Goal: Task Accomplishment & Management: Manage account settings

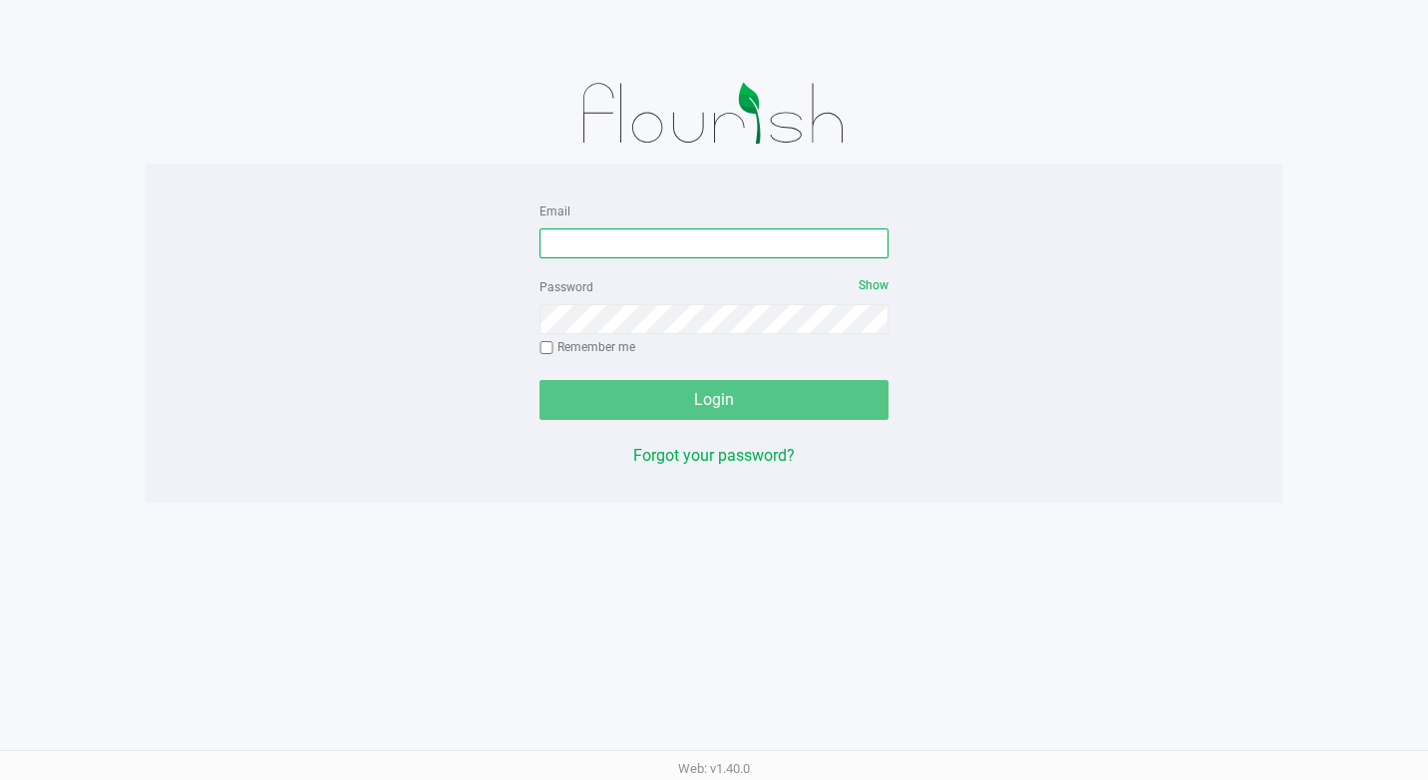
type input "ramosadil20@gmail.com"
click at [810, 400] on div "Login" at bounding box center [713, 400] width 349 height 40
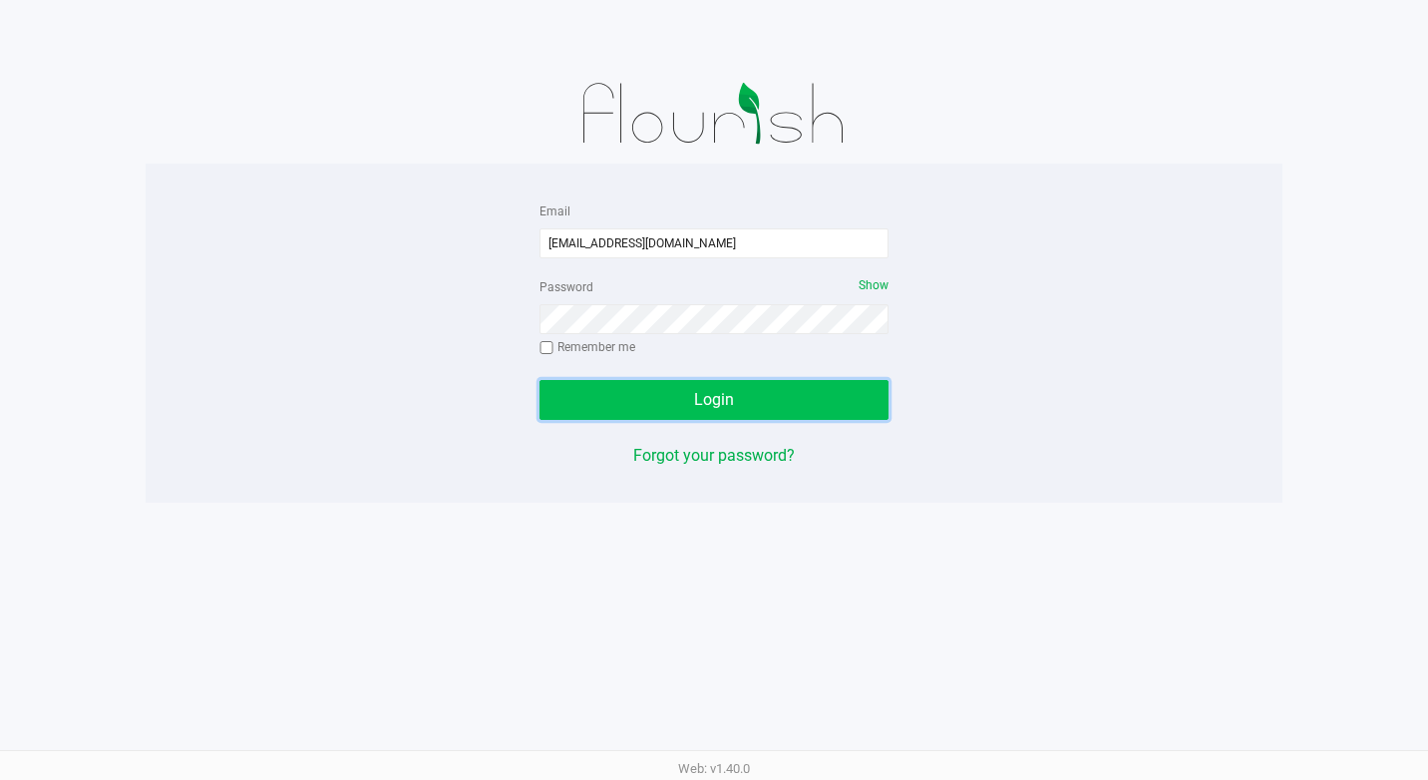
click at [677, 382] on button "Login" at bounding box center [713, 400] width 349 height 40
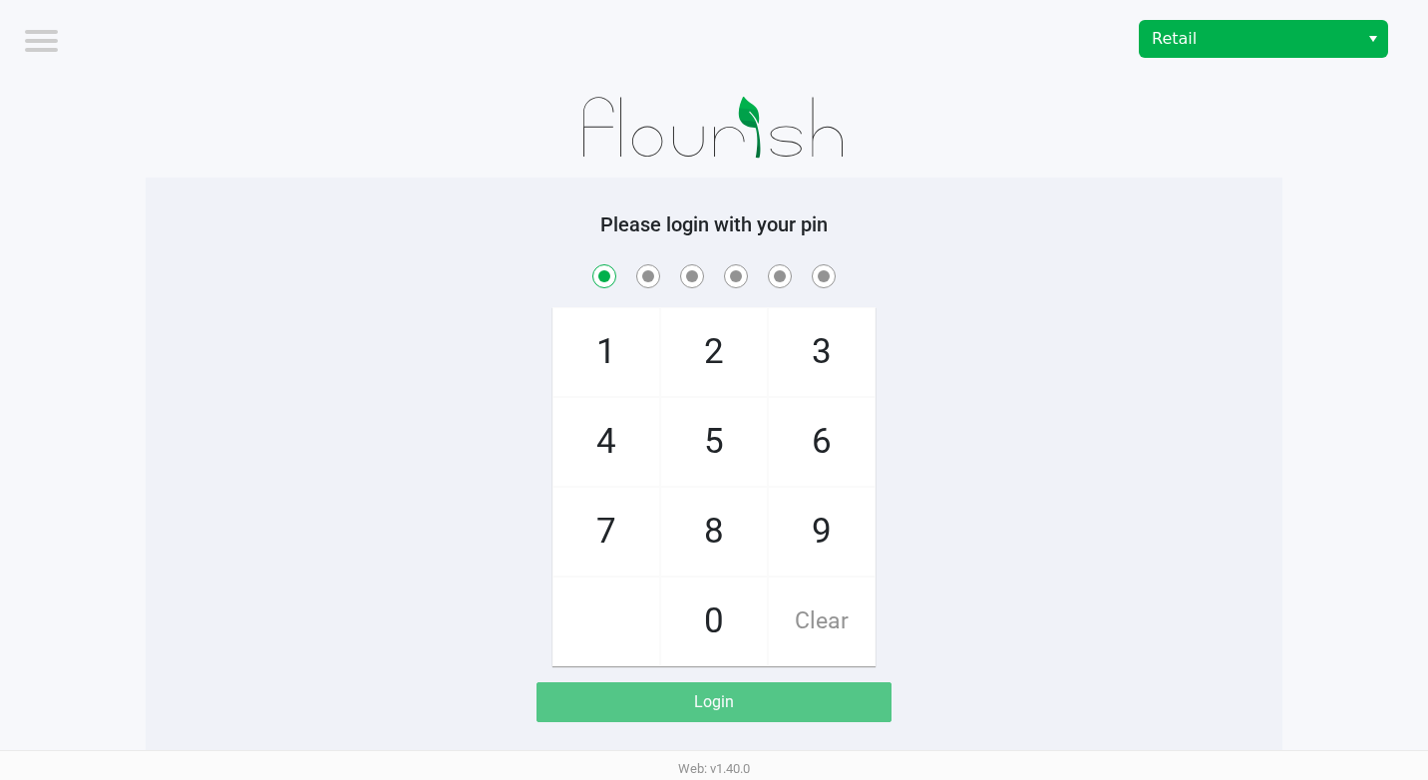
checkbox input "true"
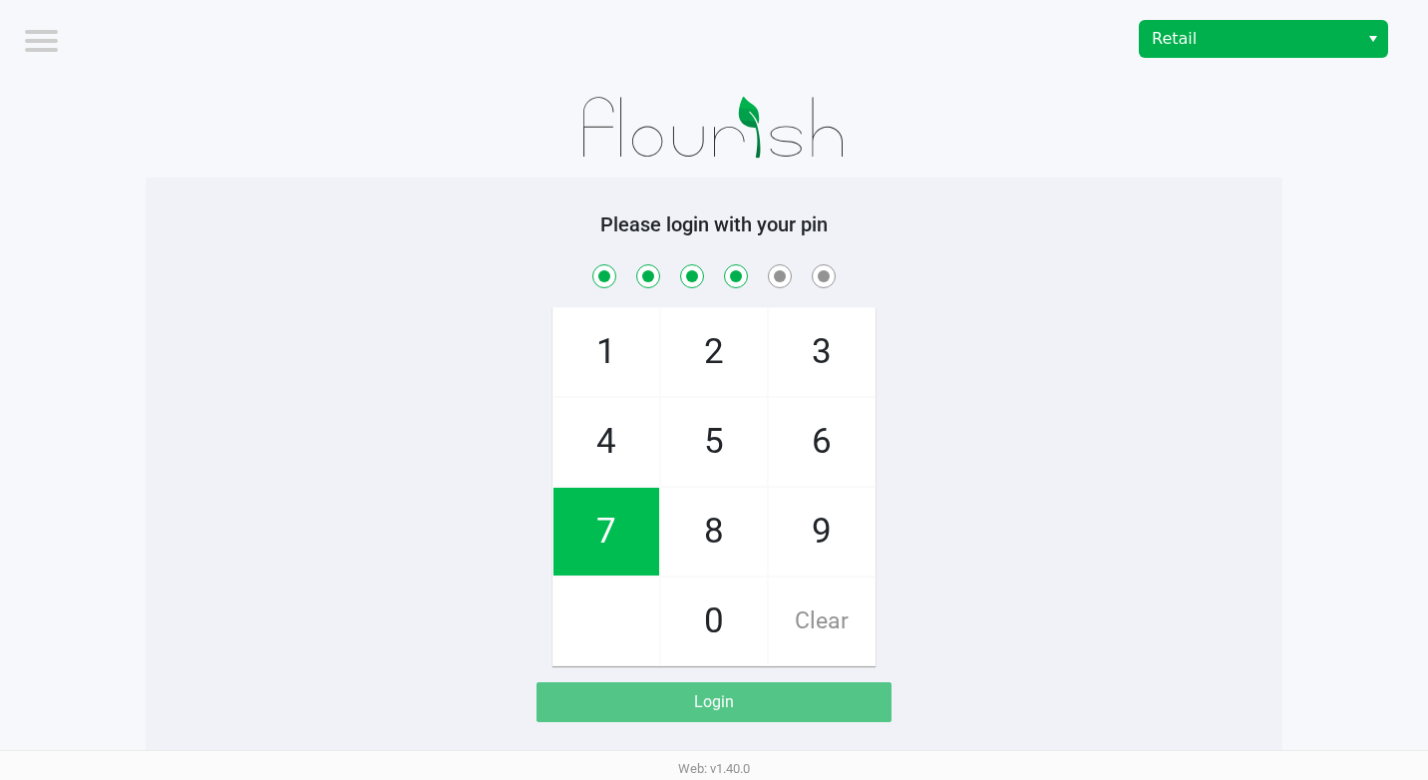
checkbox input "true"
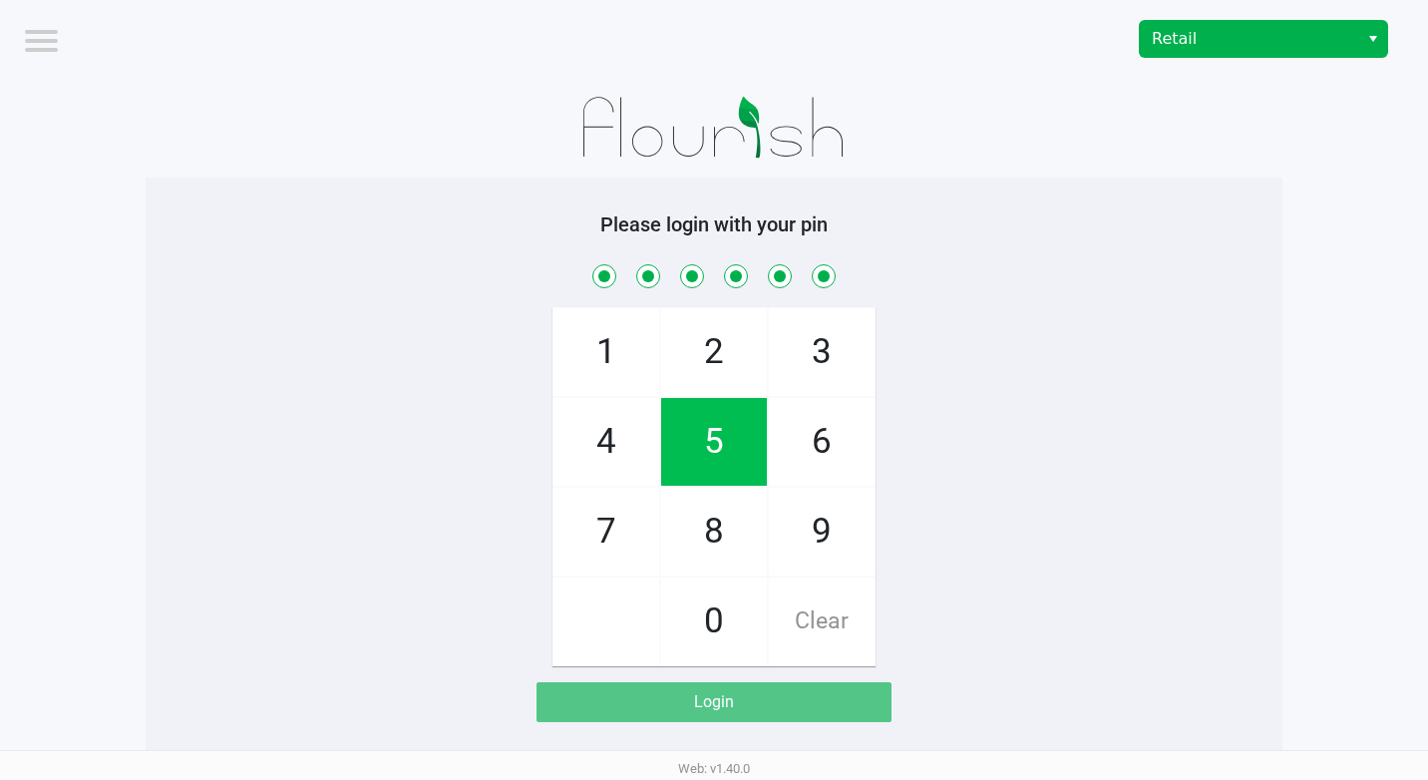
checkbox input "true"
checkbox input "false"
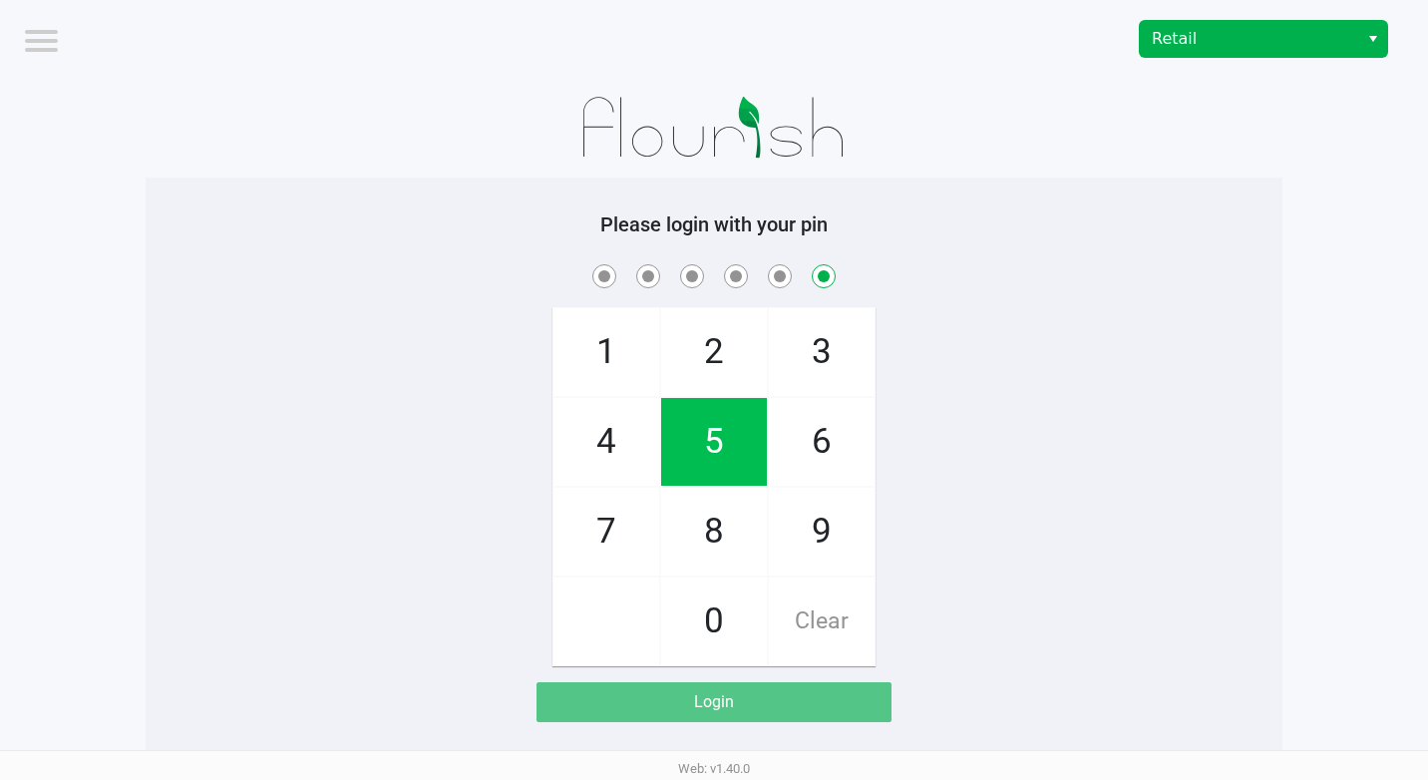
checkbox input "false"
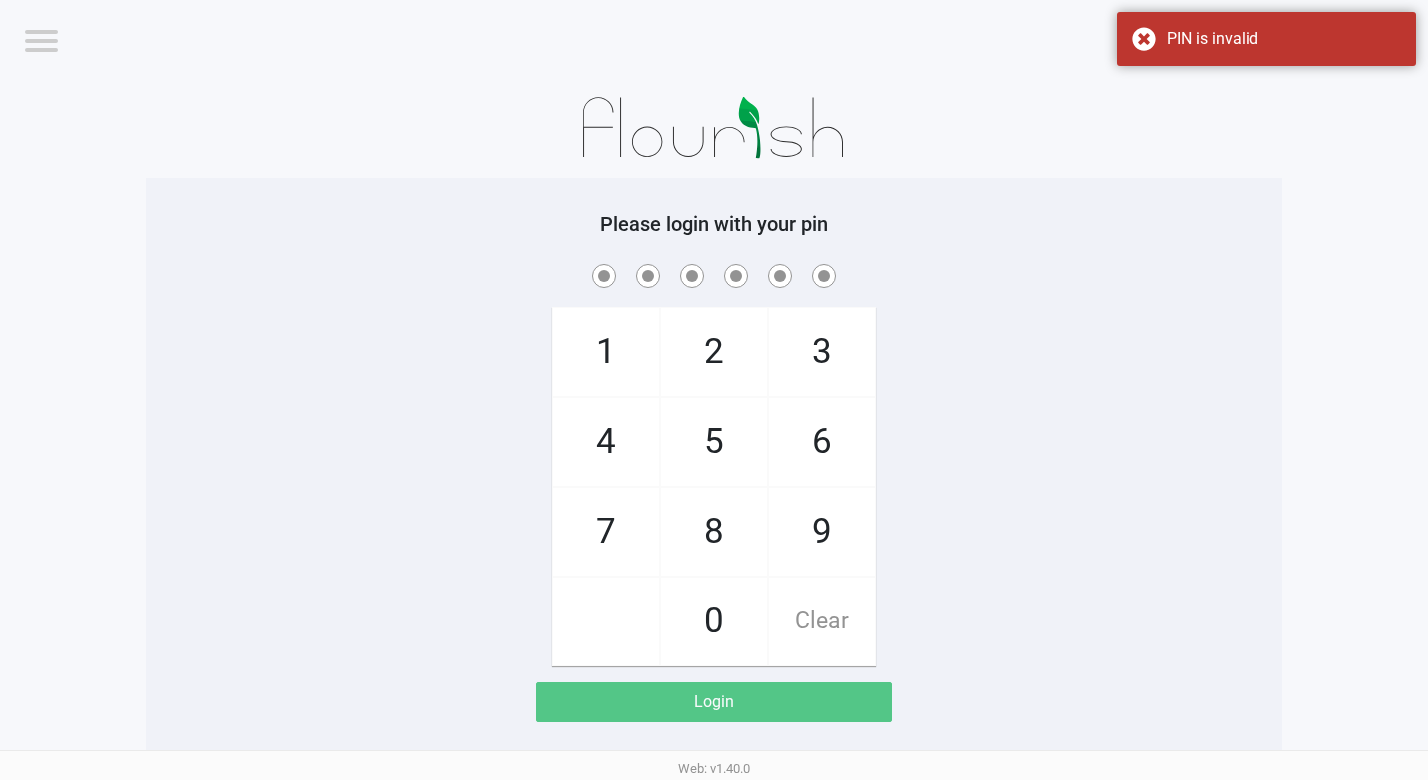
checkbox input "true"
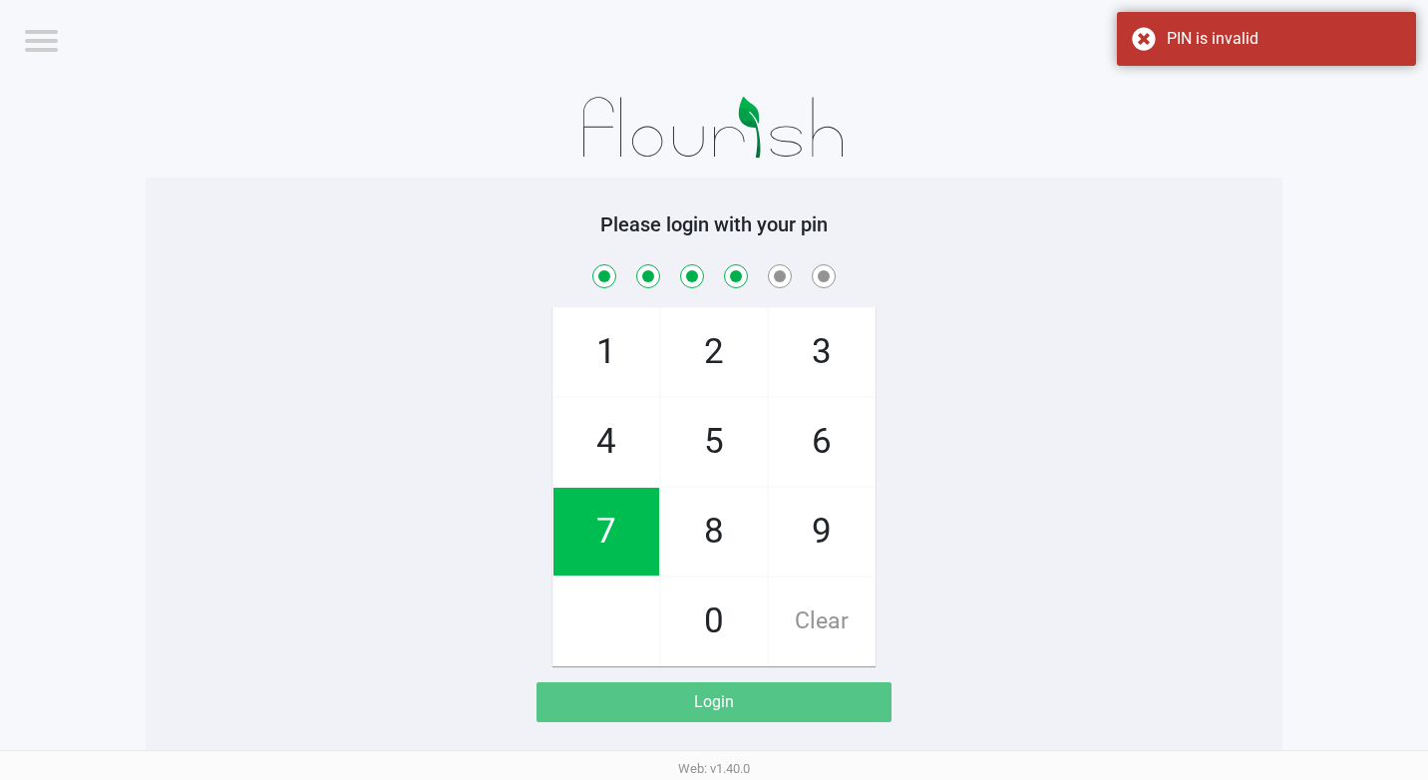
checkbox input "true"
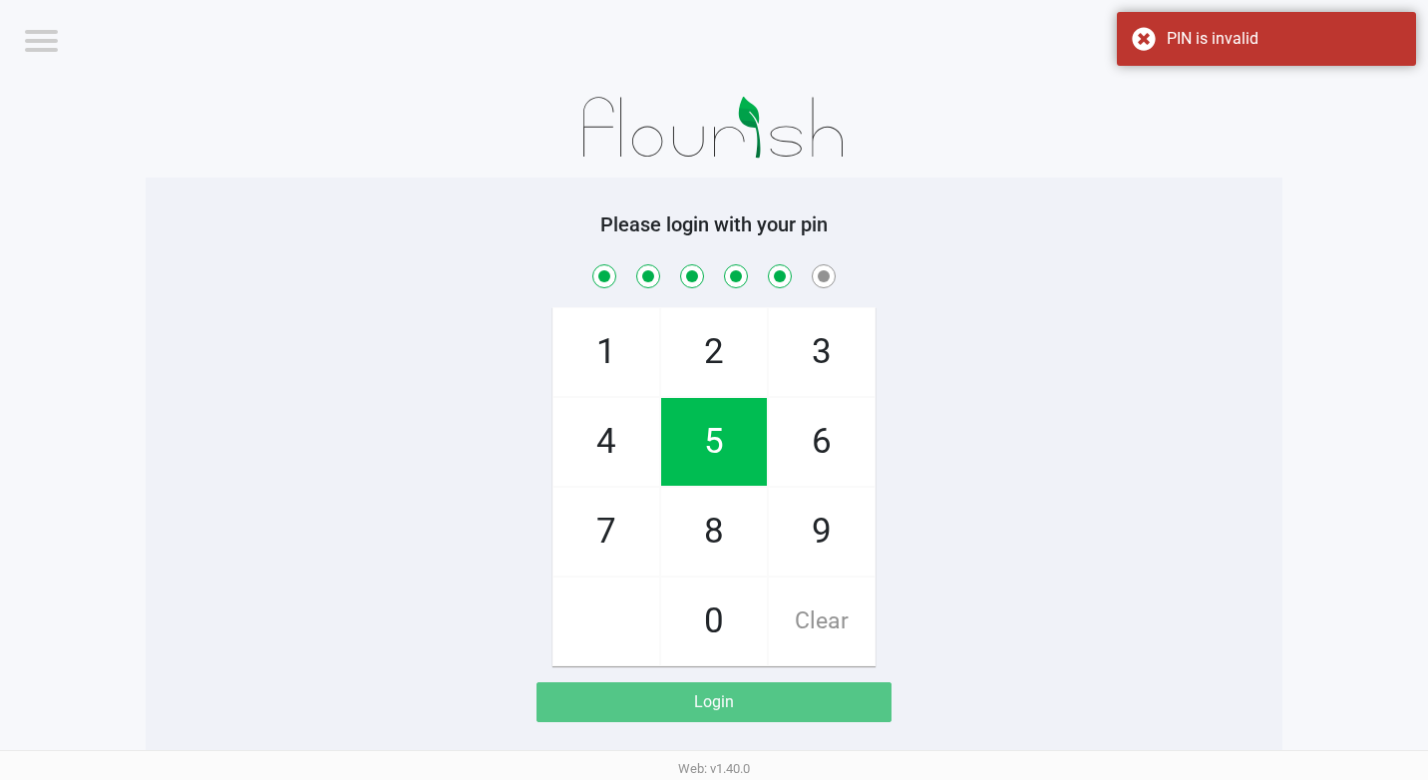
checkbox input "true"
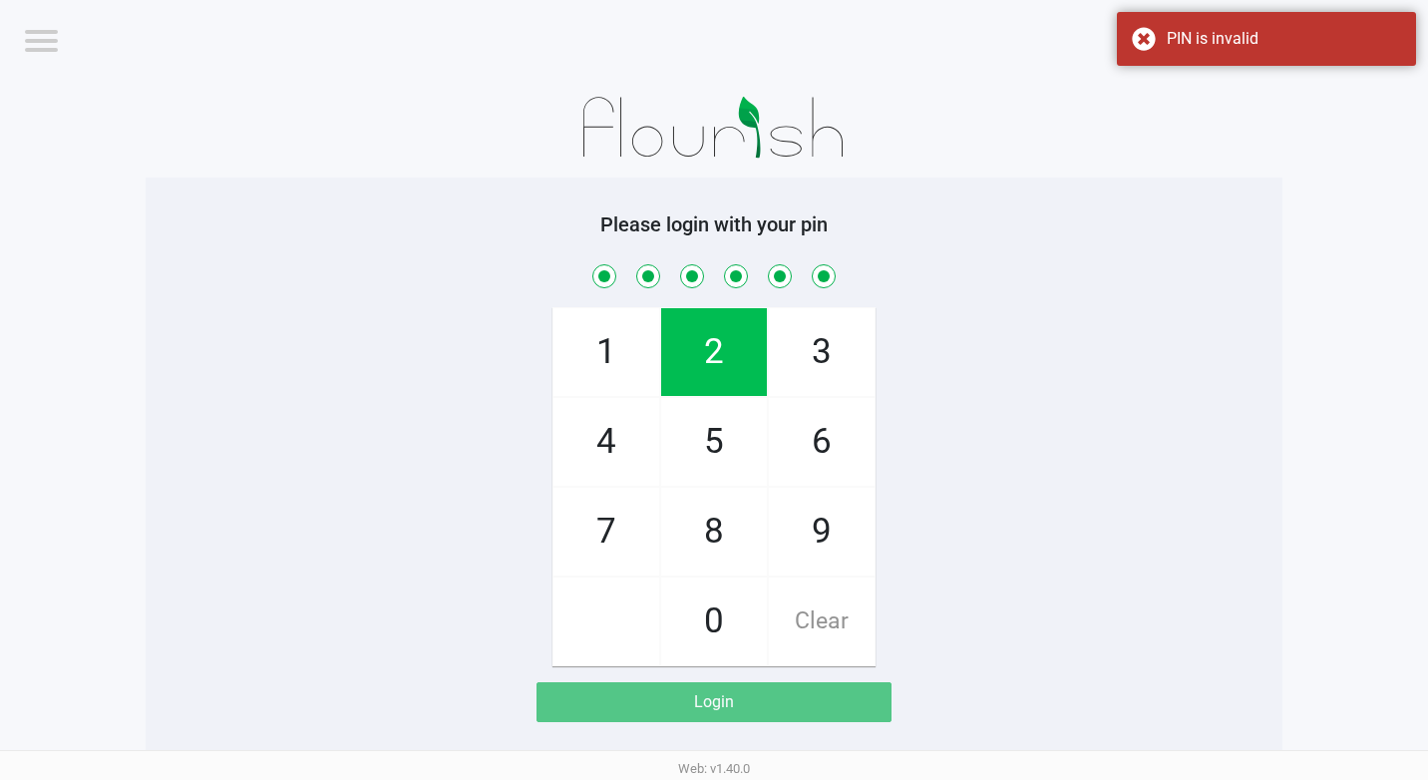
checkbox input "true"
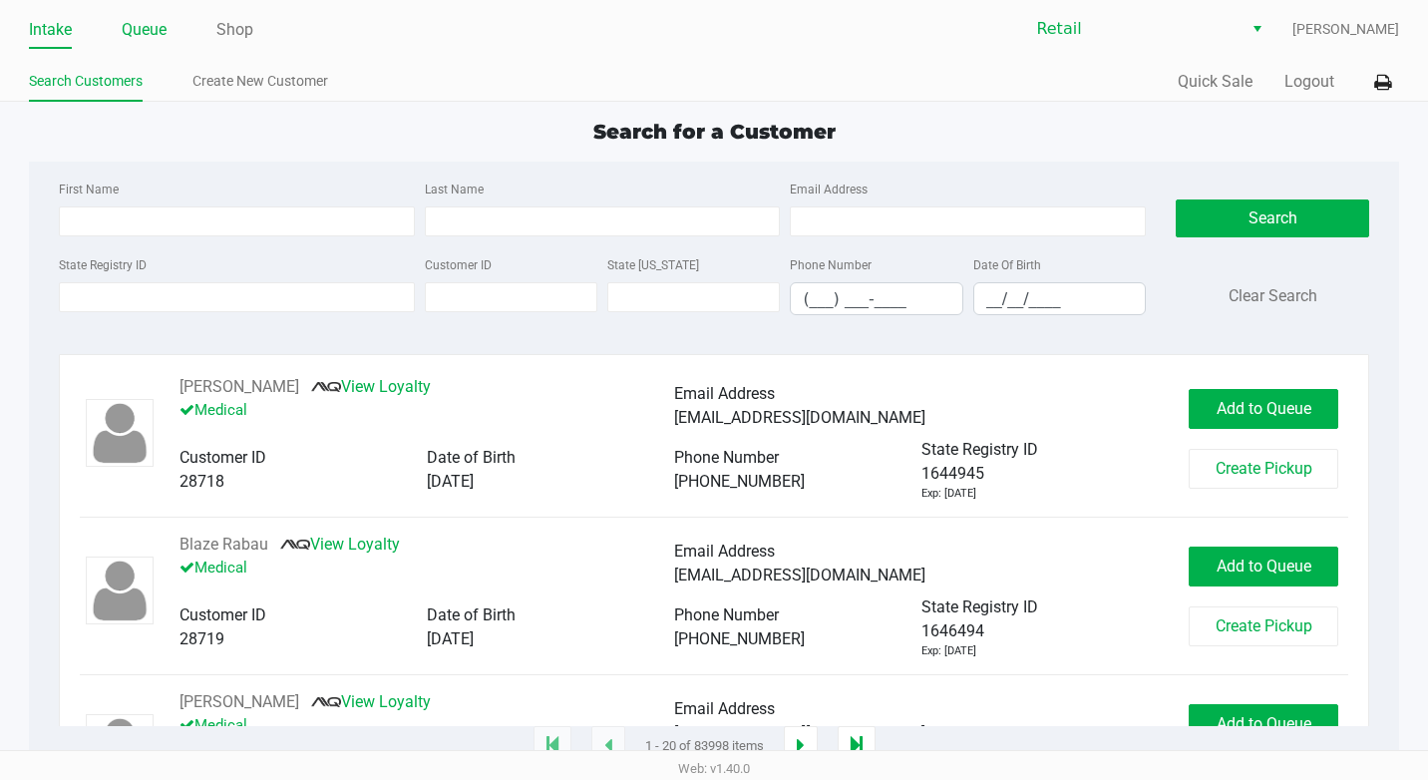
click at [164, 29] on link "Queue" at bounding box center [144, 30] width 45 height 28
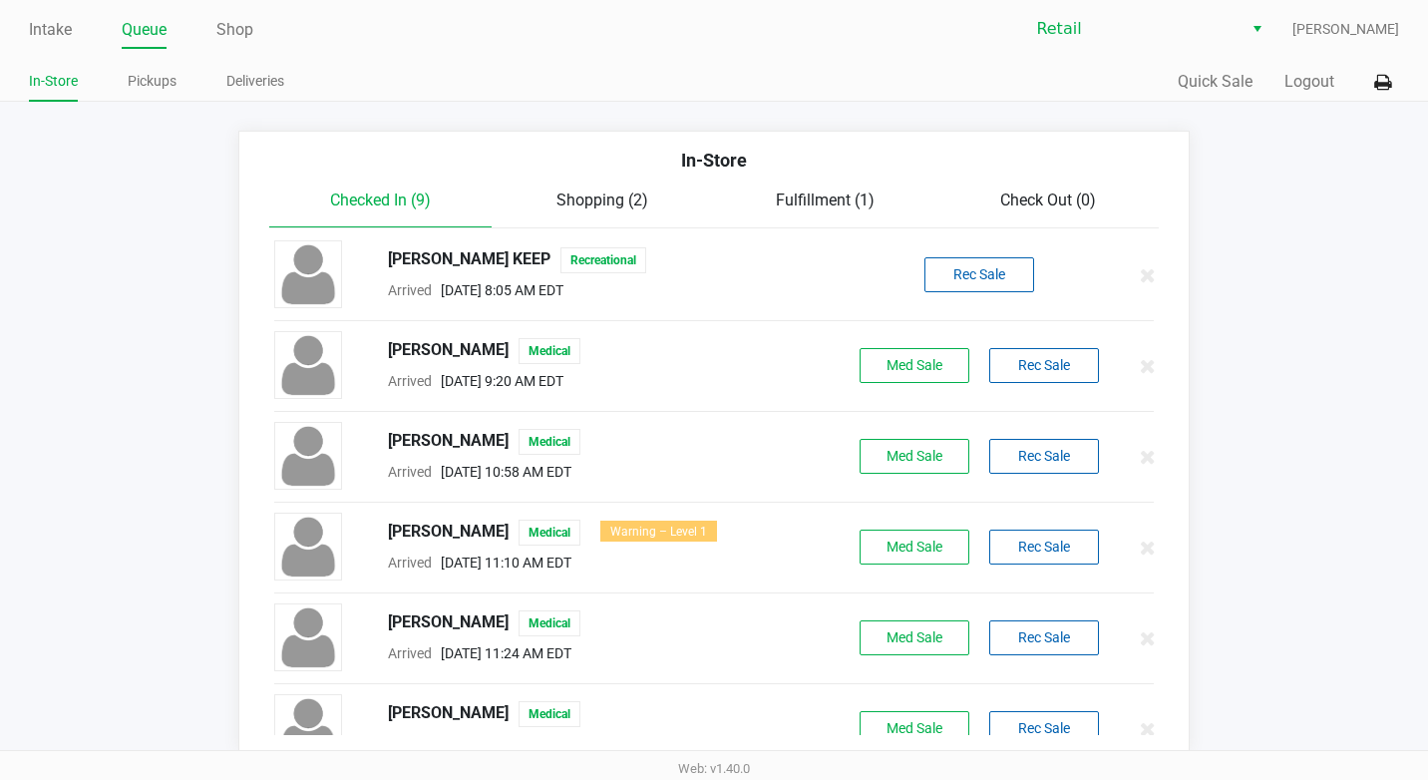
click at [1040, 196] on span "Check Out (0)" at bounding box center [1048, 199] width 96 height 19
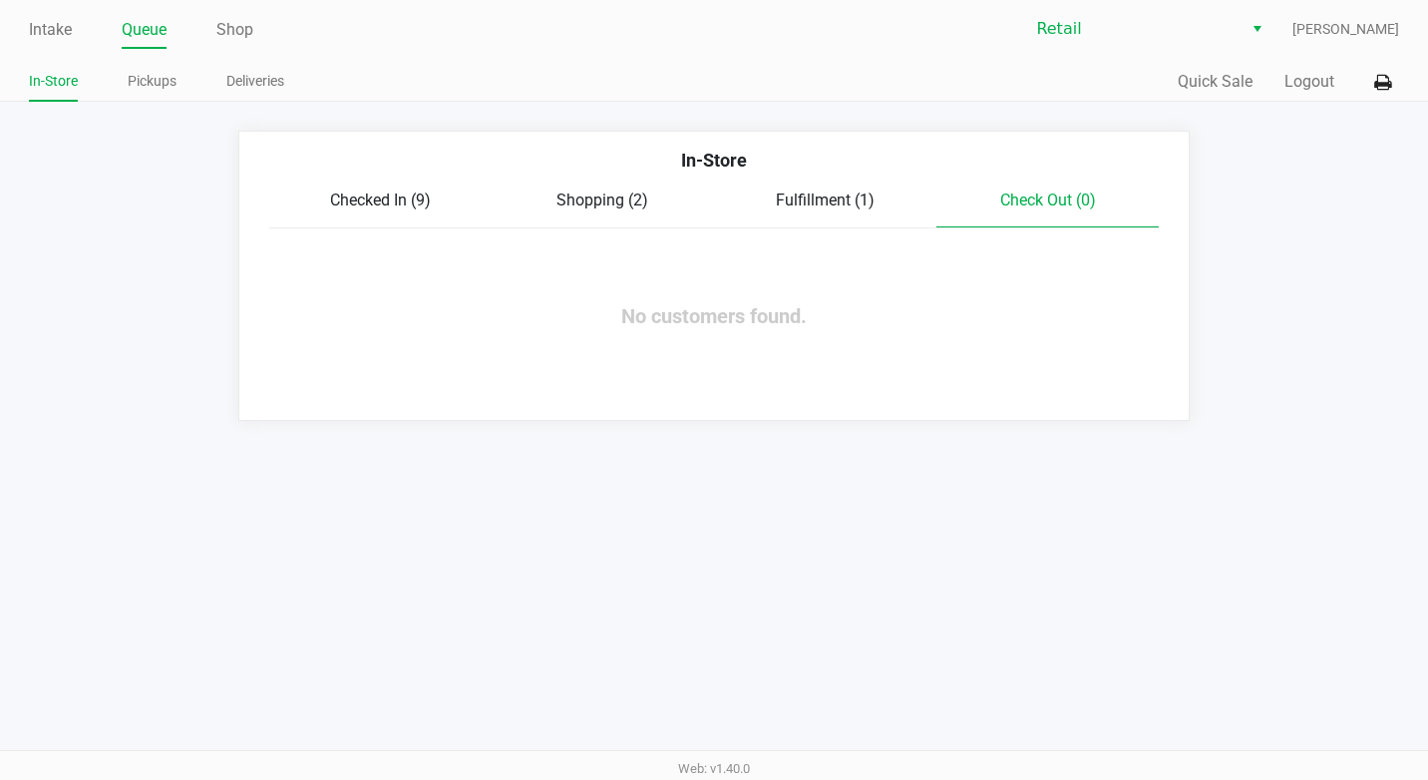
click at [142, 61] on div "Intake Queue Shop Retail Adil Ramos In-Store Pickups Deliveries Quick Sale Logo…" at bounding box center [714, 51] width 1428 height 102
click at [146, 64] on div "In-Store Pickups Deliveries" at bounding box center [371, 82] width 685 height 37
click at [149, 69] on link "Pickups" at bounding box center [152, 81] width 49 height 25
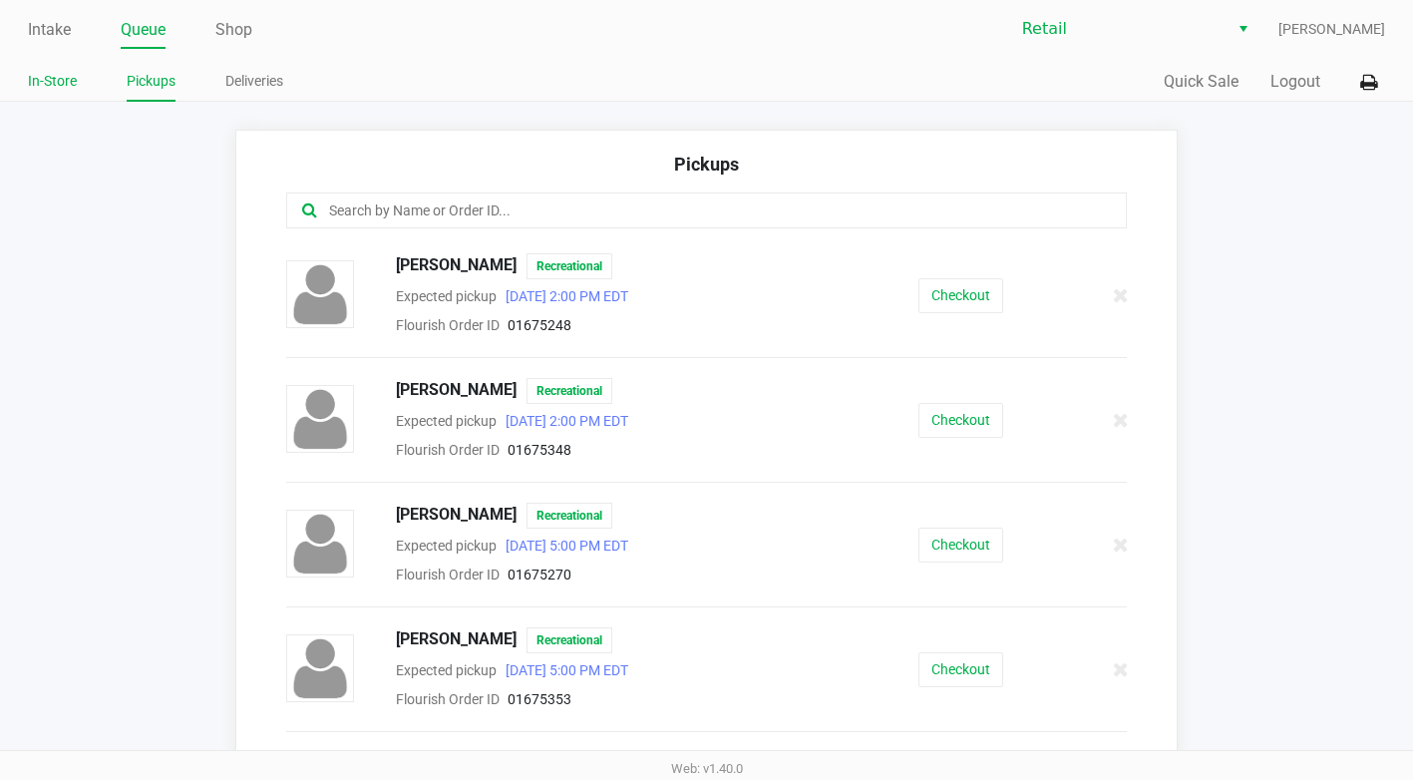
click at [68, 96] on li "In-Store" at bounding box center [52, 84] width 49 height 35
click at [76, 88] on link "In-Store" at bounding box center [52, 81] width 49 height 25
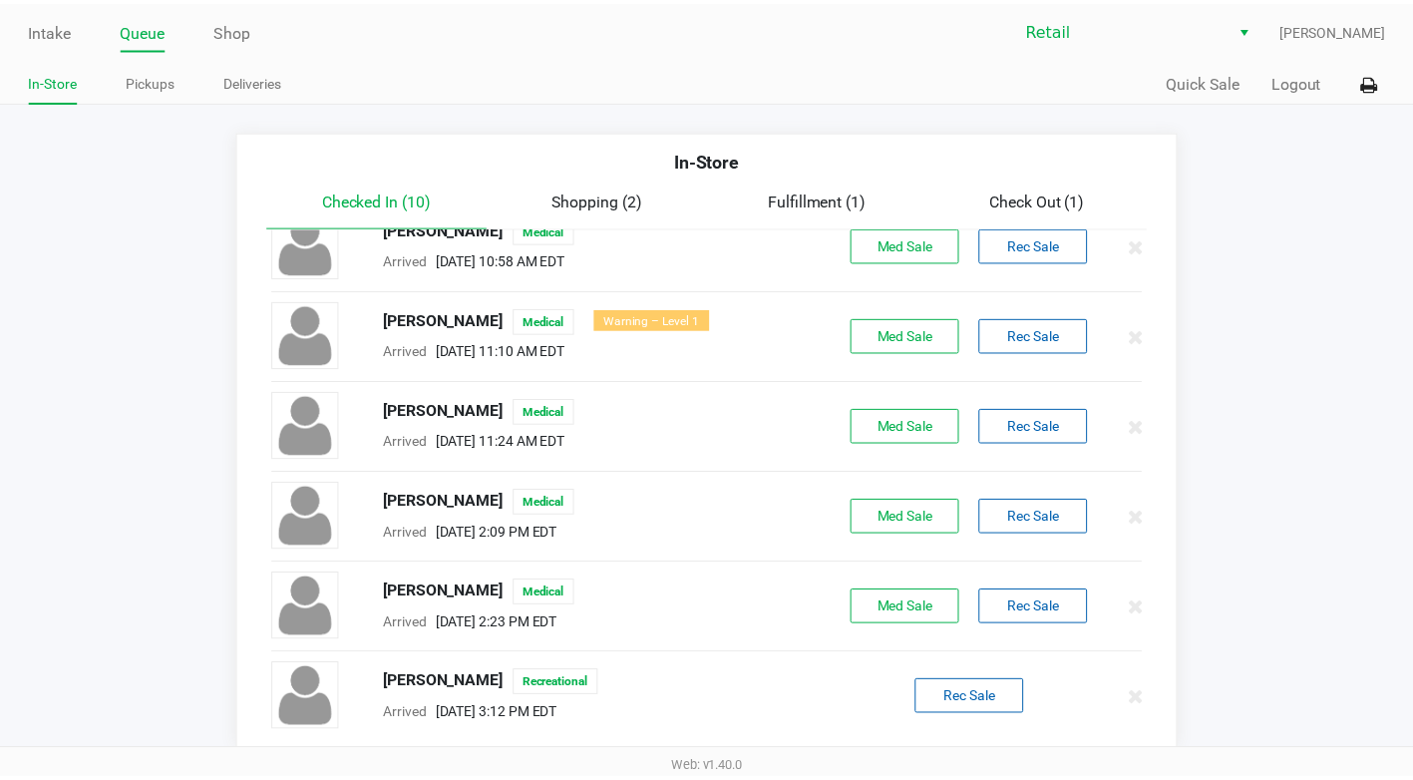
scroll to position [404, 0]
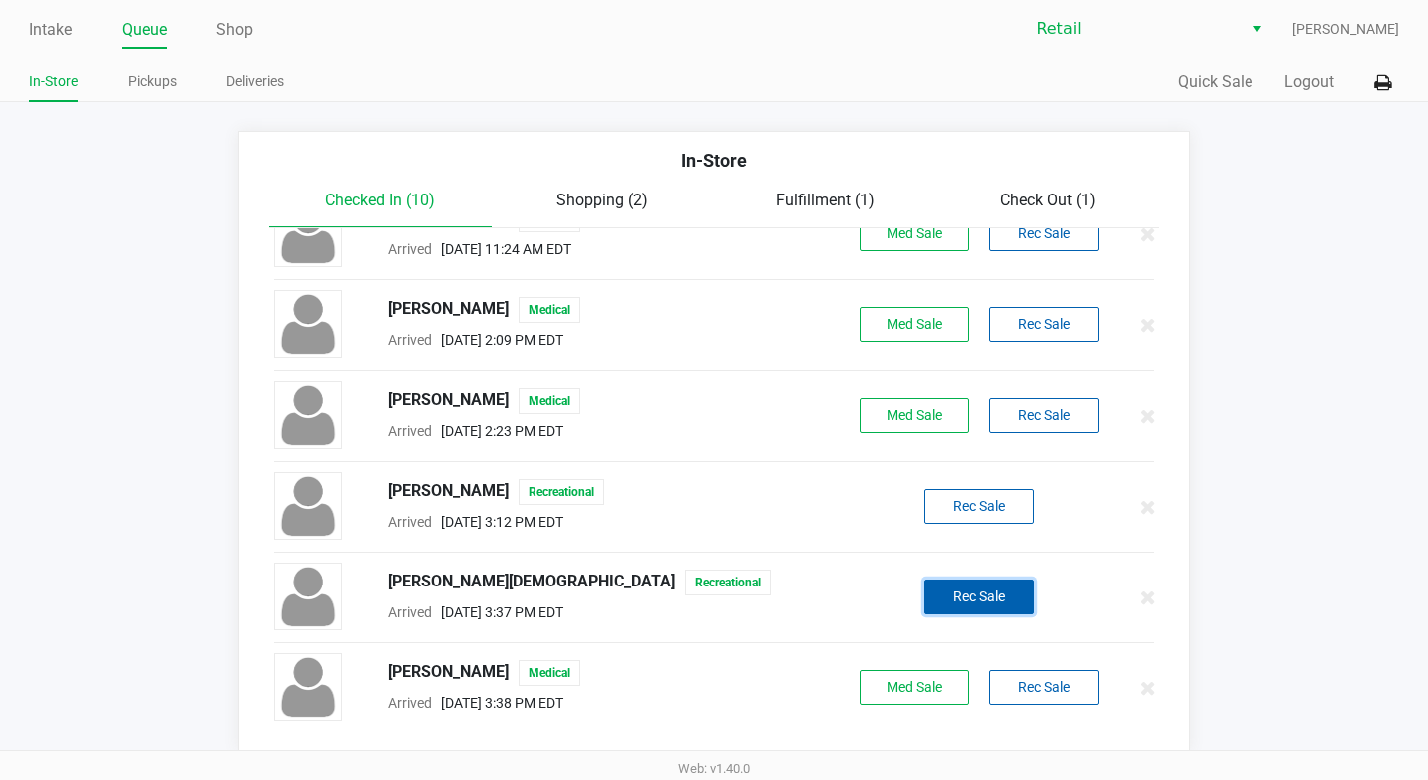
click at [956, 606] on button "Rec Sale" at bounding box center [979, 596] width 110 height 35
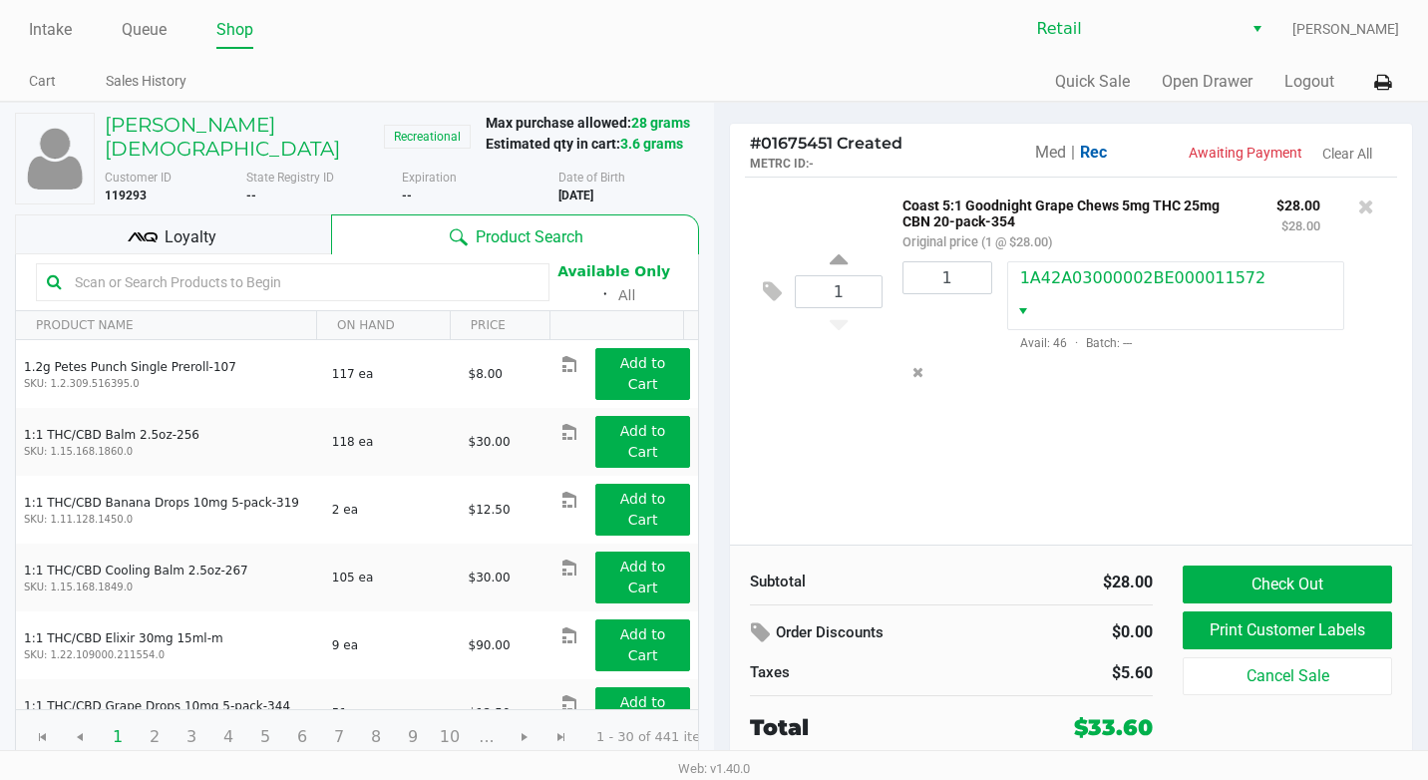
click at [190, 236] on span "Loyalty" at bounding box center [191, 237] width 52 height 24
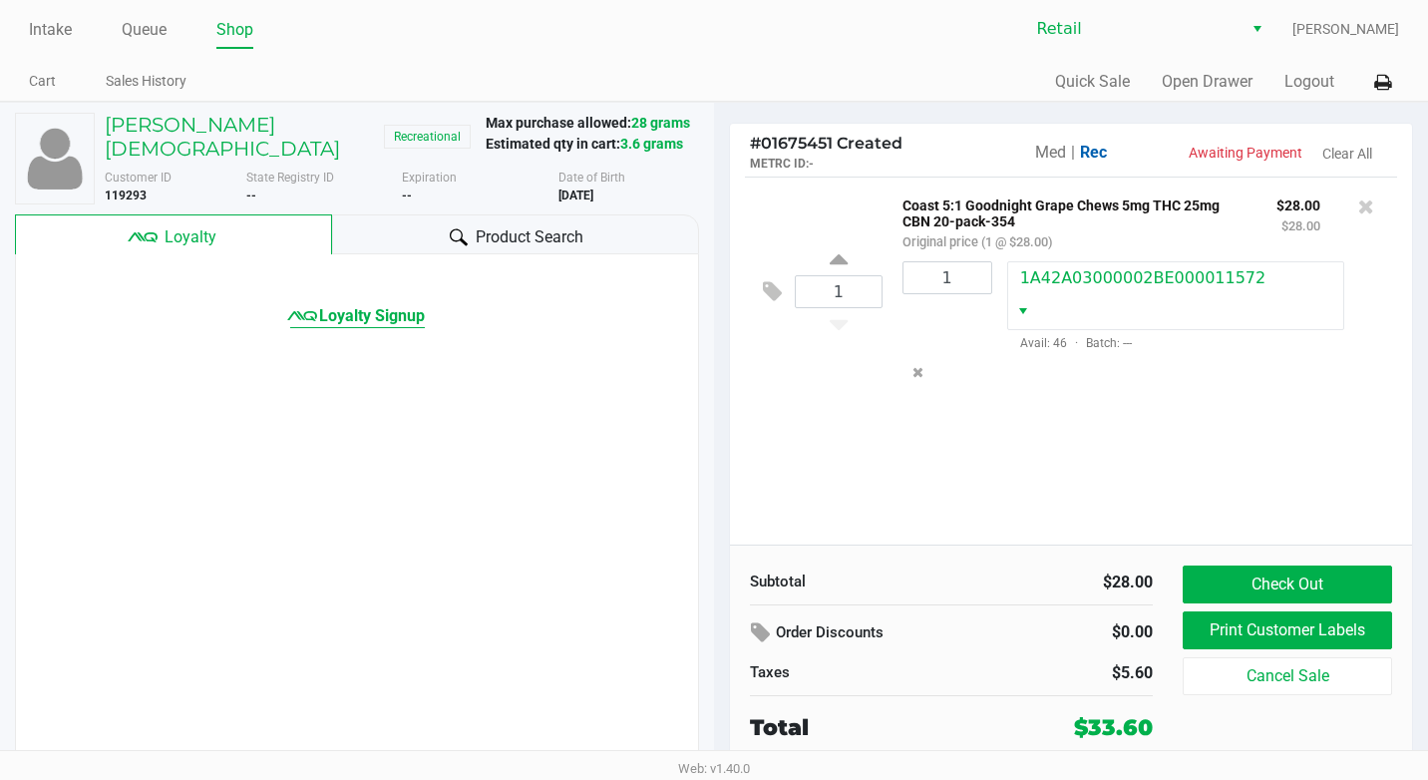
click at [298, 301] on icon at bounding box center [302, 316] width 30 height 30
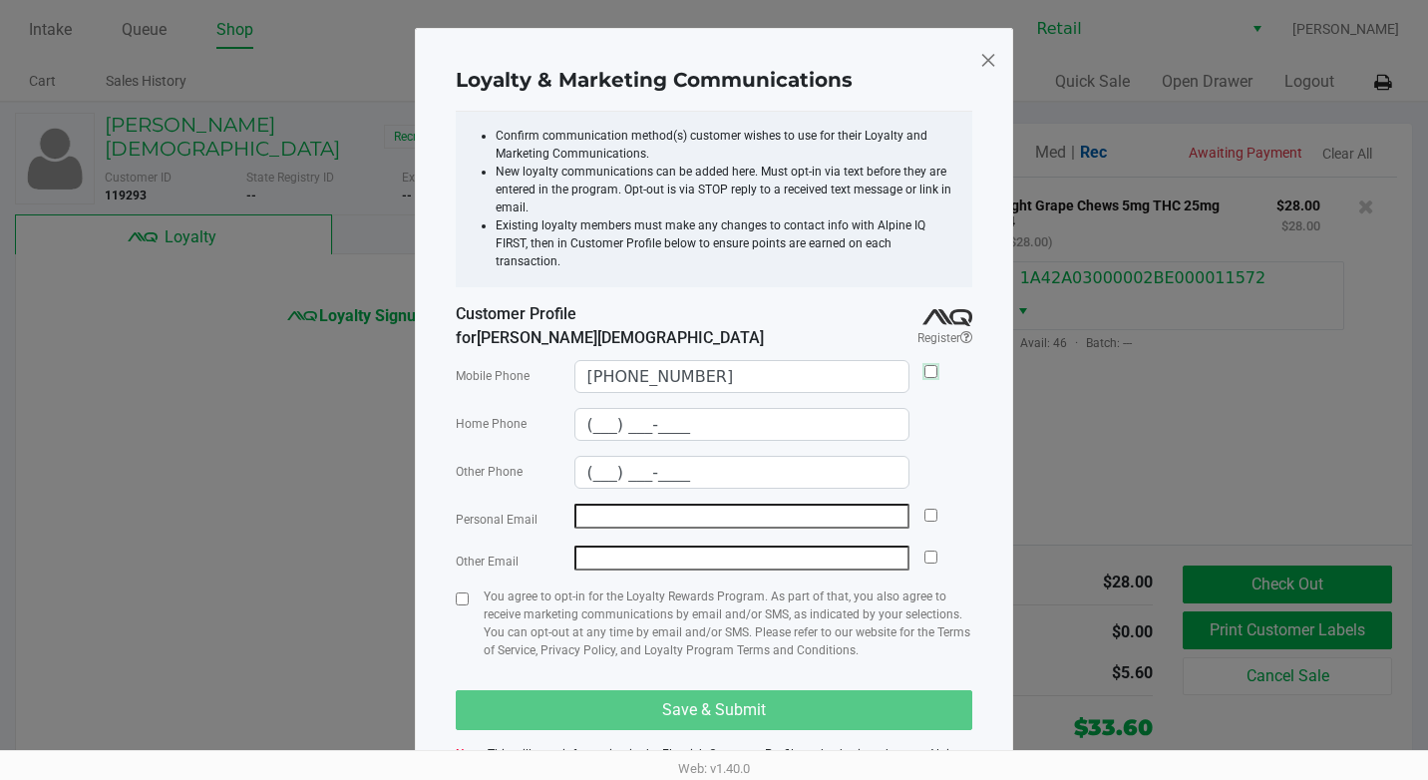
click at [936, 365] on input "checkbox" at bounding box center [930, 371] width 13 height 13
checkbox input "true"
click at [462, 592] on input "checkbox" at bounding box center [462, 598] width 13 height 13
checkbox input "true"
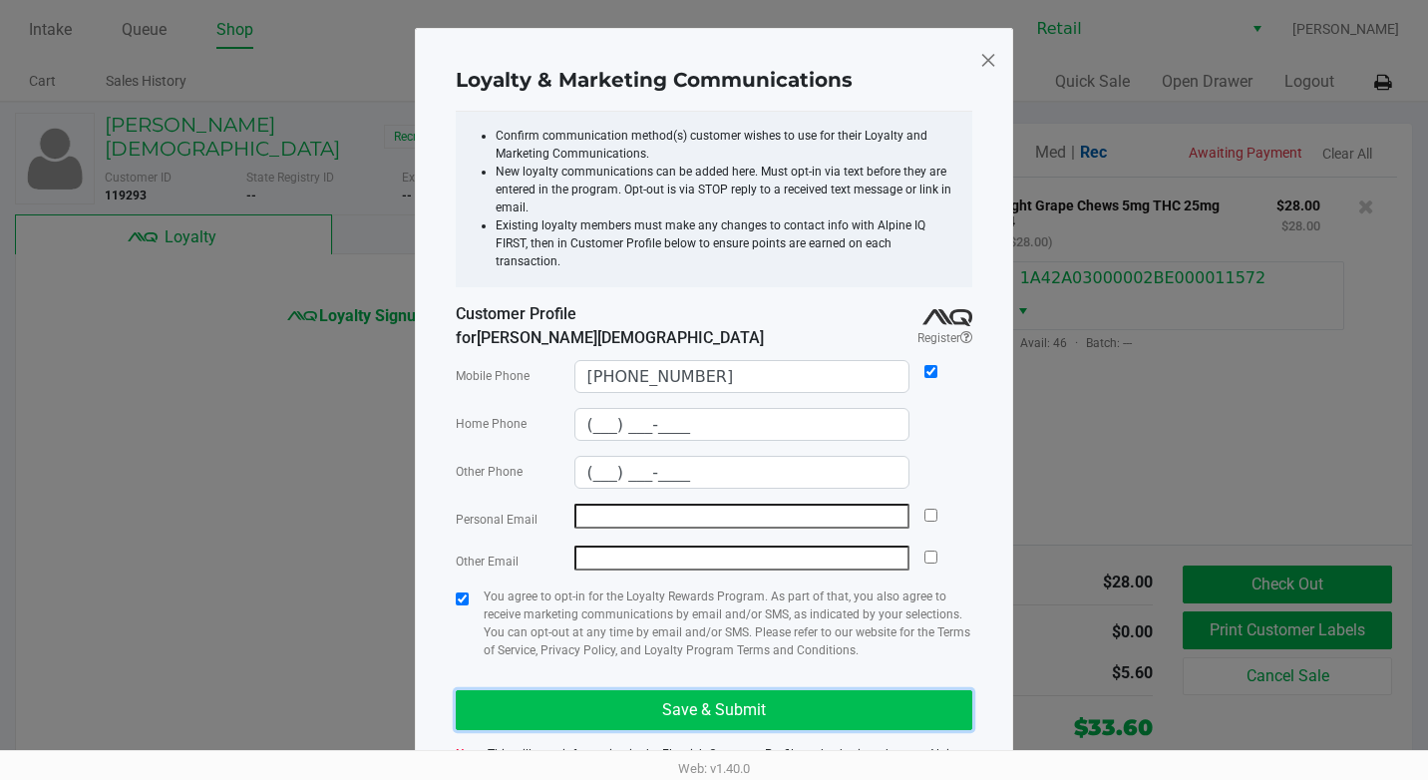
click at [558, 690] on button "Save & Submit" at bounding box center [714, 710] width 517 height 40
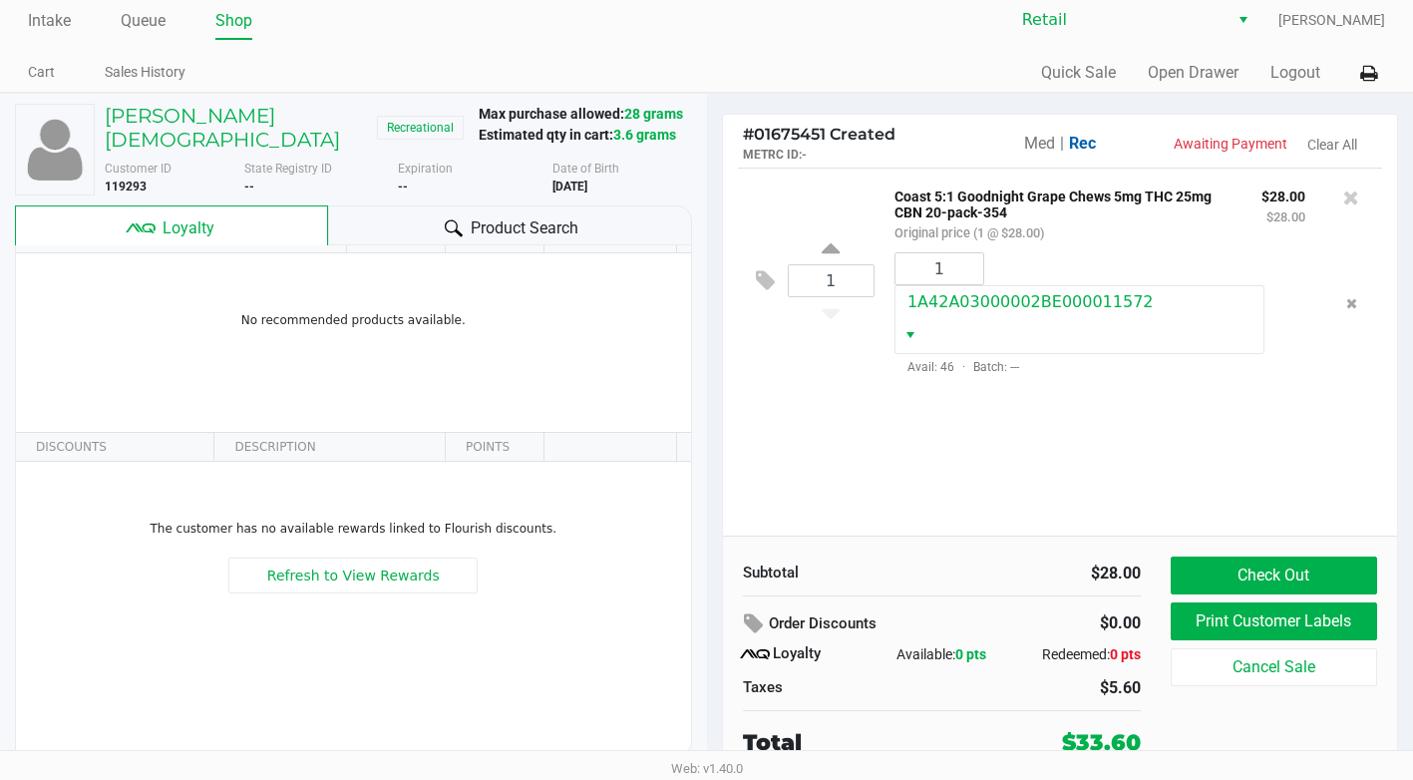
scroll to position [32, 0]
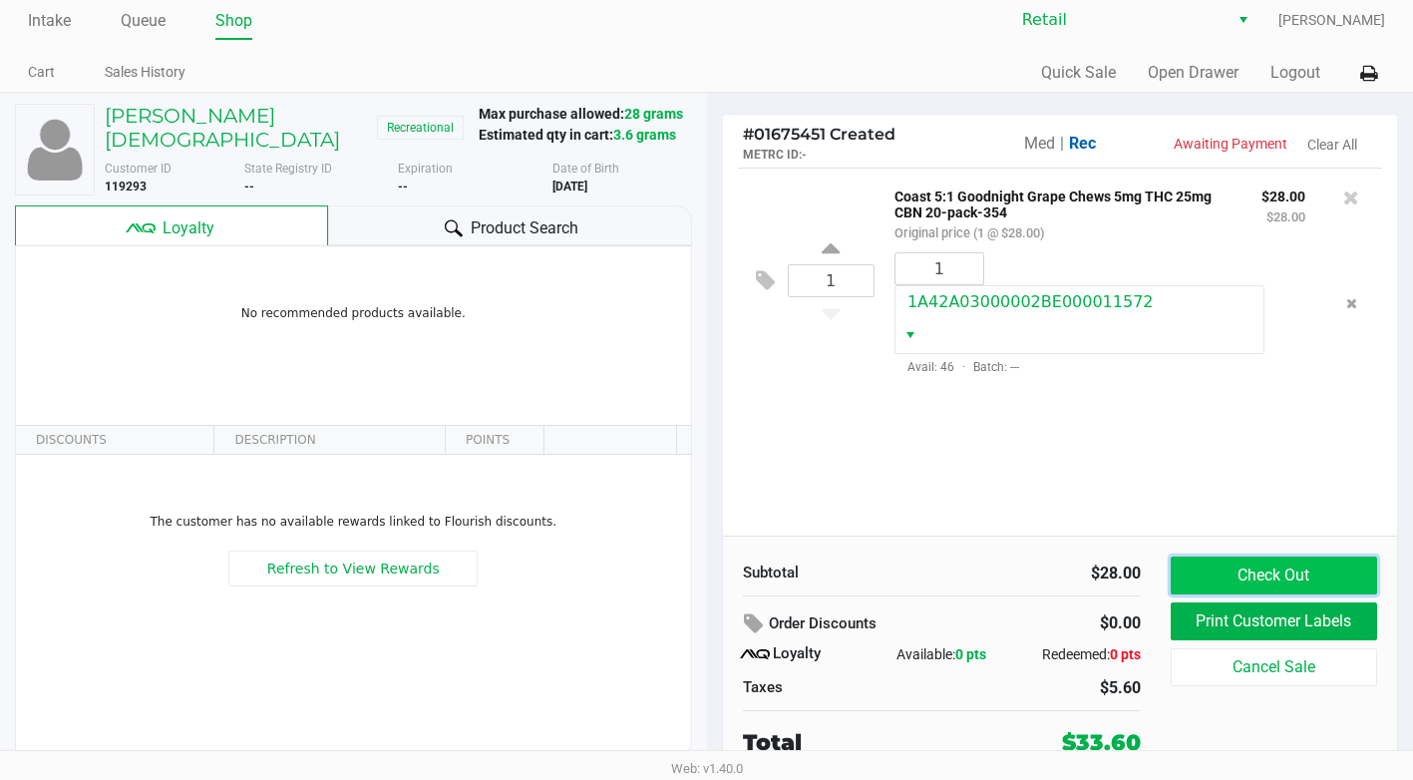
click at [1238, 576] on button "Check Out" at bounding box center [1274, 575] width 206 height 38
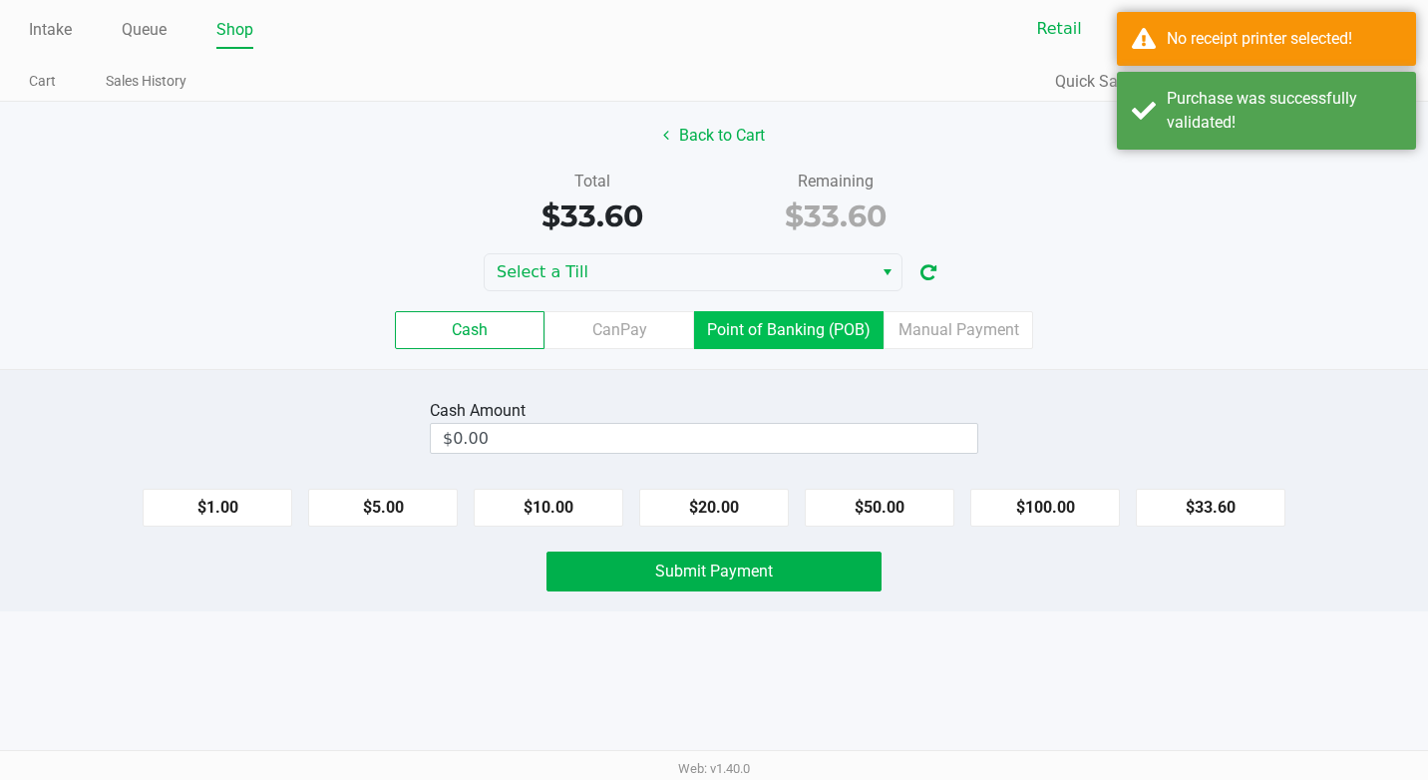
click at [757, 324] on label "Point of Banking (POB)" at bounding box center [788, 330] width 189 height 38
click at [0, 0] on 7 "Point of Banking (POB)" at bounding box center [0, 0] width 0 height 0
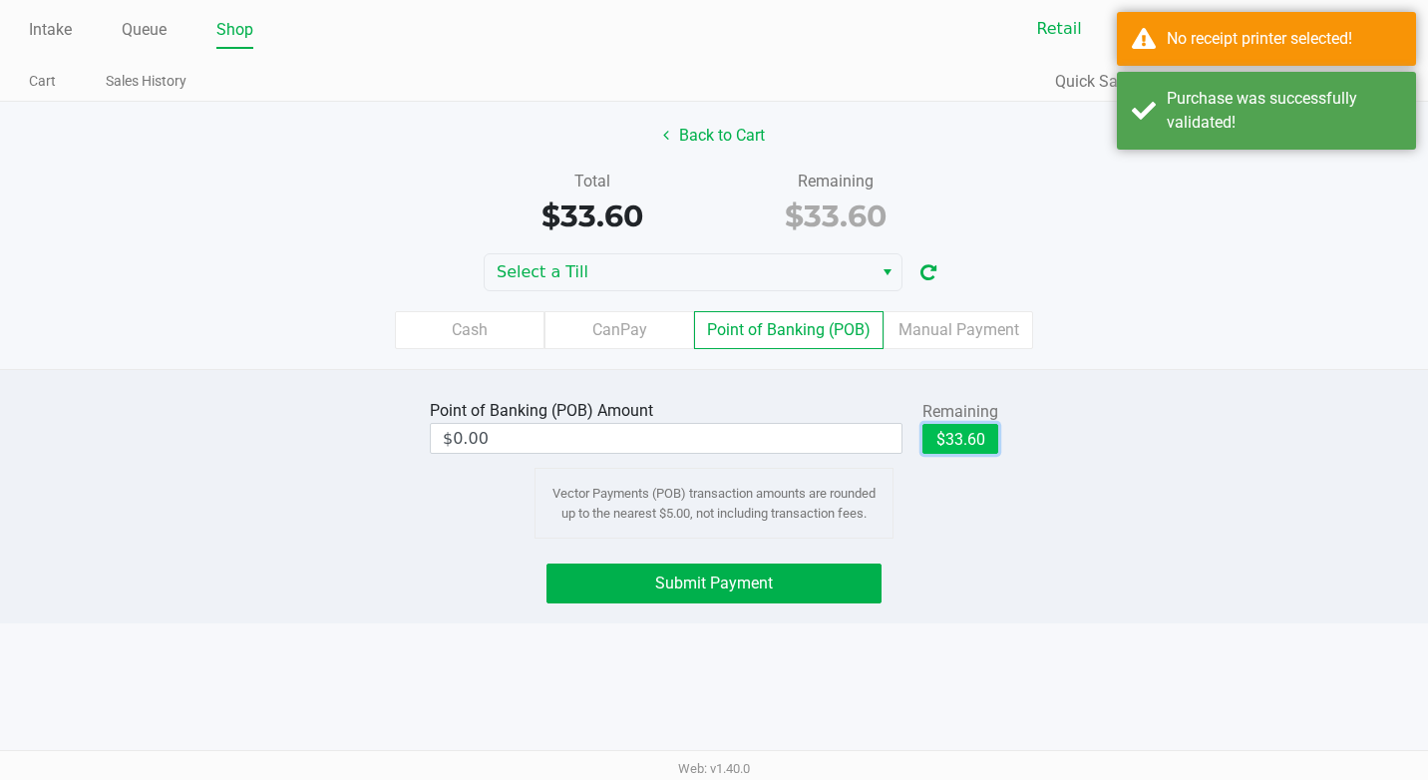
click at [939, 440] on button "$33.60" at bounding box center [960, 439] width 76 height 30
type input "$33.60"
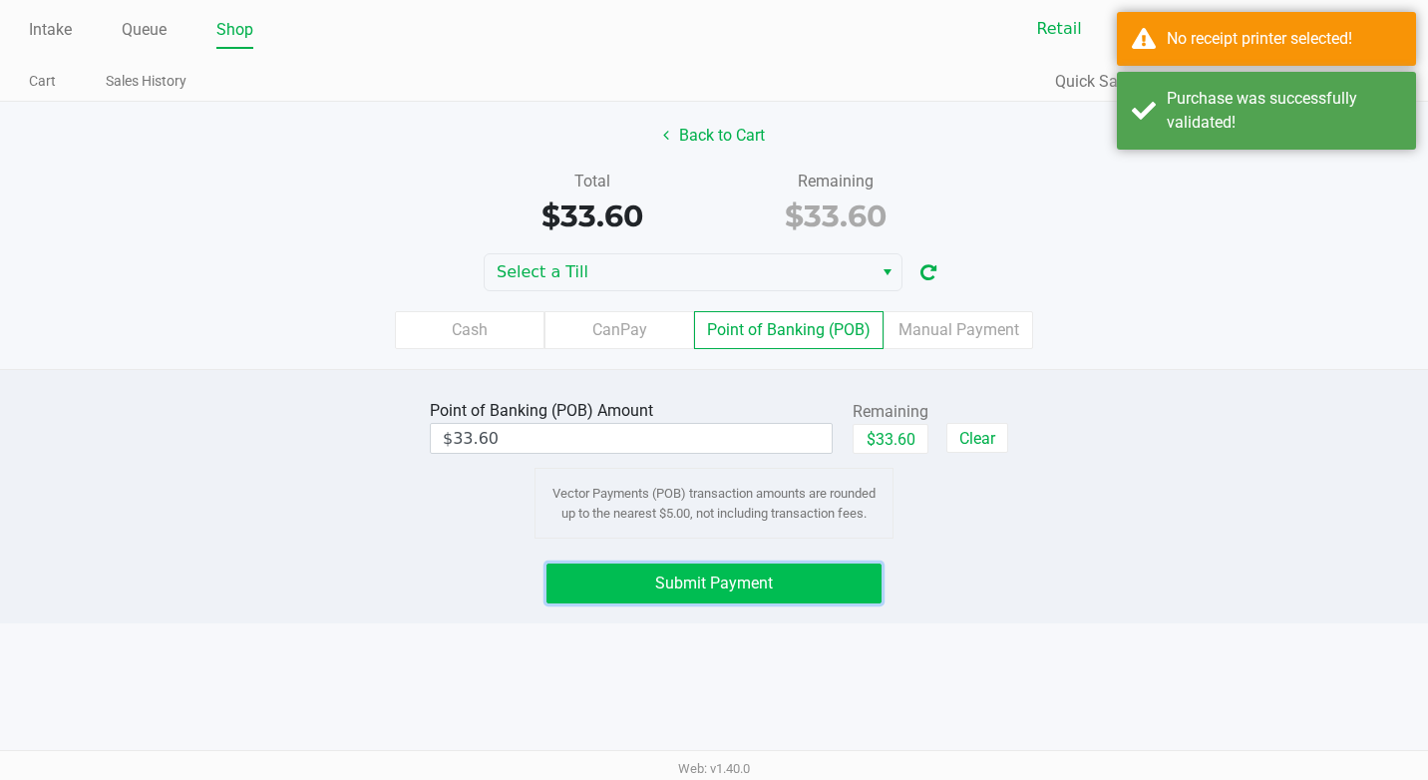
click at [797, 581] on button "Submit Payment" at bounding box center [713, 583] width 335 height 40
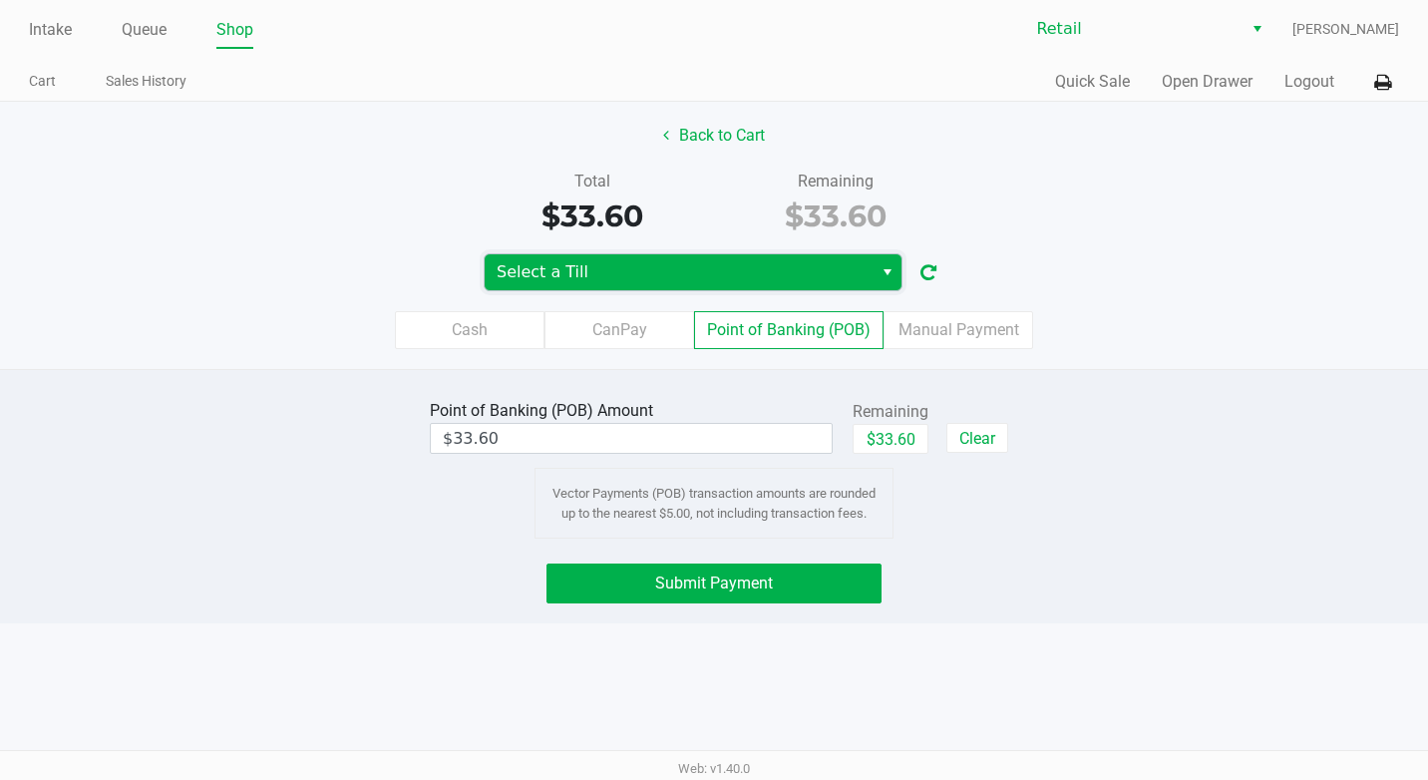
click at [683, 276] on span "Select a Till" at bounding box center [679, 272] width 364 height 24
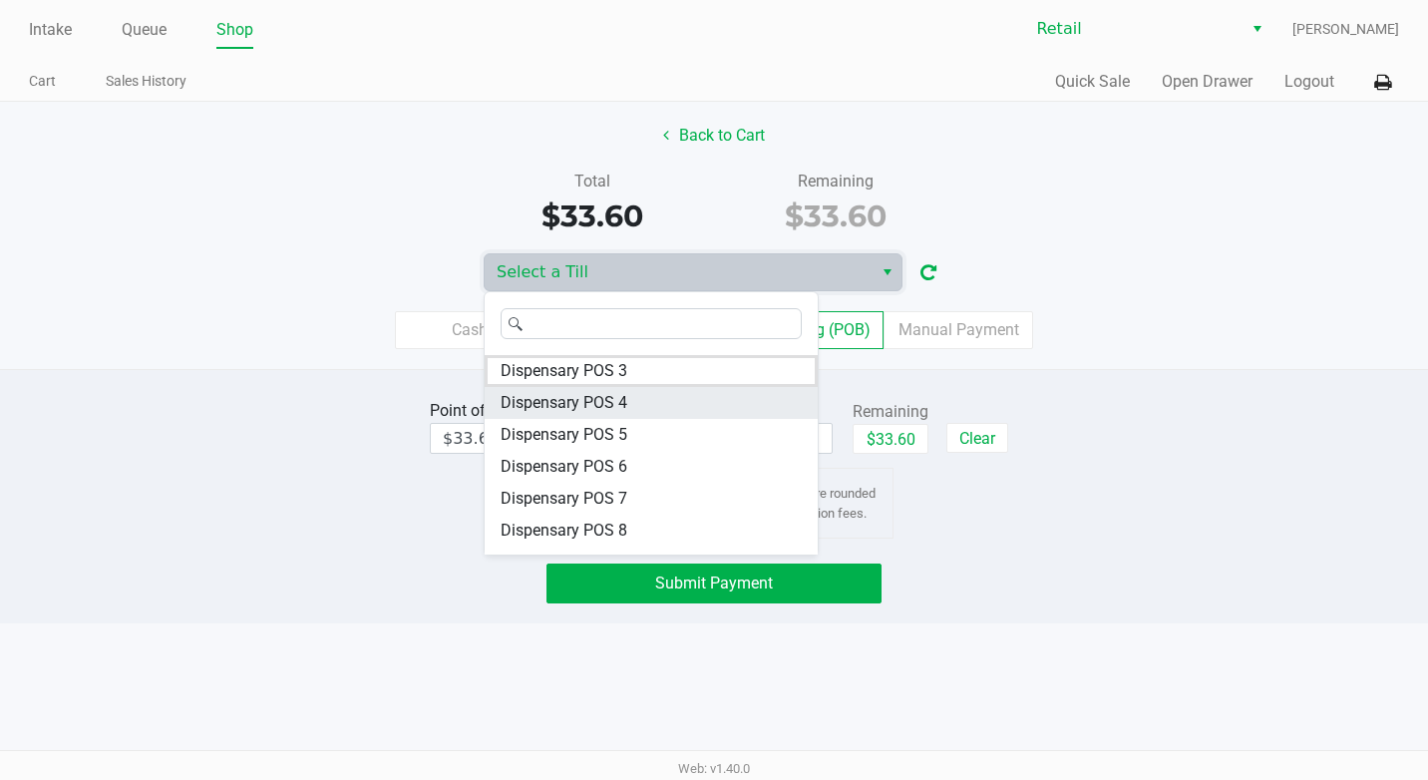
click at [622, 400] on span "Dispensary POS 4" at bounding box center [564, 403] width 127 height 24
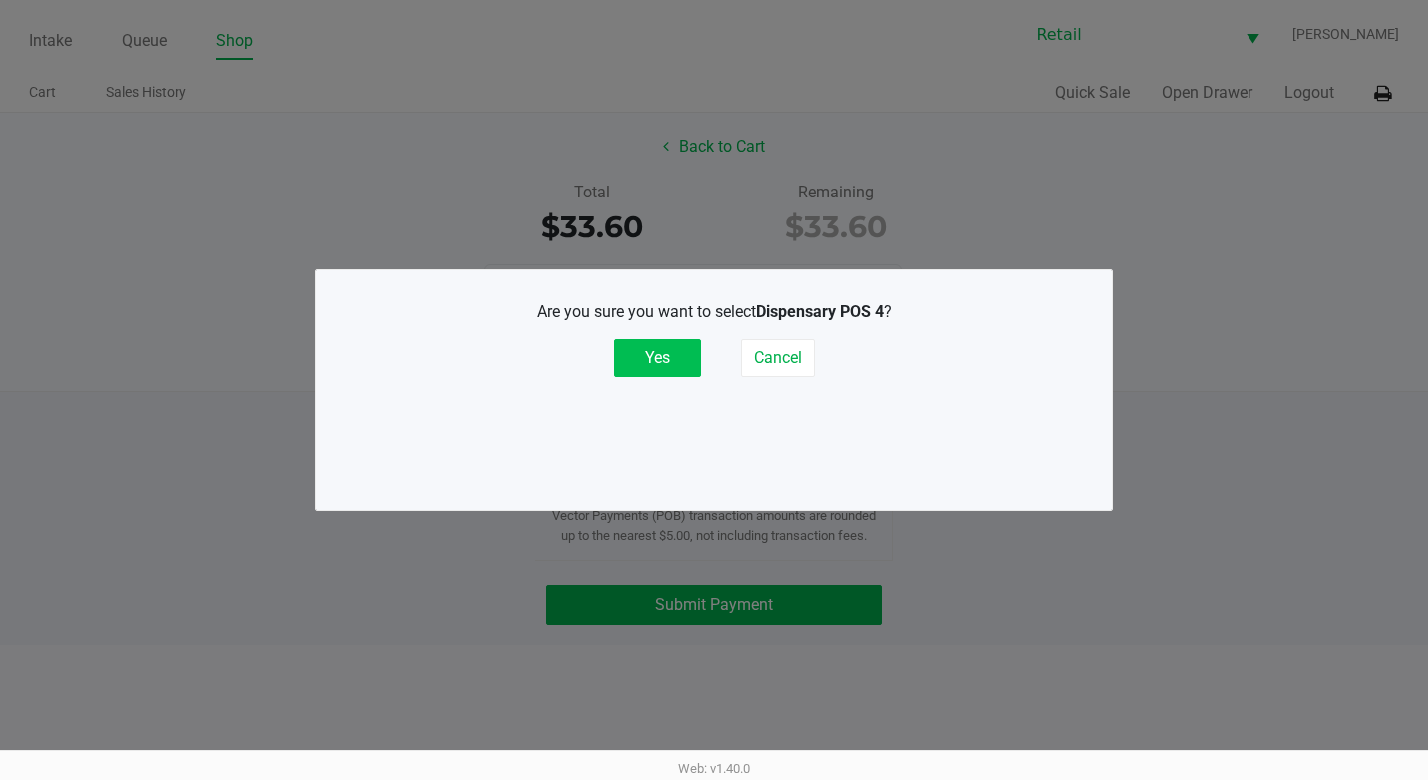
click at [645, 371] on button "Yes" at bounding box center [657, 358] width 87 height 38
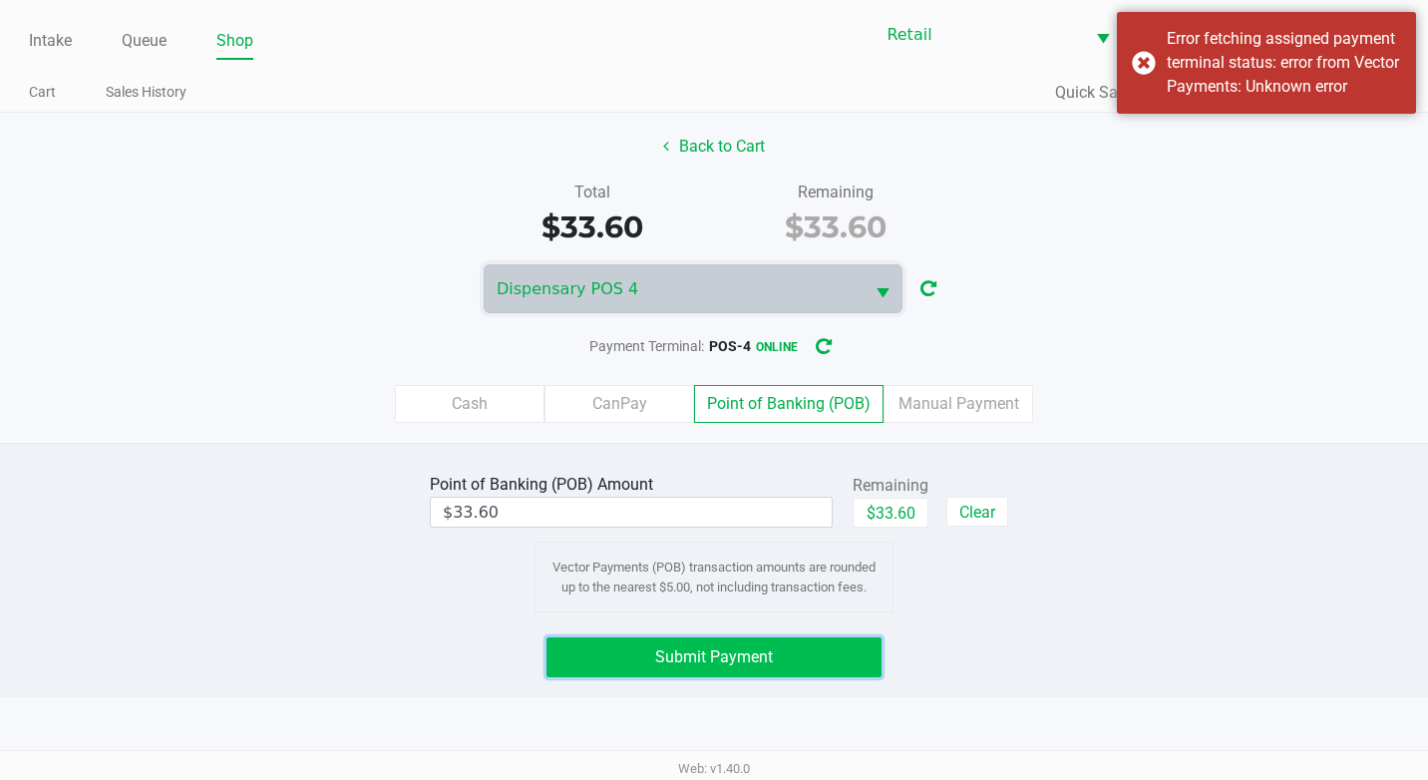
click at [836, 672] on button "Submit Payment" at bounding box center [713, 657] width 335 height 40
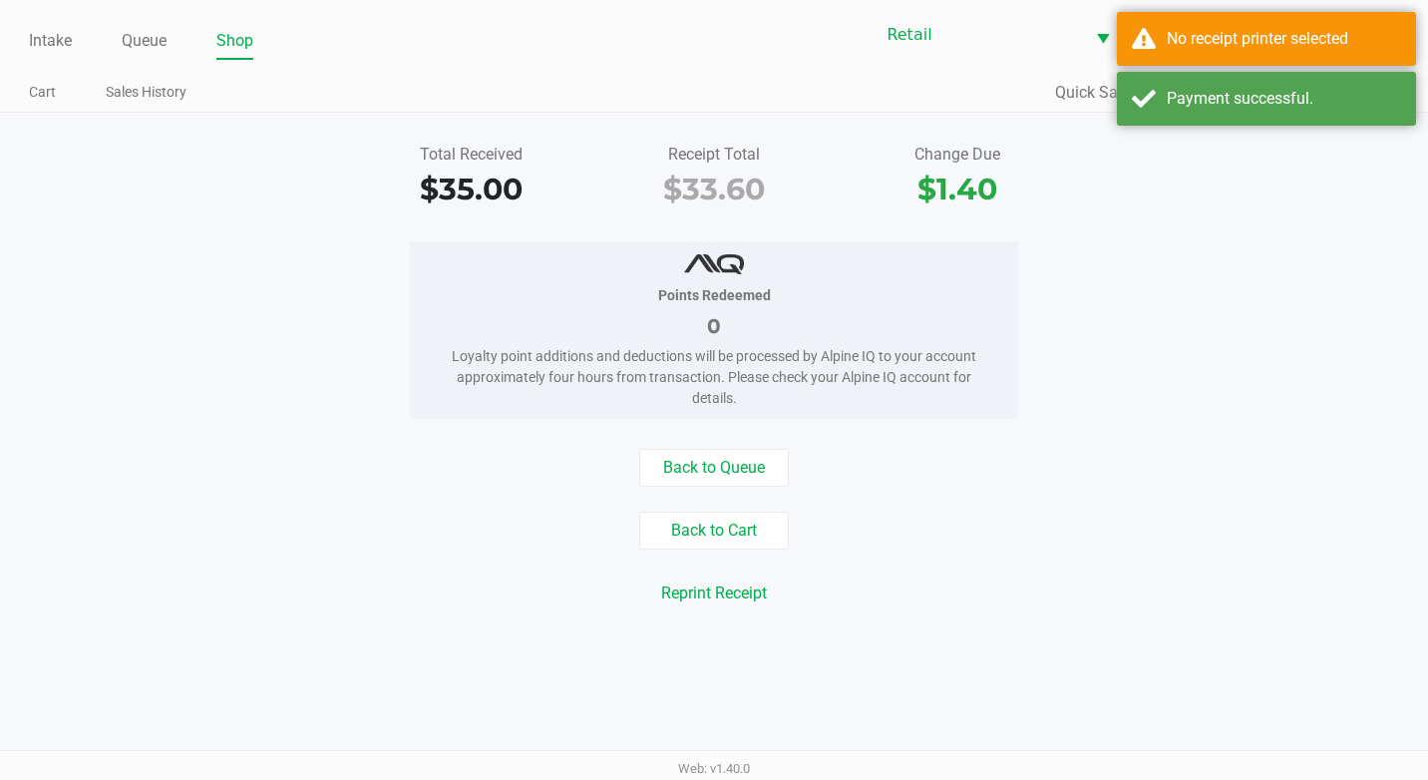
click at [1324, 169] on div "Total Received $35.00 Receipt Total $33.60 Change Due $1.40" at bounding box center [714, 177] width 1458 height 69
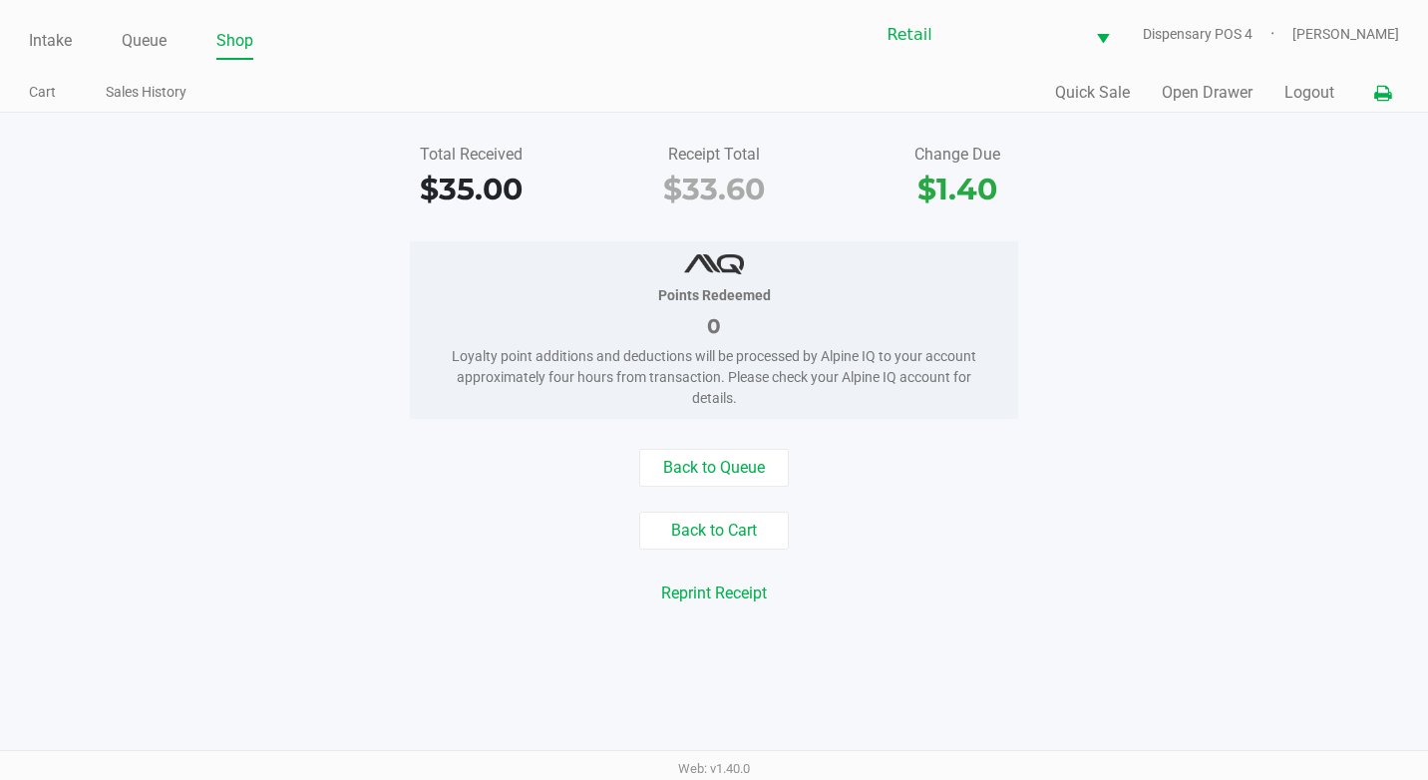
click at [1387, 91] on icon at bounding box center [1382, 94] width 17 height 14
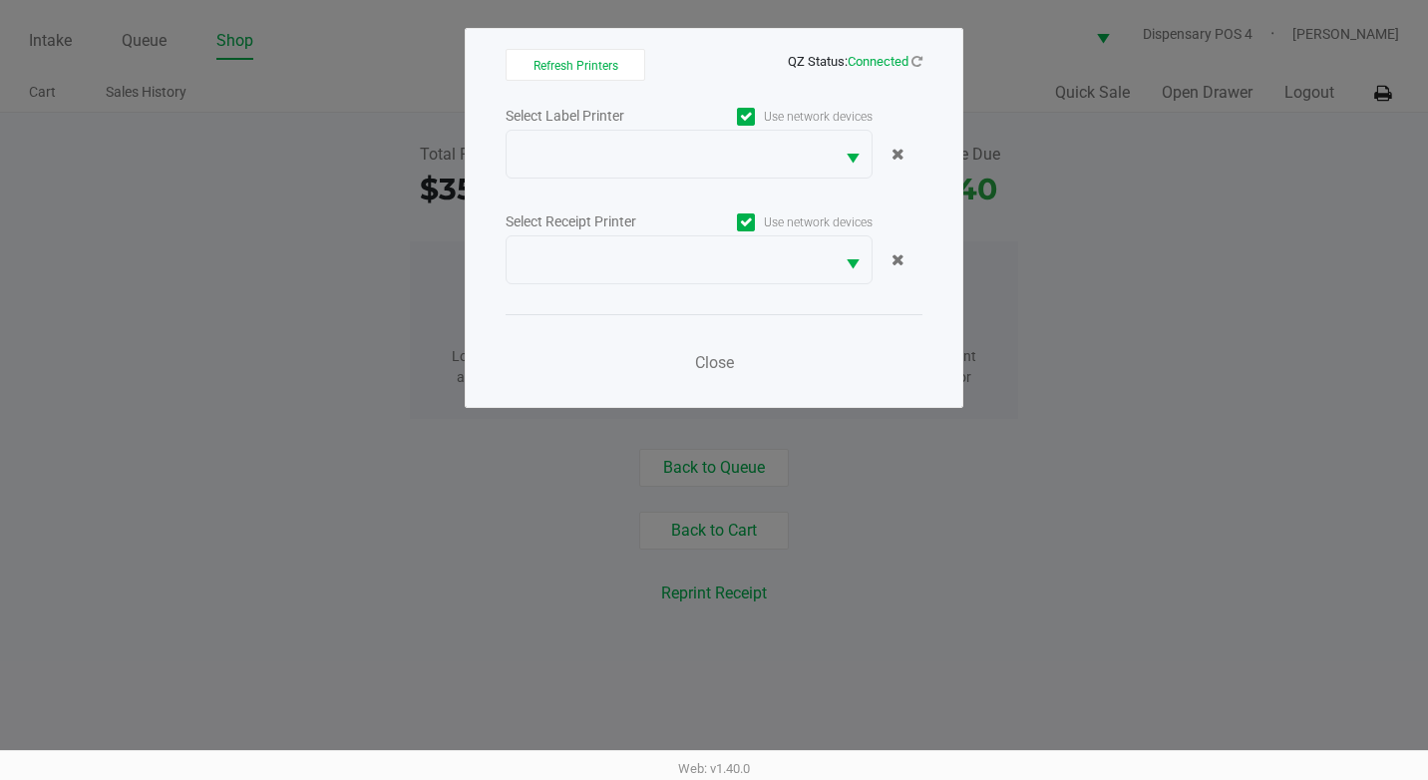
click at [747, 117] on icon at bounding box center [746, 117] width 13 height 0
click at [0, 0] on input "Use network devices" at bounding box center [0, 0] width 0 height 0
click at [744, 230] on span at bounding box center [746, 222] width 18 height 18
click at [0, 0] on input "Use network devices" at bounding box center [0, 0] width 0 height 0
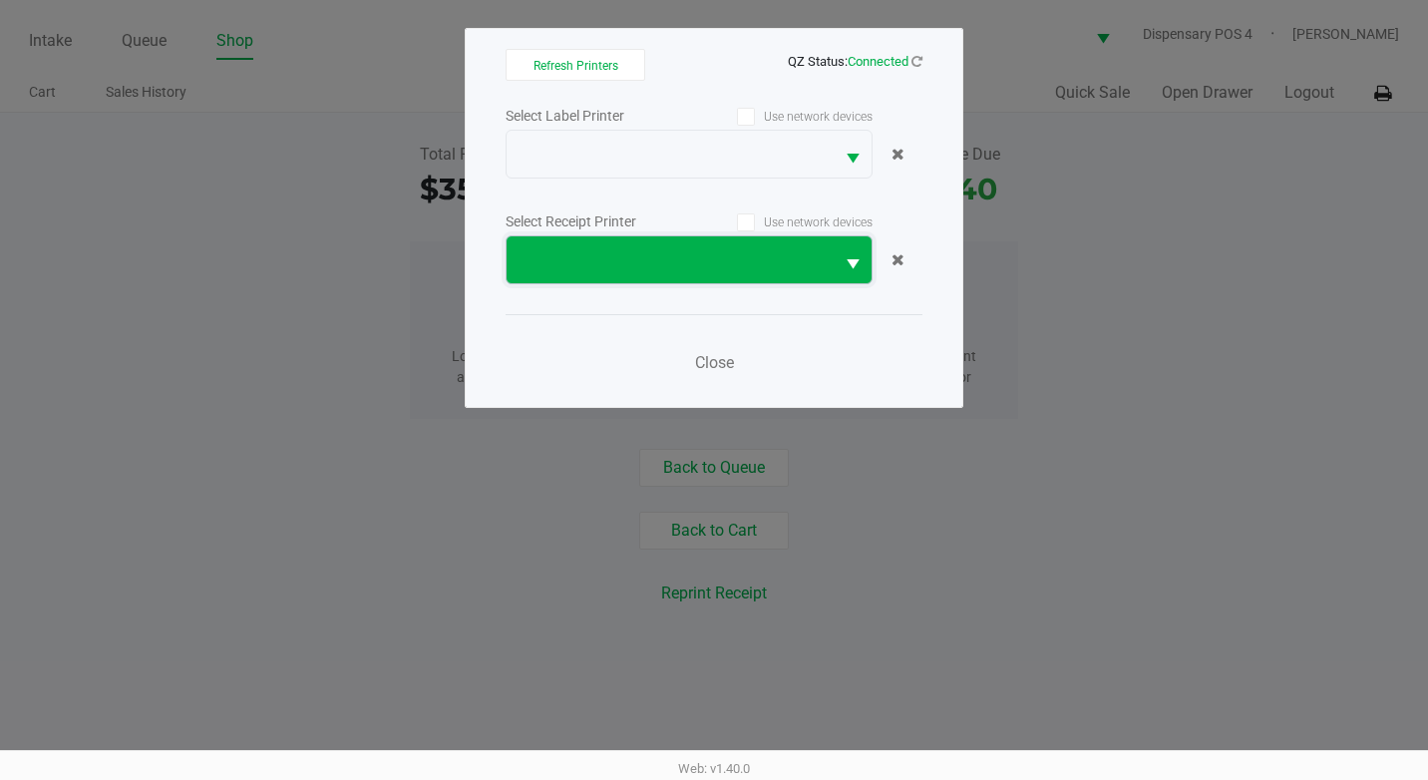
click at [748, 267] on span at bounding box center [670, 260] width 303 height 24
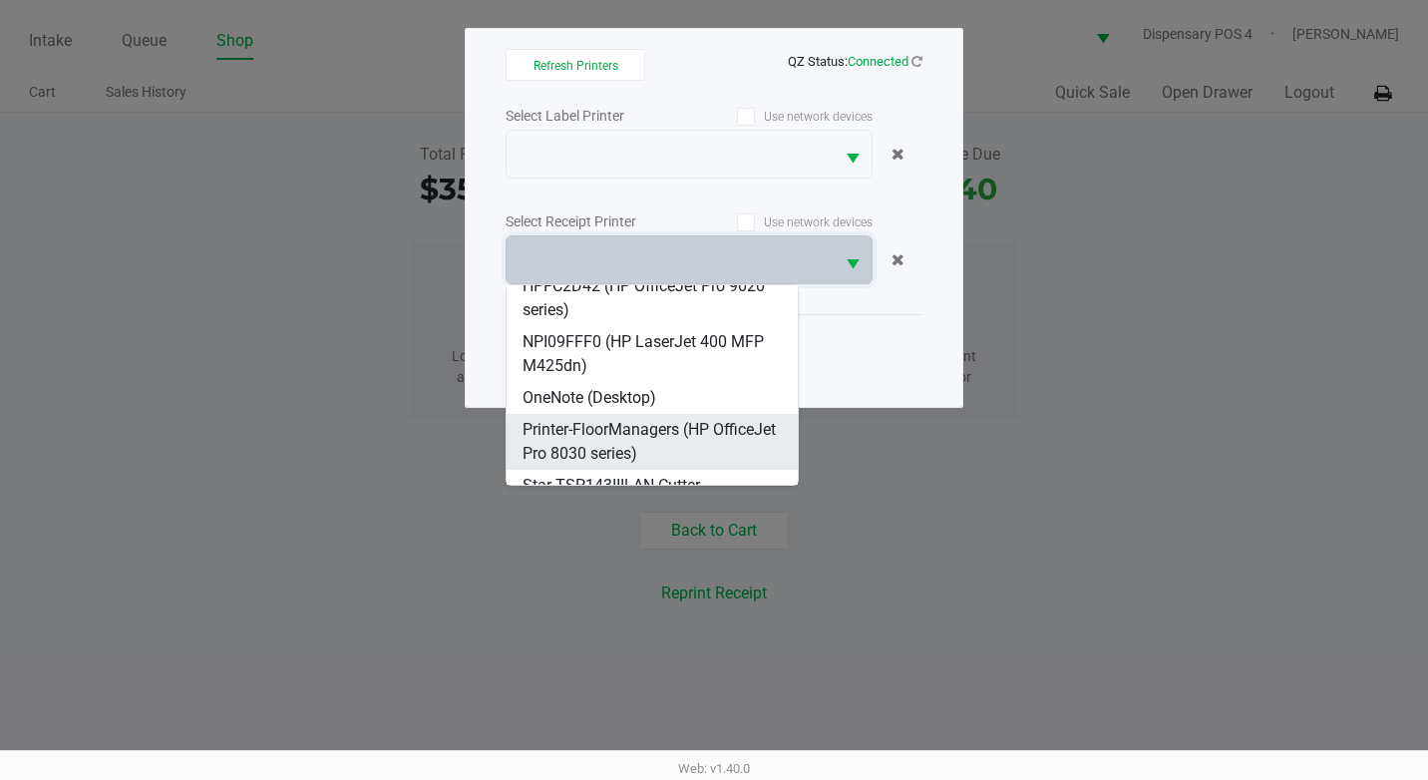
scroll to position [495, 0]
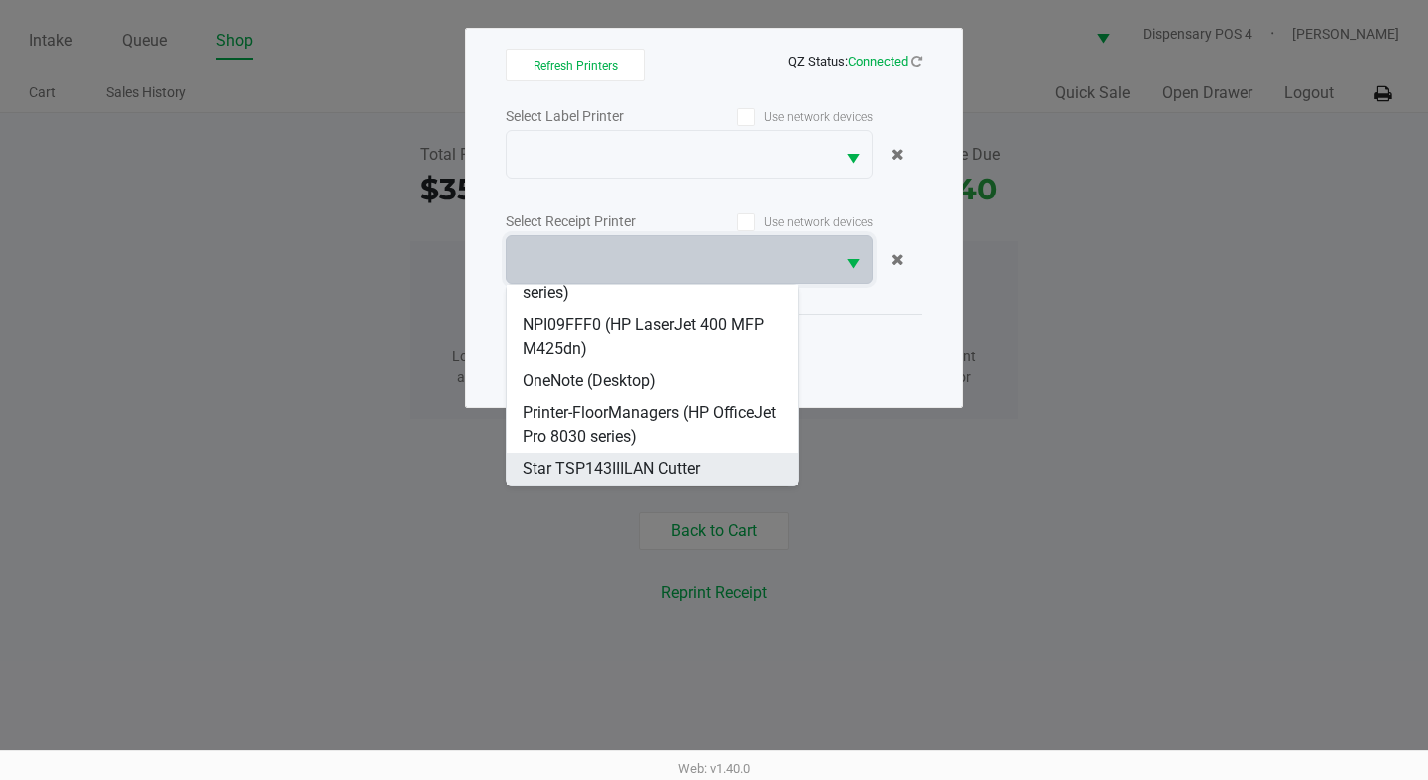
click at [616, 463] on span "Star TSP143IIILAN Cutter" at bounding box center [611, 469] width 177 height 24
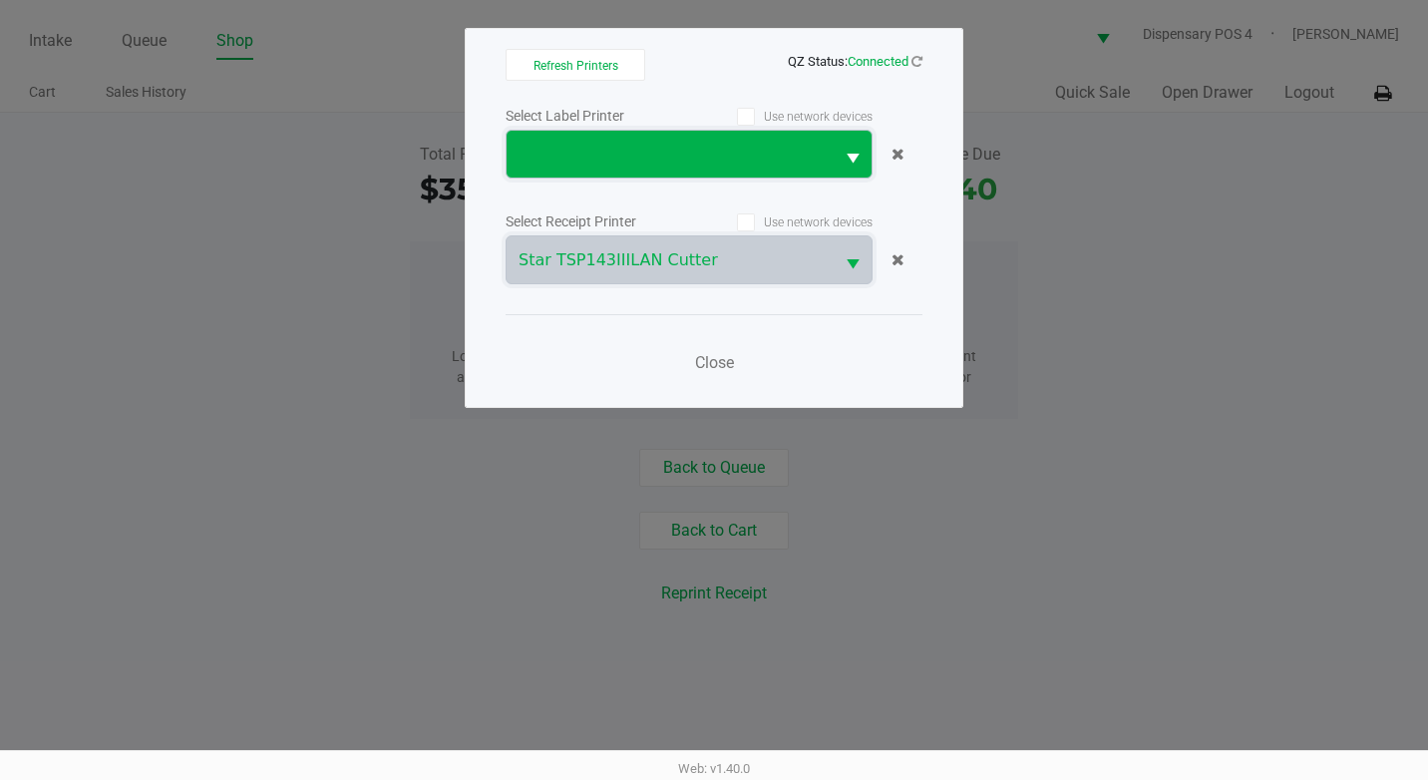
click at [662, 145] on span at bounding box center [670, 155] width 303 height 24
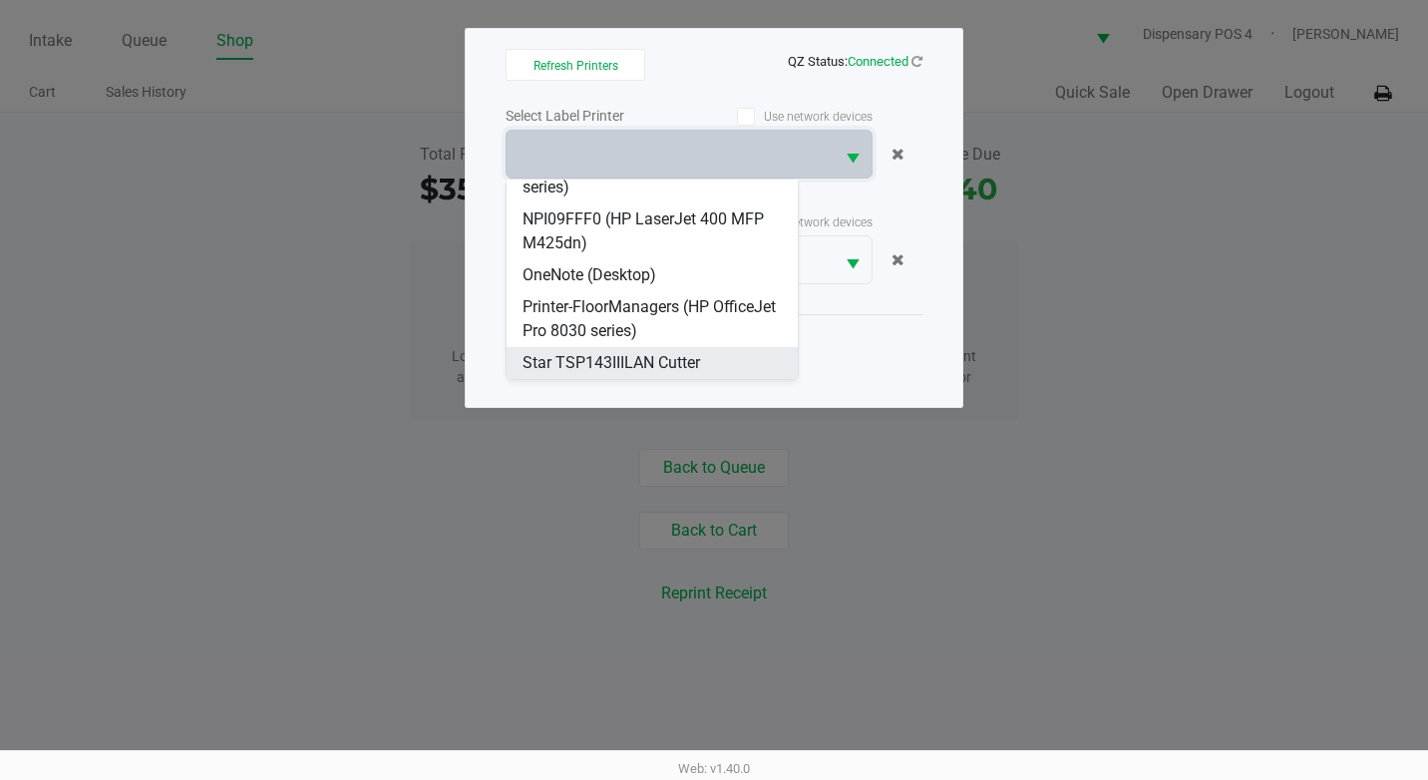
click at [653, 375] on Cutter "Star TSP143IIILAN Cutter" at bounding box center [652, 363] width 291 height 32
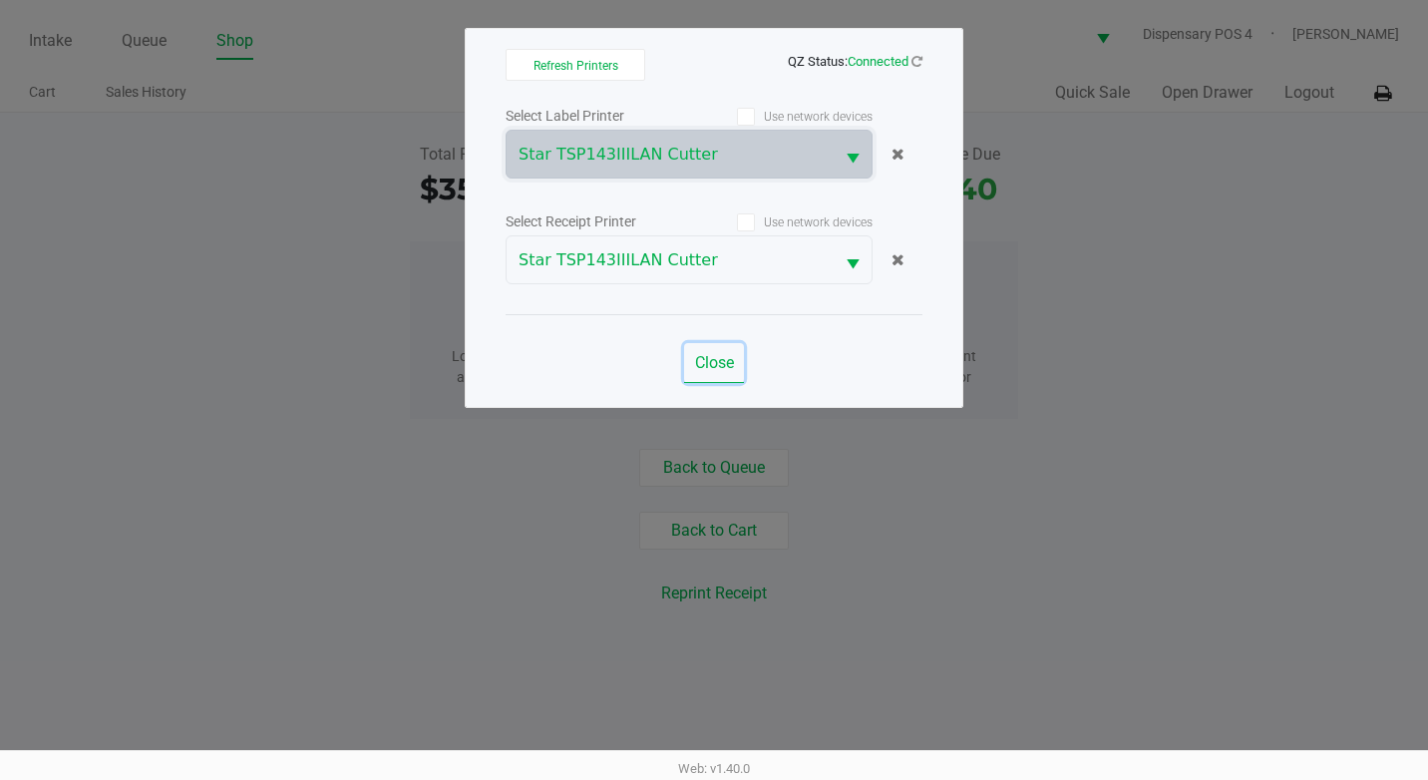
click at [727, 351] on button "Close" at bounding box center [714, 363] width 60 height 40
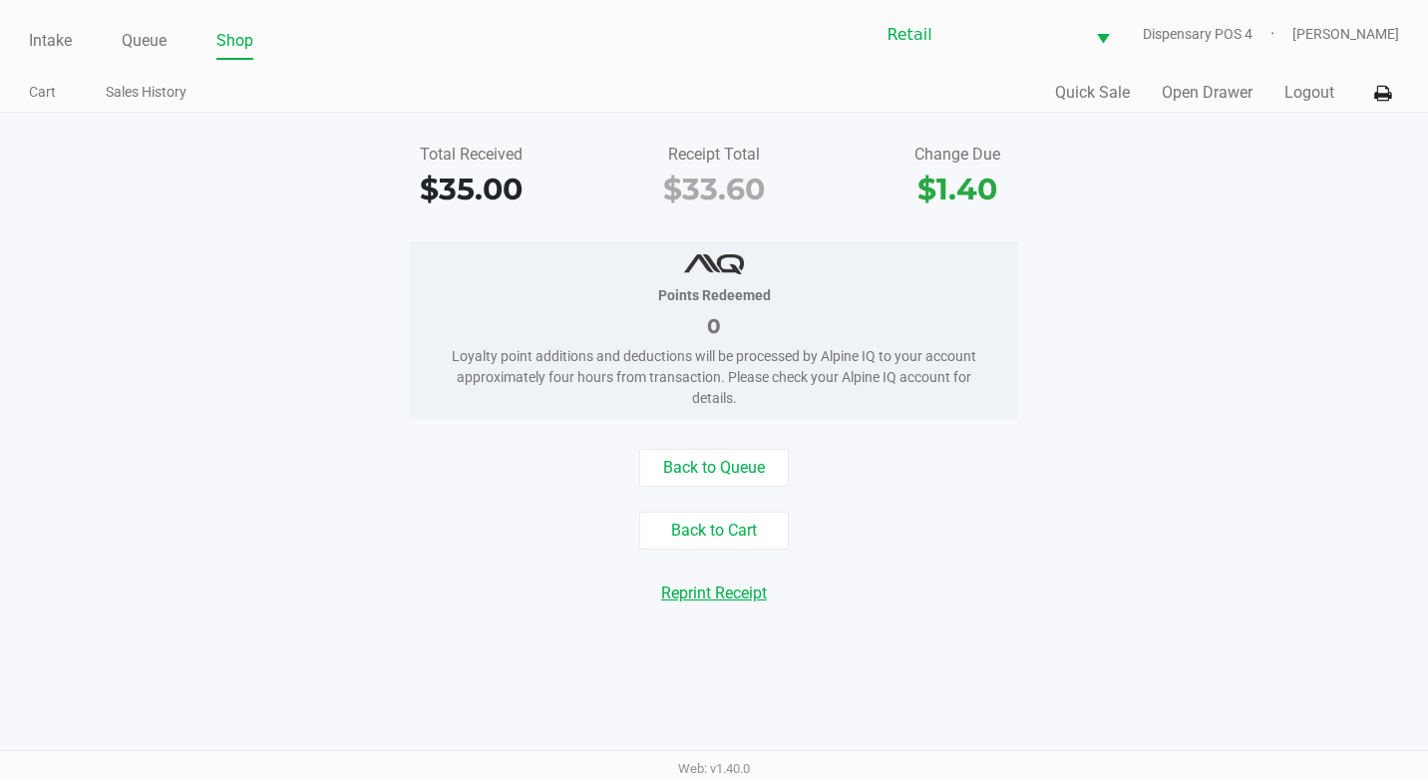
click at [741, 584] on button "Reprint Receipt" at bounding box center [714, 593] width 132 height 38
click at [1203, 81] on button "Open Drawer" at bounding box center [1207, 93] width 91 height 24
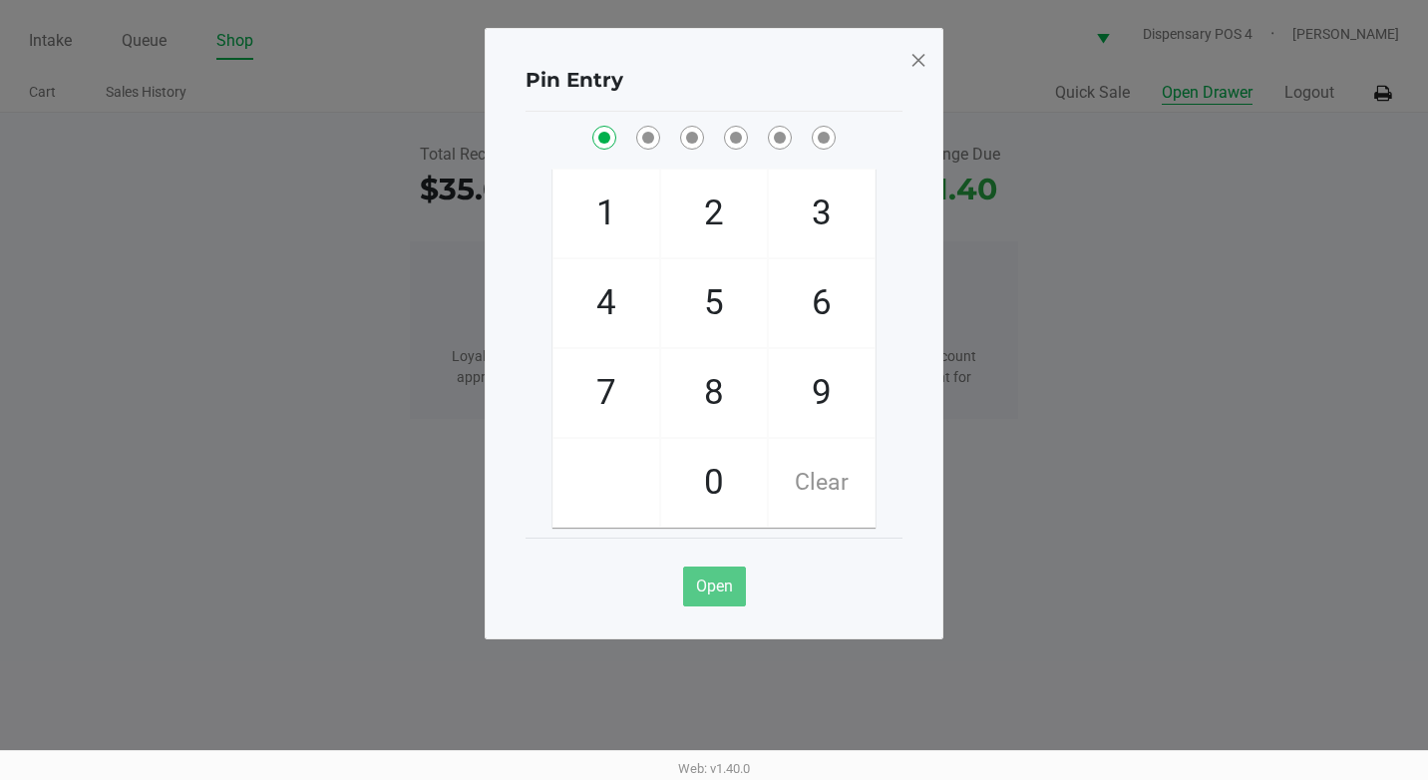
checkbox input "true"
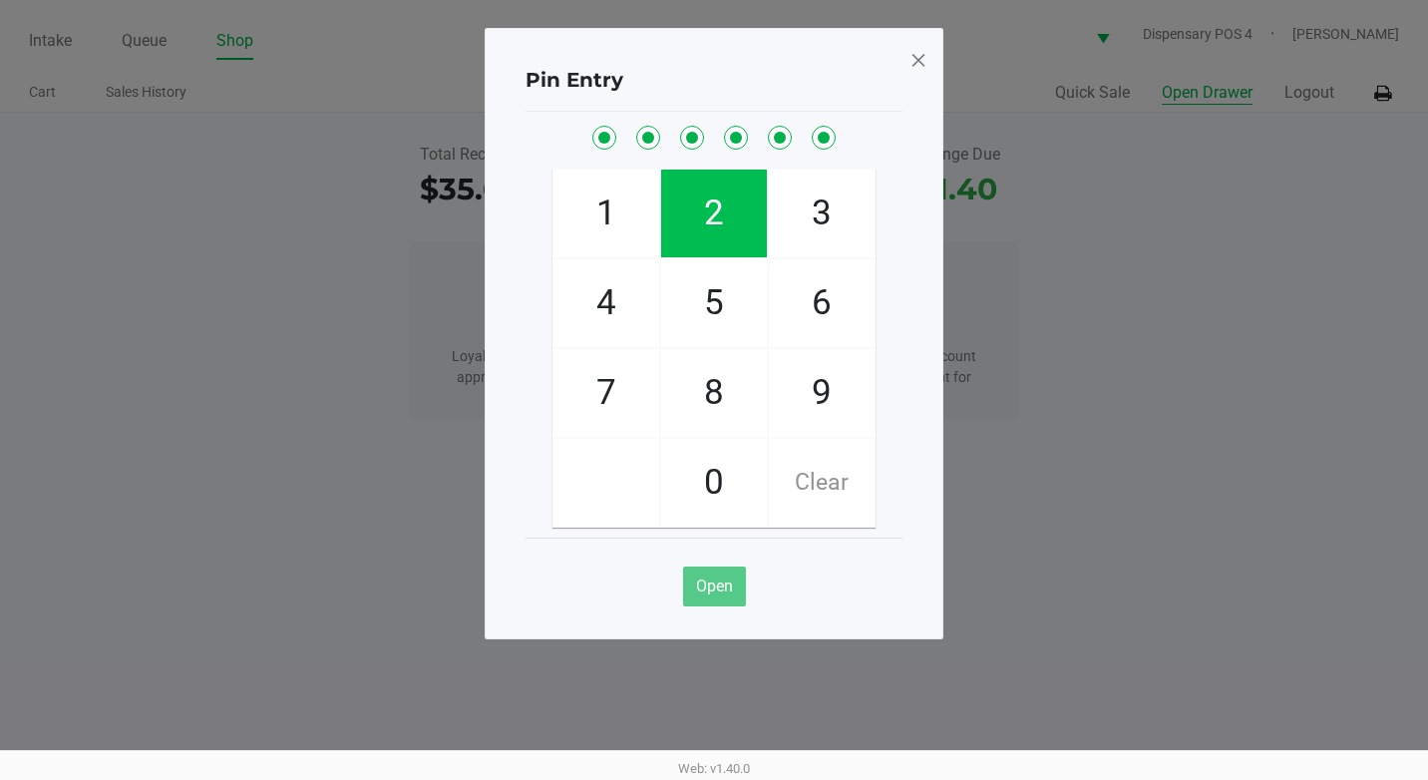
checkbox input "true"
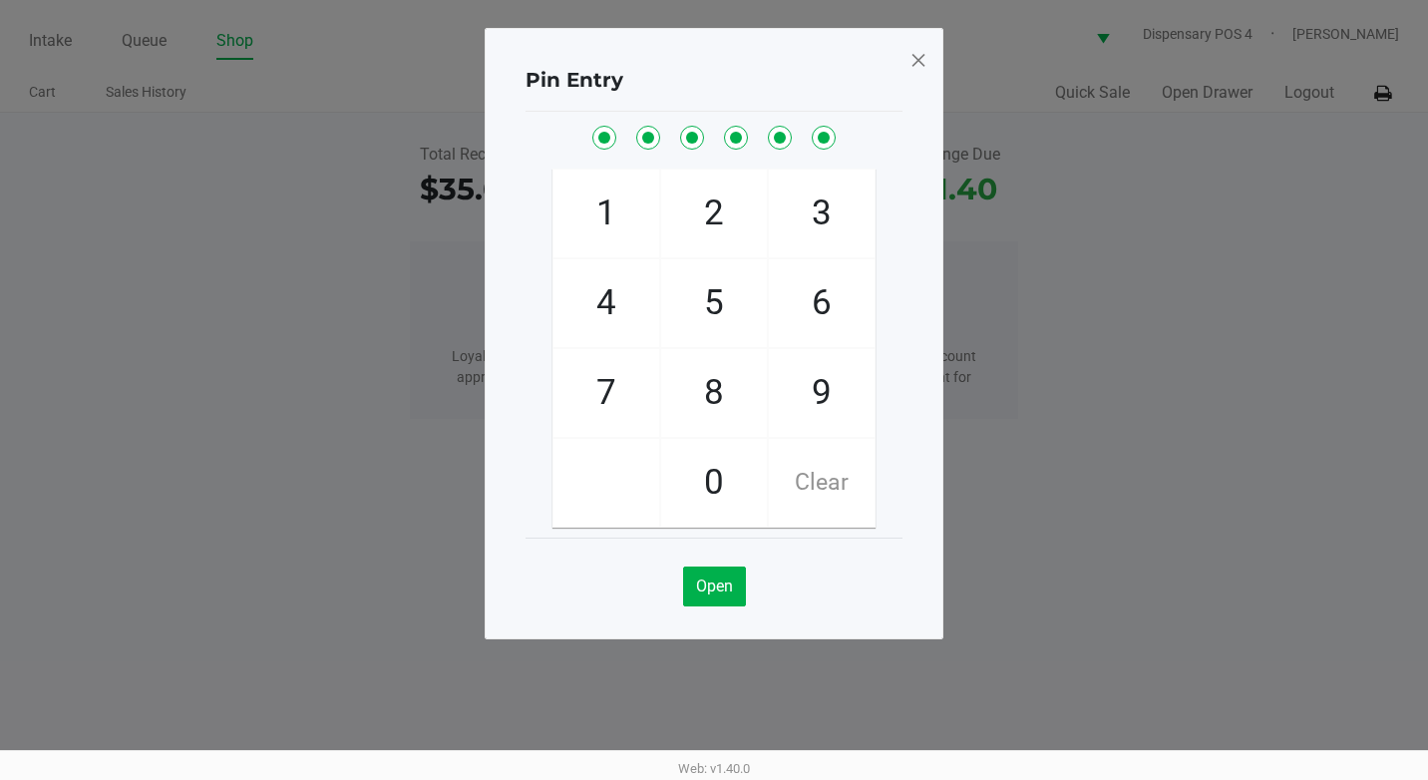
click at [929, 60] on div "Pin Entry 1 4 7 2 5 8 0 3 6 9 Clear Open" at bounding box center [714, 333] width 459 height 611
click at [921, 55] on span at bounding box center [918, 60] width 18 height 32
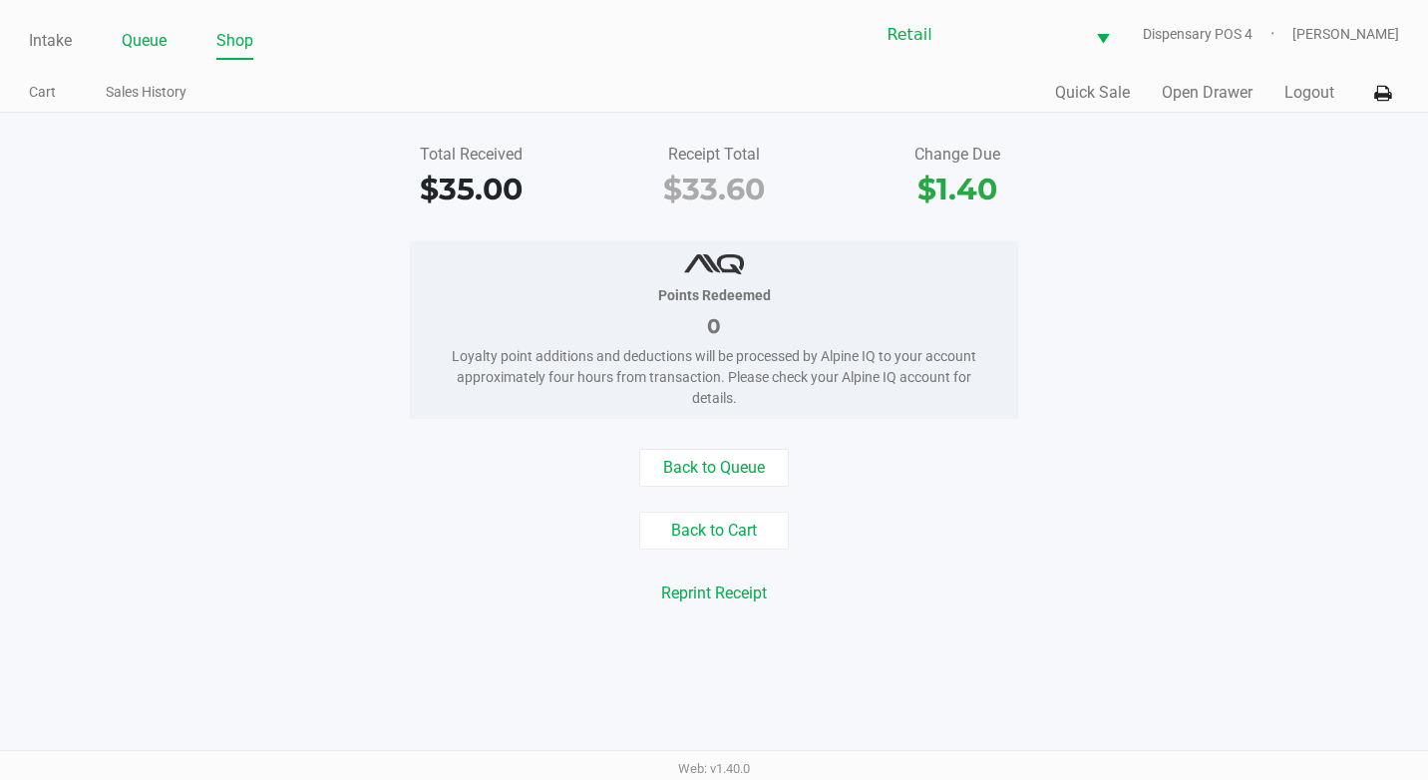
click at [129, 30] on link "Queue" at bounding box center [144, 41] width 45 height 28
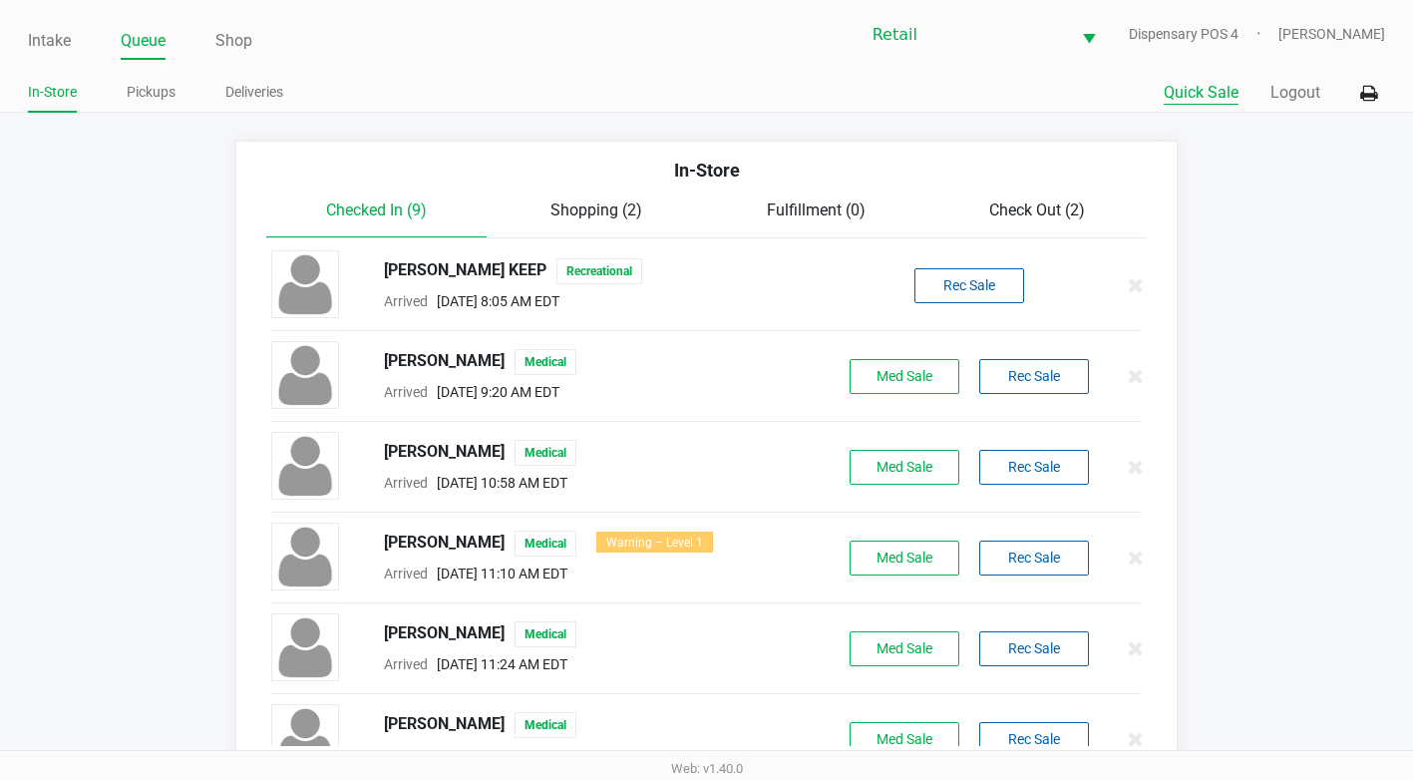
click at [1217, 99] on button "Quick Sale" at bounding box center [1201, 93] width 75 height 24
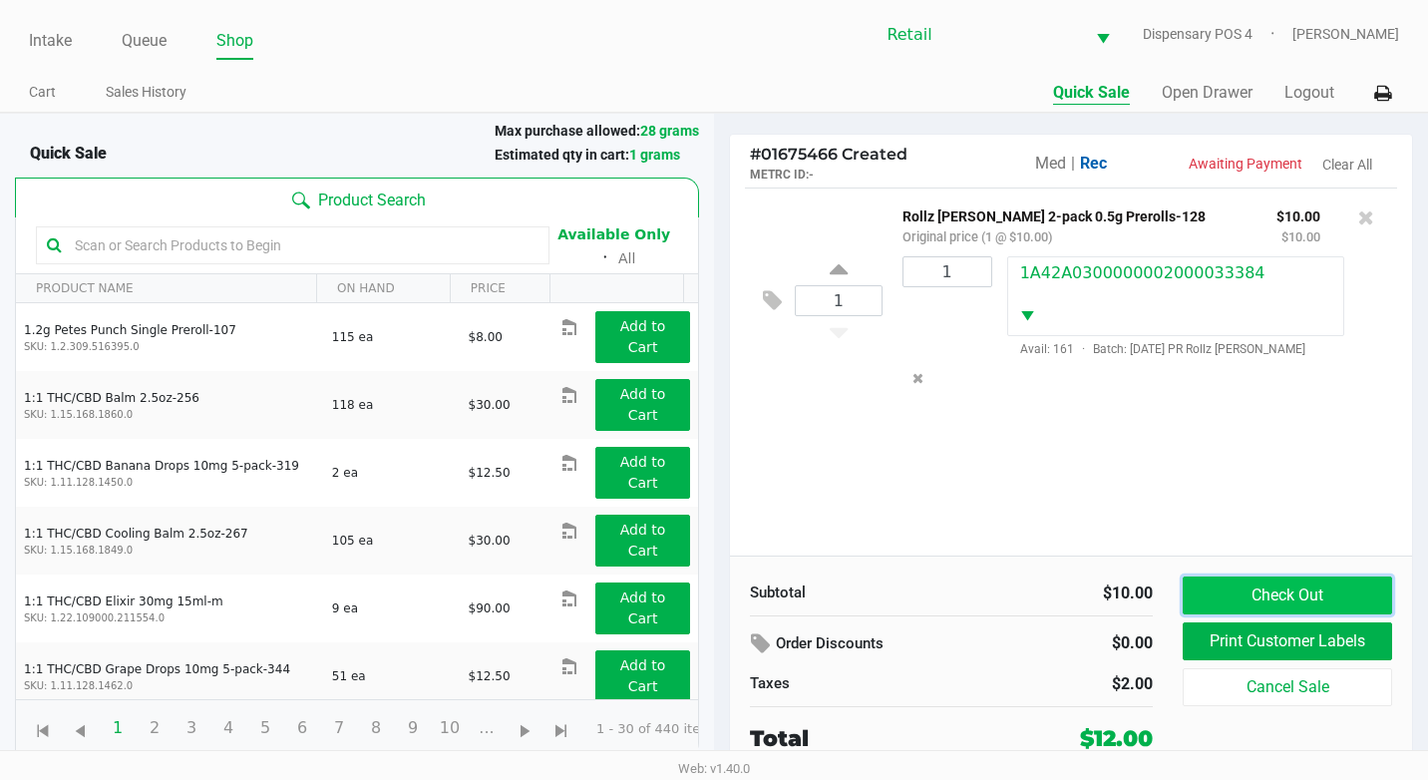
click at [1301, 583] on button "Check Out" at bounding box center [1287, 595] width 209 height 38
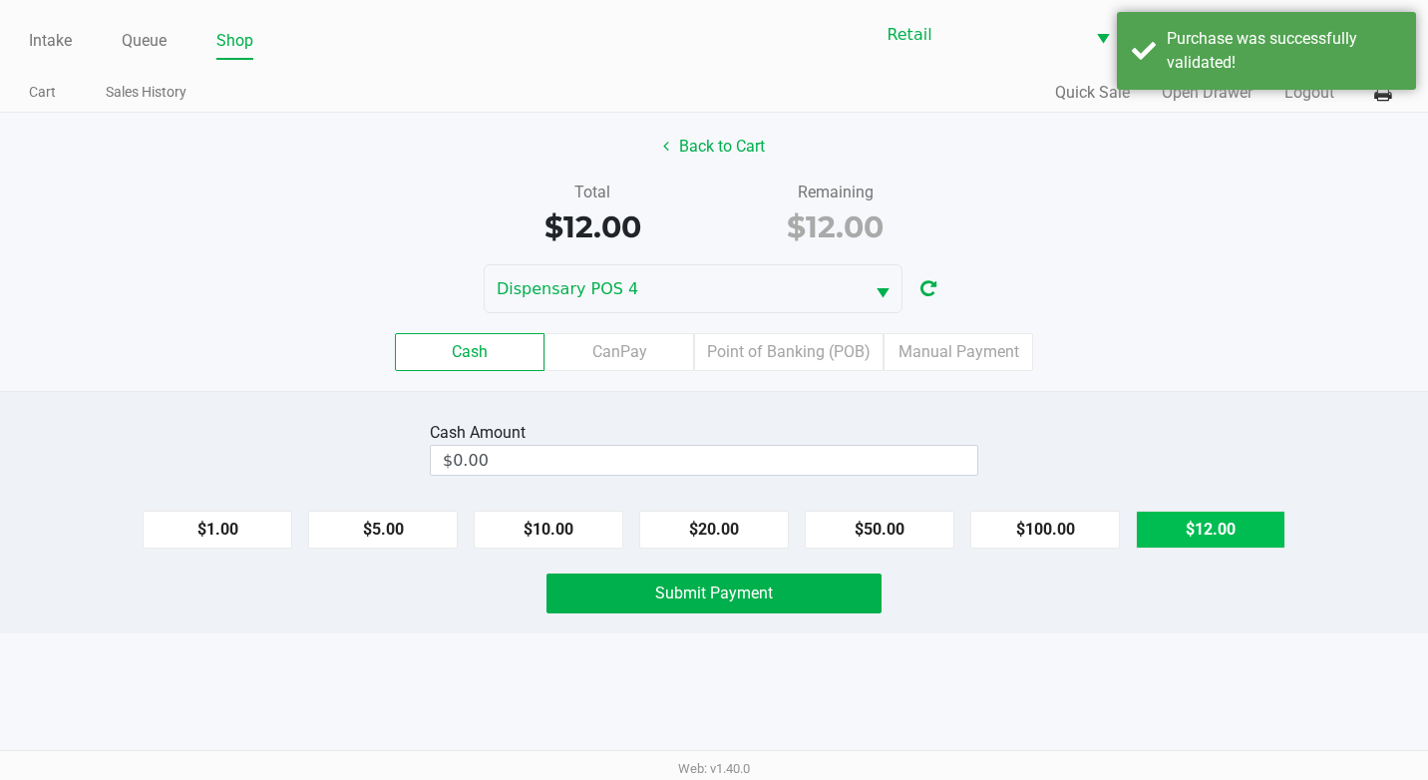
click at [1181, 535] on button "$12.00" at bounding box center [1211, 530] width 150 height 38
type input "$12.00"
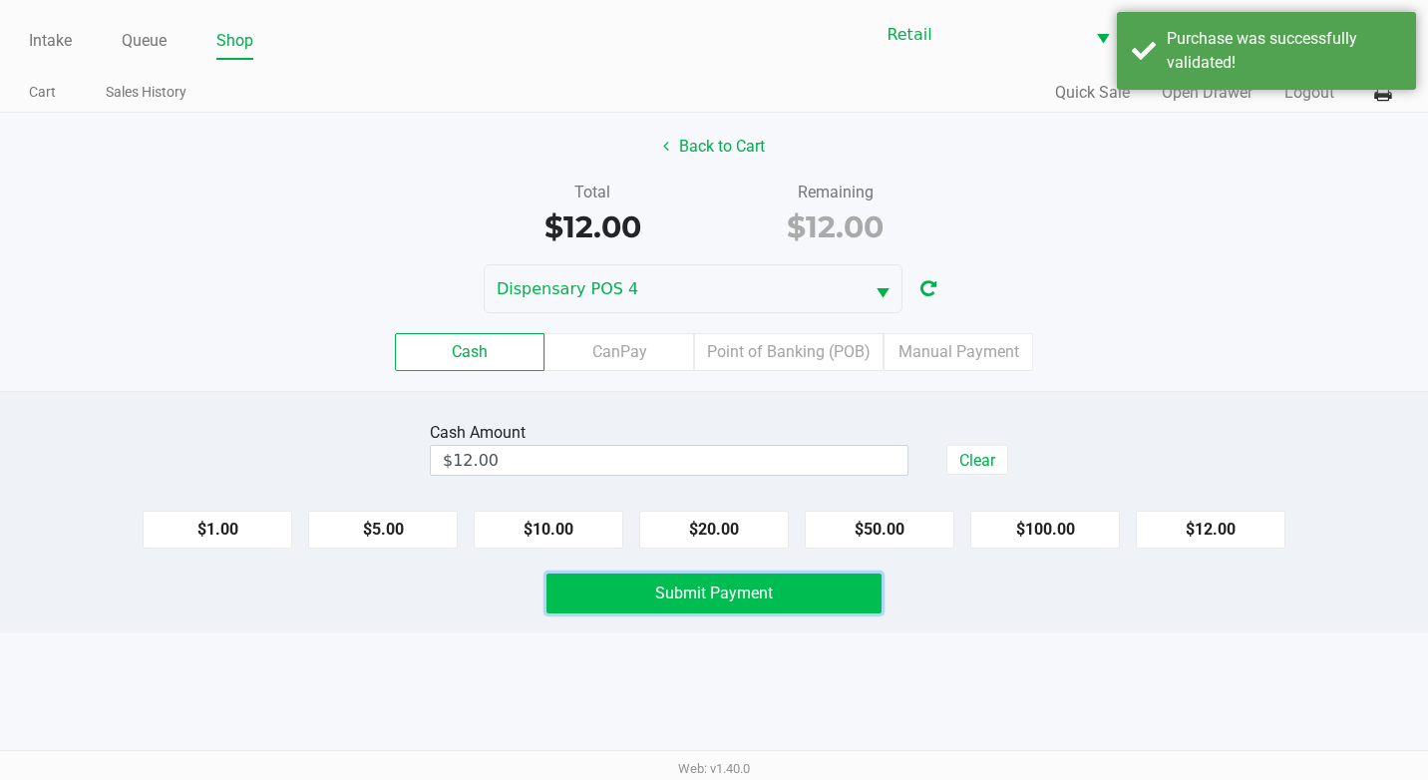
click at [727, 583] on span "Submit Payment" at bounding box center [714, 592] width 118 height 19
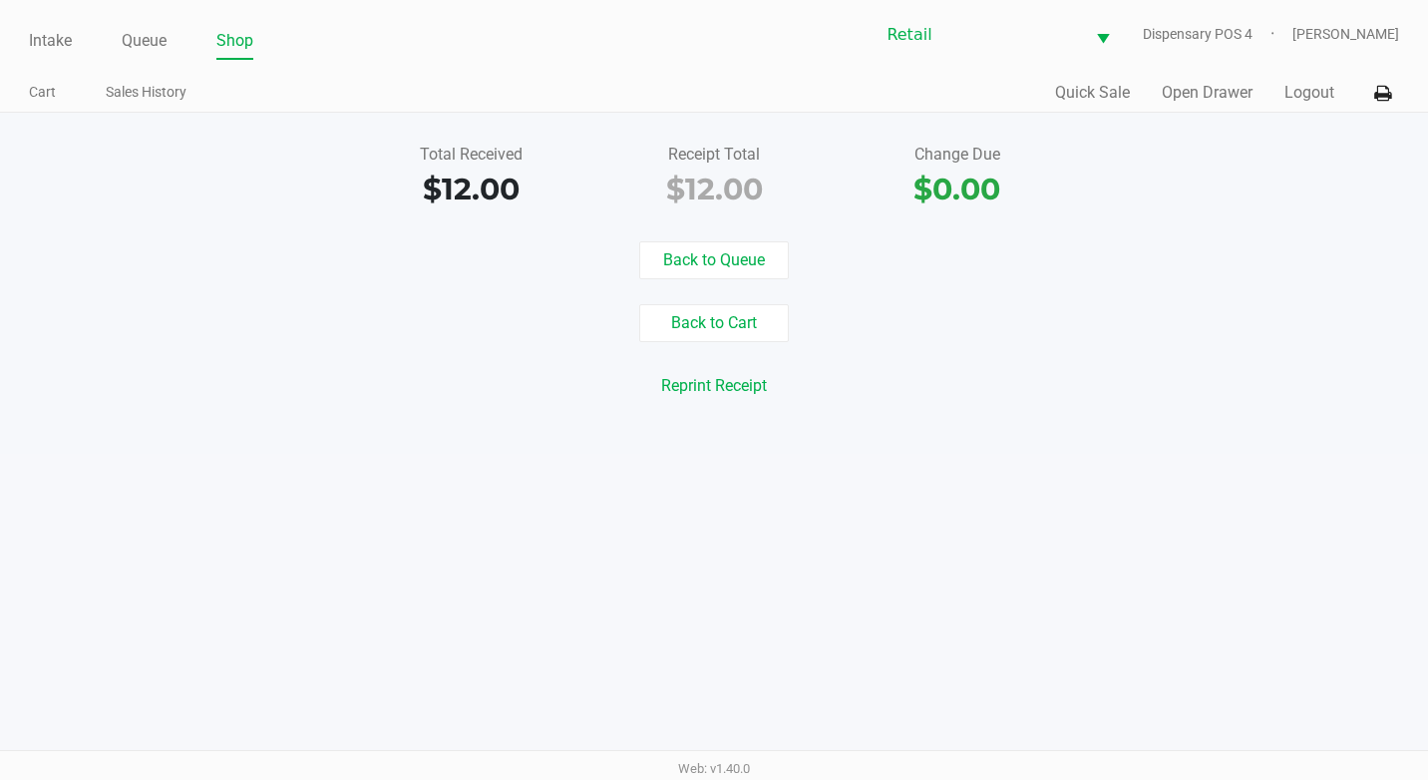
click at [145, 62] on div "Intake Queue Shop Retail Dispensary POS 4 Adil Ramos Cart Sales History Quick S…" at bounding box center [714, 56] width 1428 height 113
click at [158, 36] on link "Queue" at bounding box center [144, 41] width 45 height 28
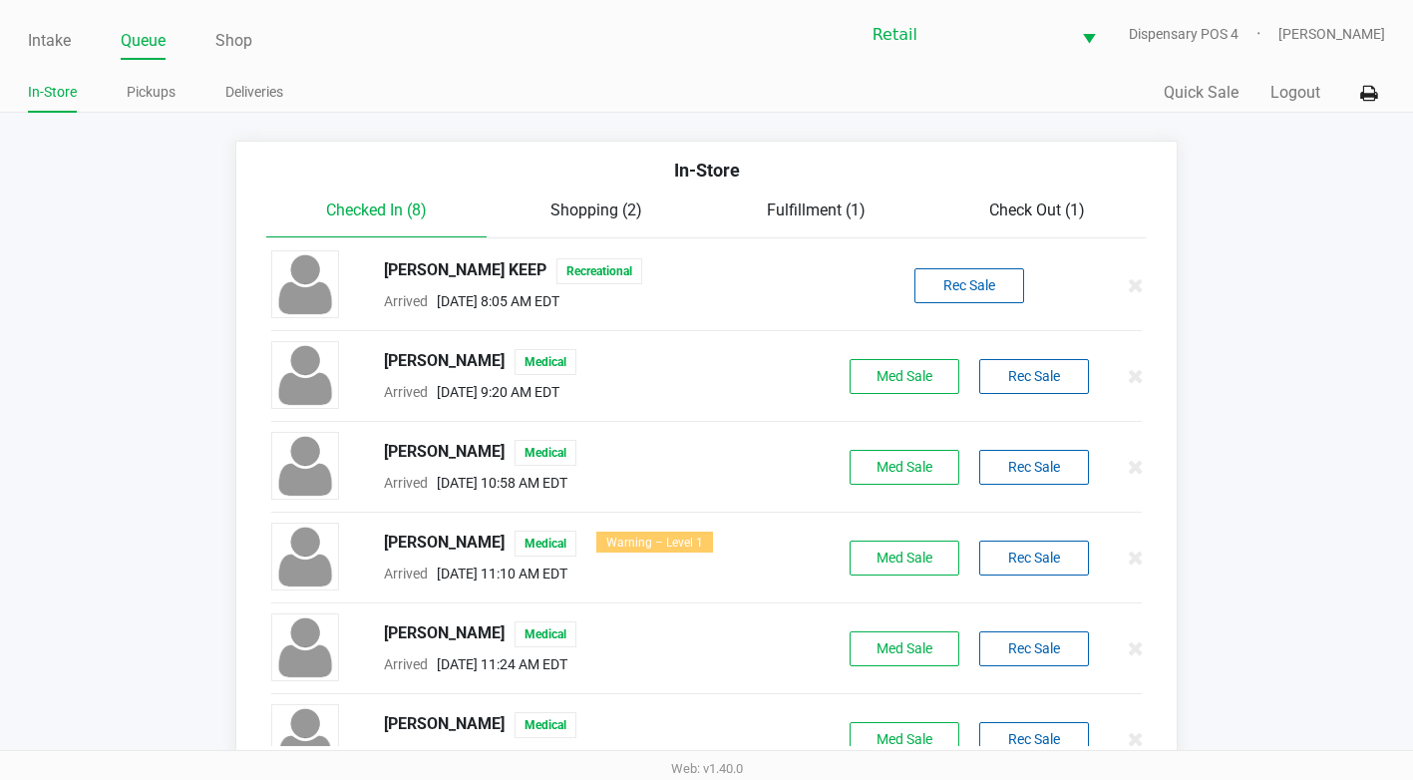
click at [1073, 218] on span "Check Out (1)" at bounding box center [1037, 209] width 96 height 19
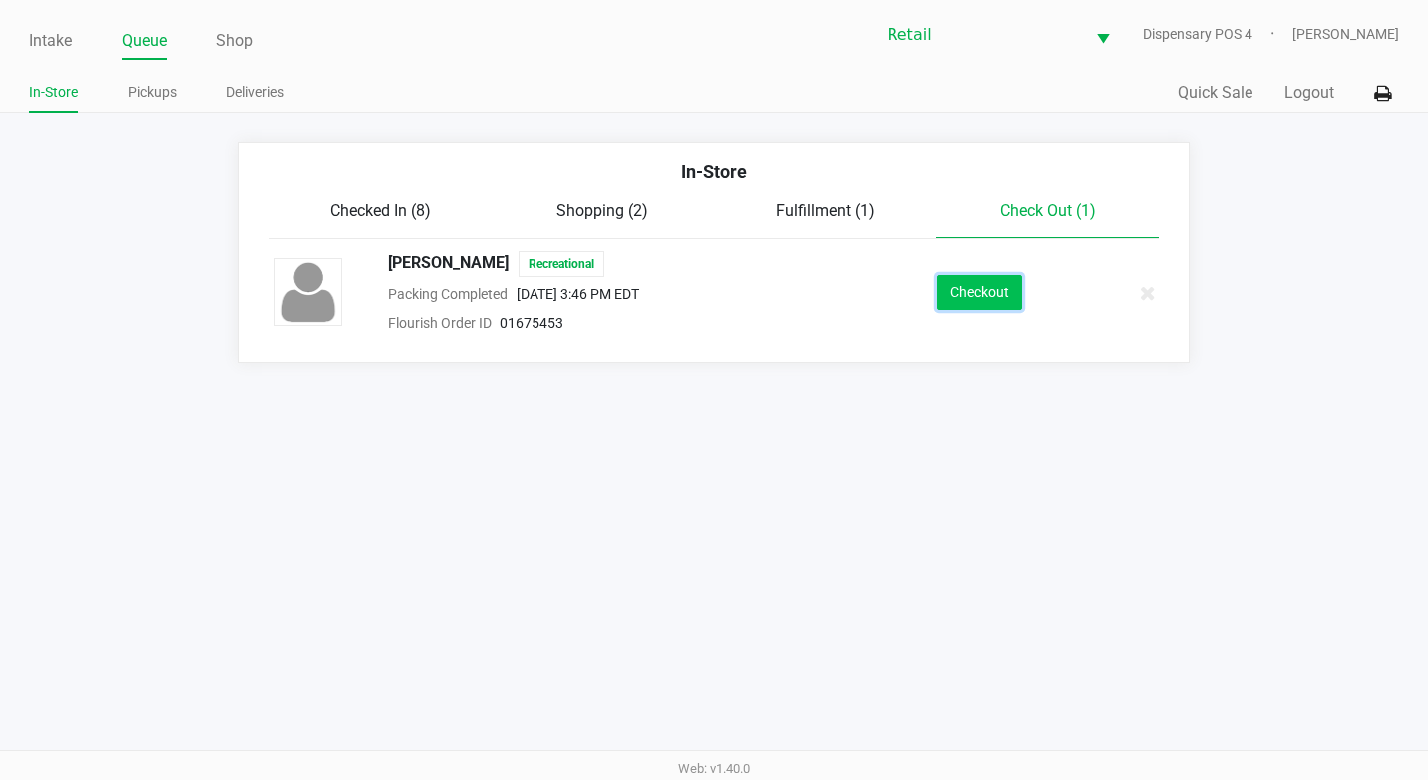
click at [989, 288] on button "Checkout" at bounding box center [979, 292] width 85 height 35
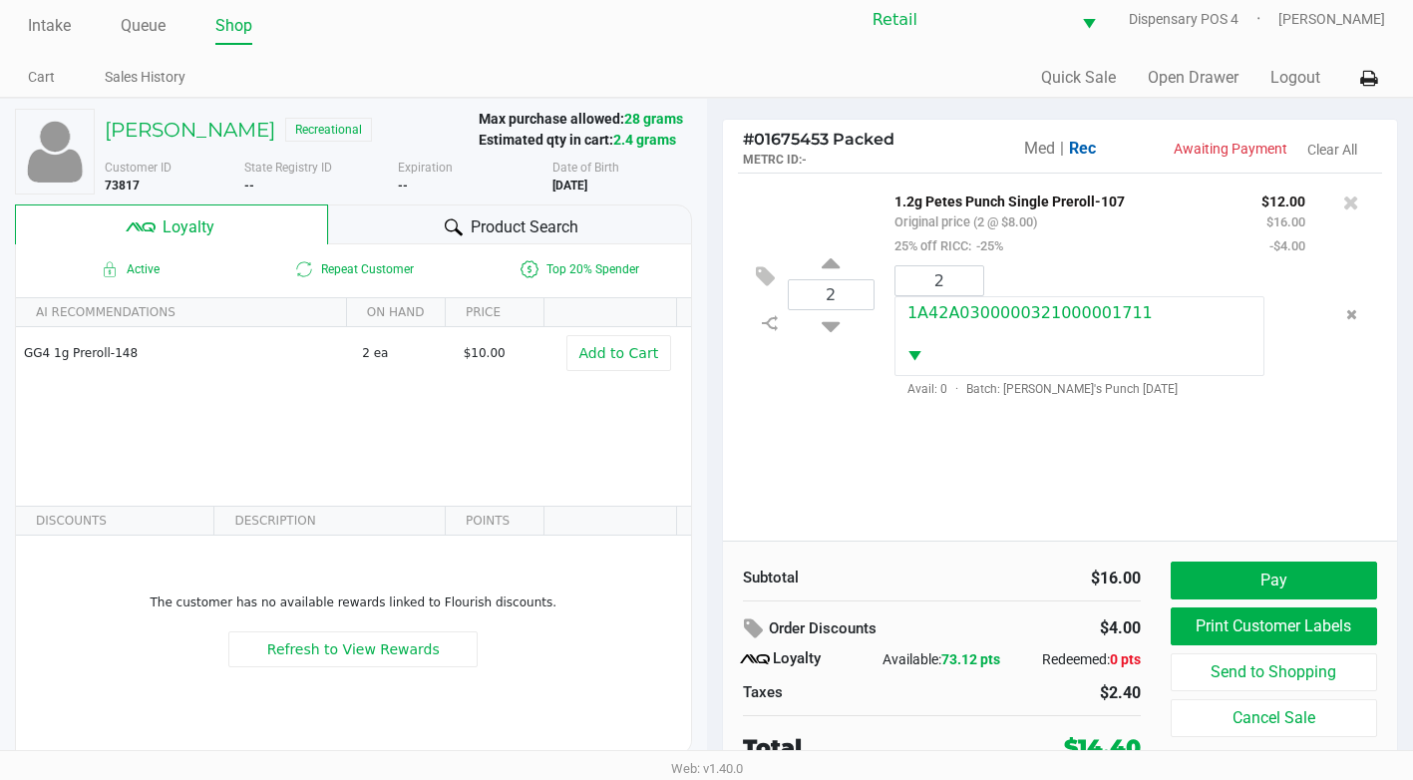
scroll to position [20, 0]
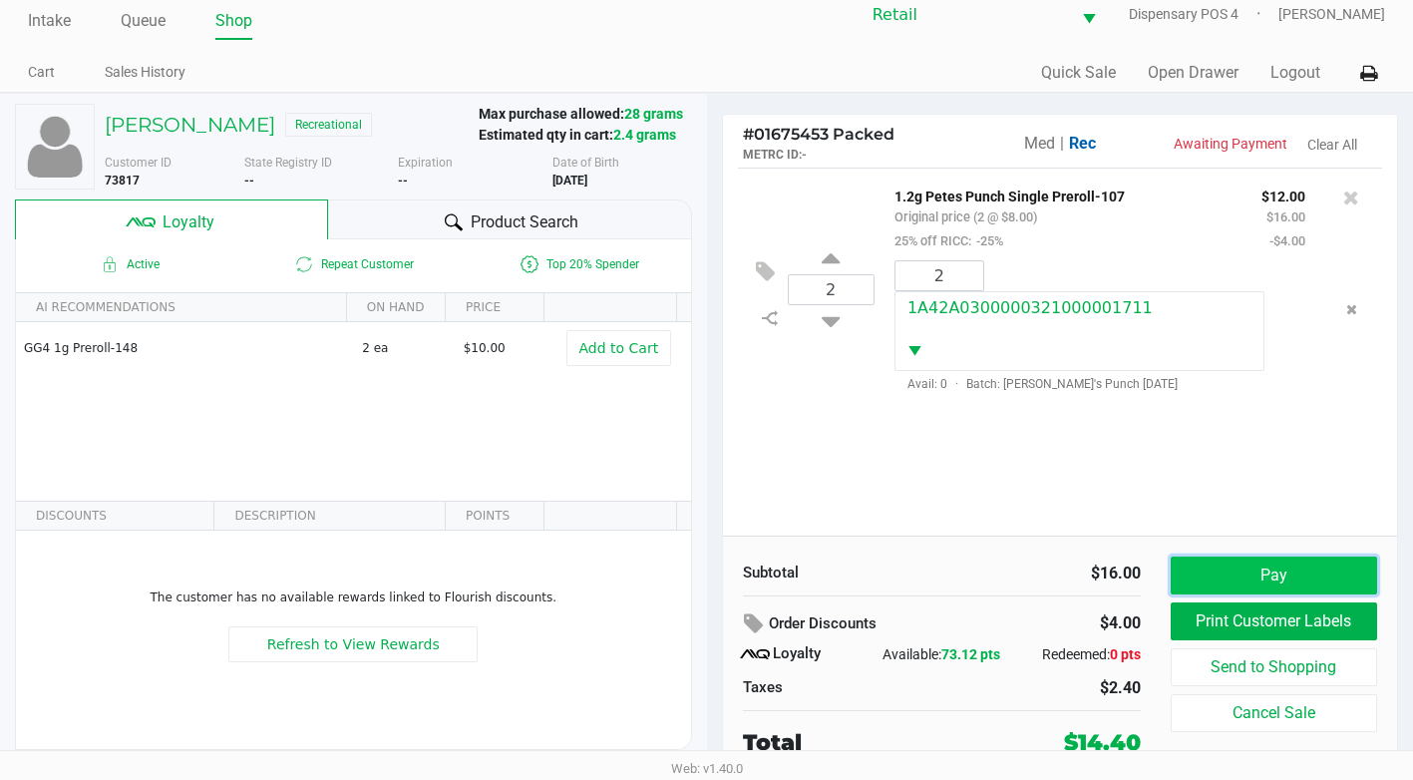
click at [1225, 569] on button "Pay" at bounding box center [1274, 575] width 206 height 38
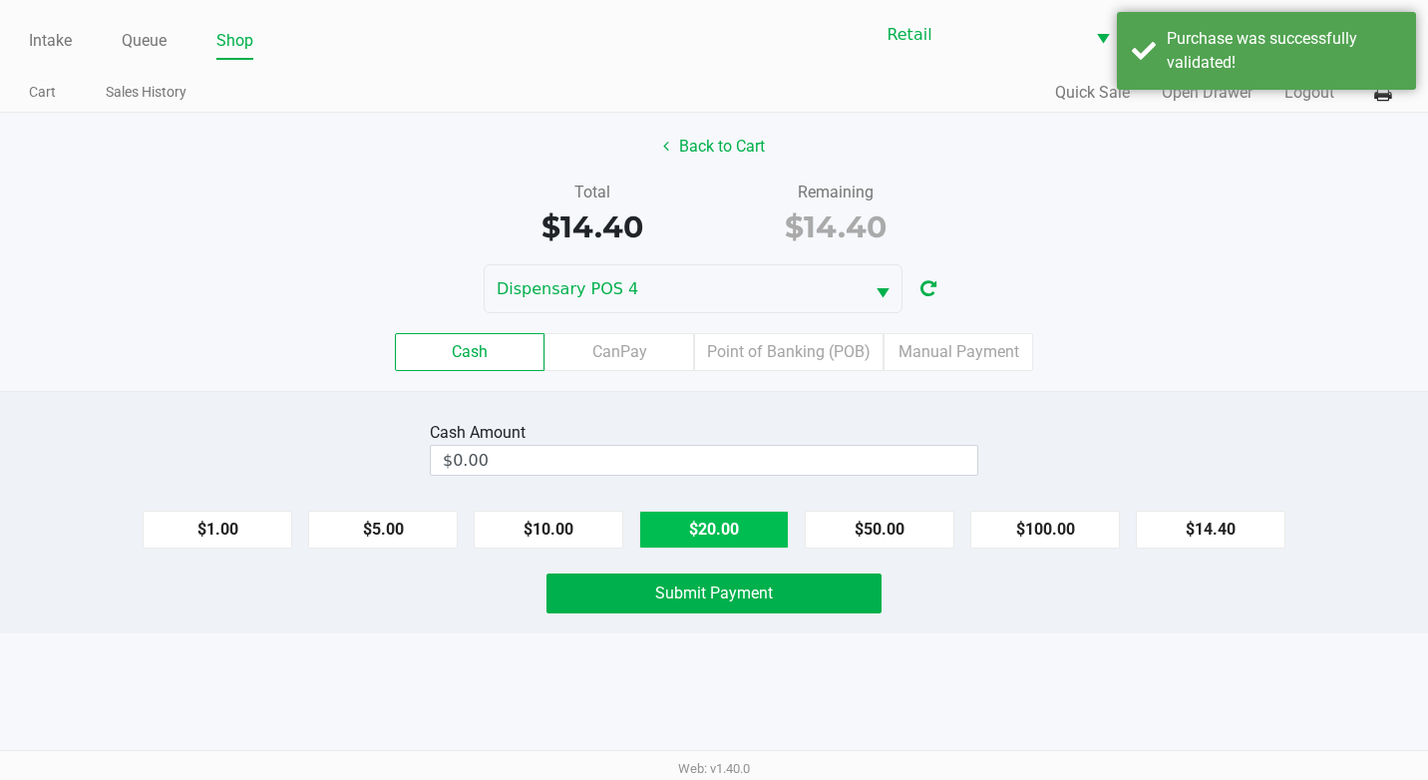
click at [769, 518] on button "$20.00" at bounding box center [714, 530] width 150 height 38
type input "$20.00"
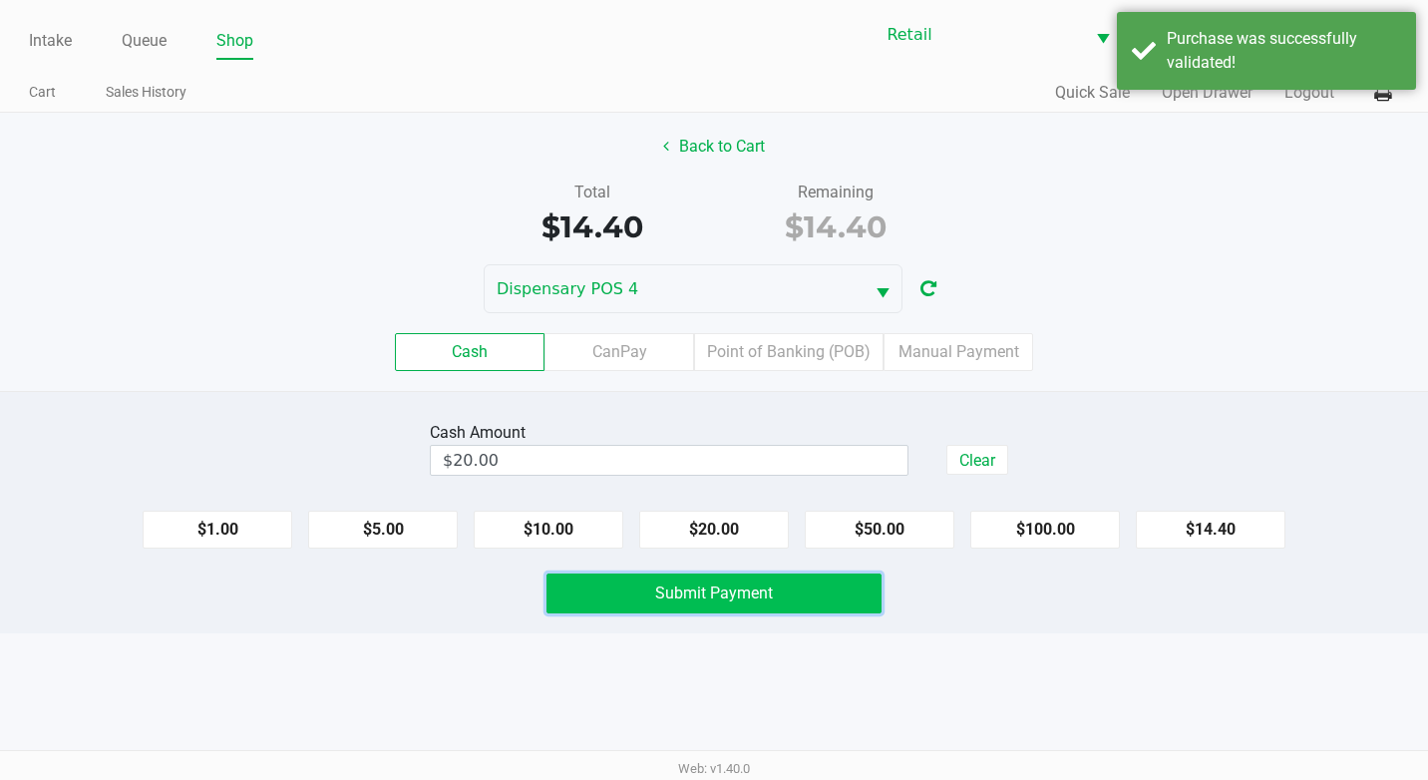
click at [778, 589] on button "Submit Payment" at bounding box center [713, 593] width 335 height 40
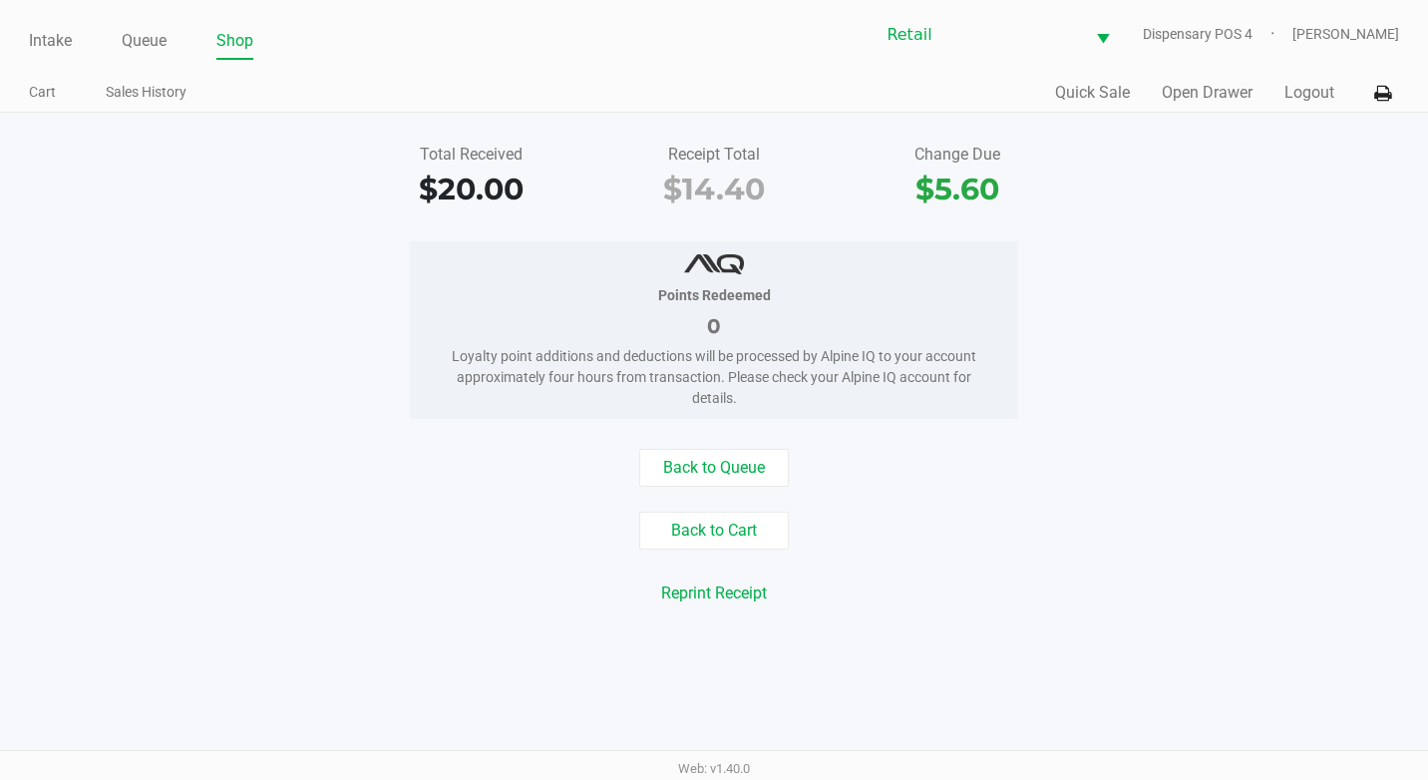
click at [146, 19] on div "Intake Queue Shop Retail Dispensary POS 4 Adil Ramos" at bounding box center [714, 34] width 1371 height 49
click at [141, 33] on link "Queue" at bounding box center [144, 41] width 45 height 28
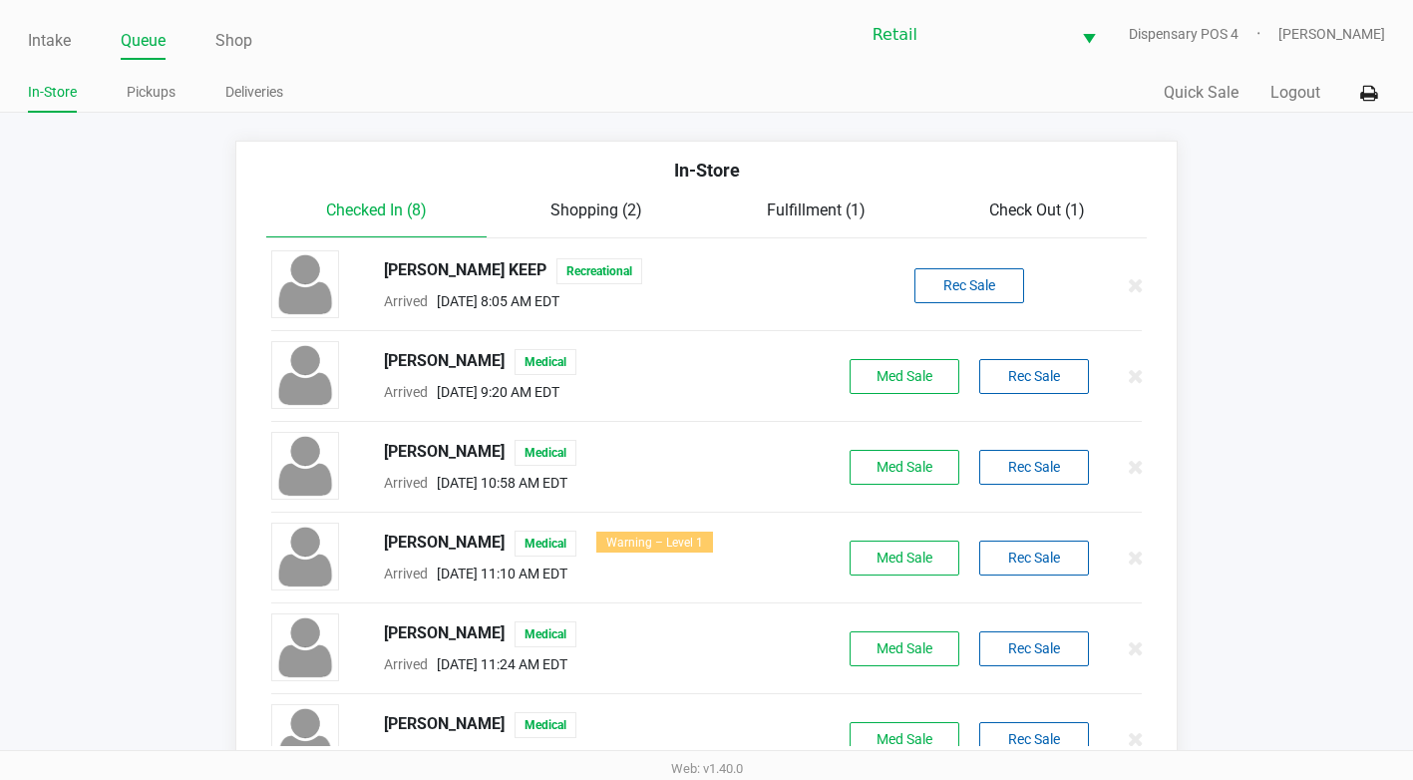
drag, startPoint x: 1012, startPoint y: 205, endPoint x: 1031, endPoint y: 184, distance: 28.2
click at [1031, 184] on div "In-Store Checked In (8) Shopping (2) Fulfillment (1) Check Out (1) Mitchell Ort…" at bounding box center [706, 451] width 942 height 620
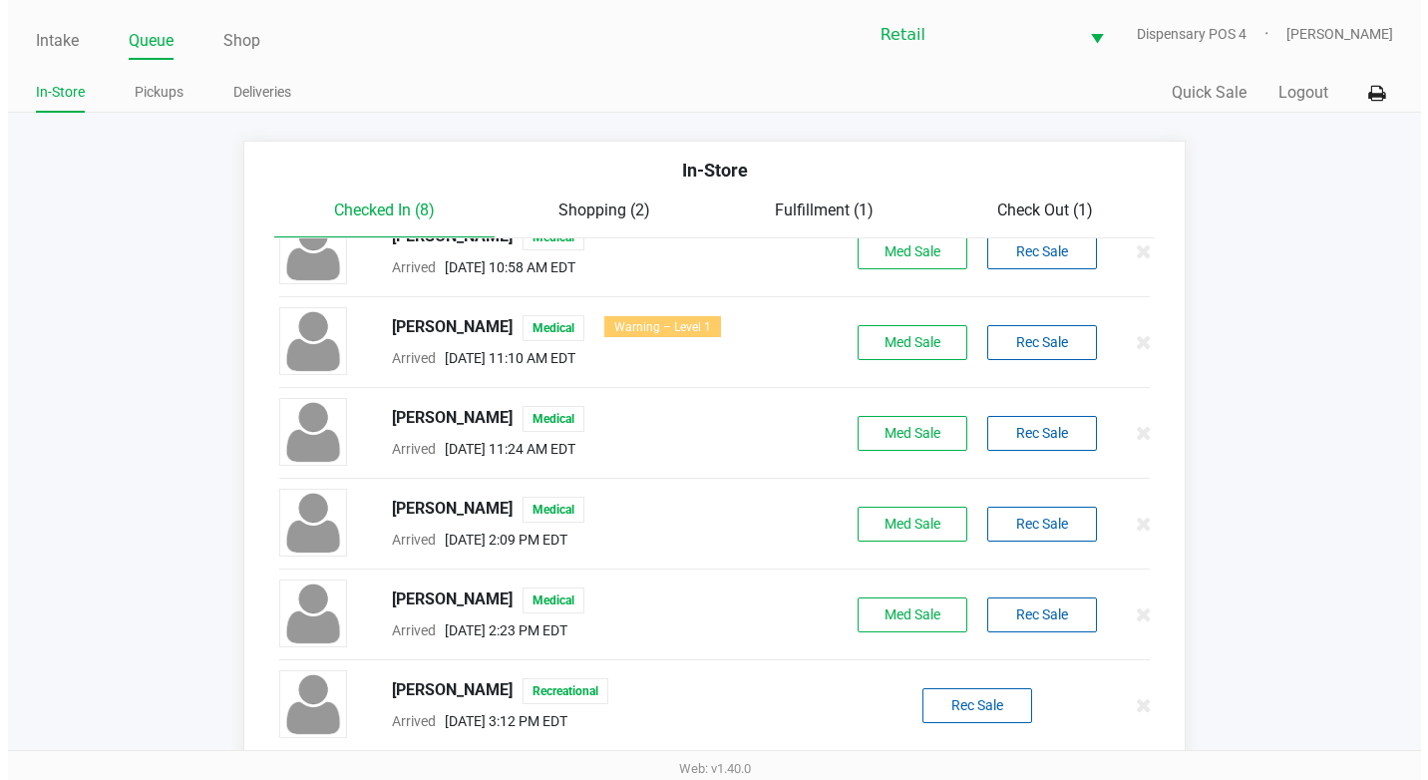
scroll to position [221, 0]
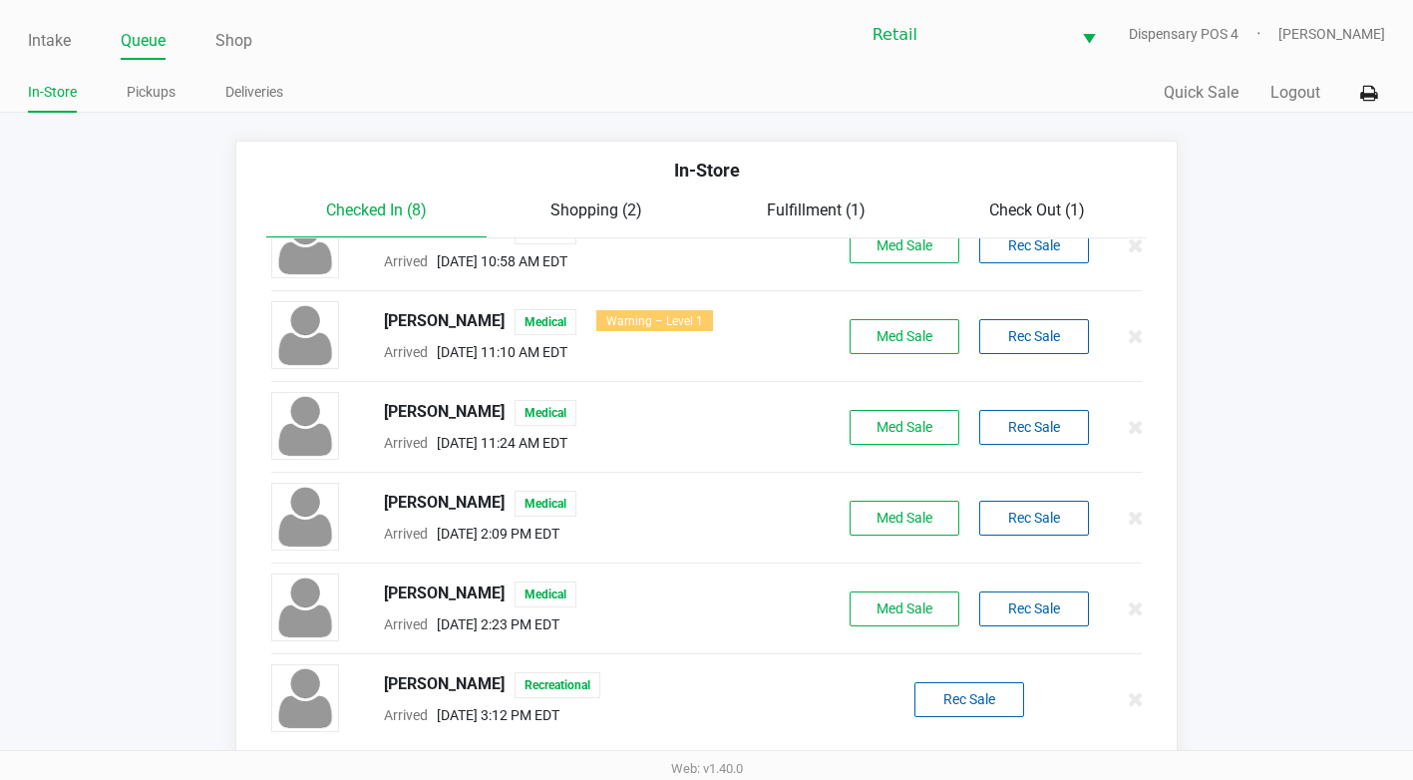
click at [1095, 190] on div "In-Store" at bounding box center [706, 178] width 910 height 42
click at [1059, 205] on span "Check Out (1)" at bounding box center [1037, 209] width 96 height 19
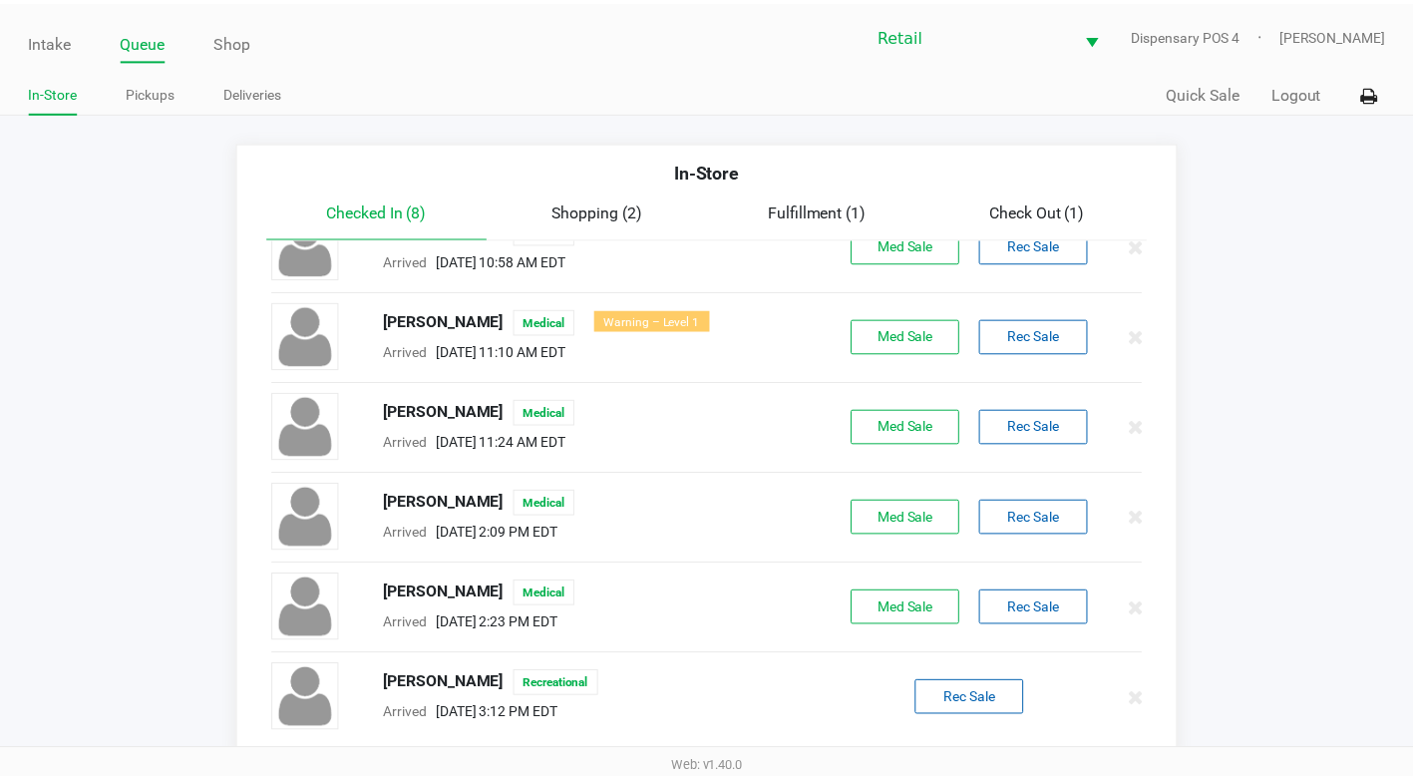
scroll to position [0, 0]
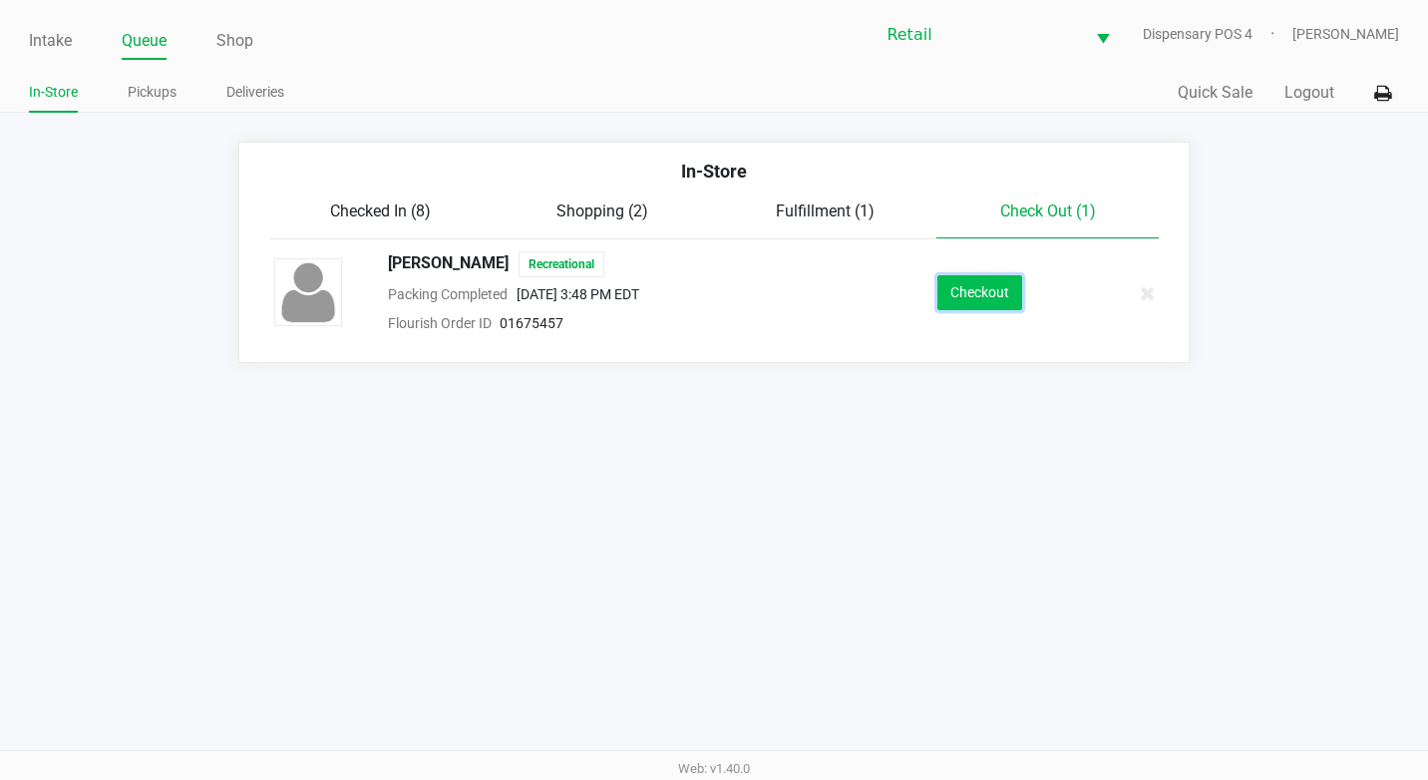
click at [1000, 300] on button "Checkout" at bounding box center [979, 292] width 85 height 35
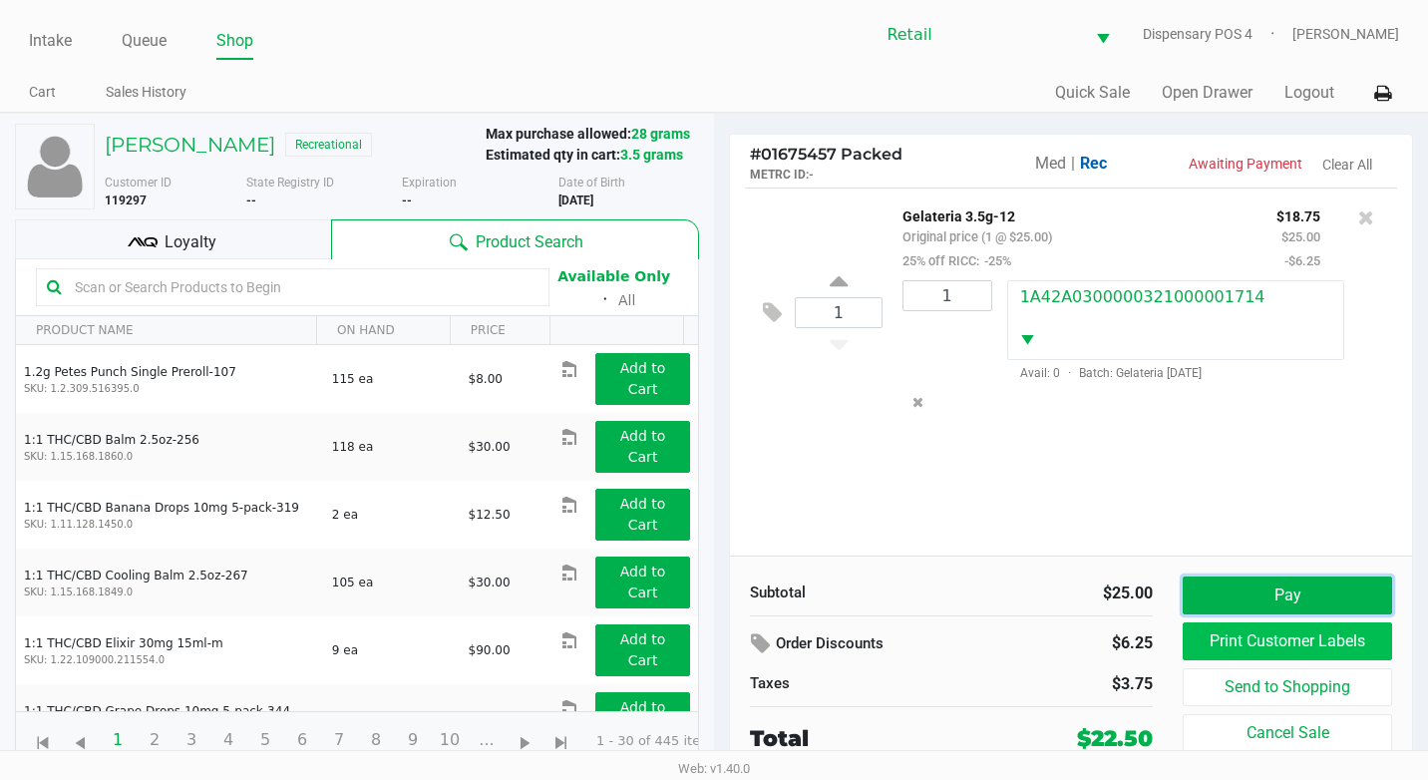
drag, startPoint x: 1299, startPoint y: 615, endPoint x: 1342, endPoint y: 642, distance: 50.6
click at [1342, 642] on div "Pay Print Customer Labels Send to Shopping Cancel Sale" at bounding box center [1295, 665] width 224 height 178
click at [1337, 593] on button "Pay" at bounding box center [1287, 595] width 209 height 38
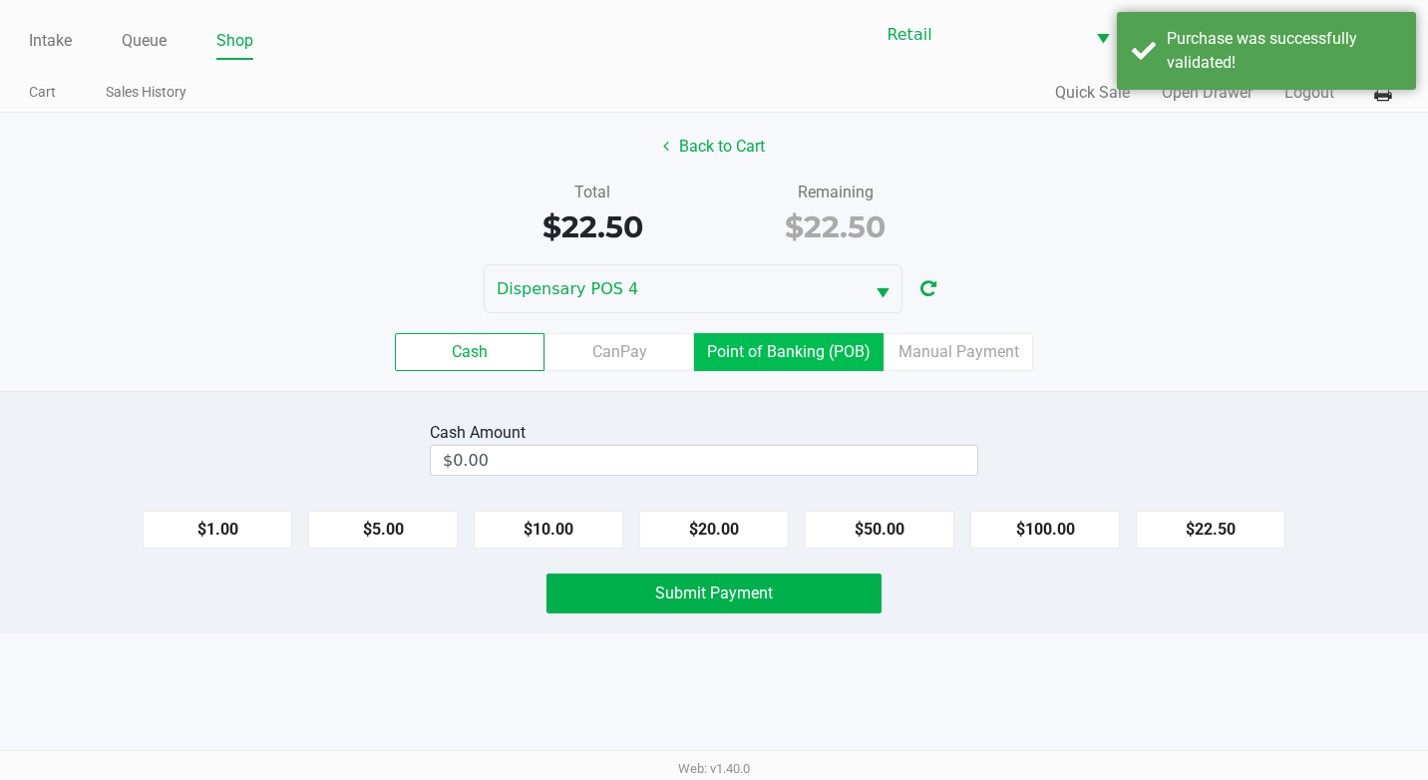
click at [834, 361] on label "Point of Banking (POB)" at bounding box center [788, 352] width 189 height 38
click at [0, 0] on 7 "Point of Banking (POB)" at bounding box center [0, 0] width 0 height 0
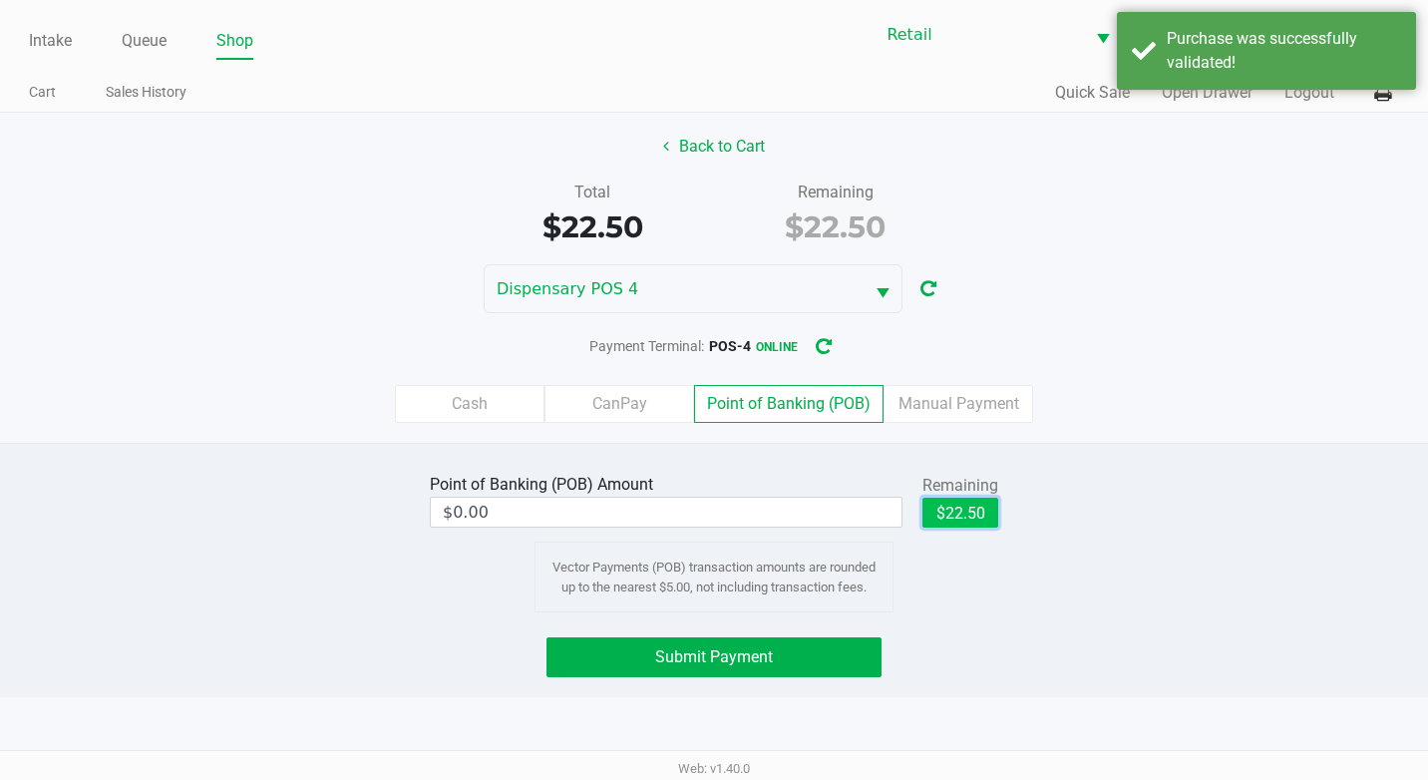
click at [962, 526] on button "$22.50" at bounding box center [960, 513] width 76 height 30
type input "$22.50"
click at [875, 703] on div "Intake Queue Shop Retail Dispensary POS 4 Adil Ramos Cart Sales History Quick S…" at bounding box center [714, 390] width 1428 height 780
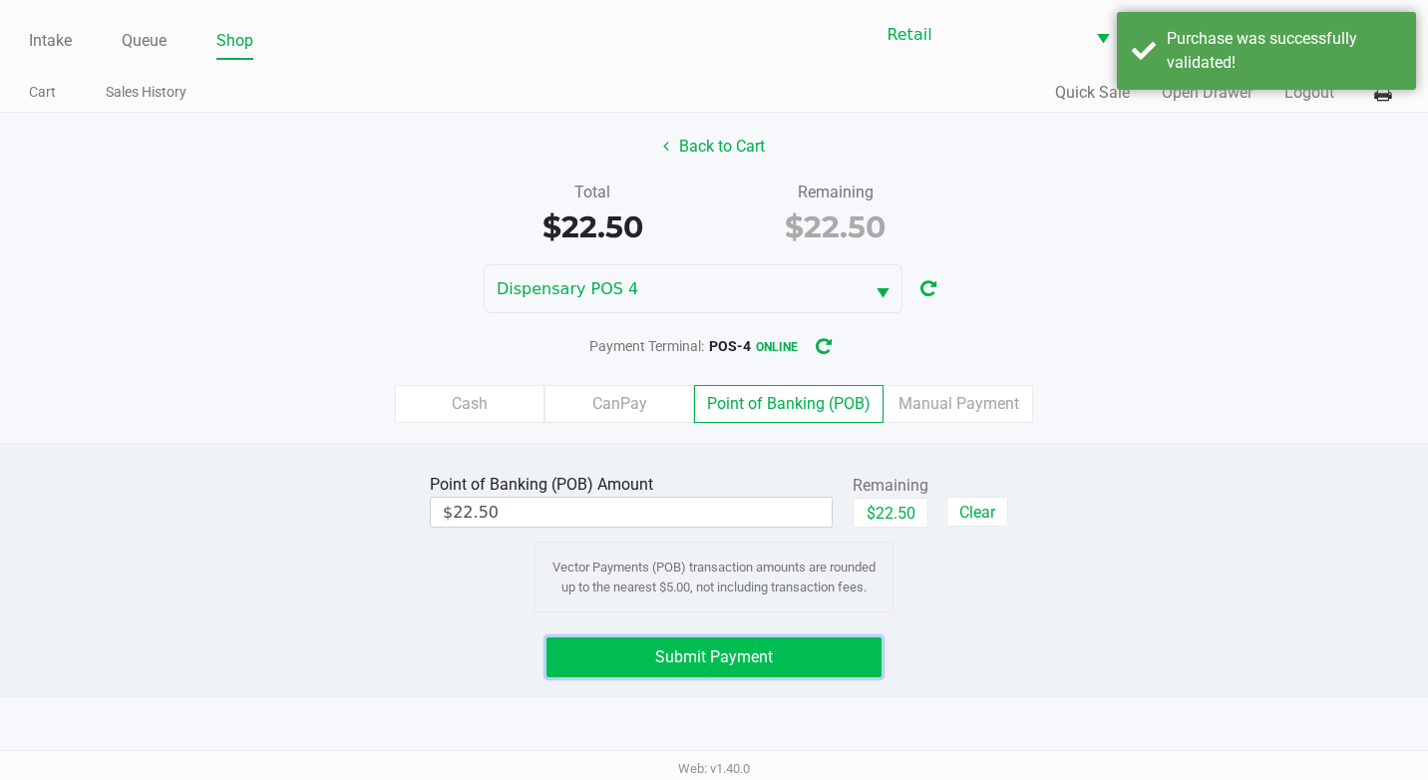
click at [869, 668] on button "Submit Payment" at bounding box center [713, 657] width 335 height 40
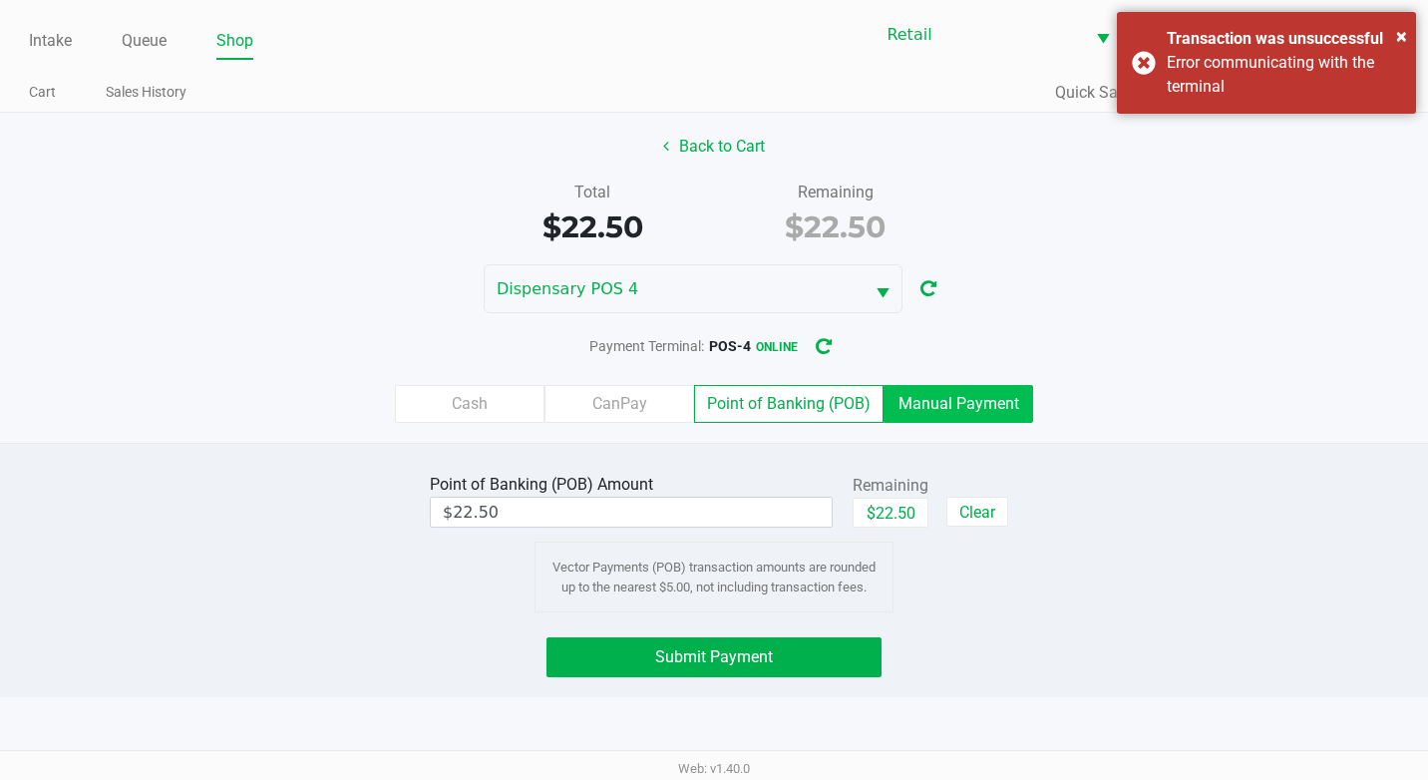
click at [960, 395] on label "Manual Payment" at bounding box center [958, 404] width 150 height 38
click at [0, 0] on 8 "Manual Payment" at bounding box center [0, 0] width 0 height 0
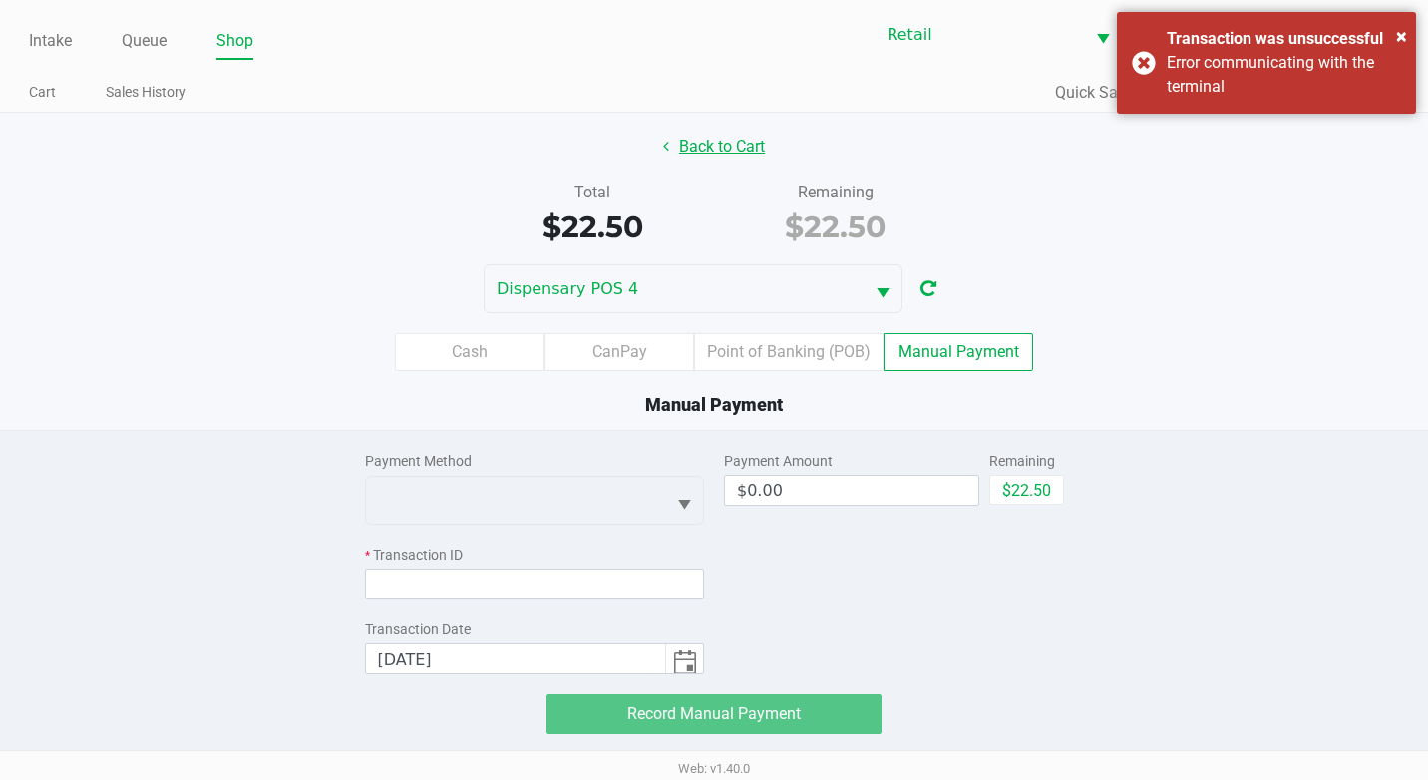
click at [675, 143] on button "Back to Cart" at bounding box center [714, 147] width 128 height 38
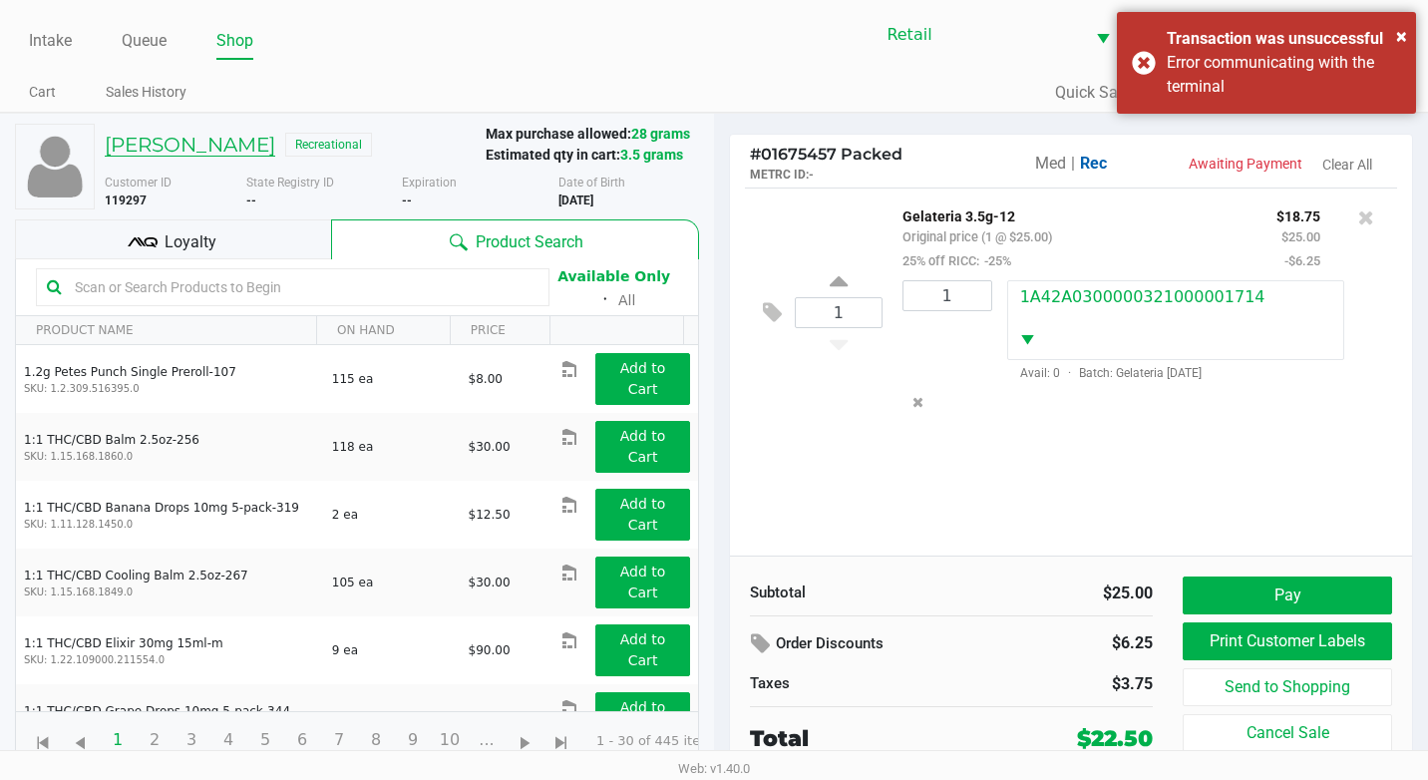
click at [189, 140] on h5 "Seydina Digne" at bounding box center [190, 145] width 171 height 24
click at [1251, 590] on button "Pay" at bounding box center [1287, 595] width 209 height 38
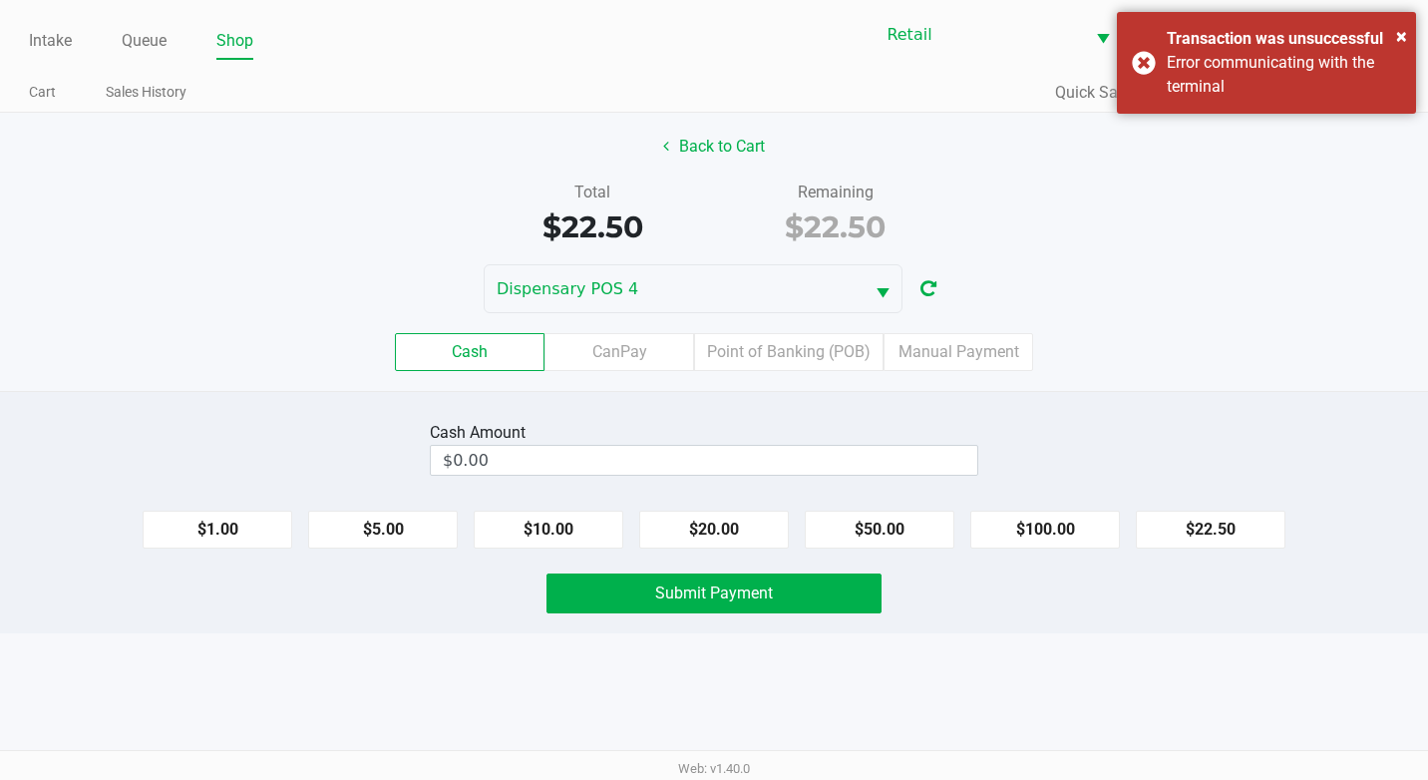
click at [1029, 329] on div "Cash CanPay Point of Banking (POB) Manual Payment" at bounding box center [714, 352] width 1458 height 78
click at [1018, 360] on label "Manual Payment" at bounding box center [958, 352] width 150 height 38
click at [0, 0] on 8 "Manual Payment" at bounding box center [0, 0] width 0 height 0
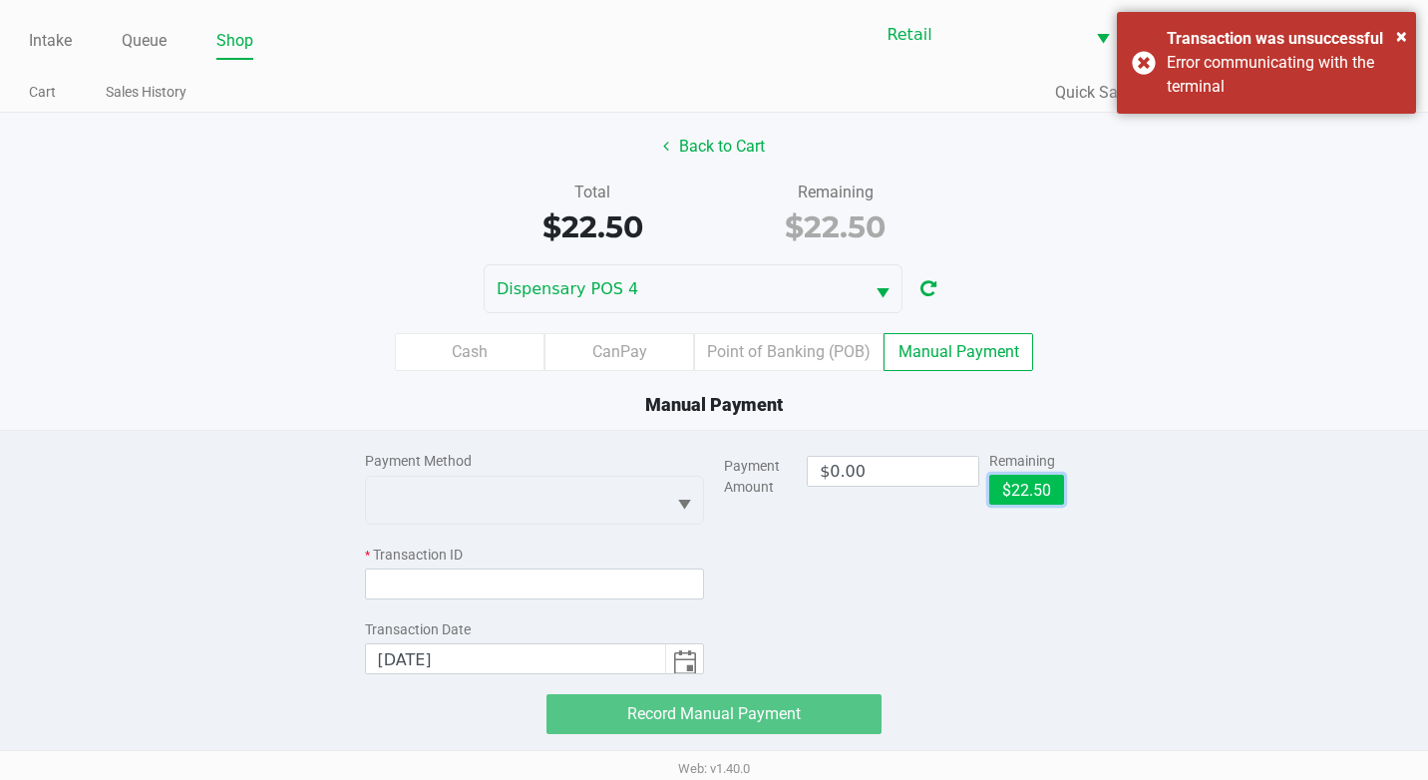
click at [1032, 499] on button "$22.50" at bounding box center [1026, 490] width 75 height 30
type input "$22.50"
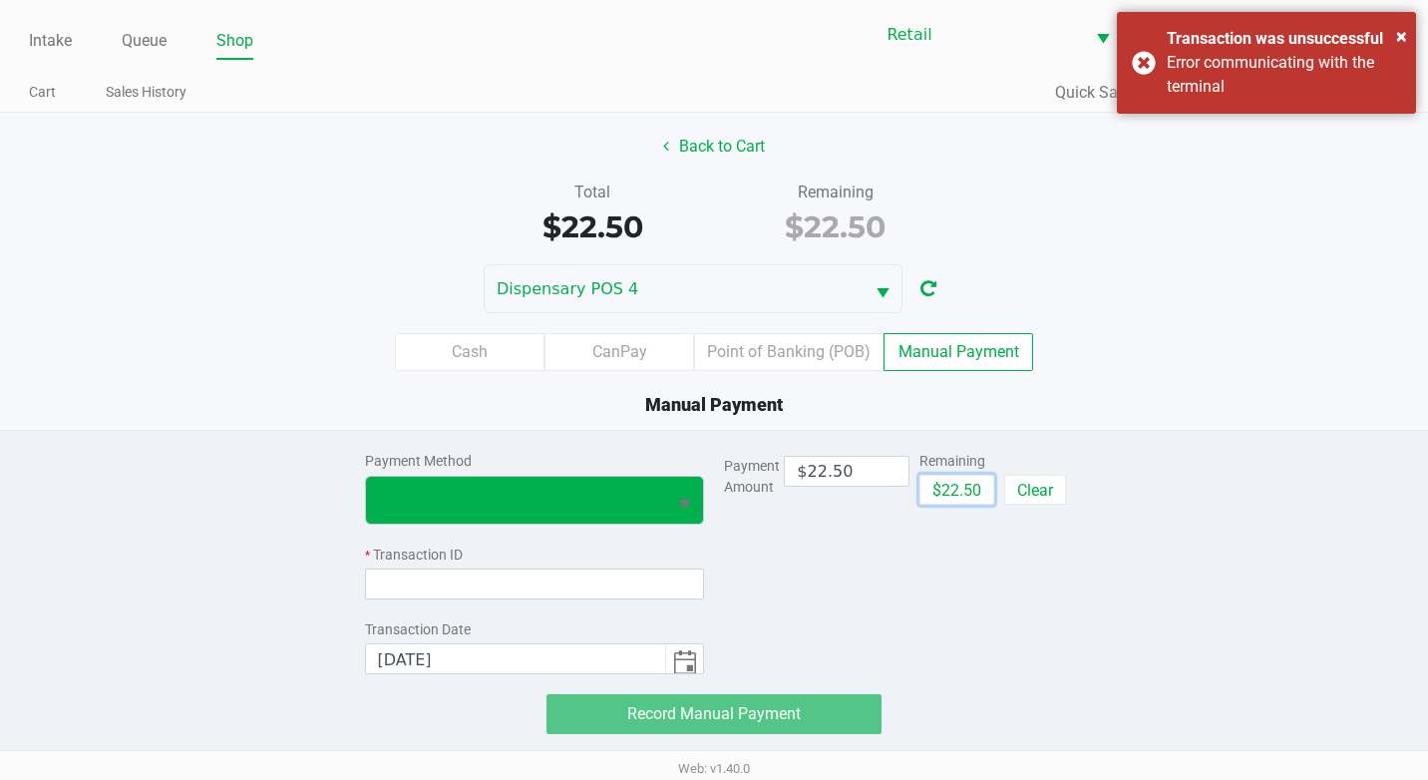
click at [688, 503] on span "Select" at bounding box center [684, 505] width 25 height 25
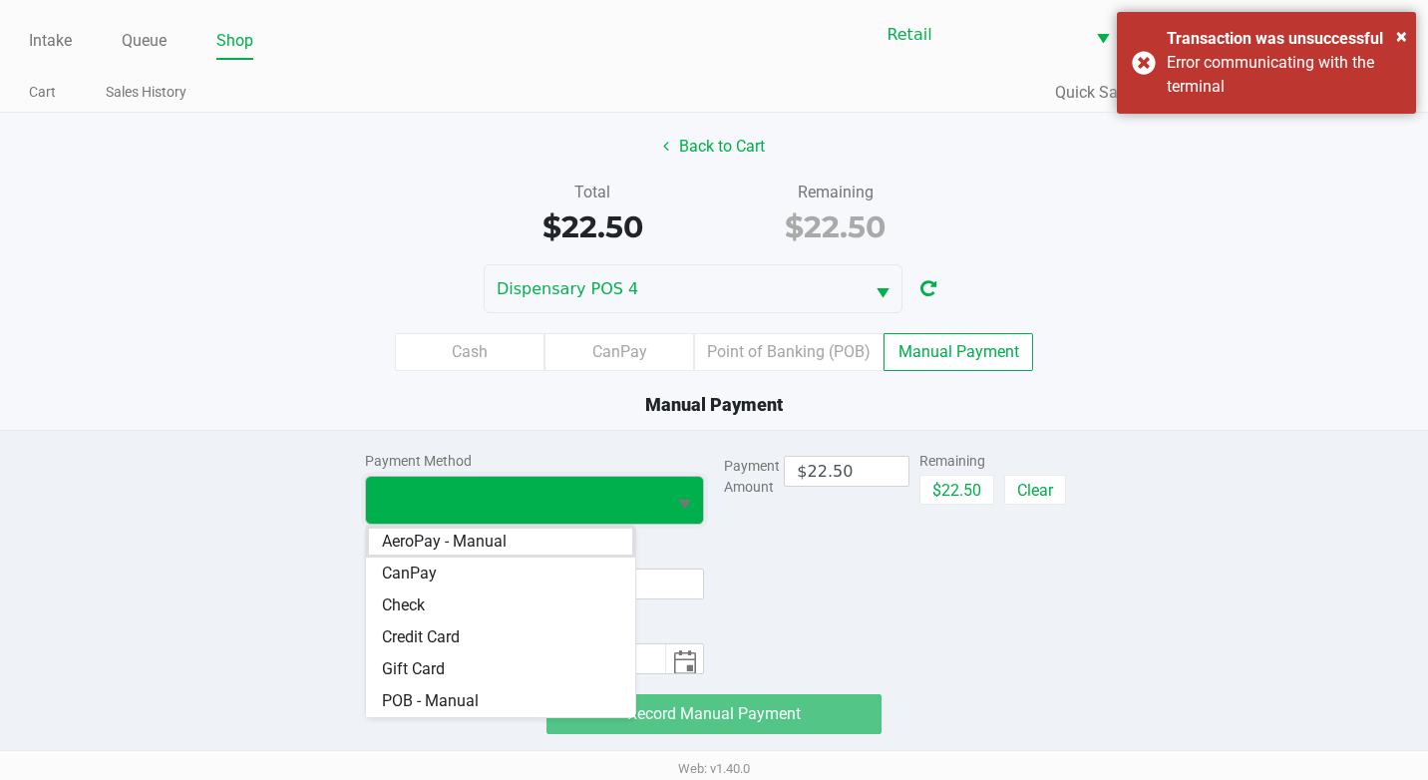
click at [572, 634] on Card "Credit Card" at bounding box center [501, 637] width 270 height 32
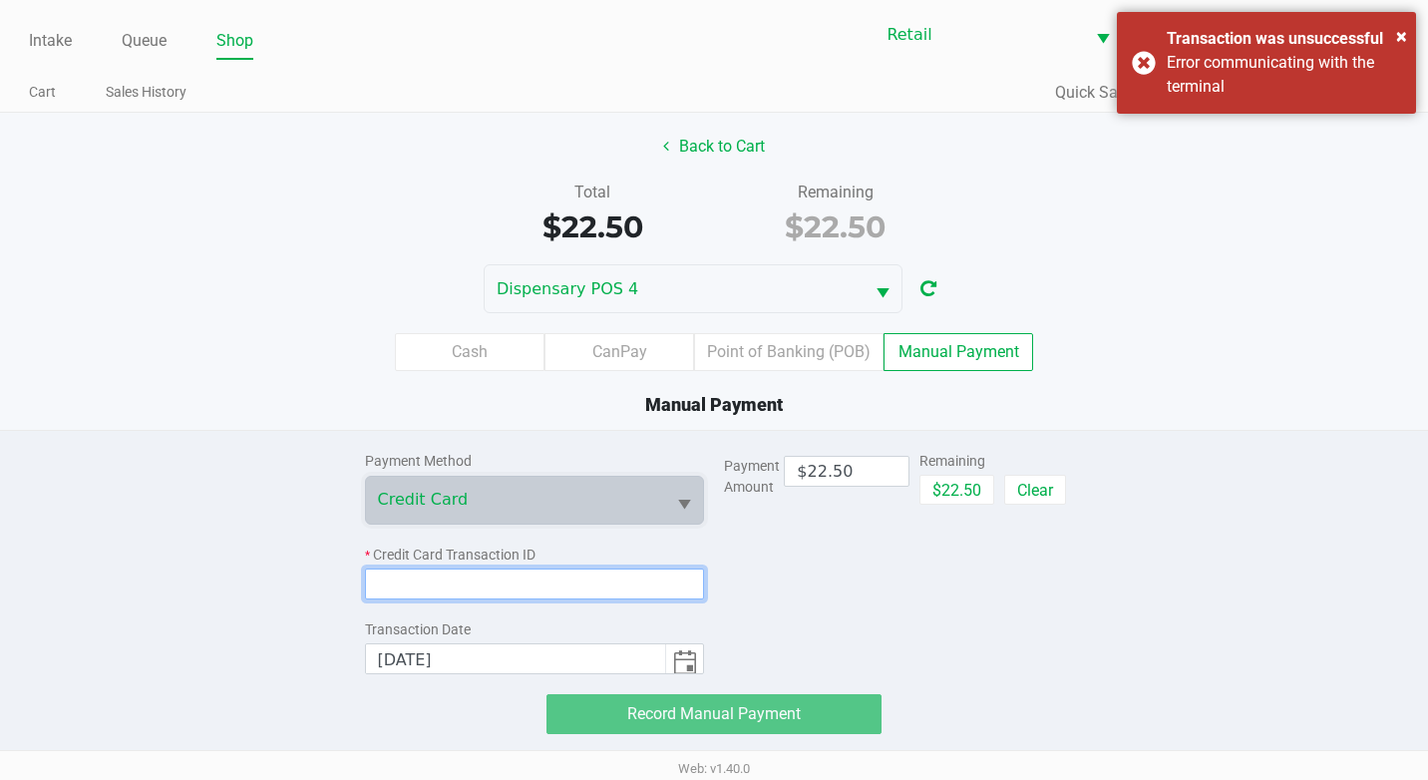
click at [607, 582] on input at bounding box center [535, 583] width 340 height 31
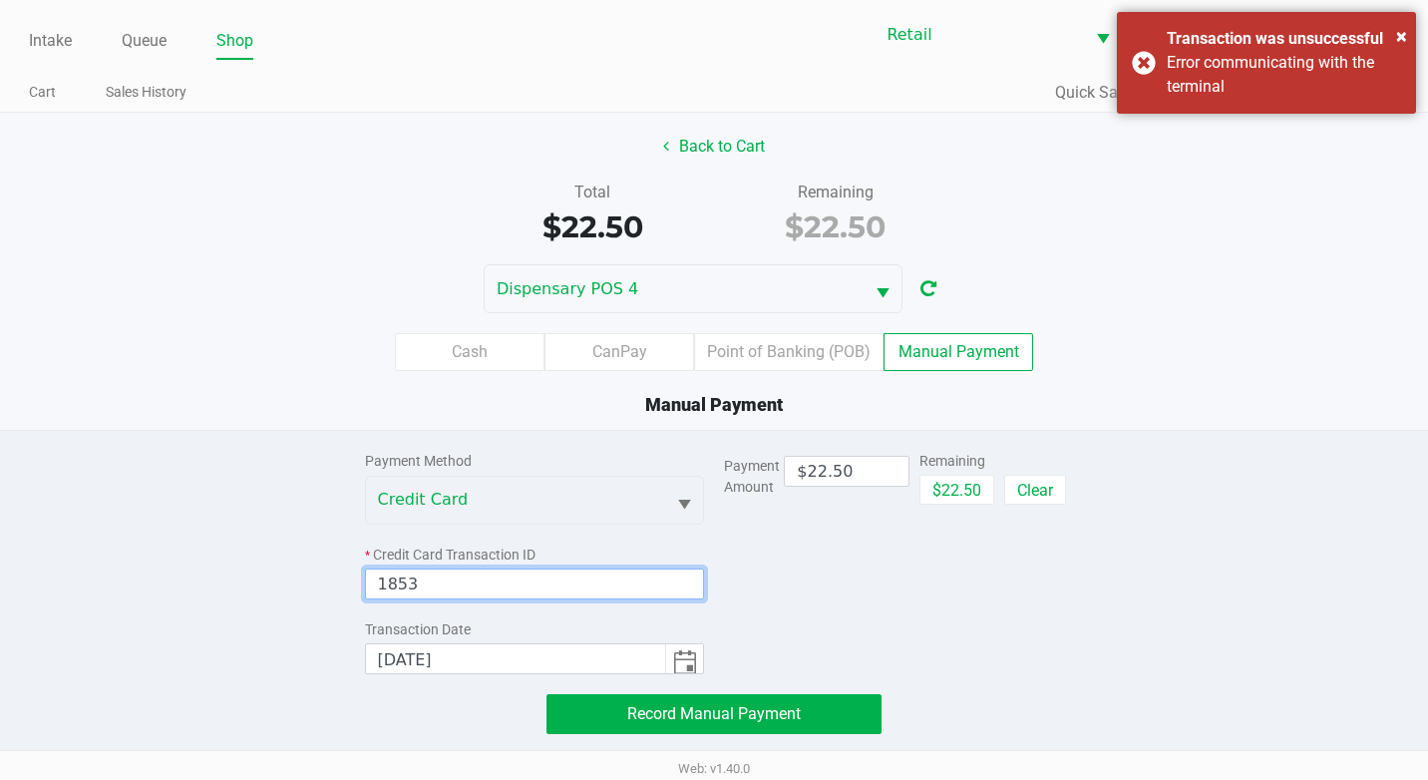
type input "1853"
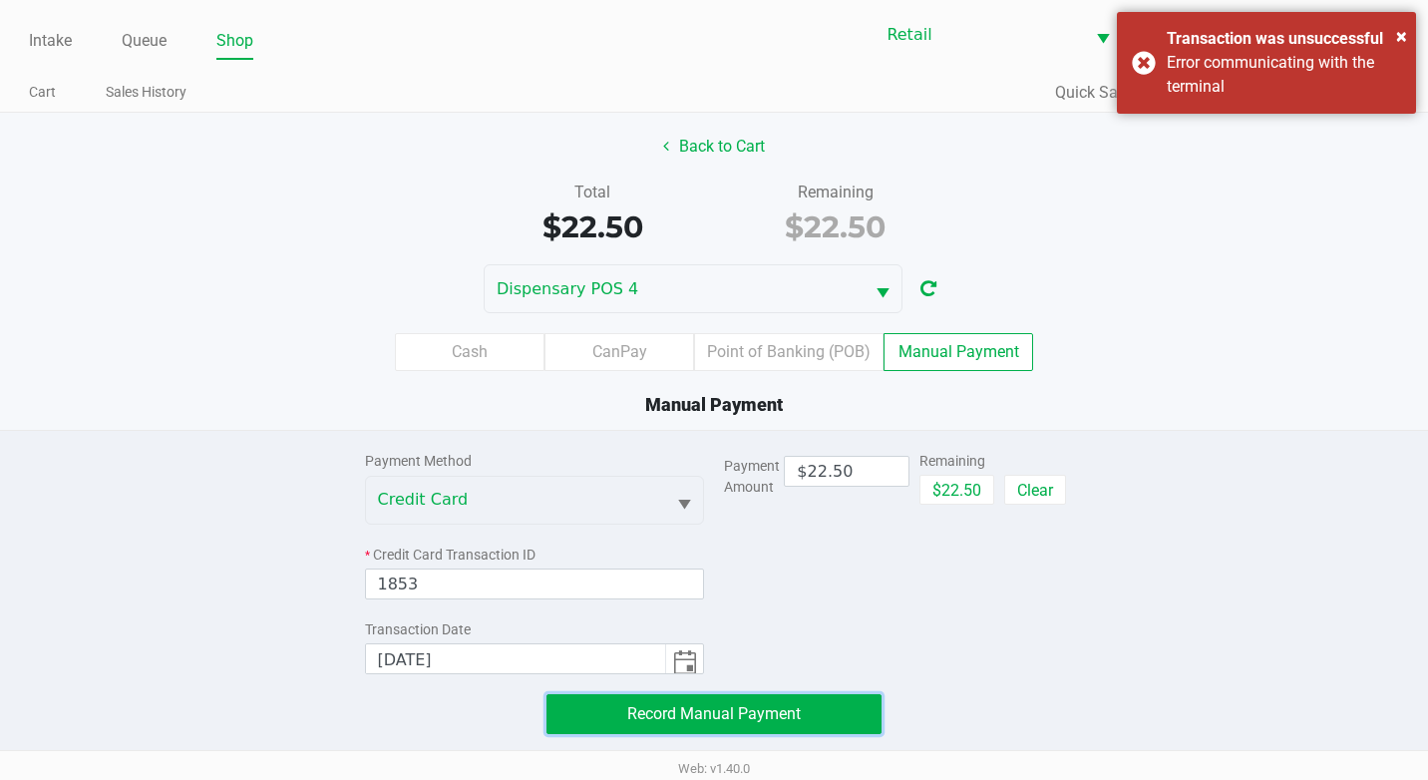
click at [675, 722] on span "Record Manual Payment" at bounding box center [714, 713] width 174 height 19
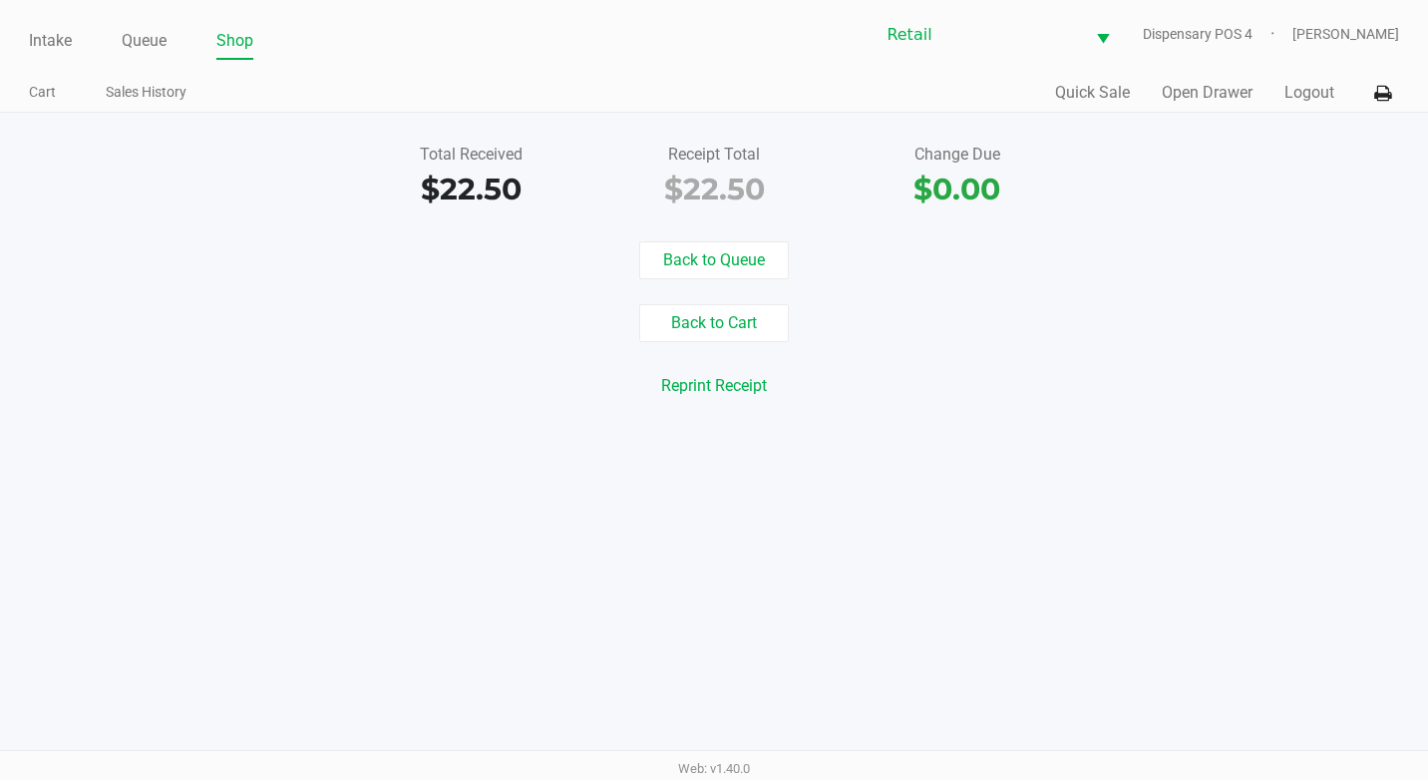
click at [140, 21] on div "Intake Queue Shop Retail Dispensary POS 4 Adil Ramos" at bounding box center [714, 34] width 1371 height 49
click at [130, 28] on link "Queue" at bounding box center [144, 41] width 45 height 28
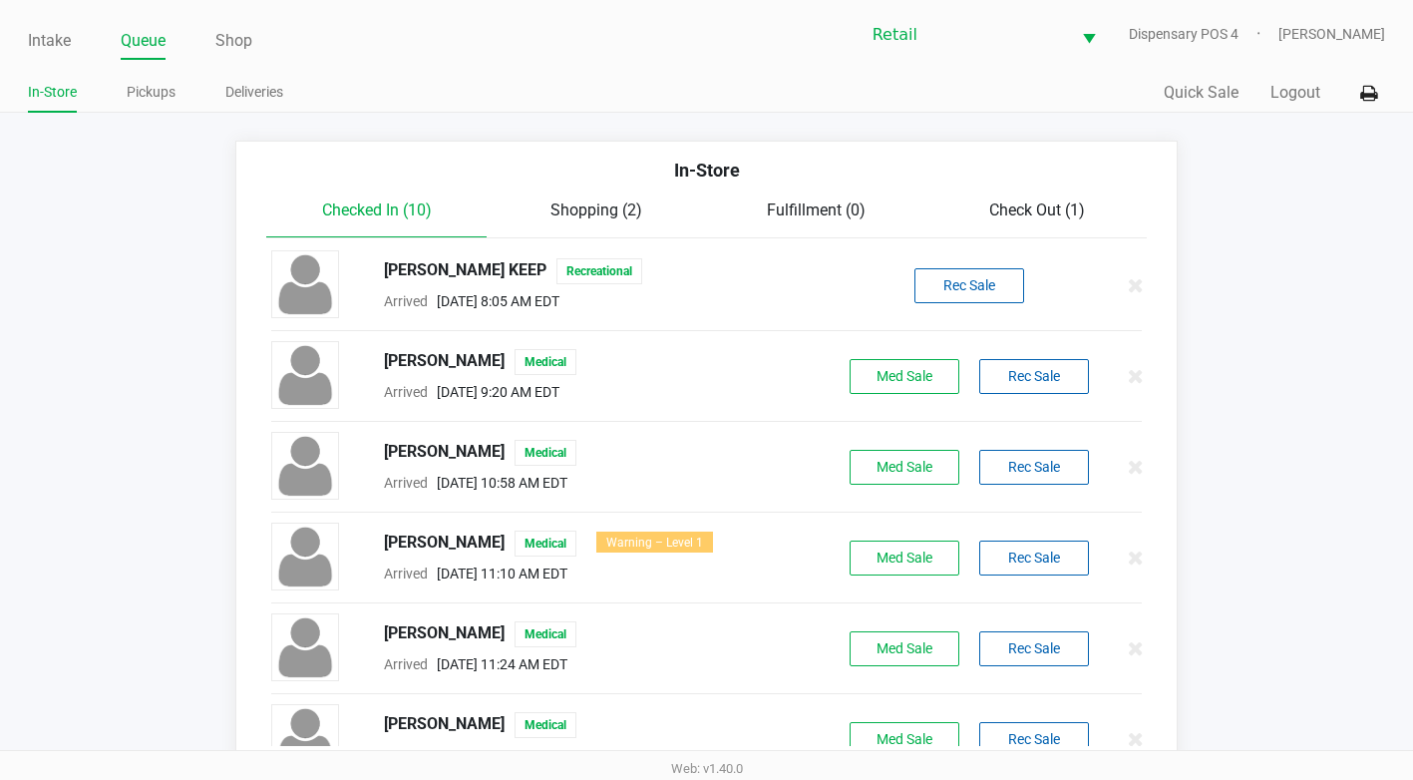
click at [1032, 209] on span "Check Out (1)" at bounding box center [1037, 209] width 96 height 19
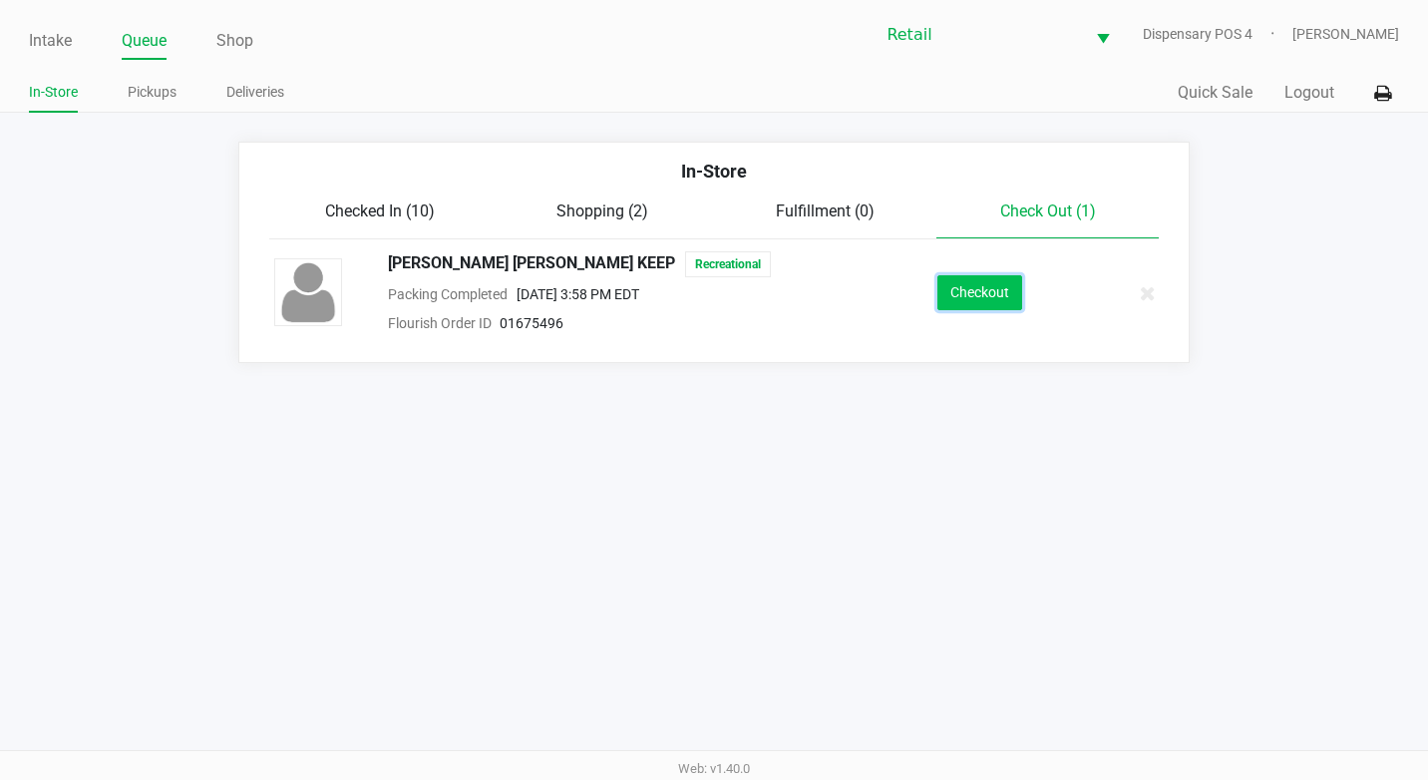
click at [1001, 290] on button "Checkout" at bounding box center [979, 292] width 85 height 35
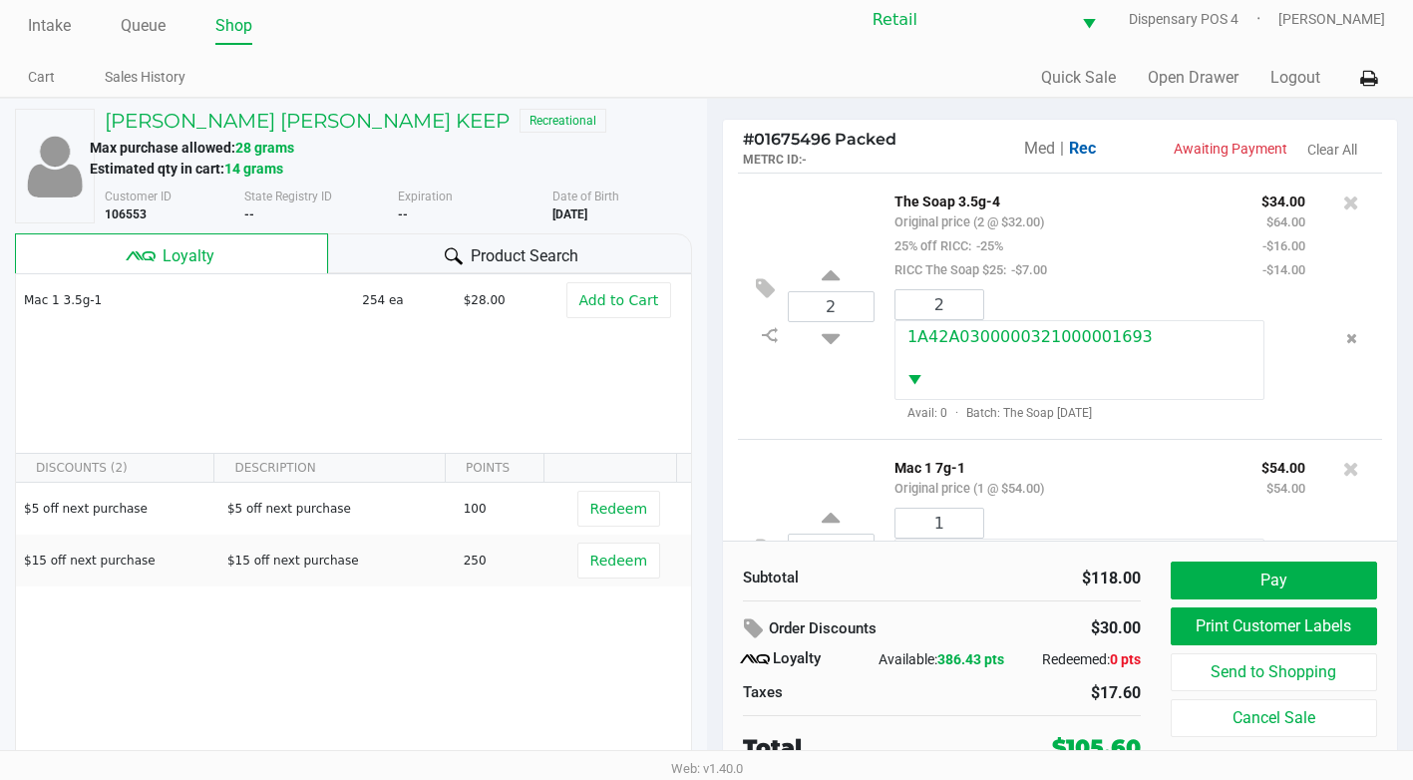
scroll to position [20, 0]
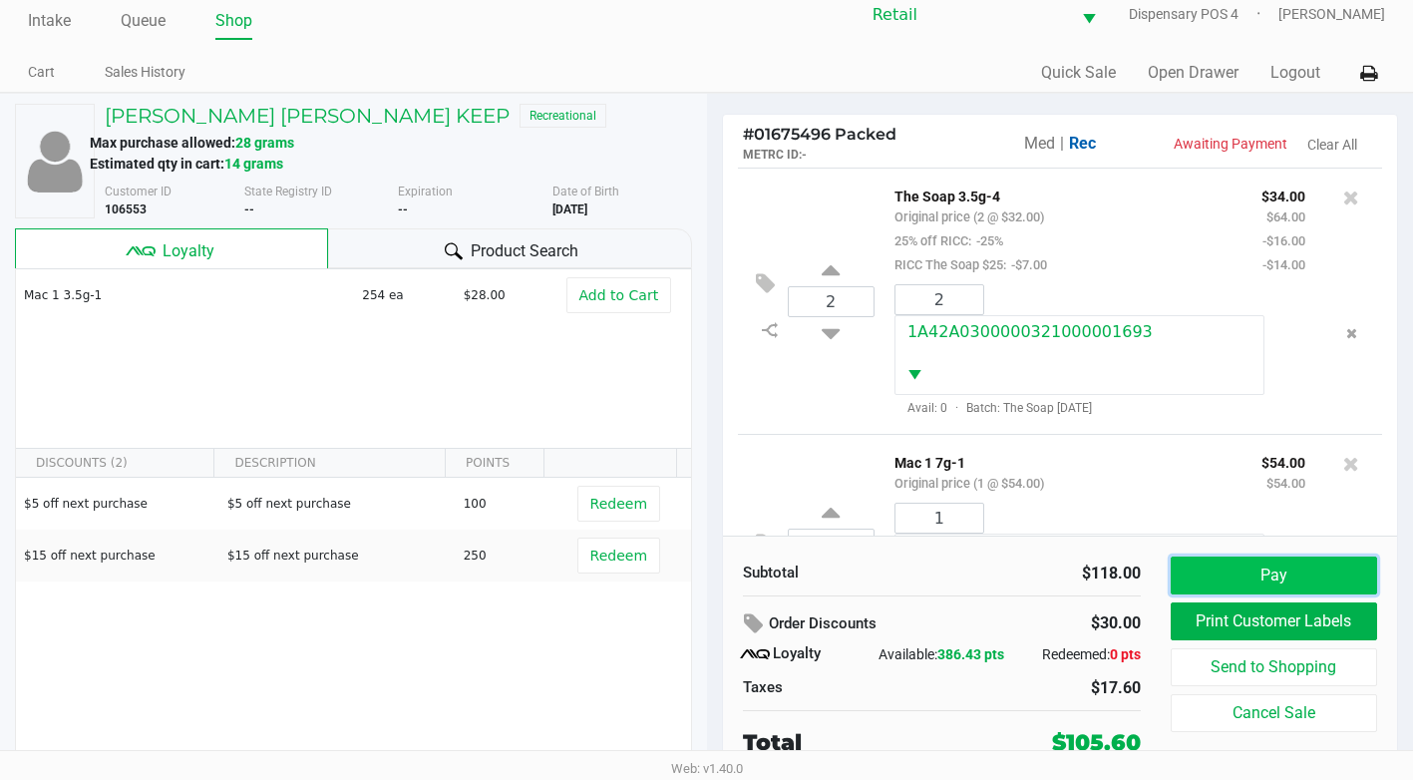
click at [1231, 564] on button "Pay" at bounding box center [1274, 575] width 206 height 38
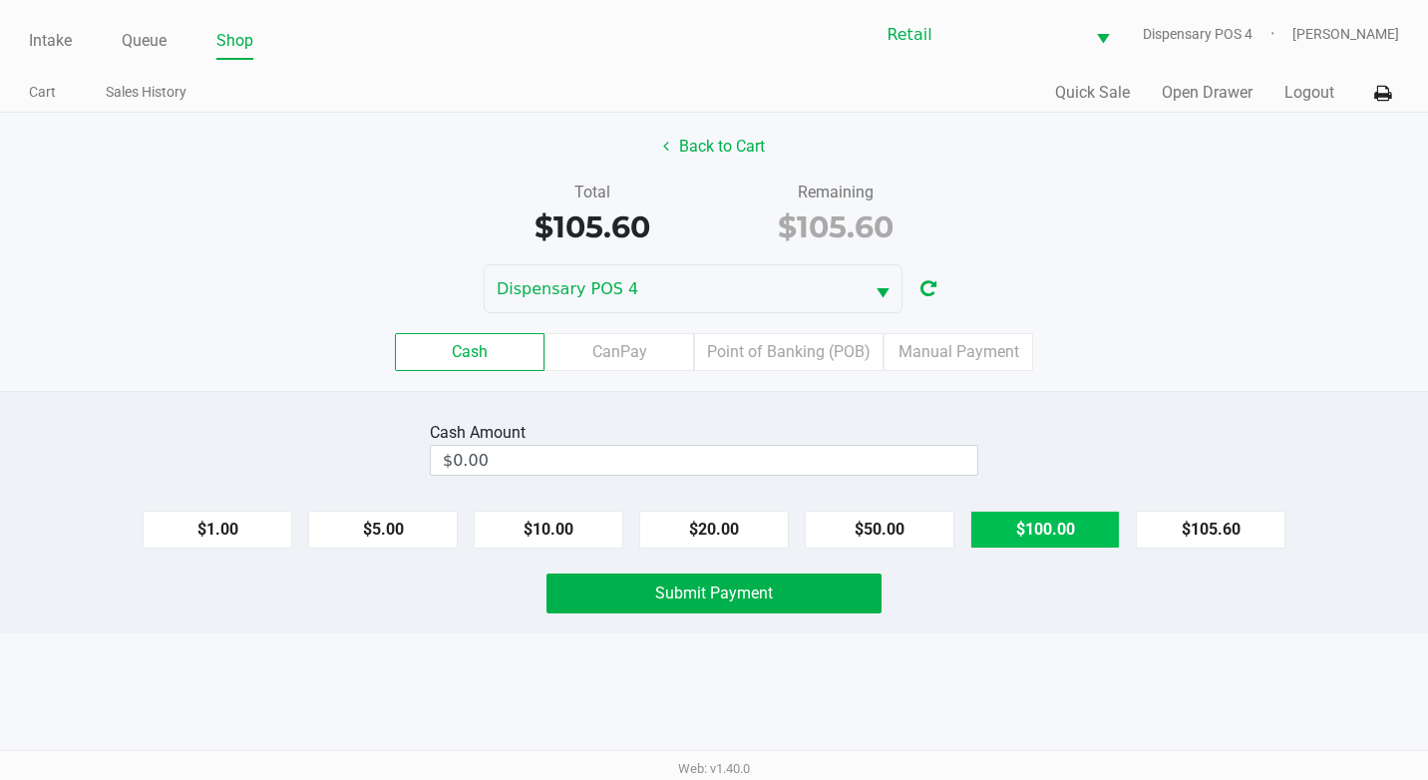
click at [1088, 527] on button "$100.00" at bounding box center [1045, 530] width 150 height 38
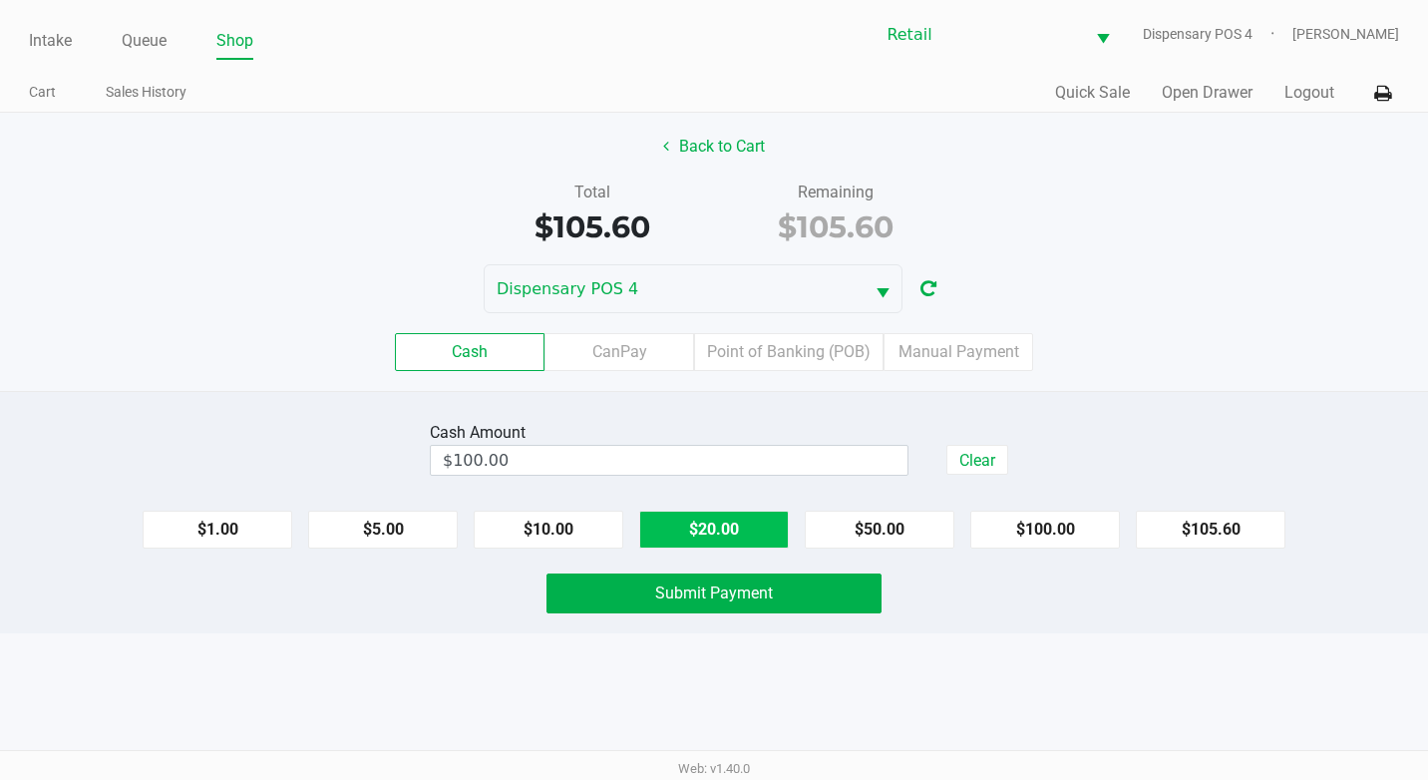
click at [779, 532] on button "$20.00" at bounding box center [714, 530] width 150 height 38
type input "$120.00"
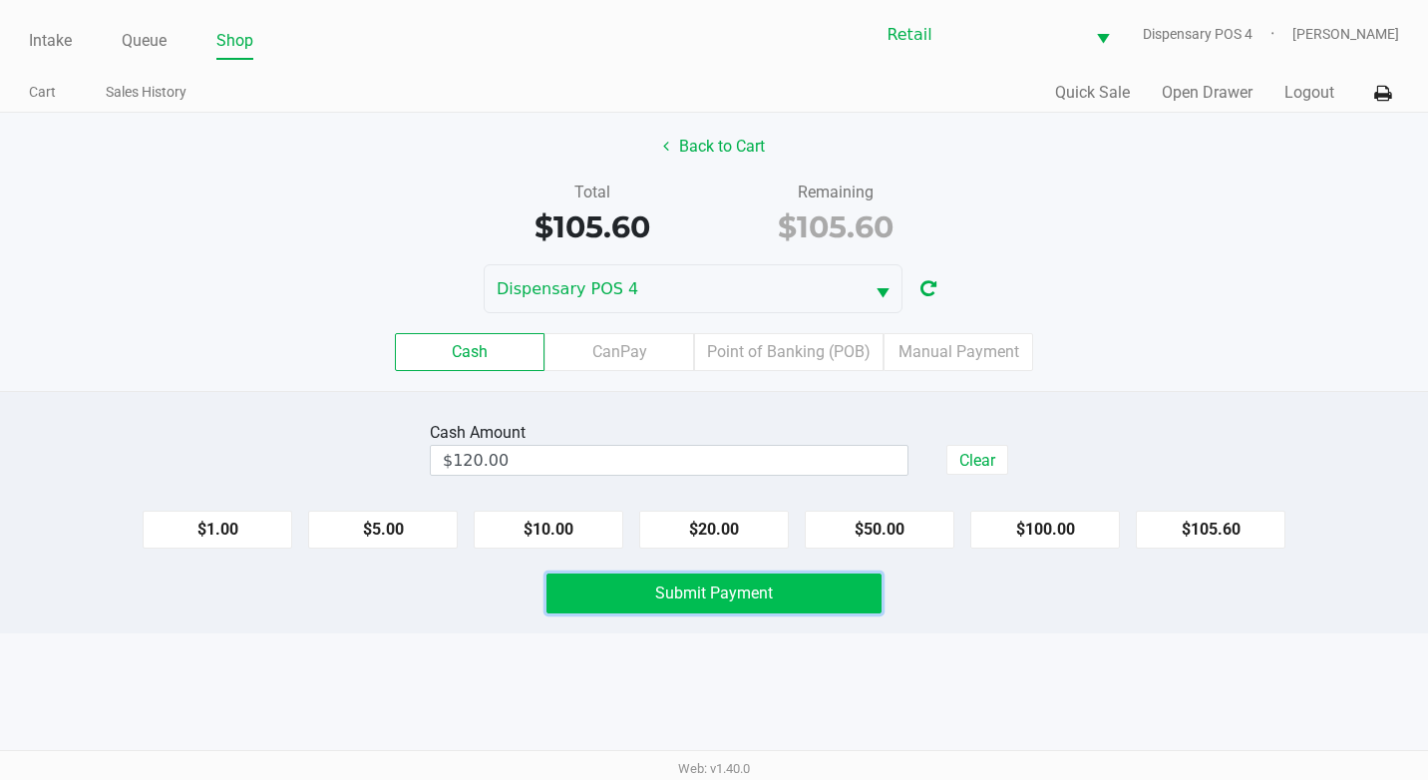
click at [779, 590] on button "Submit Payment" at bounding box center [713, 593] width 335 height 40
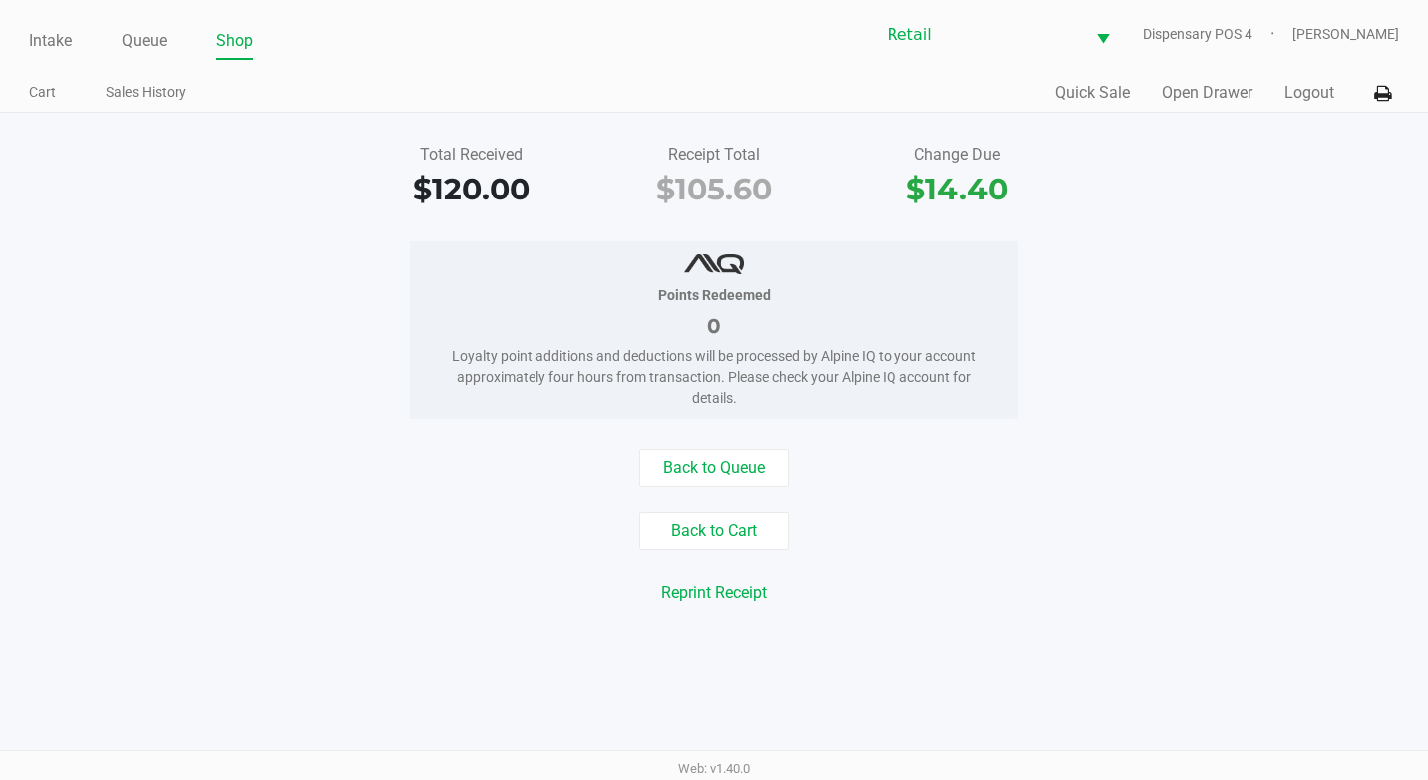
drag, startPoint x: 138, startPoint y: 33, endPoint x: 146, endPoint y: 76, distance: 43.6
click at [138, 33] on link "Queue" at bounding box center [144, 41] width 45 height 28
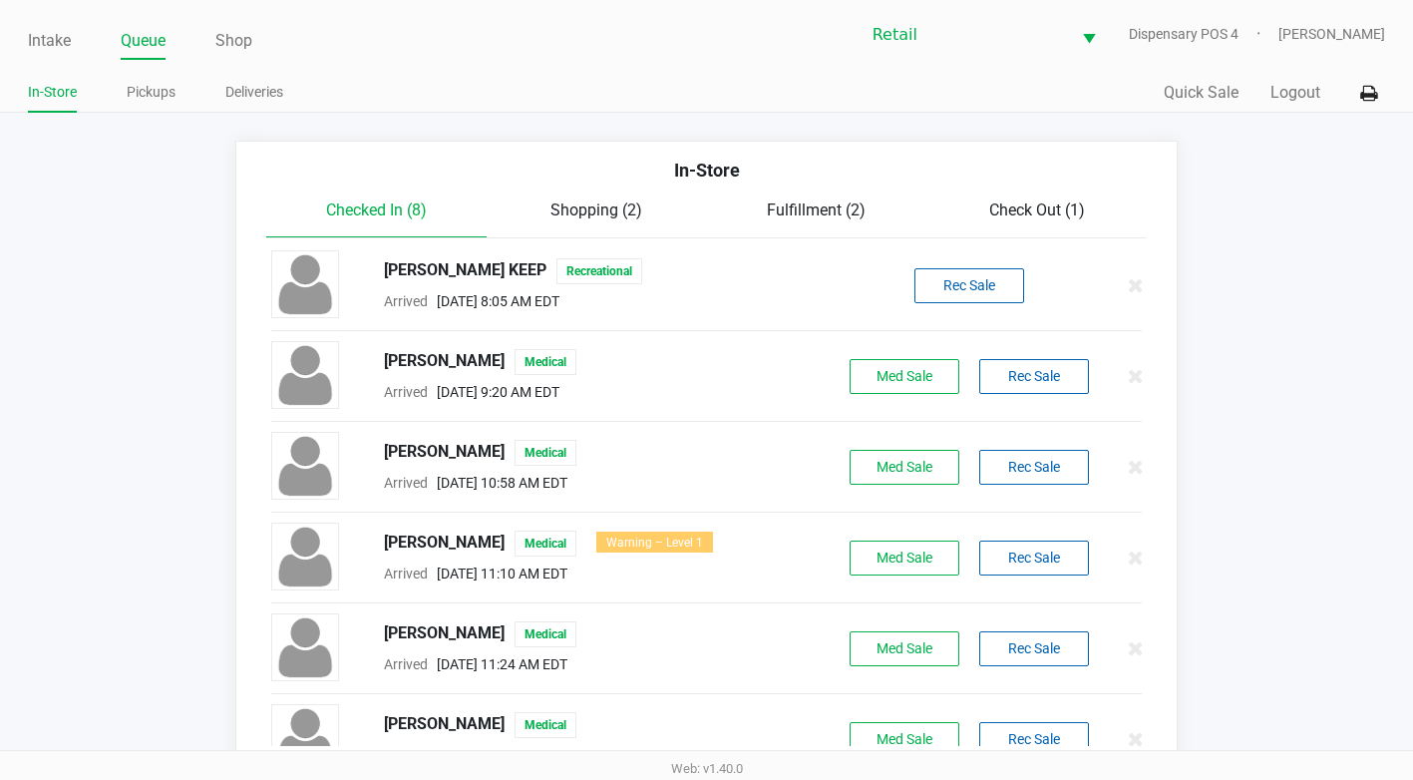
click at [959, 187] on div "In-Store" at bounding box center [706, 178] width 910 height 42
click at [1036, 198] on div "In-Store Checked In (8) Shopping (2) Fulfillment (2) Check Out (1) Mitchell Ort…" at bounding box center [706, 451] width 942 height 620
drag, startPoint x: 1036, startPoint y: 198, endPoint x: 1035, endPoint y: 210, distance: 12.0
click at [1035, 210] on span "Check Out (1)" at bounding box center [1037, 209] width 96 height 19
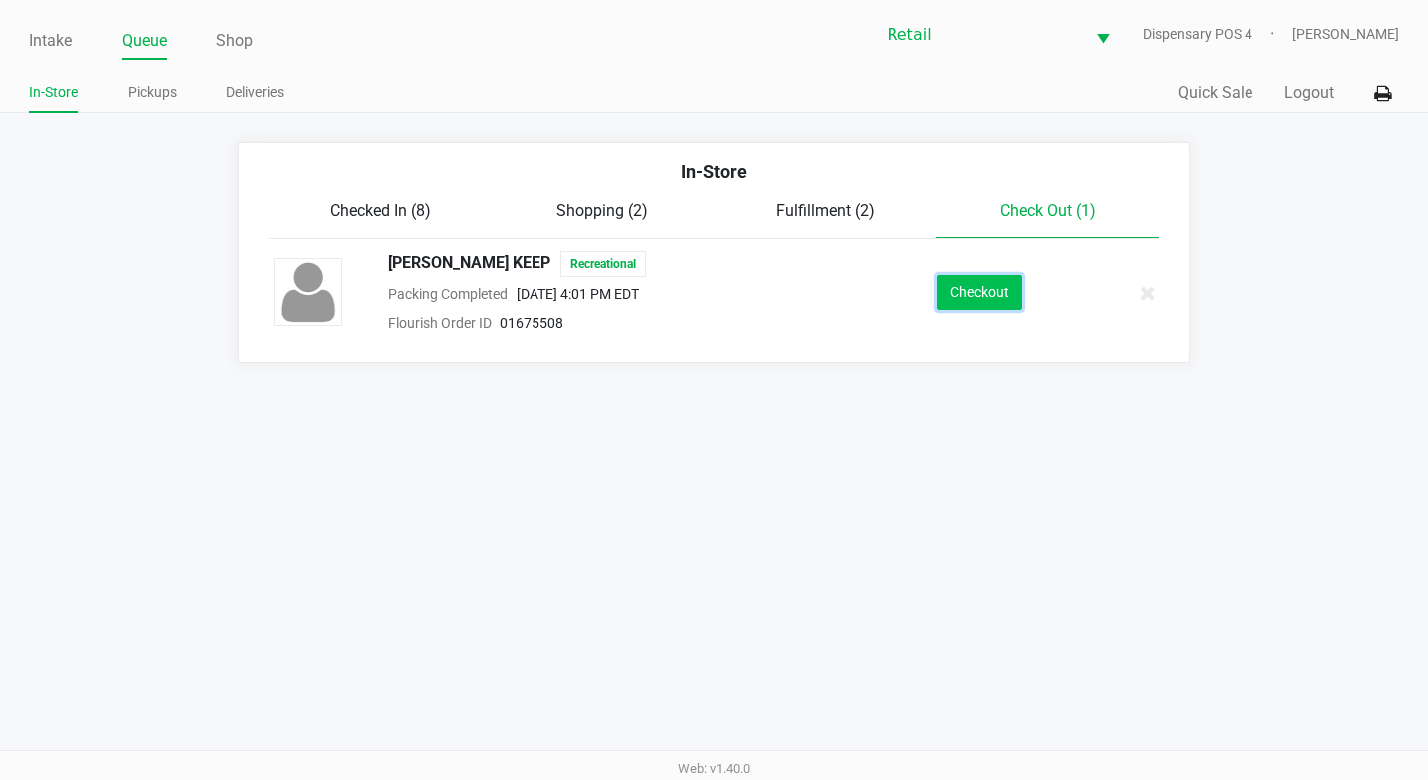
click at [1020, 305] on button "Checkout" at bounding box center [979, 292] width 85 height 35
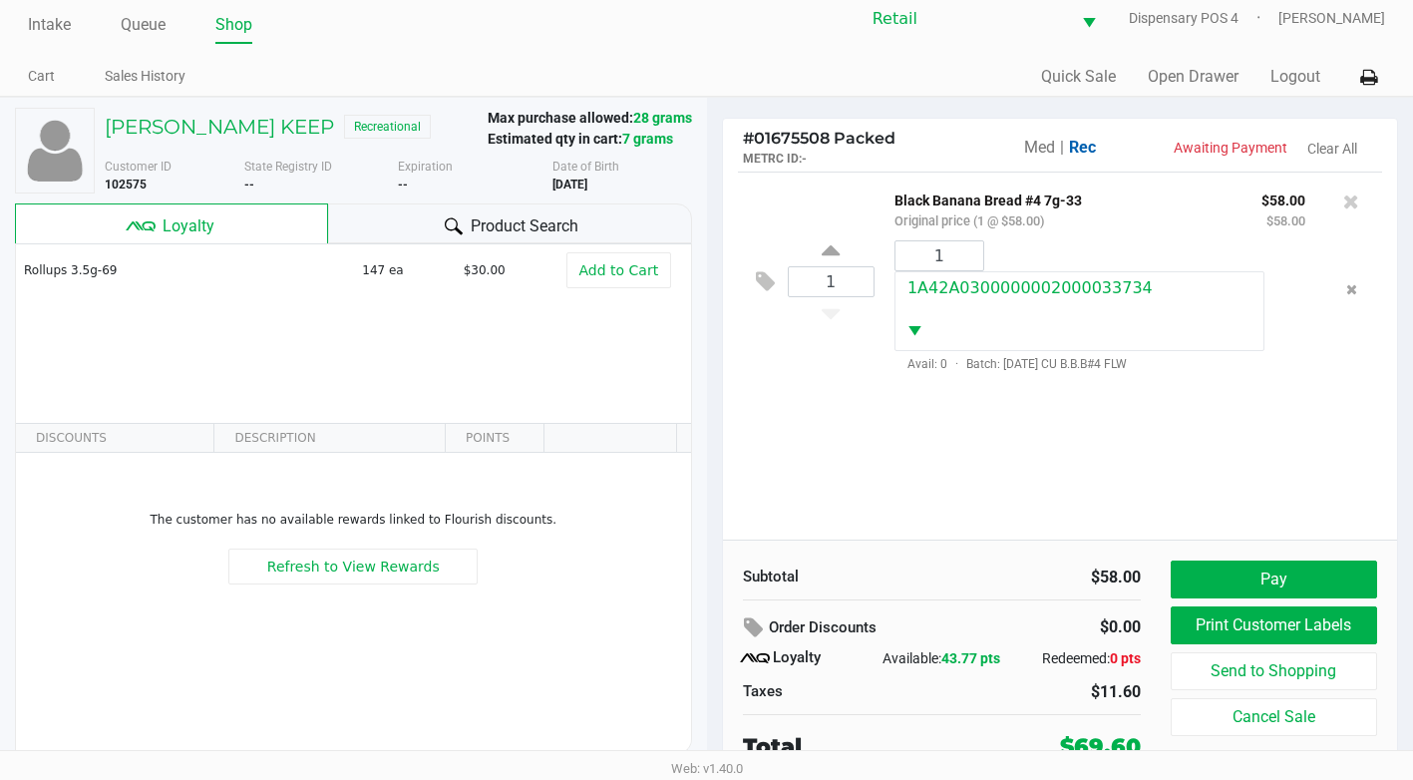
scroll to position [20, 0]
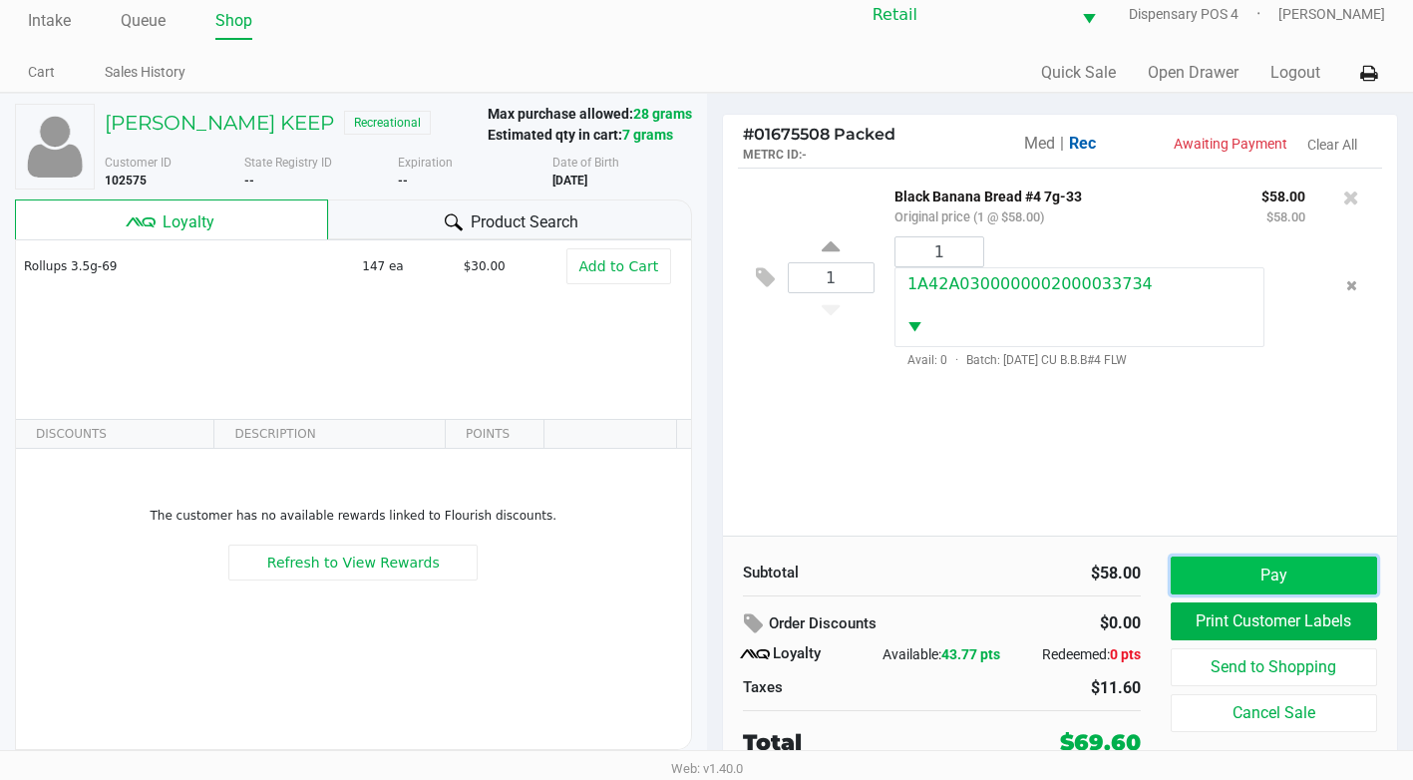
click at [1211, 583] on button "Pay" at bounding box center [1274, 575] width 206 height 38
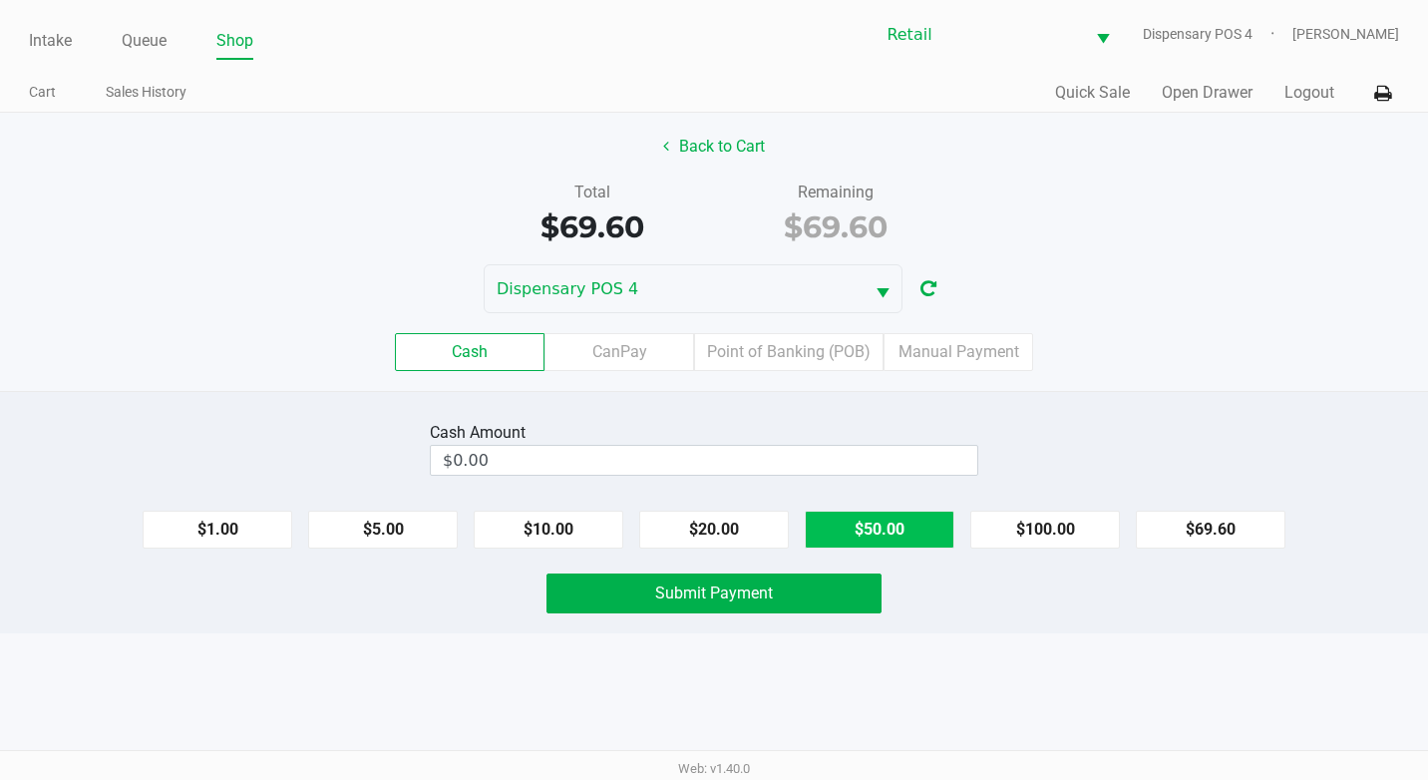
click at [824, 526] on button "$50.00" at bounding box center [880, 530] width 150 height 38
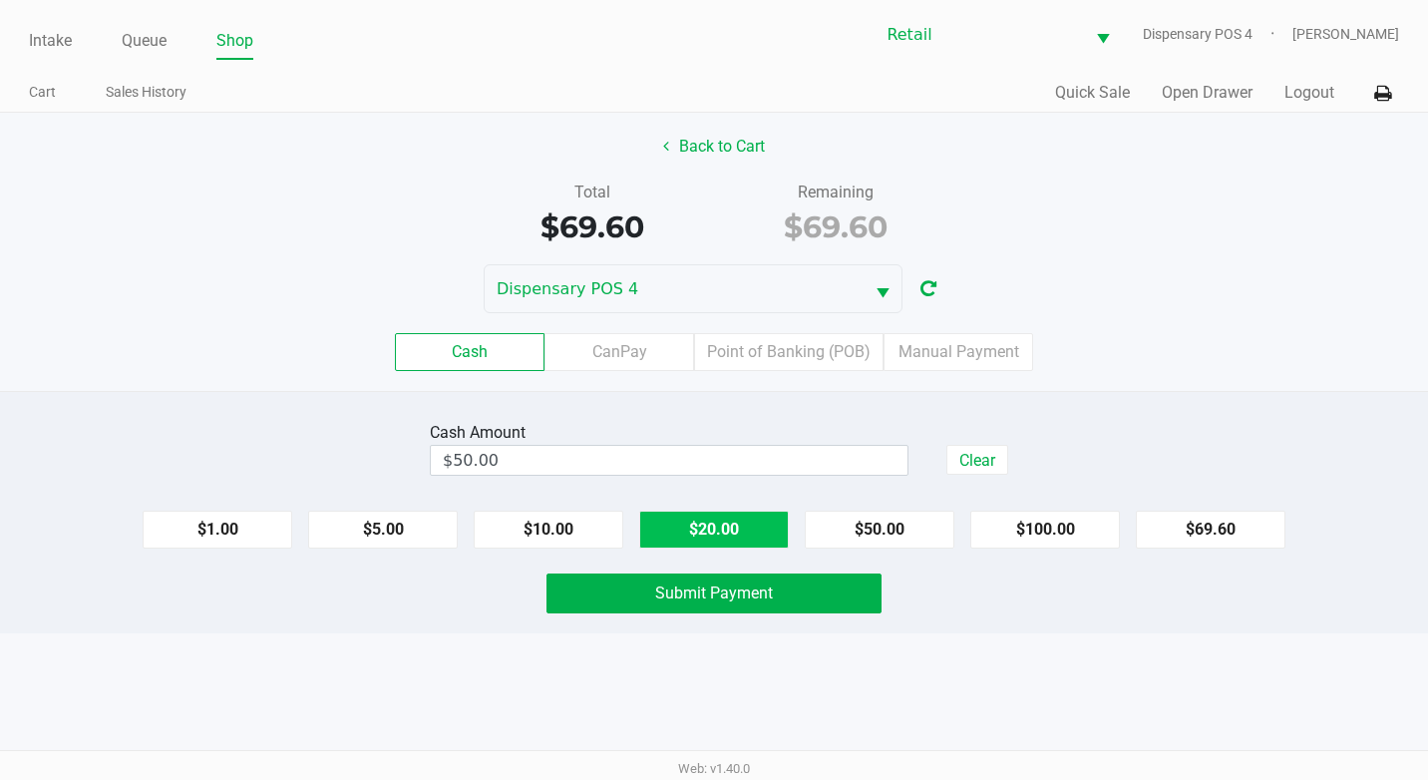
click at [696, 525] on button "$20.00" at bounding box center [714, 530] width 150 height 38
type input "$70.00"
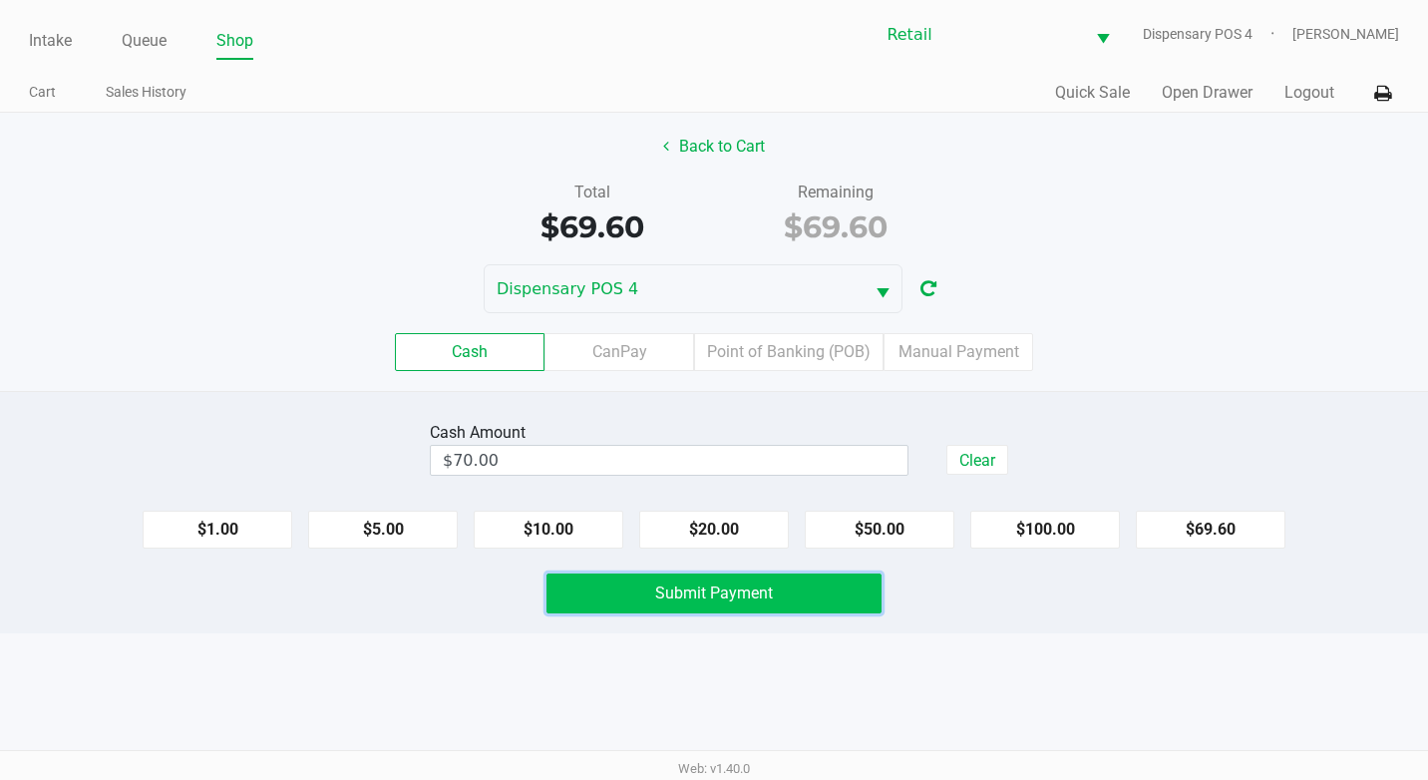
click at [695, 594] on span "Submit Payment" at bounding box center [714, 592] width 118 height 19
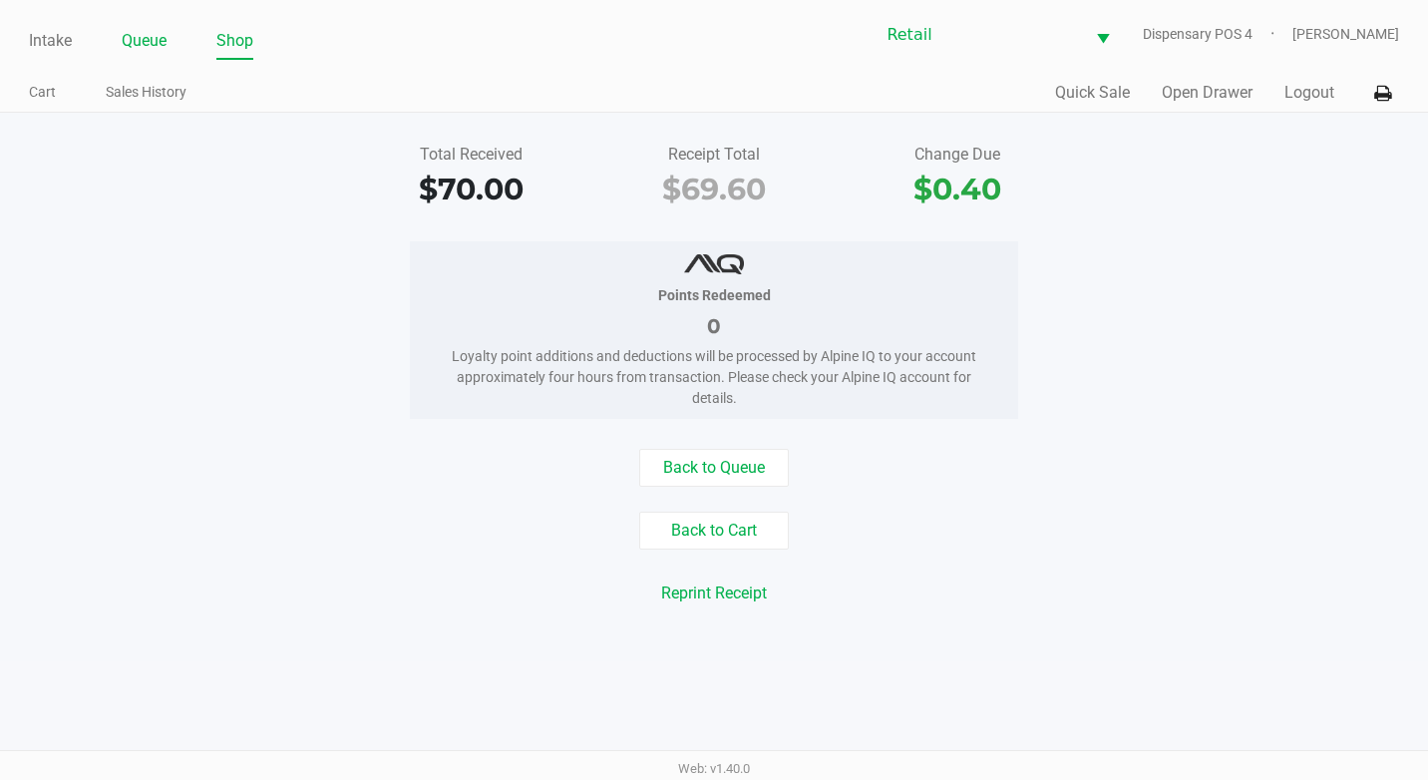
click at [158, 52] on link "Queue" at bounding box center [144, 41] width 45 height 28
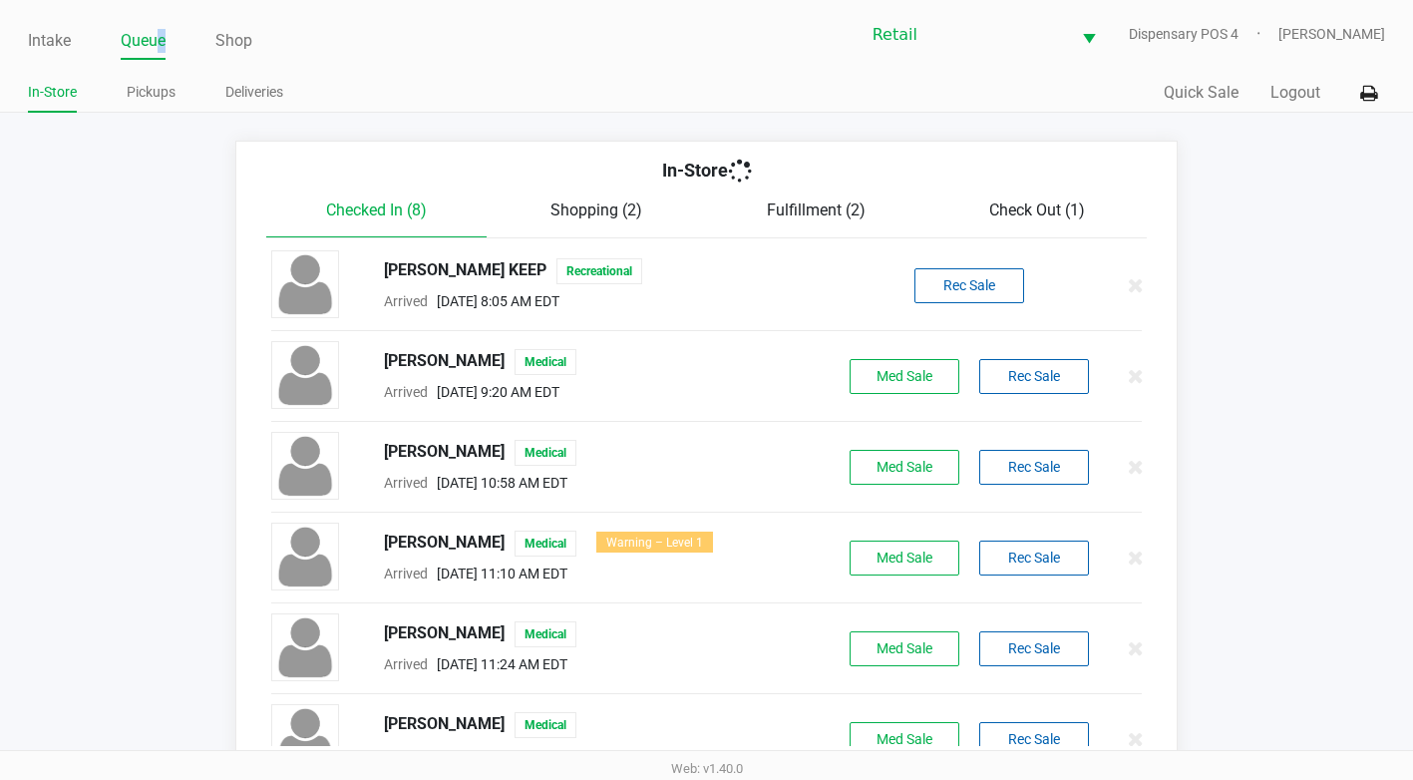
click at [164, 40] on link "Queue" at bounding box center [143, 41] width 45 height 28
drag, startPoint x: 164, startPoint y: 40, endPoint x: 99, endPoint y: 294, distance: 262.4
click at [99, 294] on app-queue-list "In-Store Checked In (8) Shopping (2) Fulfillment (2) Check Out (1) Mitchell Ort…" at bounding box center [706, 451] width 1413 height 620
click at [958, 188] on div "In-Store" at bounding box center [706, 178] width 910 height 42
click at [1026, 203] on span "Check Out (1)" at bounding box center [1037, 209] width 96 height 19
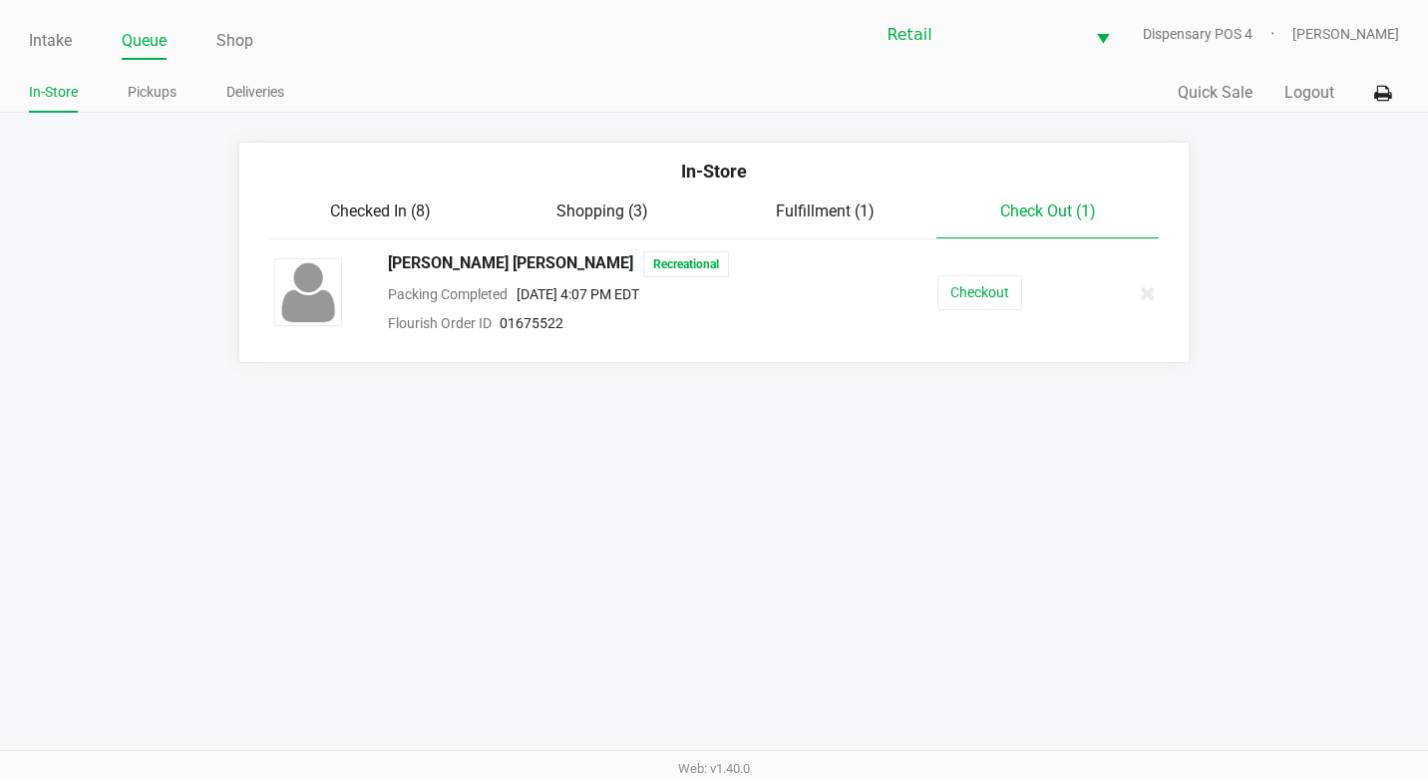
click at [986, 317] on div "Katherine Antonio Recreational Packing Completed Sep 24, 2025 4:07 PM EDT Flour…" at bounding box center [714, 293] width 910 height 84
click at [989, 308] on button "Checkout" at bounding box center [979, 292] width 85 height 35
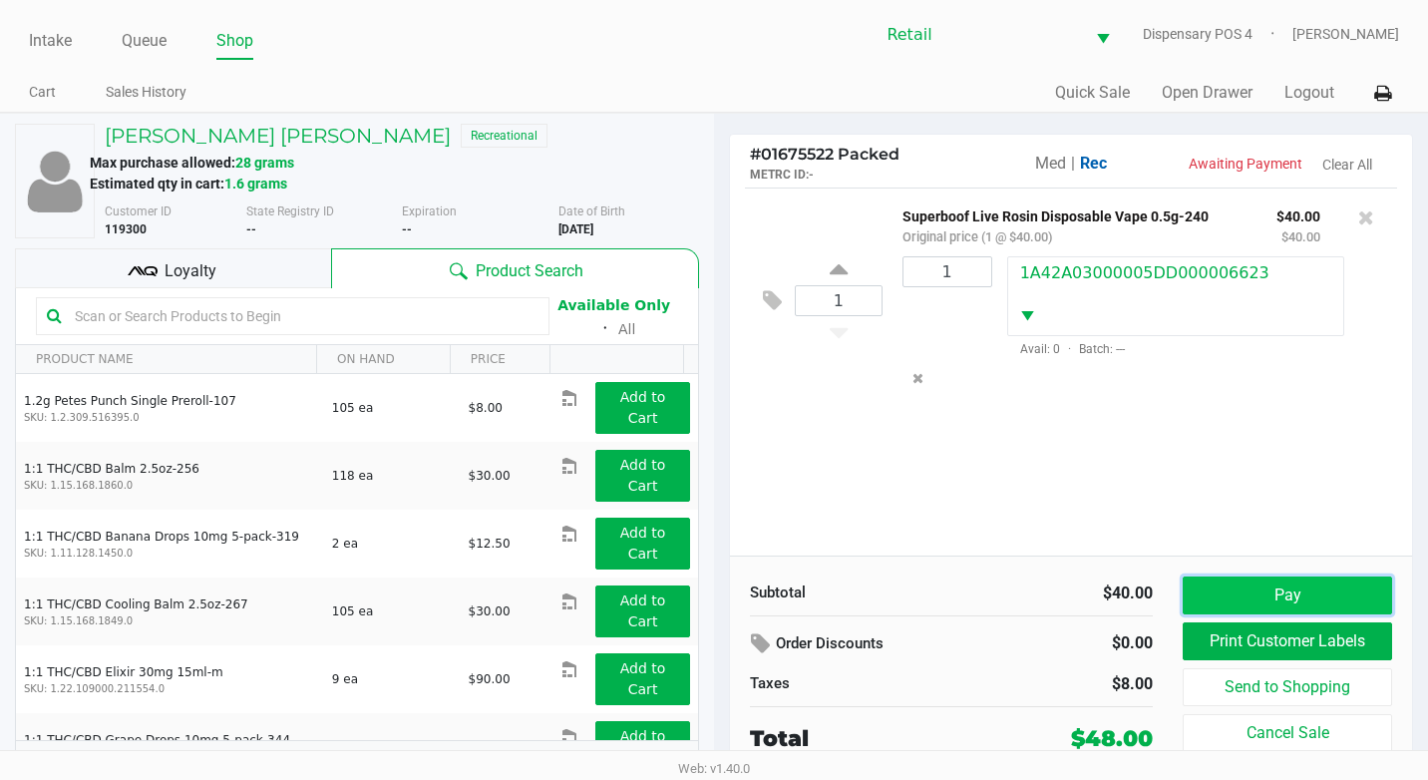
click at [1325, 597] on button "Pay" at bounding box center [1287, 595] width 209 height 38
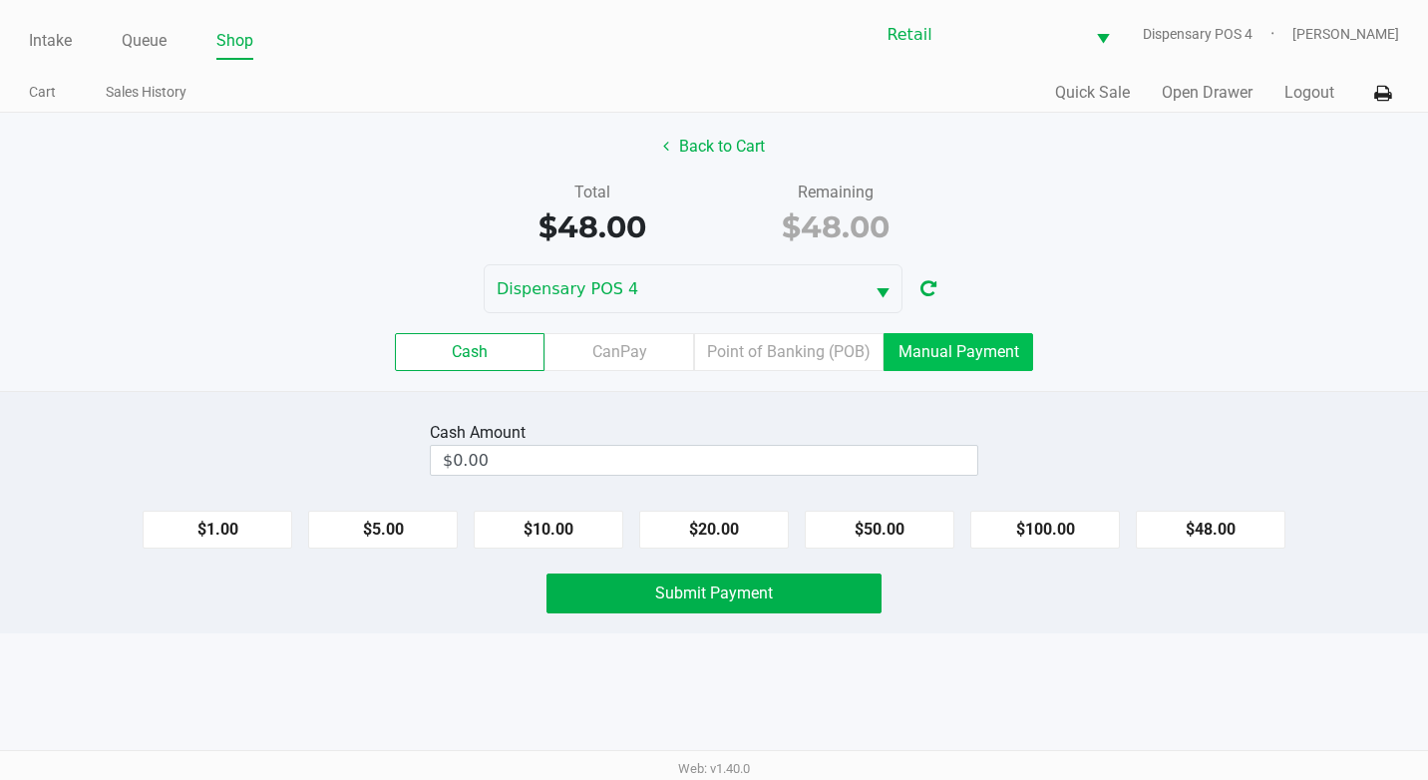
click at [941, 345] on label "Manual Payment" at bounding box center [958, 352] width 150 height 38
click at [0, 0] on 8 "Manual Payment" at bounding box center [0, 0] width 0 height 0
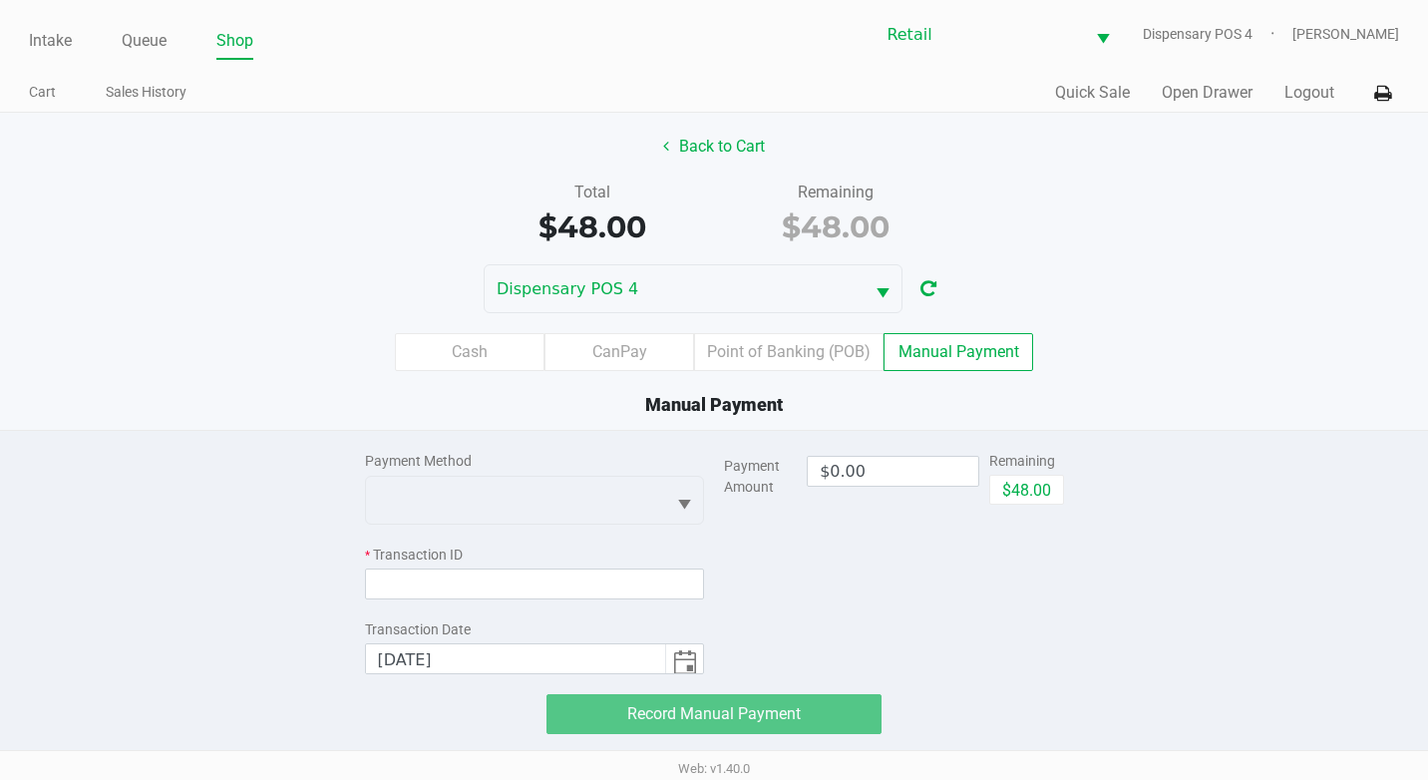
click at [1067, 479] on div "Payment Method * Transaction ID Transaction Date 9/24/2025 Payment Amount $0.00…" at bounding box center [714, 582] width 729 height 303
click at [1050, 487] on button "$48.00" at bounding box center [1026, 490] width 75 height 30
type input "$48.00"
click at [675, 460] on div "Payment Method" at bounding box center [535, 461] width 340 height 21
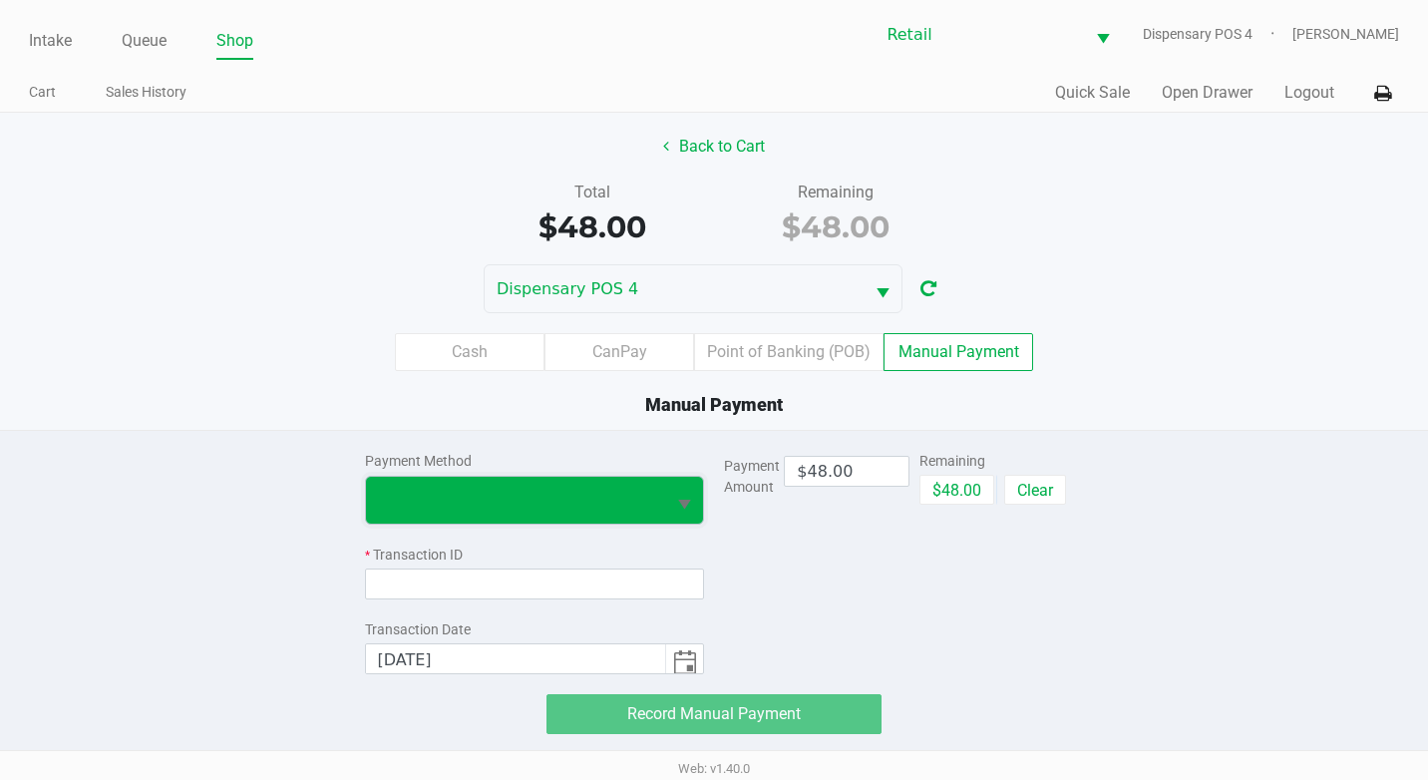
click at [634, 491] on span at bounding box center [516, 500] width 276 height 24
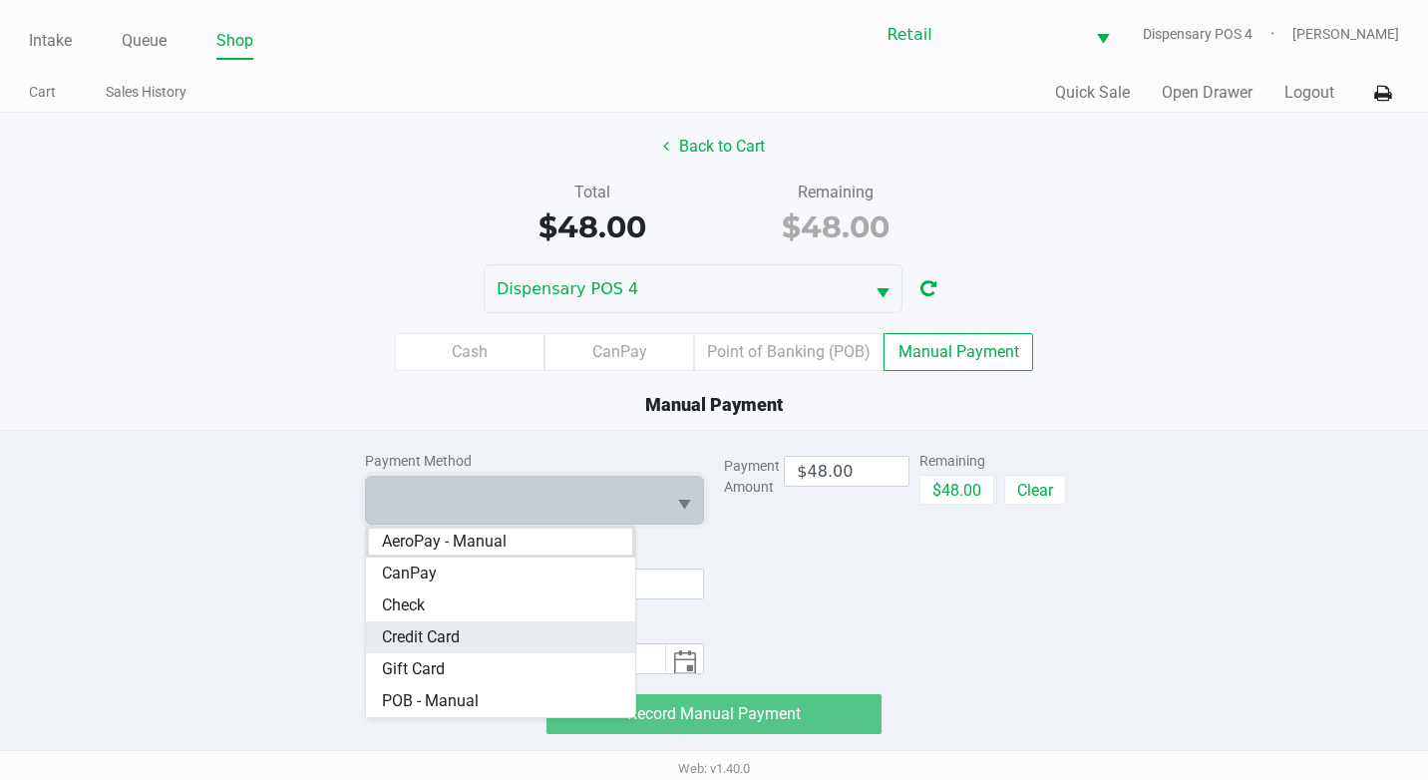
click at [490, 624] on Card "Credit Card" at bounding box center [501, 637] width 270 height 32
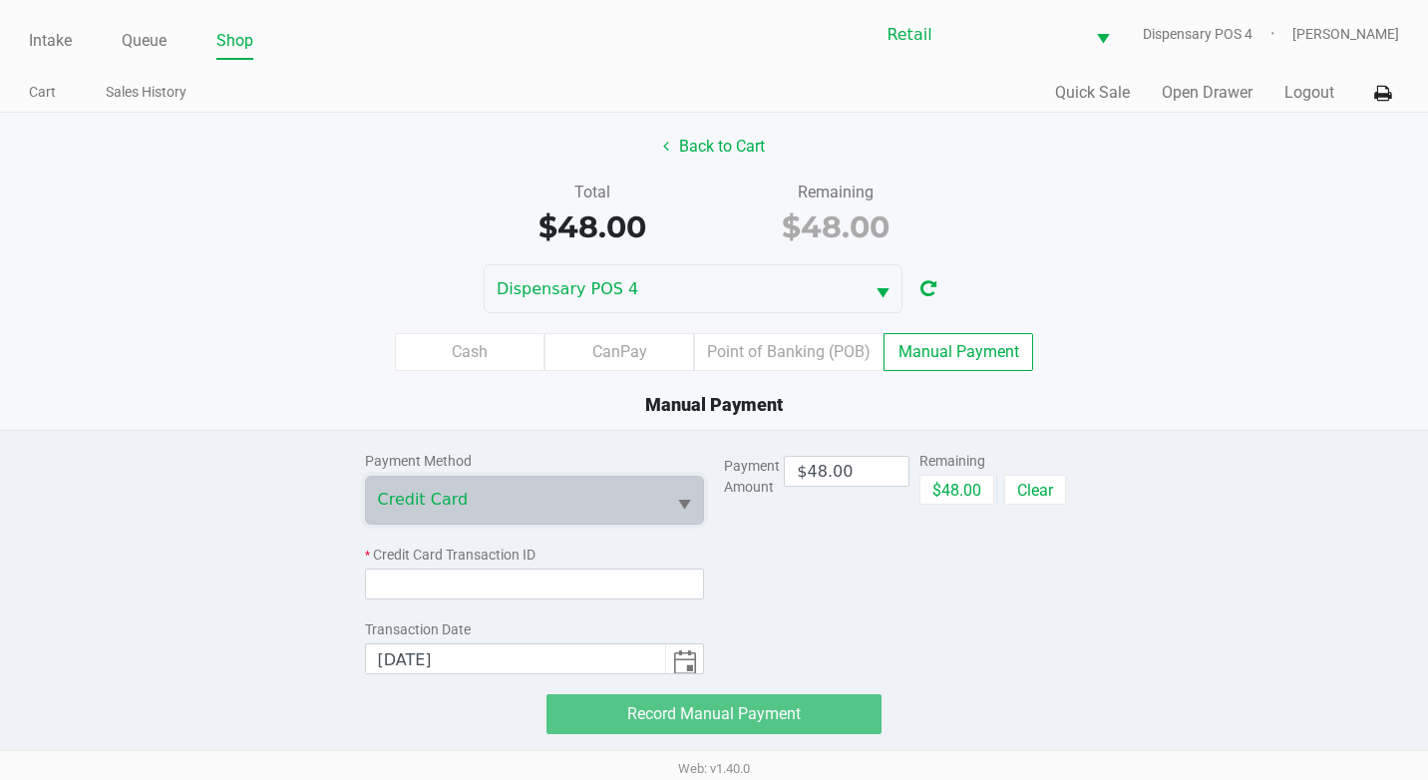
click at [526, 558] on div "* Credit Card Transaction ID" at bounding box center [535, 554] width 340 height 21
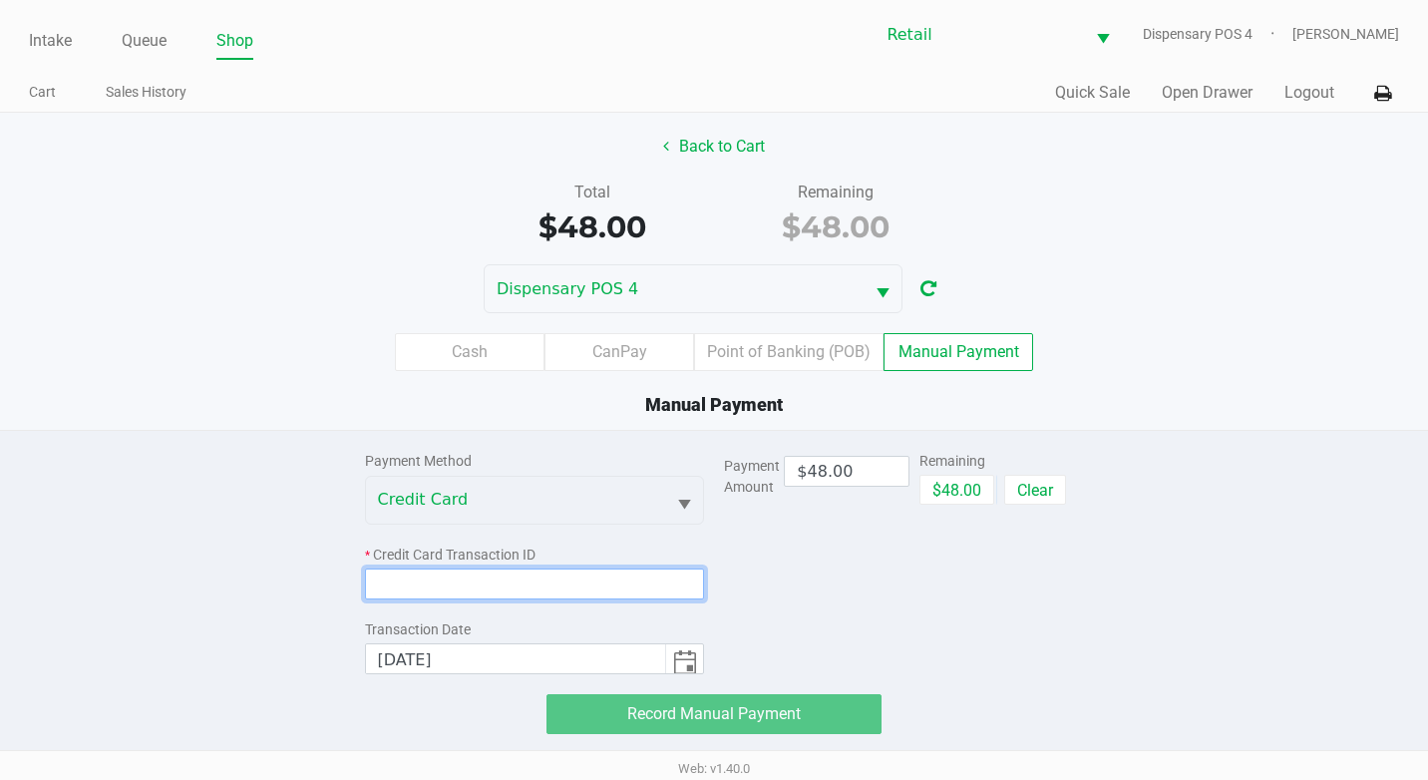
click at [526, 568] on input at bounding box center [535, 583] width 340 height 31
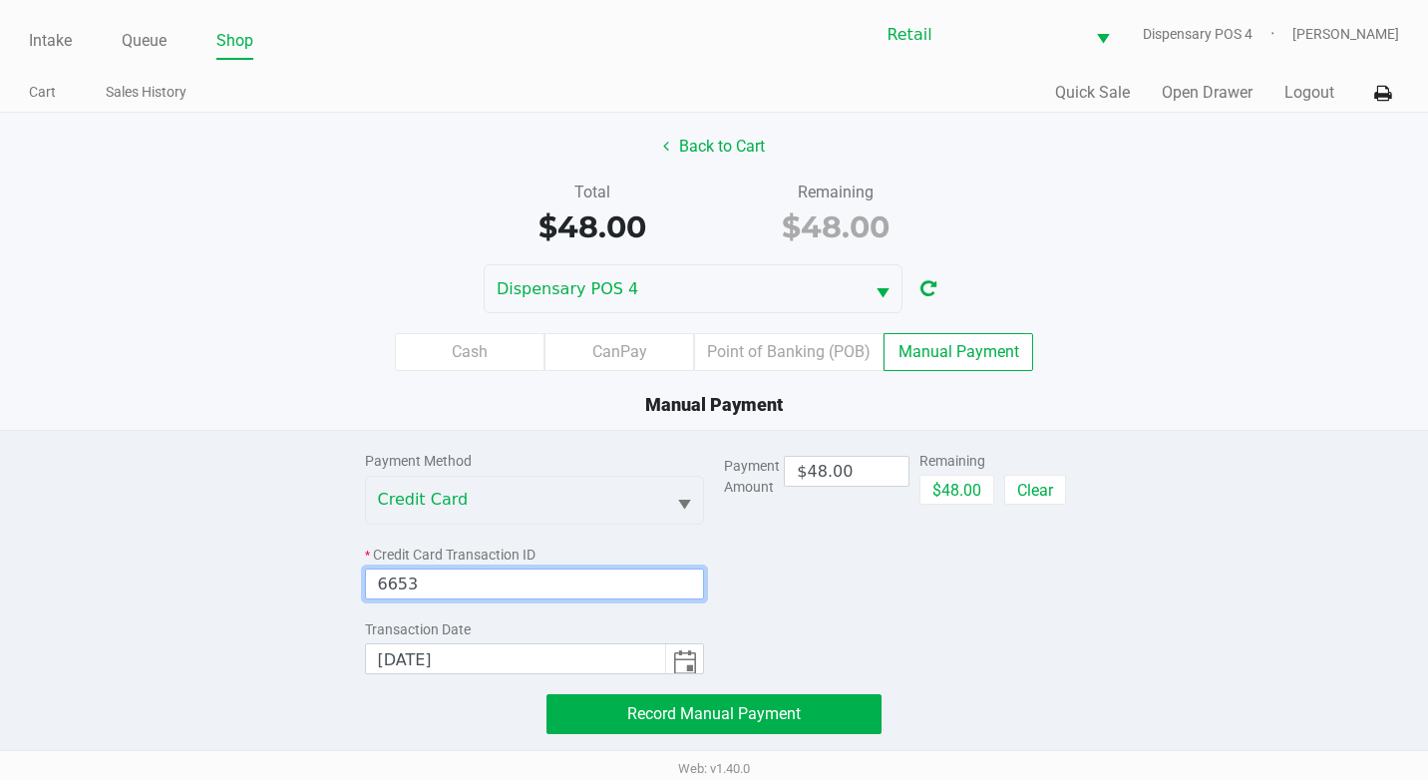
type input "6653"
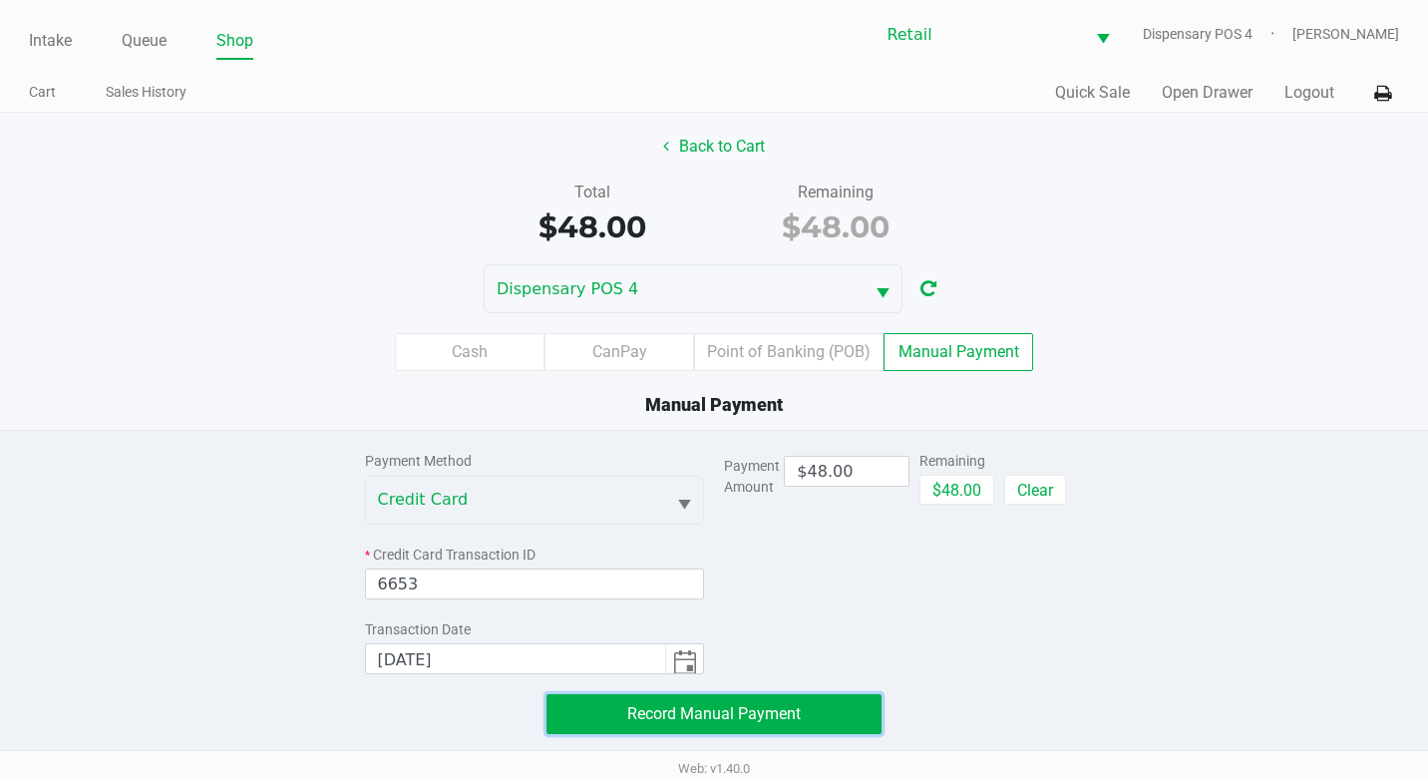
click at [775, 705] on span "Record Manual Payment" at bounding box center [714, 713] width 174 height 19
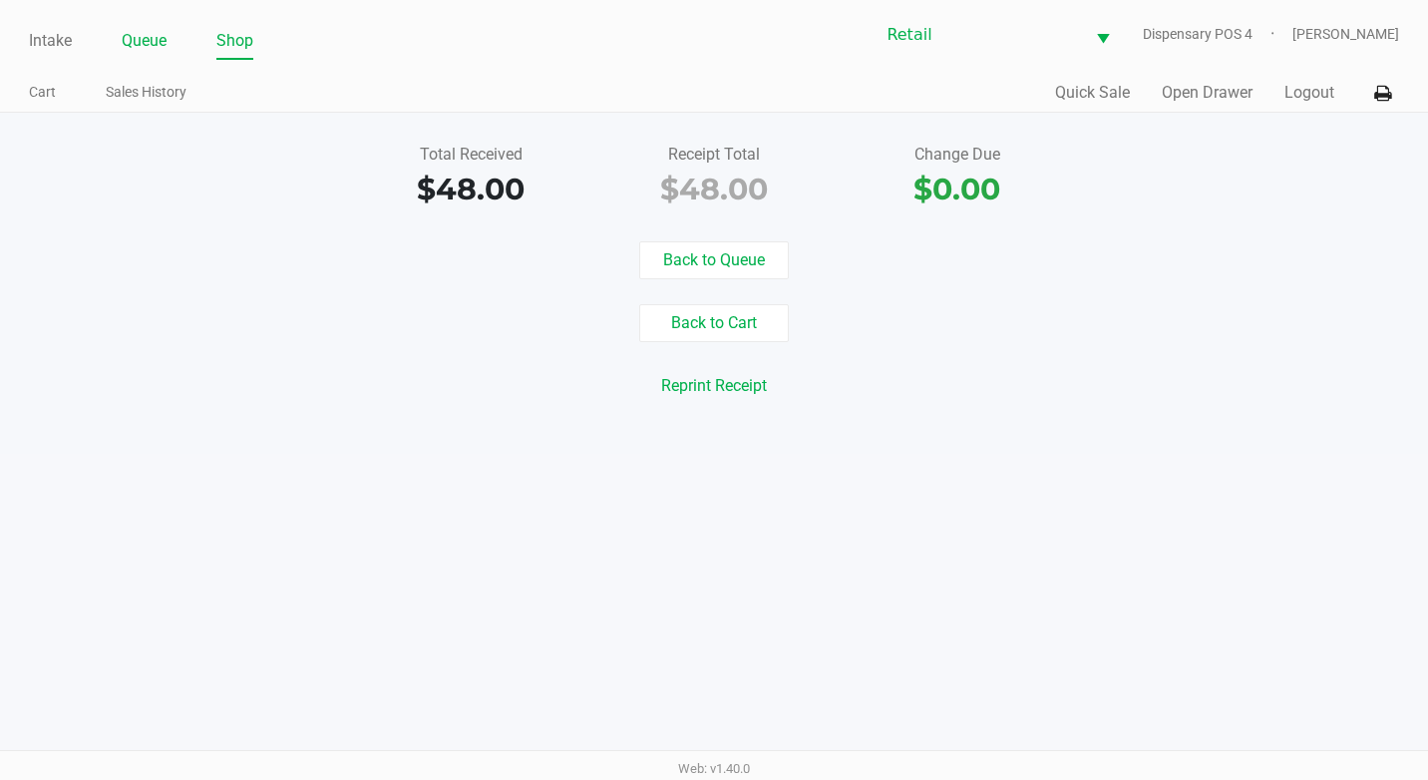
click at [157, 52] on link "Queue" at bounding box center [144, 41] width 45 height 28
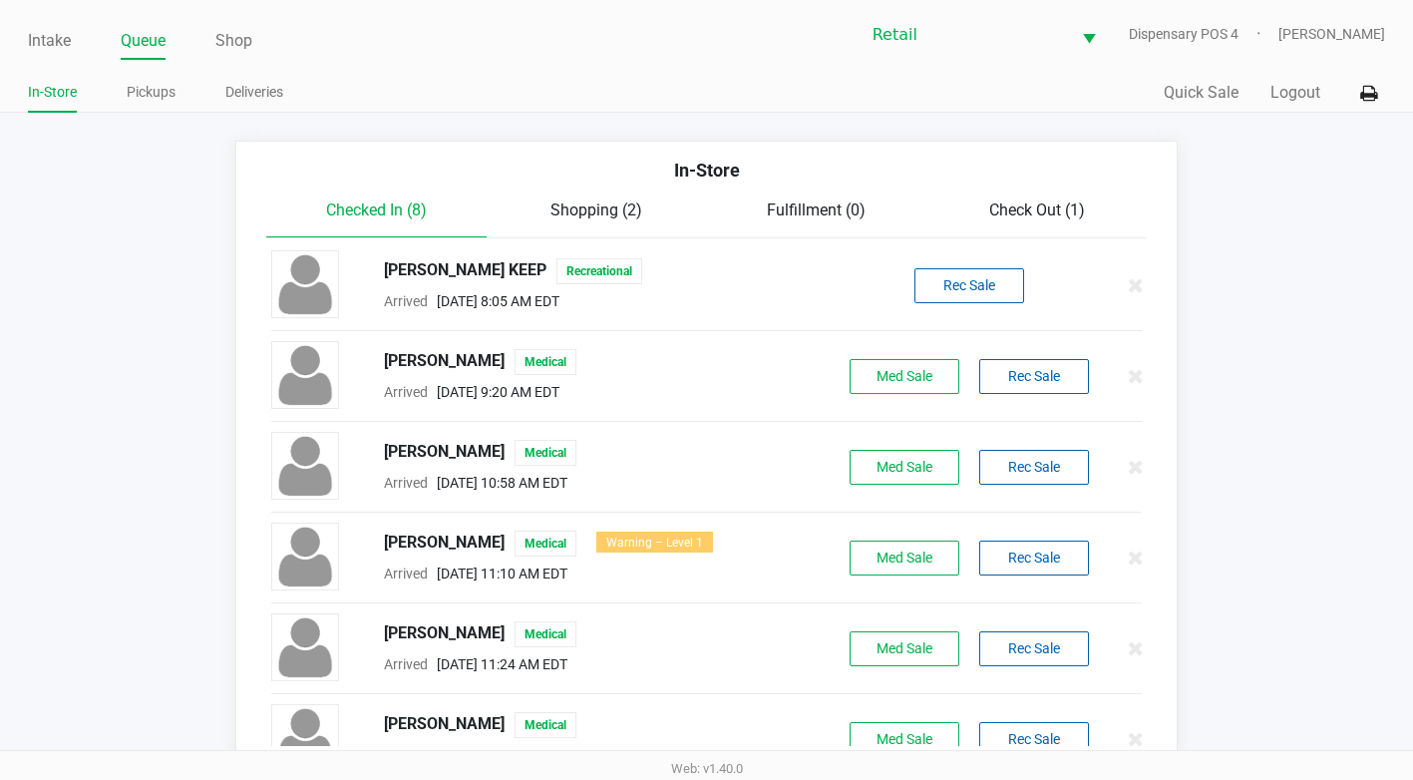
click at [1043, 198] on div "Check Out (1)" at bounding box center [1036, 210] width 220 height 24
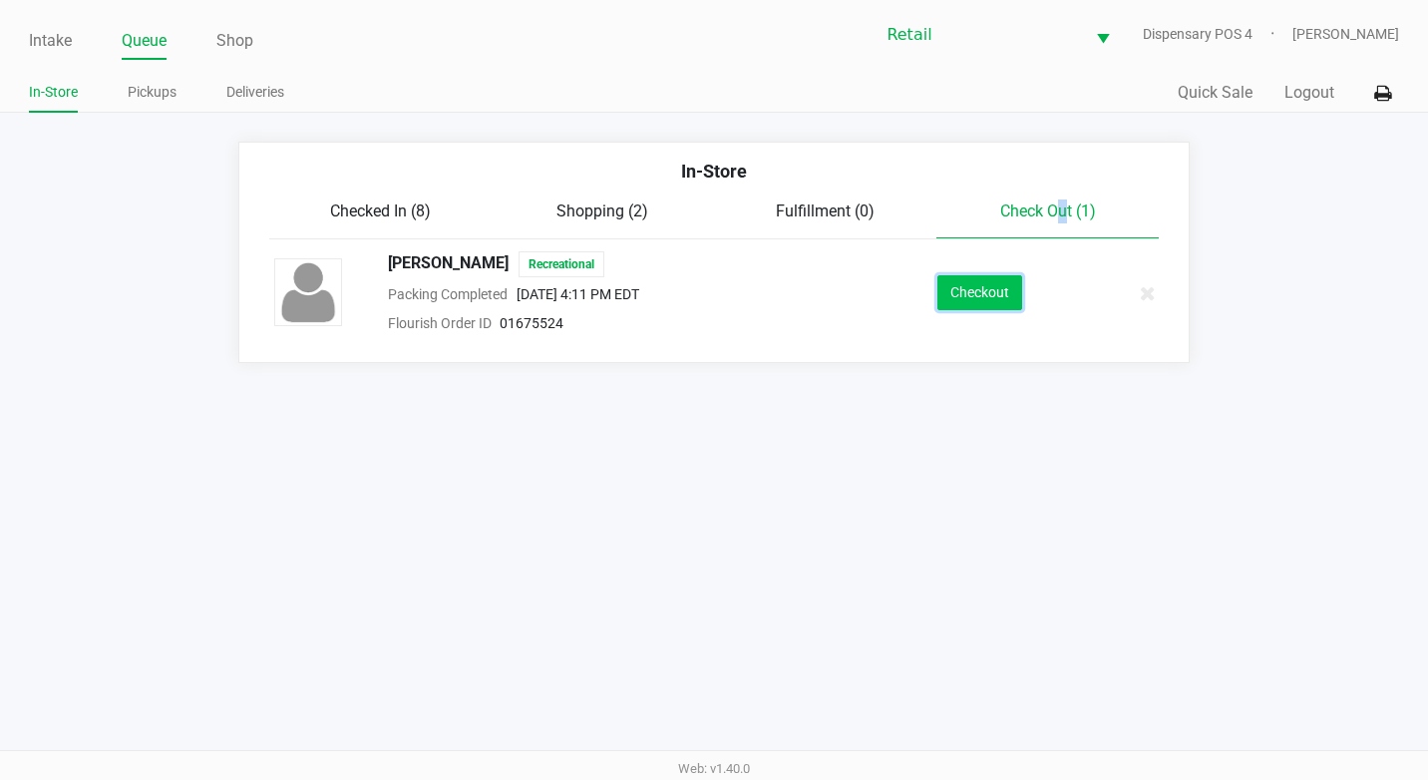
click at [974, 283] on button "Checkout" at bounding box center [979, 292] width 85 height 35
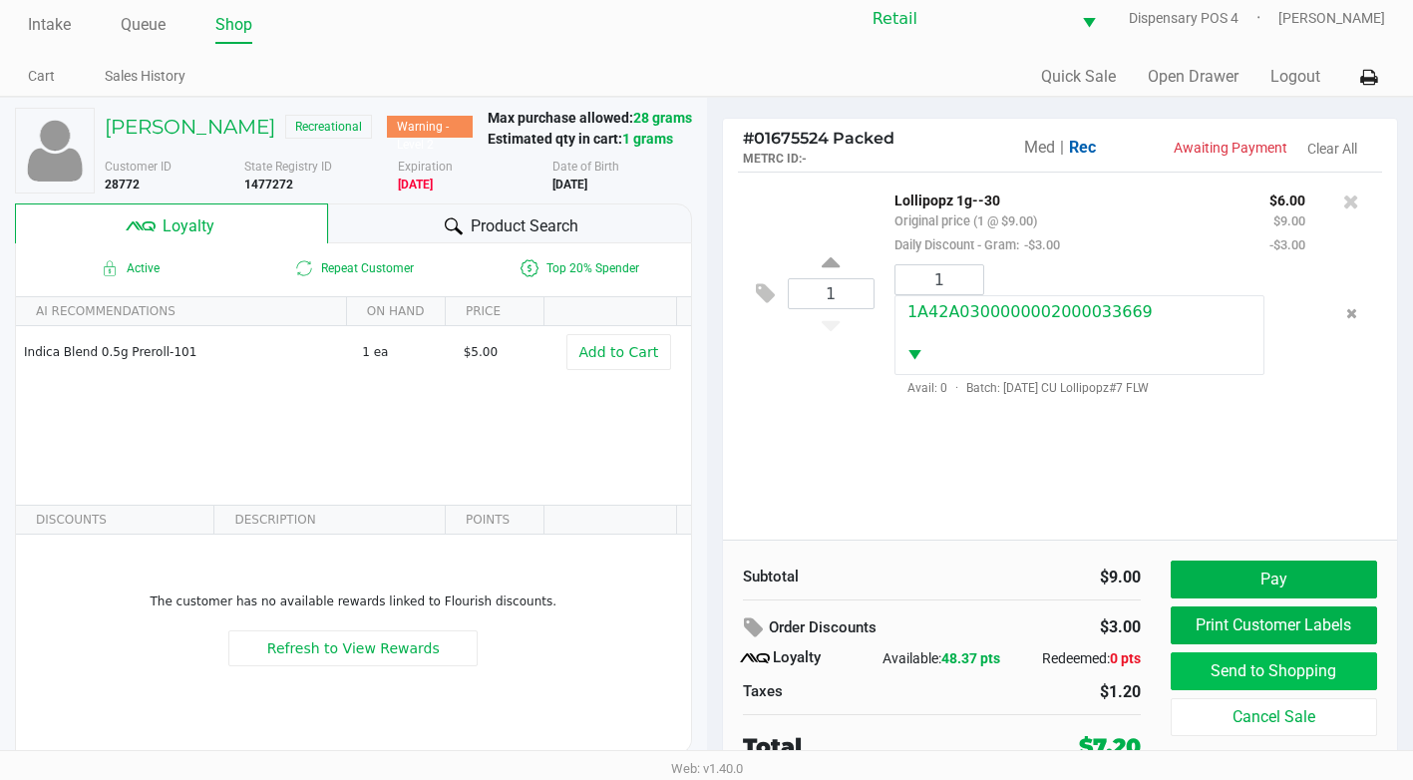
scroll to position [20, 0]
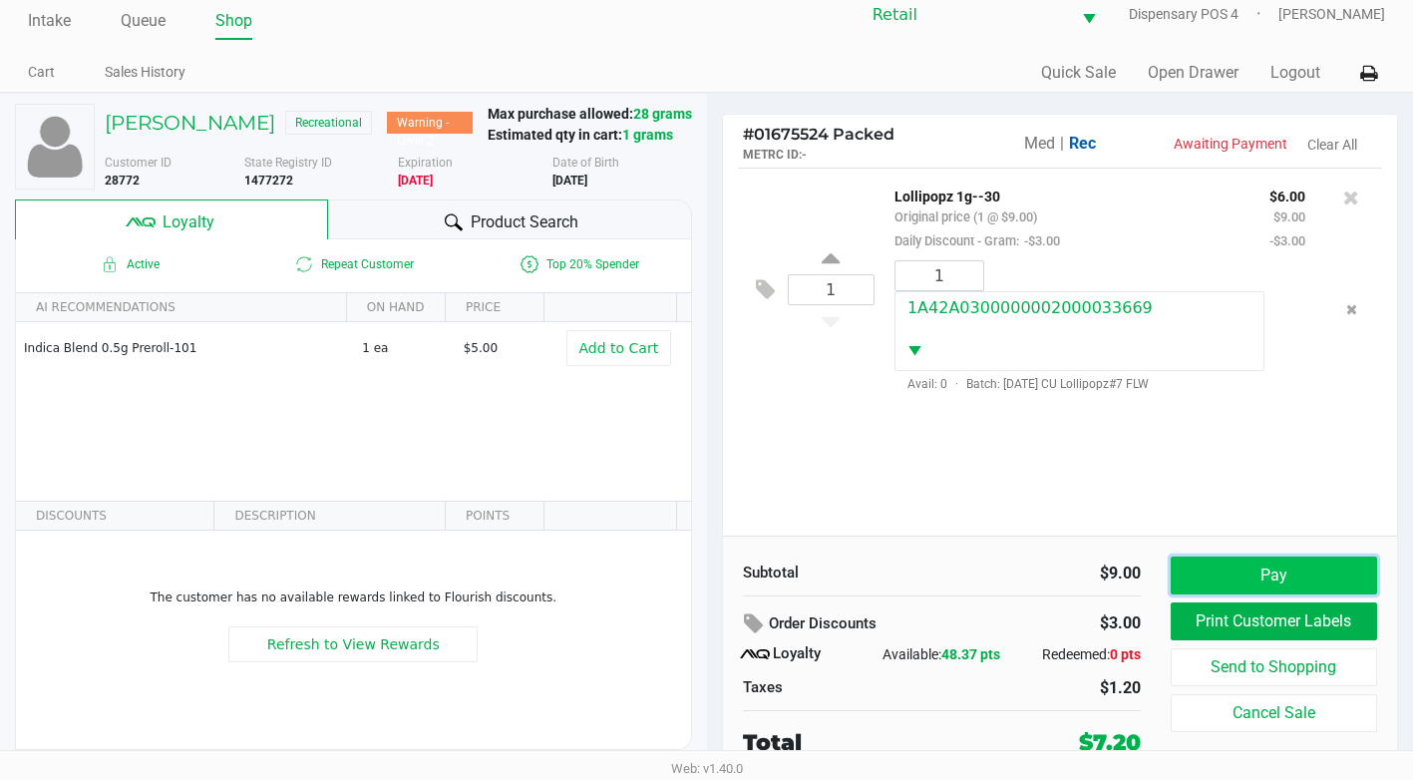
click at [1266, 585] on button "Pay" at bounding box center [1274, 575] width 206 height 38
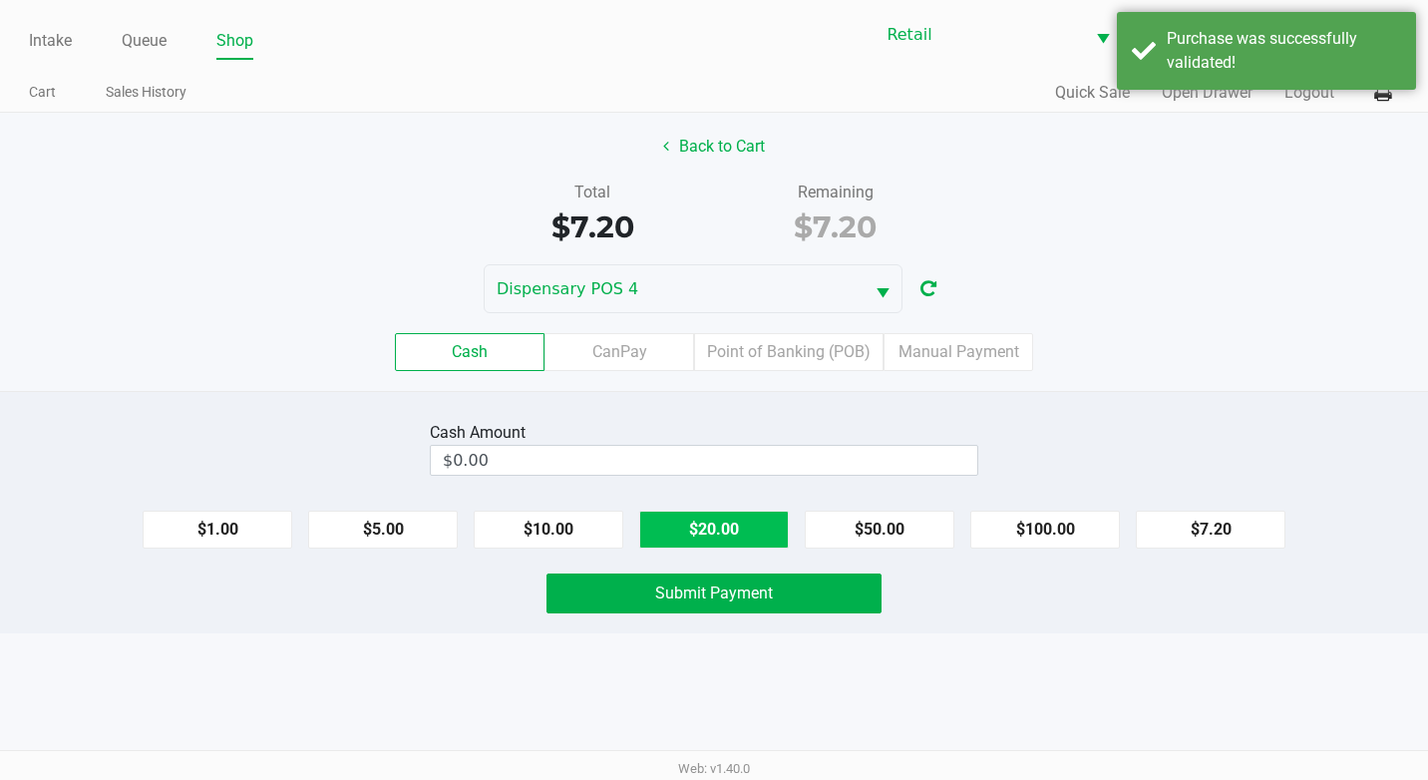
click at [683, 514] on button "$20.00" at bounding box center [714, 530] width 150 height 38
type input "$20.00"
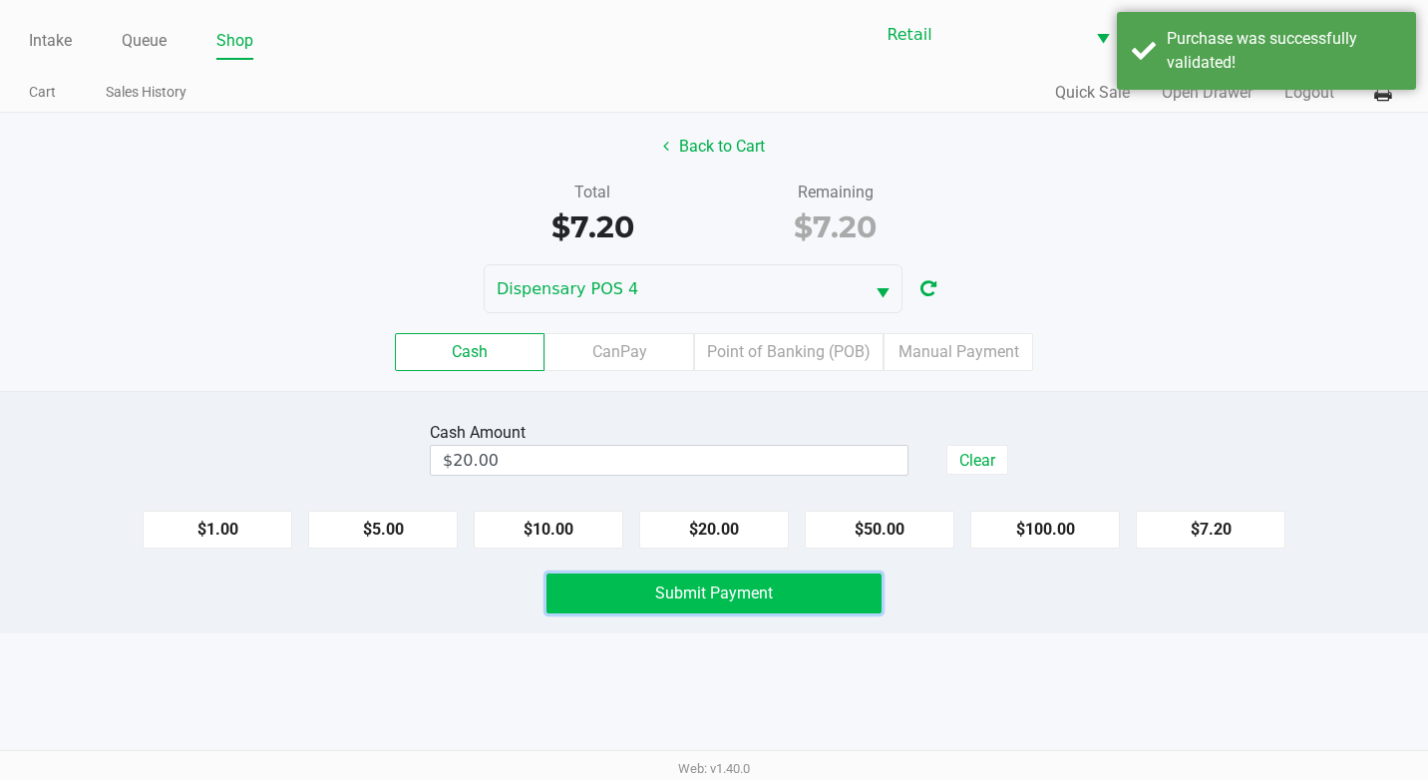
click at [761, 610] on button "Submit Payment" at bounding box center [713, 593] width 335 height 40
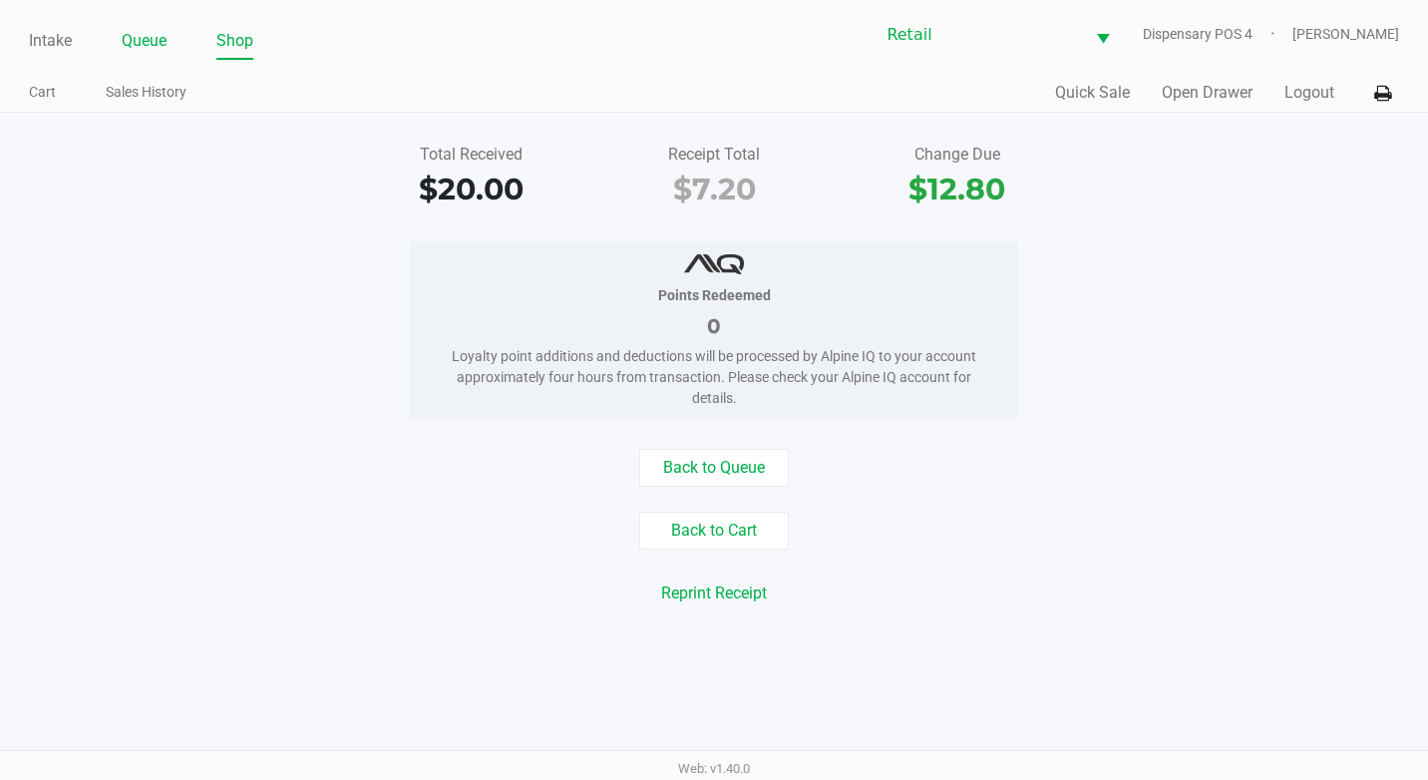
click at [161, 40] on link "Queue" at bounding box center [144, 41] width 45 height 28
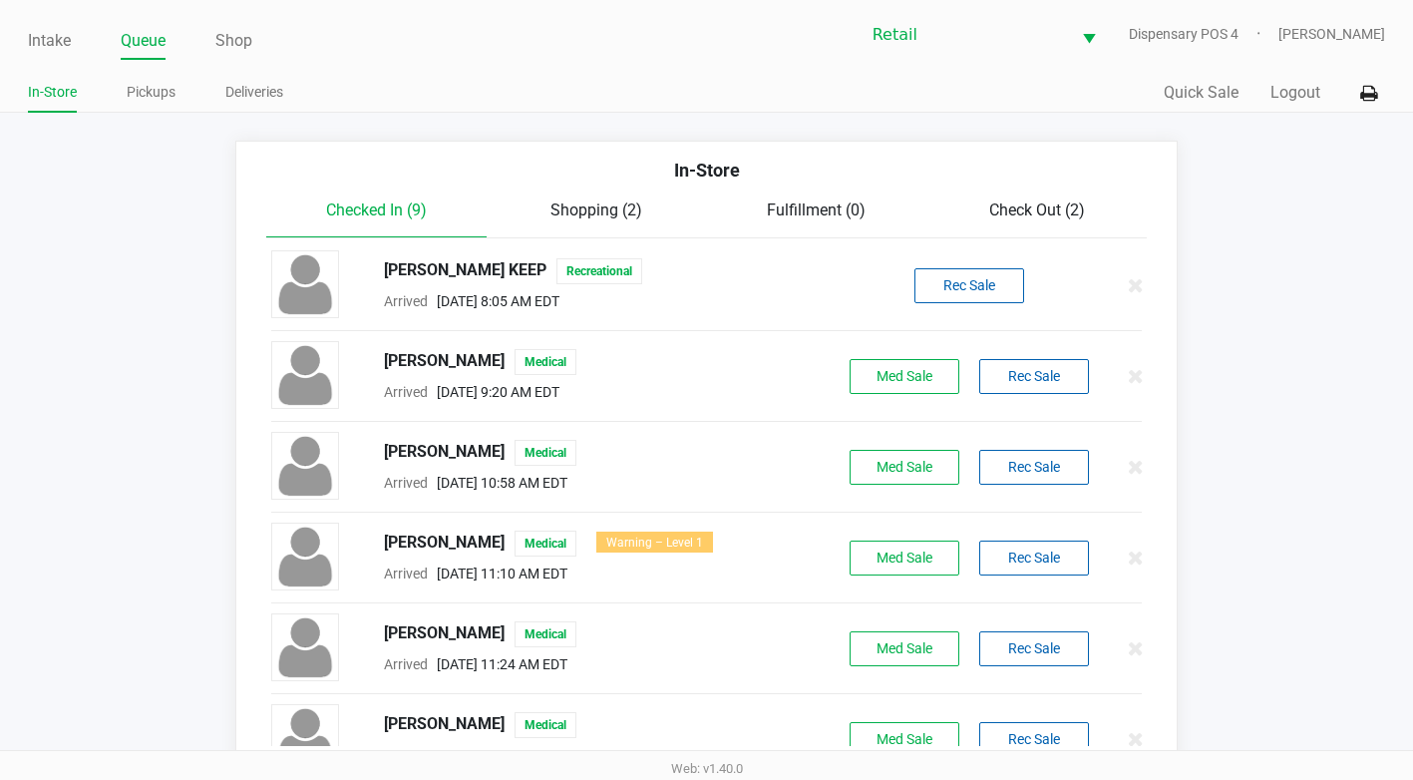
click at [1083, 201] on span "Check Out (2)" at bounding box center [1037, 209] width 96 height 19
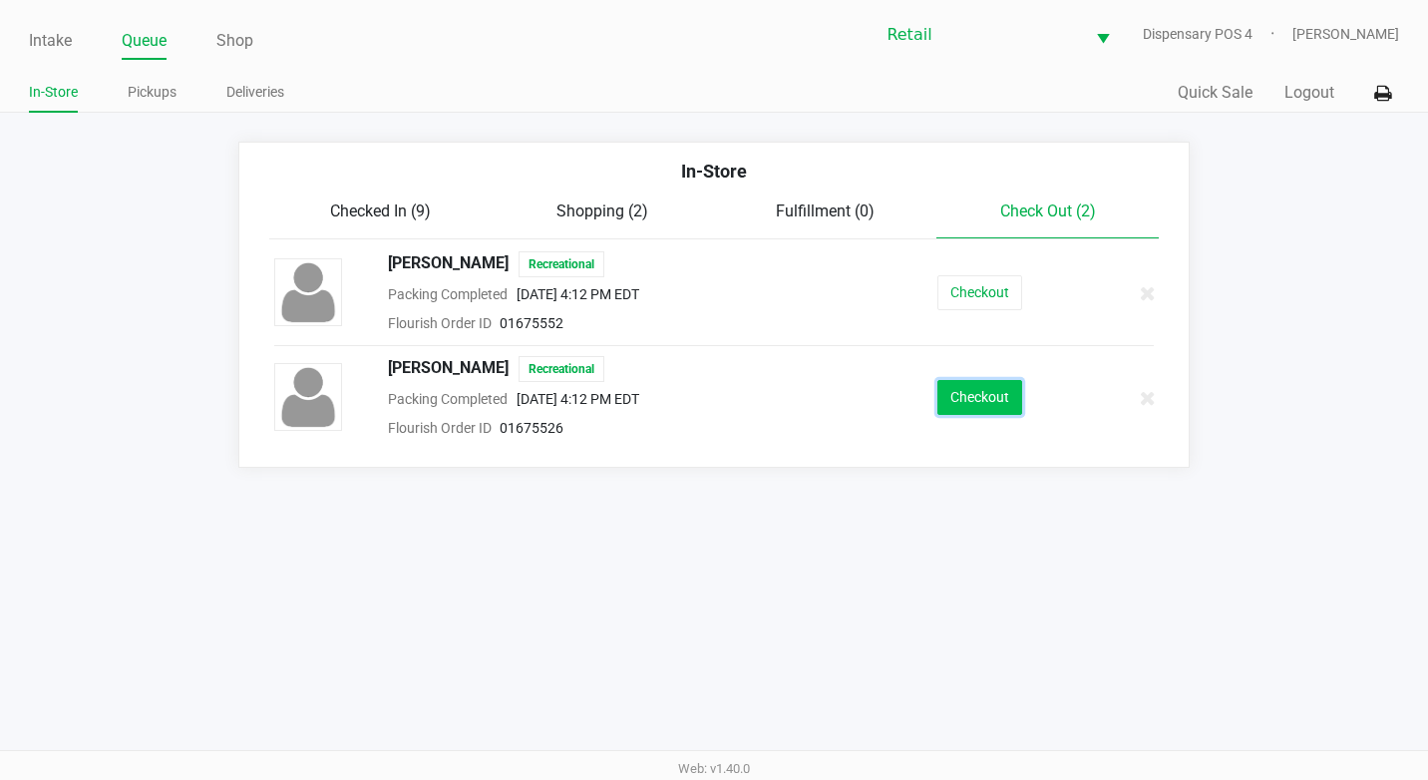
click at [991, 414] on button "Checkout" at bounding box center [979, 397] width 85 height 35
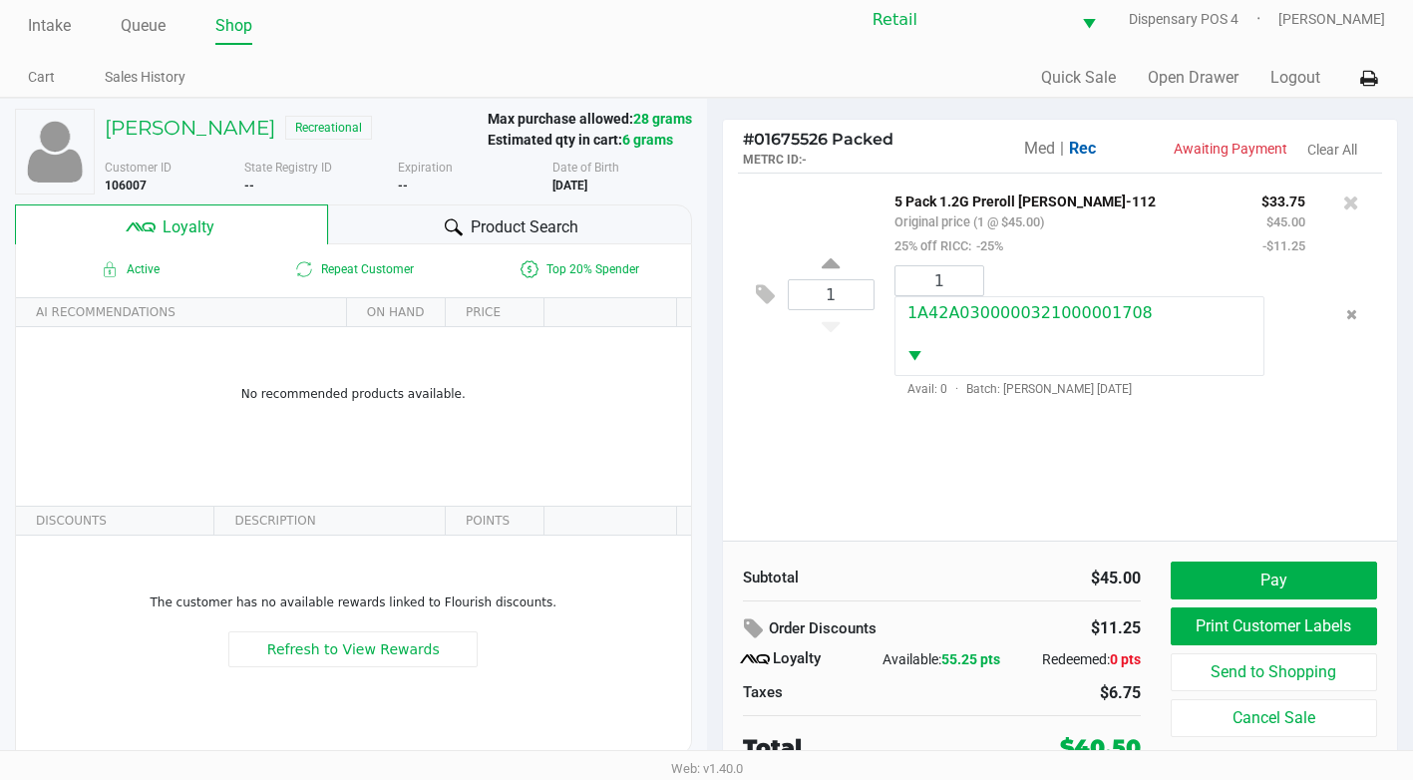
scroll to position [20, 0]
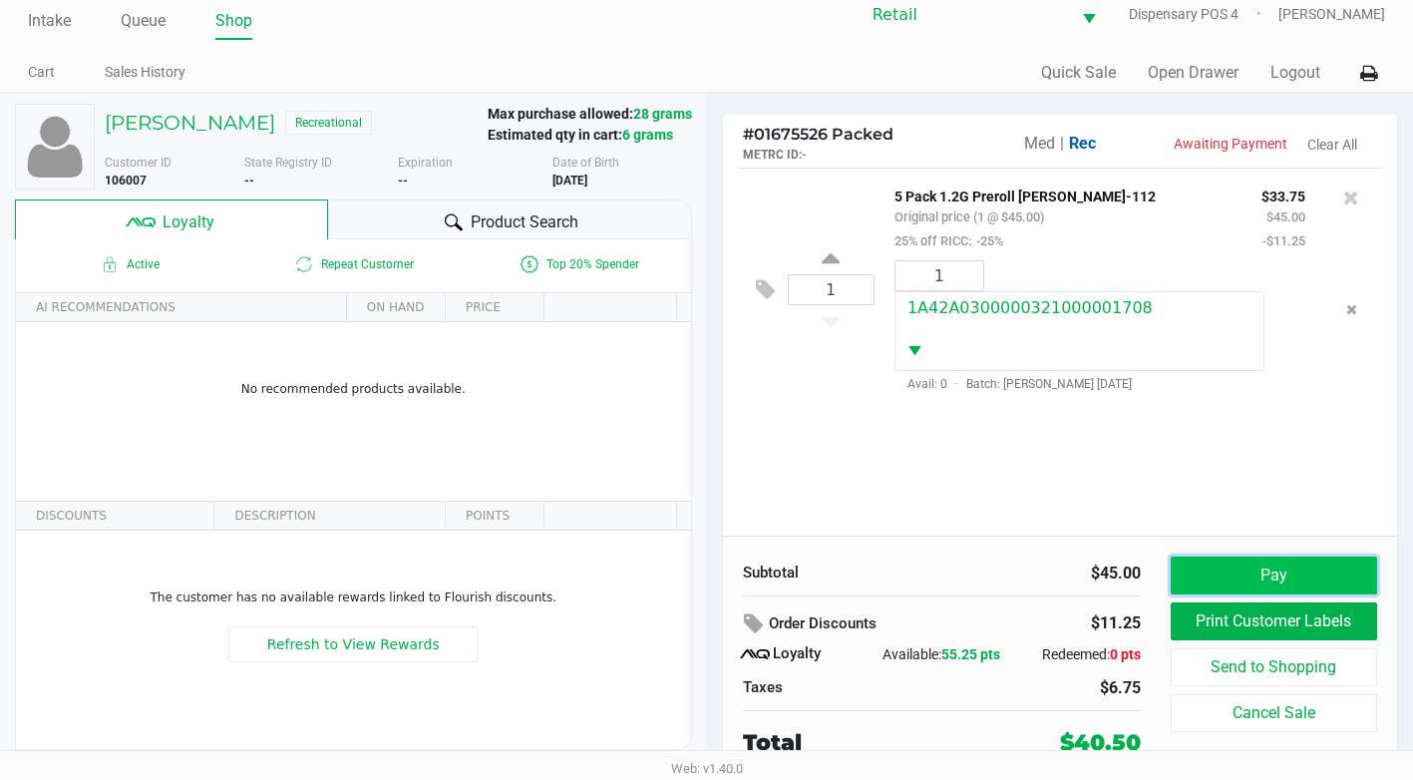
click at [1244, 581] on button "Pay" at bounding box center [1274, 575] width 206 height 38
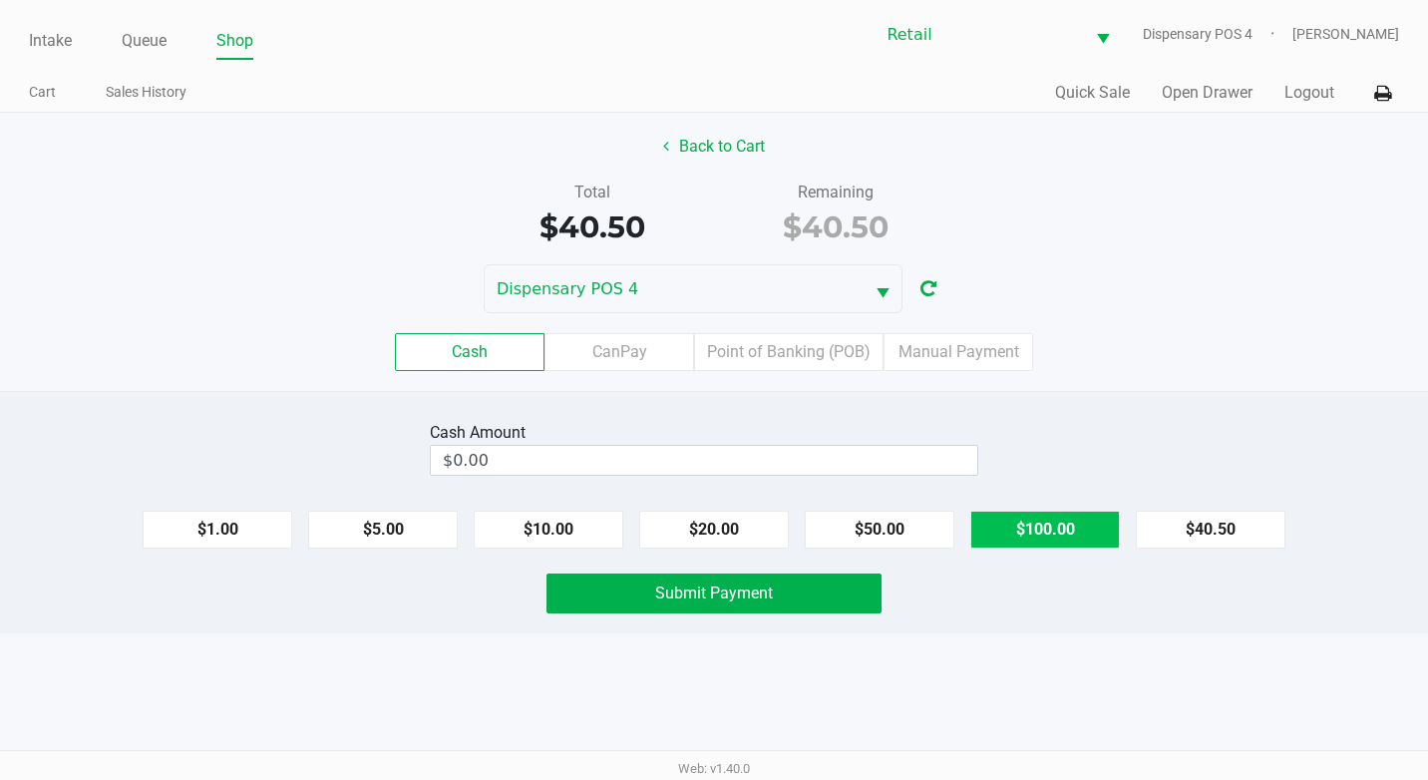
click at [1001, 526] on button "$100.00" at bounding box center [1045, 530] width 150 height 38
type input "$100.00"
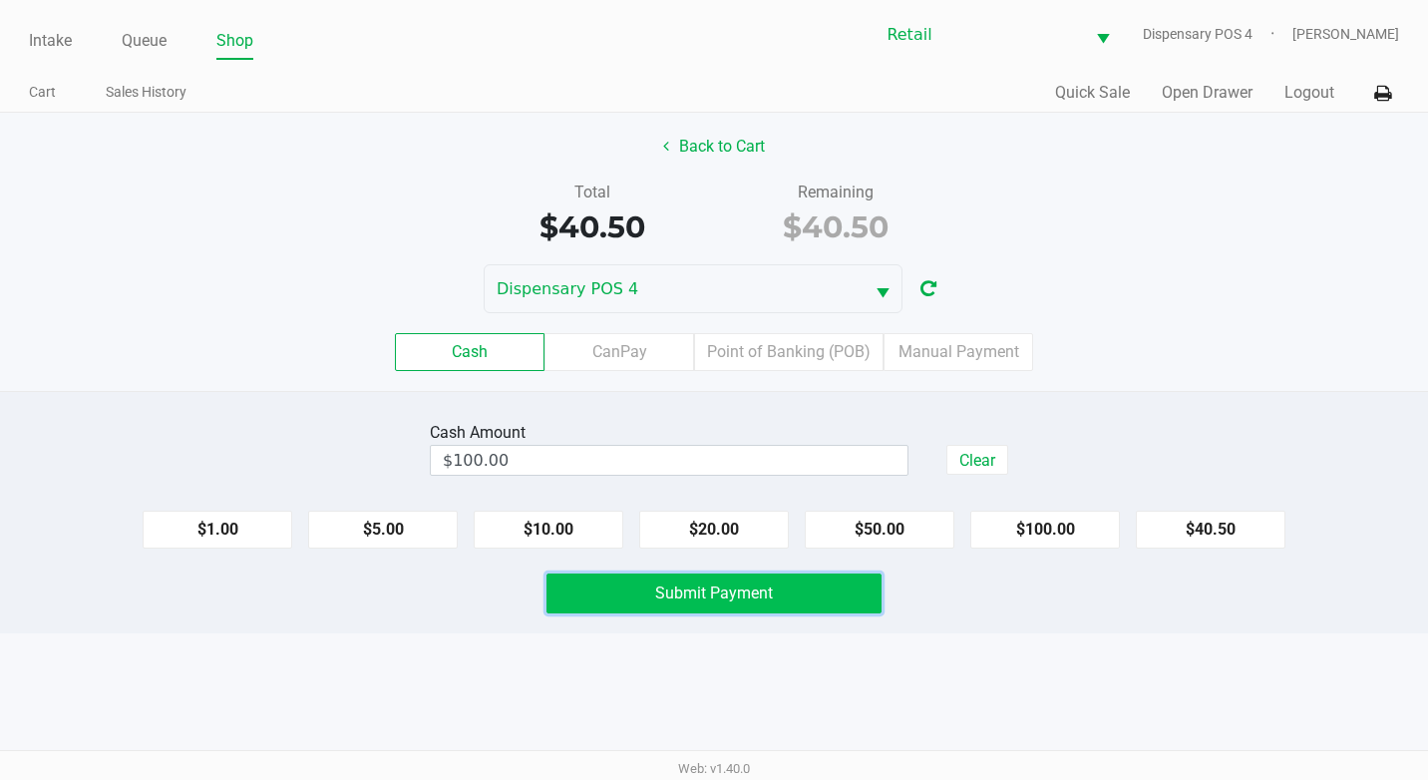
click at [787, 580] on button "Submit Payment" at bounding box center [713, 593] width 335 height 40
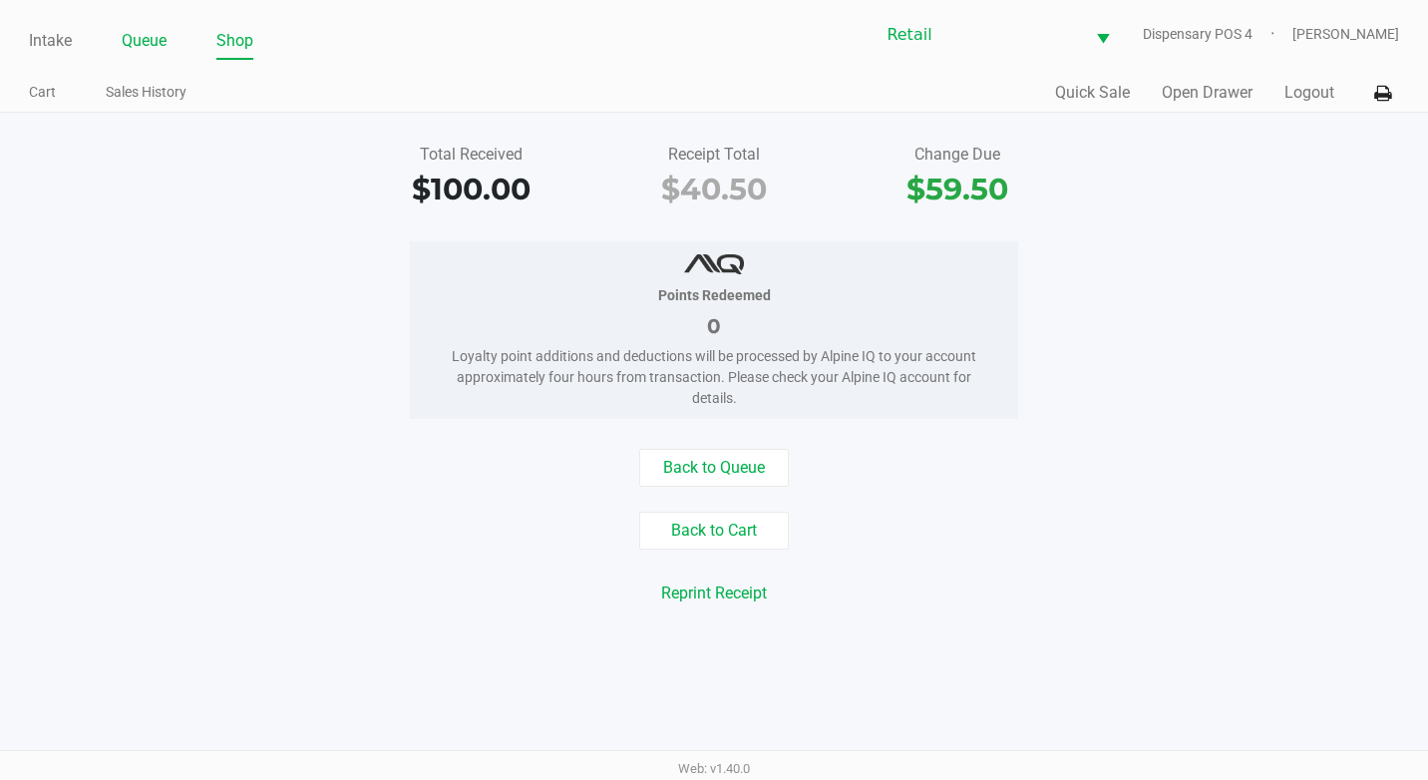
click at [160, 41] on link "Queue" at bounding box center [144, 41] width 45 height 28
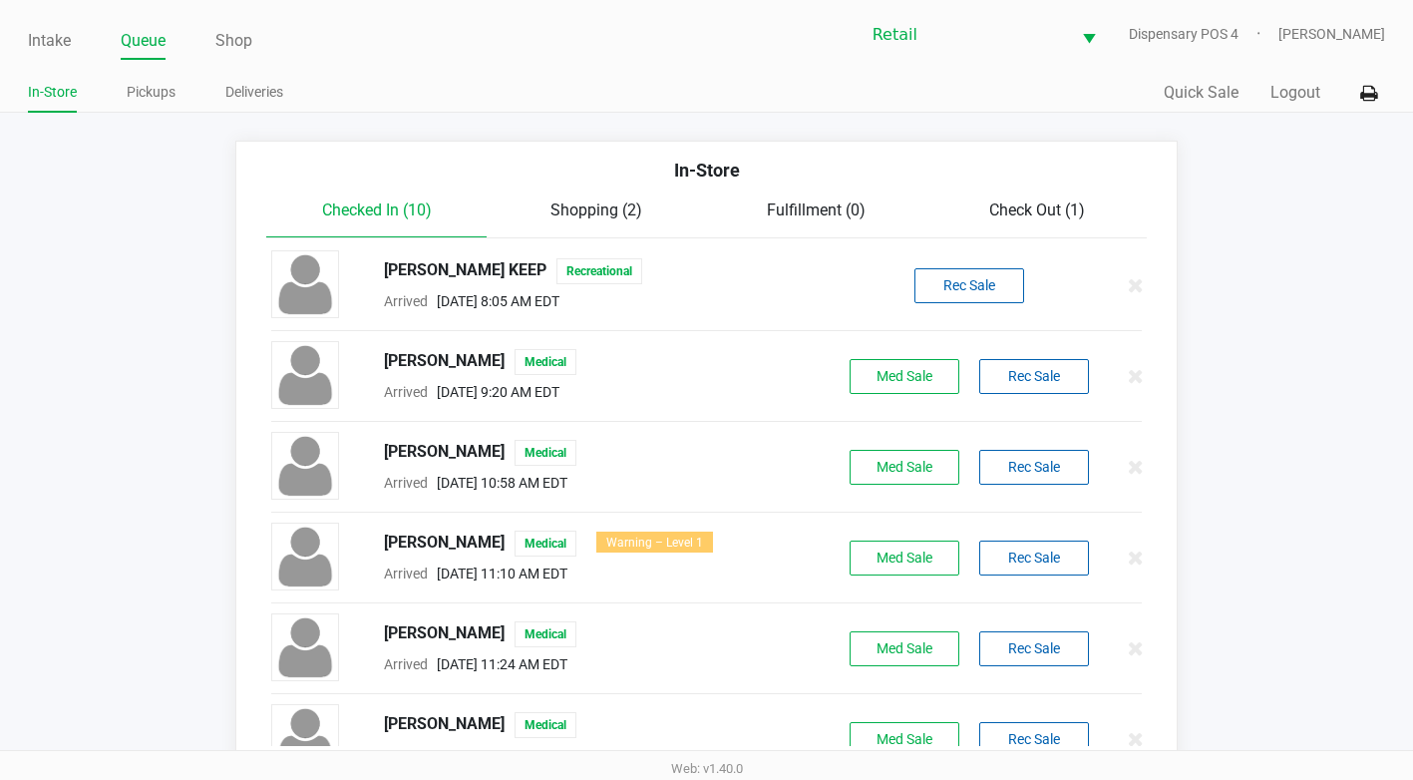
click at [1011, 201] on span "Check Out (1)" at bounding box center [1037, 209] width 96 height 19
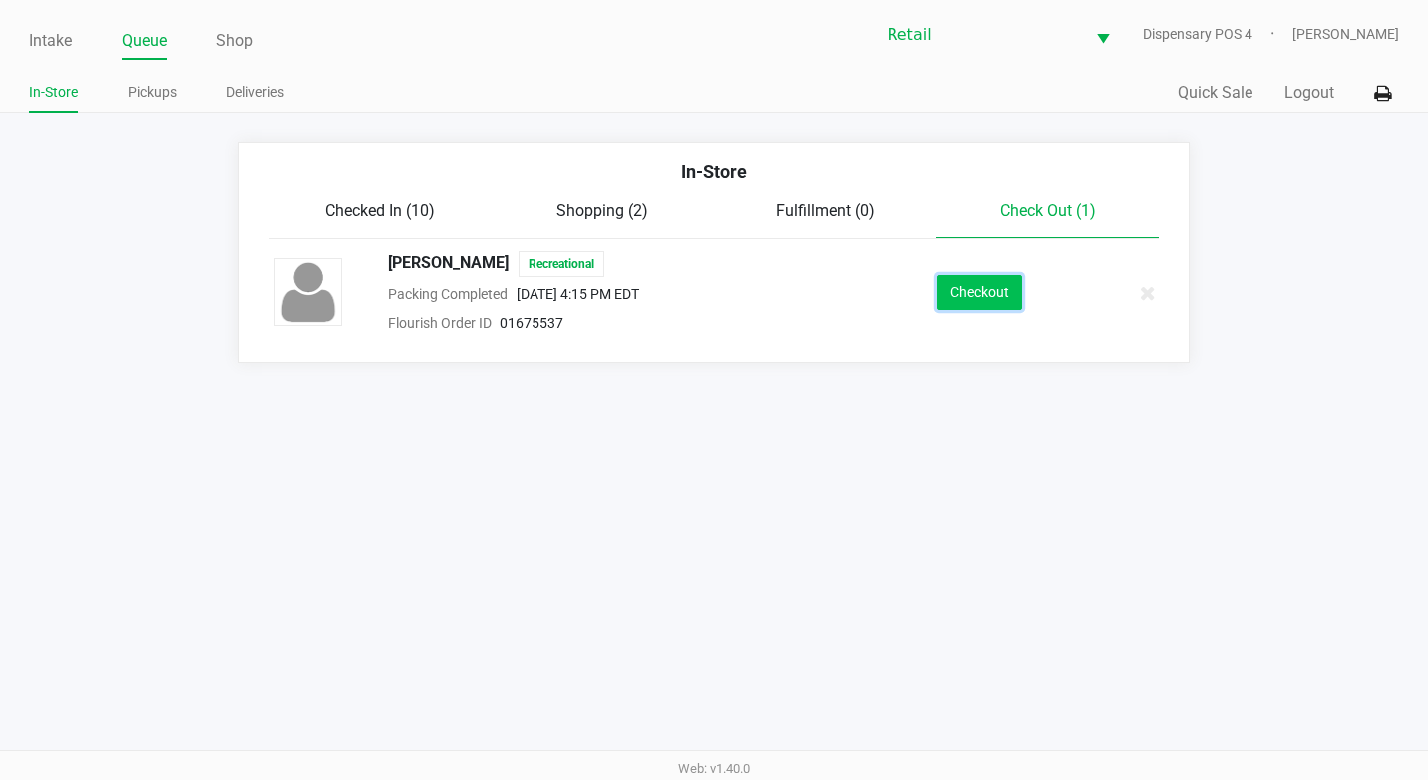
click at [1018, 295] on button "Checkout" at bounding box center [979, 292] width 85 height 35
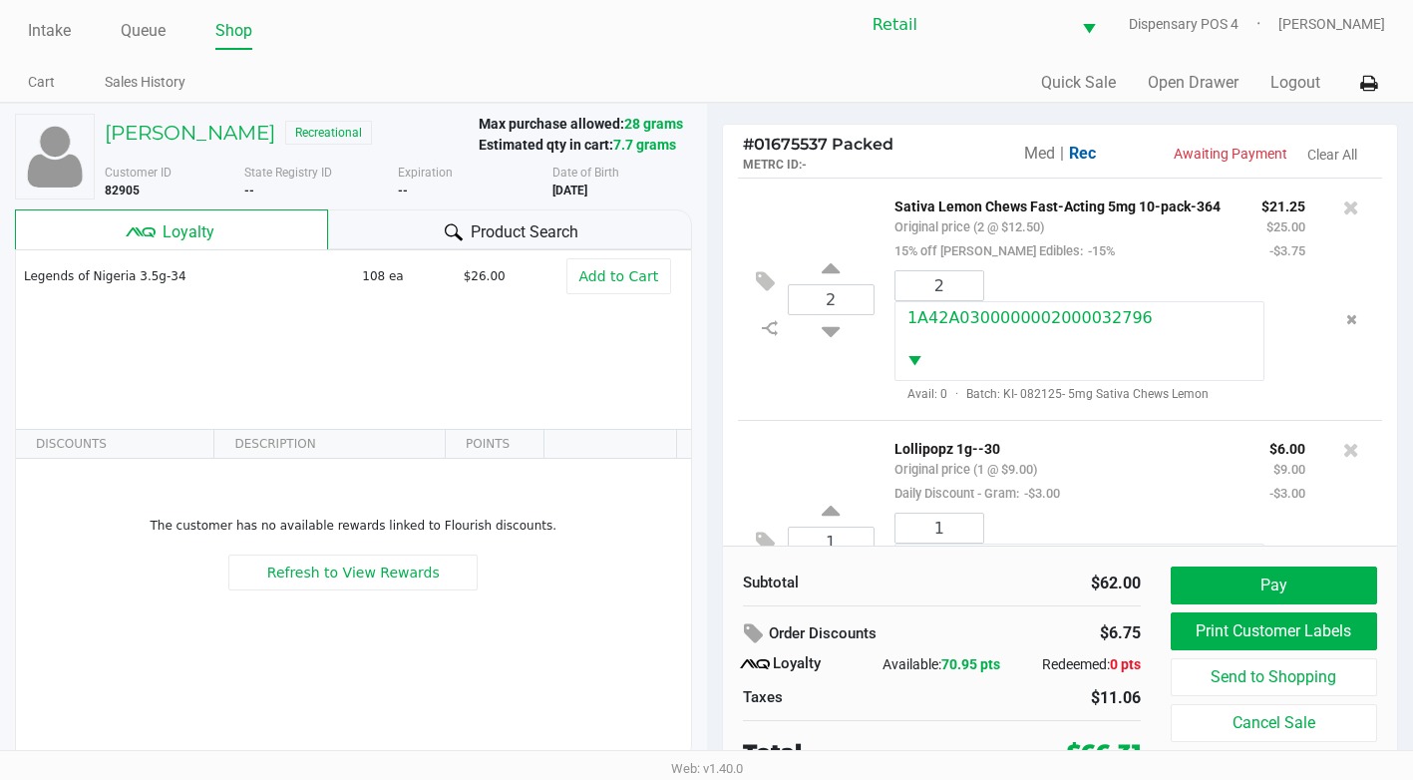
scroll to position [20, 0]
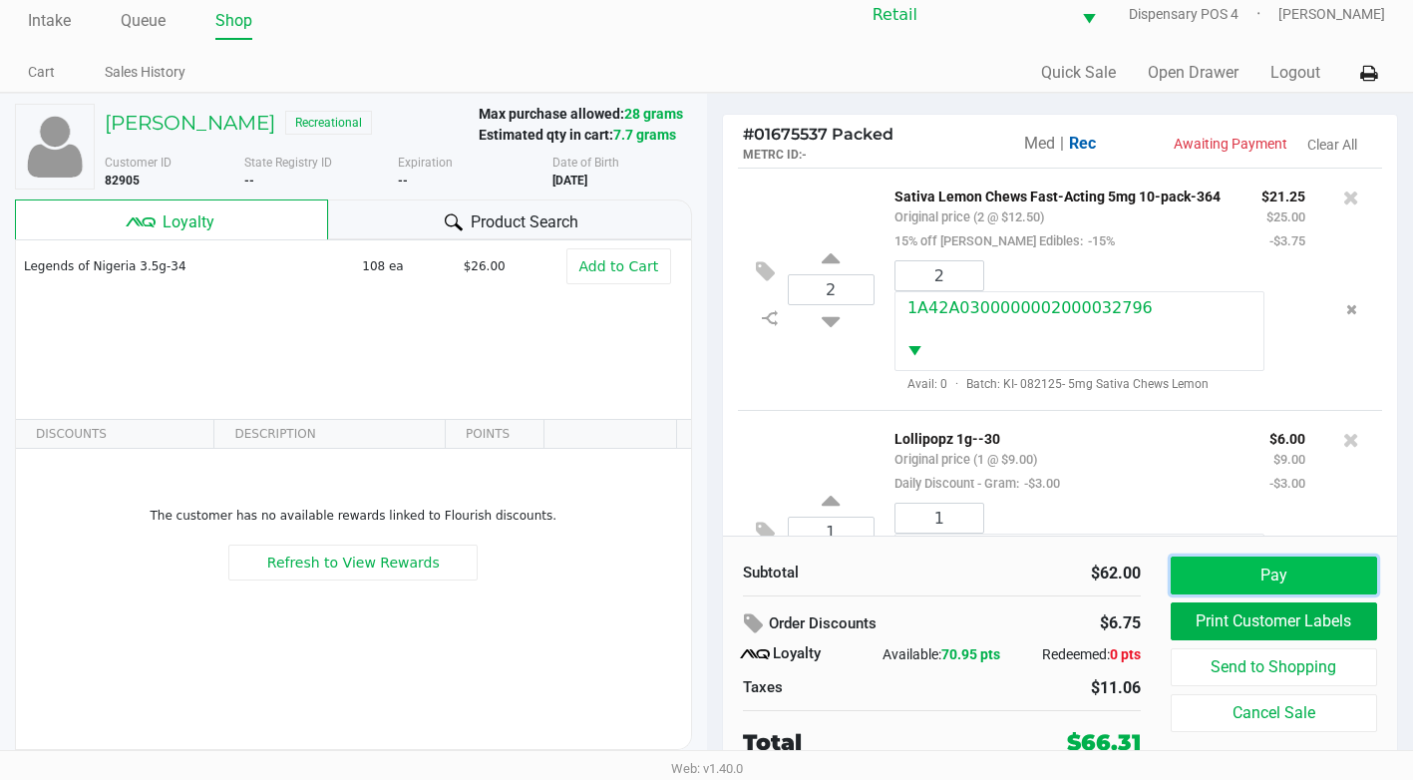
click at [1214, 567] on button "Pay" at bounding box center [1274, 575] width 206 height 38
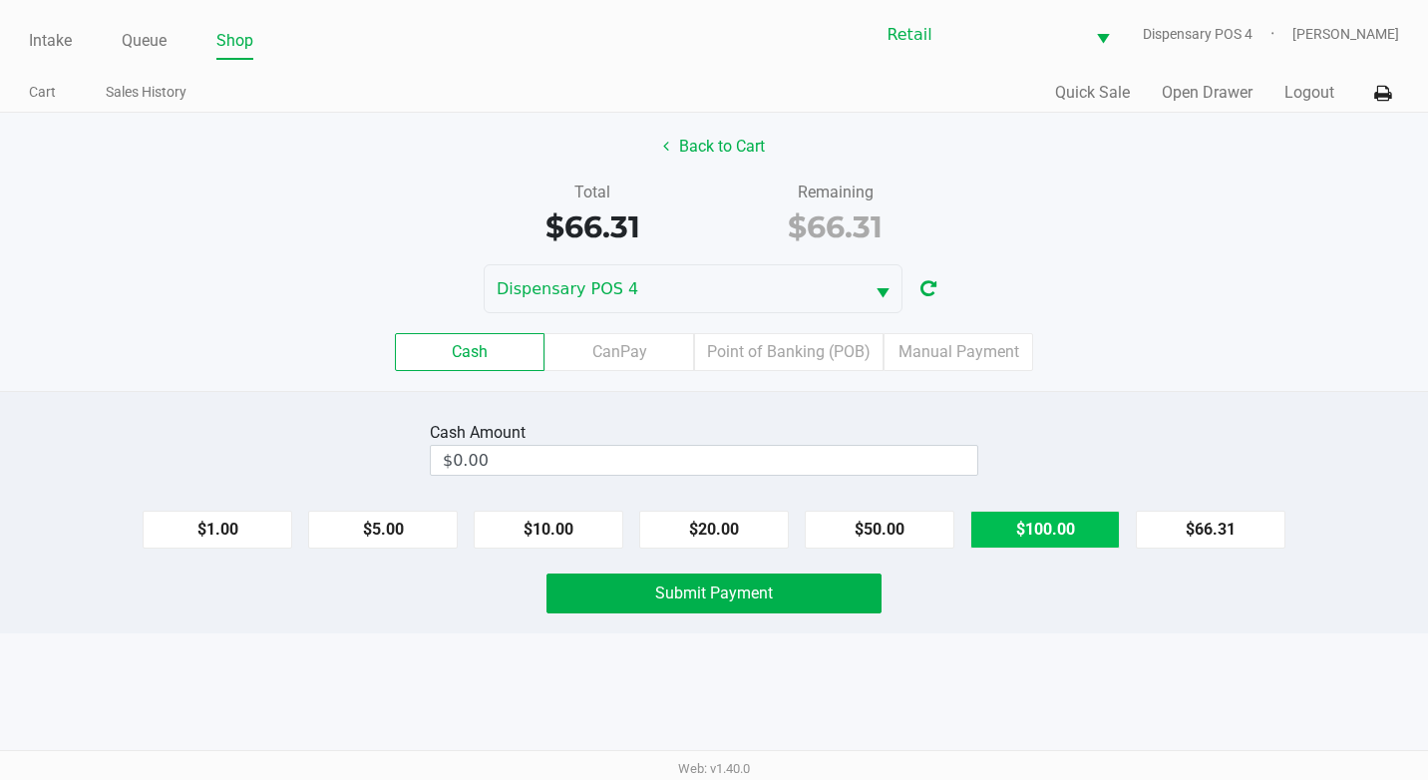
click at [1032, 534] on button "$100.00" at bounding box center [1045, 530] width 150 height 38
type input "$100.00"
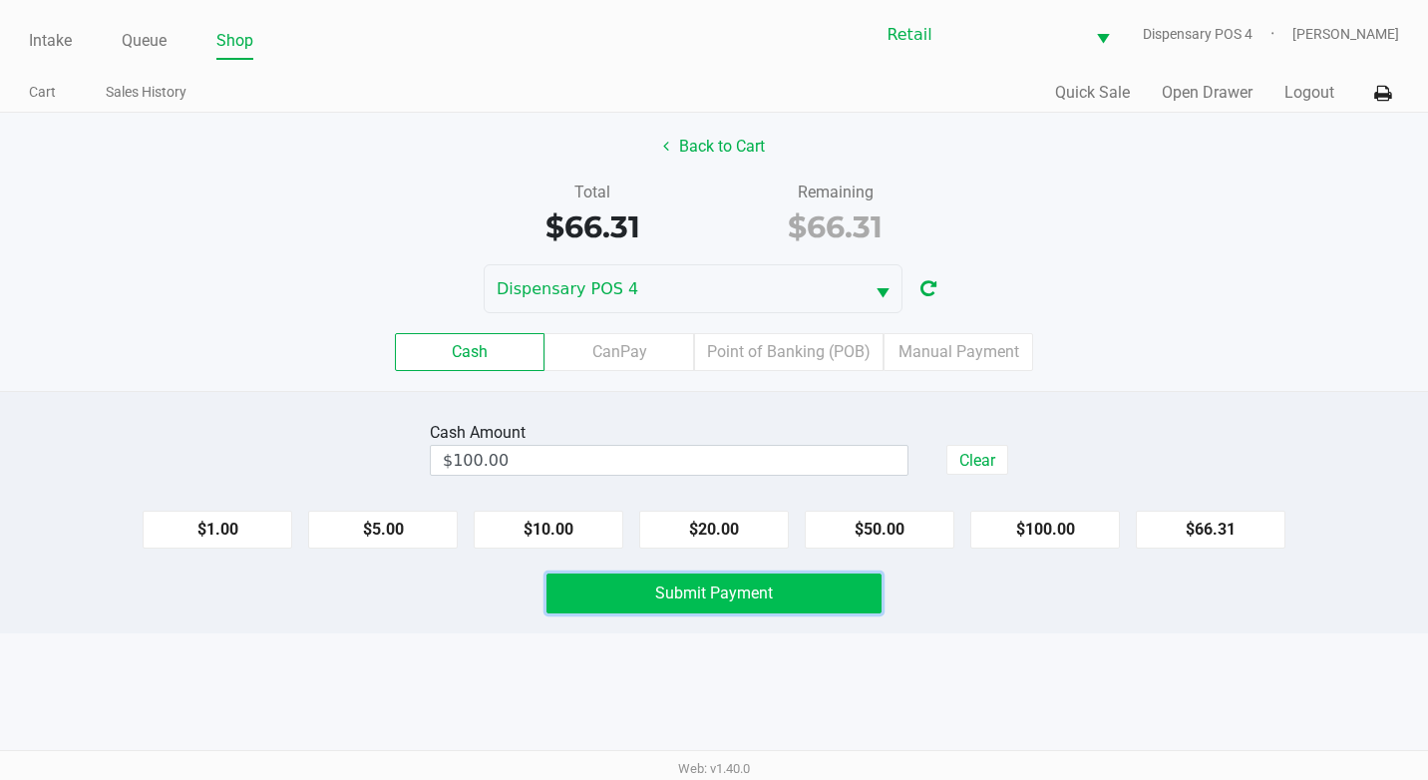
click at [772, 593] on span "Submit Payment" at bounding box center [714, 592] width 118 height 19
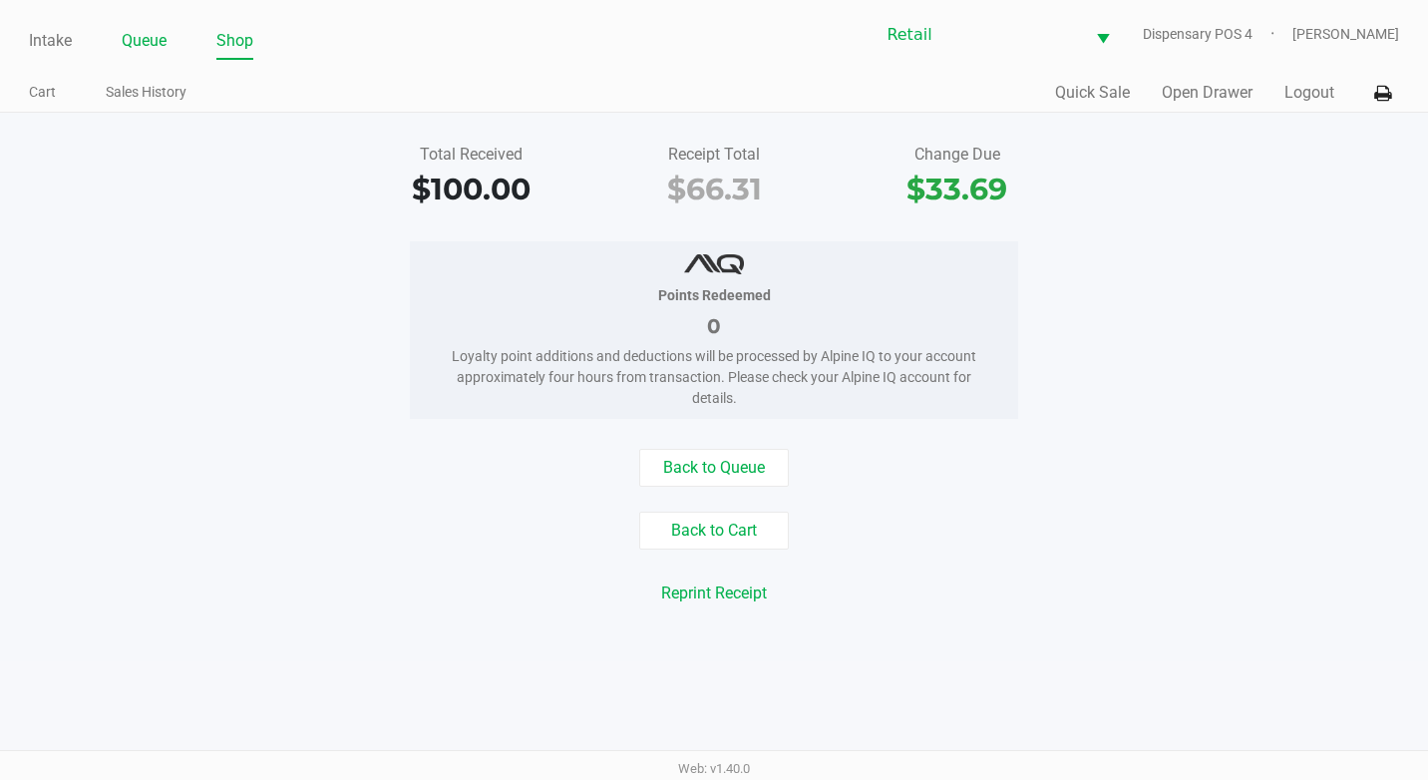
click at [160, 43] on link "Queue" at bounding box center [144, 41] width 45 height 28
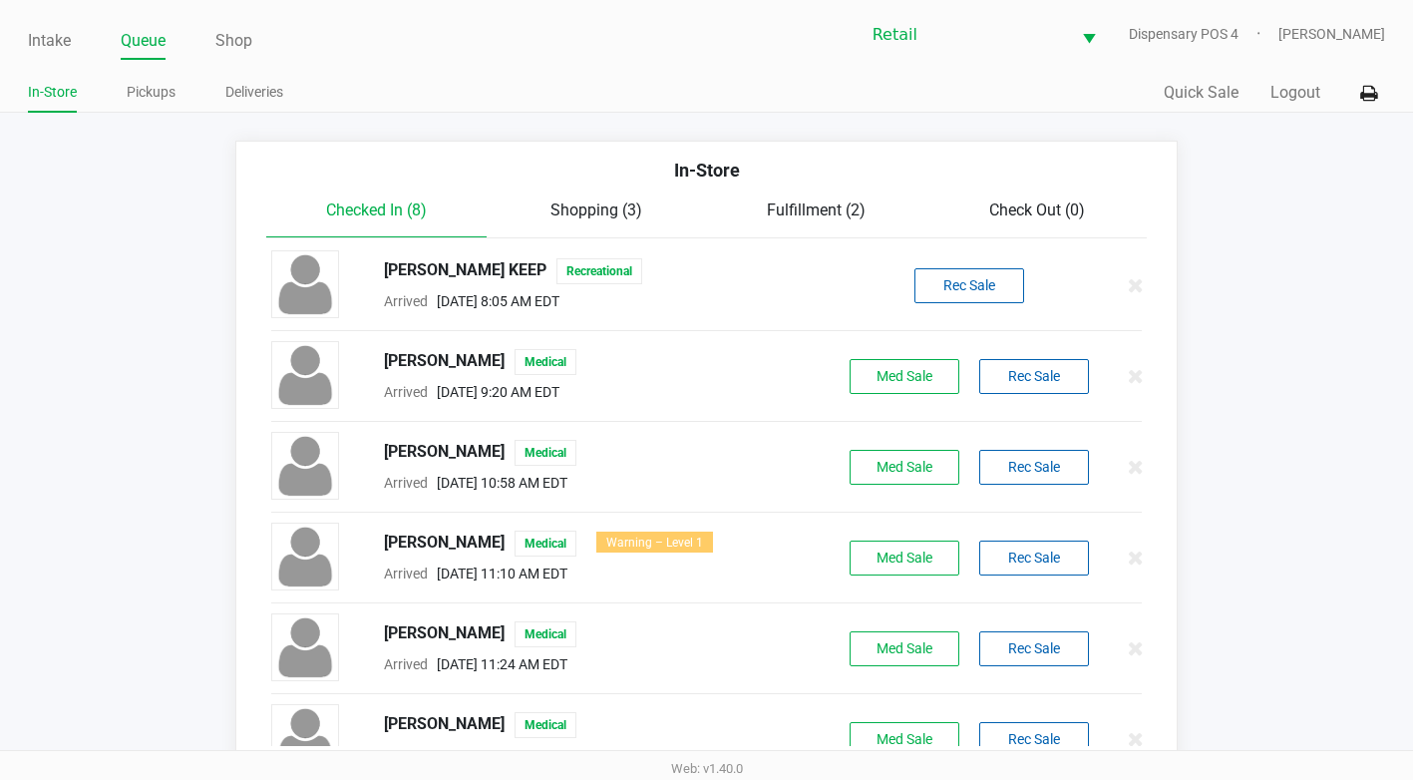
click at [1055, 215] on span "Check Out (0)" at bounding box center [1037, 209] width 96 height 19
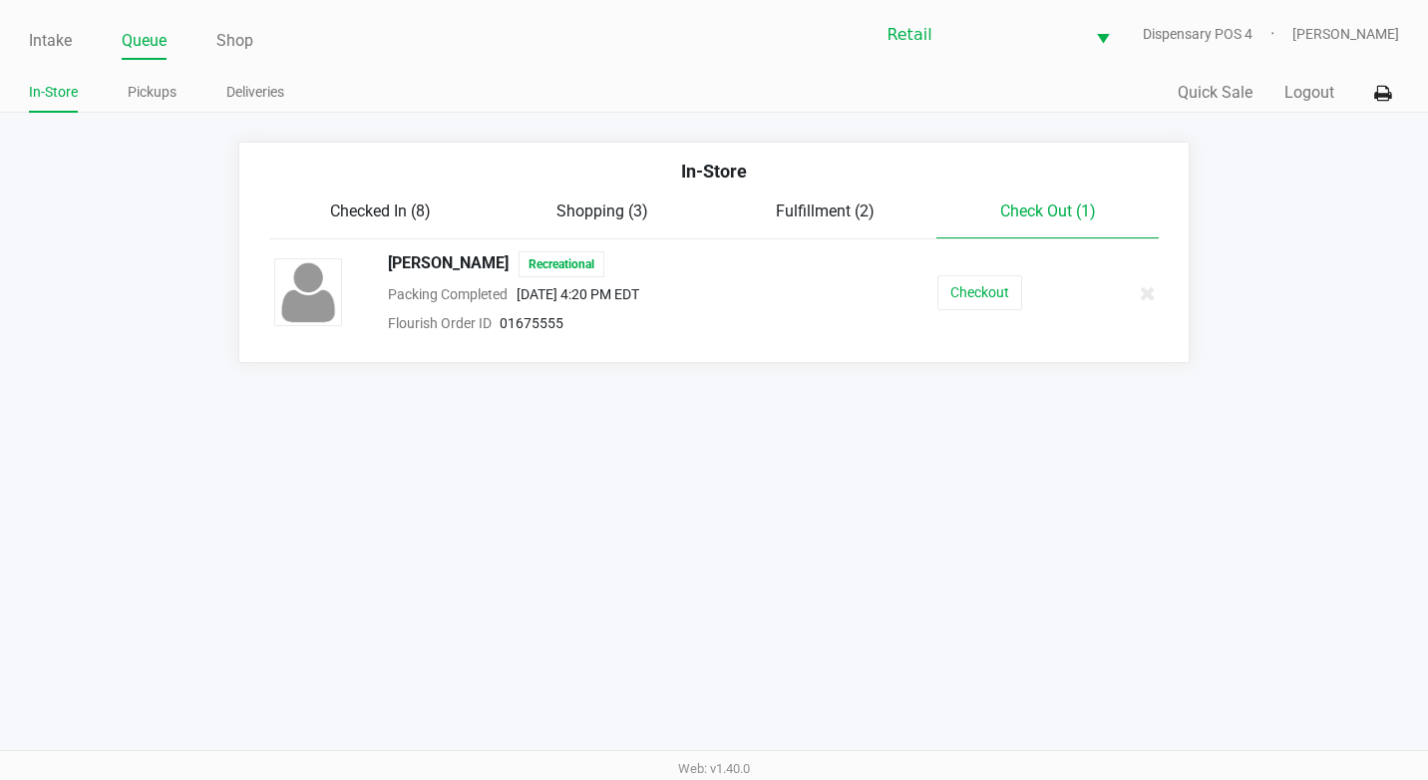
click at [1081, 206] on span "Check Out (1)" at bounding box center [1048, 210] width 96 height 19
click at [956, 284] on button "Checkout" at bounding box center [979, 292] width 85 height 35
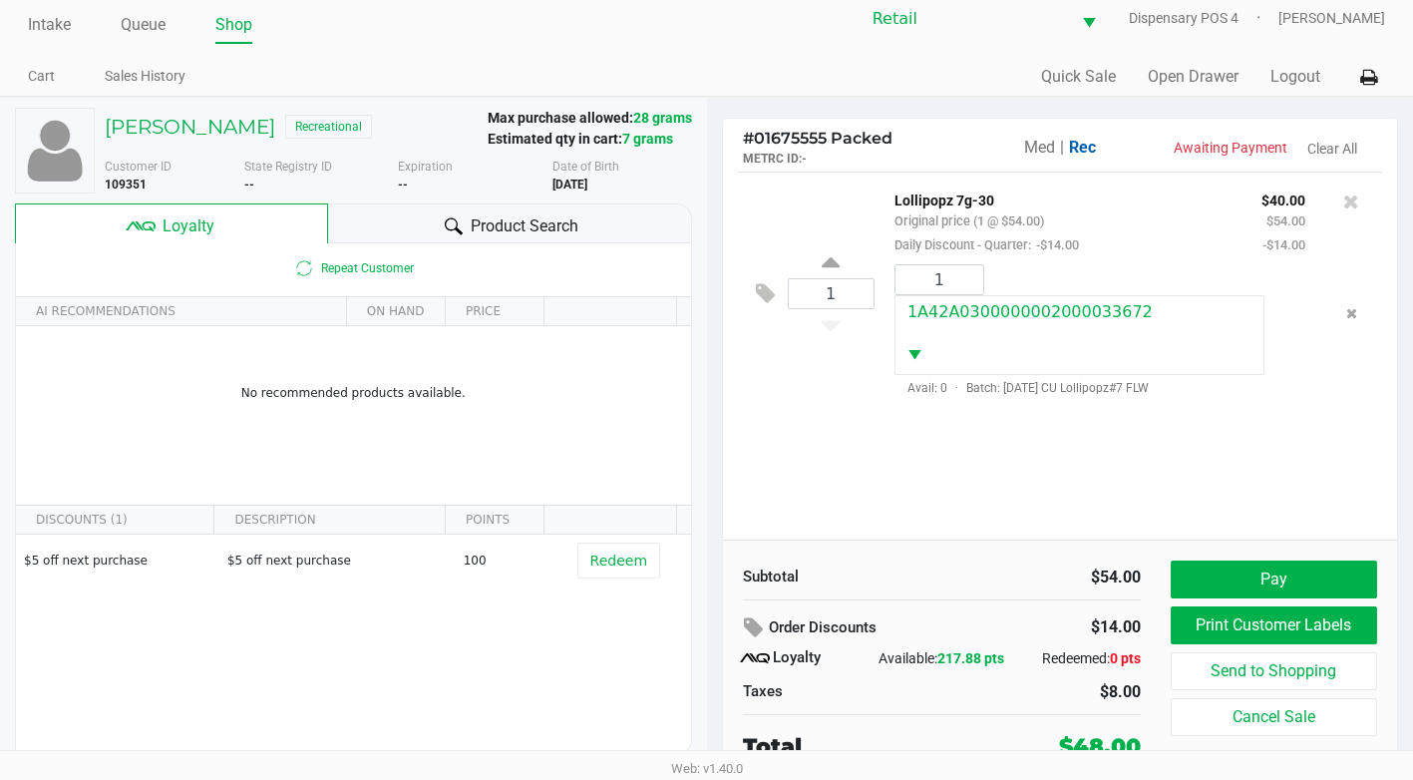
scroll to position [20, 0]
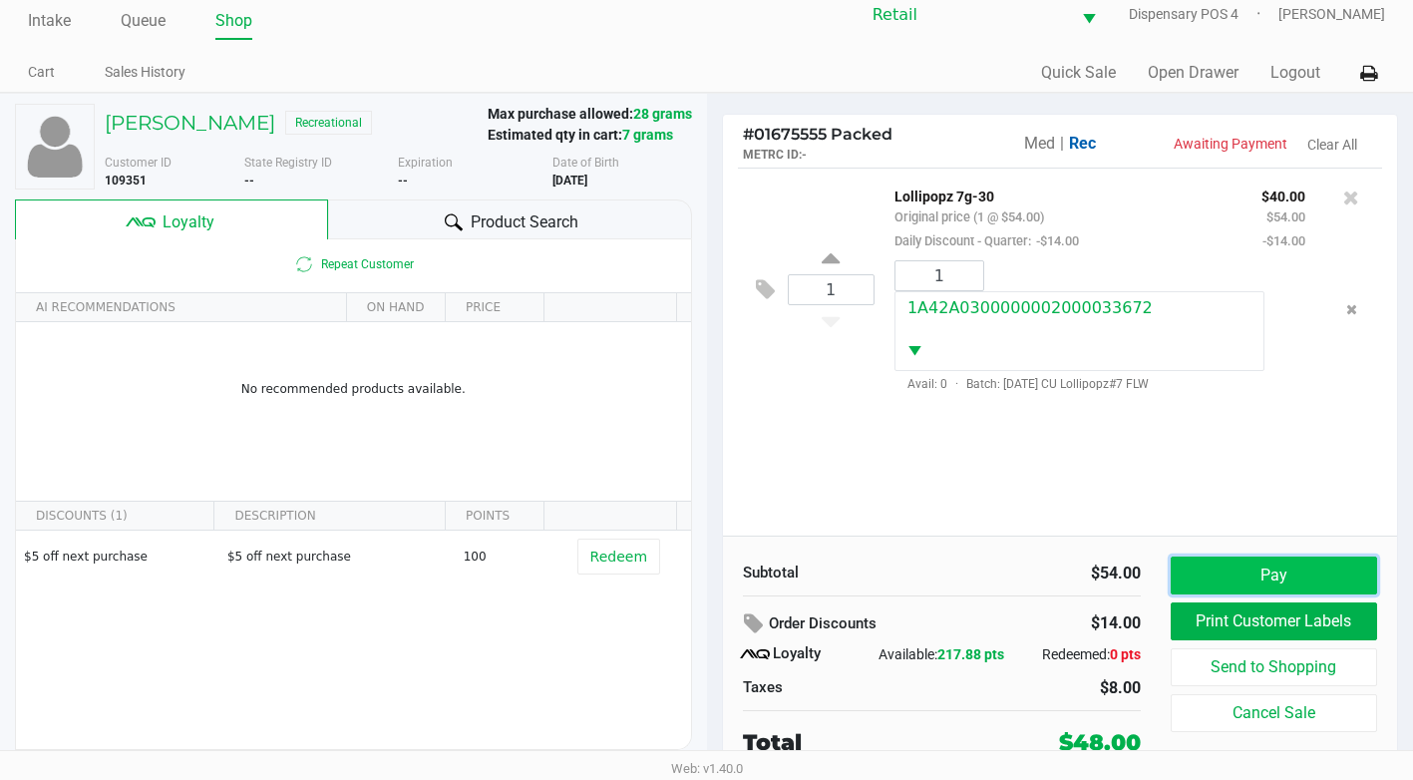
click at [1250, 584] on button "Pay" at bounding box center [1274, 575] width 206 height 38
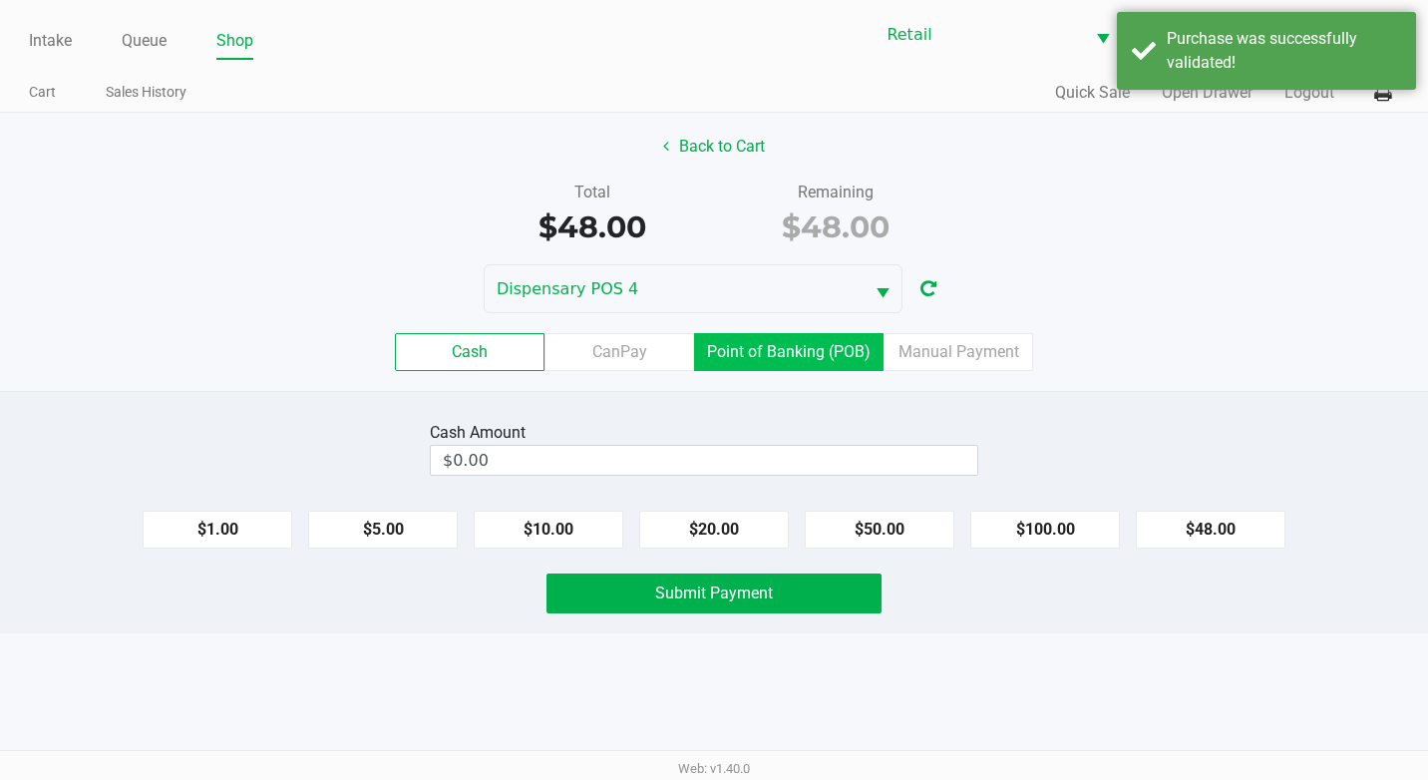
click at [760, 341] on label "Point of Banking (POB)" at bounding box center [788, 352] width 189 height 38
click at [0, 0] on 7 "Point of Banking (POB)" at bounding box center [0, 0] width 0 height 0
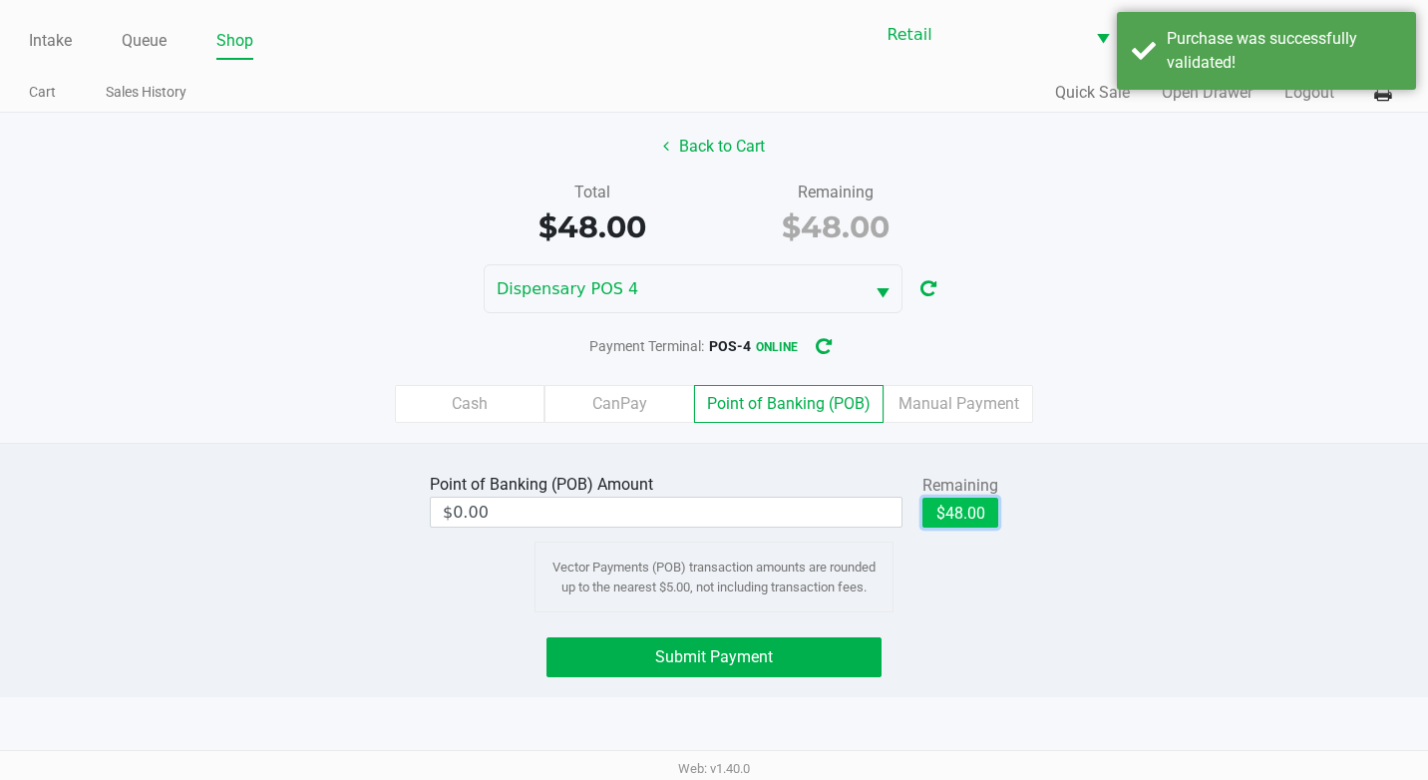
click at [960, 508] on button "$48.00" at bounding box center [960, 513] width 76 height 30
type input "$48.00"
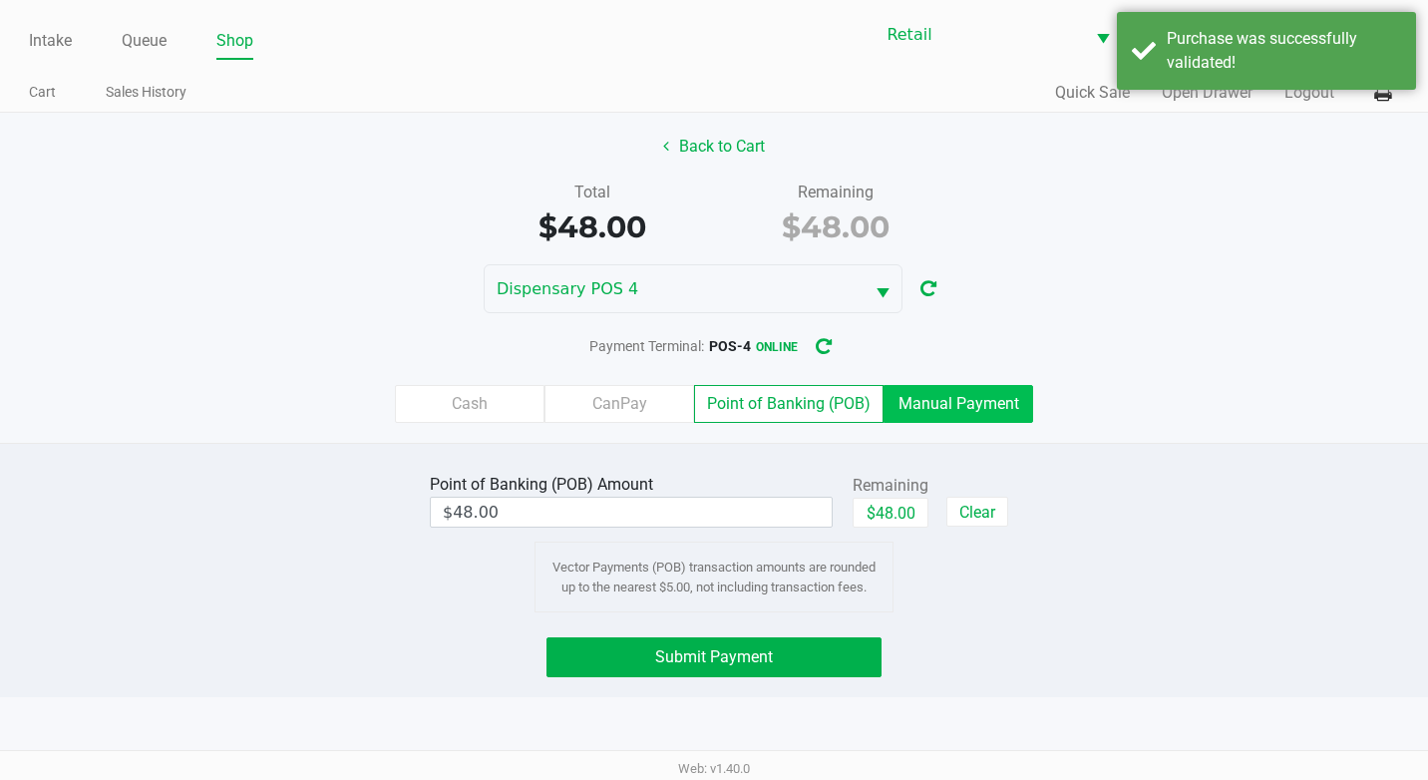
click at [1003, 403] on label "Manual Payment" at bounding box center [958, 404] width 150 height 38
click at [0, 0] on 8 "Manual Payment" at bounding box center [0, 0] width 0 height 0
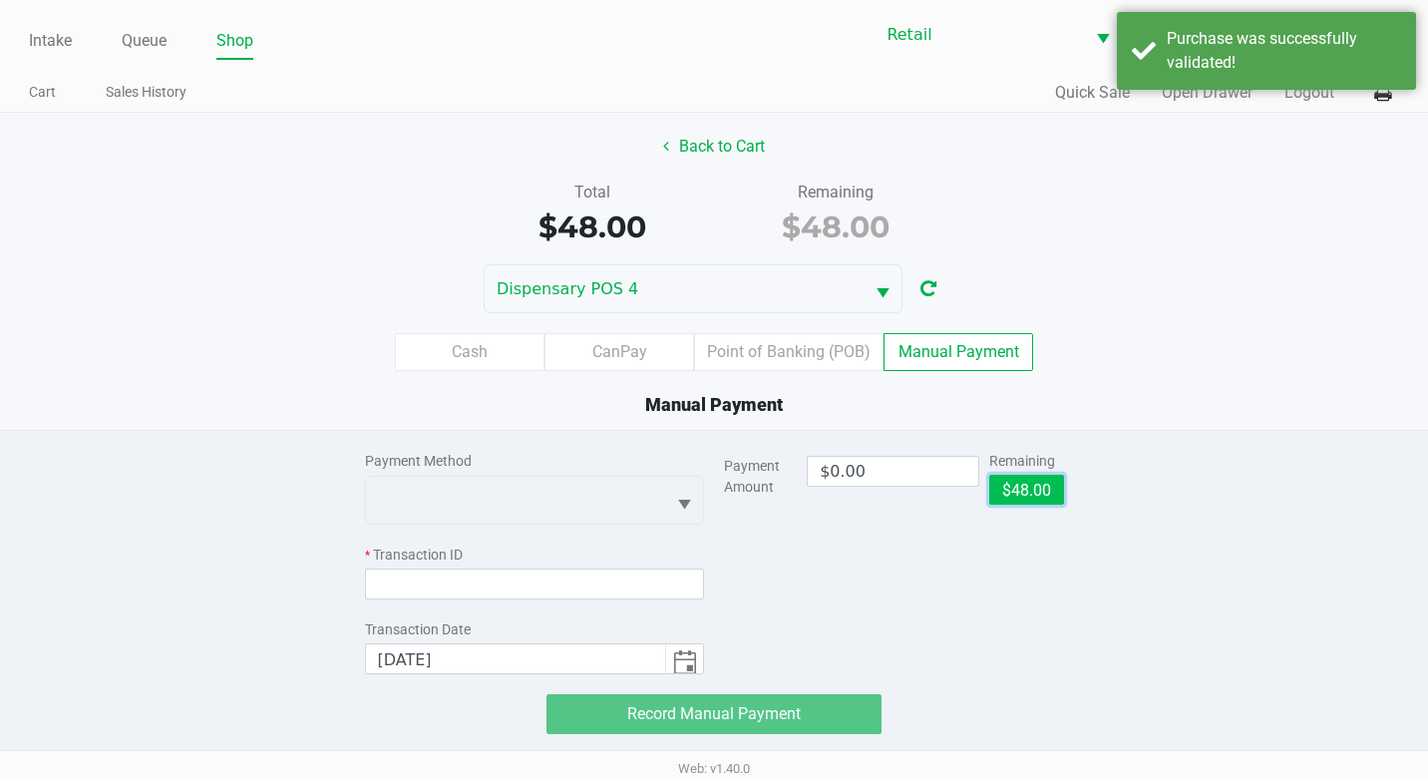
click at [1039, 487] on button "$48.00" at bounding box center [1026, 490] width 75 height 30
type input "$48.00"
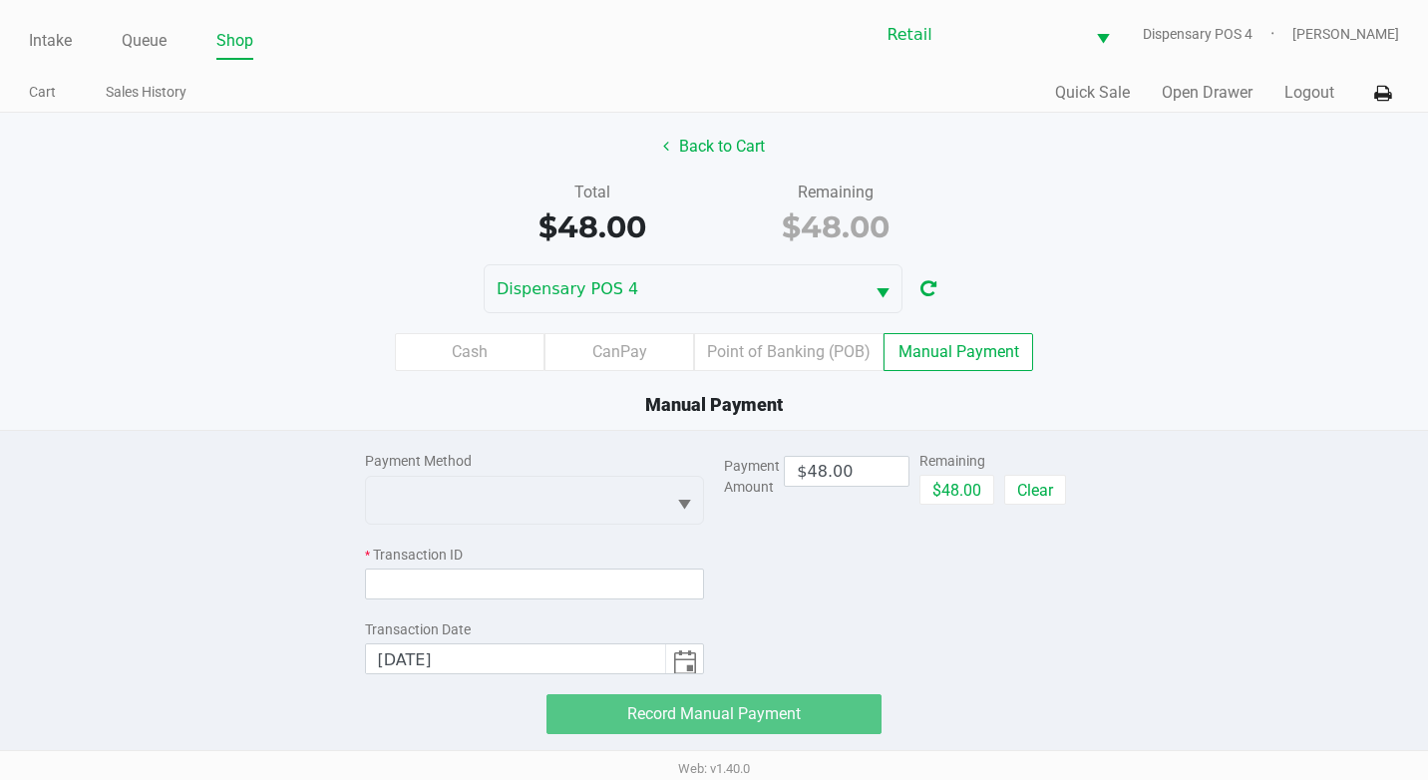
click at [494, 531] on div "Payment Method * Transaction ID Transaction Date 9/24/2025" at bounding box center [535, 552] width 340 height 243
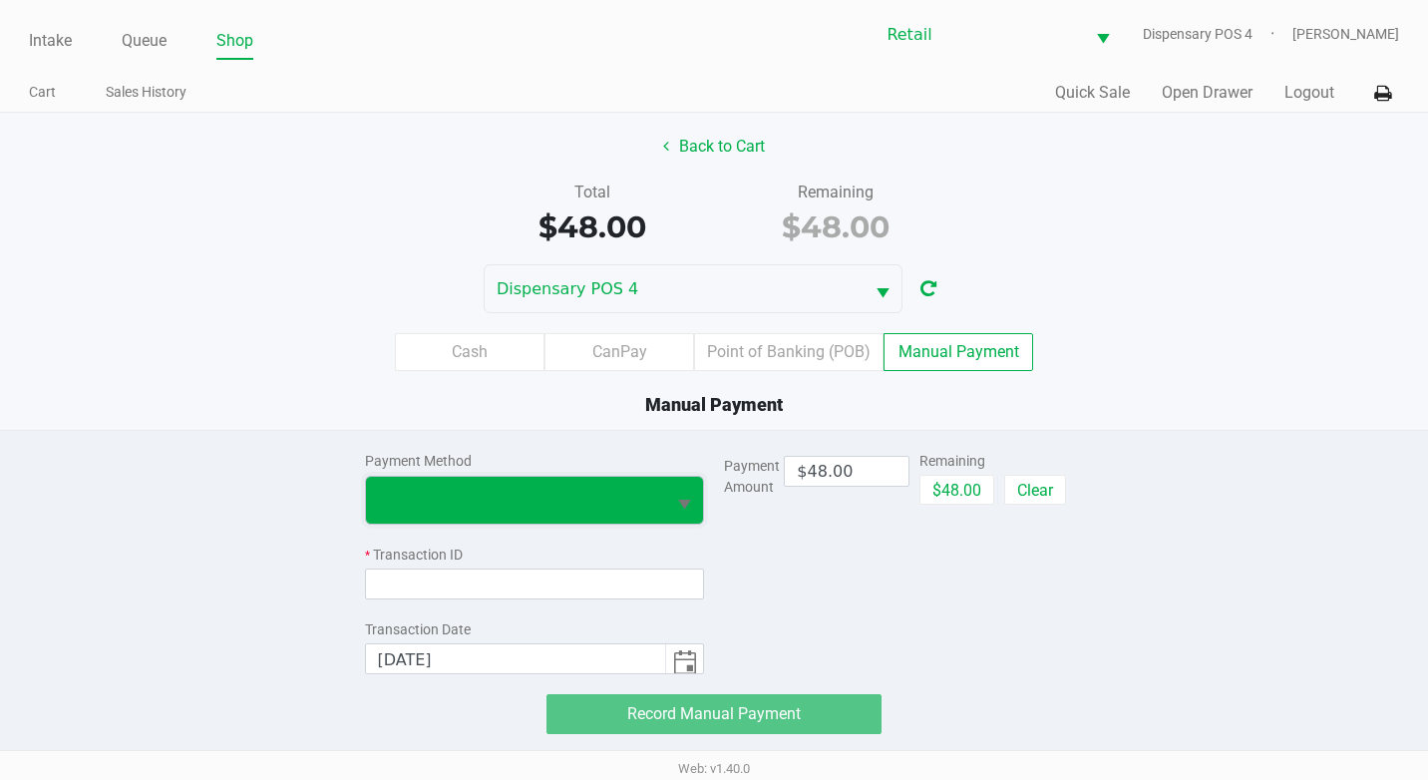
click at [512, 509] on span at bounding box center [516, 500] width 276 height 24
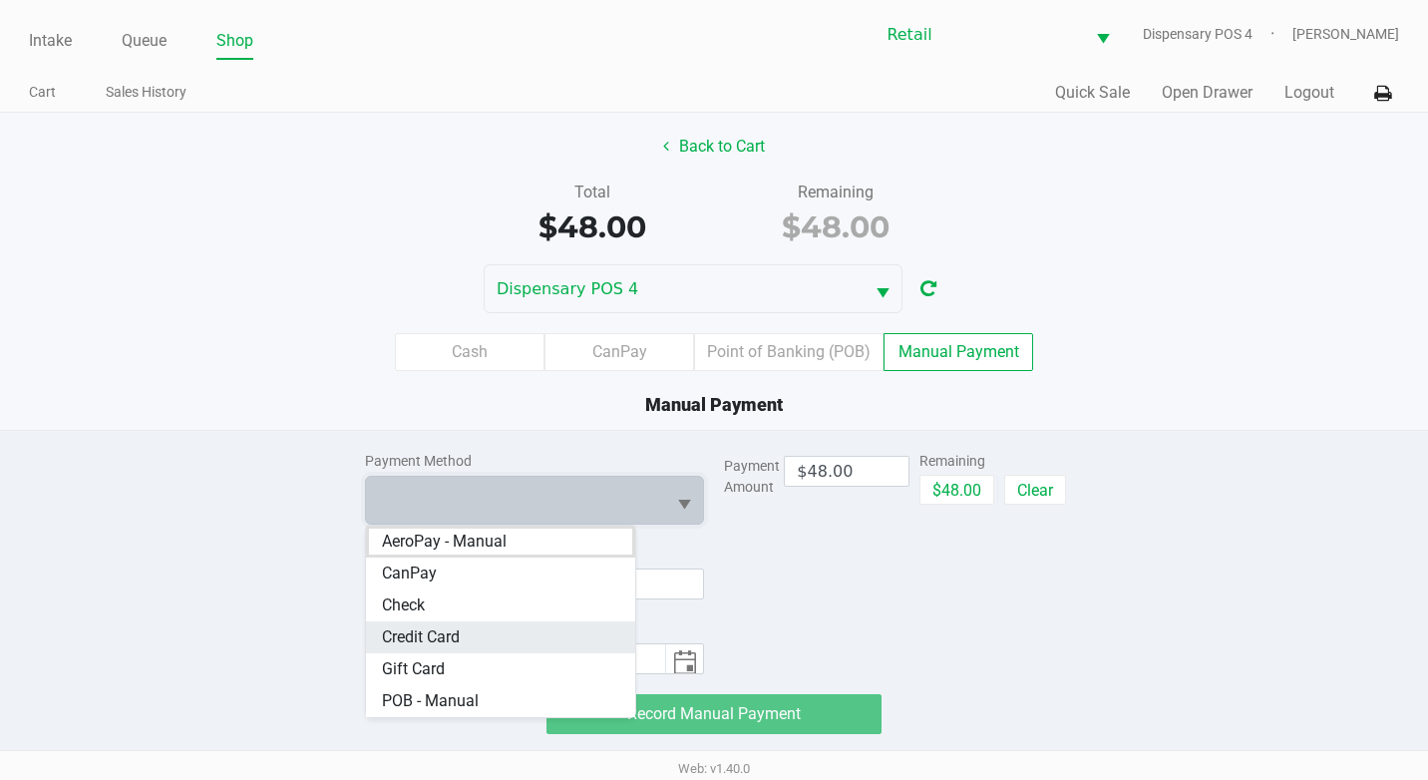
click at [449, 647] on span "Credit Card" at bounding box center [421, 637] width 78 height 24
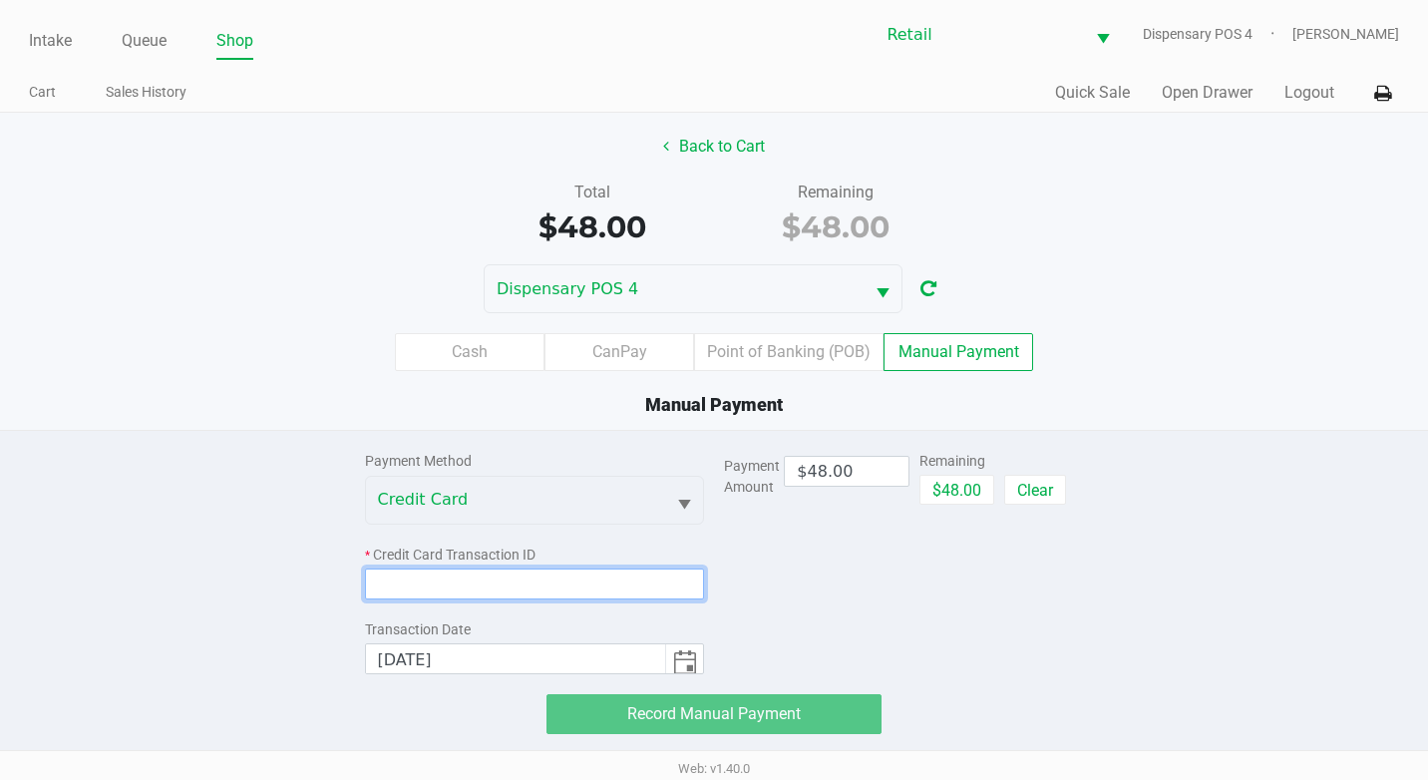
click at [504, 587] on input at bounding box center [535, 583] width 340 height 31
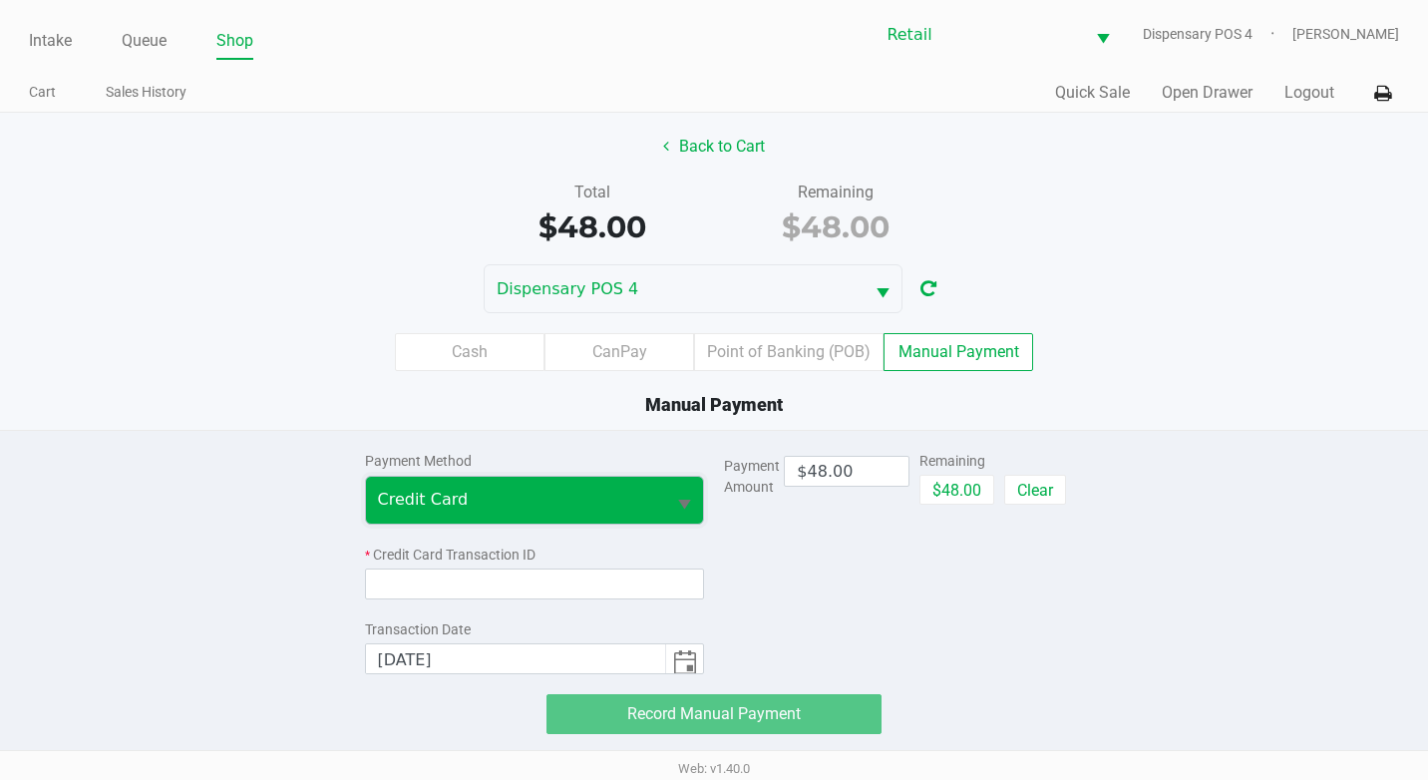
click at [546, 505] on span "Credit Card" at bounding box center [516, 500] width 276 height 24
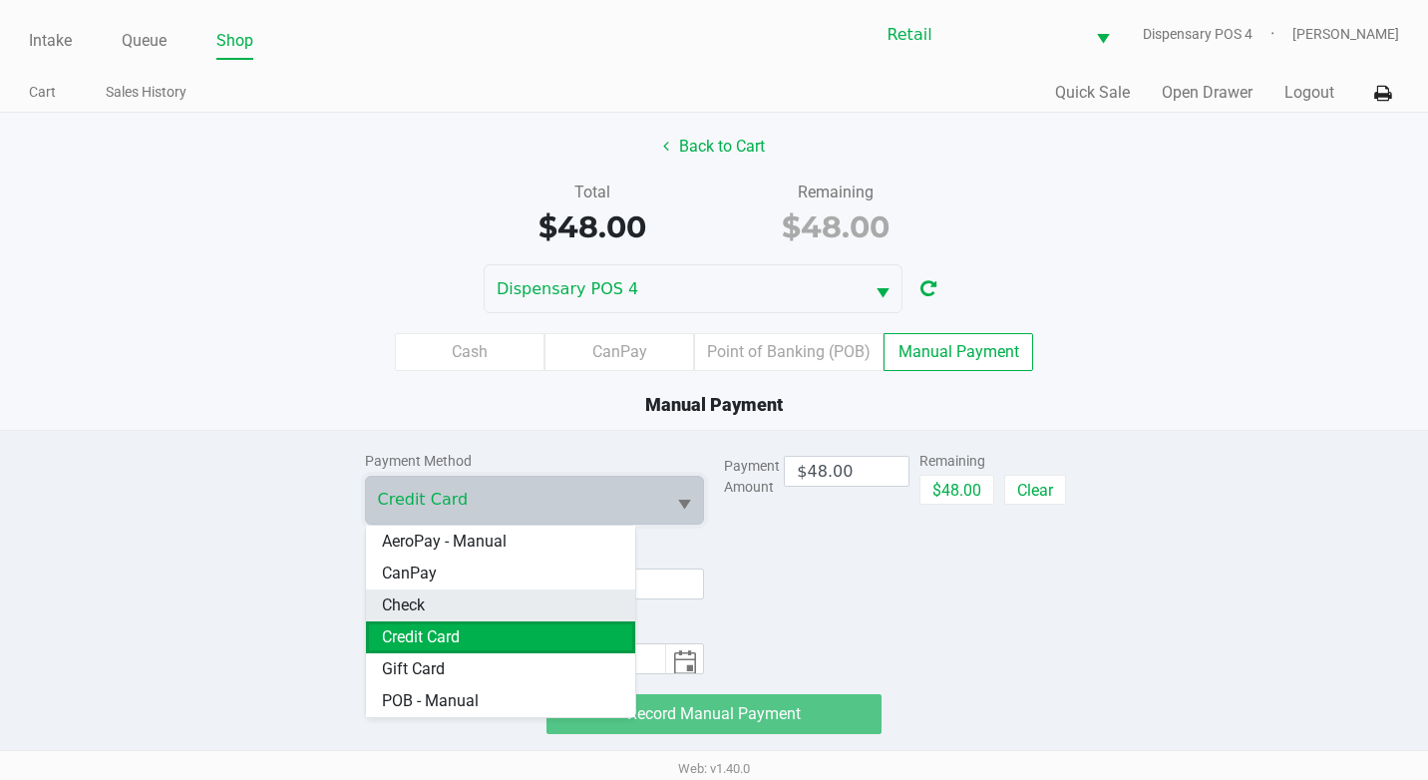
click at [526, 610] on li "Check" at bounding box center [501, 605] width 270 height 32
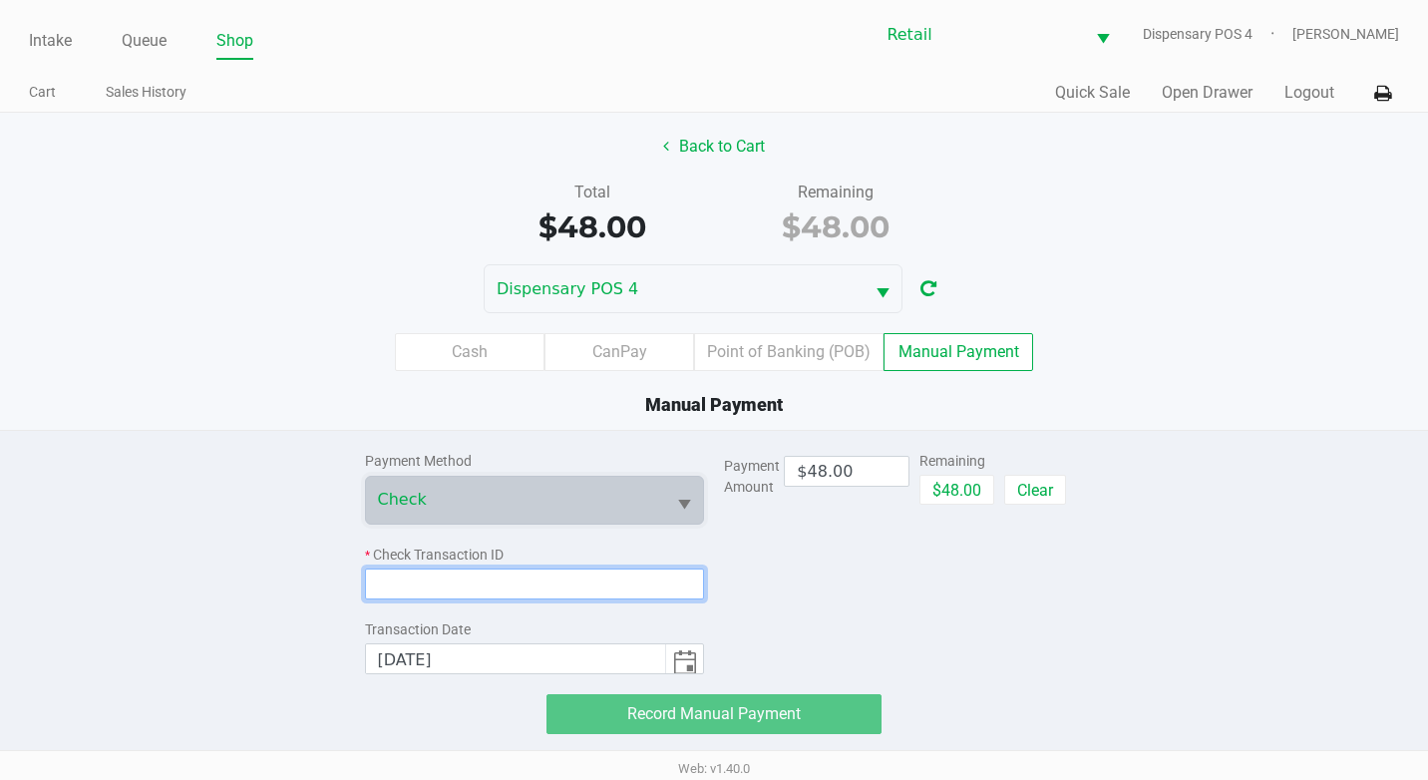
click at [542, 581] on input at bounding box center [535, 583] width 340 height 31
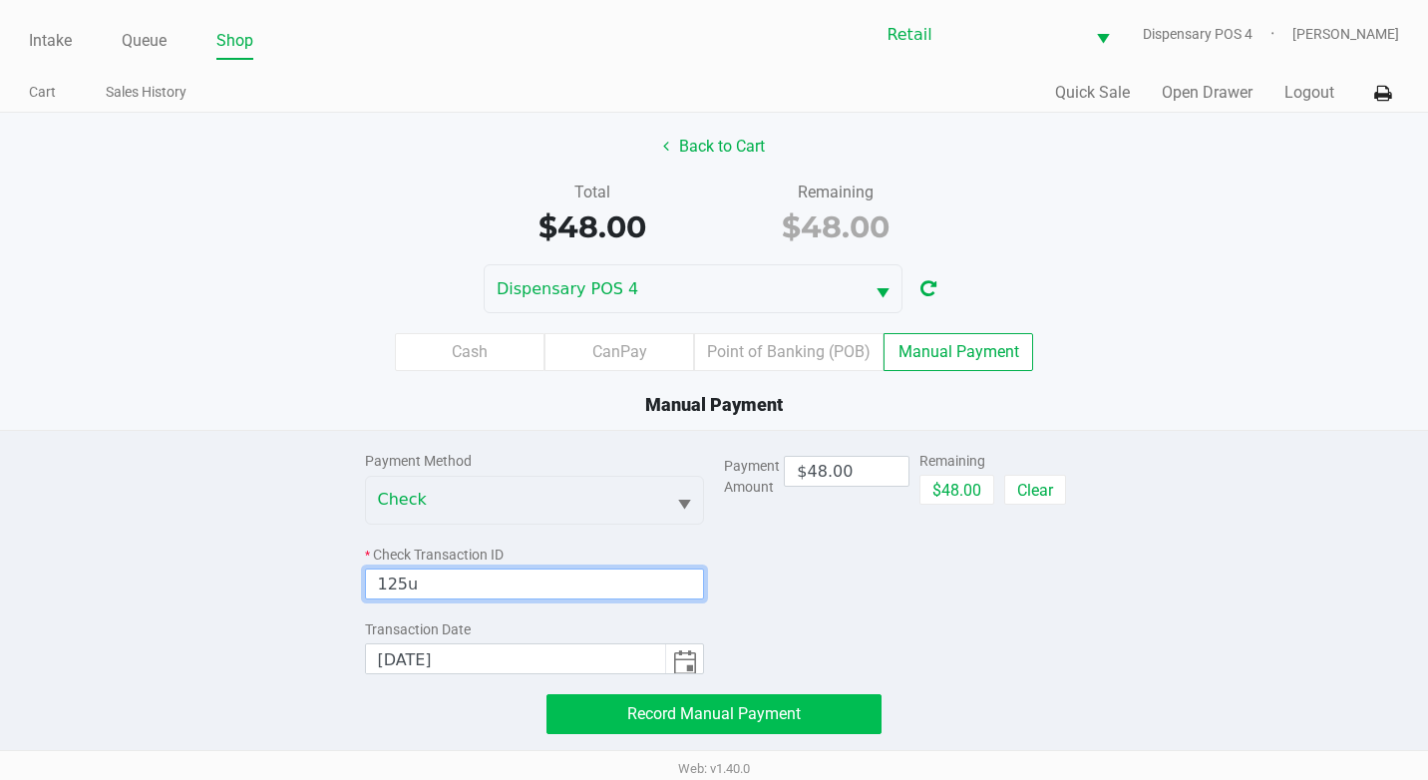
type input "125u"
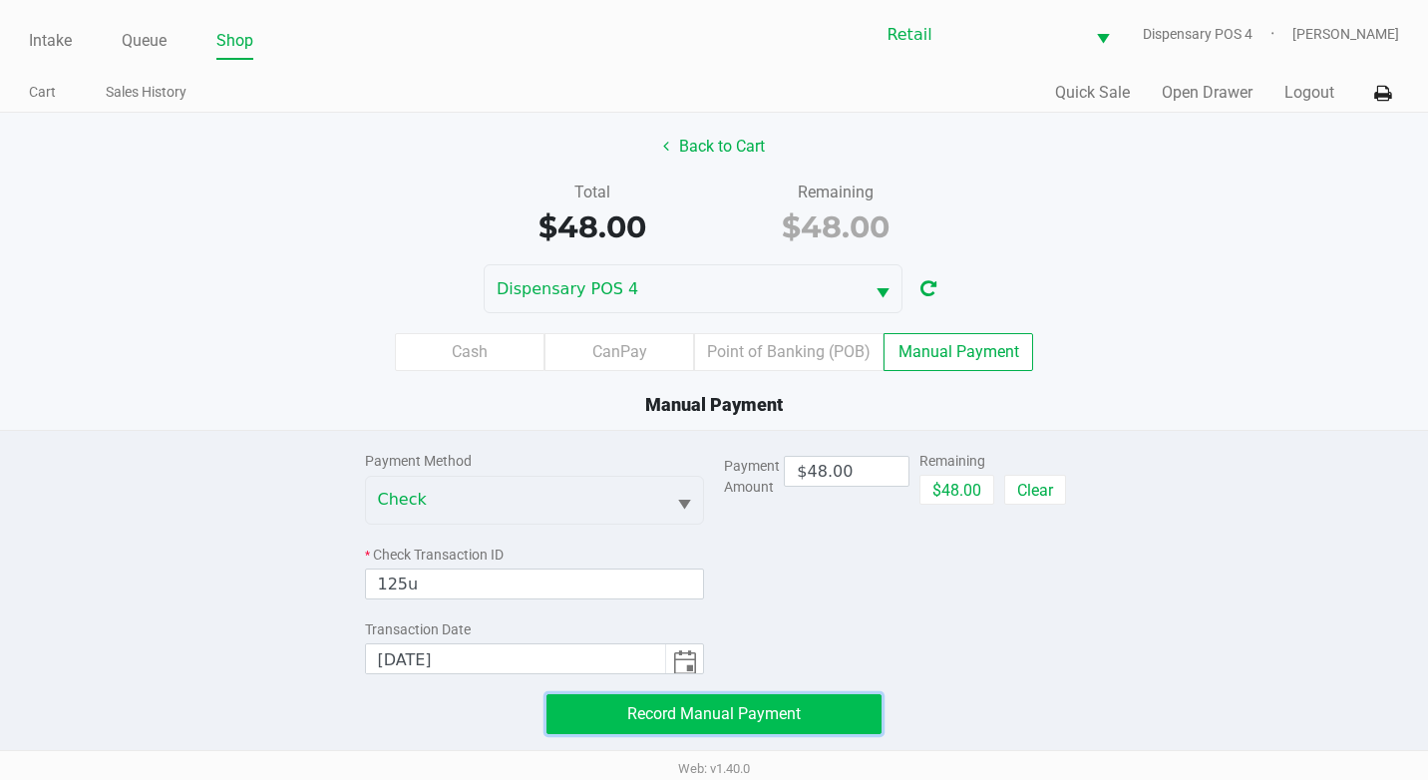
click at [712, 704] on span "Record Manual Payment" at bounding box center [714, 713] width 174 height 19
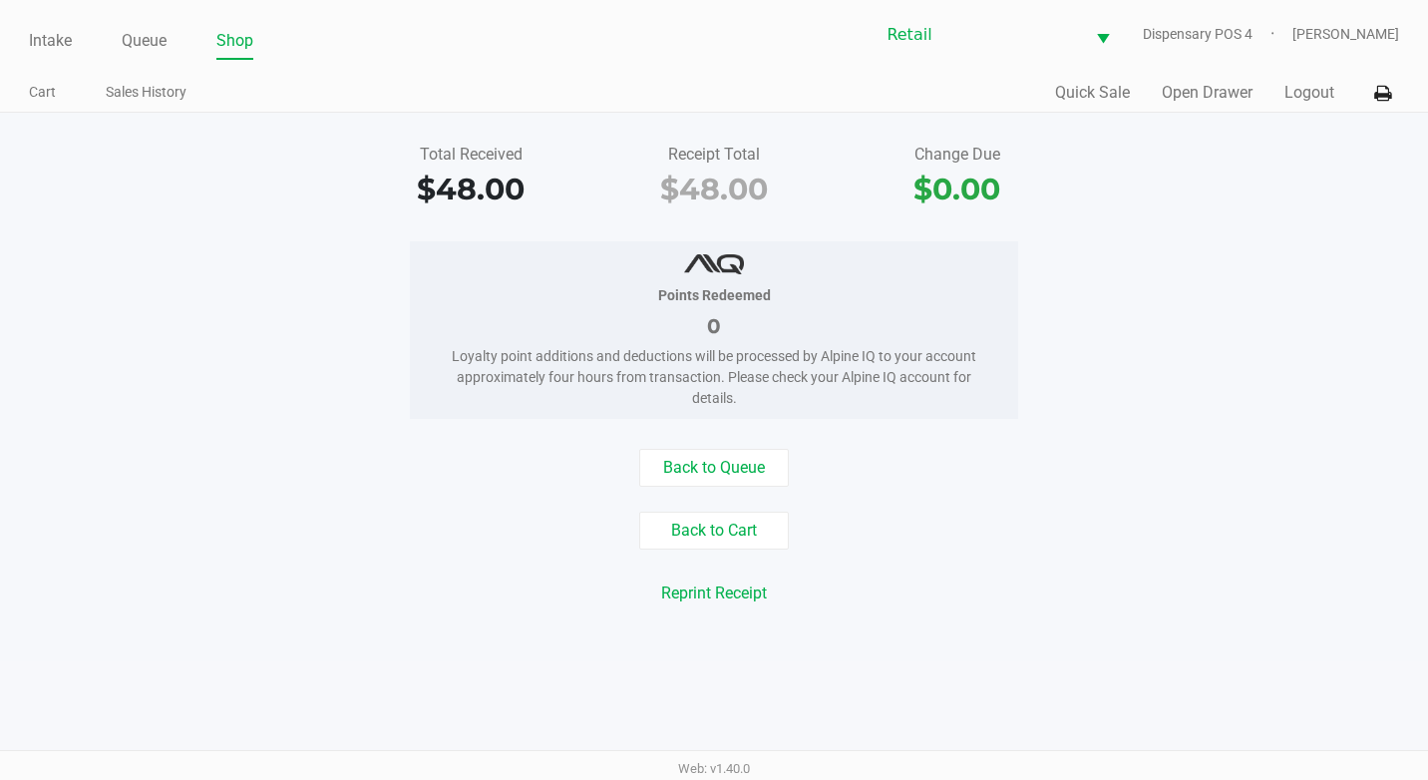
click at [170, 46] on ul "Intake Queue Shop" at bounding box center [371, 42] width 685 height 34
click at [159, 40] on link "Queue" at bounding box center [144, 41] width 45 height 28
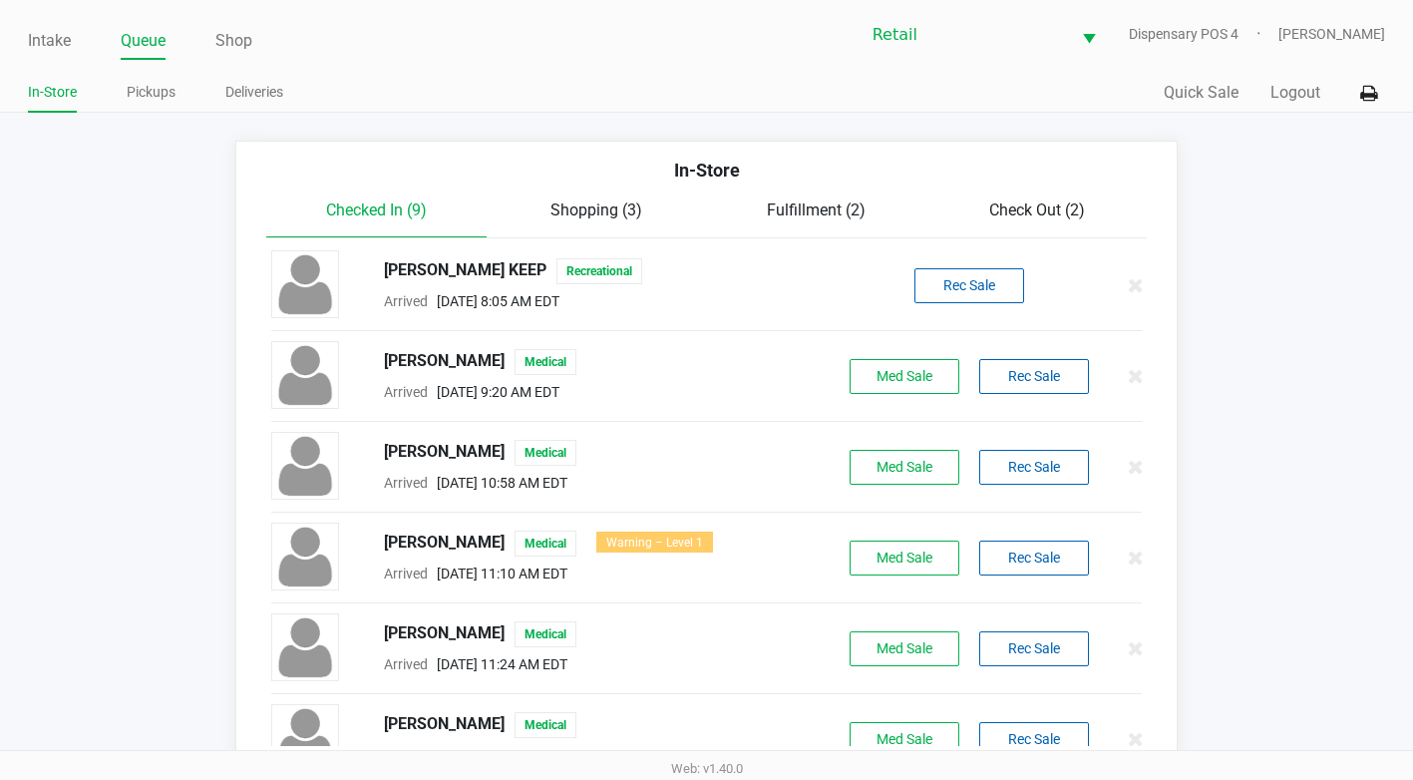
click at [1046, 206] on span "Check Out (2)" at bounding box center [1037, 209] width 96 height 19
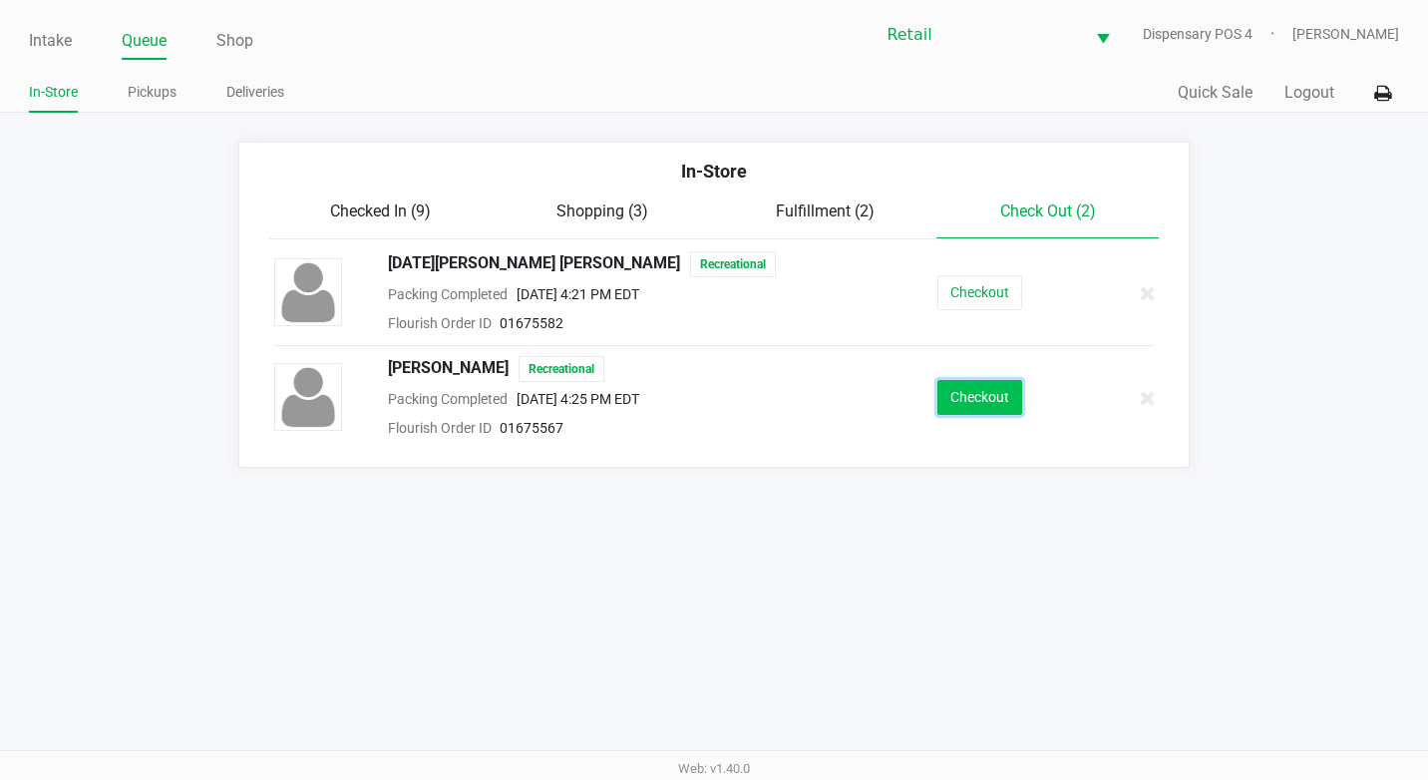
click at [983, 397] on button "Checkout" at bounding box center [979, 397] width 85 height 35
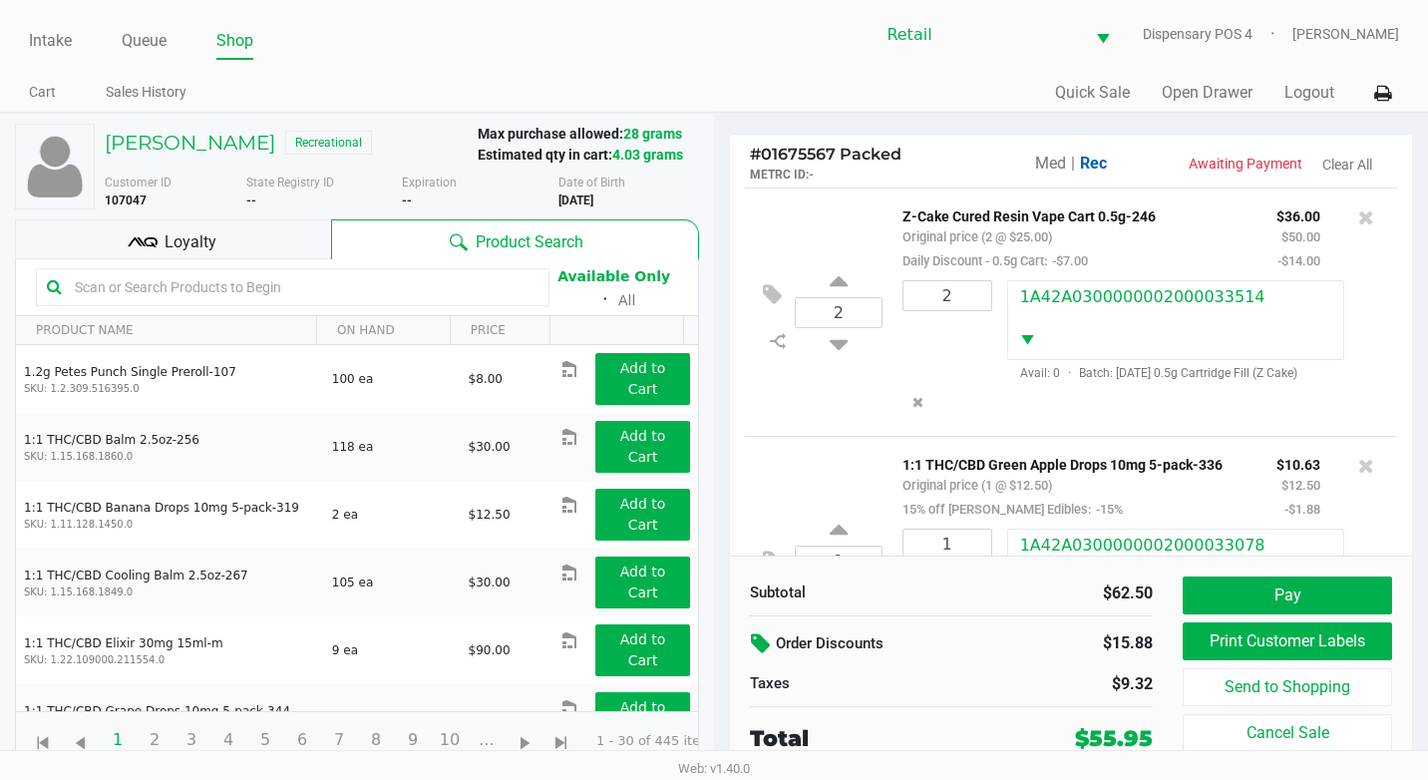
click at [764, 635] on icon at bounding box center [763, 643] width 24 height 23
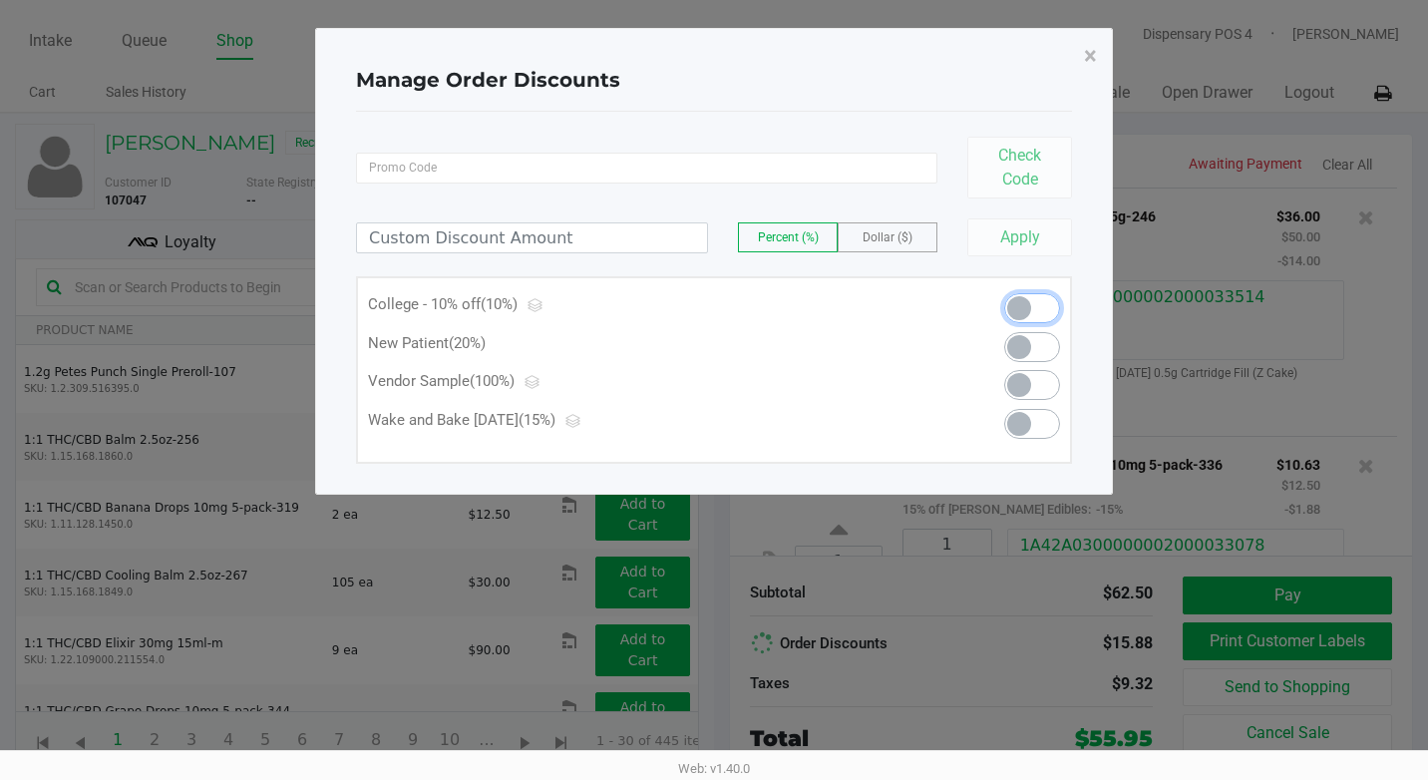
click at [1037, 318] on span at bounding box center [1032, 308] width 56 height 30
type input "10.00"
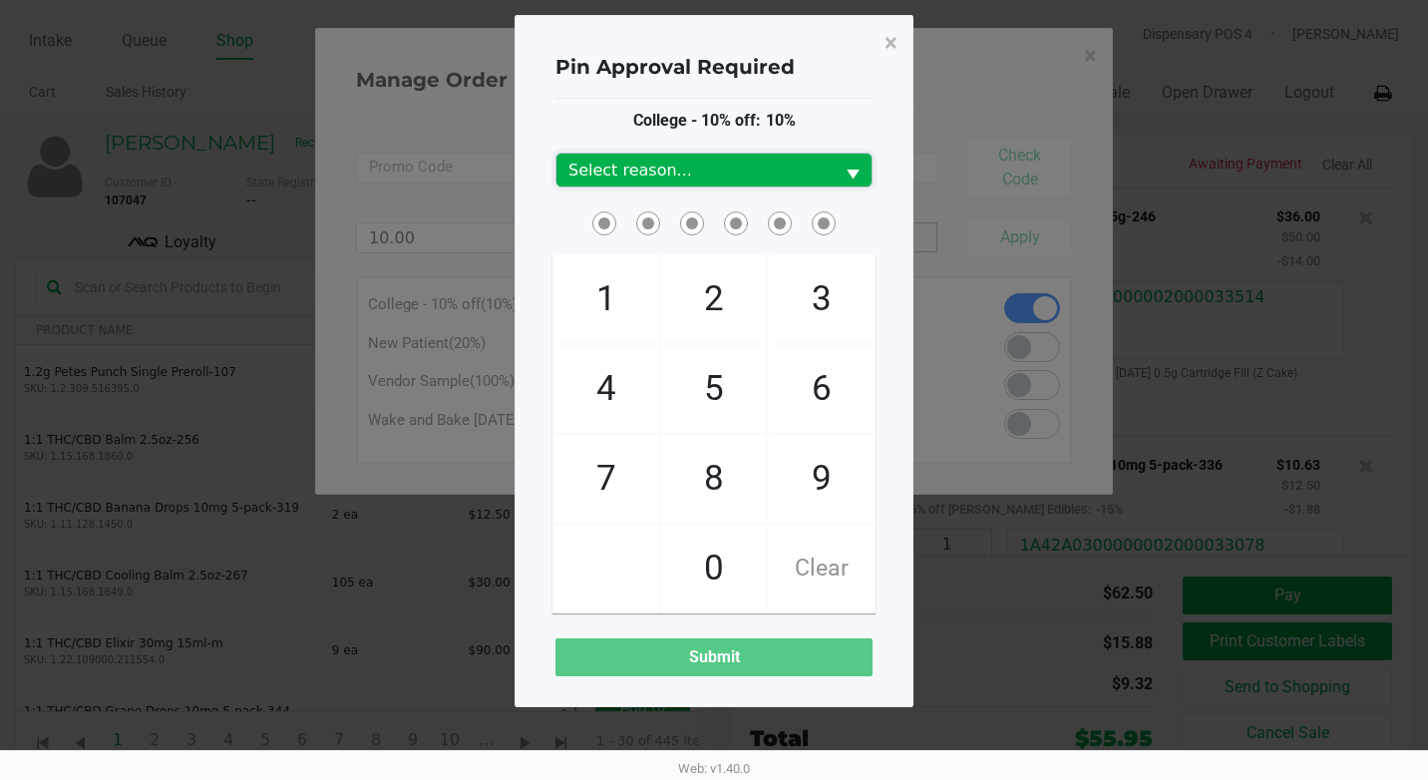
click at [683, 178] on span "Select reason..." at bounding box center [694, 171] width 253 height 24
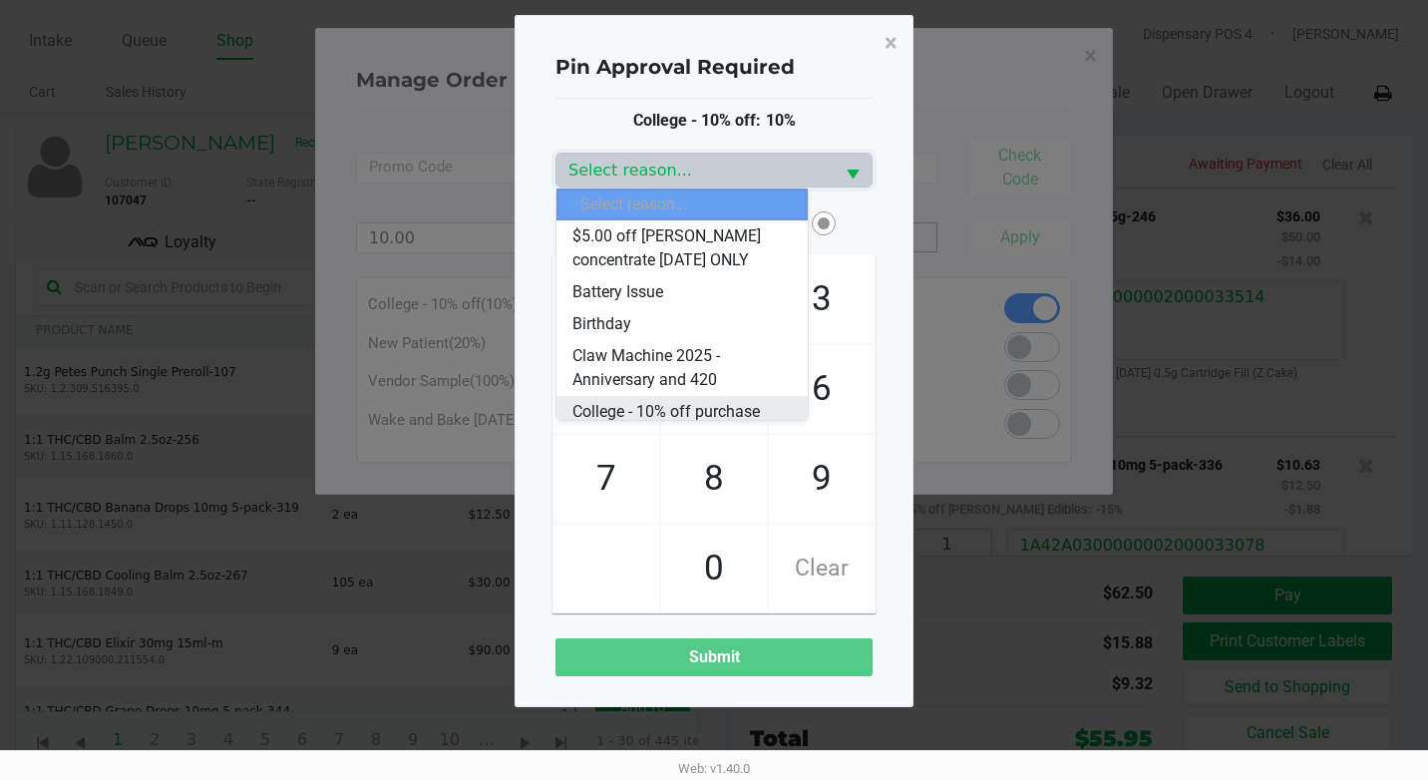
click at [650, 408] on span "College - 10% off purchase" at bounding box center [665, 412] width 187 height 24
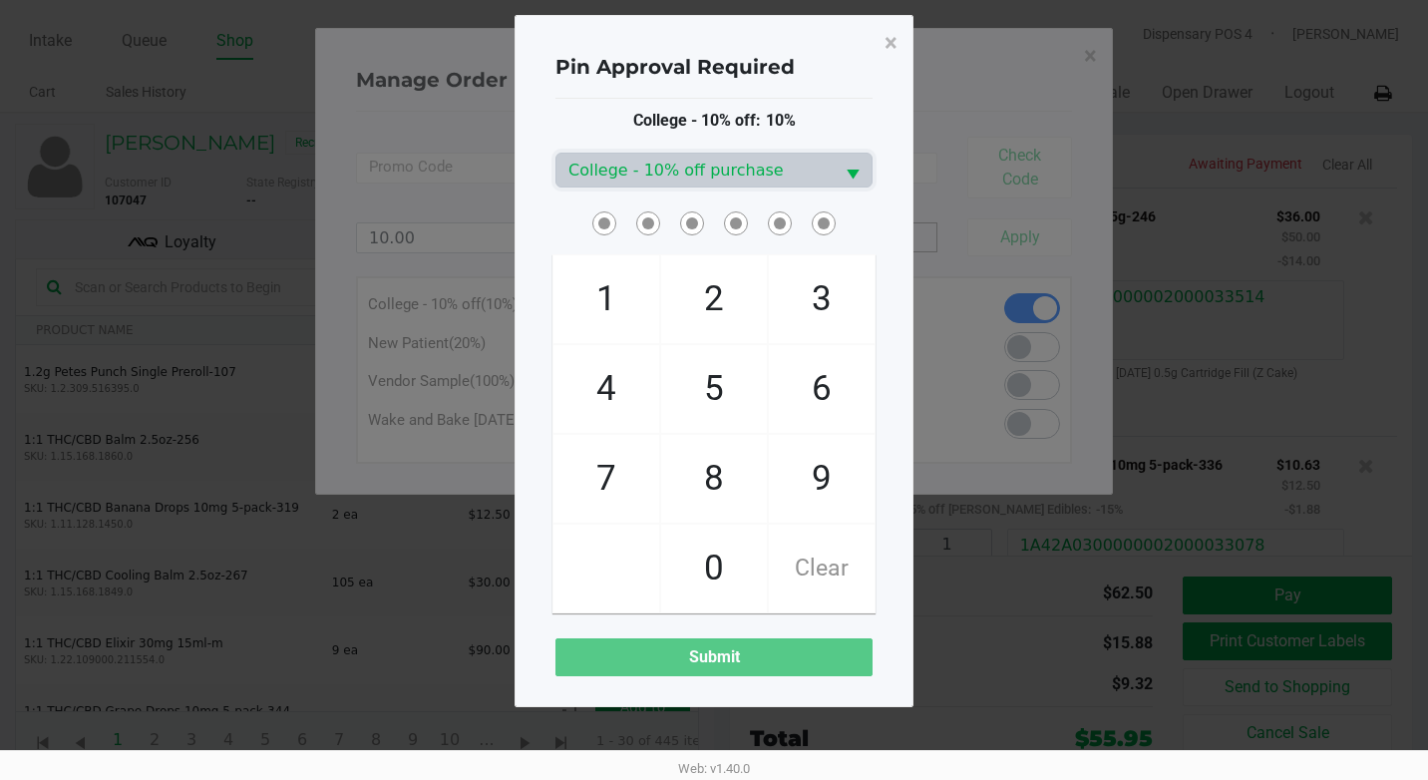
click at [714, 384] on span "5" at bounding box center [714, 389] width 106 height 88
checkbox input "true"
click at [629, 474] on span "7" at bounding box center [606, 479] width 106 height 88
checkbox input "true"
click at [596, 322] on span "1" at bounding box center [606, 299] width 106 height 88
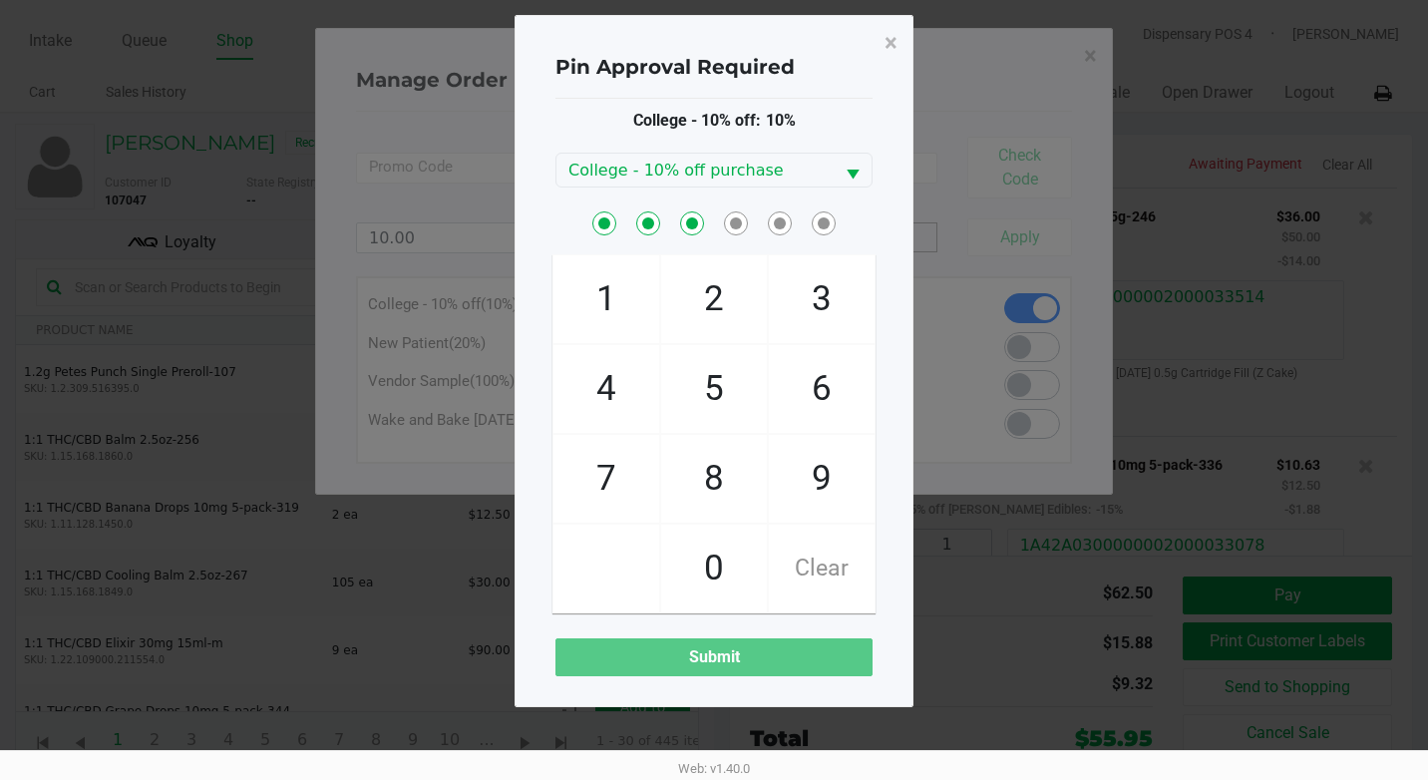
checkbox input "true"
click at [714, 281] on span "2" at bounding box center [714, 299] width 106 height 88
checkbox input "true"
click at [703, 560] on span "0" at bounding box center [714, 569] width 106 height 88
checkbox input "true"
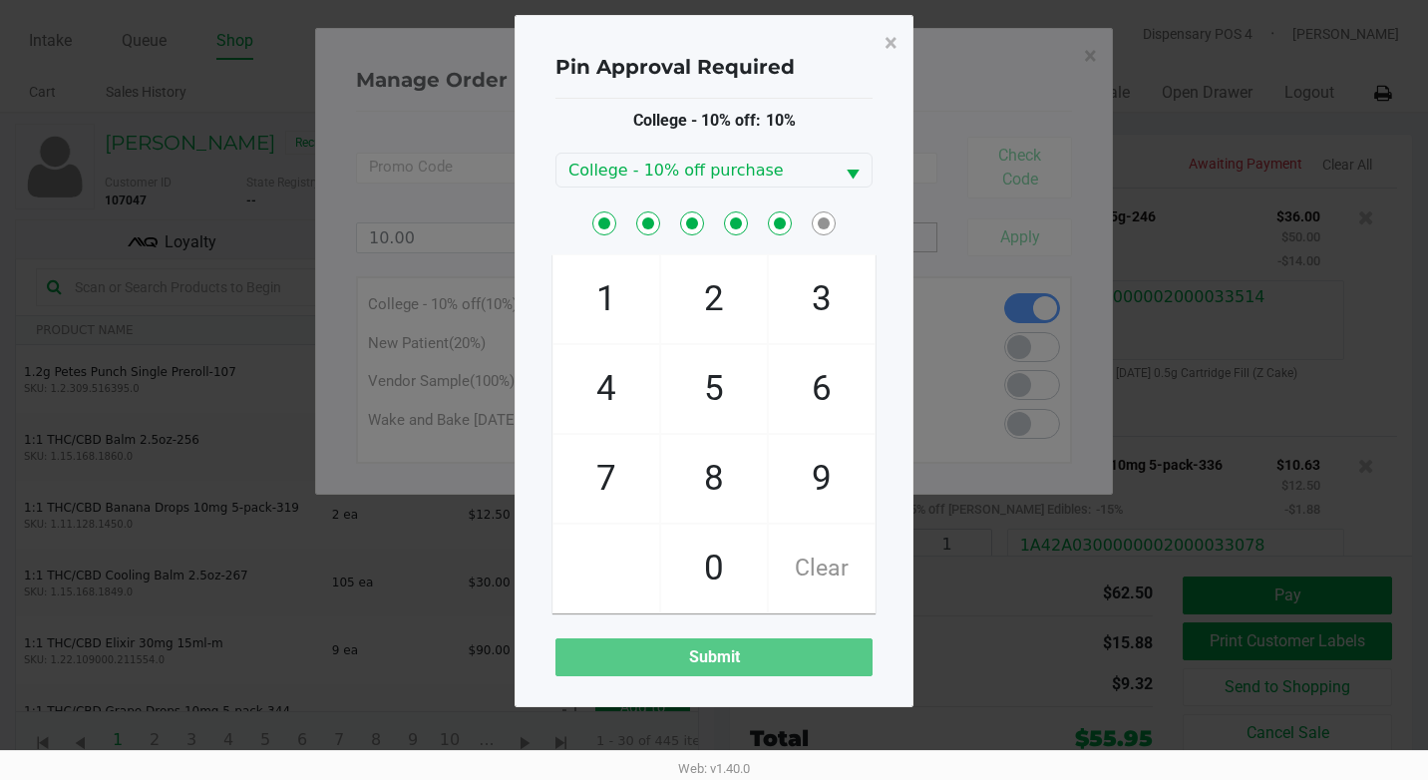
click at [616, 392] on span "4" at bounding box center [606, 389] width 106 height 88
checkbox input "true"
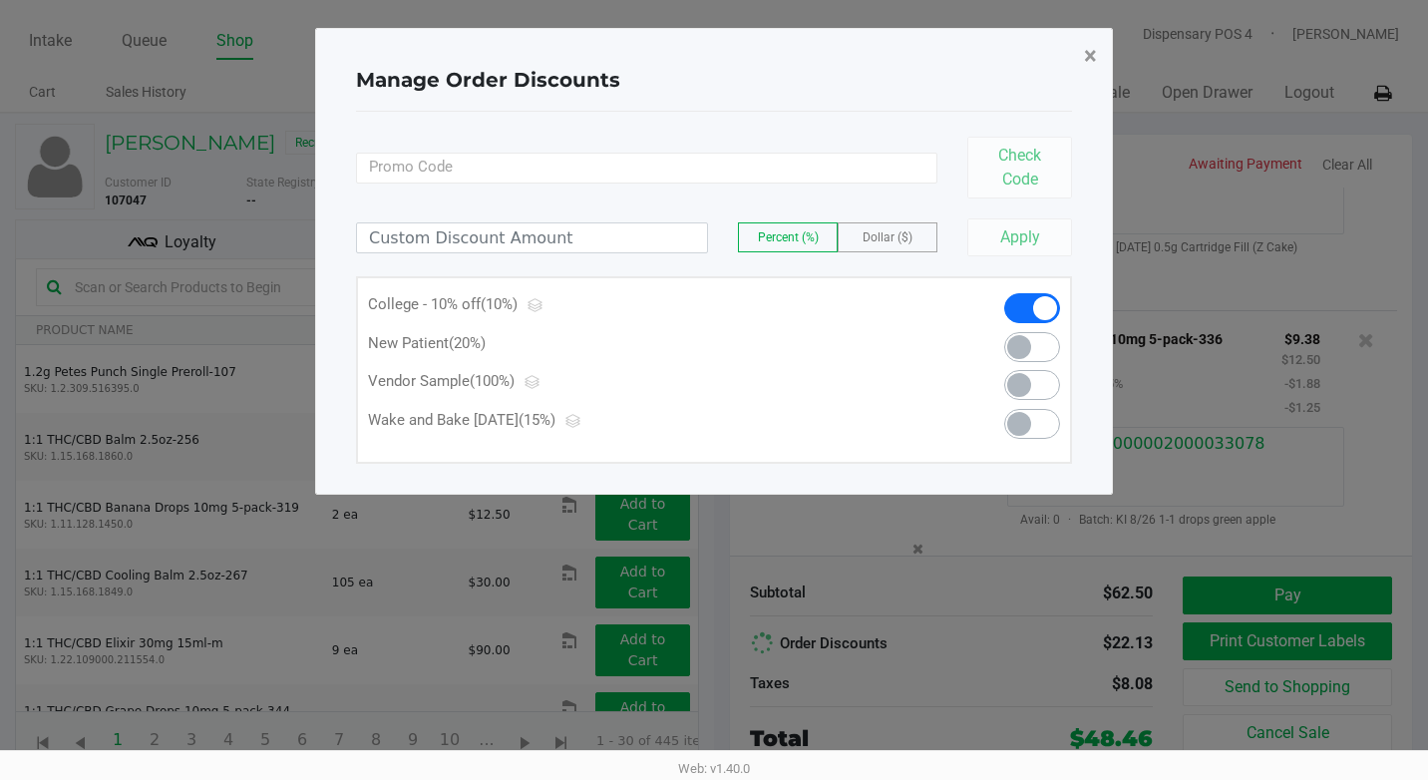
click at [1090, 65] on span "×" at bounding box center [1090, 56] width 13 height 28
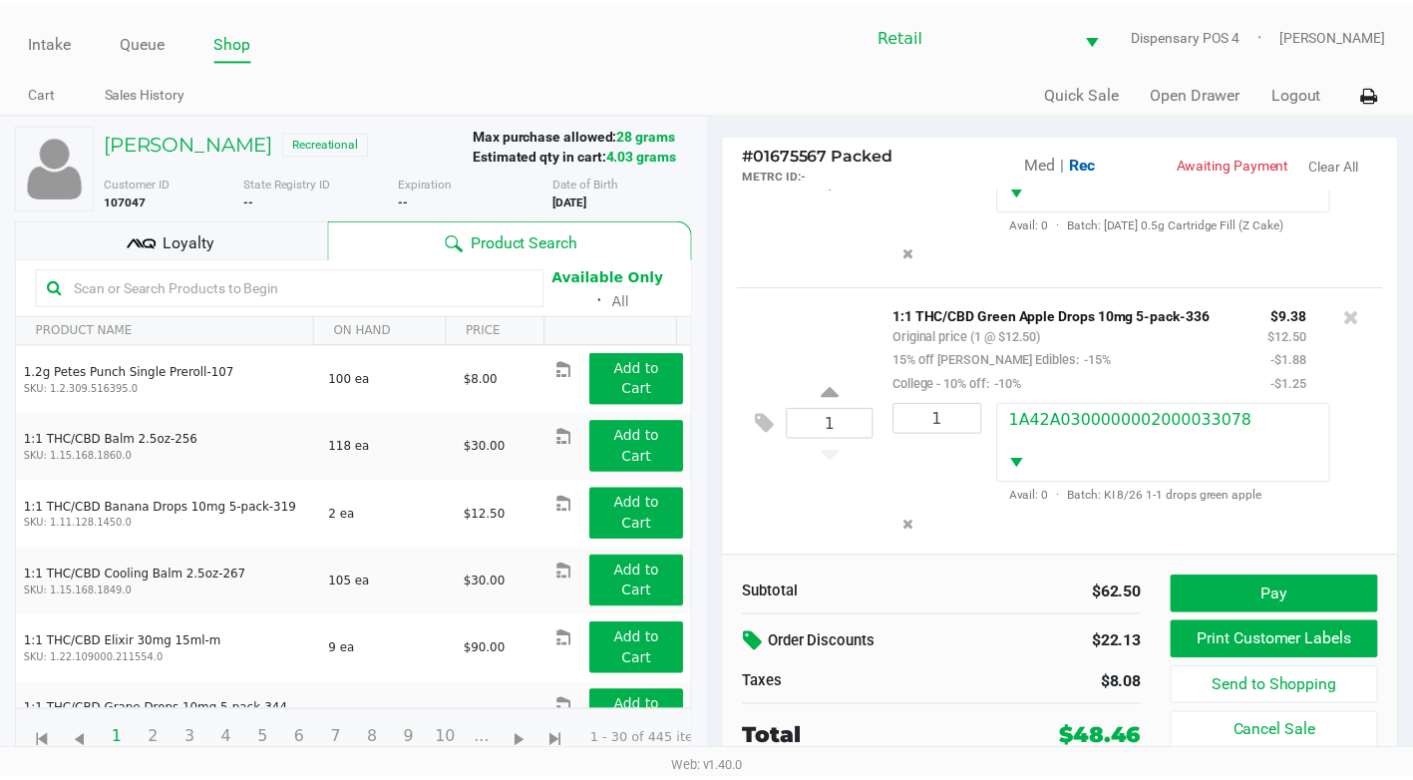
scroll to position [197, 0]
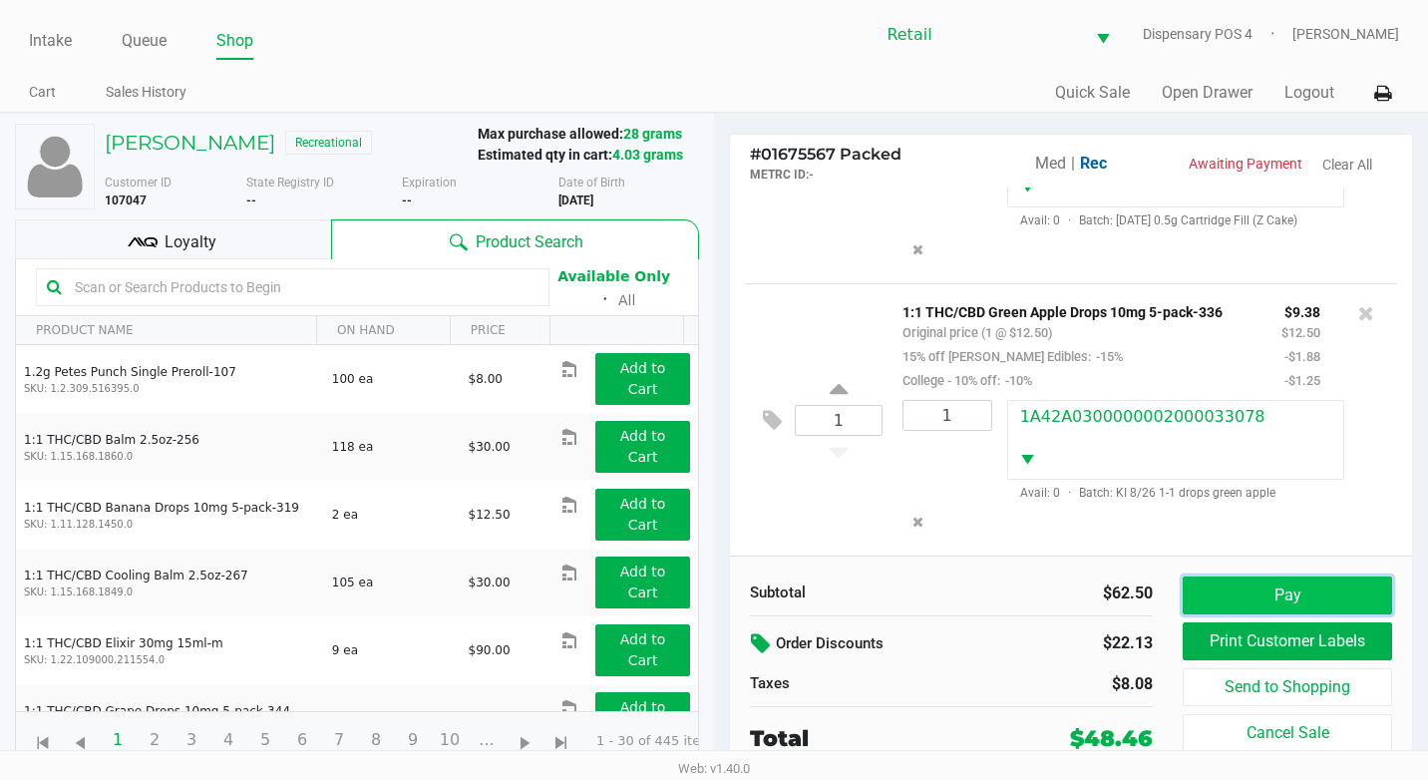
click at [1267, 605] on button "Pay" at bounding box center [1287, 595] width 209 height 38
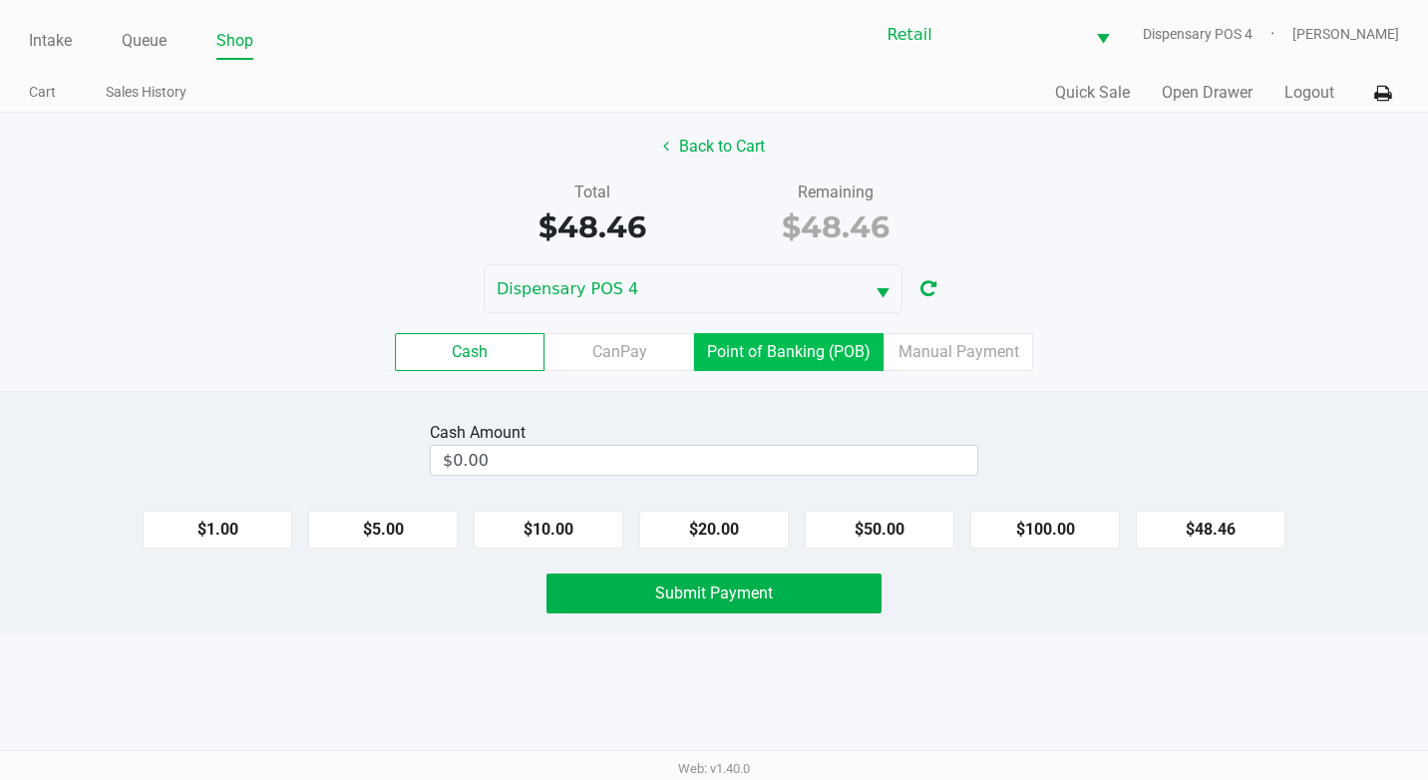
click at [769, 334] on label "Point of Banking (POB)" at bounding box center [788, 352] width 189 height 38
click at [0, 0] on 7 "Point of Banking (POB)" at bounding box center [0, 0] width 0 height 0
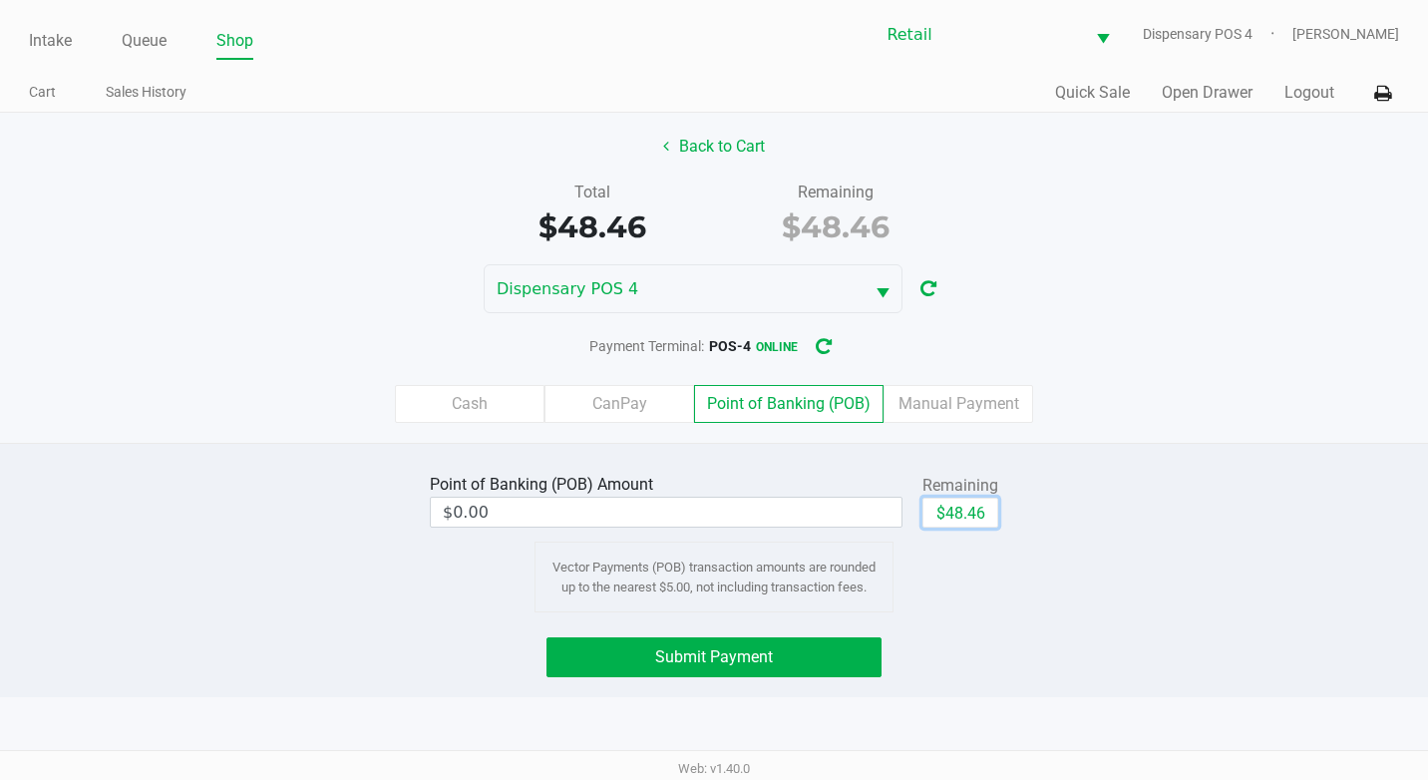
click at [981, 509] on button "$48.46" at bounding box center [960, 513] width 76 height 30
type input "$48.46"
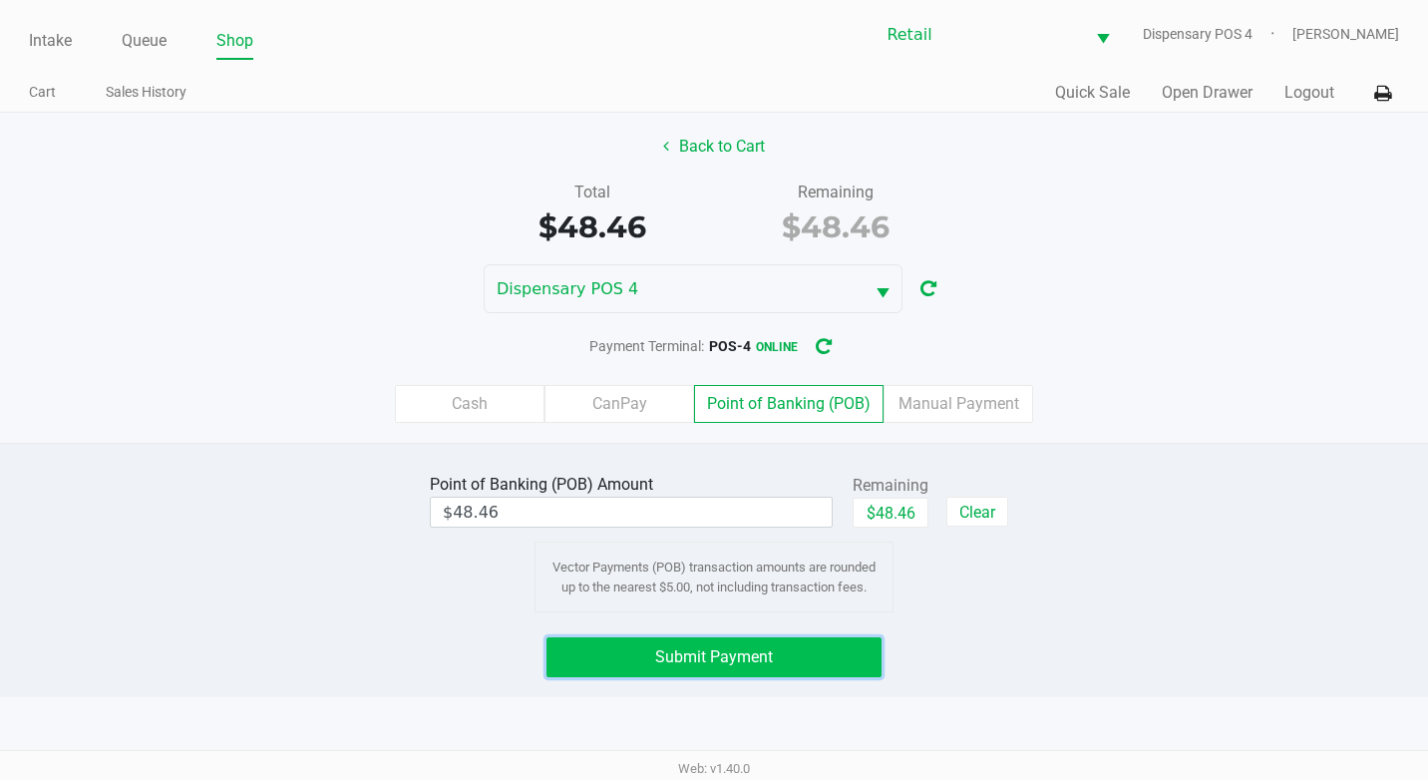
click at [769, 672] on button "Submit Payment" at bounding box center [713, 657] width 335 height 40
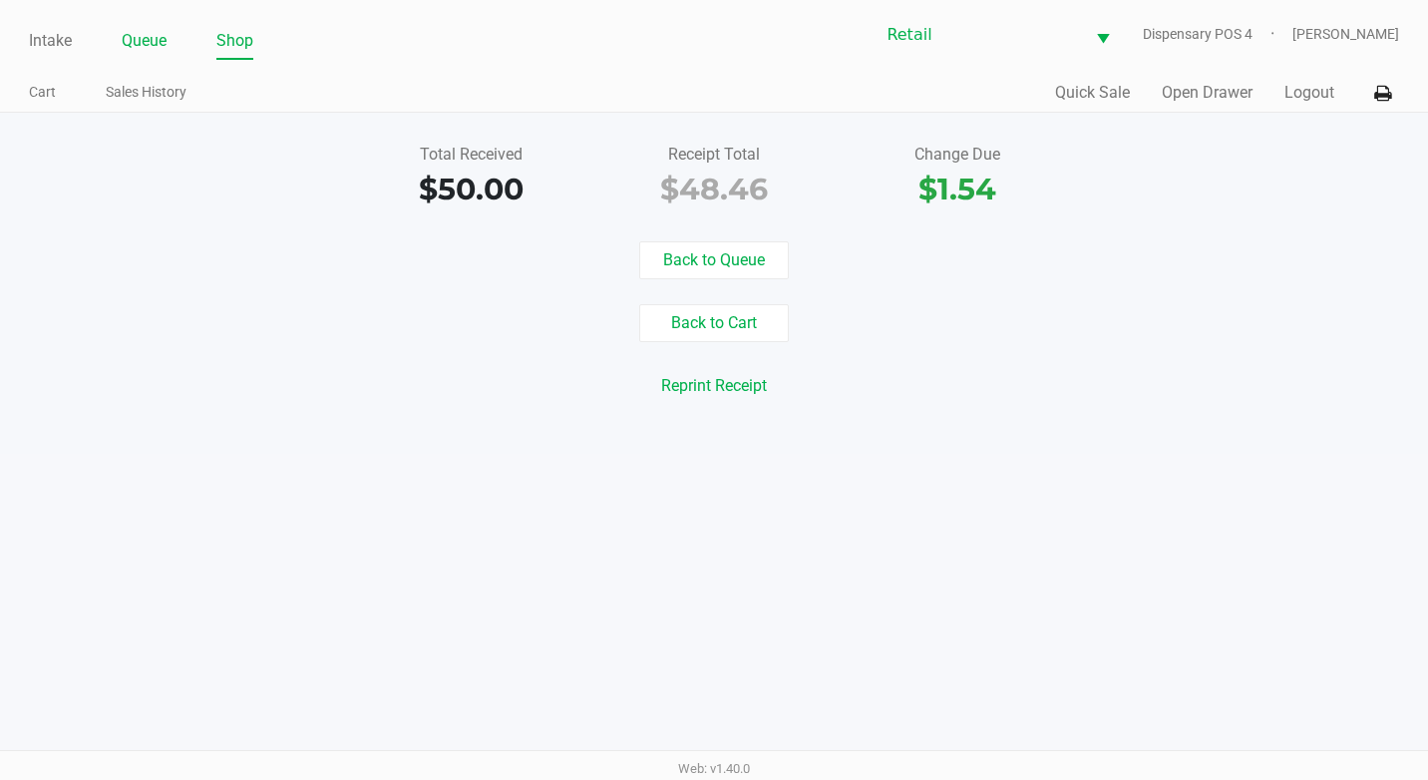
click at [162, 38] on link "Queue" at bounding box center [144, 41] width 45 height 28
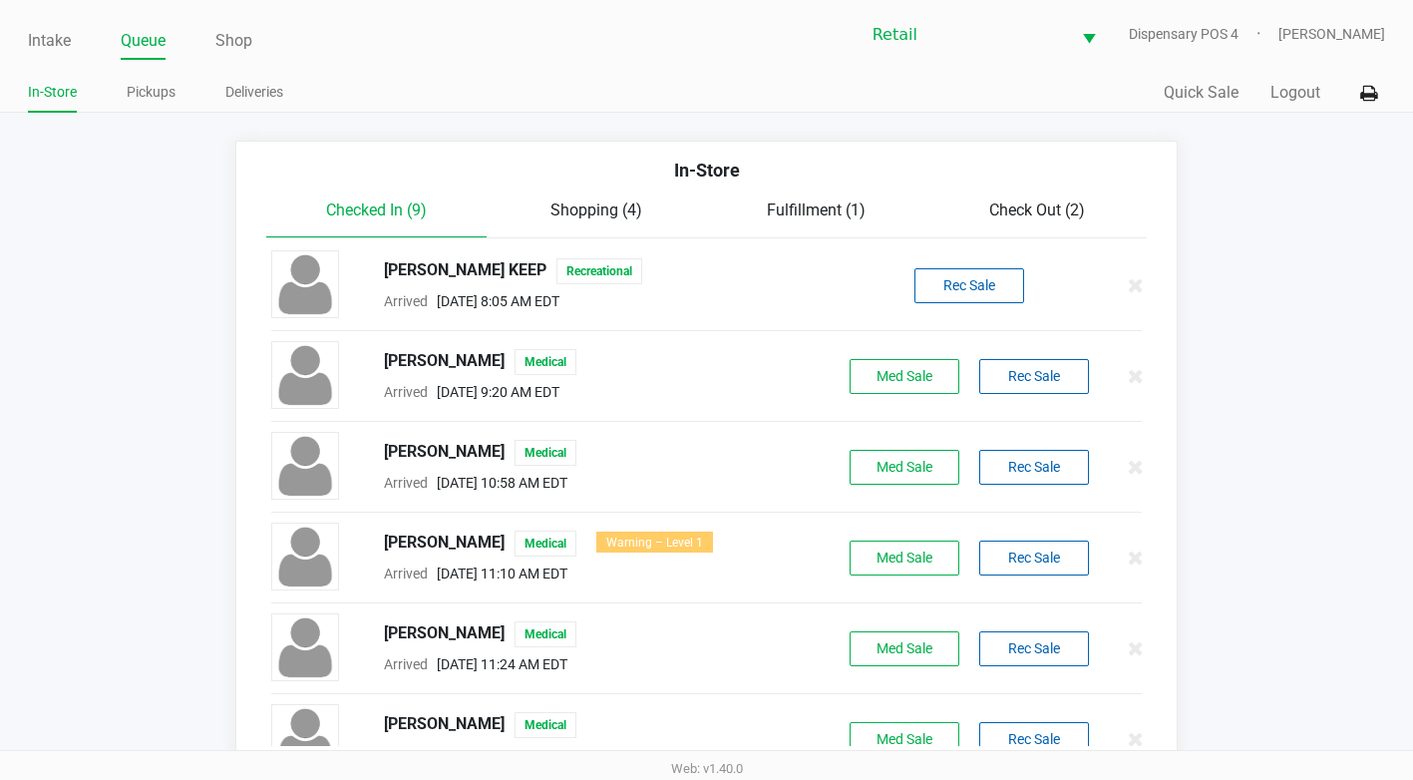
click at [1009, 197] on div "In-Store" at bounding box center [706, 178] width 910 height 42
click at [1009, 203] on span "Check Out (2)" at bounding box center [1037, 209] width 96 height 19
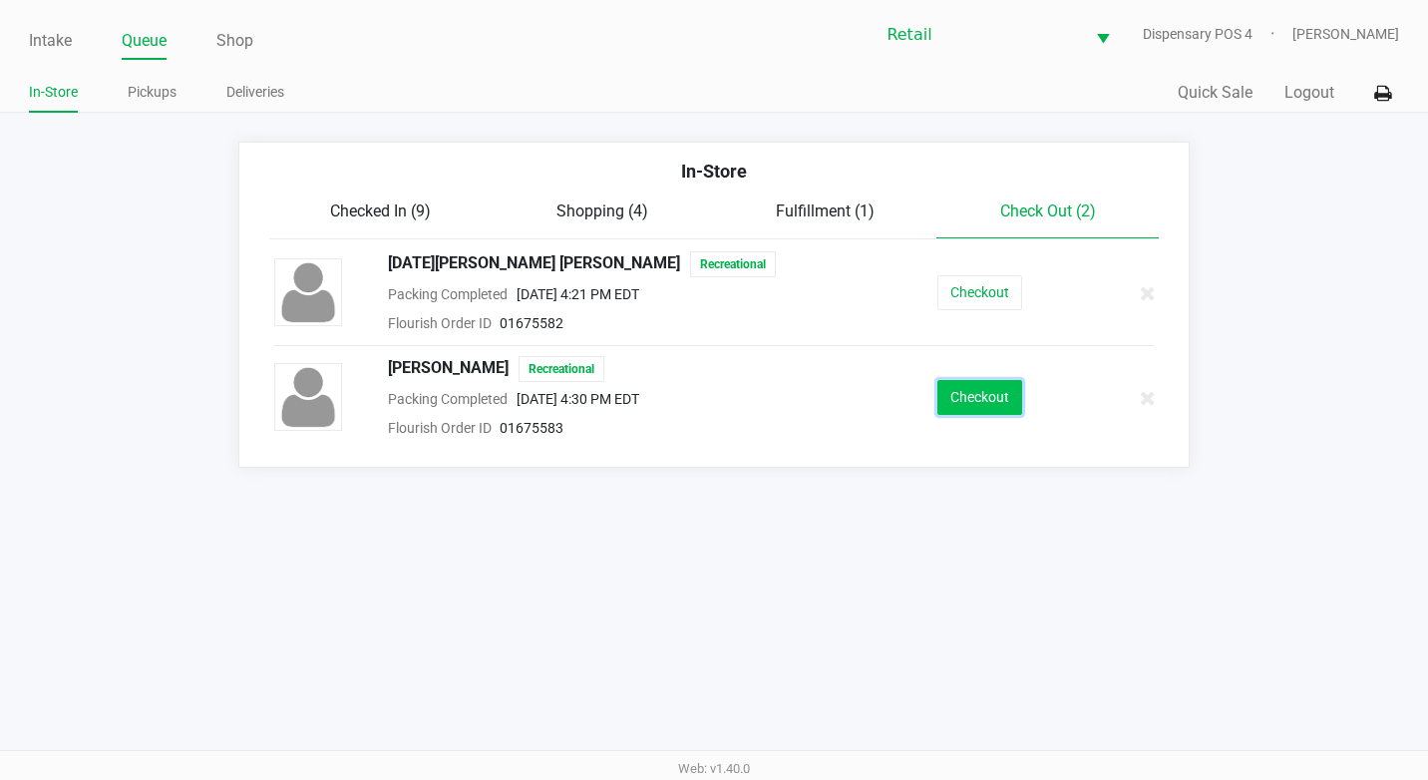
click at [974, 384] on button "Checkout" at bounding box center [979, 397] width 85 height 35
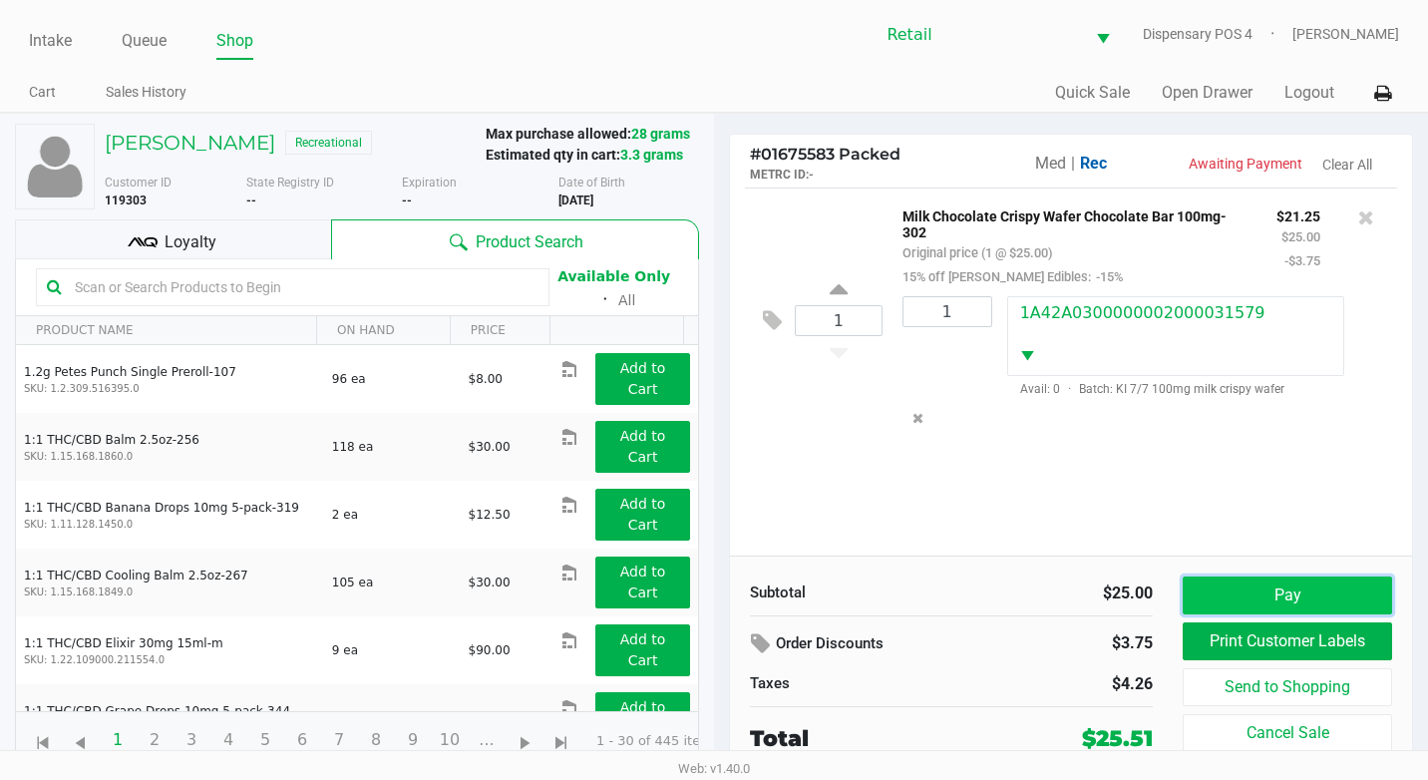
click at [1284, 597] on button "Pay" at bounding box center [1287, 595] width 209 height 38
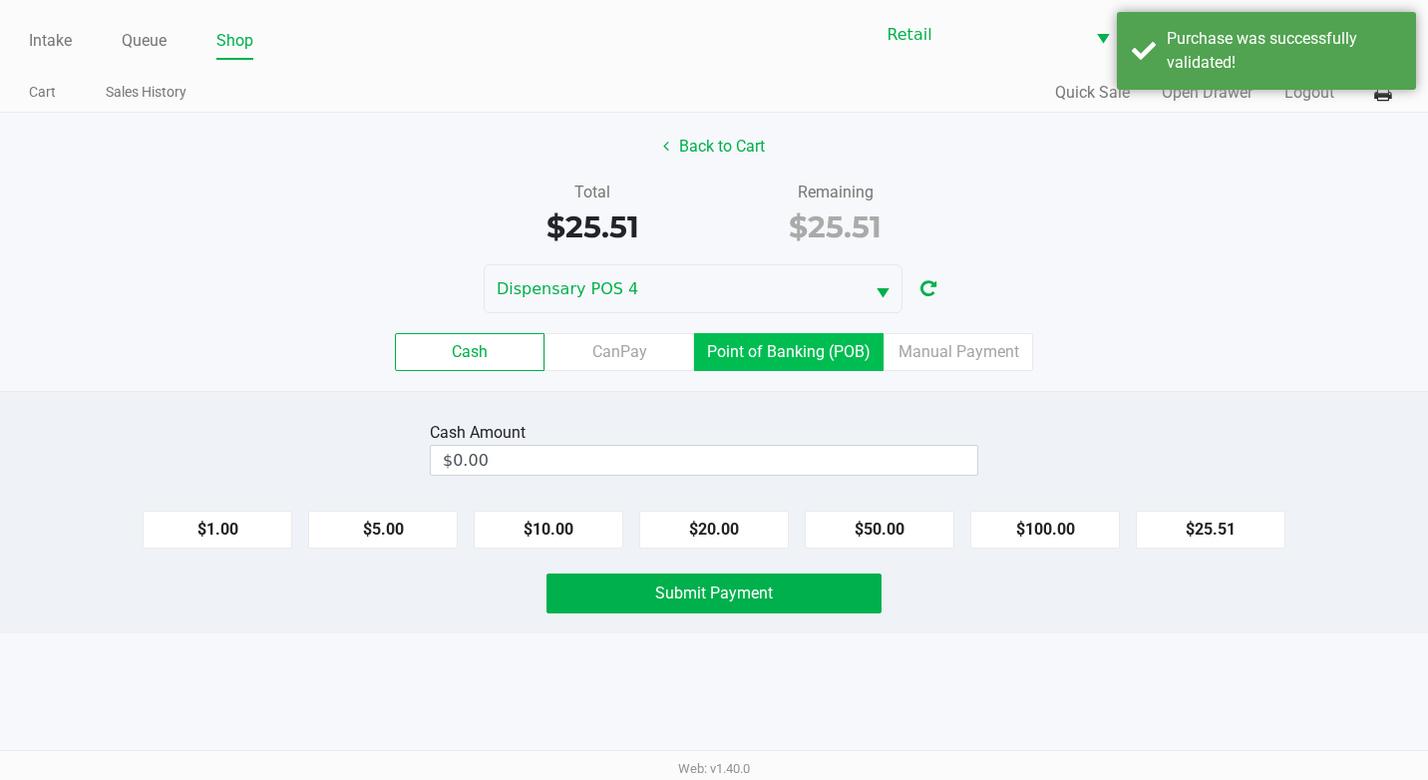
click at [809, 358] on label "Point of Banking (POB)" at bounding box center [788, 352] width 189 height 38
click at [0, 0] on 7 "Point of Banking (POB)" at bounding box center [0, 0] width 0 height 0
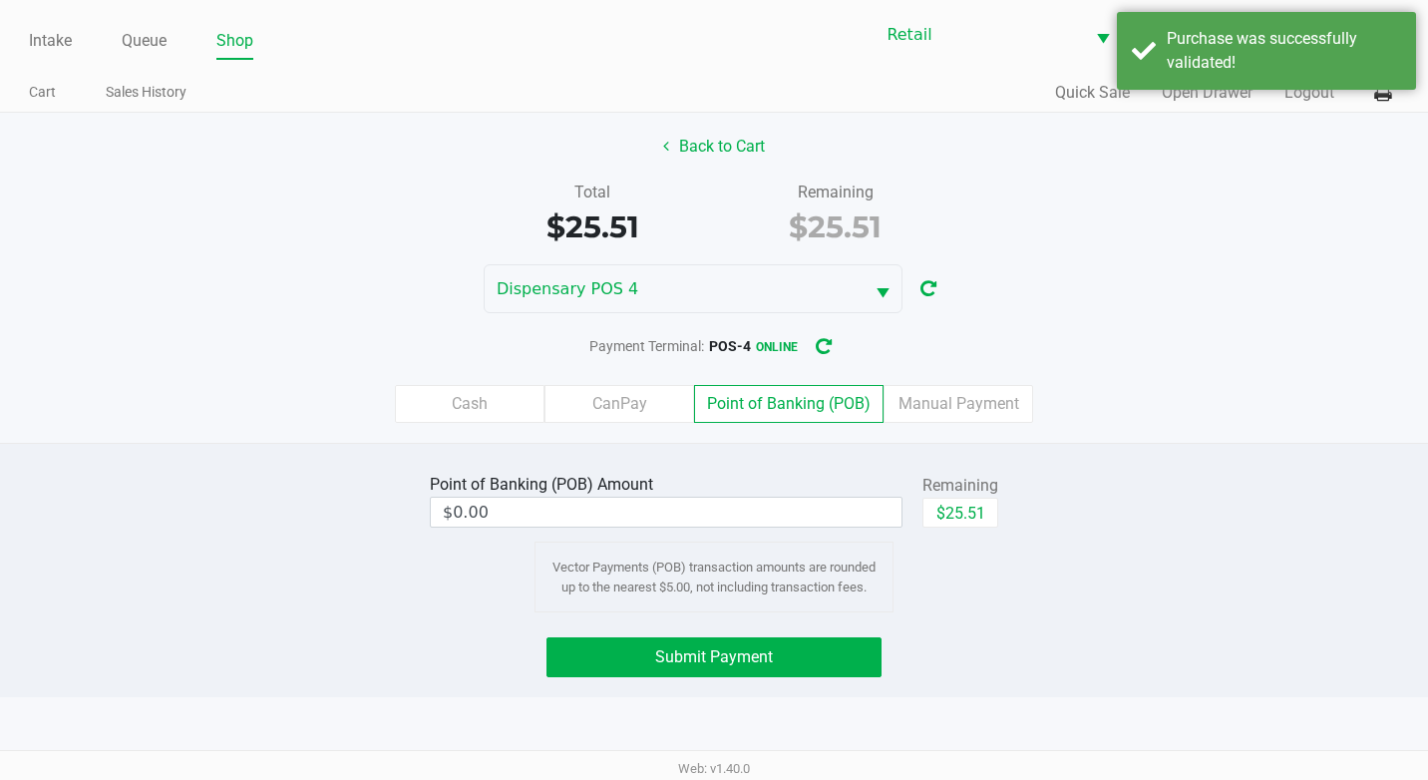
click at [969, 538] on div "$25.51" at bounding box center [960, 520] width 76 height 45
click at [970, 515] on button "$25.51" at bounding box center [960, 513] width 76 height 30
type input "$25.51"
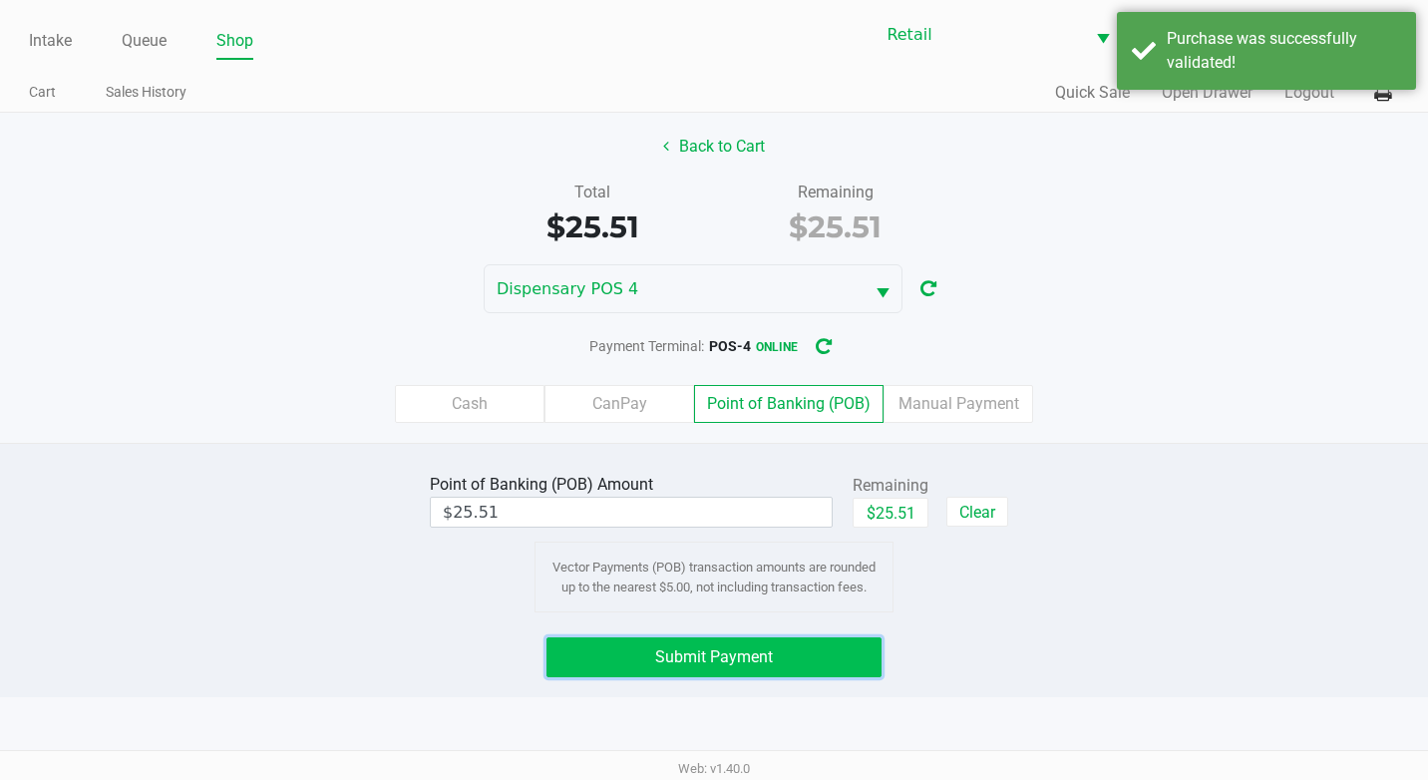
click at [766, 651] on span "Submit Payment" at bounding box center [714, 656] width 118 height 19
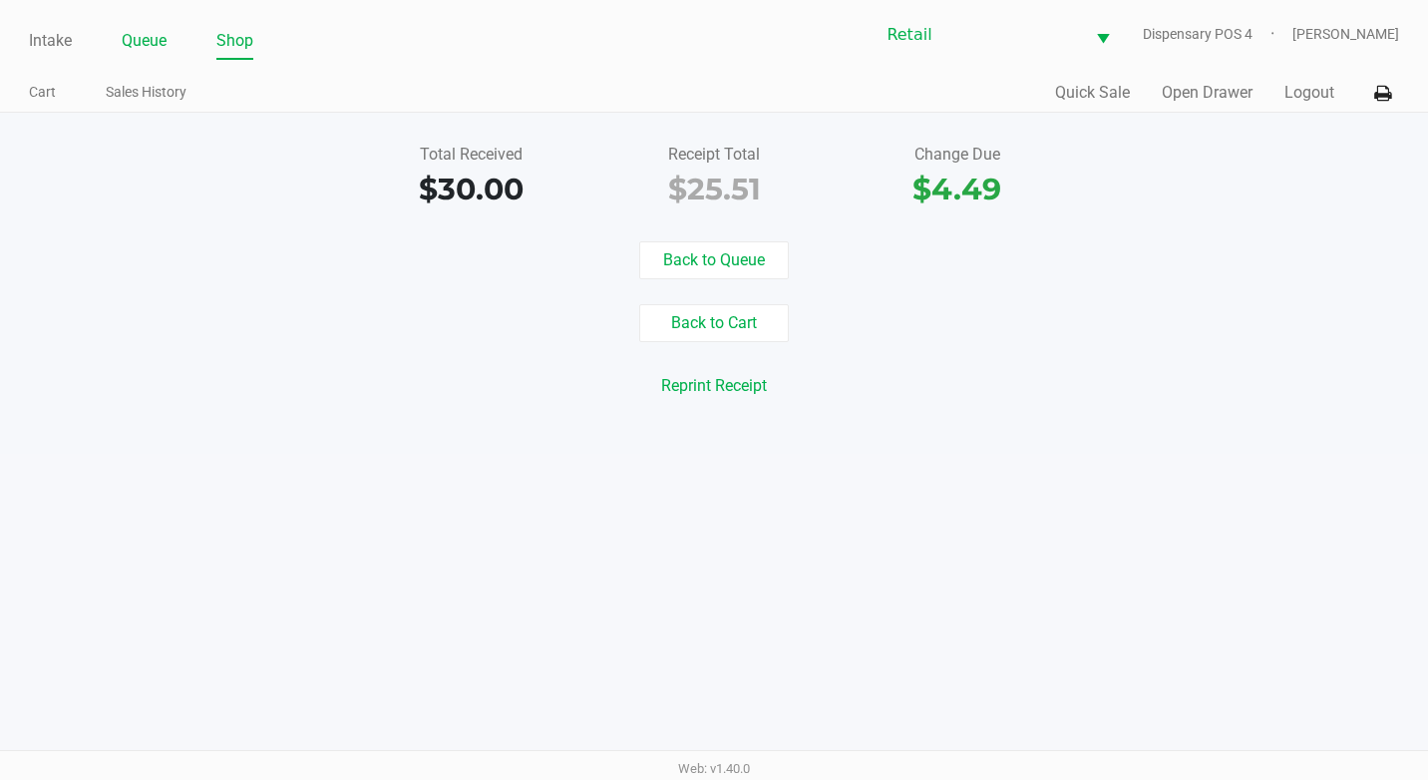
click at [159, 32] on link "Queue" at bounding box center [144, 41] width 45 height 28
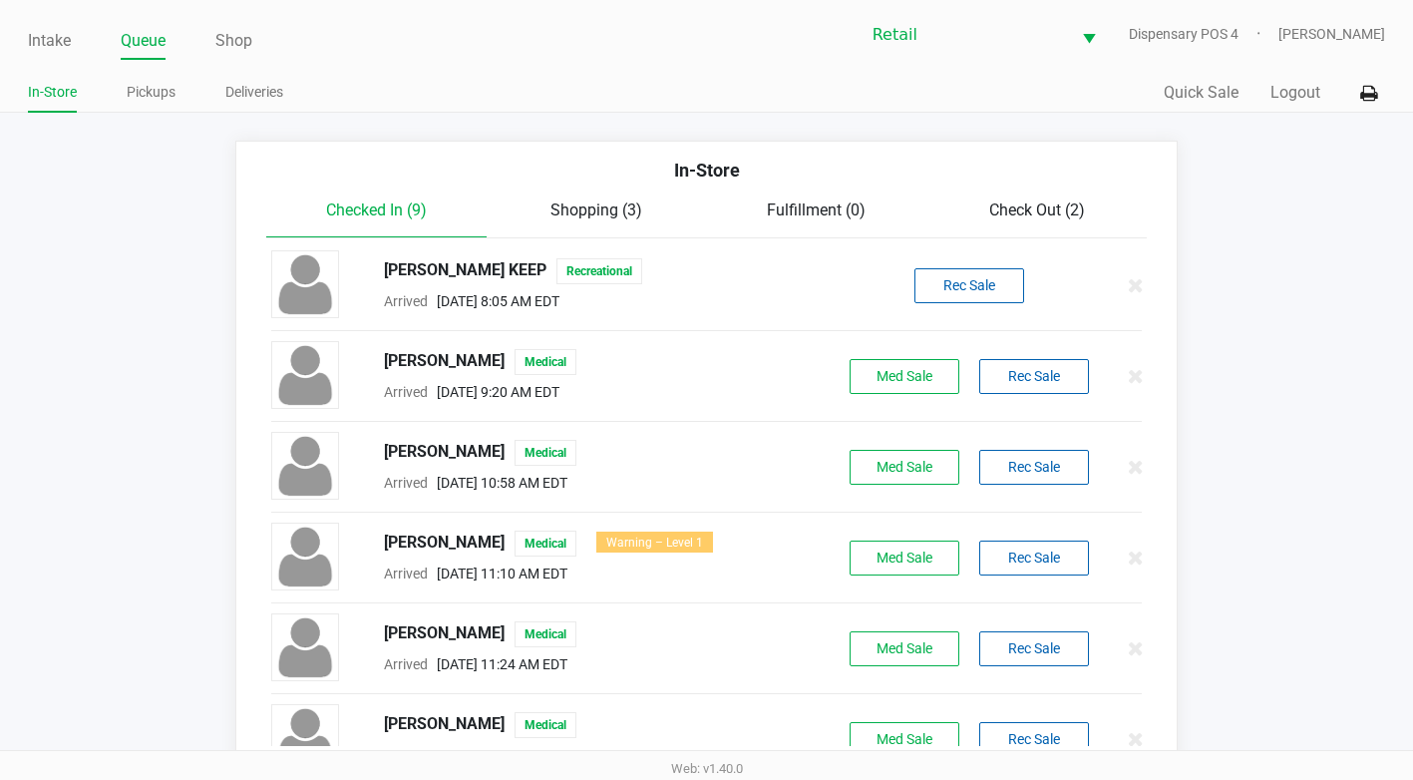
click at [1082, 209] on span "Check Out (2)" at bounding box center [1037, 209] width 96 height 19
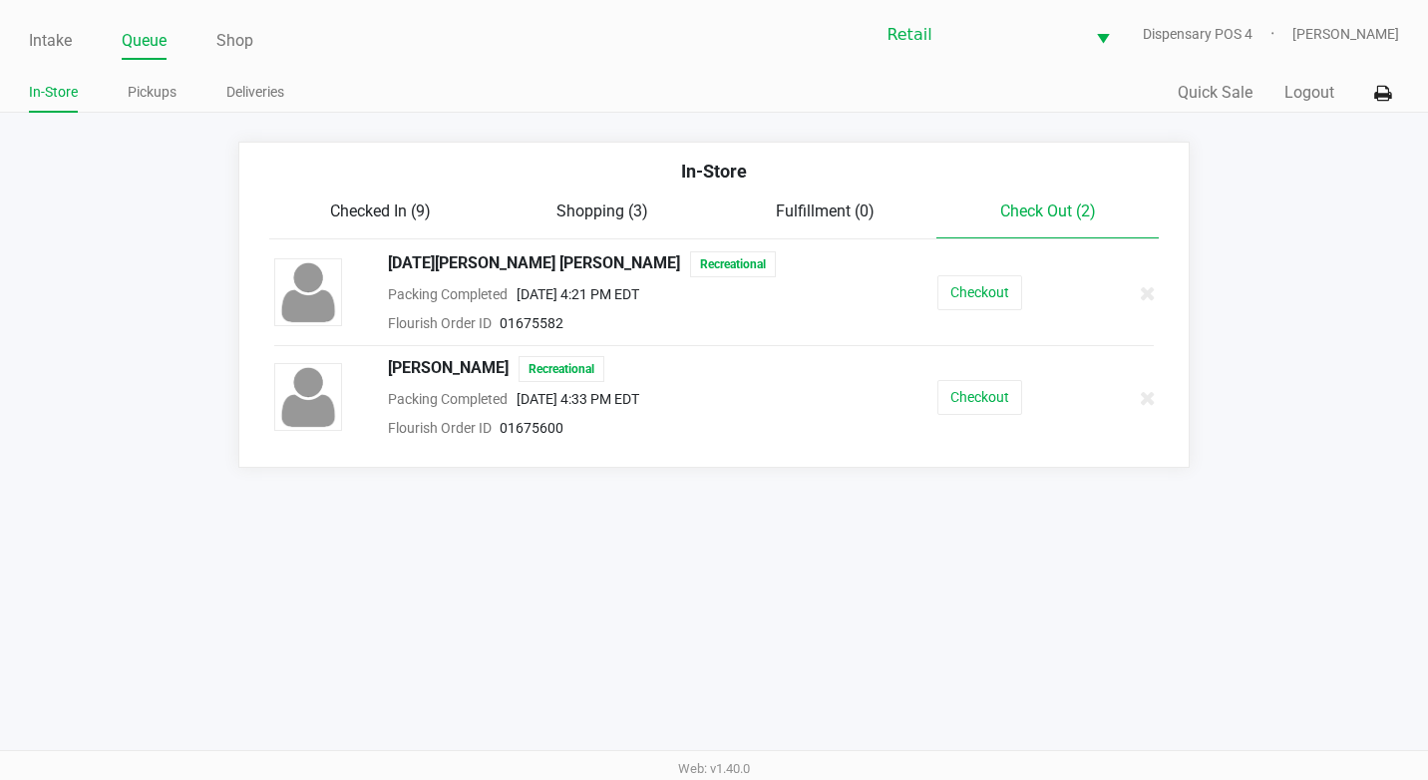
click at [945, 364] on div "Lisa Ildefonso Recreational Packing Completed Sep 24, 2025 4:33 PM EDT Flourish…" at bounding box center [714, 398] width 910 height 84
click at [958, 381] on button "Checkout" at bounding box center [979, 397] width 85 height 35
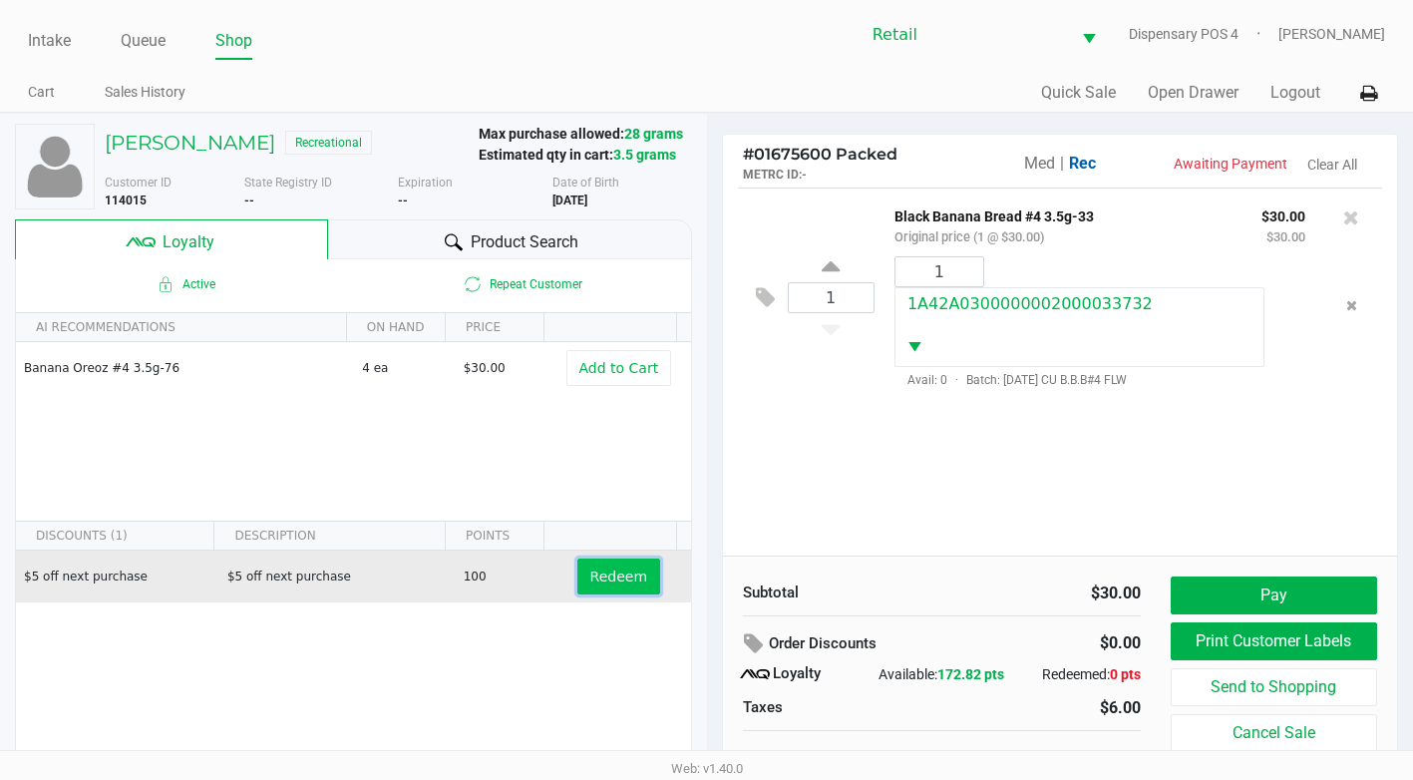
click at [596, 568] on span "Redeem" at bounding box center [618, 576] width 57 height 16
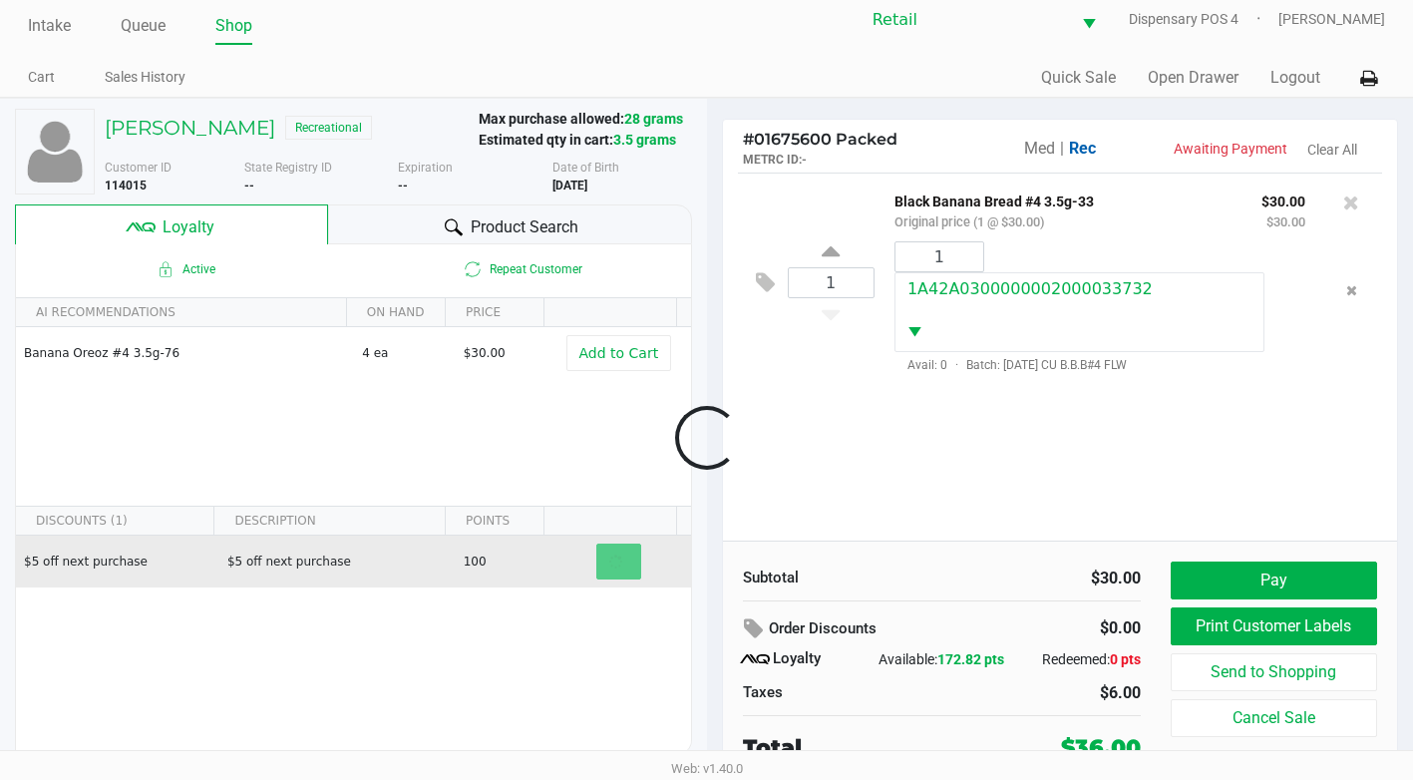
scroll to position [20, 0]
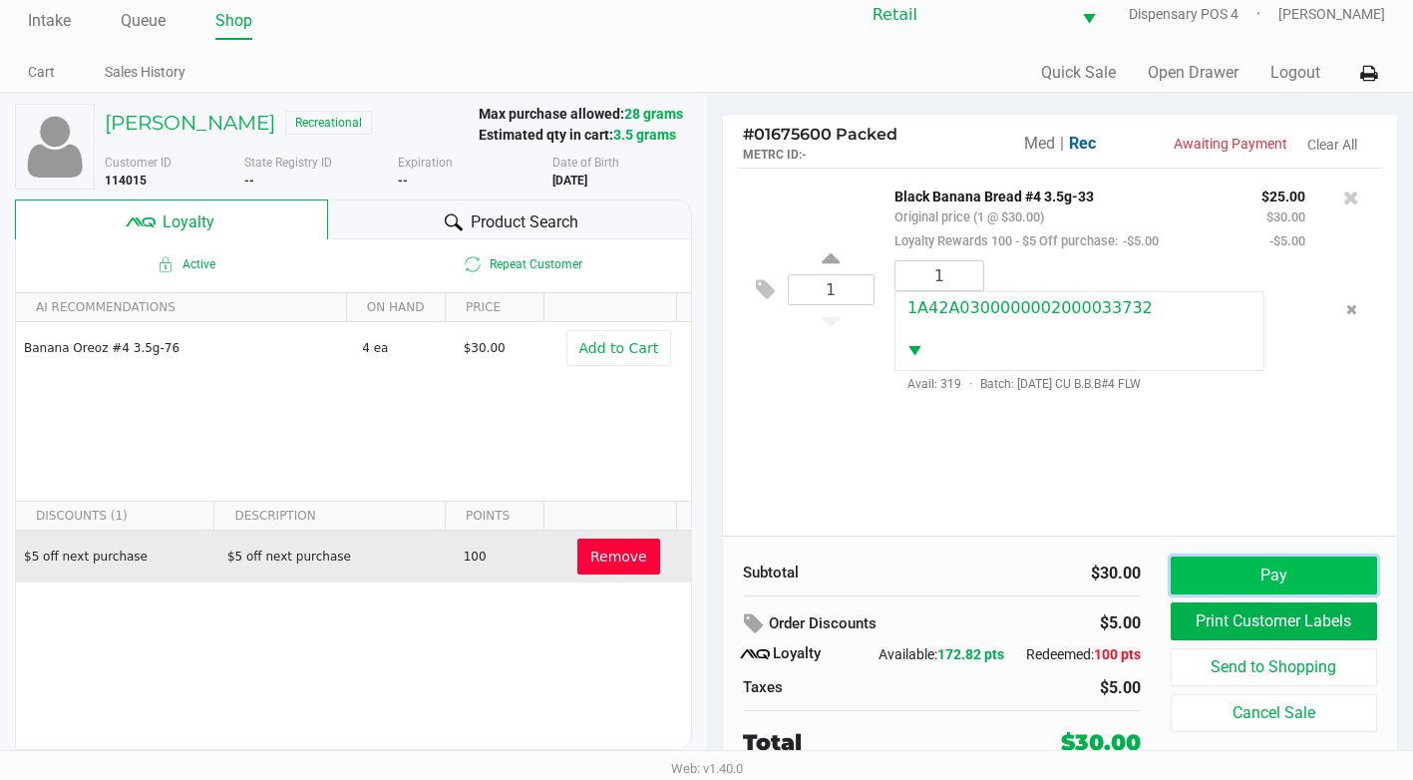
click at [1278, 561] on button "Pay" at bounding box center [1274, 575] width 206 height 38
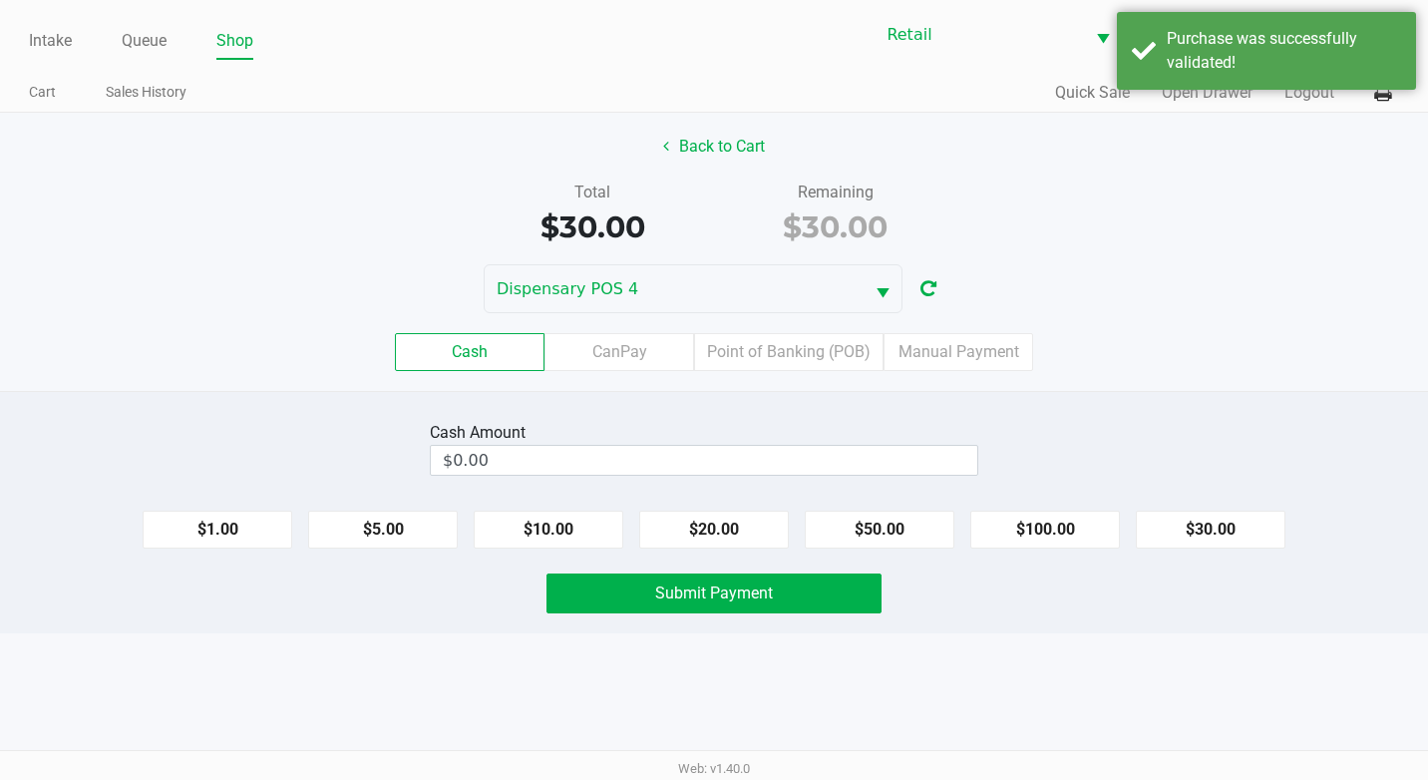
drag, startPoint x: 802, startPoint y: 355, endPoint x: 870, endPoint y: 377, distance: 71.3
click at [802, 354] on label "Point of Banking (POB)" at bounding box center [788, 352] width 189 height 38
click at [0, 0] on 7 "Point of Banking (POB)" at bounding box center [0, 0] width 0 height 0
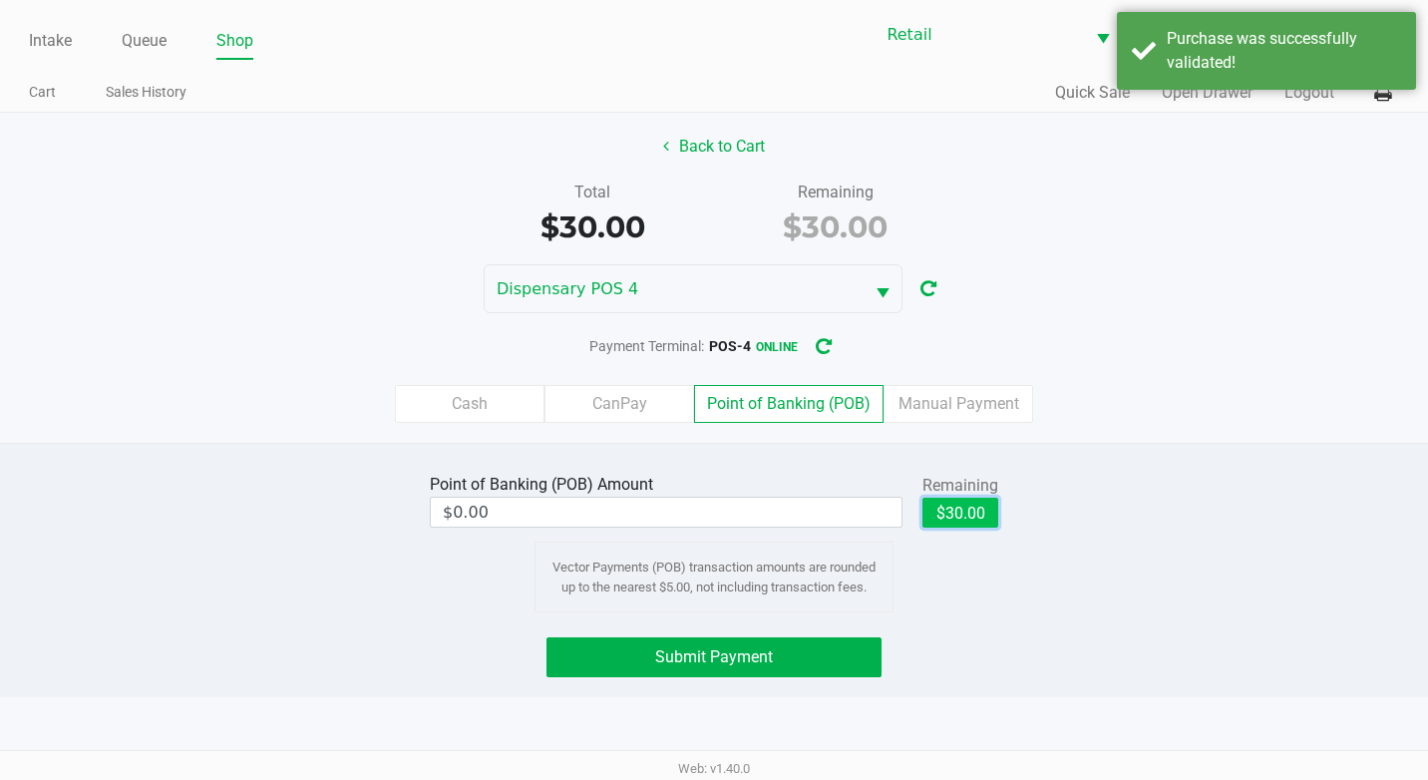
click at [939, 503] on button "$30.00" at bounding box center [960, 513] width 76 height 30
type input "$30.00"
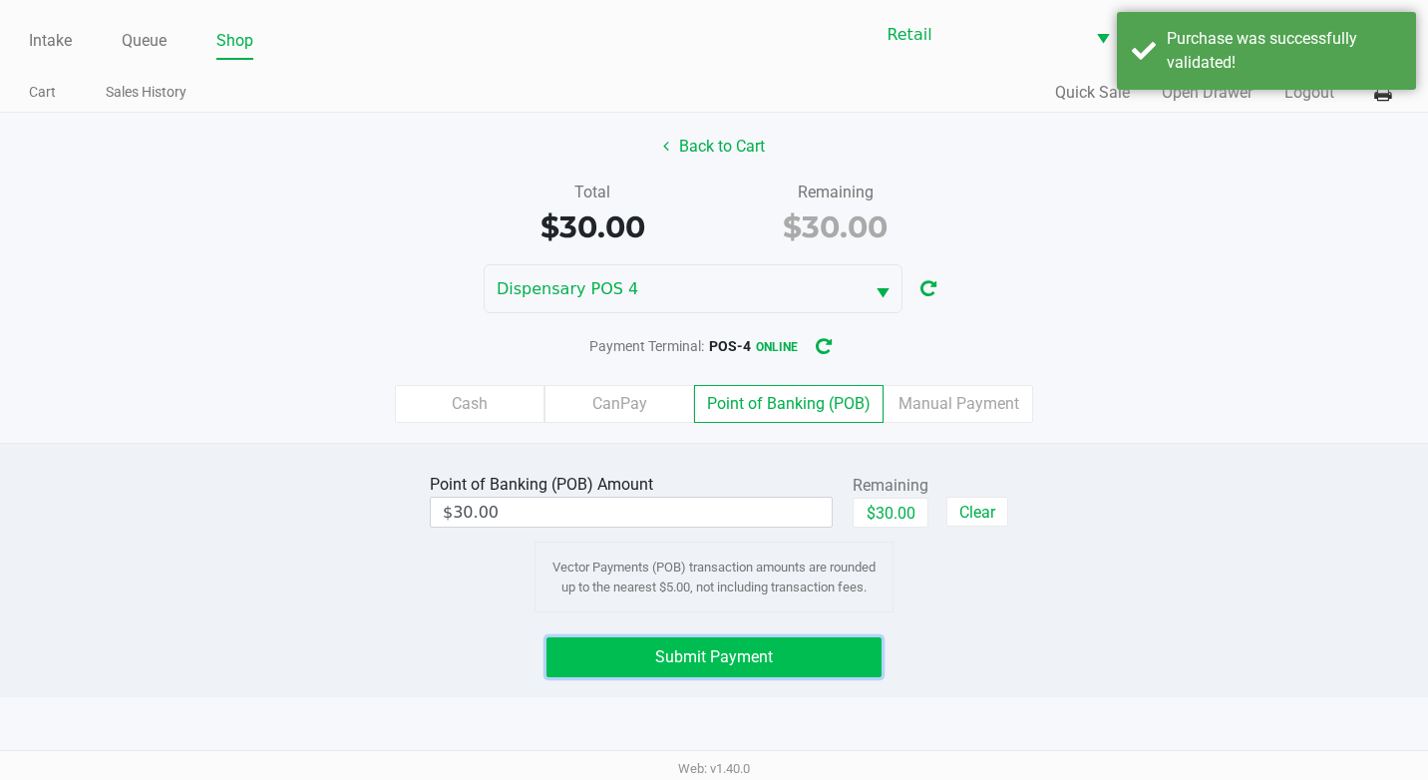
click at [830, 656] on button "Submit Payment" at bounding box center [713, 657] width 335 height 40
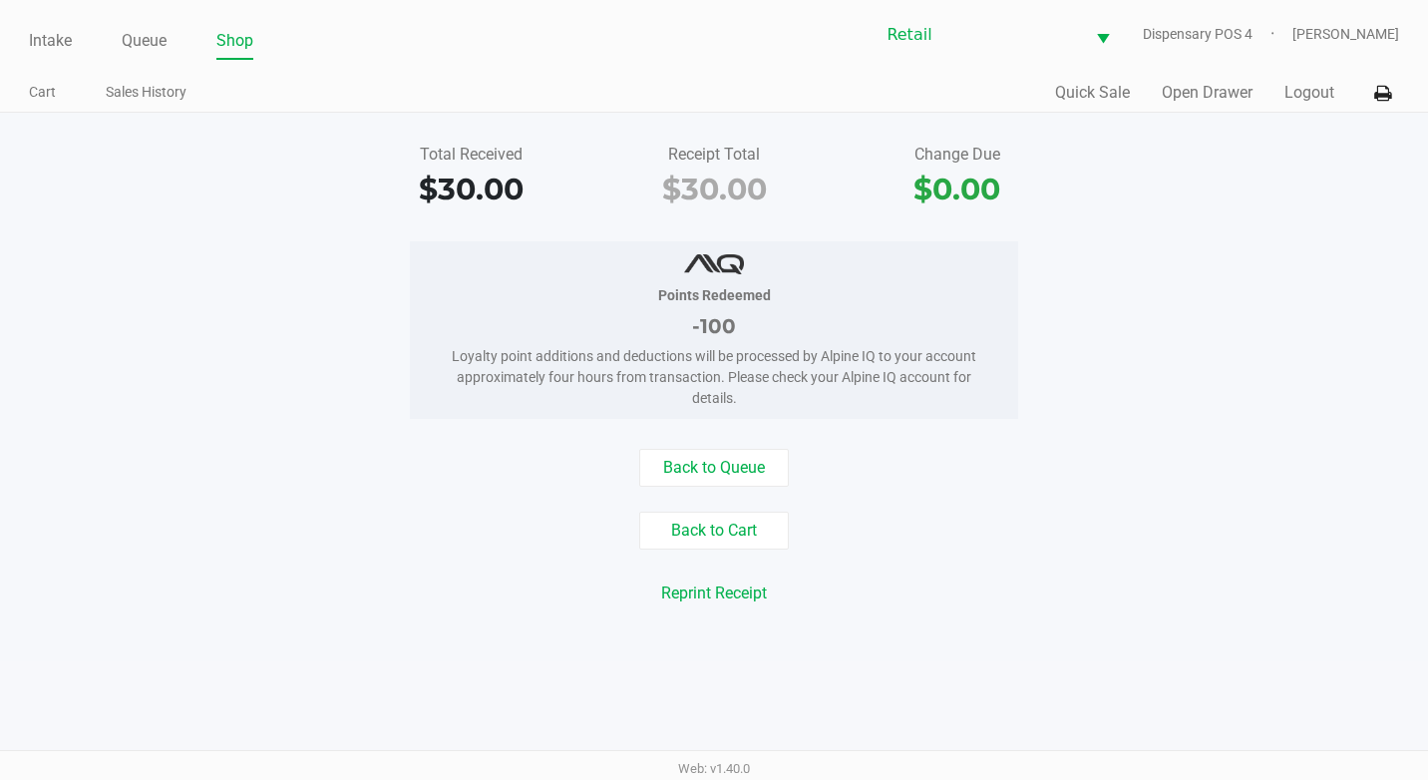
click at [138, 66] on div "Intake Queue Shop Retail Dispensary POS 4 Adil Ramos Cart Sales History Quick S…" at bounding box center [714, 56] width 1428 height 113
click at [145, 49] on link "Queue" at bounding box center [144, 41] width 45 height 28
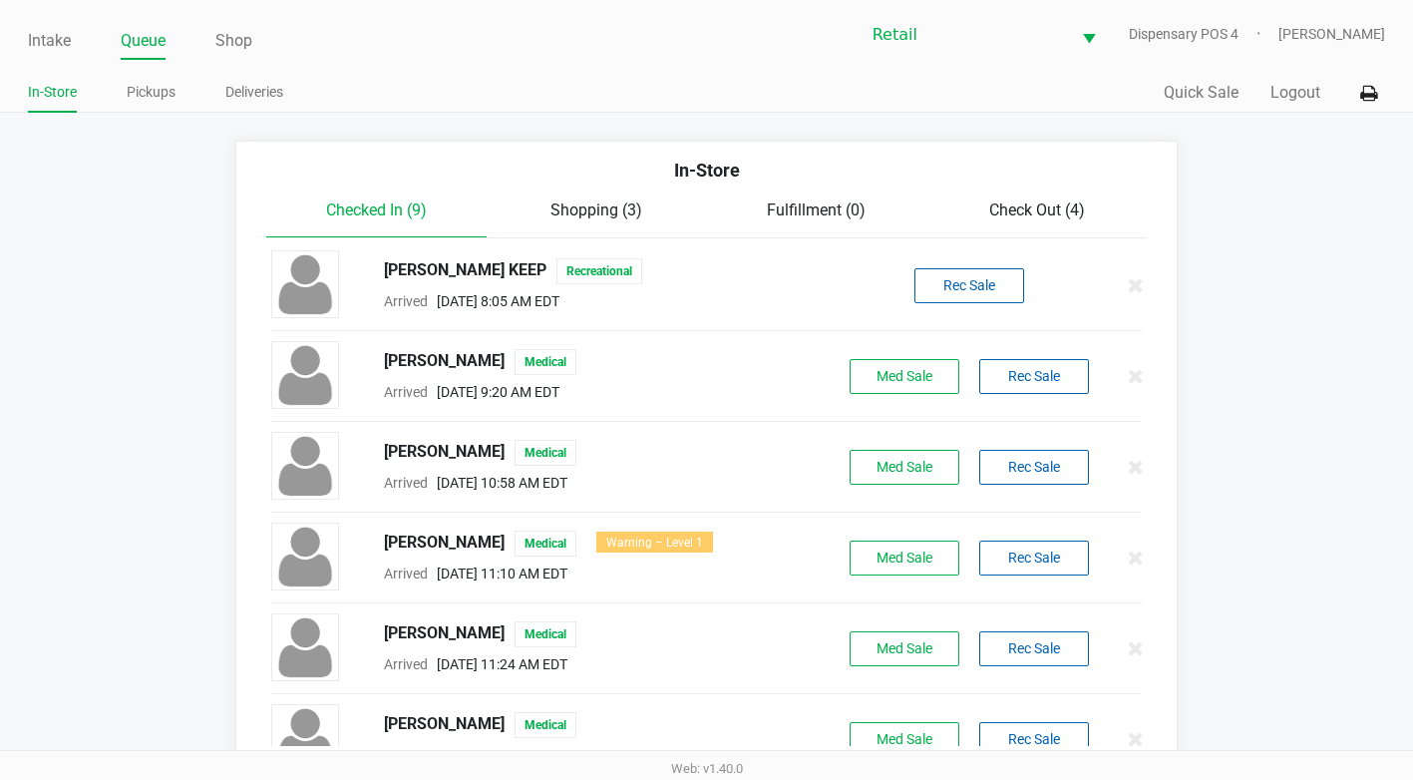
click at [1041, 207] on span "Check Out (4)" at bounding box center [1037, 209] width 96 height 19
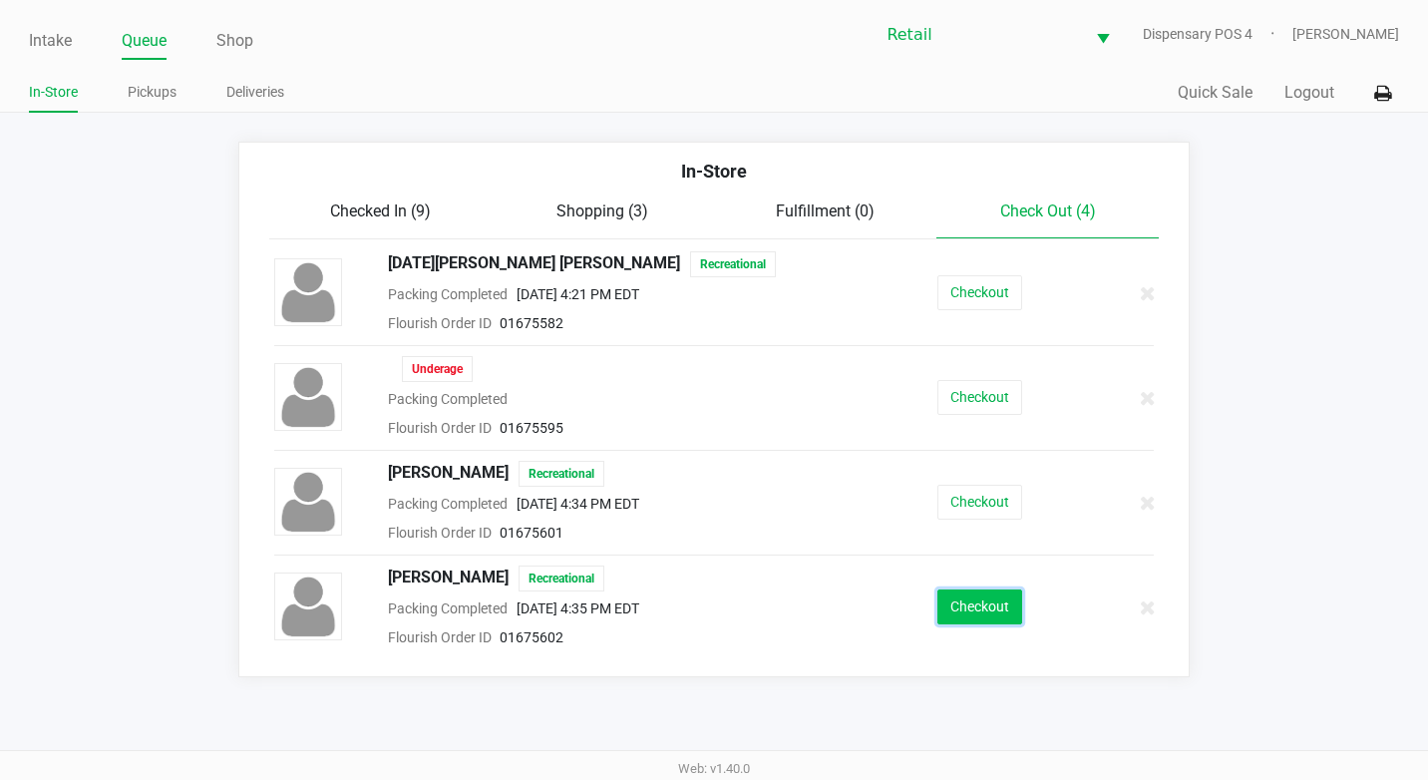
click at [977, 610] on button "Checkout" at bounding box center [979, 606] width 85 height 35
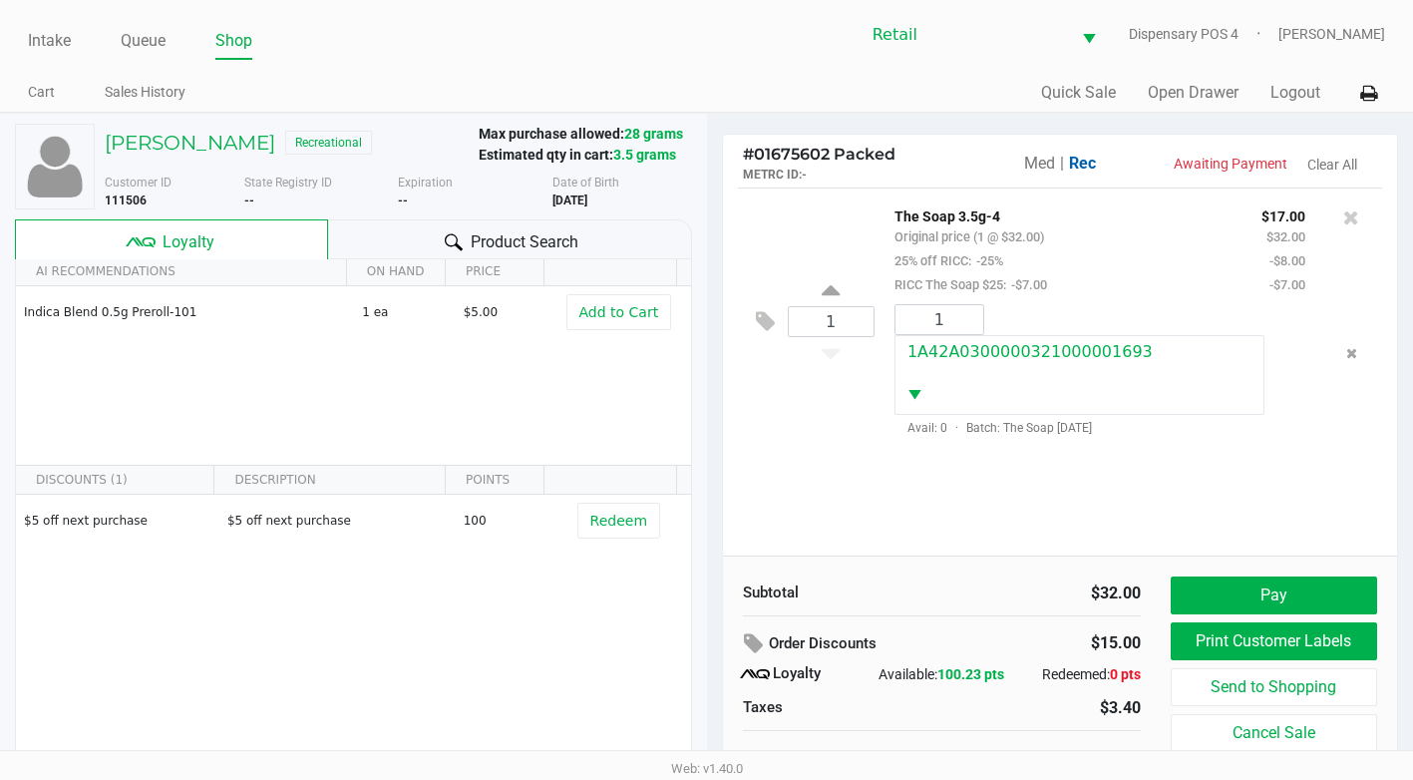
scroll to position [82, 0]
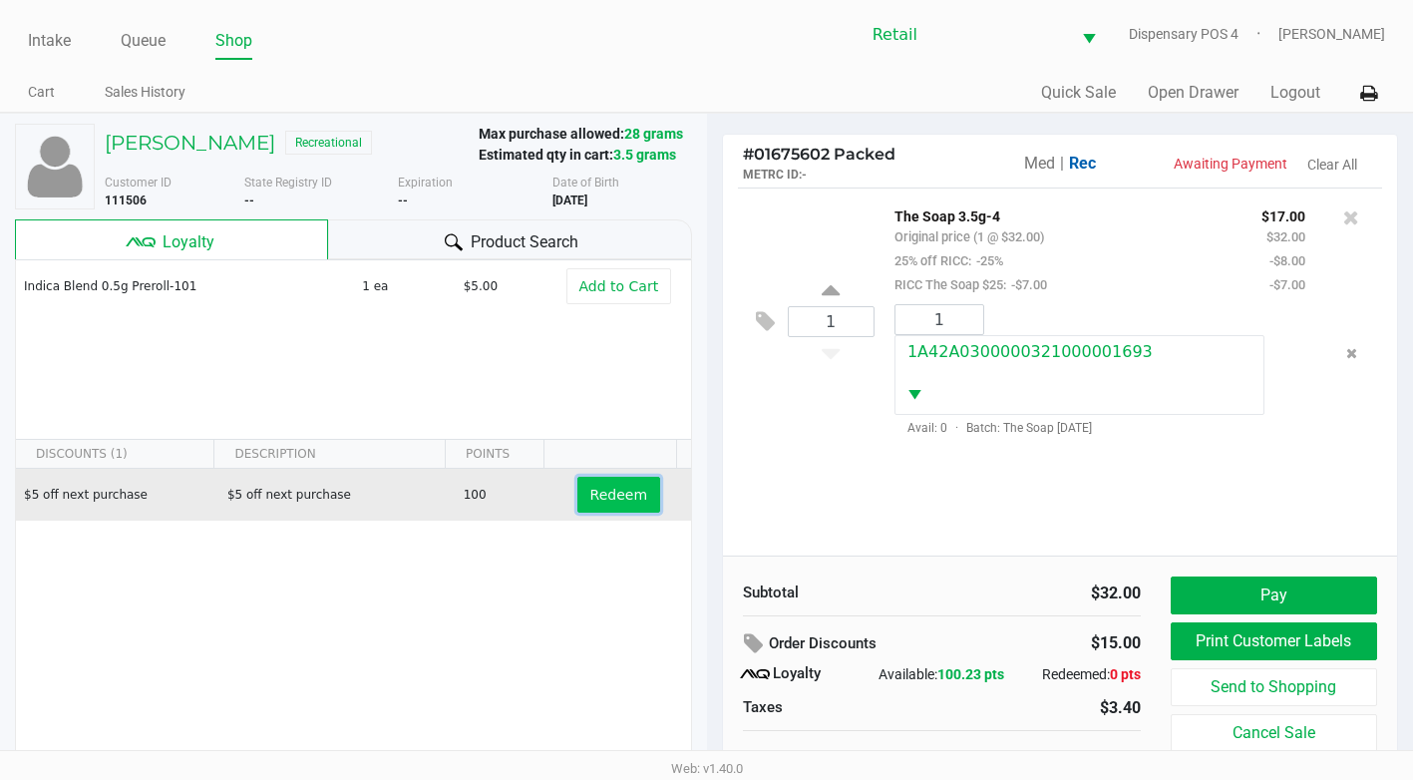
click at [596, 499] on span "Redeem" at bounding box center [618, 495] width 57 height 16
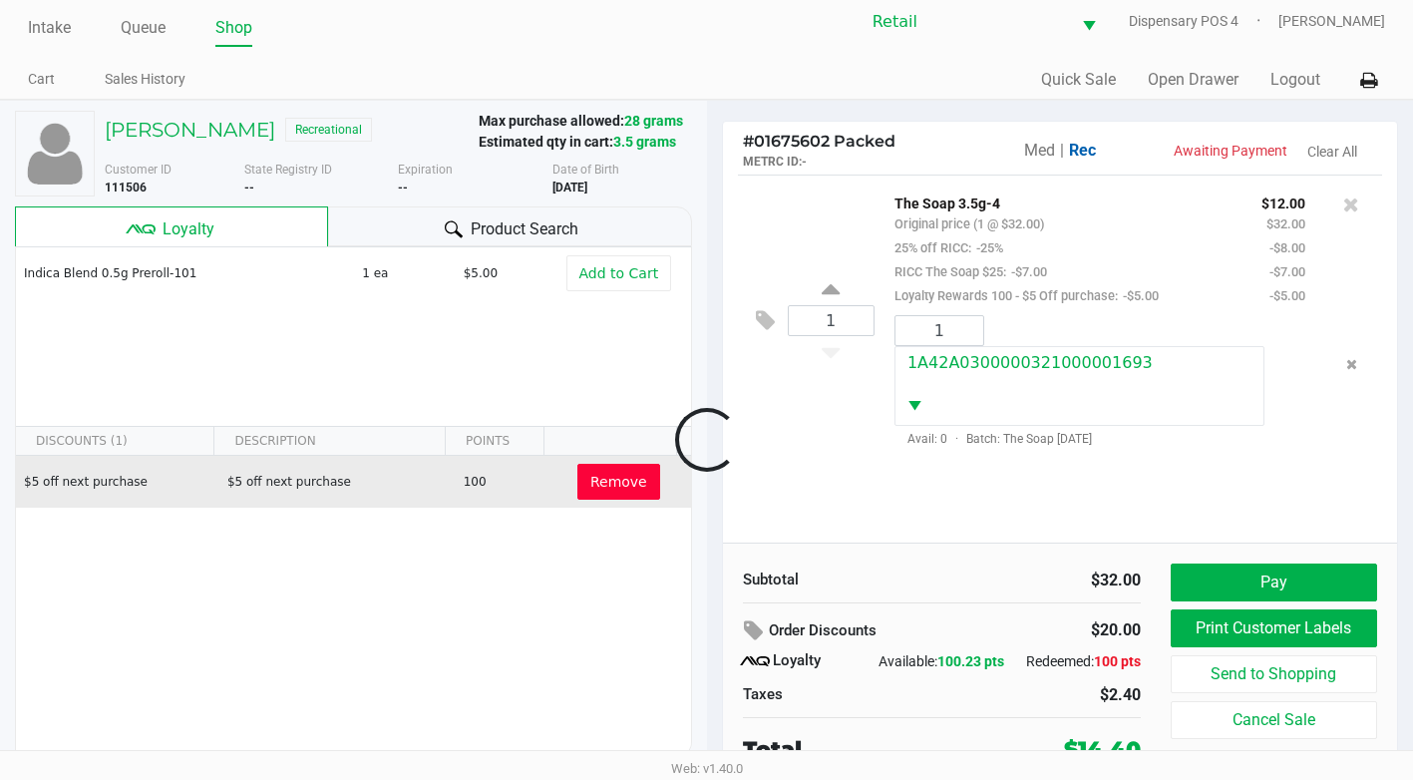
scroll to position [20, 0]
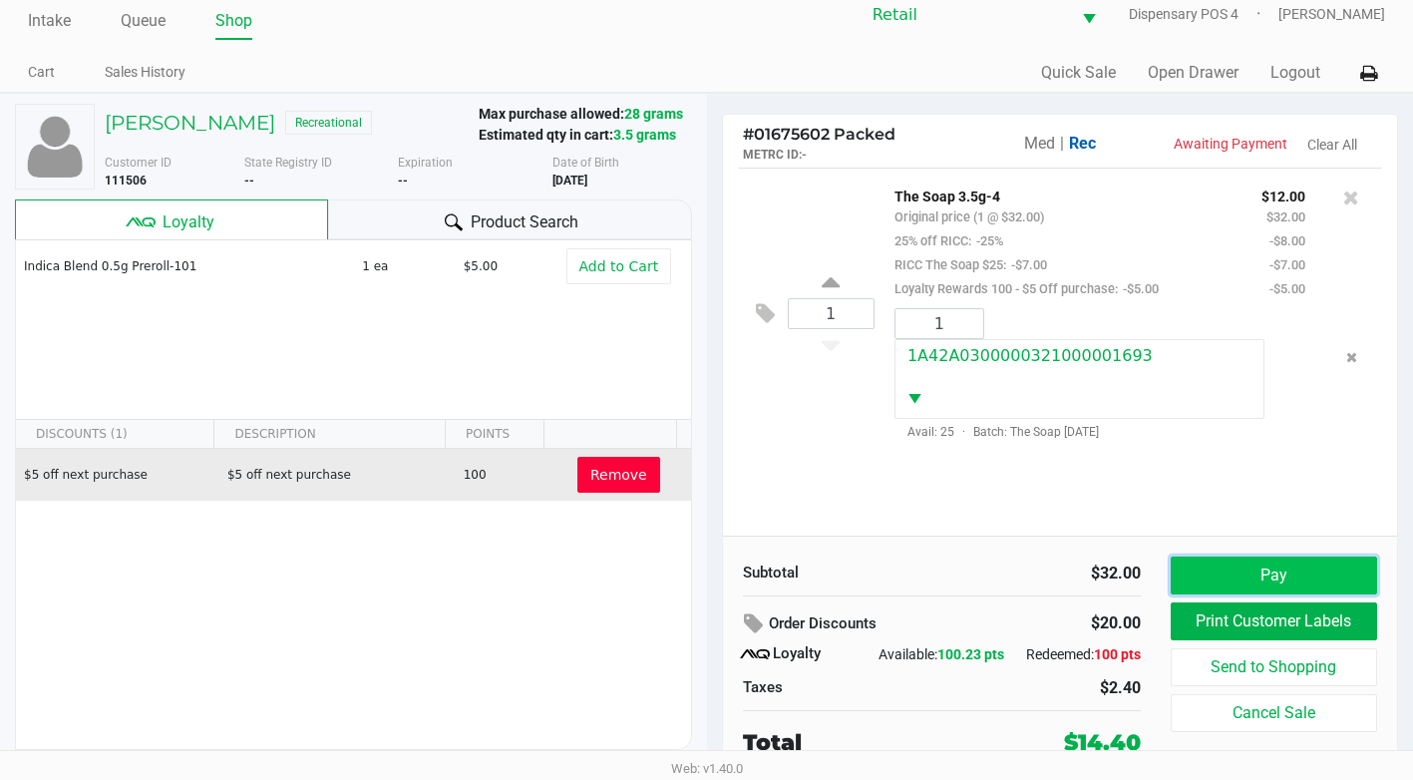
click at [1270, 572] on button "Pay" at bounding box center [1274, 575] width 206 height 38
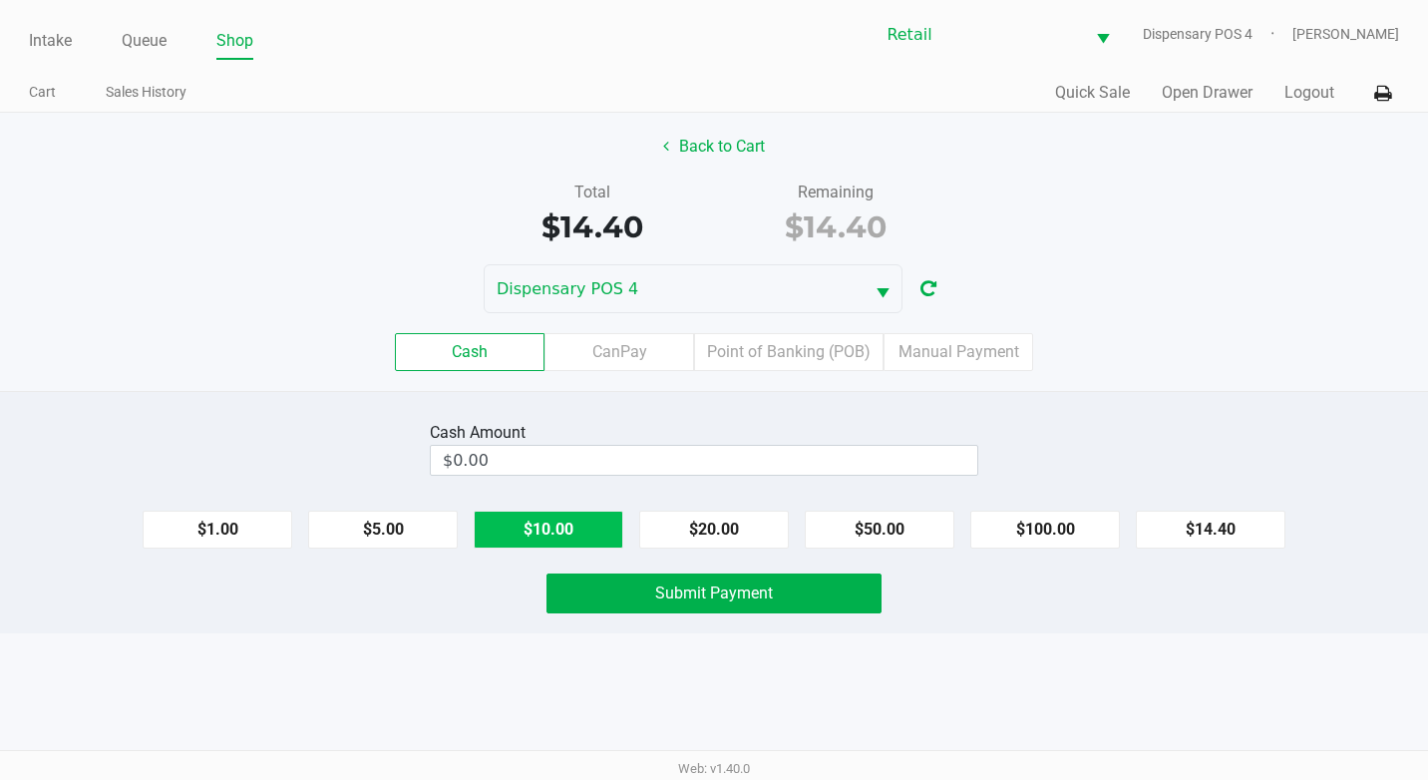
click at [584, 539] on button "$10.00" at bounding box center [549, 530] width 150 height 38
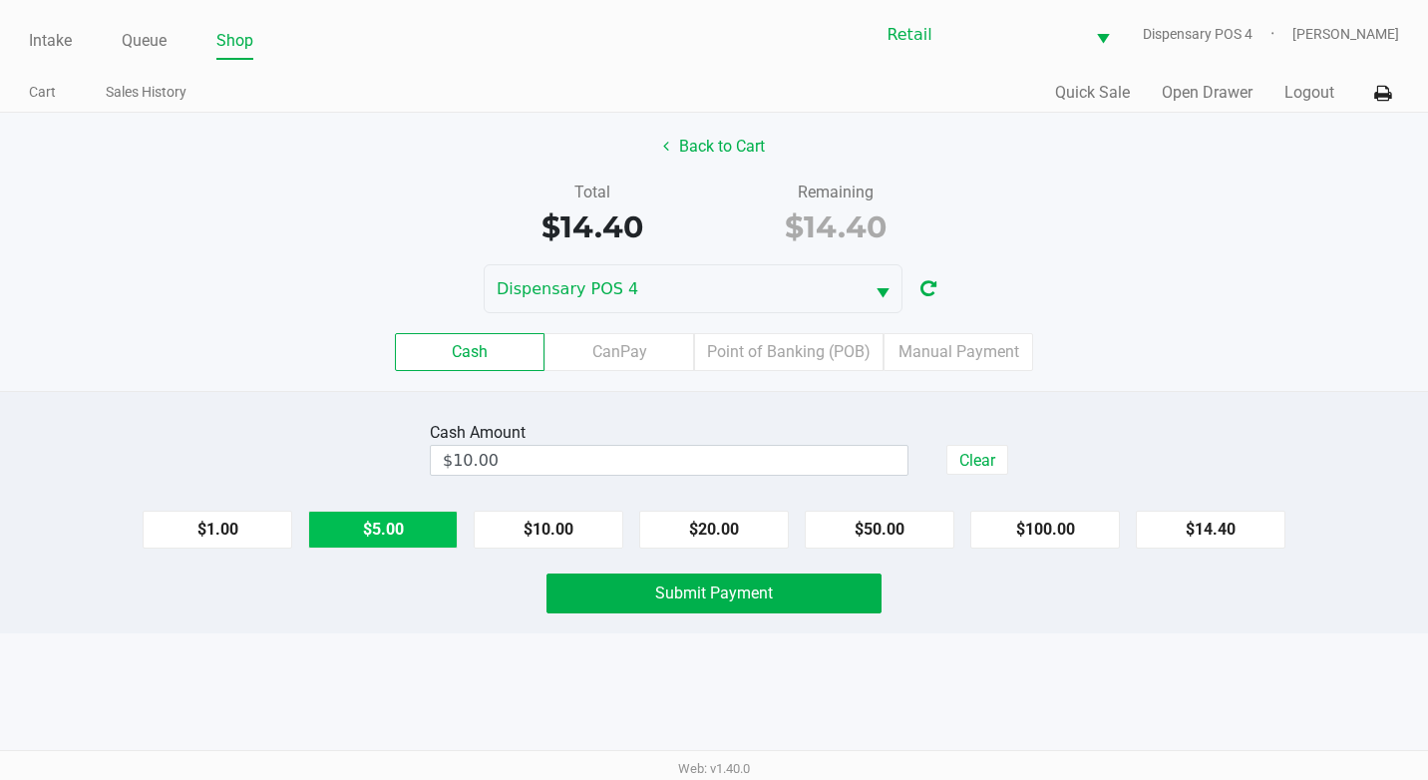
click at [363, 535] on button "$5.00" at bounding box center [383, 530] width 150 height 38
type input "$15.00"
click at [799, 607] on button "Submit Payment" at bounding box center [713, 593] width 335 height 40
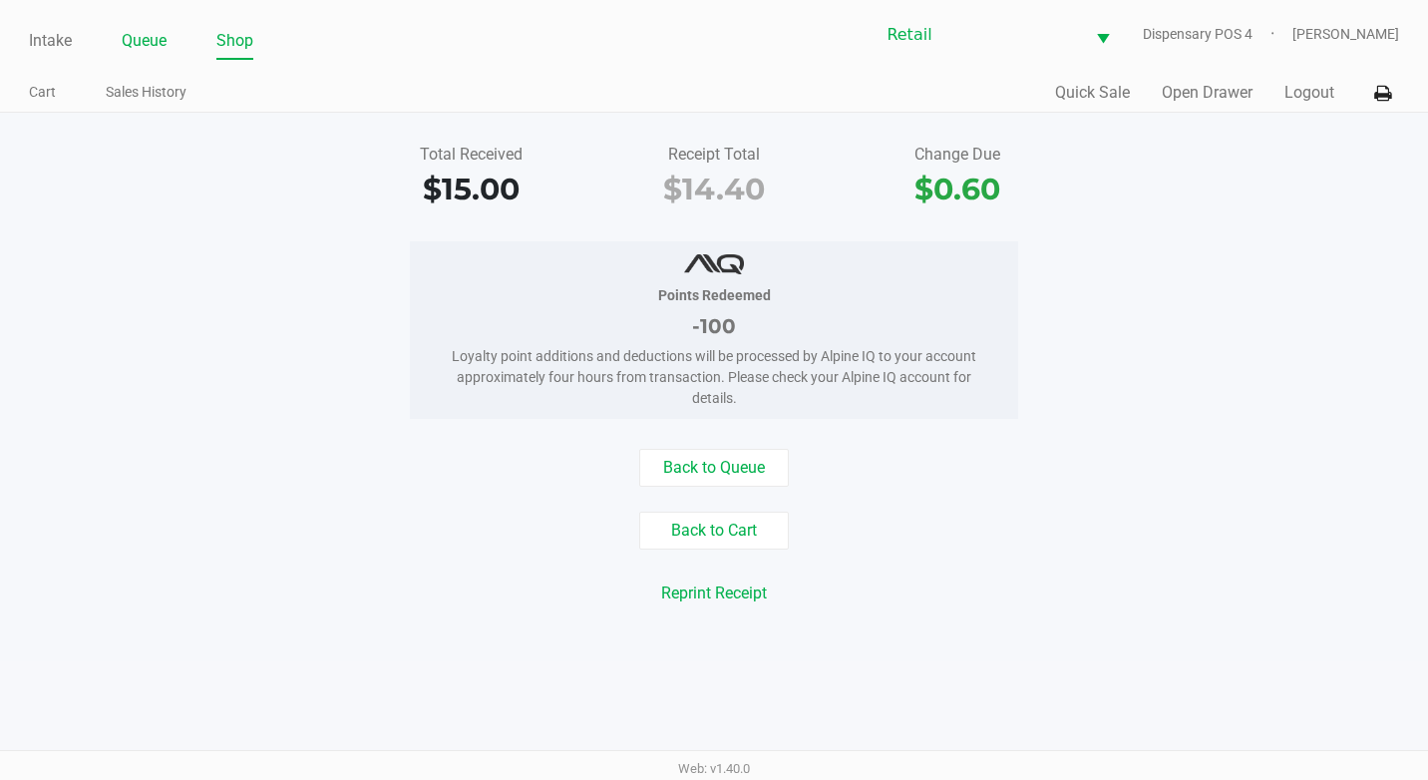
click at [126, 32] on link "Queue" at bounding box center [144, 41] width 45 height 28
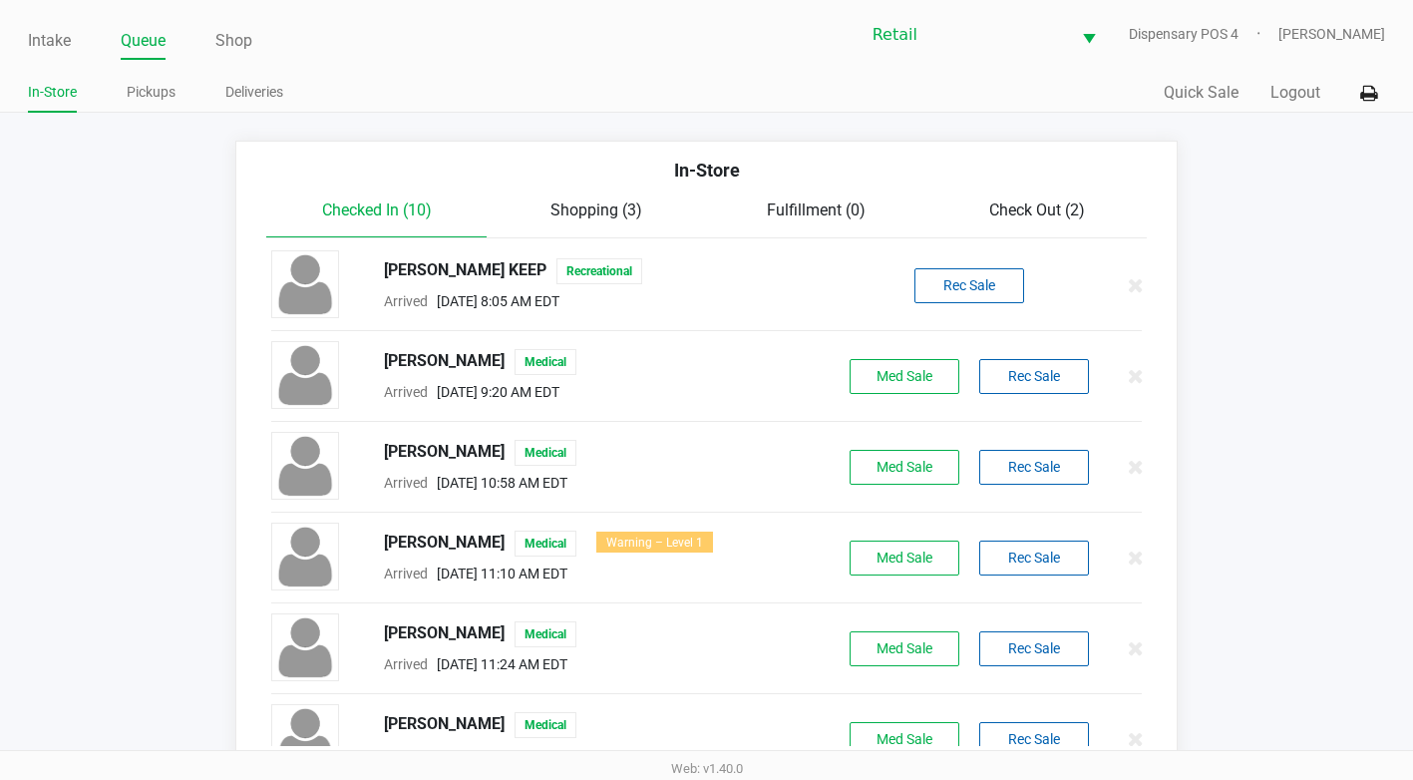
click at [1006, 207] on span "Check Out (2)" at bounding box center [1037, 209] width 96 height 19
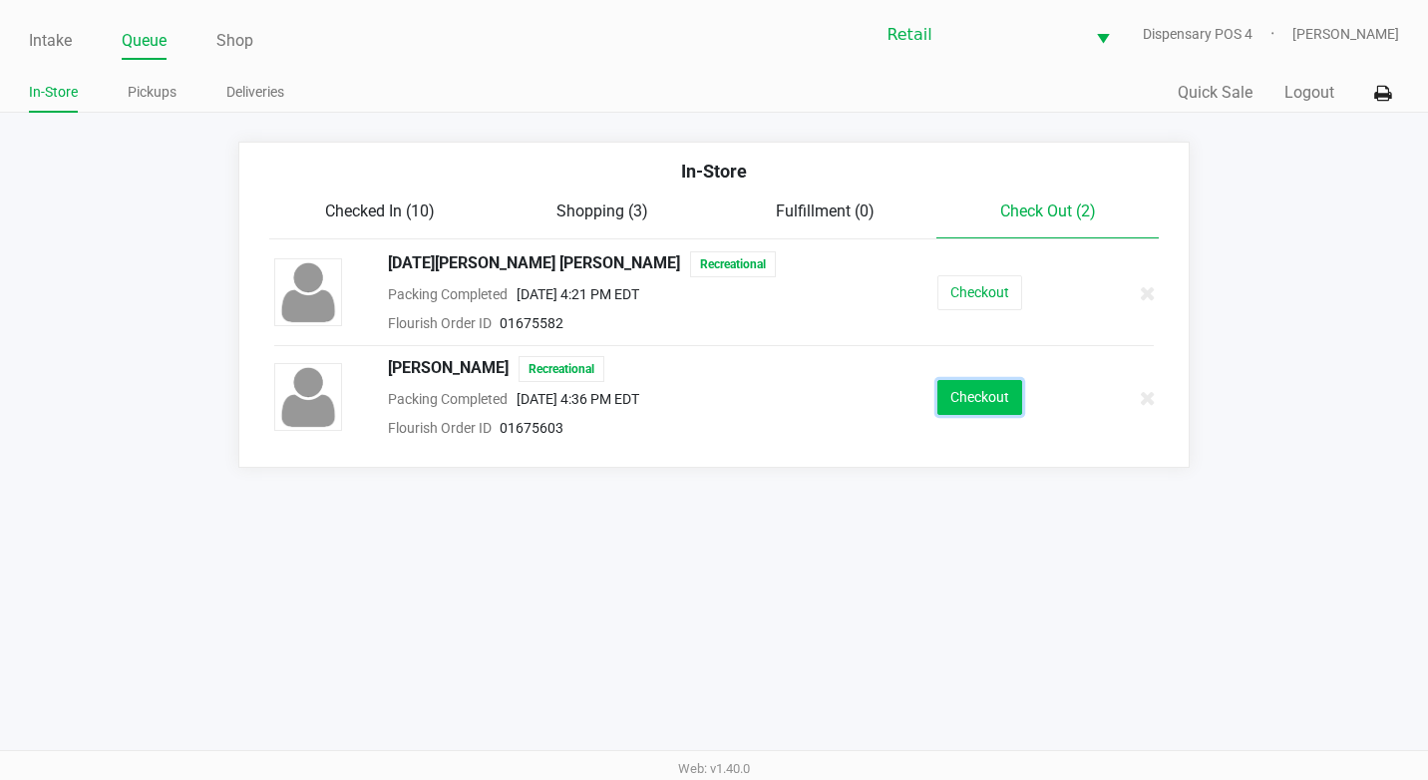
click at [961, 393] on button "Checkout" at bounding box center [979, 397] width 85 height 35
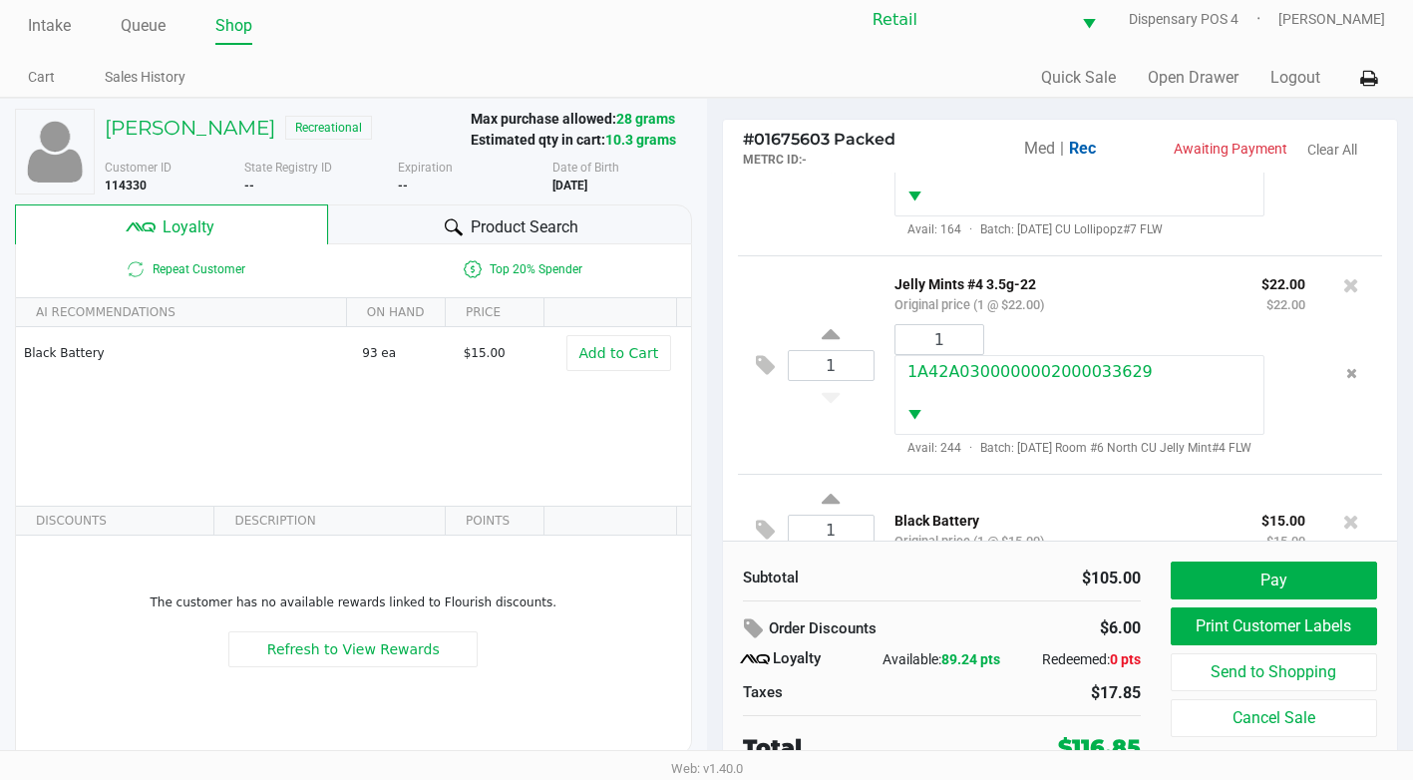
scroll to position [20, 0]
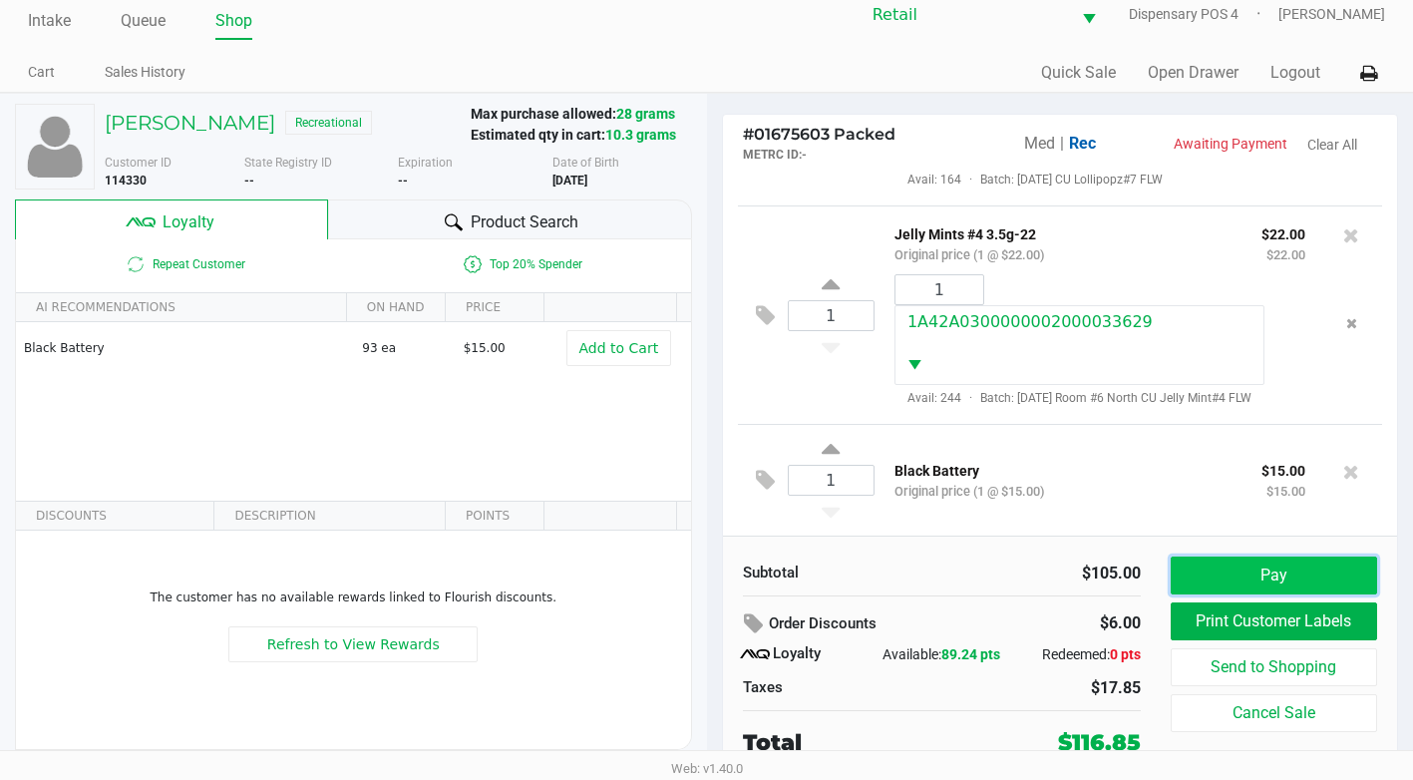
click at [1273, 569] on button "Pay" at bounding box center [1274, 575] width 206 height 38
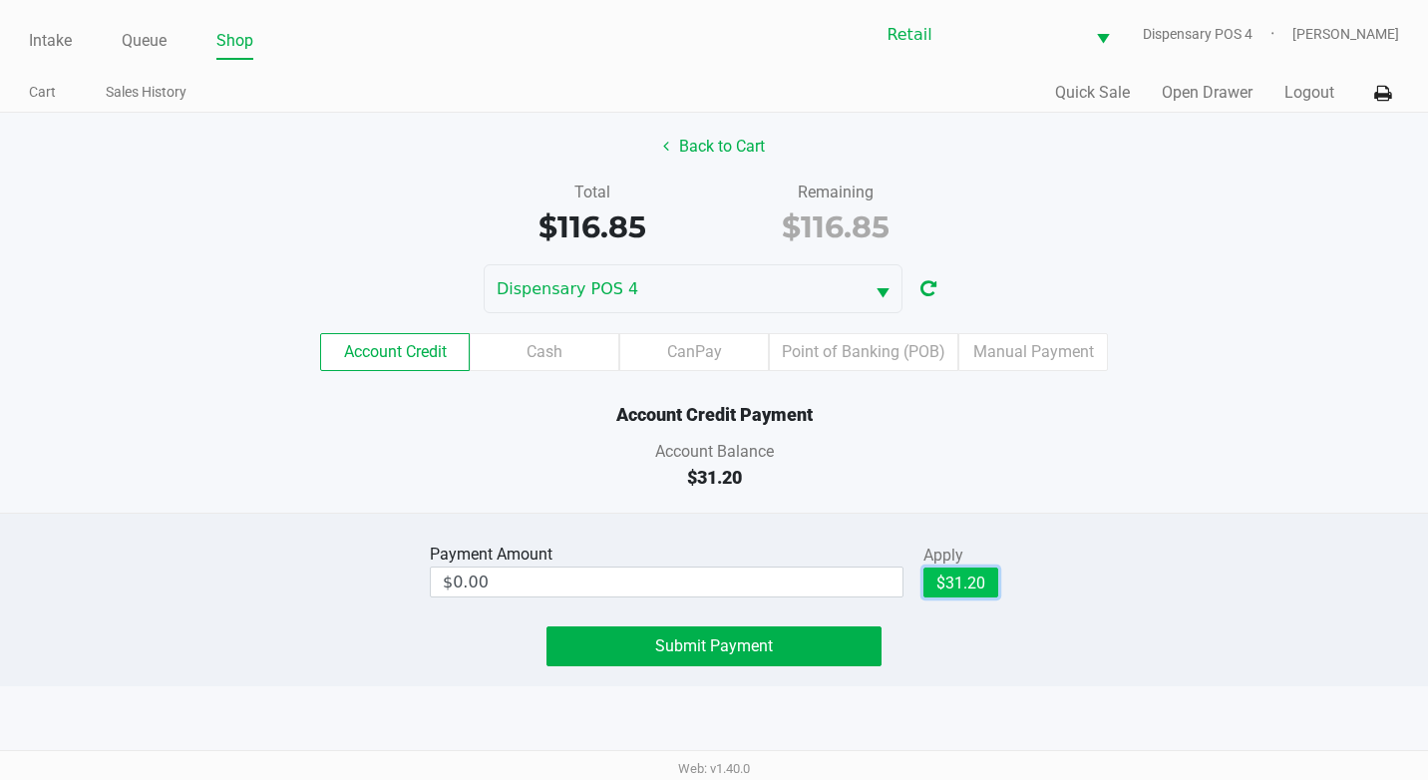
click at [974, 588] on button "$31.20" at bounding box center [960, 582] width 75 height 30
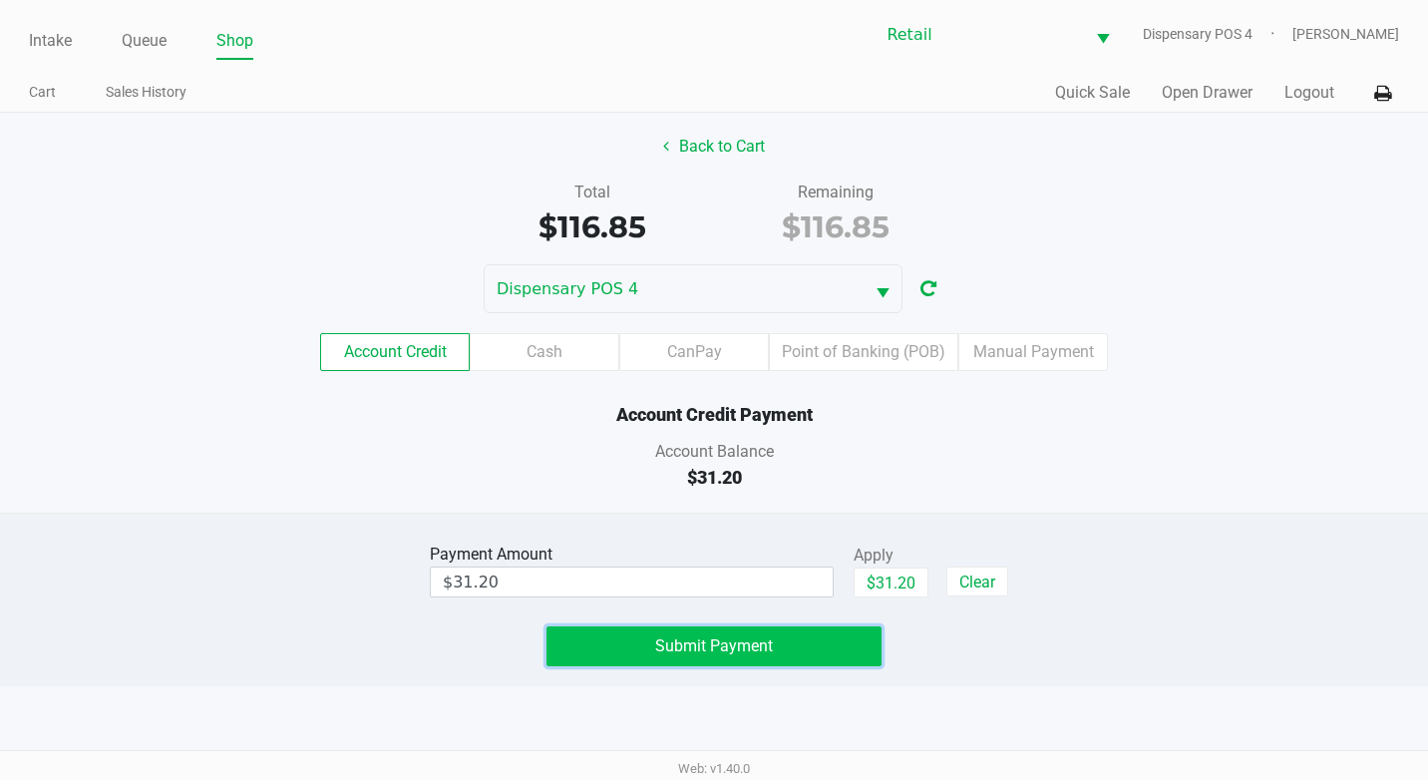
click at [752, 633] on button "Submit Payment" at bounding box center [713, 646] width 335 height 40
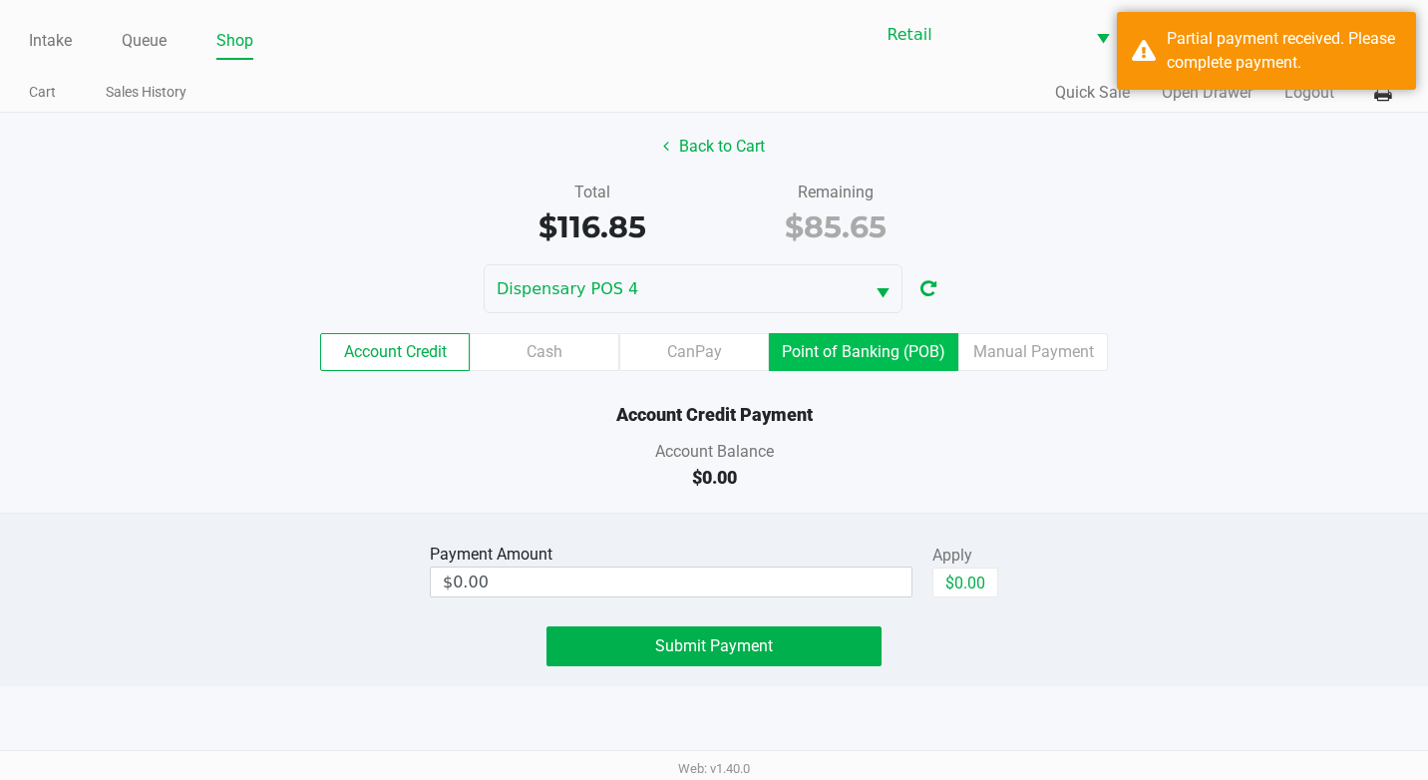
click at [847, 366] on label "Point of Banking (POB)" at bounding box center [863, 352] width 189 height 38
click at [0, 0] on 8 "Point of Banking (POB)" at bounding box center [0, 0] width 0 height 0
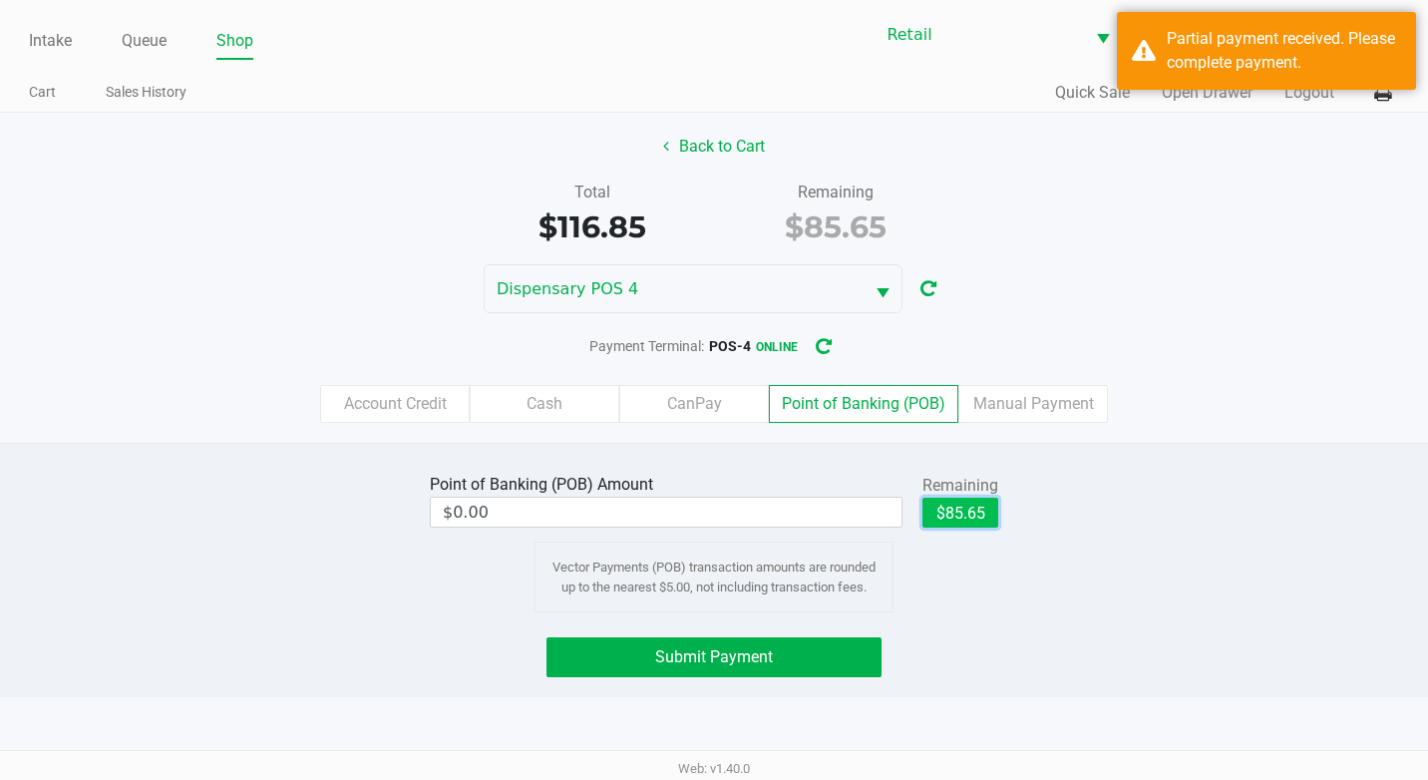
click at [996, 506] on button "$85.65" at bounding box center [960, 513] width 76 height 30
type input "$85.65"
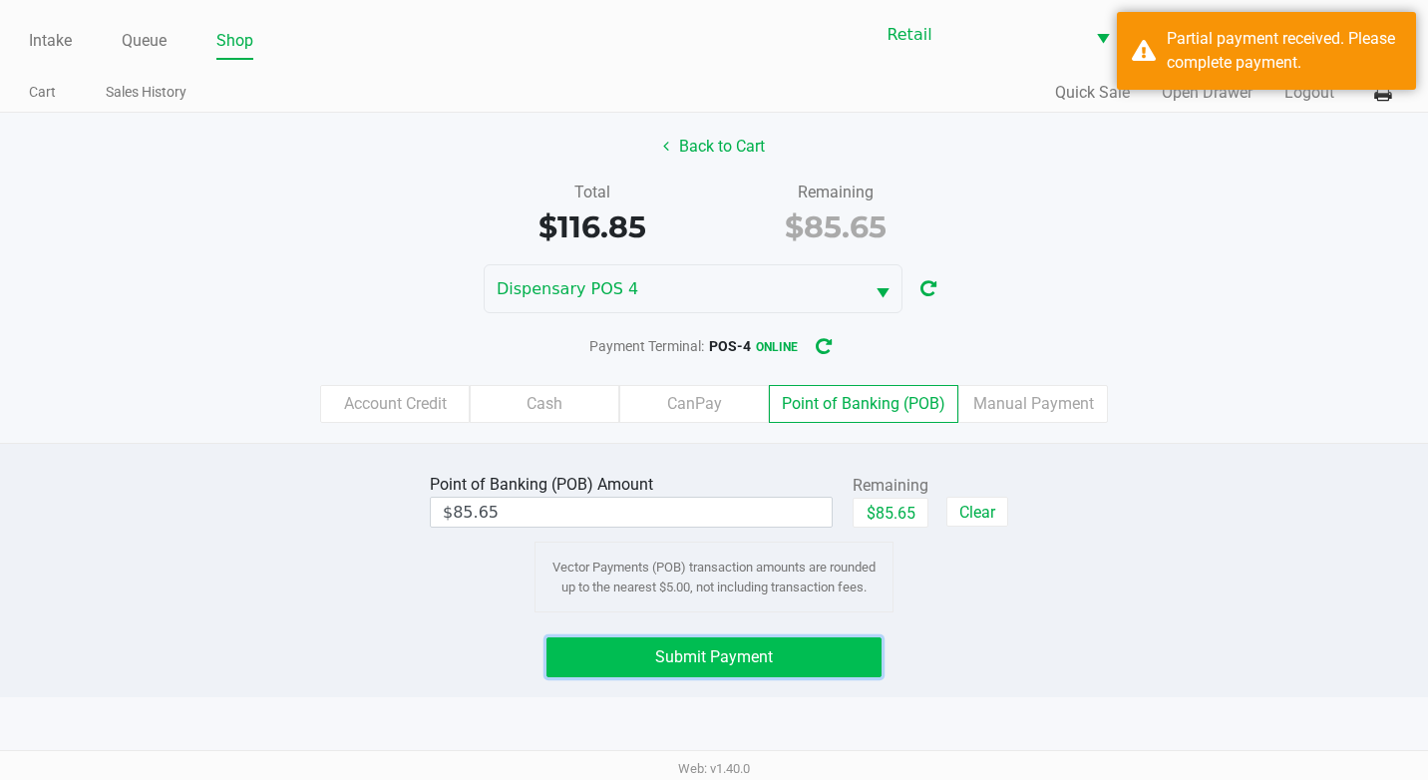
click at [852, 649] on button "Submit Payment" at bounding box center [713, 657] width 335 height 40
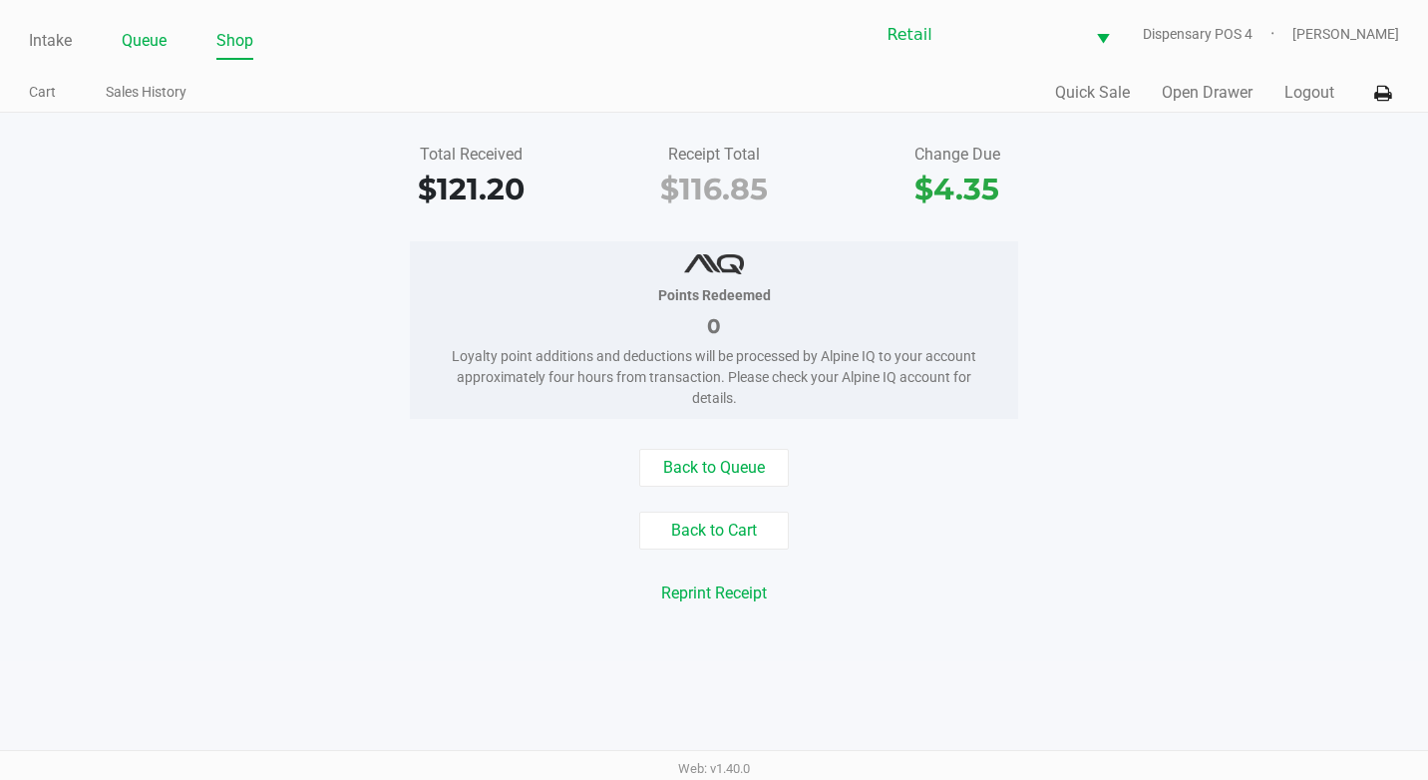
click at [155, 32] on link "Queue" at bounding box center [144, 41] width 45 height 28
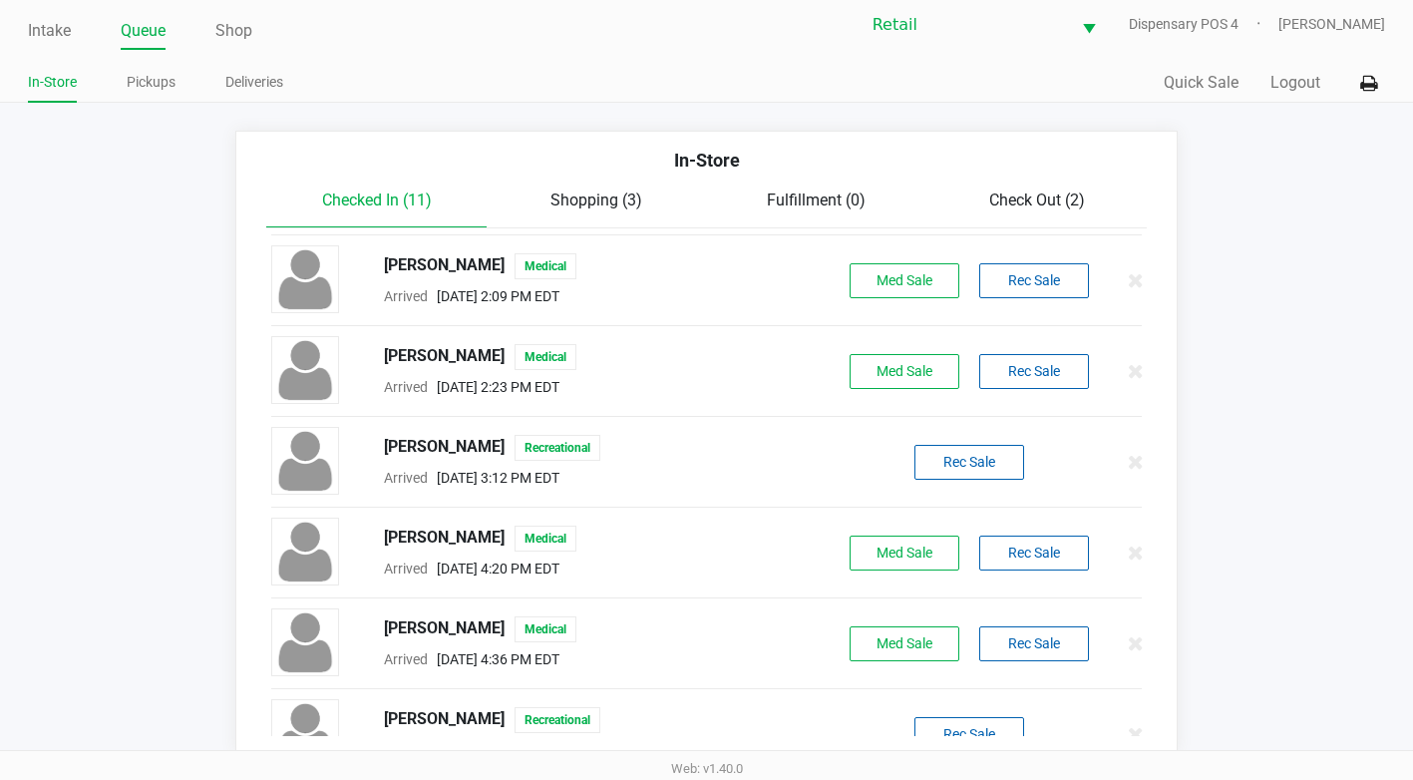
scroll to position [494, 0]
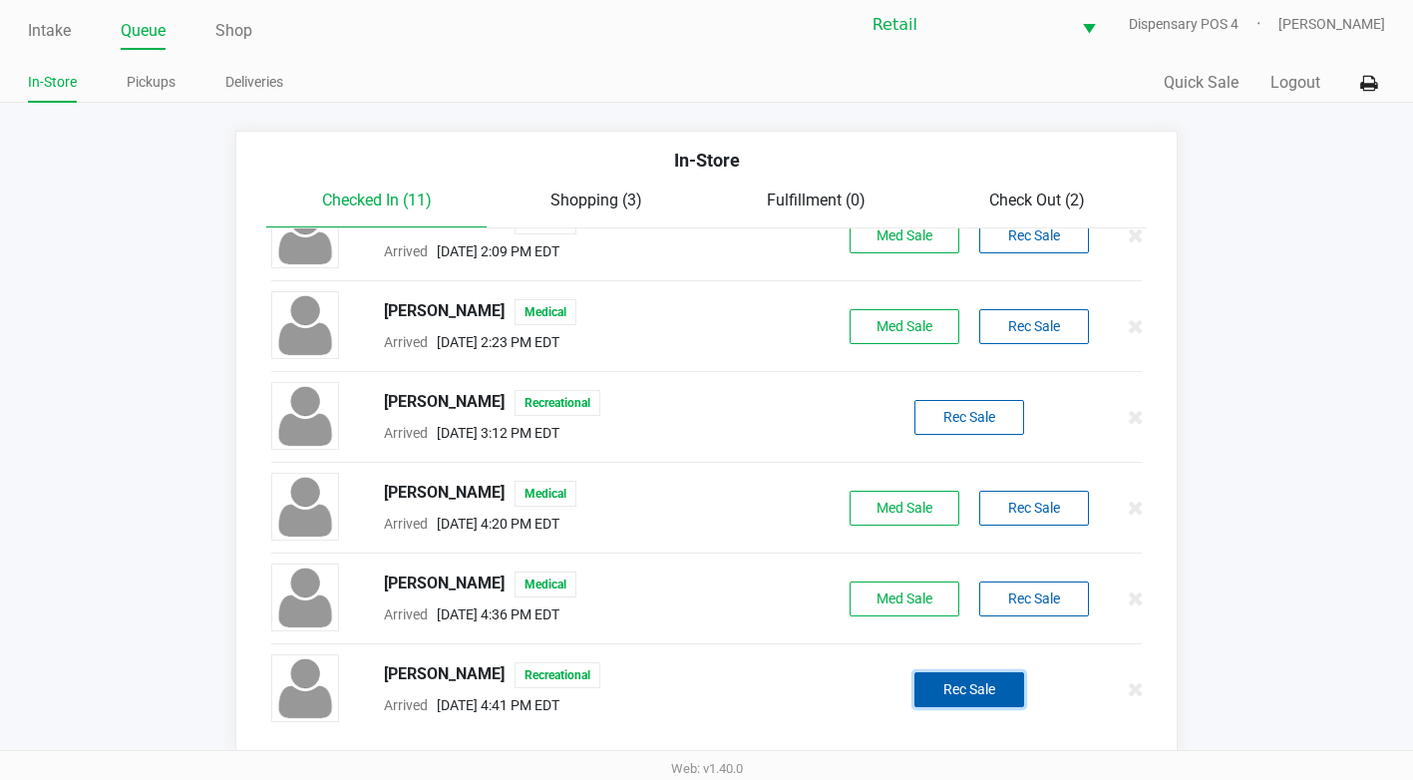
click at [957, 682] on button "Rec Sale" at bounding box center [969, 689] width 110 height 35
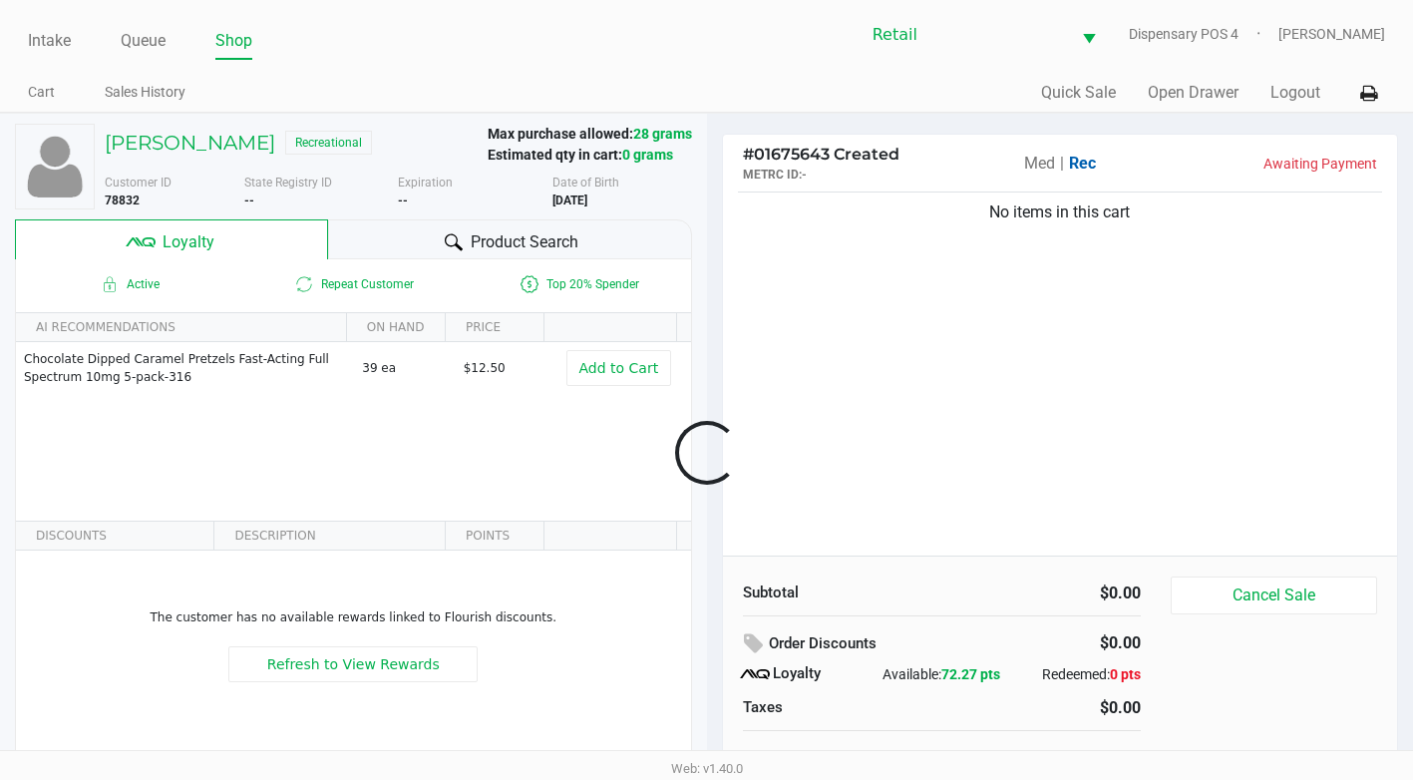
scroll to position [20, 0]
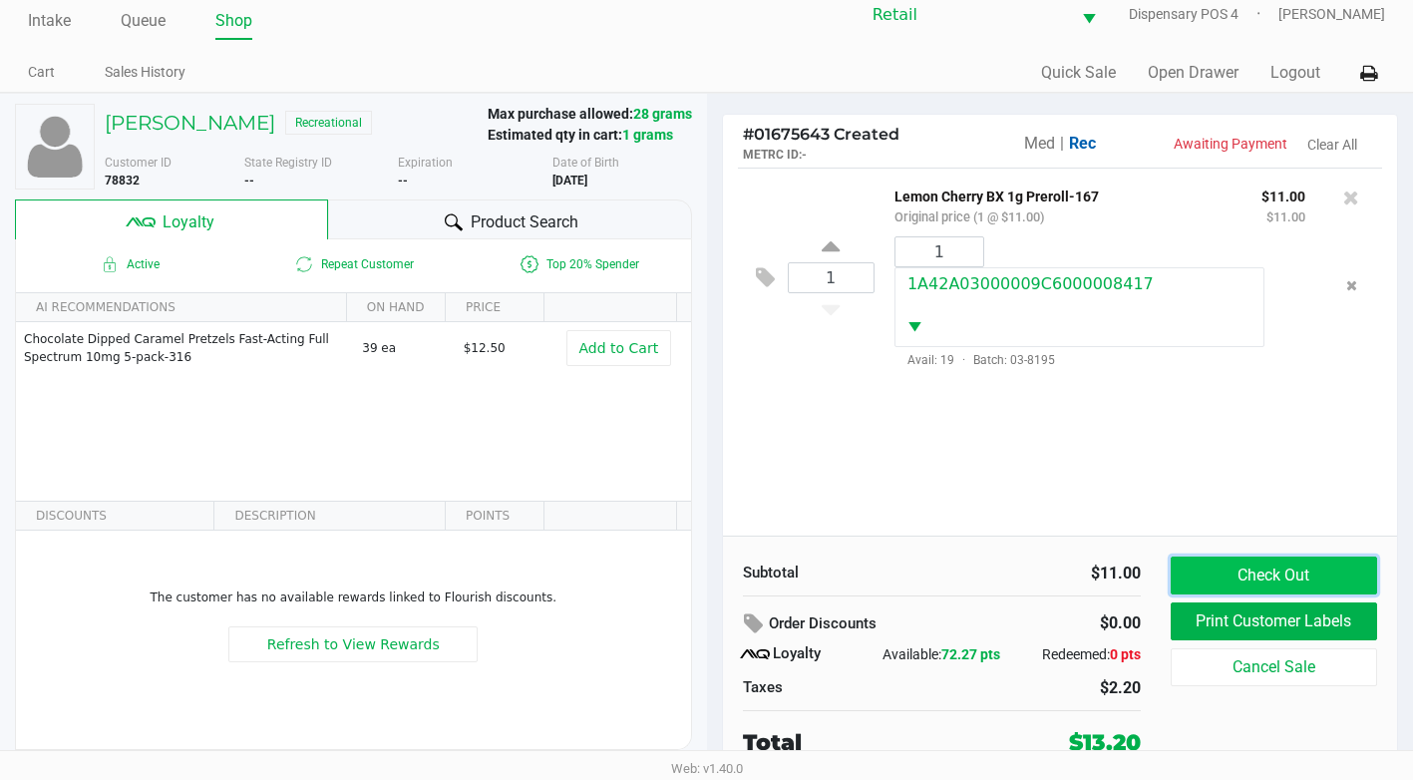
click at [1323, 569] on button "Check Out" at bounding box center [1274, 575] width 206 height 38
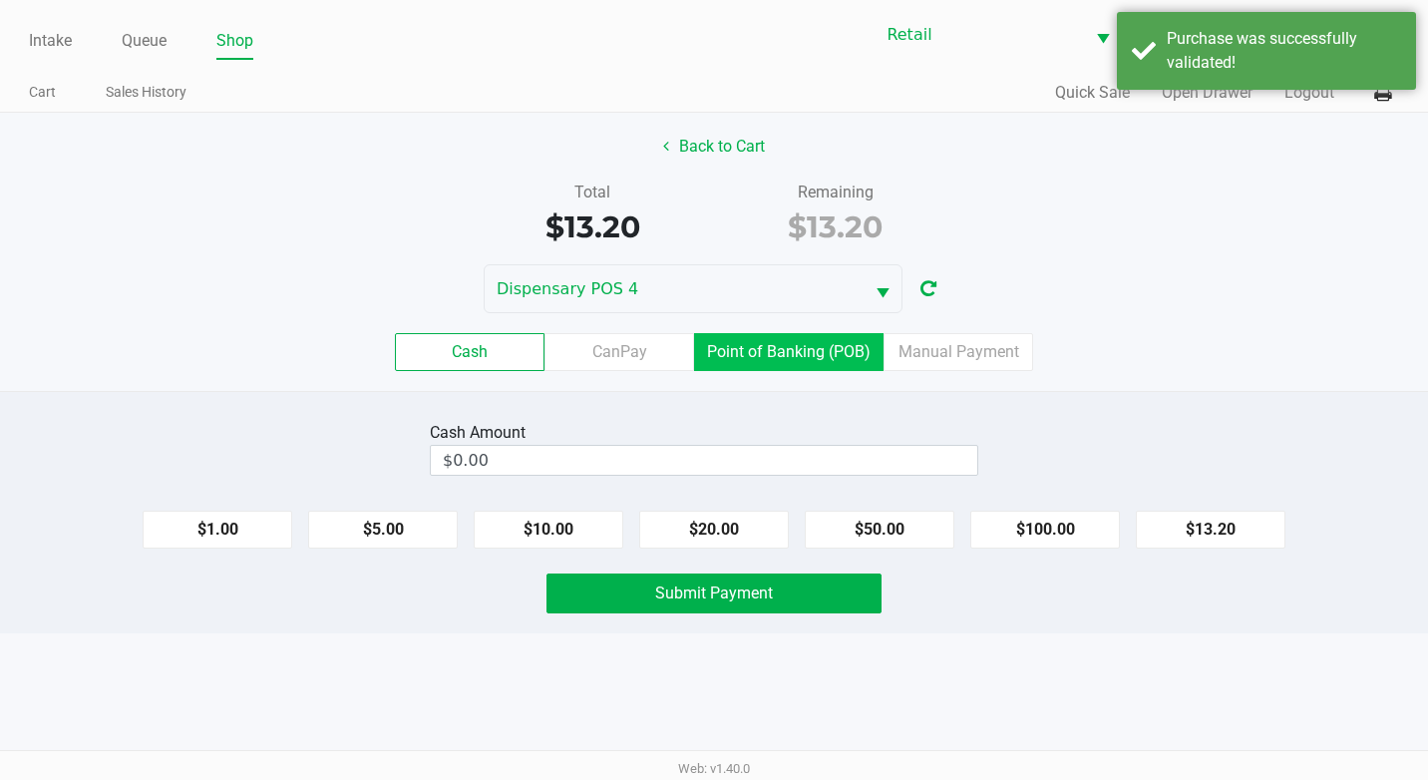
click at [789, 353] on label "Point of Banking (POB)" at bounding box center [788, 352] width 189 height 38
click at [0, 0] on 7 "Point of Banking (POB)" at bounding box center [0, 0] width 0 height 0
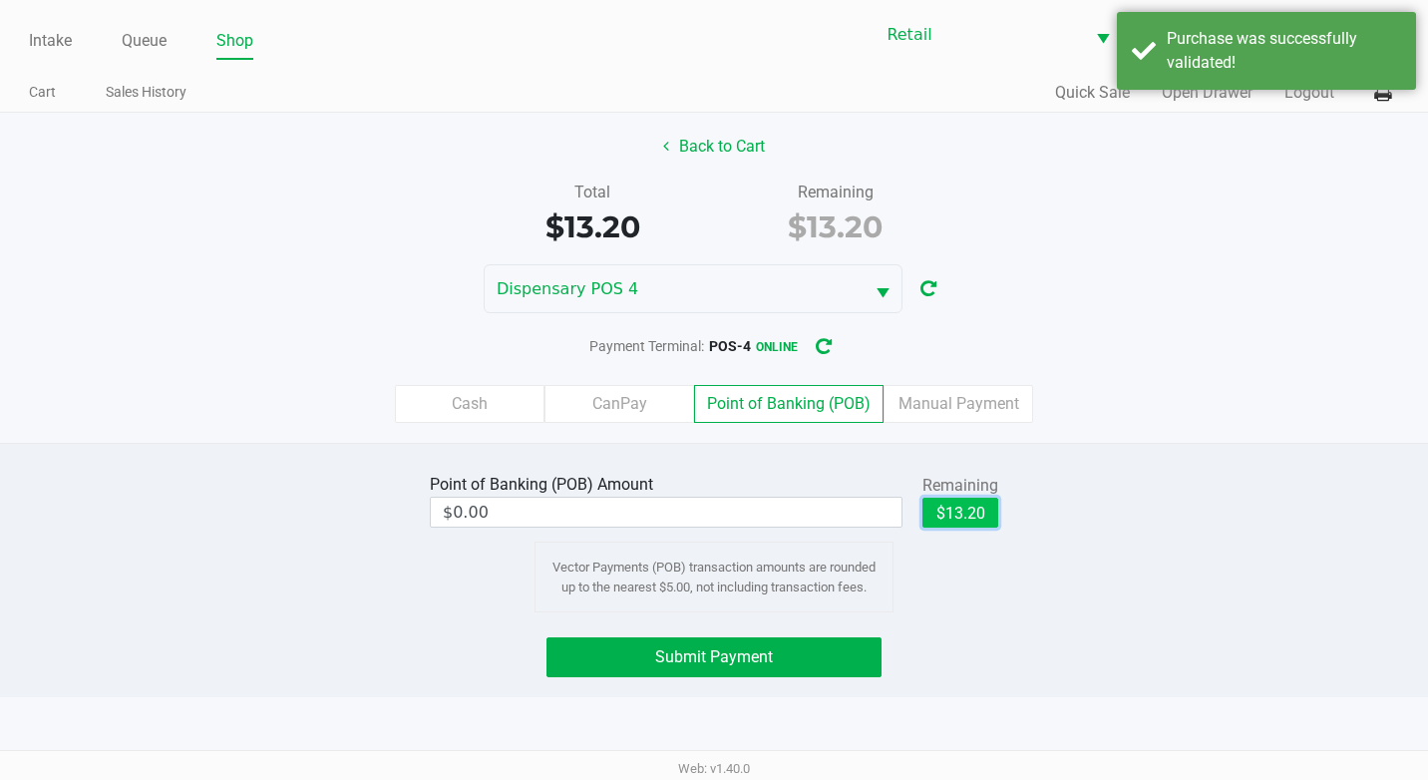
click at [925, 504] on button "$13.20" at bounding box center [960, 513] width 76 height 30
type input "$13.20"
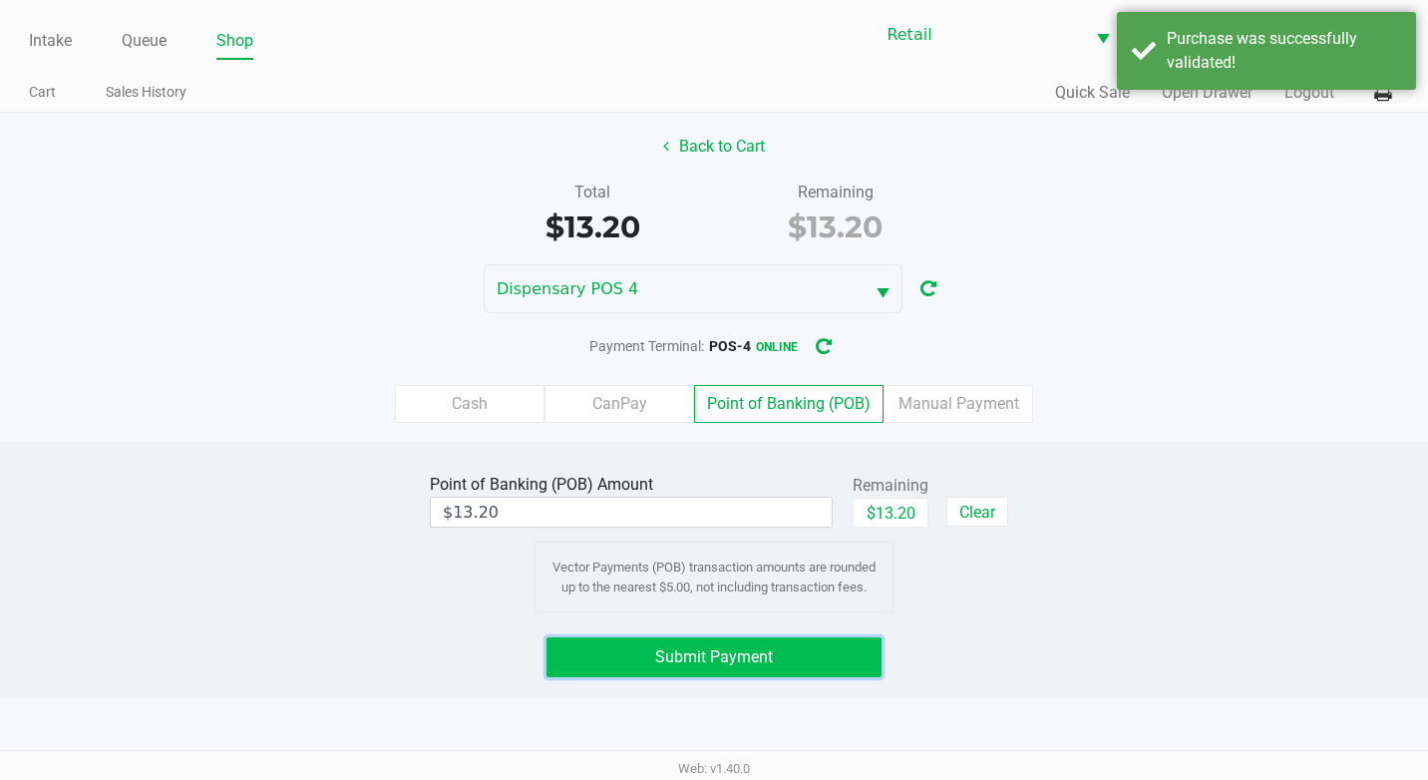
click at [852, 641] on button "Submit Payment" at bounding box center [713, 657] width 335 height 40
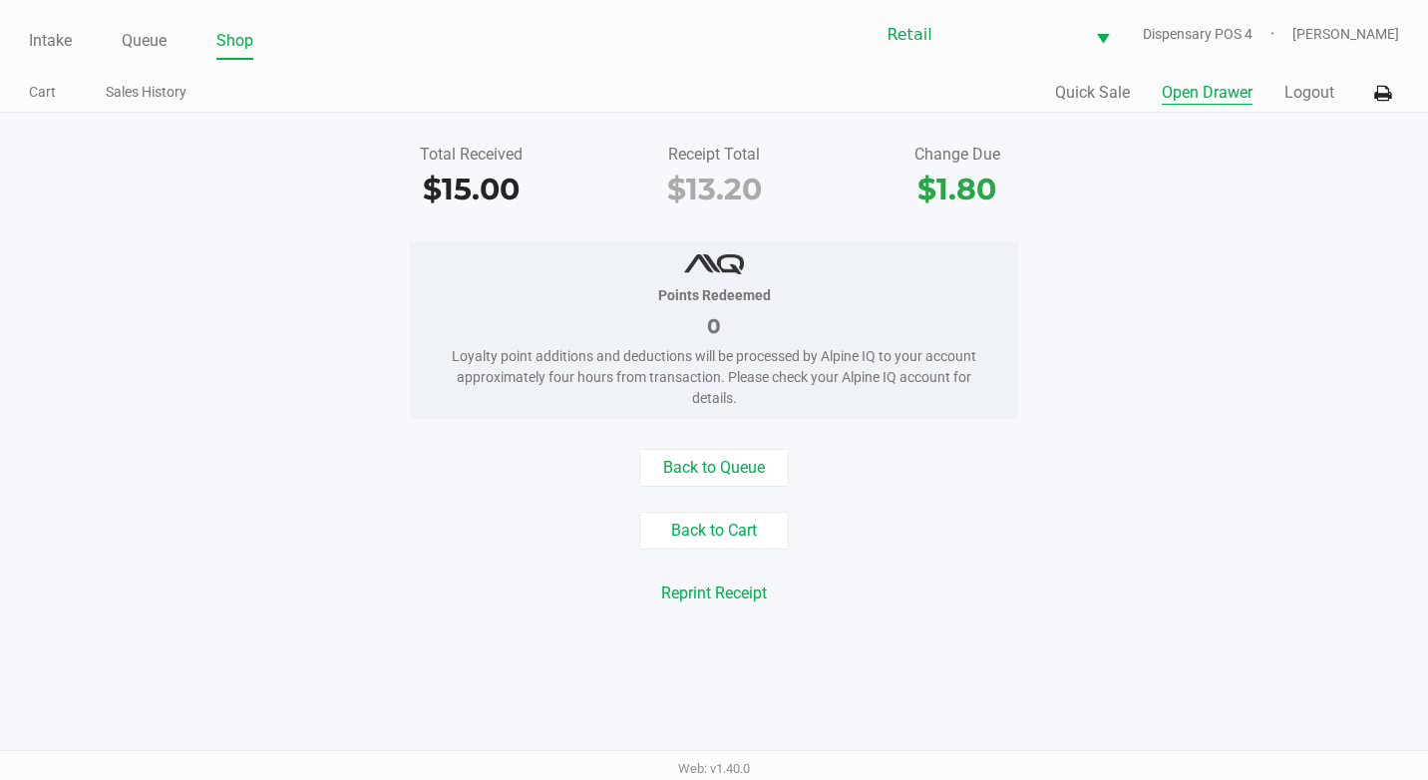
click at [1171, 84] on button "Open Drawer" at bounding box center [1207, 93] width 91 height 24
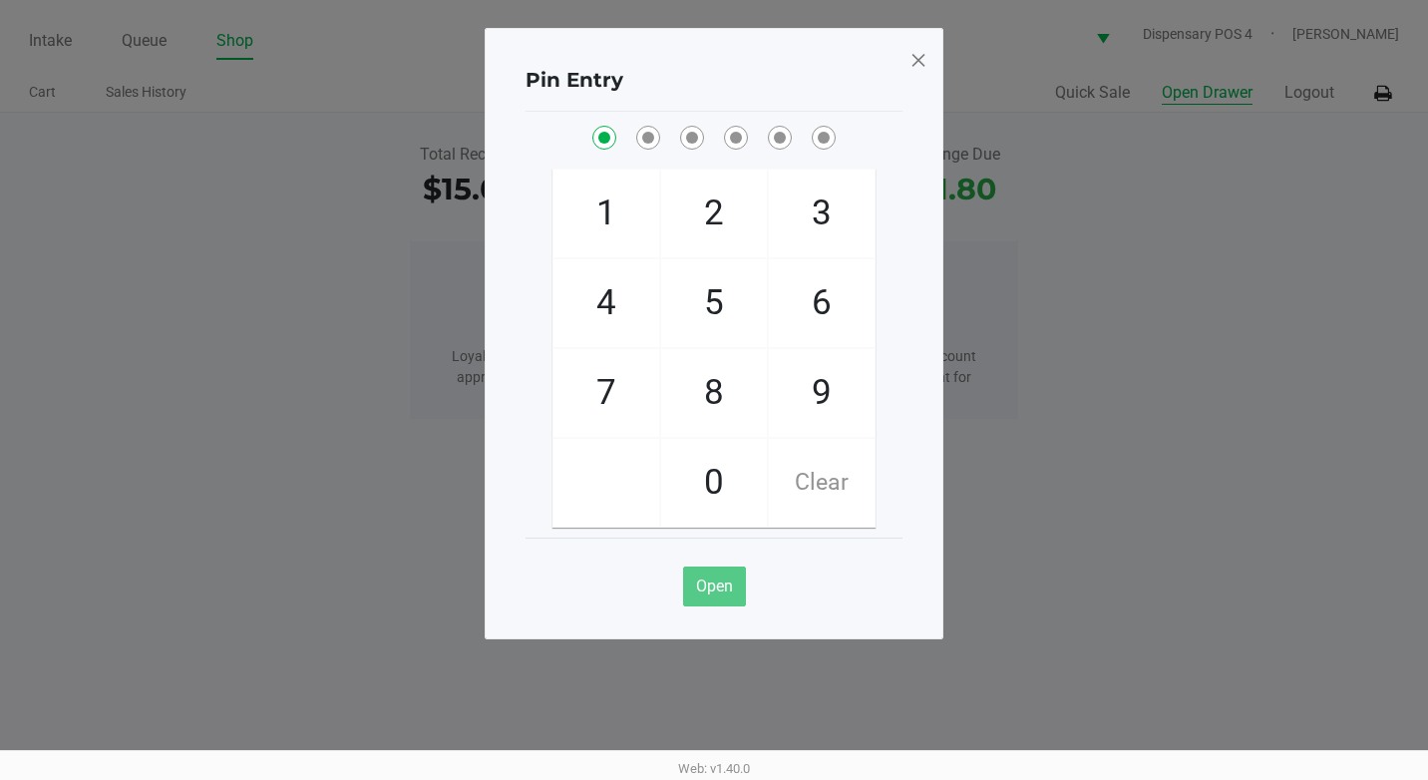
checkbox input "true"
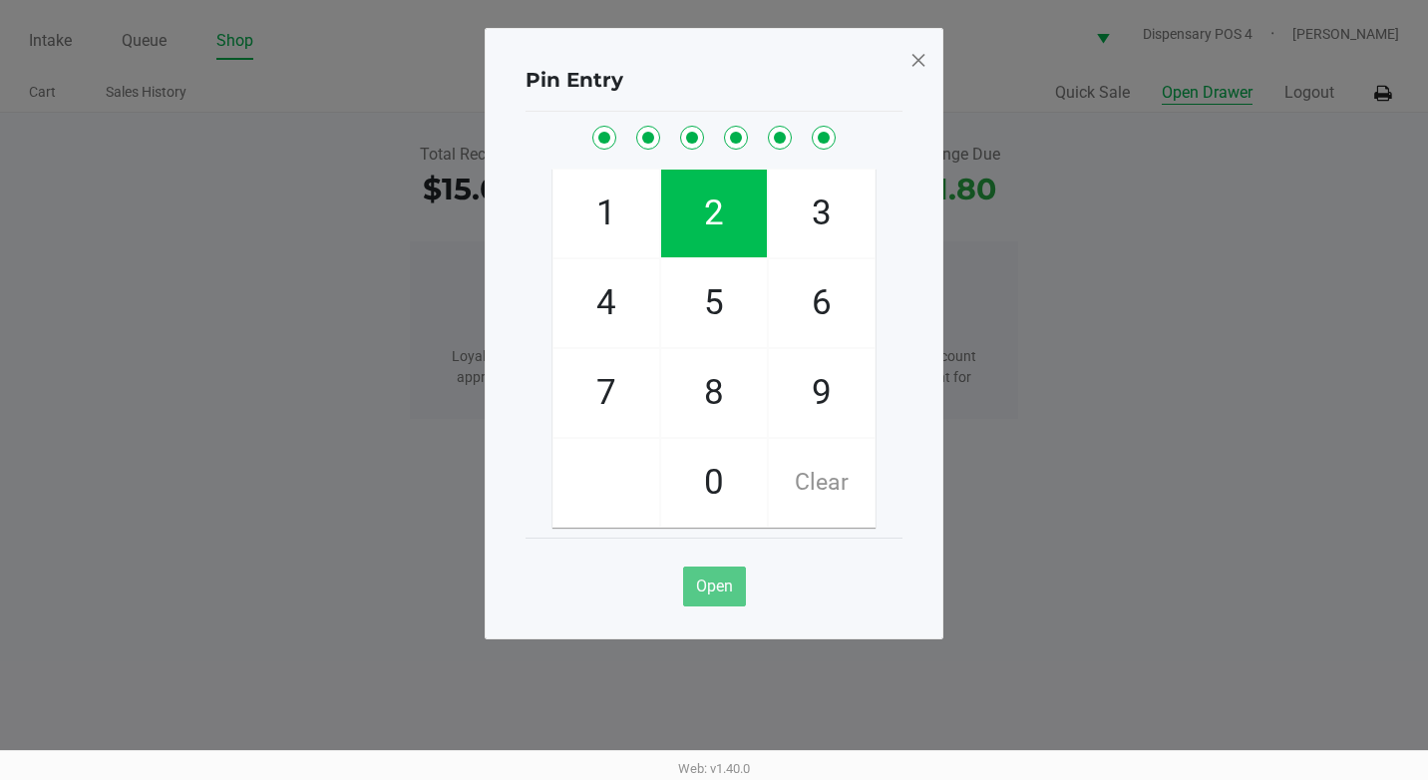
checkbox input "true"
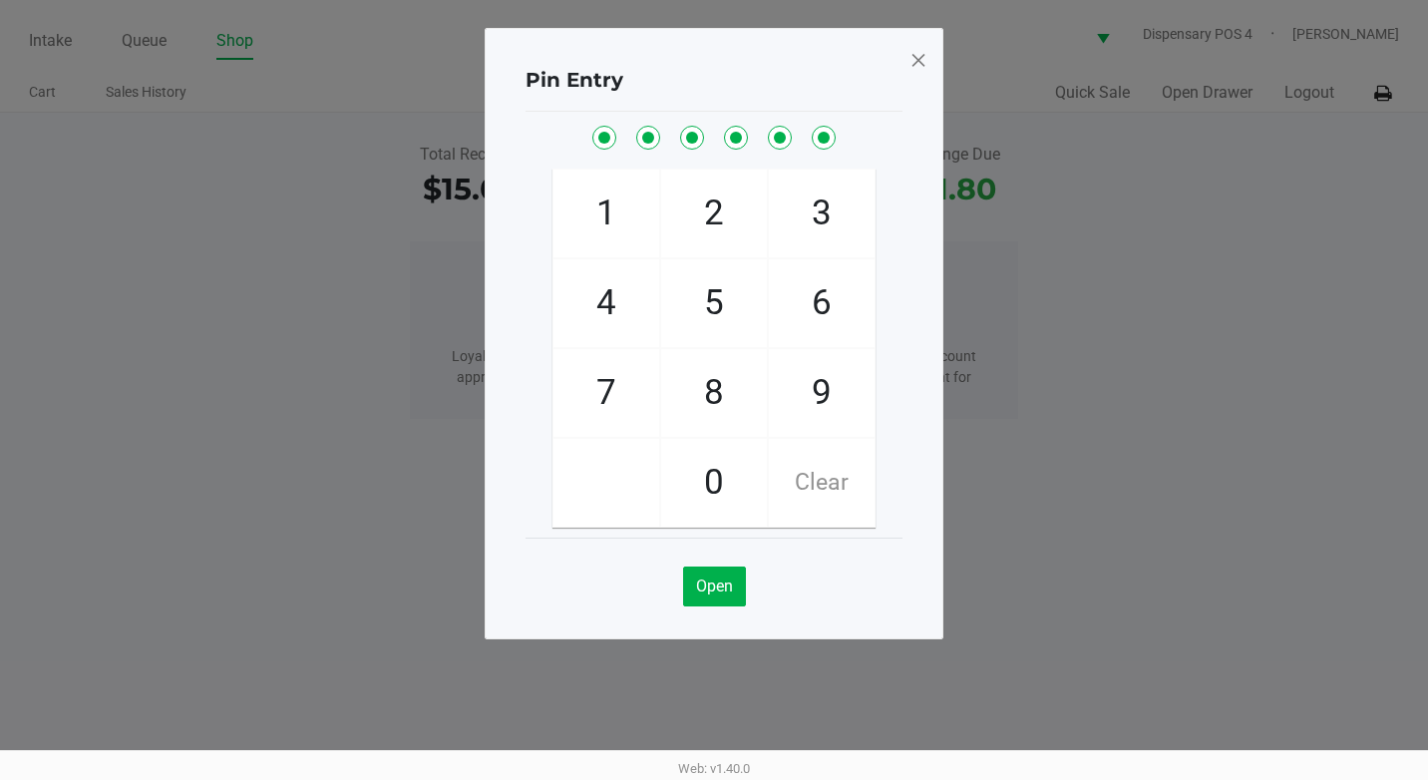
click at [923, 63] on span at bounding box center [918, 60] width 18 height 32
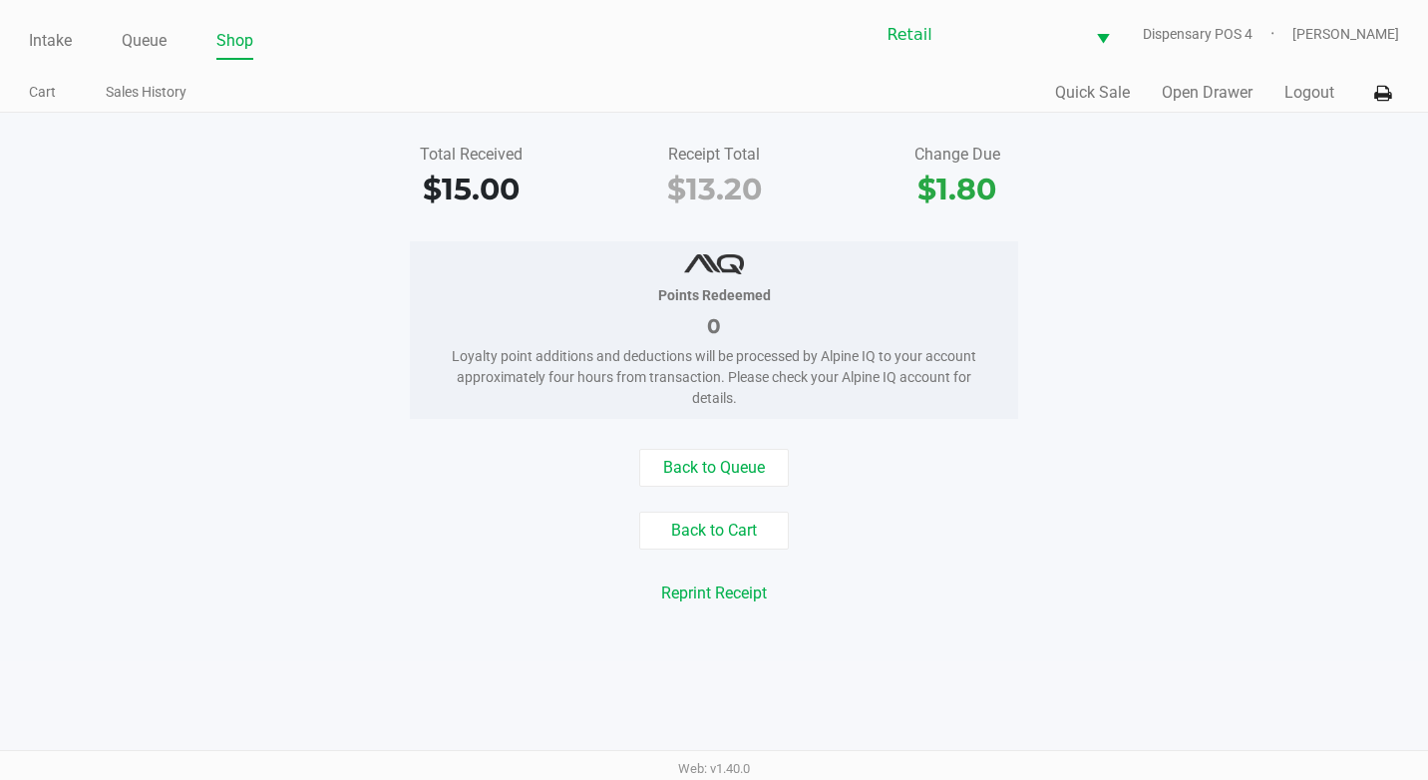
click at [1127, 202] on div "Total Received $15.00 Receipt Total $13.20 Change Due $1.80" at bounding box center [714, 177] width 1458 height 69
click at [163, 42] on link "Queue" at bounding box center [144, 41] width 45 height 28
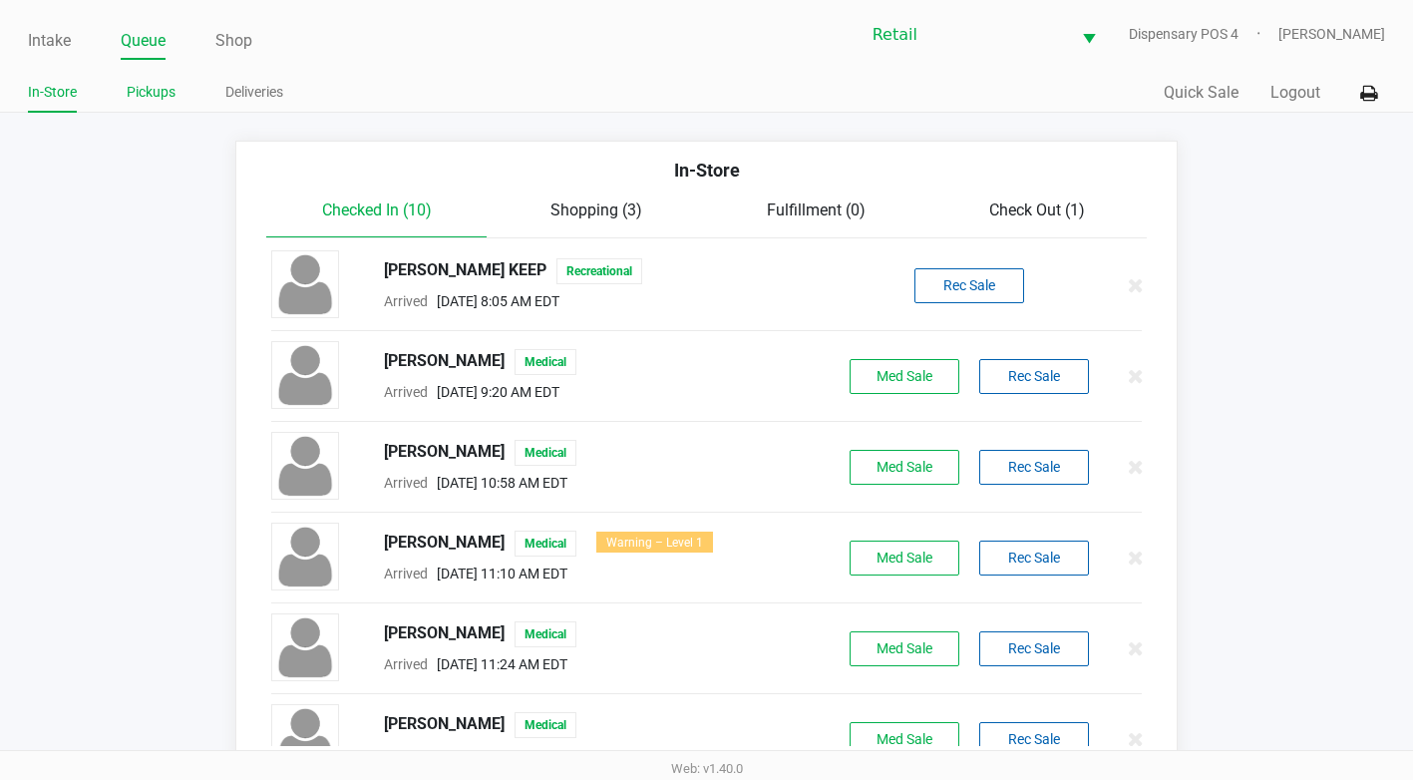
click at [163, 94] on link "Pickups" at bounding box center [151, 92] width 49 height 25
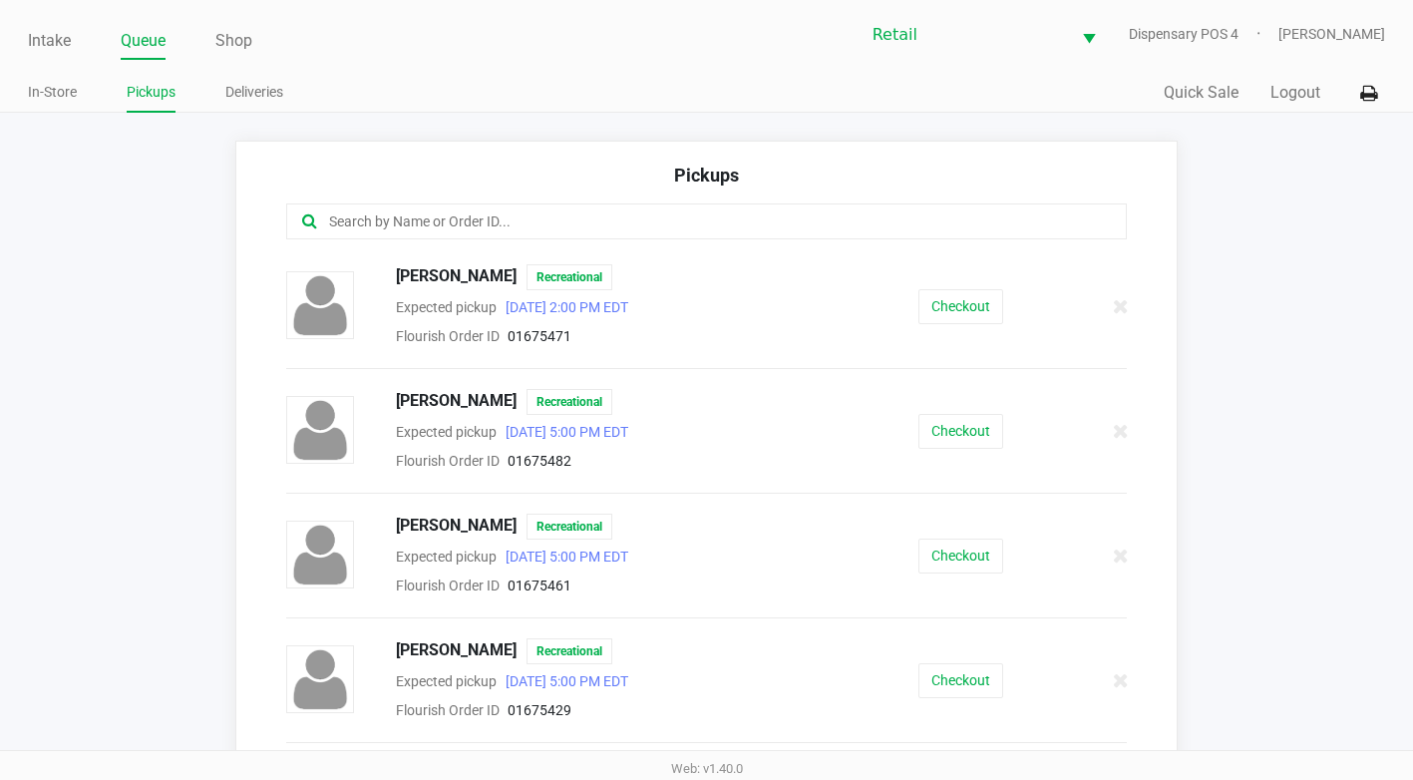
click at [431, 223] on input "text" at bounding box center [691, 221] width 728 height 23
click at [23, 96] on div "Intake Queue Shop Retail Dispensary POS 4 Adil Ramos In-Store Pickups Deliverie…" at bounding box center [706, 56] width 1413 height 113
click at [26, 96] on div "Intake Queue Shop Retail Dispensary POS 4 Adil Ramos In-Store Pickups Deliverie…" at bounding box center [706, 56] width 1413 height 113
click at [40, 92] on link "In-Store" at bounding box center [52, 92] width 49 height 25
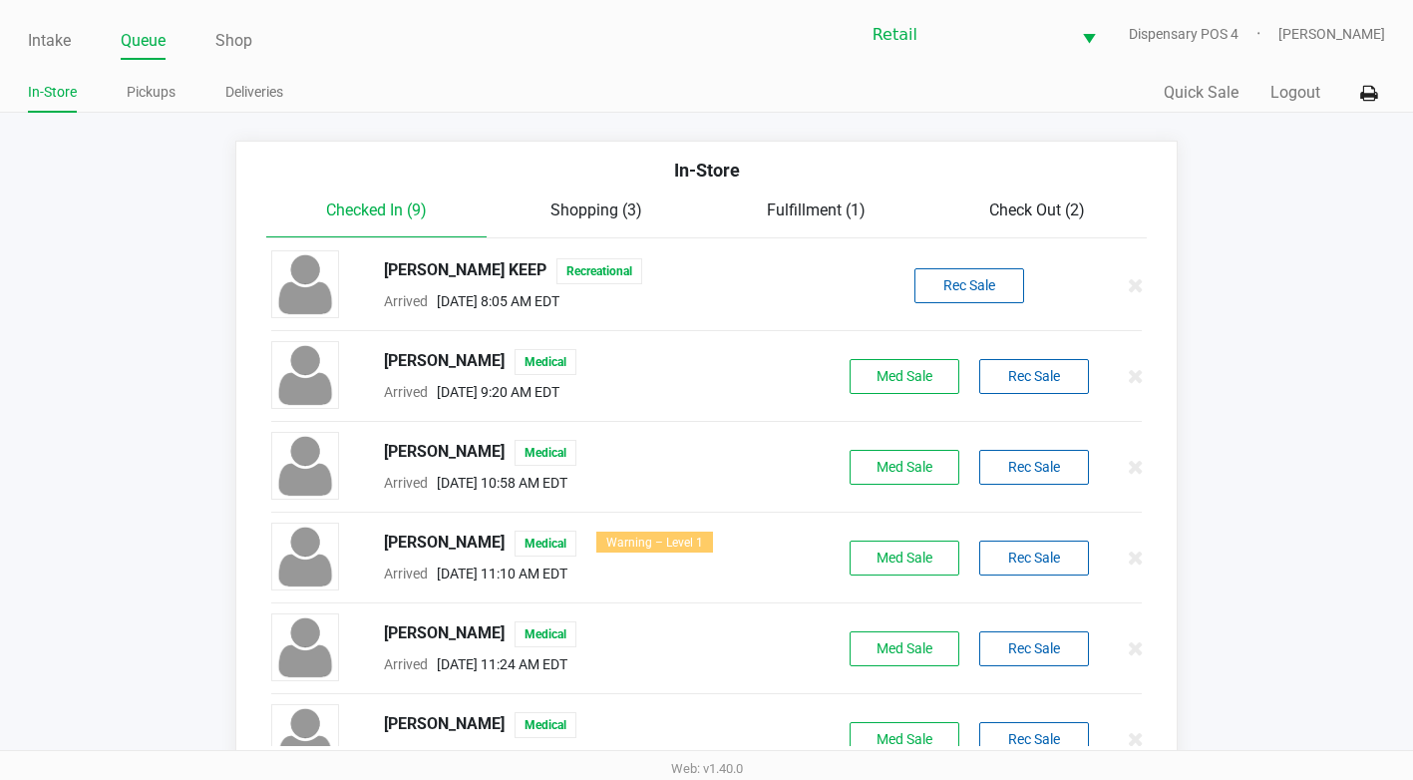
click at [1037, 211] on span "Check Out (2)" at bounding box center [1037, 209] width 96 height 19
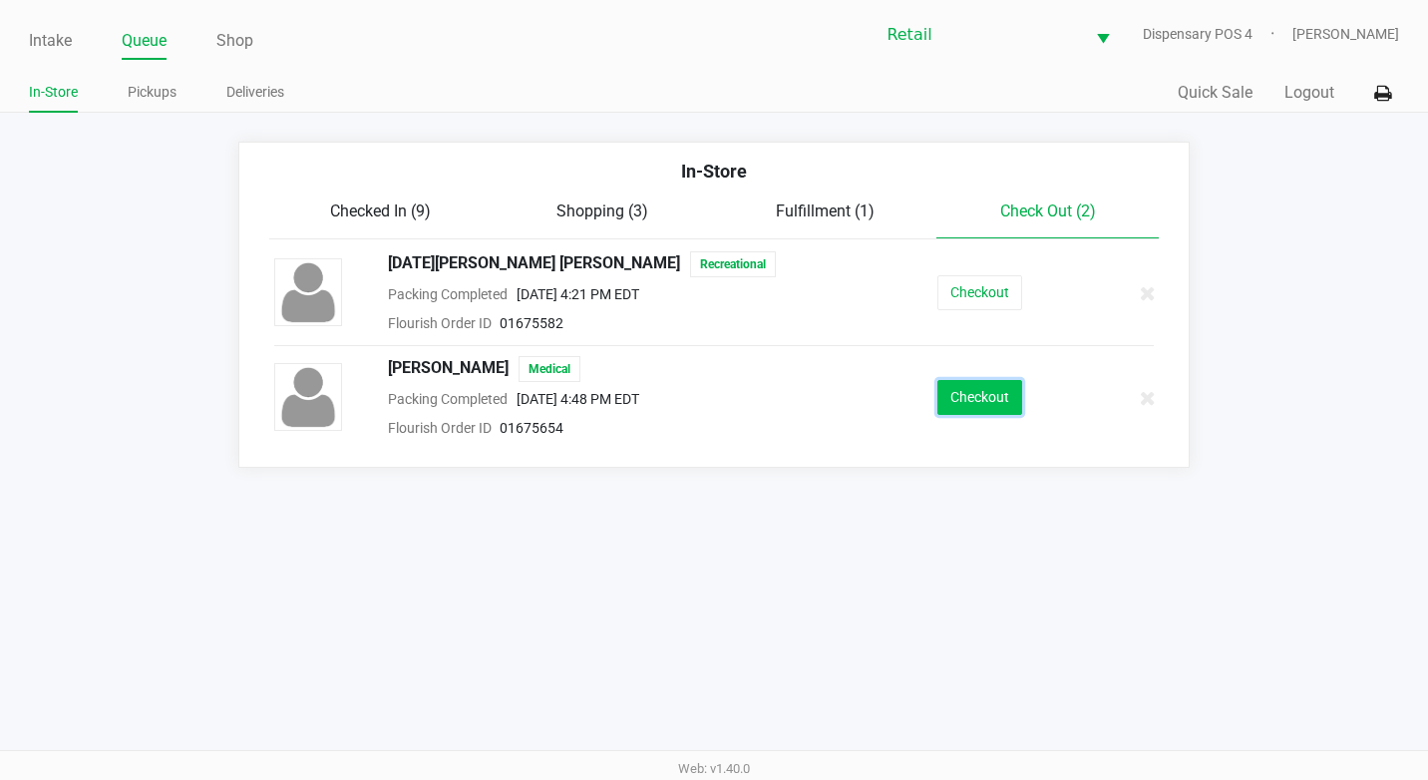
click at [954, 411] on button "Checkout" at bounding box center [979, 397] width 85 height 35
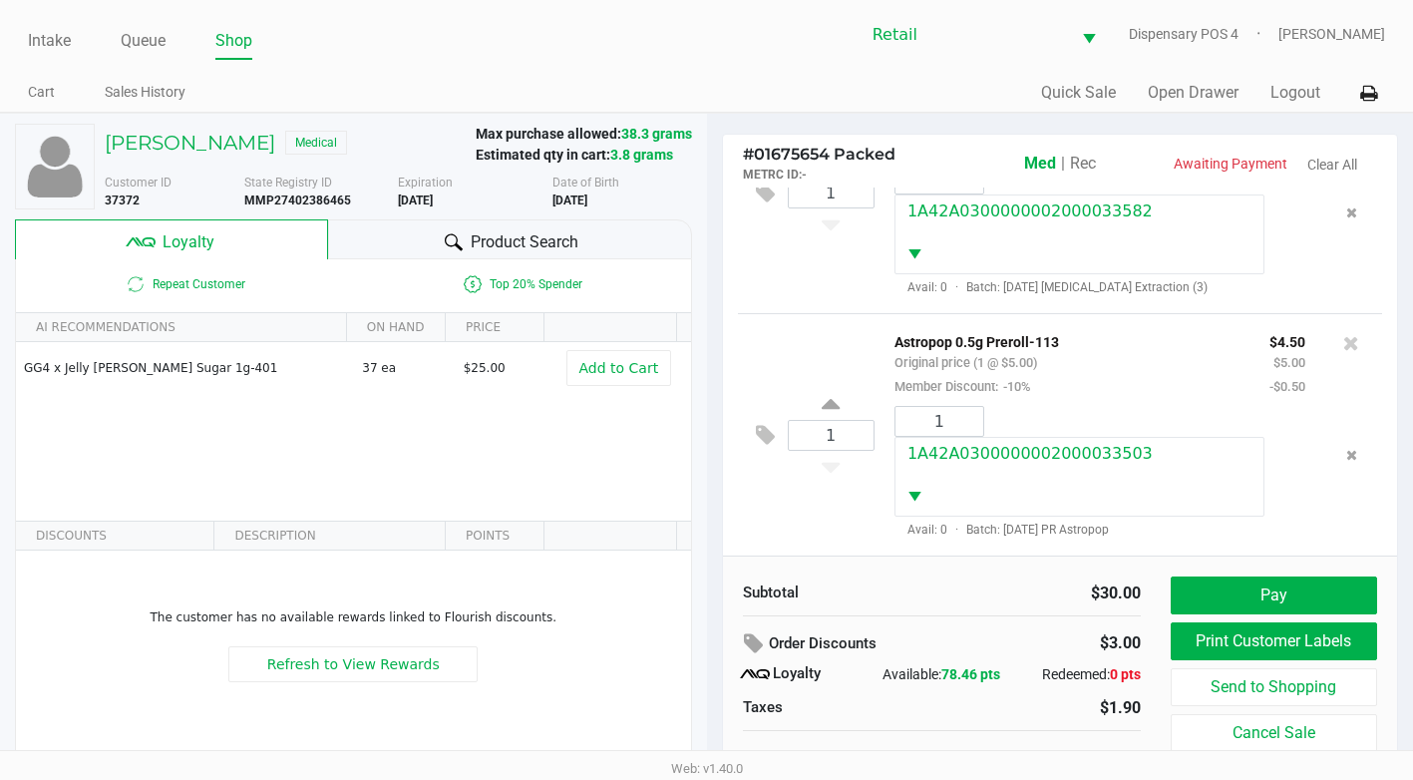
scroll to position [20, 0]
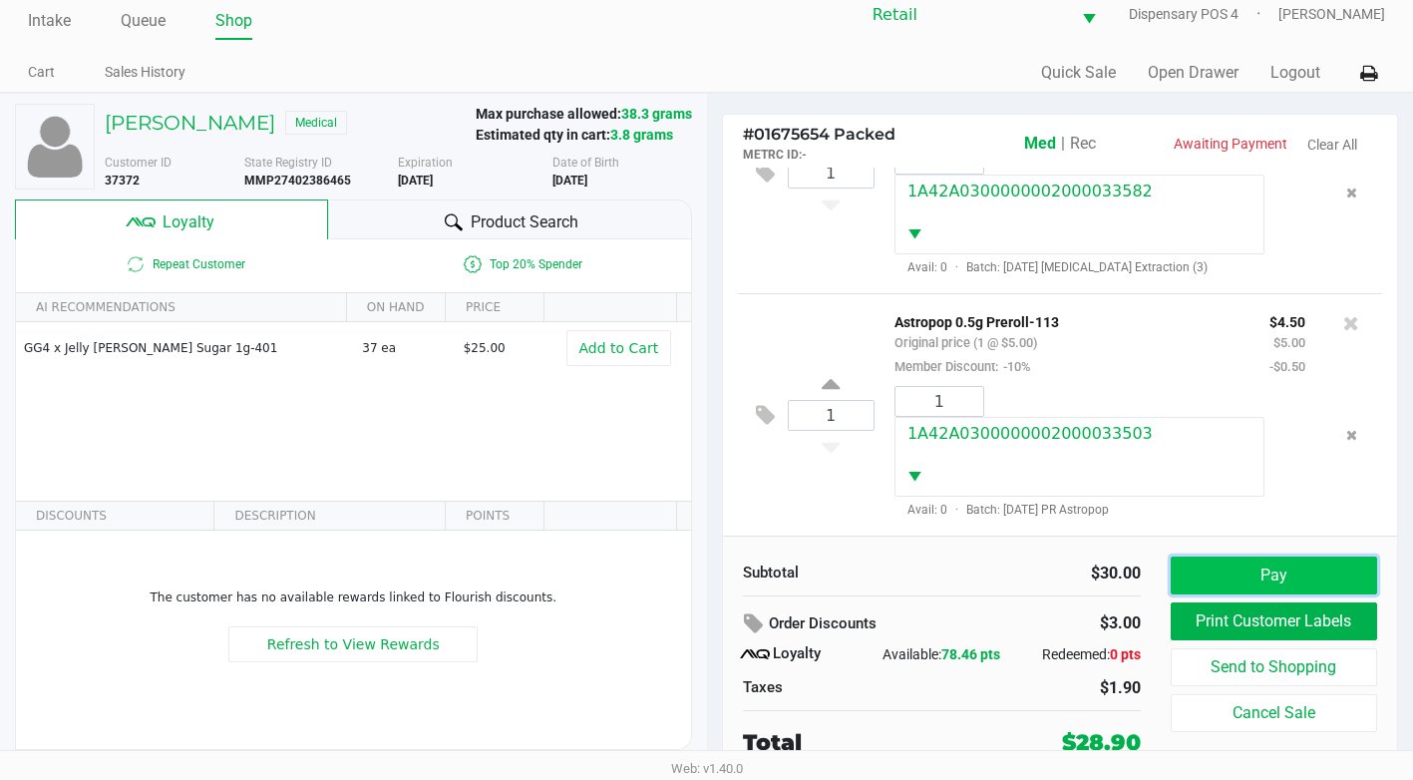
click at [1233, 563] on button "Pay" at bounding box center [1274, 575] width 206 height 38
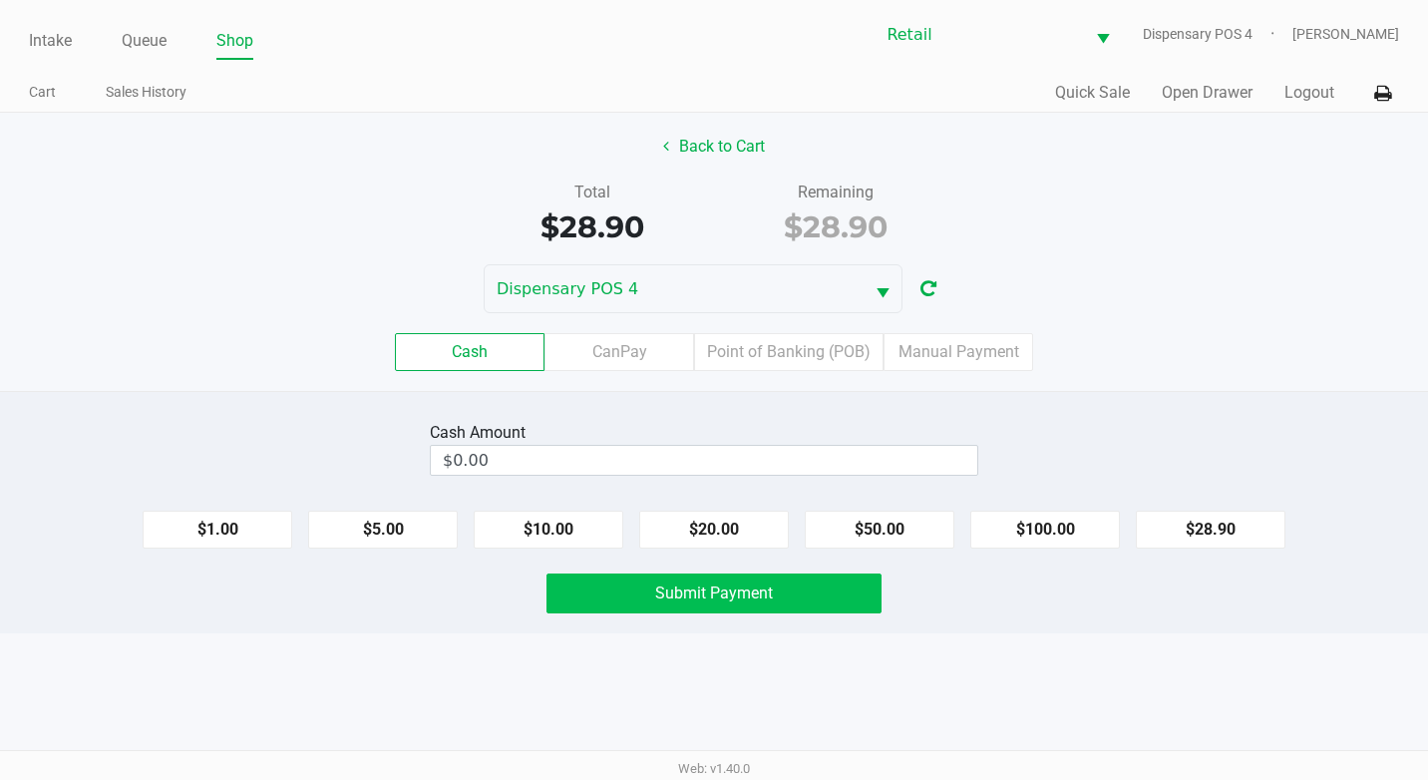
drag, startPoint x: 689, startPoint y: 527, endPoint x: 570, endPoint y: 578, distance: 129.1
click at [687, 527] on button "$20.00" at bounding box center [714, 530] width 150 height 38
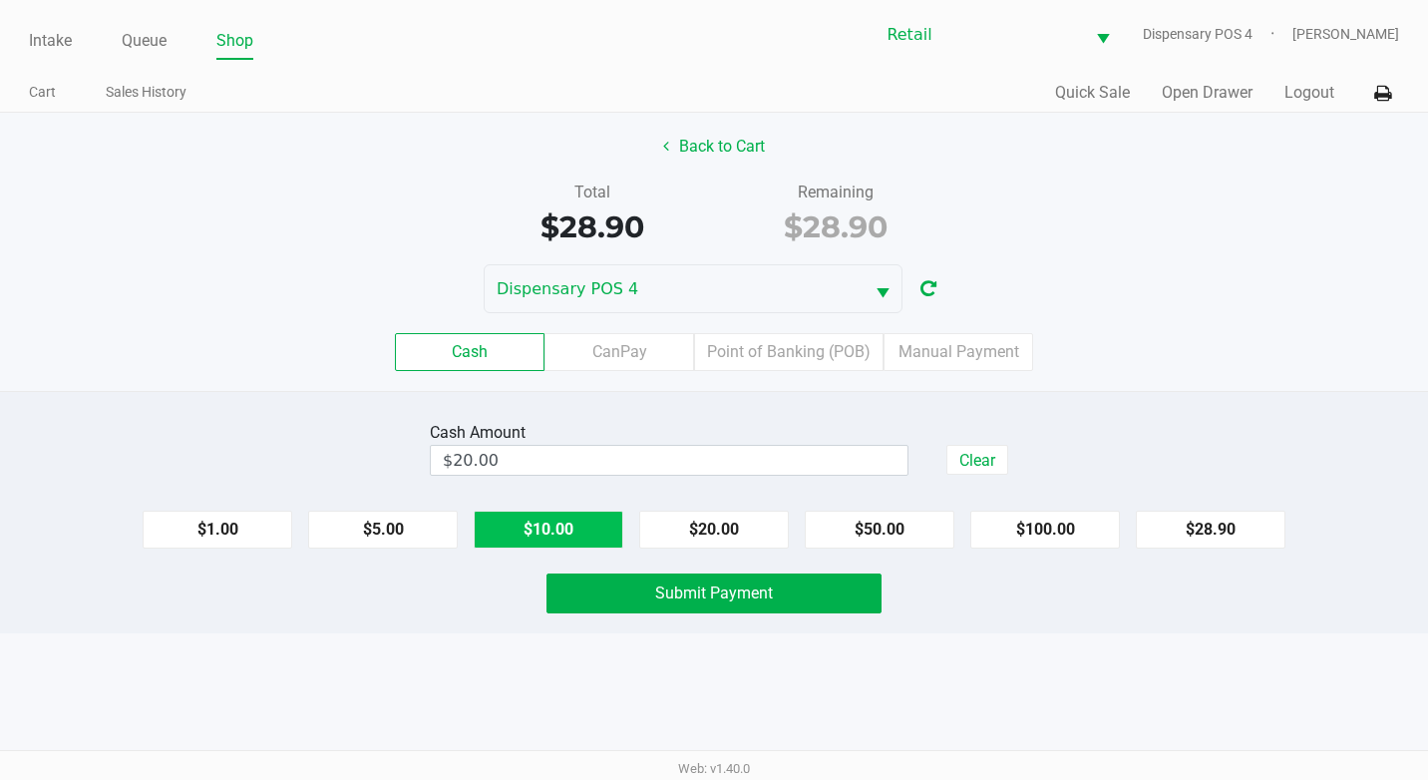
drag, startPoint x: 591, startPoint y: 540, endPoint x: 594, endPoint y: 530, distance: 10.4
click at [594, 530] on button "$10.00" at bounding box center [549, 530] width 150 height 38
type input "$30.00"
click at [675, 577] on button "Submit Payment" at bounding box center [713, 593] width 335 height 40
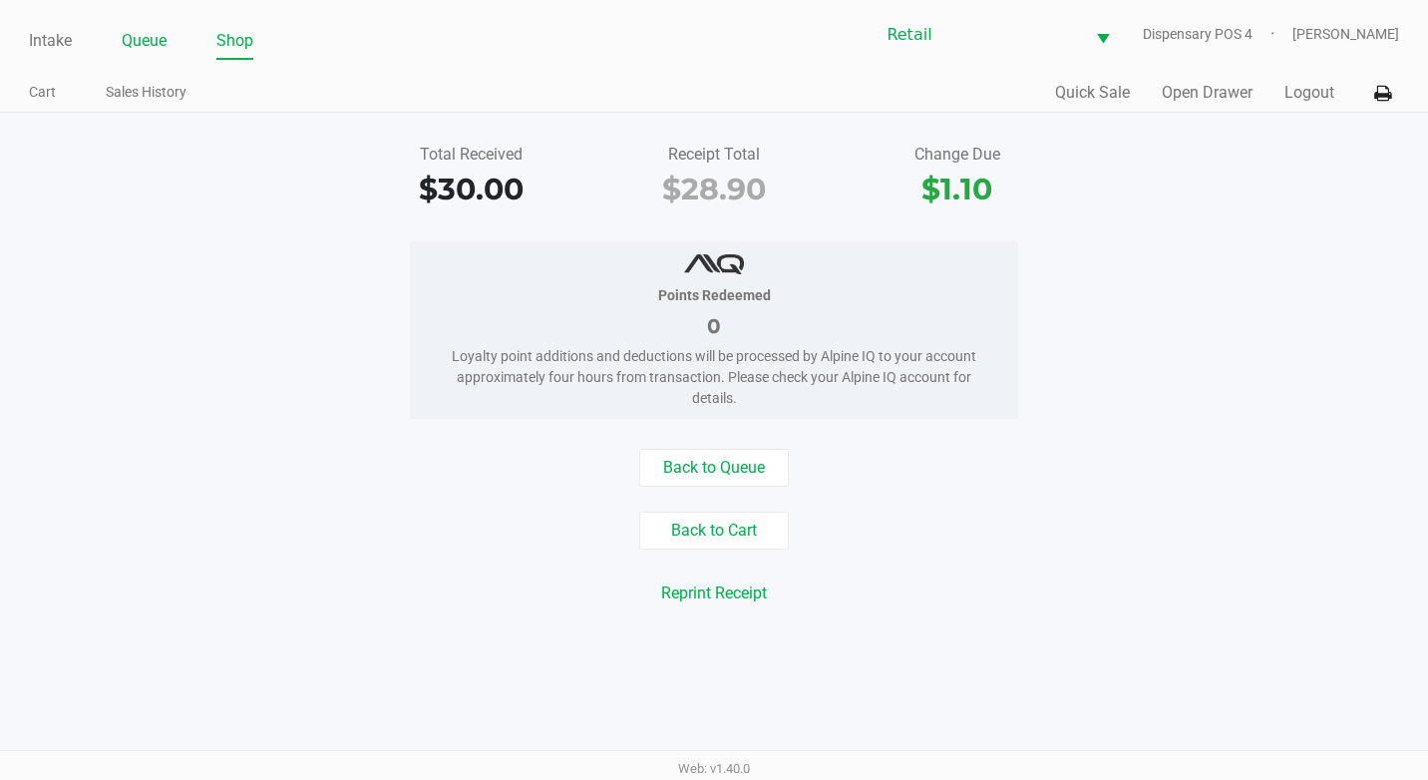
drag, startPoint x: 177, startPoint y: 40, endPoint x: 161, endPoint y: 47, distance: 18.3
click at [161, 47] on ul "Intake Queue Shop" at bounding box center [371, 42] width 685 height 34
drag, startPoint x: 161, startPoint y: 47, endPoint x: 138, endPoint y: 52, distance: 23.5
click at [136, 53] on li "Queue" at bounding box center [144, 42] width 45 height 35
click at [144, 48] on link "Queue" at bounding box center [144, 41] width 45 height 28
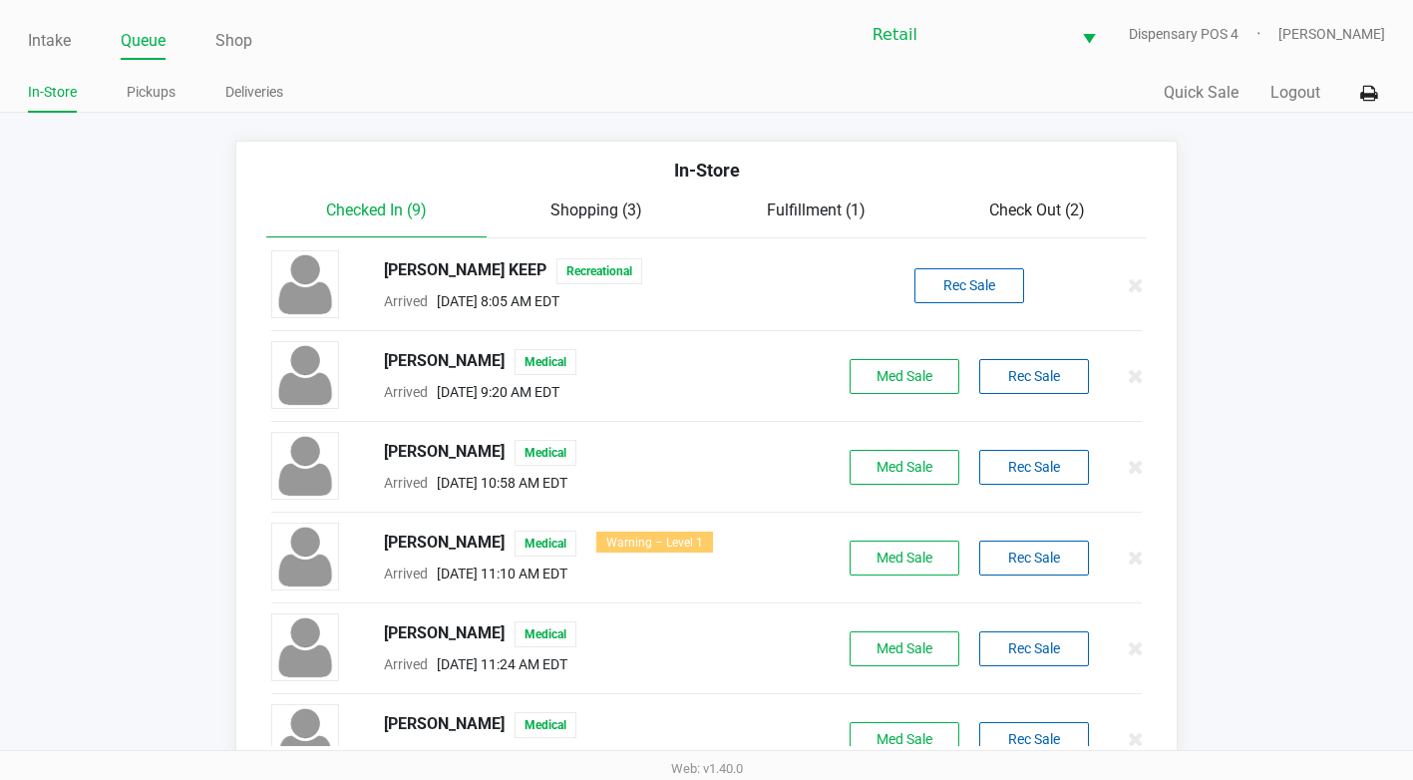
click at [1050, 211] on span "Check Out (2)" at bounding box center [1037, 209] width 96 height 19
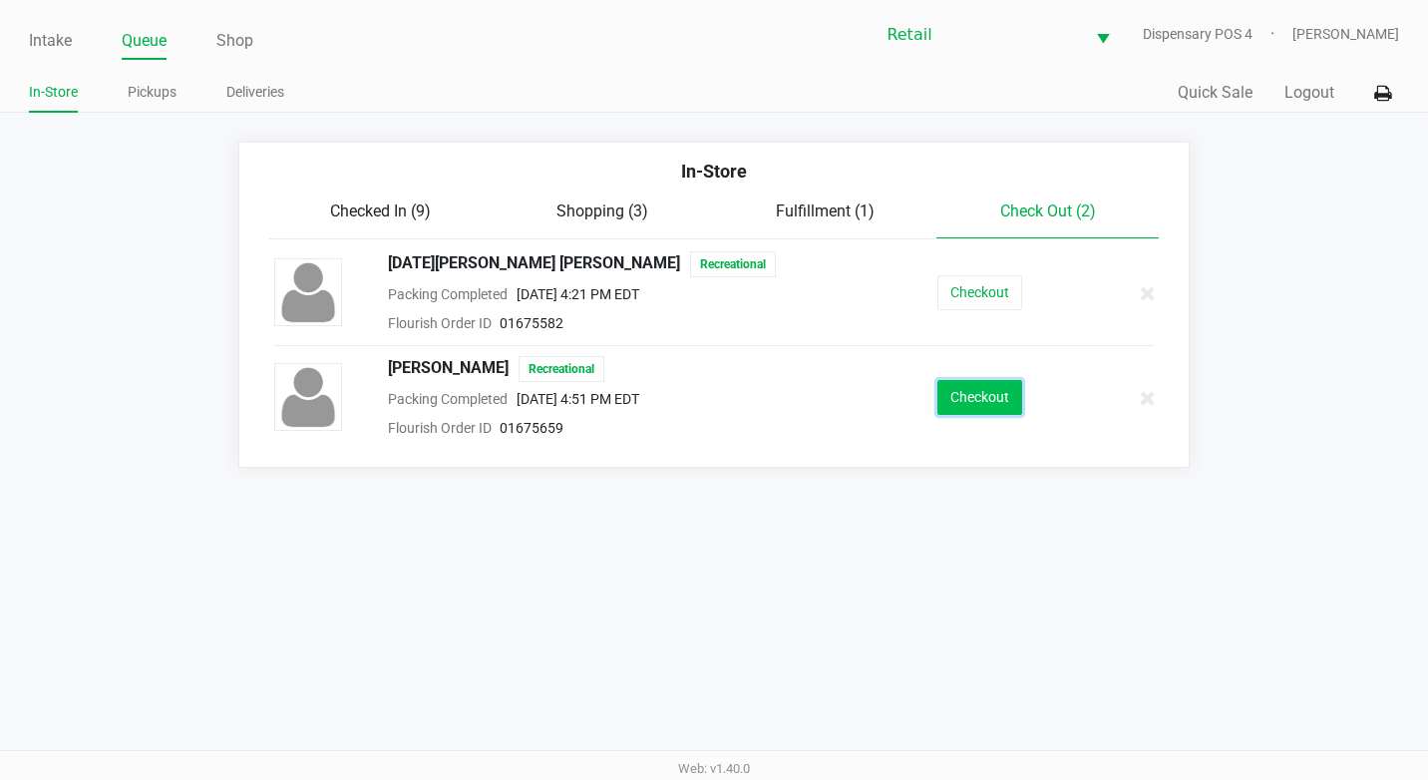
click at [953, 397] on button "Checkout" at bounding box center [979, 397] width 85 height 35
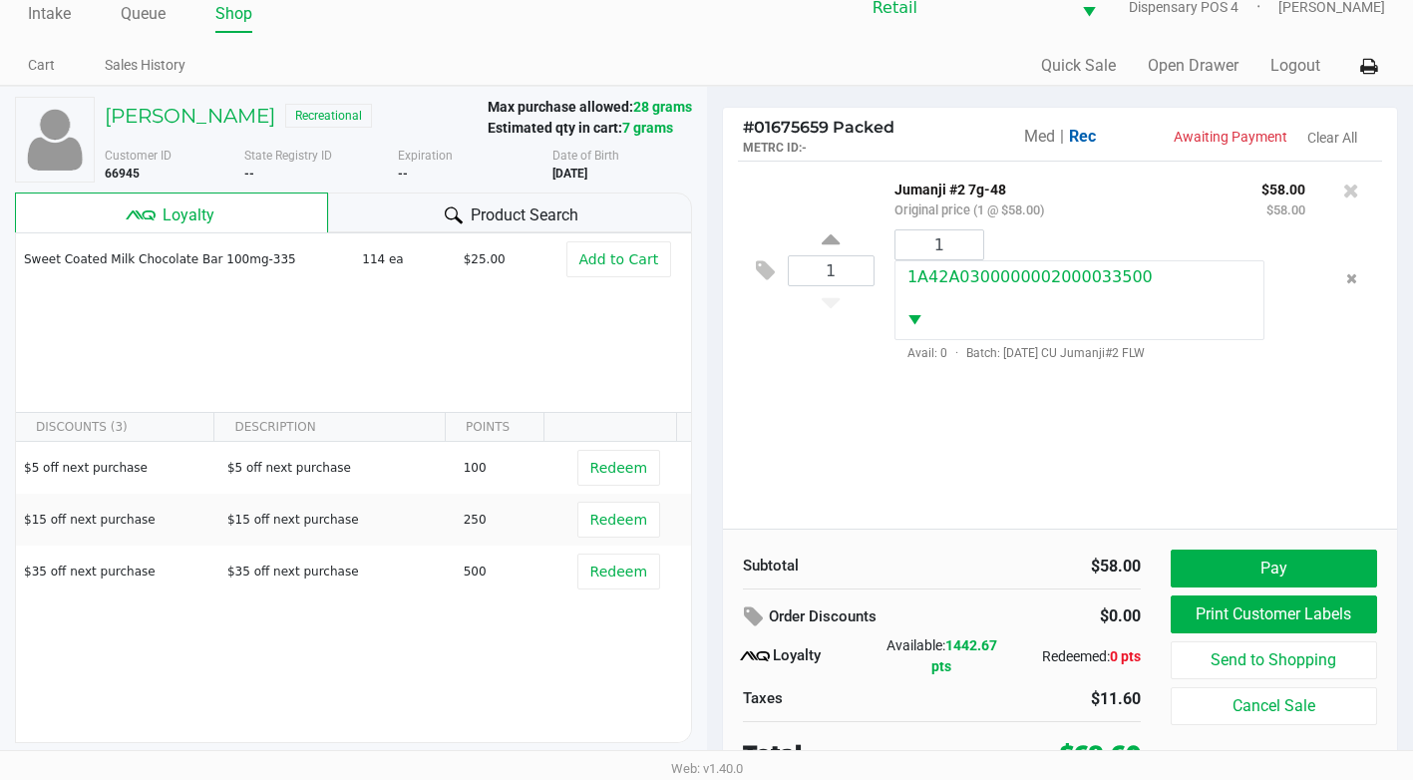
scroll to position [38, 0]
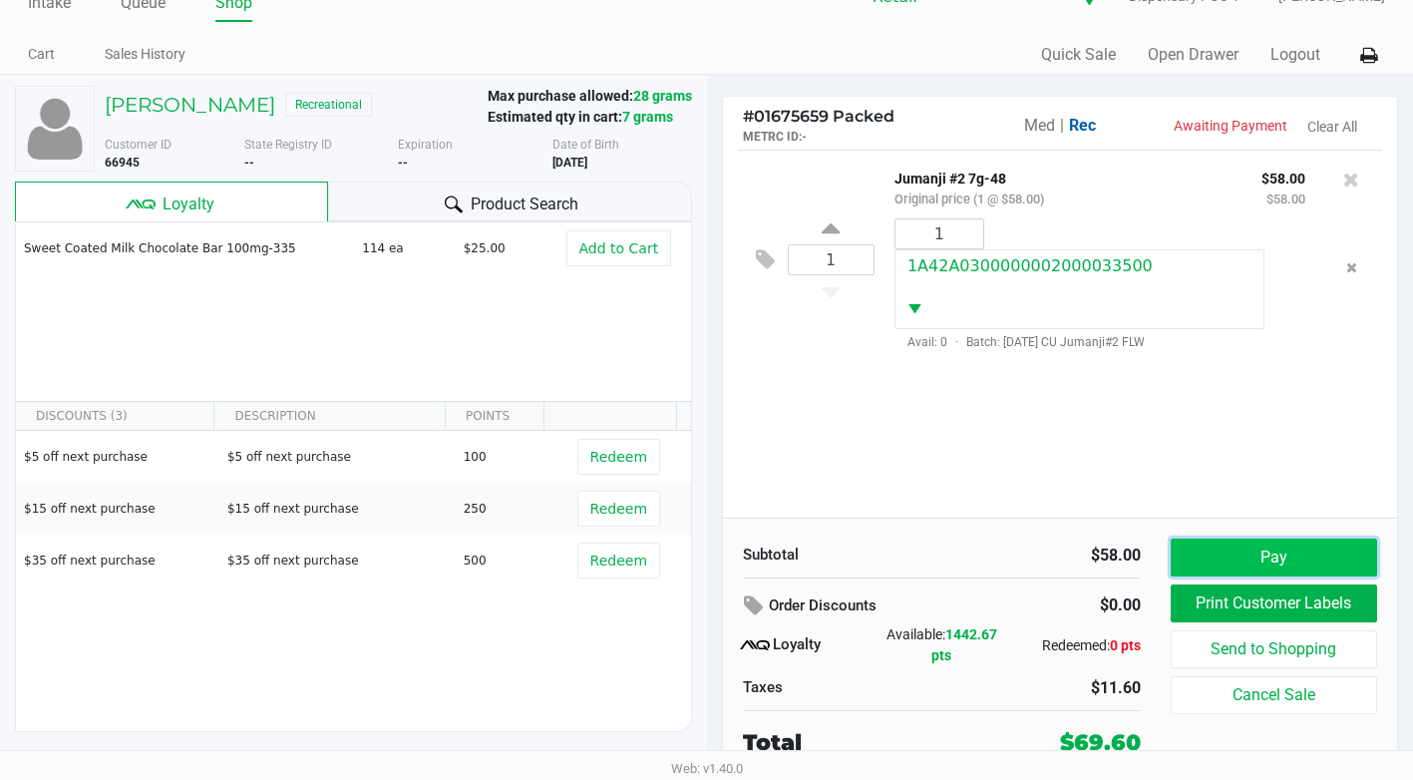
click at [1205, 552] on button "Pay" at bounding box center [1274, 557] width 206 height 38
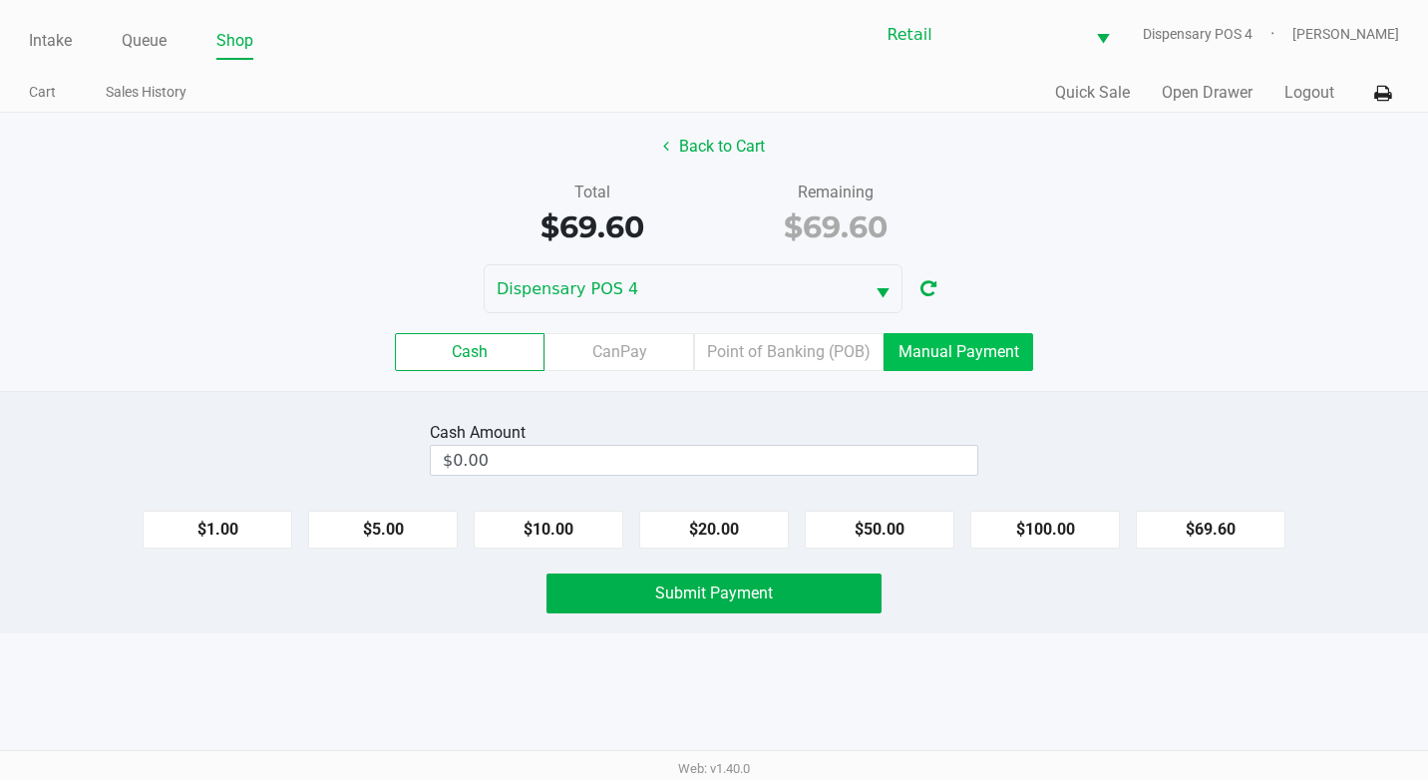
click at [1005, 354] on label "Manual Payment" at bounding box center [958, 352] width 150 height 38
click at [0, 0] on 8 "Manual Payment" at bounding box center [0, 0] width 0 height 0
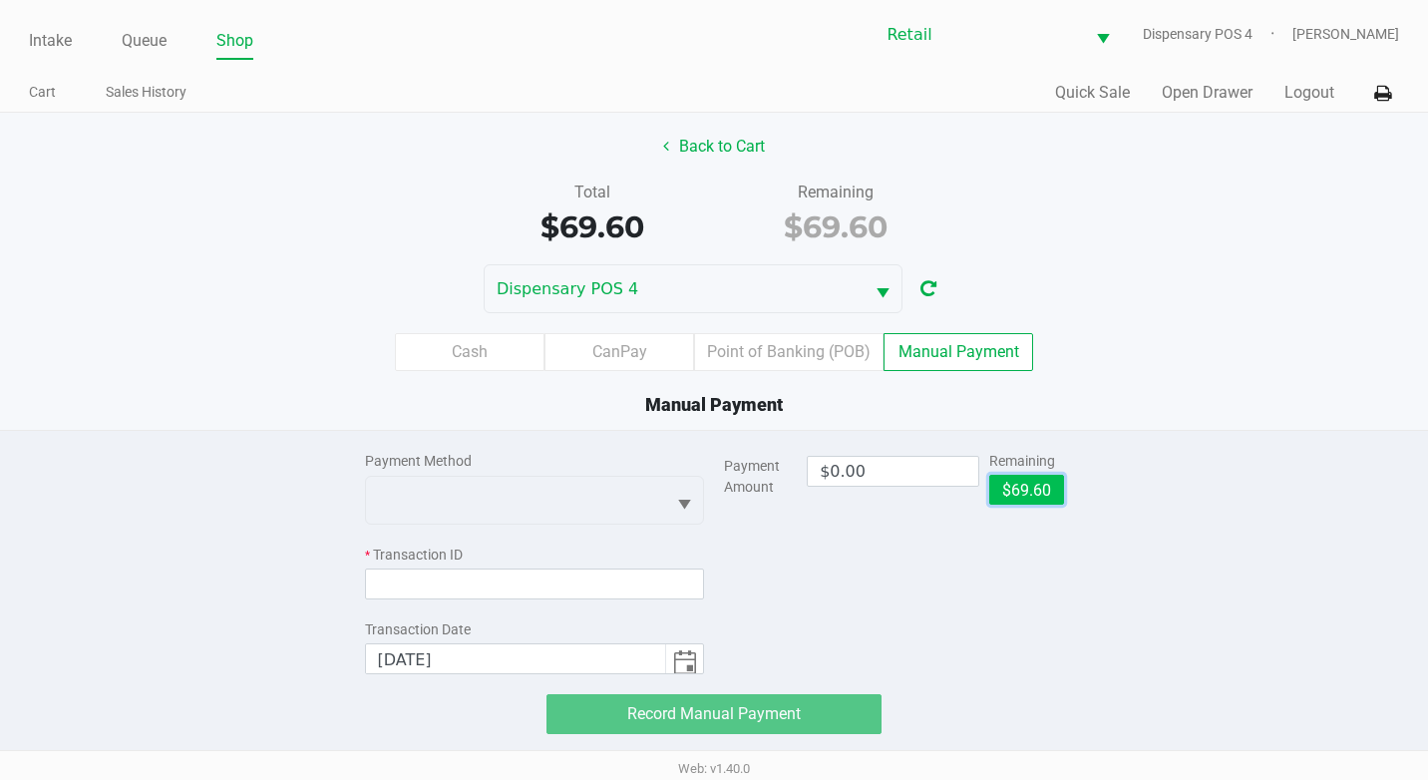
click at [1033, 479] on button "$69.60" at bounding box center [1026, 490] width 75 height 30
type input "$69.60"
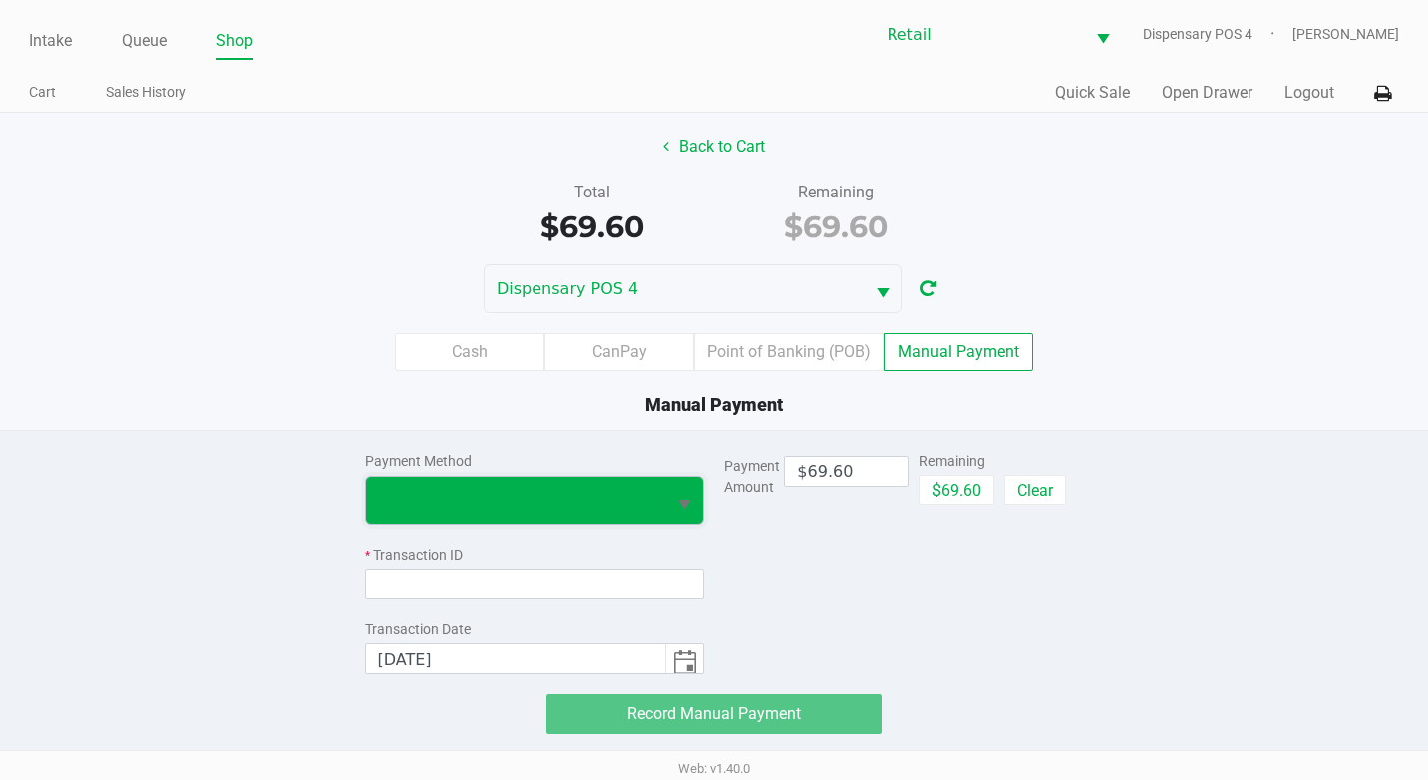
click at [404, 479] on span at bounding box center [516, 500] width 300 height 47
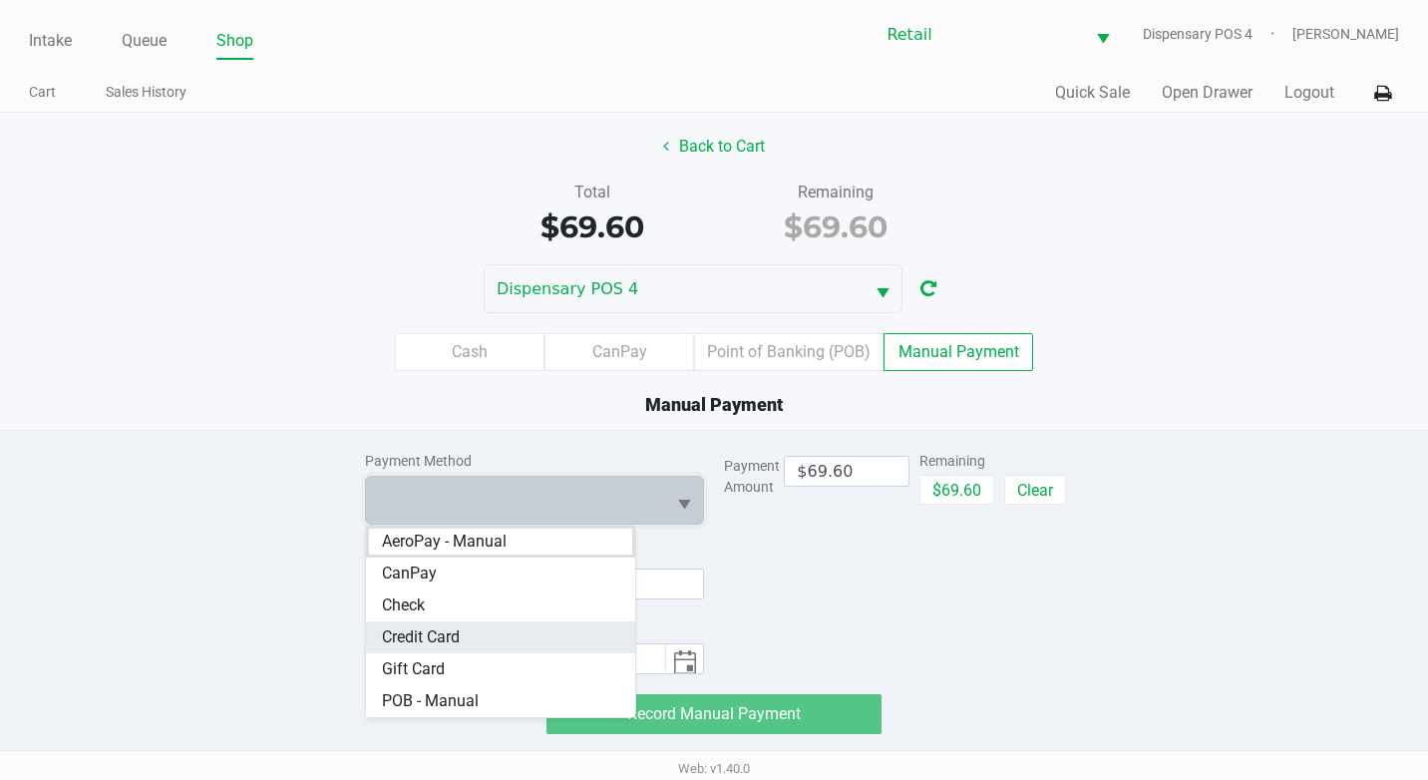
click at [490, 636] on Card "Credit Card" at bounding box center [501, 637] width 270 height 32
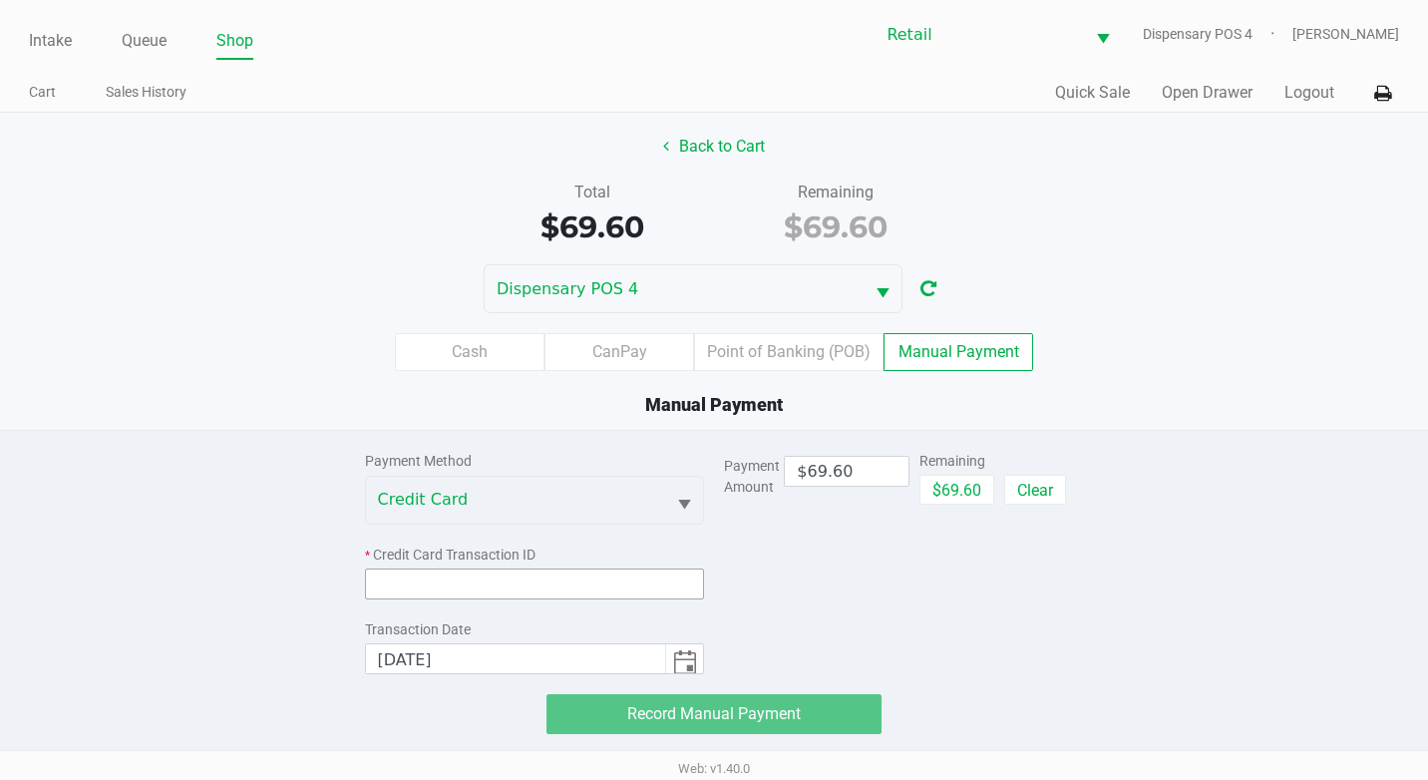
click at [545, 588] on input at bounding box center [535, 583] width 340 height 31
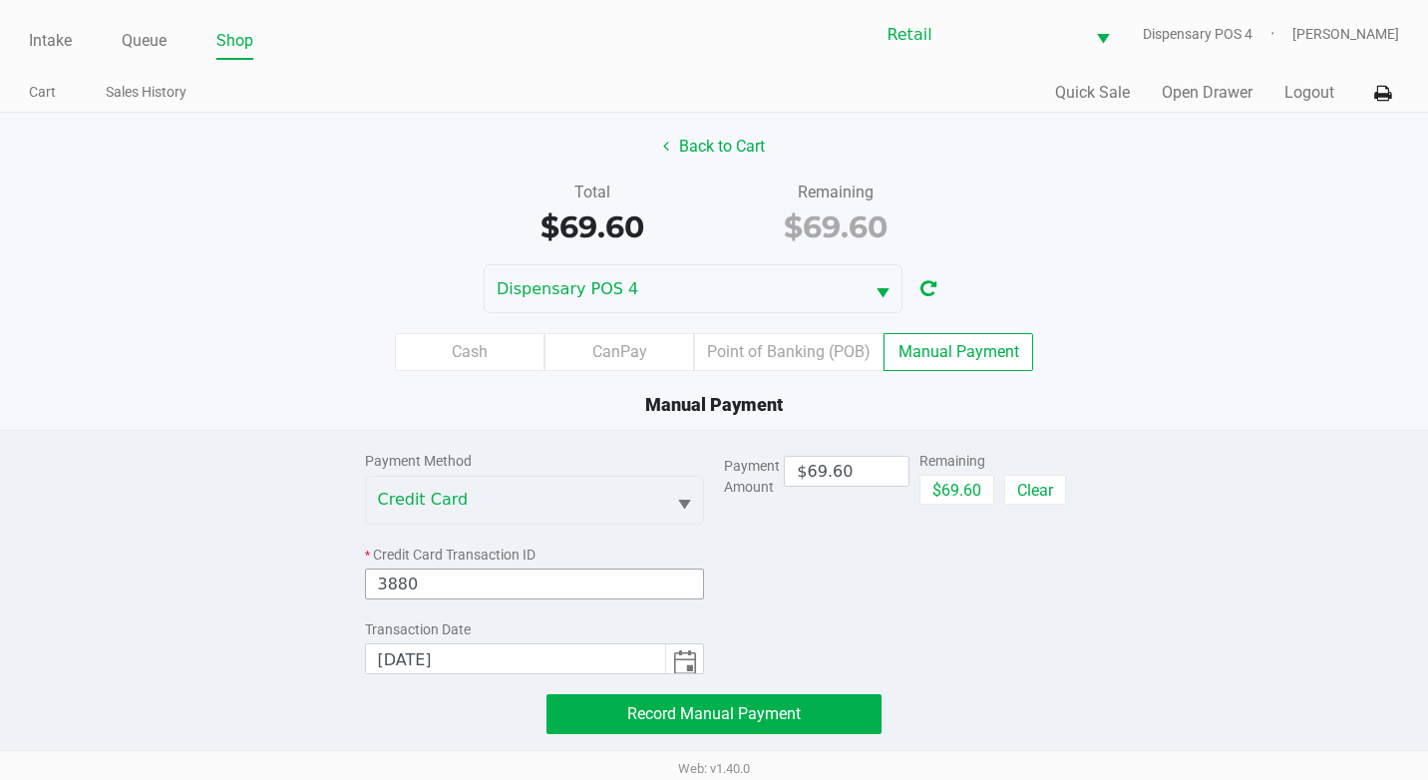
type input "3880"
click at [707, 718] on span "Record Manual Payment" at bounding box center [714, 713] width 174 height 19
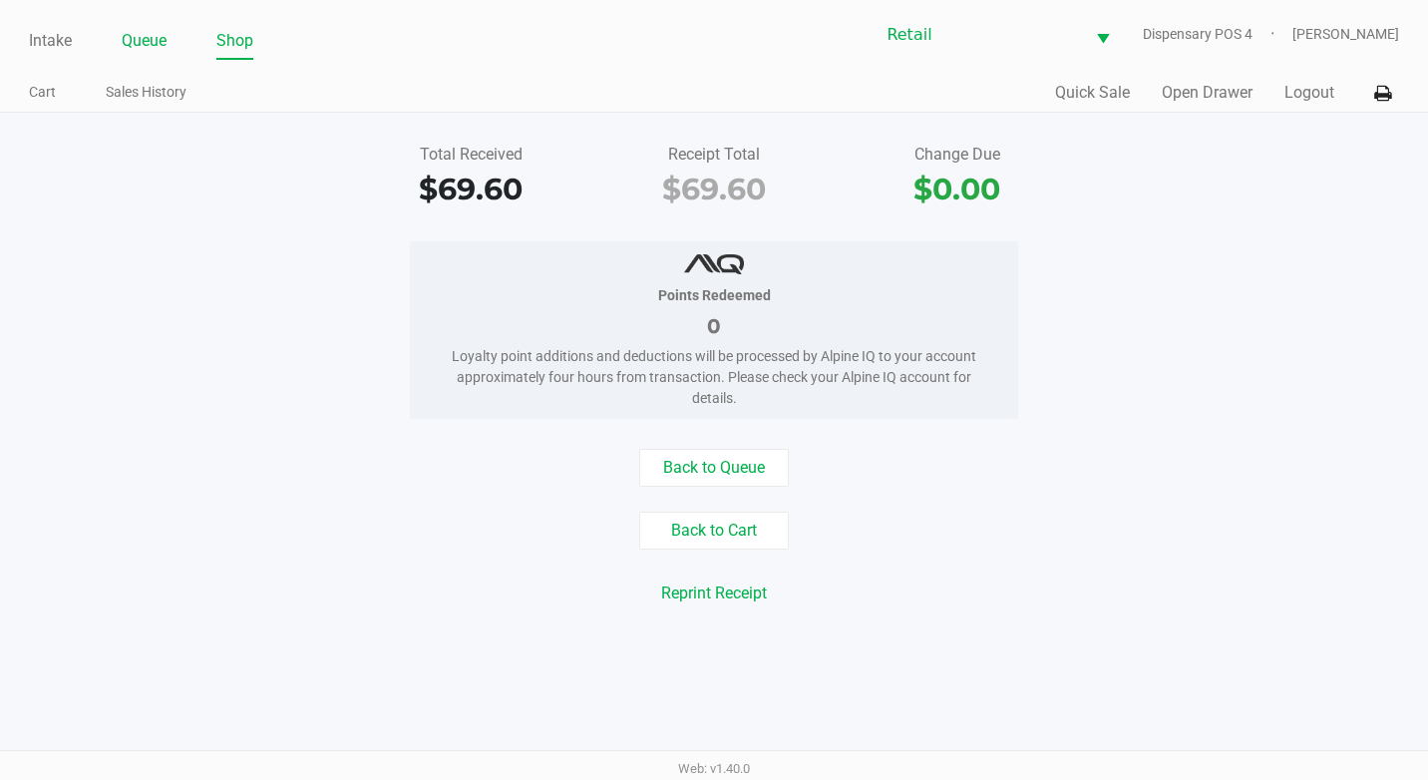
click at [138, 41] on link "Queue" at bounding box center [144, 41] width 45 height 28
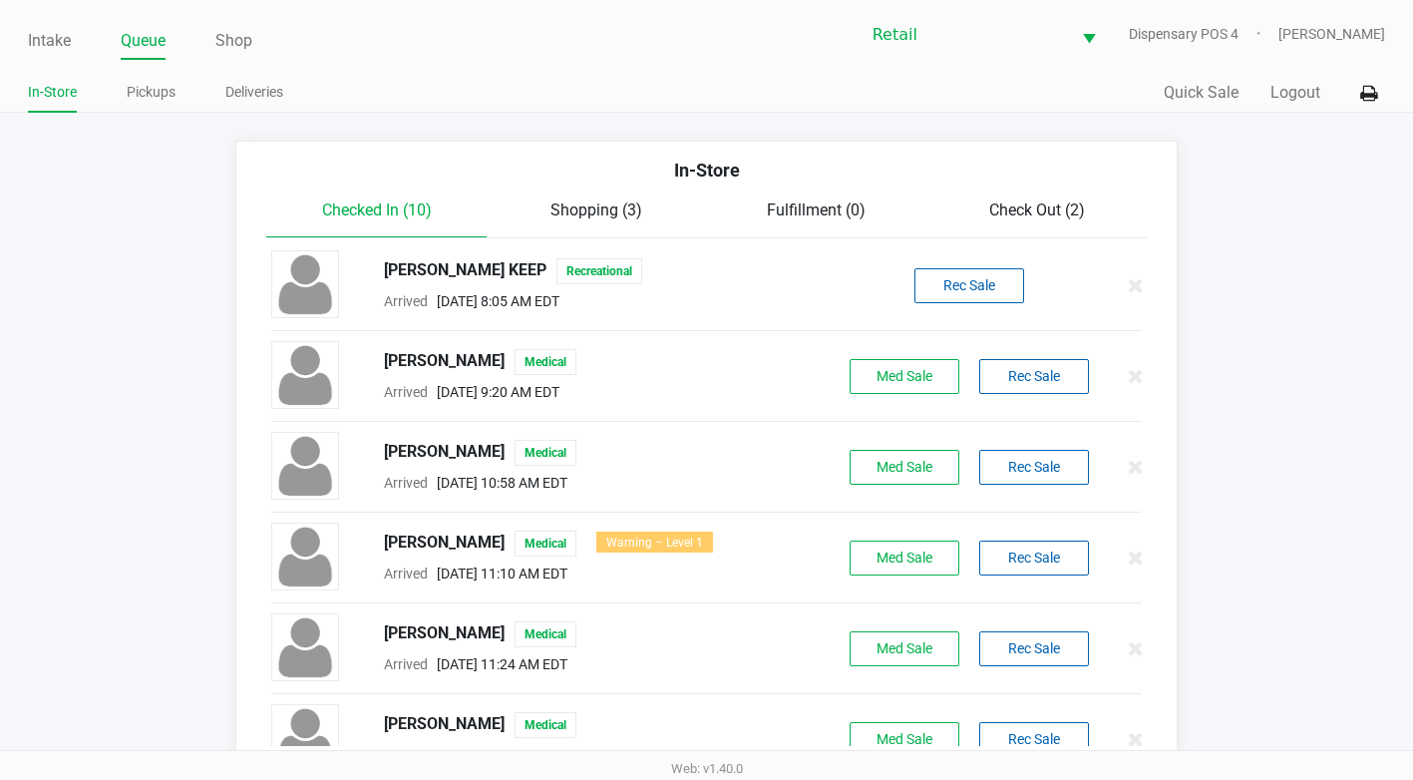
click at [999, 202] on span "Check Out (2)" at bounding box center [1037, 209] width 96 height 19
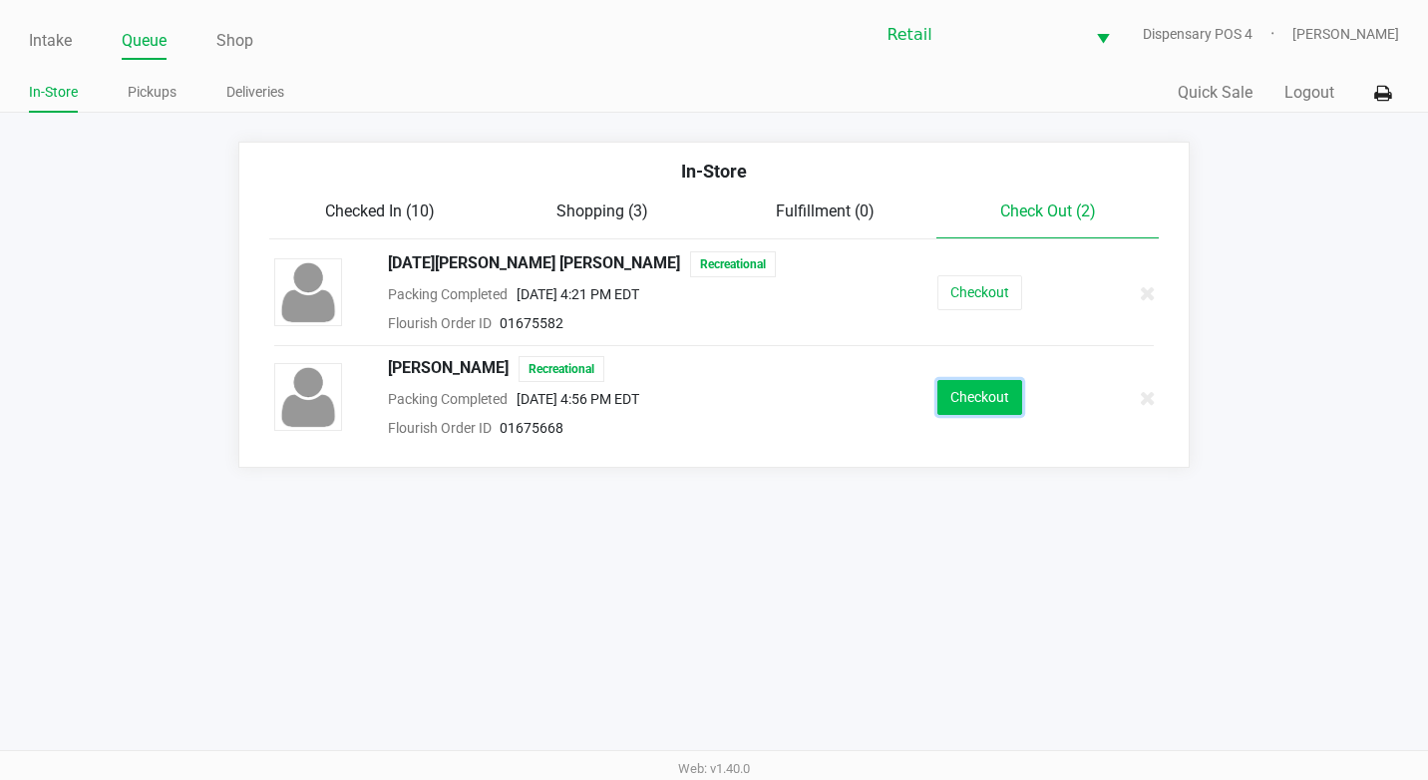
click at [967, 410] on button "Checkout" at bounding box center [979, 397] width 85 height 35
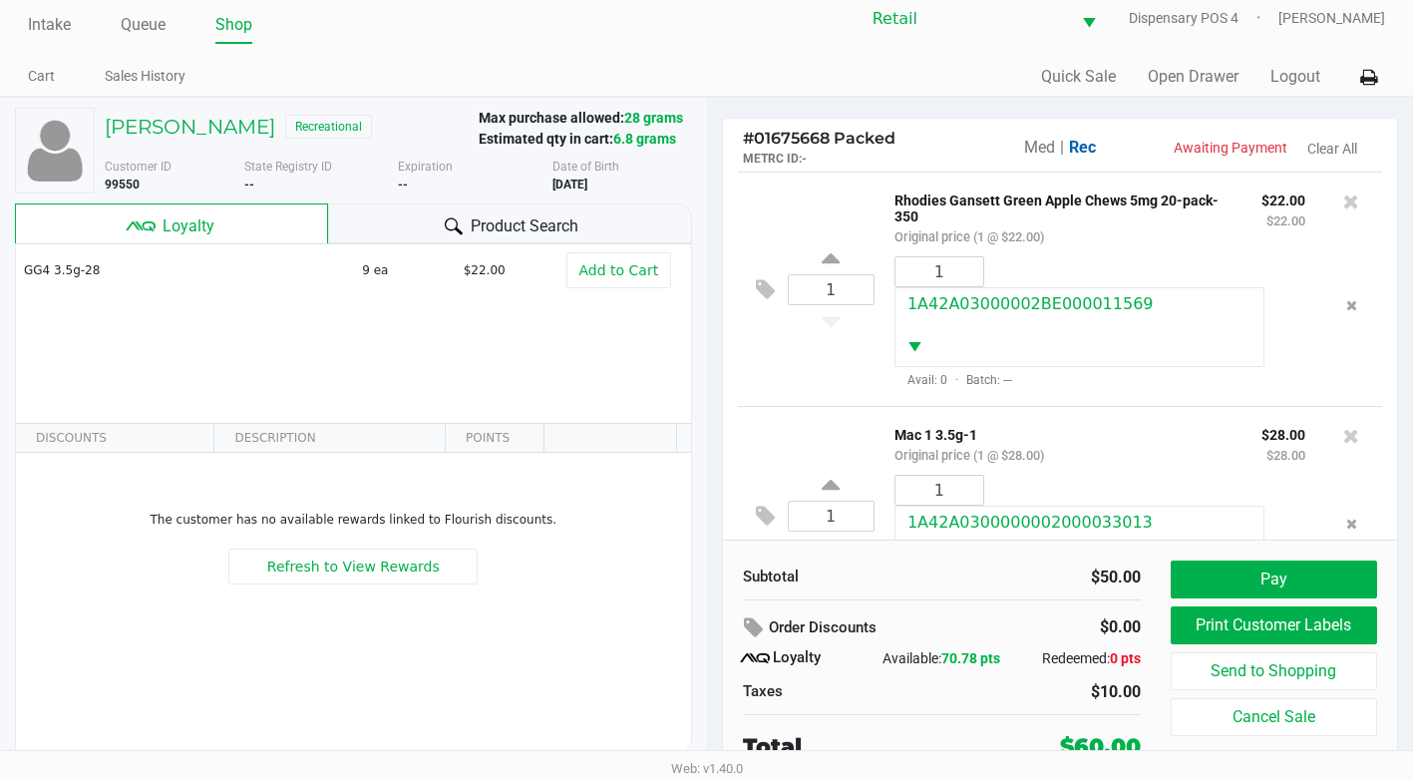
scroll to position [20, 0]
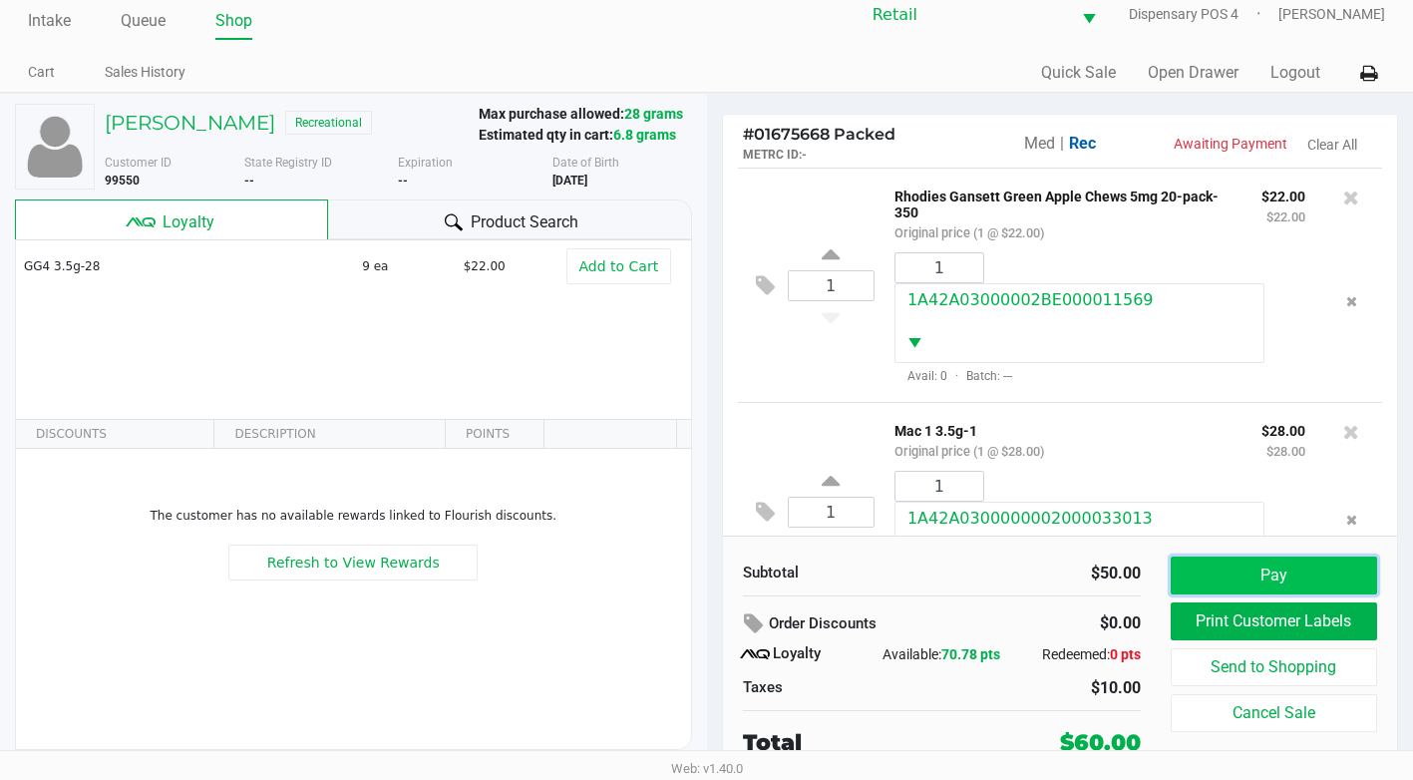
click at [1225, 563] on button "Pay" at bounding box center [1274, 575] width 206 height 38
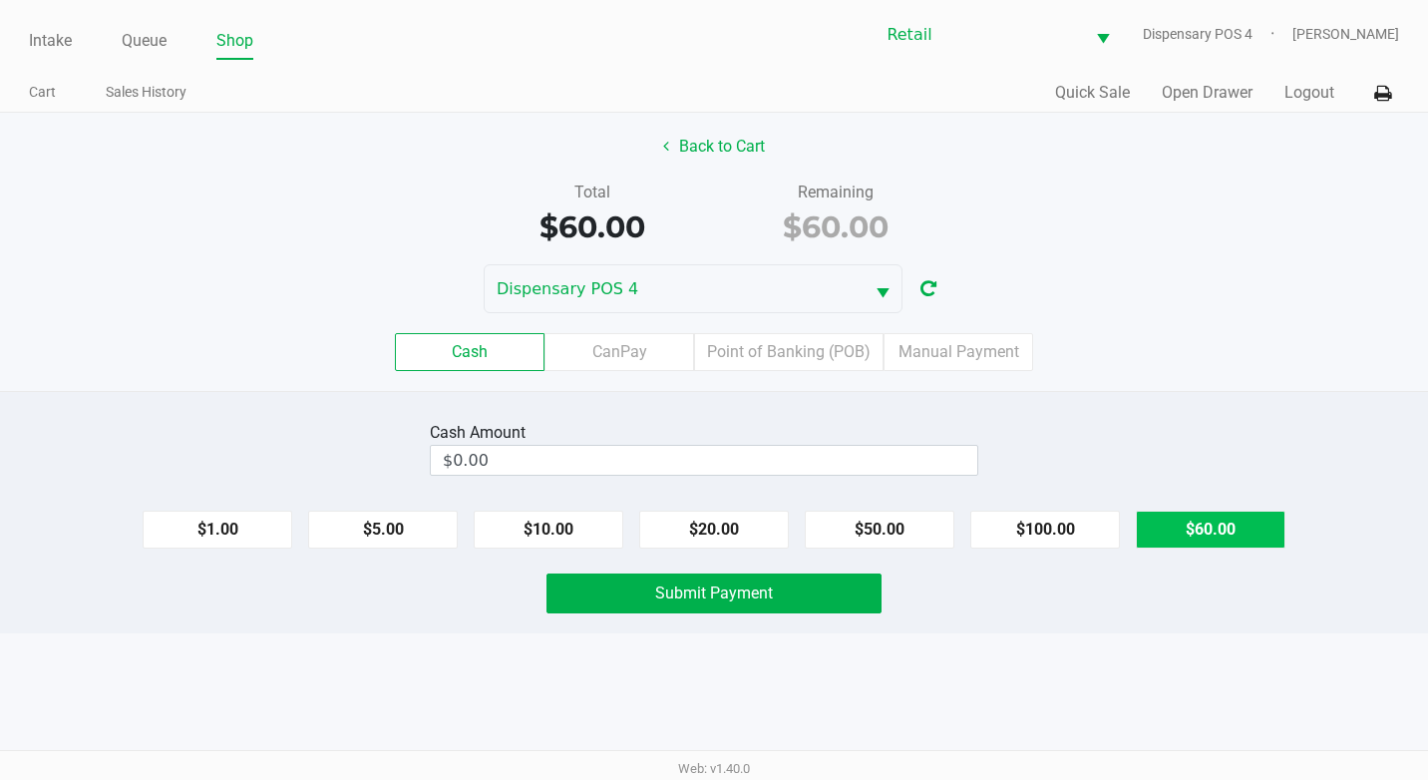
click at [1222, 525] on button "$60.00" at bounding box center [1211, 530] width 150 height 38
type input "$60.00"
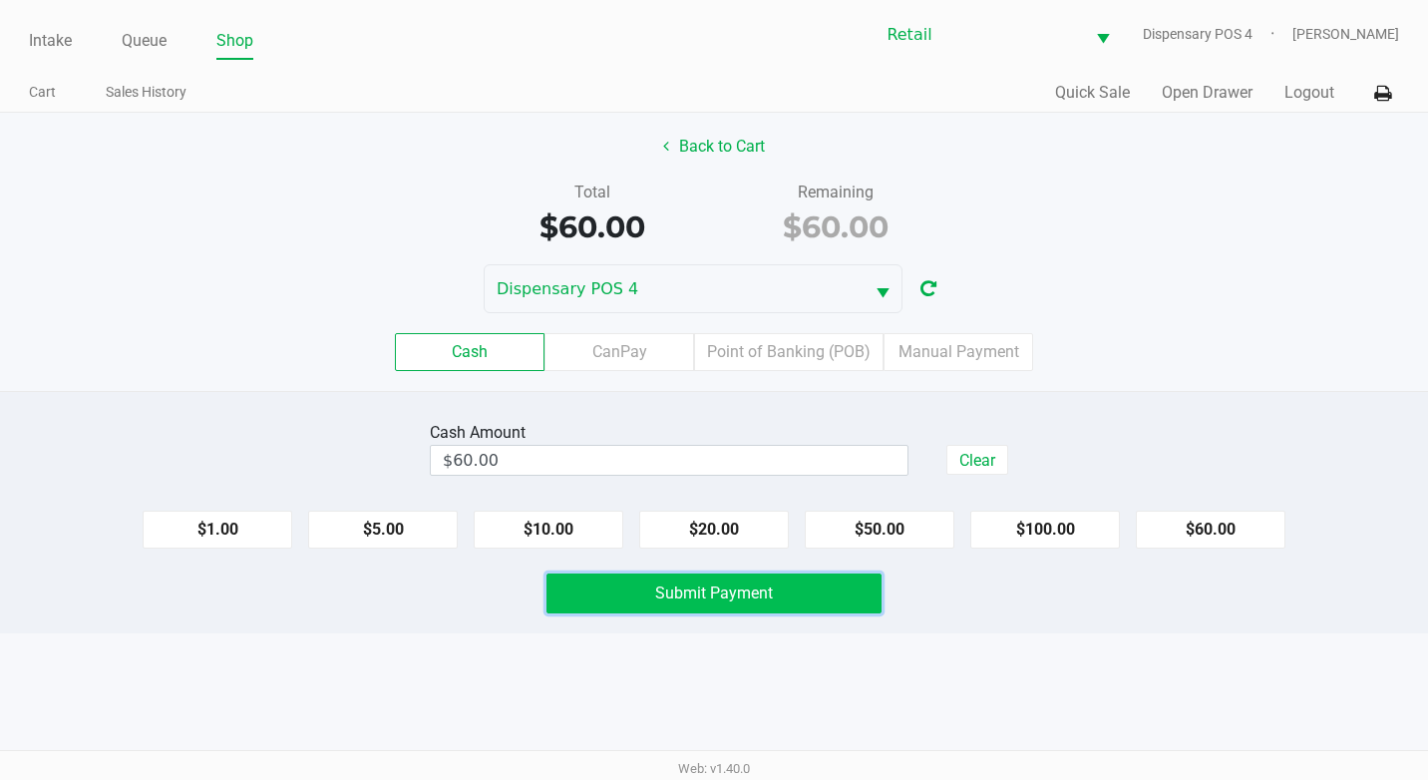
click at [812, 596] on button "Submit Payment" at bounding box center [713, 593] width 335 height 40
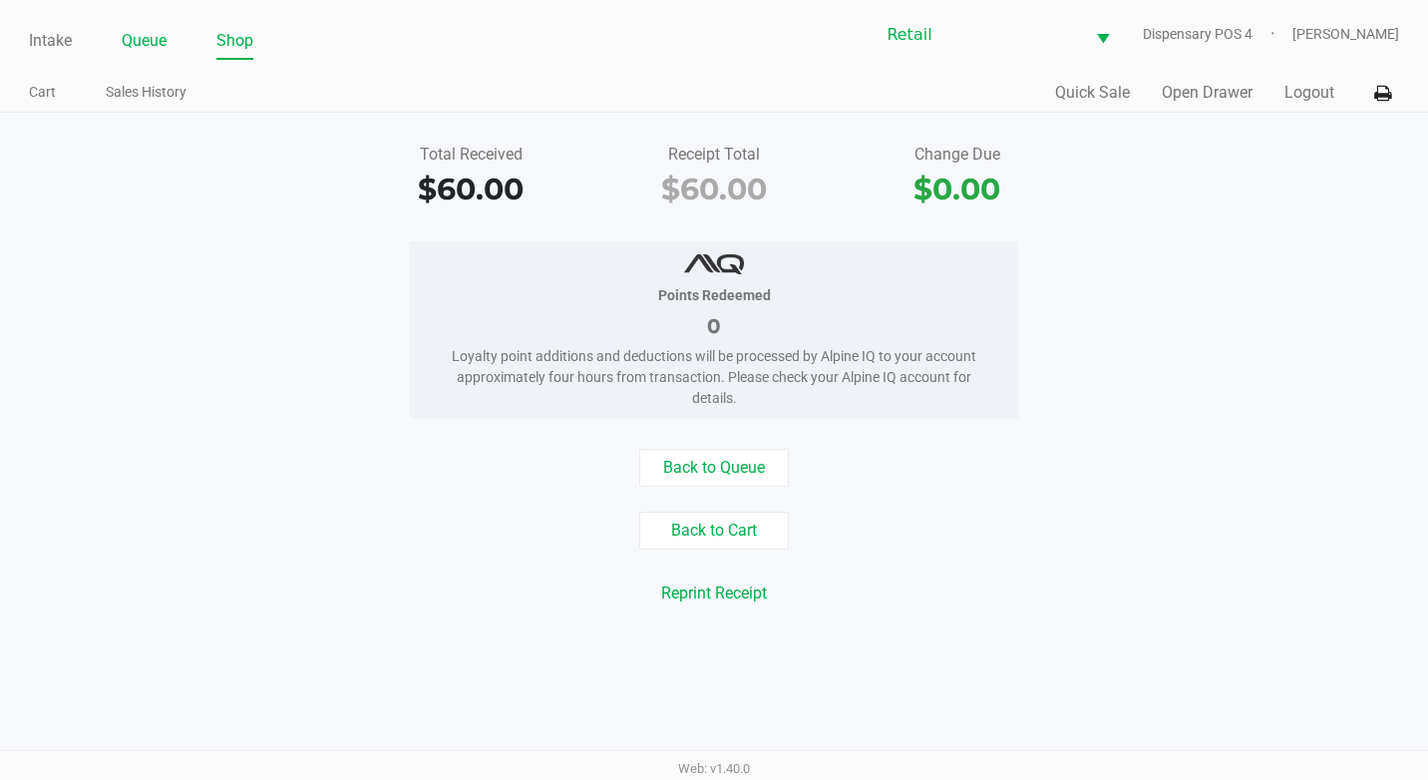
click at [124, 32] on link "Queue" at bounding box center [144, 41] width 45 height 28
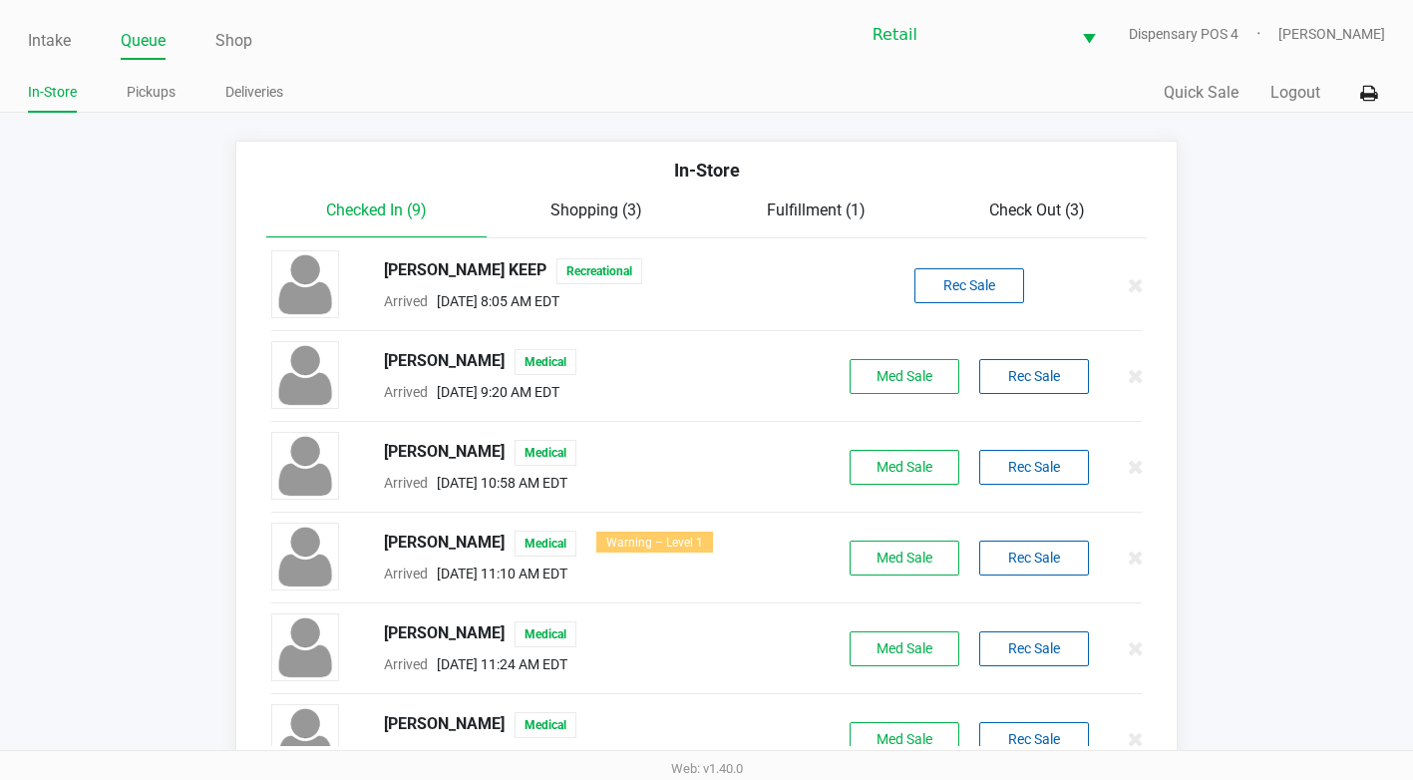
click at [1010, 213] on span "Check Out (3)" at bounding box center [1037, 209] width 96 height 19
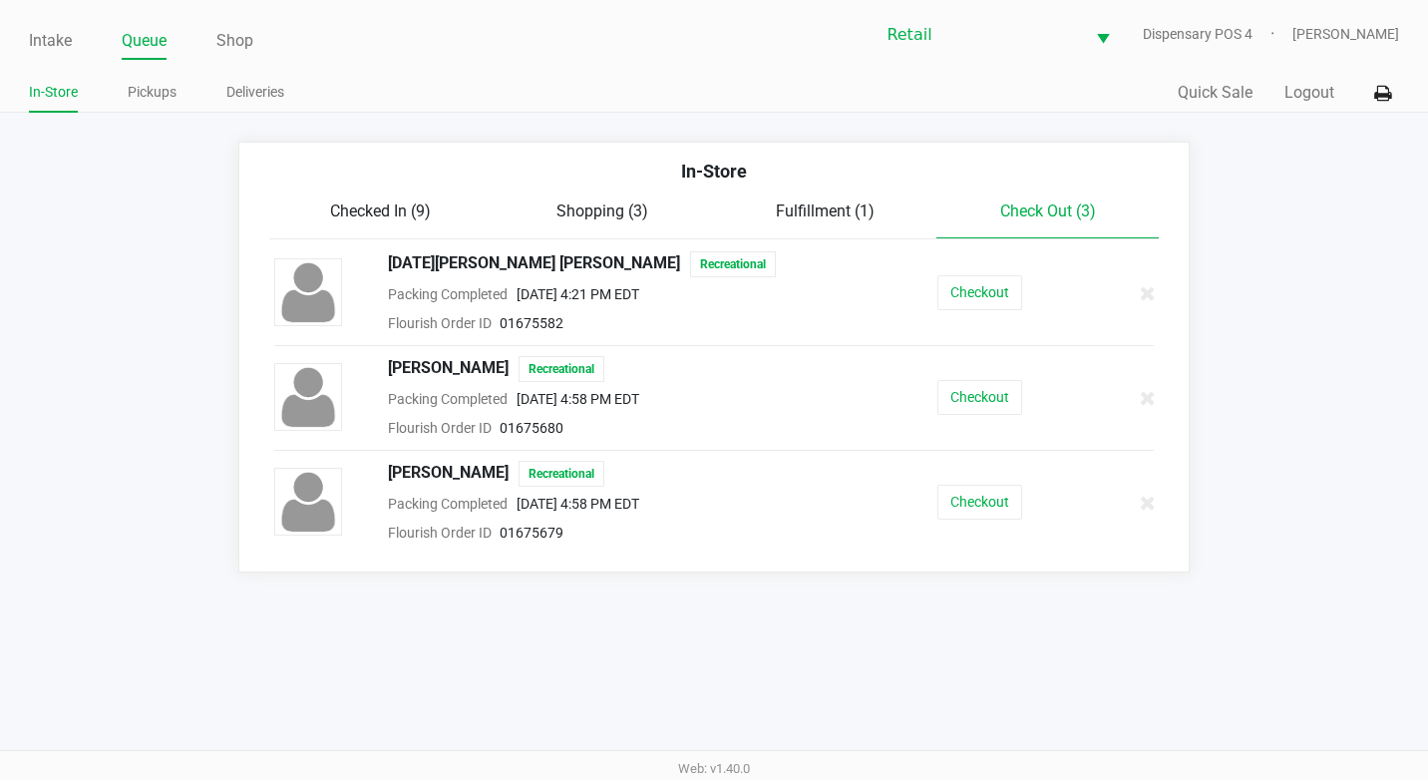
click at [1023, 492] on div "Checkout" at bounding box center [979, 502] width 227 height 35
drag, startPoint x: 1001, startPoint y: 480, endPoint x: 986, endPoint y: 516, distance: 38.9
click at [1002, 481] on div "rui galvao Recreational Packing Completed Sep 24, 2025 4:58 PM EDT Flourish Ord…" at bounding box center [714, 503] width 910 height 84
click at [986, 516] on button "Checkout" at bounding box center [979, 502] width 85 height 35
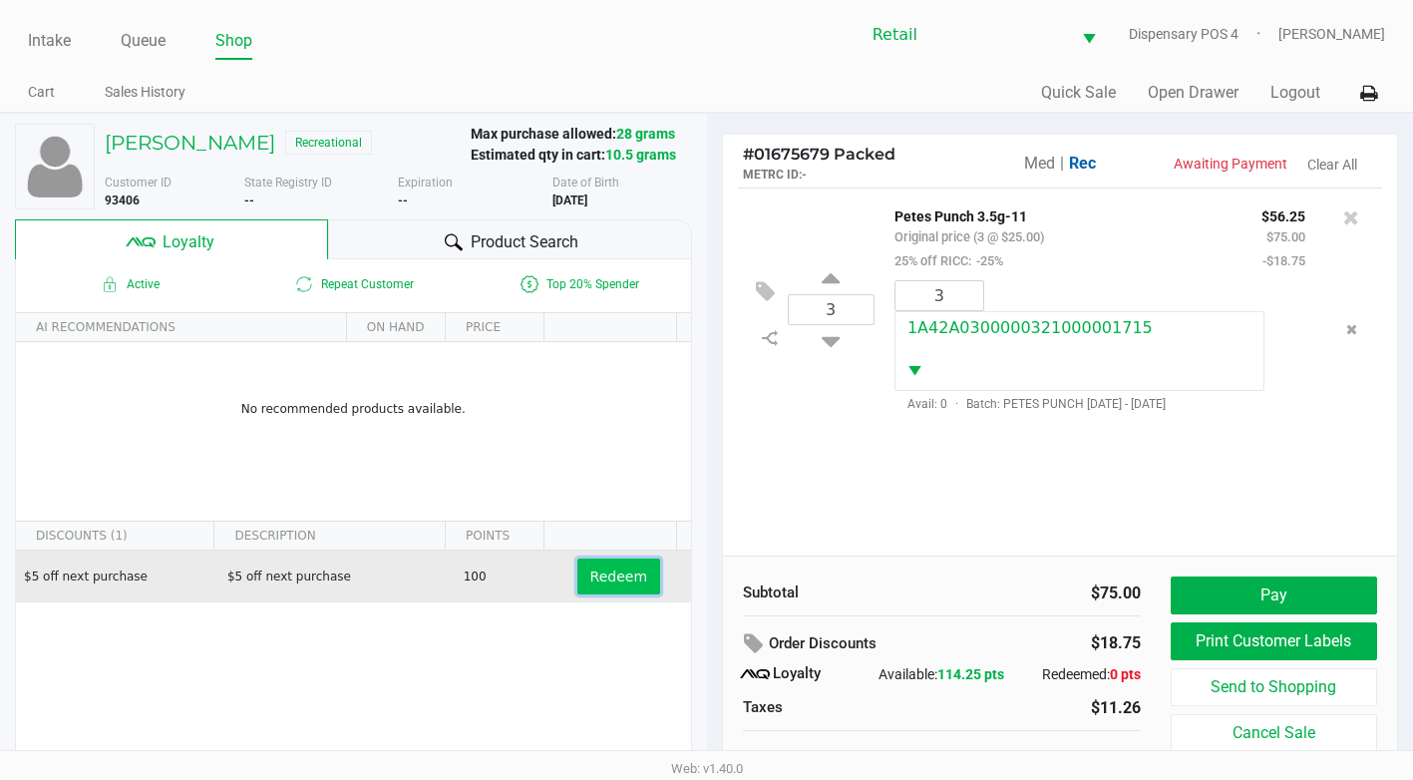
click at [607, 559] on button "Redeem" at bounding box center [618, 576] width 83 height 36
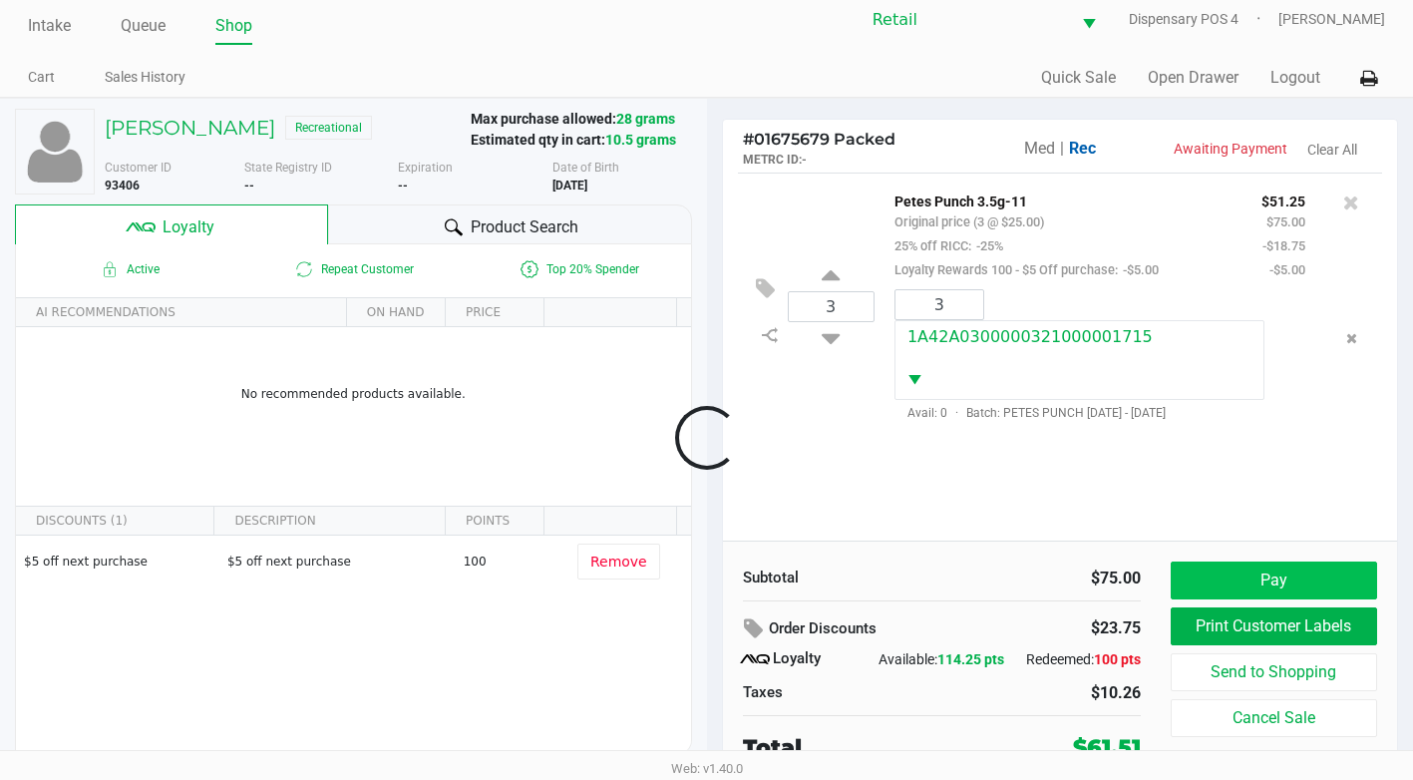
scroll to position [20, 0]
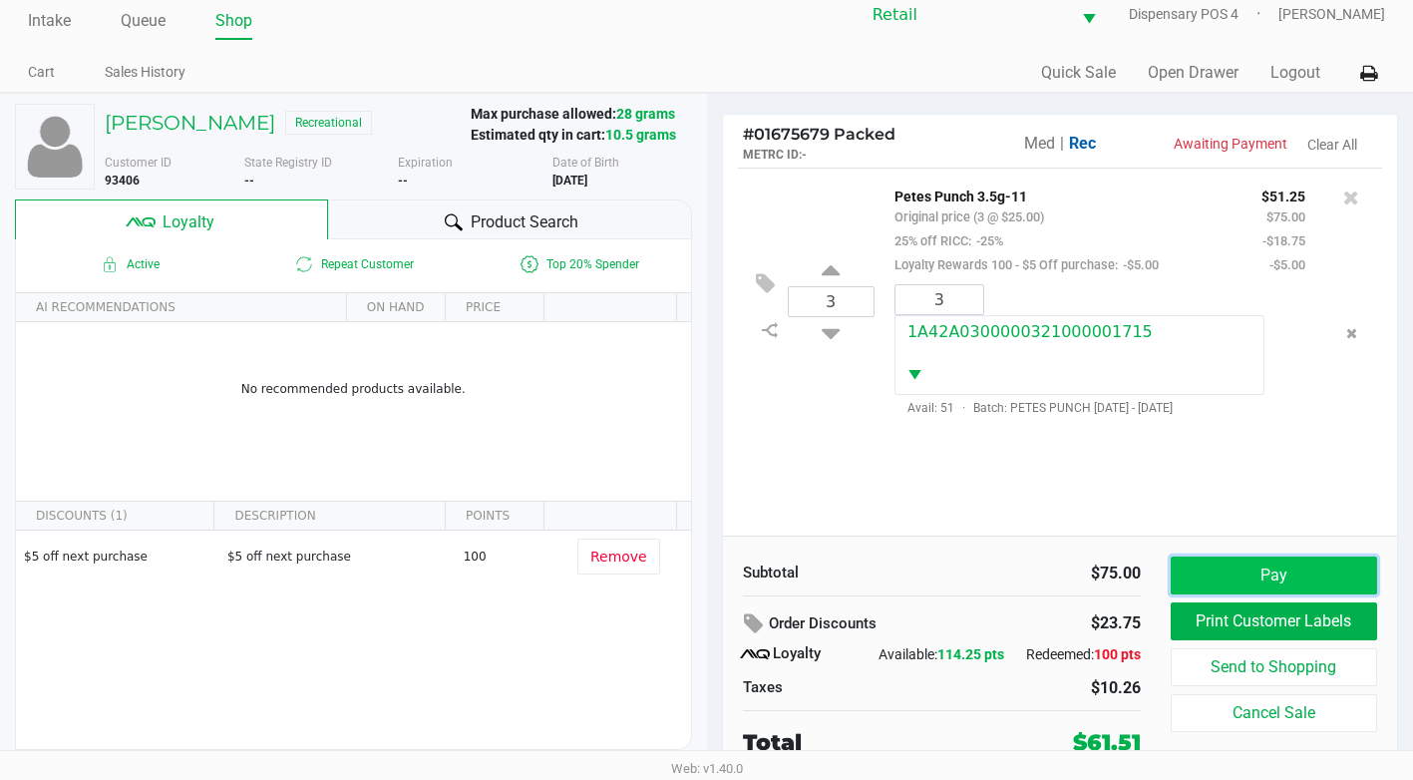
click at [1311, 572] on button "Pay" at bounding box center [1274, 575] width 206 height 38
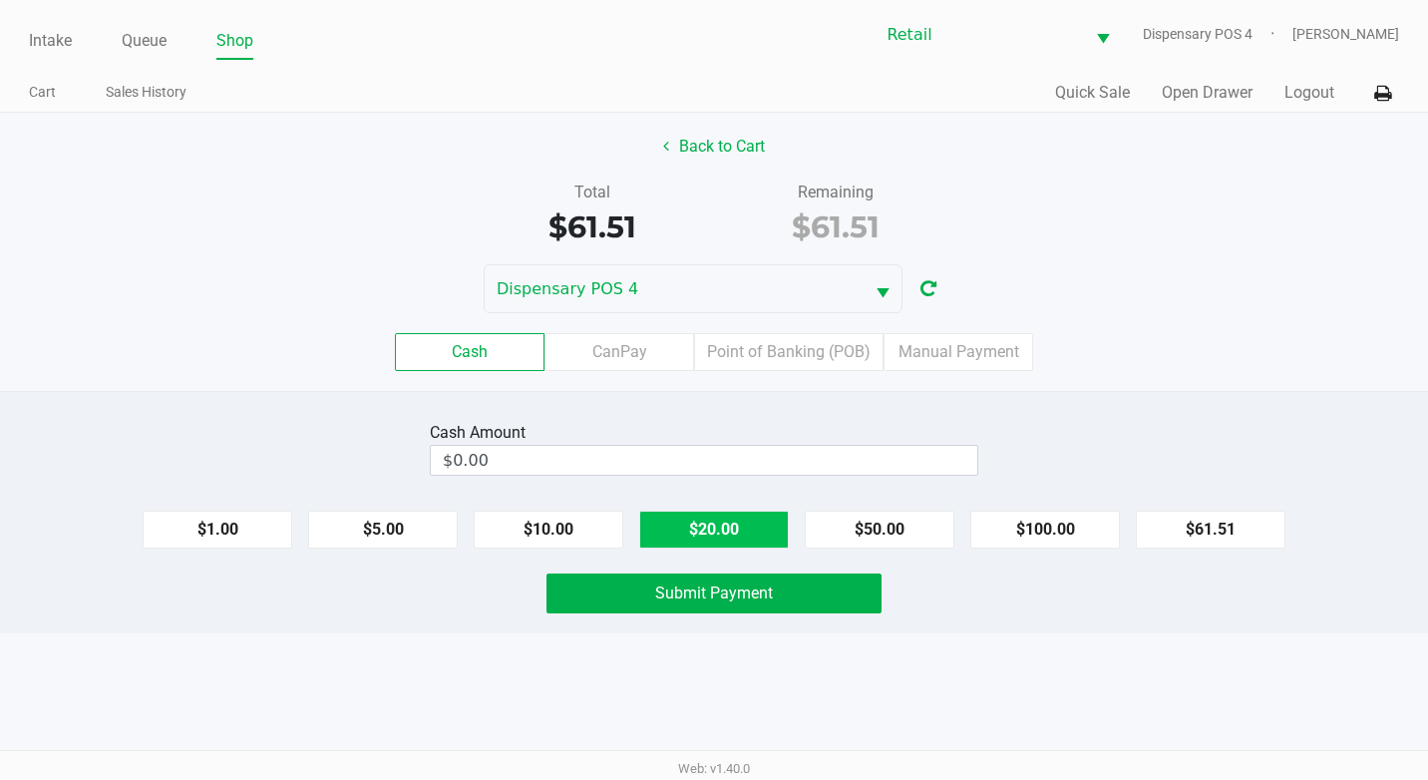
click at [766, 518] on button "$20.00" at bounding box center [714, 530] width 150 height 38
click at [712, 514] on button "$20.00" at bounding box center [714, 530] width 150 height 38
type input "$80.00"
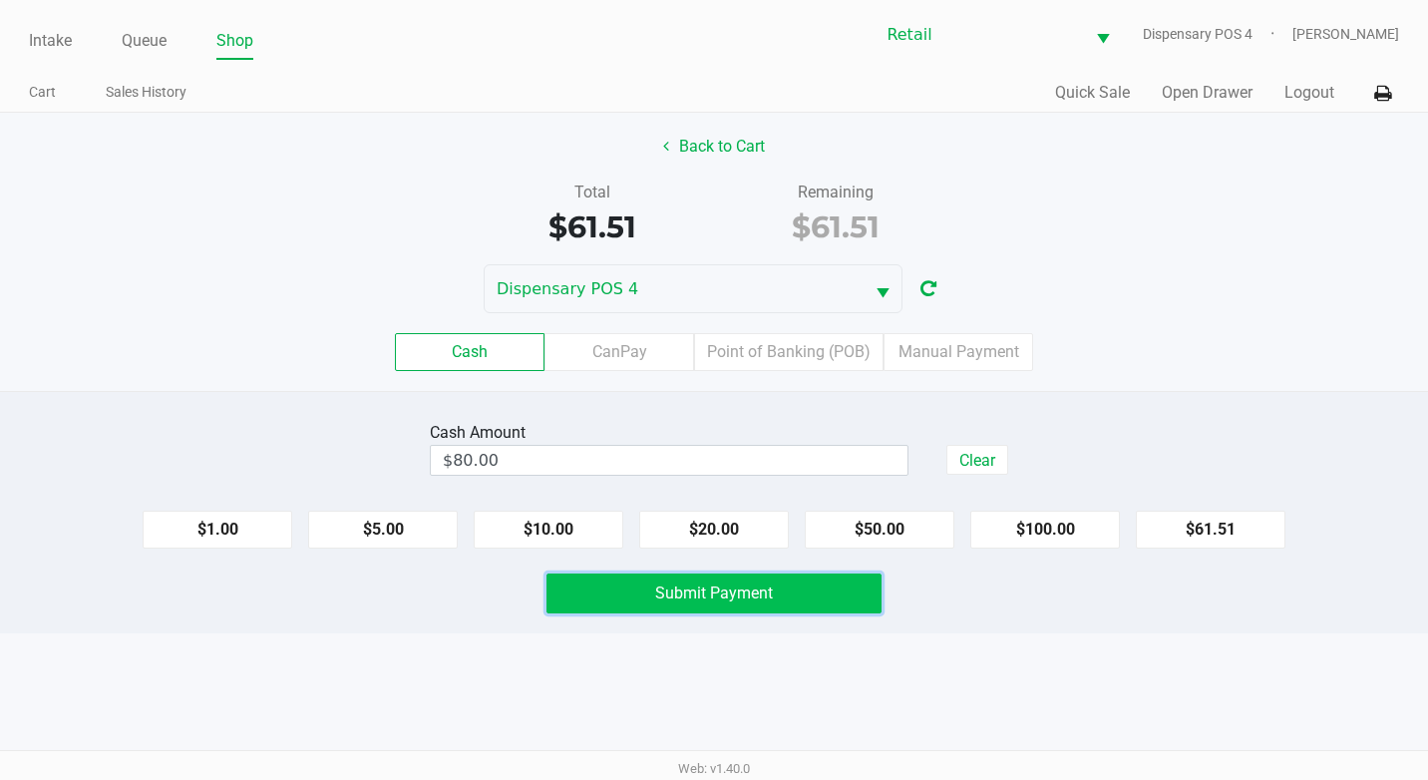
click at [718, 587] on span "Submit Payment" at bounding box center [714, 592] width 118 height 19
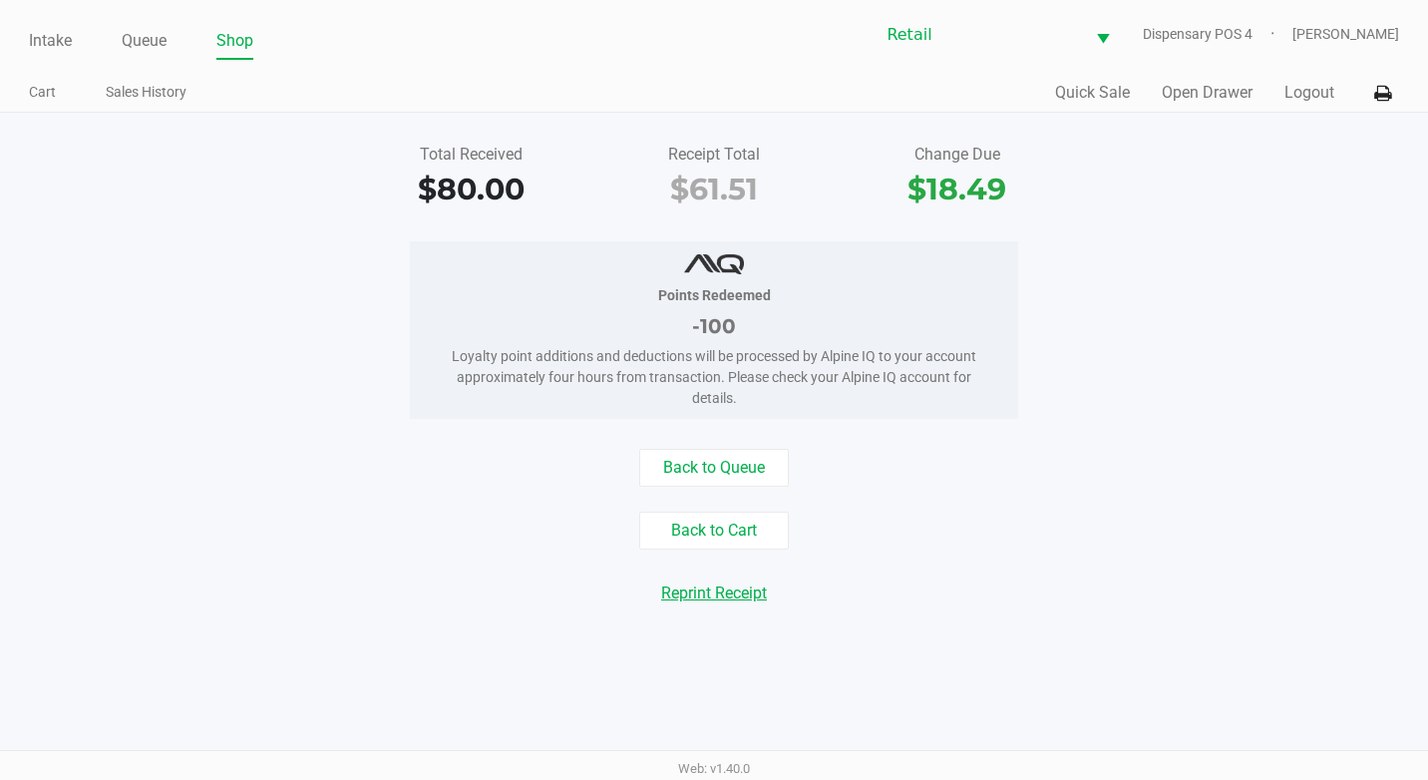
click at [748, 582] on button "Reprint Receipt" at bounding box center [714, 593] width 132 height 38
click at [1242, 95] on button "Open Drawer" at bounding box center [1207, 93] width 91 height 24
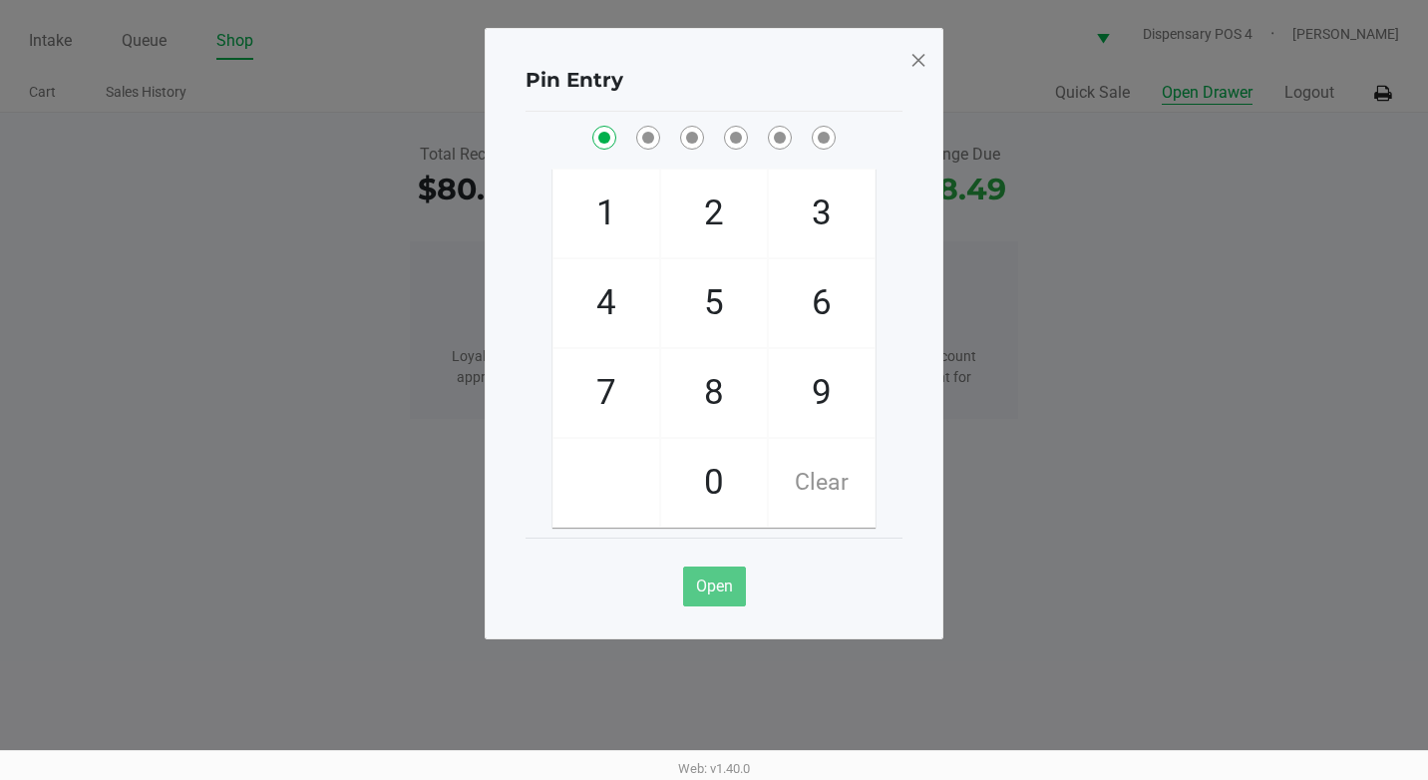
checkbox input "true"
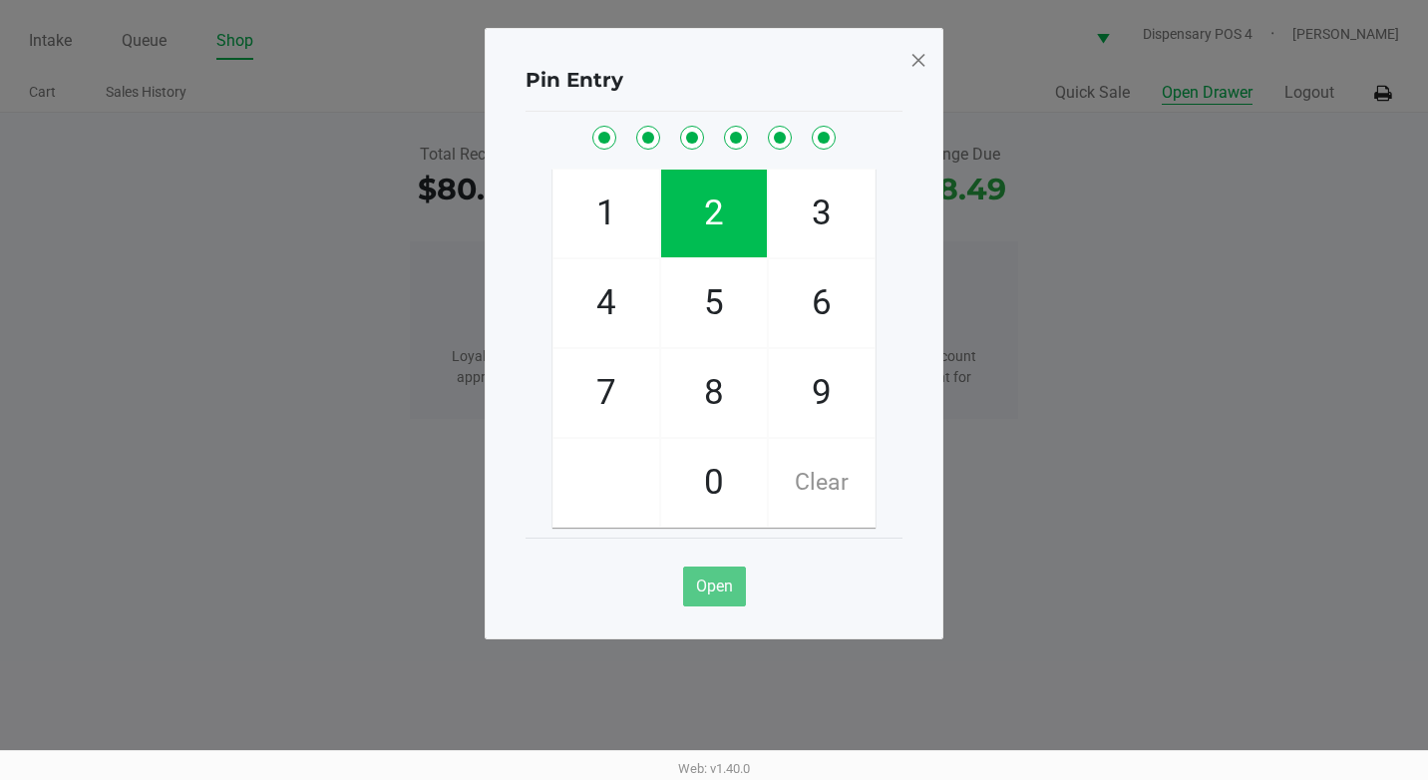
checkbox input "true"
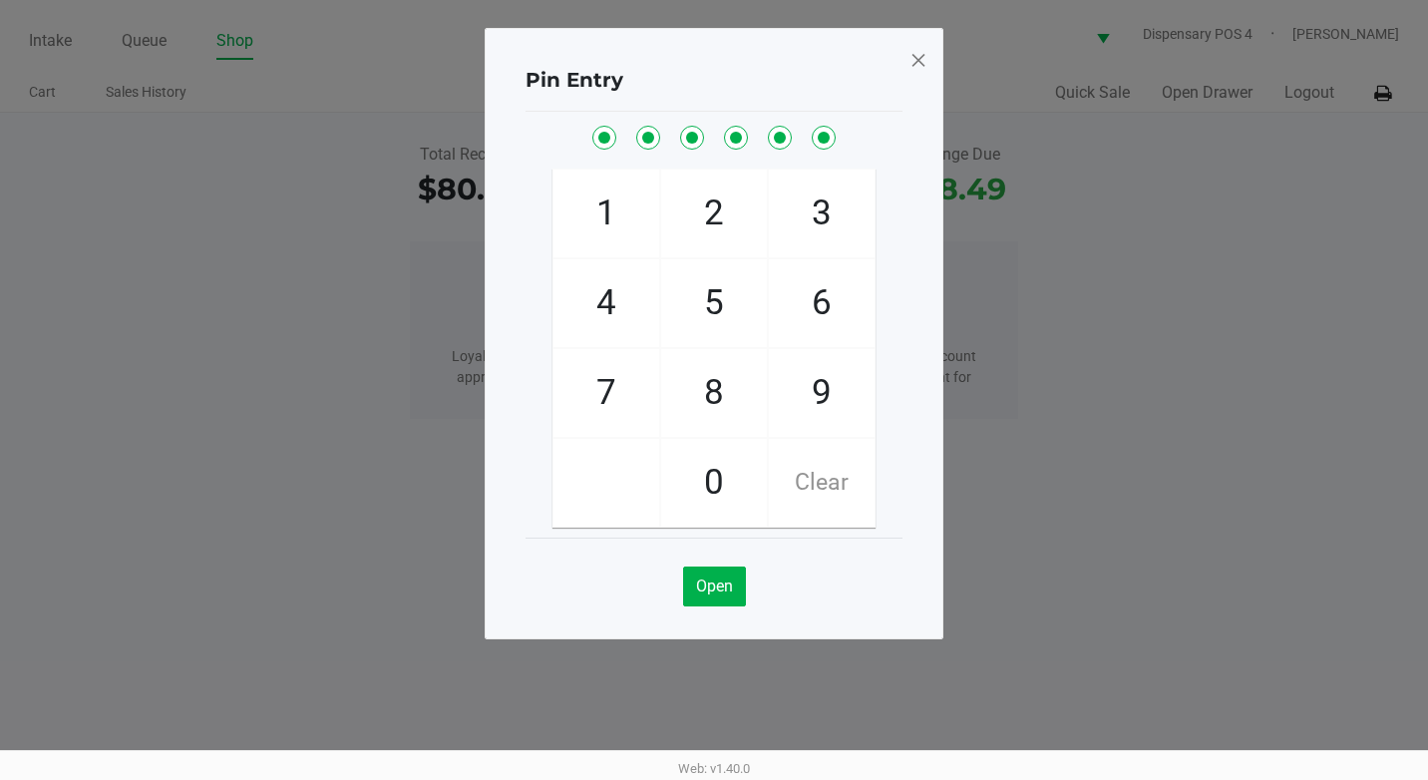
click at [914, 66] on span at bounding box center [918, 60] width 18 height 32
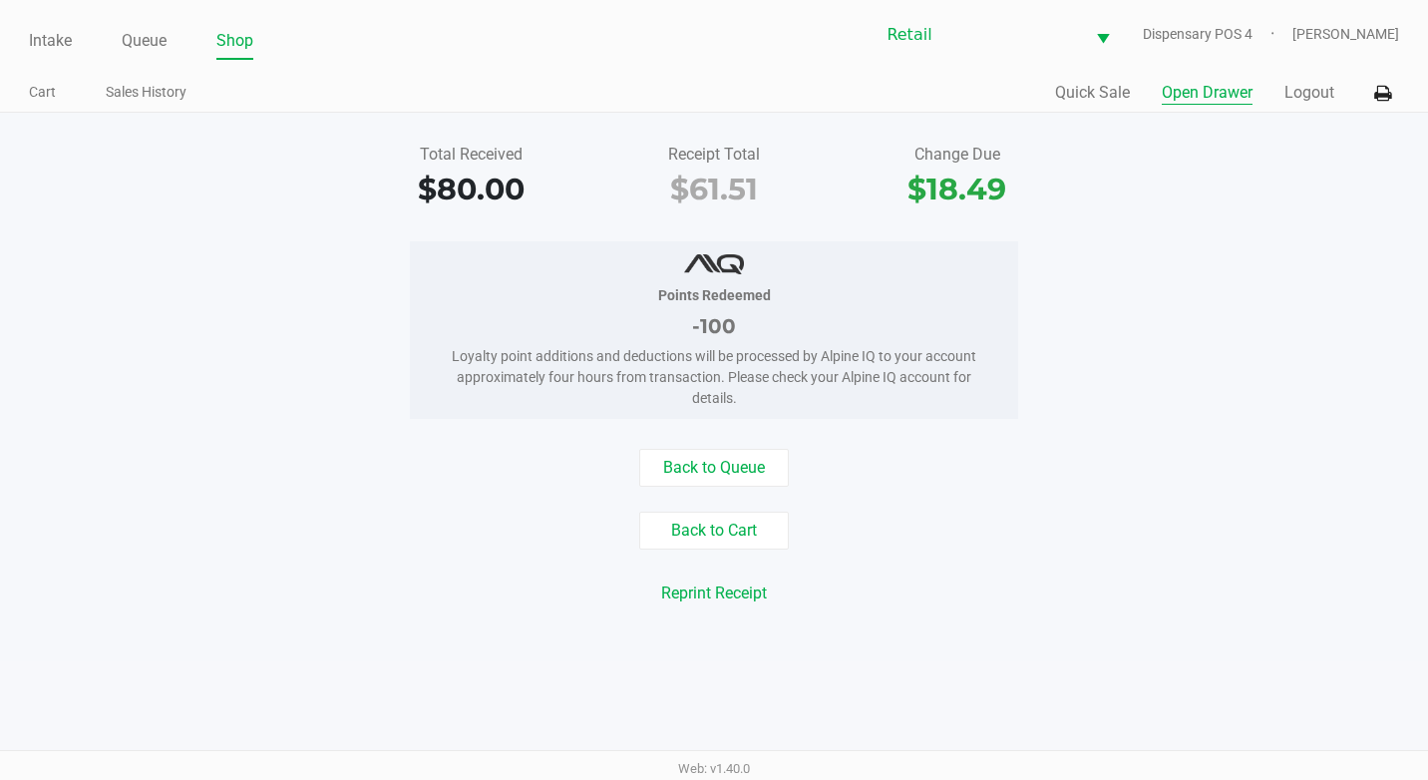
click at [1174, 83] on button "Open Drawer" at bounding box center [1207, 93] width 91 height 24
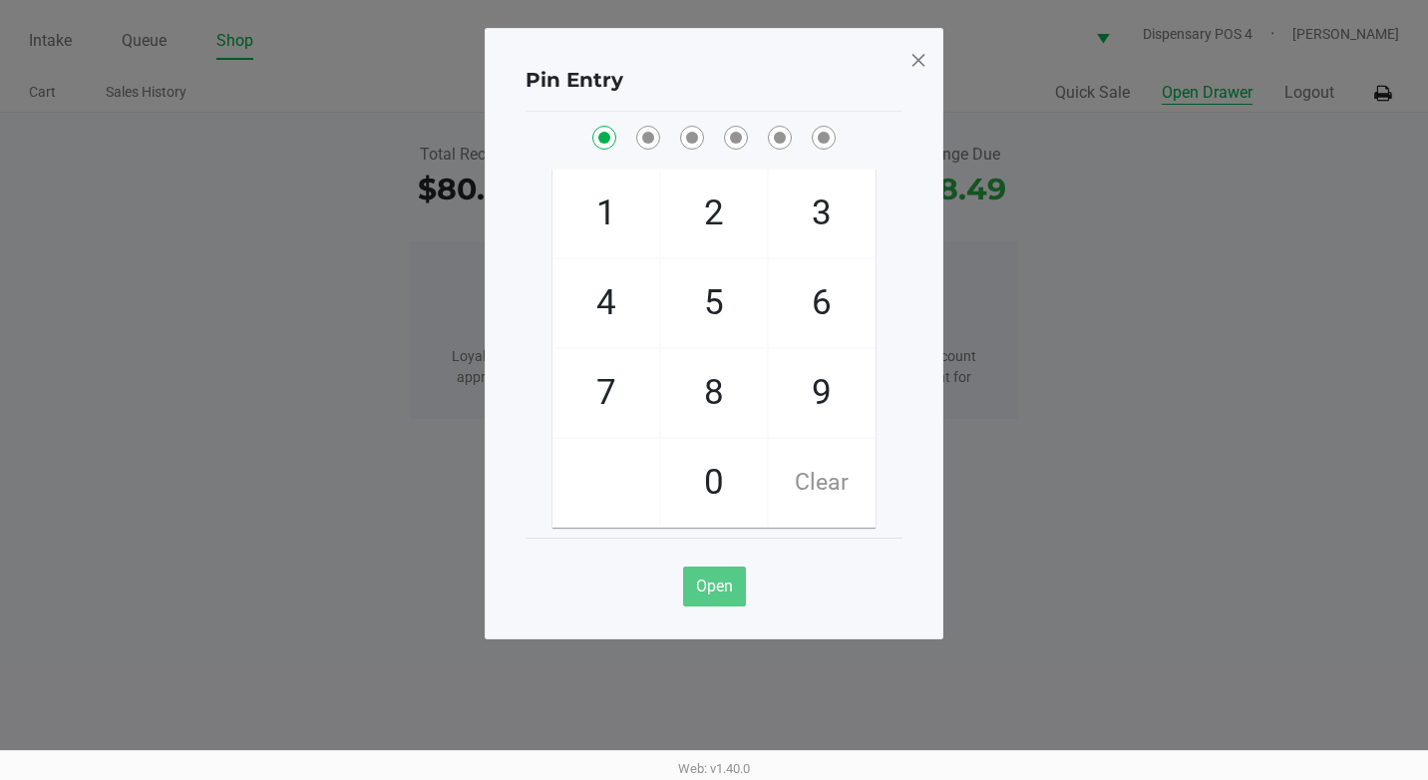
checkbox input "true"
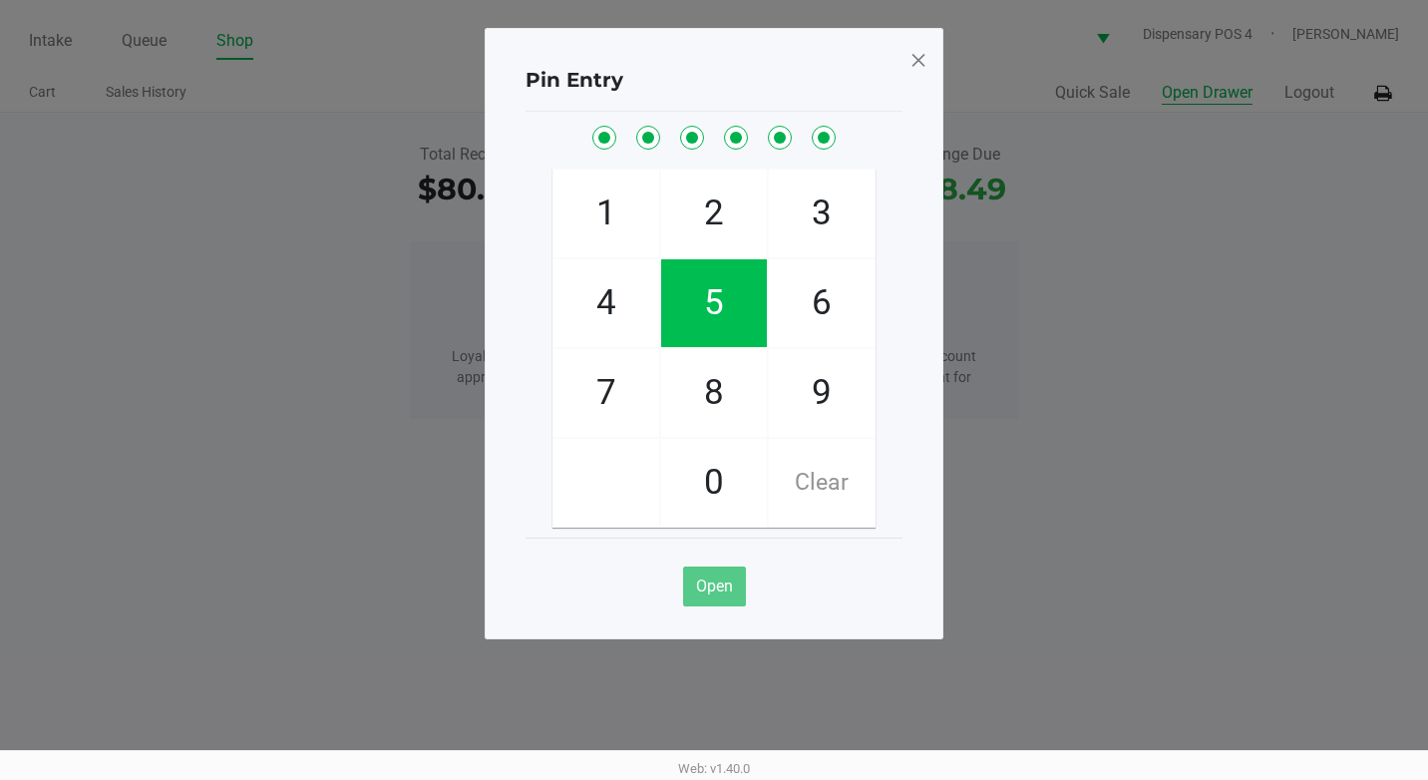
checkbox input "true"
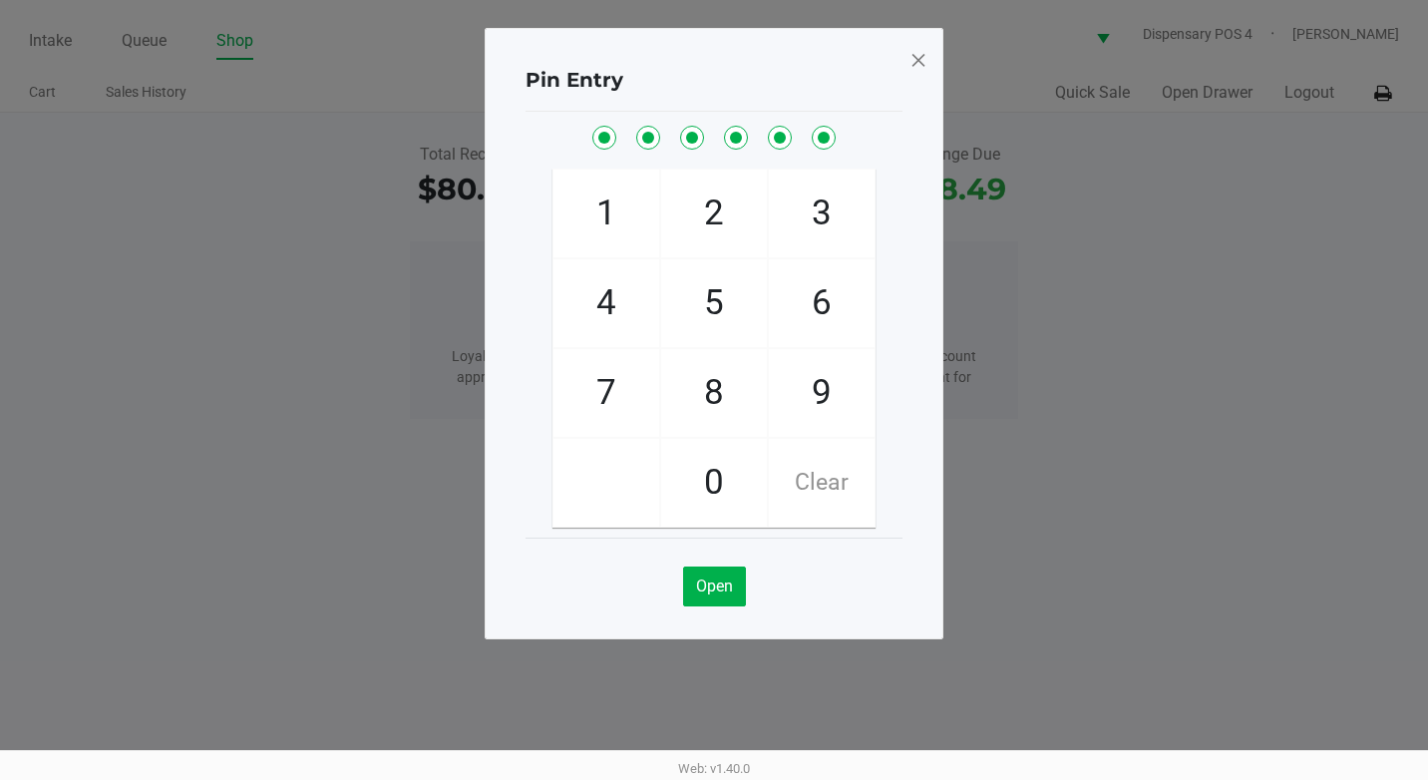
click at [918, 55] on span at bounding box center [918, 60] width 18 height 32
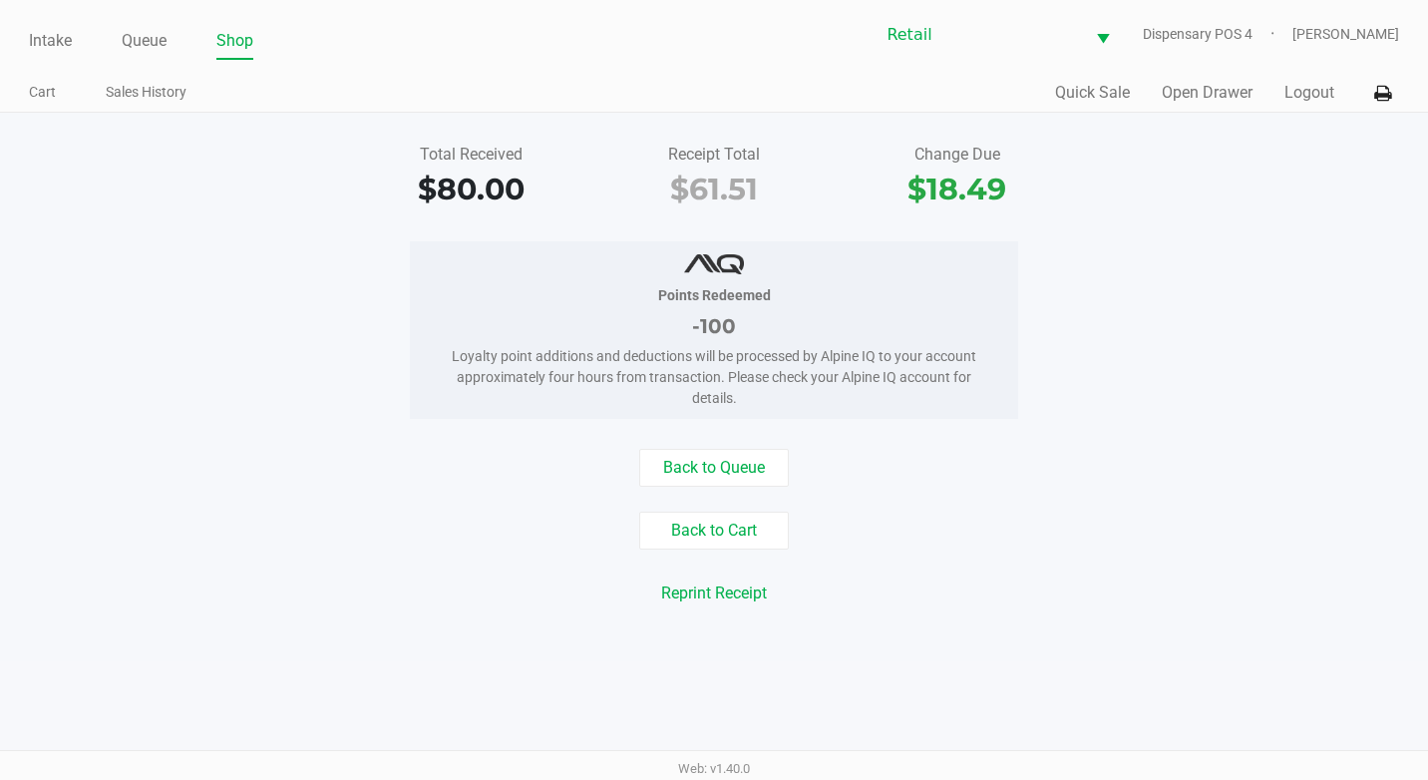
click at [175, 44] on ul "Intake Queue Shop" at bounding box center [371, 42] width 685 height 34
click at [155, 41] on link "Queue" at bounding box center [144, 41] width 45 height 28
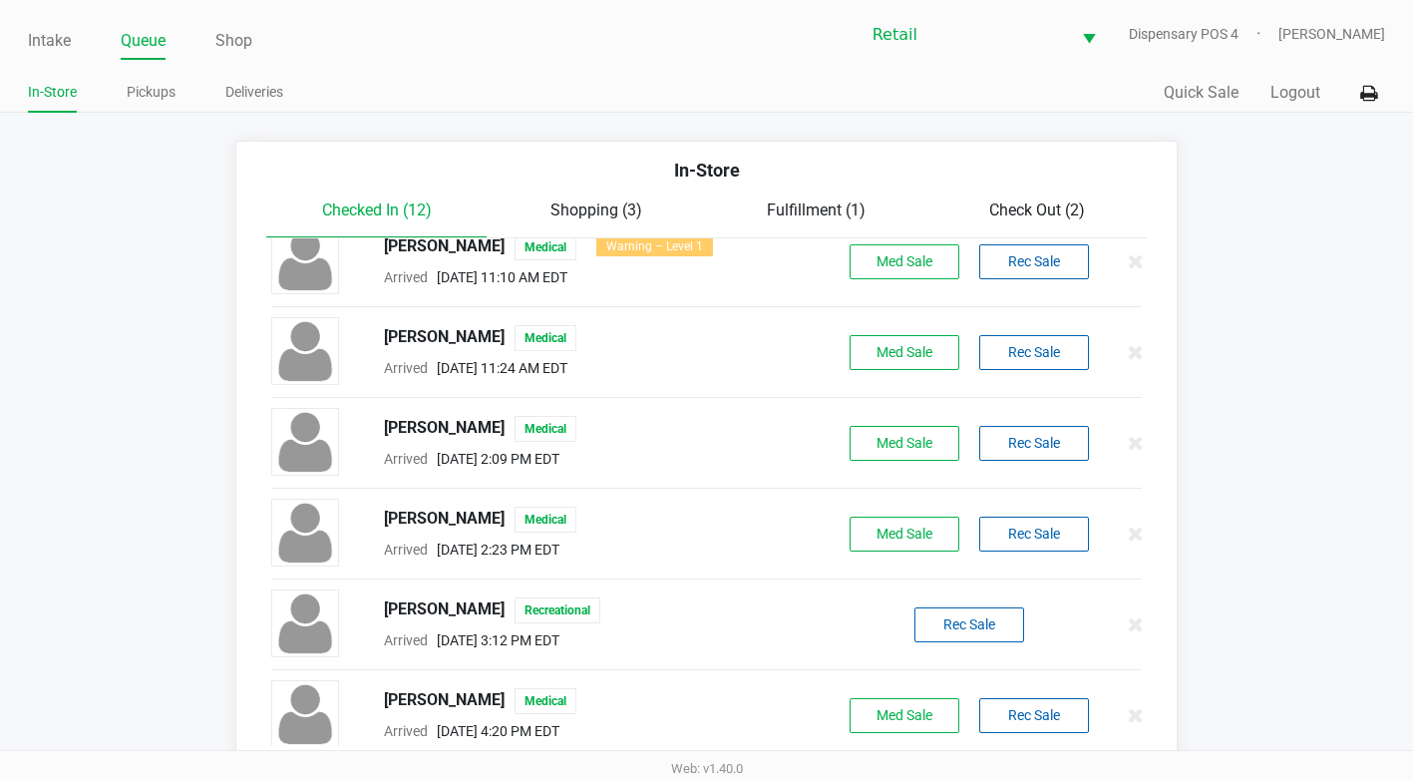
scroll to position [584, 0]
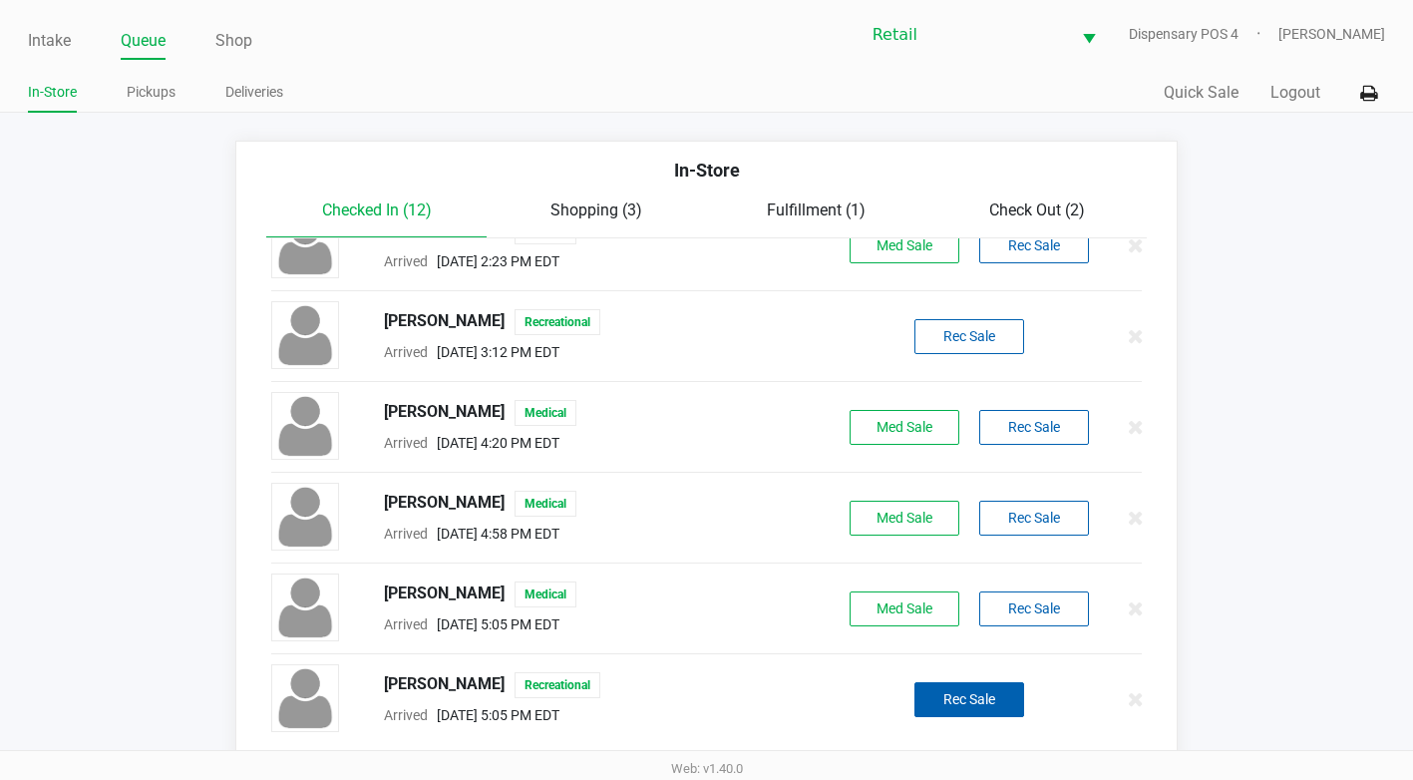
drag, startPoint x: 998, startPoint y: 674, endPoint x: 990, endPoint y: 688, distance: 16.1
click at [994, 679] on div "jeannine waters Recreational Arrived Sep 24, 2025 5:05 PM EDT Rec Sale" at bounding box center [706, 699] width 900 height 70
click at [990, 688] on button "Rec Sale" at bounding box center [969, 699] width 110 height 35
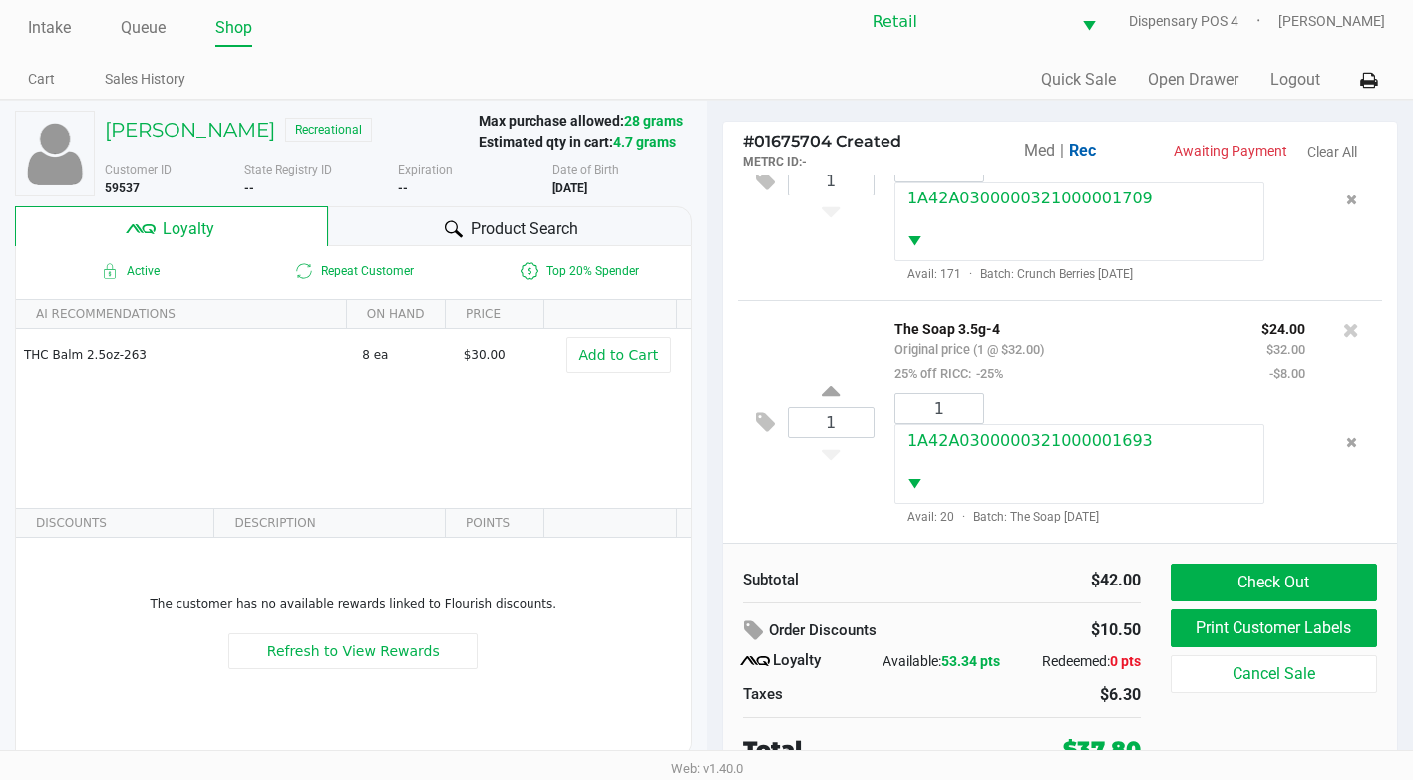
scroll to position [20, 0]
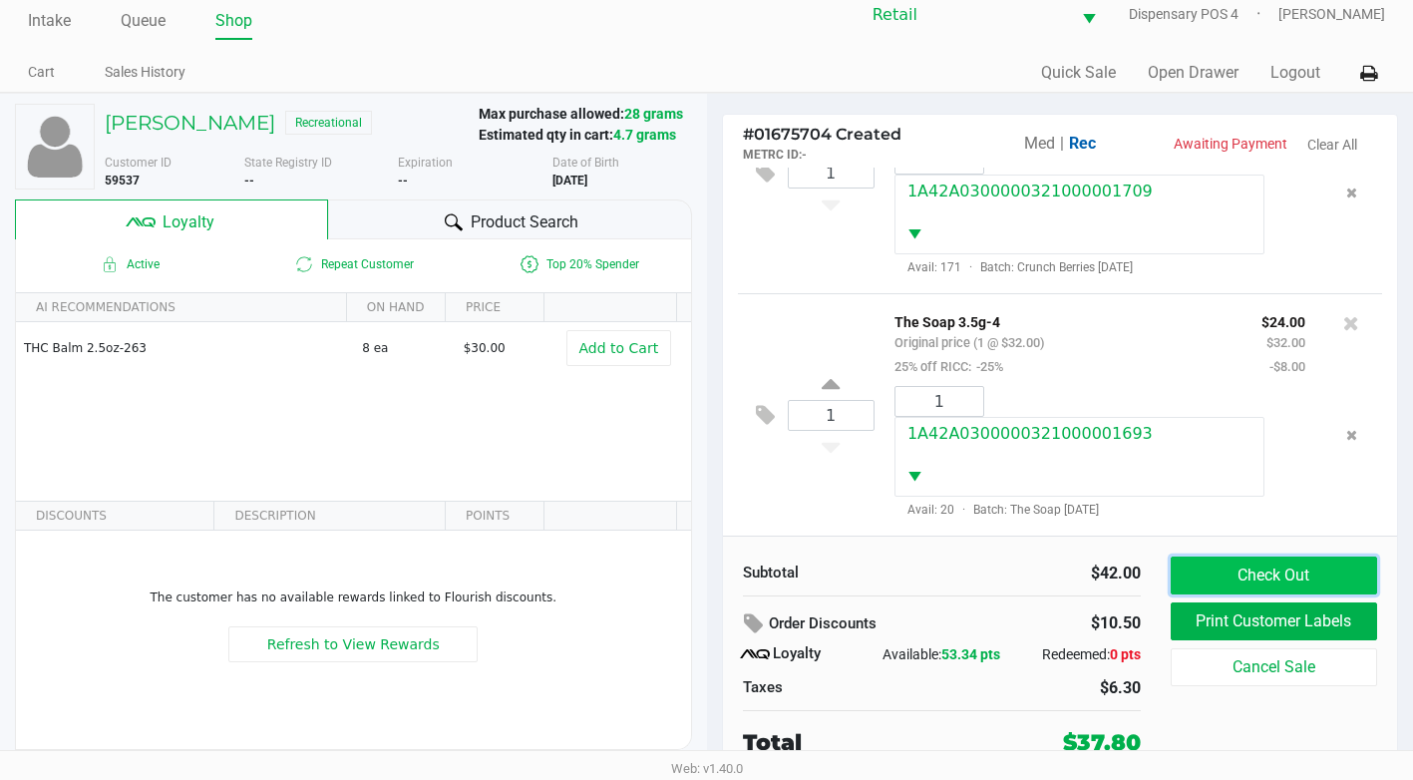
click at [1261, 579] on button "Check Out" at bounding box center [1274, 575] width 206 height 38
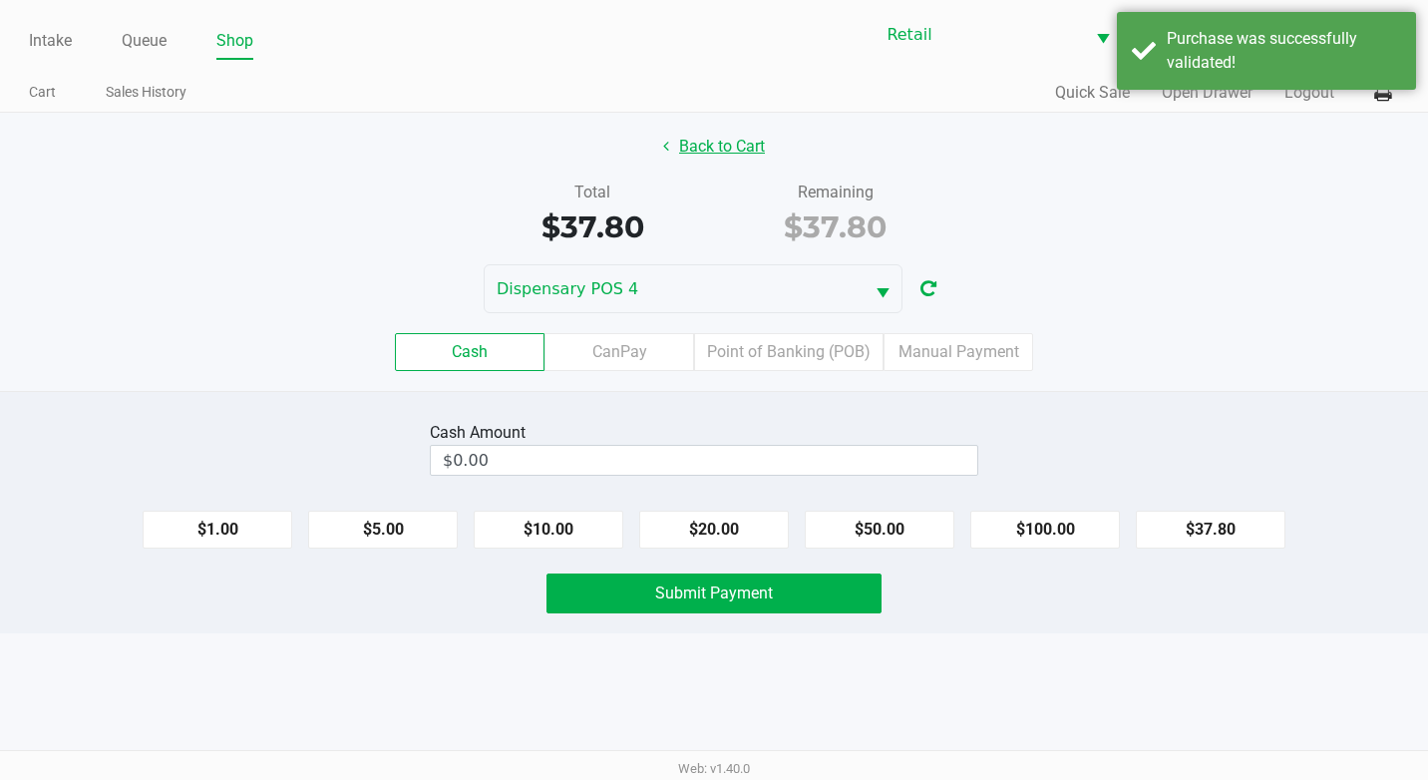
click at [710, 163] on button "Back to Cart" at bounding box center [714, 147] width 128 height 38
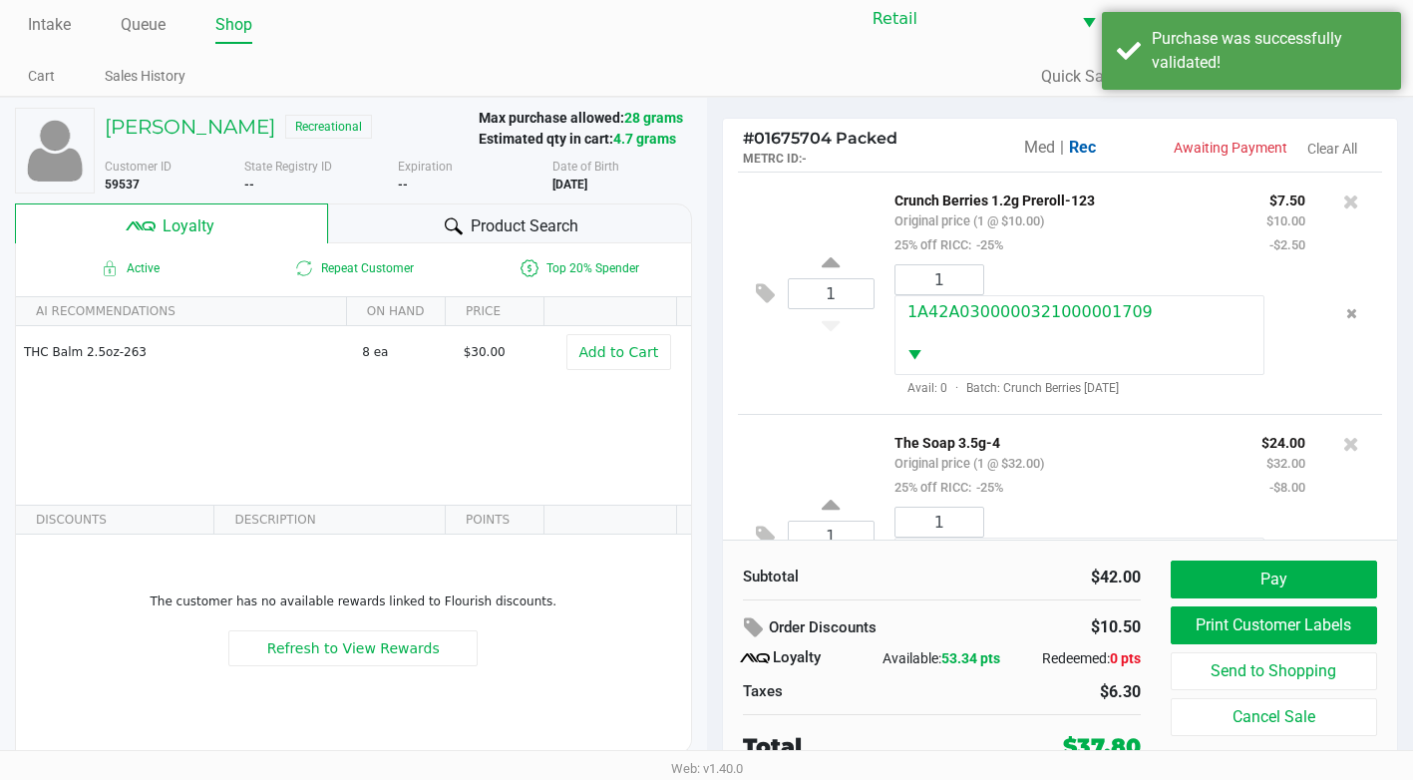
scroll to position [20, 0]
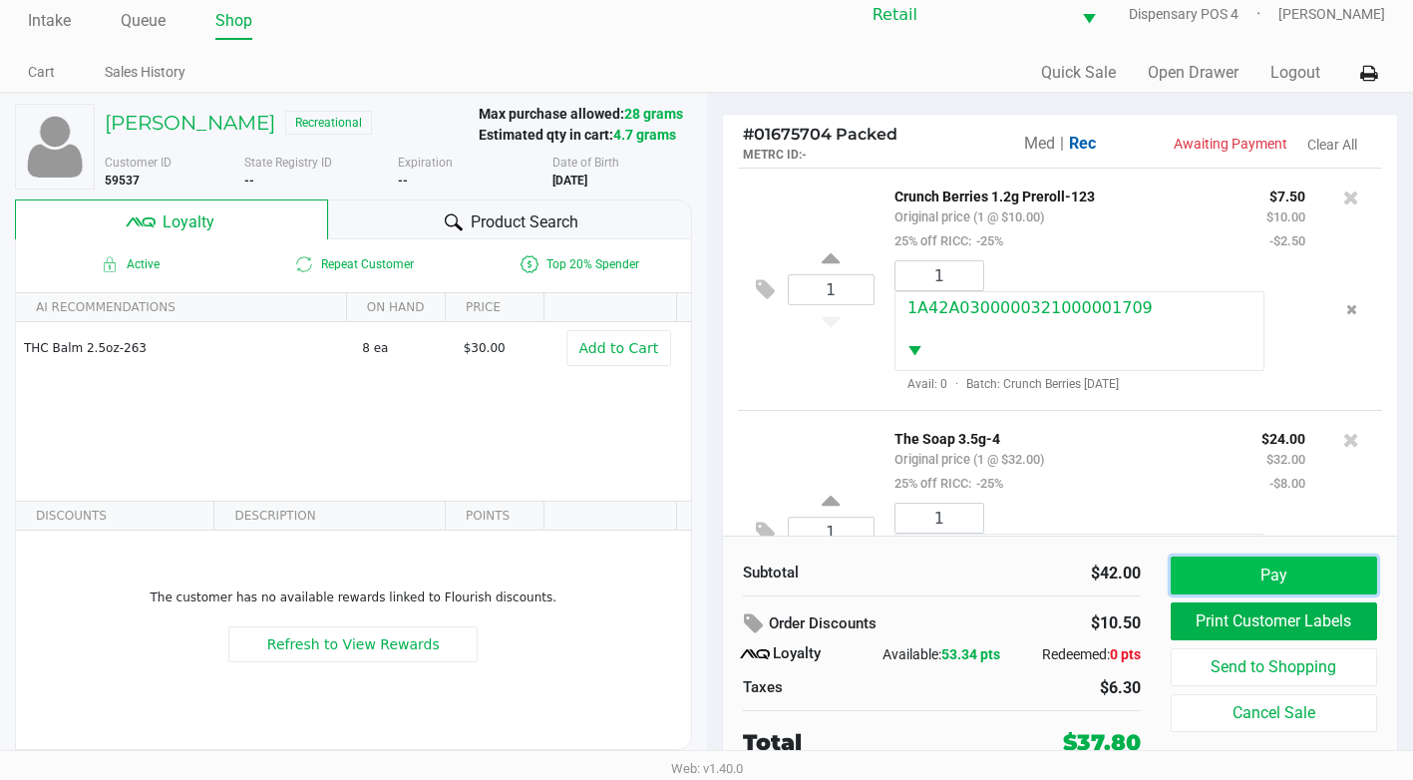
click at [1280, 574] on button "Pay" at bounding box center [1274, 575] width 206 height 38
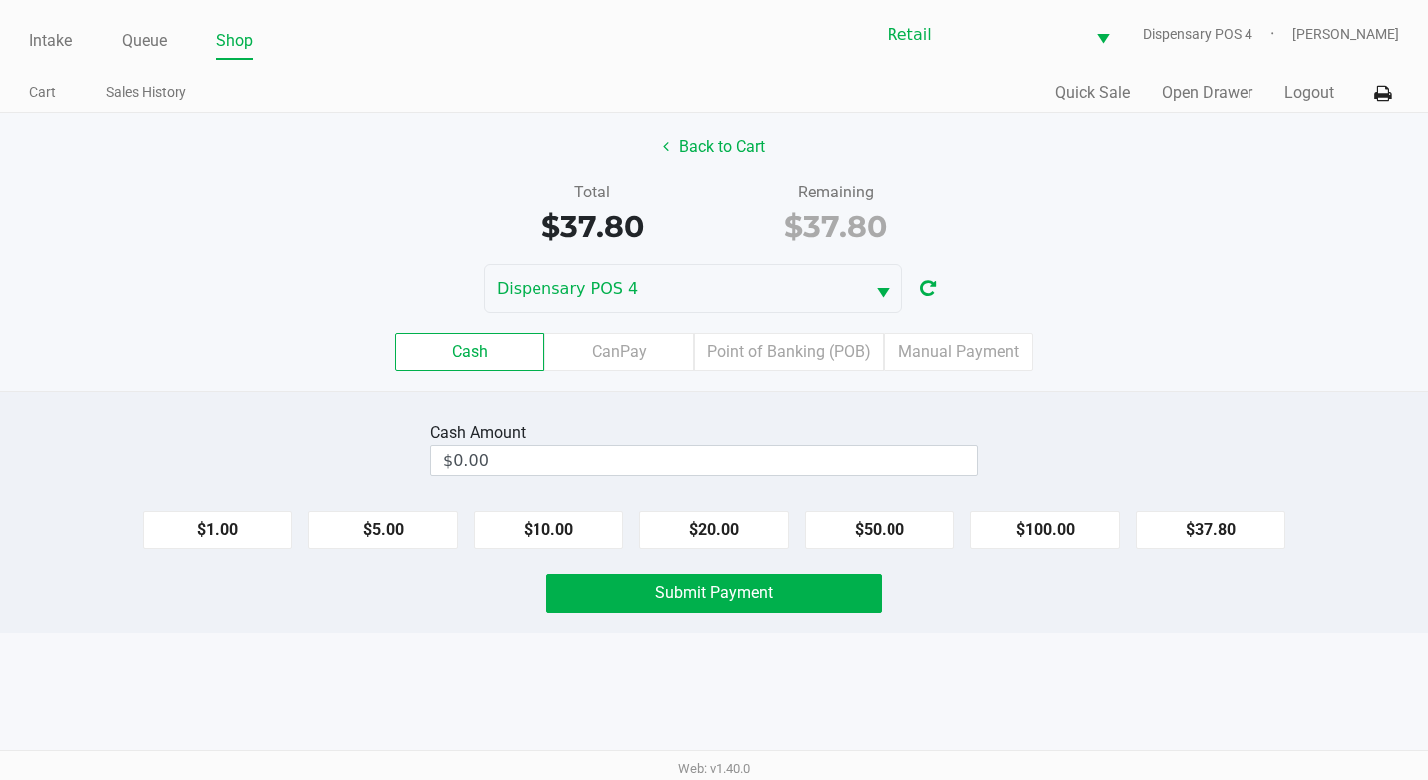
click at [853, 488] on div "Cash Amount $0.00 $1.00 $5.00 $10.00 $20.00 $50.00 $100.00 $37.80 Submit Payment" at bounding box center [714, 512] width 1428 height 242
click at [862, 475] on kendo-numerictextbox "$0.00" at bounding box center [704, 460] width 548 height 31
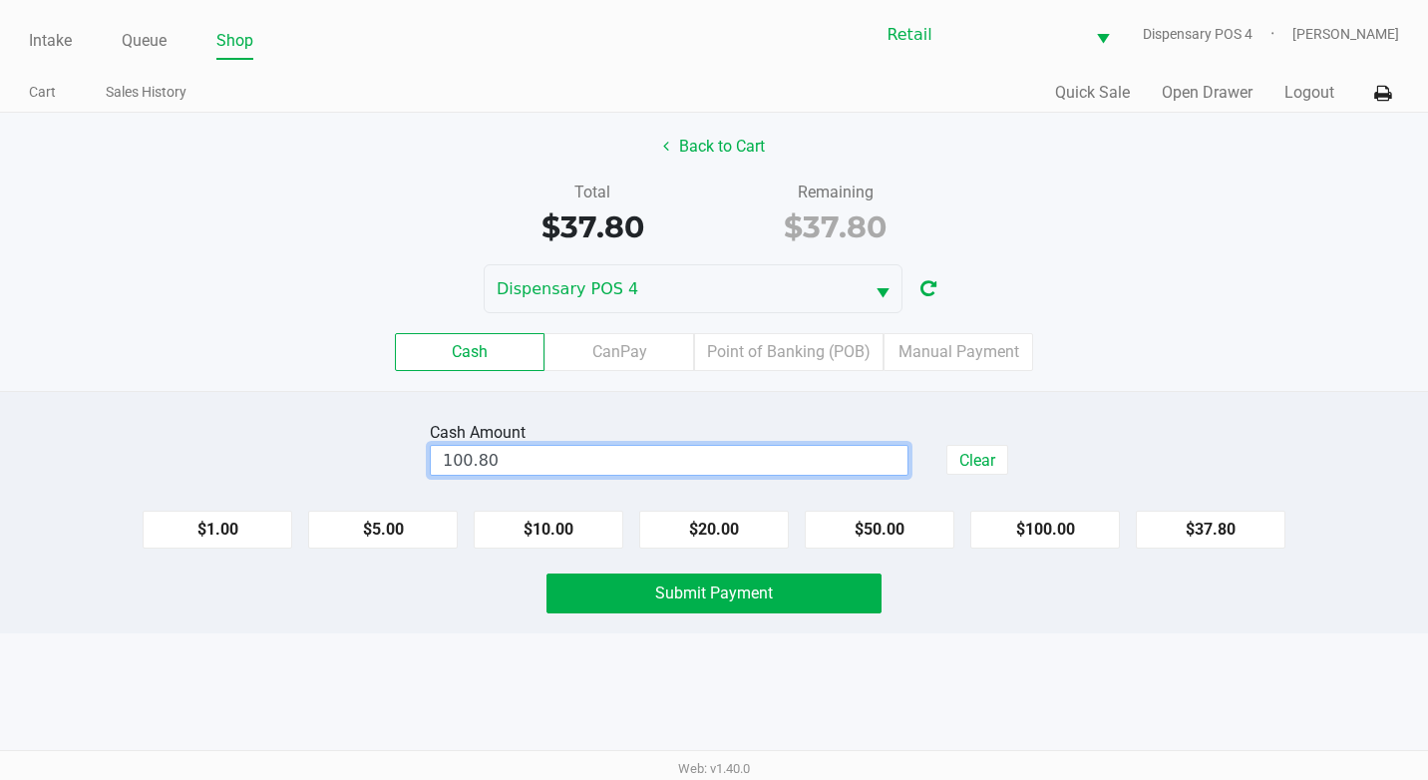
type input "$100.80"
click at [794, 572] on div "Cash Amount $100.80 Clear $1.00 $5.00 $10.00 $20.00 $50.00 $100.00 $37.80 Submi…" at bounding box center [714, 512] width 1428 height 242
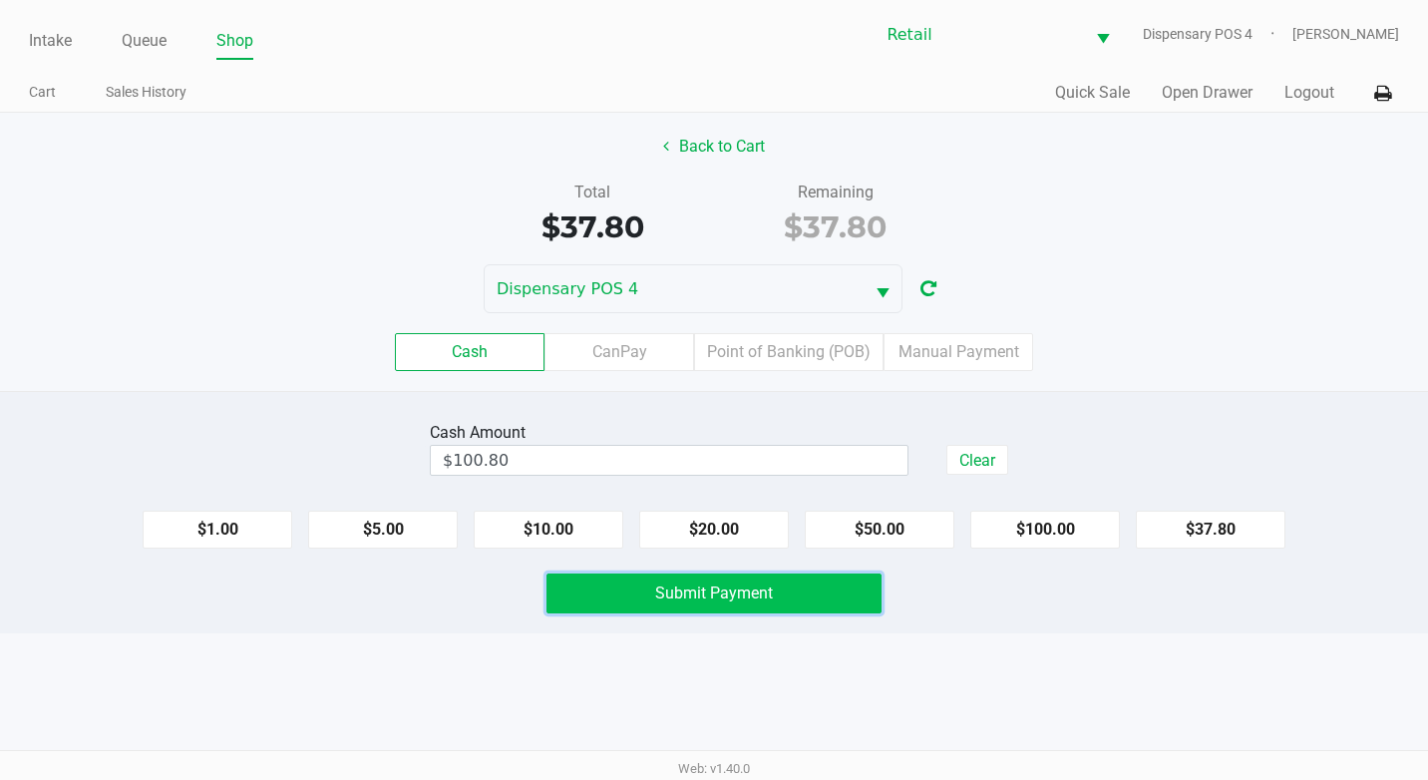
click at [781, 605] on button "Submit Payment" at bounding box center [713, 593] width 335 height 40
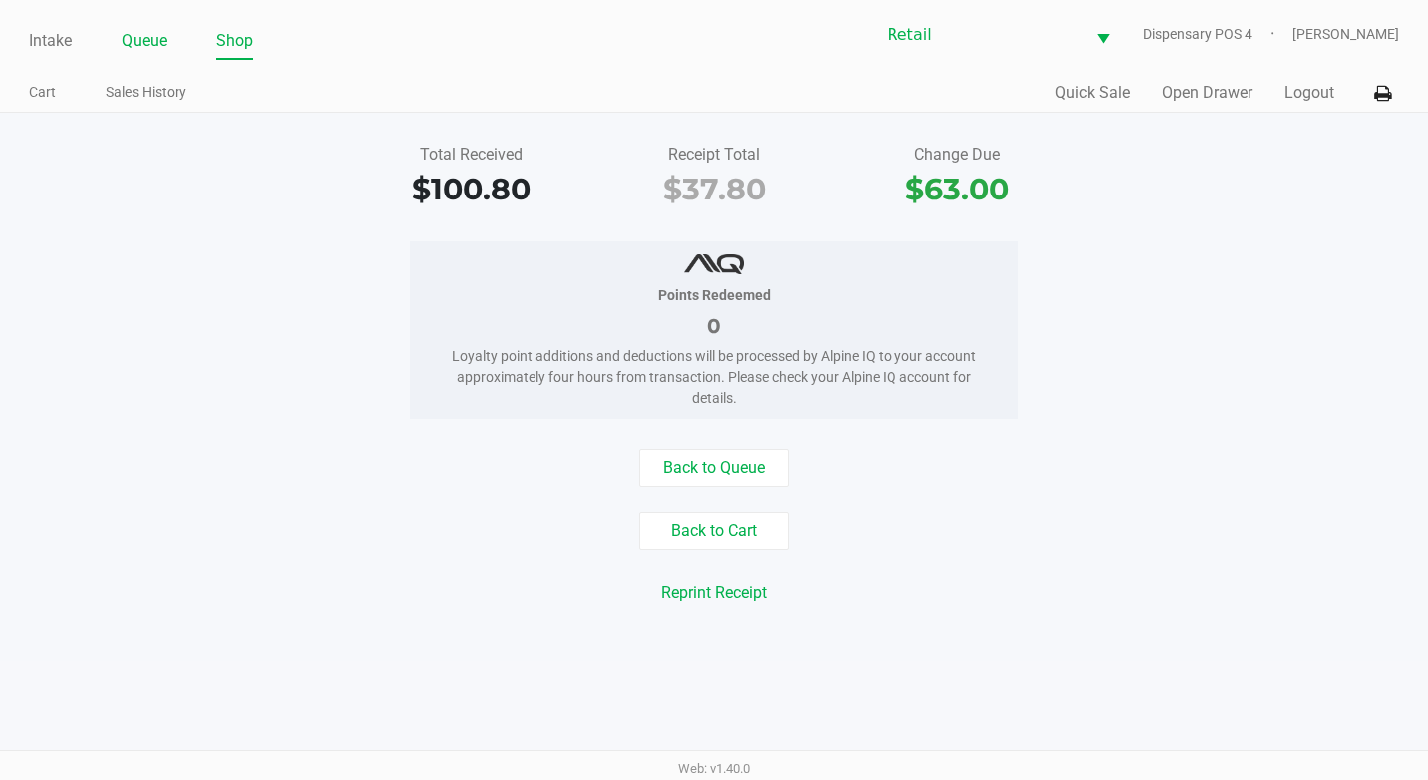
click at [162, 31] on link "Queue" at bounding box center [144, 41] width 45 height 28
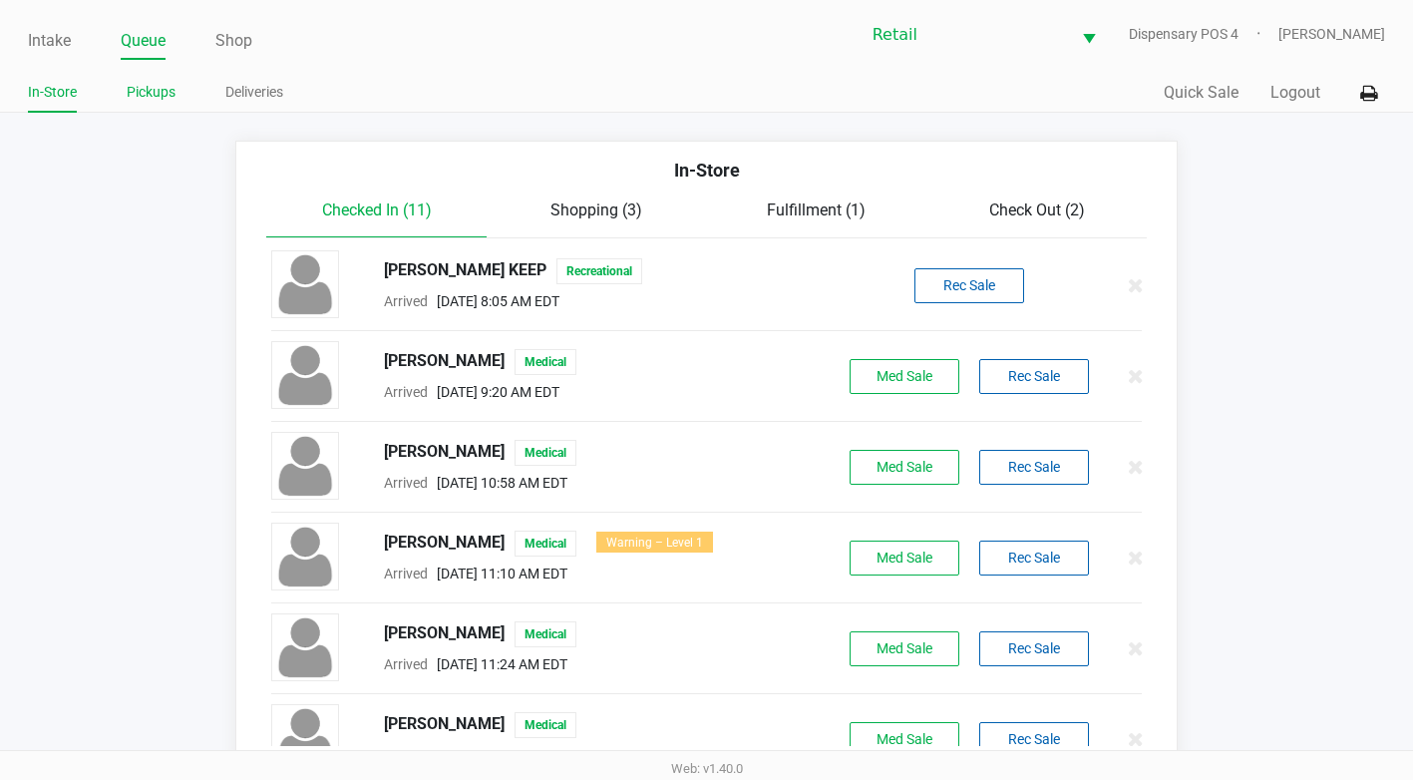
click at [140, 89] on link "Pickups" at bounding box center [151, 92] width 49 height 25
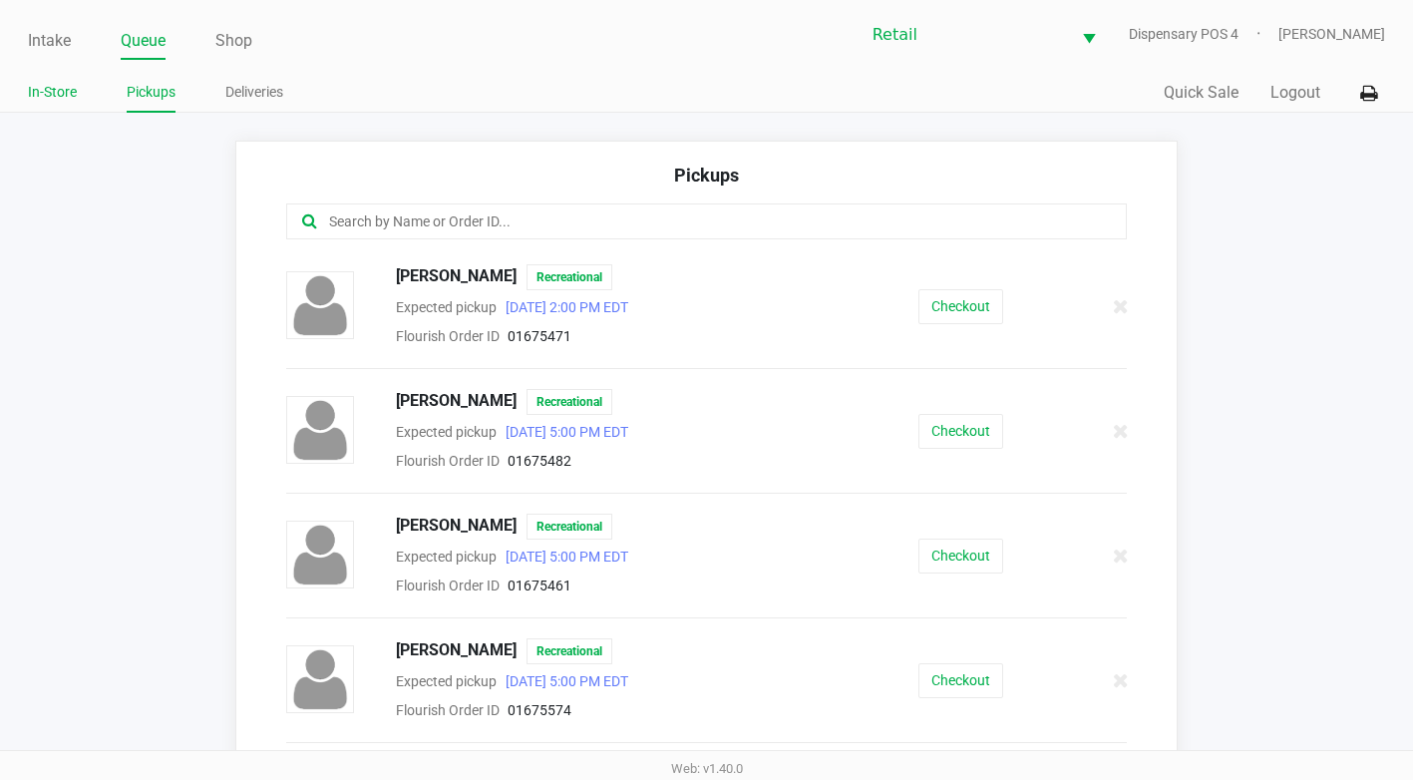
click at [76, 94] on link "In-Store" at bounding box center [52, 92] width 49 height 25
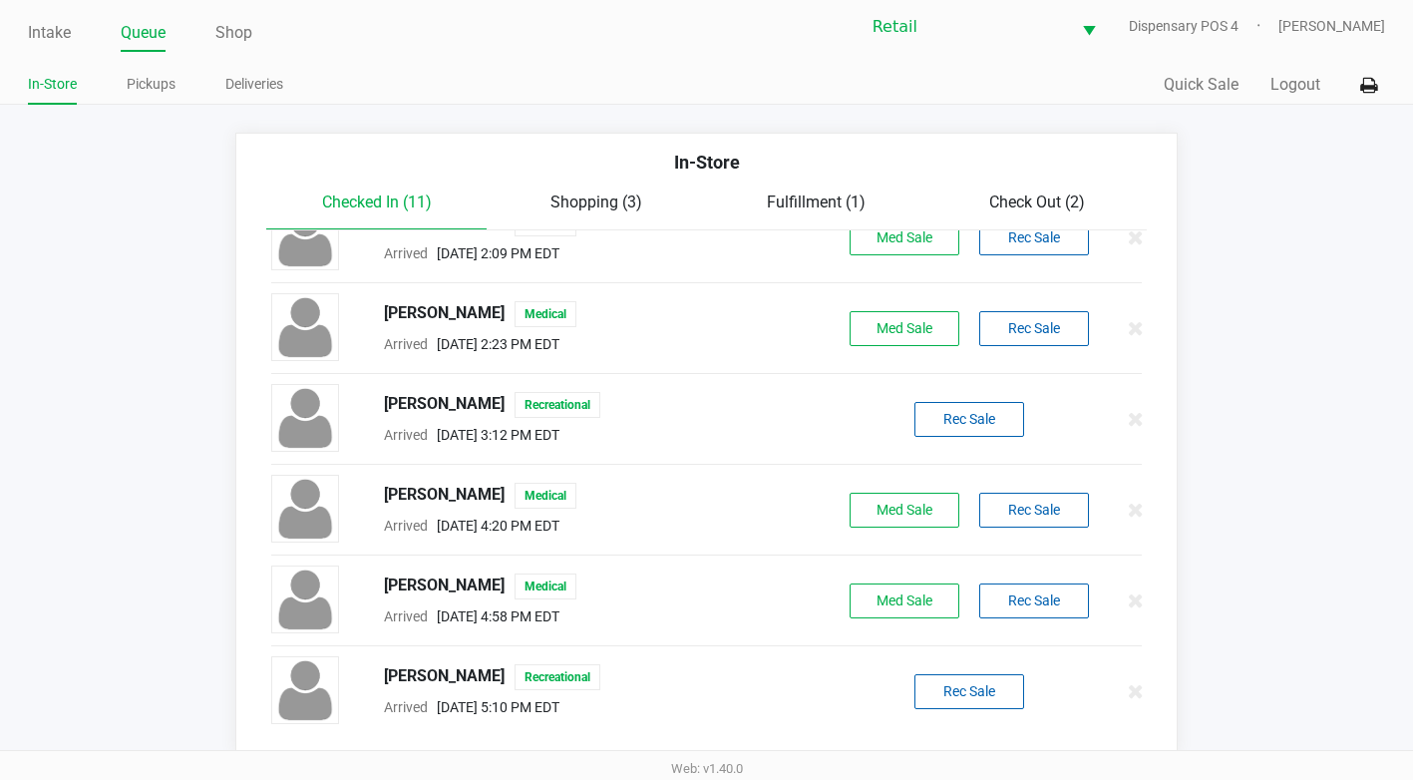
scroll to position [10, 0]
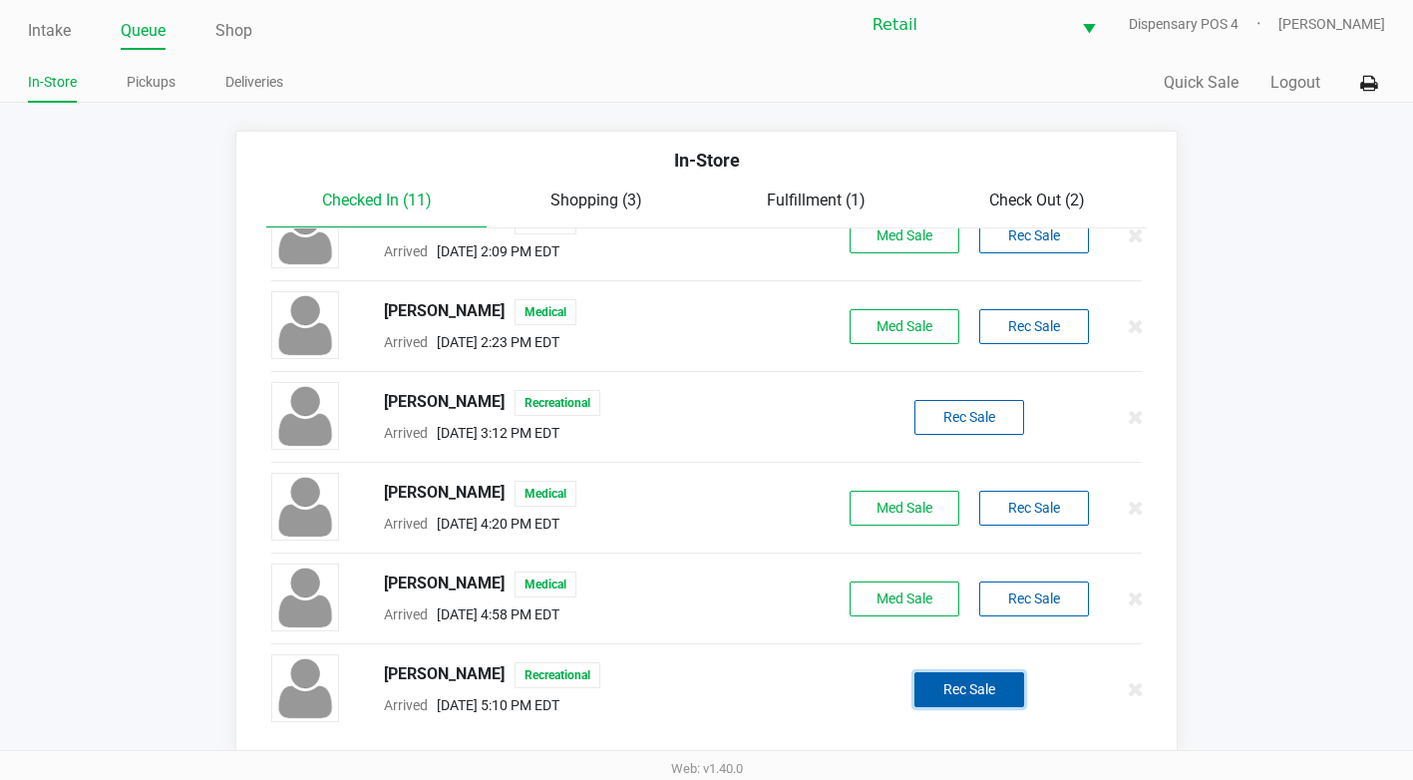
click at [1004, 683] on button "Rec Sale" at bounding box center [969, 689] width 110 height 35
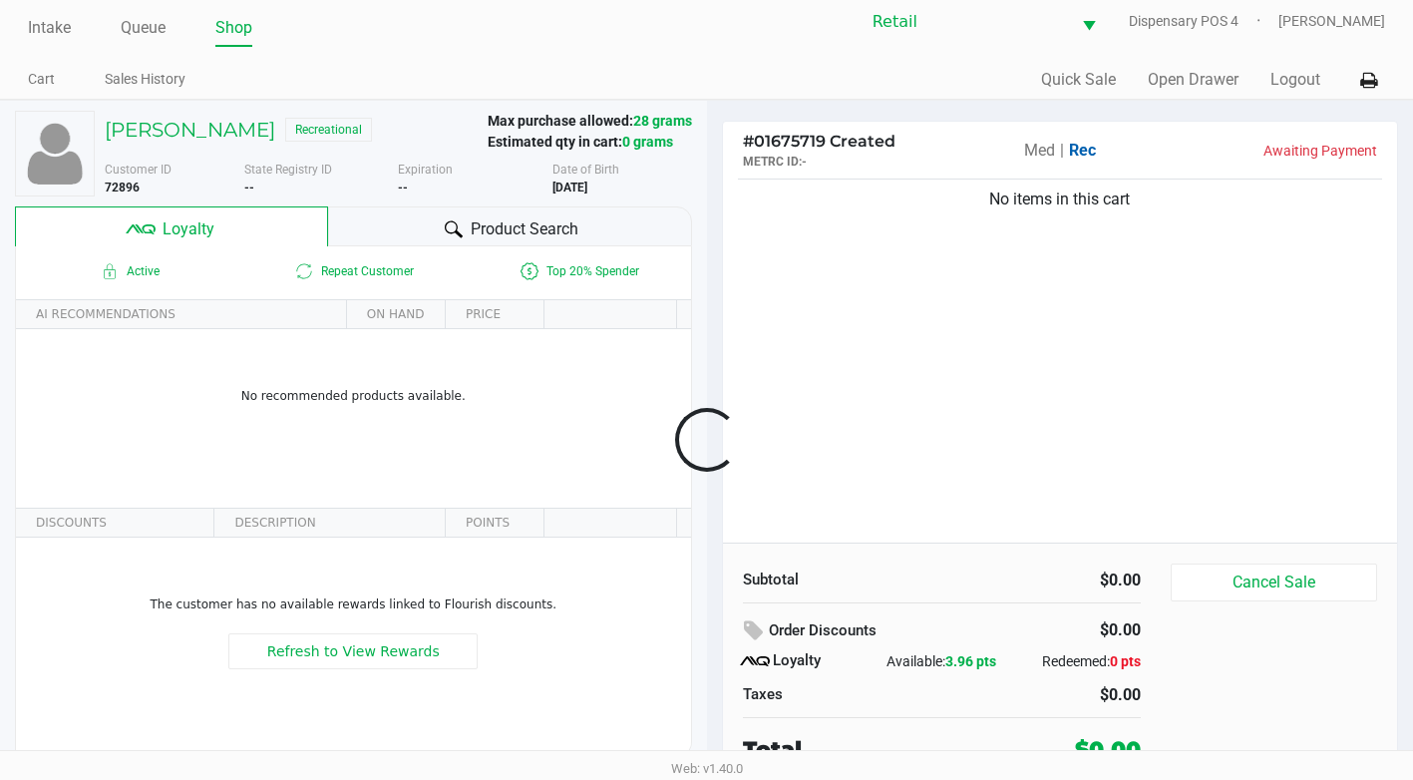
scroll to position [20, 0]
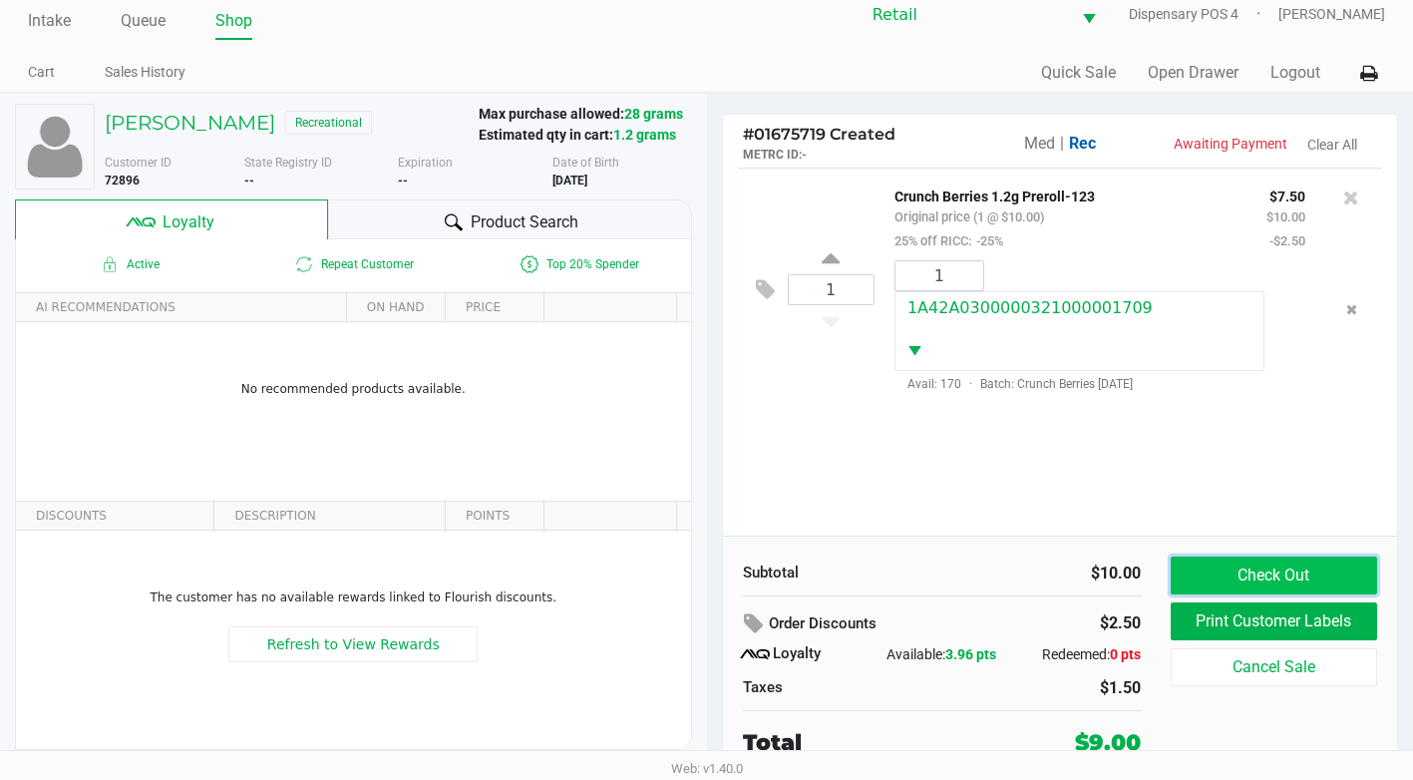
click at [1289, 563] on button "Check Out" at bounding box center [1274, 575] width 206 height 38
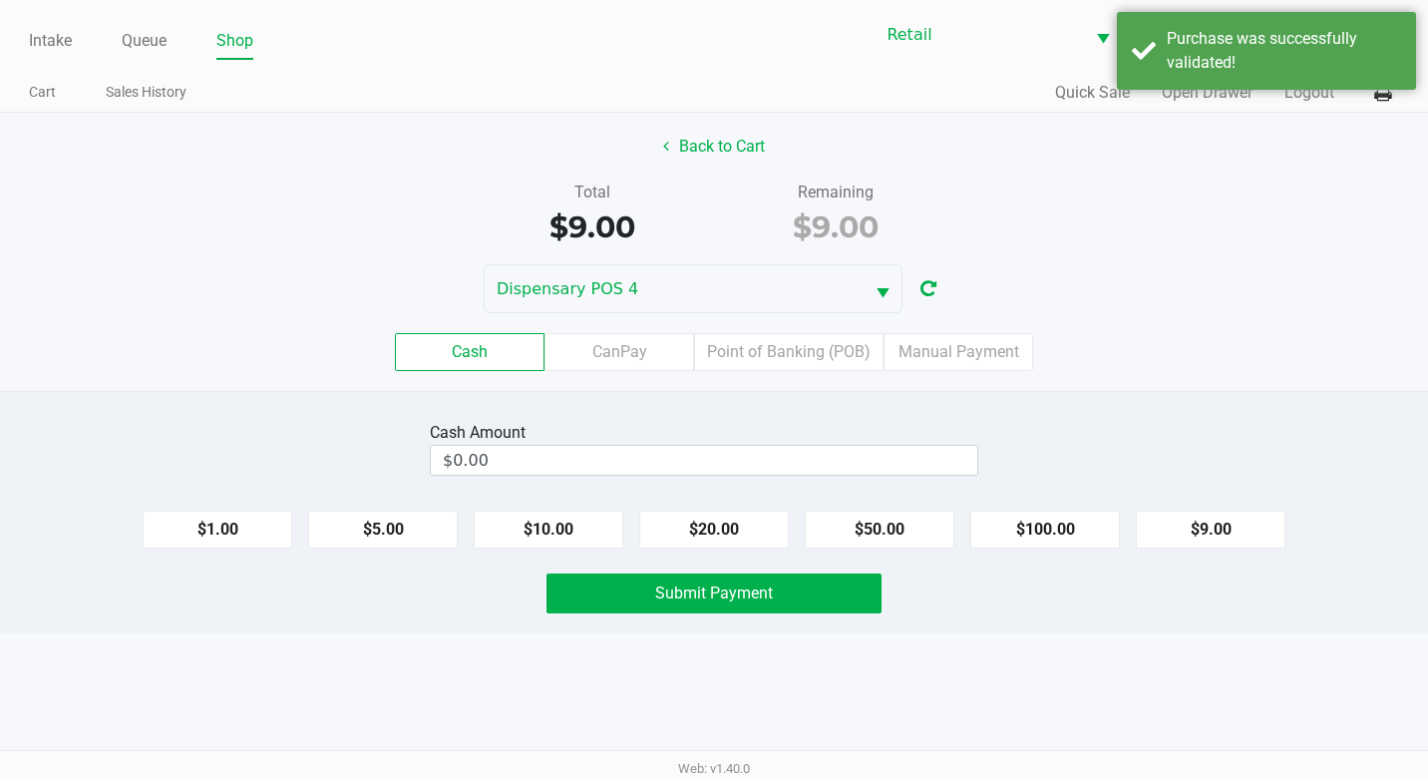
drag, startPoint x: 580, startPoint y: 528, endPoint x: 587, endPoint y: 563, distance: 35.6
click at [580, 541] on button "$10.00" at bounding box center [549, 530] width 150 height 38
type input "$10.00"
click at [598, 594] on button "Submit Payment" at bounding box center [713, 593] width 335 height 40
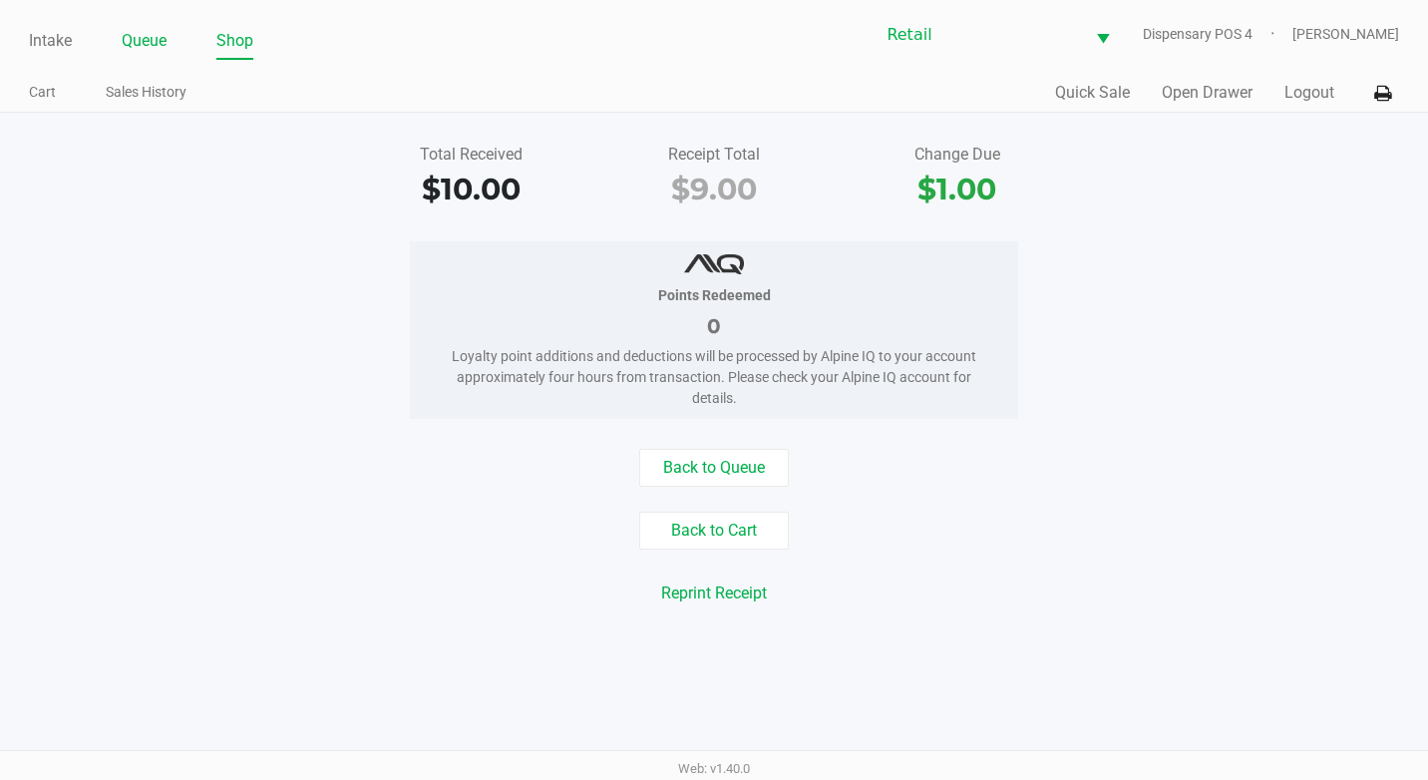
click at [142, 34] on link "Queue" at bounding box center [144, 41] width 45 height 28
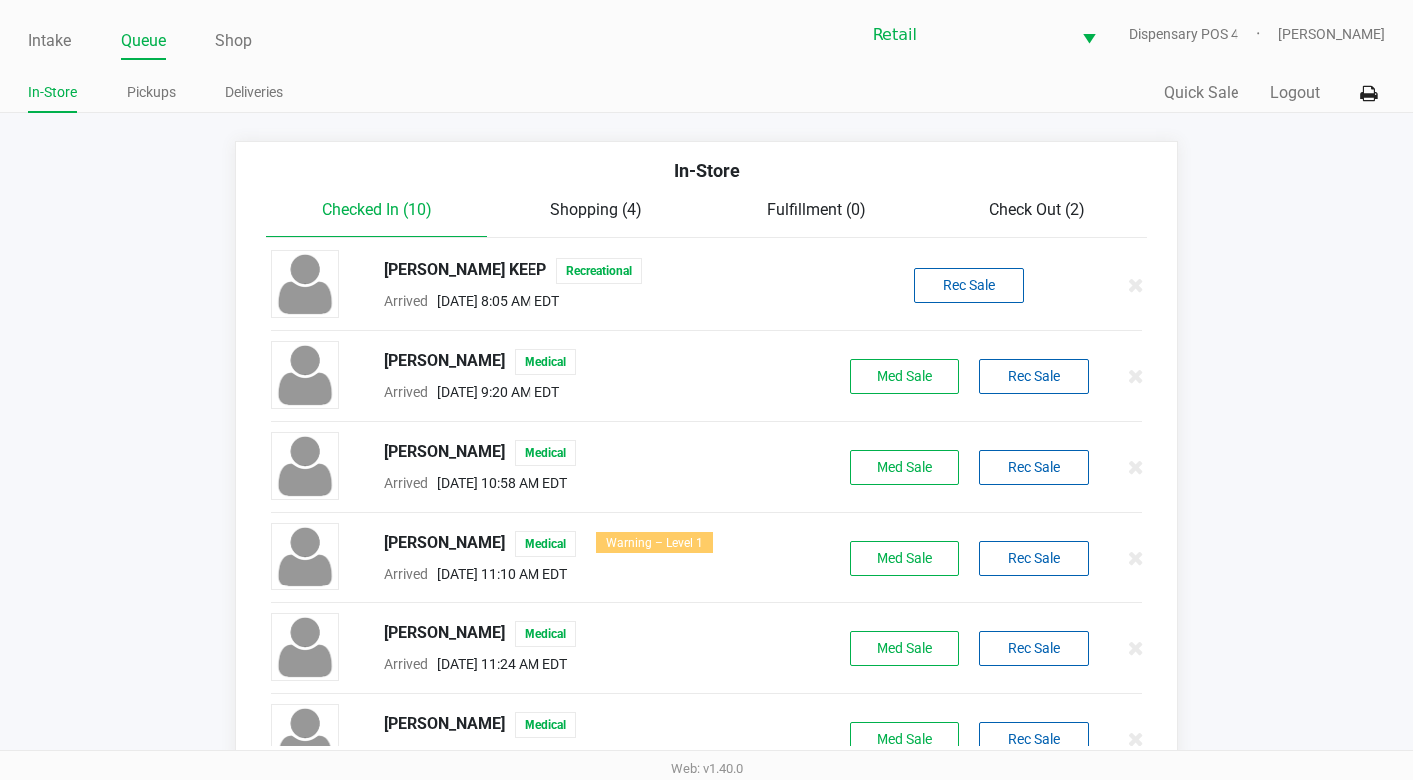
click at [1039, 216] on span "Check Out (2)" at bounding box center [1037, 209] width 96 height 19
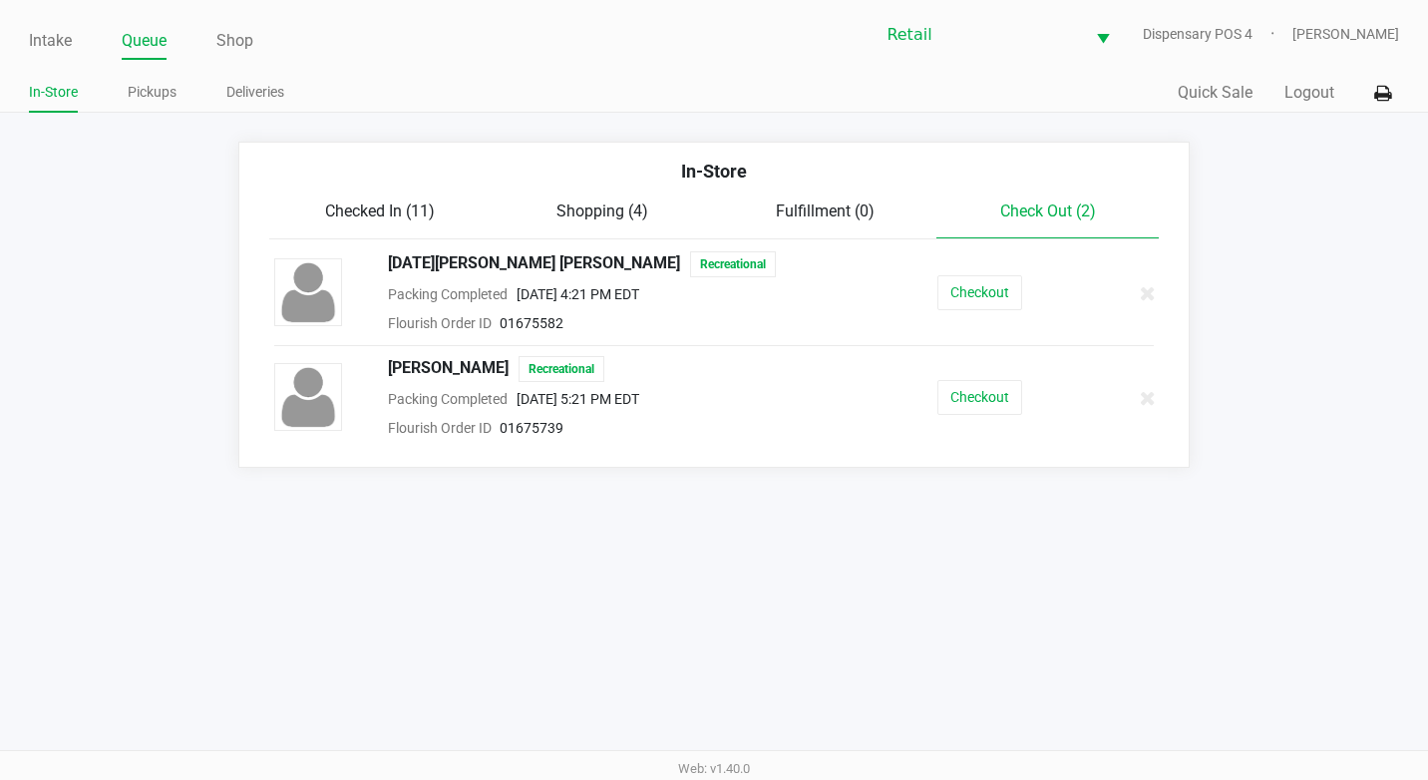
click at [425, 211] on span "Checked In (11)" at bounding box center [380, 210] width 110 height 19
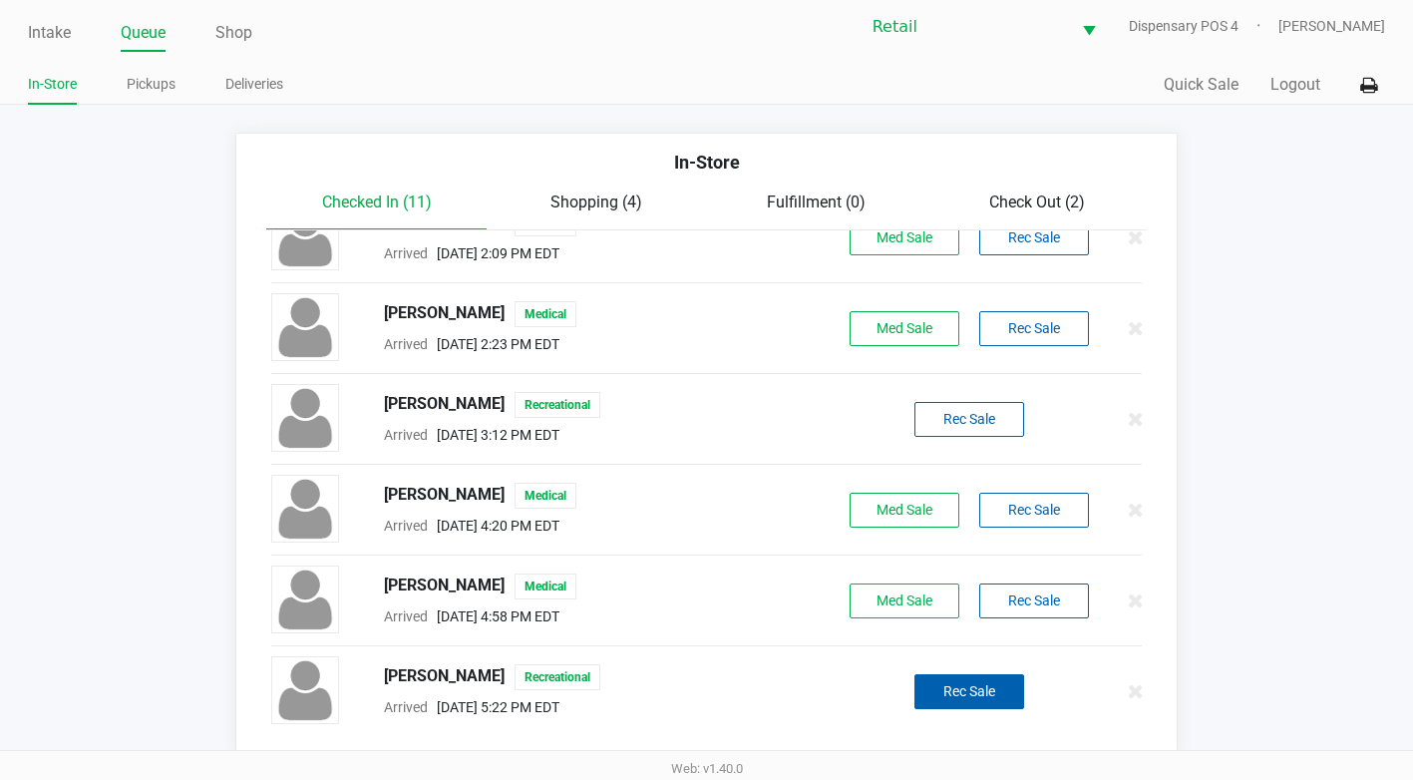
scroll to position [10, 0]
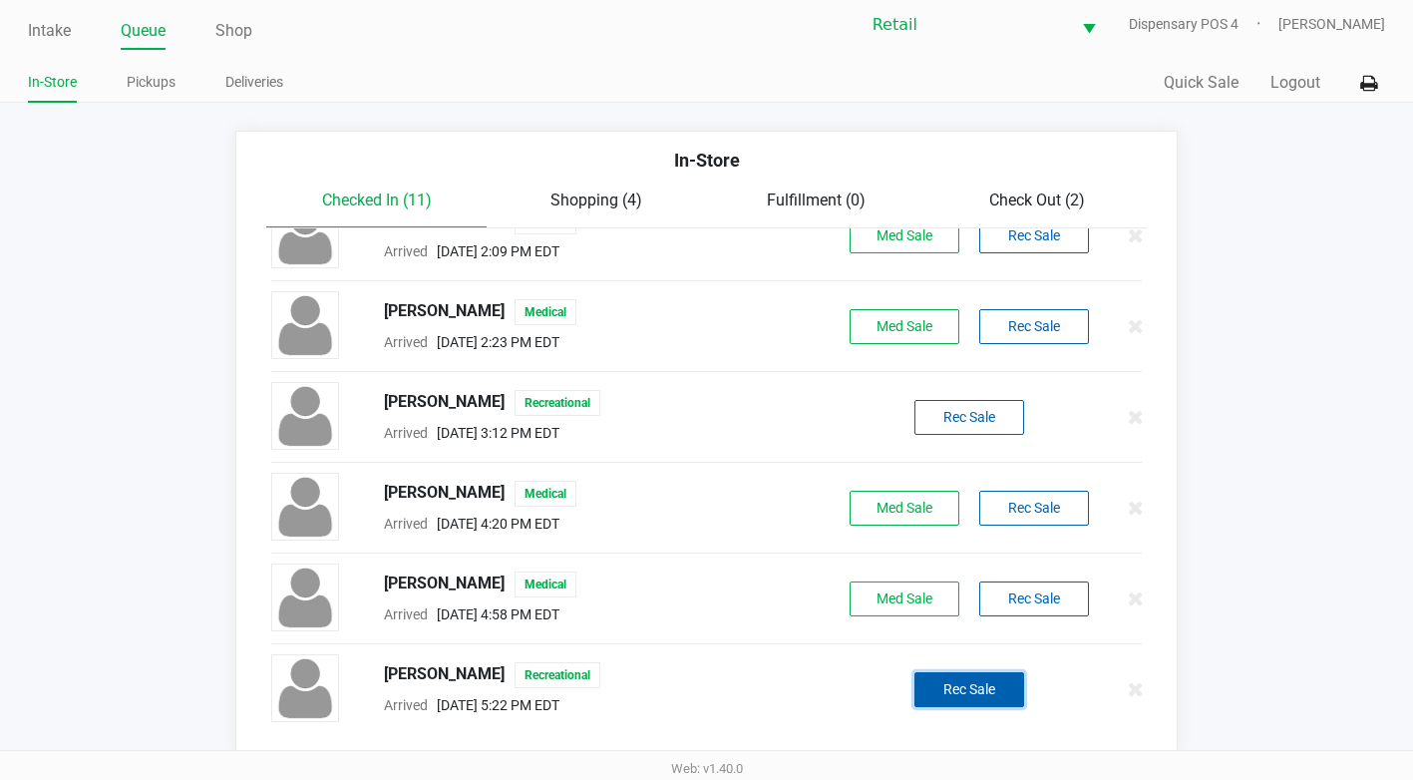
click at [965, 695] on button "Rec Sale" at bounding box center [969, 689] width 110 height 35
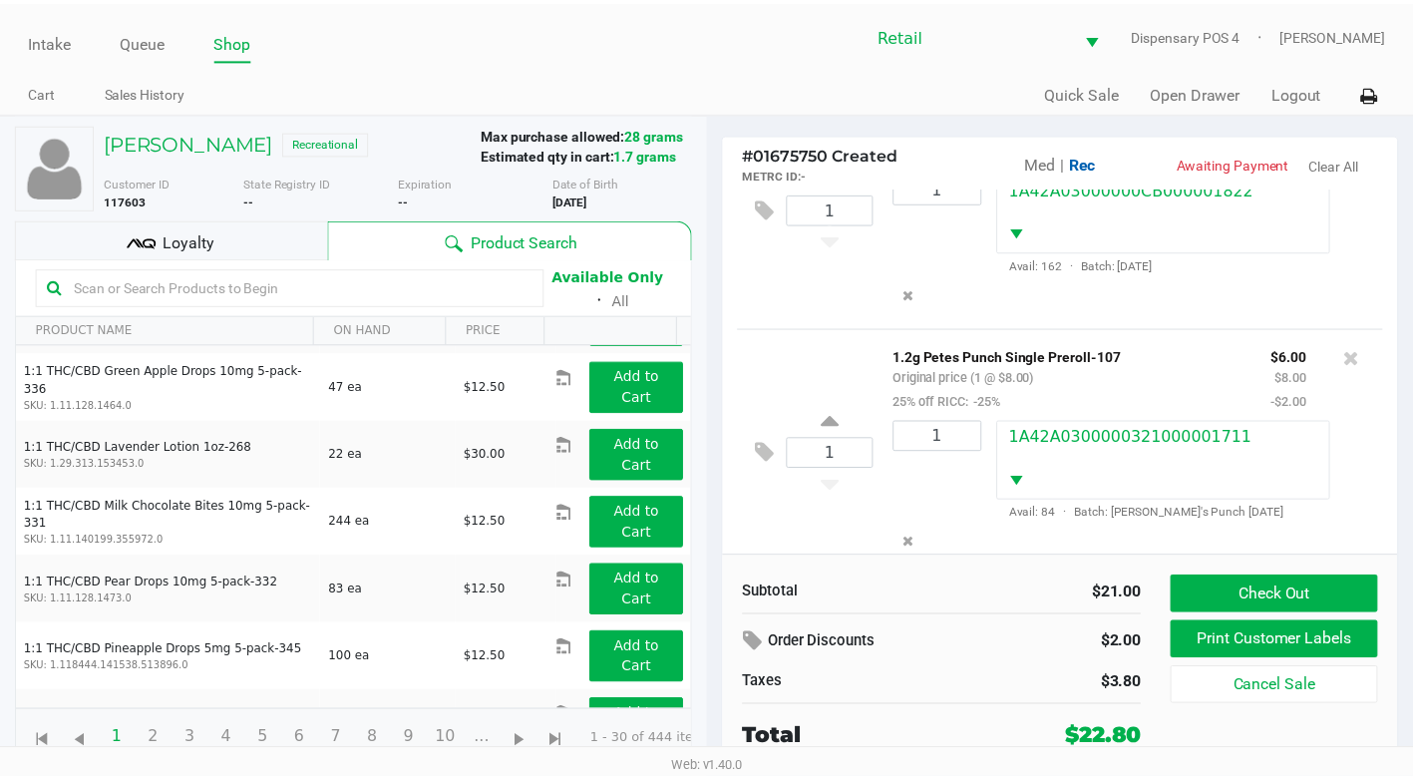
scroll to position [143, 0]
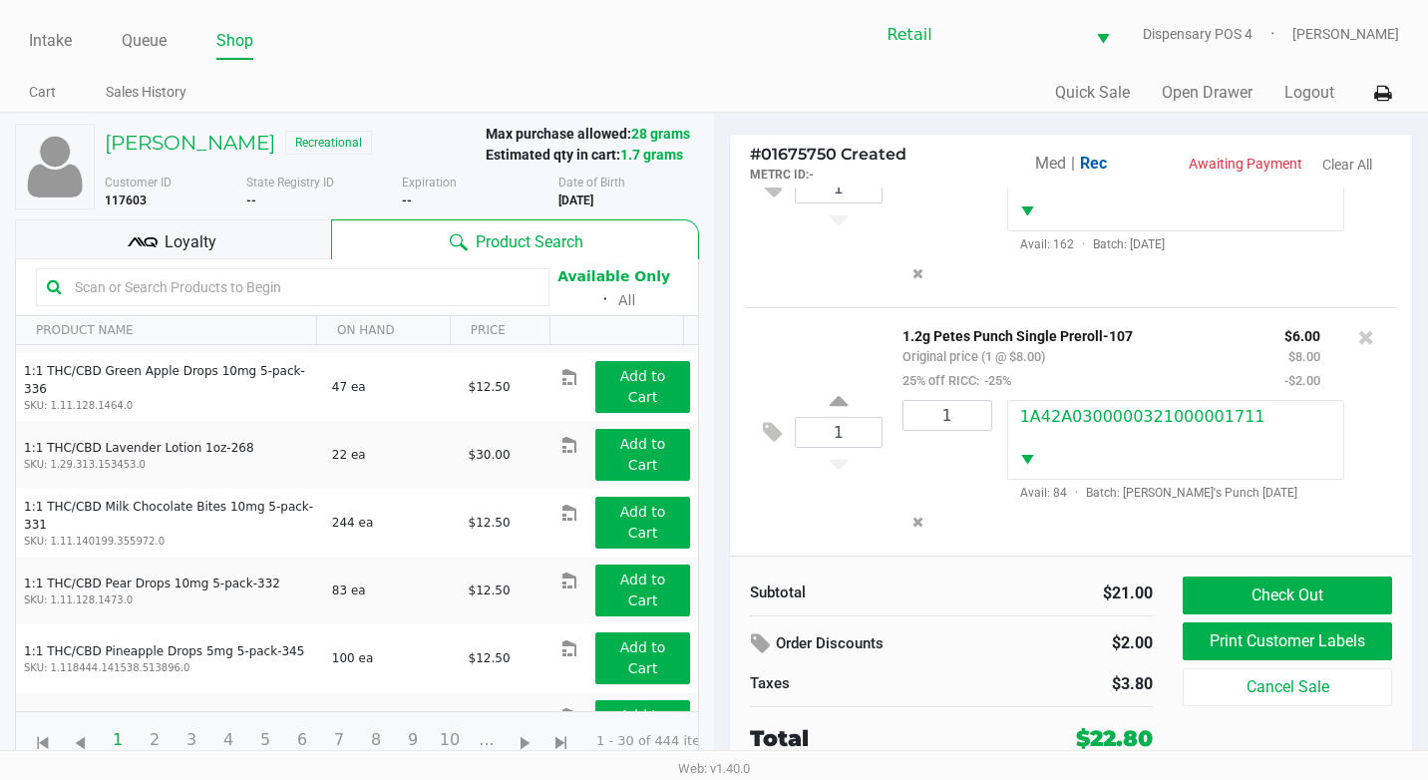
click at [190, 238] on span "Loyalty" at bounding box center [191, 242] width 52 height 24
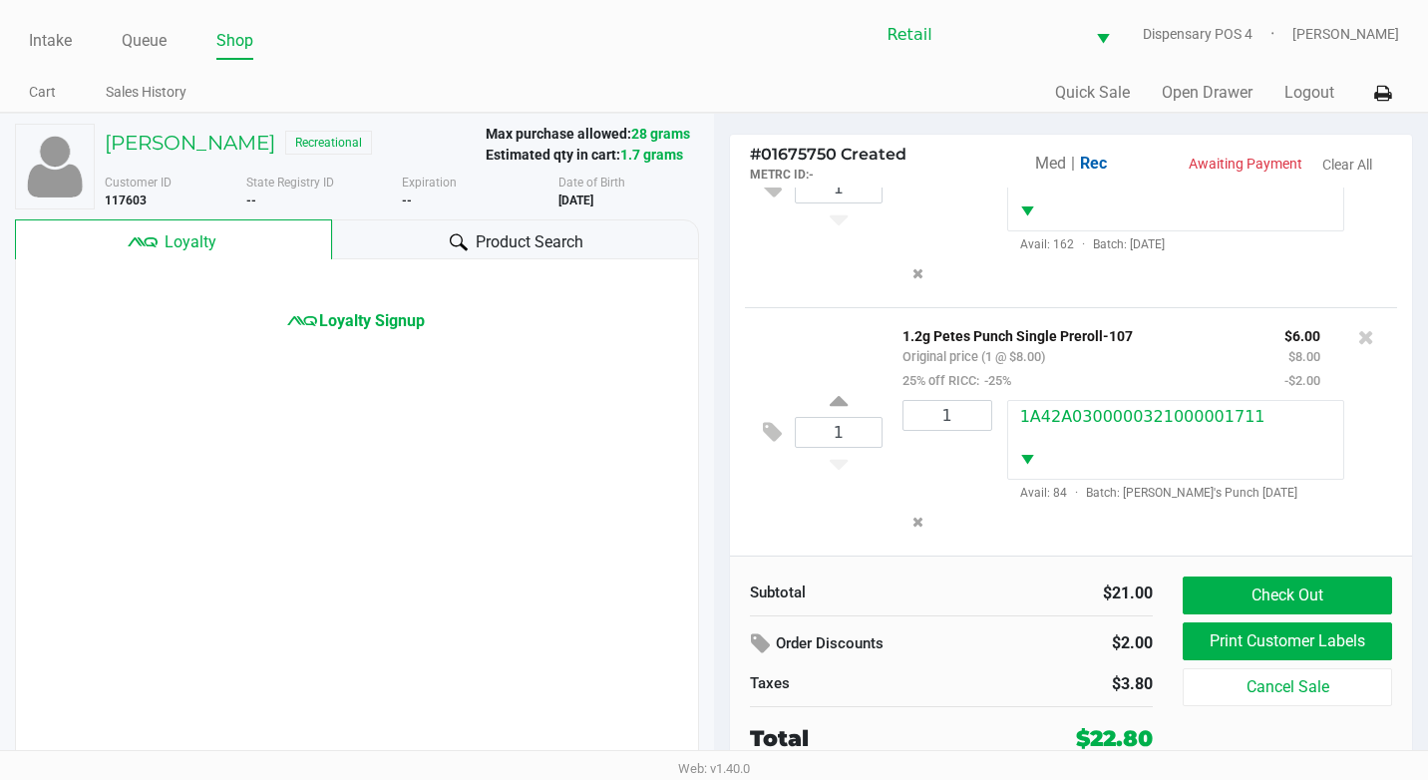
click at [359, 338] on div "Loyalty Signup" at bounding box center [357, 514] width 684 height 511
click at [384, 331] on span "Loyalty Signup" at bounding box center [372, 321] width 106 height 24
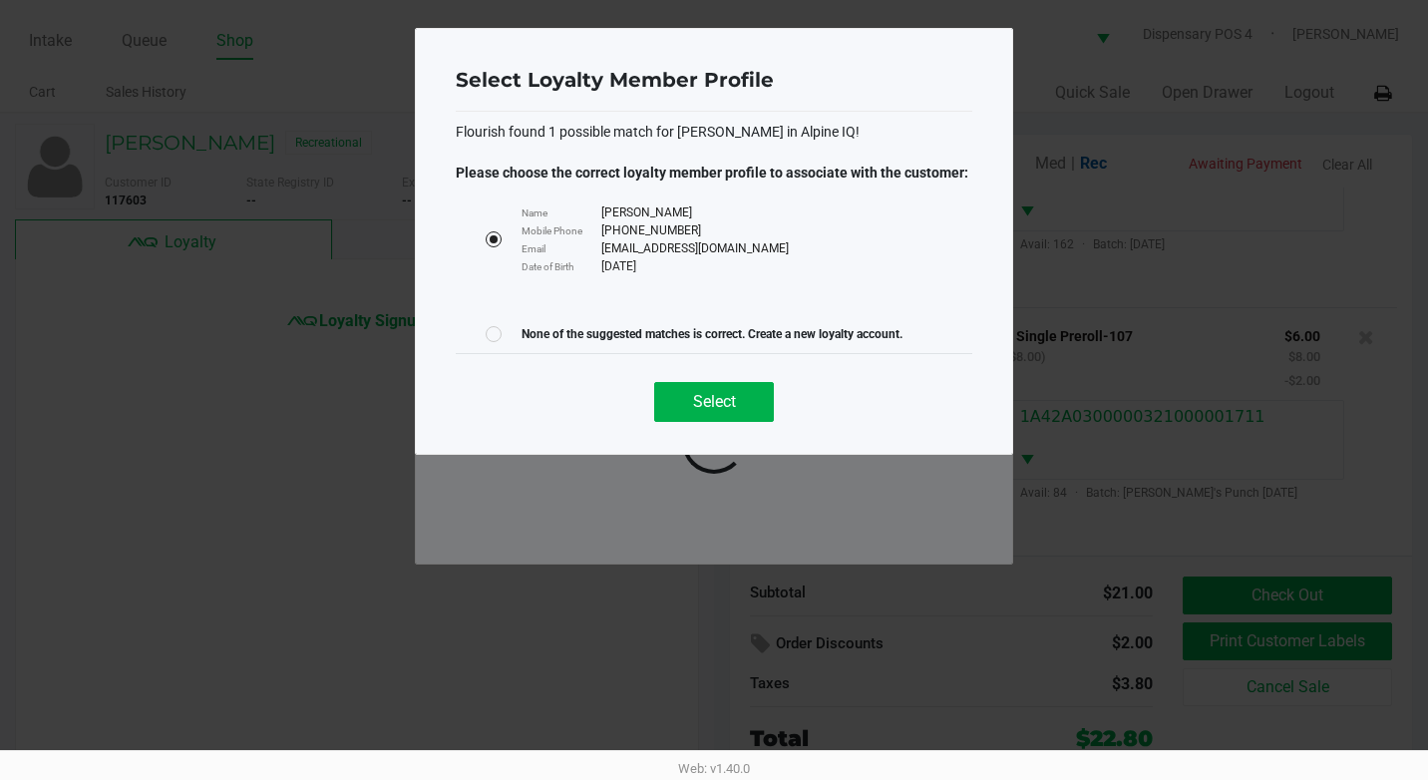
click at [989, 333] on div "Select Loyalty Member Profile Flourish found 1 possible match for Brandon Berri…" at bounding box center [714, 241] width 598 height 427
click at [175, 78] on ngb-modal-window "Select Loyalty Member Profile Flourish found 1 possible match for Brandon Berri…" at bounding box center [714, 390] width 1428 height 780
click at [719, 422] on div "Select" at bounding box center [714, 393] width 517 height 81
click at [719, 420] on button "Select" at bounding box center [714, 402] width 120 height 40
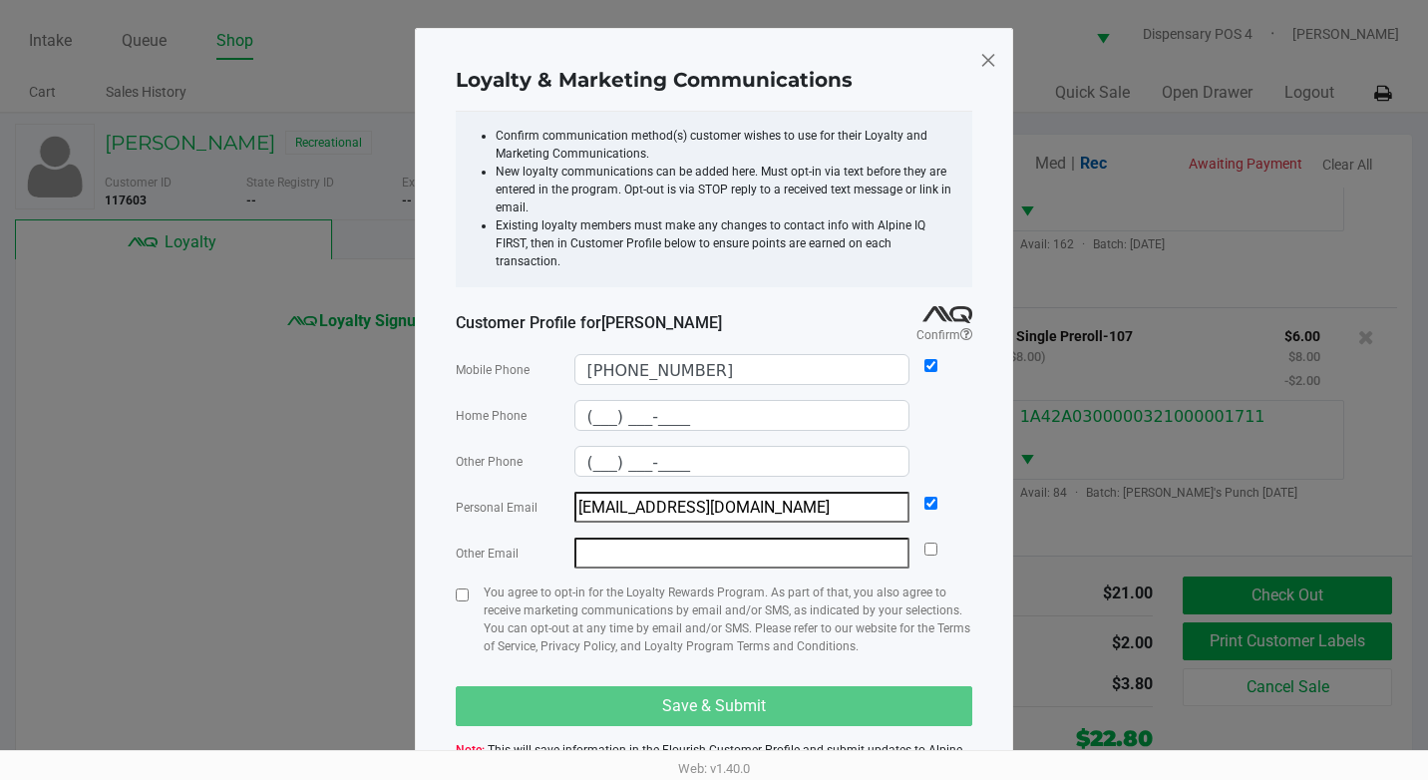
click at [455, 577] on div "Loyalty & Marketing Communications Confirm communication method(s) customer wis…" at bounding box center [714, 418] width 598 height 780
click at [459, 584] on div at bounding box center [462, 627] width 13 height 88
click at [460, 583] on div at bounding box center [462, 627] width 13 height 88
click at [462, 588] on input "checkbox" at bounding box center [462, 594] width 13 height 13
checkbox input "true"
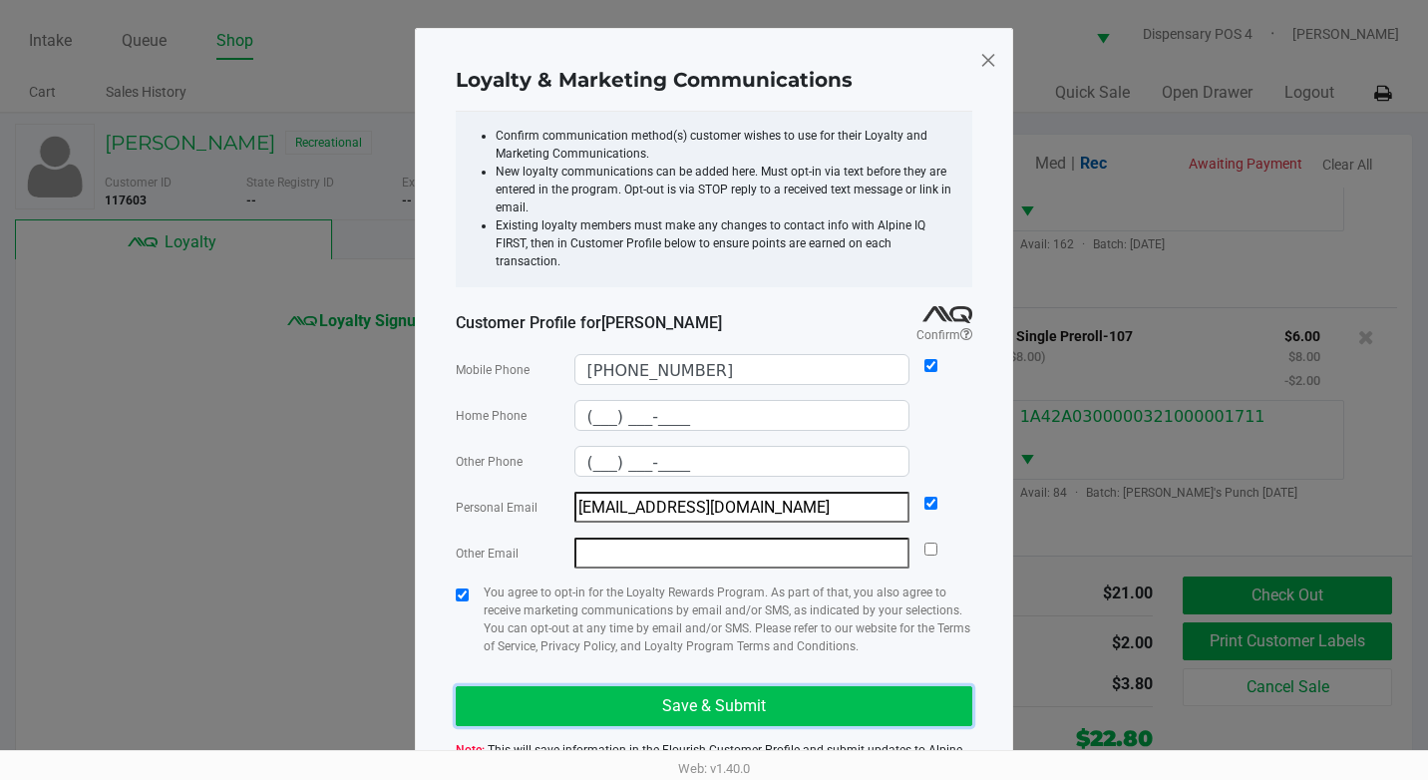
click at [636, 697] on button "Save & Submit" at bounding box center [714, 706] width 517 height 40
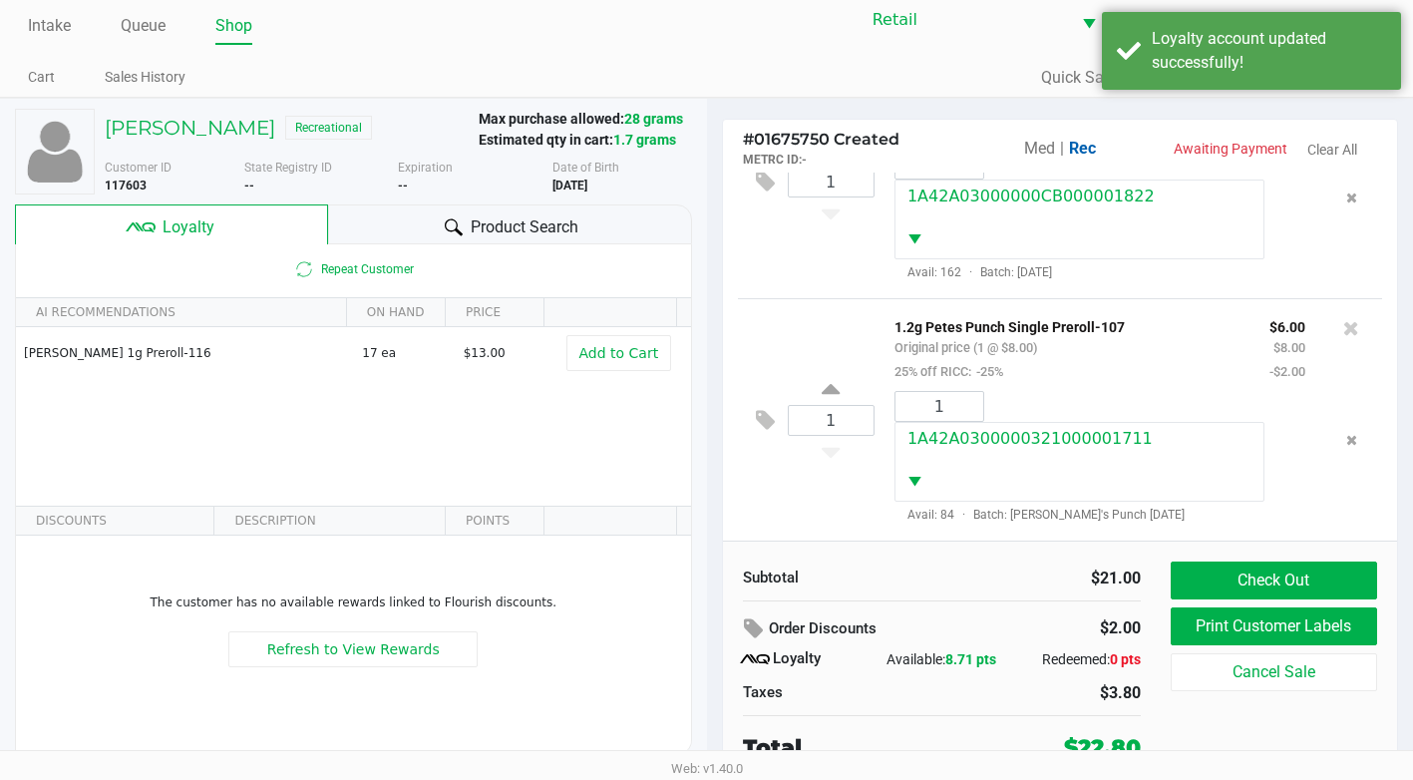
scroll to position [20, 0]
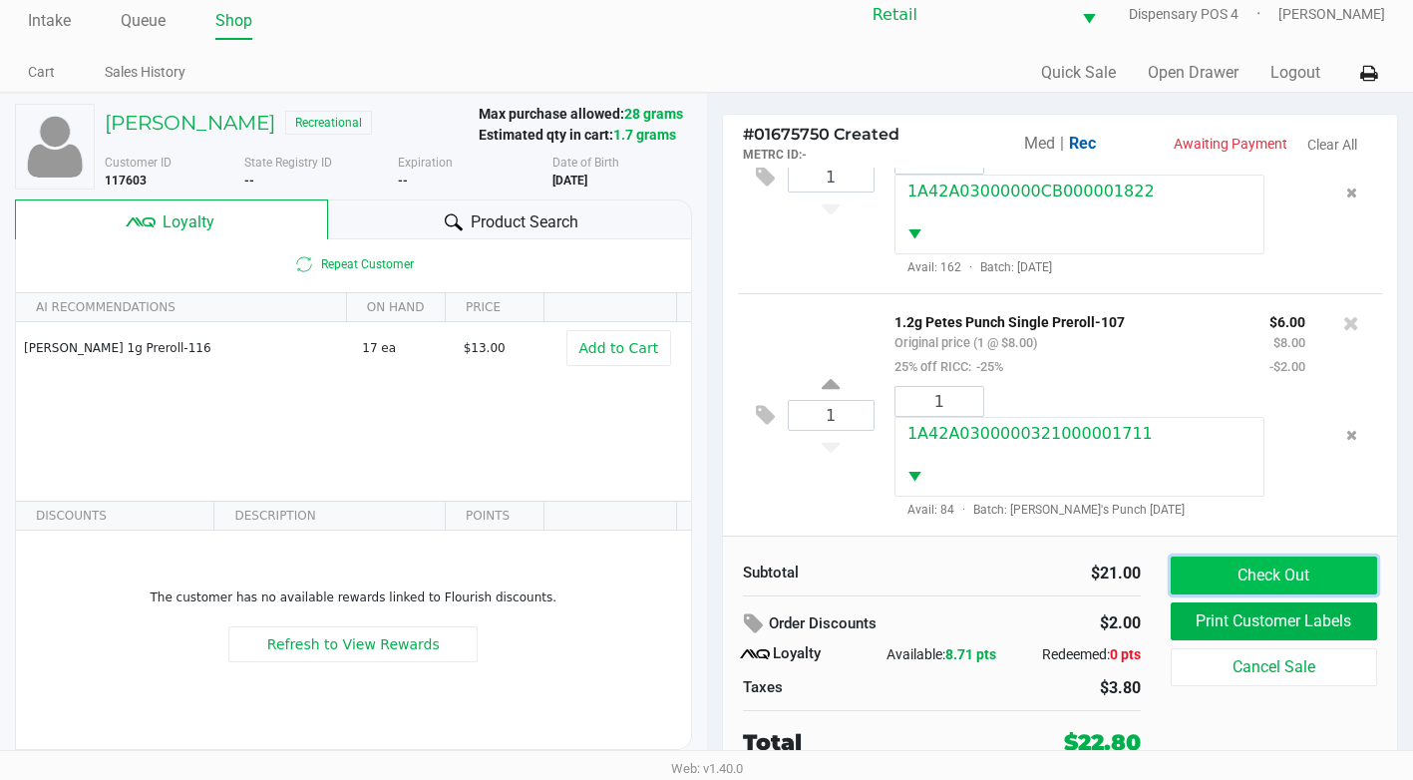
click at [1224, 567] on button "Check Out" at bounding box center [1274, 575] width 206 height 38
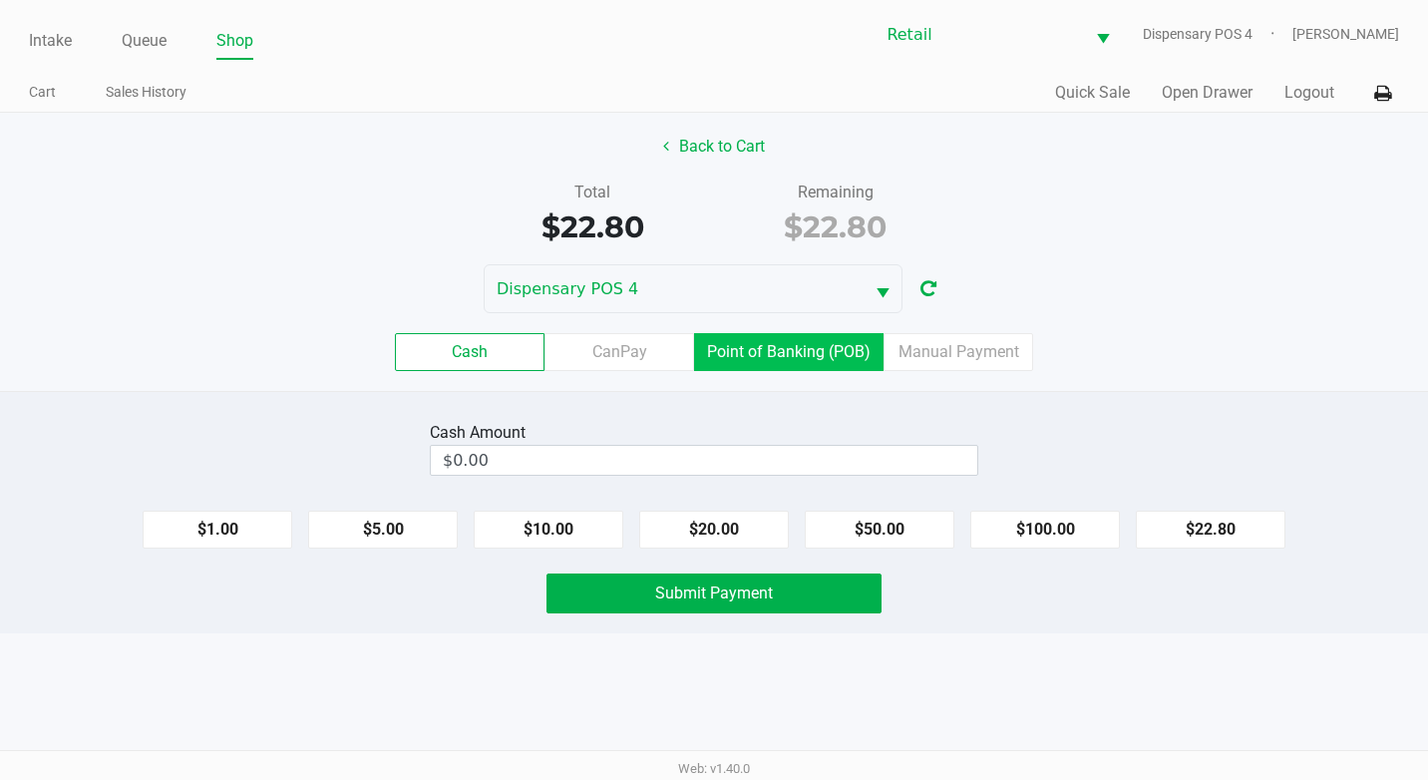
click at [841, 347] on label "Point of Banking (POB)" at bounding box center [788, 352] width 189 height 38
click at [0, 0] on 7 "Point of Banking (POB)" at bounding box center [0, 0] width 0 height 0
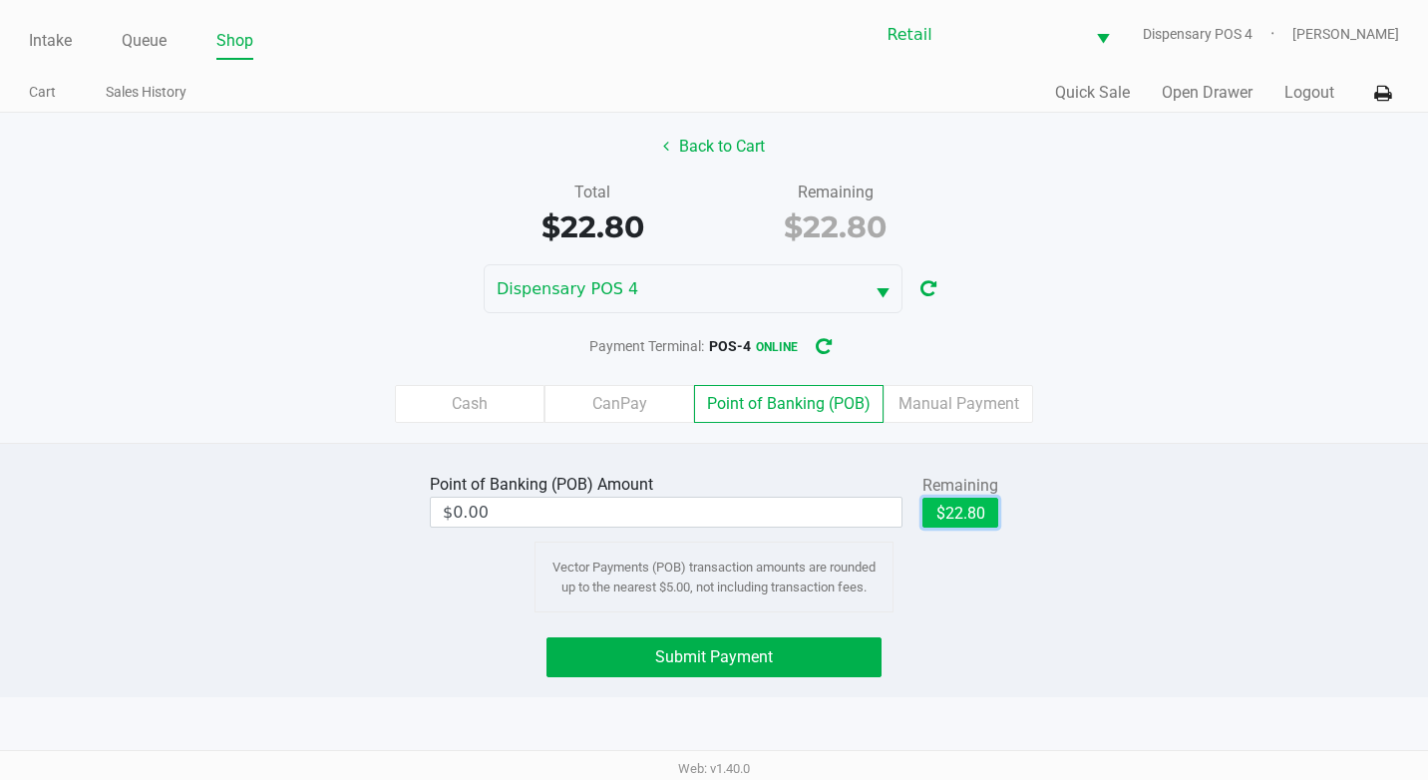
click at [972, 513] on button "$22.80" at bounding box center [960, 513] width 76 height 30
type input "$22.80"
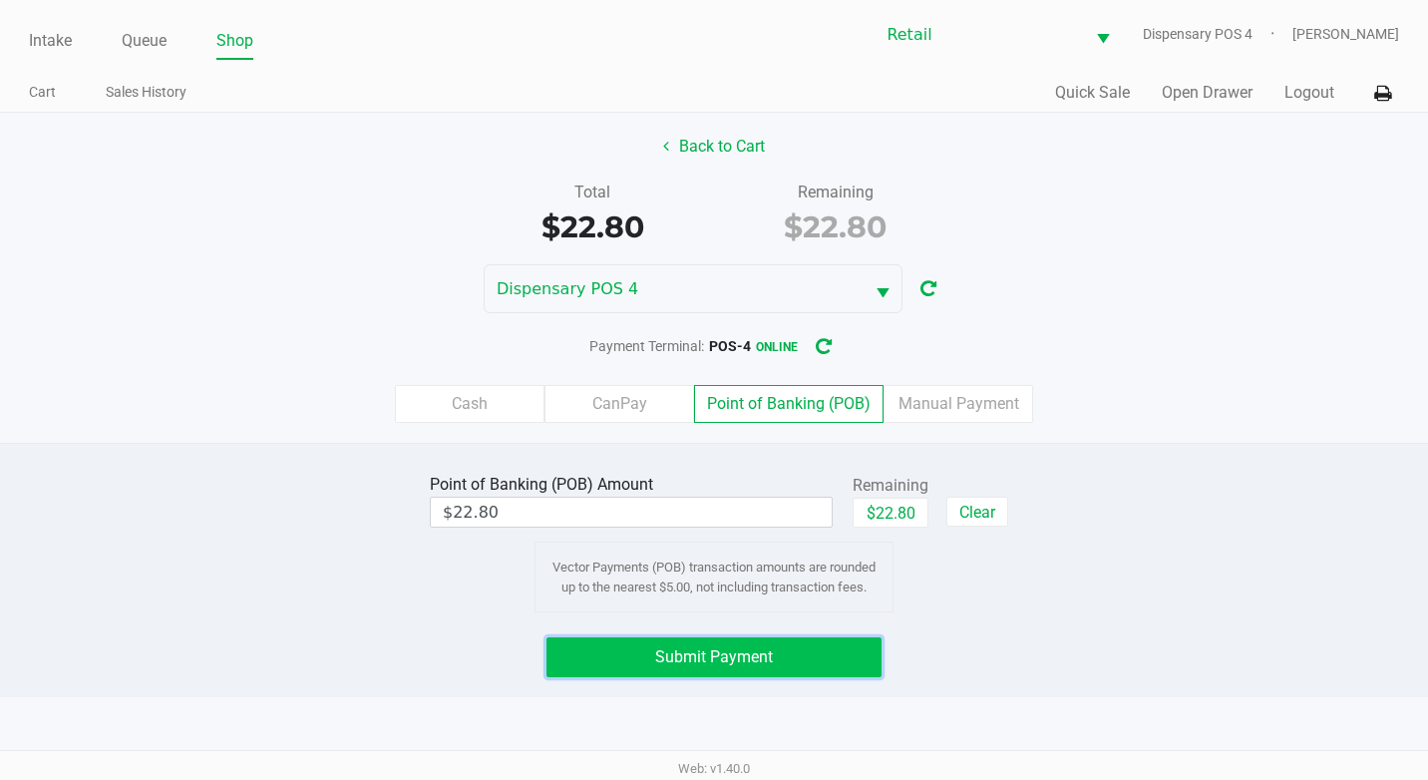
click at [760, 664] on span "Submit Payment" at bounding box center [714, 656] width 118 height 19
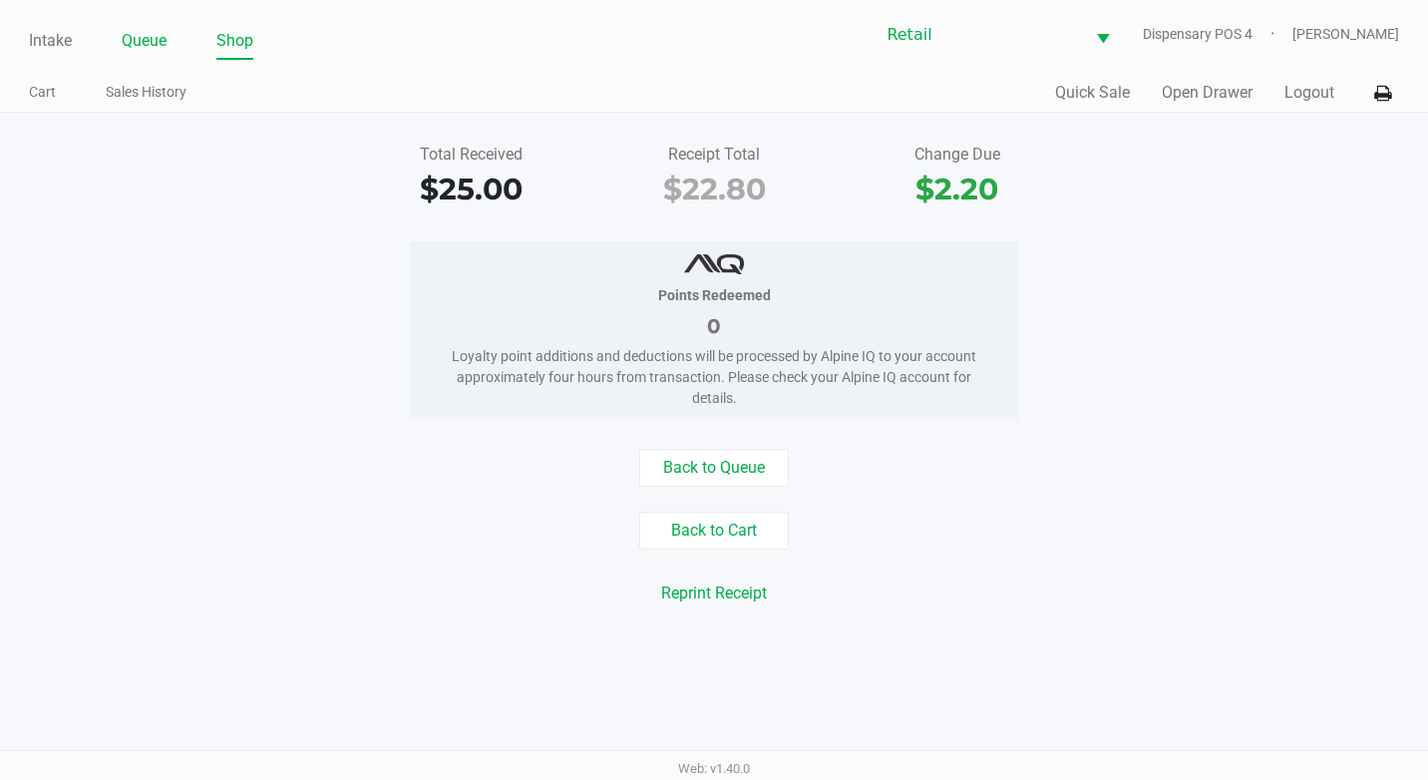
click at [150, 35] on link "Queue" at bounding box center [144, 41] width 45 height 28
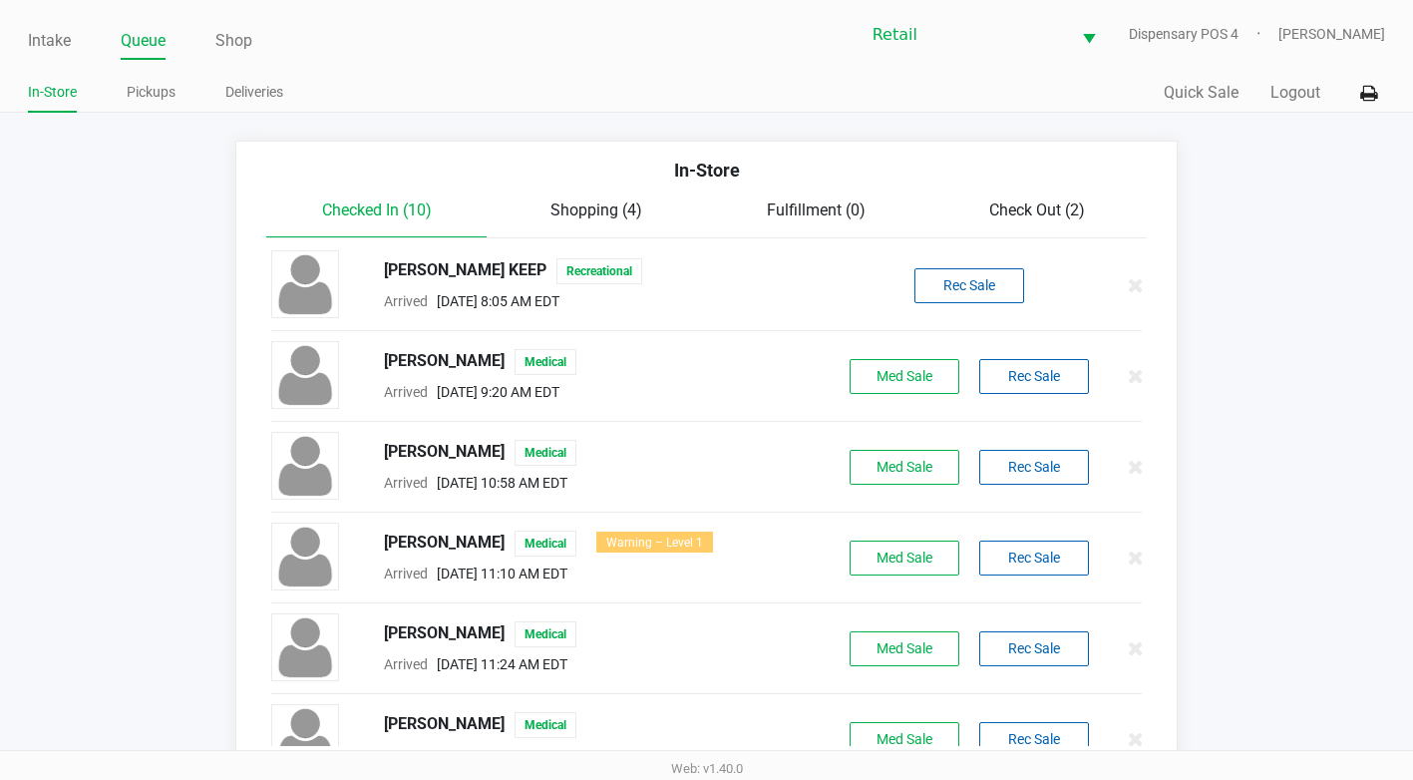
click at [1029, 219] on span "Check Out (2)" at bounding box center [1037, 209] width 96 height 19
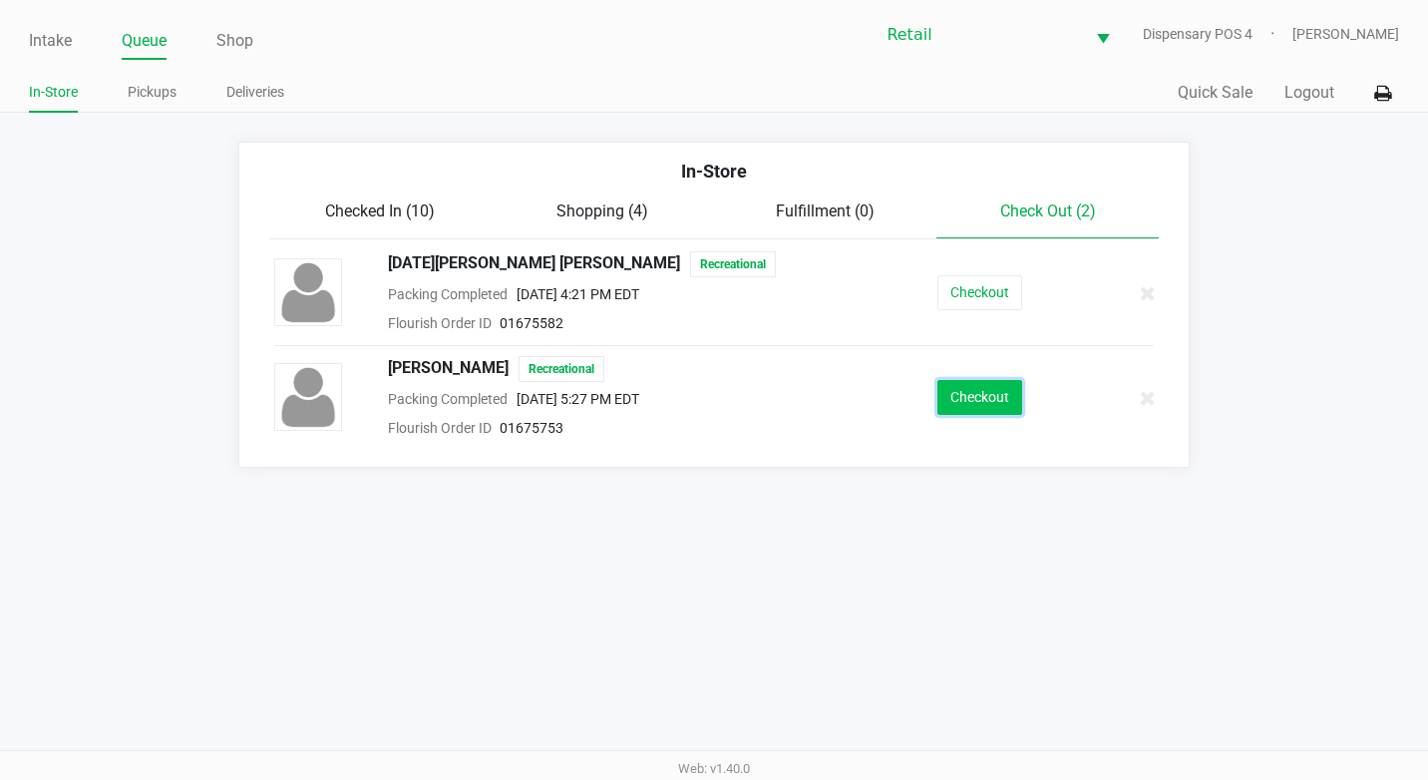
click at [994, 401] on button "Checkout" at bounding box center [979, 397] width 85 height 35
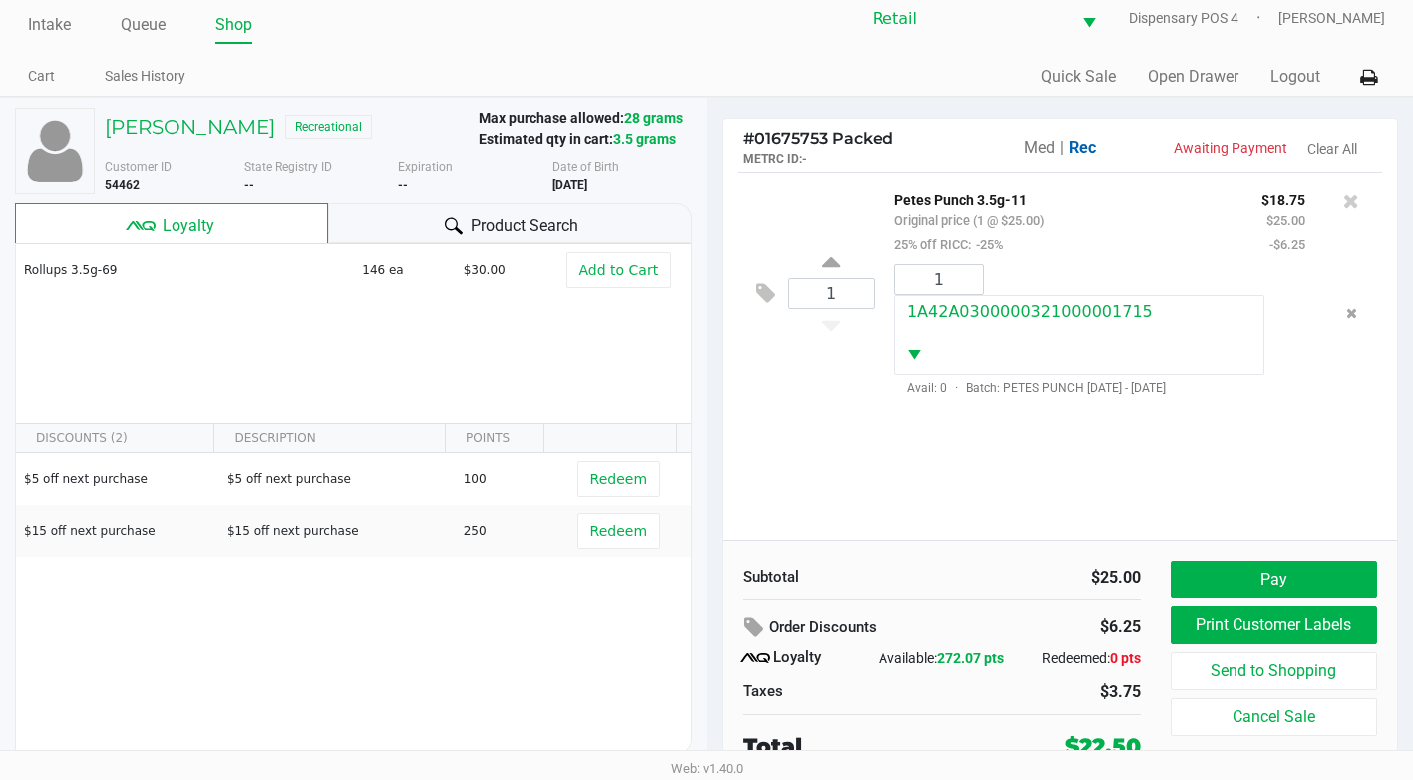
scroll to position [20, 0]
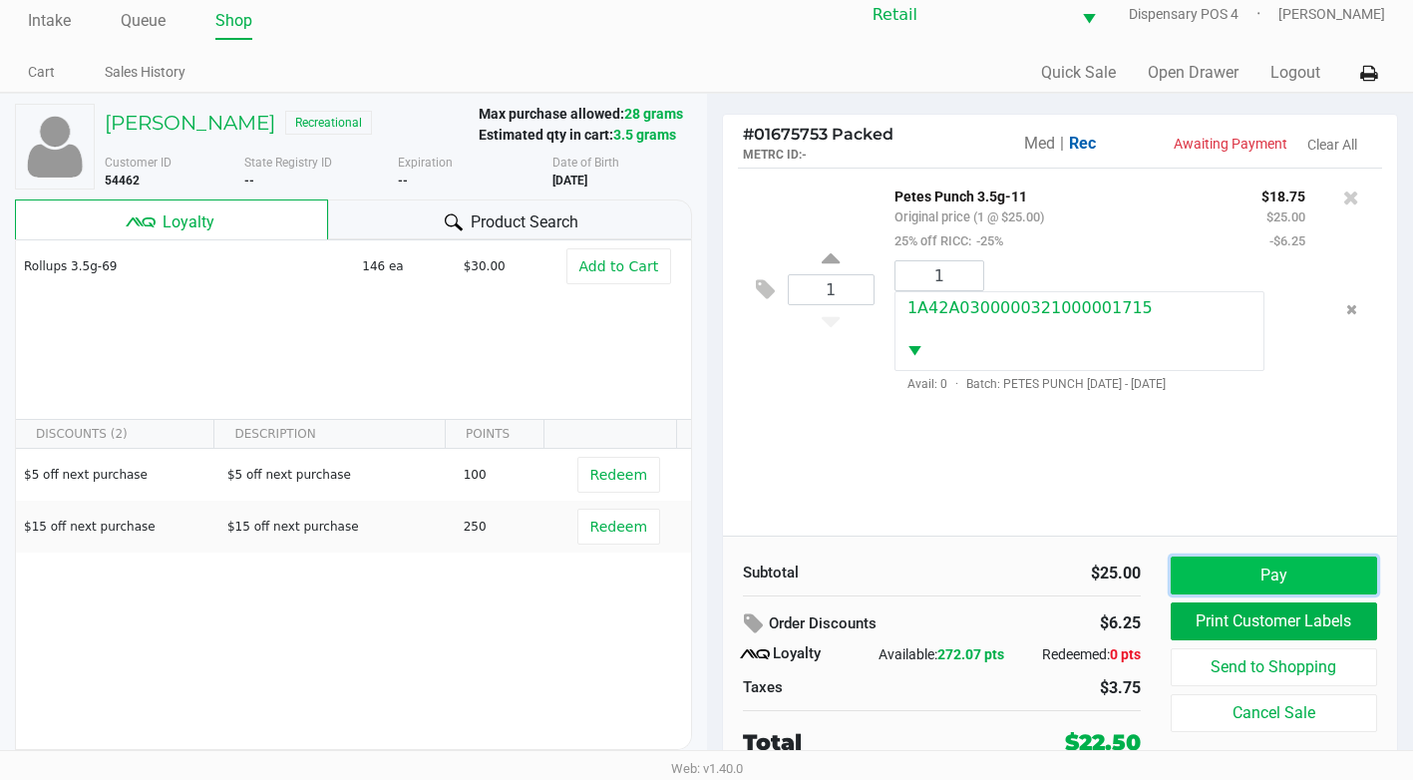
click at [1288, 580] on button "Pay" at bounding box center [1274, 575] width 206 height 38
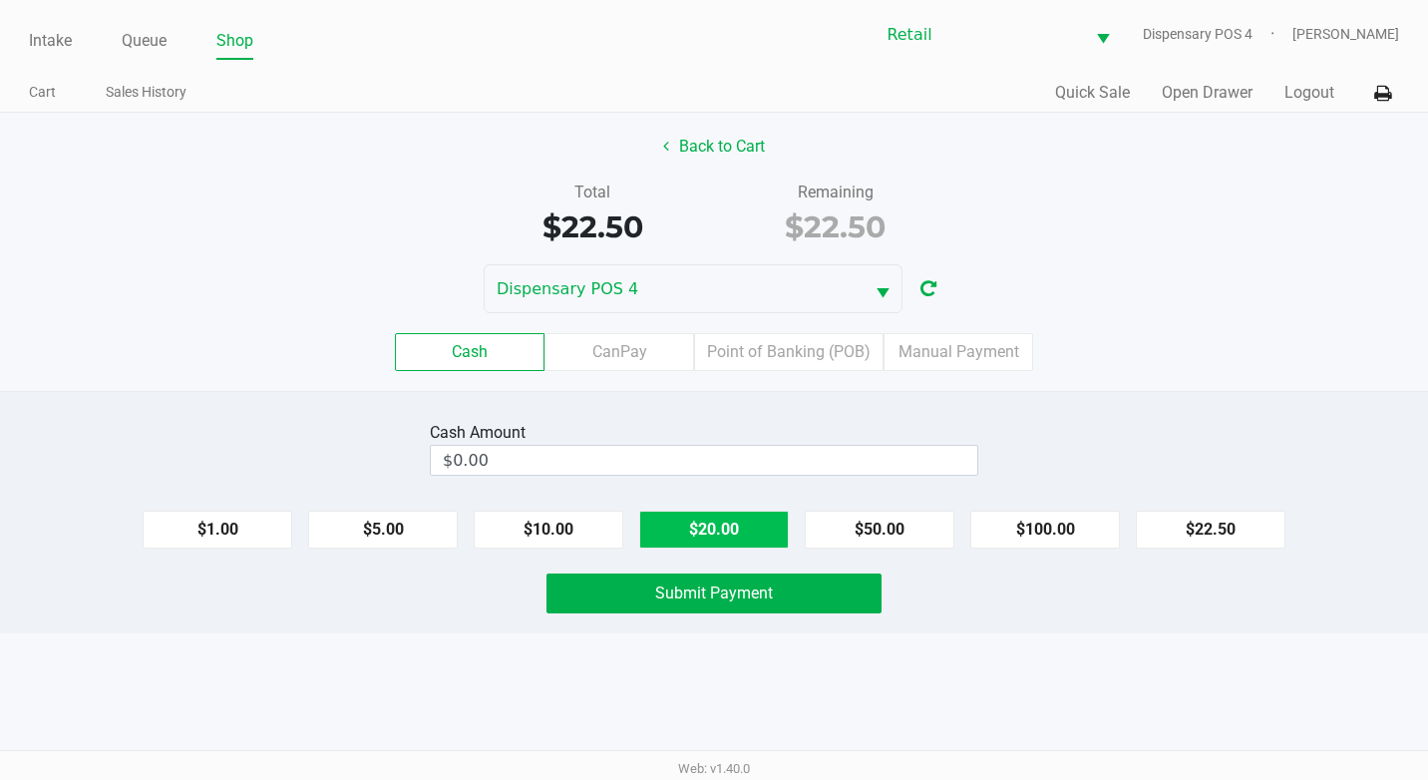
click at [772, 522] on button "$20.00" at bounding box center [714, 530] width 150 height 38
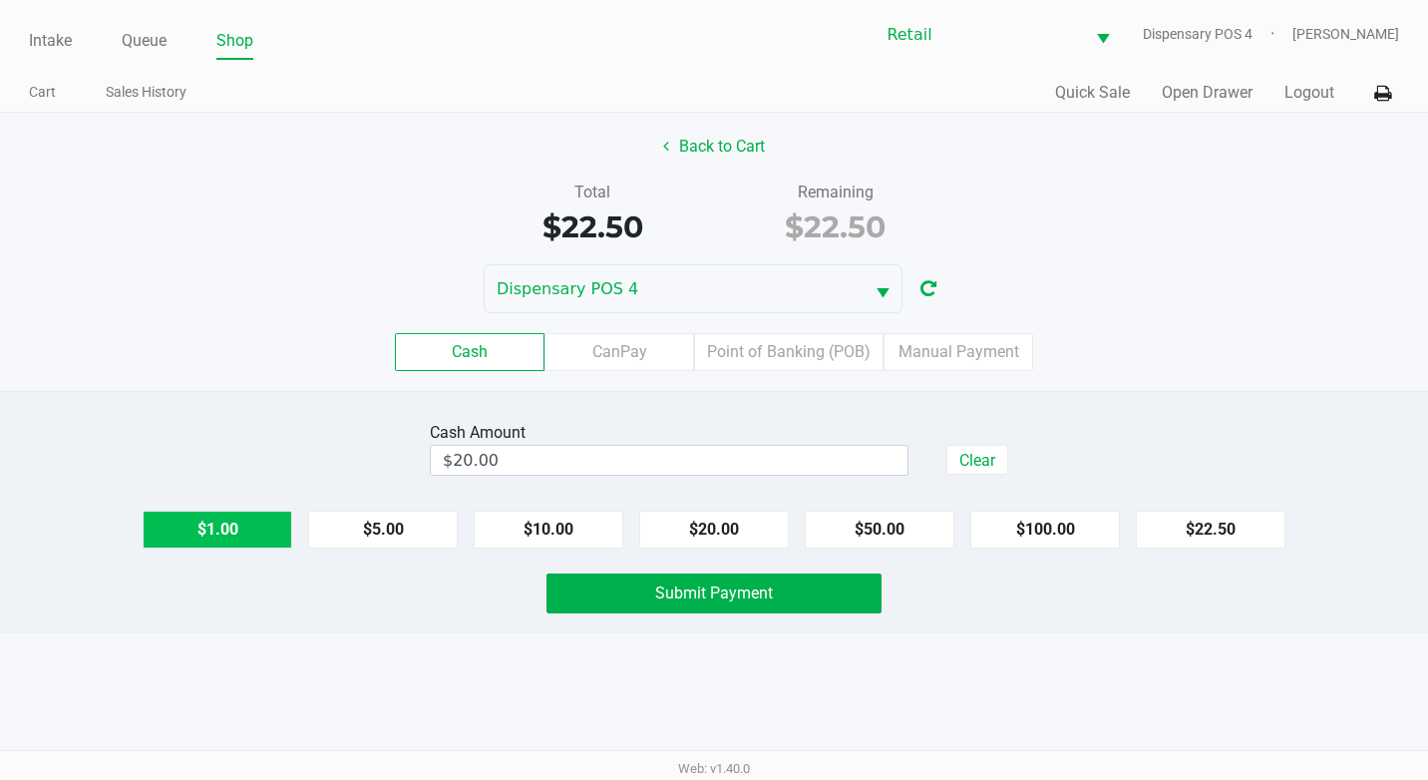
click at [243, 528] on button "$1.00" at bounding box center [218, 530] width 150 height 38
type input "$23.00"
click at [704, 593] on span "Submit Payment" at bounding box center [714, 592] width 118 height 19
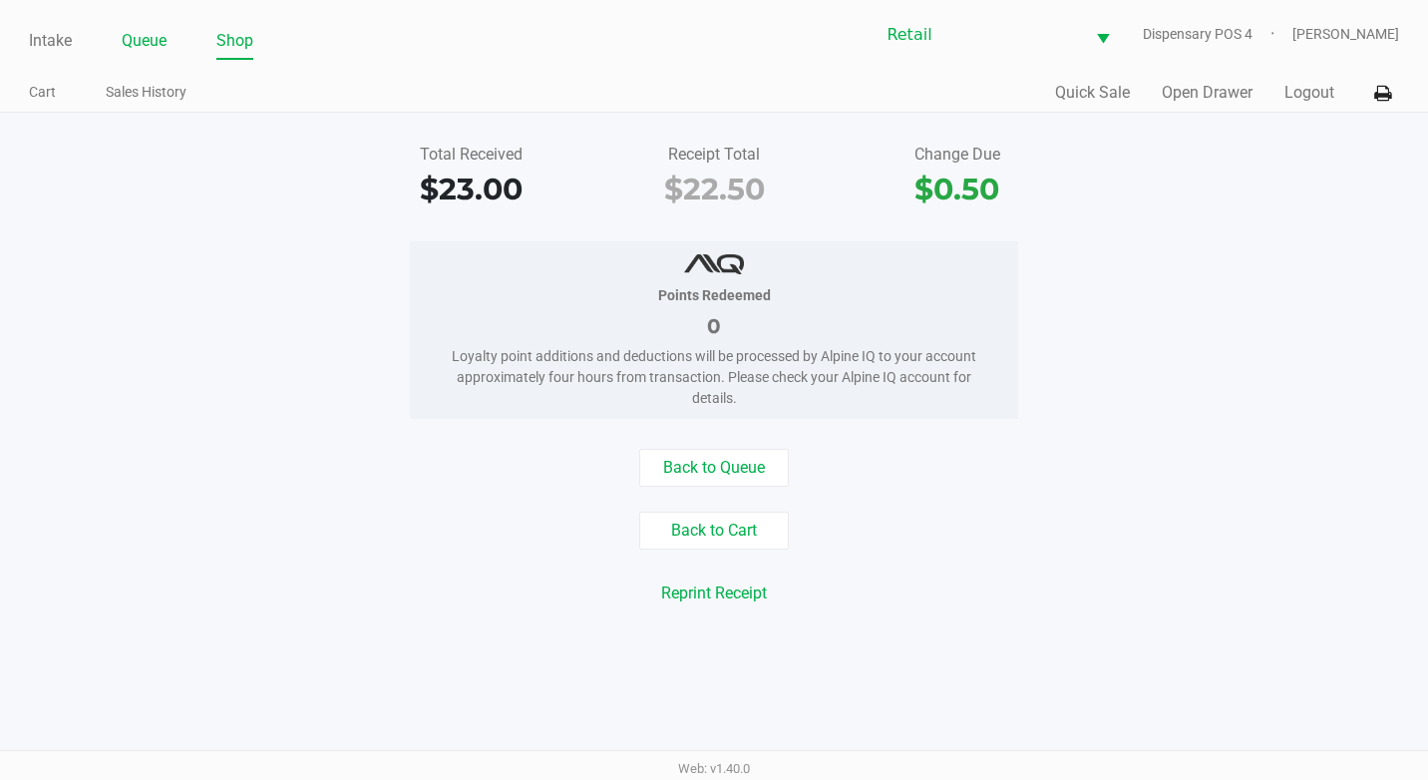
click at [143, 28] on link "Queue" at bounding box center [144, 41] width 45 height 28
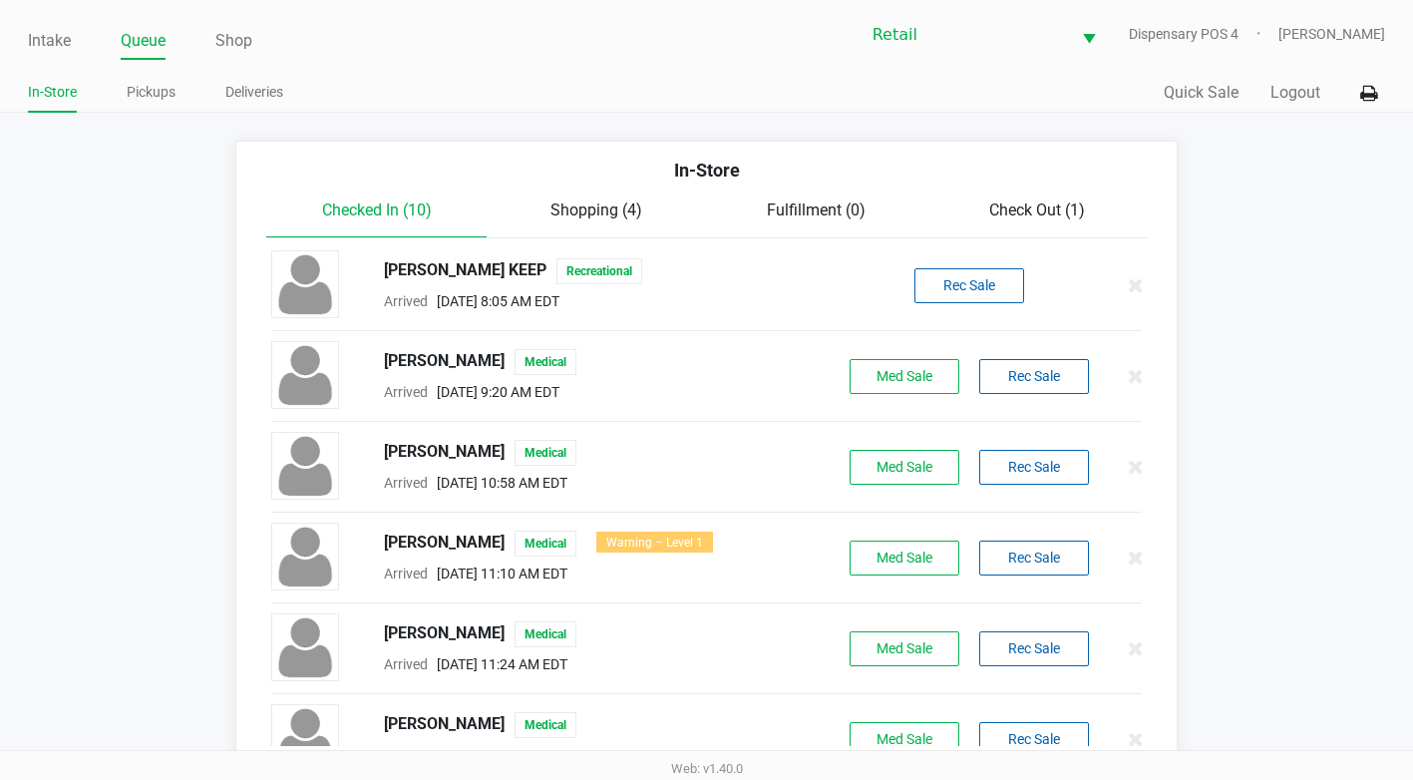
click at [1024, 215] on span "Check Out (1)" at bounding box center [1037, 209] width 96 height 19
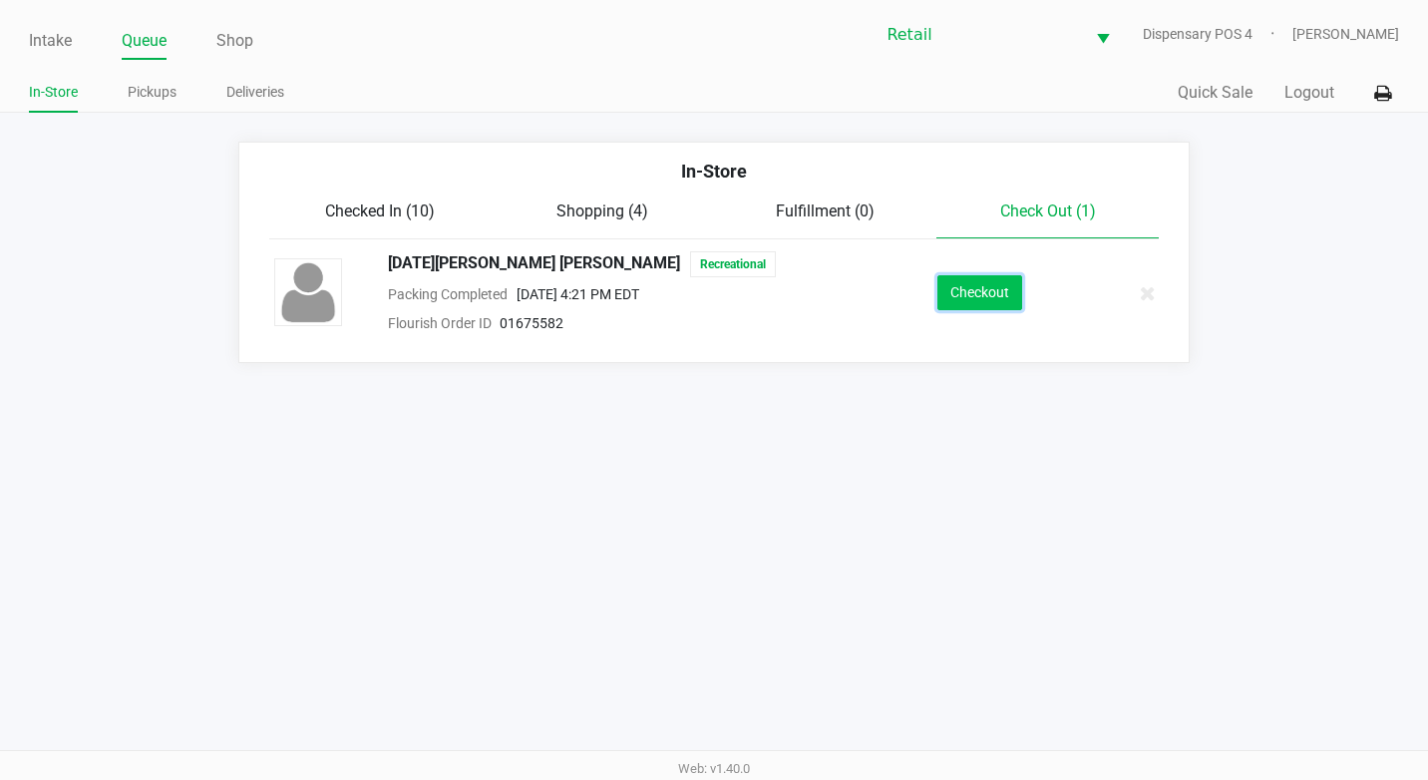
click at [978, 302] on button "Checkout" at bounding box center [979, 292] width 85 height 35
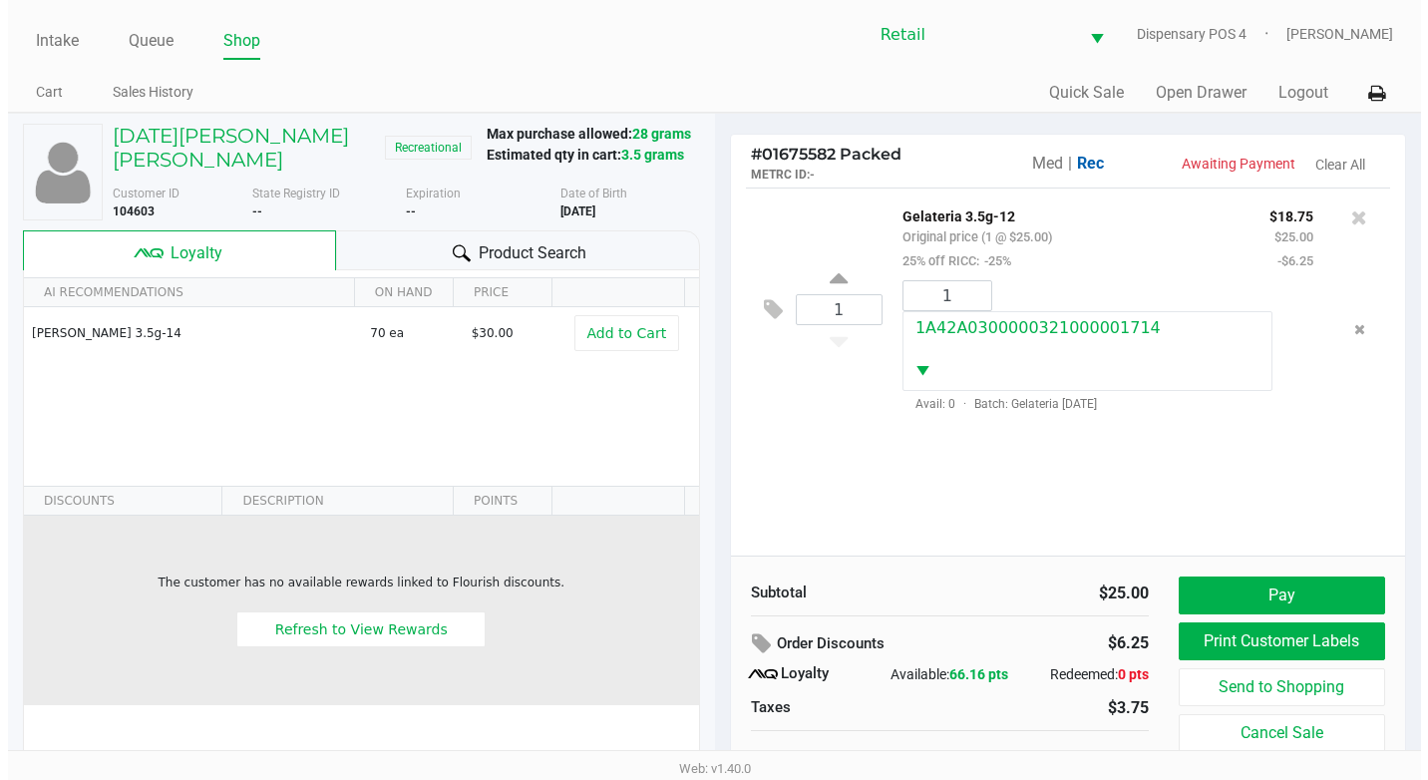
scroll to position [82, 0]
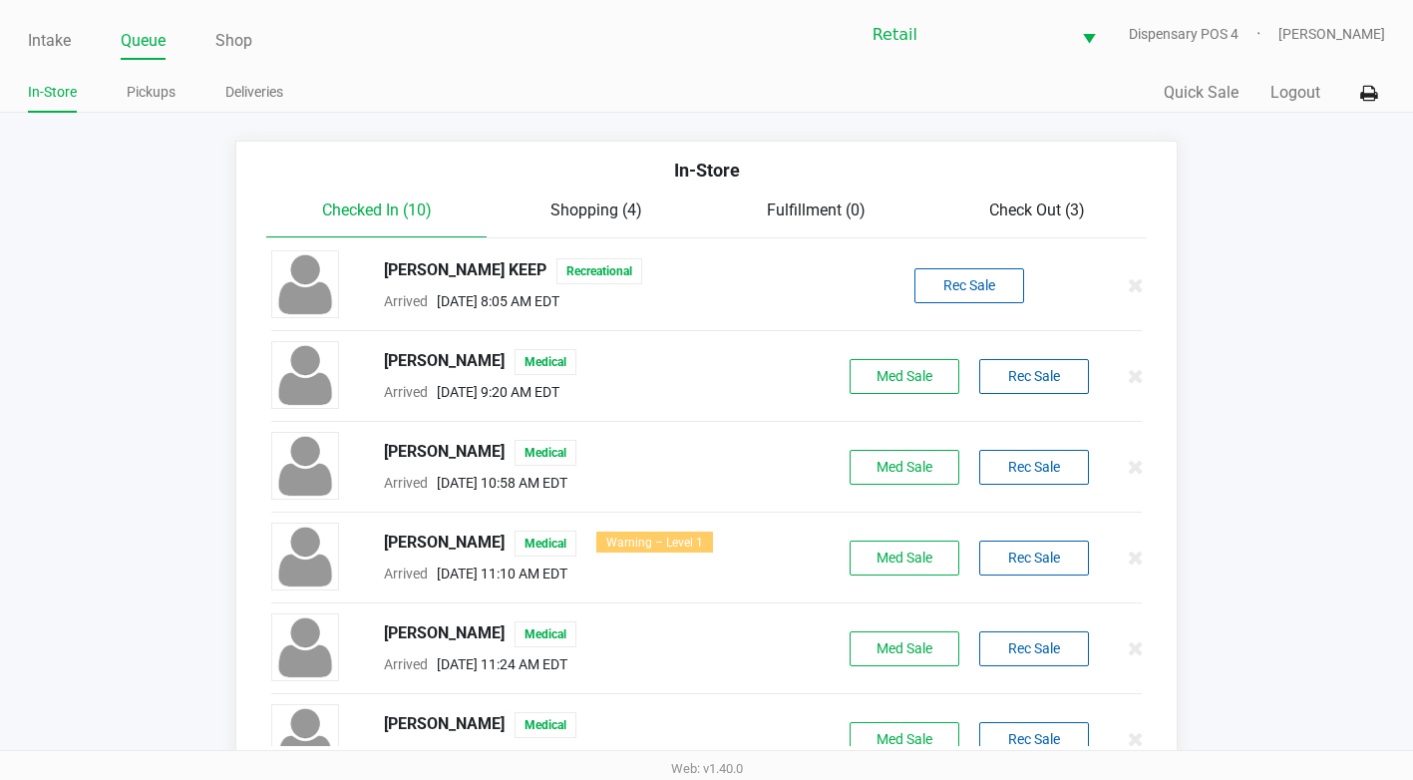
click at [987, 195] on div "In-Store" at bounding box center [706, 178] width 910 height 42
click at [990, 196] on div "In-Store" at bounding box center [706, 178] width 910 height 42
click at [1028, 179] on div "In-Store" at bounding box center [706, 178] width 910 height 42
click at [1022, 215] on span "Check Out (3)" at bounding box center [1037, 209] width 96 height 19
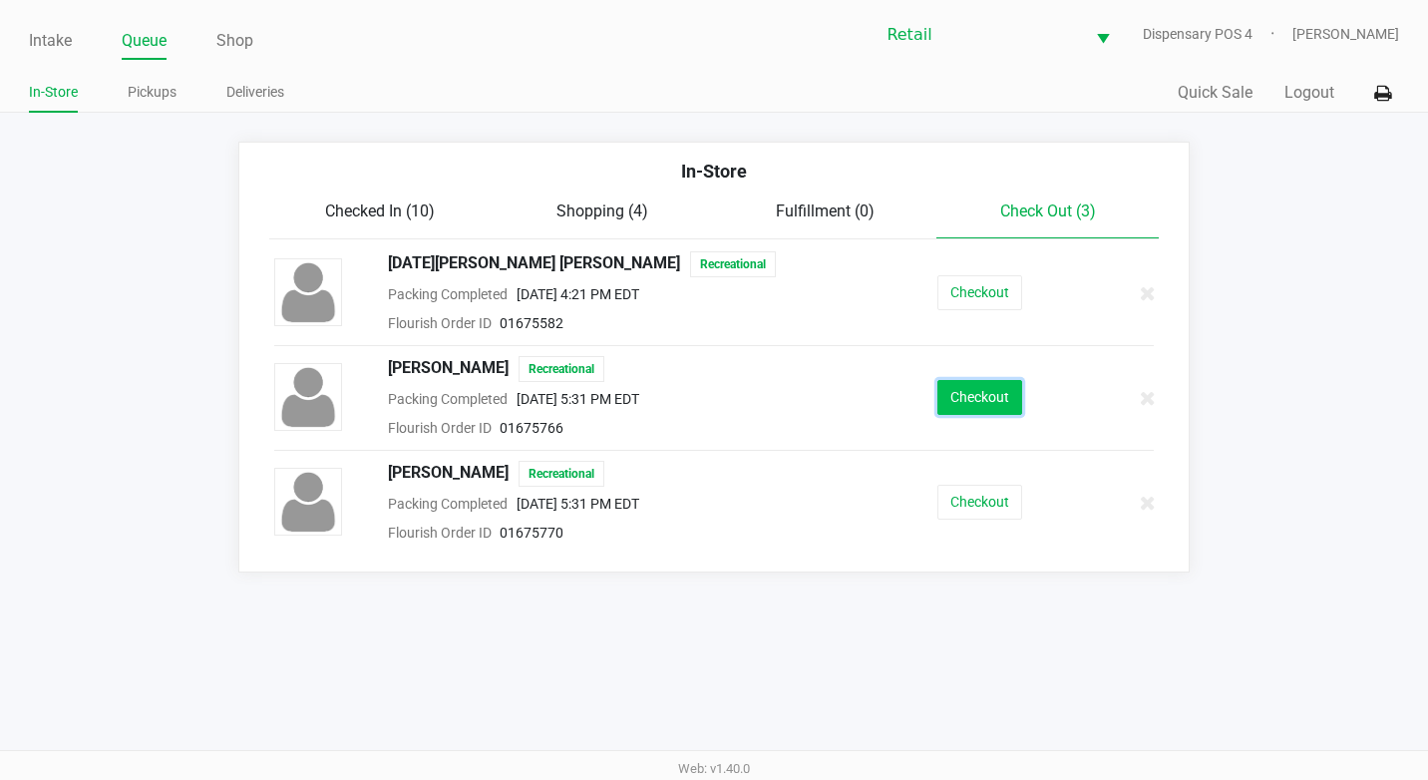
click at [1000, 412] on button "Checkout" at bounding box center [979, 397] width 85 height 35
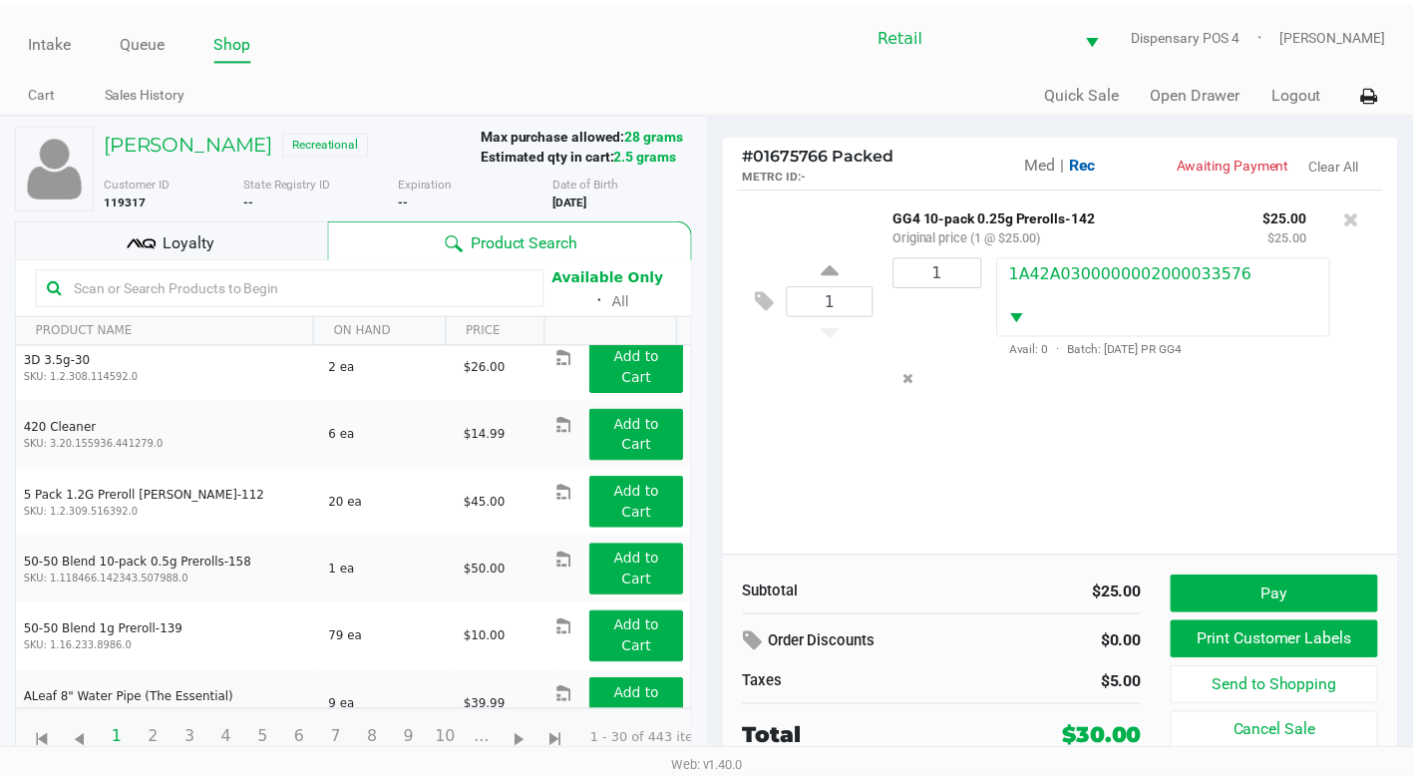
scroll to position [1117, 0]
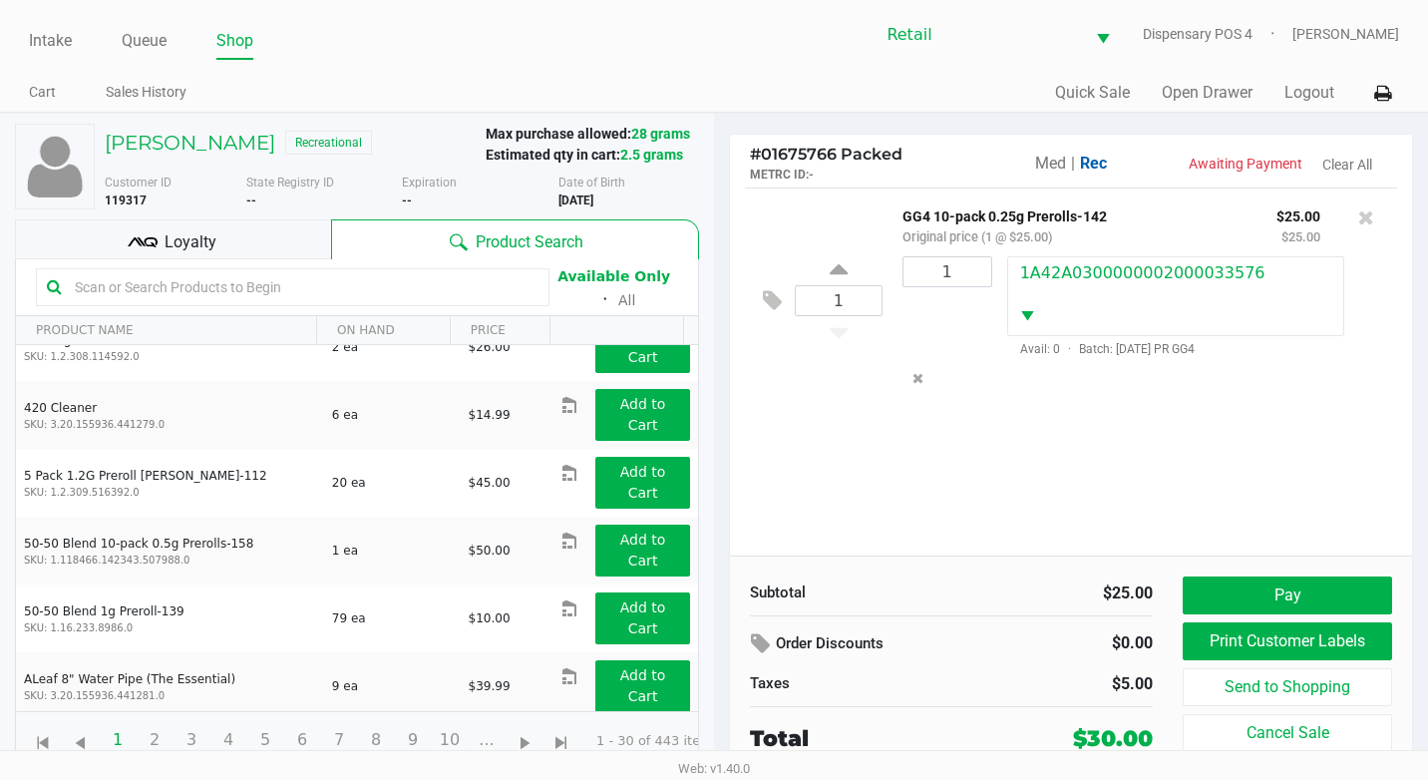
click at [185, 243] on span "Loyalty" at bounding box center [191, 242] width 52 height 24
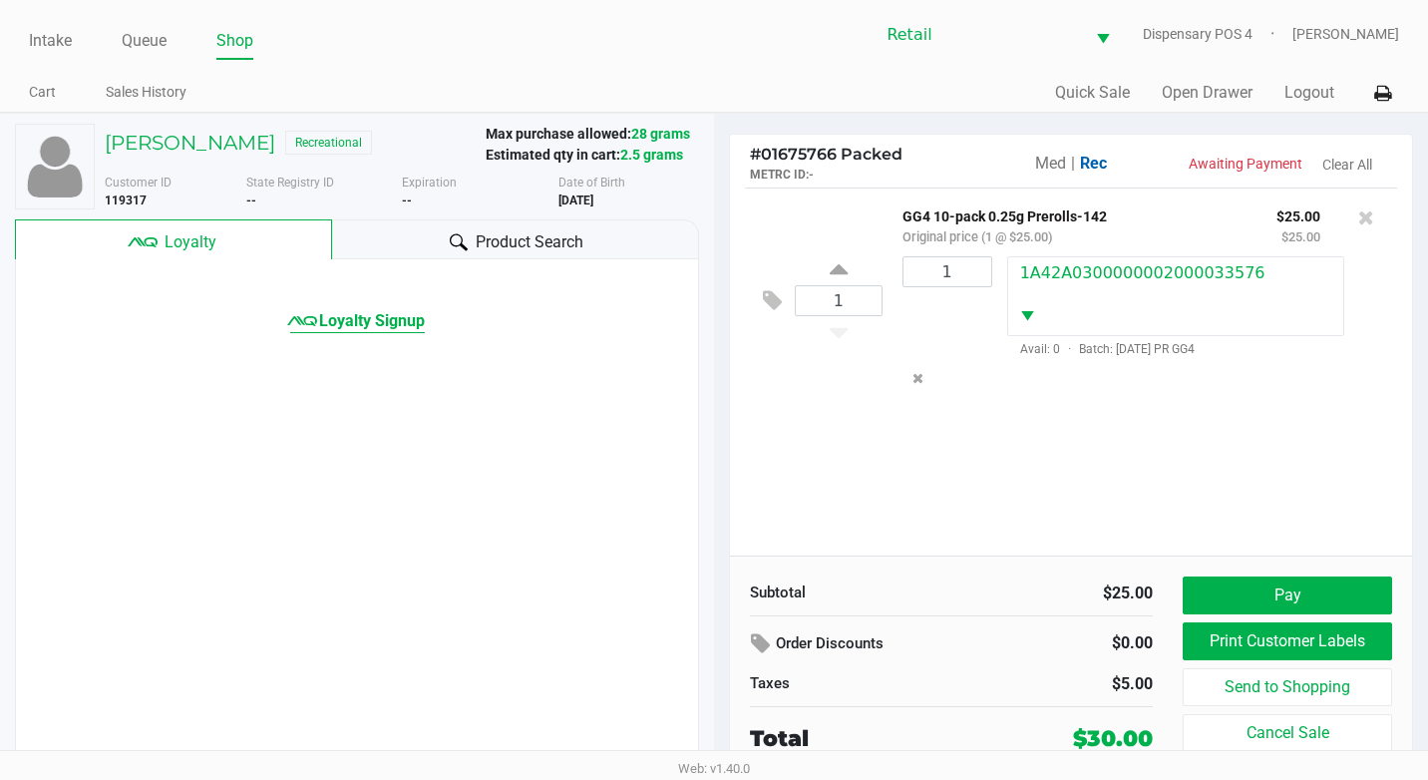
click at [424, 315] on span "Loyalty Signup" at bounding box center [372, 321] width 106 height 24
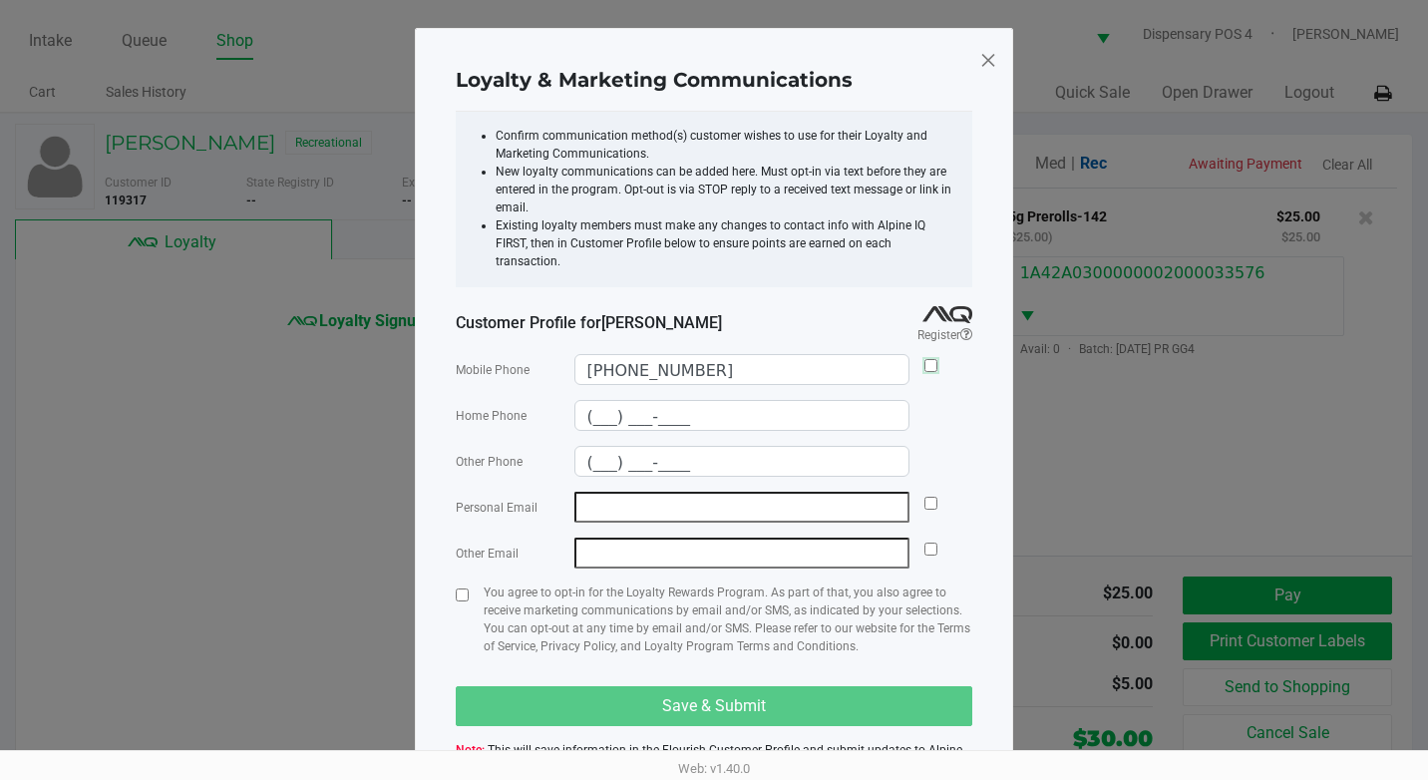
click at [929, 359] on input "checkbox" at bounding box center [930, 365] width 13 height 13
checkbox input "true"
click at [457, 588] on input "checkbox" at bounding box center [462, 594] width 13 height 13
checkbox input "true"
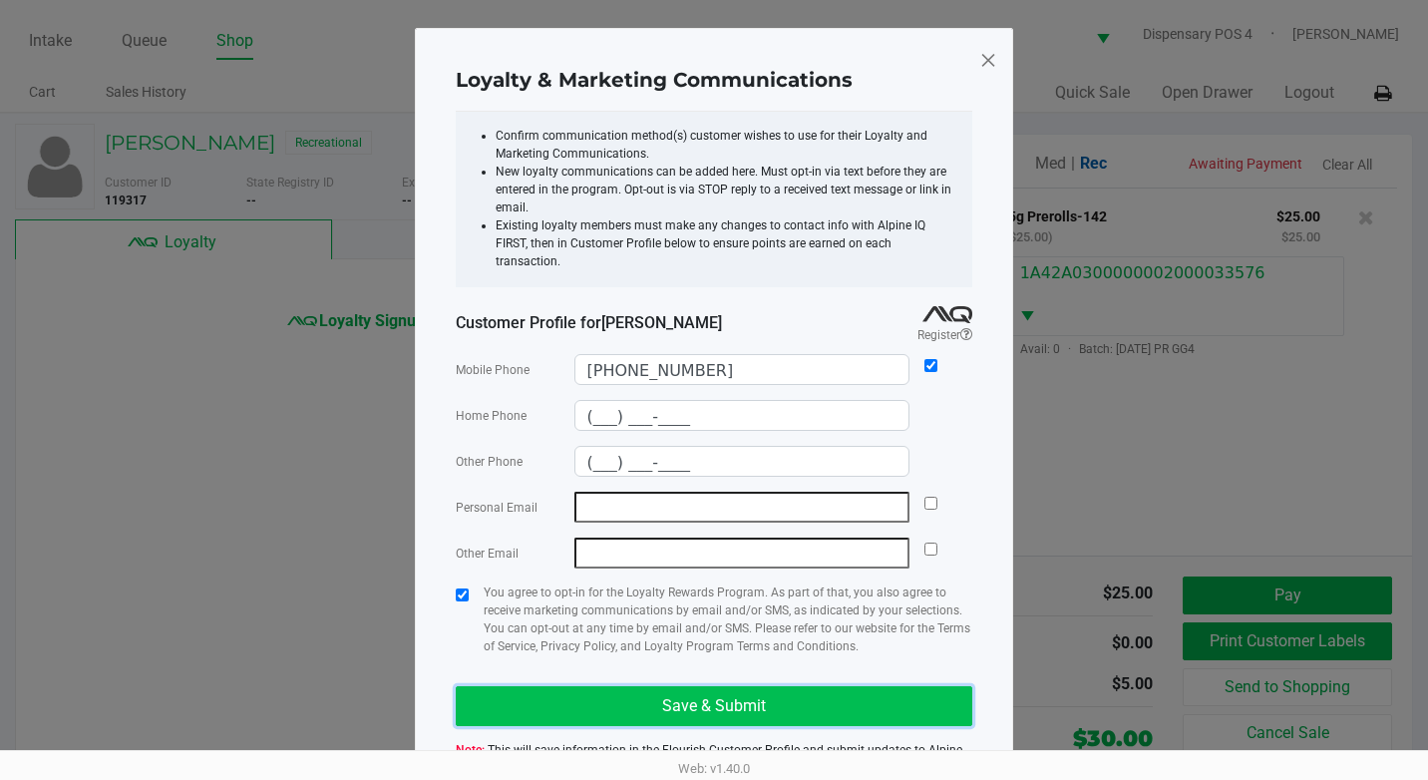
click at [520, 686] on button "Save & Submit" at bounding box center [714, 706] width 517 height 40
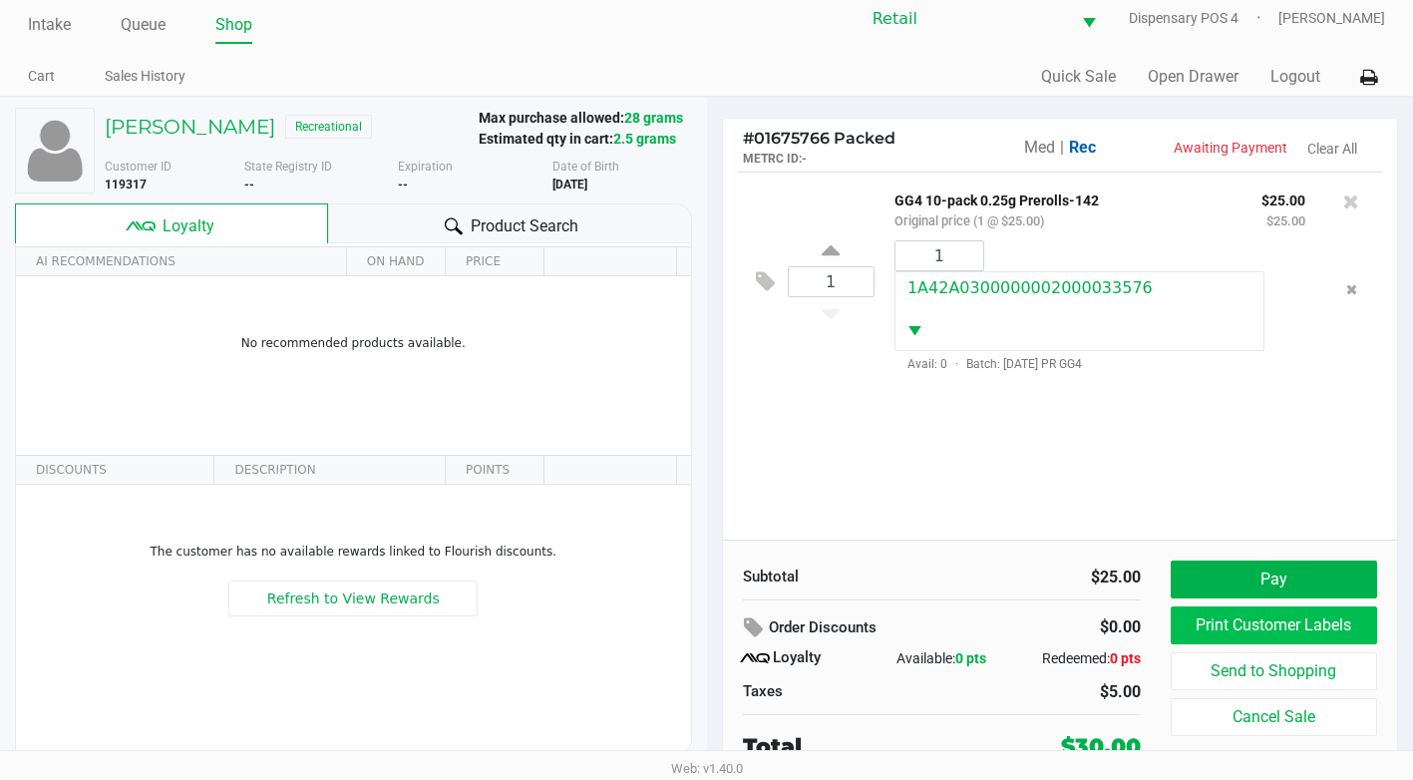
scroll to position [20, 0]
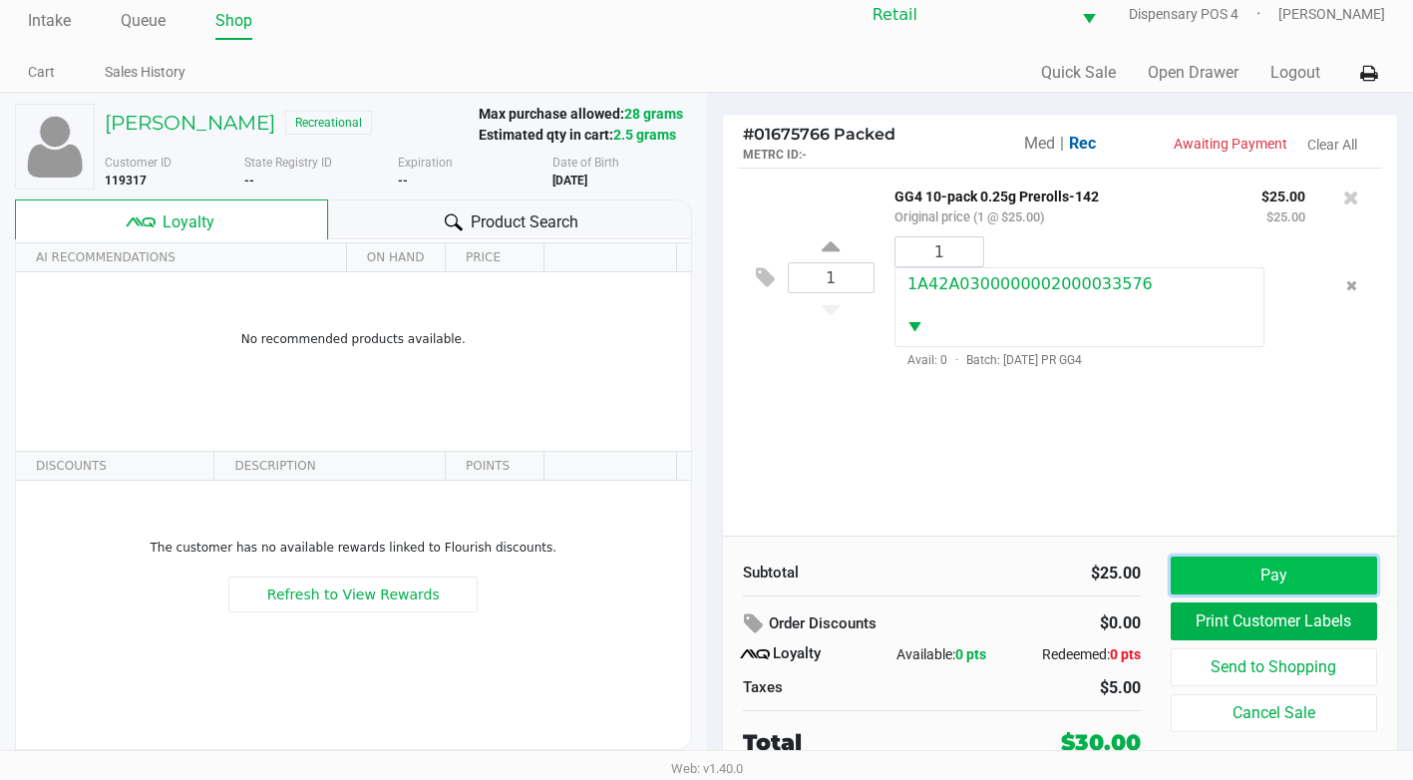
click at [1328, 583] on button "Pay" at bounding box center [1274, 575] width 206 height 38
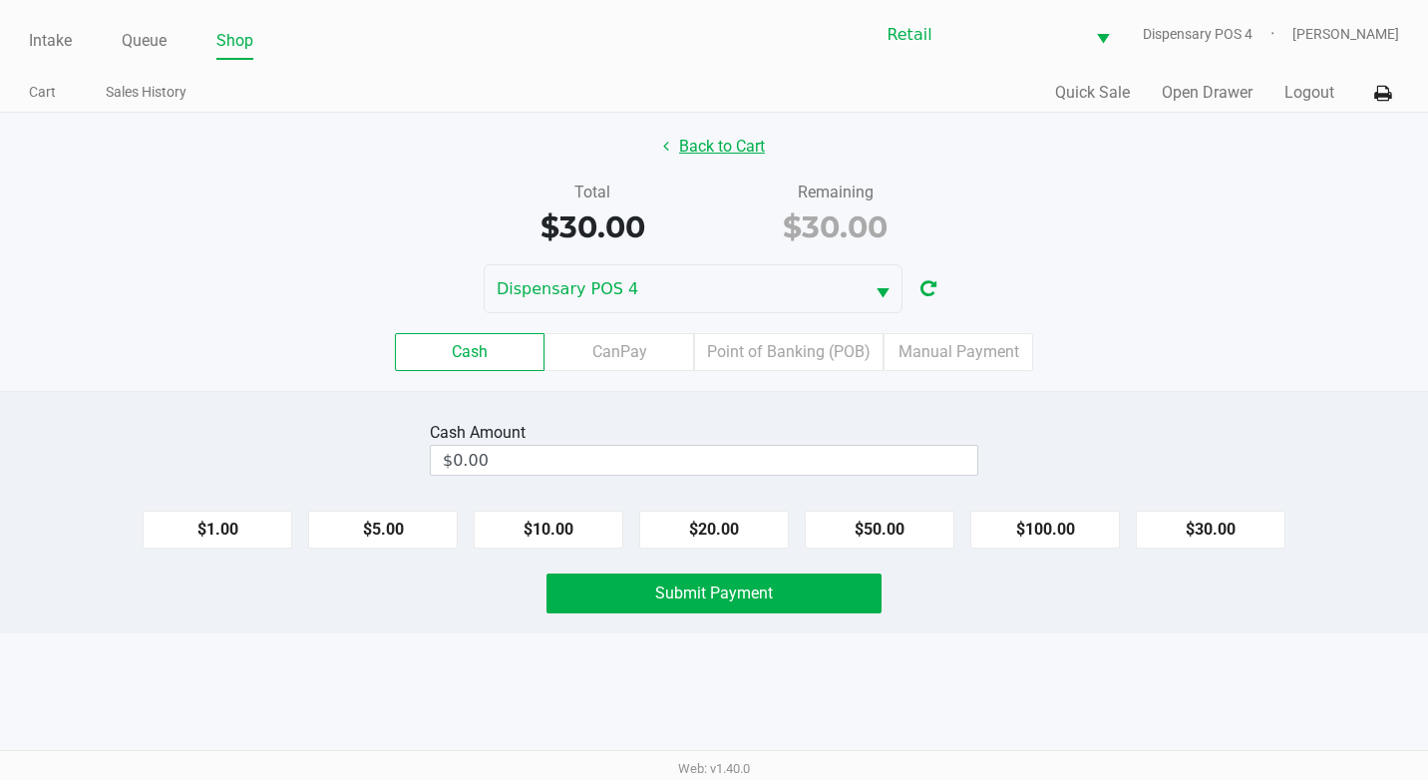
click at [740, 144] on button "Back to Cart" at bounding box center [714, 147] width 128 height 38
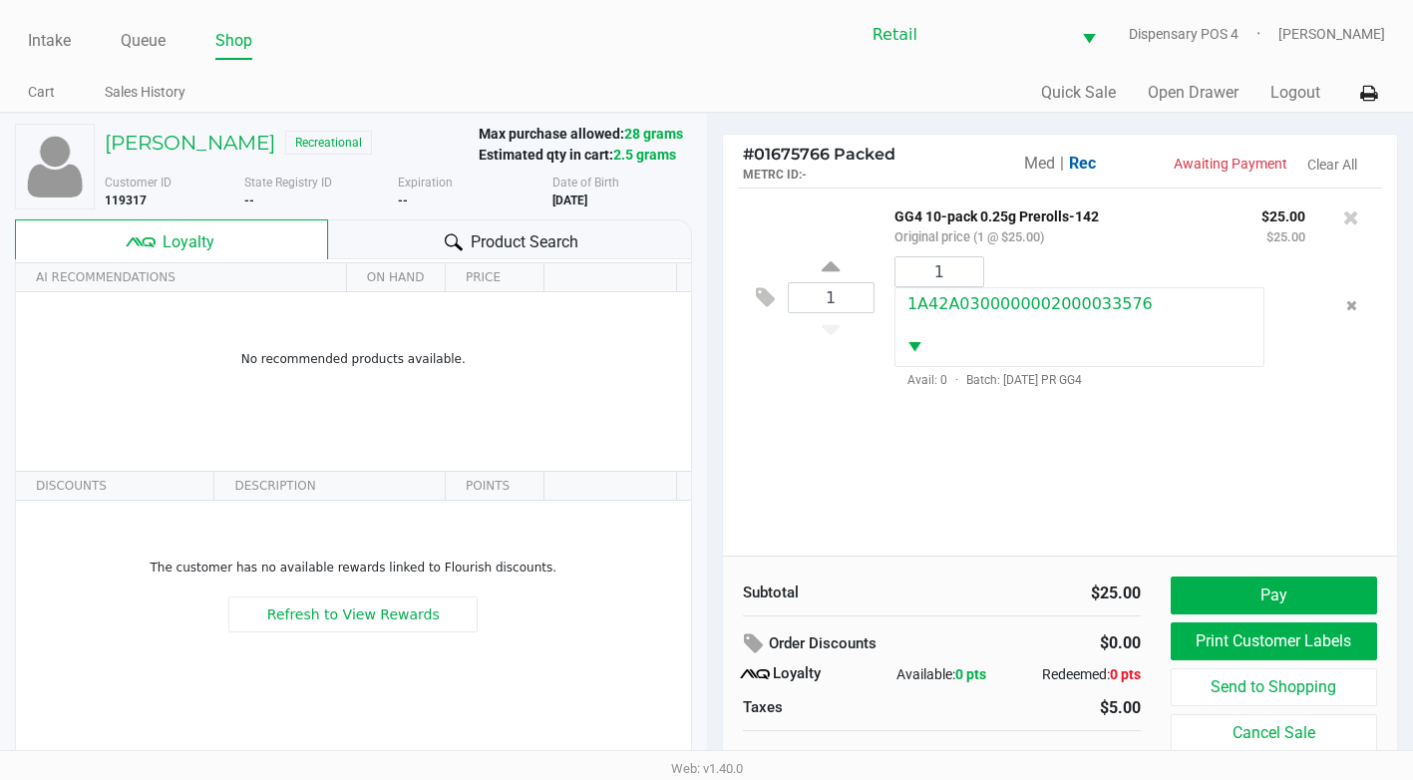
scroll to position [20, 0]
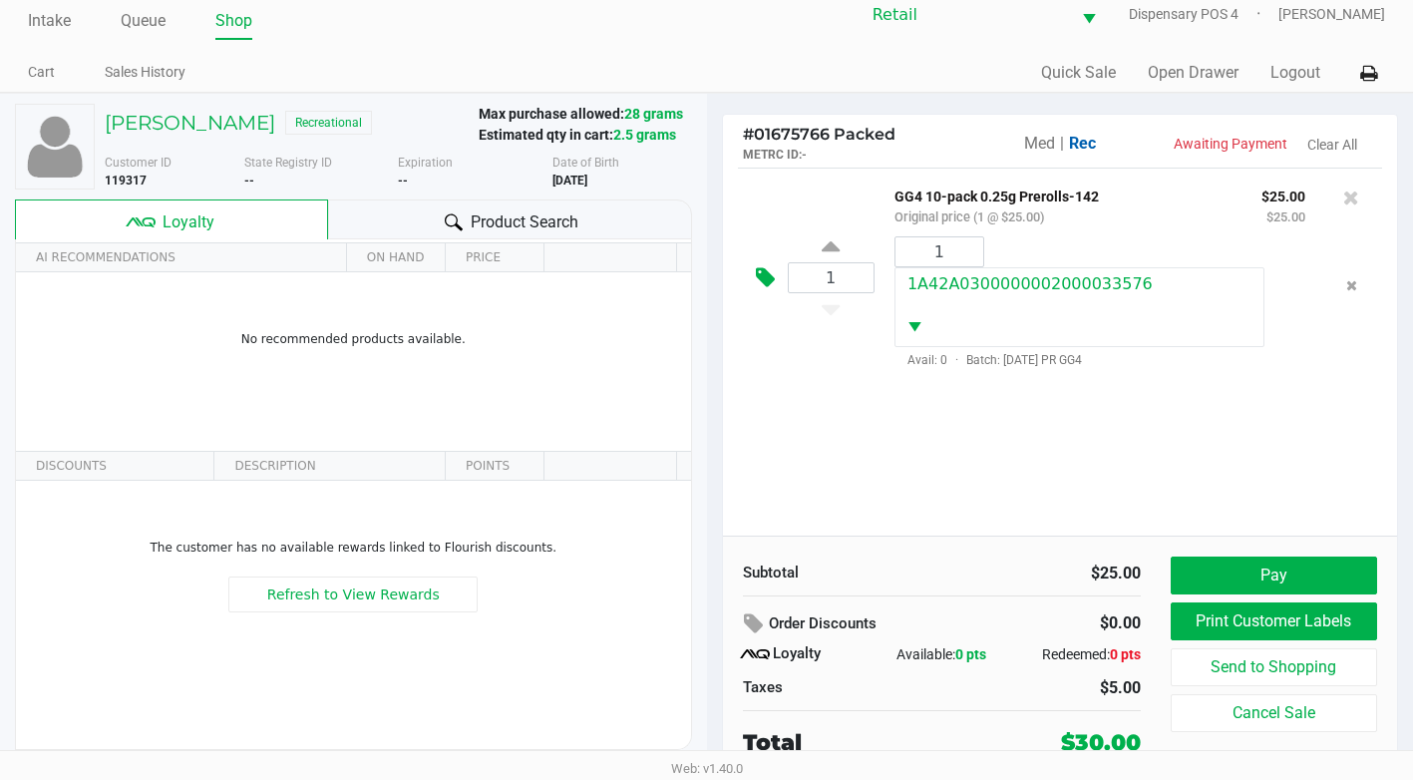
click at [765, 273] on icon at bounding box center [765, 277] width 19 height 23
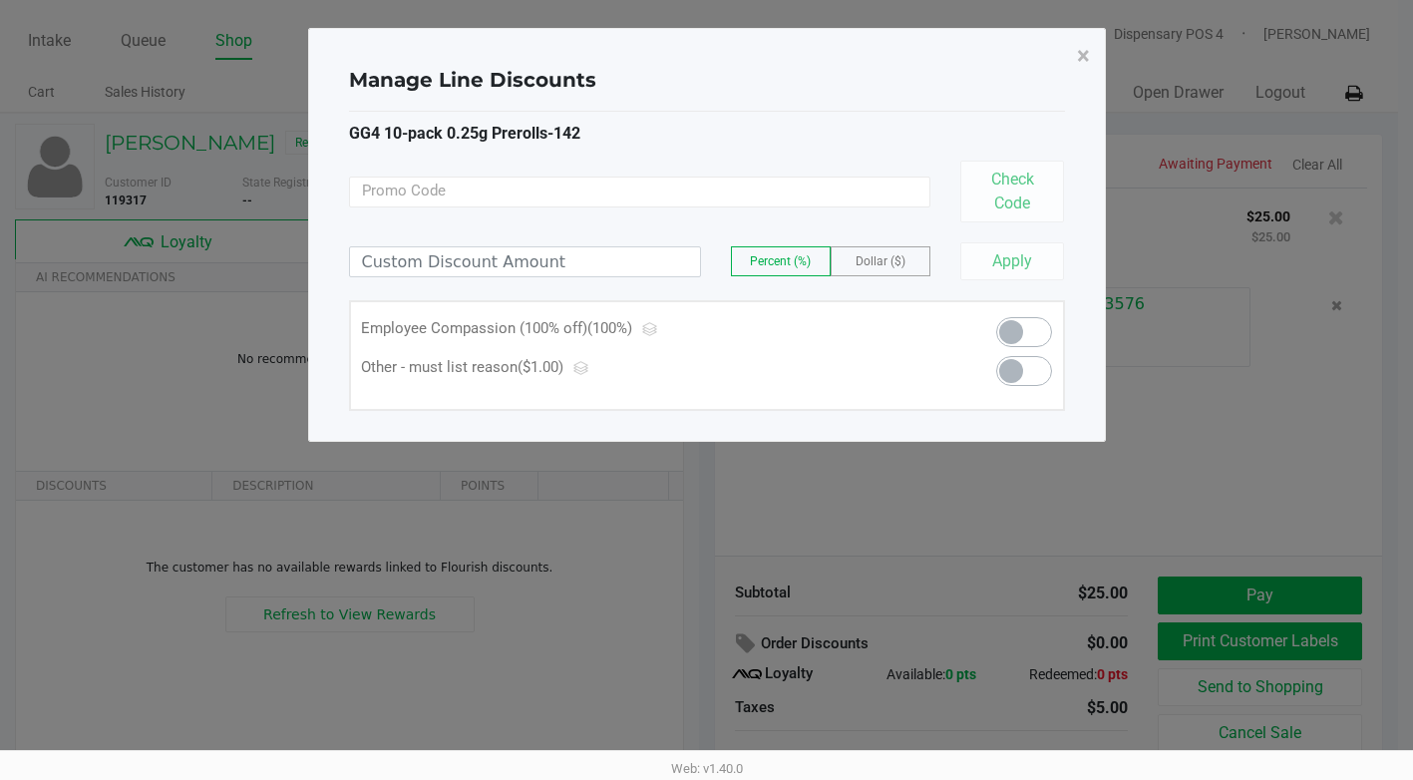
scroll to position [0, 0]
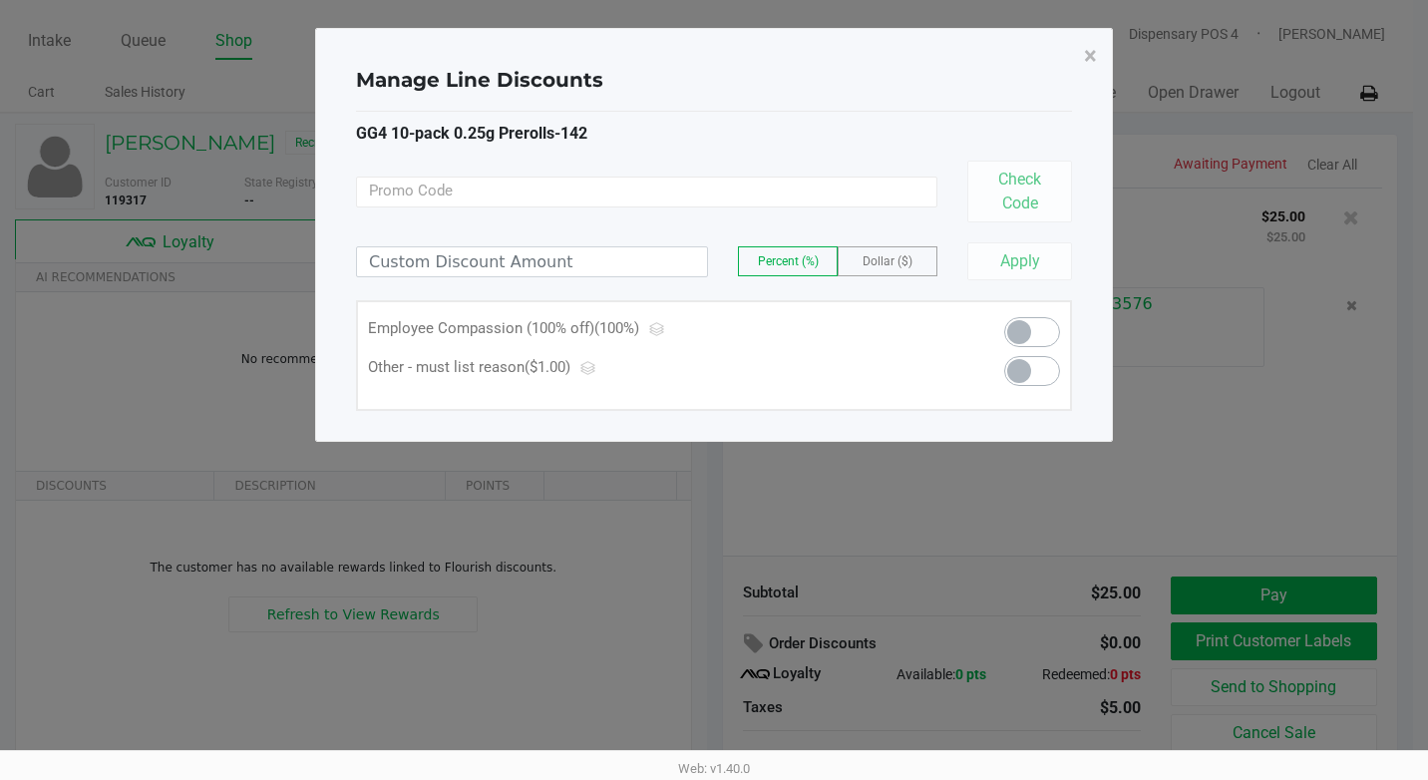
click at [1037, 333] on span at bounding box center [1032, 332] width 56 height 30
type input "100.00"
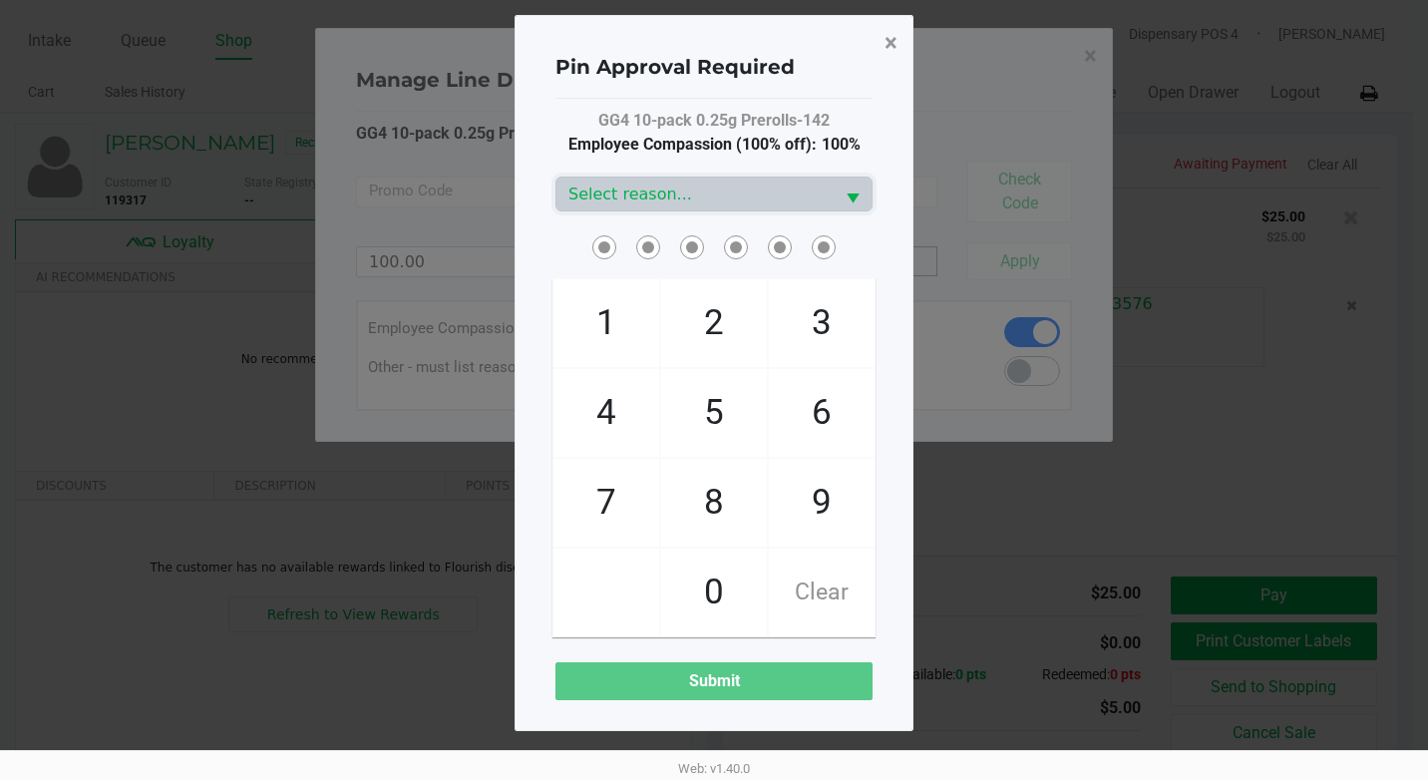
click at [892, 31] on span "×" at bounding box center [890, 43] width 13 height 28
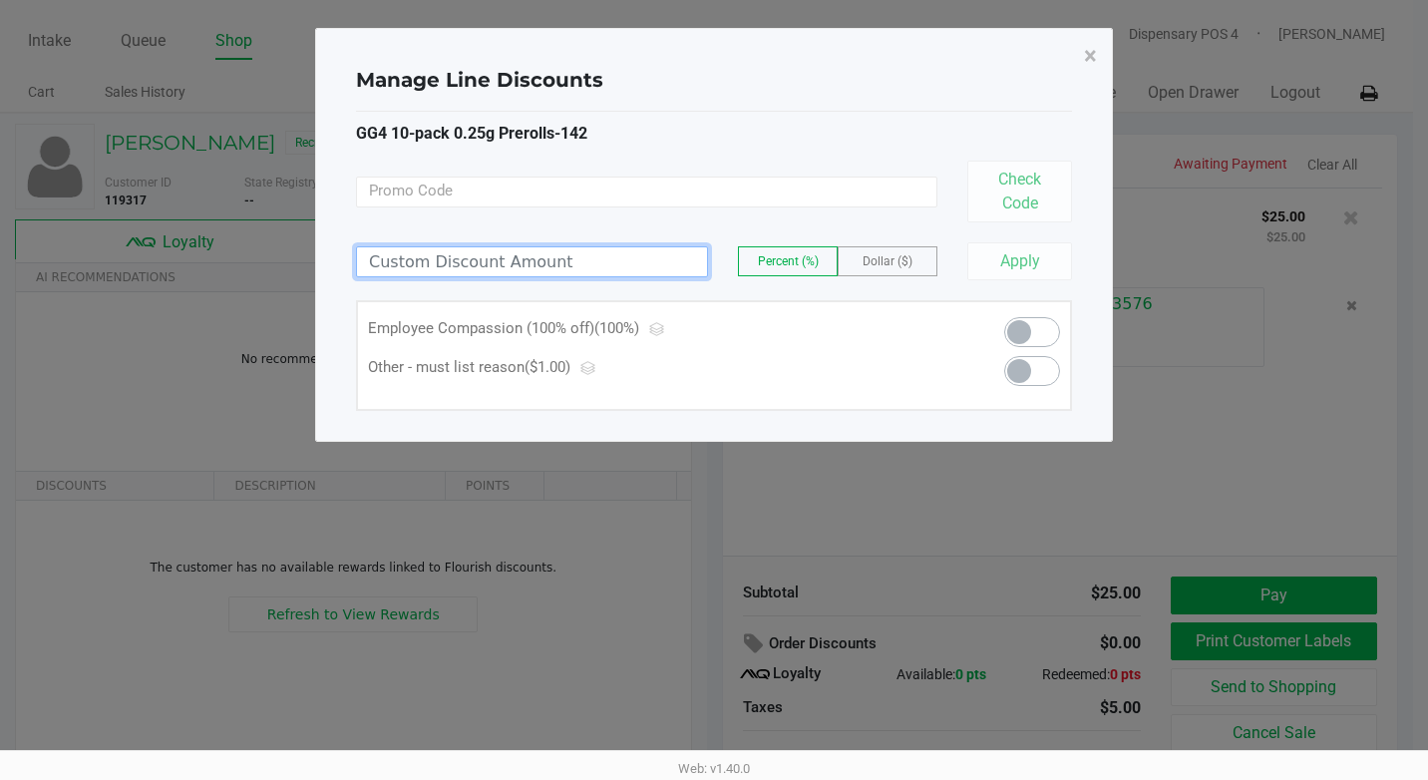
click at [625, 267] on input at bounding box center [532, 261] width 350 height 29
click at [1089, 47] on span "×" at bounding box center [1090, 56] width 13 height 28
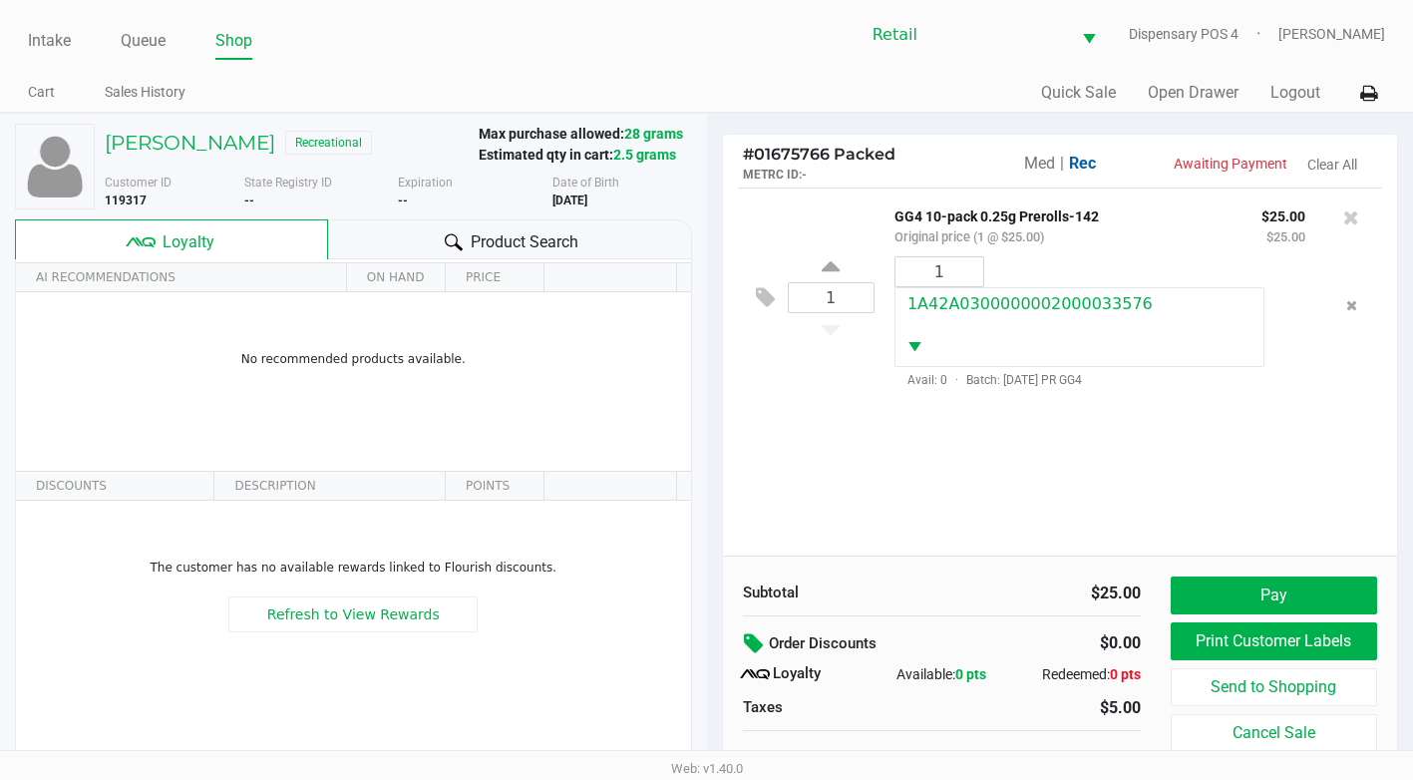
click at [746, 635] on icon at bounding box center [756, 643] width 24 height 23
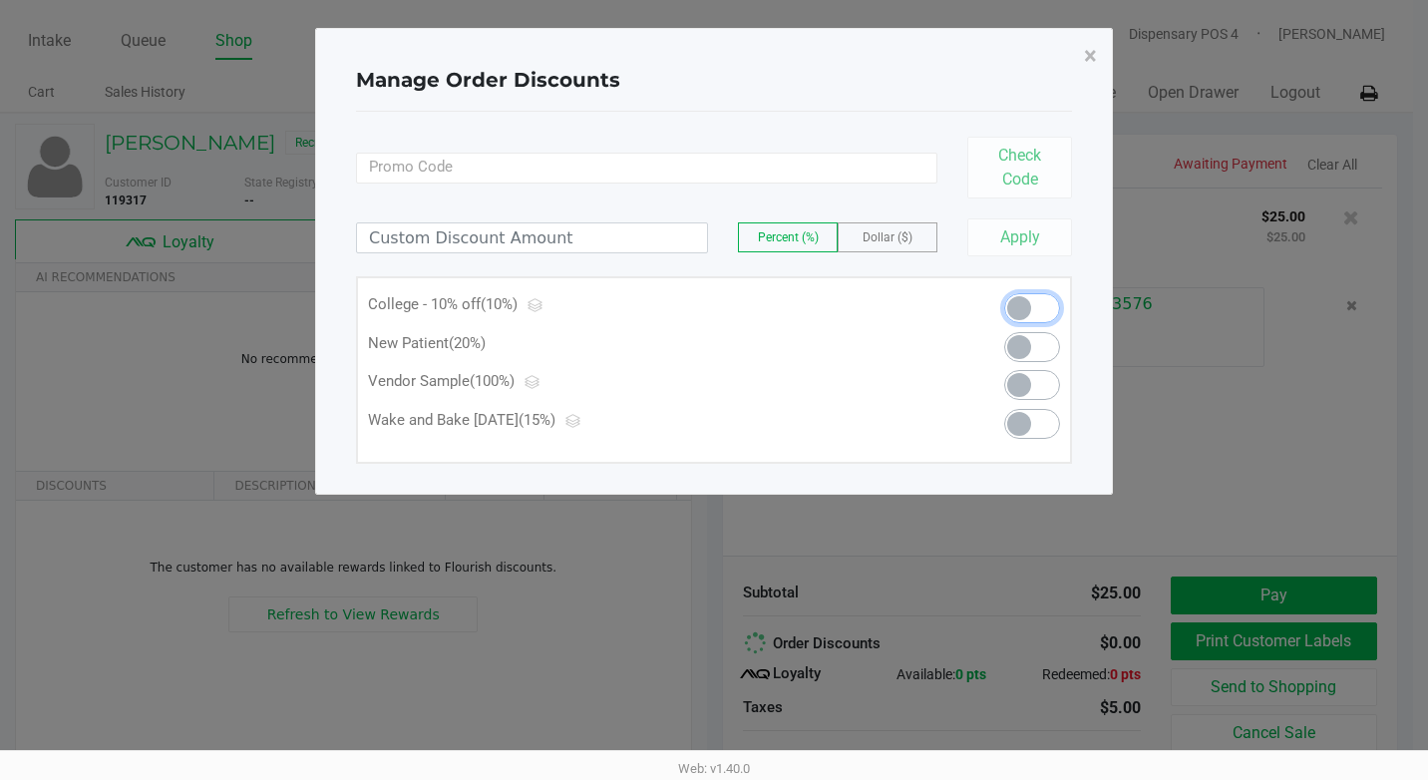
click at [1028, 310] on span at bounding box center [1019, 308] width 24 height 24
type input "10.00"
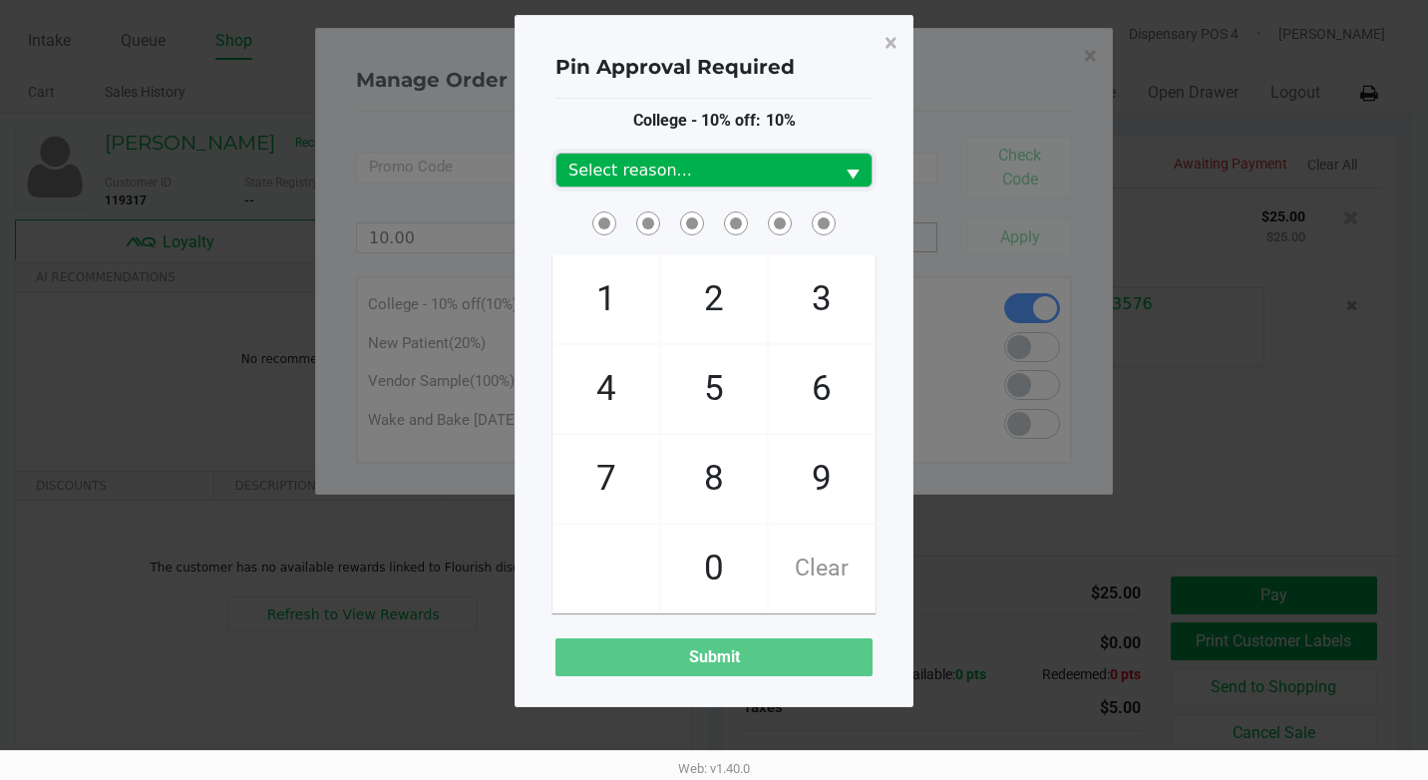
click at [624, 162] on span "Select reason..." at bounding box center [694, 171] width 253 height 24
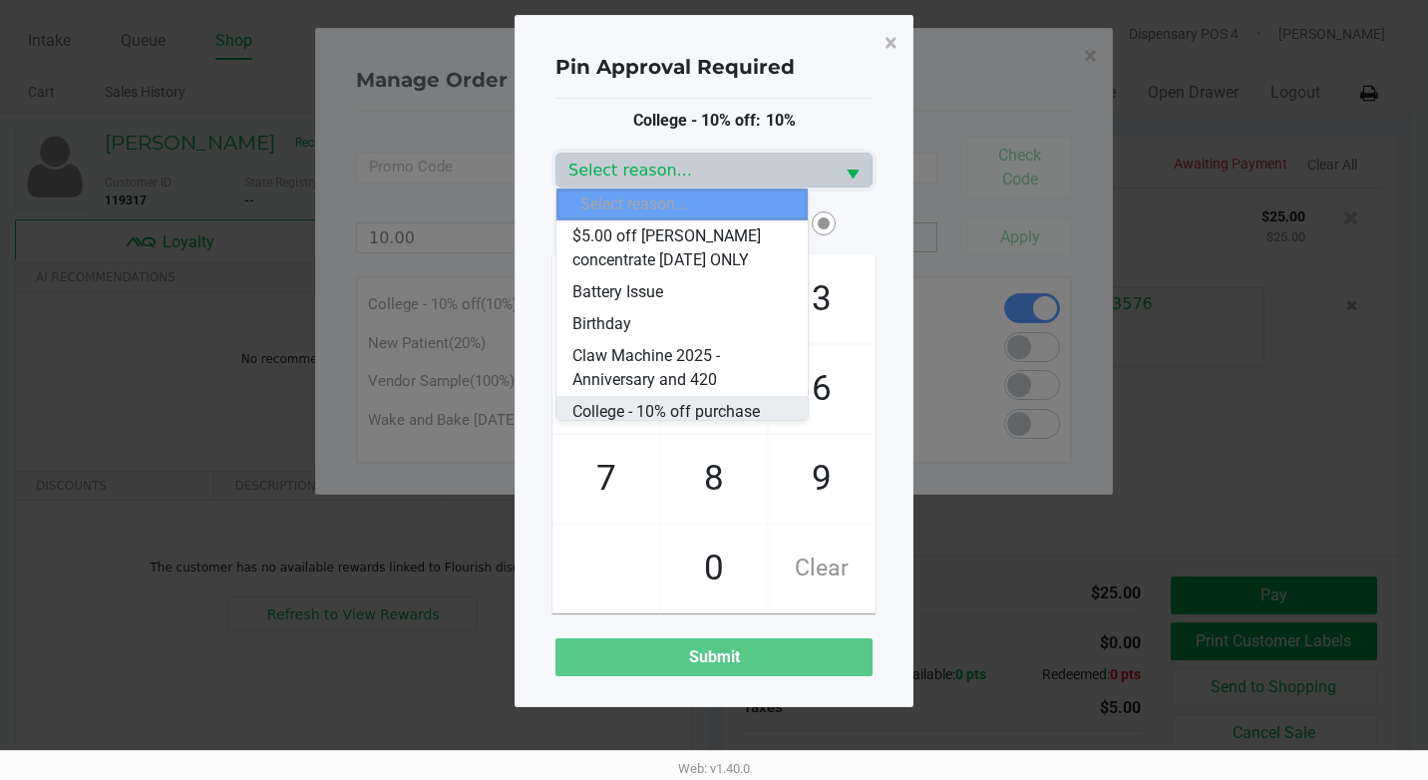
click at [653, 410] on span "College - 10% off purchase" at bounding box center [665, 412] width 187 height 24
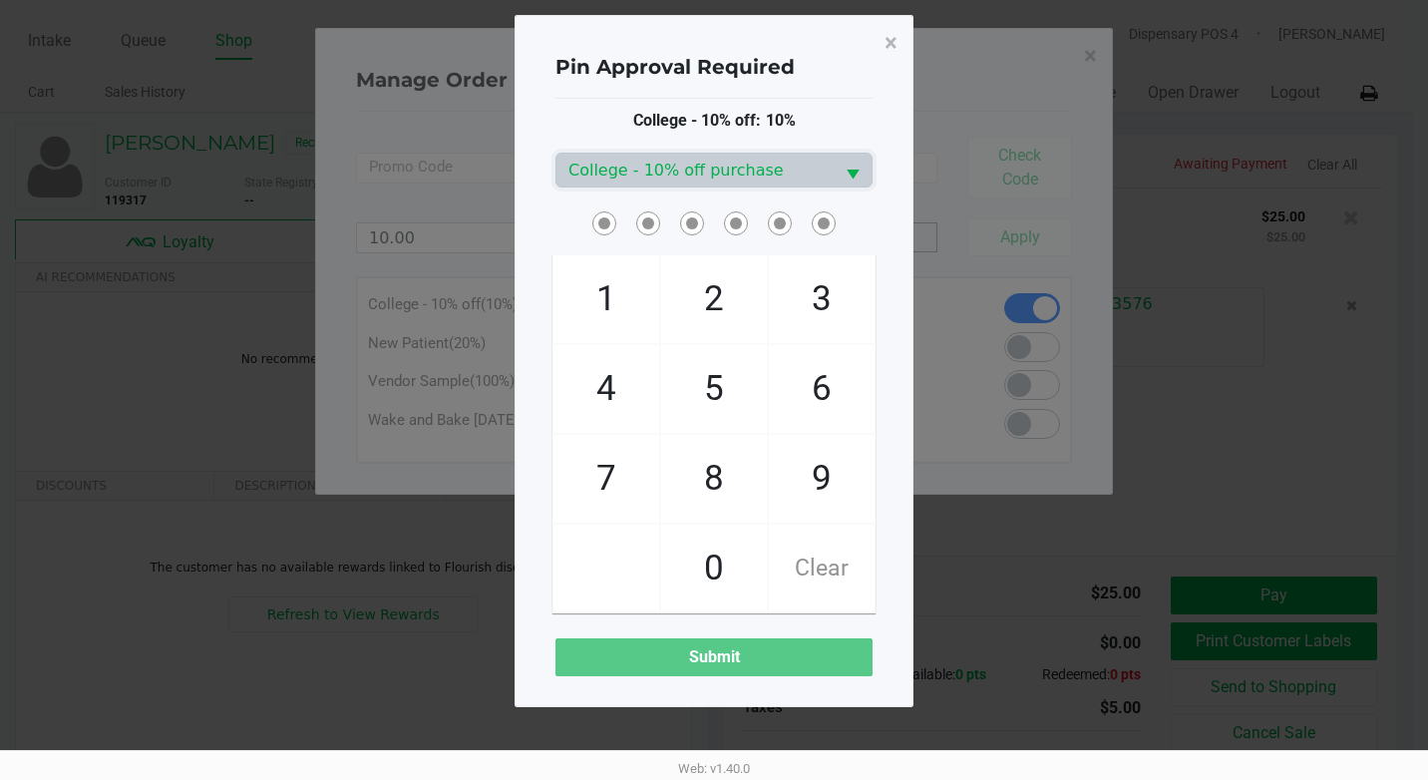
click at [613, 576] on span at bounding box center [606, 569] width 106 height 88
checkbox input "true"
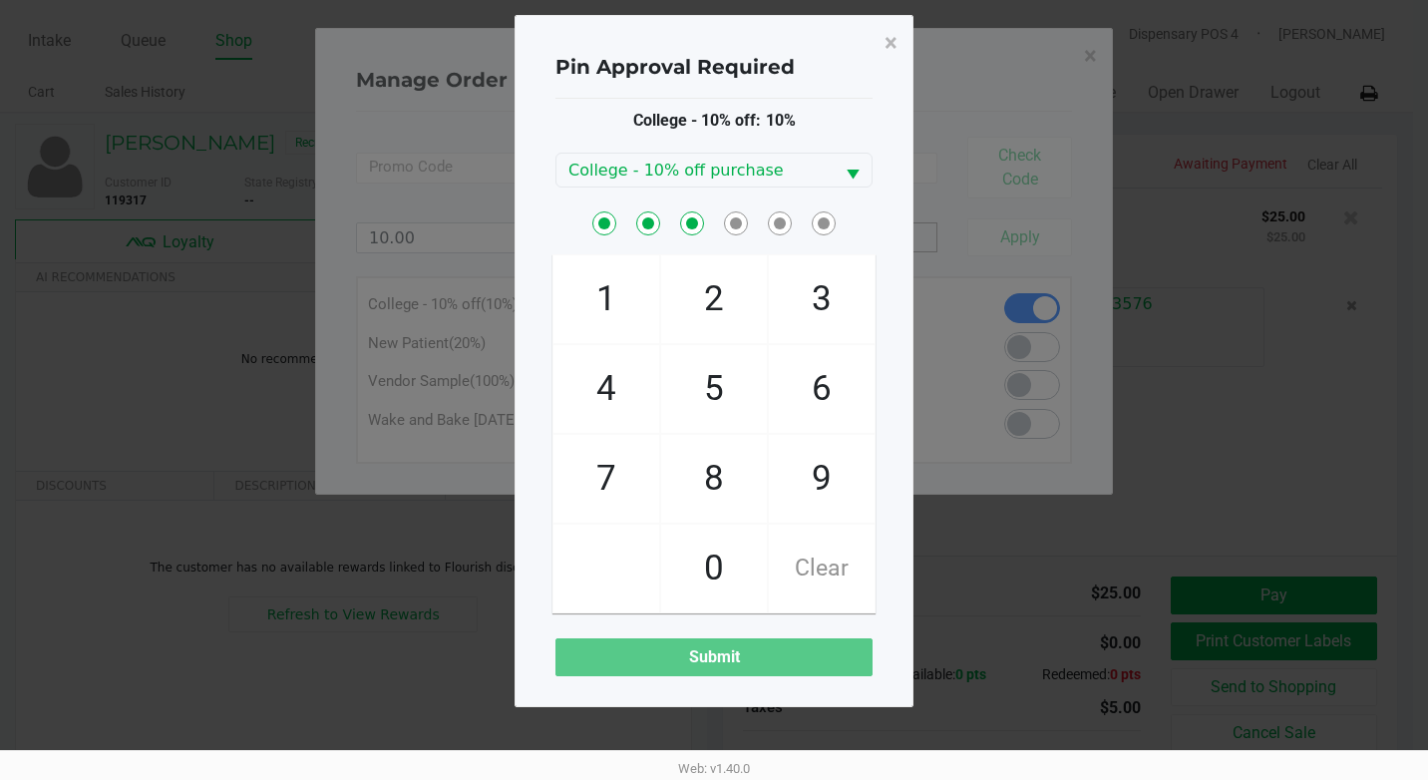
checkbox input "true"
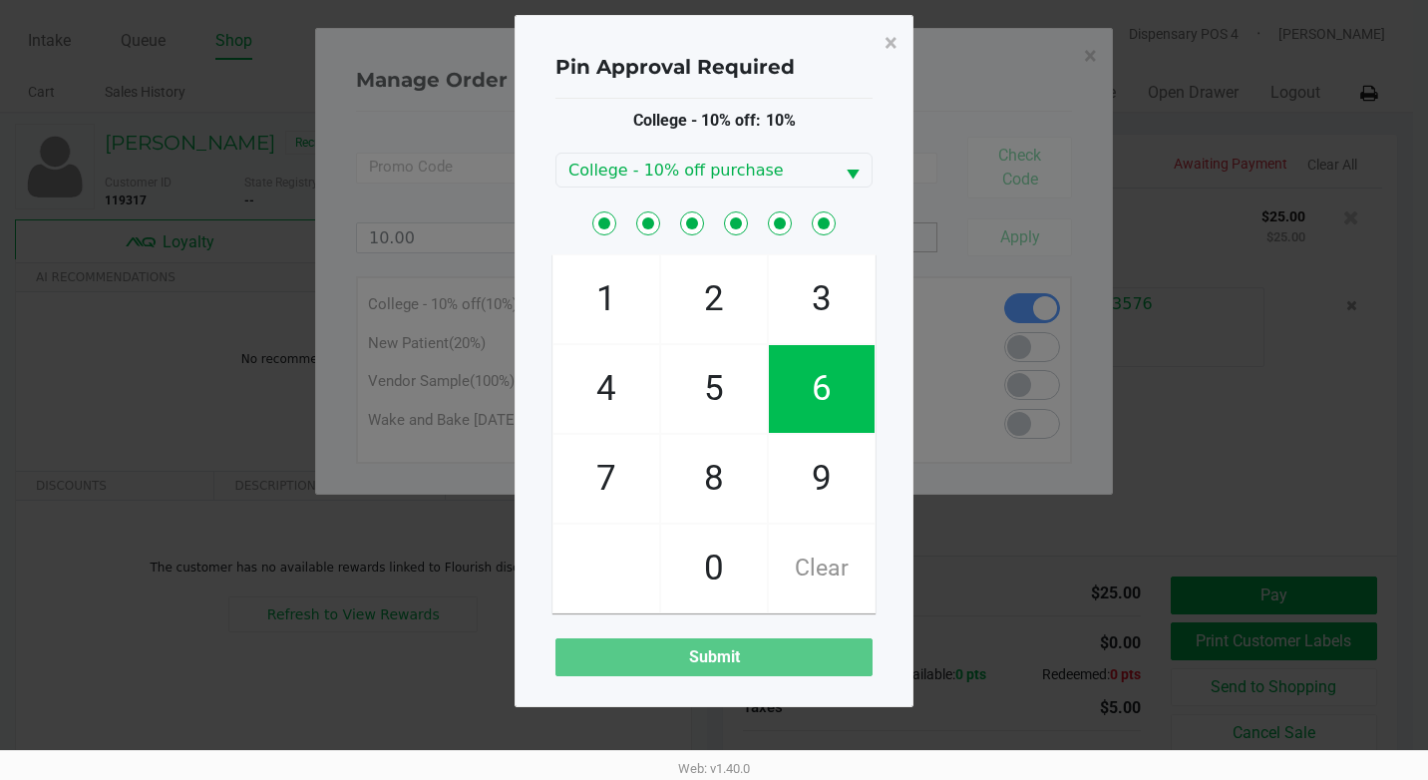
checkbox input "true"
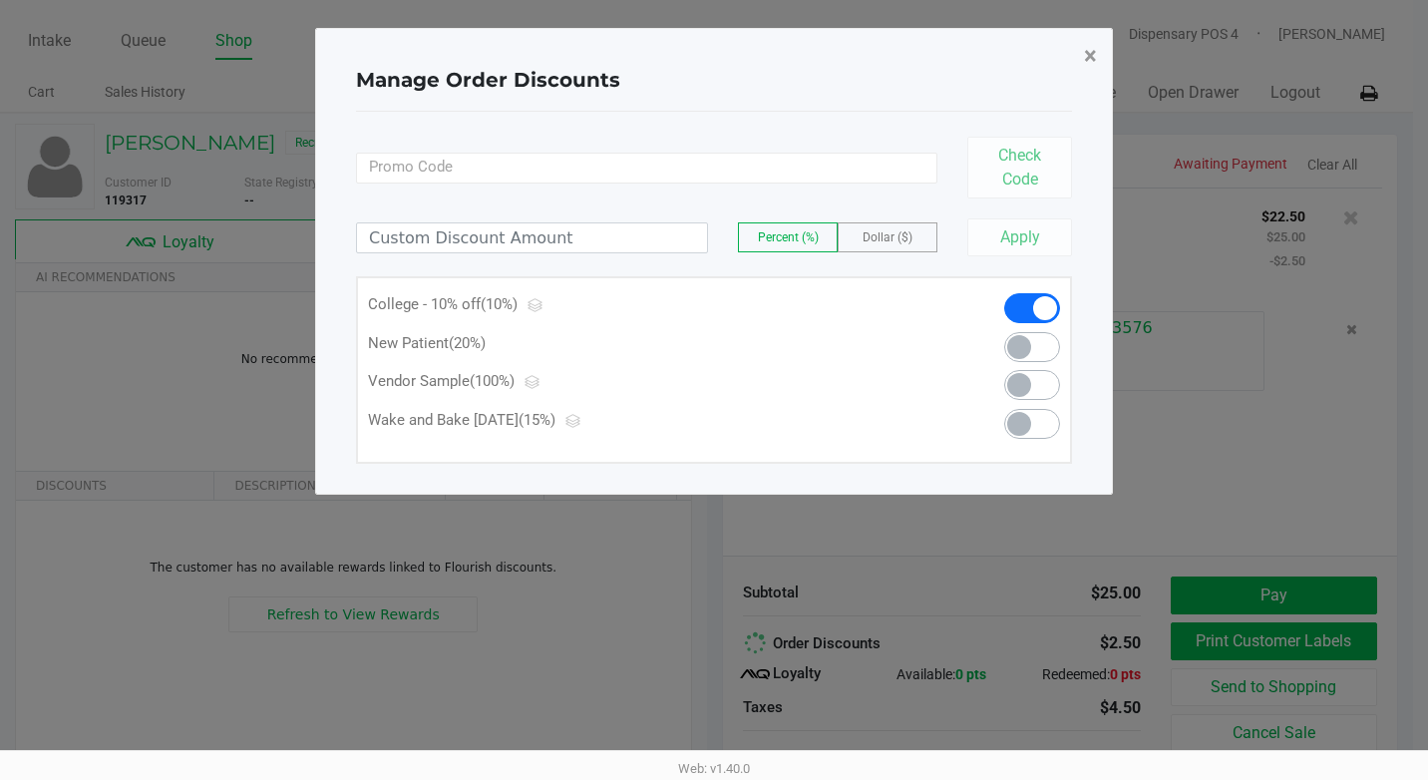
click at [1093, 58] on span "×" at bounding box center [1090, 56] width 13 height 28
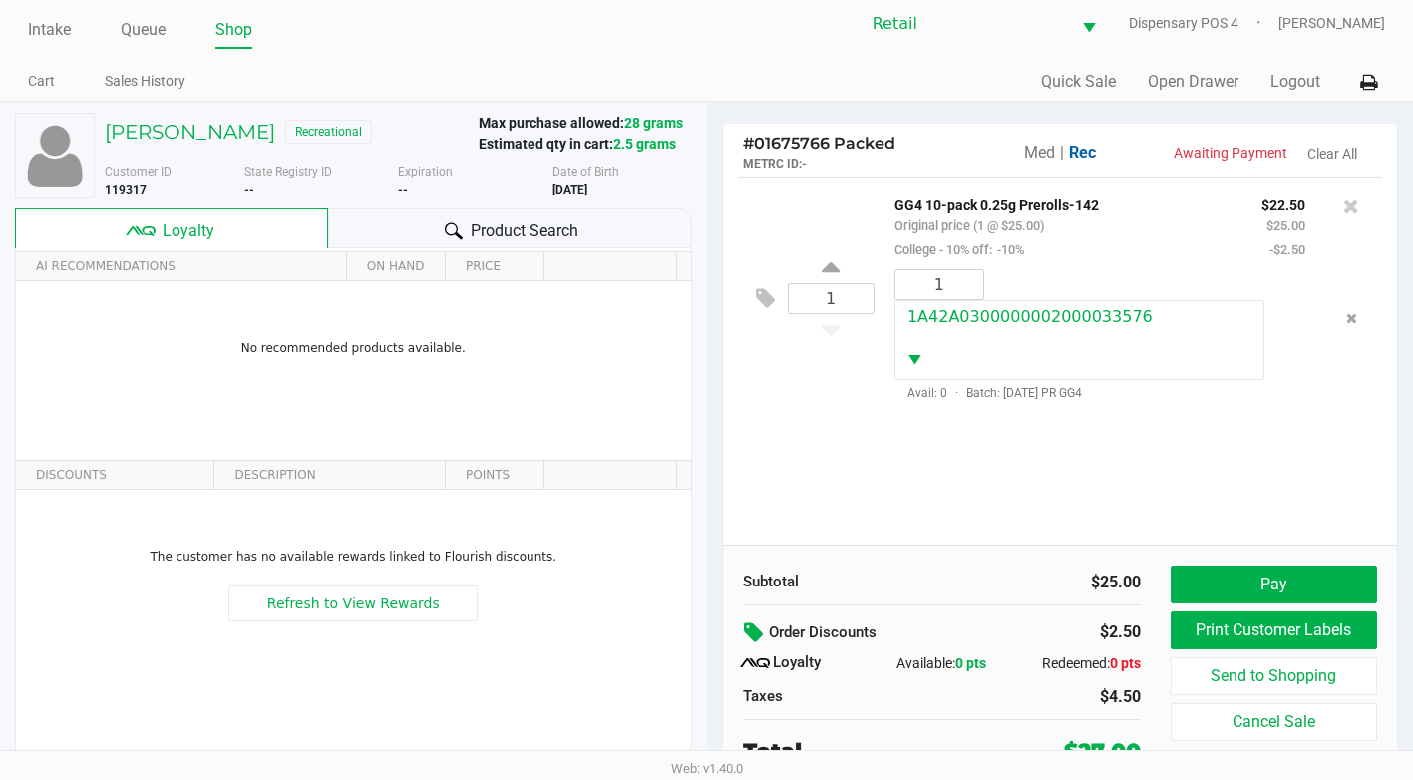
scroll to position [20, 0]
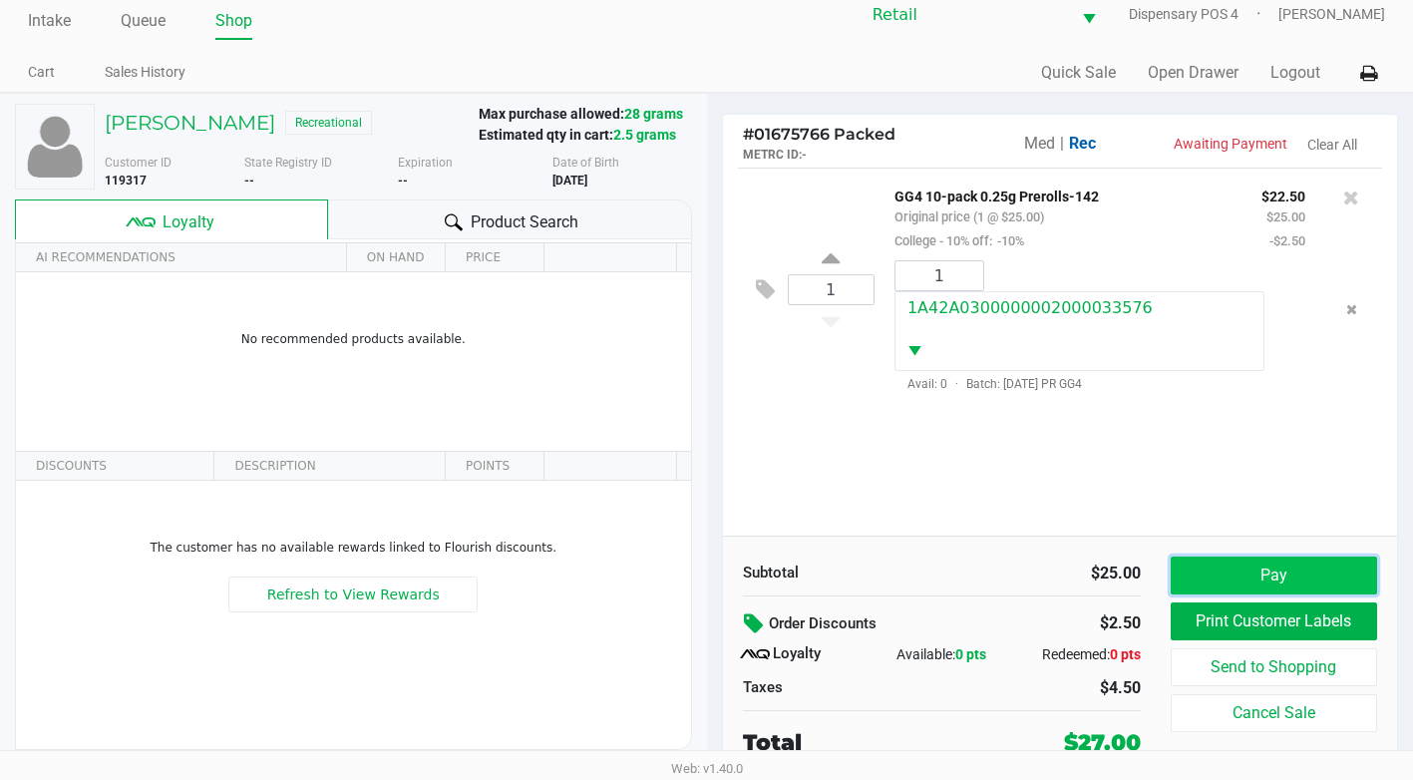
click at [1290, 582] on button "Pay" at bounding box center [1274, 575] width 206 height 38
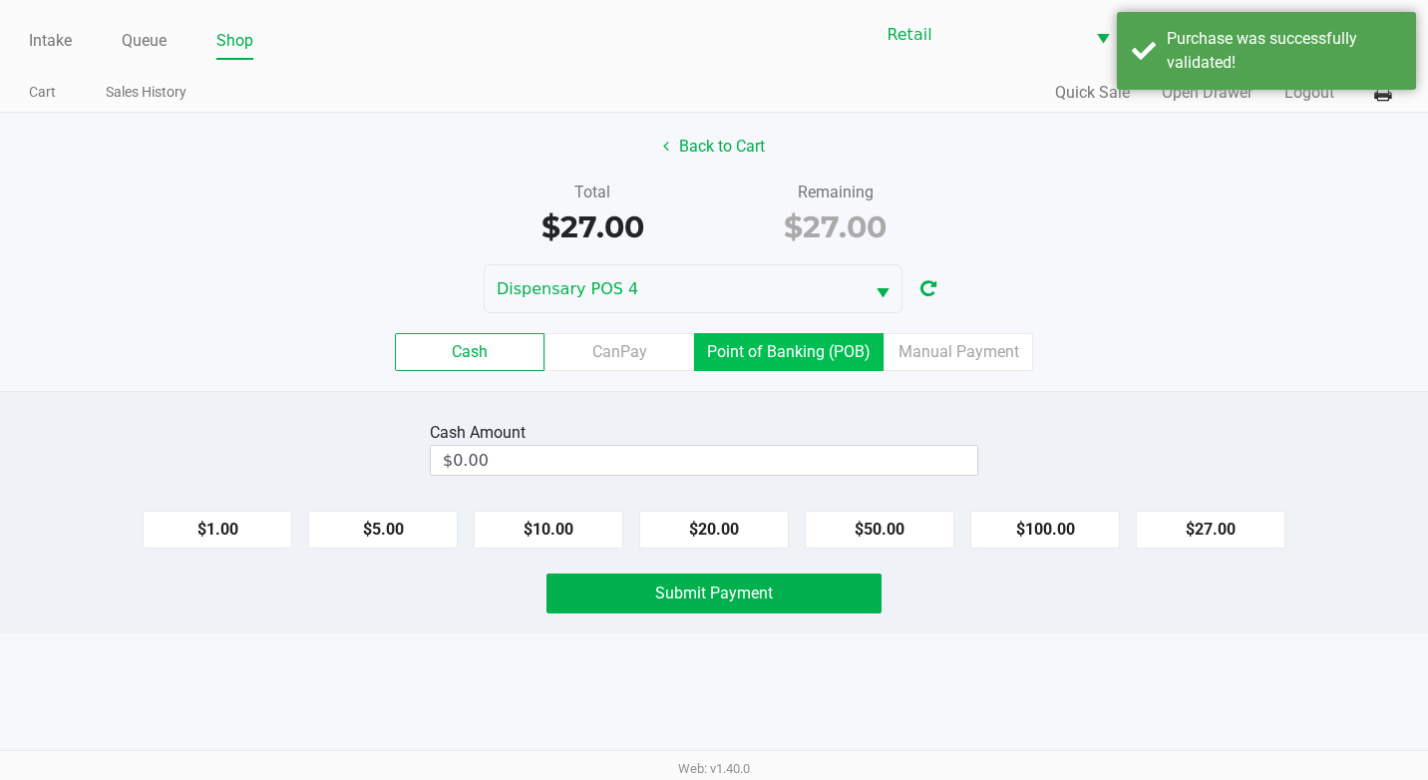
click at [776, 360] on label "Point of Banking (POB)" at bounding box center [788, 352] width 189 height 38
click at [0, 0] on 7 "Point of Banking (POB)" at bounding box center [0, 0] width 0 height 0
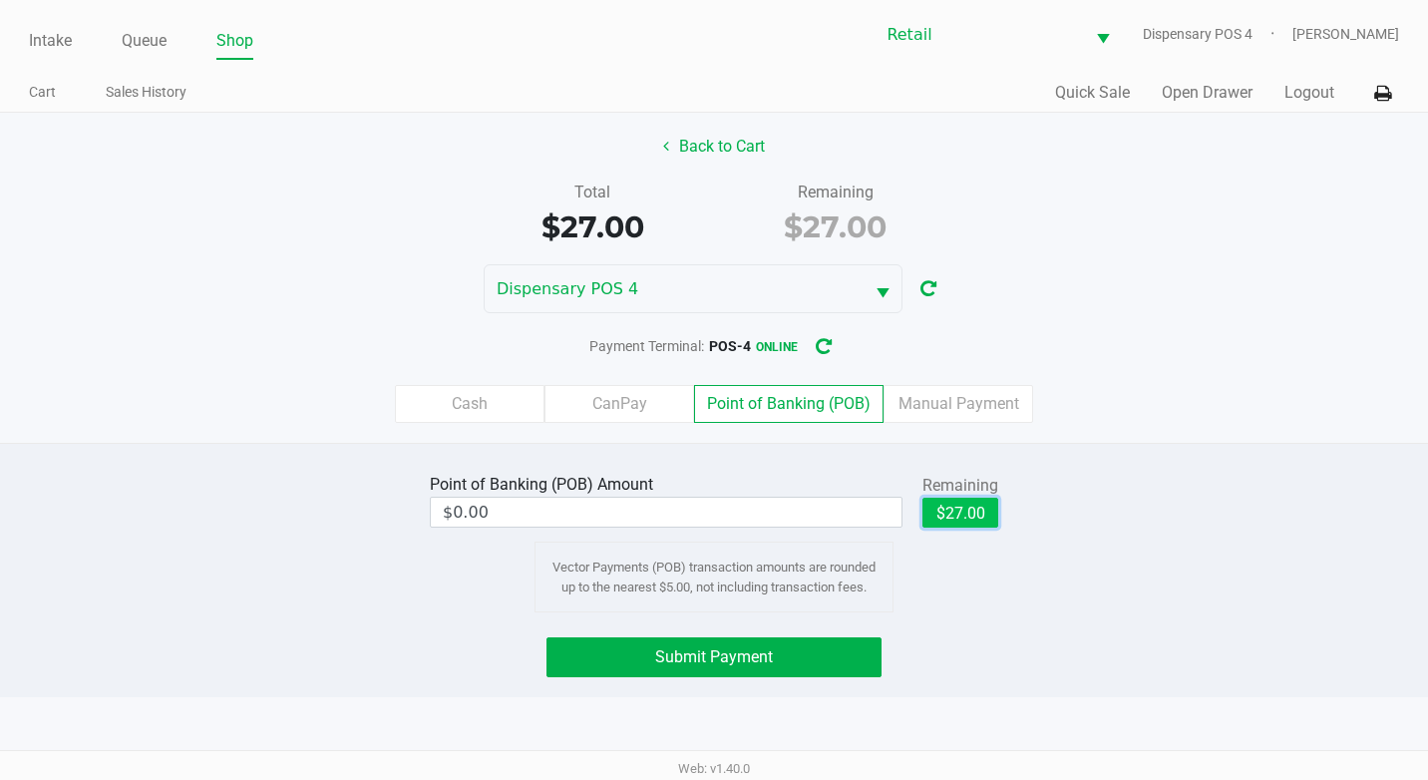
click at [949, 508] on button "$27.00" at bounding box center [960, 513] width 76 height 30
type input "$27.00"
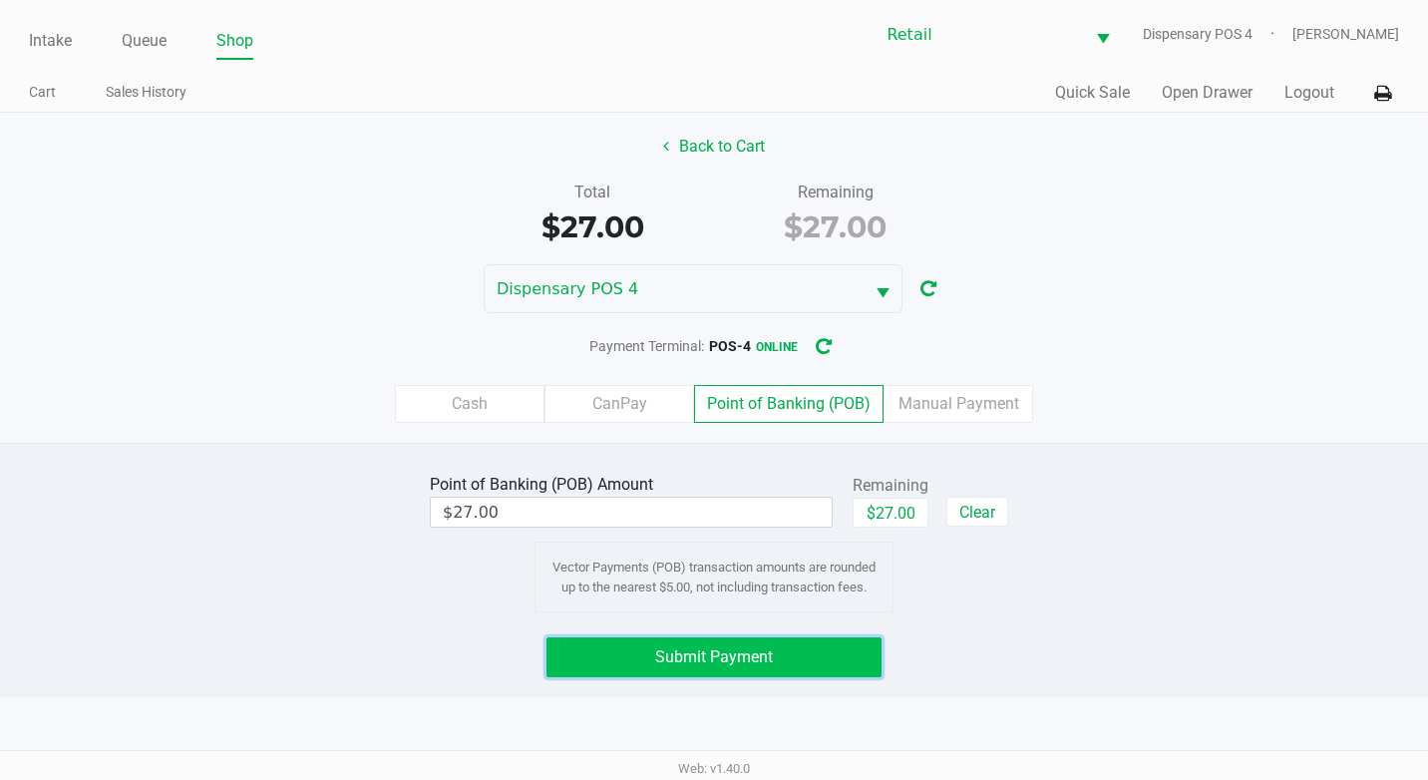
click at [816, 667] on button "Submit Payment" at bounding box center [713, 657] width 335 height 40
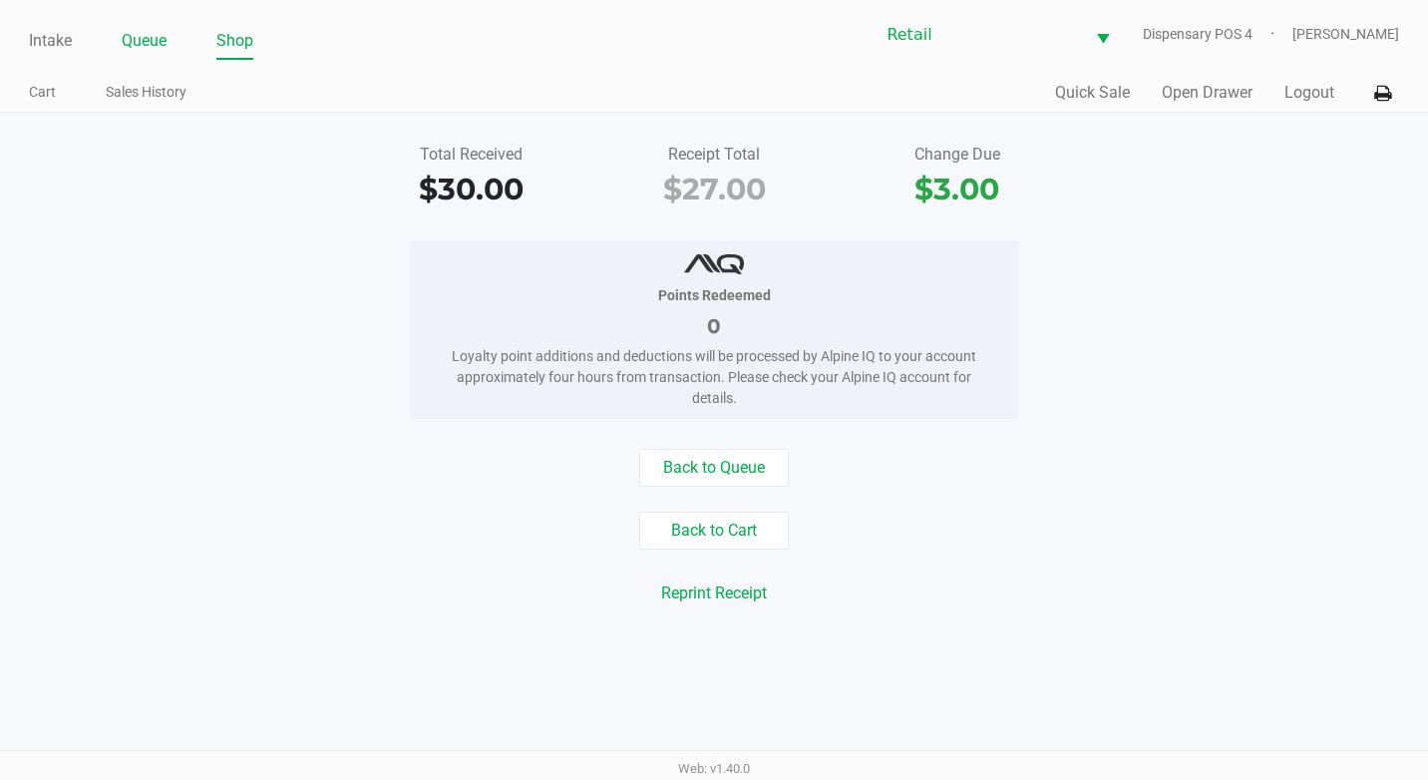
click at [164, 44] on link "Queue" at bounding box center [144, 41] width 45 height 28
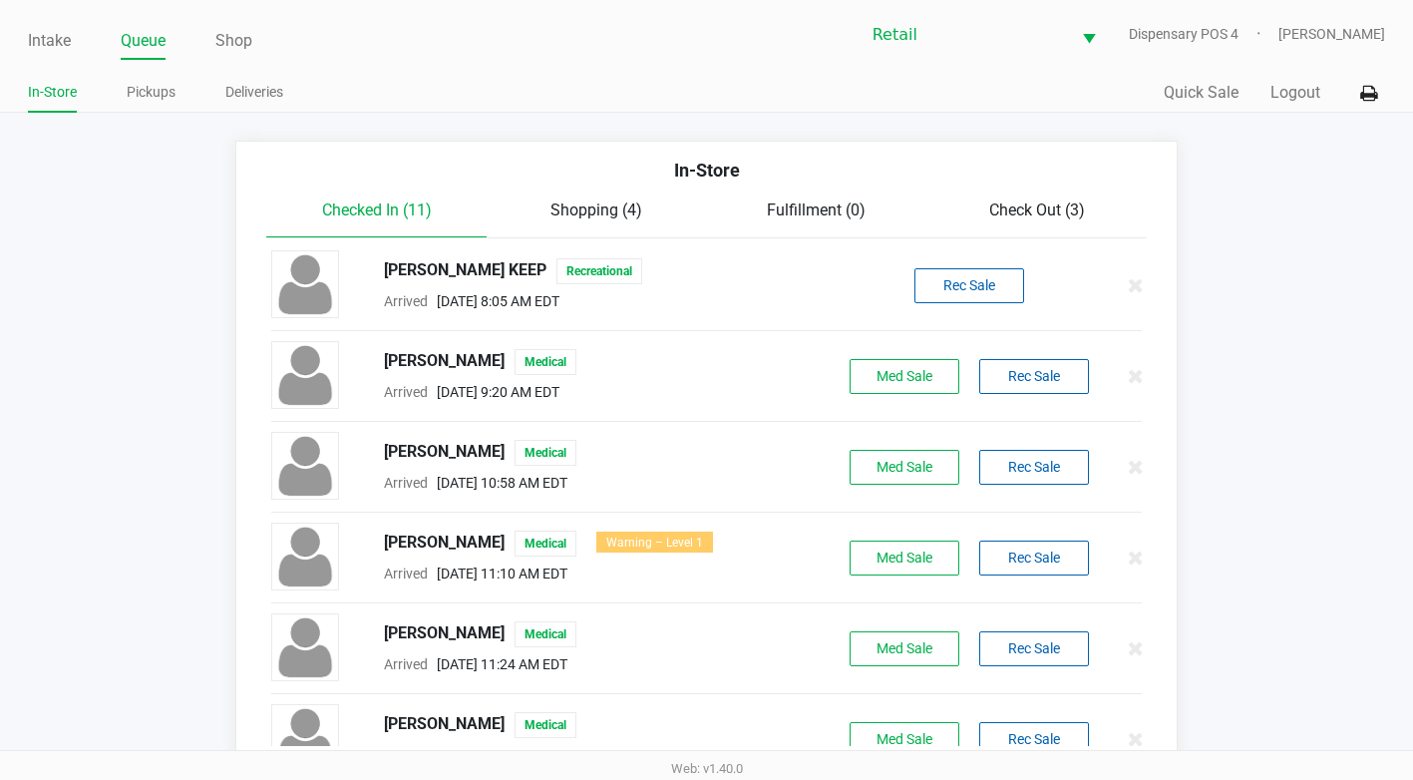
click at [1022, 193] on div "In-Store" at bounding box center [706, 178] width 910 height 42
click at [1023, 204] on span "Check Out (3)" at bounding box center [1037, 209] width 96 height 19
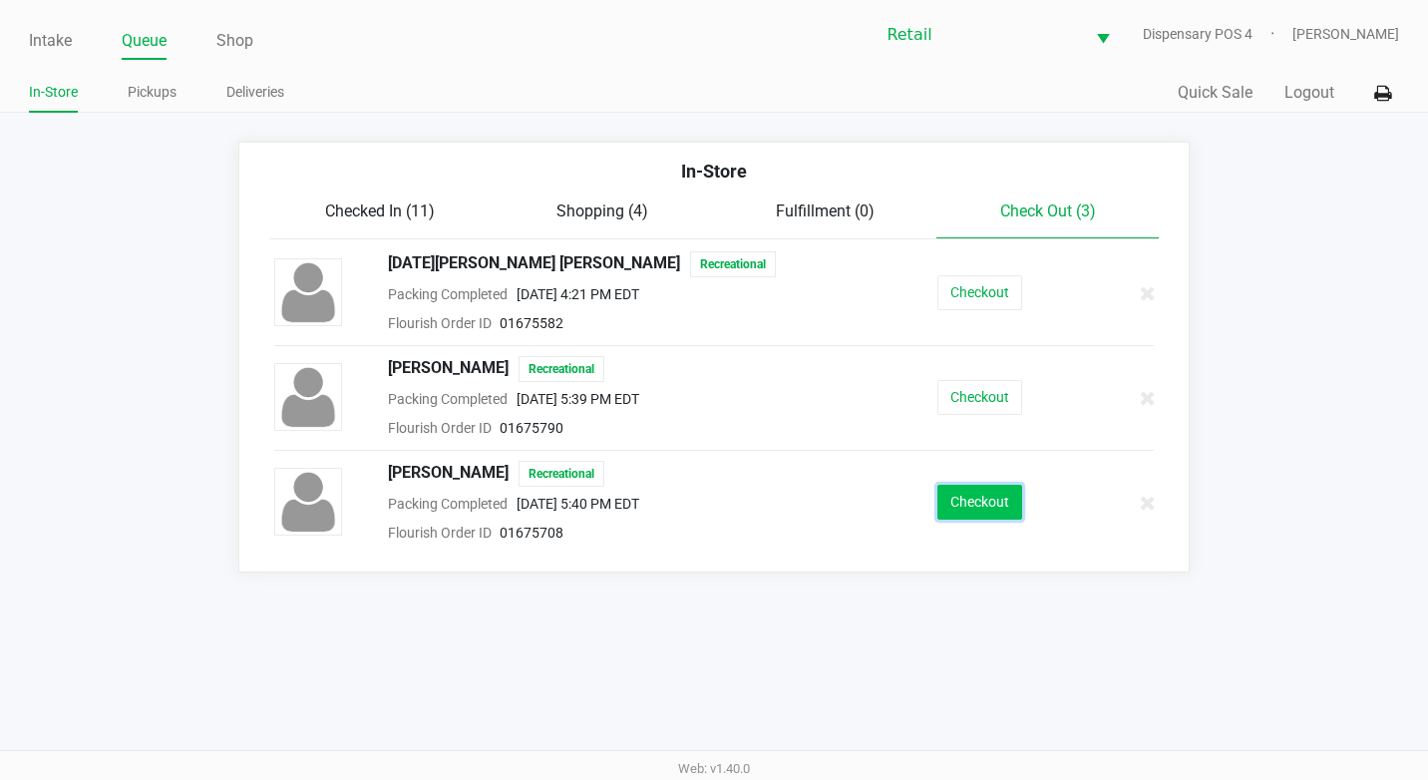
click at [965, 494] on button "Checkout" at bounding box center [979, 502] width 85 height 35
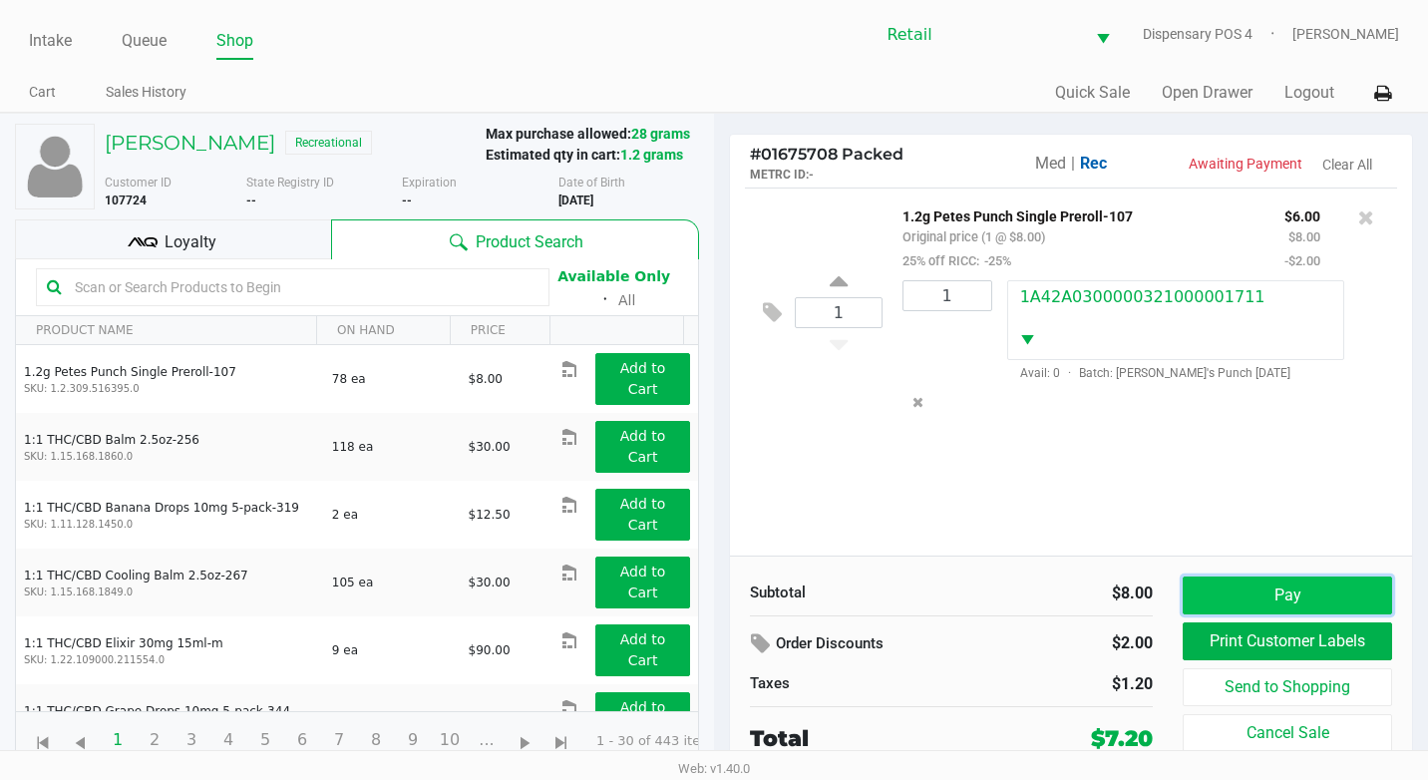
click at [1287, 585] on button "Pay" at bounding box center [1287, 595] width 209 height 38
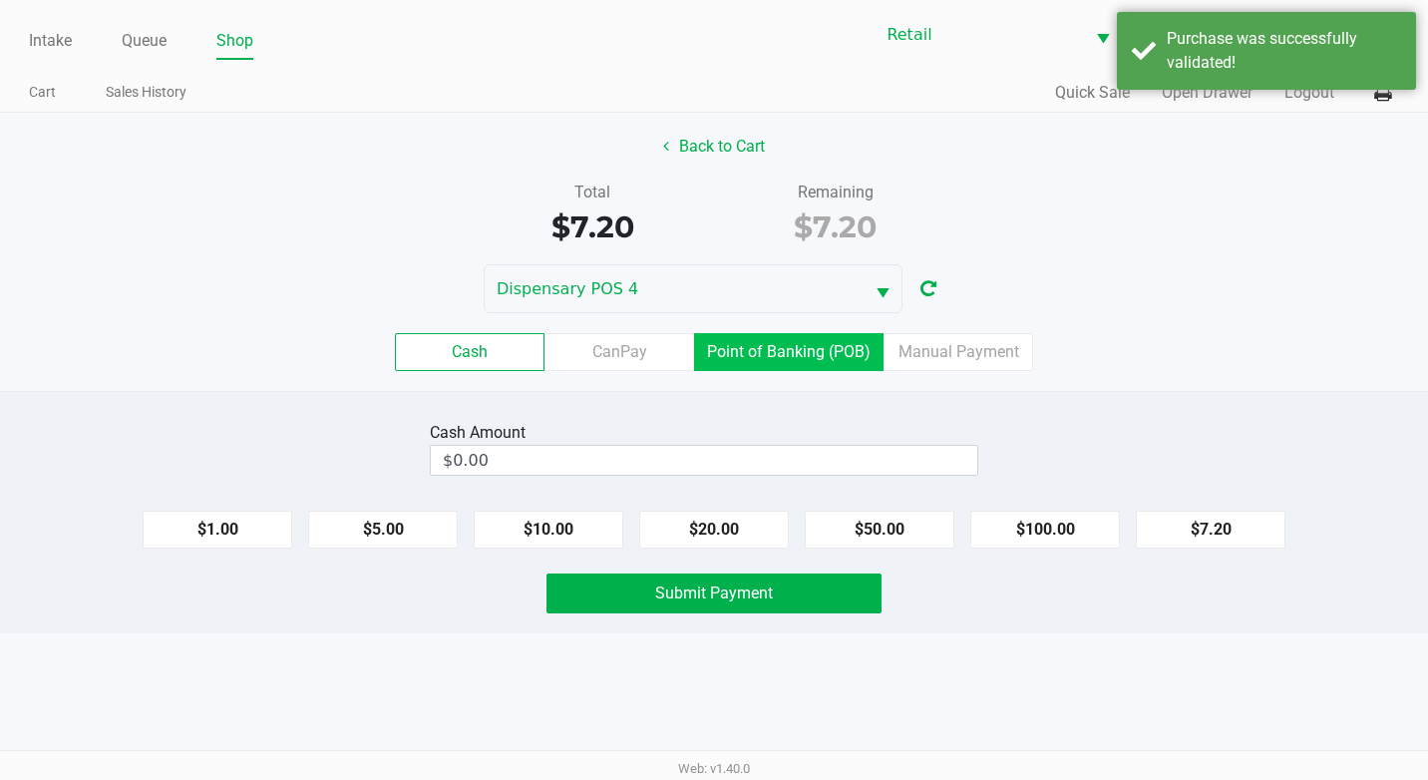
click at [791, 368] on label "Point of Banking (POB)" at bounding box center [788, 352] width 189 height 38
click at [0, 0] on 7 "Point of Banking (POB)" at bounding box center [0, 0] width 0 height 0
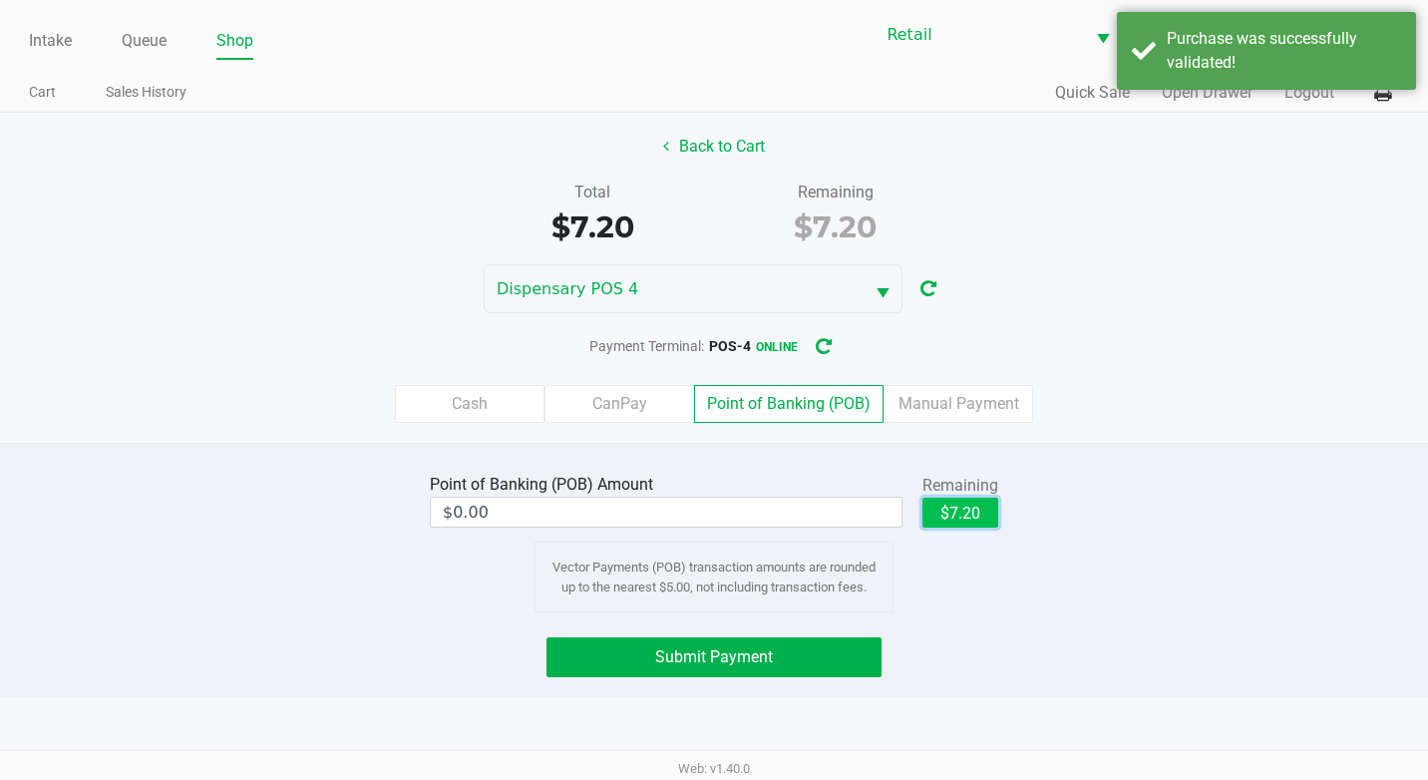
click at [961, 526] on button "$7.20" at bounding box center [960, 513] width 76 height 30
type input "$7.20"
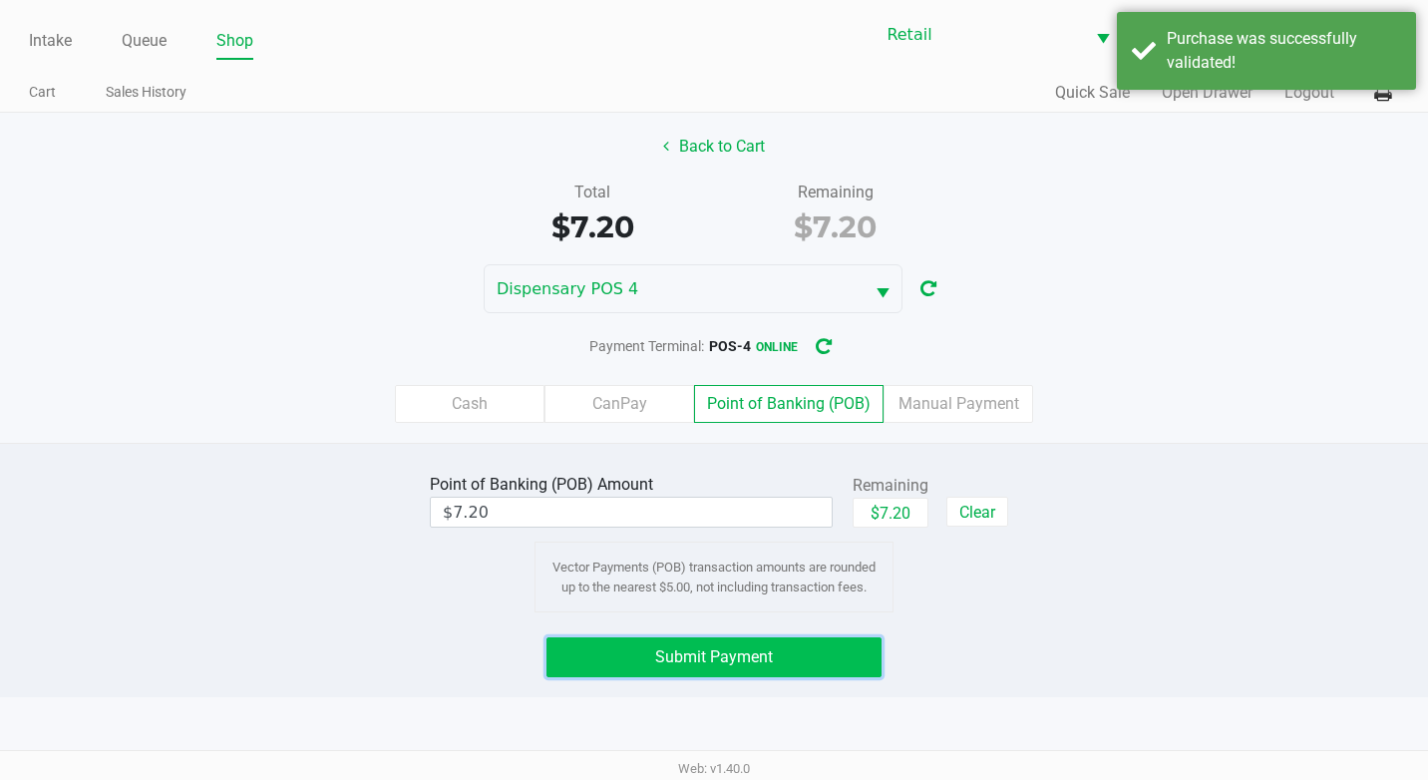
click at [656, 651] on span "Submit Payment" at bounding box center [714, 656] width 118 height 19
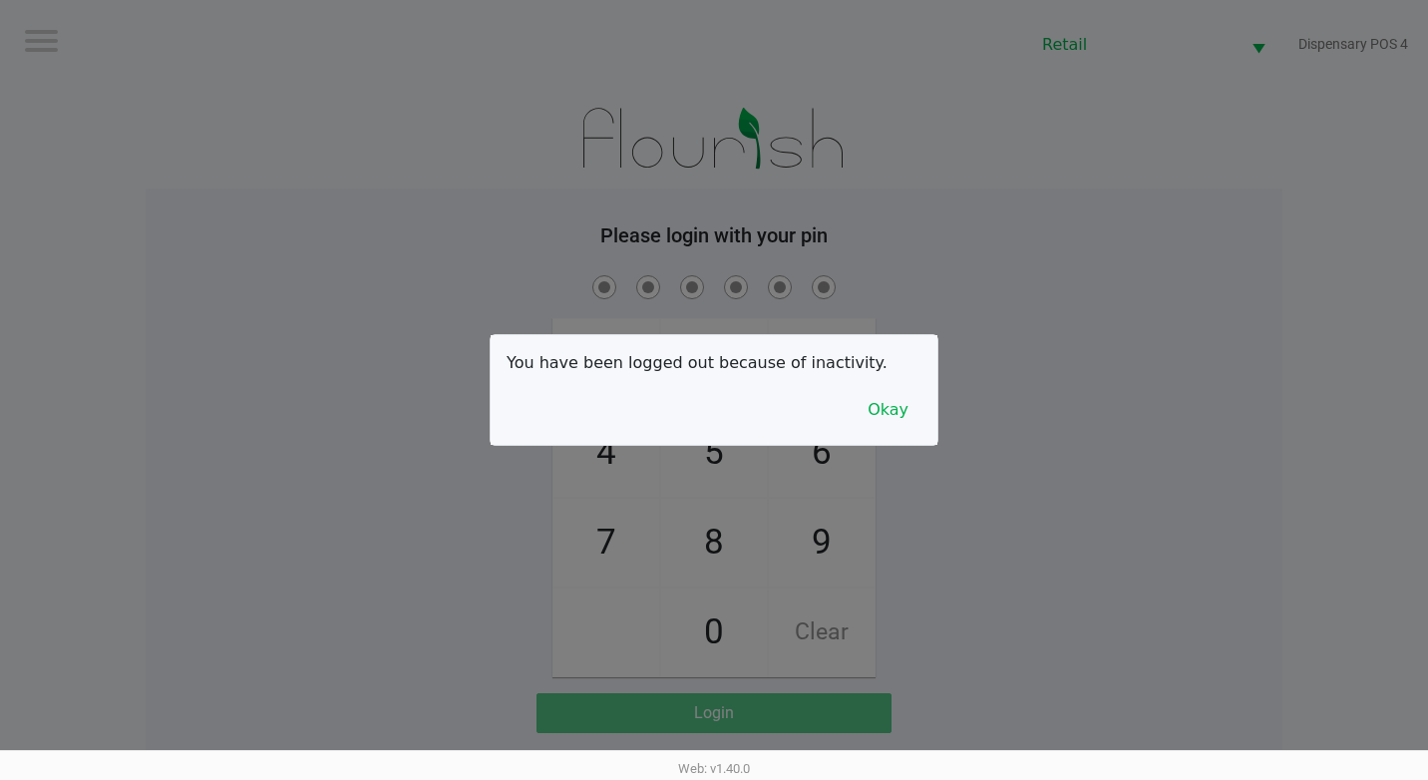
click at [863, 108] on div at bounding box center [714, 390] width 1428 height 780
drag, startPoint x: 1169, startPoint y: 626, endPoint x: 1039, endPoint y: 564, distance: 143.6
click at [1170, 626] on div at bounding box center [714, 390] width 1428 height 780
drag, startPoint x: 904, startPoint y: 395, endPoint x: 981, endPoint y: 411, distance: 78.4
click at [904, 396] on button "Okay" at bounding box center [888, 410] width 67 height 38
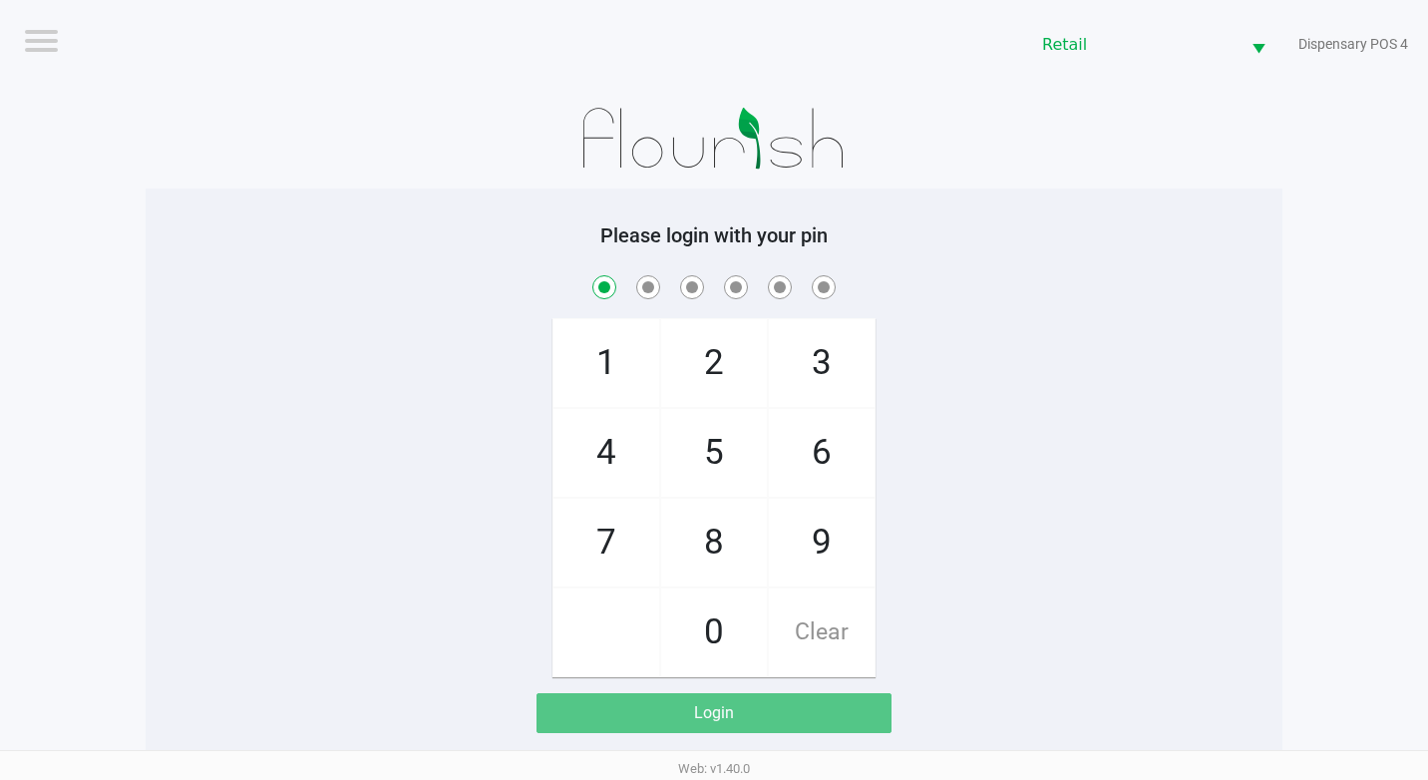
checkbox input "true"
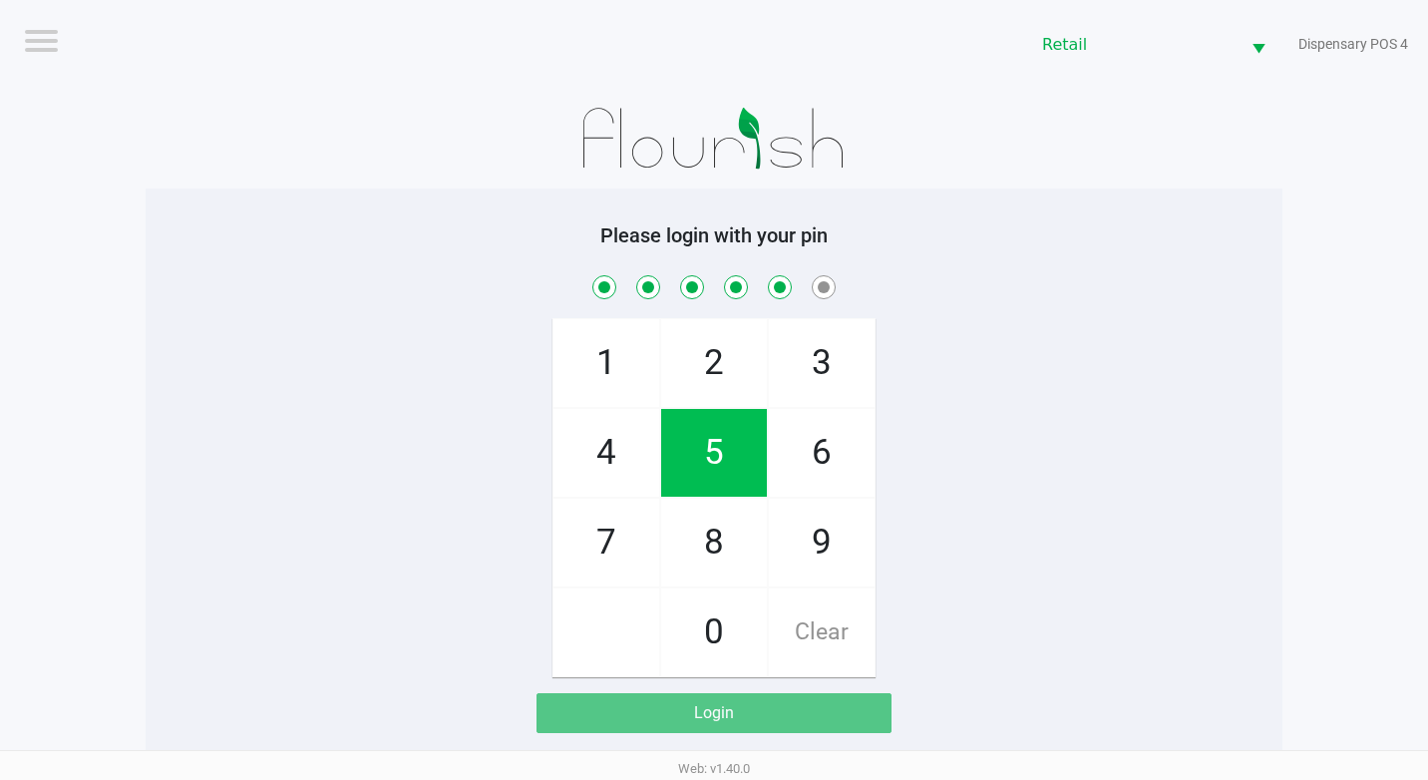
checkbox input "true"
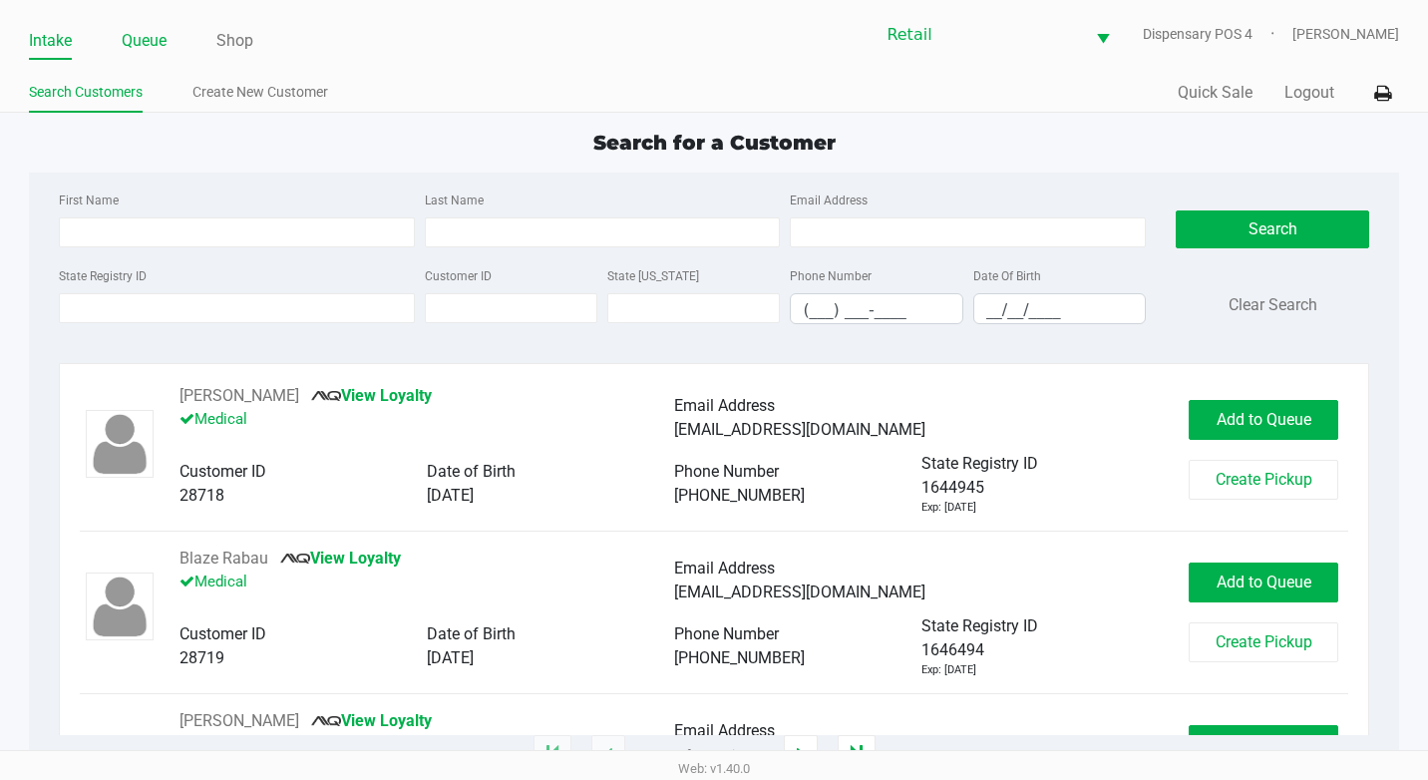
click at [164, 49] on link "Queue" at bounding box center [144, 41] width 45 height 28
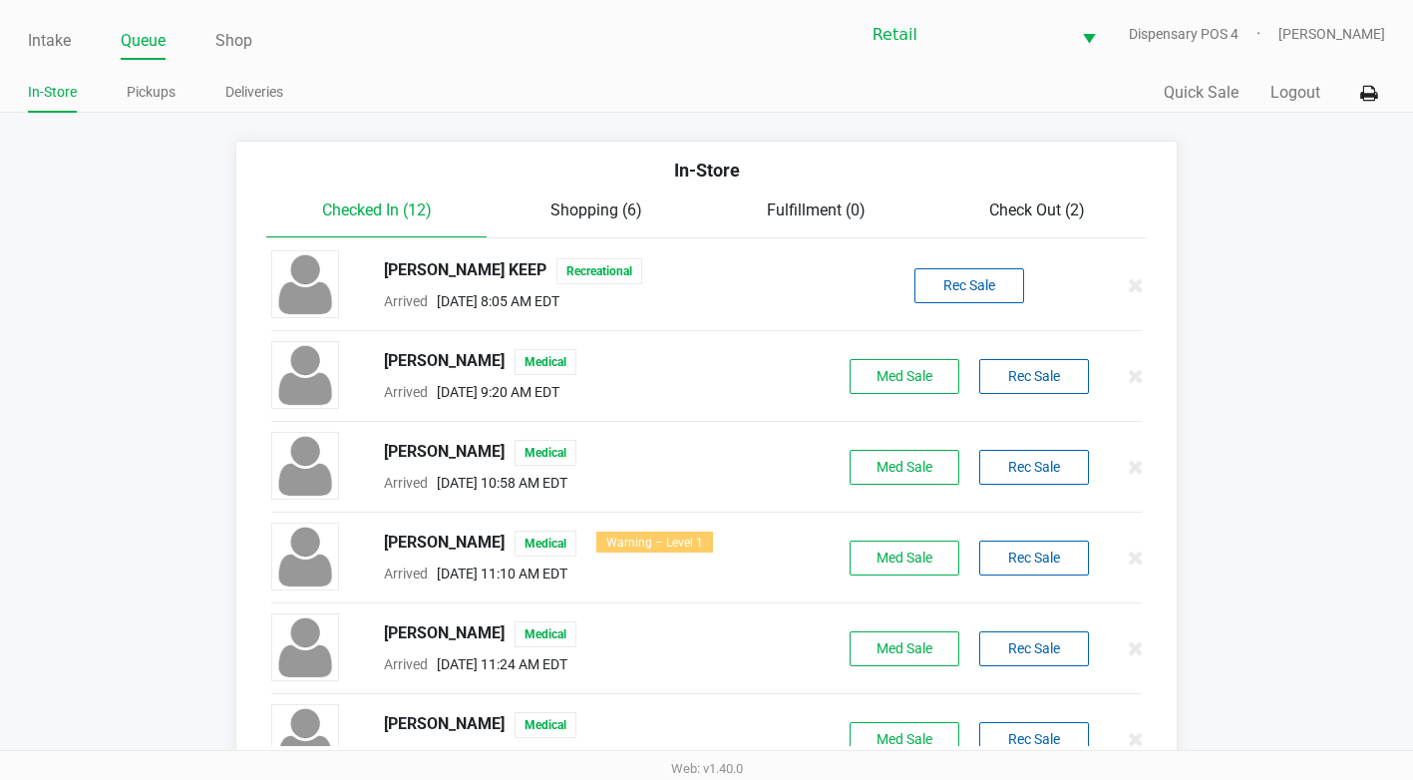
click at [1069, 219] on span "Check Out (2)" at bounding box center [1037, 209] width 96 height 19
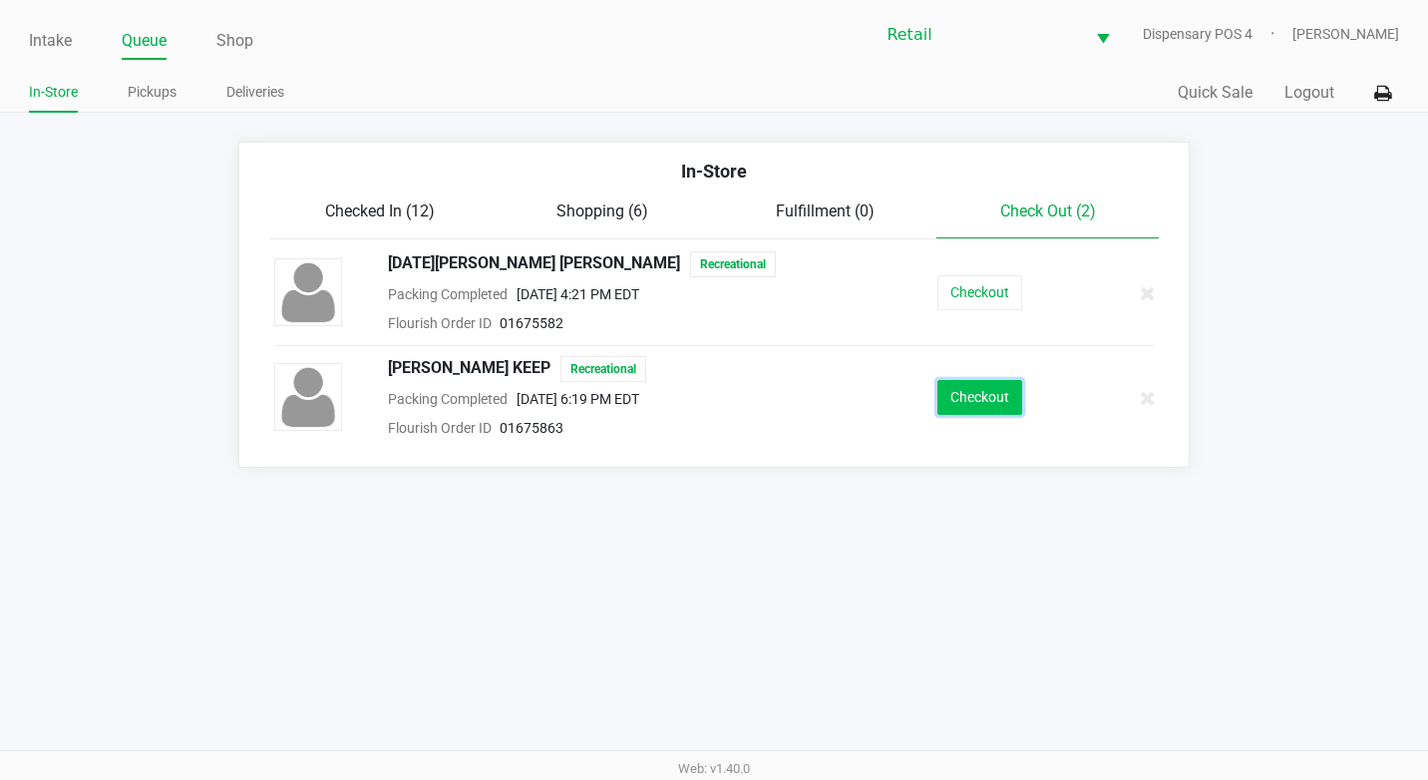
click at [943, 391] on button "Checkout" at bounding box center [979, 397] width 85 height 35
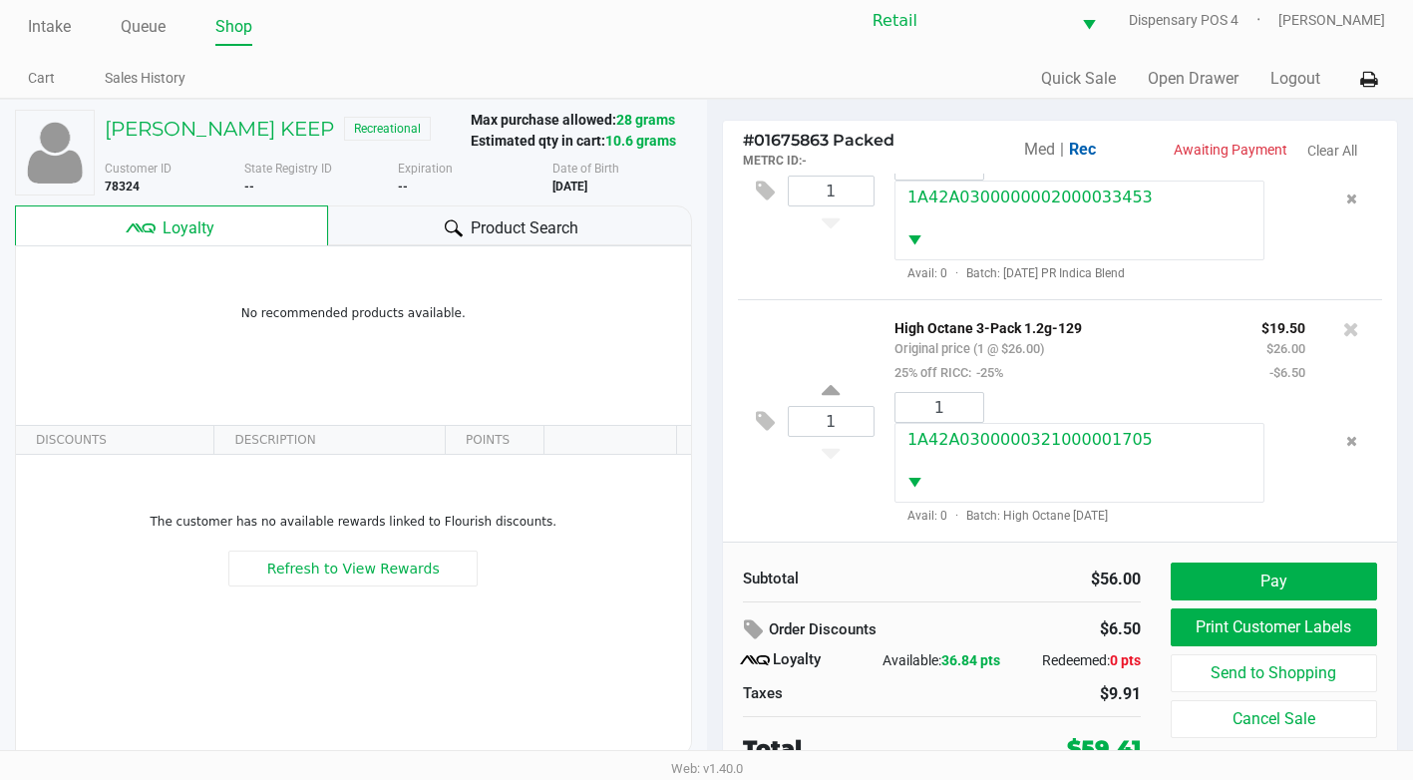
scroll to position [20, 0]
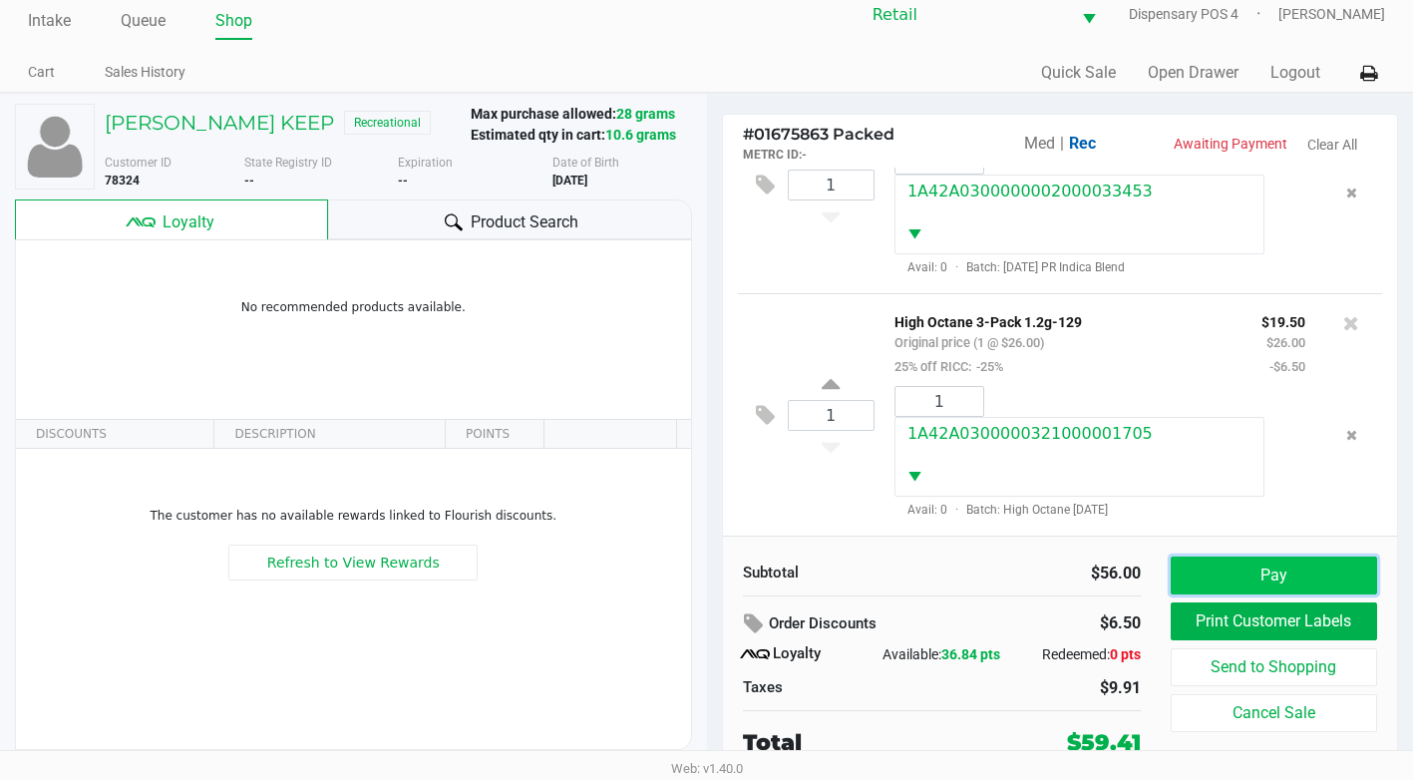
click at [1271, 575] on button "Pay" at bounding box center [1274, 575] width 206 height 38
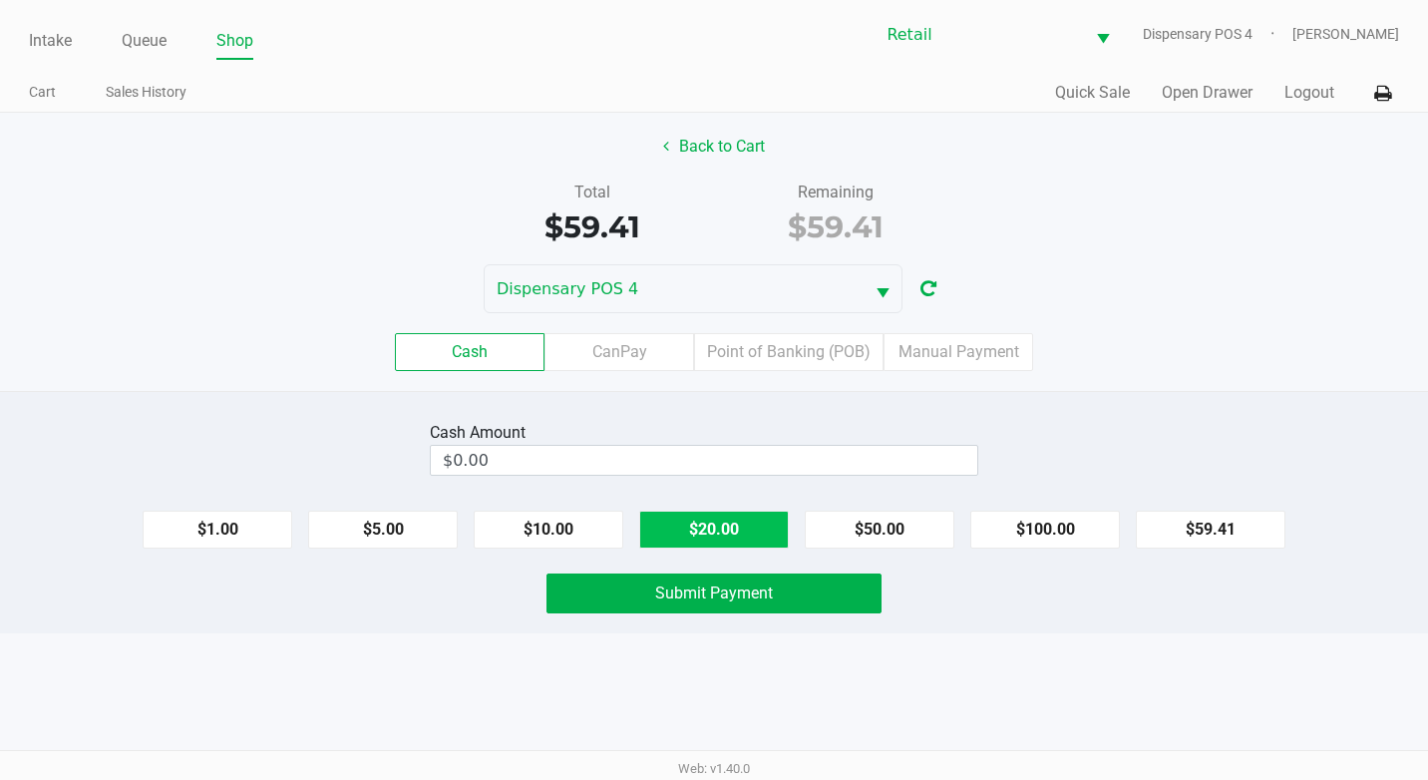
click at [689, 528] on button "$20.00" at bounding box center [714, 530] width 150 height 38
type input "$60.00"
drag, startPoint x: 779, startPoint y: 576, endPoint x: 910, endPoint y: 618, distance: 138.1
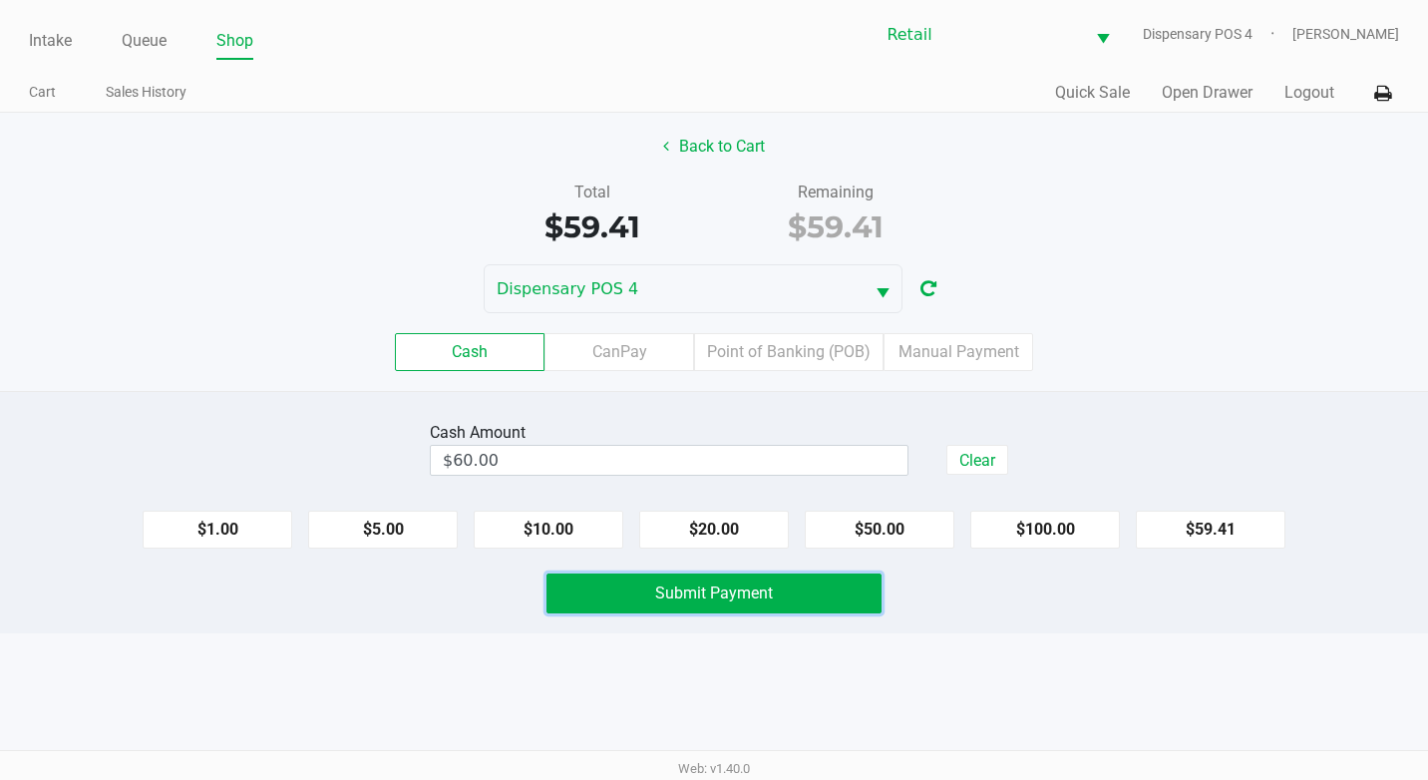
click at [781, 582] on button "Submit Payment" at bounding box center [713, 593] width 335 height 40
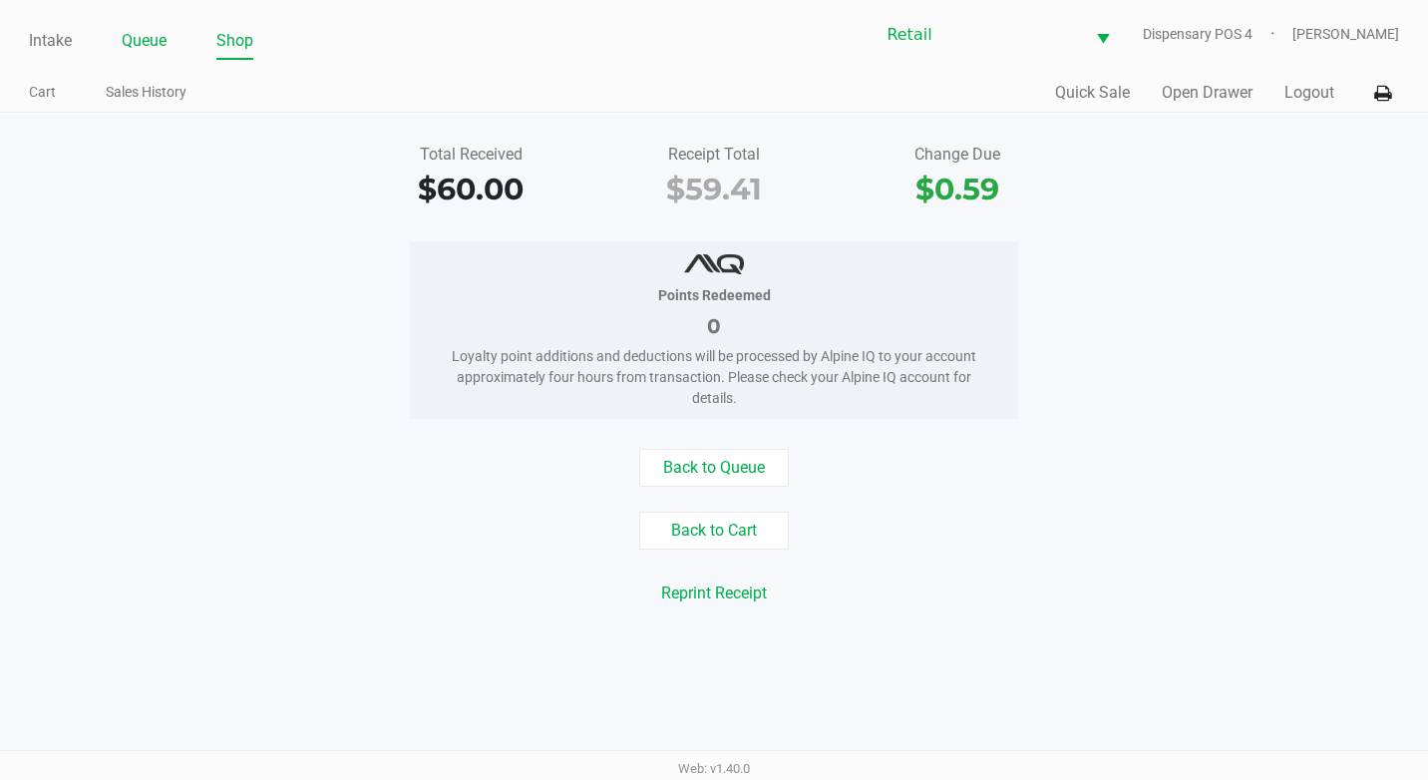
click at [156, 39] on link "Queue" at bounding box center [144, 41] width 45 height 28
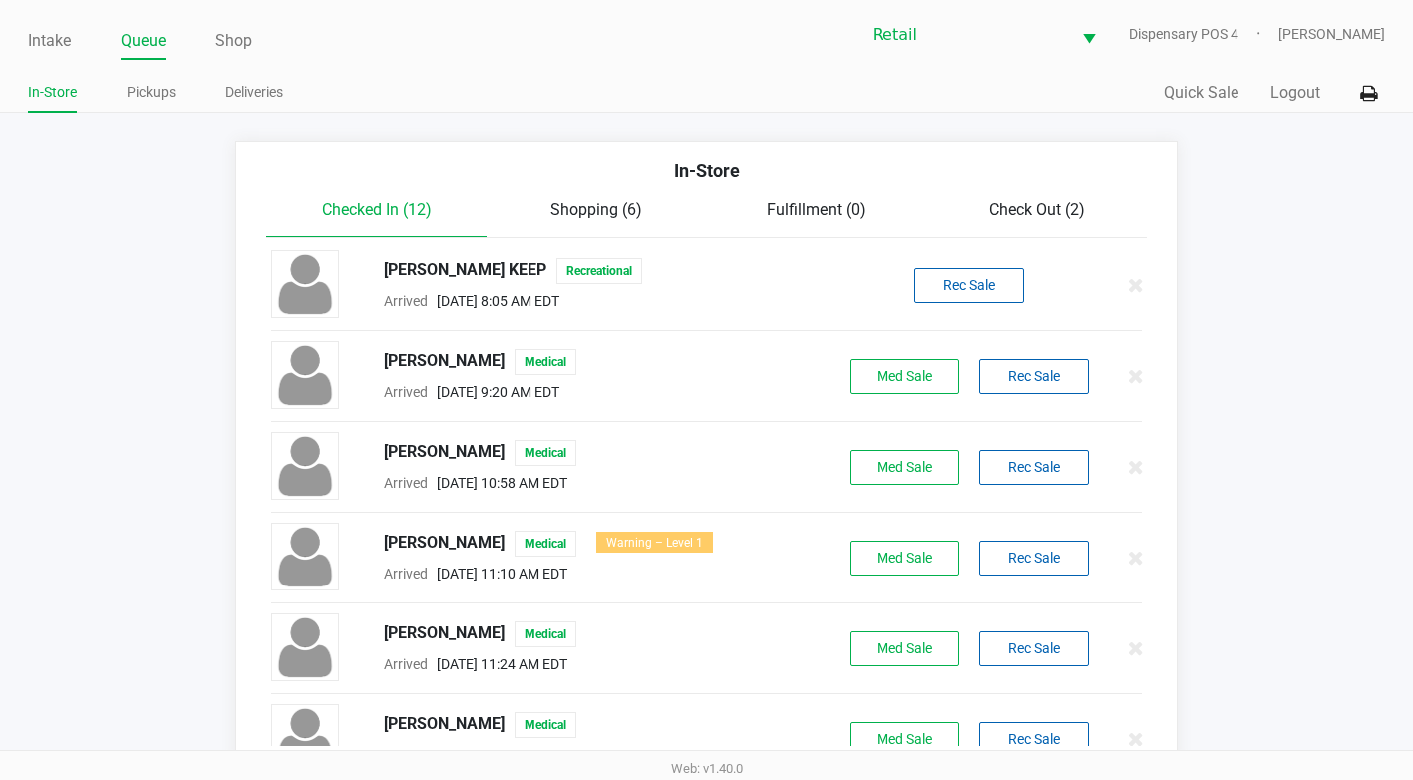
click at [1023, 216] on span "Check Out (2)" at bounding box center [1037, 209] width 96 height 19
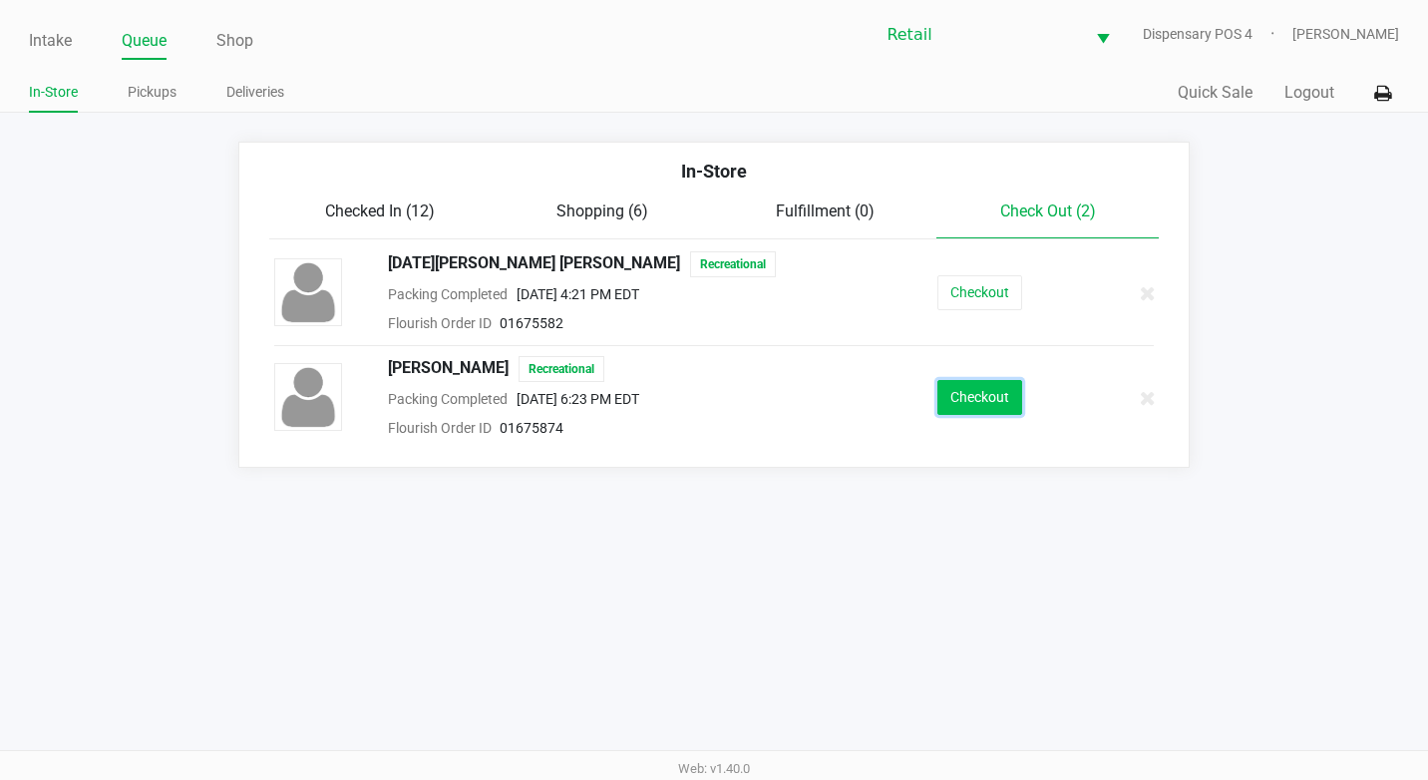
click at [949, 396] on button "Checkout" at bounding box center [979, 397] width 85 height 35
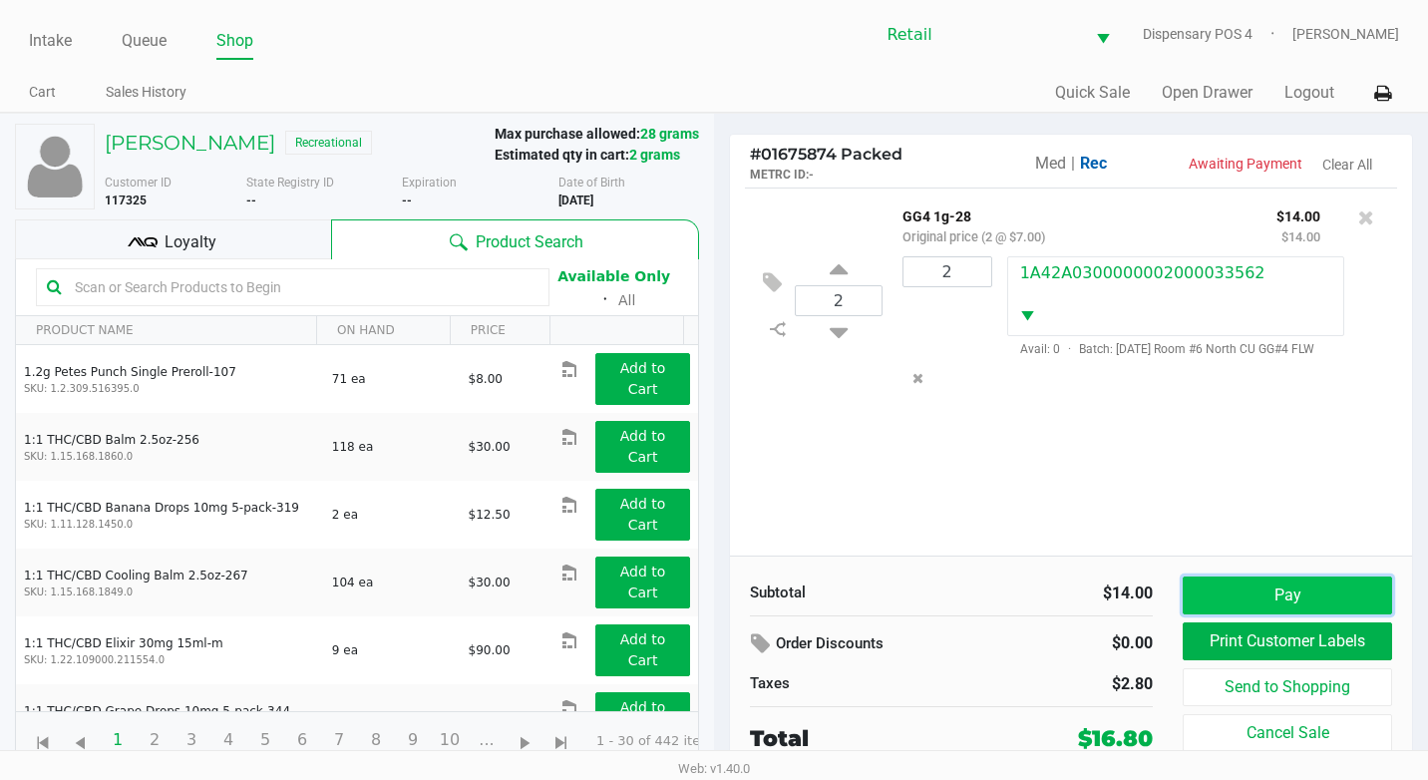
click at [1247, 596] on button "Pay" at bounding box center [1287, 595] width 209 height 38
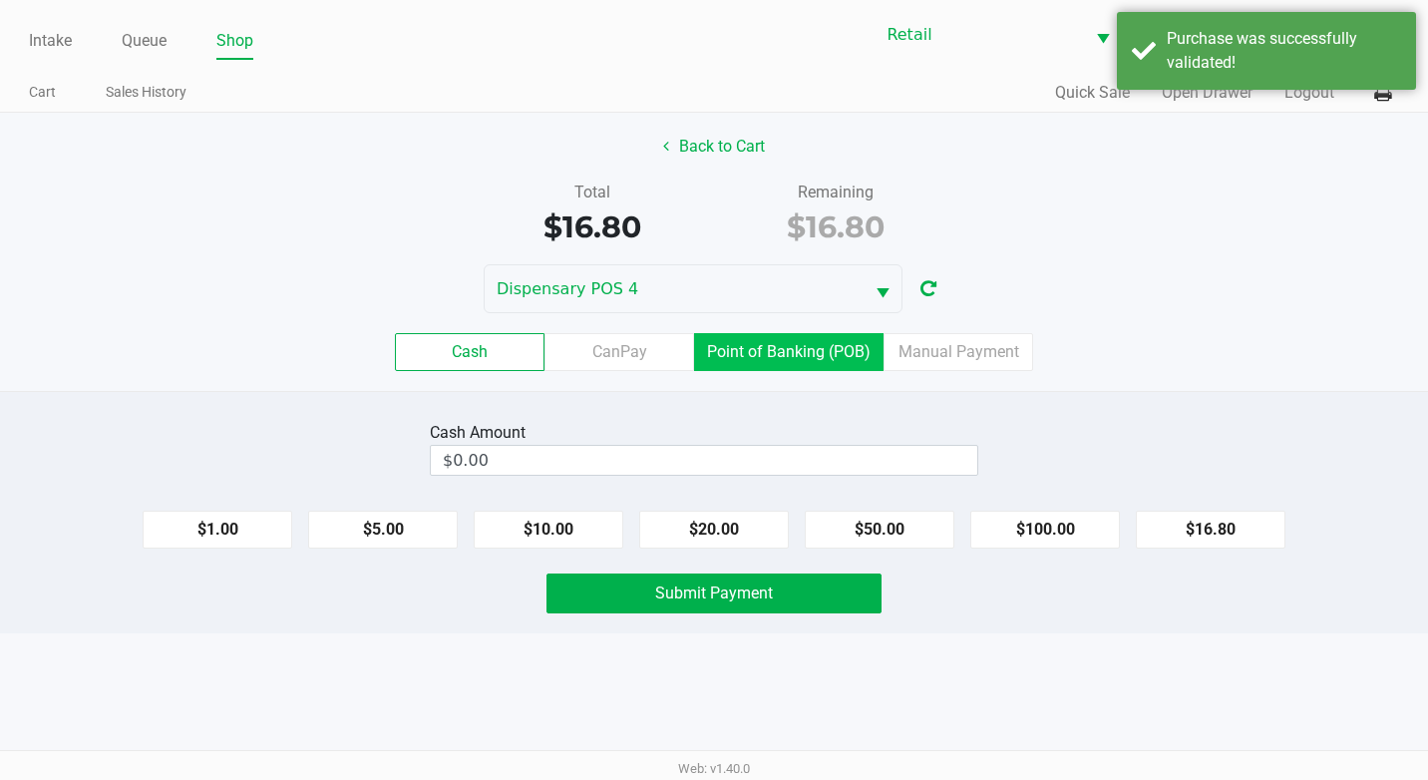
drag, startPoint x: 794, startPoint y: 335, endPoint x: 795, endPoint y: 396, distance: 60.8
click at [794, 342] on label "Point of Banking (POB)" at bounding box center [788, 352] width 189 height 38
click at [0, 0] on 7 "Point of Banking (POB)" at bounding box center [0, 0] width 0 height 0
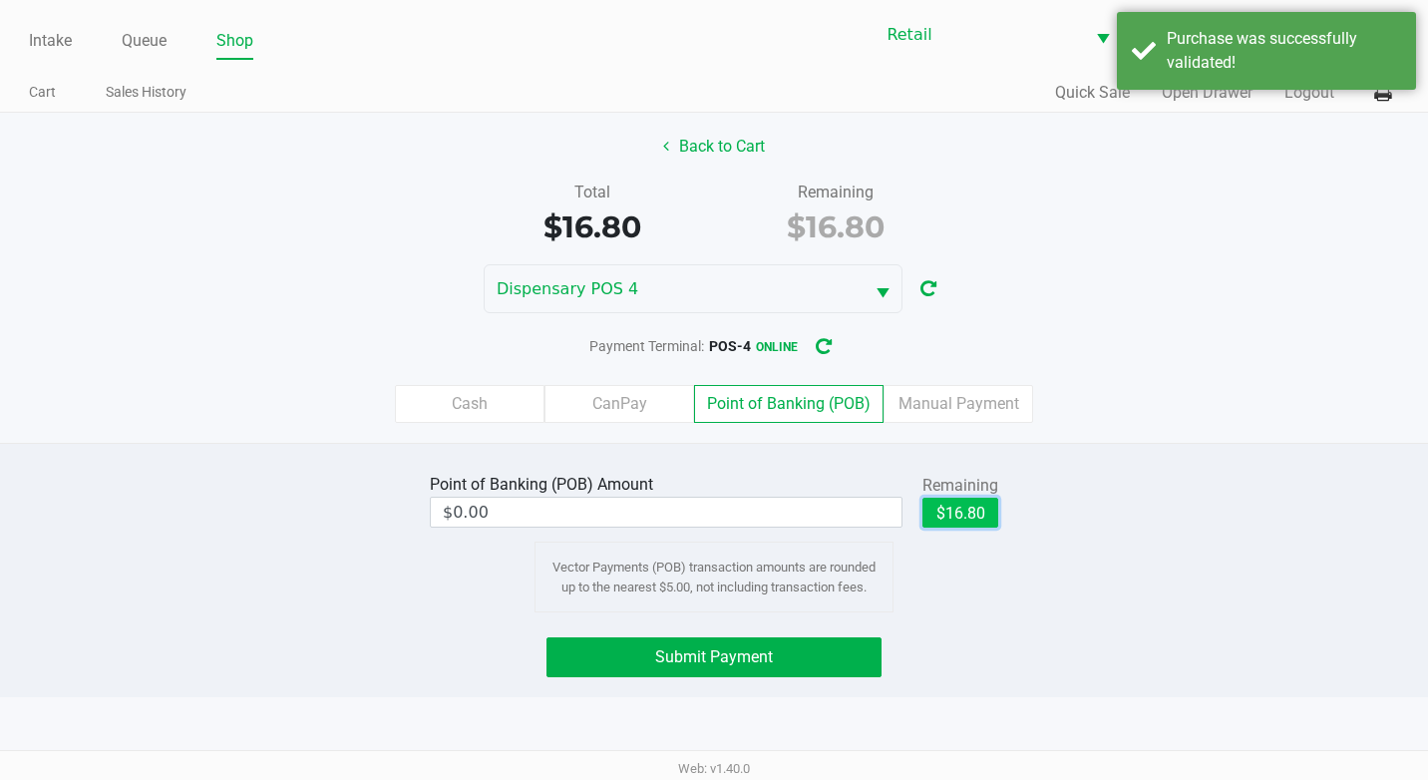
click at [964, 513] on button "$16.80" at bounding box center [960, 513] width 76 height 30
type input "$16.80"
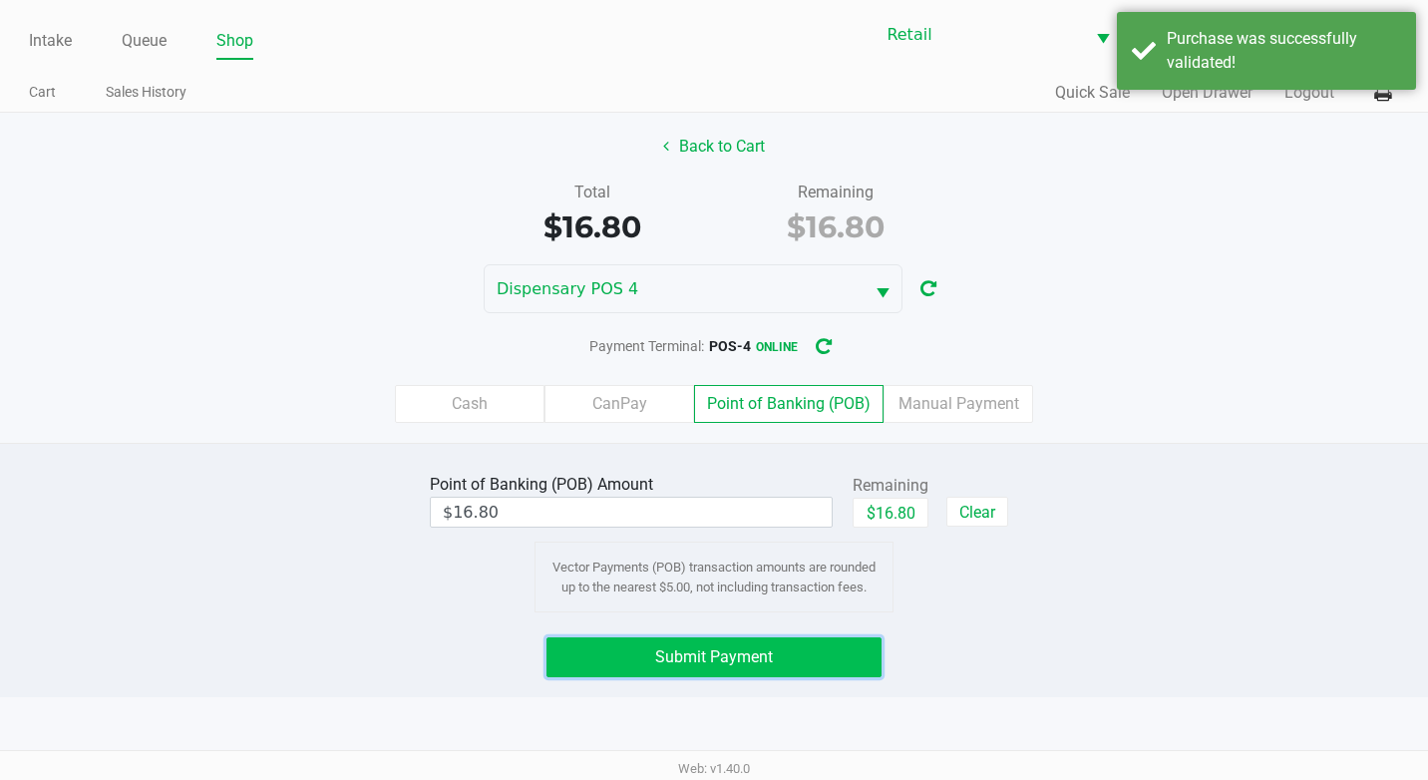
click at [769, 675] on button "Submit Payment" at bounding box center [713, 657] width 335 height 40
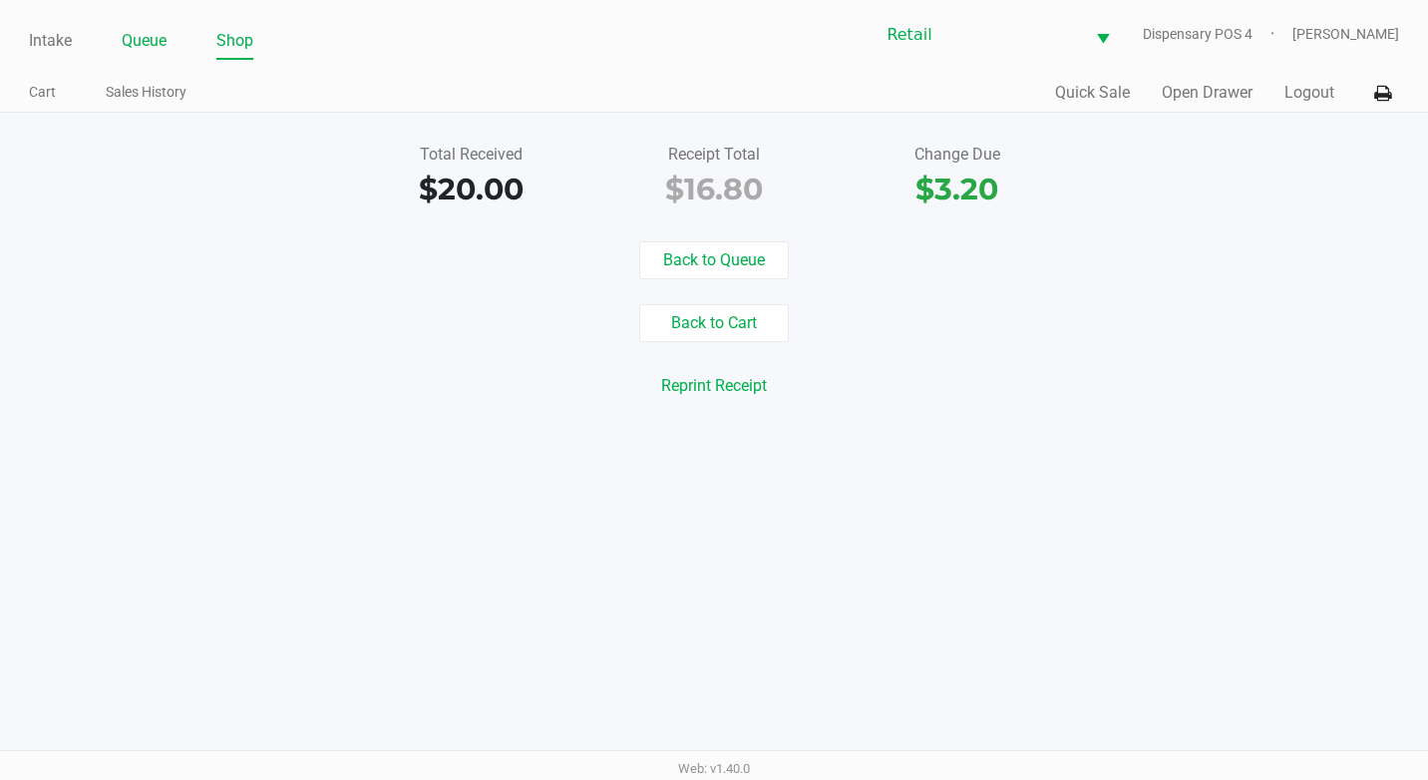
click at [158, 49] on link "Queue" at bounding box center [144, 41] width 45 height 28
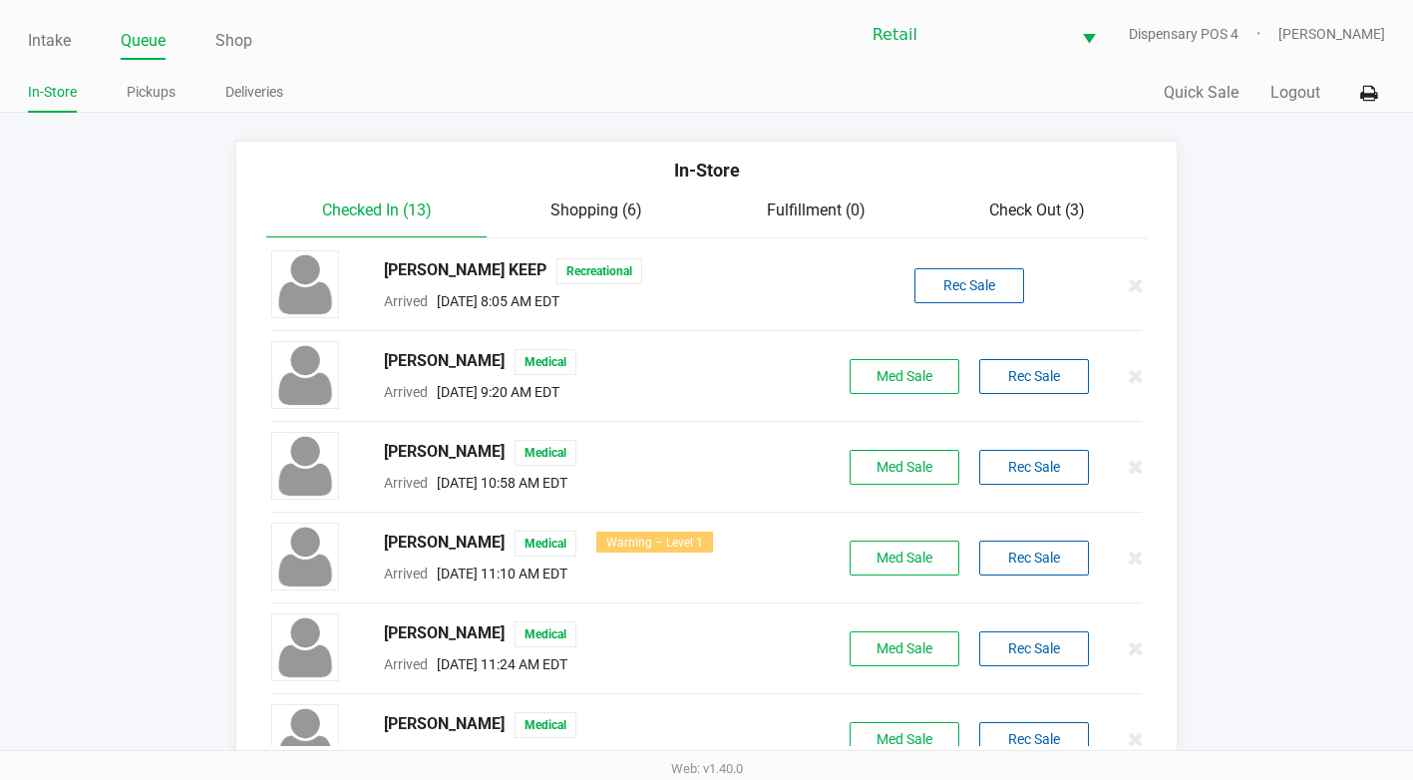
click at [1068, 206] on span "Check Out (3)" at bounding box center [1037, 209] width 96 height 19
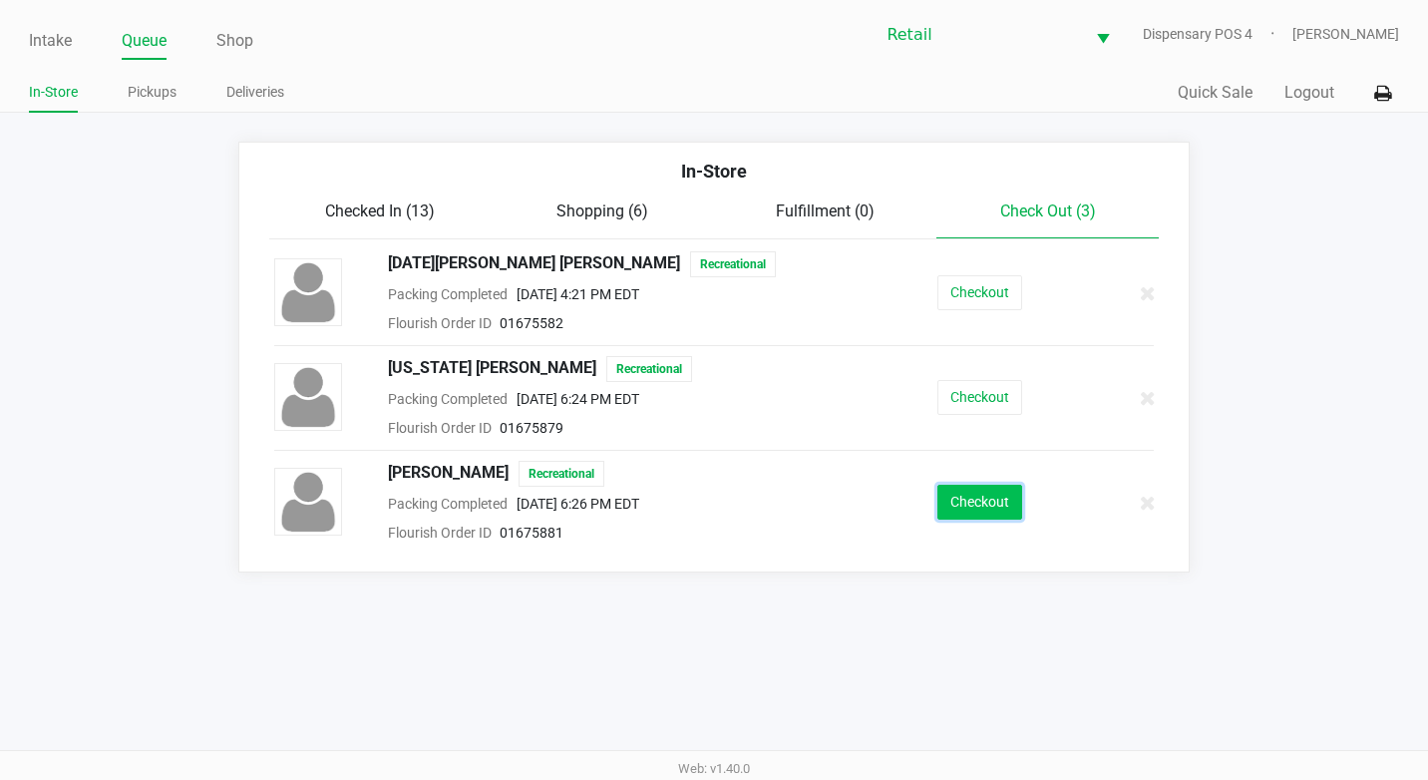
click at [984, 500] on button "Checkout" at bounding box center [979, 502] width 85 height 35
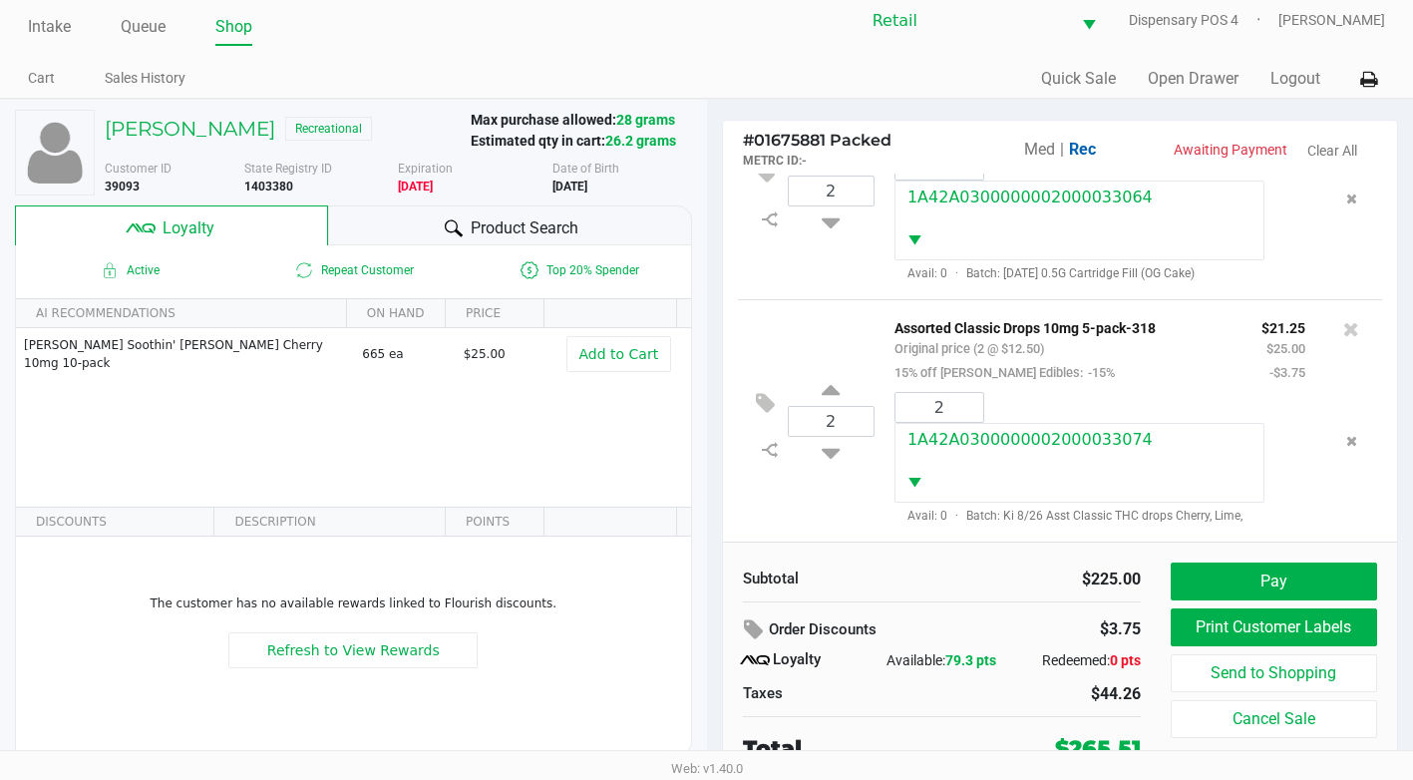
scroll to position [20, 0]
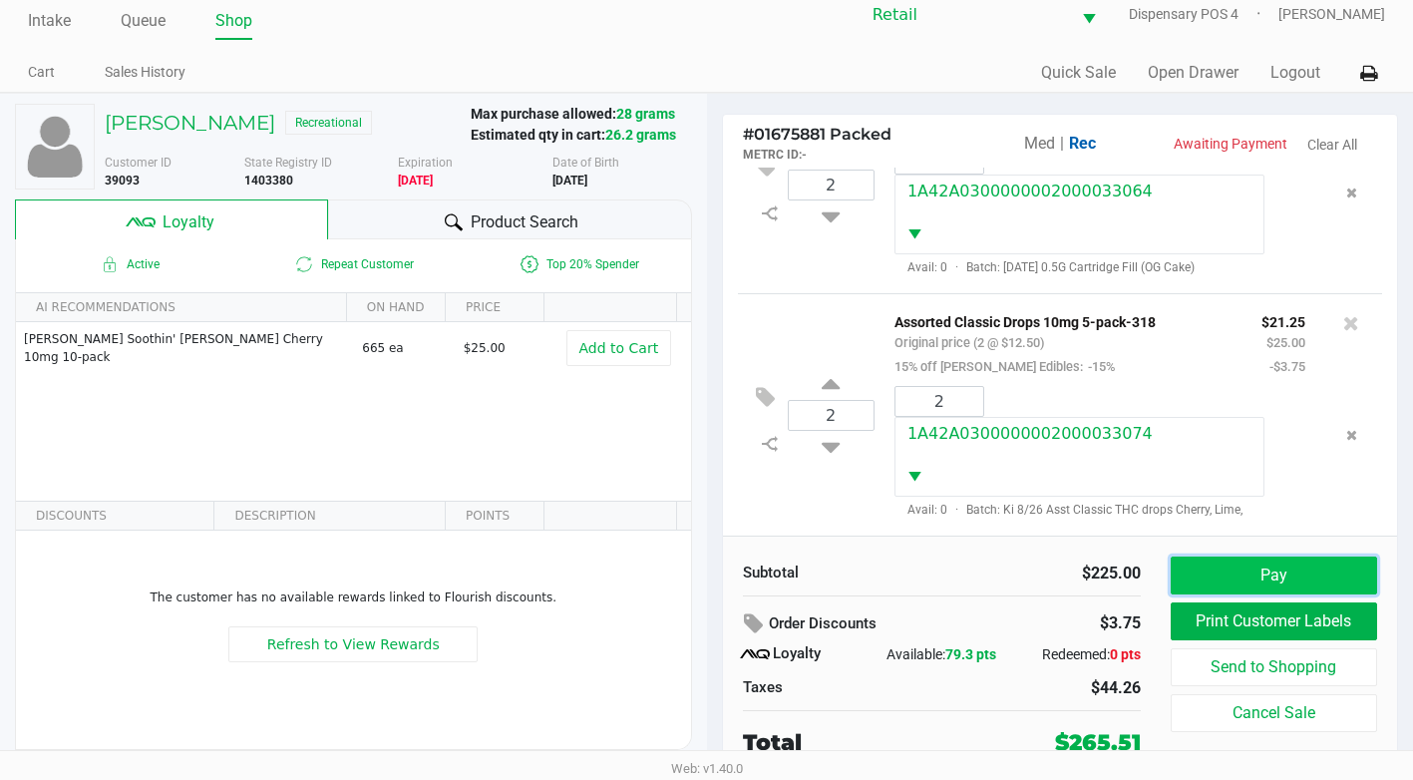
click at [1236, 572] on button "Pay" at bounding box center [1274, 575] width 206 height 38
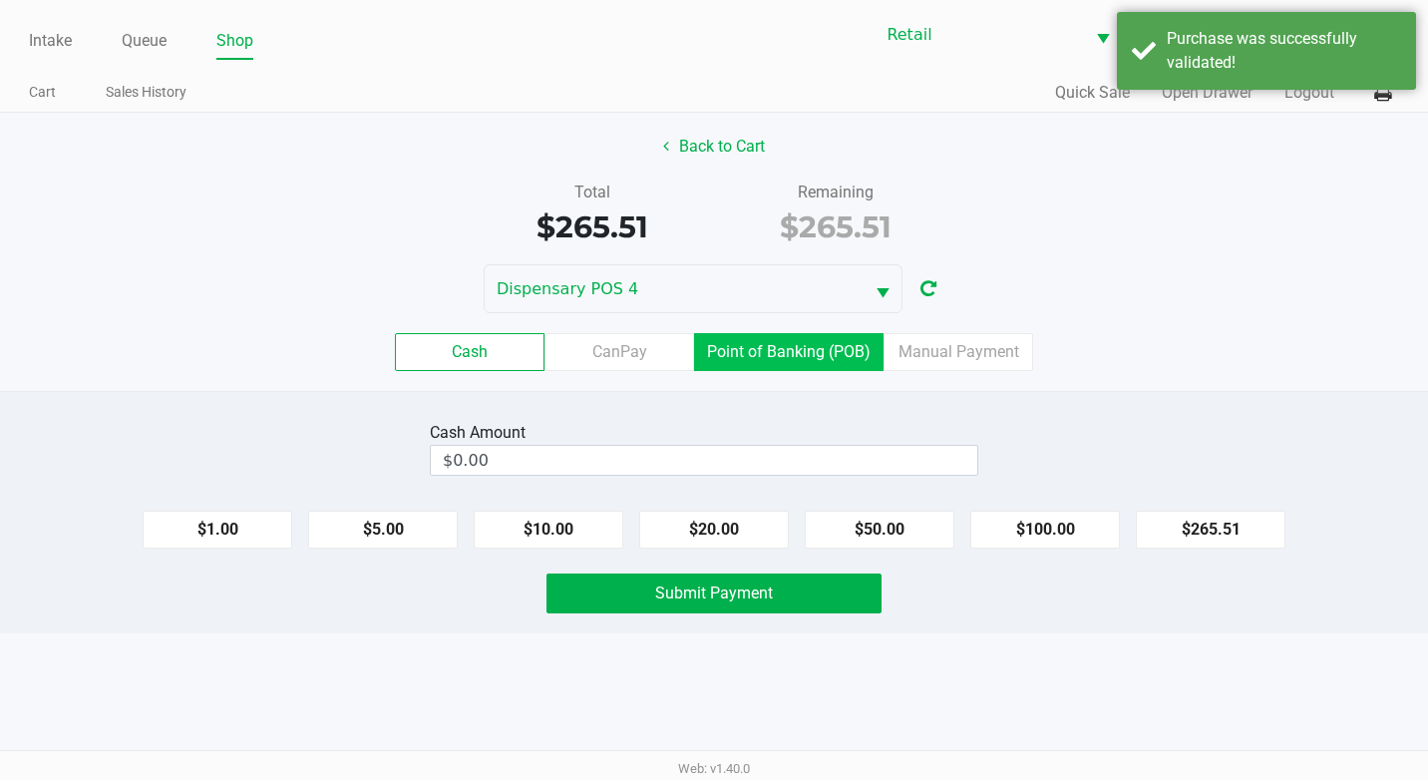
click at [799, 354] on label "Point of Banking (POB)" at bounding box center [788, 352] width 189 height 38
click at [0, 0] on 7 "Point of Banking (POB)" at bounding box center [0, 0] width 0 height 0
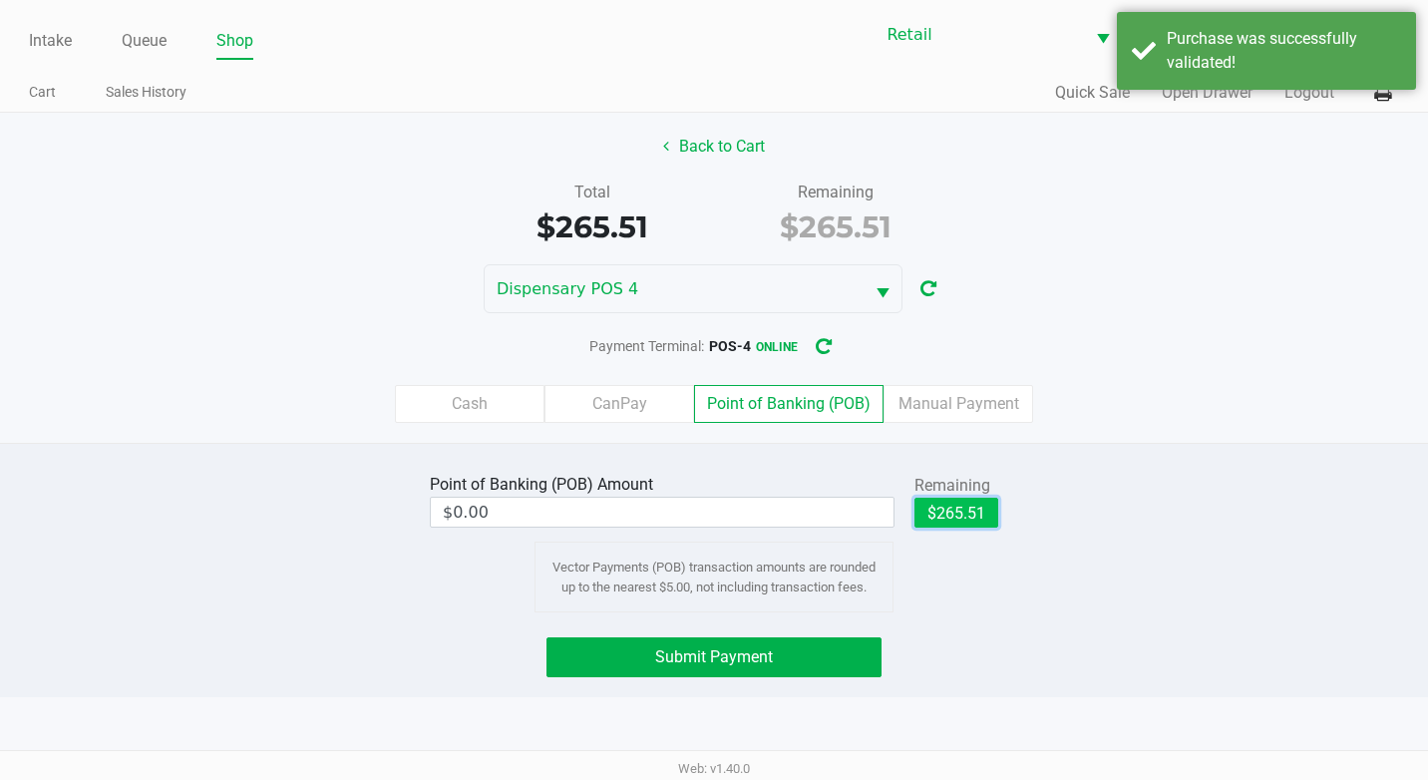
click at [959, 526] on button "$265.51" at bounding box center [956, 513] width 84 height 30
type input "$265.51"
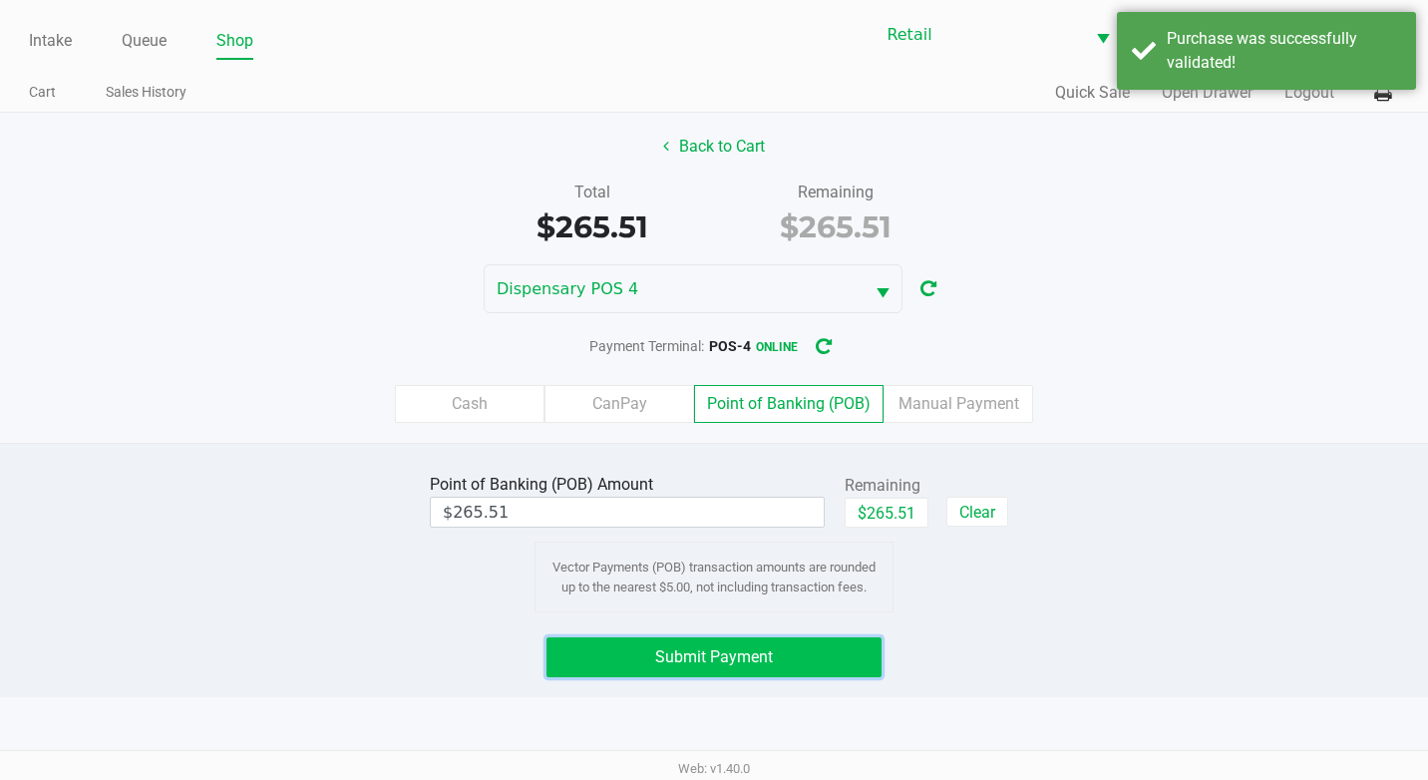
click at [875, 648] on button "Submit Payment" at bounding box center [713, 657] width 335 height 40
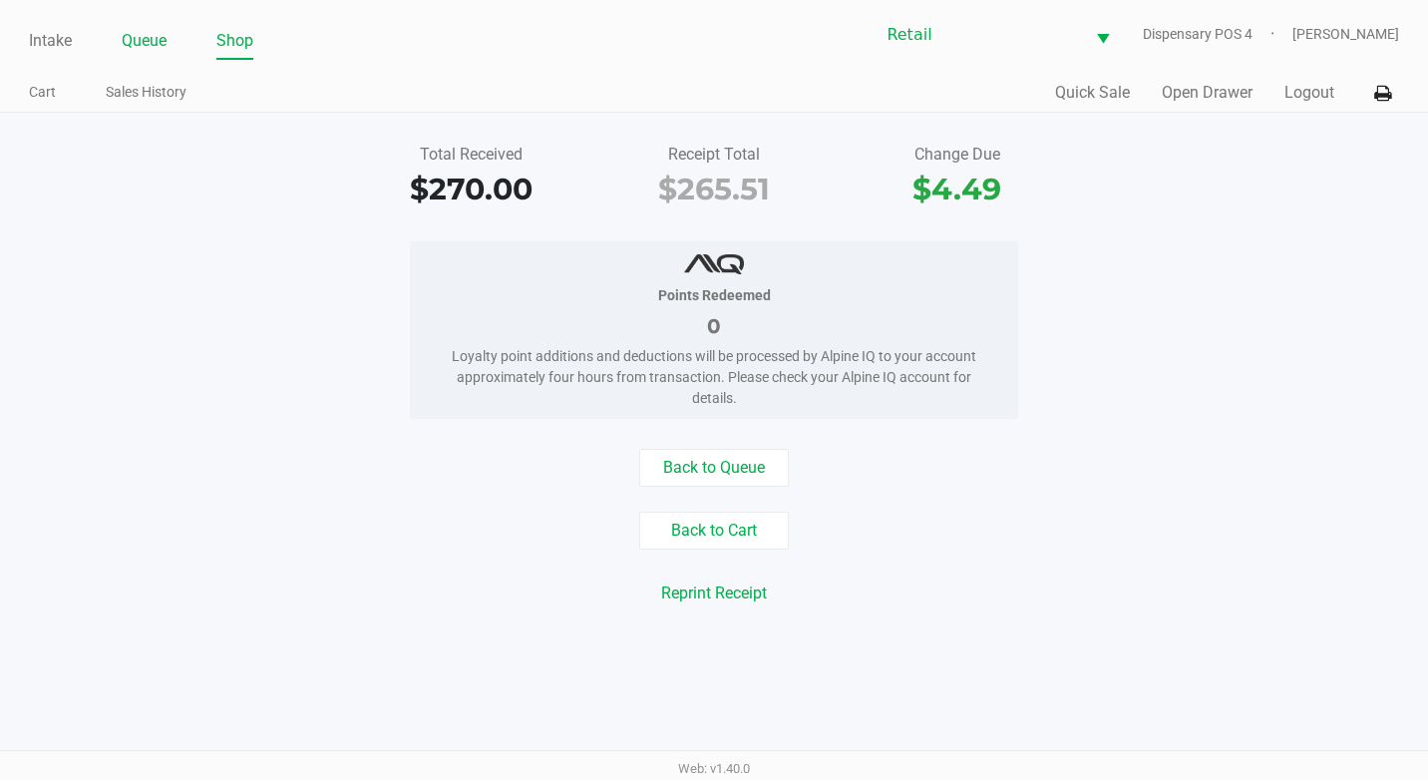
drag, startPoint x: 130, startPoint y: 33, endPoint x: 179, endPoint y: 1, distance: 59.2
click at [132, 33] on link "Queue" at bounding box center [144, 41] width 45 height 28
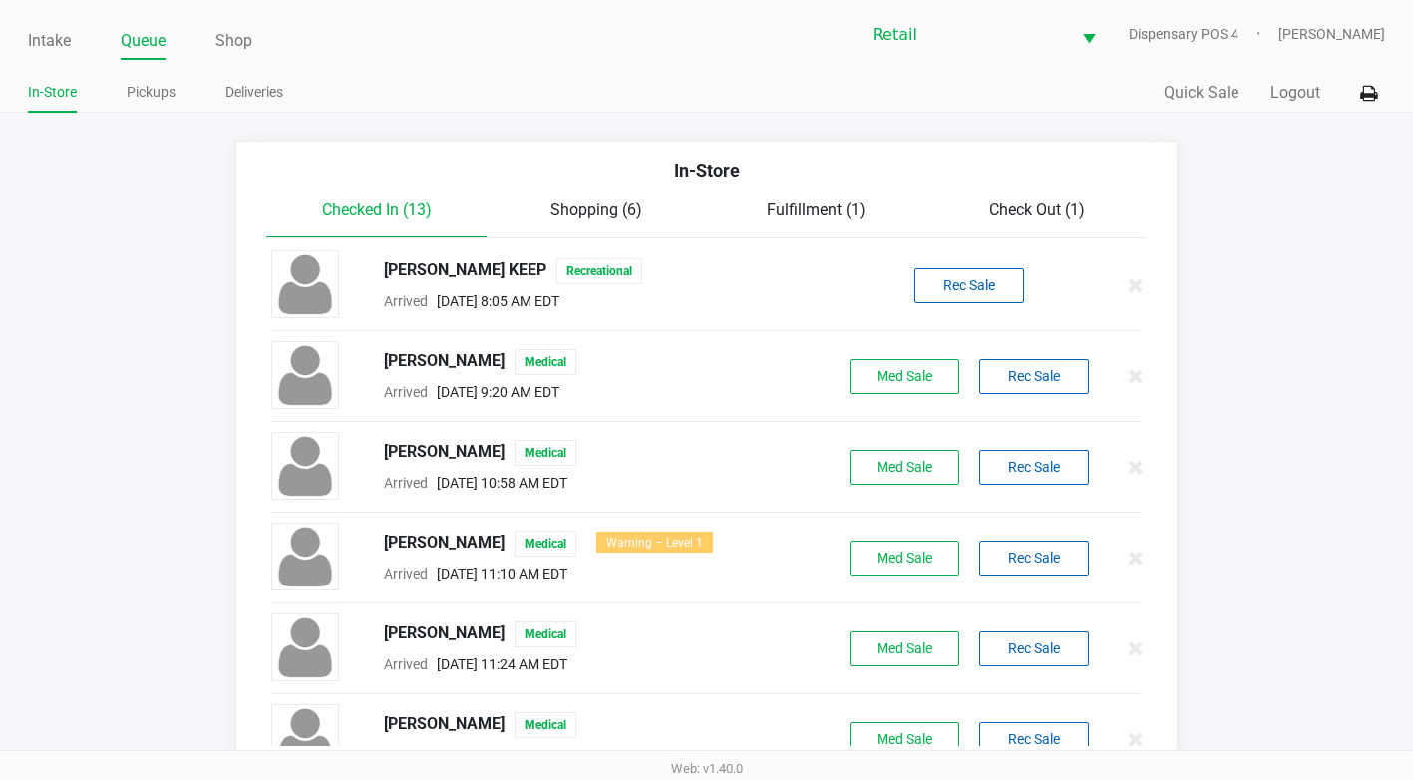
click at [1011, 206] on span "Check Out (1)" at bounding box center [1037, 209] width 96 height 19
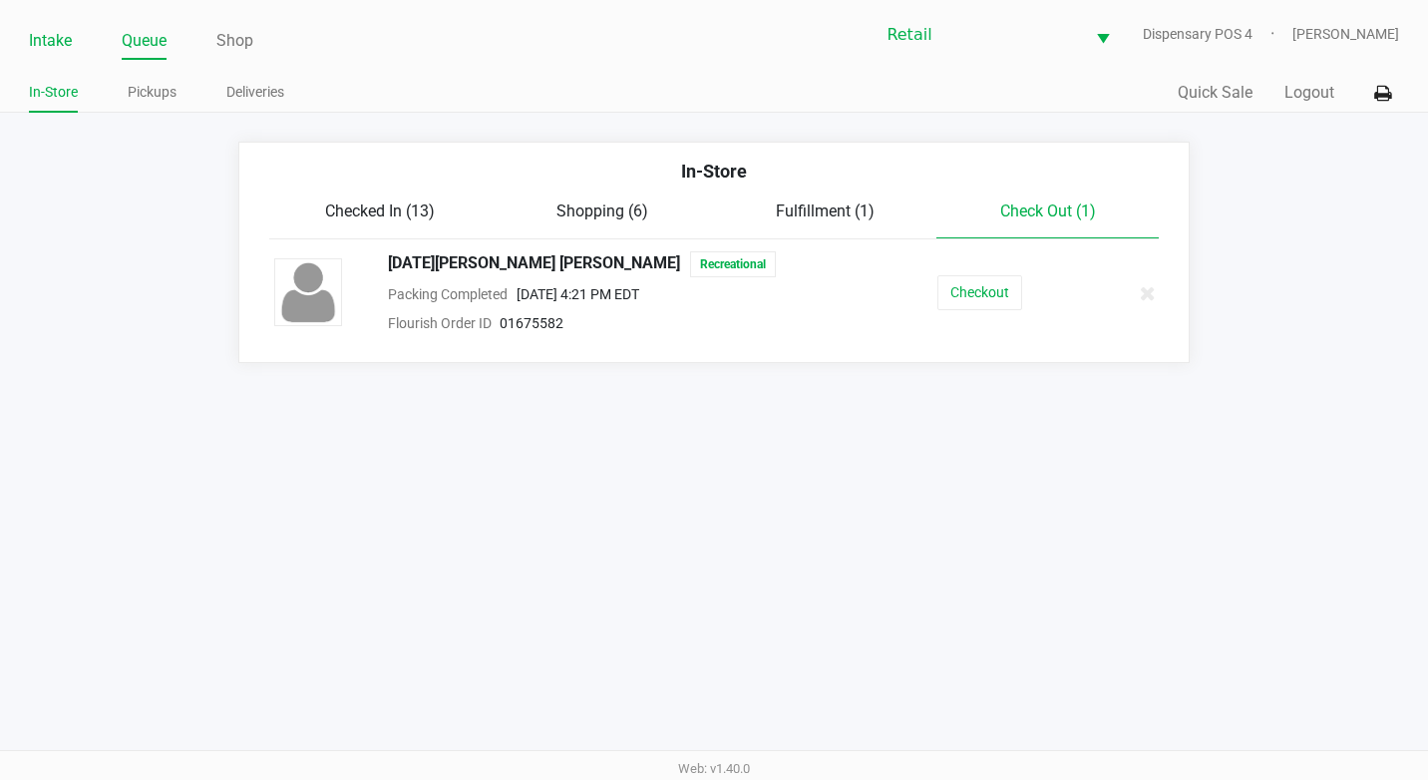
click at [60, 35] on link "Intake" at bounding box center [50, 41] width 43 height 28
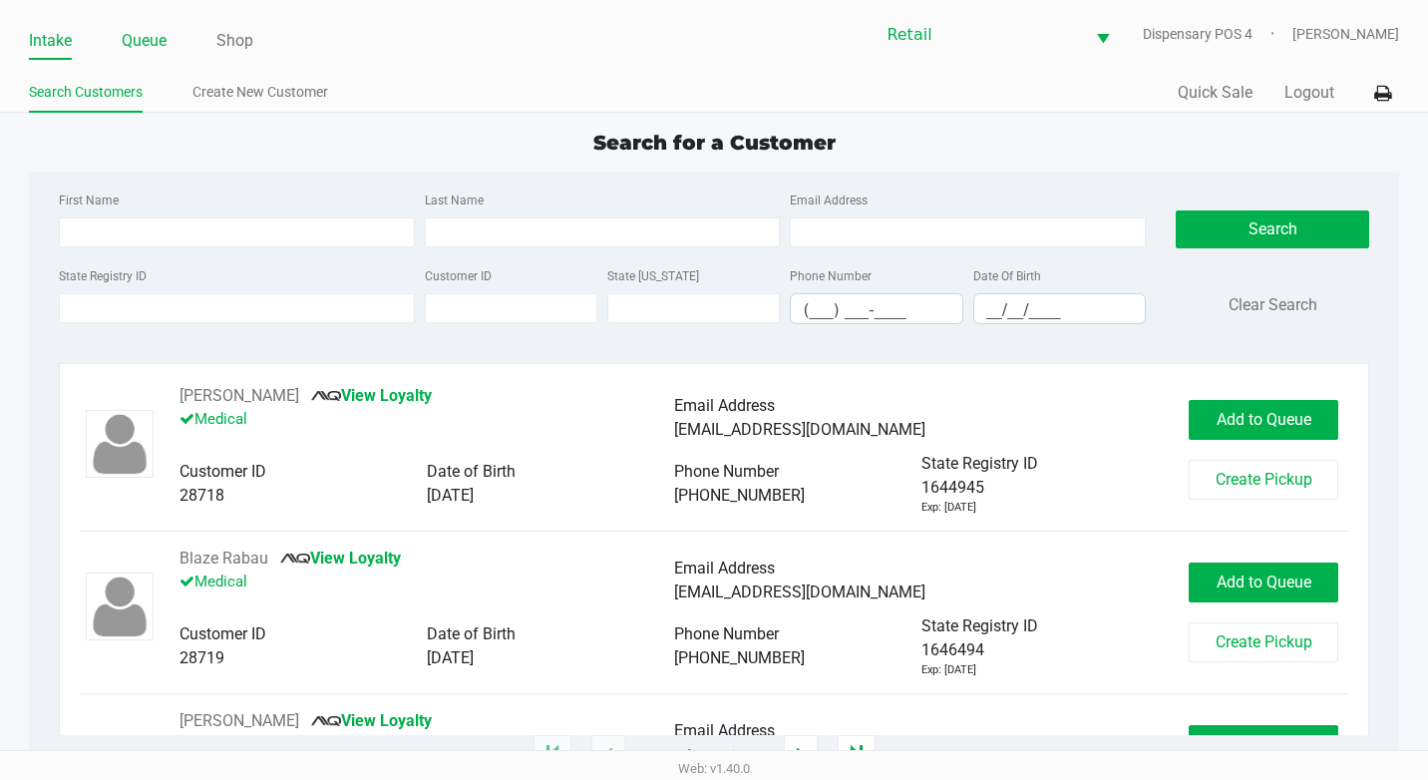
click at [141, 30] on link "Queue" at bounding box center [144, 41] width 45 height 28
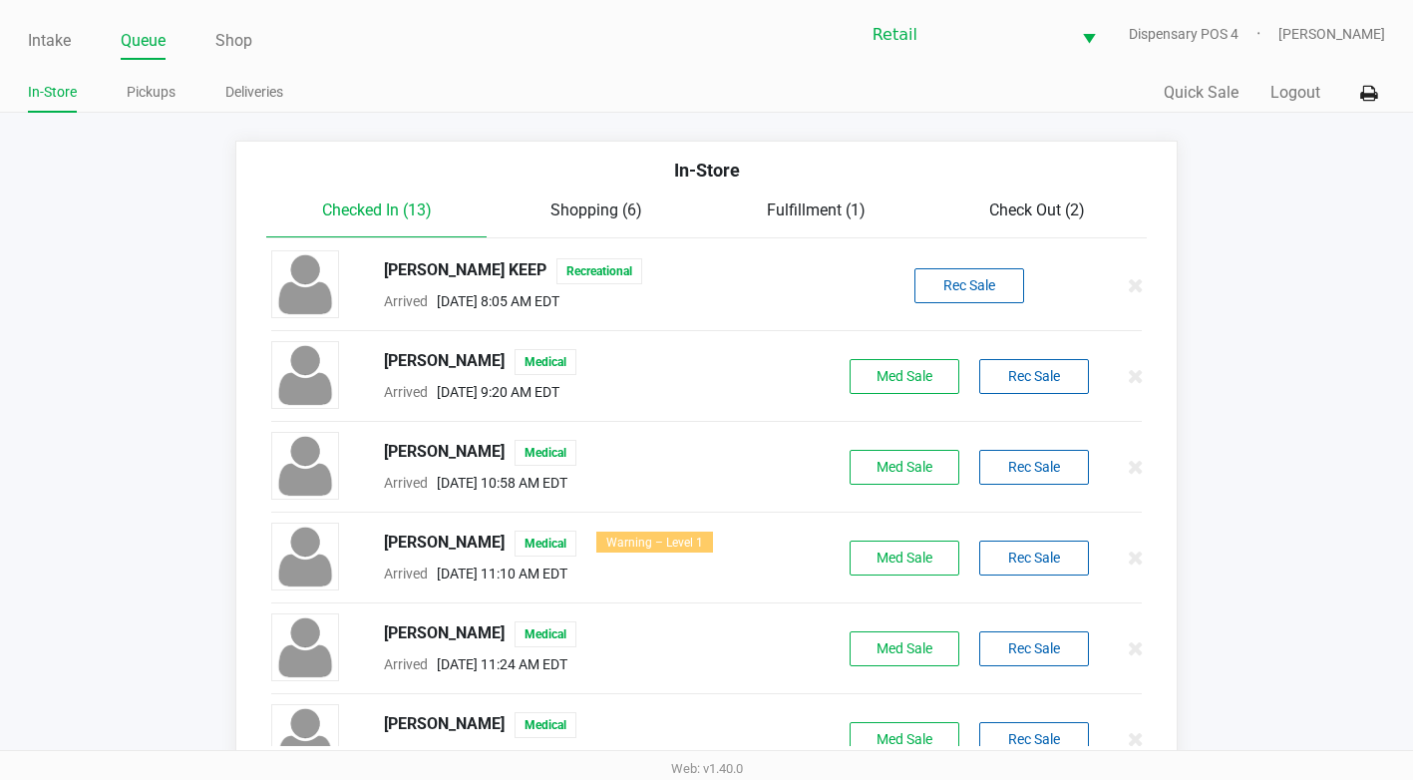
click at [1084, 211] on span "Check Out (2)" at bounding box center [1037, 209] width 96 height 19
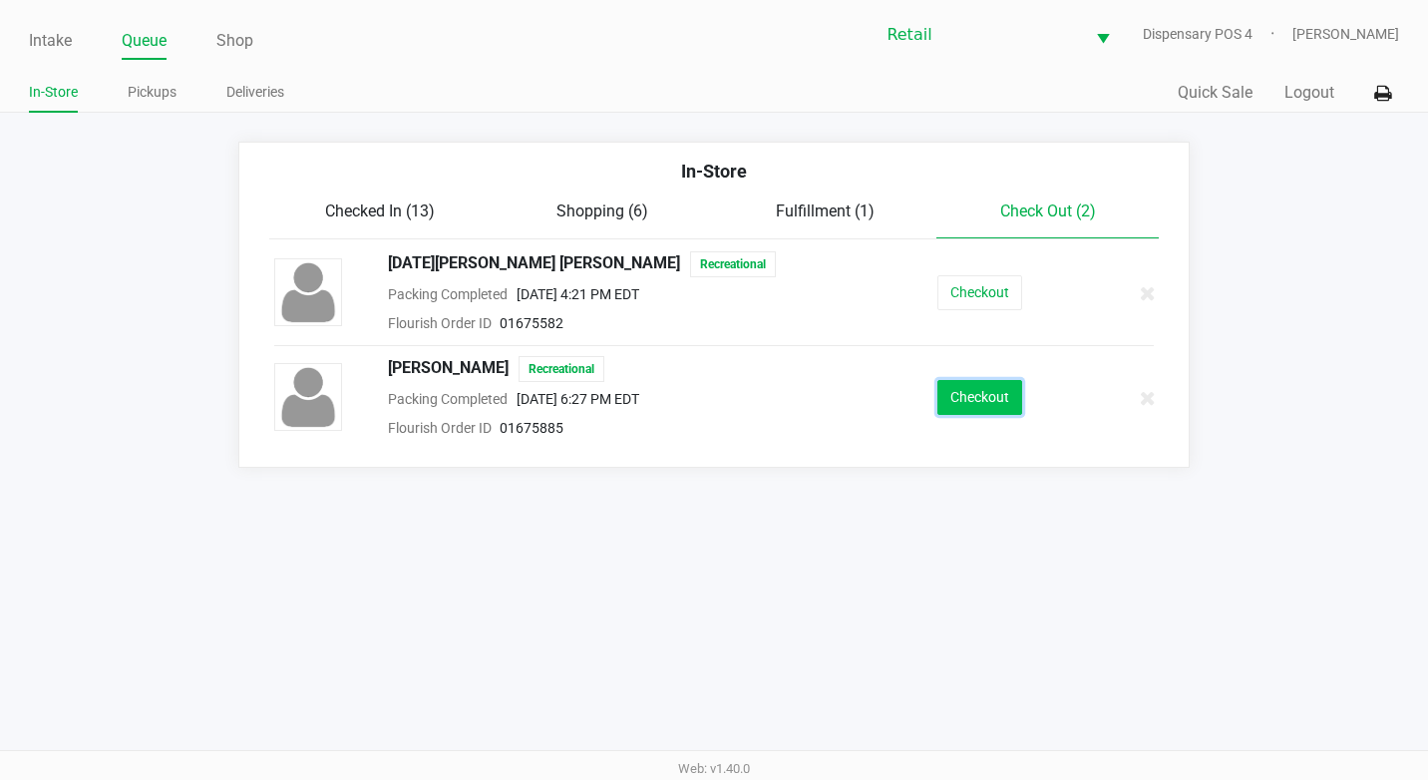
click at [968, 404] on button "Checkout" at bounding box center [979, 397] width 85 height 35
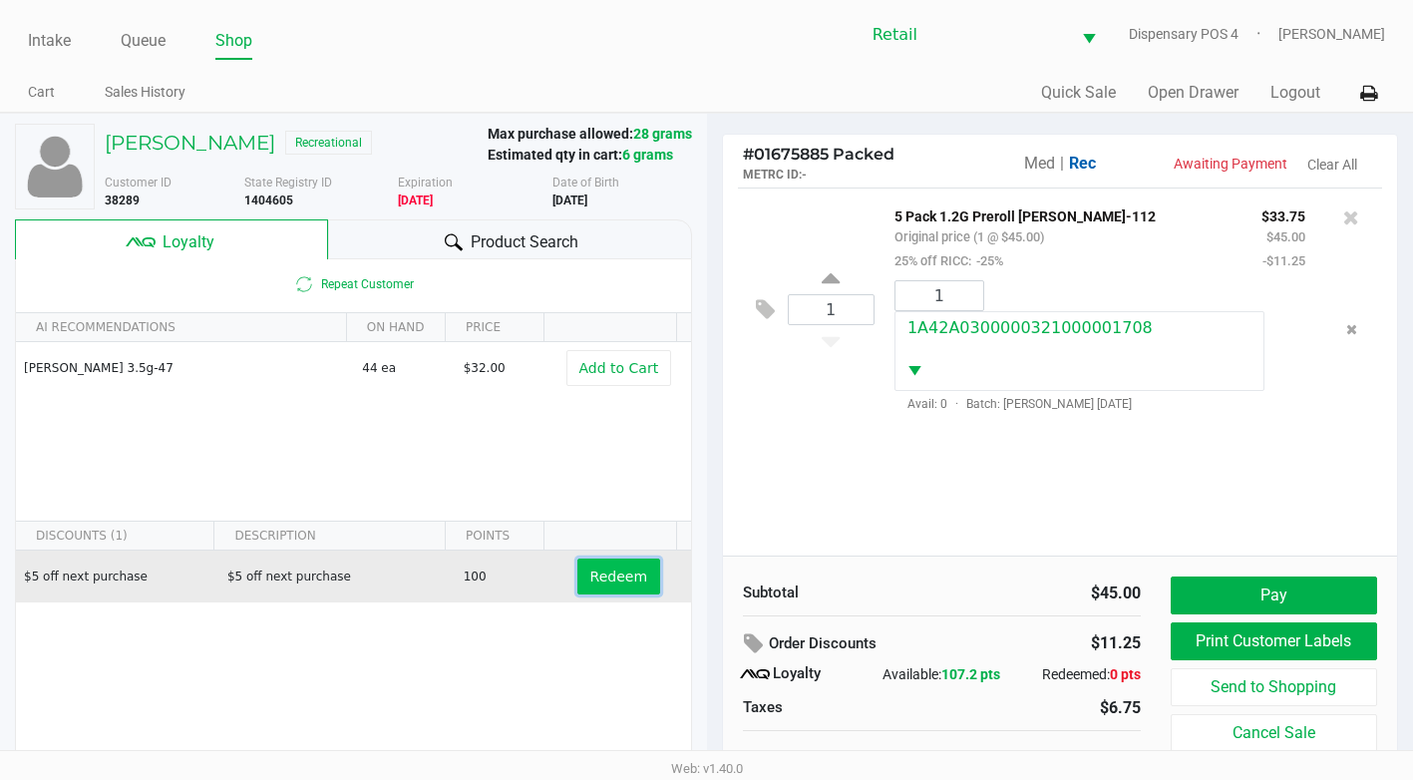
click at [605, 586] on button "Redeem" at bounding box center [618, 576] width 83 height 36
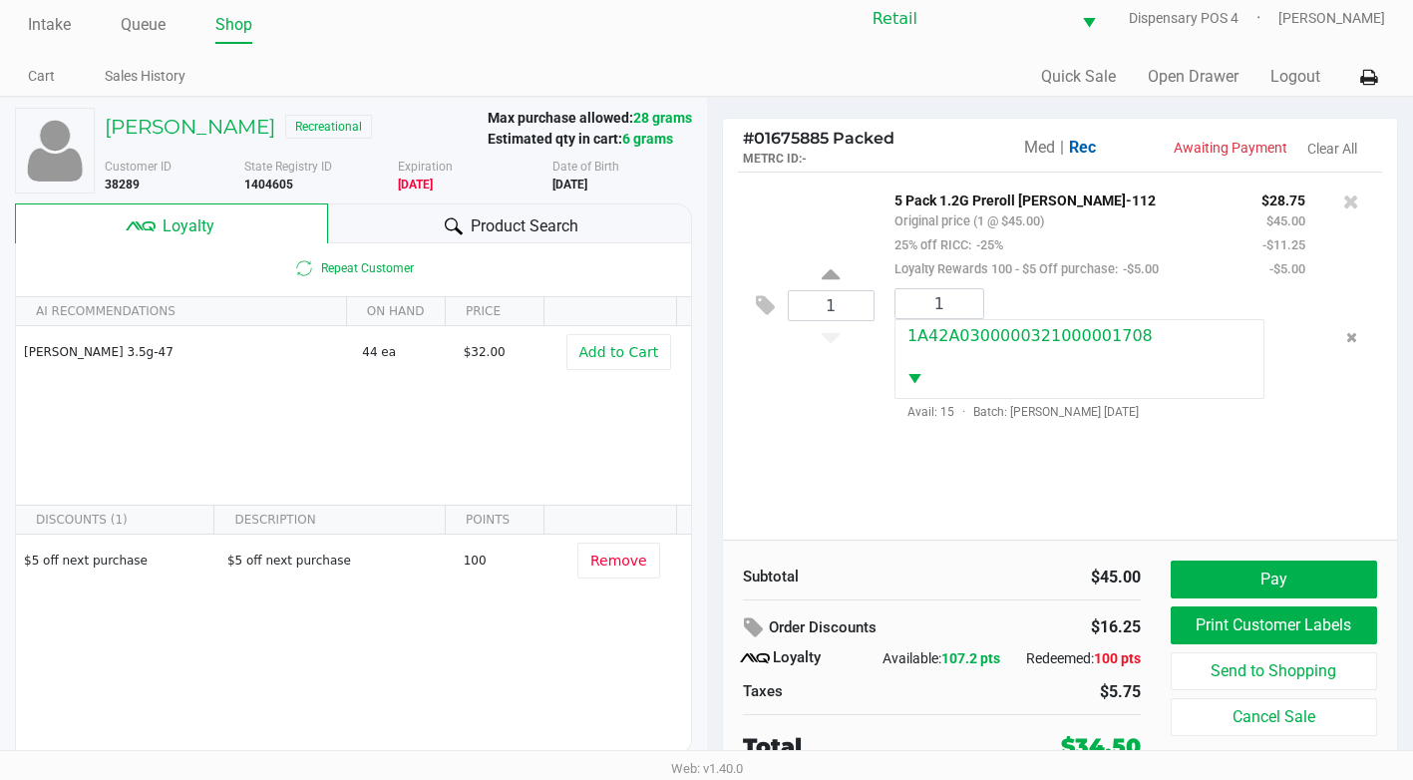
scroll to position [20, 0]
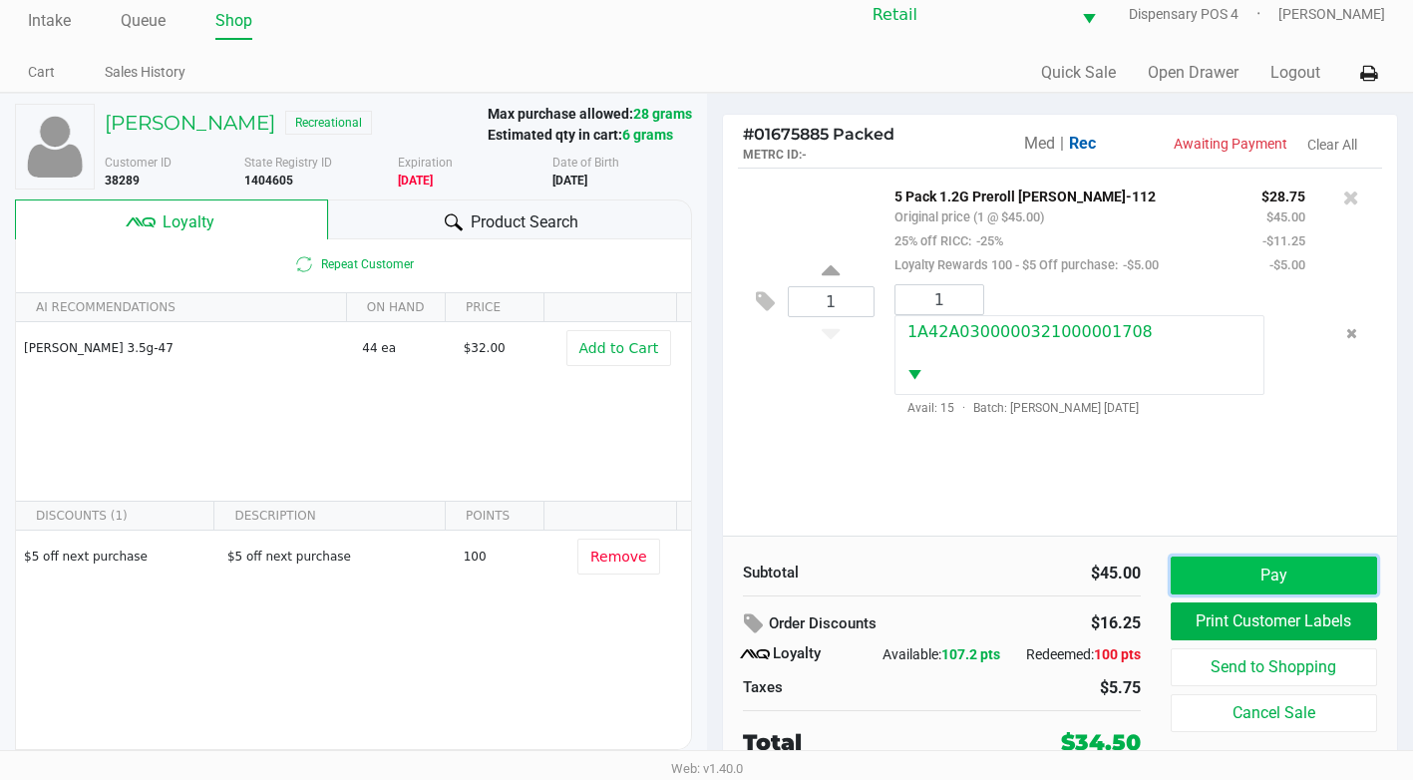
click at [1210, 560] on button "Pay" at bounding box center [1274, 575] width 206 height 38
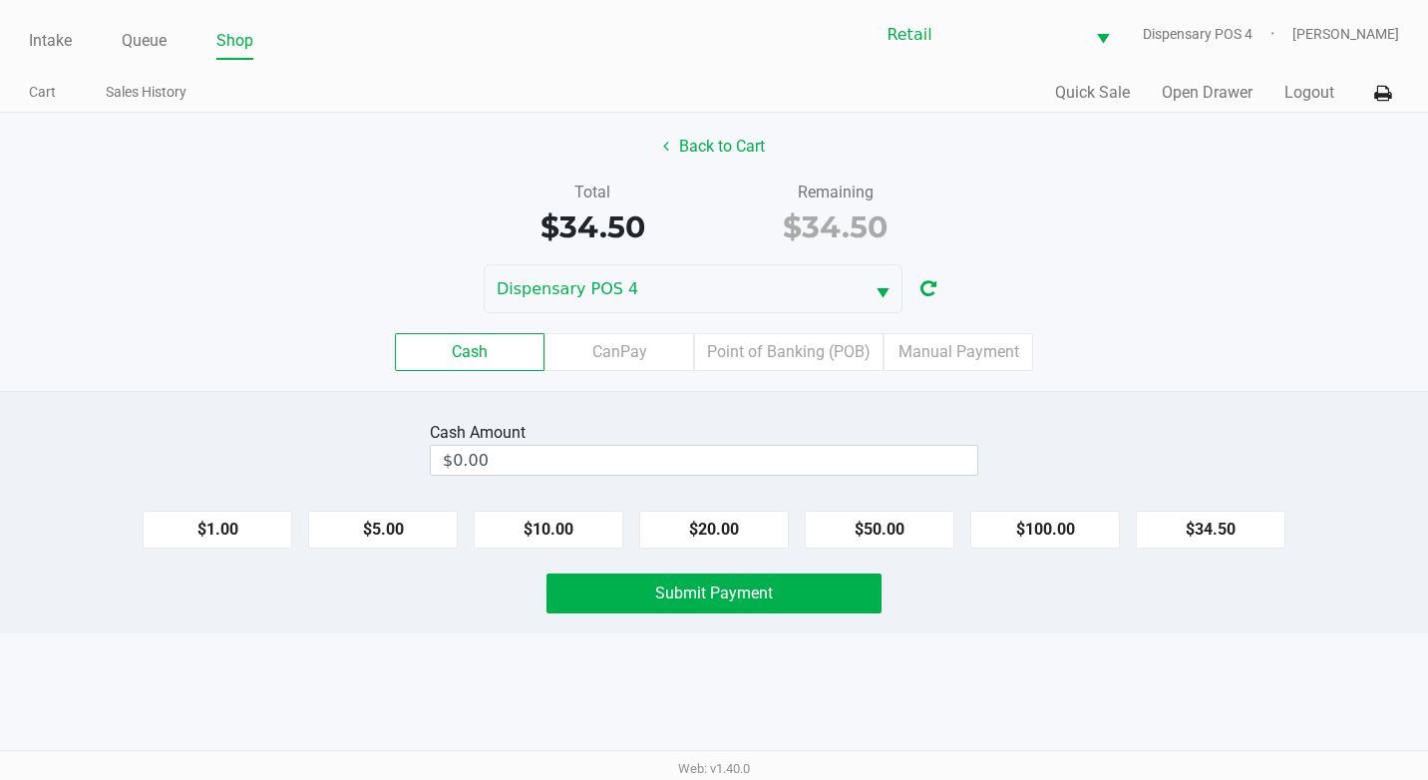
click at [153, 426] on div "Cash Amount $0.00" at bounding box center [714, 448] width 1458 height 63
click at [699, 523] on button "$20.00" at bounding box center [714, 530] width 150 height 38
click at [697, 528] on button "$20.00" at bounding box center [714, 530] width 150 height 38
type input "$40.00"
click at [663, 593] on span "Submit Payment" at bounding box center [714, 592] width 118 height 19
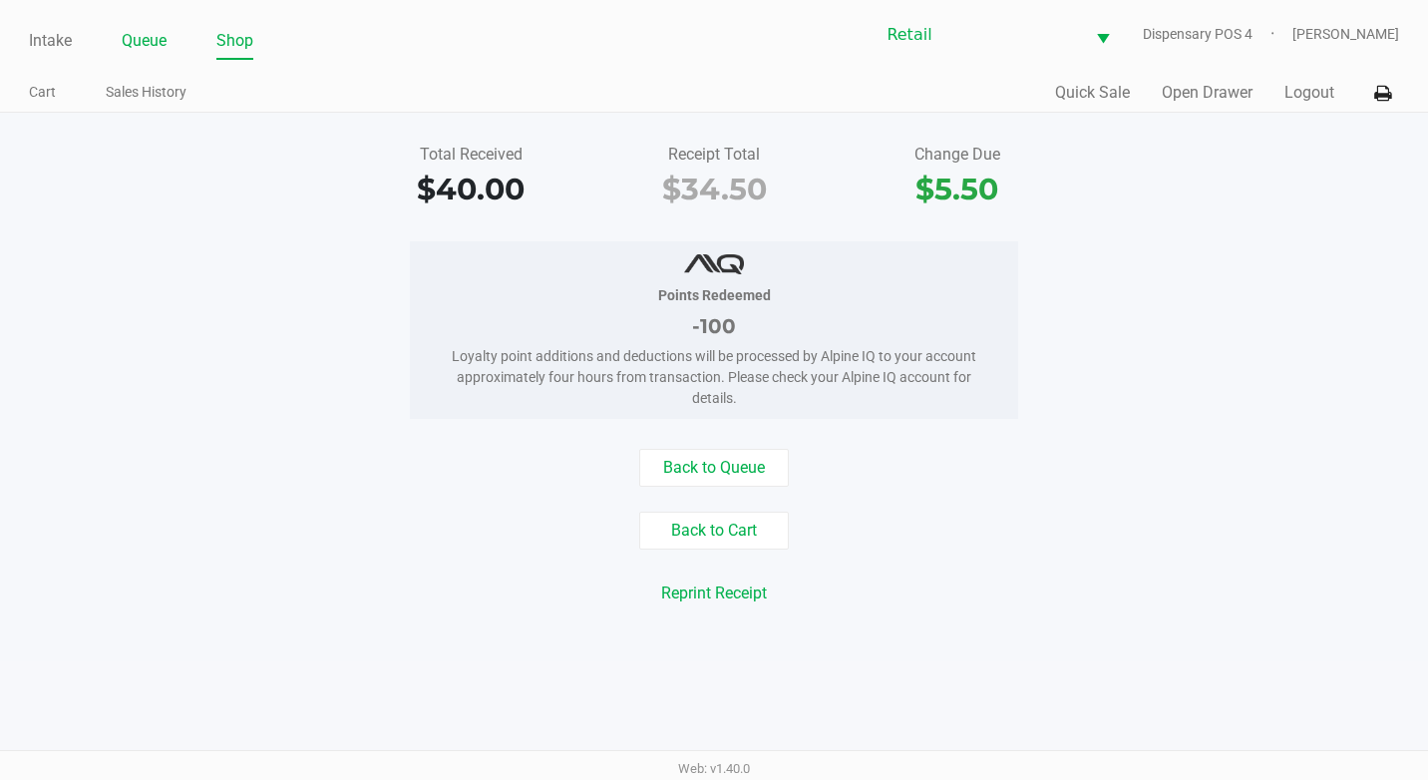
click at [156, 47] on link "Queue" at bounding box center [144, 41] width 45 height 28
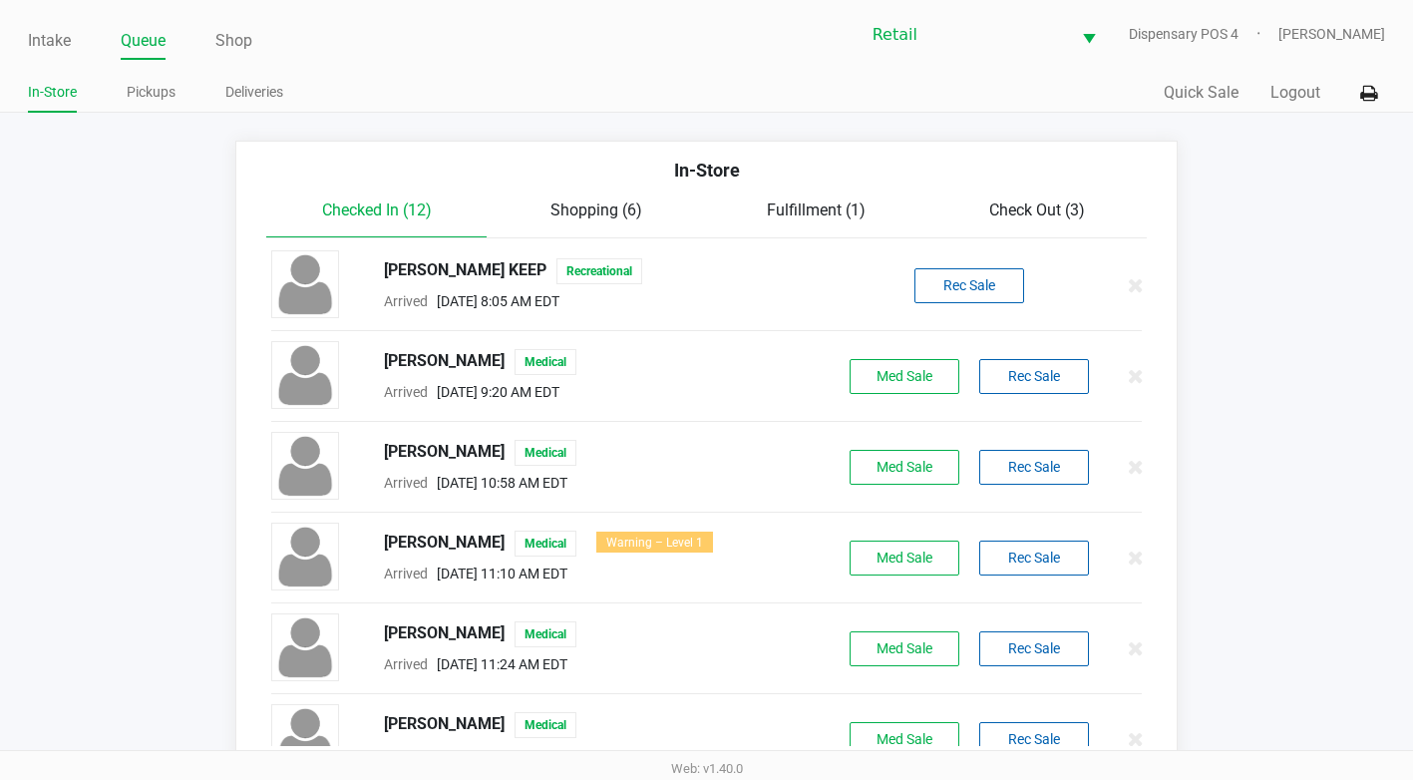
click at [1034, 213] on span "Check Out (3)" at bounding box center [1037, 209] width 96 height 19
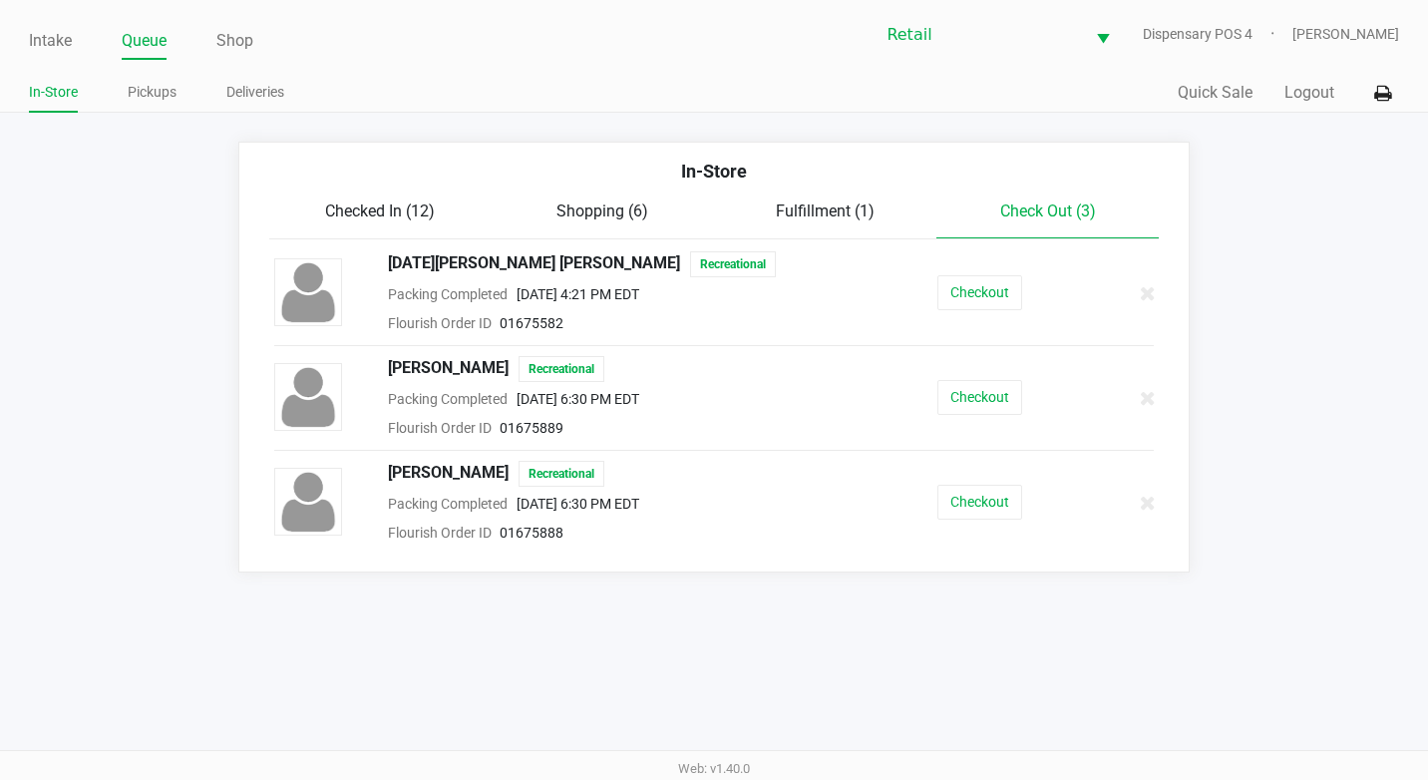
drag, startPoint x: 916, startPoint y: 483, endPoint x: 961, endPoint y: 525, distance: 61.4
click at [930, 503] on div "Joe Brown Recreational Packing Completed Sep 24, 2025 6:30 PM EDT Flourish Orde…" at bounding box center [714, 503] width 910 height 84
click at [967, 523] on div "Joe Brown Recreational Packing Completed Sep 24, 2025 6:30 PM EDT Flourish Orde…" at bounding box center [714, 503] width 910 height 84
click at [968, 493] on button "Checkout" at bounding box center [979, 502] width 85 height 35
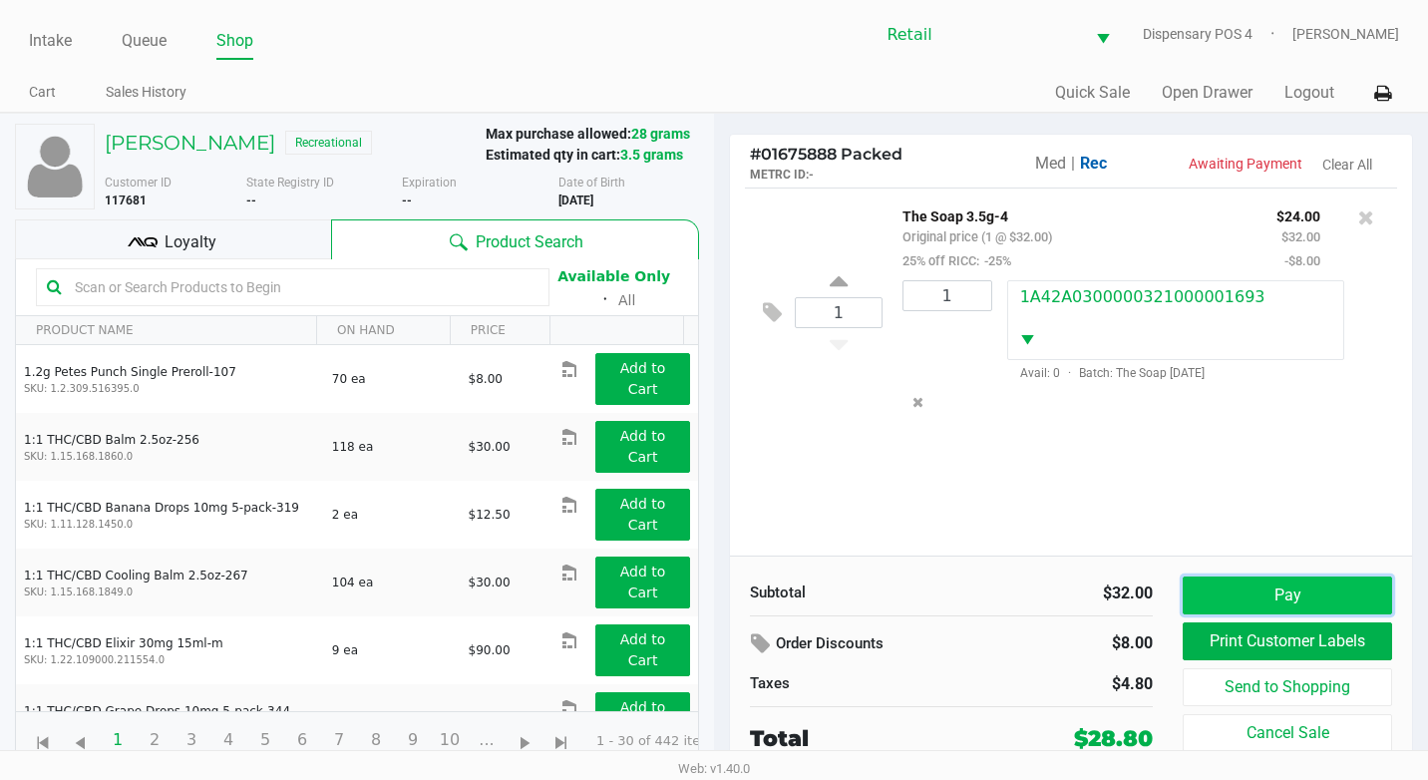
click at [1249, 589] on button "Pay" at bounding box center [1287, 595] width 209 height 38
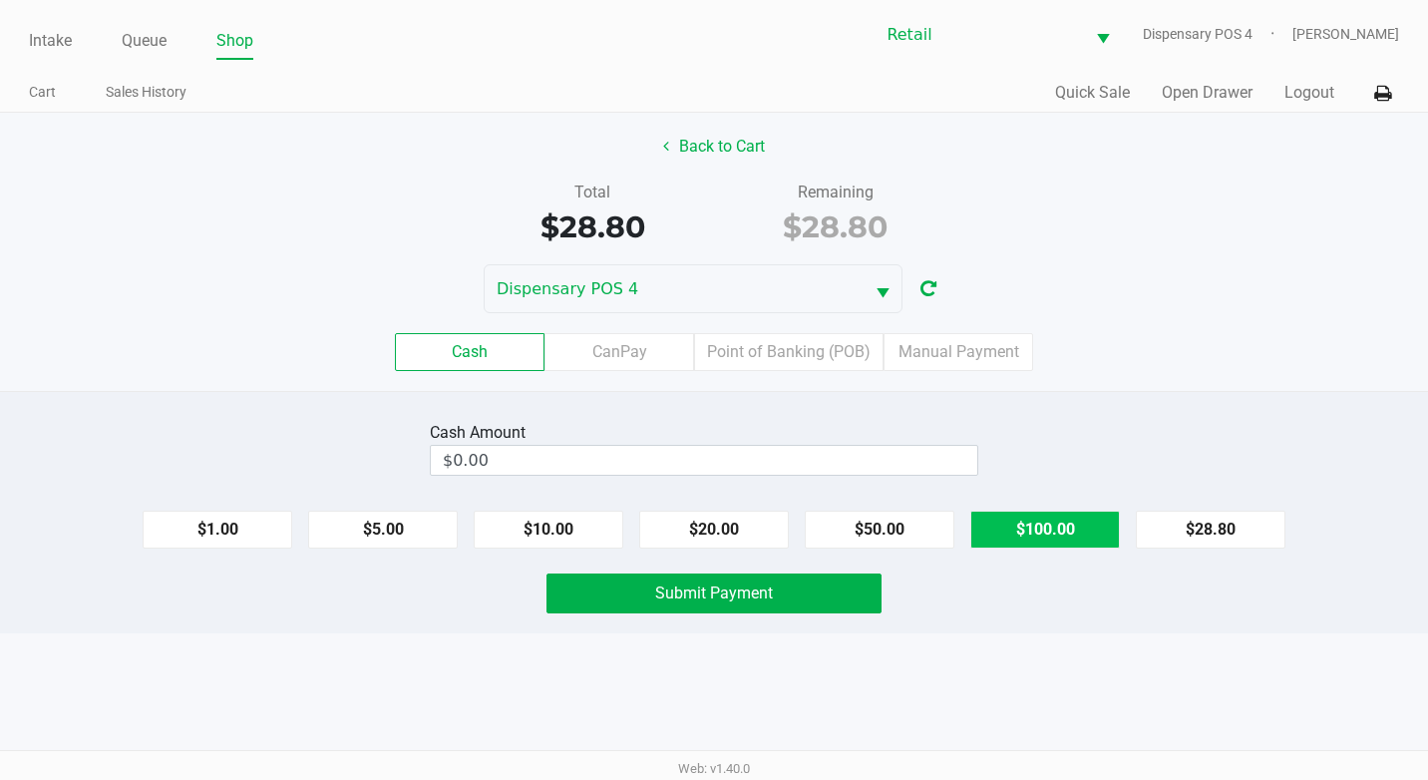
click at [1061, 531] on button "$100.00" at bounding box center [1045, 530] width 150 height 38
type input "$100.00"
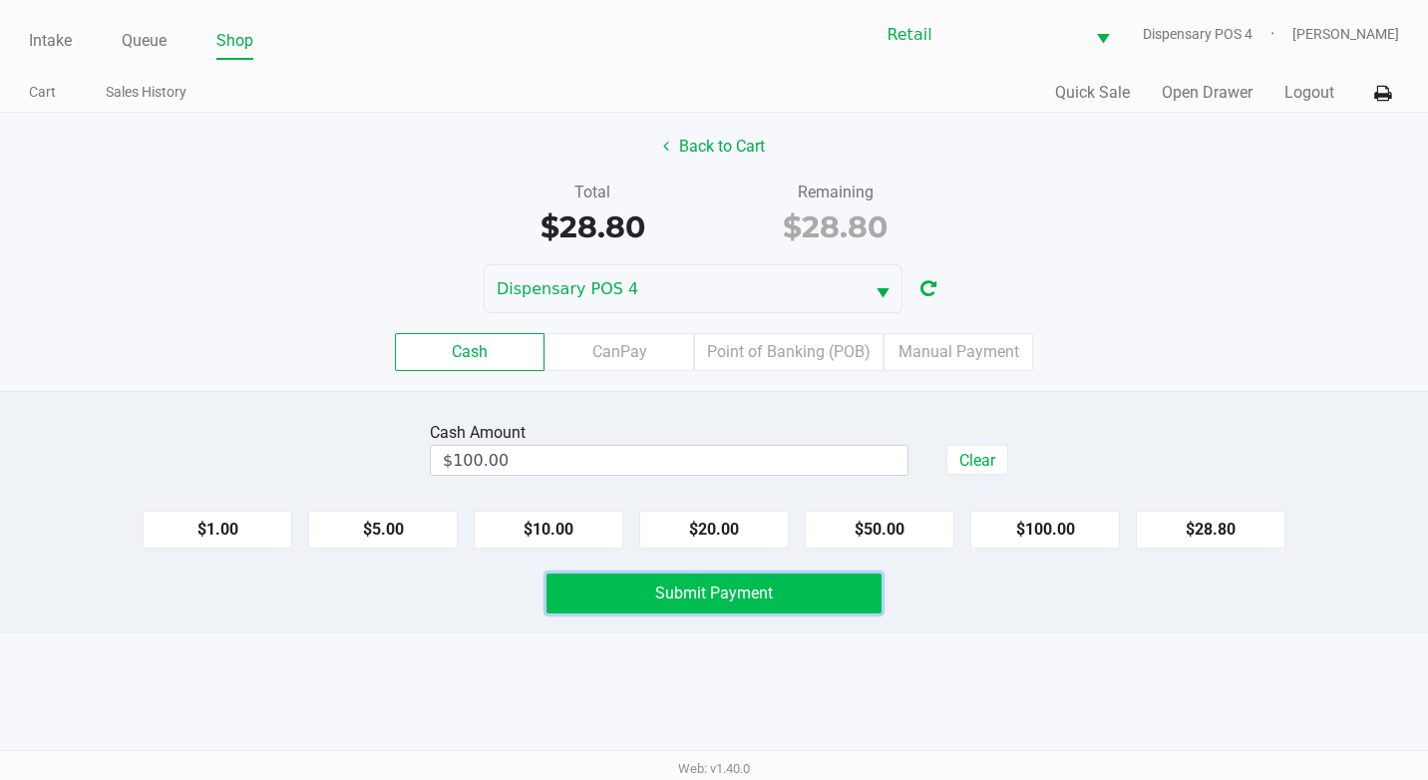
click at [677, 594] on span "Submit Payment" at bounding box center [714, 592] width 118 height 19
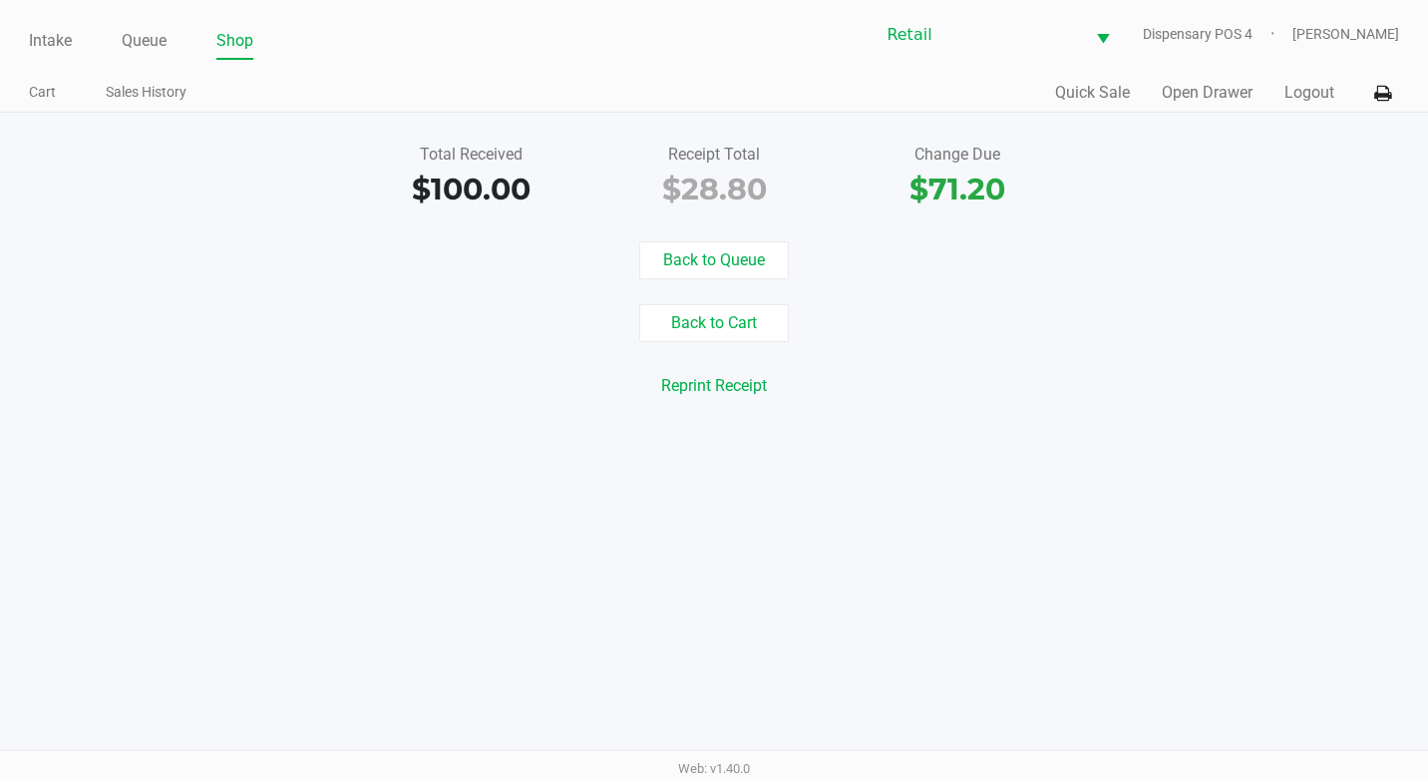
click at [168, 44] on ul "Intake Queue Shop" at bounding box center [371, 42] width 685 height 34
click at [132, 54] on link "Queue" at bounding box center [144, 41] width 45 height 28
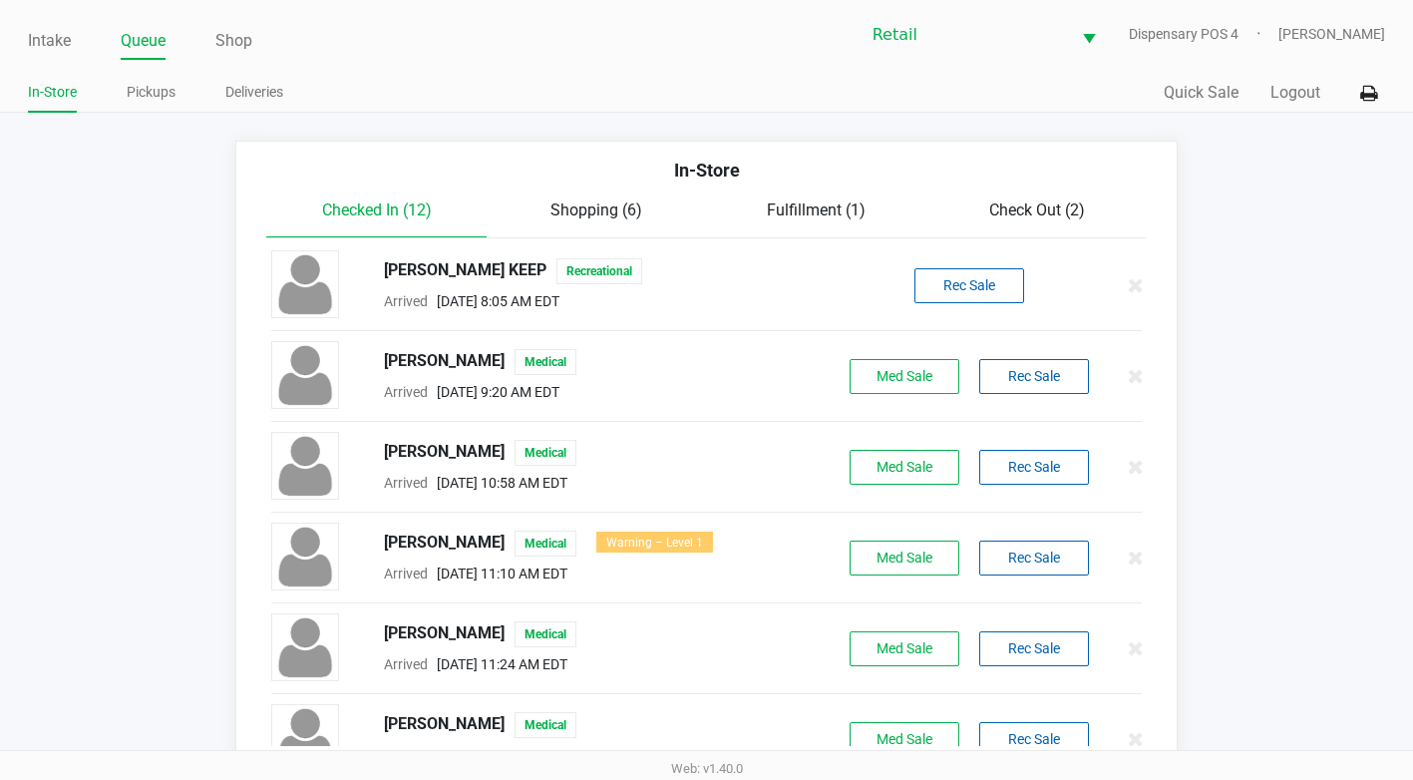
click at [1050, 211] on span "Check Out (2)" at bounding box center [1037, 209] width 96 height 19
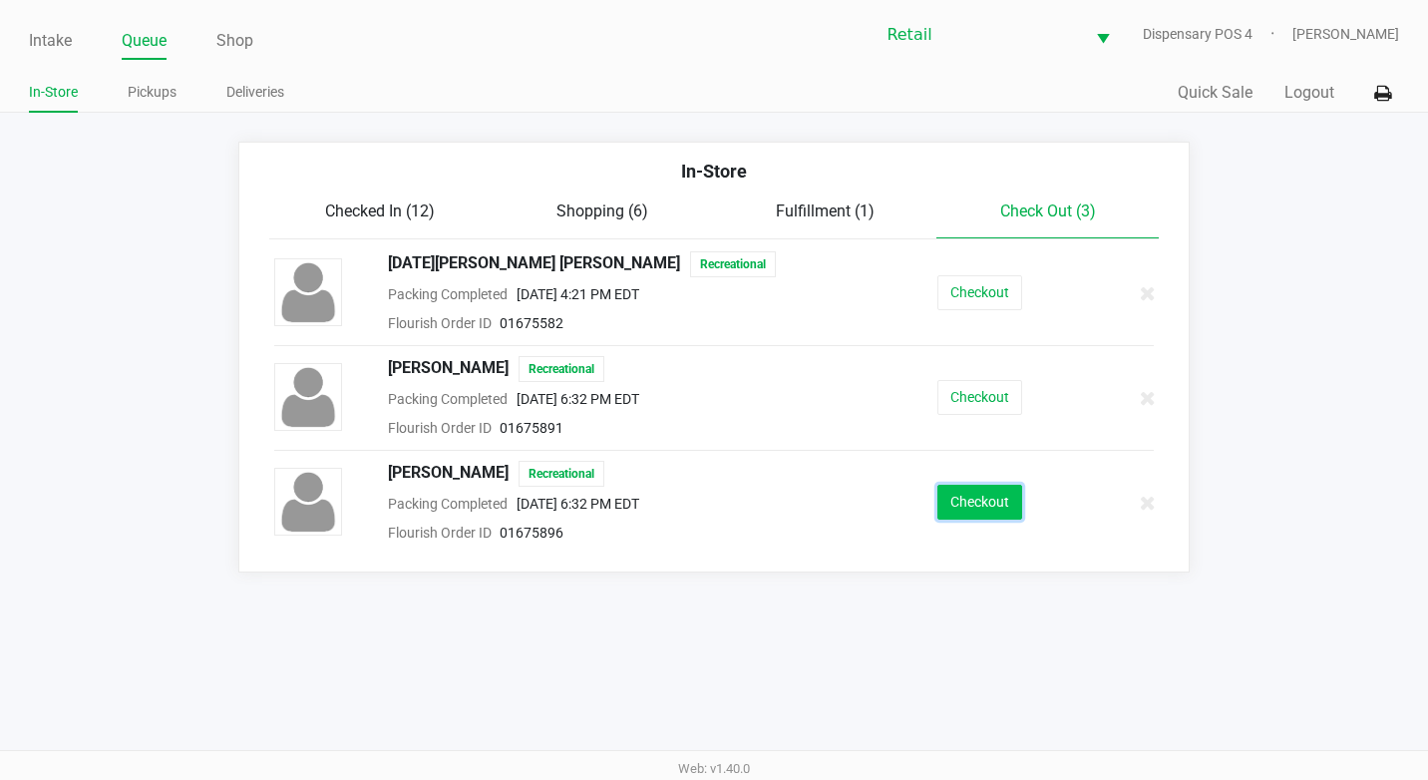
click at [1004, 517] on button "Checkout" at bounding box center [979, 502] width 85 height 35
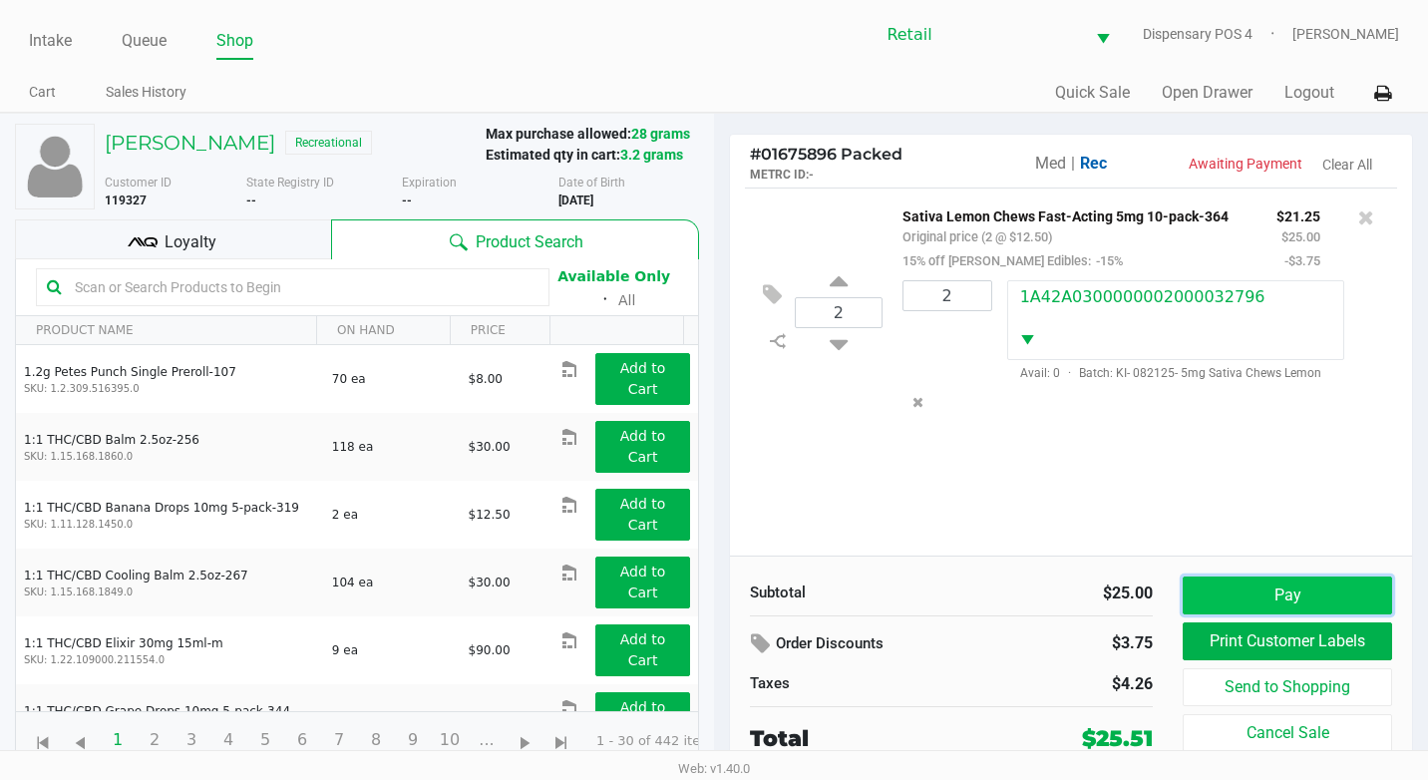
click at [1295, 589] on button "Pay" at bounding box center [1287, 595] width 209 height 38
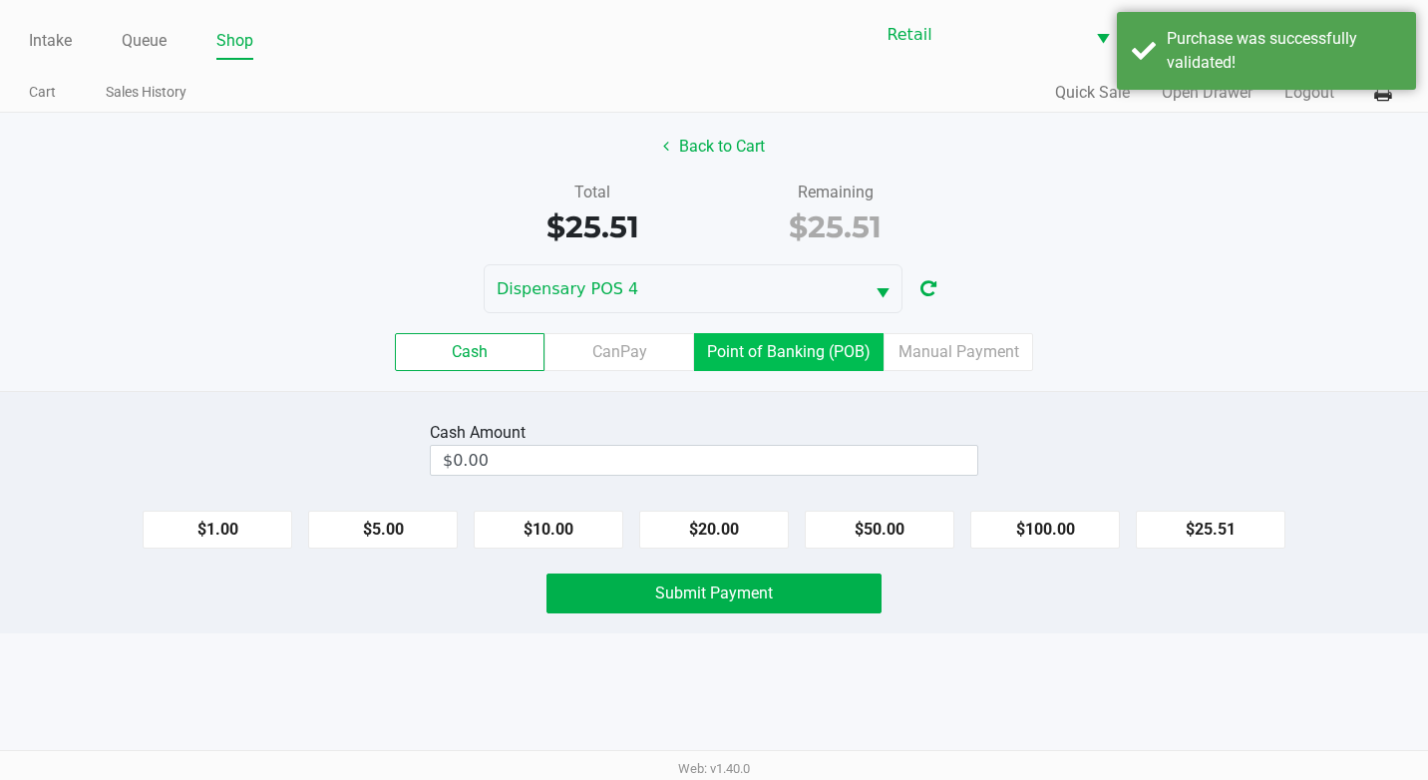
click at [838, 353] on label "Point of Banking (POB)" at bounding box center [788, 352] width 189 height 38
click at [0, 0] on 7 "Point of Banking (POB)" at bounding box center [0, 0] width 0 height 0
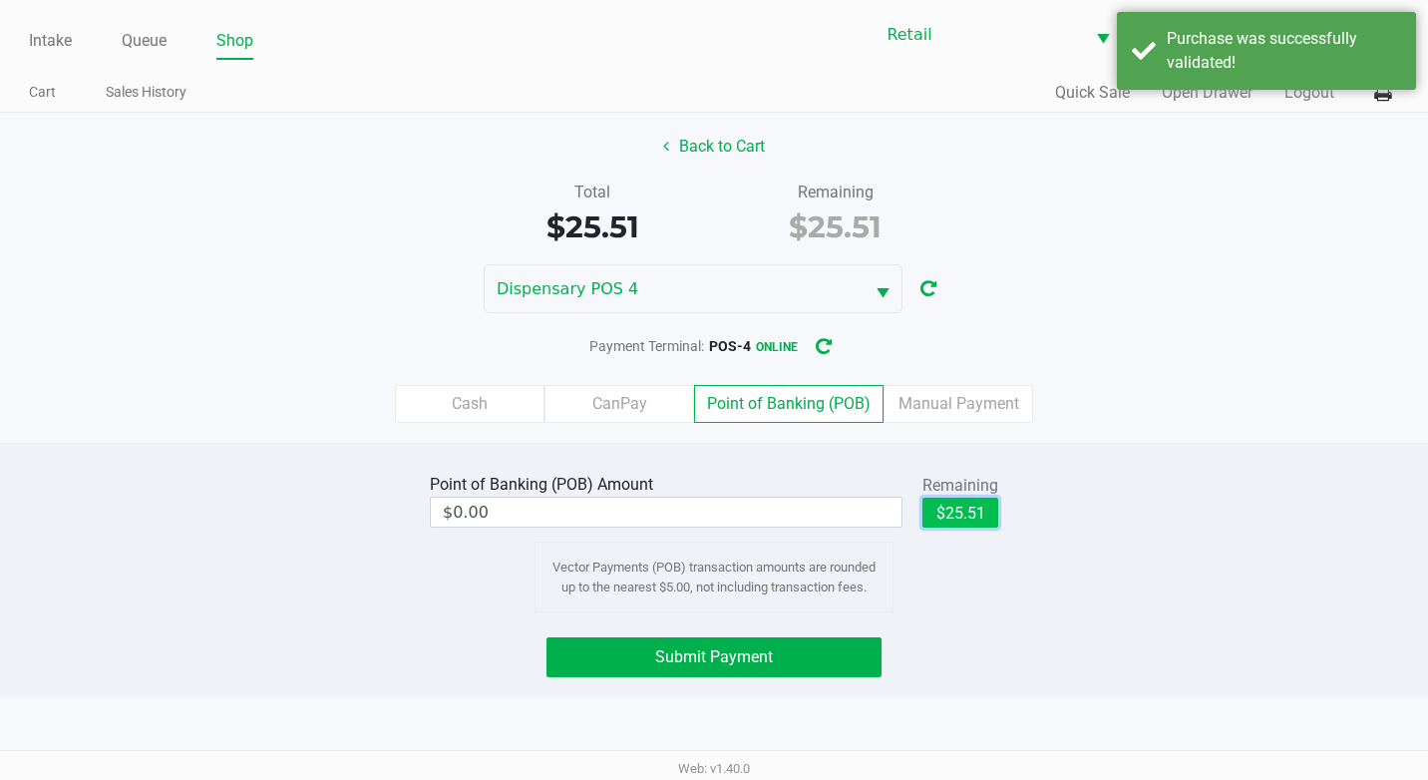
click at [987, 514] on button "$25.51" at bounding box center [960, 513] width 76 height 30
type input "$25.51"
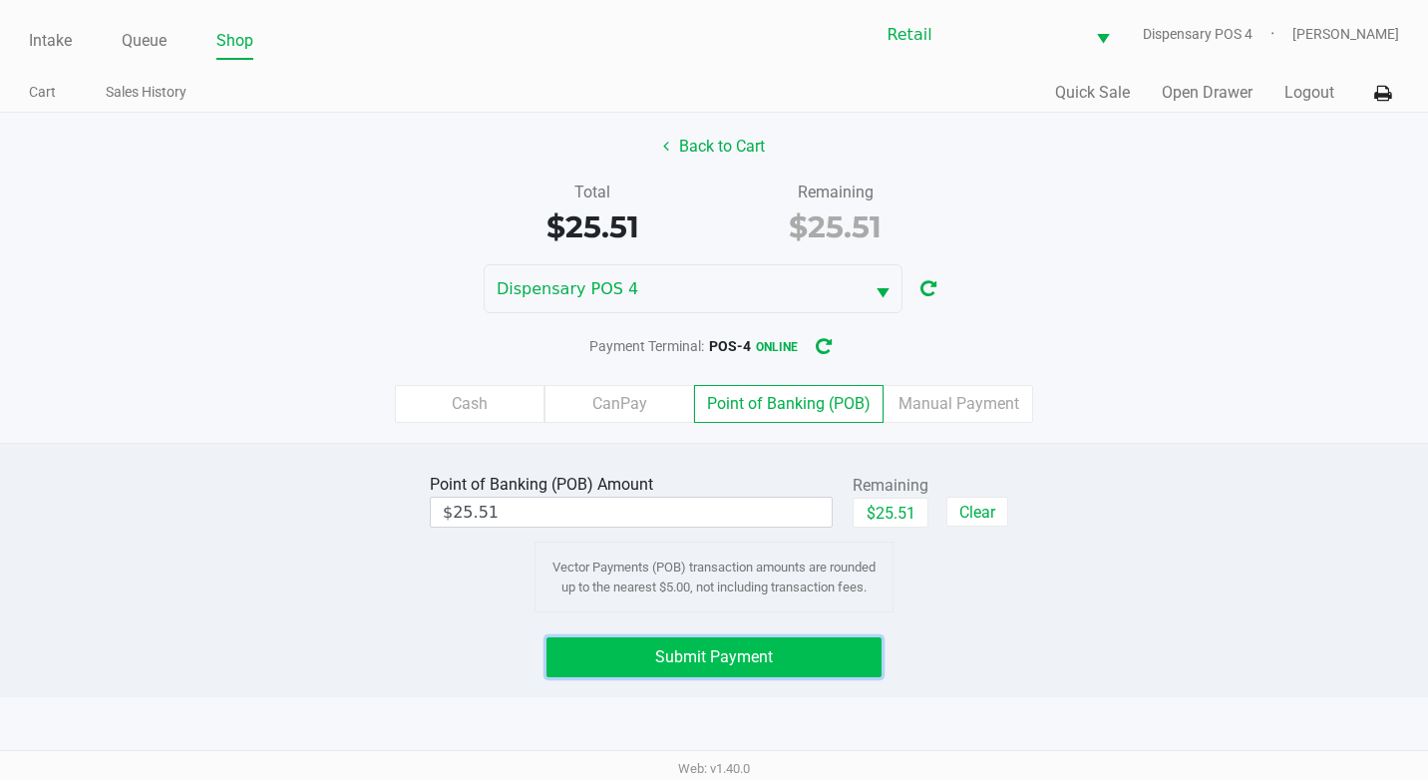
click at [764, 674] on button "Submit Payment" at bounding box center [713, 657] width 335 height 40
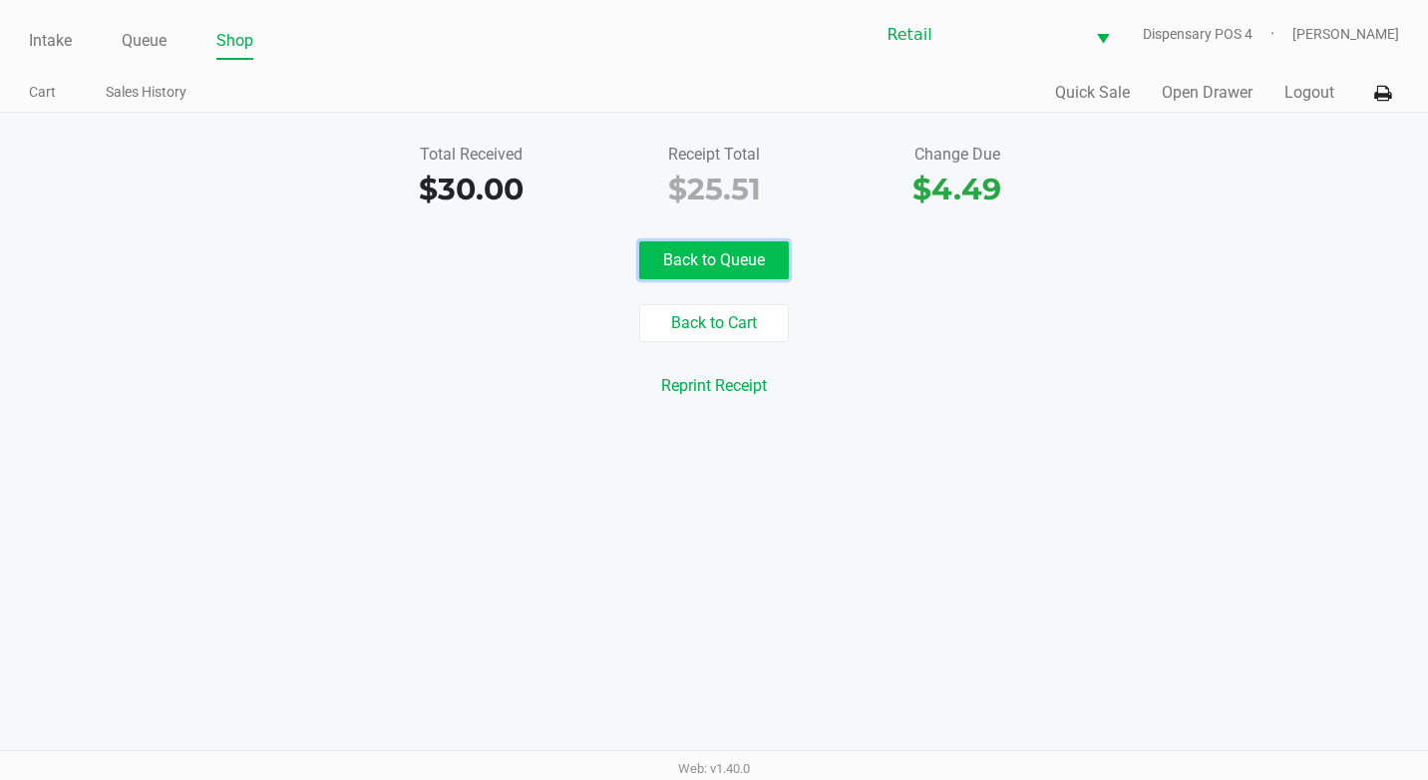
click at [712, 258] on button "Back to Queue" at bounding box center [714, 260] width 150 height 38
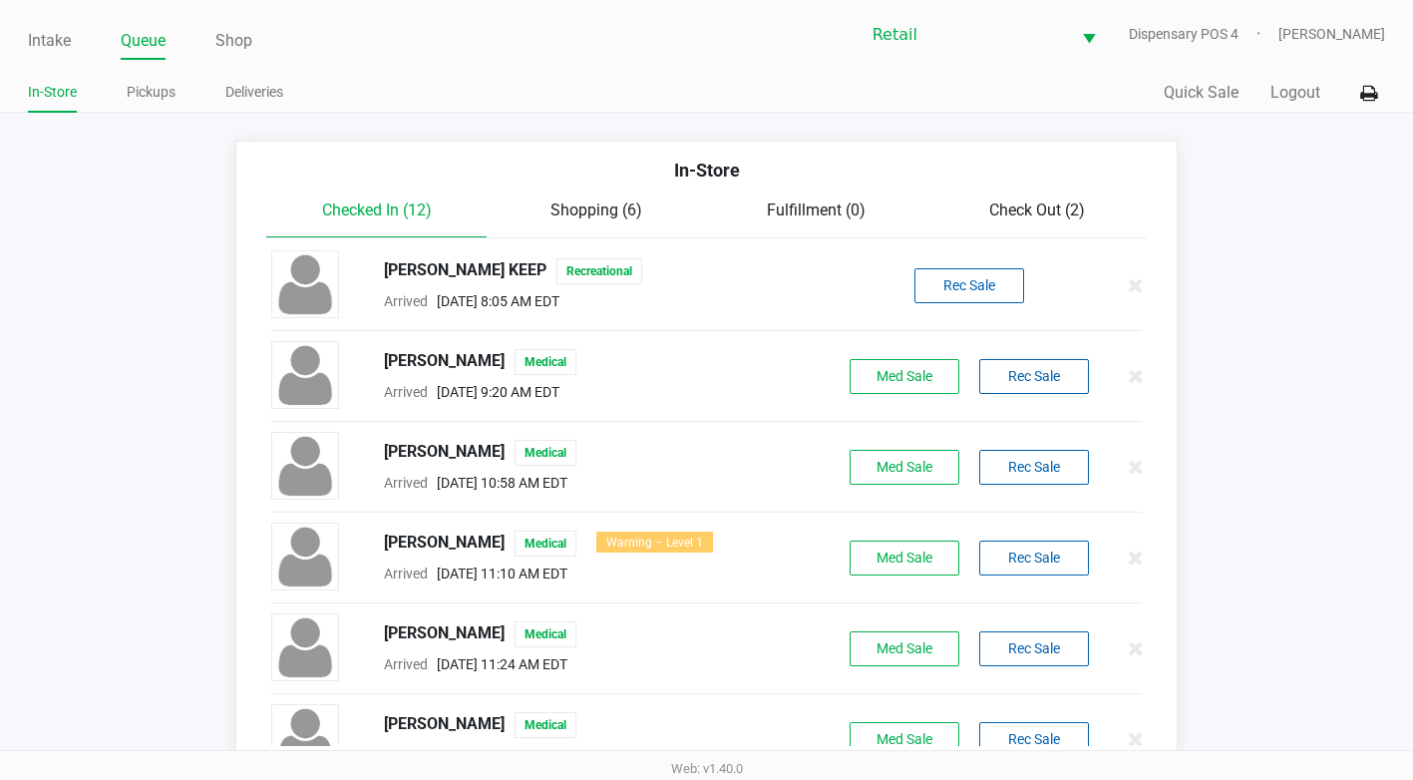
click at [1032, 218] on span "Check Out (2)" at bounding box center [1037, 209] width 96 height 19
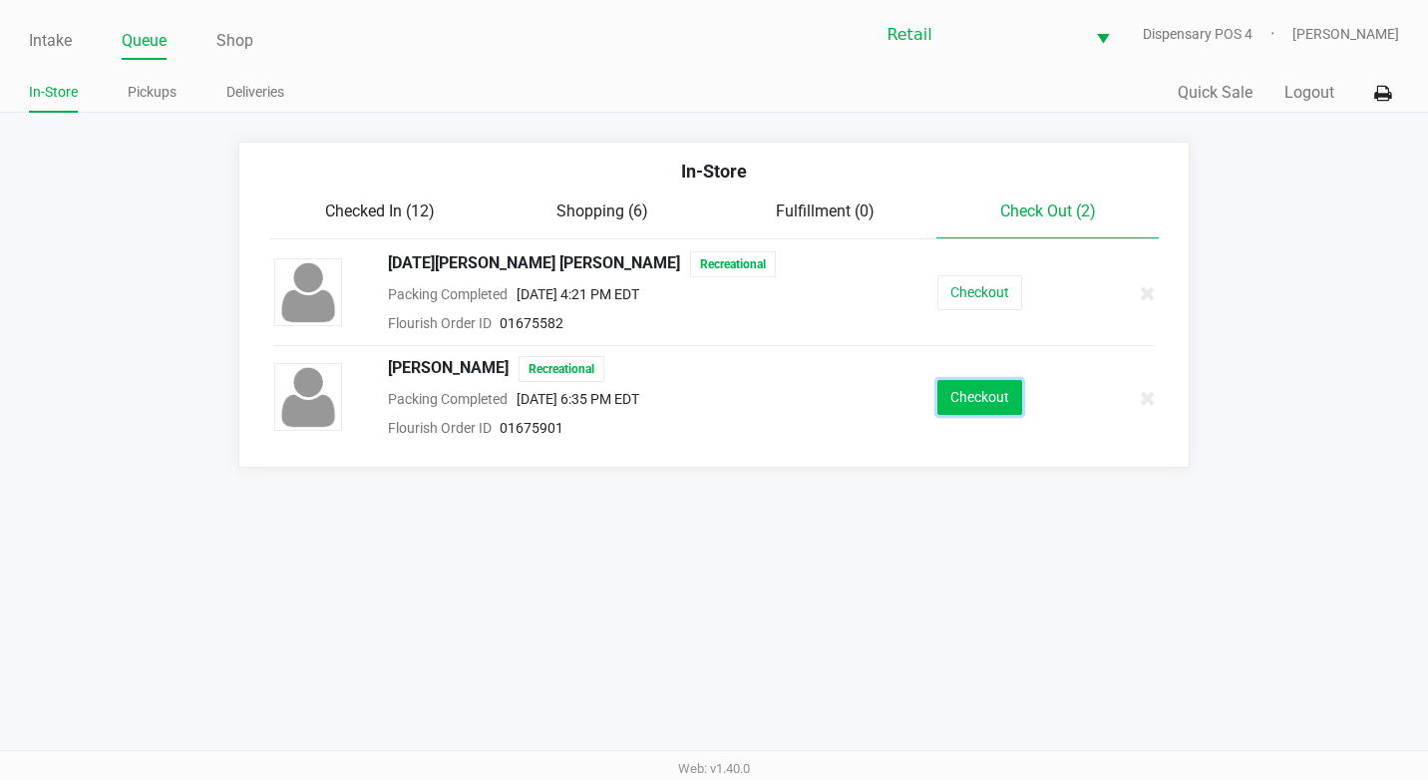
click at [962, 403] on button "Checkout" at bounding box center [979, 397] width 85 height 35
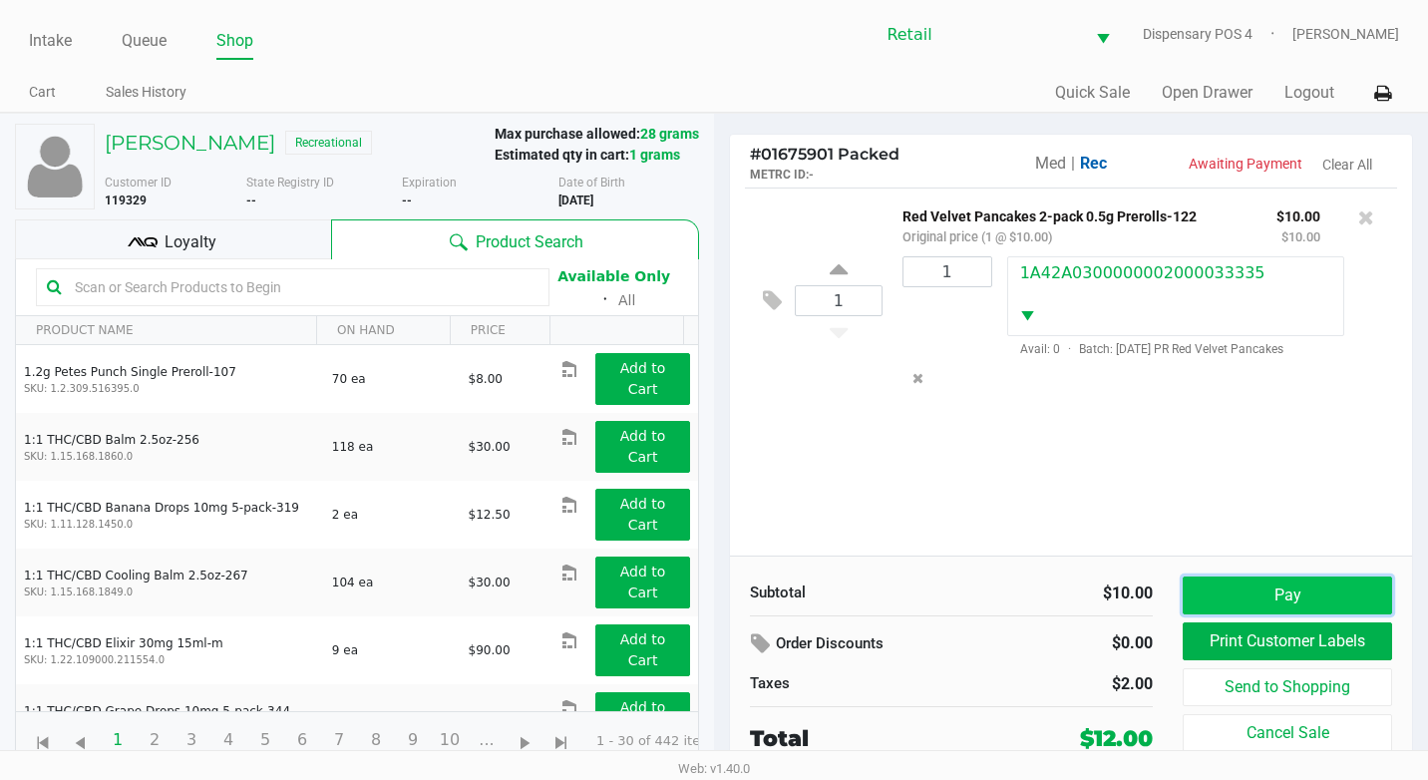
click at [1276, 603] on button "Pay" at bounding box center [1287, 595] width 209 height 38
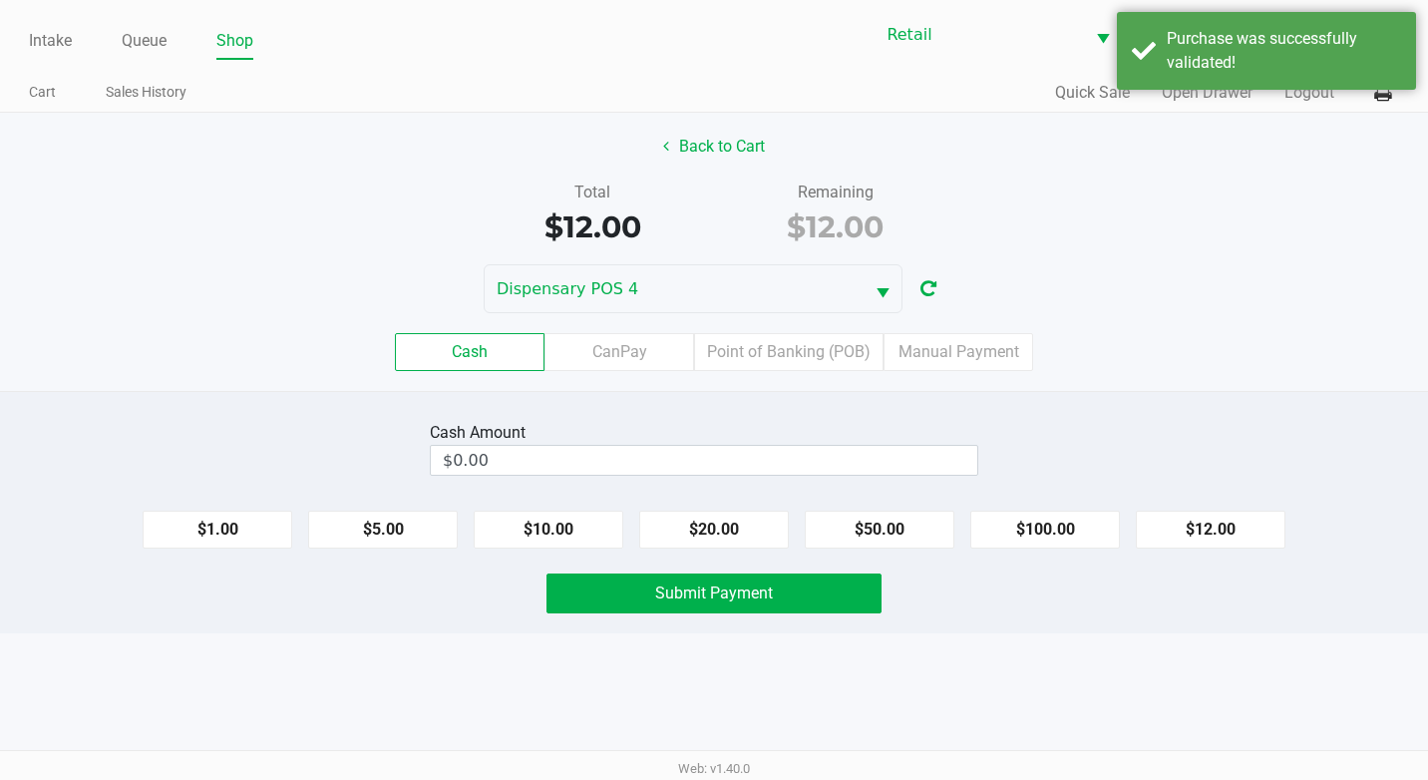
drag, startPoint x: 509, startPoint y: 517, endPoint x: 270, endPoint y: 489, distance: 239.9
click at [504, 520] on button "$10.00" at bounding box center [549, 530] width 150 height 38
drag, startPoint x: 254, startPoint y: 507, endPoint x: 250, endPoint y: 522, distance: 15.5
click at [251, 520] on div "$1.00 $5.00 $10.00 $20.00 $50.00 $100.00 $12.00" at bounding box center [714, 522] width 1428 height 54
click at [250, 522] on button "$1.00" at bounding box center [218, 530] width 150 height 38
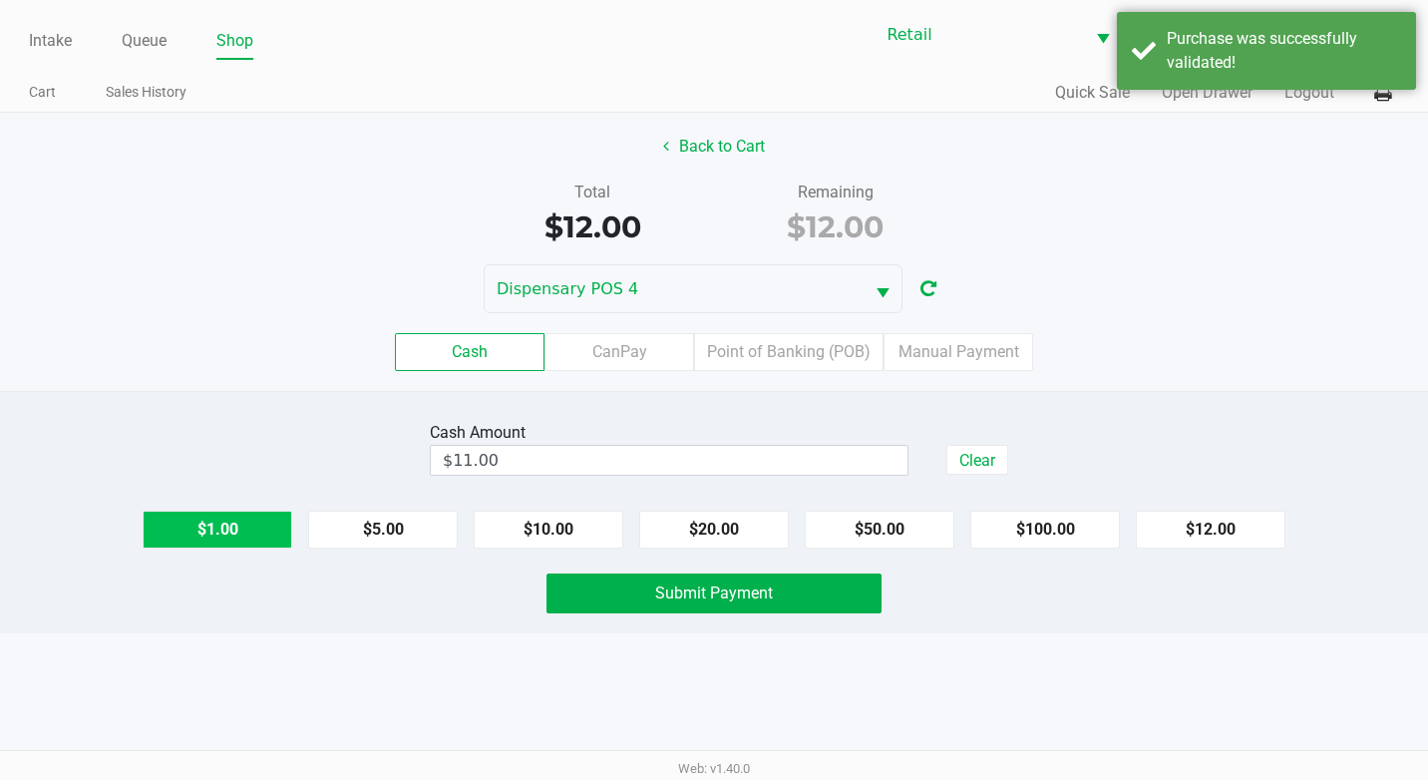
click at [250, 522] on button "$1.00" at bounding box center [218, 530] width 150 height 38
type input "$12.00"
click at [715, 595] on span "Submit Payment" at bounding box center [714, 592] width 118 height 19
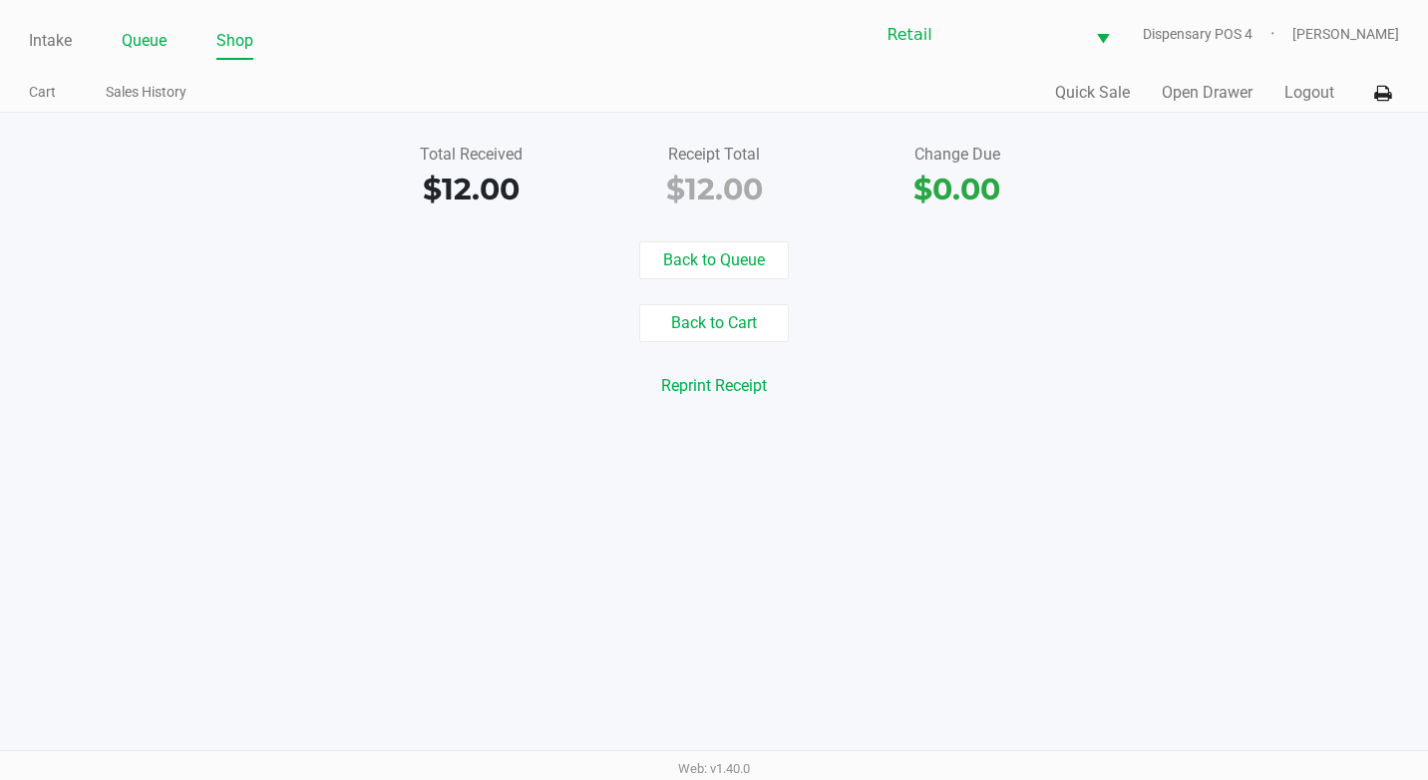
click at [160, 46] on link "Queue" at bounding box center [144, 41] width 45 height 28
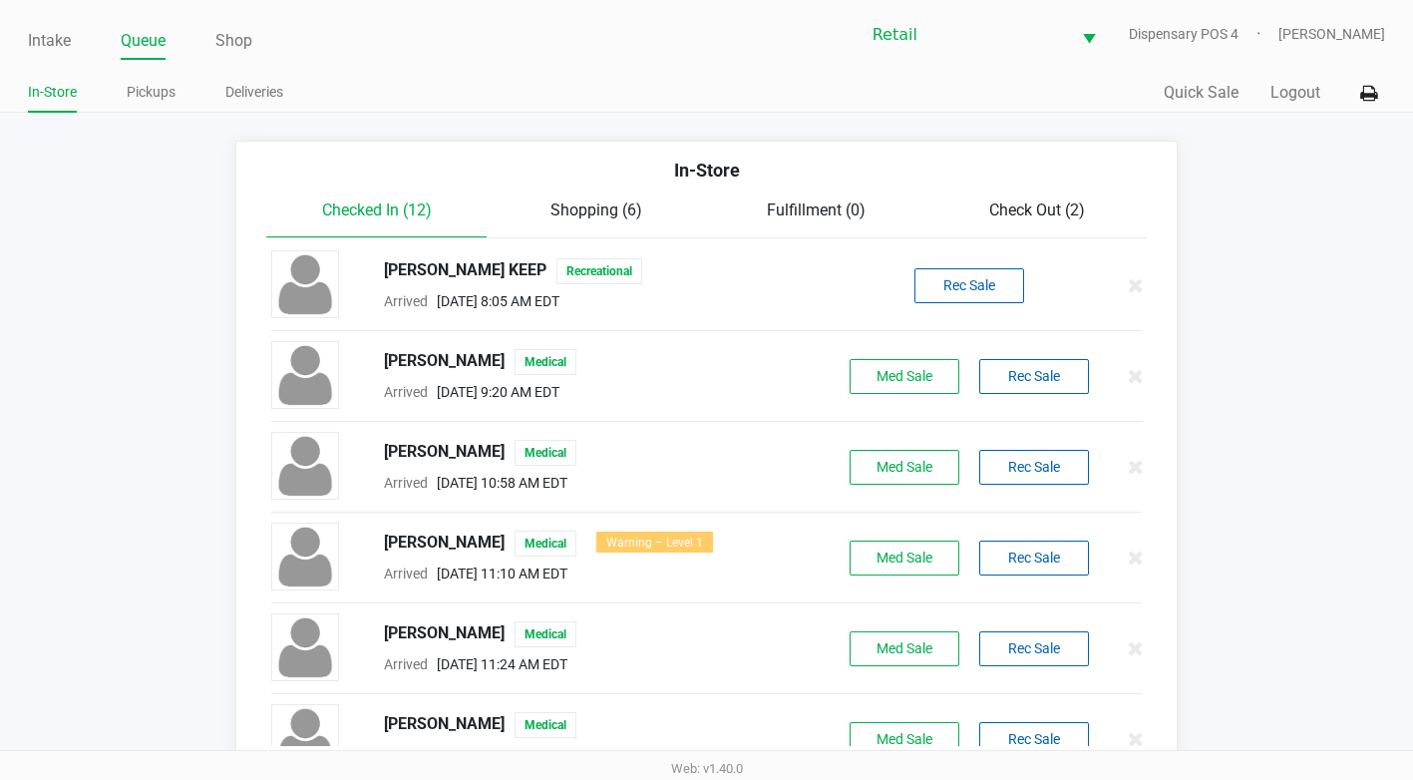
click at [1038, 200] on span "Check Out (2)" at bounding box center [1037, 209] width 96 height 19
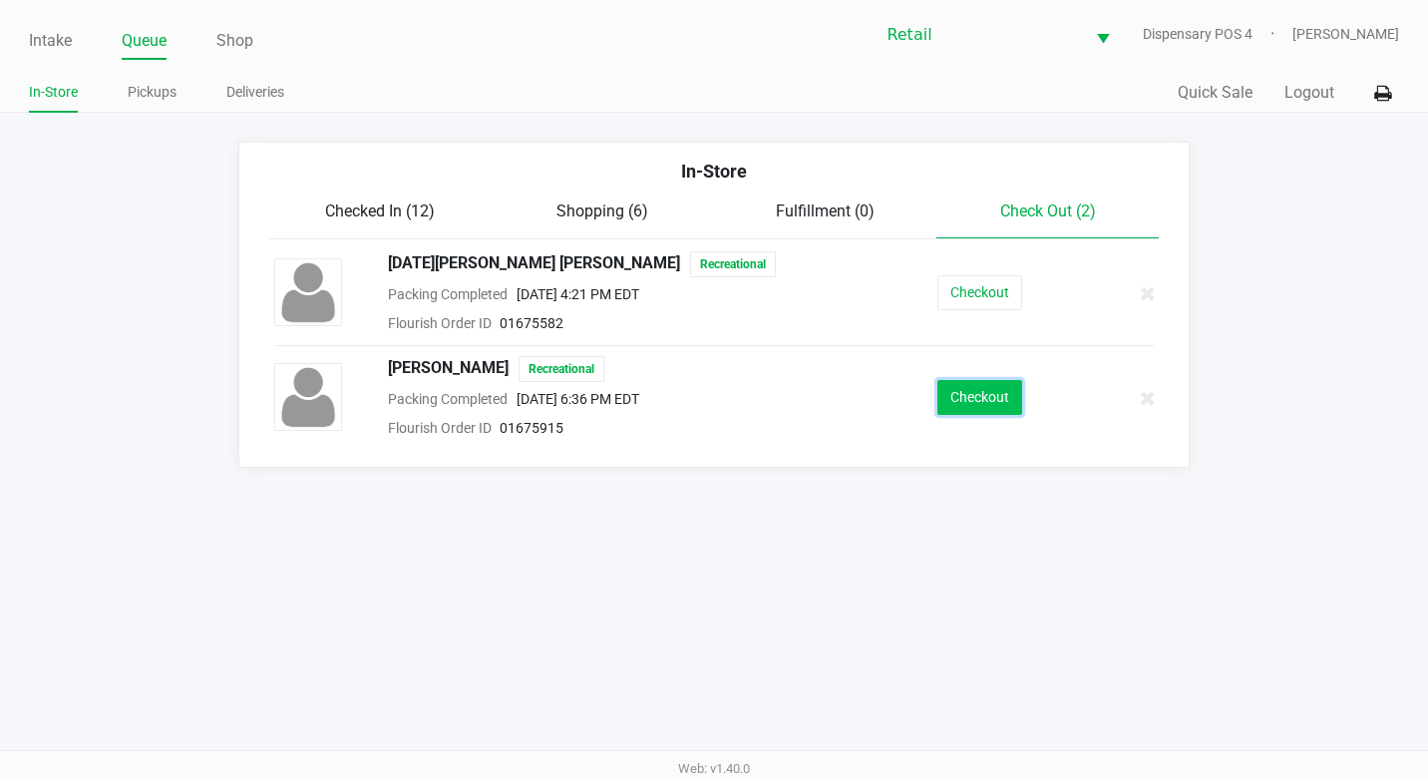
click at [960, 385] on button "Checkout" at bounding box center [979, 397] width 85 height 35
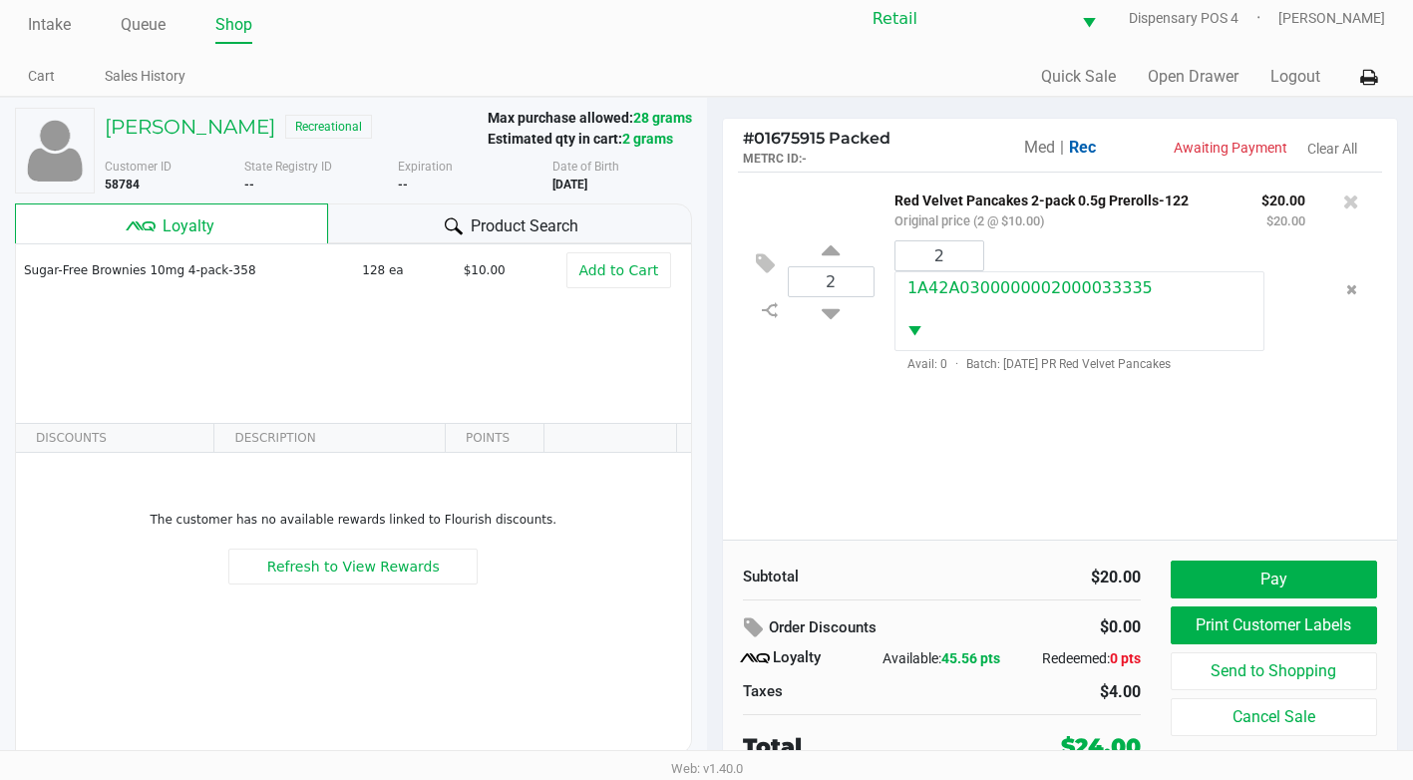
scroll to position [20, 0]
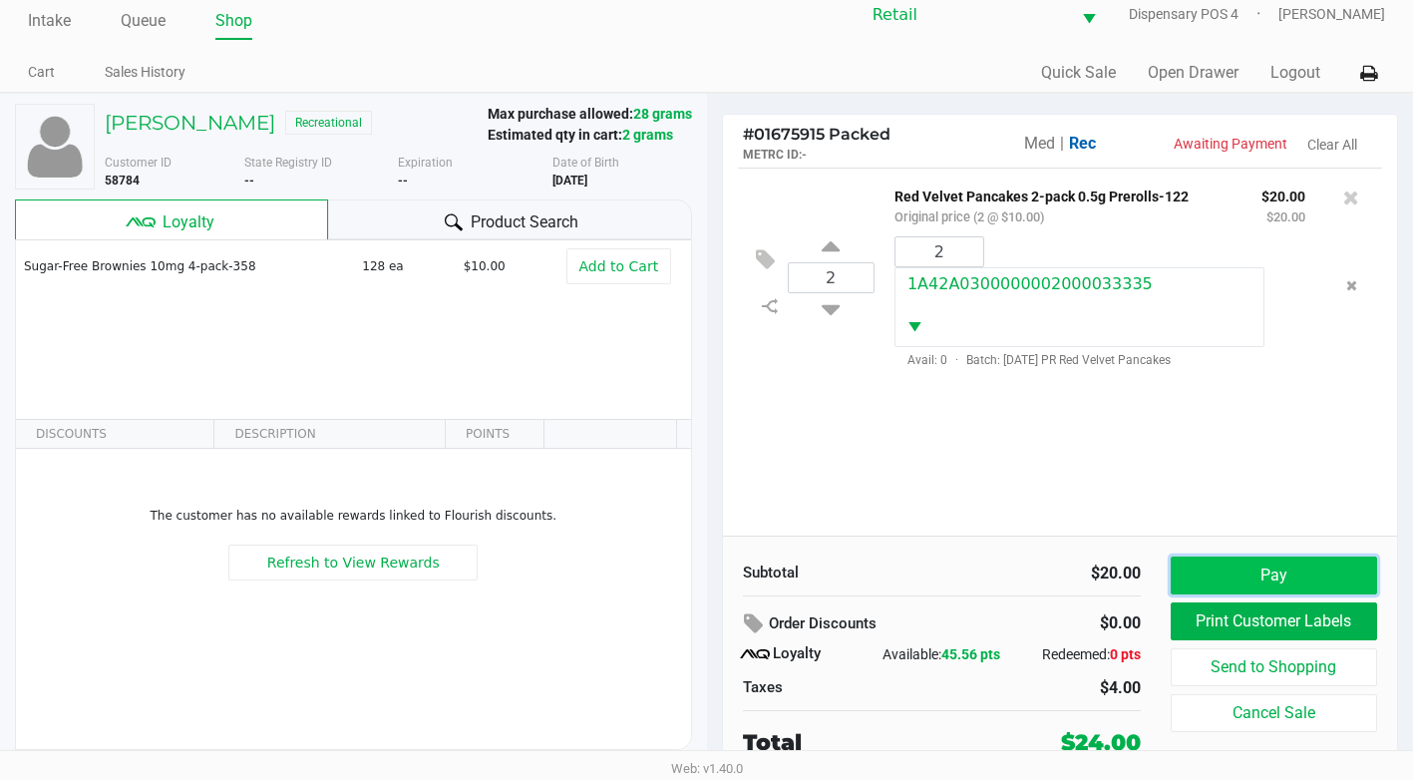
click at [1259, 569] on button "Pay" at bounding box center [1274, 575] width 206 height 38
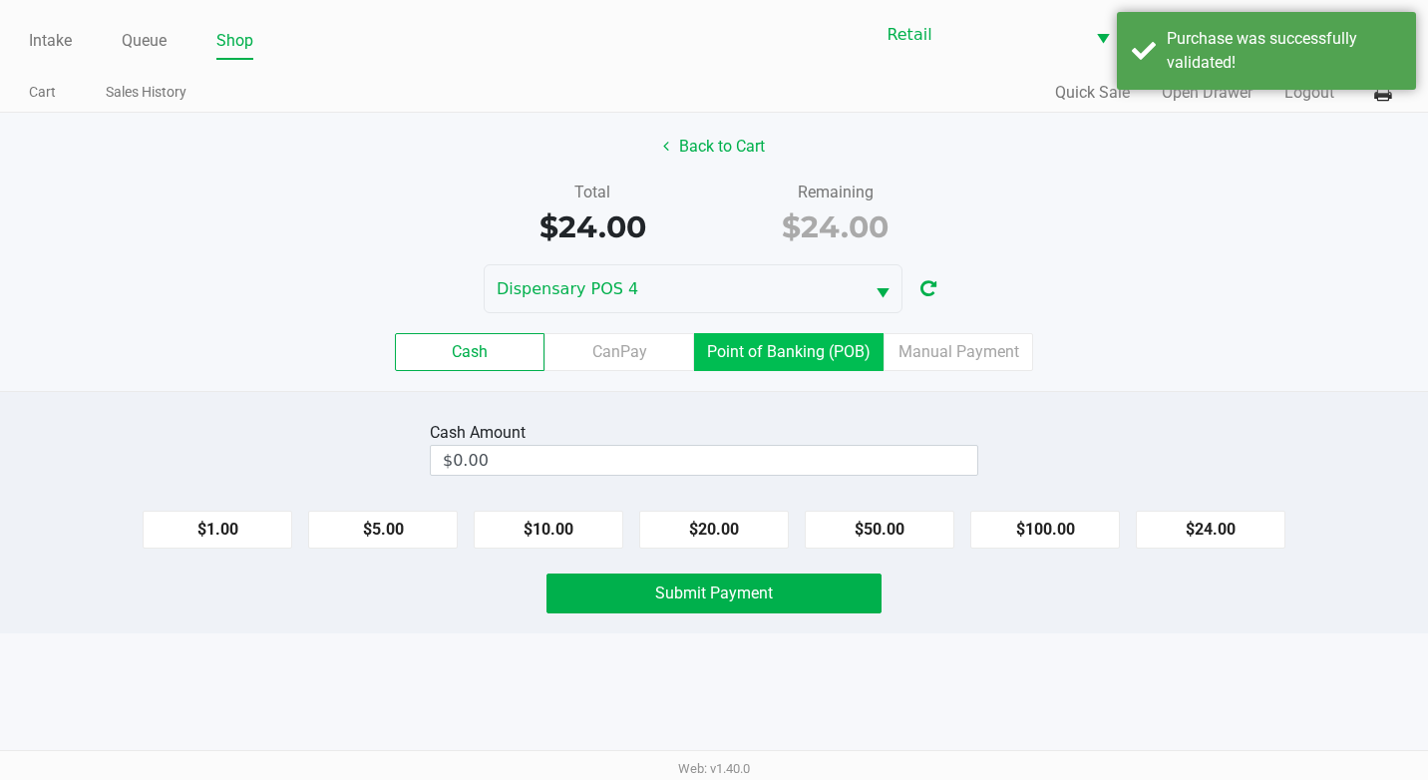
click at [774, 357] on label "Point of Banking (POB)" at bounding box center [788, 352] width 189 height 38
click at [0, 0] on 7 "Point of Banking (POB)" at bounding box center [0, 0] width 0 height 0
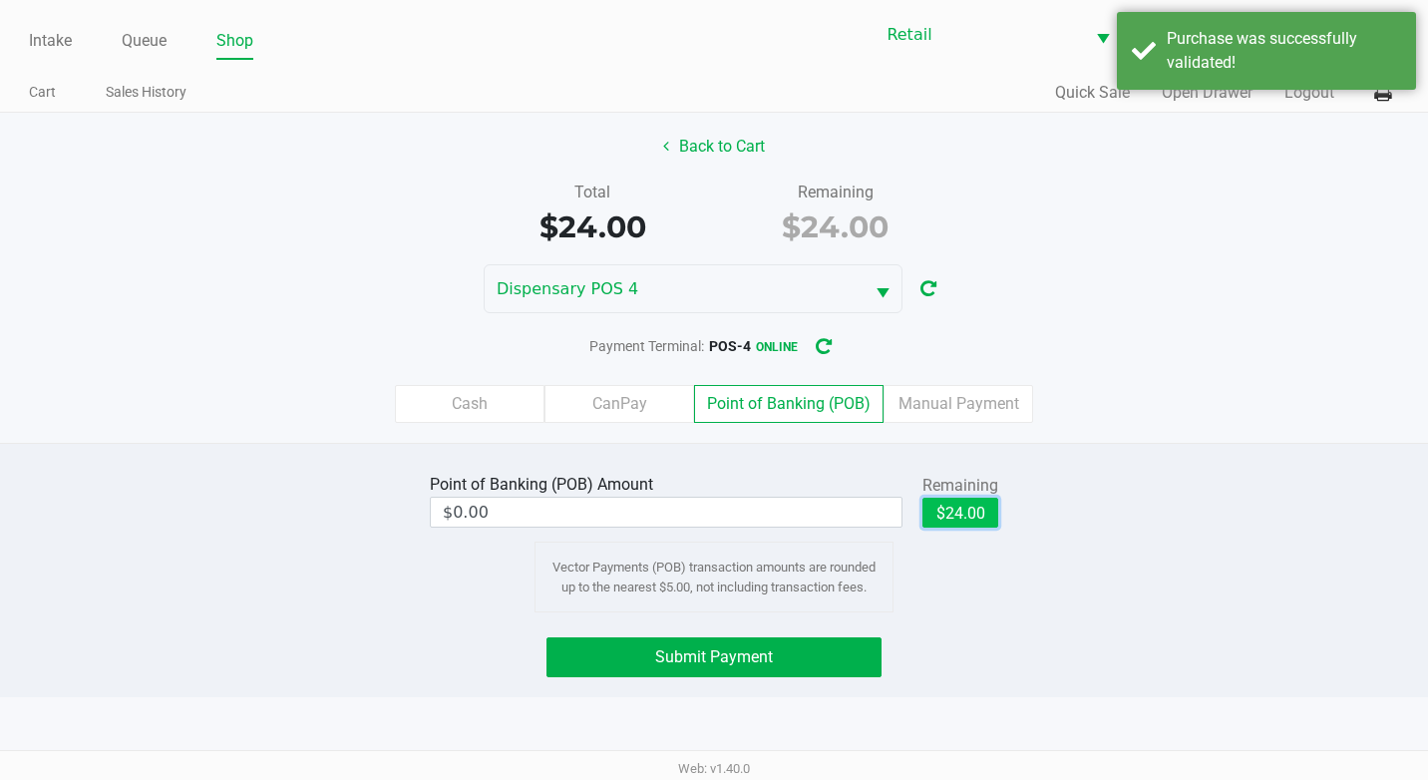
click at [926, 504] on button "$24.00" at bounding box center [960, 513] width 76 height 30
type input "$24.00"
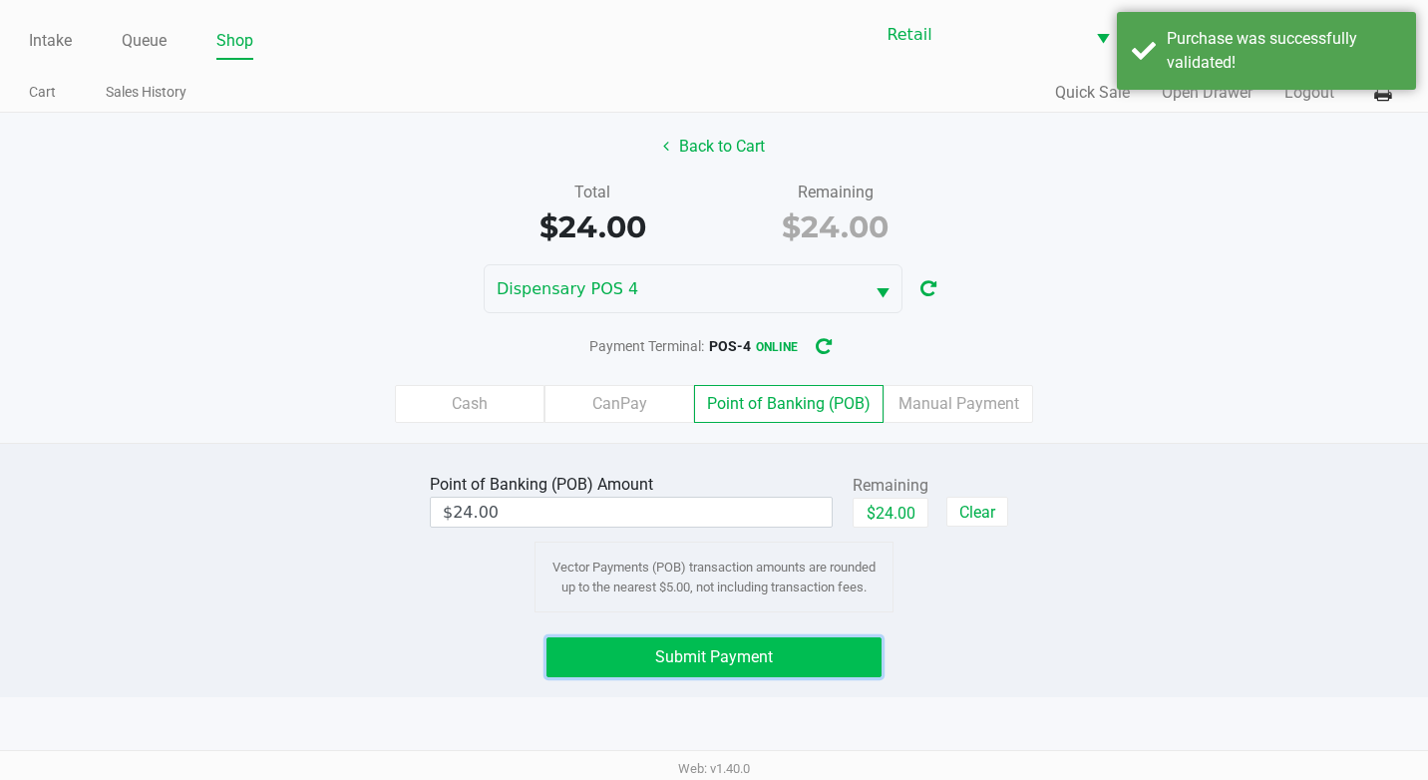
click at [779, 646] on button "Submit Payment" at bounding box center [713, 657] width 335 height 40
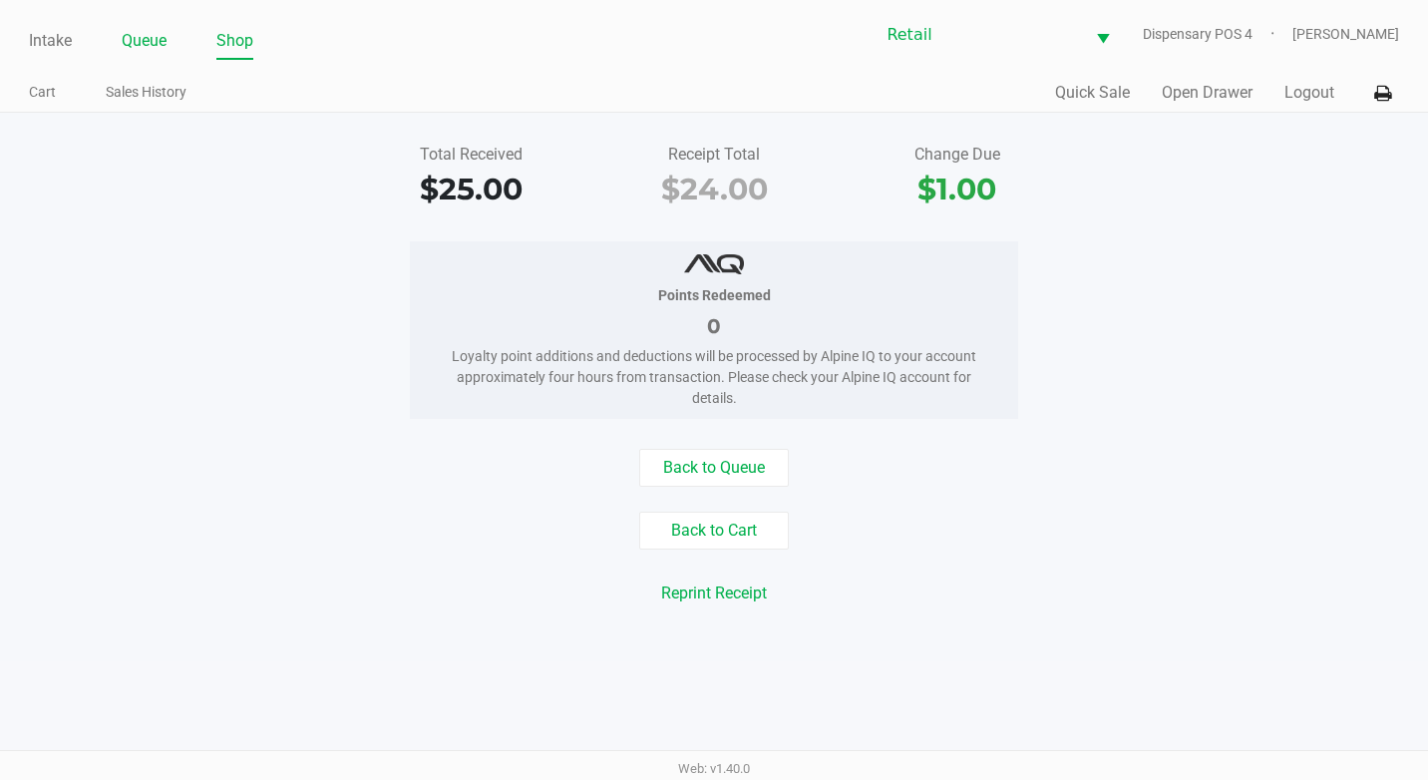
click at [134, 35] on link "Queue" at bounding box center [144, 41] width 45 height 28
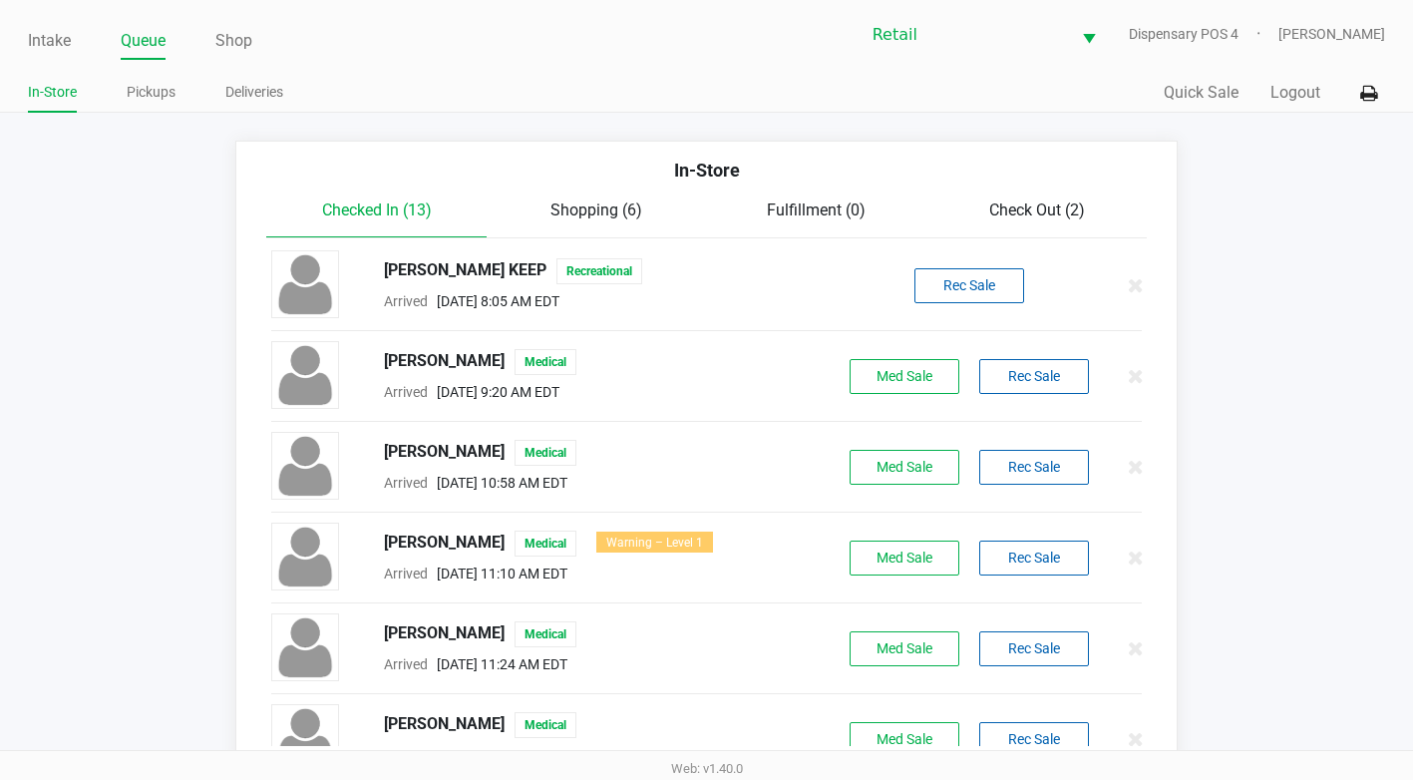
click at [982, 203] on div "Check Out (2)" at bounding box center [1036, 210] width 220 height 24
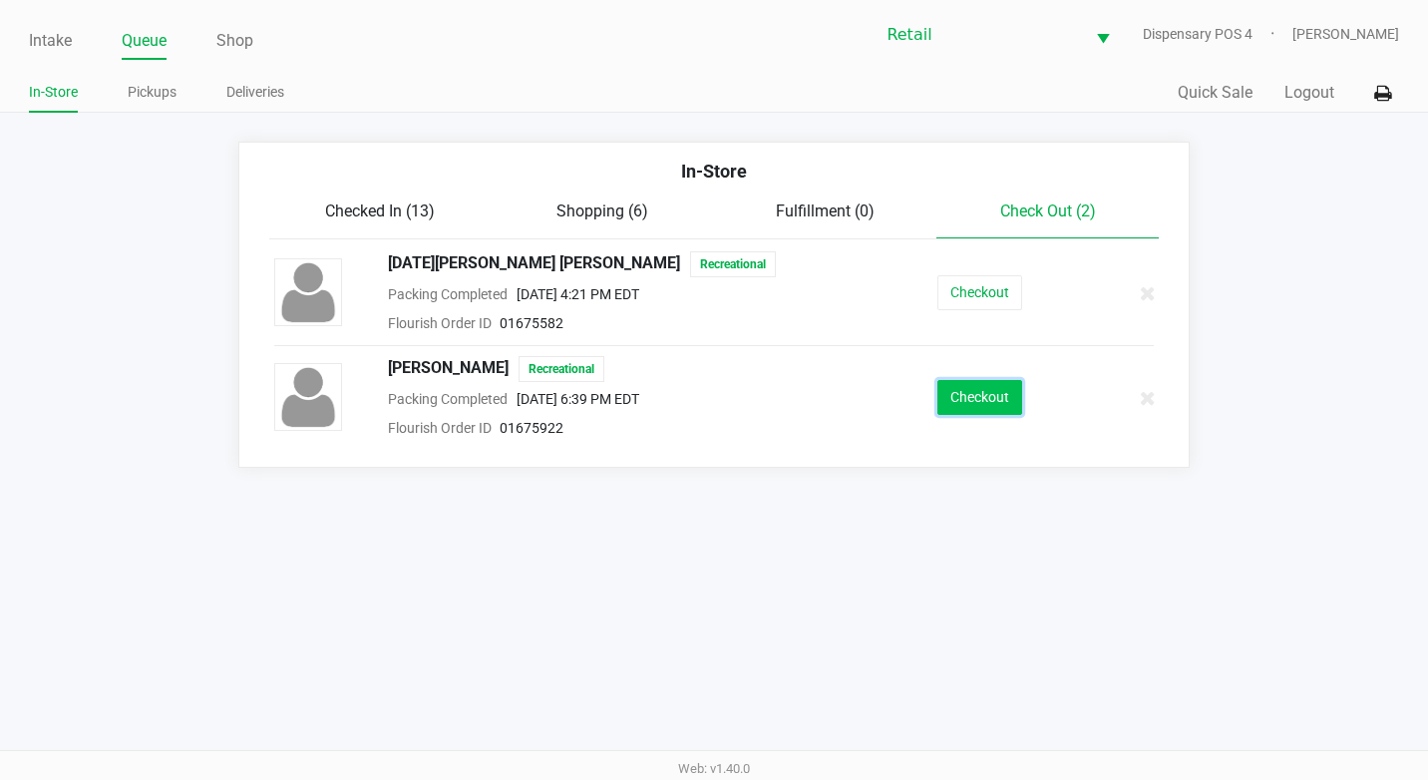
click at [991, 397] on button "Checkout" at bounding box center [979, 397] width 85 height 35
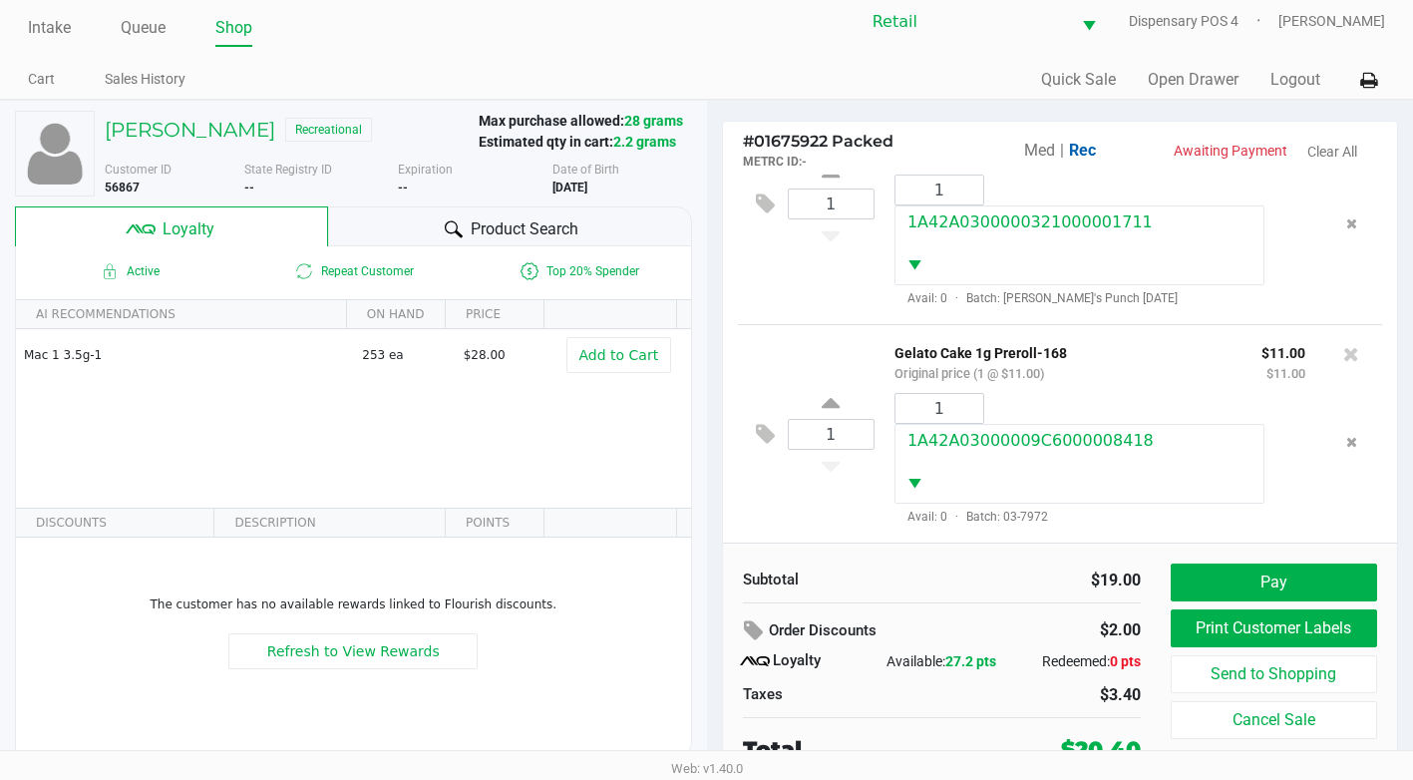
scroll to position [20, 0]
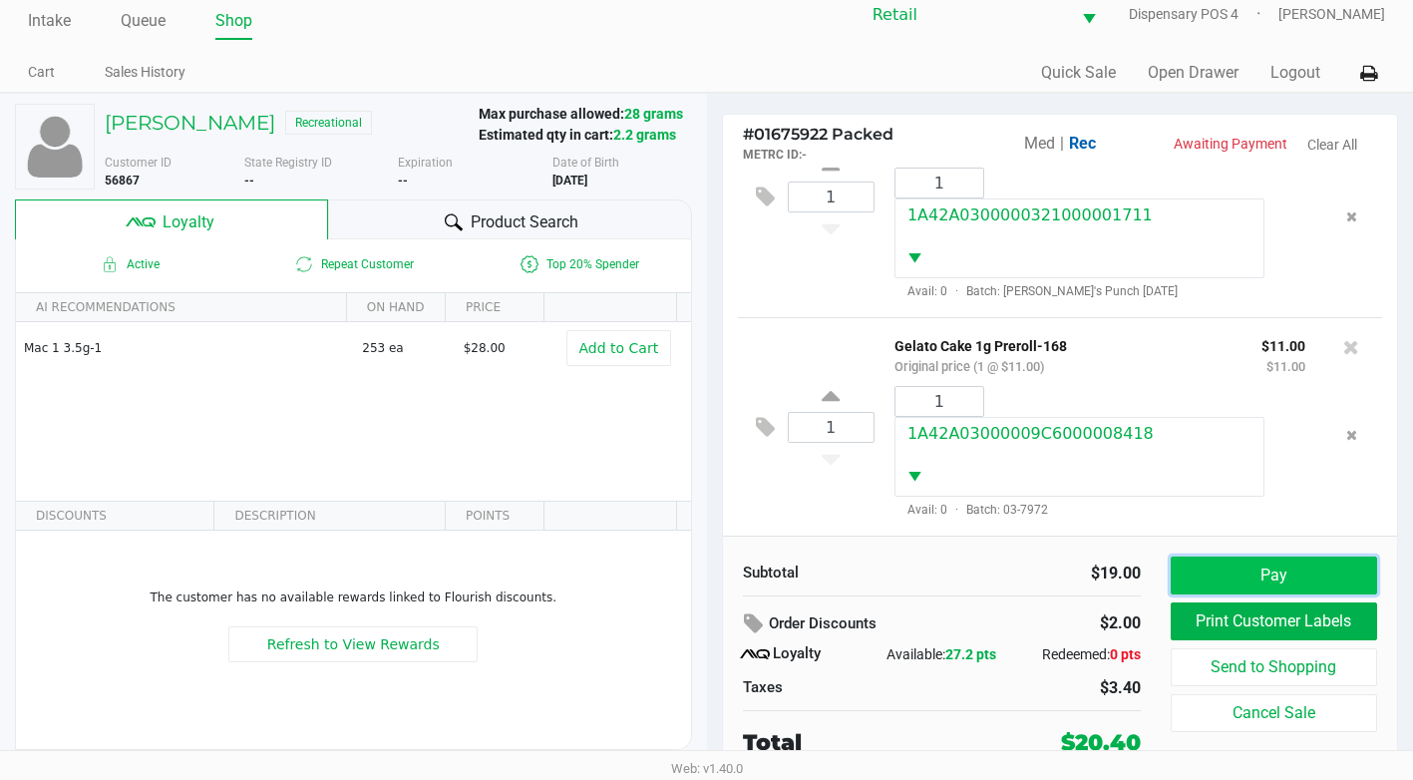
click at [1221, 584] on button "Pay" at bounding box center [1274, 575] width 206 height 38
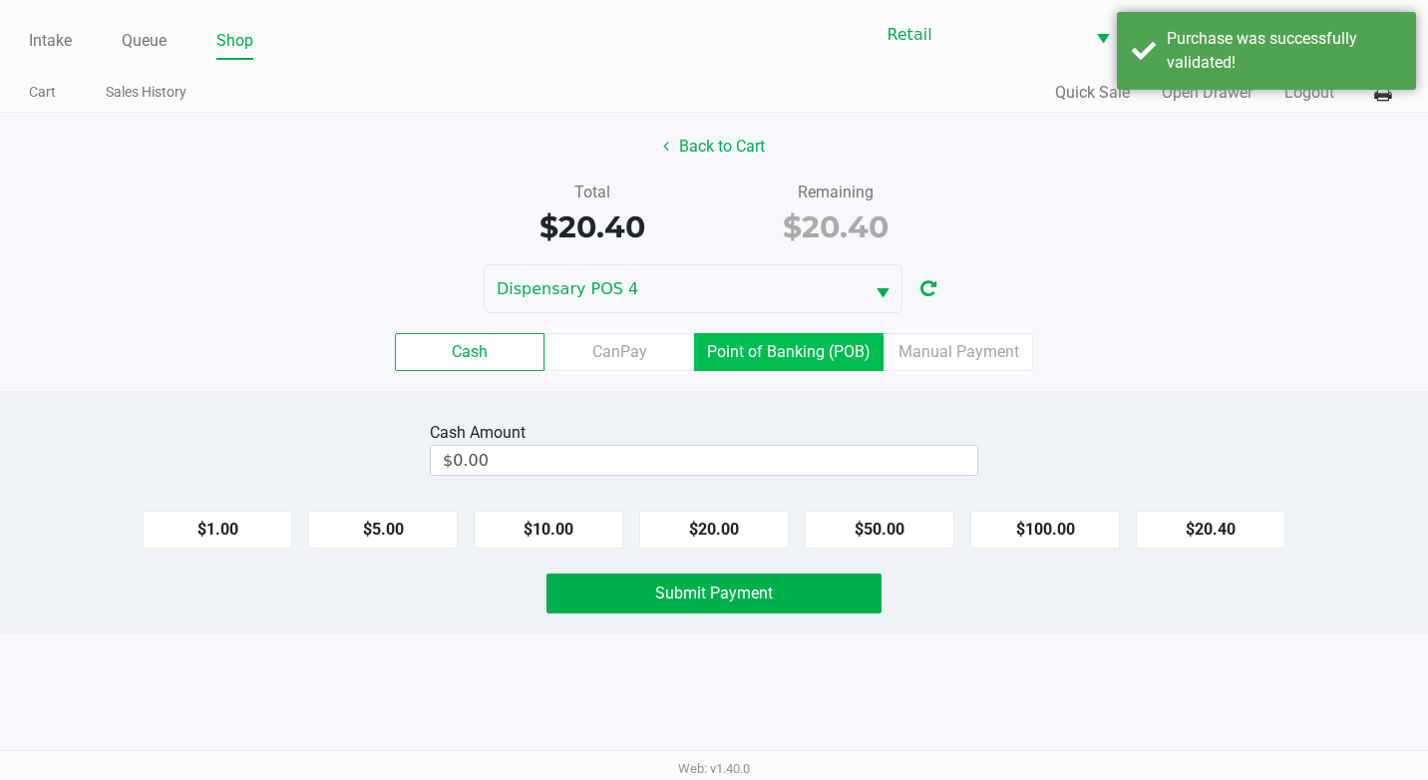
click at [827, 356] on label "Point of Banking (POB)" at bounding box center [788, 352] width 189 height 38
click at [0, 0] on 7 "Point of Banking (POB)" at bounding box center [0, 0] width 0 height 0
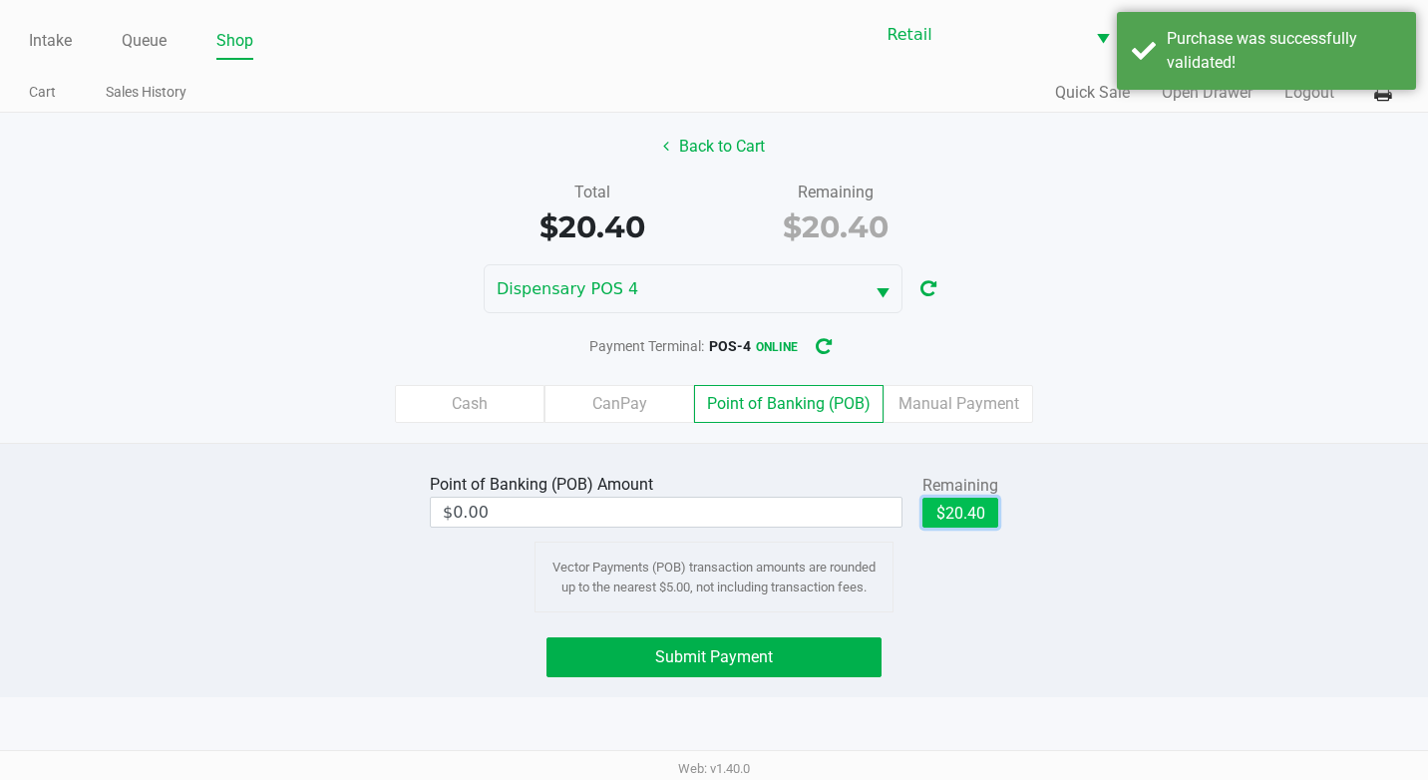
click at [972, 520] on button "$20.40" at bounding box center [960, 513] width 76 height 30
type input "$20.40"
click at [802, 631] on div "Point of Banking (POB) Amount $20.40 Remaining $20.40 Clear Vector Payments (PO…" at bounding box center [714, 570] width 1428 height 254
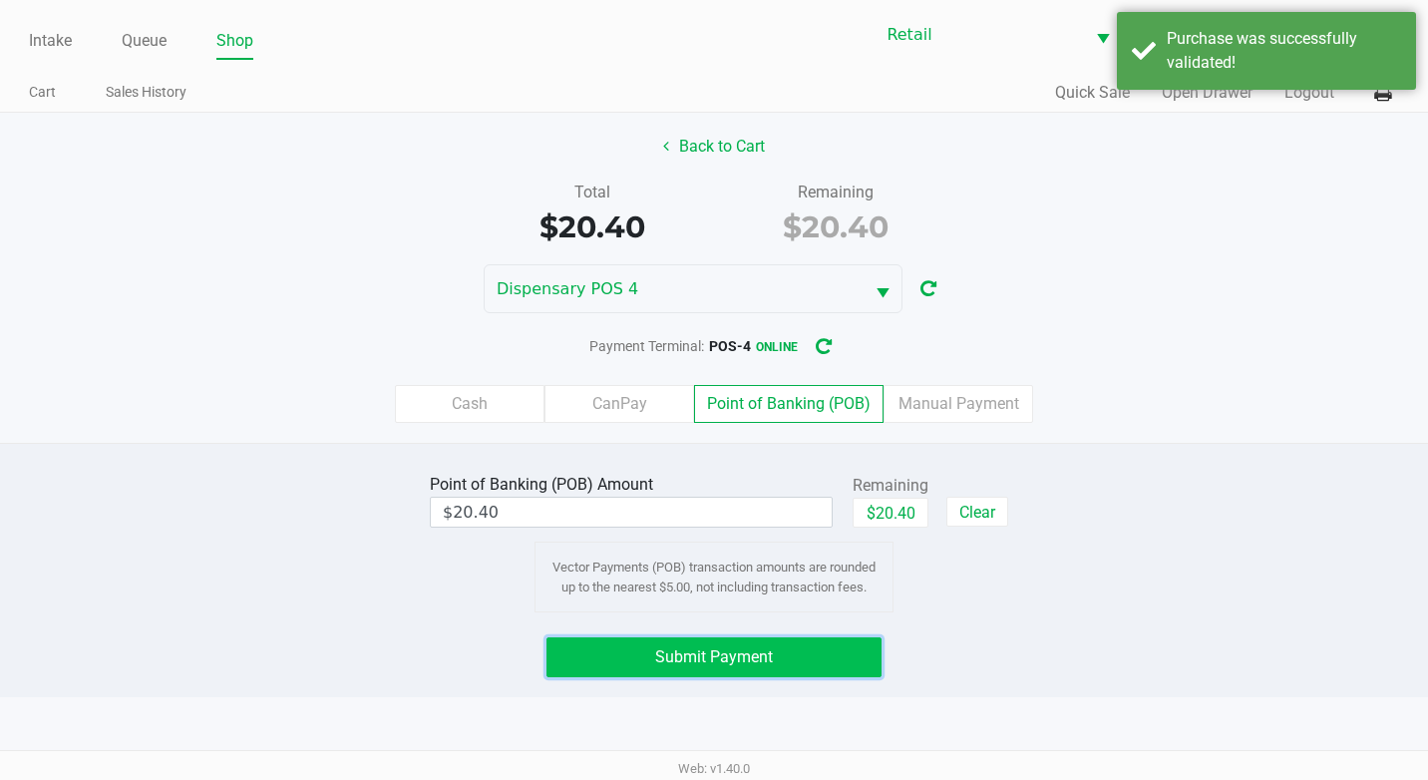
click at [788, 659] on button "Submit Payment" at bounding box center [713, 657] width 335 height 40
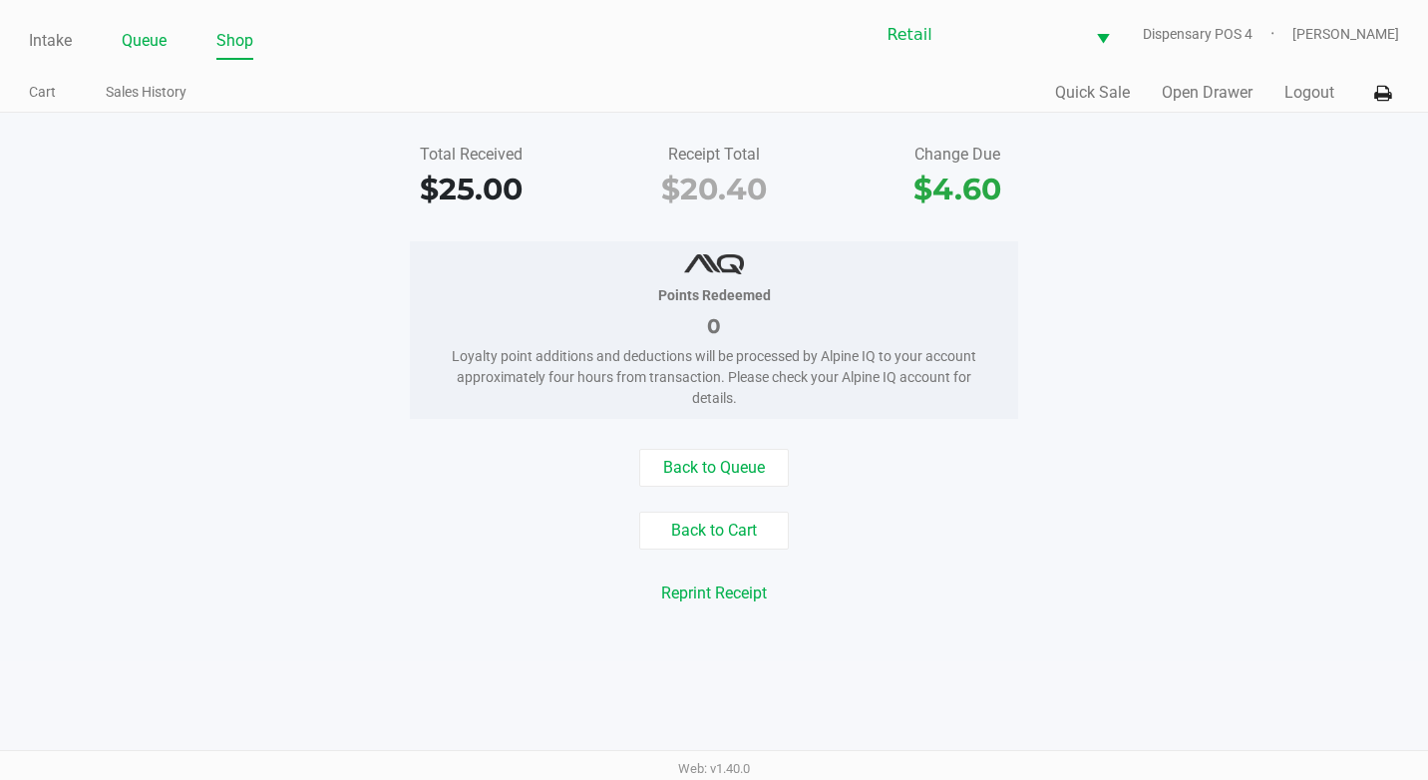
click at [140, 40] on link "Queue" at bounding box center [144, 41] width 45 height 28
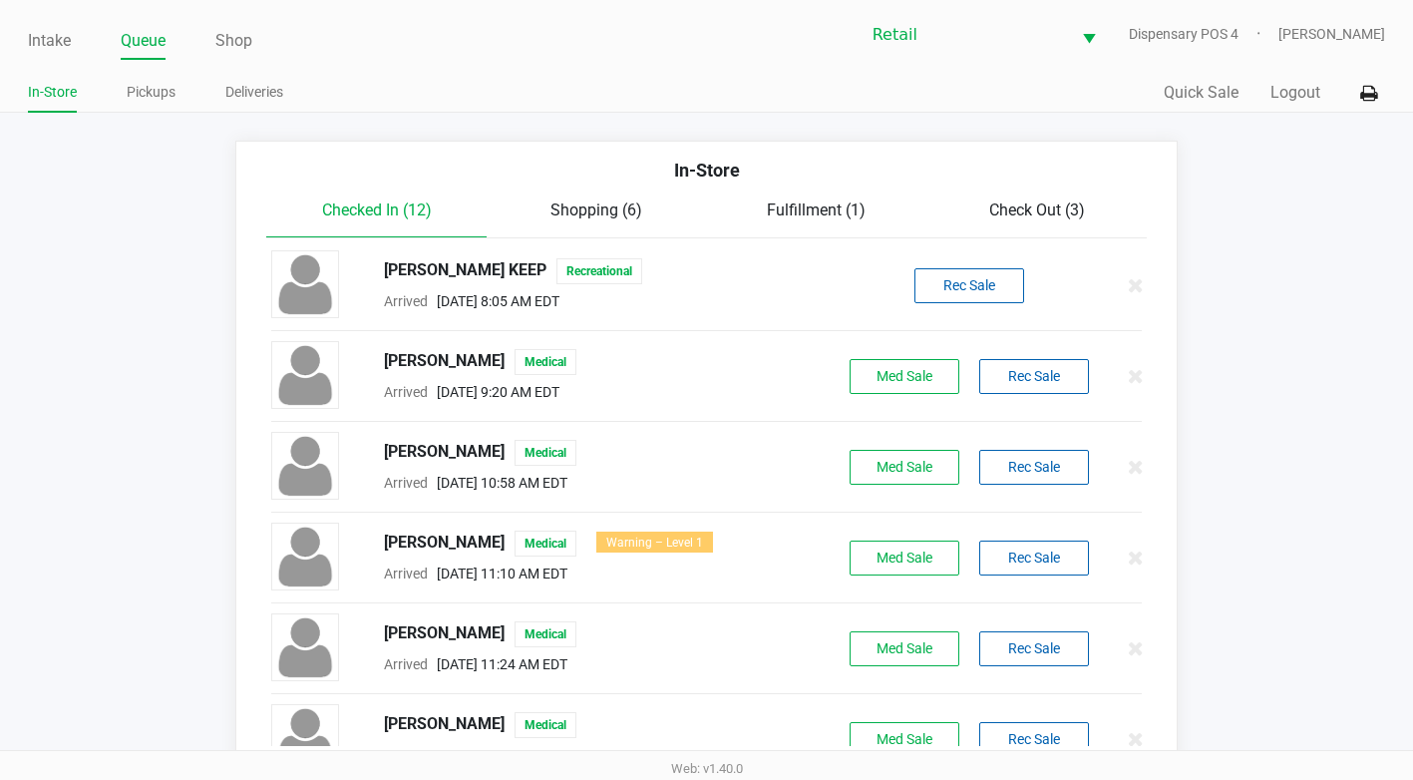
click at [1038, 212] on span "Check Out (3)" at bounding box center [1037, 209] width 96 height 19
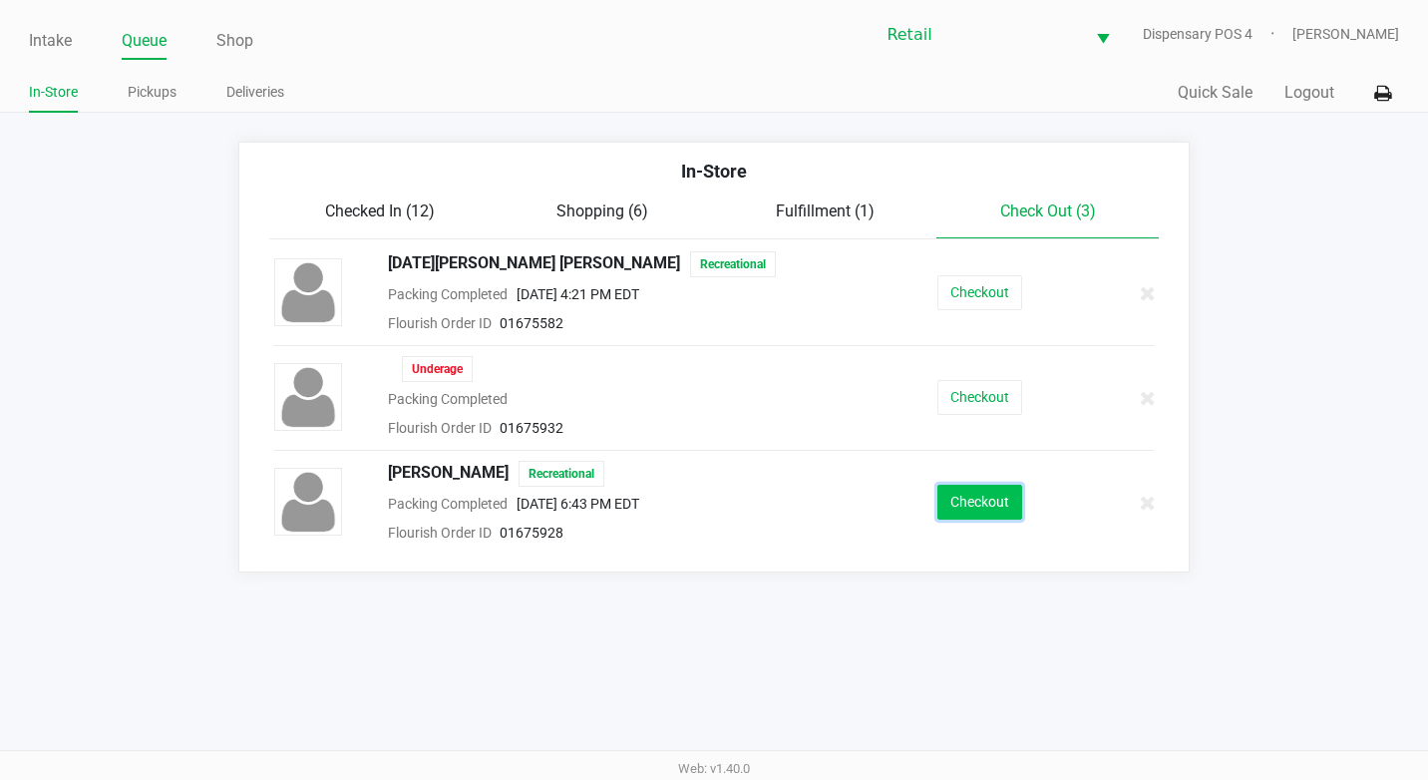
click at [954, 498] on button "Checkout" at bounding box center [979, 502] width 85 height 35
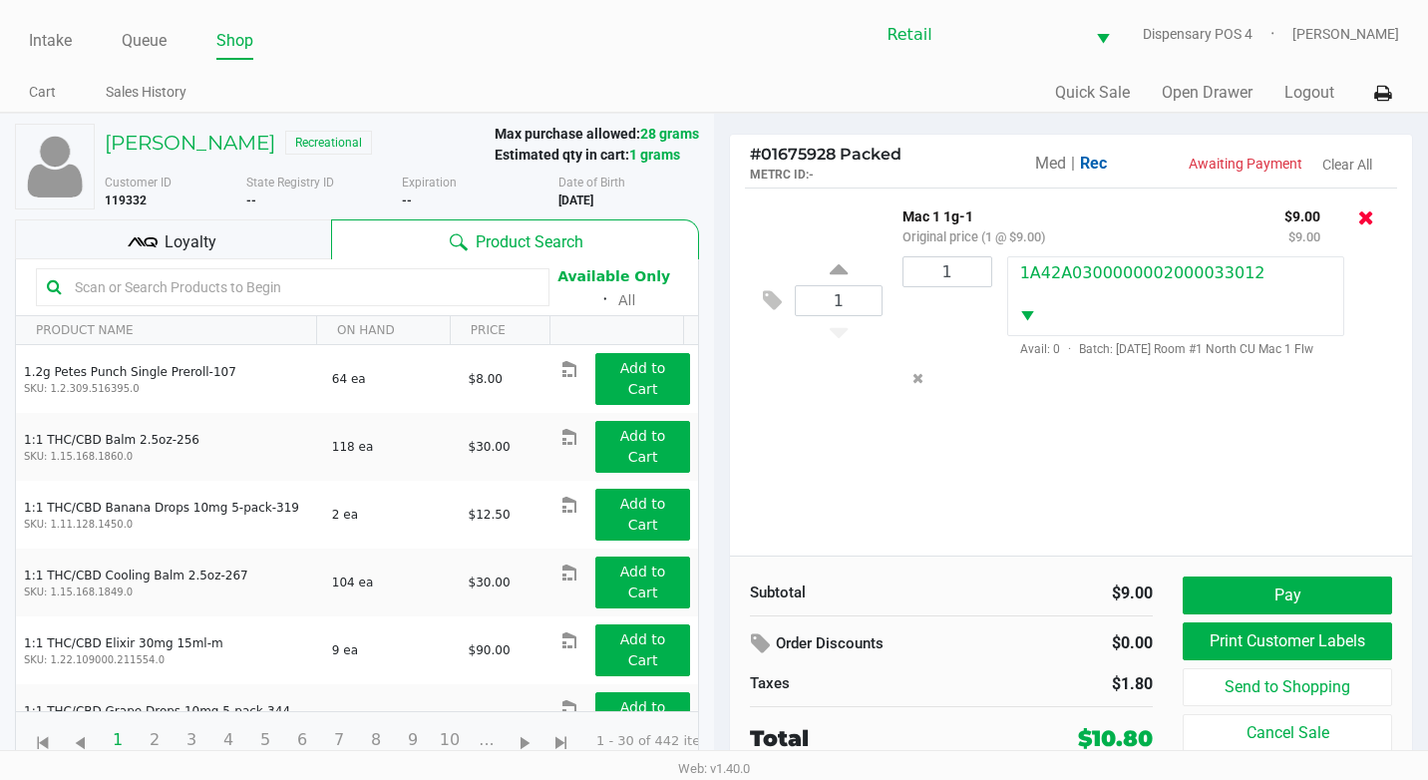
click at [1369, 209] on icon at bounding box center [1366, 217] width 16 height 20
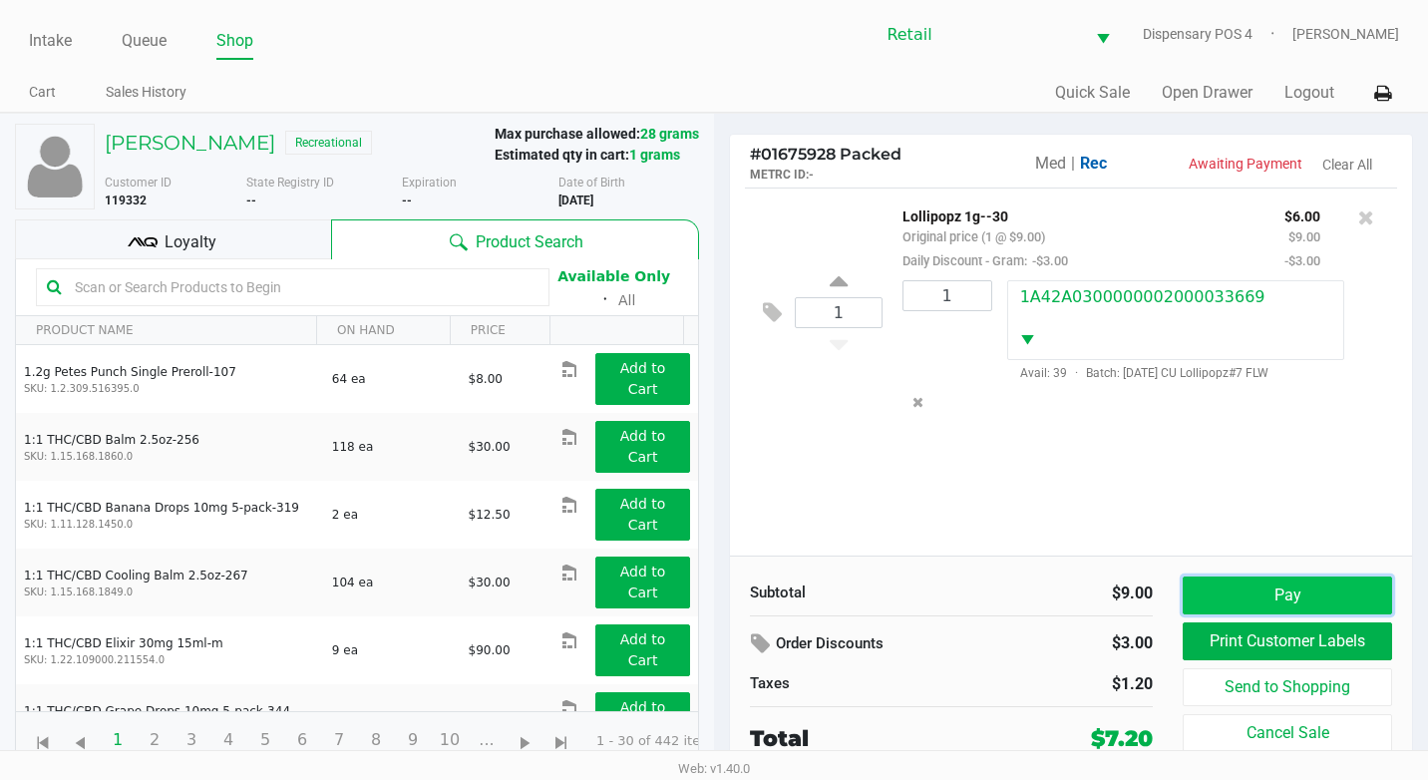
click at [1242, 587] on button "Pay" at bounding box center [1287, 595] width 209 height 38
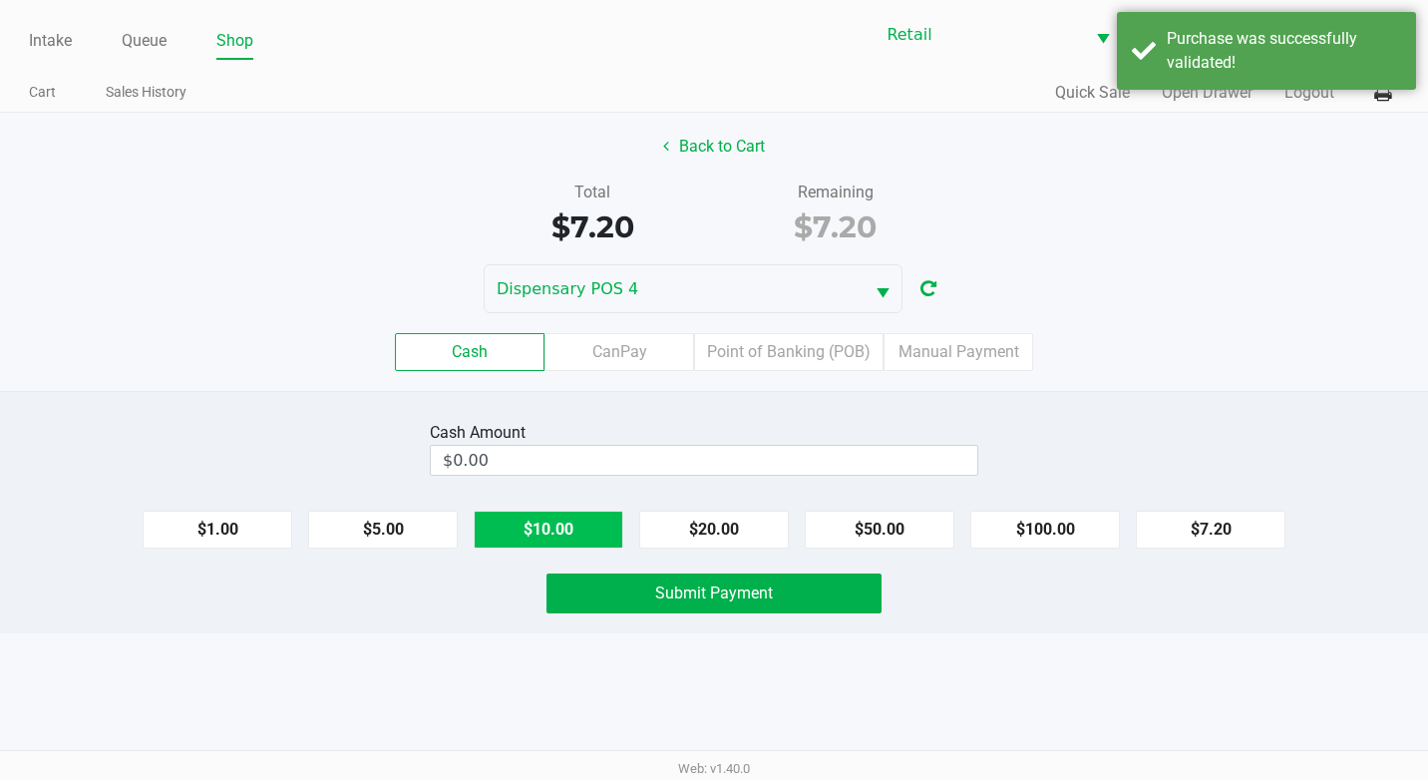
click at [549, 534] on button "$10.00" at bounding box center [549, 530] width 150 height 38
type input "$10.00"
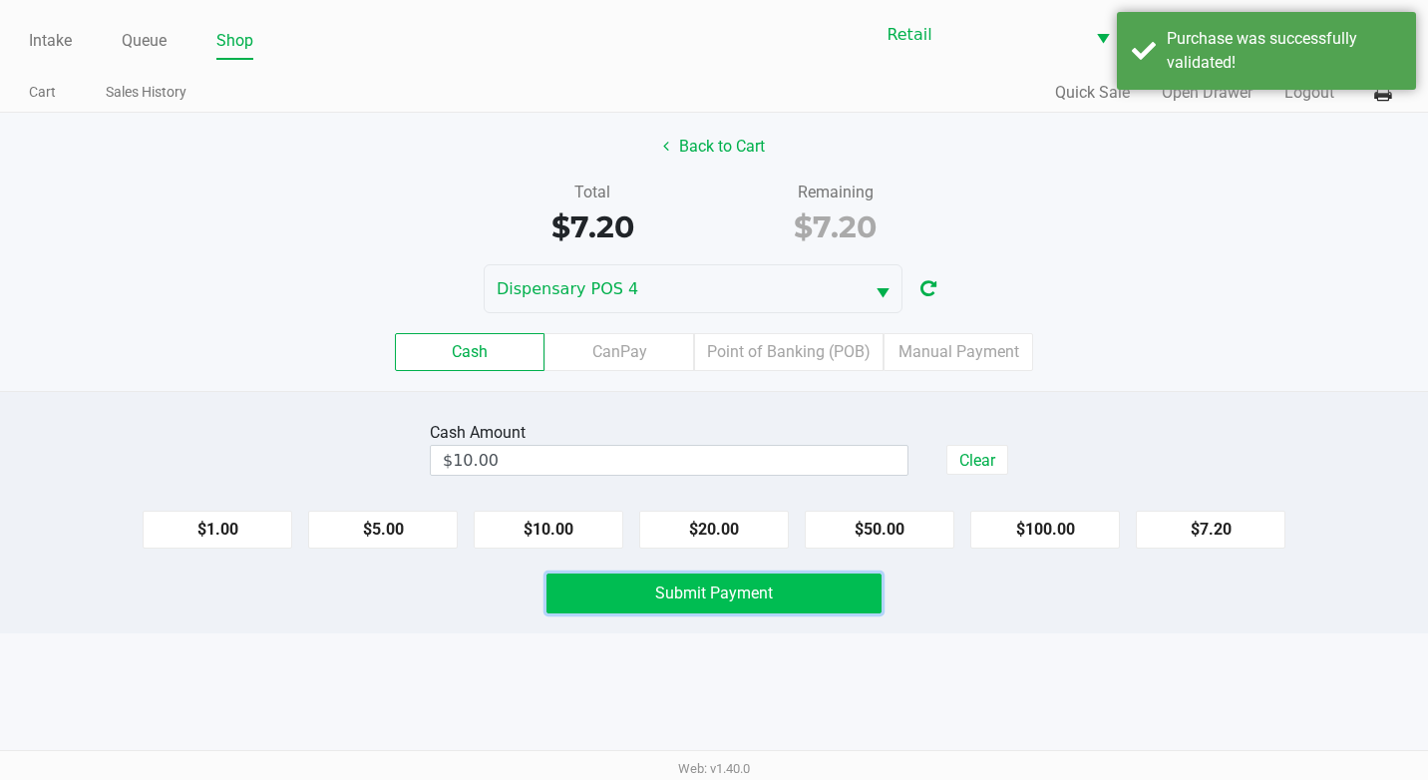
click at [572, 585] on button "Submit Payment" at bounding box center [713, 593] width 335 height 40
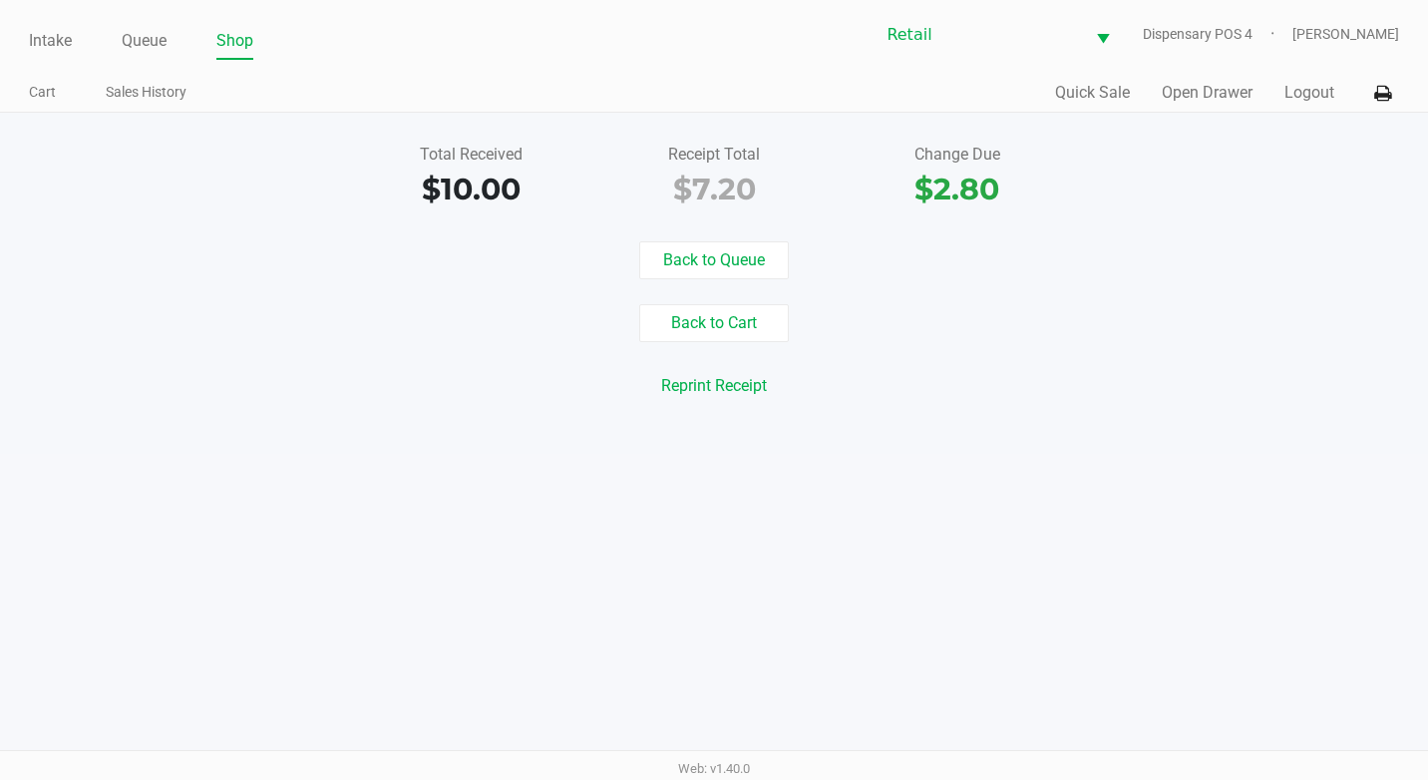
click at [121, 39] on ul "Intake Queue Shop" at bounding box center [371, 42] width 685 height 34
click at [147, 63] on div "Intake Queue Shop Retail Dispensary POS 4 Adil Ramos Cart Sales History Quick S…" at bounding box center [714, 56] width 1428 height 113
click at [148, 53] on link "Queue" at bounding box center [144, 41] width 45 height 28
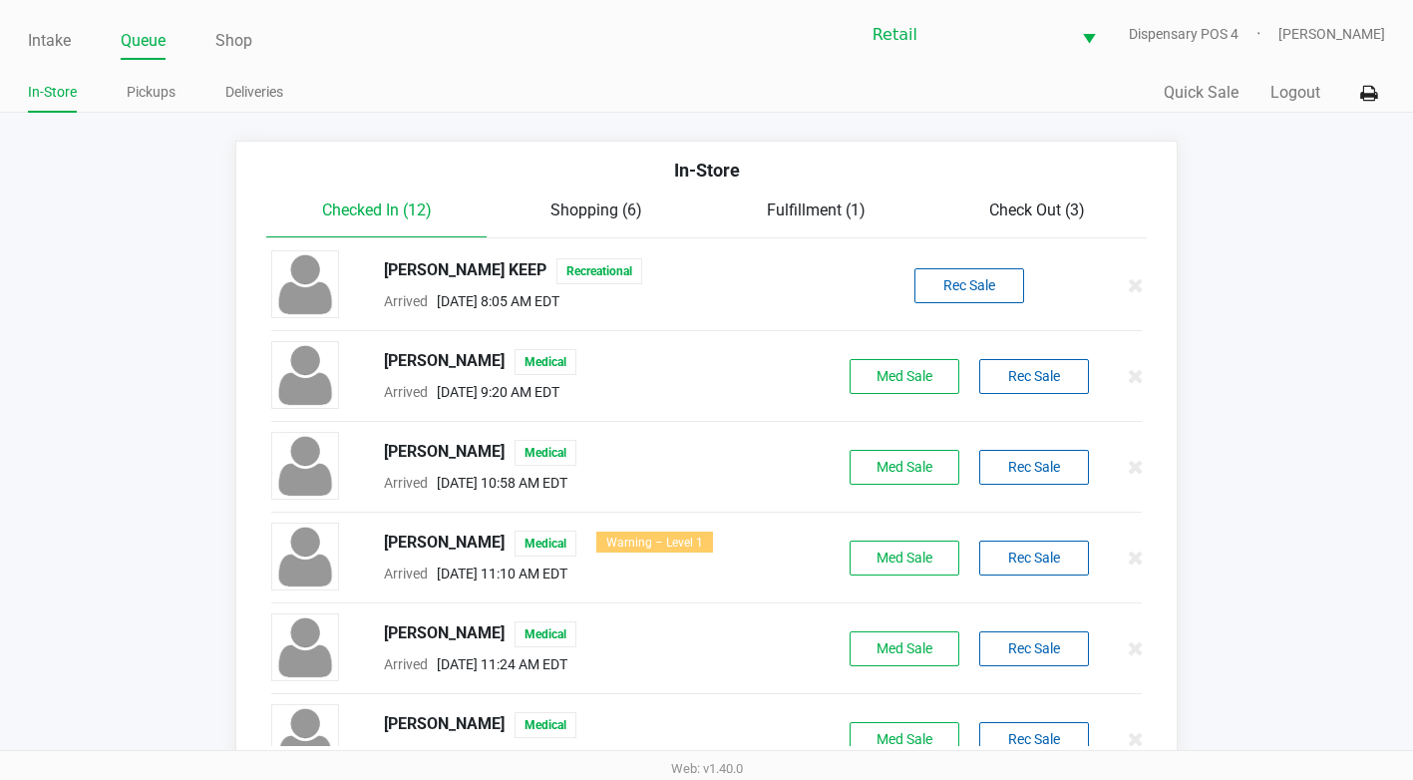
drag, startPoint x: 1049, startPoint y: 212, endPoint x: 1021, endPoint y: 227, distance: 31.7
click at [1048, 215] on span "Check Out (3)" at bounding box center [1037, 209] width 96 height 19
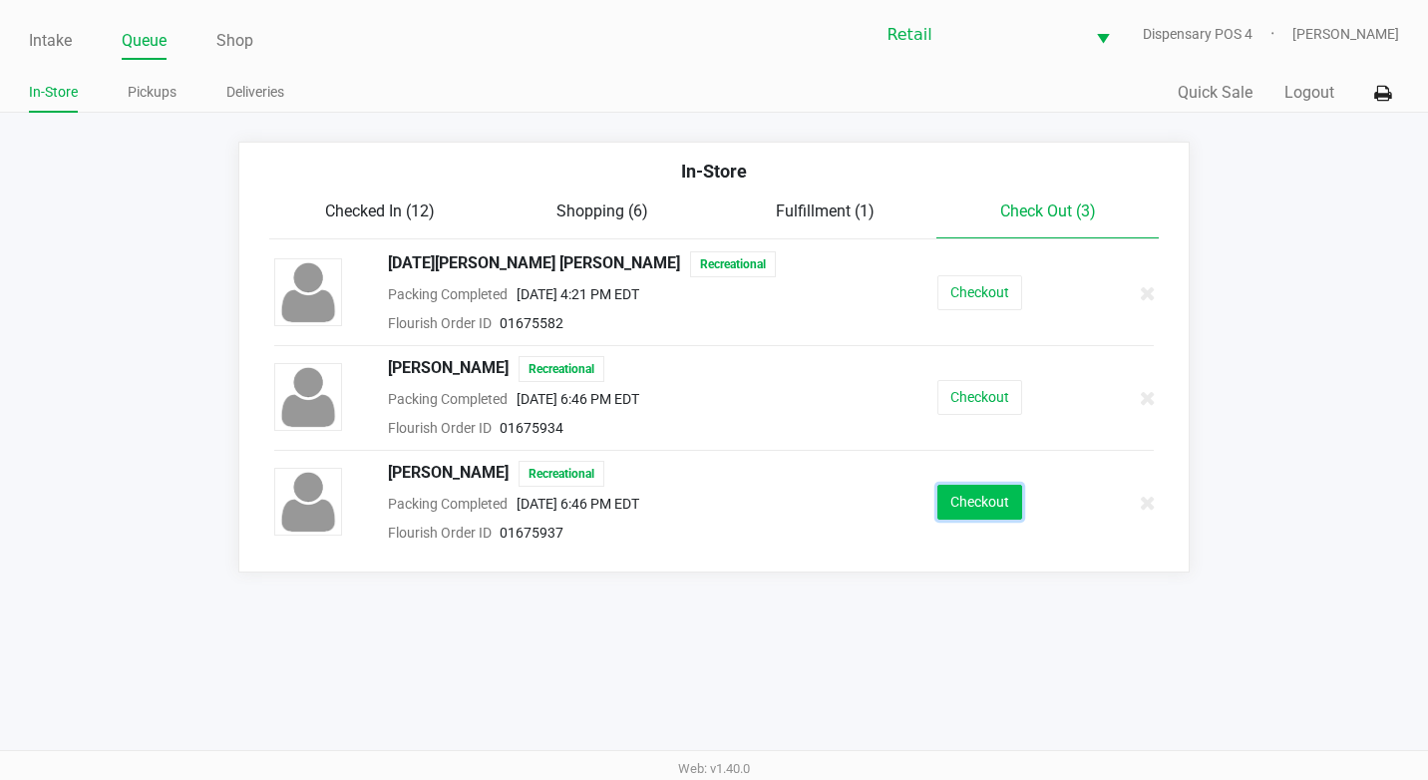
click at [950, 504] on button "Checkout" at bounding box center [979, 502] width 85 height 35
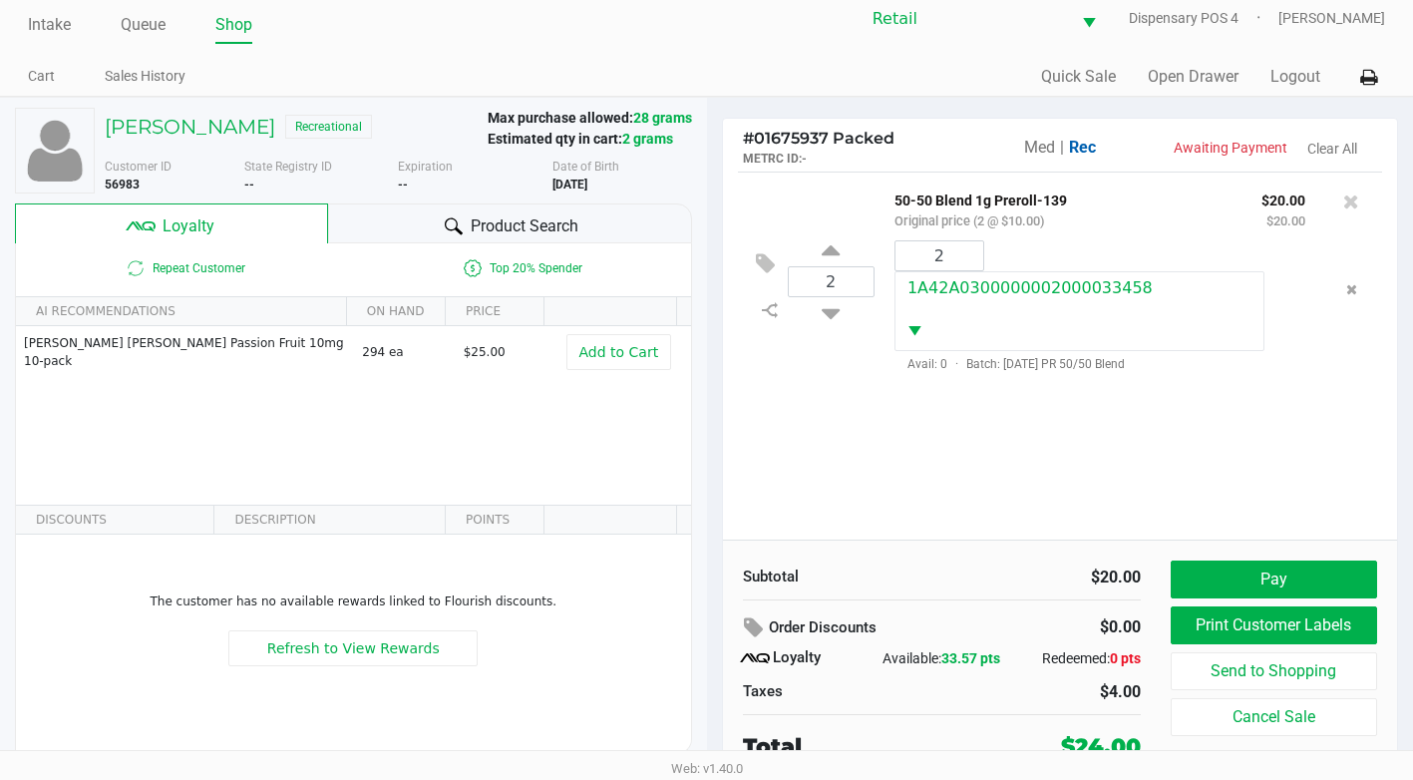
scroll to position [20, 0]
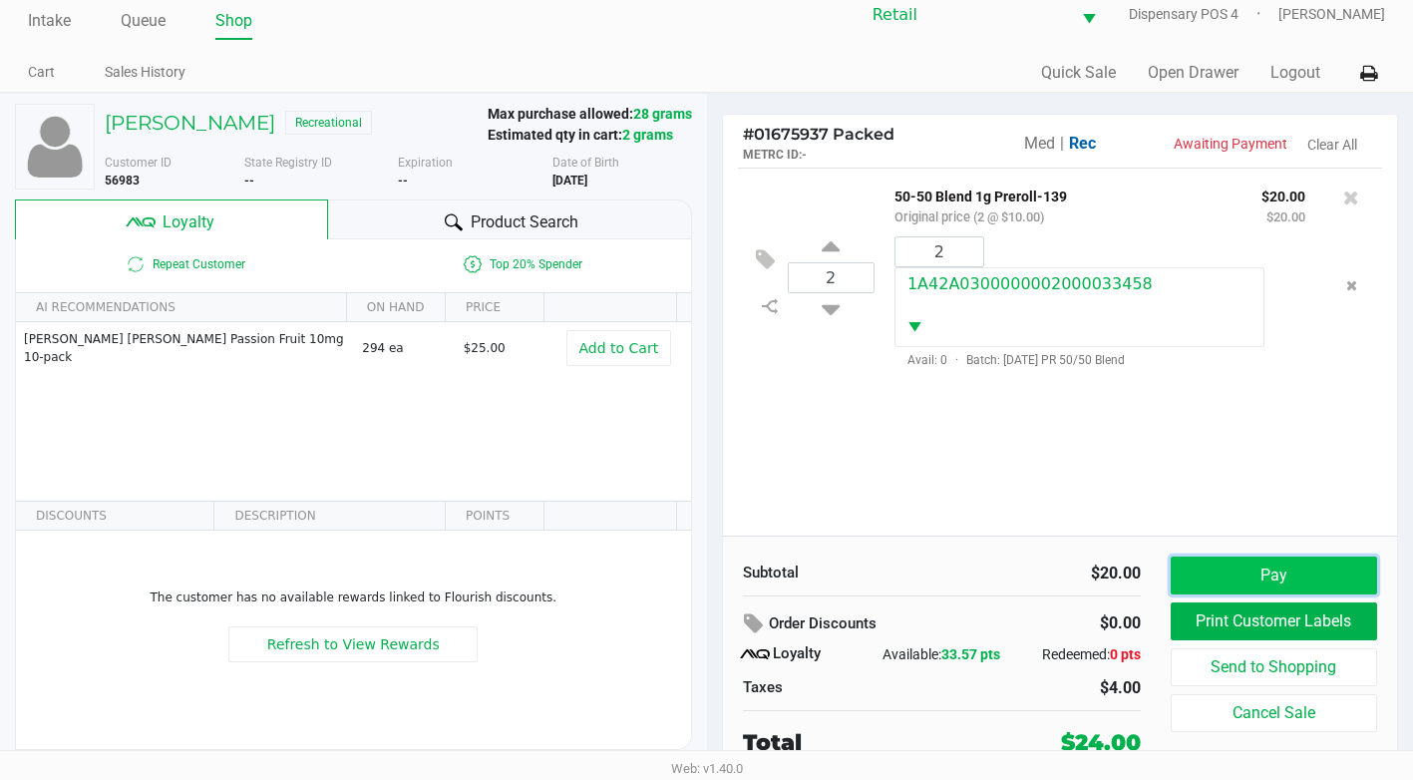
click at [1339, 585] on button "Pay" at bounding box center [1274, 575] width 206 height 38
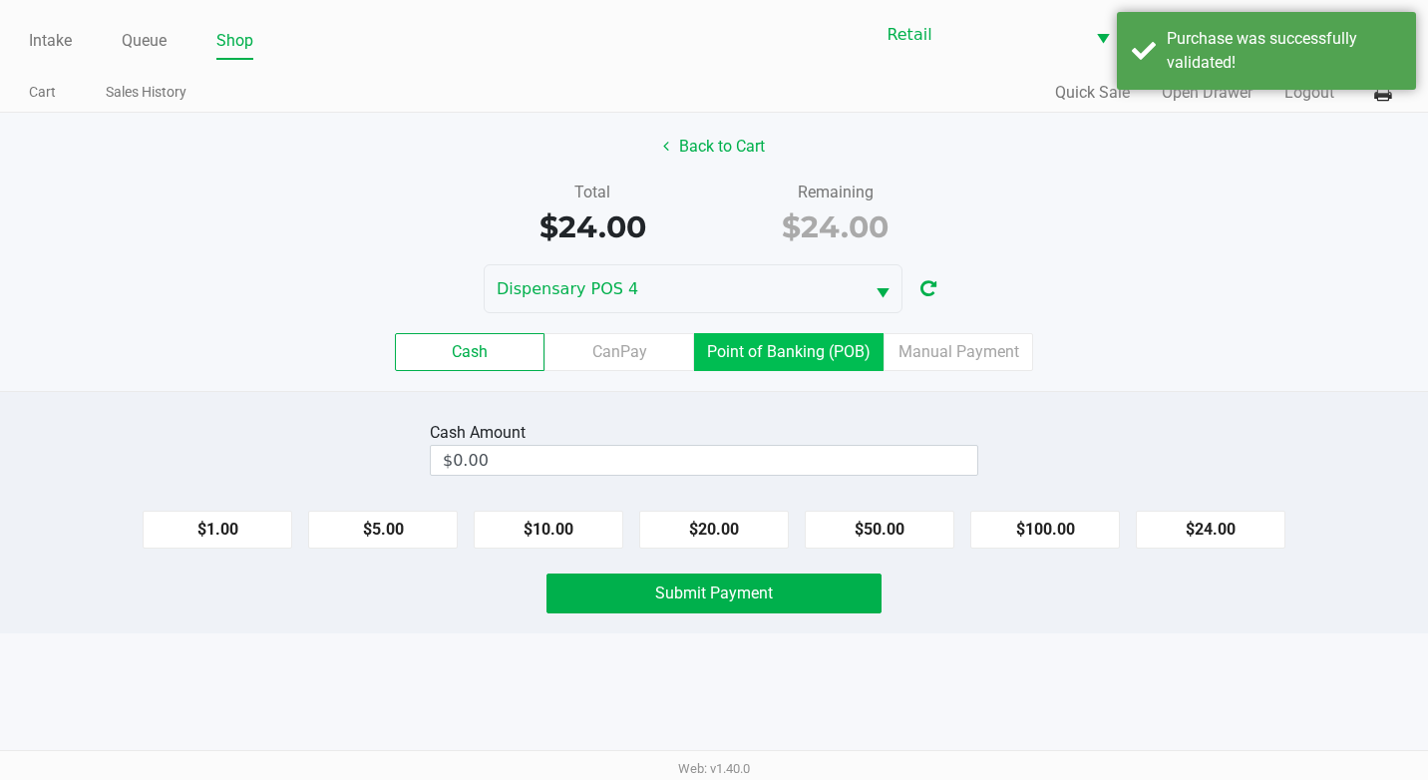
click at [793, 335] on label "Point of Banking (POB)" at bounding box center [788, 352] width 189 height 38
click at [0, 0] on 7 "Point of Banking (POB)" at bounding box center [0, 0] width 0 height 0
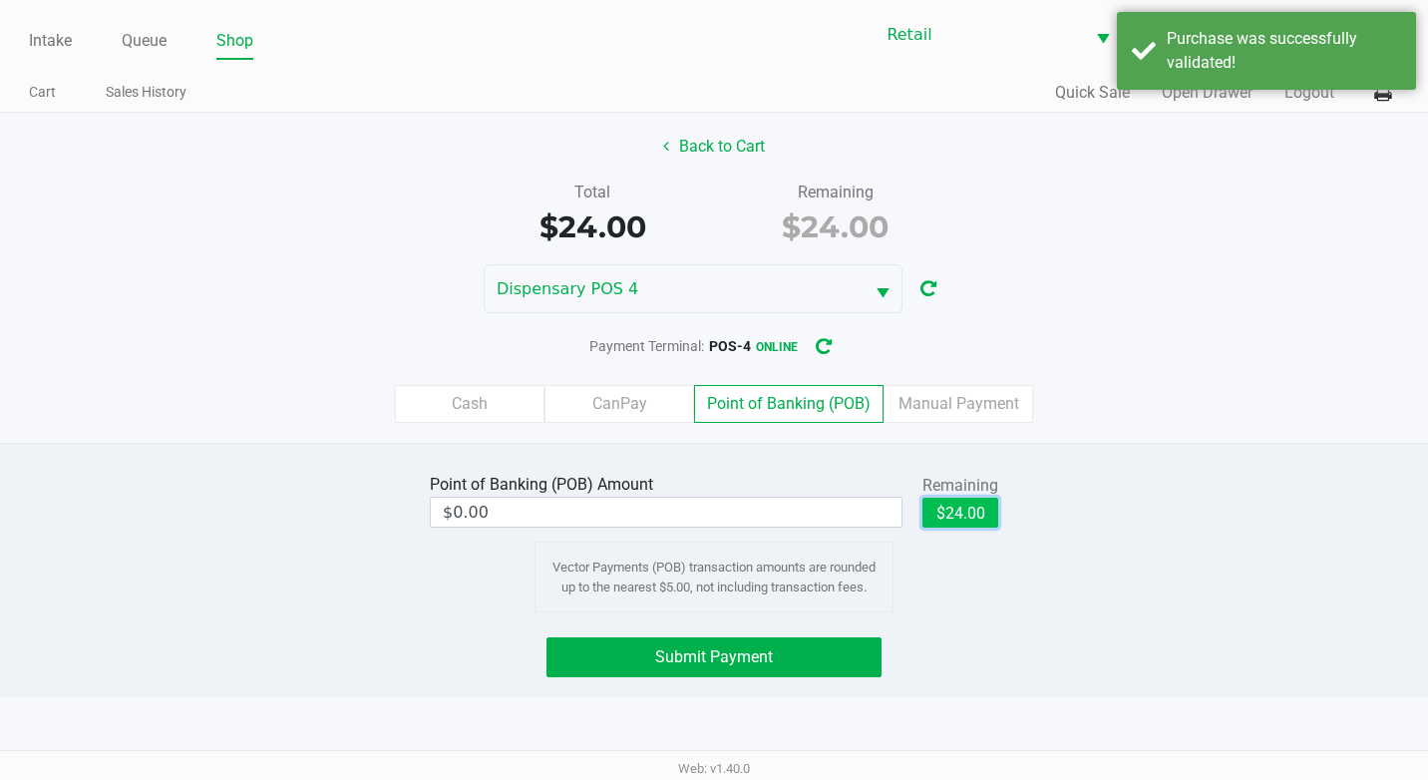
click at [954, 505] on button "$24.00" at bounding box center [960, 513] width 76 height 30
type input "$24.00"
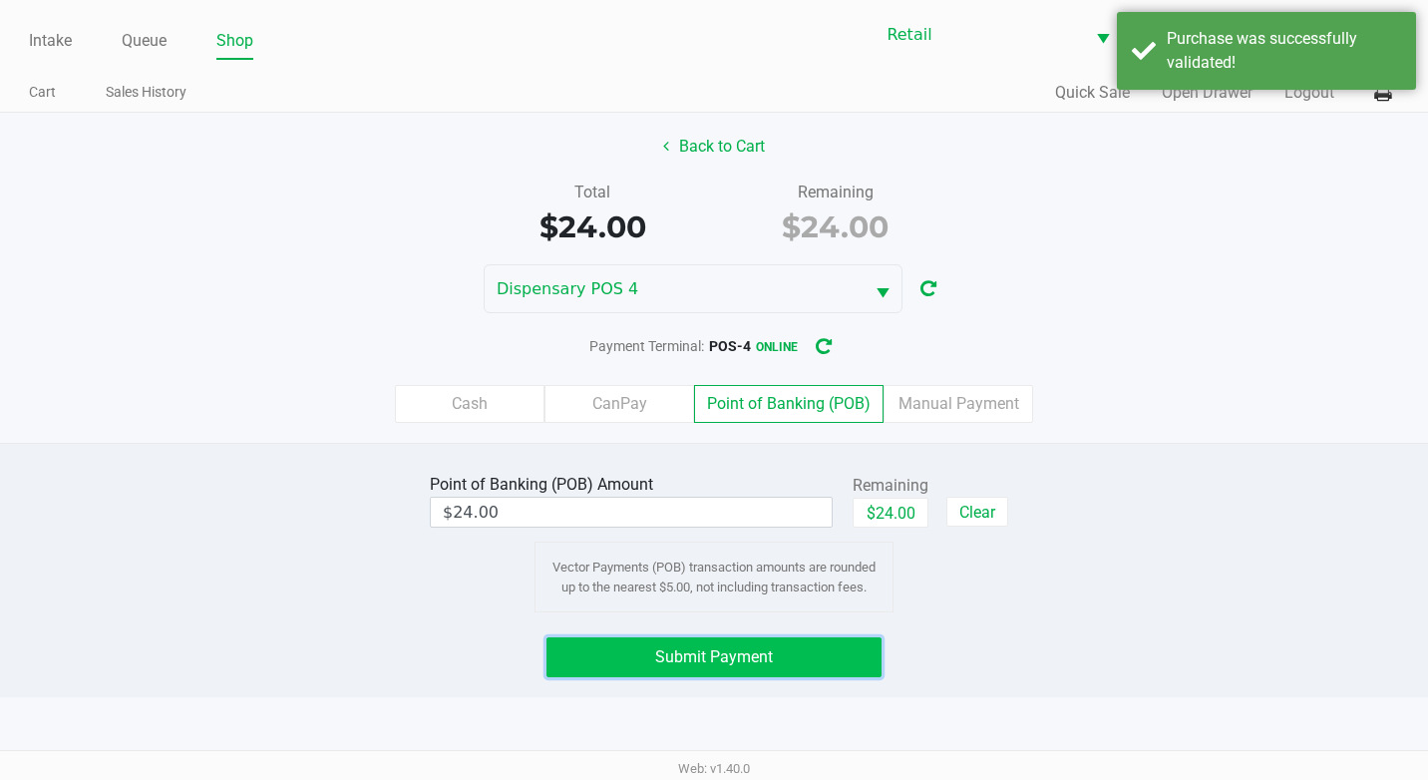
click at [849, 640] on button "Submit Payment" at bounding box center [713, 657] width 335 height 40
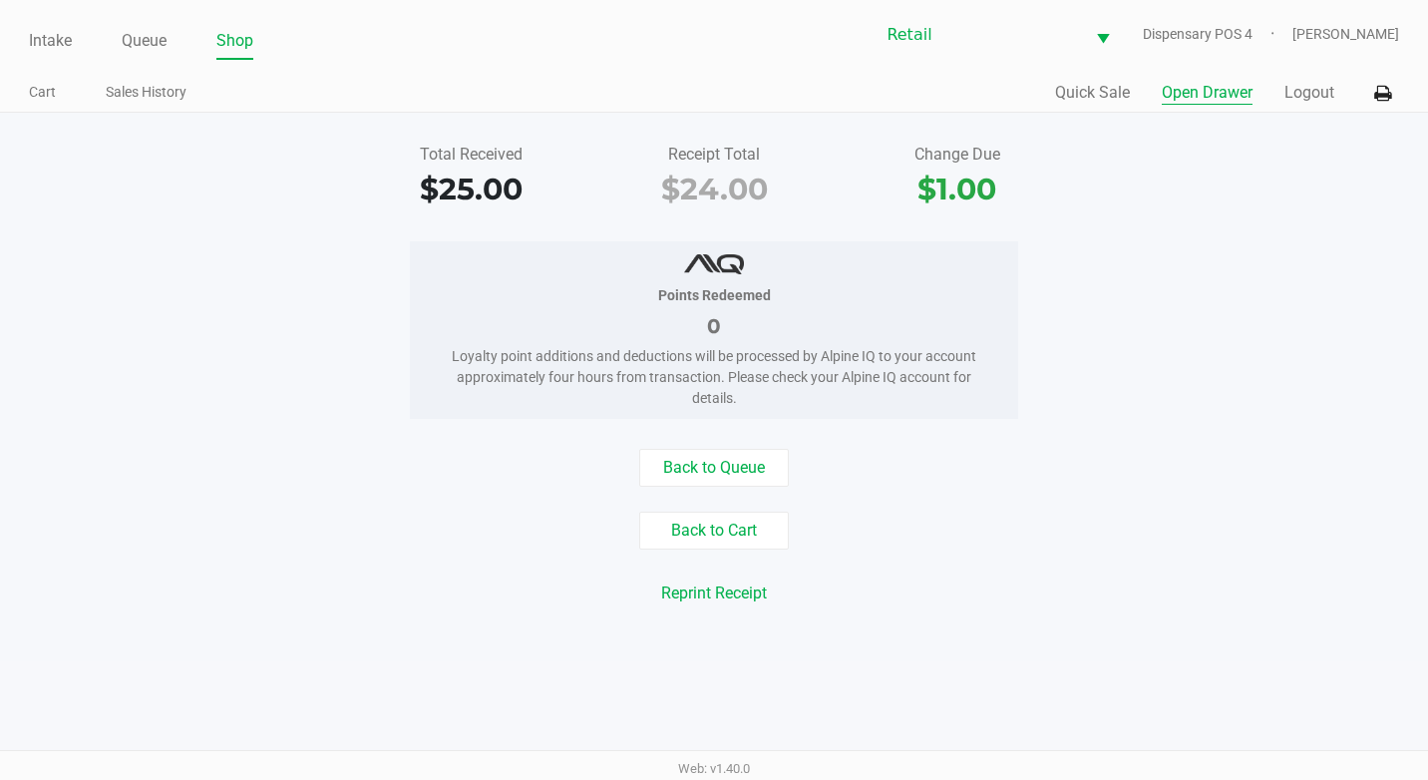
click at [1232, 95] on button "Open Drawer" at bounding box center [1207, 93] width 91 height 24
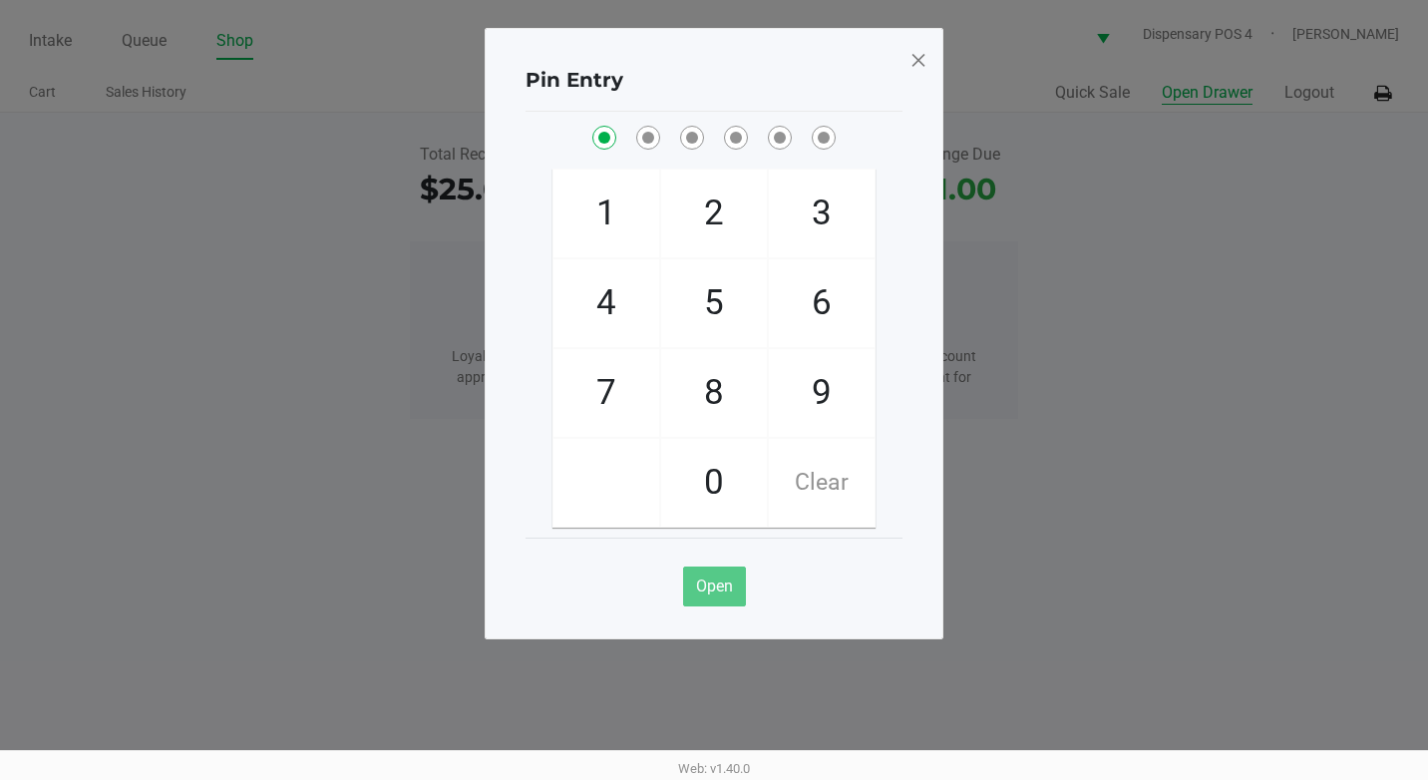
checkbox input "true"
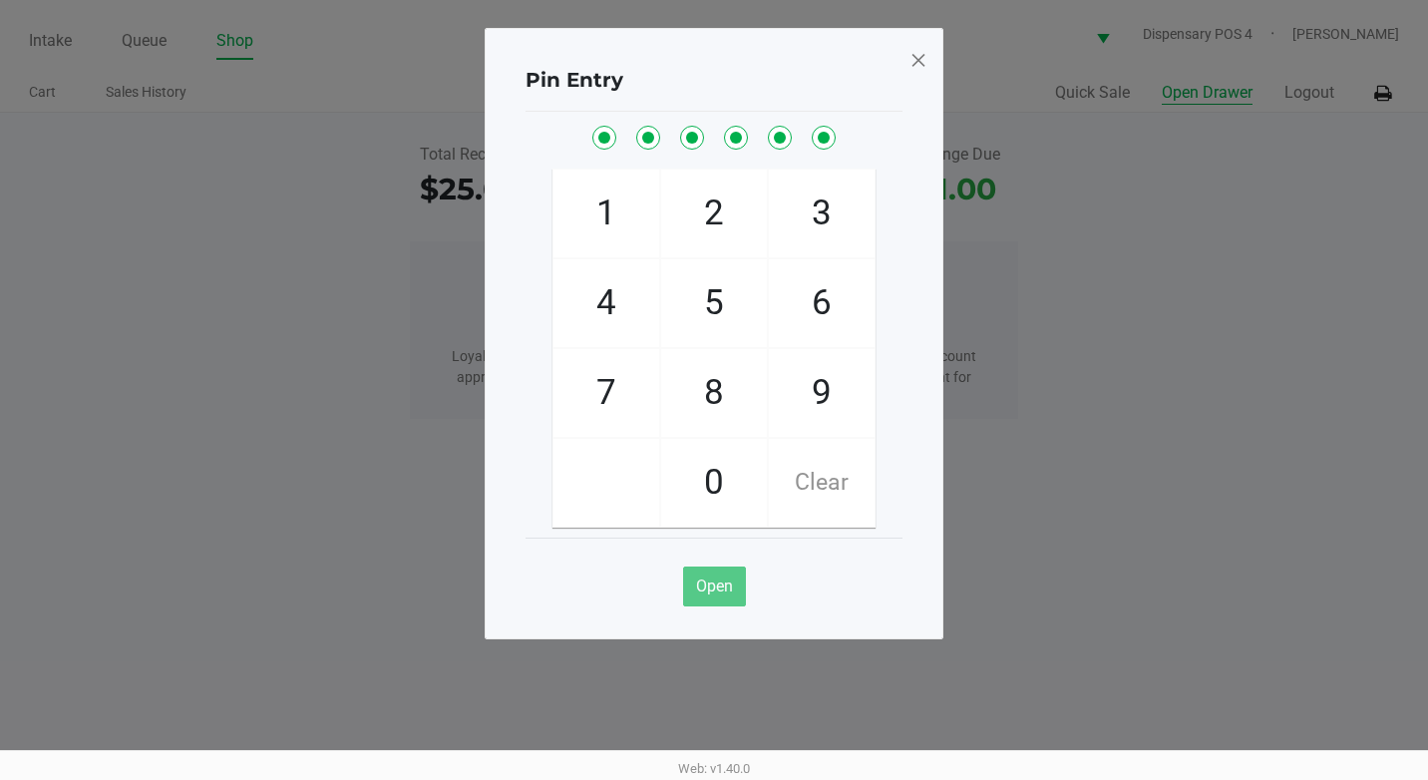
checkbox input "true"
click at [919, 62] on span at bounding box center [918, 60] width 18 height 32
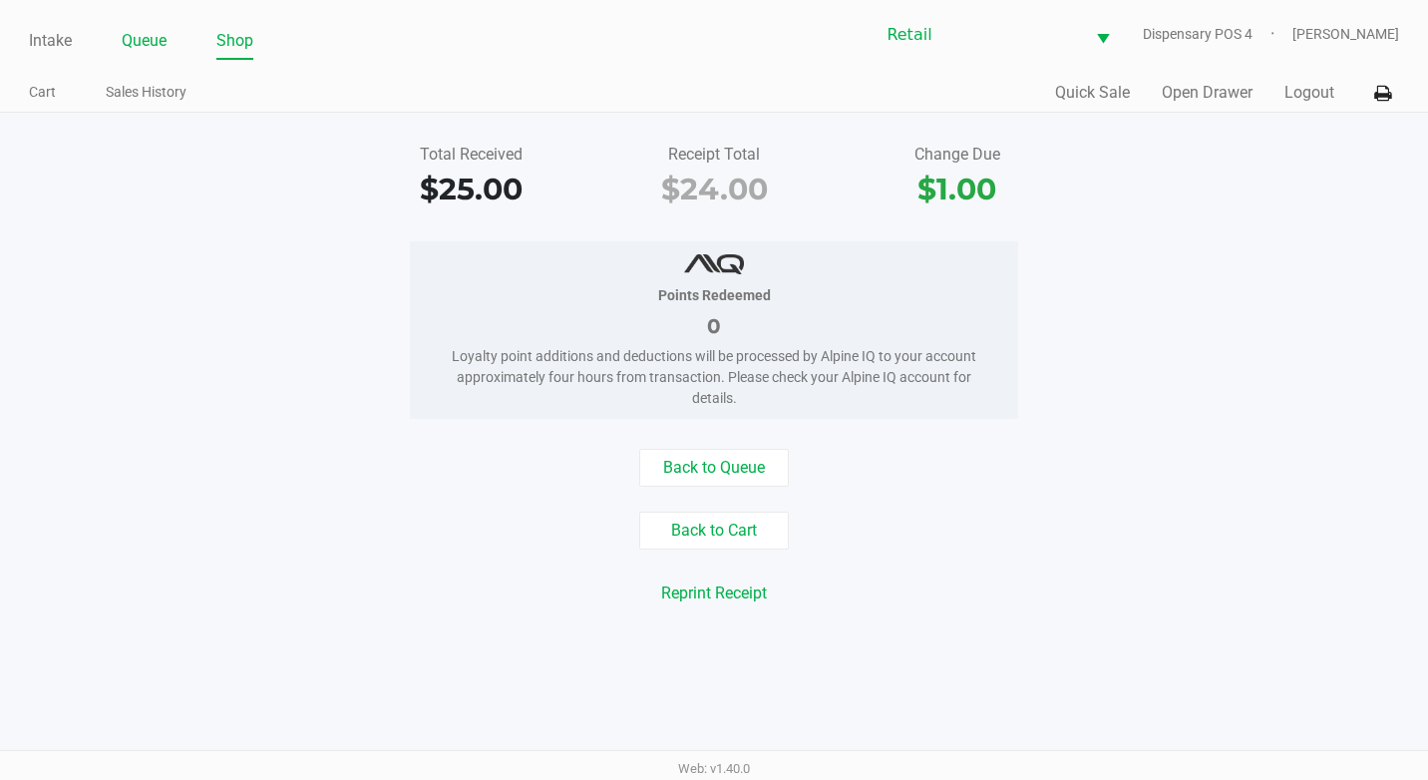
click at [140, 33] on link "Queue" at bounding box center [144, 41] width 45 height 28
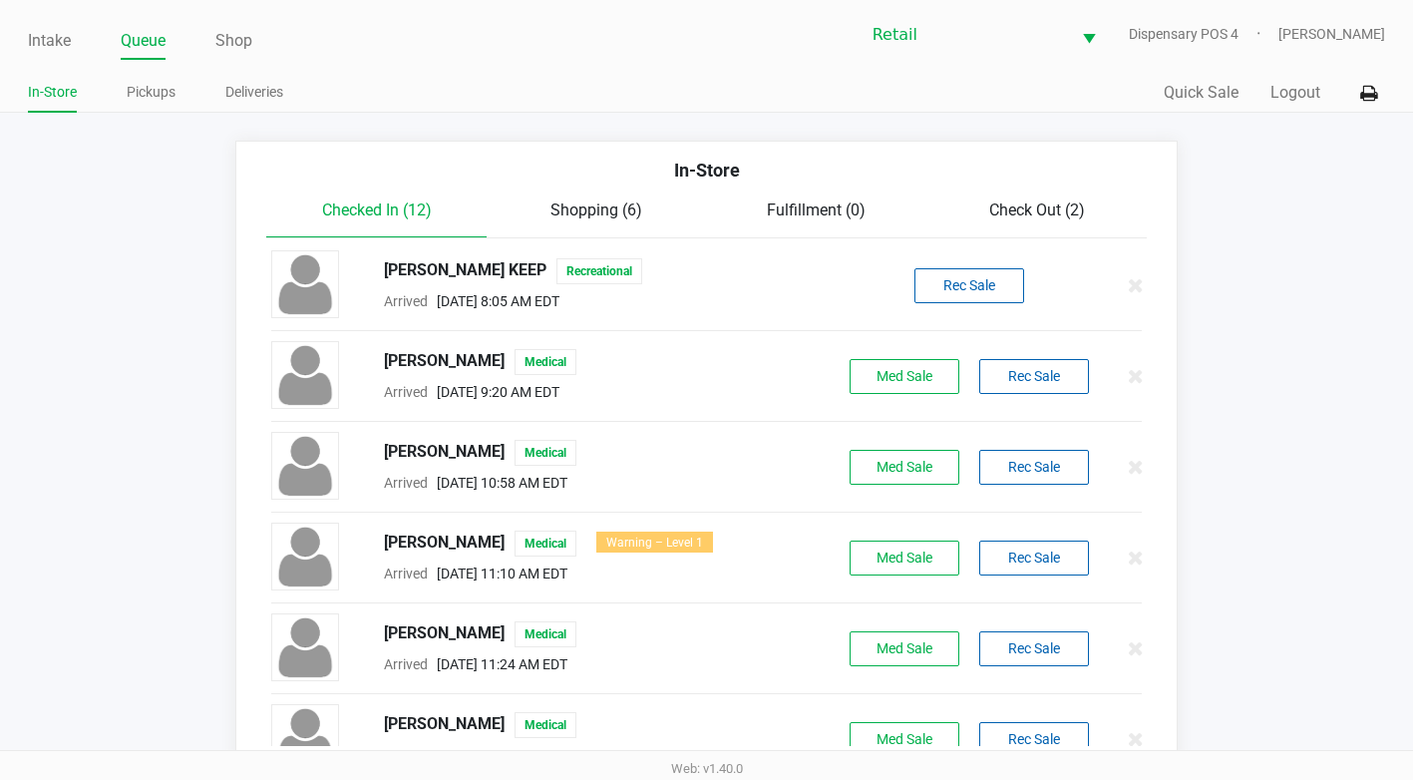
click at [1041, 225] on div "Checked In (12) Shopping (6) Fulfillment (0) Check Out (2)" at bounding box center [706, 218] width 880 height 40
click at [1041, 213] on span "Check Out (2)" at bounding box center [1037, 209] width 96 height 19
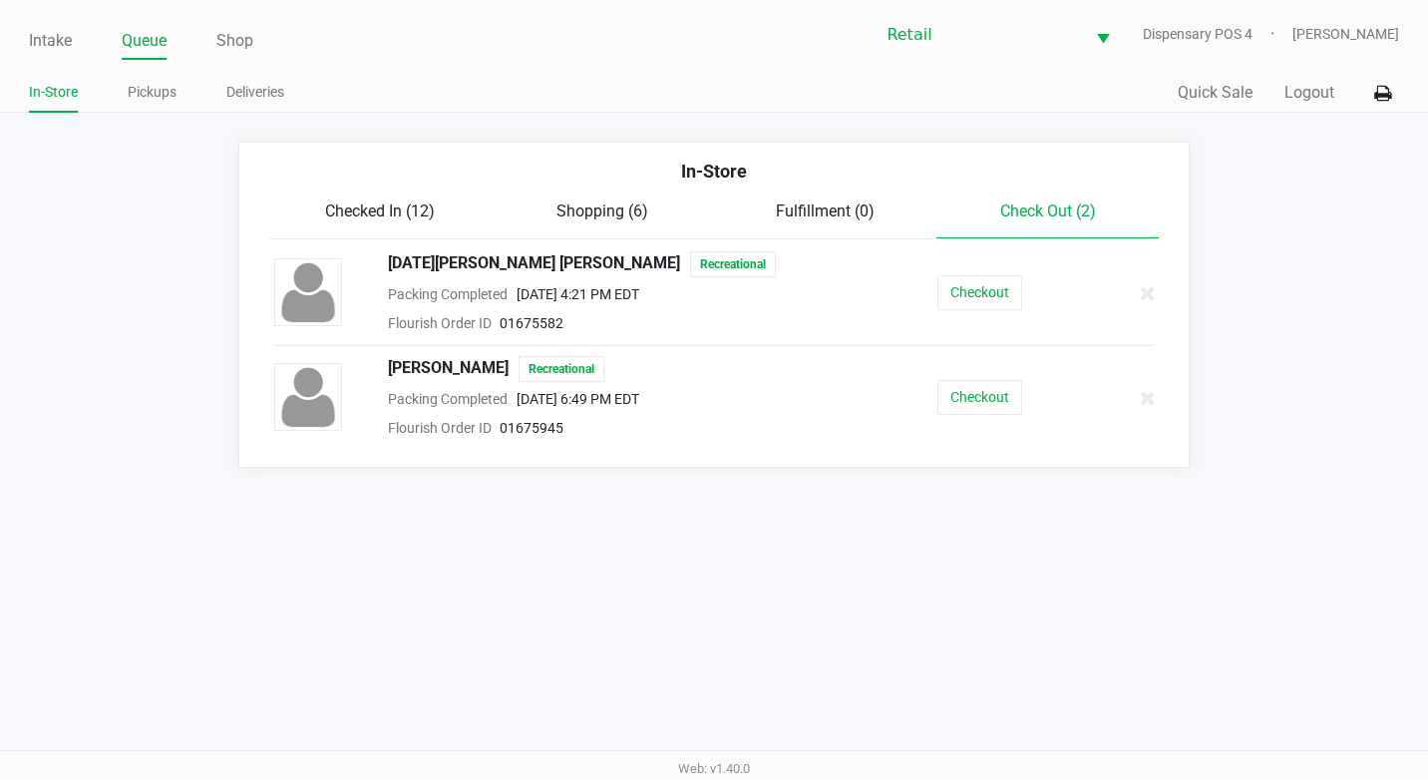
click at [979, 371] on div "Joseph Moore Recreational Packing Completed Sep 24, 2025 6:49 PM EDT Flourish O…" at bounding box center [714, 398] width 910 height 84
click at [971, 384] on button "Checkout" at bounding box center [979, 397] width 85 height 35
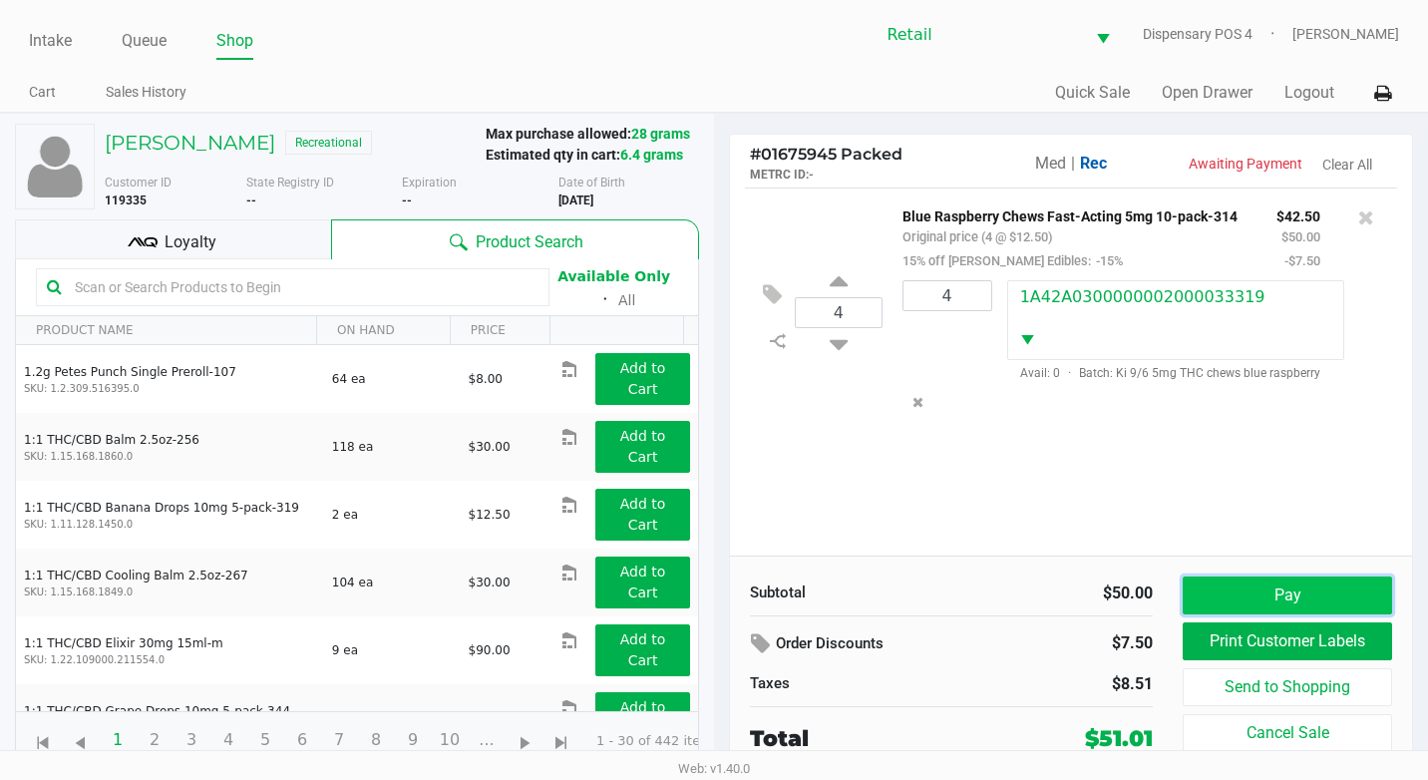
click at [1270, 582] on button "Pay" at bounding box center [1287, 595] width 209 height 38
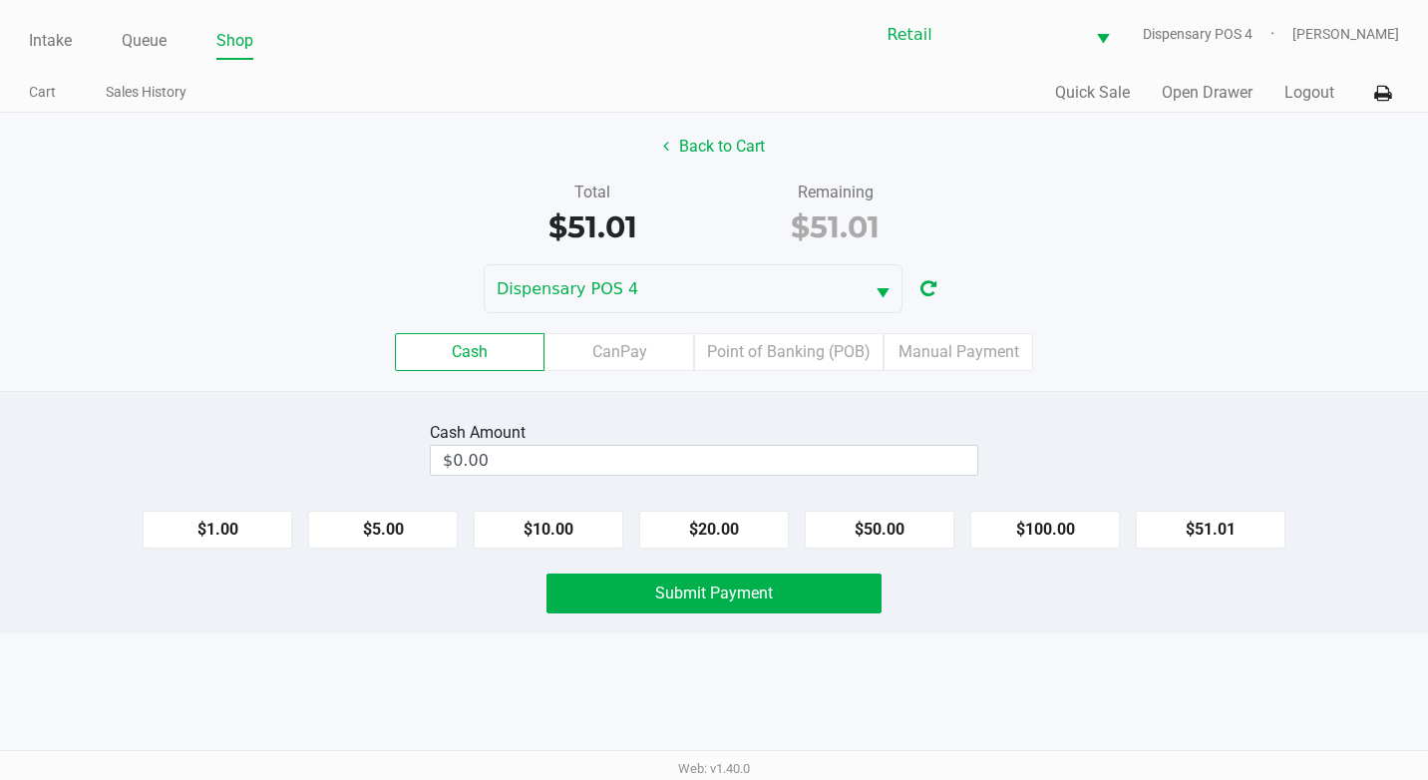
click at [898, 508] on div "$1.00 $5.00 $10.00 $20.00 $50.00 $100.00 $51.01" at bounding box center [714, 522] width 1428 height 54
click at [896, 514] on button "$50.00" at bounding box center [880, 530] width 150 height 38
click at [340, 517] on button "$5.00" at bounding box center [383, 530] width 150 height 38
type input "$55.00"
click at [639, 601] on button "Submit Payment" at bounding box center [713, 593] width 335 height 40
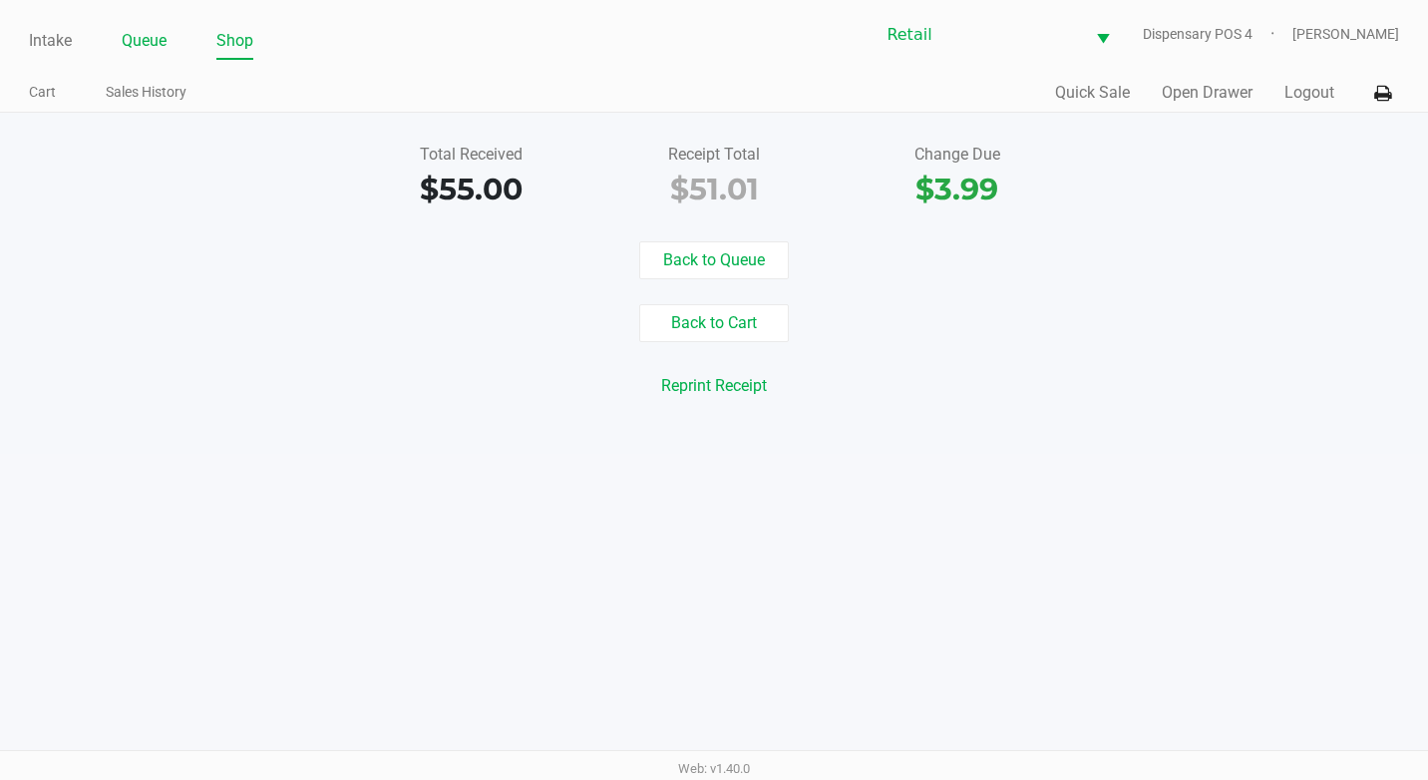
click at [149, 29] on link "Queue" at bounding box center [144, 41] width 45 height 28
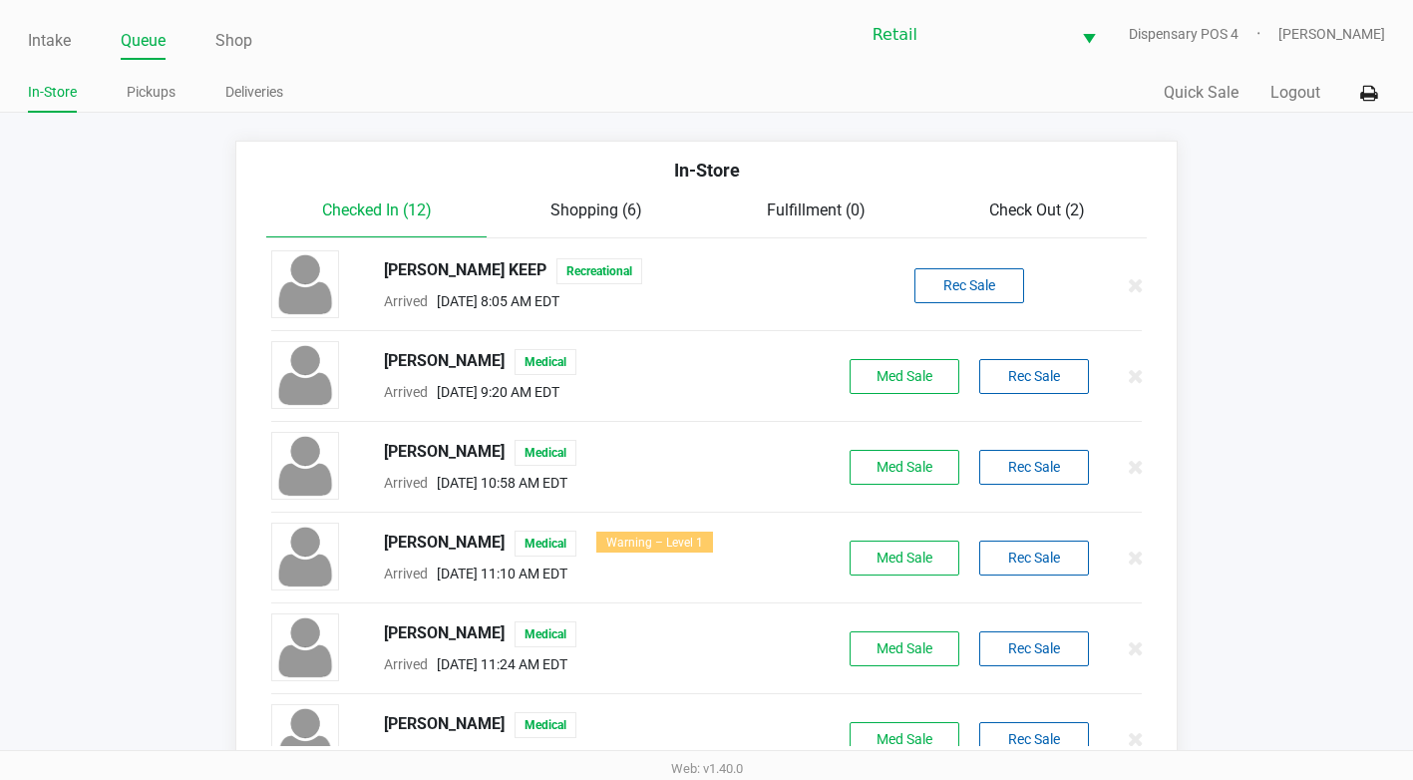
click at [1080, 211] on span "Check Out (2)" at bounding box center [1037, 209] width 96 height 19
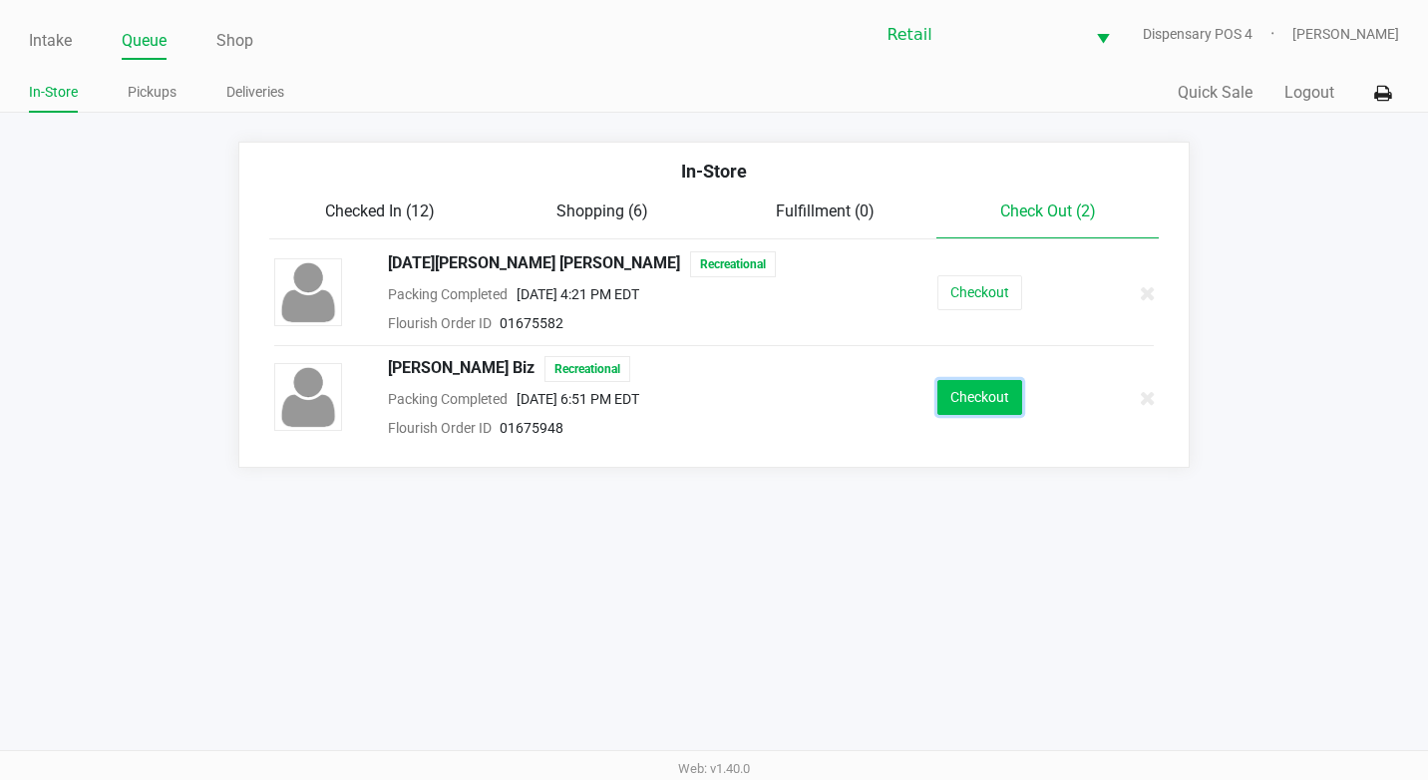
click at [984, 402] on button "Checkout" at bounding box center [979, 397] width 85 height 35
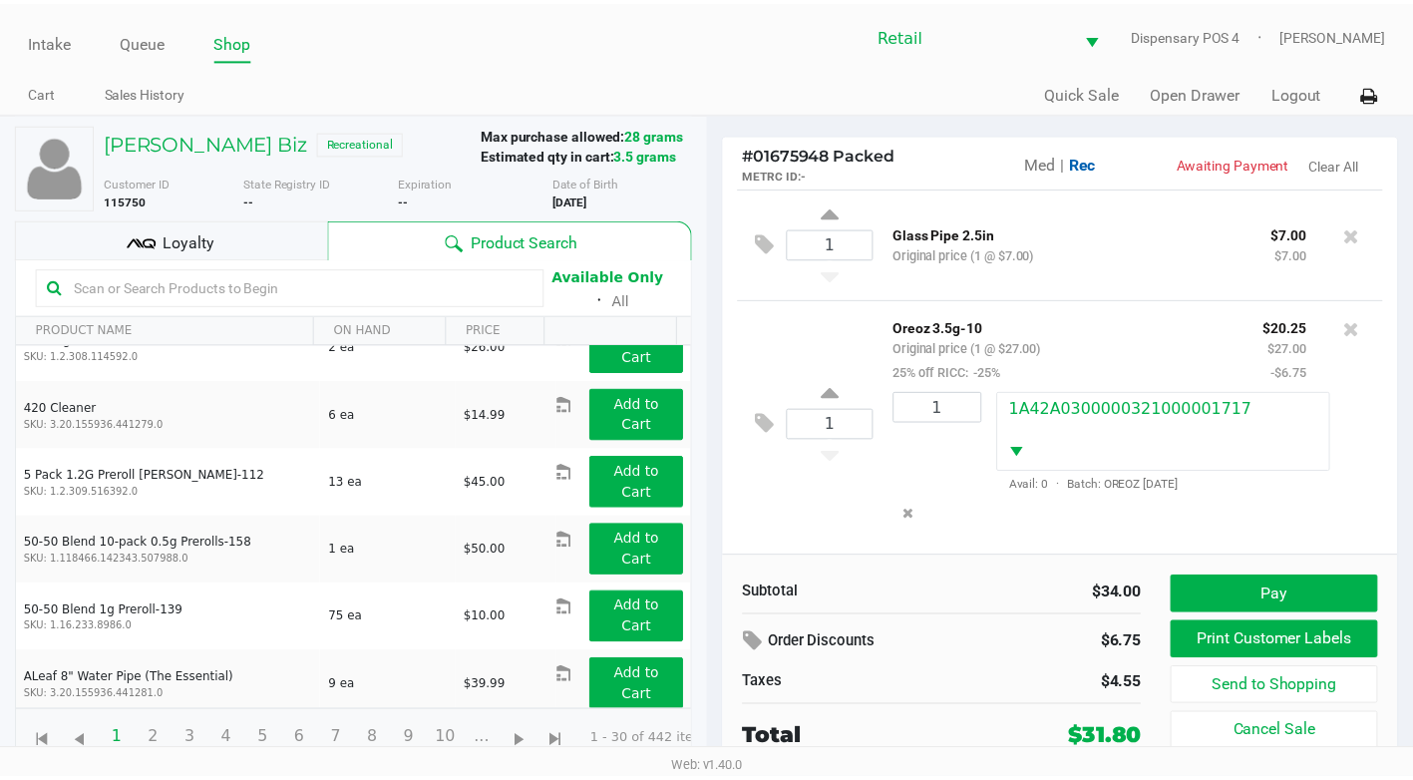
scroll to position [10, 0]
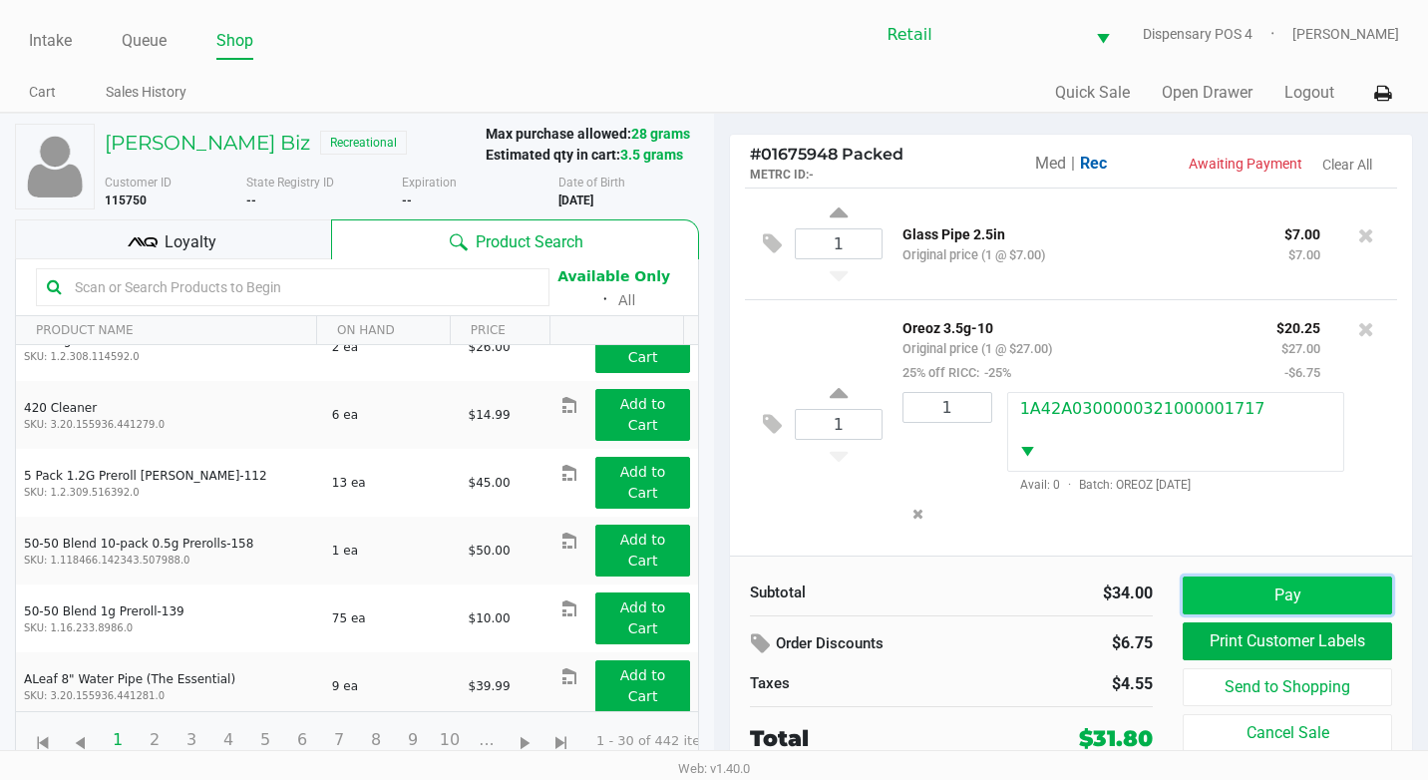
click at [1272, 604] on button "Pay" at bounding box center [1287, 595] width 209 height 38
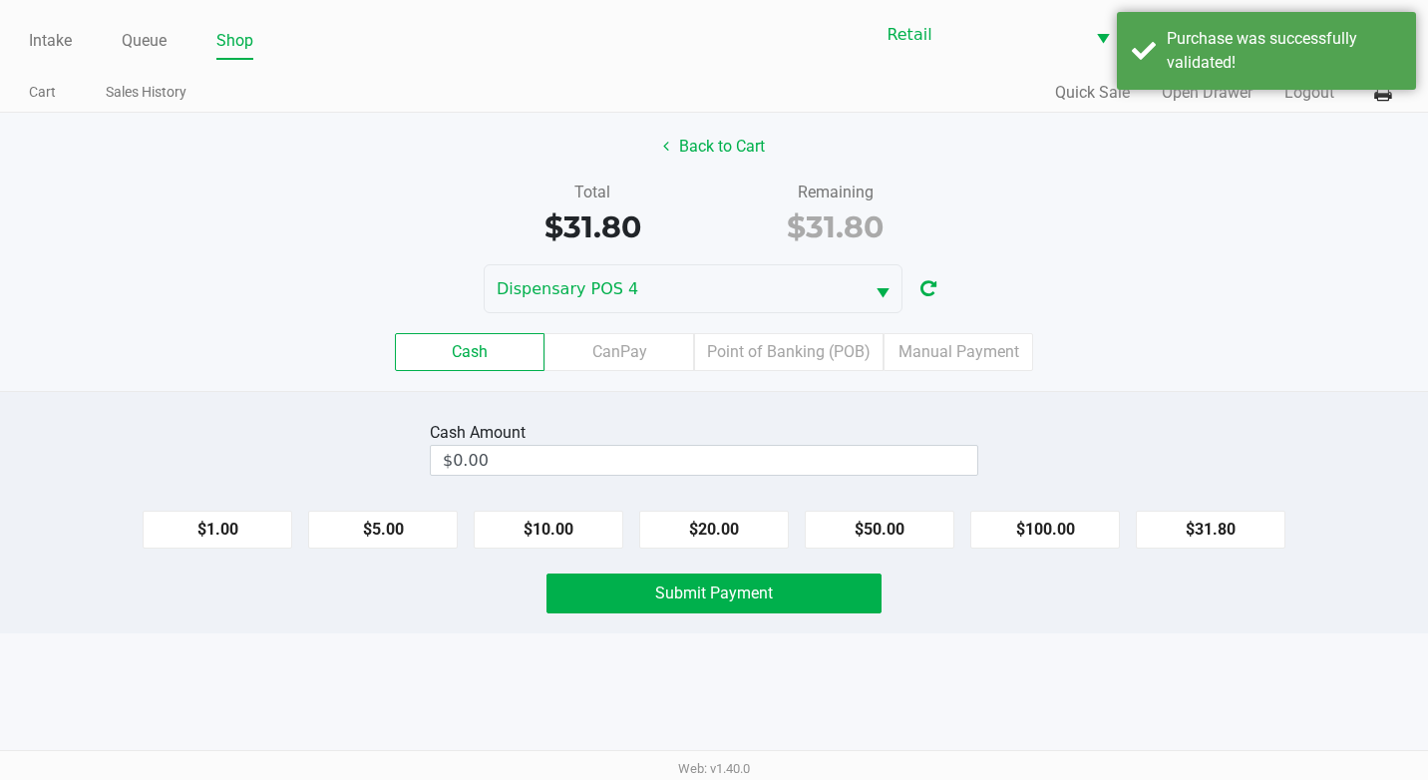
click at [935, 327] on div "Cash CanPay Point of Banking (POB) Manual Payment" at bounding box center [714, 352] width 1458 height 78
click at [927, 356] on label "Manual Payment" at bounding box center [958, 352] width 150 height 38
click at [0, 0] on 8 "Manual Payment" at bounding box center [0, 0] width 0 height 0
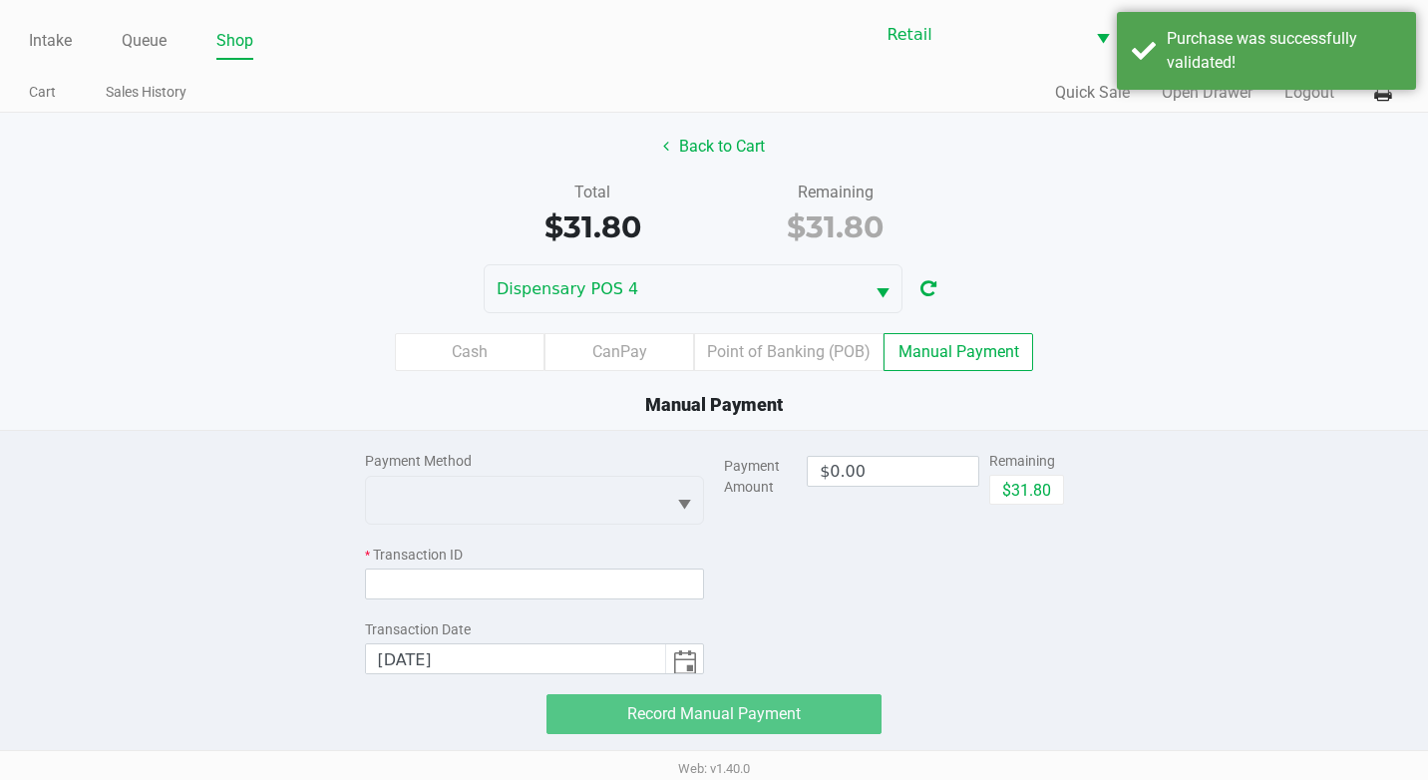
click at [1027, 470] on div "Remaining" at bounding box center [1026, 461] width 75 height 21
click at [1023, 488] on button "$31.80" at bounding box center [1026, 490] width 75 height 30
type input "$31.80"
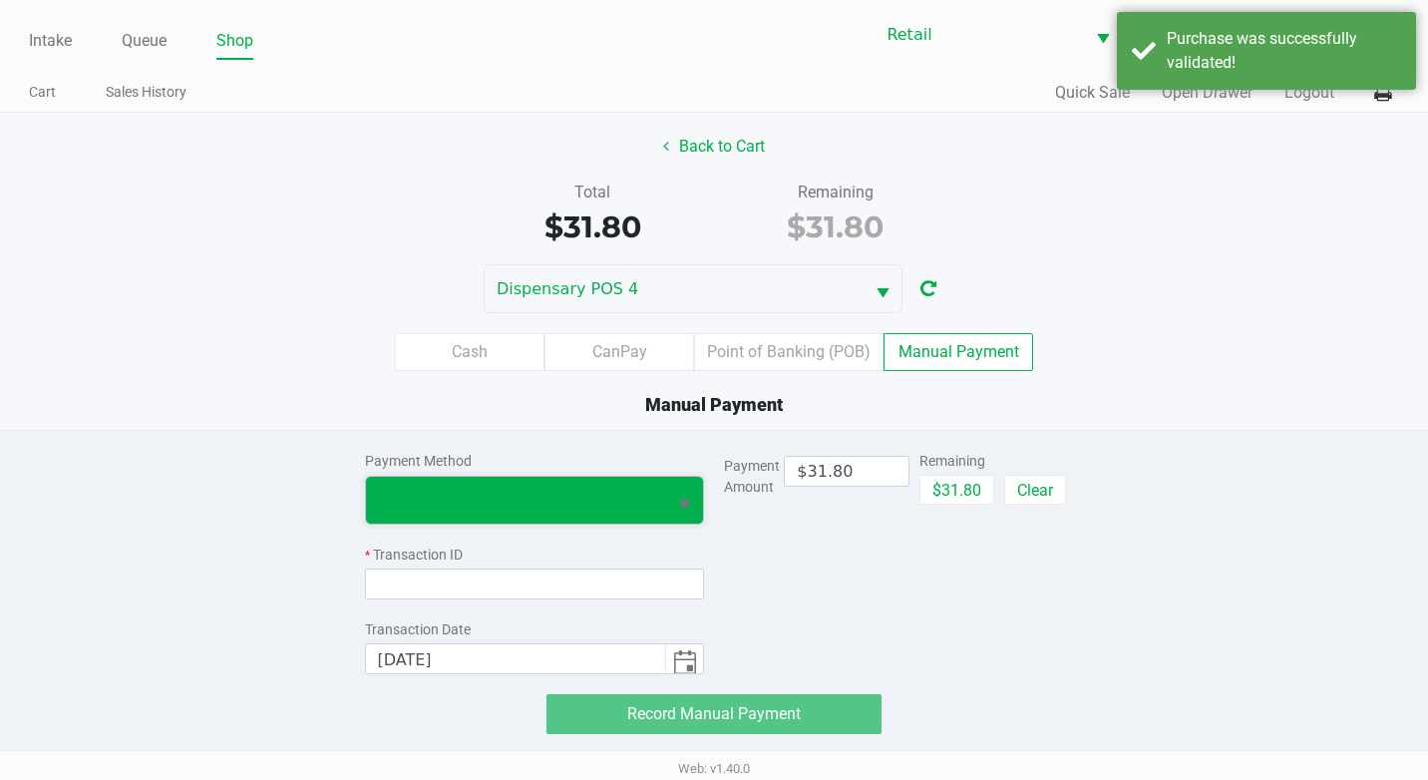
click at [440, 499] on span at bounding box center [516, 500] width 276 height 24
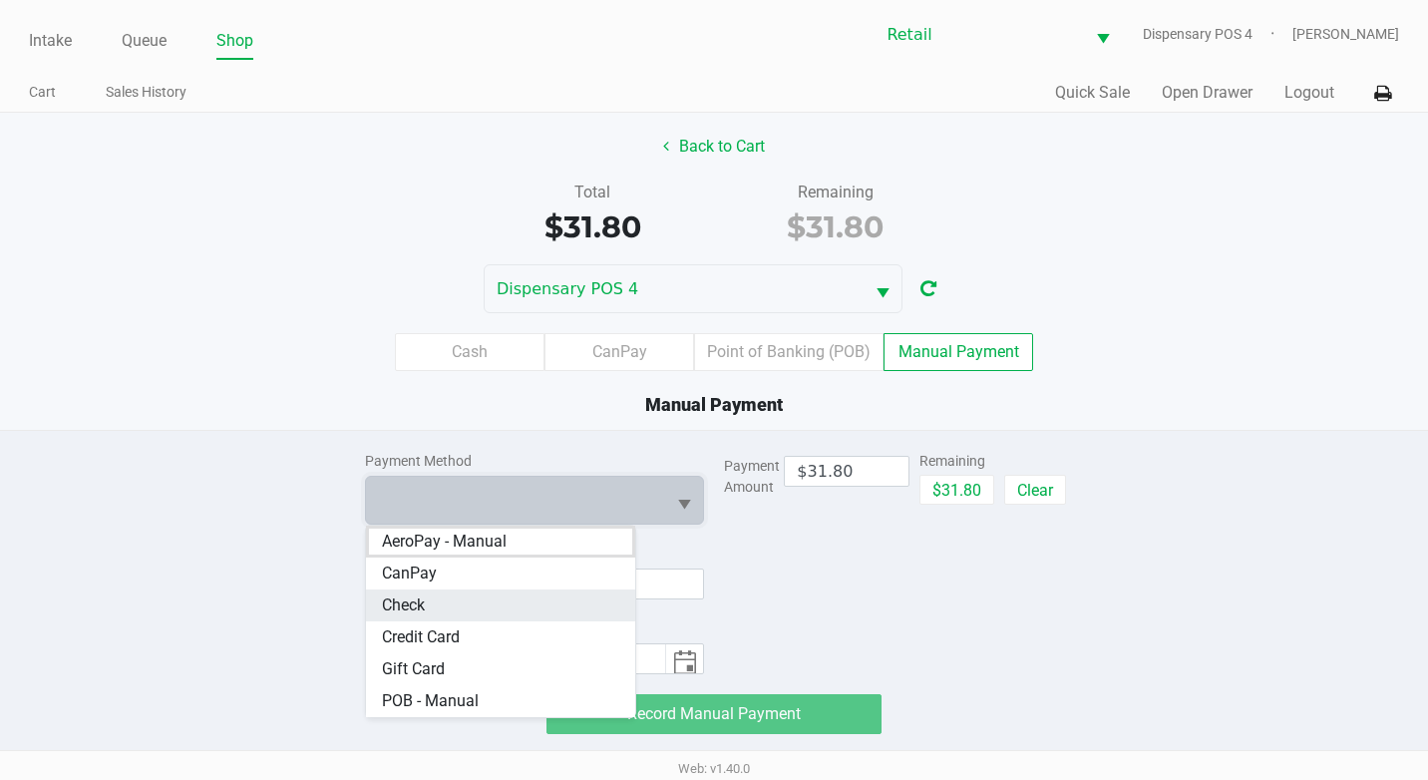
click at [467, 612] on li "Check" at bounding box center [501, 605] width 270 height 32
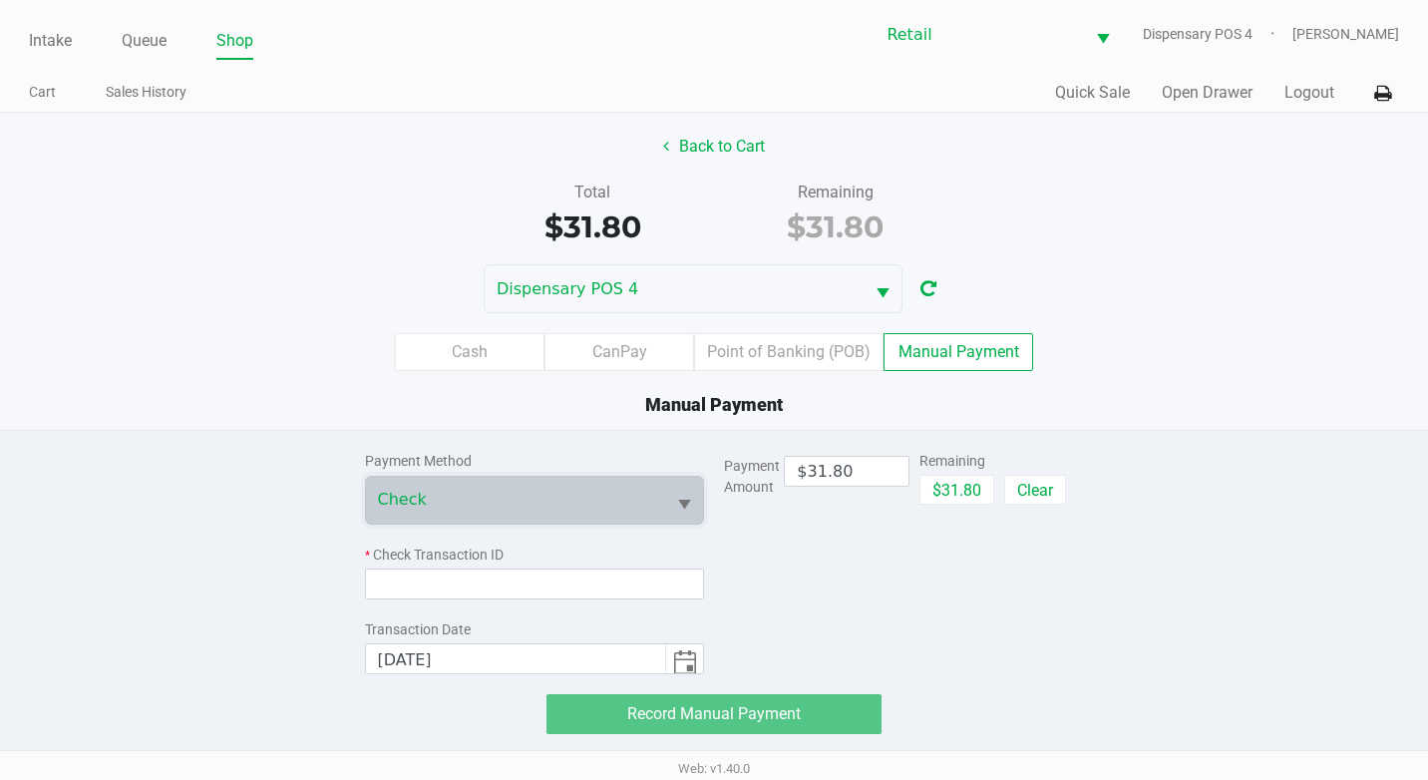
click at [602, 599] on div "Payment Method Check * Check Transaction ID Transaction Date 9/24/2025" at bounding box center [535, 552] width 340 height 243
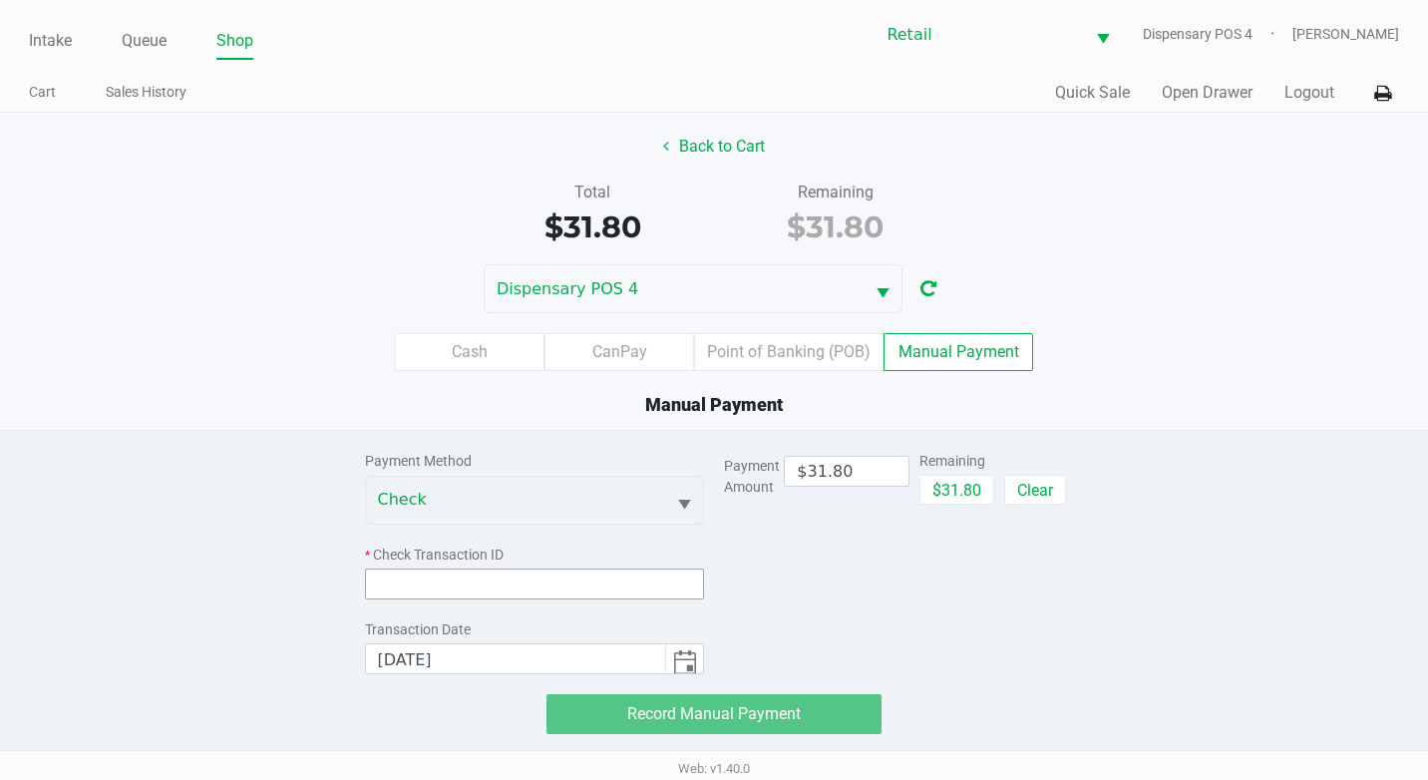
click at [614, 581] on input at bounding box center [535, 583] width 340 height 31
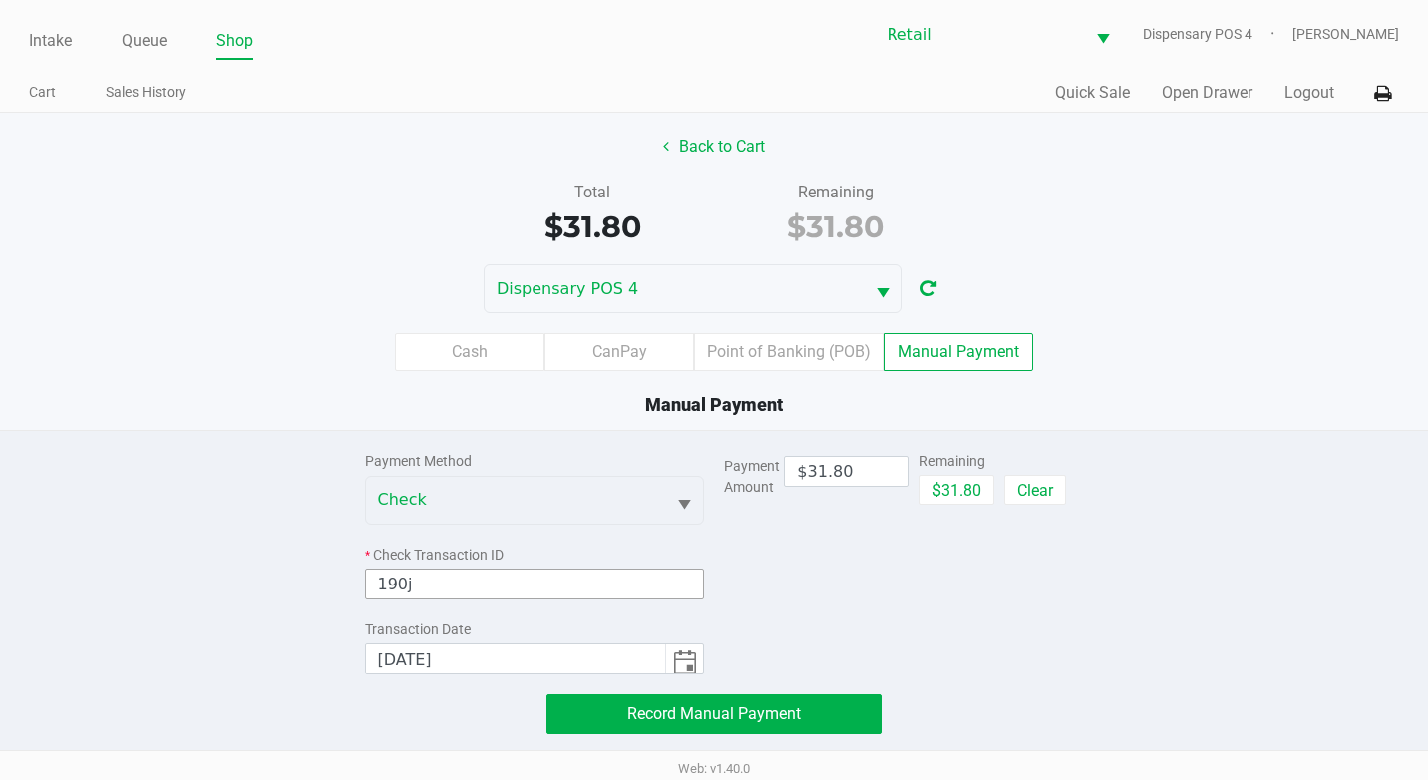
type input "190j"
click at [740, 706] on span "Record Manual Payment" at bounding box center [714, 713] width 174 height 19
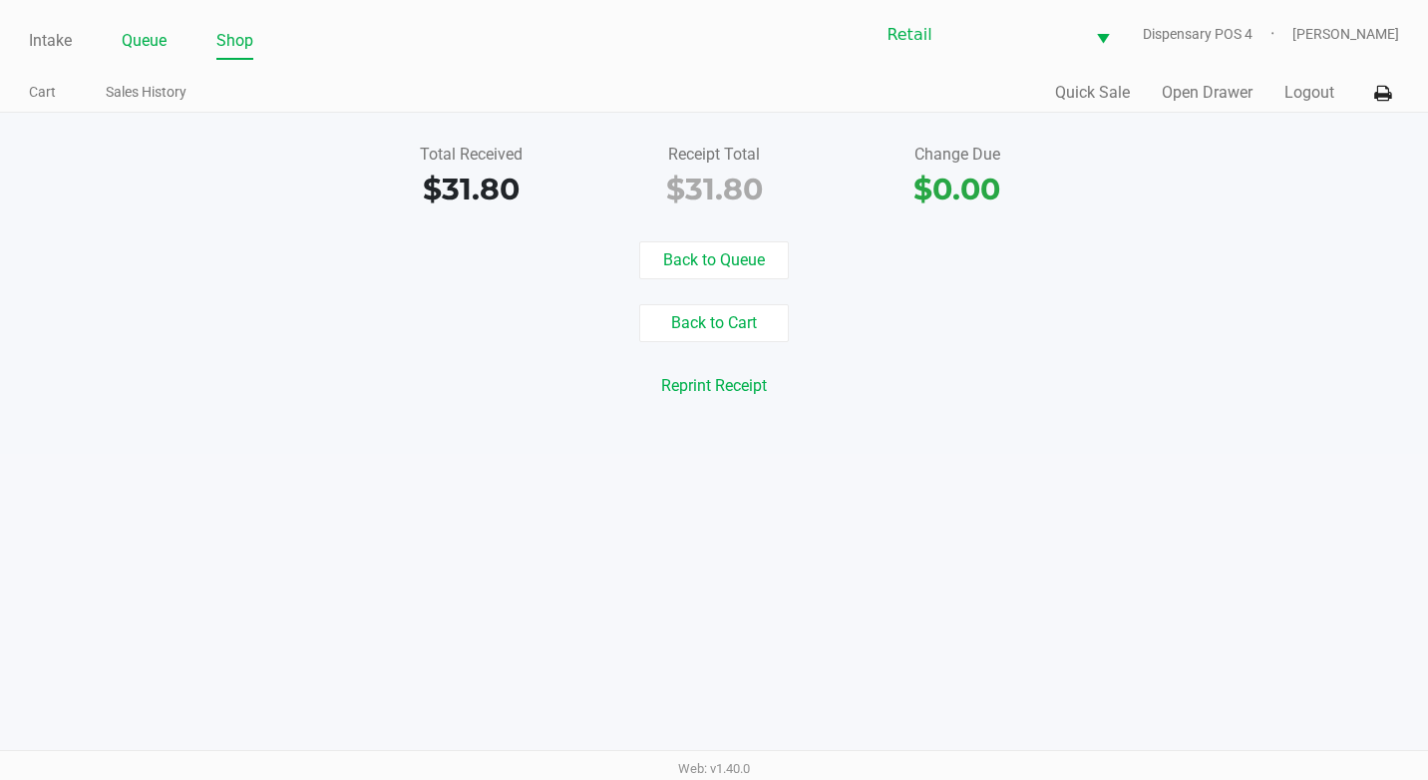
click at [134, 53] on link "Queue" at bounding box center [144, 41] width 45 height 28
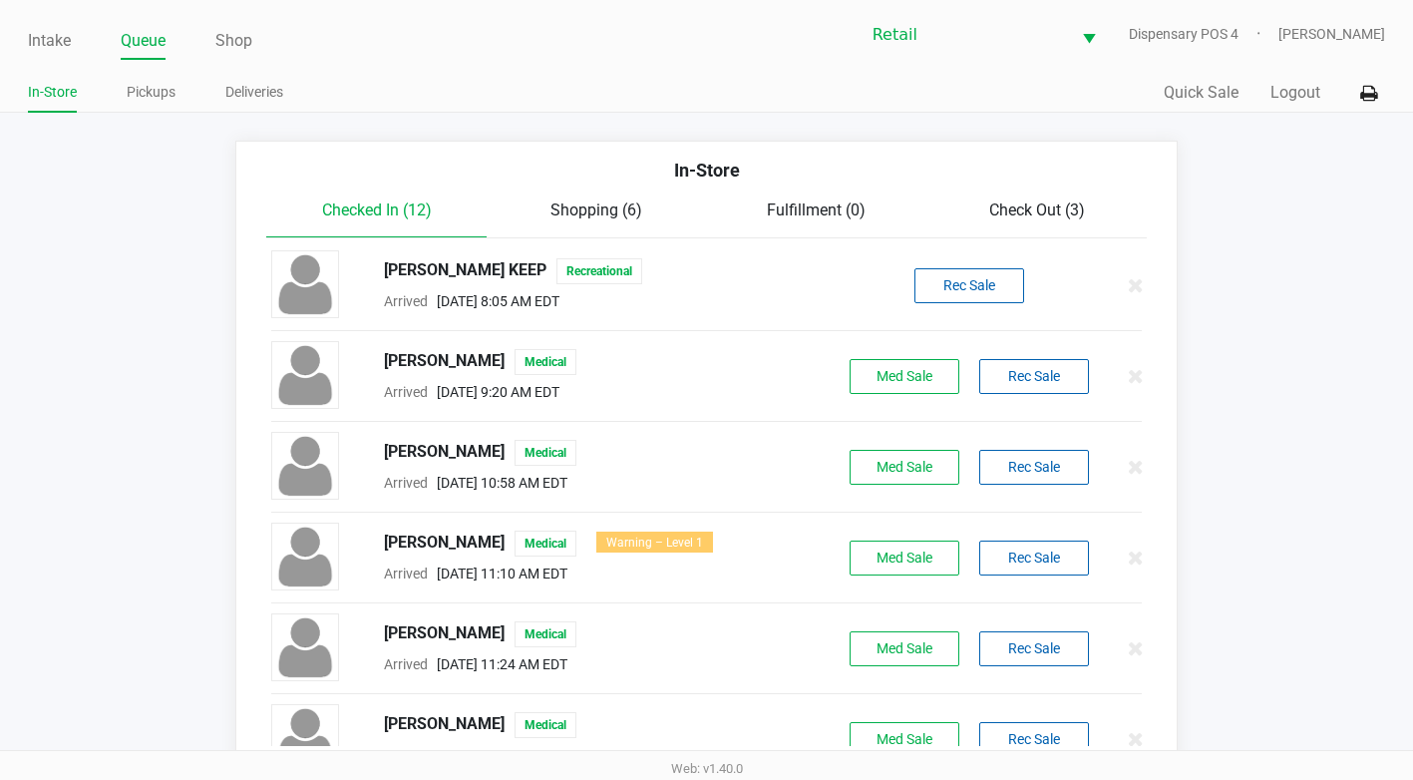
click at [1045, 201] on span "Check Out (3)" at bounding box center [1037, 209] width 96 height 19
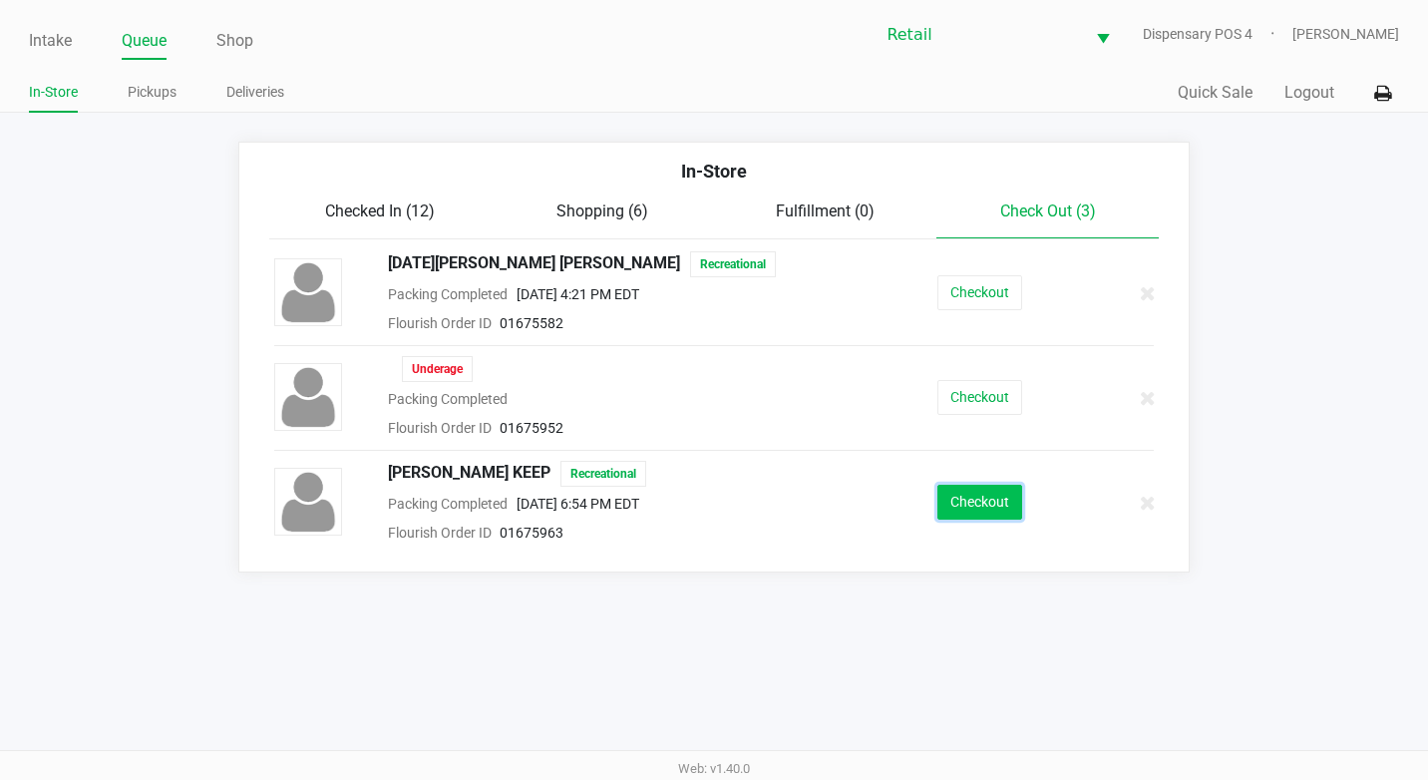
click at [968, 498] on button "Checkout" at bounding box center [979, 502] width 85 height 35
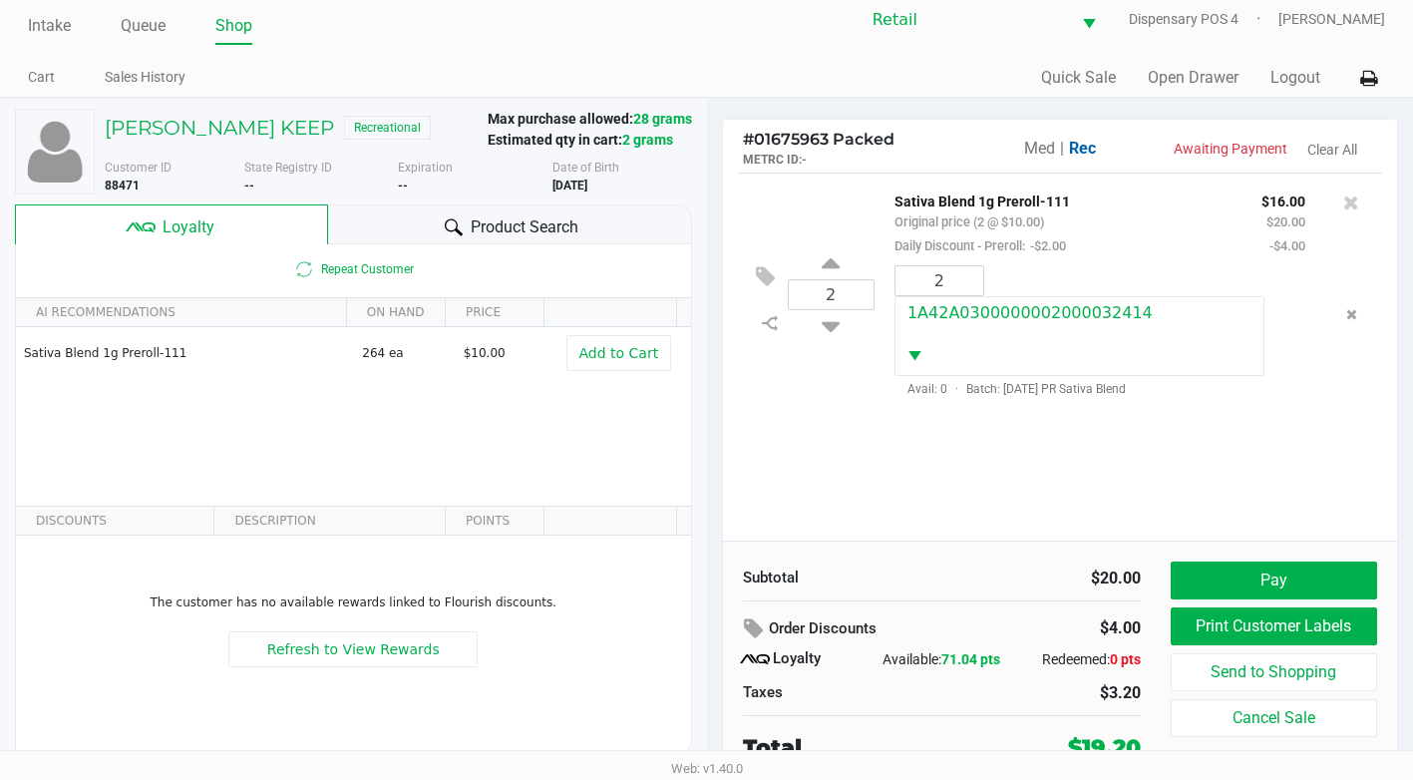
scroll to position [20, 0]
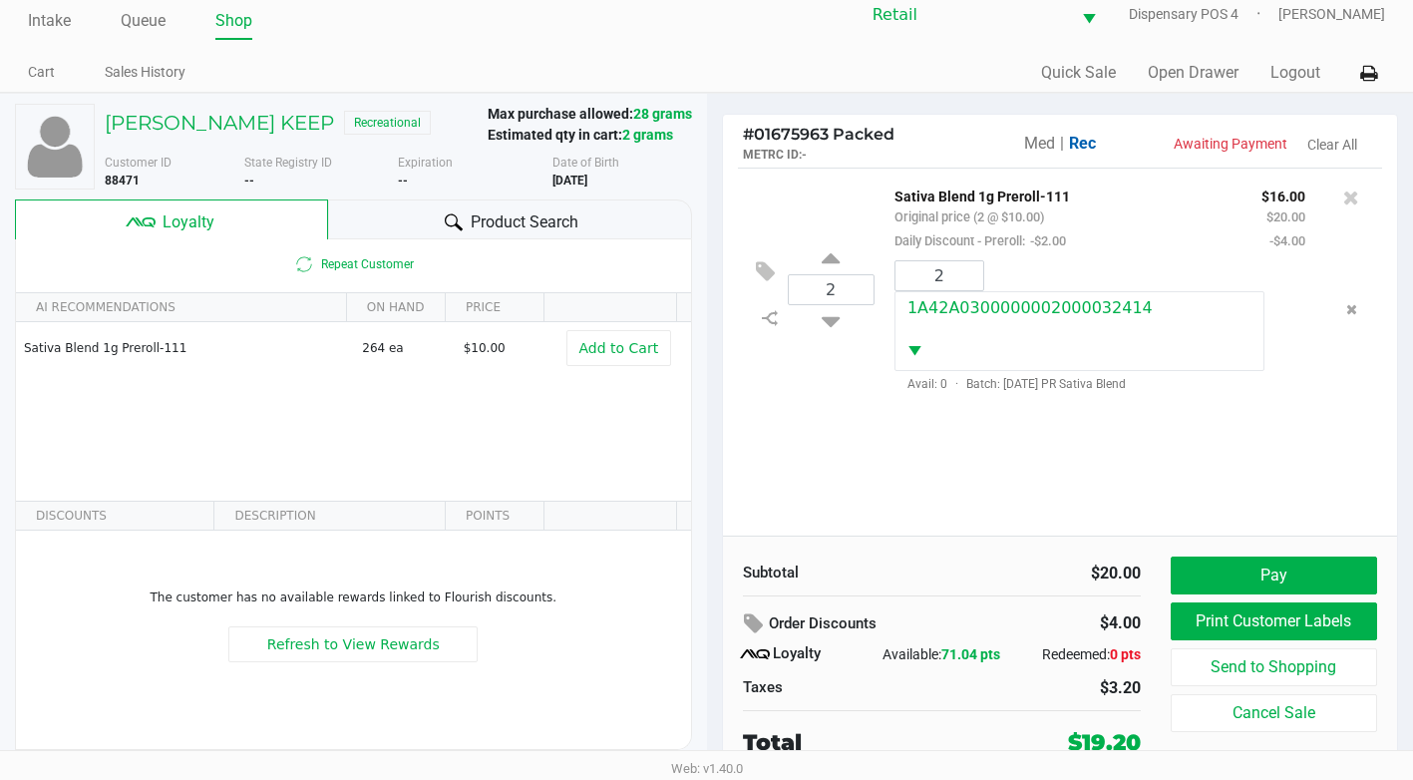
click at [1243, 597] on div "Pay Print Customer Labels Send to Shopping Cancel Sale" at bounding box center [1281, 657] width 221 height 202
click at [1253, 585] on button "Pay" at bounding box center [1274, 575] width 206 height 38
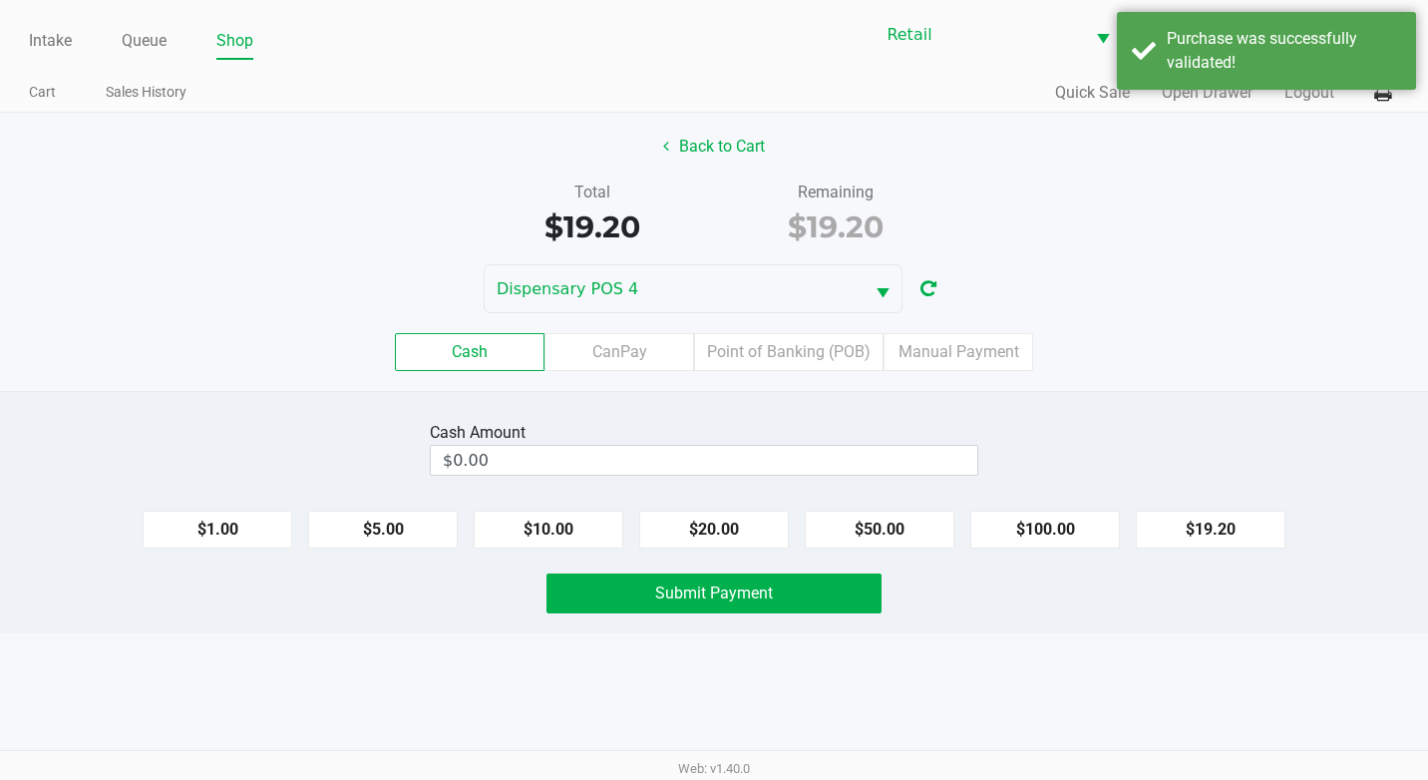
drag, startPoint x: 828, startPoint y: 361, endPoint x: 834, endPoint y: 383, distance: 22.7
click at [827, 360] on label "Point of Banking (POB)" at bounding box center [788, 352] width 189 height 38
click at [0, 0] on 7 "Point of Banking (POB)" at bounding box center [0, 0] width 0 height 0
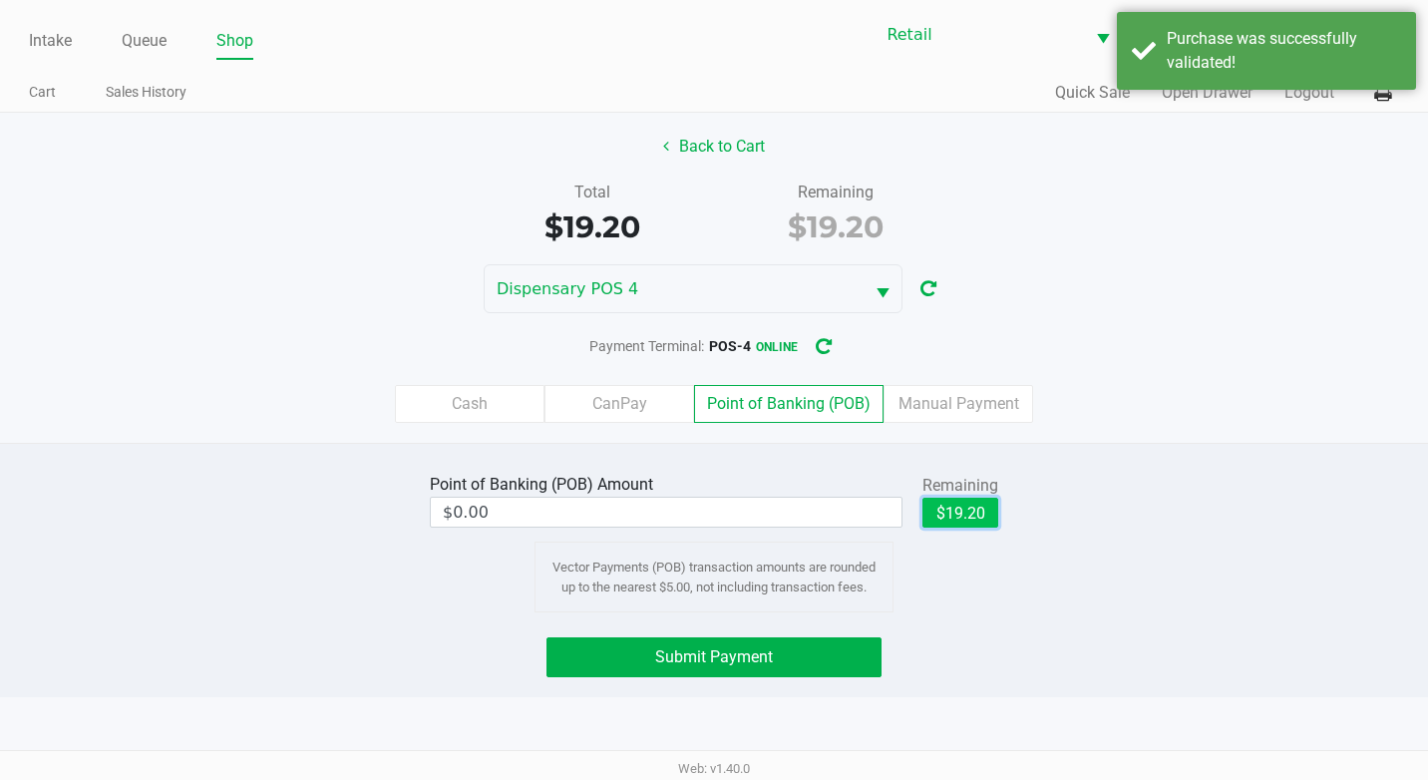
click at [964, 508] on button "$19.20" at bounding box center [960, 513] width 76 height 30
type input "$19.20"
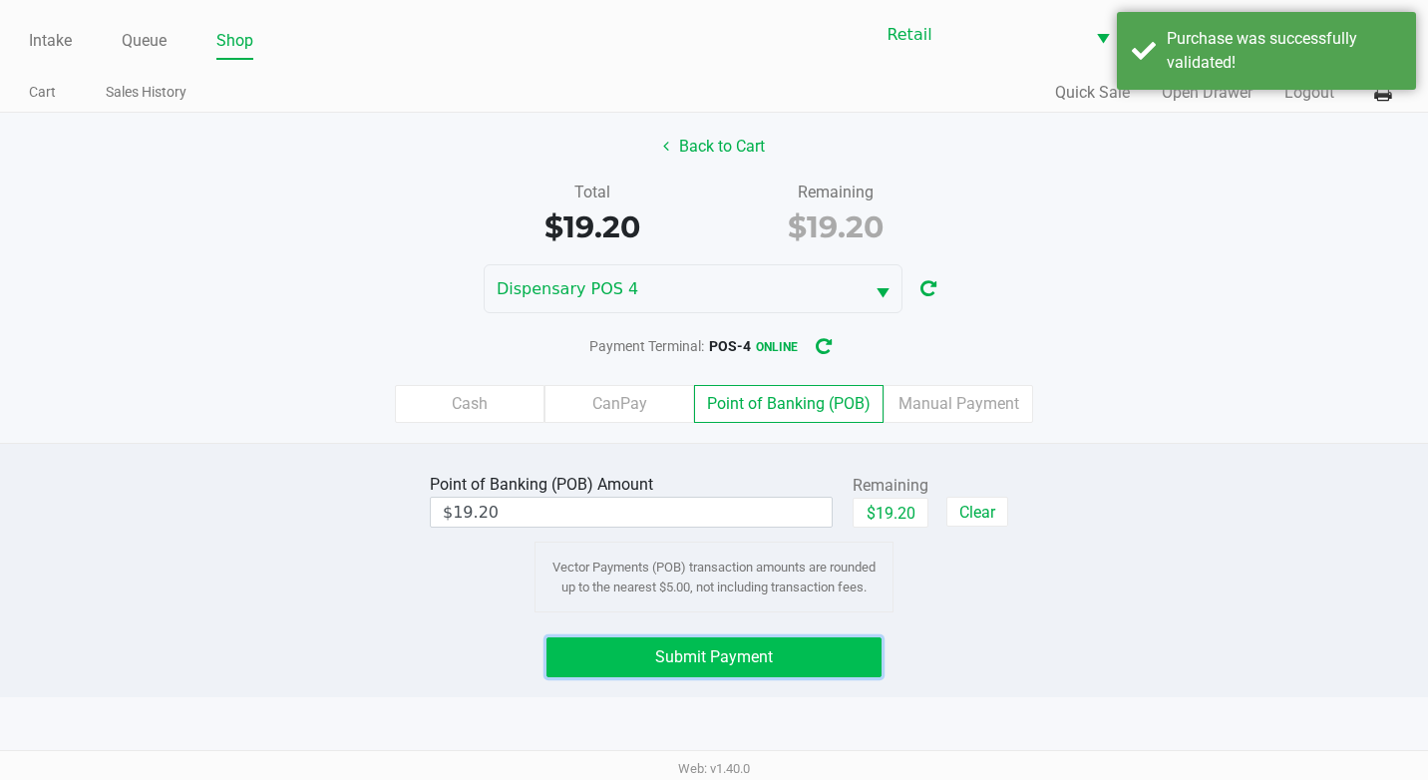
click at [792, 658] on button "Submit Payment" at bounding box center [713, 657] width 335 height 40
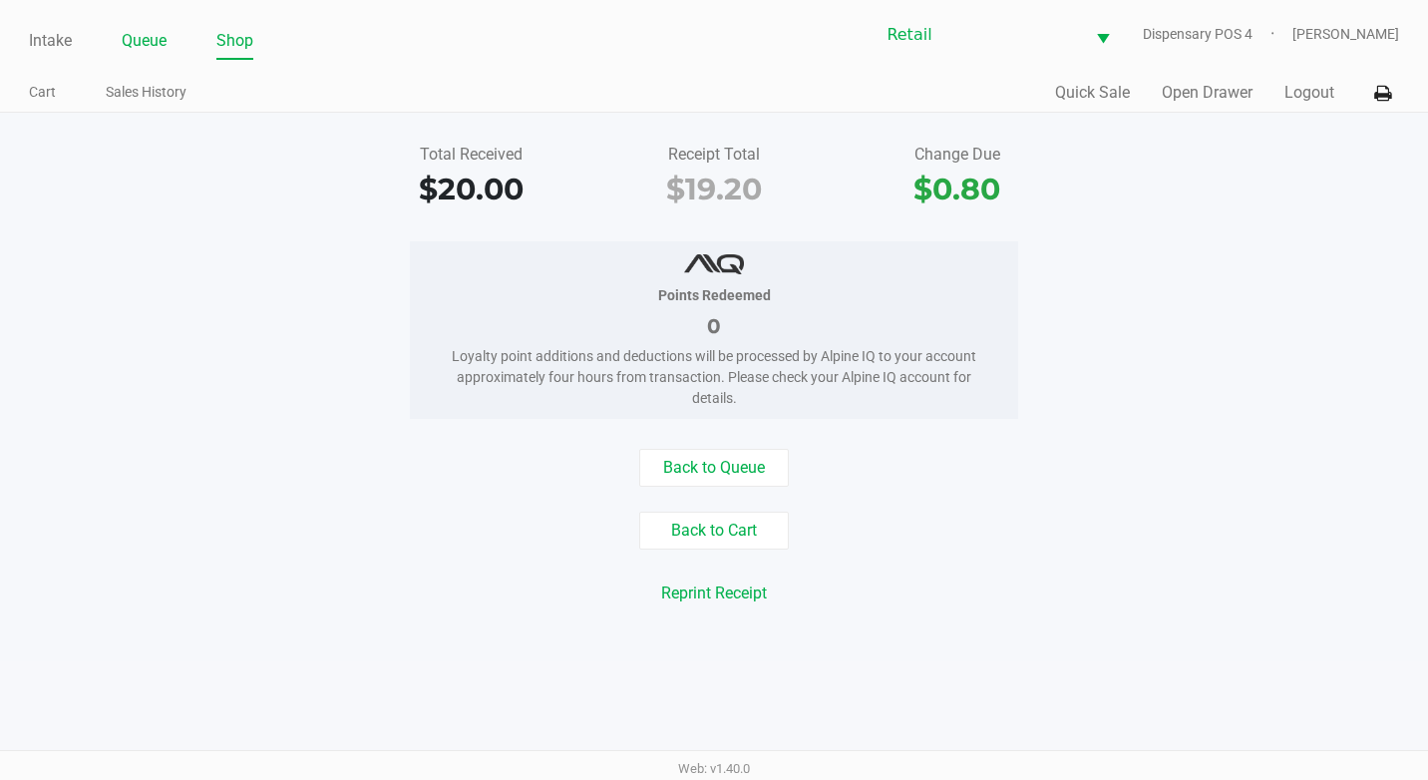
click at [149, 48] on link "Queue" at bounding box center [144, 41] width 45 height 28
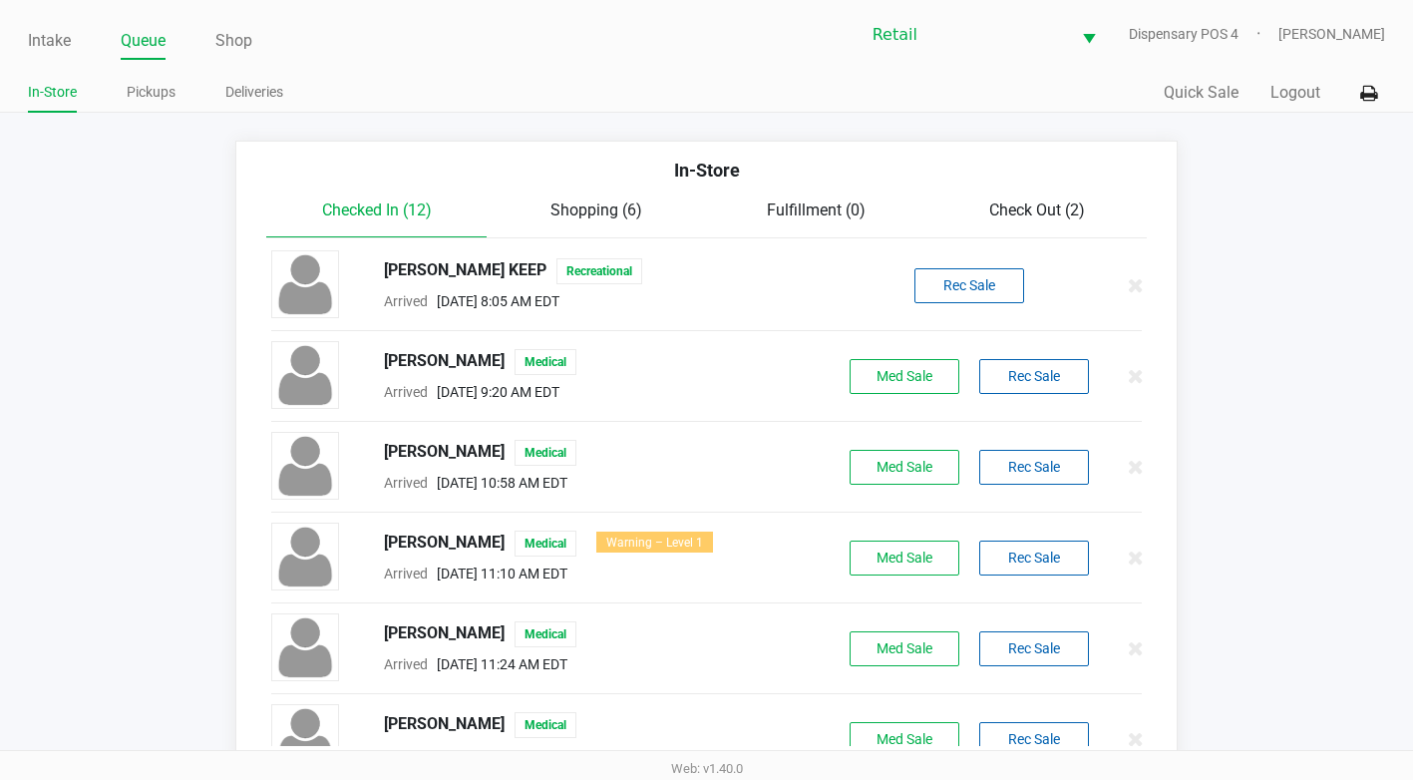
click at [990, 221] on div "Check Out (2)" at bounding box center [1036, 210] width 220 height 24
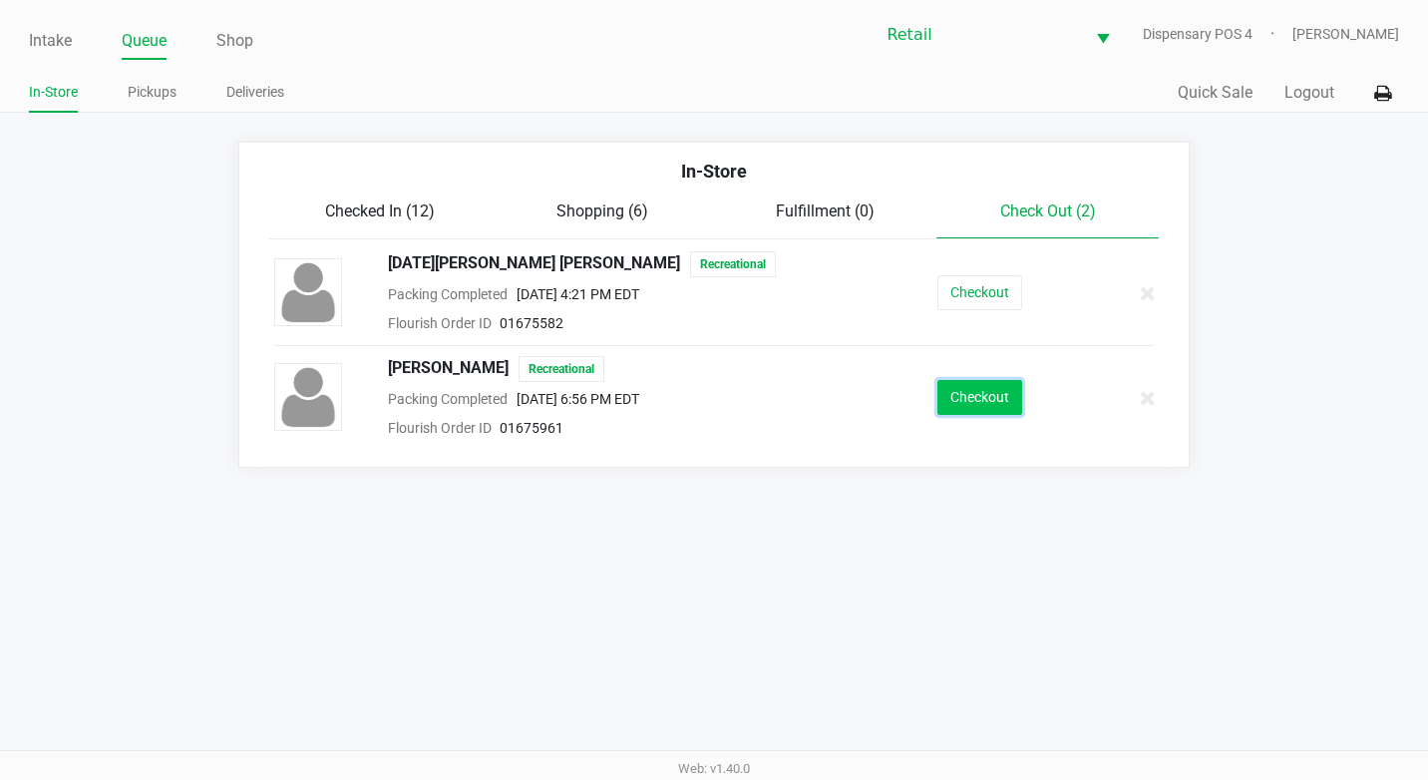
click at [989, 384] on button "Checkout" at bounding box center [979, 397] width 85 height 35
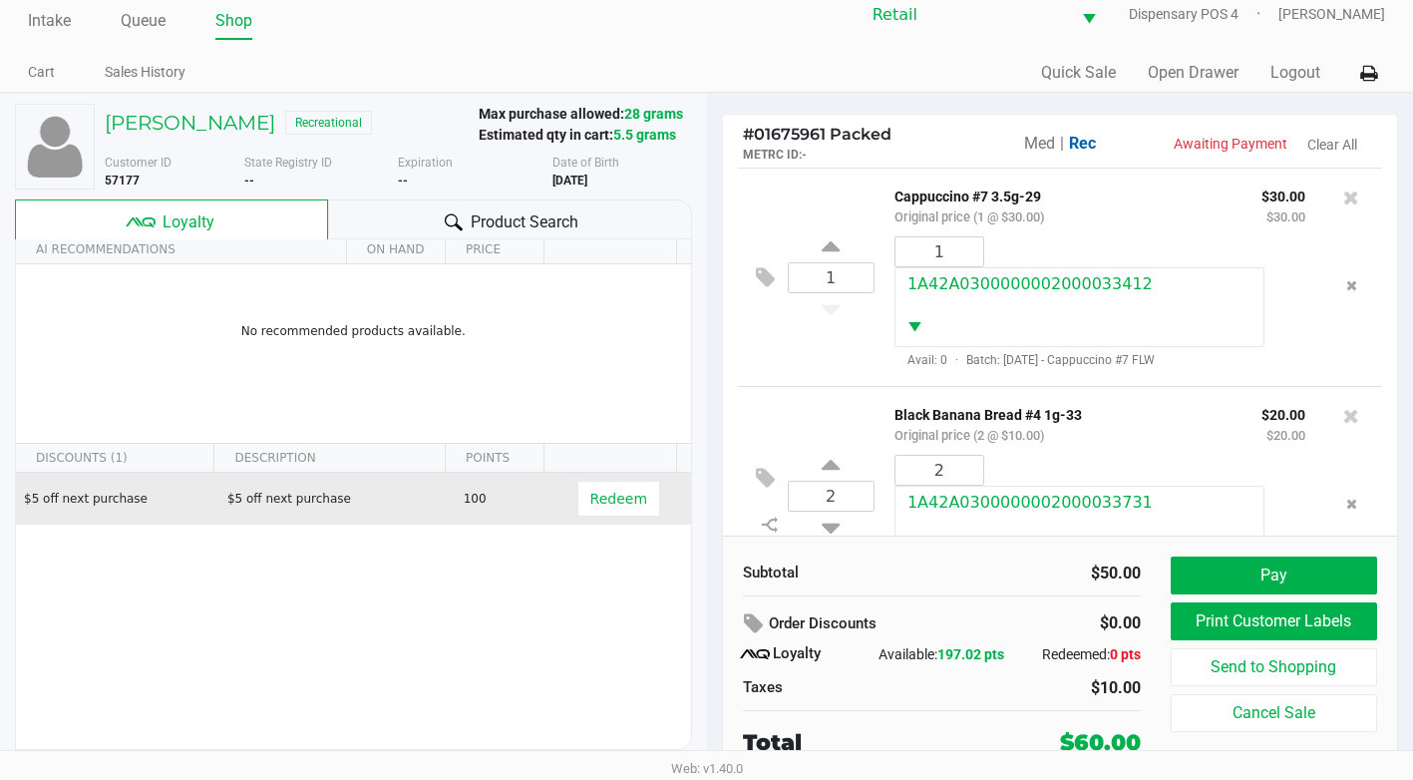
scroll to position [82, 0]
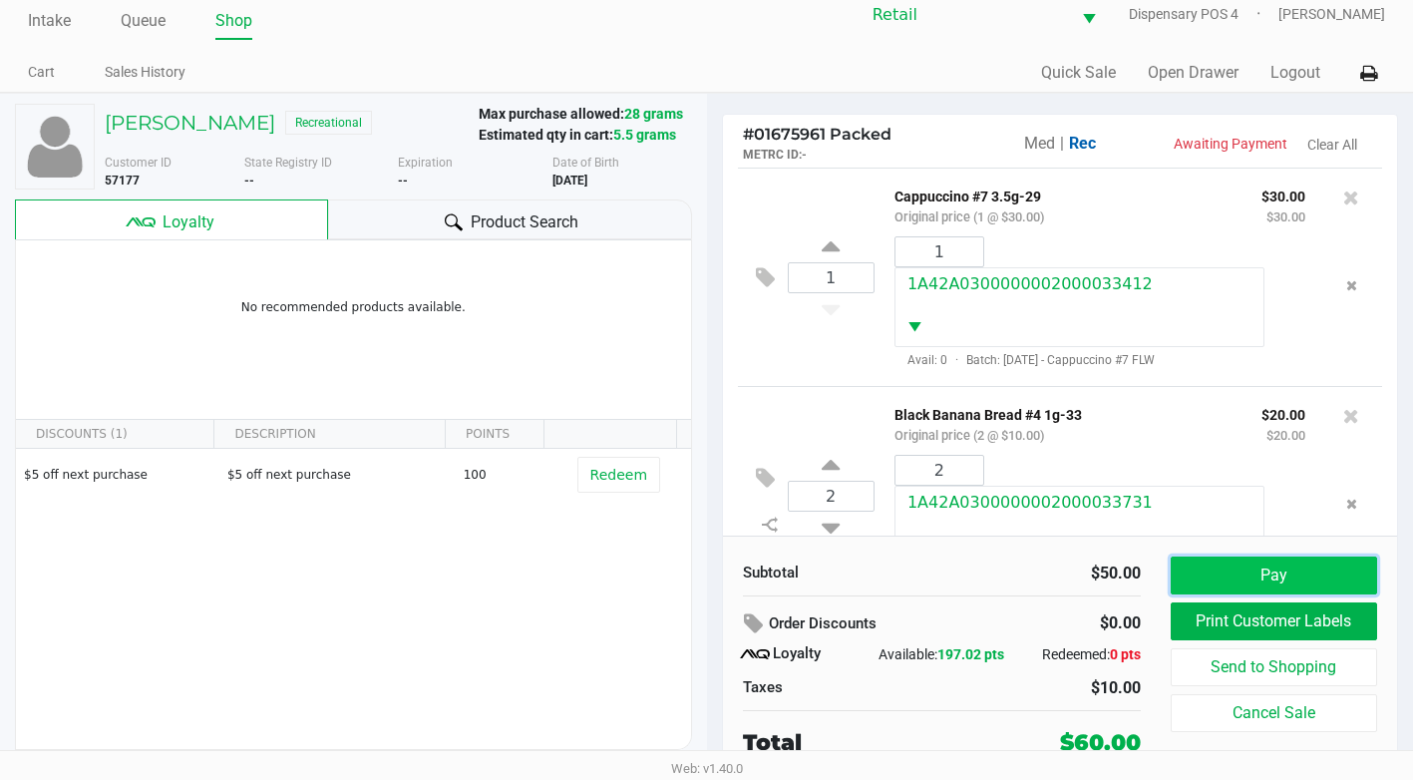
click at [1202, 568] on button "Pay" at bounding box center [1274, 575] width 206 height 38
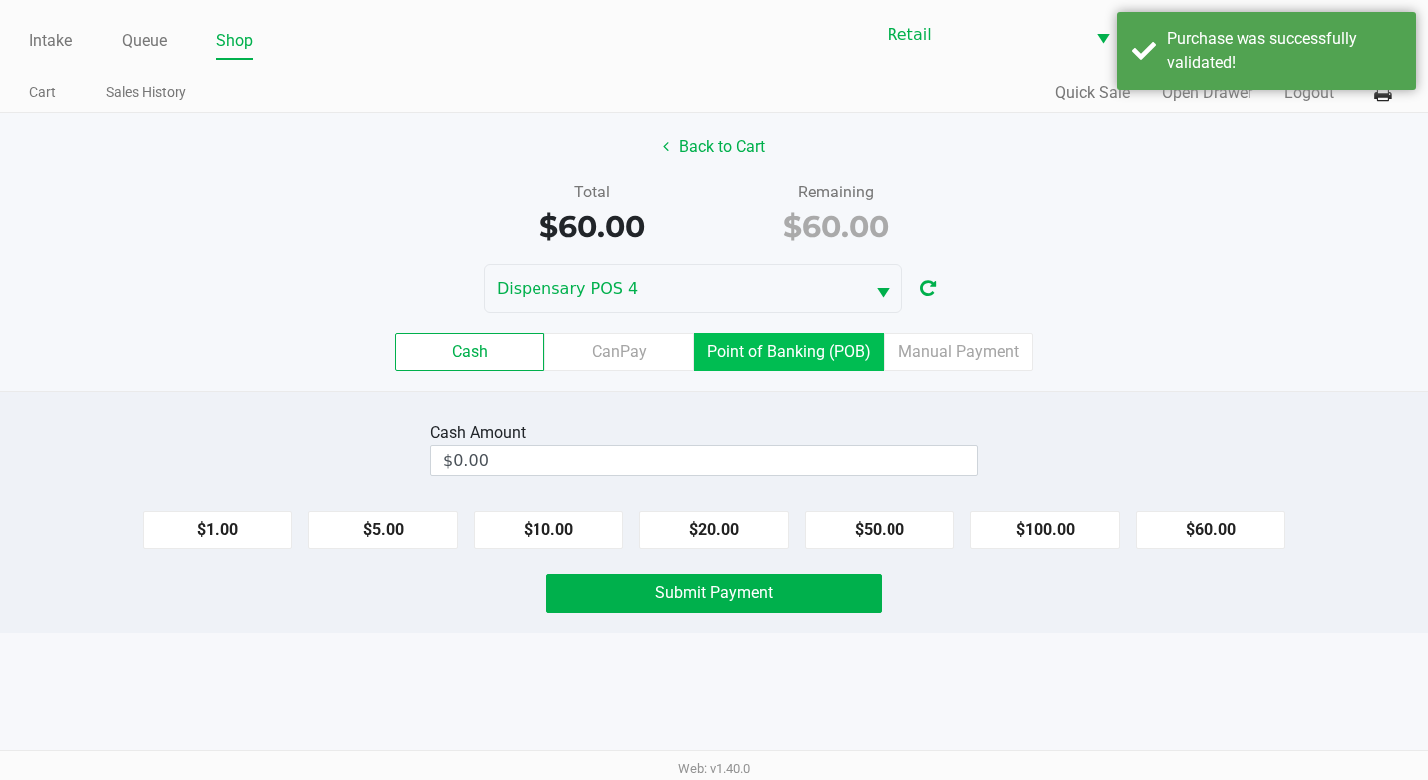
click at [797, 357] on label "Point of Banking (POB)" at bounding box center [788, 352] width 189 height 38
click at [0, 0] on 7 "Point of Banking (POB)" at bounding box center [0, 0] width 0 height 0
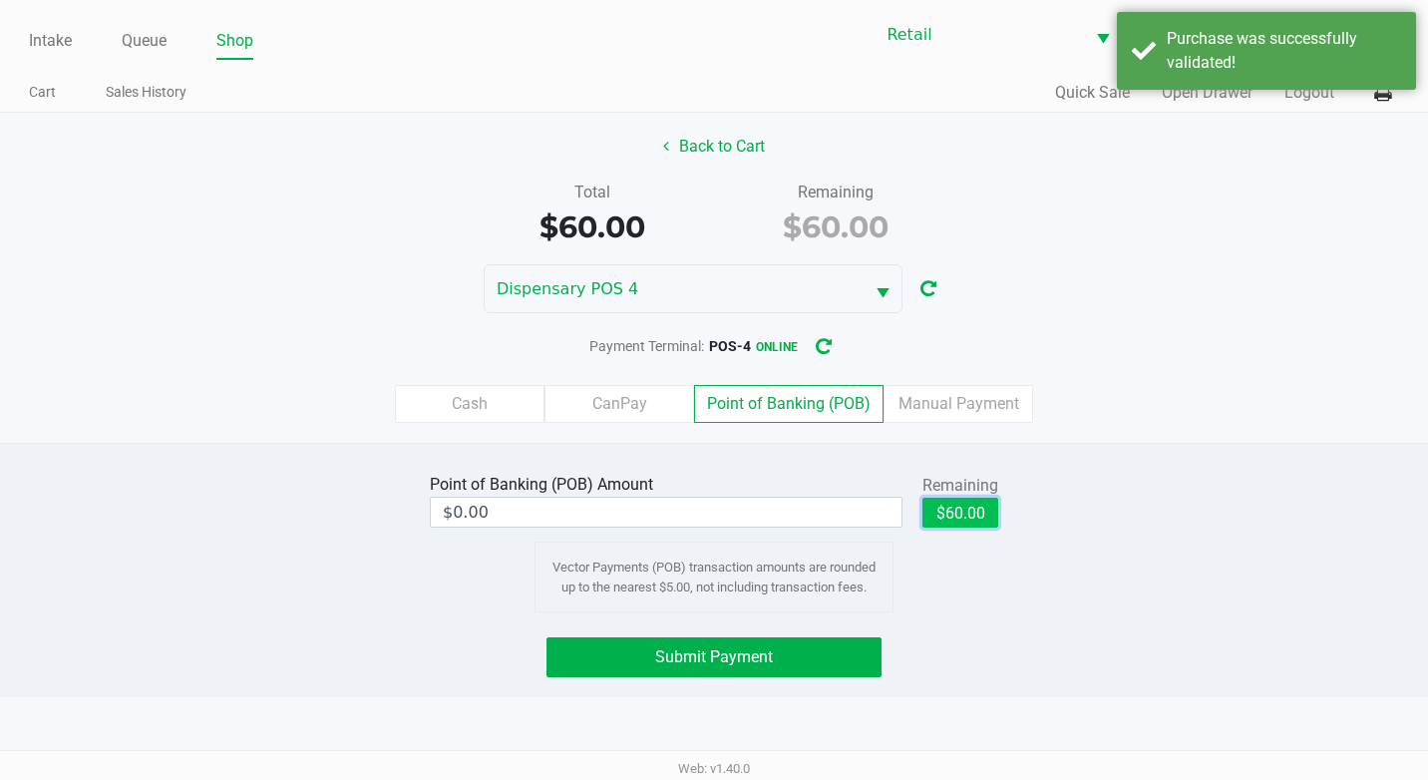
click at [930, 502] on button "$60.00" at bounding box center [960, 513] width 76 height 30
type input "$60.00"
click at [691, 629] on div "Point of Banking (POB) Amount $60.00 Remaining $60.00 Clear Vector Payments (PO…" at bounding box center [714, 570] width 1428 height 254
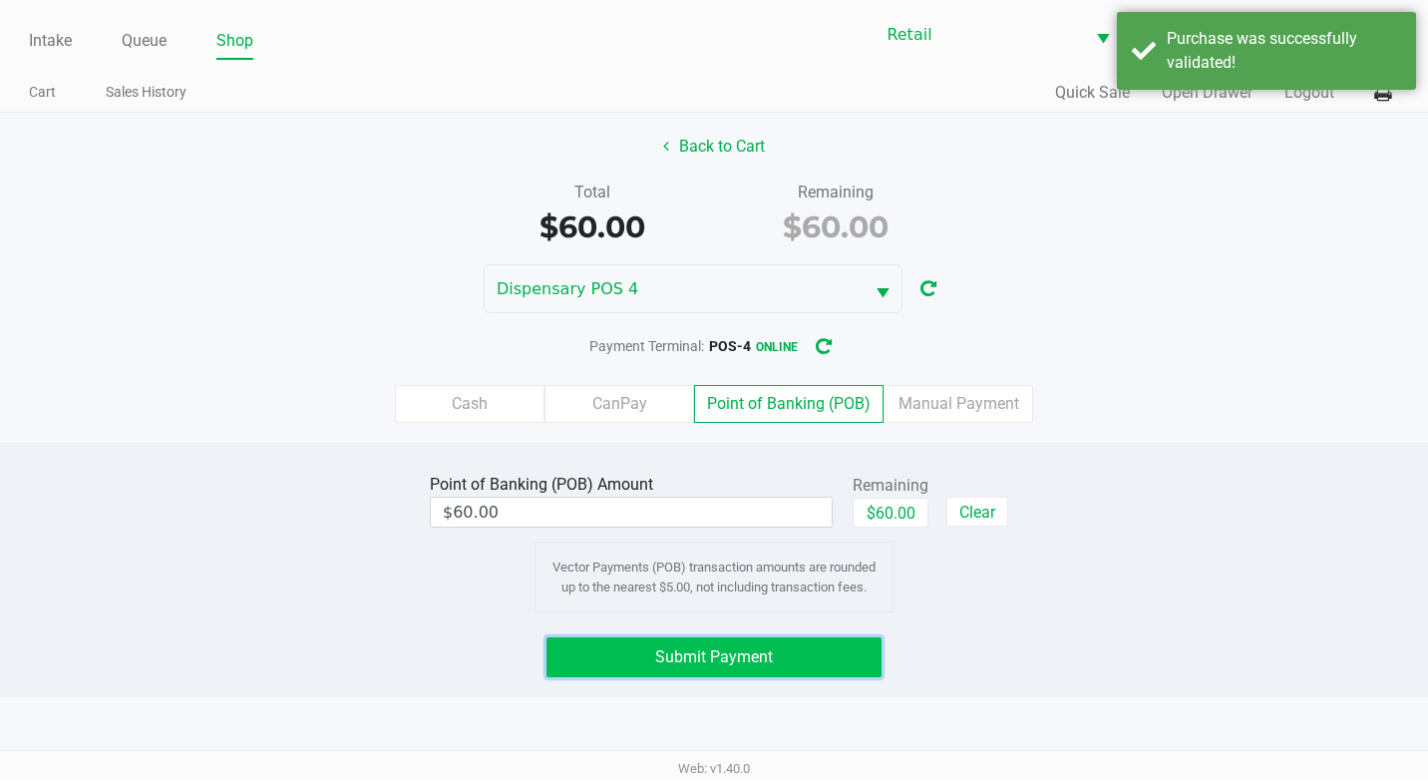
click at [671, 640] on button "Submit Payment" at bounding box center [713, 657] width 335 height 40
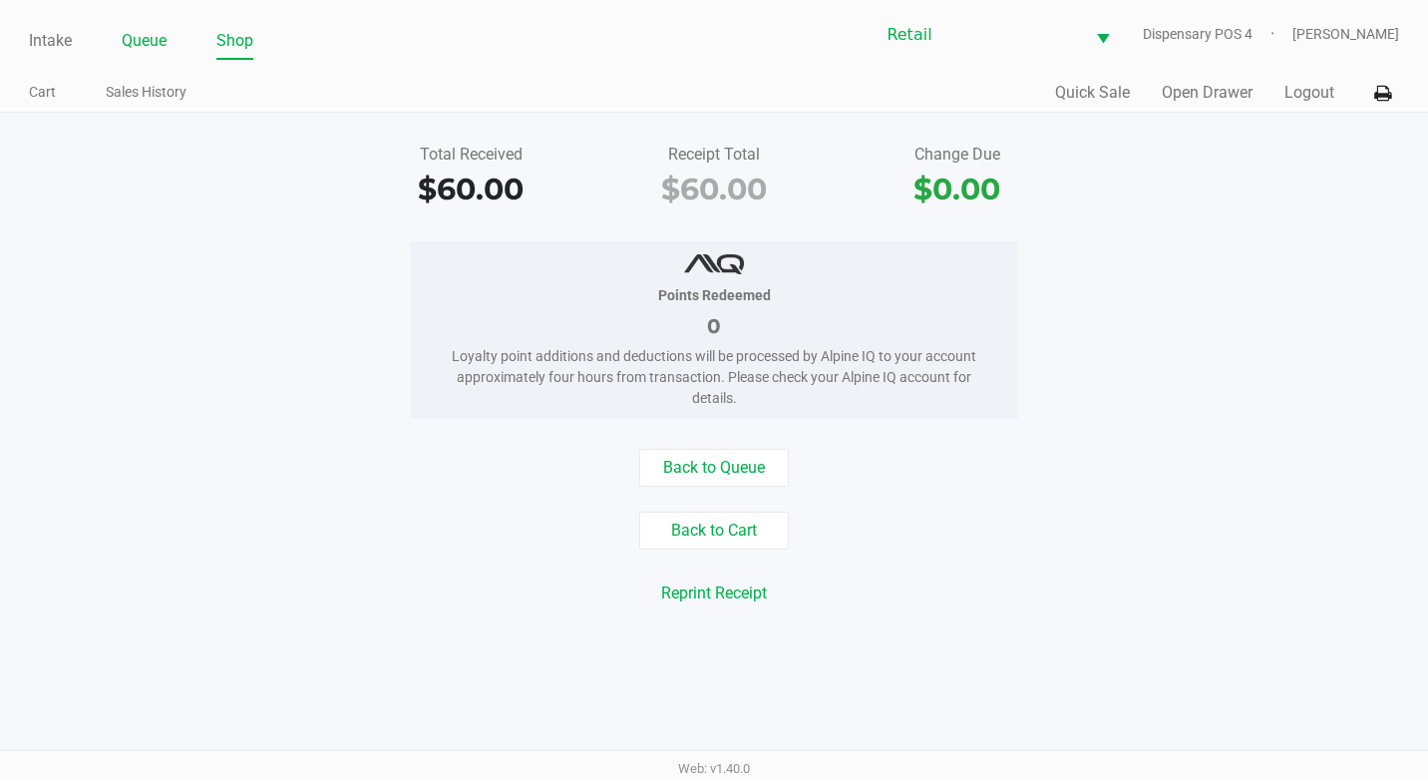
click at [138, 40] on link "Queue" at bounding box center [144, 41] width 45 height 28
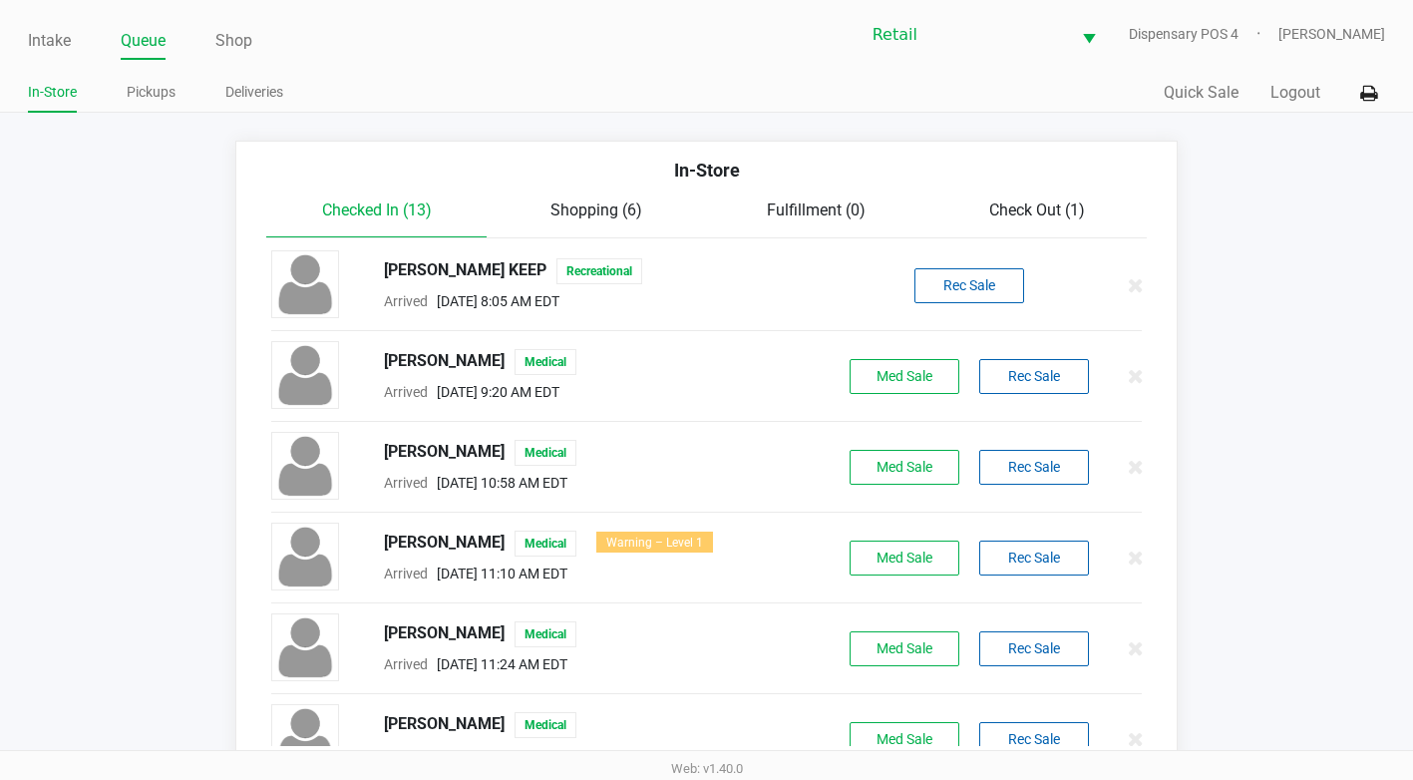
click at [1018, 214] on span "Check Out (1)" at bounding box center [1037, 209] width 96 height 19
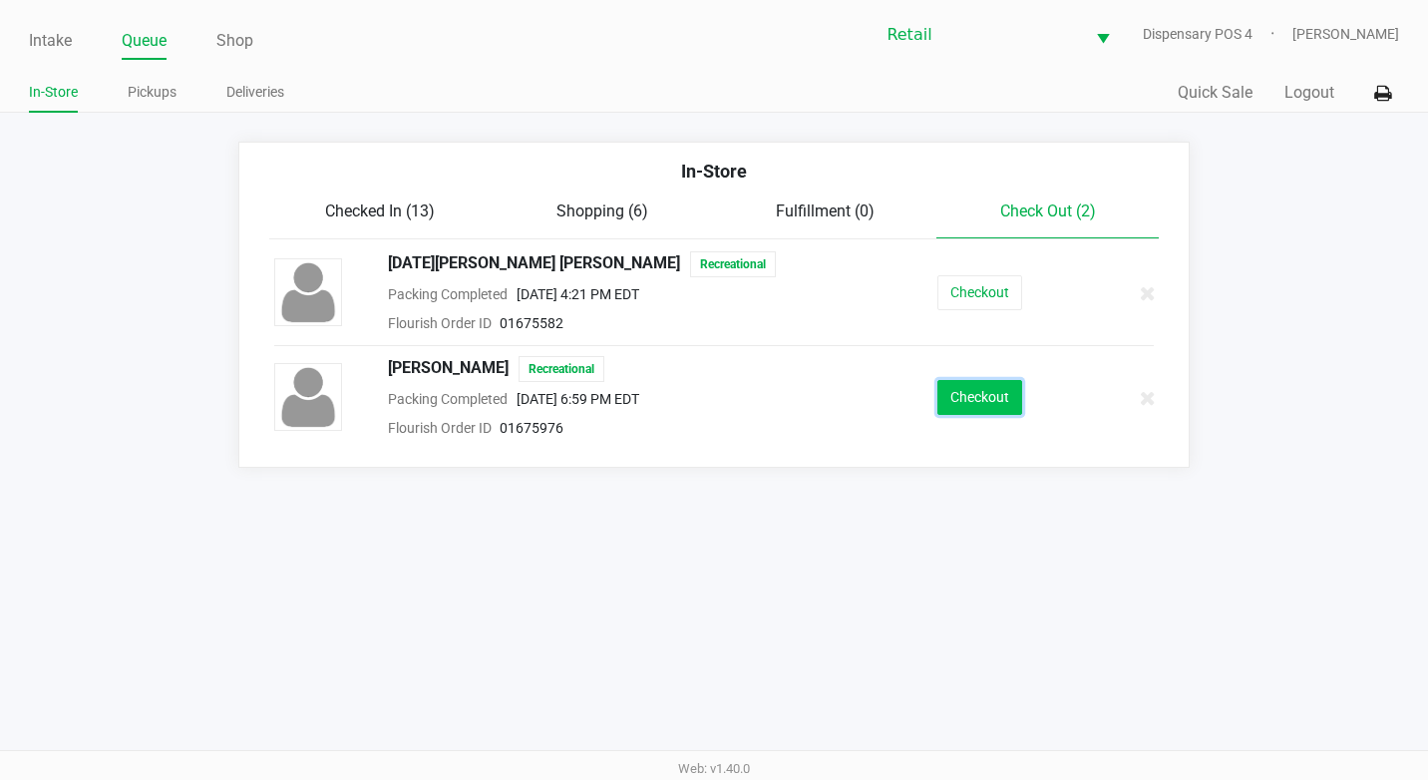
click at [953, 405] on button "Checkout" at bounding box center [979, 397] width 85 height 35
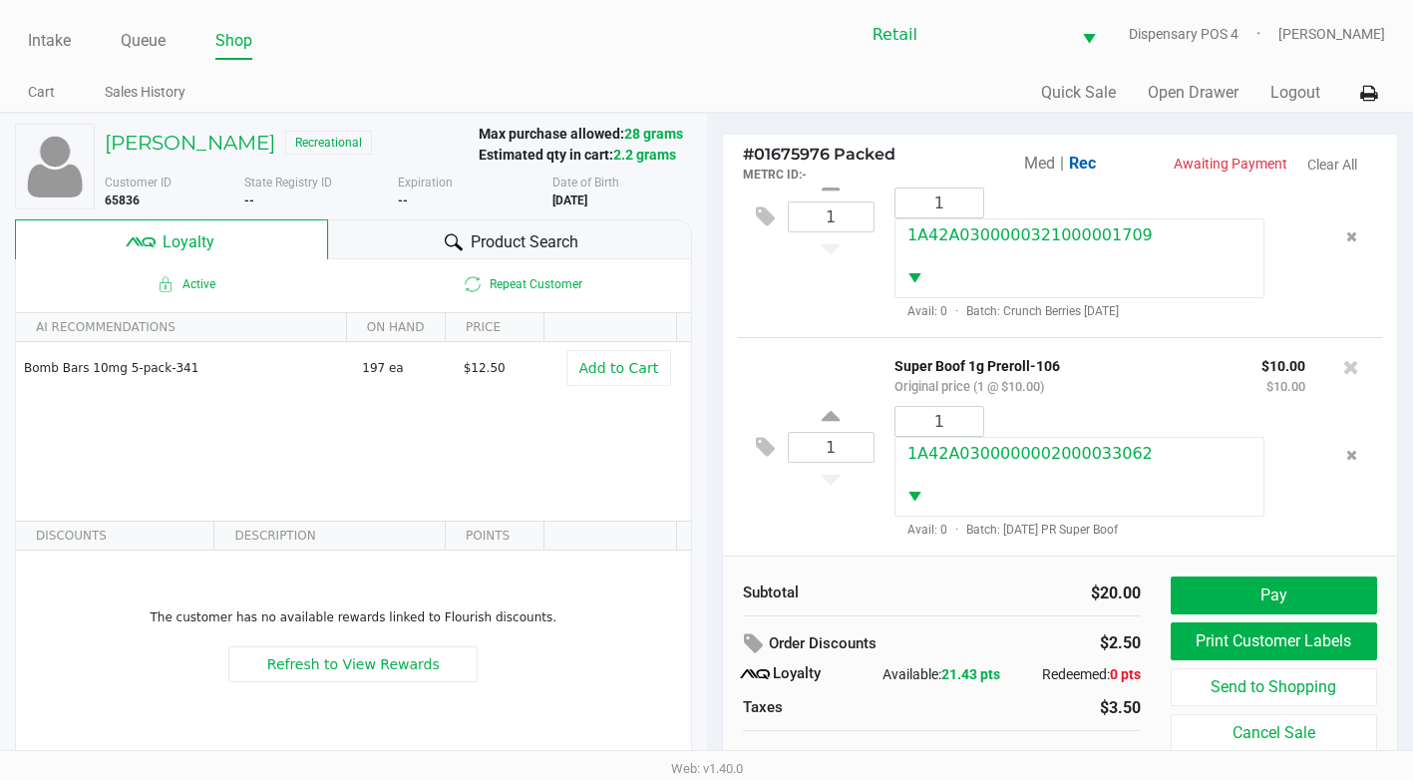
scroll to position [20, 0]
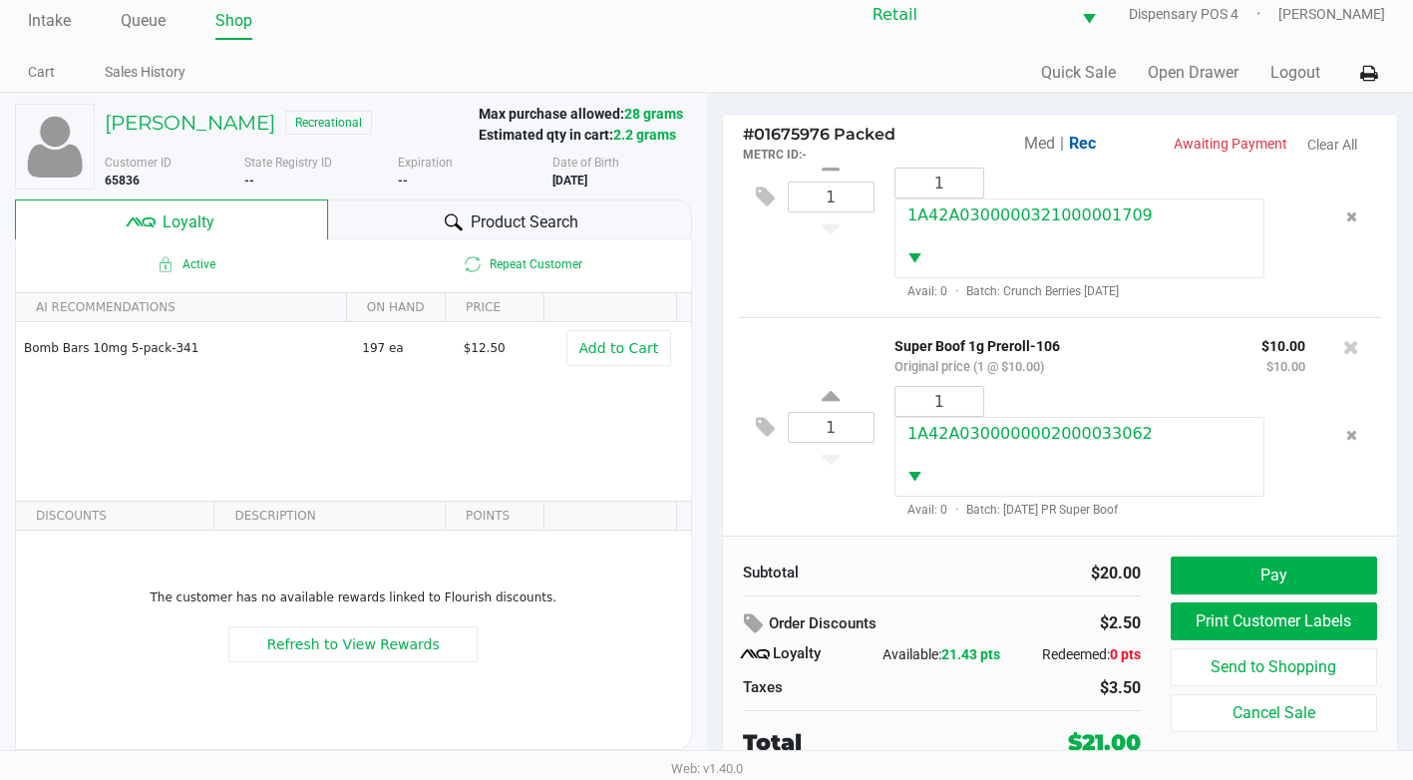
click at [1214, 554] on div "Subtotal $20.00 Order Discounts $2.50 Loyalty Available: 21.43 pts Redeemed: 0 …" at bounding box center [1060, 656] width 675 height 243
click at [1221, 577] on button "Pay" at bounding box center [1274, 575] width 206 height 38
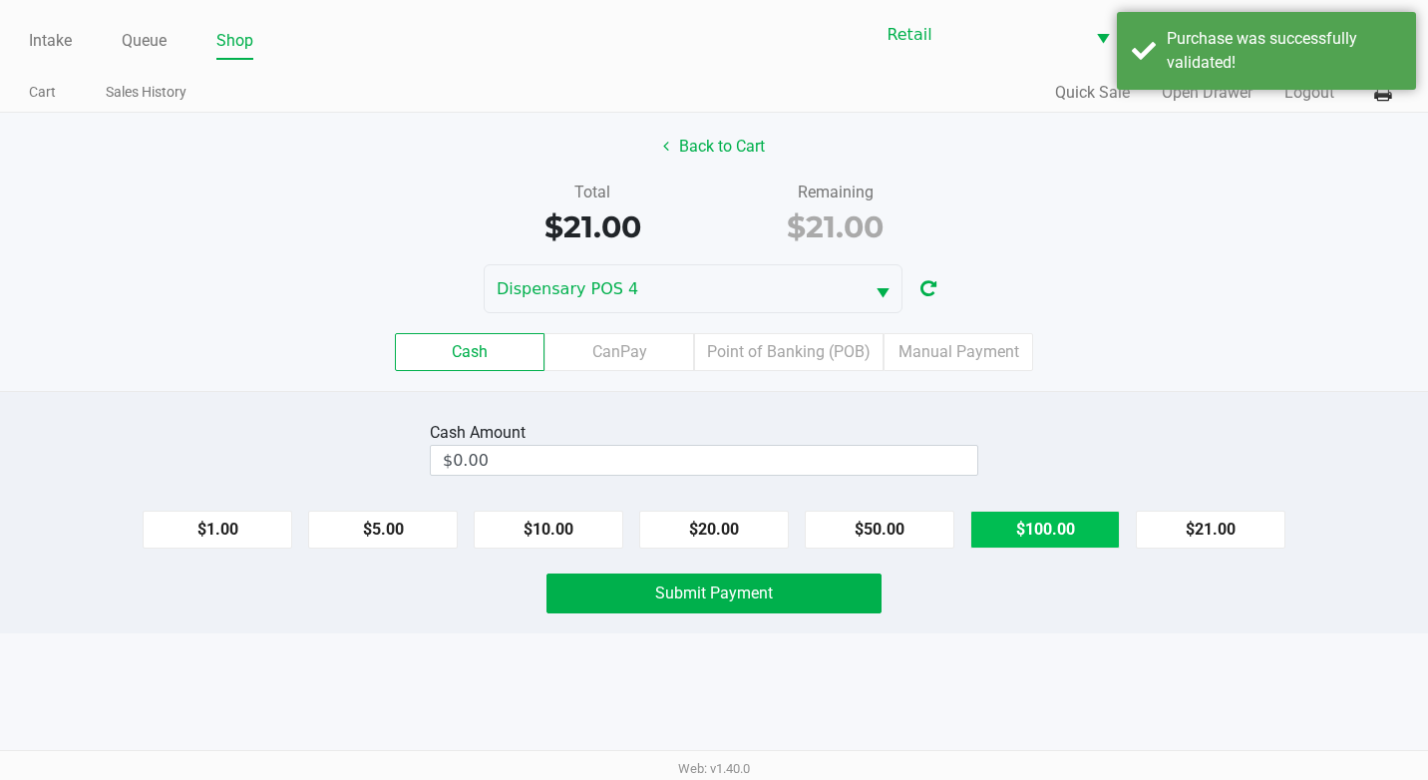
click at [1080, 528] on button "$100.00" at bounding box center [1045, 530] width 150 height 38
type input "$100.00"
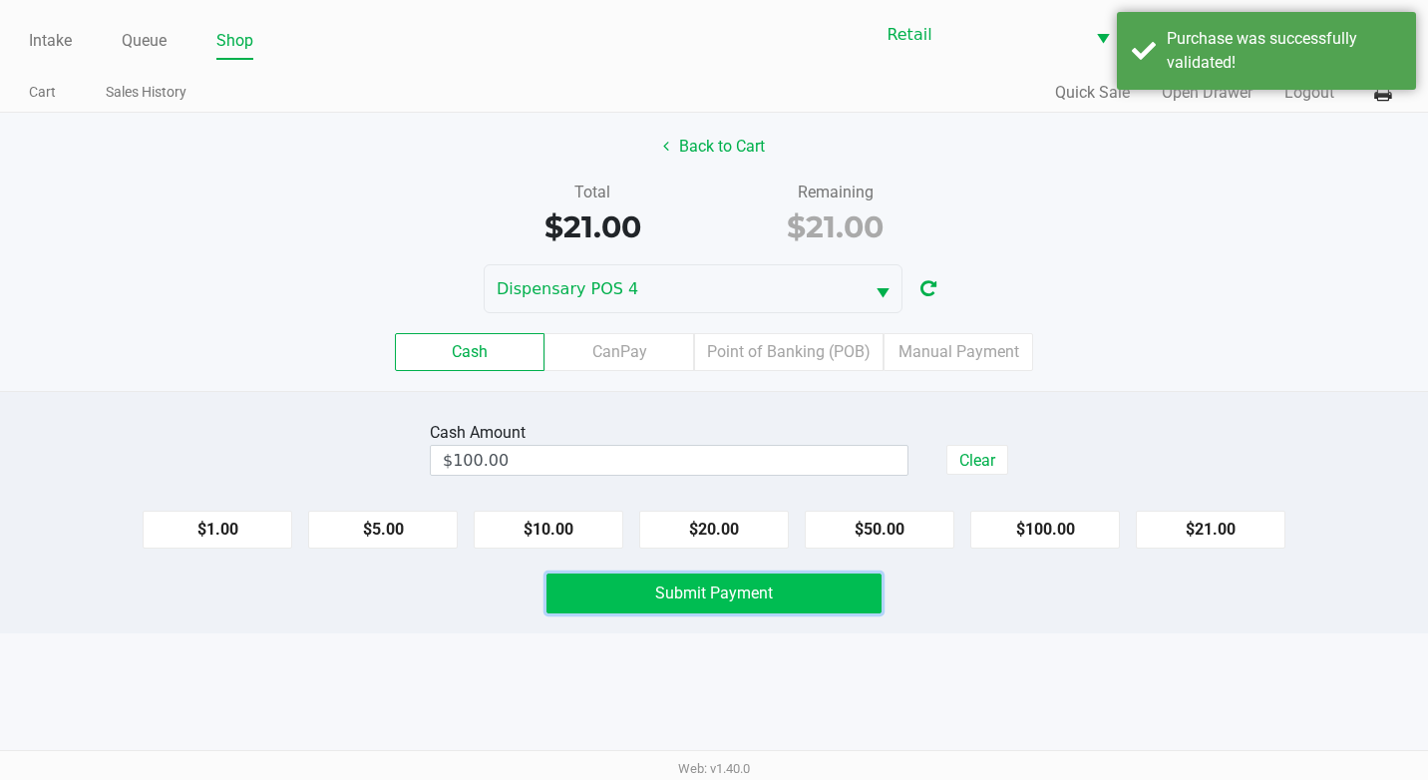
click at [772, 601] on span "Submit Payment" at bounding box center [714, 592] width 118 height 19
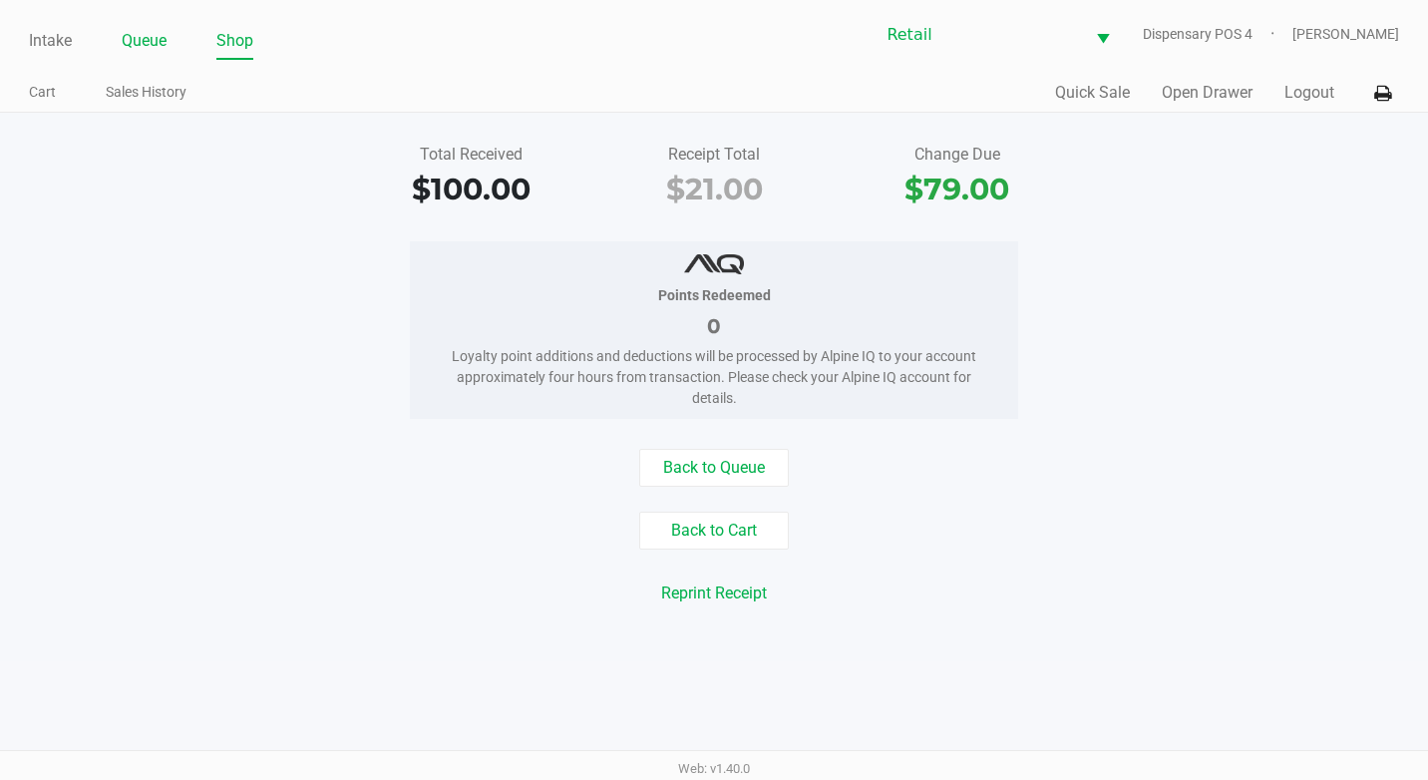
click at [146, 34] on link "Queue" at bounding box center [144, 41] width 45 height 28
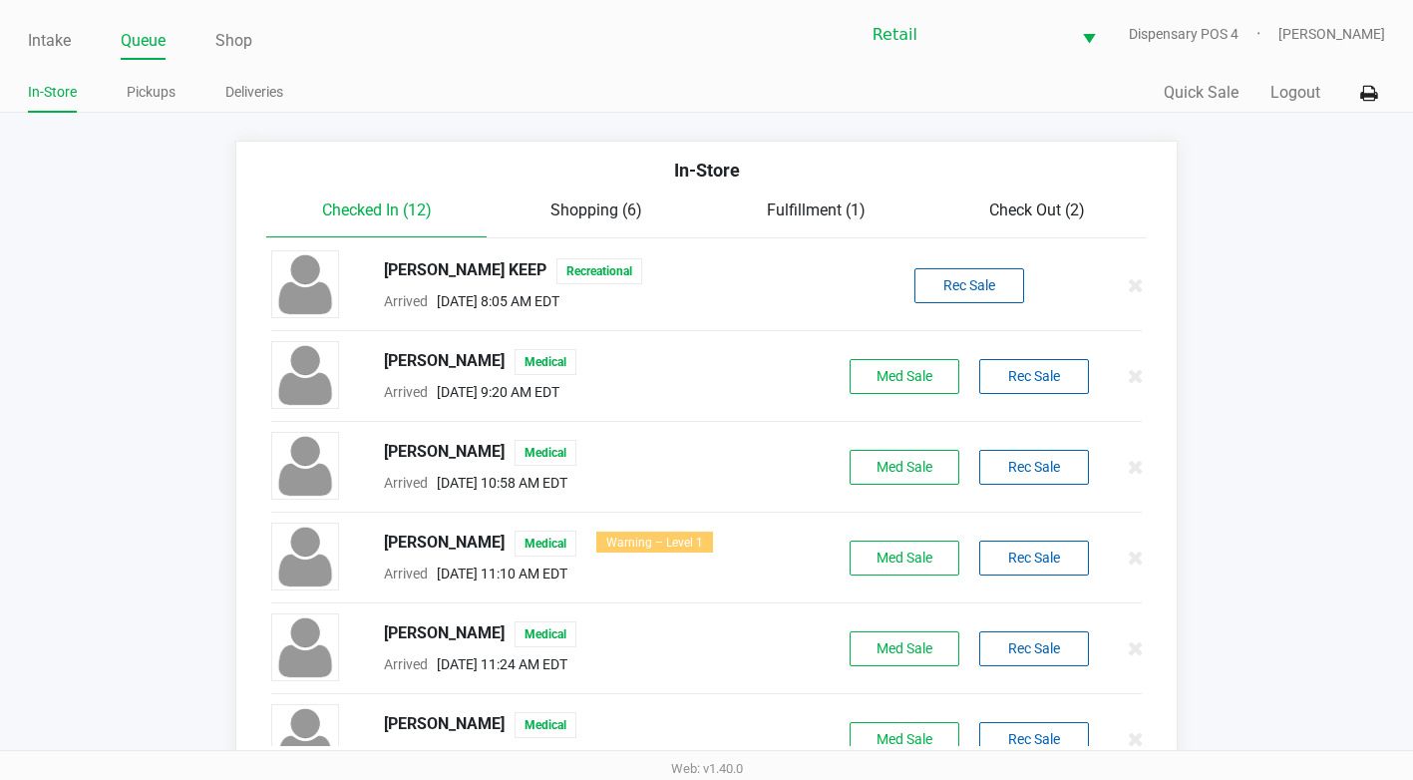
drag, startPoint x: 1040, startPoint y: 192, endPoint x: 1006, endPoint y: 210, distance: 38.4
click at [1038, 193] on div "In-Store" at bounding box center [706, 178] width 910 height 42
click at [1006, 210] on span "Check Out (2)" at bounding box center [1037, 209] width 96 height 19
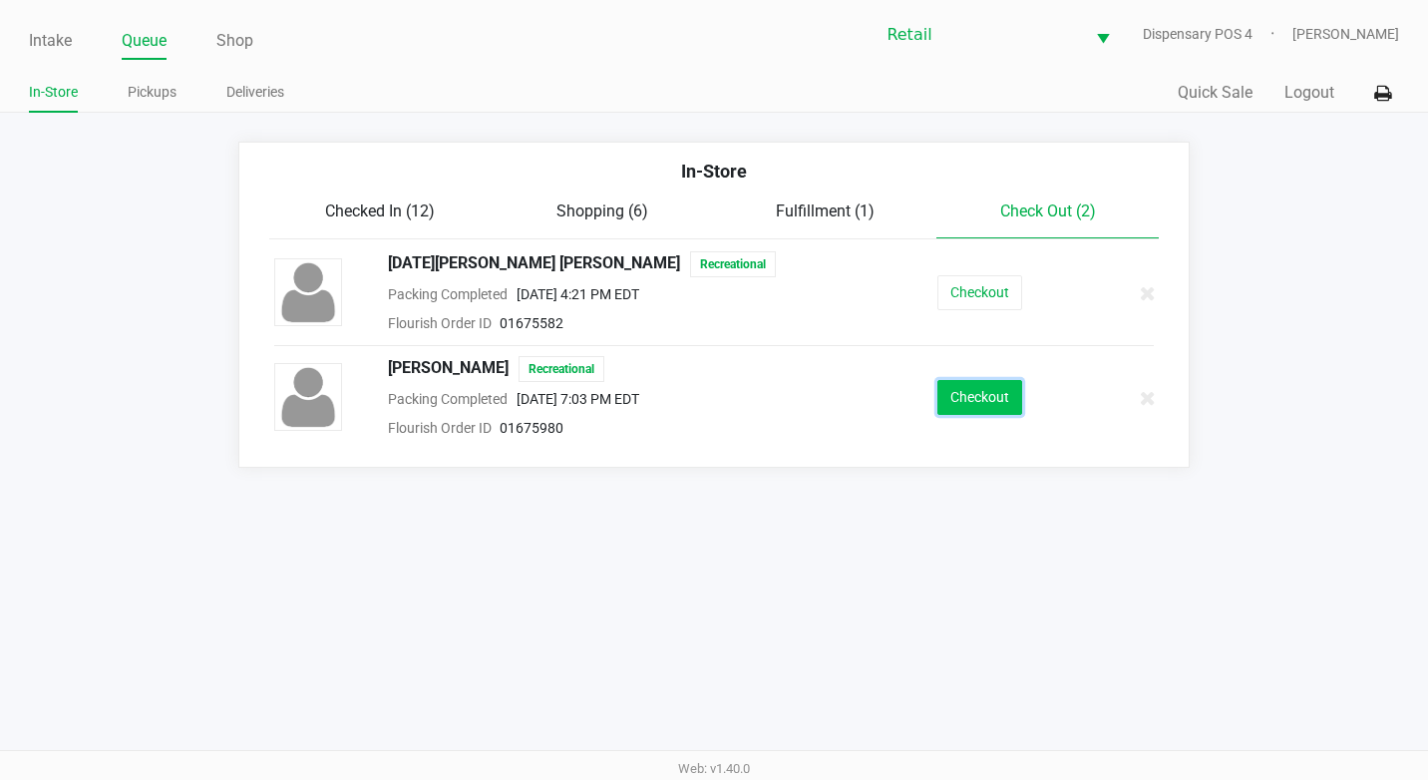
click at [960, 392] on button "Checkout" at bounding box center [979, 397] width 85 height 35
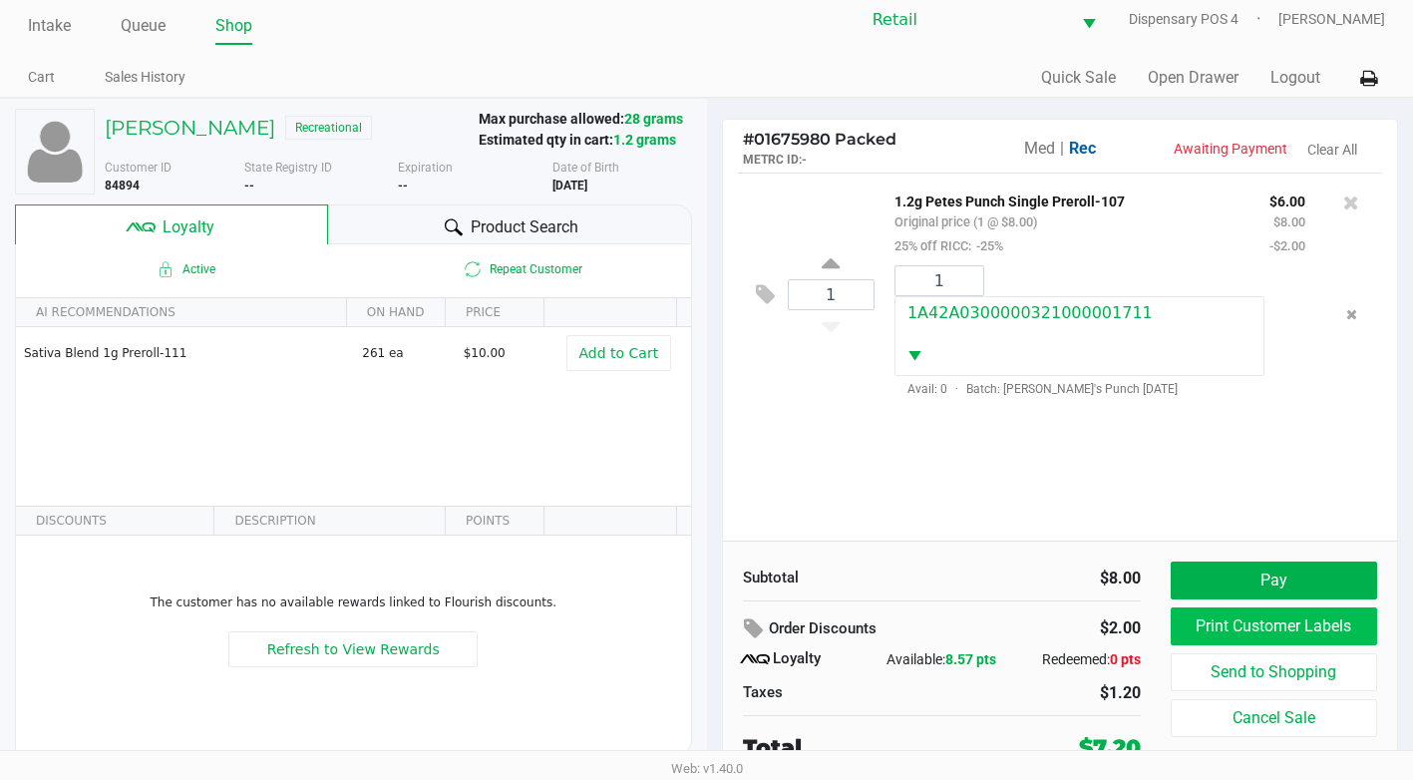
scroll to position [20, 0]
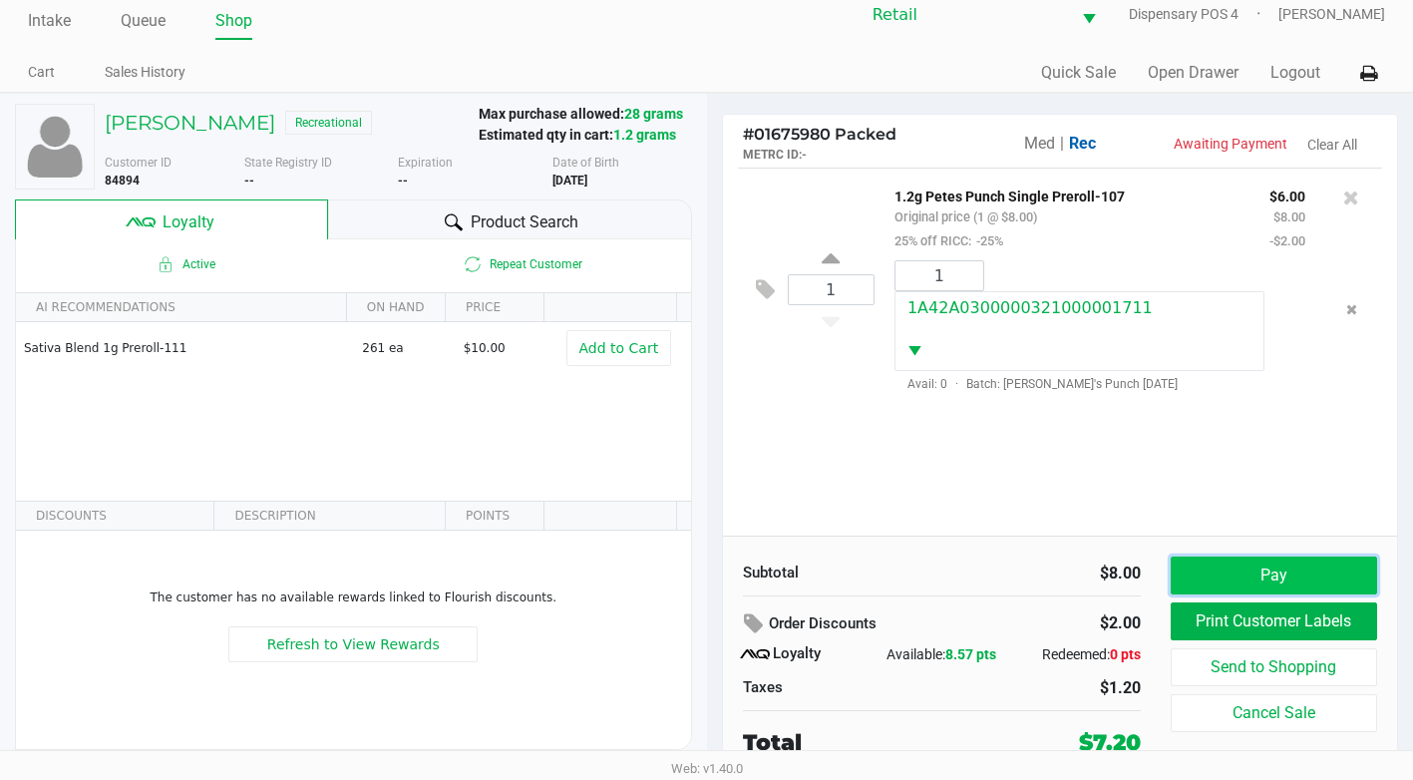
click at [1273, 571] on button "Pay" at bounding box center [1274, 575] width 206 height 38
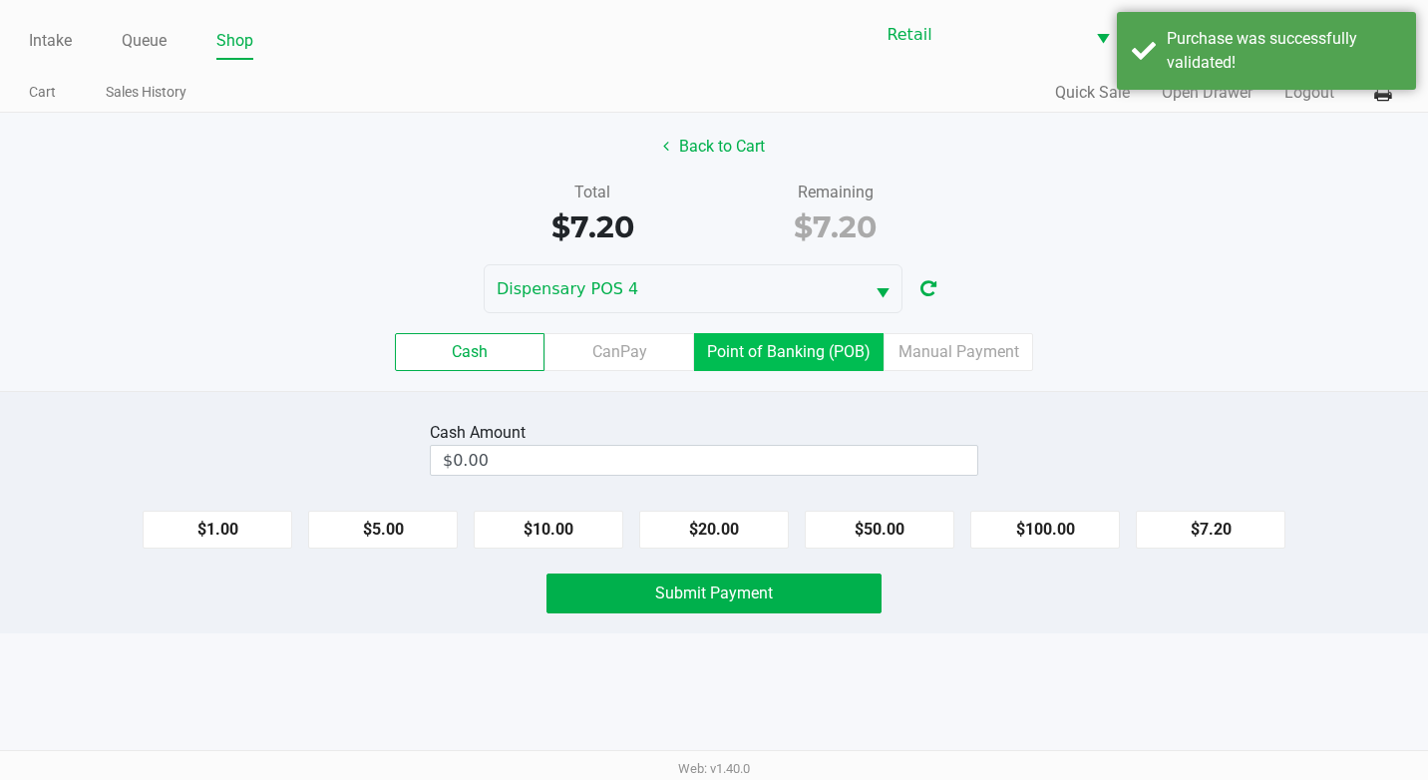
click at [793, 363] on label "Point of Banking (POB)" at bounding box center [788, 352] width 189 height 38
click at [0, 0] on 7 "Point of Banking (POB)" at bounding box center [0, 0] width 0 height 0
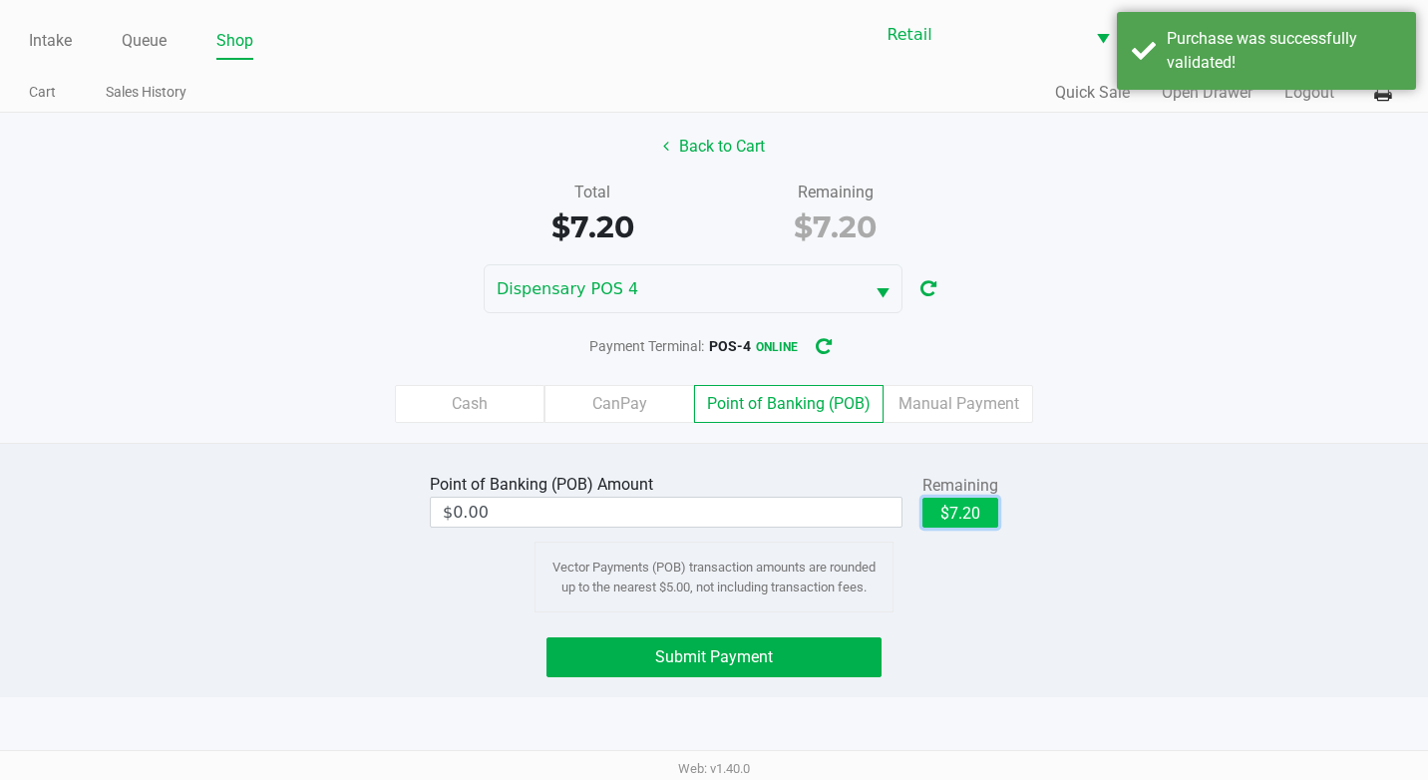
click at [997, 504] on button "$7.20" at bounding box center [960, 513] width 76 height 30
type input "$7.20"
click at [717, 620] on div "Point of Banking (POB) Amount $7.20 Remaining $7.20 Clear Vector Payments (POB)…" at bounding box center [714, 570] width 1428 height 254
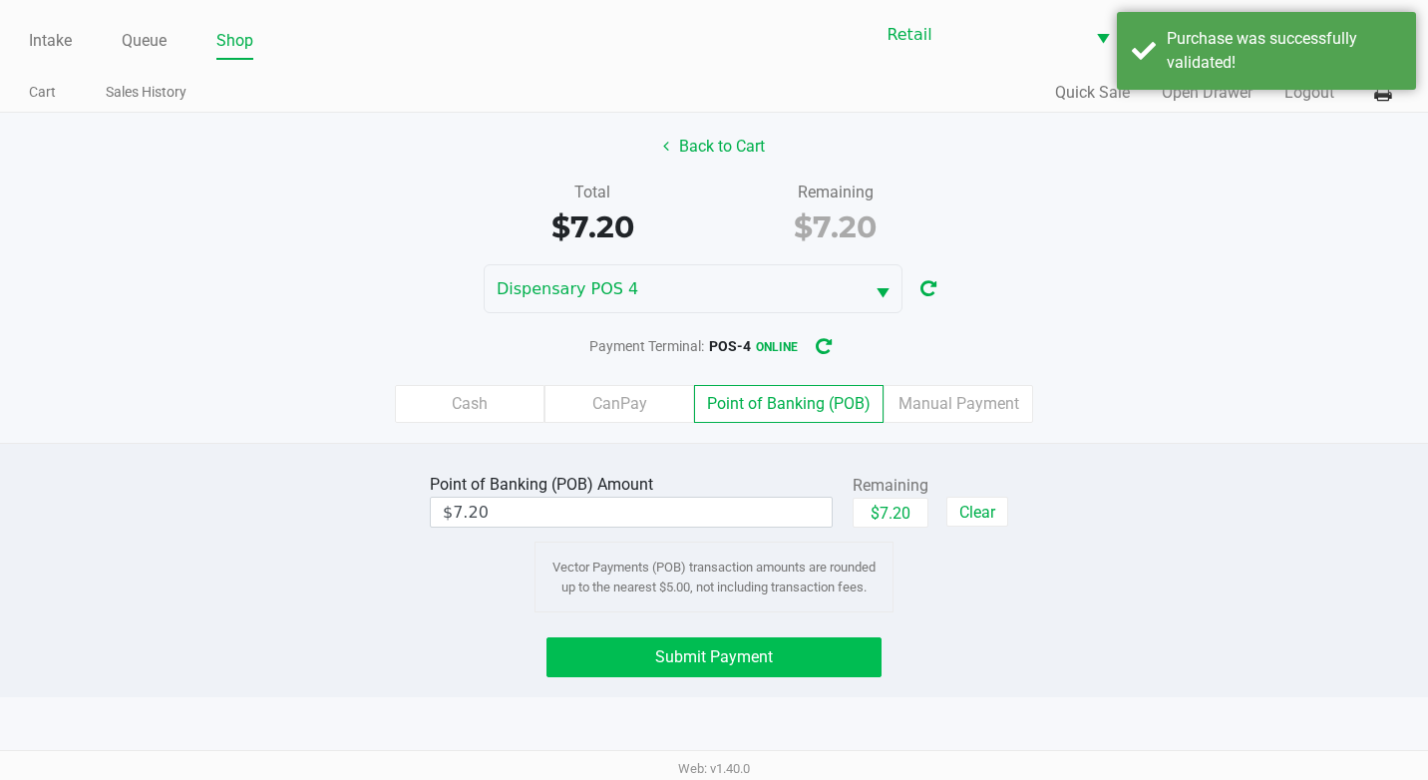
click at [719, 652] on div "Point of Banking (POB) Amount $7.20 Remaining $7.20 Clear Vector Payments (POB)…" at bounding box center [714, 570] width 1428 height 254
click at [719, 652] on span "Submit Payment" at bounding box center [714, 656] width 118 height 19
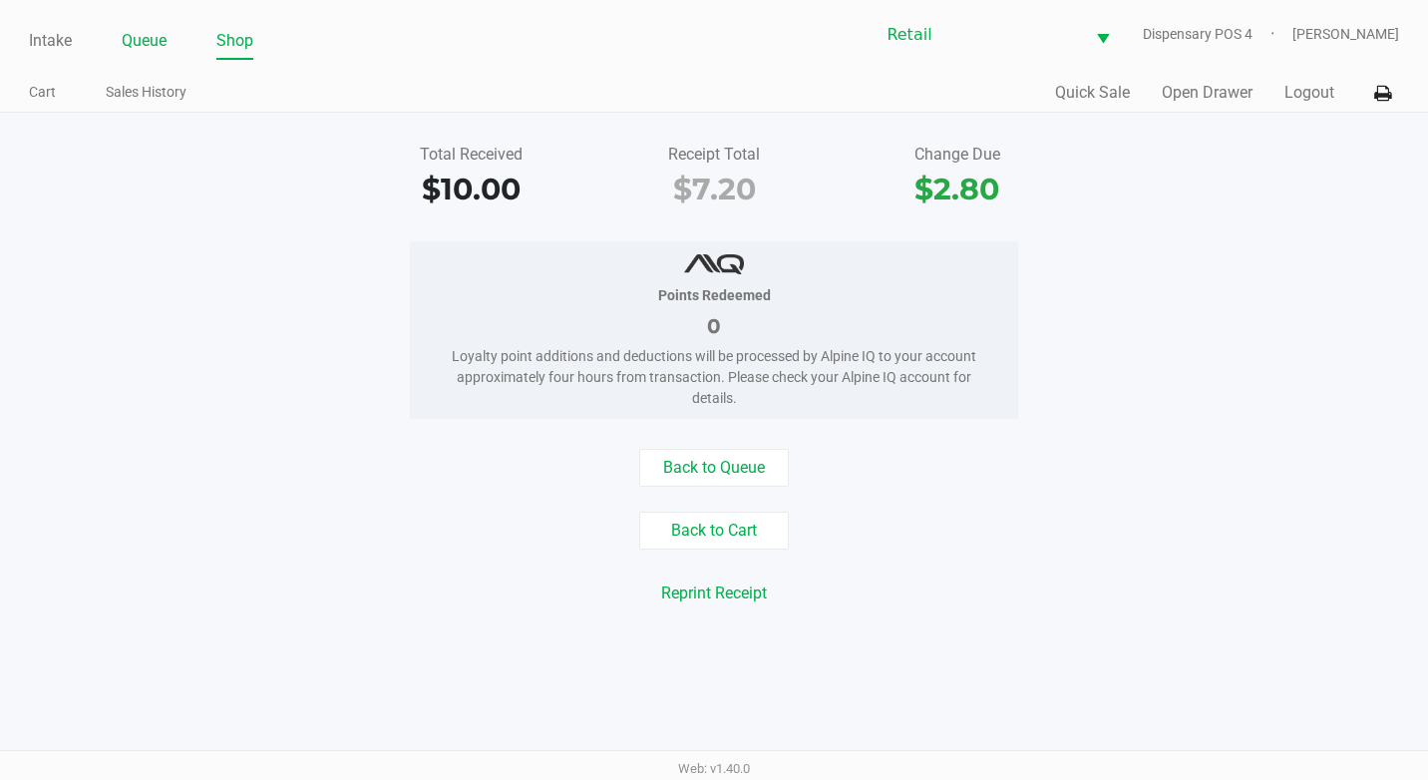
click at [145, 33] on link "Queue" at bounding box center [144, 41] width 45 height 28
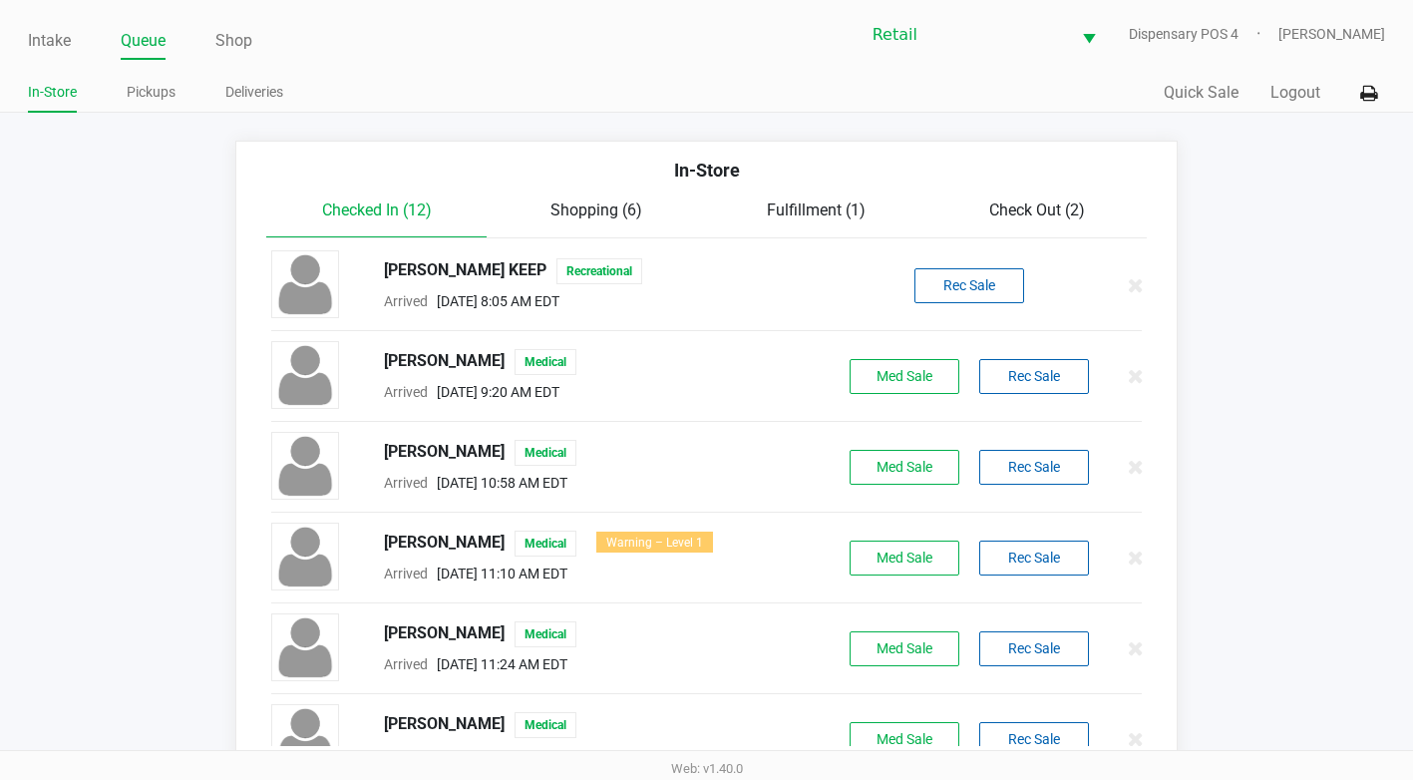
click at [1064, 214] on span "Check Out (2)" at bounding box center [1037, 209] width 96 height 19
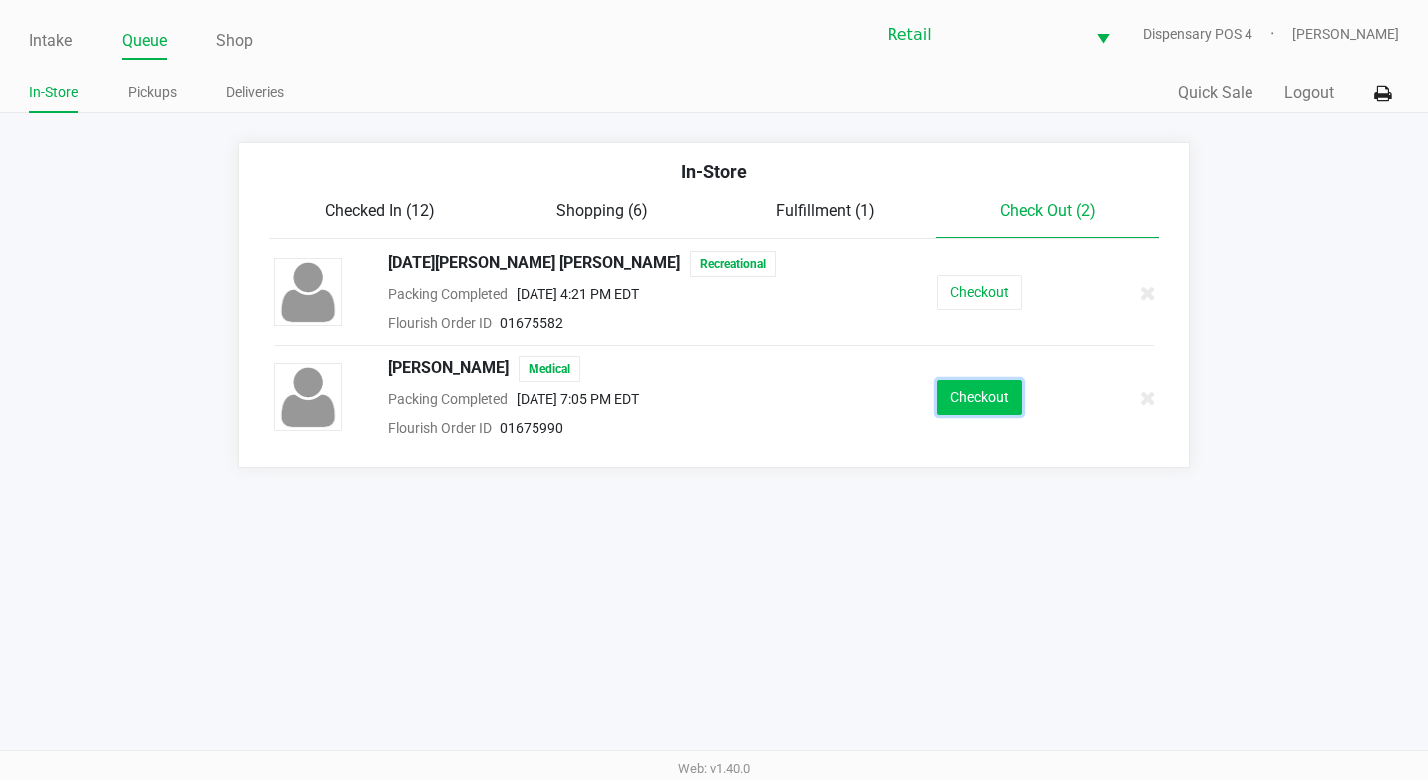
click at [958, 406] on button "Checkout" at bounding box center [979, 397] width 85 height 35
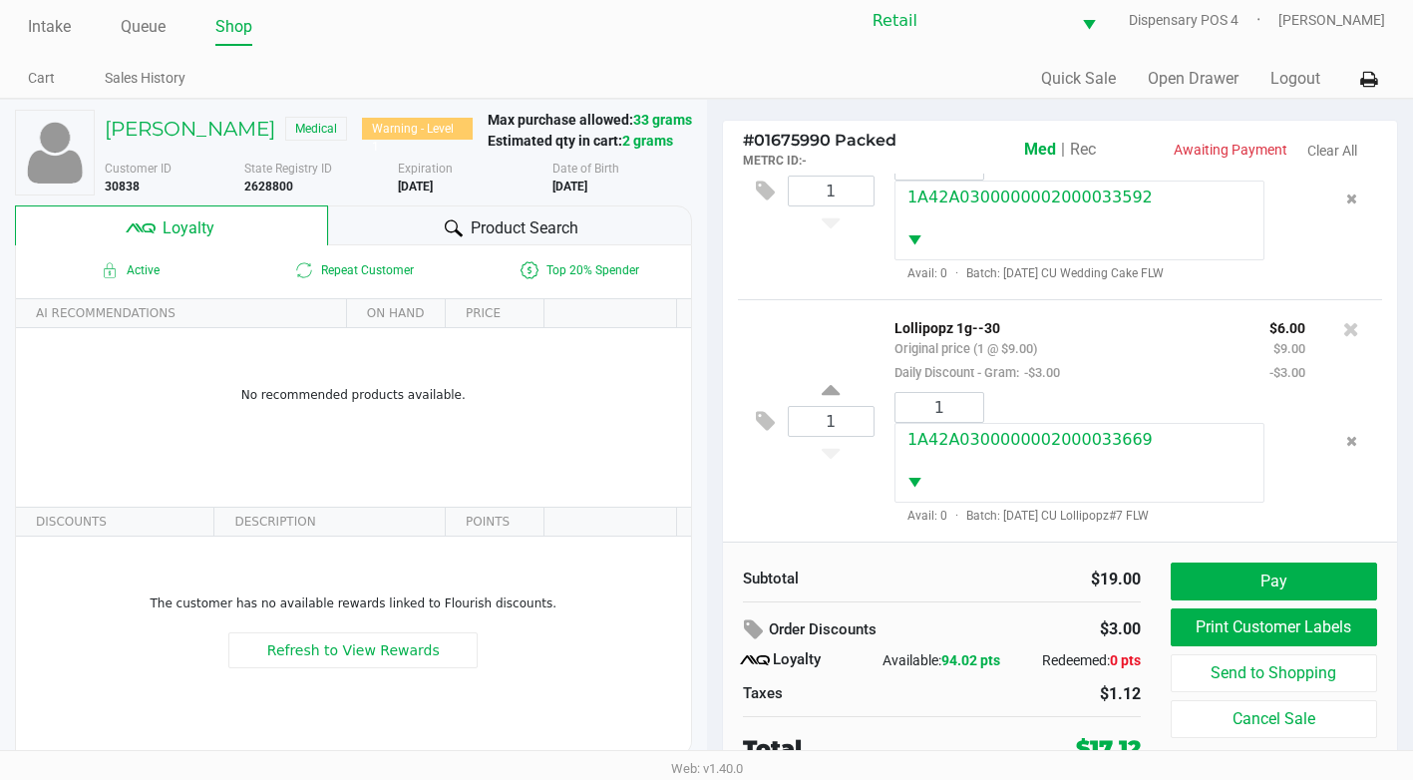
scroll to position [20, 0]
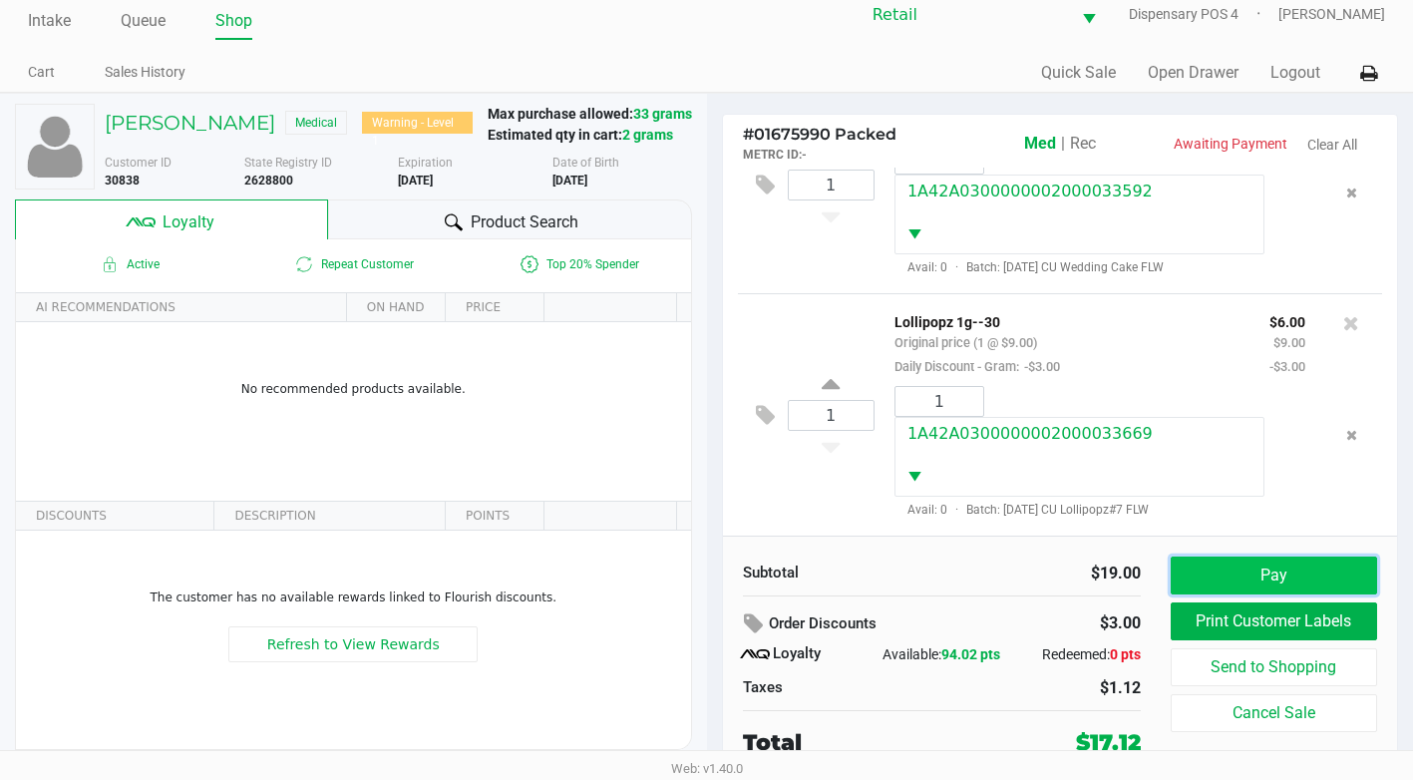
click at [1236, 575] on button "Pay" at bounding box center [1274, 575] width 206 height 38
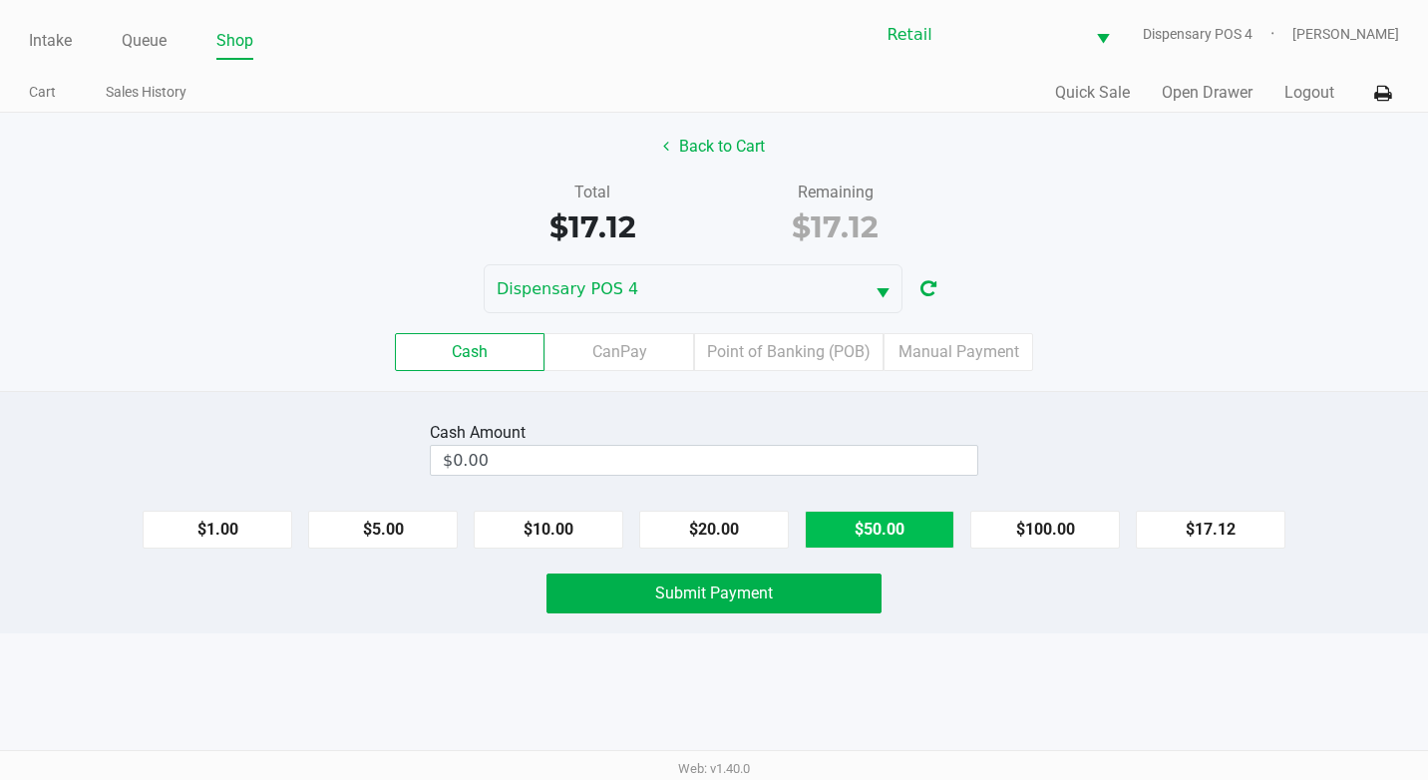
click at [822, 521] on button "$50.00" at bounding box center [880, 530] width 150 height 38
type input "$50.00"
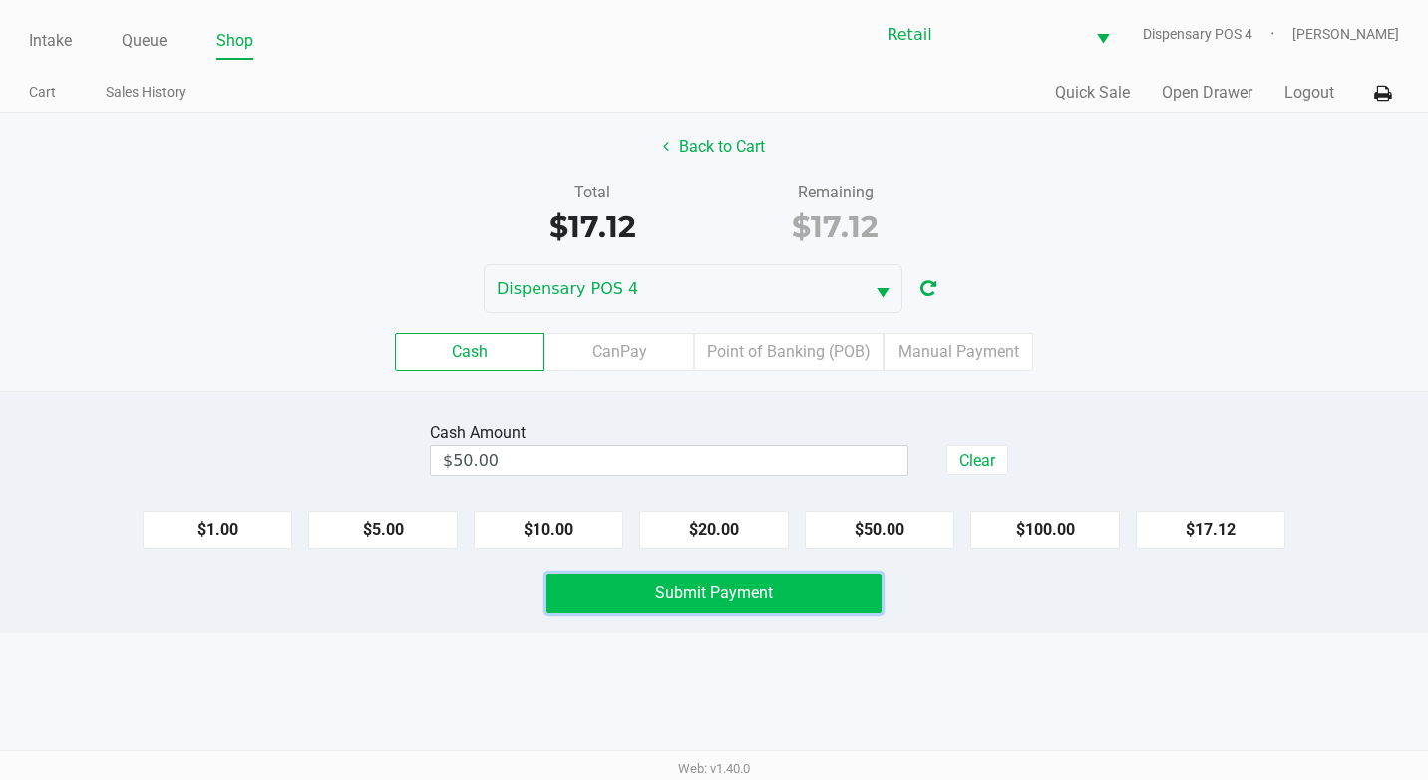
click at [829, 606] on button "Submit Payment" at bounding box center [713, 593] width 335 height 40
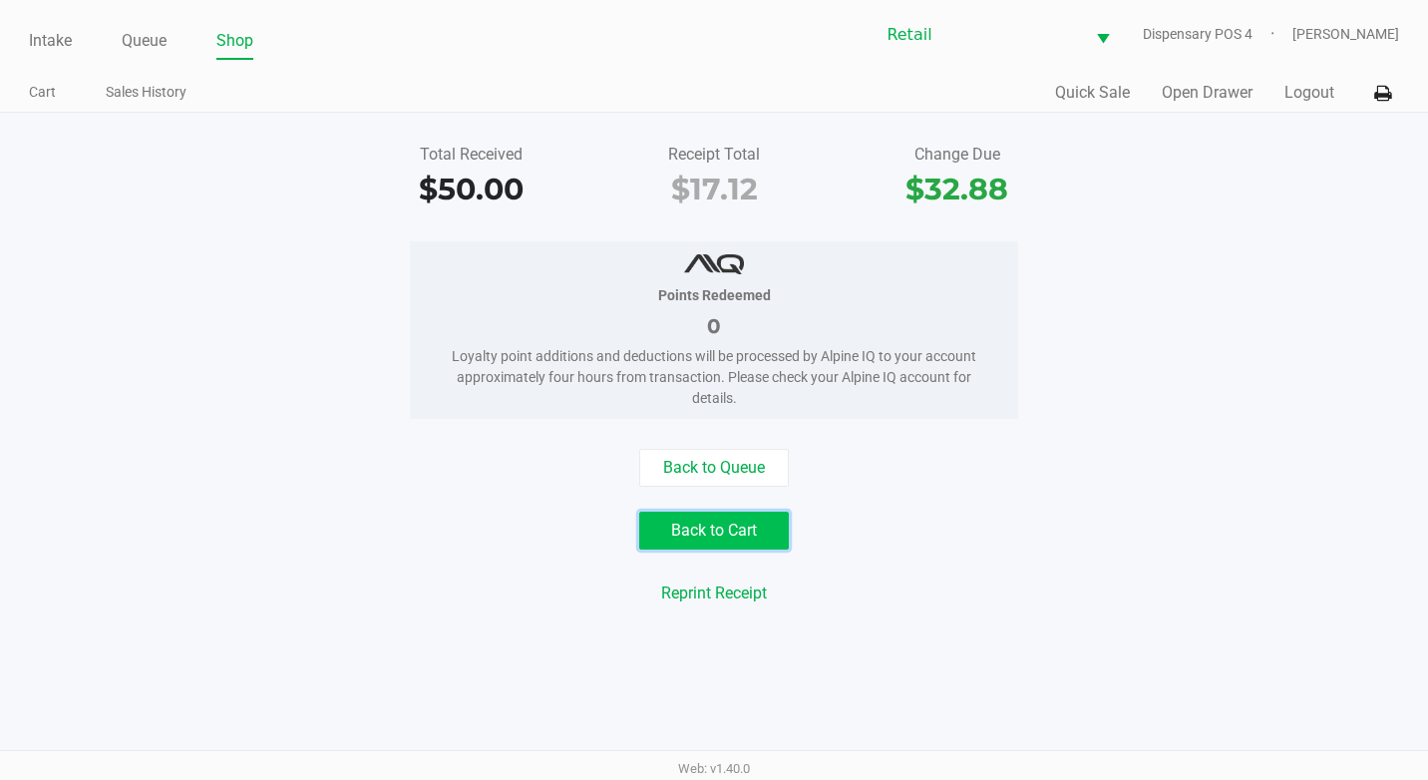
click at [707, 524] on button "Back to Cart" at bounding box center [714, 531] width 150 height 38
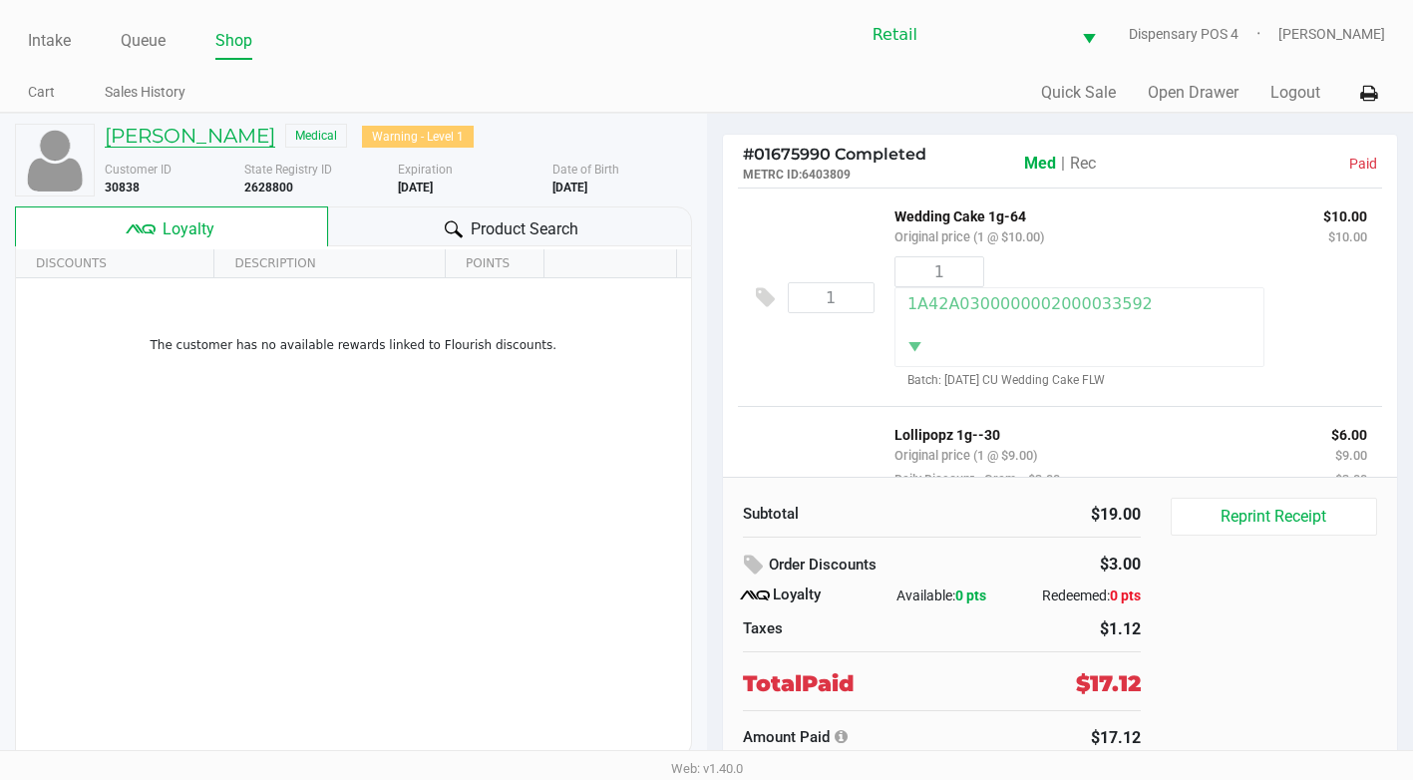
click at [239, 137] on h5 "Markus Peoples" at bounding box center [190, 136] width 171 height 24
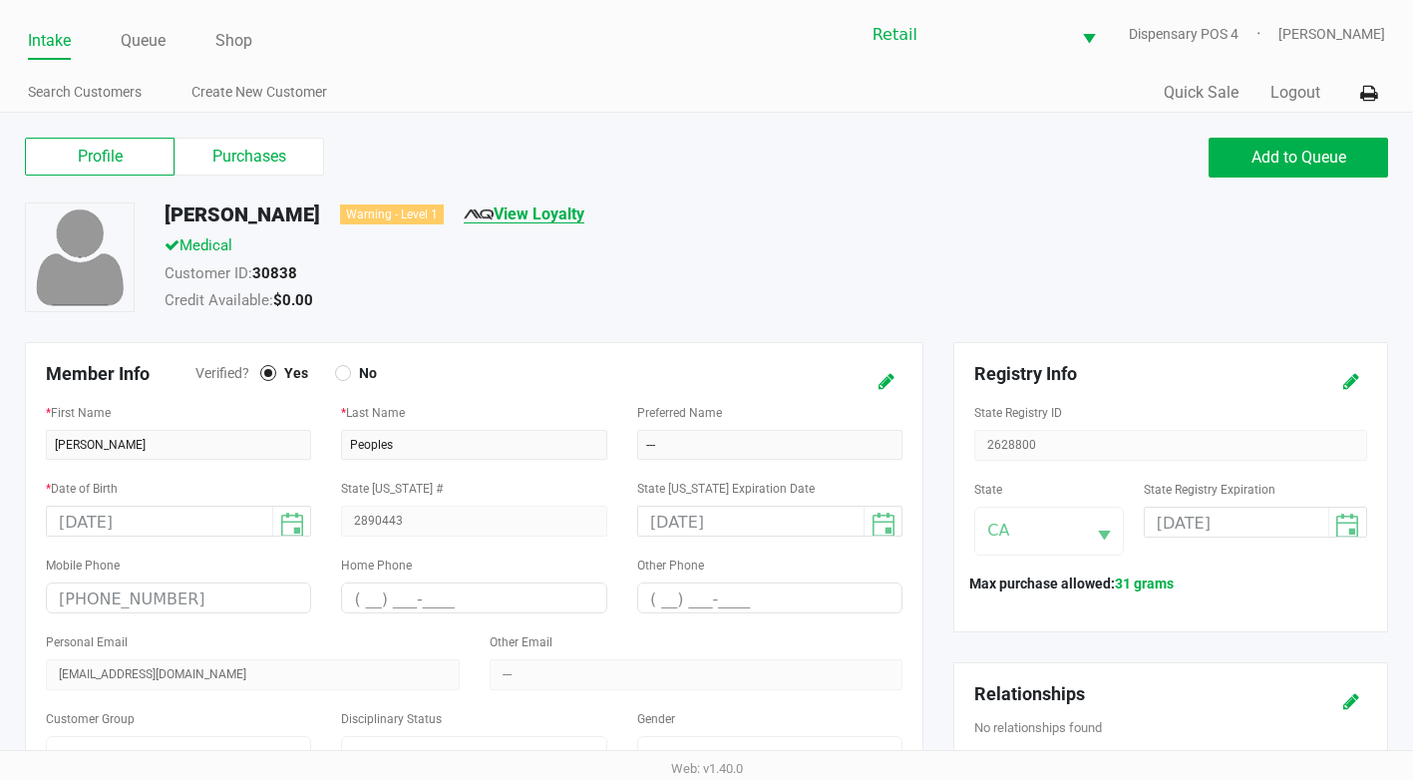
click at [515, 204] on link "View Loyalty" at bounding box center [524, 213] width 121 height 19
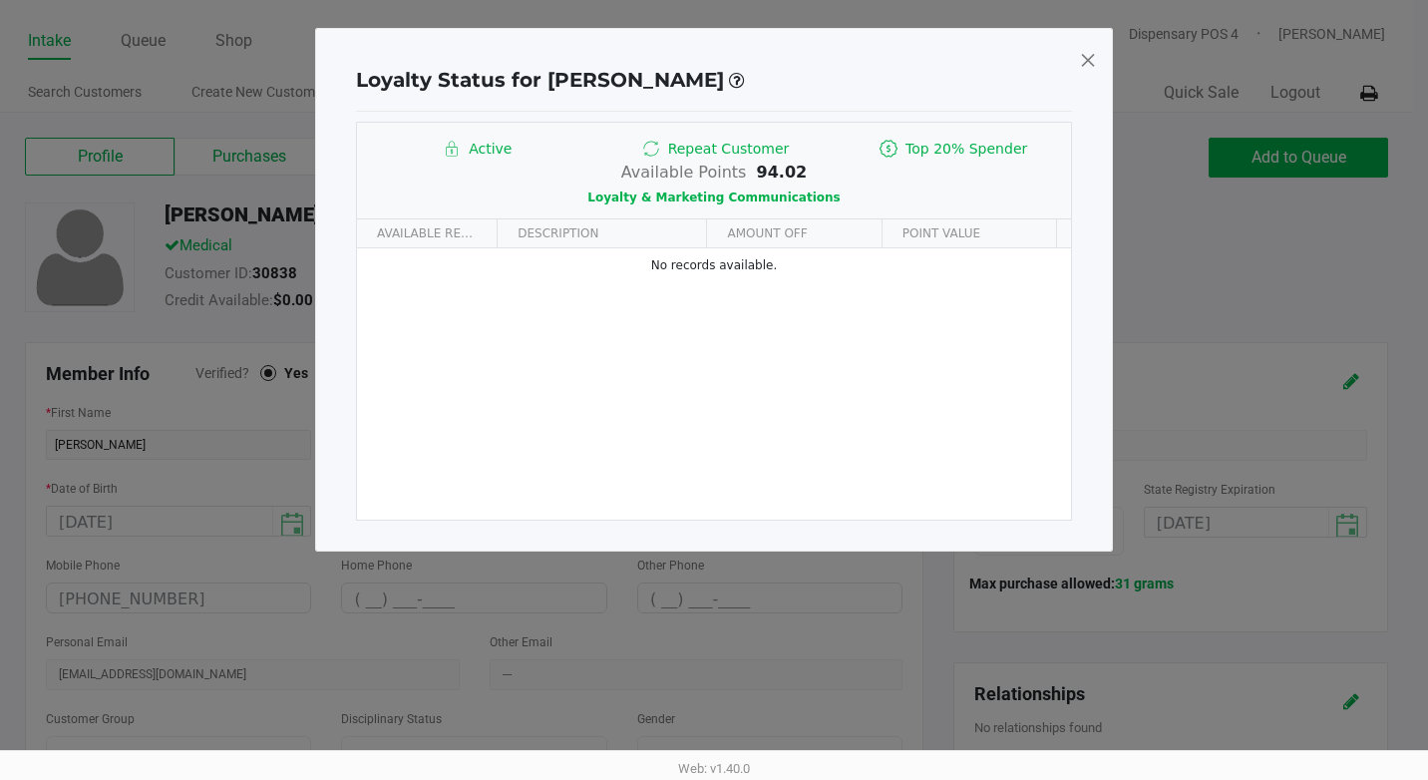
click at [1092, 57] on span at bounding box center [1088, 60] width 18 height 32
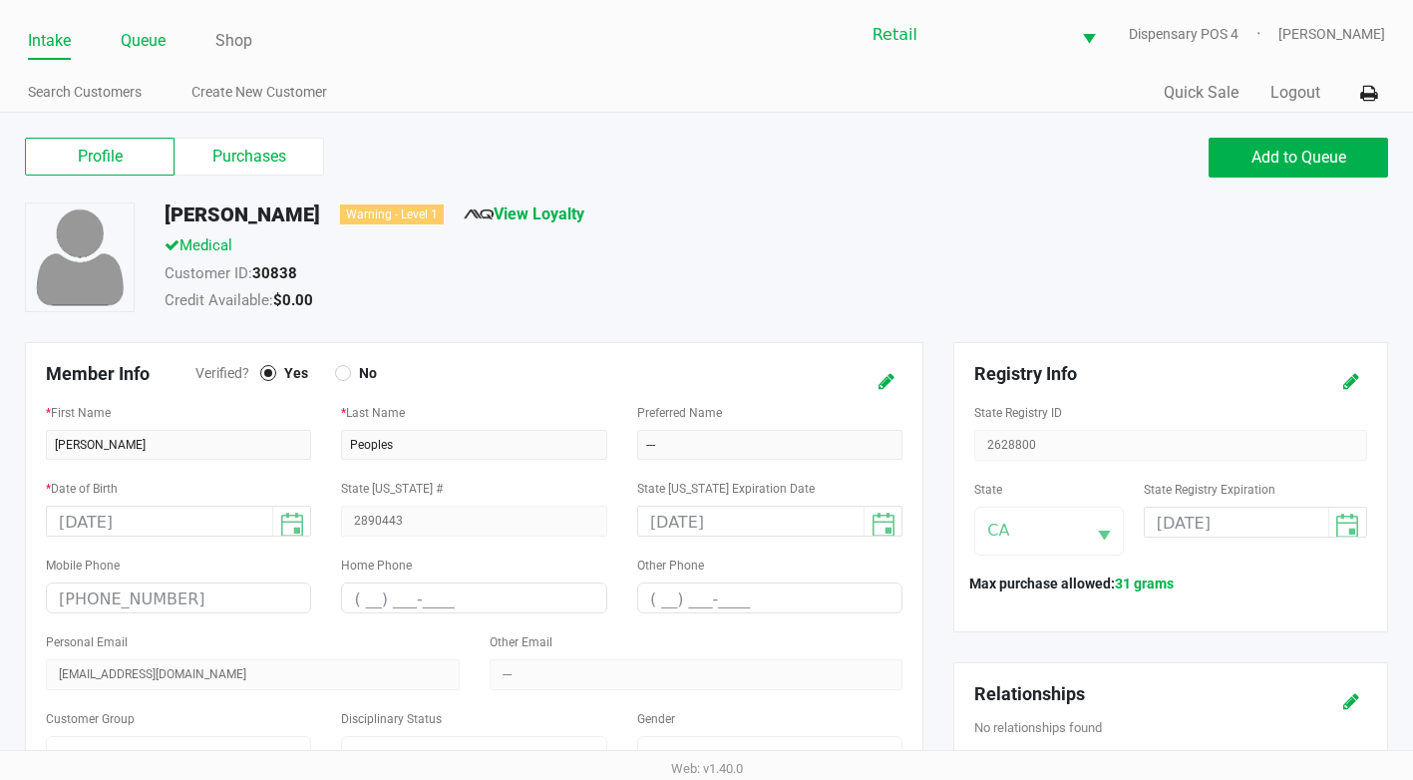
click at [152, 30] on link "Queue" at bounding box center [143, 41] width 45 height 28
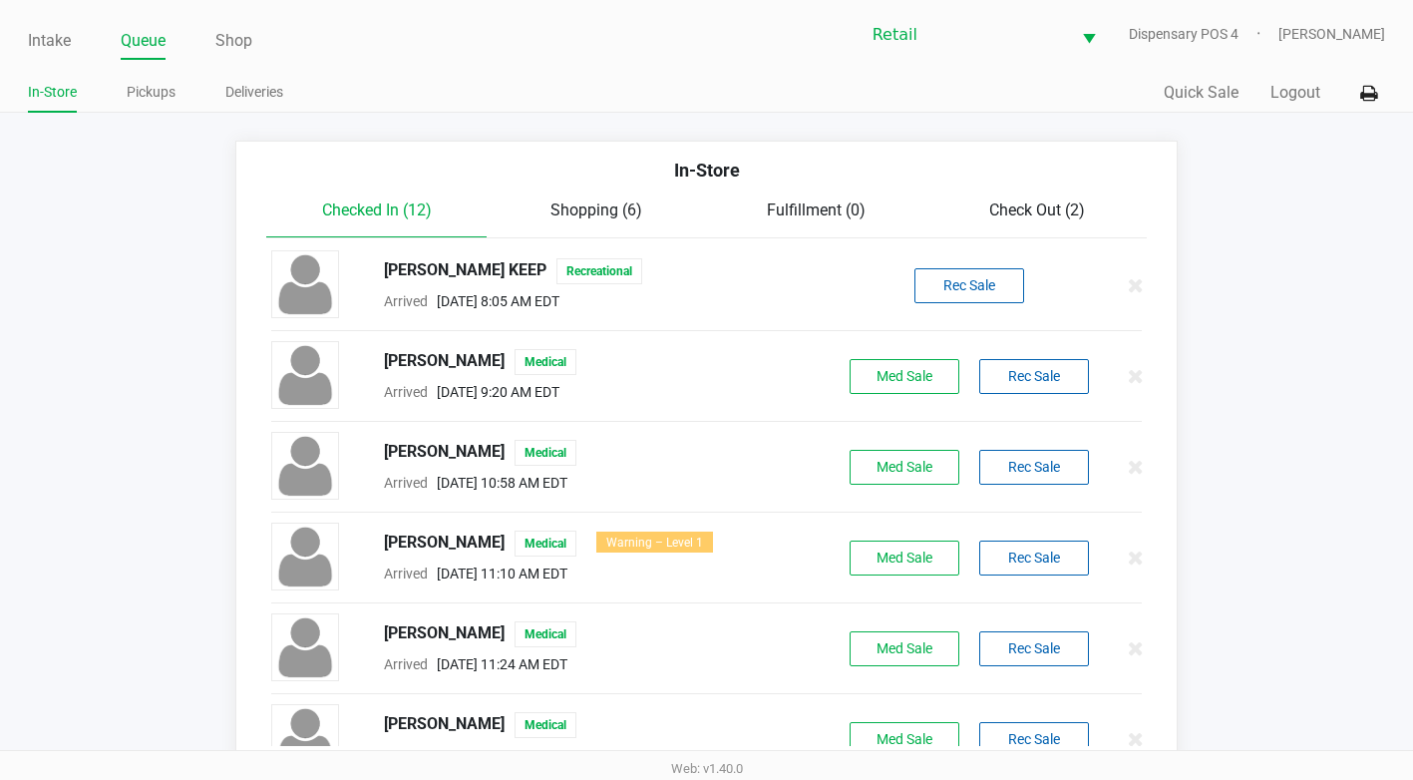
click at [983, 202] on div "Check Out (2)" at bounding box center [1036, 210] width 220 height 24
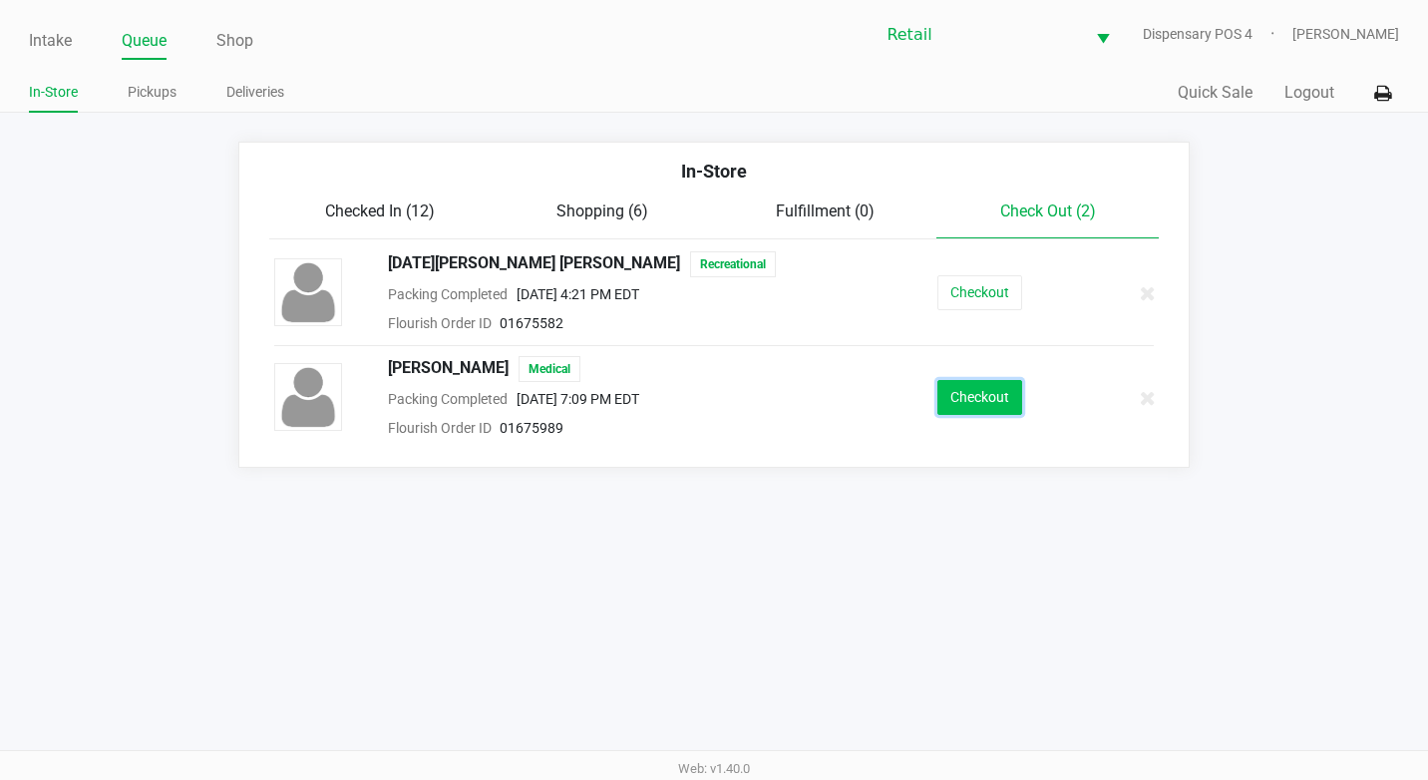
click at [991, 414] on button "Checkout" at bounding box center [979, 397] width 85 height 35
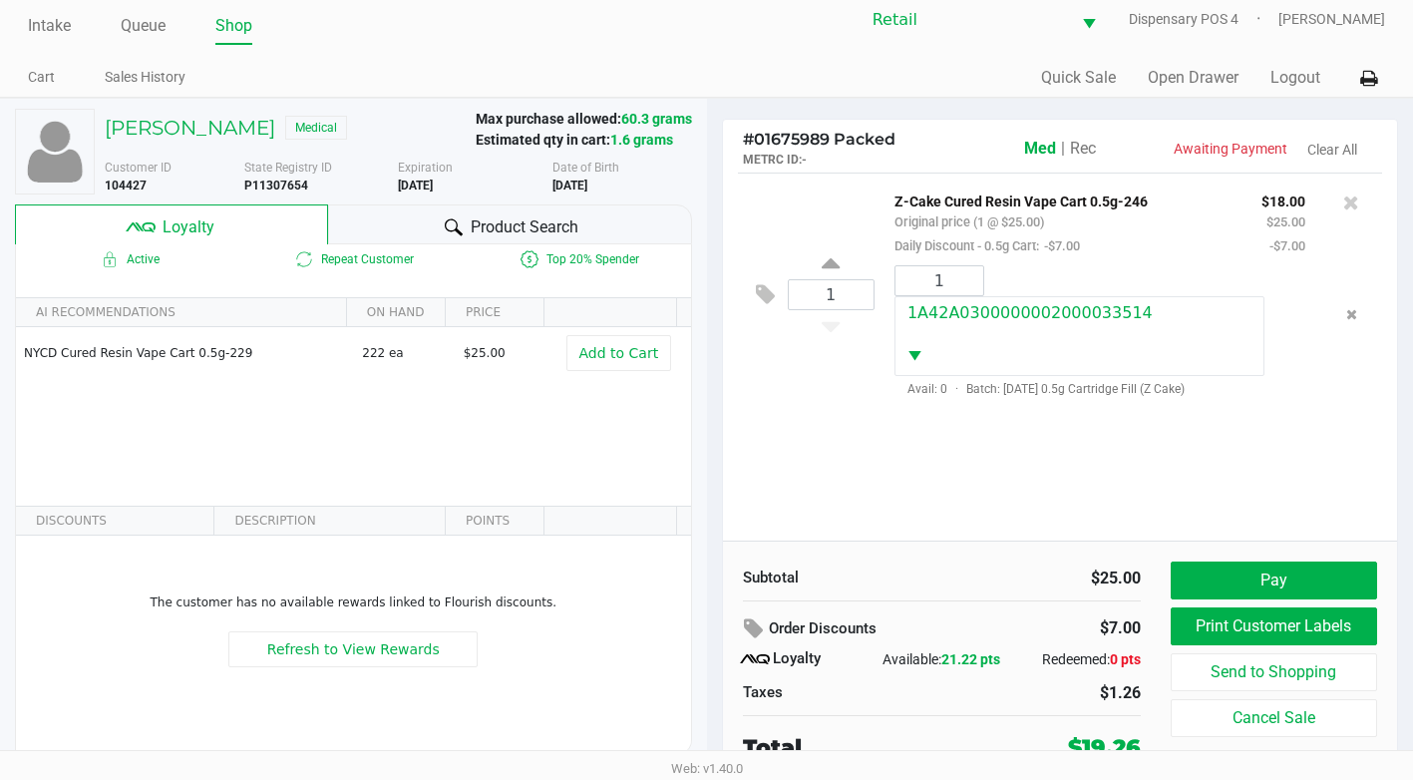
scroll to position [20, 0]
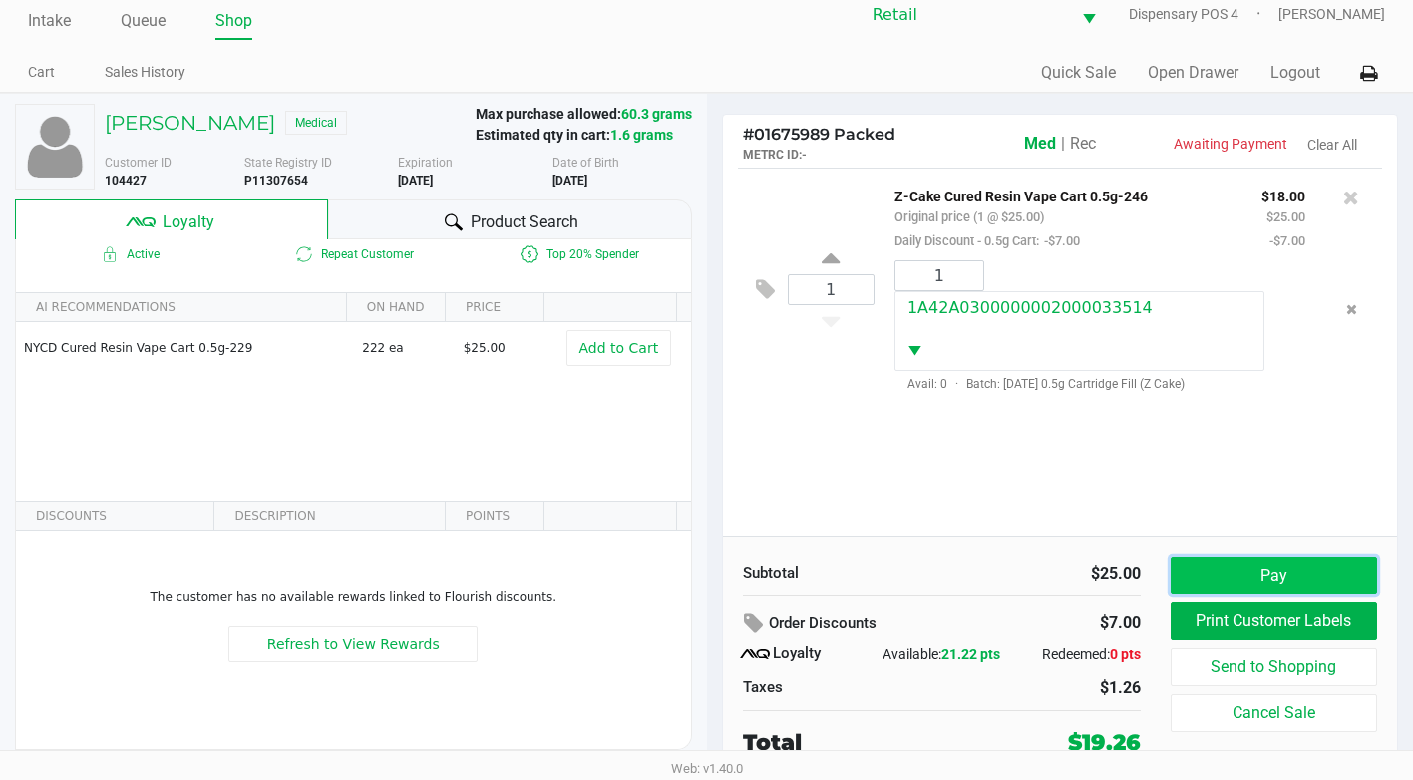
click at [1307, 566] on button "Pay" at bounding box center [1274, 575] width 206 height 38
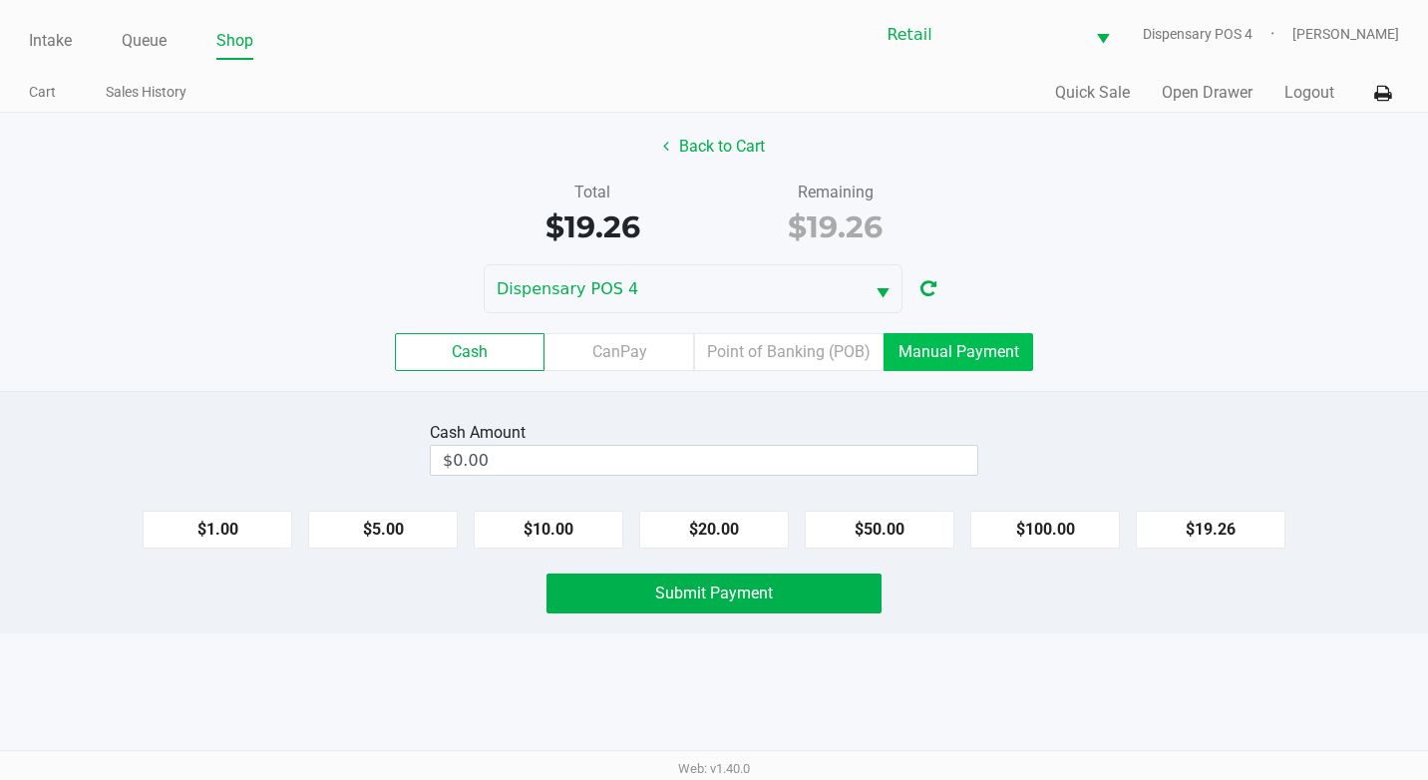
click at [982, 351] on label "Manual Payment" at bounding box center [958, 352] width 150 height 38
click at [0, 0] on 8 "Manual Payment" at bounding box center [0, 0] width 0 height 0
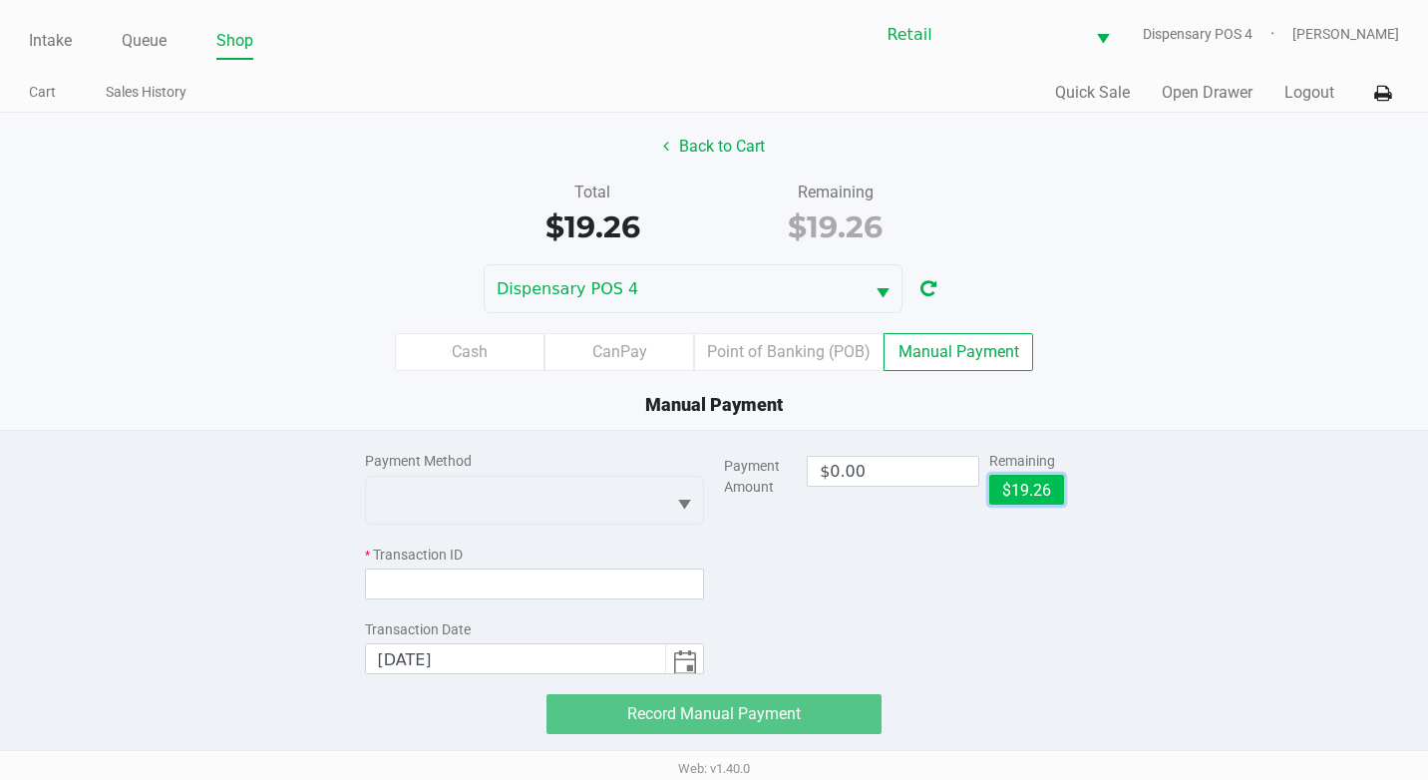
click at [1009, 489] on button "$19.26" at bounding box center [1026, 490] width 75 height 30
type input "$19.26"
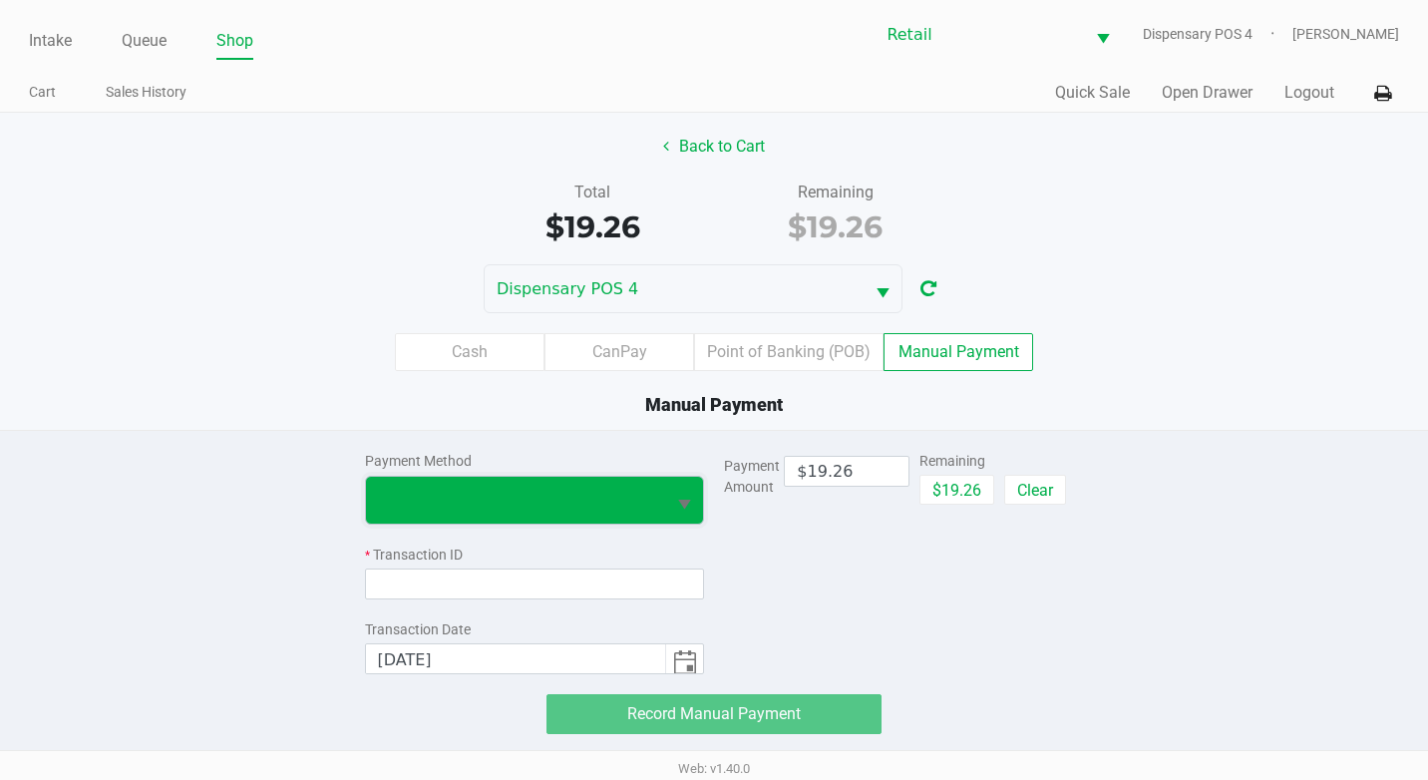
click at [603, 495] on span at bounding box center [516, 500] width 276 height 24
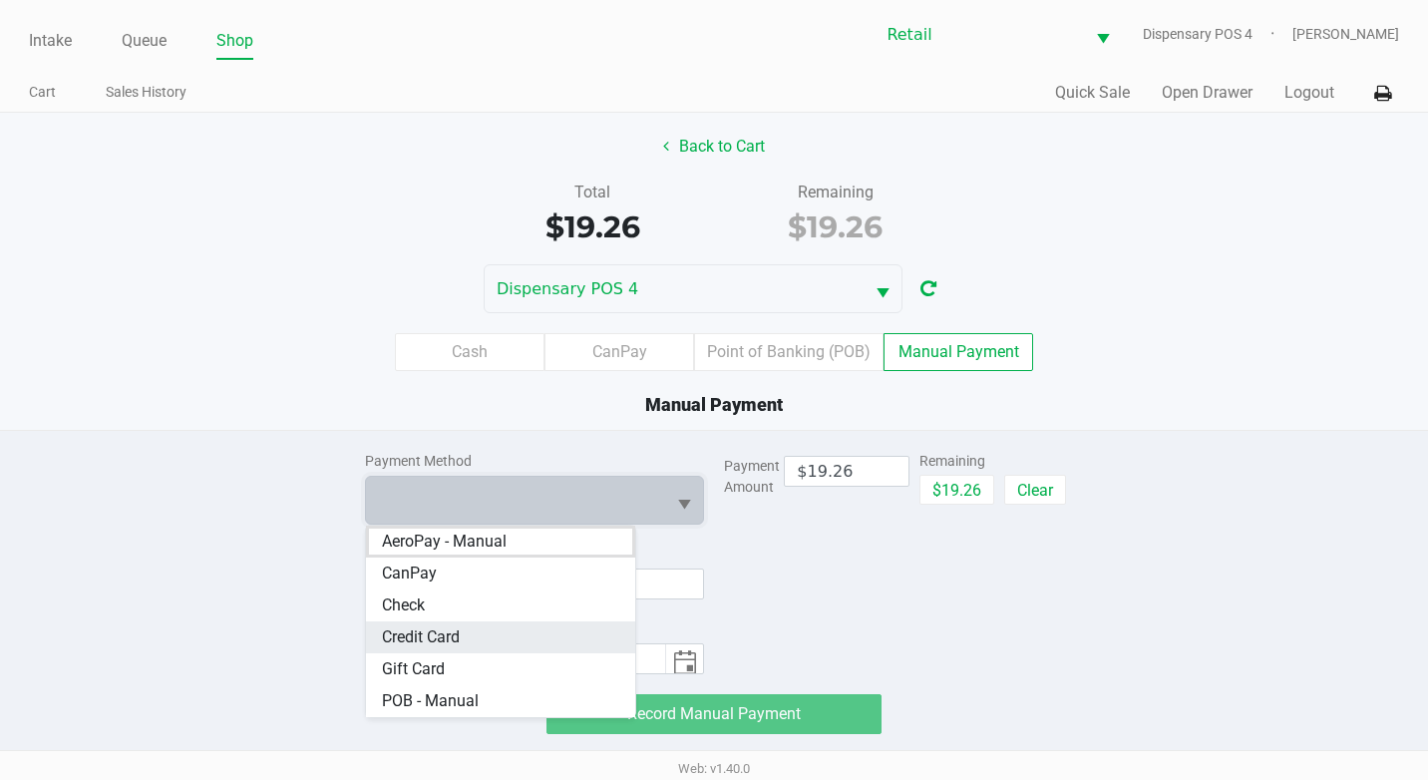
click at [477, 639] on Card "Credit Card" at bounding box center [501, 637] width 270 height 32
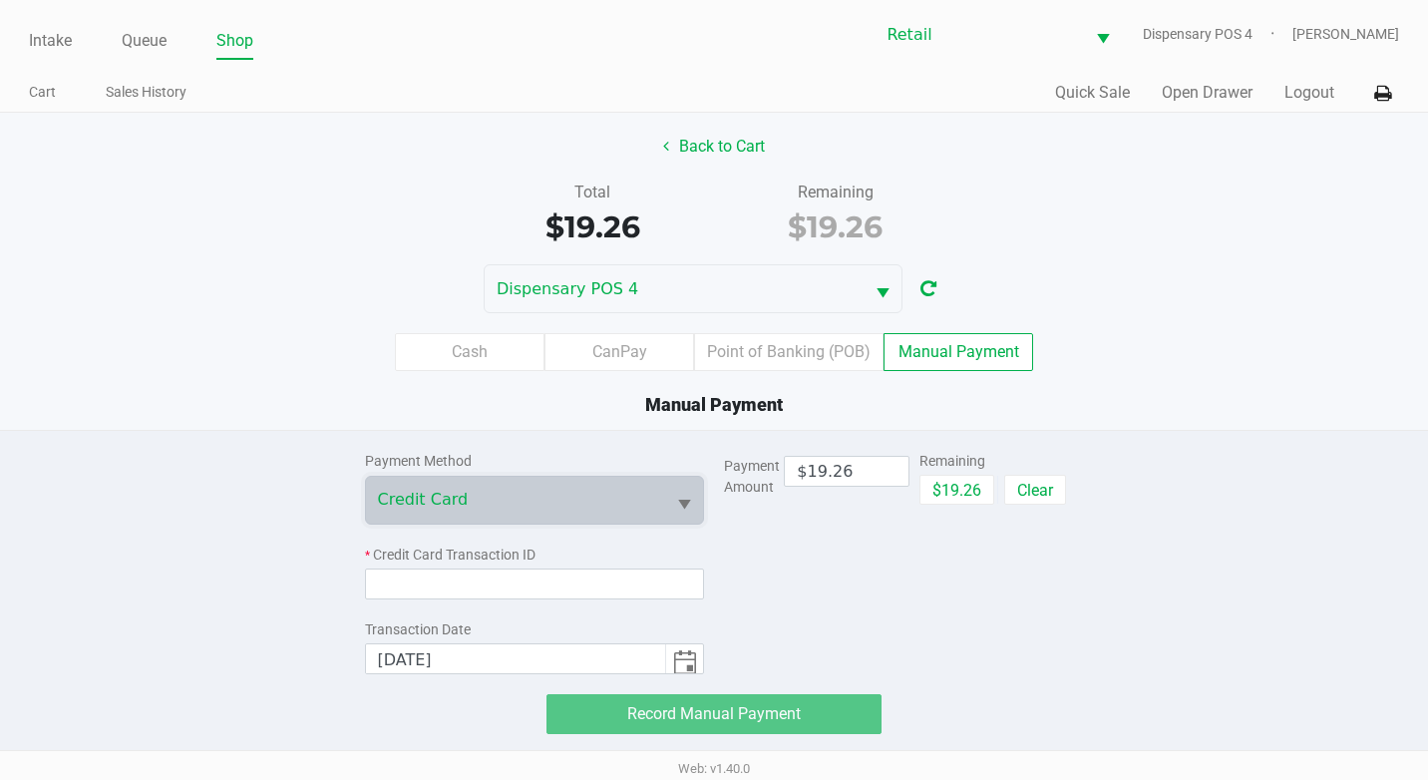
drag, startPoint x: 593, startPoint y: 461, endPoint x: 594, endPoint y: 472, distance: 11.0
click at [594, 466] on div "Payment Method" at bounding box center [535, 461] width 340 height 21
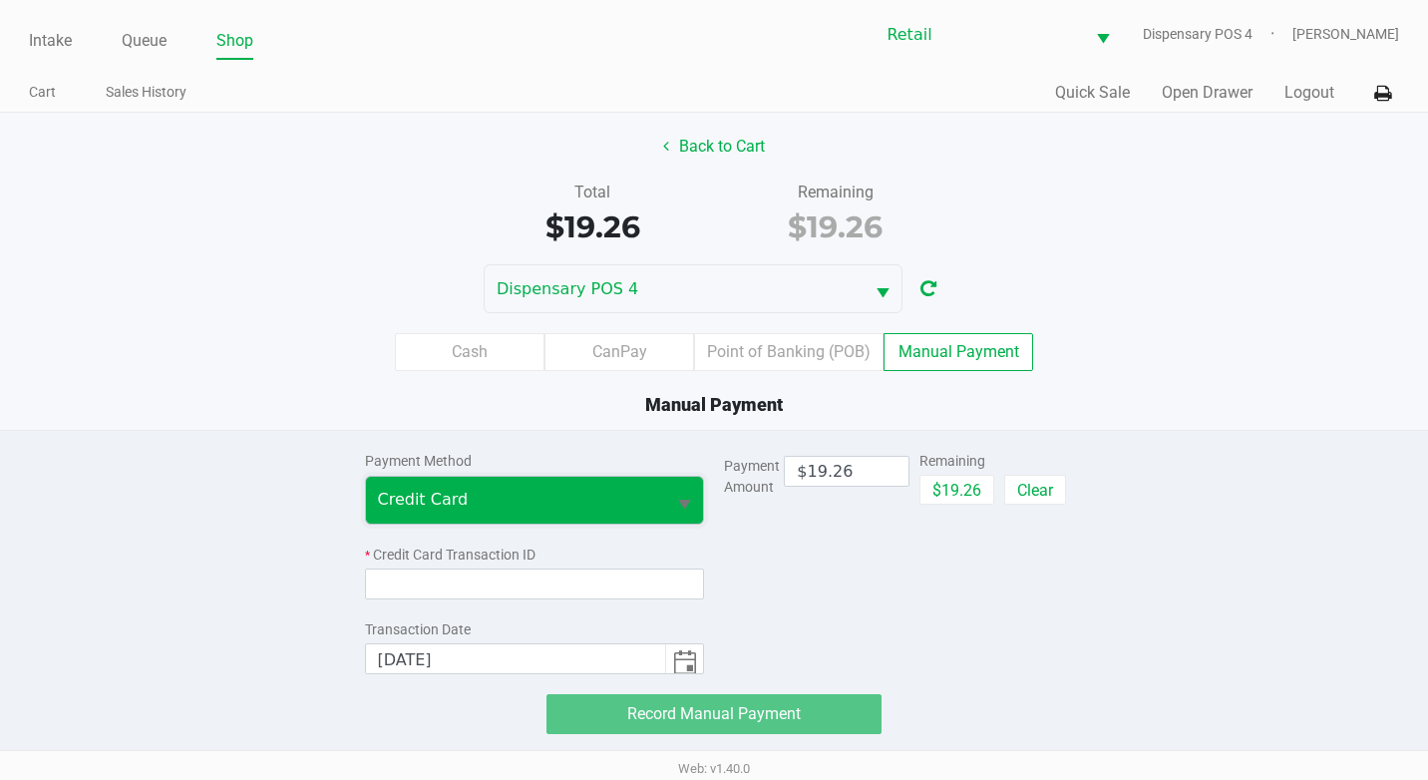
click at [583, 490] on span "Credit Card" at bounding box center [516, 500] width 276 height 24
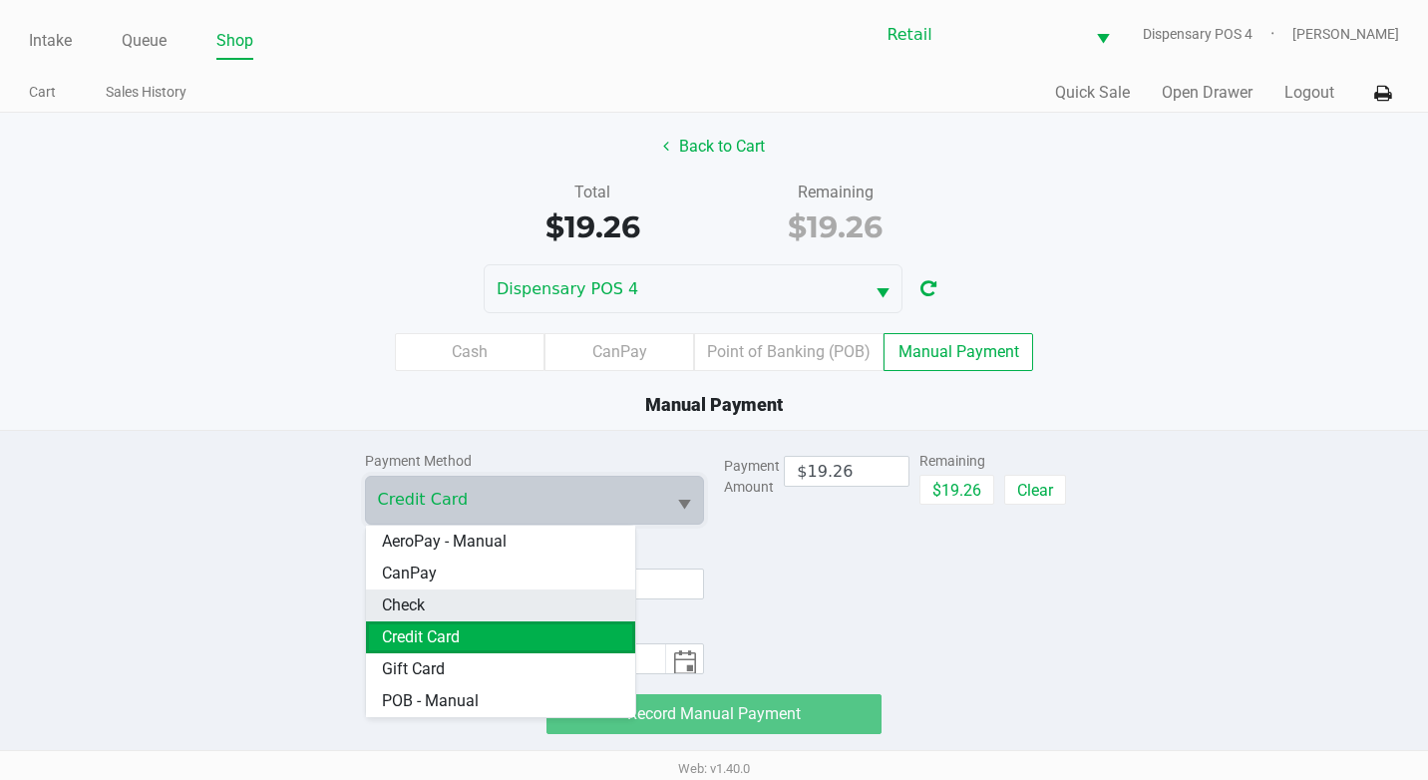
click at [472, 607] on li "Check" at bounding box center [501, 605] width 270 height 32
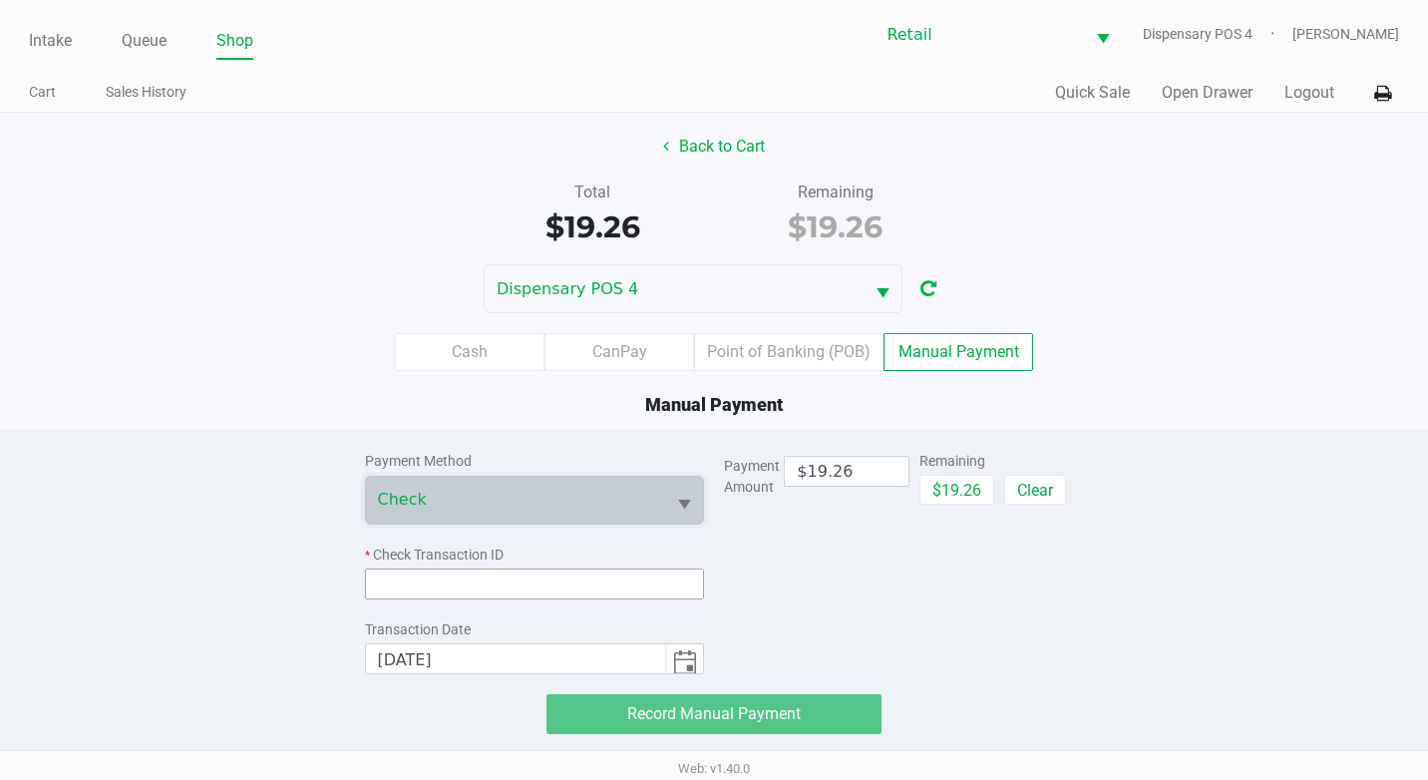
click at [505, 586] on input at bounding box center [535, 583] width 340 height 31
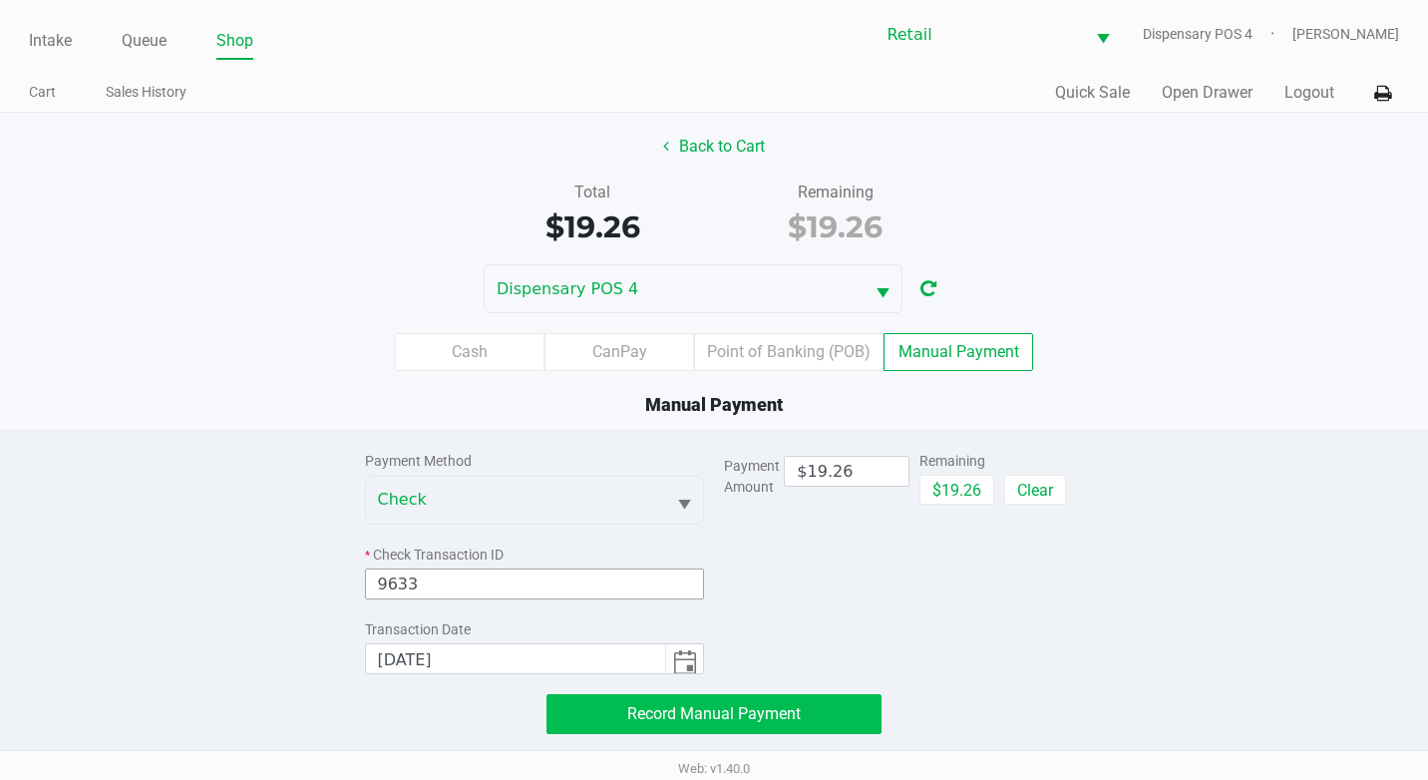
type input "9633"
click at [764, 719] on span "Record Manual Payment" at bounding box center [714, 713] width 174 height 19
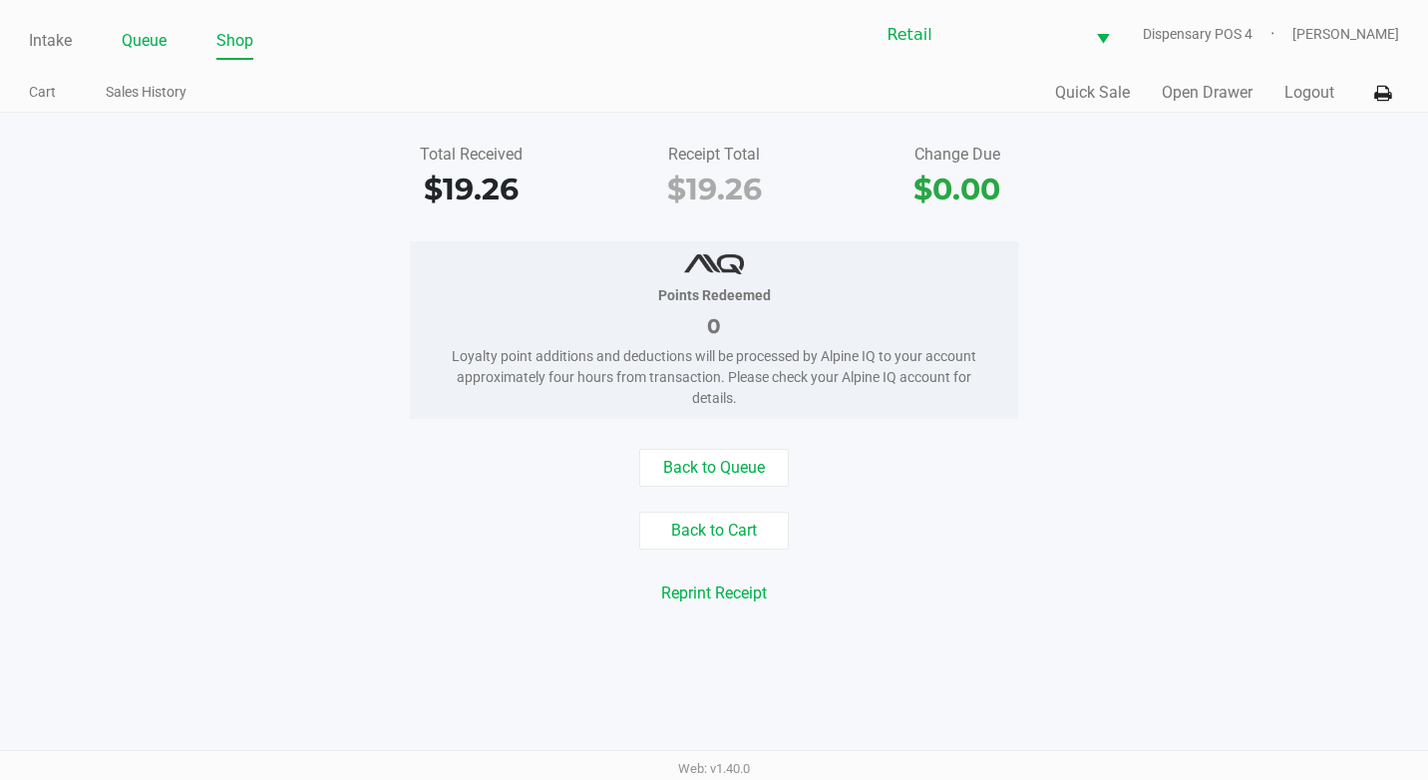
click at [141, 44] on link "Queue" at bounding box center [144, 41] width 45 height 28
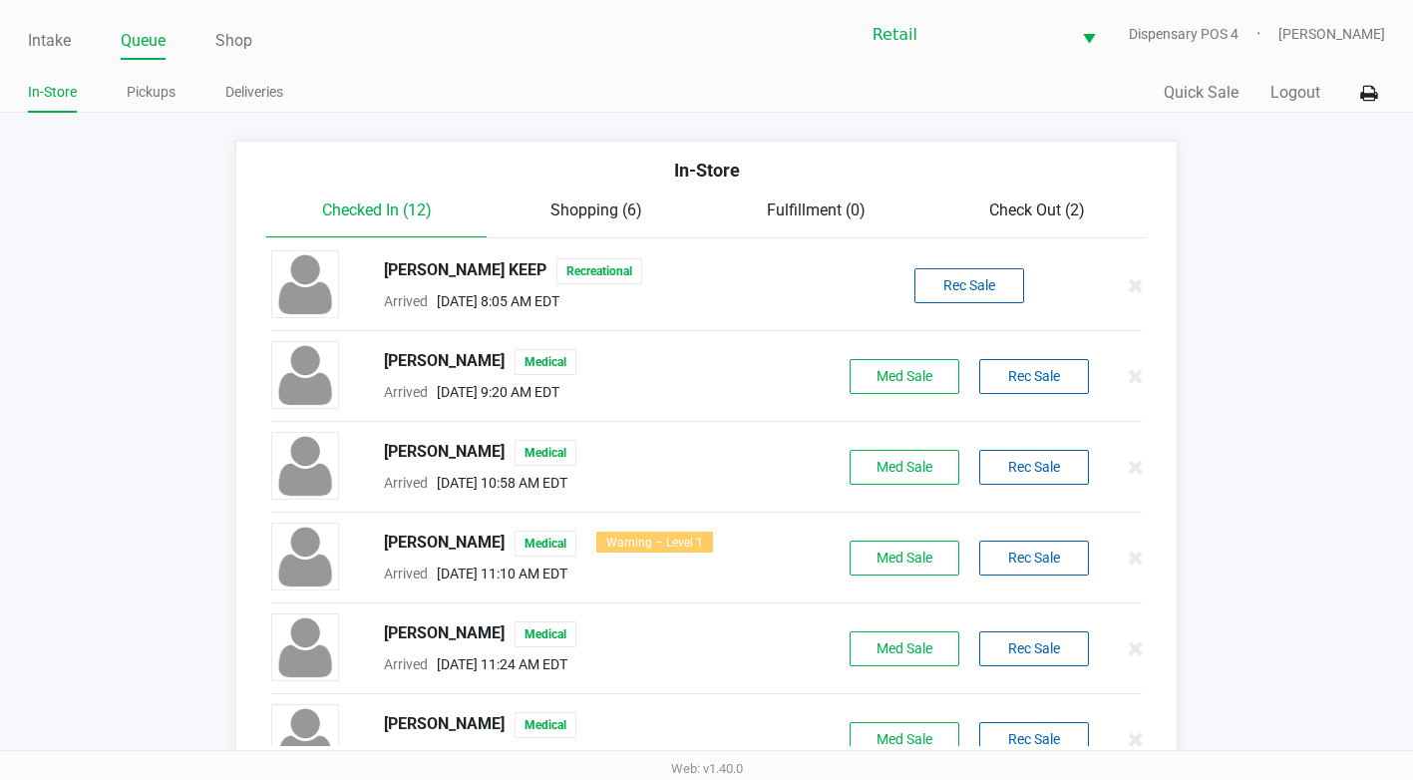
click at [1056, 217] on span "Check Out (2)" at bounding box center [1037, 209] width 96 height 19
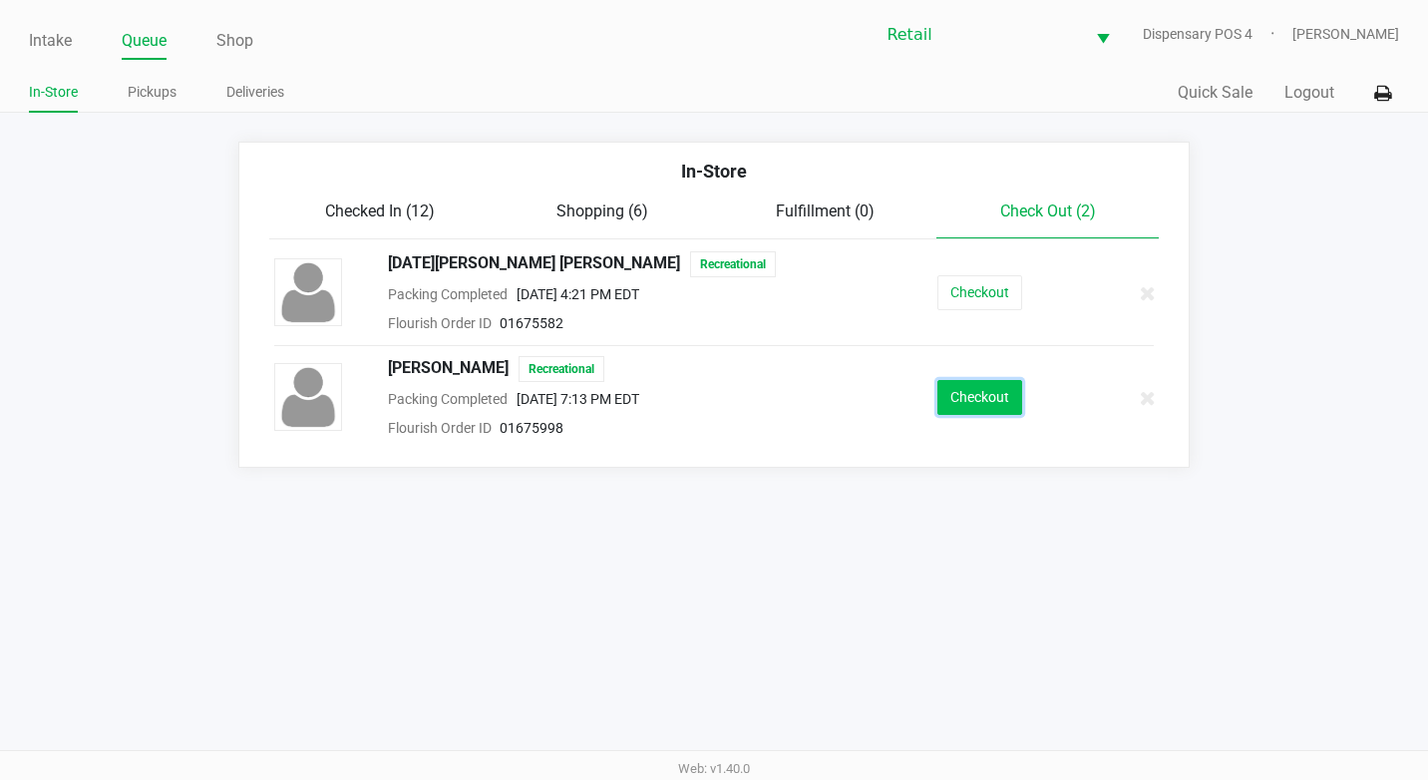
click at [954, 396] on button "Checkout" at bounding box center [979, 397] width 85 height 35
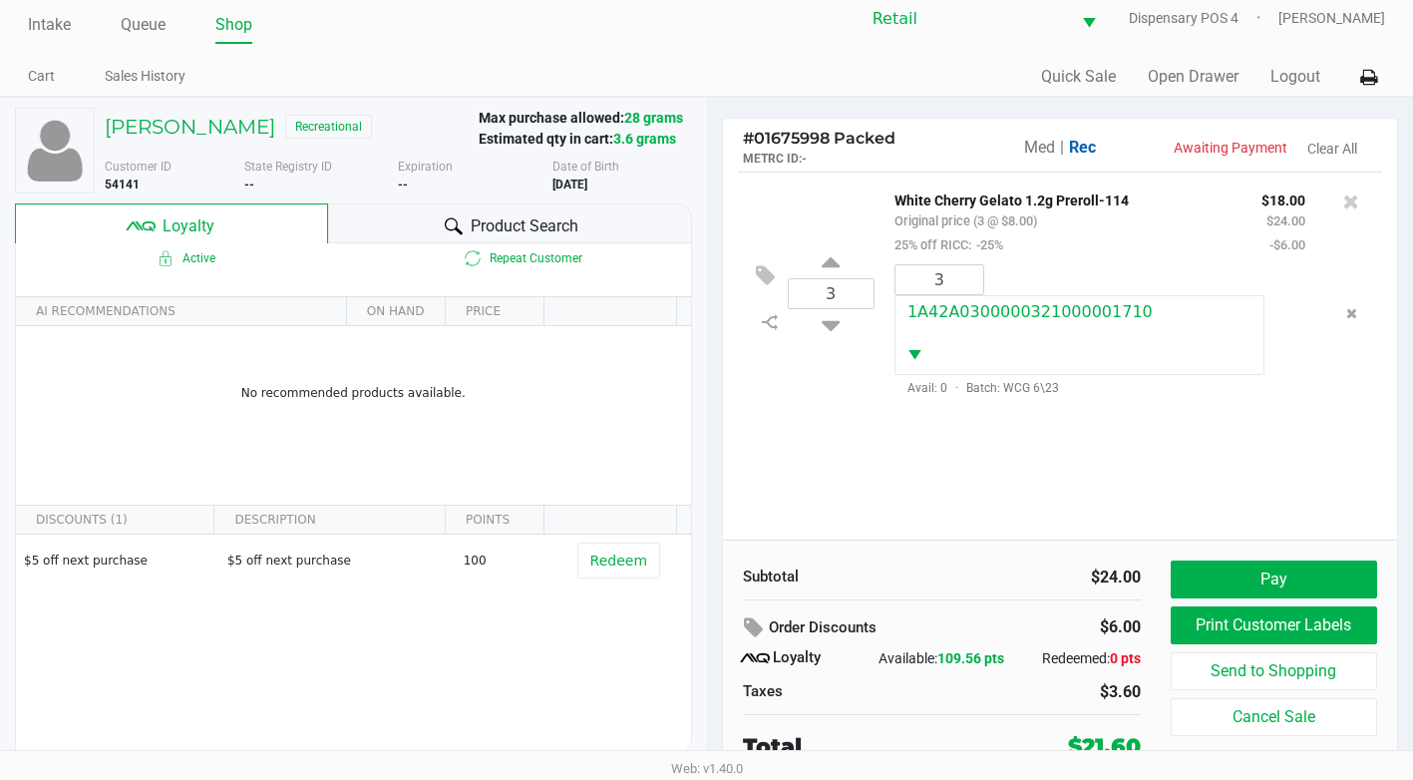
scroll to position [20, 0]
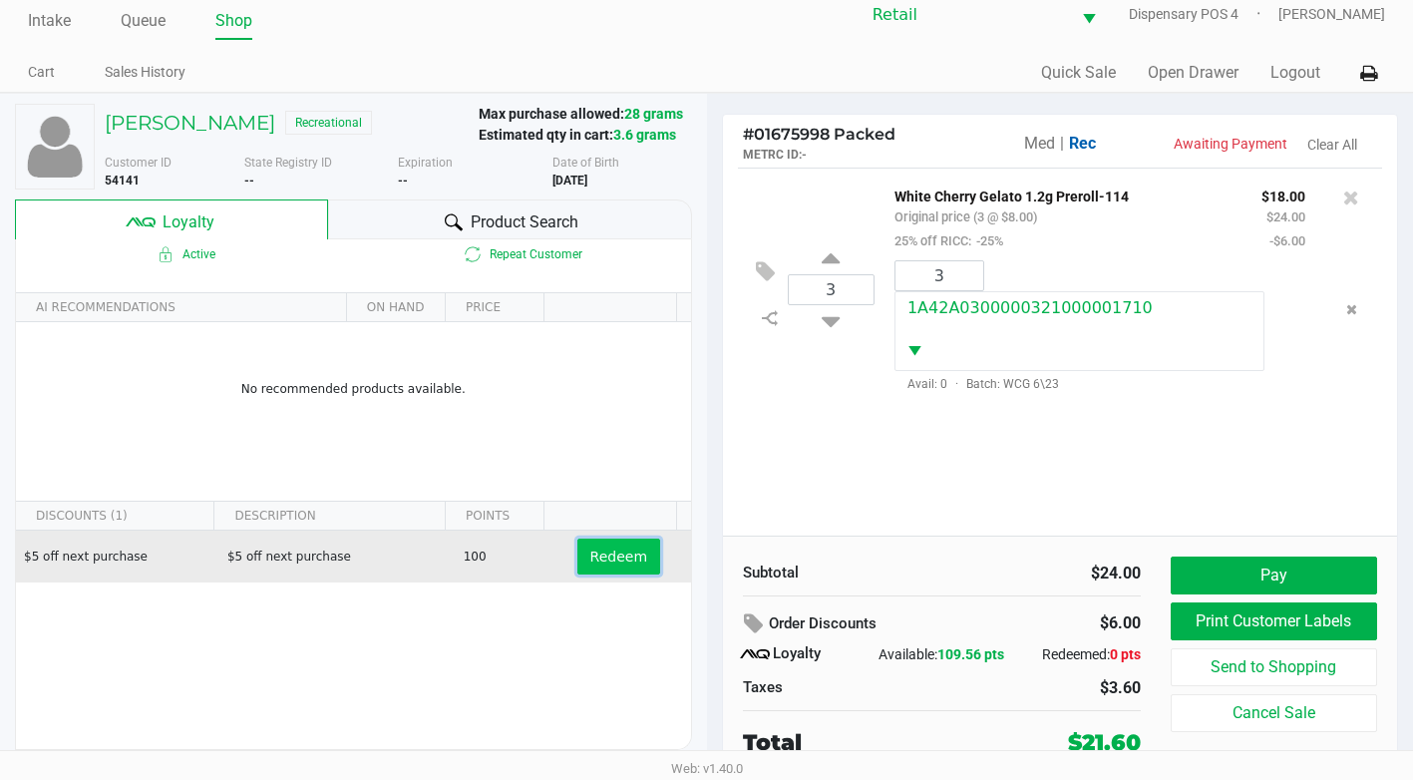
click at [595, 561] on span "Redeem" at bounding box center [618, 556] width 57 height 16
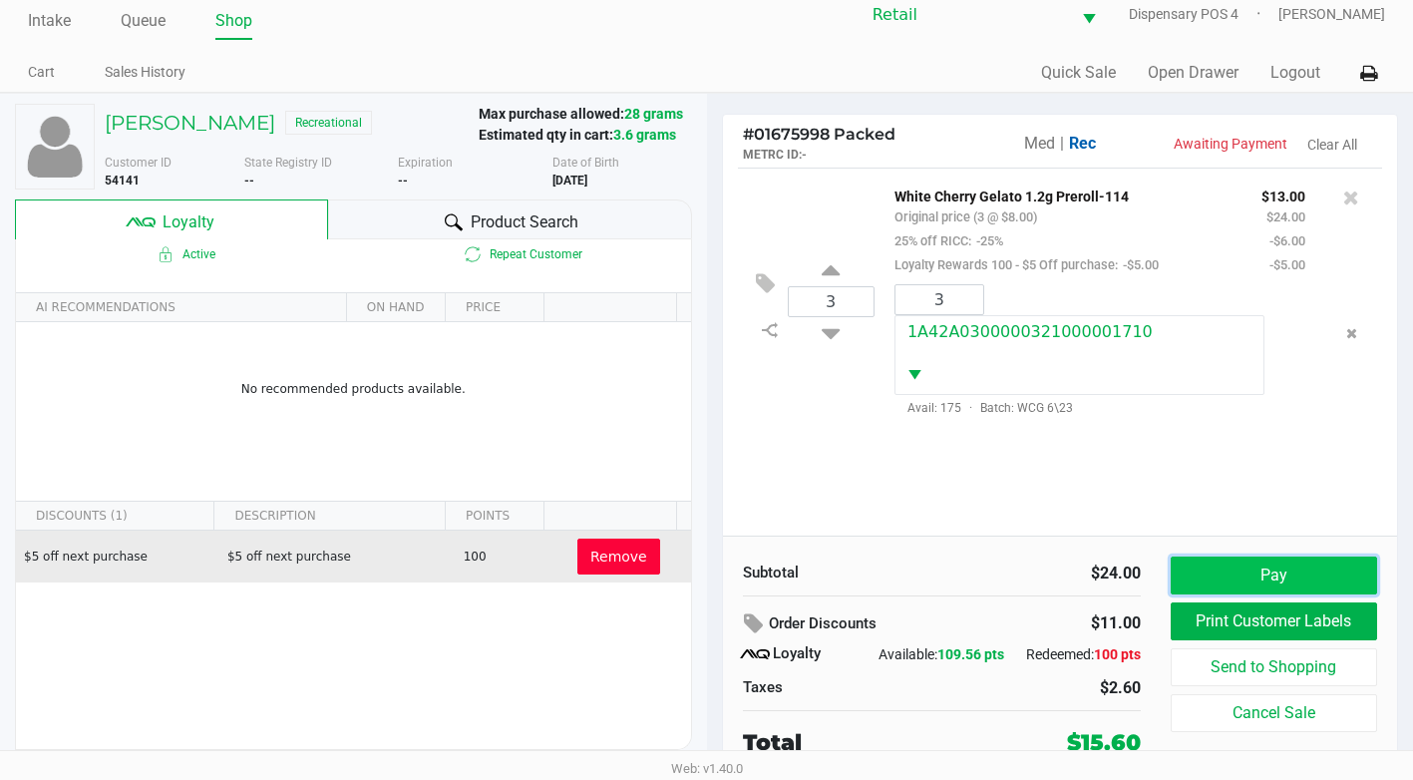
click at [1287, 581] on button "Pay" at bounding box center [1274, 575] width 206 height 38
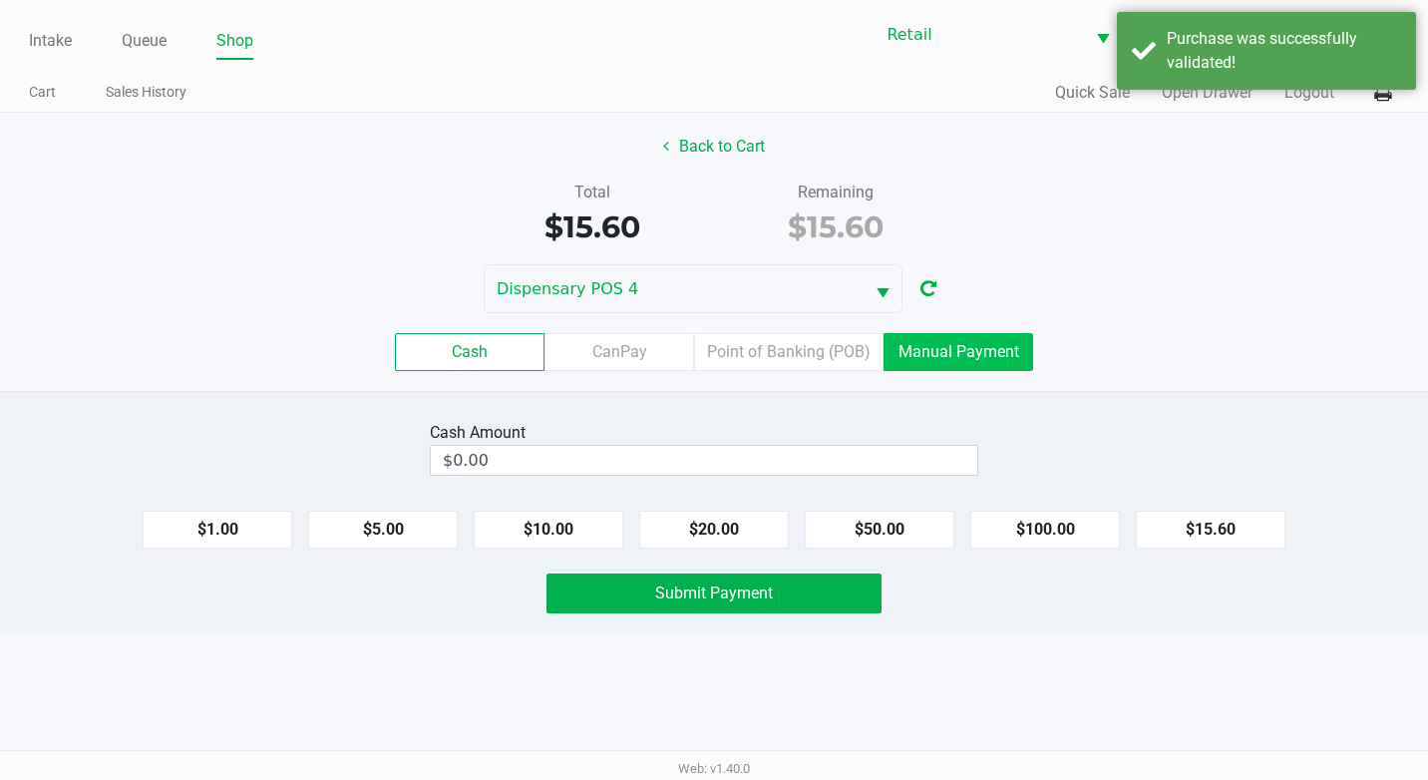
click at [932, 358] on label "Manual Payment" at bounding box center [958, 352] width 150 height 38
click at [0, 0] on 8 "Manual Payment" at bounding box center [0, 0] width 0 height 0
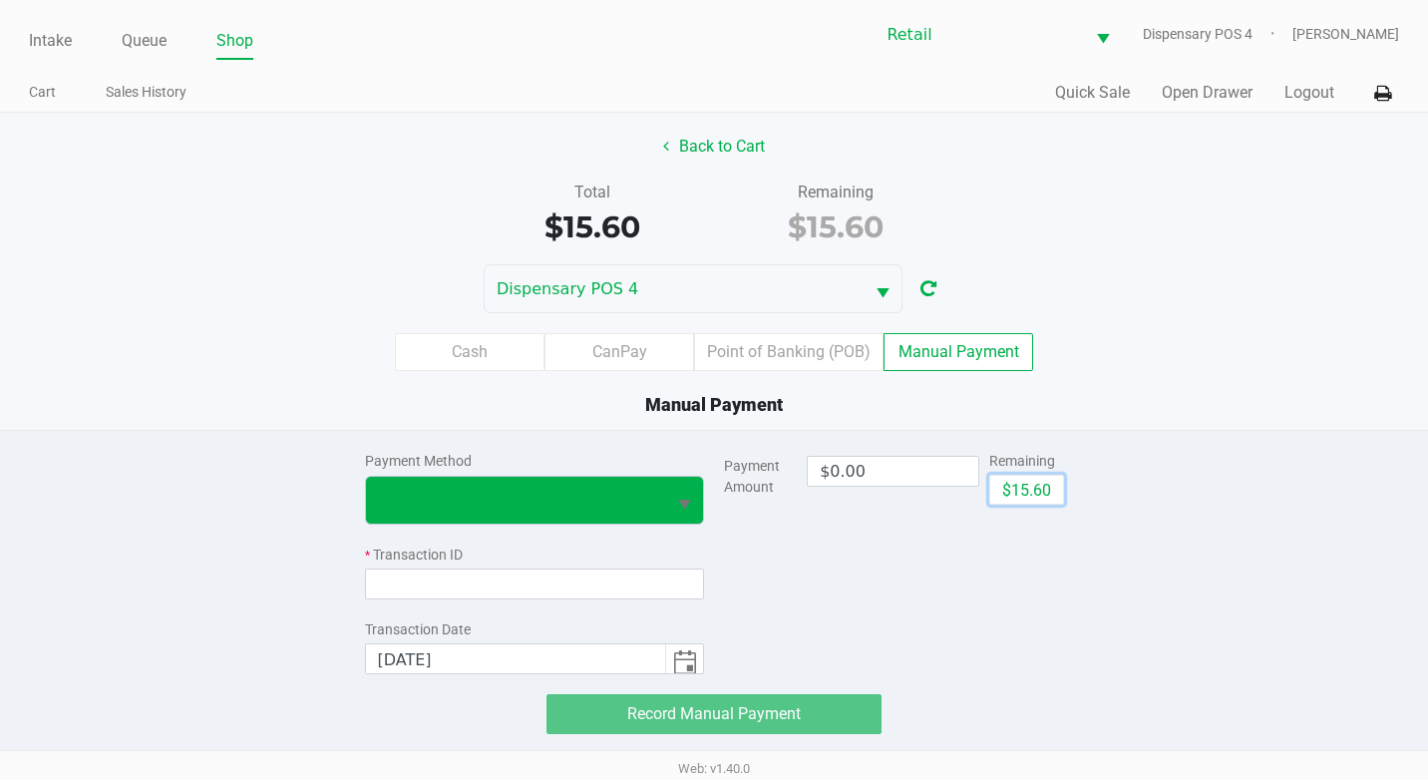
drag, startPoint x: 1016, startPoint y: 497, endPoint x: 613, endPoint y: 507, distance: 403.0
click at [1014, 496] on button "$15.60" at bounding box center [1026, 490] width 75 height 30
type input "$15.60"
click at [590, 507] on span at bounding box center [516, 500] width 276 height 24
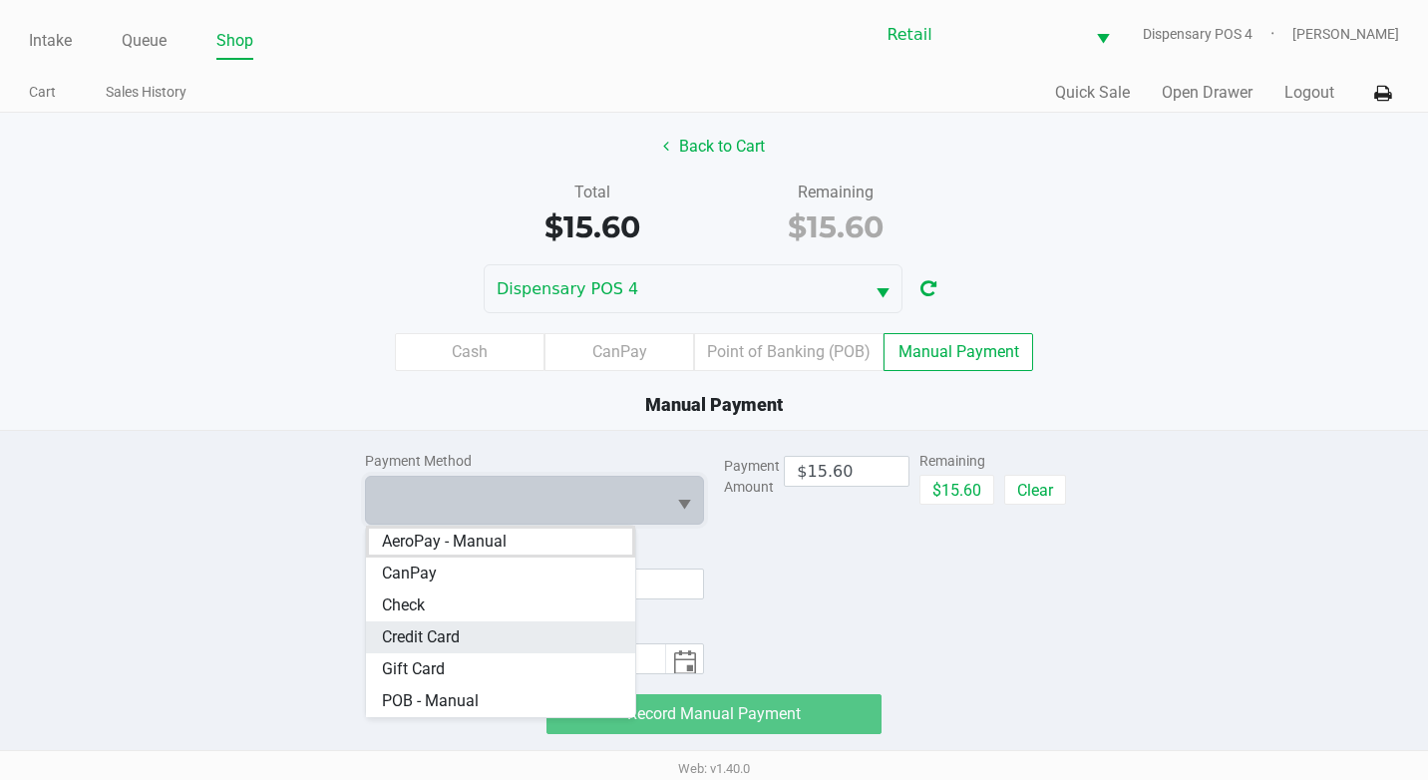
click at [546, 625] on Card "Credit Card" at bounding box center [501, 637] width 270 height 32
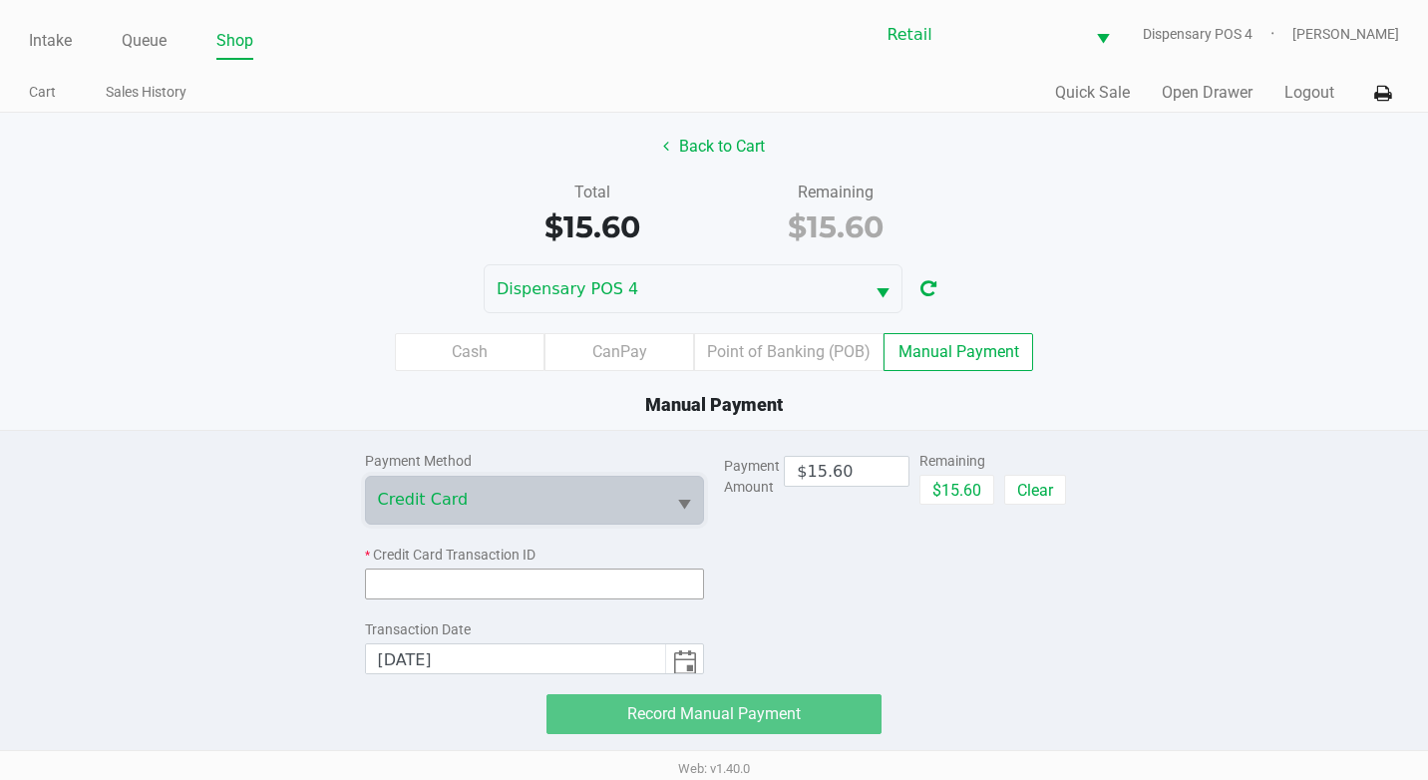
drag, startPoint x: 578, startPoint y: 599, endPoint x: 584, endPoint y: 587, distance: 13.4
click at [579, 595] on div "Payment Method Credit Card * Credit Card Transaction ID Transaction Date 9/24/2…" at bounding box center [535, 552] width 340 height 243
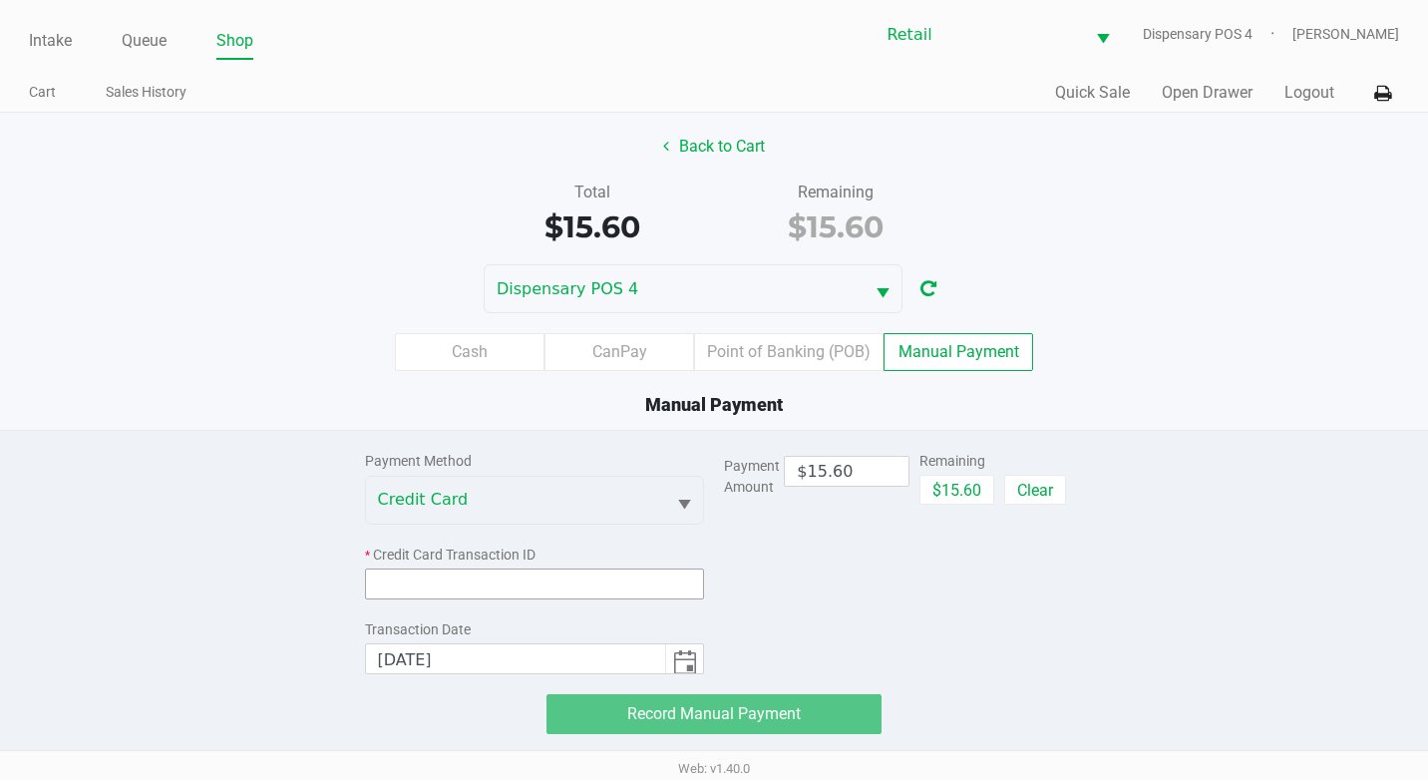
click at [584, 587] on input at bounding box center [535, 583] width 340 height 31
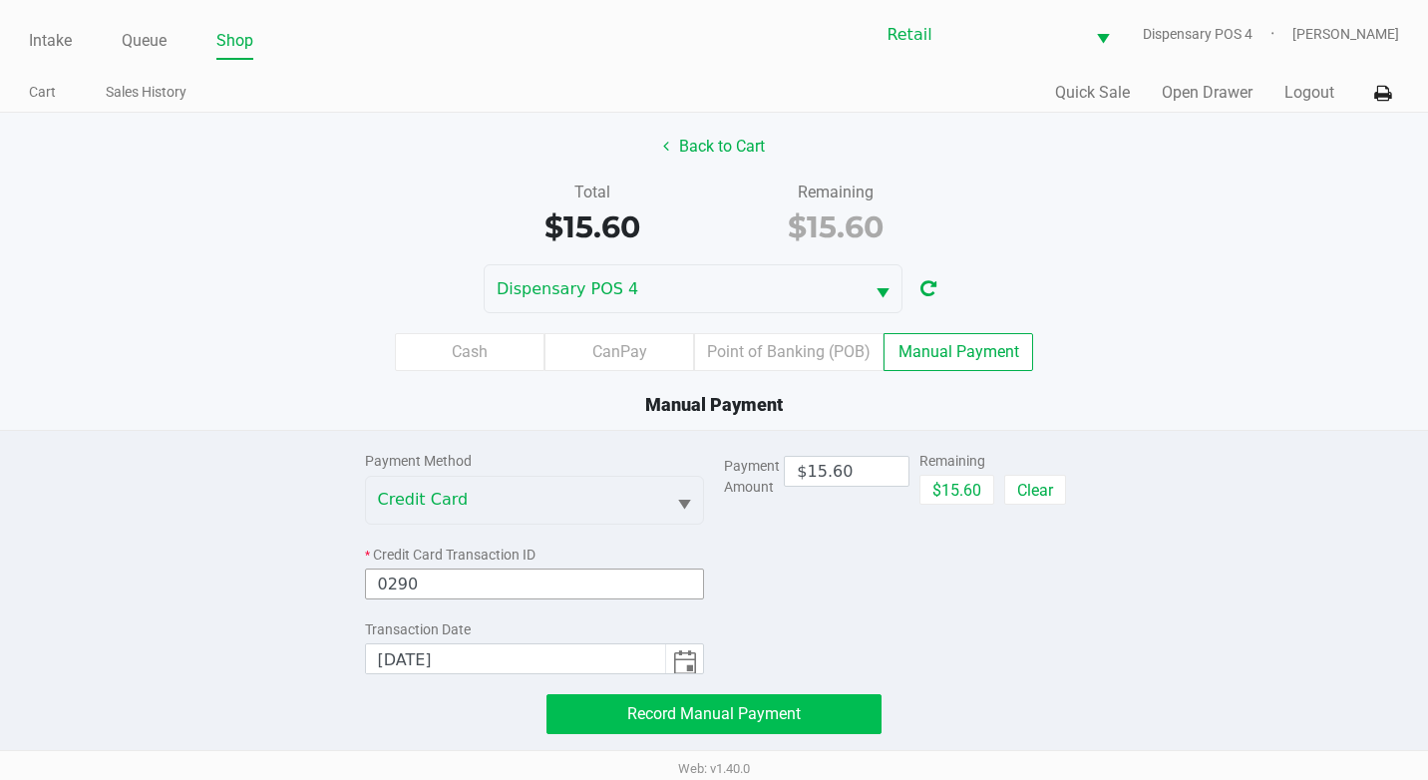
type input "0290"
click at [775, 702] on button "Record Manual Payment" at bounding box center [713, 714] width 335 height 40
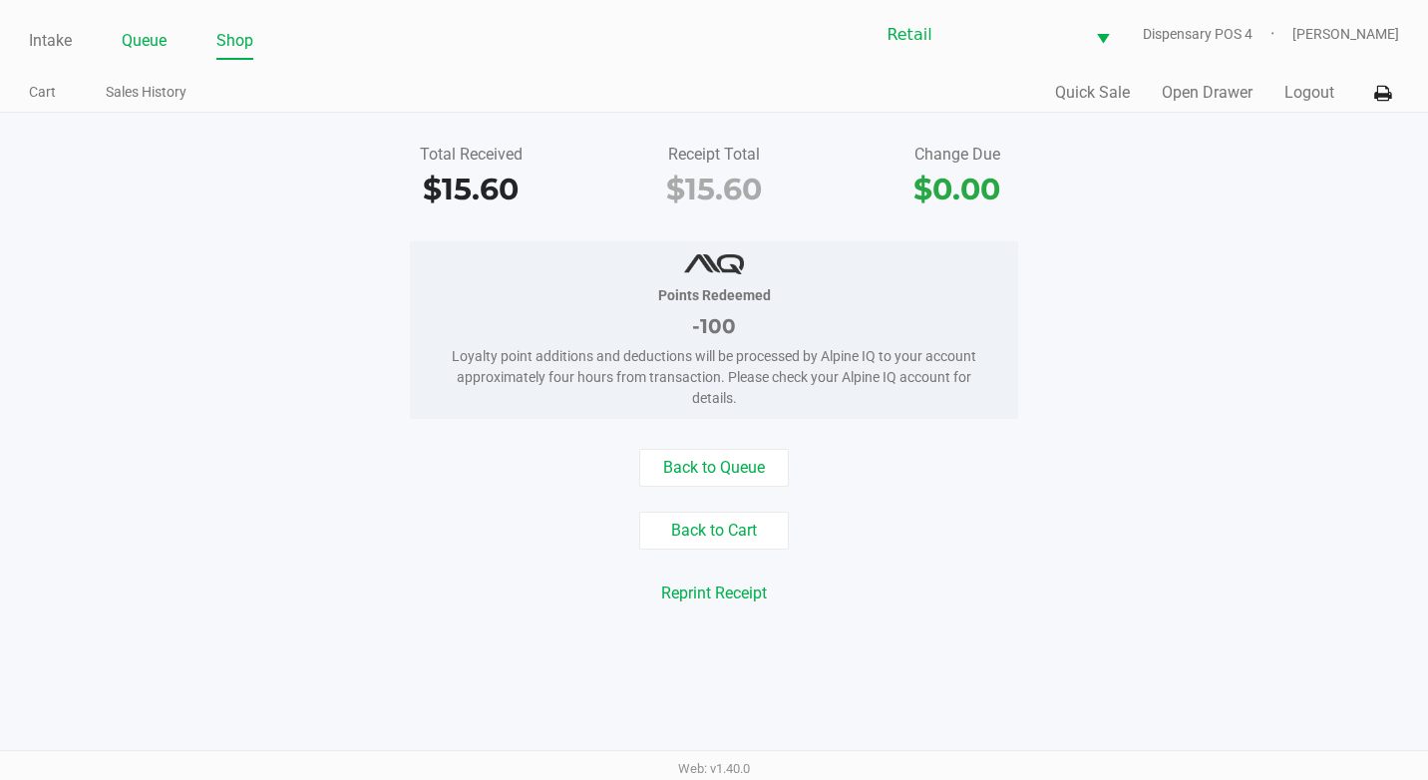
click at [152, 39] on link "Queue" at bounding box center [144, 41] width 45 height 28
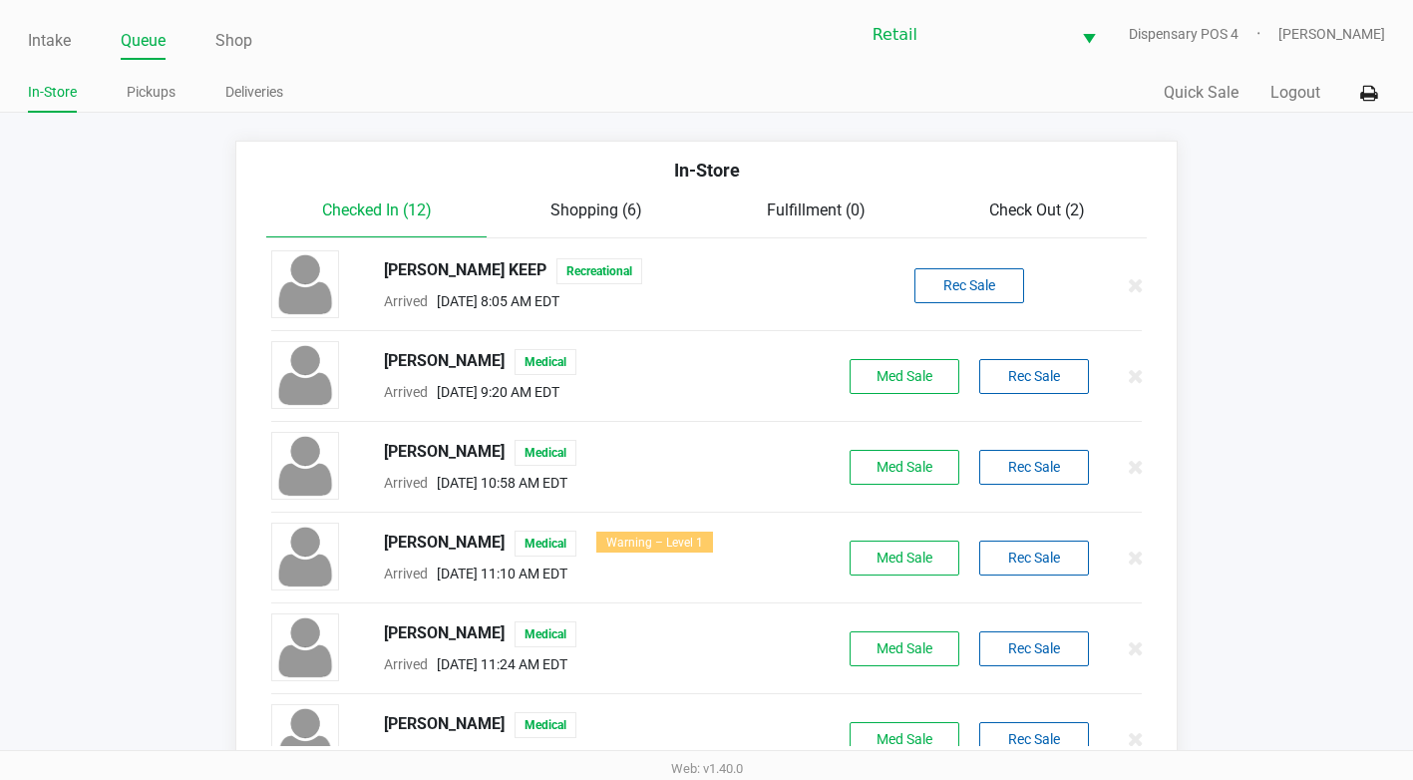
click at [1054, 204] on span "Check Out (2)" at bounding box center [1037, 209] width 96 height 19
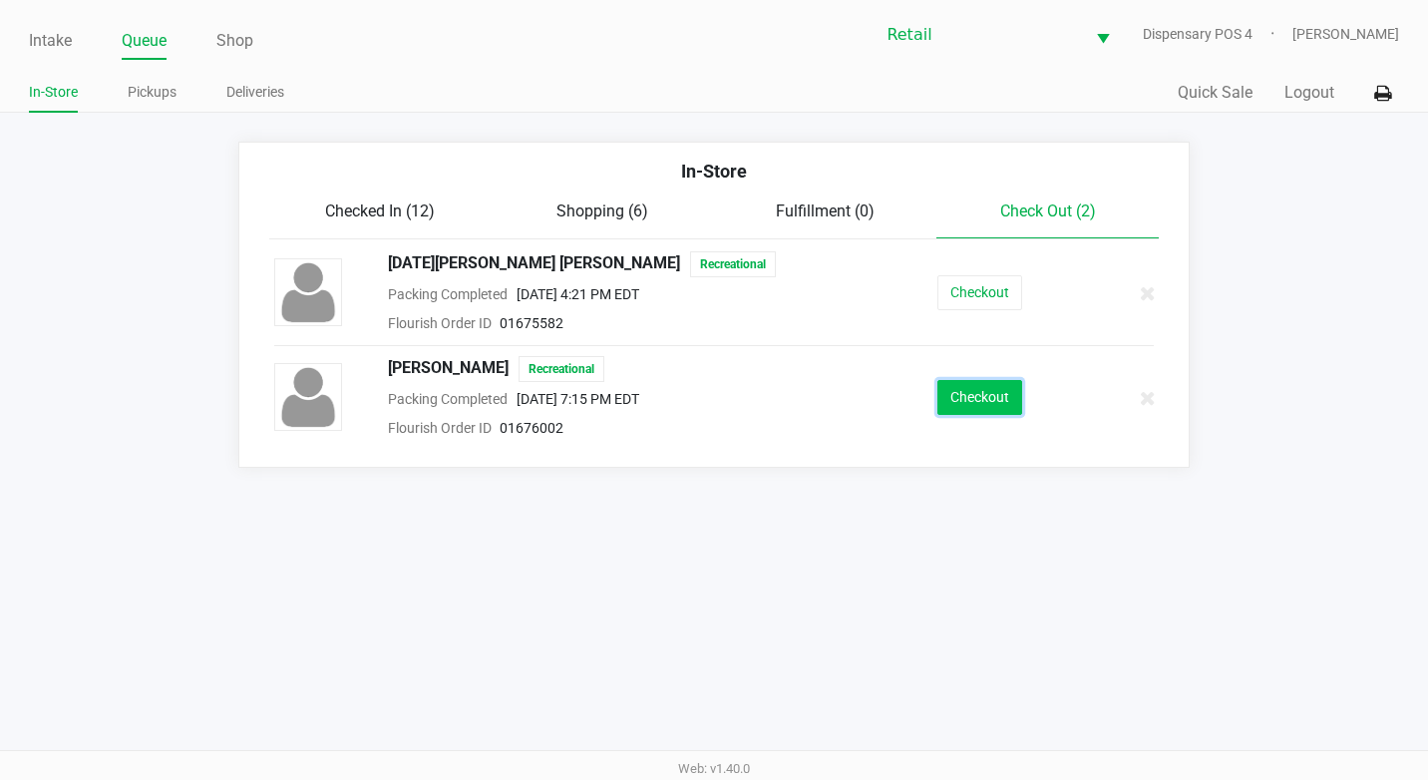
click at [1005, 394] on button "Checkout" at bounding box center [979, 397] width 85 height 35
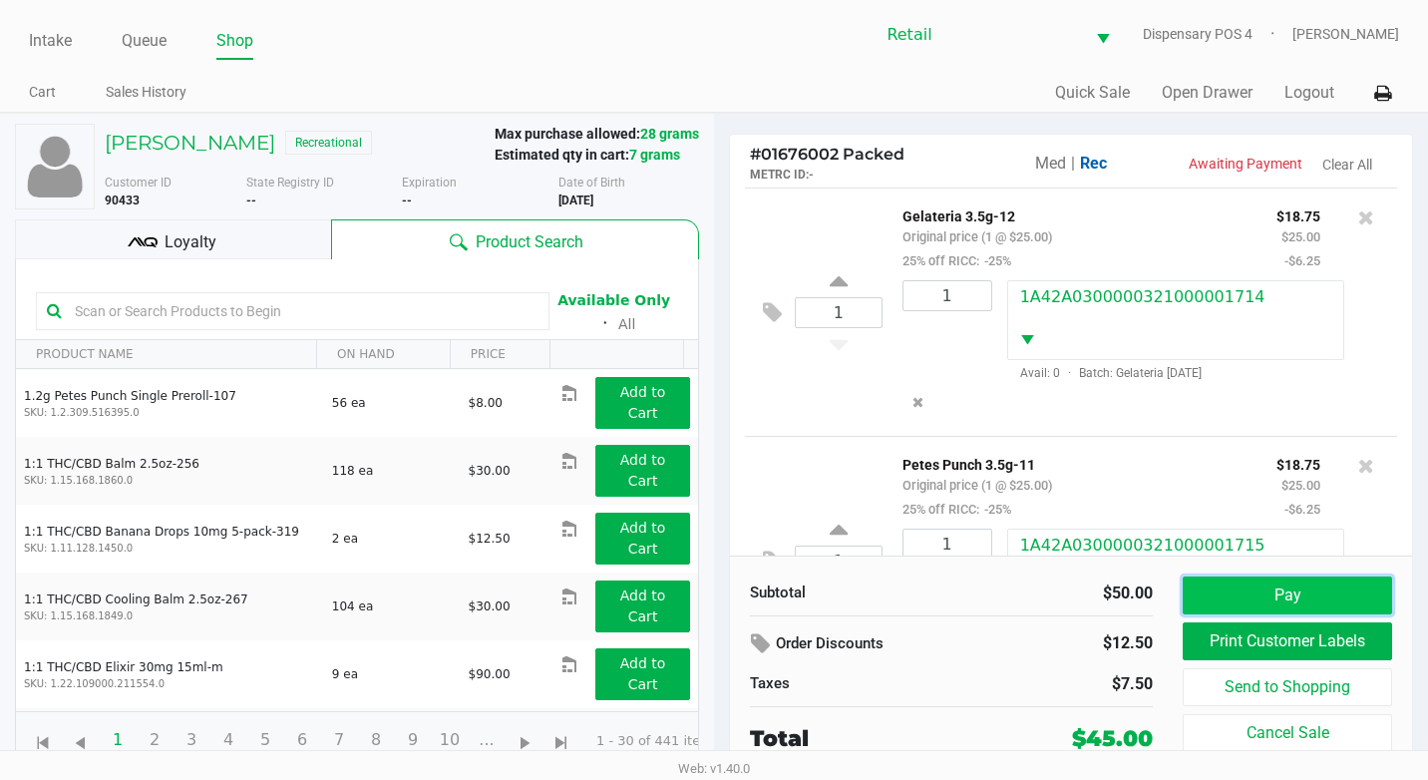
click at [1281, 595] on button "Pay" at bounding box center [1287, 595] width 209 height 38
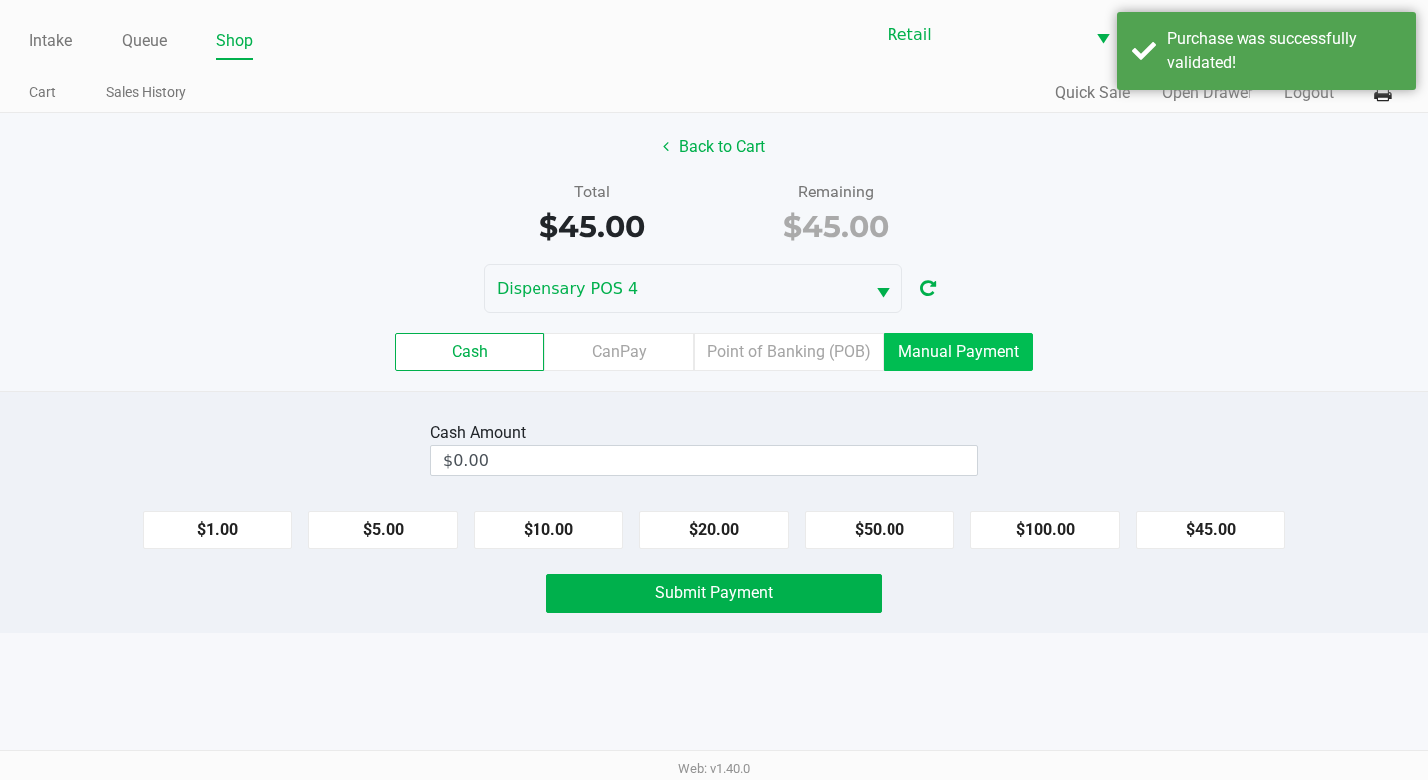
click at [1016, 343] on label "Manual Payment" at bounding box center [958, 352] width 150 height 38
click at [0, 0] on 8 "Manual Payment" at bounding box center [0, 0] width 0 height 0
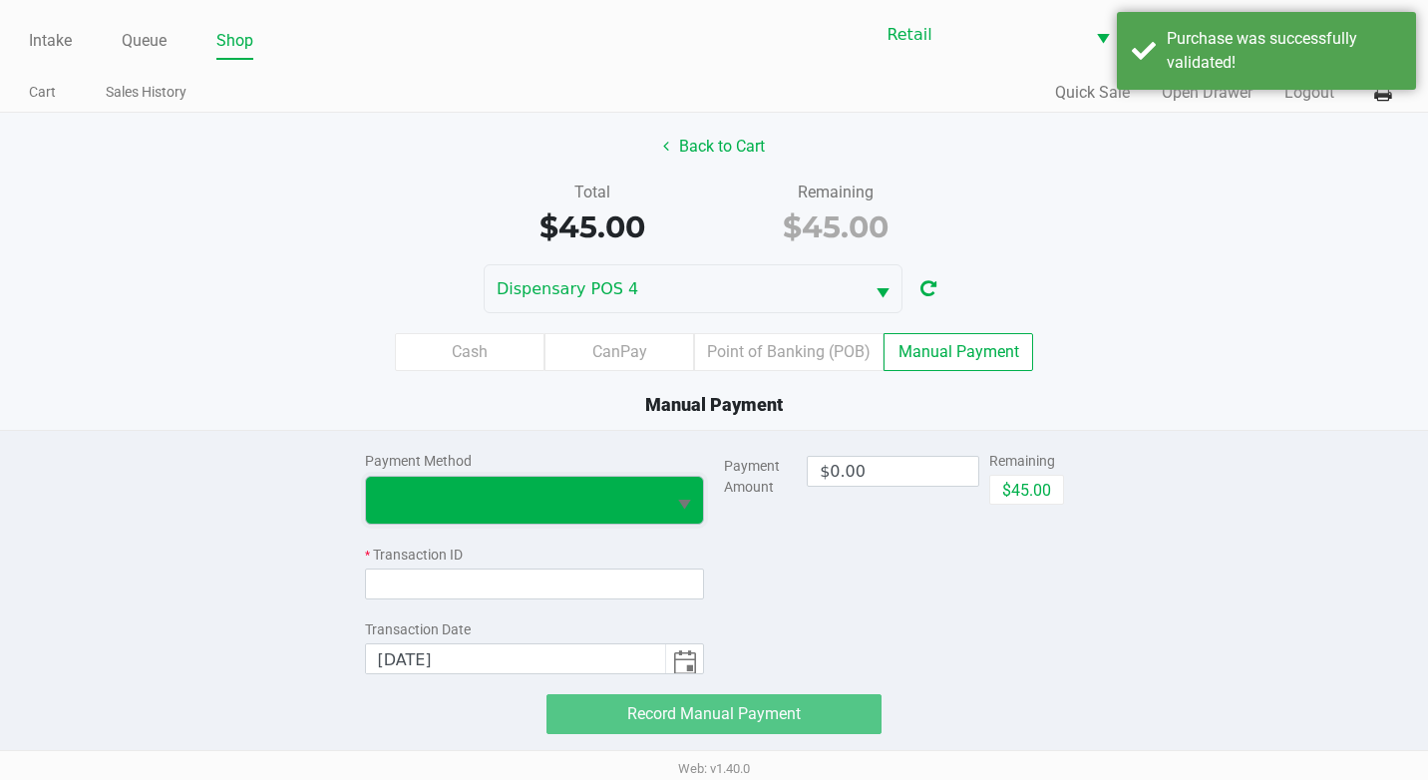
click at [649, 508] on span at bounding box center [516, 500] width 276 height 24
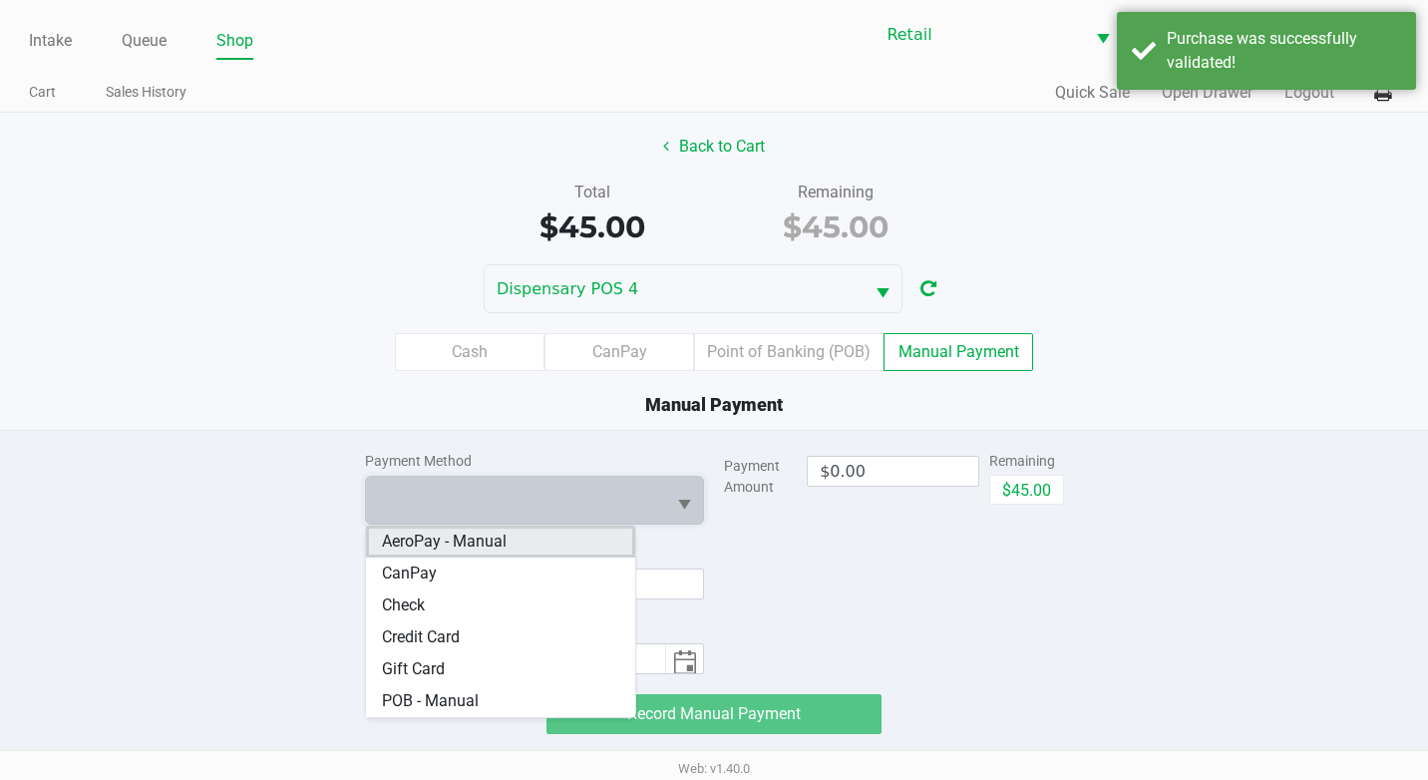
click at [577, 538] on Manual "AeroPay - Manual" at bounding box center [501, 541] width 270 height 32
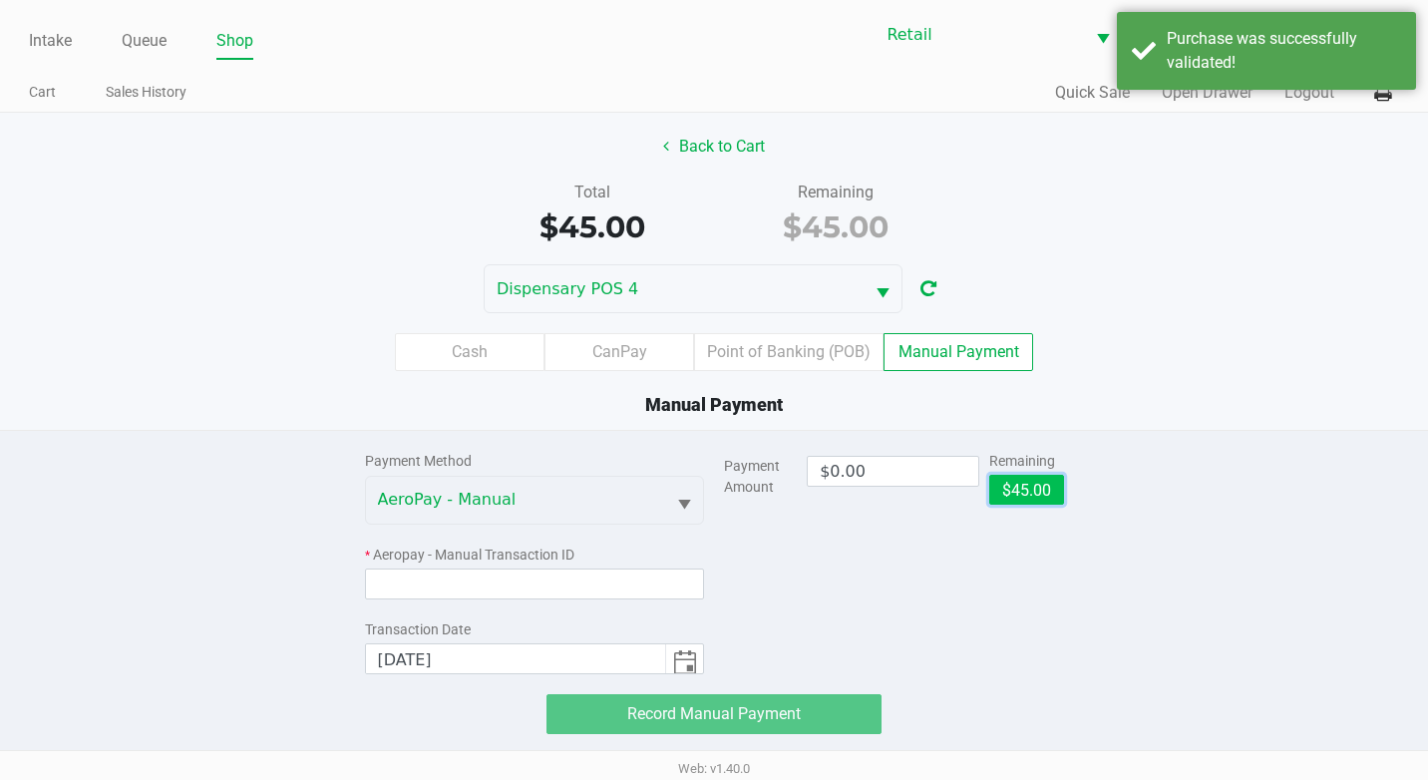
click at [1048, 487] on button "$45.00" at bounding box center [1026, 490] width 75 height 30
type input "$45.00"
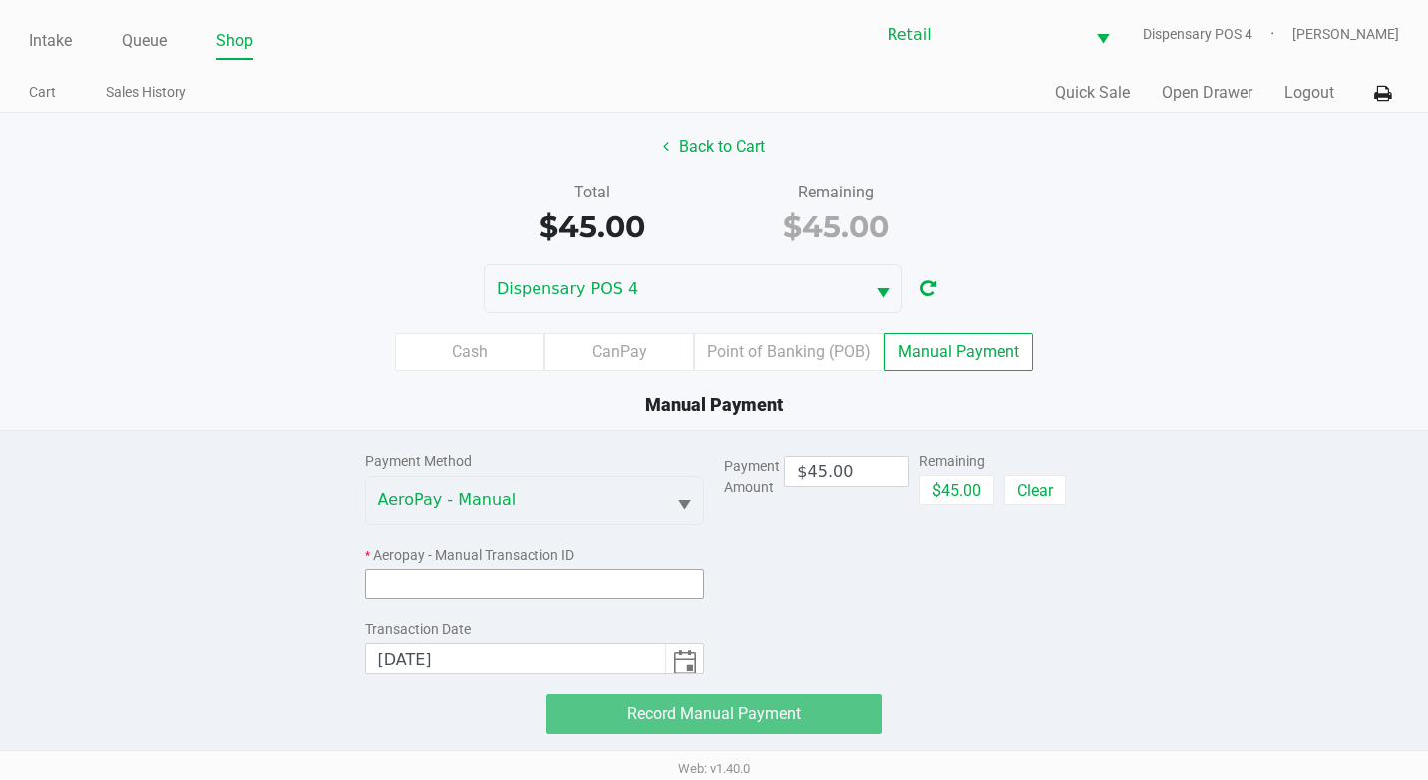
click at [618, 598] on input at bounding box center [535, 583] width 340 height 31
paste input "1881da15-59ee-41de-a5c1-ac09fe1ff266"
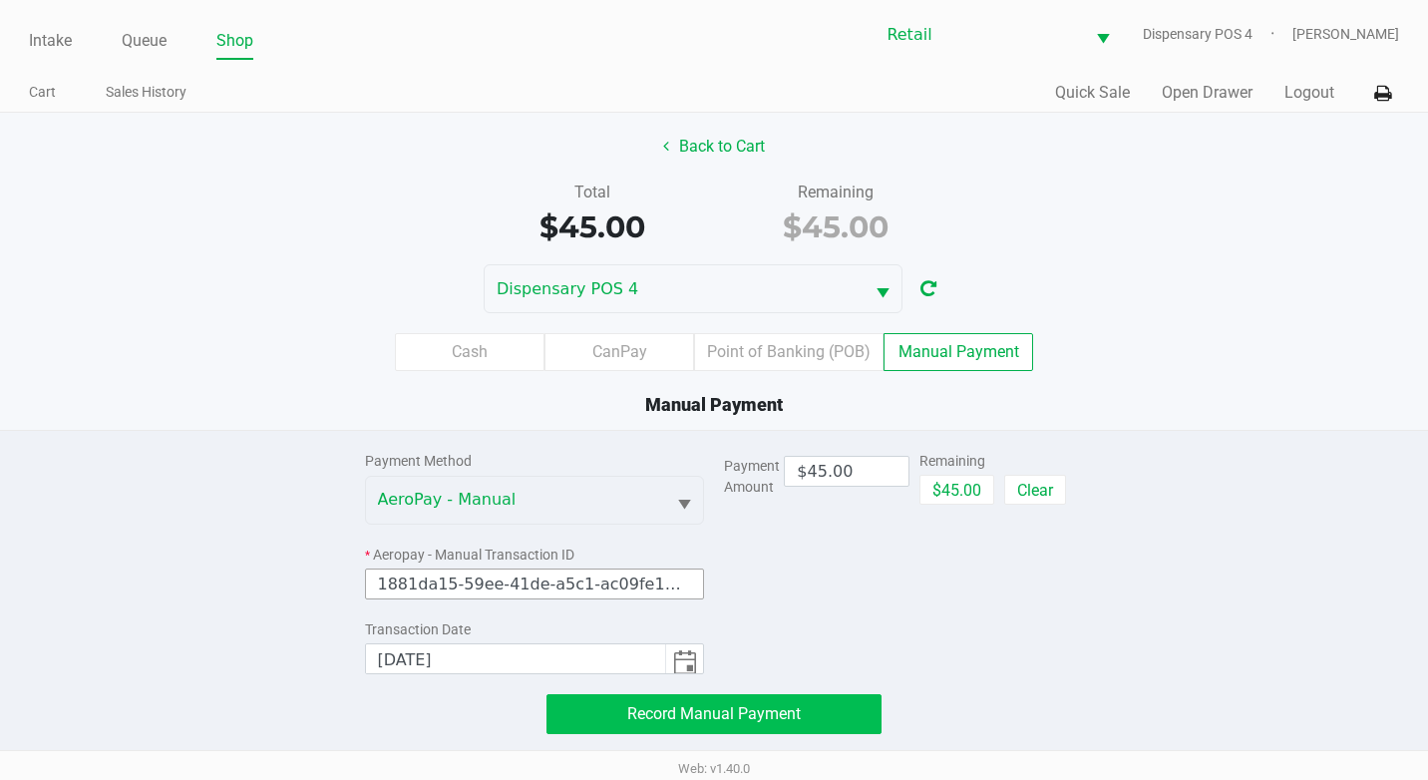
type input "1881da15-59ee-41de-a5c1-ac09fe1ff266"
click at [776, 712] on span "Record Manual Payment" at bounding box center [714, 713] width 174 height 19
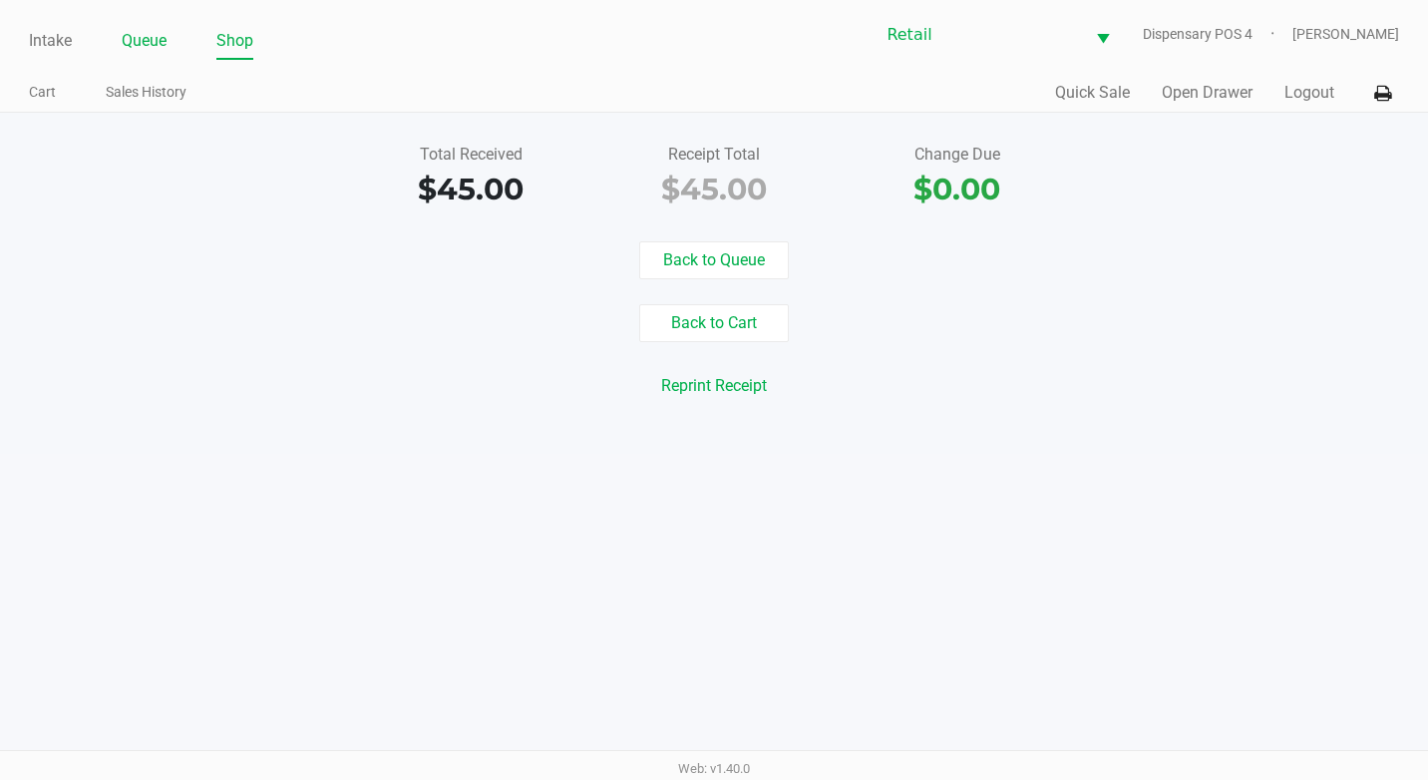
click at [129, 34] on link "Queue" at bounding box center [144, 41] width 45 height 28
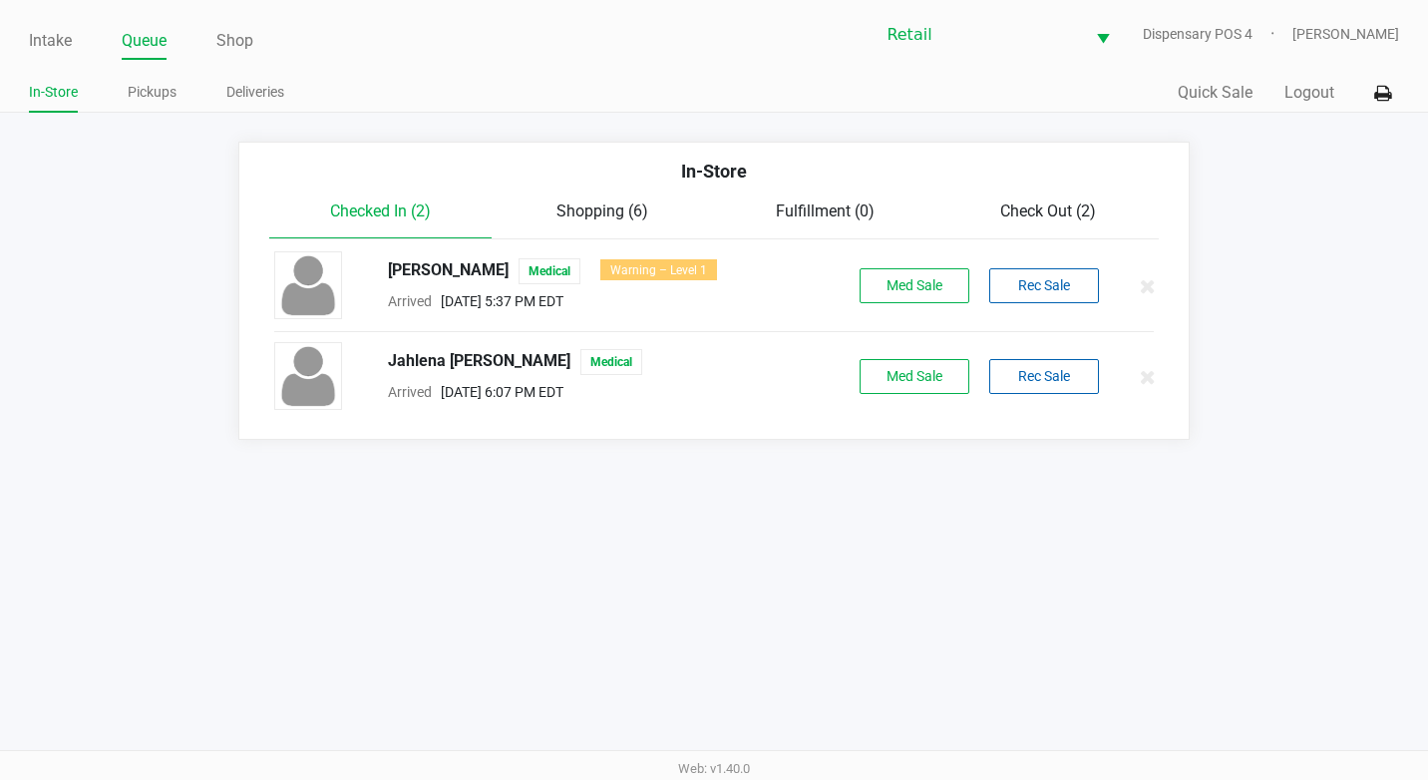
click at [1045, 214] on span "Check Out (2)" at bounding box center [1048, 210] width 96 height 19
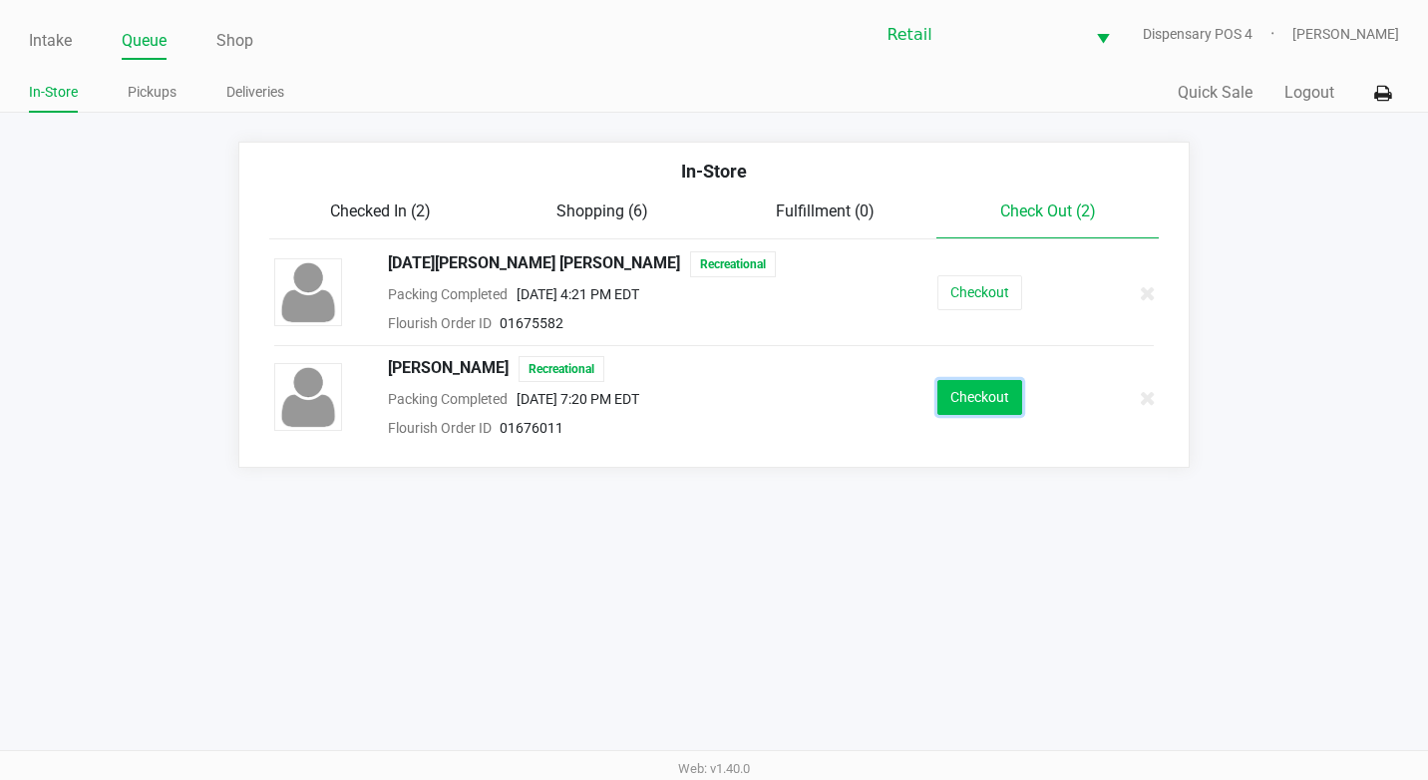
click at [1008, 398] on button "Checkout" at bounding box center [979, 397] width 85 height 35
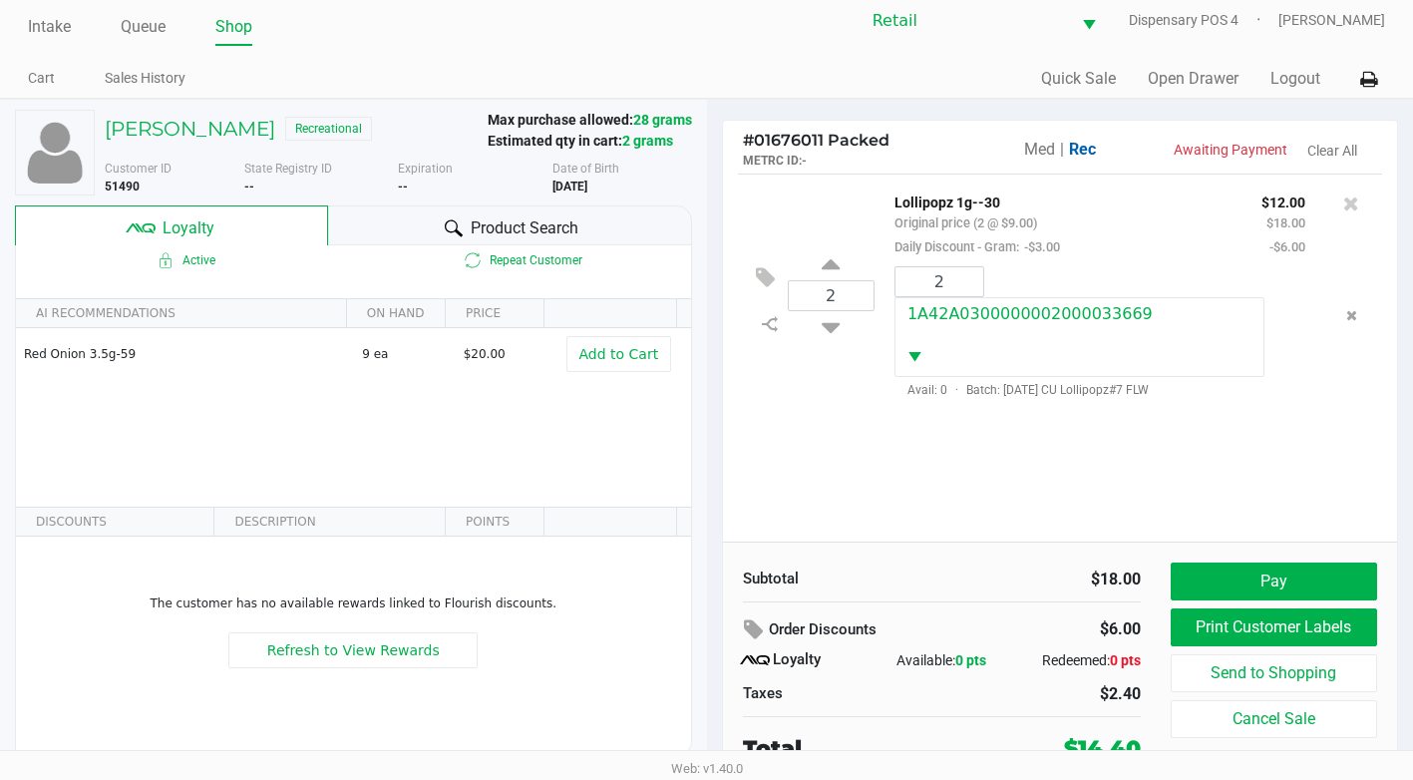
scroll to position [20, 0]
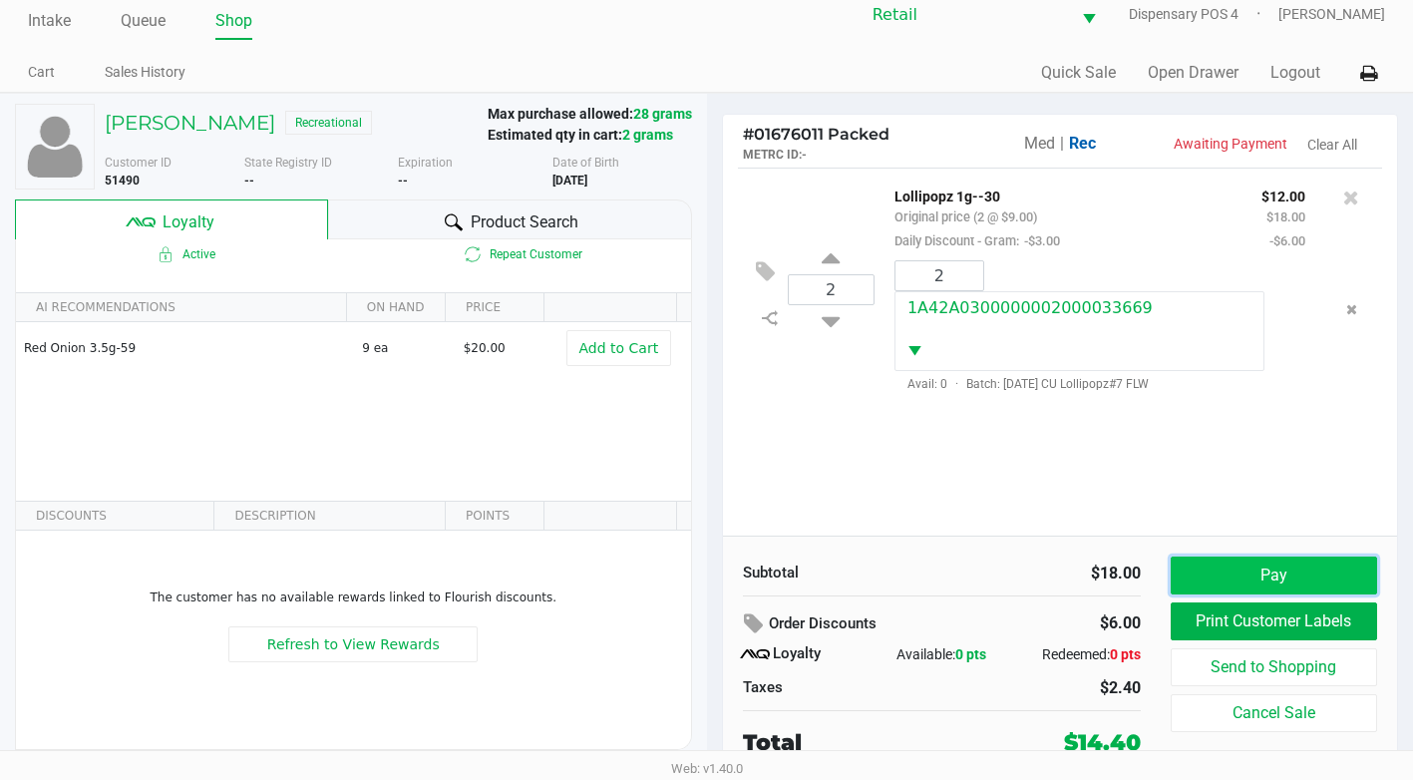
click at [1313, 570] on button "Pay" at bounding box center [1274, 575] width 206 height 38
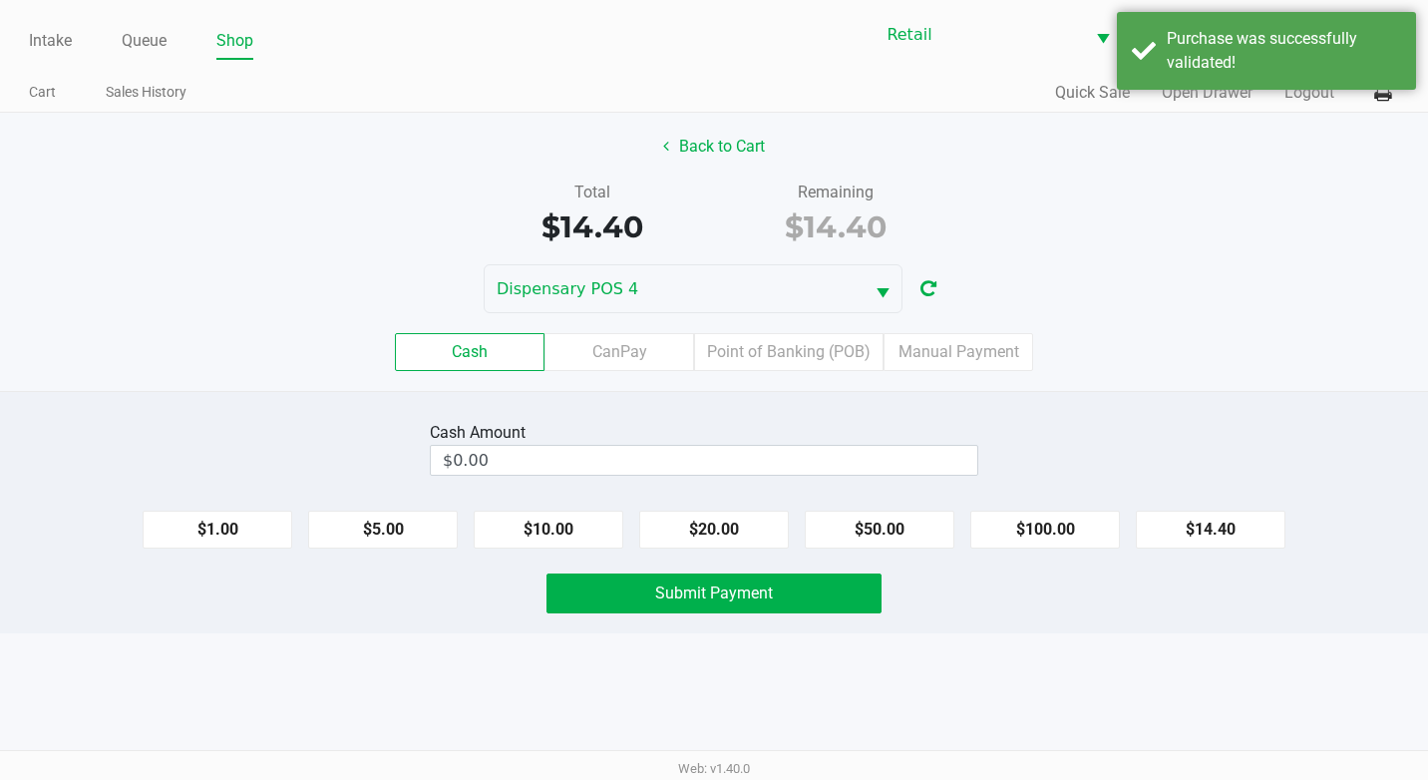
click at [804, 369] on label "Point of Banking (POB)" at bounding box center [788, 352] width 189 height 38
click at [0, 0] on 7 "Point of Banking (POB)" at bounding box center [0, 0] width 0 height 0
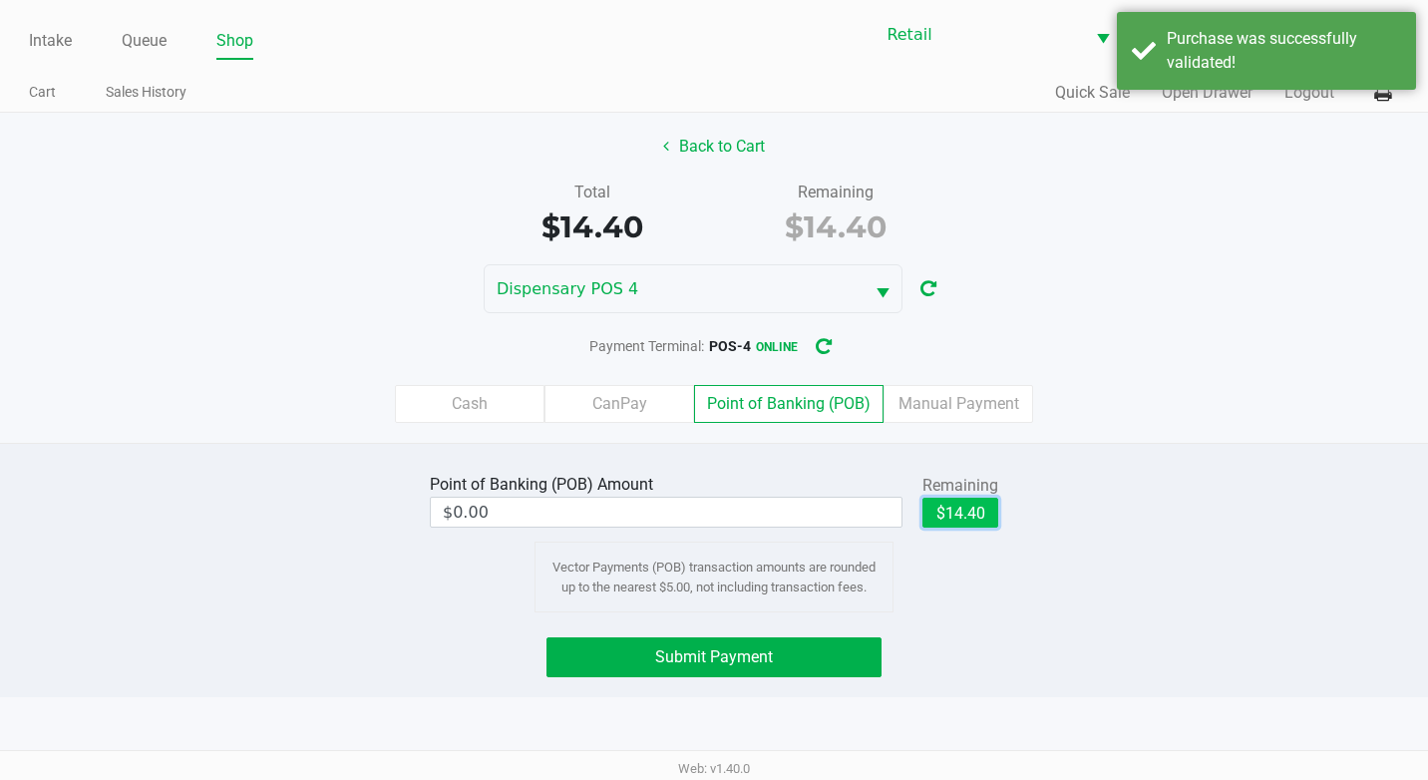
click at [958, 511] on button "$14.40" at bounding box center [960, 513] width 76 height 30
type input "$14.40"
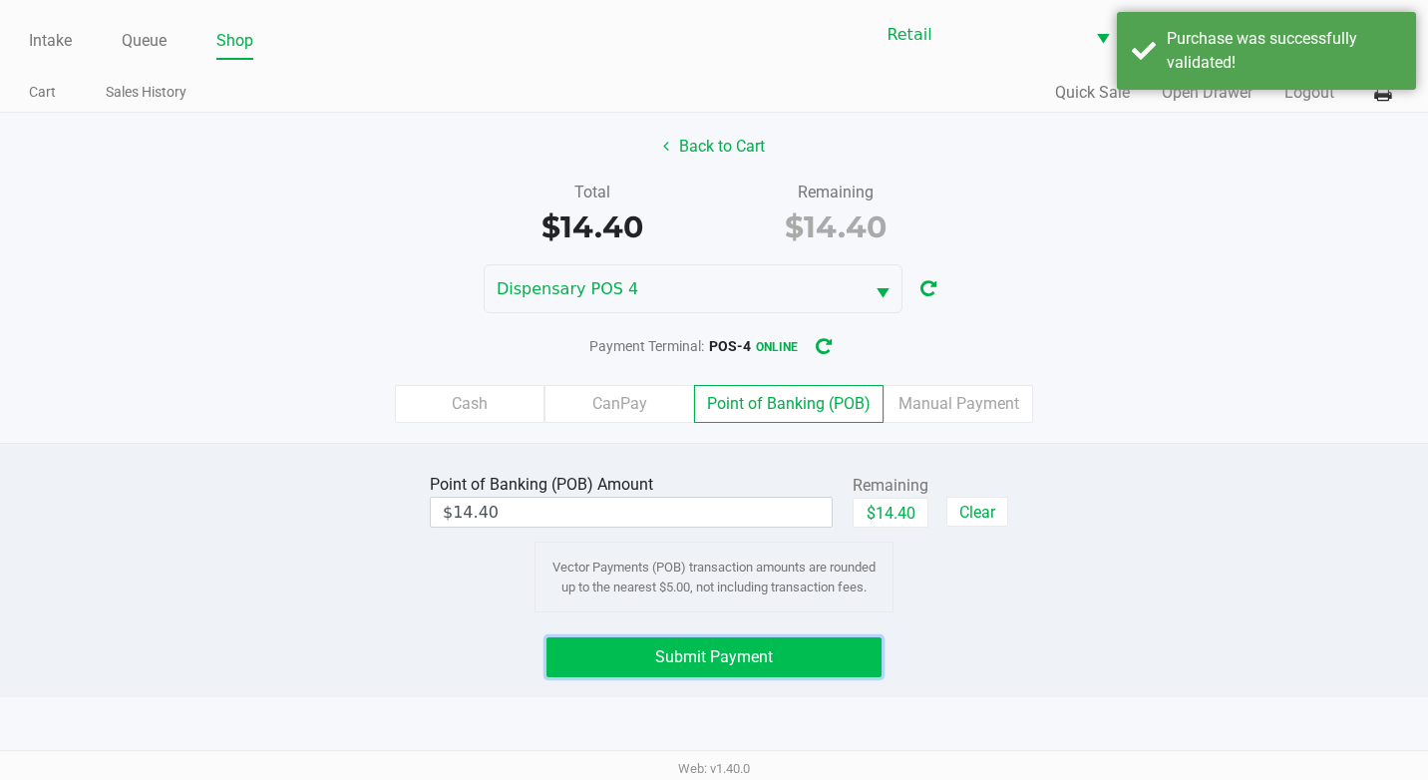
click at [841, 651] on button "Submit Payment" at bounding box center [713, 657] width 335 height 40
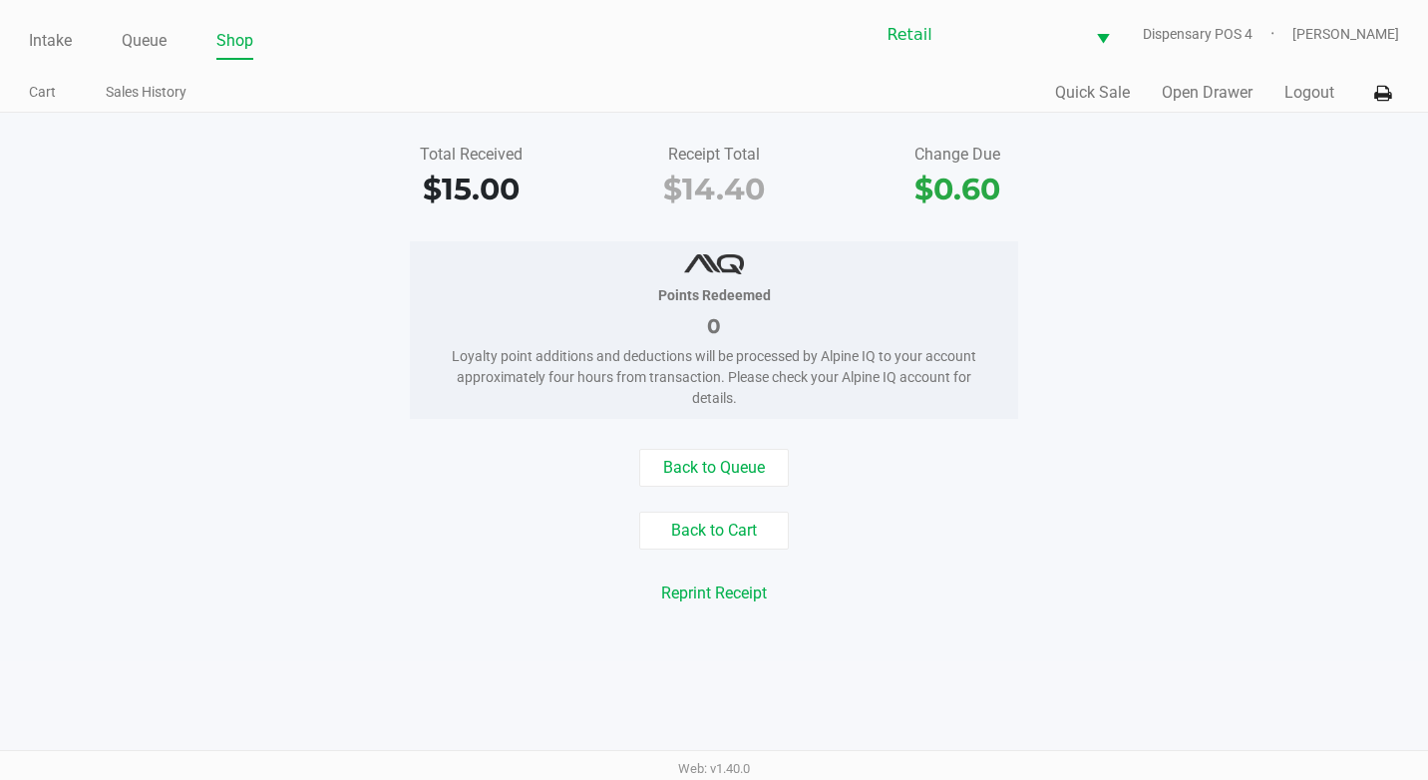
click at [119, 18] on div "Intake Queue Shop Retail Dispensary POS 4 Adil Ramos" at bounding box center [714, 34] width 1371 height 49
click at [162, 39] on link "Queue" at bounding box center [144, 41] width 45 height 28
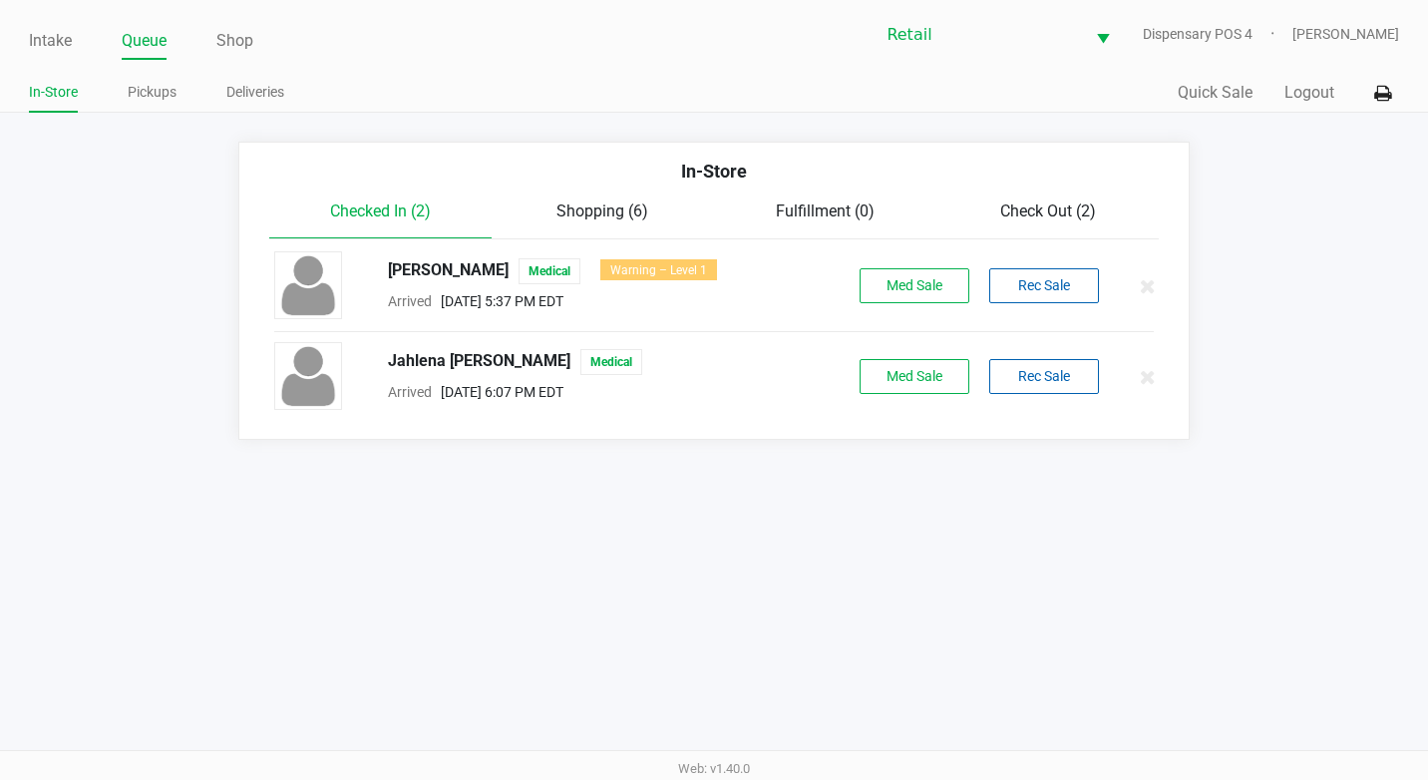
click at [1091, 217] on span "Check Out (2)" at bounding box center [1048, 210] width 96 height 19
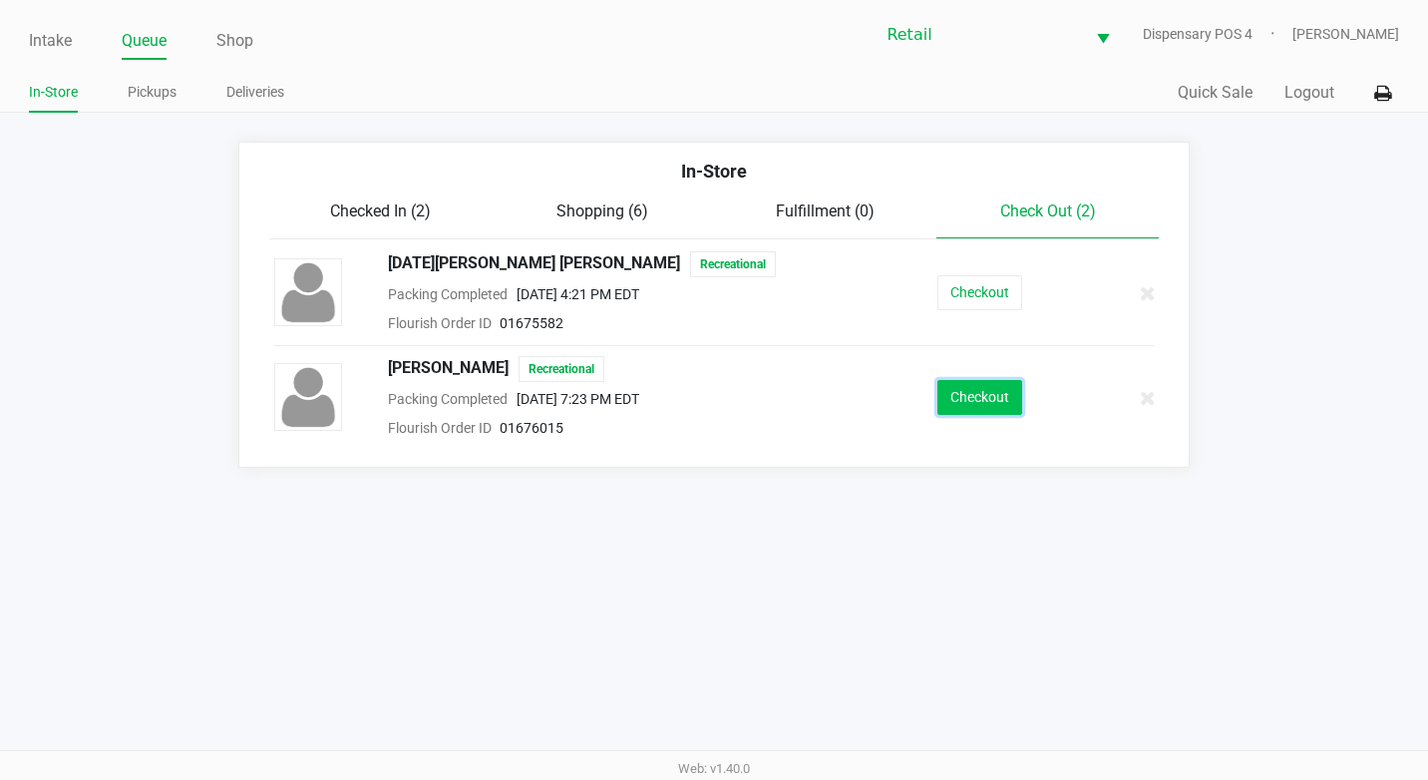
click at [982, 393] on button "Checkout" at bounding box center [979, 397] width 85 height 35
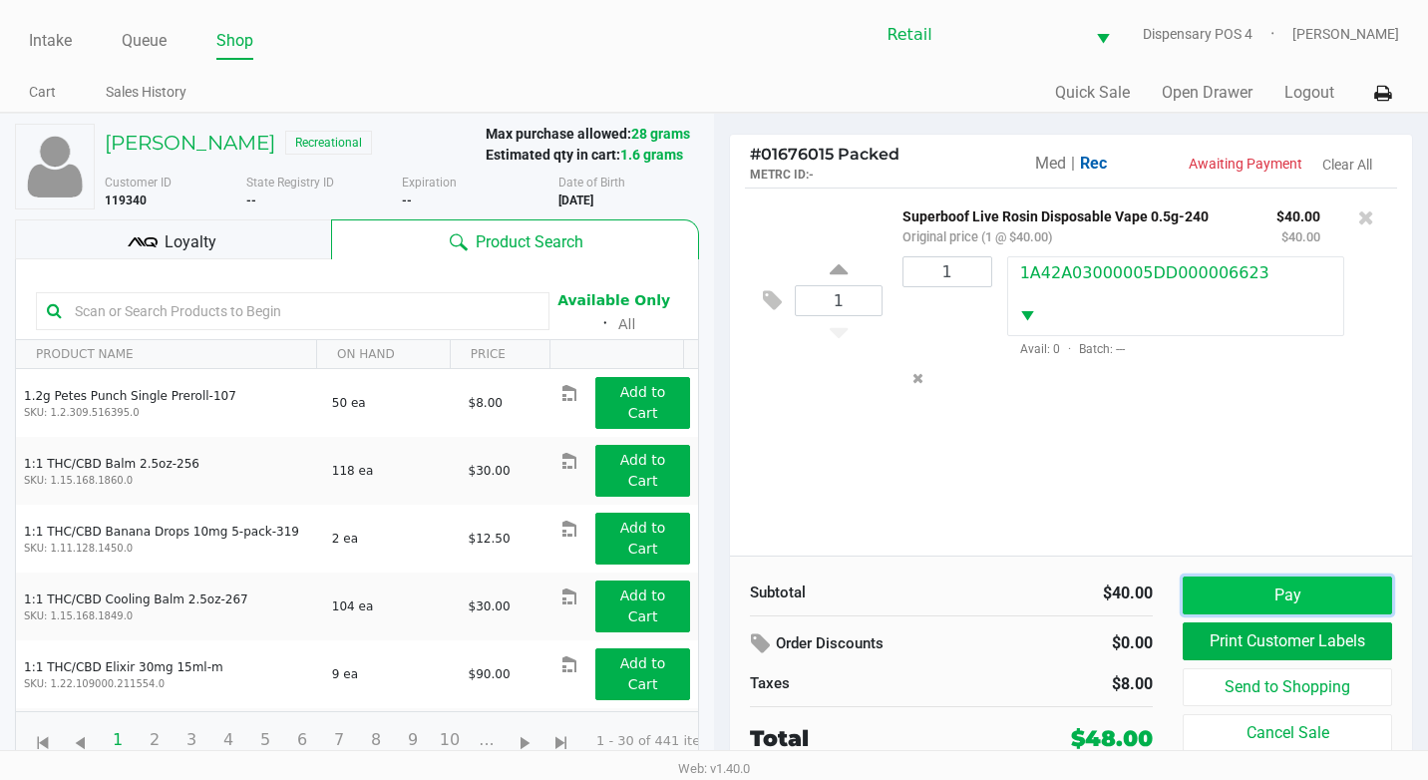
click at [1256, 587] on button "Pay" at bounding box center [1287, 595] width 209 height 38
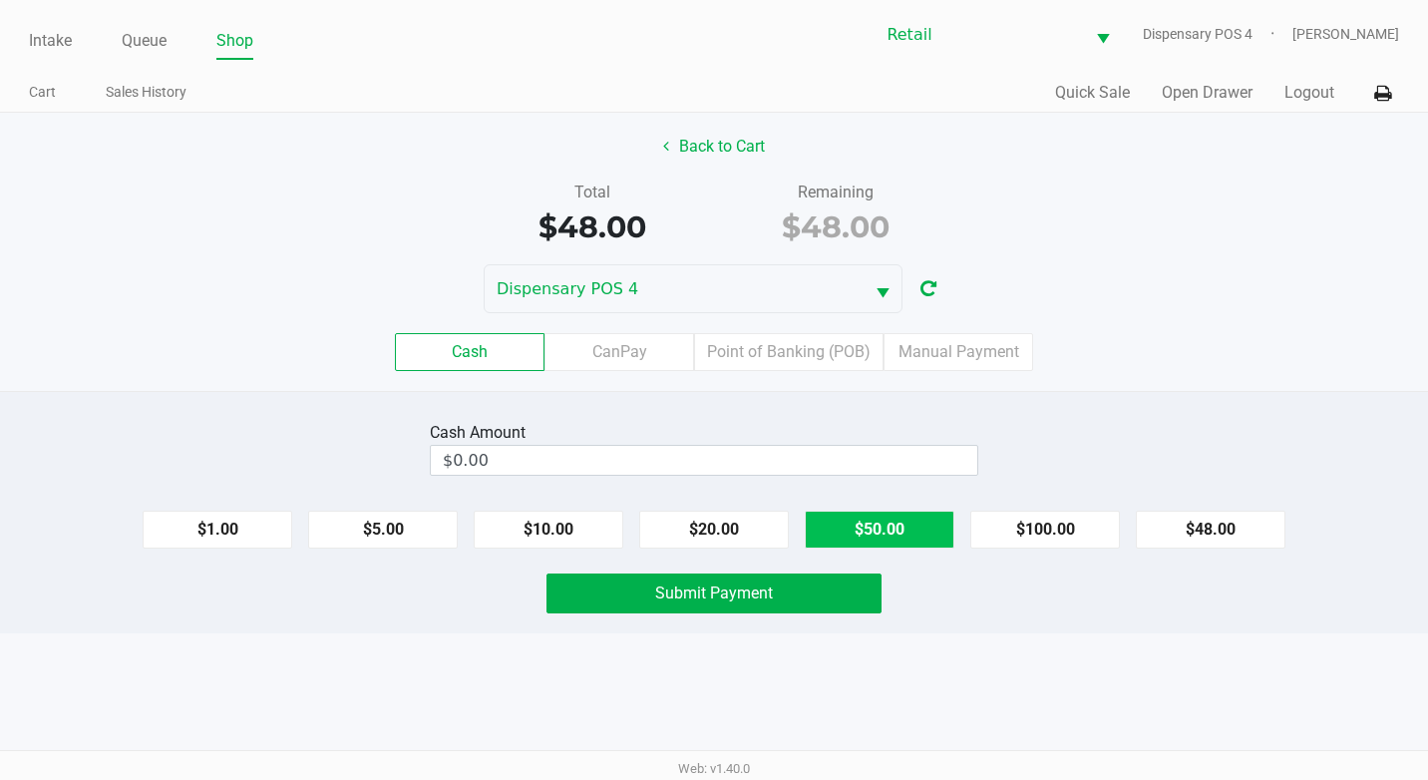
click at [853, 543] on button "$50.00" at bounding box center [880, 530] width 150 height 38
type input "$50.00"
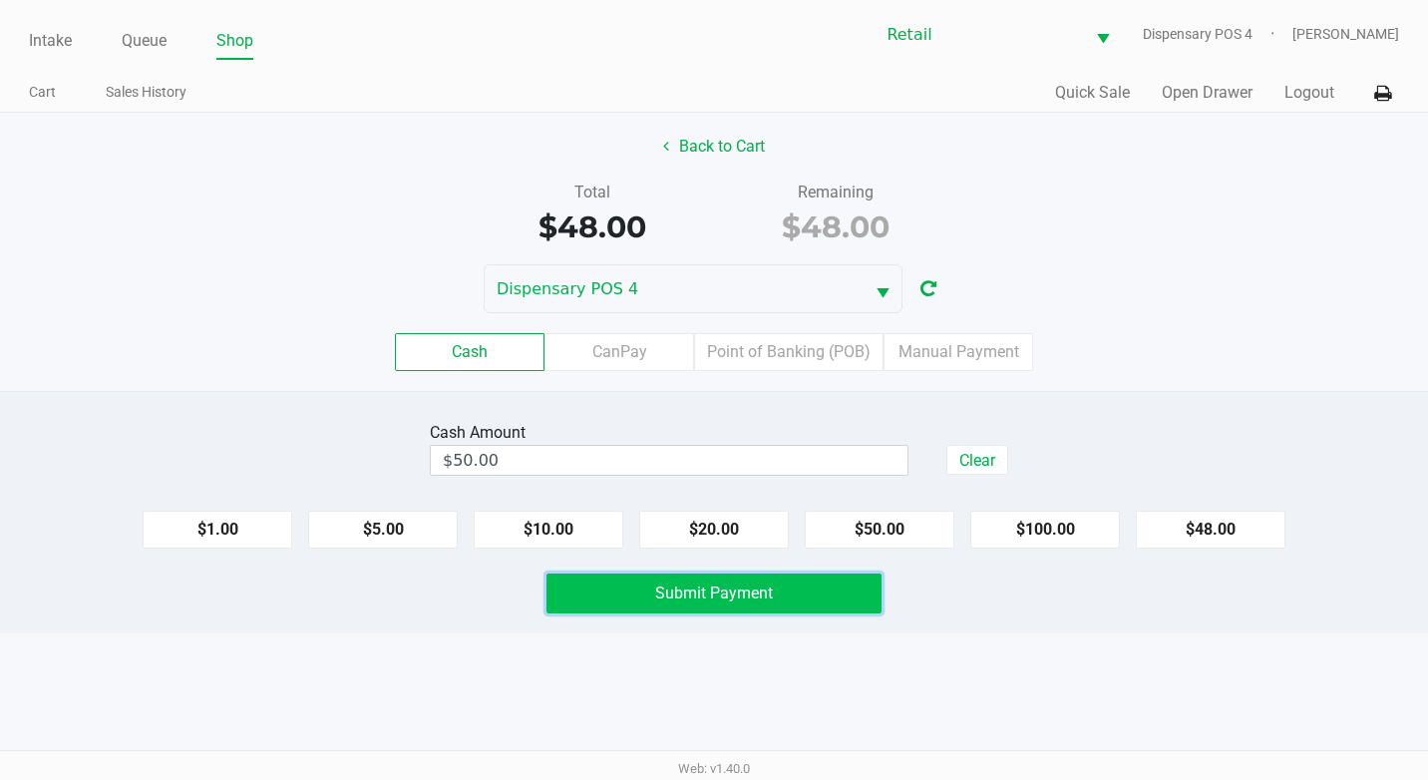
click at [780, 591] on button "Submit Payment" at bounding box center [713, 593] width 335 height 40
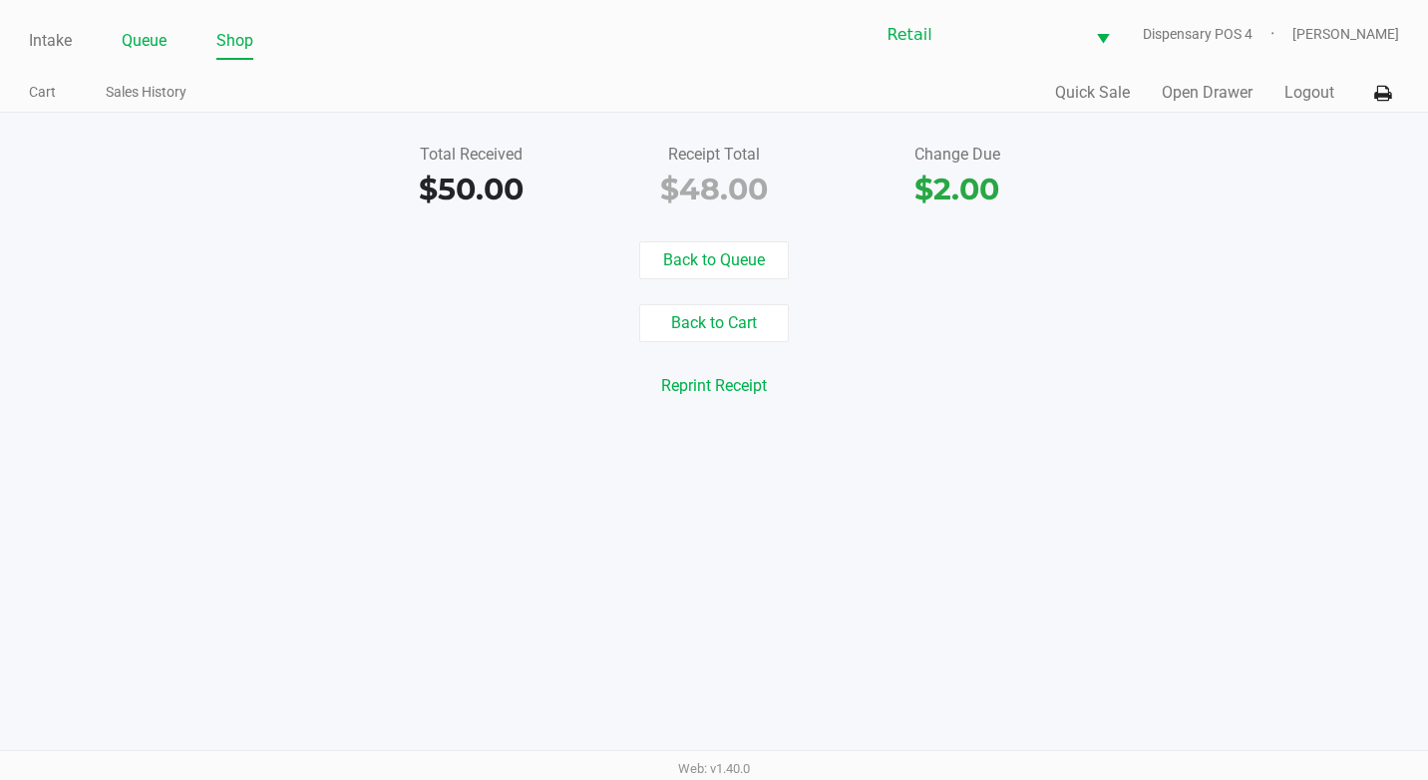
click at [141, 38] on link "Queue" at bounding box center [144, 41] width 45 height 28
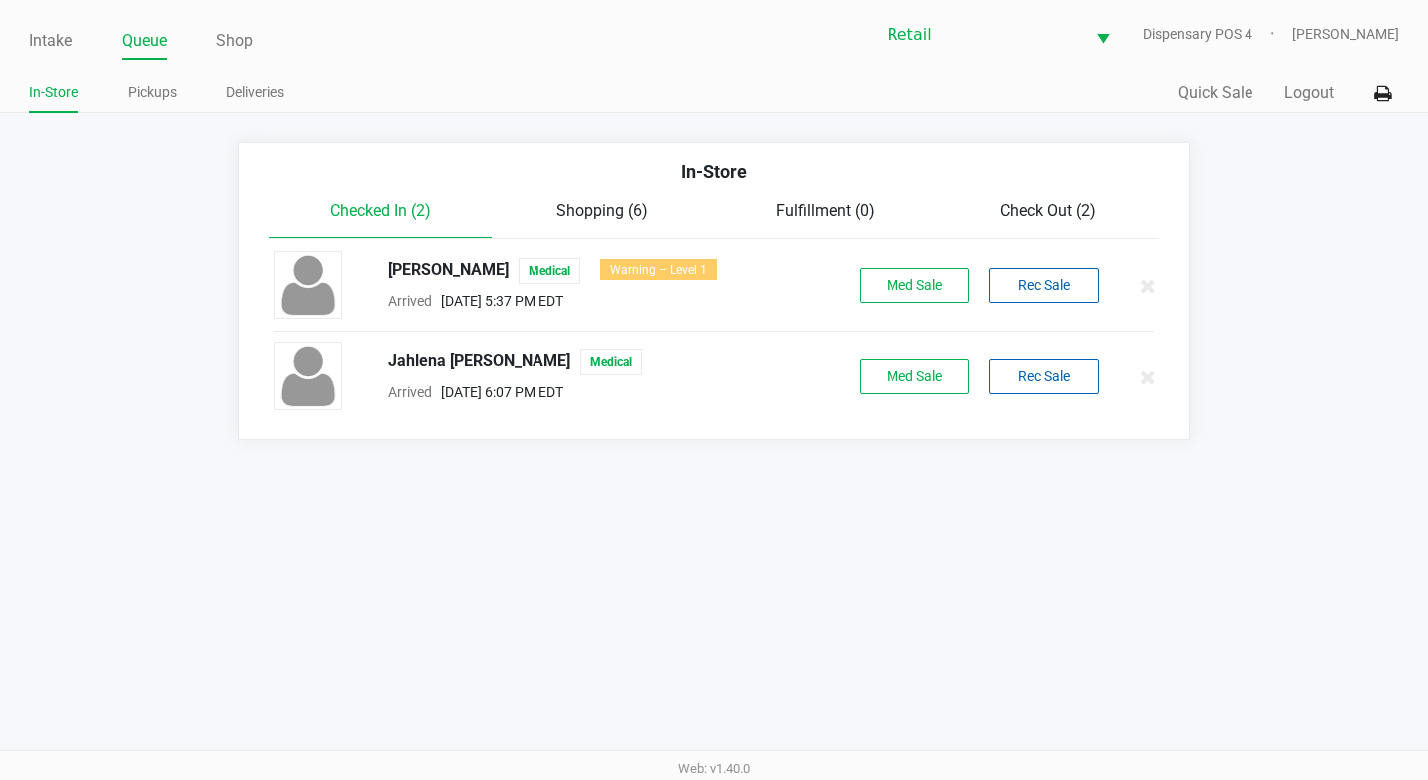
click at [1055, 194] on div "In-Store" at bounding box center [714, 179] width 920 height 42
click at [1053, 207] on span "Check Out (2)" at bounding box center [1048, 210] width 96 height 19
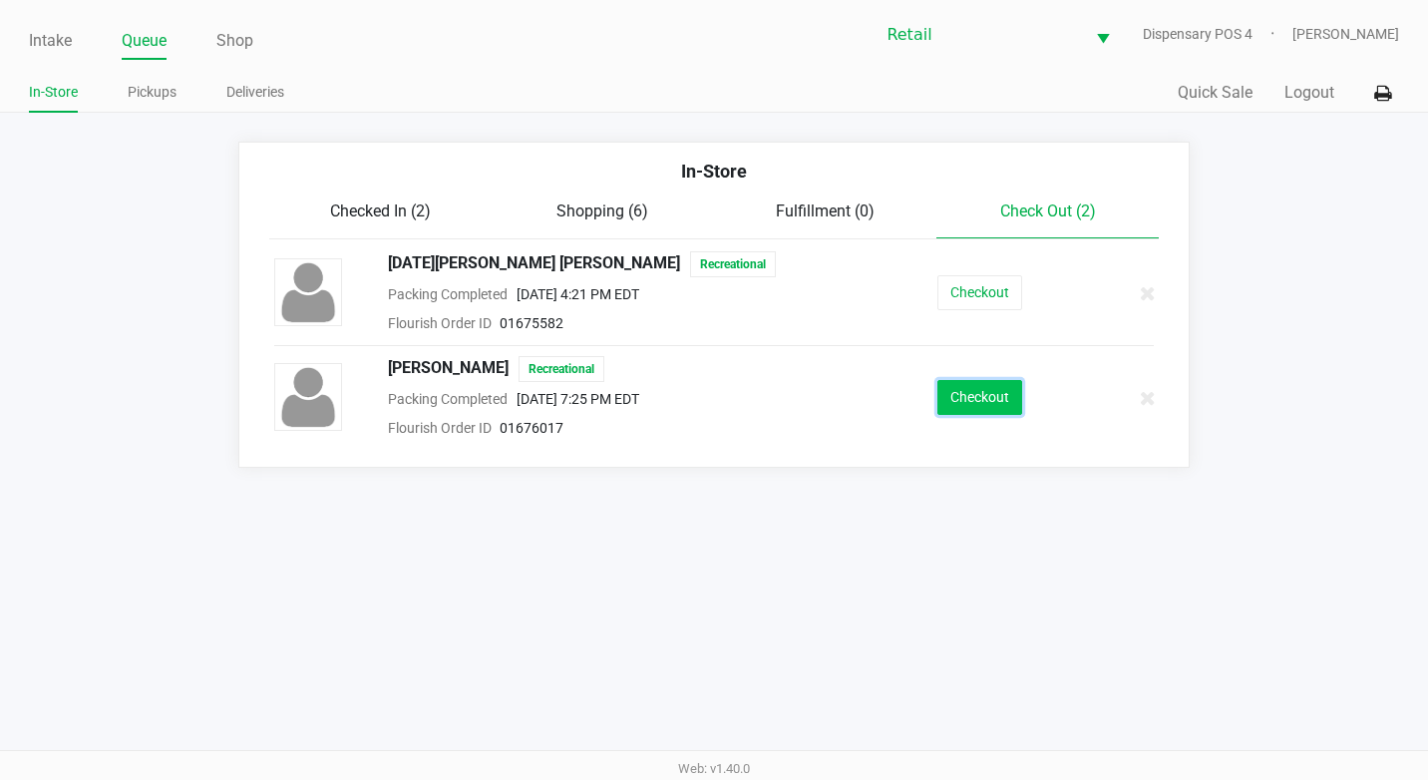
click at [1009, 412] on button "Checkout" at bounding box center [979, 397] width 85 height 35
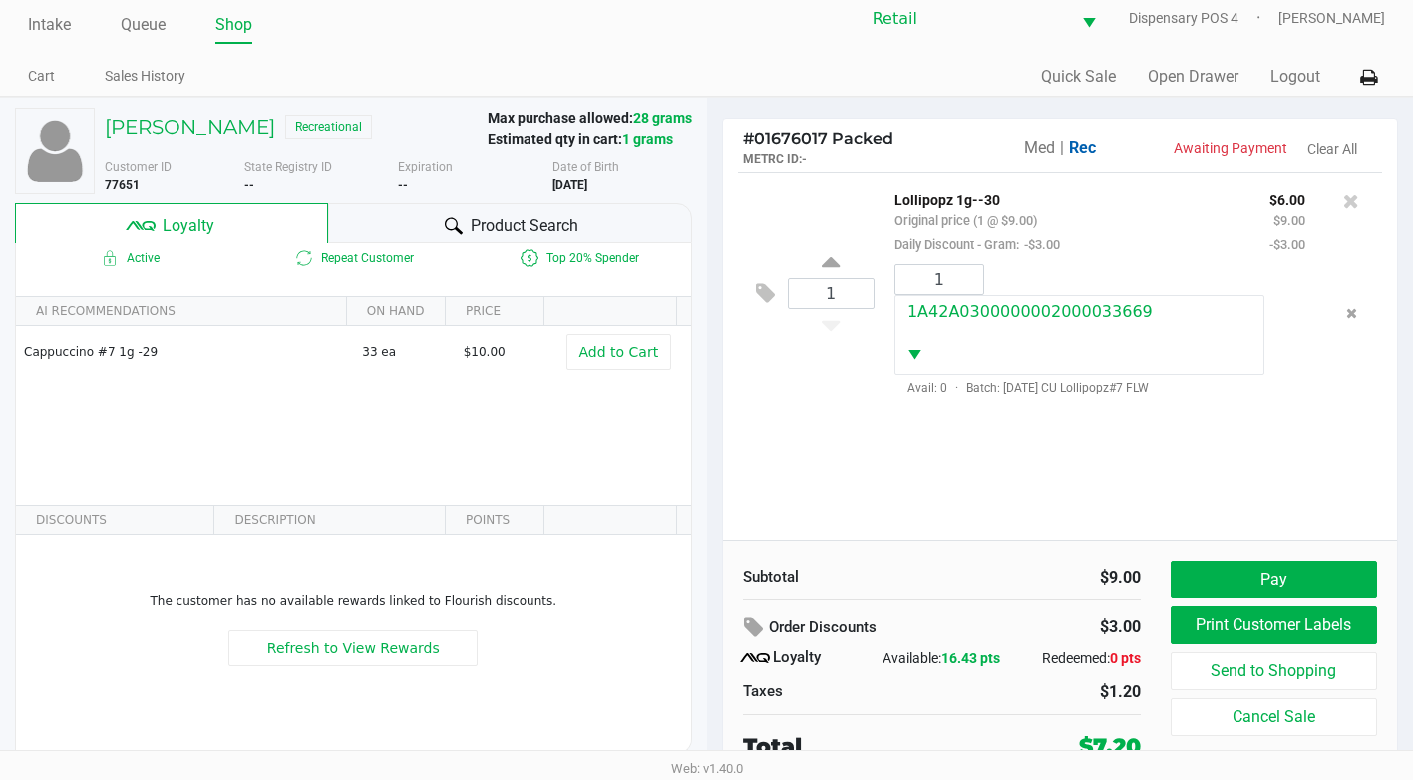
scroll to position [20, 0]
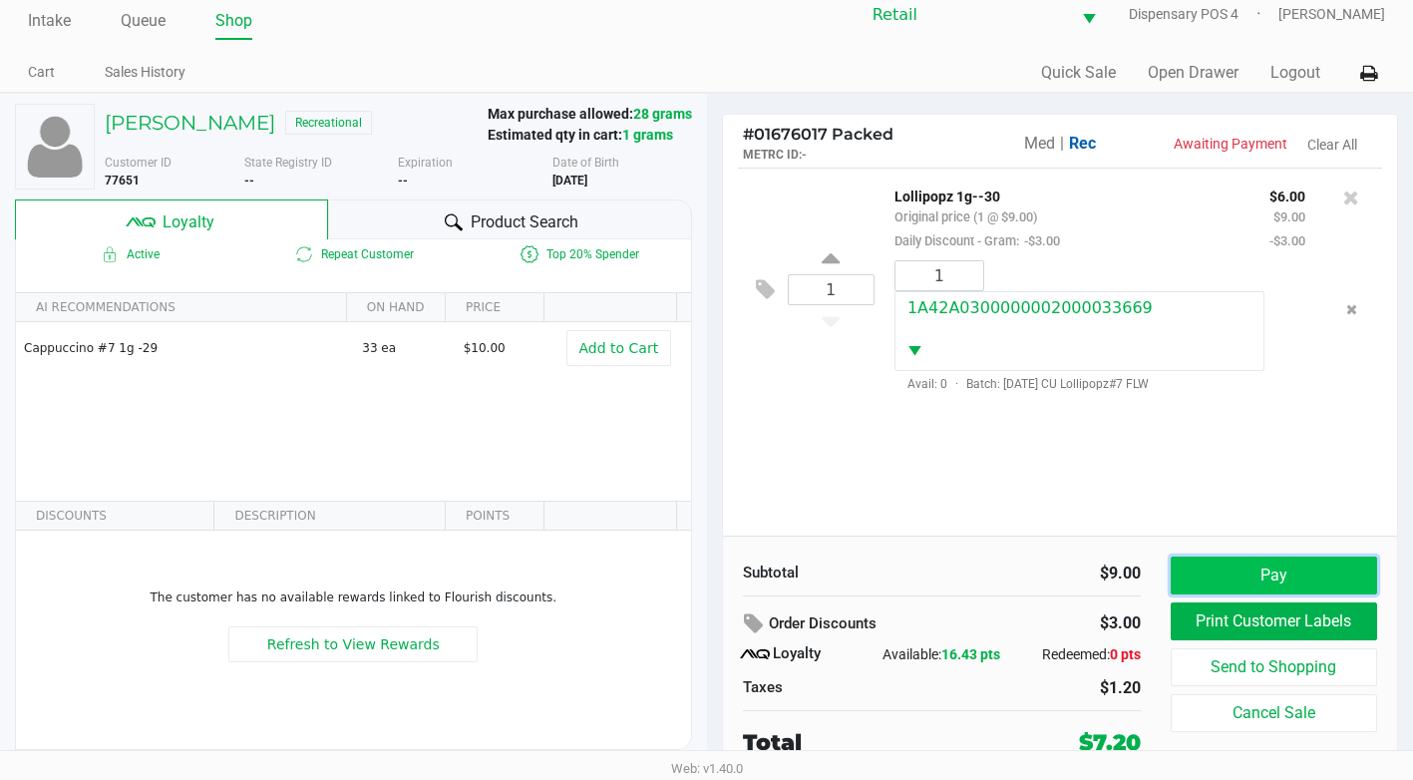
click at [1310, 574] on button "Pay" at bounding box center [1274, 575] width 206 height 38
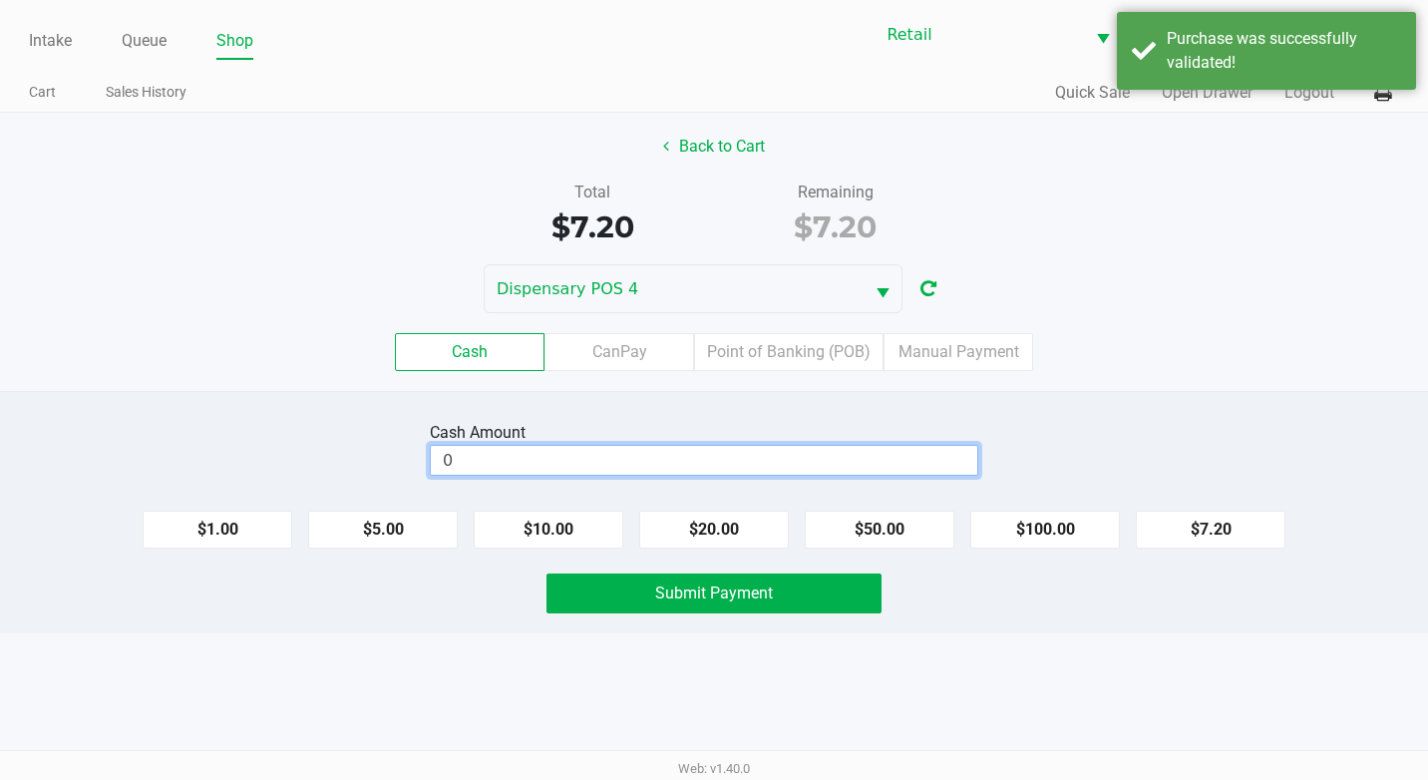
click at [627, 458] on input "0" at bounding box center [704, 460] width 546 height 29
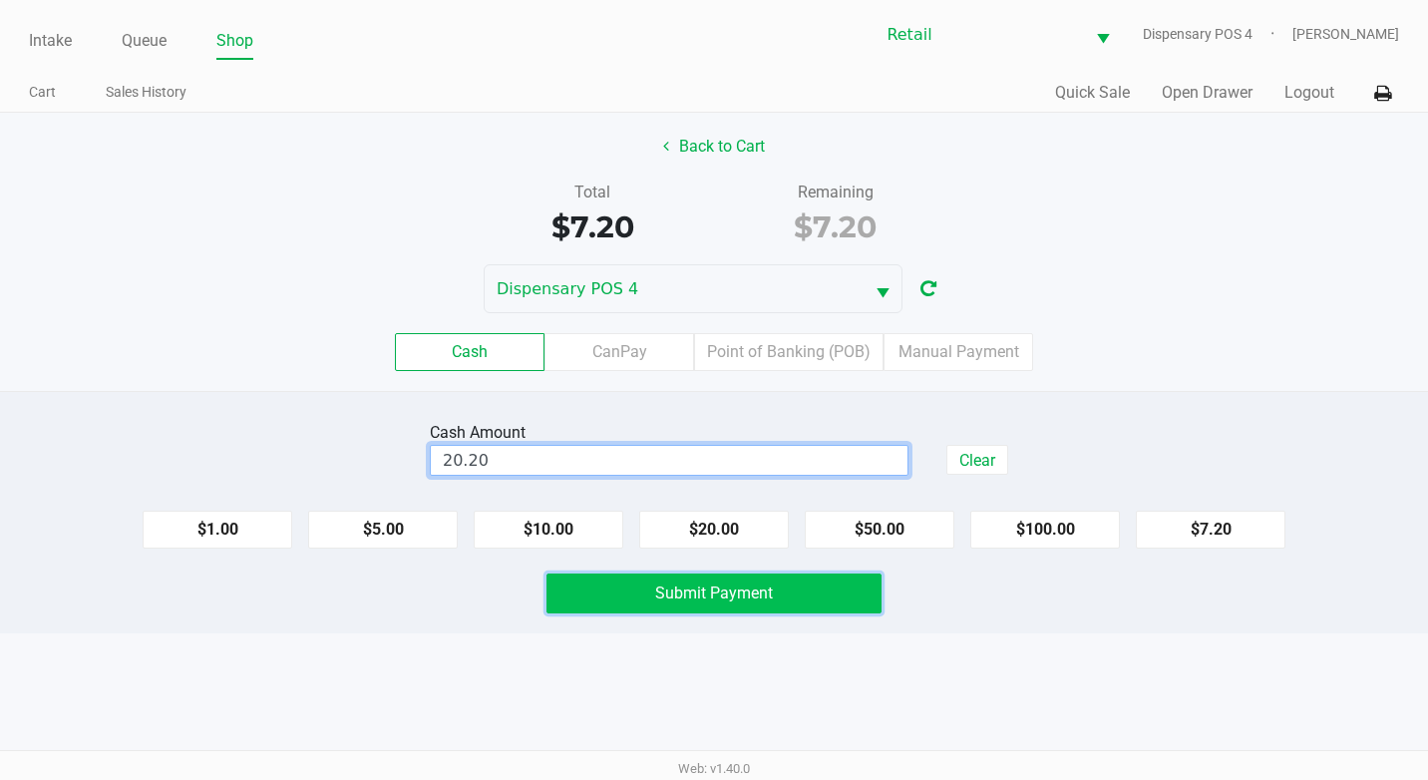
type input "$20.20"
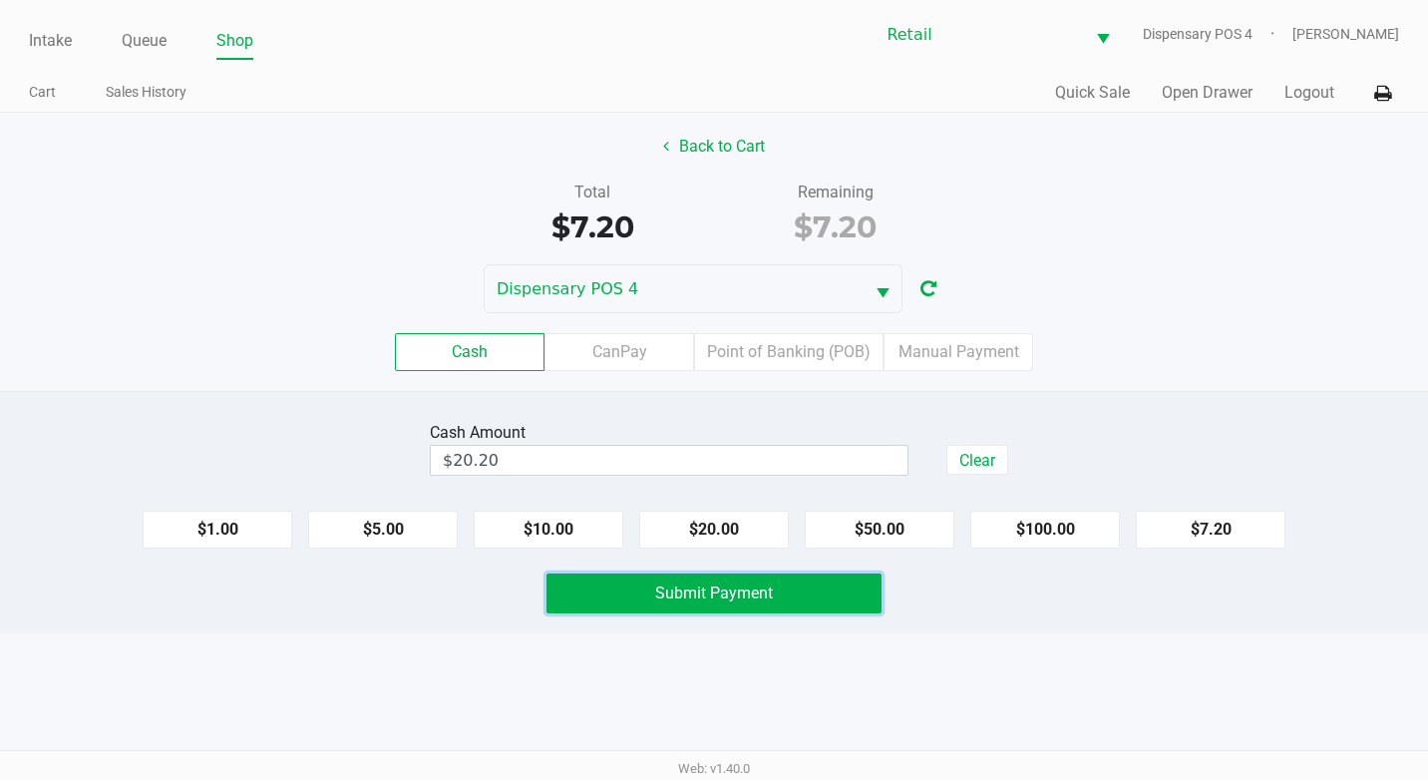
click at [817, 573] on button "Submit Payment" at bounding box center [713, 593] width 335 height 40
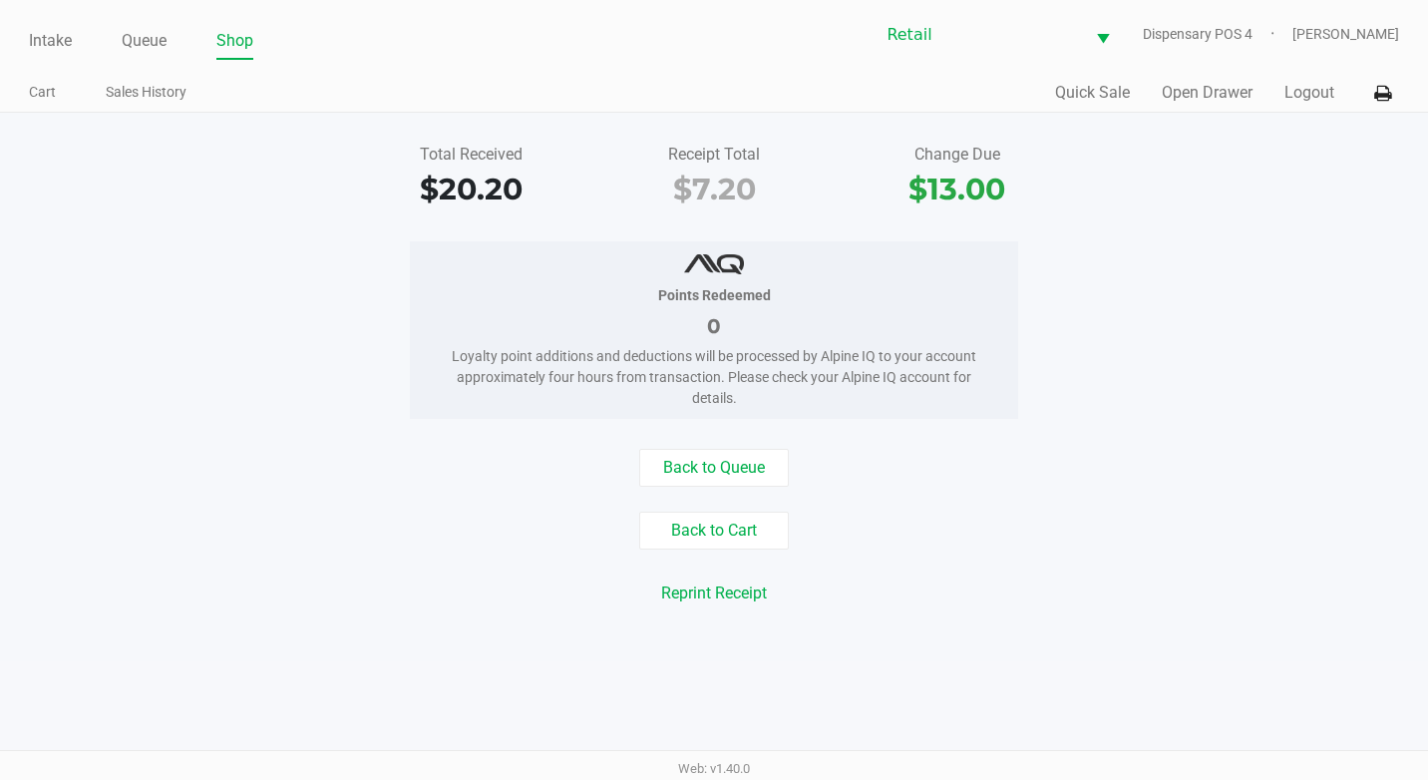
click at [169, 35] on ul "Intake Queue Shop" at bounding box center [371, 42] width 685 height 34
click at [147, 51] on link "Queue" at bounding box center [144, 41] width 45 height 28
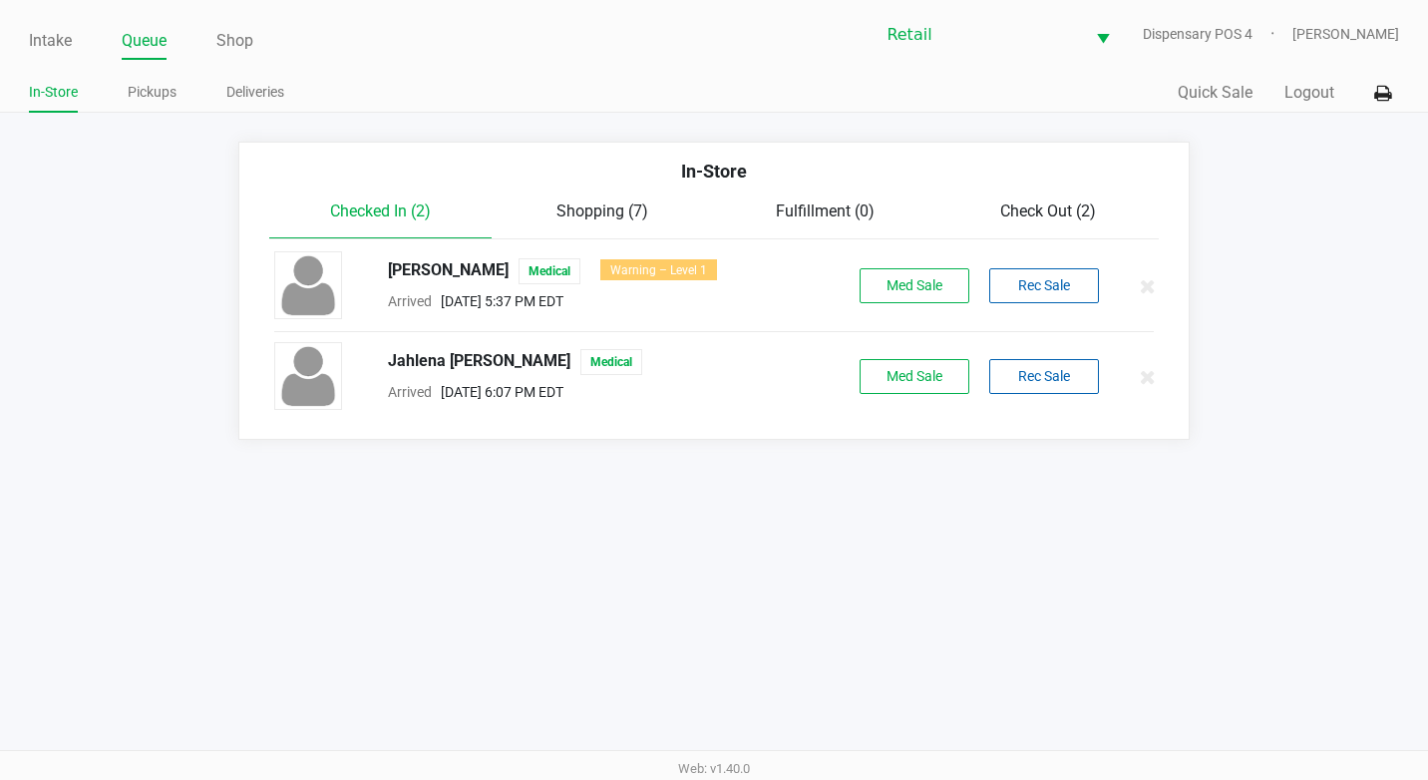
click at [1026, 218] on span "Check Out (2)" at bounding box center [1048, 210] width 96 height 19
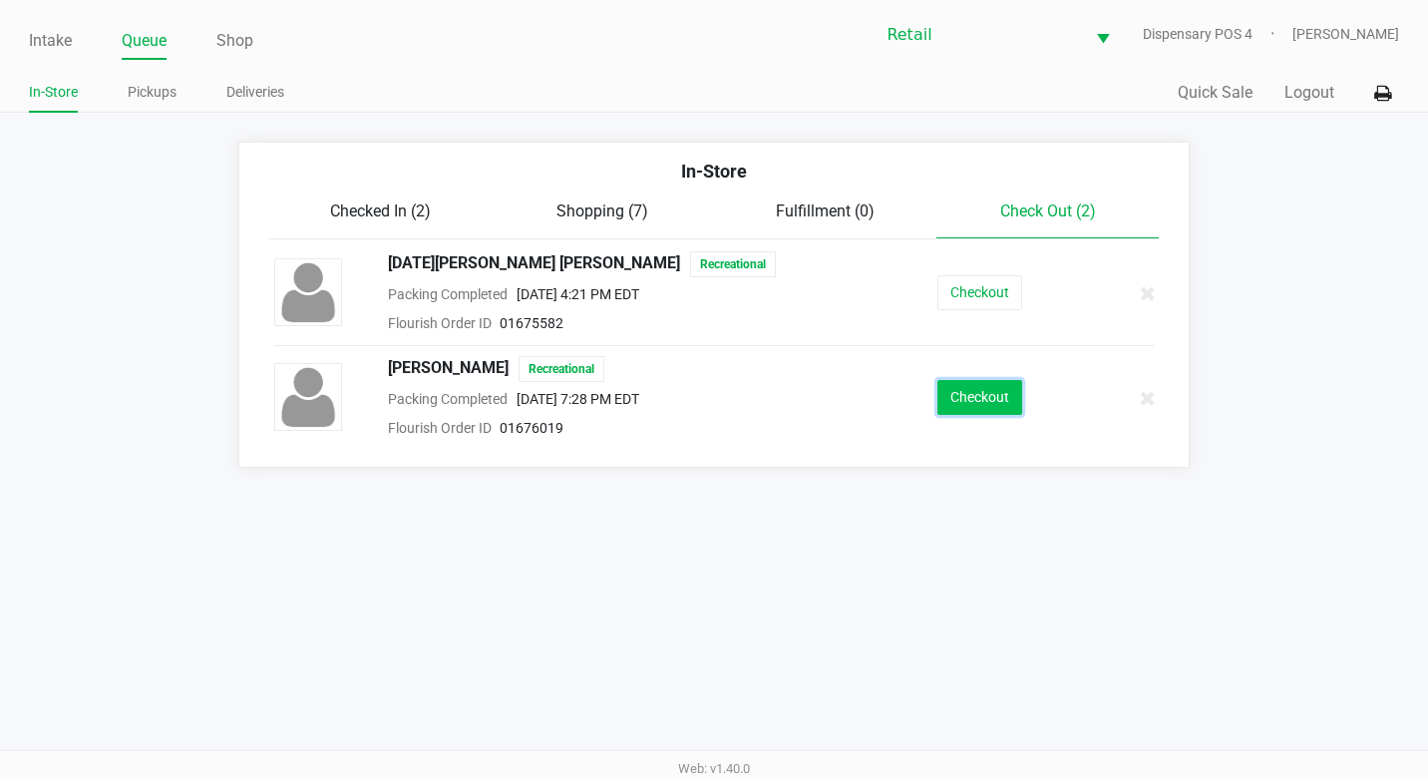
click at [1008, 393] on button "Checkout" at bounding box center [979, 397] width 85 height 35
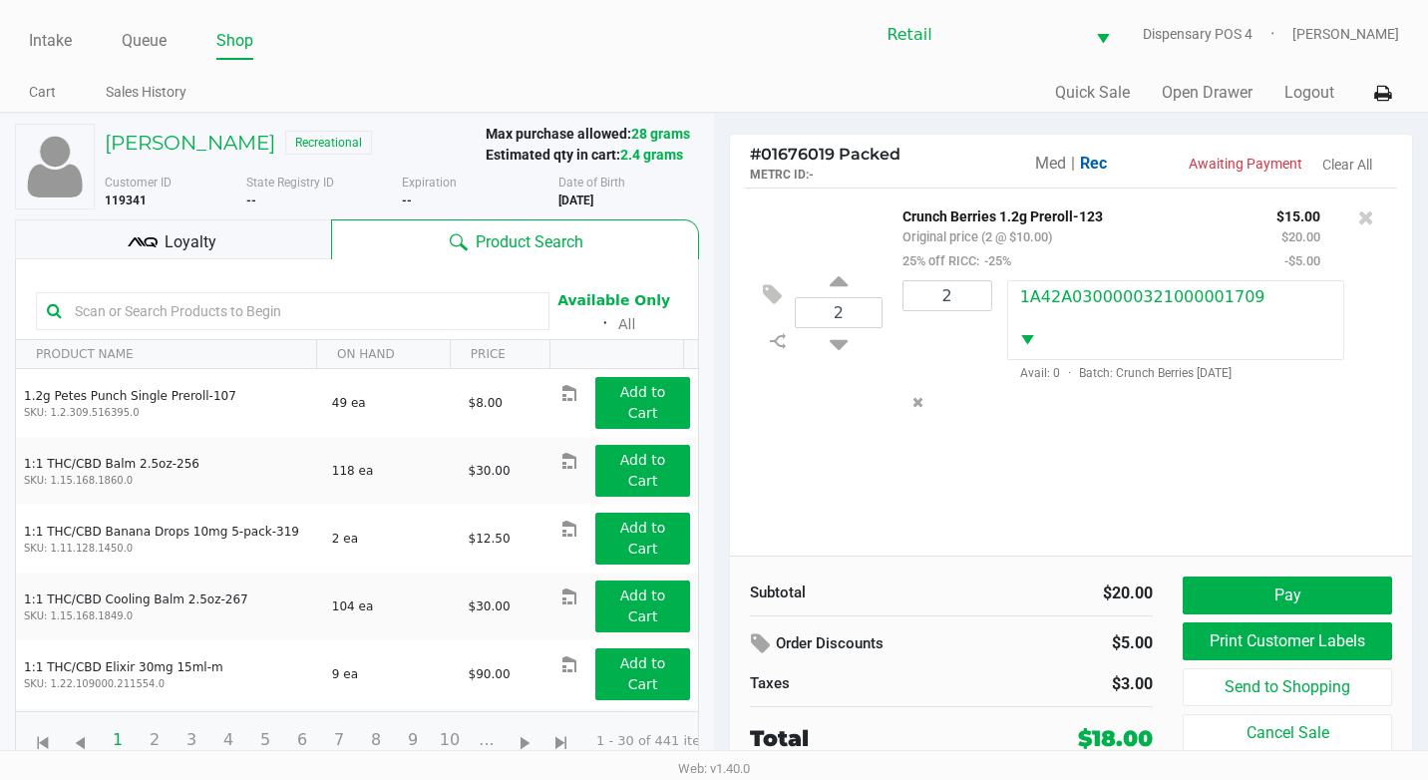
click at [1356, 223] on div at bounding box center [1366, 217] width 32 height 28
click at [1364, 216] on icon at bounding box center [1366, 217] width 16 height 20
click at [1296, 587] on button "Pay" at bounding box center [1287, 595] width 209 height 38
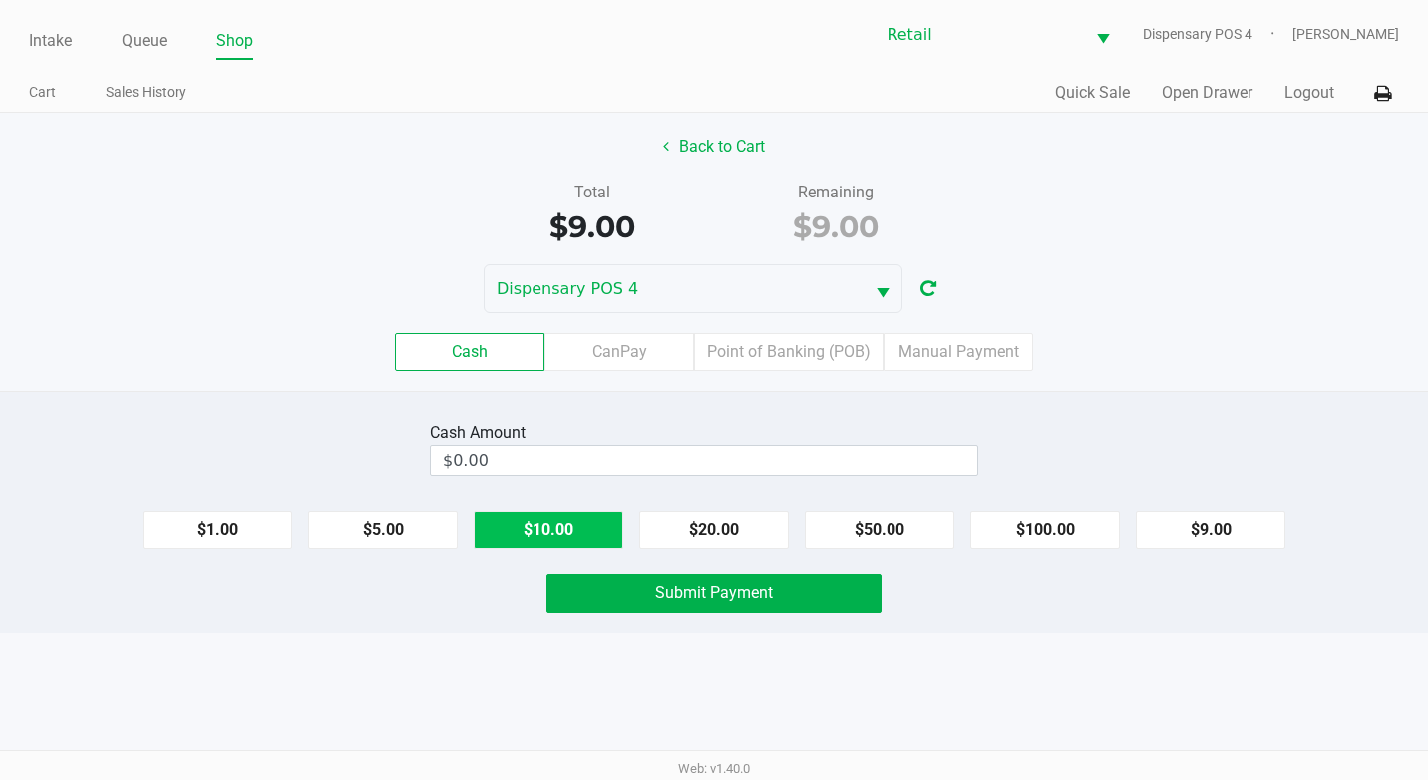
click at [552, 517] on button "$10.00" at bounding box center [549, 530] width 150 height 38
type input "$10.00"
click at [656, 596] on span "Submit Payment" at bounding box center [714, 592] width 118 height 19
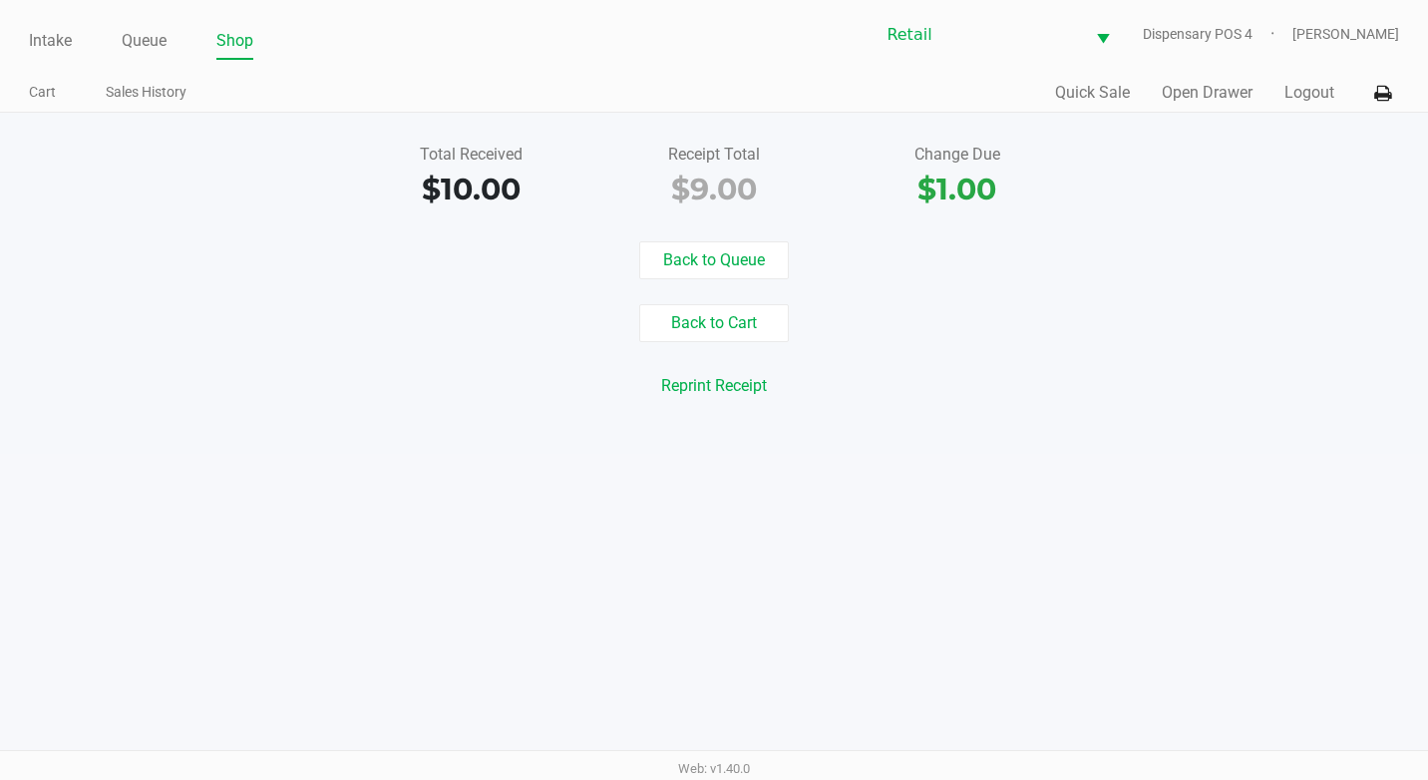
click at [172, 49] on ul "Intake Queue Shop" at bounding box center [371, 42] width 685 height 34
click at [147, 40] on link "Queue" at bounding box center [144, 41] width 45 height 28
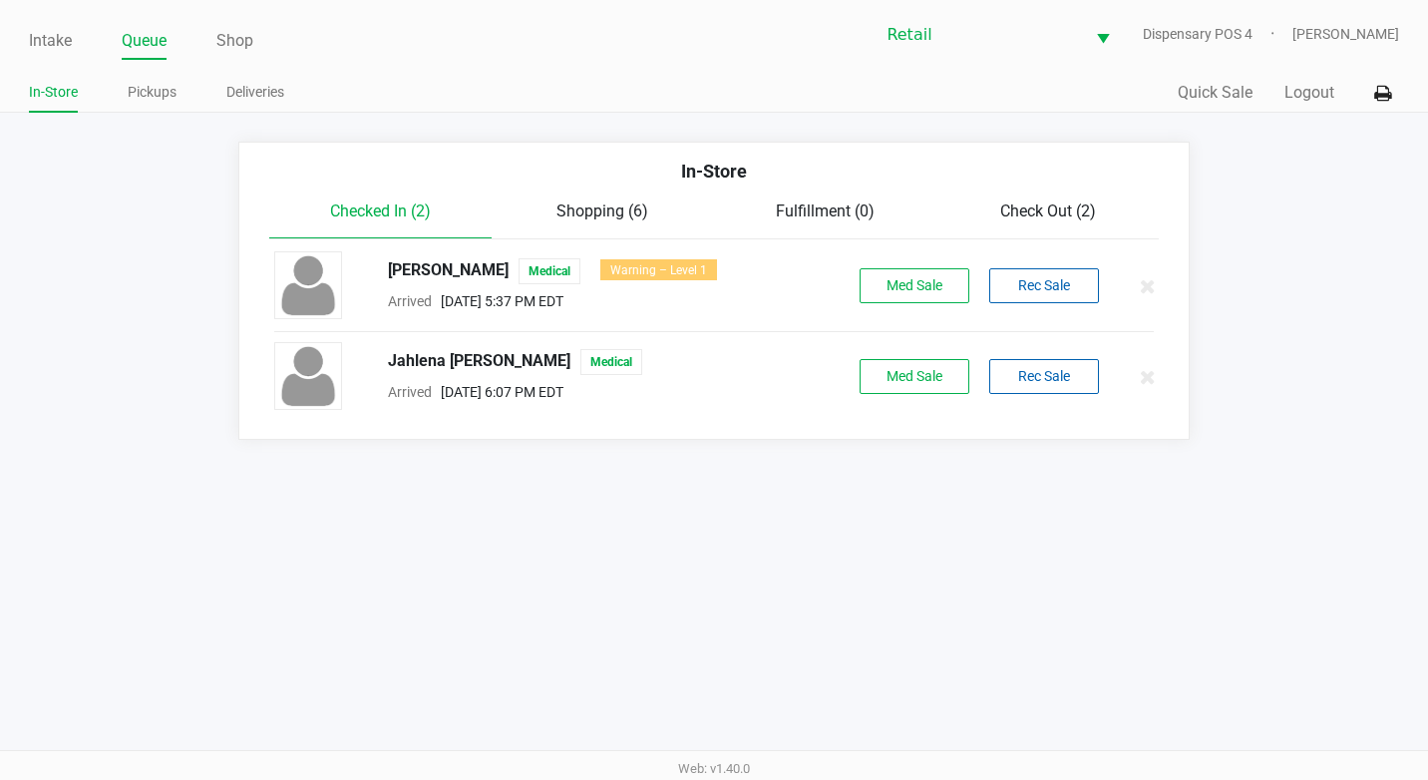
click at [1069, 226] on div "Checked In (2) Shopping (6) Fulfillment (0) Check Out (2)" at bounding box center [714, 219] width 890 height 40
click at [1049, 208] on span "Check Out (2)" at bounding box center [1048, 210] width 96 height 19
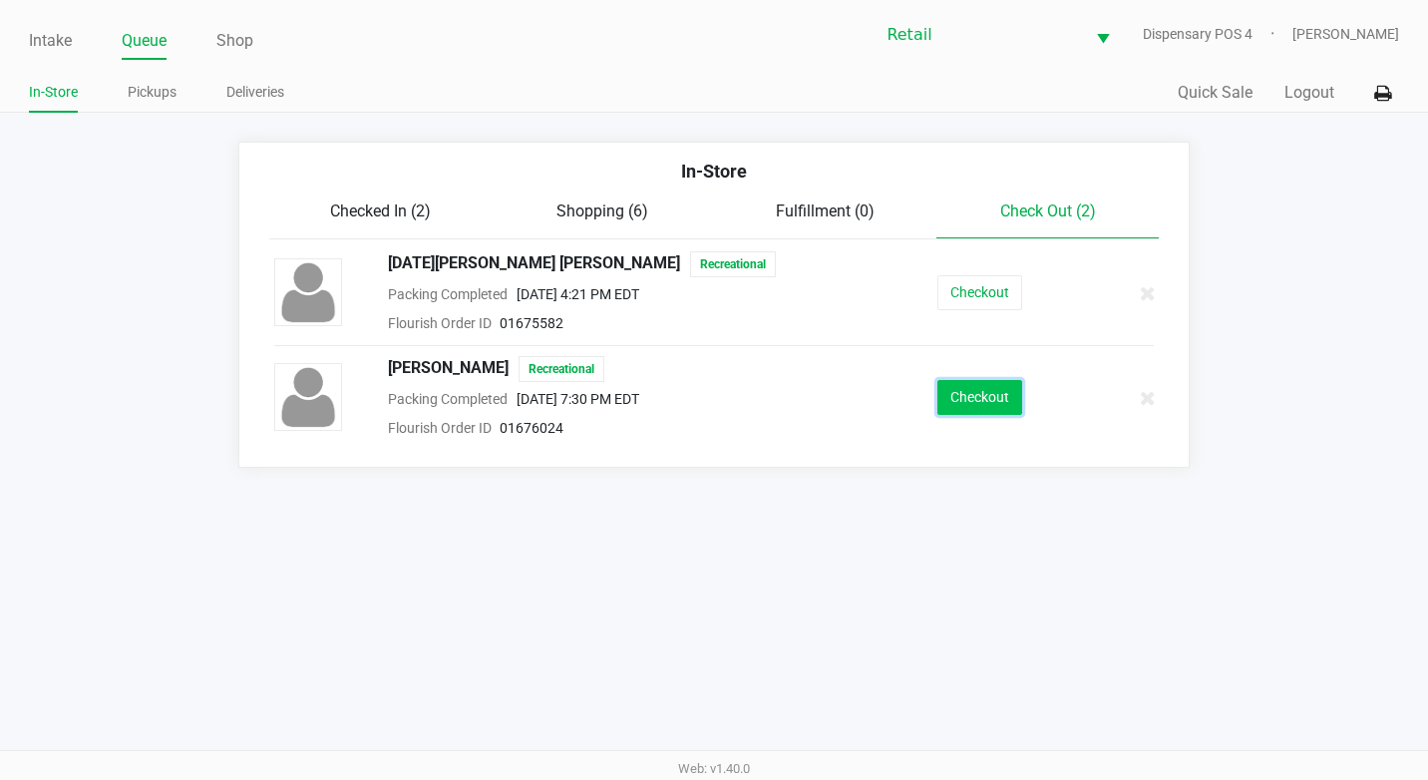
click at [963, 393] on button "Checkout" at bounding box center [979, 397] width 85 height 35
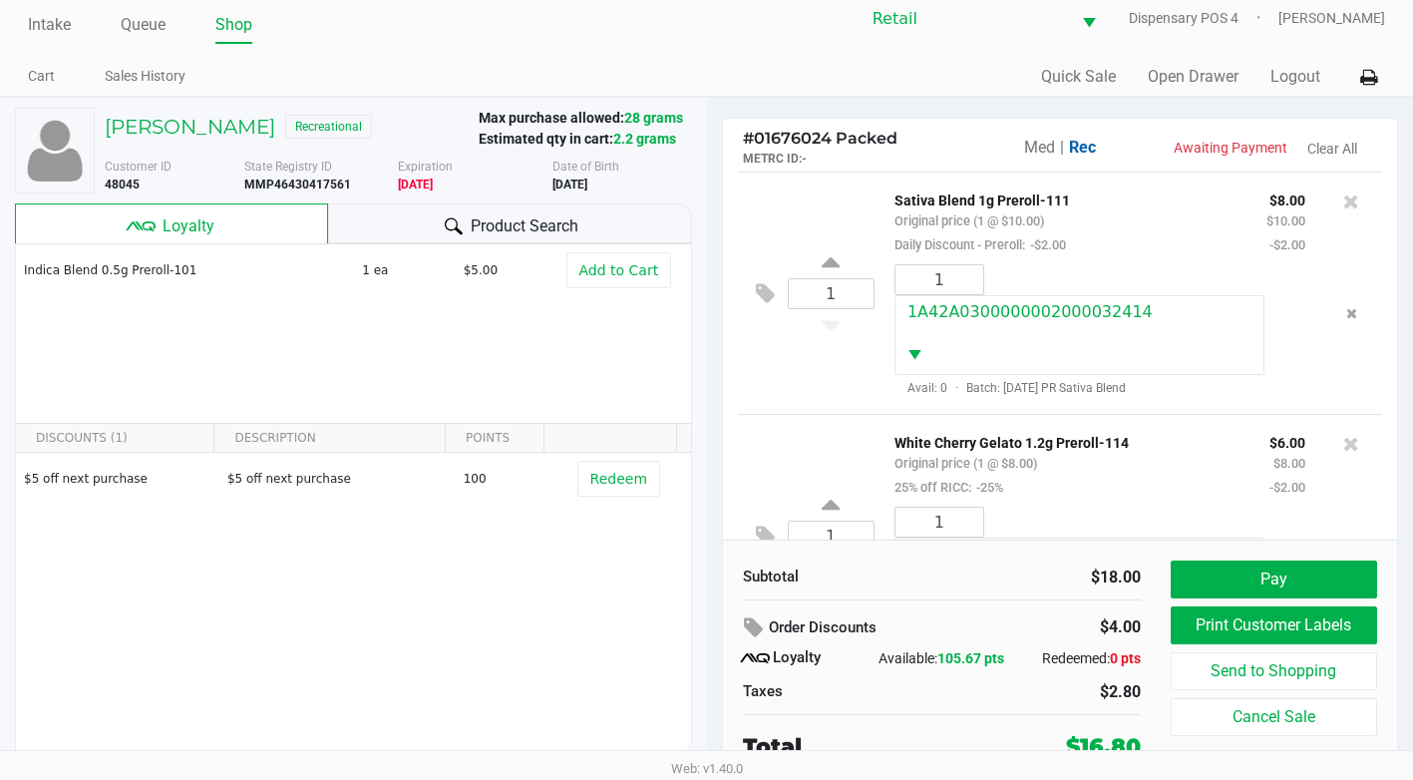
scroll to position [20, 0]
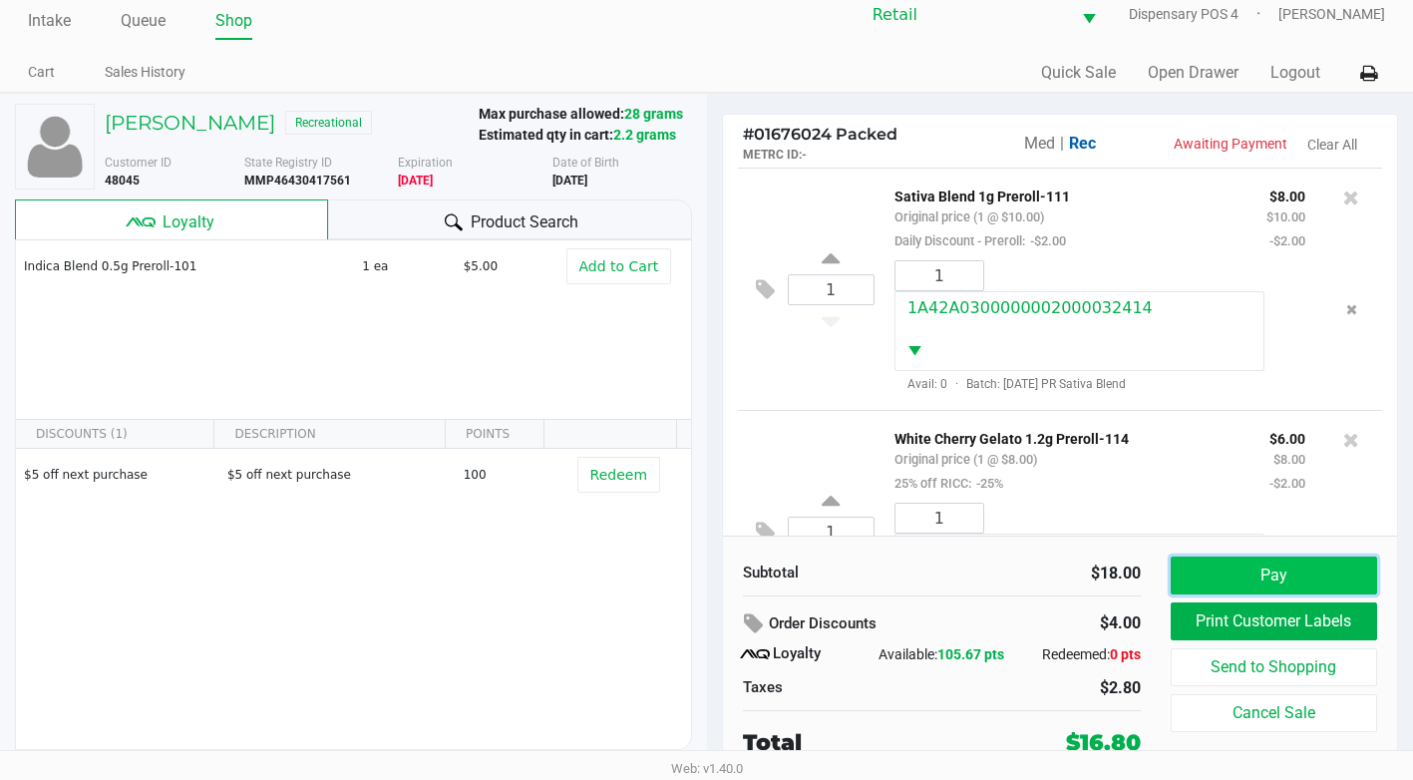
click at [1238, 583] on button "Pay" at bounding box center [1274, 575] width 206 height 38
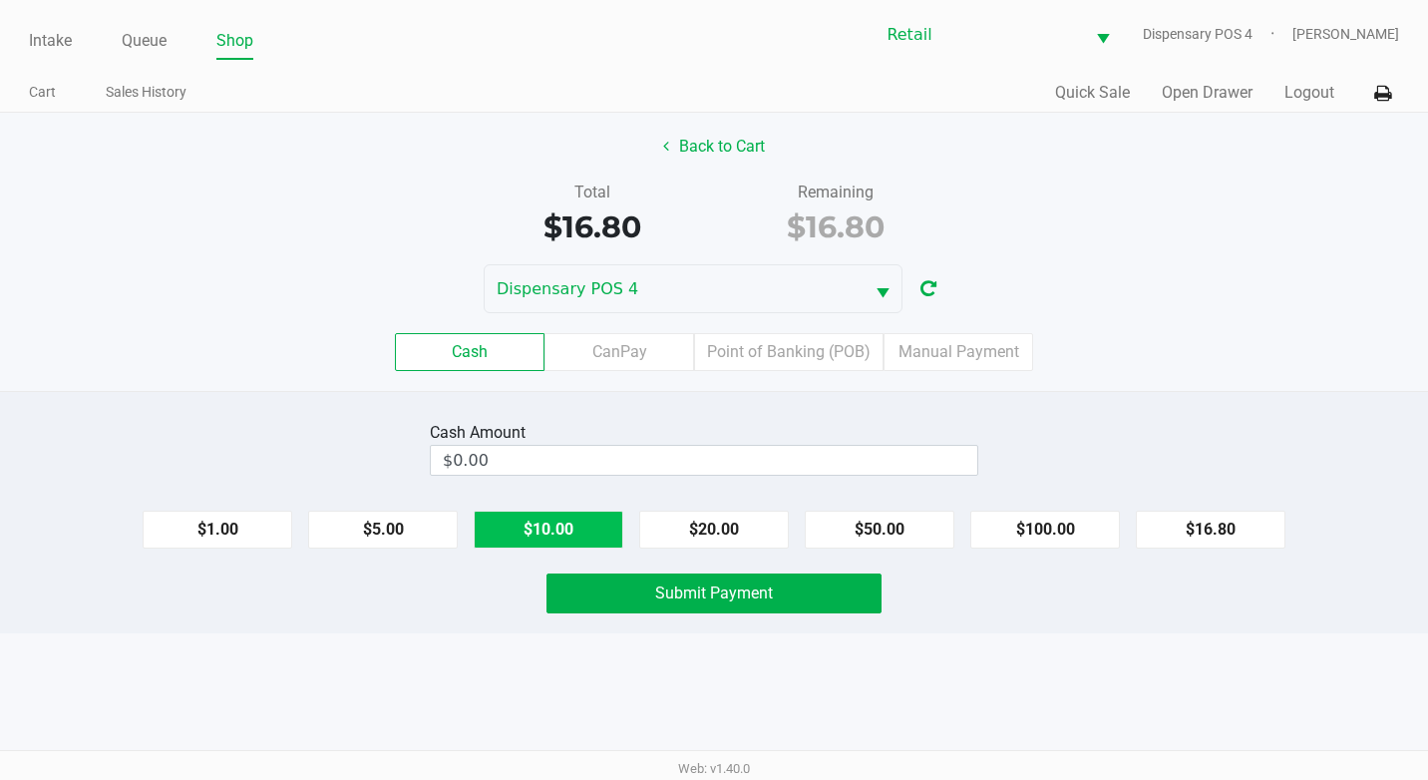
click at [543, 519] on button "$10.00" at bounding box center [549, 530] width 150 height 38
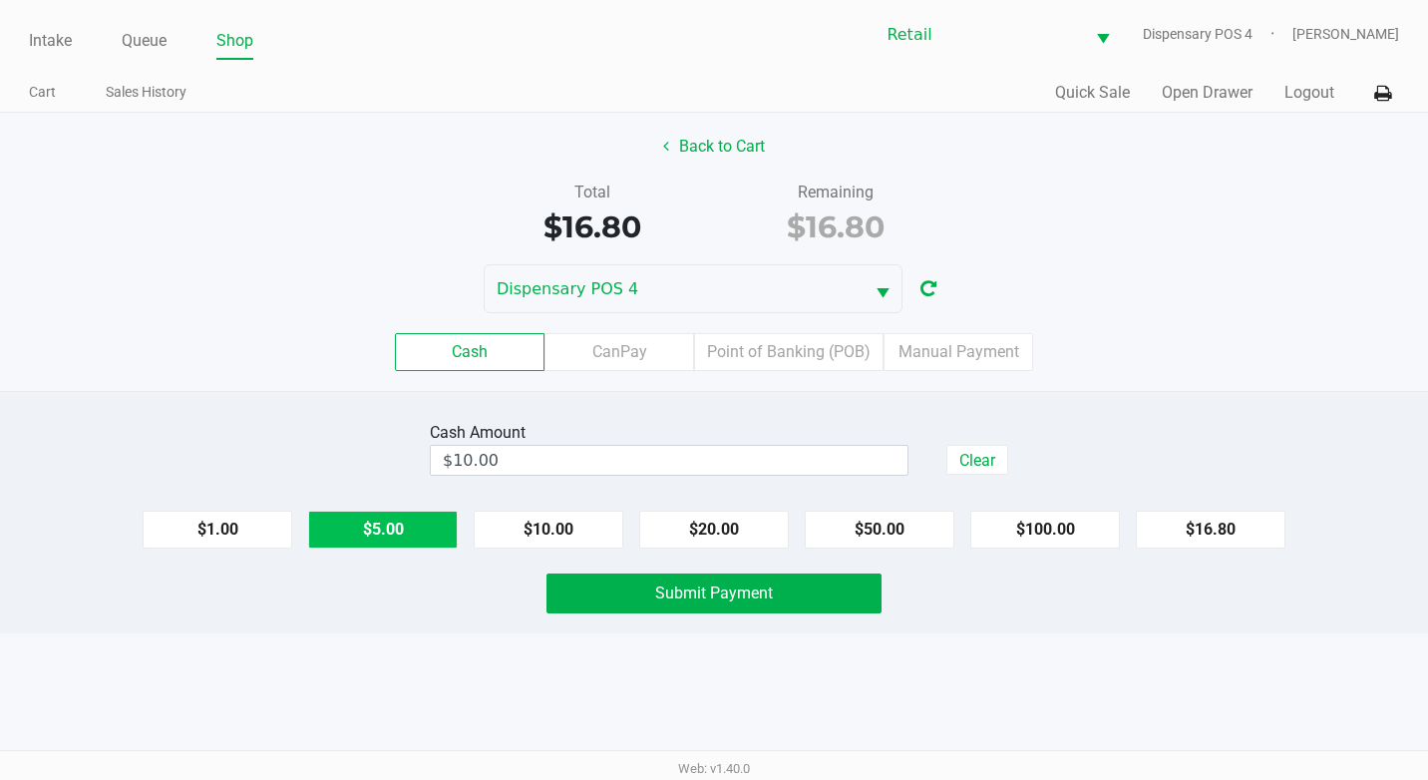
click at [409, 525] on button "$5.00" at bounding box center [383, 530] width 150 height 38
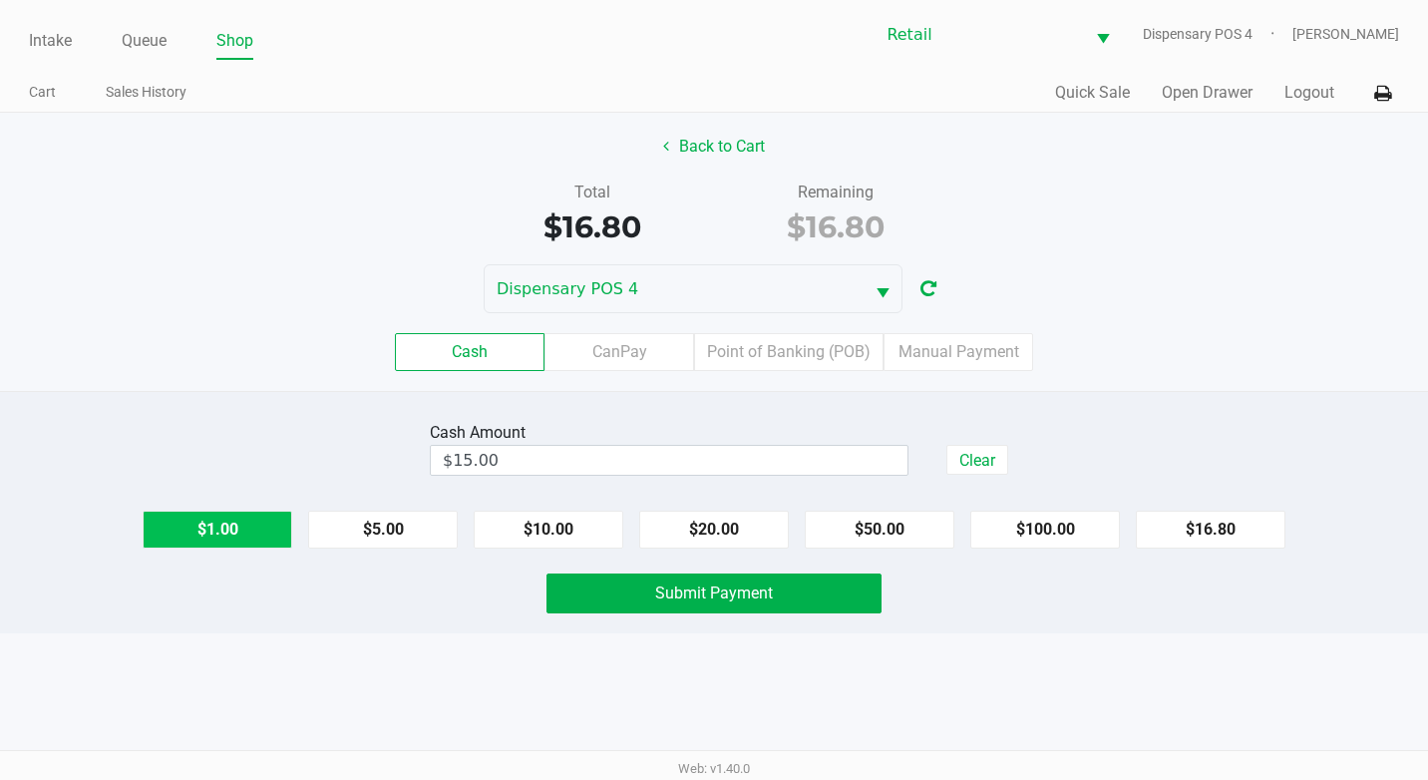
click at [251, 525] on button "$1.00" at bounding box center [218, 530] width 150 height 38
type input "$17.00"
click at [842, 594] on button "Submit Payment" at bounding box center [713, 593] width 335 height 40
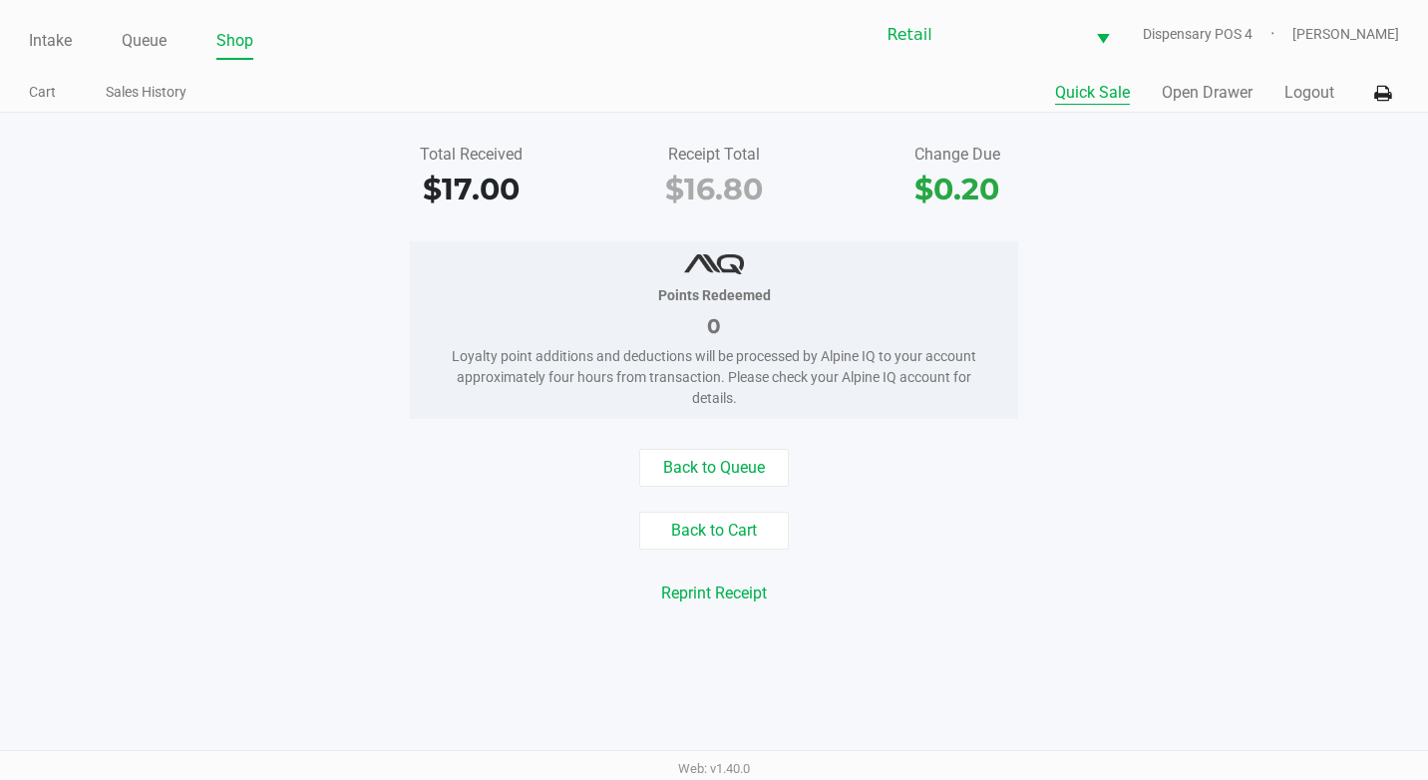
click at [1088, 82] on button "Quick Sale" at bounding box center [1092, 93] width 75 height 24
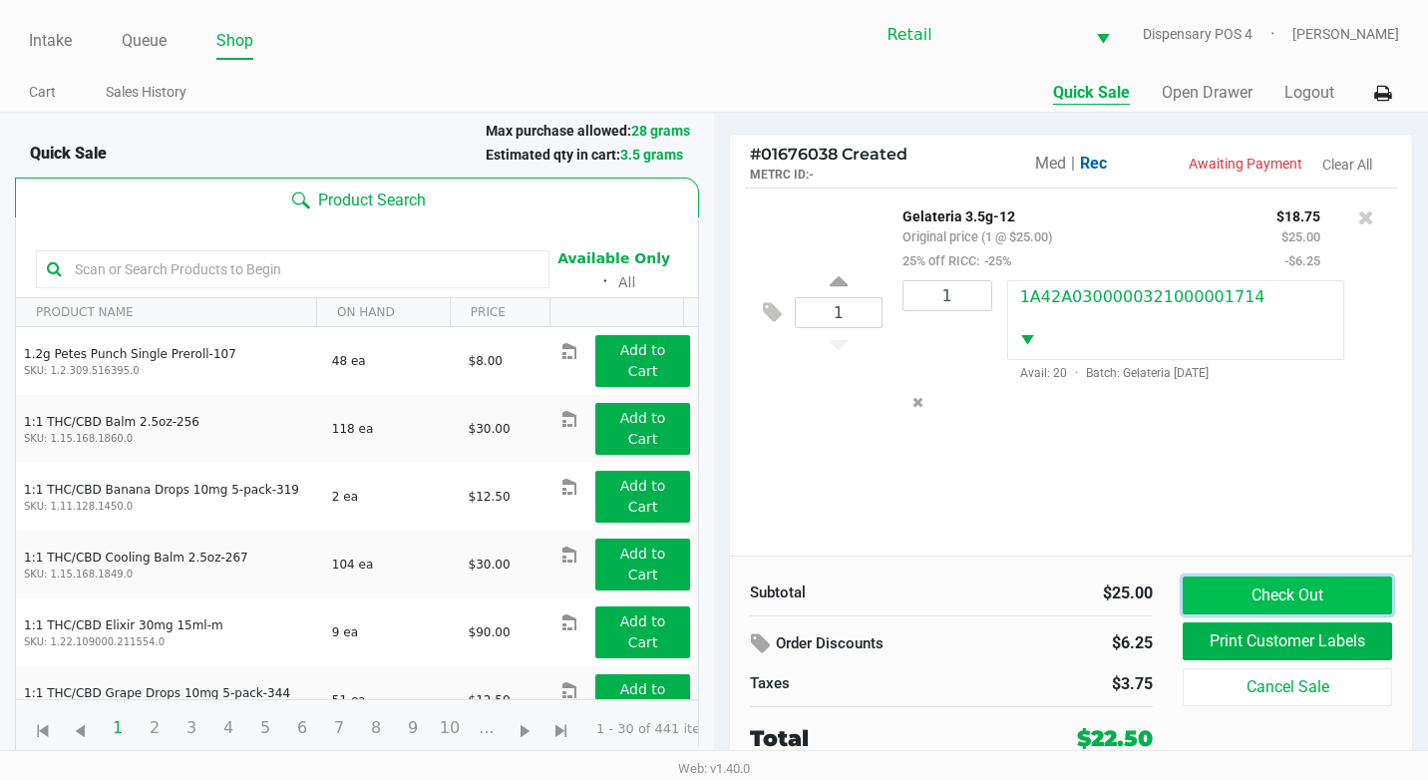
click at [1282, 593] on button "Check Out" at bounding box center [1287, 595] width 209 height 38
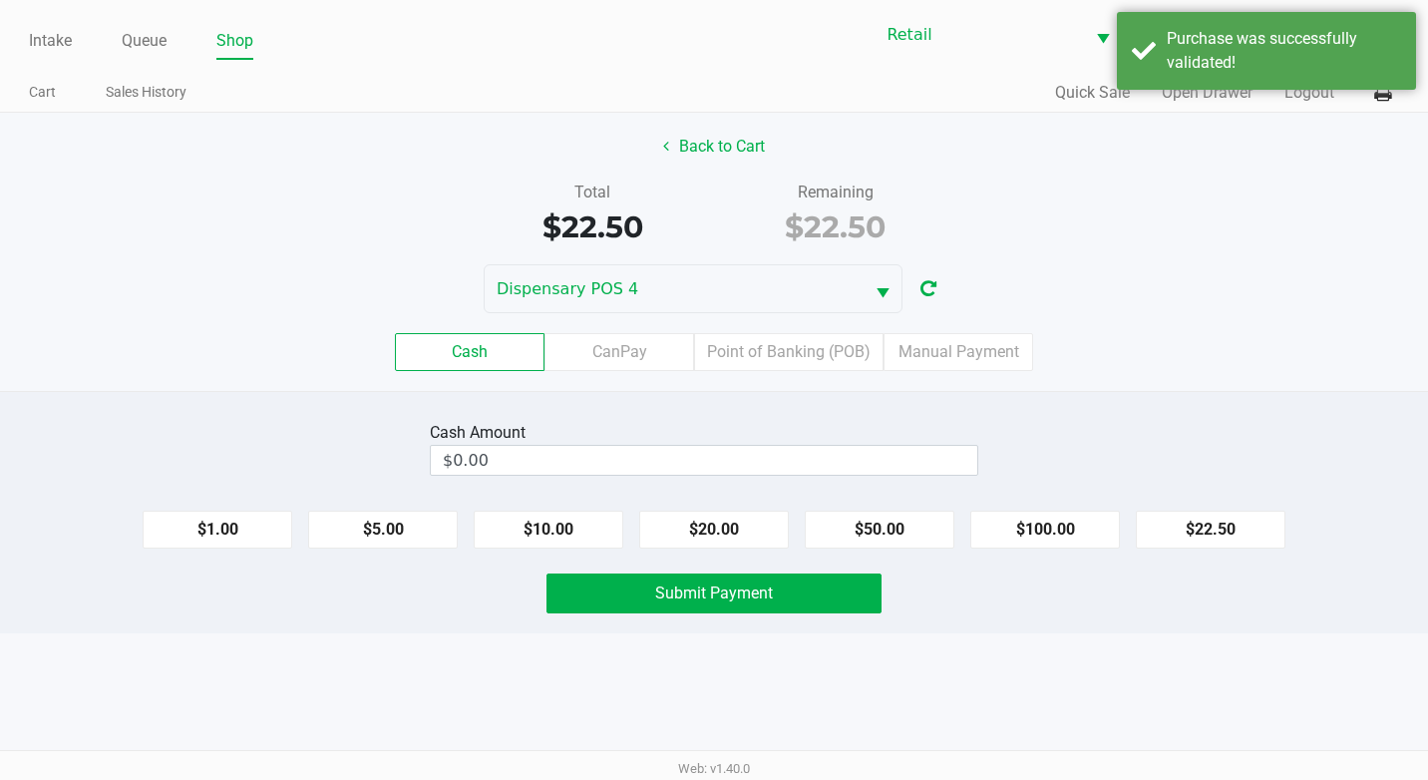
click at [773, 371] on div "Cash CanPay Point of Banking (POB) Manual Payment" at bounding box center [714, 352] width 1458 height 78
click at [799, 356] on label "Point of Banking (POB)" at bounding box center [788, 352] width 189 height 38
click at [0, 0] on 7 "Point of Banking (POB)" at bounding box center [0, 0] width 0 height 0
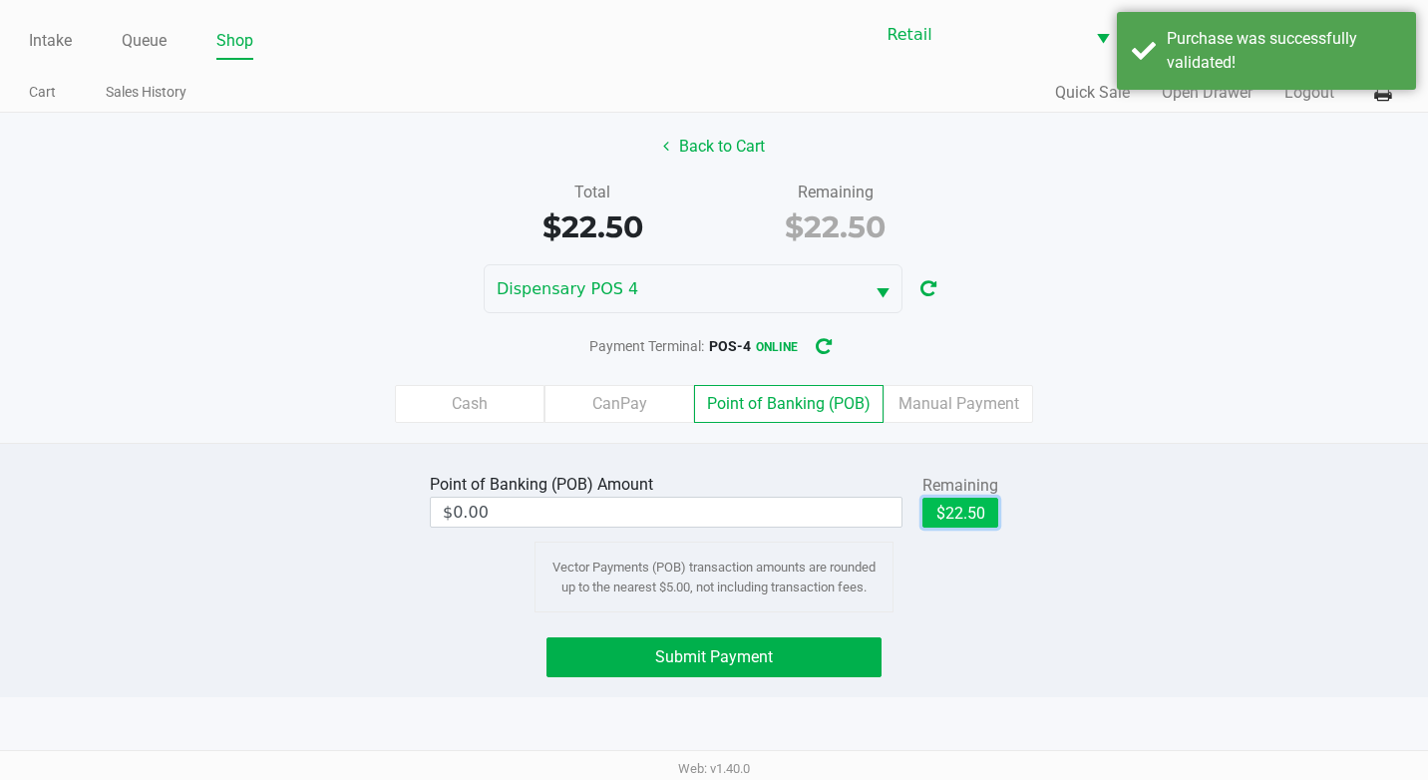
click at [984, 516] on button "$22.50" at bounding box center [960, 513] width 76 height 30
type input "$22.50"
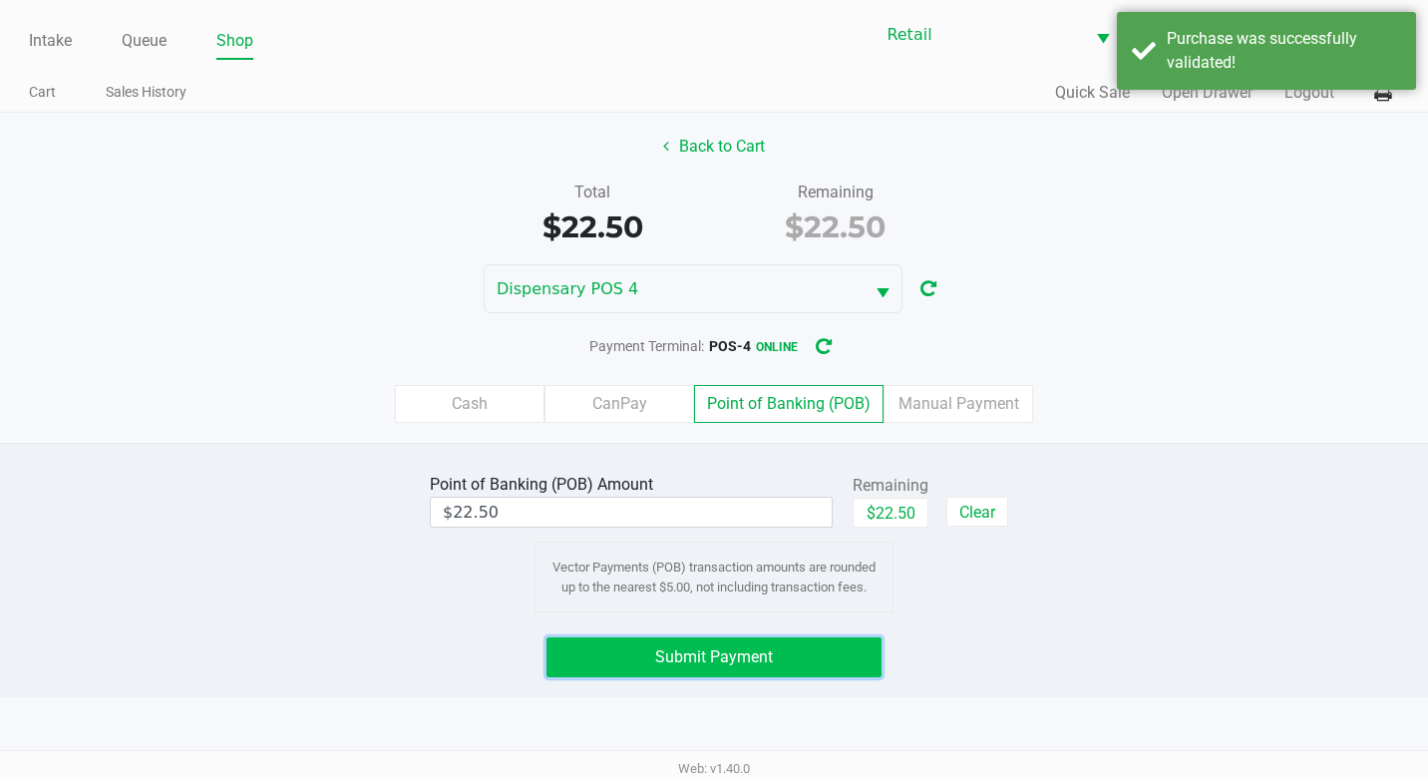
click at [821, 660] on button "Submit Payment" at bounding box center [713, 657] width 335 height 40
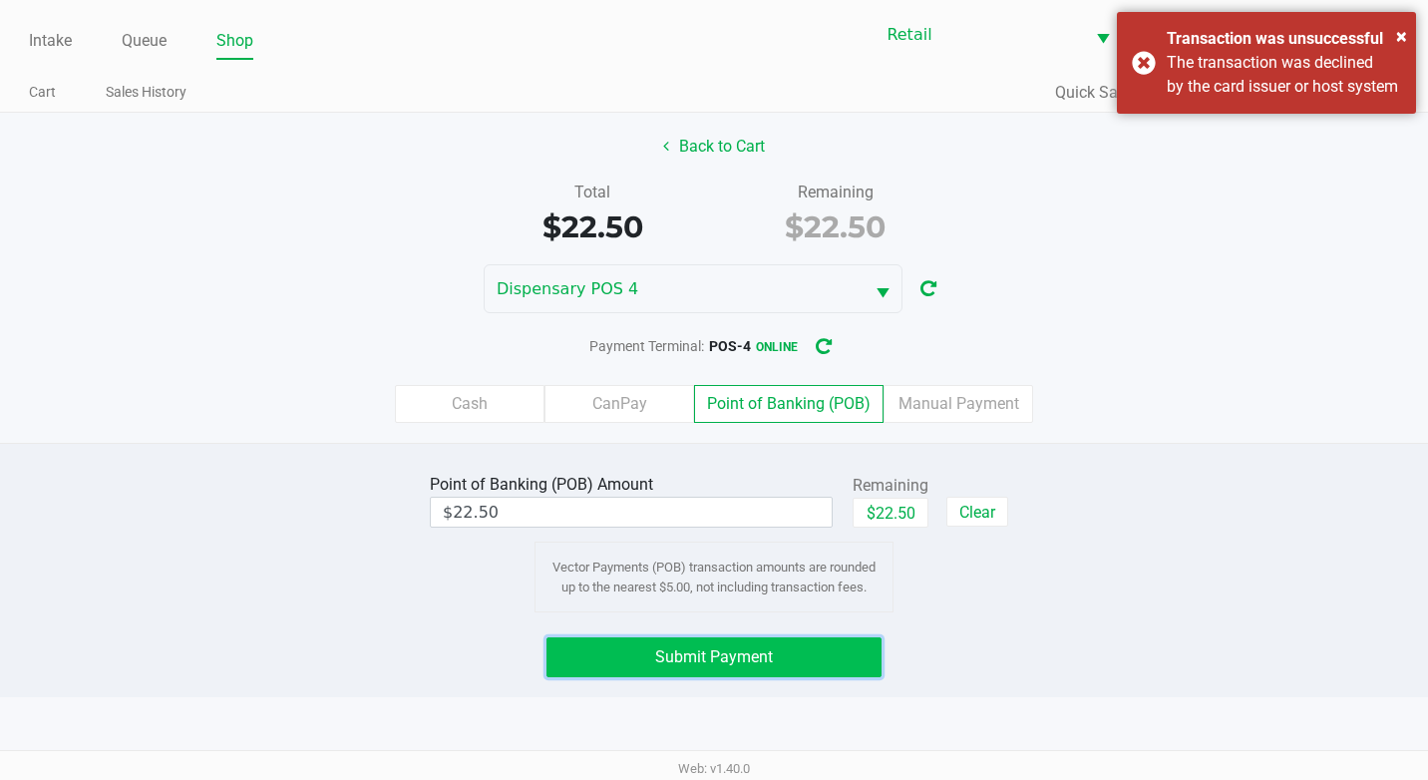
click at [754, 649] on span "Submit Payment" at bounding box center [714, 656] width 118 height 19
click at [850, 652] on button "Submit Payment" at bounding box center [713, 657] width 335 height 40
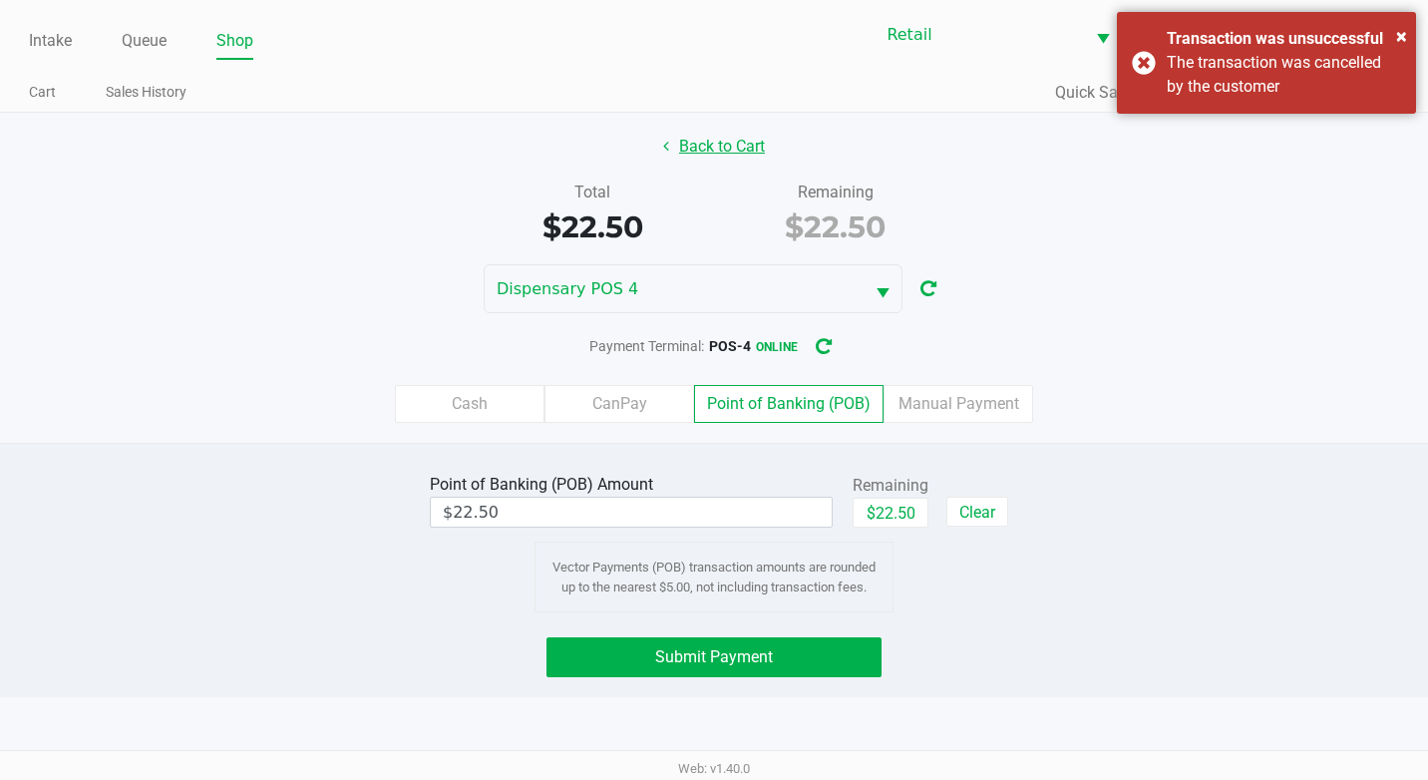
click at [750, 146] on button "Back to Cart" at bounding box center [714, 147] width 128 height 38
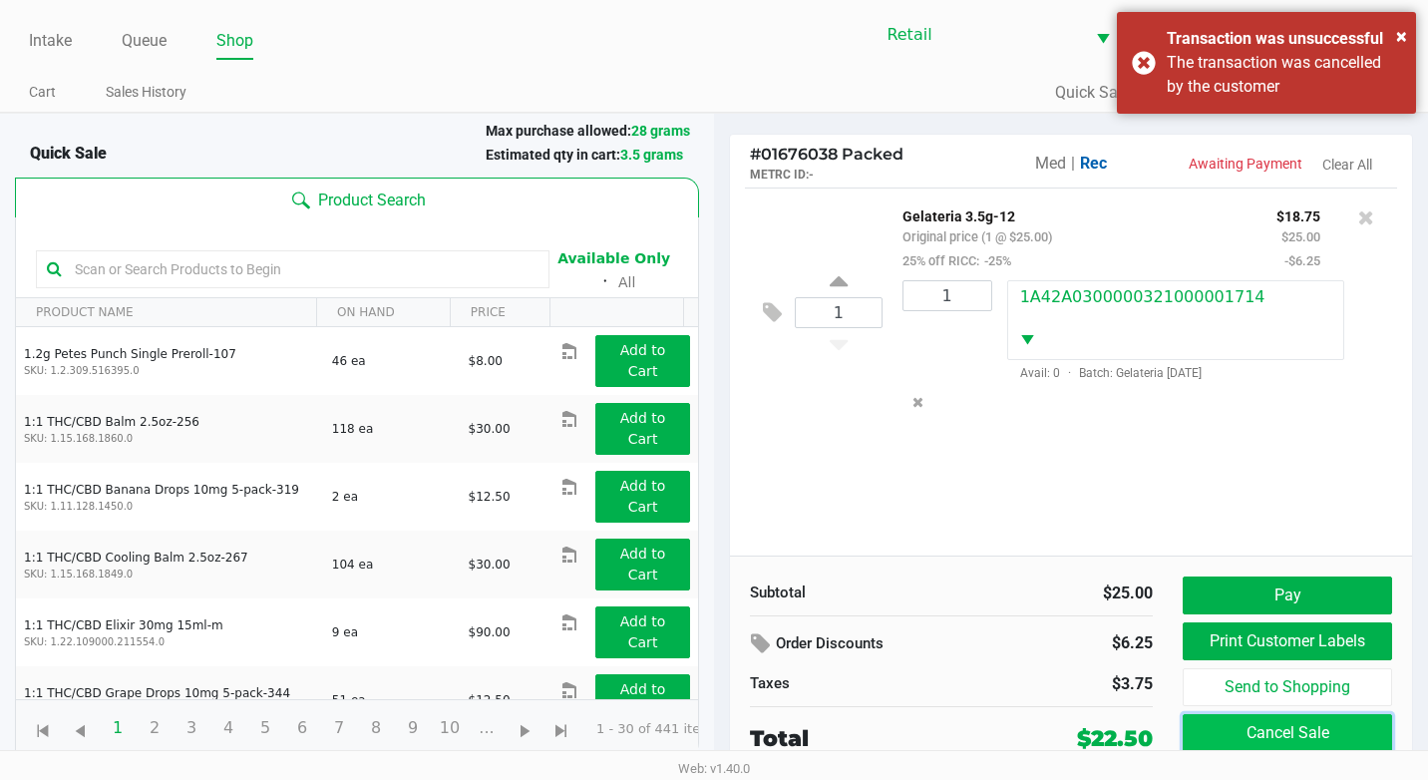
click at [1349, 738] on button "Cancel Sale" at bounding box center [1287, 733] width 209 height 38
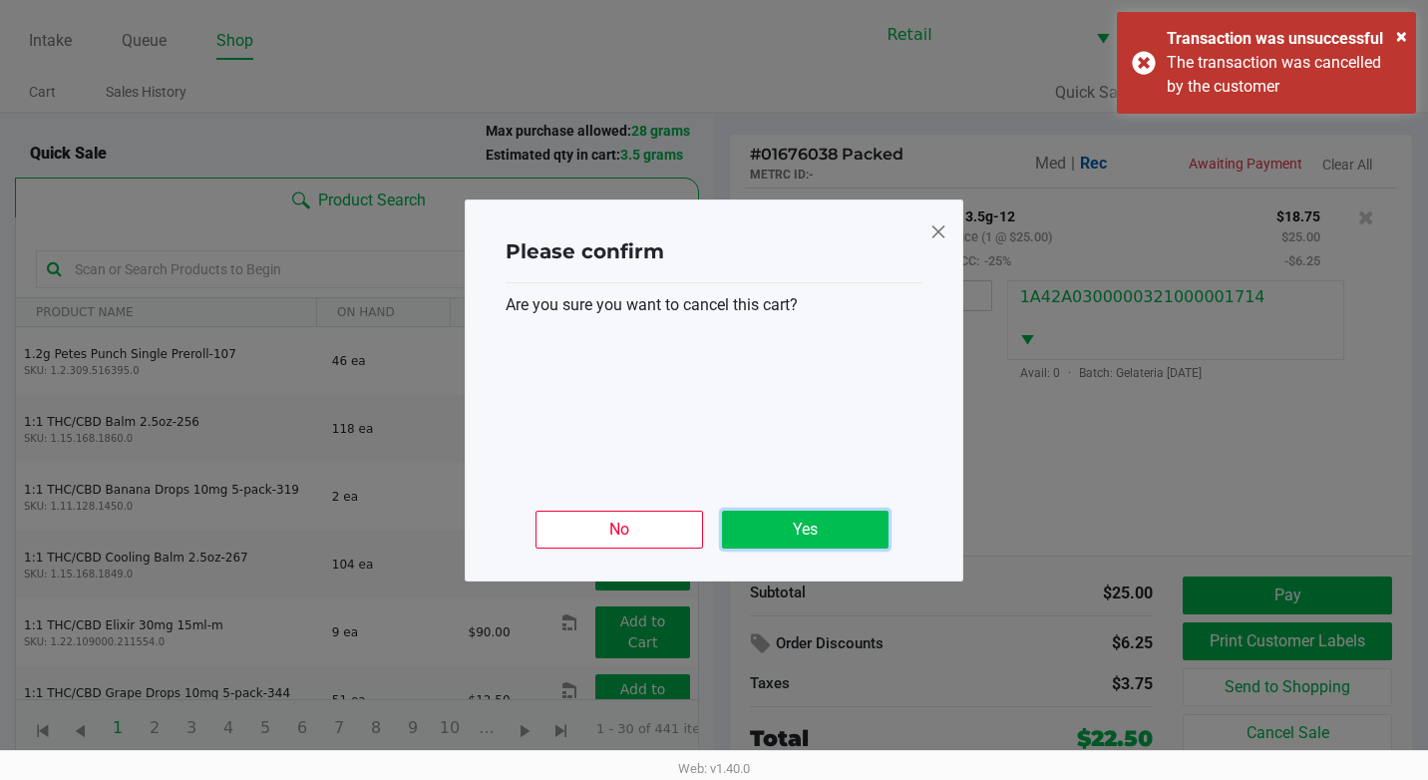
click at [859, 540] on button "Yes" at bounding box center [805, 530] width 167 height 38
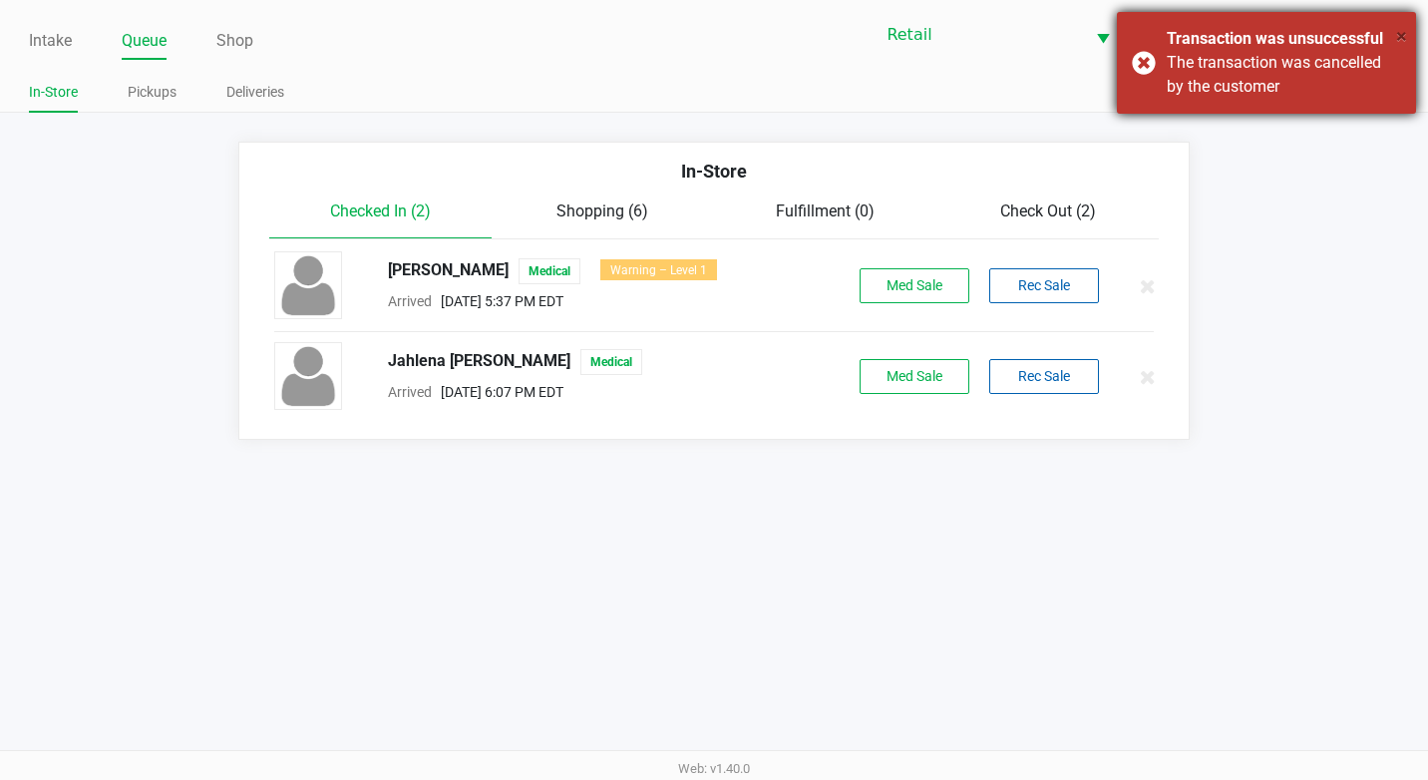
click at [1397, 42] on span "×" at bounding box center [1401, 36] width 11 height 24
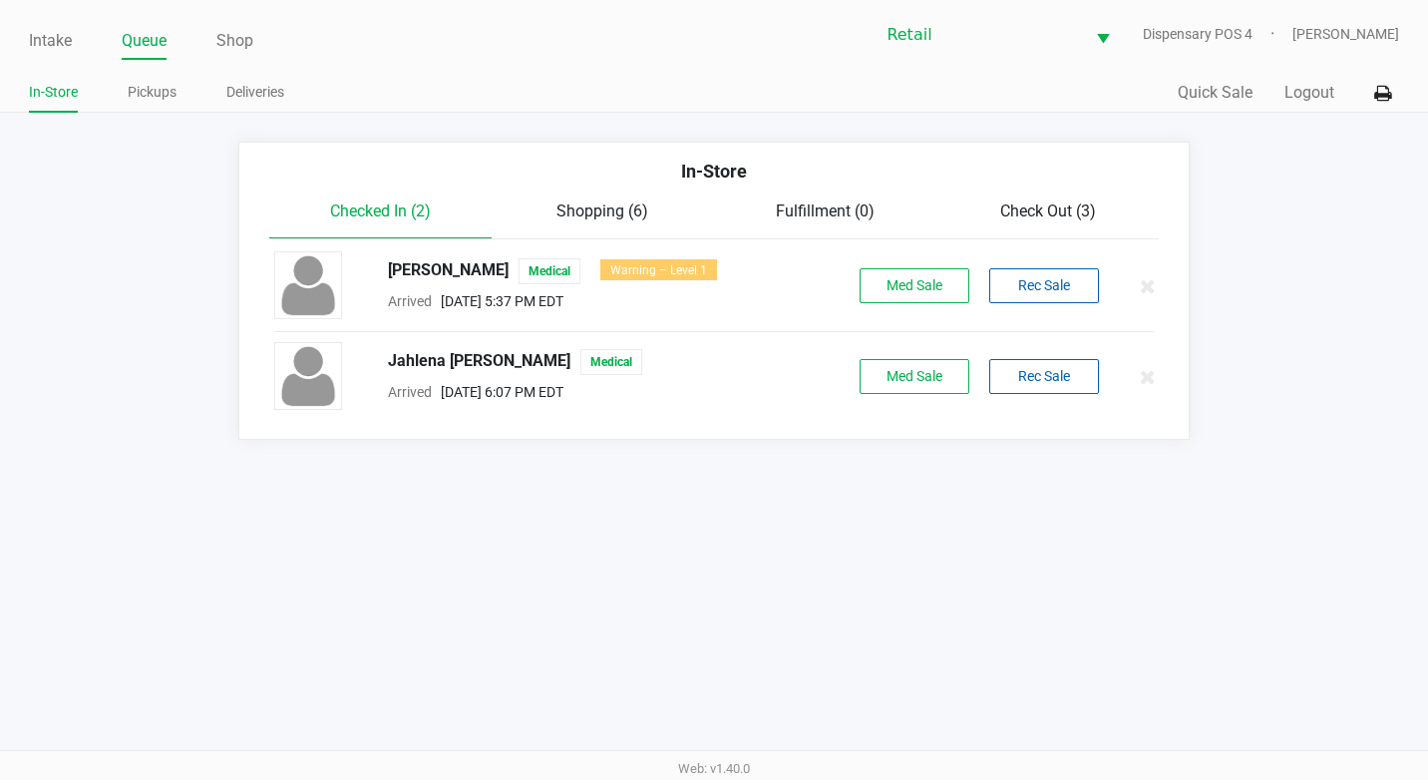
click at [143, 76] on div "In-Store Pickups Deliveries" at bounding box center [371, 93] width 685 height 37
click at [143, 81] on link "Pickups" at bounding box center [152, 92] width 49 height 25
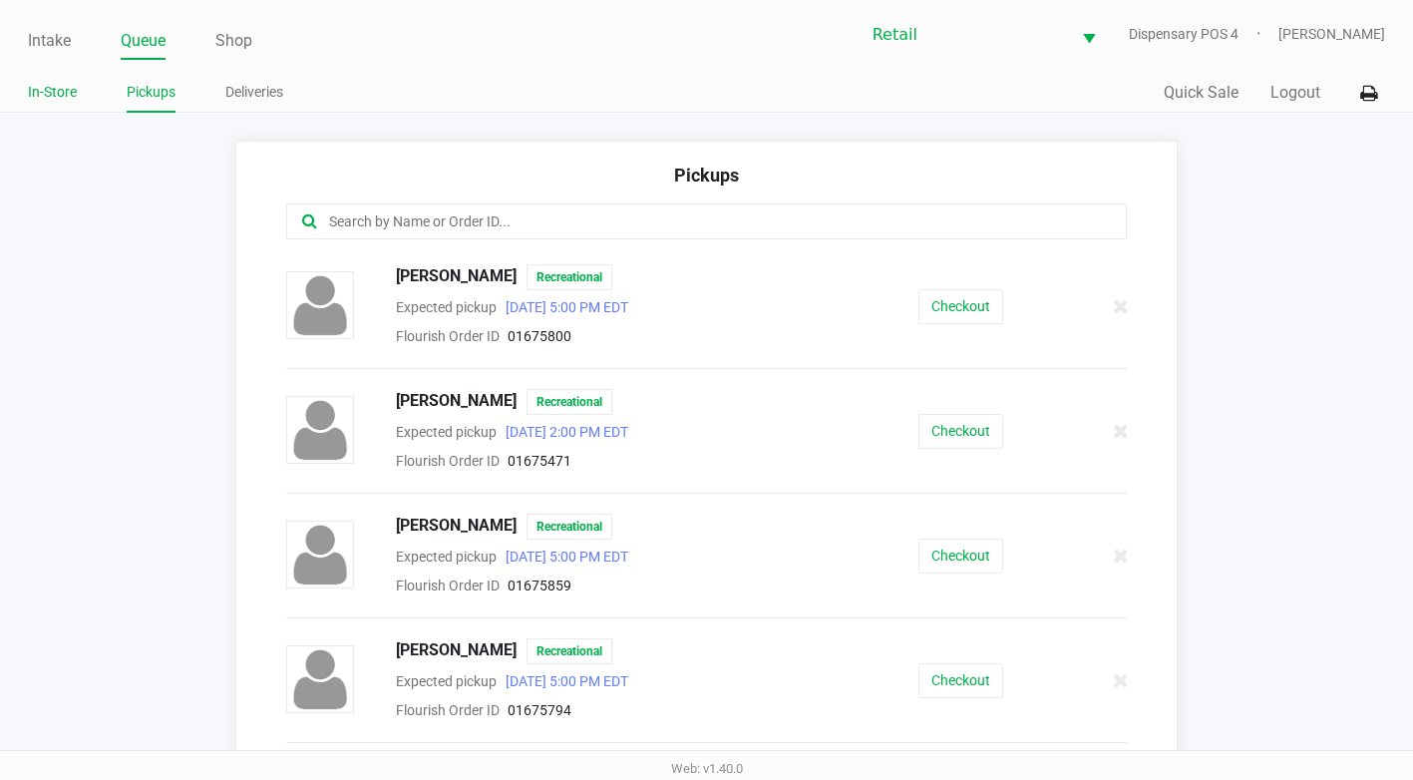
click at [43, 102] on link "In-Store" at bounding box center [52, 92] width 49 height 25
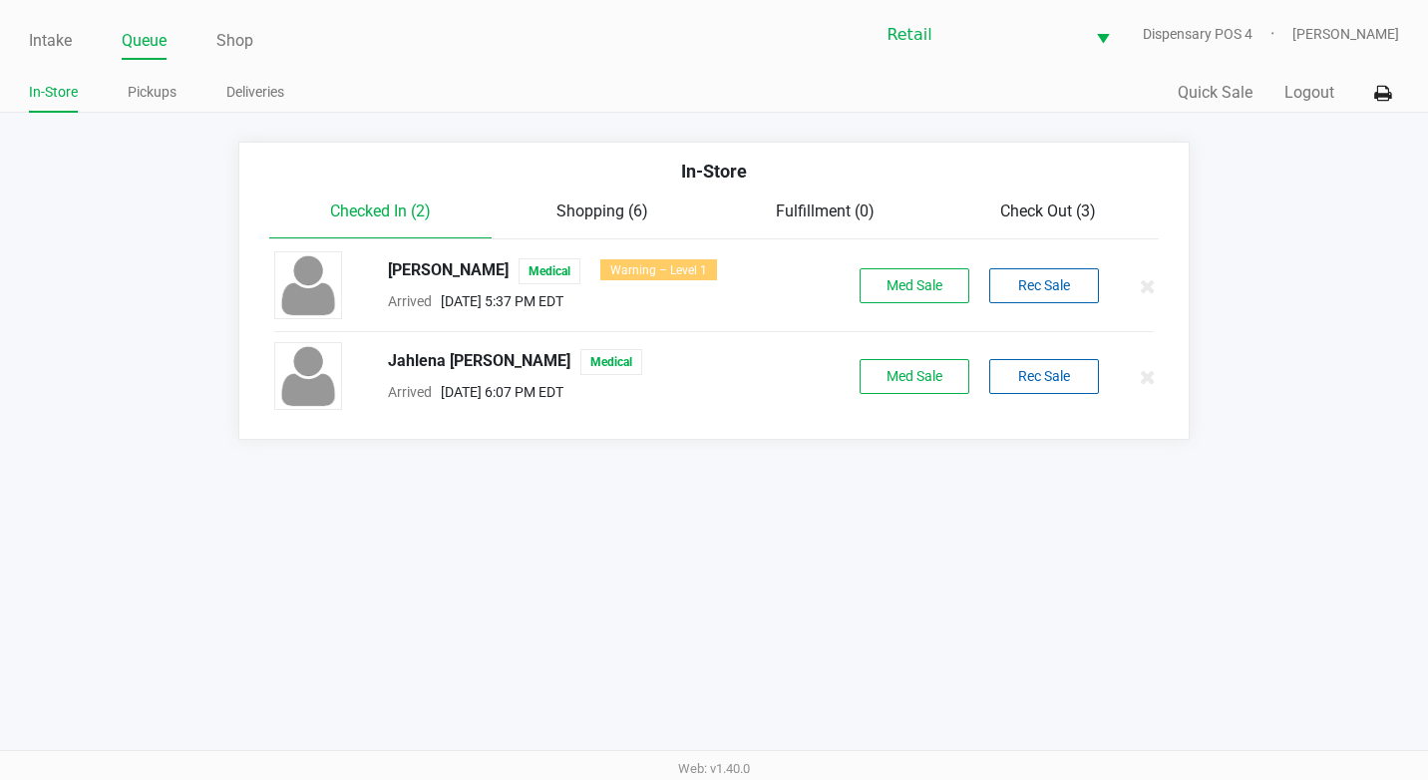
click at [1061, 211] on span "Check Out (3)" at bounding box center [1048, 210] width 96 height 19
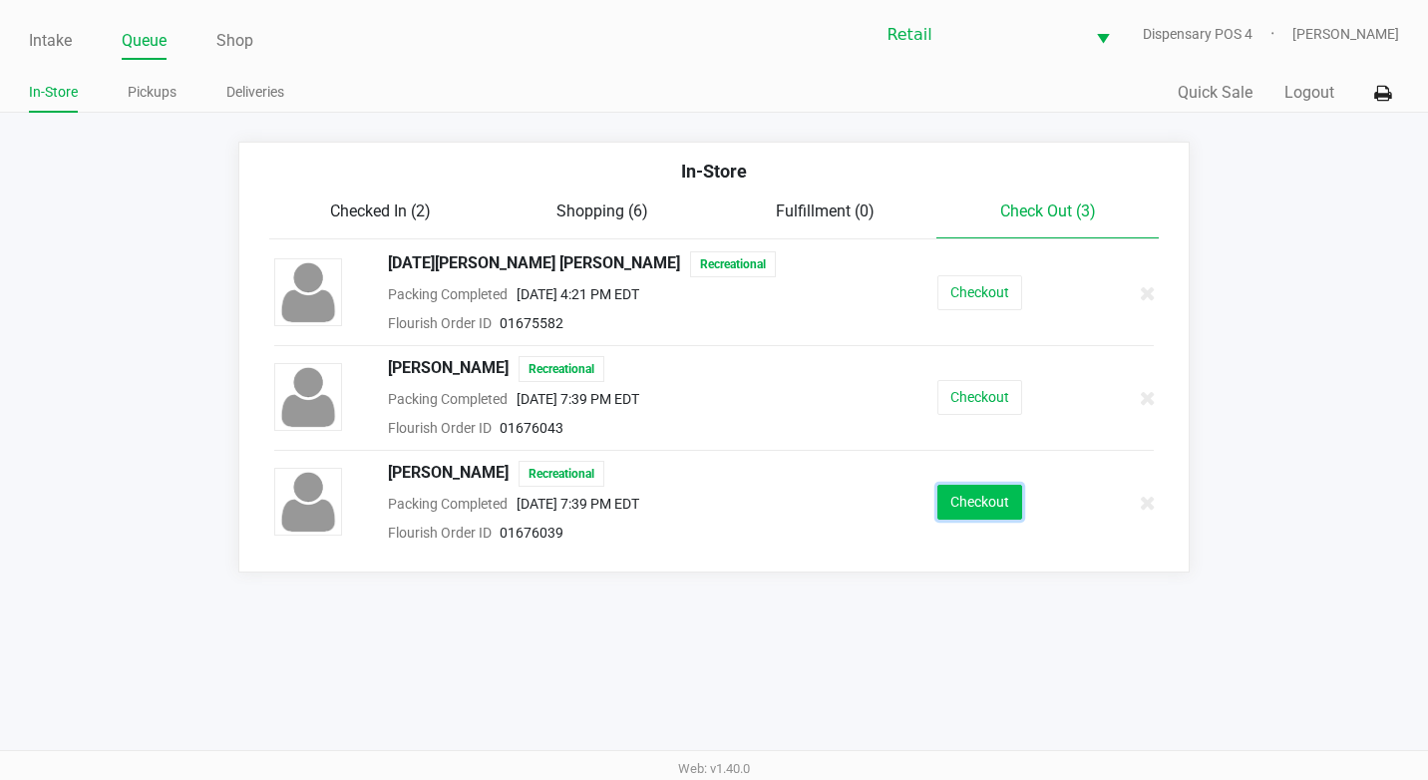
click at [955, 512] on button "Checkout" at bounding box center [979, 502] width 85 height 35
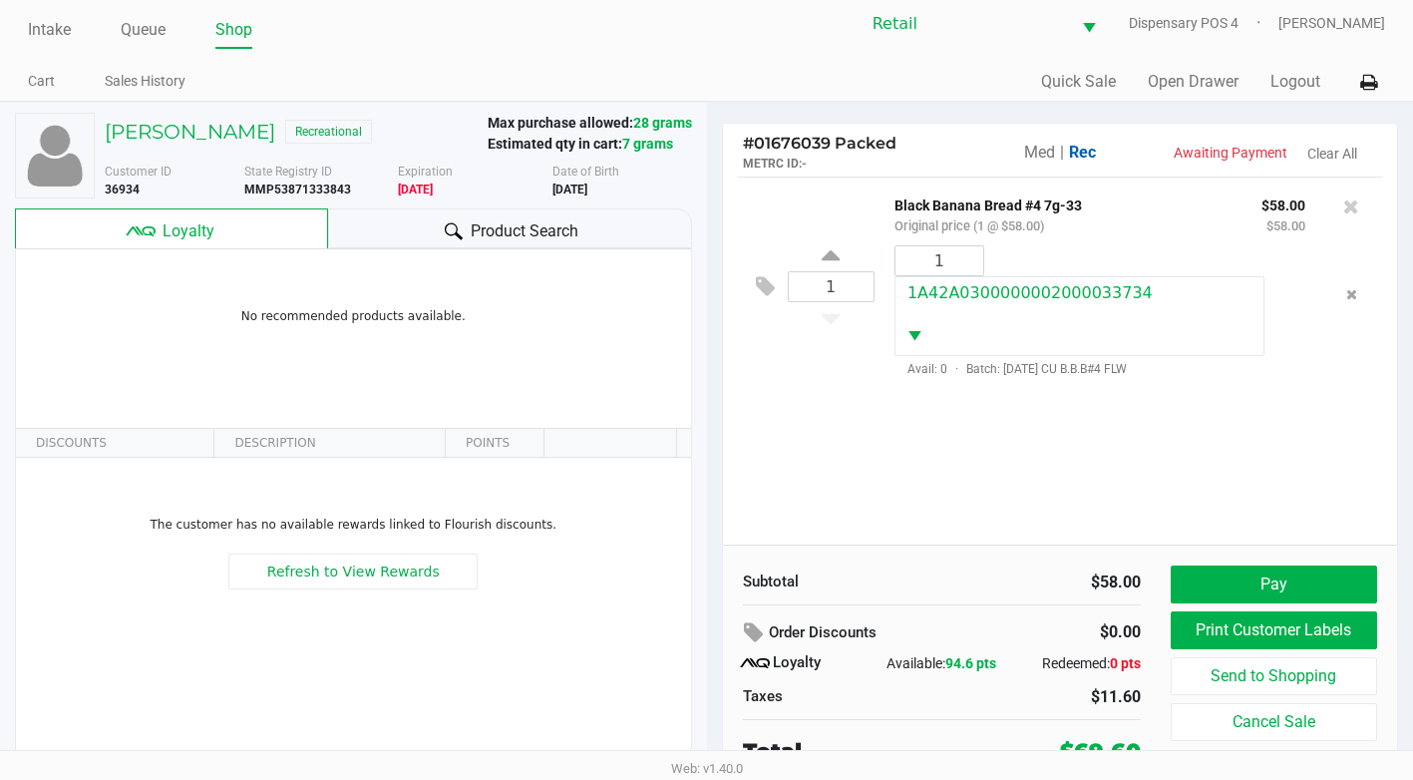
scroll to position [20, 0]
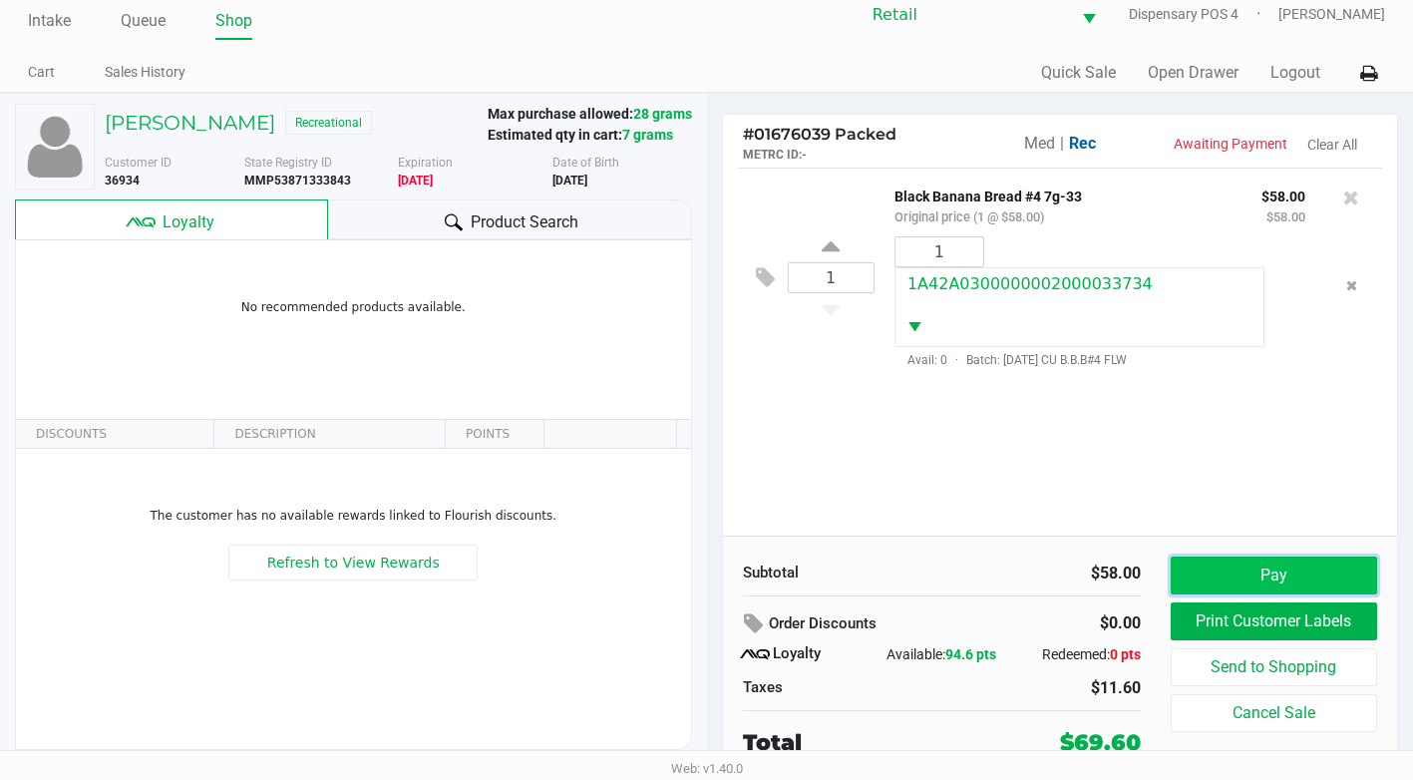
click at [1222, 571] on button "Pay" at bounding box center [1274, 575] width 206 height 38
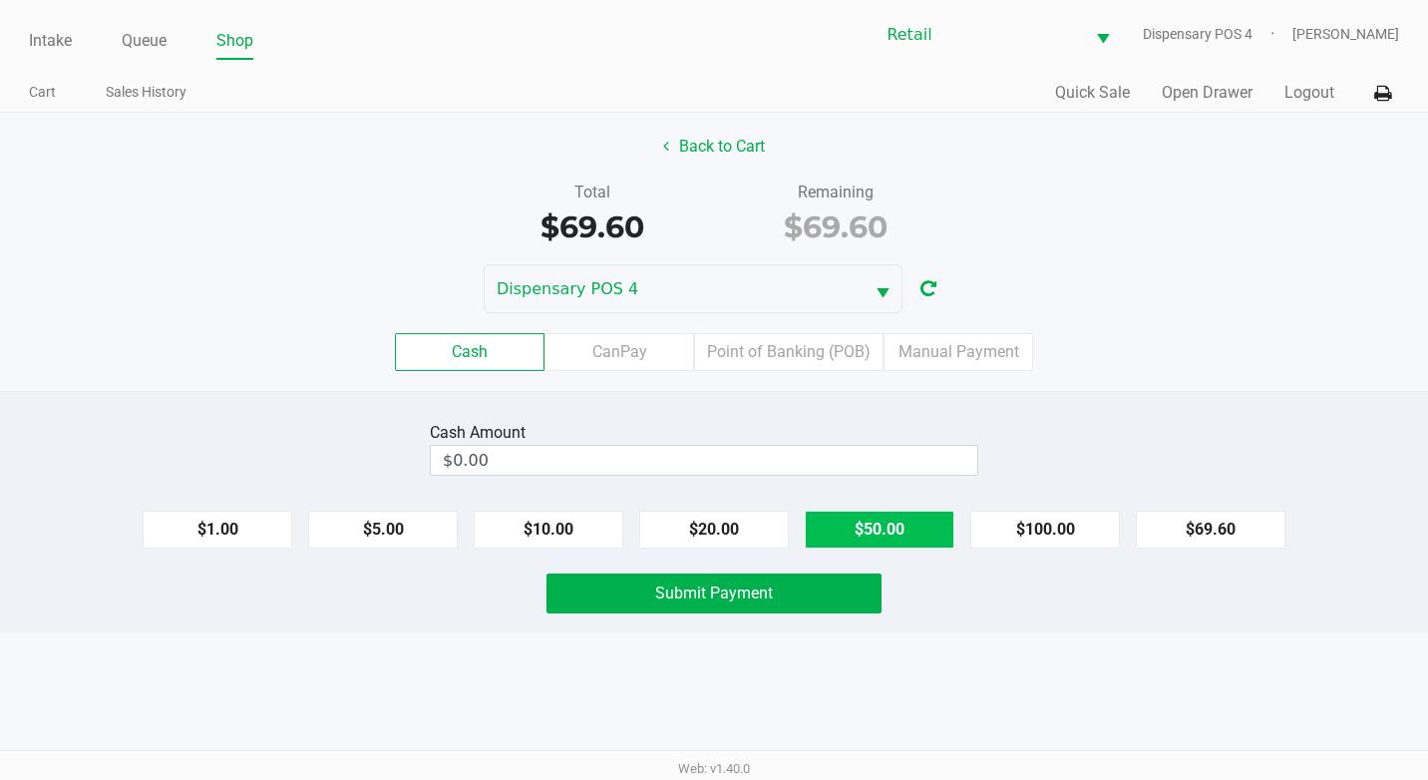
click at [841, 522] on button "$50.00" at bounding box center [880, 530] width 150 height 38
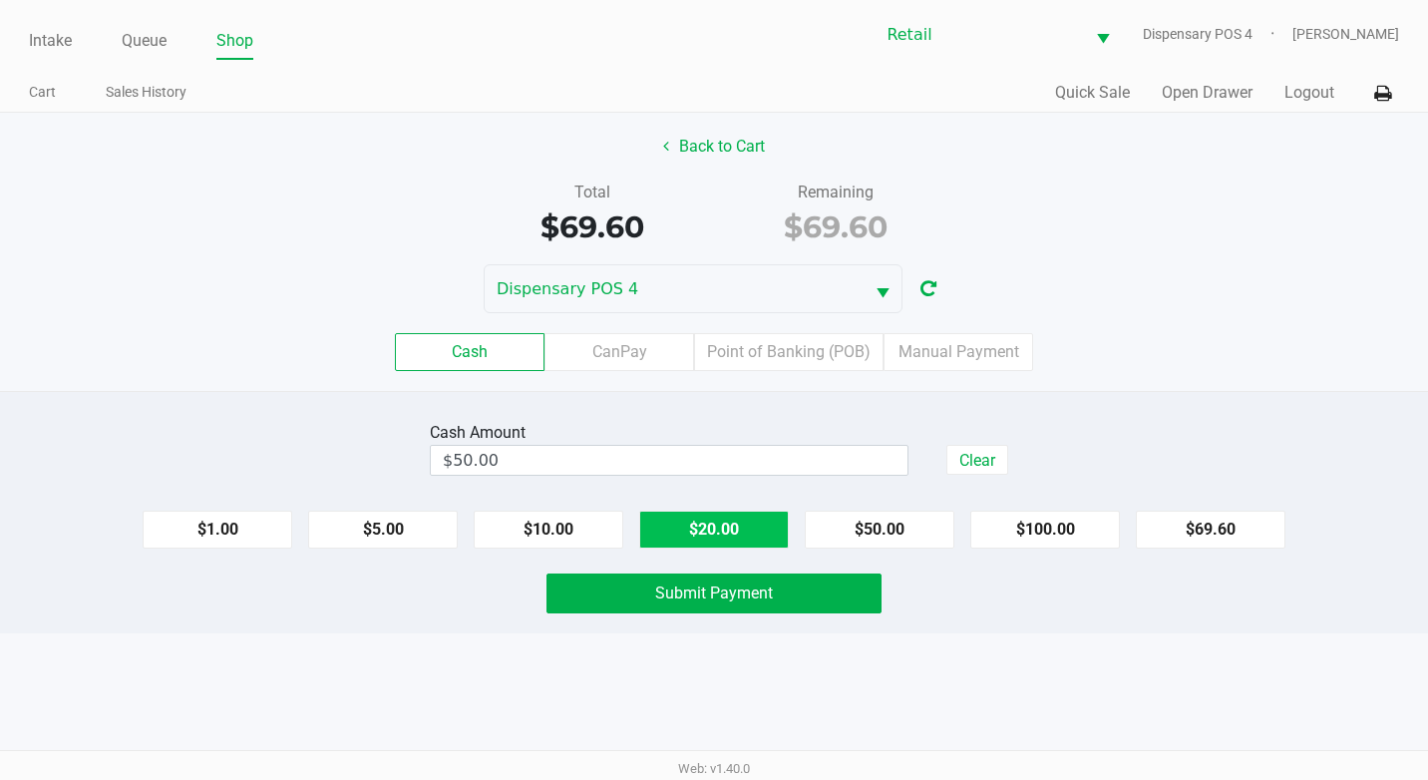
click at [713, 513] on button "$20.00" at bounding box center [714, 530] width 150 height 38
type input "$70.00"
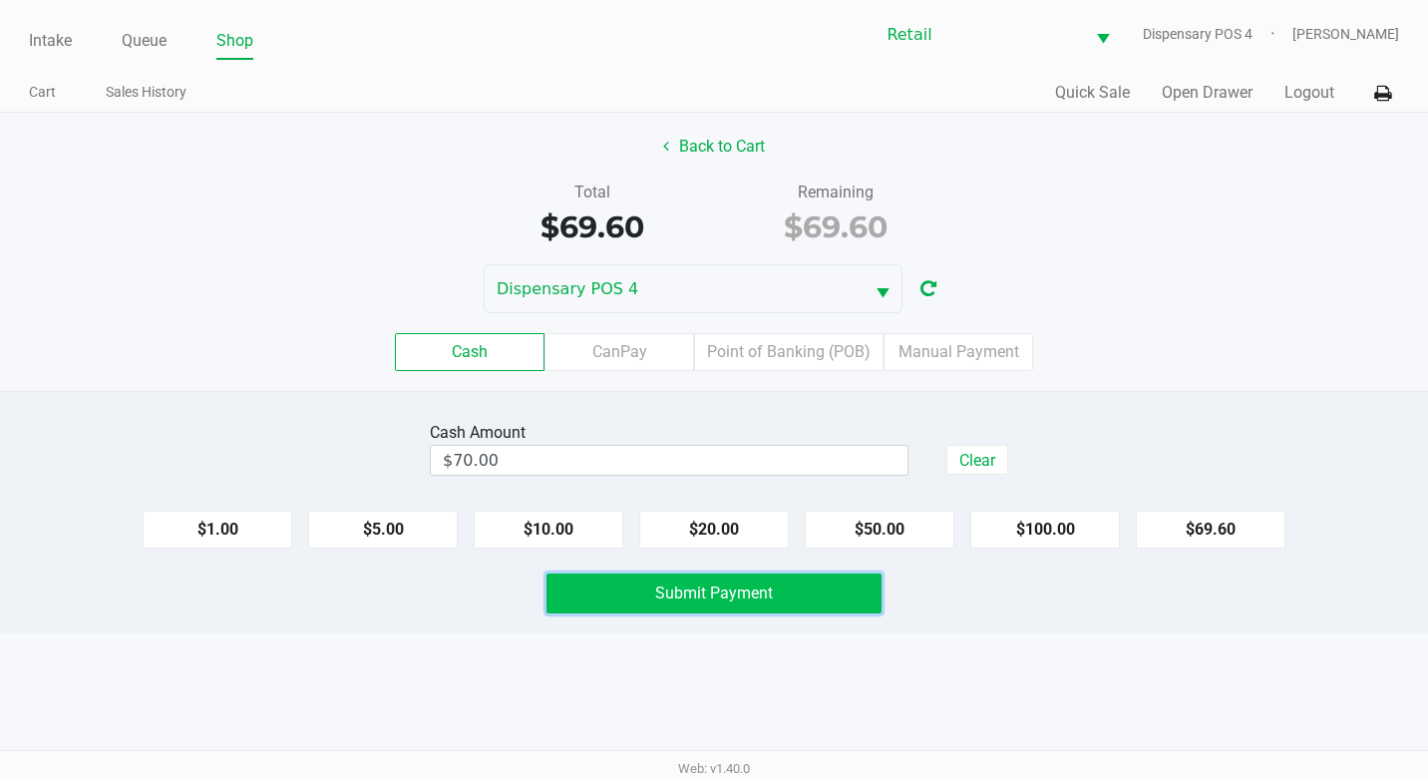
click at [772, 604] on button "Submit Payment" at bounding box center [713, 593] width 335 height 40
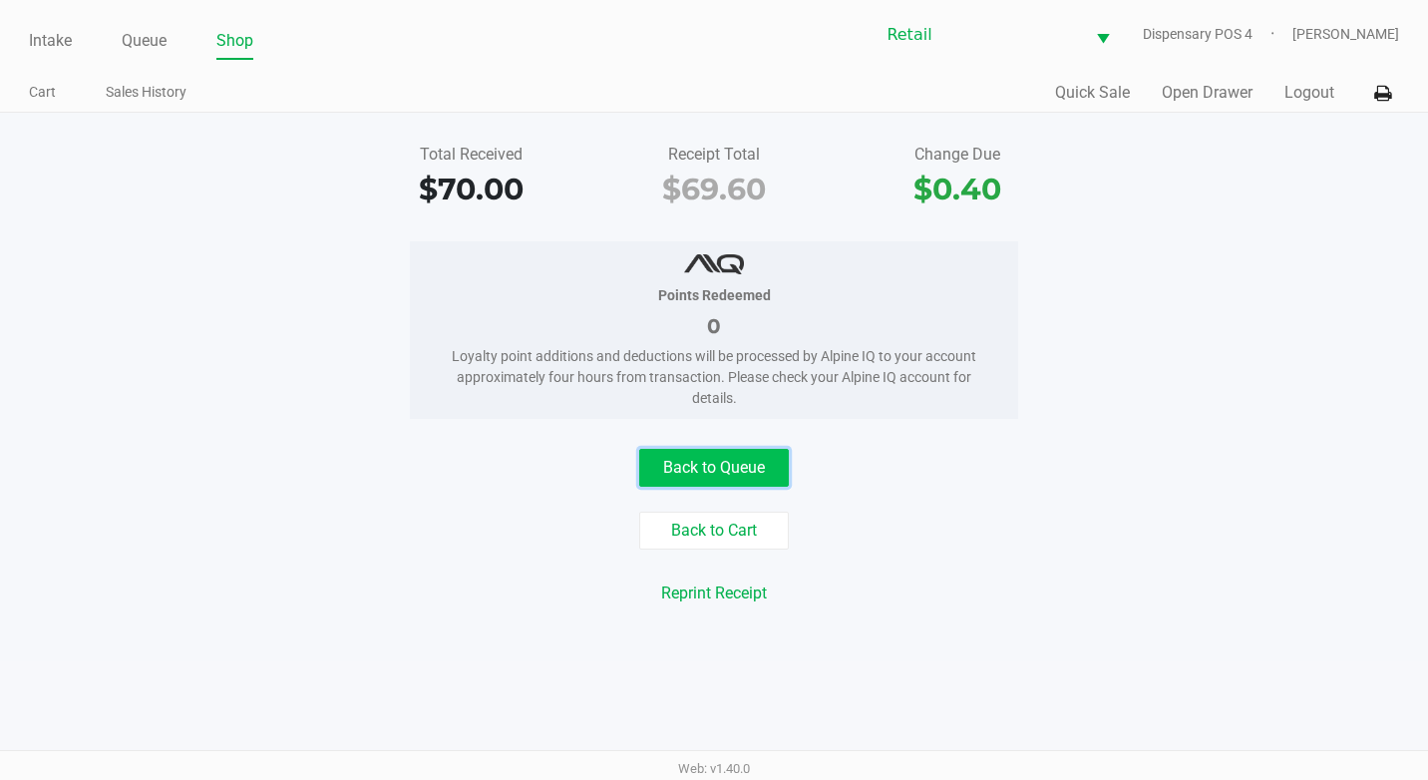
click at [763, 480] on button "Back to Queue" at bounding box center [714, 468] width 150 height 38
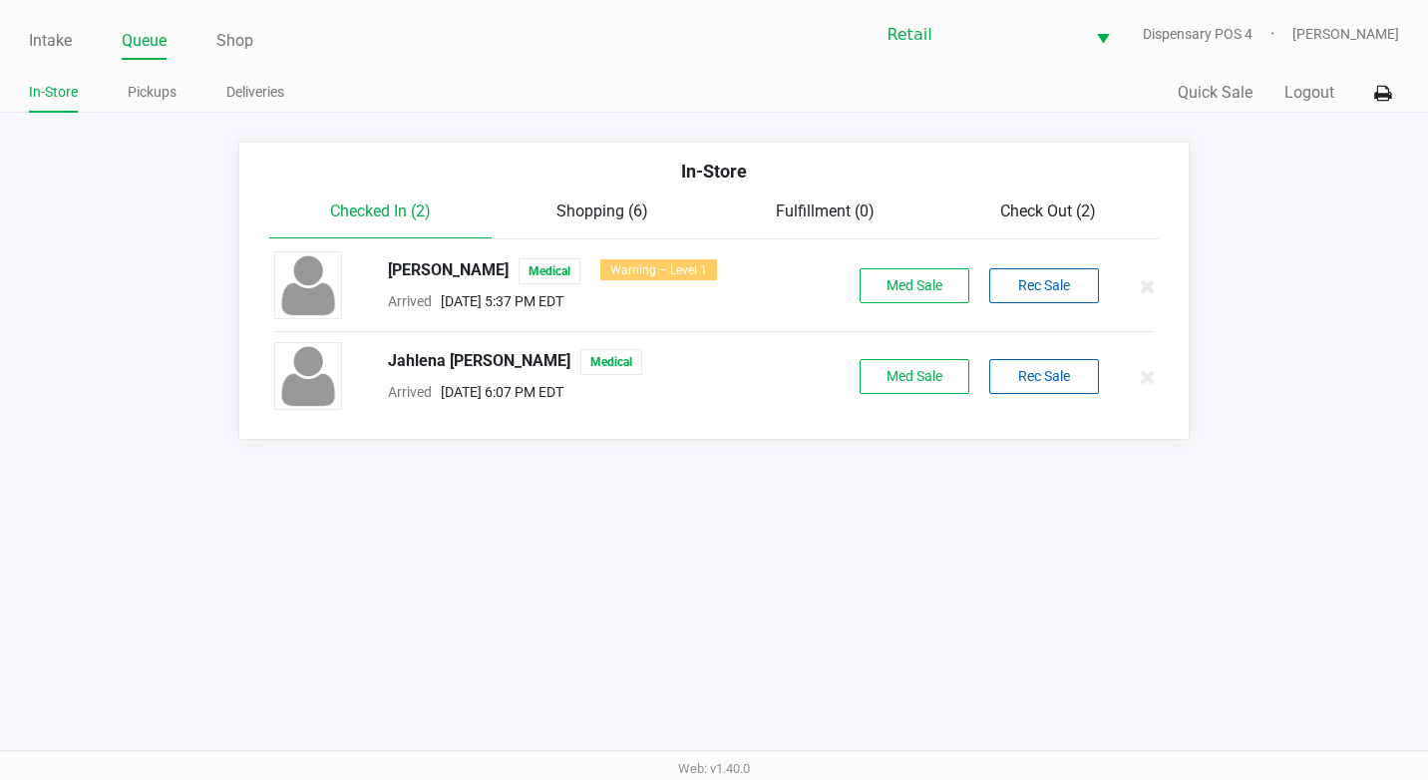
click at [1084, 192] on div "In-Store" at bounding box center [714, 179] width 920 height 42
click at [1048, 215] on span "Check Out (2)" at bounding box center [1048, 210] width 96 height 19
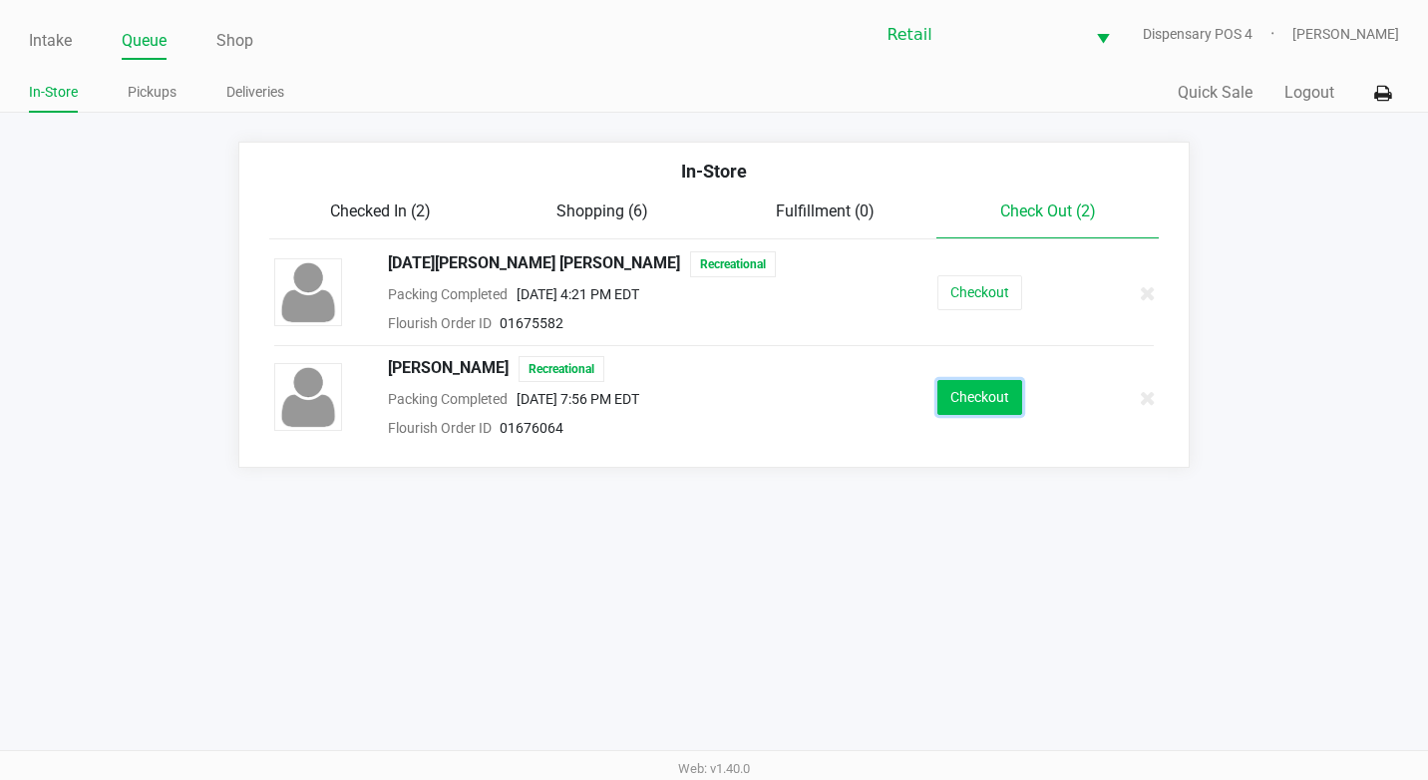
click at [998, 414] on button "Checkout" at bounding box center [979, 397] width 85 height 35
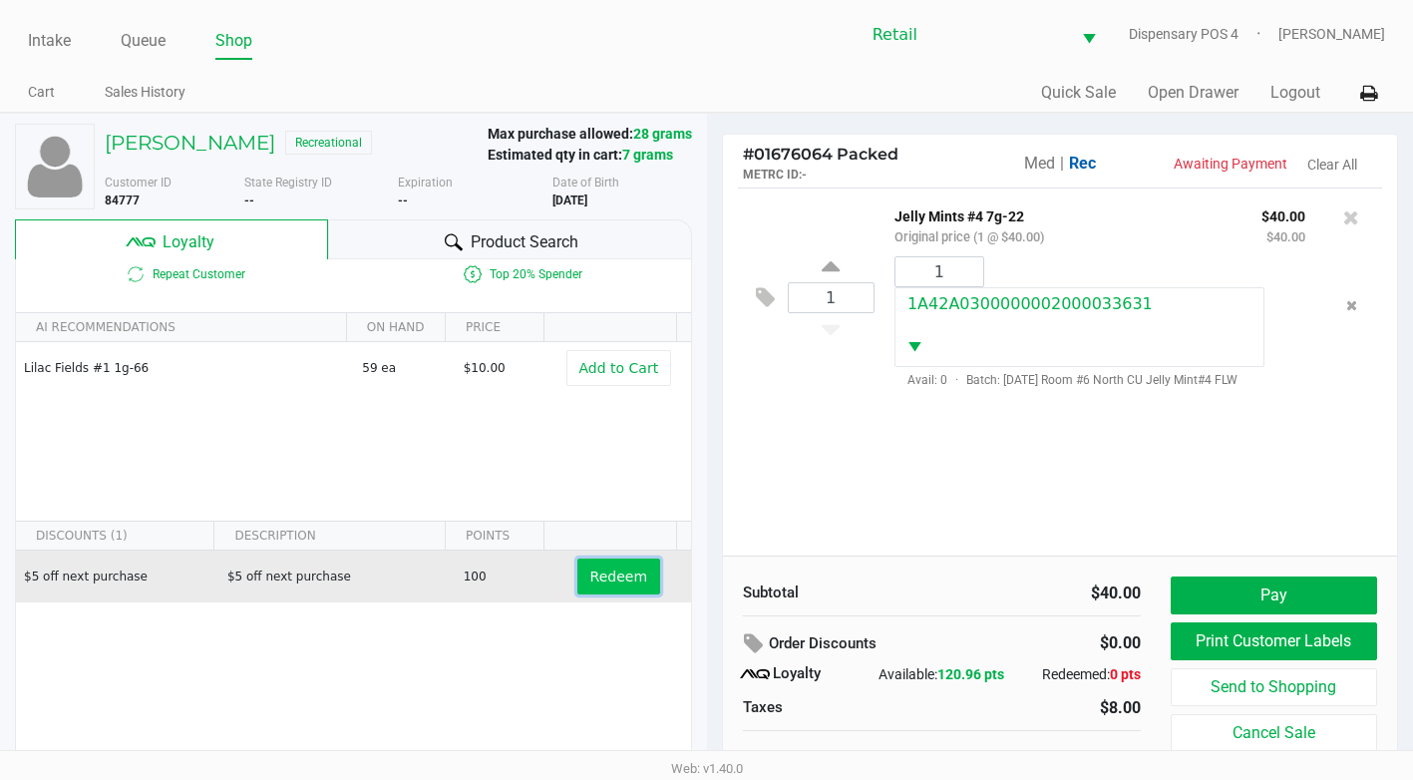
click at [593, 580] on span "Redeem" at bounding box center [618, 576] width 57 height 16
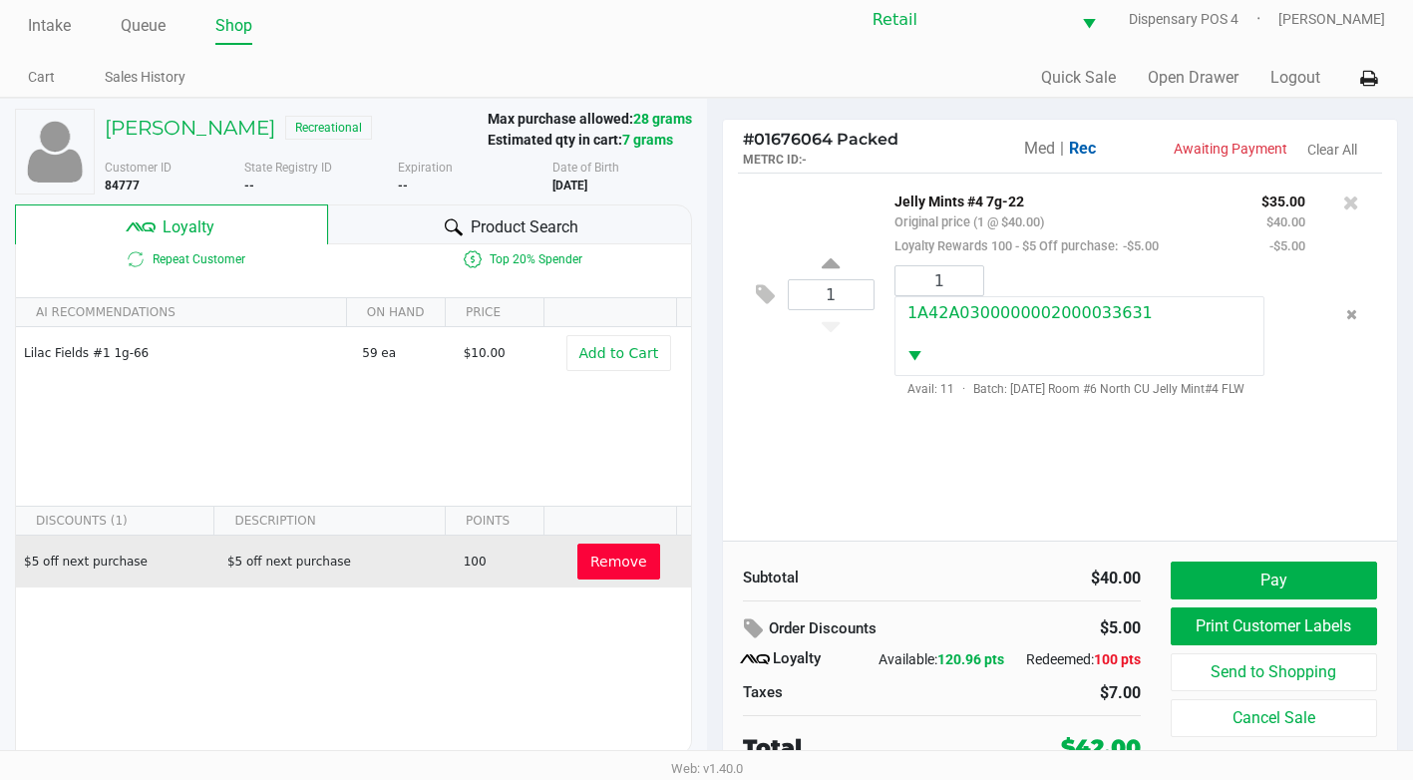
scroll to position [20, 0]
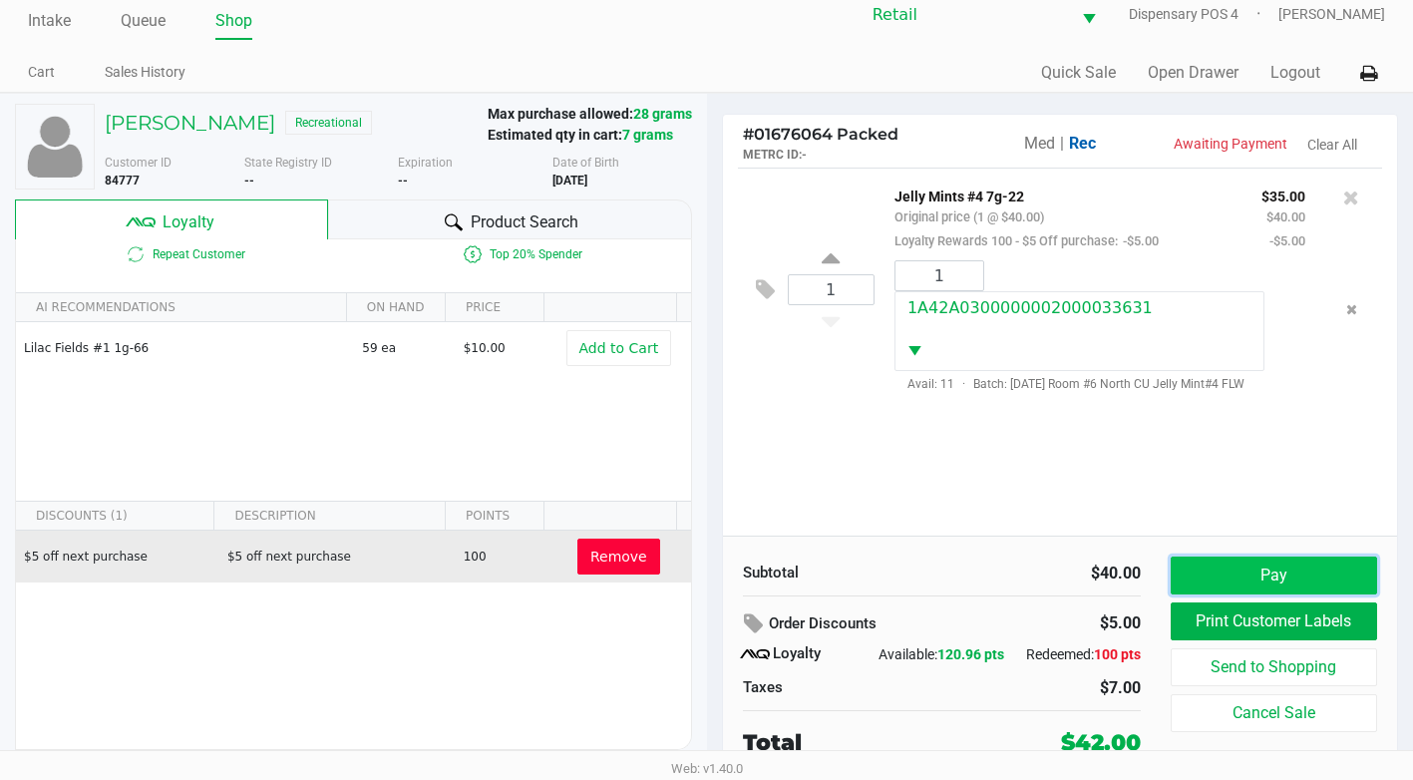
click at [1284, 568] on button "Pay" at bounding box center [1274, 575] width 206 height 38
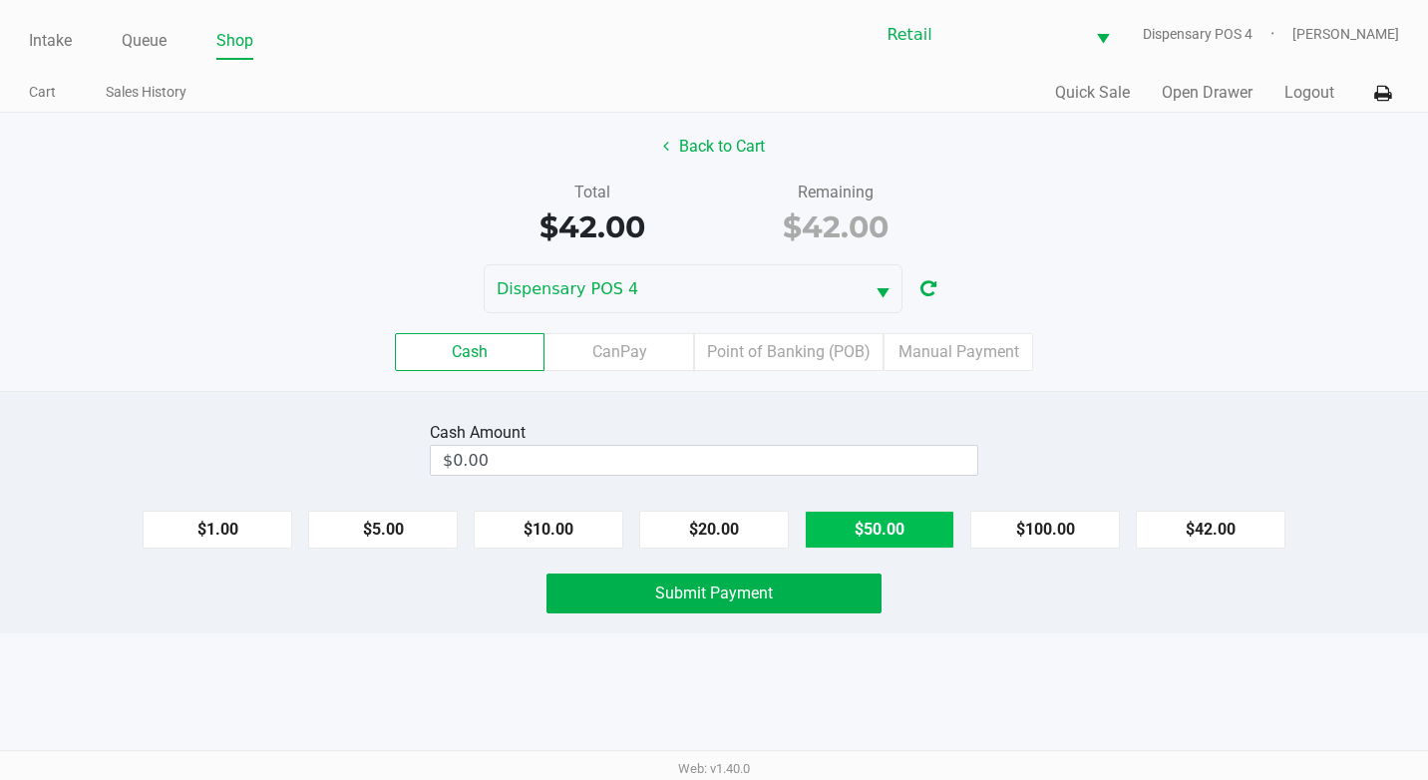
click at [862, 532] on button "$50.00" at bounding box center [880, 530] width 150 height 38
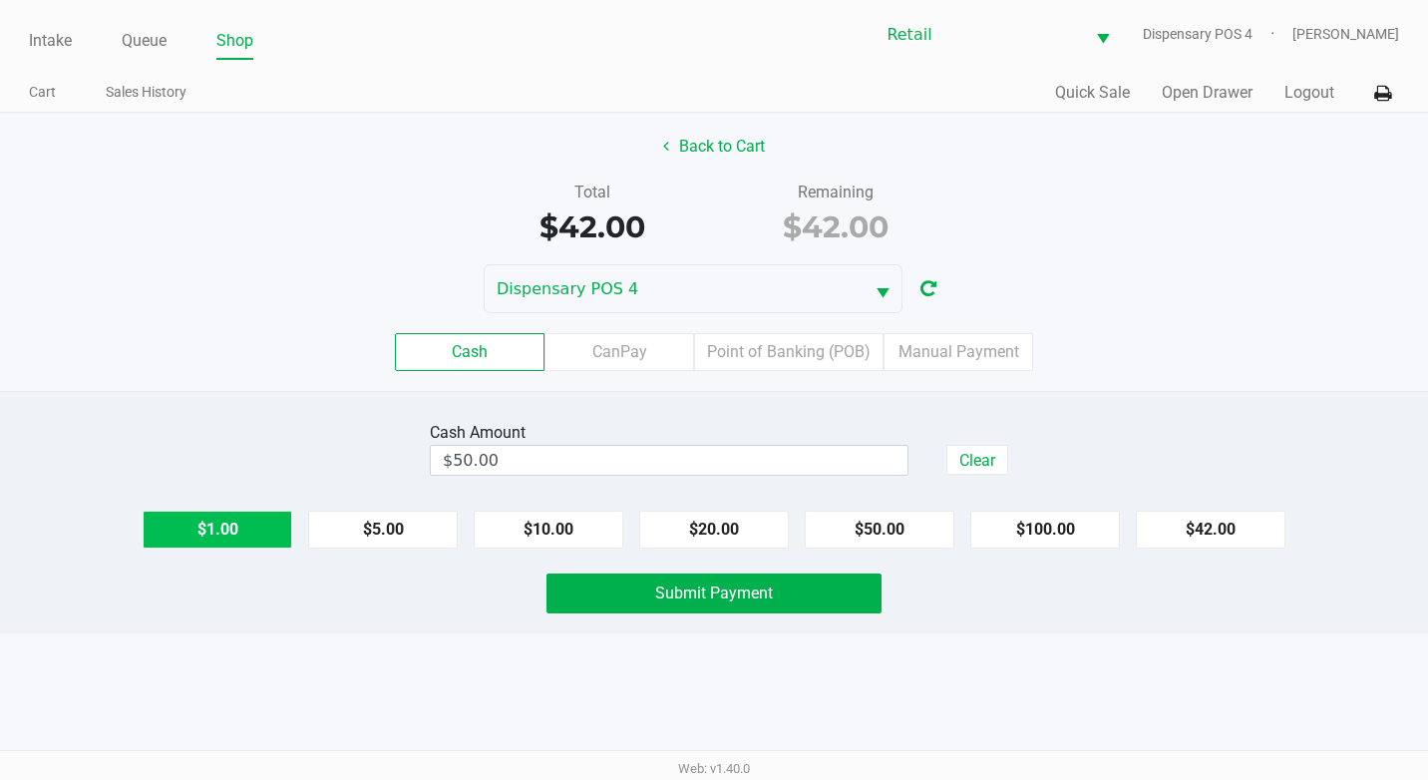
click at [256, 545] on button "$1.00" at bounding box center [218, 530] width 150 height 38
type input "$51.00"
click at [616, 581] on button "Submit Payment" at bounding box center [713, 593] width 335 height 40
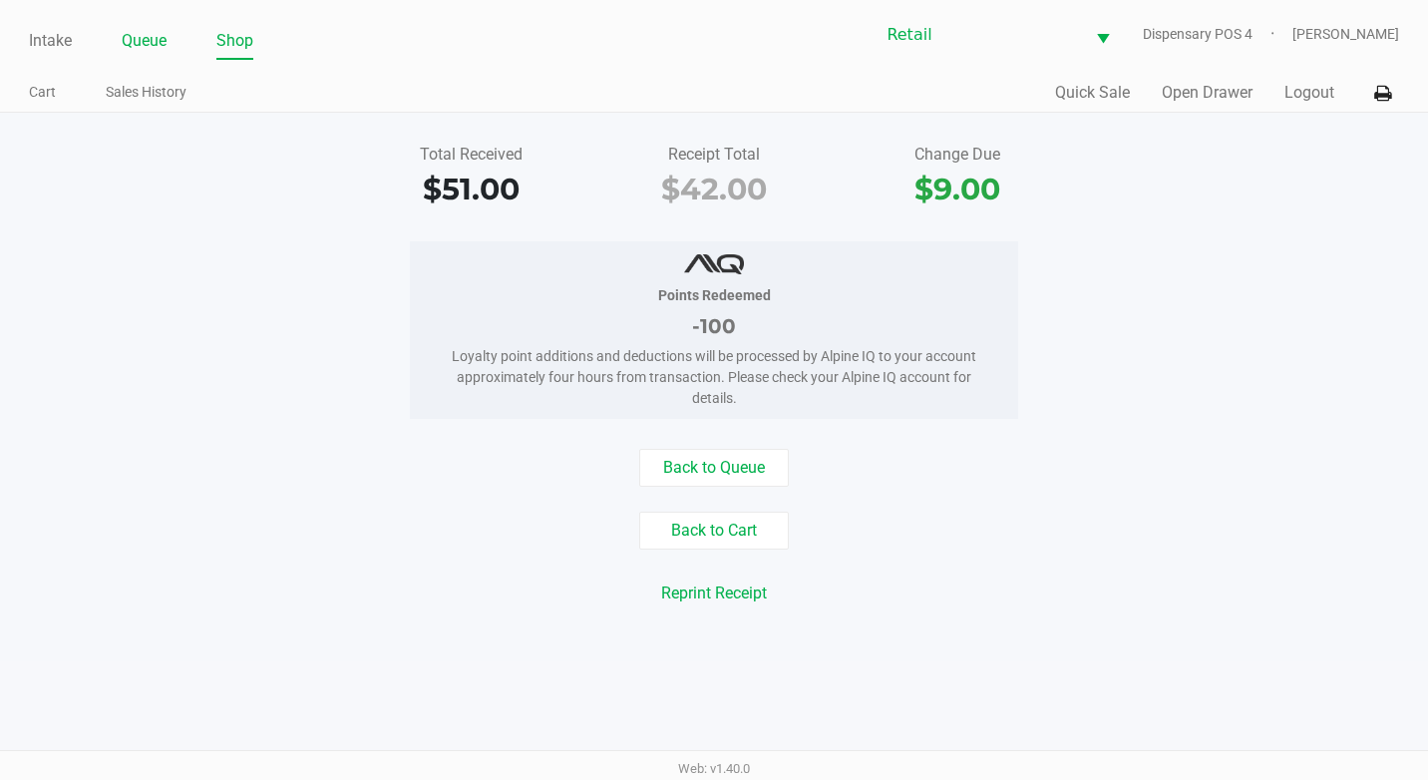
click at [150, 35] on link "Queue" at bounding box center [144, 41] width 45 height 28
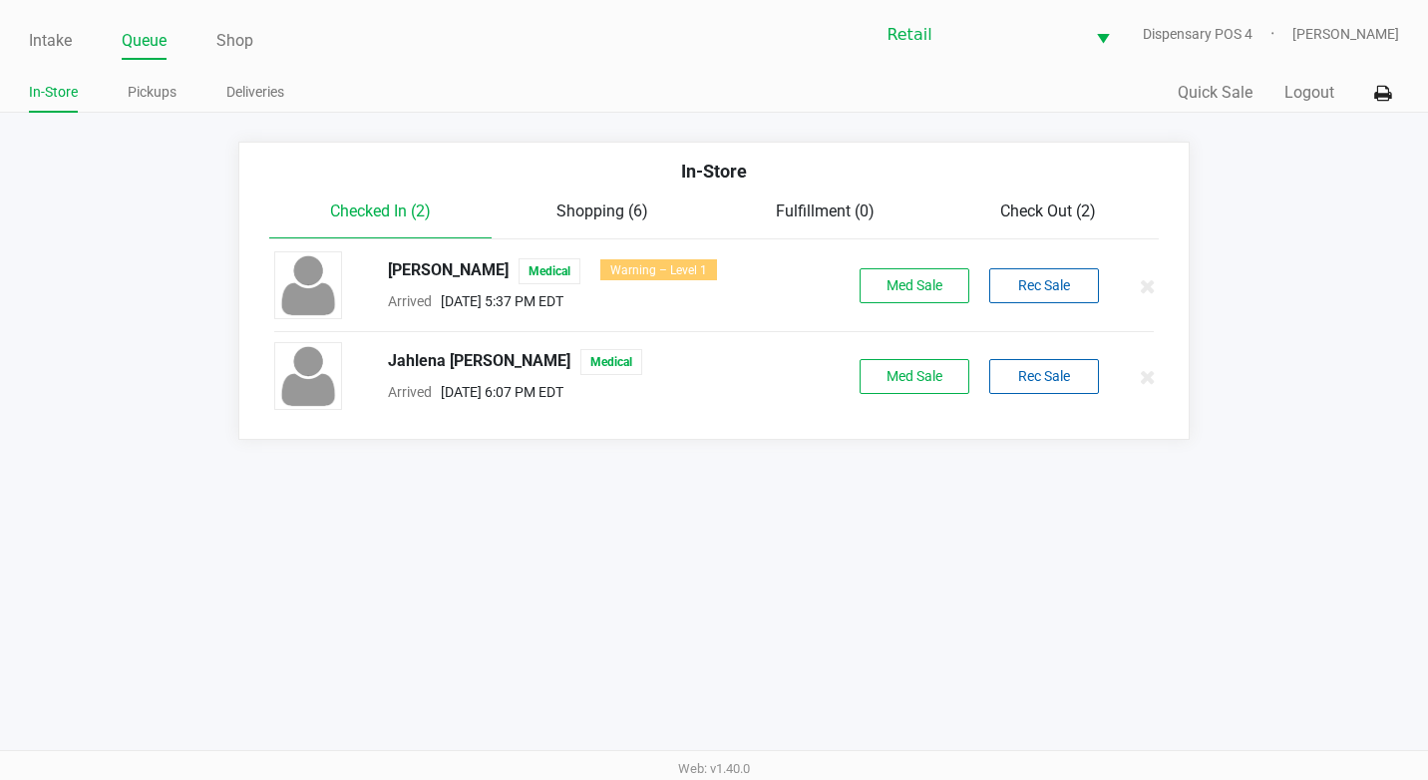
click at [1051, 210] on span "Check Out (2)" at bounding box center [1048, 210] width 96 height 19
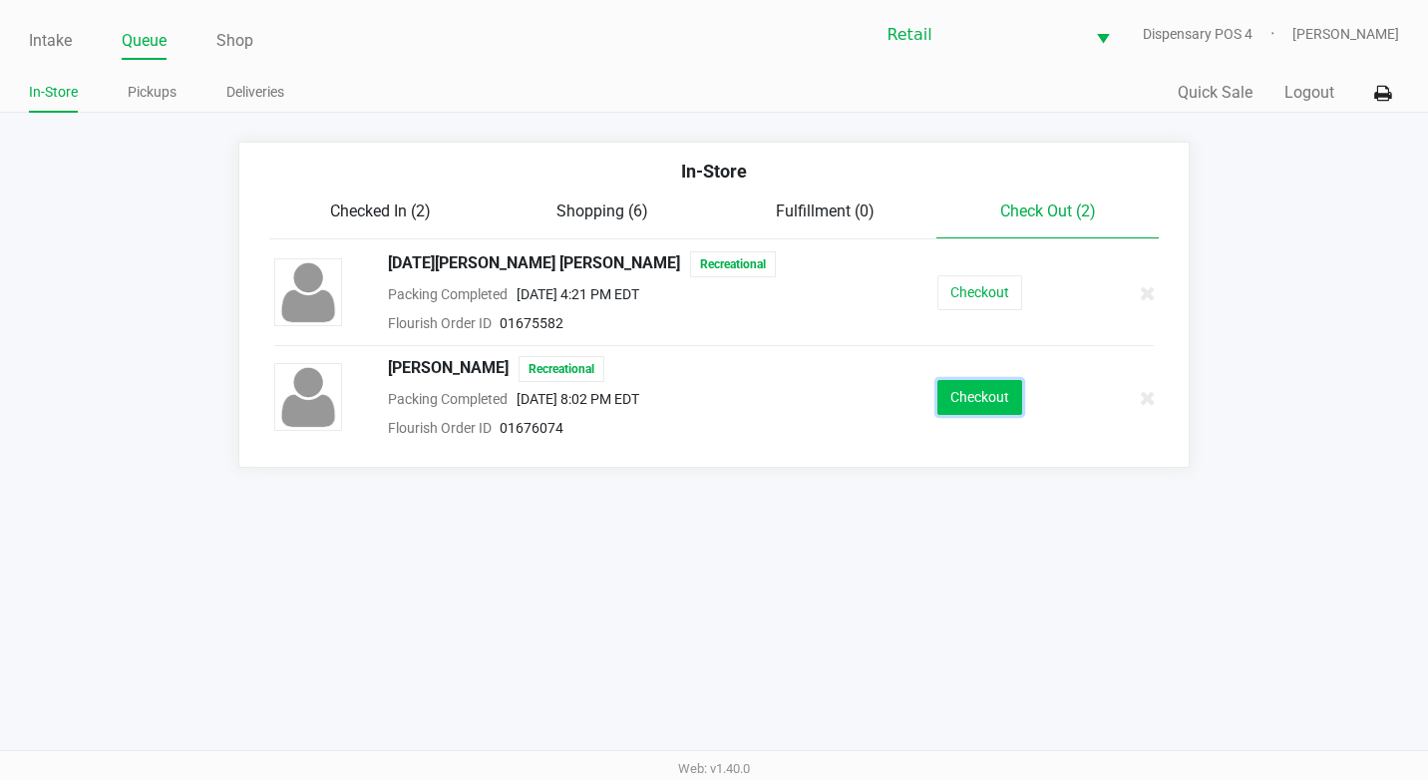
click at [985, 396] on button "Checkout" at bounding box center [979, 397] width 85 height 35
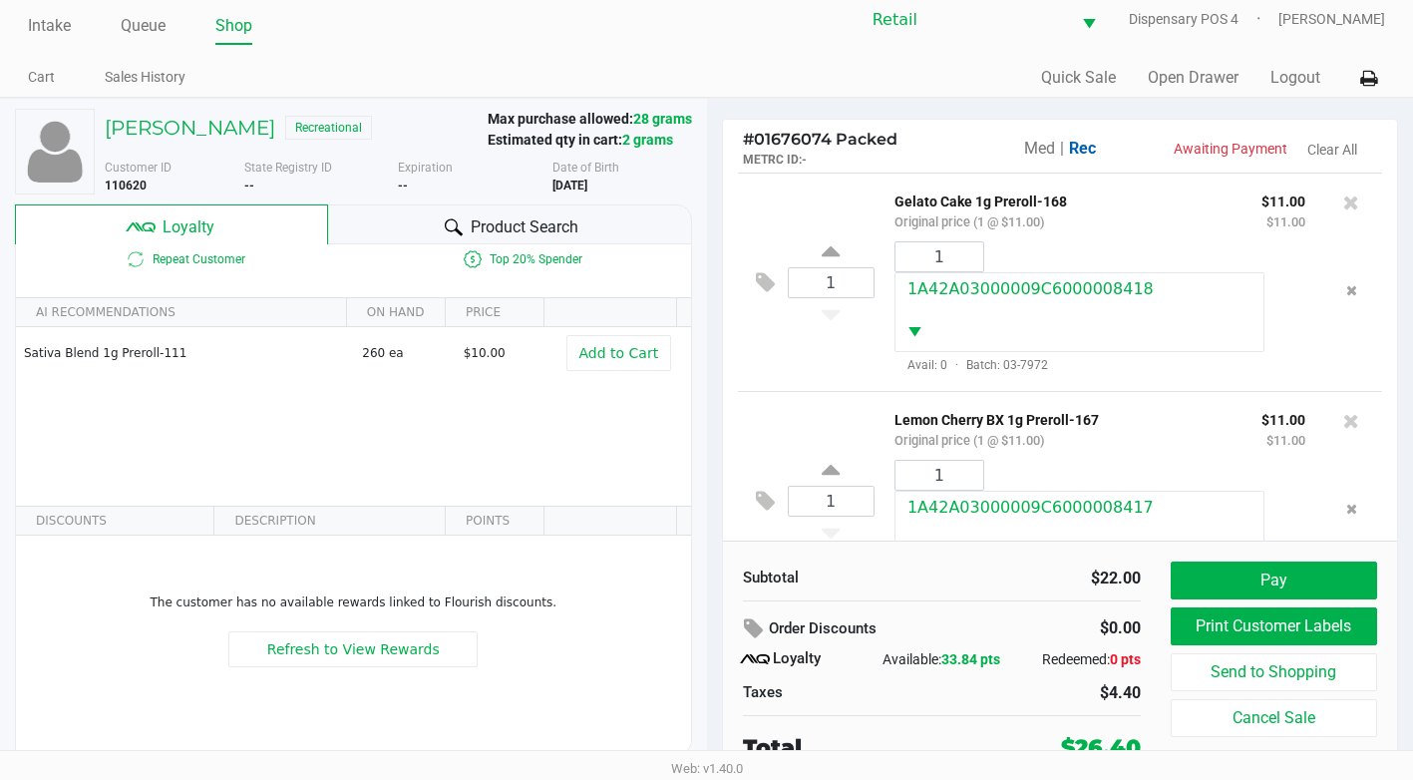
scroll to position [20, 0]
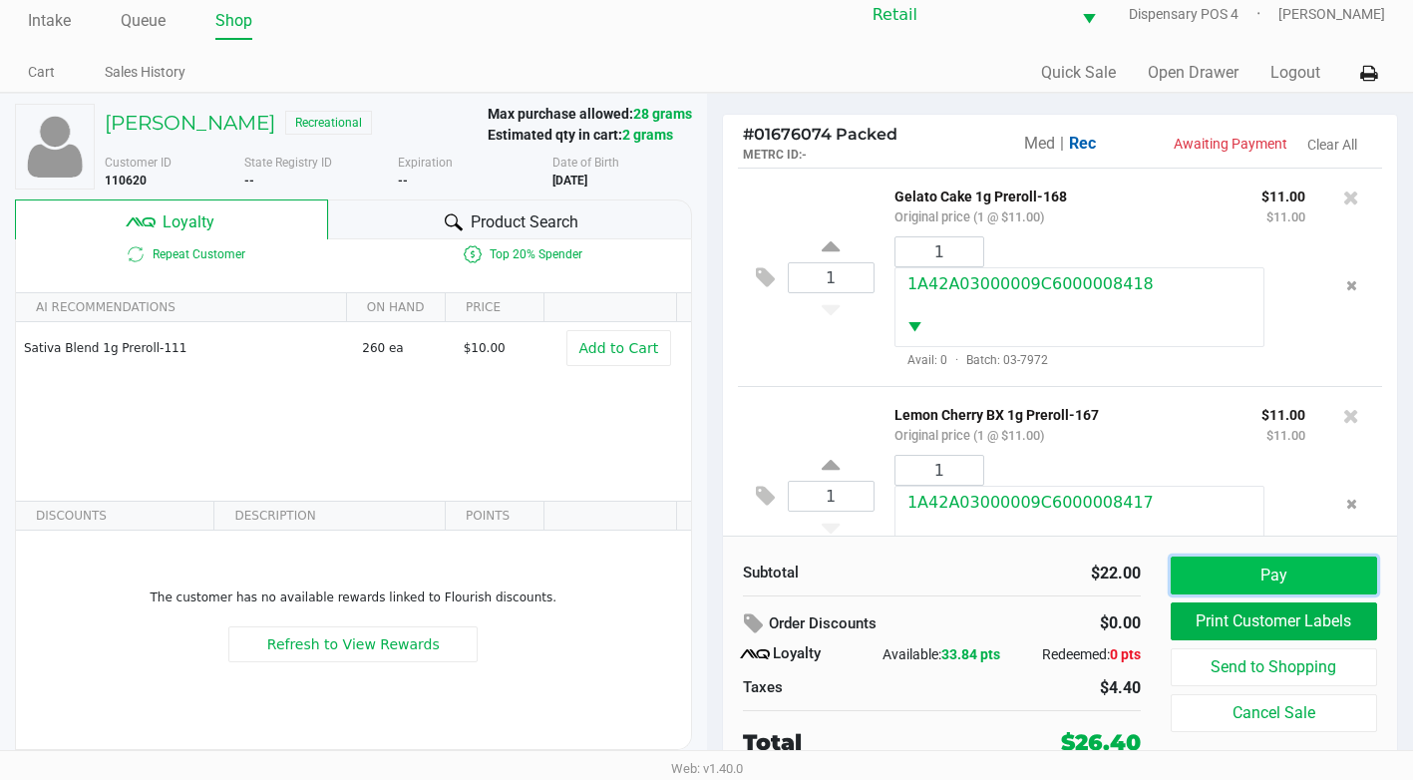
click at [1290, 556] on button "Pay" at bounding box center [1274, 575] width 206 height 38
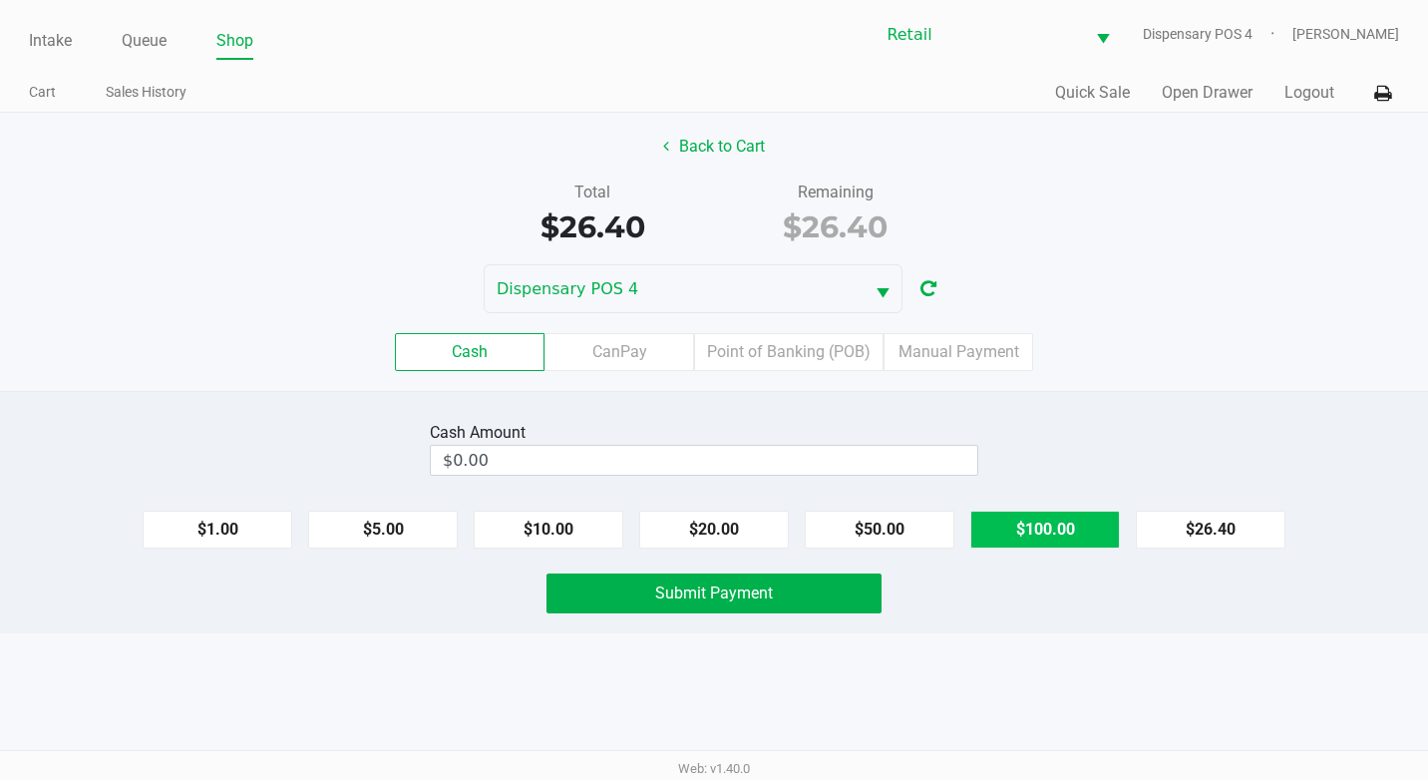
click at [1035, 529] on button "$100.00" at bounding box center [1045, 530] width 150 height 38
type input "$100.00"
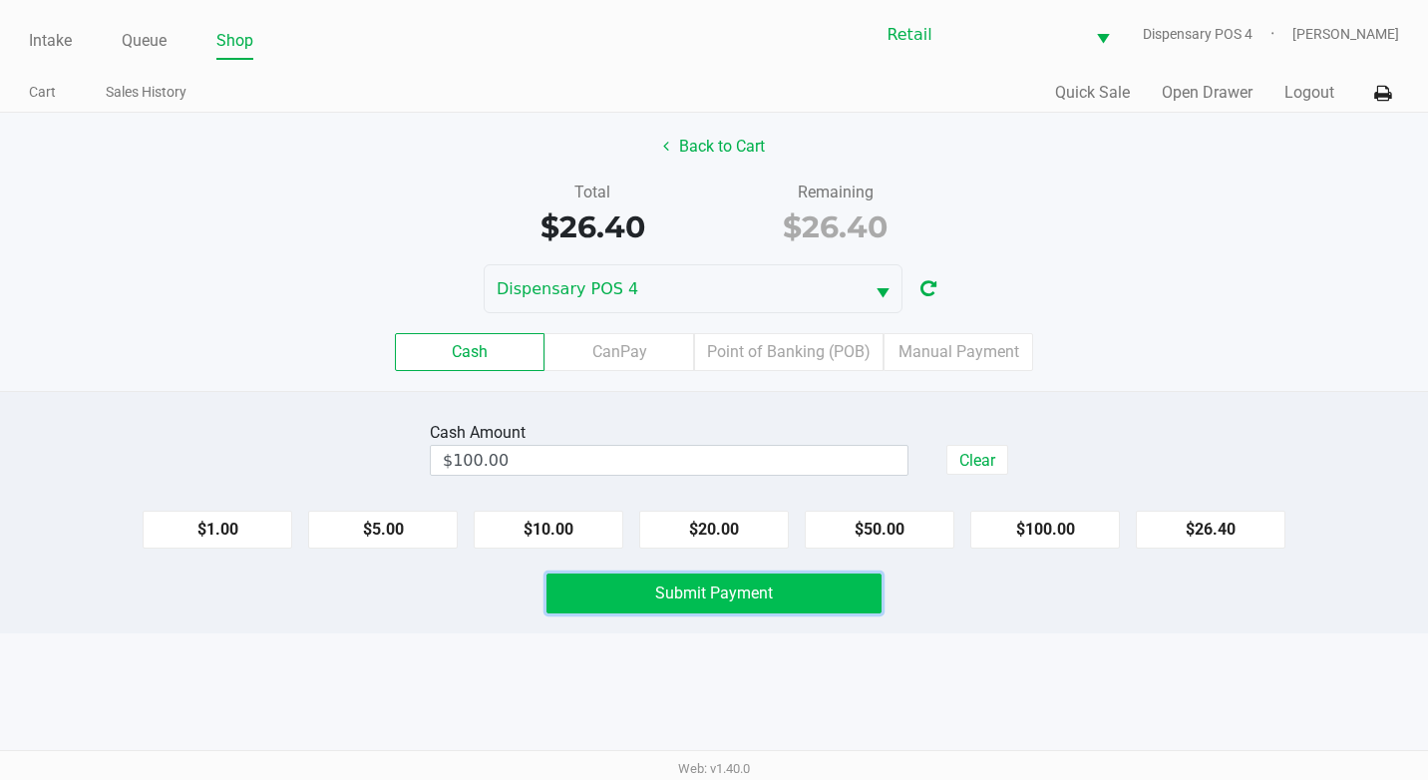
click at [744, 595] on span "Submit Payment" at bounding box center [714, 592] width 118 height 19
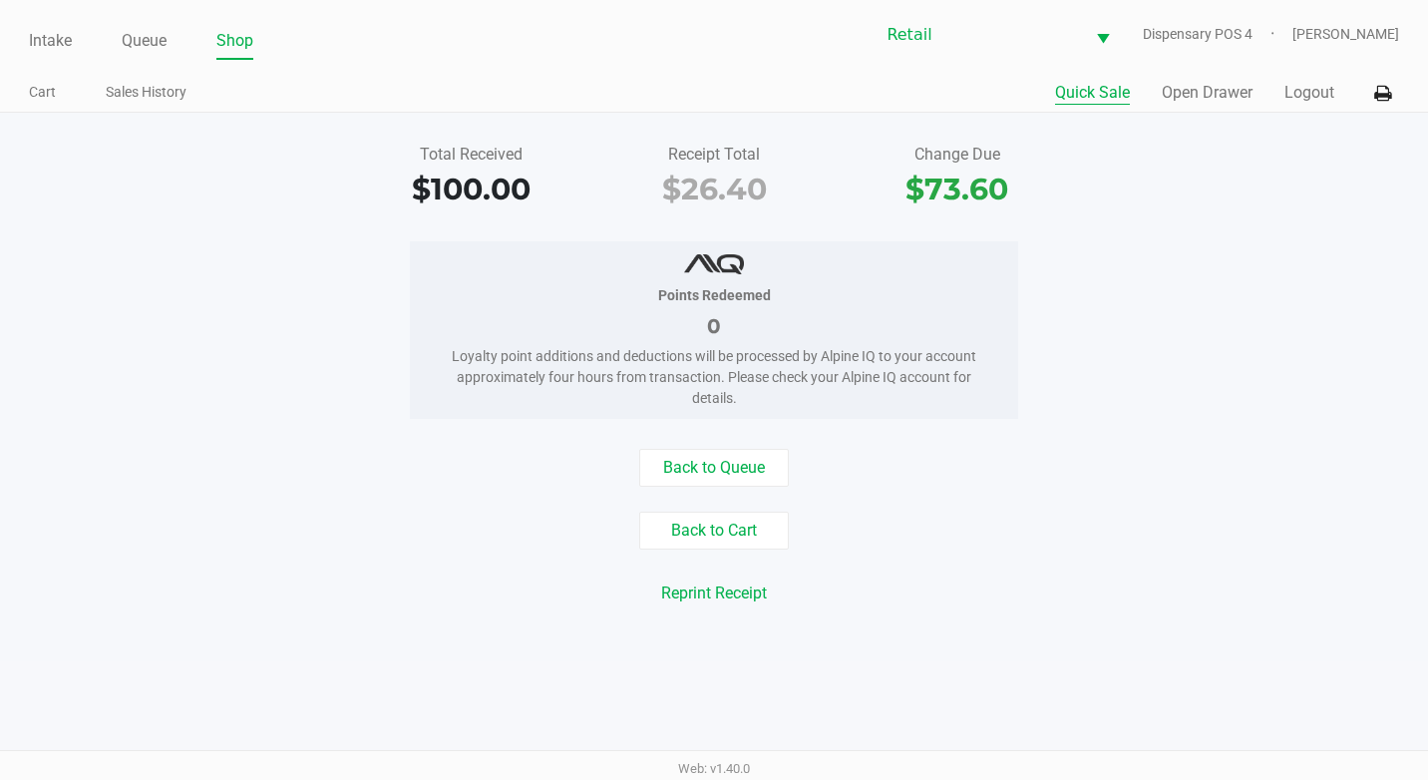
click at [1091, 95] on button "Quick Sale" at bounding box center [1092, 93] width 75 height 24
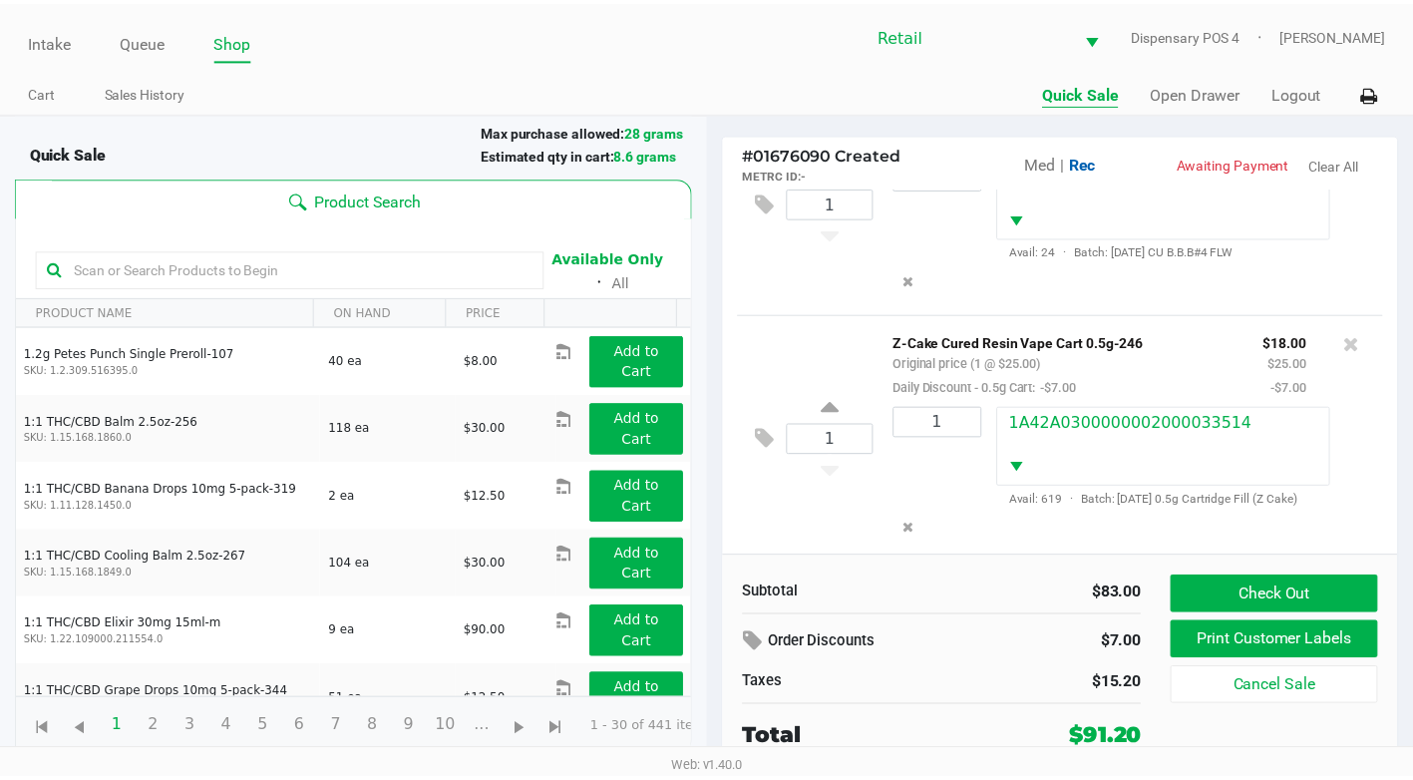
scroll to position [126, 0]
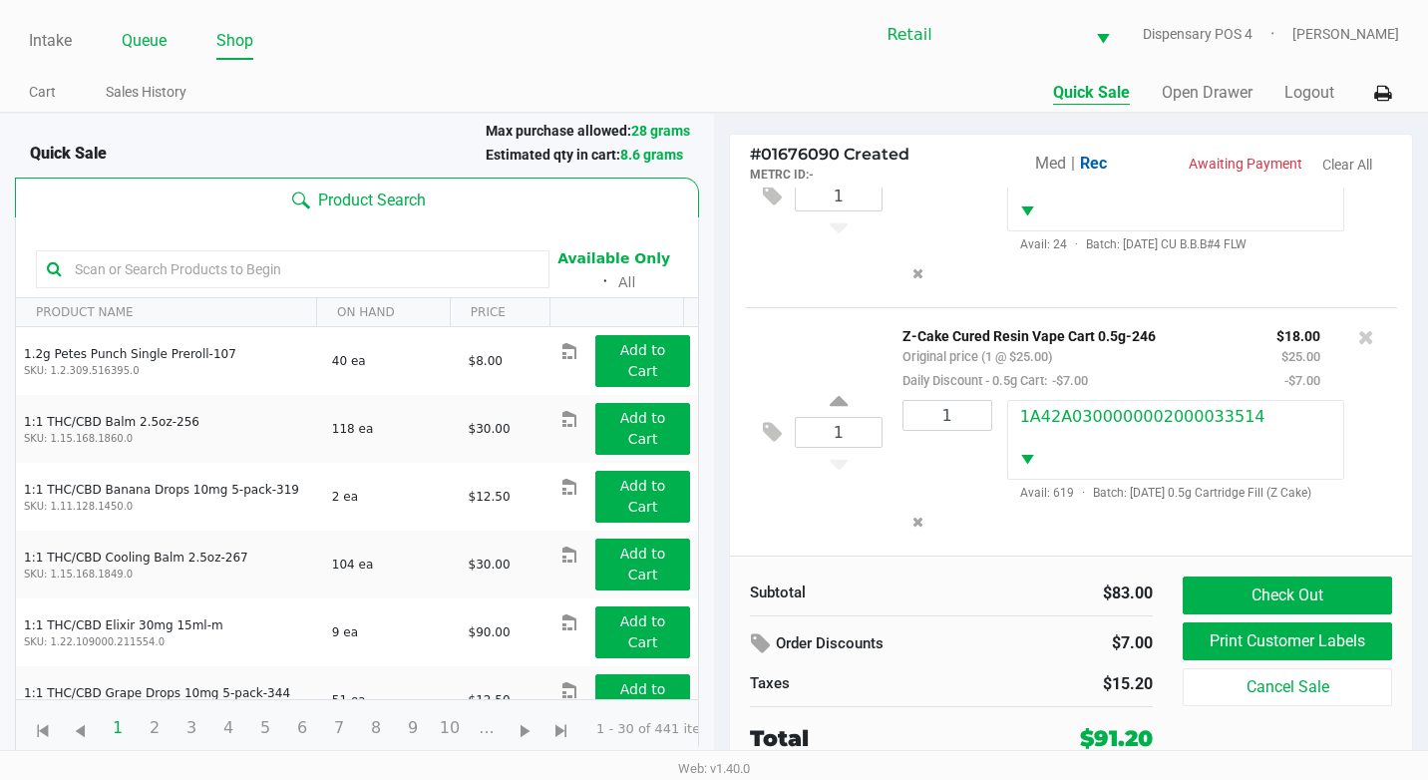
click at [152, 32] on link "Queue" at bounding box center [144, 41] width 45 height 28
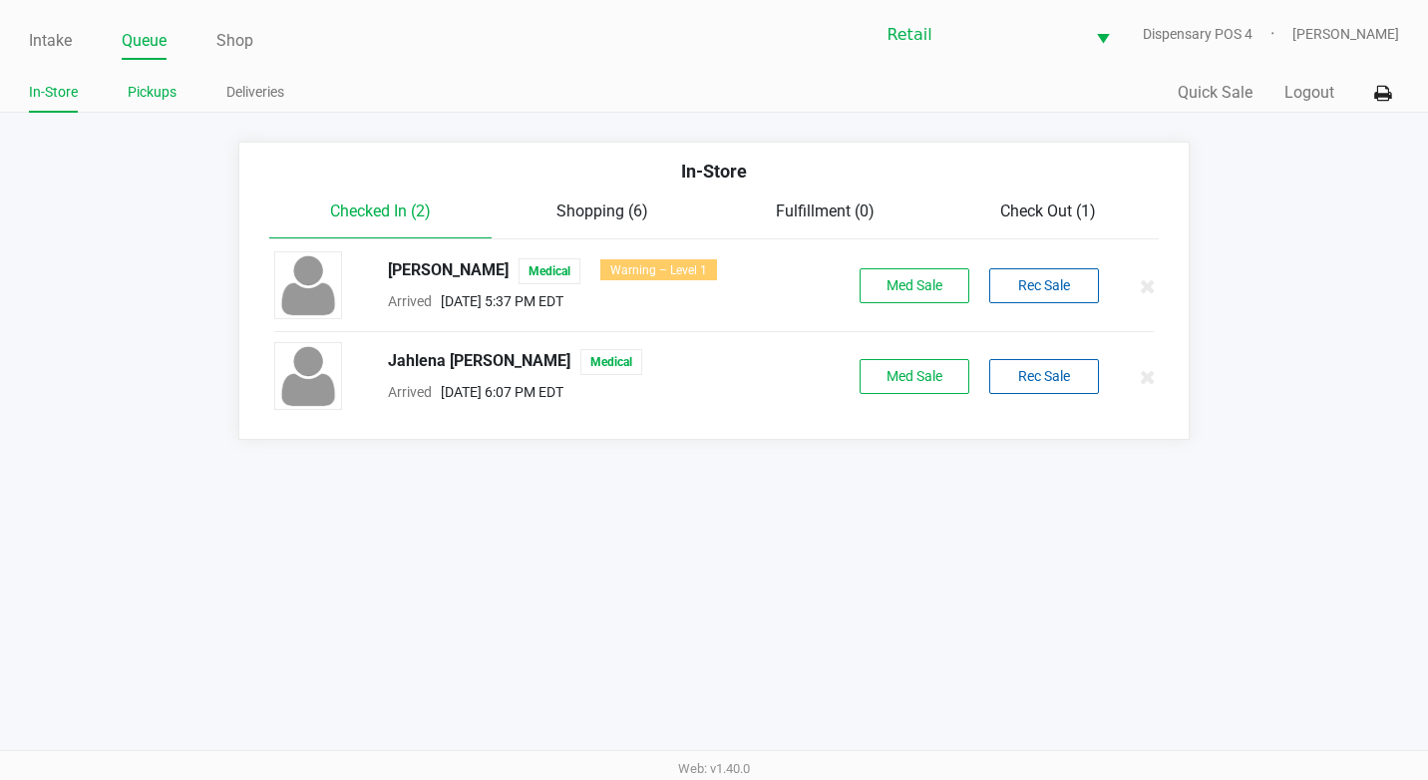
click at [137, 93] on link "Pickups" at bounding box center [152, 92] width 49 height 25
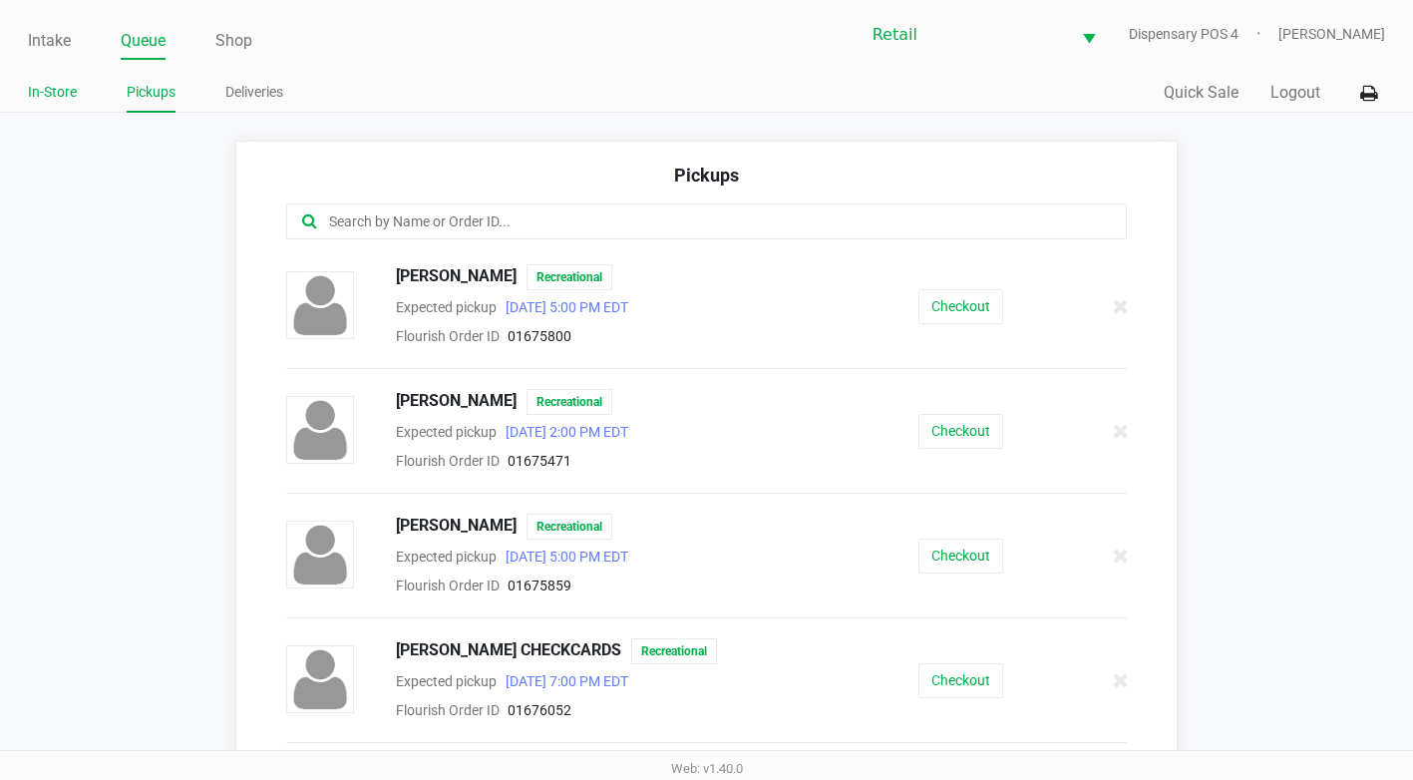
click at [64, 105] on li "In-Store" at bounding box center [52, 95] width 49 height 35
click at [61, 103] on link "In-Store" at bounding box center [52, 92] width 49 height 25
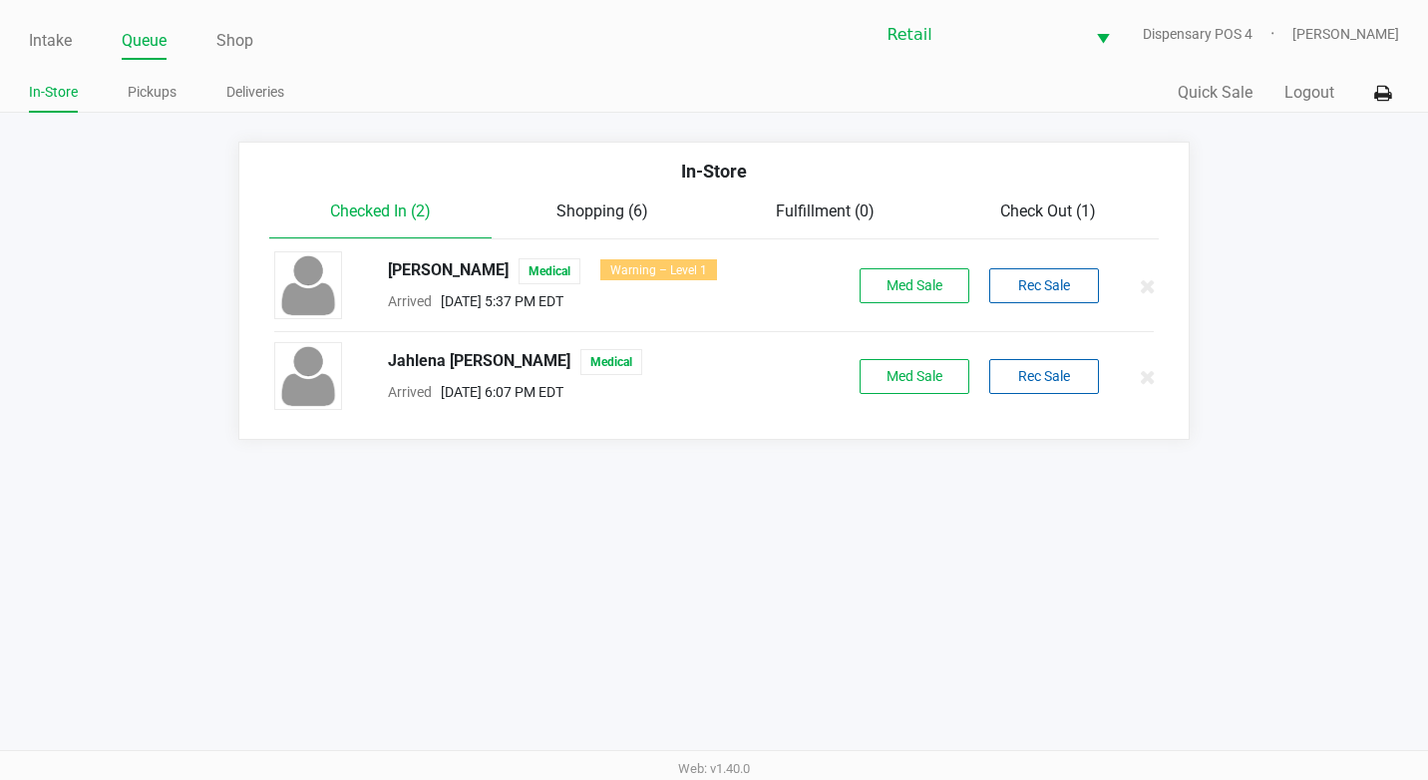
click at [1055, 214] on span "Check Out (1)" at bounding box center [1048, 210] width 96 height 19
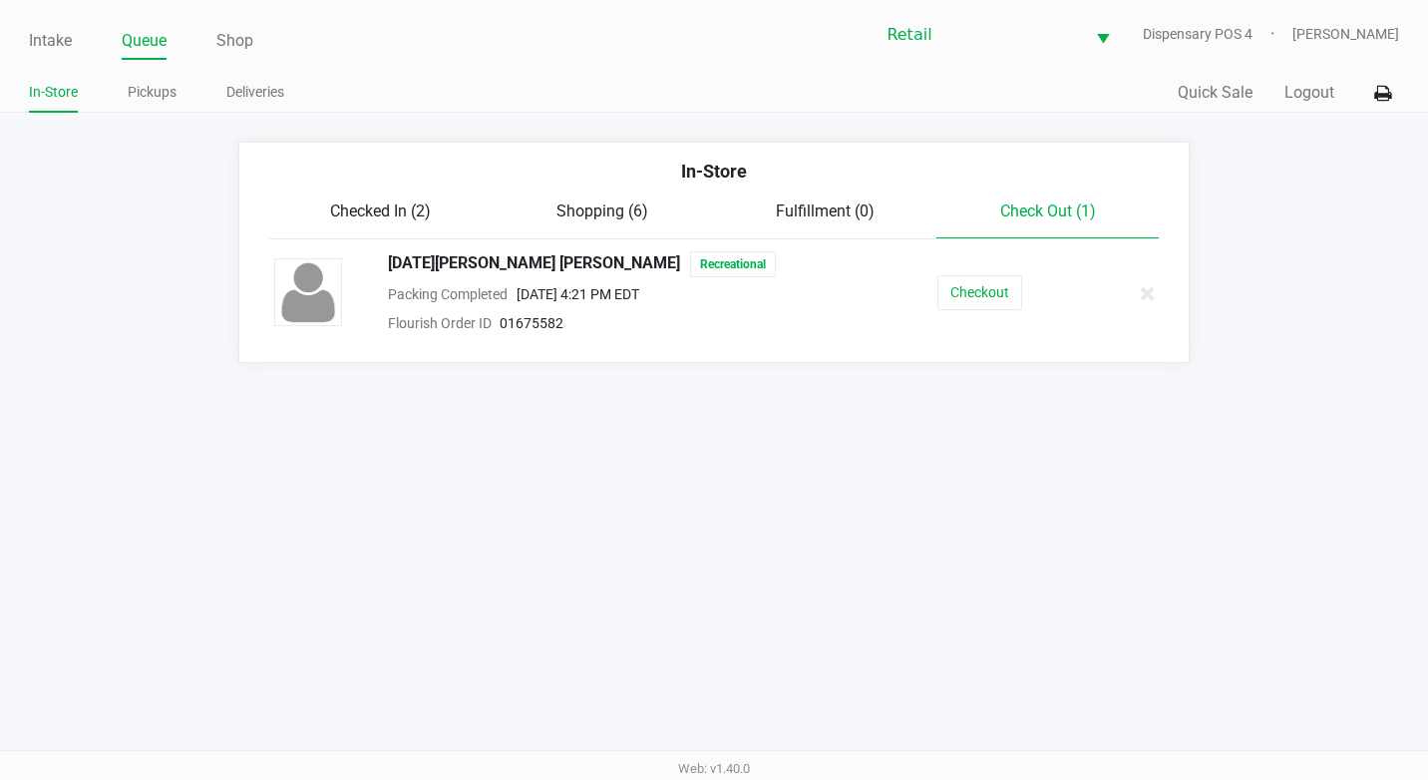
click at [799, 186] on div "In-Store" at bounding box center [714, 179] width 920 height 42
click at [789, 199] on div "Fulfillment (0)" at bounding box center [825, 211] width 222 height 24
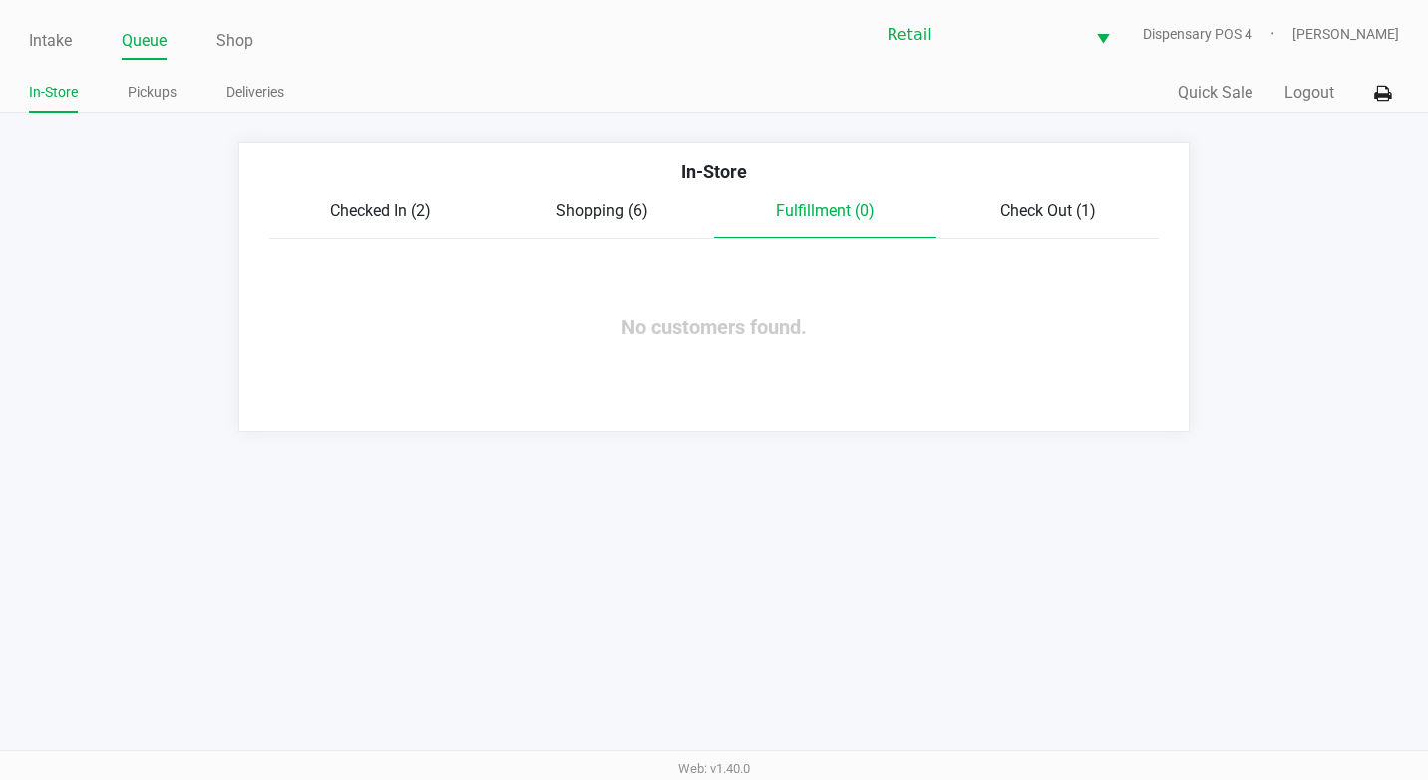
click at [590, 212] on span "Shopping (6)" at bounding box center [602, 210] width 92 height 19
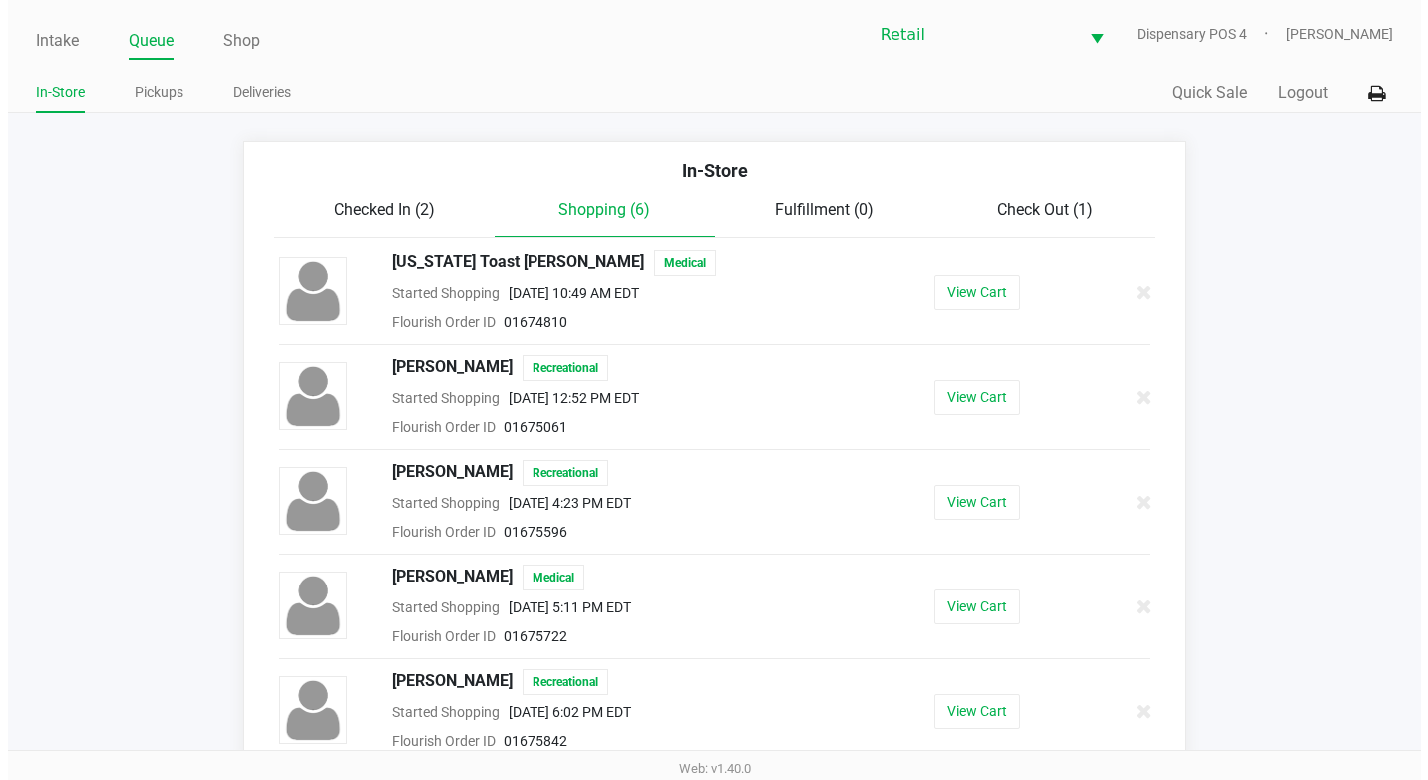
scroll to position [124, 0]
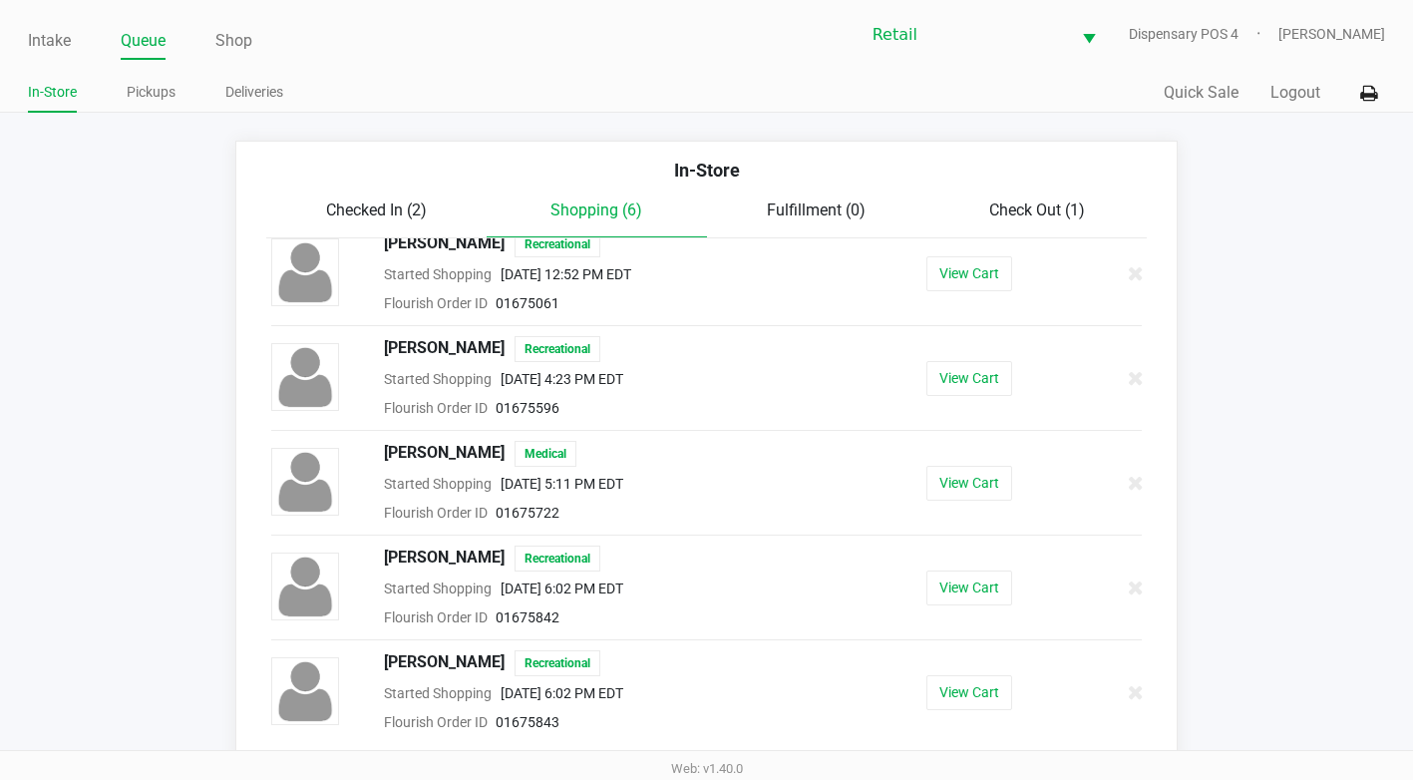
click at [364, 197] on div "In-Store" at bounding box center [706, 178] width 910 height 42
click at [369, 203] on span "Checked In (2)" at bounding box center [376, 209] width 101 height 19
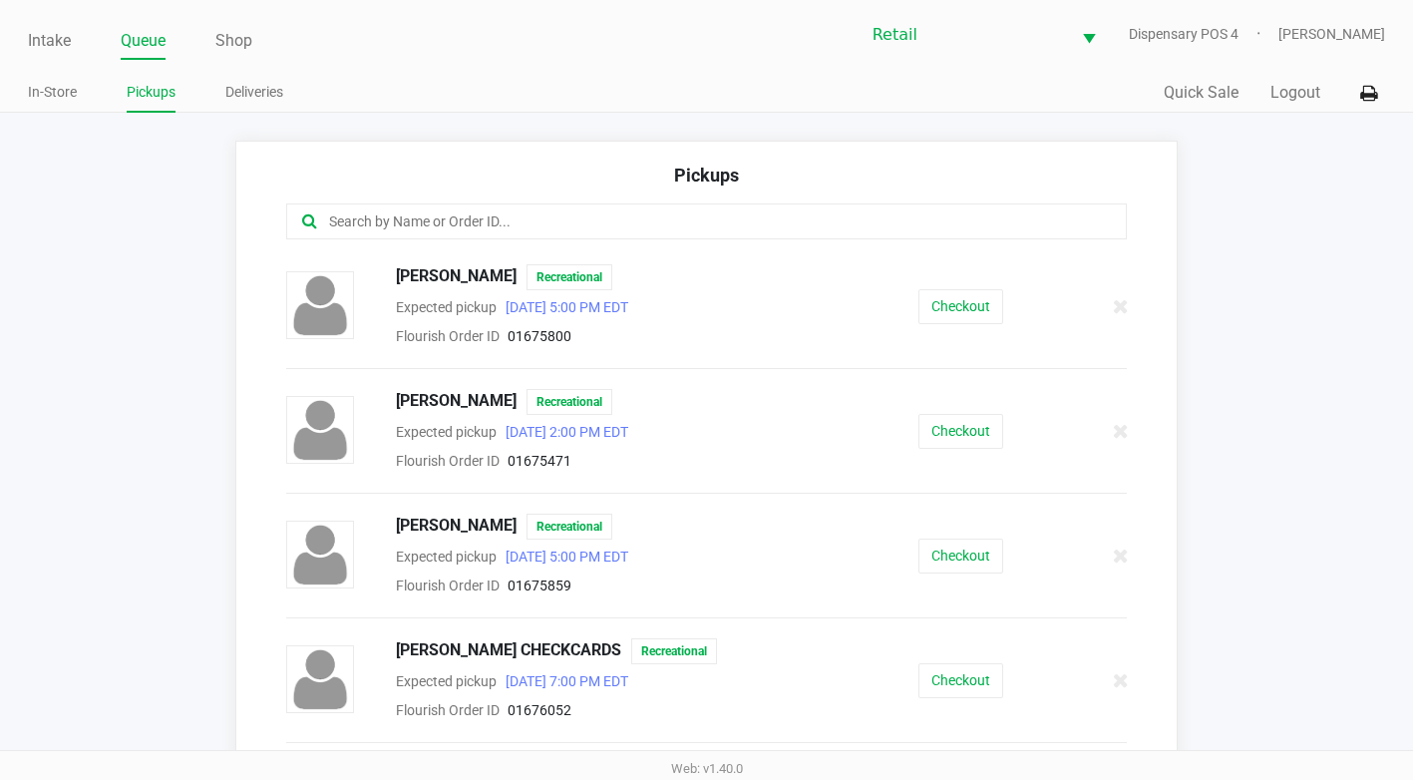
click at [126, 36] on link "Queue" at bounding box center [143, 41] width 45 height 28
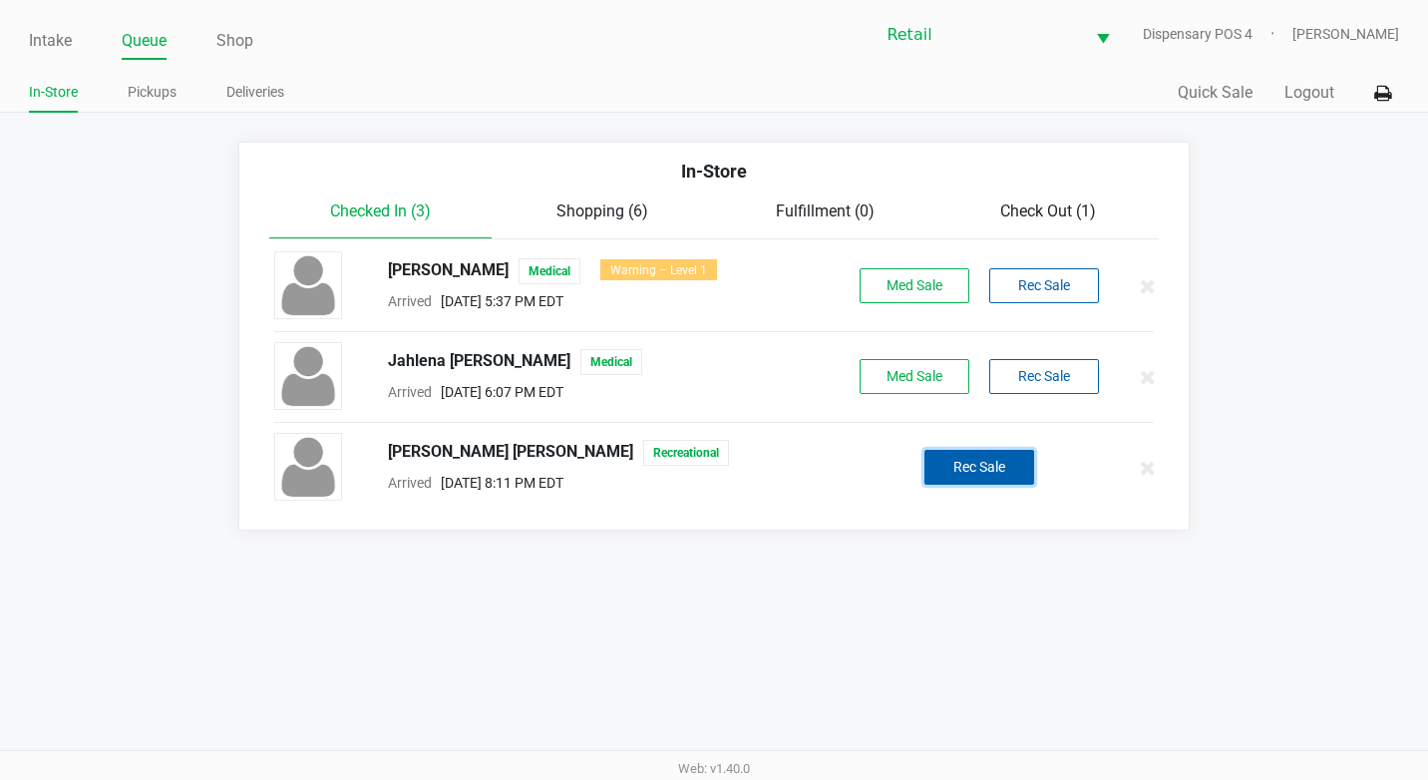
click at [996, 460] on button "Rec Sale" at bounding box center [979, 467] width 110 height 35
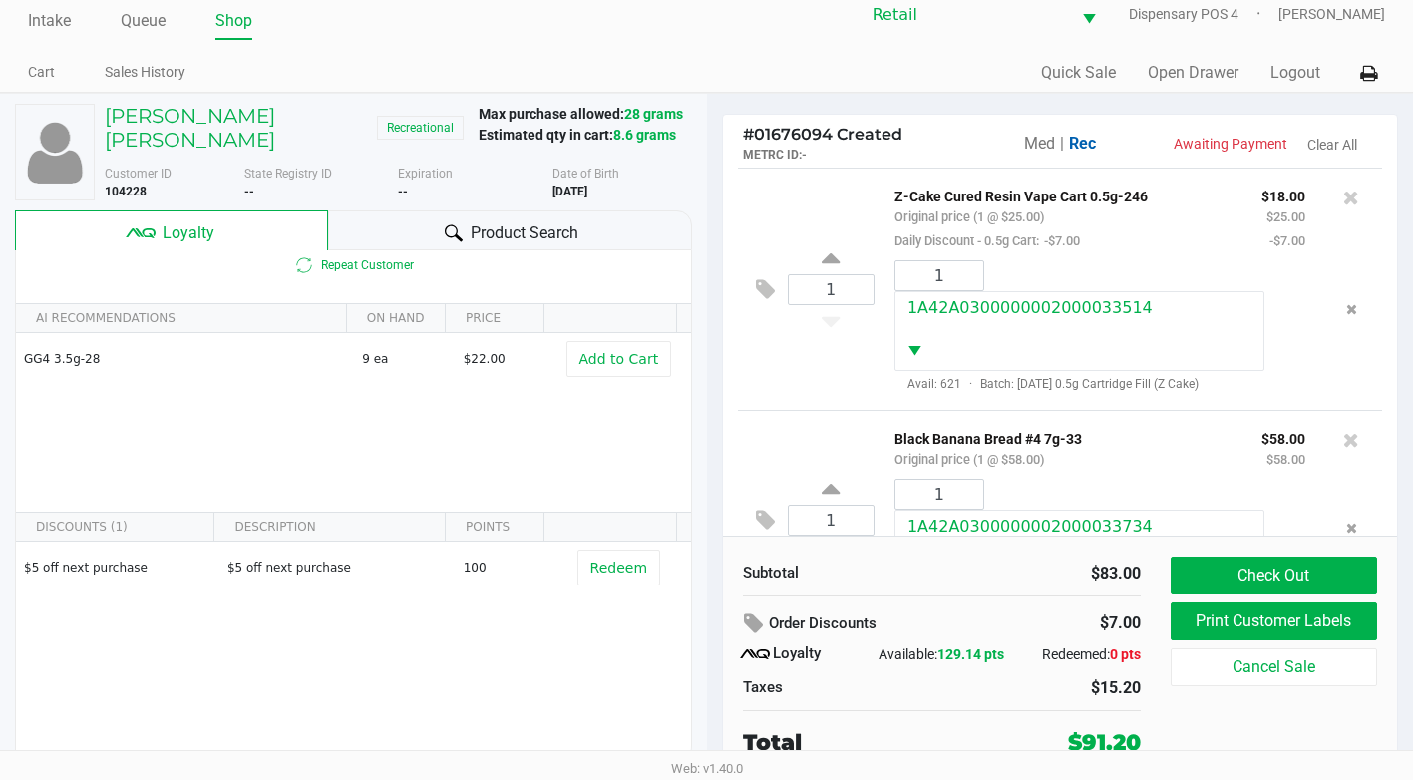
scroll to position [57, 0]
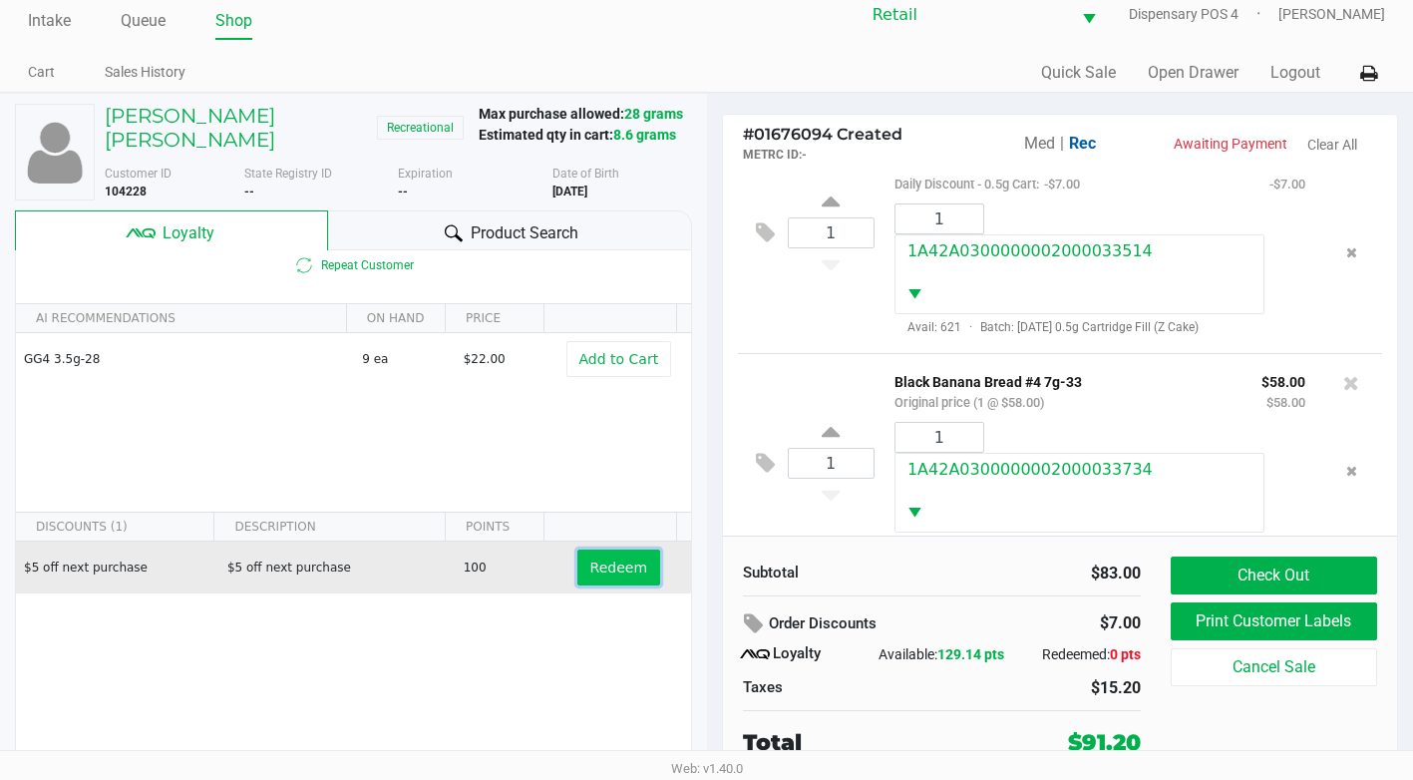
click at [591, 559] on span "Redeem" at bounding box center [618, 567] width 57 height 16
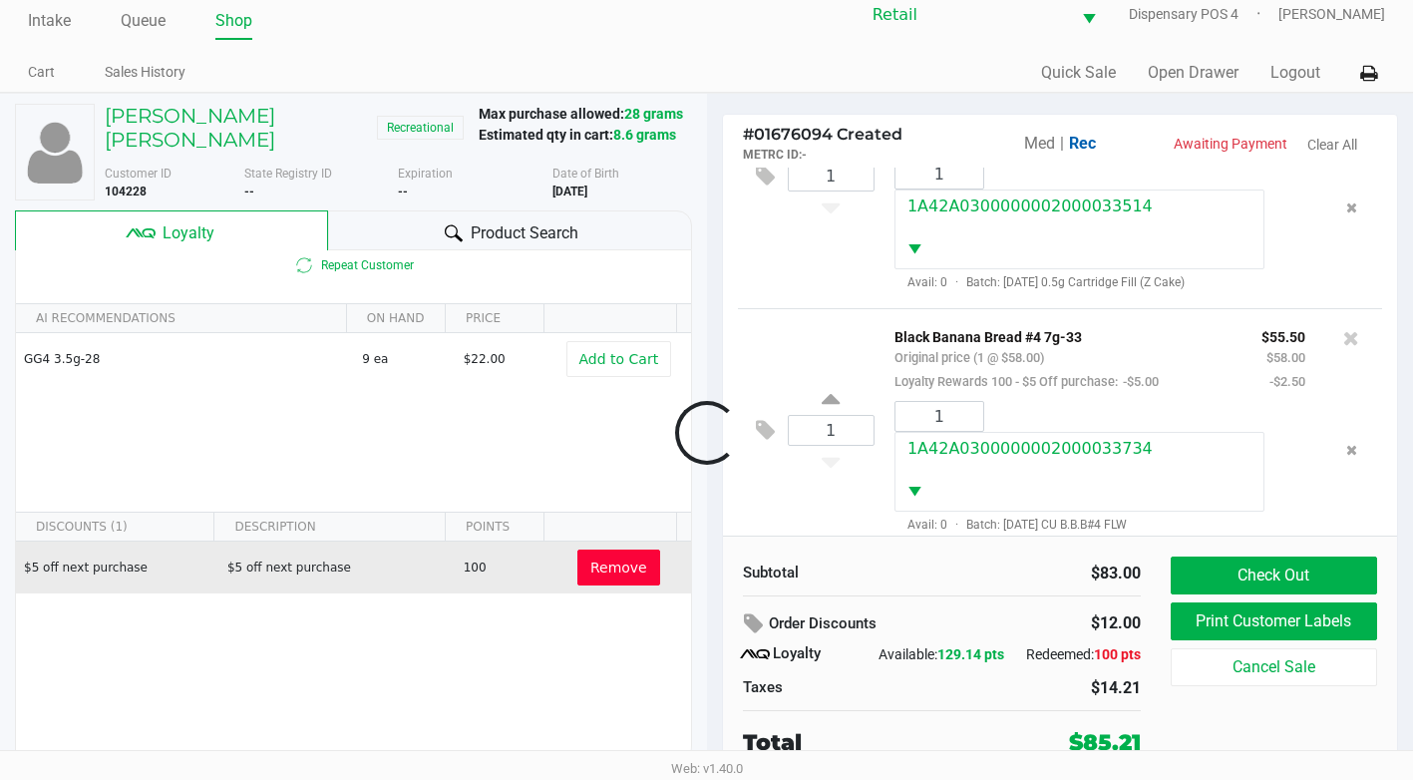
scroll to position [174, 0]
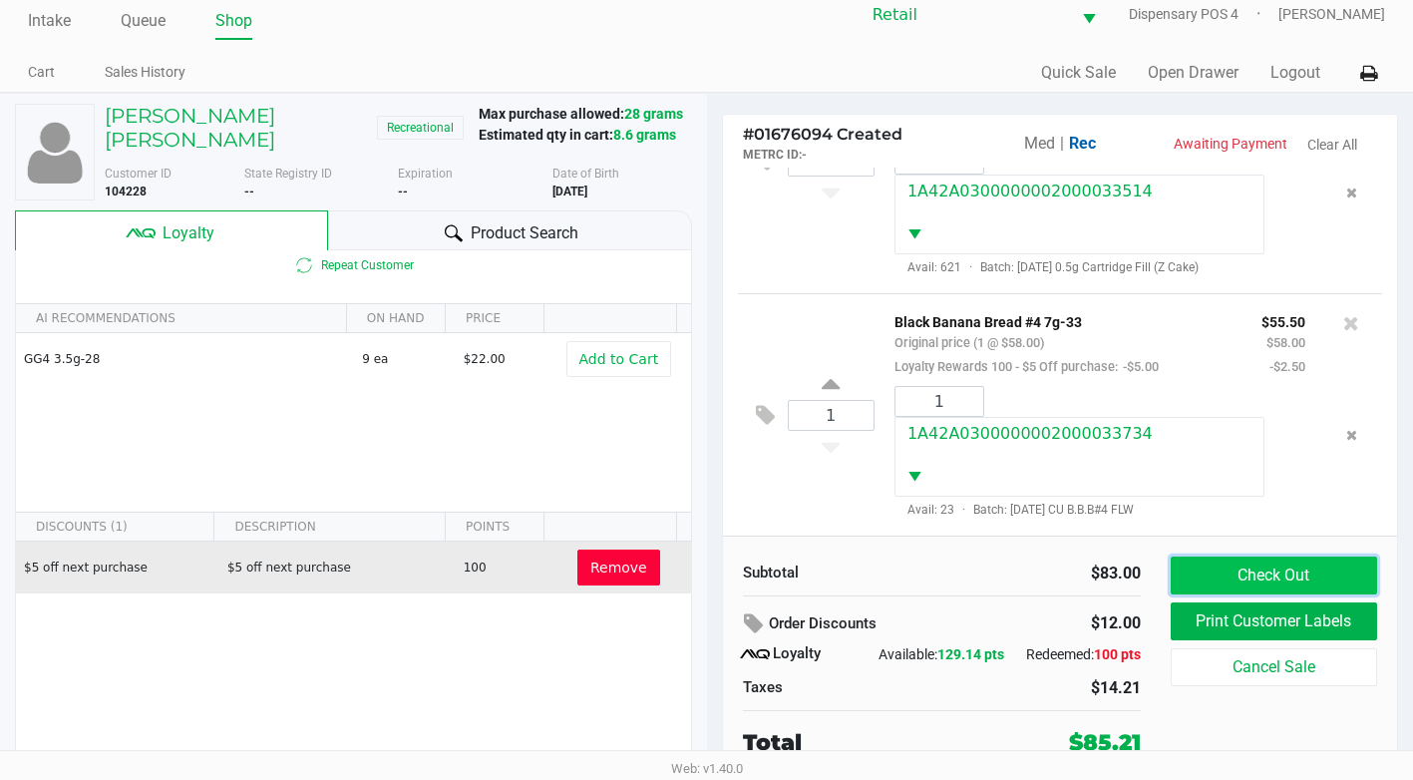
click at [1276, 572] on button "Check Out" at bounding box center [1274, 575] width 206 height 38
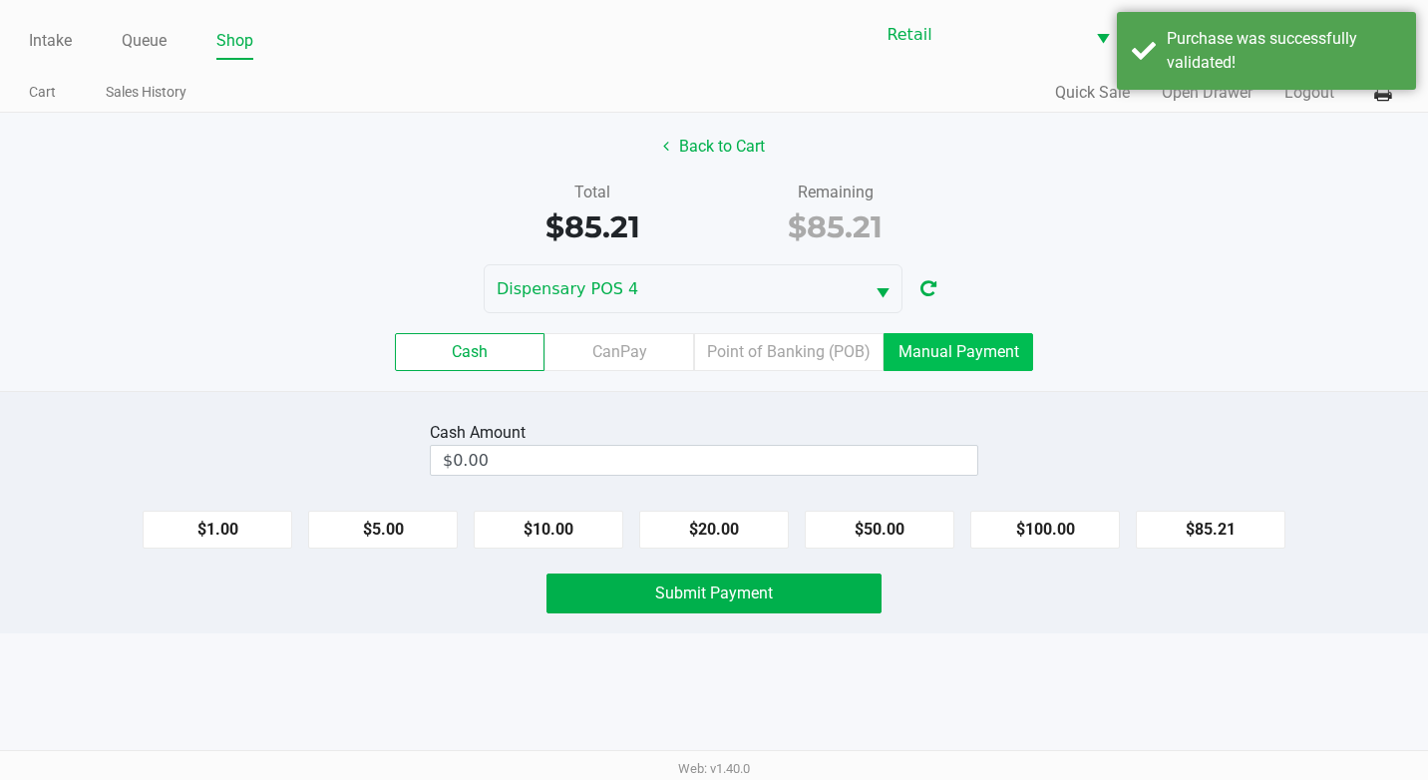
click at [957, 356] on label "Manual Payment" at bounding box center [958, 352] width 150 height 38
click at [0, 0] on 8 "Manual Payment" at bounding box center [0, 0] width 0 height 0
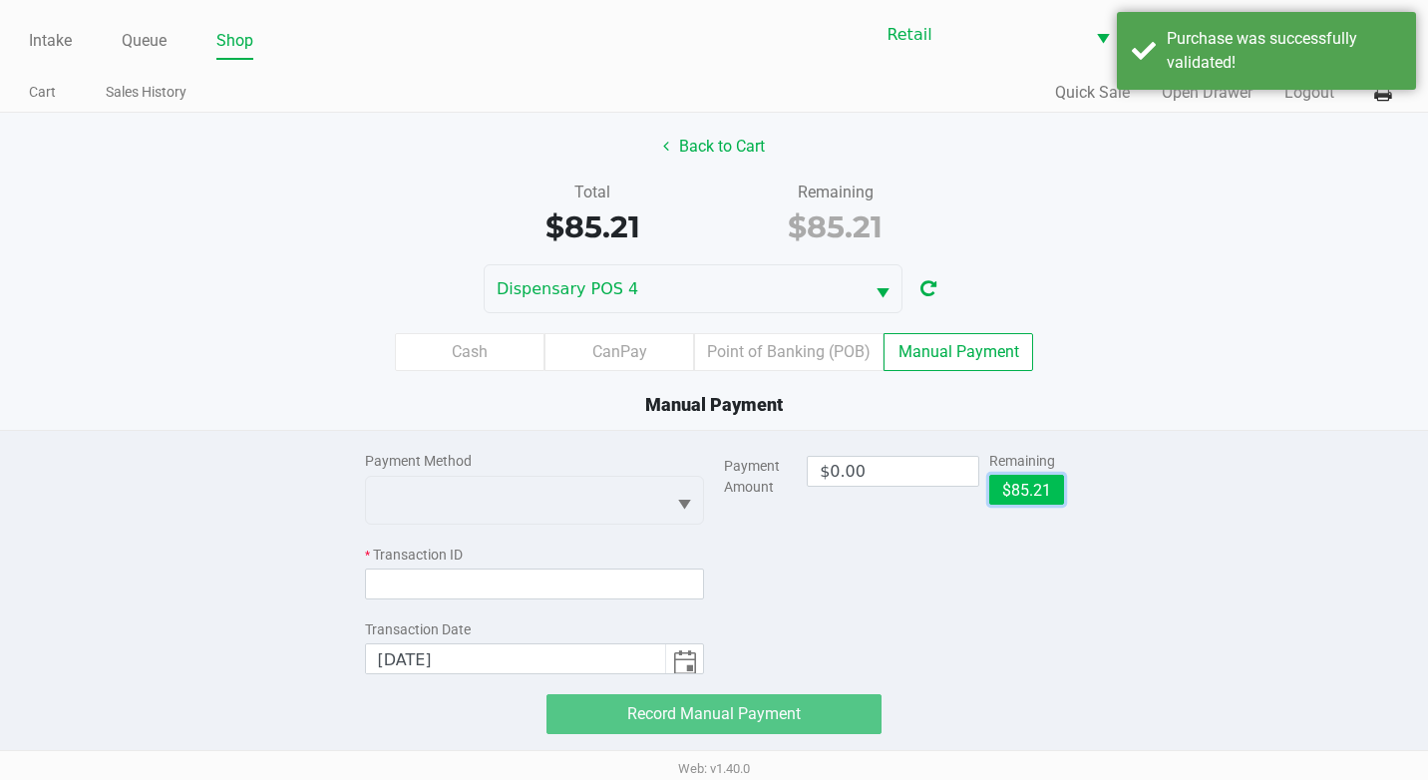
click at [1040, 485] on button "$85.21" at bounding box center [1026, 490] width 75 height 30
type input "$85.21"
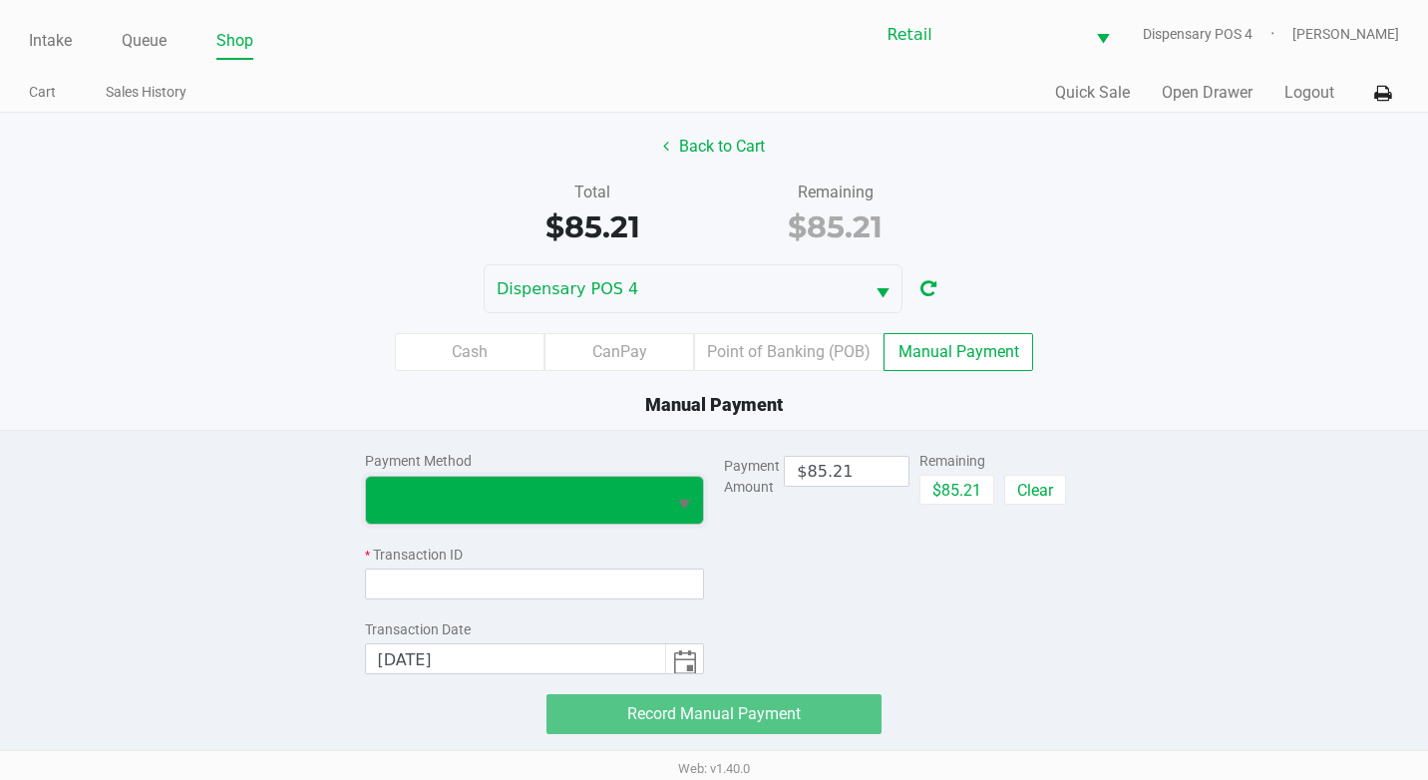
click at [602, 506] on span at bounding box center [516, 500] width 276 height 24
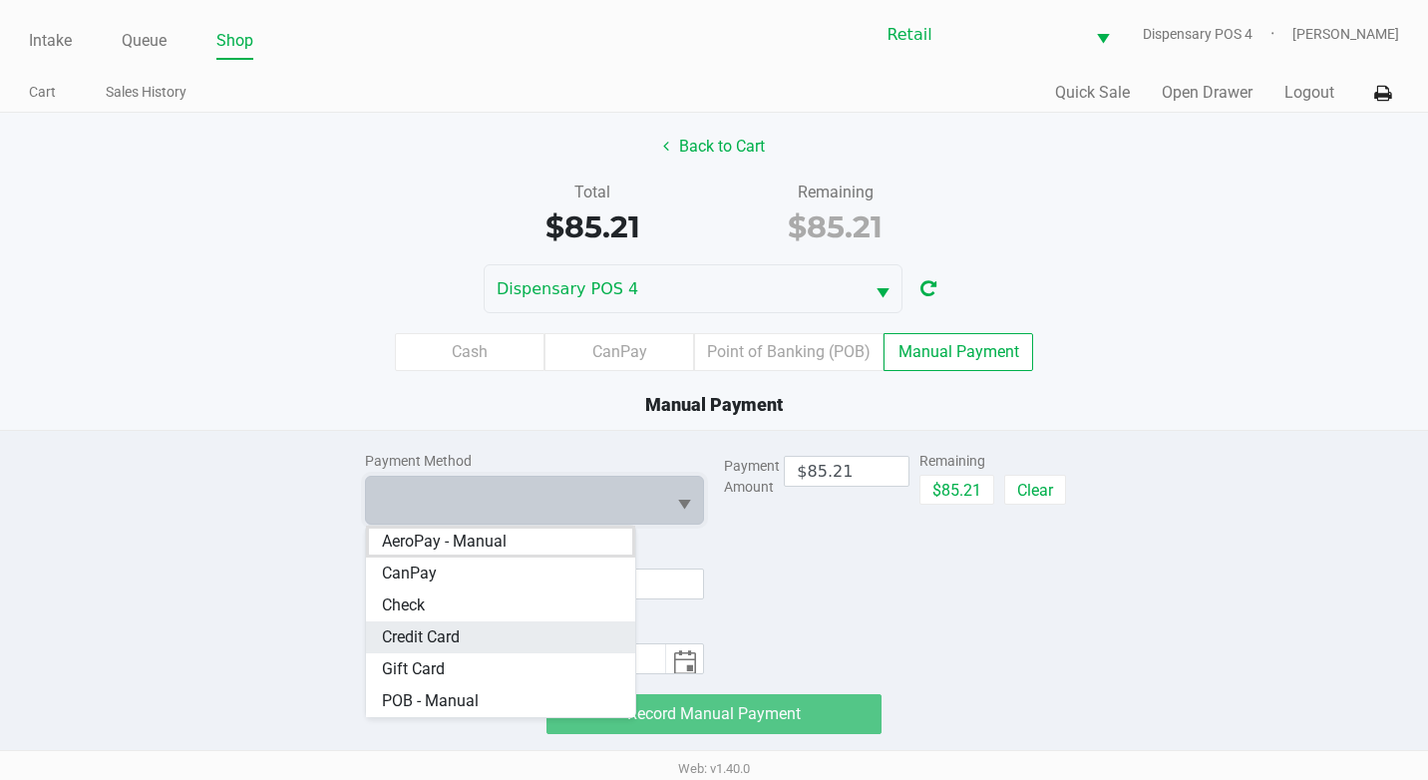
click at [556, 636] on Card "Credit Card" at bounding box center [501, 637] width 270 height 32
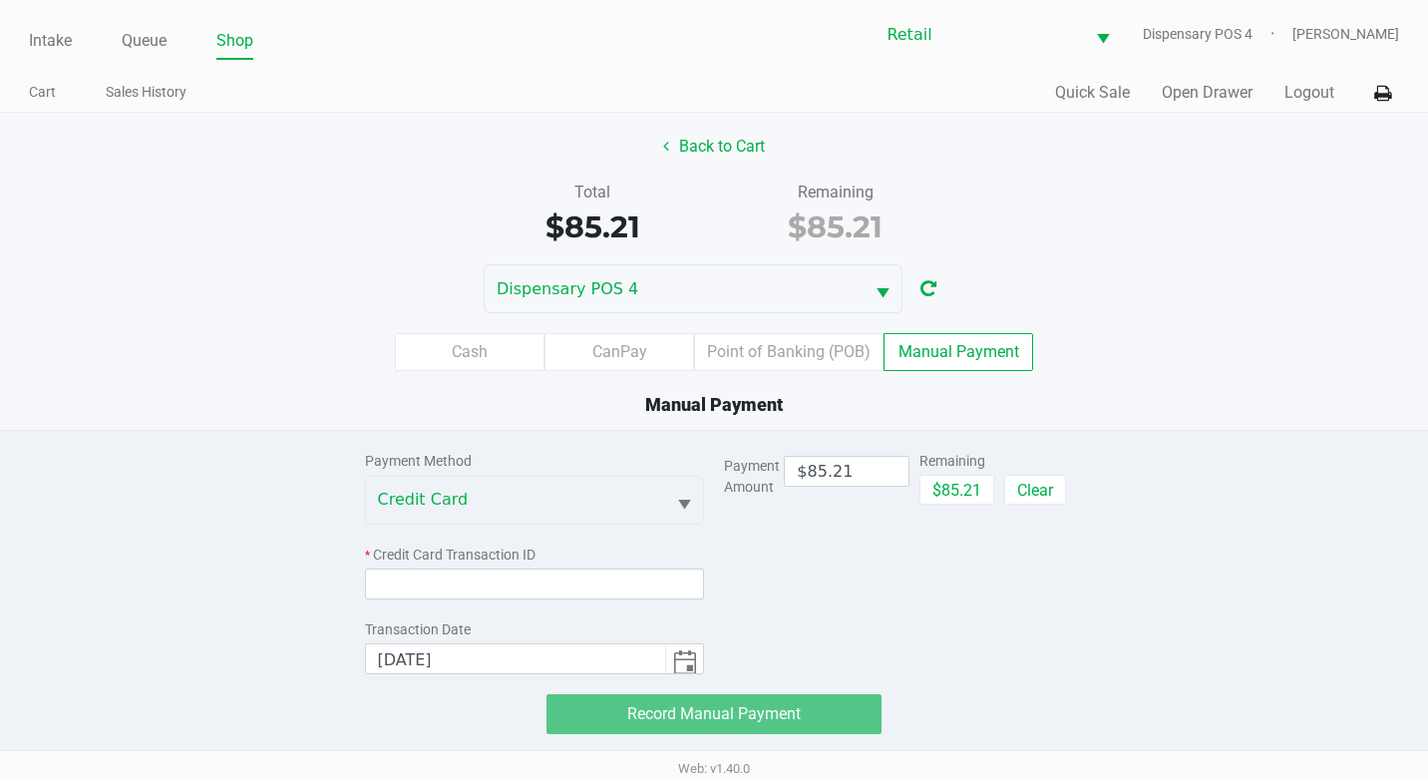
click at [576, 560] on div "* Credit Card Transaction ID" at bounding box center [535, 554] width 340 height 21
click at [581, 580] on input at bounding box center [535, 583] width 340 height 31
click at [718, 143] on button "Back to Cart" at bounding box center [714, 147] width 128 height 38
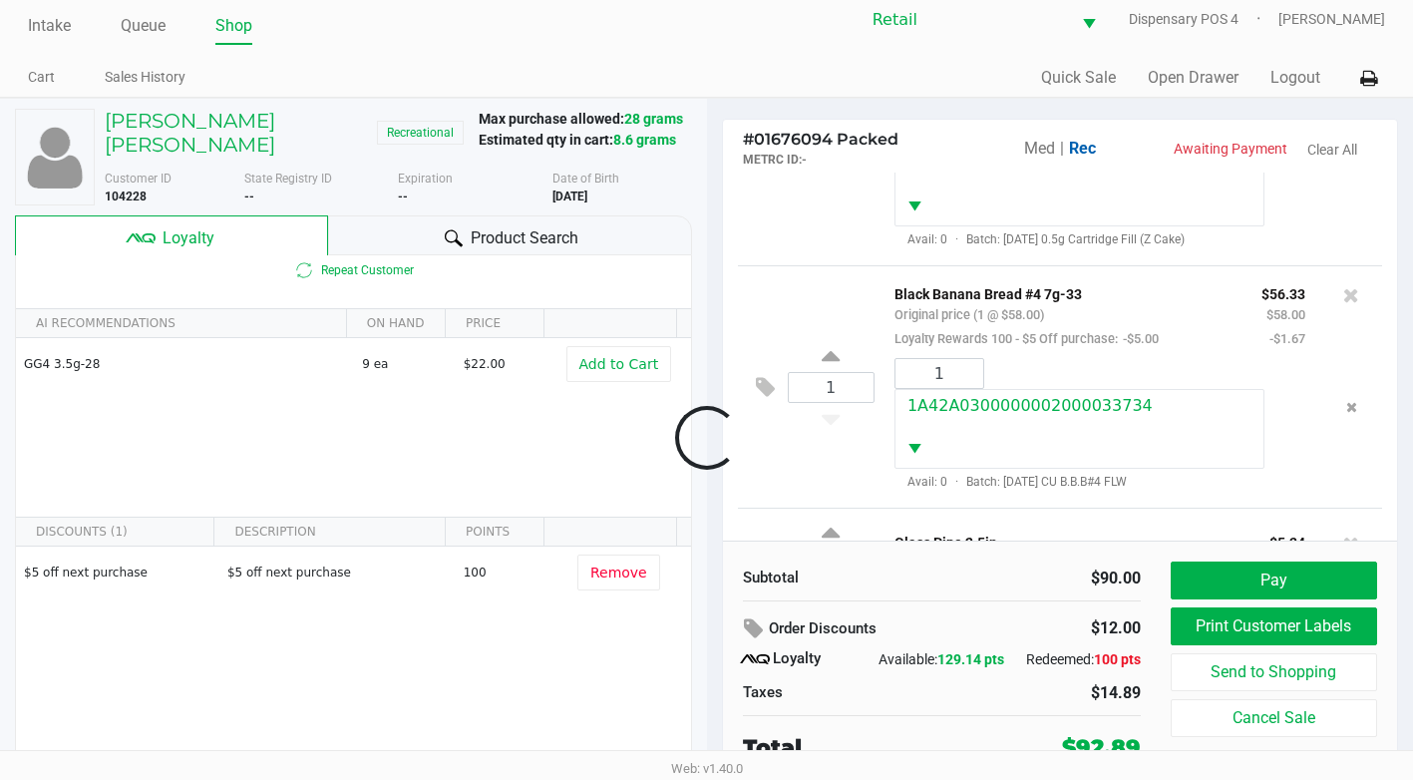
scroll to position [20, 0]
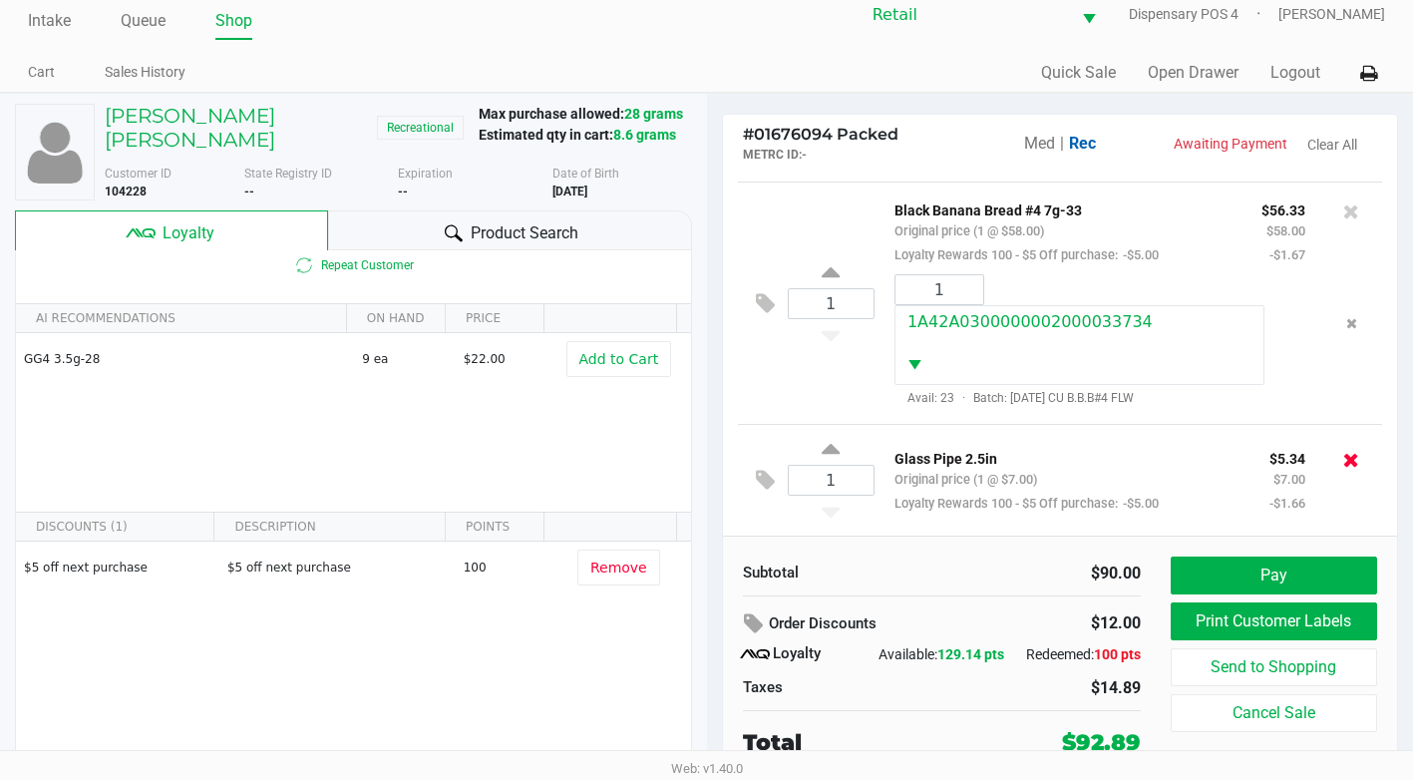
click at [1343, 450] on icon at bounding box center [1351, 460] width 16 height 20
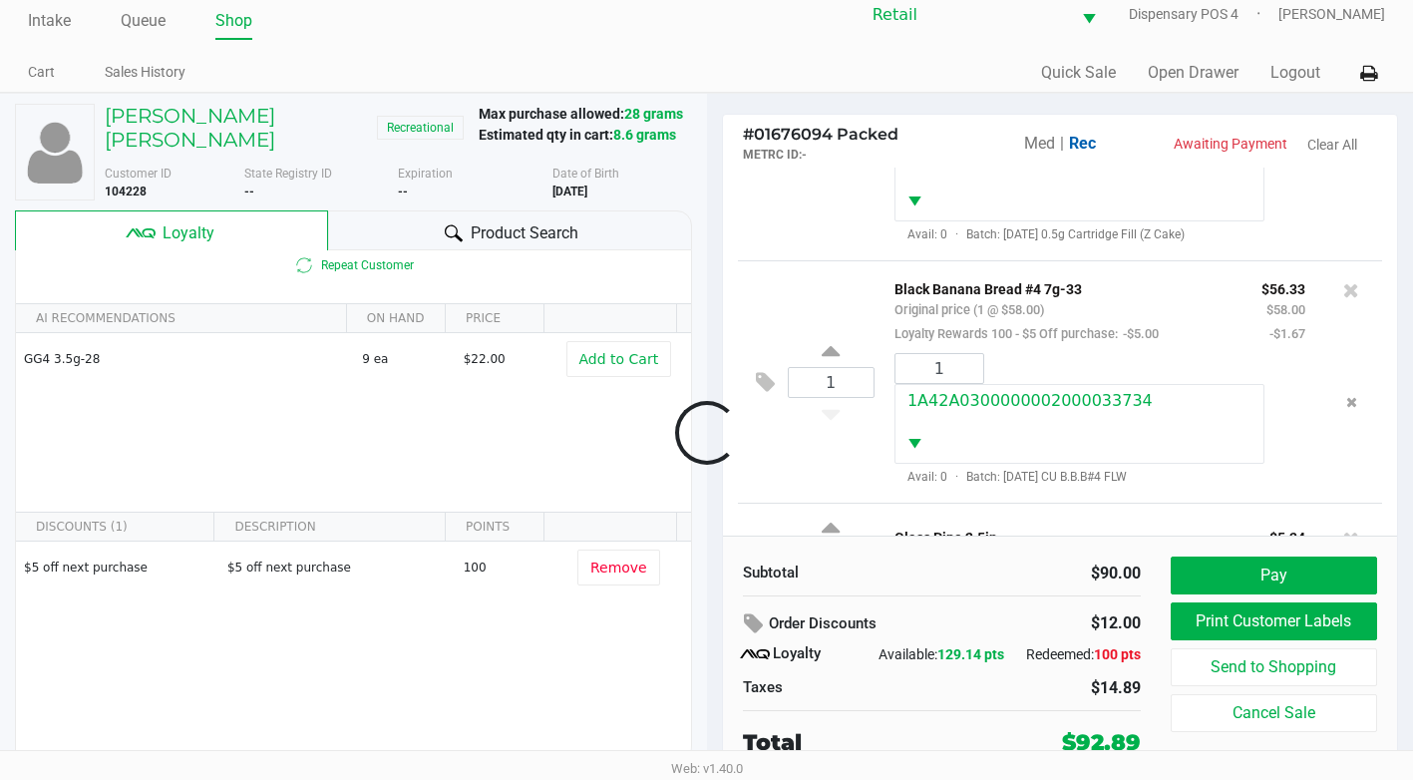
scroll to position [285, 0]
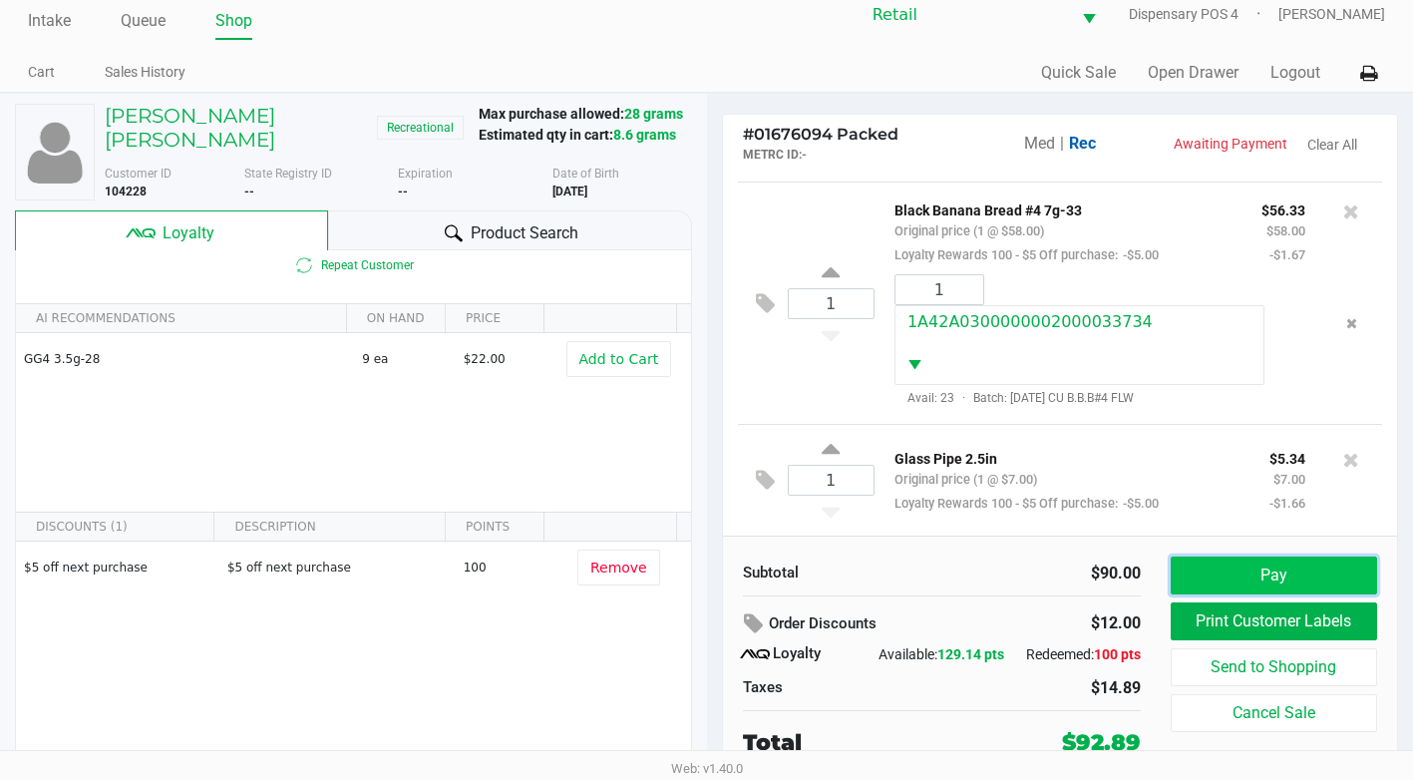
click at [1274, 571] on button "Pay" at bounding box center [1274, 575] width 206 height 38
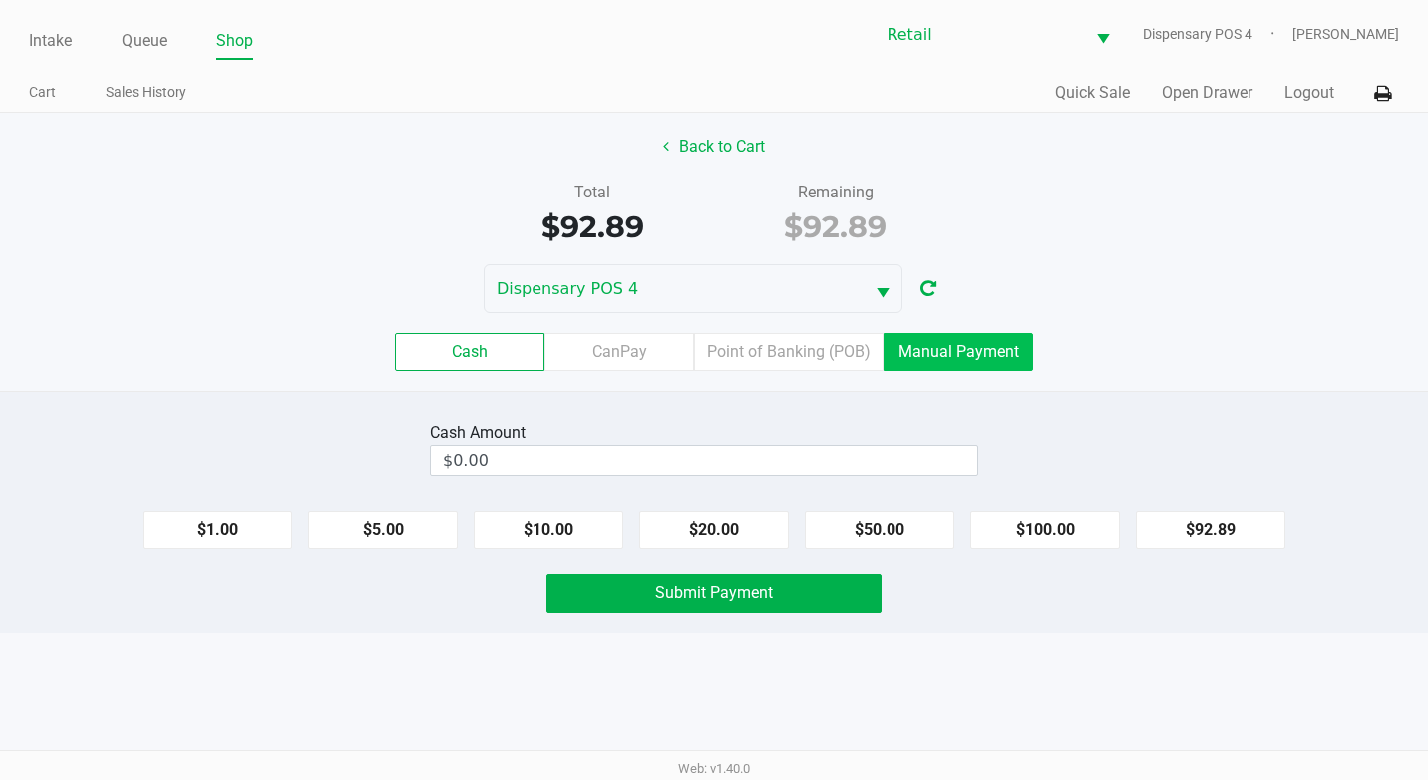
click at [978, 353] on label "Manual Payment" at bounding box center [958, 352] width 150 height 38
click at [0, 0] on 8 "Manual Payment" at bounding box center [0, 0] width 0 height 0
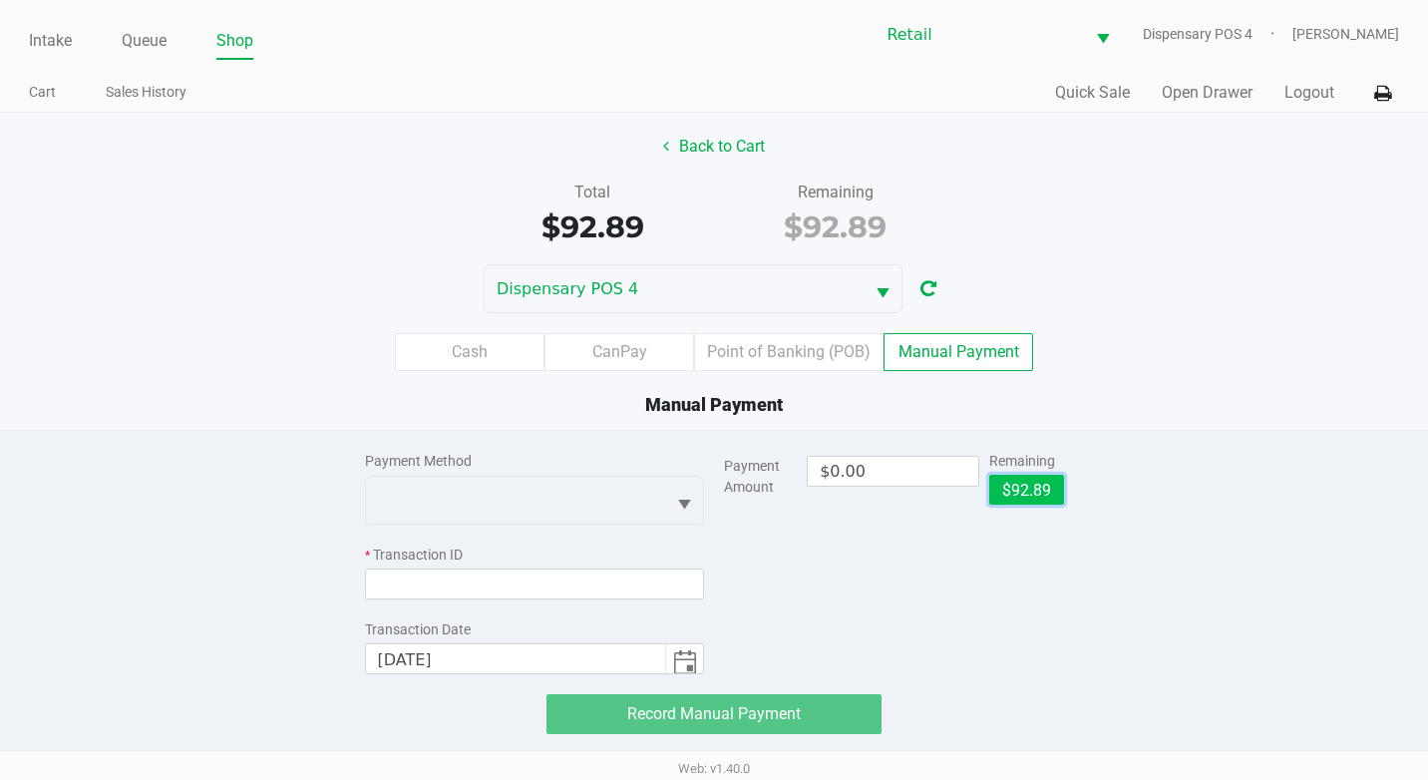
click at [1007, 485] on button "$92.89" at bounding box center [1026, 490] width 75 height 30
type input "$92.89"
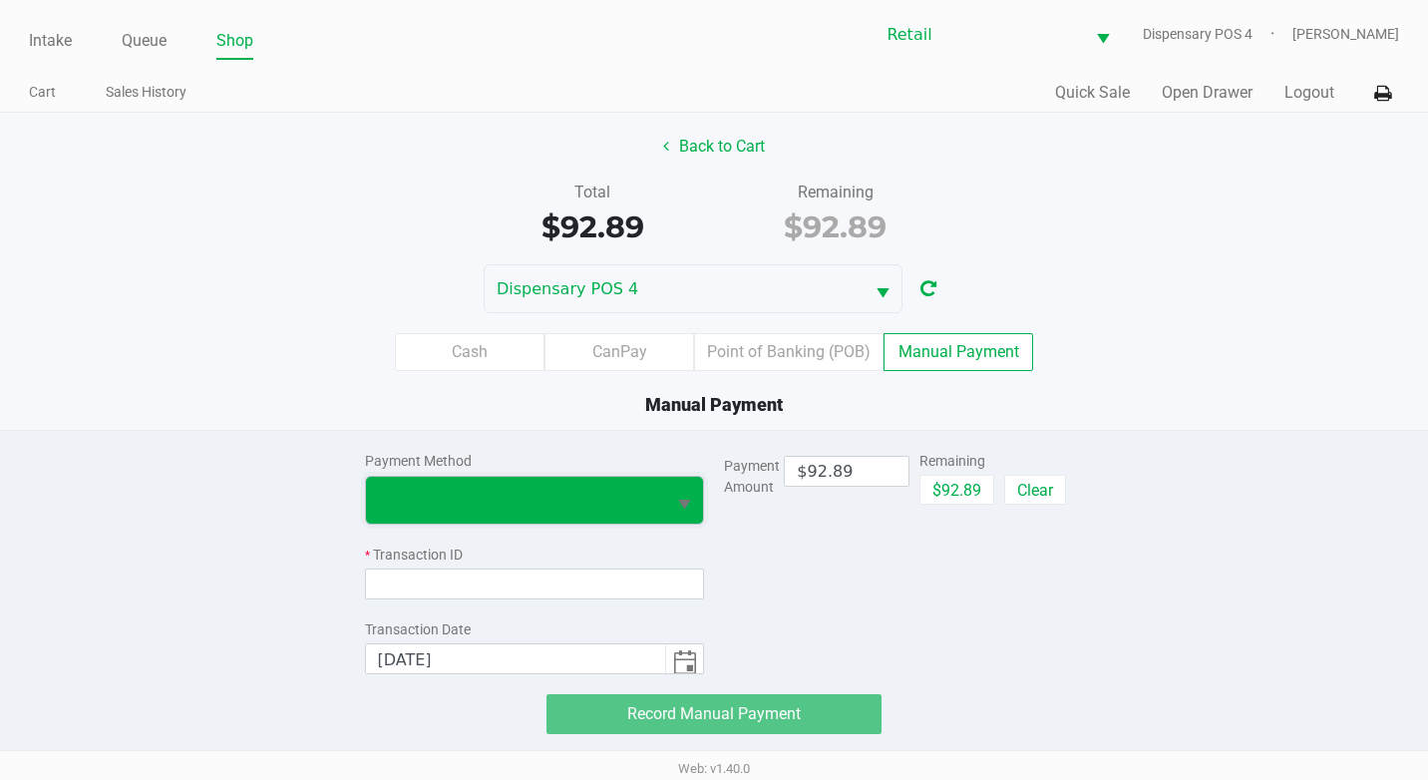
click at [606, 491] on span at bounding box center [516, 500] width 276 height 24
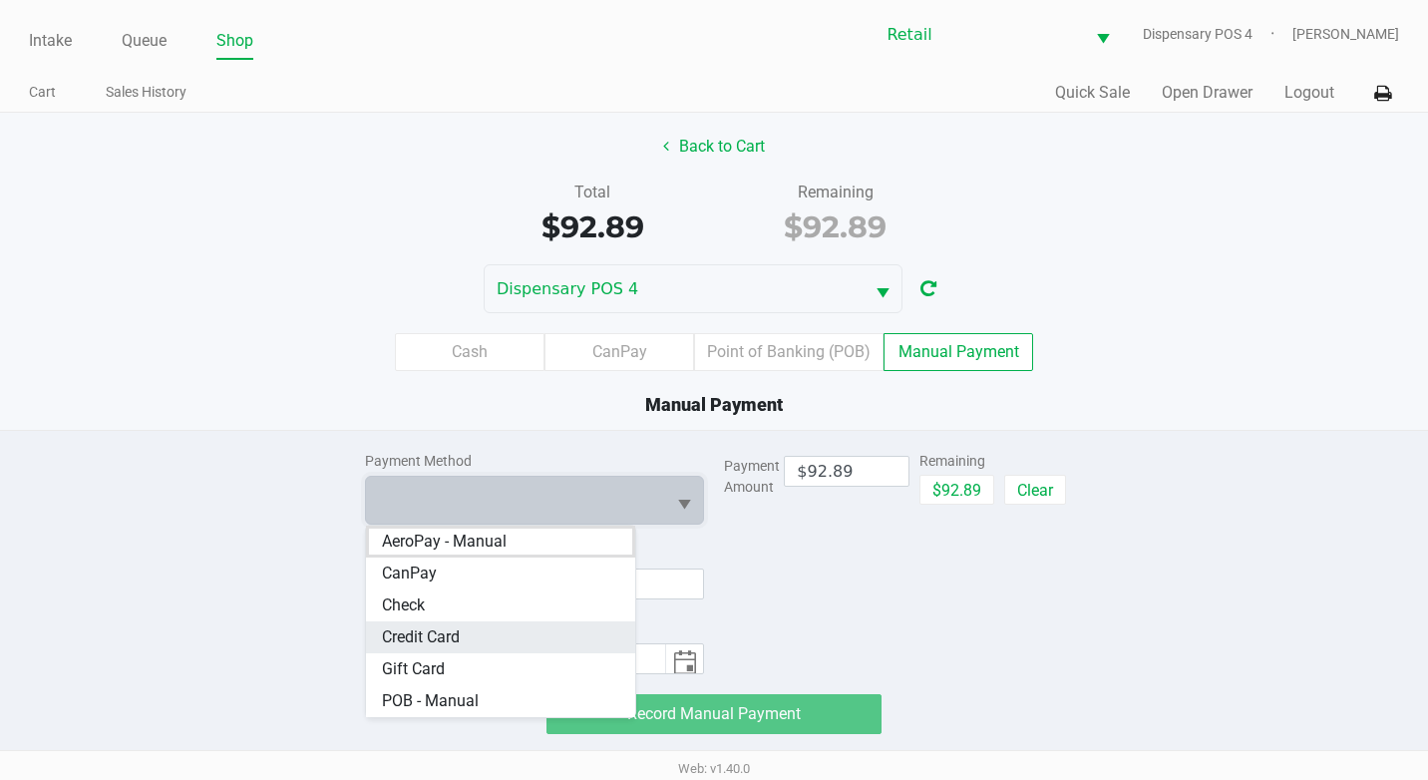
click at [499, 634] on Card "Credit Card" at bounding box center [501, 637] width 270 height 32
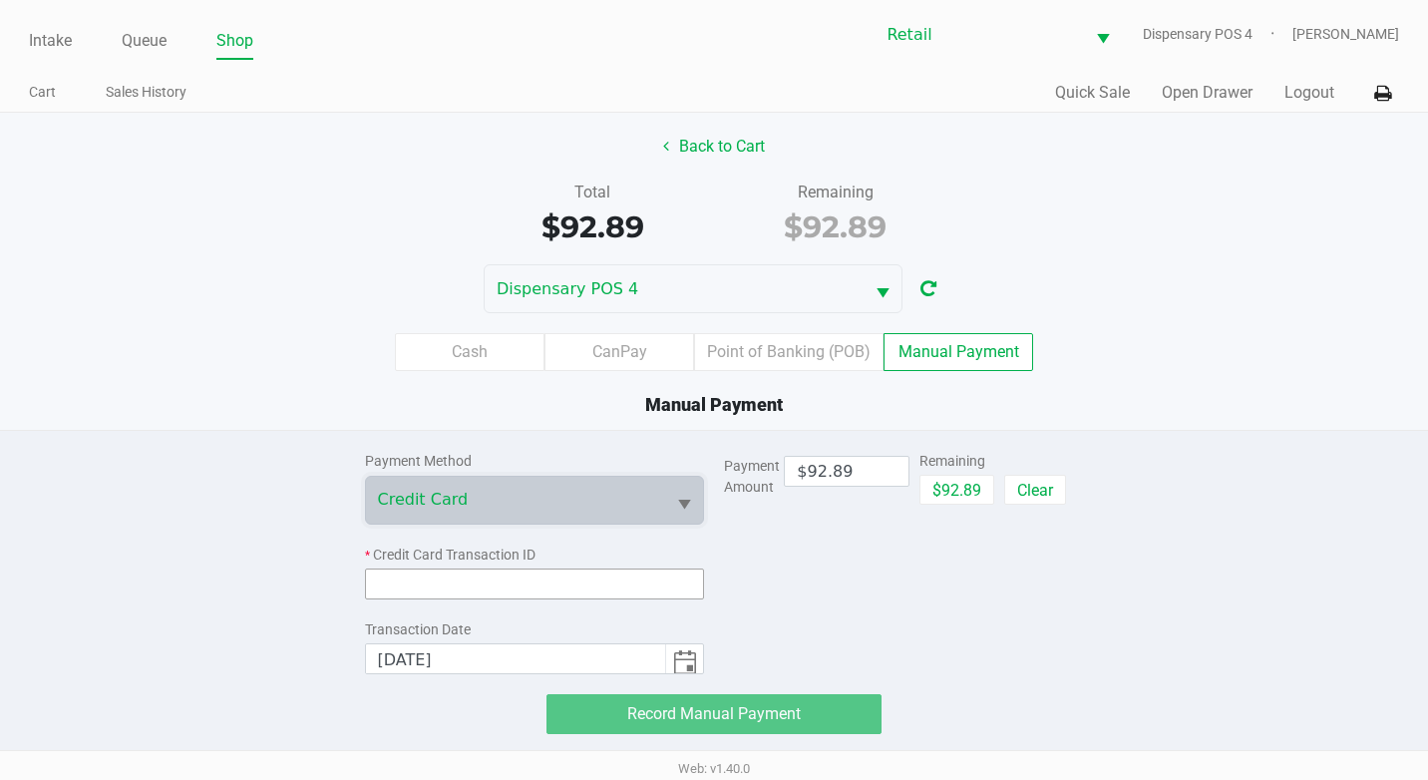
click at [610, 577] on input at bounding box center [535, 583] width 340 height 31
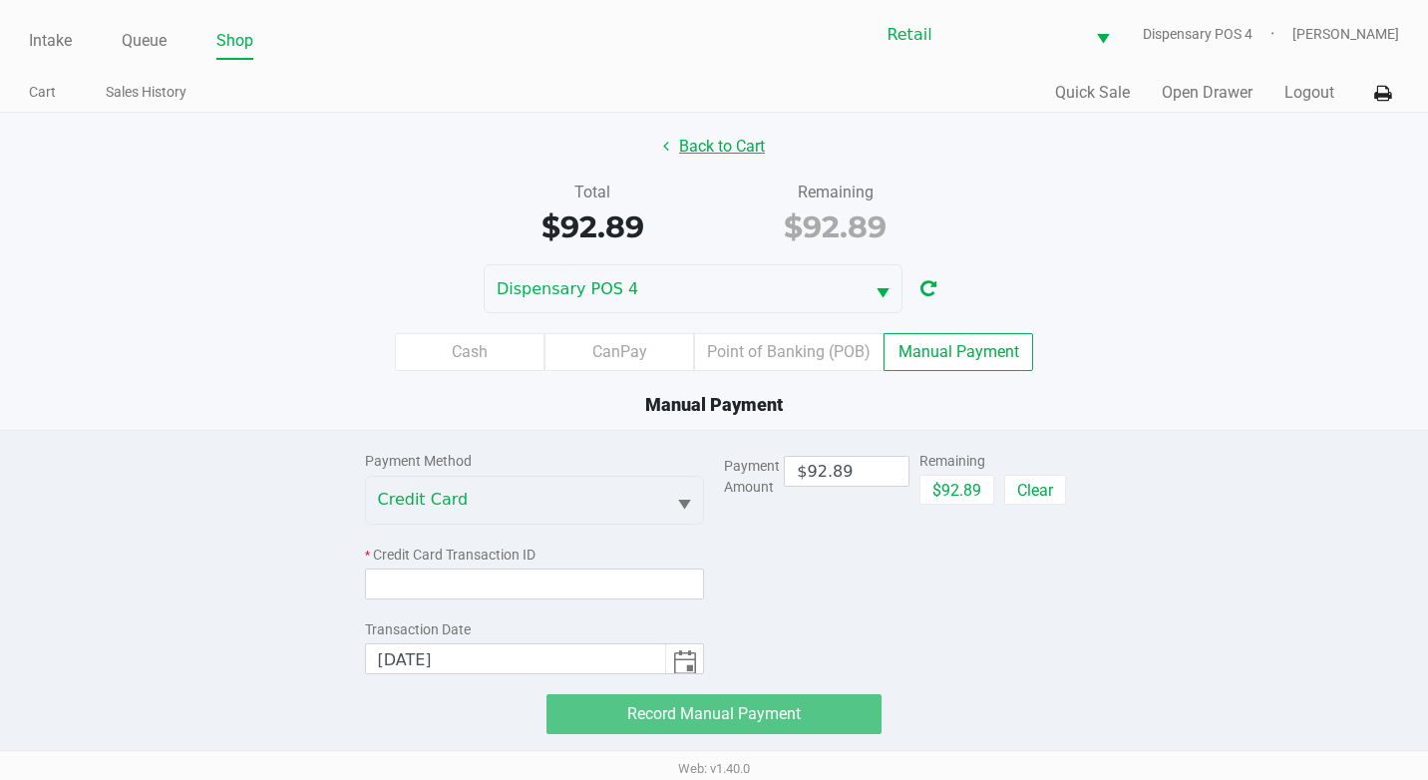
click at [704, 152] on button "Back to Cart" at bounding box center [714, 147] width 128 height 38
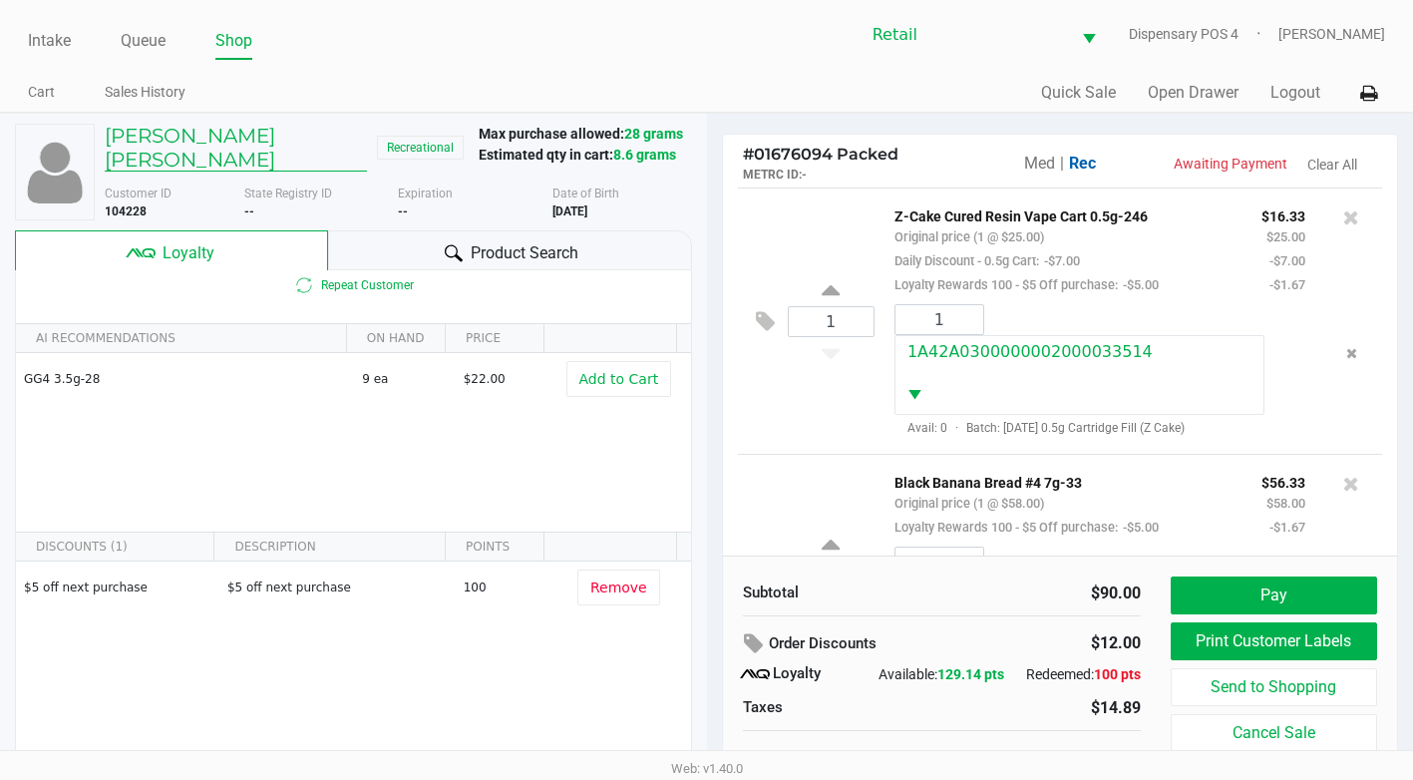
click at [239, 151] on h5 "Jeraimy Cruz Montero" at bounding box center [236, 148] width 262 height 48
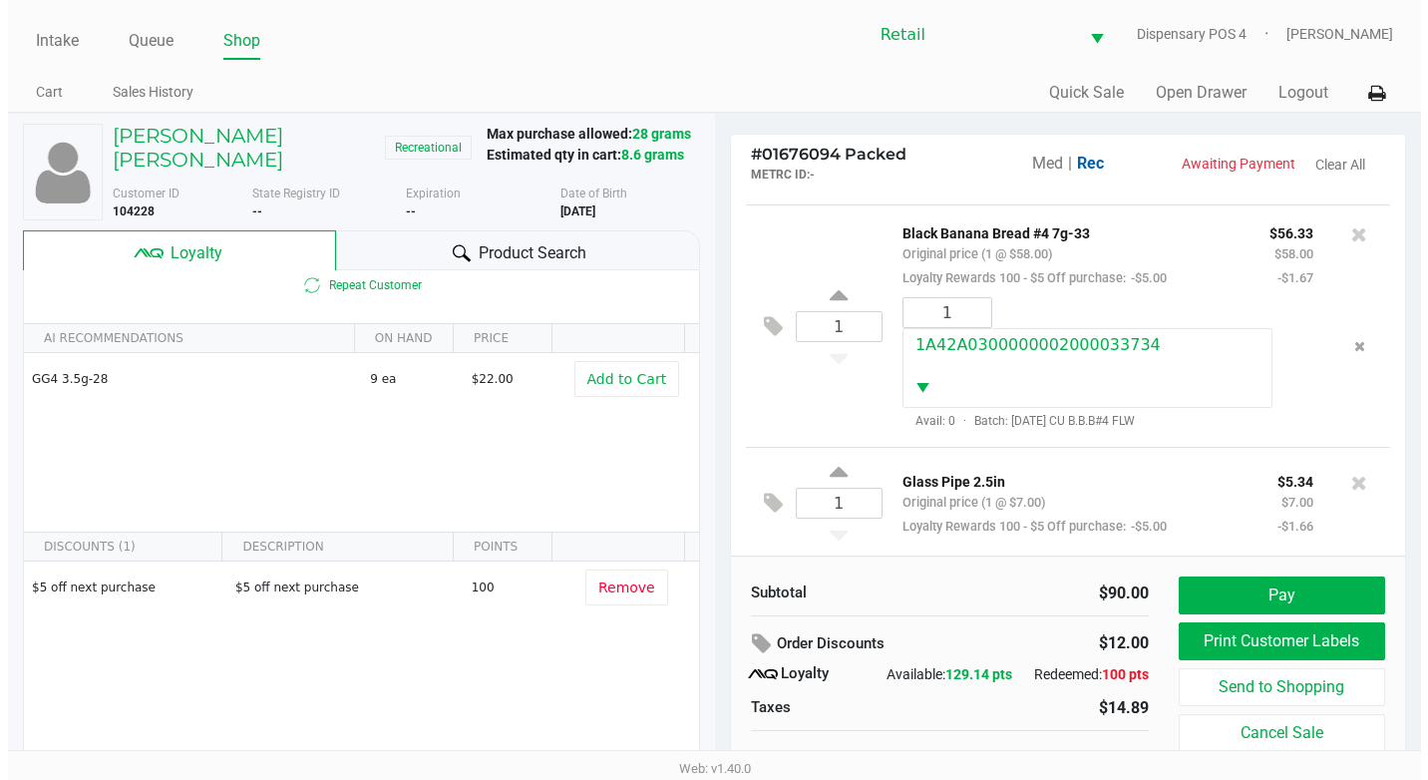
scroll to position [285, 0]
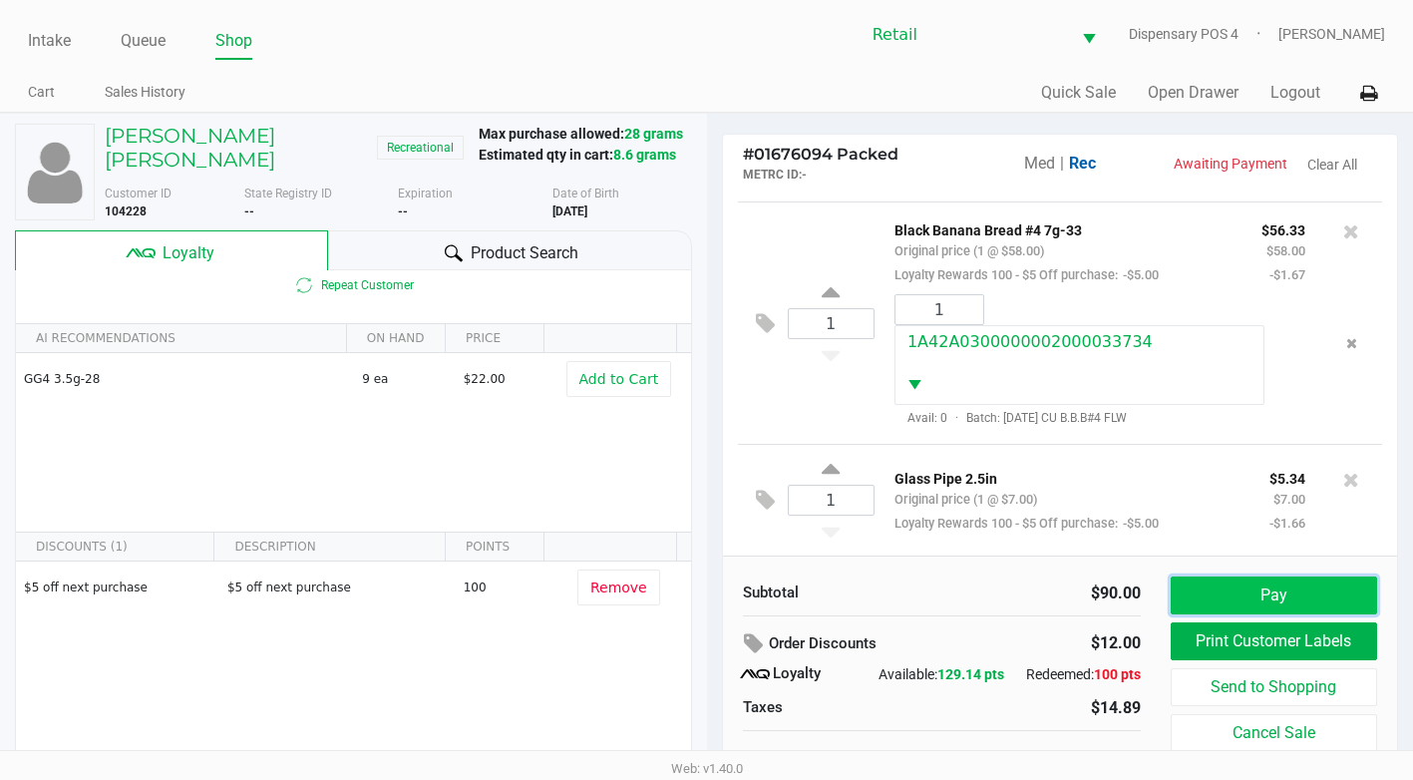
click at [1265, 578] on button "Pay" at bounding box center [1274, 595] width 206 height 38
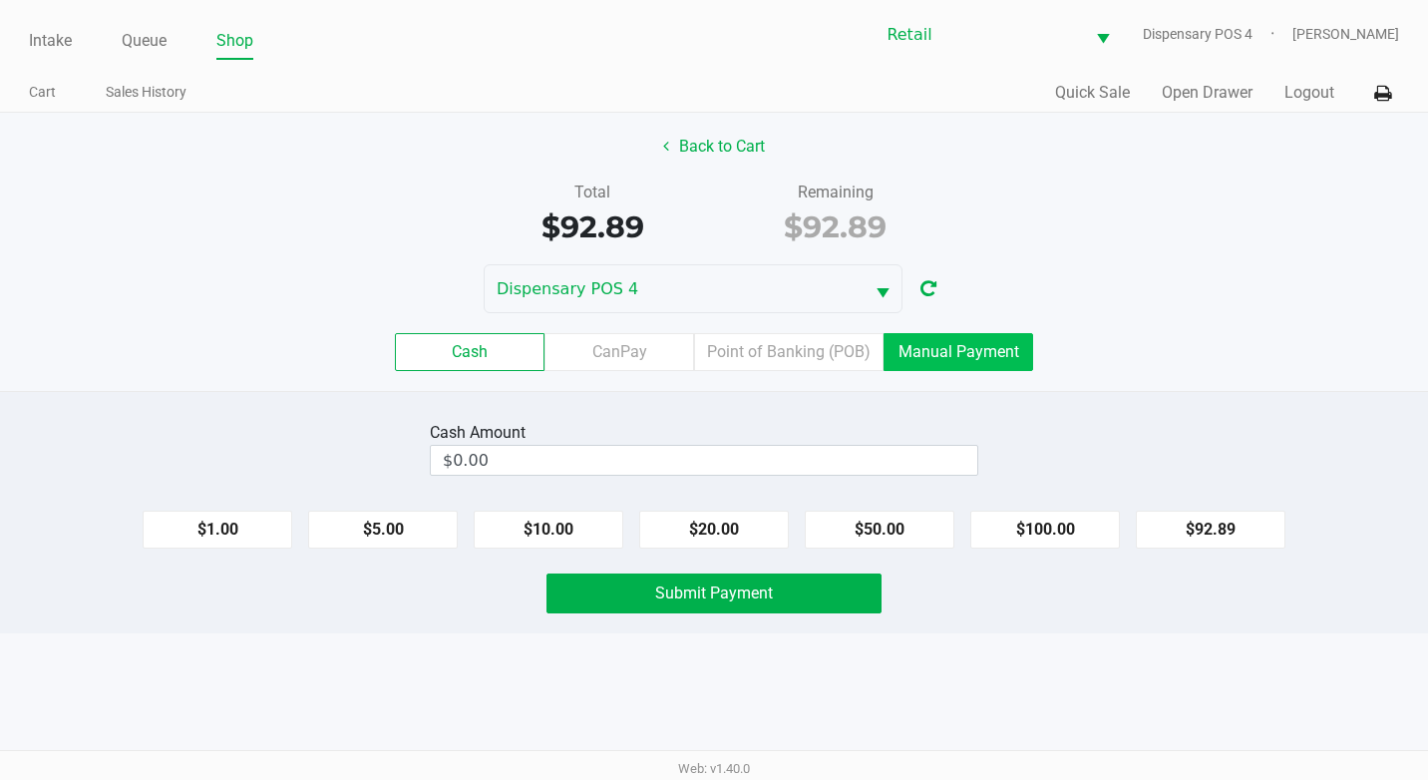
click at [1001, 344] on label "Manual Payment" at bounding box center [958, 352] width 150 height 38
click at [0, 0] on 8 "Manual Payment" at bounding box center [0, 0] width 0 height 0
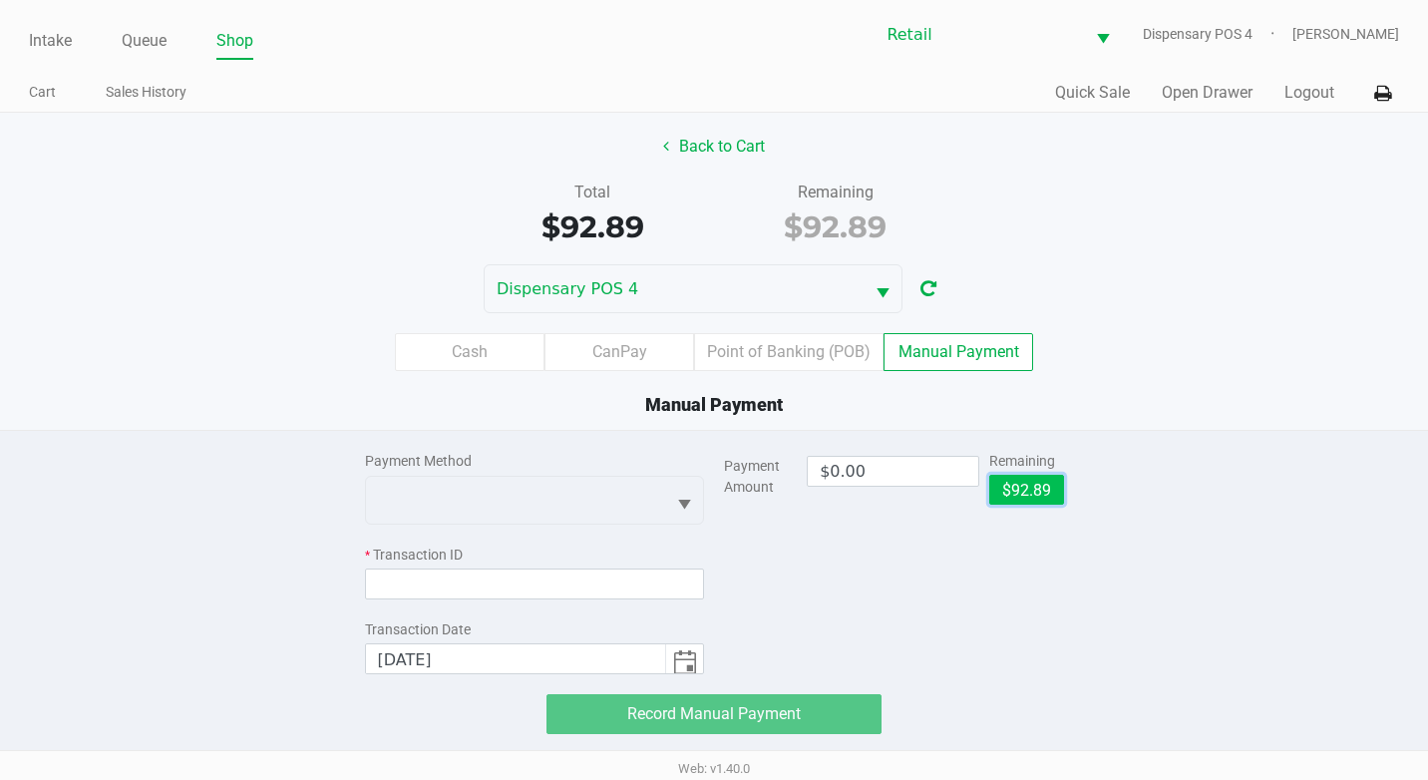
click at [1004, 495] on button "$92.89" at bounding box center [1026, 490] width 75 height 30
type input "$92.89"
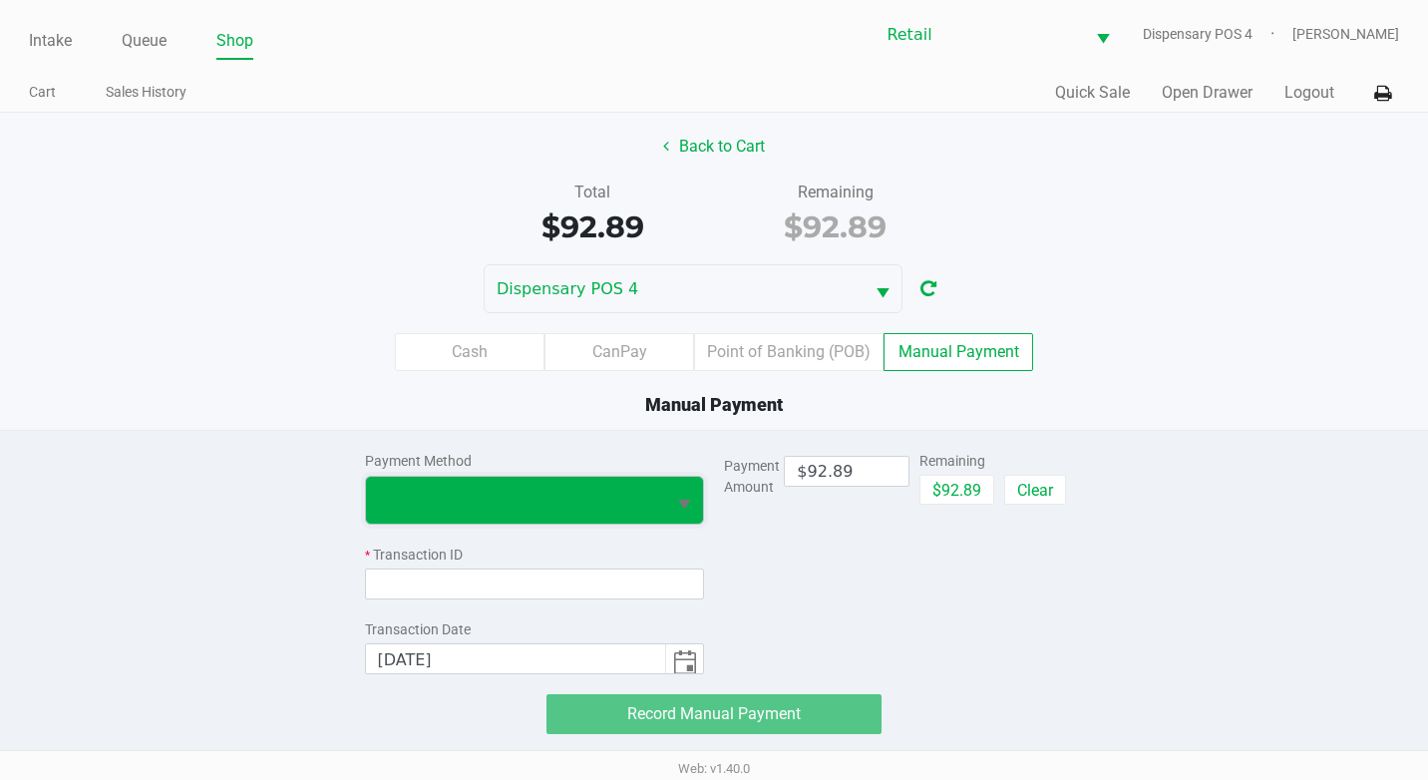
drag, startPoint x: 570, startPoint y: 489, endPoint x: 563, endPoint y: 518, distance: 29.7
click at [571, 493] on span at bounding box center [516, 500] width 276 height 24
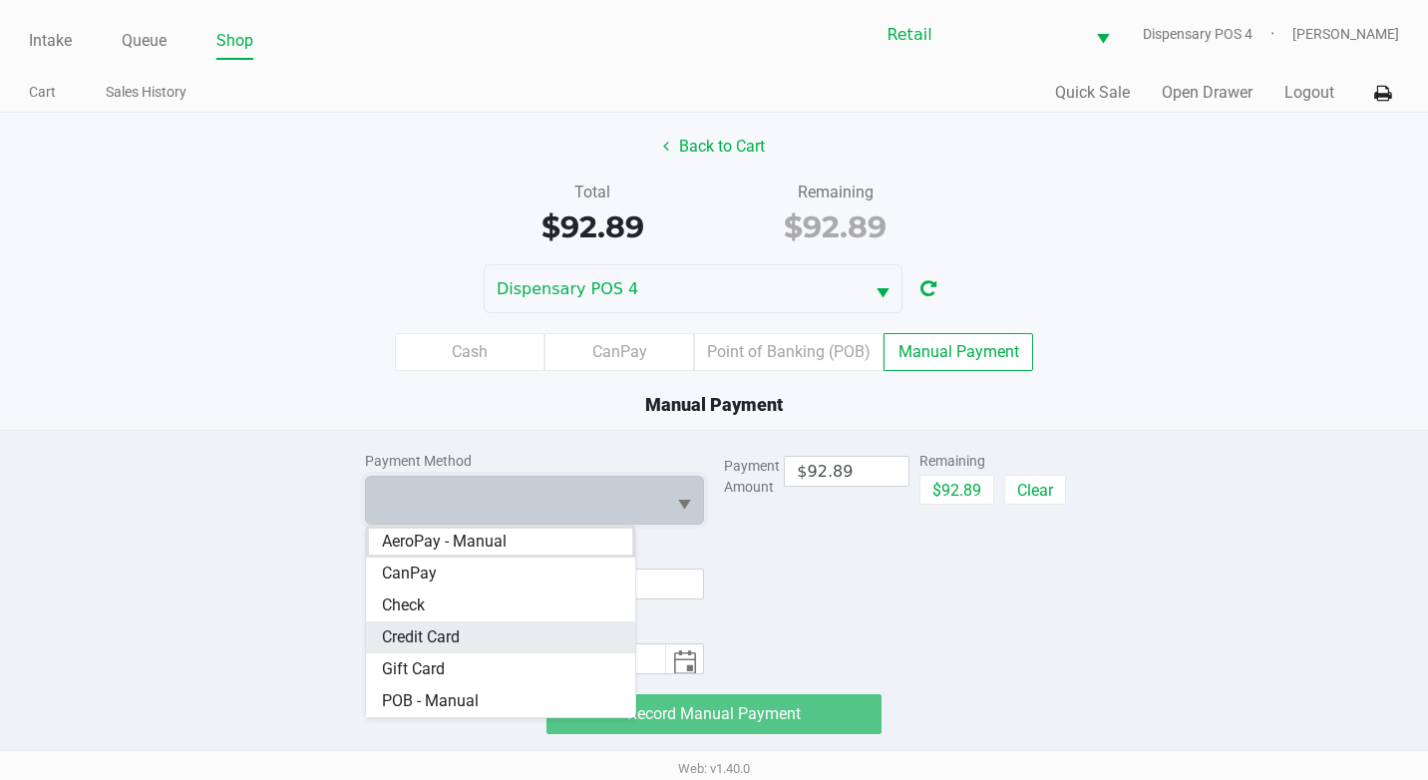
click at [482, 625] on Card "Credit Card" at bounding box center [501, 637] width 270 height 32
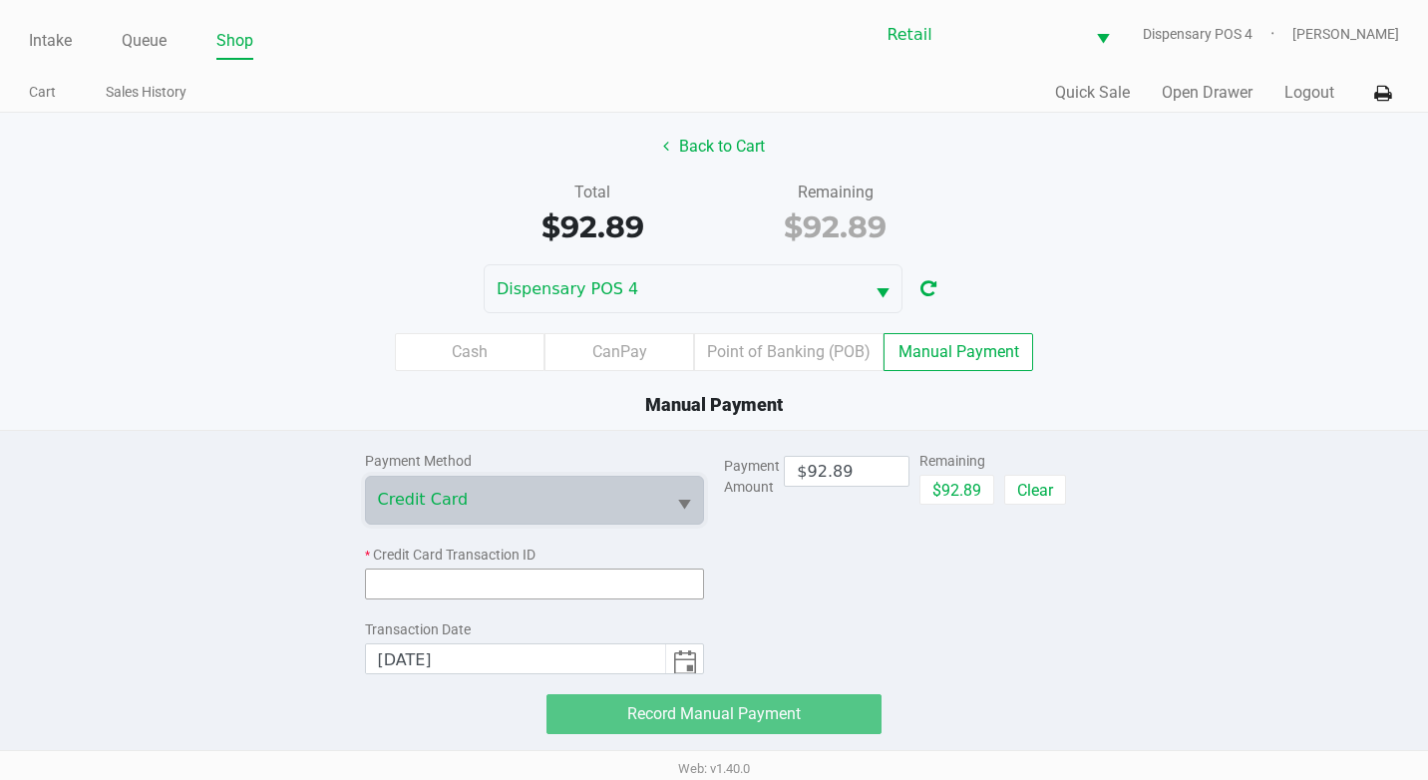
click at [537, 573] on input at bounding box center [535, 583] width 340 height 31
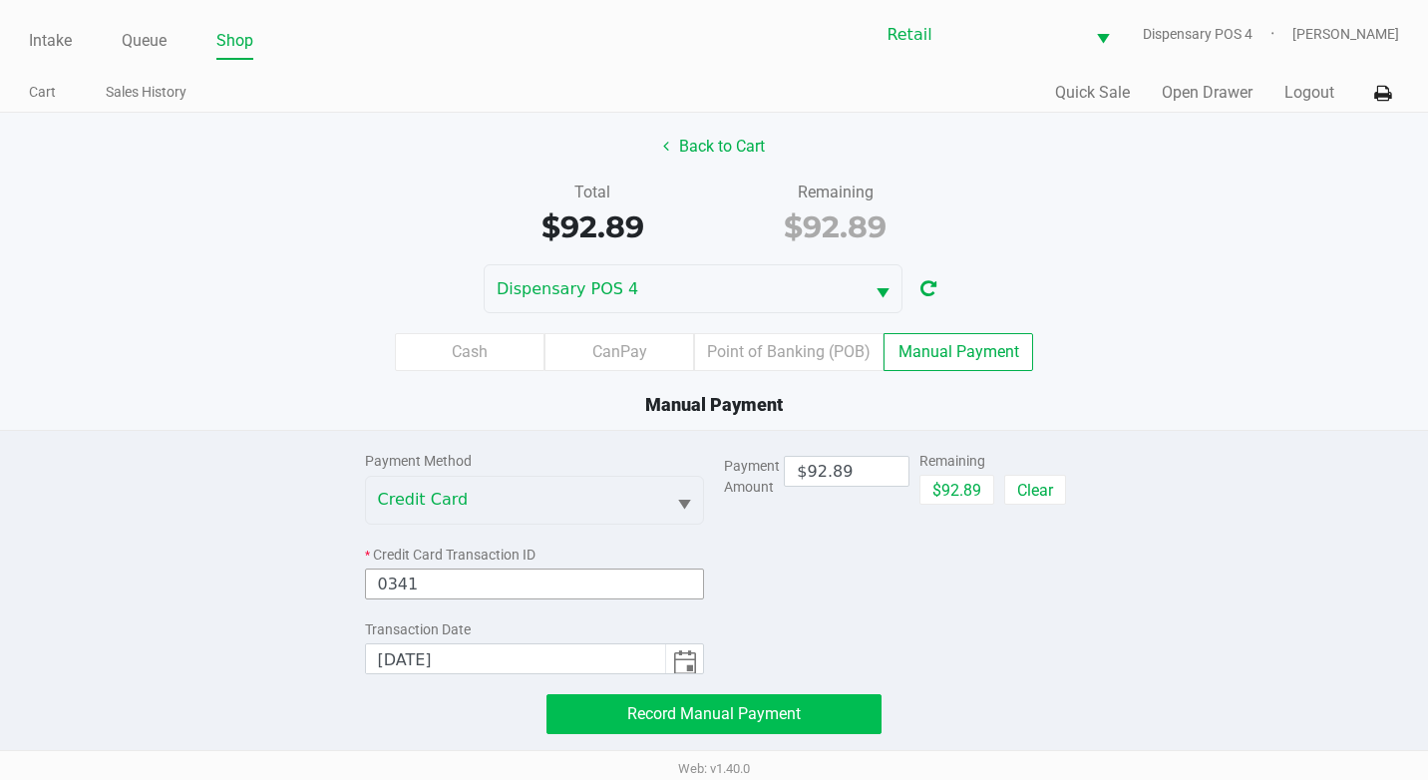
type input "0341"
click at [776, 701] on button "Record Manual Payment" at bounding box center [713, 714] width 335 height 40
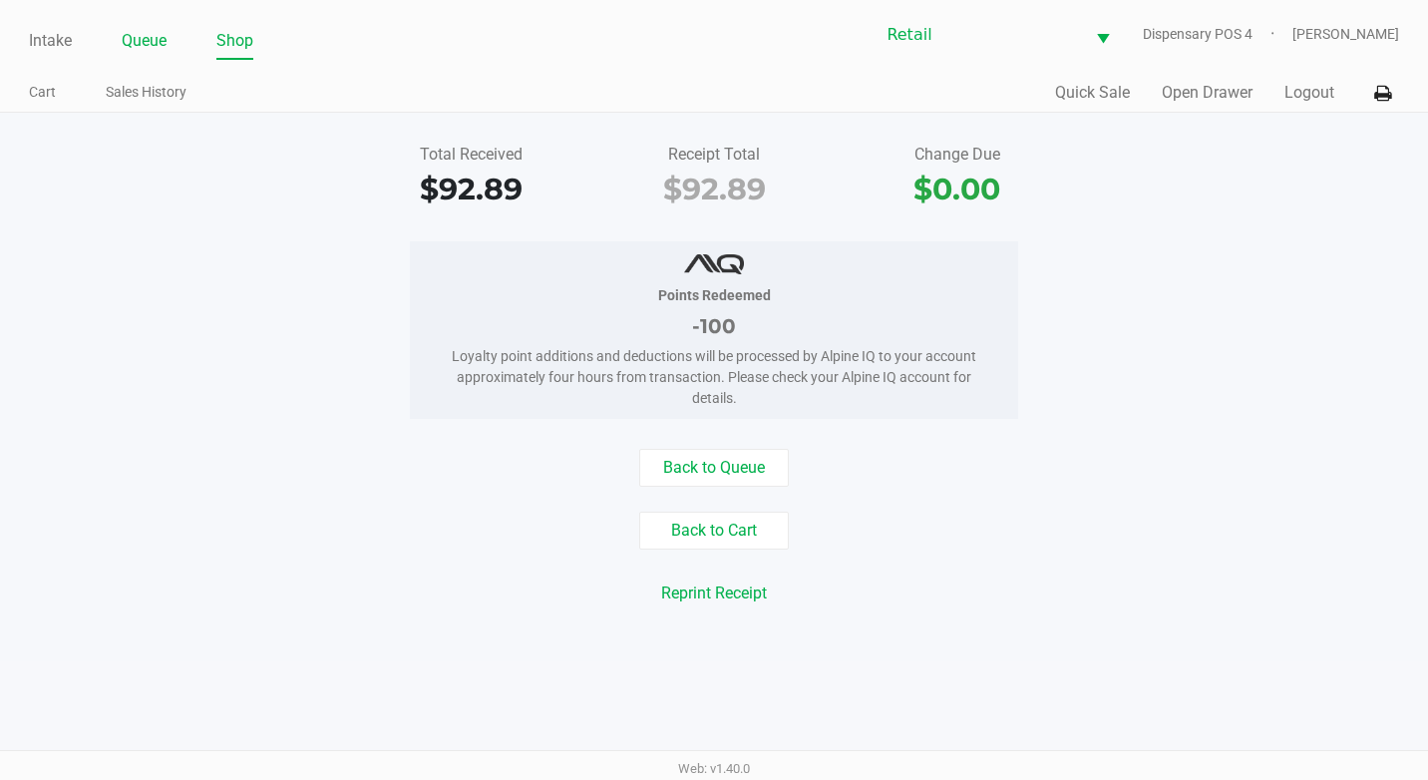
click at [153, 45] on link "Queue" at bounding box center [144, 41] width 45 height 28
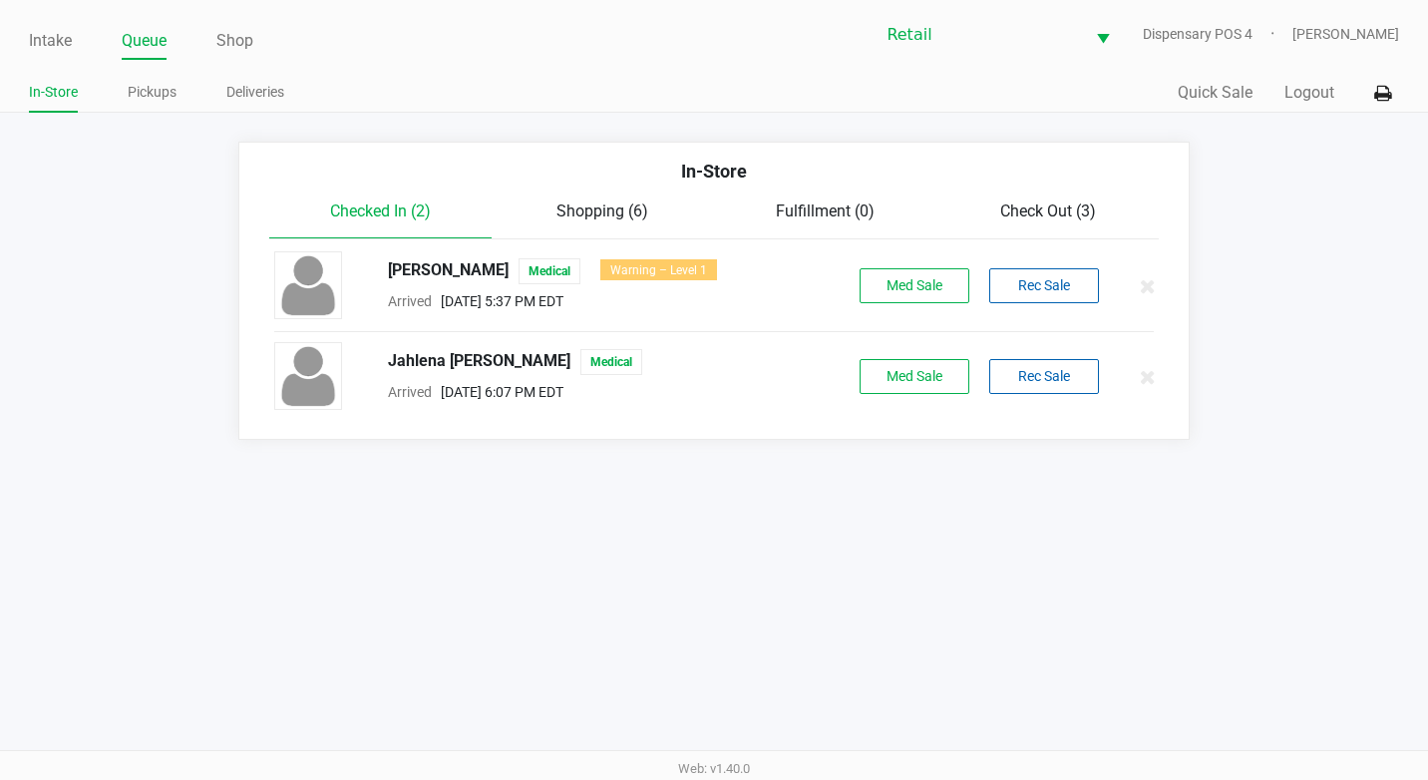
click at [1001, 215] on span "Check Out (3)" at bounding box center [1048, 210] width 96 height 19
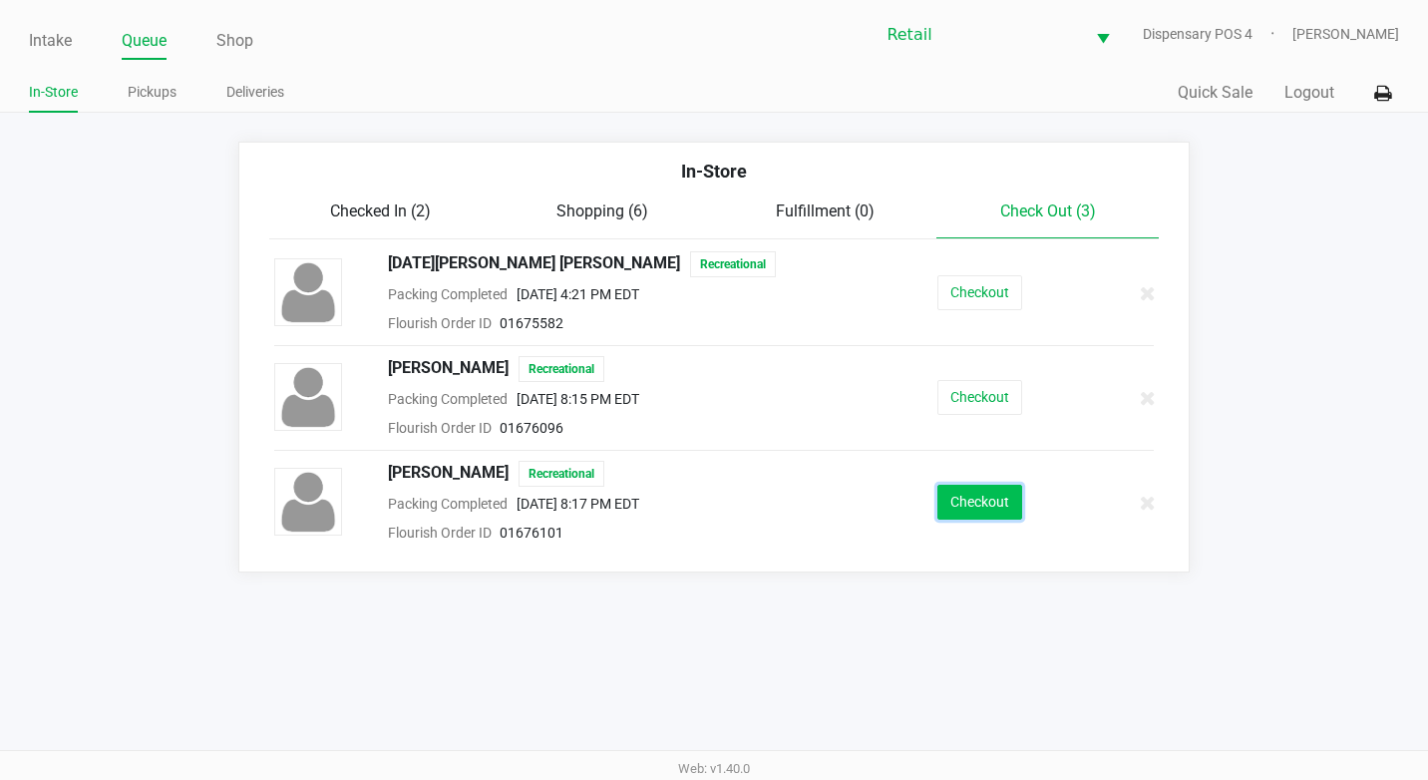
click at [994, 517] on button "Checkout" at bounding box center [979, 502] width 85 height 35
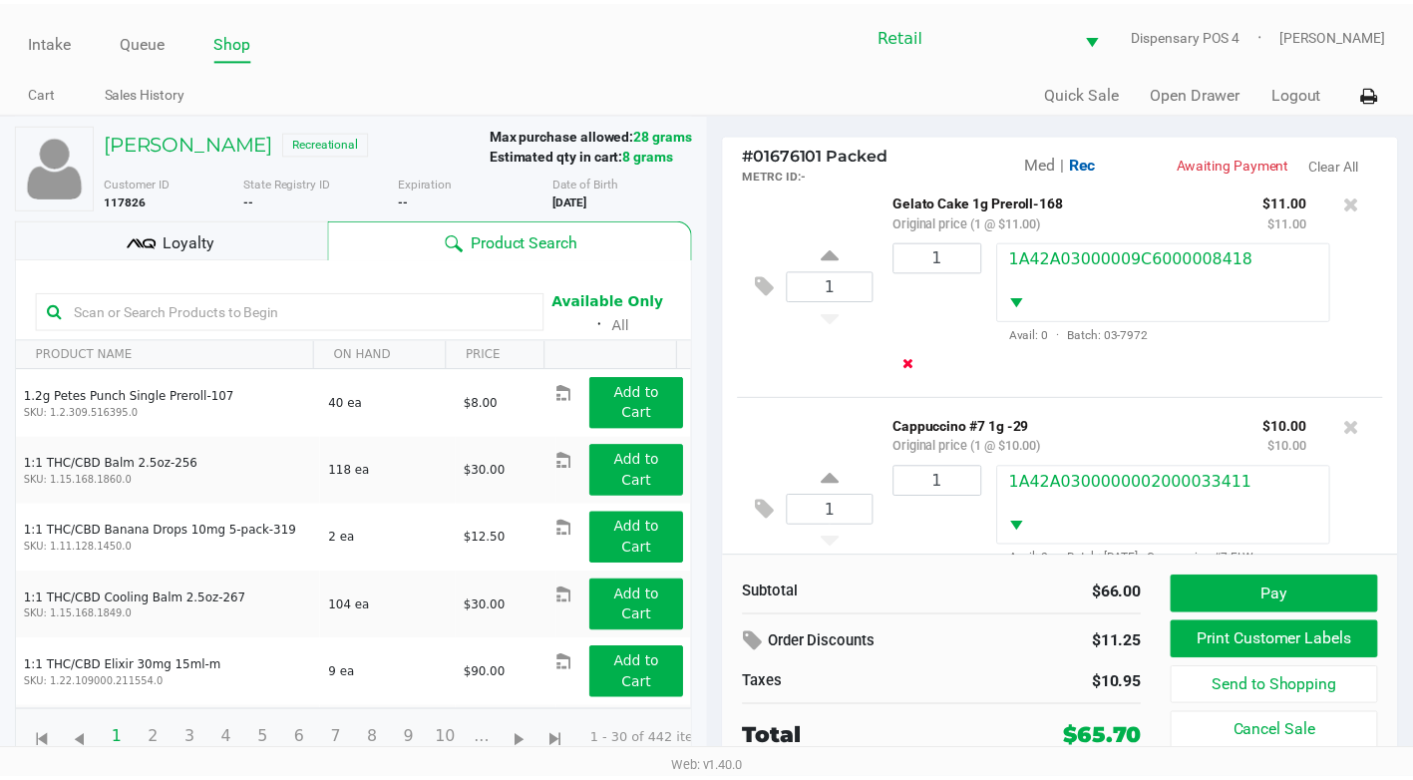
scroll to position [353, 0]
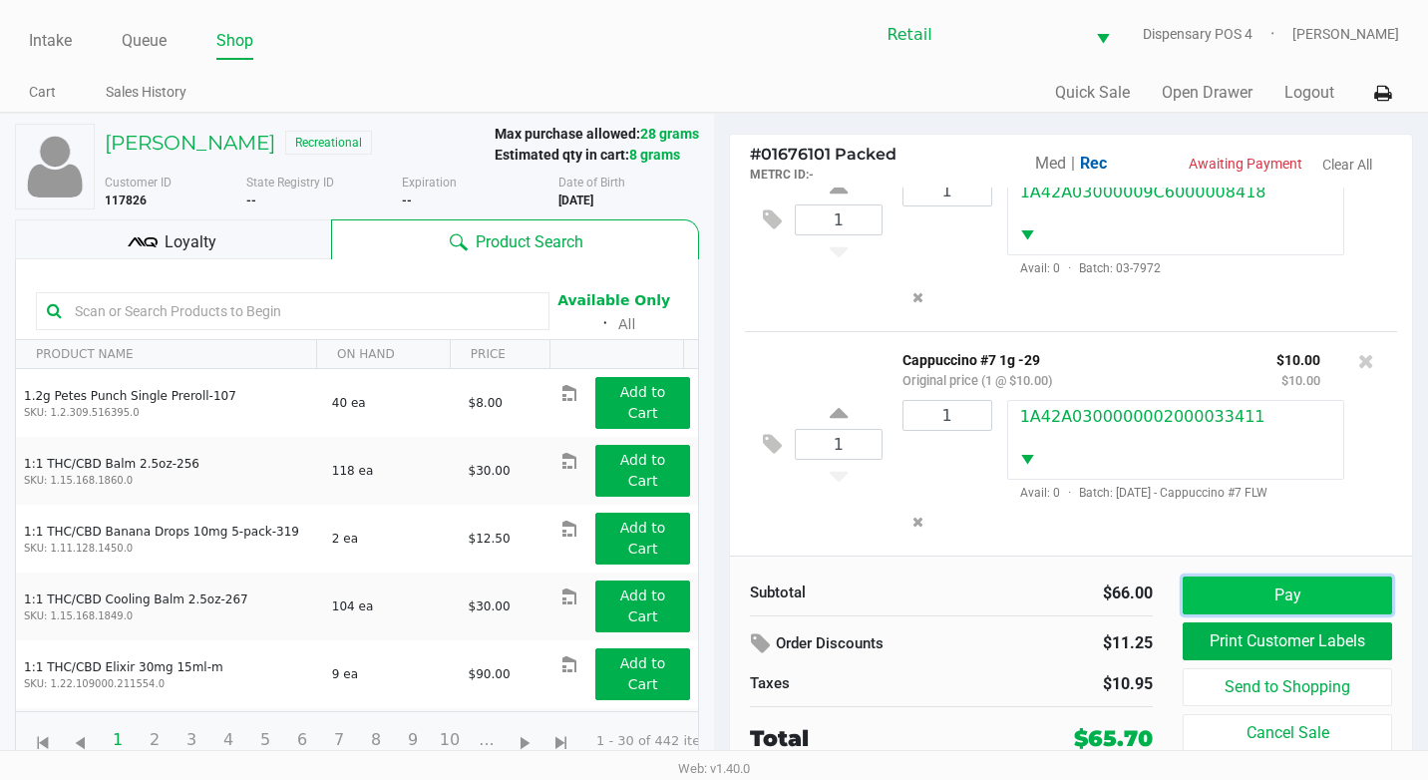
click at [1297, 592] on button "Pay" at bounding box center [1287, 595] width 209 height 38
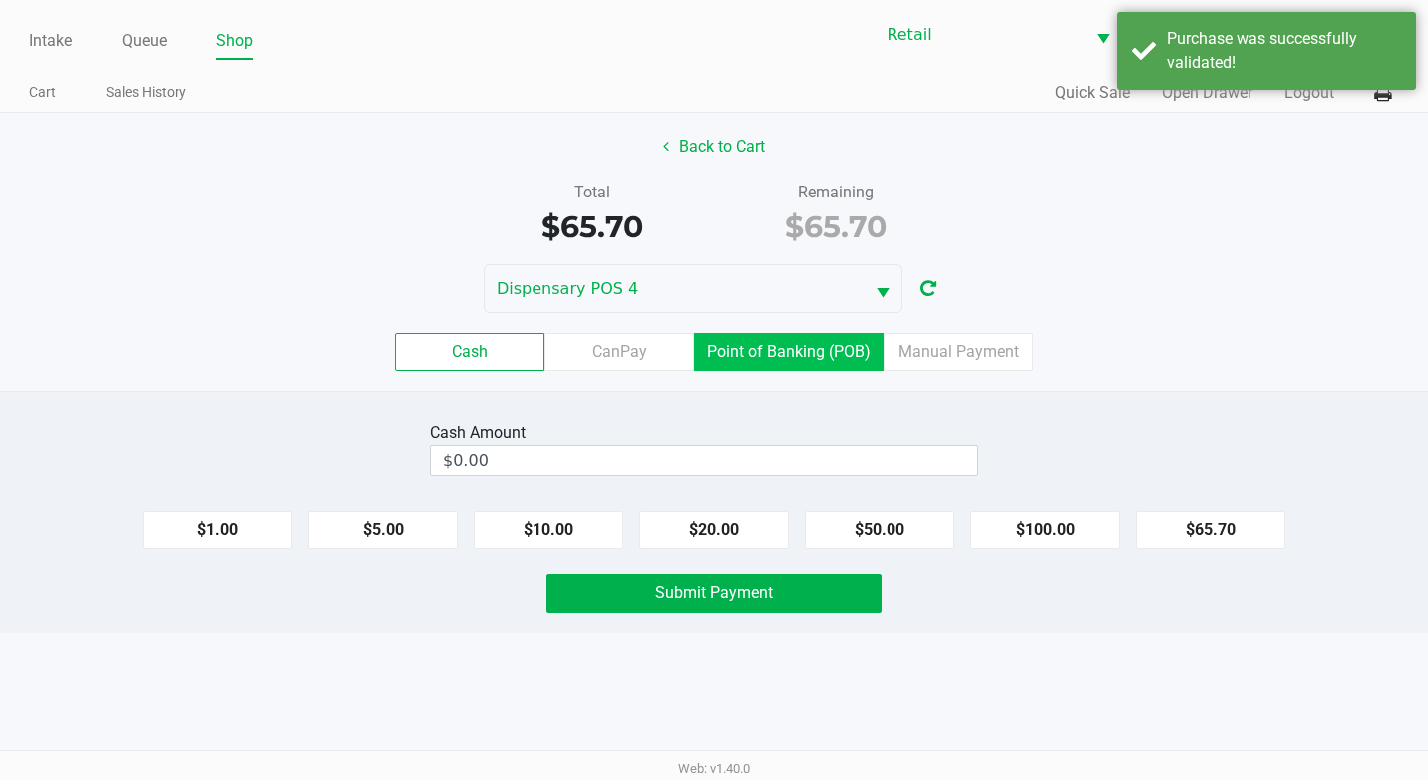
click at [793, 338] on label "Point of Banking (POB)" at bounding box center [788, 352] width 189 height 38
click at [0, 0] on 7 "Point of Banking (POB)" at bounding box center [0, 0] width 0 height 0
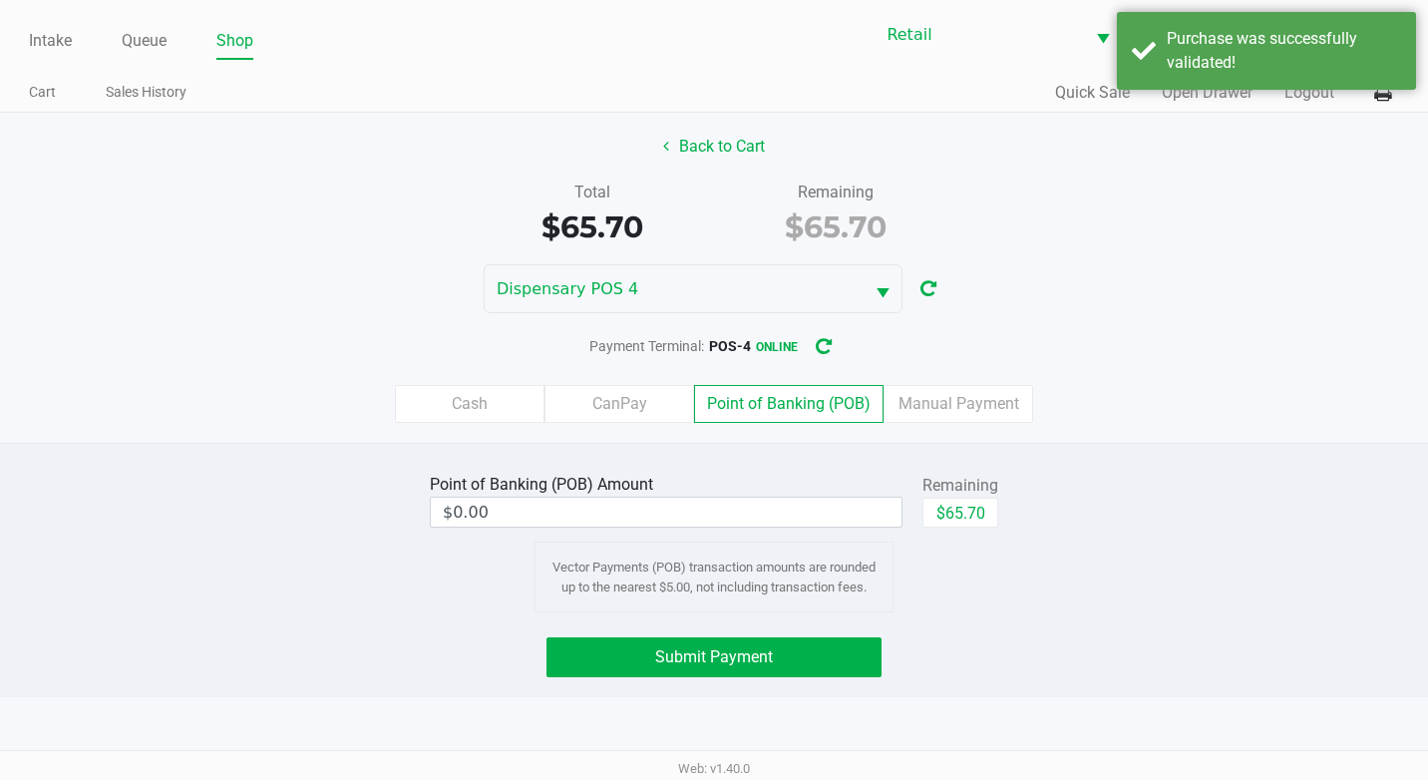
click at [969, 527] on div "$65.70" at bounding box center [960, 520] width 76 height 45
click at [969, 503] on button "$65.70" at bounding box center [960, 513] width 76 height 30
type input "$65.70"
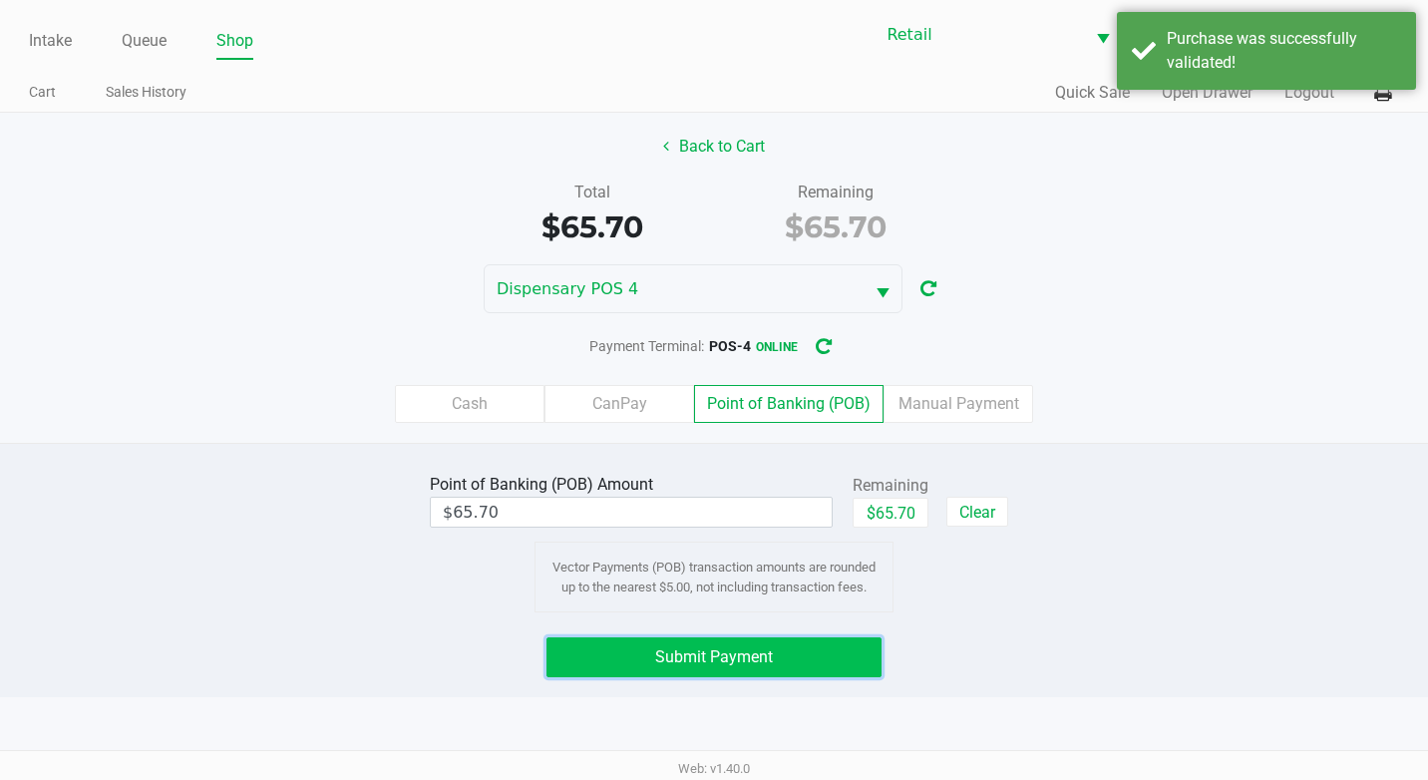
click at [848, 648] on button "Submit Payment" at bounding box center [713, 657] width 335 height 40
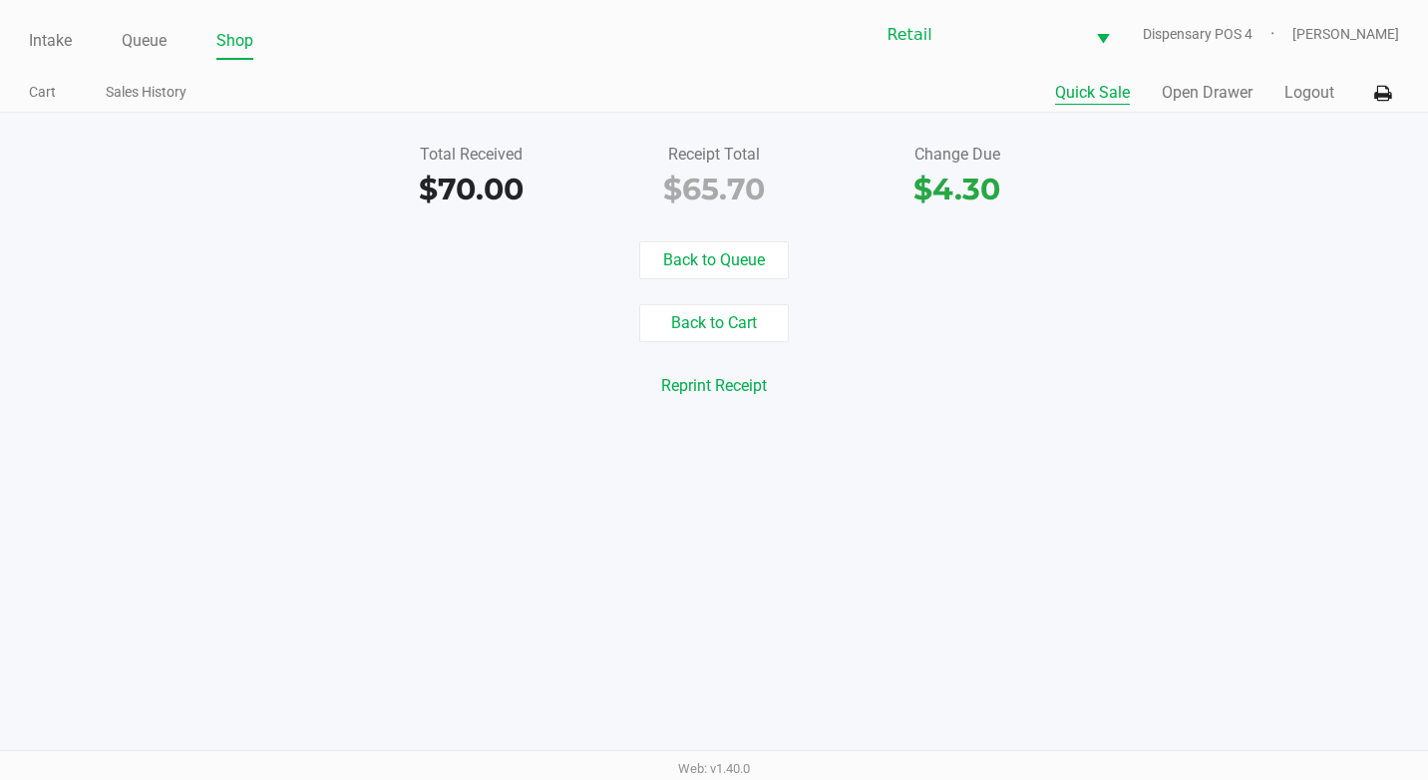
click at [1077, 101] on button "Quick Sale" at bounding box center [1092, 93] width 75 height 24
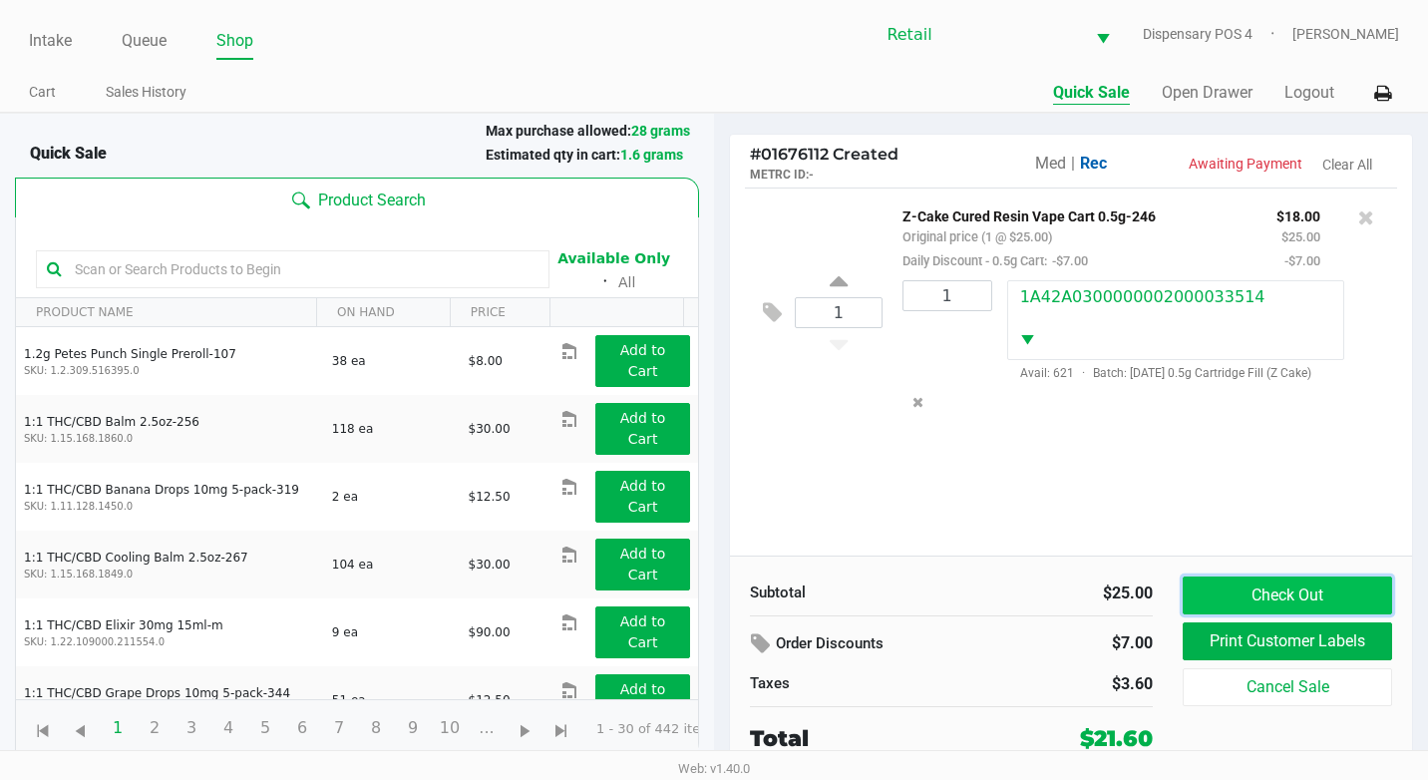
click at [1296, 594] on button "Check Out" at bounding box center [1287, 595] width 209 height 38
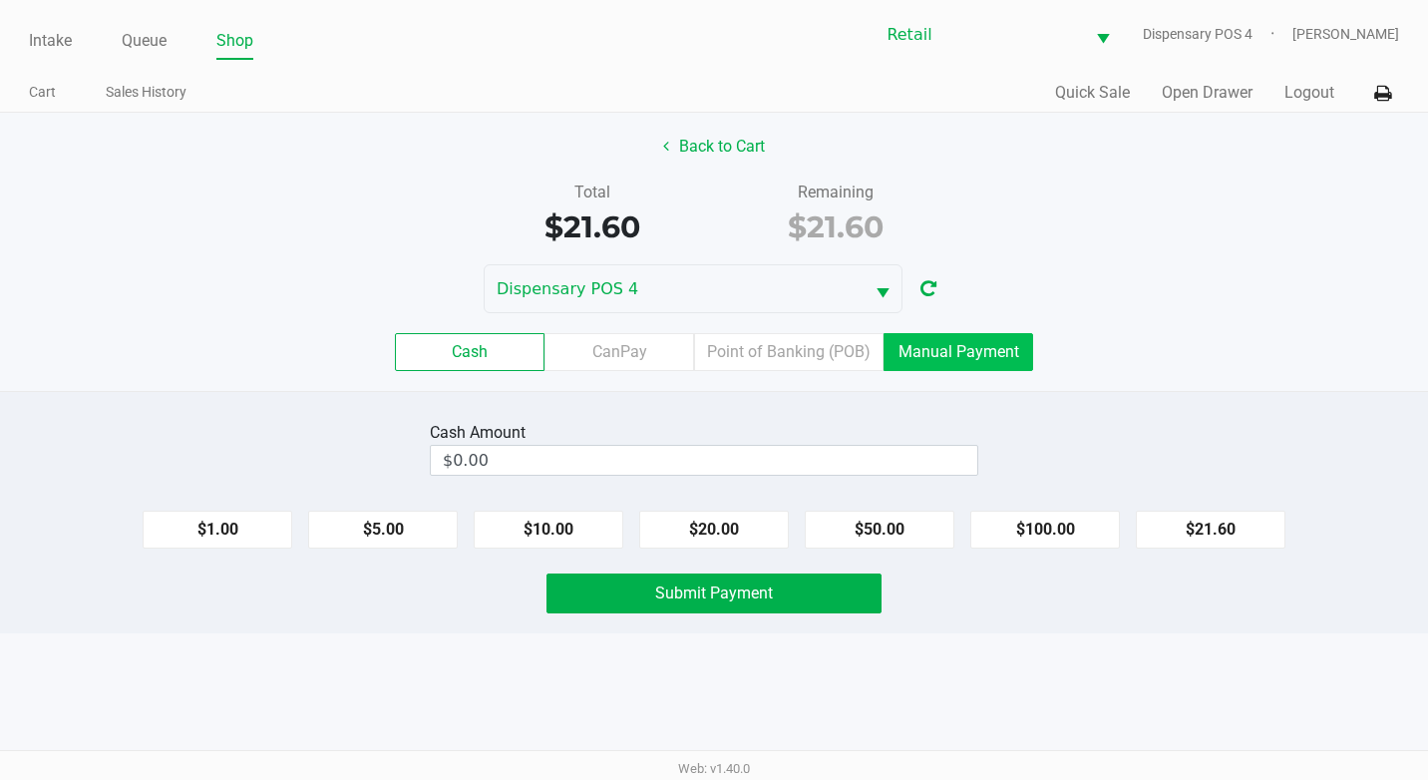
click at [949, 360] on label "Manual Payment" at bounding box center [958, 352] width 150 height 38
click at [0, 0] on 8 "Manual Payment" at bounding box center [0, 0] width 0 height 0
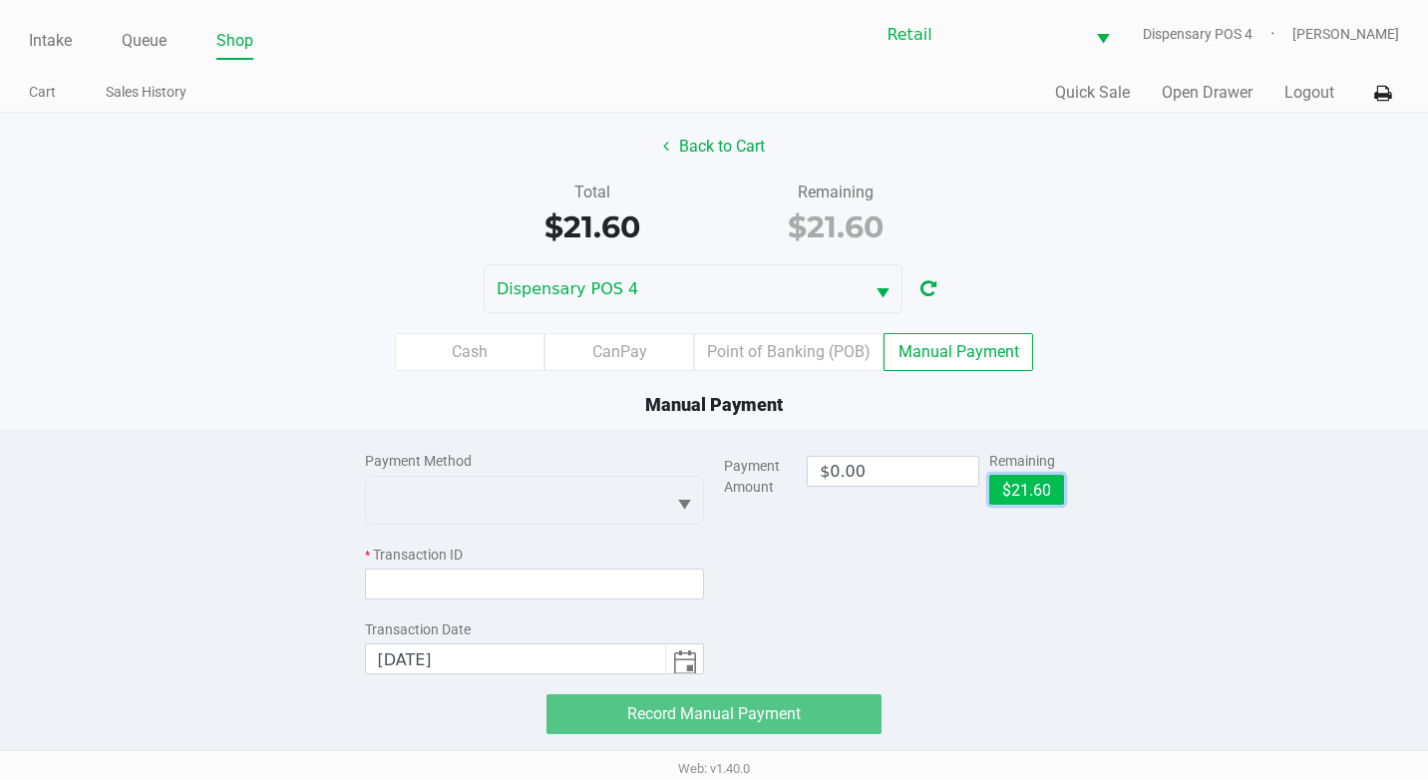
click at [1026, 487] on button "$21.60" at bounding box center [1026, 490] width 75 height 30
type input "$21.60"
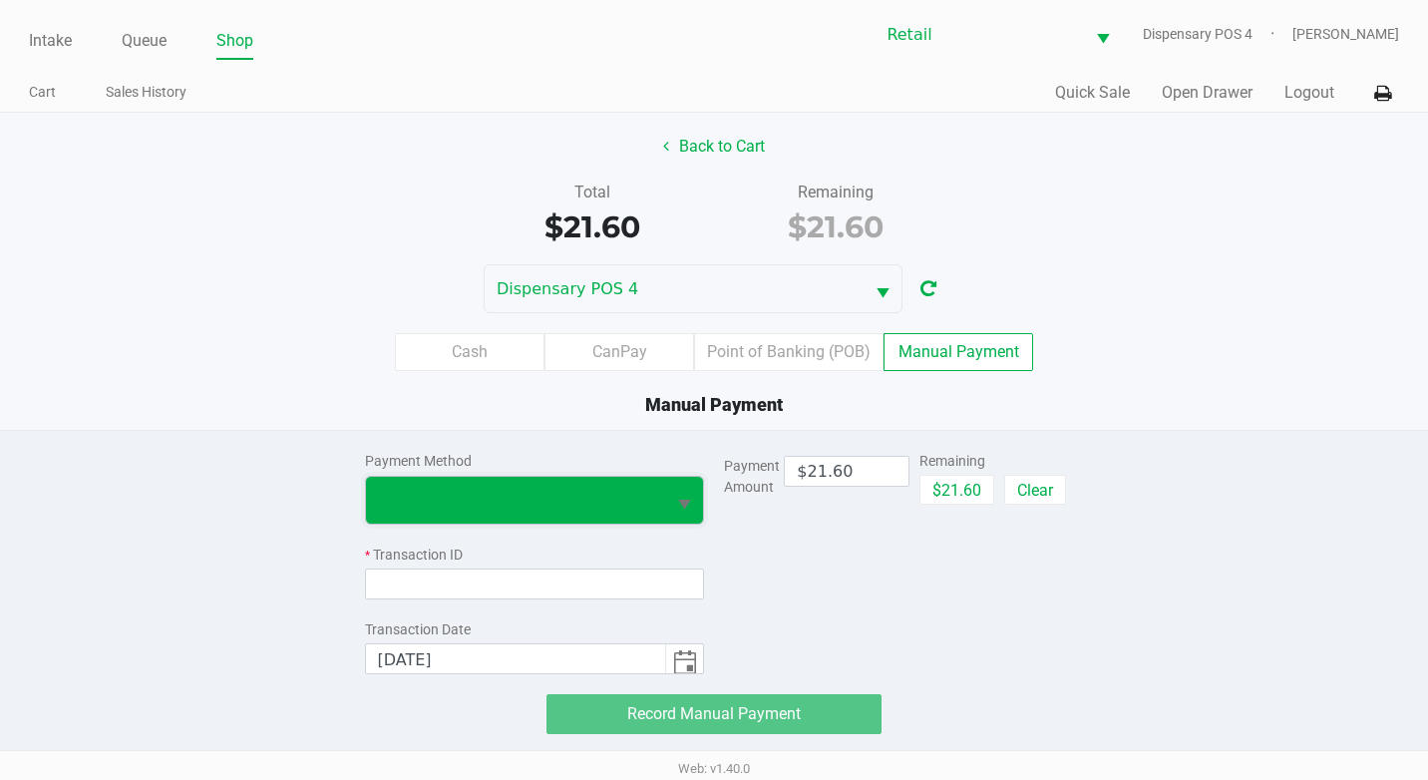
click at [598, 485] on span at bounding box center [516, 500] width 300 height 47
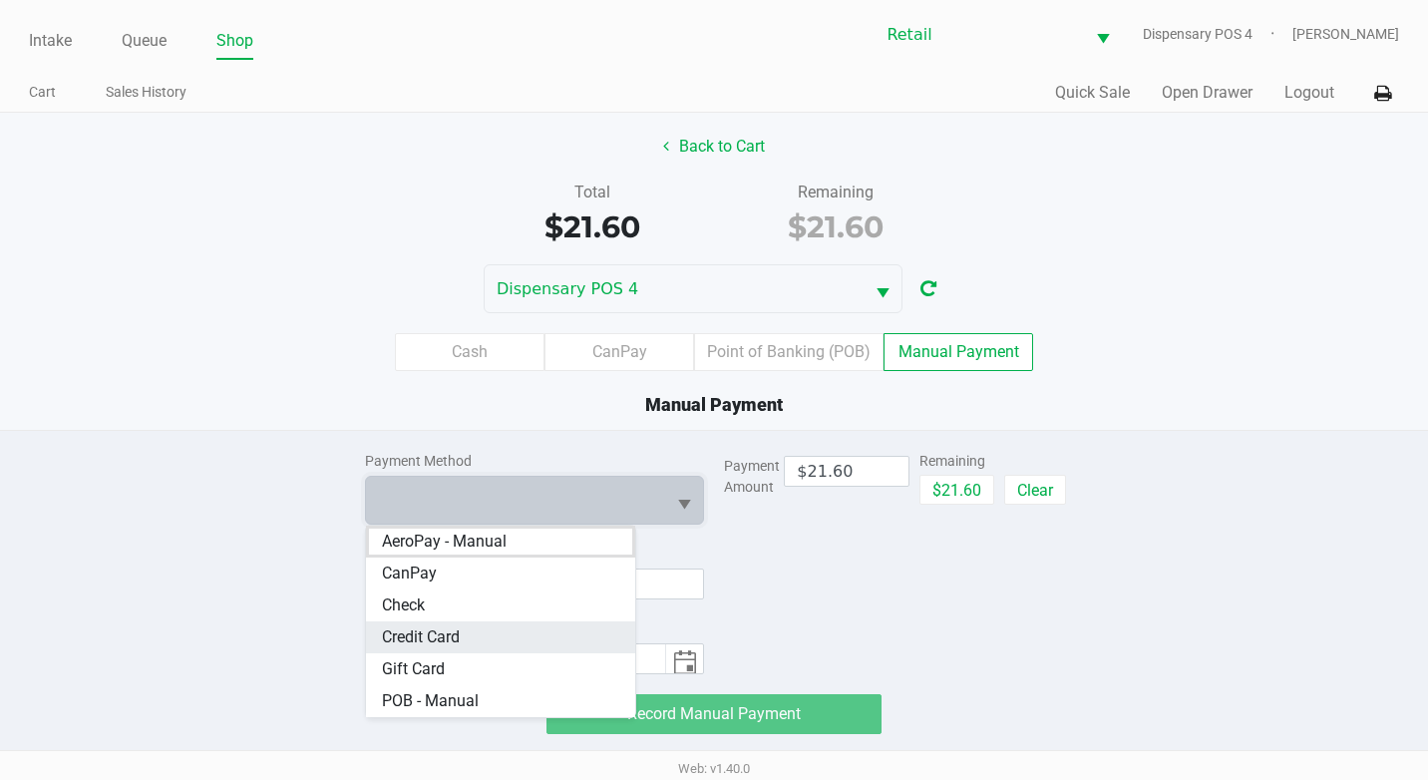
click at [469, 639] on Card "Credit Card" at bounding box center [501, 637] width 270 height 32
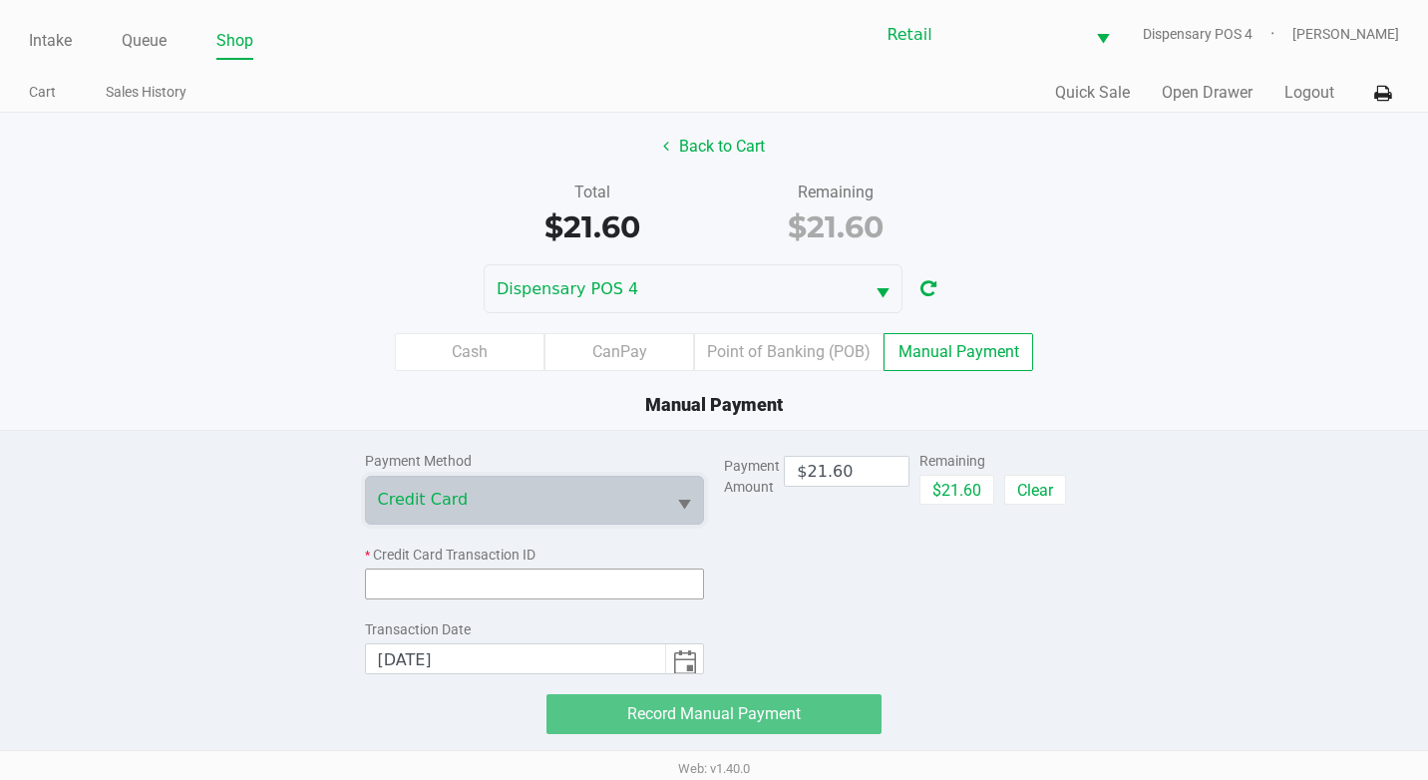
click at [492, 589] on input at bounding box center [535, 583] width 340 height 31
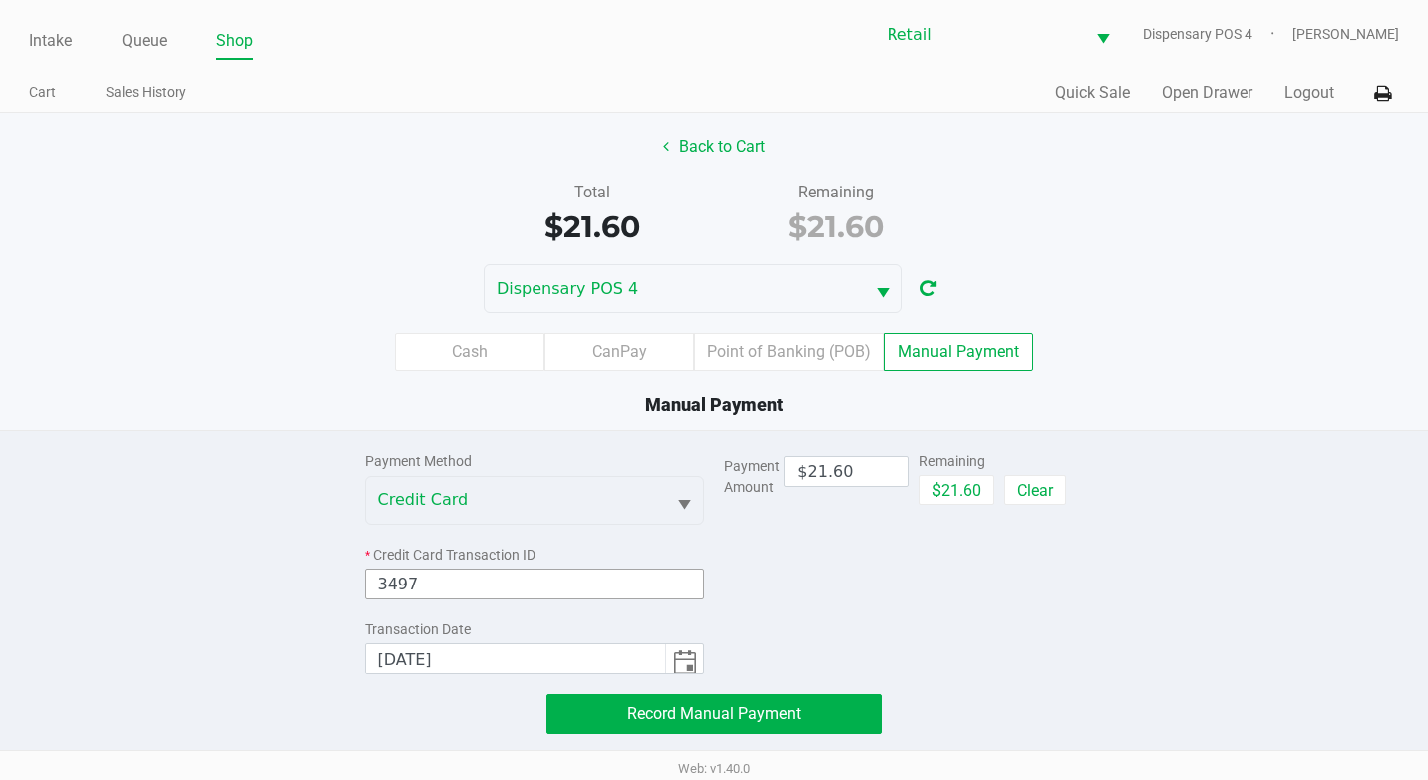
type input "3497"
click at [681, 715] on span "Record Manual Payment" at bounding box center [714, 713] width 174 height 19
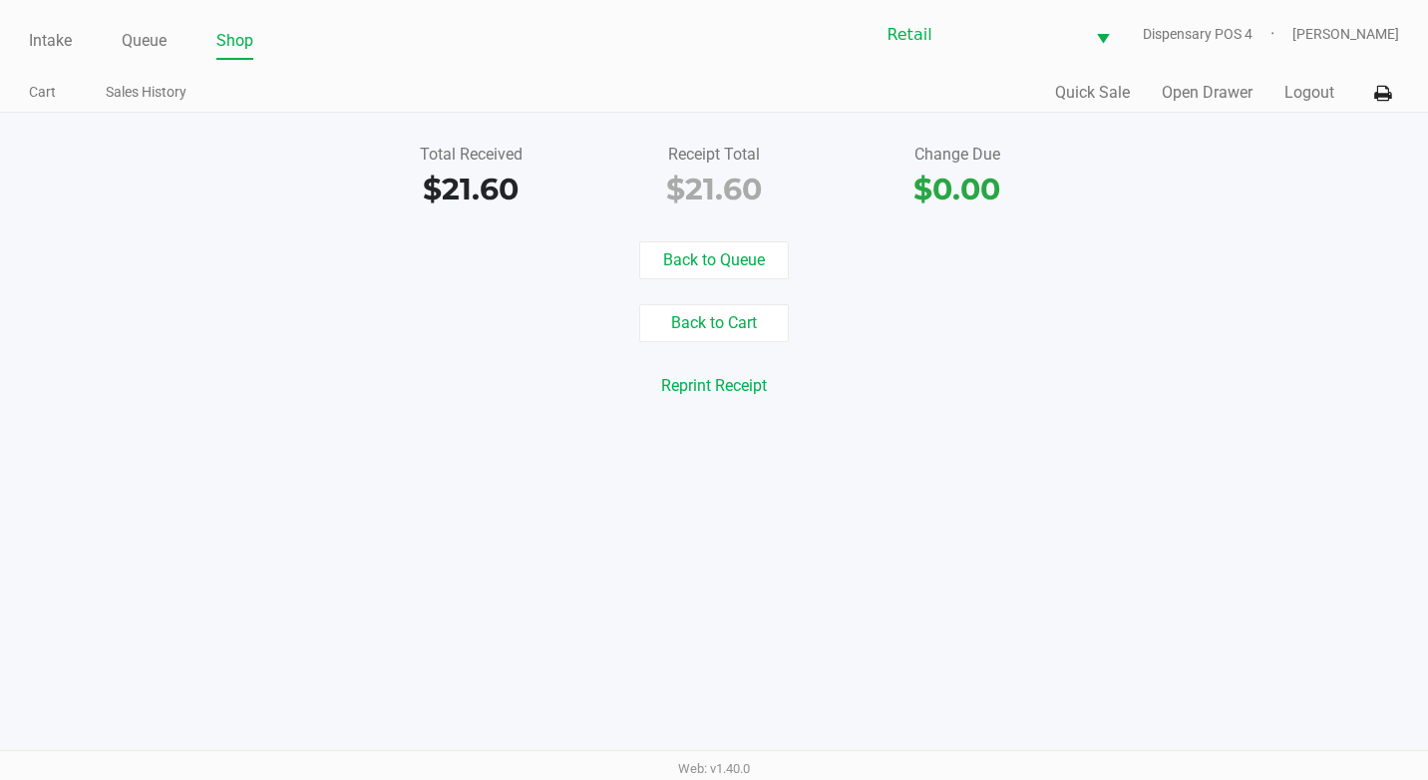
click at [157, 23] on div "Intake Queue Shop" at bounding box center [371, 40] width 685 height 37
click at [153, 27] on link "Queue" at bounding box center [144, 41] width 45 height 28
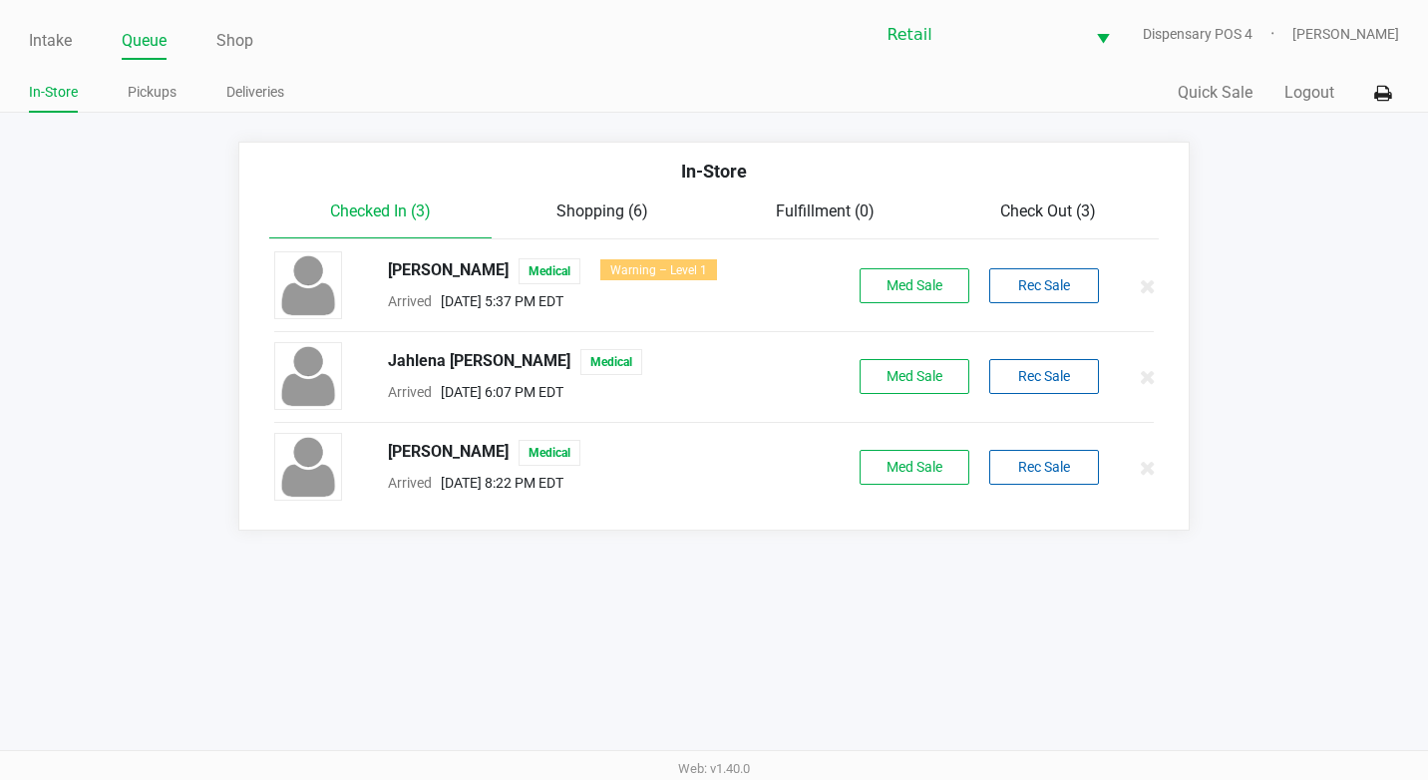
click at [1026, 222] on div "Check Out (3)" at bounding box center [1047, 211] width 222 height 24
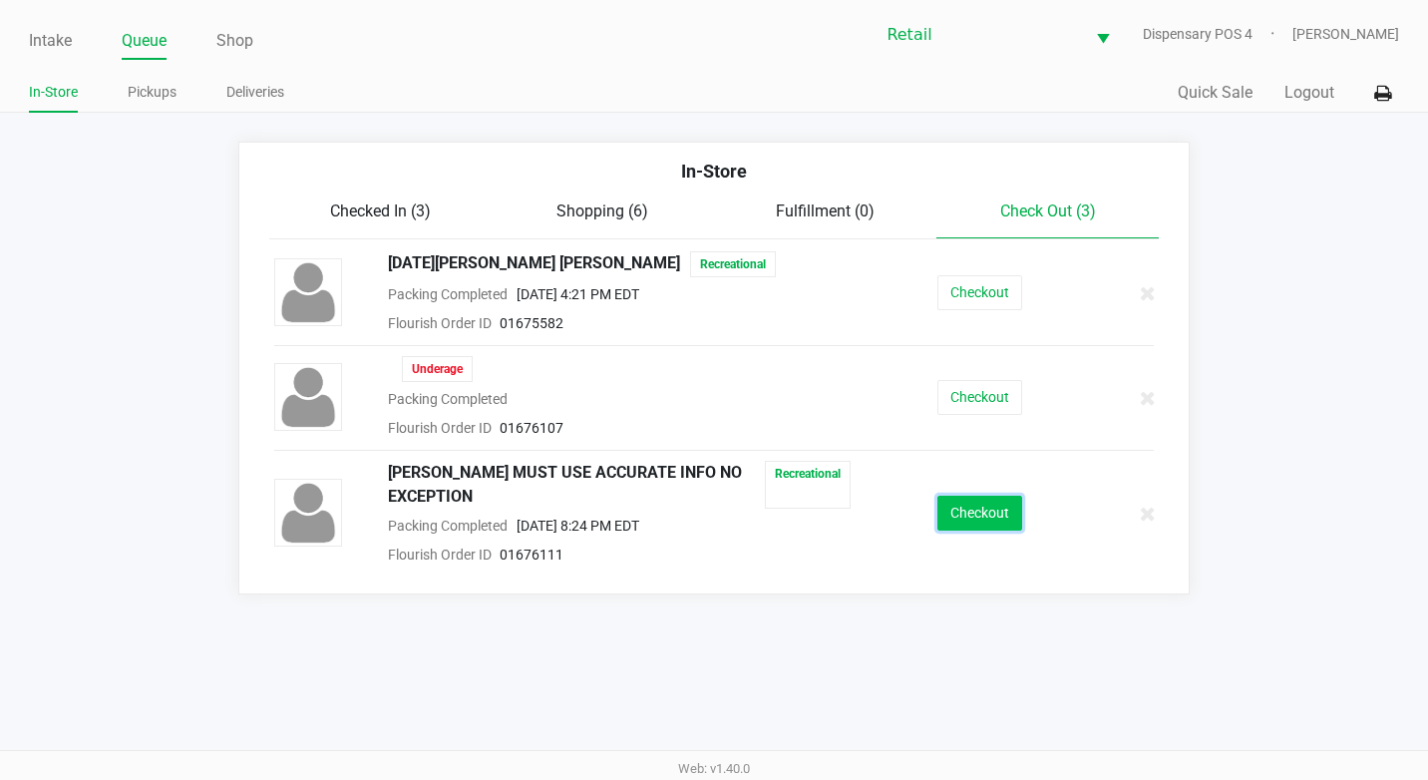
click at [970, 520] on button "Checkout" at bounding box center [979, 513] width 85 height 35
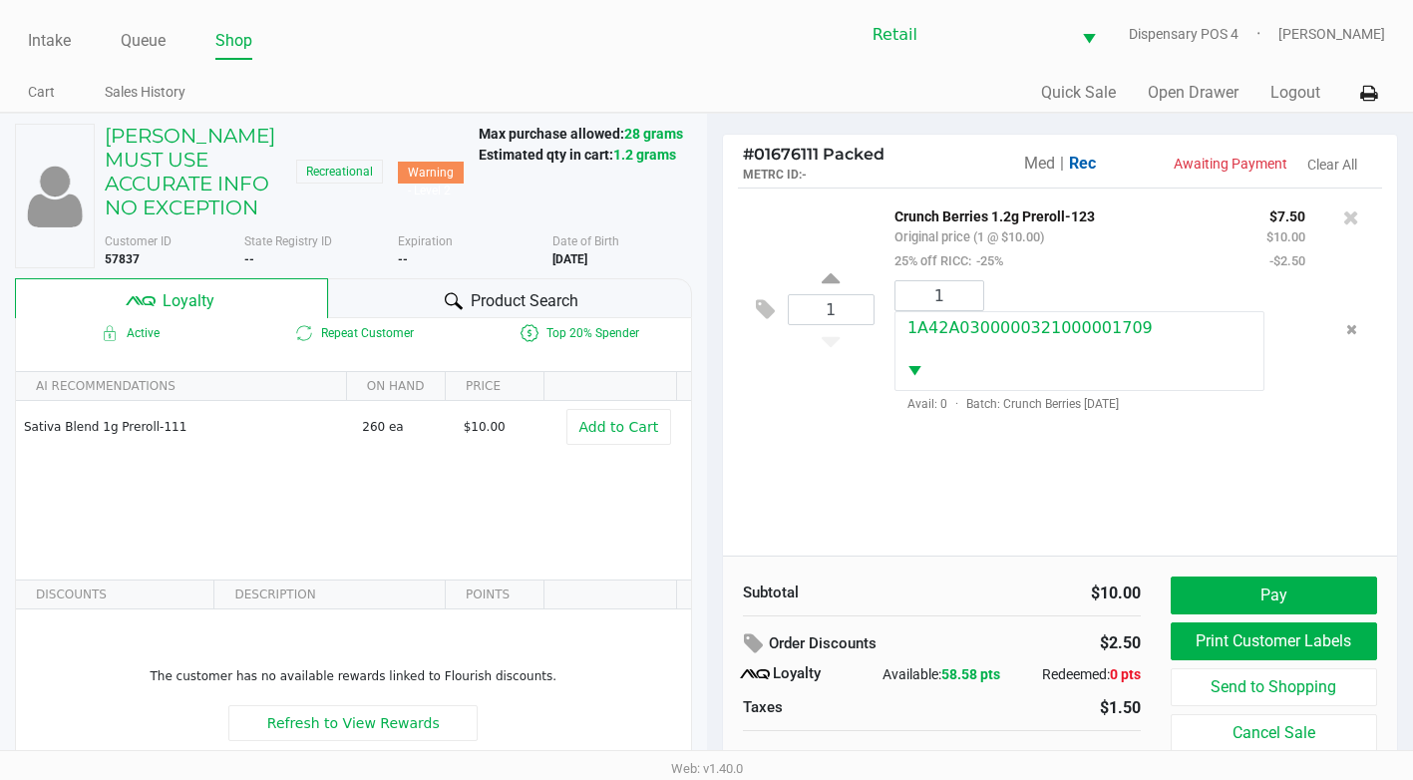
scroll to position [82, 0]
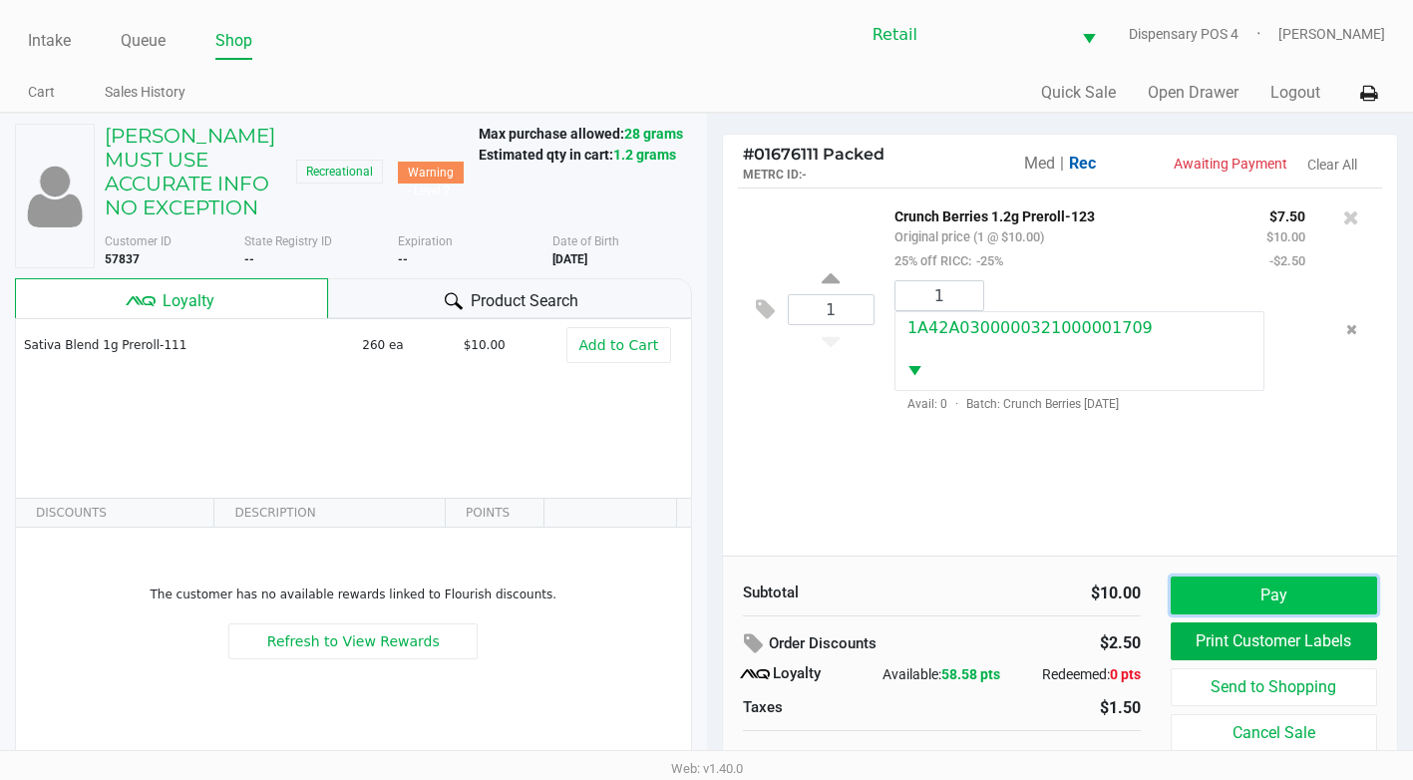
click at [1273, 595] on button "Pay" at bounding box center [1274, 595] width 206 height 38
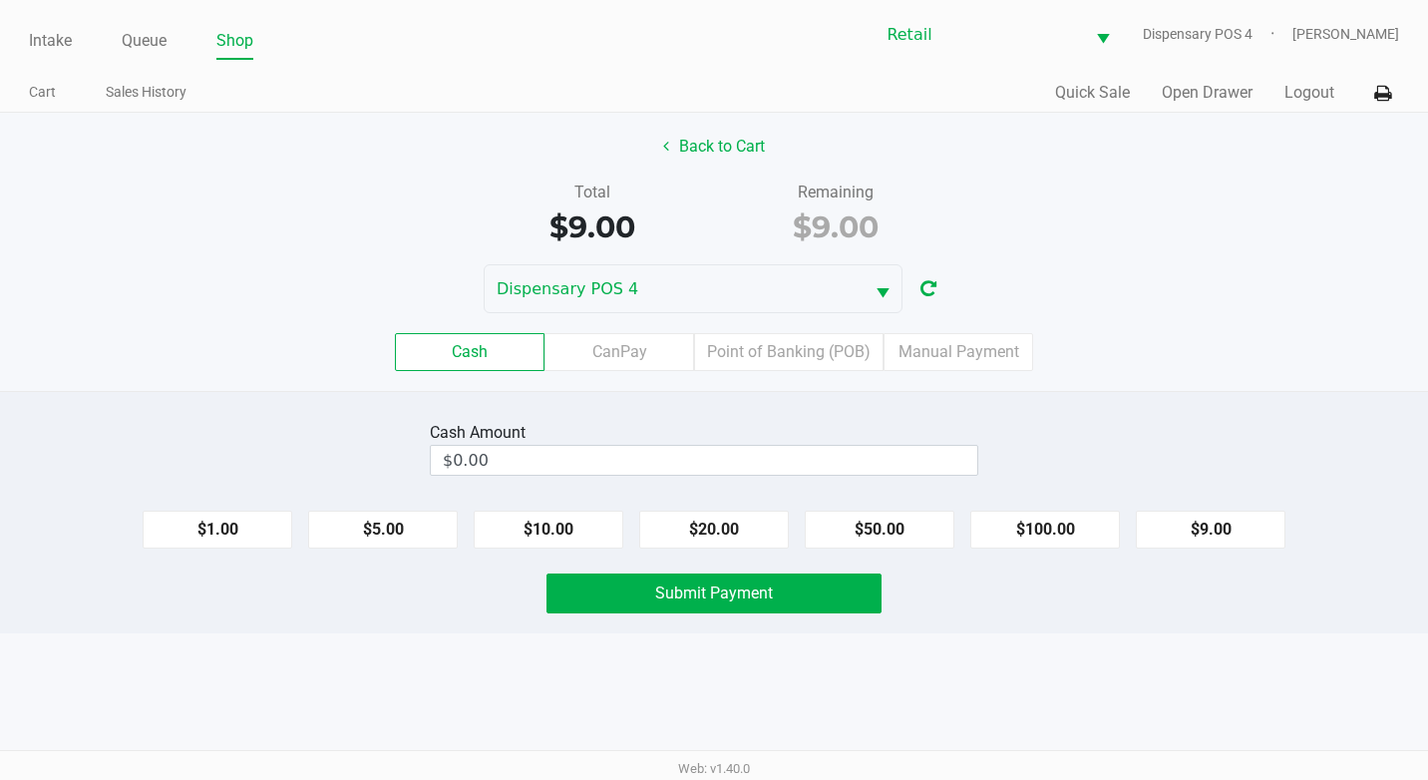
click at [791, 332] on div "Cash CanPay Point of Banking (POB) Manual Payment" at bounding box center [714, 352] width 1458 height 78
click at [798, 351] on label "Point of Banking (POB)" at bounding box center [788, 352] width 189 height 38
click at [0, 0] on 7 "Point of Banking (POB)" at bounding box center [0, 0] width 0 height 0
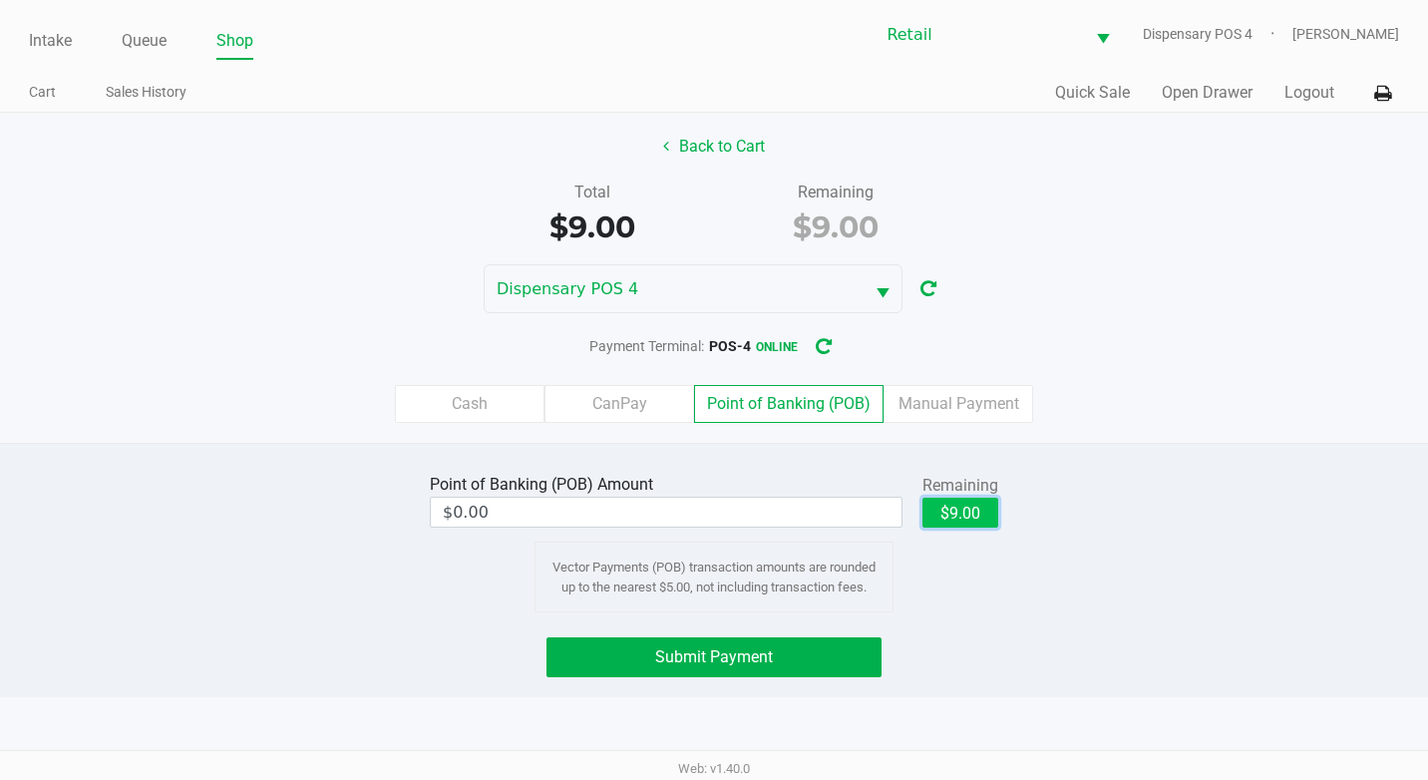
click at [973, 515] on button "$9.00" at bounding box center [960, 513] width 76 height 30
type input "$9.00"
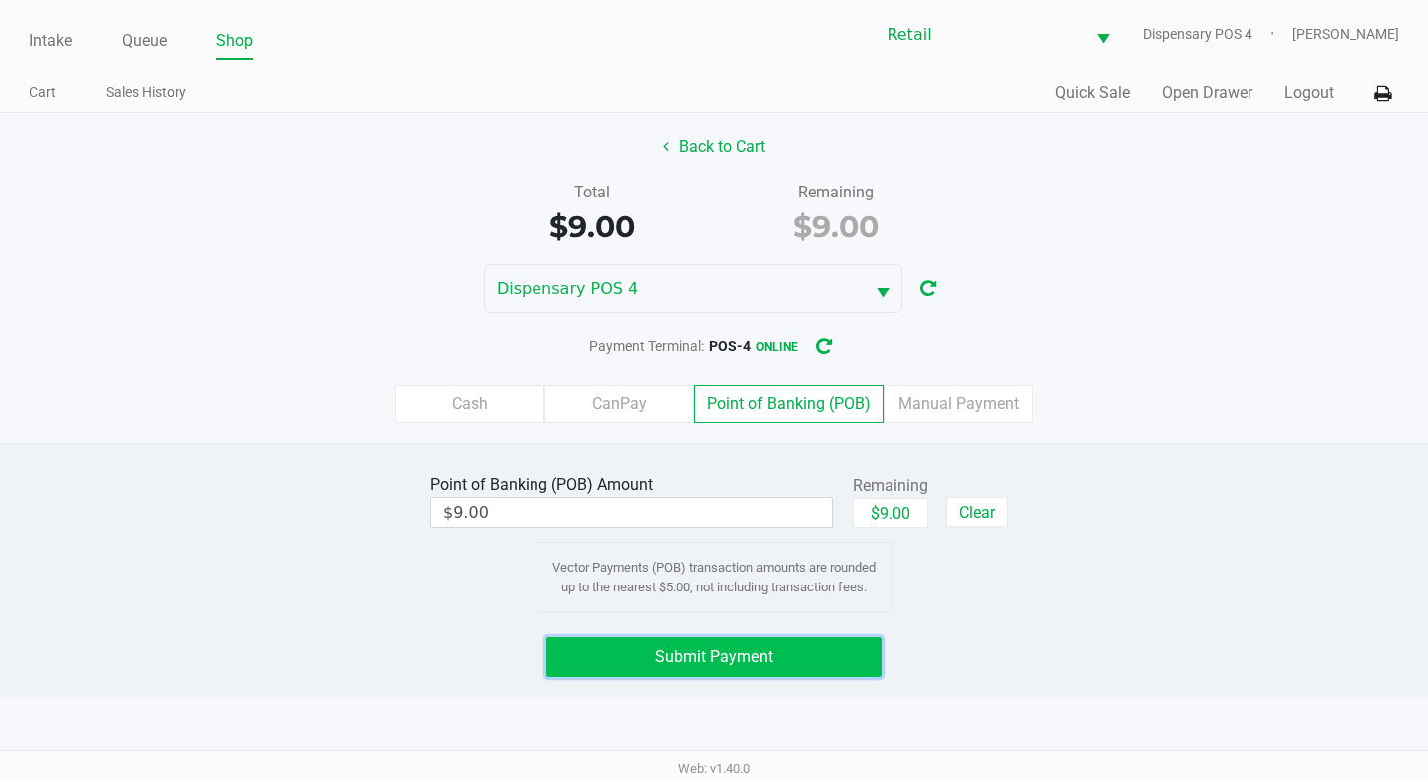
click at [823, 651] on button "Submit Payment" at bounding box center [713, 657] width 335 height 40
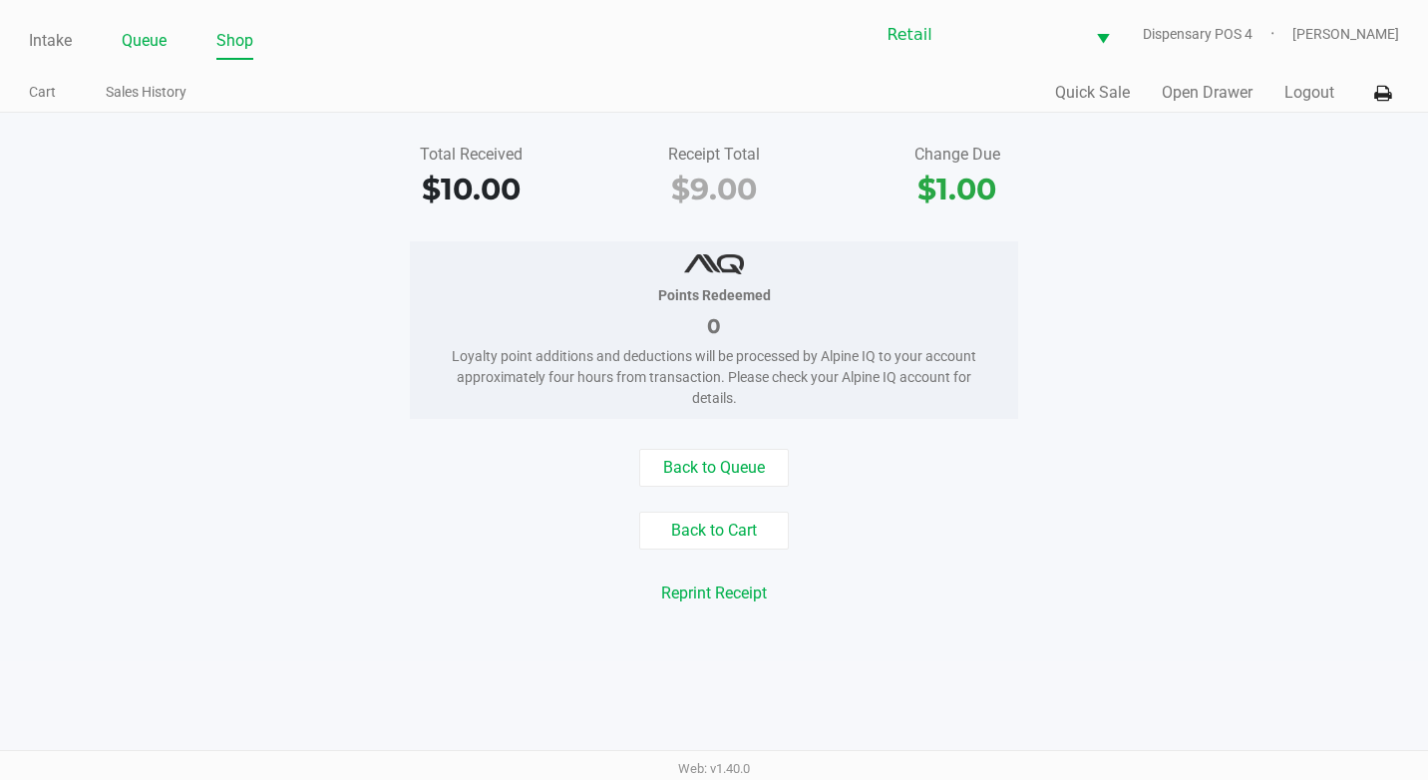
click at [150, 30] on link "Queue" at bounding box center [144, 41] width 45 height 28
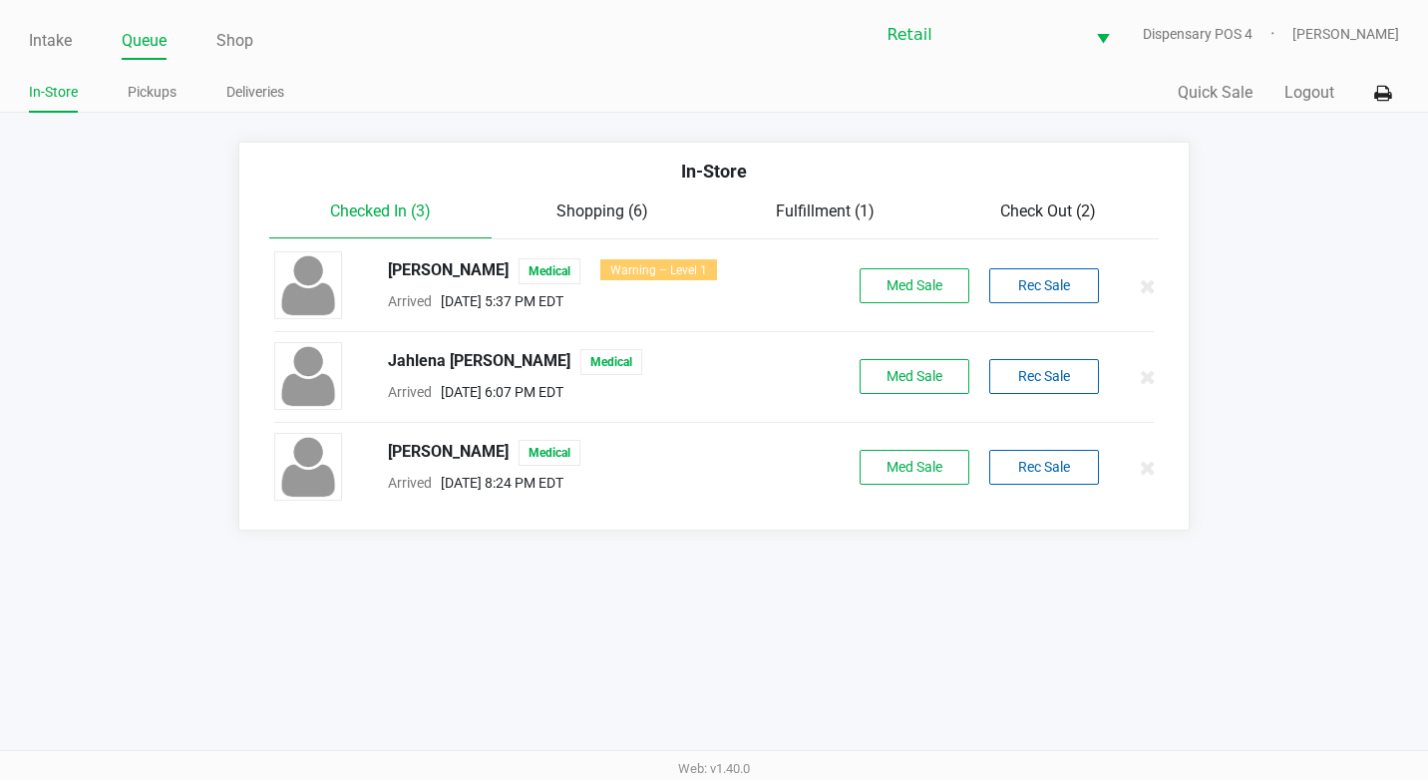
click at [1061, 201] on span "Check Out (2)" at bounding box center [1048, 210] width 96 height 19
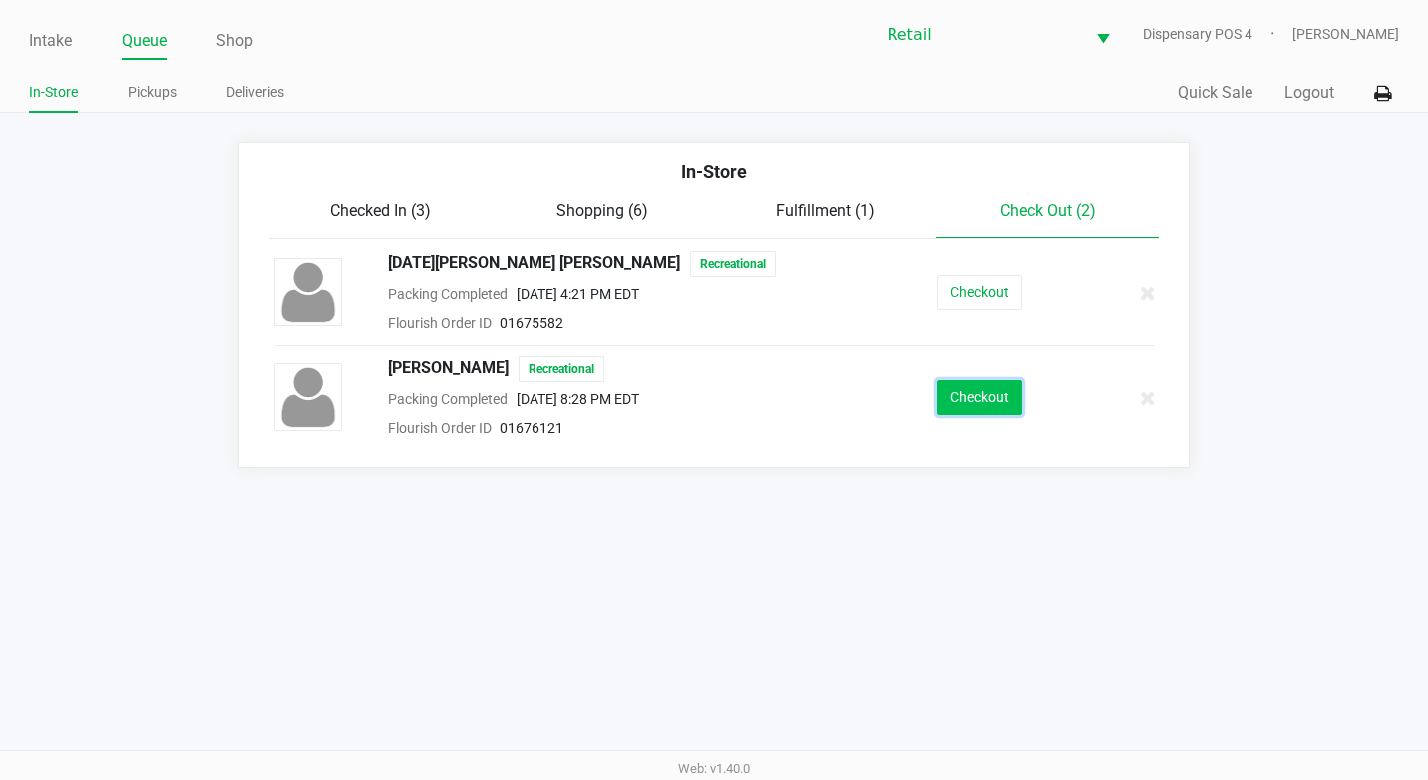
click at [998, 408] on button "Checkout" at bounding box center [979, 397] width 85 height 35
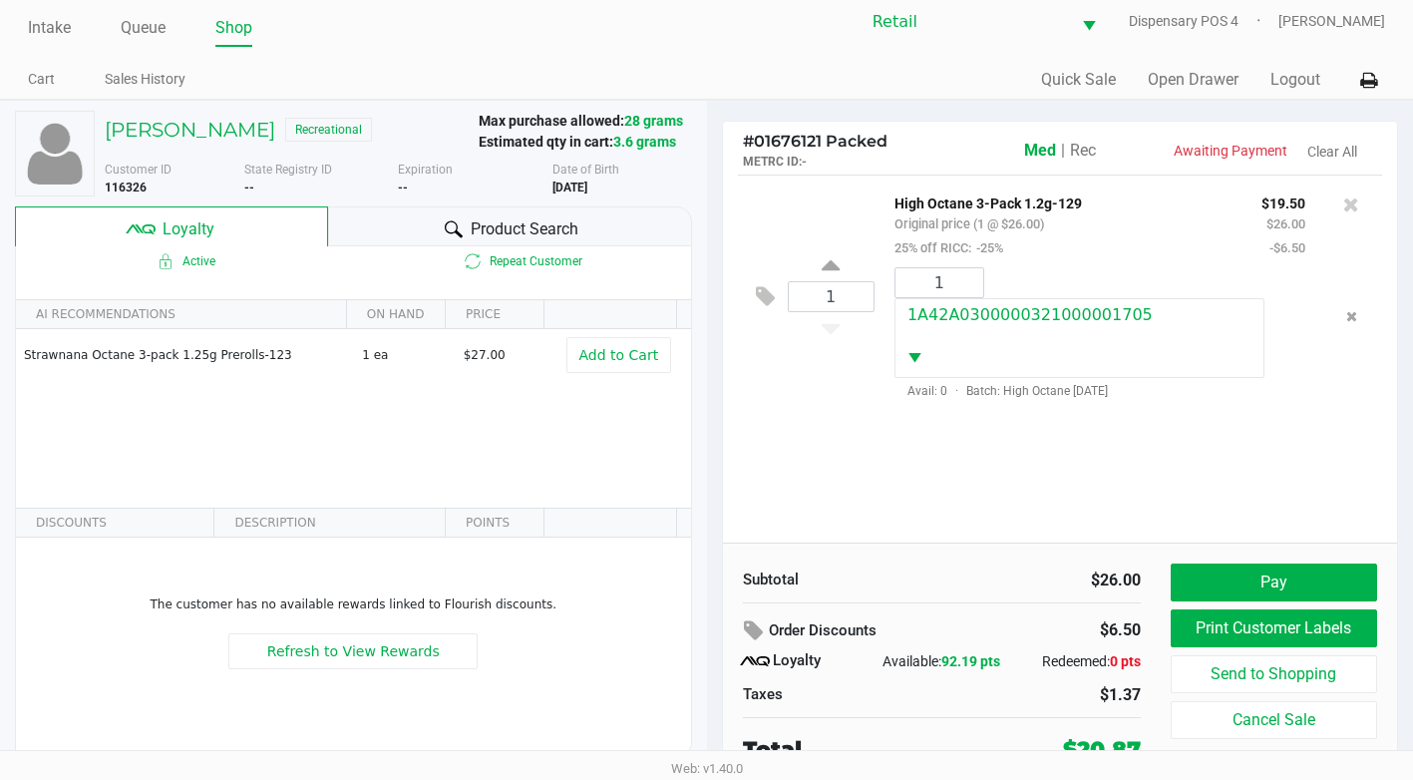
scroll to position [20, 0]
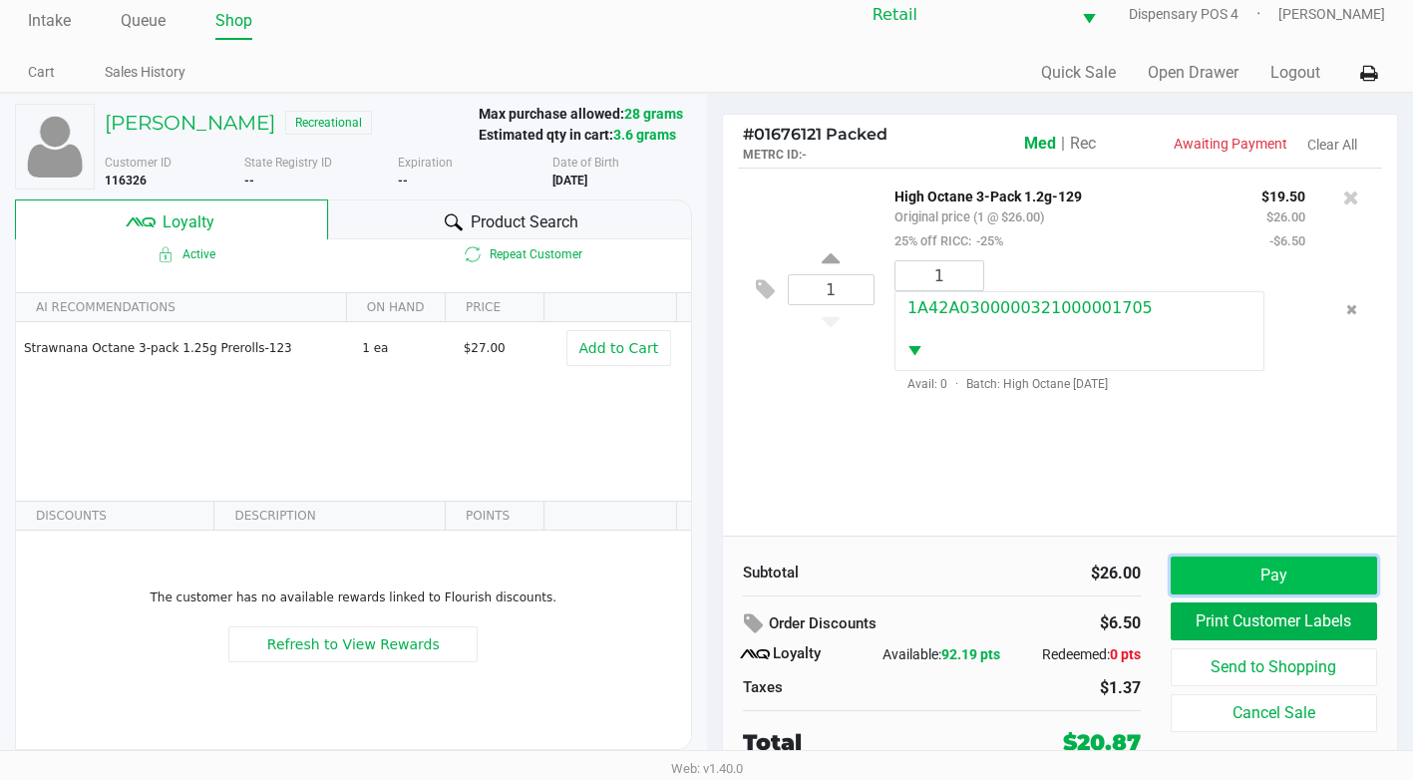
click at [1273, 581] on button "Pay" at bounding box center [1274, 575] width 206 height 38
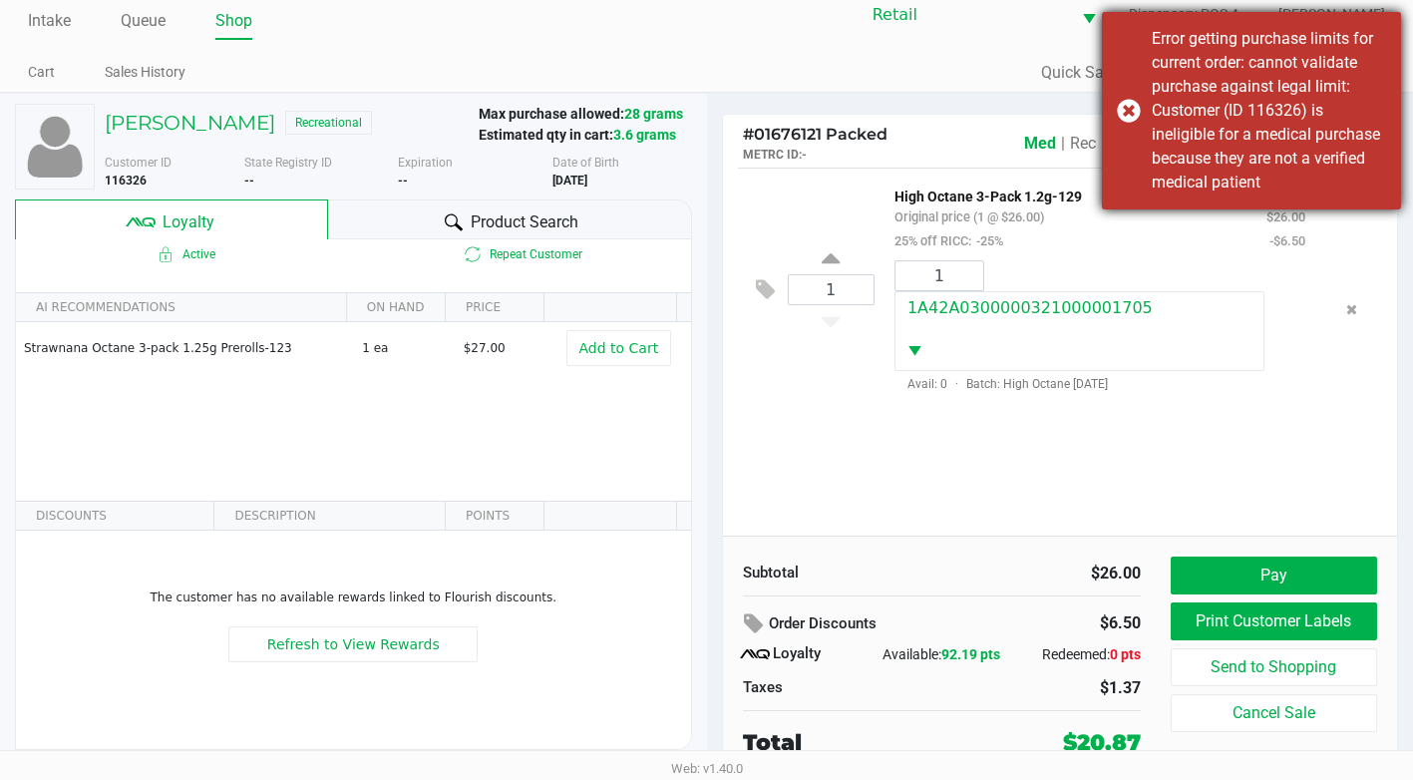
click at [1395, 26] on div "Error getting purchase limits for current order: cannot validate purchase again…" at bounding box center [1251, 110] width 299 height 197
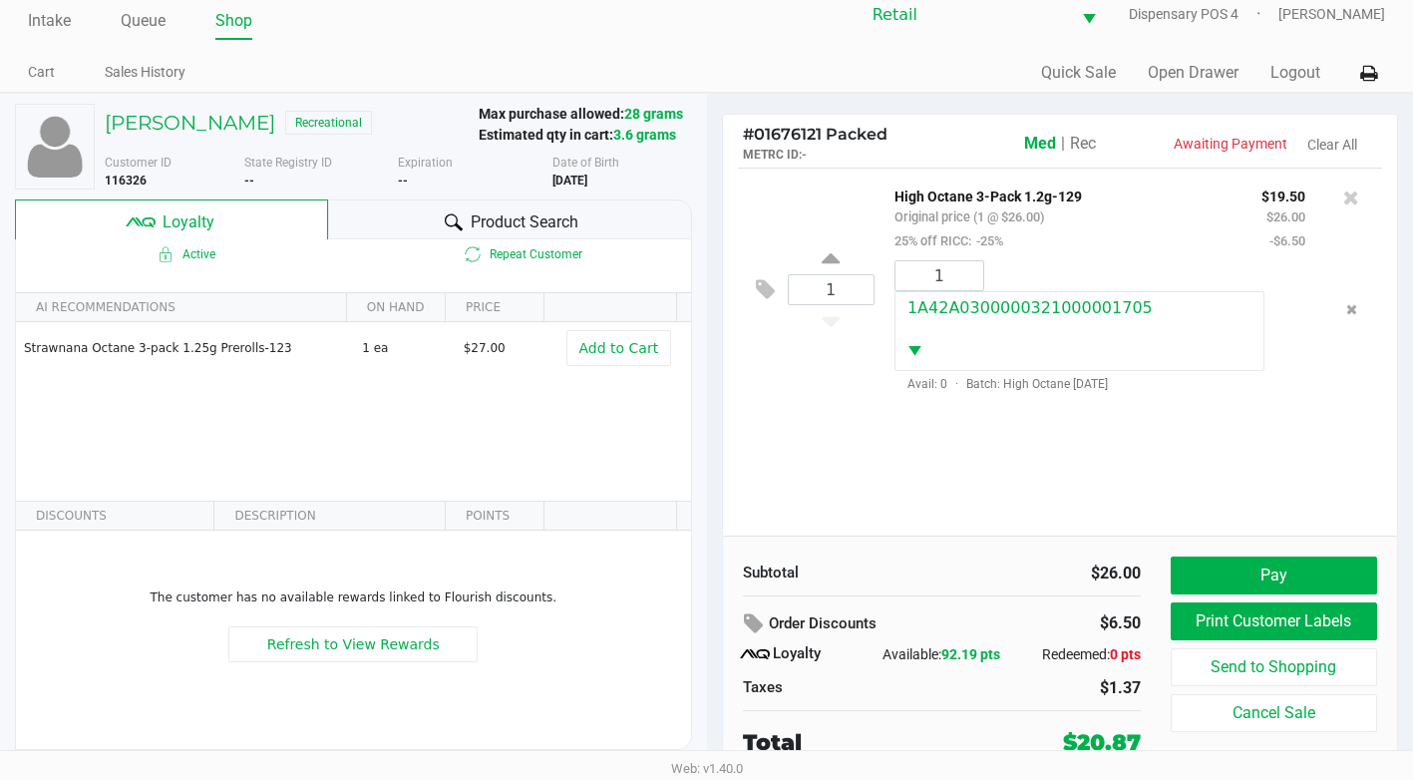
click at [1095, 138] on span "Rec" at bounding box center [1083, 143] width 26 height 19
click at [1289, 558] on button "Pay" at bounding box center [1274, 575] width 206 height 38
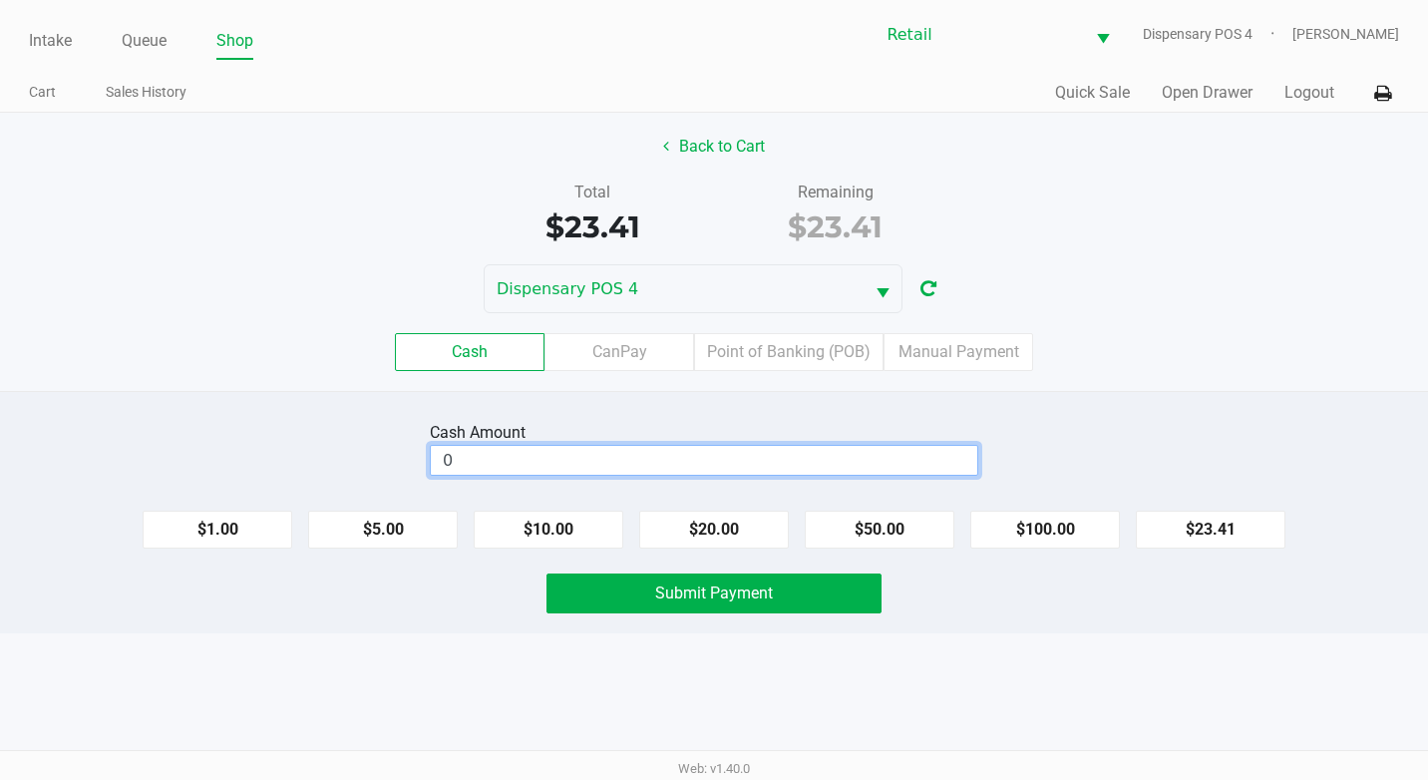
click at [711, 462] on input "0" at bounding box center [704, 460] width 546 height 29
type input "$30.50"
click at [806, 597] on button "Submit Payment" at bounding box center [713, 593] width 335 height 40
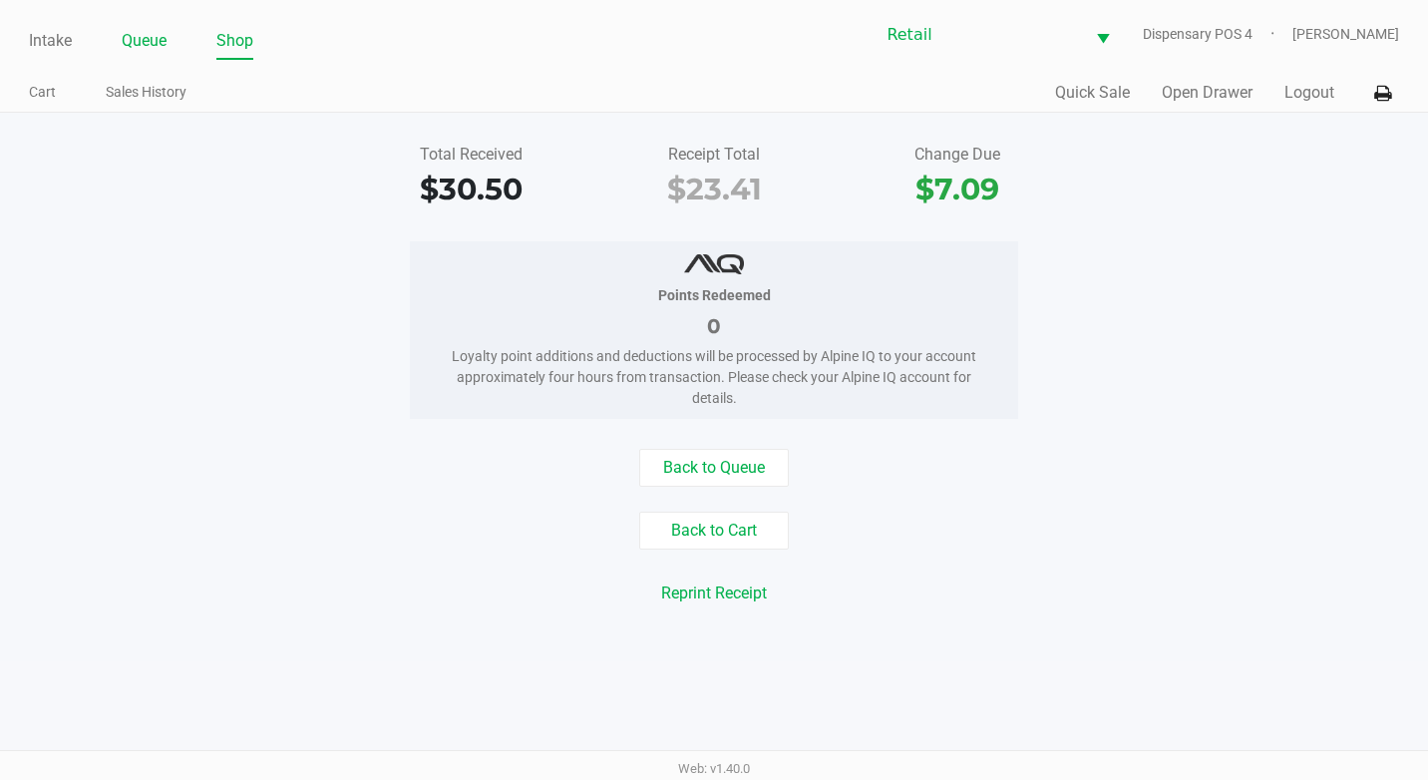
click at [126, 47] on ul "Intake Queue Shop" at bounding box center [371, 42] width 685 height 34
click at [140, 41] on link "Queue" at bounding box center [144, 41] width 45 height 28
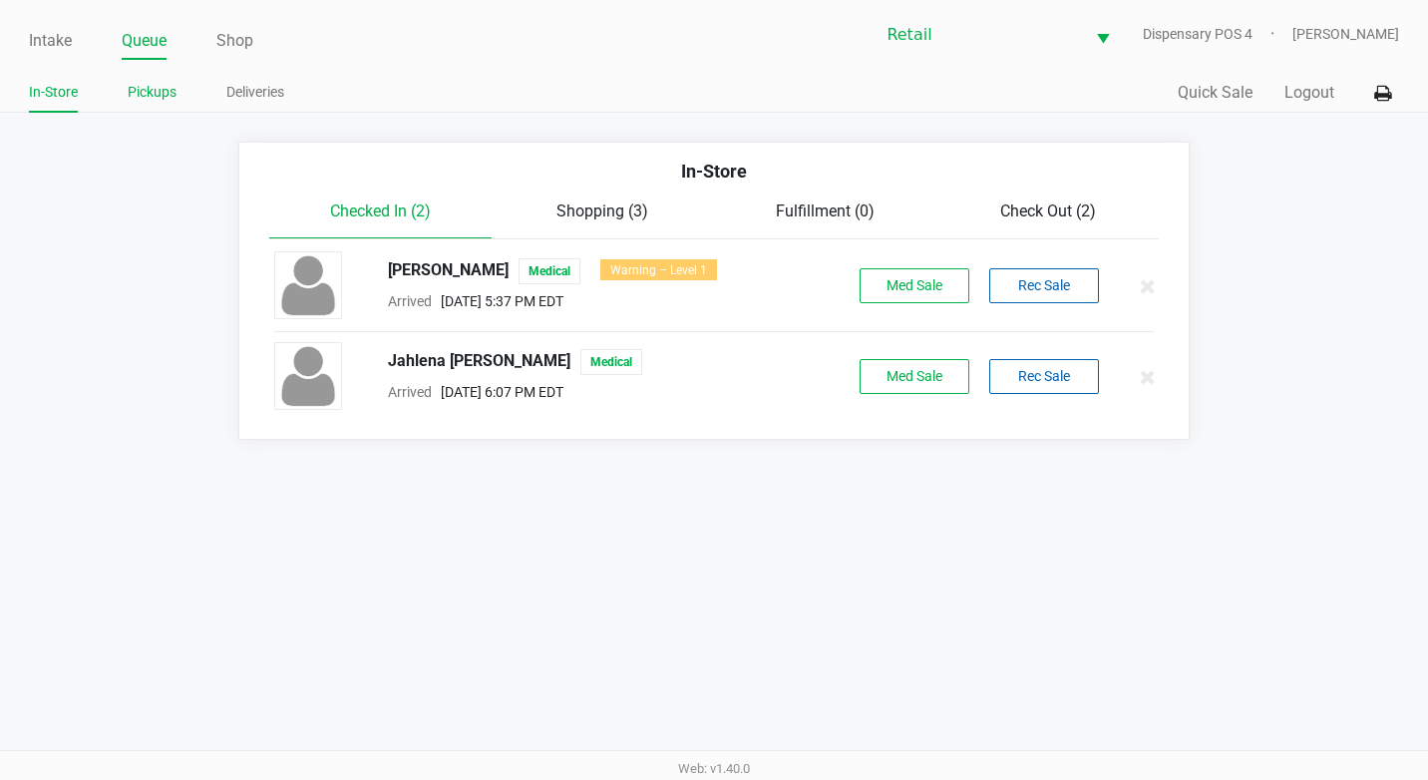
click at [153, 99] on link "Pickups" at bounding box center [152, 92] width 49 height 25
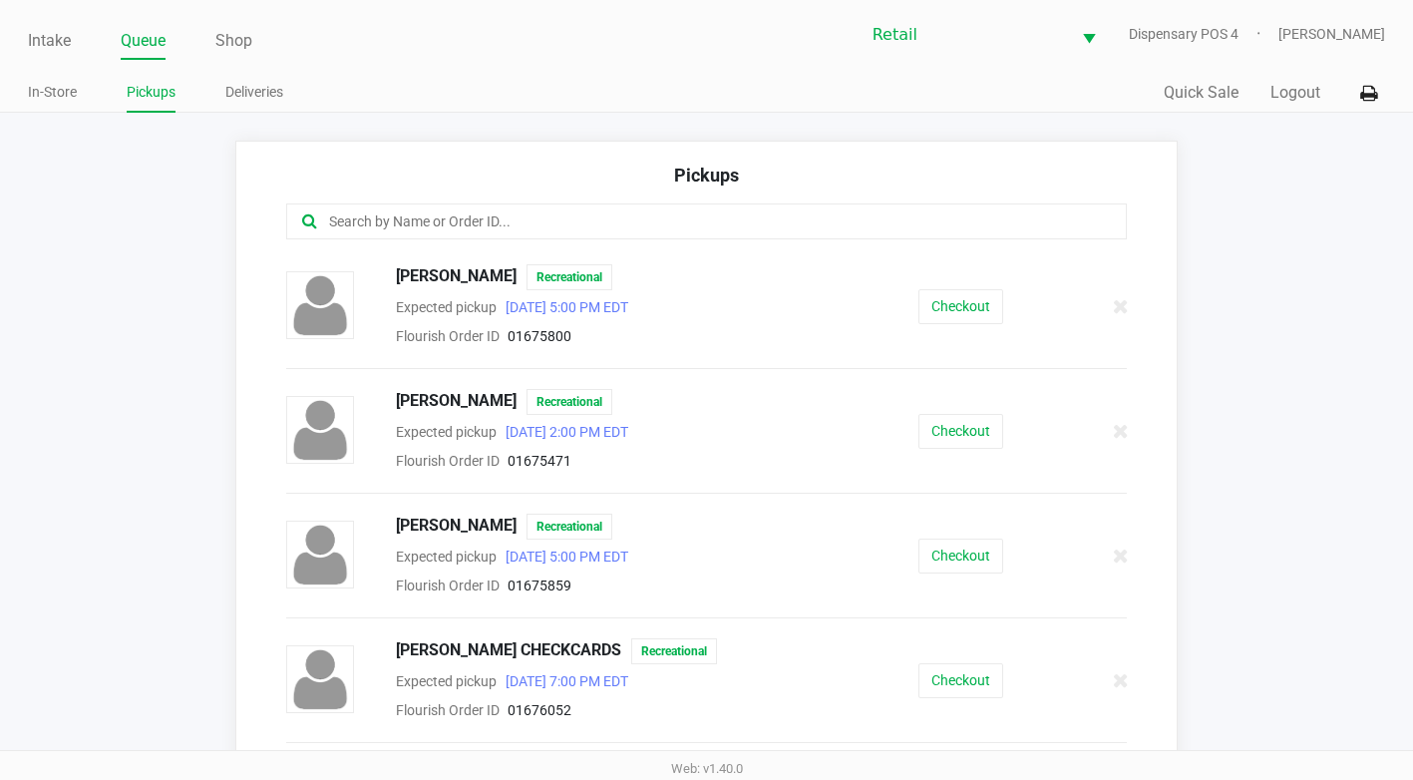
click at [534, 206] on div at bounding box center [706, 221] width 841 height 36
click at [547, 221] on input "text" at bounding box center [691, 221] width 728 height 23
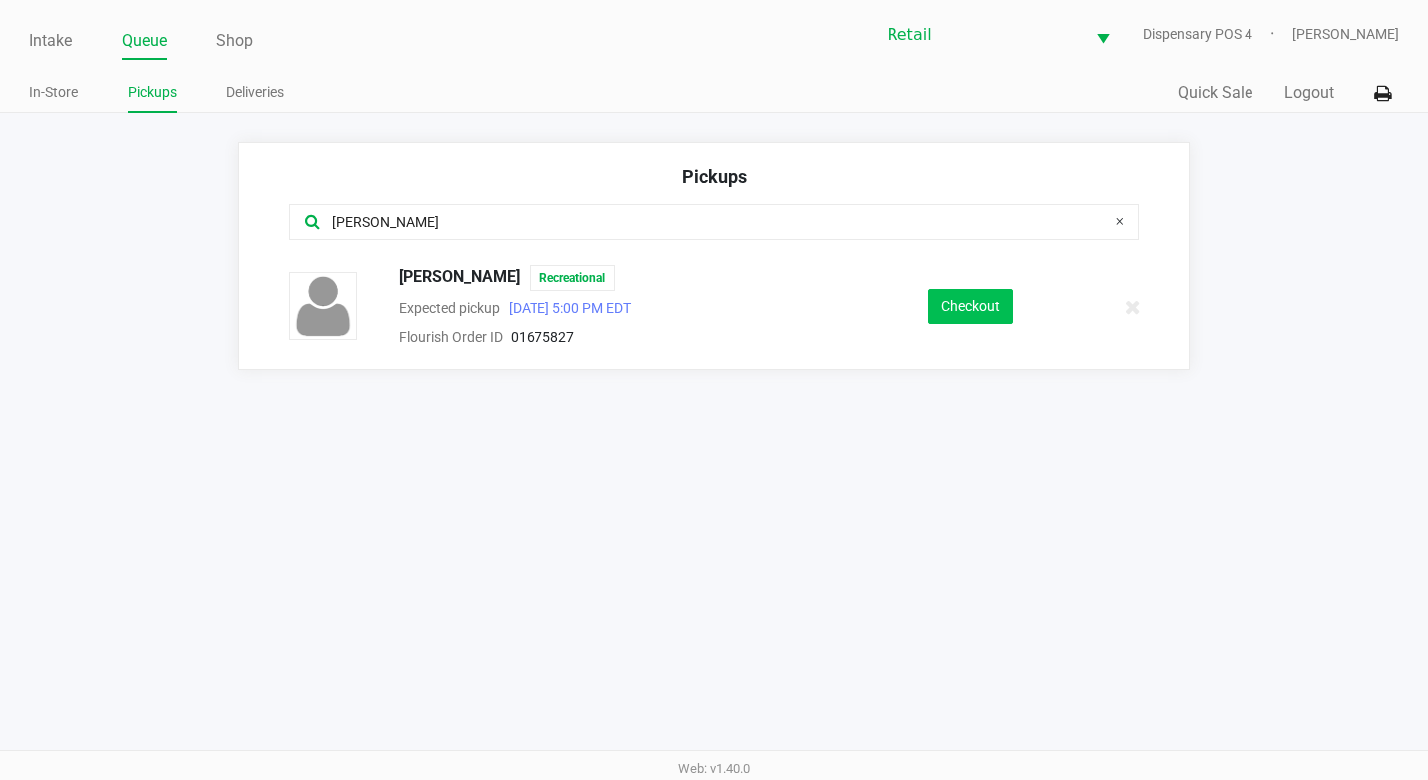
type input "terence"
click at [982, 296] on button "Checkout" at bounding box center [970, 306] width 85 height 35
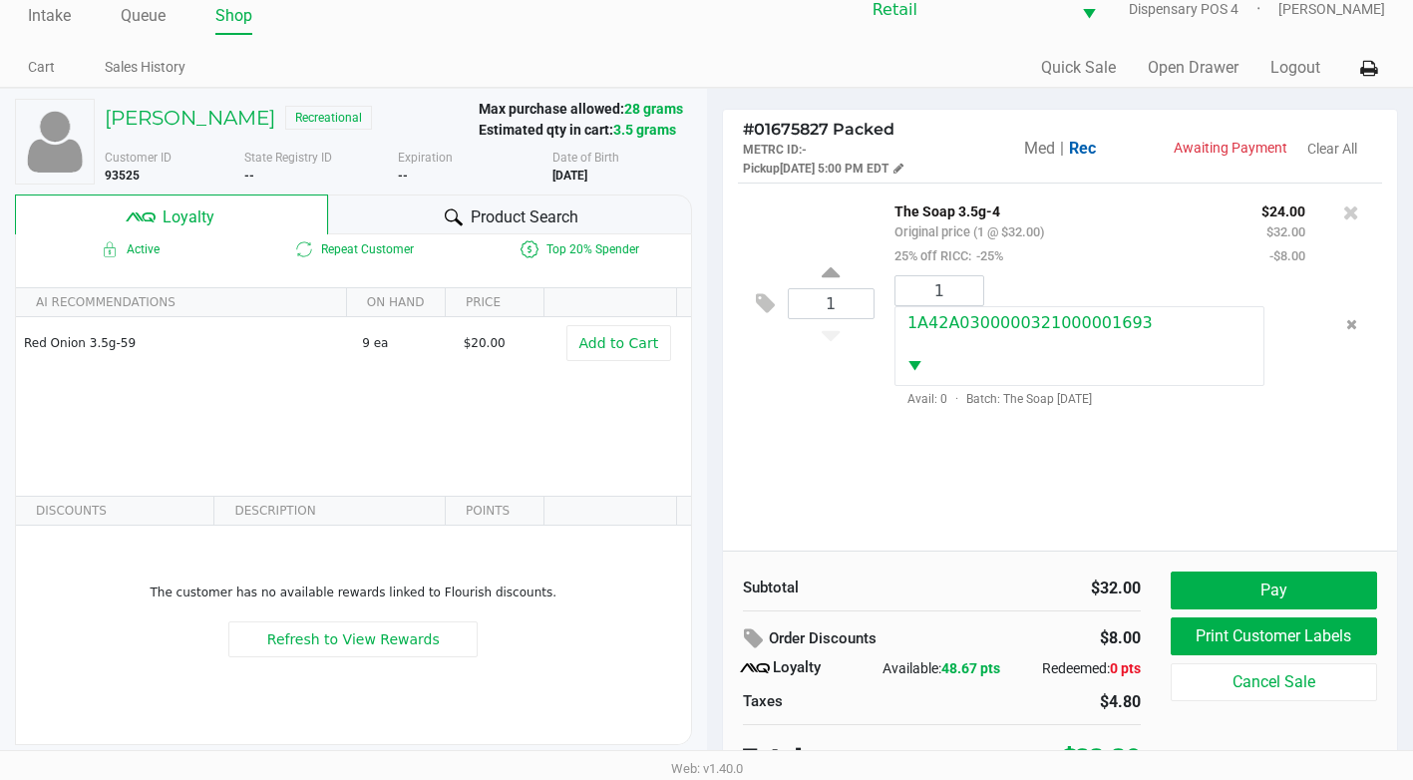
scroll to position [39, 0]
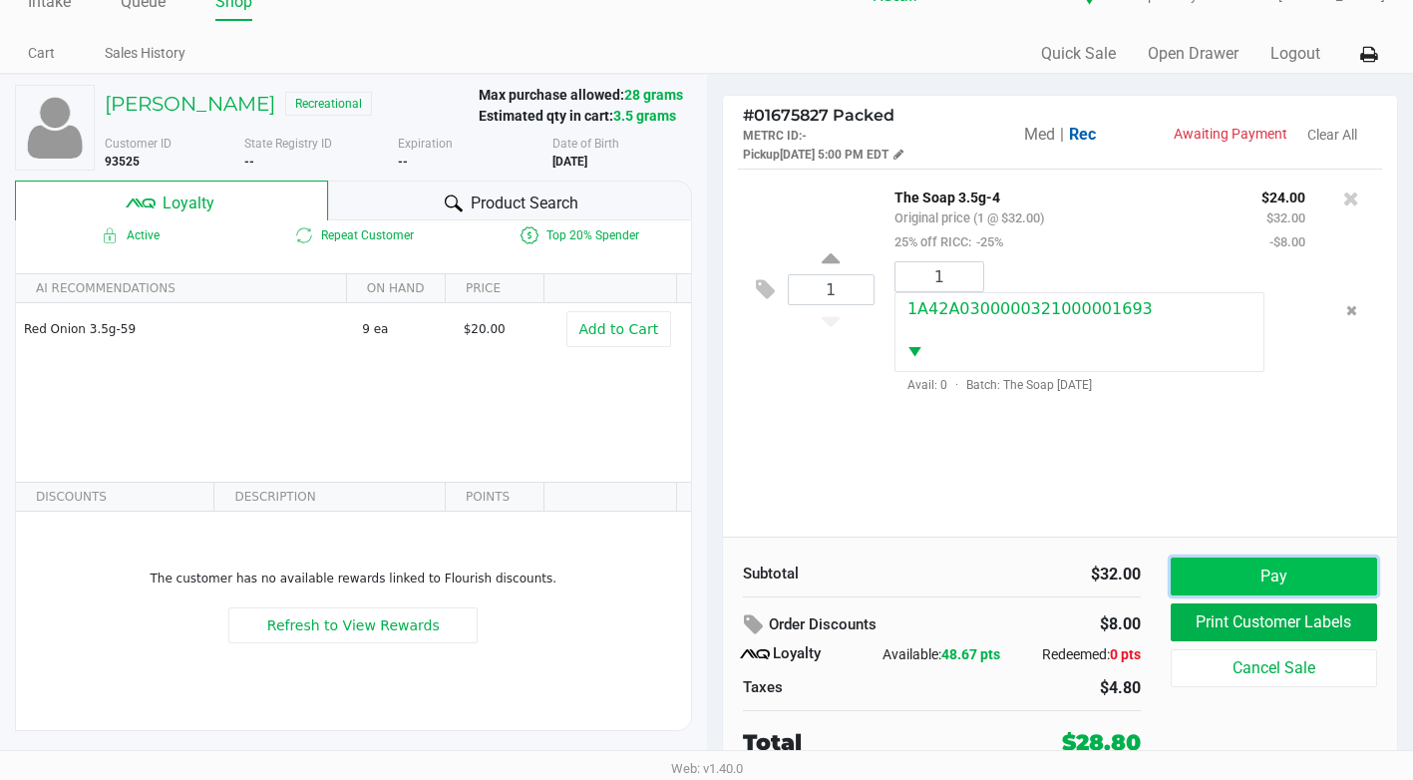
click at [1278, 586] on button "Pay" at bounding box center [1274, 576] width 206 height 38
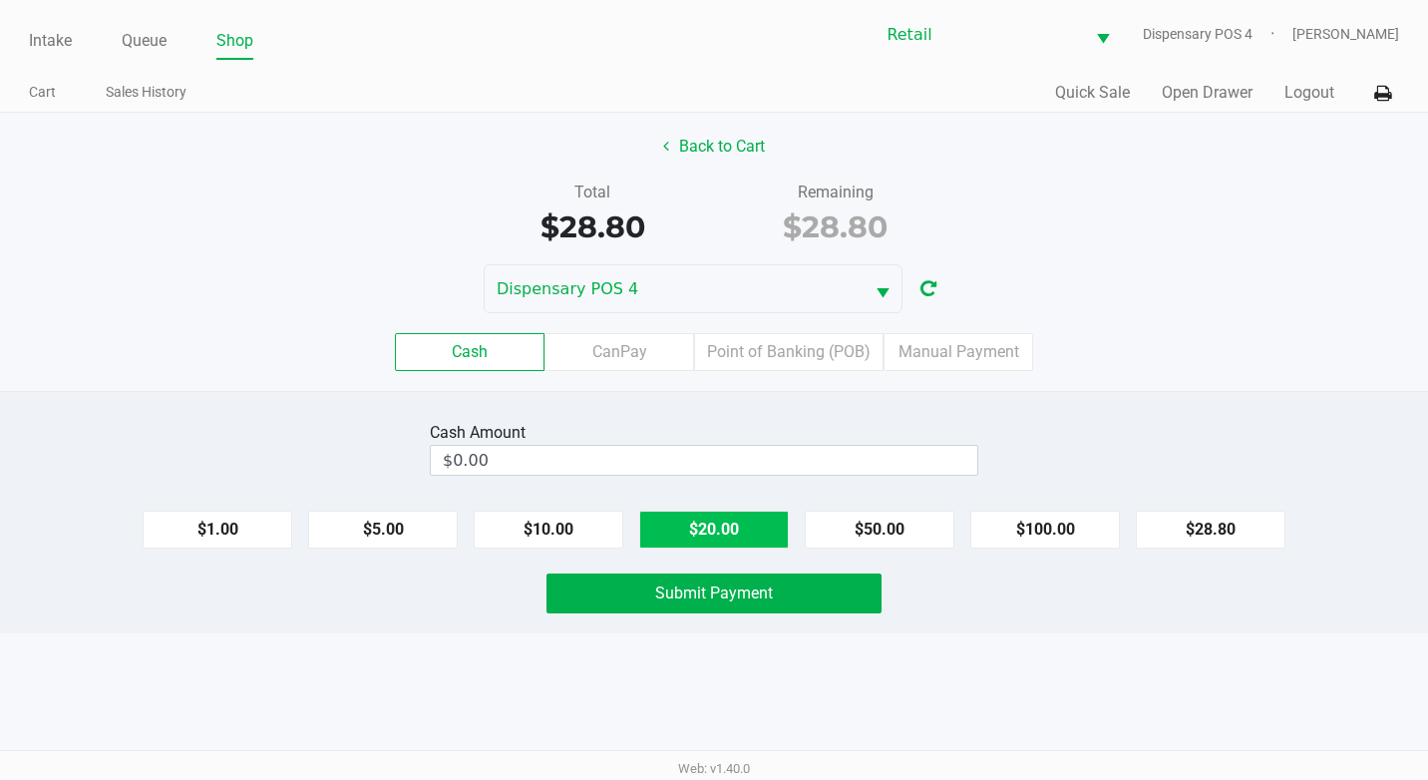
click at [748, 546] on button "$20.00" at bounding box center [714, 530] width 150 height 38
type input "$40.00"
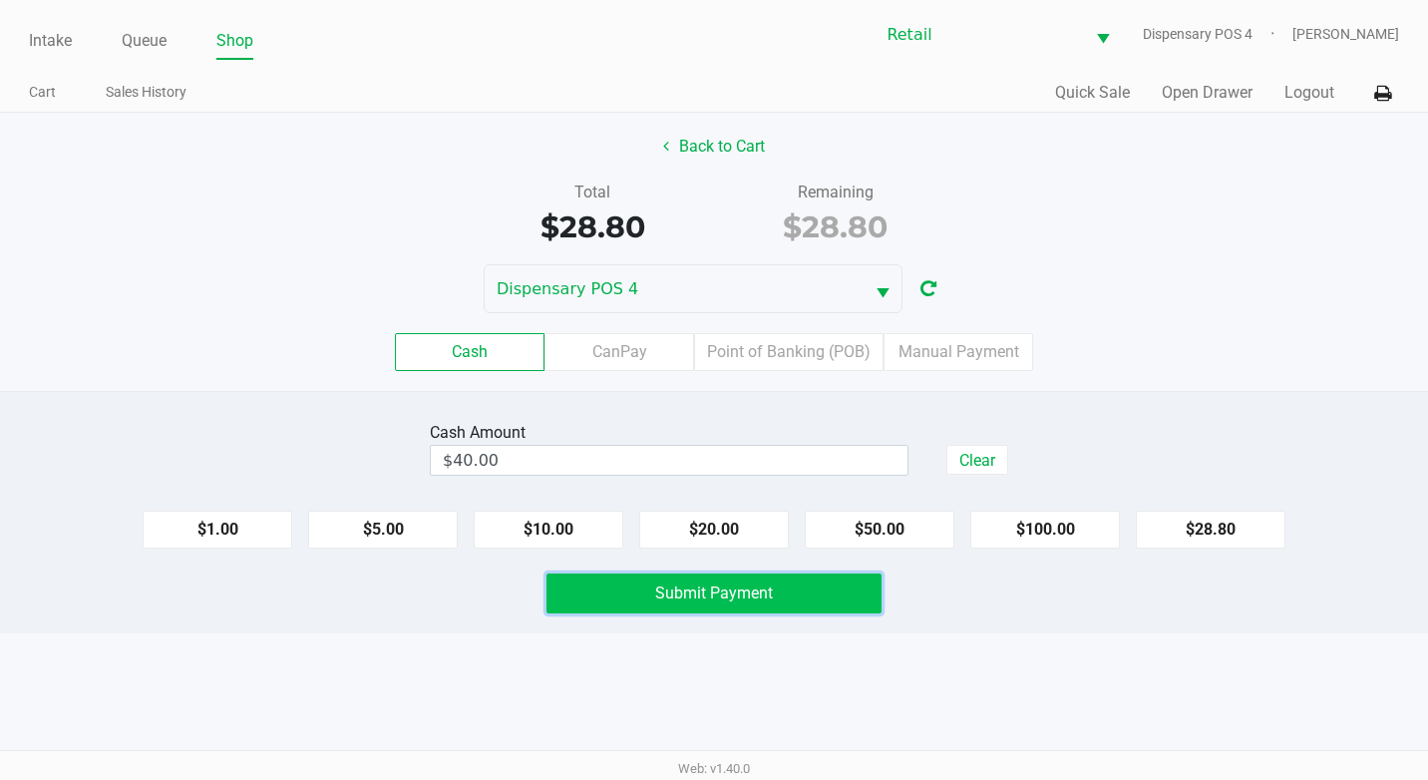
click at [763, 602] on button "Submit Payment" at bounding box center [713, 593] width 335 height 40
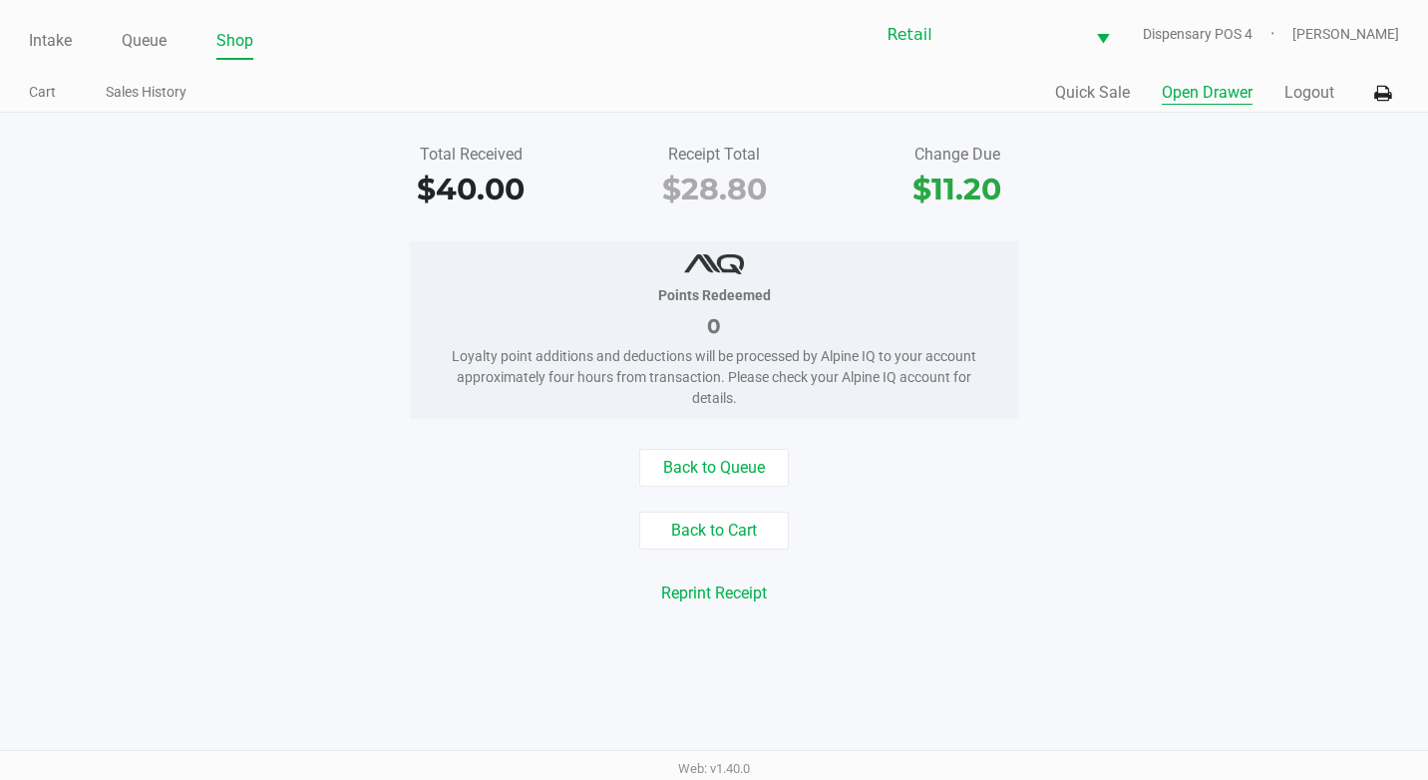
click at [1213, 92] on button "Open Drawer" at bounding box center [1207, 93] width 91 height 24
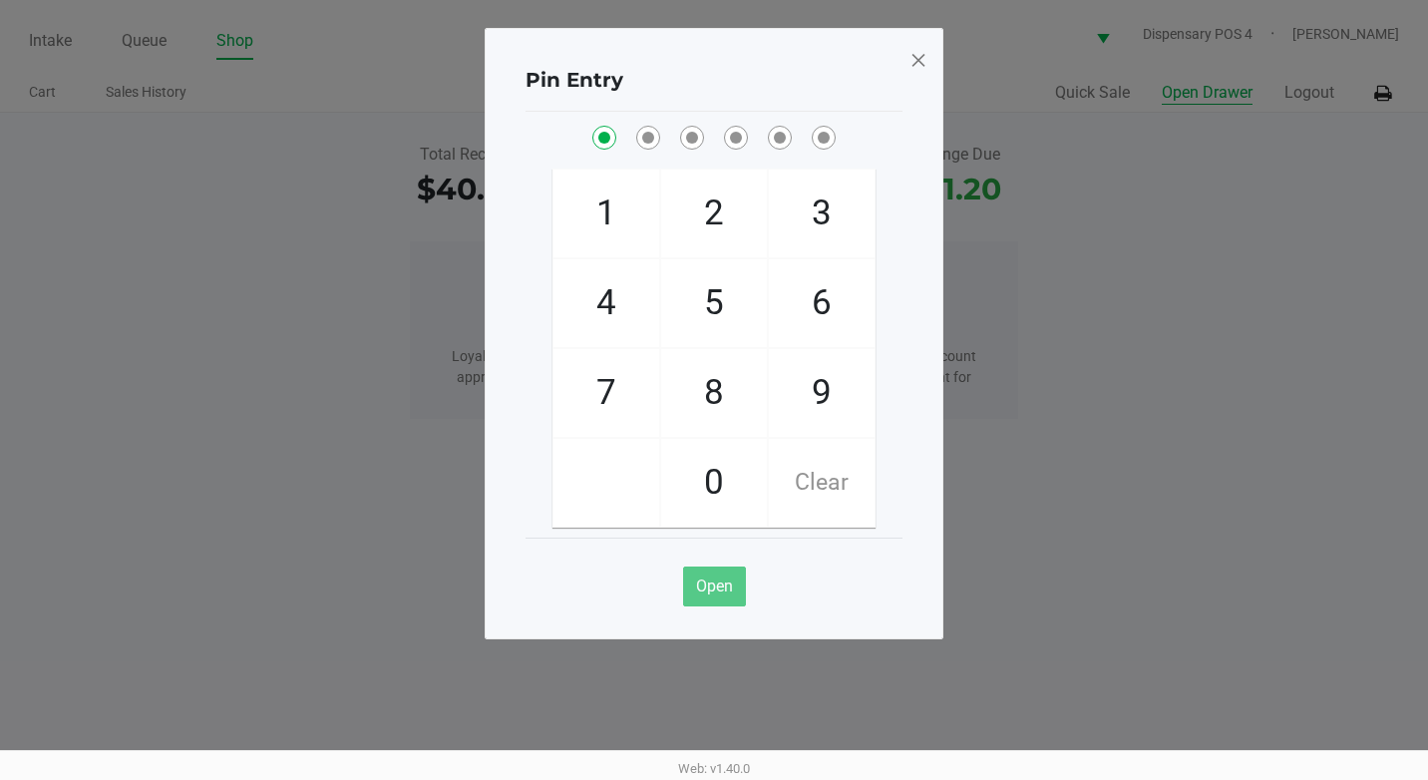
checkbox input "true"
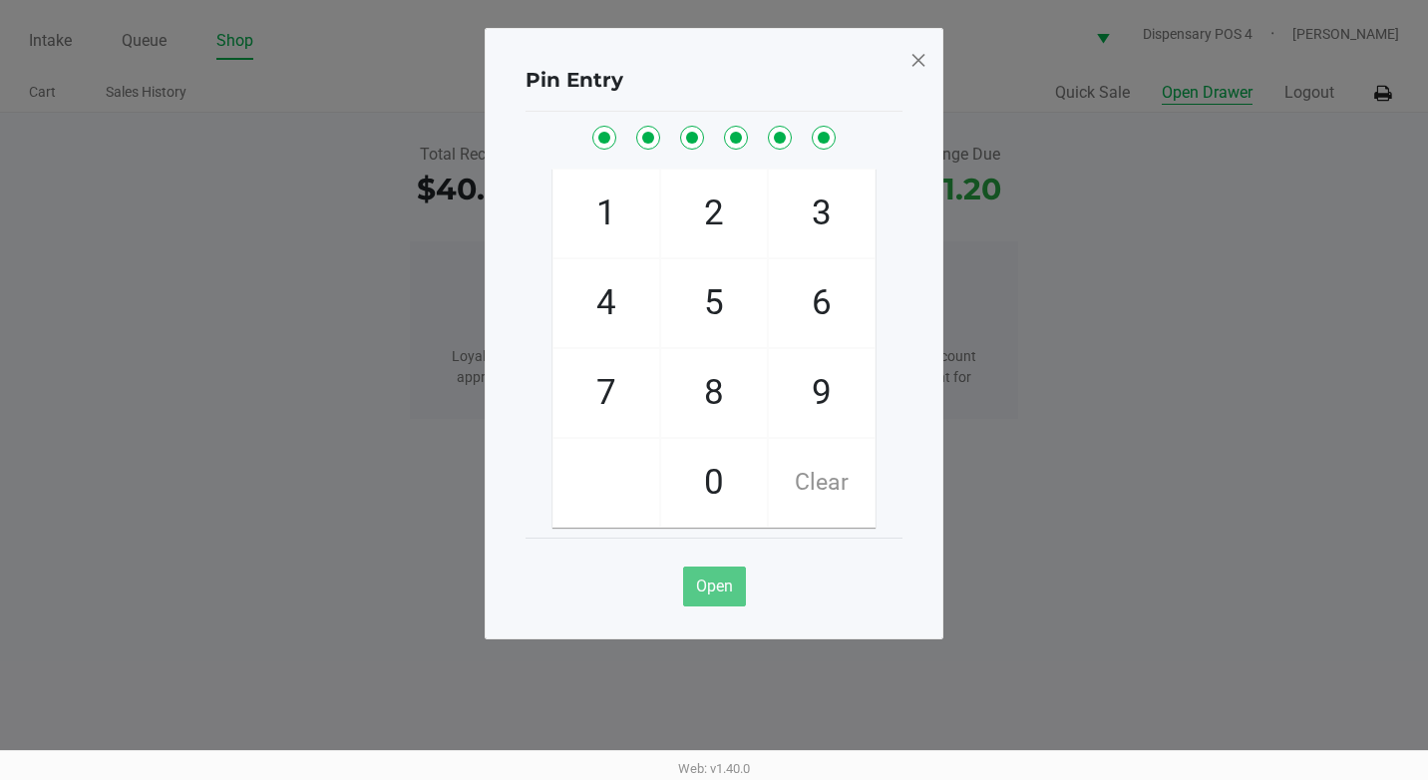
checkbox input "true"
click at [909, 56] on span at bounding box center [918, 60] width 18 height 32
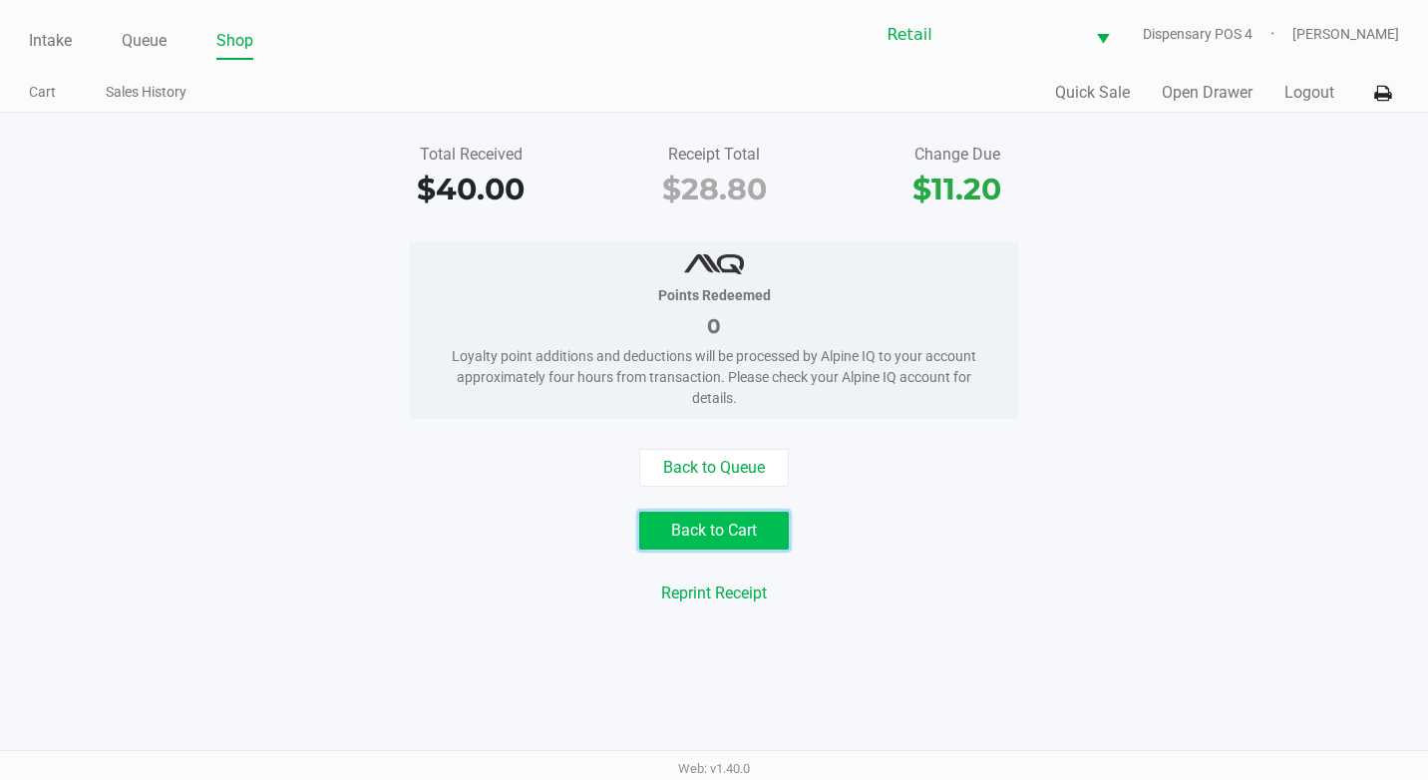
click at [691, 519] on button "Back to Cart" at bounding box center [714, 531] width 150 height 38
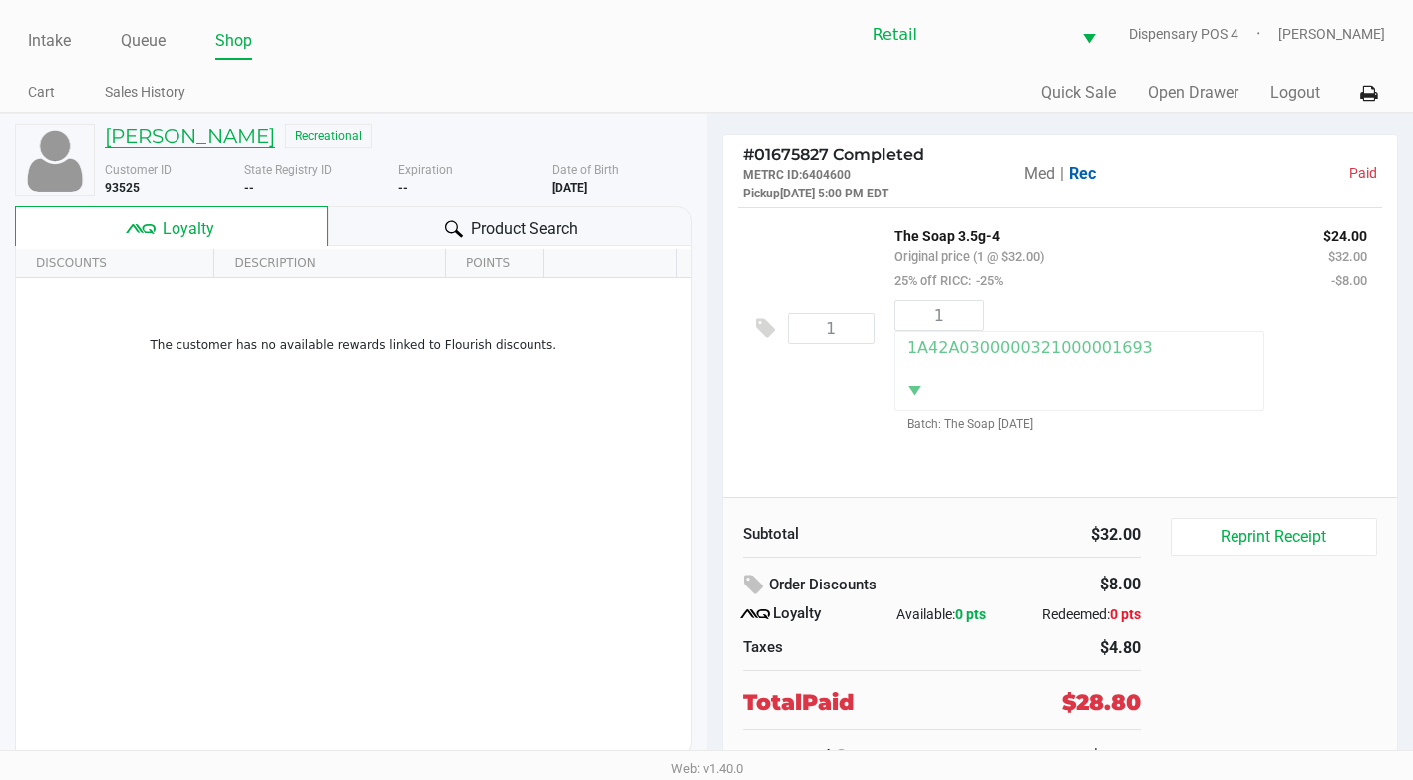
click at [245, 128] on h5 "Terence Ballanceau" at bounding box center [190, 136] width 171 height 24
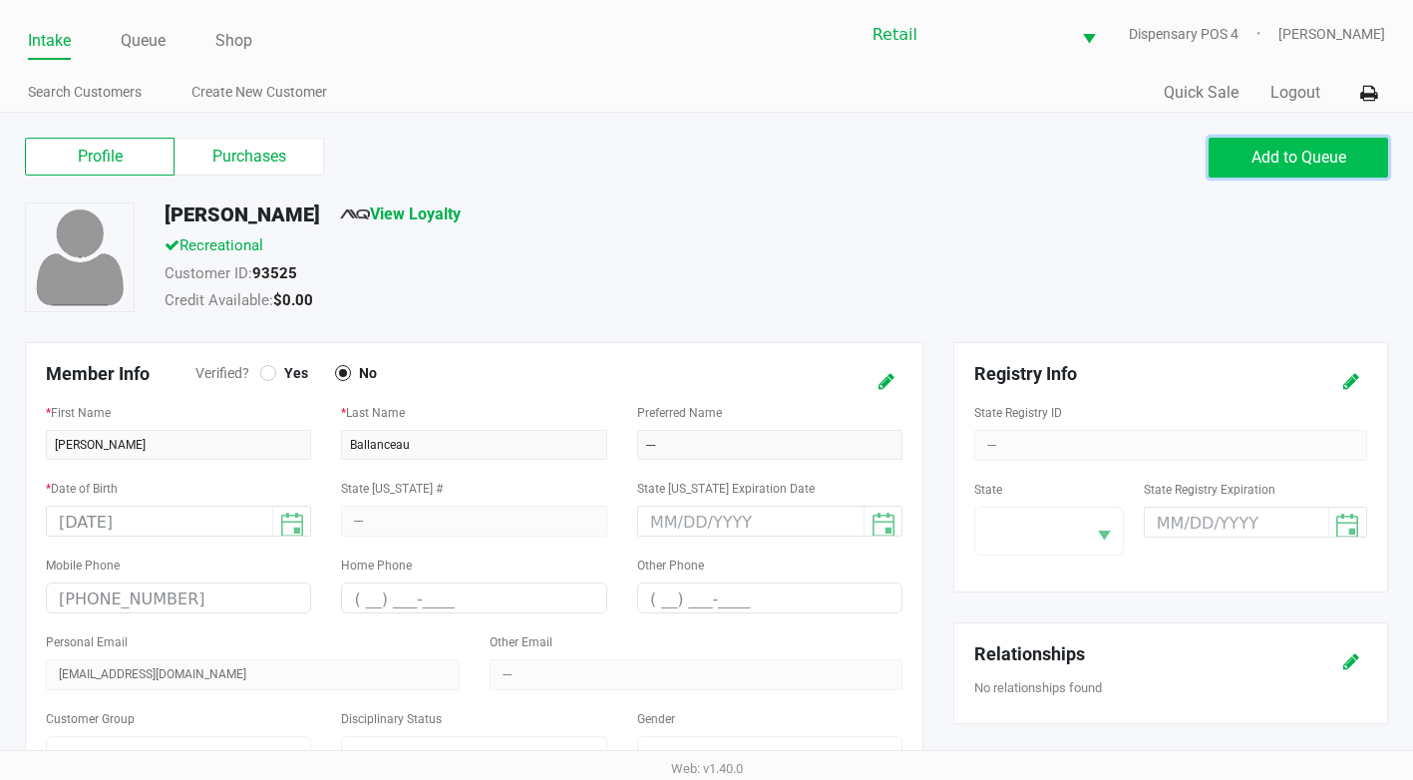
click at [1282, 155] on span "Add to Queue" at bounding box center [1298, 157] width 95 height 19
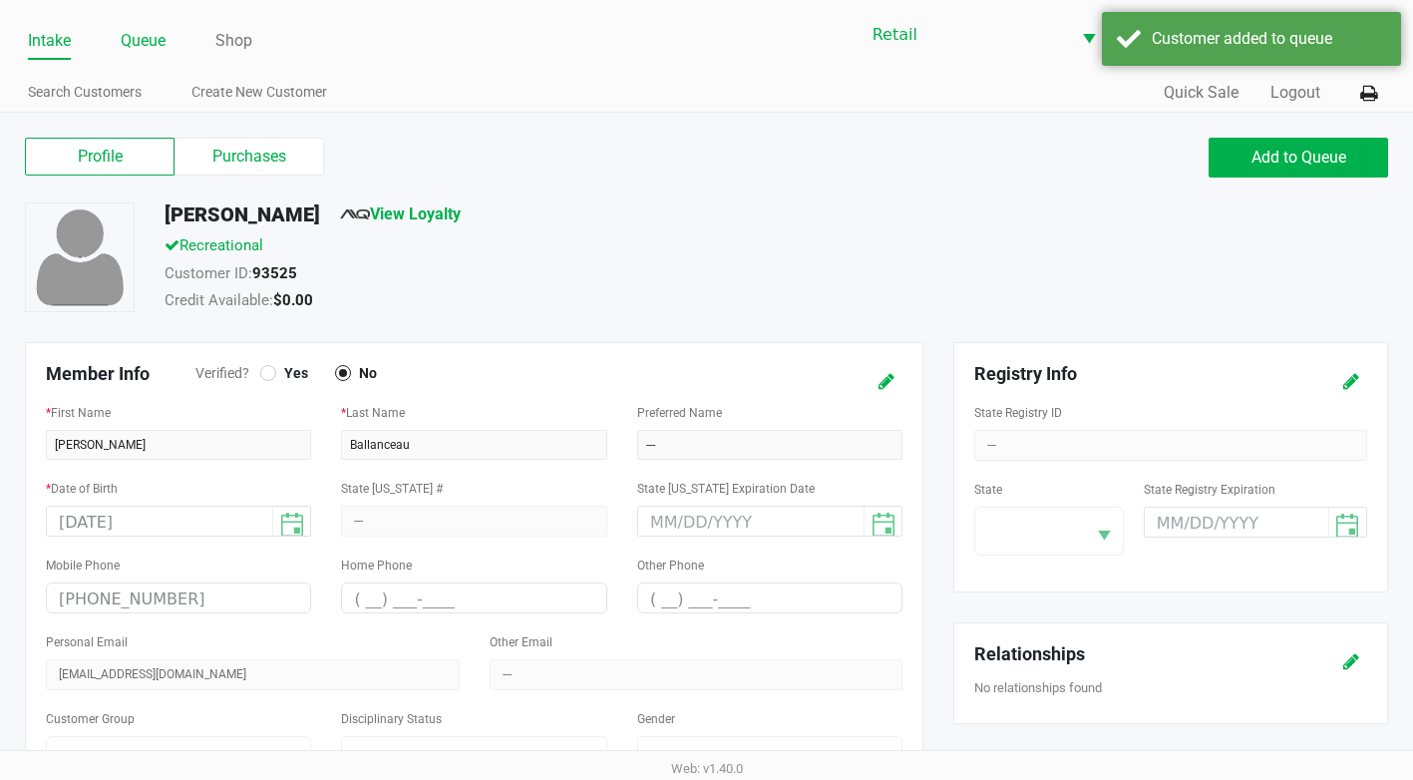
click at [158, 49] on link "Queue" at bounding box center [143, 41] width 45 height 28
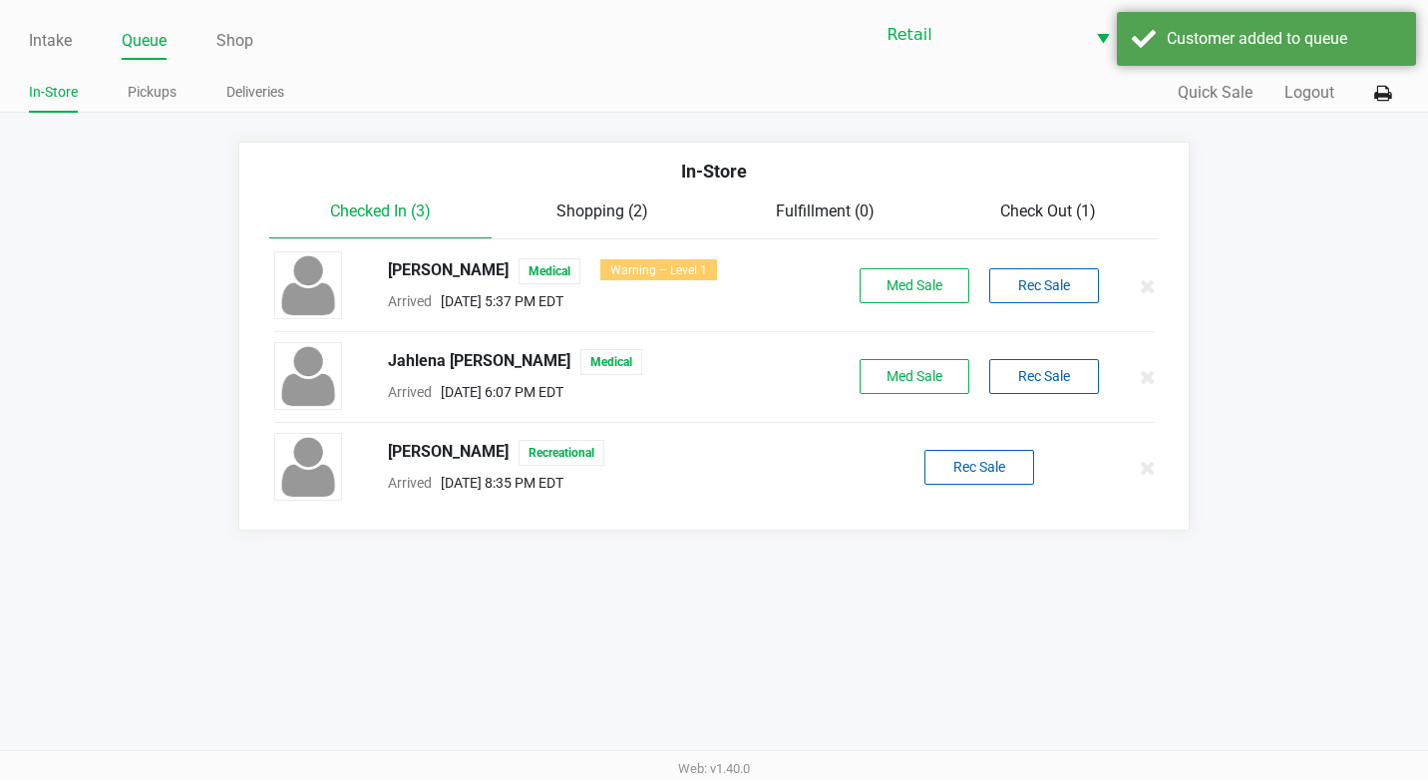
click at [989, 443] on div "Terence Ballanceau Recreational Arrived Sep 24, 2025 8:35 PM EDT Rec Sale" at bounding box center [714, 468] width 910 height 70
click at [980, 465] on button "Rec Sale" at bounding box center [979, 467] width 110 height 35
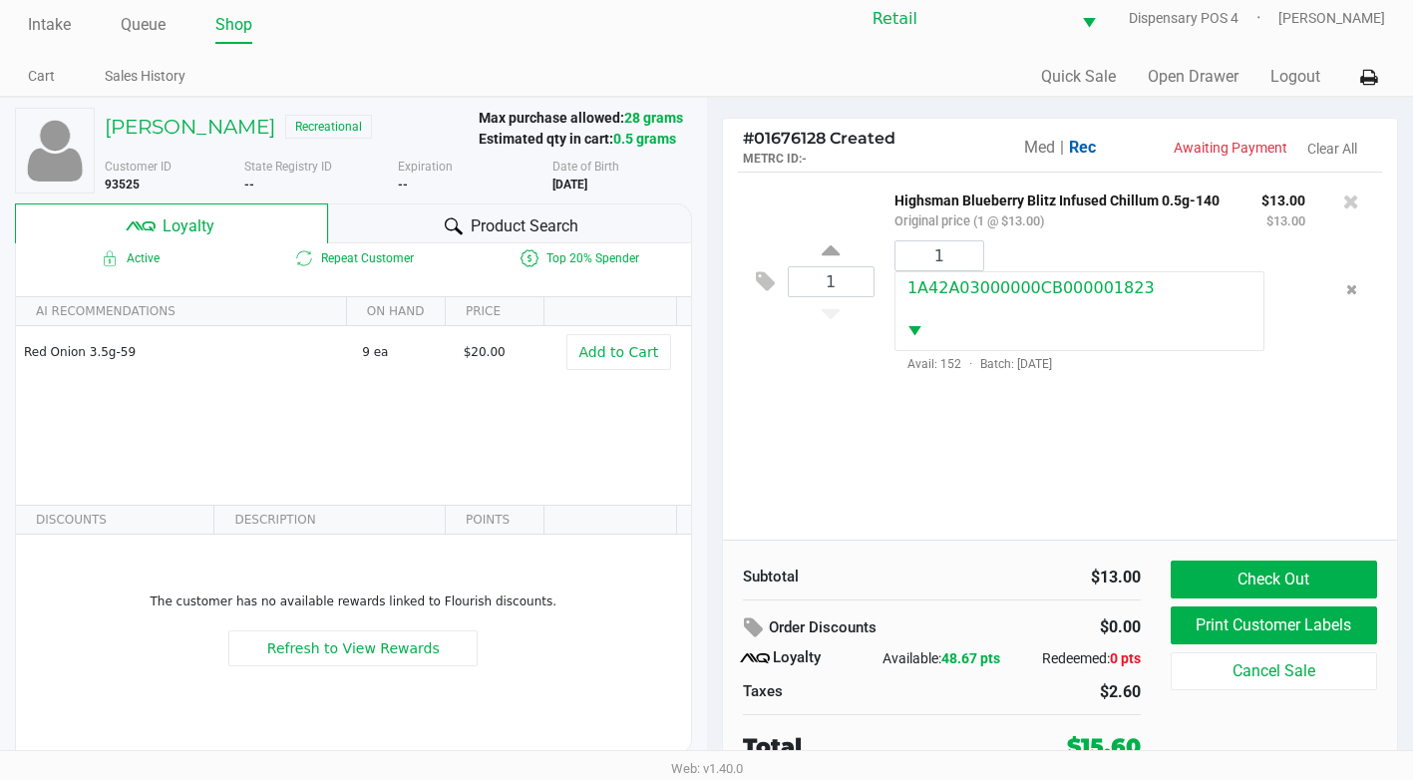
scroll to position [20, 0]
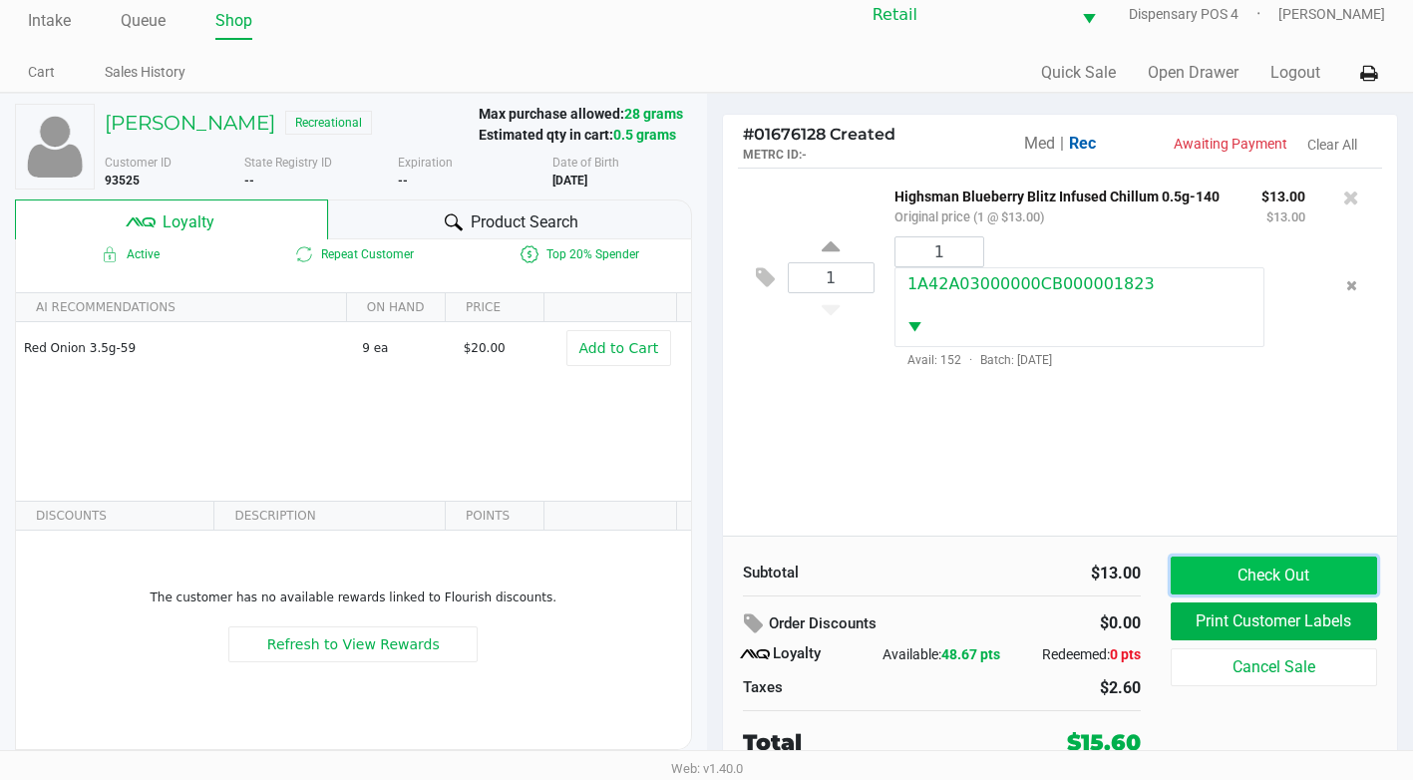
click at [1259, 570] on button "Check Out" at bounding box center [1274, 575] width 206 height 38
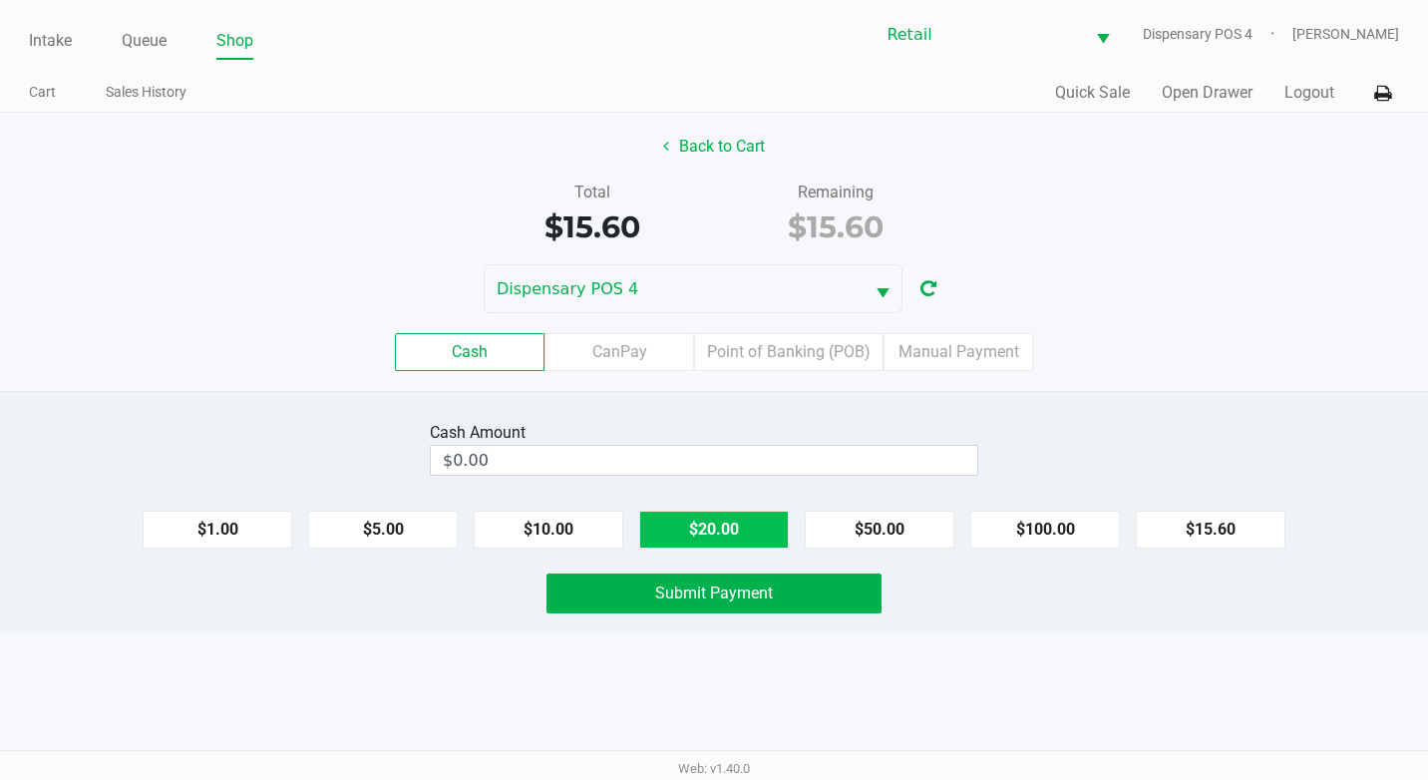
click at [733, 542] on button "$20.00" at bounding box center [714, 530] width 150 height 38
type input "$20.00"
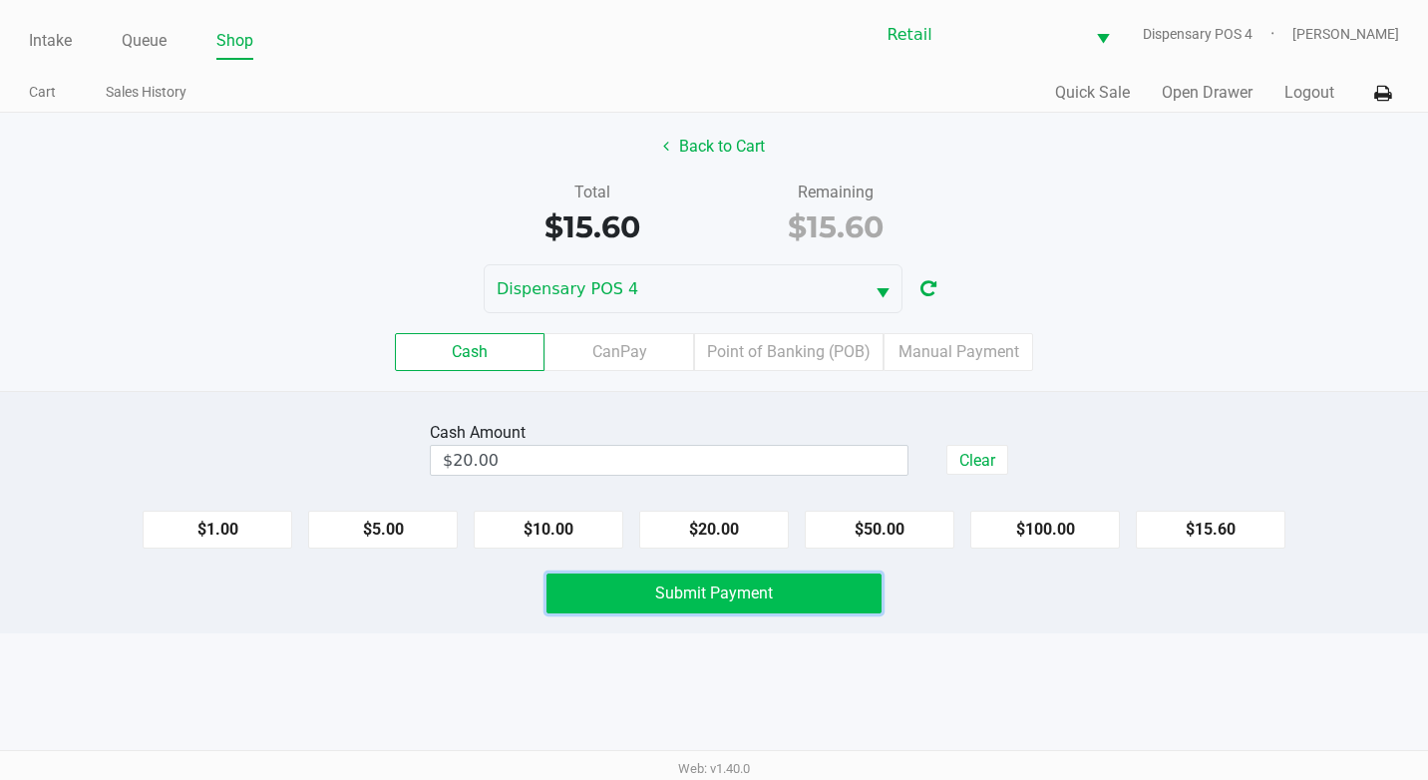
click at [733, 605] on button "Submit Payment" at bounding box center [713, 593] width 335 height 40
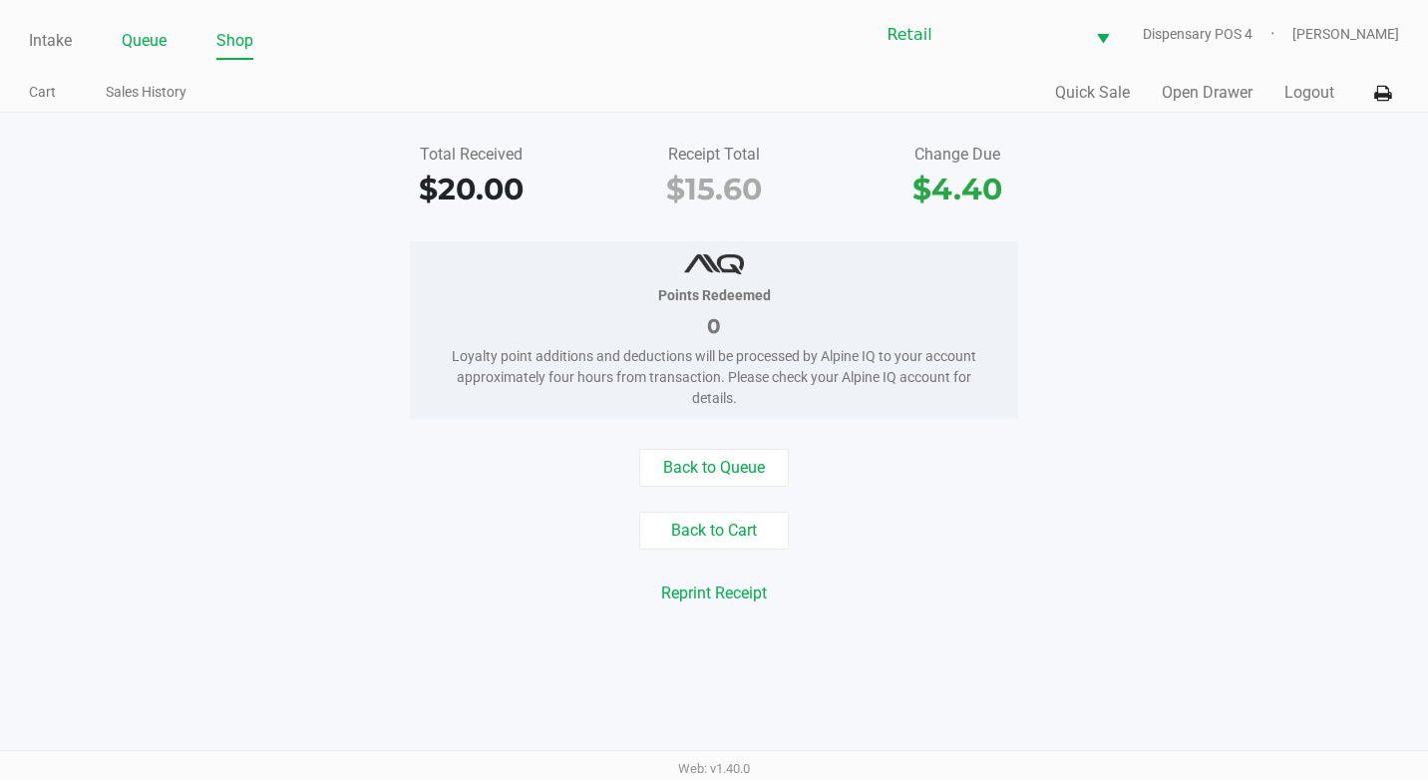
click at [144, 51] on link "Queue" at bounding box center [144, 41] width 45 height 28
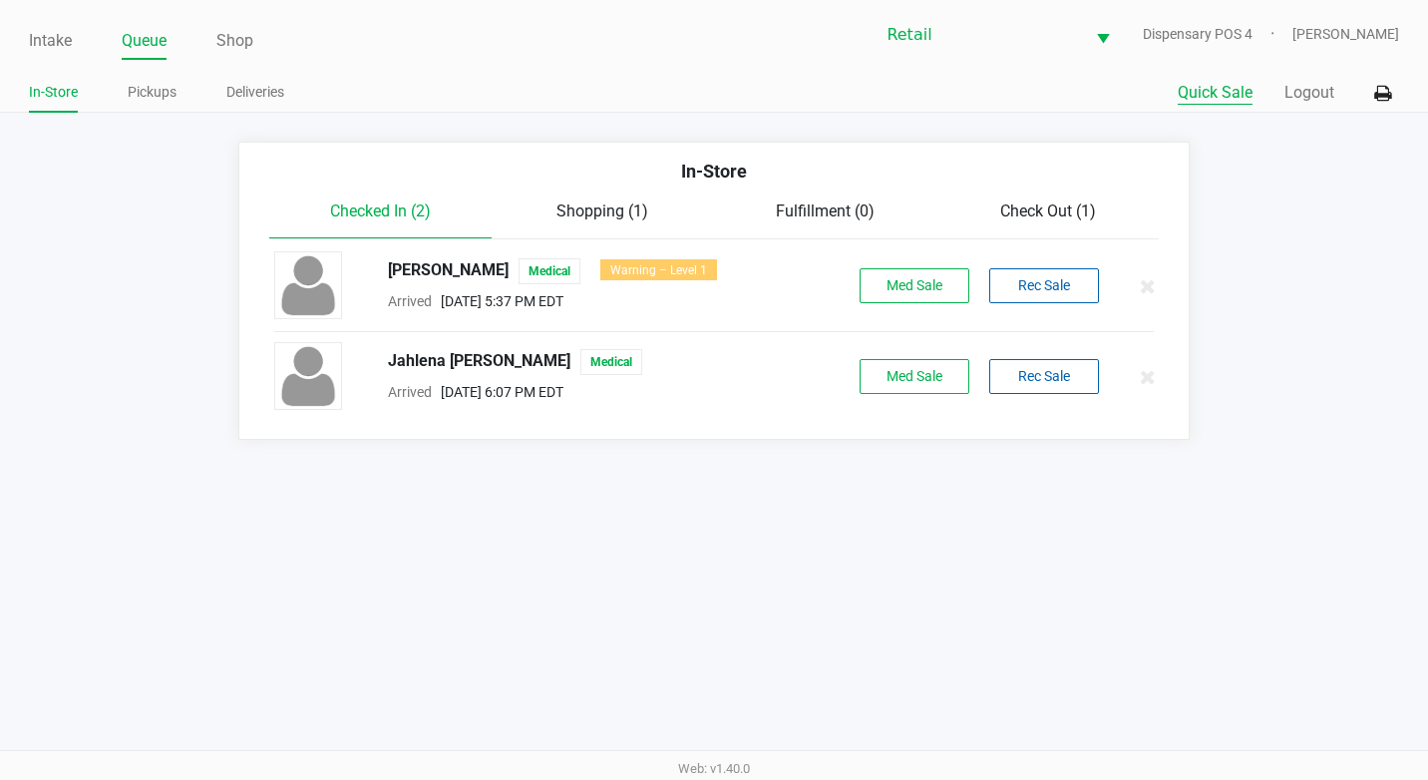
click at [1189, 97] on button "Quick Sale" at bounding box center [1215, 93] width 75 height 24
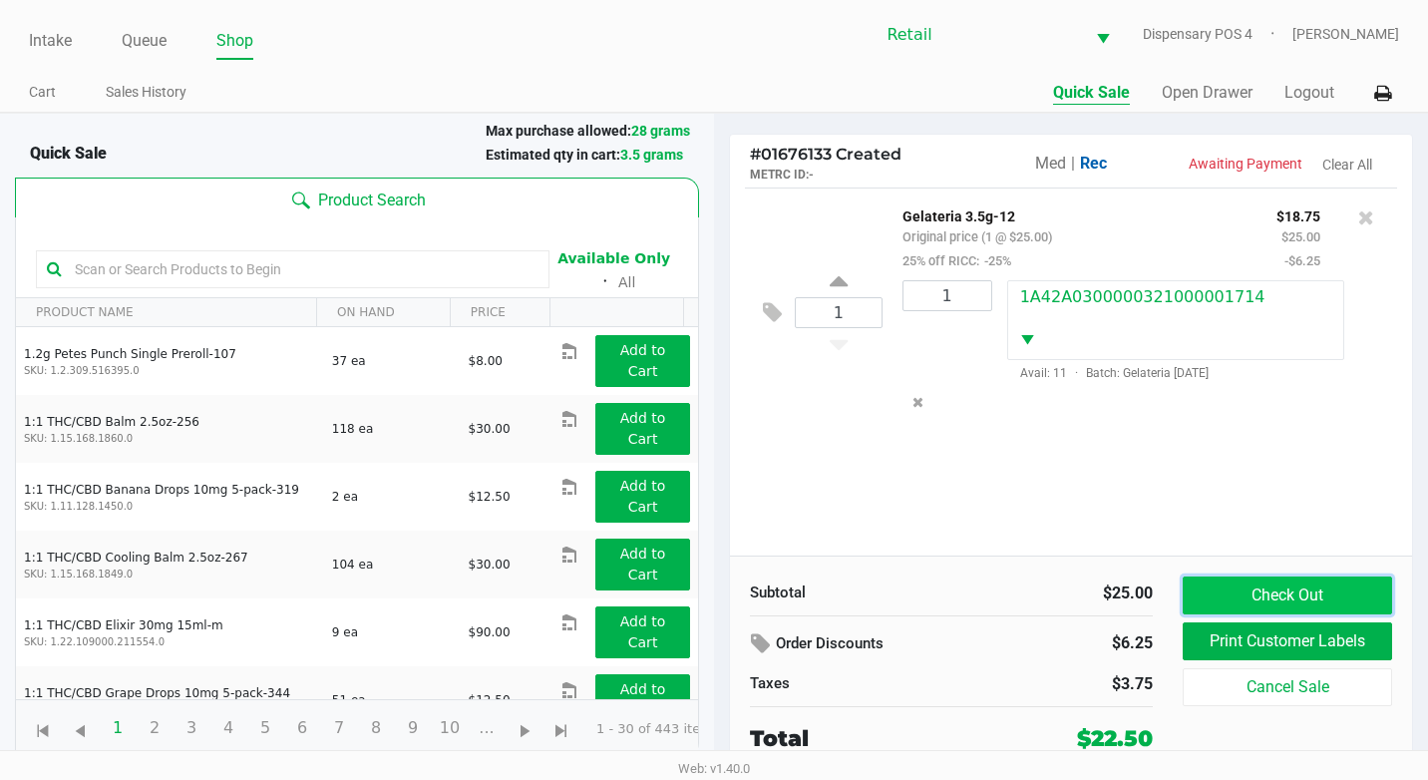
click at [1259, 595] on button "Check Out" at bounding box center [1287, 595] width 209 height 38
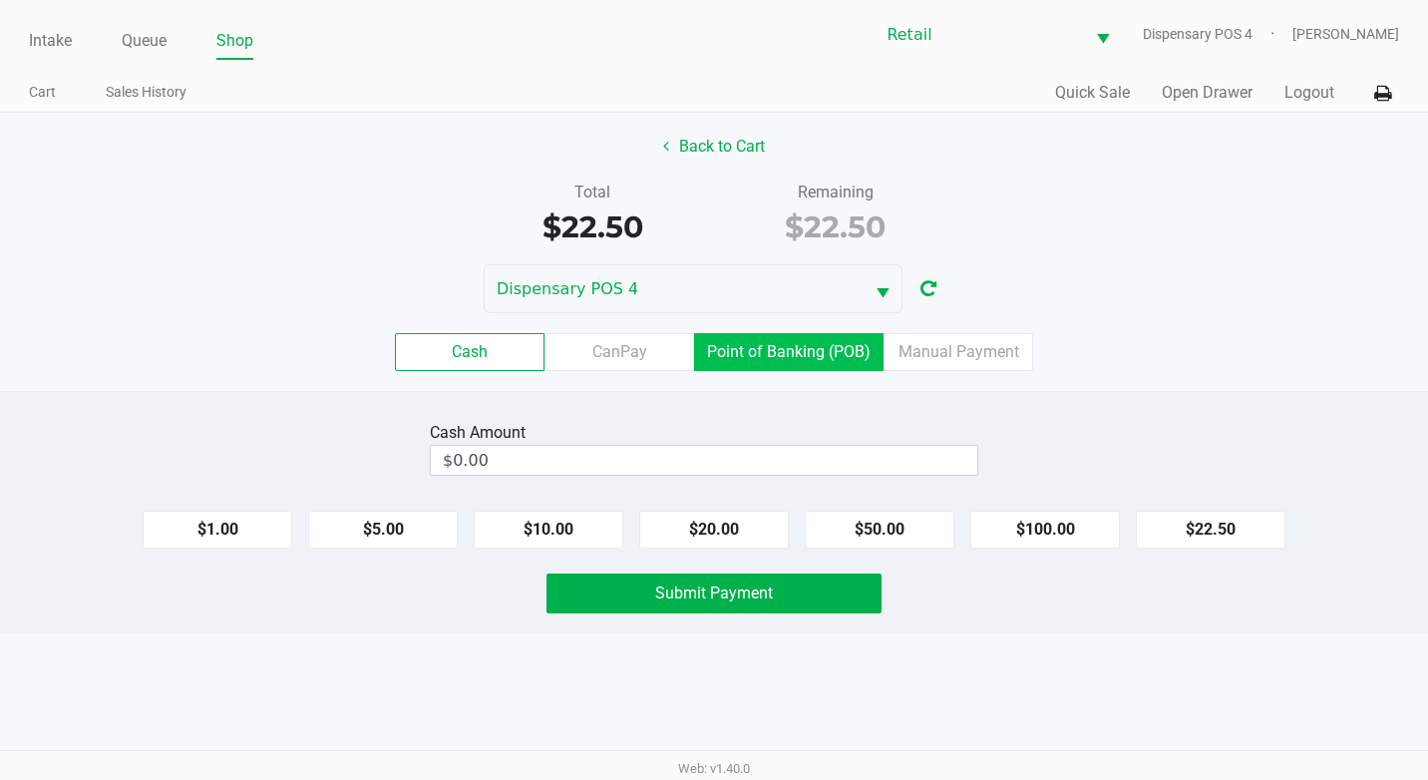
click at [789, 359] on label "Point of Banking (POB)" at bounding box center [788, 352] width 189 height 38
click at [0, 0] on 7 "Point of Banking (POB)" at bounding box center [0, 0] width 0 height 0
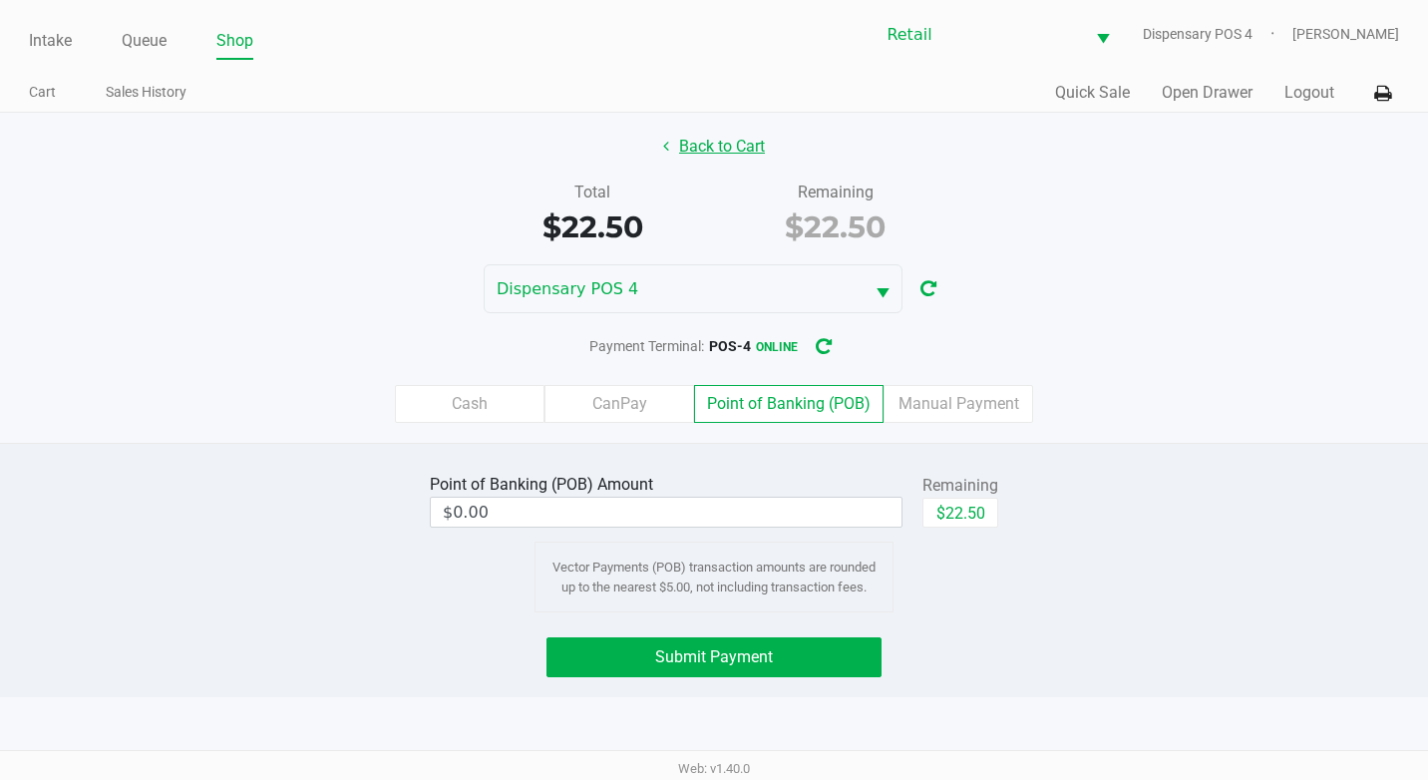
click at [719, 150] on button "Back to Cart" at bounding box center [714, 147] width 128 height 38
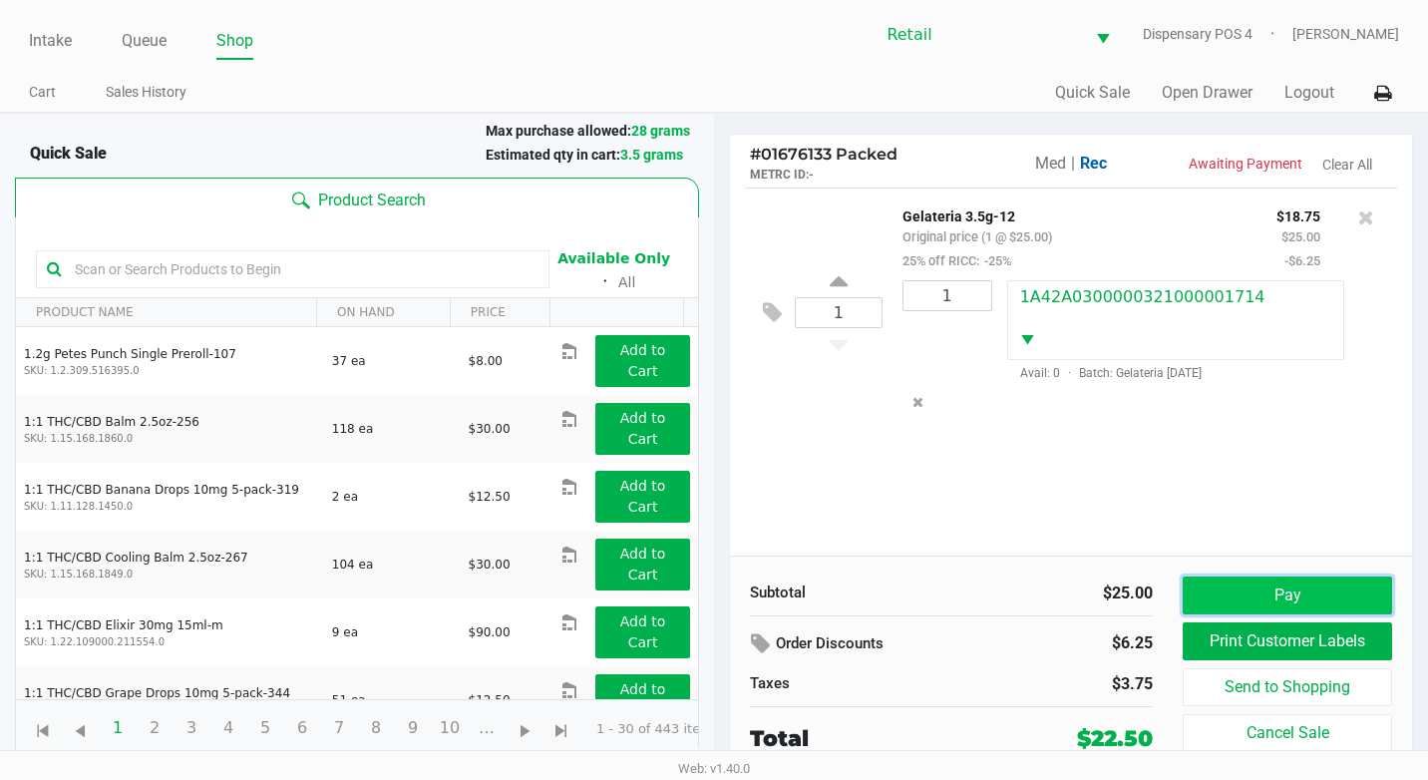
click at [1340, 587] on button "Pay" at bounding box center [1287, 595] width 209 height 38
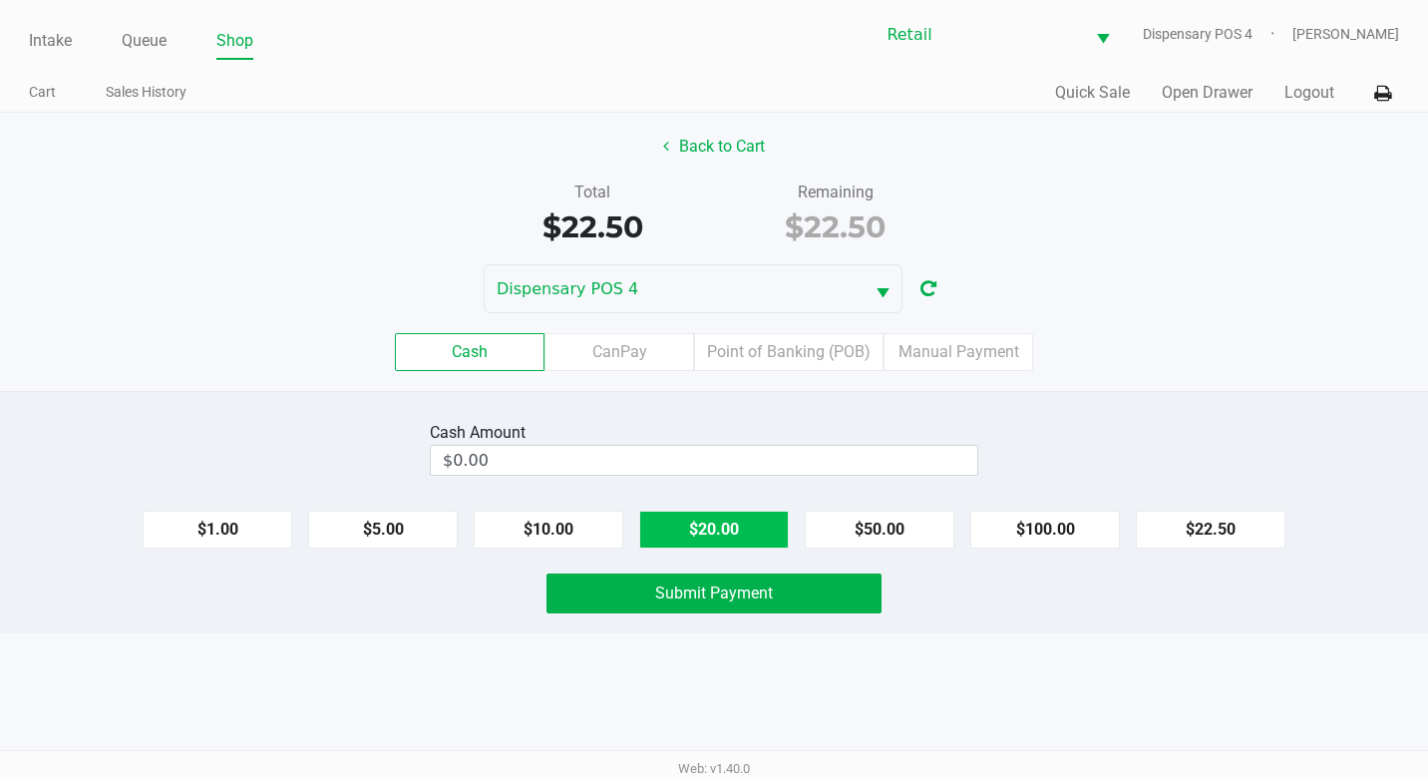
click at [714, 533] on button "$20.00" at bounding box center [714, 530] width 150 height 38
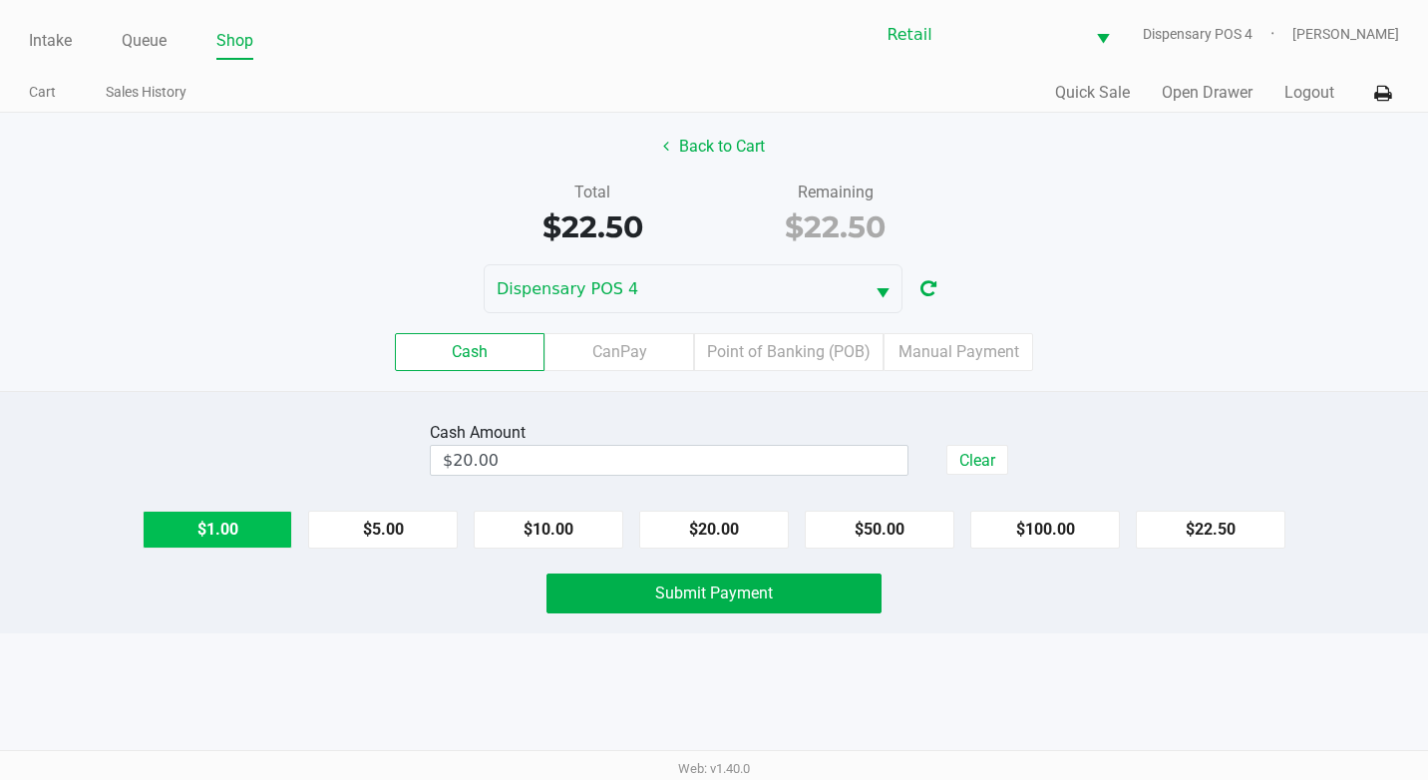
click at [258, 533] on button "$1.00" at bounding box center [218, 530] width 150 height 38
type input "$23.00"
click at [640, 604] on button "Submit Payment" at bounding box center [713, 593] width 335 height 40
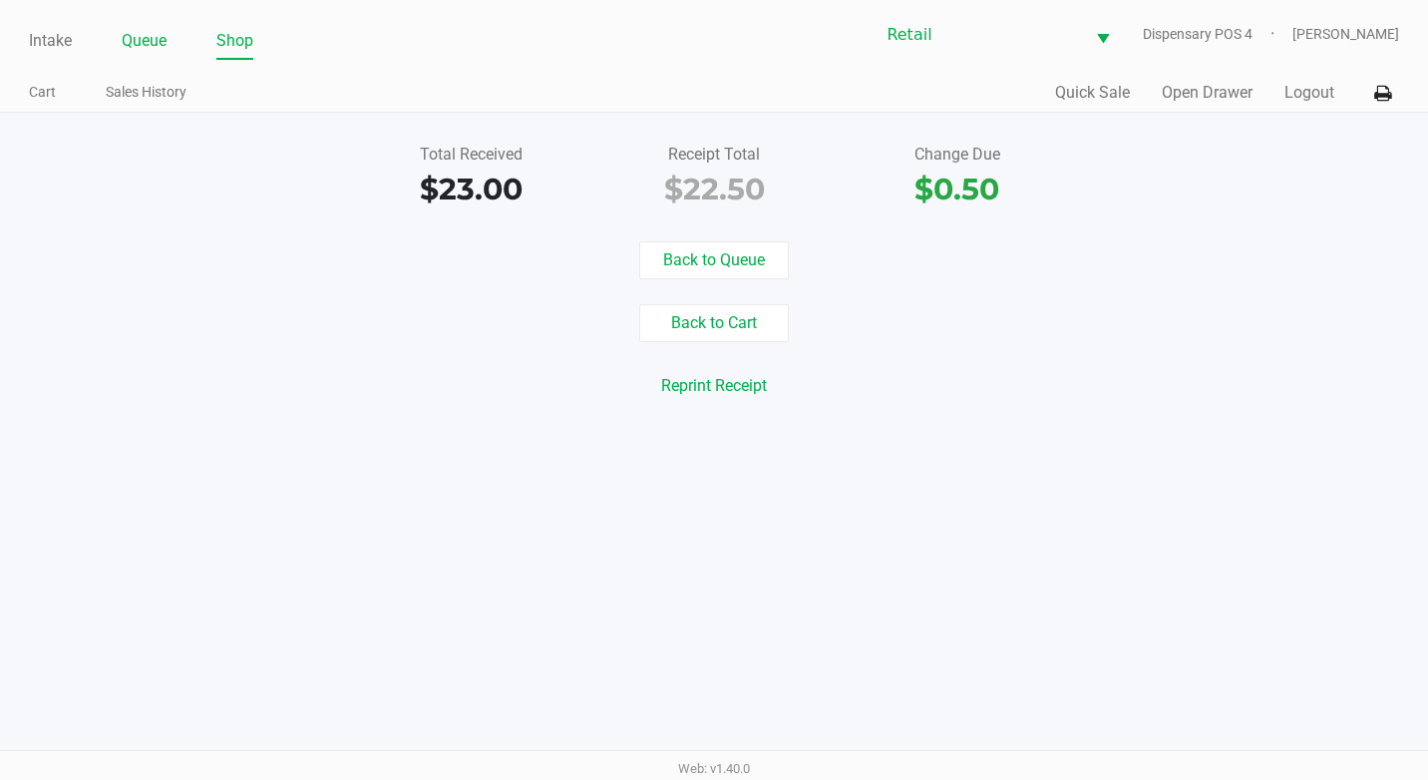
click at [140, 37] on link "Queue" at bounding box center [144, 41] width 45 height 28
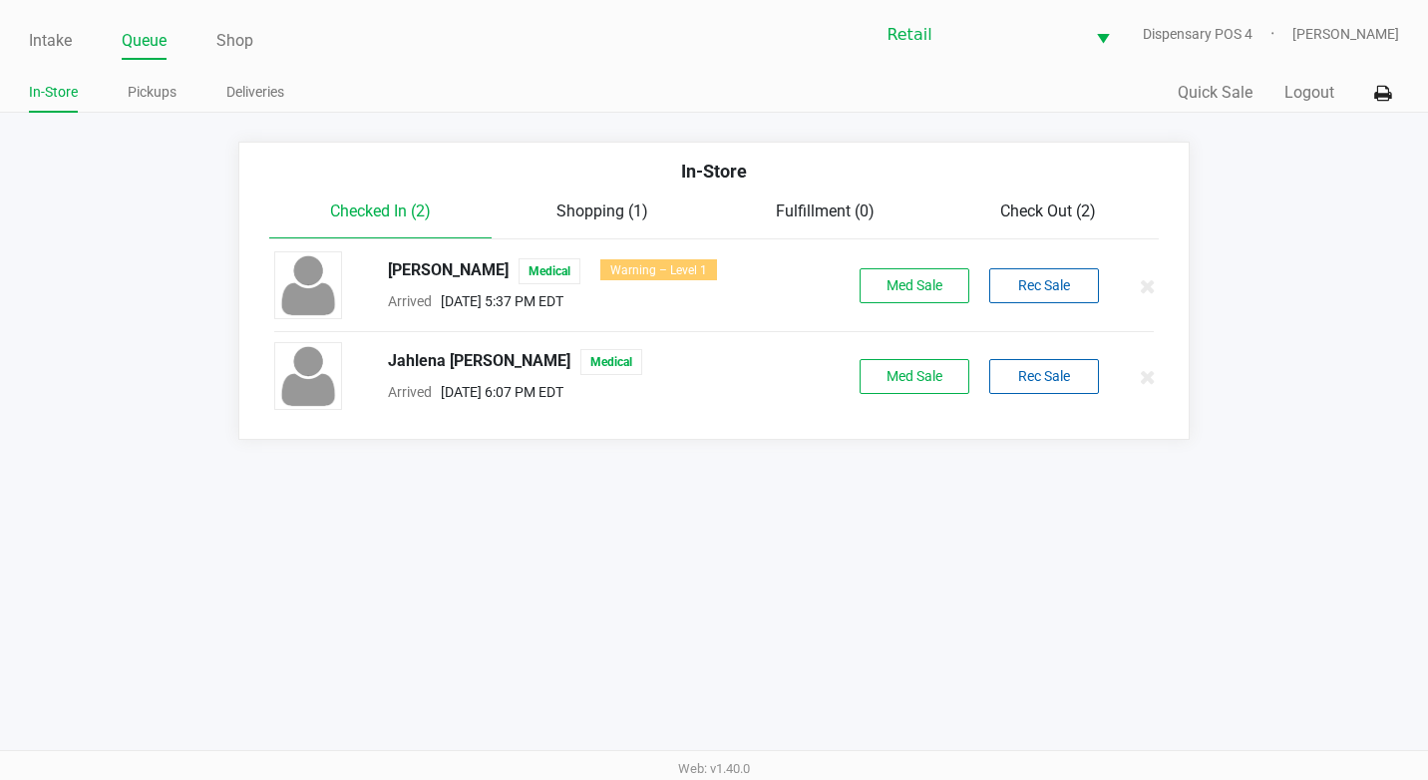
click at [1036, 216] on span "Check Out (2)" at bounding box center [1048, 210] width 96 height 19
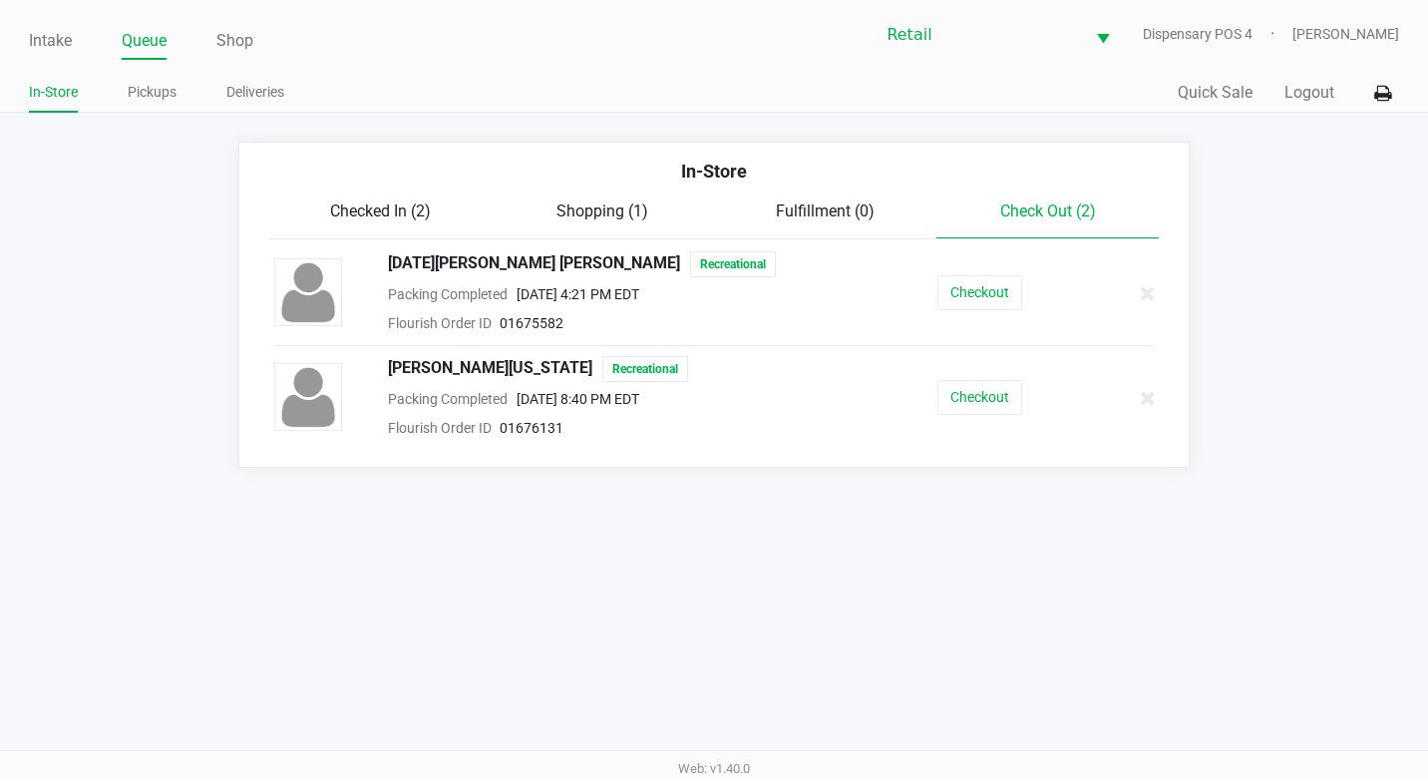
click at [1005, 418] on div "James Washington Recreational Packing Completed Sep 24, 2025 8:40 PM EDT Flouri…" at bounding box center [714, 398] width 910 height 84
click at [1007, 398] on button "Checkout" at bounding box center [979, 397] width 85 height 35
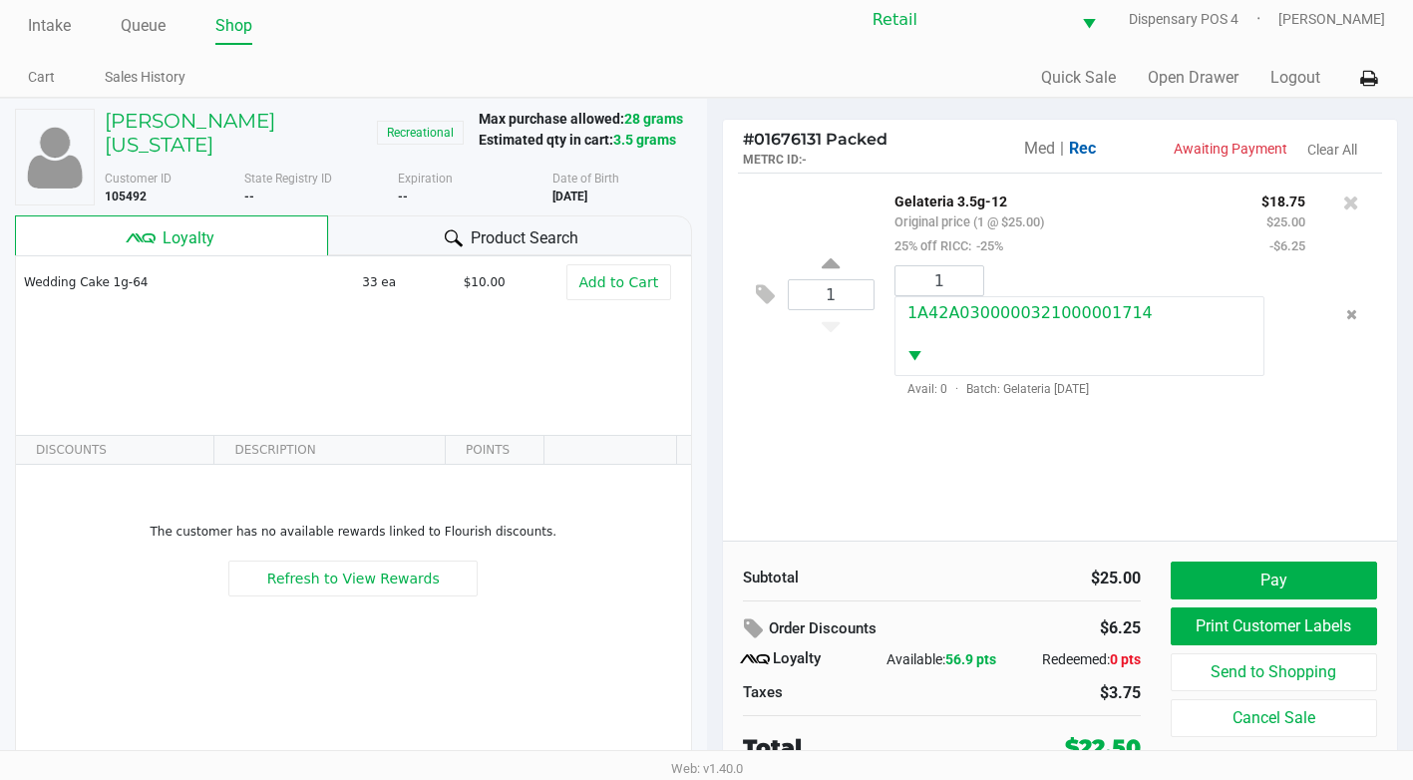
scroll to position [20, 0]
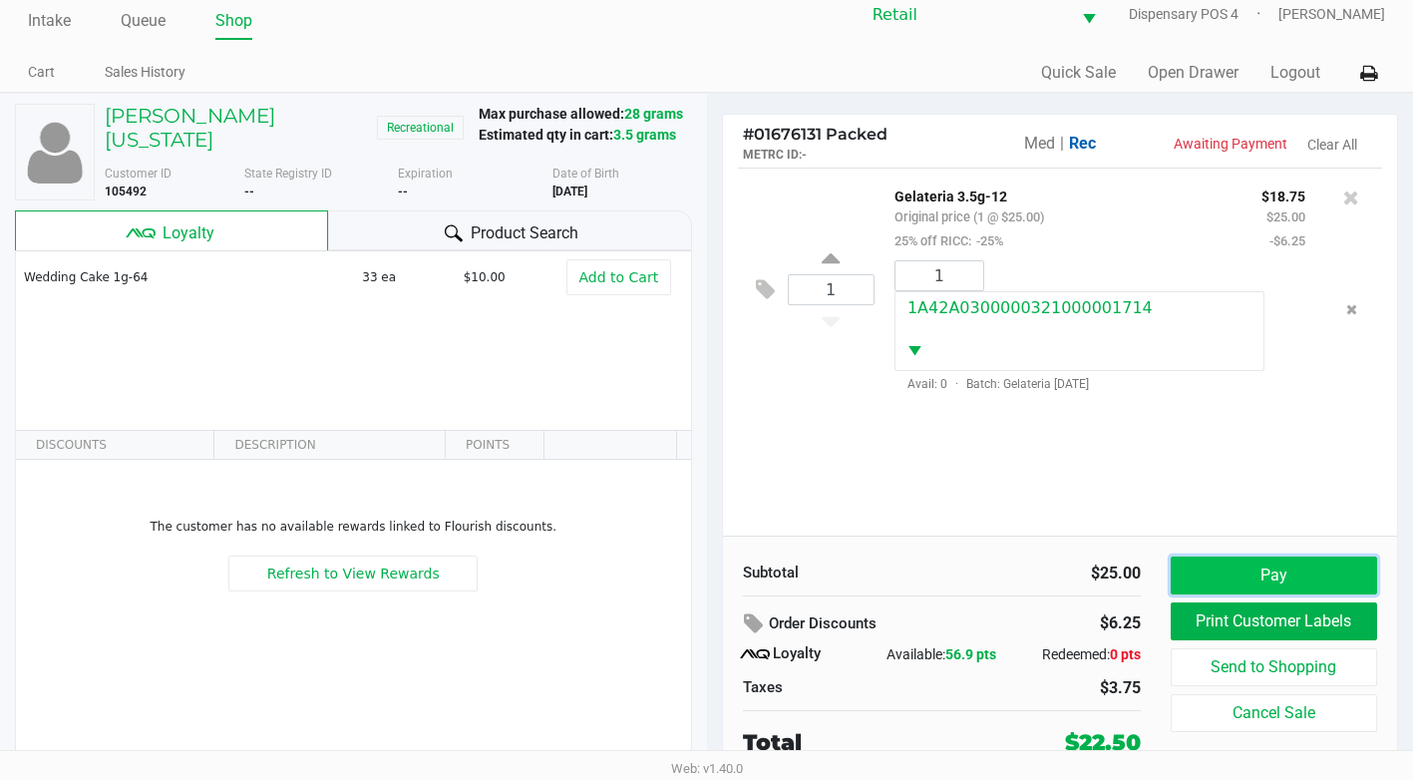
click at [1239, 564] on button "Pay" at bounding box center [1274, 575] width 206 height 38
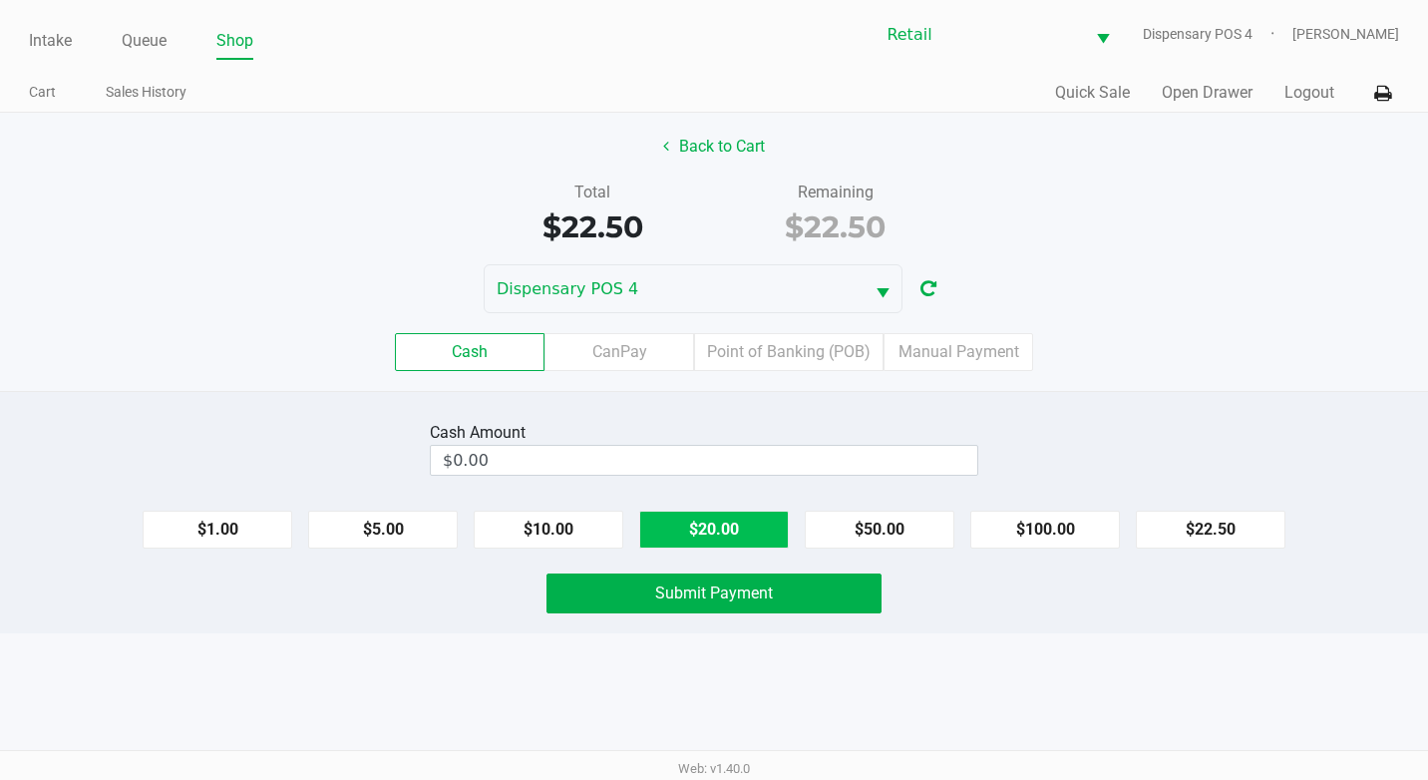
click at [761, 531] on button "$20.00" at bounding box center [714, 530] width 150 height 38
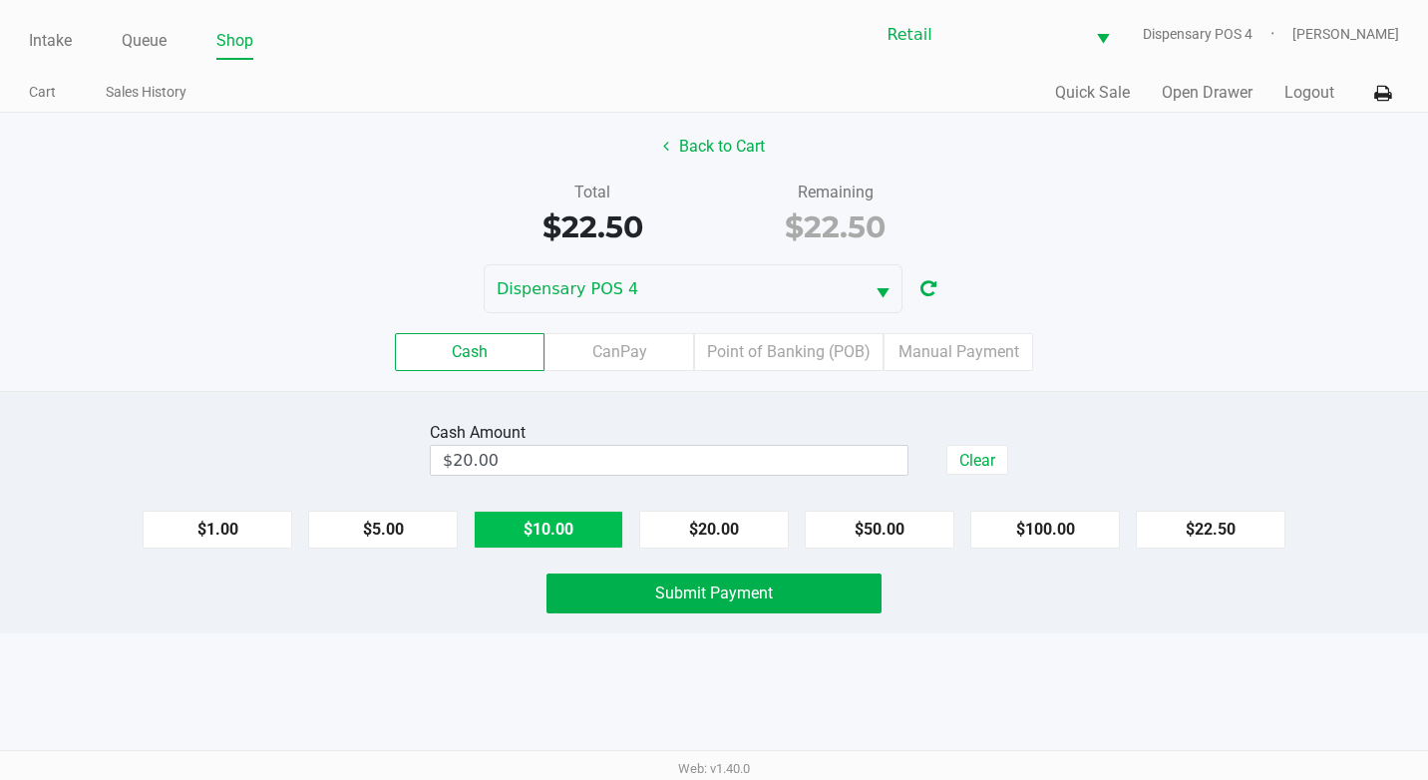
click at [535, 526] on button "$10.00" at bounding box center [549, 530] width 150 height 38
type input "$30.00"
click at [732, 592] on span "Submit Payment" at bounding box center [714, 592] width 118 height 19
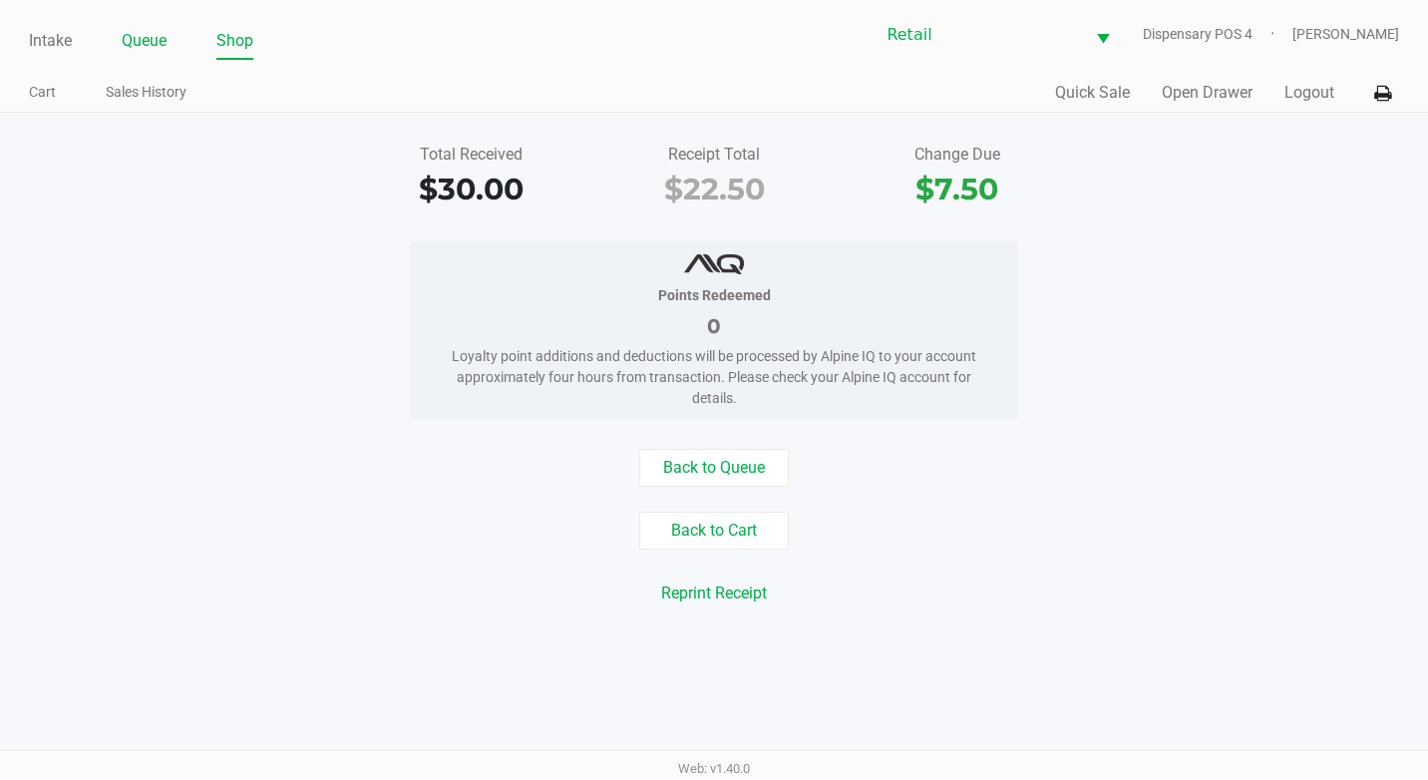
click at [135, 39] on link "Queue" at bounding box center [144, 41] width 45 height 28
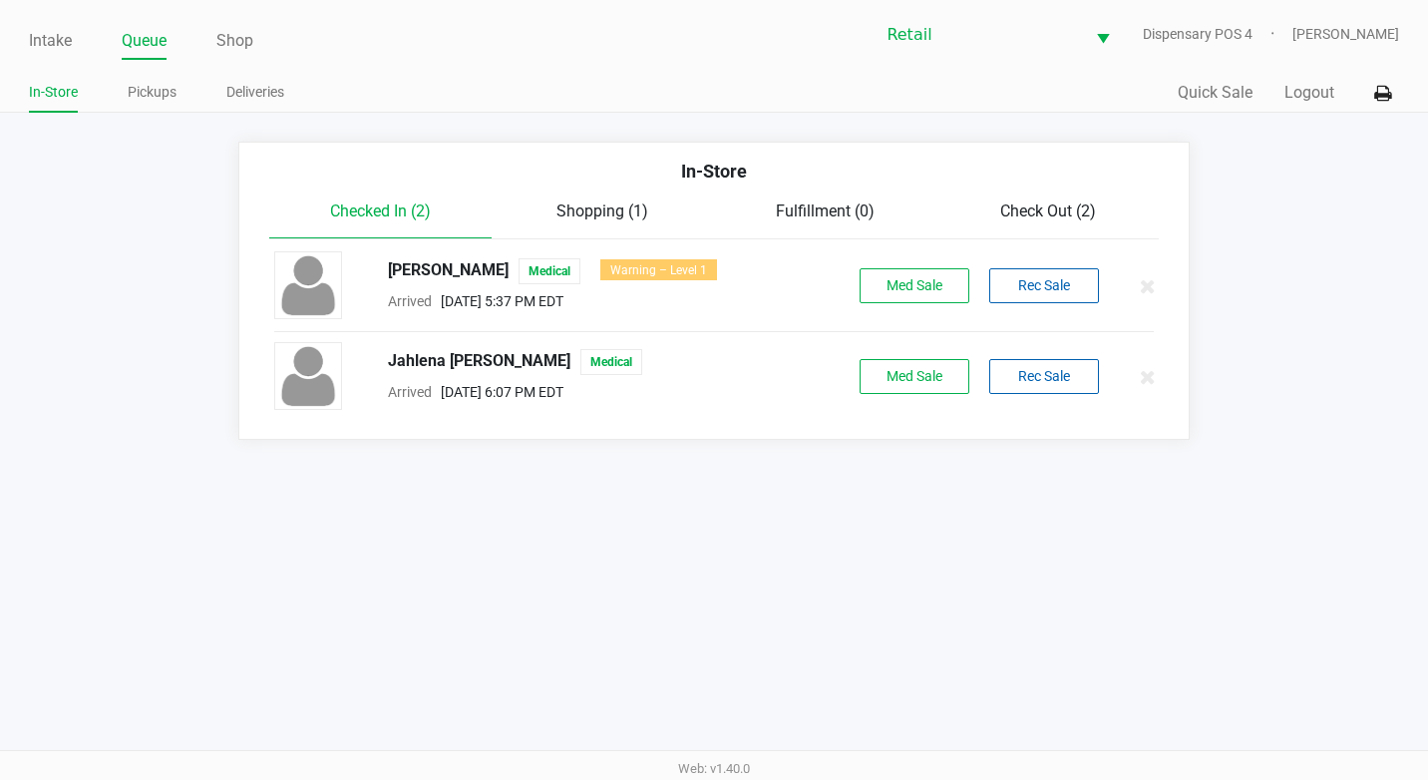
click at [1068, 204] on span "Check Out (2)" at bounding box center [1048, 210] width 96 height 19
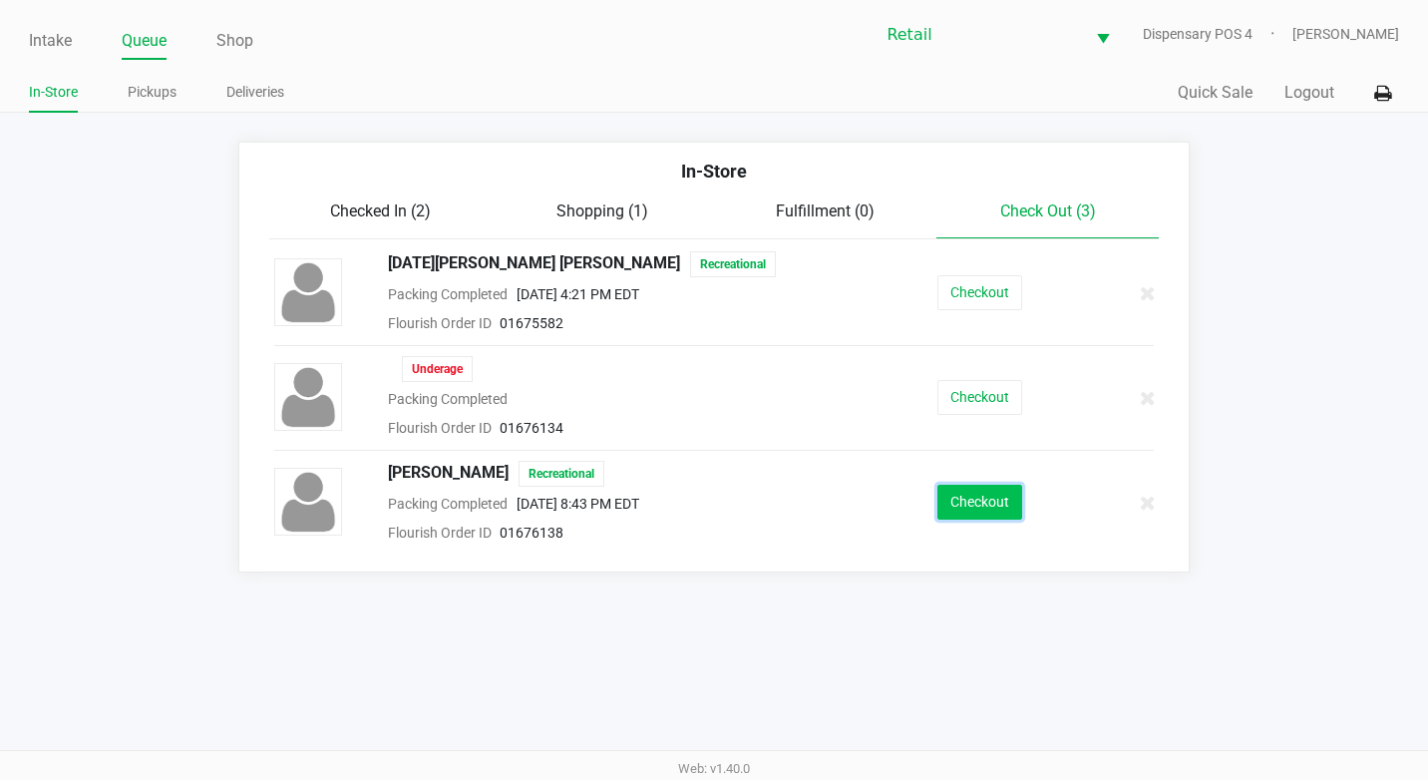
click at [983, 494] on button "Checkout" at bounding box center [979, 502] width 85 height 35
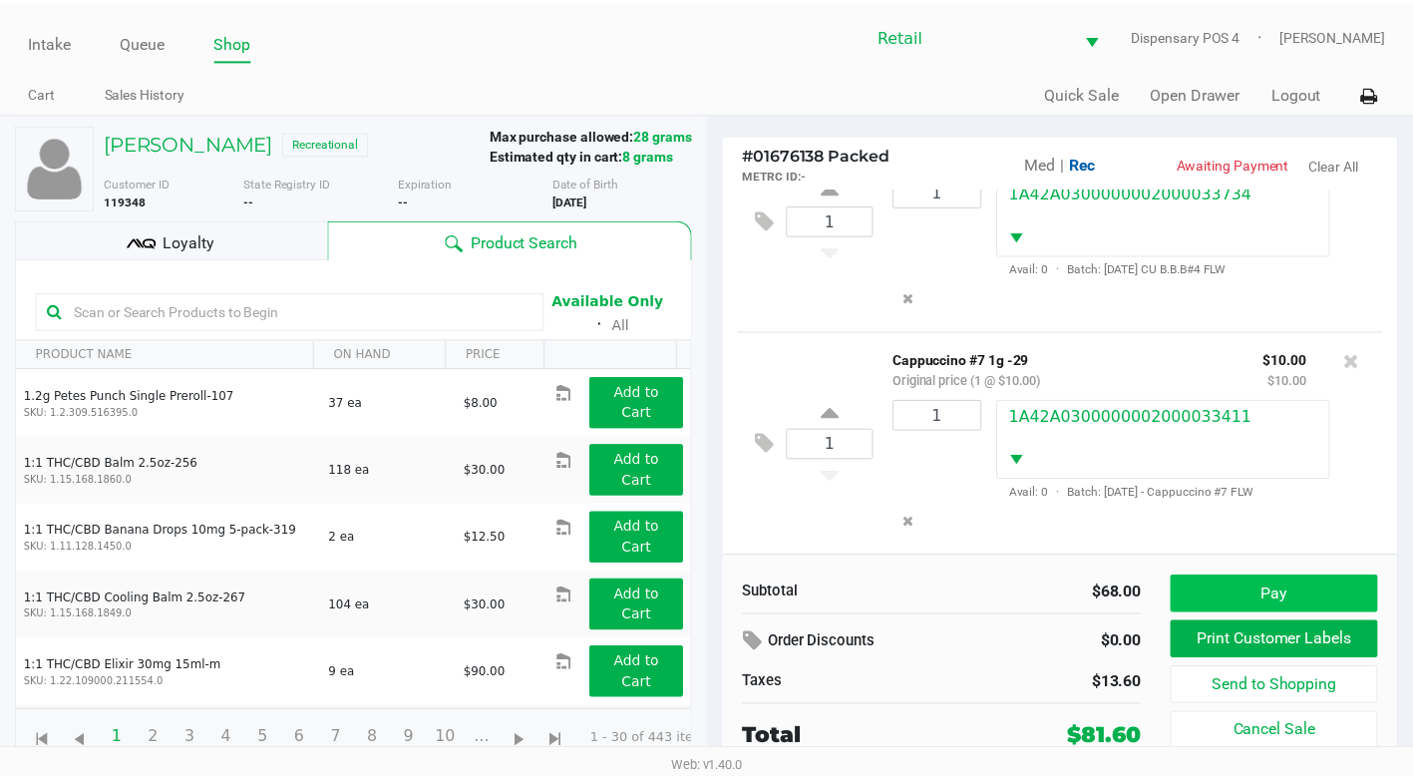
scroll to position [102, 0]
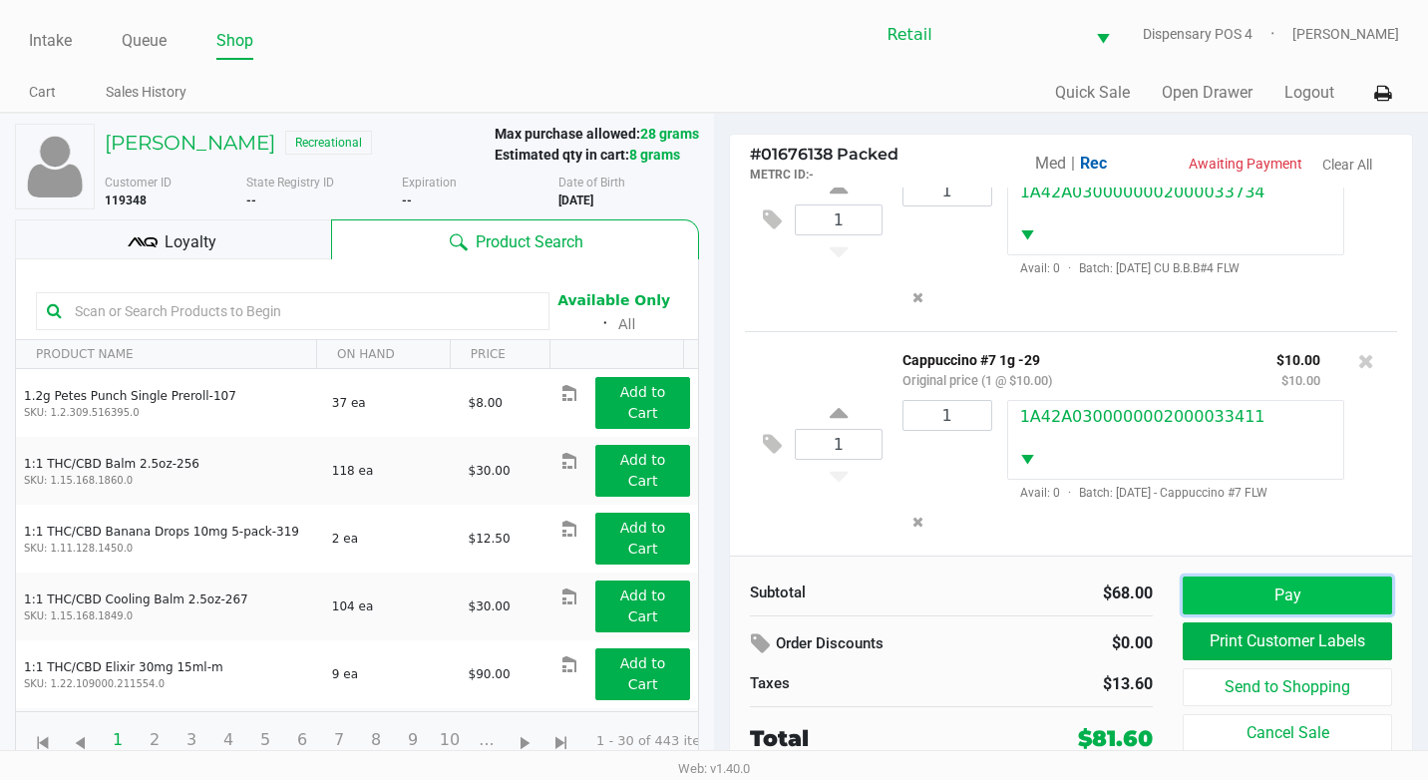
click at [1223, 584] on button "Pay" at bounding box center [1287, 595] width 209 height 38
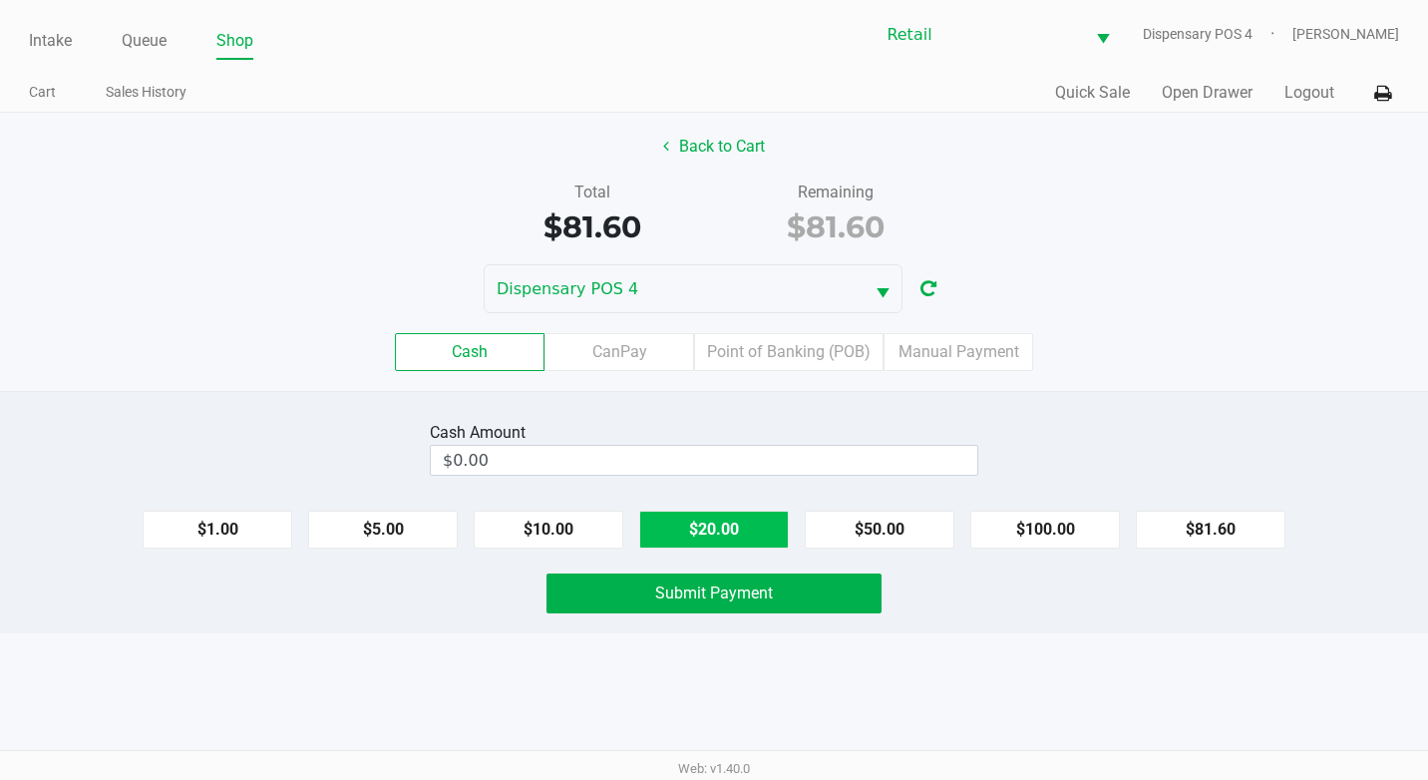
click at [749, 531] on button "$20.00" at bounding box center [714, 530] width 150 height 38
click at [750, 528] on button "$20.00" at bounding box center [714, 530] width 150 height 38
click at [732, 527] on button "$20.00" at bounding box center [714, 530] width 150 height 38
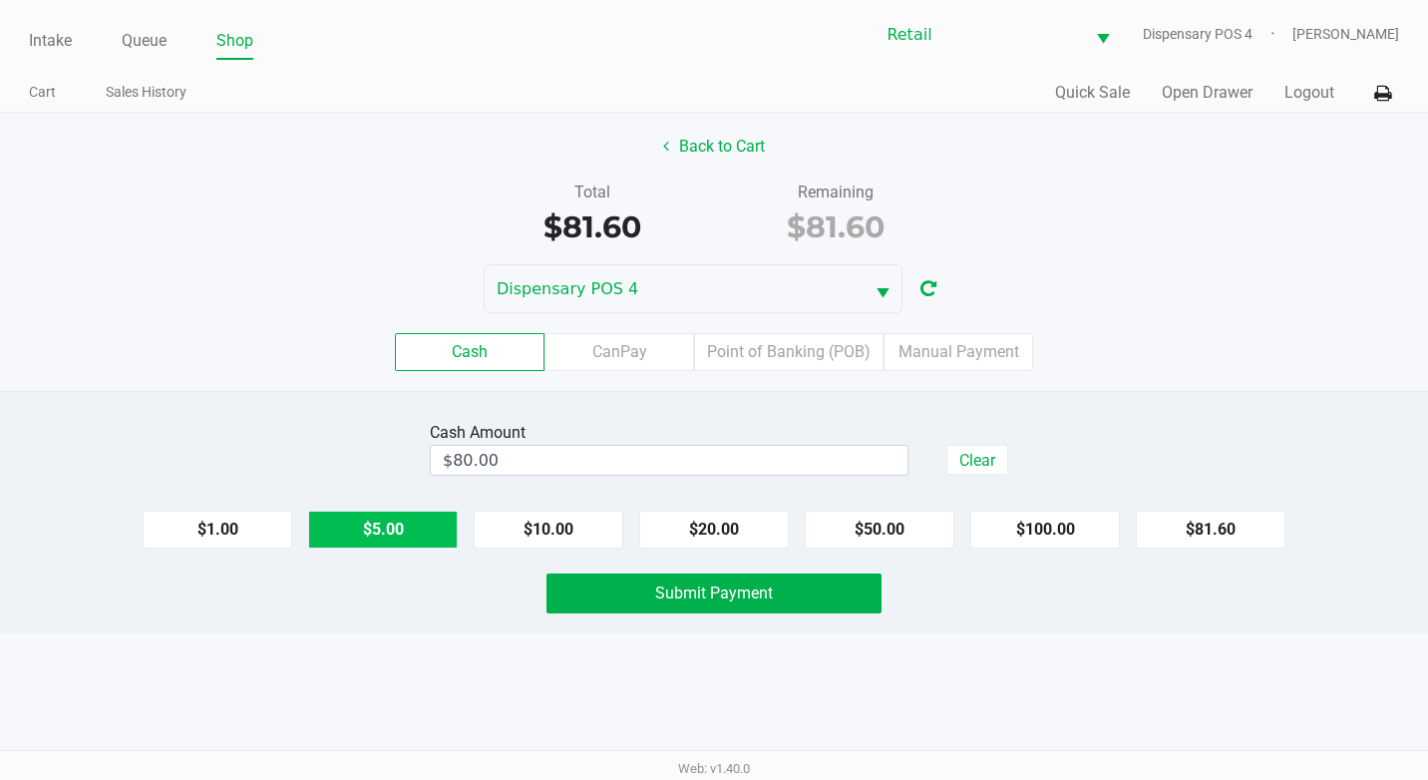
click at [378, 518] on button "$5.00" at bounding box center [383, 530] width 150 height 38
type input "$85.00"
click at [675, 577] on button "Submit Payment" at bounding box center [713, 593] width 335 height 40
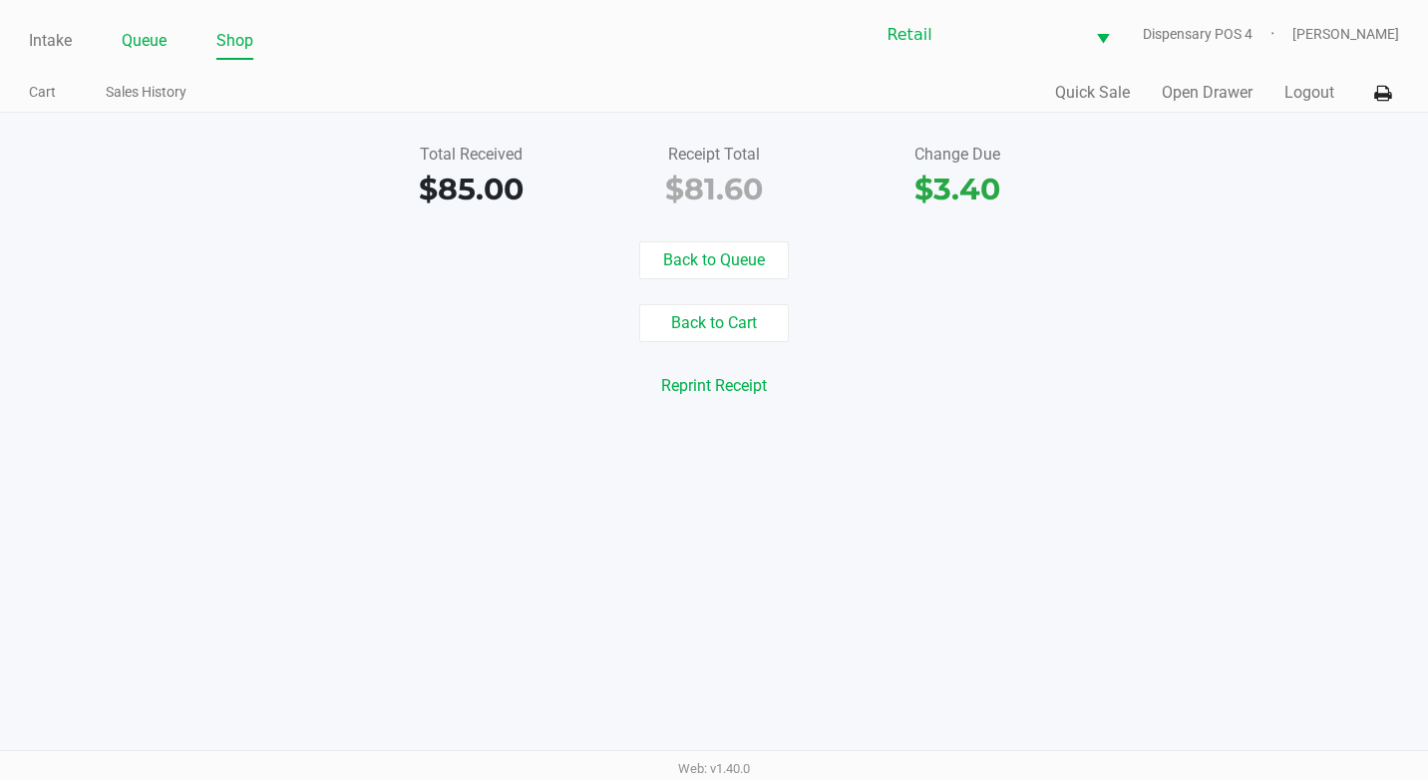
click at [138, 28] on link "Queue" at bounding box center [144, 41] width 45 height 28
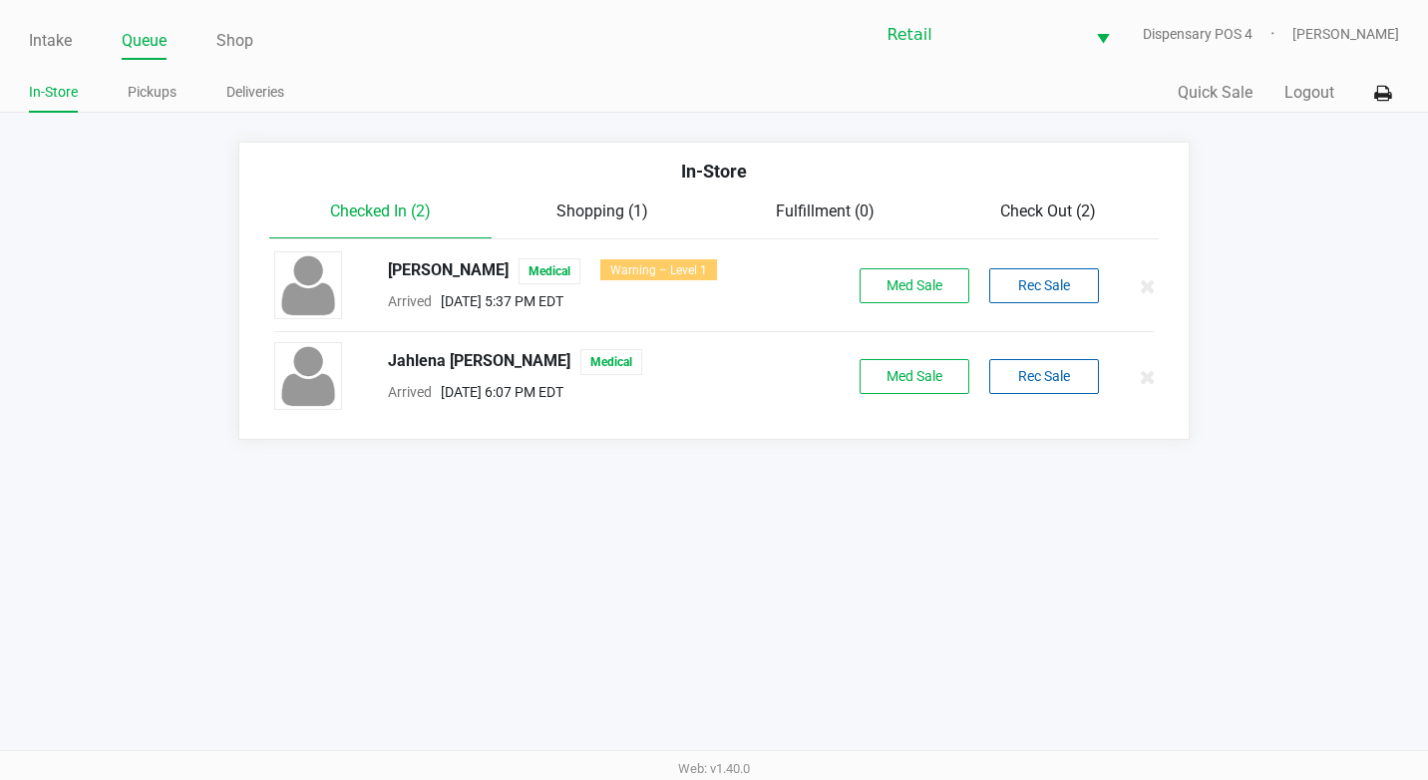
click at [941, 129] on app-point-of-sale "Intake Queue Shop Retail Dispensary POS 4 Adil Ramos In-Store Pickups Deliverie…" at bounding box center [714, 220] width 1428 height 440
click at [1072, 220] on div "Check Out (3)" at bounding box center [1047, 211] width 222 height 24
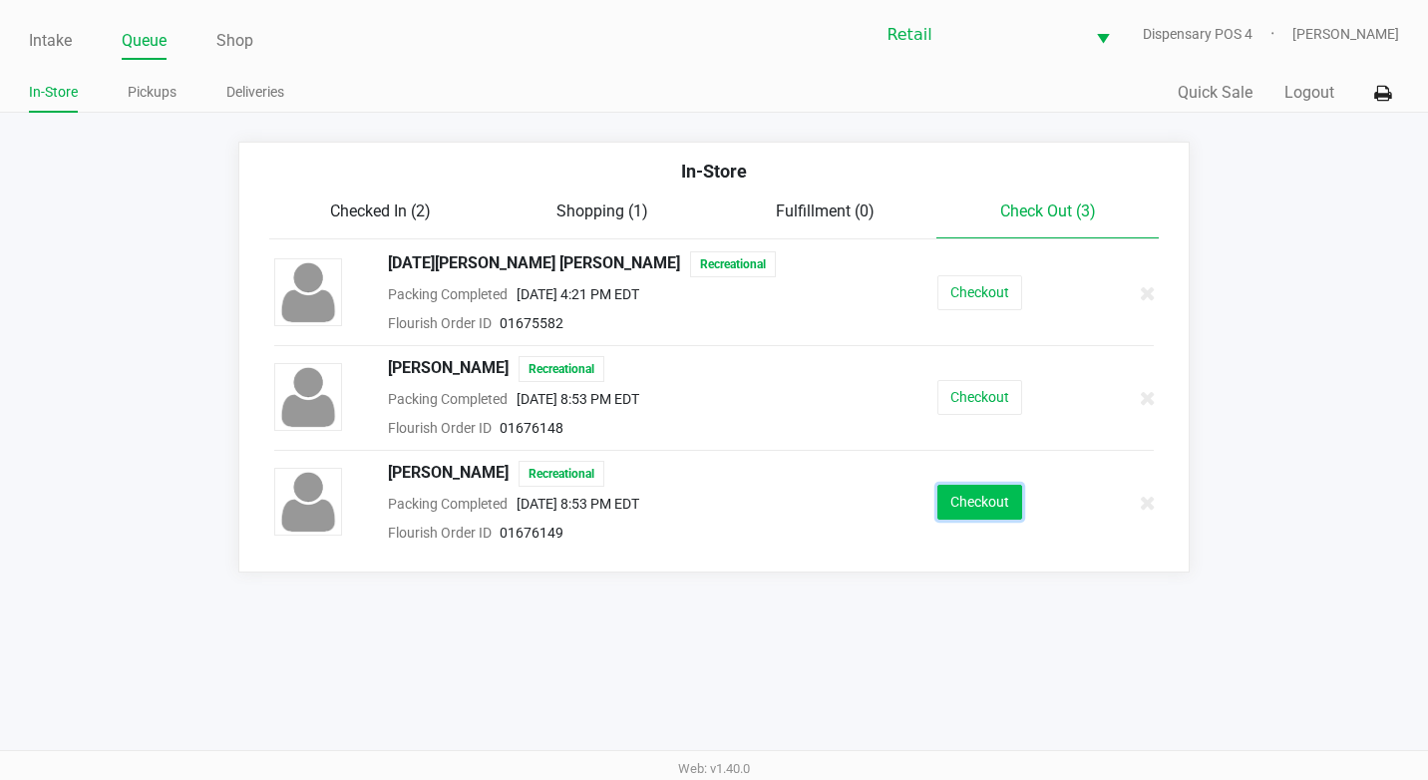
click at [963, 504] on button "Checkout" at bounding box center [979, 502] width 85 height 35
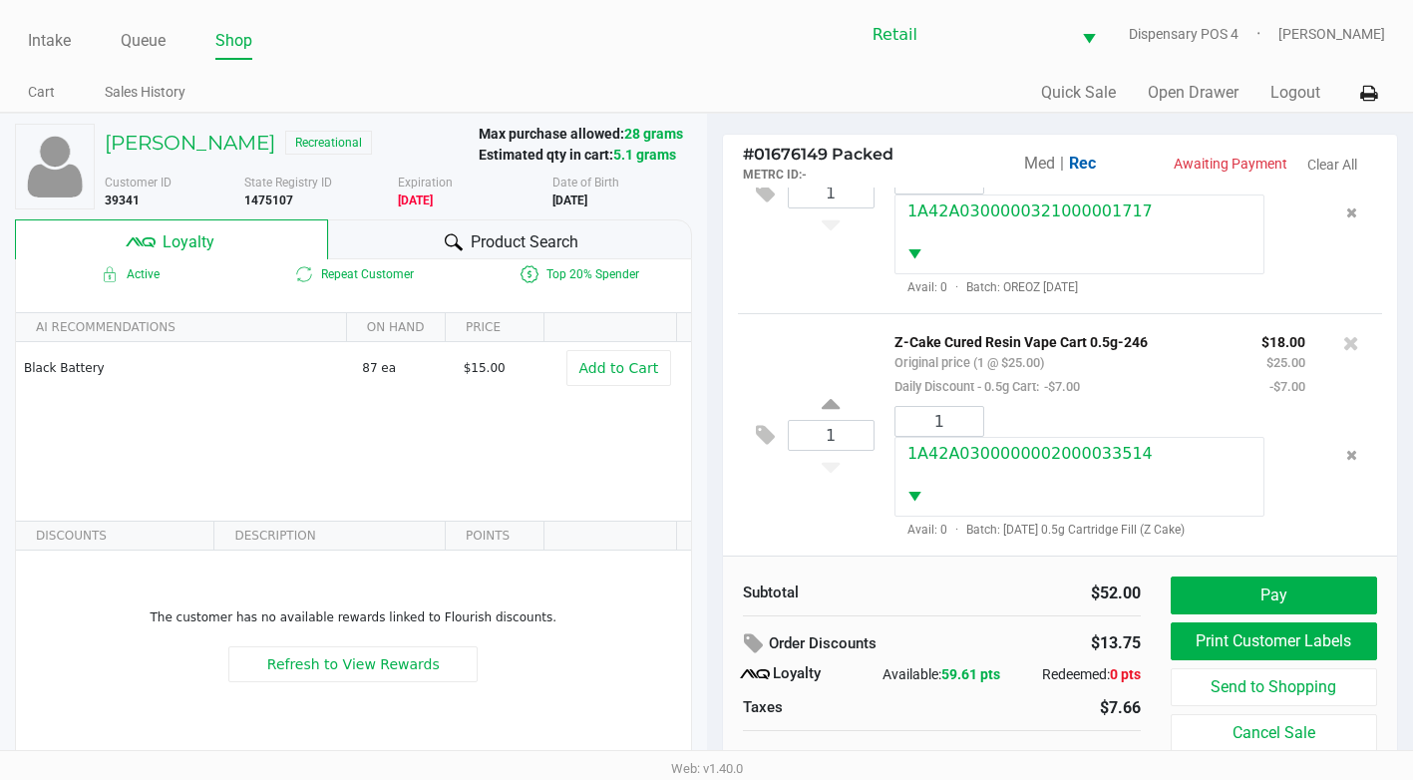
scroll to position [20, 0]
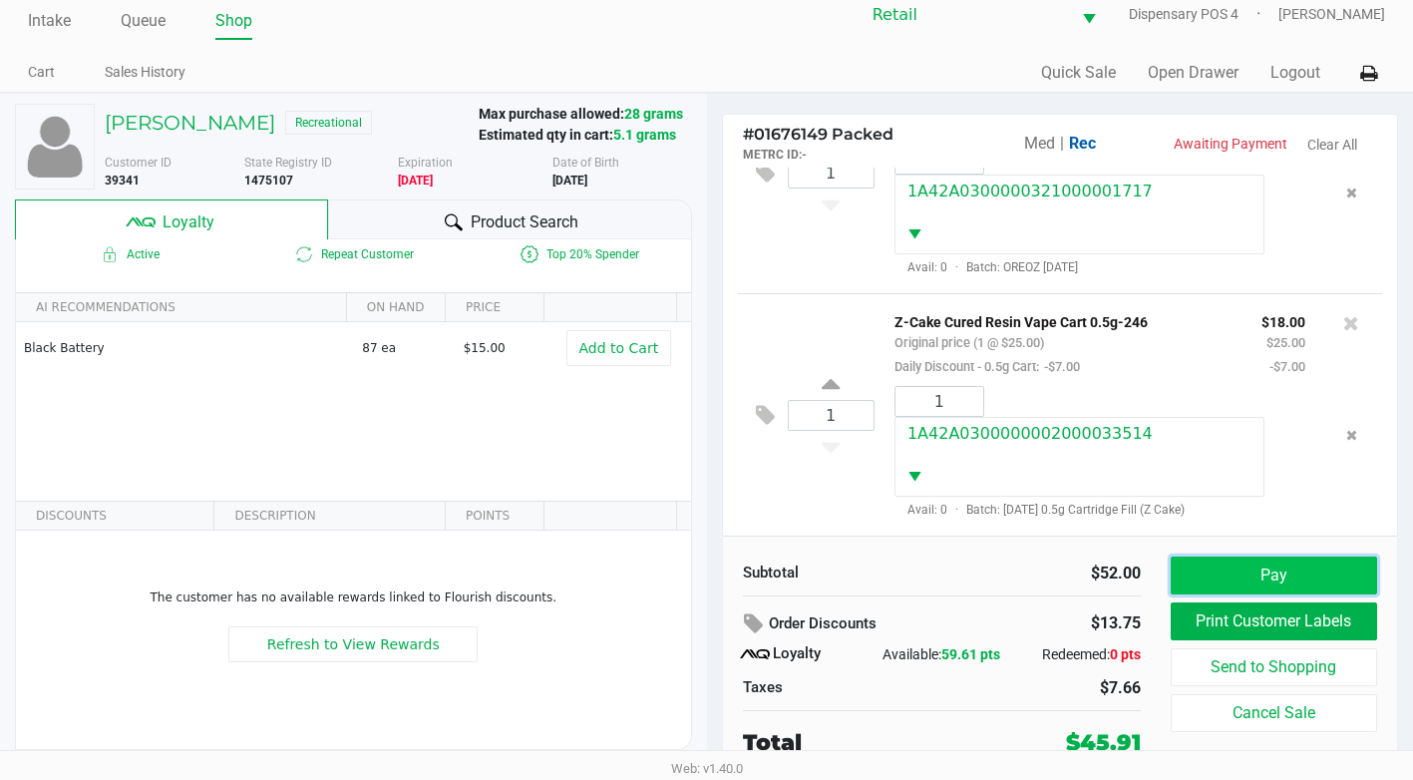
click at [1267, 580] on button "Pay" at bounding box center [1274, 575] width 206 height 38
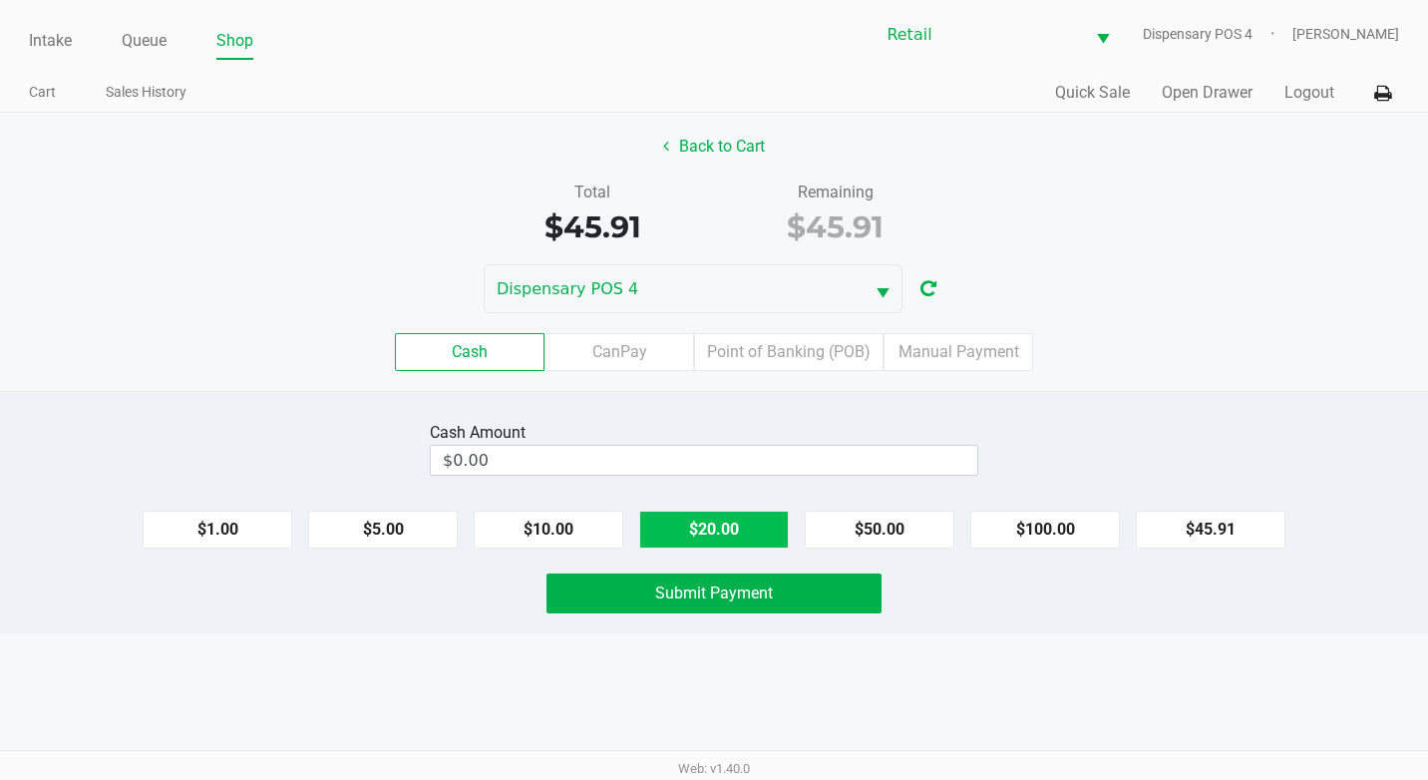
click at [744, 528] on button "$20.00" at bounding box center [714, 530] width 150 height 38
click at [994, 442] on div "Clear" at bounding box center [968, 449] width 60 height 52
click at [967, 472] on button "Clear" at bounding box center [977, 460] width 62 height 30
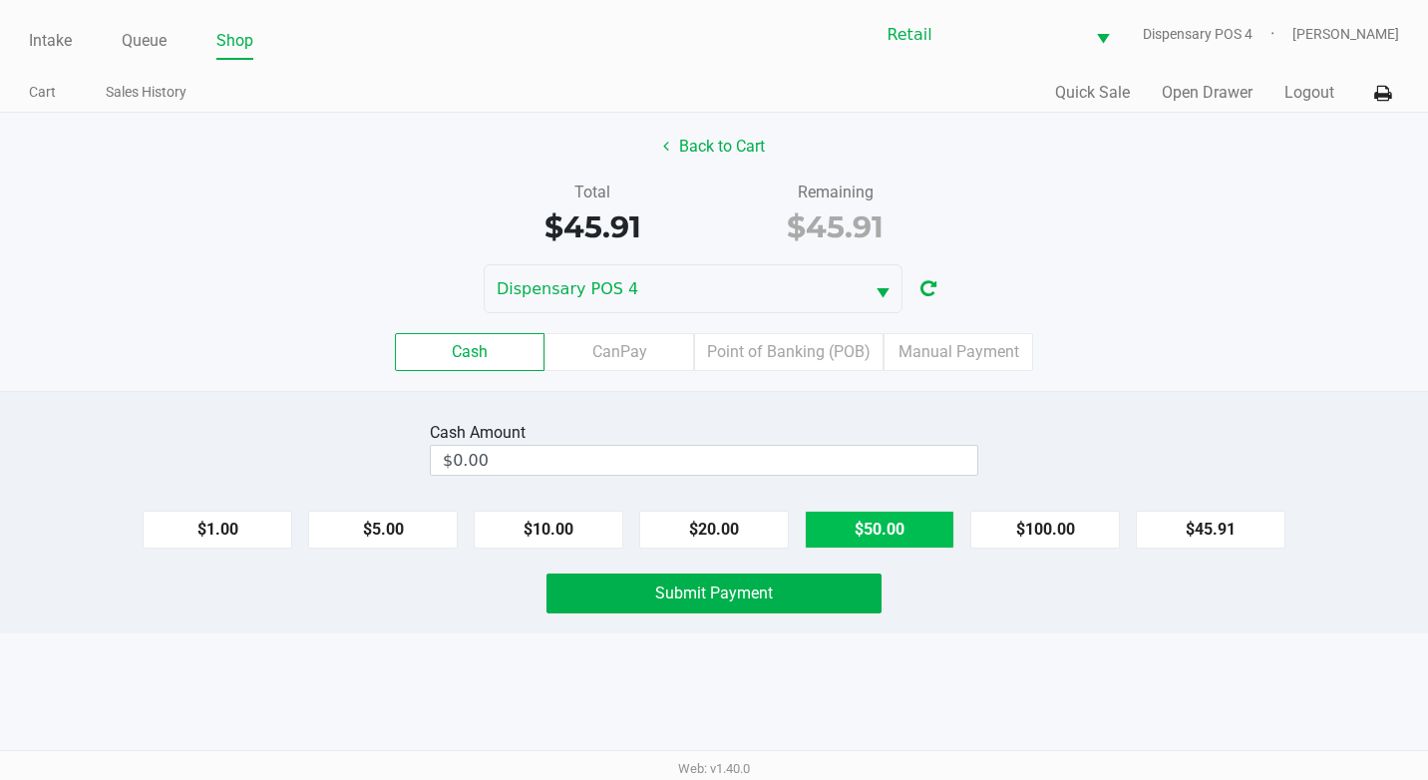
click at [864, 538] on button "$50.00" at bounding box center [880, 530] width 150 height 38
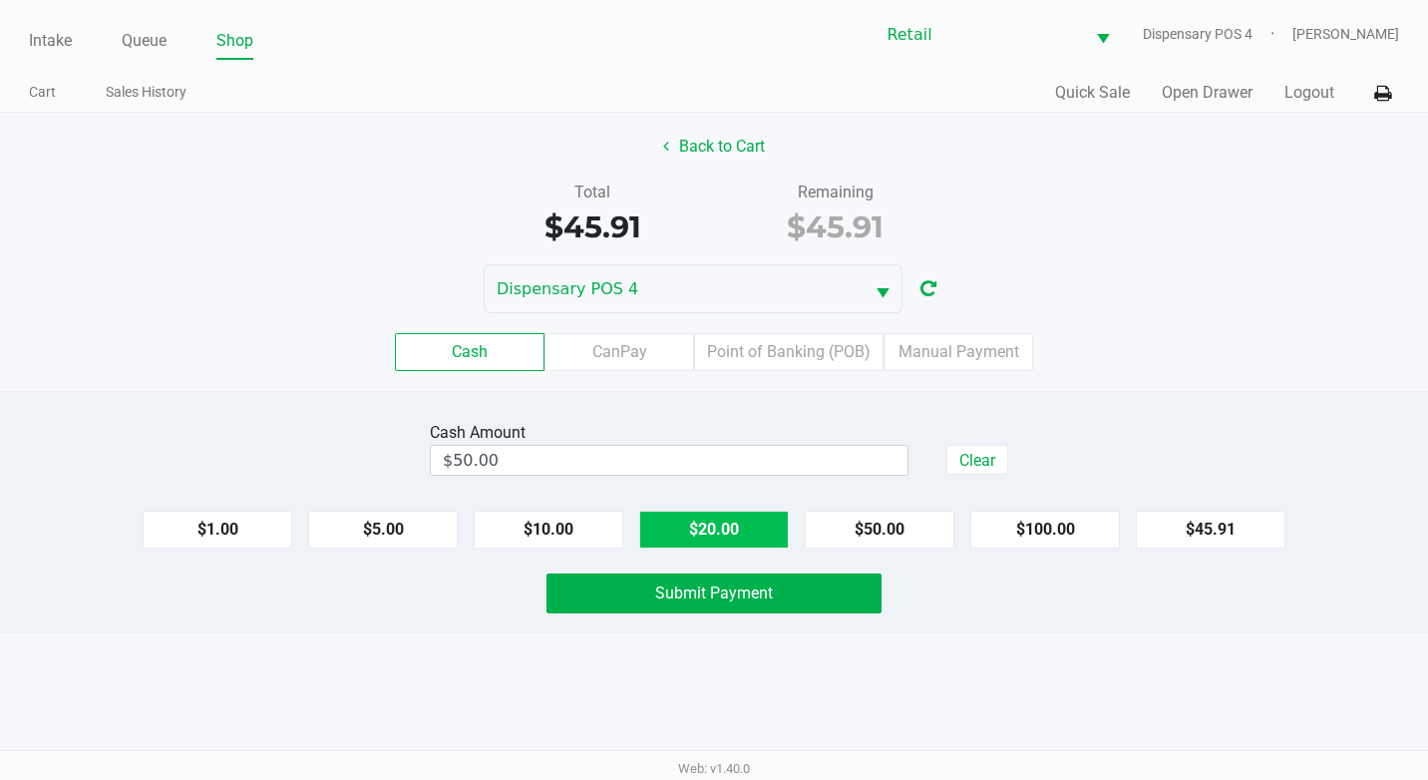
click at [738, 528] on button "$20.00" at bounding box center [714, 530] width 150 height 38
click at [963, 459] on button "Clear" at bounding box center [977, 460] width 62 height 30
click at [739, 526] on button "$20.00" at bounding box center [714, 530] width 150 height 38
drag, startPoint x: 739, startPoint y: 526, endPoint x: 420, endPoint y: 605, distance: 328.7
click at [723, 536] on button "$20.00" at bounding box center [714, 530] width 150 height 38
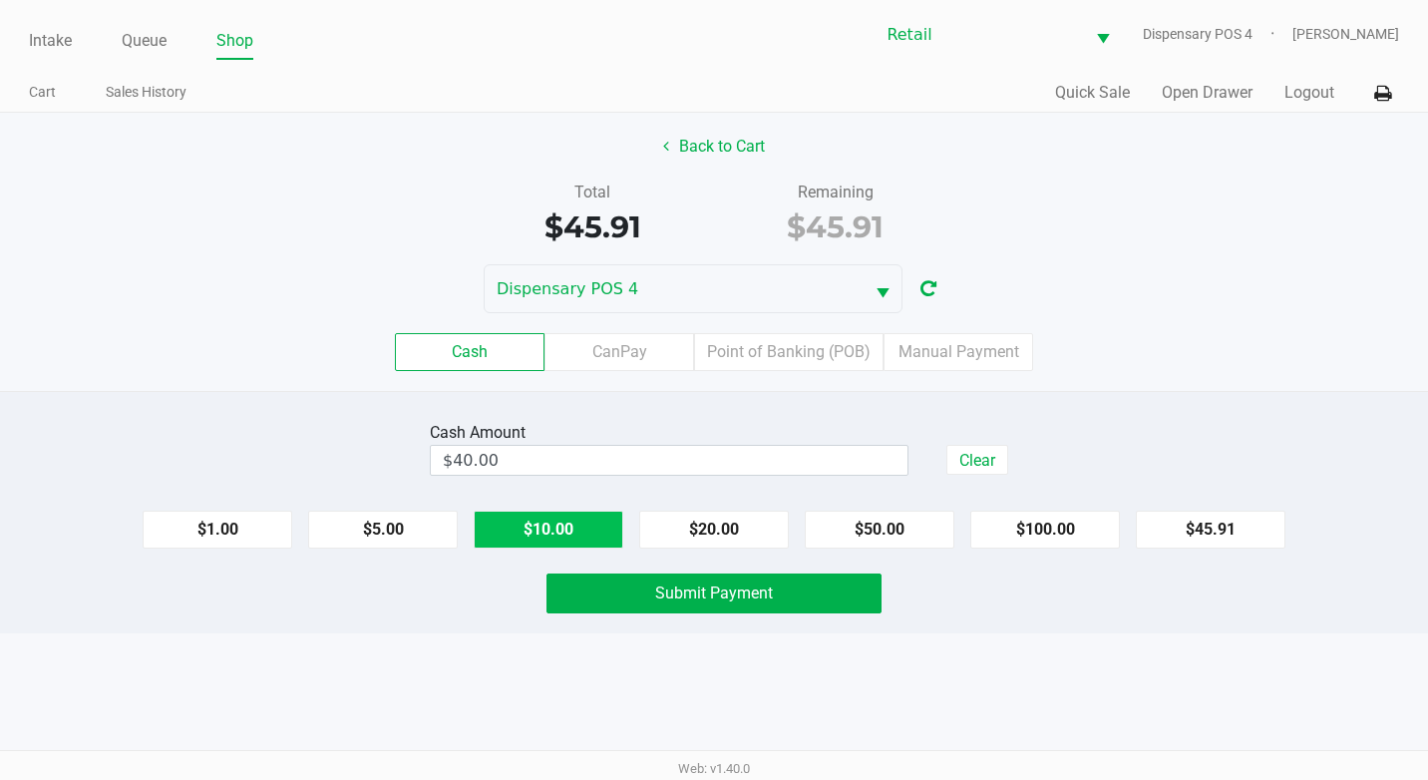
click at [524, 537] on button "$10.00" at bounding box center [549, 530] width 150 height 38
type input "$50.00"
click at [644, 617] on div "Cash Amount $50.00 Clear $1.00 $5.00 $10.00 $20.00 $50.00 $100.00 $45.91 Submit…" at bounding box center [714, 512] width 1428 height 242
click at [657, 600] on span "Submit Payment" at bounding box center [714, 592] width 118 height 19
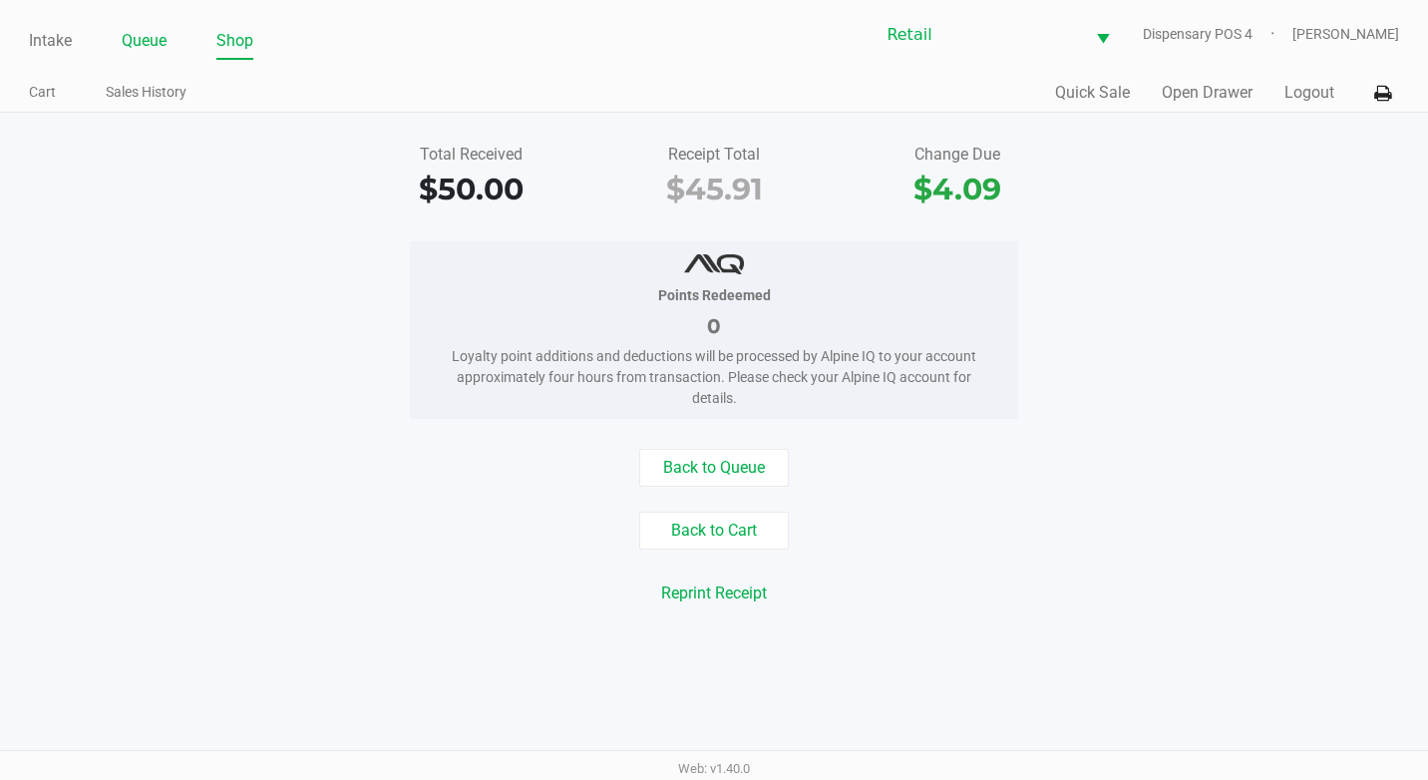
click at [140, 28] on link "Queue" at bounding box center [144, 41] width 45 height 28
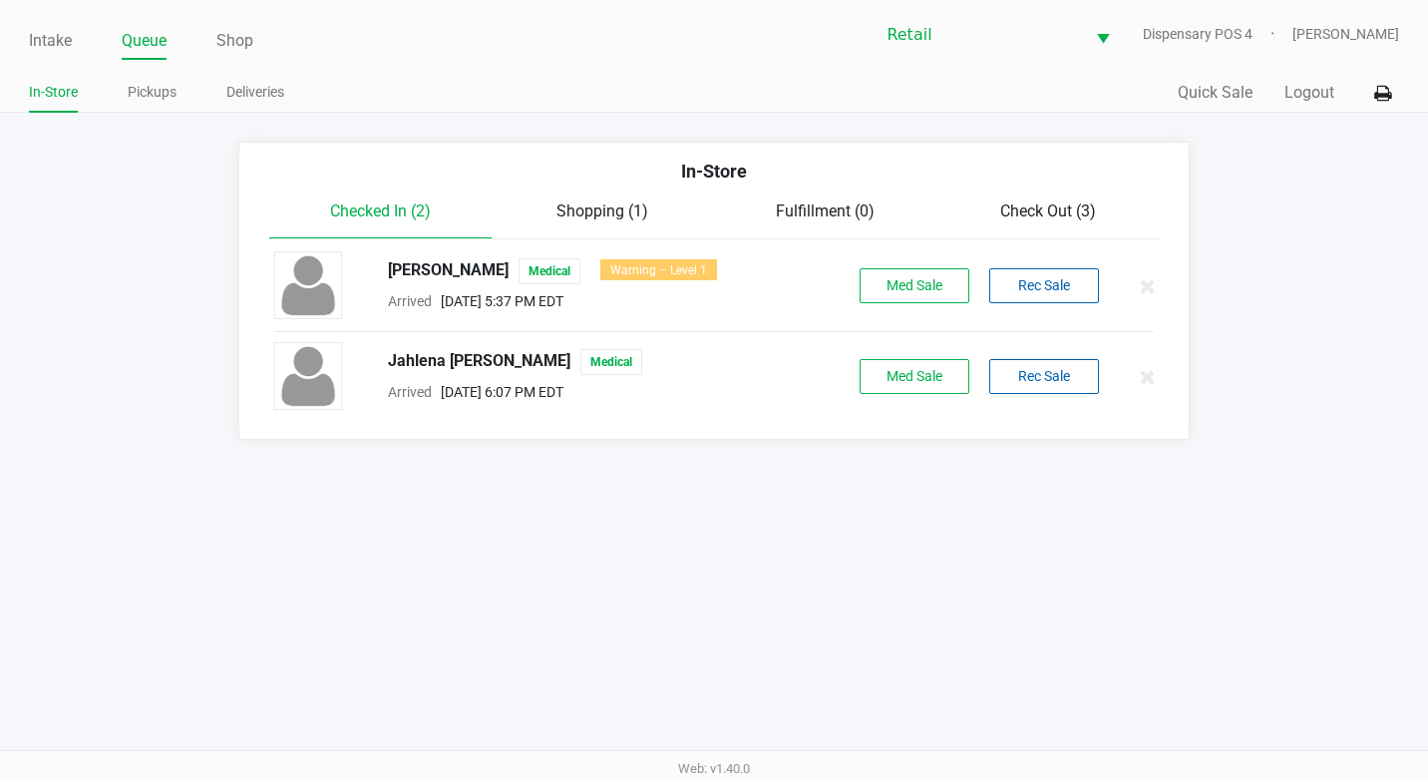
click at [1036, 228] on div "Checked In (2) Shopping (1) Fulfillment (0) Check Out (3)" at bounding box center [714, 219] width 890 height 40
click at [1045, 222] on div "Check Out (3)" at bounding box center [1047, 211] width 222 height 24
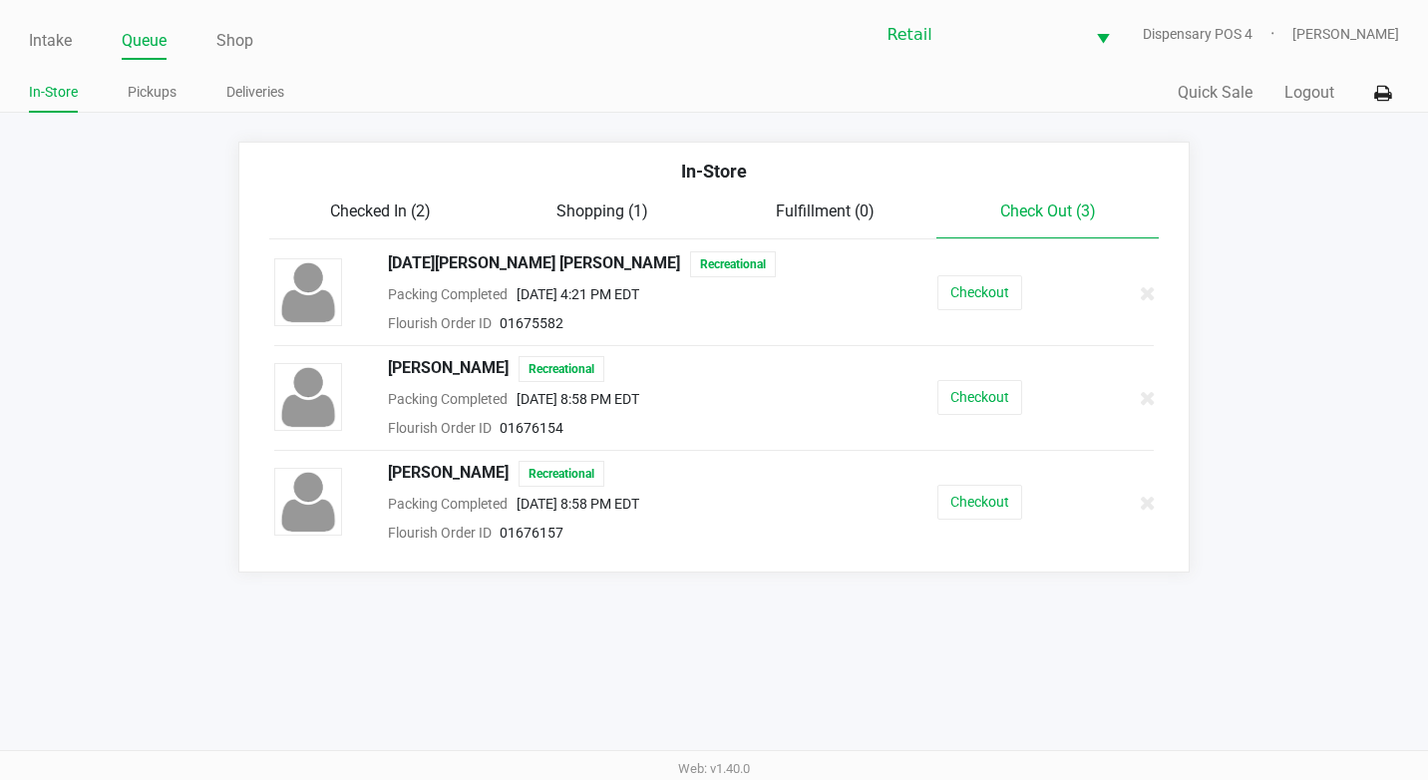
click at [987, 437] on li "Noel Cruz Diaz Recreational Packing Completed Sep 24, 2025 4:21 PM EDT Flourish…" at bounding box center [714, 397] width 920 height 317
click at [987, 418] on div "Kevin Carrier Recreational Packing Completed Sep 24, 2025 8:58 PM EDT Flourish …" at bounding box center [714, 398] width 910 height 84
click at [987, 412] on button "Checkout" at bounding box center [979, 397] width 85 height 35
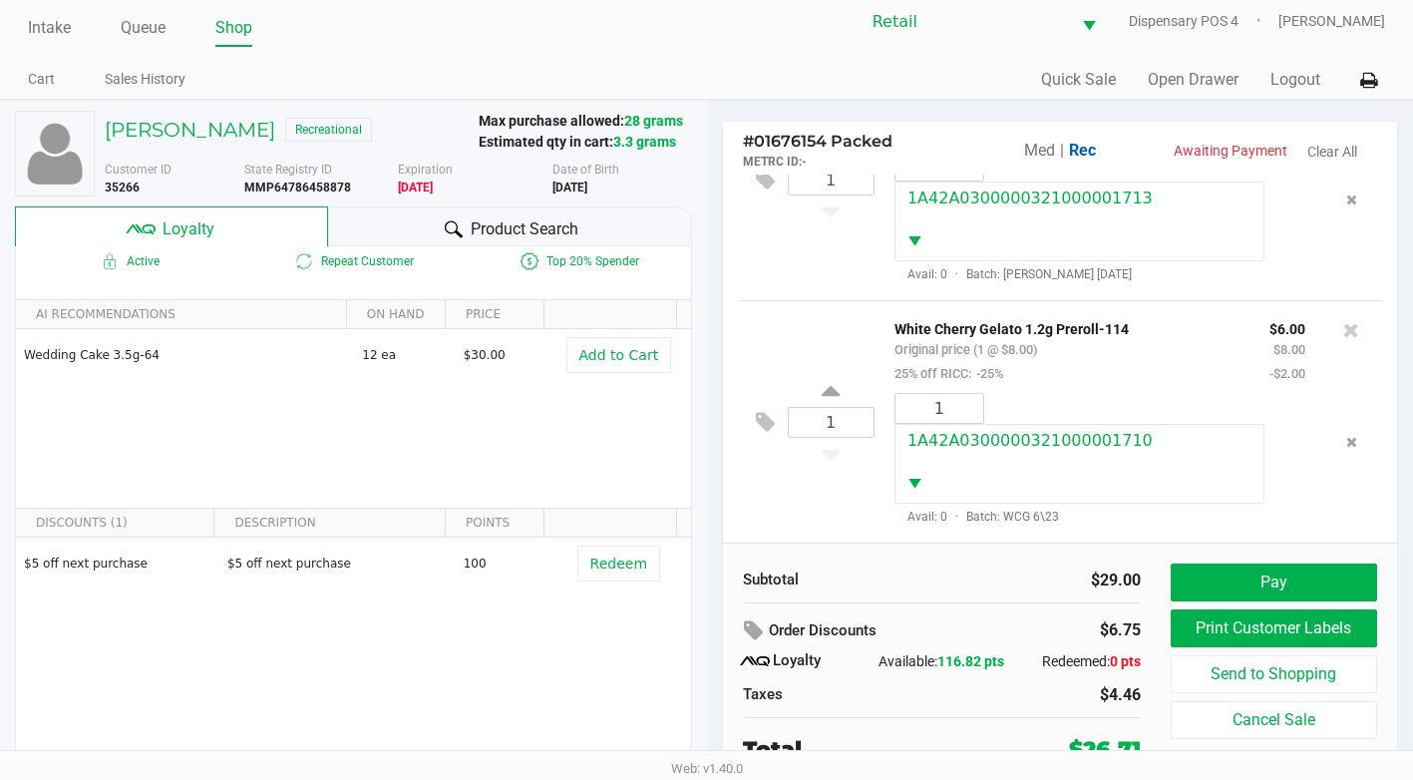
scroll to position [20, 0]
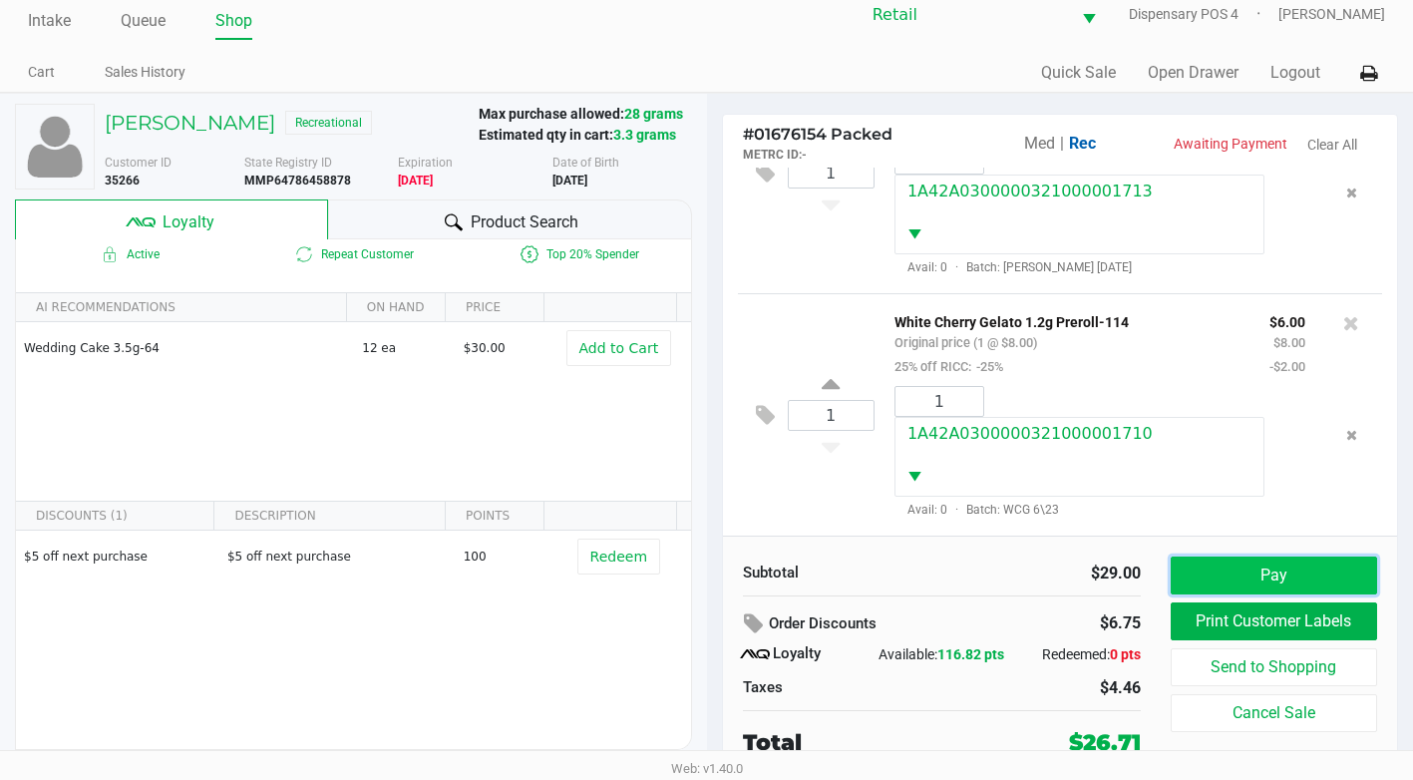
click at [1323, 579] on button "Pay" at bounding box center [1274, 575] width 206 height 38
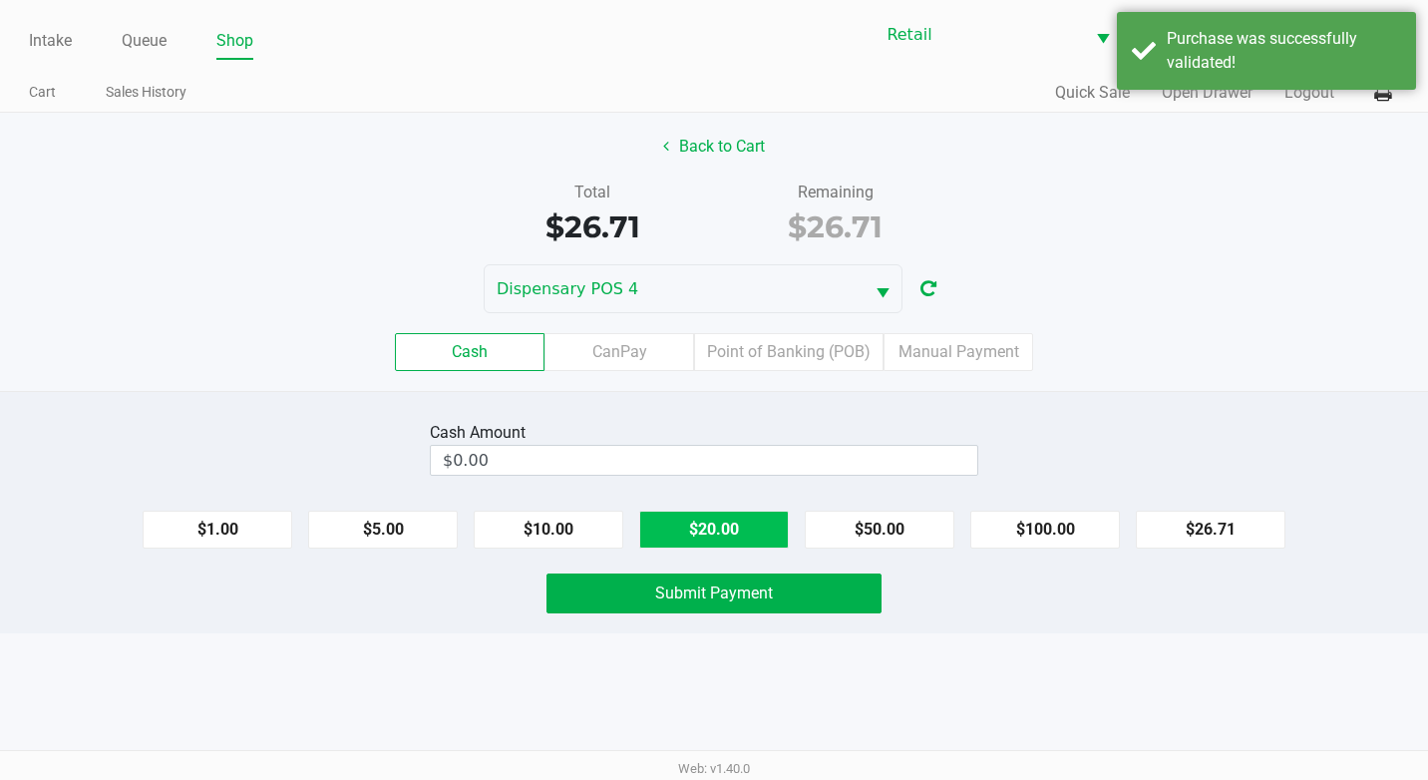
click at [771, 516] on button "$20.00" at bounding box center [714, 530] width 150 height 38
type input "$40.00"
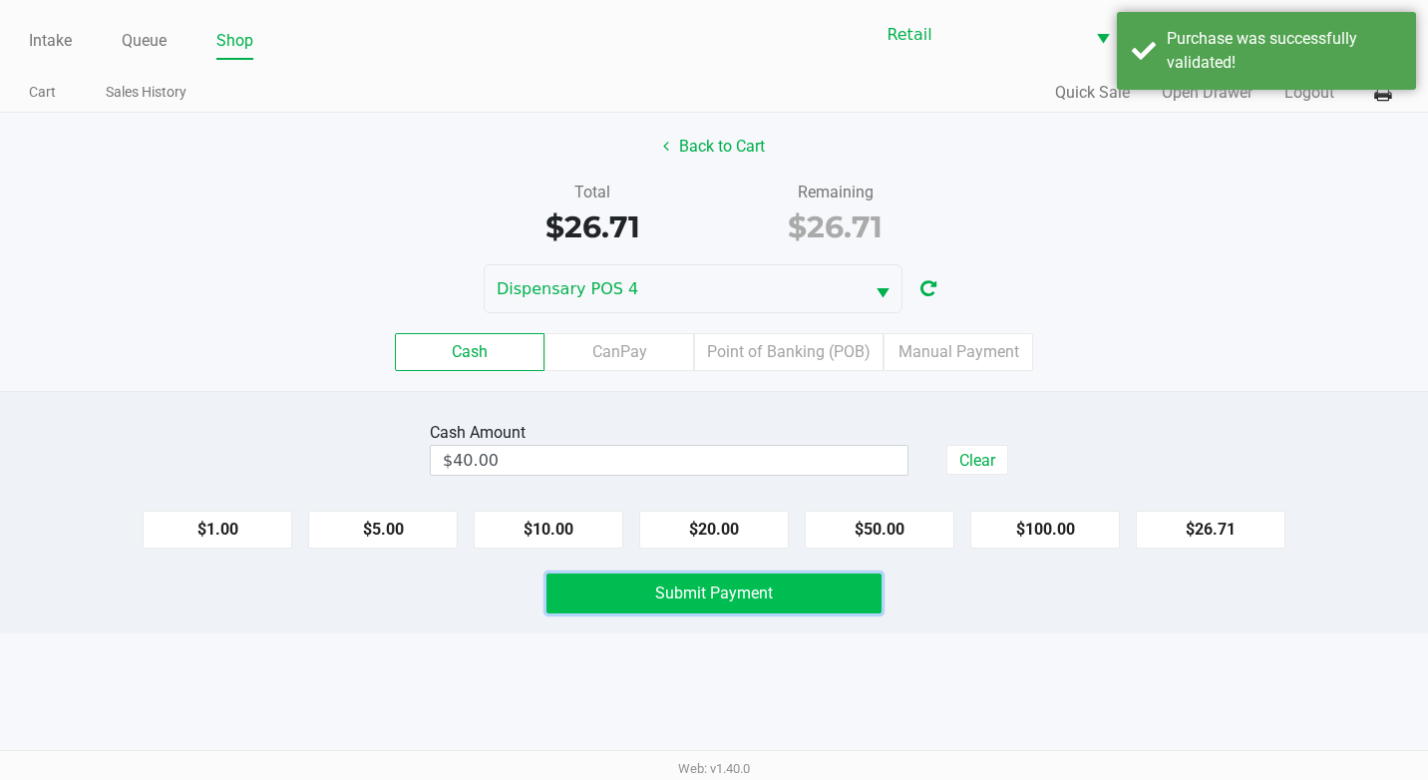
click at [737, 583] on span "Submit Payment" at bounding box center [714, 592] width 118 height 19
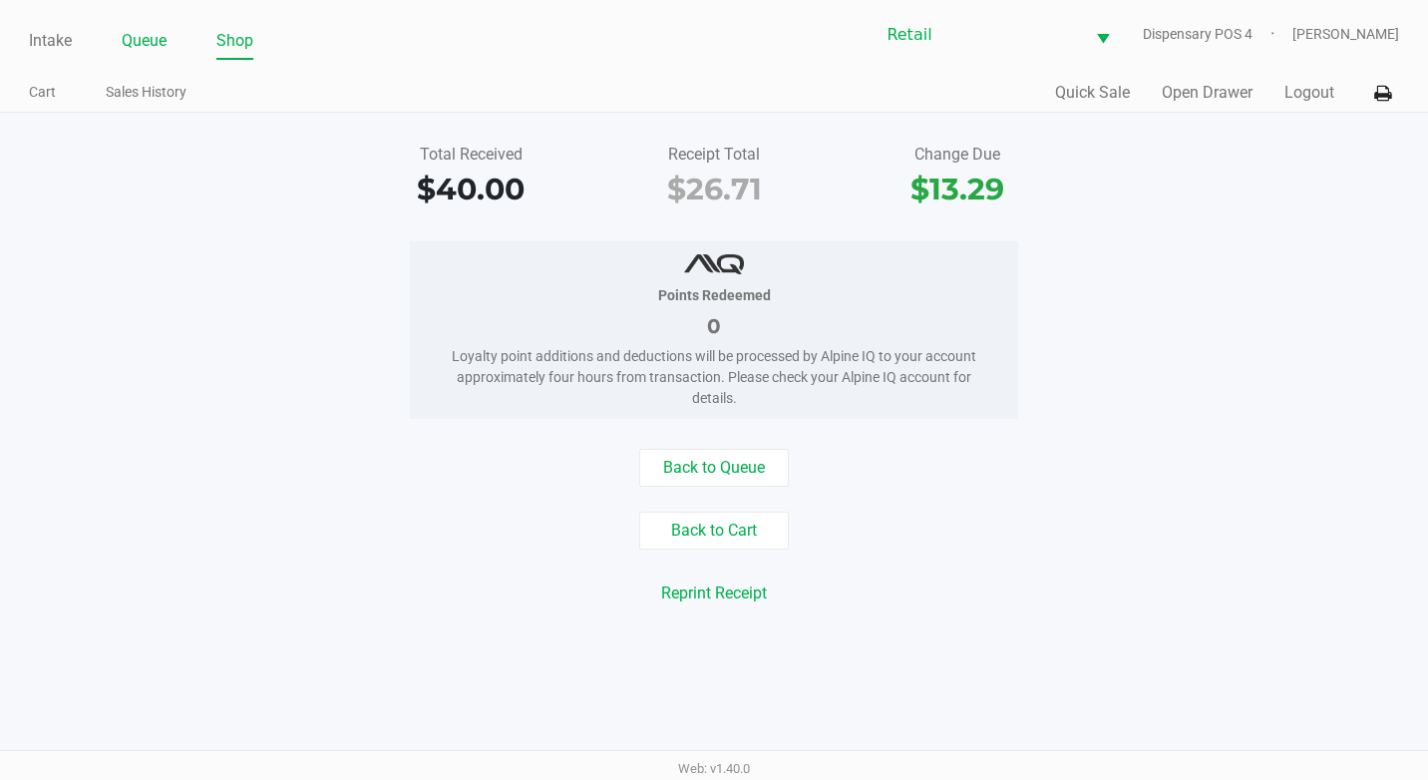
click at [141, 47] on link "Queue" at bounding box center [144, 41] width 45 height 28
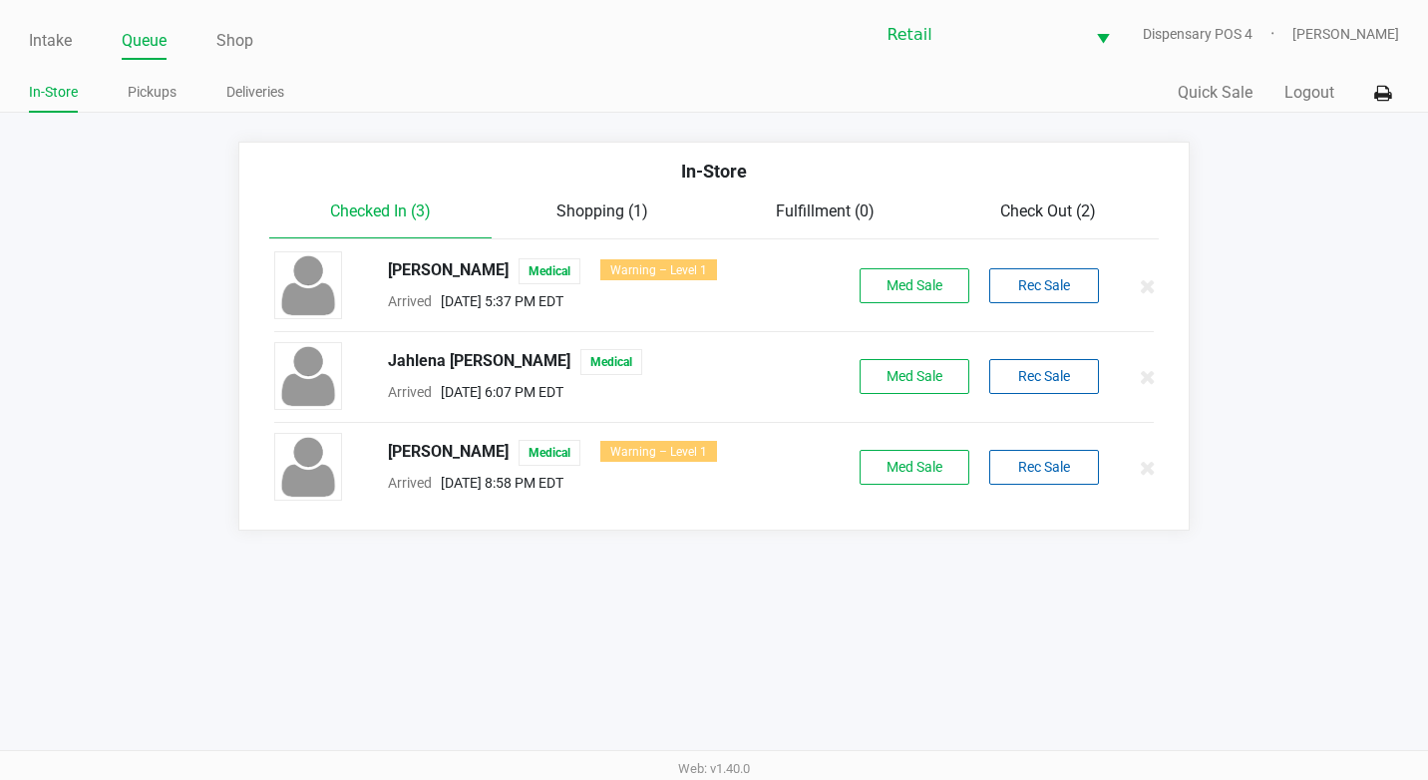
click at [1019, 216] on span "Check Out (2)" at bounding box center [1048, 210] width 96 height 19
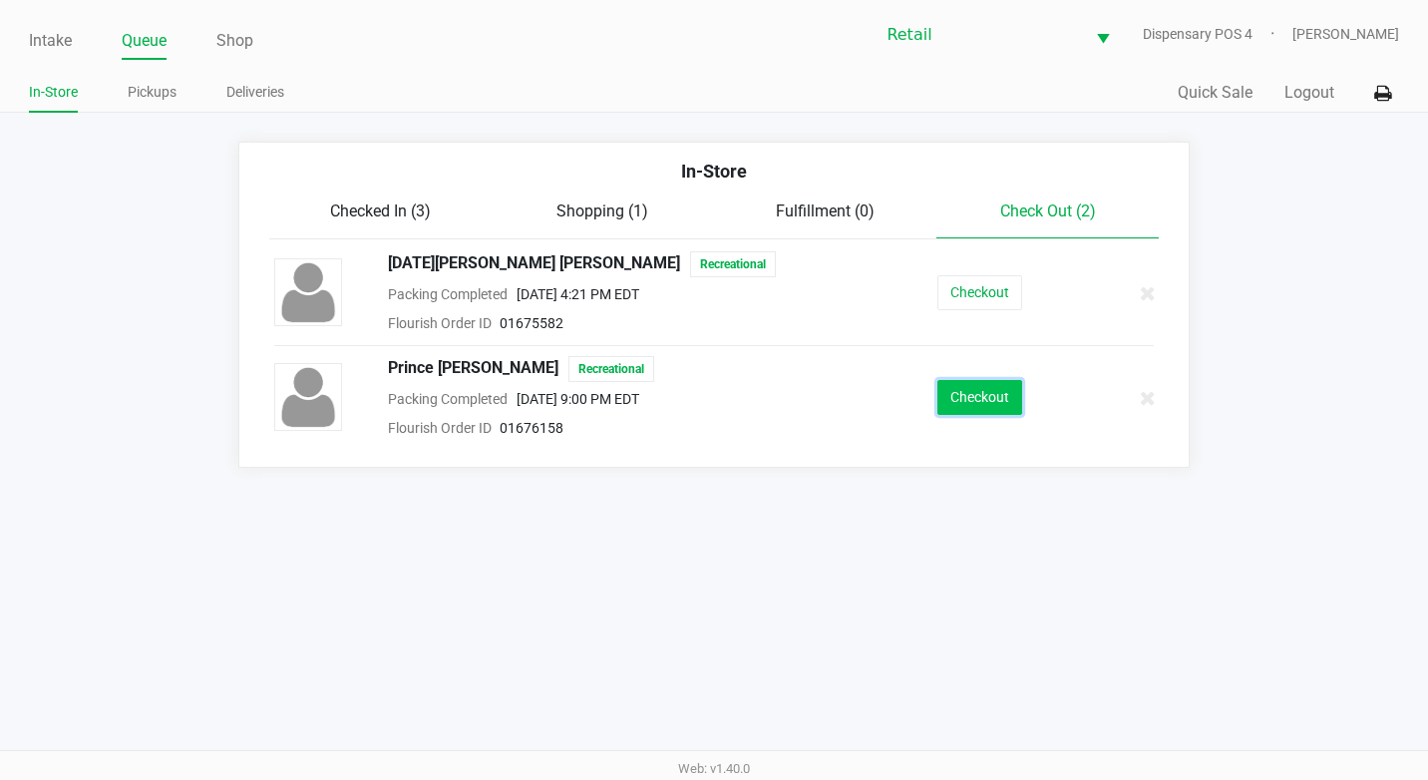
click at [990, 381] on button "Checkout" at bounding box center [979, 397] width 85 height 35
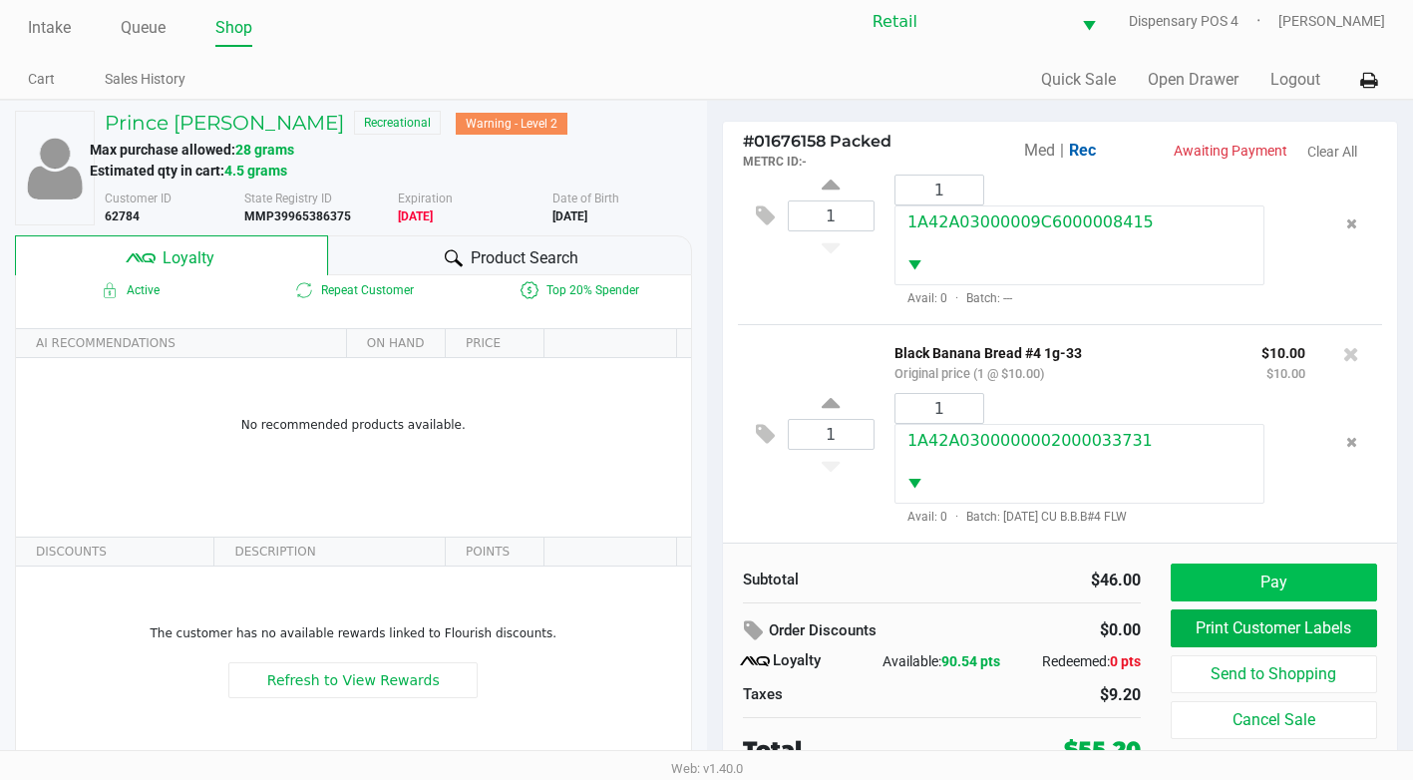
scroll to position [20, 0]
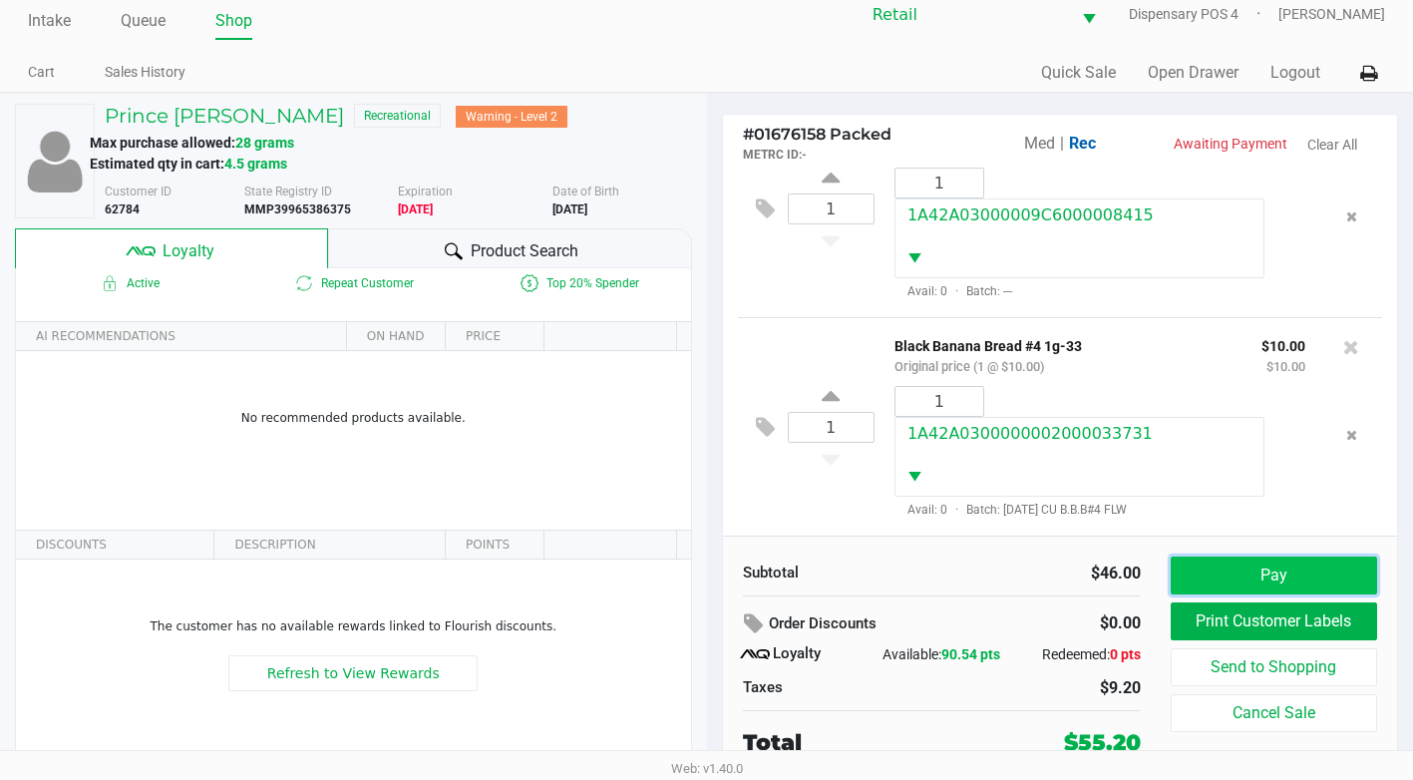
click at [1305, 578] on button "Pay" at bounding box center [1274, 575] width 206 height 38
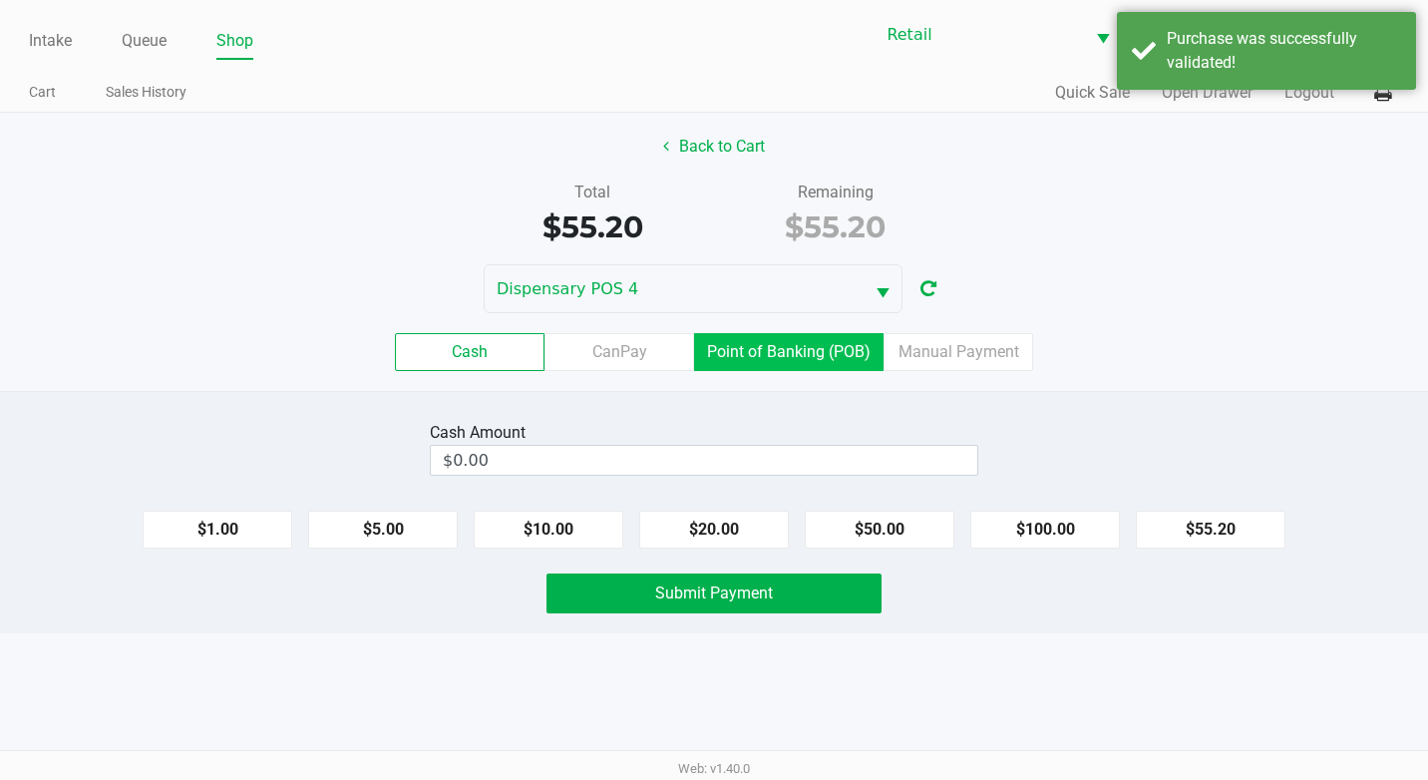
click at [843, 344] on label "Point of Banking (POB)" at bounding box center [788, 352] width 189 height 38
click at [0, 0] on 7 "Point of Banking (POB)" at bounding box center [0, 0] width 0 height 0
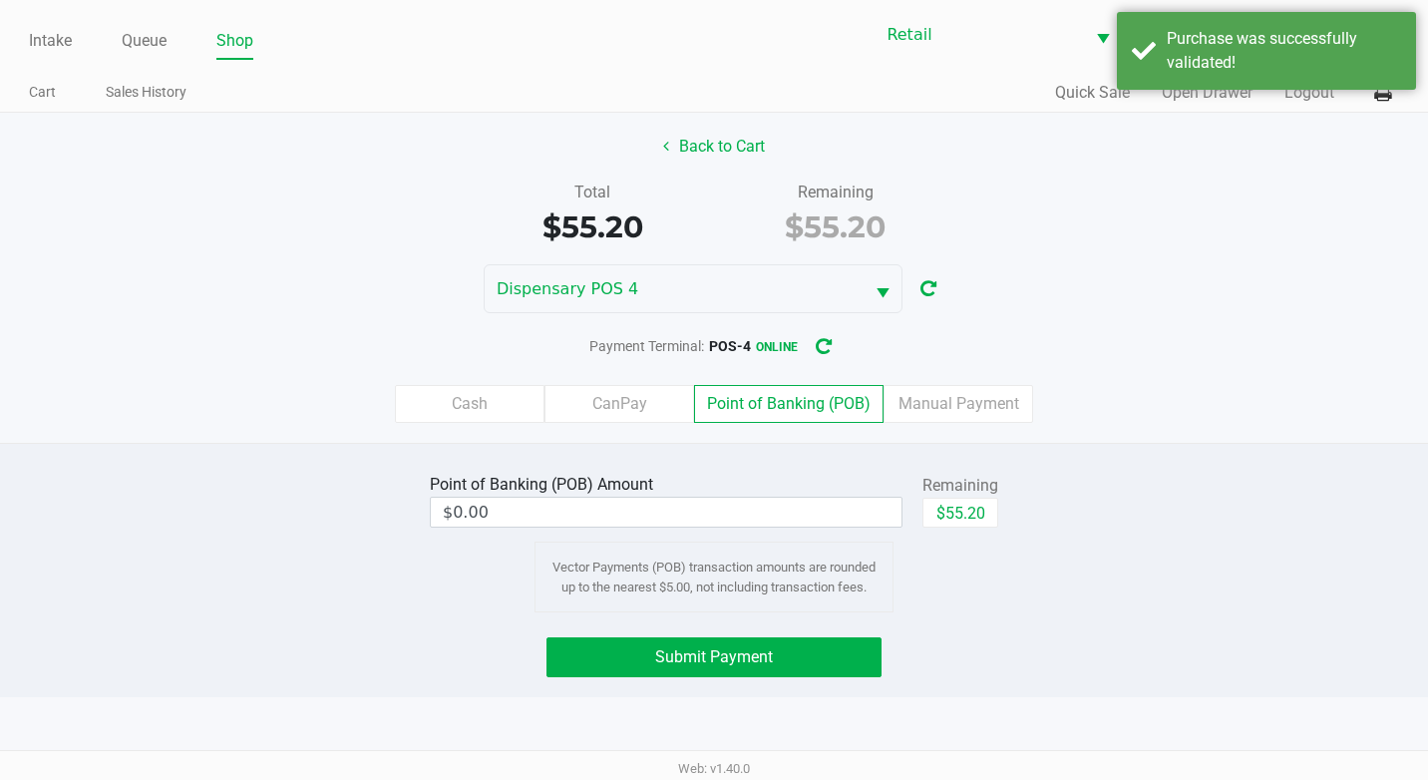
click at [919, 493] on div "Point of Banking (POB) Amount $0.00 Remaining $55.20" at bounding box center [714, 500] width 568 height 63
click at [940, 506] on button "$55.20" at bounding box center [960, 513] width 76 height 30
type input "$55.20"
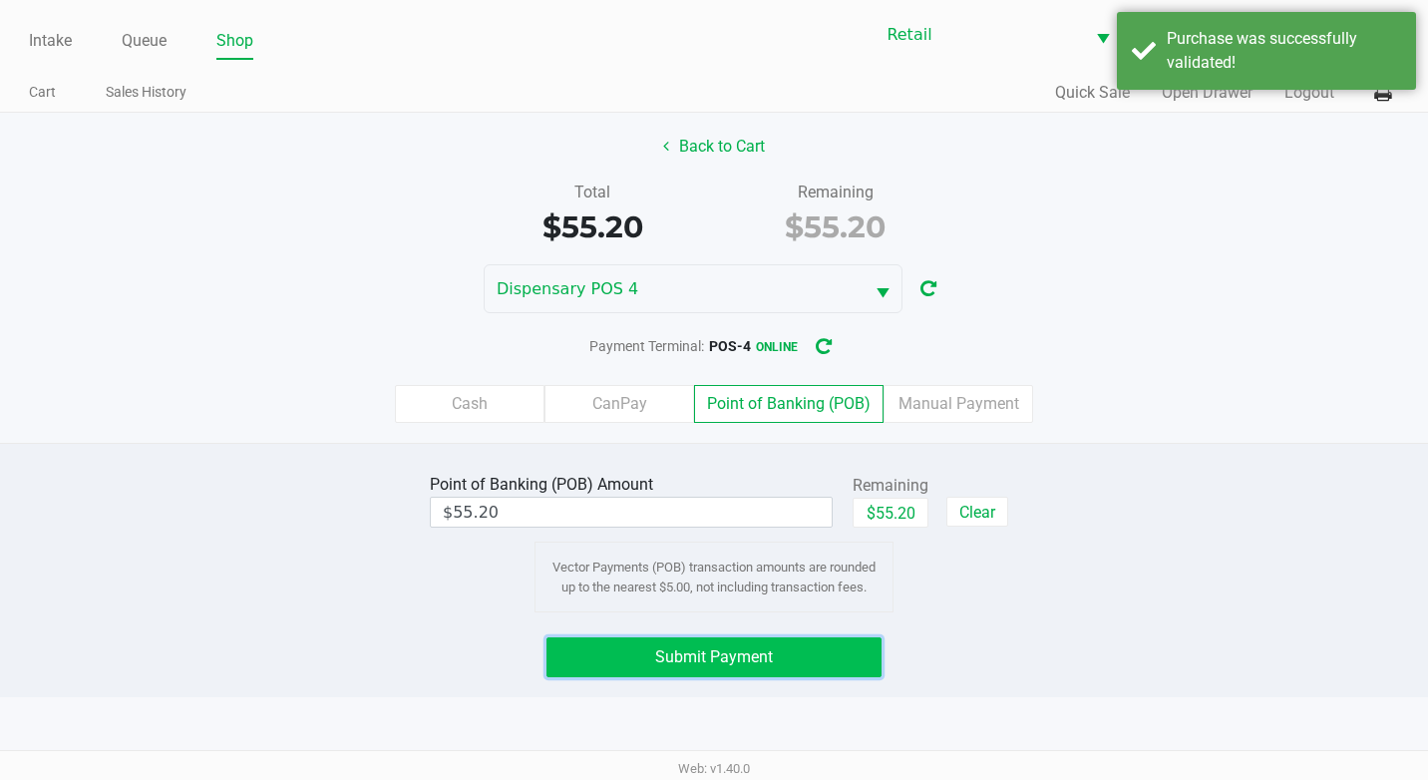
click at [837, 672] on button "Submit Payment" at bounding box center [713, 657] width 335 height 40
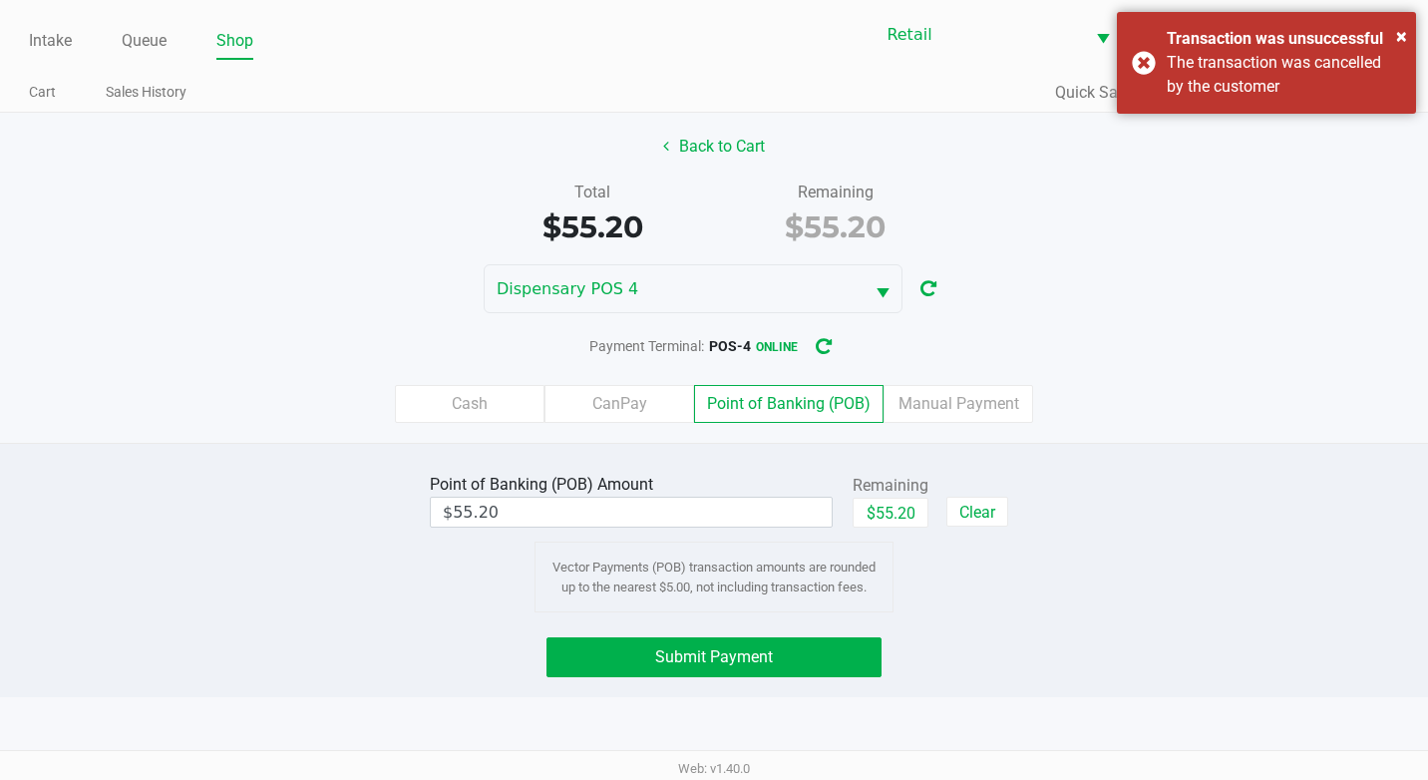
click at [962, 378] on div "Cash CanPay Point of Banking (POB) Manual Payment" at bounding box center [714, 404] width 1458 height 78
click at [957, 402] on label "Manual Payment" at bounding box center [958, 404] width 150 height 38
click at [0, 0] on 8 "Manual Payment" at bounding box center [0, 0] width 0 height 0
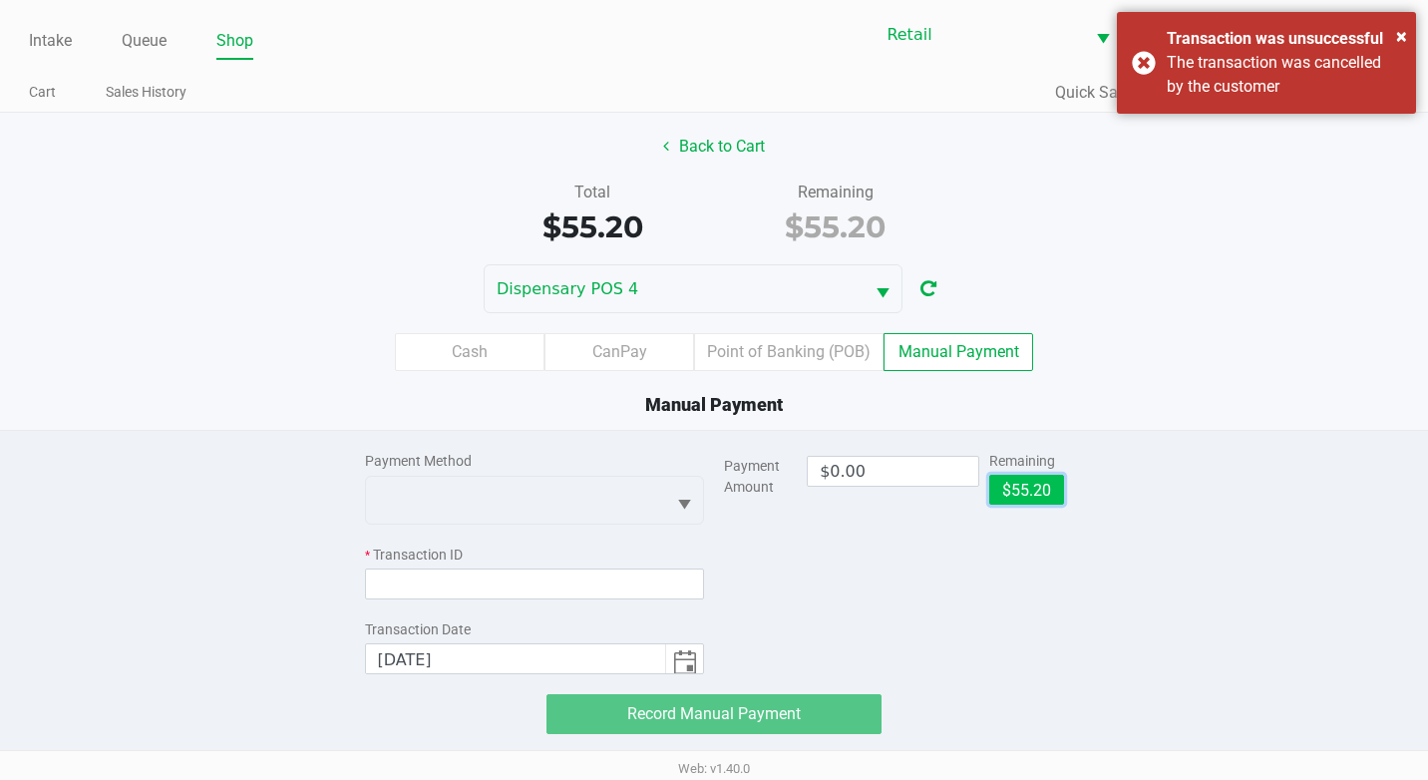
click at [1005, 497] on button "$55.20" at bounding box center [1026, 490] width 75 height 30
type input "$55.20"
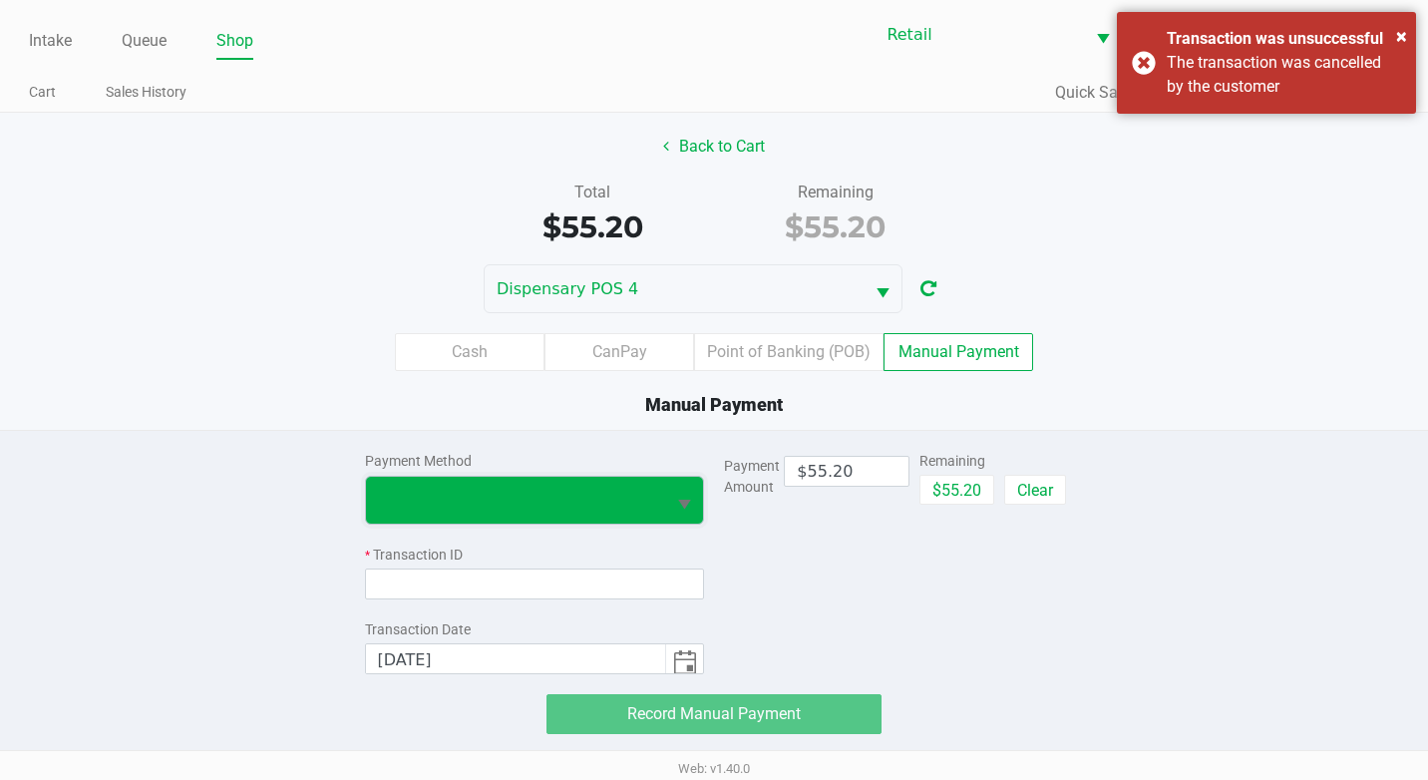
click at [661, 489] on span at bounding box center [516, 500] width 300 height 47
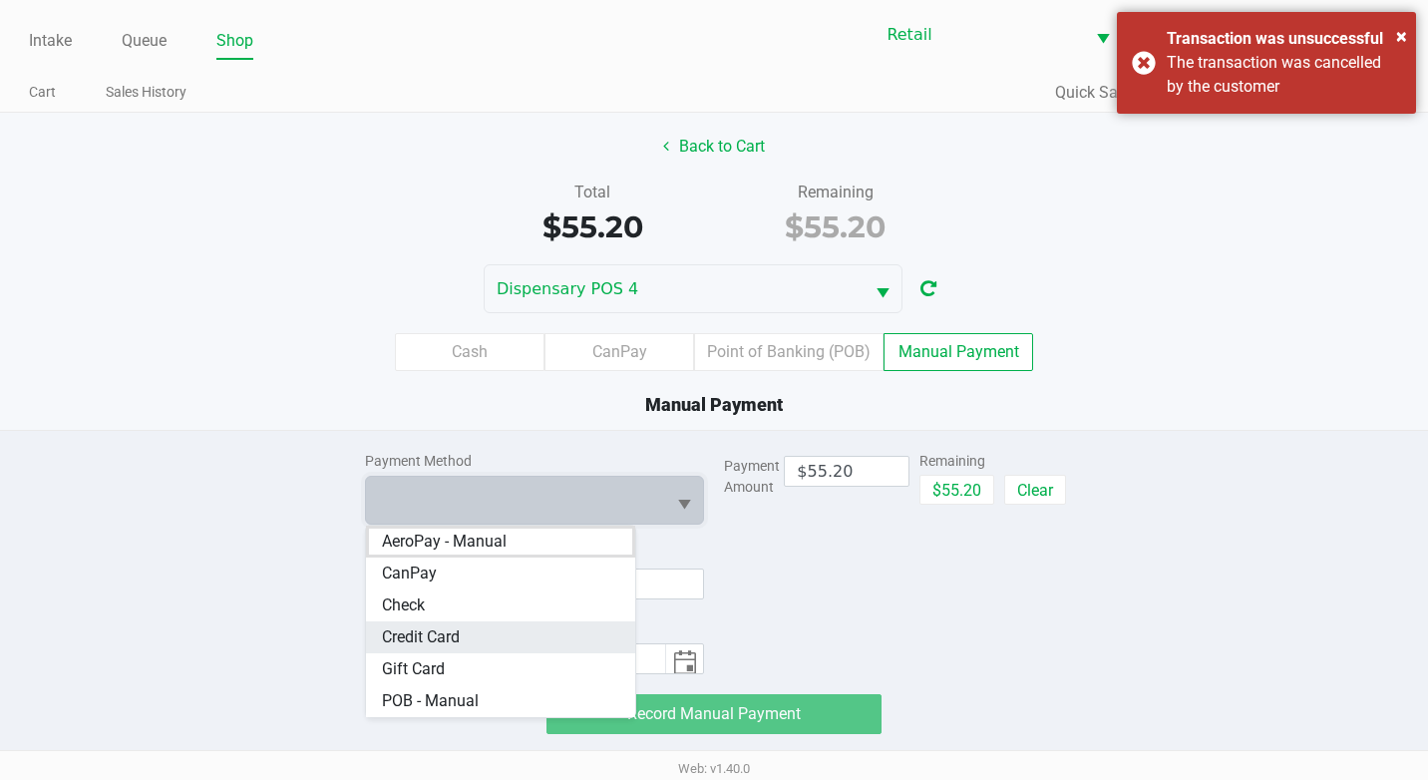
click at [460, 635] on span "Credit Card" at bounding box center [421, 637] width 78 height 24
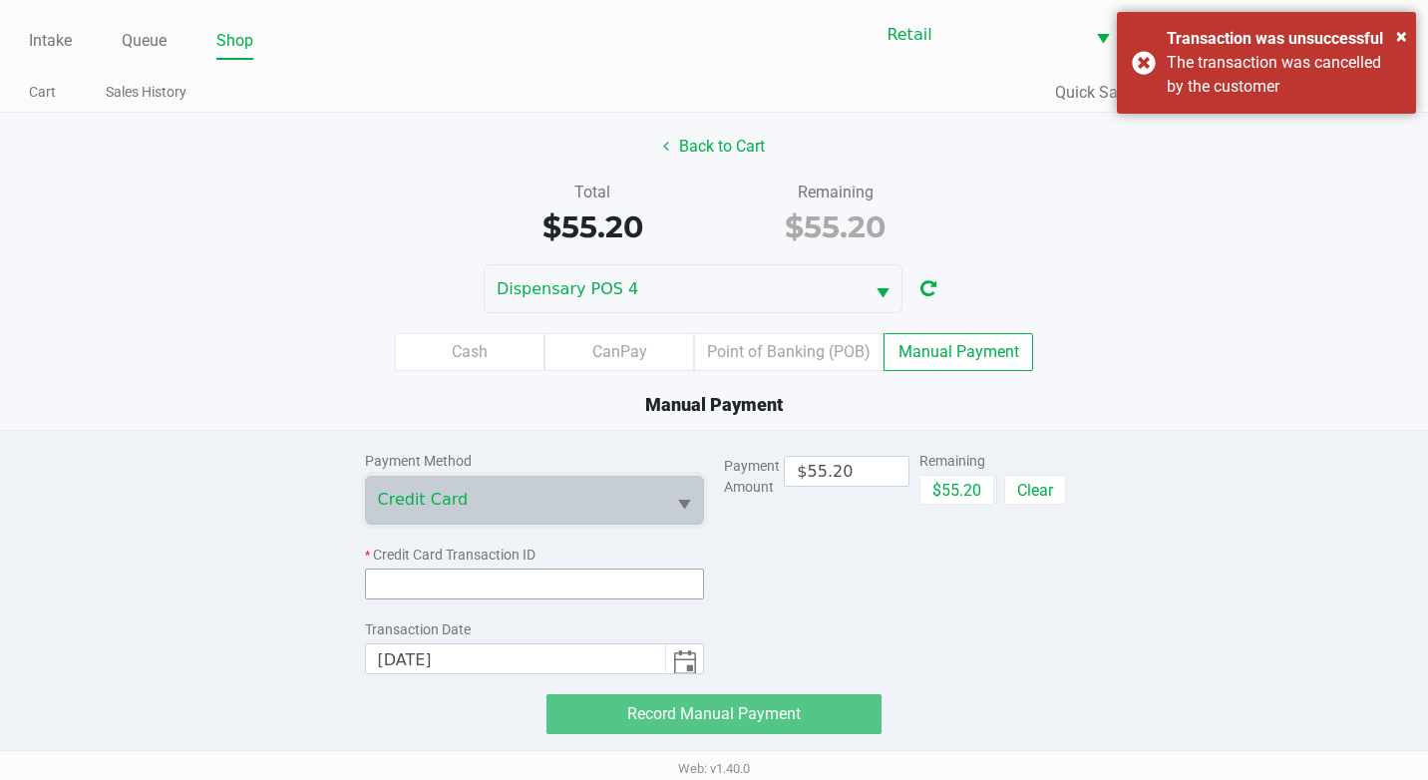
click at [498, 596] on input at bounding box center [535, 583] width 340 height 31
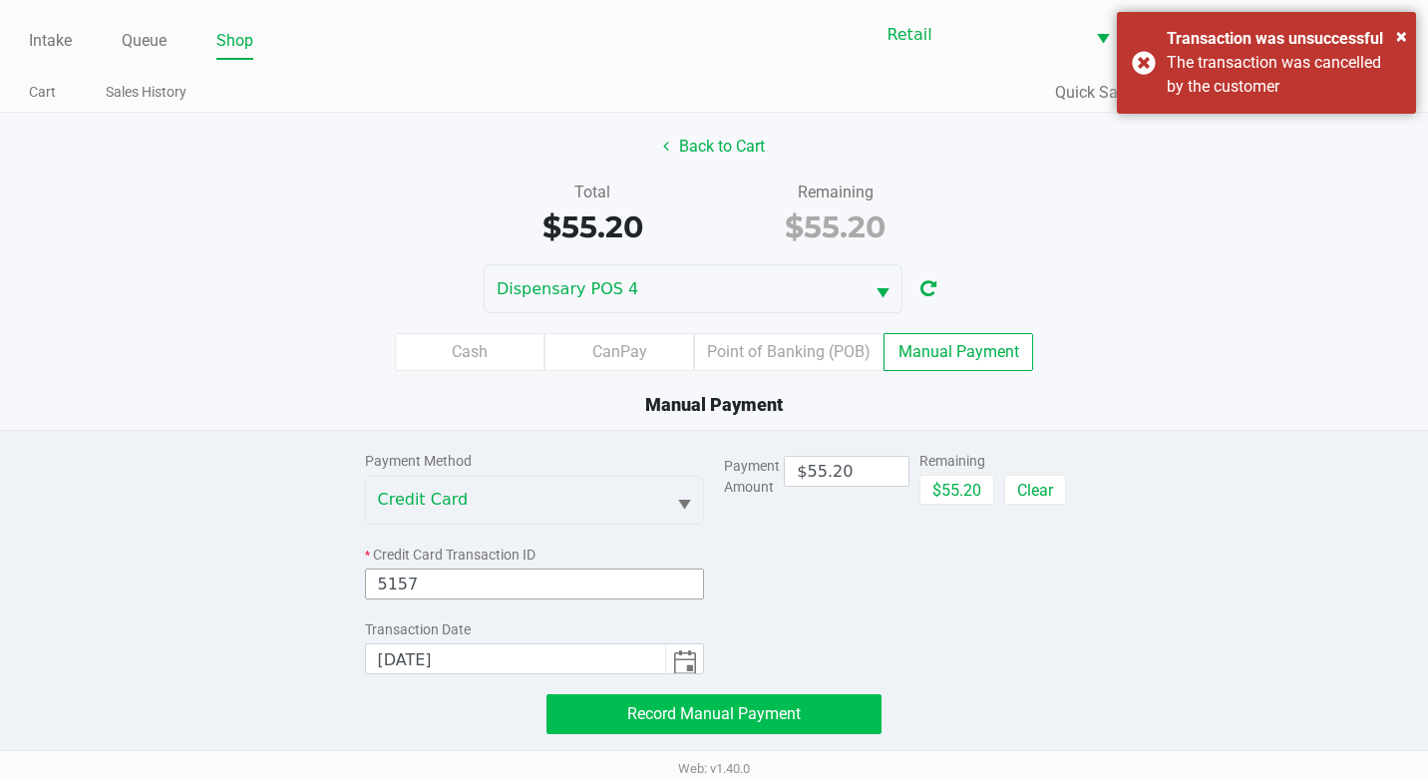
type input "5157"
drag, startPoint x: 802, startPoint y: 714, endPoint x: 820, endPoint y: 709, distance: 18.6
click at [804, 713] on button "Record Manual Payment" at bounding box center [713, 714] width 335 height 40
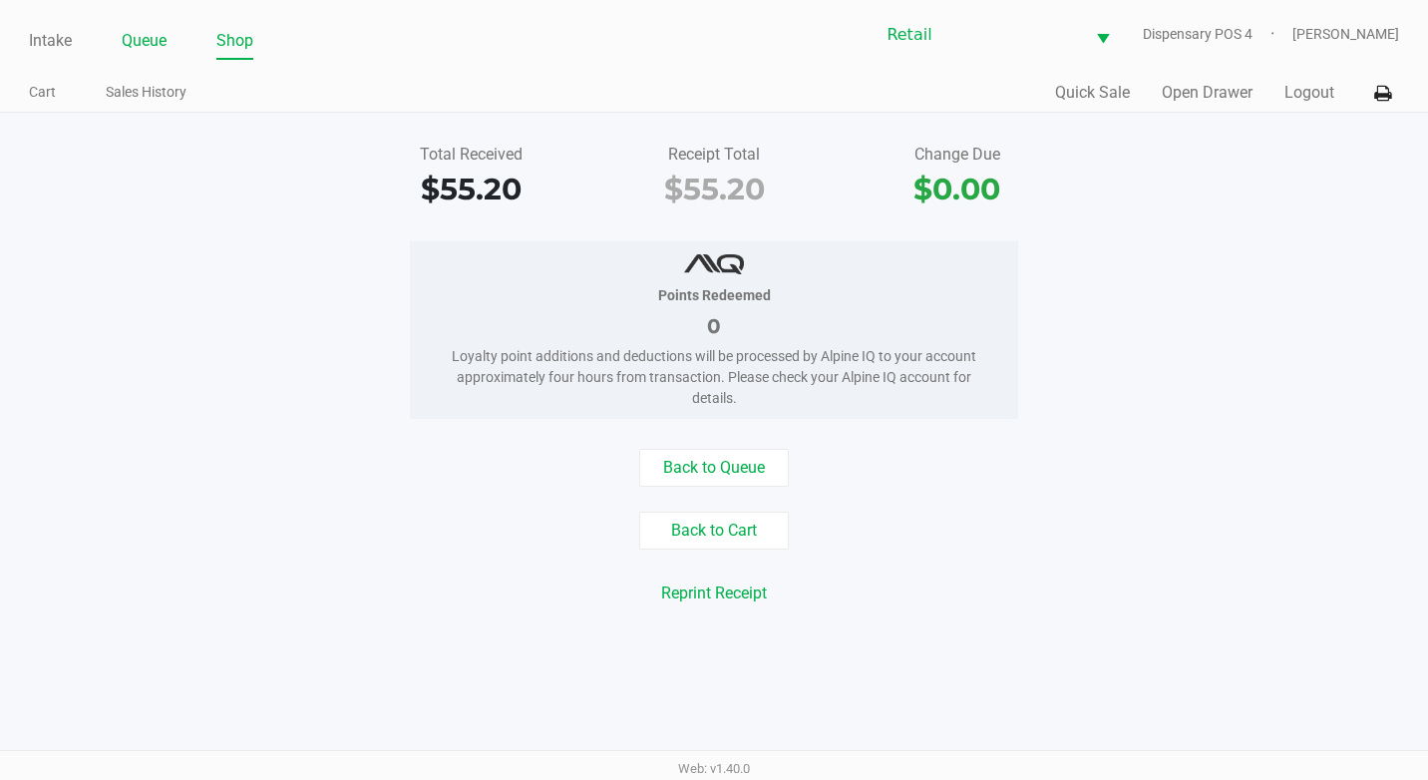
click at [149, 43] on link "Queue" at bounding box center [144, 41] width 45 height 28
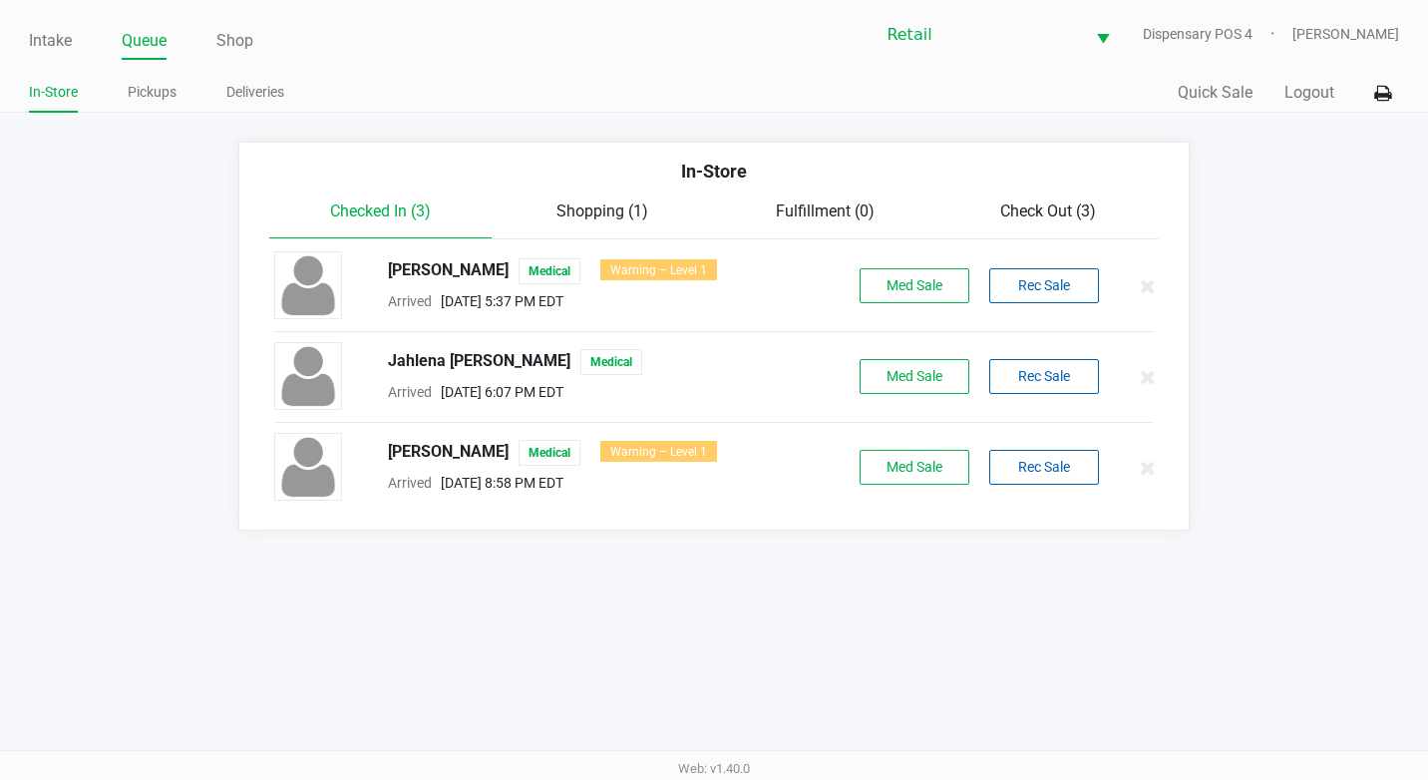
click at [1054, 203] on span "Check Out (3)" at bounding box center [1048, 210] width 96 height 19
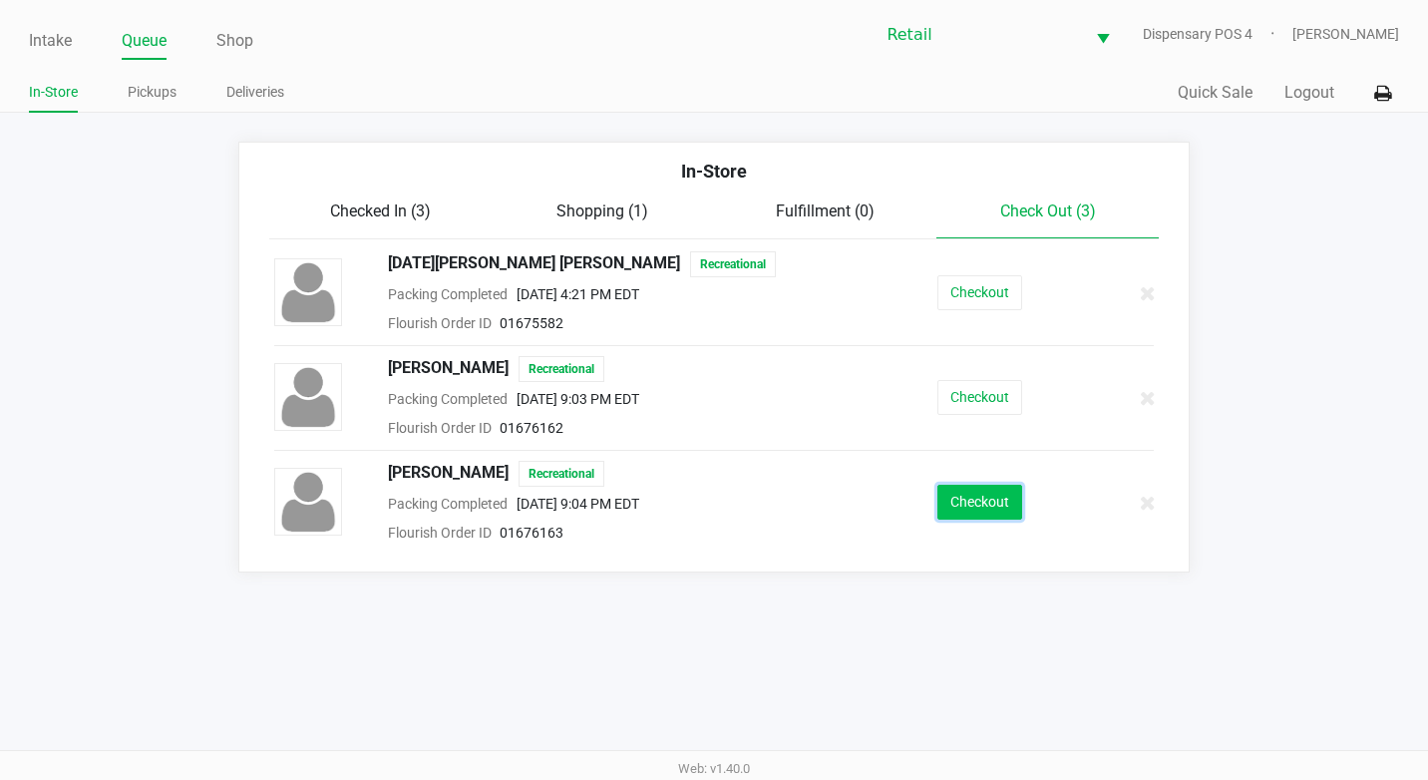
click at [970, 488] on button "Checkout" at bounding box center [979, 502] width 85 height 35
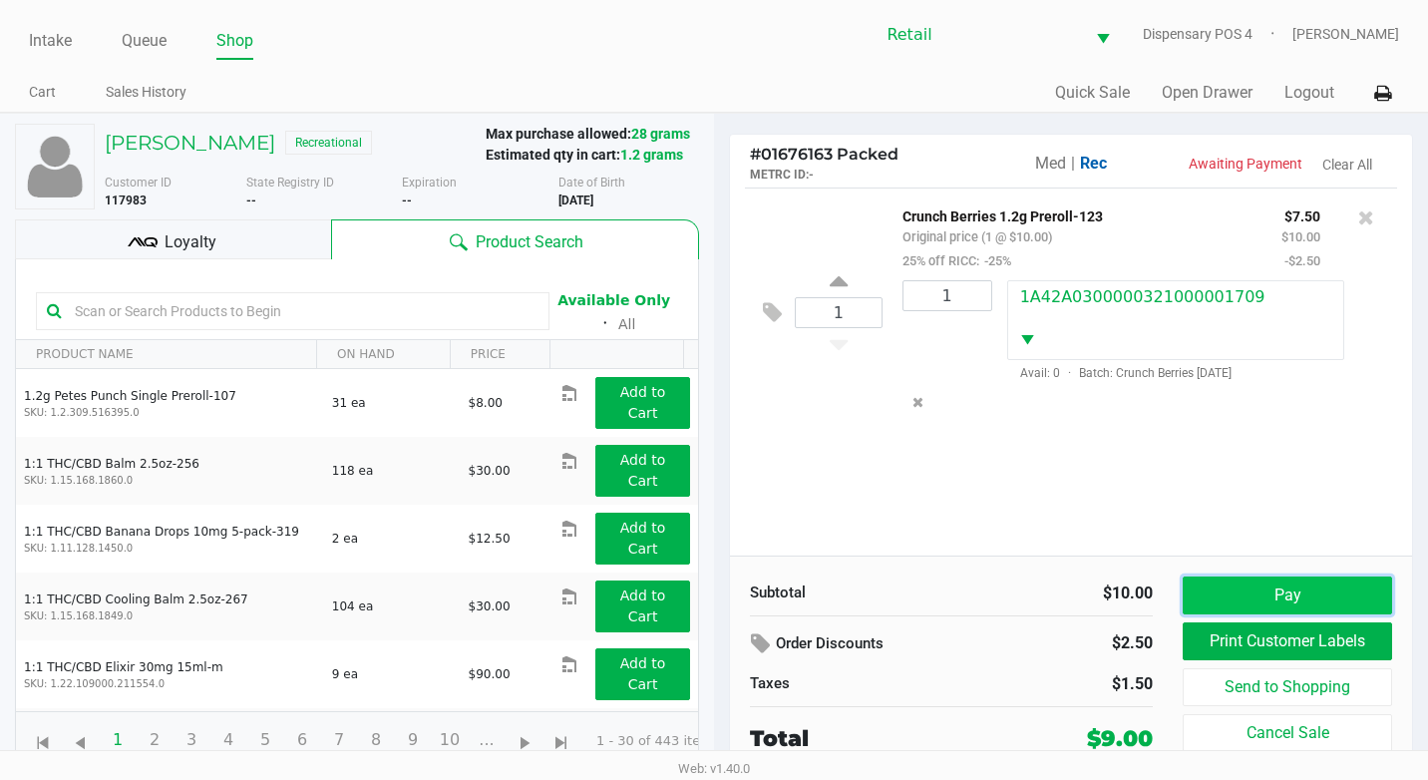
click at [1309, 594] on button "Pay" at bounding box center [1287, 595] width 209 height 38
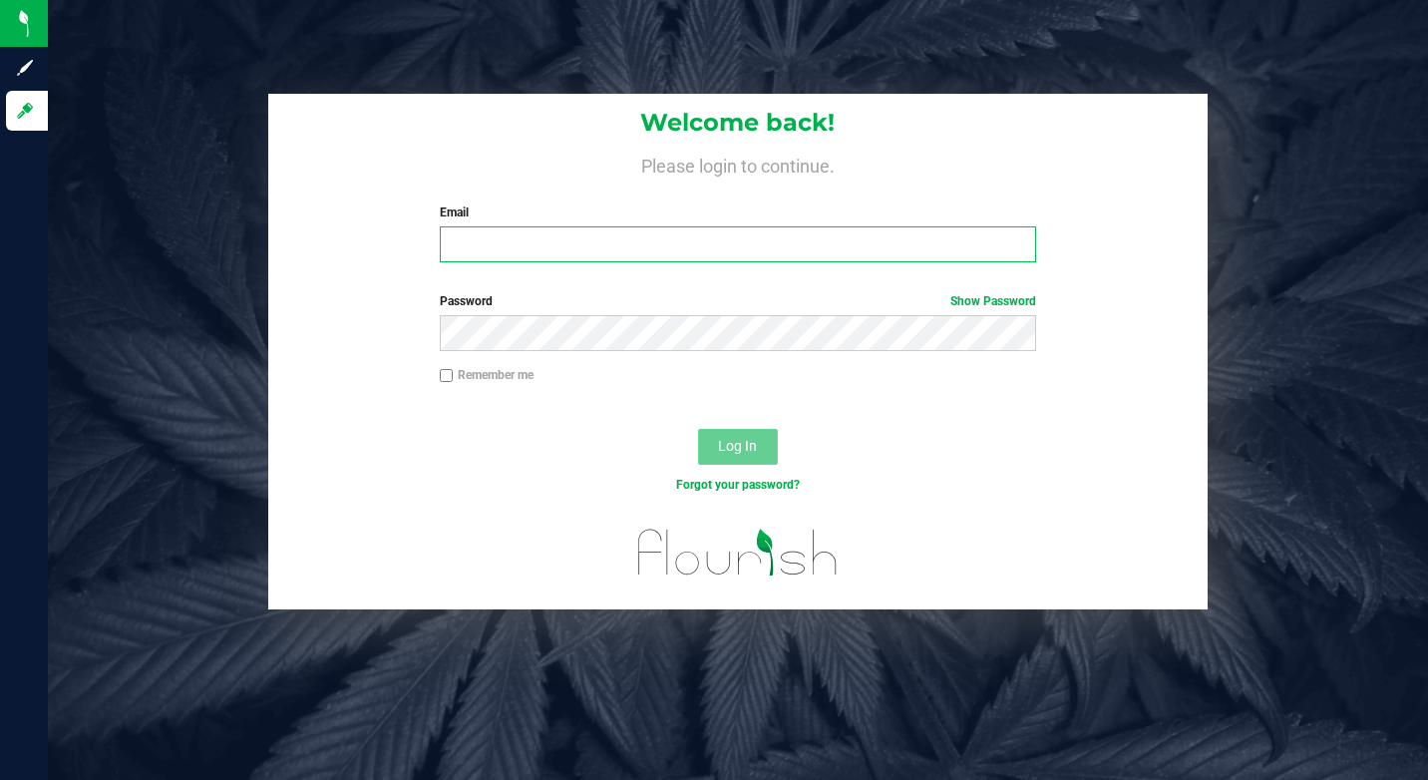
type input "[EMAIL_ADDRESS][DOMAIN_NAME]"
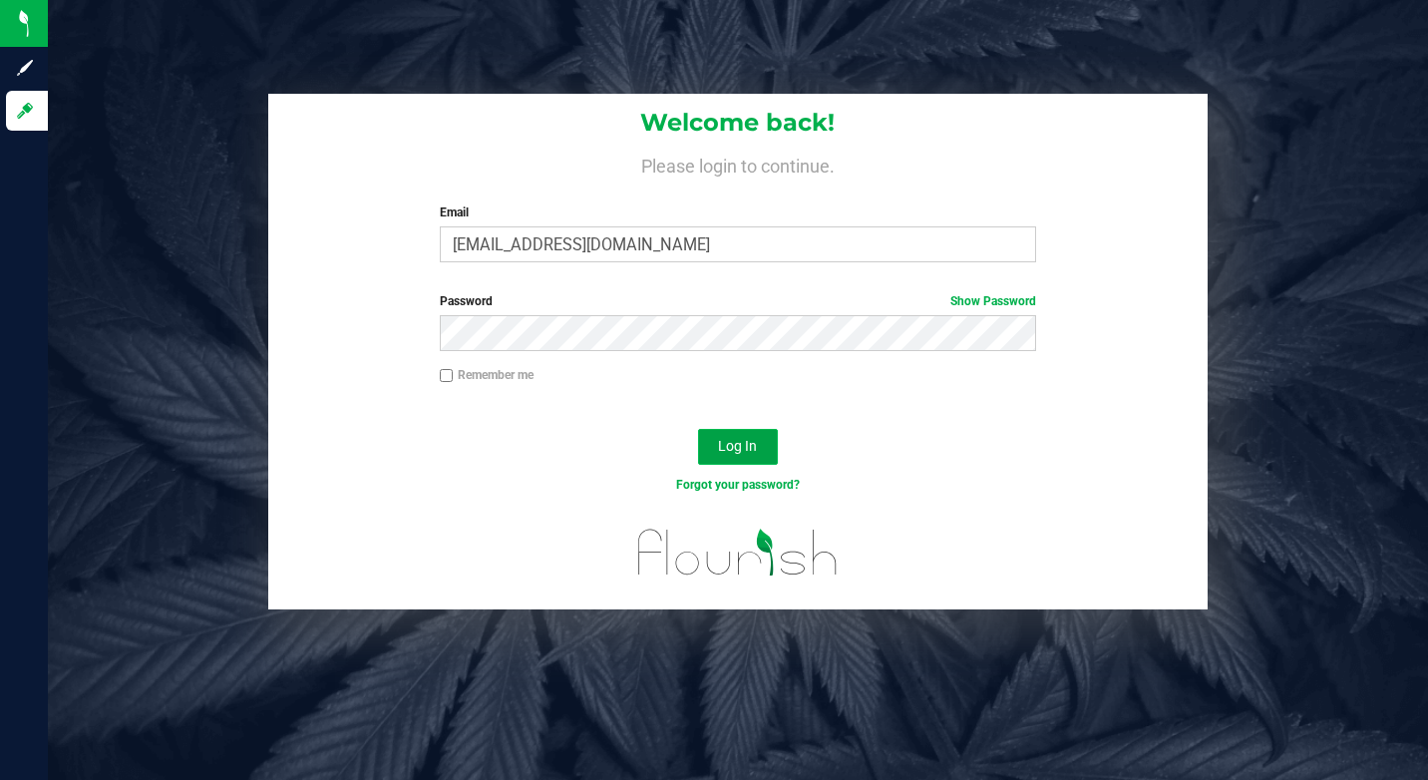
click at [762, 445] on button "Log In" at bounding box center [738, 447] width 80 height 36
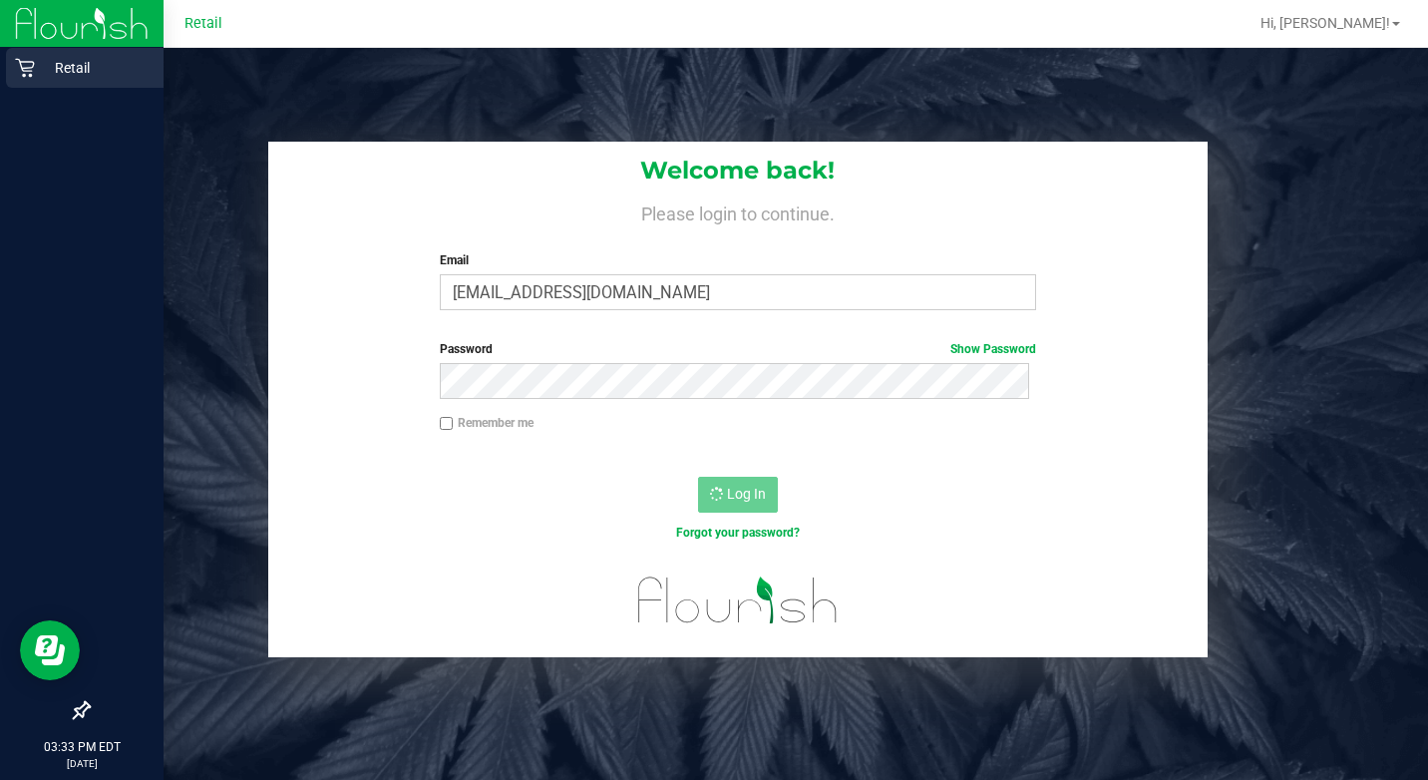
click at [18, 64] on icon at bounding box center [25, 68] width 20 height 20
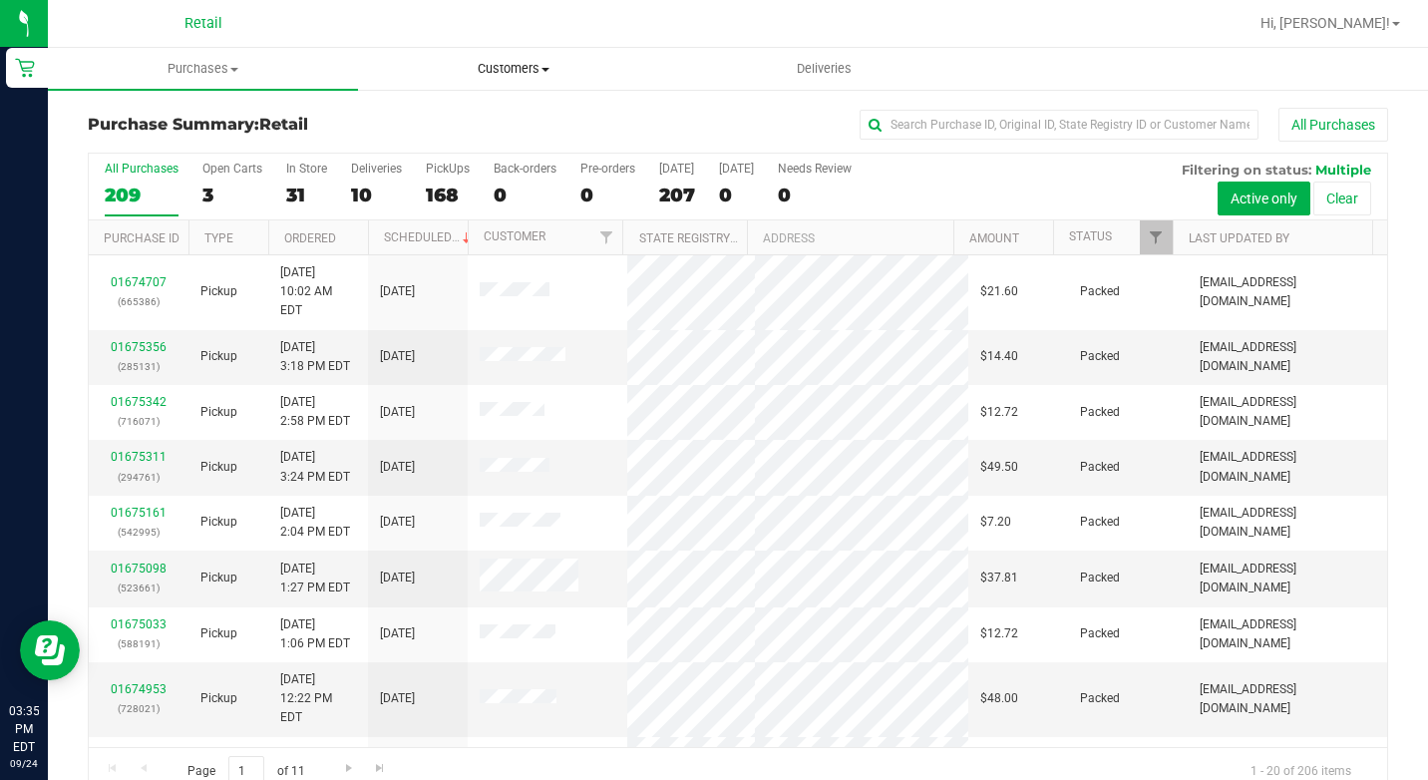
click at [520, 61] on span "Customers" at bounding box center [513, 69] width 308 height 18
click at [470, 148] on span "Add a new customer" at bounding box center [451, 144] width 187 height 17
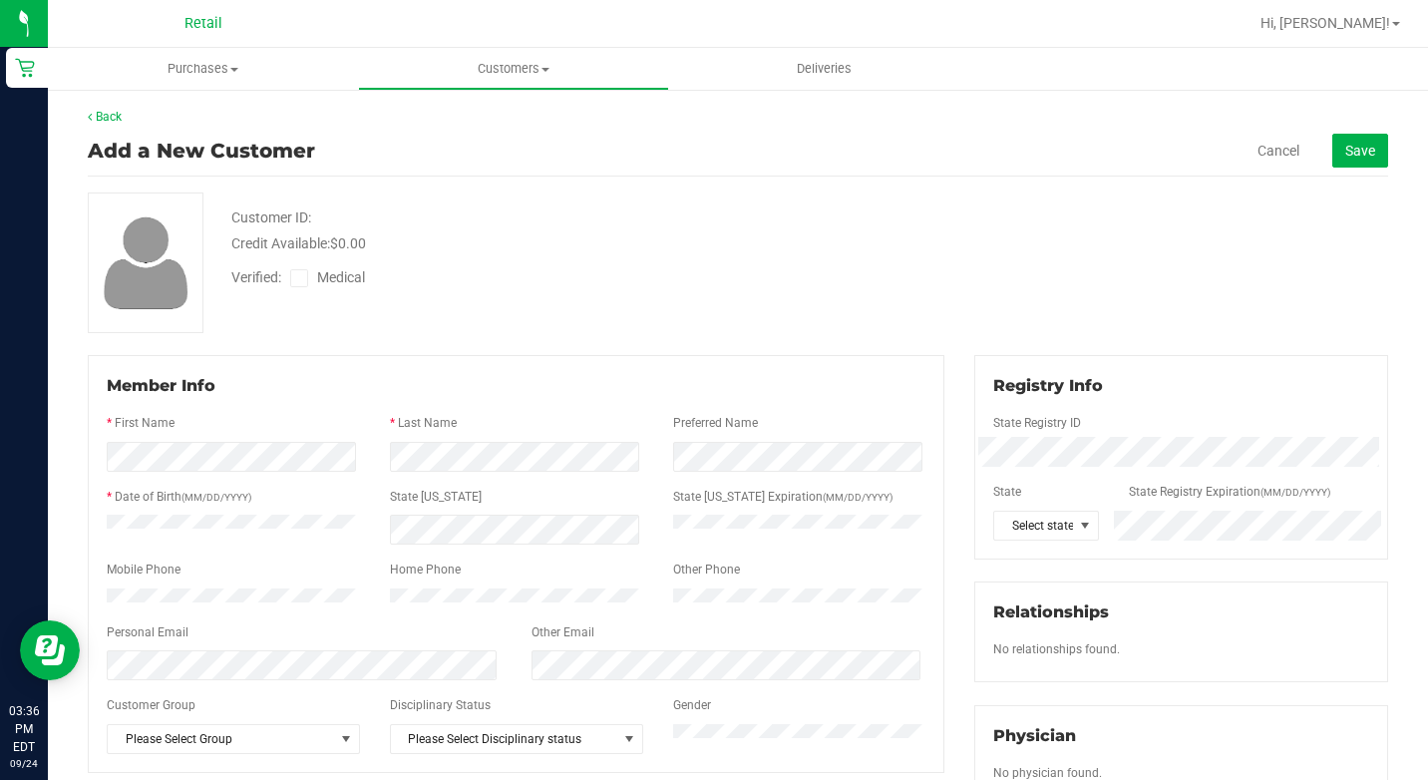
click at [302, 548] on div at bounding box center [516, 552] width 819 height 16
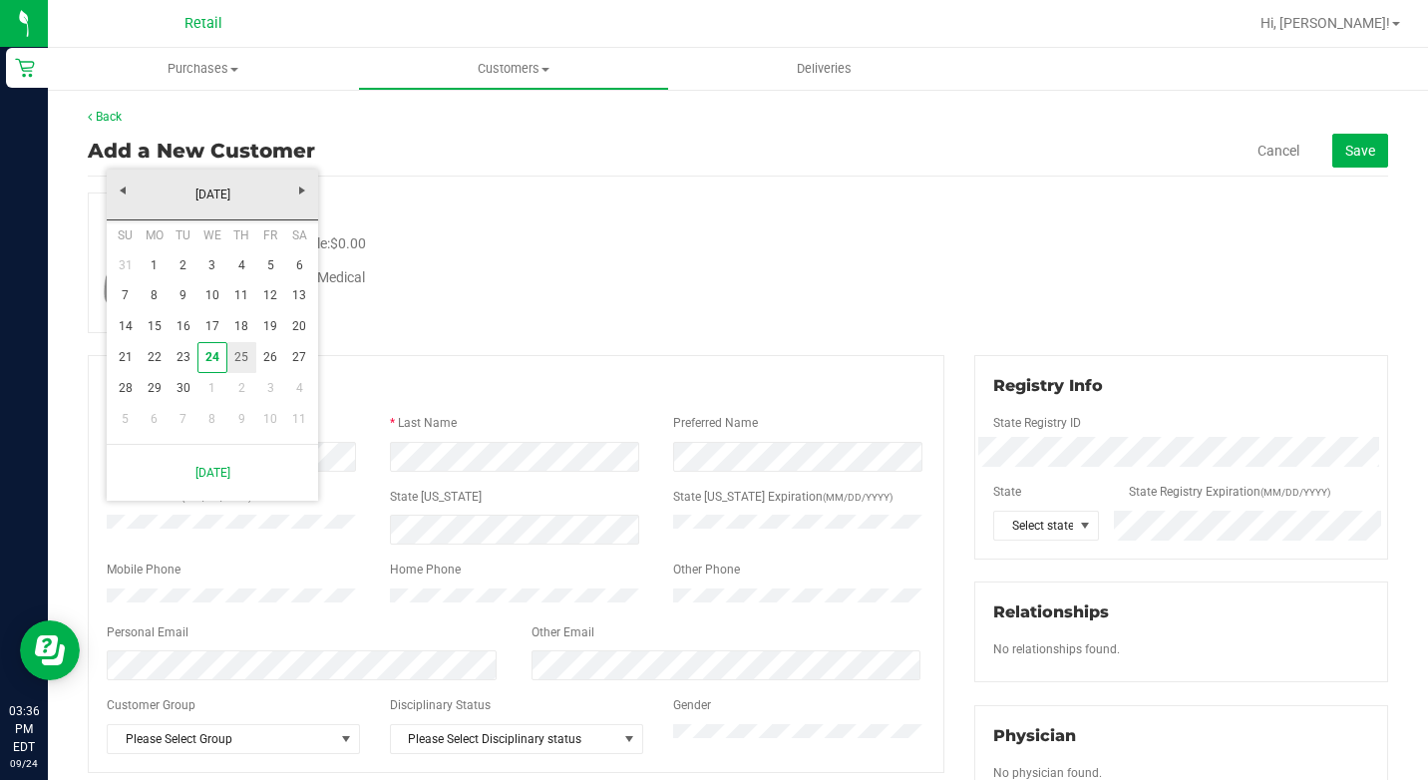
click at [234, 353] on link "25" at bounding box center [241, 357] width 29 height 31
click at [203, 188] on link "September 2025" at bounding box center [213, 194] width 214 height 31
click at [138, 244] on link "Jan" at bounding box center [136, 247] width 51 height 51
click at [176, 348] on link "21" at bounding box center [183, 357] width 29 height 31
click at [249, 190] on link "January 2025" at bounding box center [213, 194] width 214 height 31
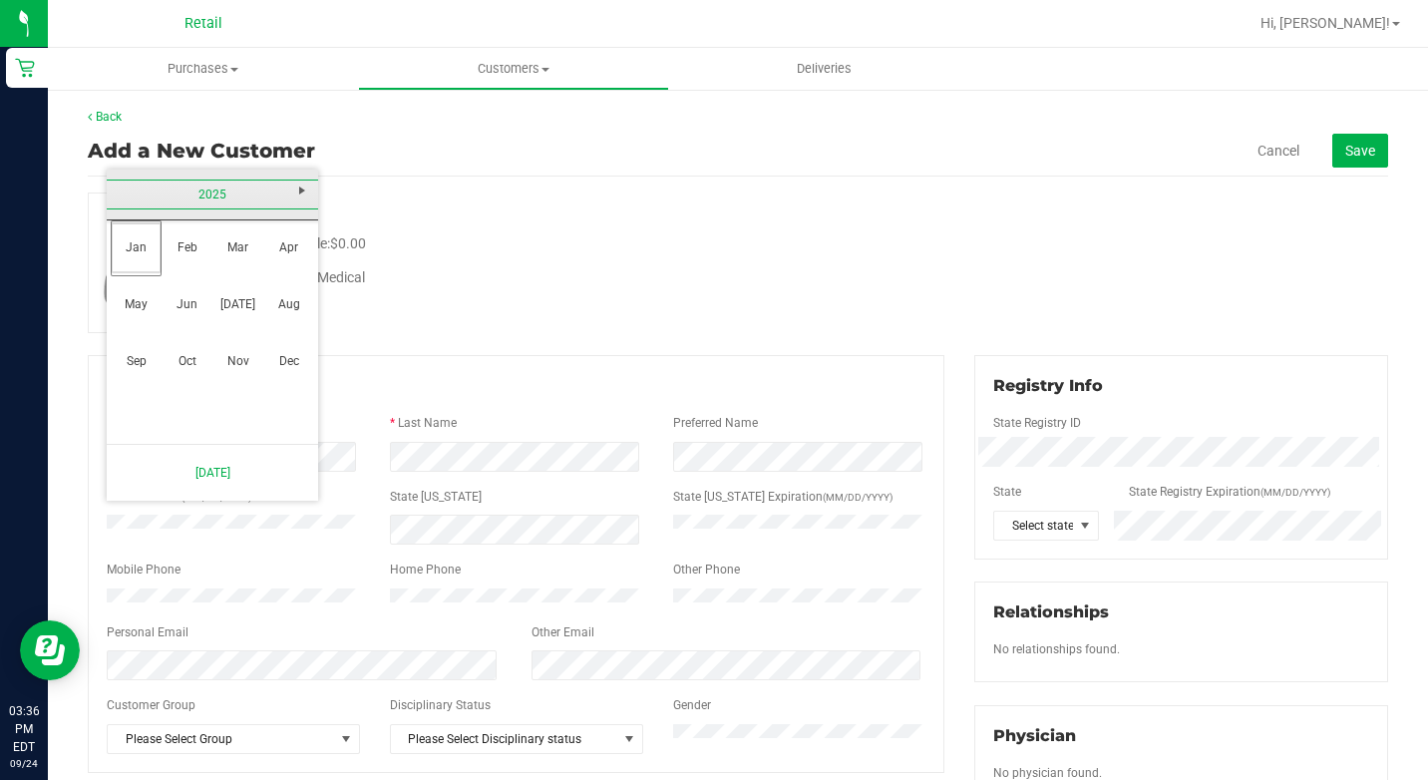
click at [216, 192] on link "2025" at bounding box center [213, 194] width 214 height 31
click at [157, 184] on link "2020-2029" at bounding box center [213, 194] width 214 height 31
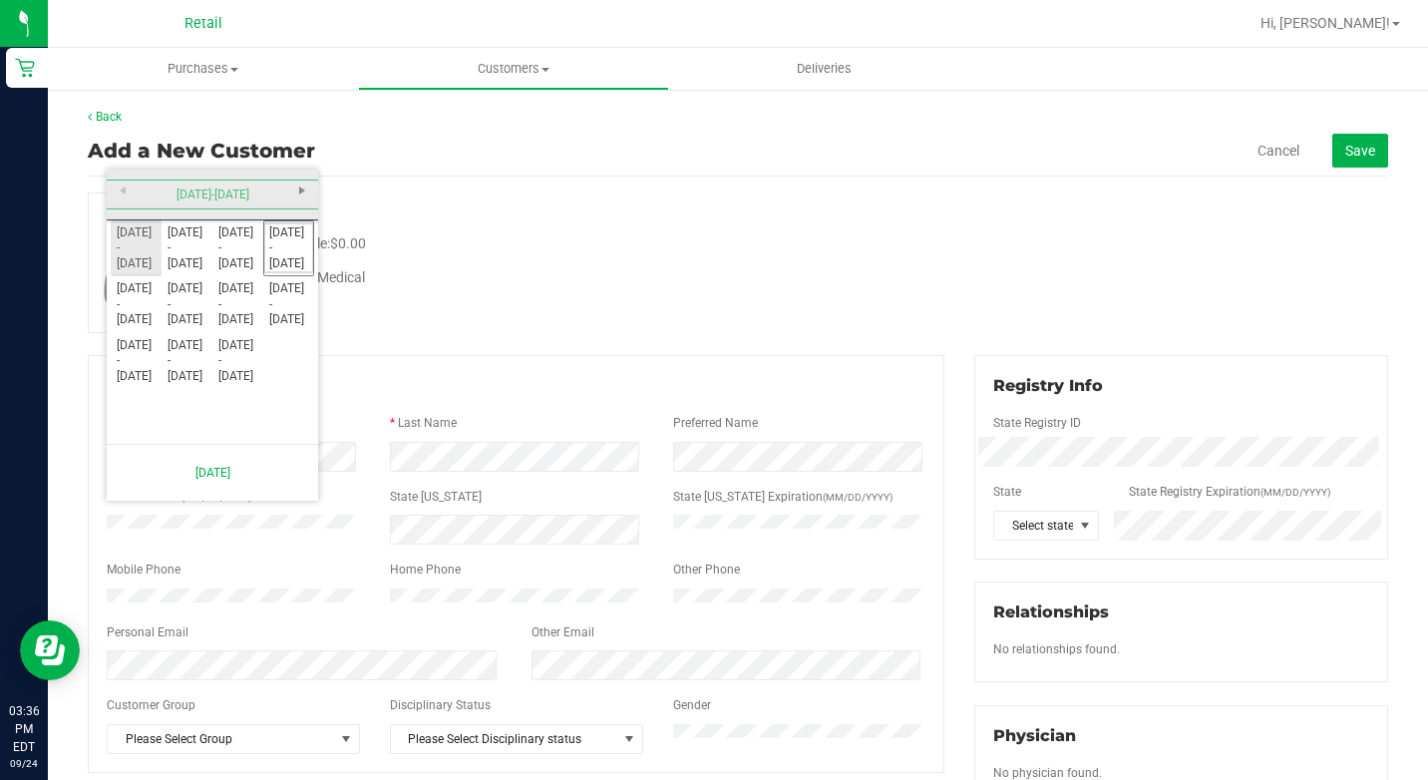
click at [138, 247] on link "1990 - 1999" at bounding box center [136, 247] width 51 height 51
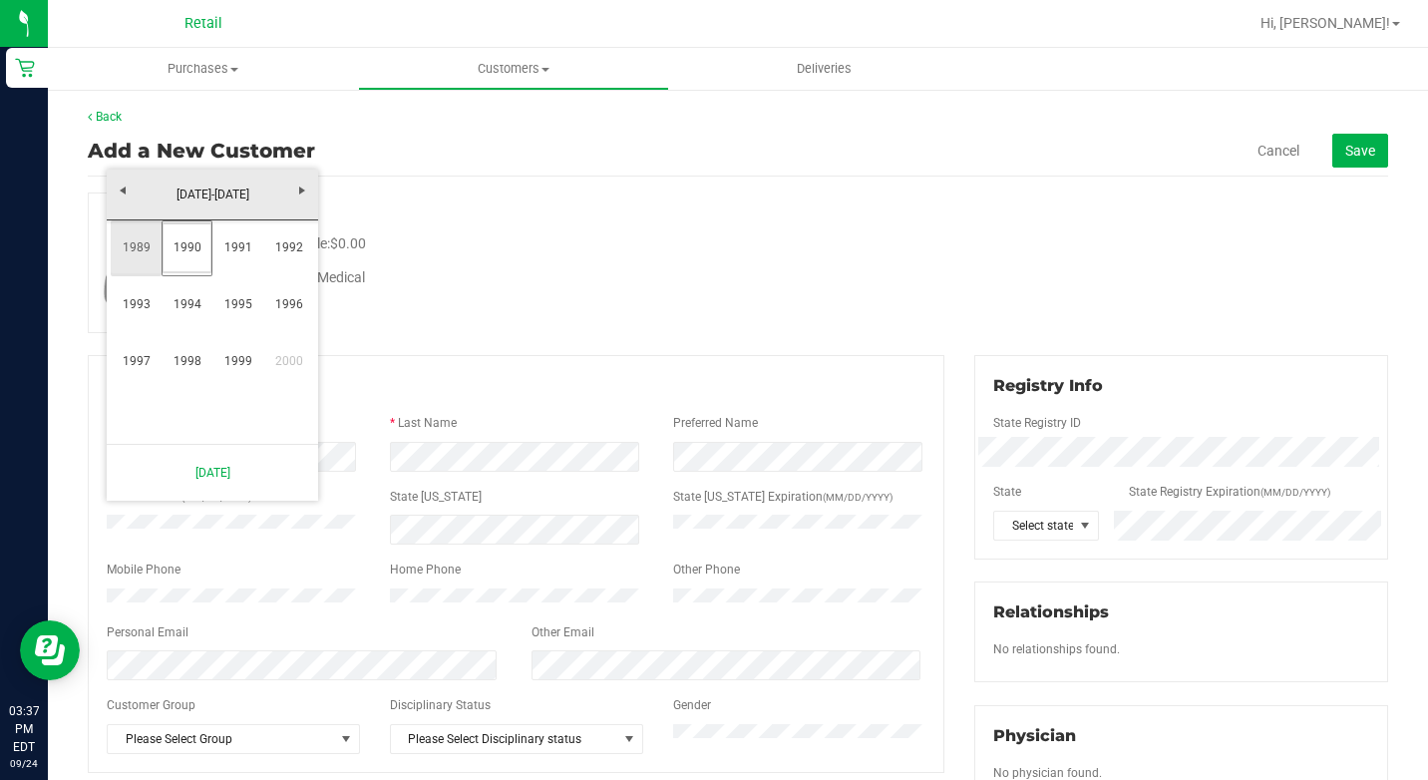
click at [142, 239] on link "1989" at bounding box center [136, 247] width 51 height 51
click at [205, 186] on link "1989" at bounding box center [213, 194] width 214 height 31
click at [205, 186] on link "1980-1989" at bounding box center [213, 194] width 214 height 31
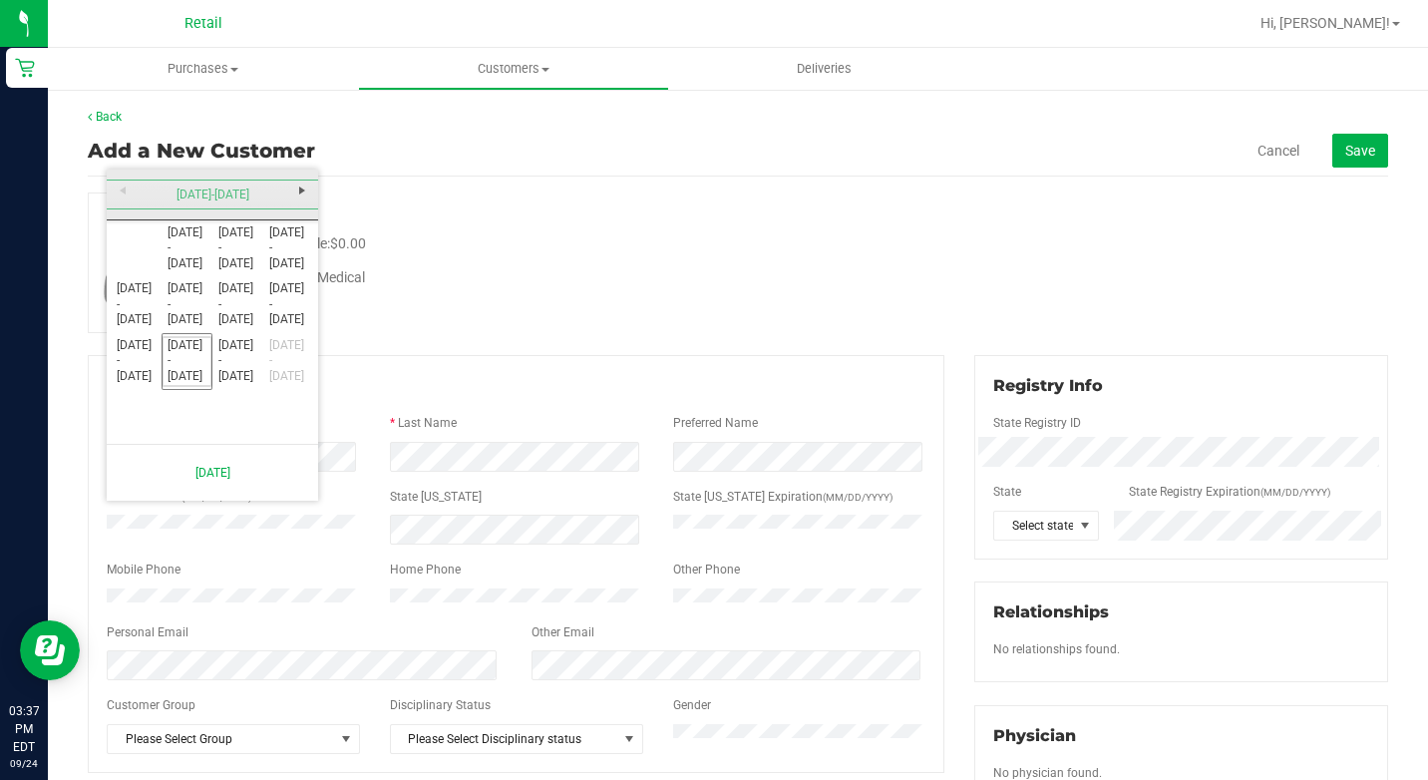
click at [123, 192] on div "1900-1999" at bounding box center [212, 195] width 221 height 50
click at [128, 379] on link "1970 - 1979" at bounding box center [136, 361] width 51 height 51
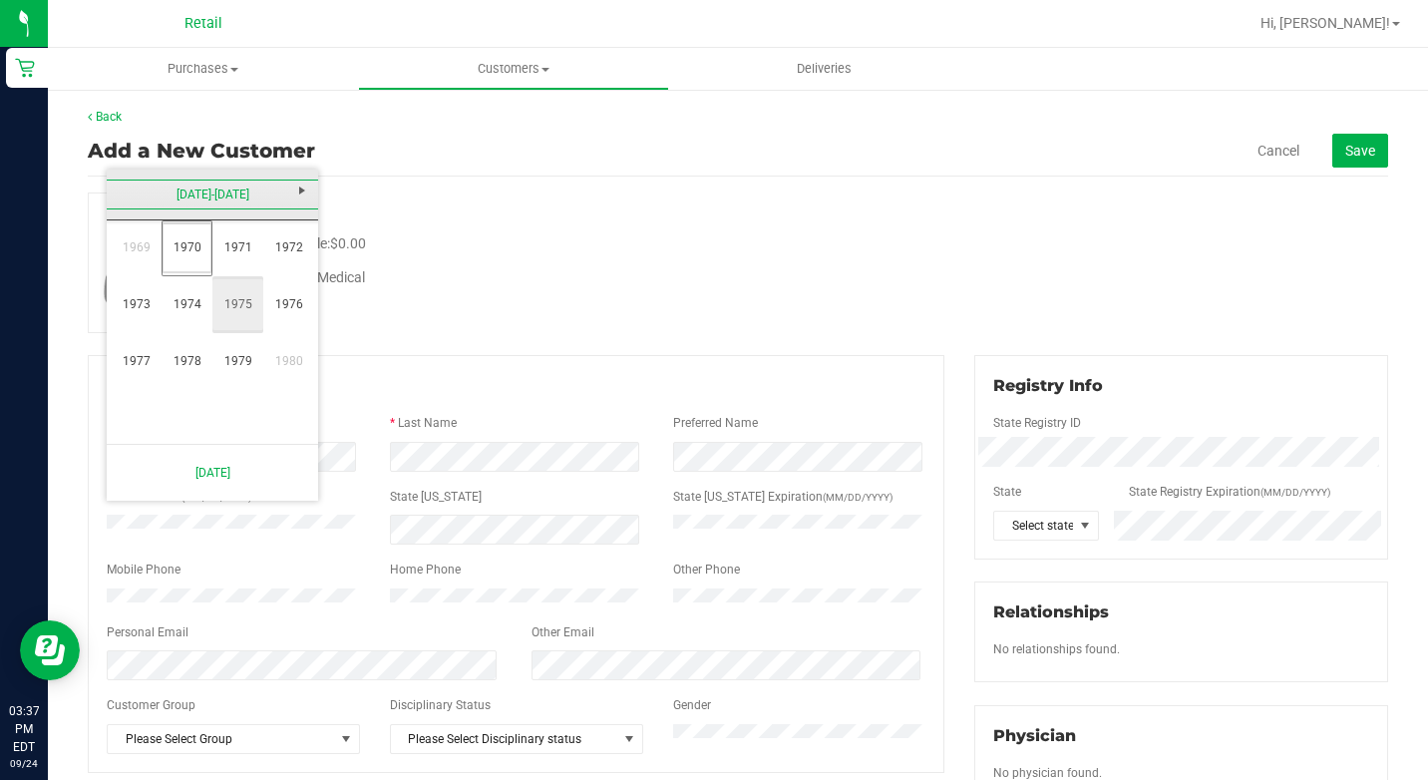
click at [226, 297] on link "1975" at bounding box center [237, 304] width 51 height 51
click at [146, 255] on link "Jan" at bounding box center [136, 247] width 51 height 51
click at [190, 358] on link "21" at bounding box center [183, 357] width 29 height 31
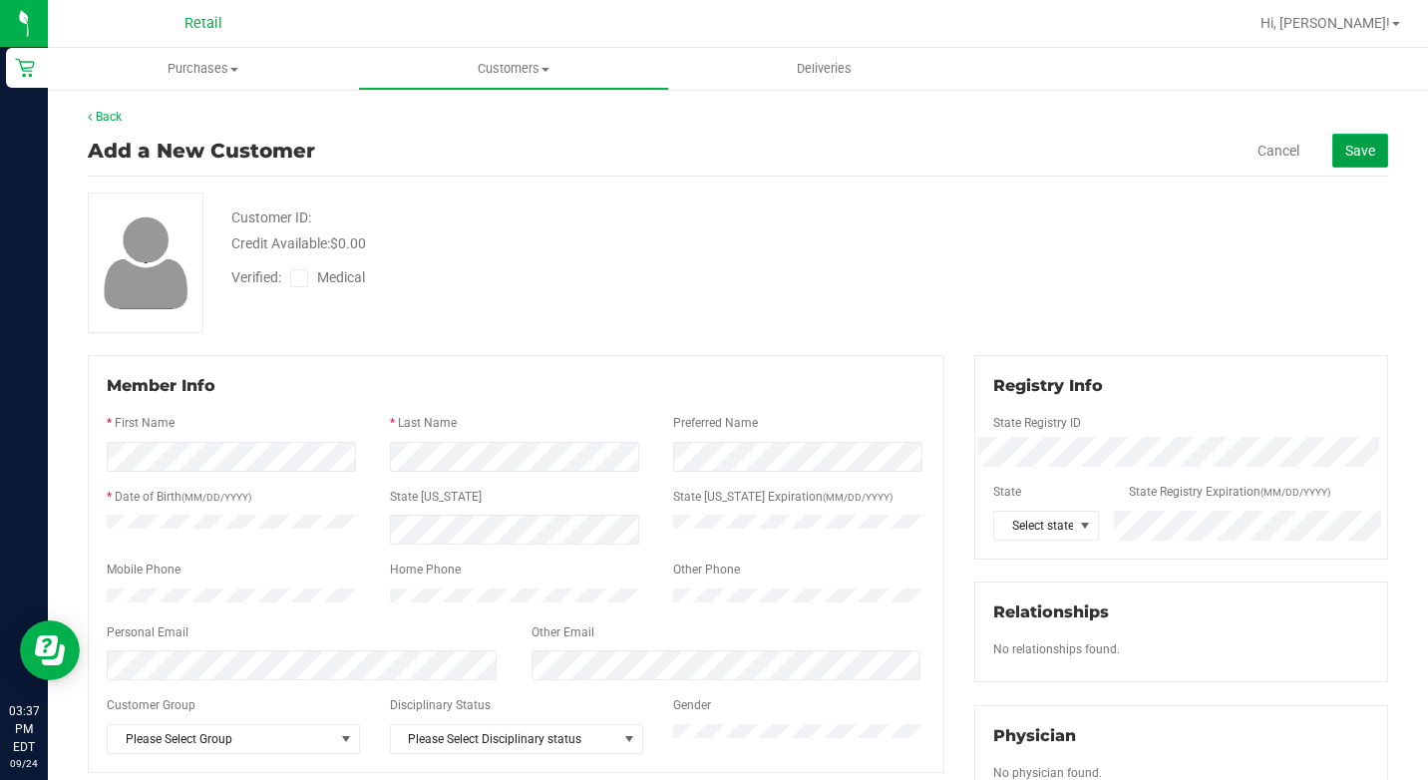
click at [1364, 155] on button "Save" at bounding box center [1360, 151] width 56 height 34
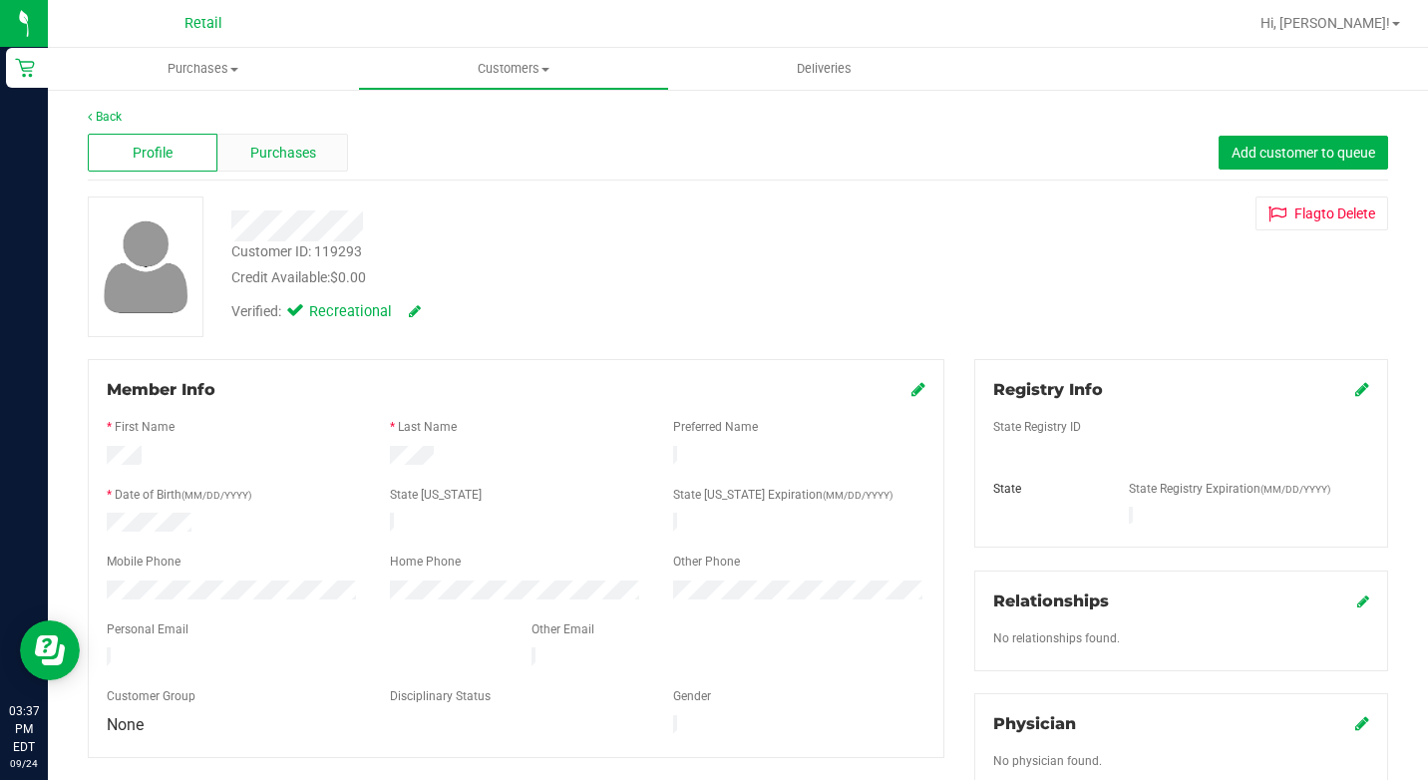
click at [303, 152] on span "Purchases" at bounding box center [283, 153] width 66 height 21
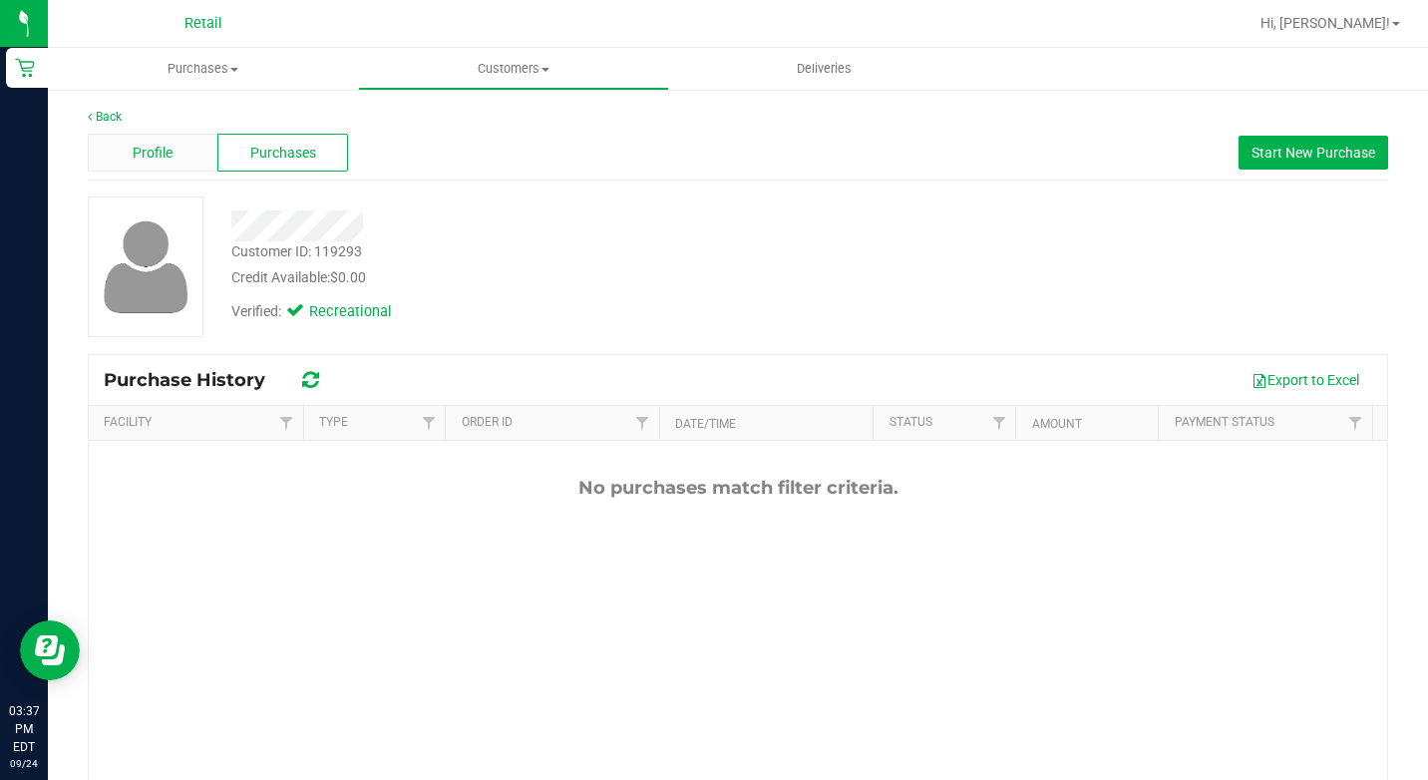
click at [139, 167] on div "Profile" at bounding box center [153, 153] width 130 height 38
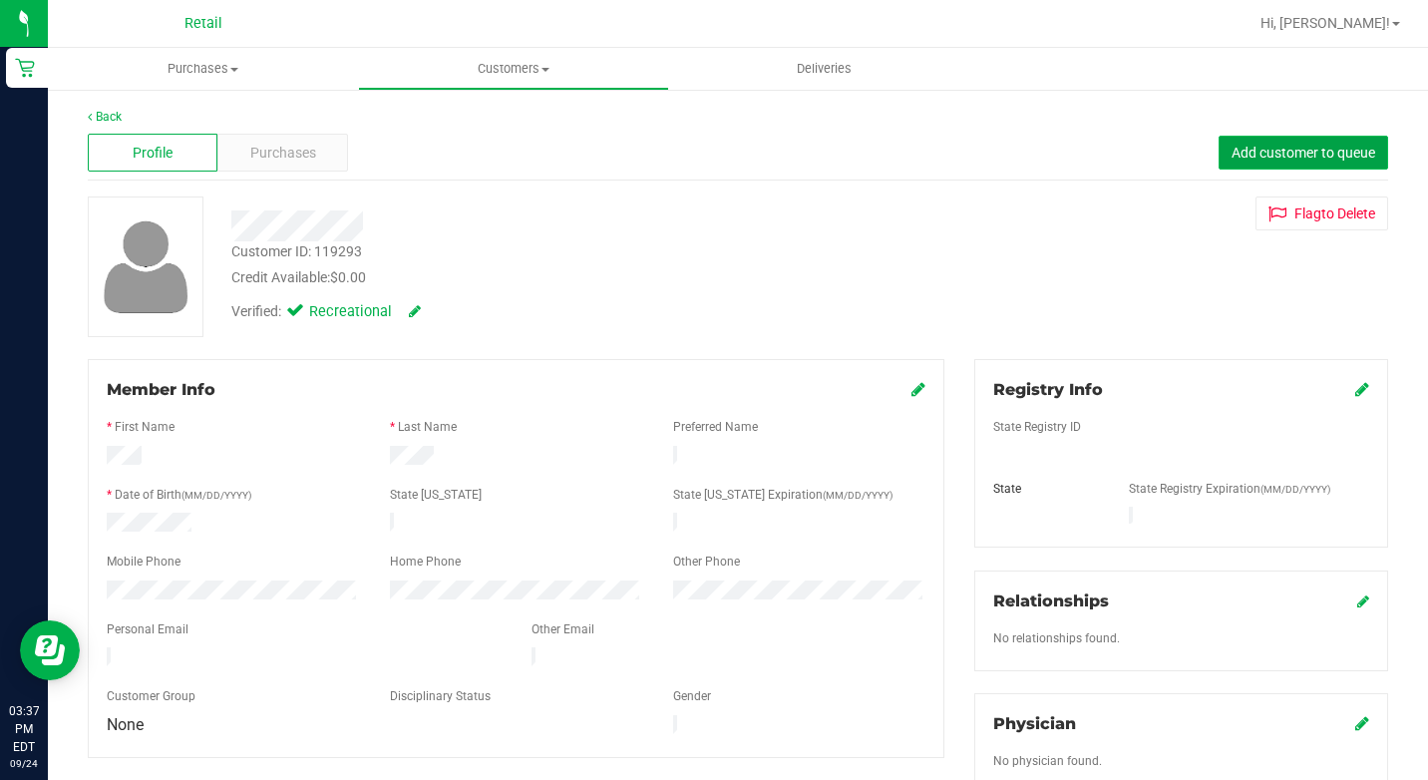
click at [1224, 140] on button "Add customer to queue" at bounding box center [1304, 153] width 170 height 34
click at [1289, 141] on button "Add customer to queue" at bounding box center [1304, 153] width 170 height 34
click at [123, 115] on div "Back" at bounding box center [738, 117] width 1300 height 18
click at [103, 115] on link "Back" at bounding box center [105, 117] width 34 height 14
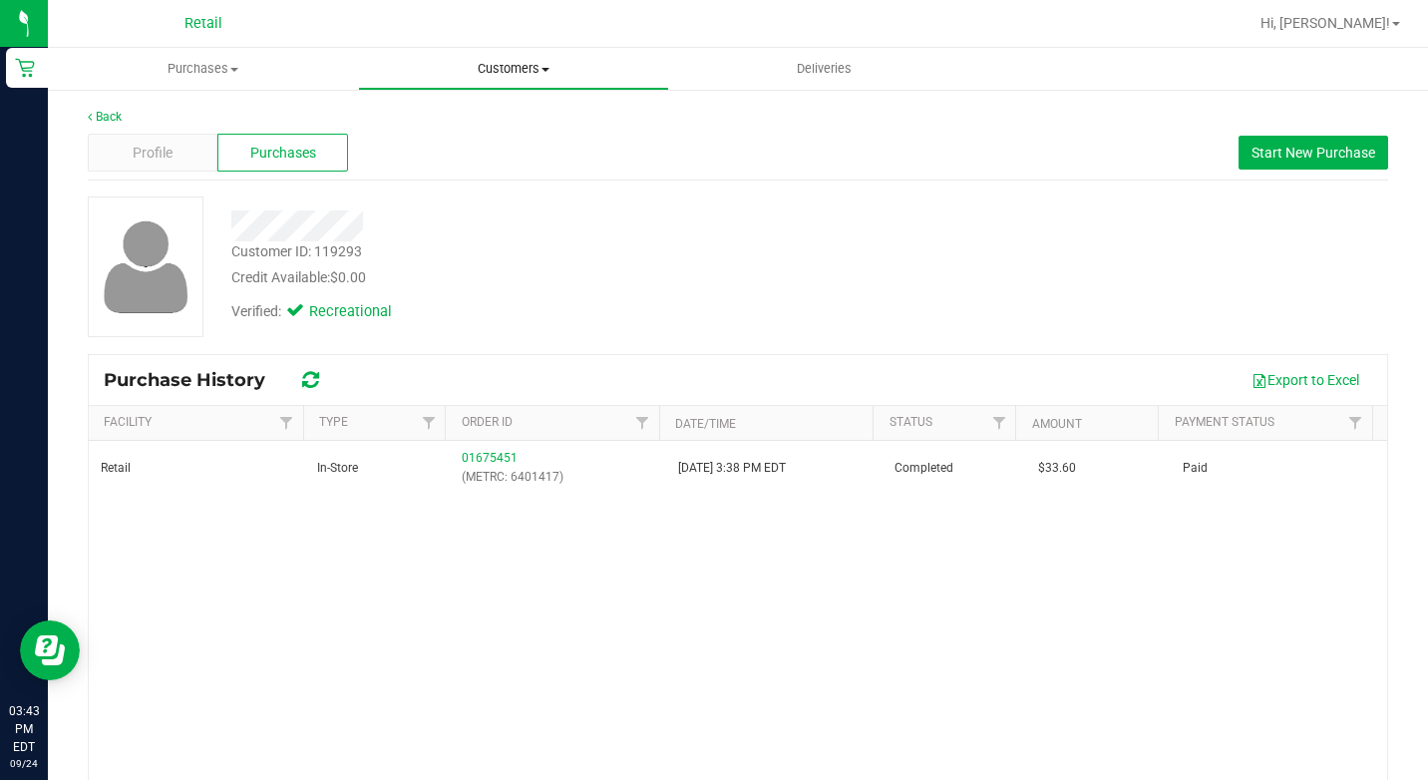
click at [489, 67] on span "Customers" at bounding box center [513, 69] width 308 height 18
click at [457, 117] on span "All customers" at bounding box center [430, 120] width 144 height 17
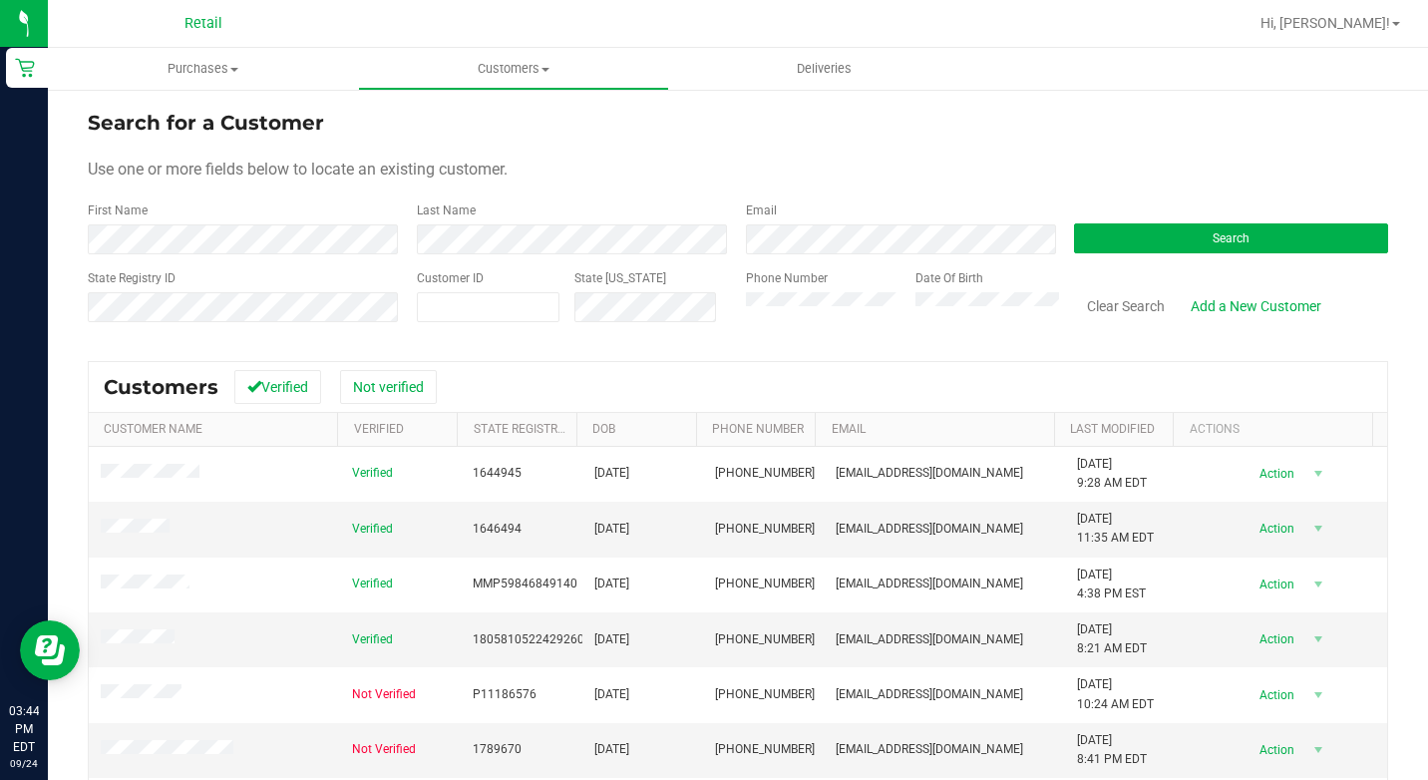
click at [1188, 221] on div "Search" at bounding box center [1223, 227] width 329 height 53
click at [1163, 227] on button "Search" at bounding box center [1231, 238] width 314 height 30
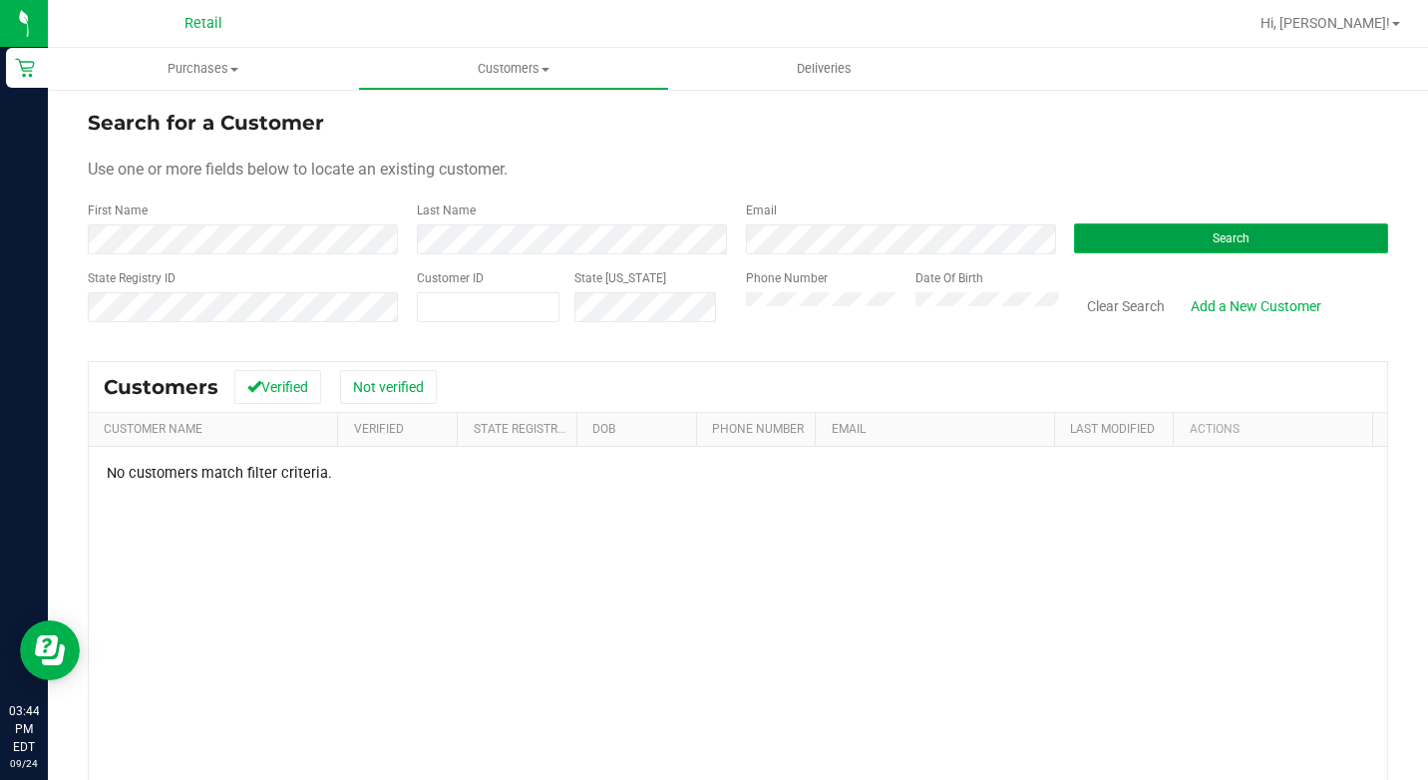
click at [1089, 235] on button "Search" at bounding box center [1231, 238] width 314 height 30
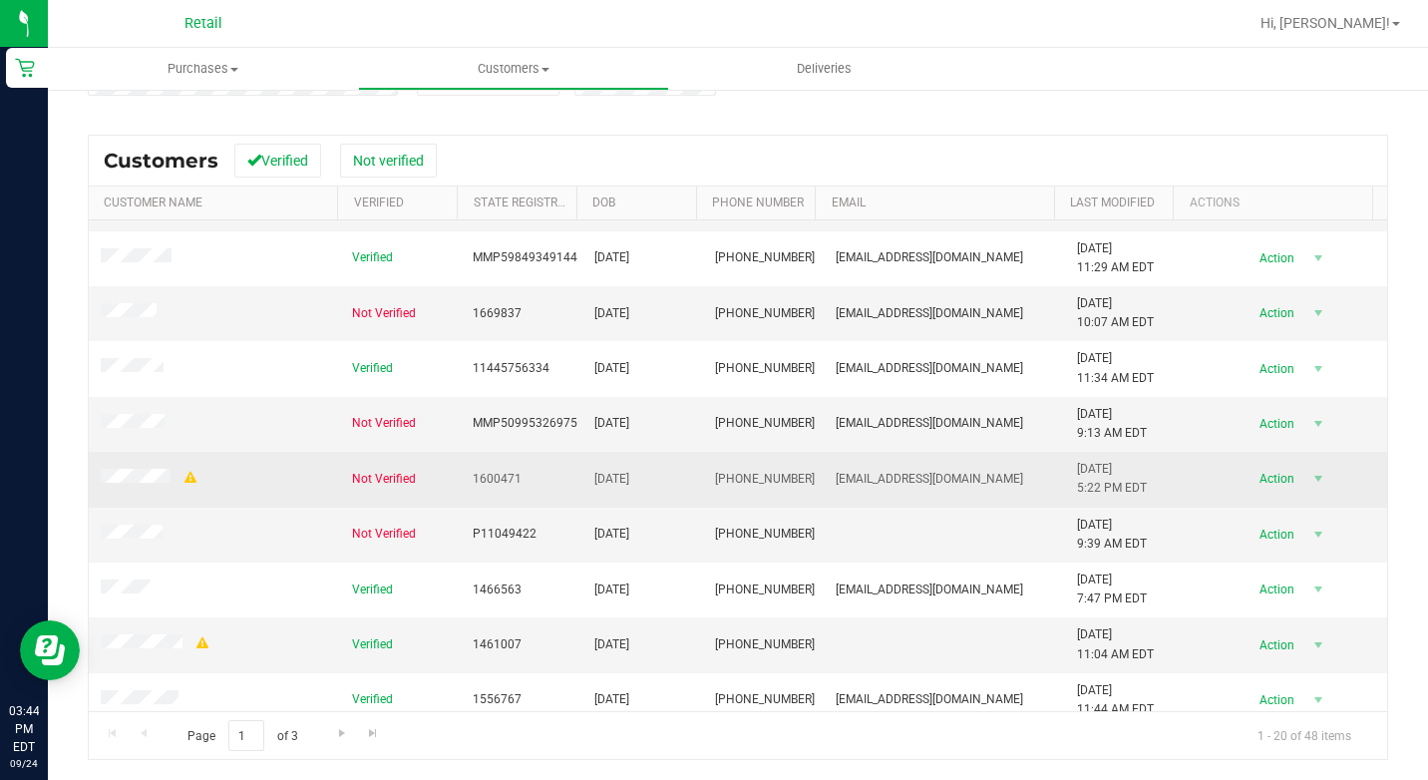
scroll to position [199, 0]
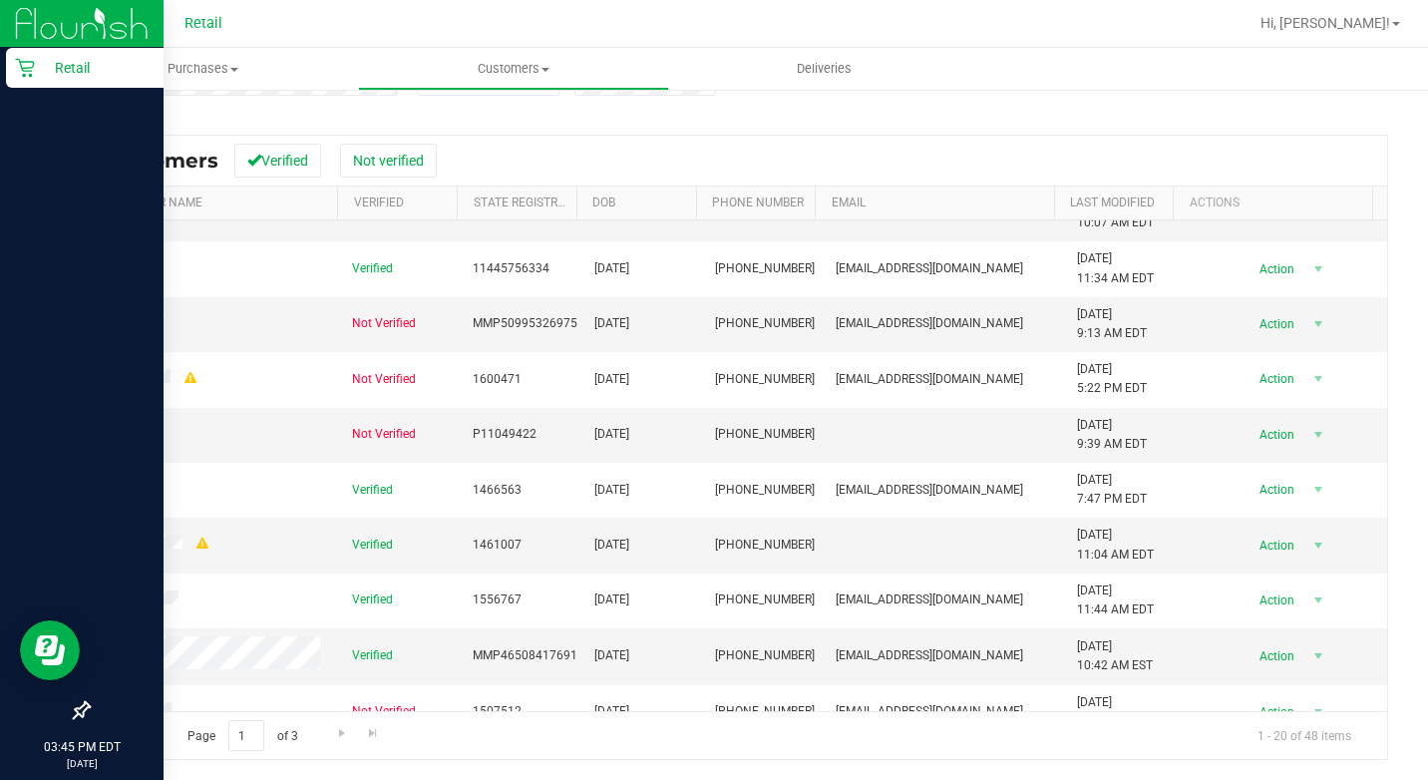
click at [32, 80] on div "Retail" at bounding box center [85, 68] width 158 height 40
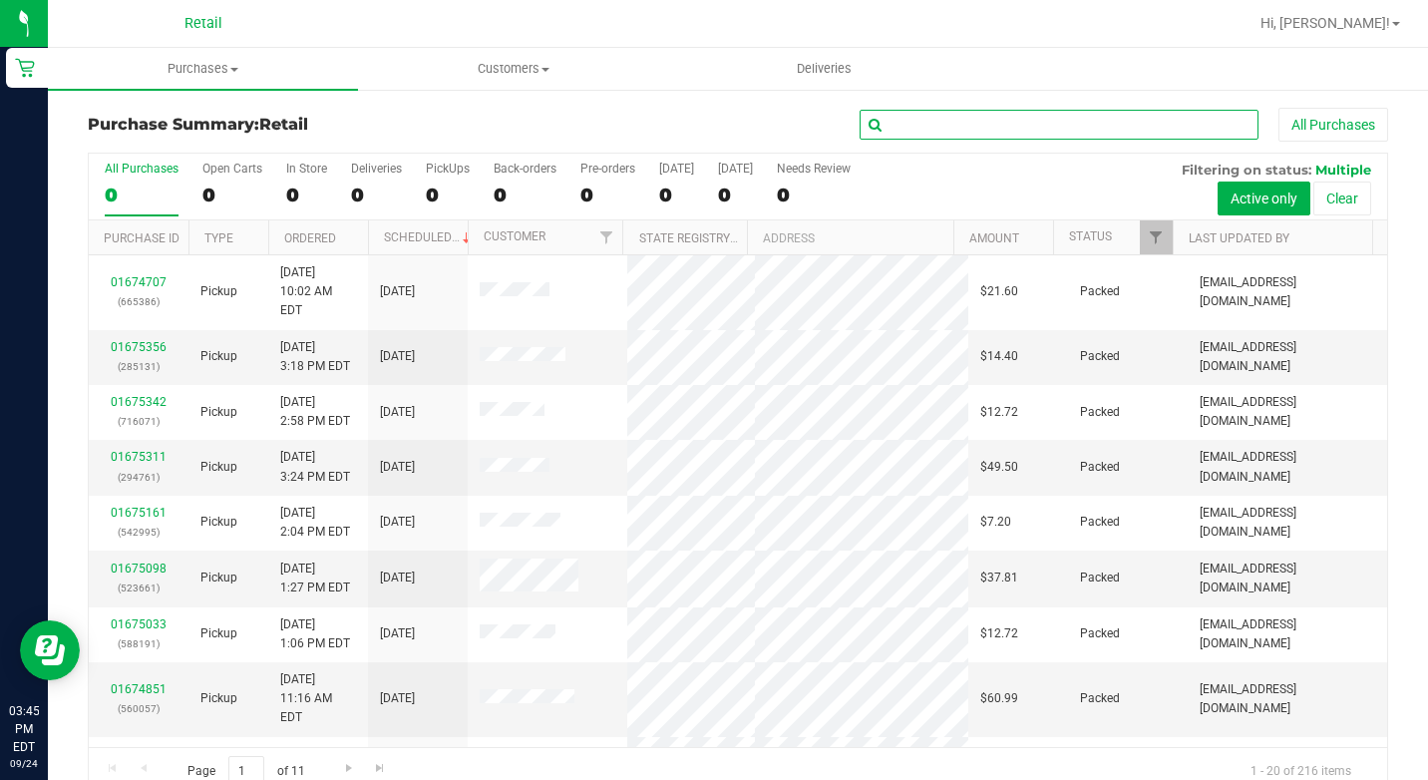
click at [977, 134] on input "text" at bounding box center [1059, 125] width 399 height 30
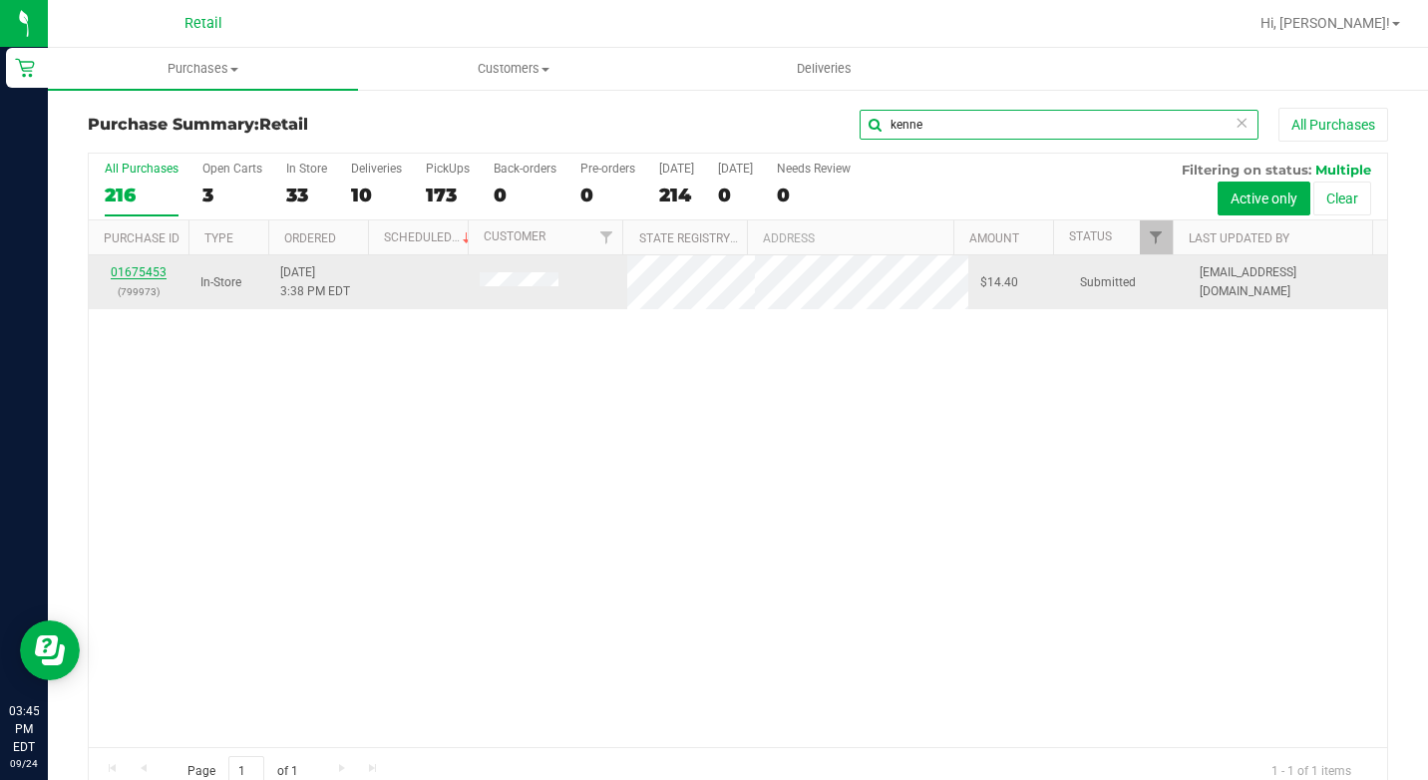
type input "kenne"
click at [150, 274] on link "01675453" at bounding box center [139, 272] width 56 height 14
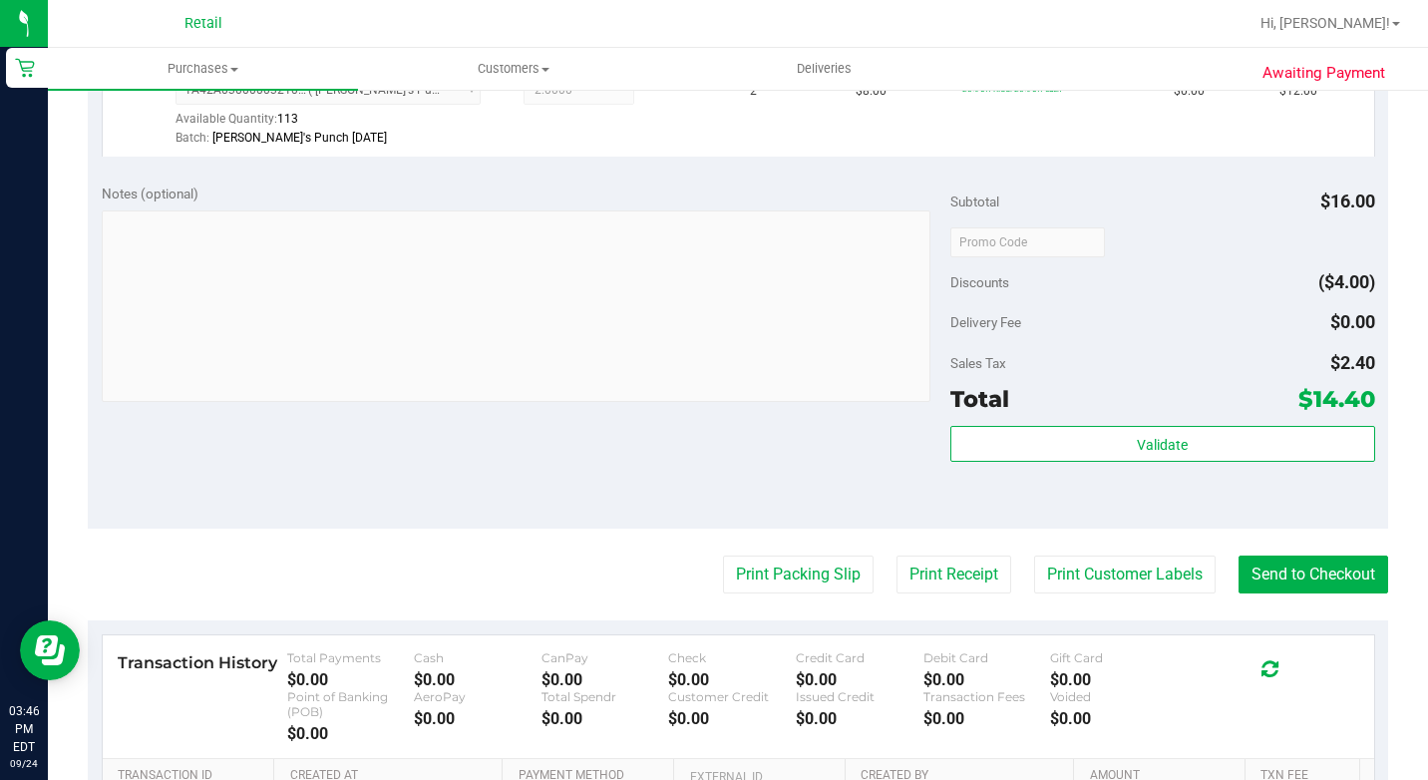
scroll to position [698, 0]
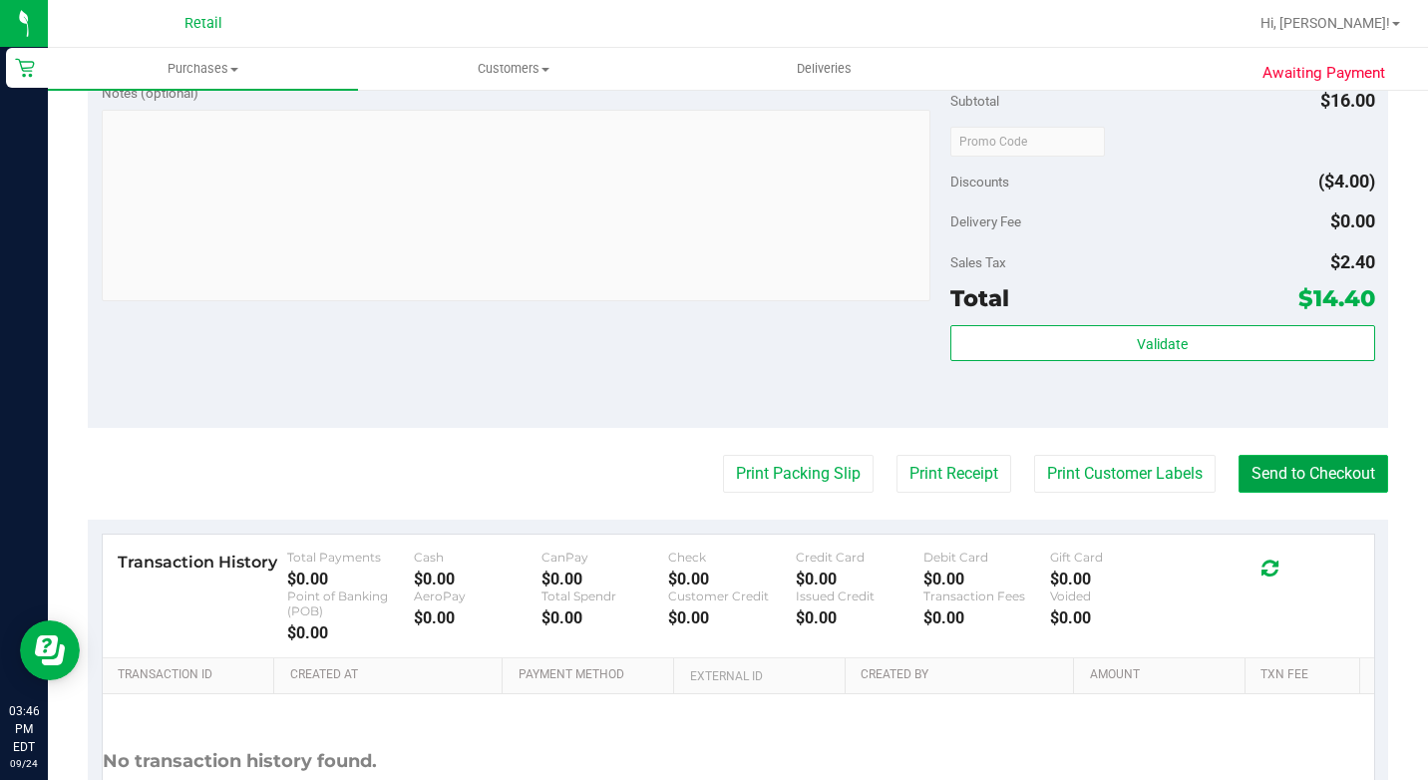
click at [1346, 493] on button "Send to Checkout" at bounding box center [1313, 474] width 150 height 38
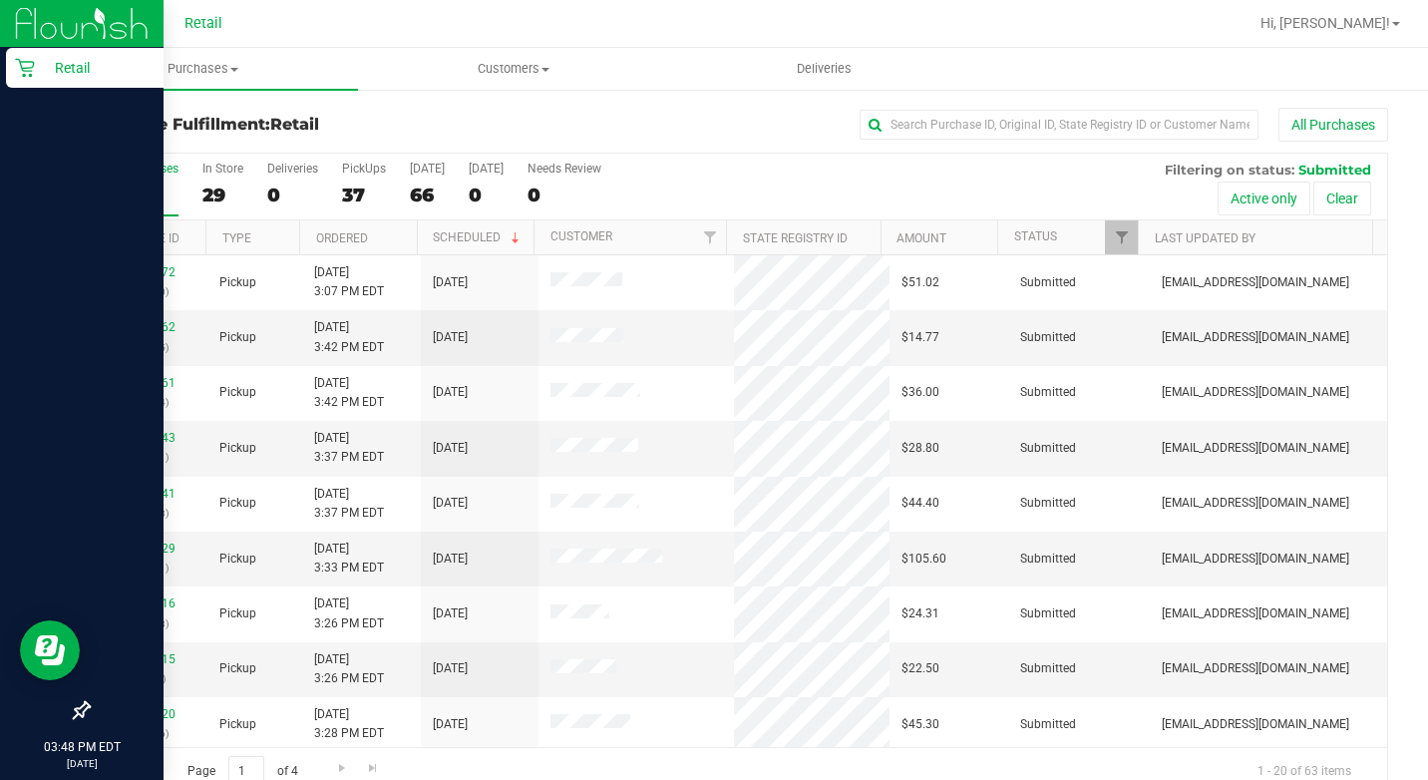
click at [40, 66] on p "Retail" at bounding box center [95, 68] width 120 height 24
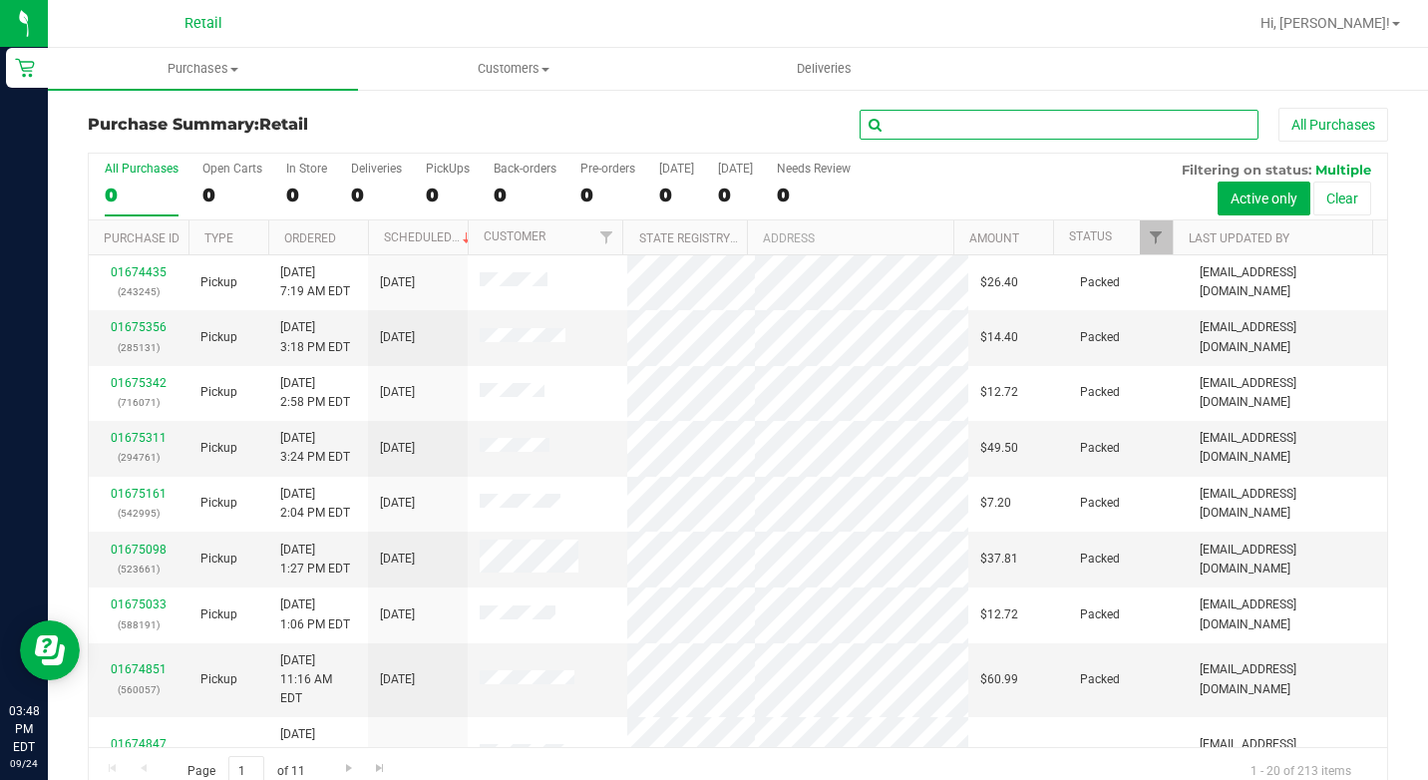
drag, startPoint x: 981, startPoint y: 117, endPoint x: 978, endPoint y: 127, distance: 10.4
click at [981, 121] on input "text" at bounding box center [1059, 125] width 399 height 30
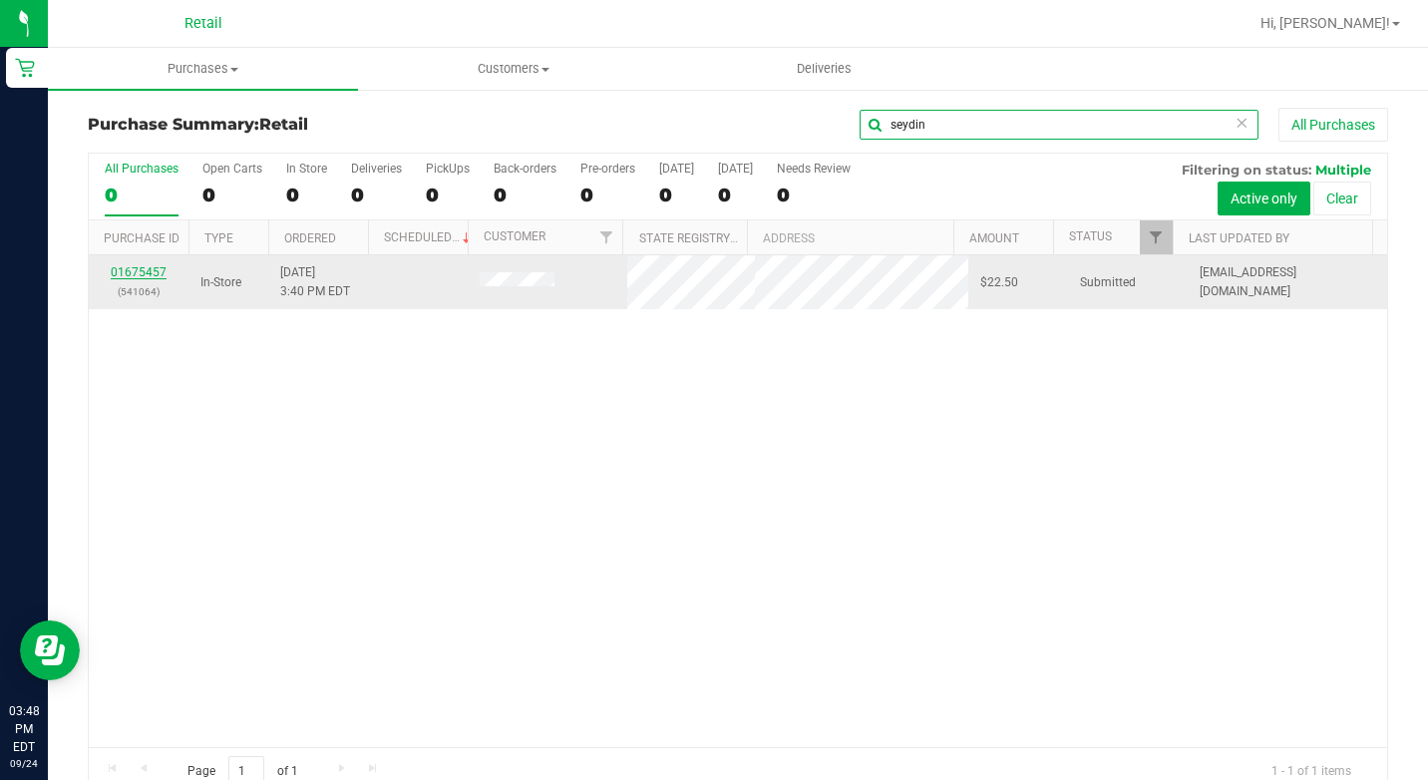
type input "seydin"
click at [154, 271] on link "01675457" at bounding box center [139, 272] width 56 height 14
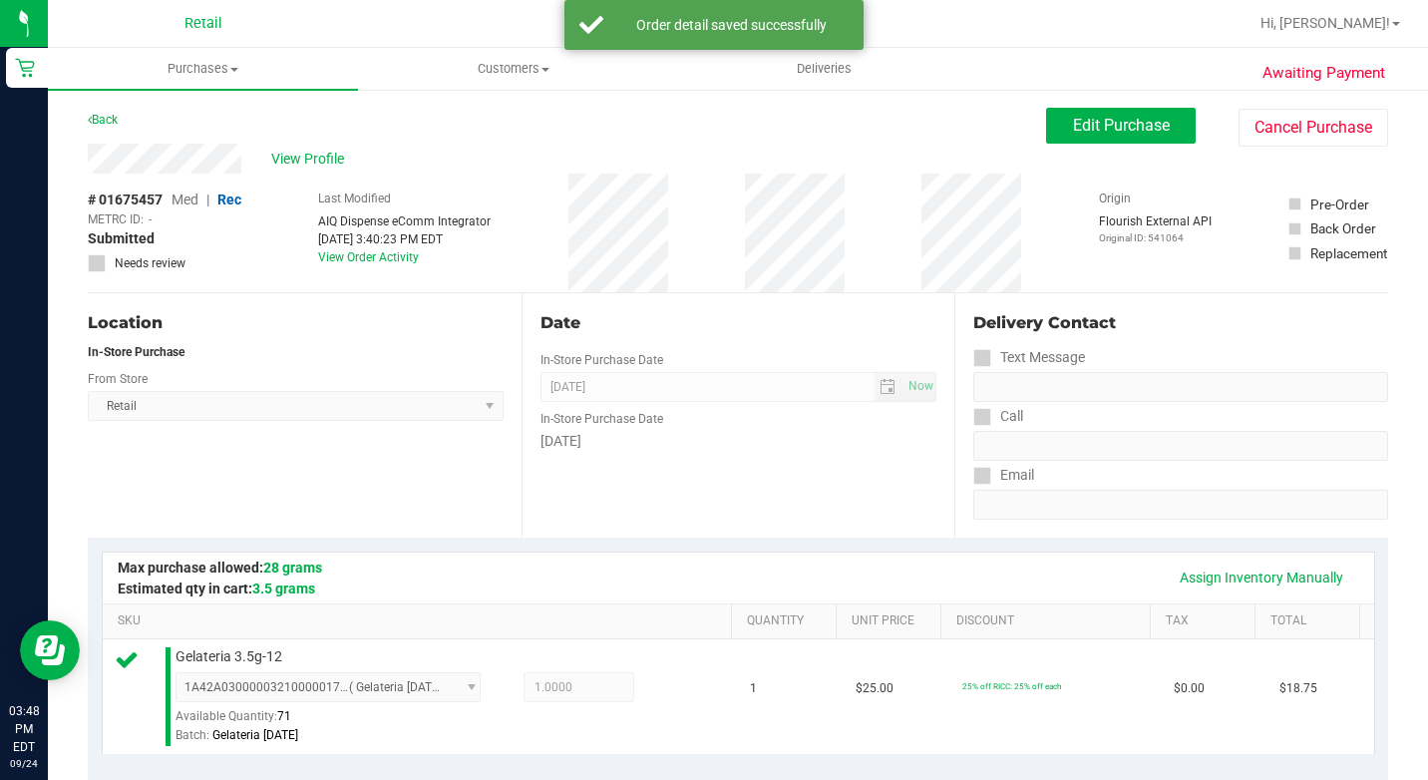
scroll to position [598, 0]
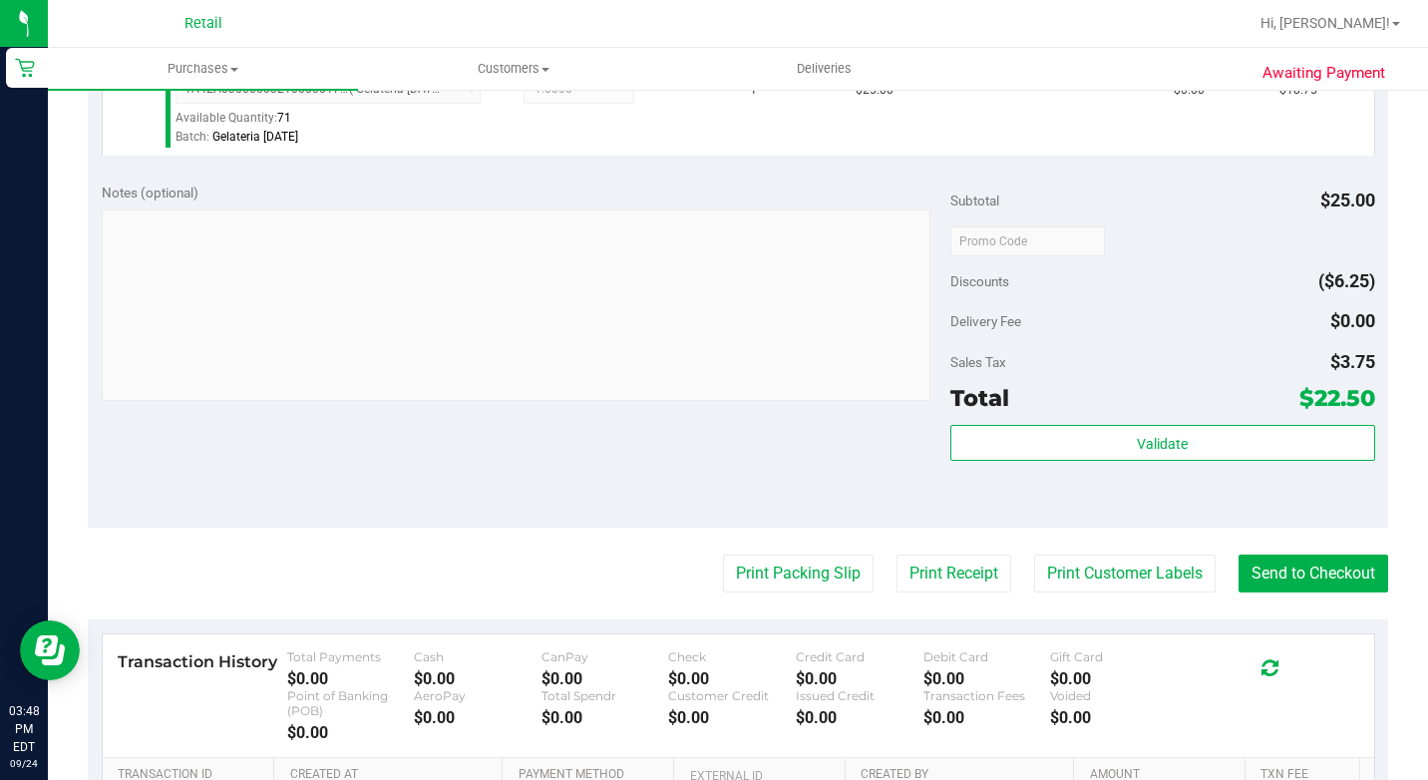
click at [1283, 580] on purchase-details "Back Edit Purchase Cancel Purchase View Profile # 01675457 Med | Rec METRC ID: …" at bounding box center [738, 258] width 1300 height 1498
click at [1267, 587] on button "Send to Checkout" at bounding box center [1313, 573] width 150 height 38
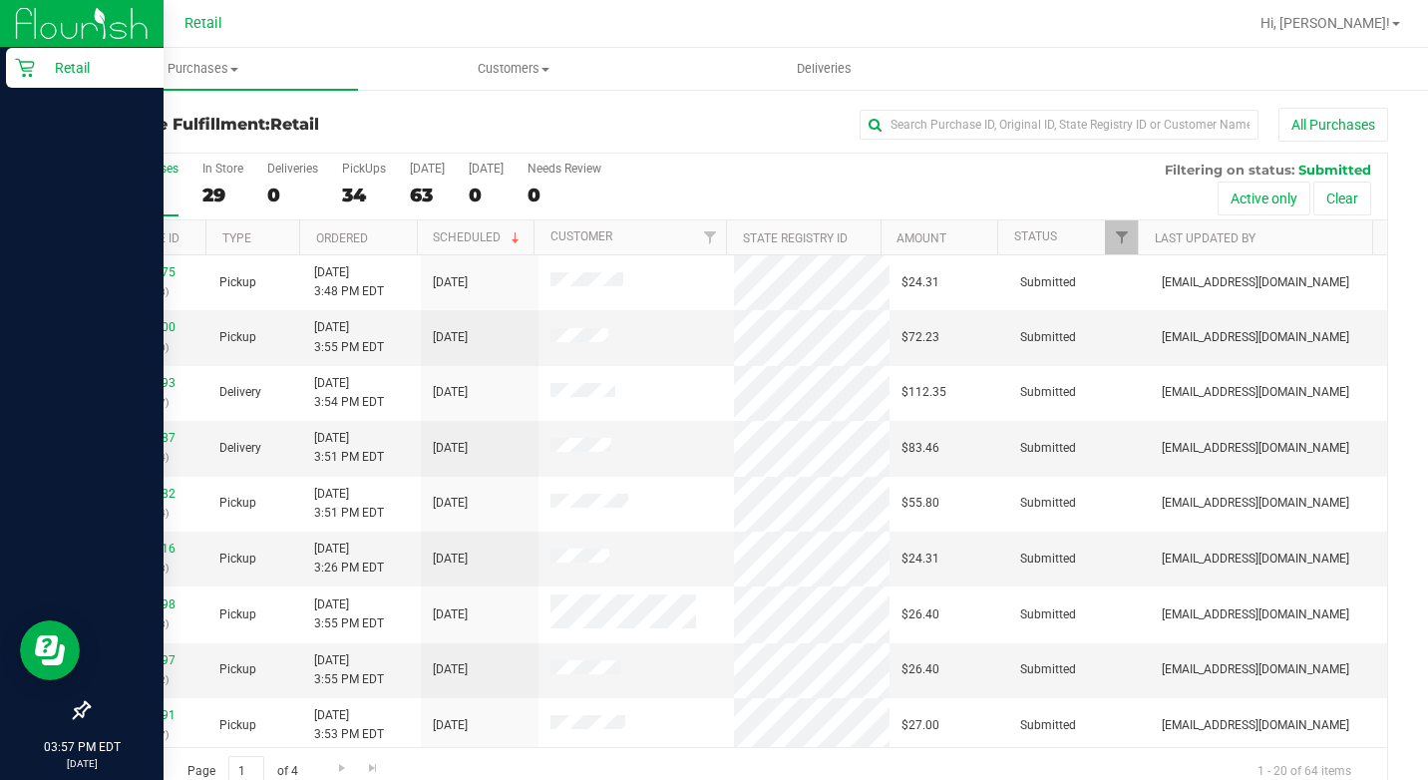
click at [13, 65] on div "Retail" at bounding box center [85, 68] width 158 height 40
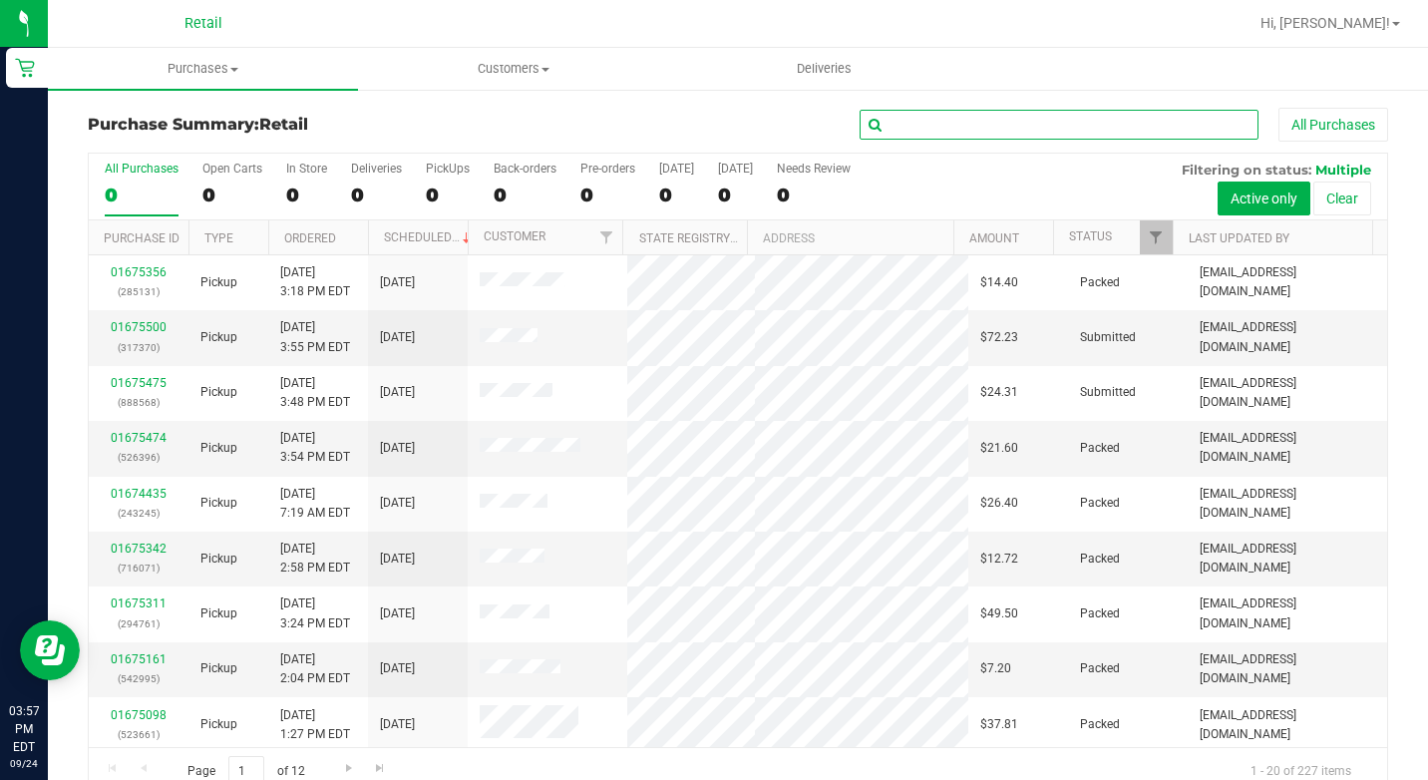
click at [953, 137] on input "text" at bounding box center [1059, 125] width 399 height 30
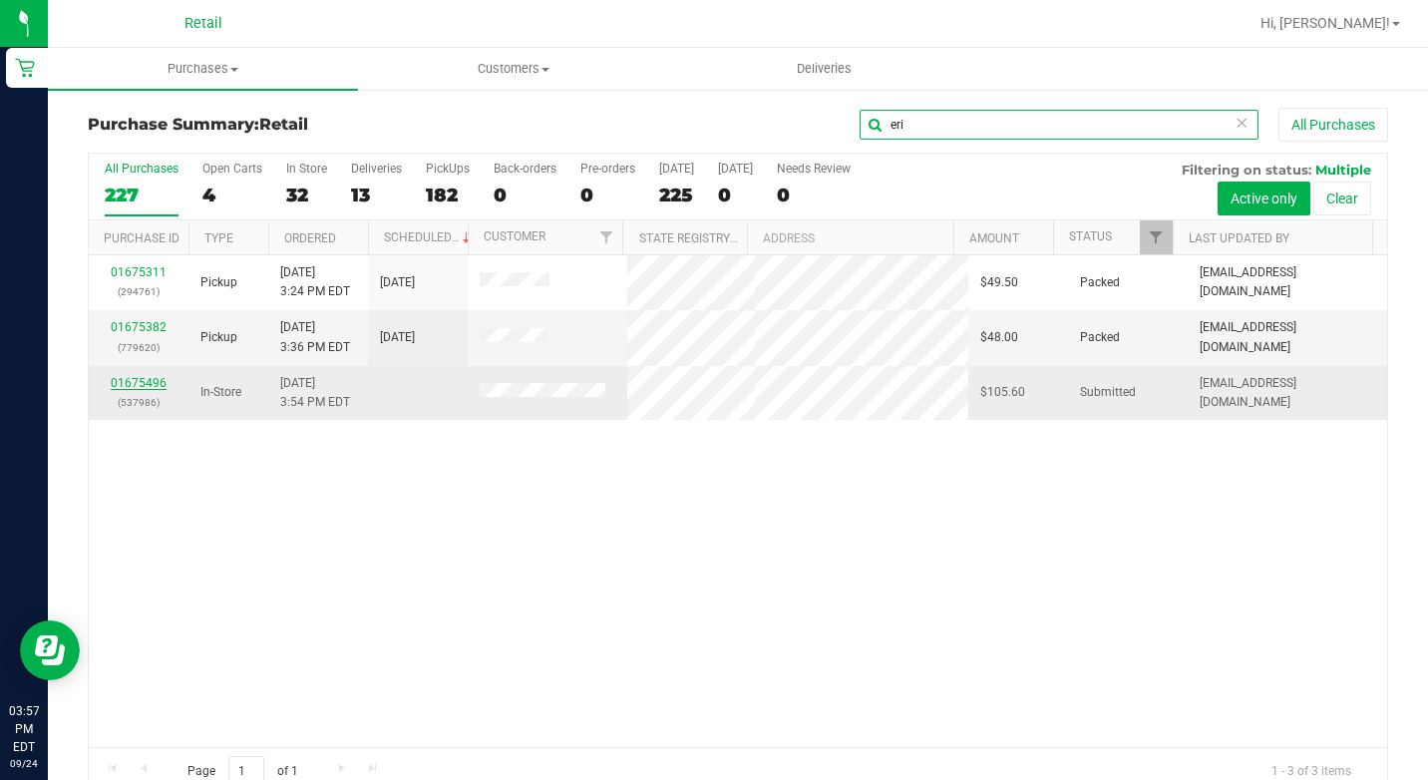
type input "eri"
click at [117, 379] on link "01675496" at bounding box center [139, 383] width 56 height 14
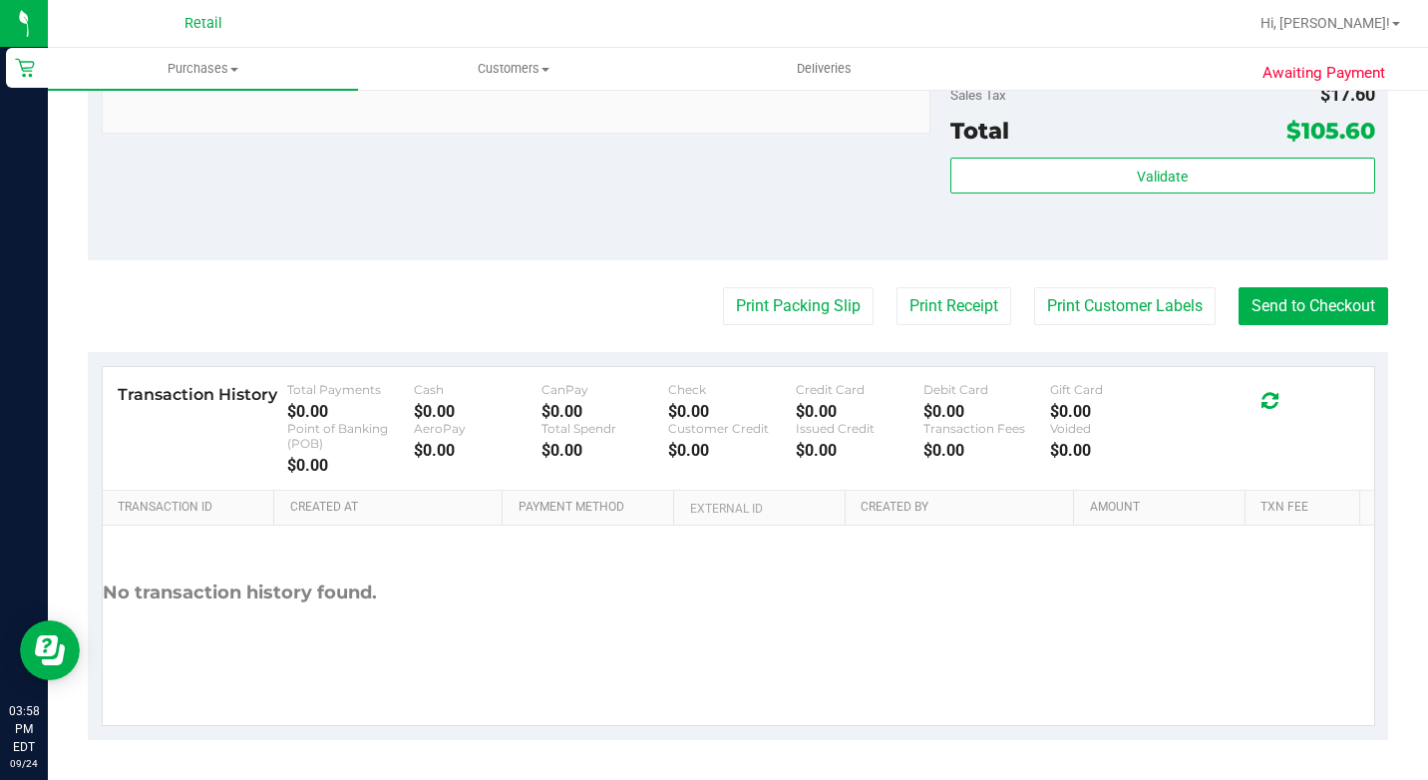
scroll to position [1035, 0]
click at [1354, 311] on button "Send to Checkout" at bounding box center [1313, 306] width 150 height 38
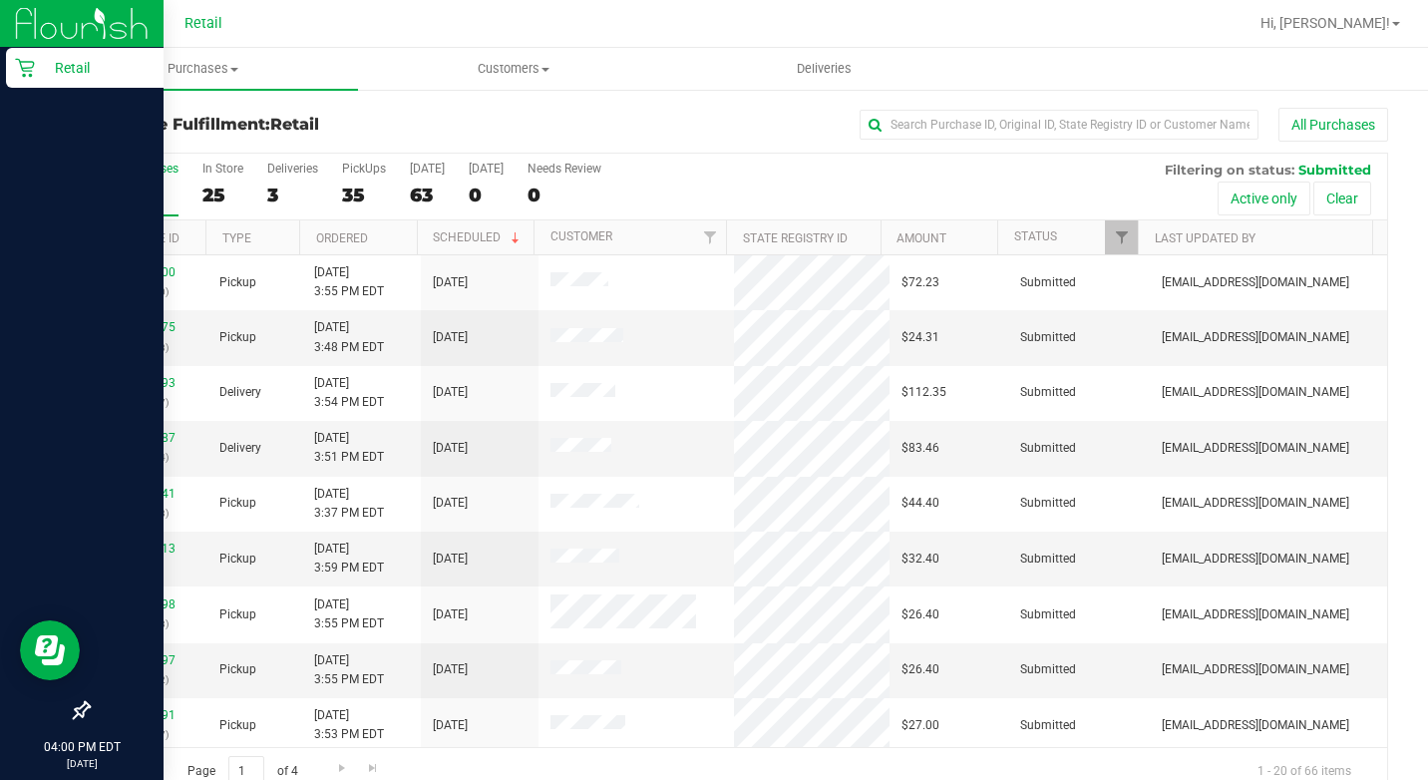
click at [15, 65] on div "Retail" at bounding box center [85, 68] width 158 height 40
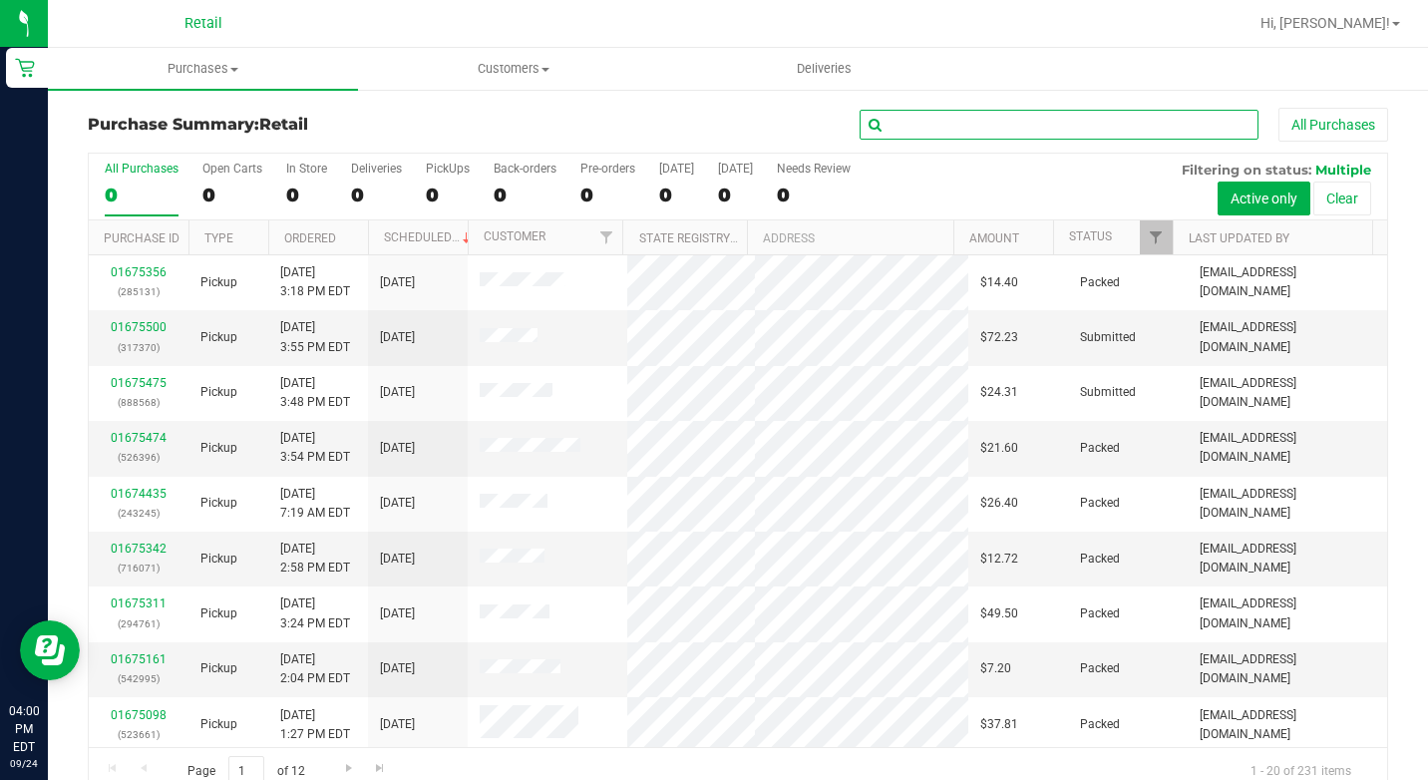
click at [922, 117] on input "text" at bounding box center [1059, 125] width 399 height 30
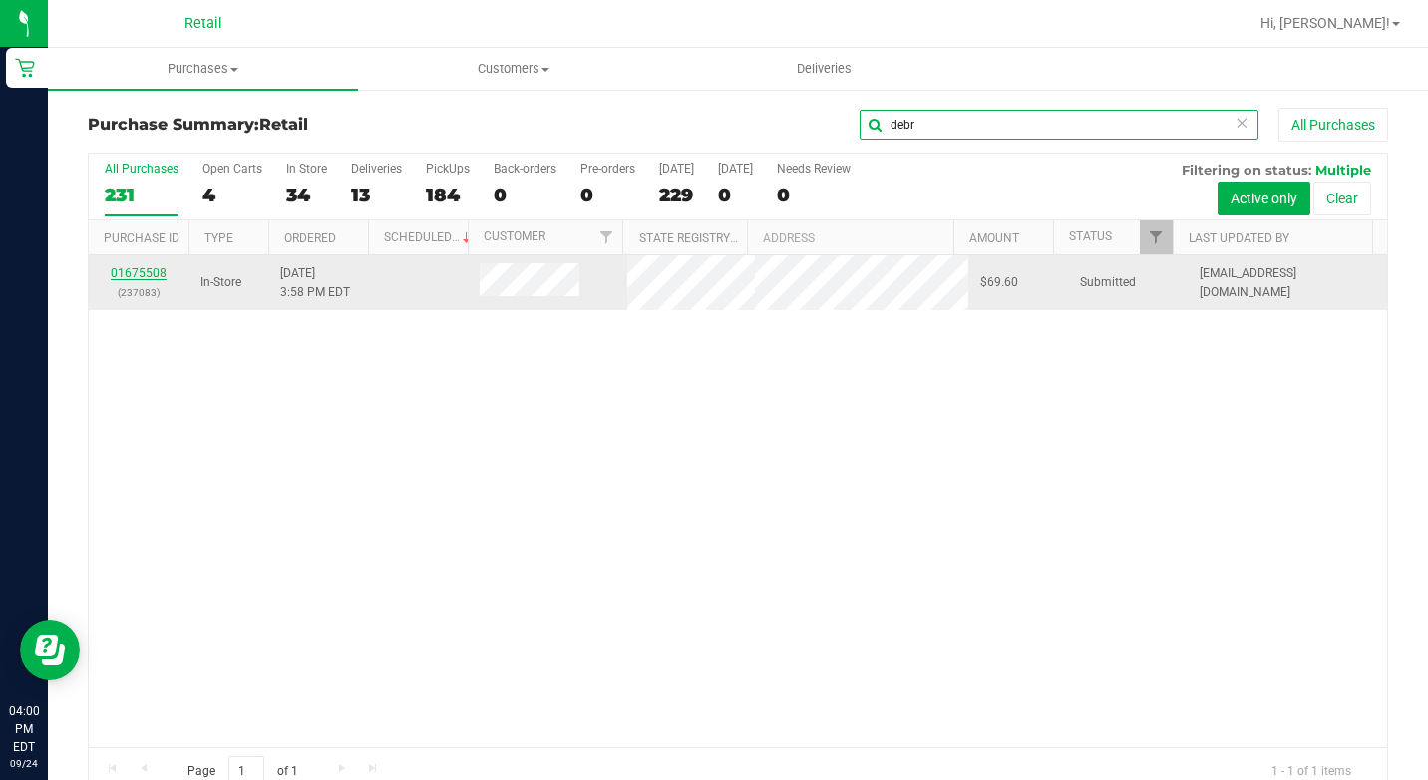
type input "debr"
click at [153, 273] on link "01675508" at bounding box center [139, 273] width 56 height 14
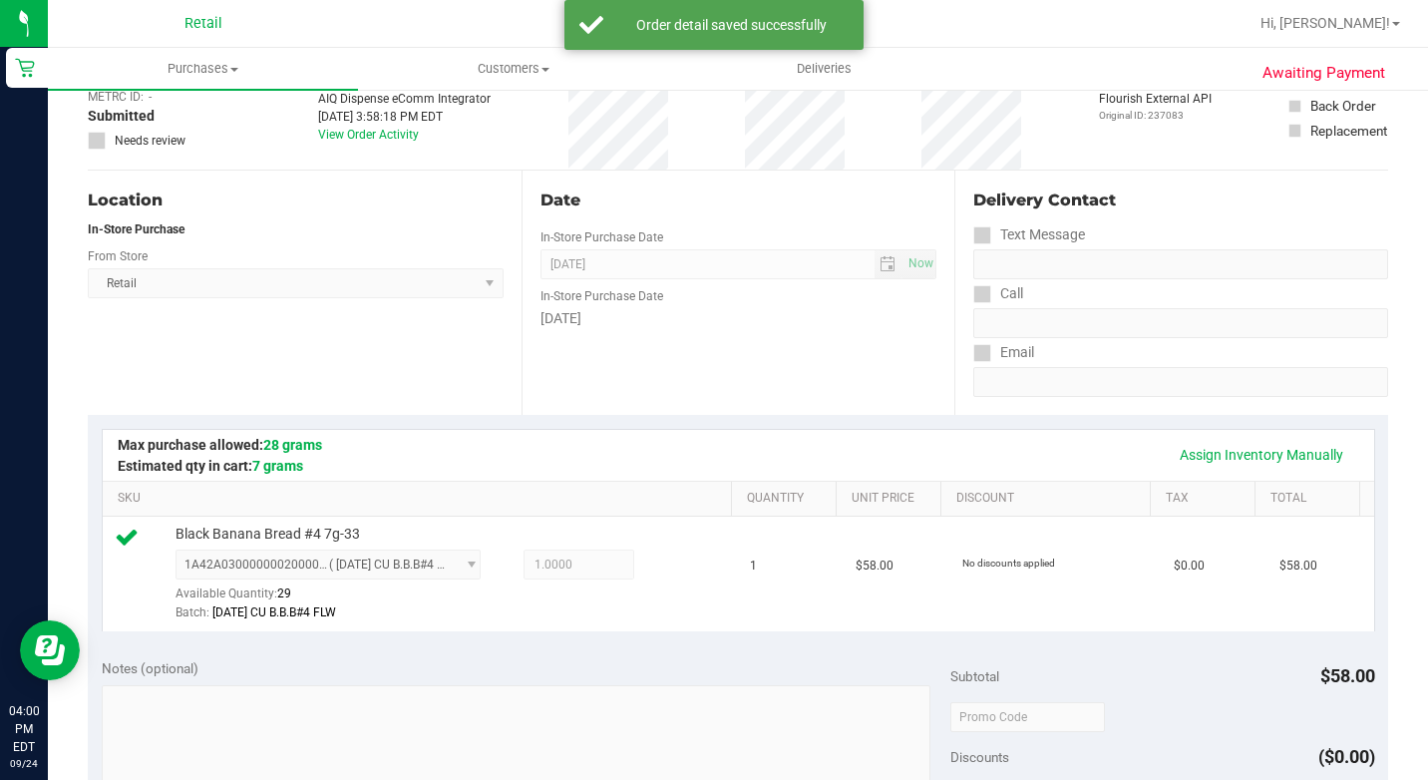
scroll to position [499, 0]
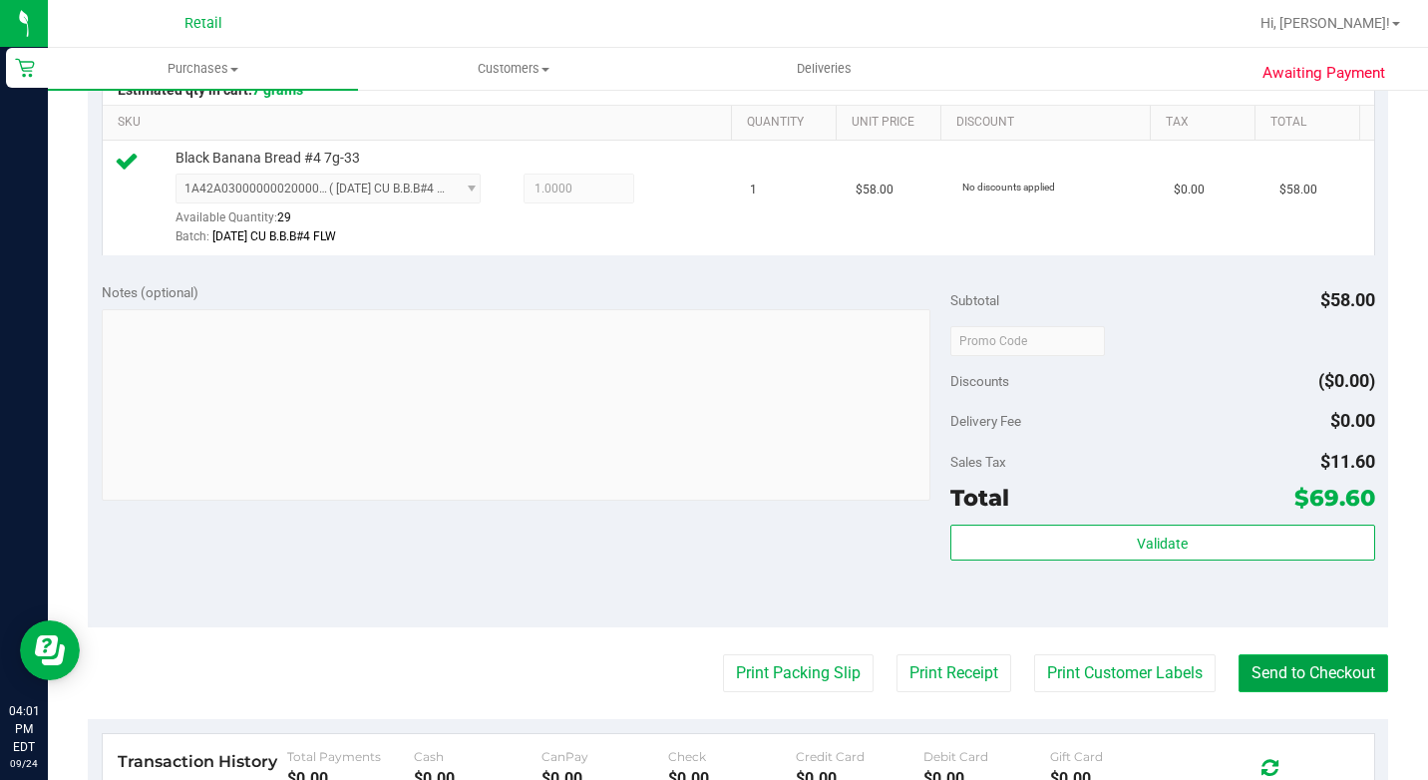
click at [1257, 692] on button "Send to Checkout" at bounding box center [1313, 673] width 150 height 38
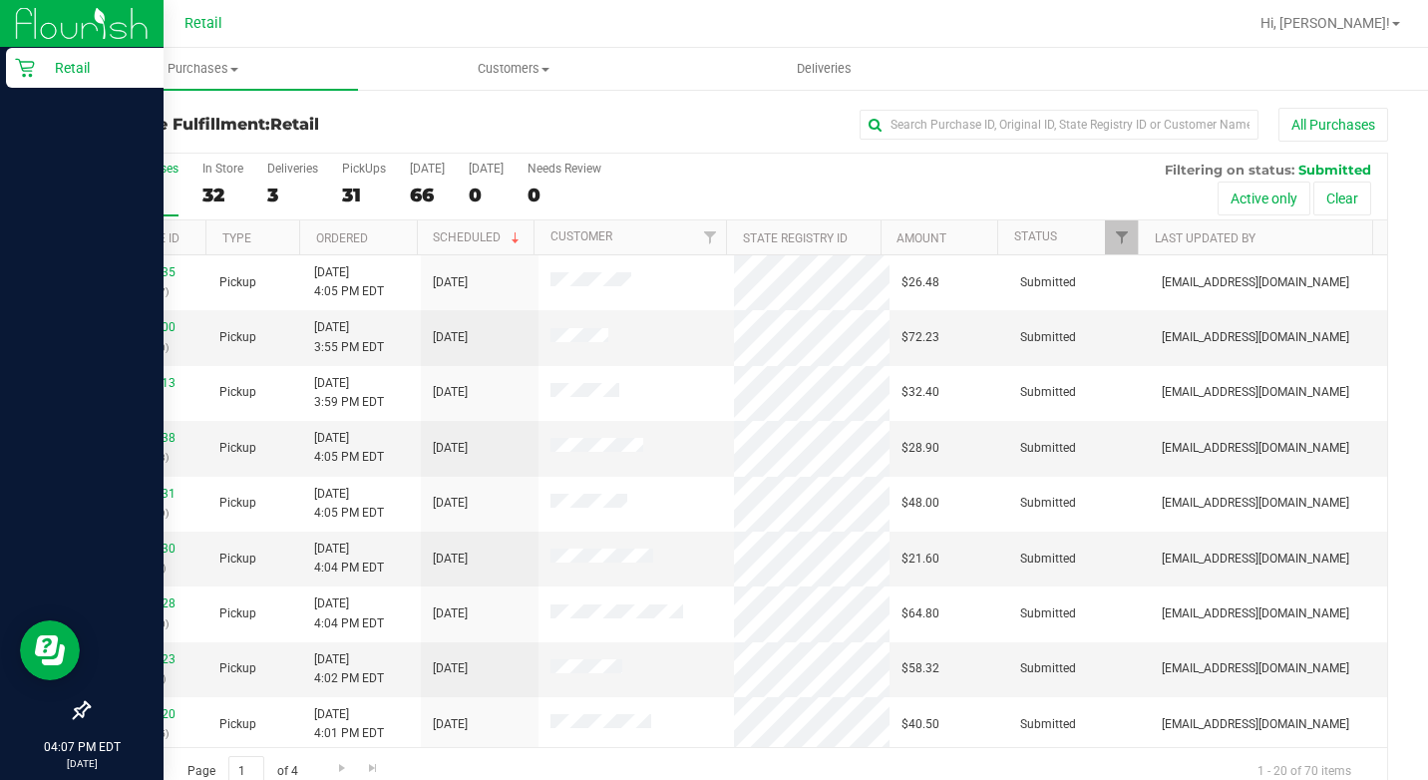
click at [26, 50] on div "Retail" at bounding box center [85, 68] width 158 height 40
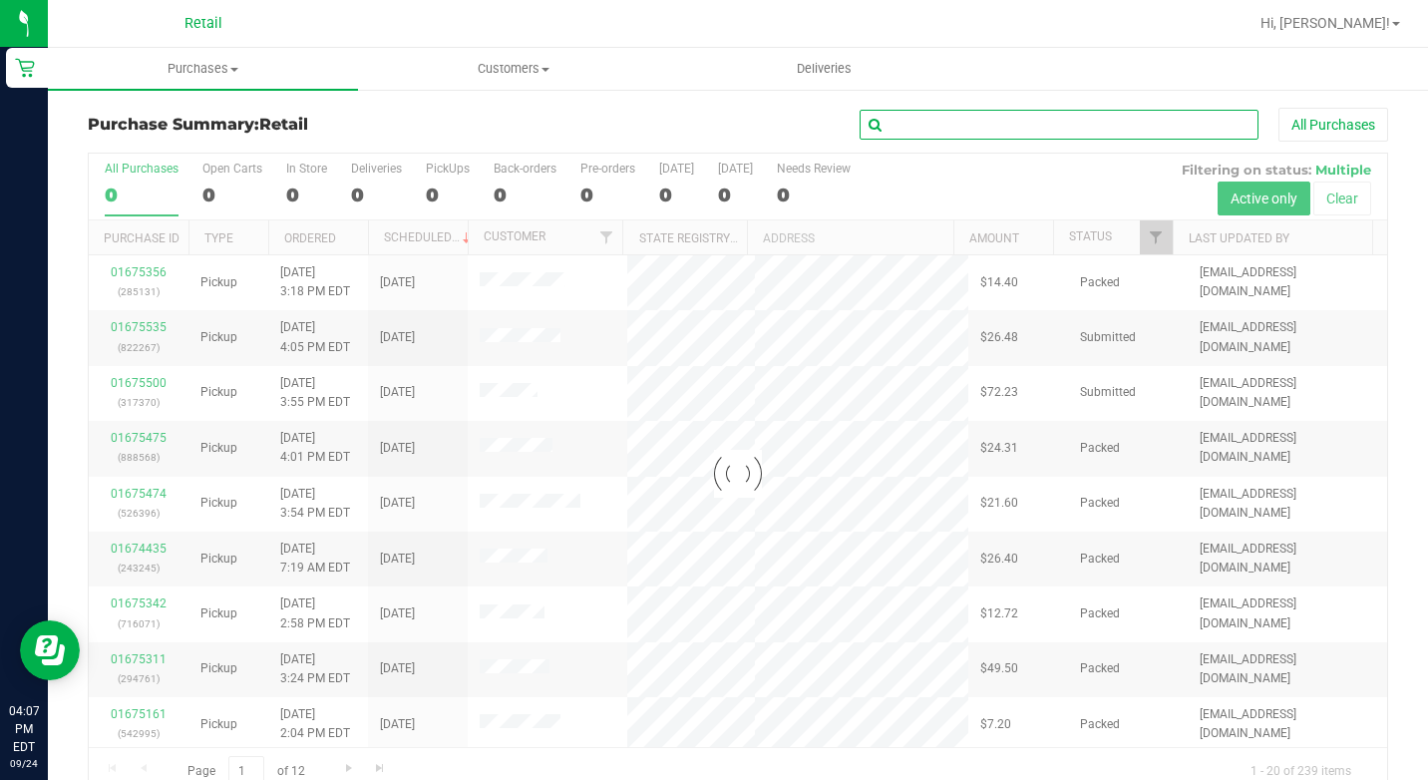
click at [1043, 118] on input "text" at bounding box center [1059, 125] width 399 height 30
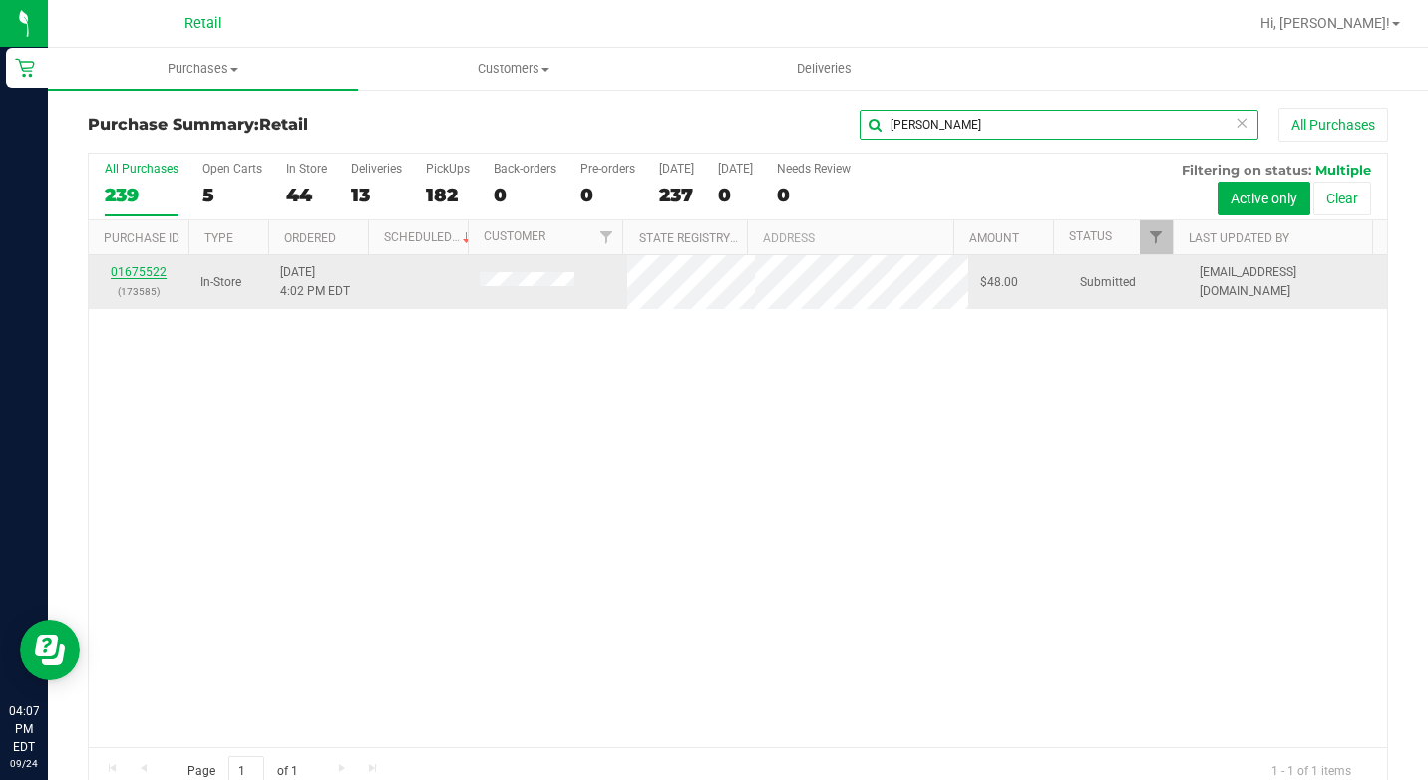
type input "katherin"
click at [135, 270] on link "01675522" at bounding box center [139, 272] width 56 height 14
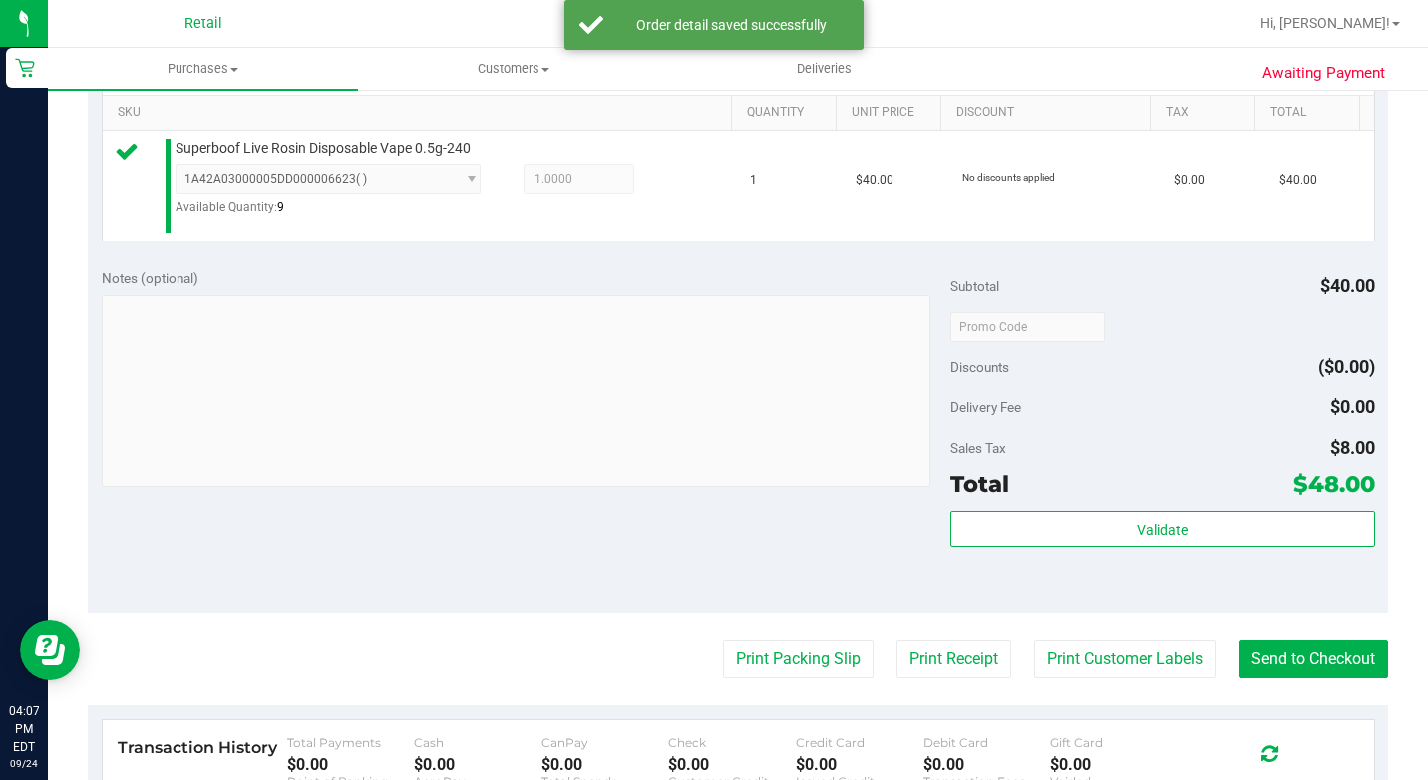
scroll to position [698, 0]
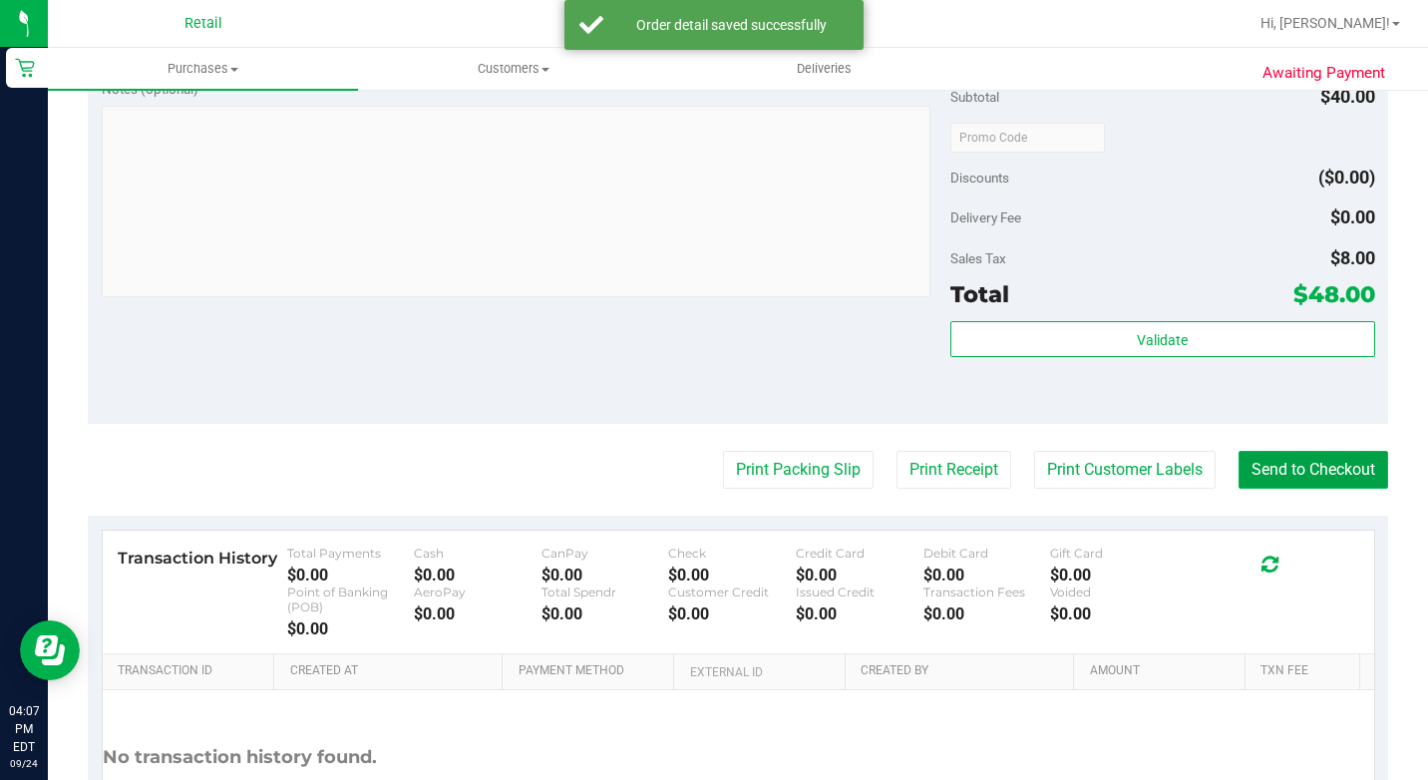
click at [1296, 489] on button "Send to Checkout" at bounding box center [1313, 470] width 150 height 38
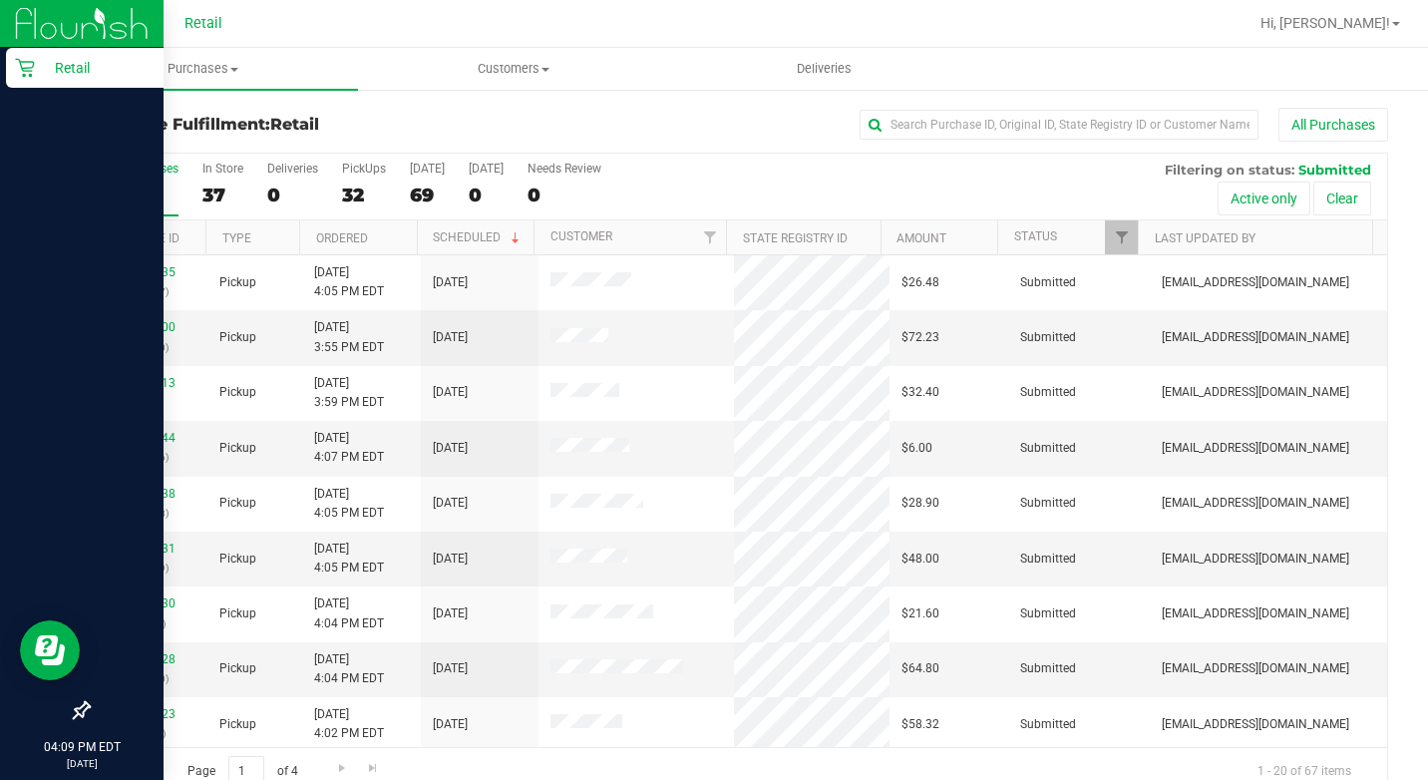
click at [38, 75] on p "Retail" at bounding box center [95, 68] width 120 height 24
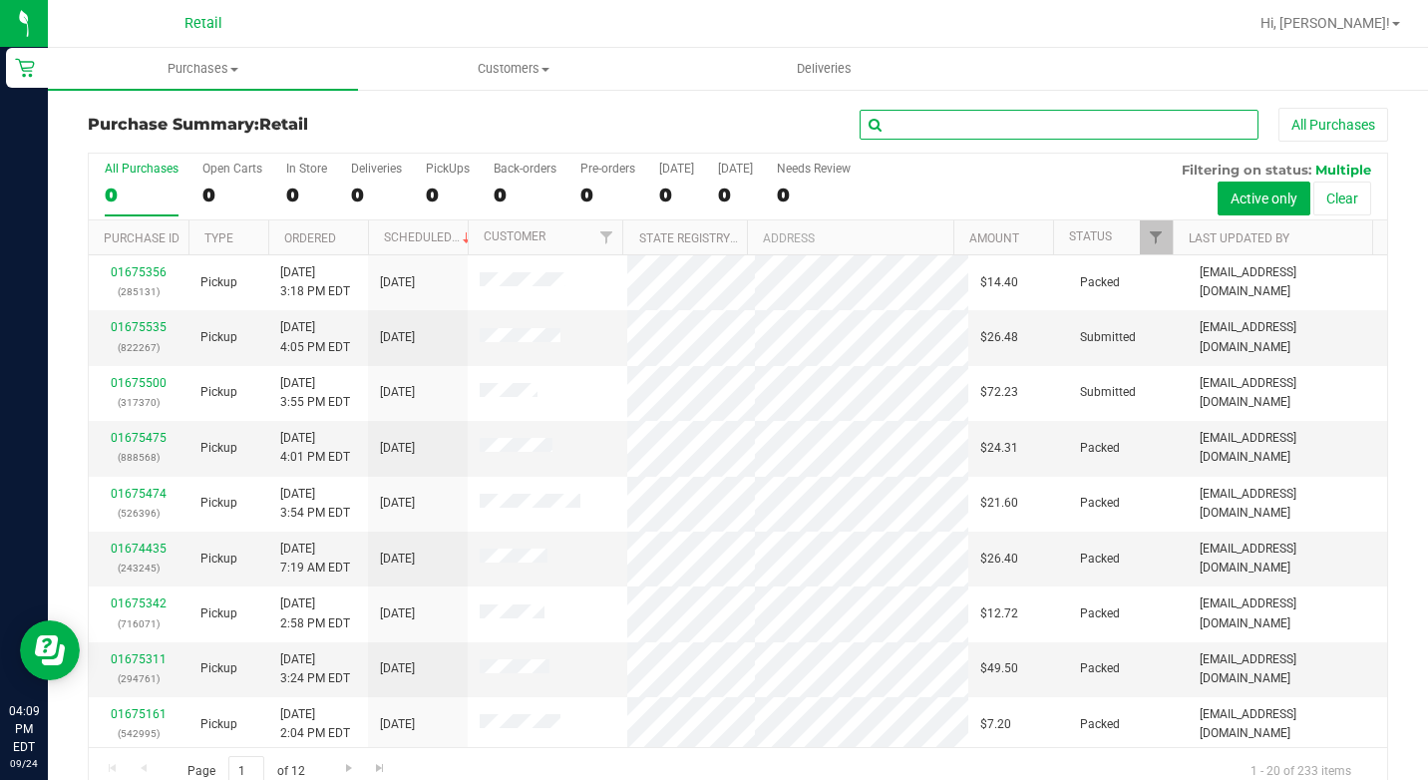
click at [1009, 132] on input "text" at bounding box center [1059, 125] width 399 height 30
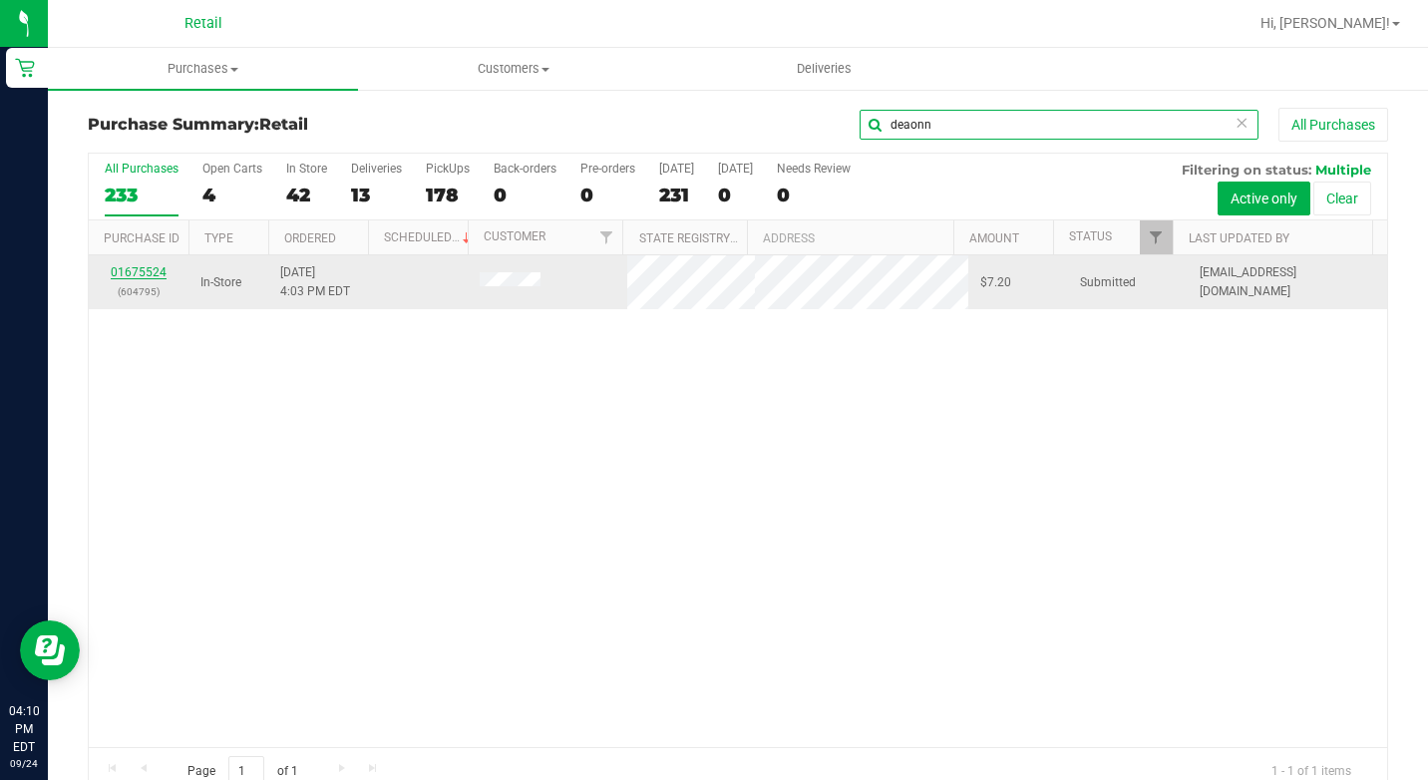
type input "deaonn"
click at [134, 268] on link "01675524" at bounding box center [139, 272] width 56 height 14
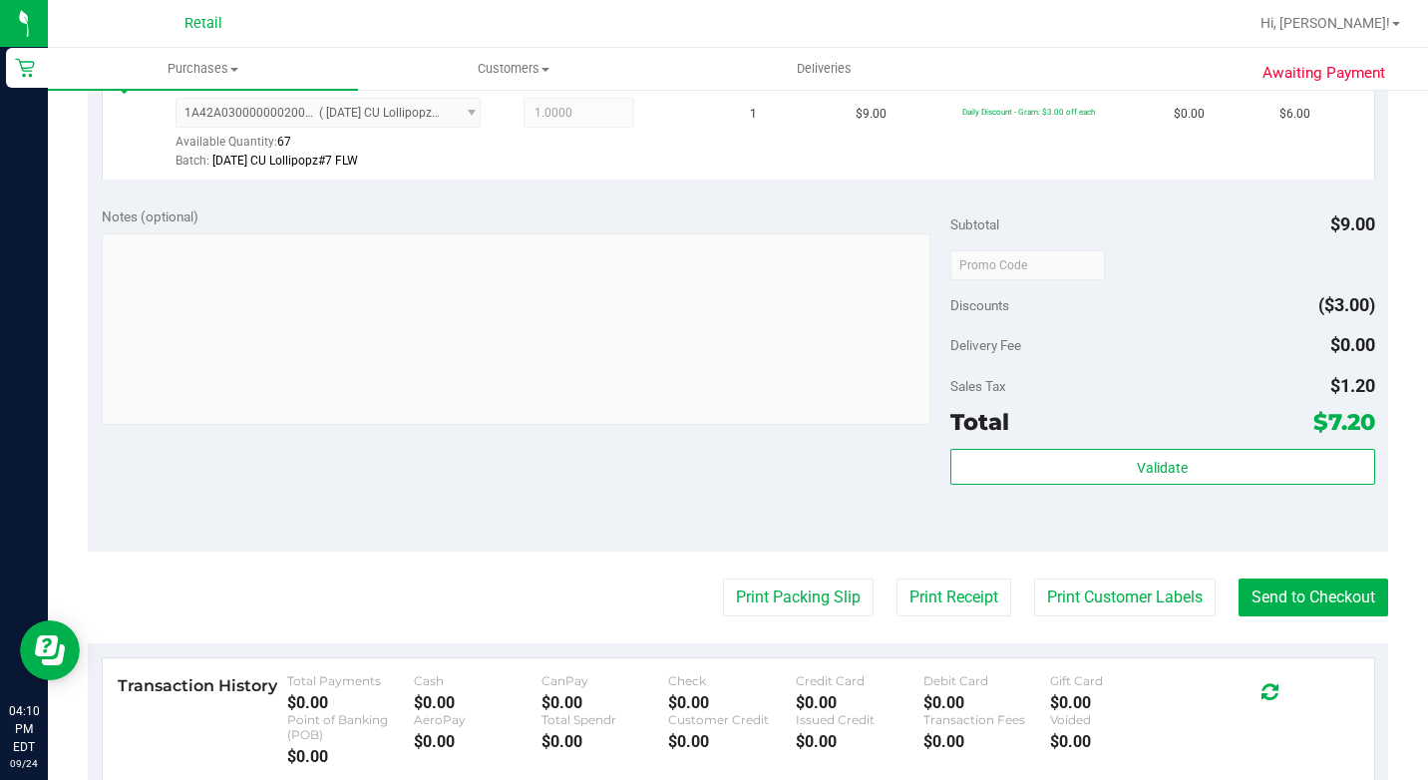
scroll to position [798, 0]
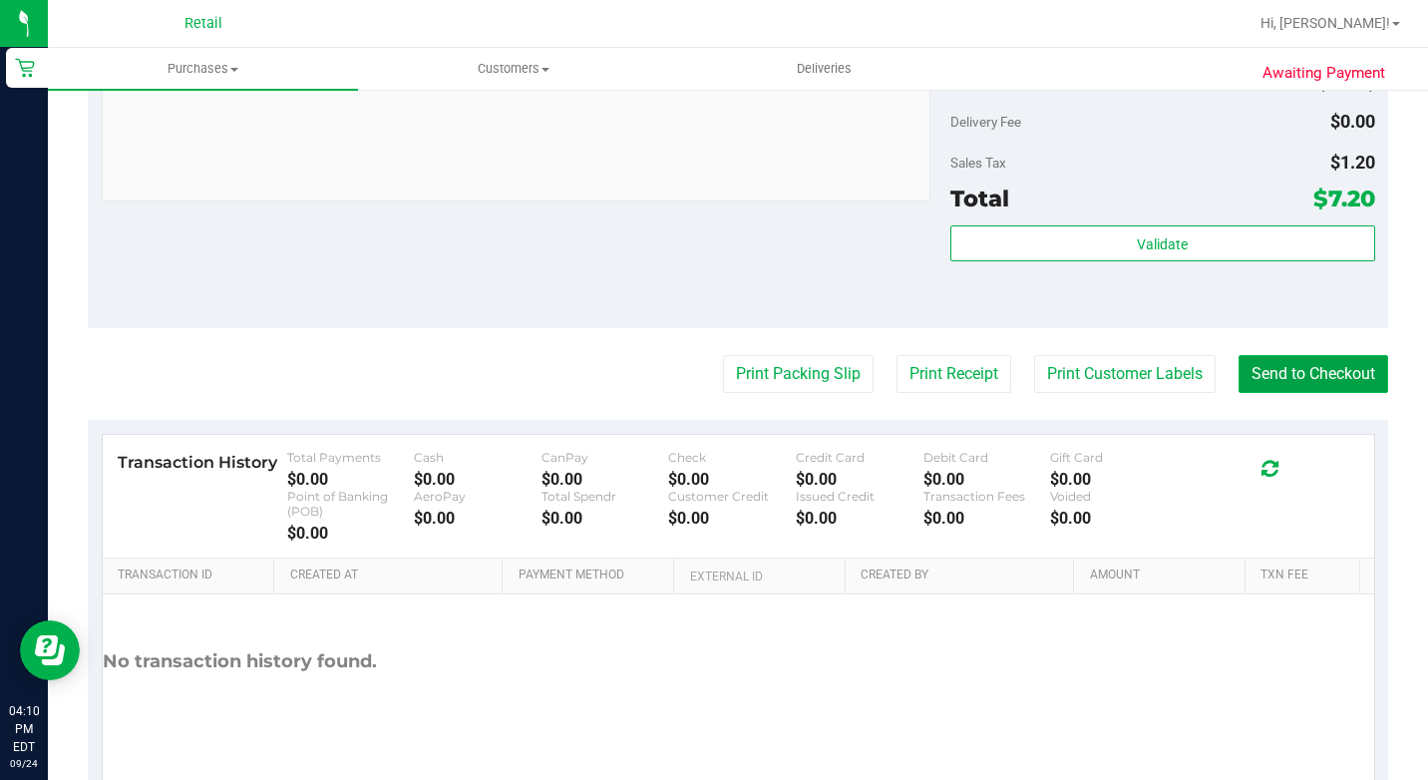
click at [1352, 393] on button "Send to Checkout" at bounding box center [1313, 374] width 150 height 38
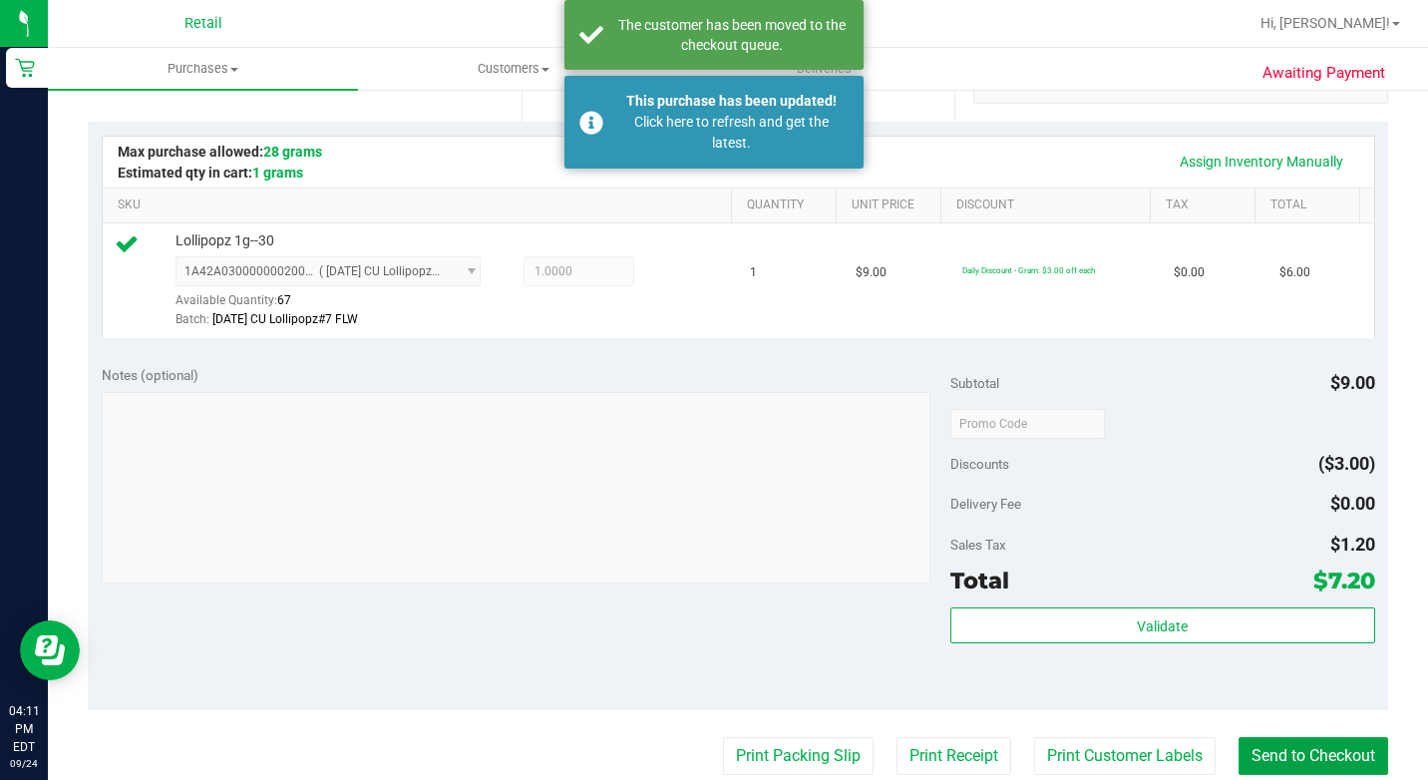
scroll to position [399, 0]
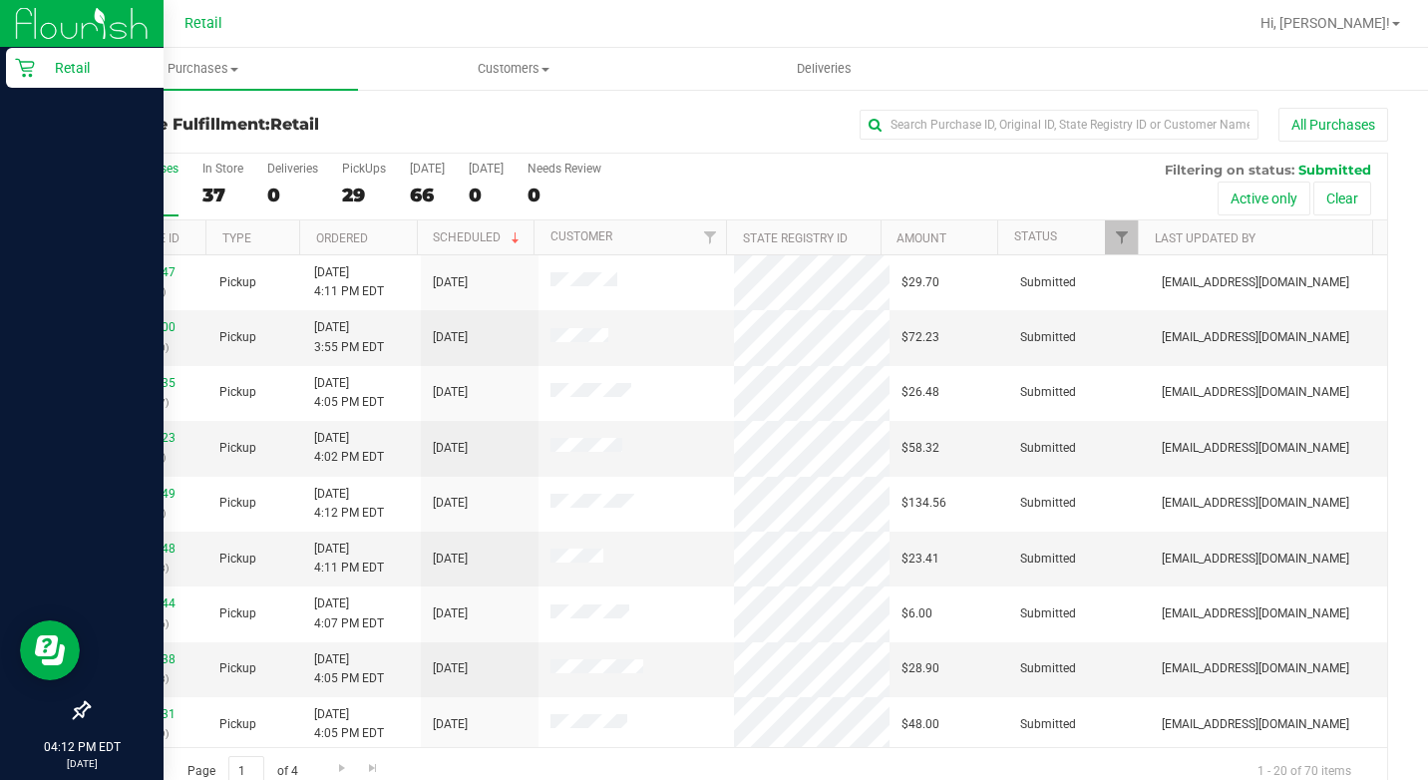
click at [37, 68] on p "Retail" at bounding box center [95, 68] width 120 height 24
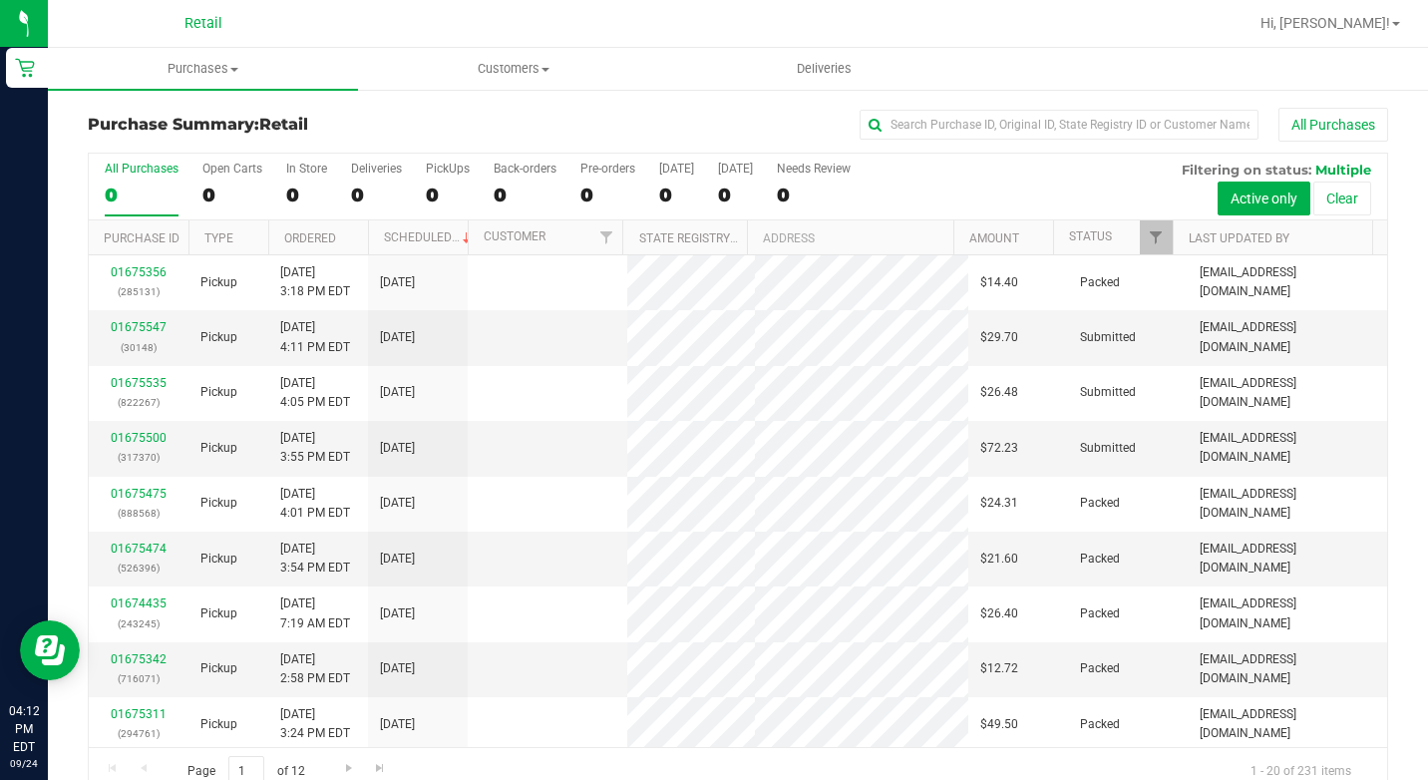
click at [1018, 144] on div "Purchase Summary: Retail All Purchases" at bounding box center [738, 130] width 1300 height 44
click at [1018, 133] on input "text" at bounding box center [1059, 125] width 399 height 30
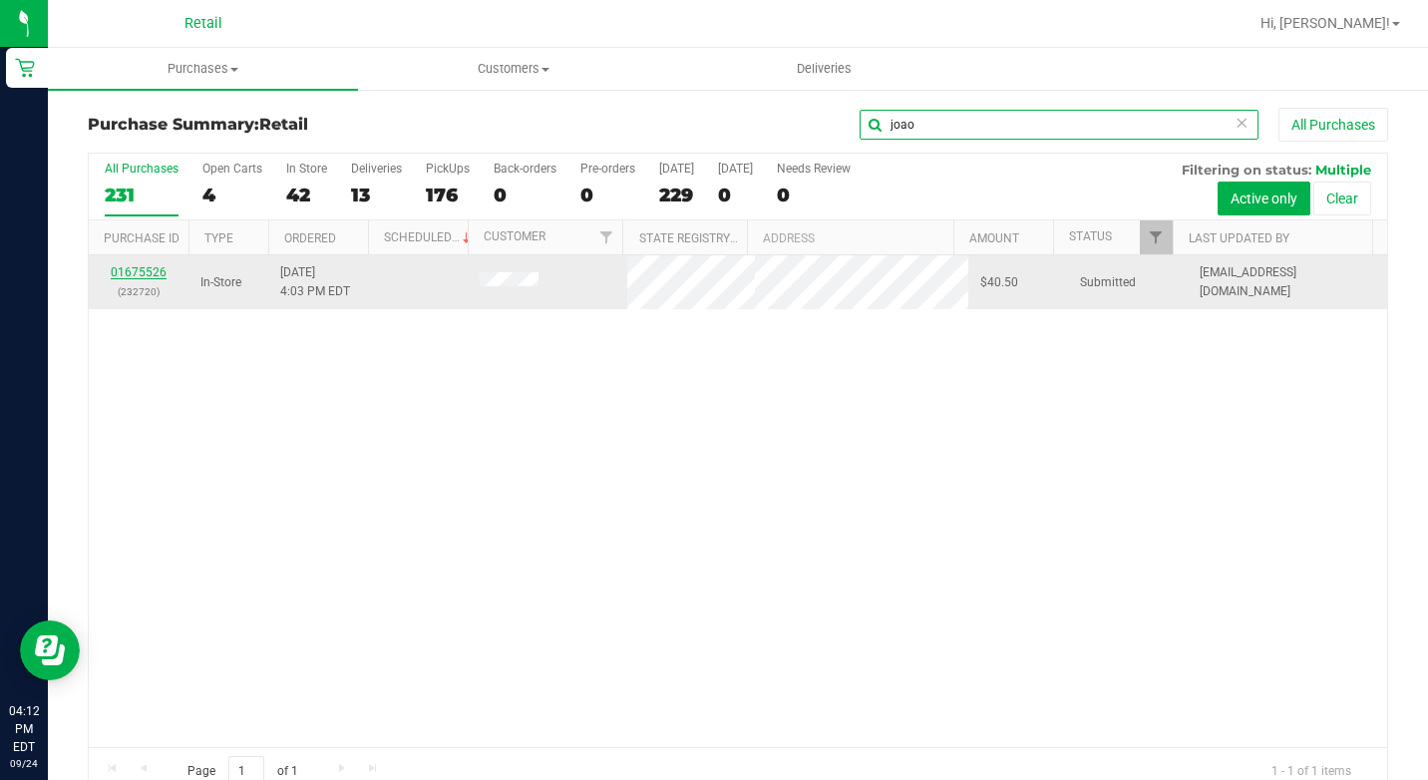
type input "joao"
click at [126, 265] on link "01675526" at bounding box center [139, 272] width 56 height 14
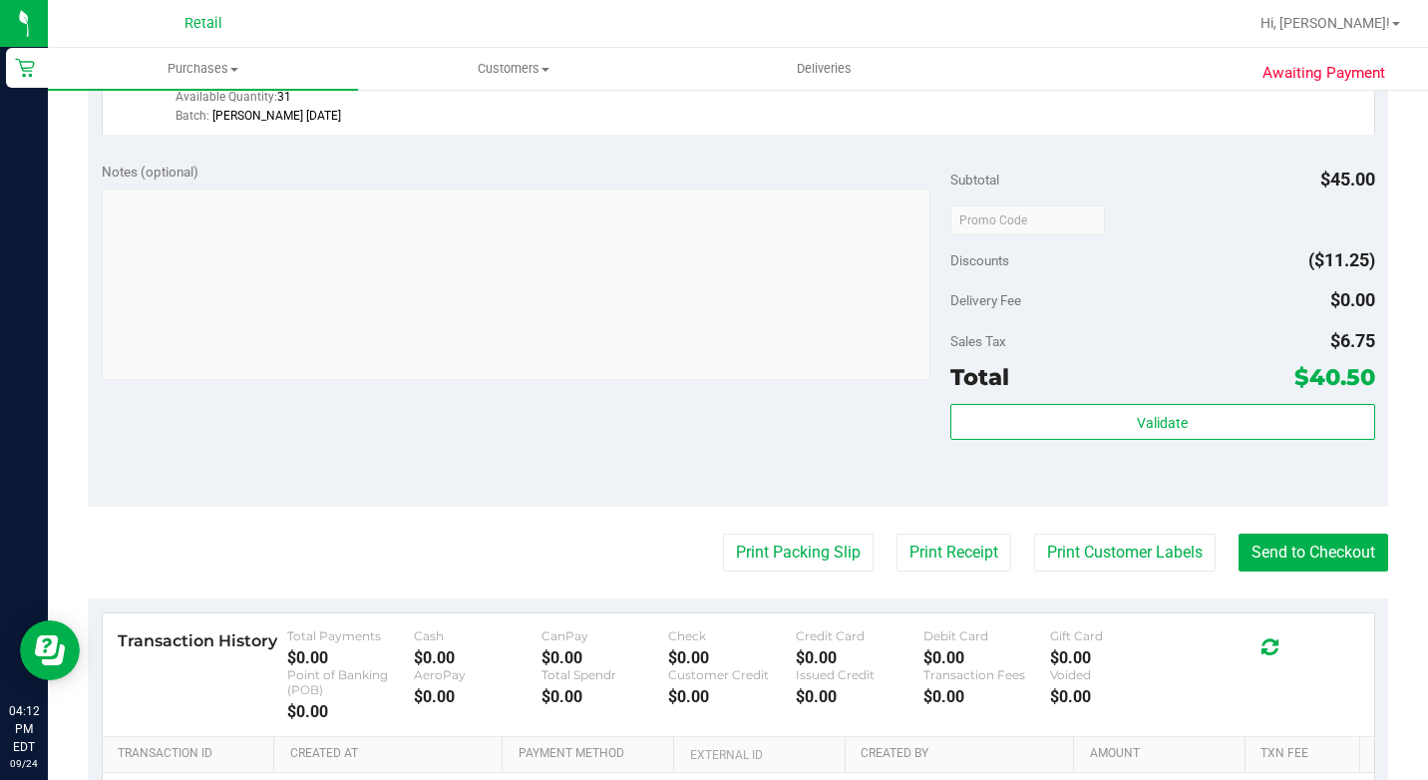
scroll to position [698, 0]
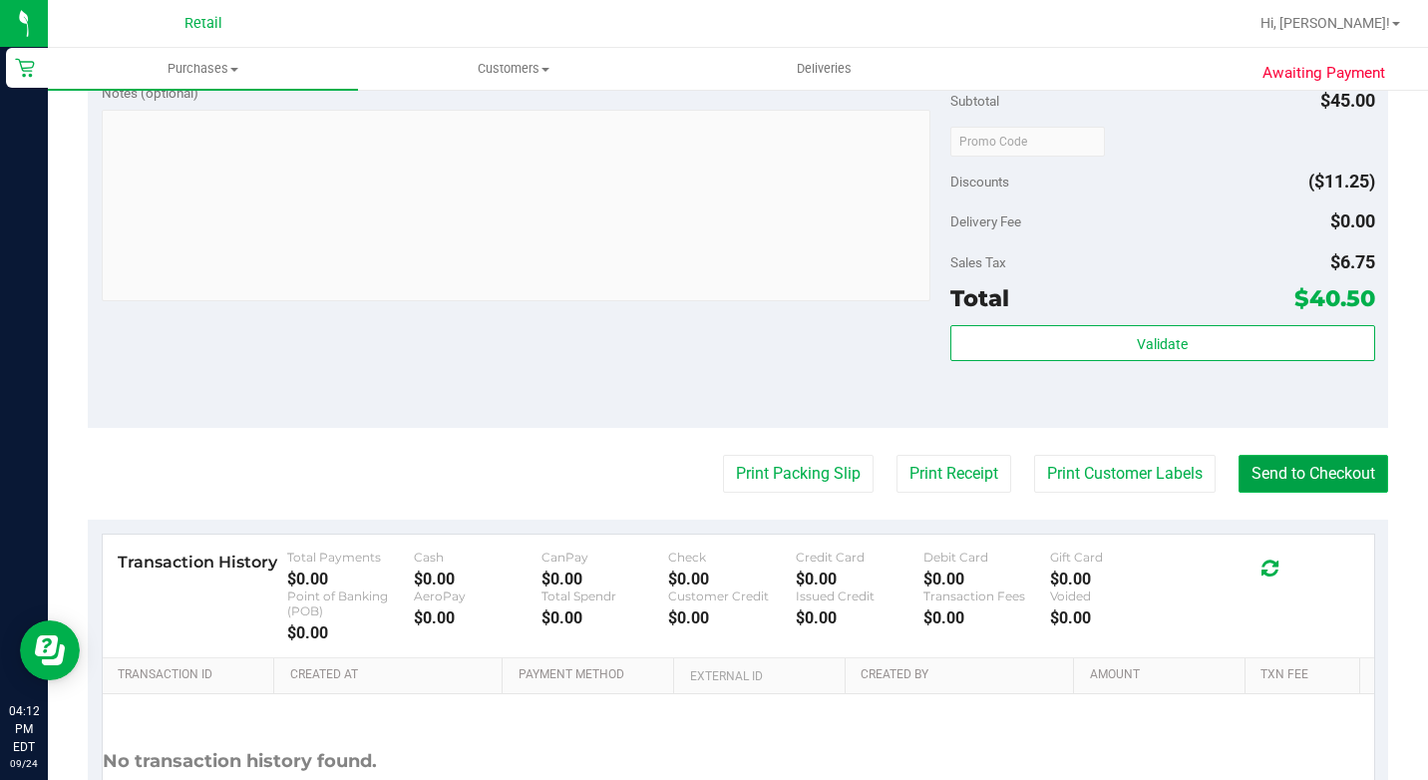
click at [1297, 493] on button "Send to Checkout" at bounding box center [1313, 474] width 150 height 38
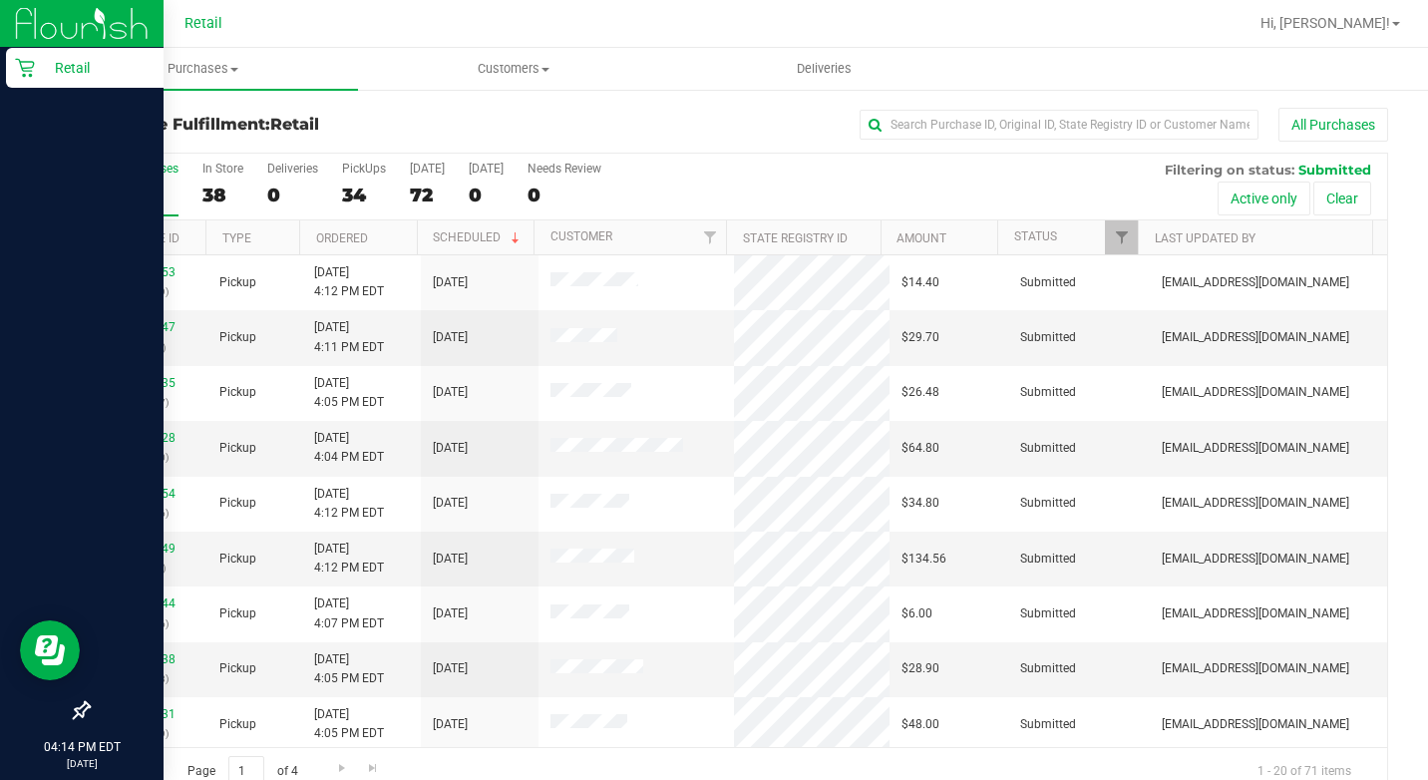
click at [39, 70] on p "Retail" at bounding box center [95, 68] width 120 height 24
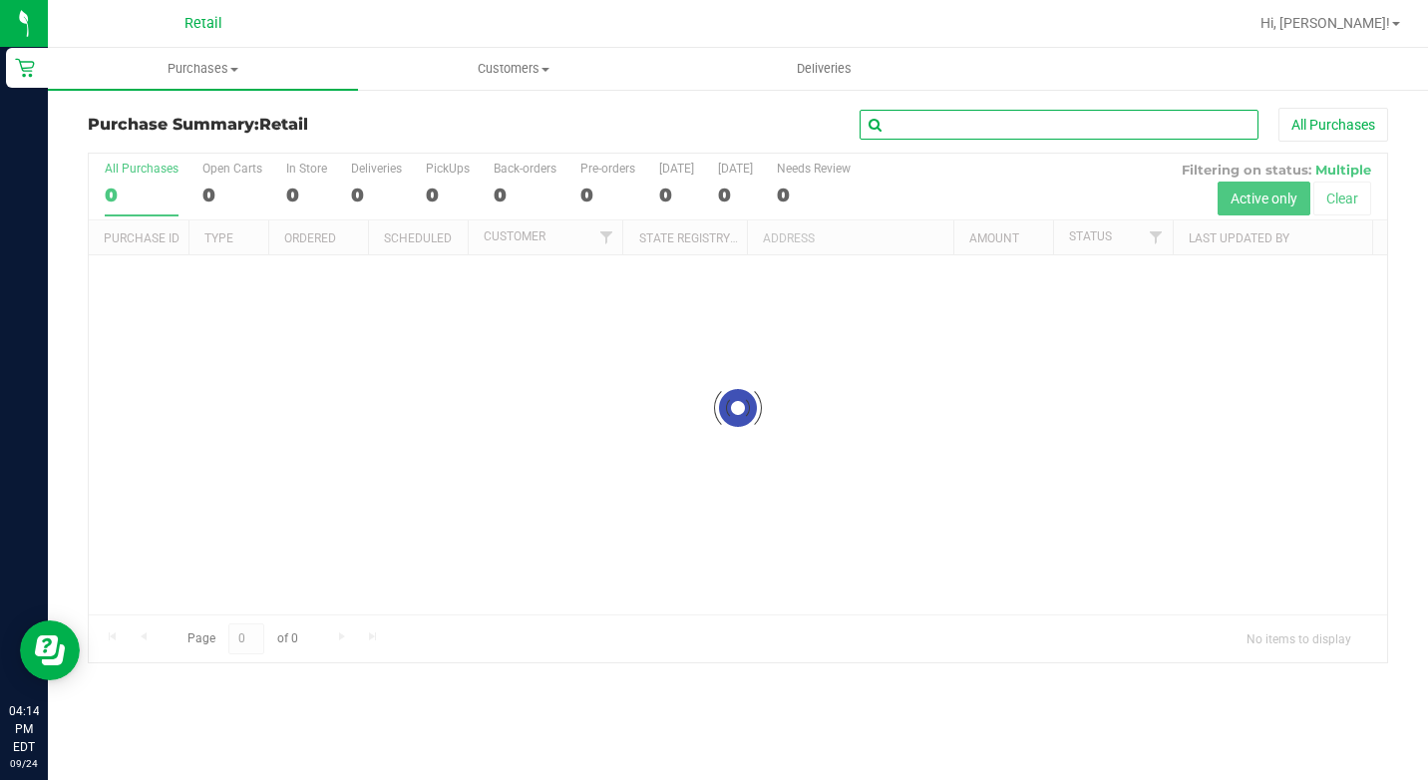
click at [1000, 126] on input "text" at bounding box center [1059, 125] width 399 height 30
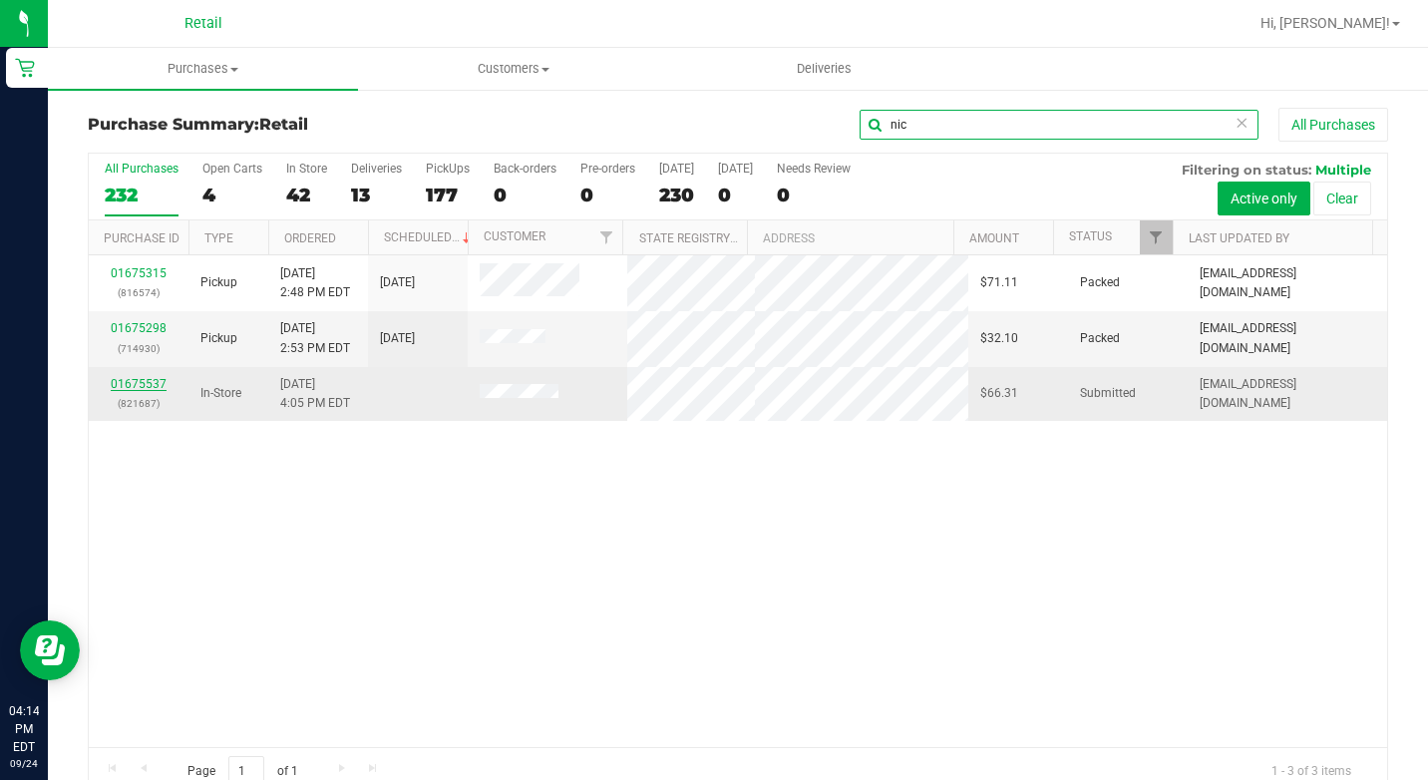
type input "nic"
click at [146, 378] on link "01675537" at bounding box center [139, 384] width 56 height 14
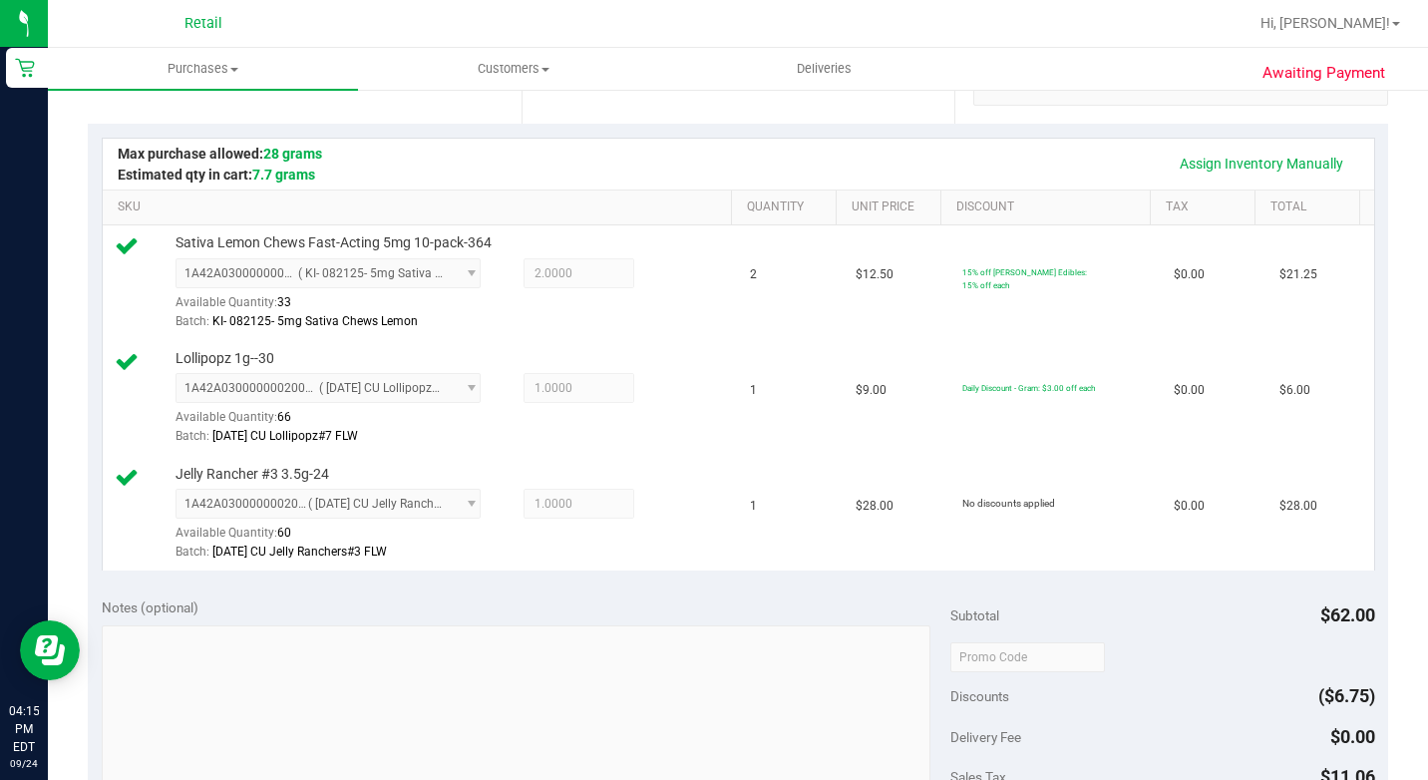
scroll to position [798, 0]
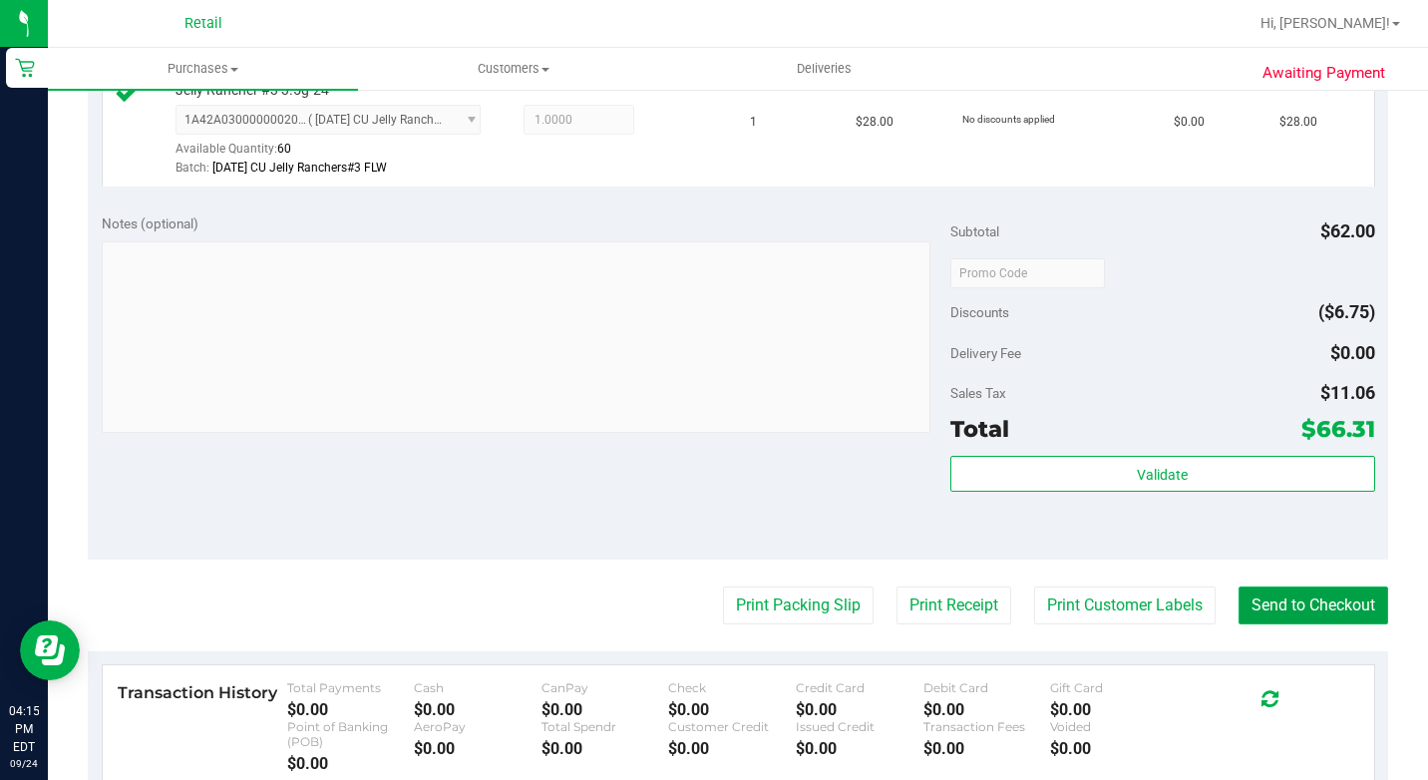
click at [1326, 624] on button "Send to Checkout" at bounding box center [1313, 605] width 150 height 38
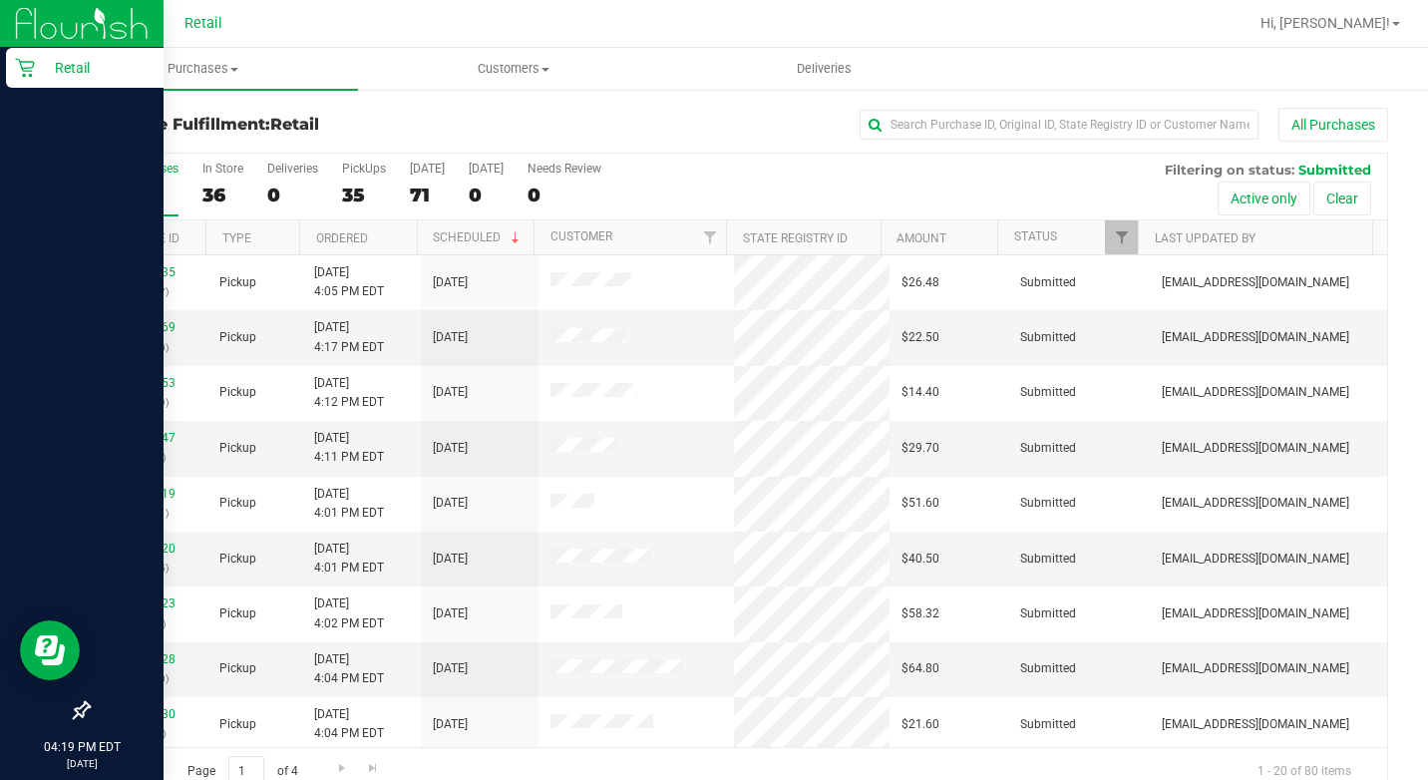
click at [20, 69] on icon at bounding box center [25, 68] width 20 height 20
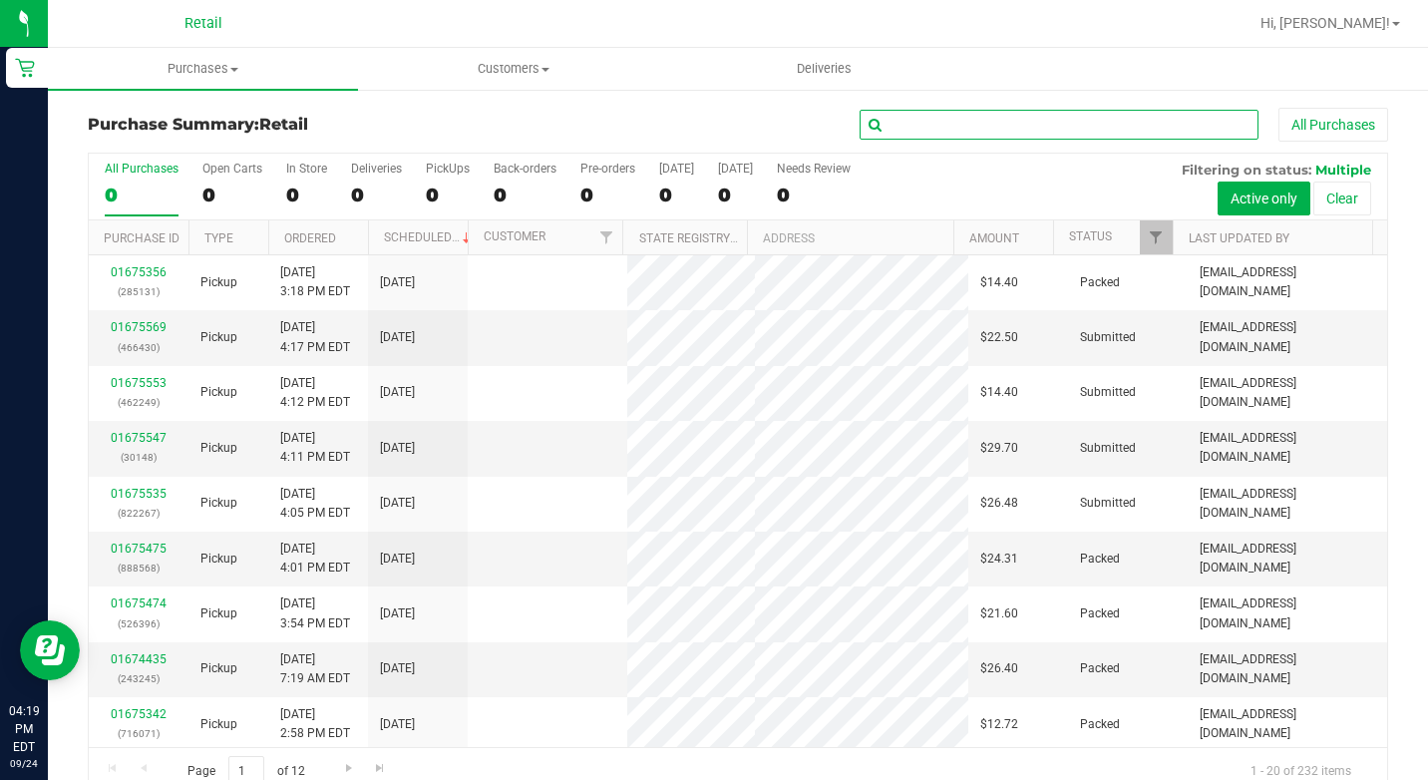
click at [956, 127] on input "text" at bounding box center [1059, 125] width 399 height 30
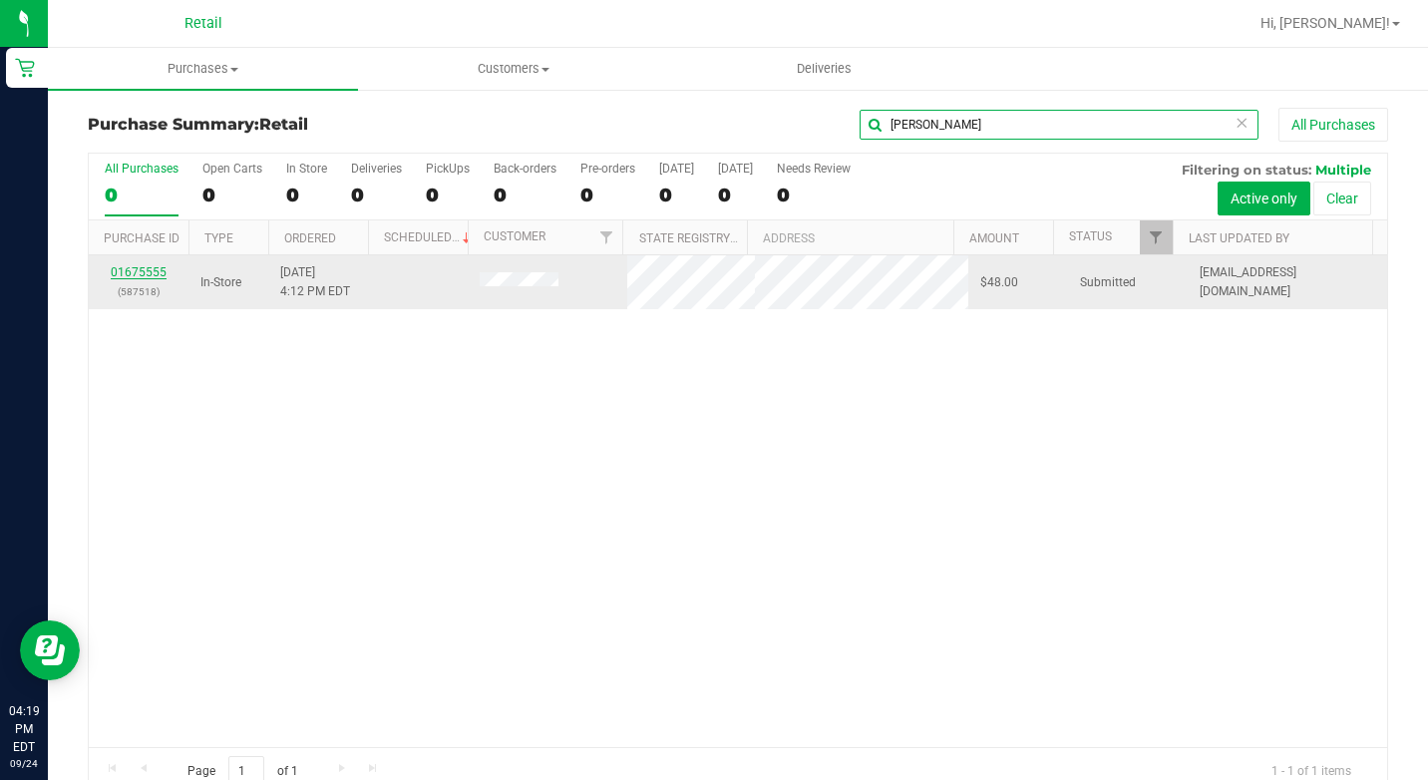
type input "jay"
click at [150, 272] on link "01675555" at bounding box center [139, 272] width 56 height 14
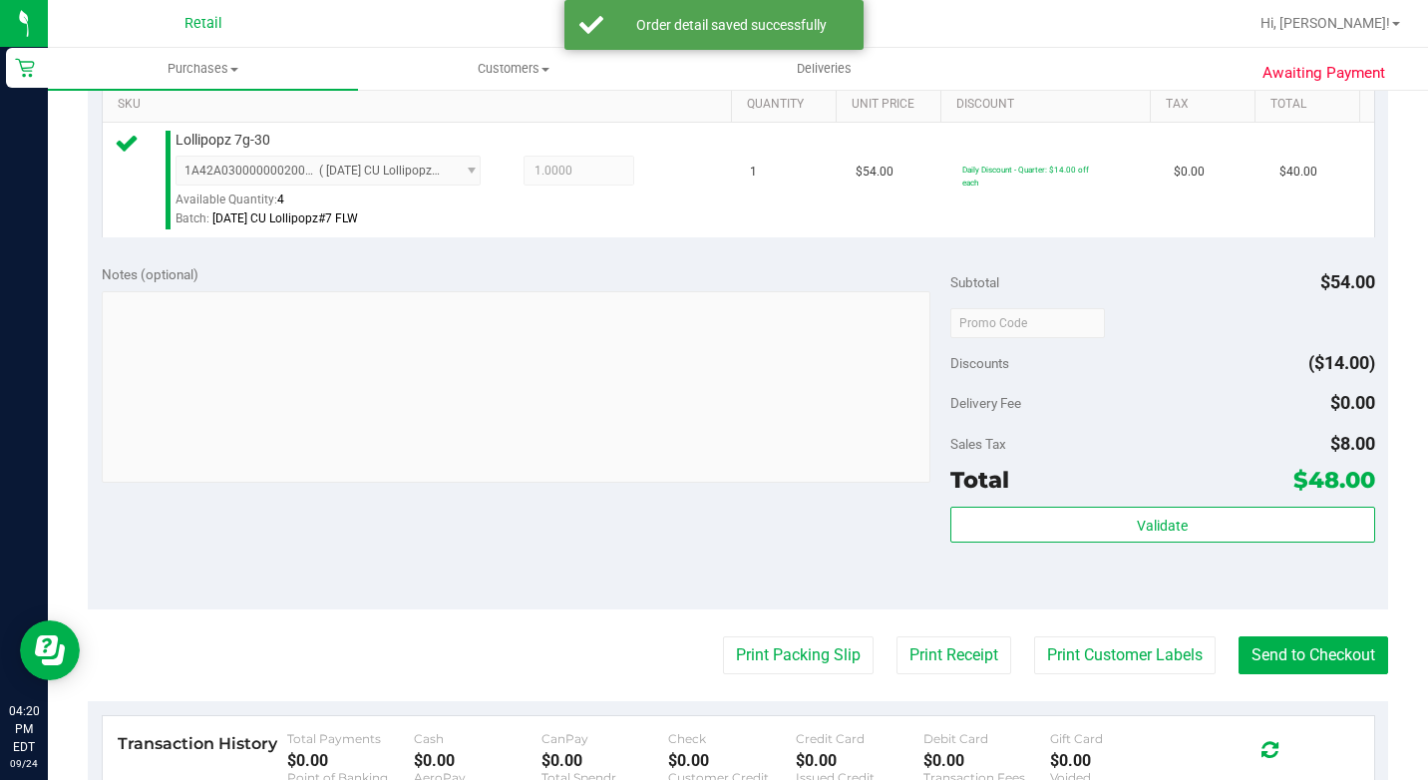
scroll to position [798, 0]
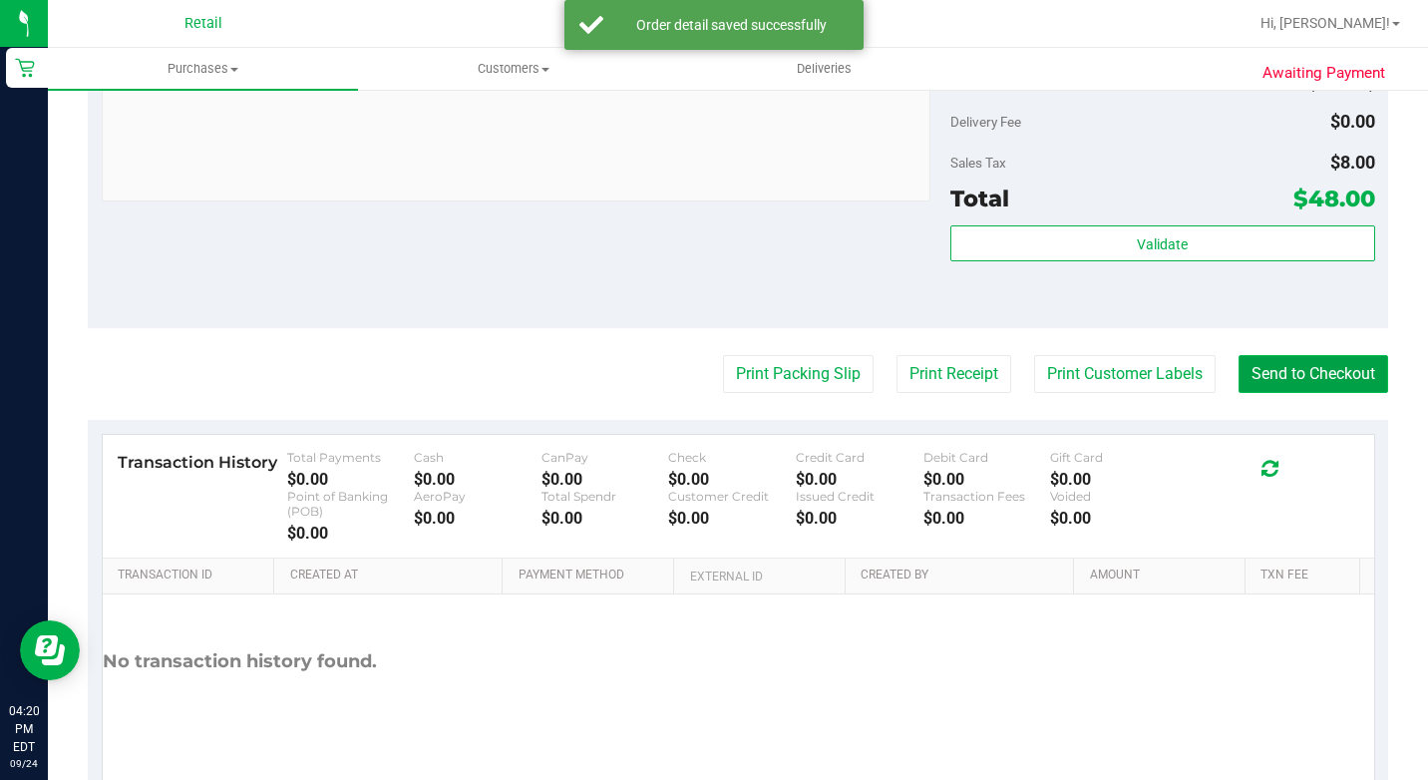
click at [1322, 393] on button "Send to Checkout" at bounding box center [1313, 374] width 150 height 38
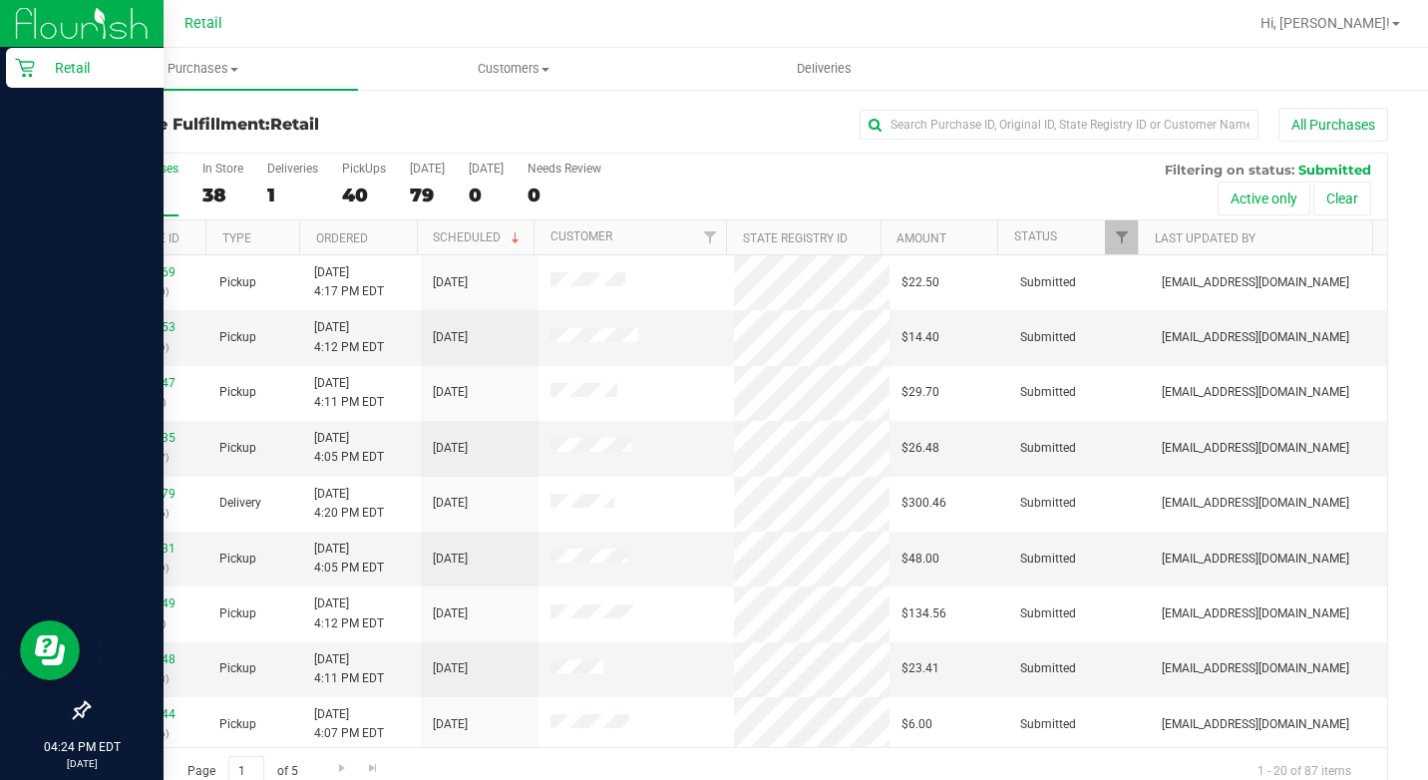
click at [30, 57] on div "Retail" at bounding box center [85, 68] width 158 height 40
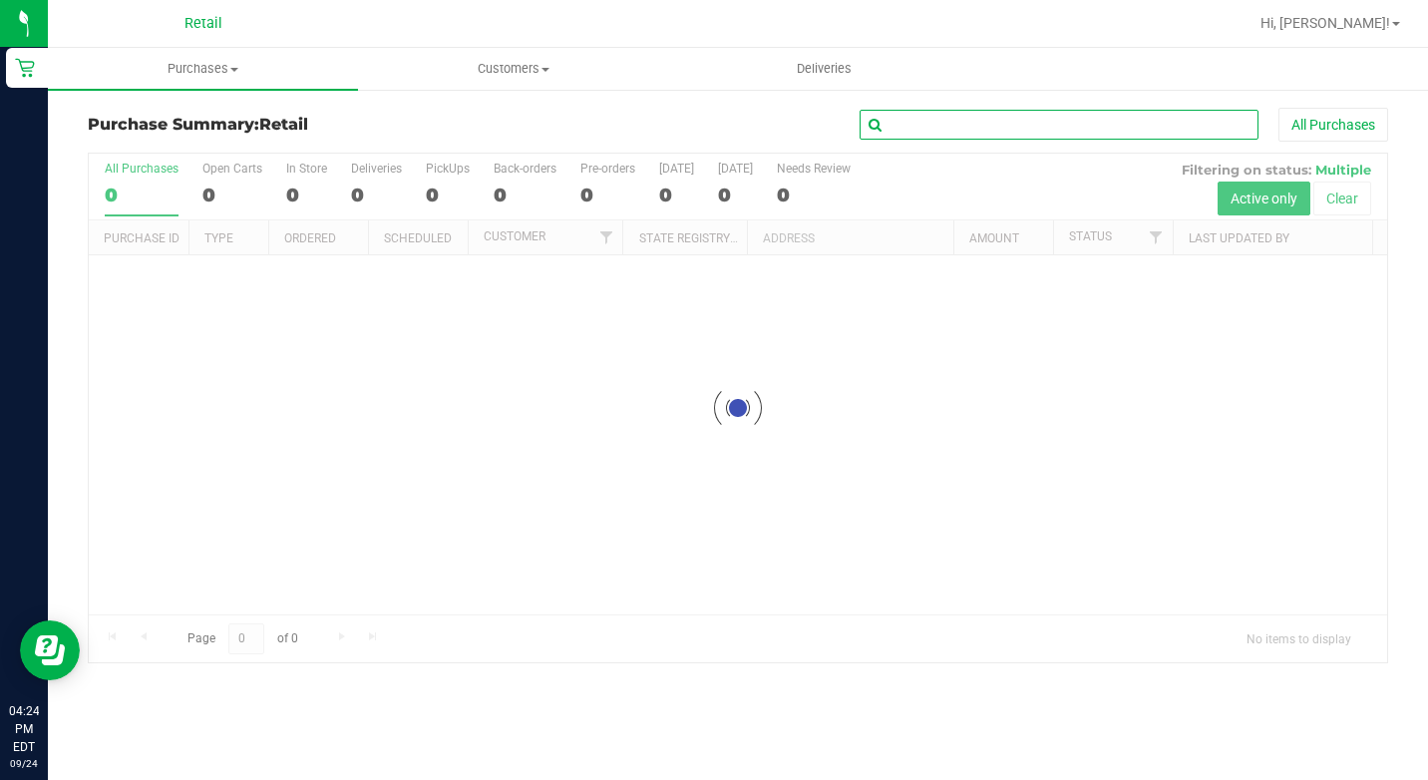
click at [985, 121] on input "text" at bounding box center [1059, 125] width 399 height 30
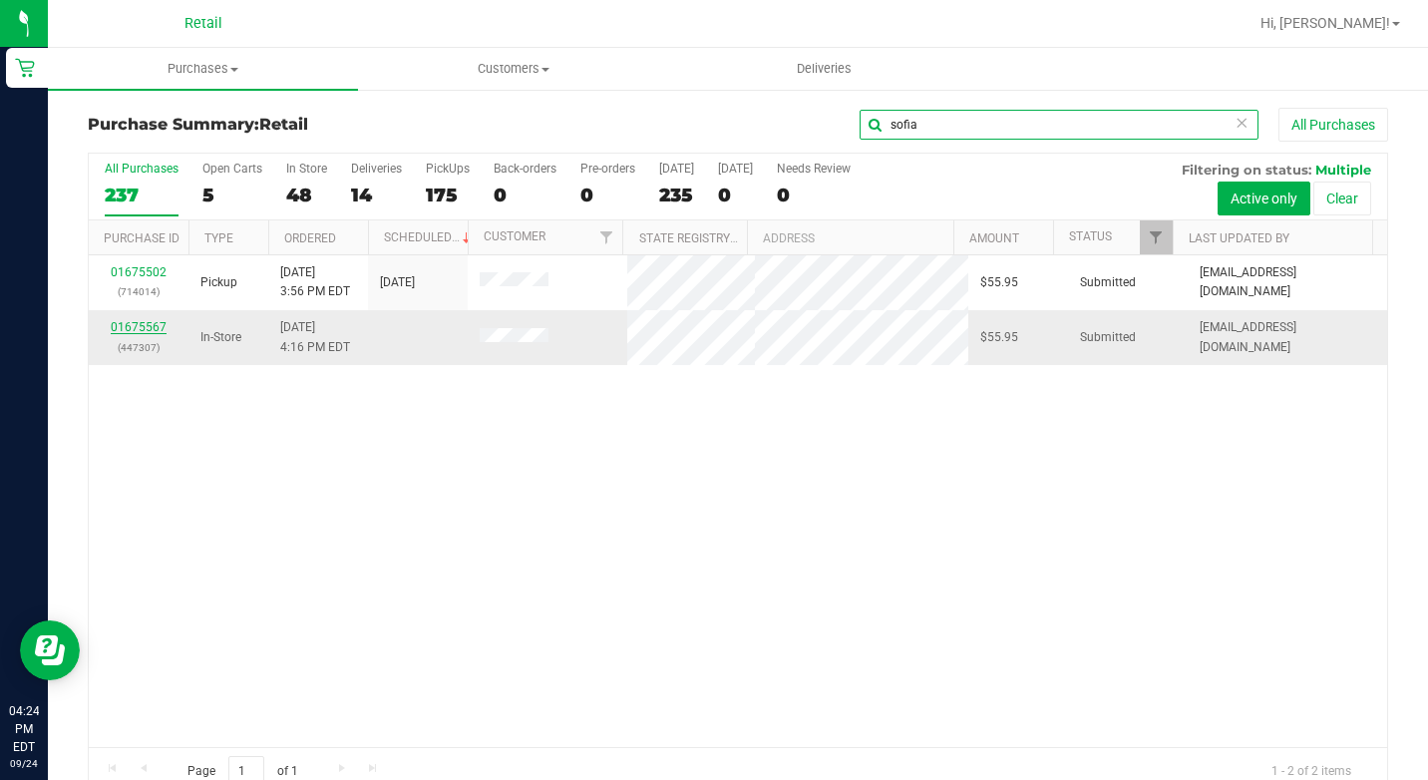
type input "sofia"
click at [145, 324] on link "01675567" at bounding box center [139, 327] width 56 height 14
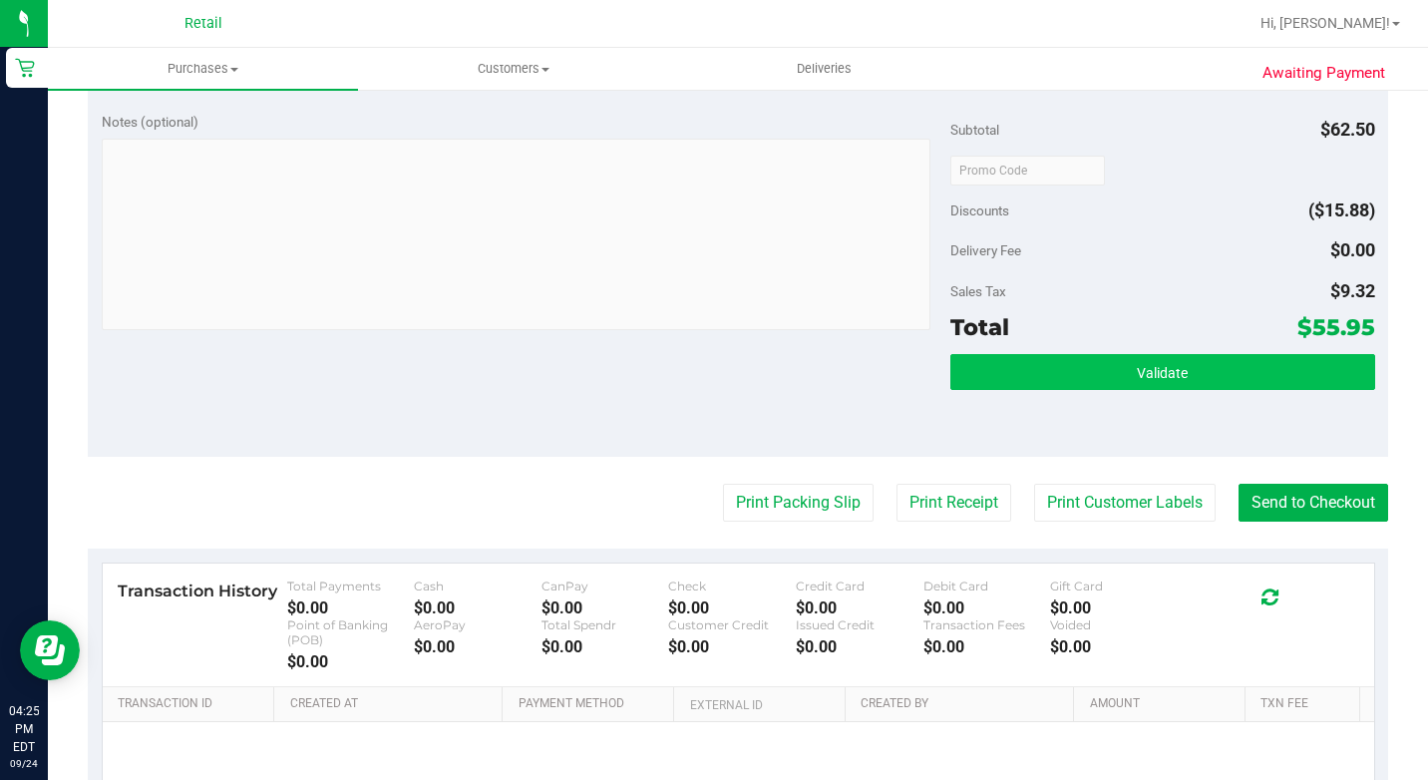
scroll to position [798, 0]
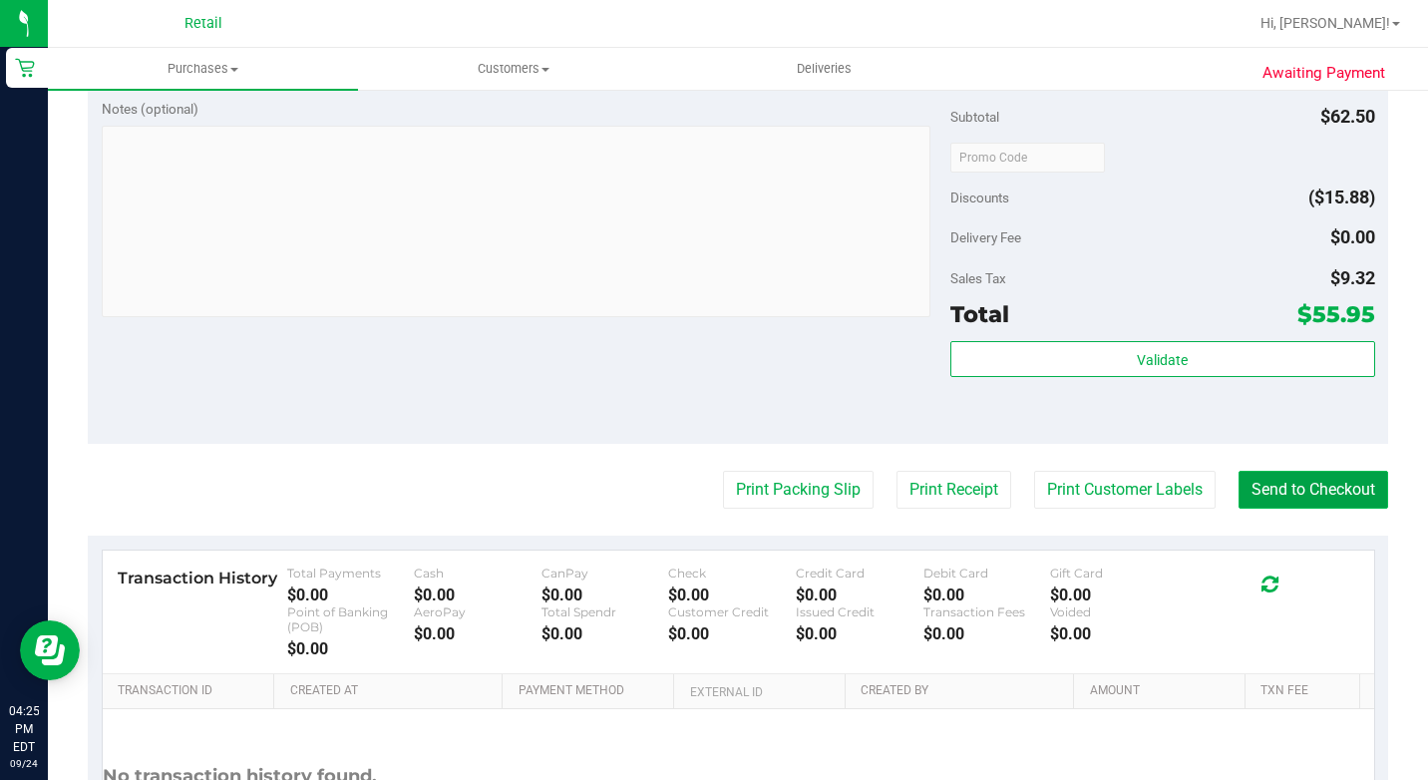
click at [1327, 509] on button "Send to Checkout" at bounding box center [1313, 490] width 150 height 38
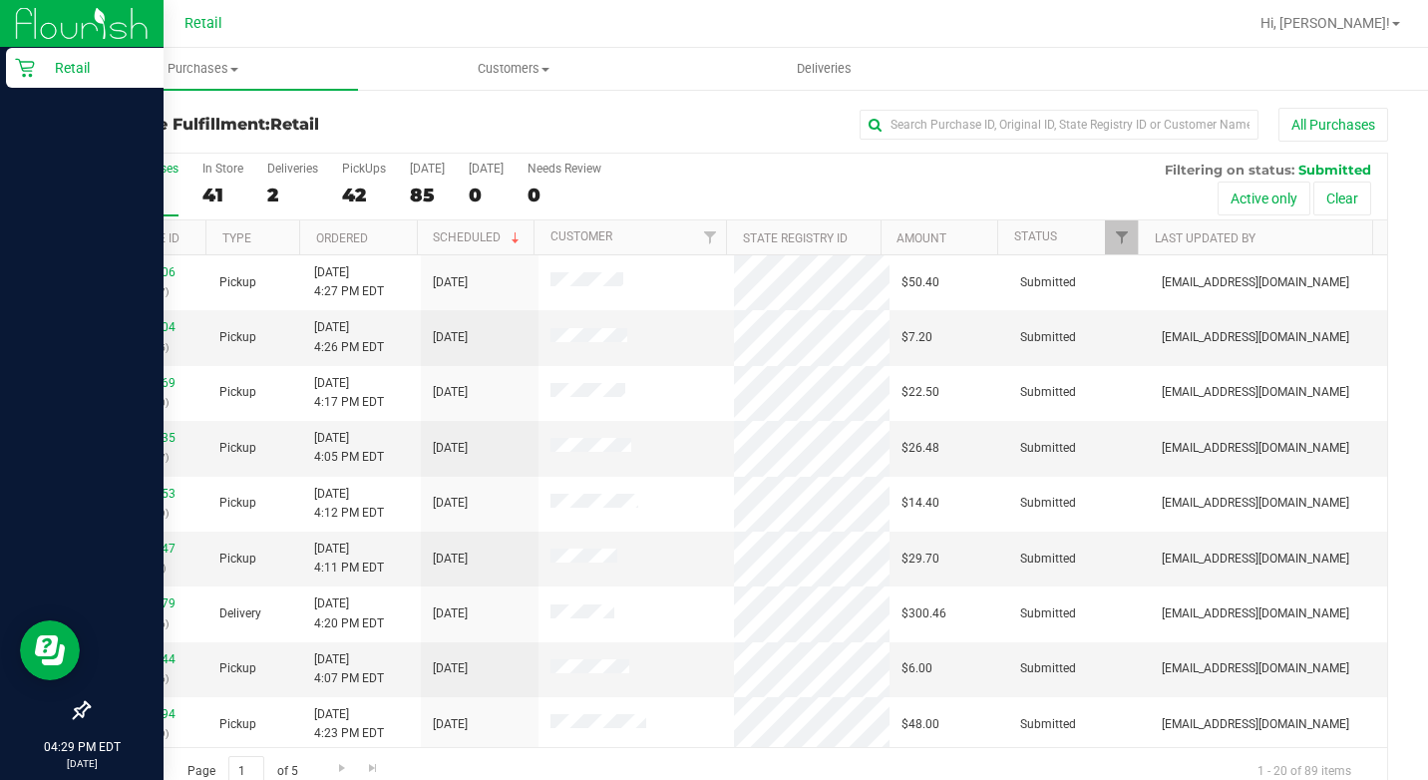
click at [33, 69] on icon at bounding box center [25, 68] width 20 height 20
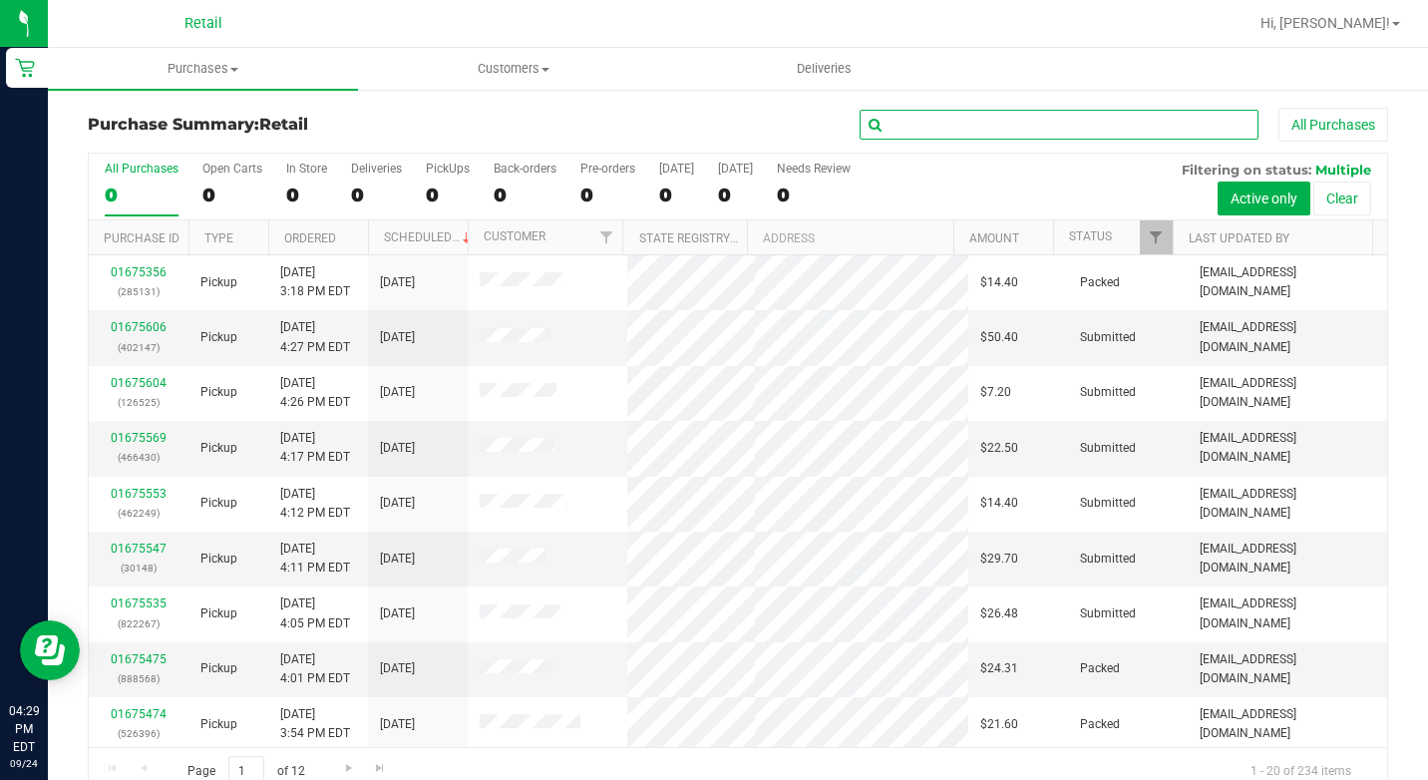
click at [1044, 124] on input "text" at bounding box center [1059, 125] width 399 height 30
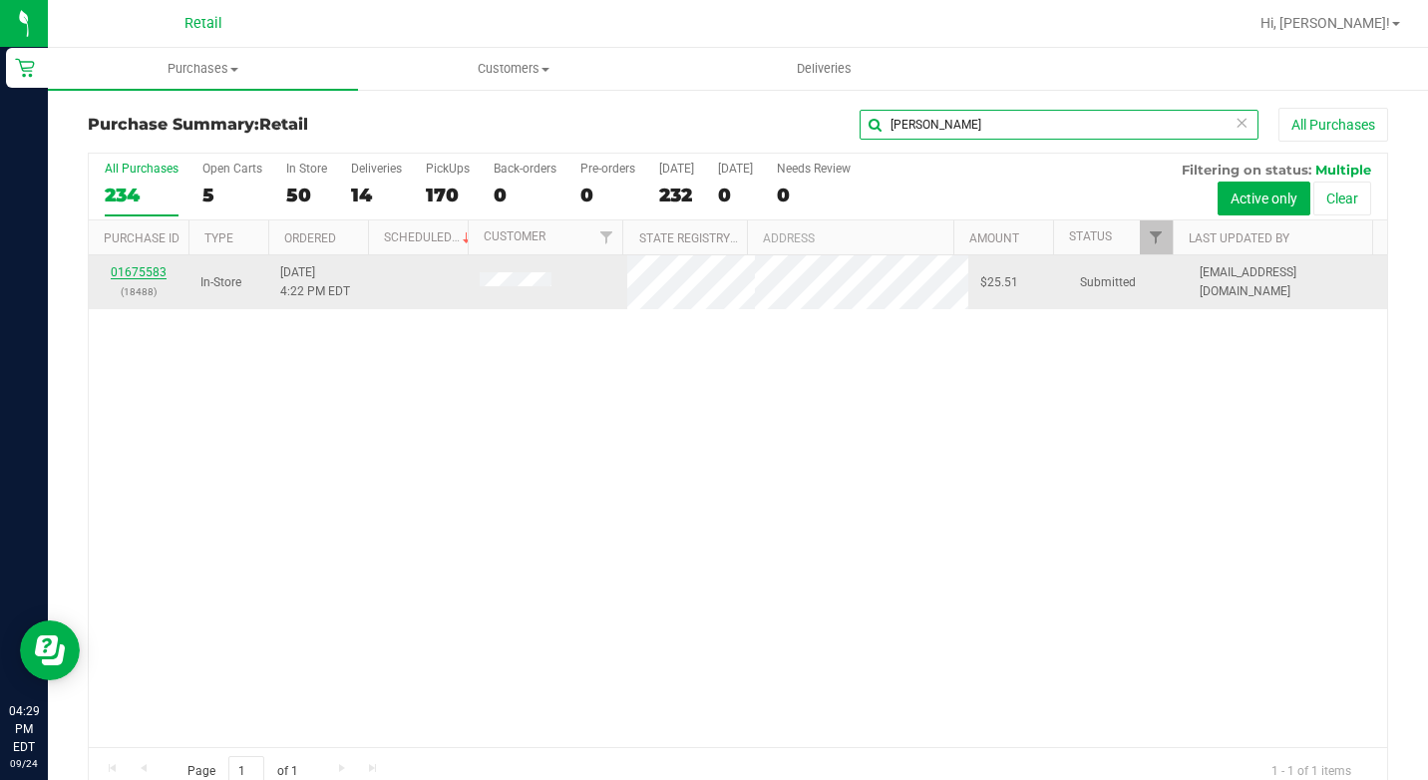
type input "kerry"
click at [152, 275] on link "01675583" at bounding box center [139, 272] width 56 height 14
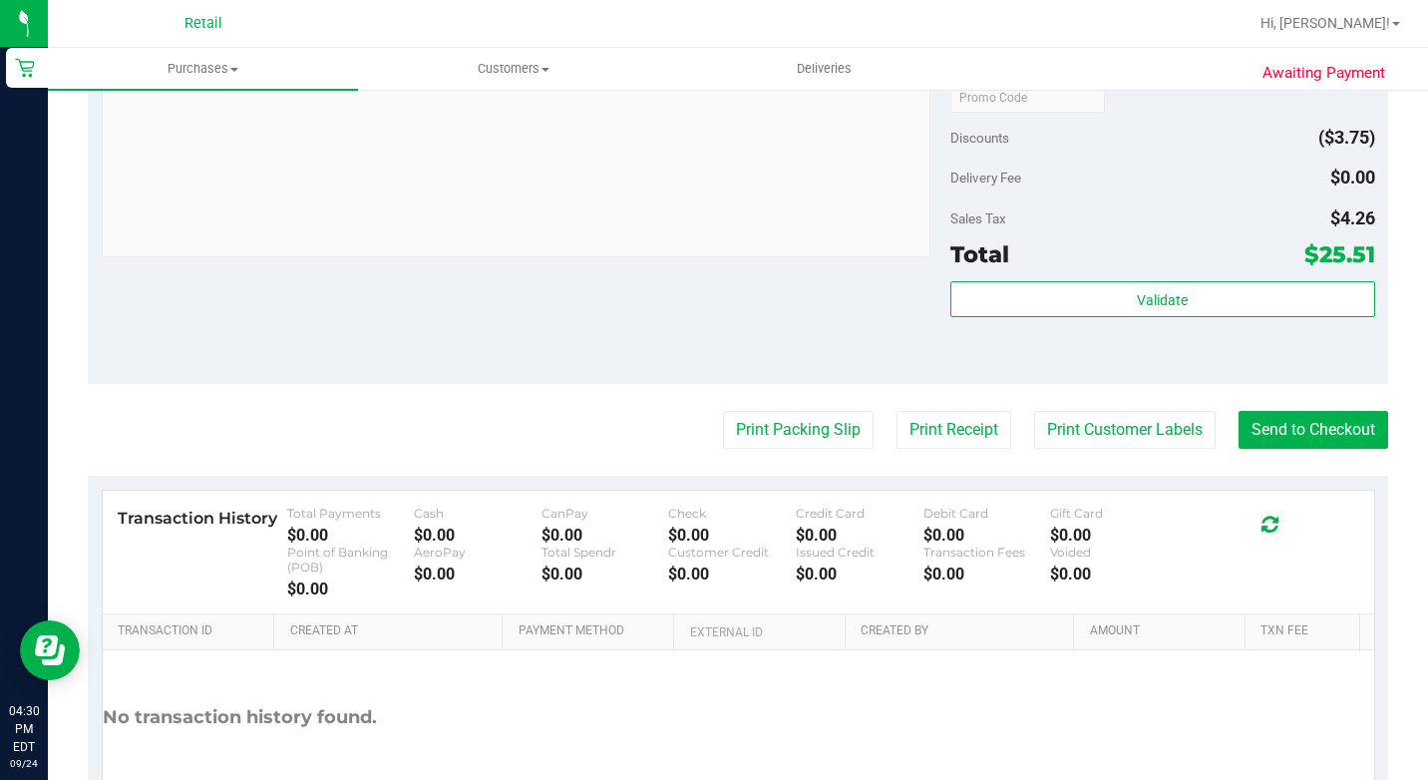
scroll to position [798, 0]
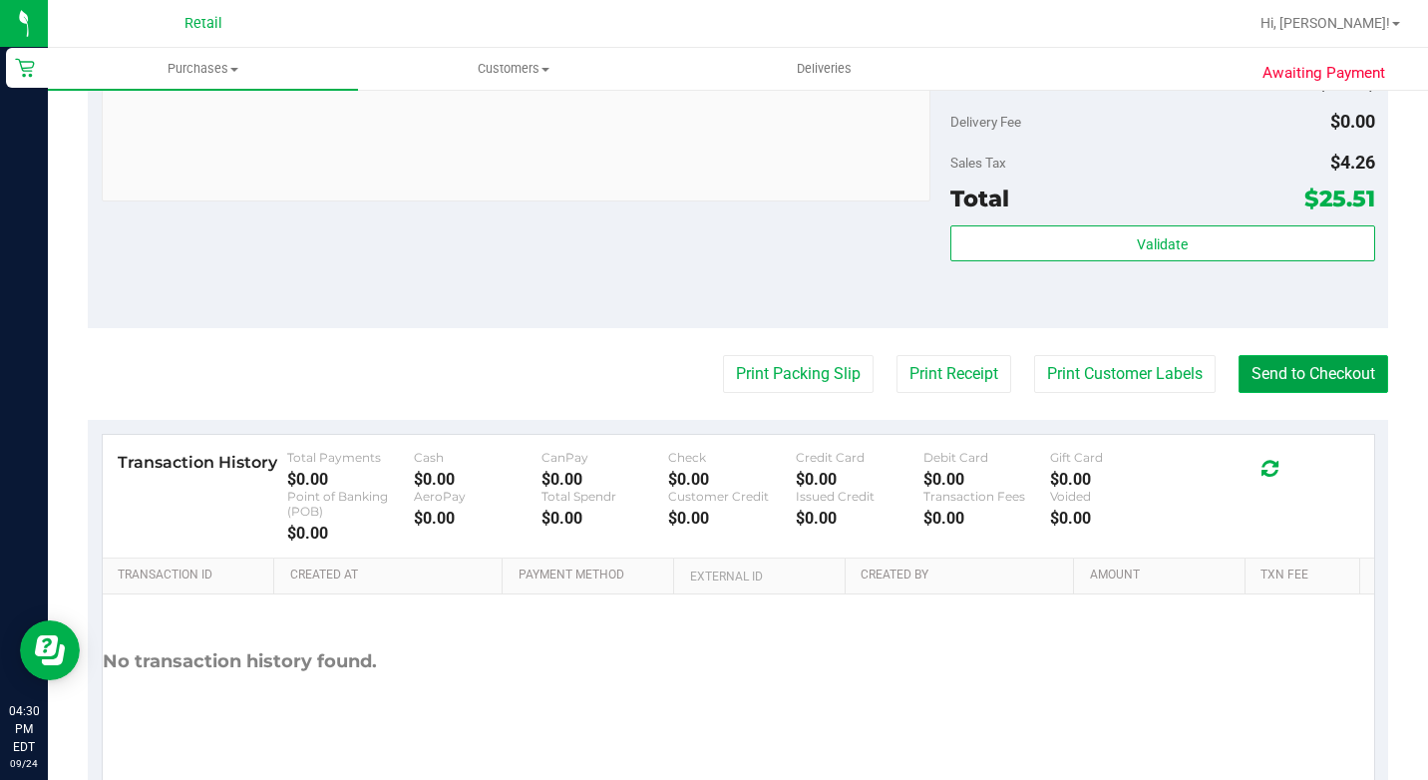
click at [1291, 393] on button "Send to Checkout" at bounding box center [1313, 374] width 150 height 38
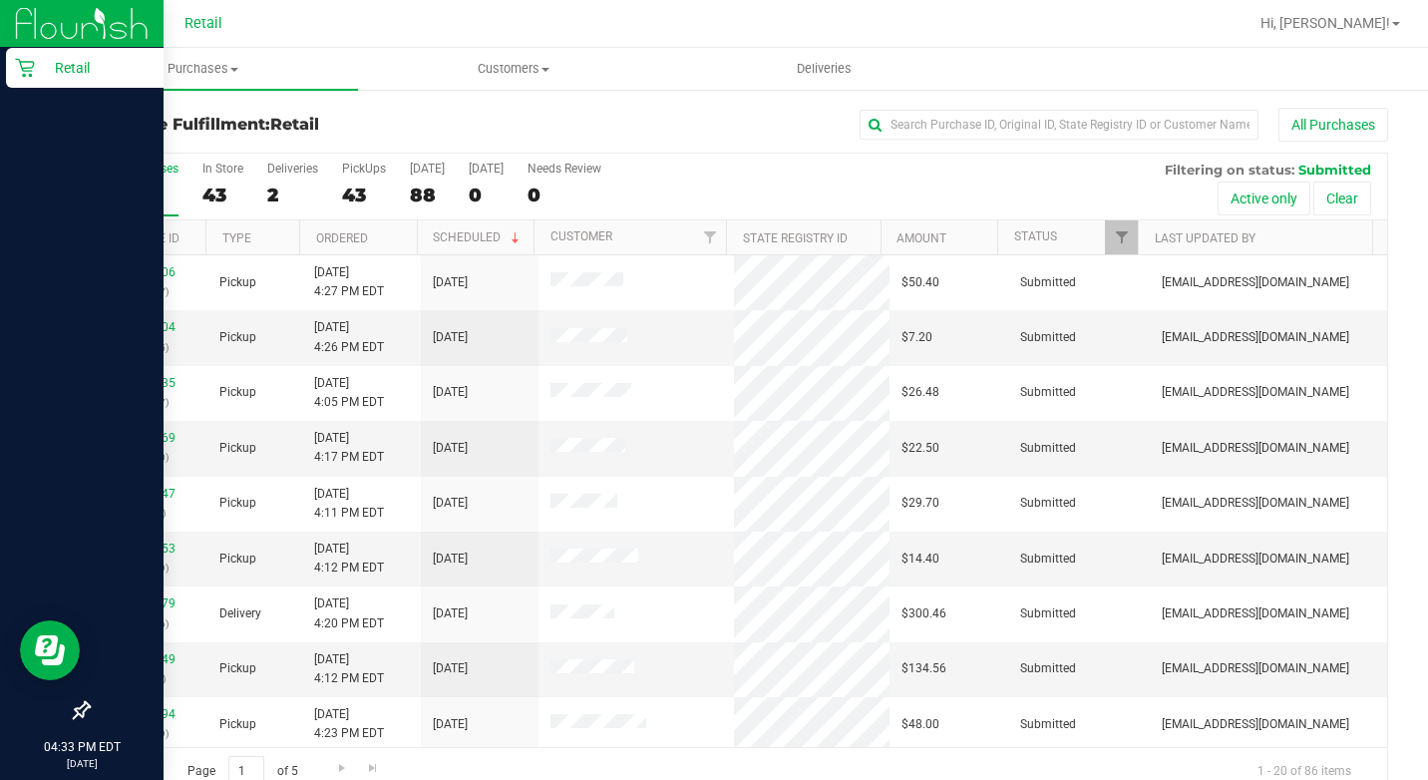
drag, startPoint x: 37, startPoint y: 58, endPoint x: 75, endPoint y: 50, distance: 38.7
click at [36, 60] on p "Retail" at bounding box center [95, 68] width 120 height 24
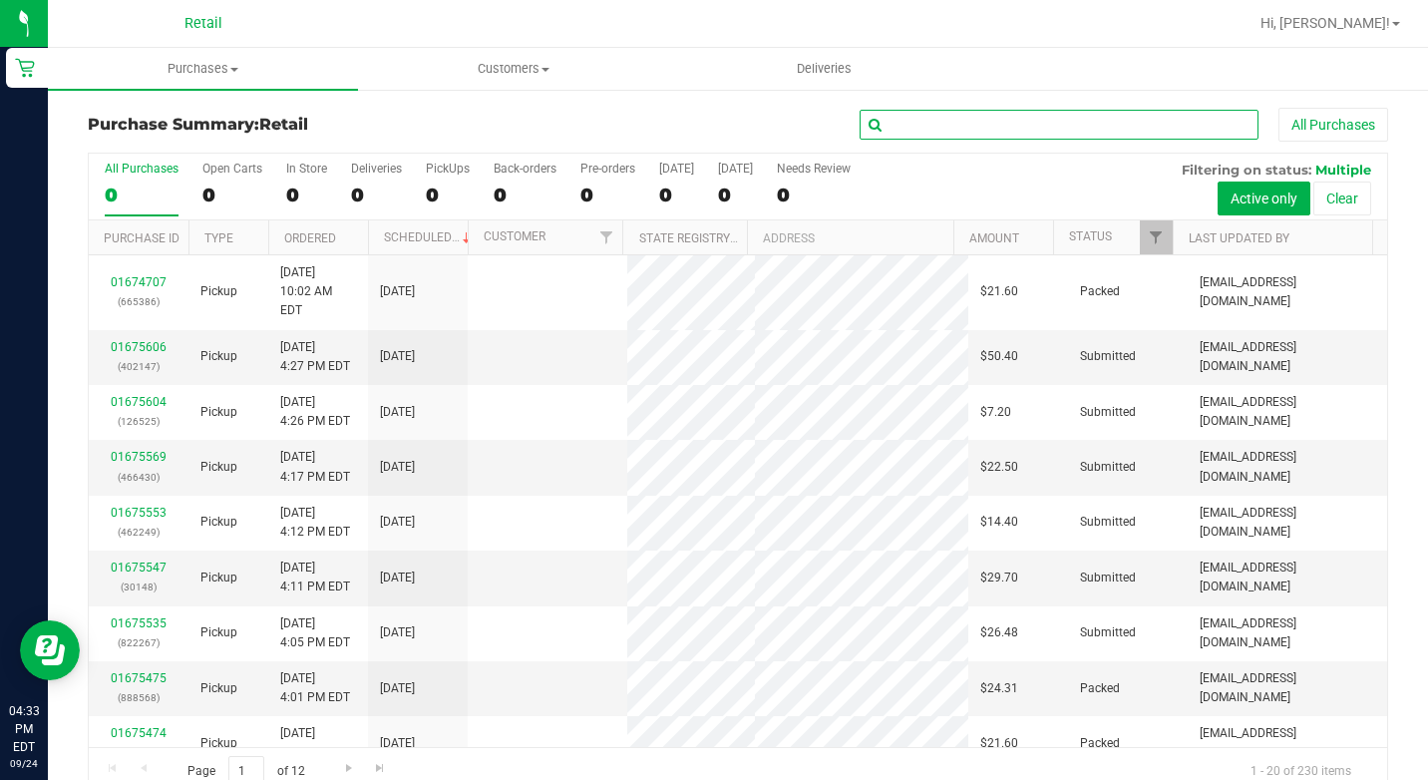
click at [912, 125] on input "text" at bounding box center [1059, 125] width 399 height 30
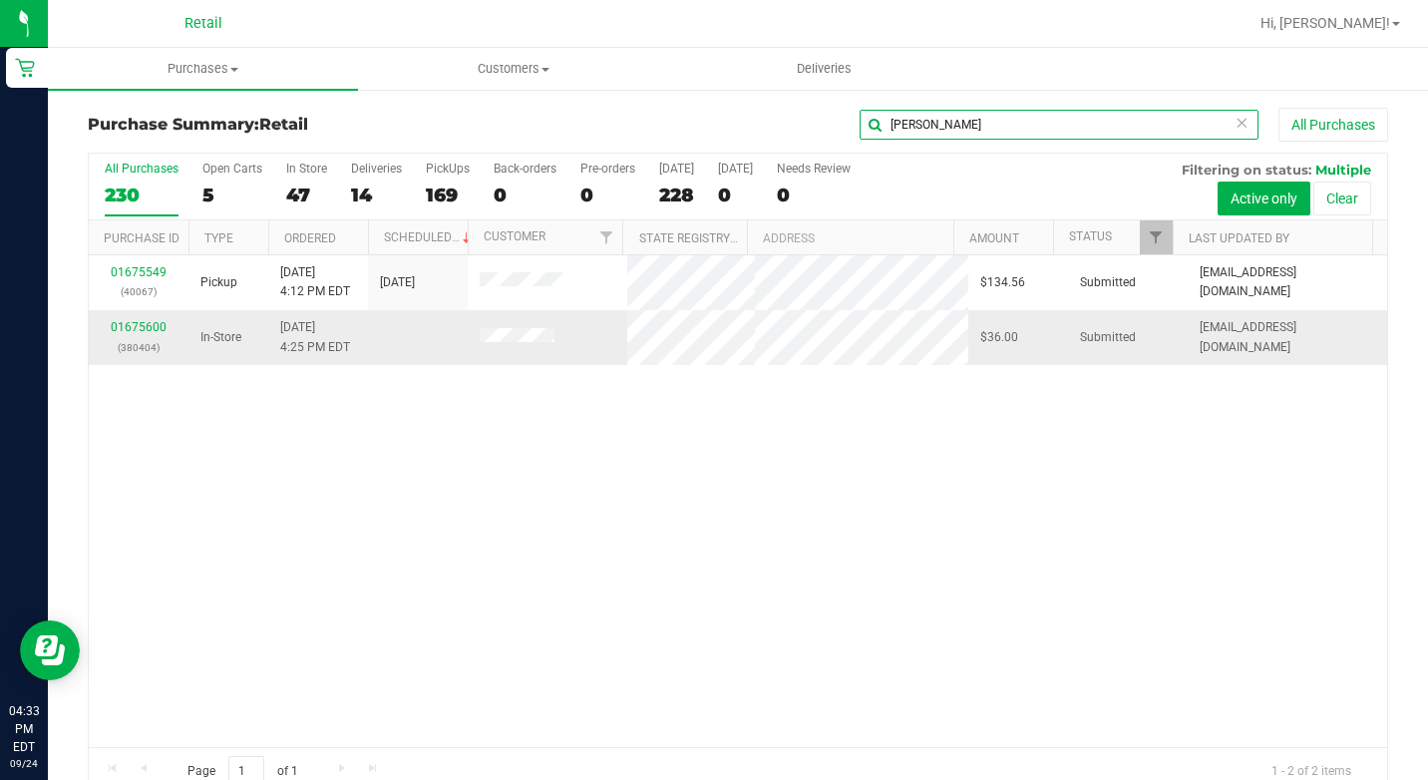
type input "lisa"
click at [153, 333] on div "01675600 (380404)" at bounding box center [139, 337] width 76 height 38
click at [153, 328] on link "01675600" at bounding box center [139, 327] width 56 height 14
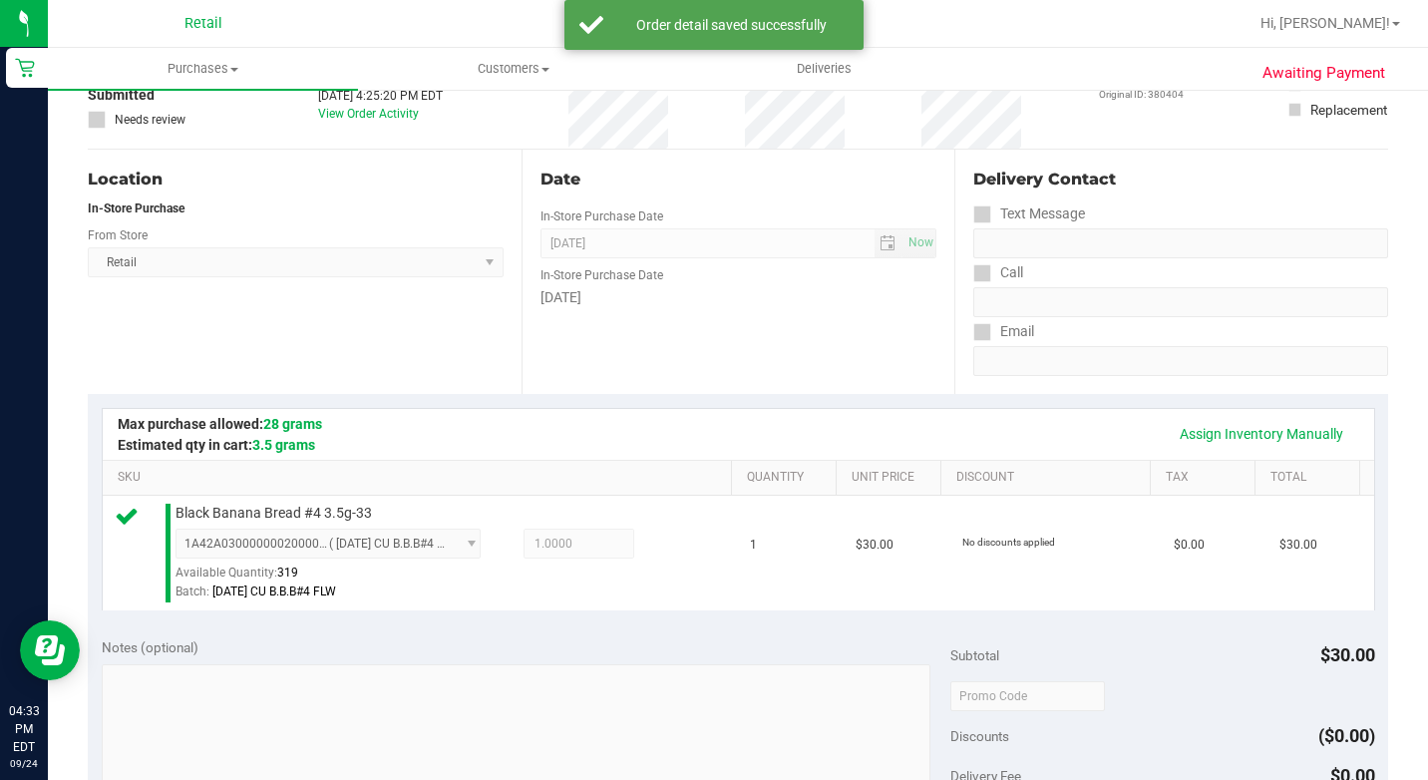
scroll to position [499, 0]
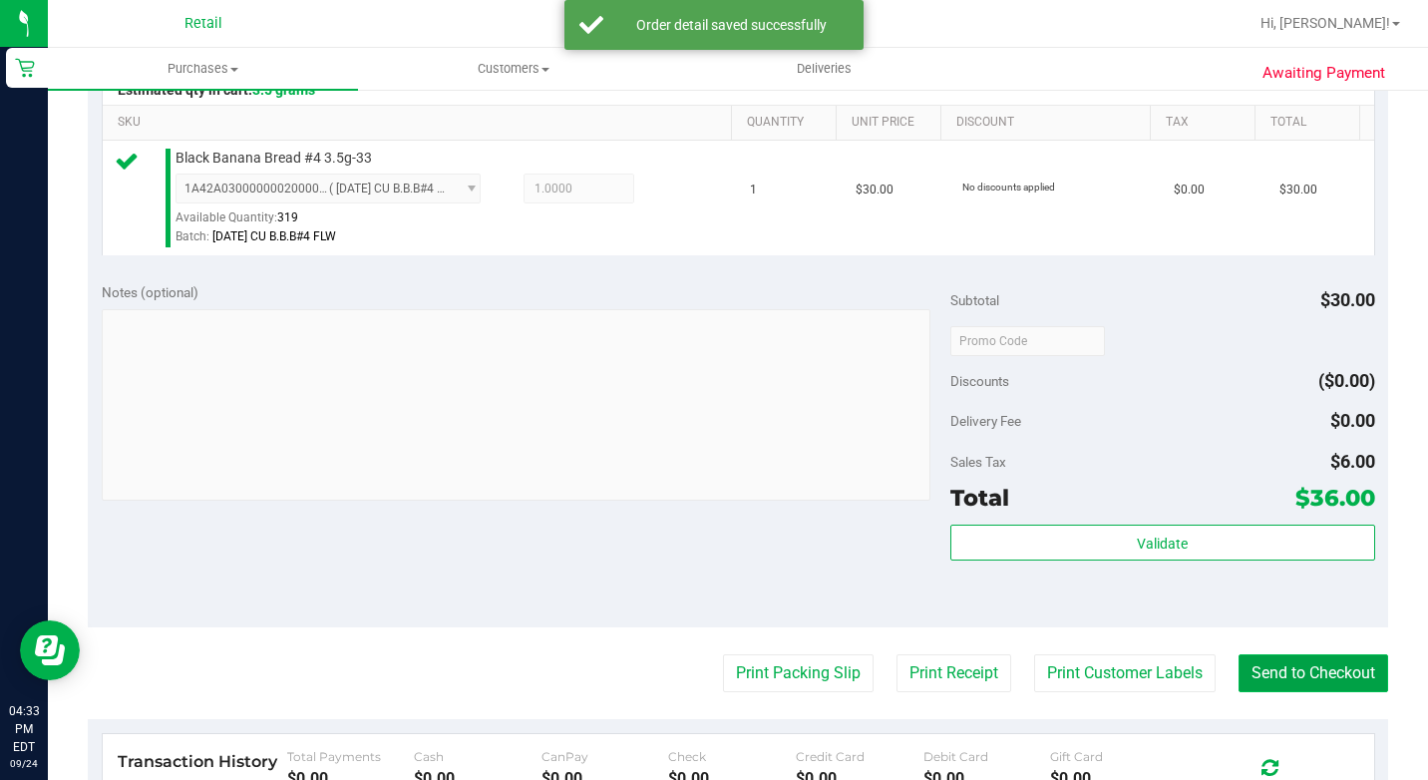
click at [1322, 684] on button "Send to Checkout" at bounding box center [1313, 673] width 150 height 38
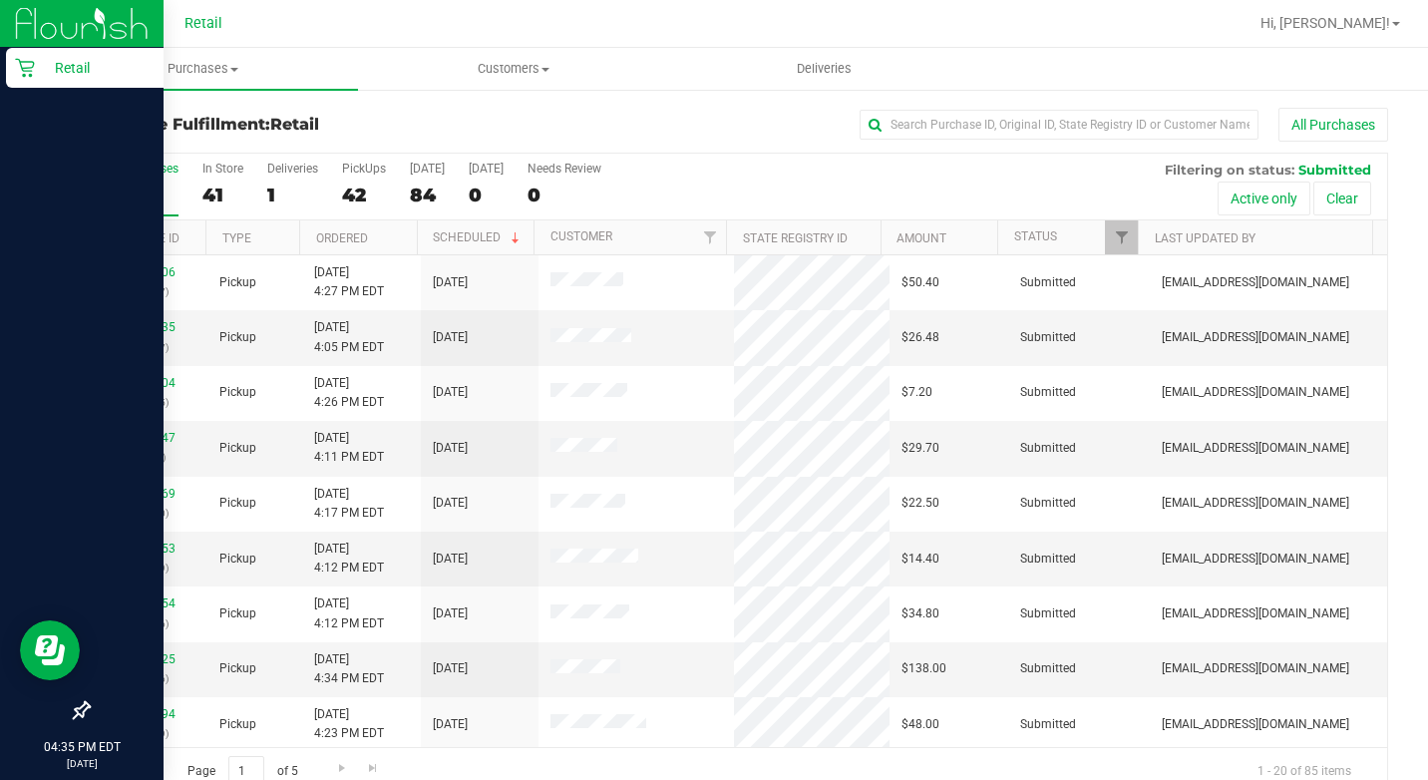
click at [10, 49] on div "Retail" at bounding box center [85, 68] width 158 height 40
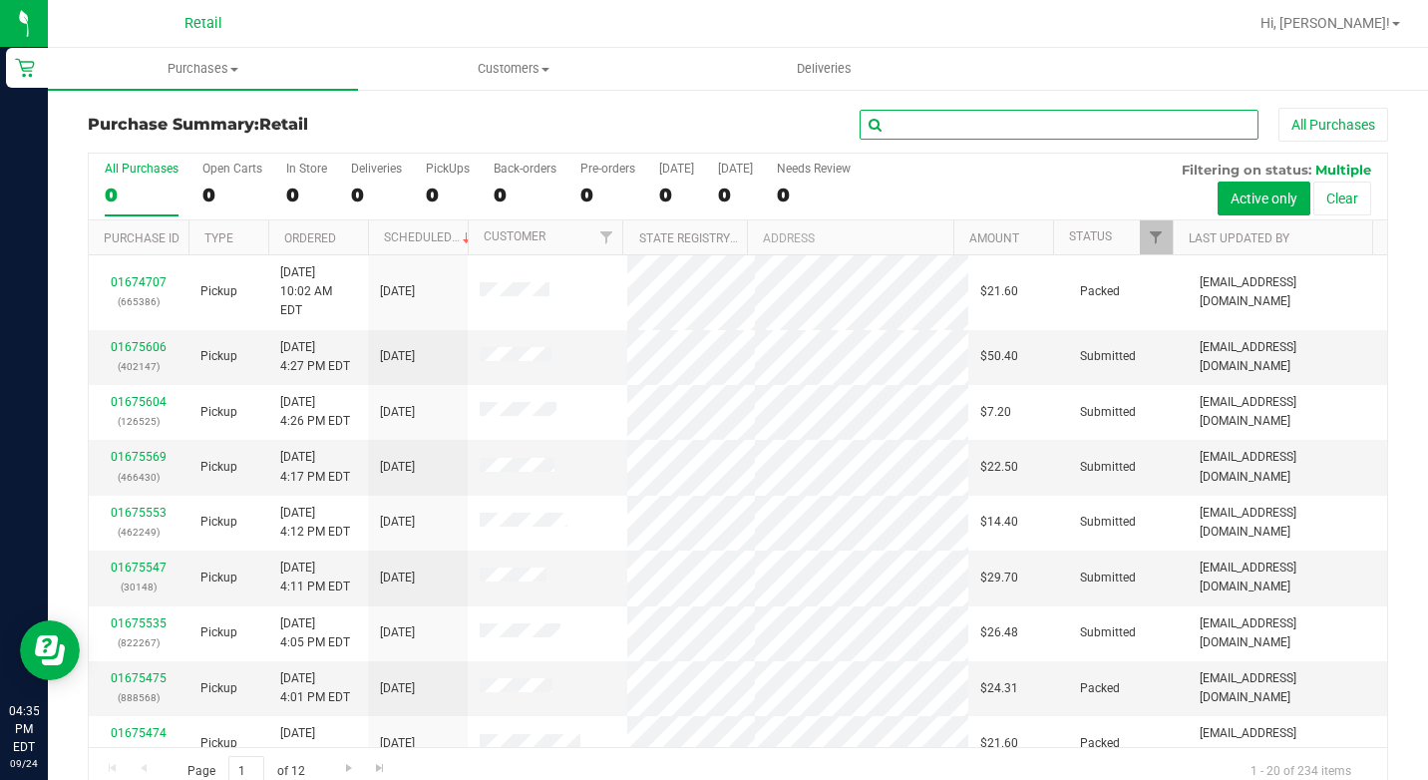
drag, startPoint x: 1098, startPoint y: 116, endPoint x: 1092, endPoint y: 129, distance: 14.3
click at [1092, 129] on input "text" at bounding box center [1059, 125] width 399 height 30
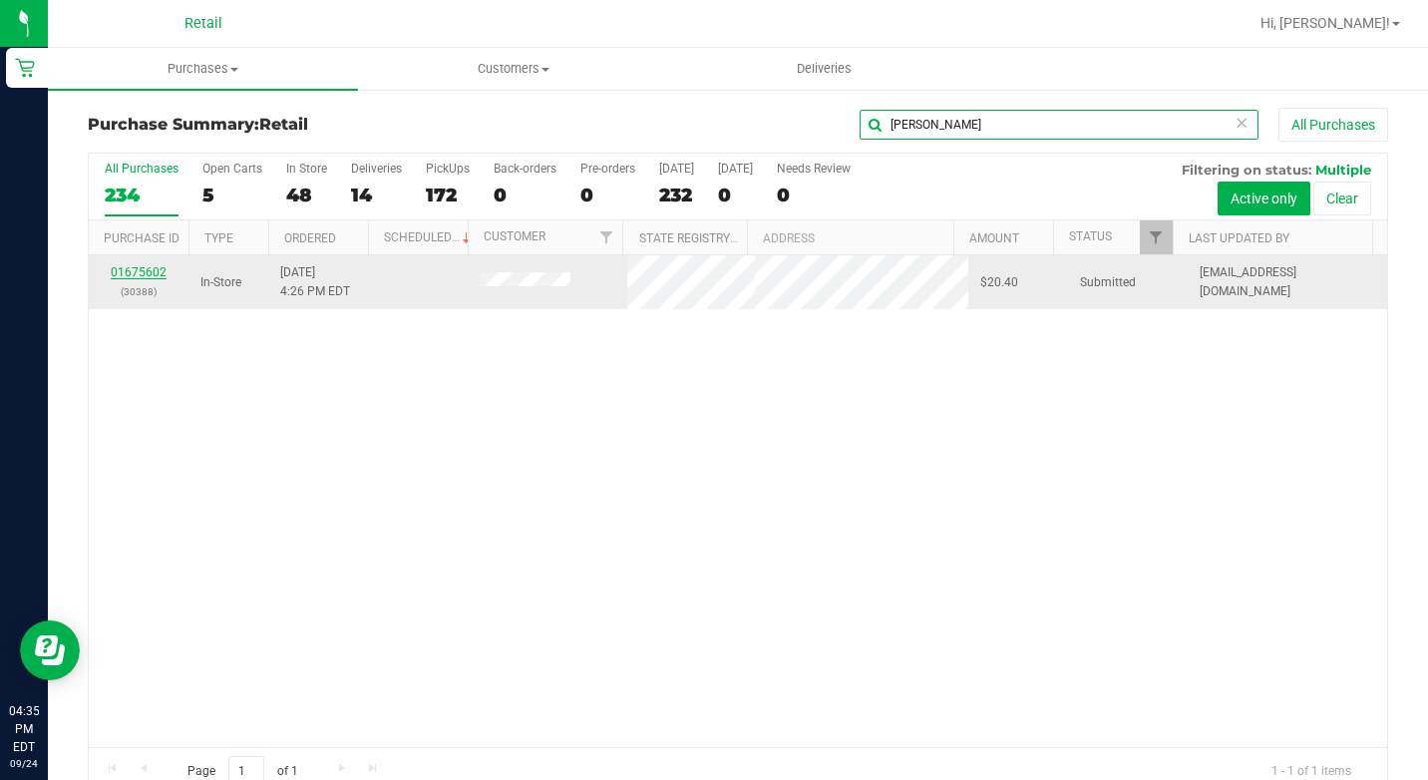
type input "carlos r"
click at [150, 268] on link "01675602" at bounding box center [139, 272] width 56 height 14
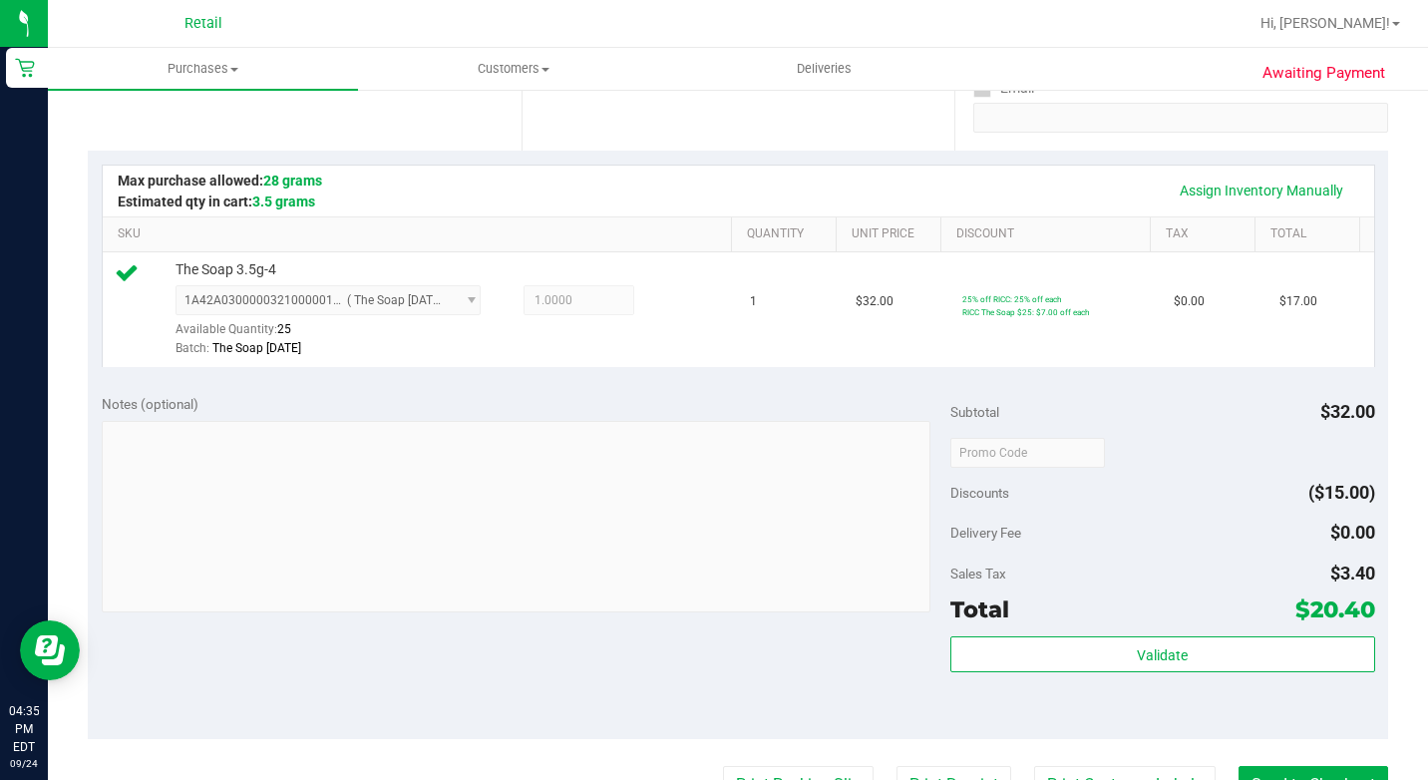
scroll to position [499, 0]
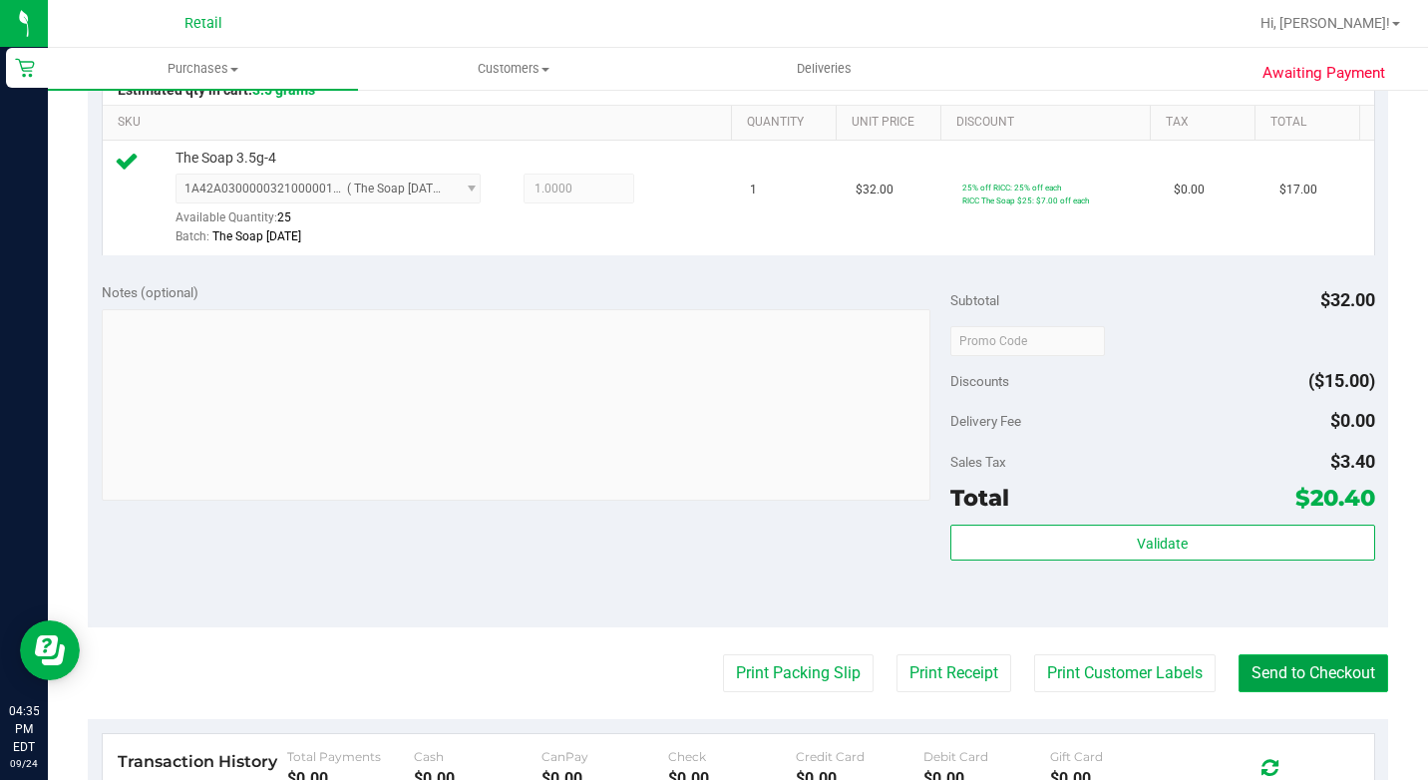
click at [1276, 689] on button "Send to Checkout" at bounding box center [1313, 673] width 150 height 38
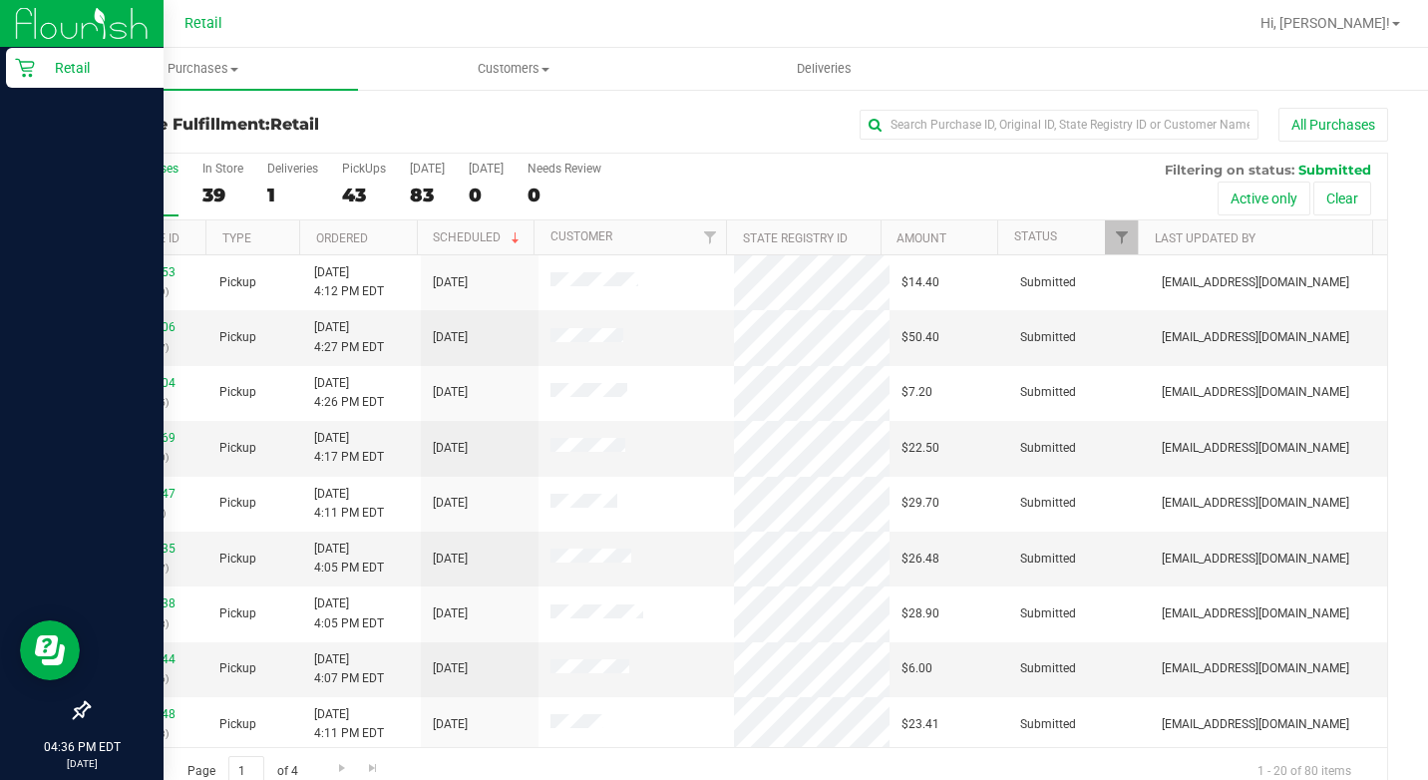
click at [25, 63] on icon at bounding box center [25, 68] width 20 height 20
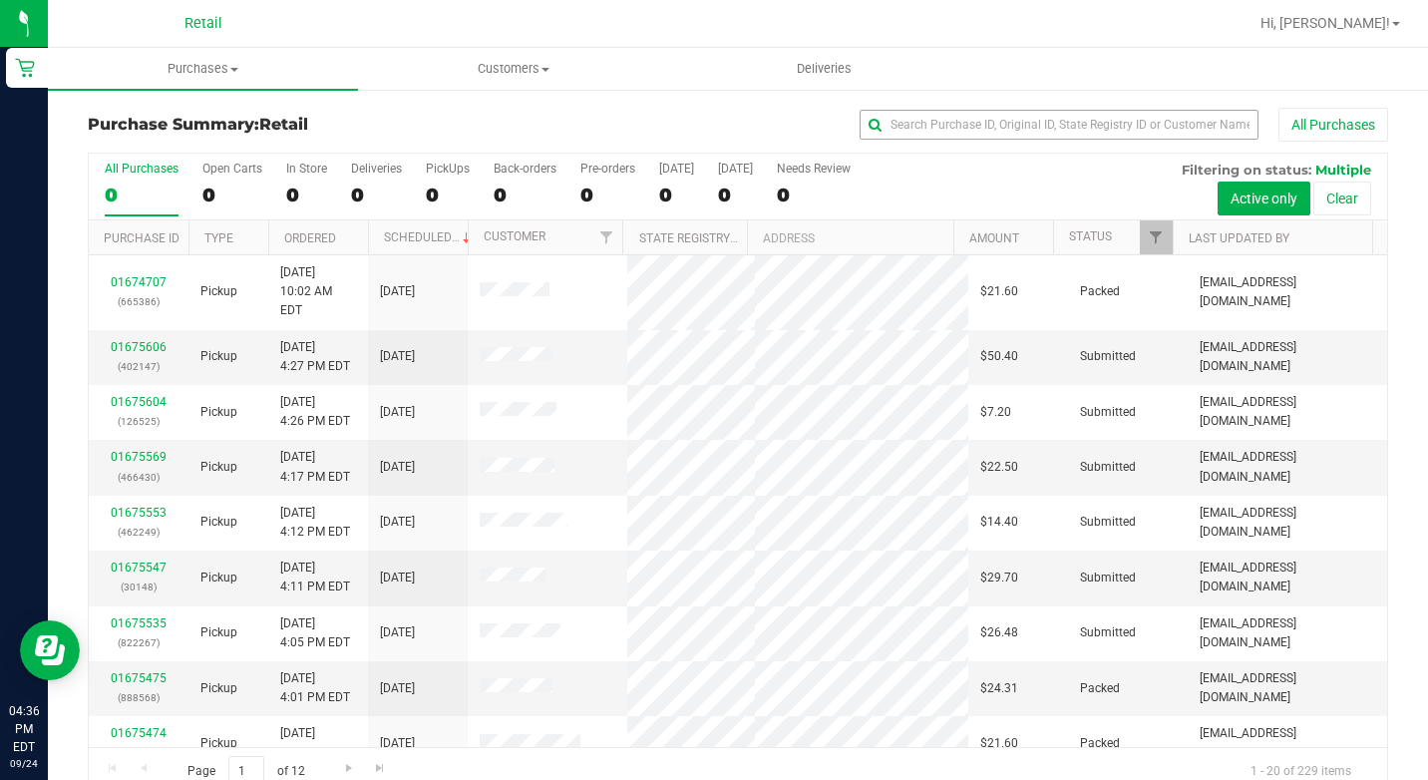
click at [981, 110] on div "Purchase Summary: Retail All Purchases All Purchases 0 Open Carts 0 In Store 0 …" at bounding box center [738, 452] width 1380 height 728
click at [982, 114] on input "text" at bounding box center [1059, 125] width 399 height 30
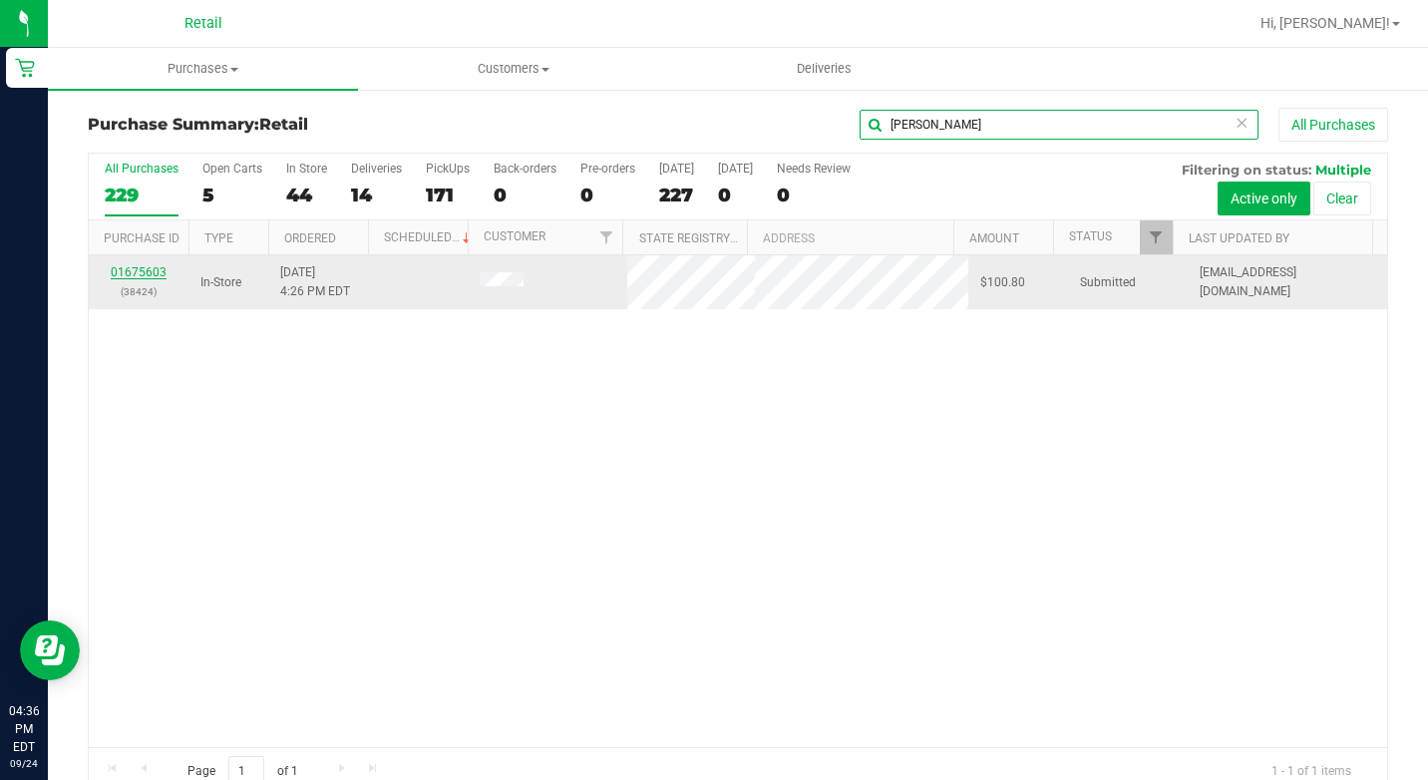
type input "cheryl c"
click at [146, 267] on link "01675603" at bounding box center [139, 272] width 56 height 14
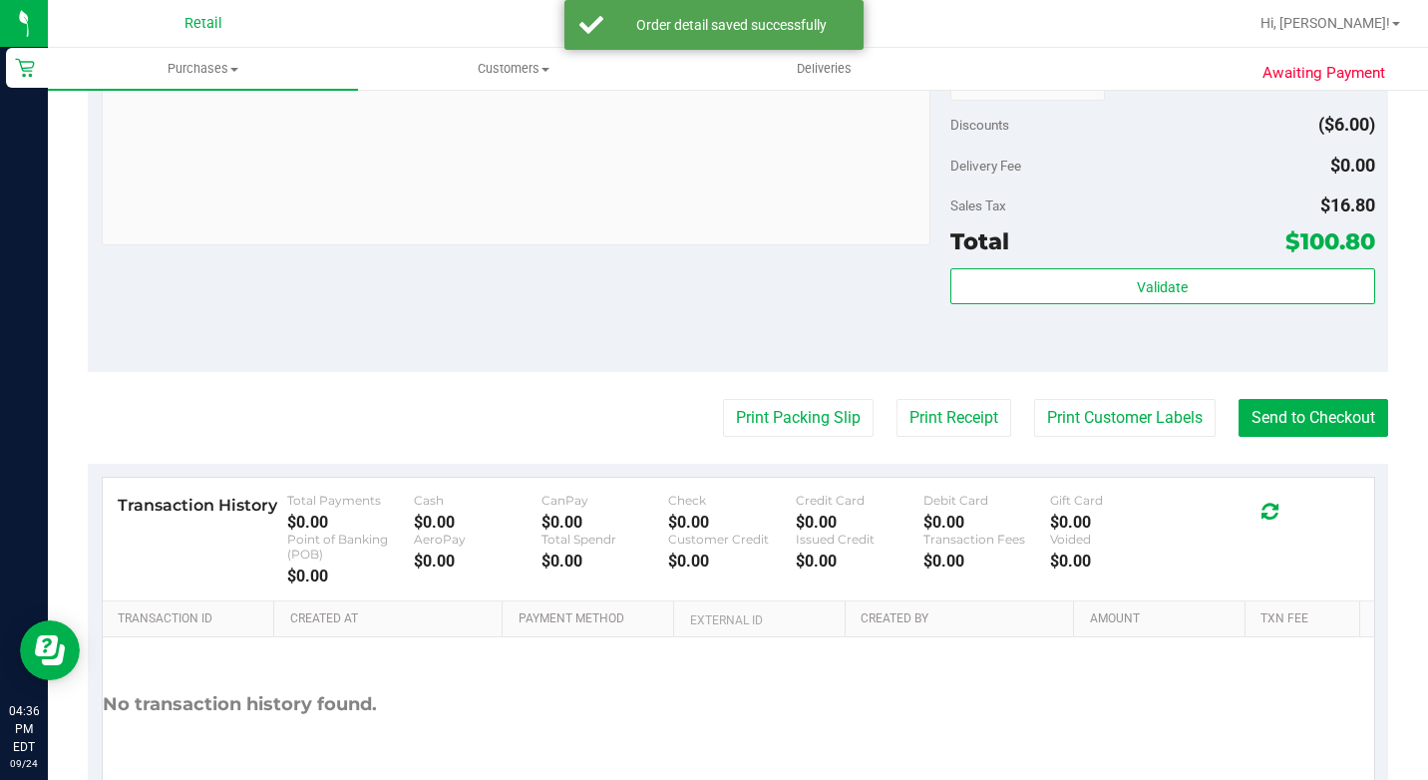
scroll to position [1178, 0]
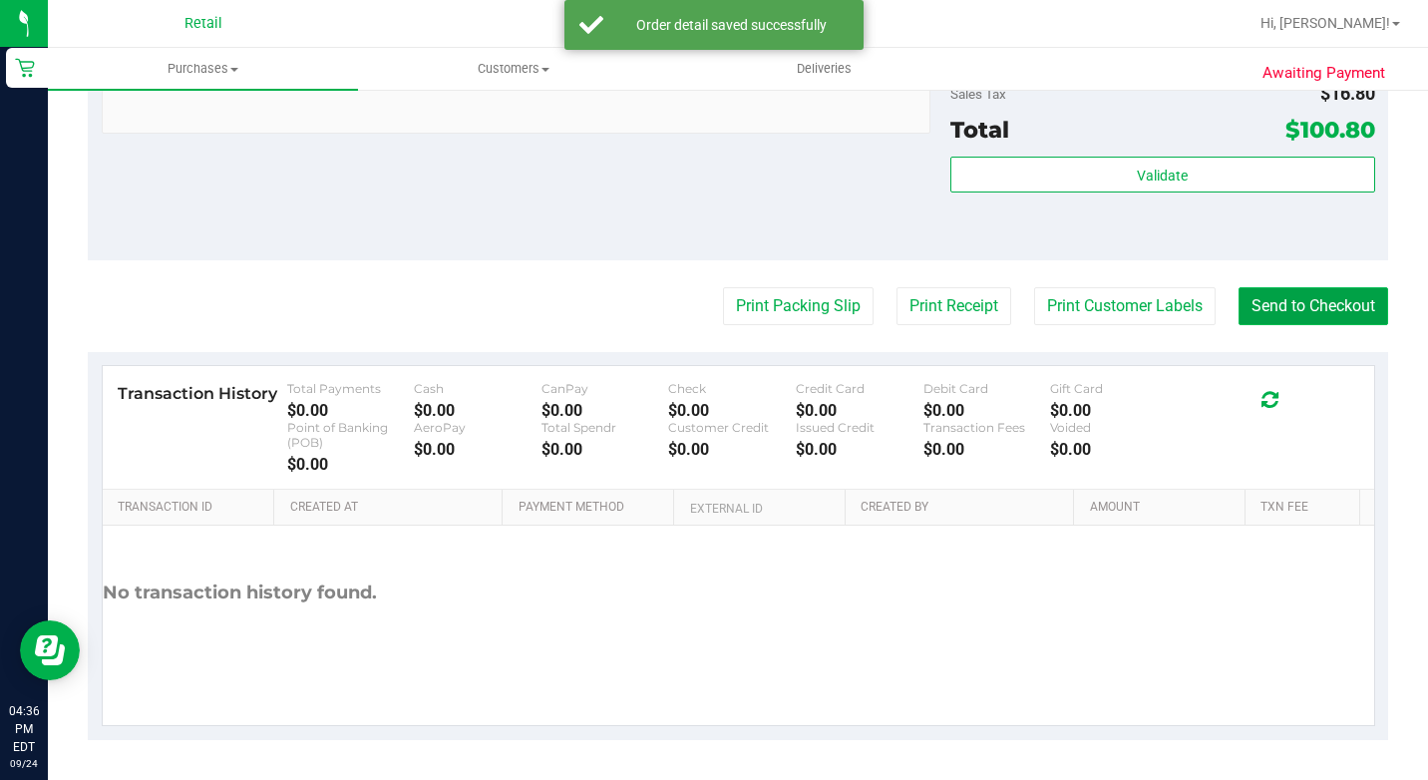
click at [1319, 304] on button "Send to Checkout" at bounding box center [1313, 306] width 150 height 38
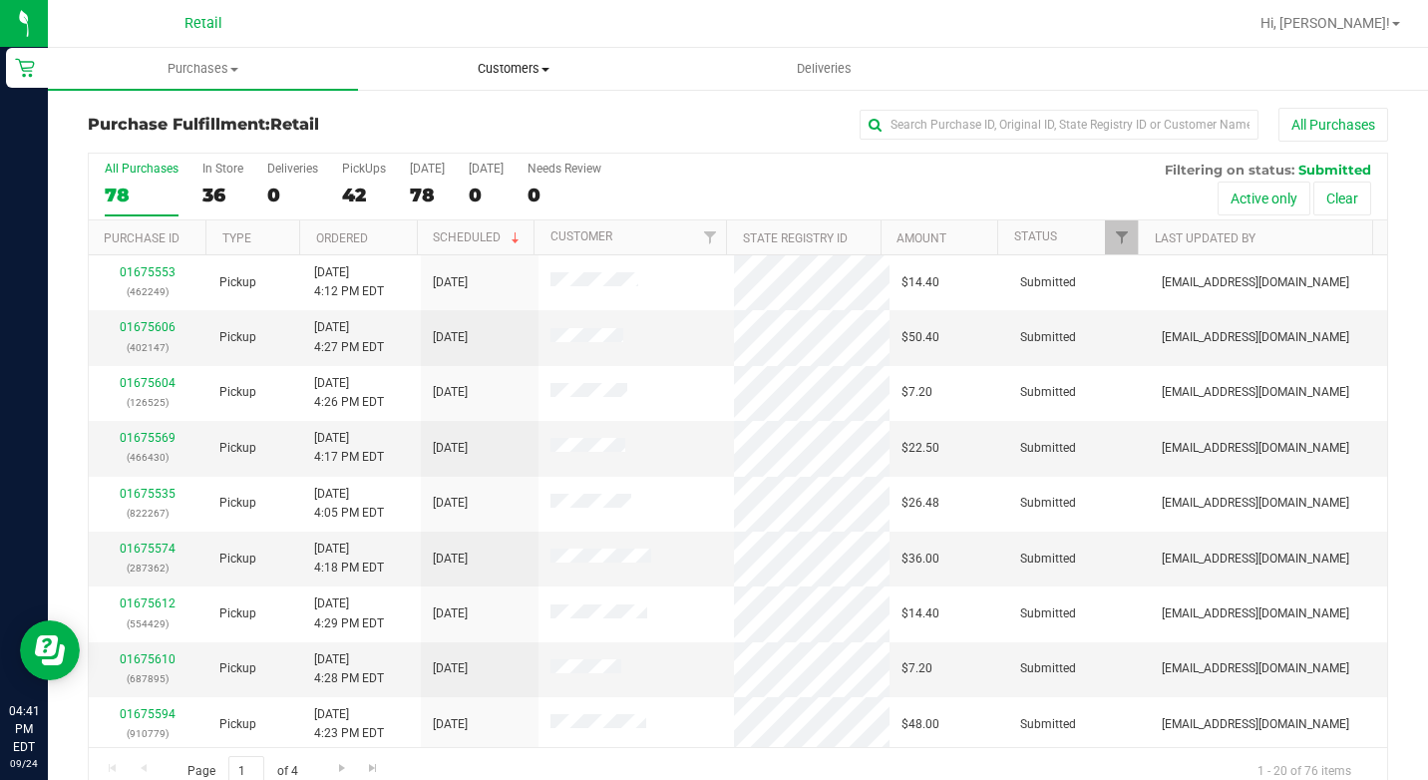
click at [460, 62] on span "Customers" at bounding box center [513, 69] width 308 height 18
click at [451, 115] on span "All customers" at bounding box center [430, 120] width 144 height 17
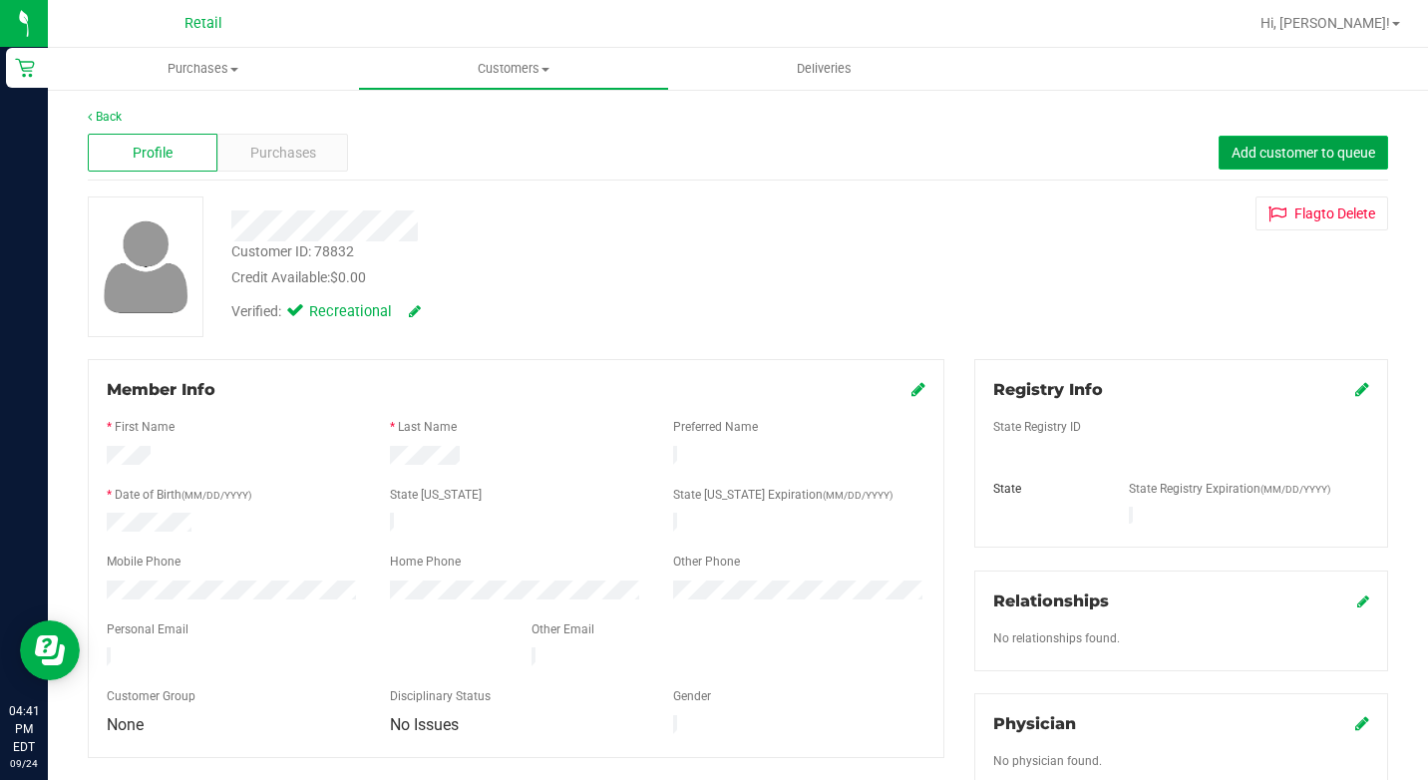
click at [1231, 151] on span "Add customer to queue" at bounding box center [1303, 153] width 144 height 16
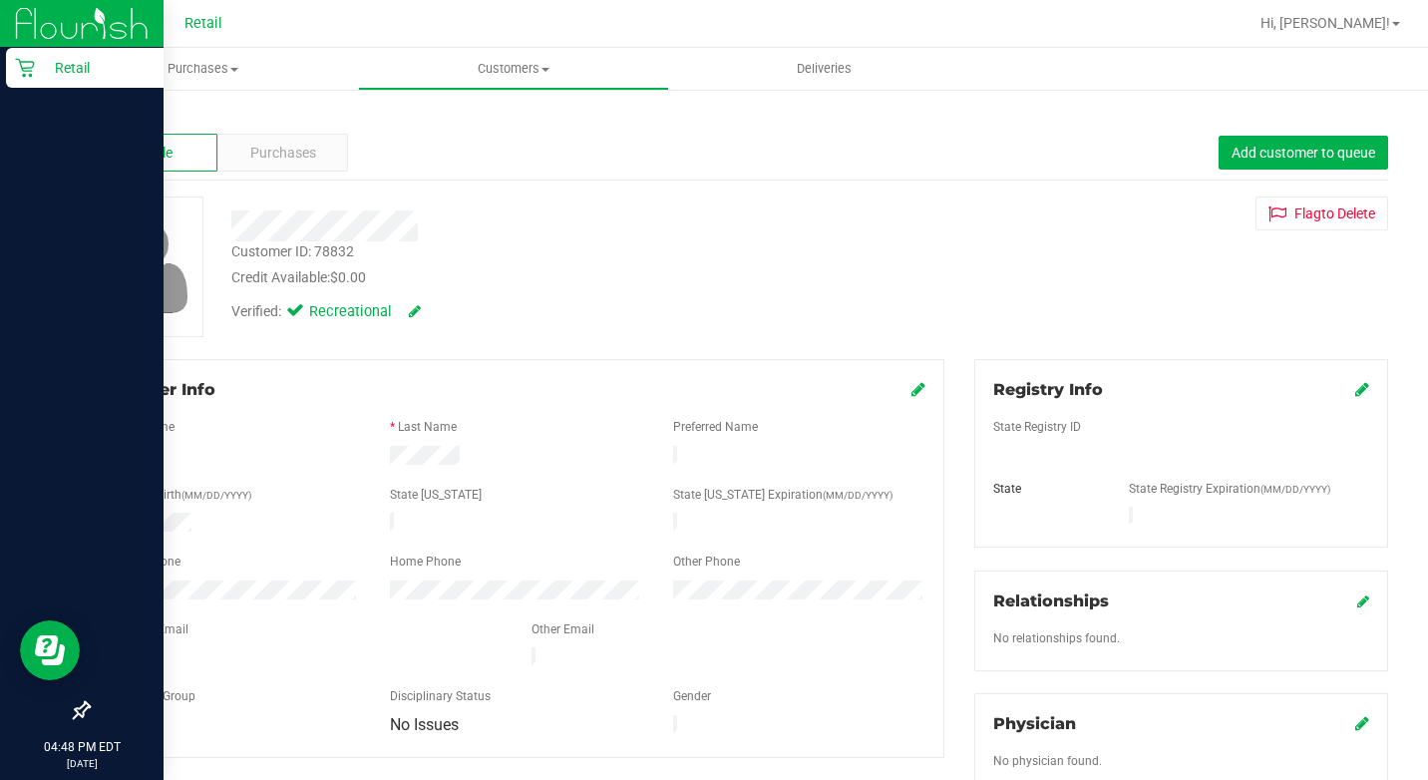
click at [8, 61] on div "Retail" at bounding box center [85, 68] width 158 height 40
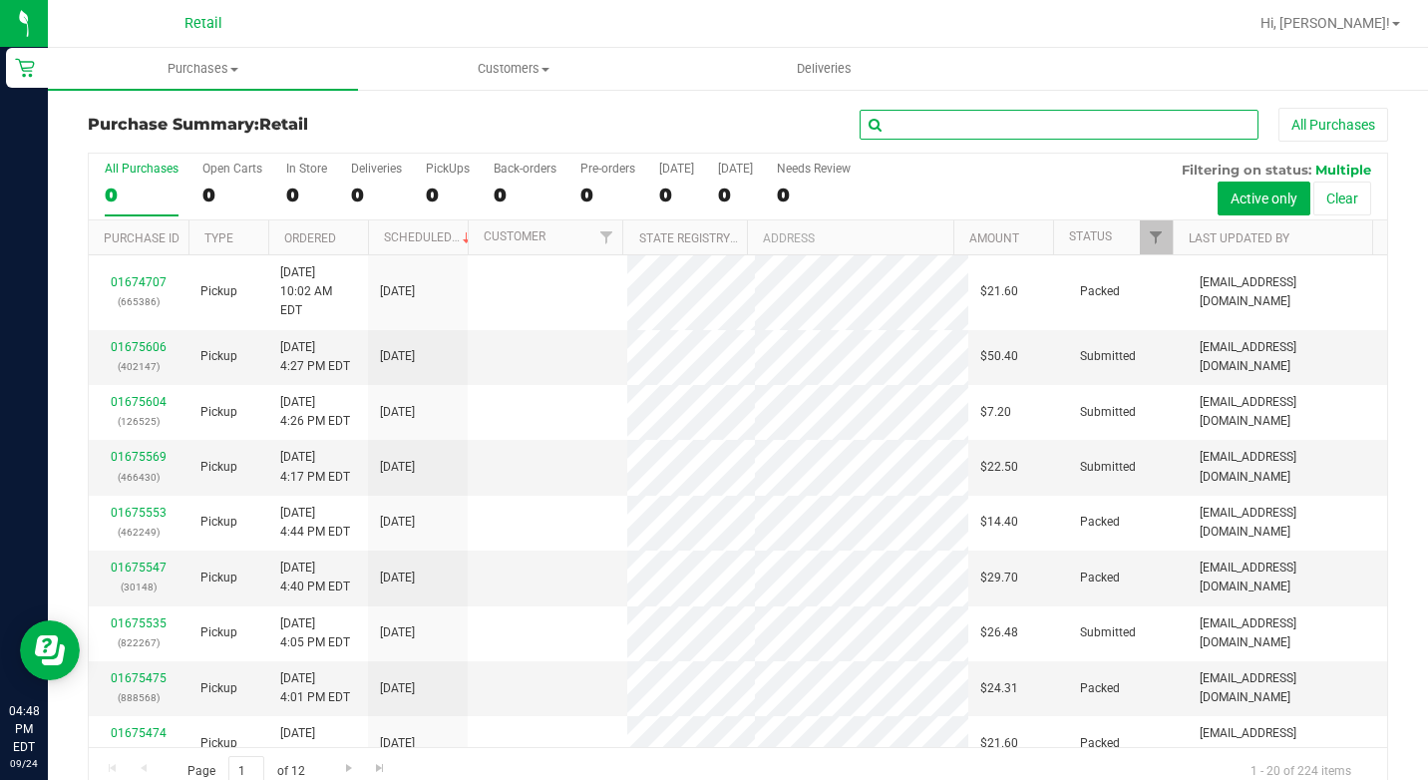
click at [1024, 133] on input "text" at bounding box center [1059, 125] width 399 height 30
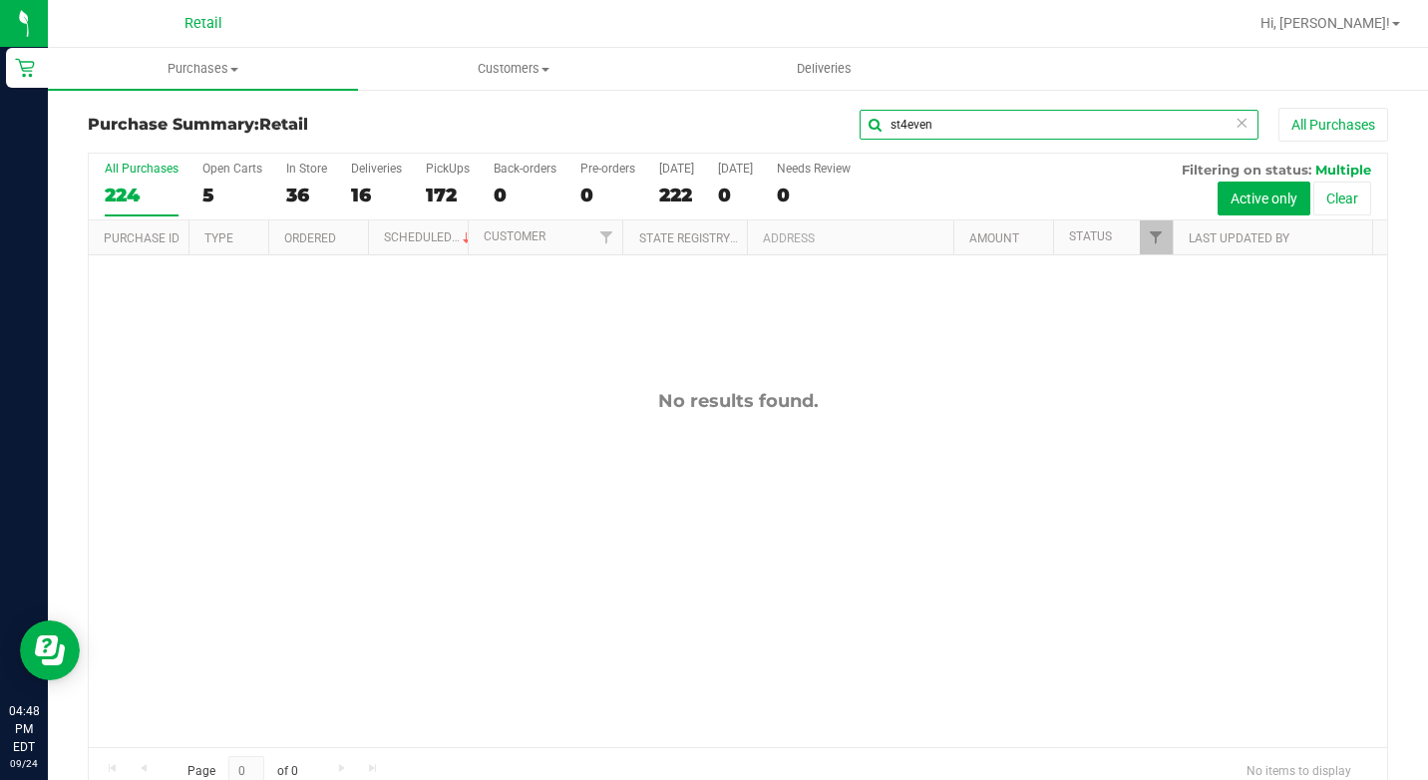
click at [889, 122] on input "st4even" at bounding box center [1059, 125] width 399 height 30
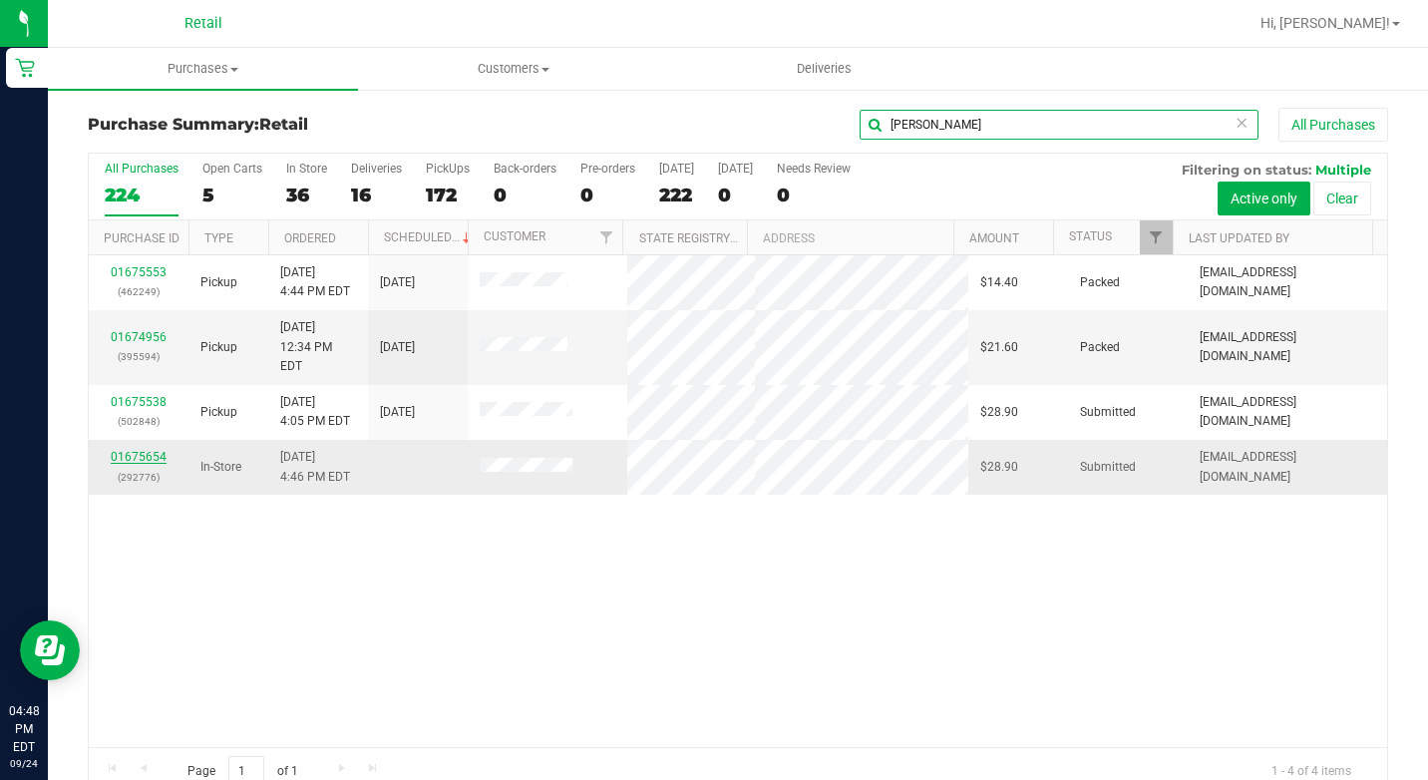
type input "[PERSON_NAME]"
click at [137, 450] on link "01675654" at bounding box center [139, 457] width 56 height 14
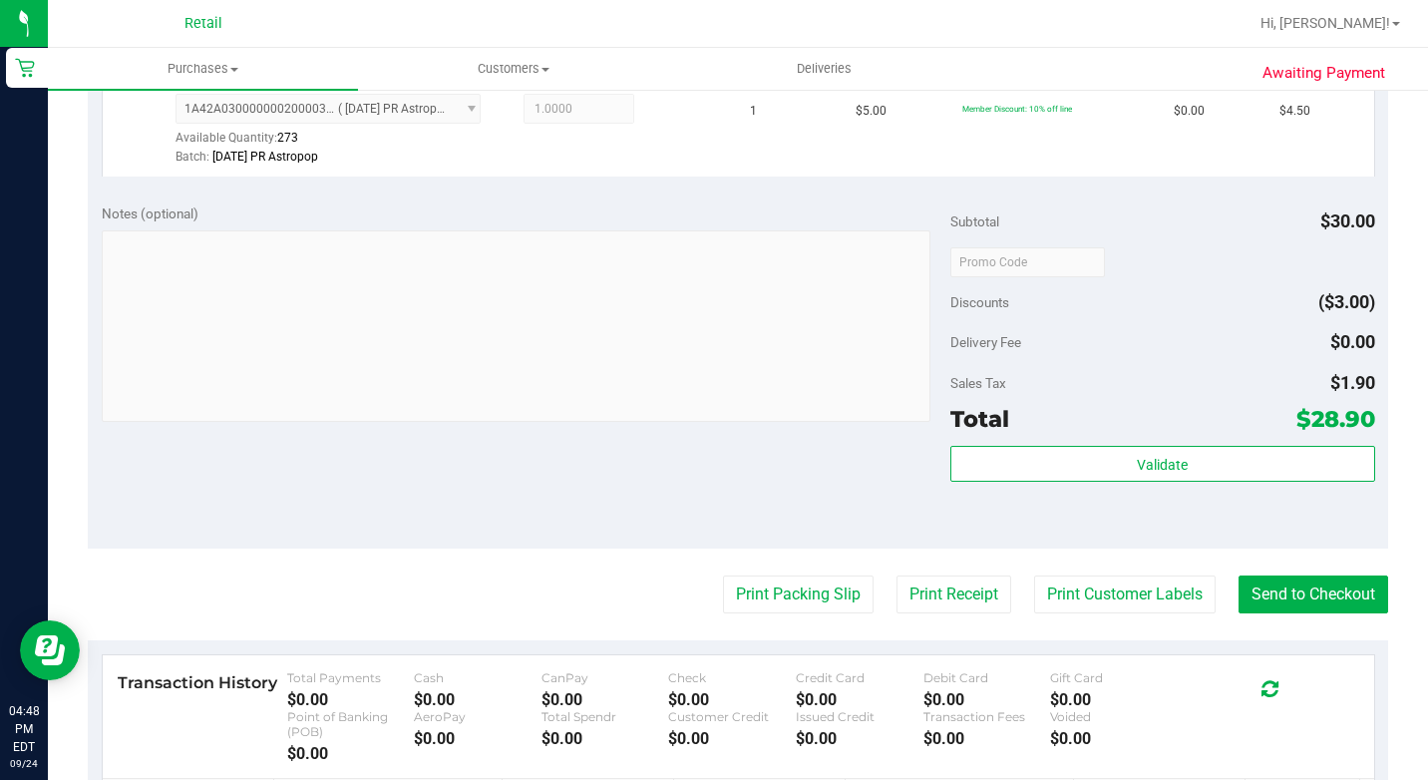
scroll to position [698, 0]
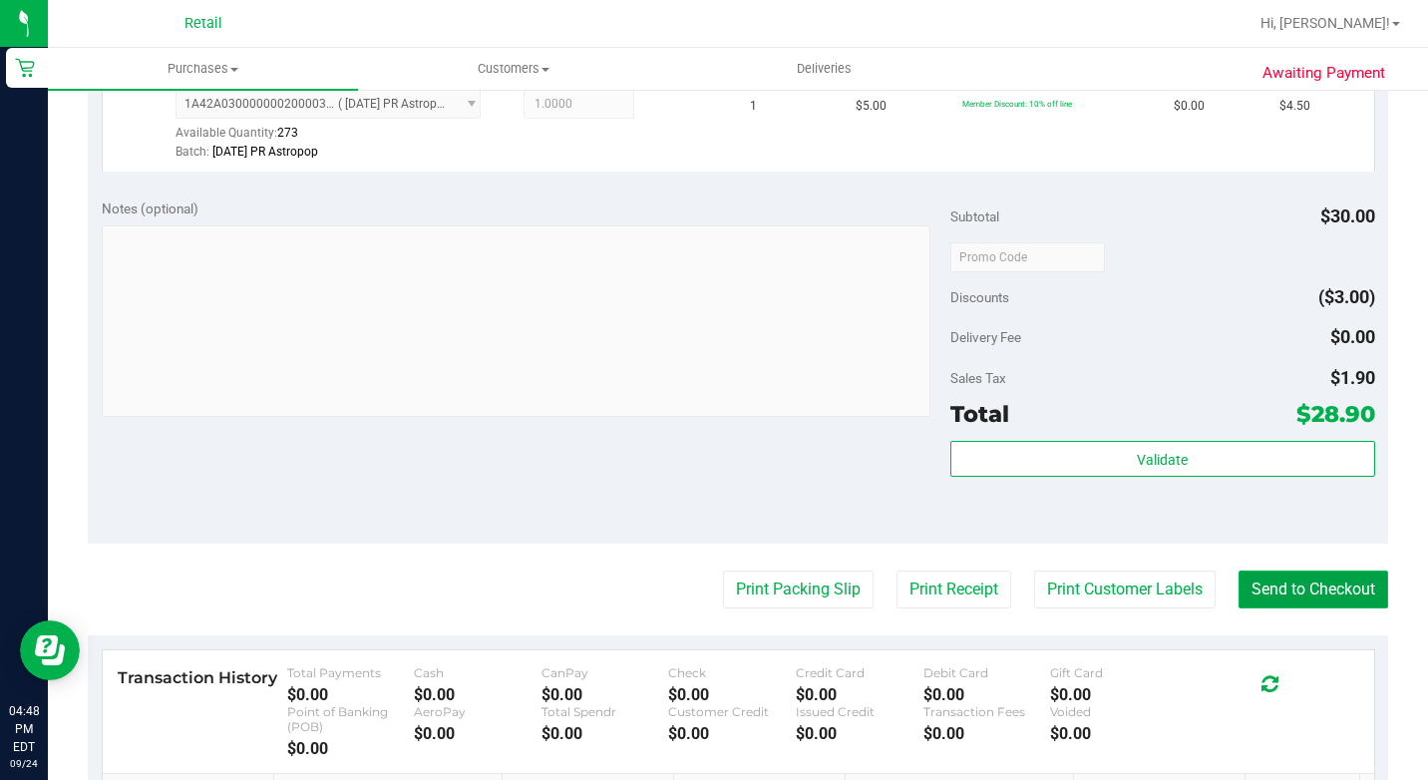
click at [1306, 608] on button "Send to Checkout" at bounding box center [1313, 589] width 150 height 38
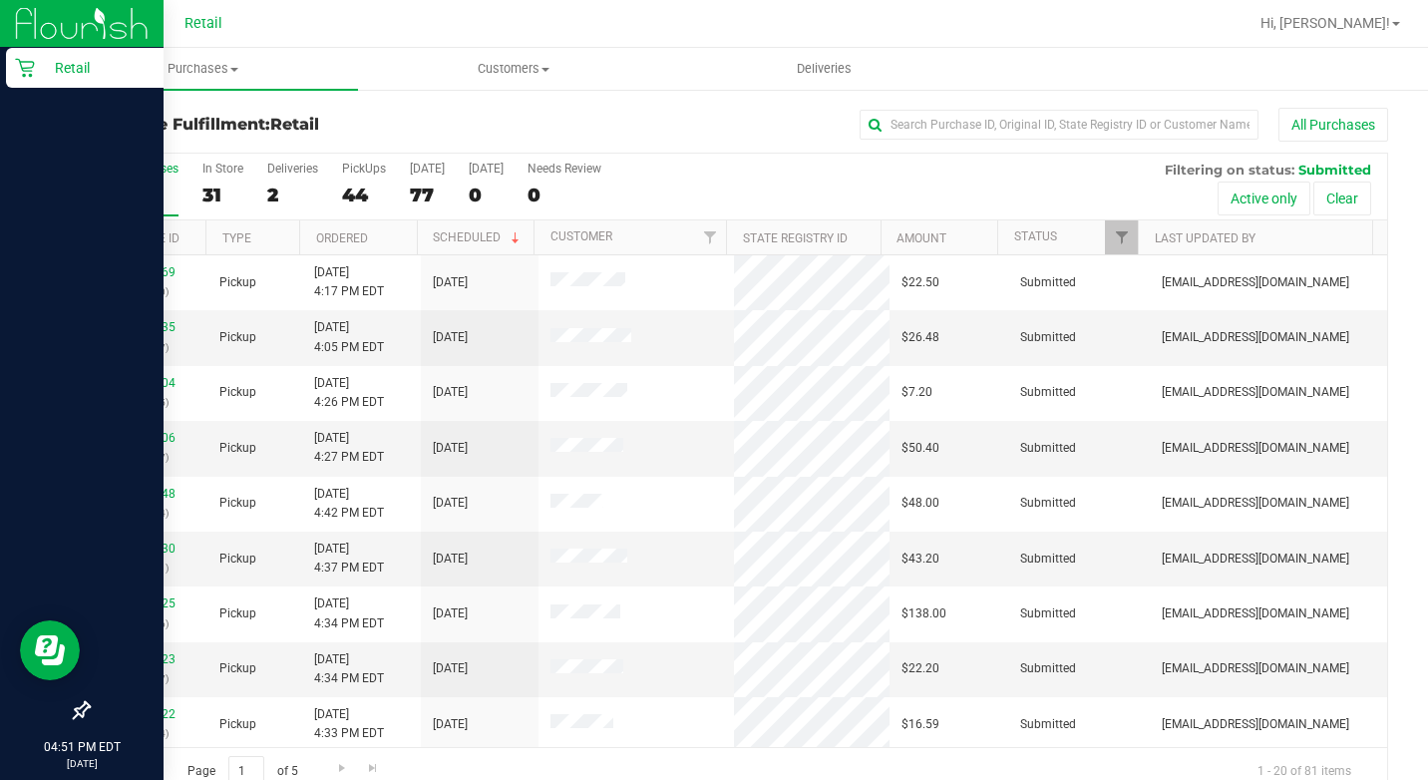
drag, startPoint x: 39, startPoint y: 64, endPoint x: 82, endPoint y: 64, distance: 42.9
click at [39, 64] on p "Retail" at bounding box center [95, 68] width 120 height 24
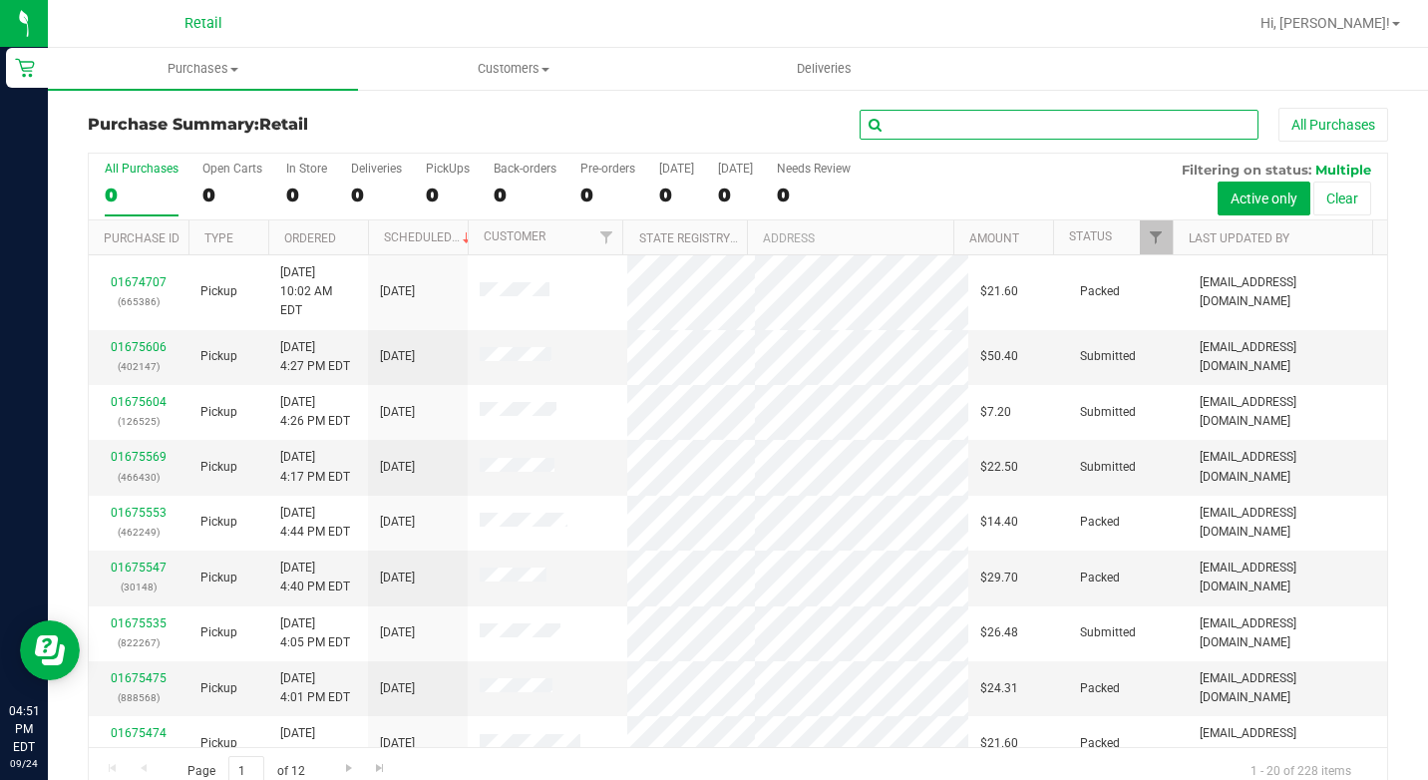
click at [1007, 119] on input "text" at bounding box center [1059, 125] width 399 height 30
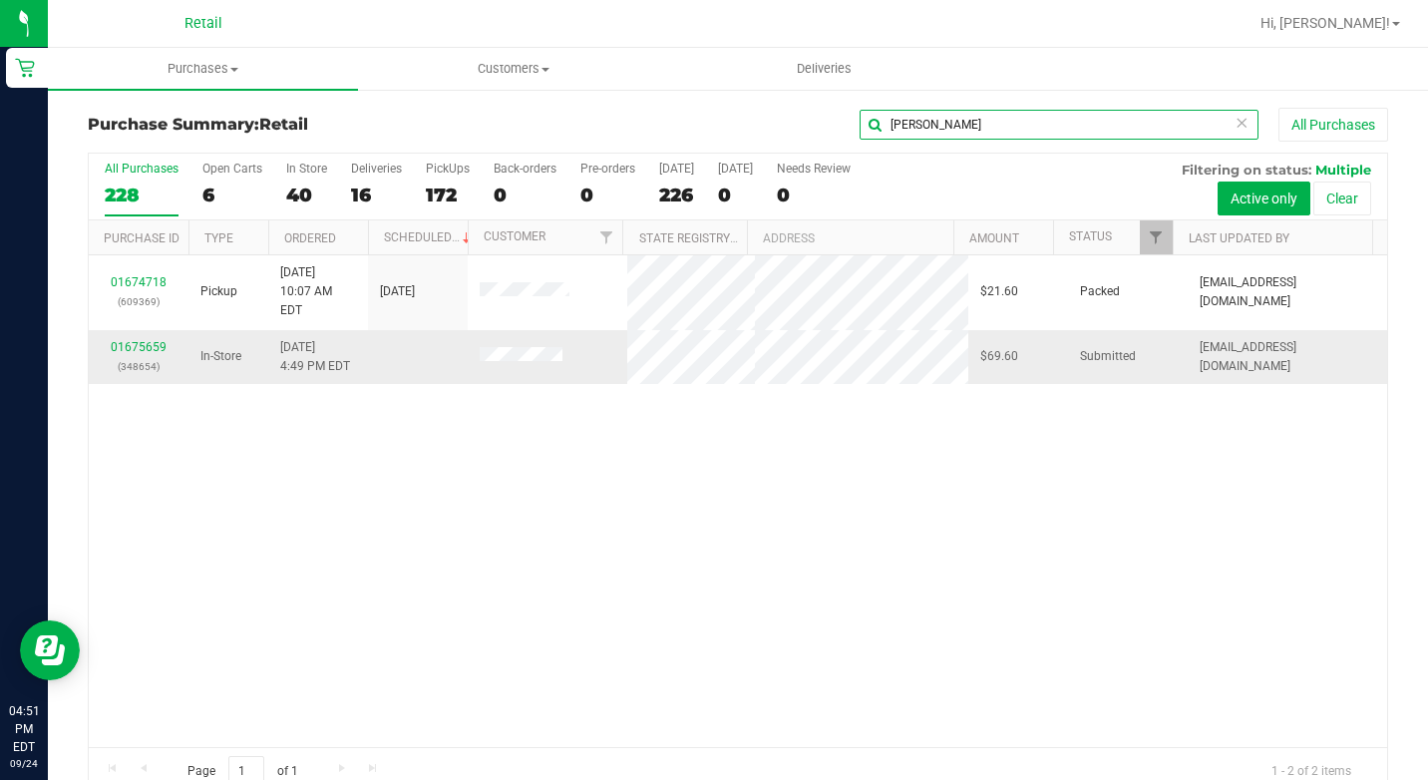
type input "samuel"
click at [150, 338] on div "01675659 (348654)" at bounding box center [139, 357] width 76 height 38
click at [146, 340] on link "01675659" at bounding box center [139, 347] width 56 height 14
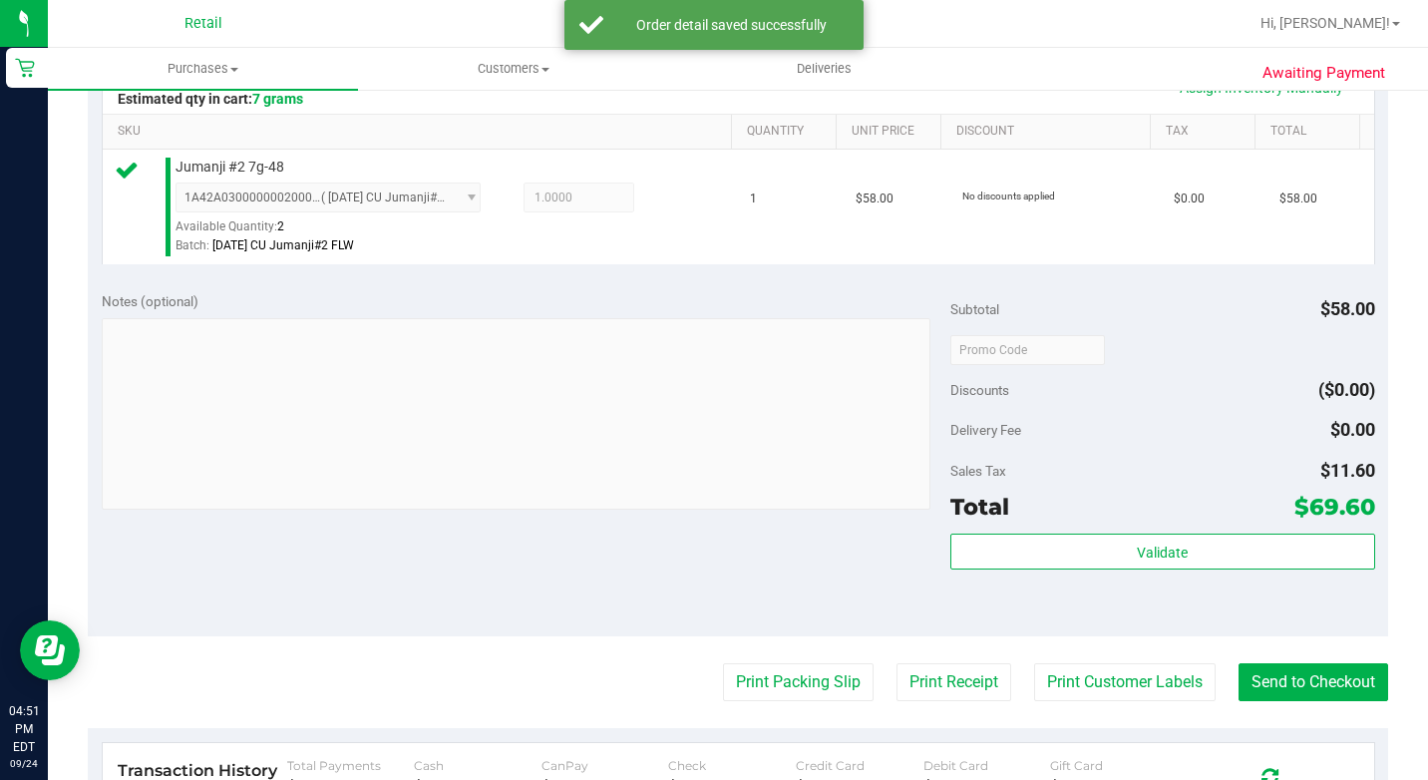
scroll to position [499, 0]
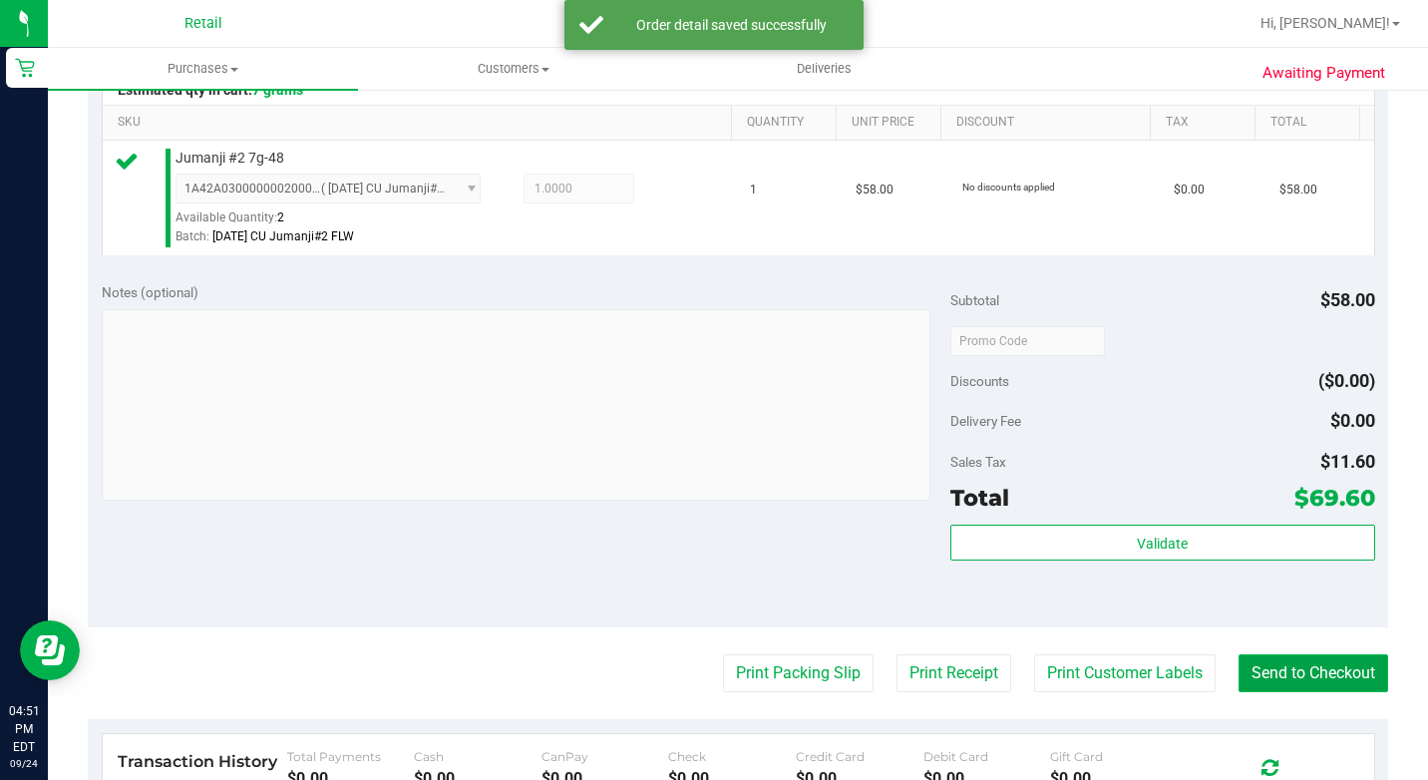
click at [1272, 692] on button "Send to Checkout" at bounding box center [1313, 673] width 150 height 38
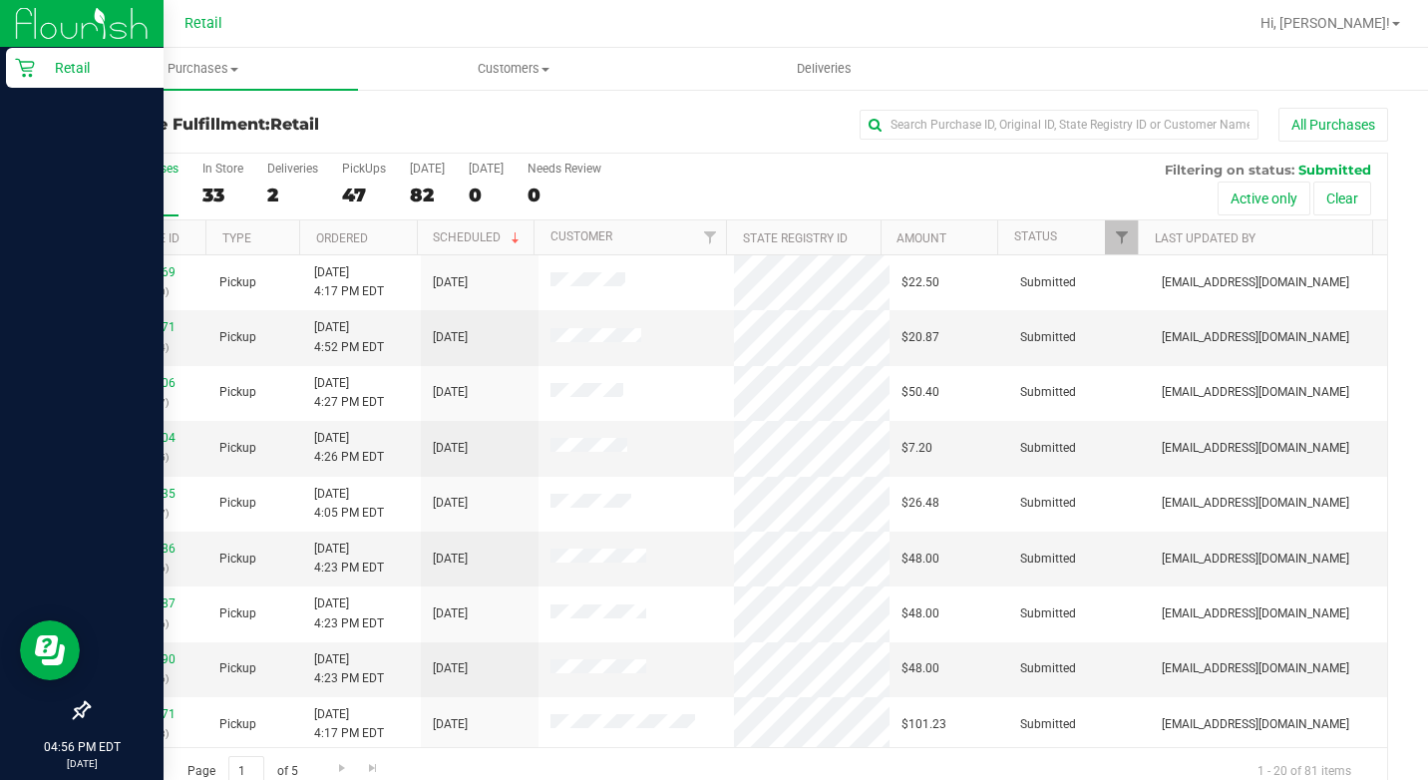
click at [29, 76] on icon at bounding box center [24, 68] width 19 height 19
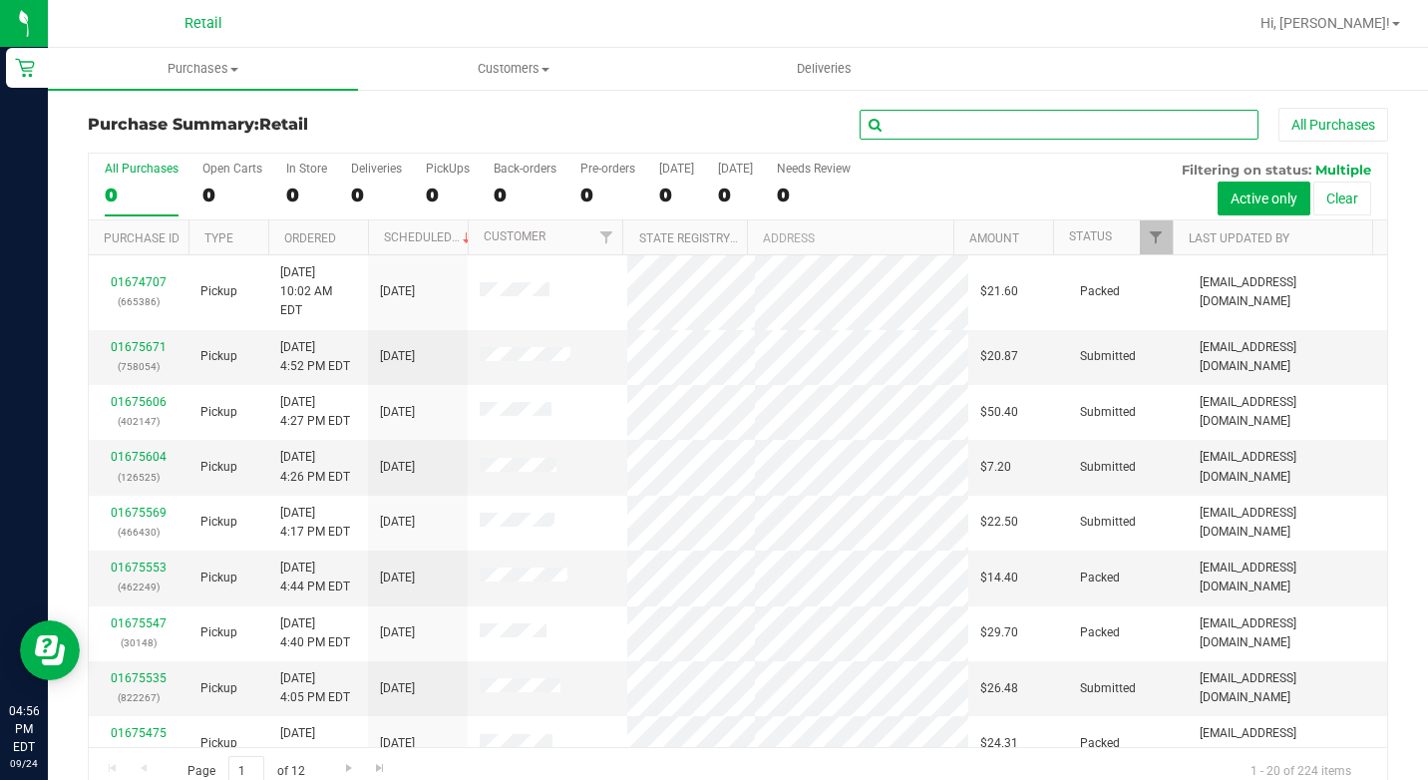
click at [916, 124] on input "text" at bounding box center [1059, 125] width 399 height 30
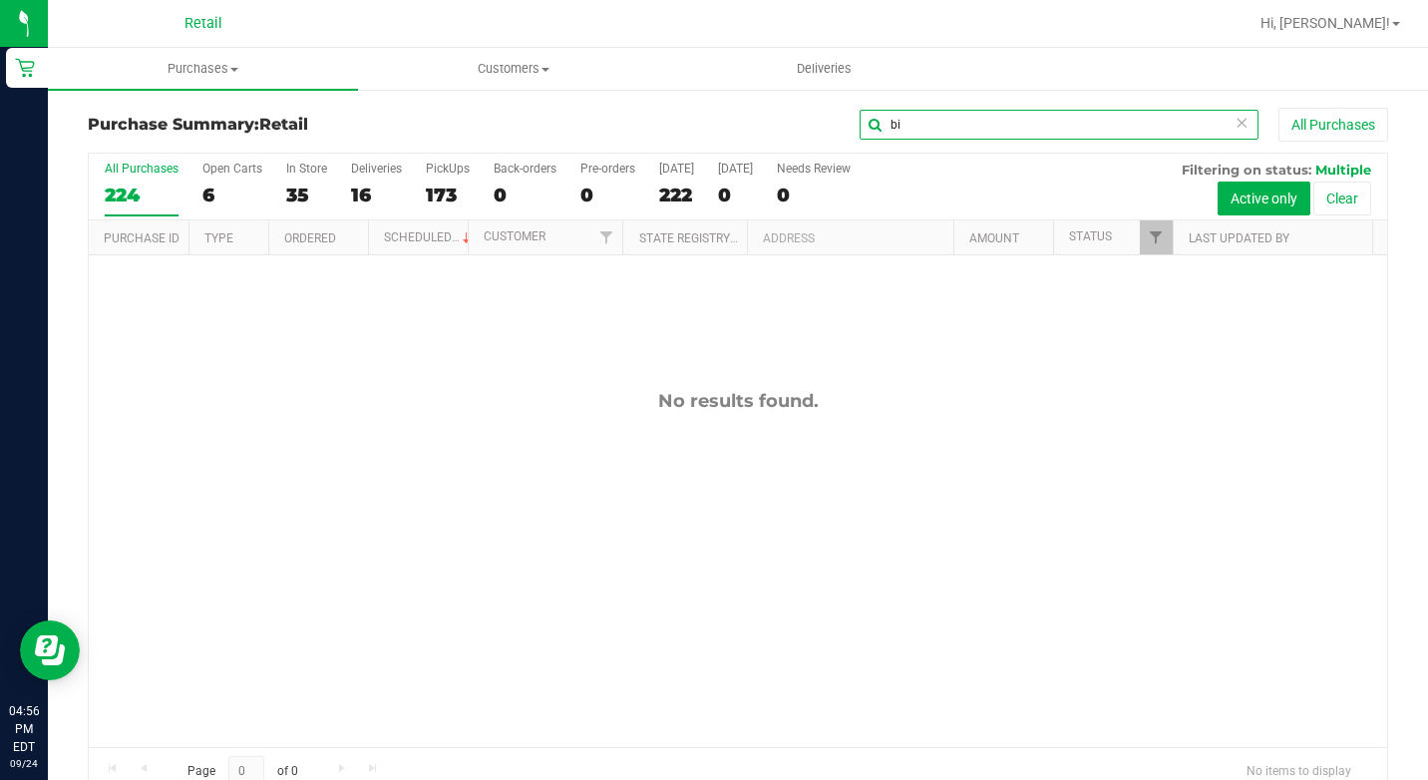
type input "b"
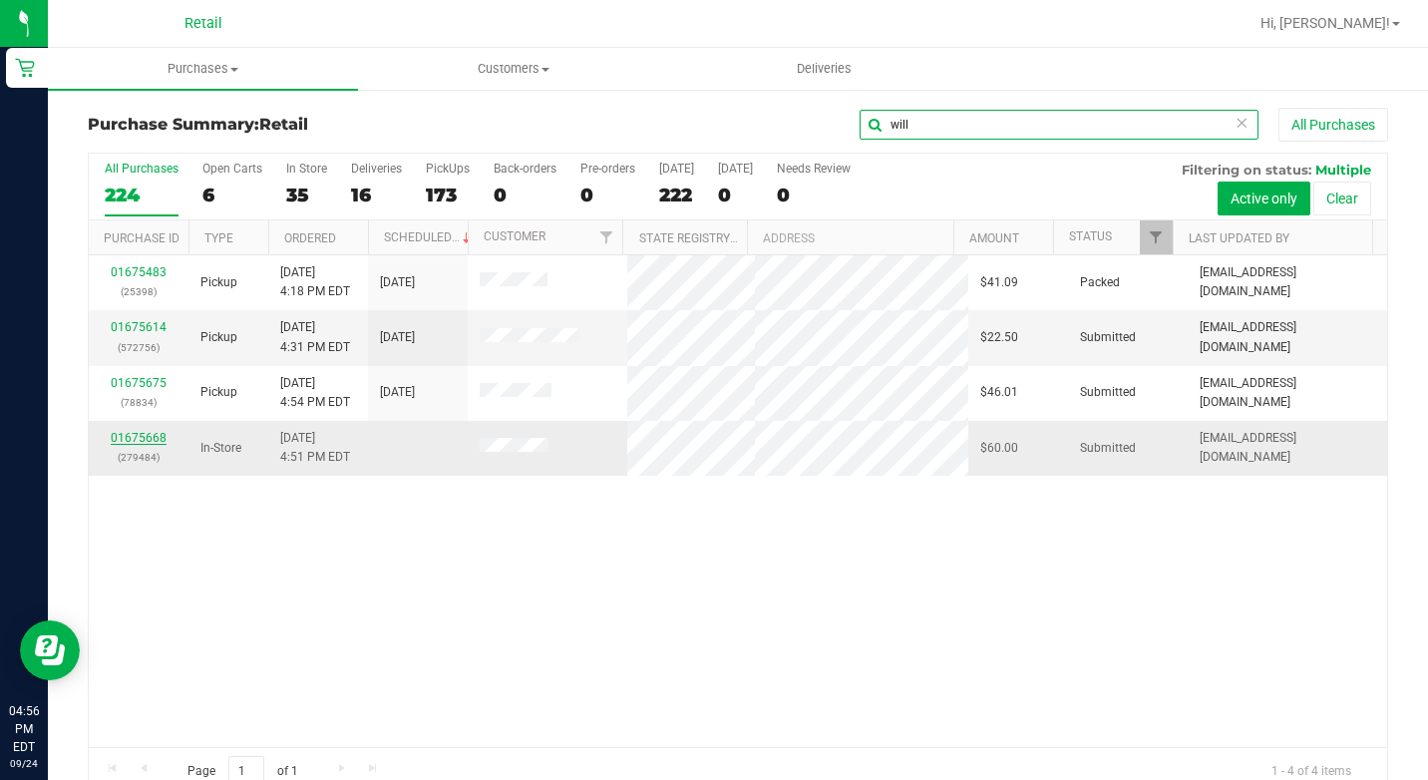
type input "will"
click at [158, 432] on link "01675668" at bounding box center [139, 438] width 56 height 14
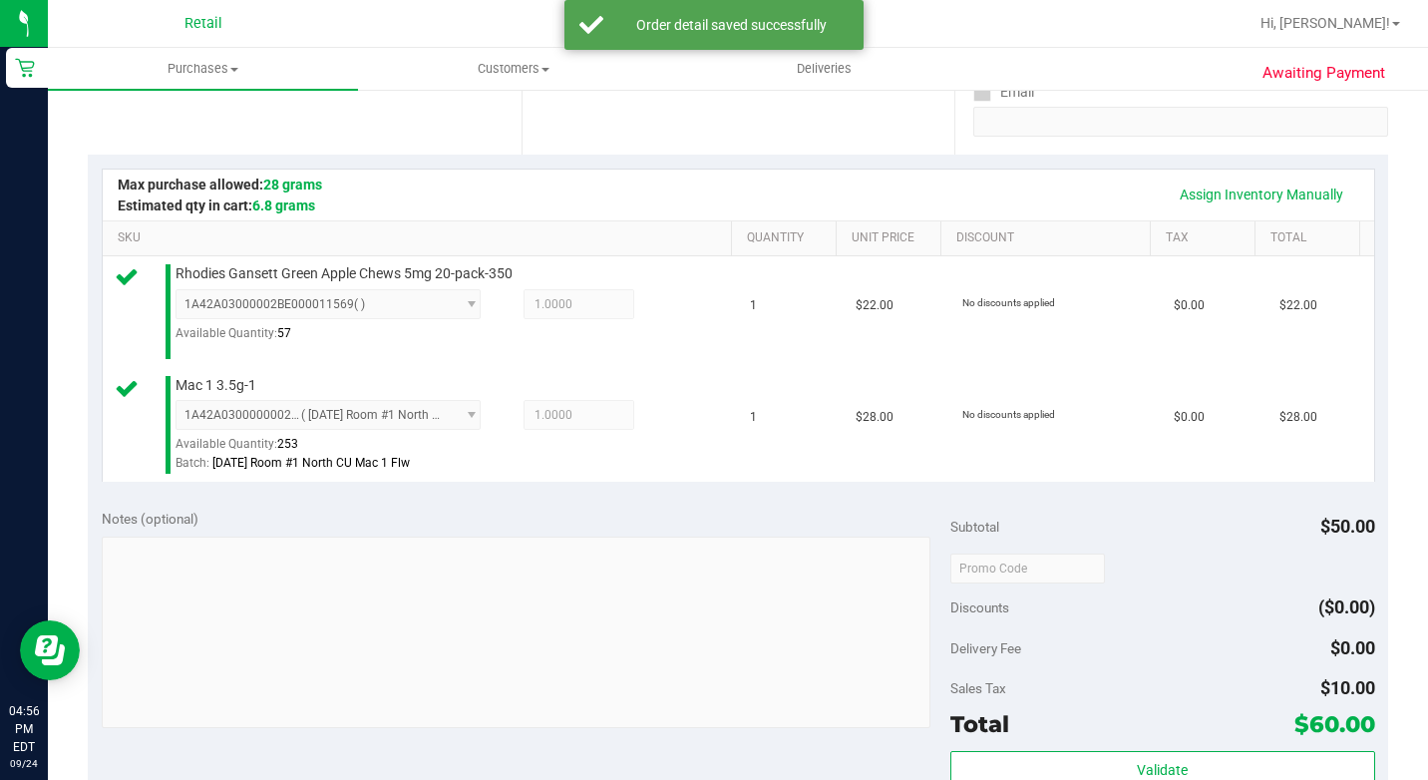
scroll to position [698, 0]
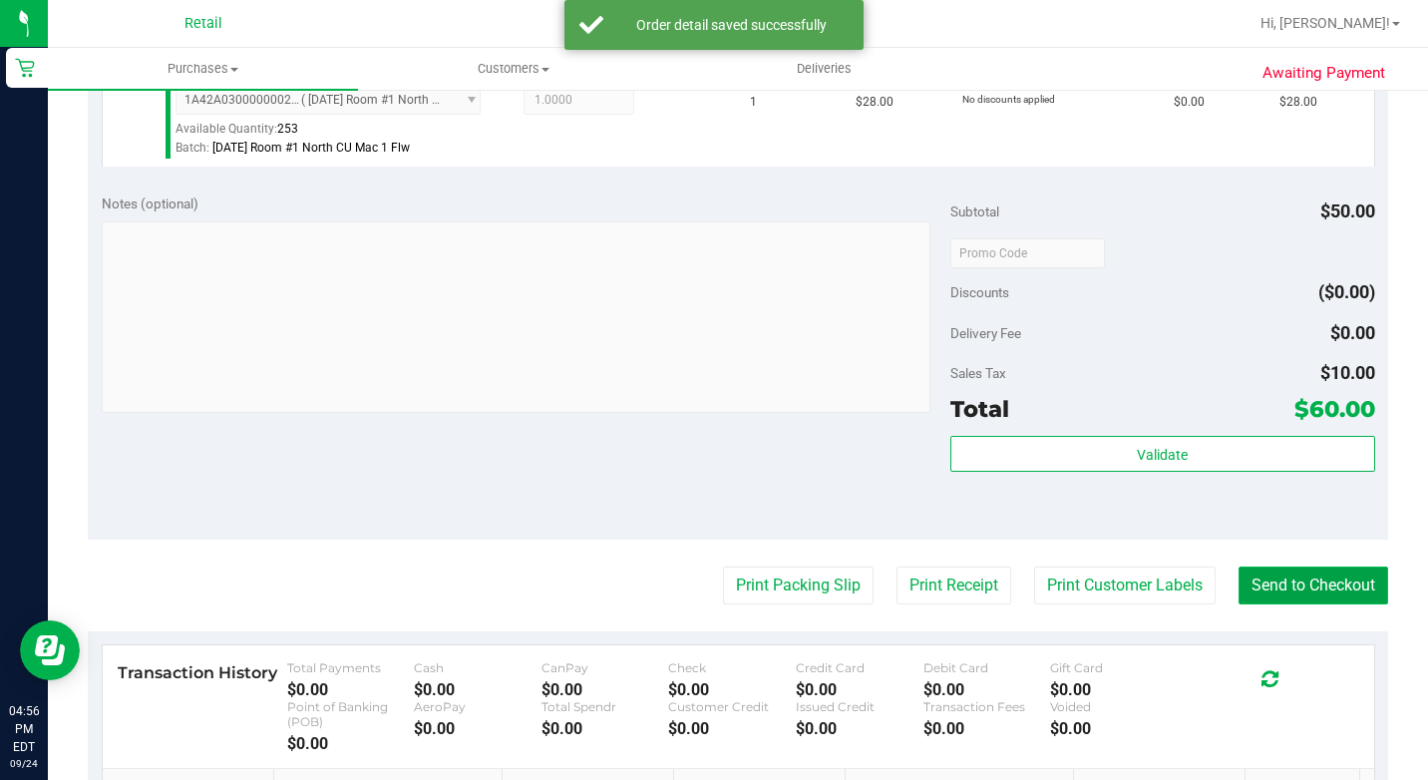
click at [1330, 604] on button "Send to Checkout" at bounding box center [1313, 585] width 150 height 38
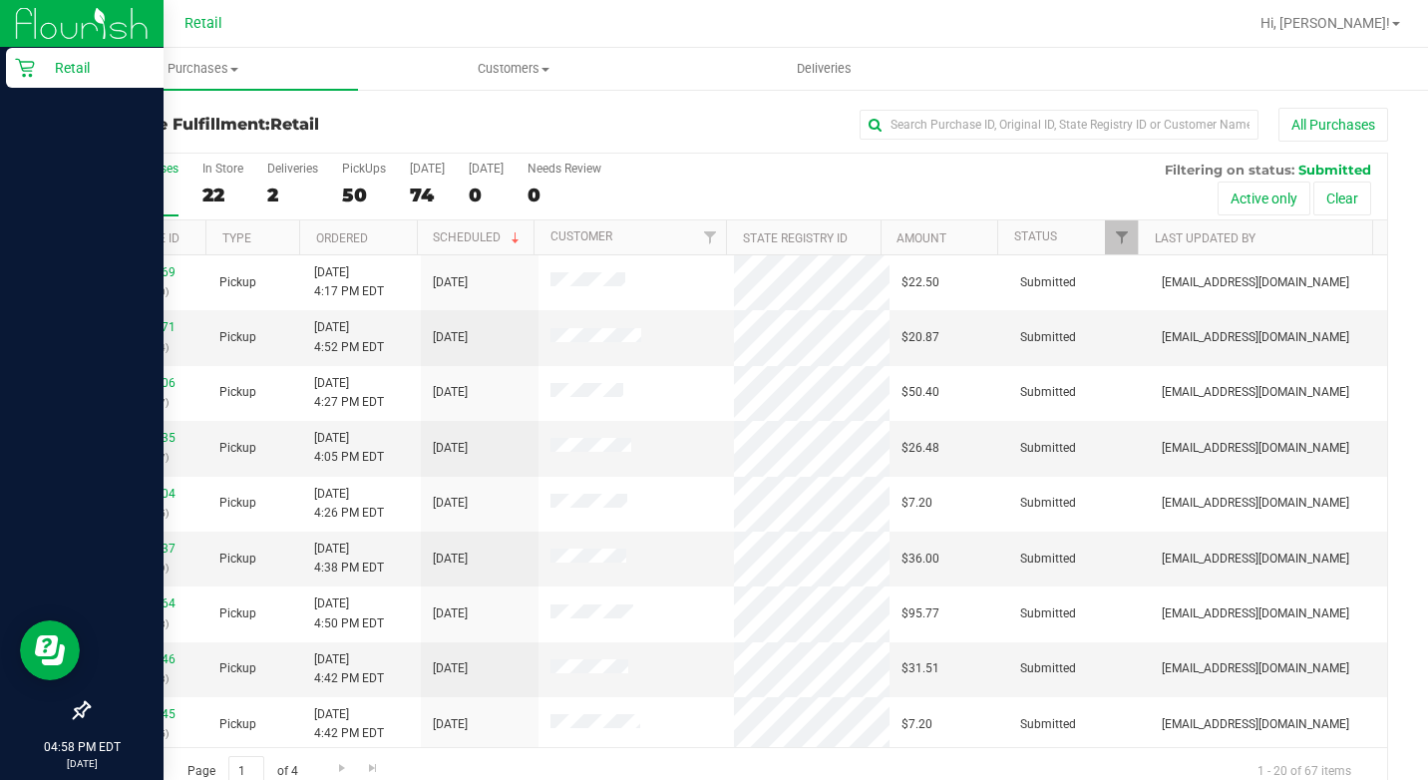
click at [42, 62] on p "Retail" at bounding box center [95, 68] width 120 height 24
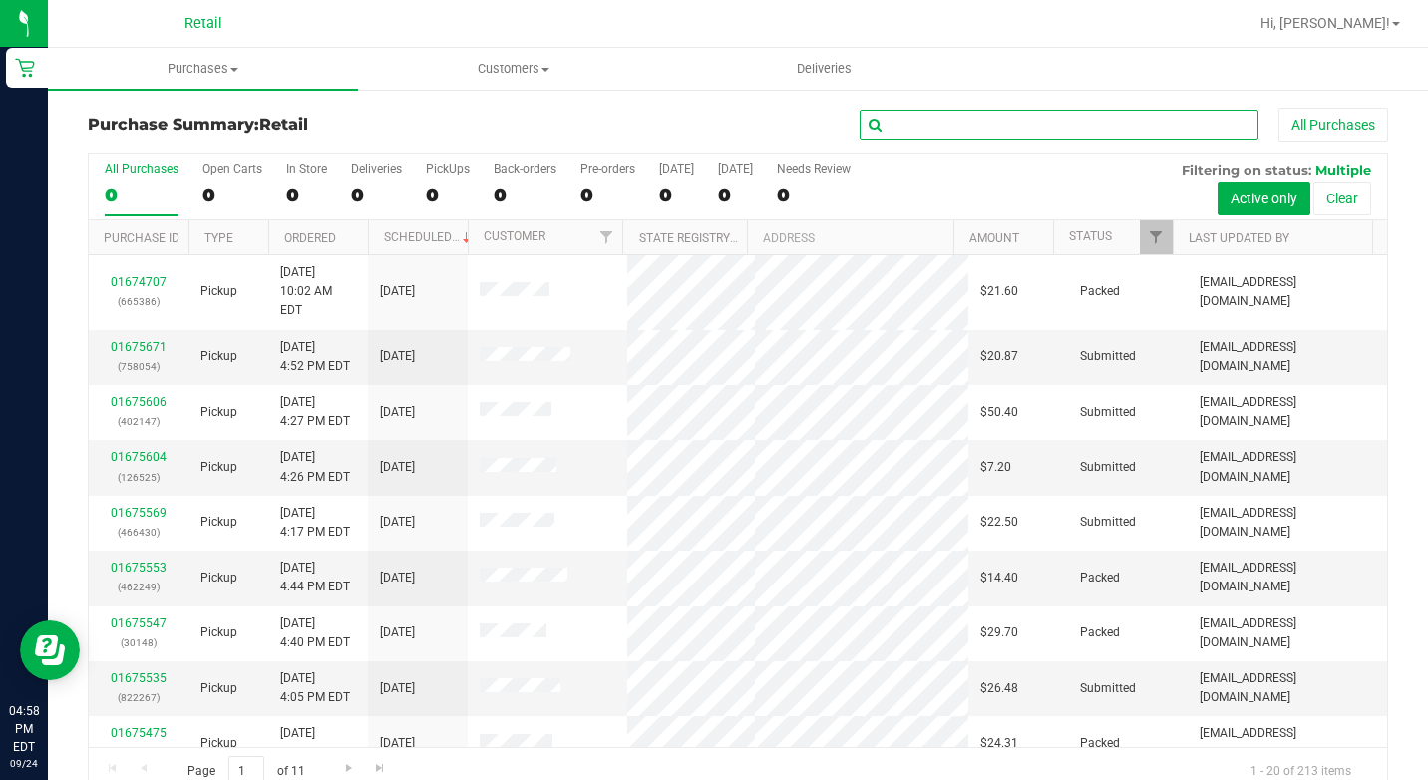
click at [962, 113] on input "text" at bounding box center [1059, 125] width 399 height 30
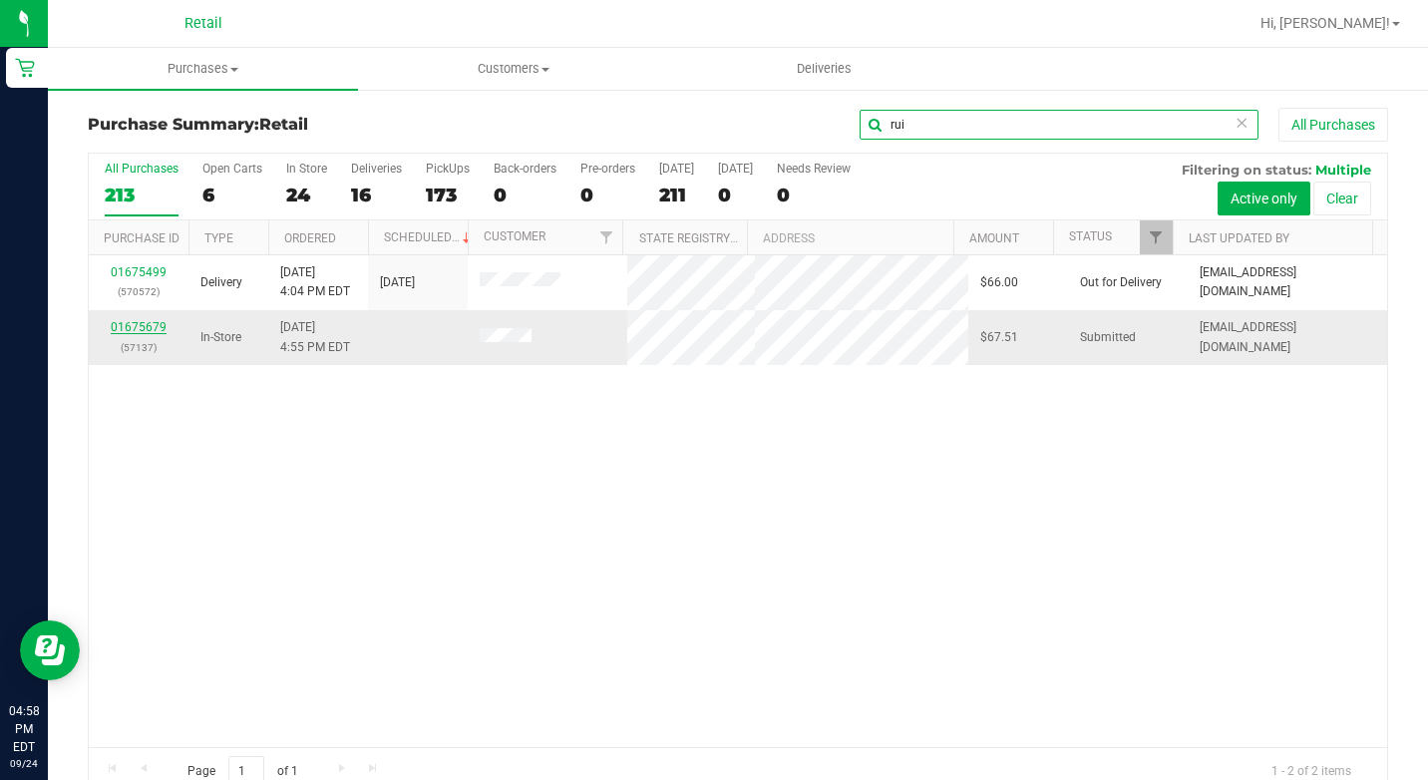
type input "rui"
click at [163, 326] on link "01675679" at bounding box center [139, 327] width 56 height 14
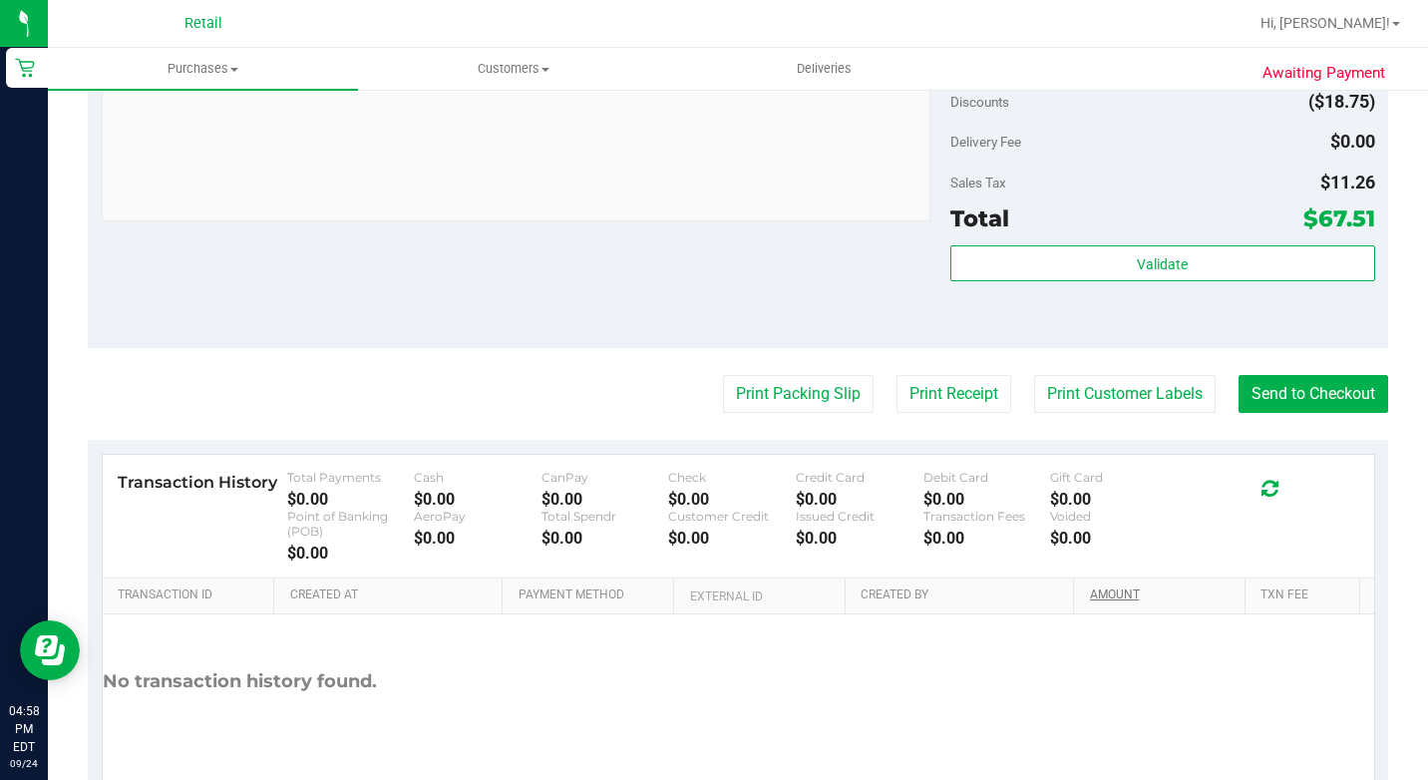
scroll to position [893, 0]
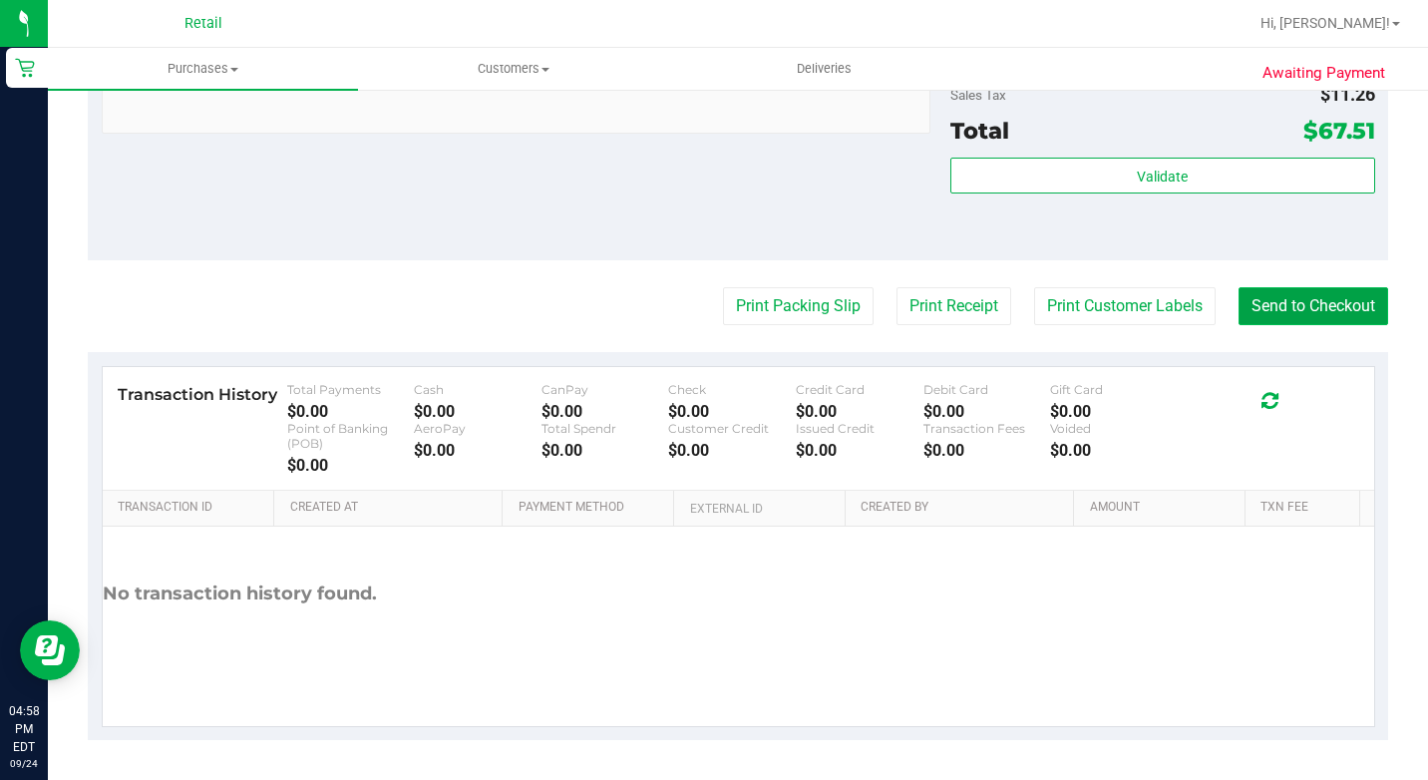
click at [1294, 291] on button "Send to Checkout" at bounding box center [1313, 306] width 150 height 38
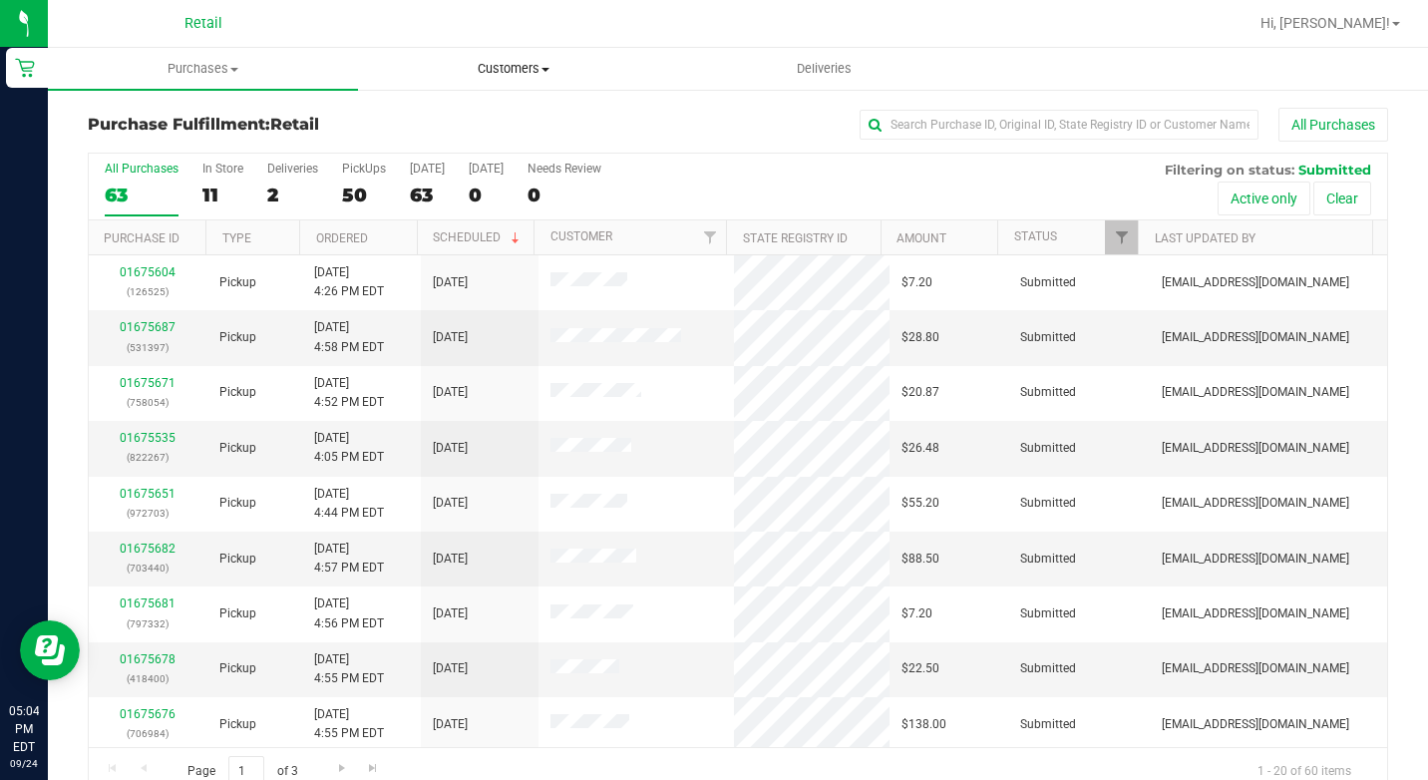
click at [502, 74] on span "Customers" at bounding box center [513, 69] width 308 height 18
click at [474, 127] on span "All customers" at bounding box center [430, 120] width 144 height 17
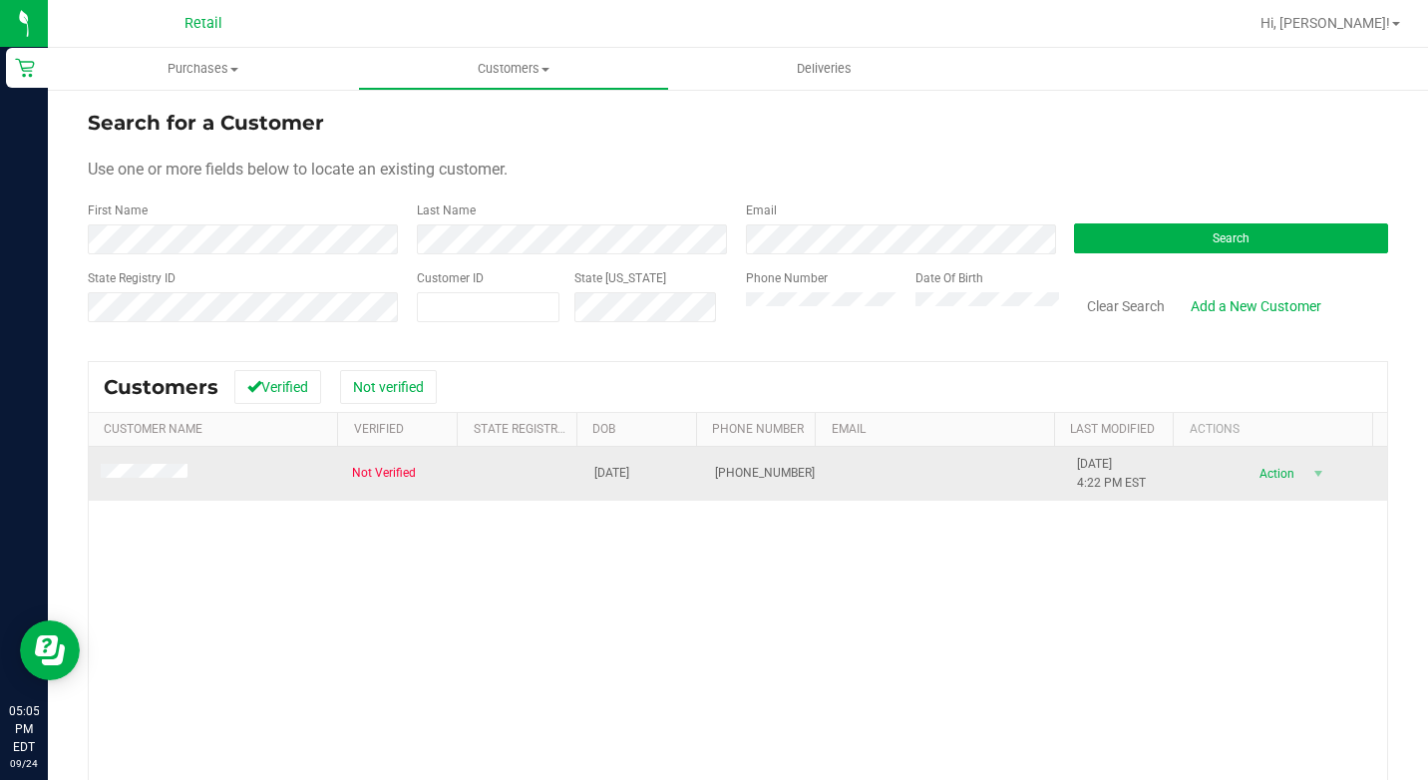
click at [141, 481] on span at bounding box center [147, 474] width 93 height 20
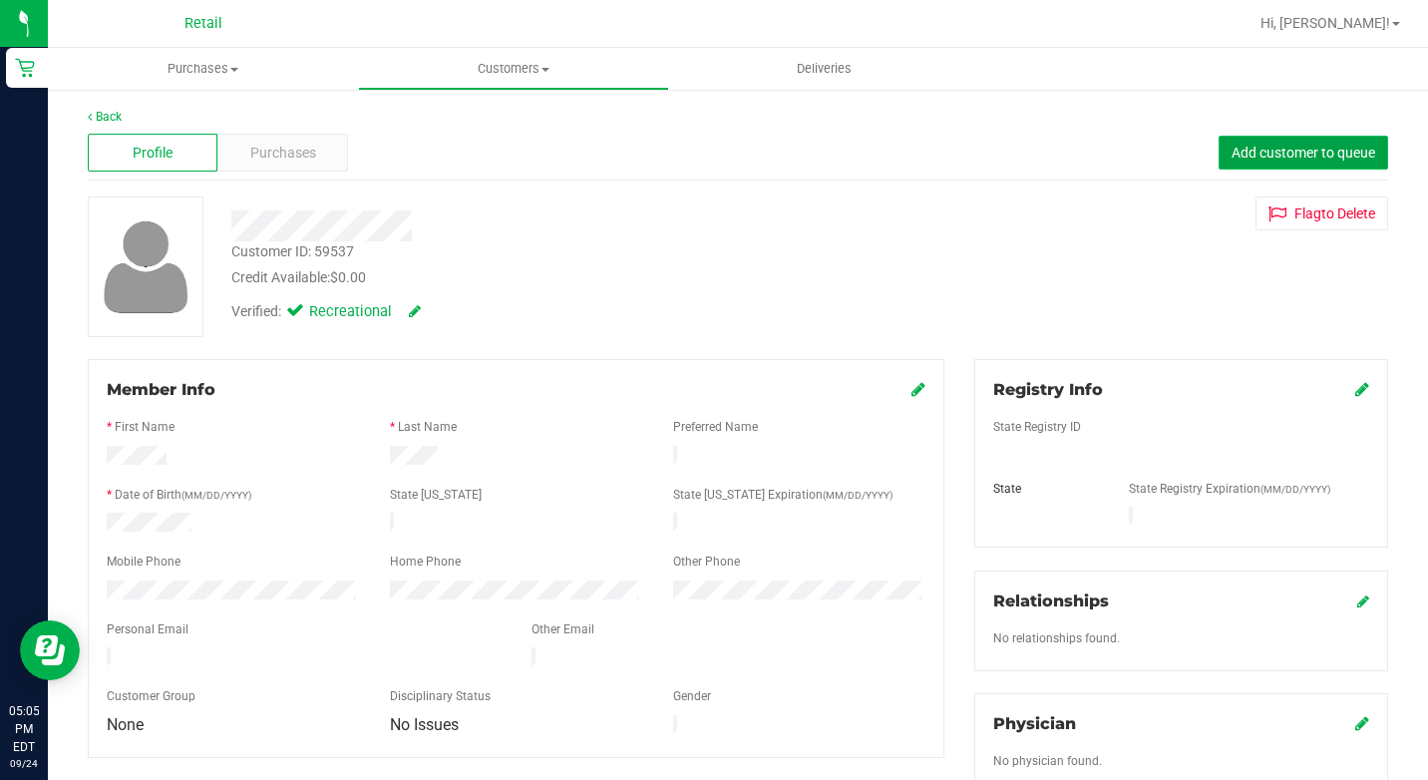
click at [1322, 156] on span "Add customer to queue" at bounding box center [1303, 153] width 144 height 16
click at [540, 81] on uib-tab-heading "Customers All customers Add a new customer All physicians" at bounding box center [513, 69] width 308 height 40
click at [458, 118] on span "All customers" at bounding box center [430, 120] width 144 height 17
click at [1302, 135] on div "Profile Purchases Add customer to queue" at bounding box center [738, 153] width 1300 height 55
click at [1300, 142] on button "Add customer to queue" at bounding box center [1304, 153] width 170 height 34
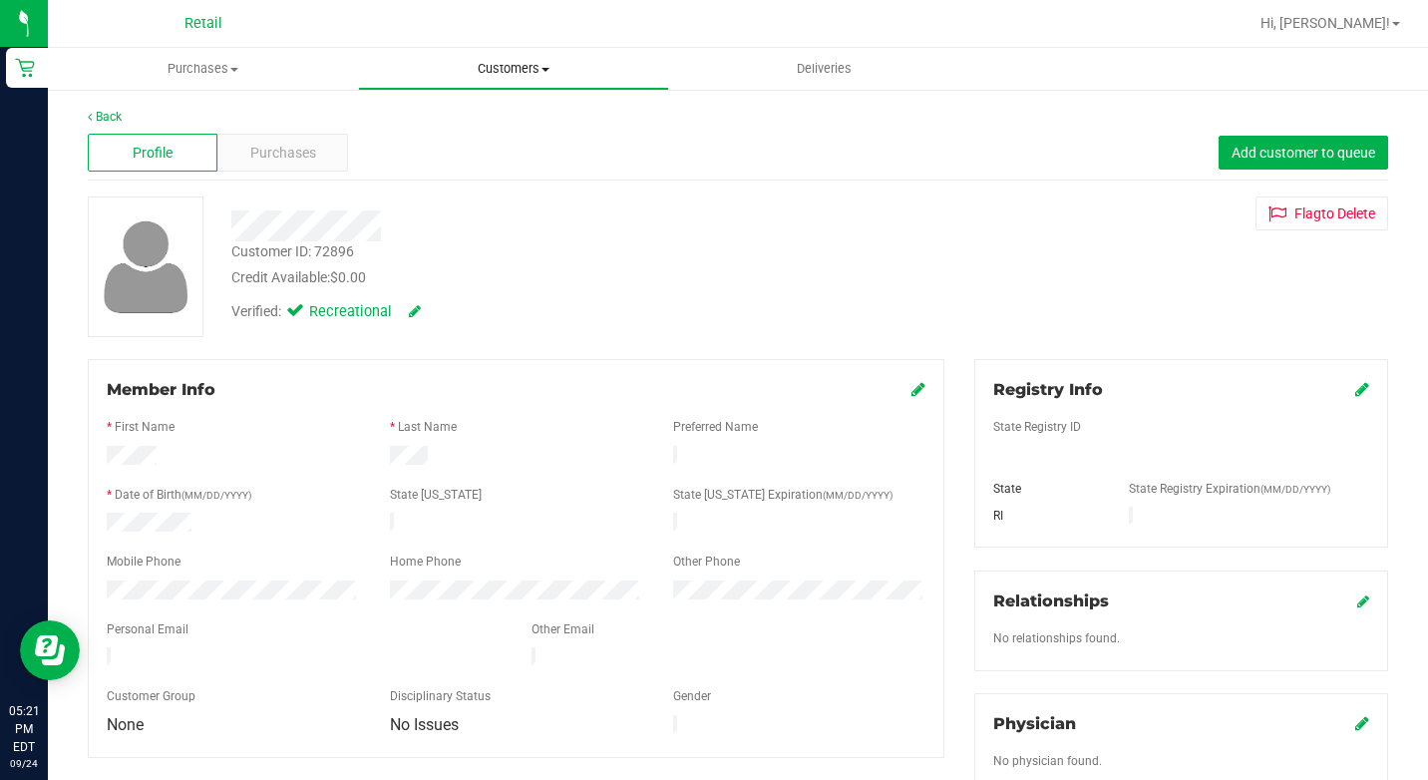
click at [556, 62] on span "Customers" at bounding box center [513, 69] width 308 height 18
click at [468, 117] on span "All customers" at bounding box center [430, 120] width 144 height 17
click at [1243, 138] on button "Add customer to queue" at bounding box center [1304, 153] width 170 height 34
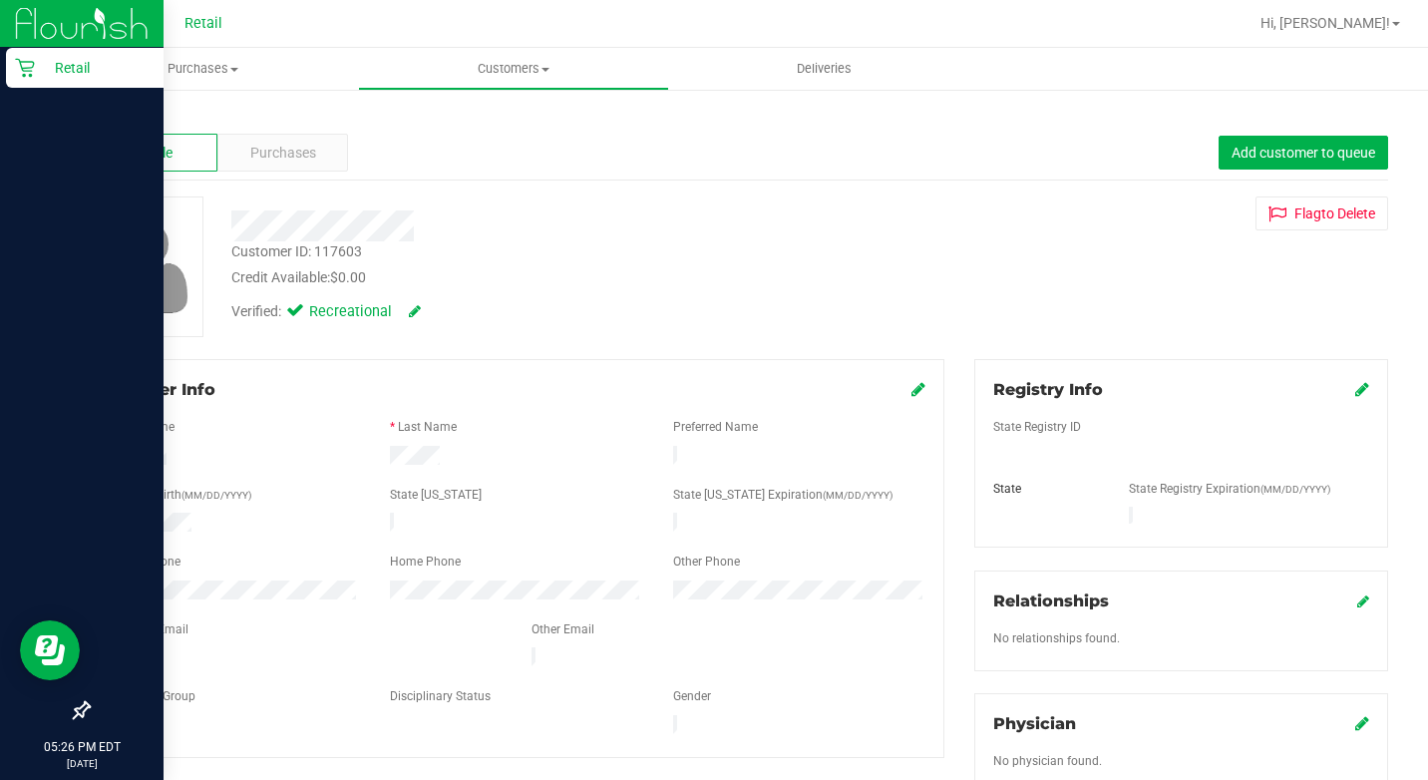
click at [14, 71] on div "Retail" at bounding box center [85, 68] width 158 height 40
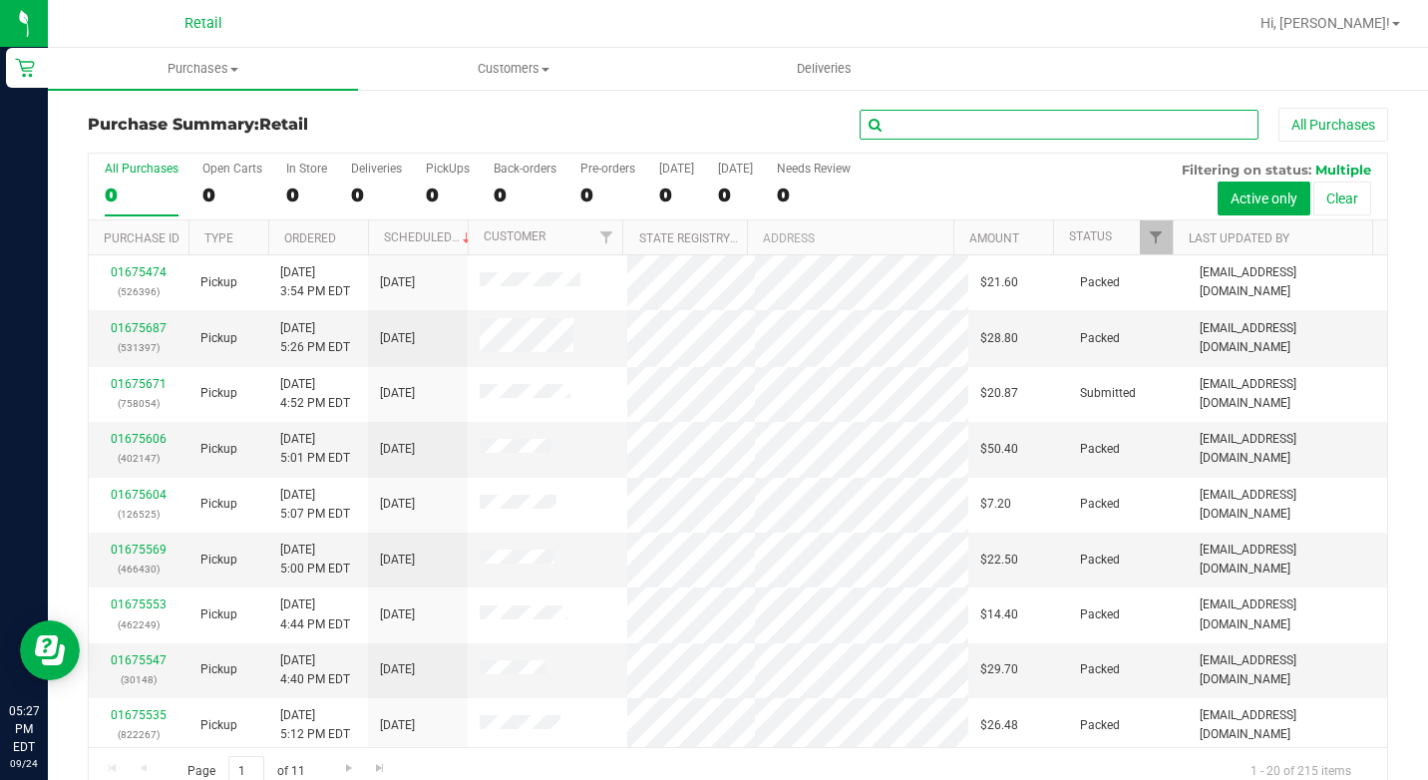
click at [994, 123] on input "text" at bounding box center [1059, 125] width 399 height 30
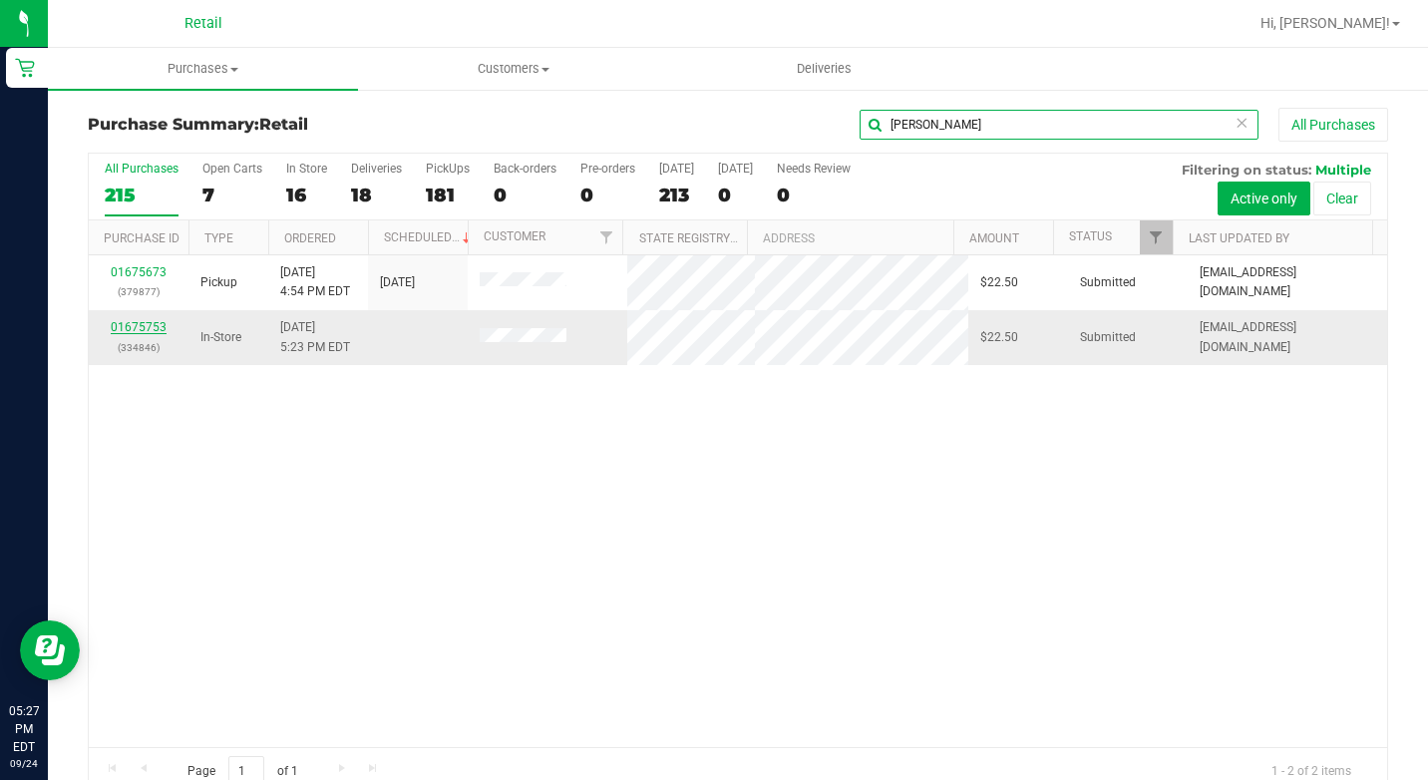
type input "andres"
click at [133, 329] on link "01675753" at bounding box center [139, 327] width 56 height 14
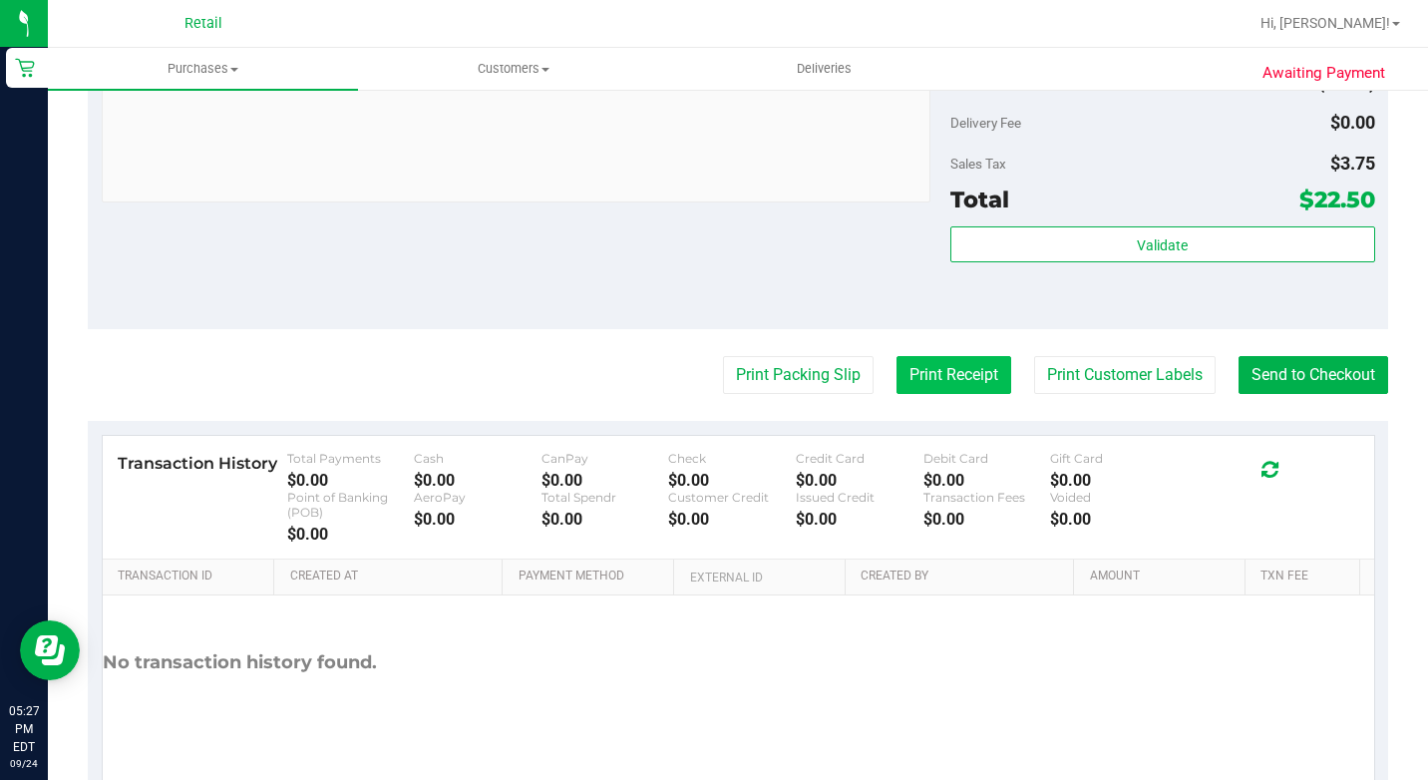
scroll to position [798, 0]
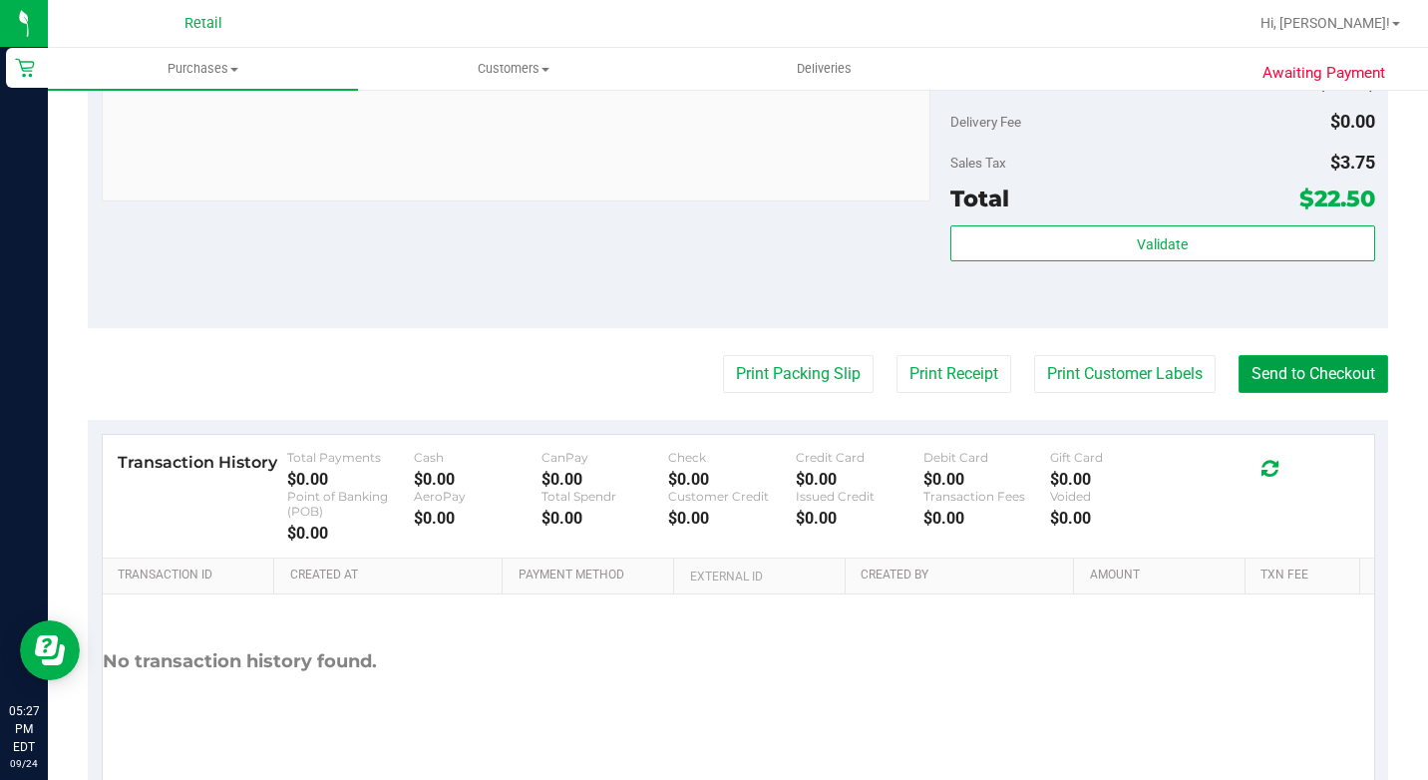
click at [1304, 393] on button "Send to Checkout" at bounding box center [1313, 374] width 150 height 38
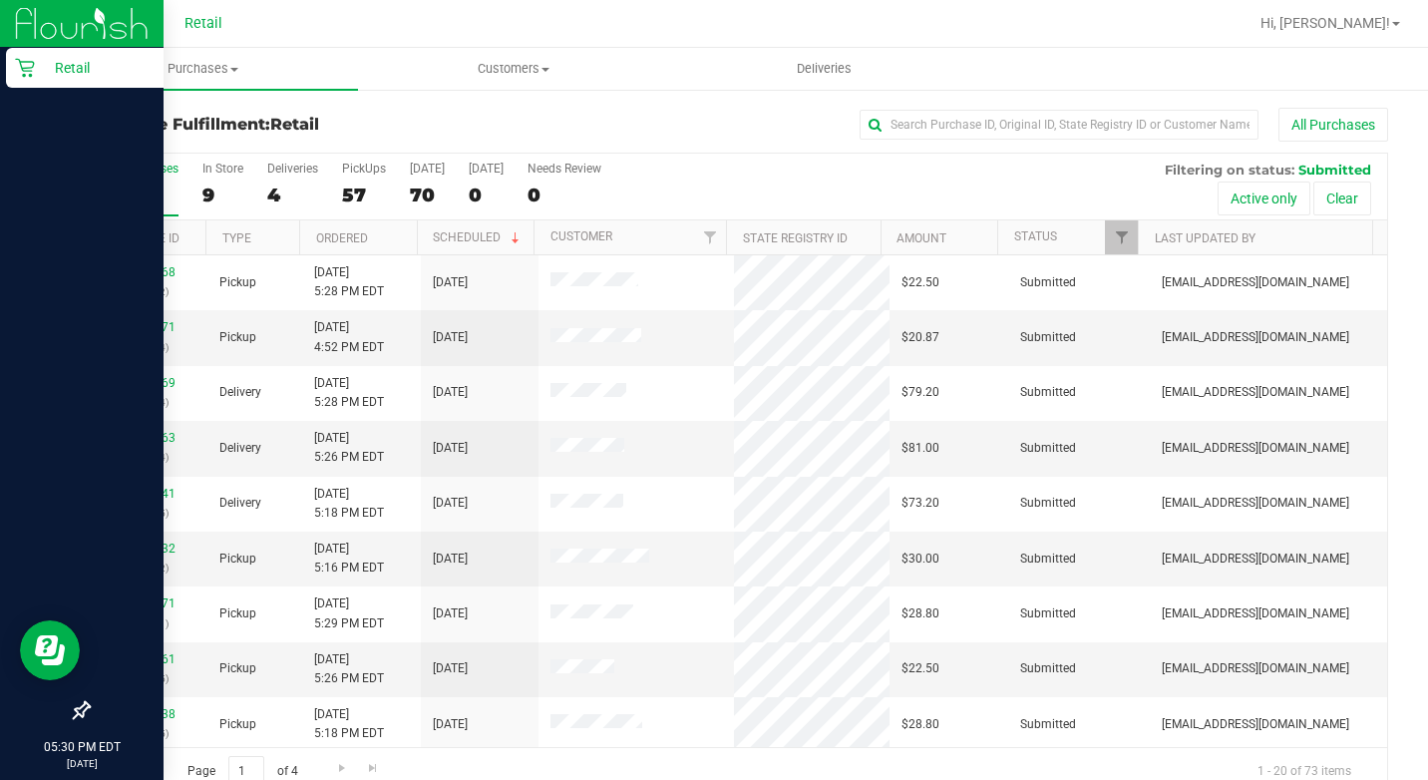
click at [43, 64] on p "Retail" at bounding box center [95, 68] width 120 height 24
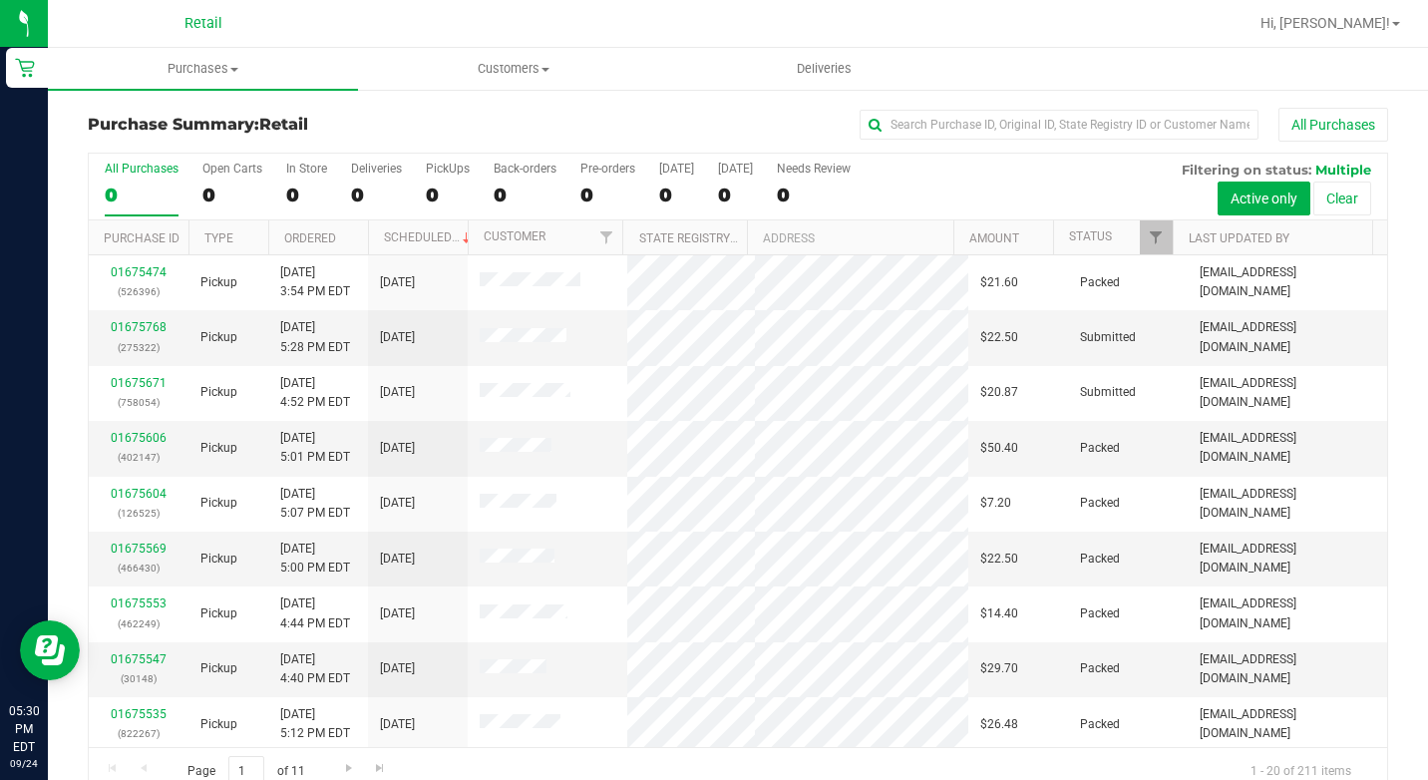
click at [930, 106] on div "Purchase Summary: Retail All Purchases All Purchases 0 Open Carts 0 In Store 0 …" at bounding box center [738, 452] width 1380 height 728
click at [919, 150] on div "Purchase Summary: Retail All Purchases" at bounding box center [738, 130] width 1300 height 44
click at [930, 126] on input "text" at bounding box center [1059, 125] width 399 height 30
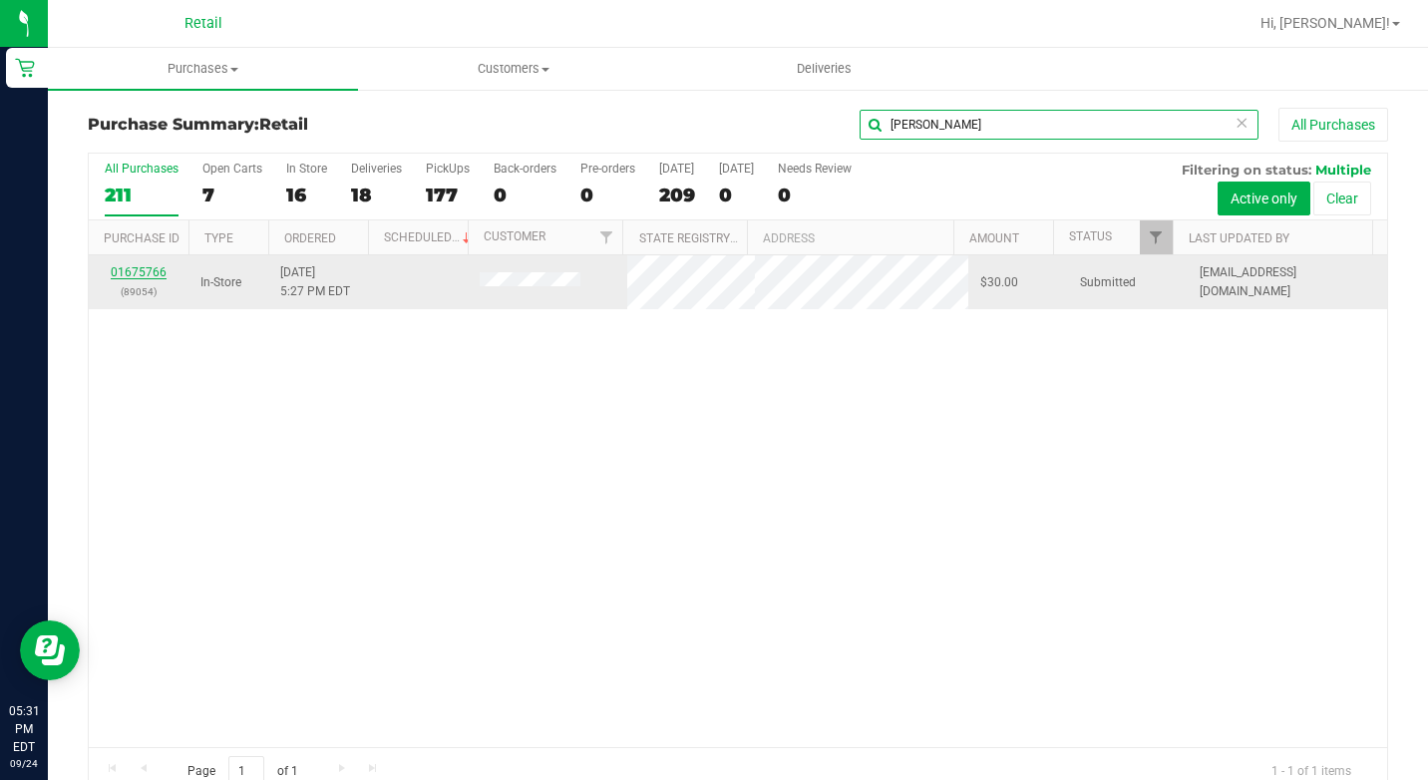
type input "aneeya"
click at [147, 266] on link "01675766" at bounding box center [139, 272] width 56 height 14
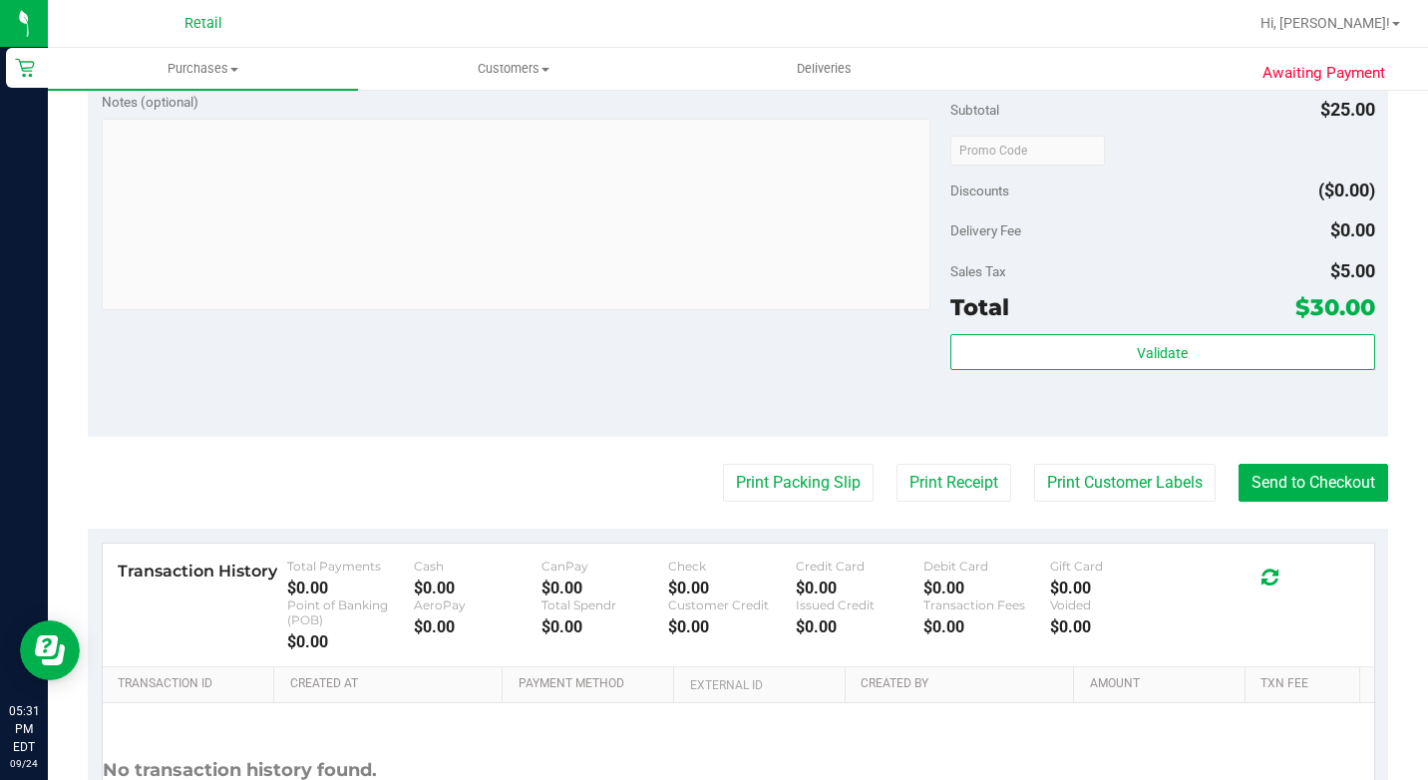
scroll to position [698, 0]
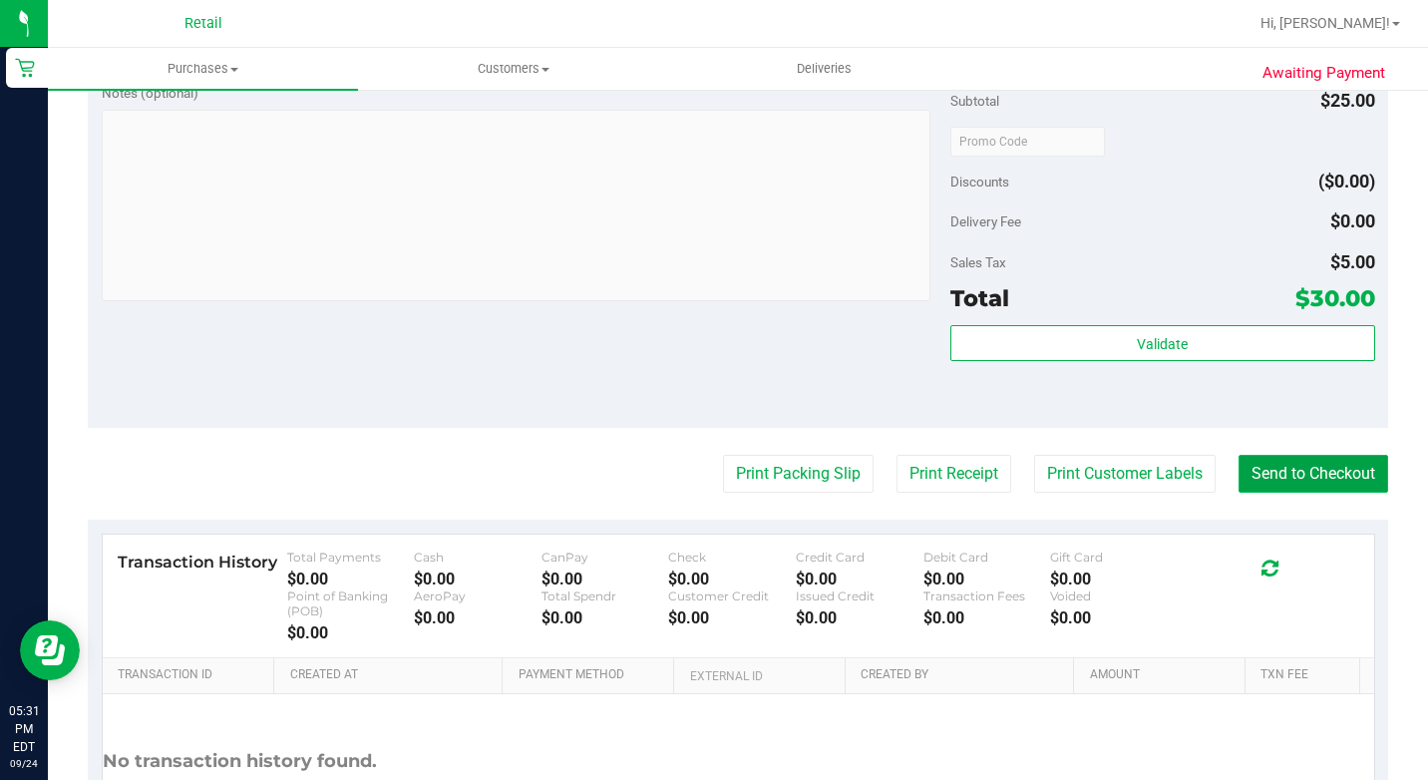
click at [1302, 485] on button "Send to Checkout" at bounding box center [1313, 474] width 150 height 38
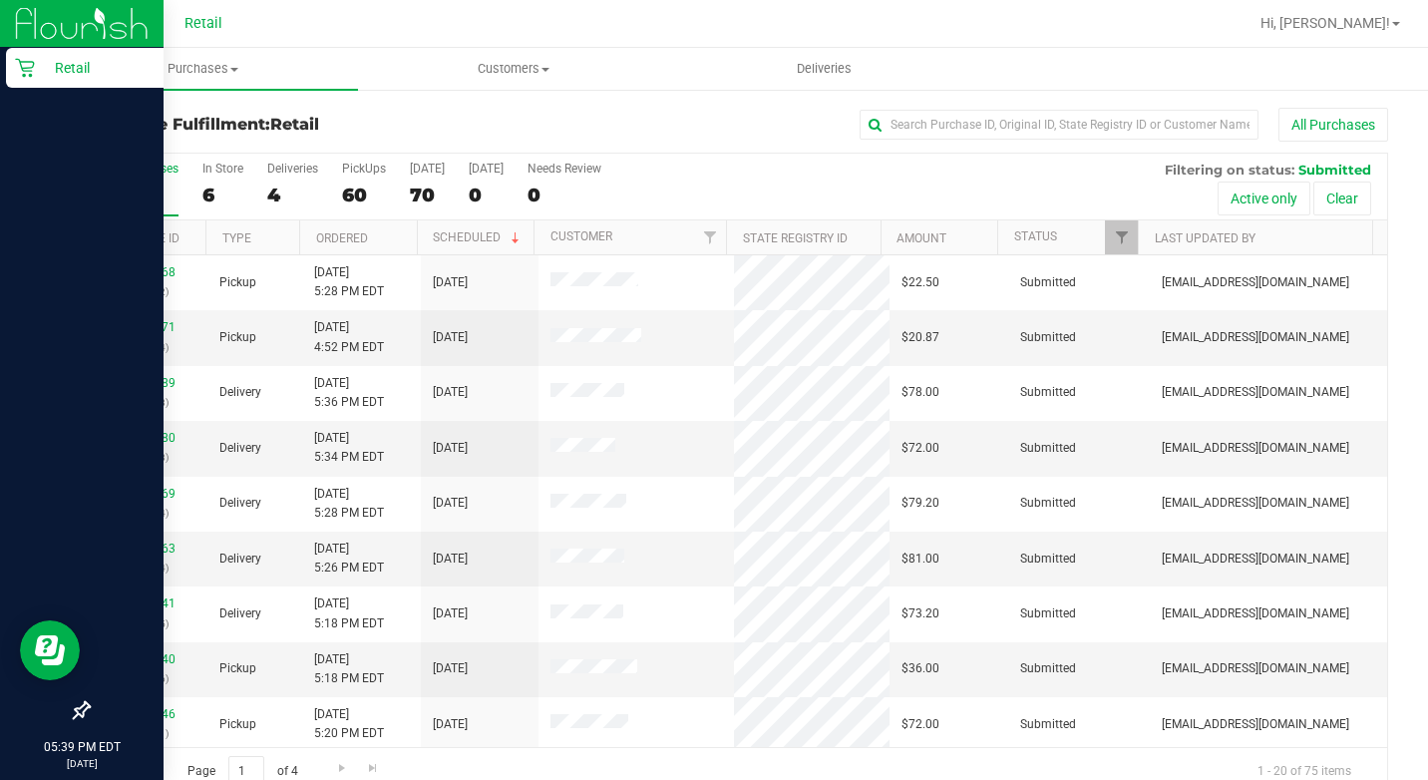
click at [8, 67] on div "Retail" at bounding box center [85, 68] width 158 height 40
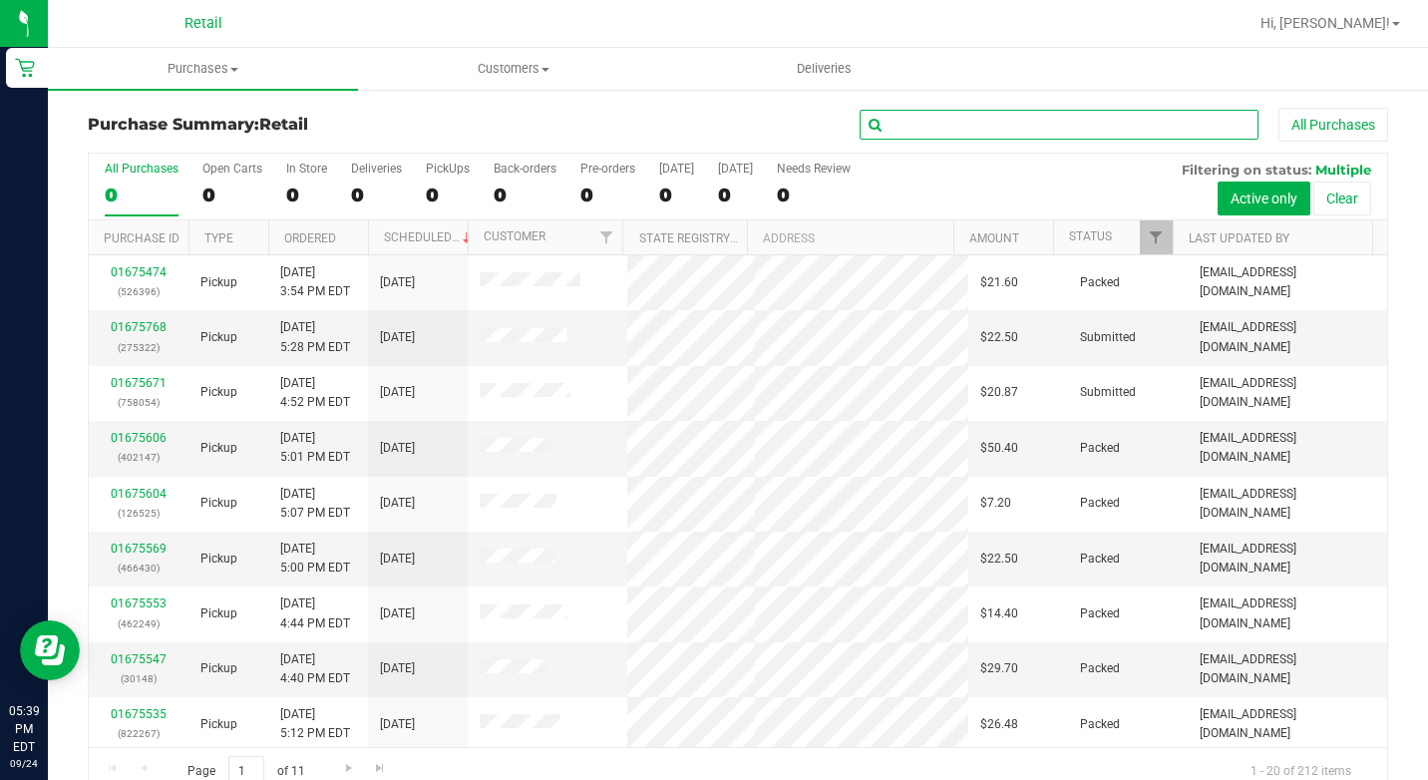
click at [973, 134] on input "text" at bounding box center [1059, 125] width 399 height 30
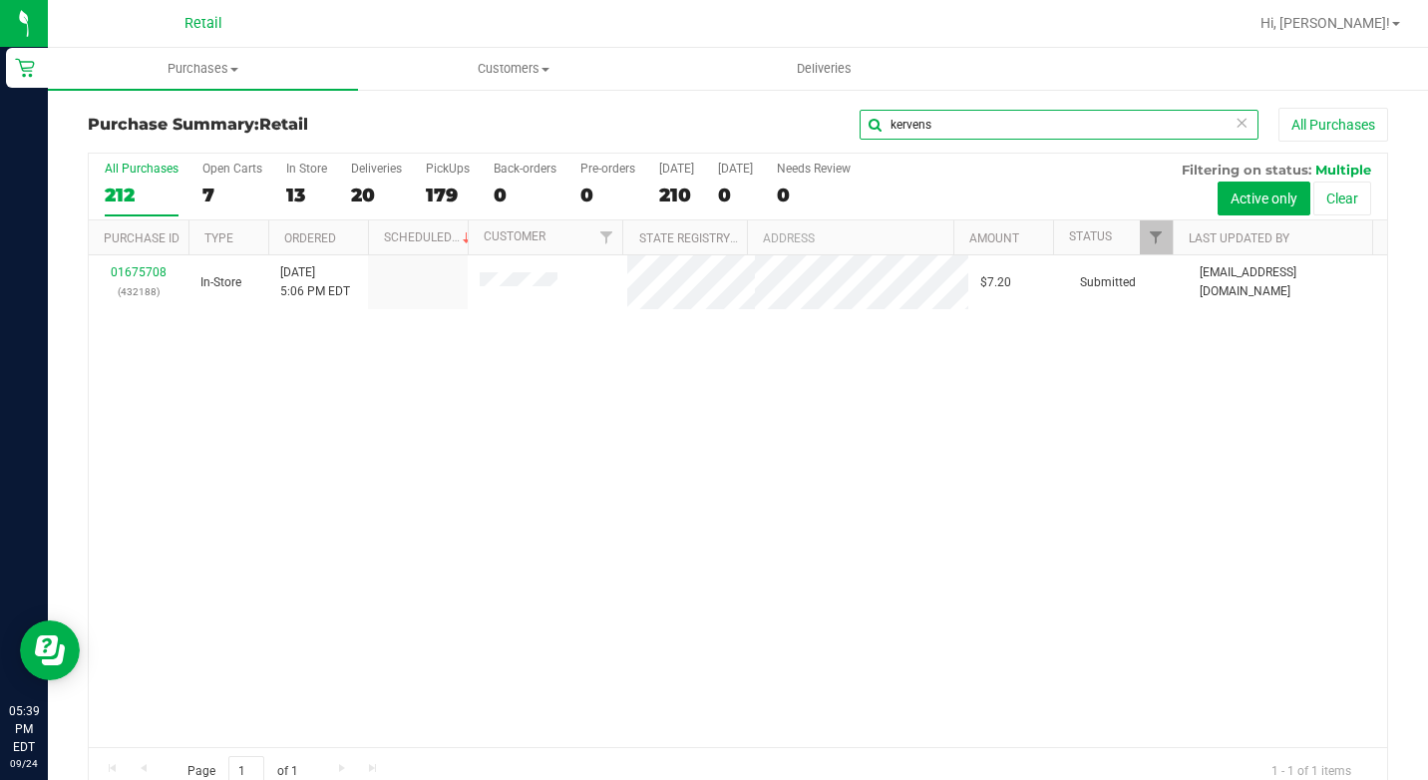
type input "kervens"
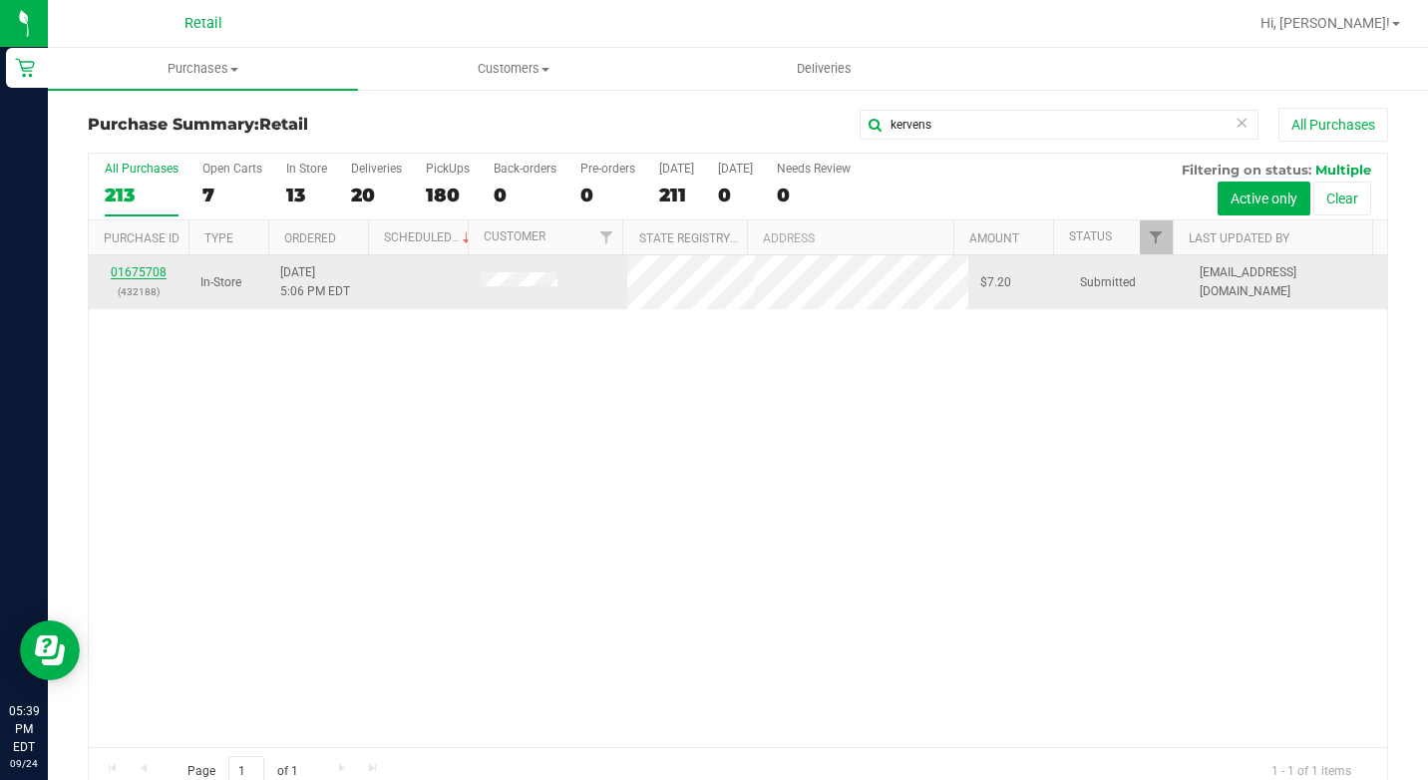
click at [141, 272] on link "01675708" at bounding box center [139, 272] width 56 height 14
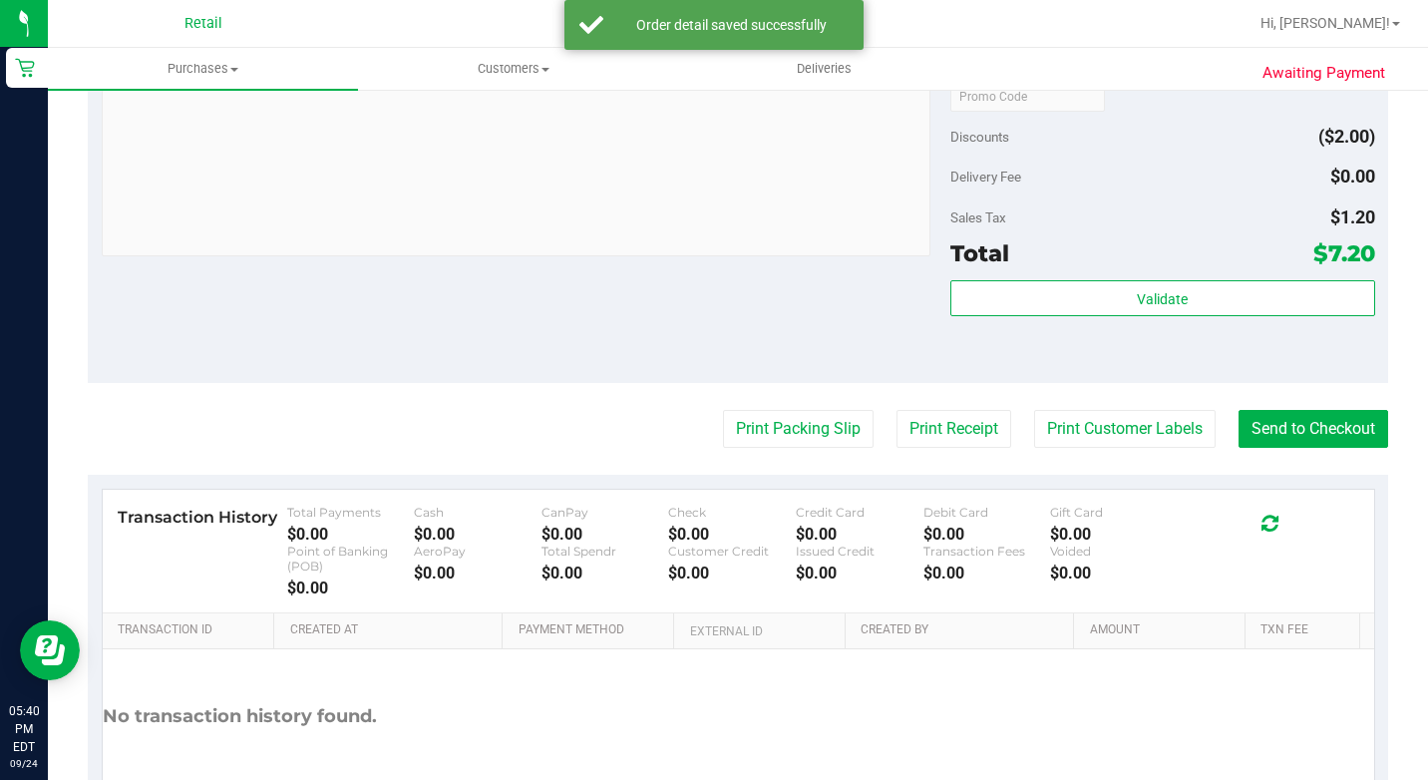
scroll to position [798, 0]
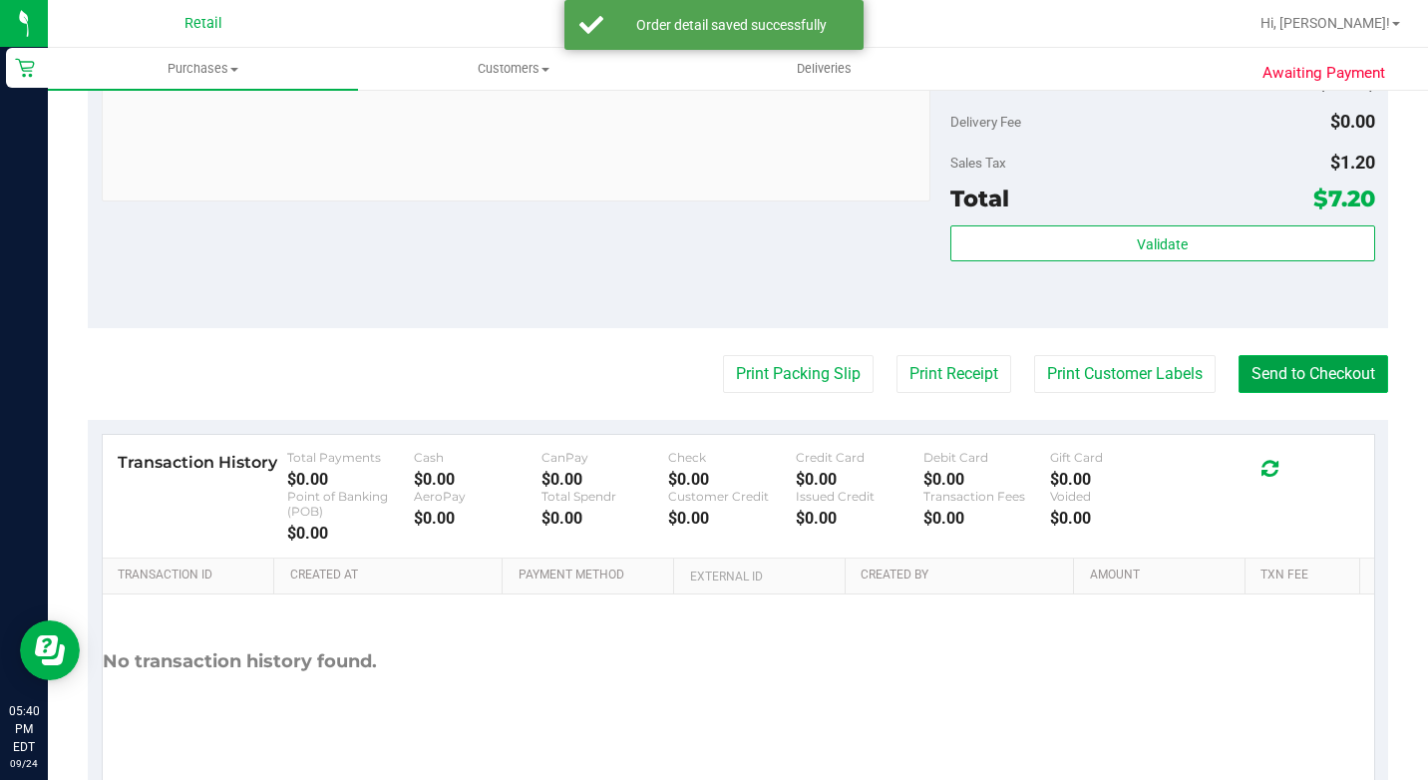
click at [1309, 393] on button "Send to Checkout" at bounding box center [1313, 374] width 150 height 38
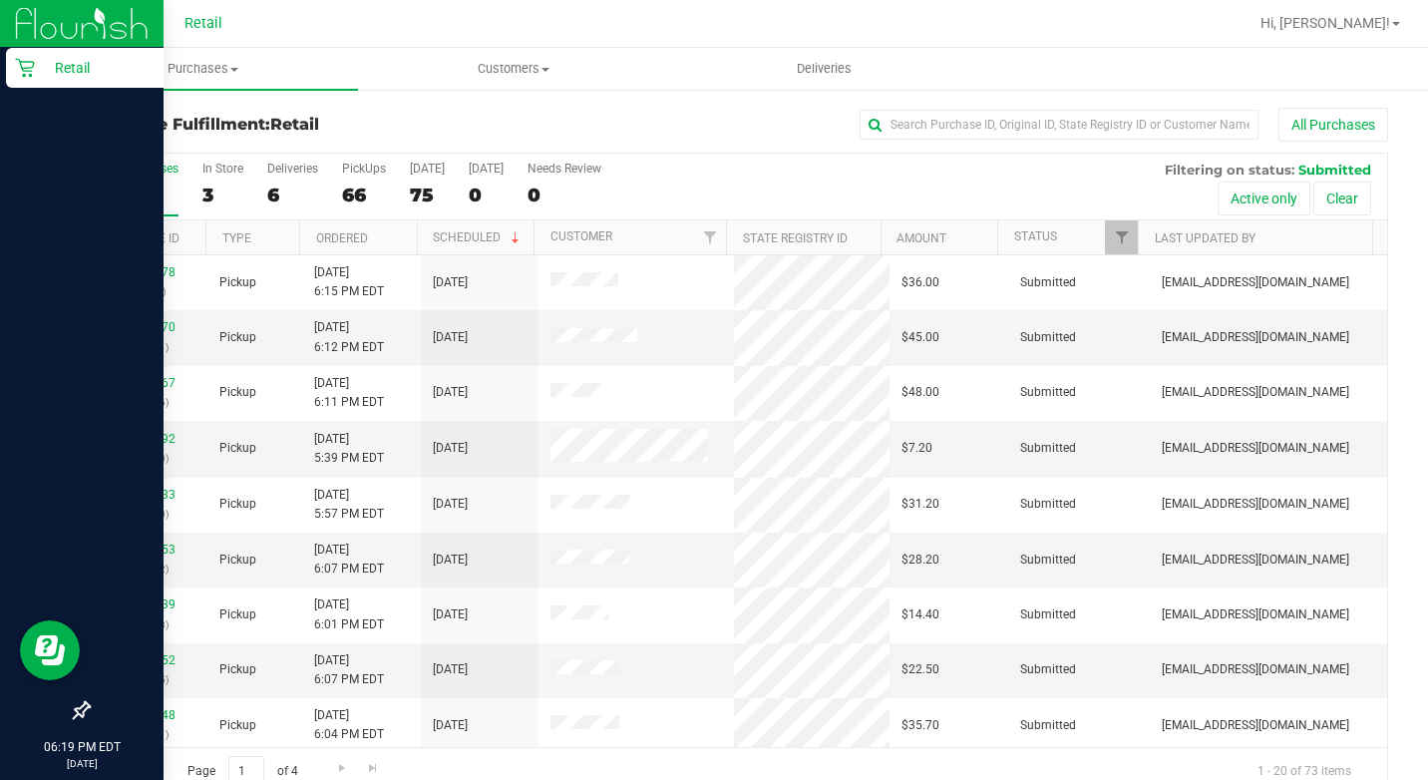
drag, startPoint x: 40, startPoint y: 59, endPoint x: 60, endPoint y: 58, distance: 20.0
click at [40, 59] on p "Retail" at bounding box center [95, 68] width 120 height 24
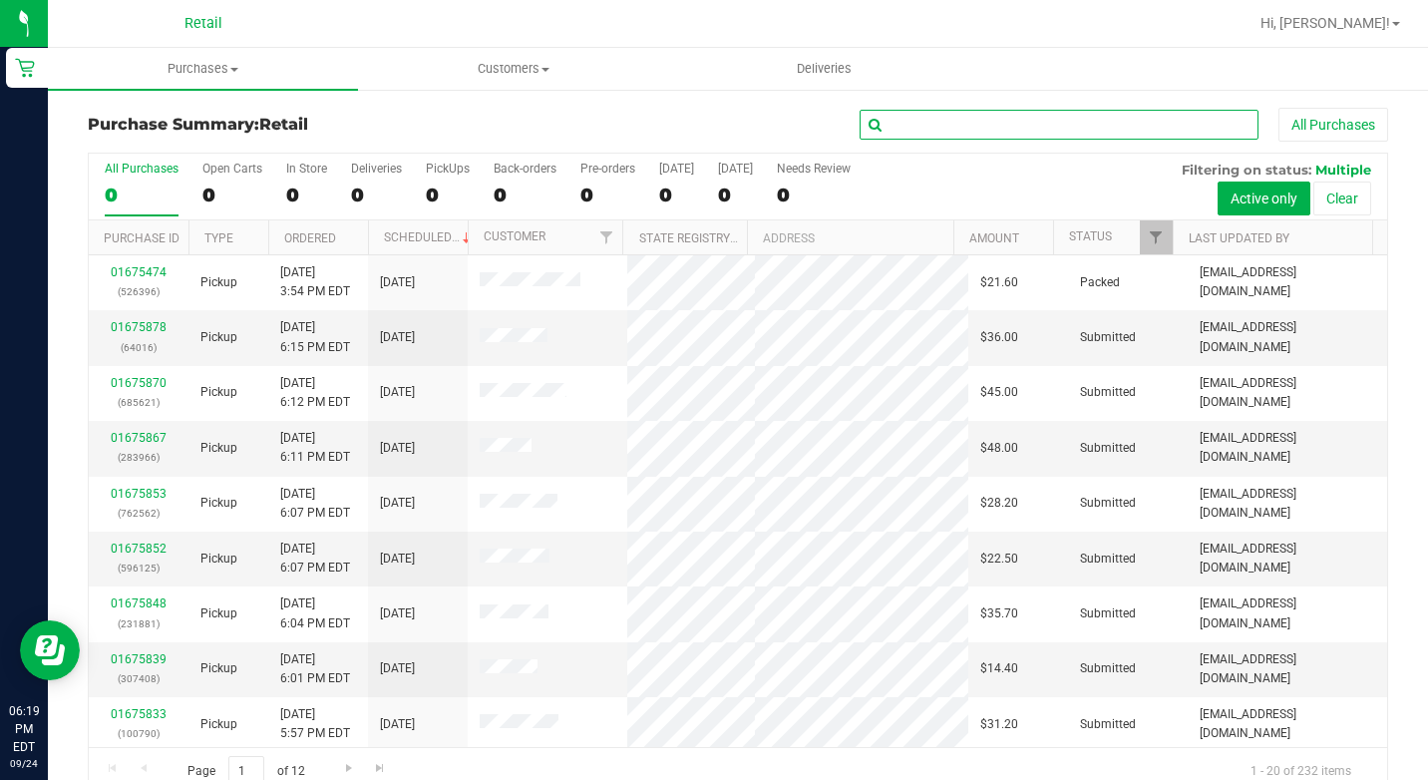
click at [1053, 129] on input "text" at bounding box center [1059, 125] width 399 height 30
click at [904, 138] on input "text" at bounding box center [1059, 125] width 399 height 30
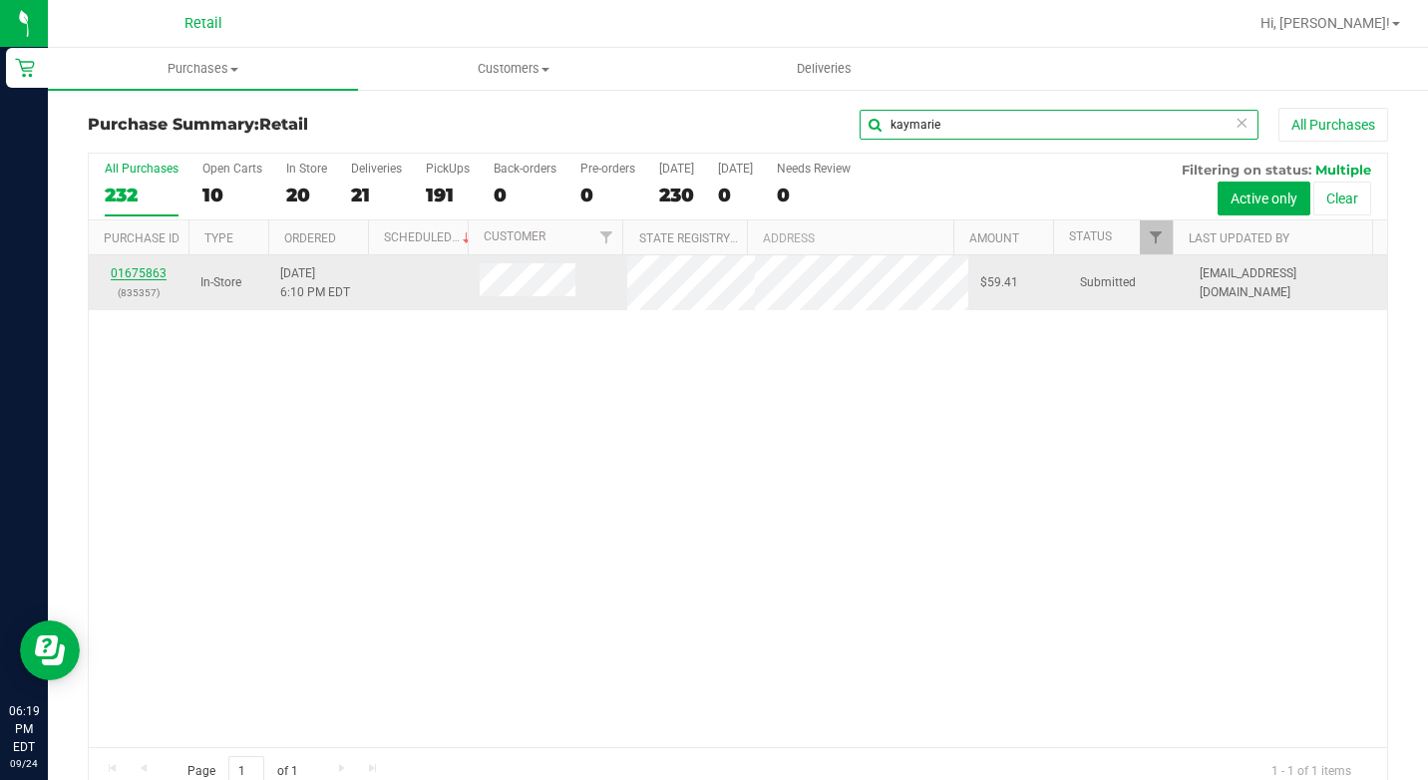
type input "kaymarie"
click at [147, 276] on link "01675863" at bounding box center [139, 273] width 56 height 14
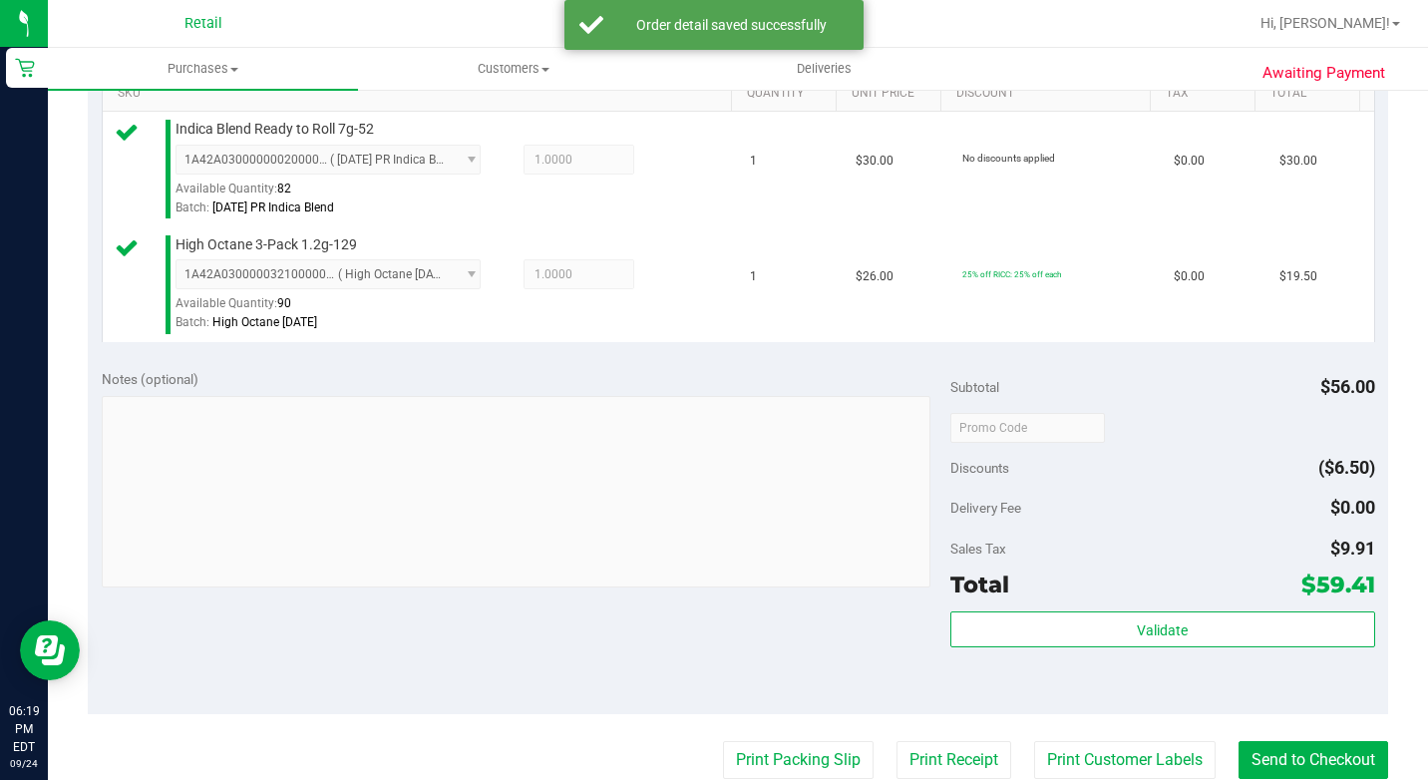
scroll to position [698, 0]
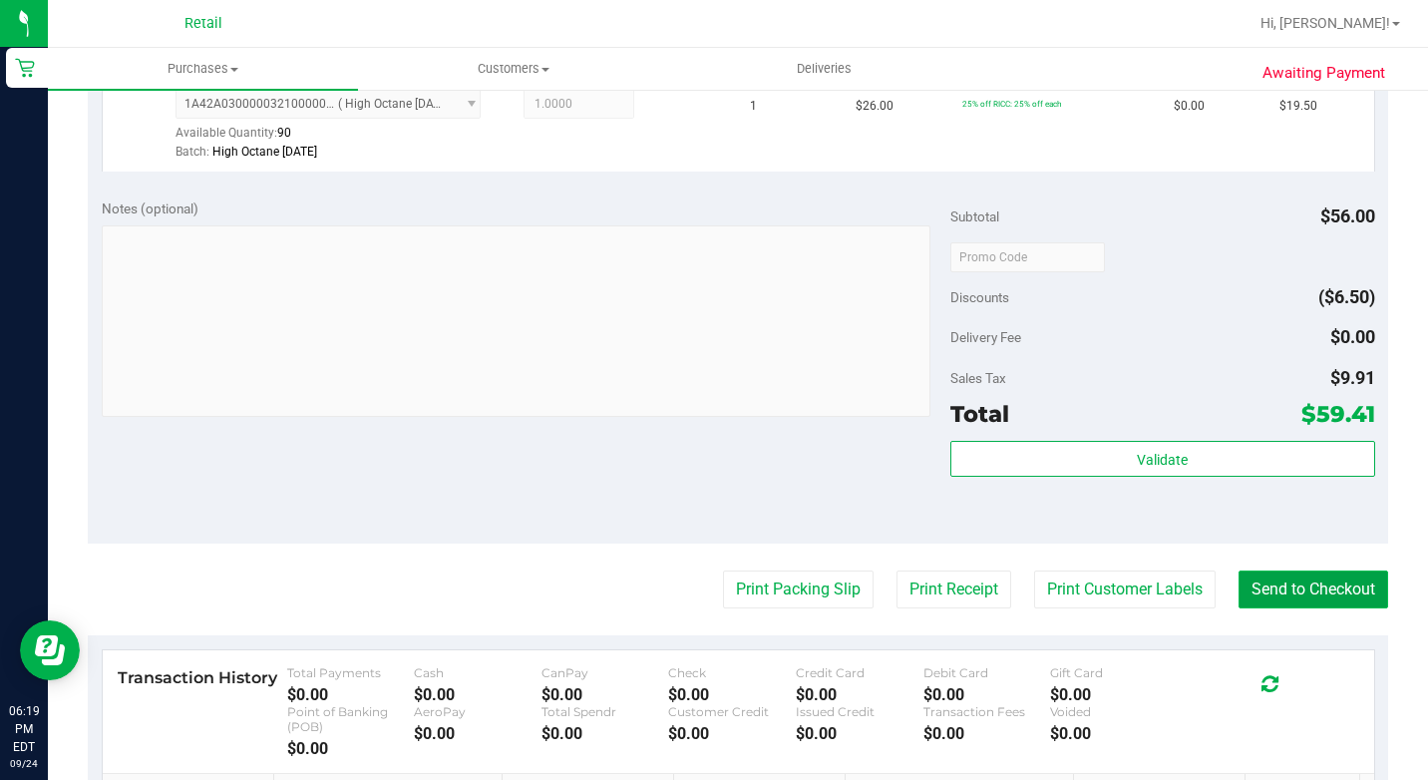
click at [1275, 608] on button "Send to Checkout" at bounding box center [1313, 589] width 150 height 38
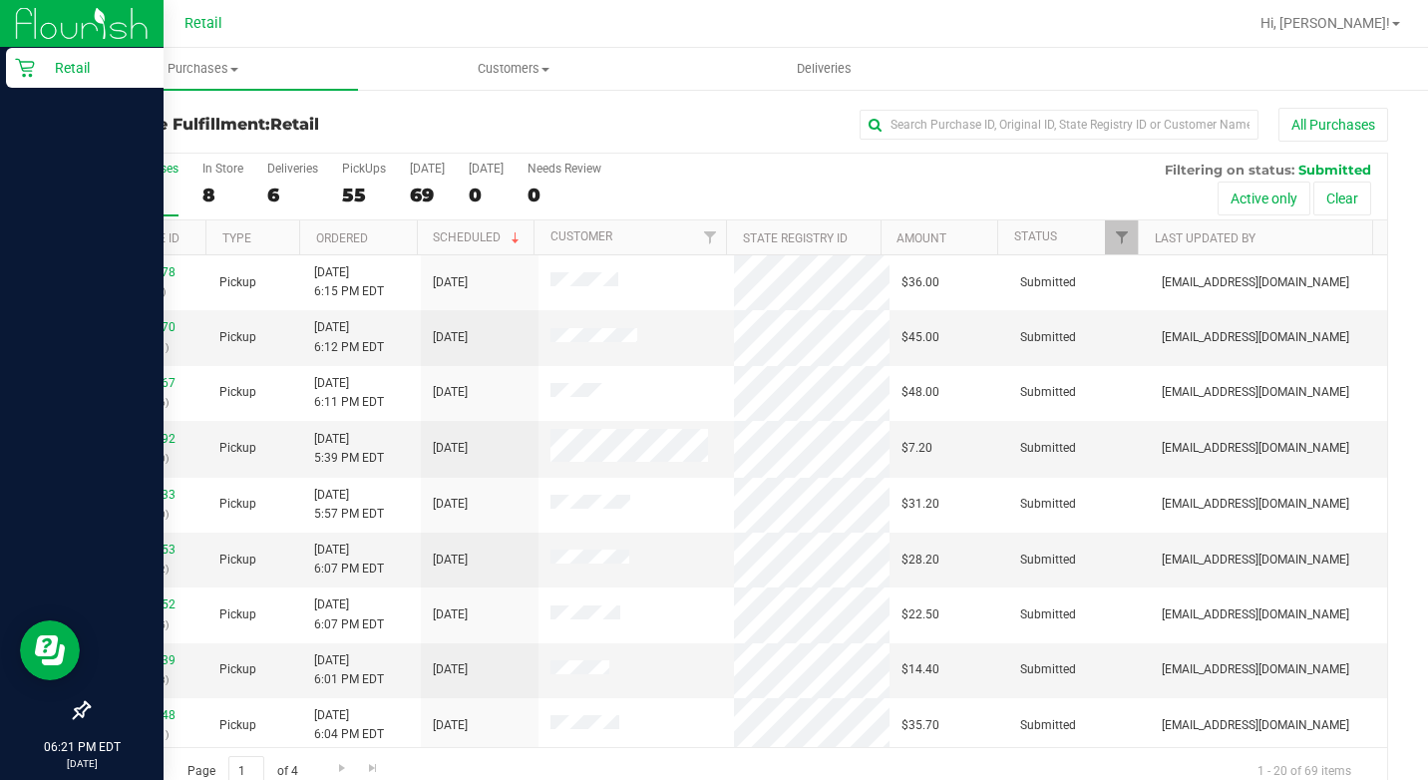
click at [30, 80] on div "Retail" at bounding box center [85, 68] width 158 height 40
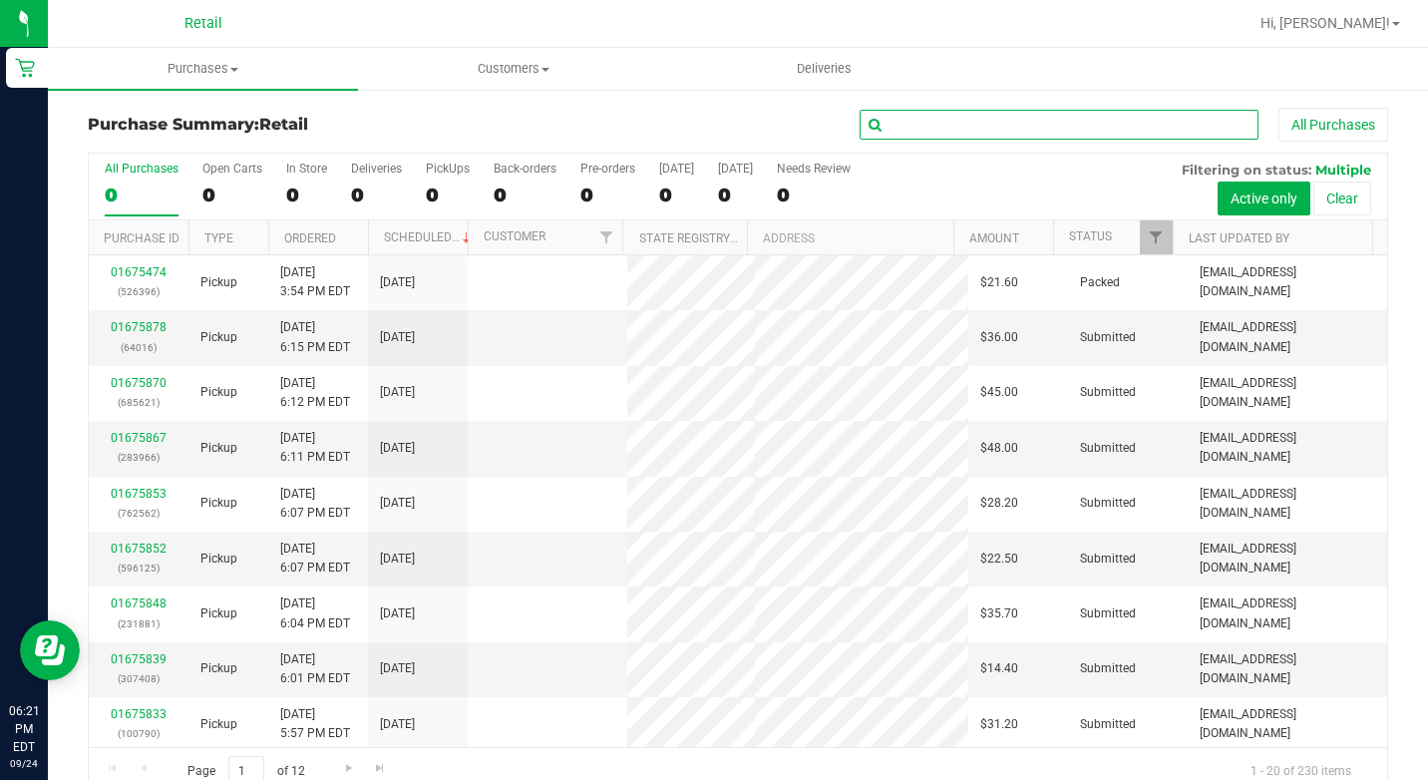
click at [1108, 139] on input "text" at bounding box center [1059, 125] width 399 height 30
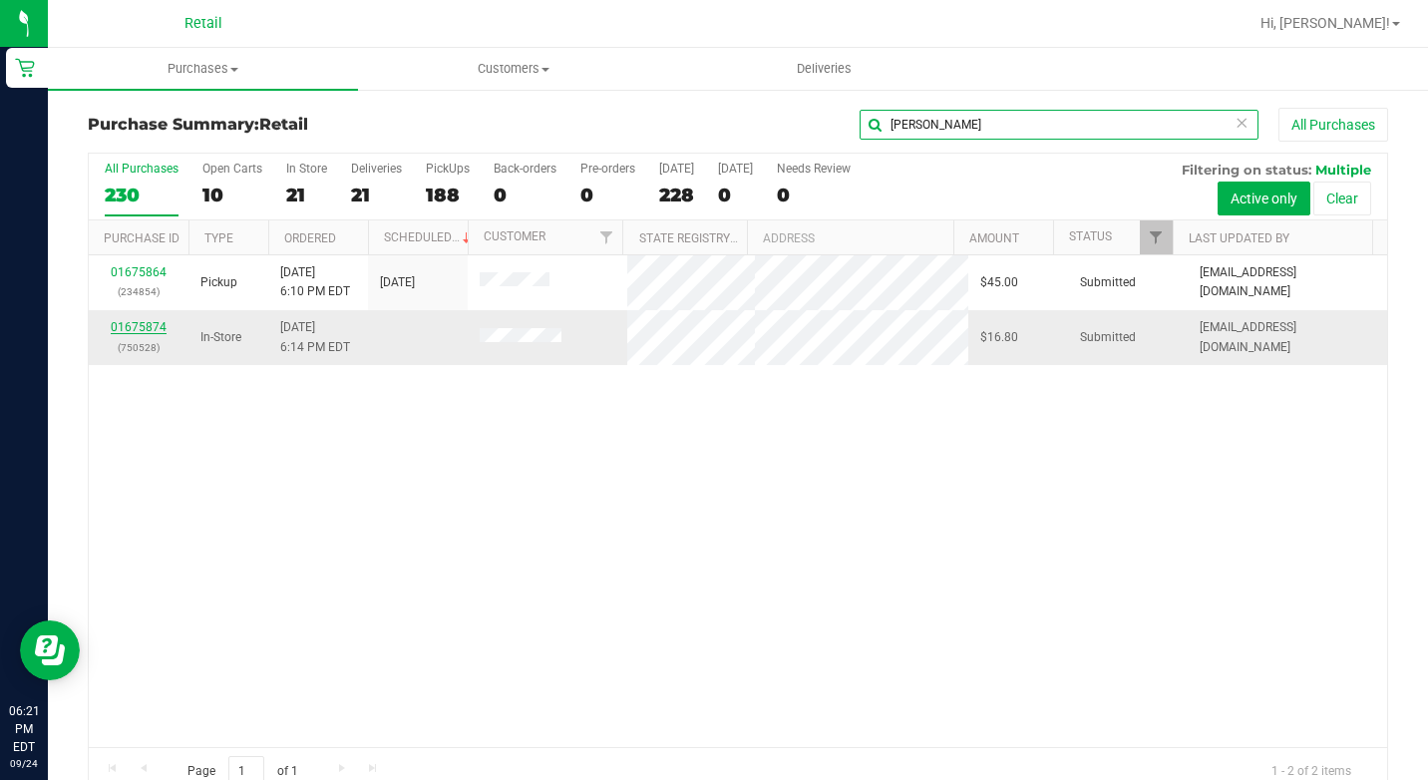
type input "[PERSON_NAME]"
click at [161, 328] on link "01675874" at bounding box center [139, 327] width 56 height 14
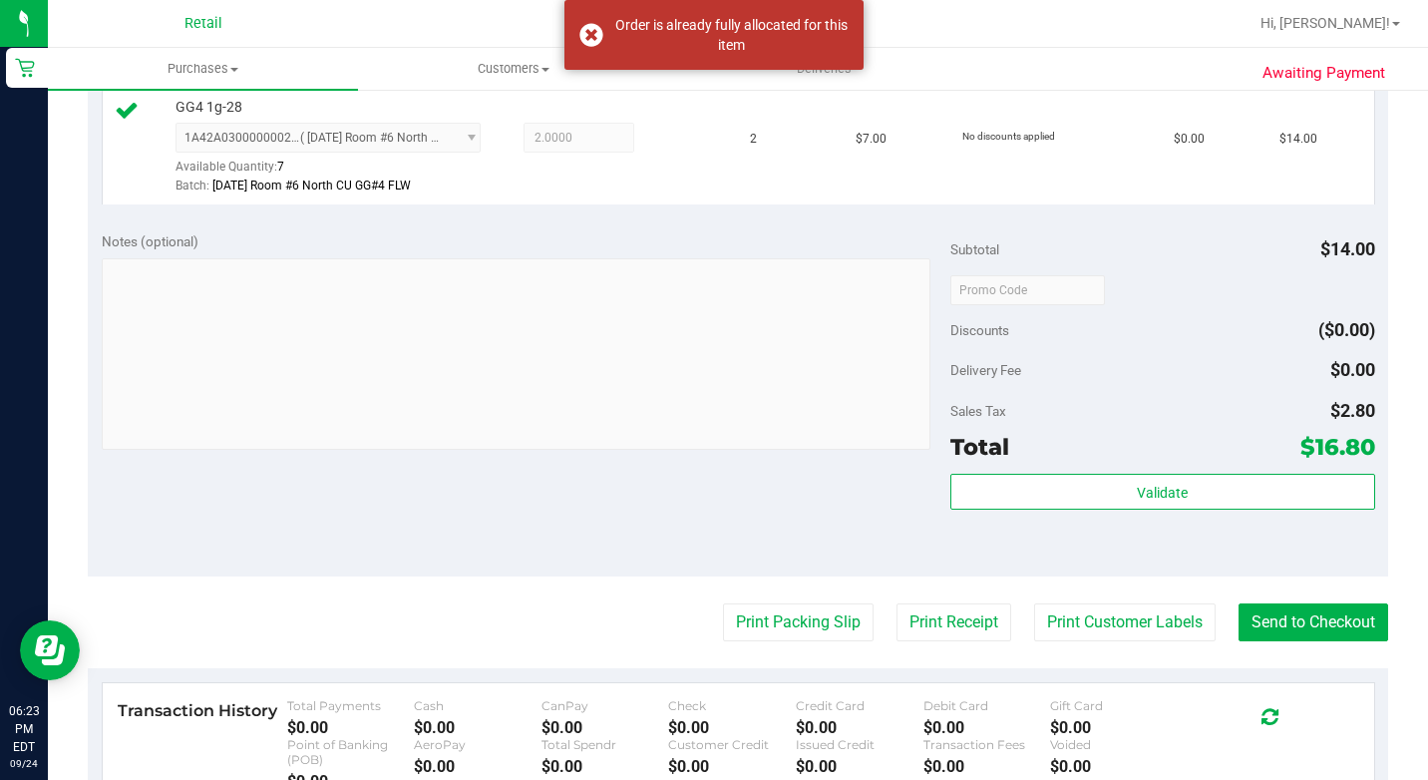
scroll to position [594, 0]
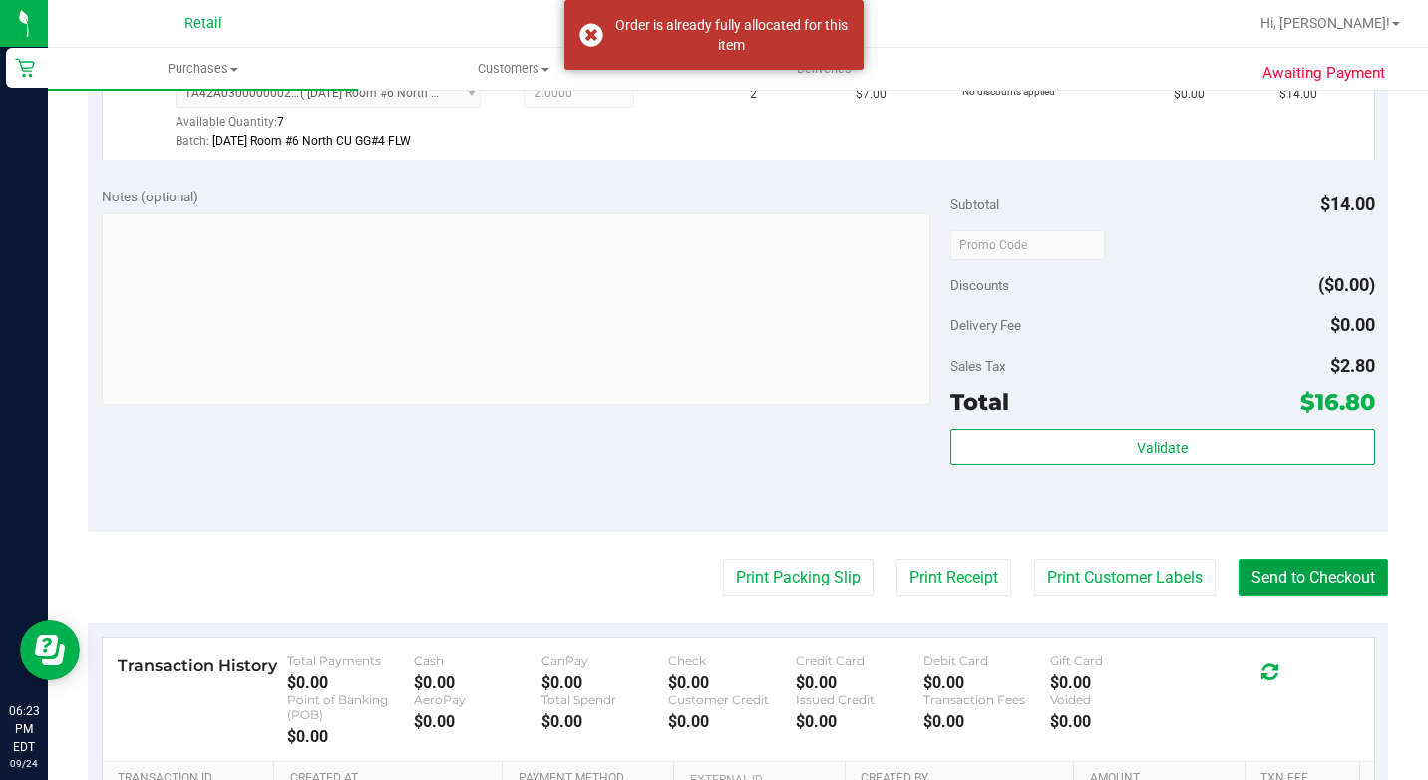
click at [1318, 594] on button "Send to Checkout" at bounding box center [1313, 577] width 150 height 38
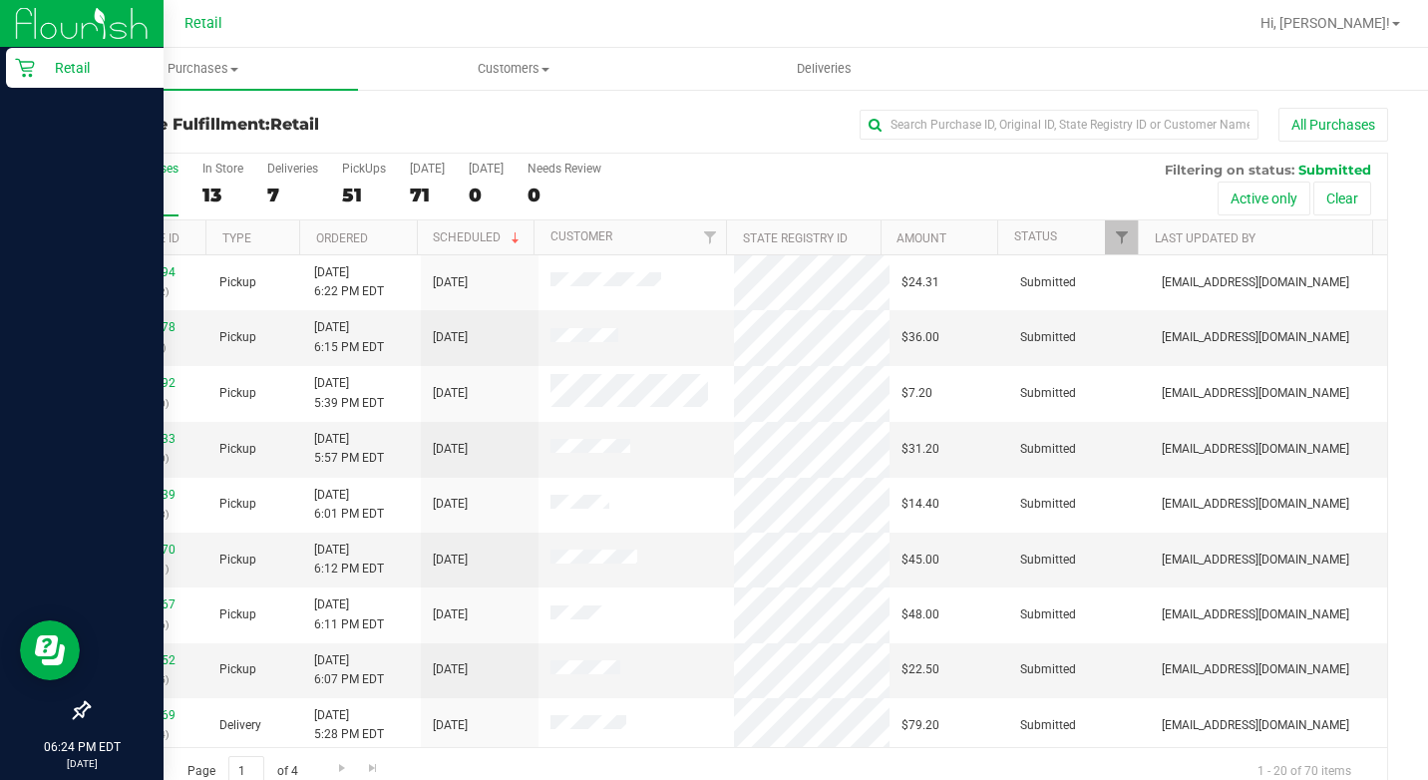
click at [9, 84] on div "Retail" at bounding box center [85, 68] width 158 height 40
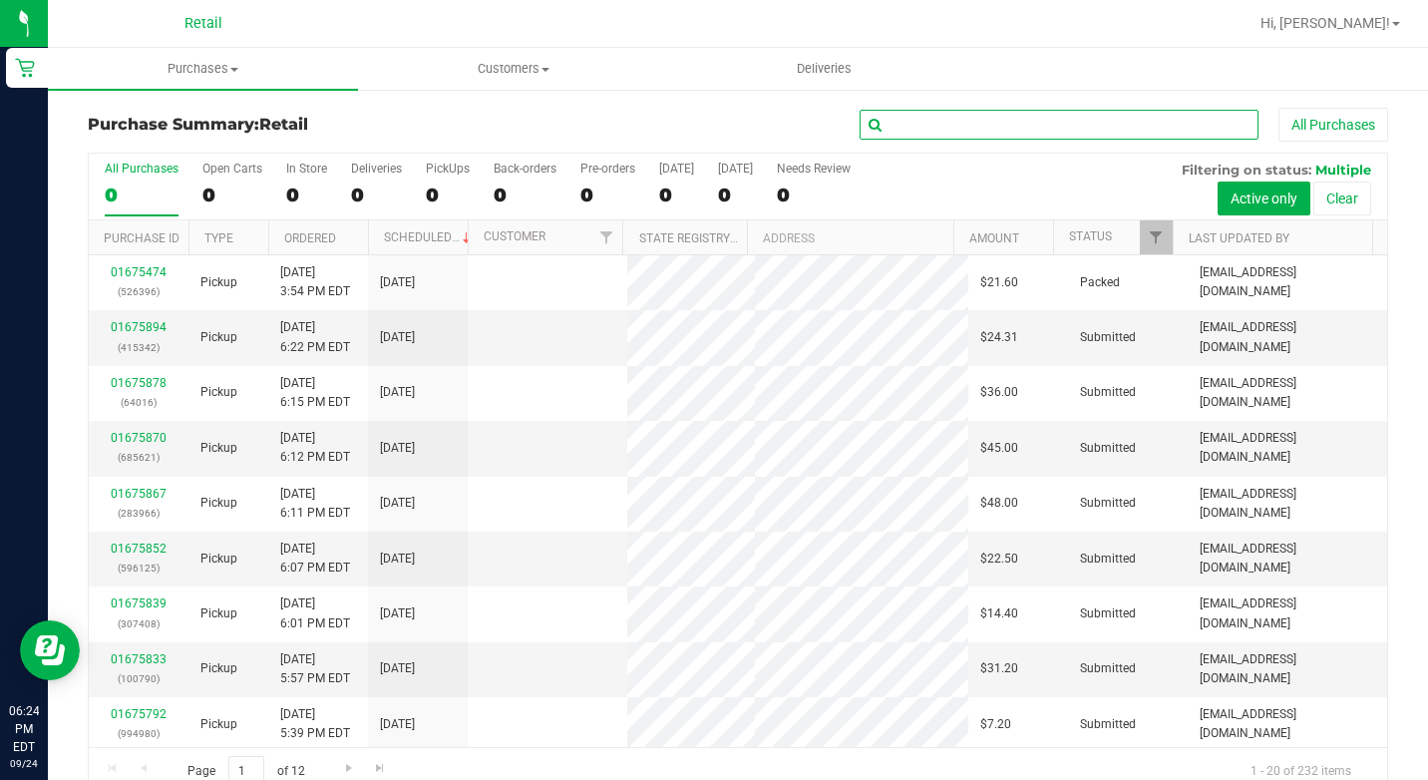
click at [932, 126] on input "text" at bounding box center [1059, 125] width 399 height 30
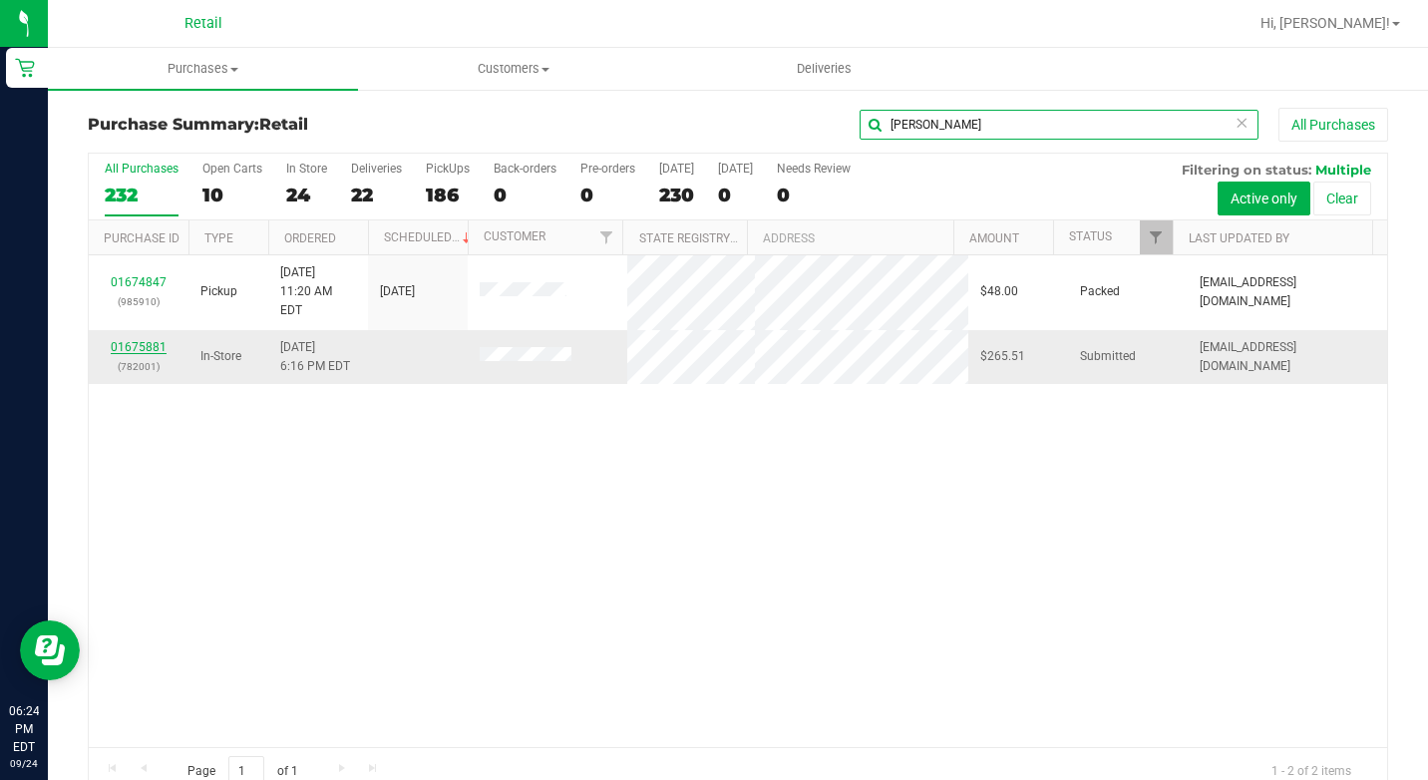
type input "[PERSON_NAME]"
click at [149, 340] on link "01675881" at bounding box center [139, 347] width 56 height 14
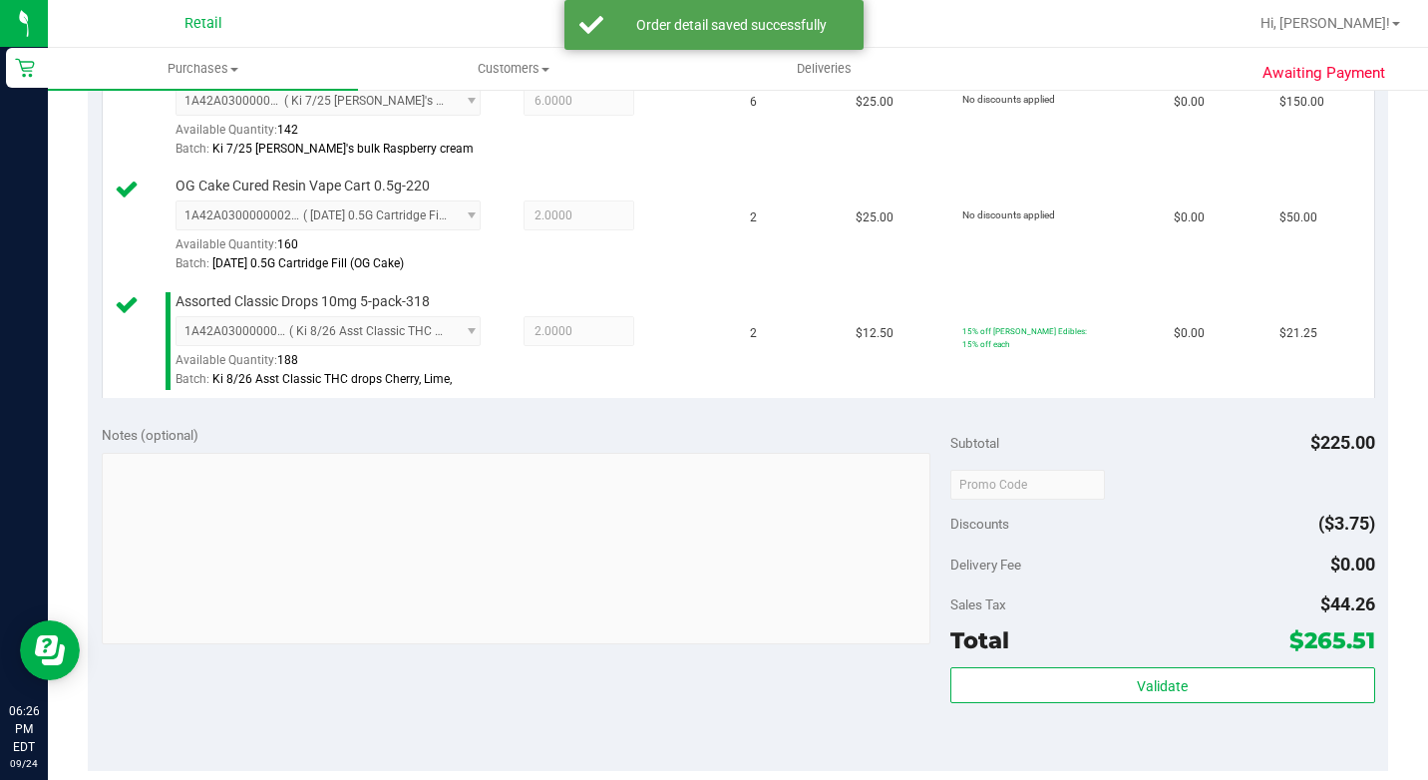
scroll to position [1097, 0]
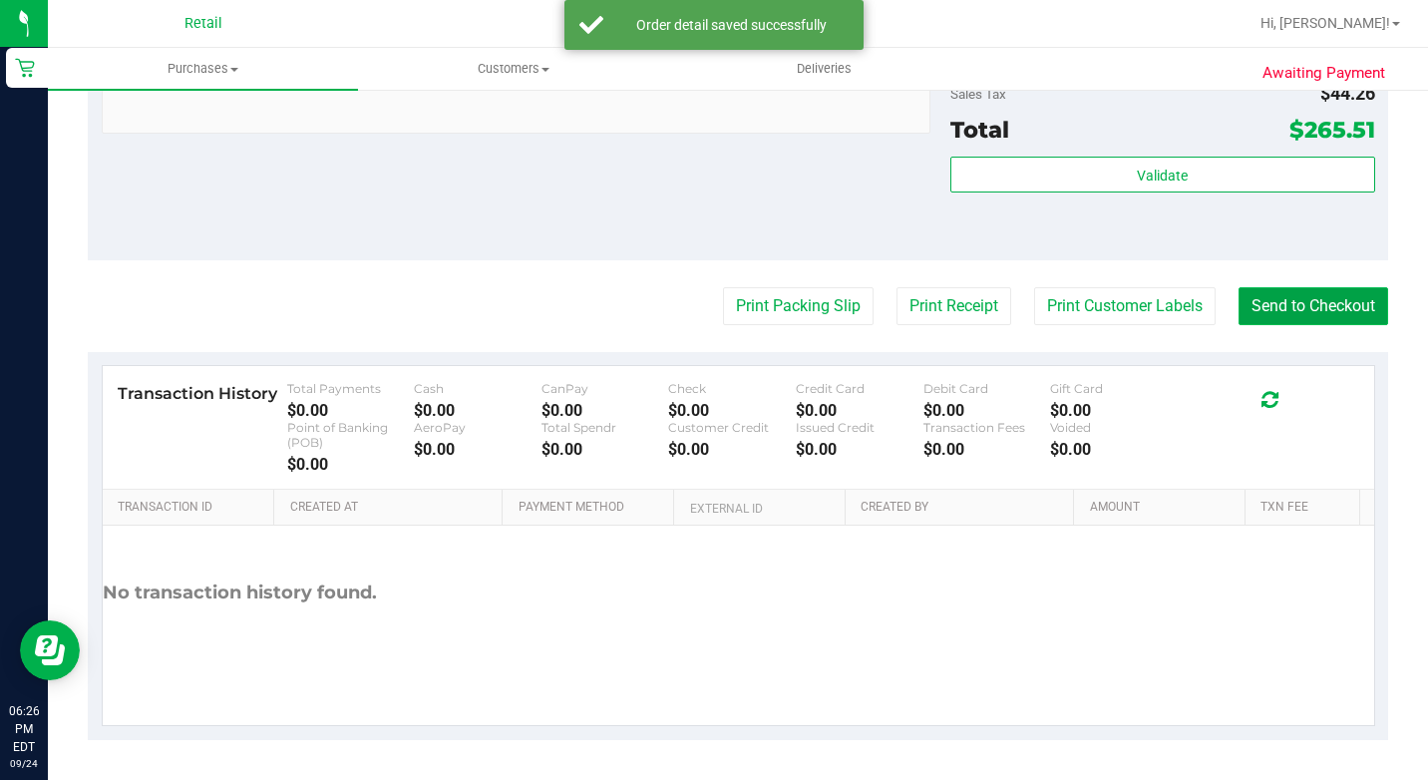
click at [1286, 325] on button "Send to Checkout" at bounding box center [1313, 306] width 150 height 38
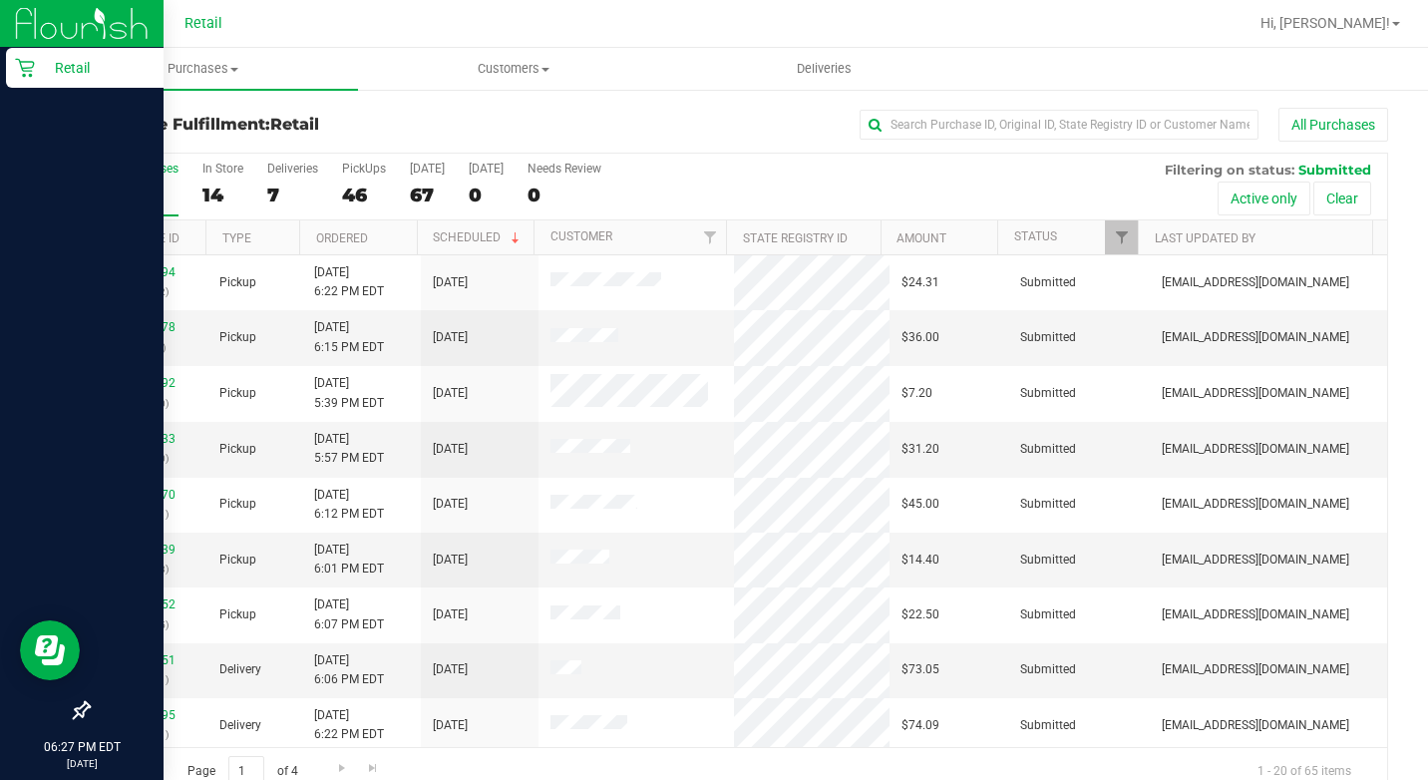
click at [28, 74] on icon at bounding box center [25, 68] width 20 height 20
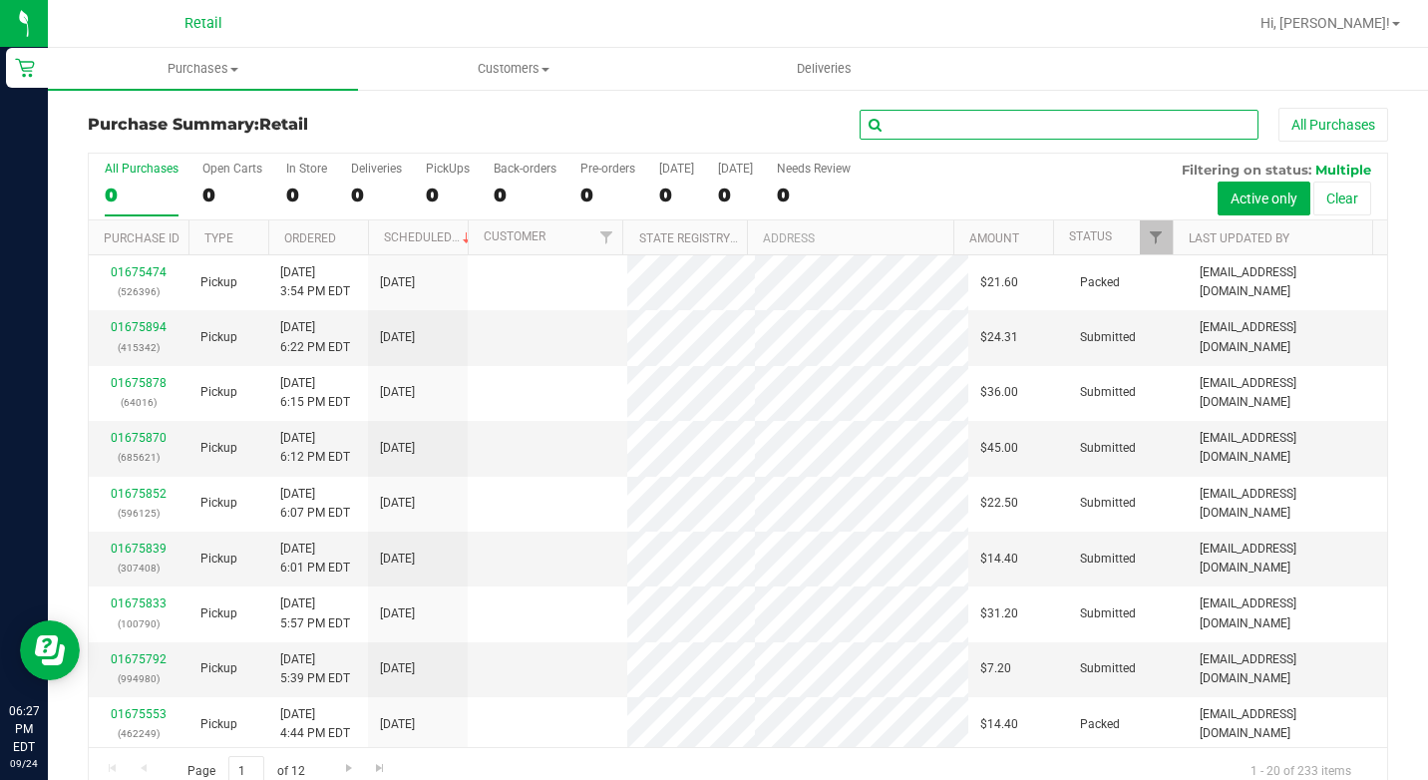
click at [933, 122] on input "text" at bounding box center [1059, 125] width 399 height 30
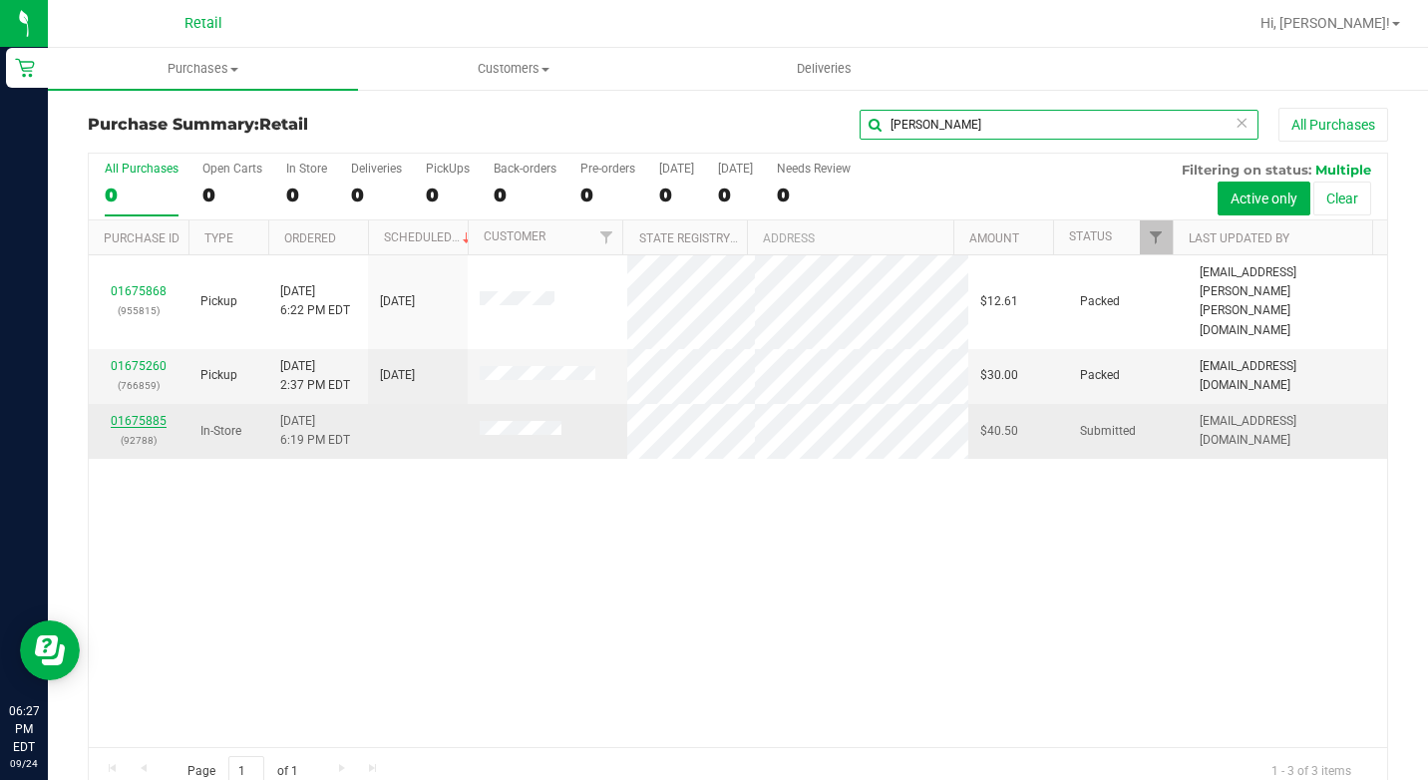
type input "[PERSON_NAME]"
click at [149, 414] on link "01675885" at bounding box center [139, 421] width 56 height 14
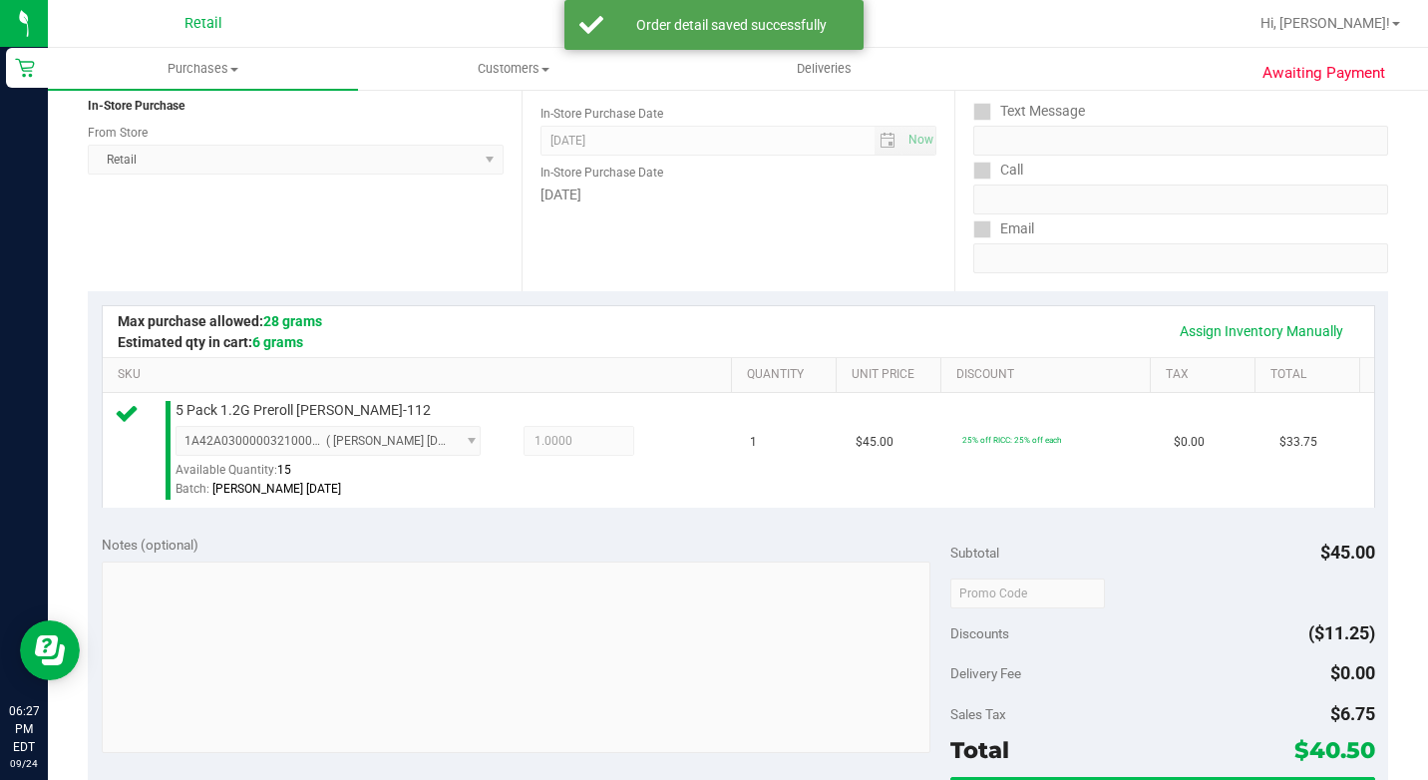
scroll to position [698, 0]
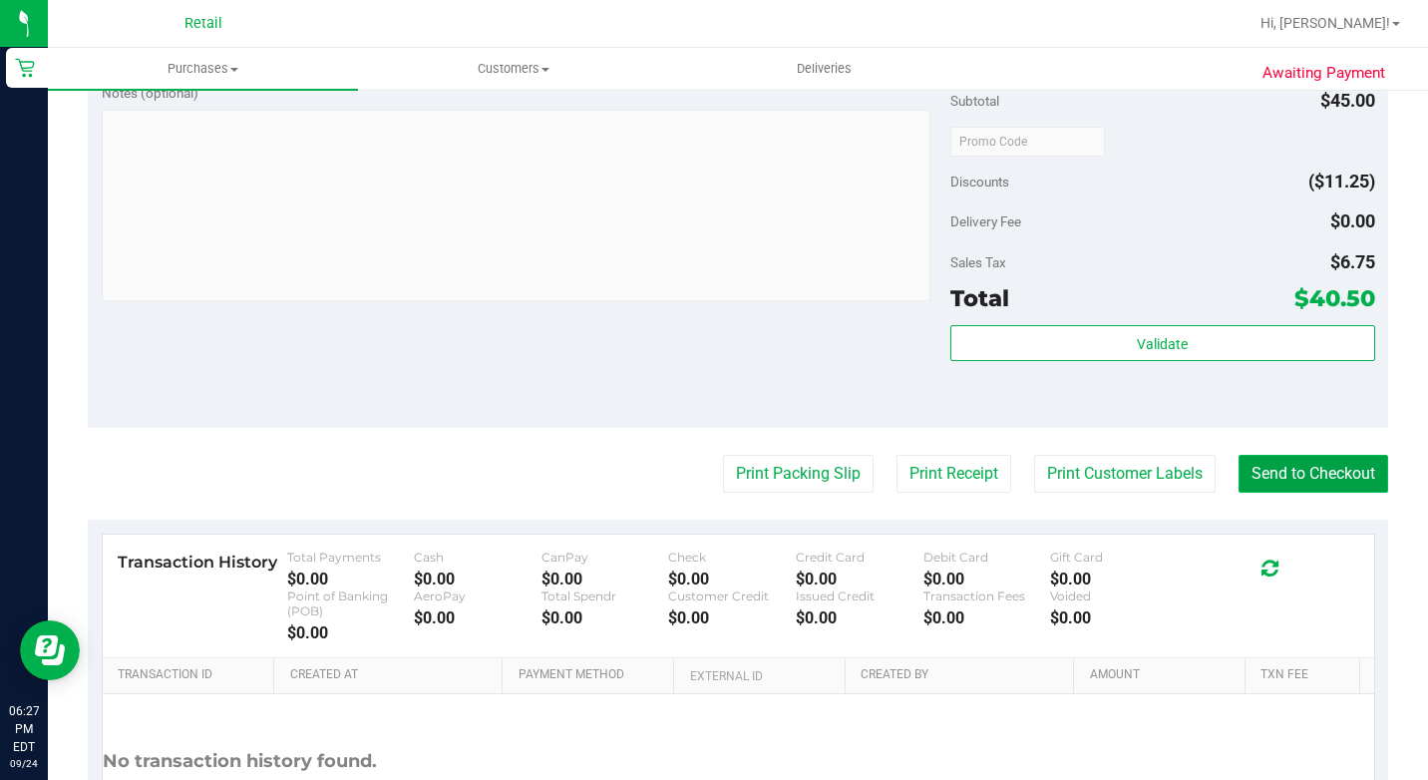
click at [1303, 493] on button "Send to Checkout" at bounding box center [1313, 474] width 150 height 38
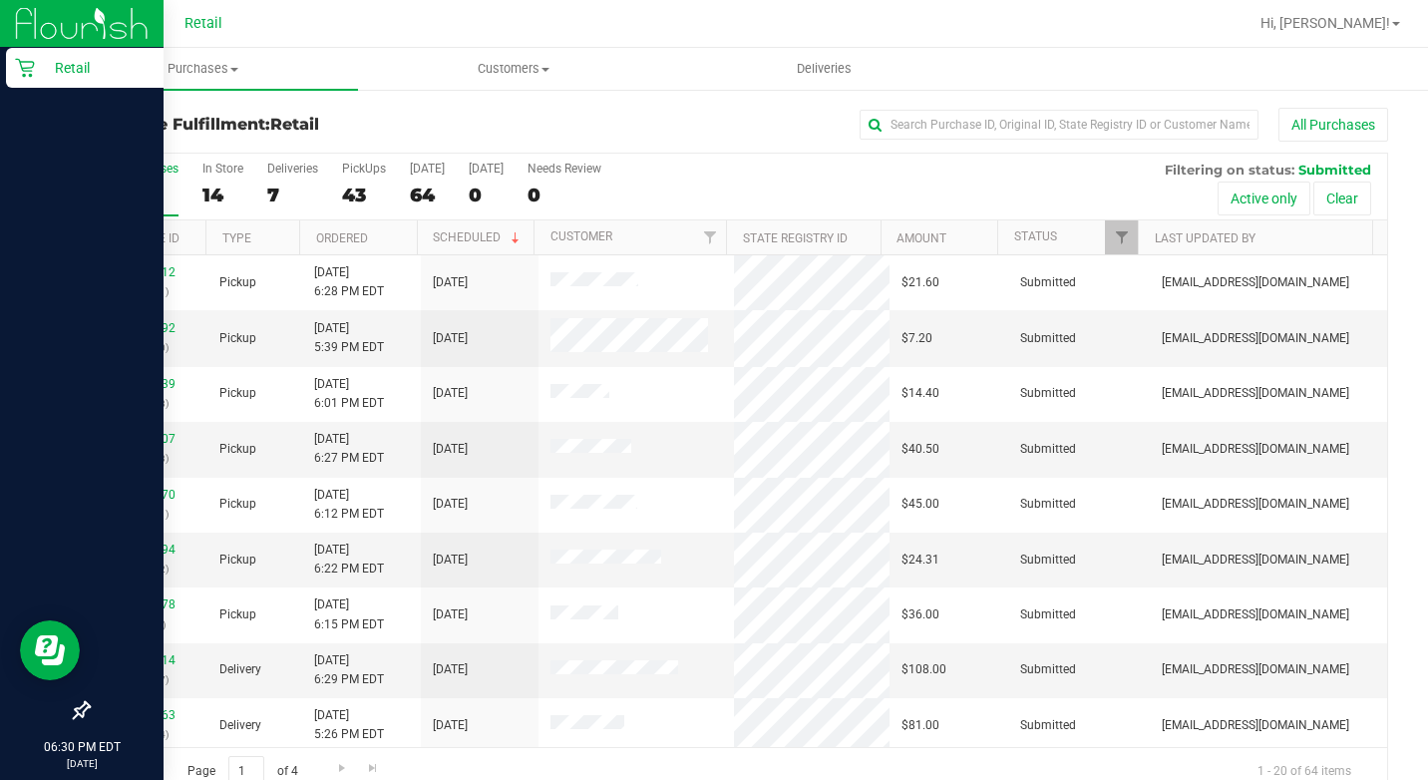
drag, startPoint x: 23, startPoint y: 75, endPoint x: 44, endPoint y: 76, distance: 21.0
click at [23, 75] on icon at bounding box center [24, 68] width 19 height 19
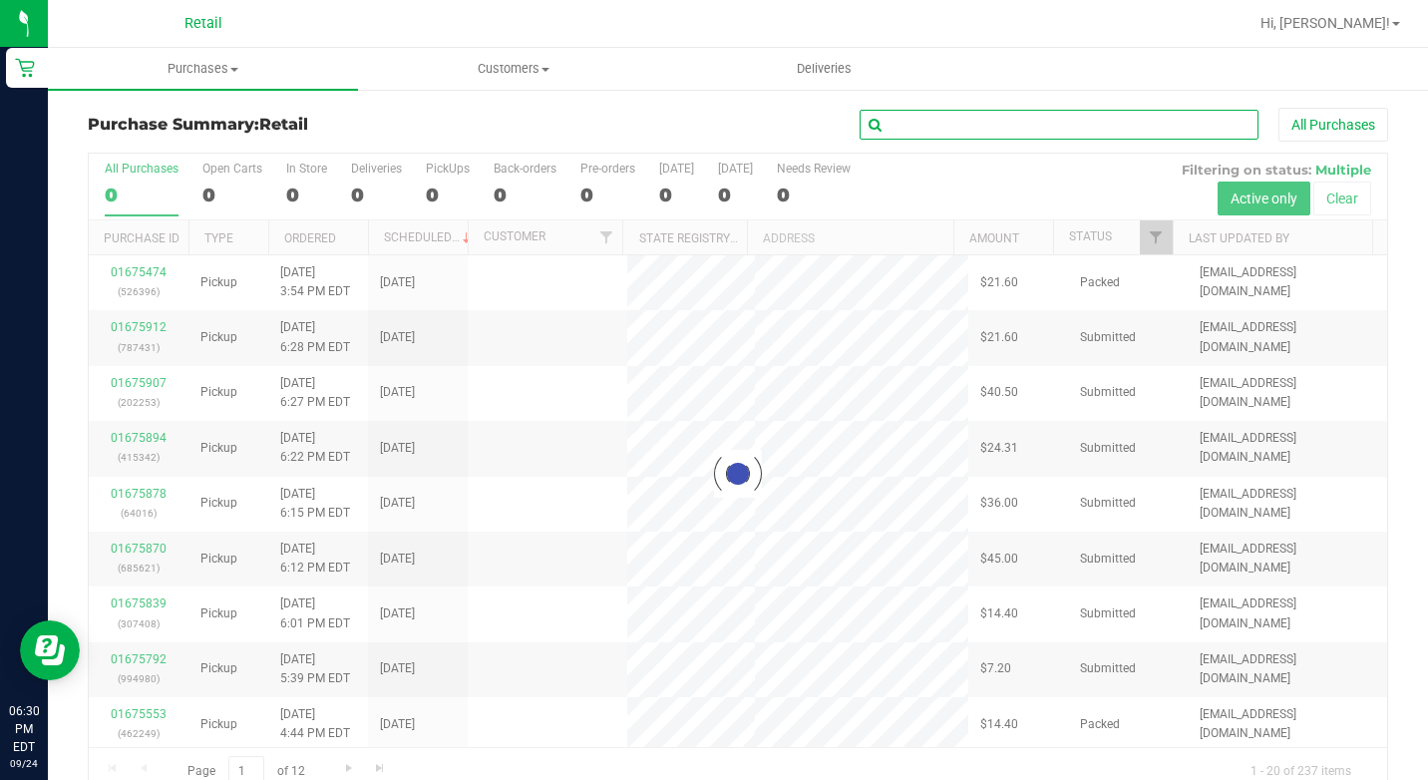
click at [978, 122] on input "text" at bounding box center [1059, 125] width 399 height 30
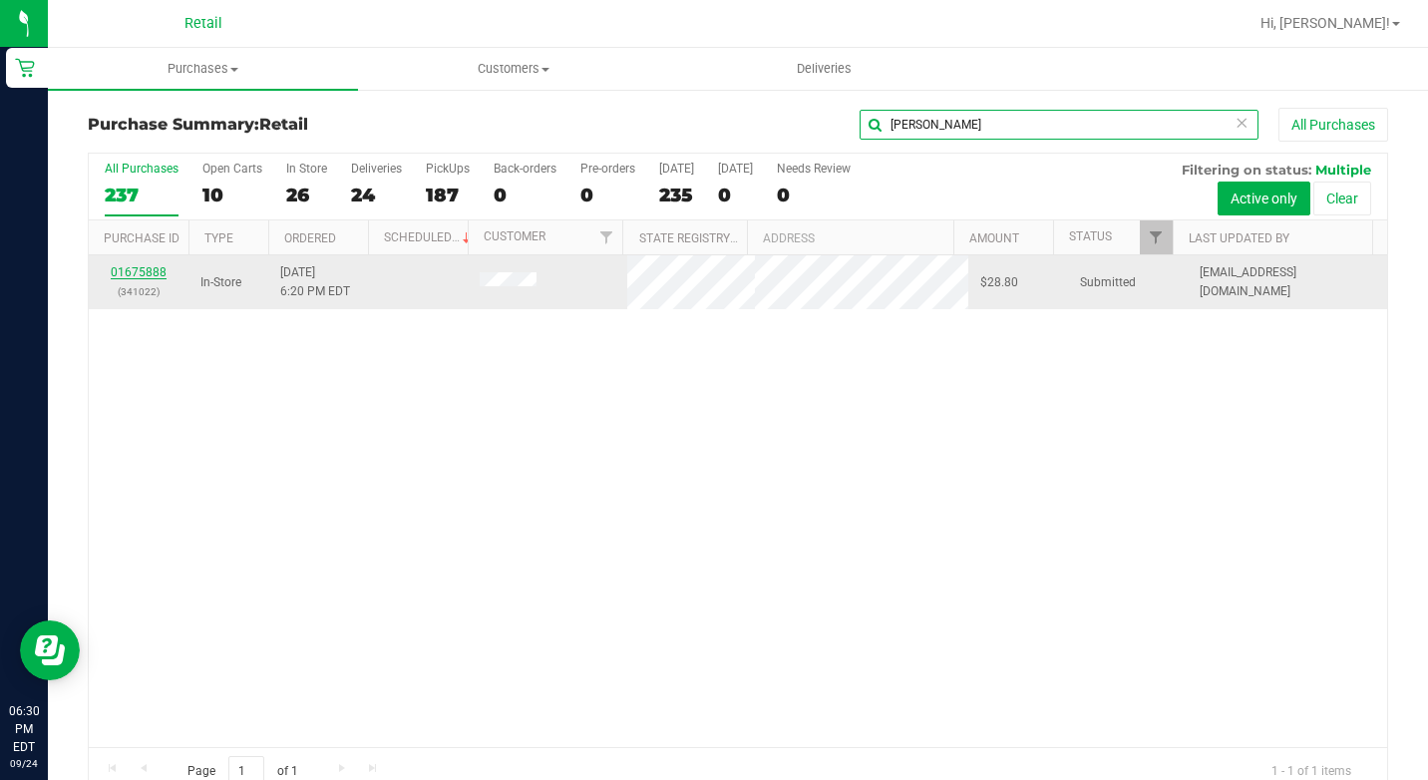
type input "[PERSON_NAME]"
click at [133, 269] on link "01675888" at bounding box center [139, 272] width 56 height 14
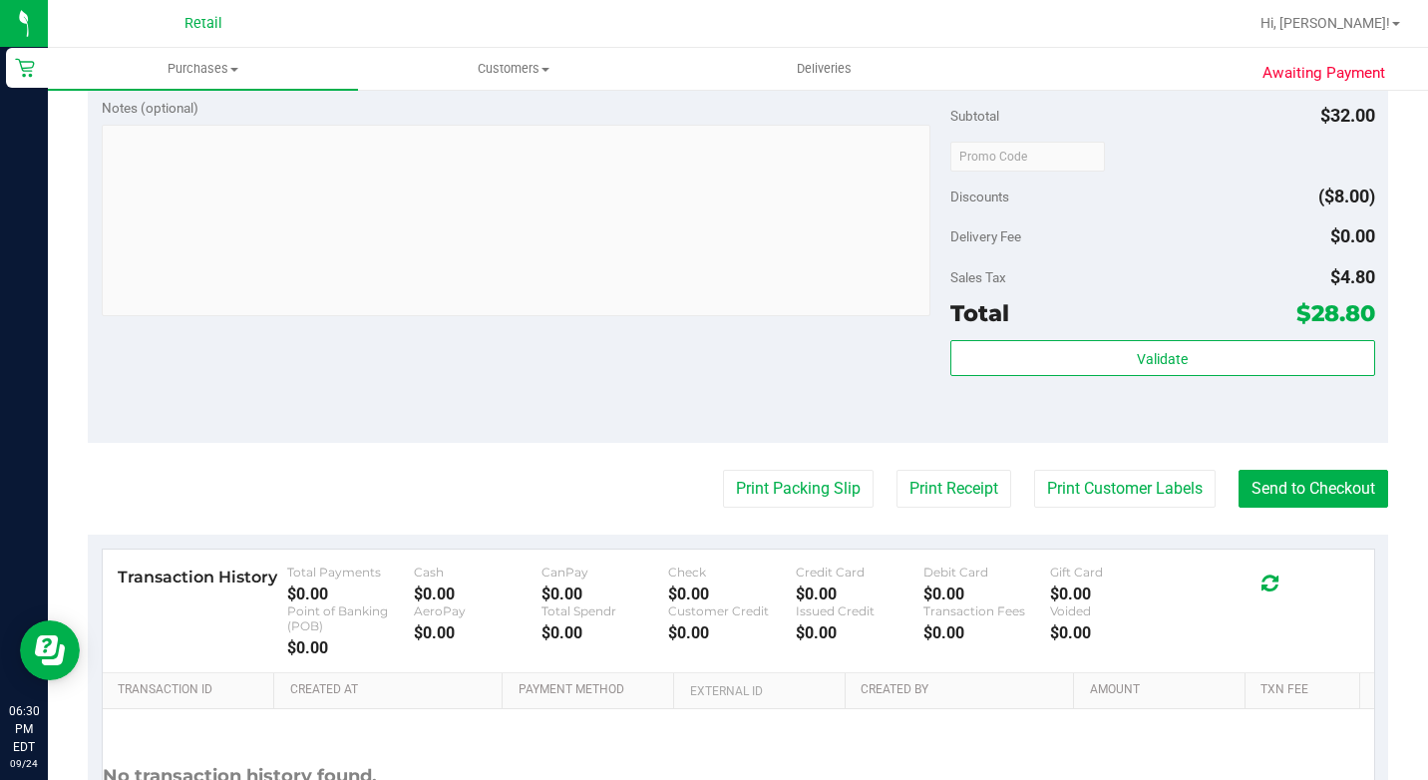
scroll to position [698, 0]
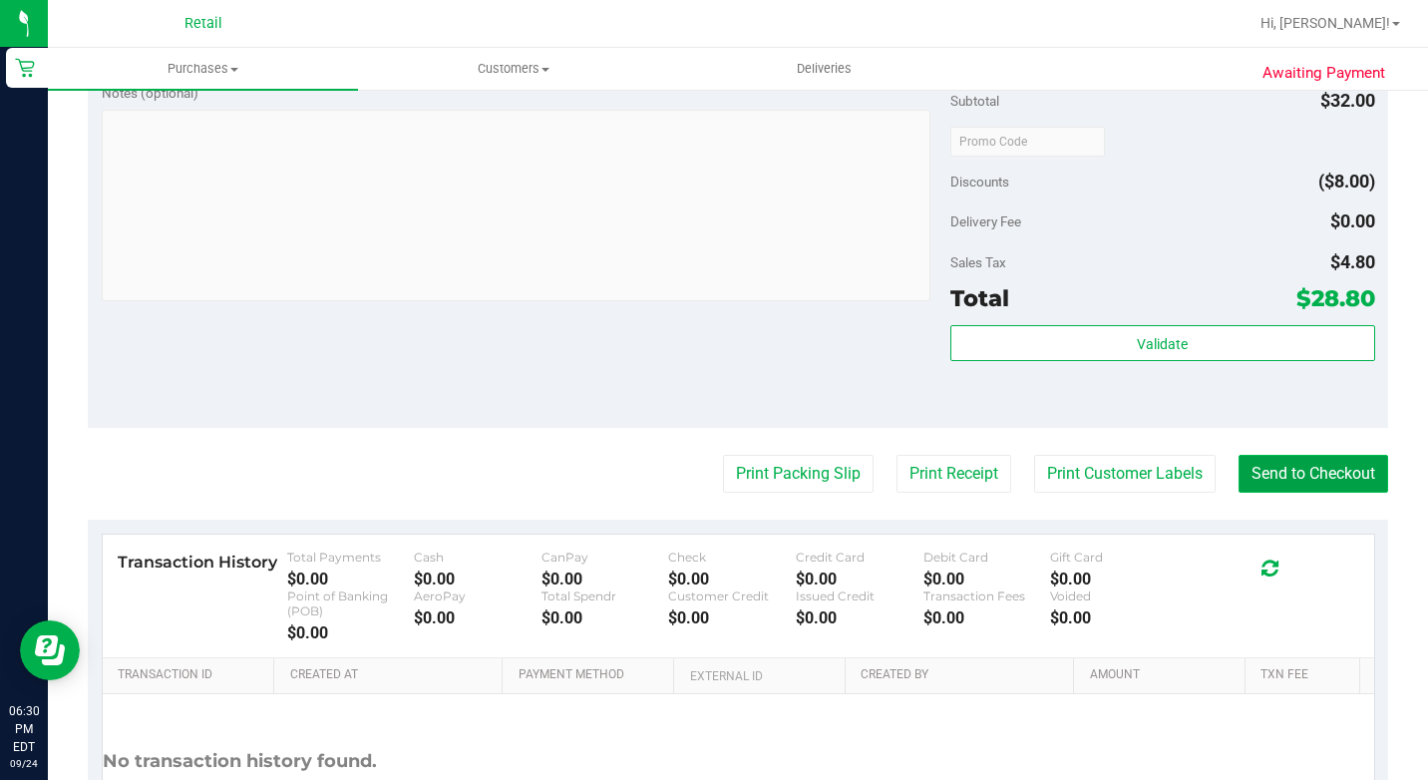
click at [1242, 483] on button "Send to Checkout" at bounding box center [1313, 474] width 150 height 38
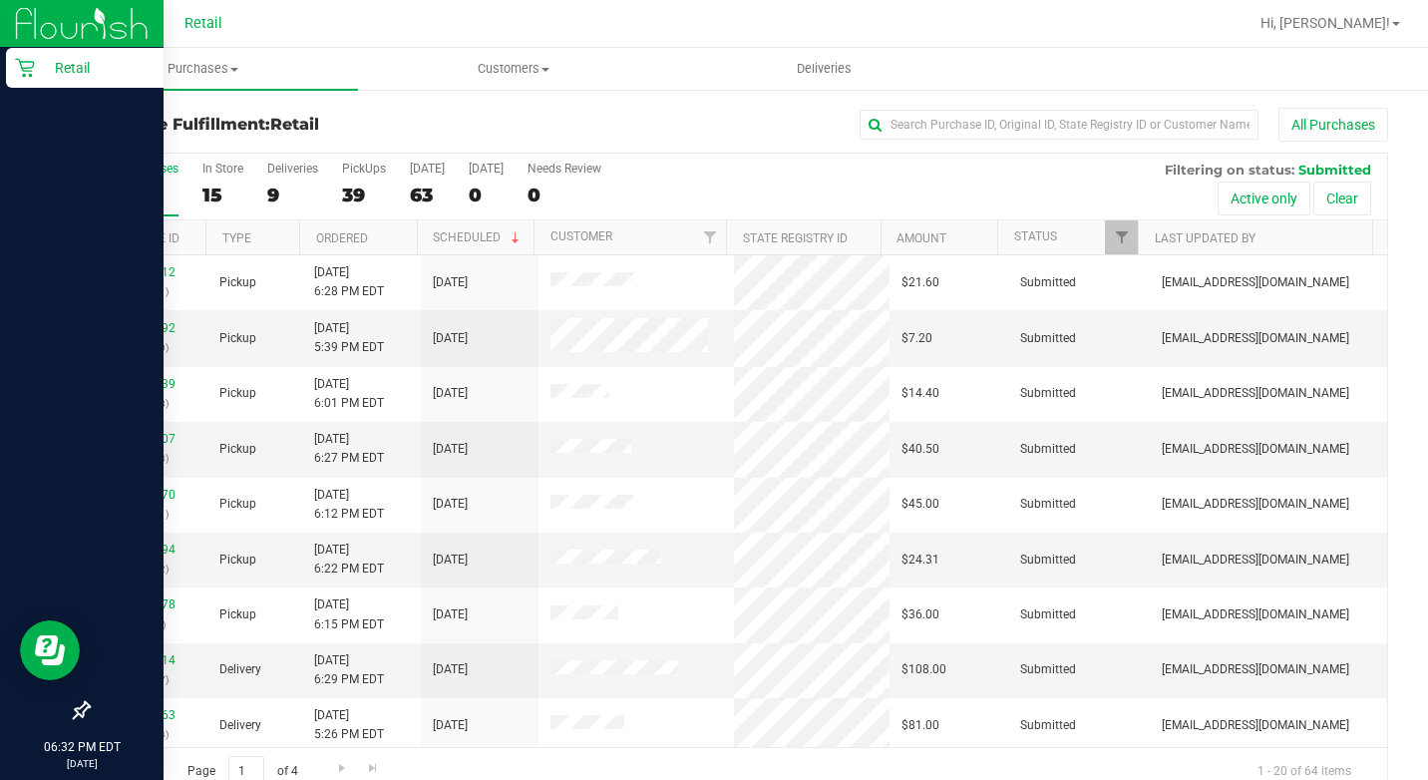
click at [24, 73] on icon at bounding box center [25, 68] width 20 height 20
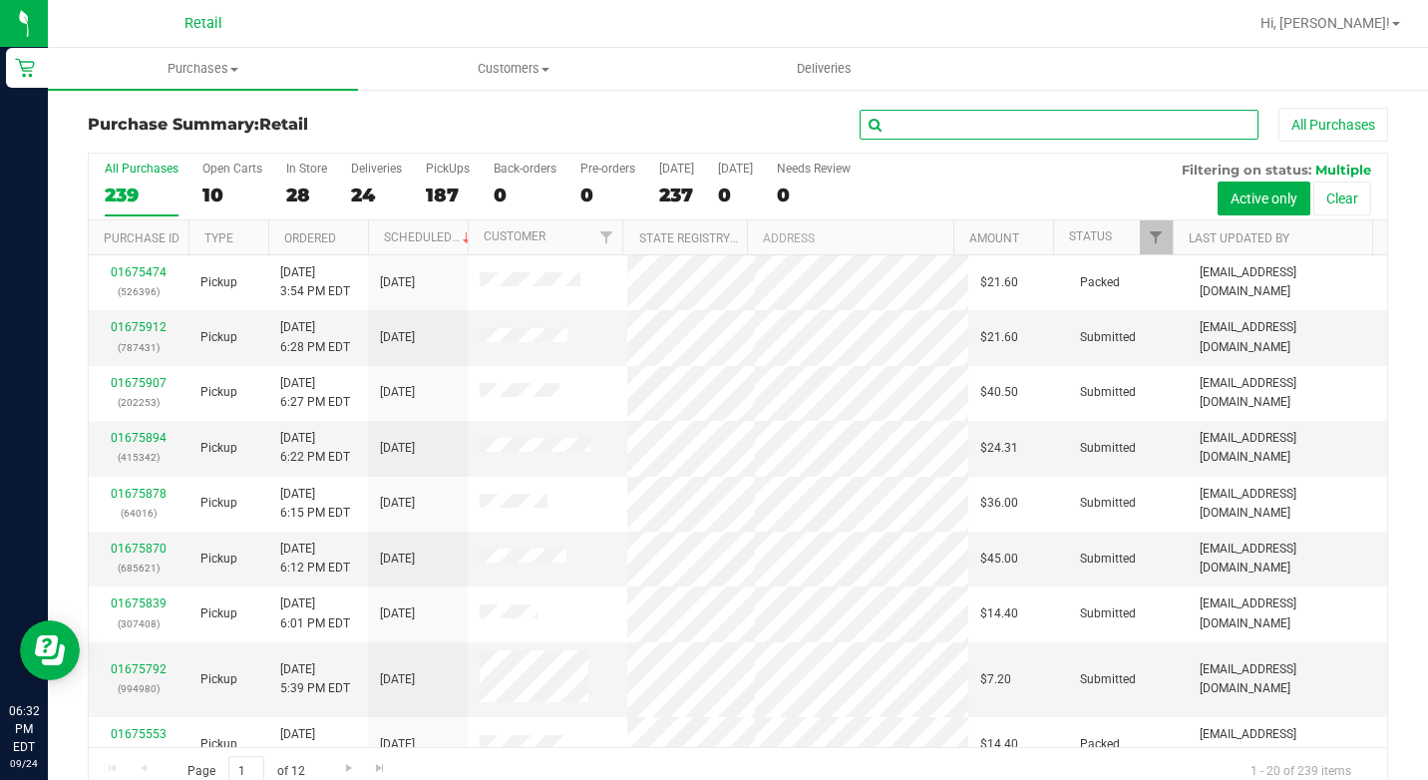
click at [1031, 127] on input "text" at bounding box center [1059, 125] width 399 height 30
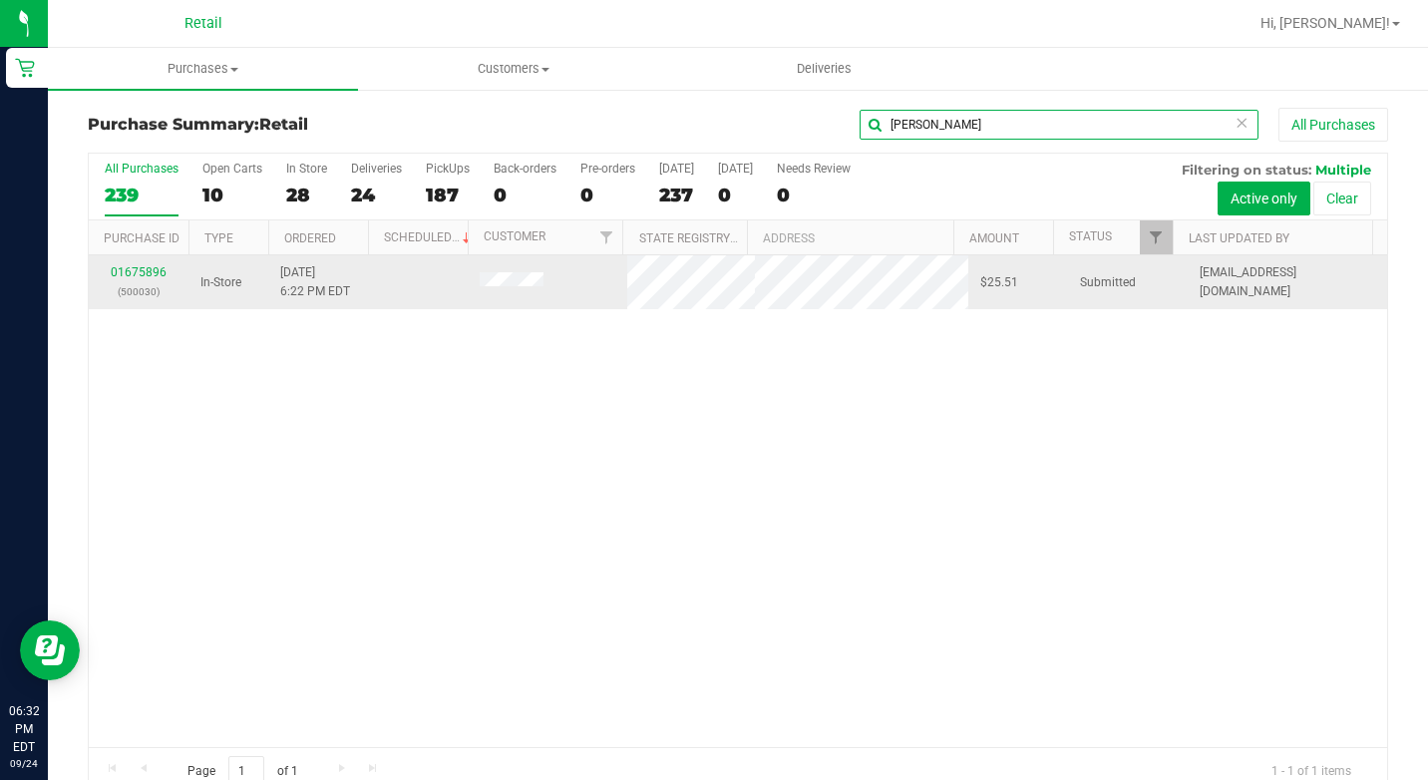
type input "[PERSON_NAME]"
click at [133, 263] on div "01675896 (500030)" at bounding box center [139, 282] width 76 height 38
click at [134, 269] on link "01675896" at bounding box center [139, 272] width 56 height 14
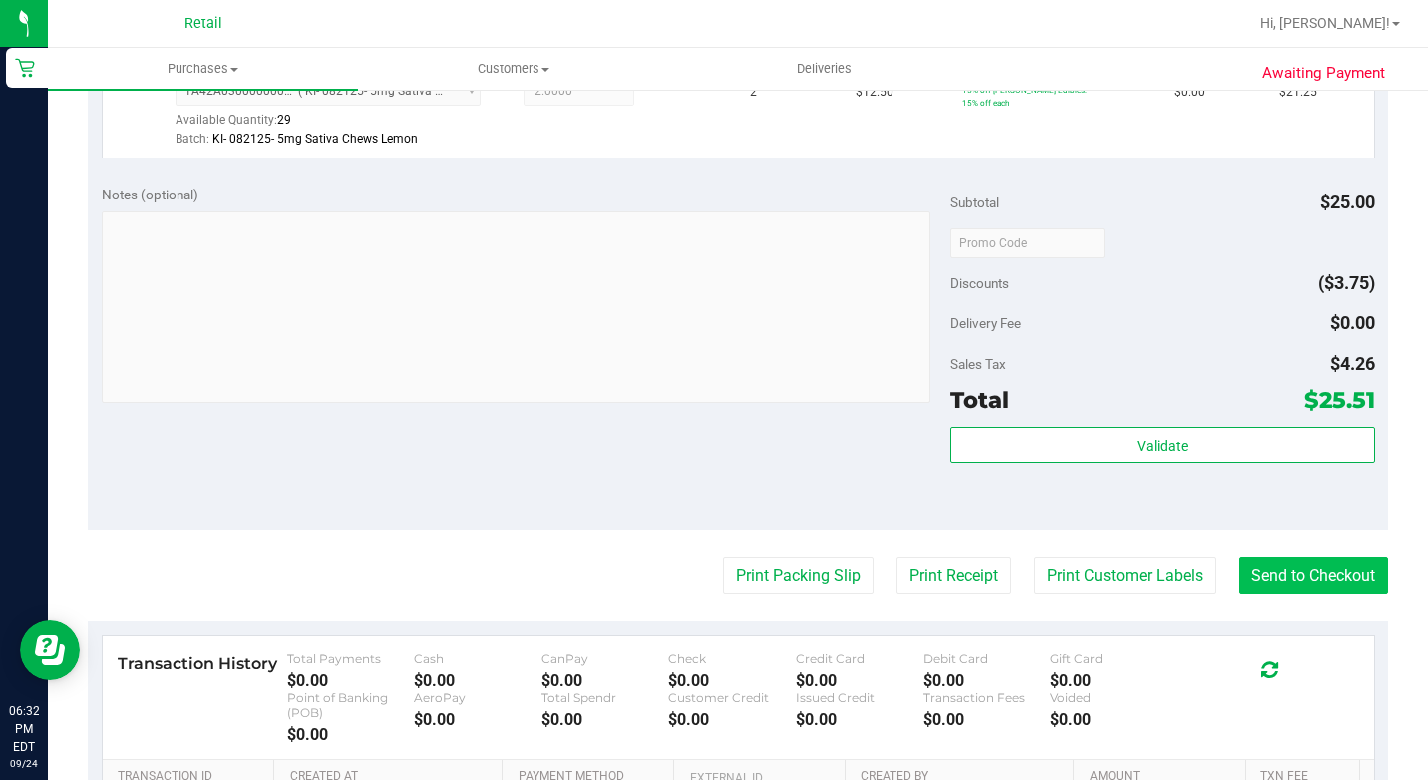
scroll to position [598, 0]
drag, startPoint x: 1277, startPoint y: 578, endPoint x: 1277, endPoint y: 591, distance: 13.0
click at [1277, 578] on purchase-details "Back Edit Purchase Cancel Purchase View Profile # 01675896 Med | Rec METRC ID: …" at bounding box center [738, 258] width 1300 height 1498
click at [1282, 591] on button "Send to Checkout" at bounding box center [1313, 573] width 150 height 38
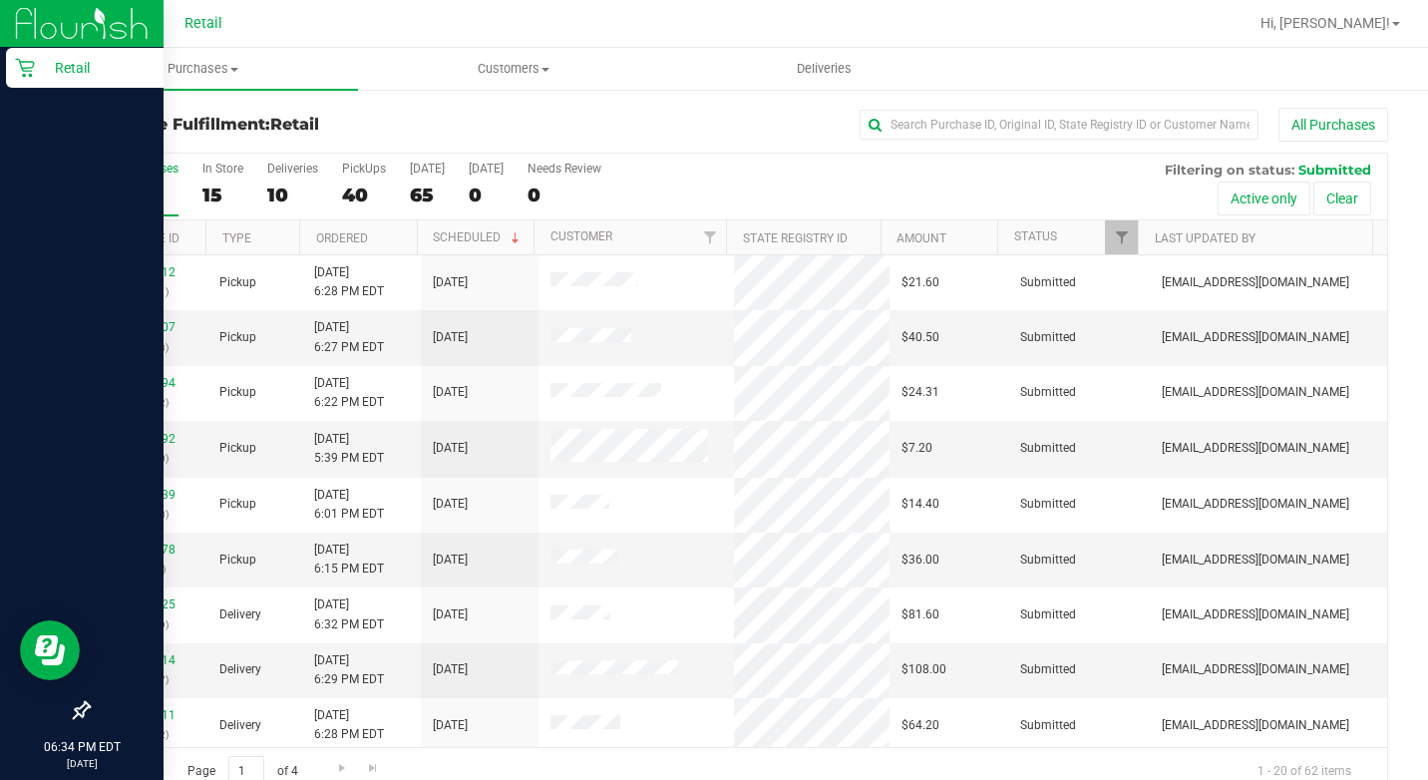
click at [41, 56] on p "Retail" at bounding box center [95, 68] width 120 height 24
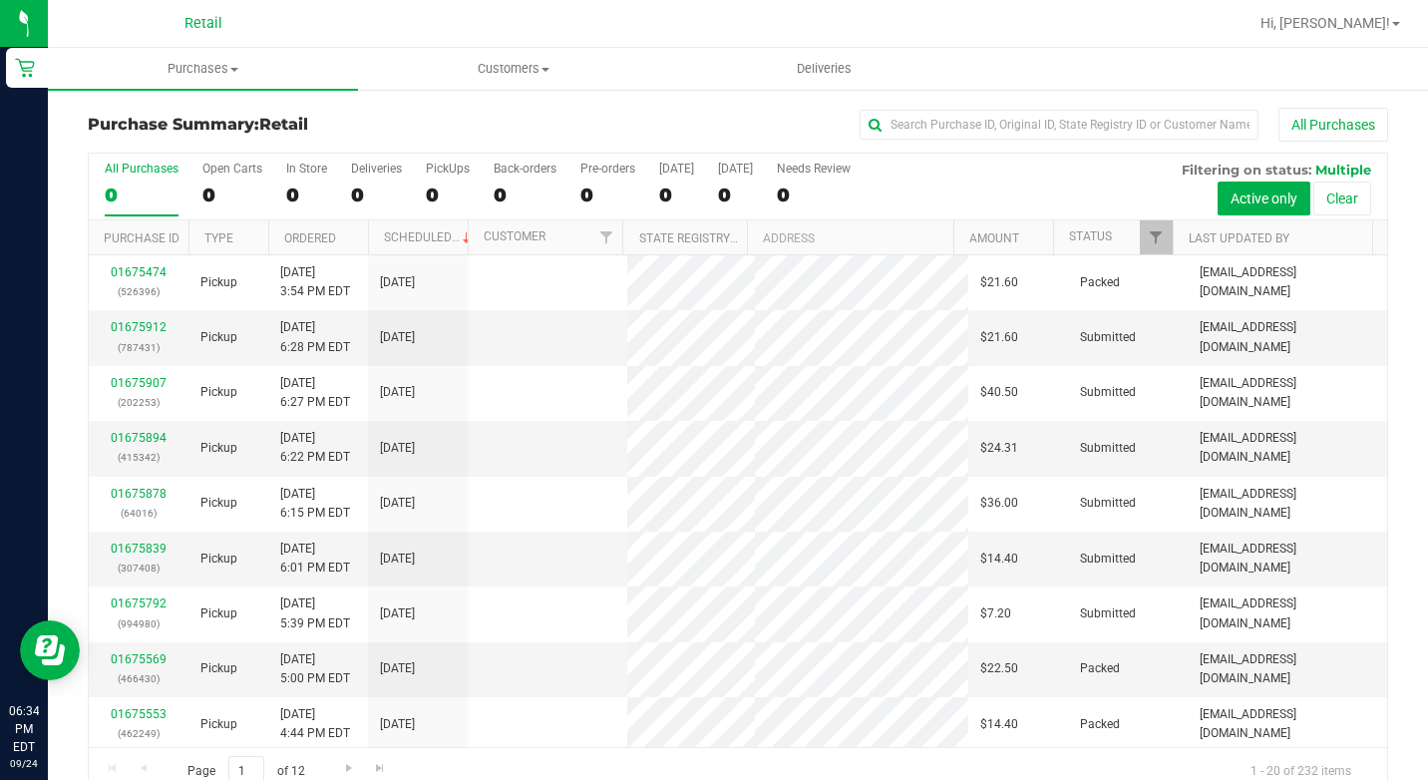
click at [1007, 100] on div "Purchase Summary: Retail All Purchases All Purchases 0 Open Carts 0 In Store 0 …" at bounding box center [738, 452] width 1380 height 728
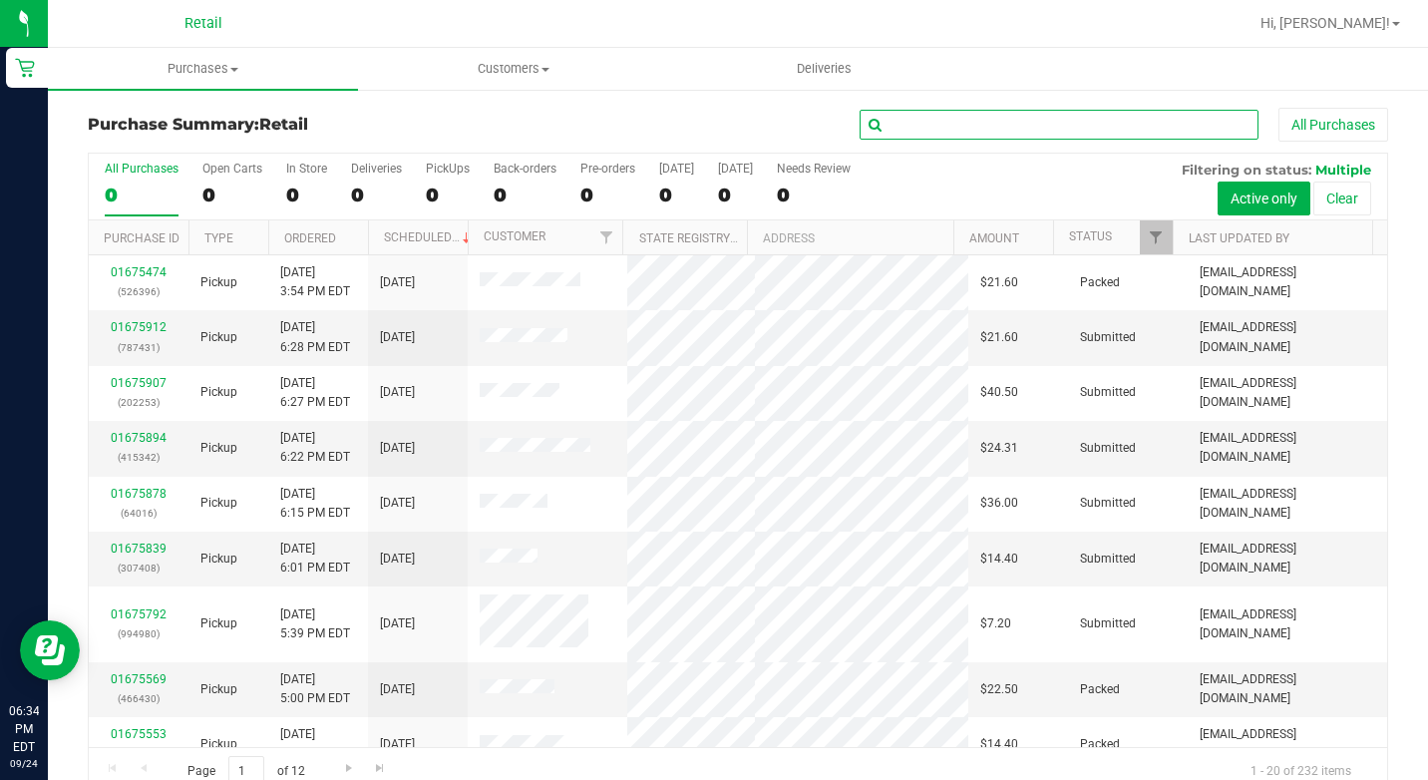
click at [995, 121] on input "text" at bounding box center [1059, 125] width 399 height 30
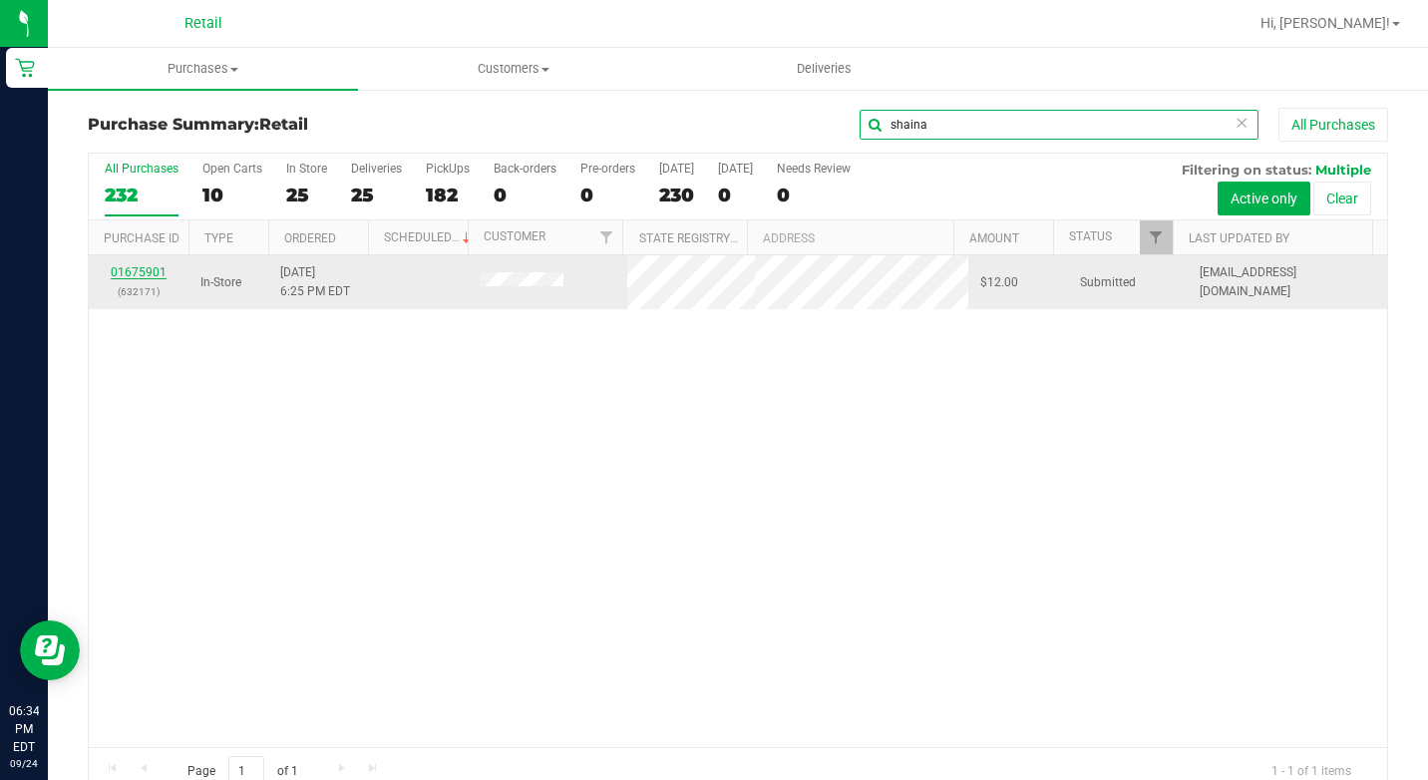
type input "shaina"
click at [142, 269] on link "01675901" at bounding box center [139, 272] width 56 height 14
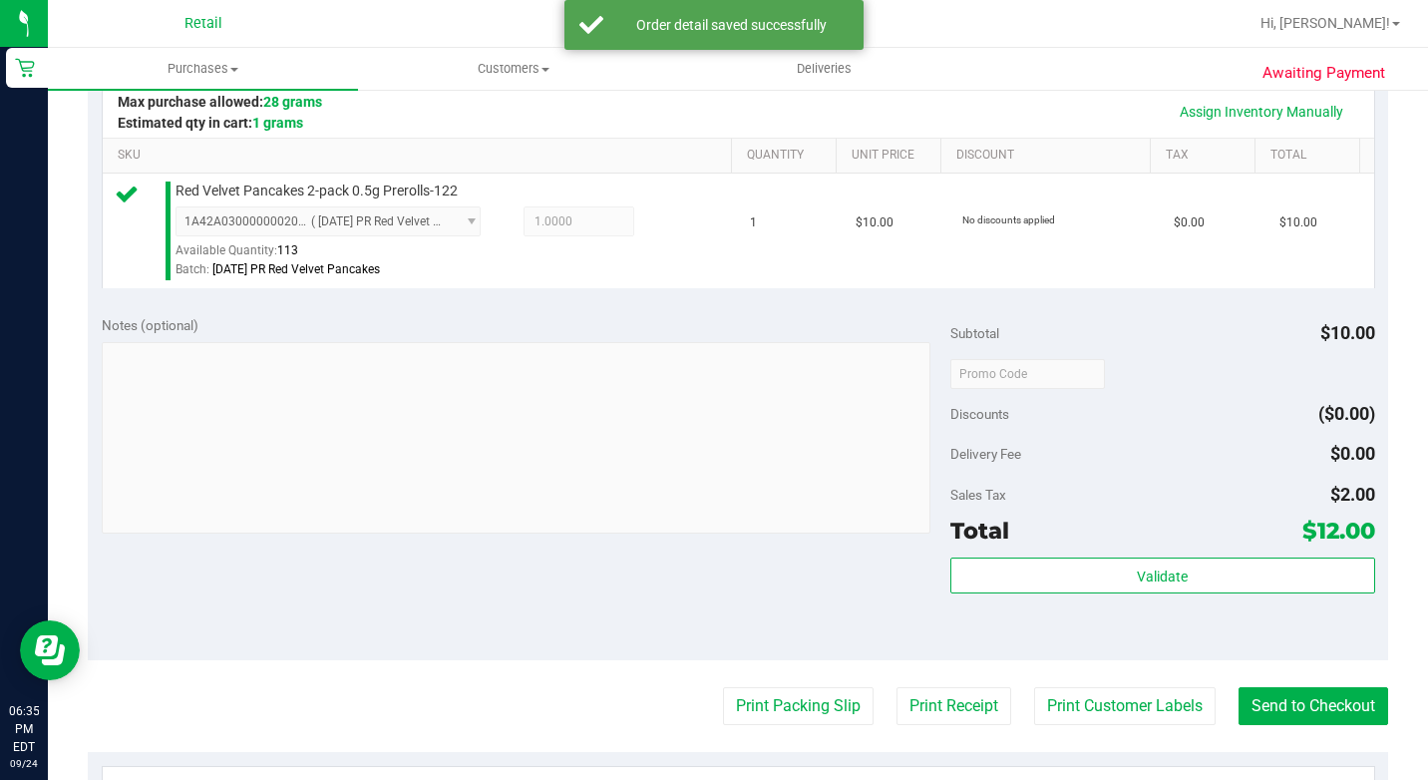
scroll to position [499, 0]
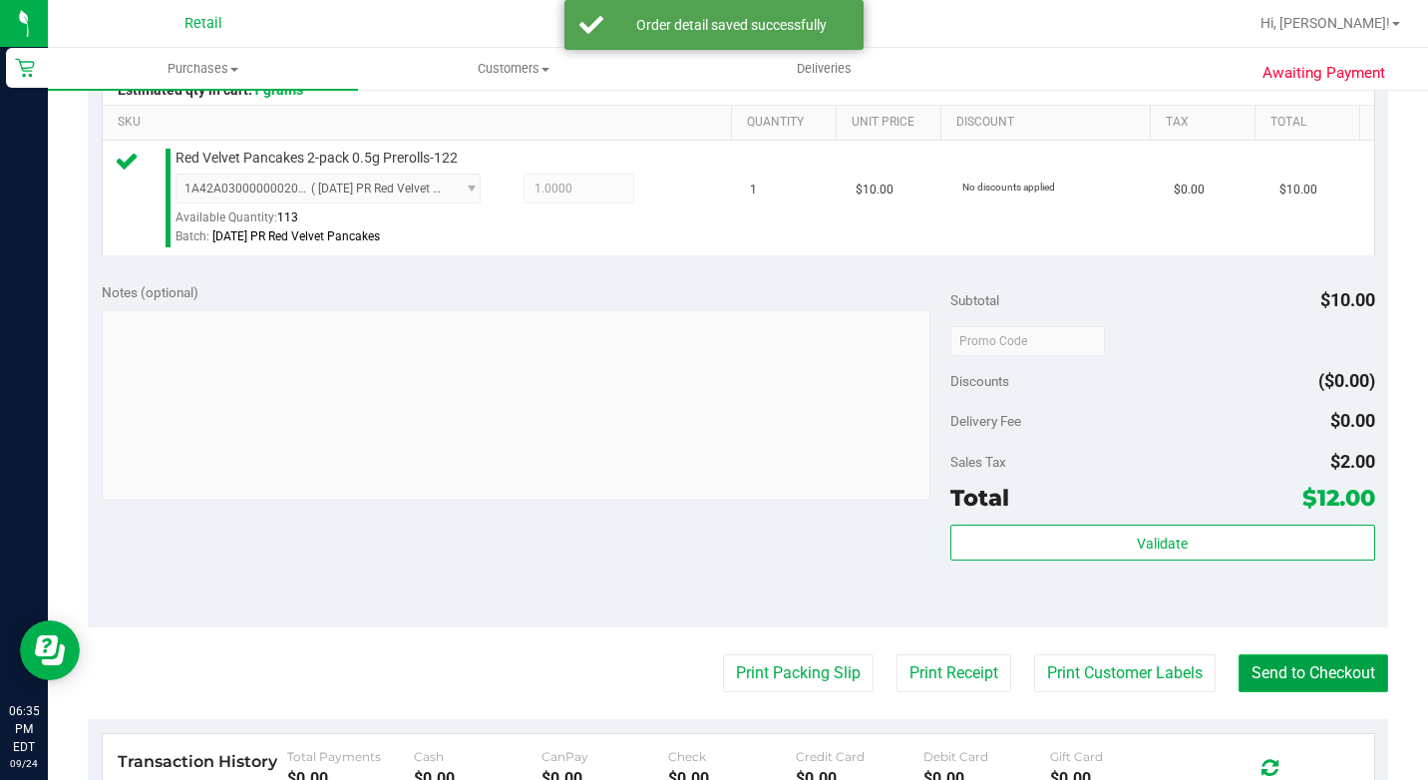
click at [1306, 692] on button "Send to Checkout" at bounding box center [1313, 673] width 150 height 38
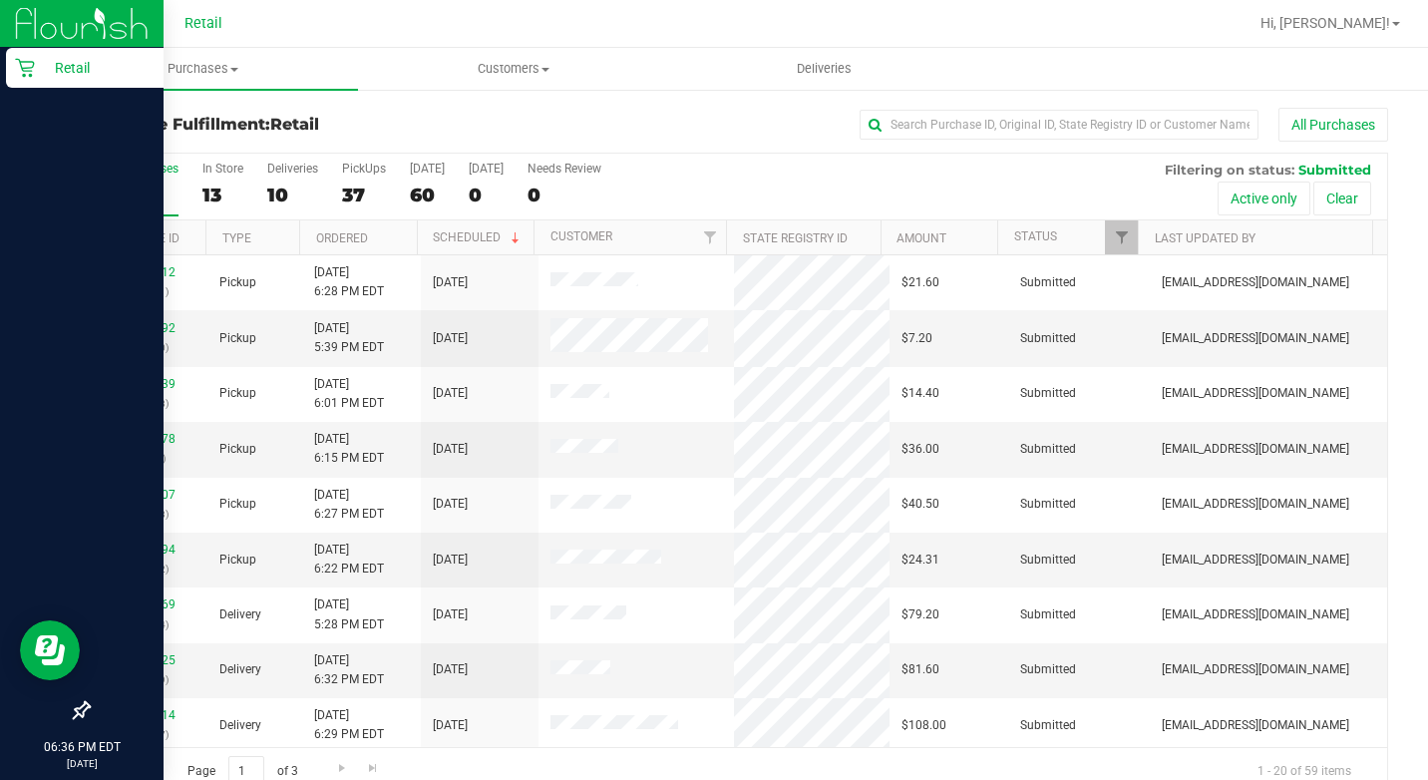
click at [40, 79] on p "Retail" at bounding box center [95, 68] width 120 height 24
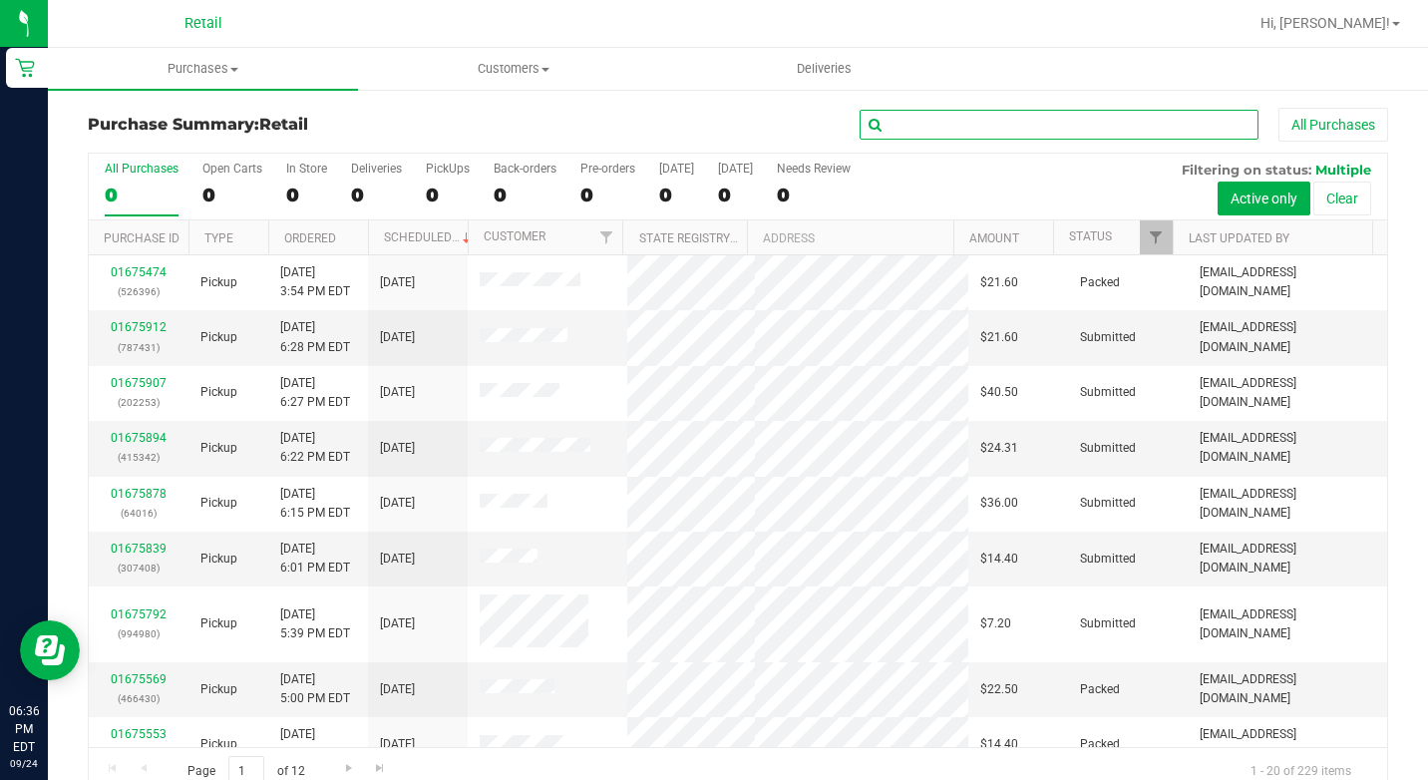
click at [968, 123] on input "text" at bounding box center [1059, 125] width 399 height 30
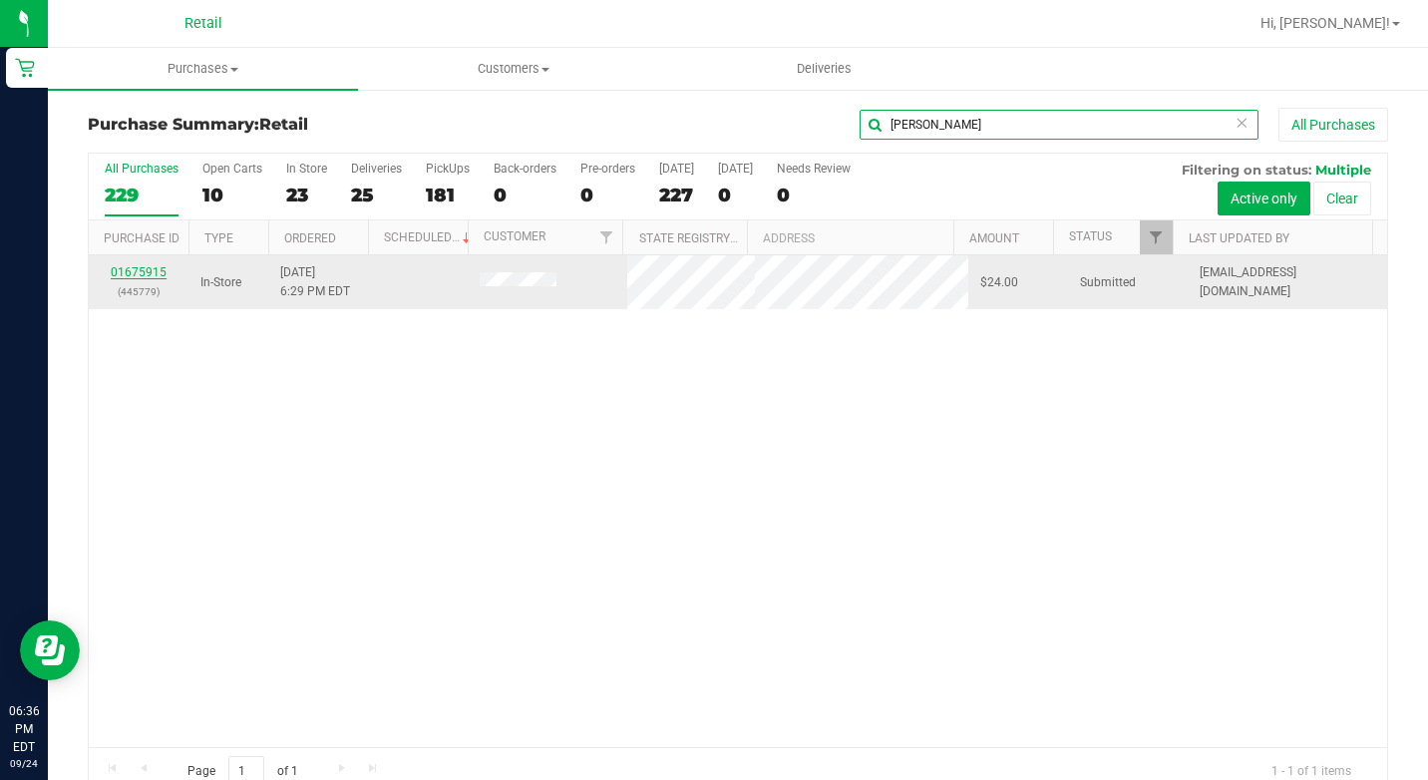
type input "[PERSON_NAME]"
click at [145, 272] on link "01675915" at bounding box center [139, 272] width 56 height 14
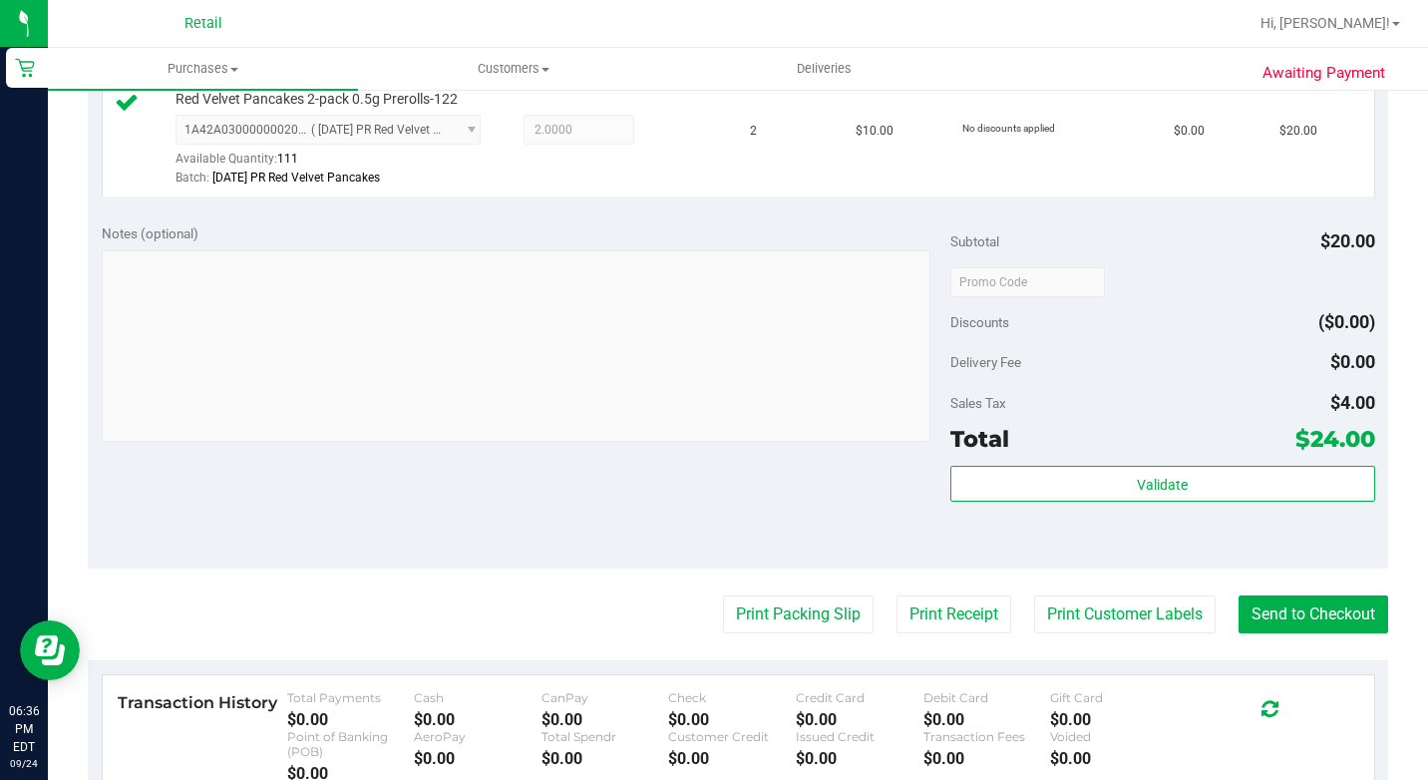
scroll to position [798, 0]
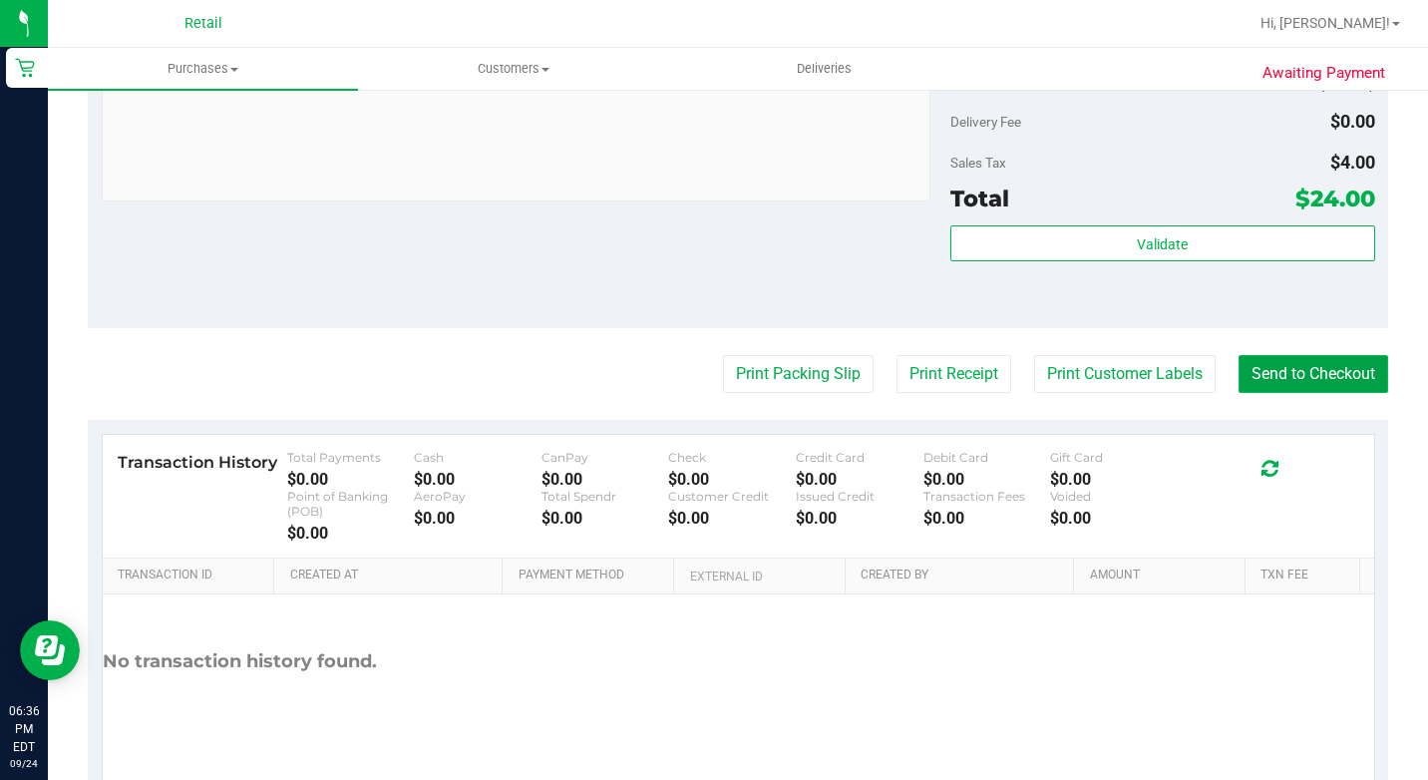
click at [1259, 392] on button "Send to Checkout" at bounding box center [1313, 374] width 150 height 38
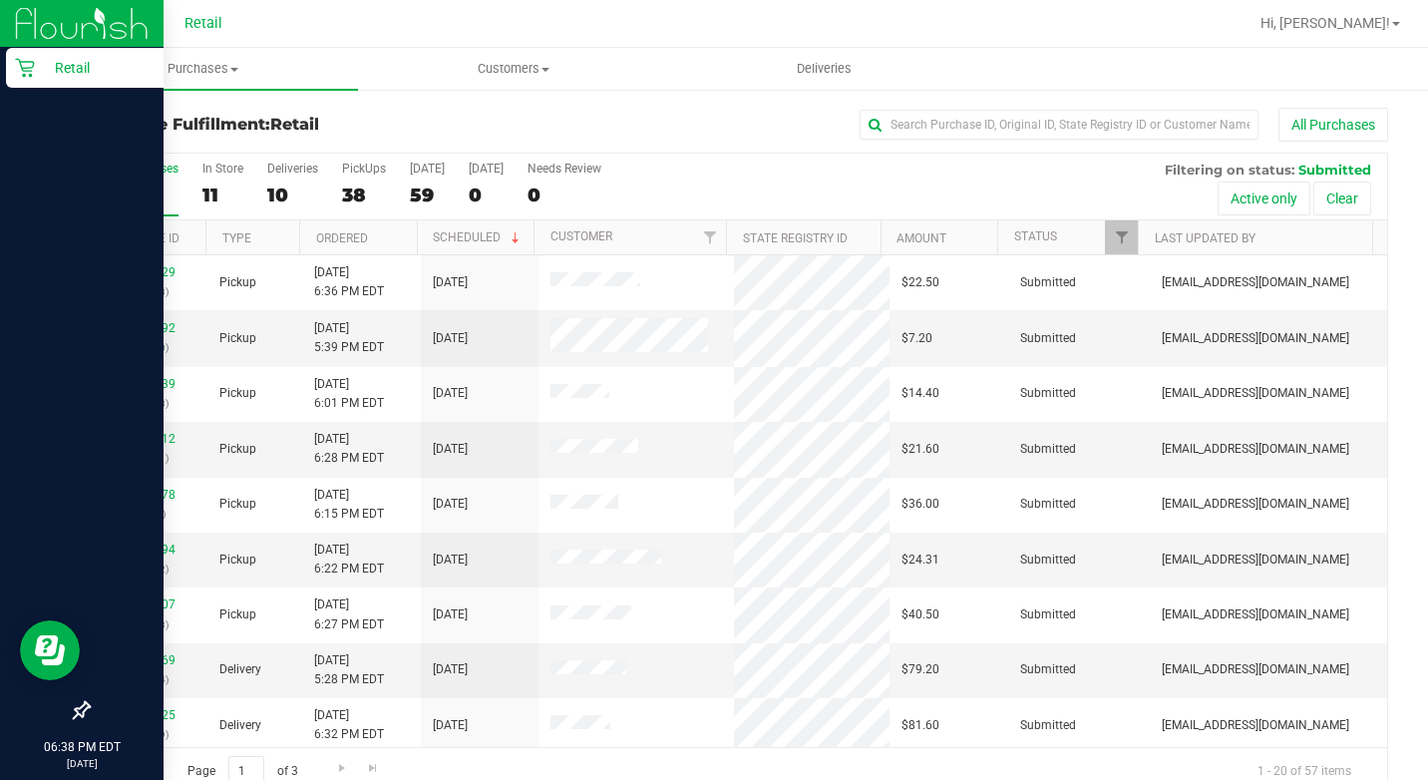
click at [9, 50] on div "Retail" at bounding box center [85, 68] width 158 height 40
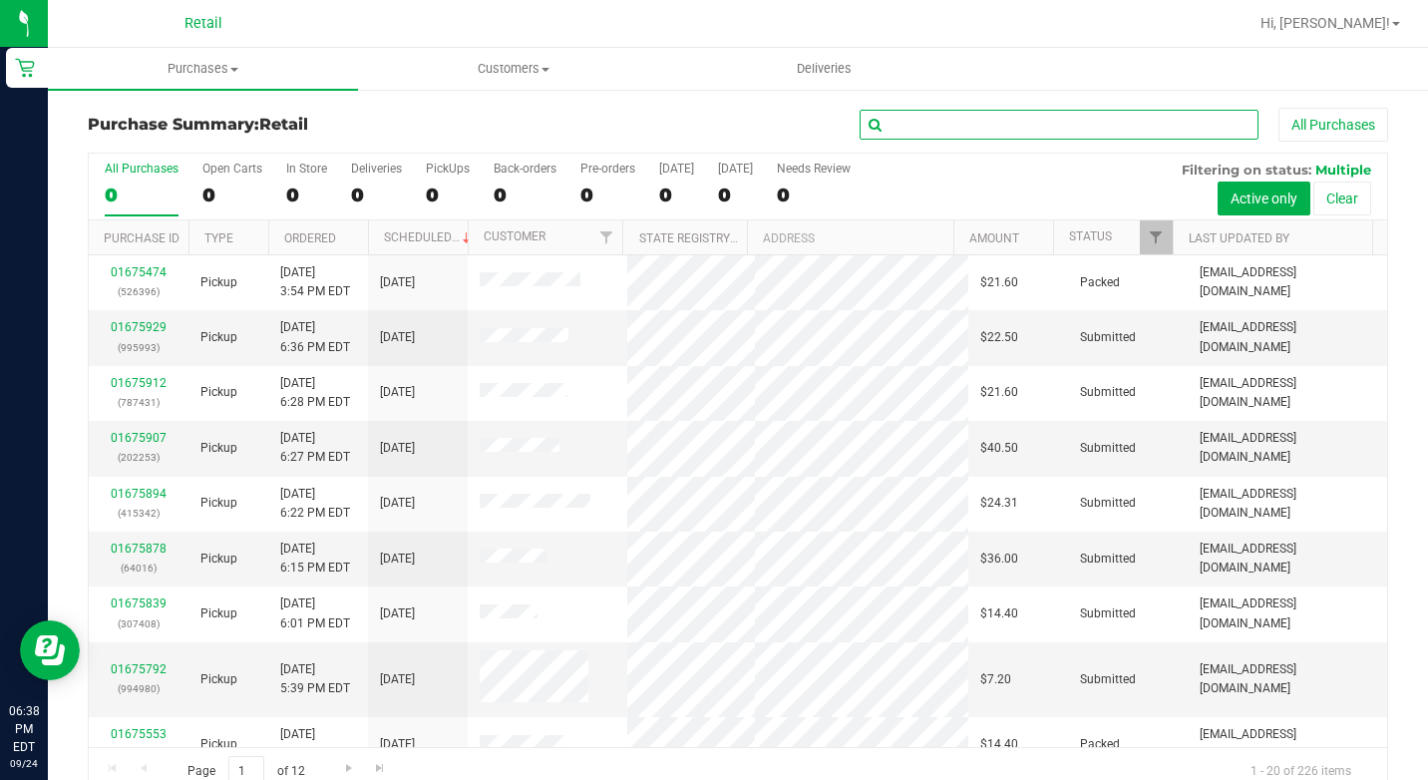
click at [1022, 128] on input "text" at bounding box center [1059, 125] width 399 height 30
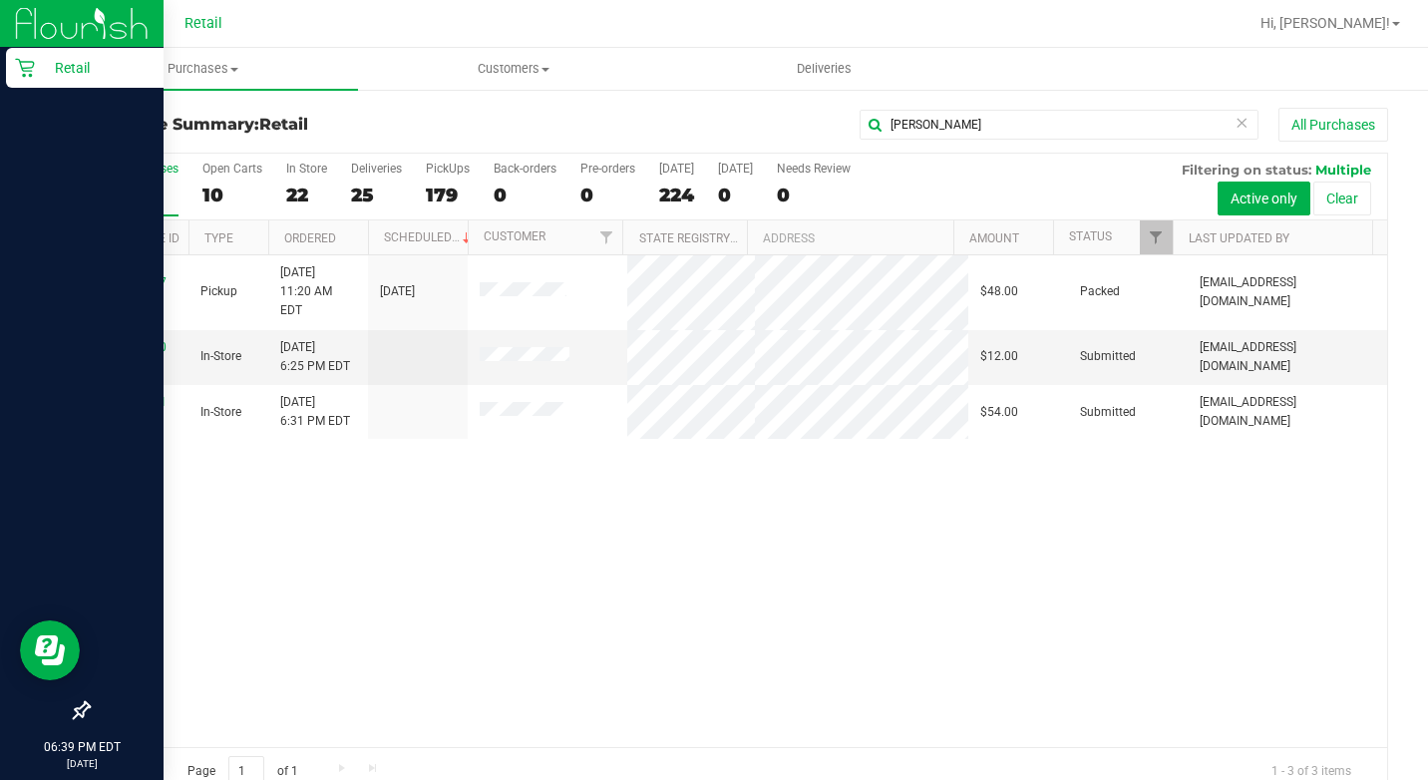
click at [22, 68] on icon at bounding box center [24, 68] width 19 height 19
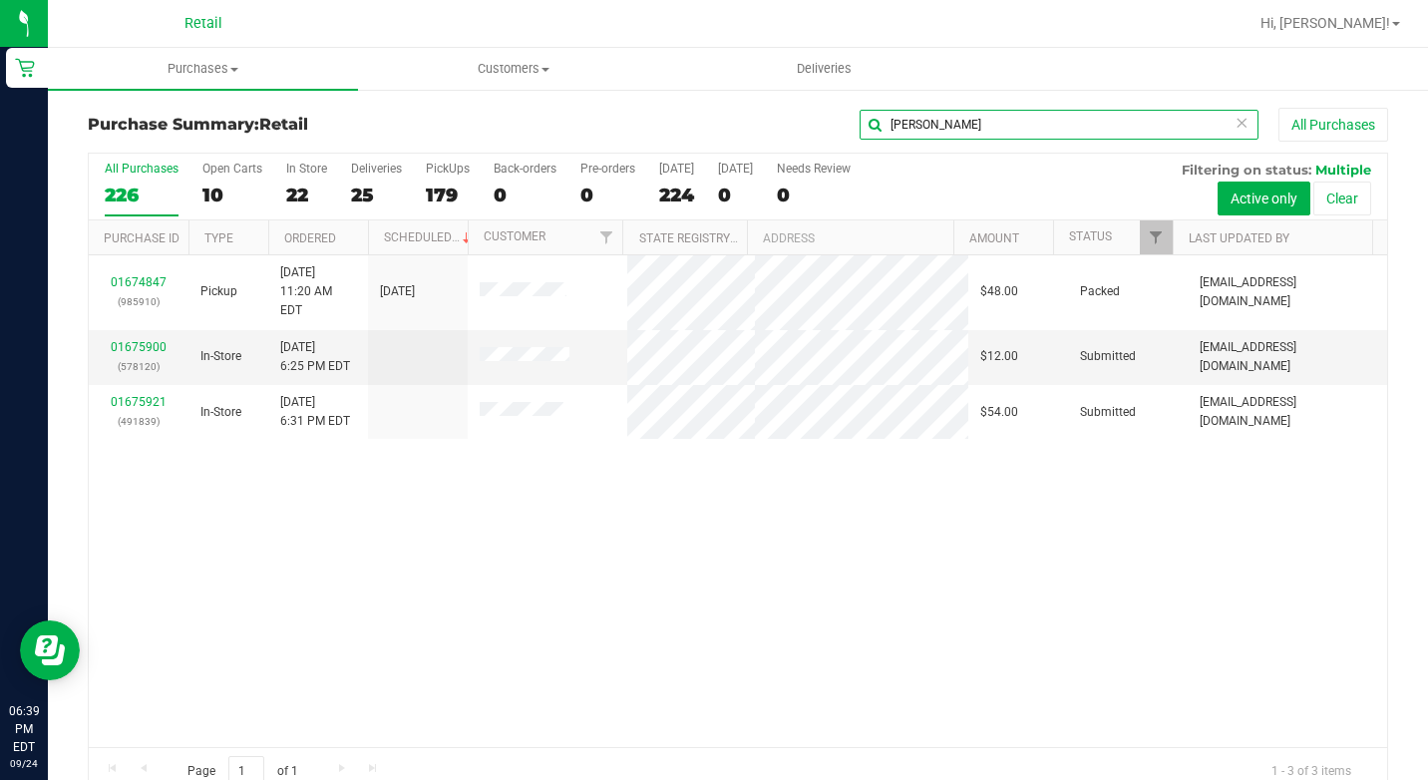
click at [984, 111] on input "[PERSON_NAME]" at bounding box center [1059, 125] width 399 height 30
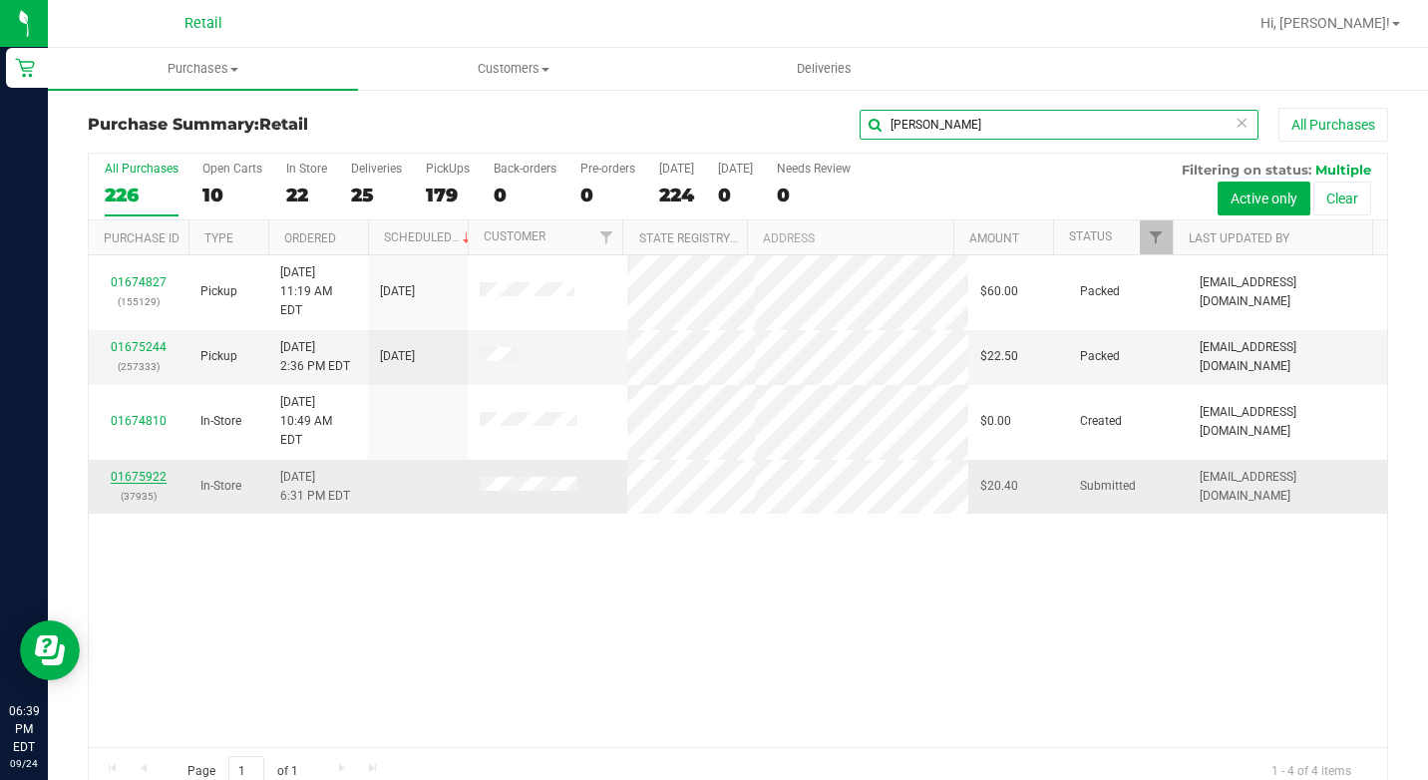
type input "[PERSON_NAME]"
click at [122, 470] on link "01675922" at bounding box center [139, 477] width 56 height 14
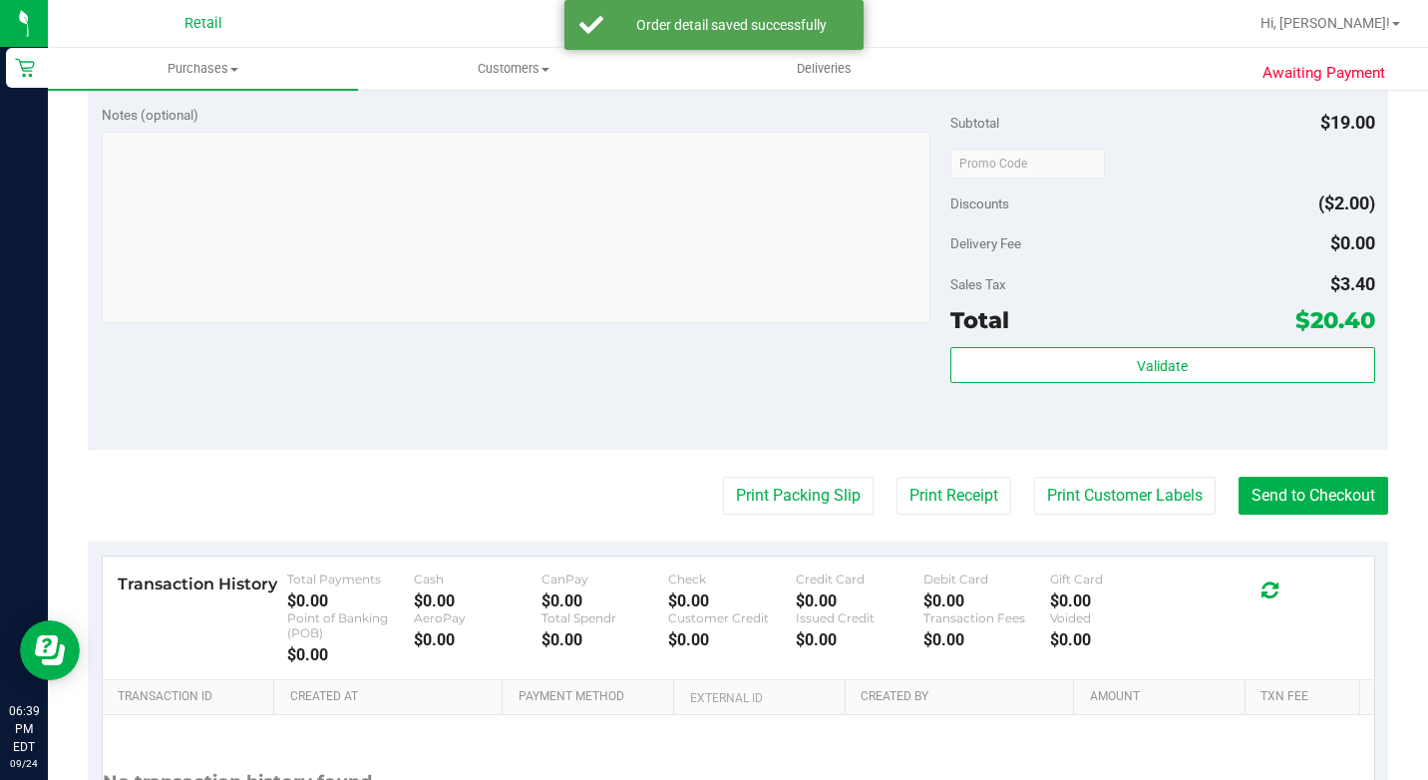
scroll to position [798, 0]
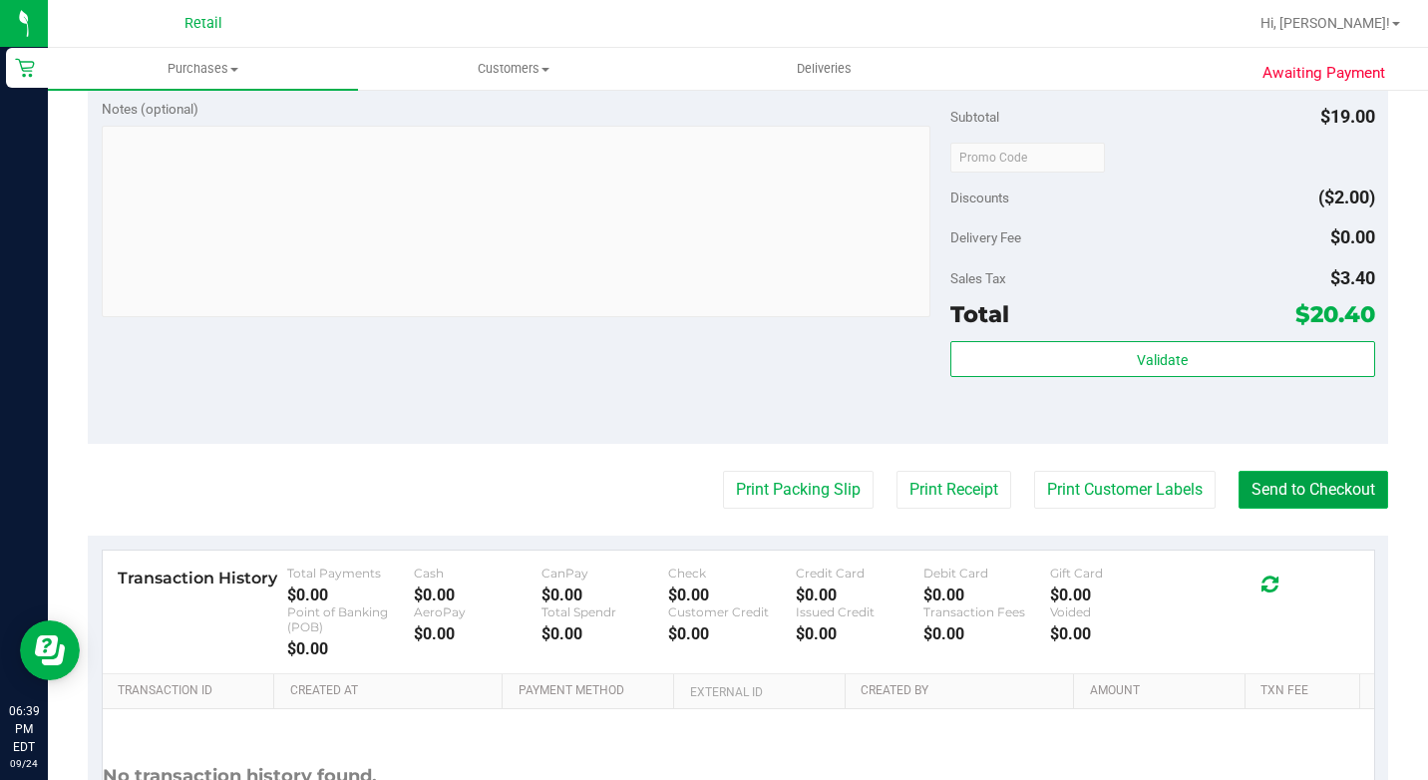
click at [1263, 509] on button "Send to Checkout" at bounding box center [1313, 490] width 150 height 38
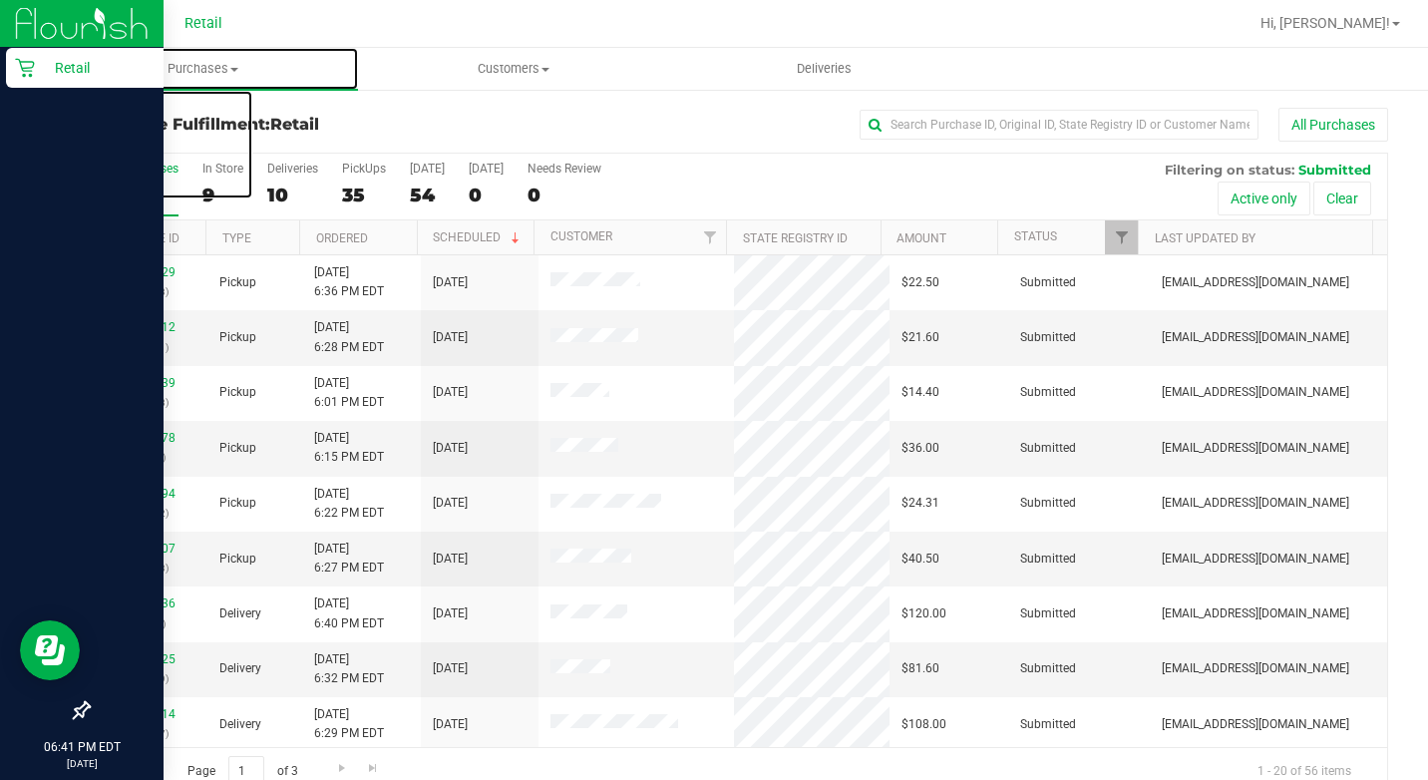
click at [51, 64] on span "Purchases" at bounding box center [203, 69] width 310 height 18
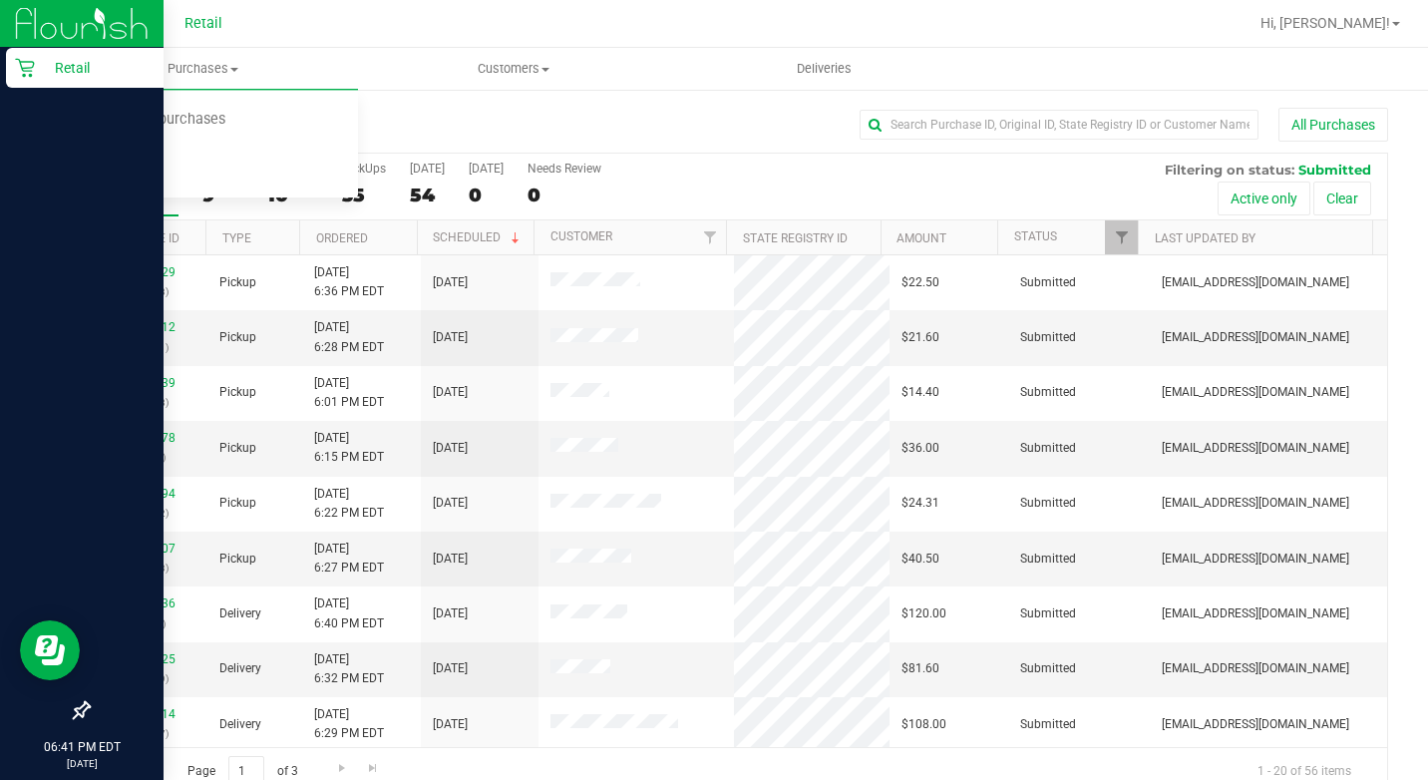
click at [28, 72] on icon at bounding box center [25, 68] width 20 height 20
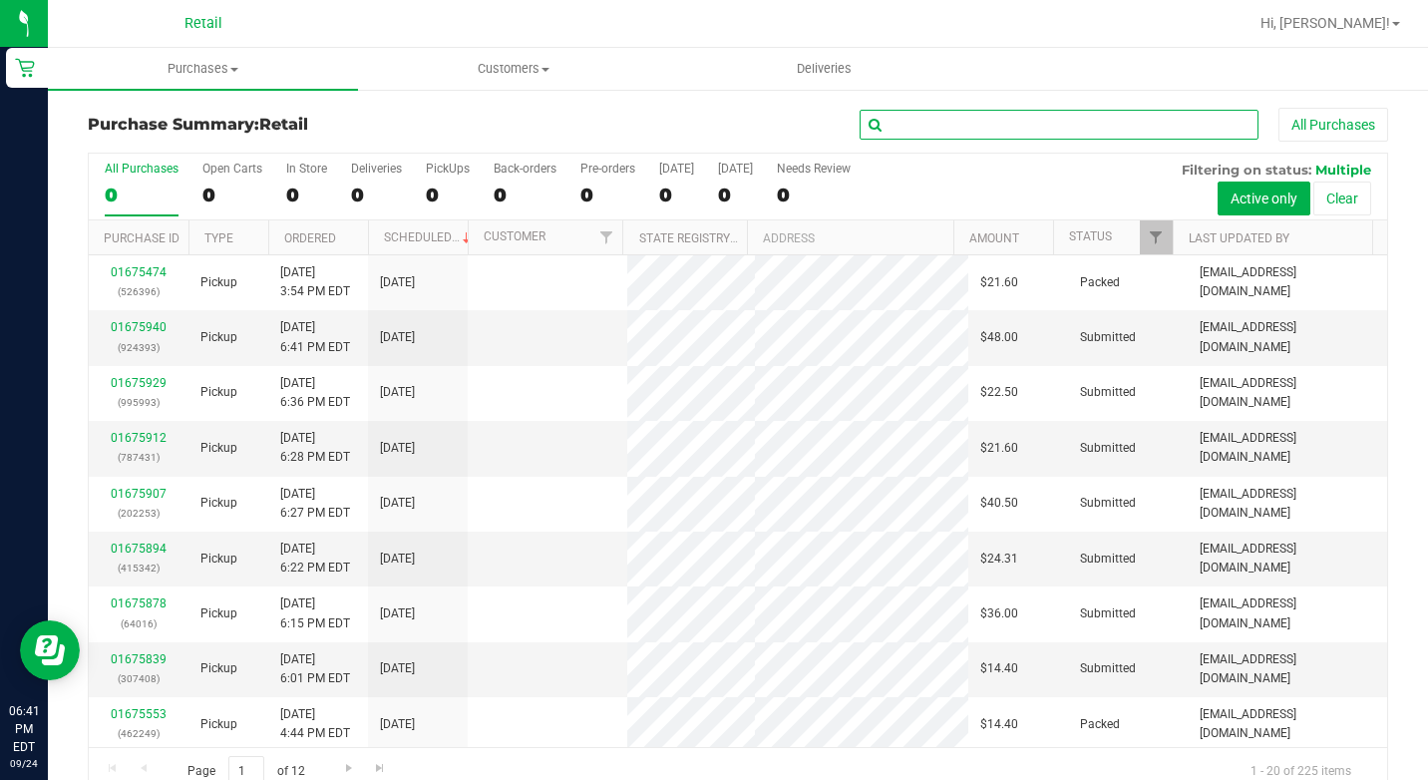
click at [959, 125] on input "text" at bounding box center [1059, 125] width 399 height 30
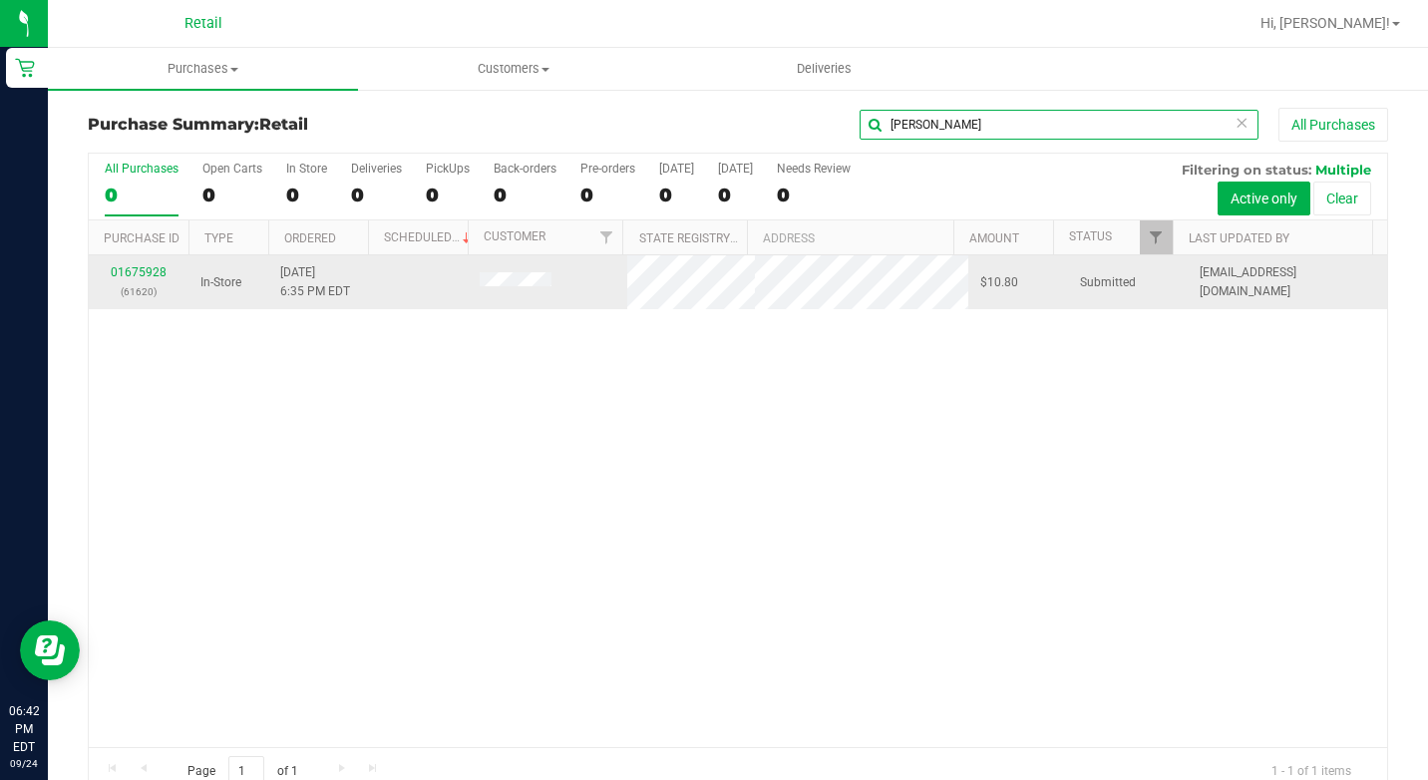
type input "[PERSON_NAME]"
click at [156, 264] on div "01675928 (61620)" at bounding box center [139, 282] width 76 height 38
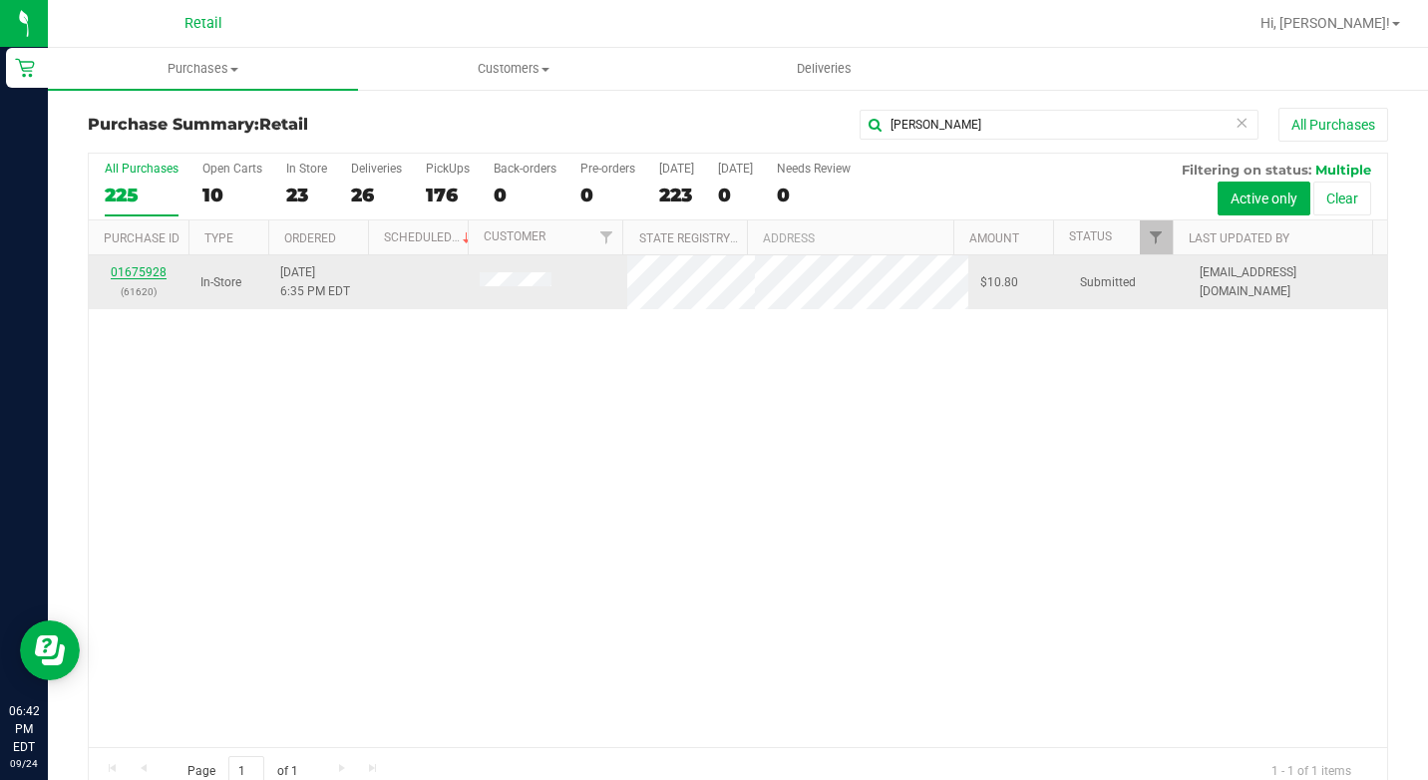
click at [152, 271] on link "01675928" at bounding box center [139, 272] width 56 height 14
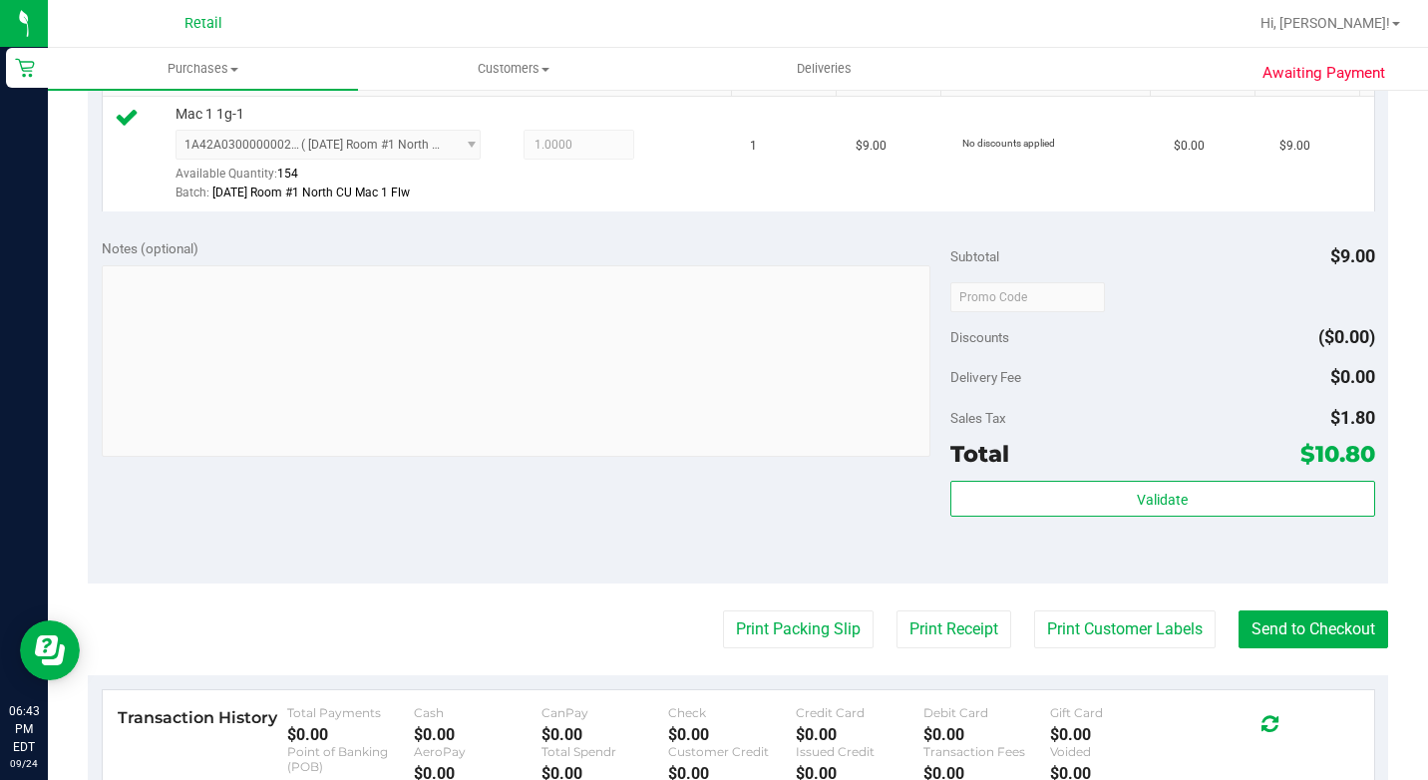
scroll to position [798, 0]
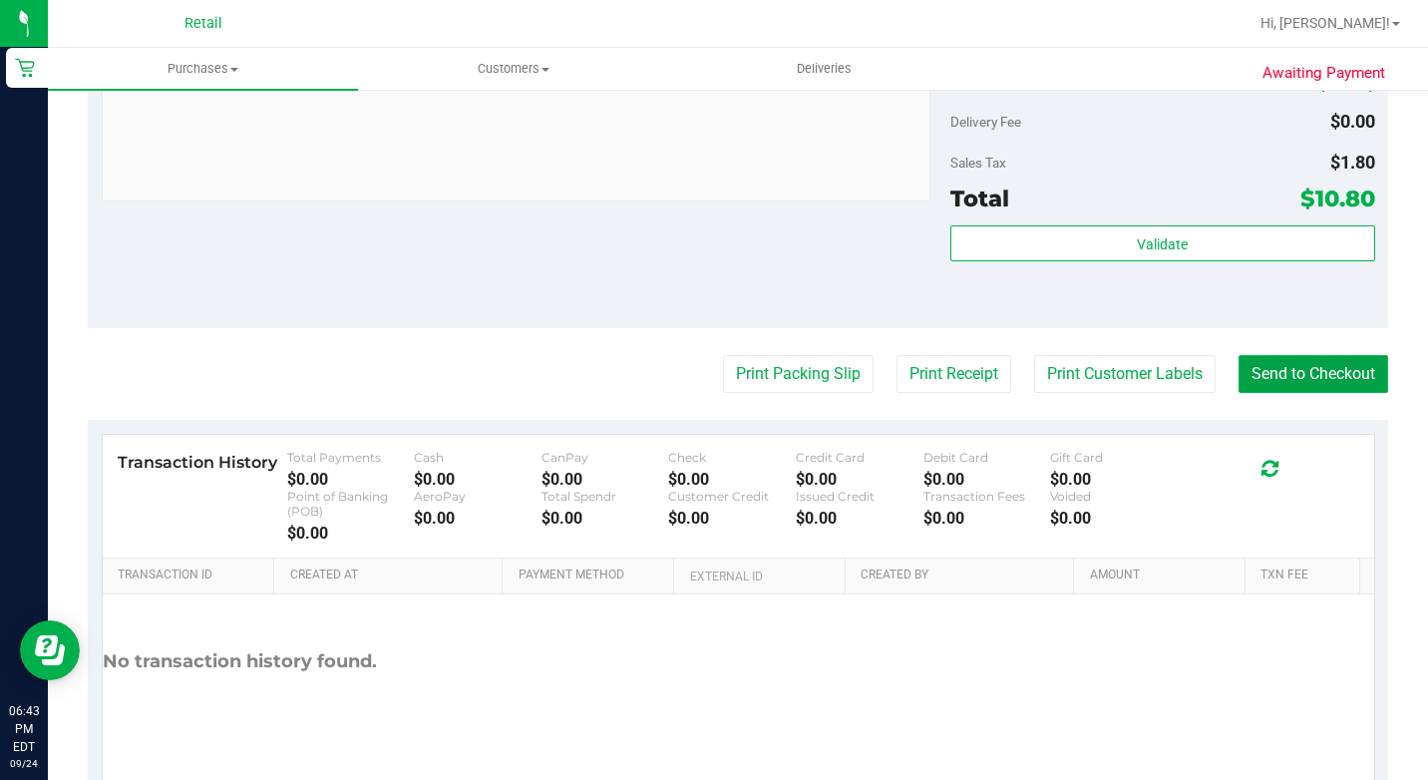
click at [1312, 393] on button "Send to Checkout" at bounding box center [1313, 374] width 150 height 38
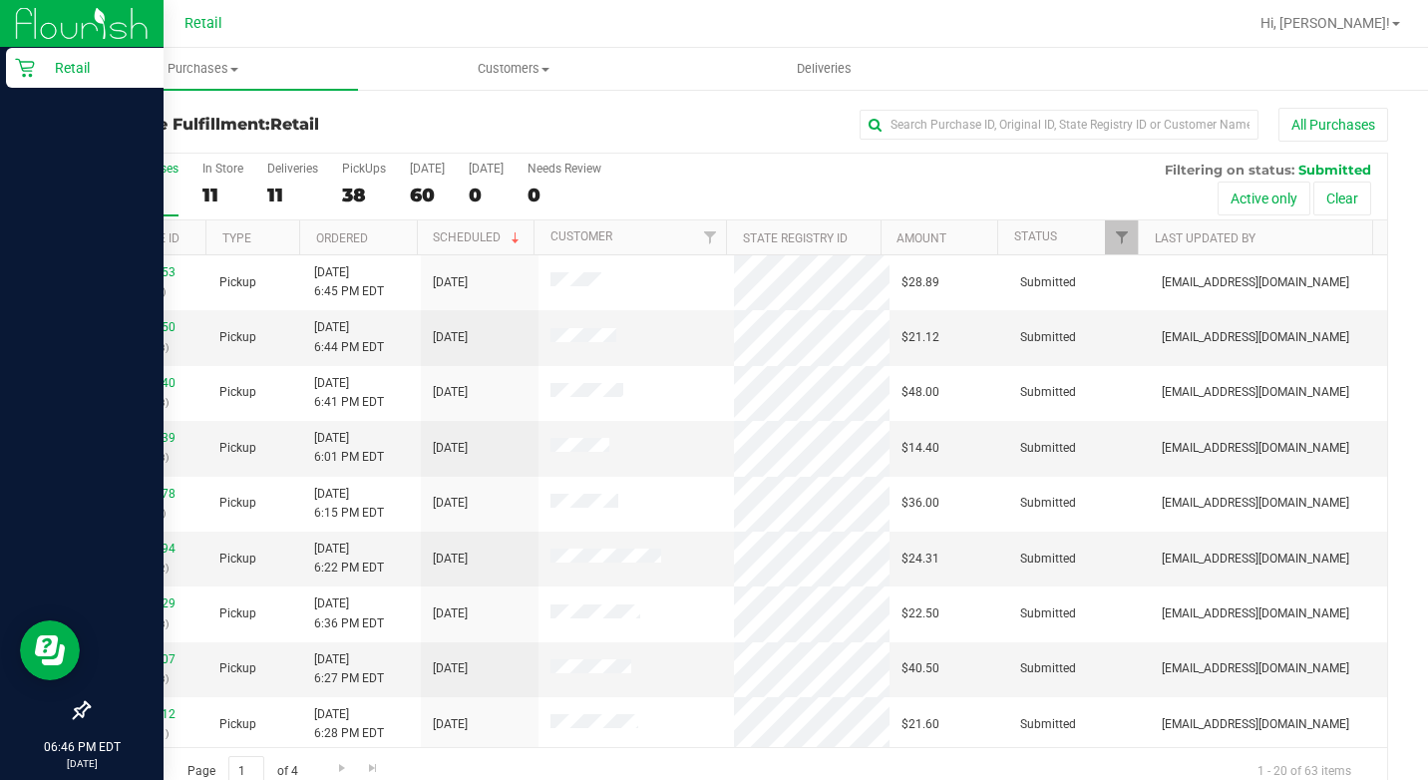
click at [13, 71] on div "Retail" at bounding box center [85, 68] width 158 height 40
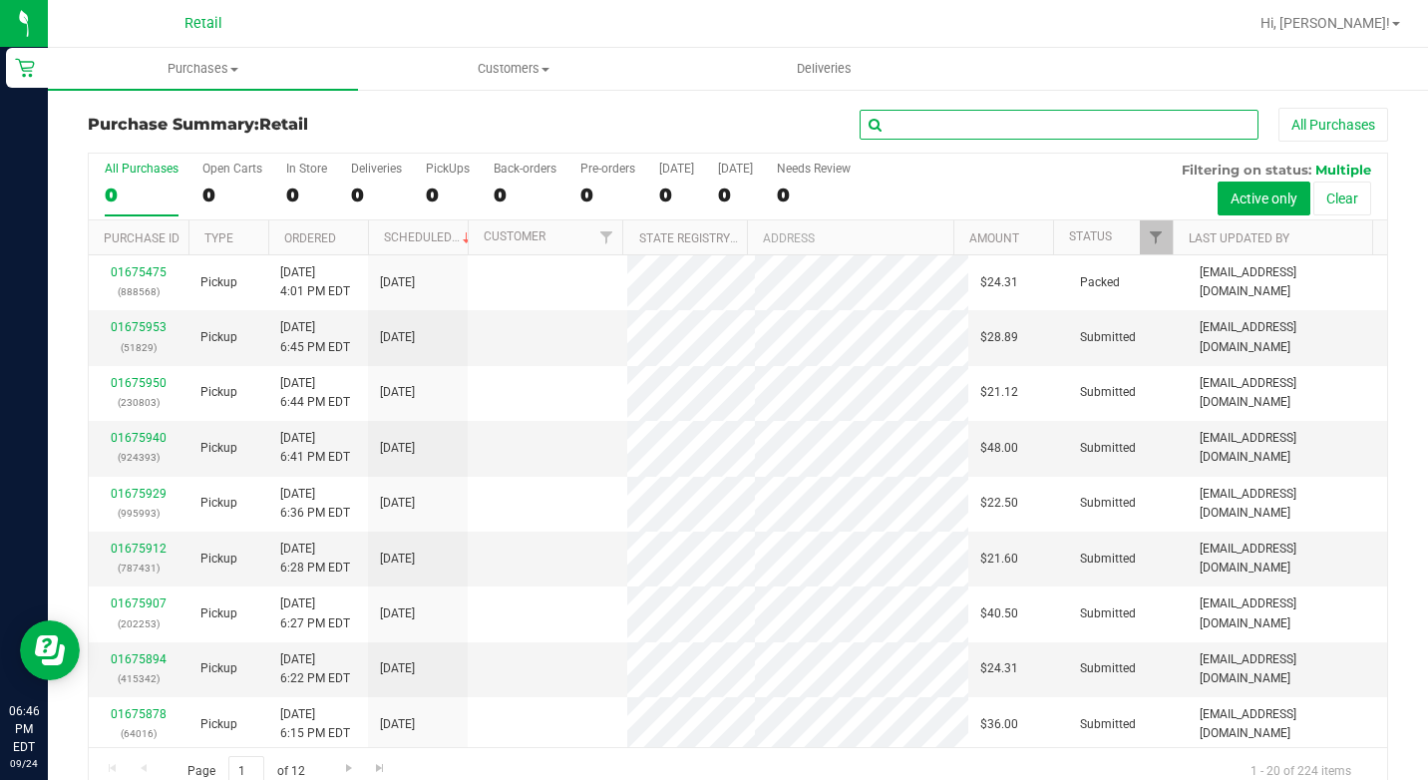
click at [913, 121] on input "text" at bounding box center [1059, 125] width 399 height 30
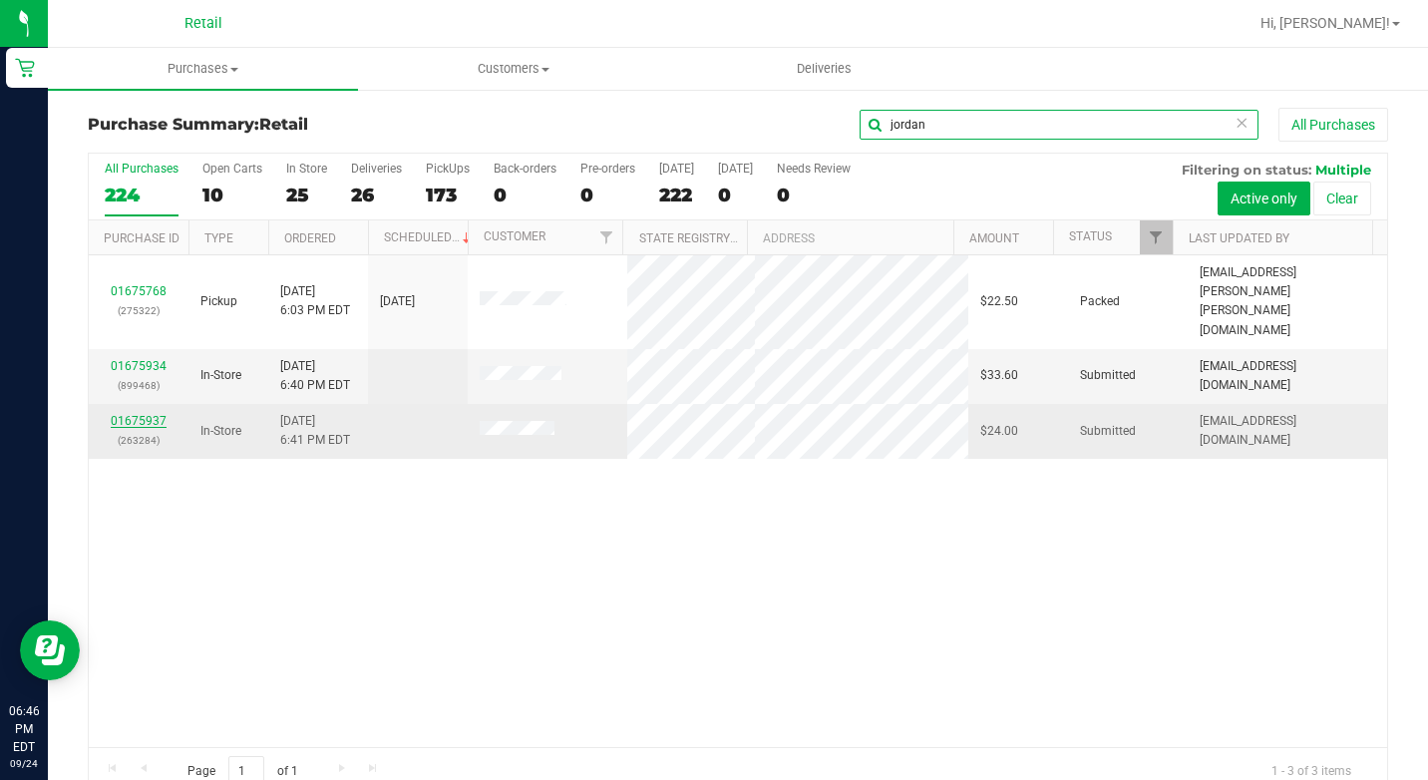
type input "jordan"
click at [159, 414] on link "01675937" at bounding box center [139, 421] width 56 height 14
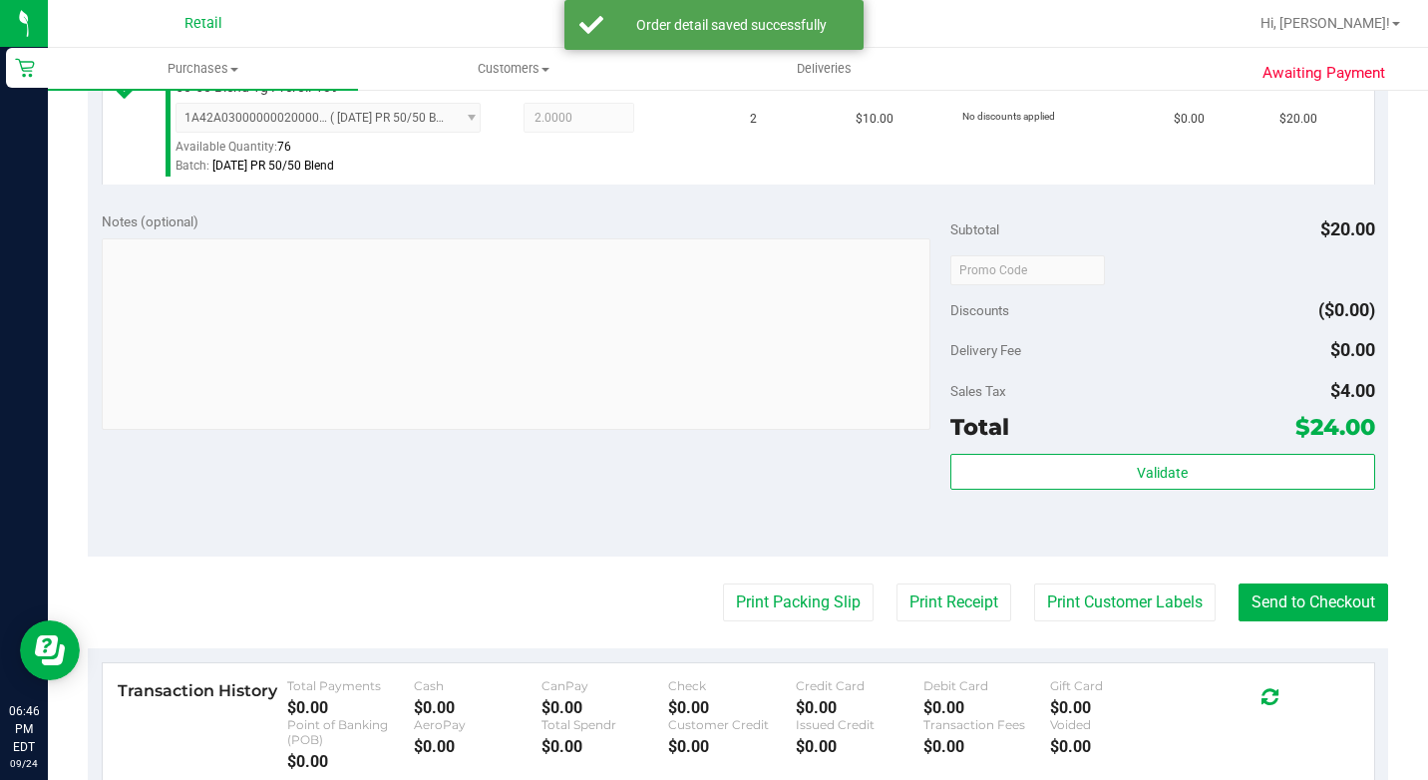
scroll to position [698, 0]
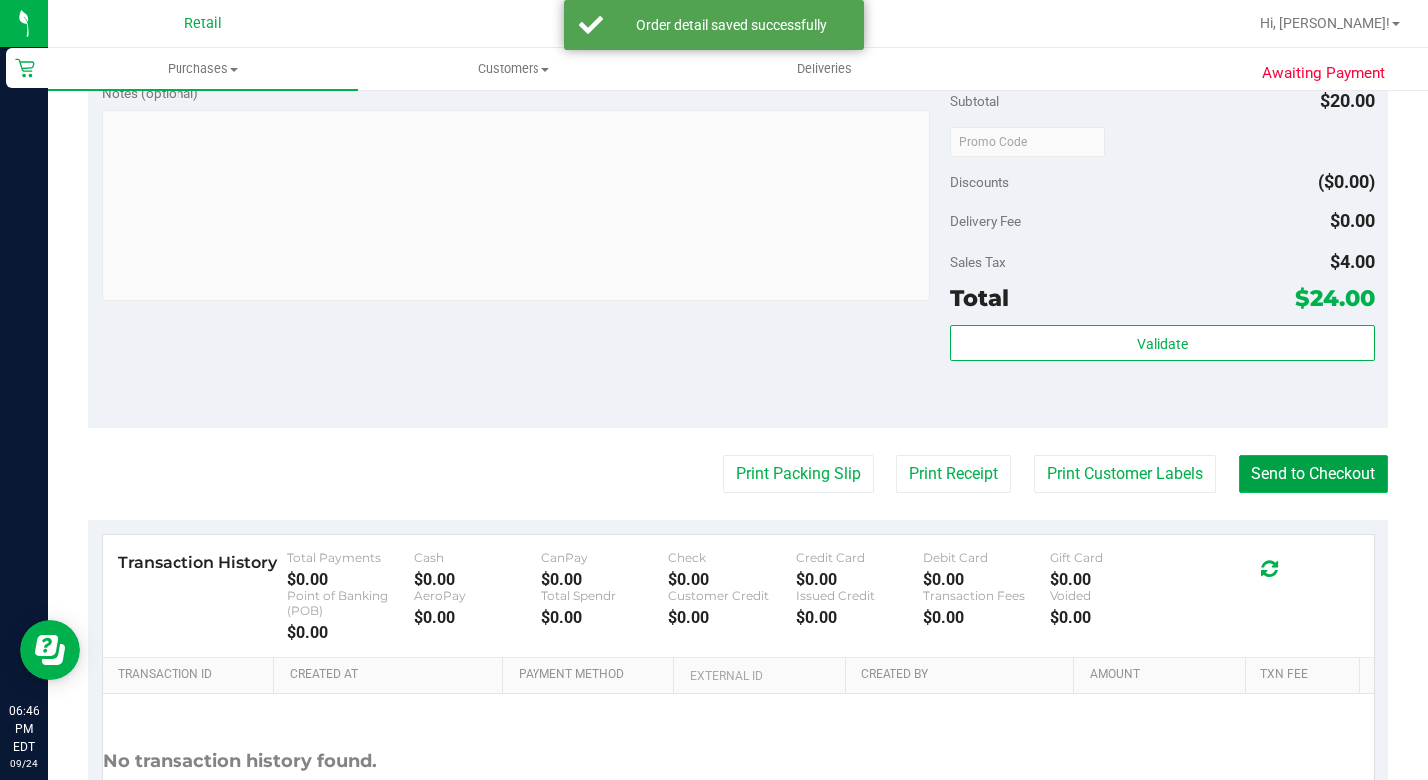
click at [1330, 493] on button "Send to Checkout" at bounding box center [1313, 474] width 150 height 38
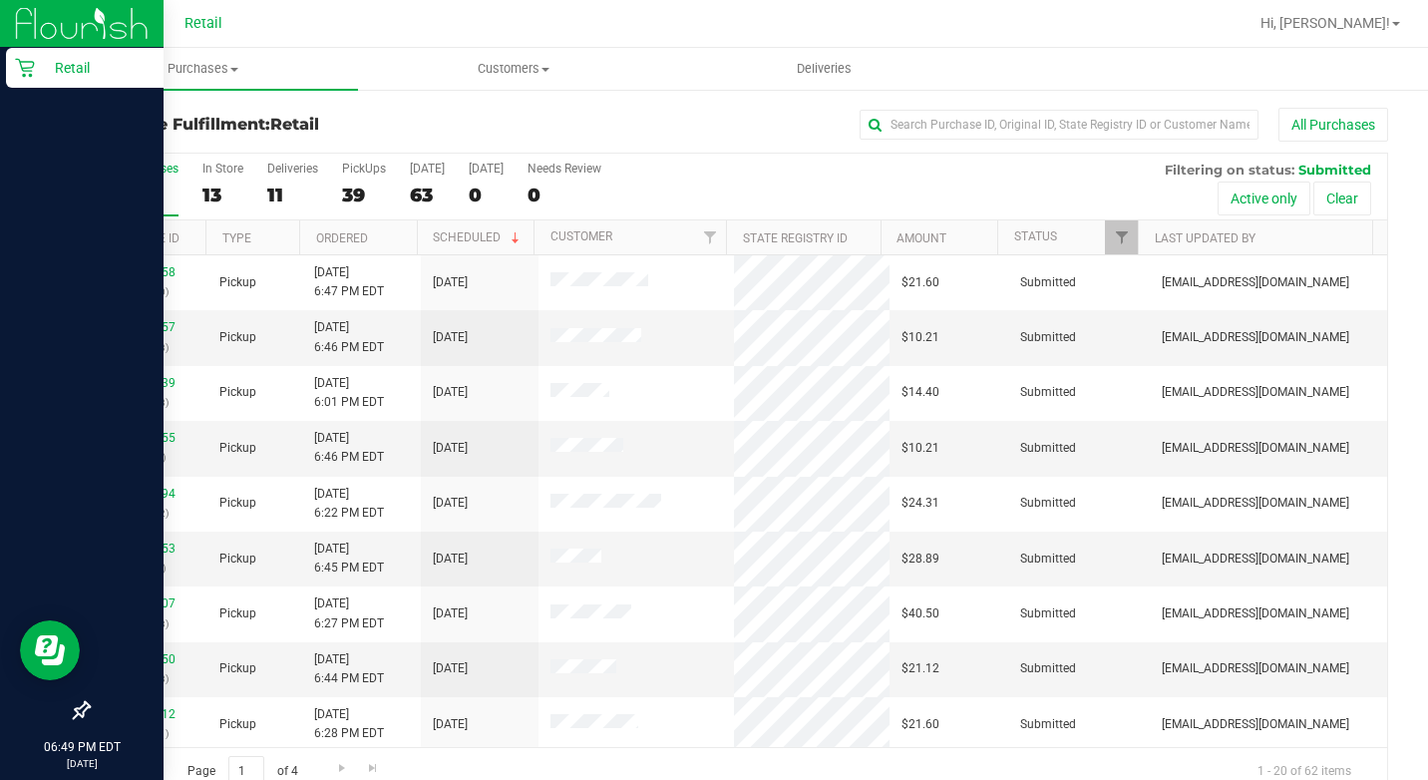
click at [16, 56] on div "Retail" at bounding box center [85, 68] width 158 height 40
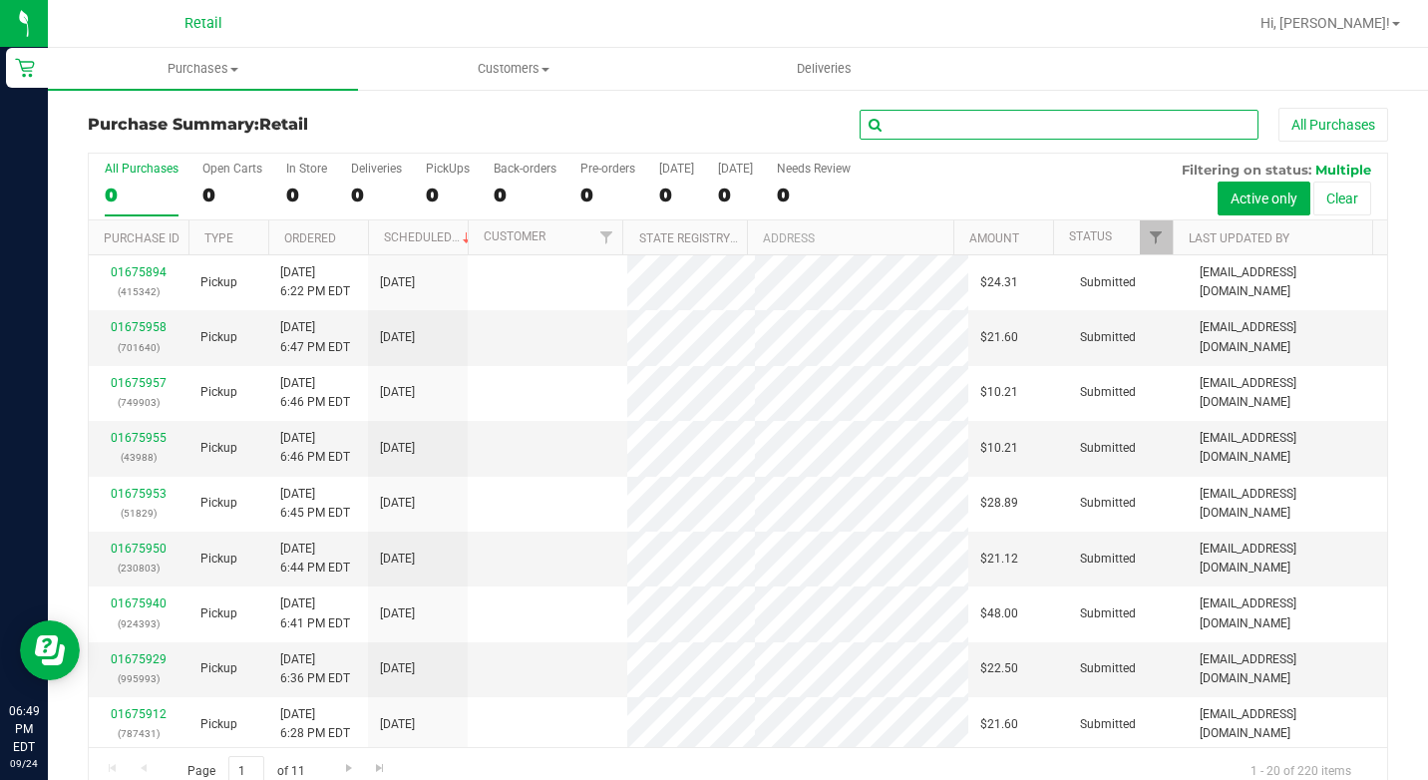
click at [980, 110] on input "text" at bounding box center [1059, 125] width 399 height 30
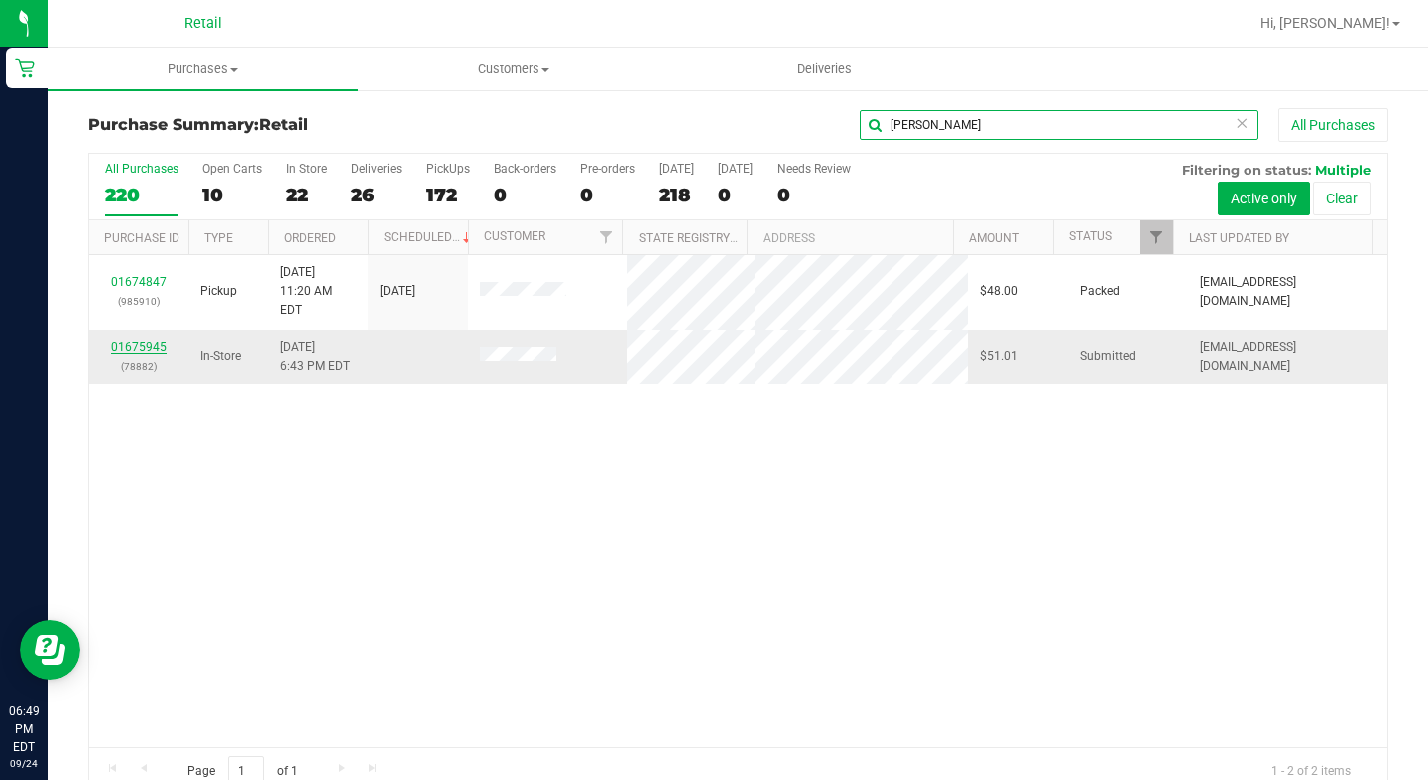
type input "[PERSON_NAME]"
click at [162, 340] on link "01675945" at bounding box center [139, 347] width 56 height 14
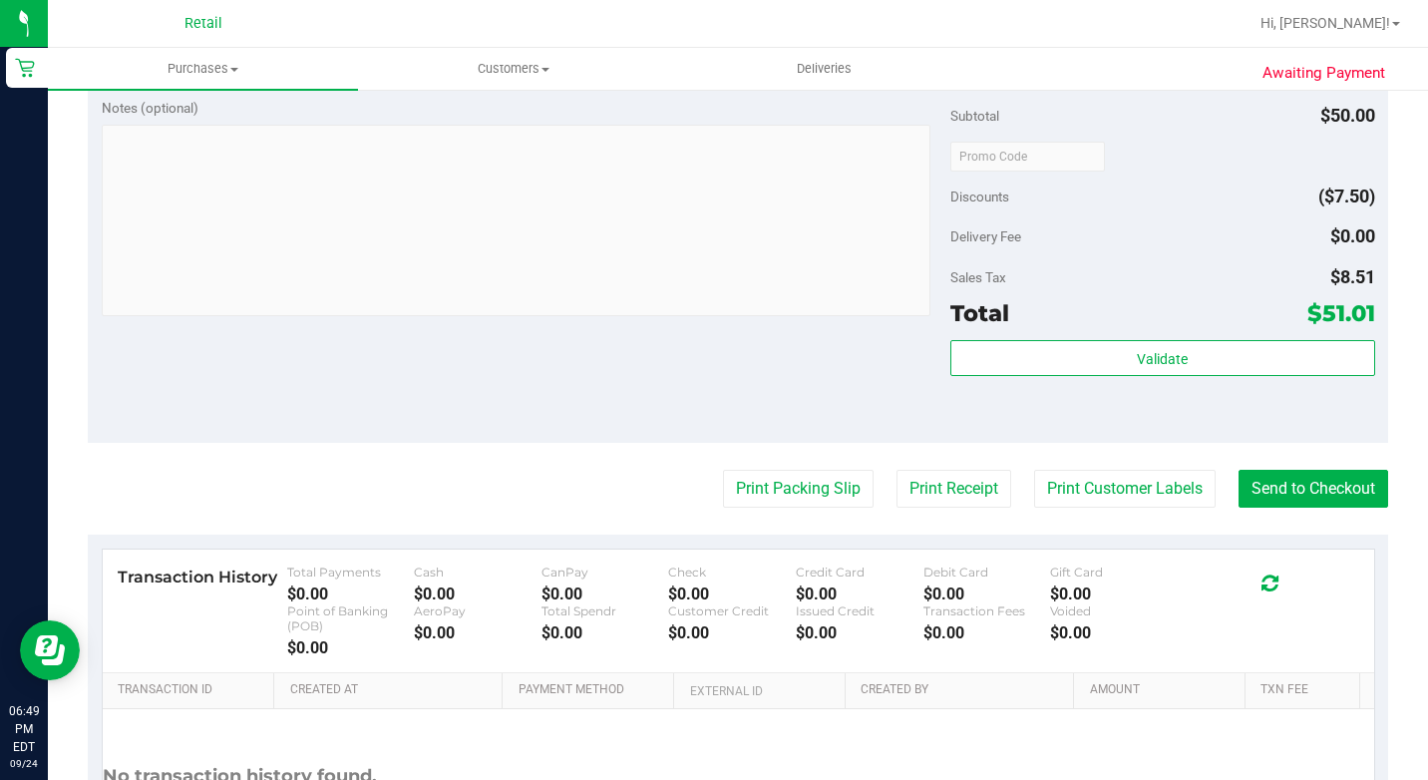
scroll to position [698, 0]
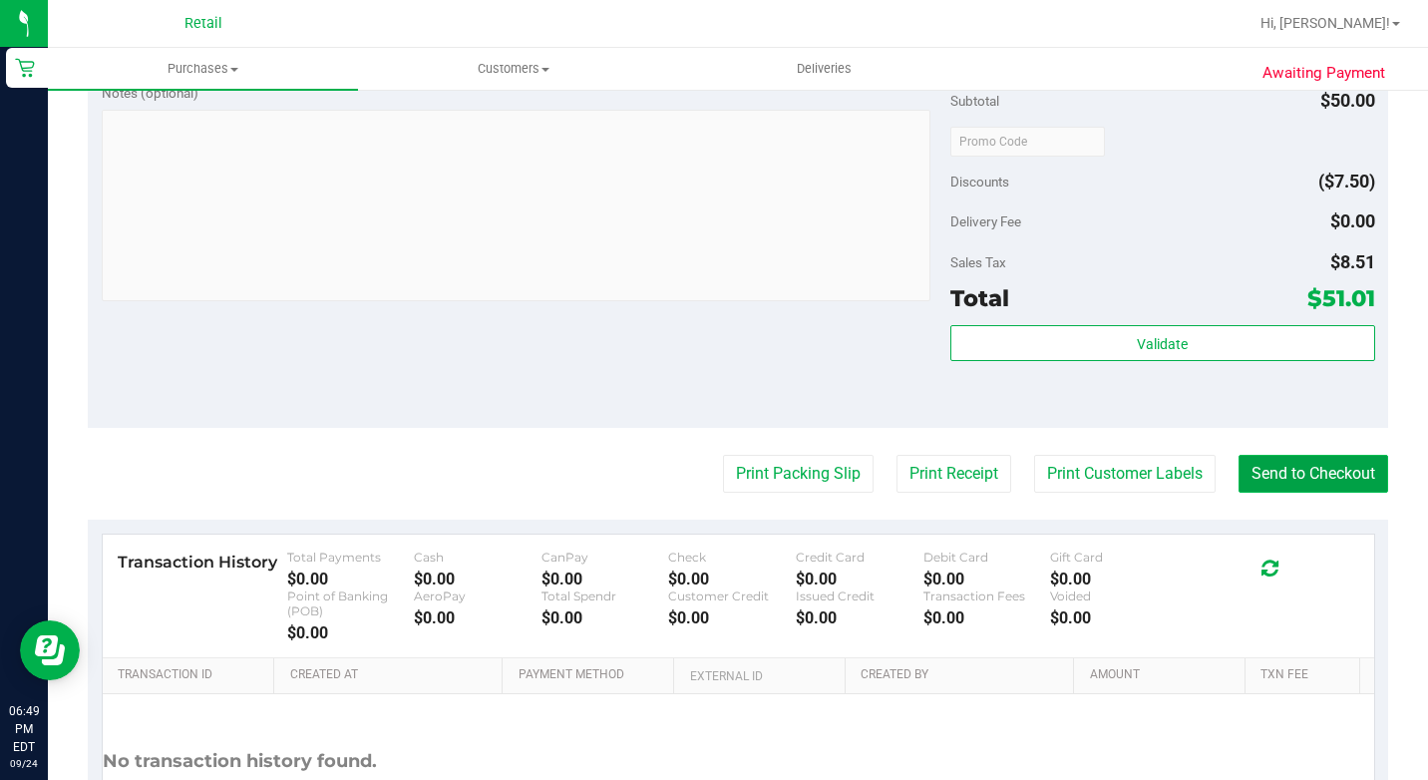
click at [1295, 493] on button "Send to Checkout" at bounding box center [1313, 474] width 150 height 38
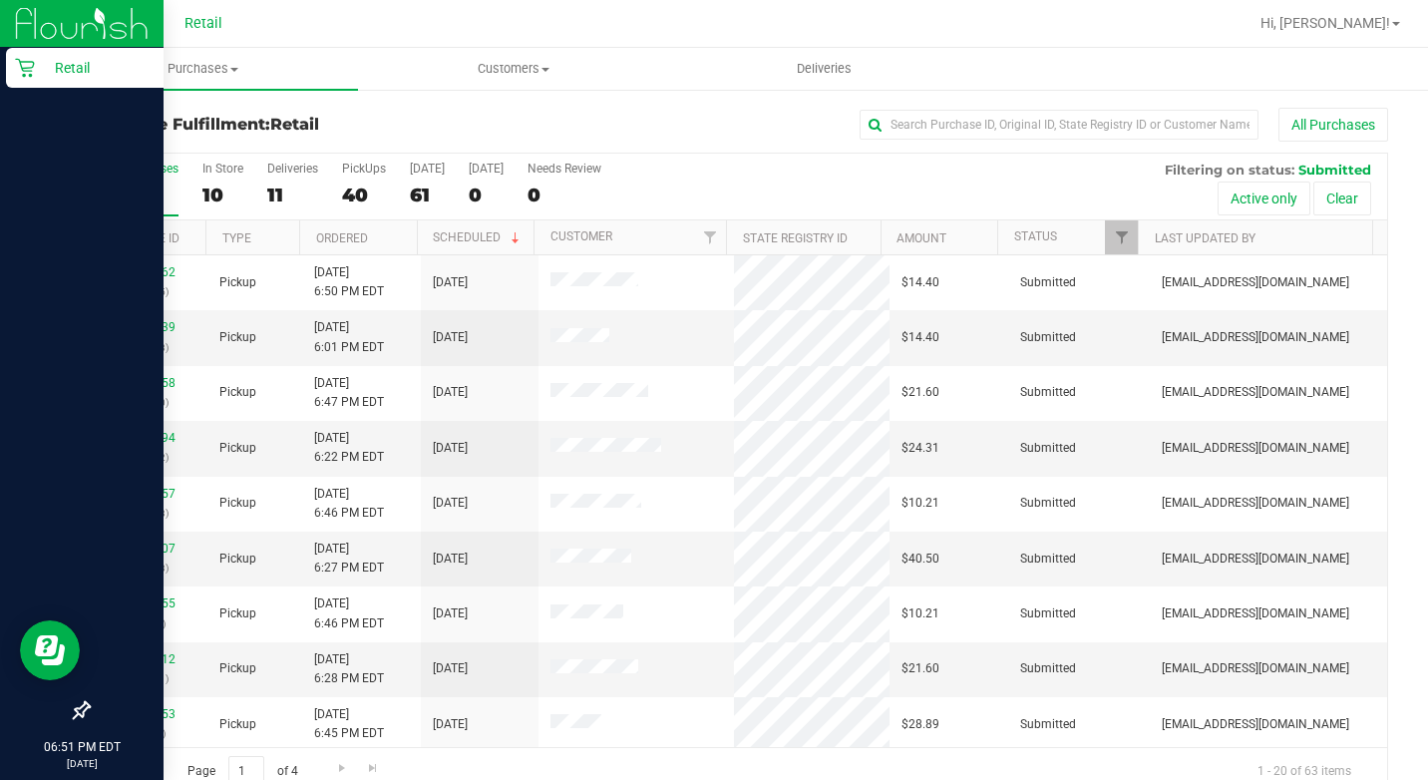
click at [17, 71] on icon at bounding box center [25, 68] width 20 height 20
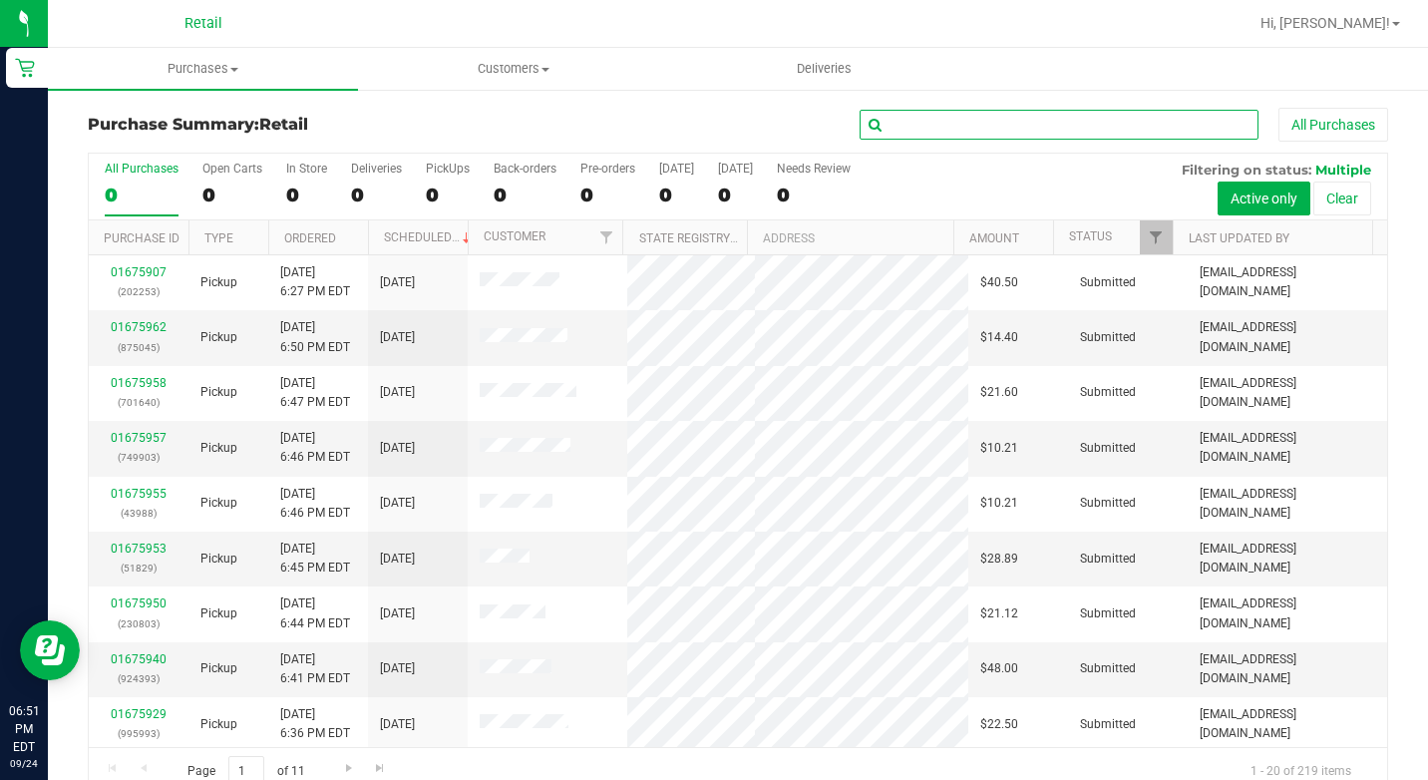
click at [988, 137] on input "text" at bounding box center [1059, 125] width 399 height 30
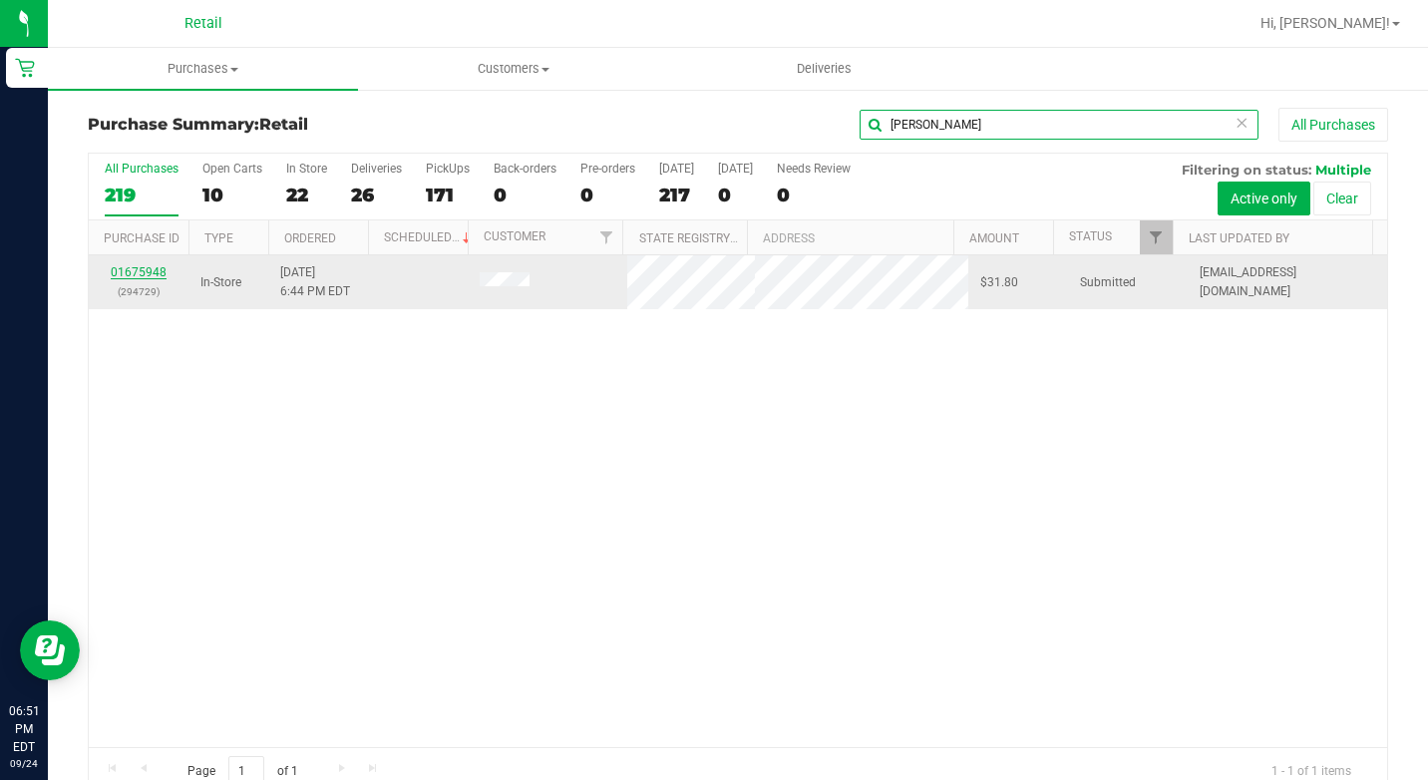
type input "[PERSON_NAME]"
click at [144, 275] on link "01675948" at bounding box center [139, 272] width 56 height 14
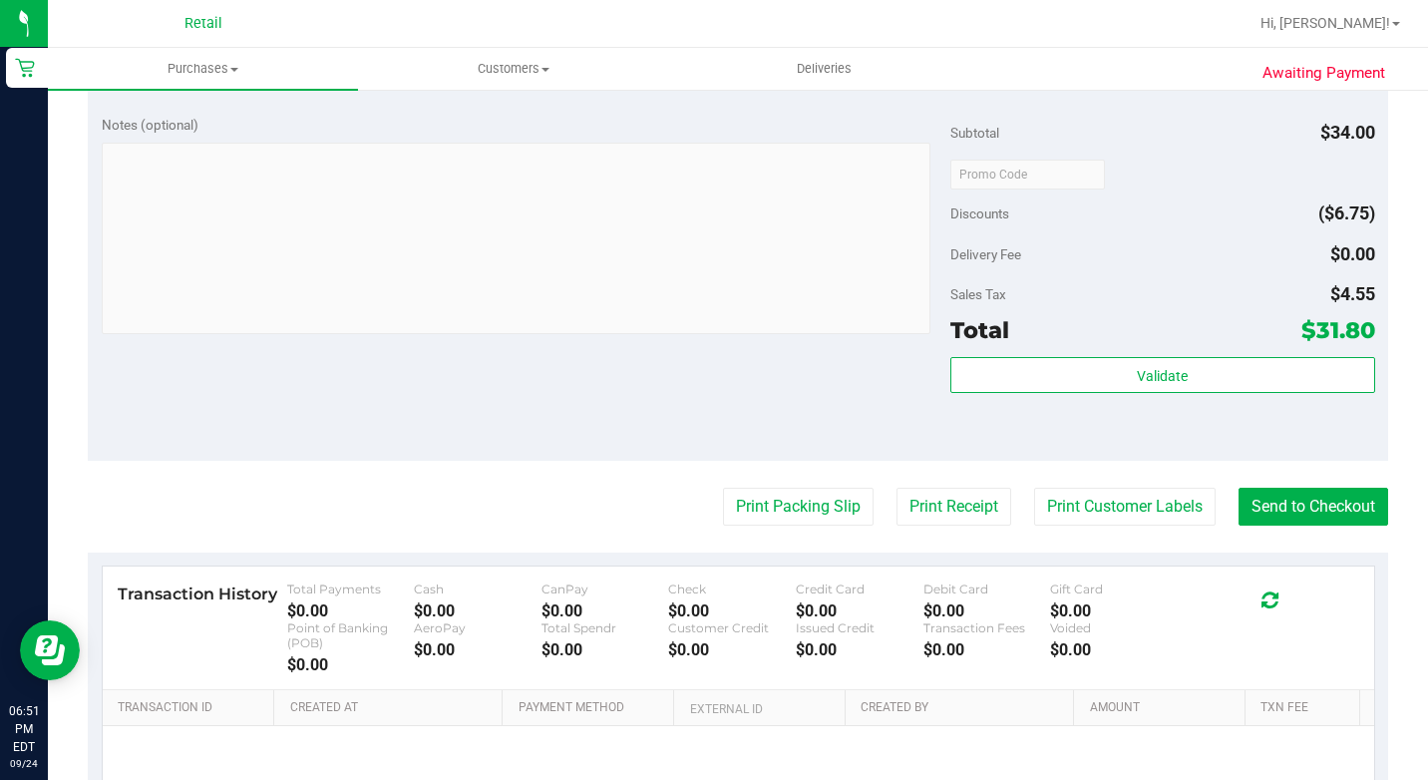
scroll to position [897, 0]
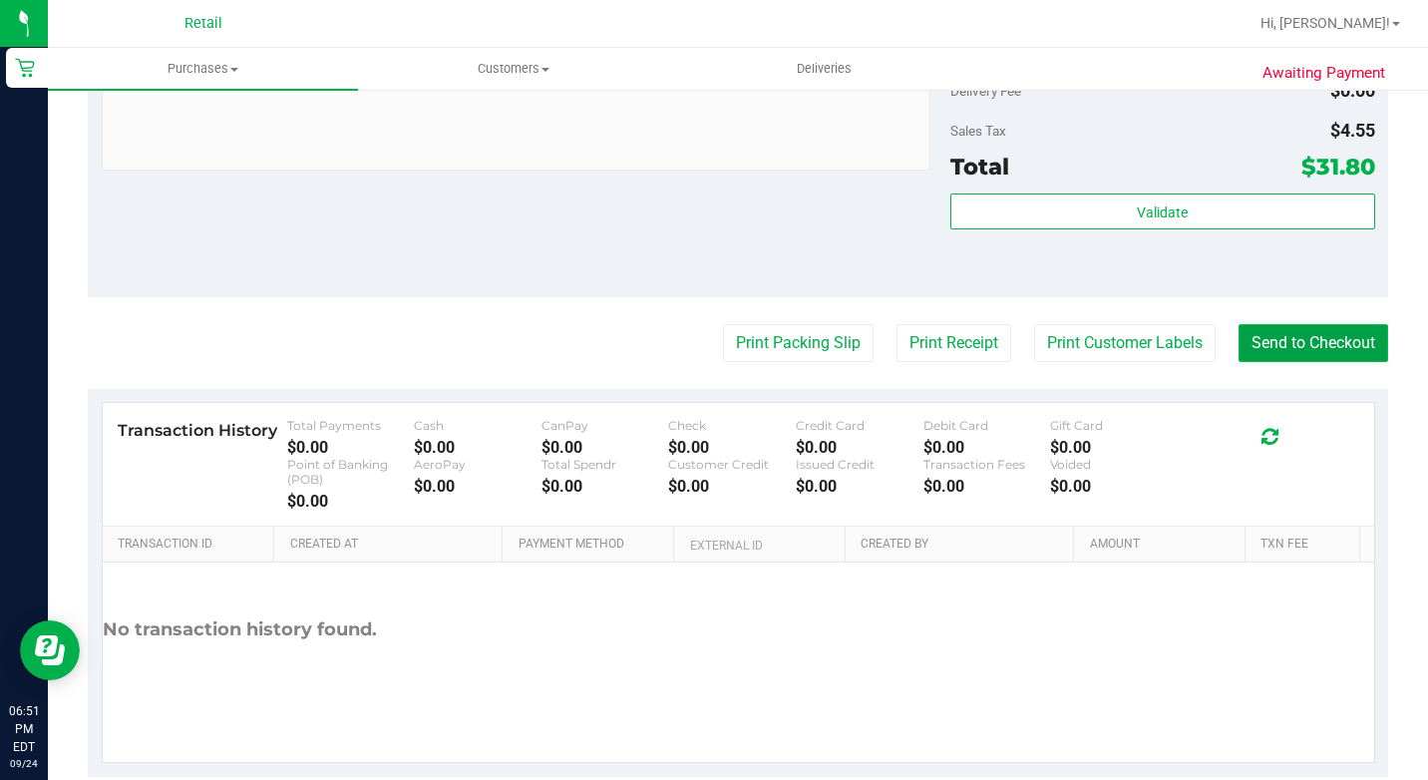
click at [1339, 362] on button "Send to Checkout" at bounding box center [1313, 343] width 150 height 38
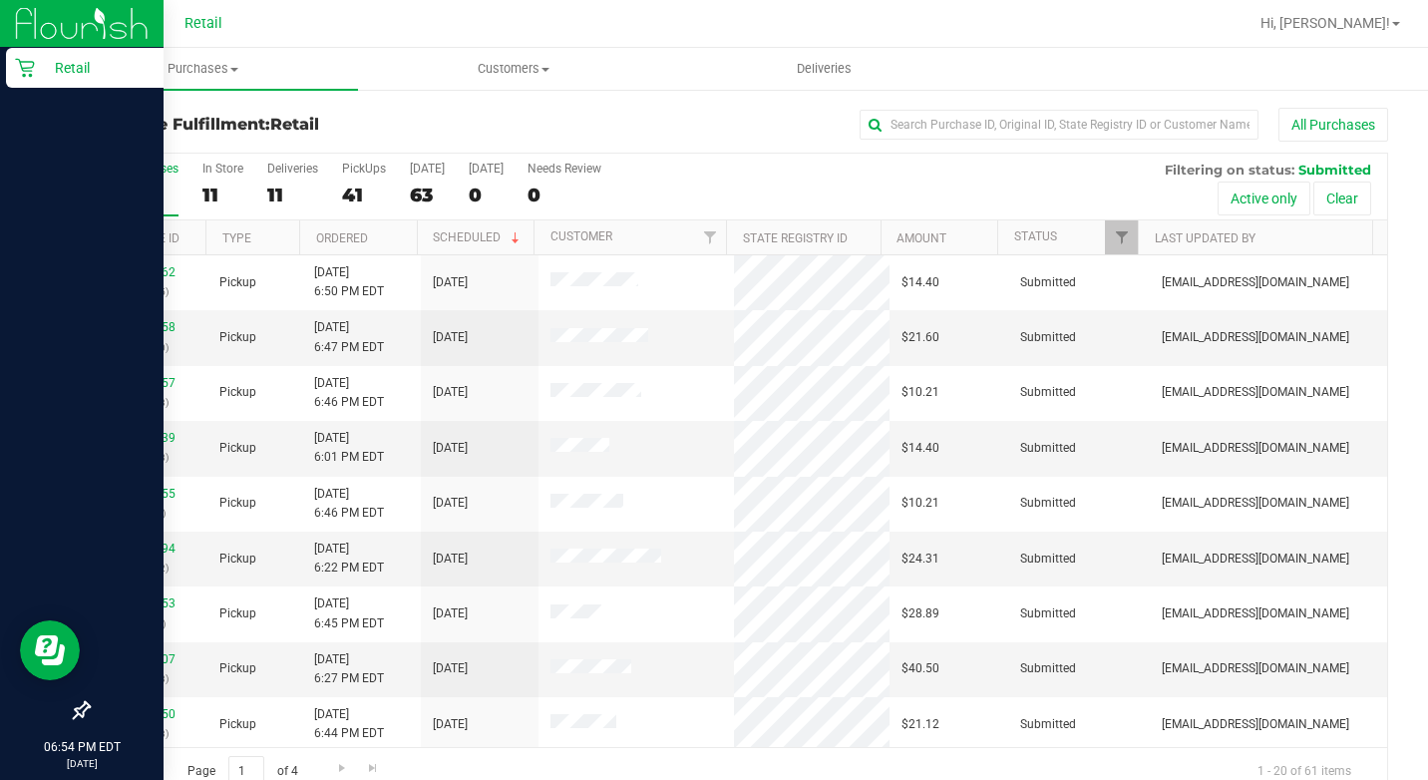
click at [33, 70] on icon at bounding box center [25, 68] width 20 height 20
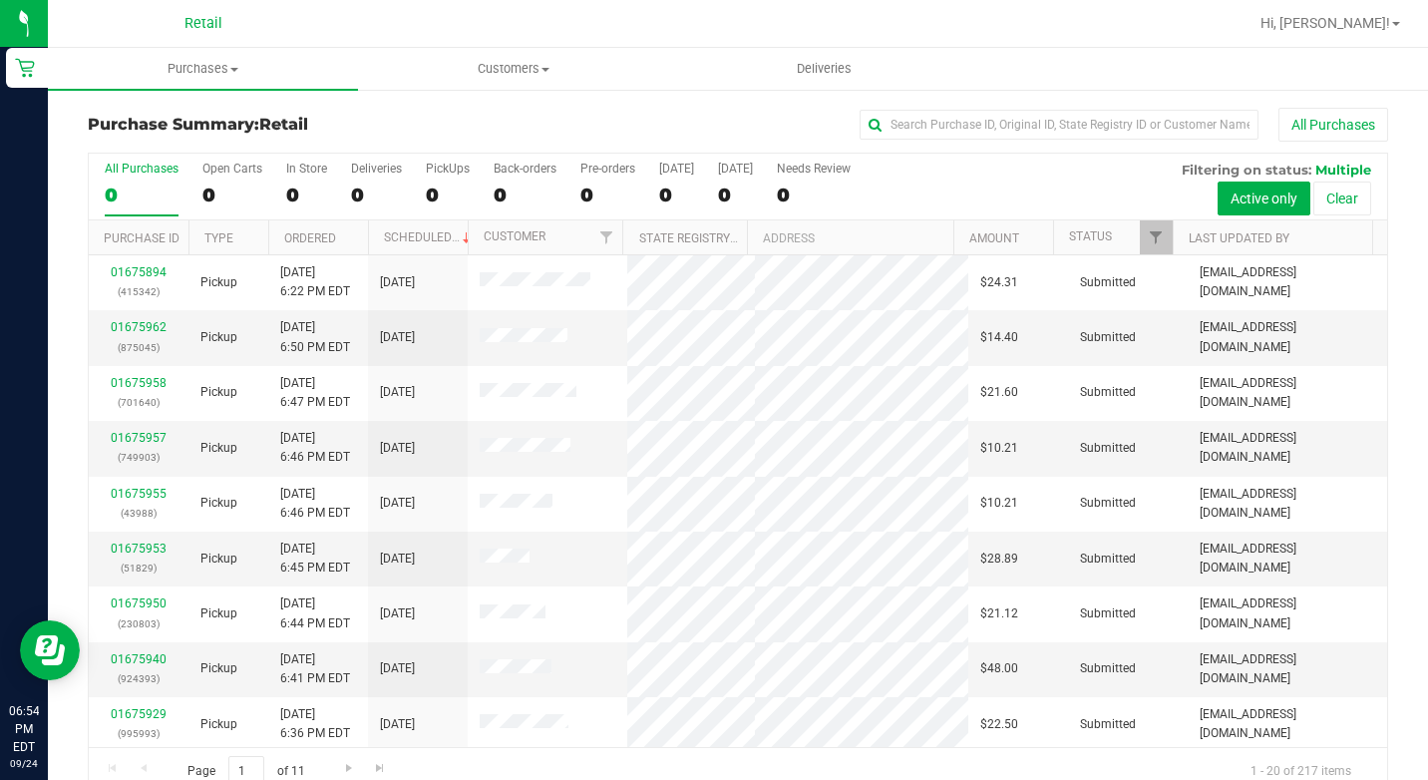
click at [1041, 105] on div "Purchase Summary: Retail All Purchases All Purchases 0 Open Carts 0 In Store 0 …" at bounding box center [738, 452] width 1380 height 728
click at [1015, 137] on input "text" at bounding box center [1059, 125] width 399 height 30
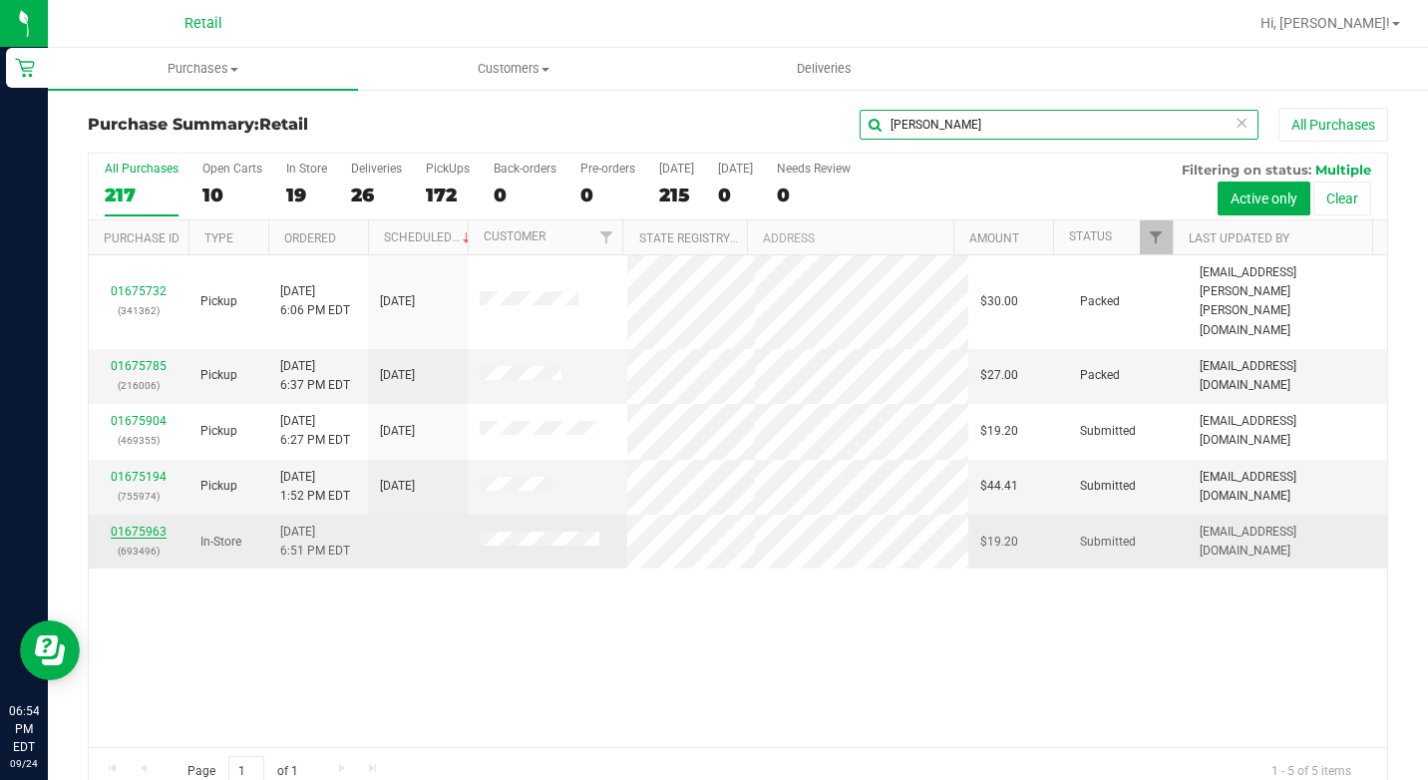
type input "[PERSON_NAME]"
click at [136, 525] on link "01675963" at bounding box center [139, 532] width 56 height 14
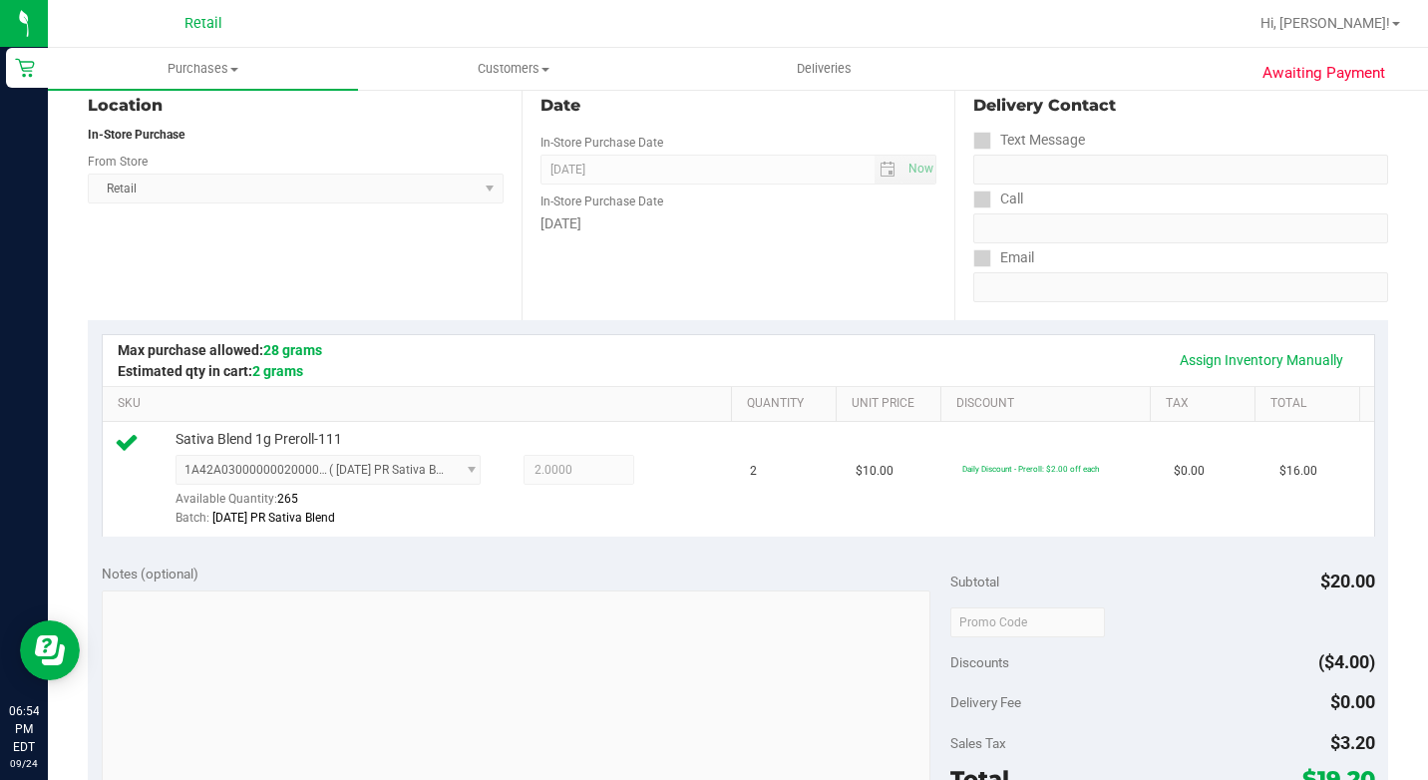
scroll to position [499, 0]
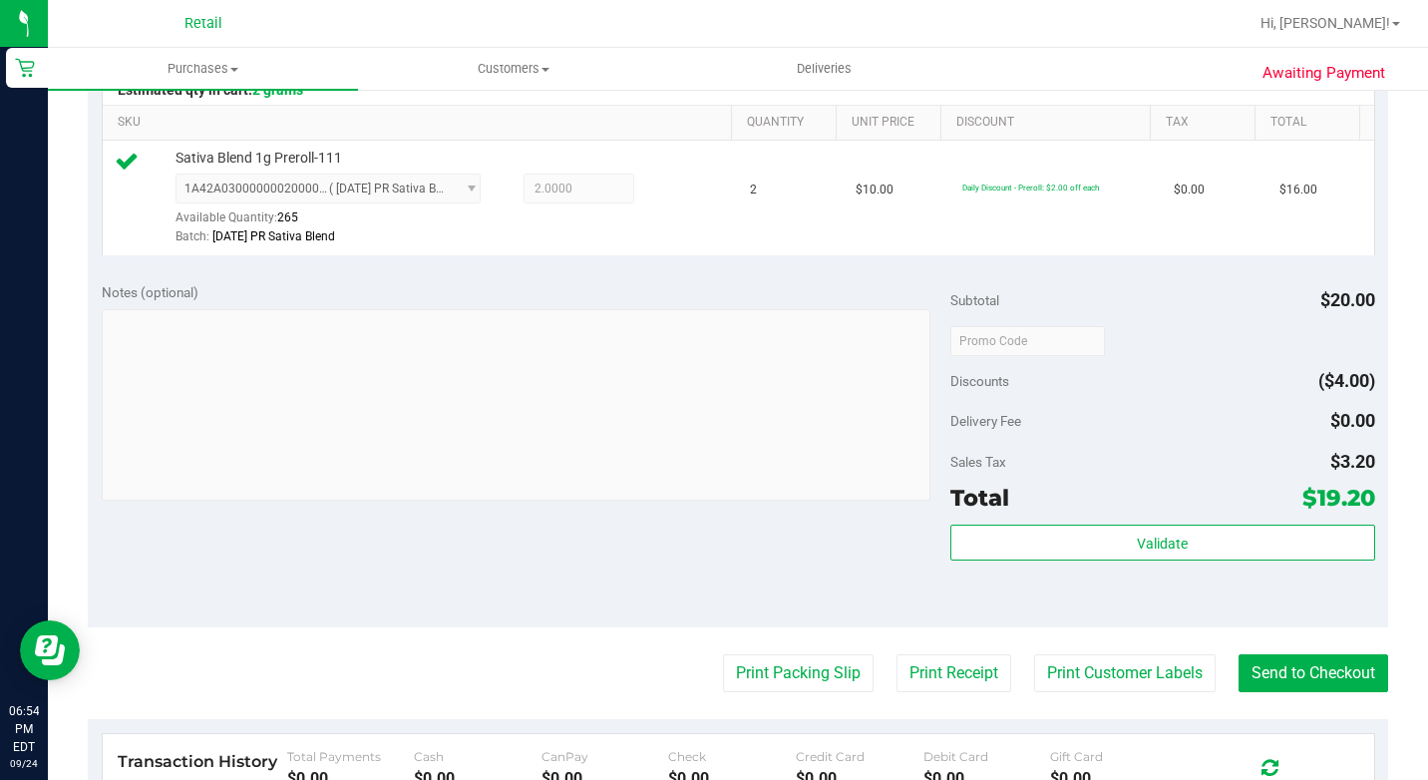
click at [1289, 726] on purchase-details "Back Edit Purchase Cancel Purchase View Profile # 01675963 Med | Rec METRC ID: …" at bounding box center [738, 358] width 1300 height 1498
click at [1297, 692] on button "Send to Checkout" at bounding box center [1313, 673] width 150 height 38
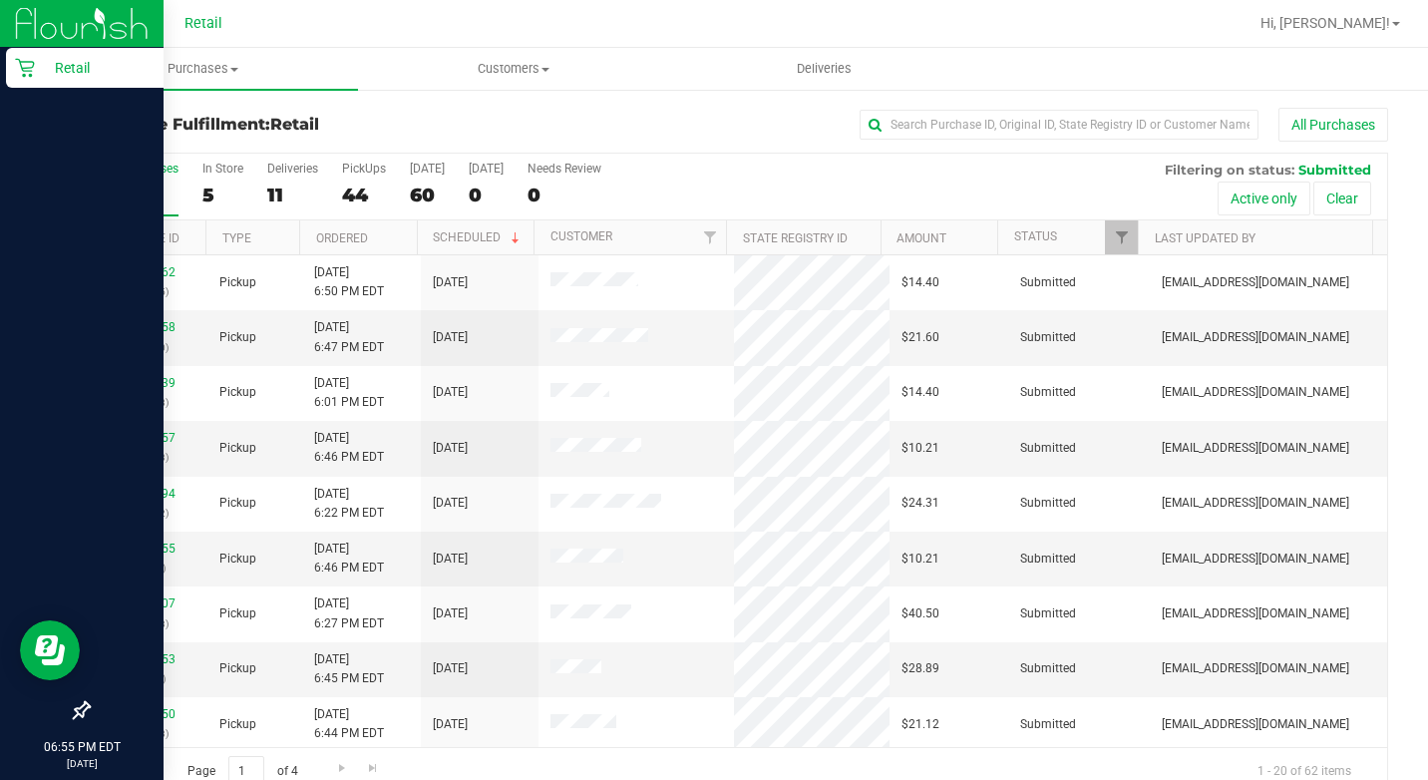
click at [29, 68] on icon at bounding box center [24, 68] width 19 height 19
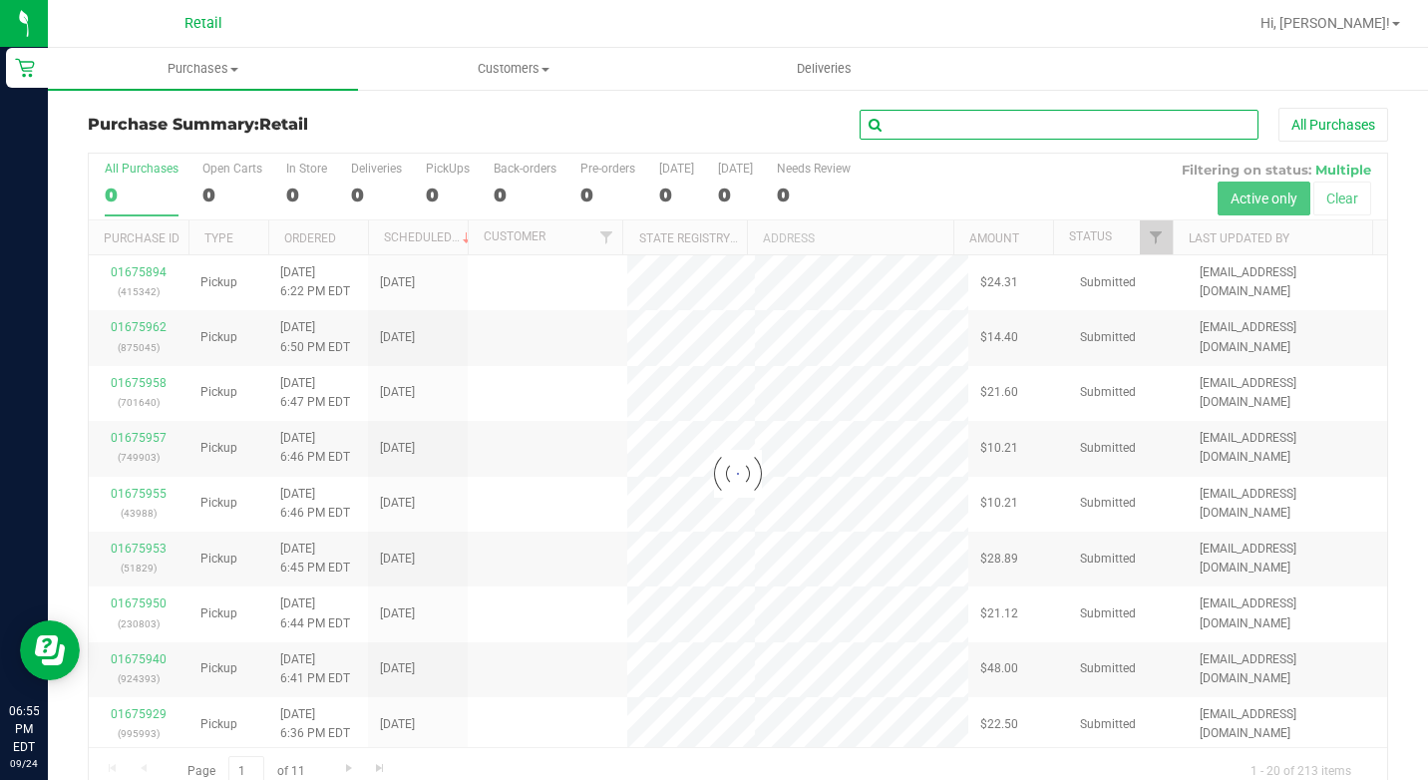
click at [922, 117] on input "text" at bounding box center [1059, 125] width 399 height 30
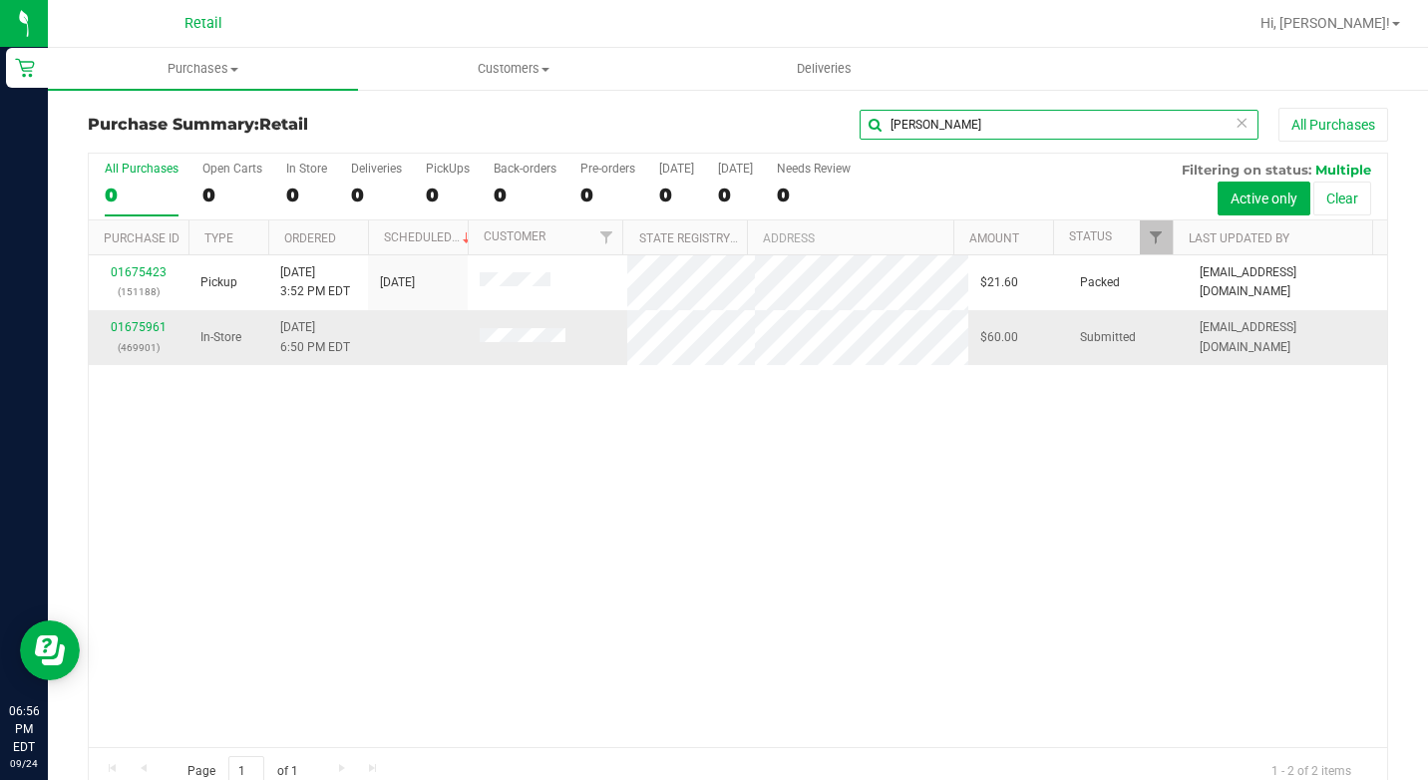
type input "[PERSON_NAME]"
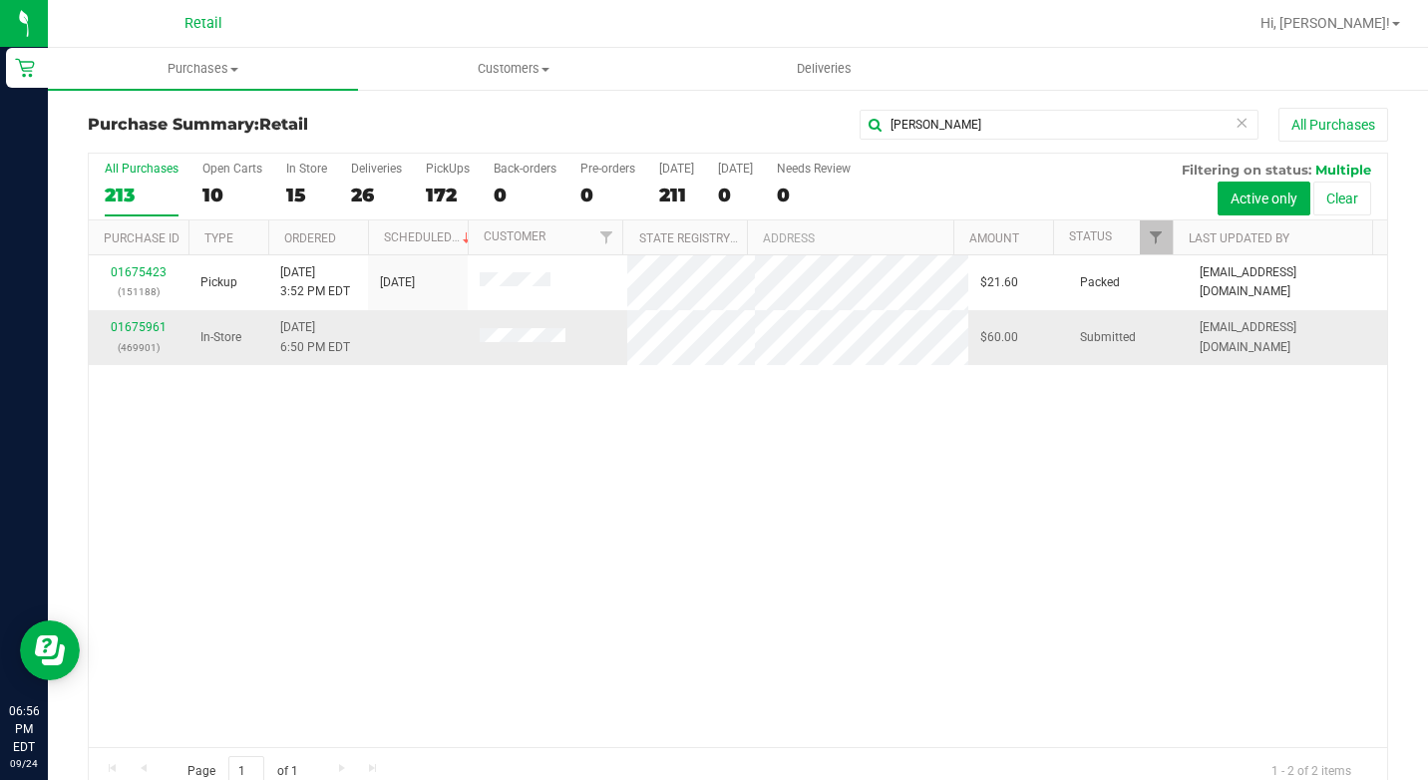
click at [140, 317] on td "01675961 (469901)" at bounding box center [139, 337] width 100 height 54
click at [137, 325] on link "01675961" at bounding box center [139, 327] width 56 height 14
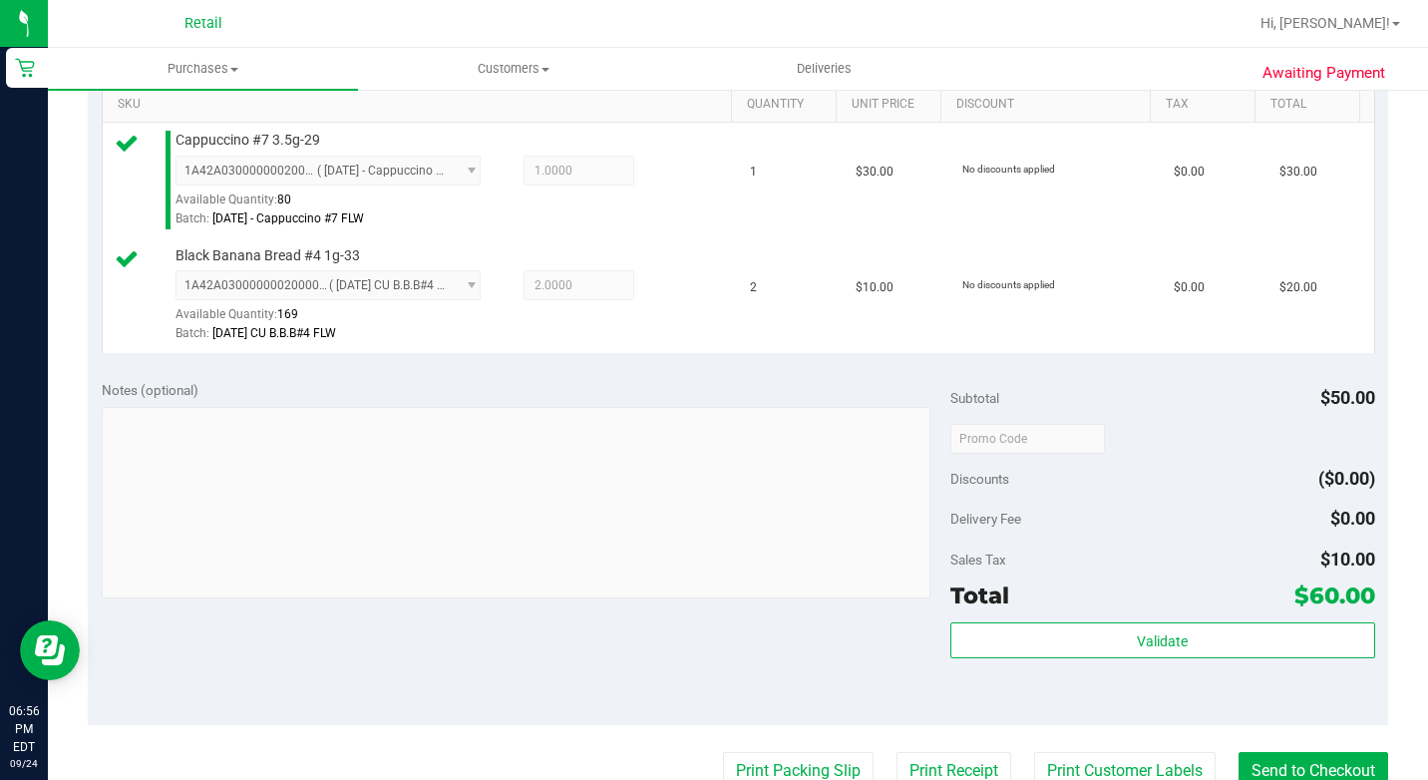
scroll to position [698, 0]
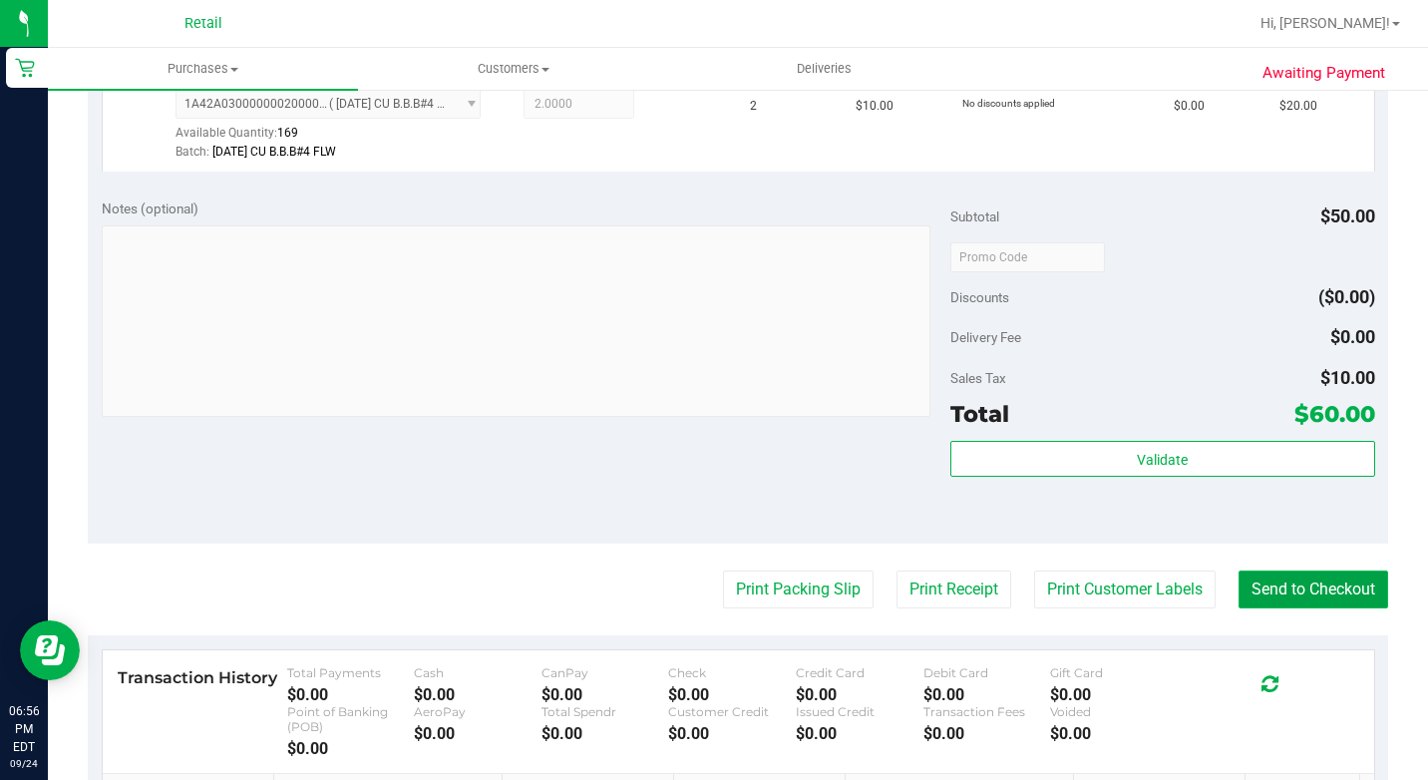
click at [1347, 608] on button "Send to Checkout" at bounding box center [1313, 589] width 150 height 38
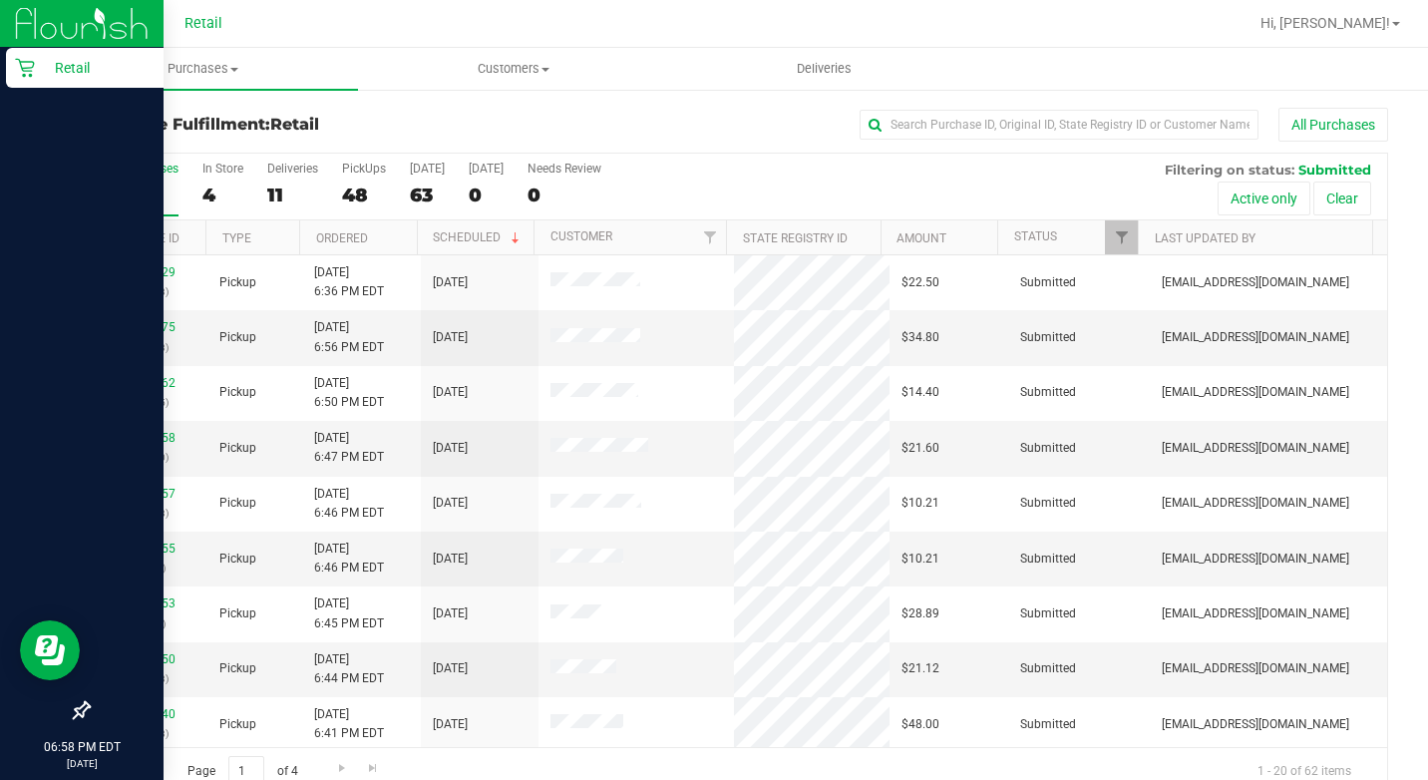
click at [39, 61] on p "Retail" at bounding box center [95, 68] width 120 height 24
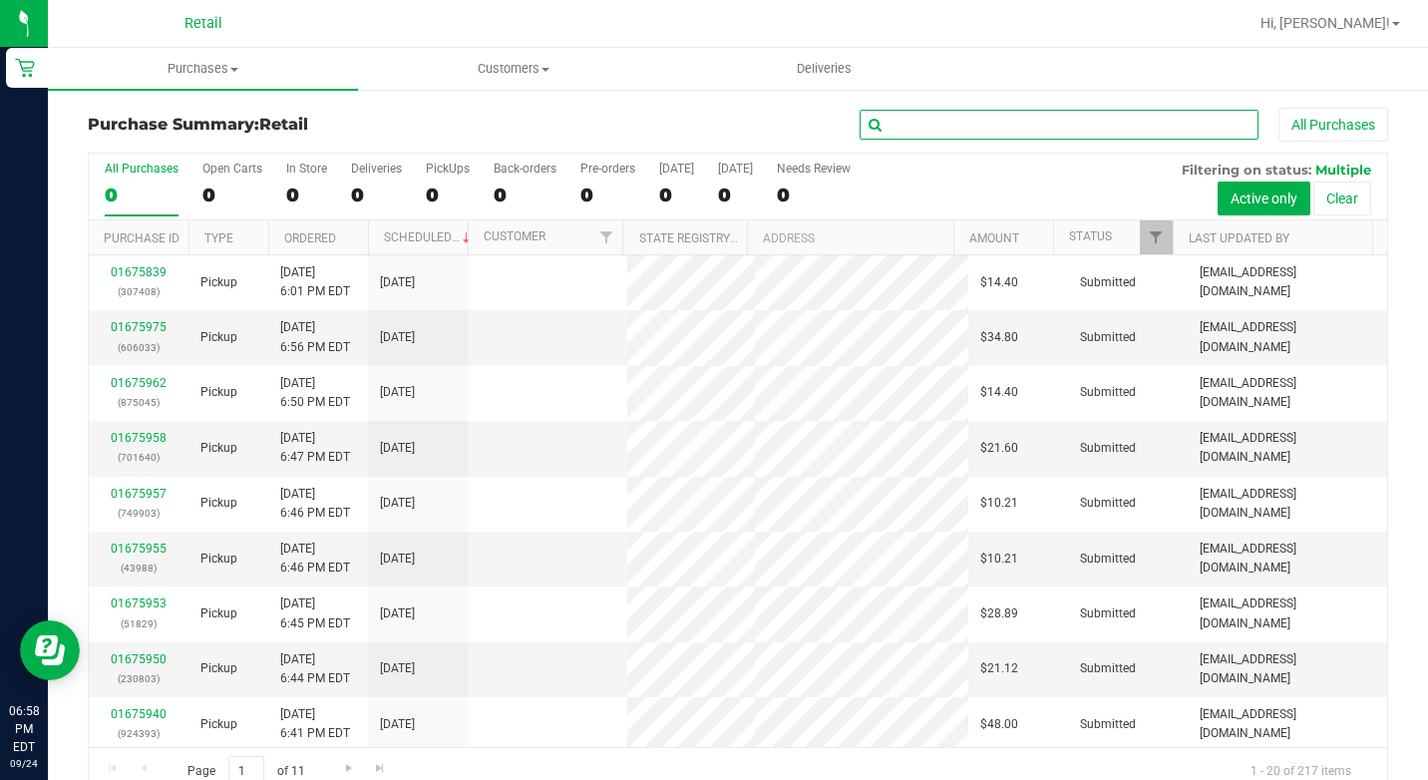
click at [1008, 138] on input "text" at bounding box center [1059, 125] width 399 height 30
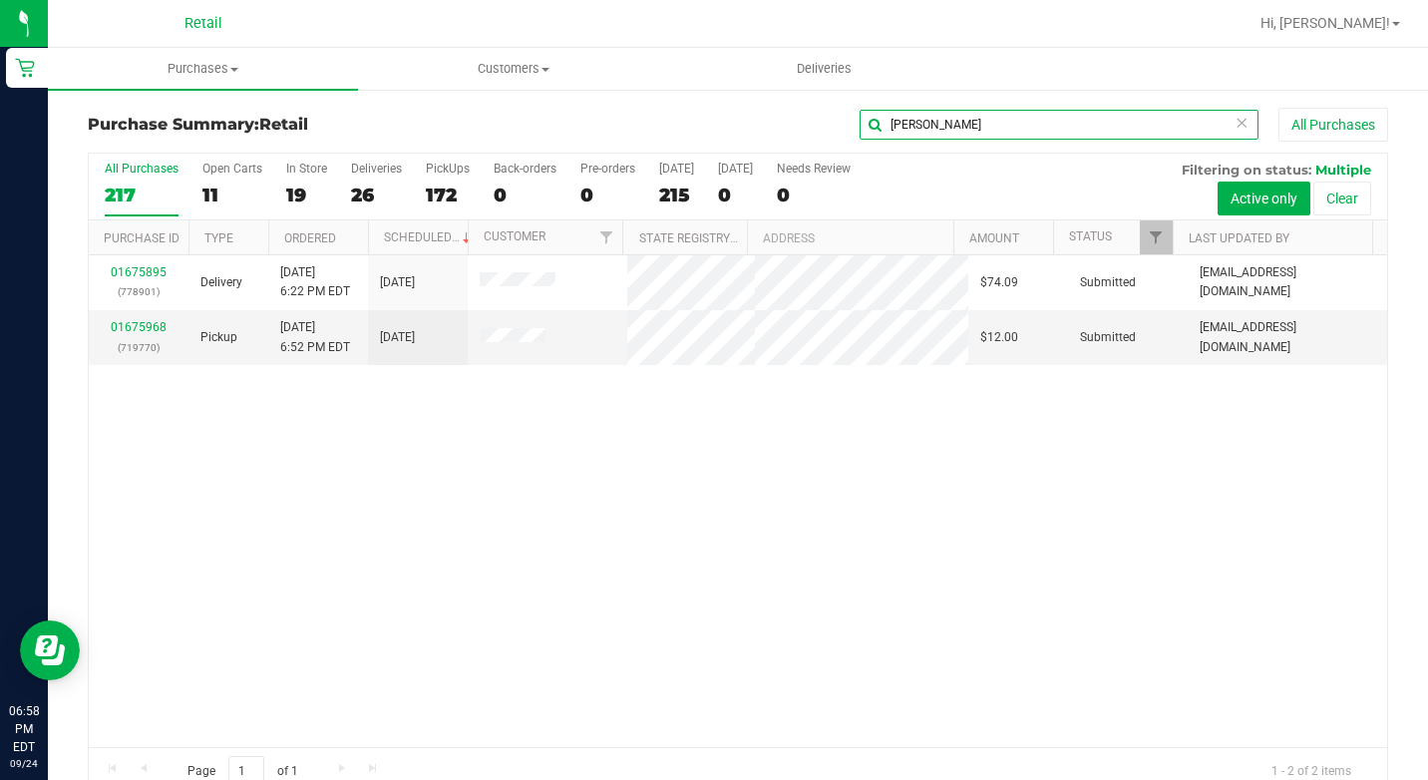
click at [981, 128] on input "[PERSON_NAME]" at bounding box center [1059, 125] width 399 height 30
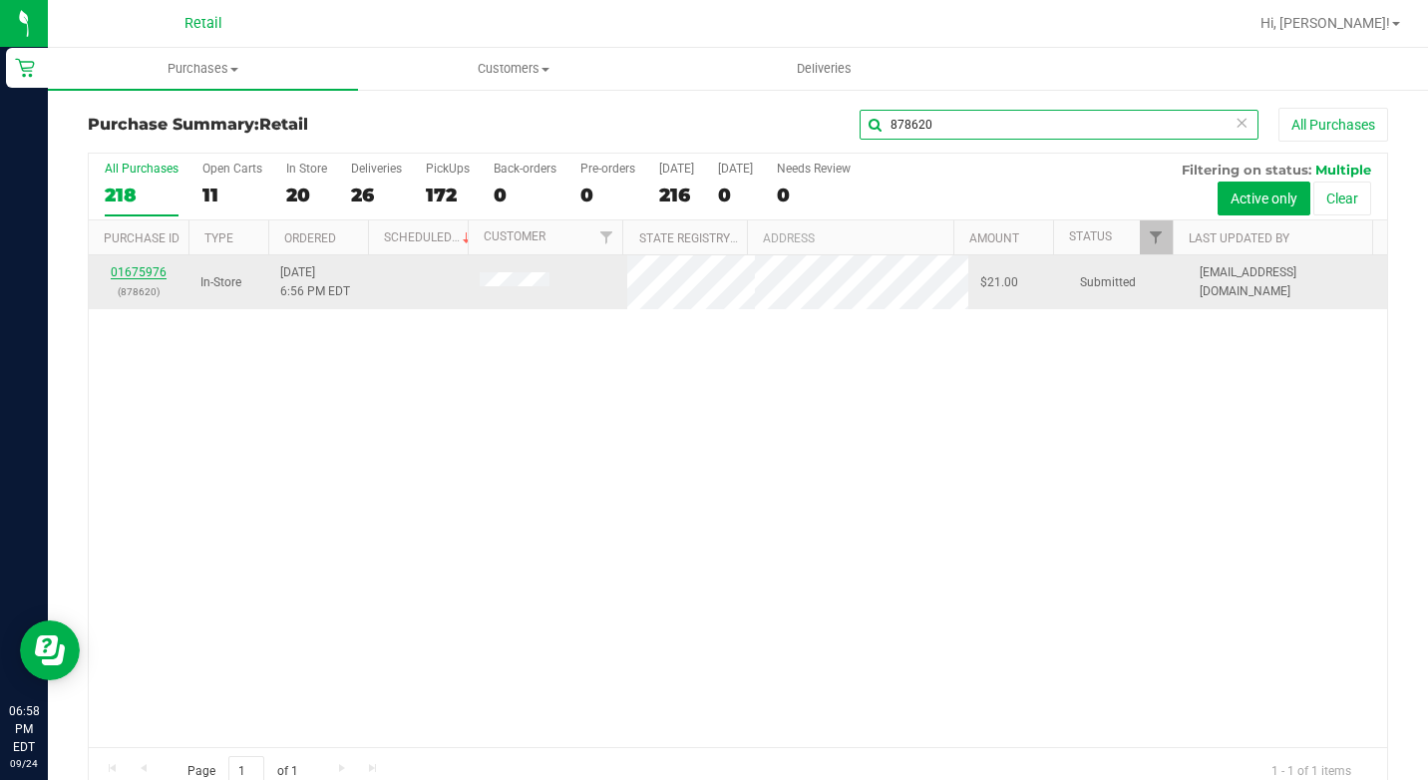
type input "878620"
click at [131, 273] on link "01675976" at bounding box center [139, 272] width 56 height 14
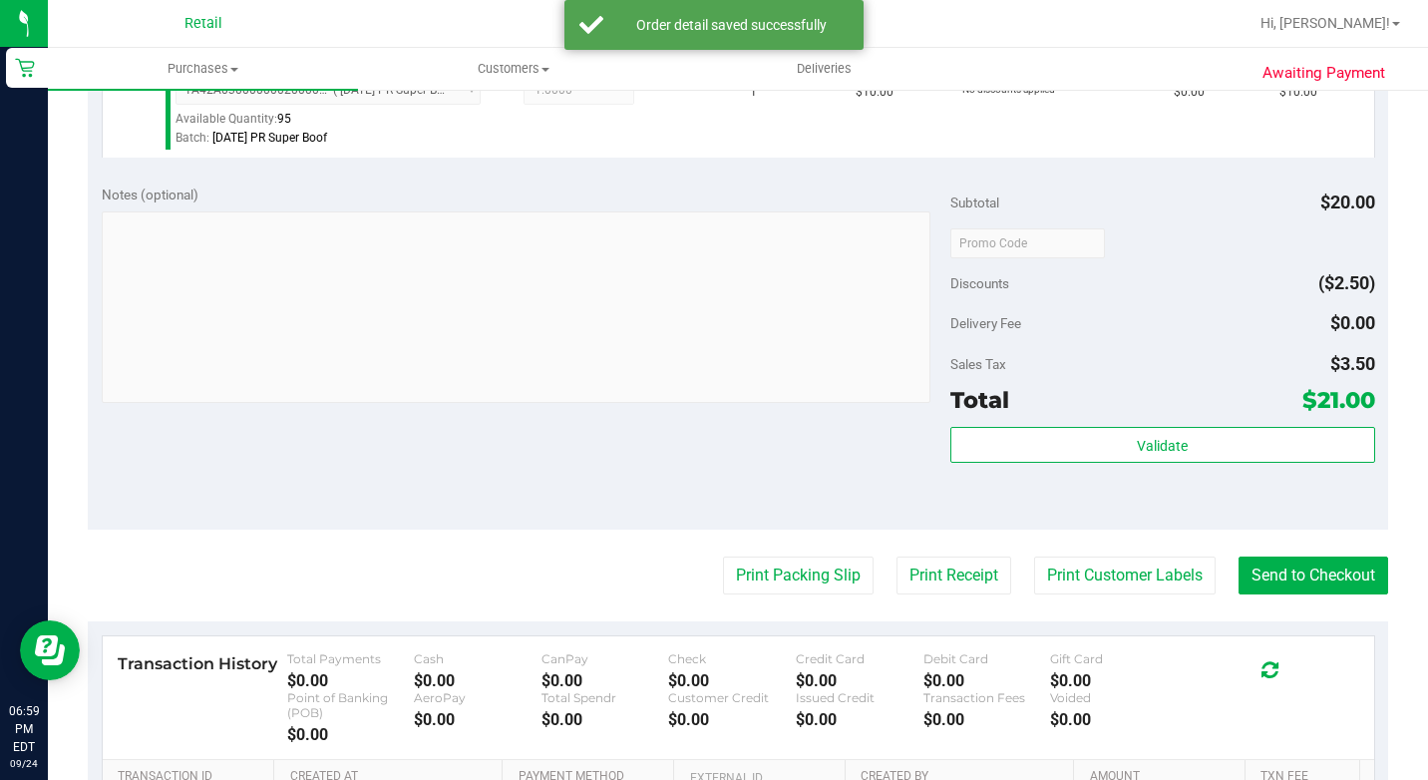
scroll to position [1035, 0]
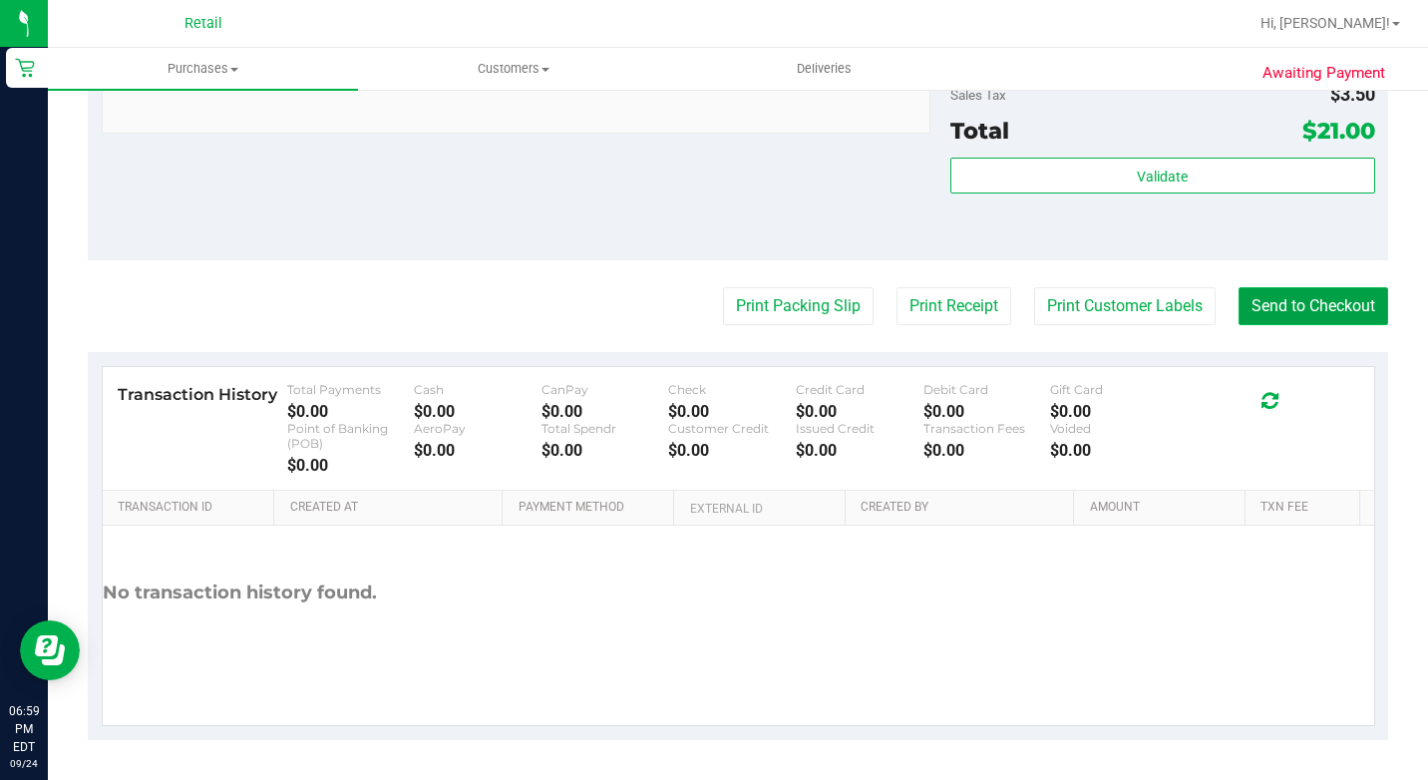
click at [1303, 297] on button "Send to Checkout" at bounding box center [1313, 306] width 150 height 38
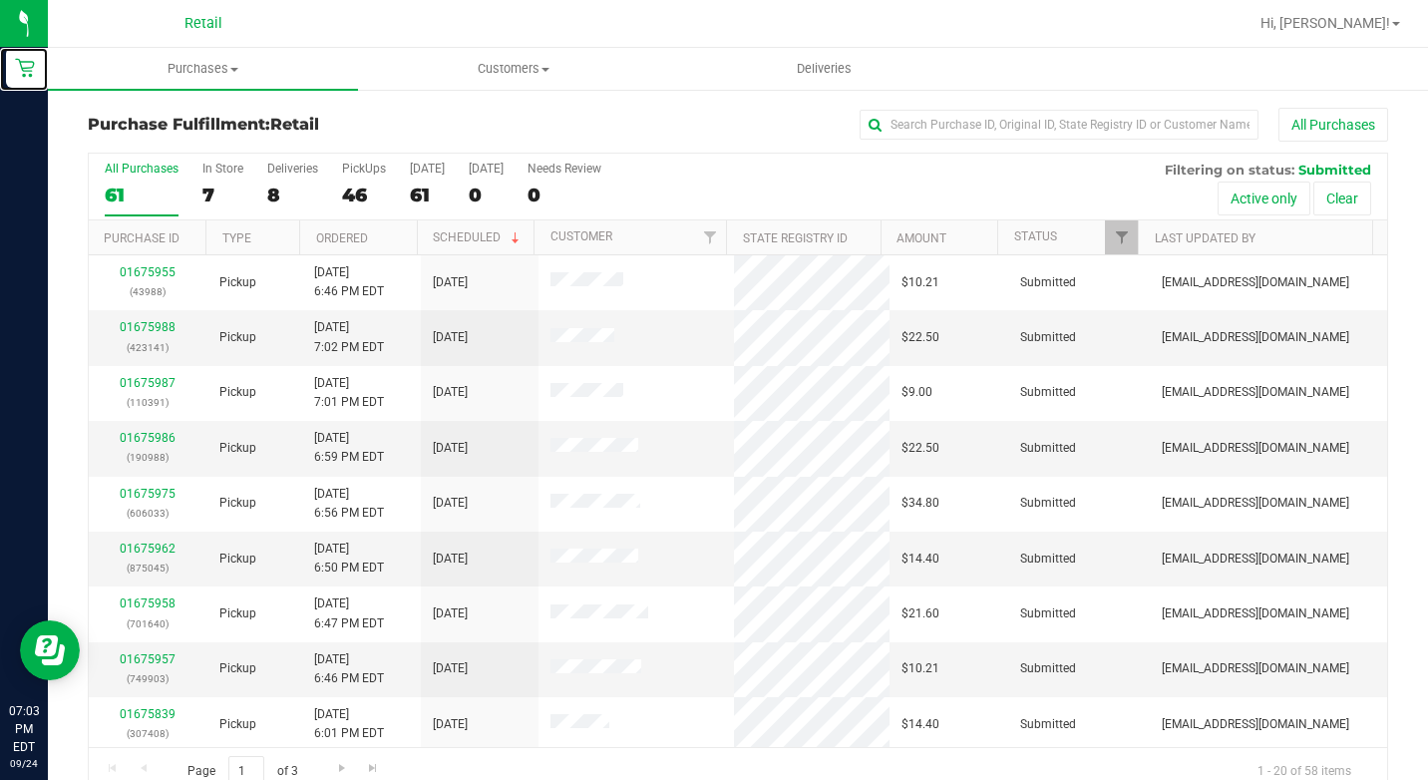
click at [0, 66] on html "Retail 07:03 PM EDT [DATE] 09/24 Retail Hi, [PERSON_NAME]! Purchases Summary of…" at bounding box center [714, 390] width 1428 height 780
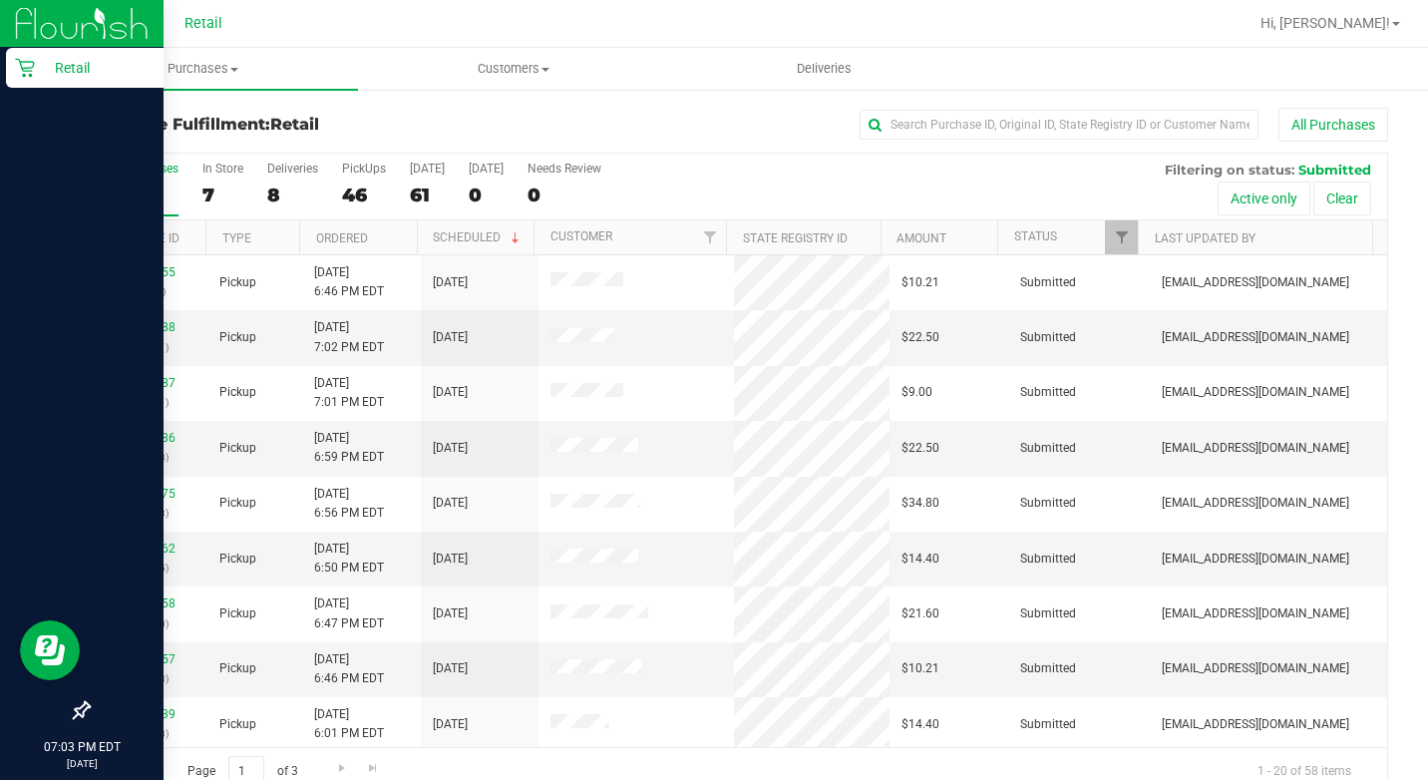
click at [9, 68] on div "Retail" at bounding box center [85, 68] width 158 height 40
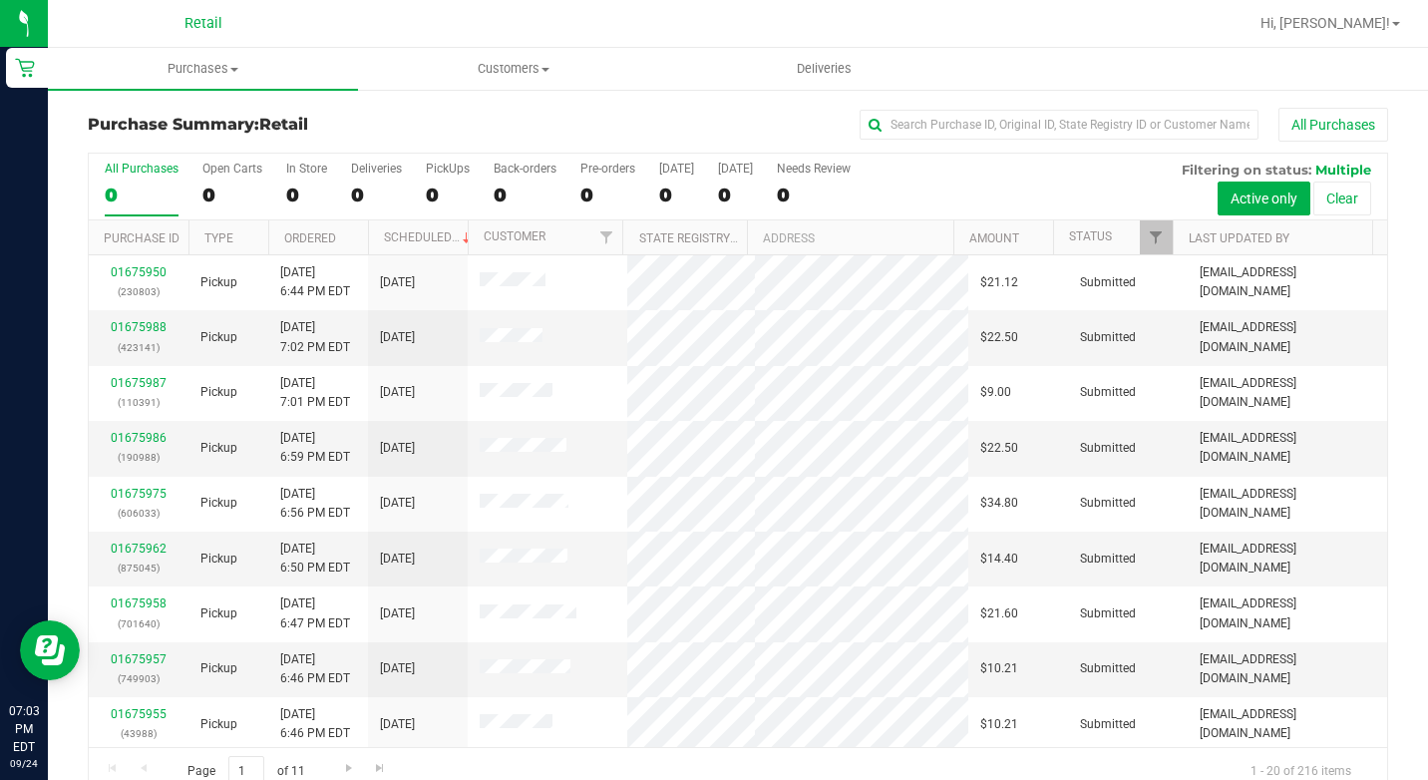
click at [961, 107] on div "Purchase Summary: Retail All Purchases All Purchases 0 Open Carts 0 In Store 0 …" at bounding box center [738, 452] width 1380 height 728
drag, startPoint x: 960, startPoint y: 108, endPoint x: 927, endPoint y: 131, distance: 40.1
click at [947, 119] on div "All Purchases" at bounding box center [955, 125] width 867 height 34
click at [927, 131] on input "text" at bounding box center [1059, 125] width 399 height 30
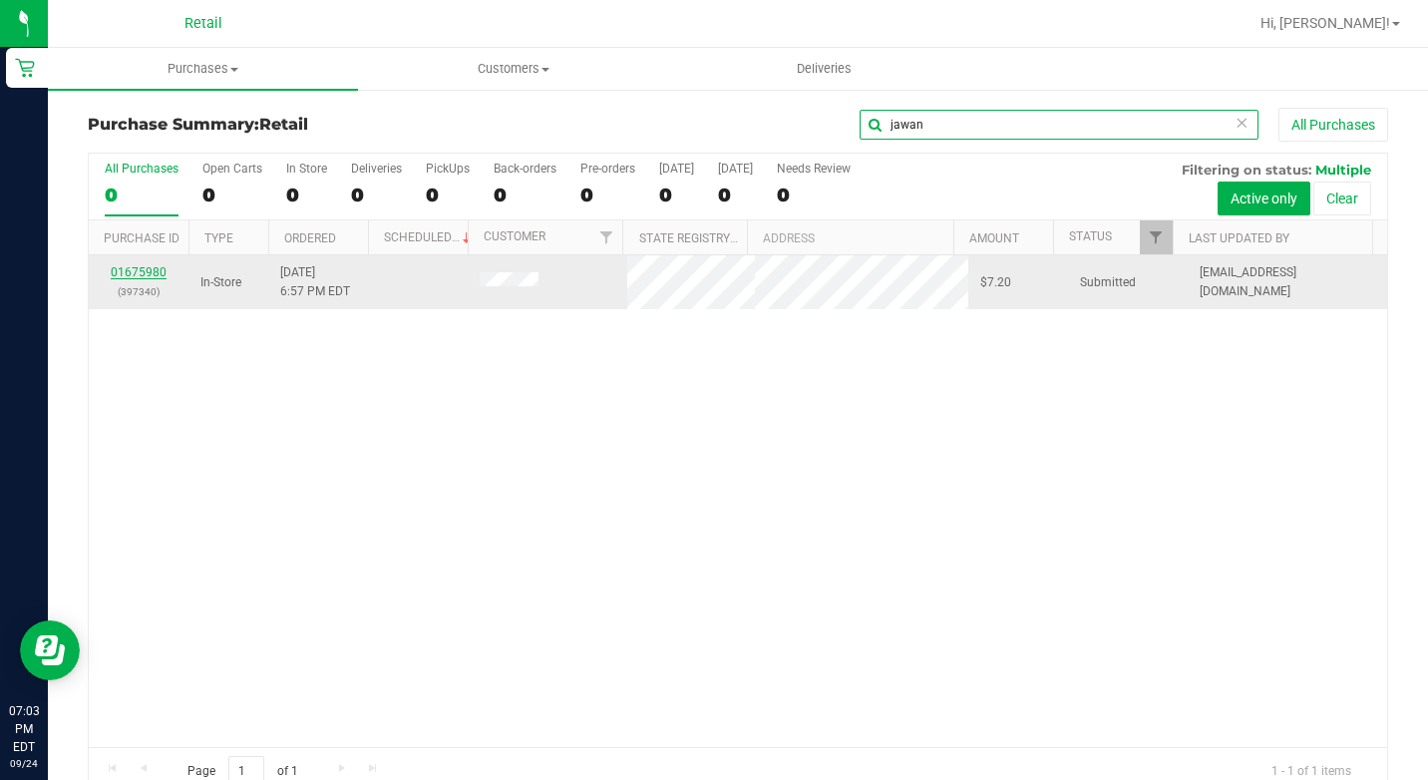
type input "jawan"
click at [132, 274] on link "01675980" at bounding box center [139, 272] width 56 height 14
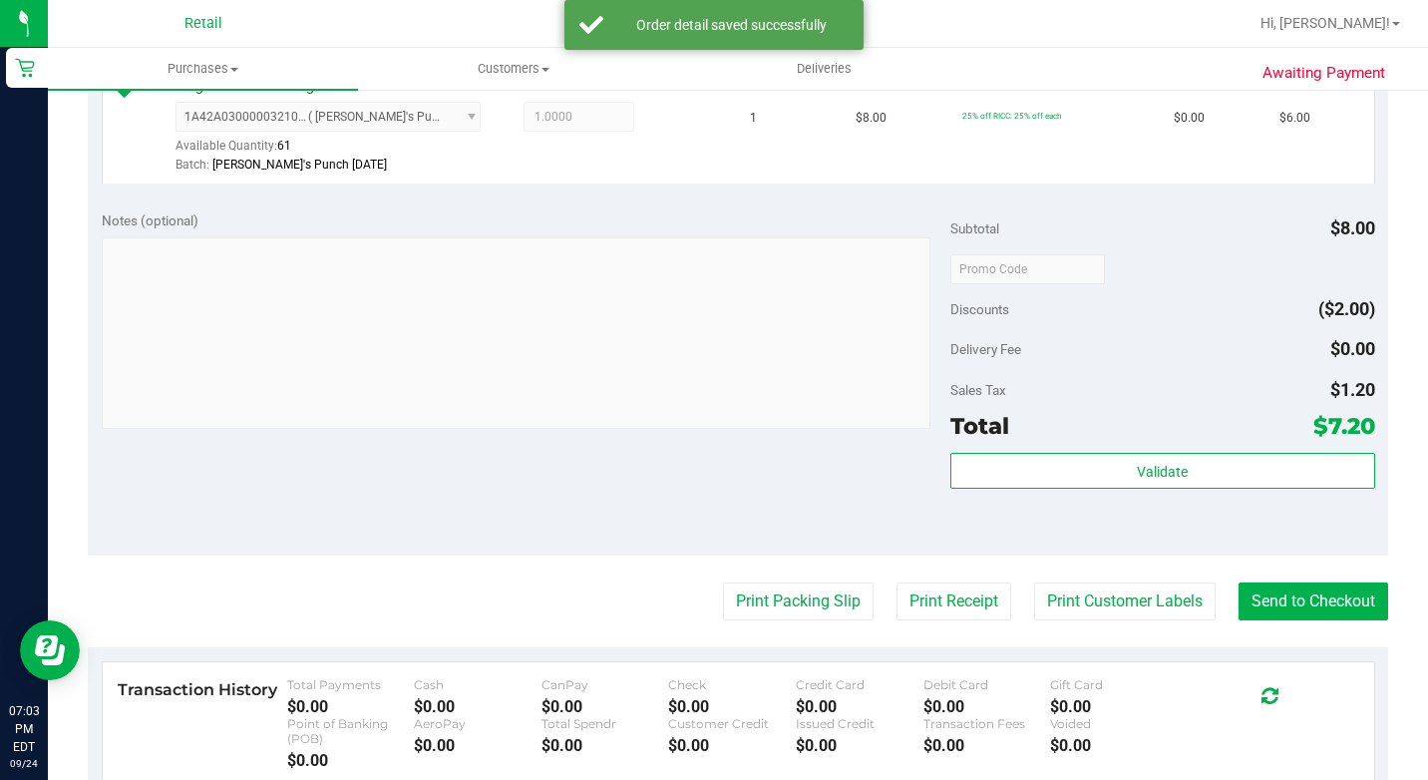
scroll to position [598, 0]
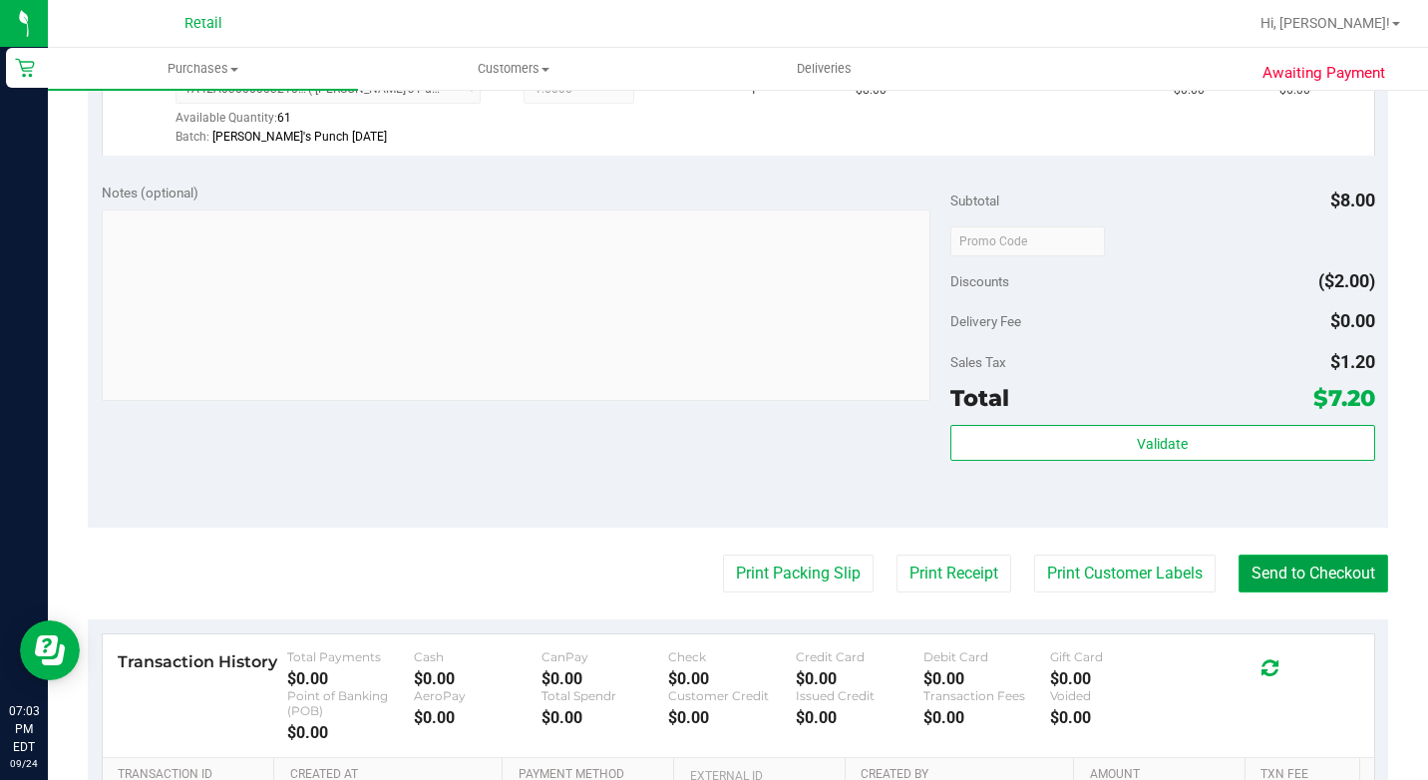
click at [1286, 592] on button "Send to Checkout" at bounding box center [1313, 573] width 150 height 38
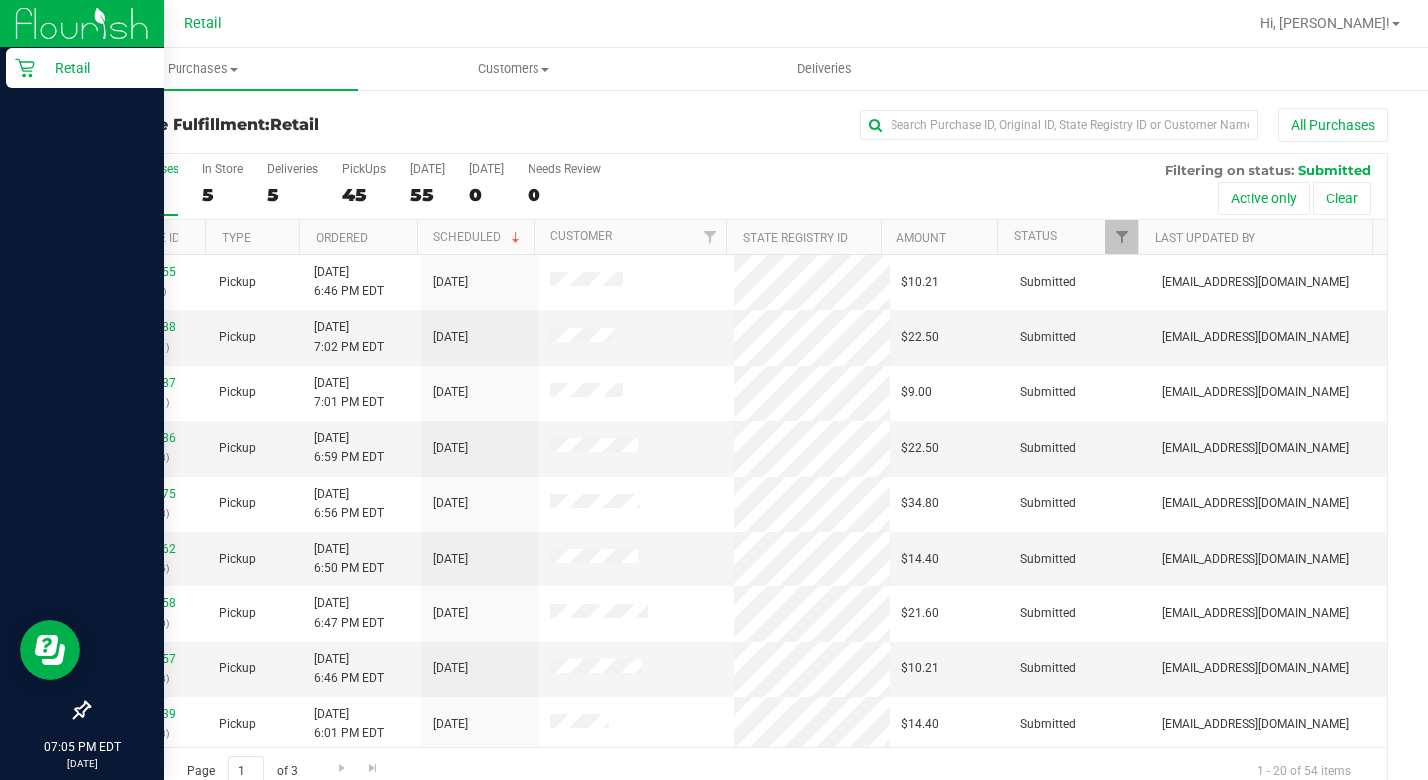
click at [20, 71] on icon at bounding box center [25, 68] width 20 height 20
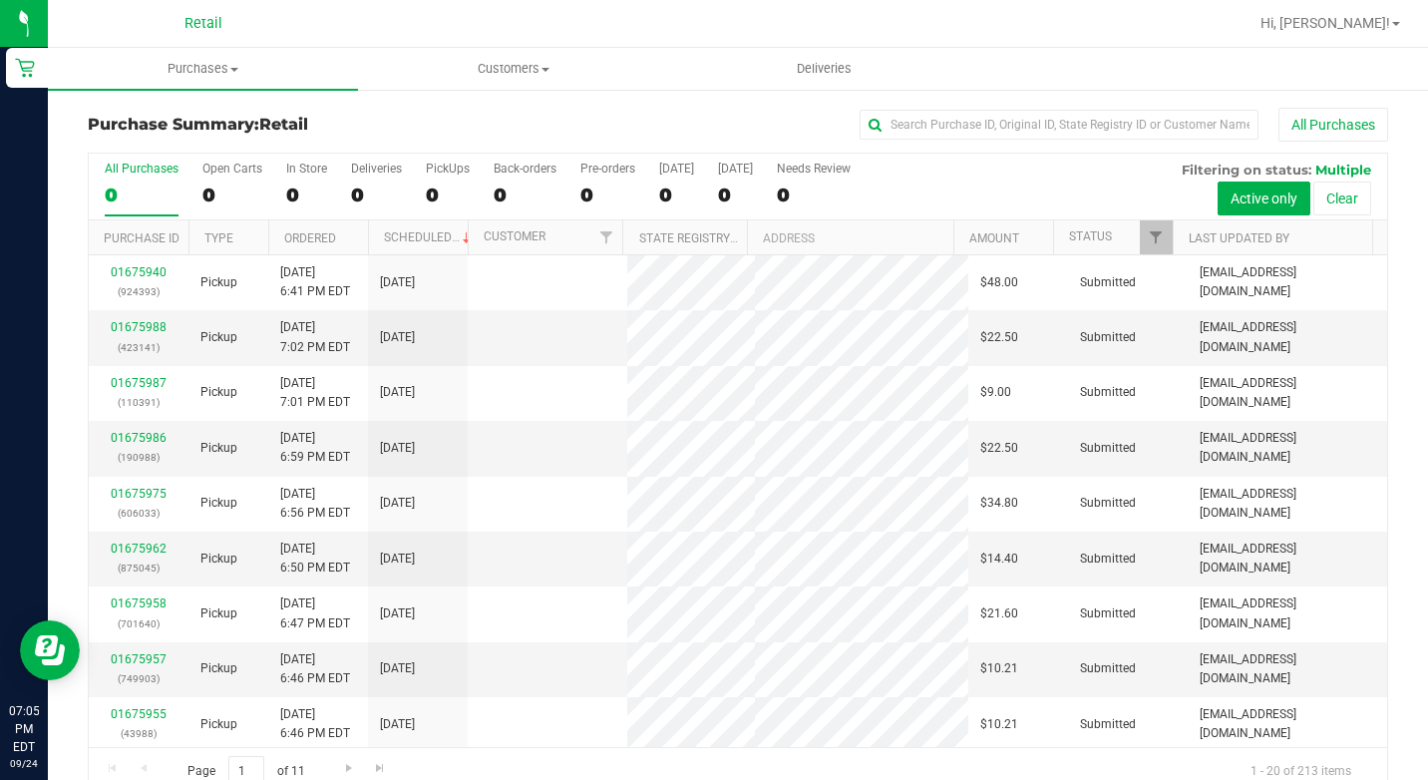
click at [956, 101] on div "Purchase Summary: Retail All Purchases All Purchases 0 Open Carts 0 In Store 0 …" at bounding box center [738, 452] width 1380 height 728
drag, startPoint x: 954, startPoint y: 106, endPoint x: 943, endPoint y: 122, distance: 19.4
click at [950, 111] on div "Purchase Summary: Retail All Purchases All Purchases 0 Open Carts 0 In Store 0 …" at bounding box center [738, 452] width 1380 height 728
click at [943, 122] on input "text" at bounding box center [1059, 125] width 399 height 30
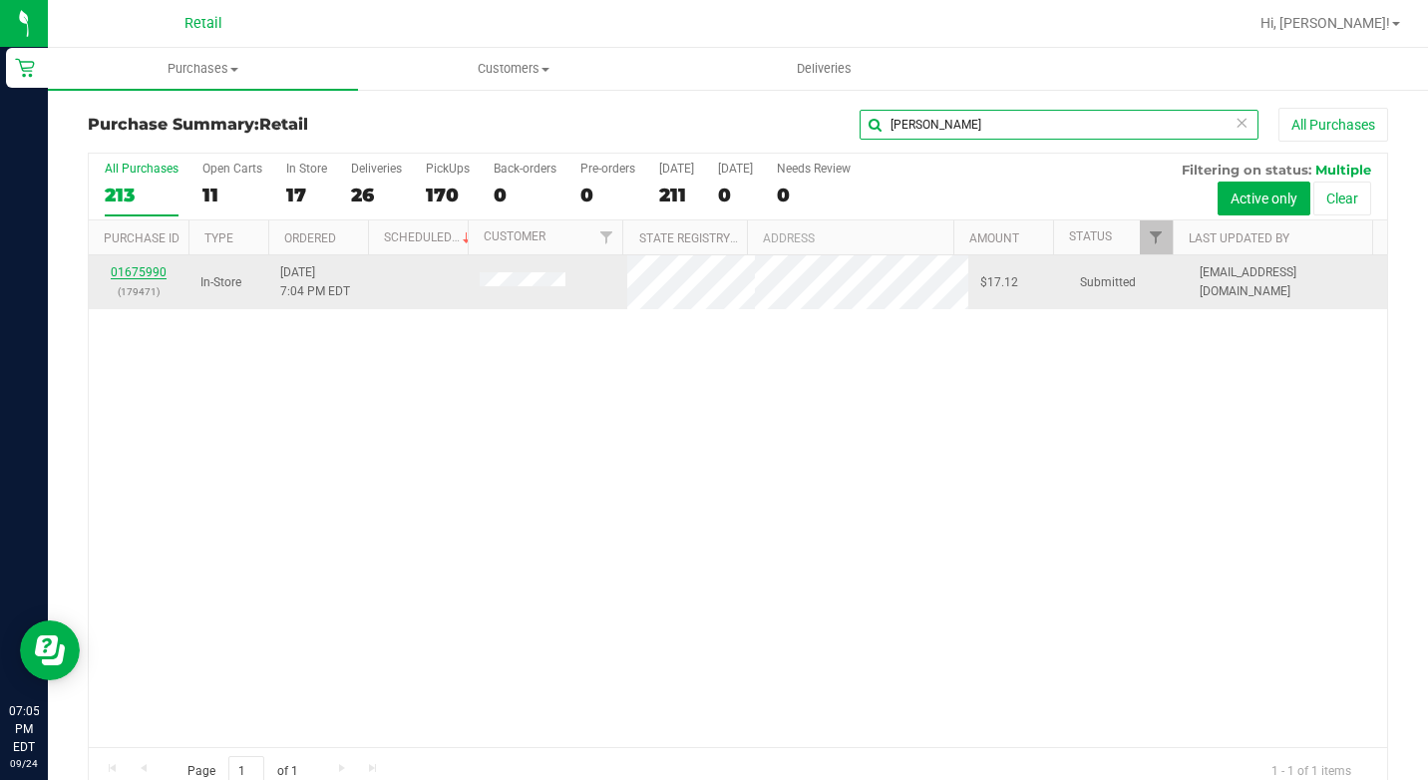
type input "[PERSON_NAME]"
click at [150, 273] on link "01675990" at bounding box center [139, 272] width 56 height 14
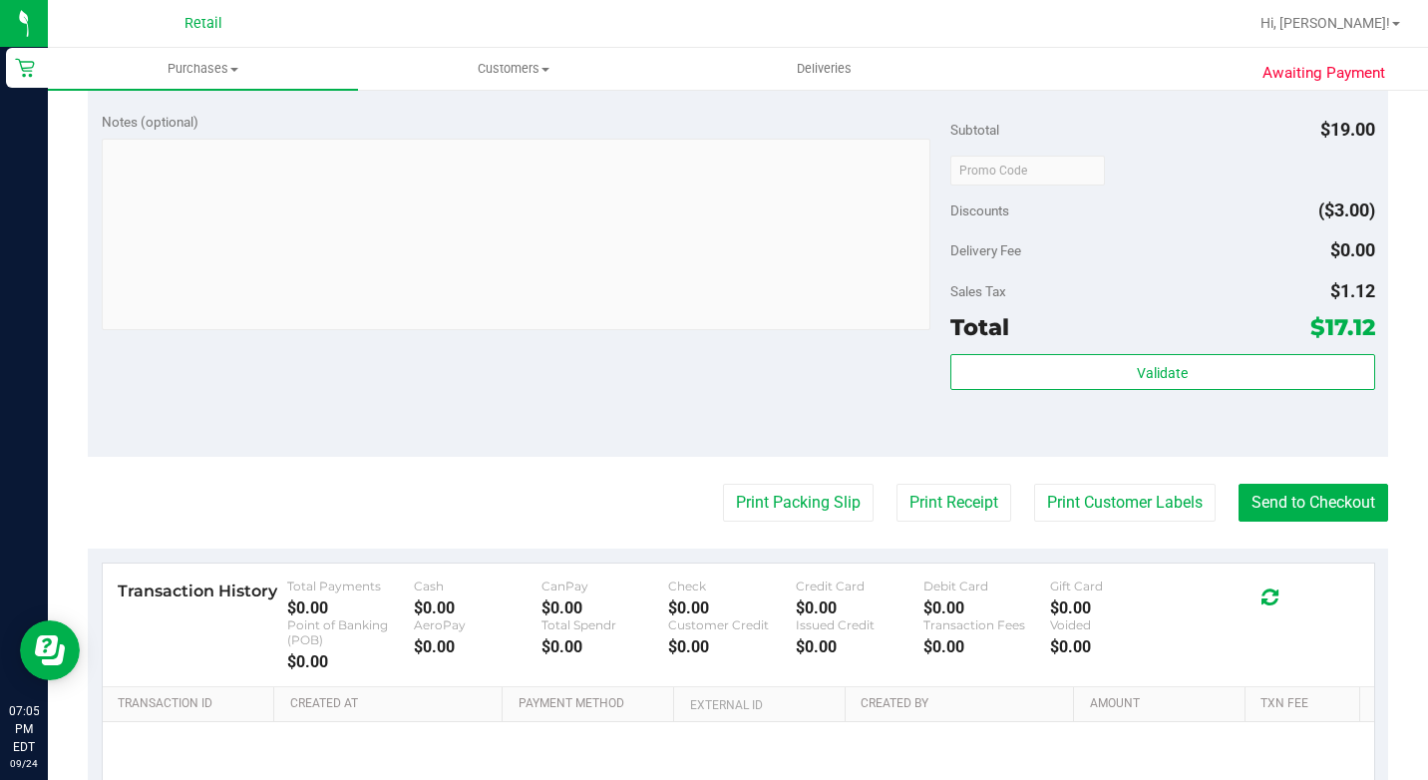
scroll to position [798, 0]
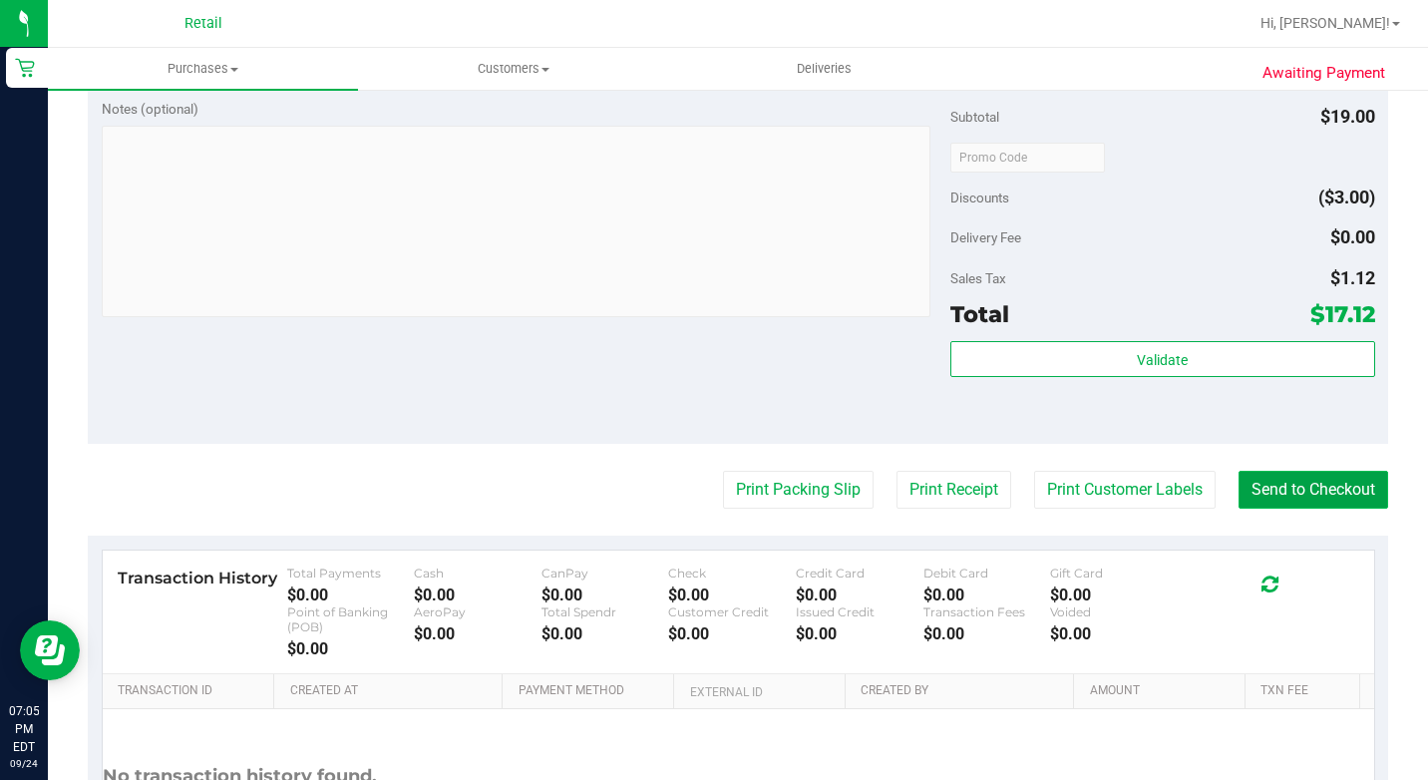
click at [1256, 509] on button "Send to Checkout" at bounding box center [1313, 490] width 150 height 38
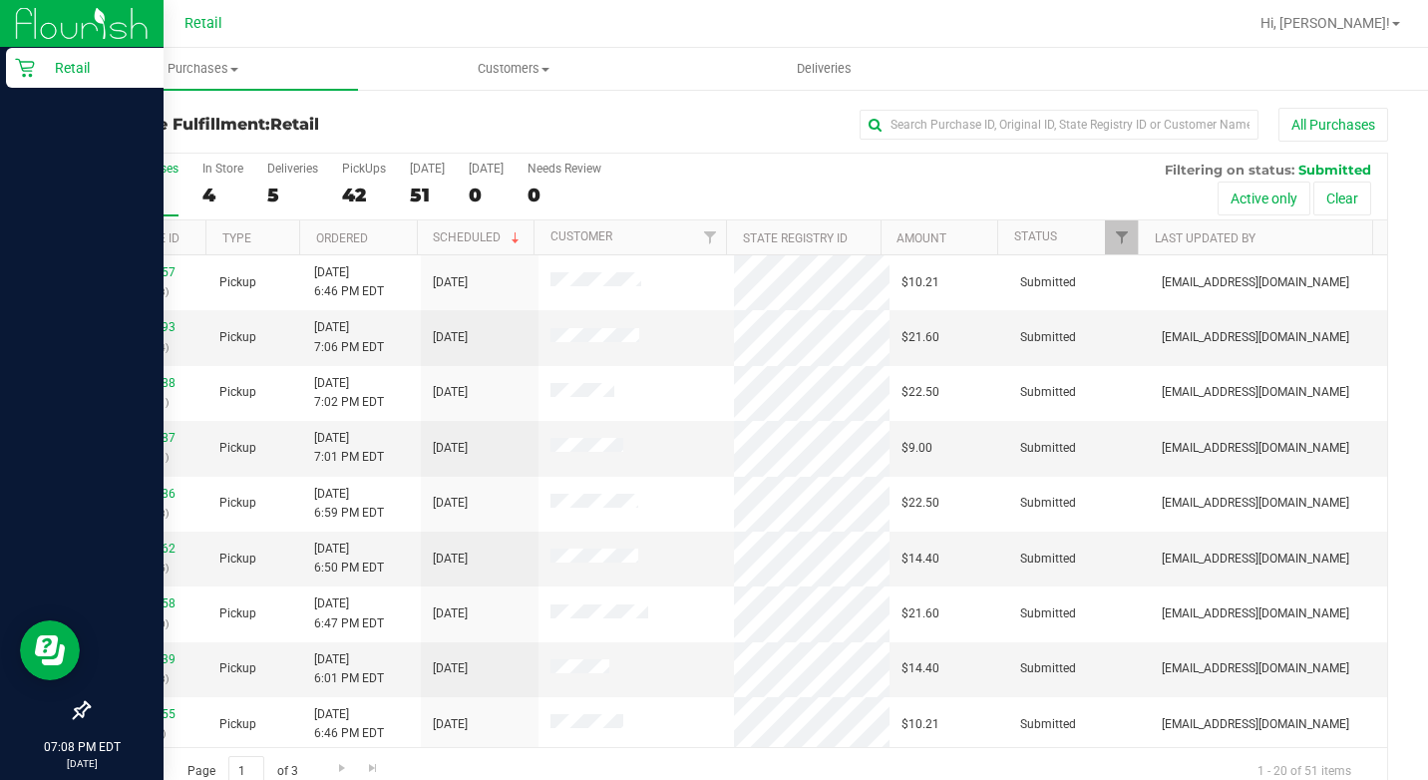
click at [34, 83] on div "Retail" at bounding box center [85, 68] width 158 height 40
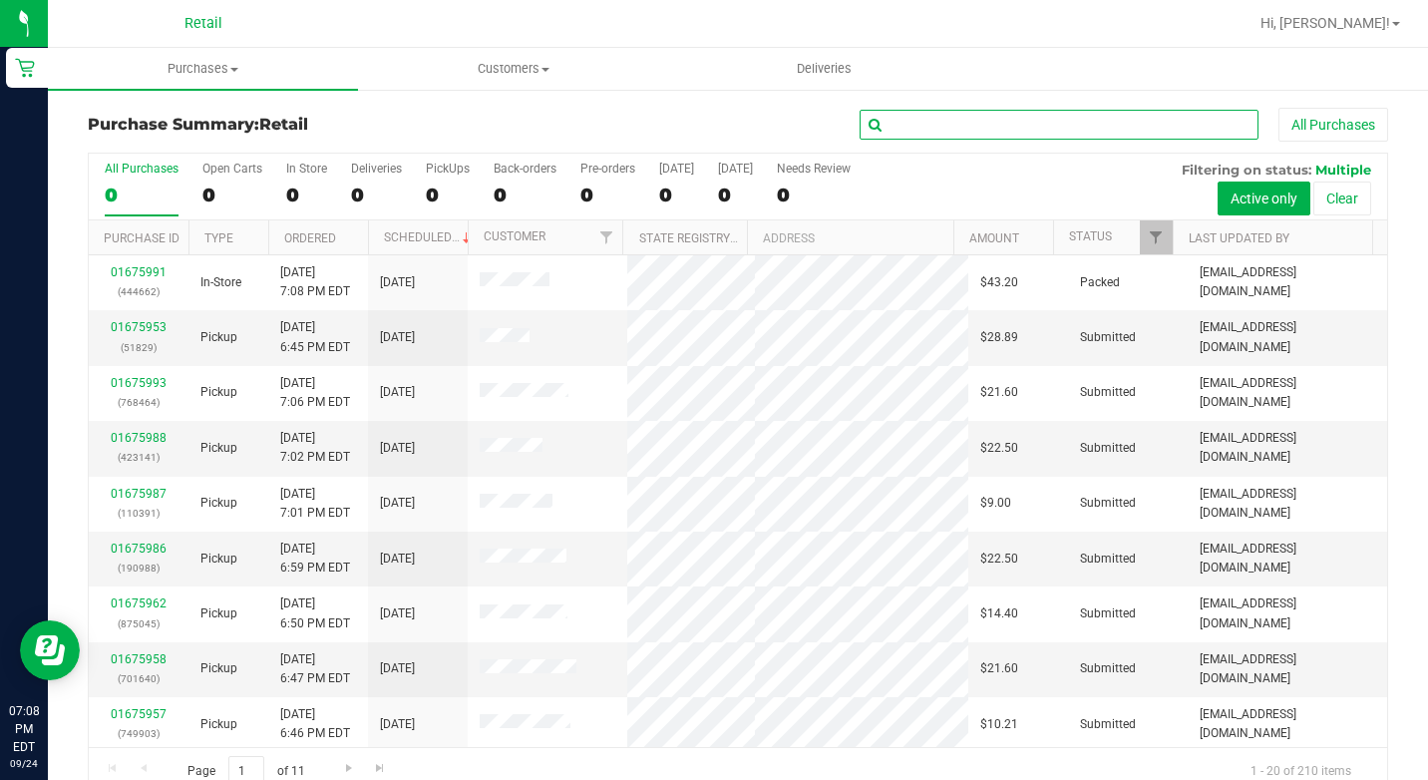
click at [955, 111] on input "text" at bounding box center [1059, 125] width 399 height 30
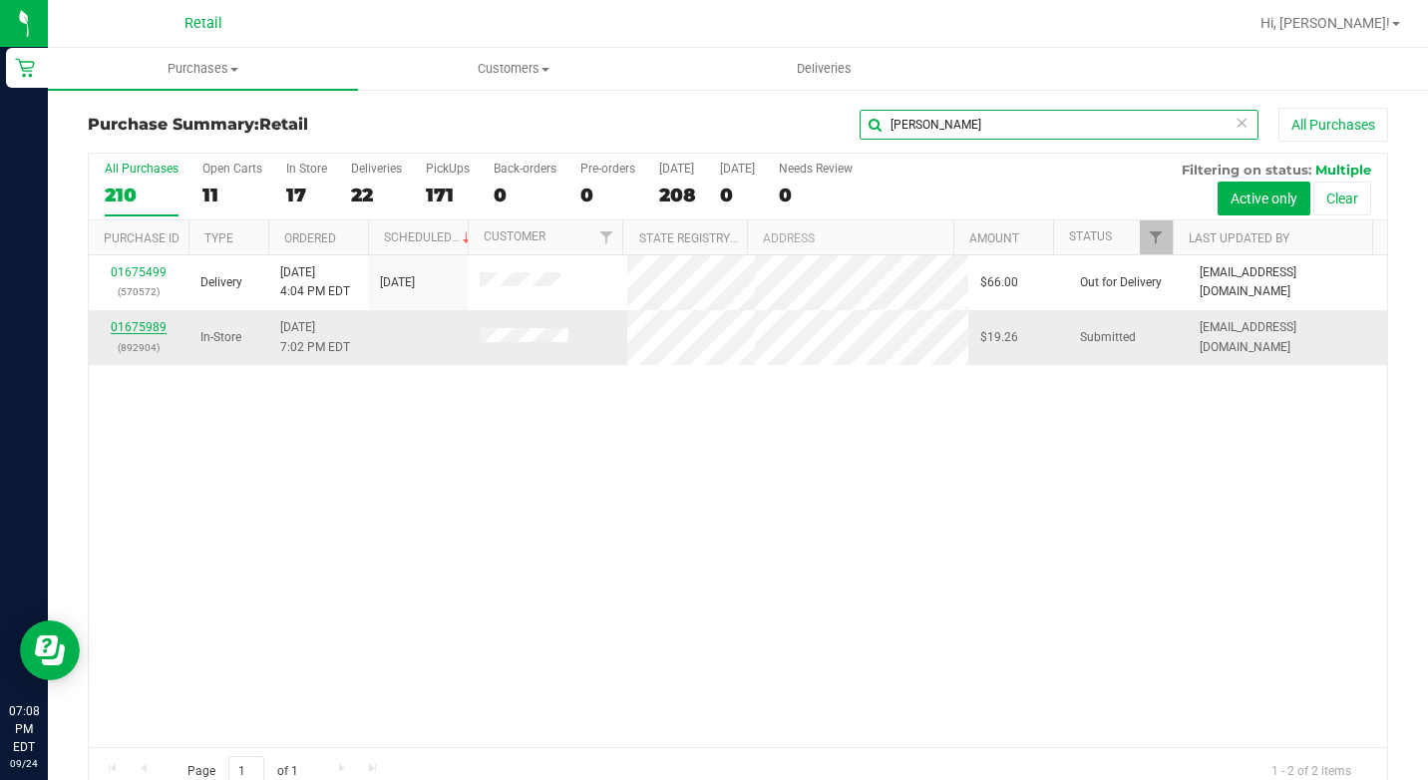
type input "[PERSON_NAME]"
click at [144, 330] on link "01675989" at bounding box center [139, 327] width 56 height 14
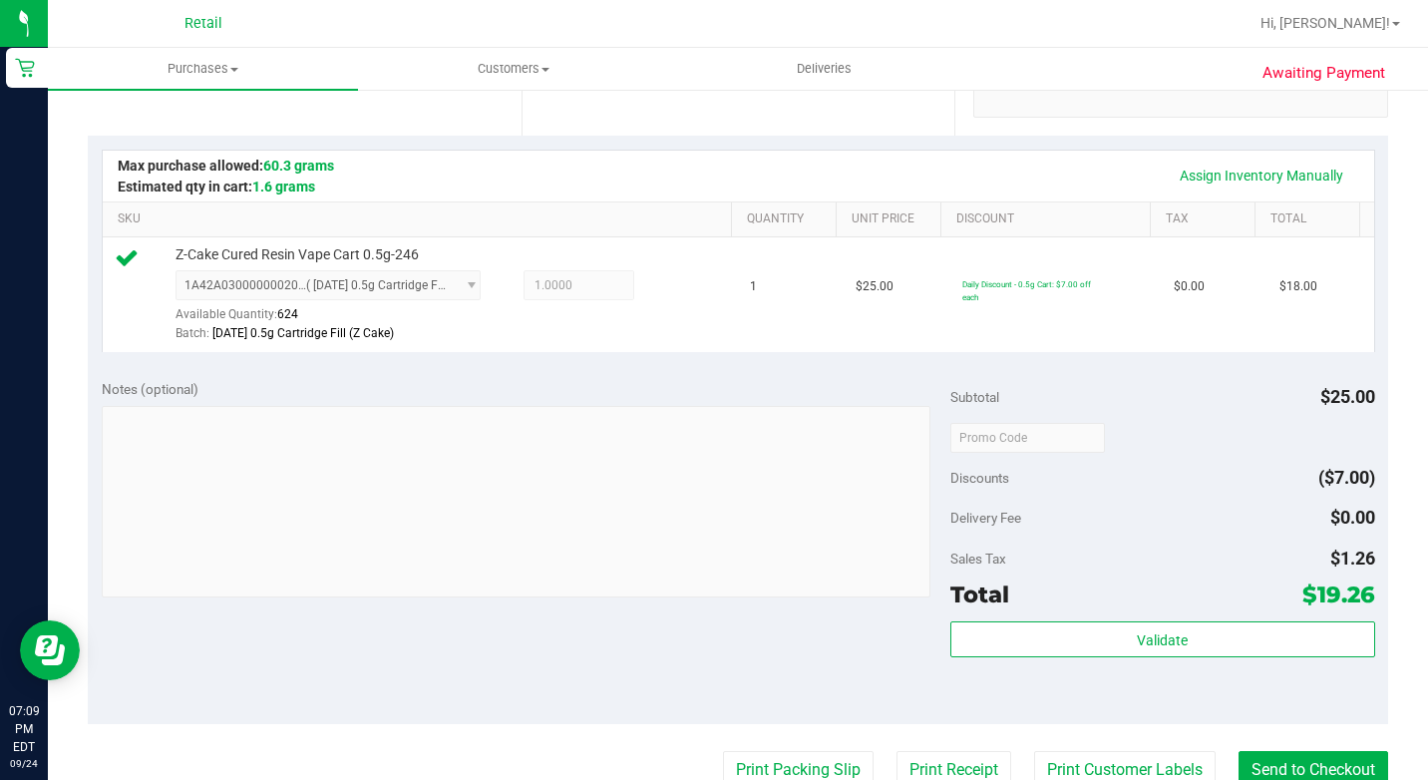
scroll to position [798, 0]
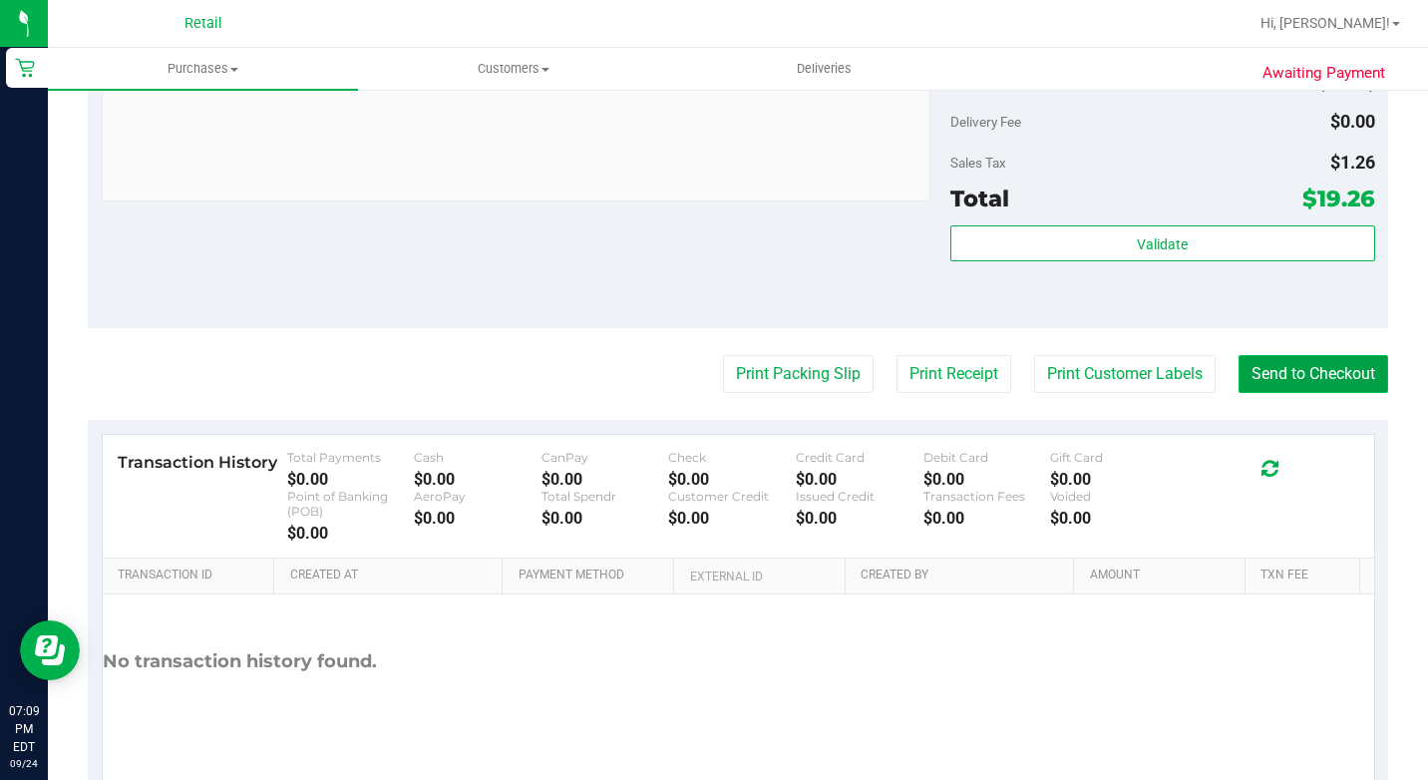
click at [1287, 393] on button "Send to Checkout" at bounding box center [1313, 374] width 150 height 38
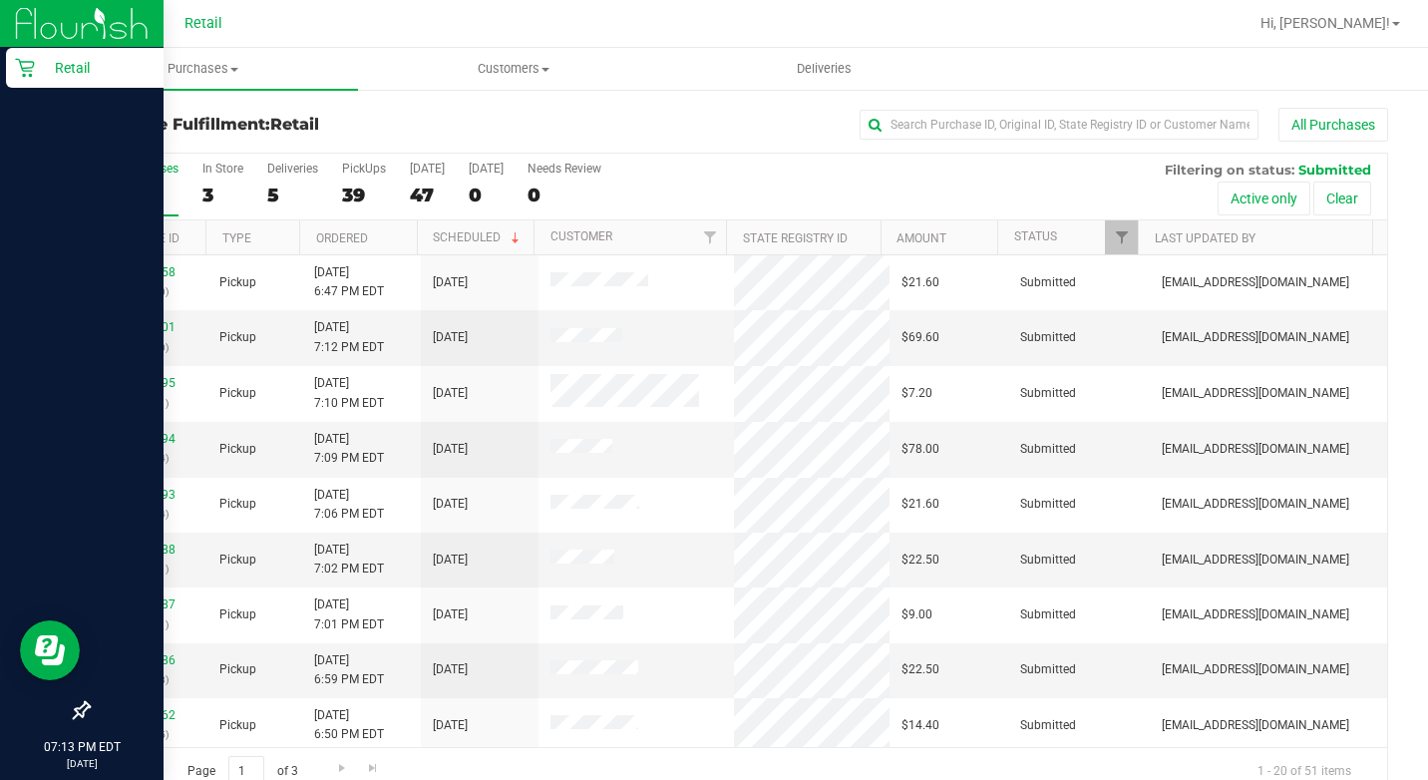
click at [25, 66] on icon at bounding box center [25, 68] width 20 height 20
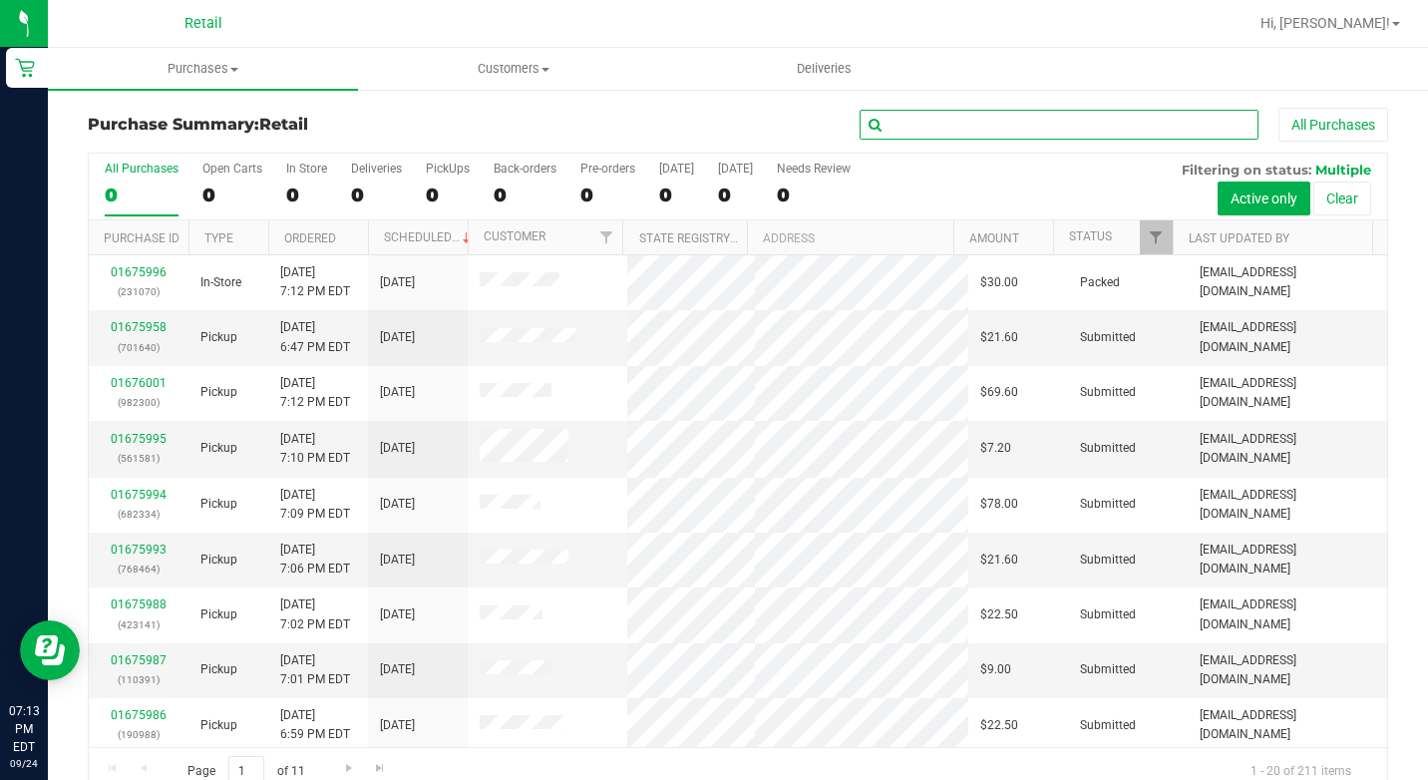
click at [996, 118] on input "text" at bounding box center [1059, 125] width 399 height 30
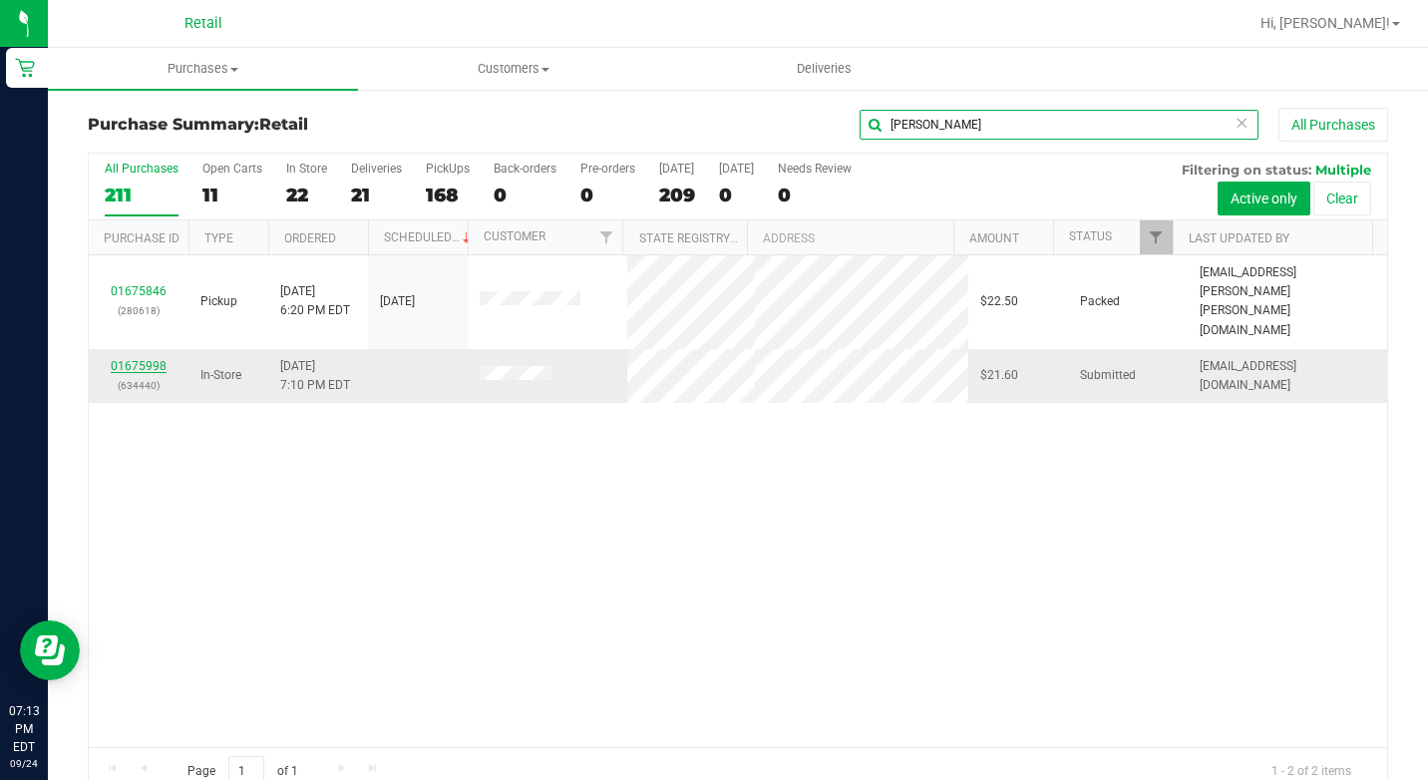
type input "[PERSON_NAME]"
click at [163, 359] on link "01675998" at bounding box center [139, 366] width 56 height 14
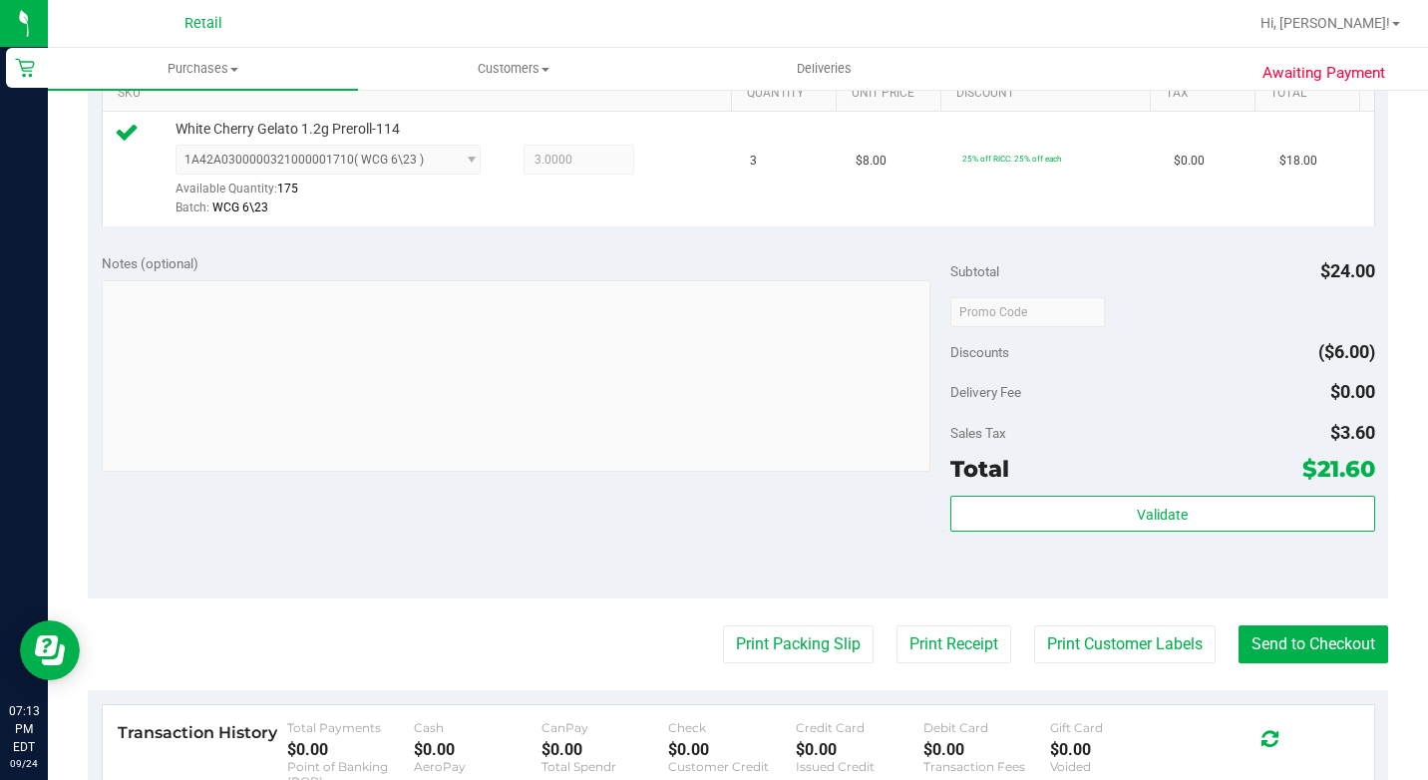
scroll to position [598, 0]
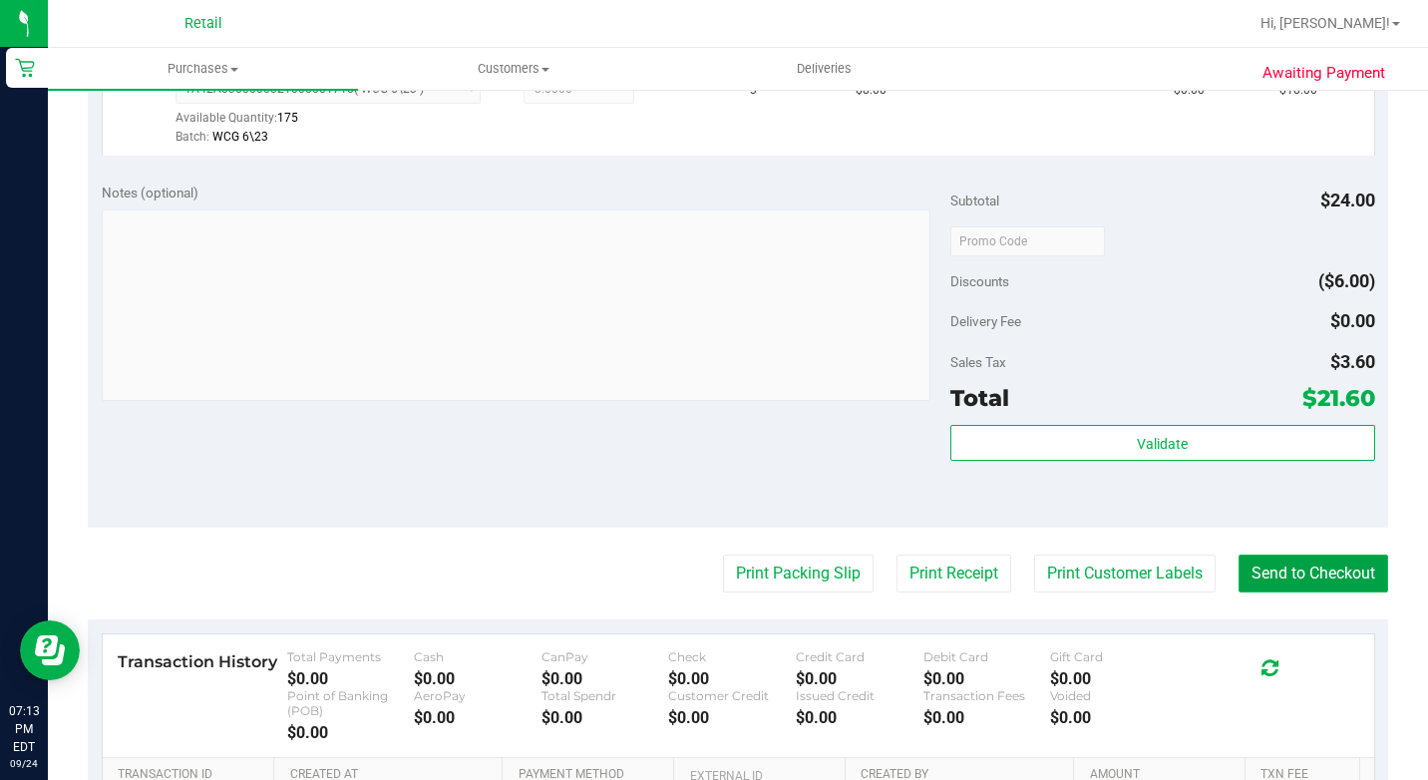
click at [1284, 592] on button "Send to Checkout" at bounding box center [1313, 573] width 150 height 38
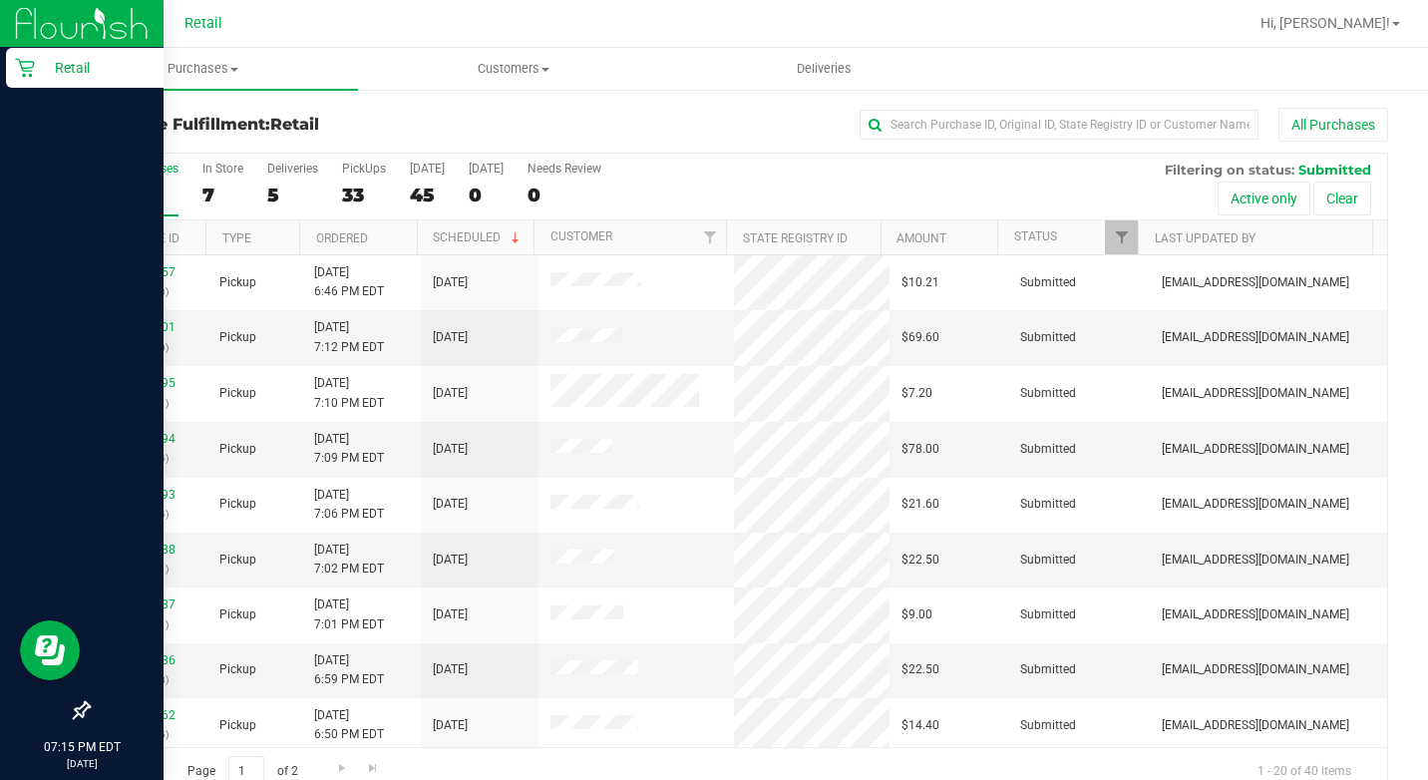
click at [22, 66] on icon at bounding box center [25, 68] width 20 height 20
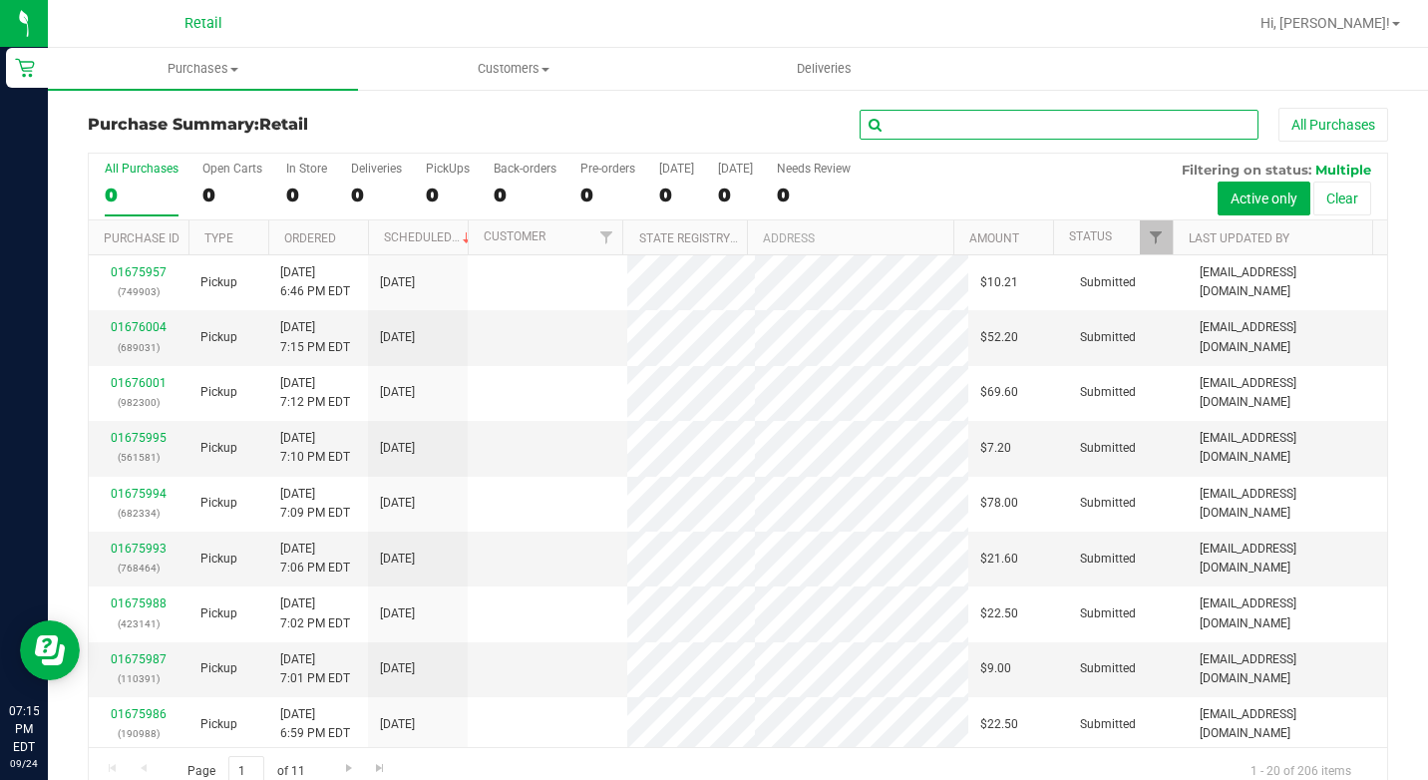
click at [994, 121] on input "text" at bounding box center [1059, 125] width 399 height 30
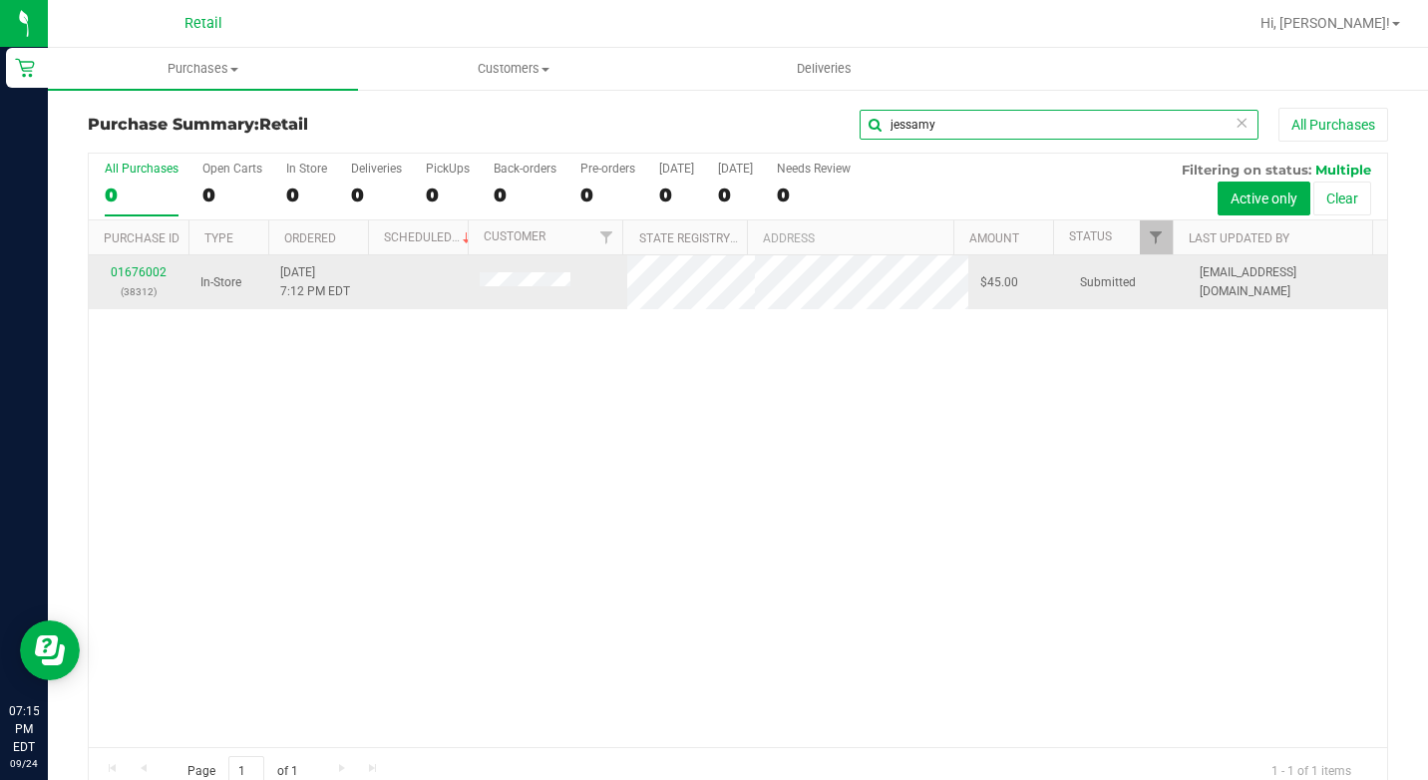
type input "jessamy"
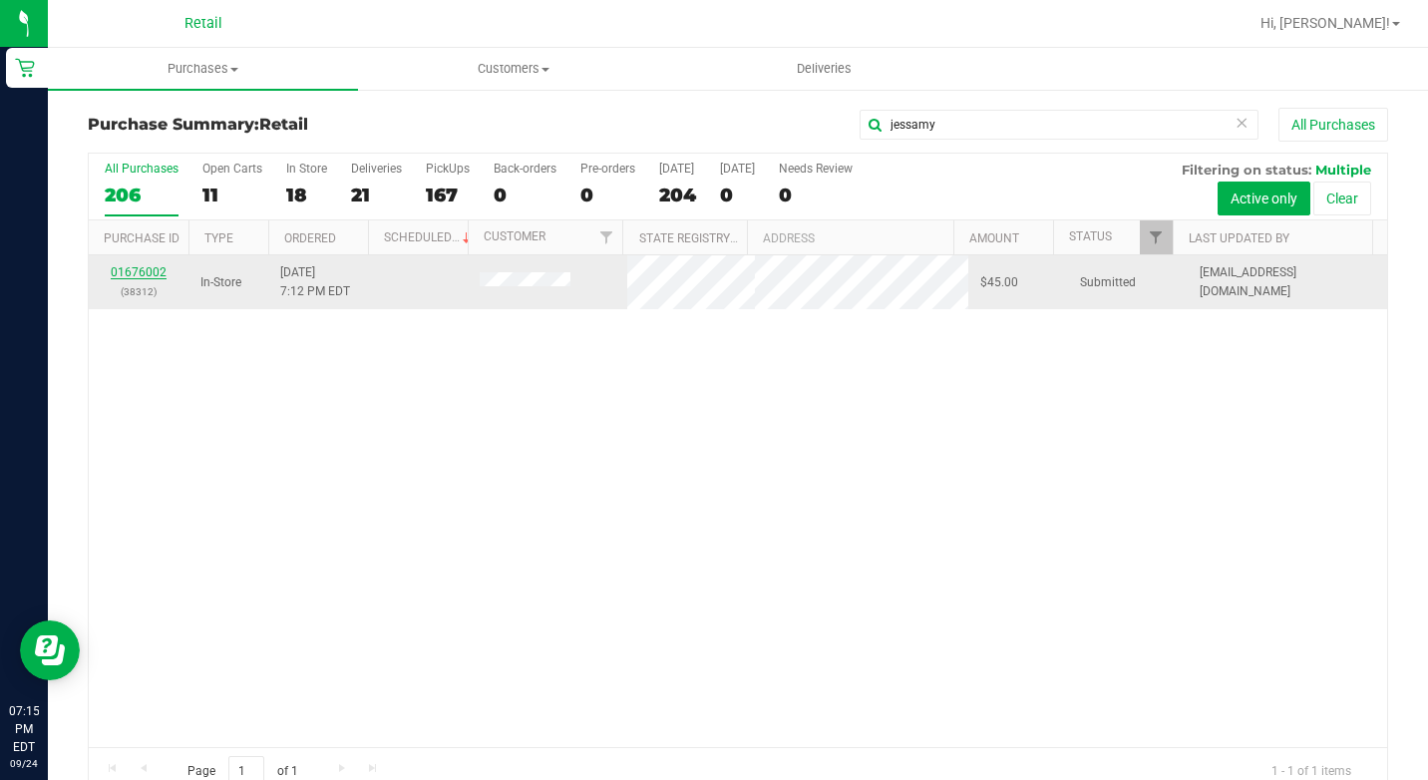
click at [145, 273] on link "01676002" at bounding box center [139, 272] width 56 height 14
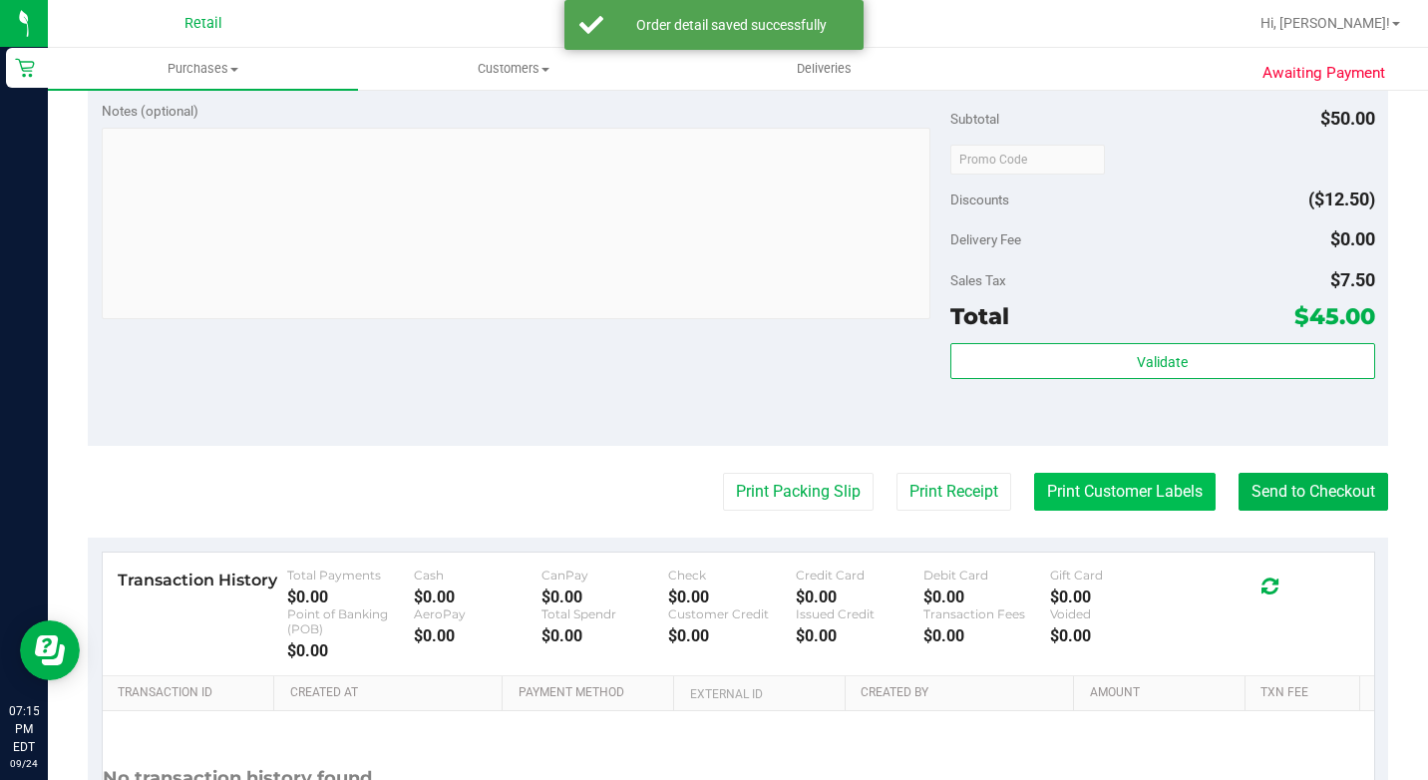
scroll to position [798, 0]
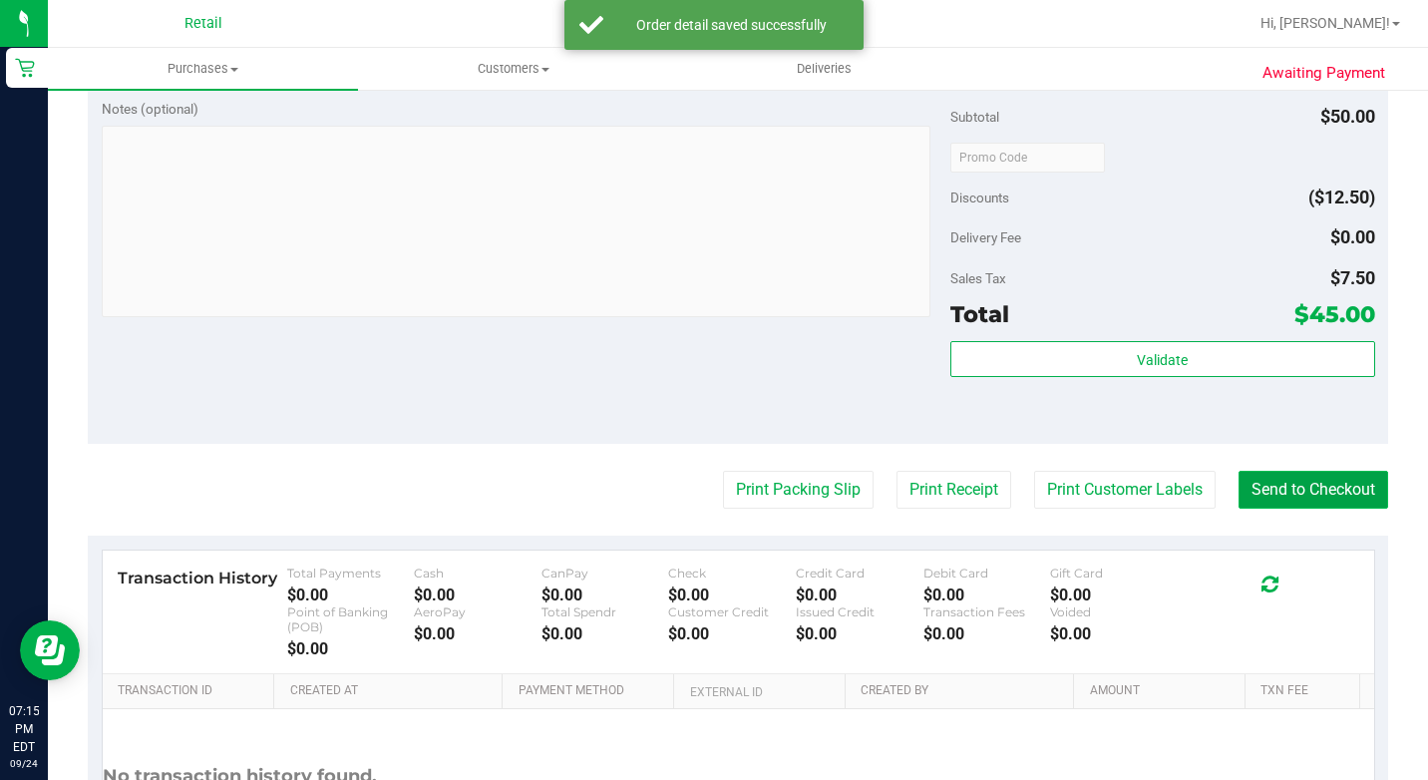
click at [1323, 509] on button "Send to Checkout" at bounding box center [1313, 490] width 150 height 38
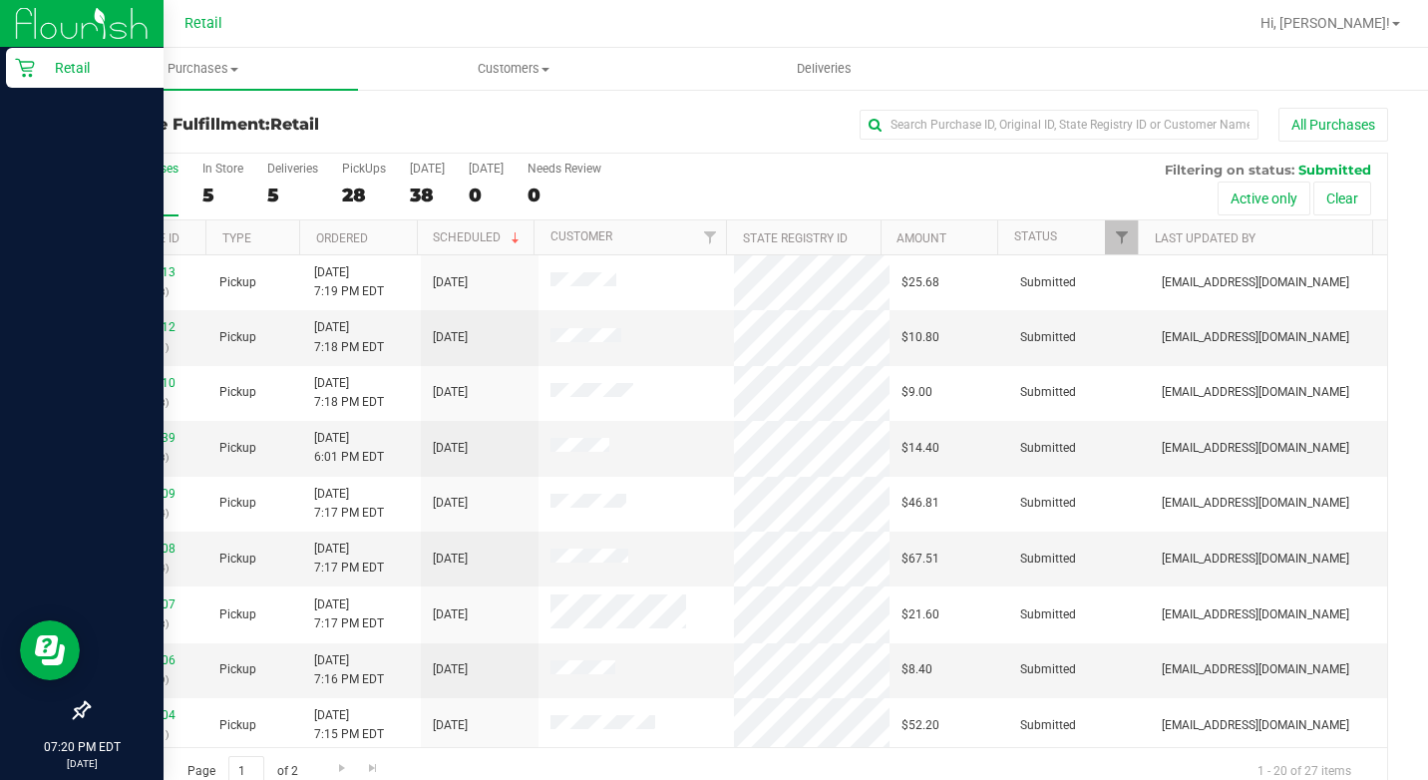
click at [18, 58] on icon at bounding box center [25, 68] width 20 height 20
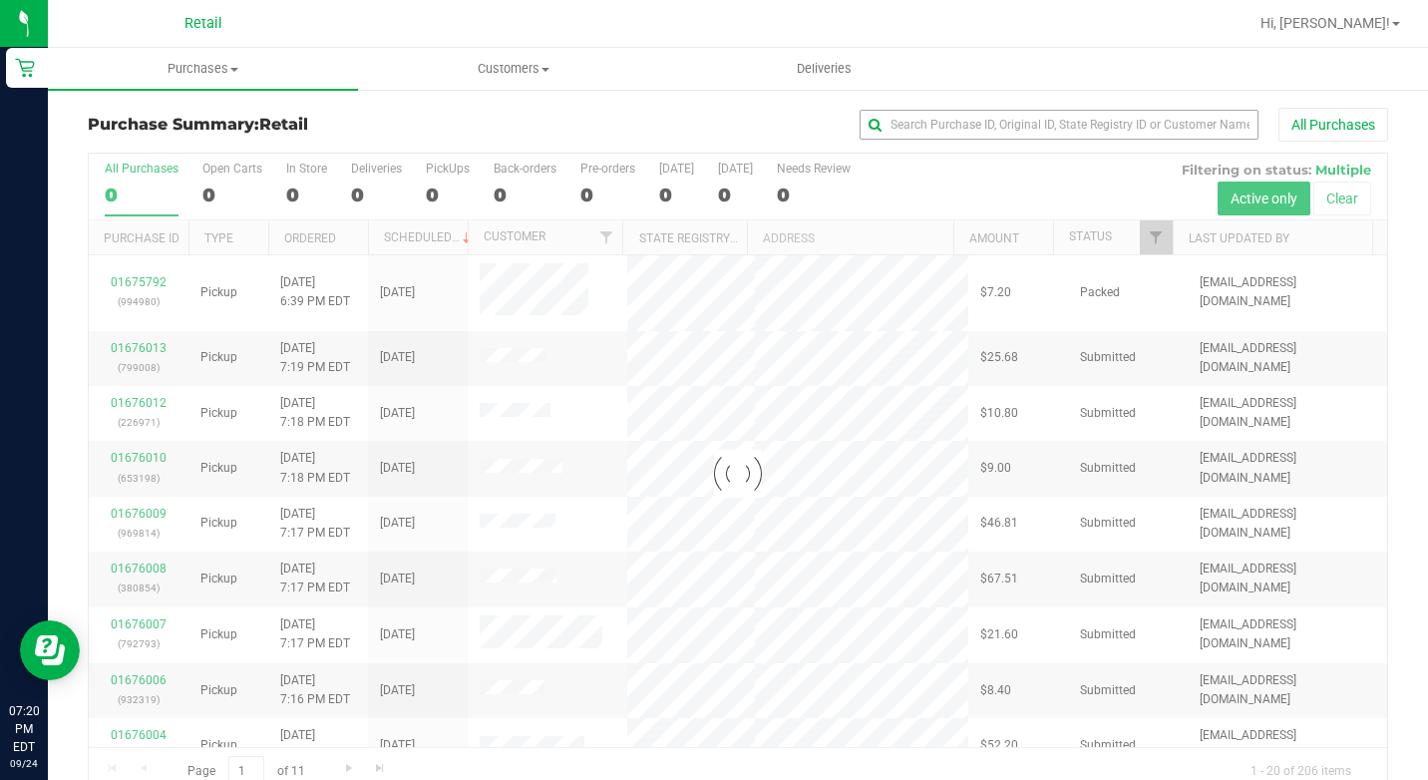
click at [994, 141] on div "All Purchases" at bounding box center [955, 125] width 867 height 34
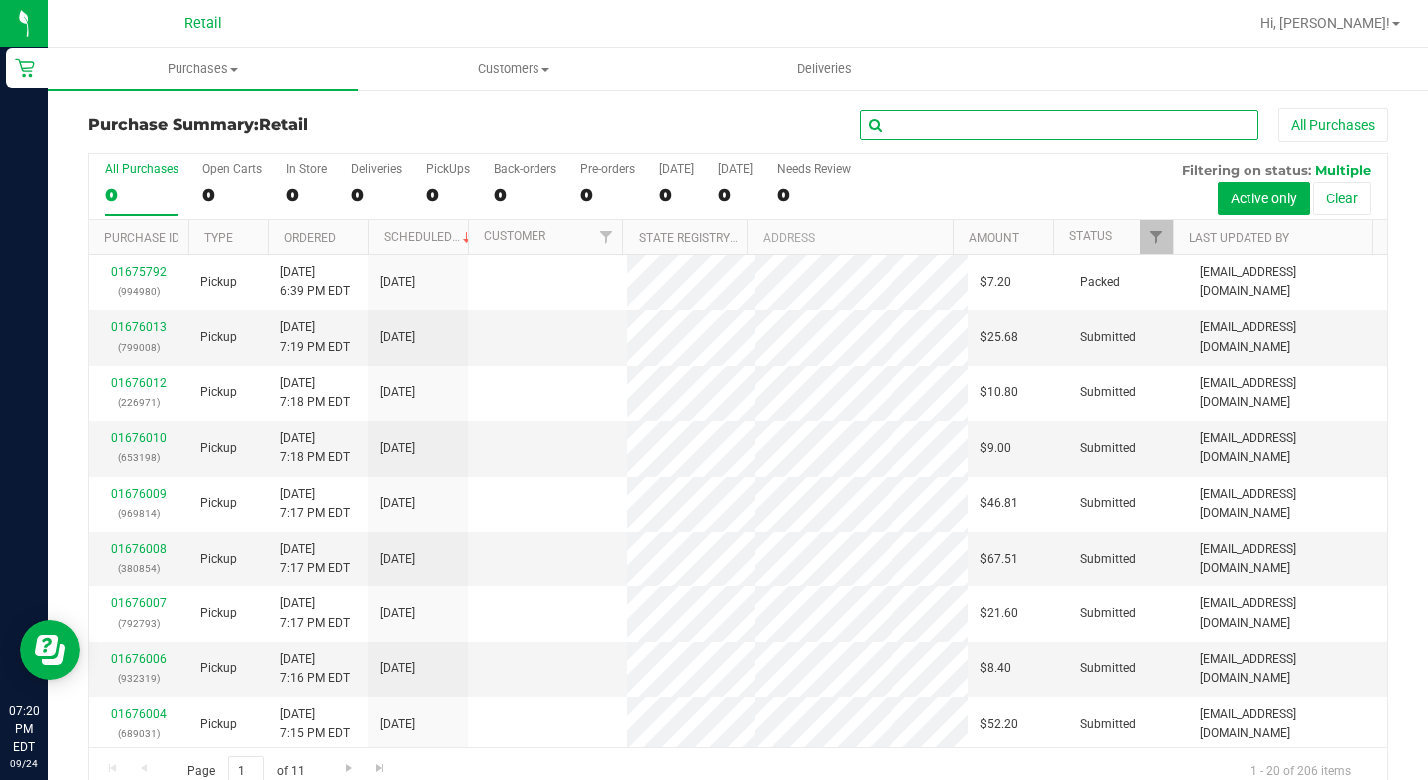
click at [998, 136] on input "text" at bounding box center [1059, 125] width 399 height 30
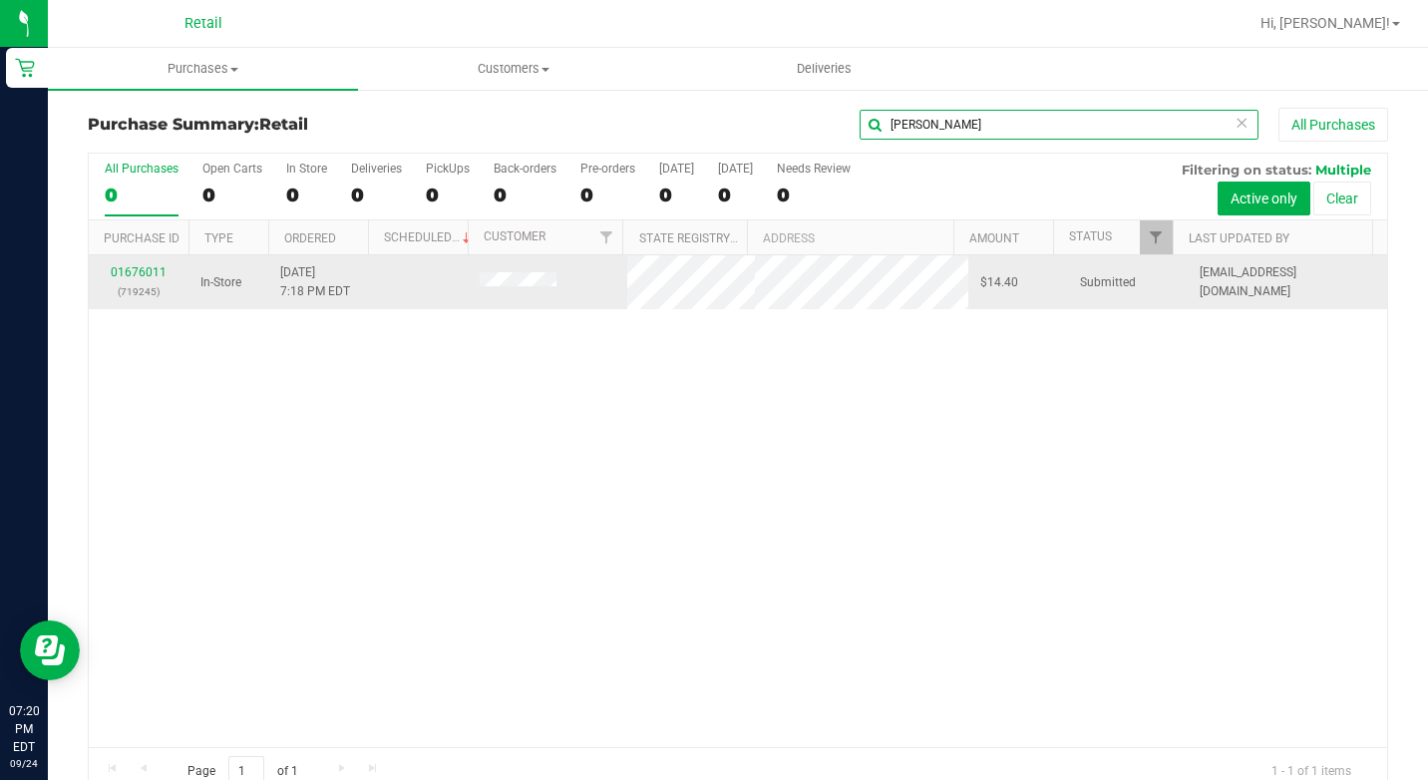
type input "[PERSON_NAME]"
click at [144, 281] on div "01676011 (719245)" at bounding box center [139, 282] width 76 height 38
click at [148, 267] on link "01676011" at bounding box center [139, 272] width 56 height 14
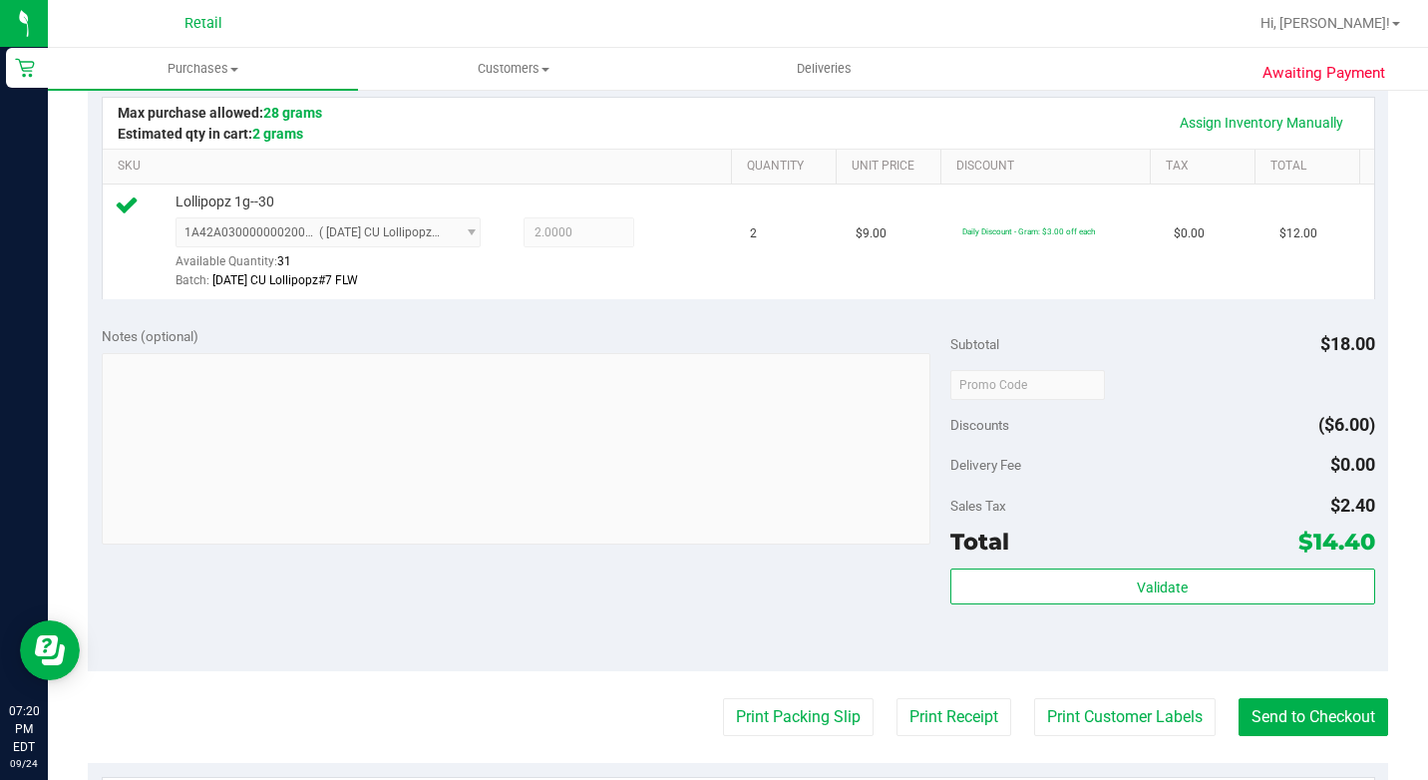
scroll to position [598, 0]
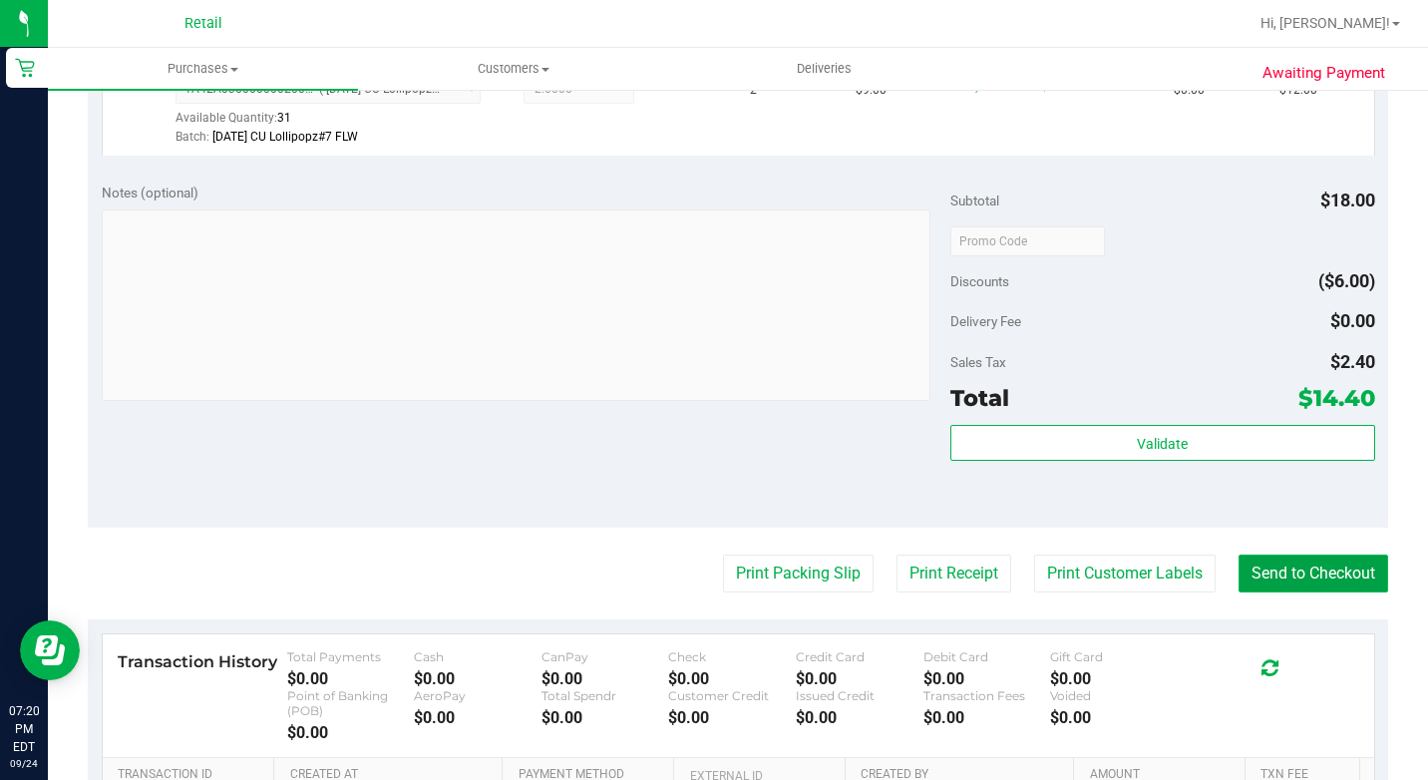
click at [1357, 592] on button "Send to Checkout" at bounding box center [1313, 573] width 150 height 38
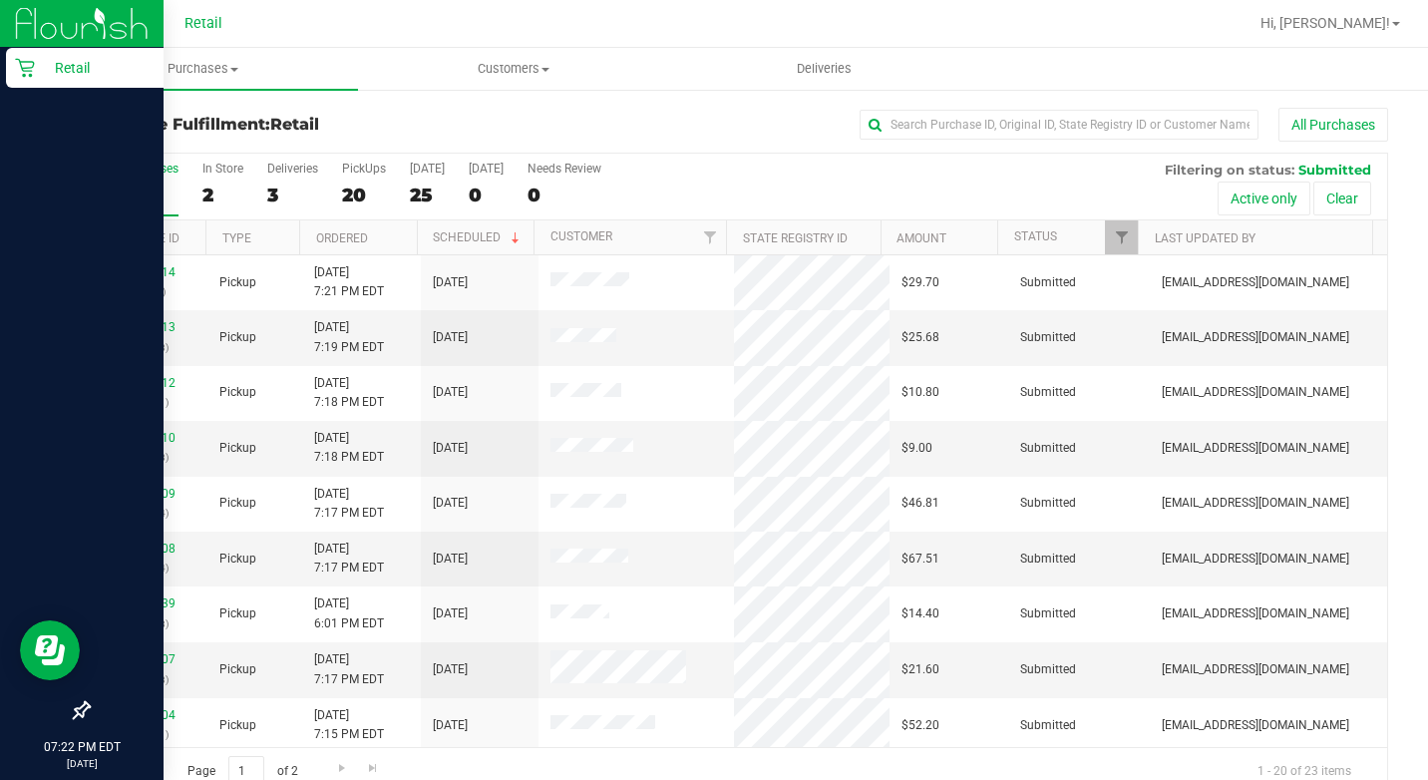
click at [40, 64] on p "Retail" at bounding box center [95, 68] width 120 height 24
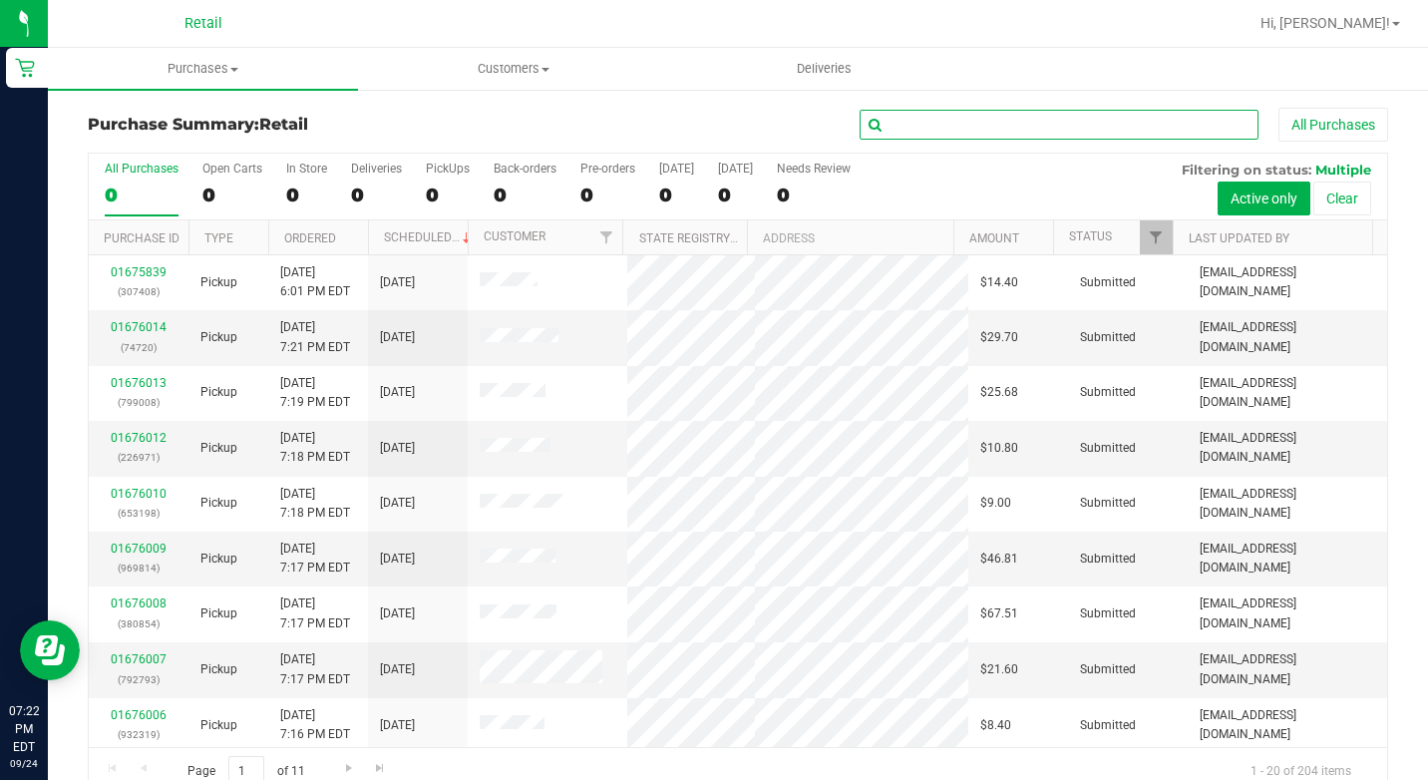
click at [1131, 151] on div "Purchase Summary: Retail All Purchases" at bounding box center [738, 130] width 1300 height 44
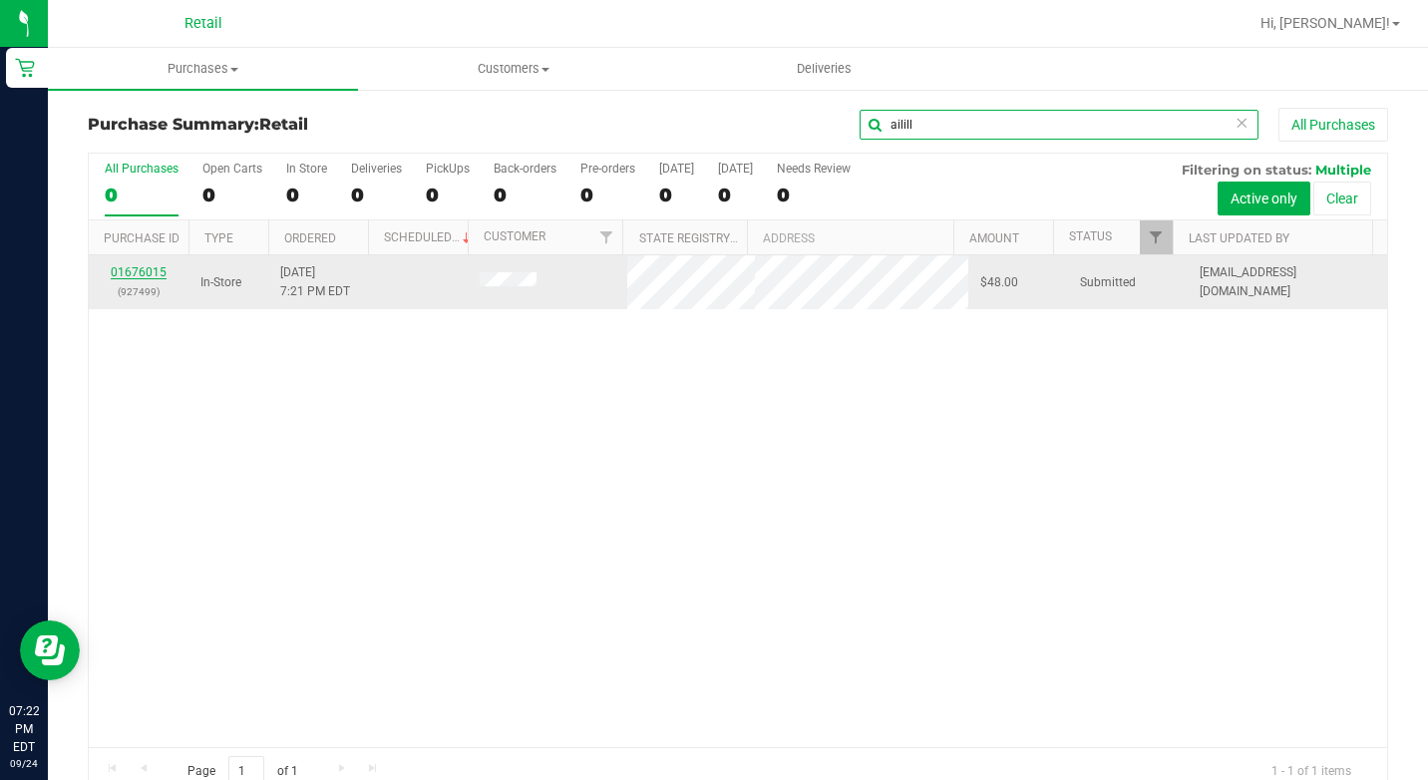
type input "ailill"
click at [145, 276] on link "01676015" at bounding box center [139, 272] width 56 height 14
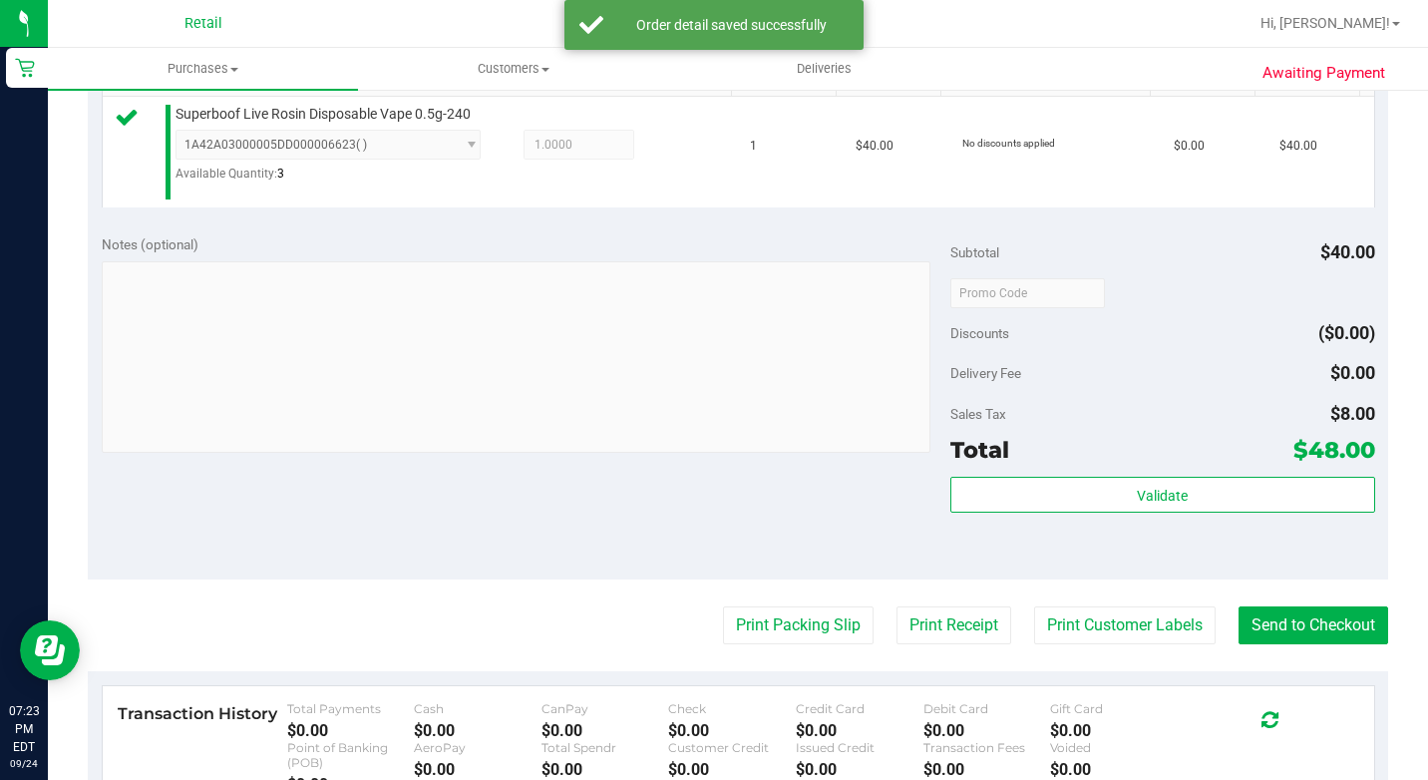
scroll to position [798, 0]
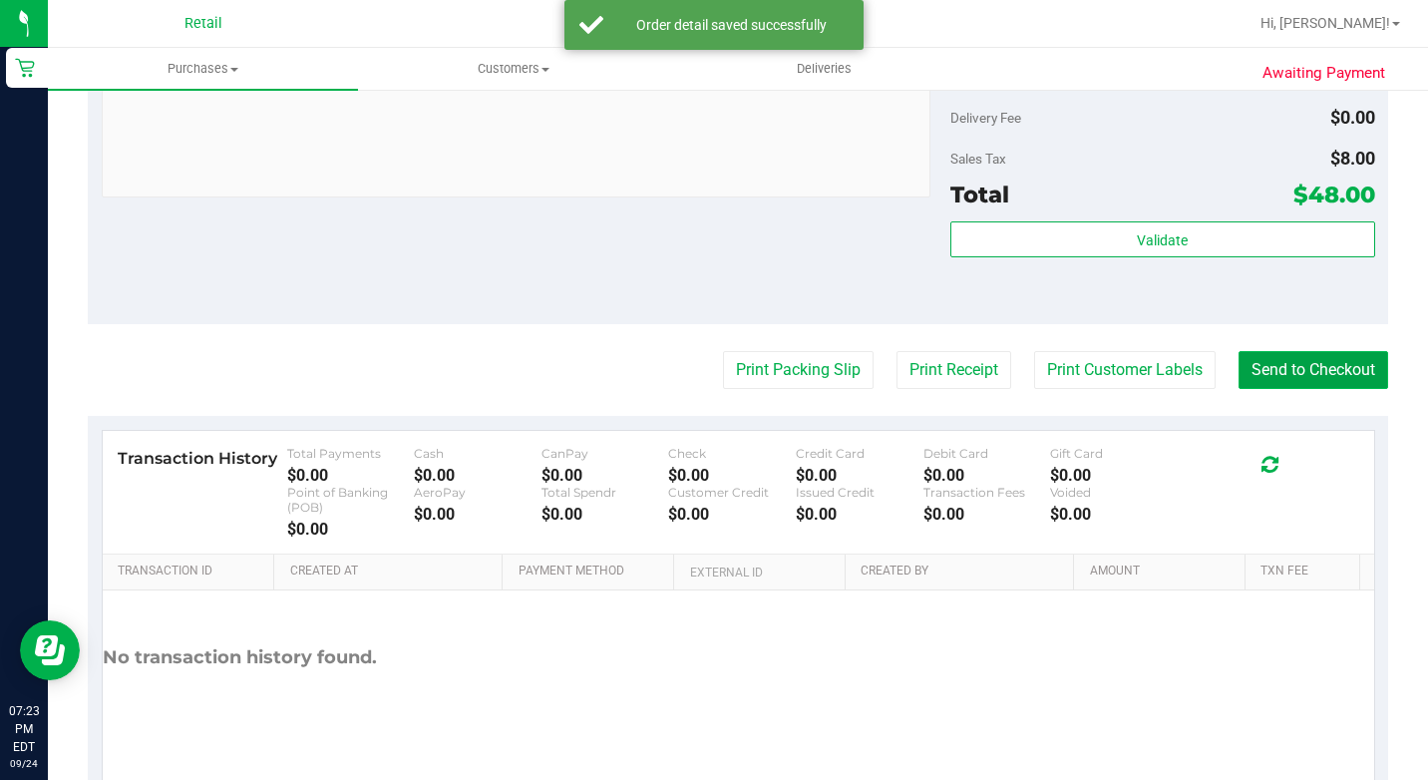
click at [1309, 384] on button "Send to Checkout" at bounding box center [1313, 370] width 150 height 38
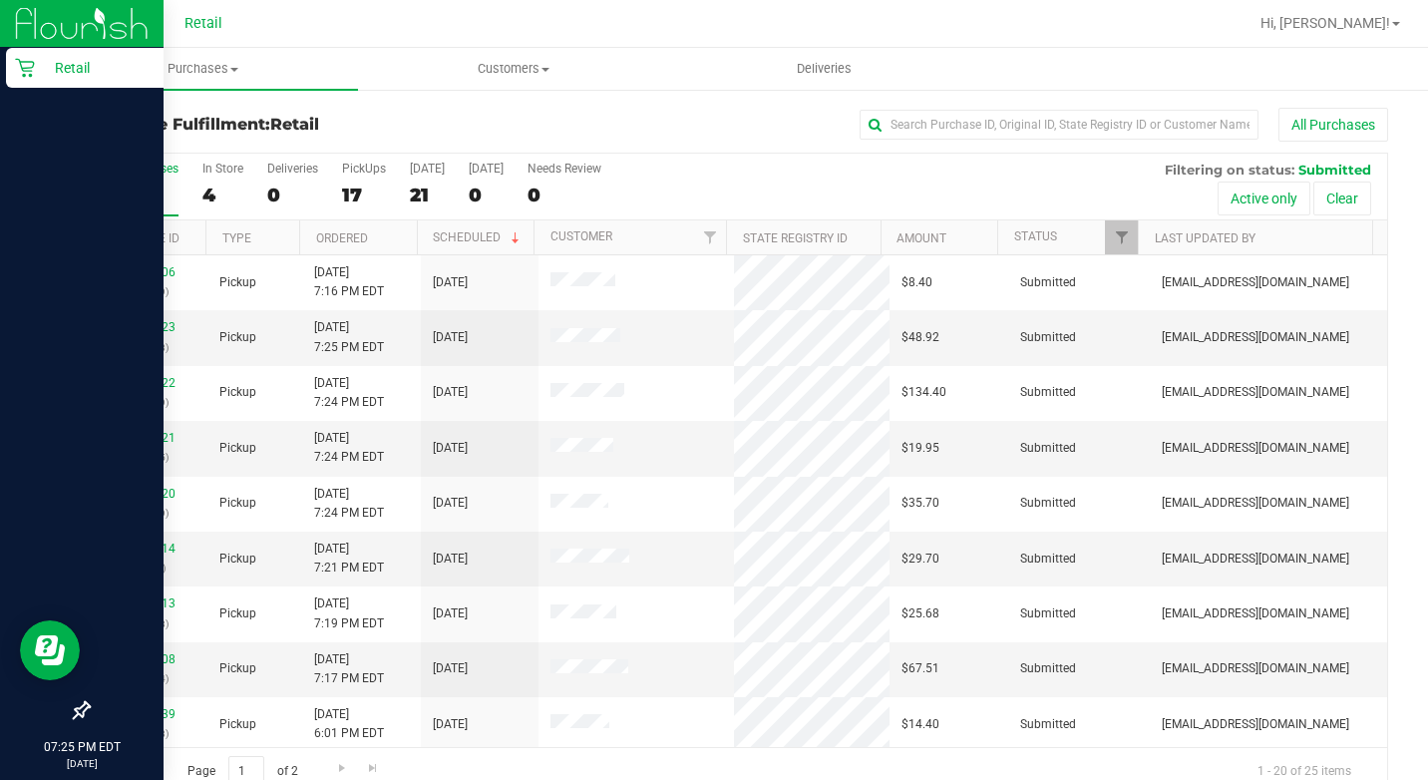
click at [2, 88] on link "Retail" at bounding box center [82, 69] width 164 height 43
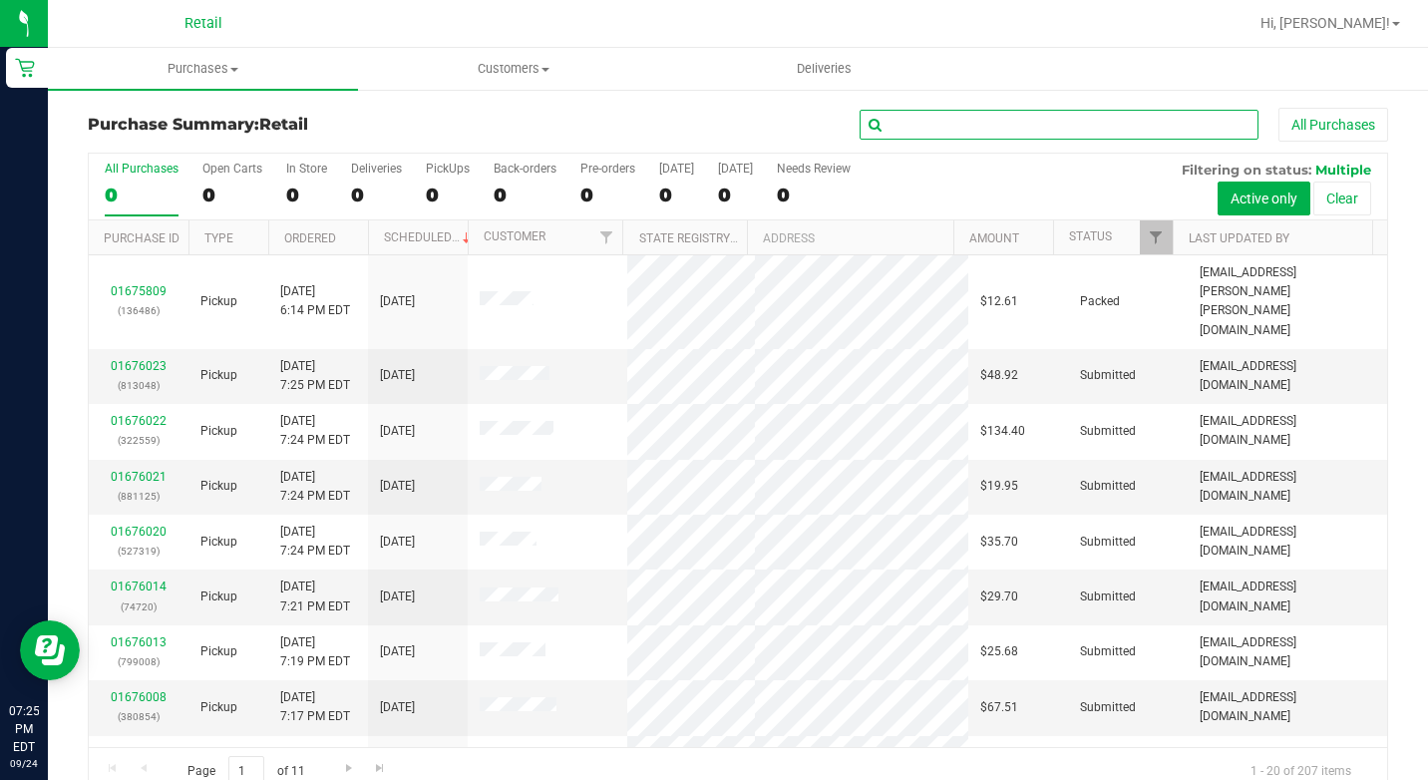
click at [922, 123] on input "text" at bounding box center [1059, 125] width 399 height 30
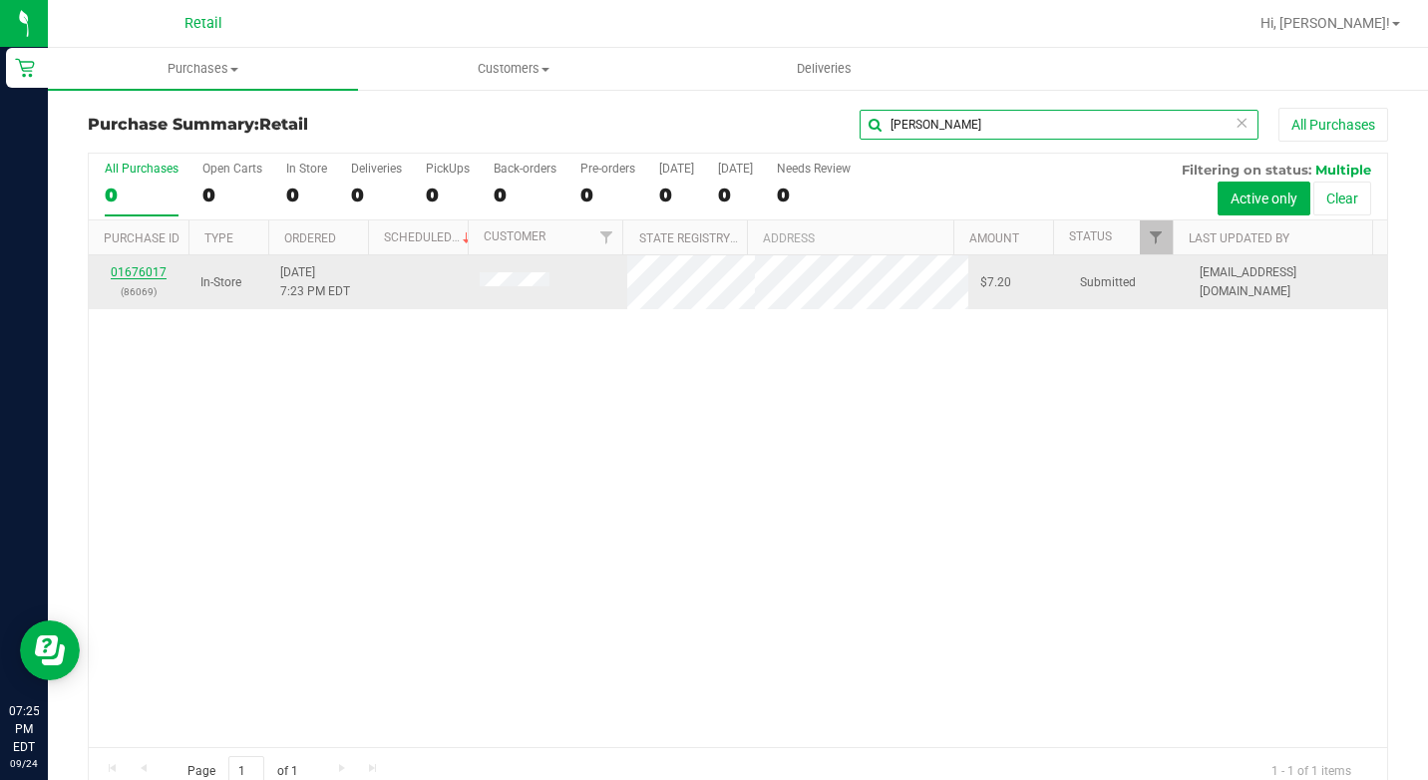
type input "[PERSON_NAME]"
click at [151, 273] on link "01676017" at bounding box center [139, 272] width 56 height 14
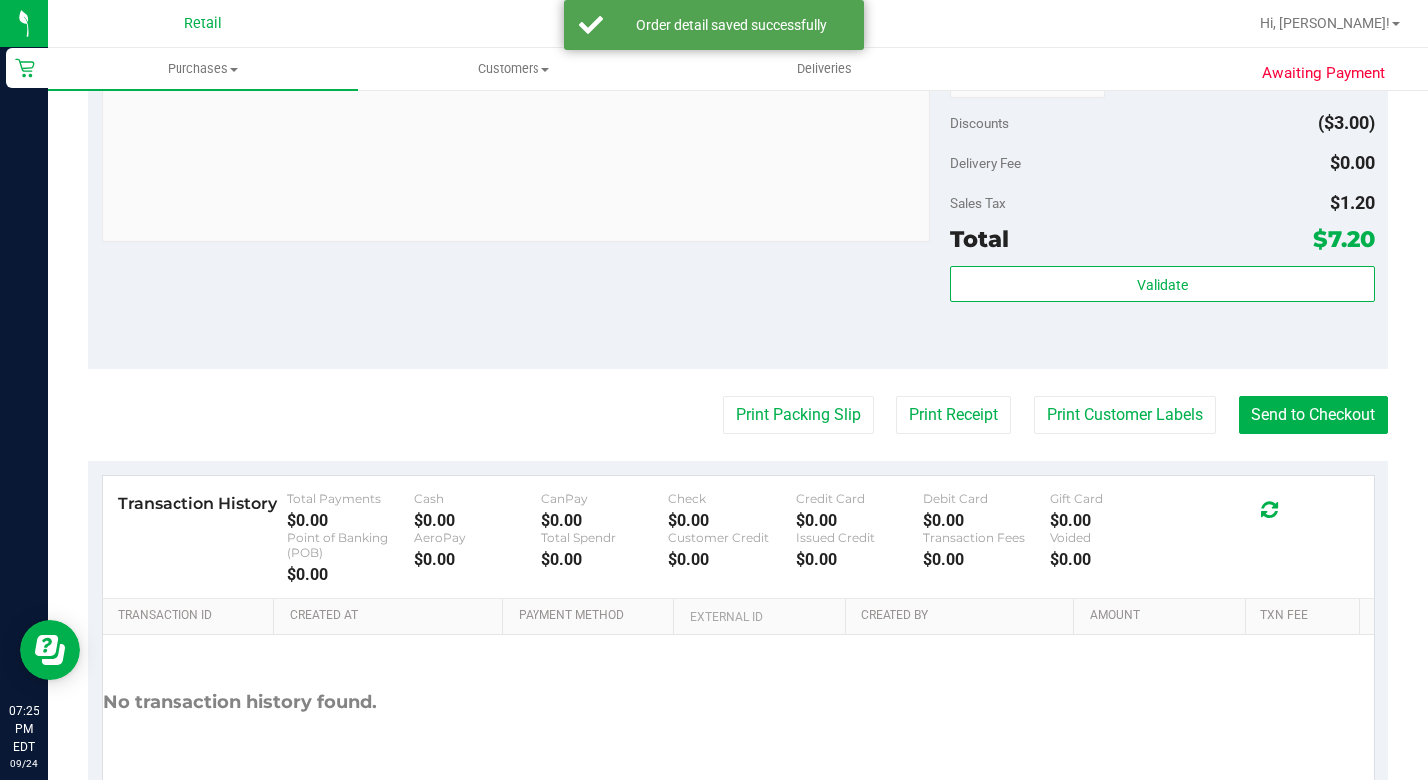
scroll to position [893, 0]
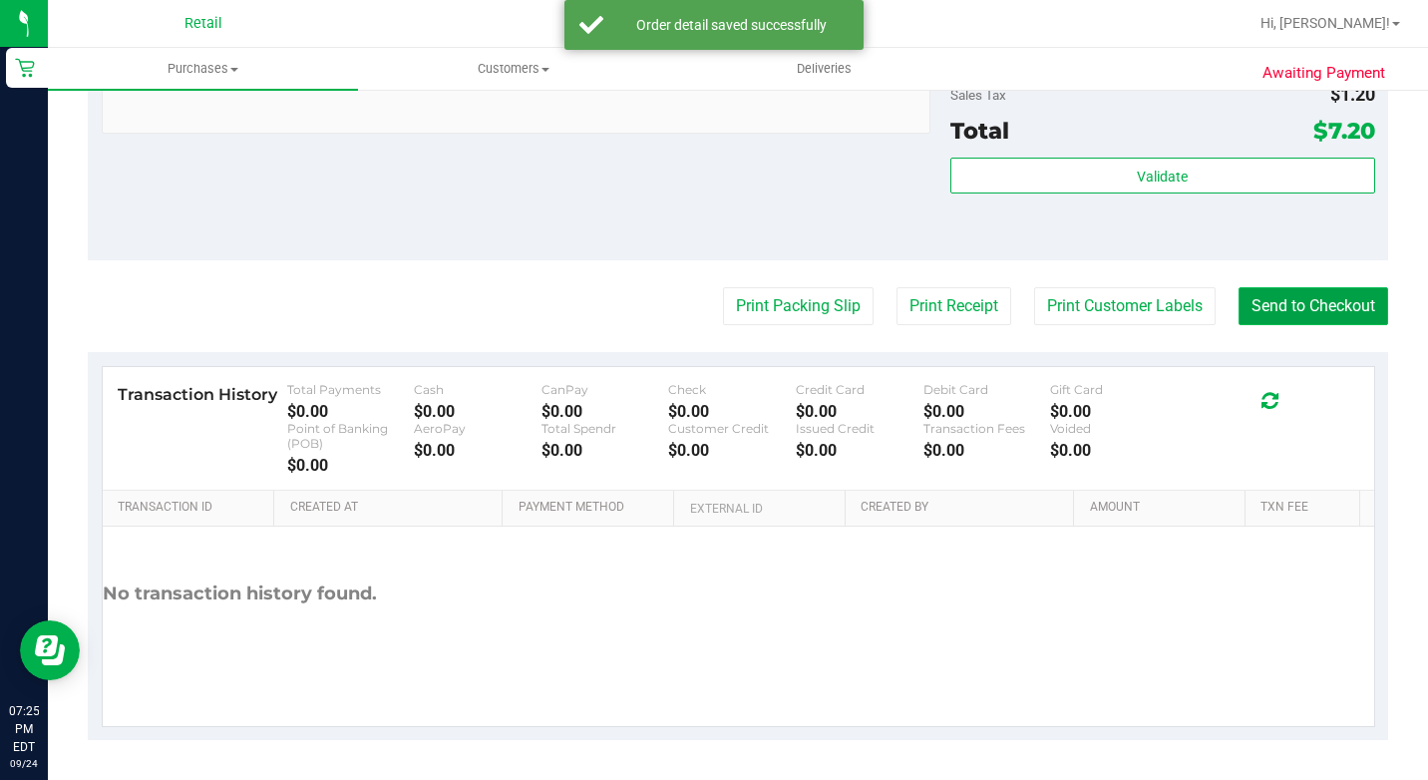
click at [1289, 287] on button "Send to Checkout" at bounding box center [1313, 306] width 150 height 38
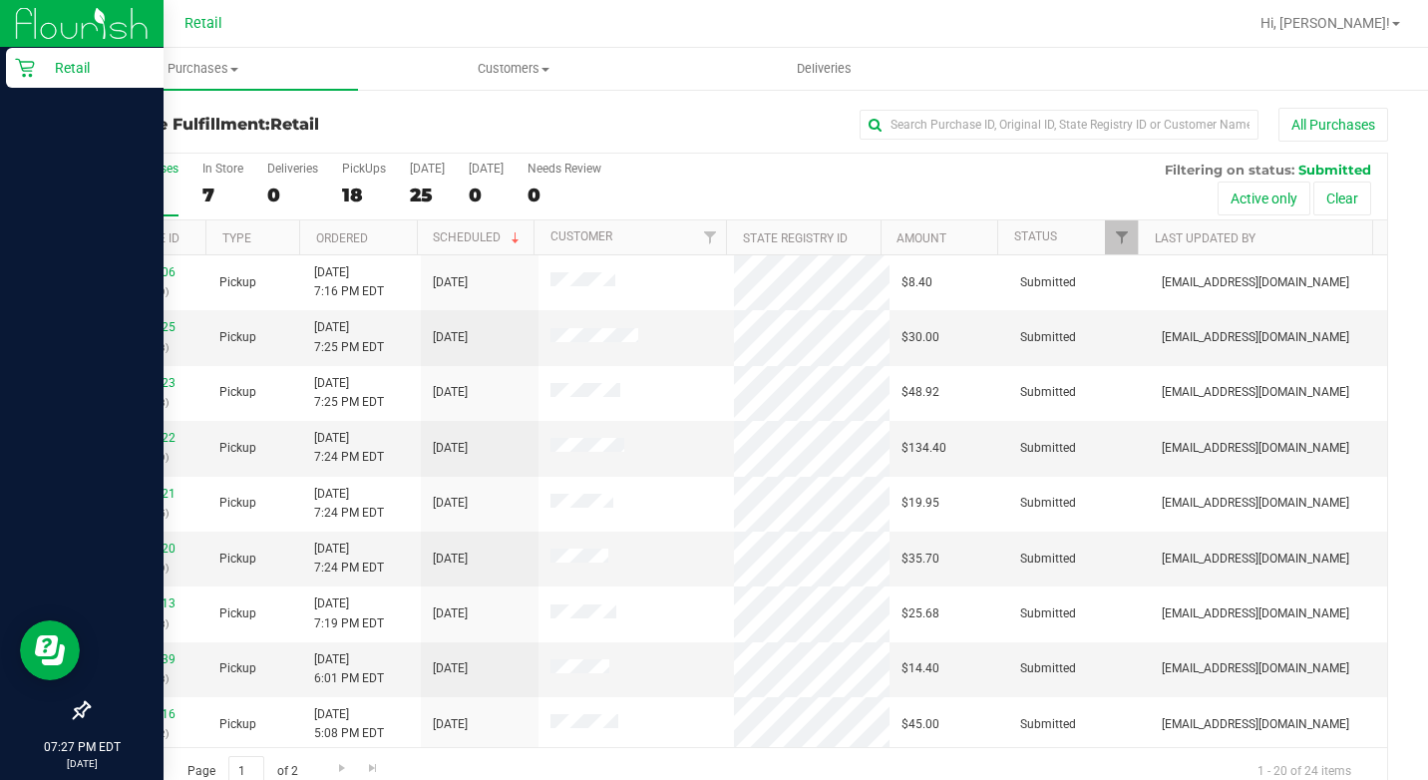
click at [58, 59] on p "Retail" at bounding box center [95, 68] width 120 height 24
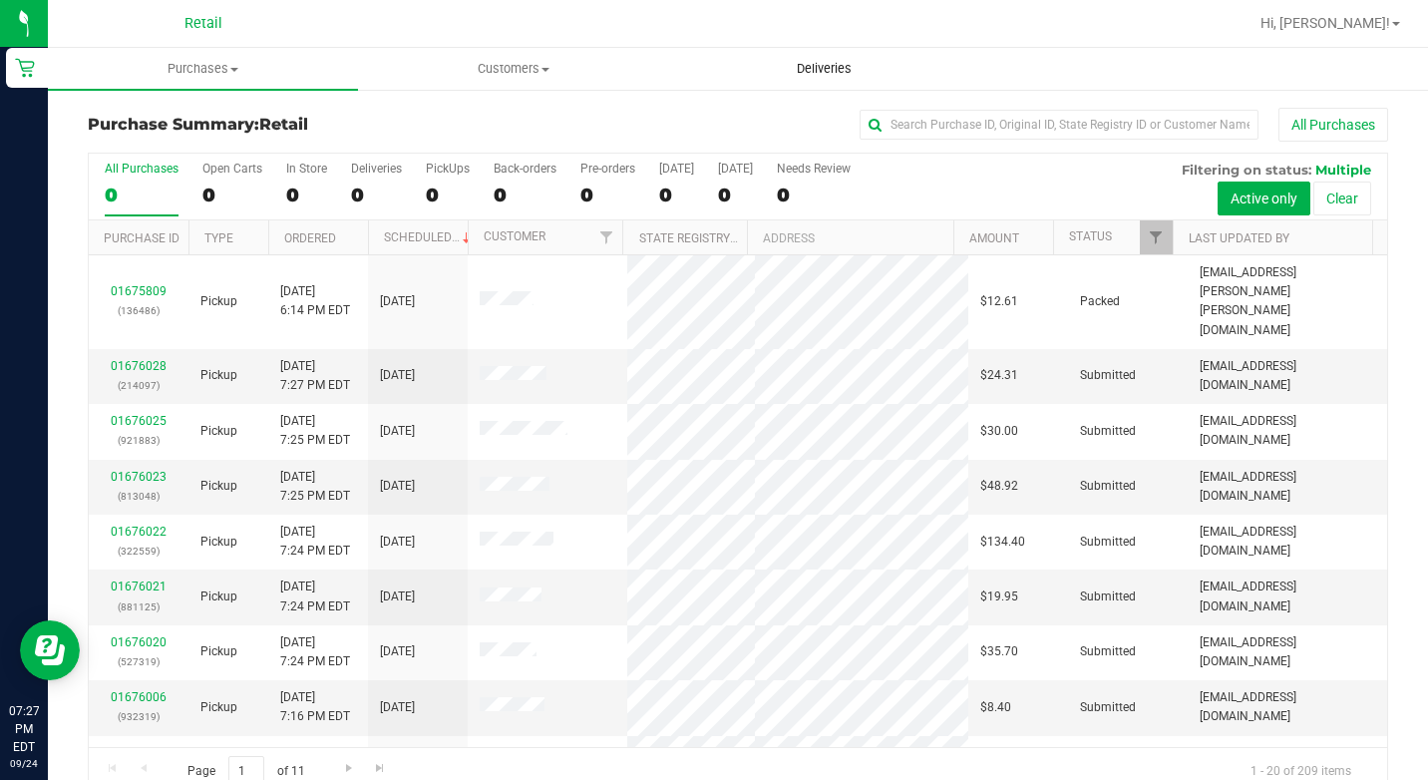
click at [957, 73] on uib-tab-heading "Deliveries" at bounding box center [824, 69] width 308 height 40
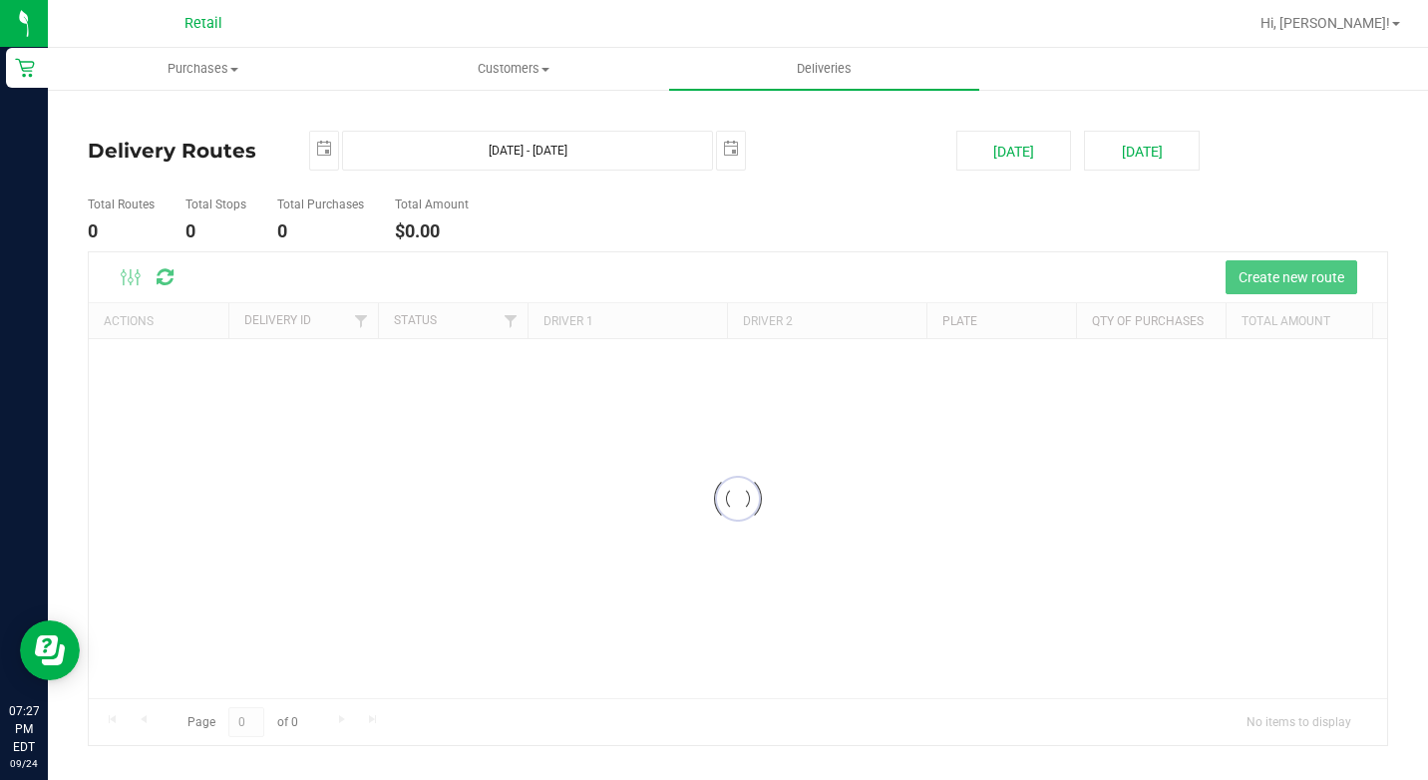
click at [952, 94] on div "Delivery Routes [DATE] [DATE] - [DATE] [DATE] [DATE] [DATE] Total Routes 0 Tota…" at bounding box center [738, 427] width 1380 height 678
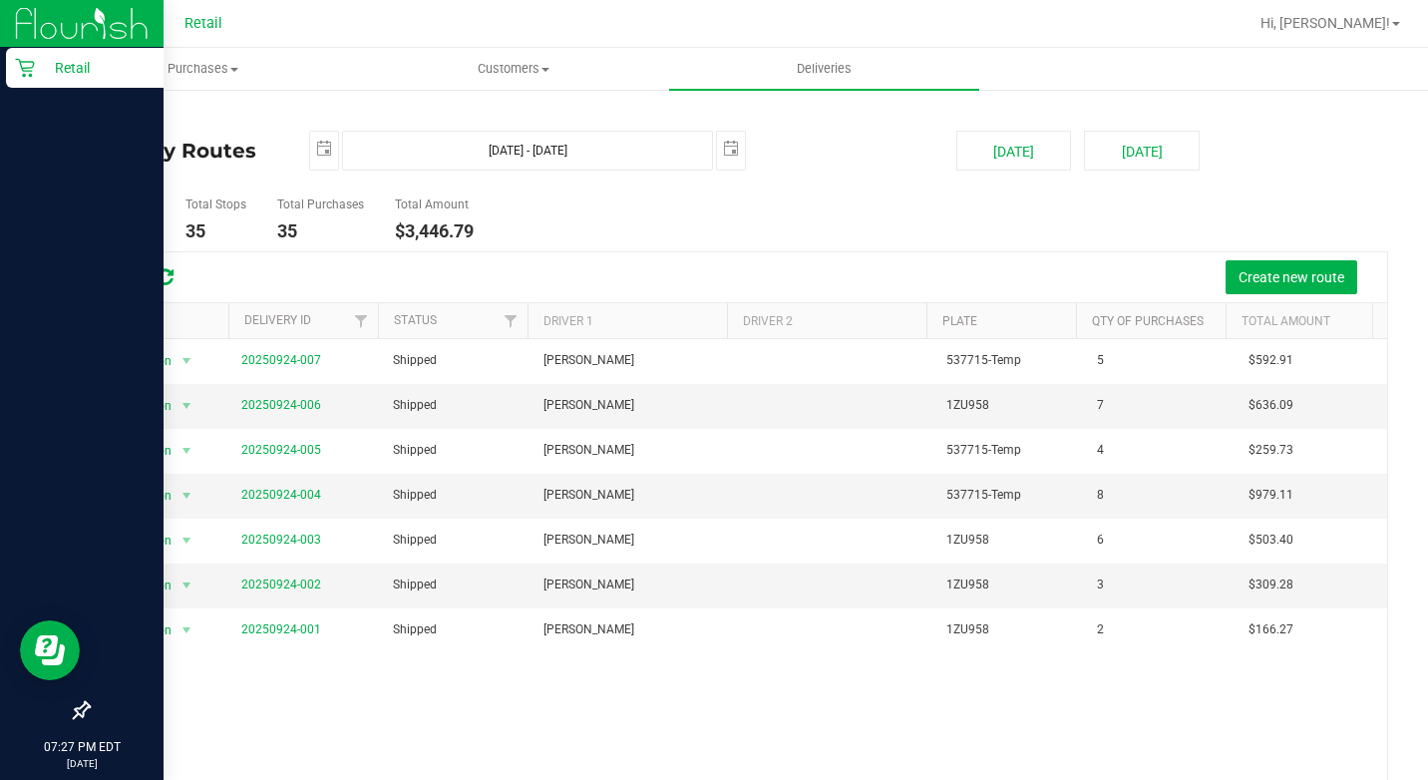
click at [25, 77] on icon at bounding box center [24, 68] width 19 height 19
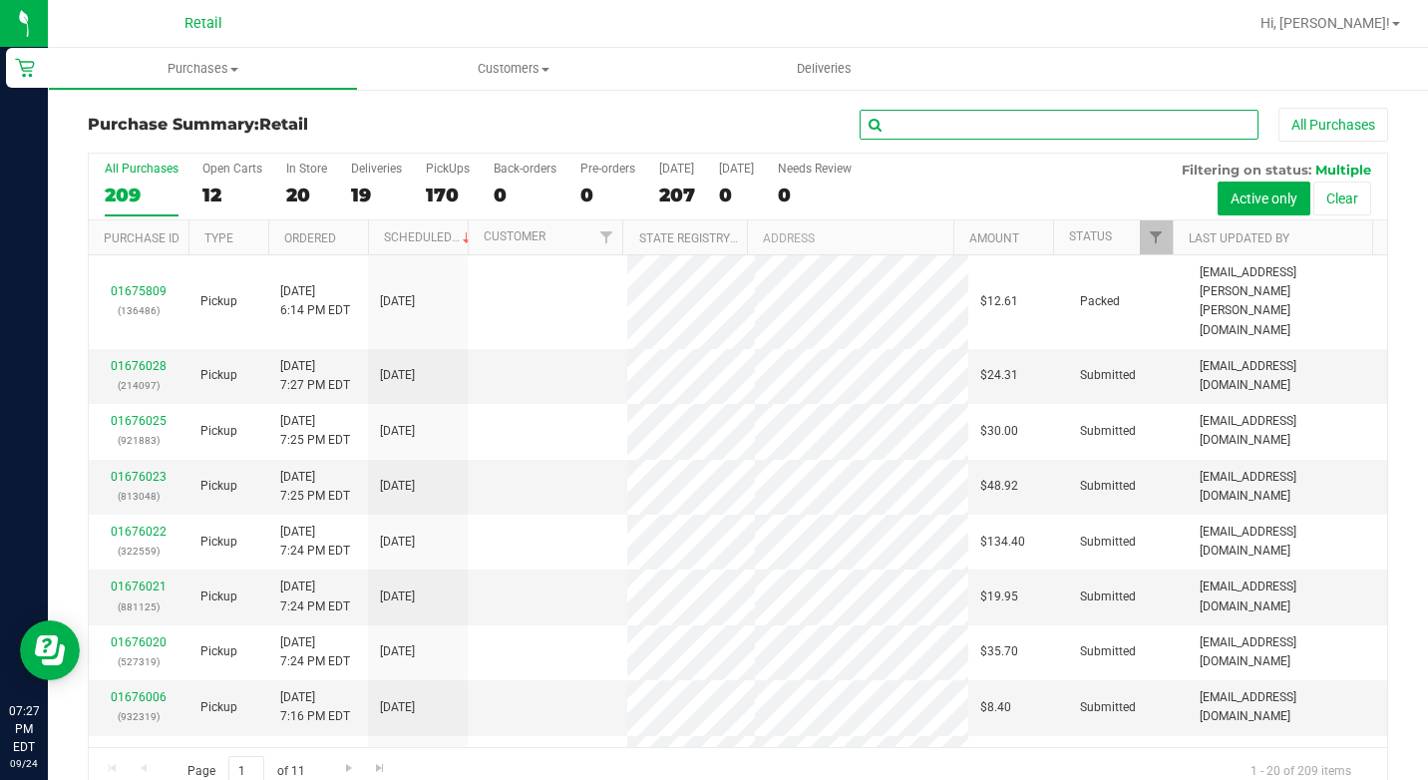
click at [935, 126] on input "text" at bounding box center [1059, 125] width 399 height 30
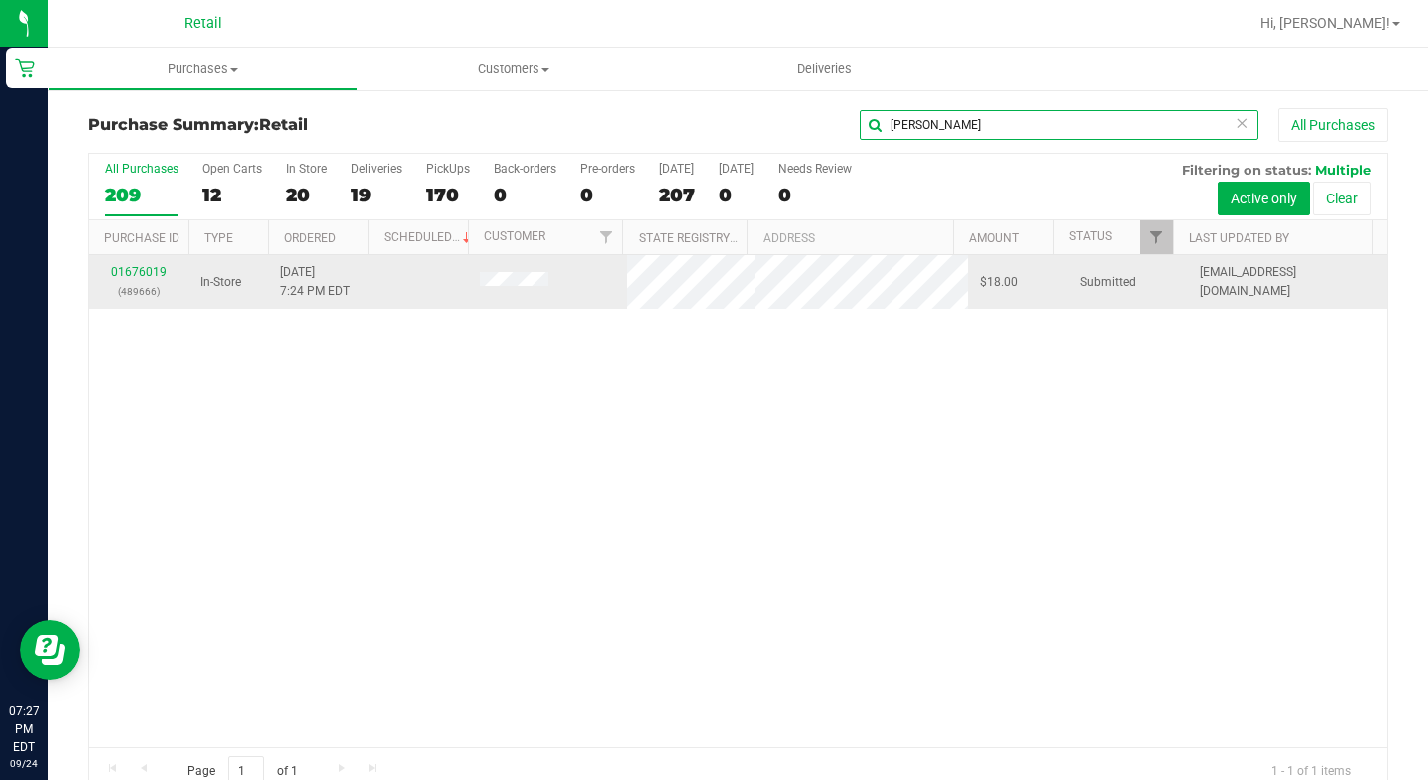
type input "[PERSON_NAME]"
click at [165, 265] on div "01676019 (489666)" at bounding box center [139, 282] width 76 height 38
click at [160, 278] on link "01676019" at bounding box center [139, 272] width 56 height 14
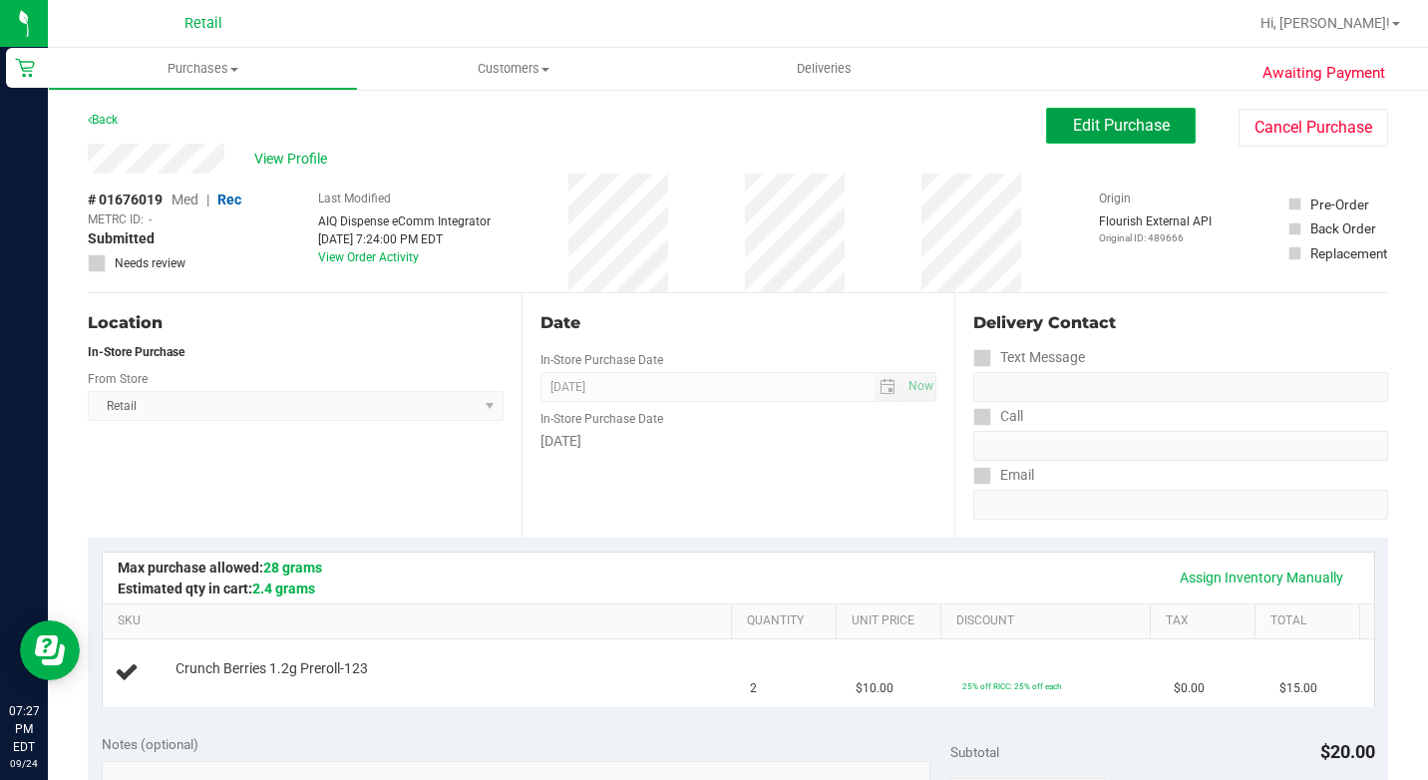
click at [1118, 139] on button "Edit Purchase" at bounding box center [1121, 126] width 150 height 36
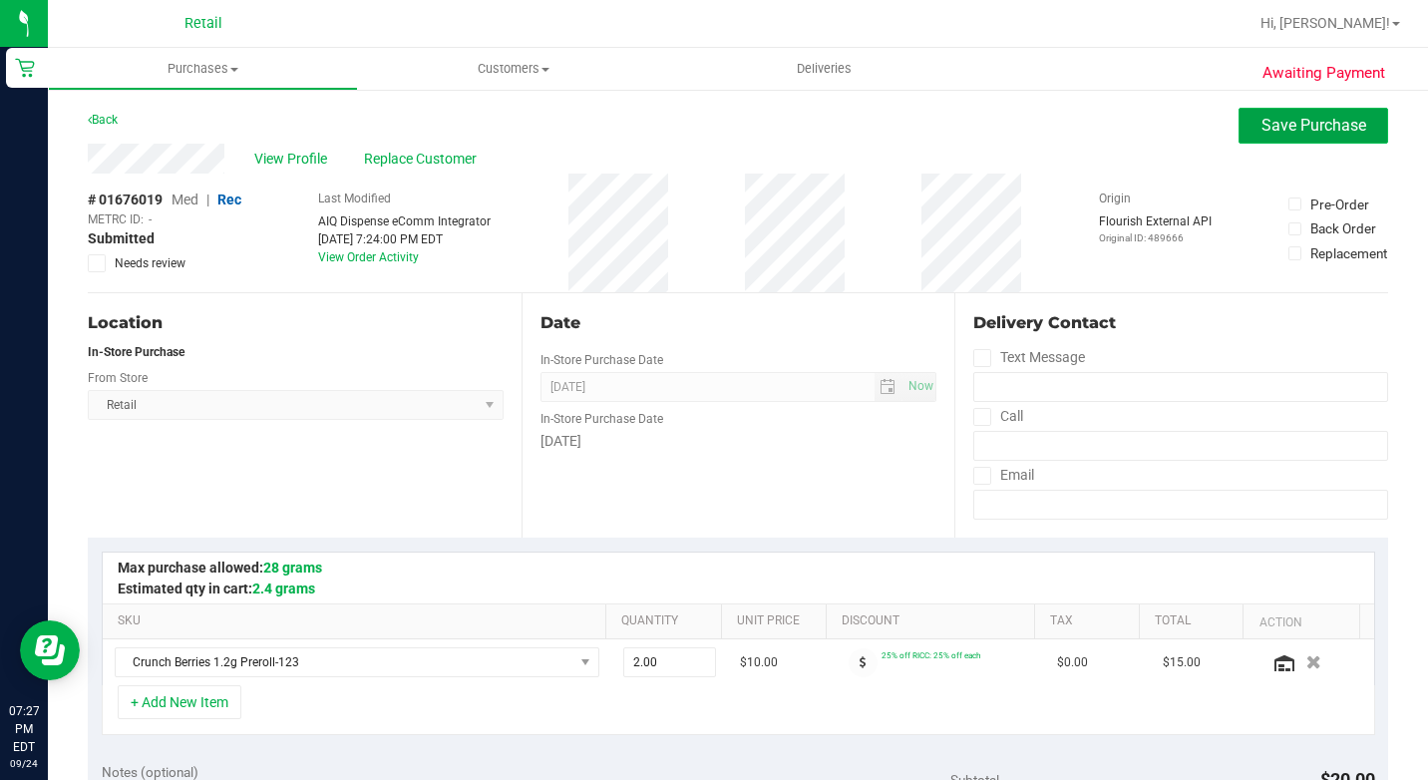
click at [1261, 133] on span "Save Purchase" at bounding box center [1313, 125] width 105 height 19
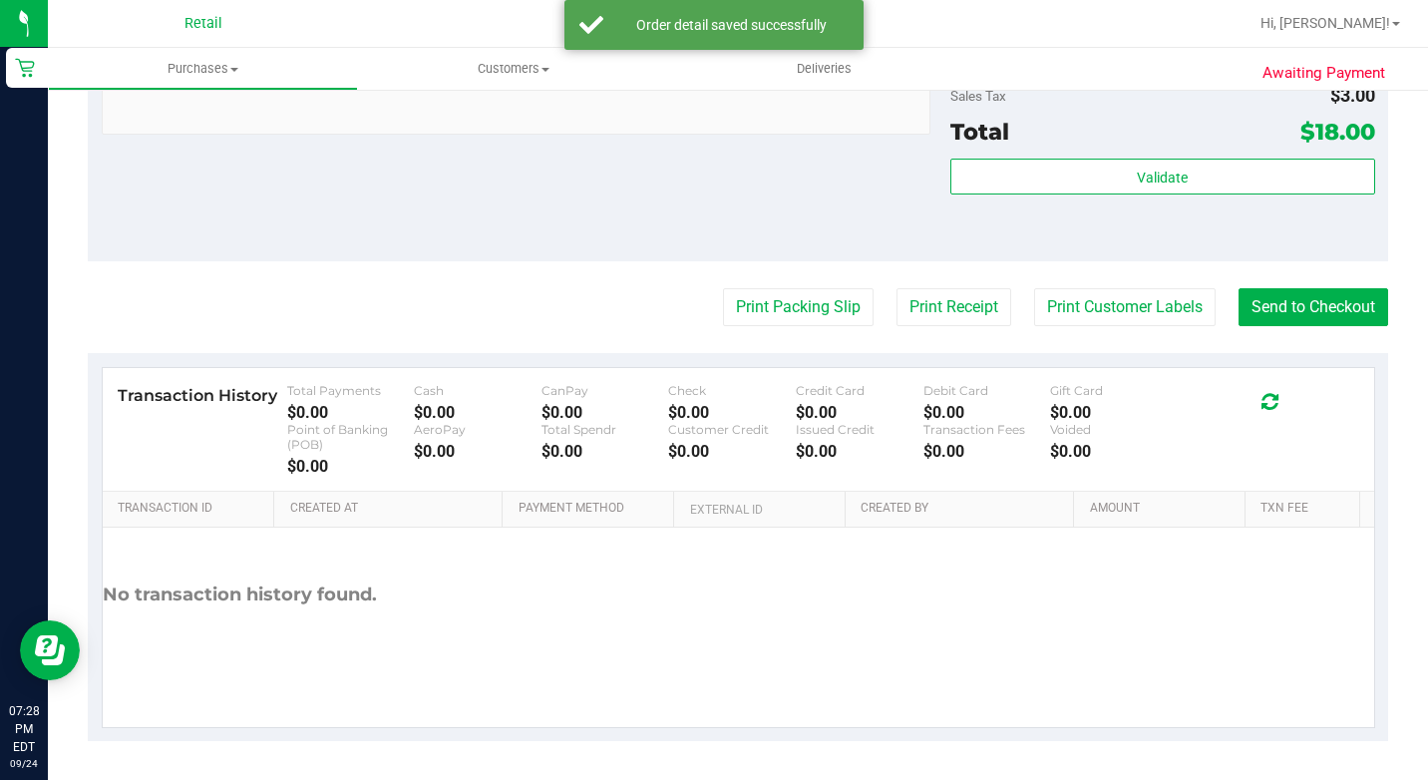
scroll to position [893, 0]
click at [1323, 319] on button "Send to Checkout" at bounding box center [1313, 306] width 150 height 38
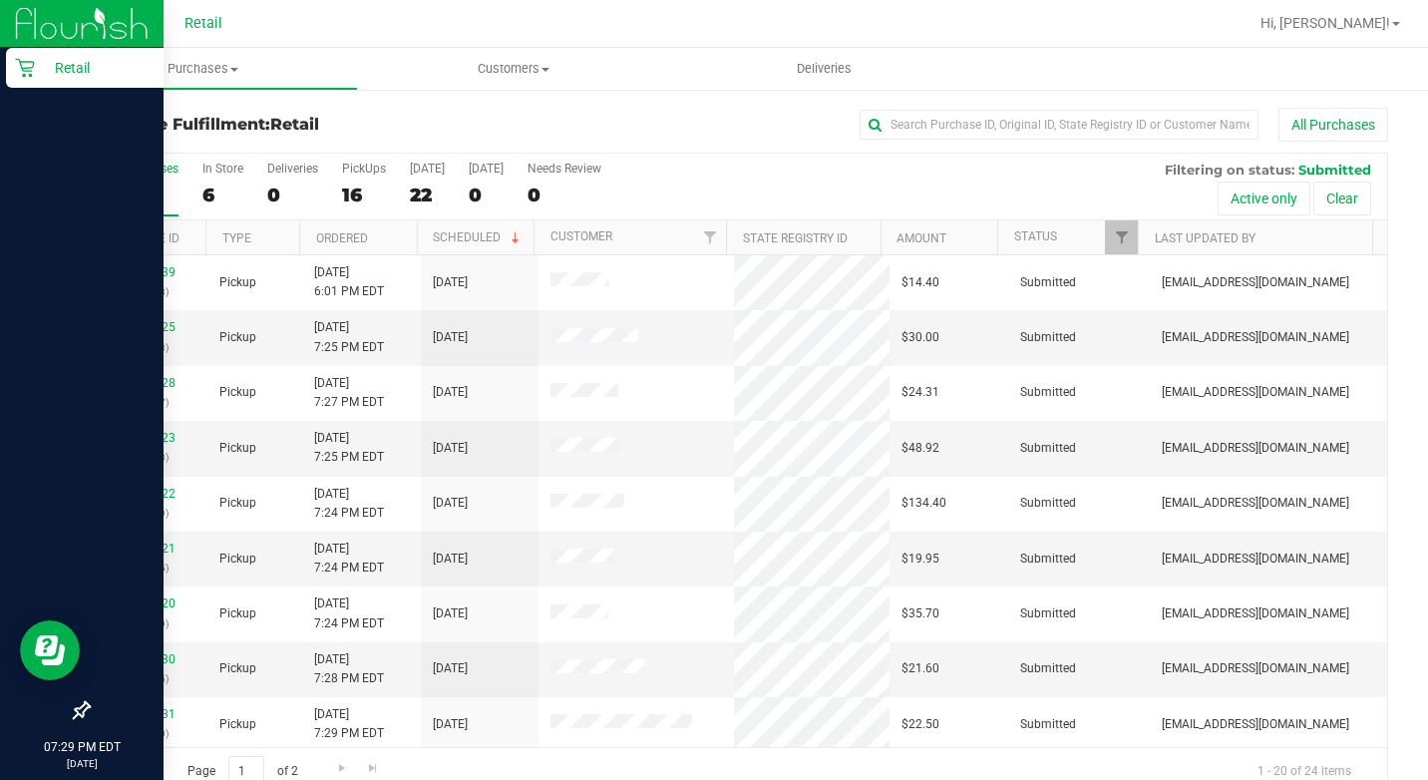
click at [14, 61] on div "Retail" at bounding box center [85, 68] width 158 height 40
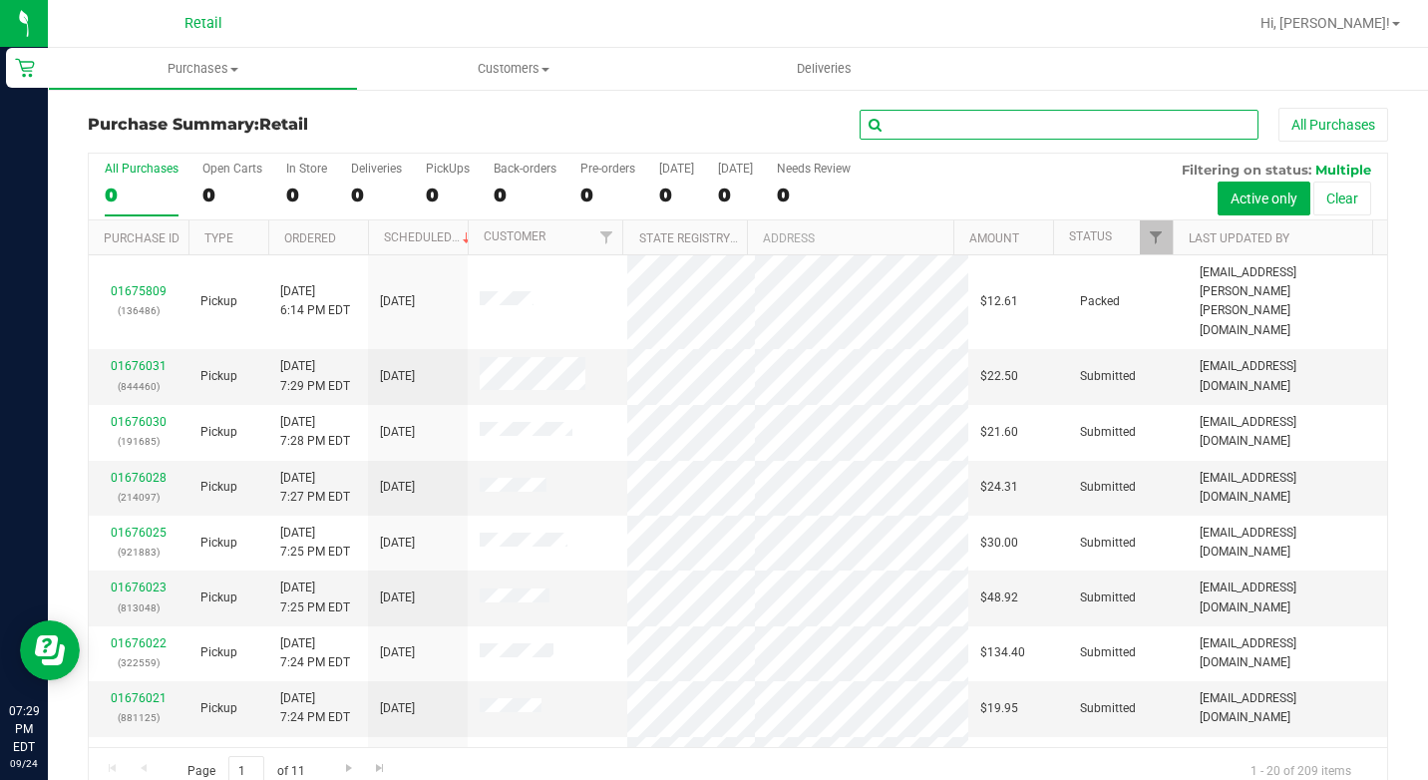
click at [949, 118] on input "text" at bounding box center [1059, 125] width 399 height 30
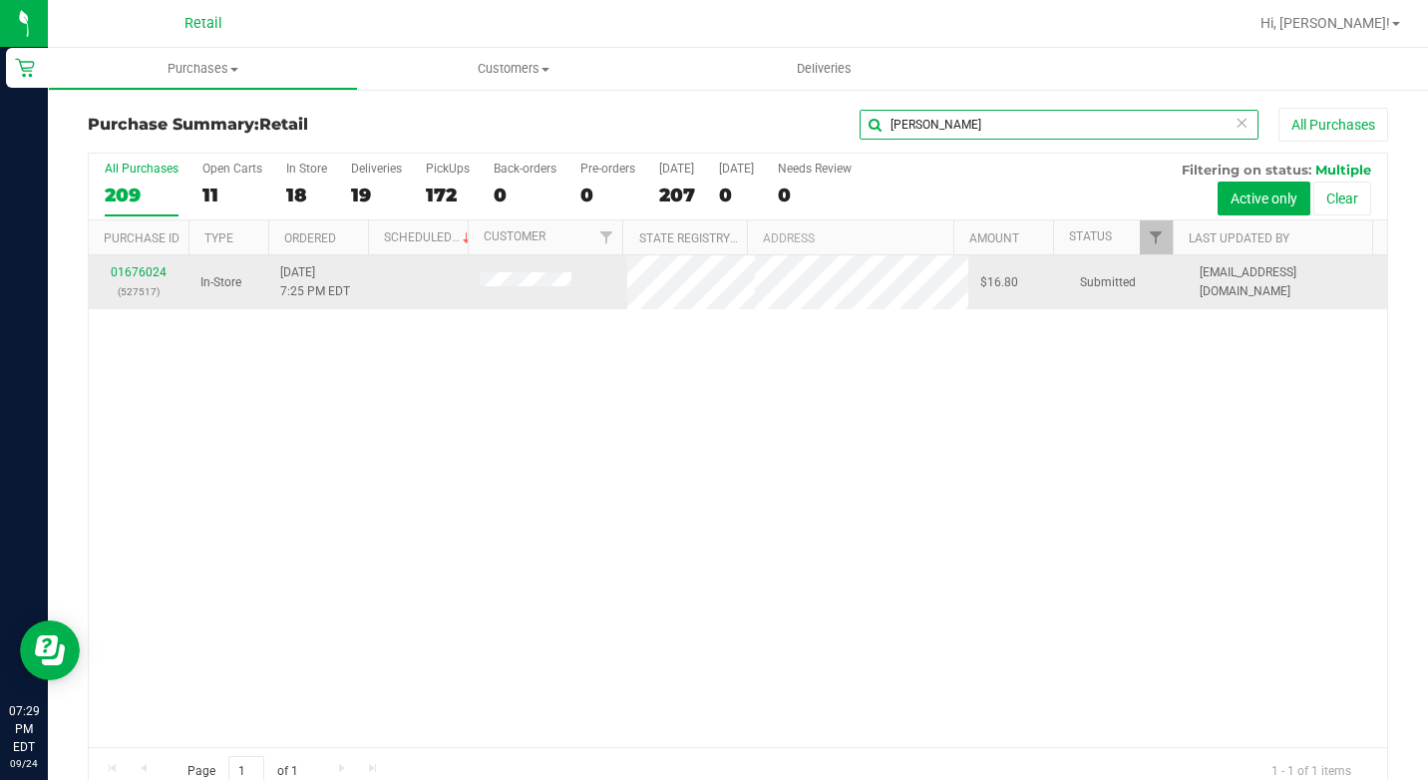
type input "[PERSON_NAME]"
click at [144, 264] on div "01676024 (527517)" at bounding box center [139, 282] width 76 height 38
click at [128, 271] on link "01676024" at bounding box center [139, 272] width 56 height 14
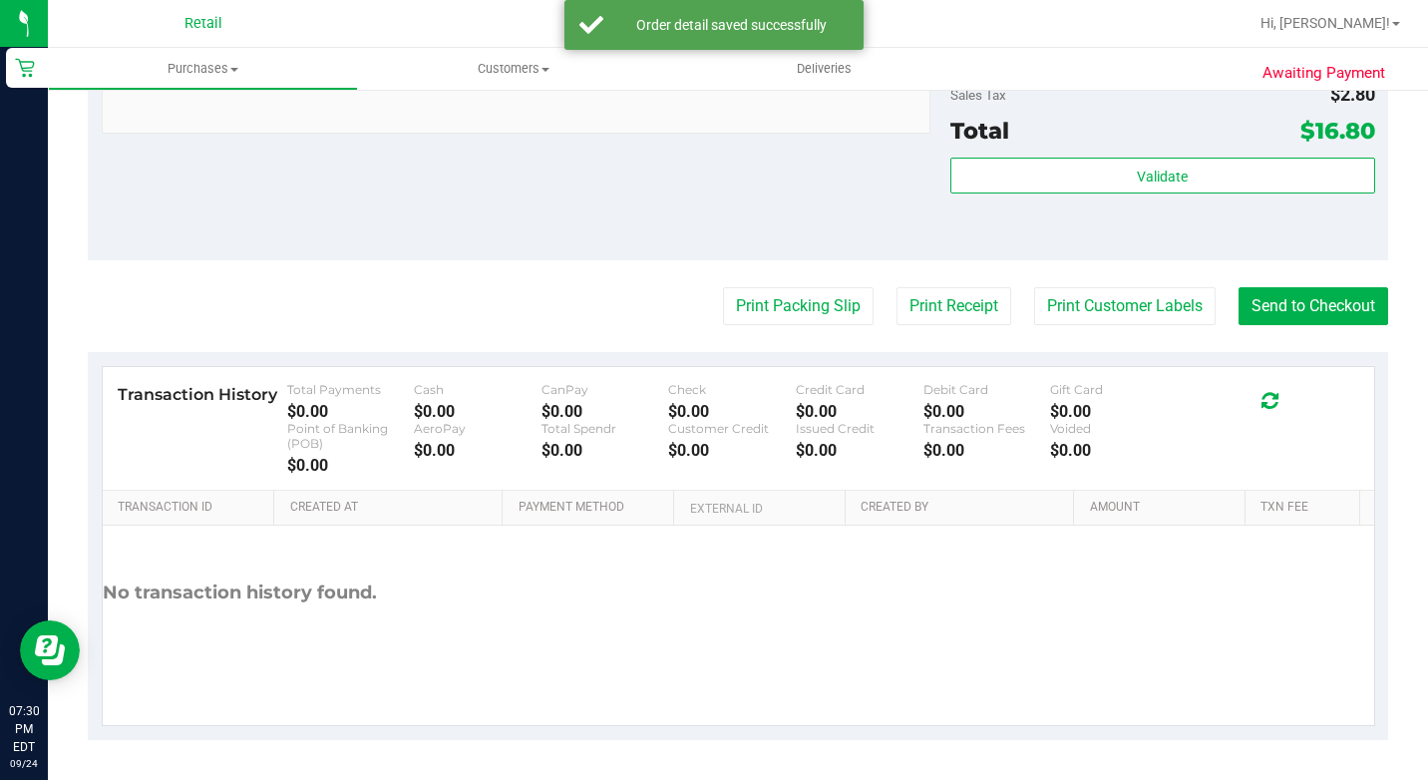
scroll to position [997, 0]
click at [1310, 325] on button "Send to Checkout" at bounding box center [1313, 306] width 150 height 38
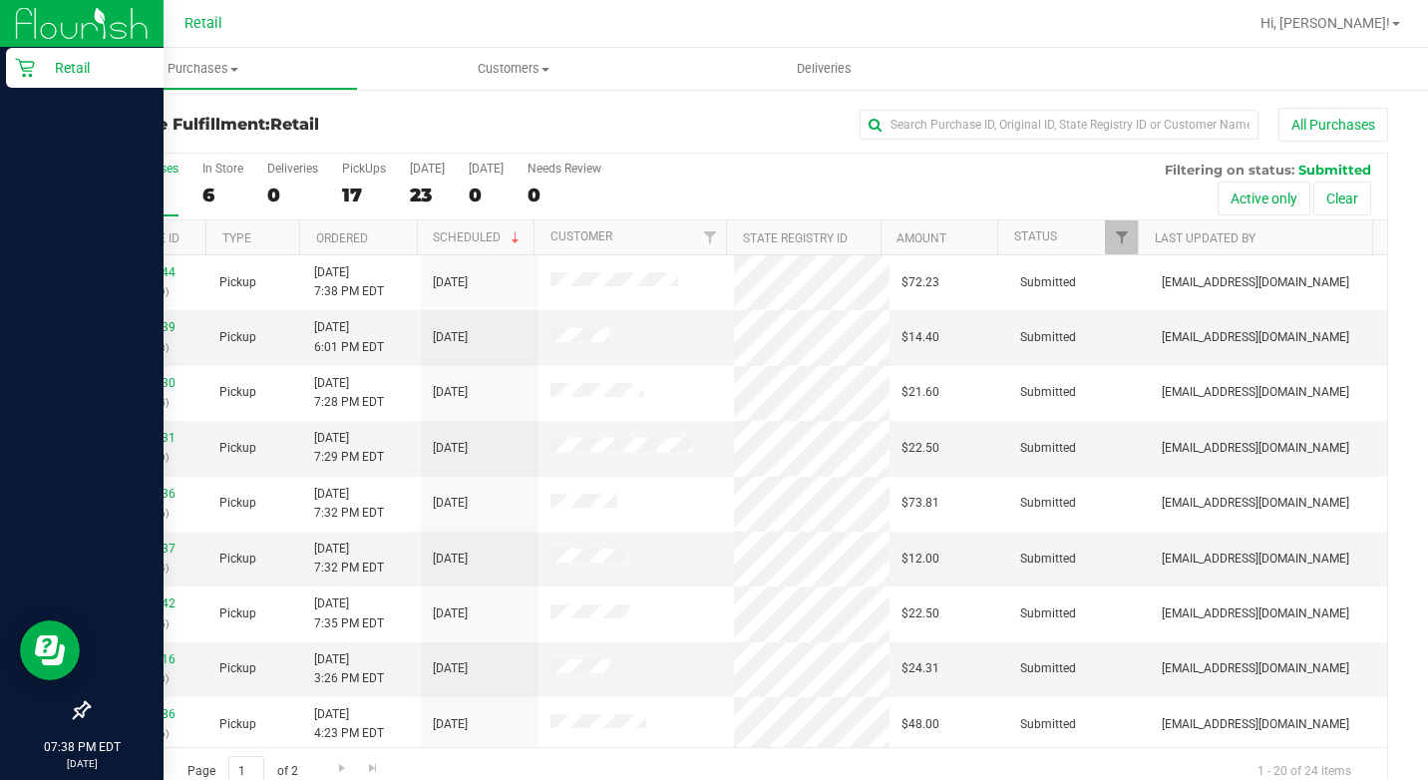
click at [17, 55] on div "Retail" at bounding box center [85, 68] width 158 height 40
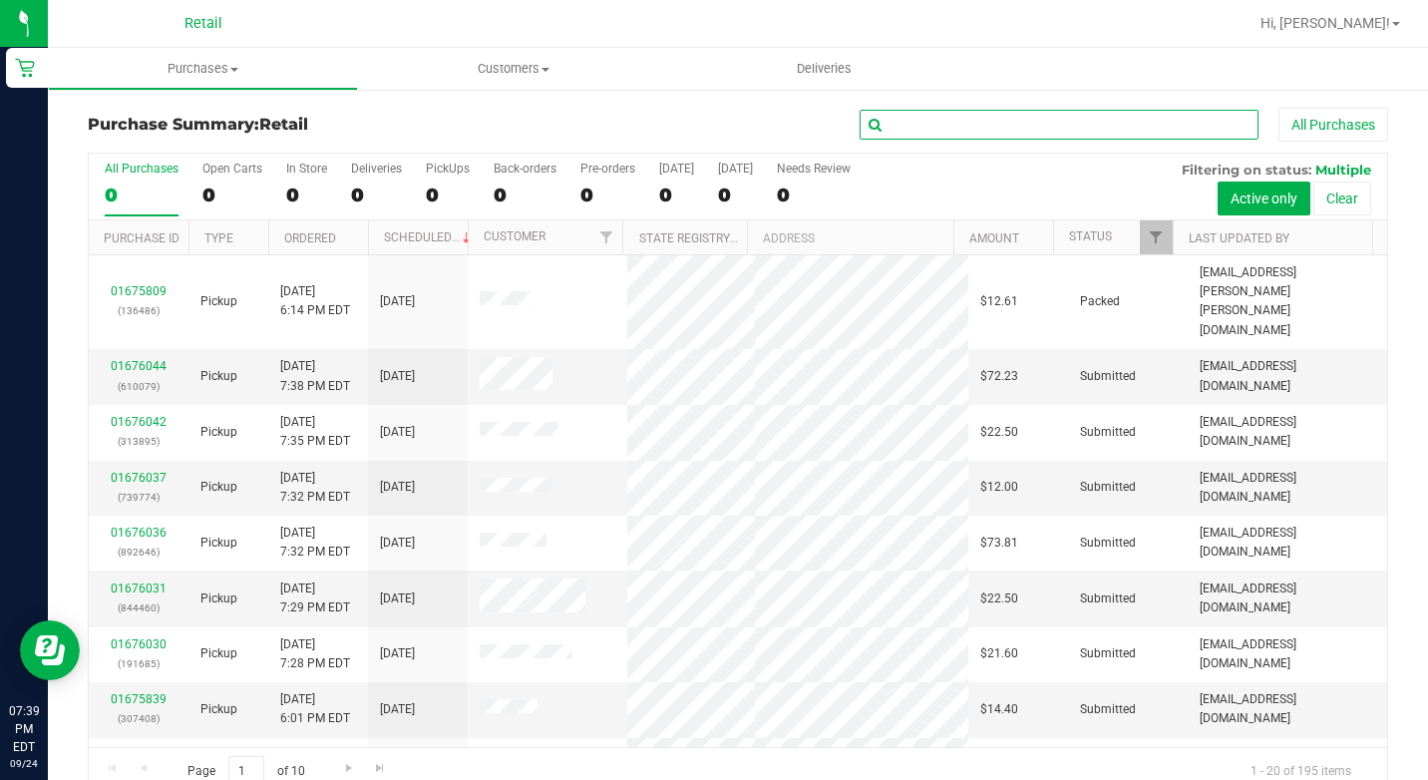
click at [925, 118] on input "text" at bounding box center [1059, 125] width 399 height 30
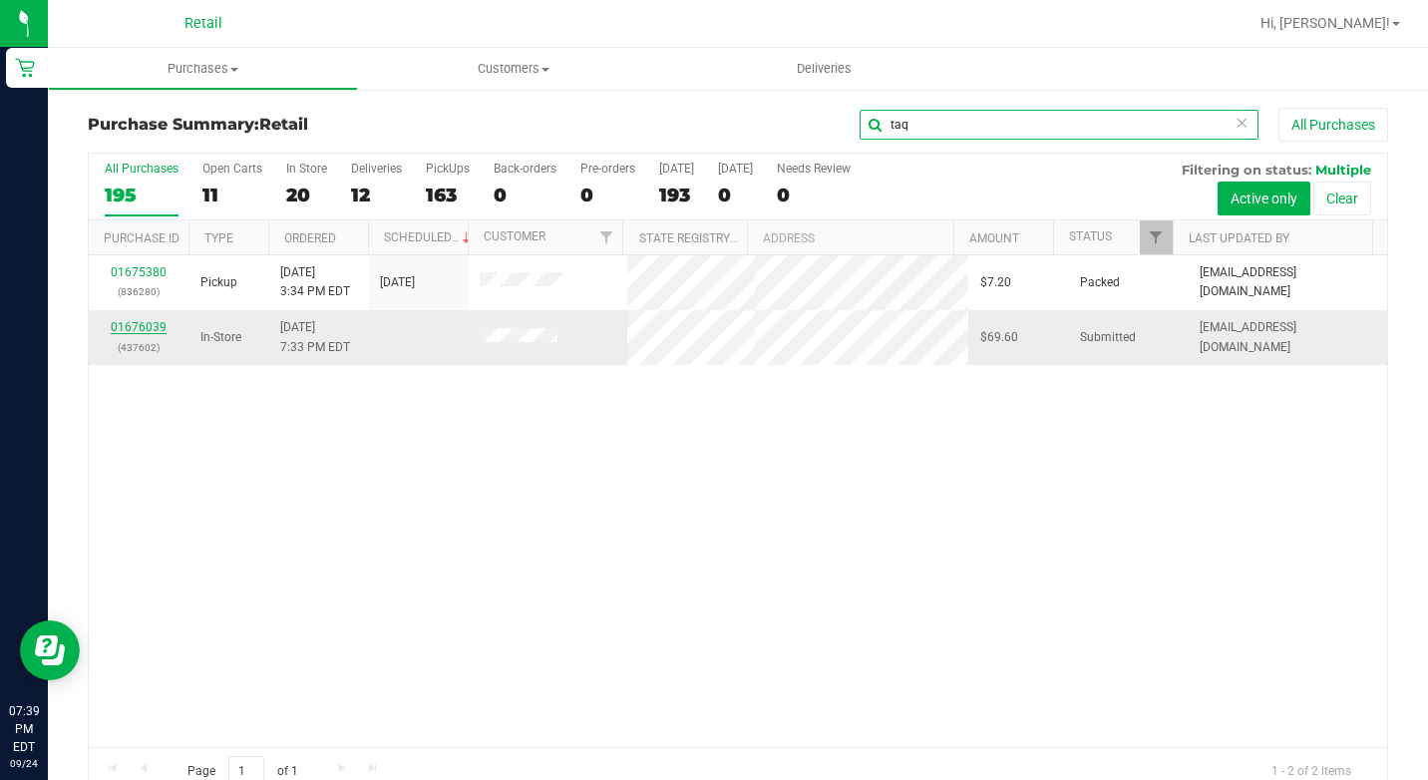
type input "taq"
click at [133, 329] on link "01676039" at bounding box center [139, 327] width 56 height 14
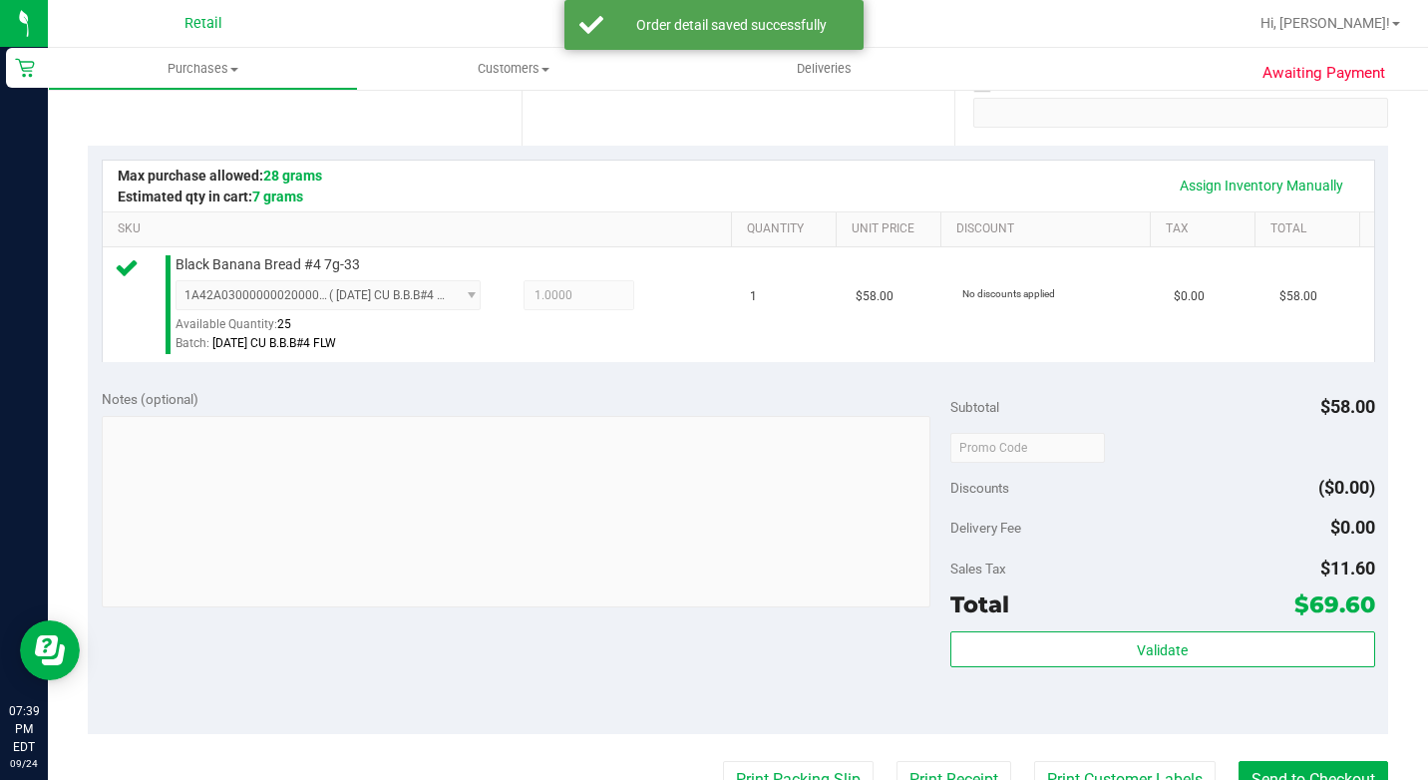
scroll to position [798, 0]
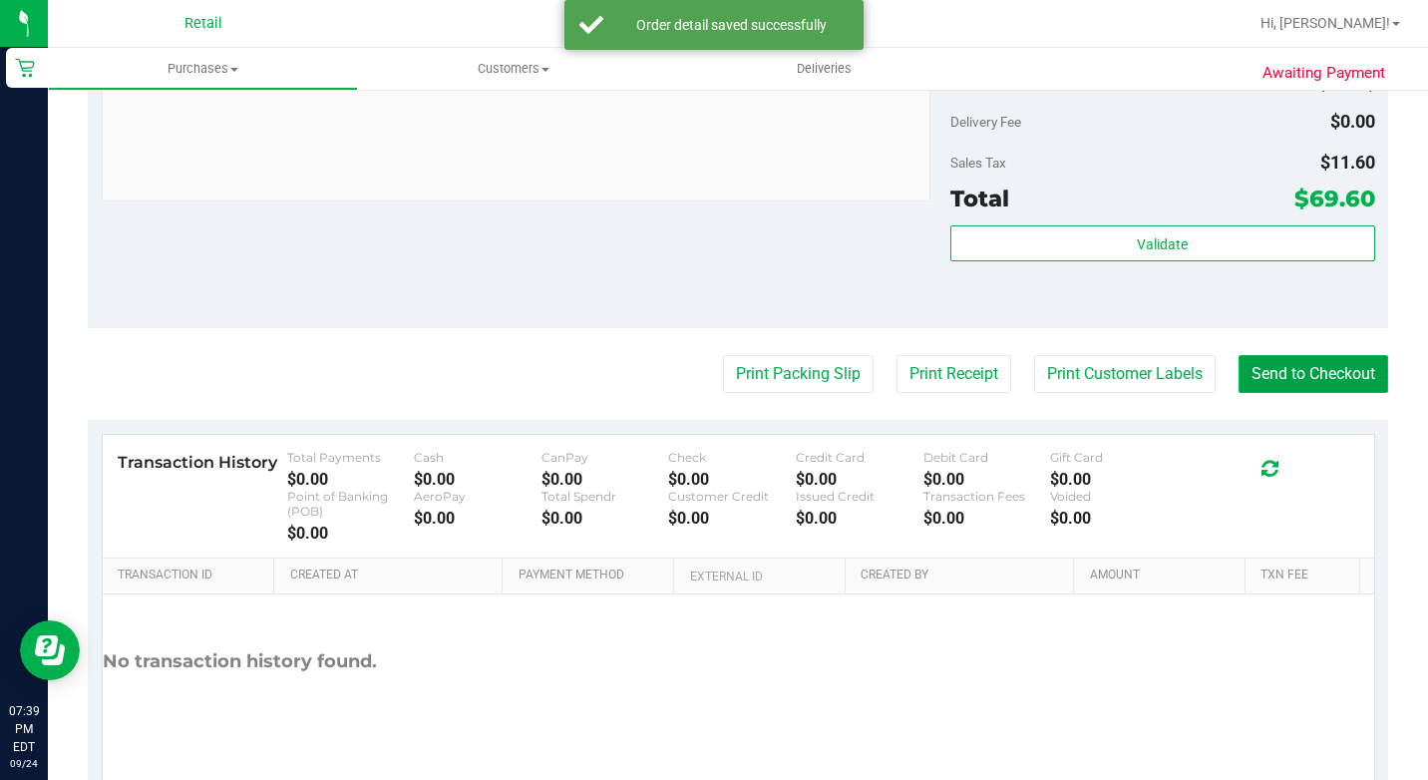
click at [1272, 386] on button "Send to Checkout" at bounding box center [1313, 374] width 150 height 38
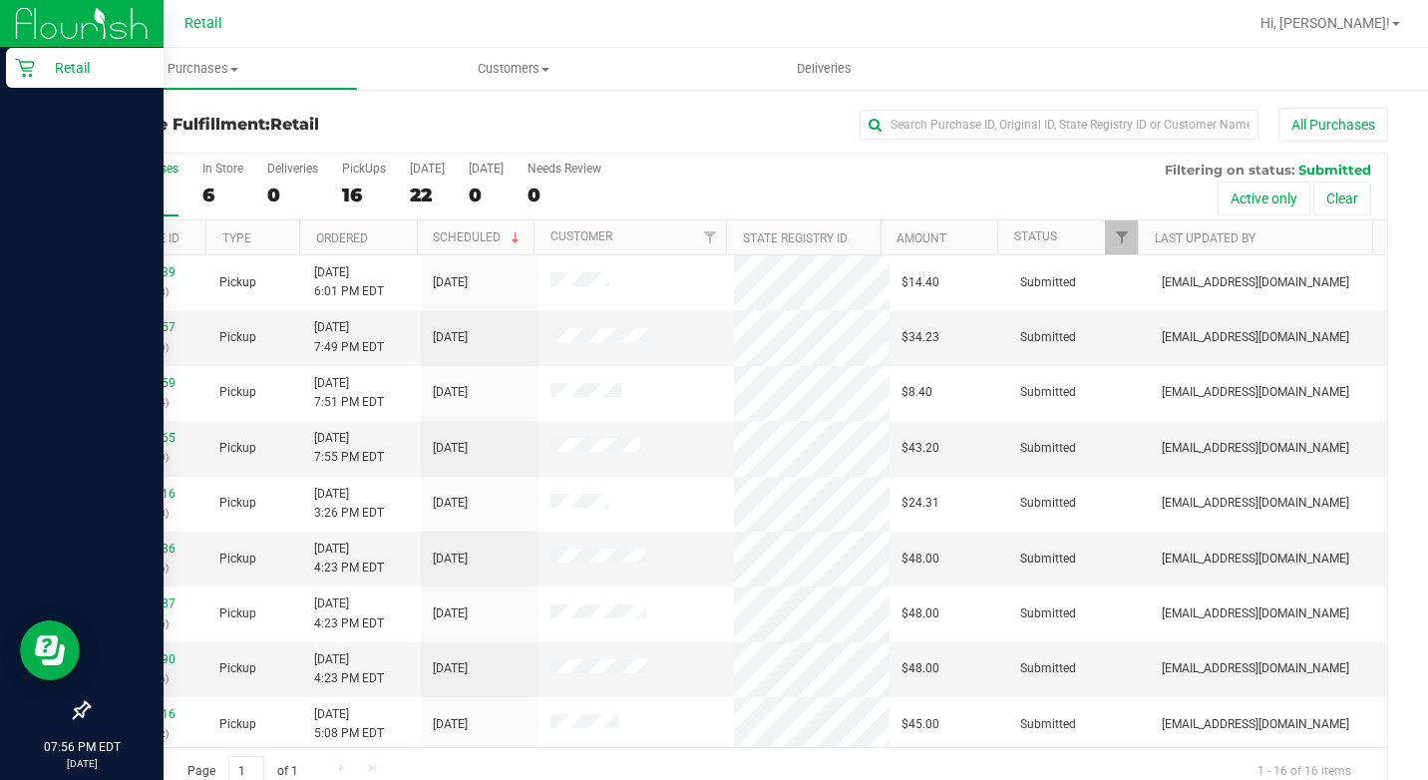
click at [45, 69] on p "Retail" at bounding box center [95, 68] width 120 height 24
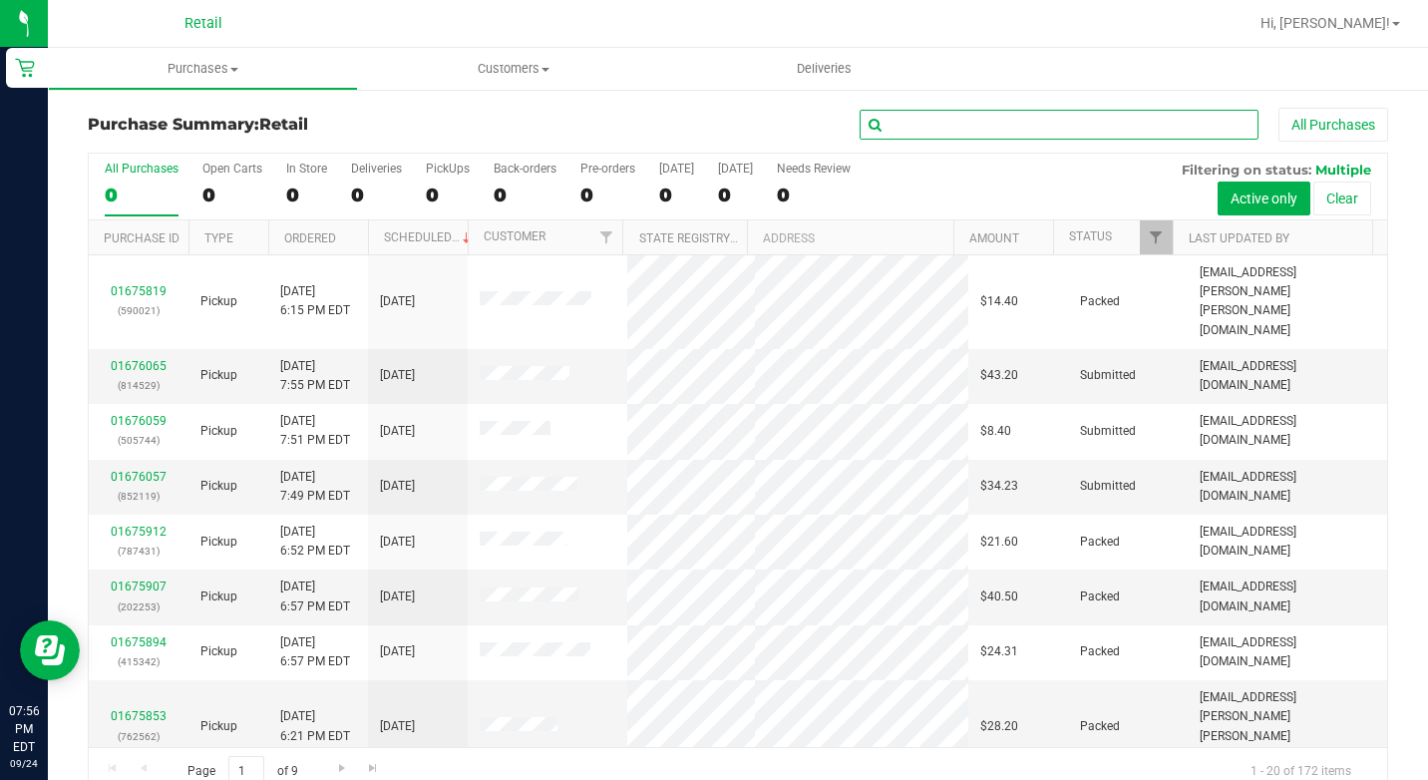
click at [973, 117] on input "text" at bounding box center [1059, 125] width 399 height 30
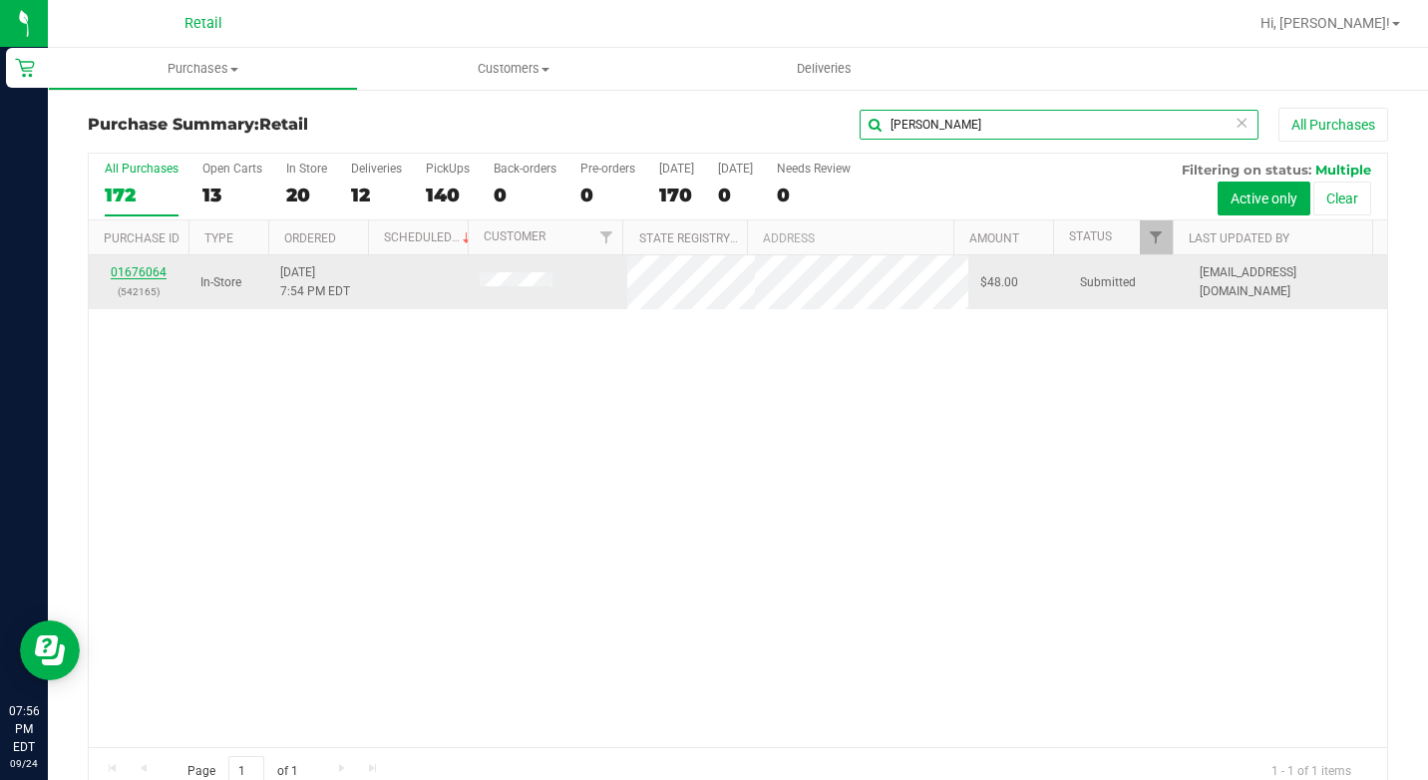
type input "[PERSON_NAME]"
click at [151, 268] on link "01676064" at bounding box center [139, 272] width 56 height 14
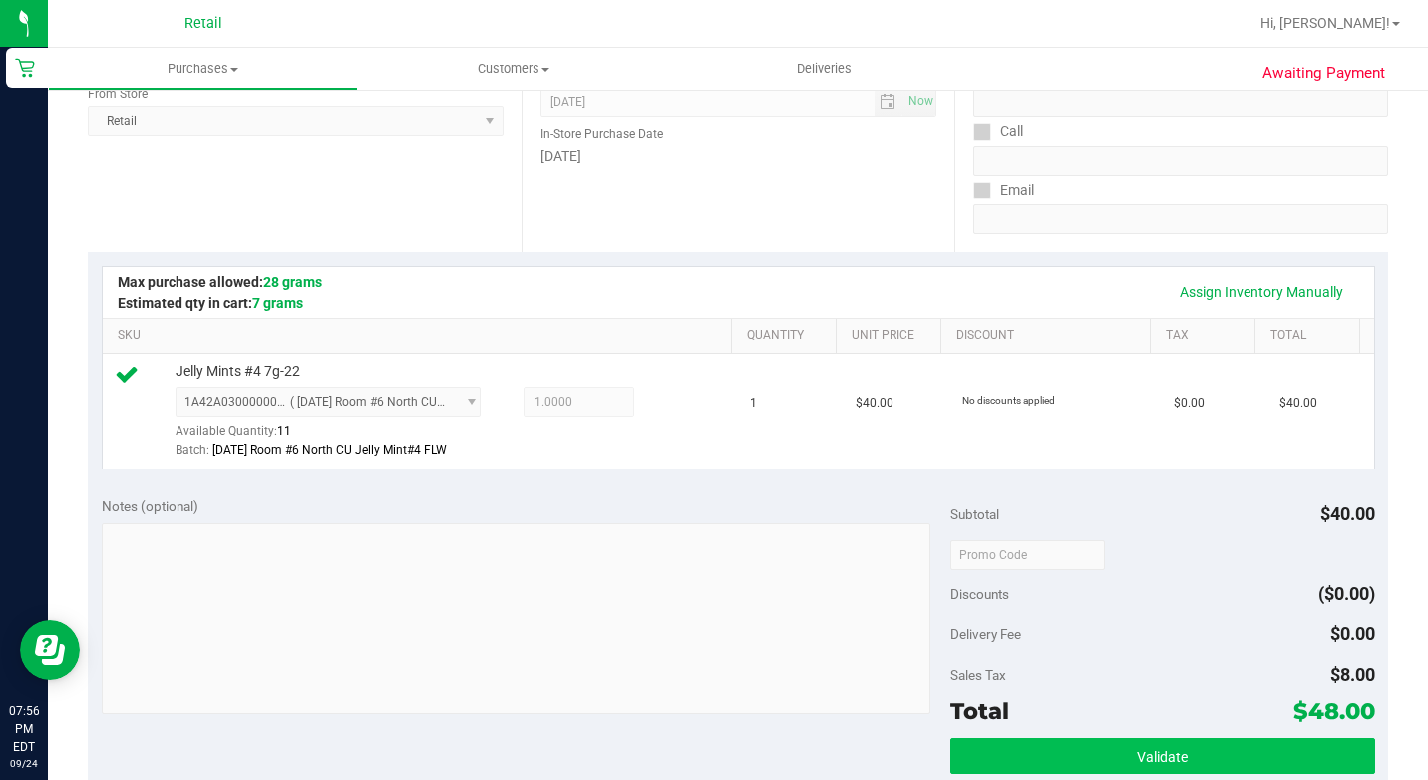
scroll to position [598, 0]
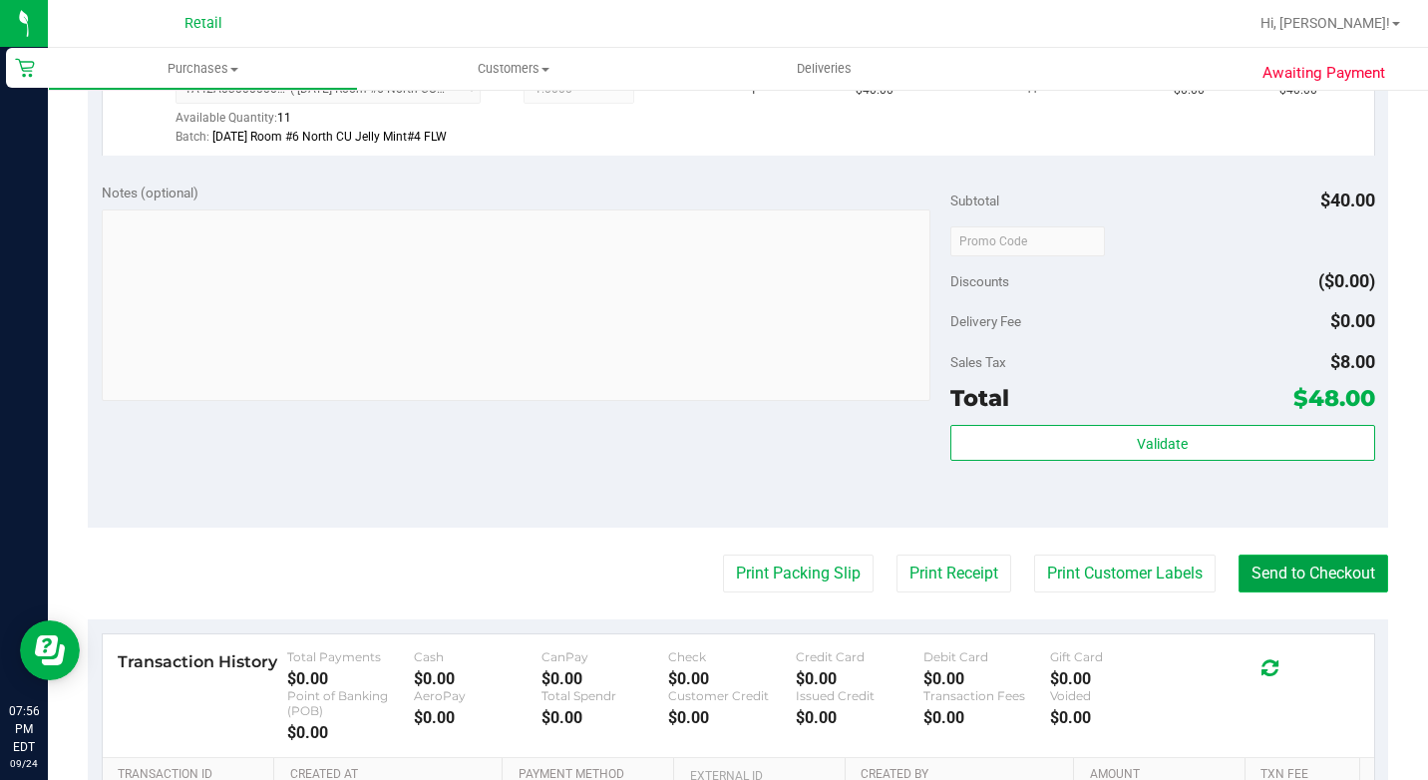
click at [1290, 587] on button "Send to Checkout" at bounding box center [1313, 573] width 150 height 38
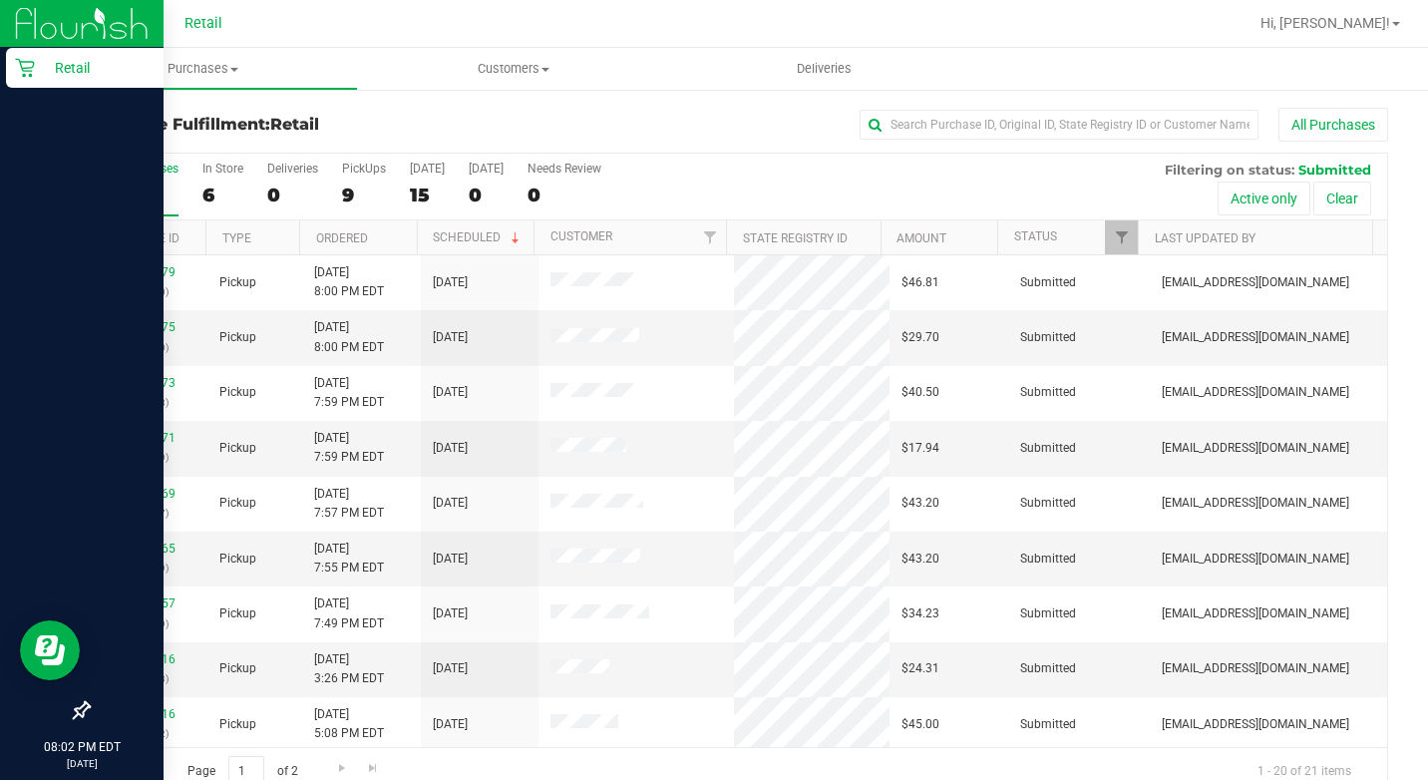
click at [16, 57] on div "Retail" at bounding box center [85, 68] width 158 height 40
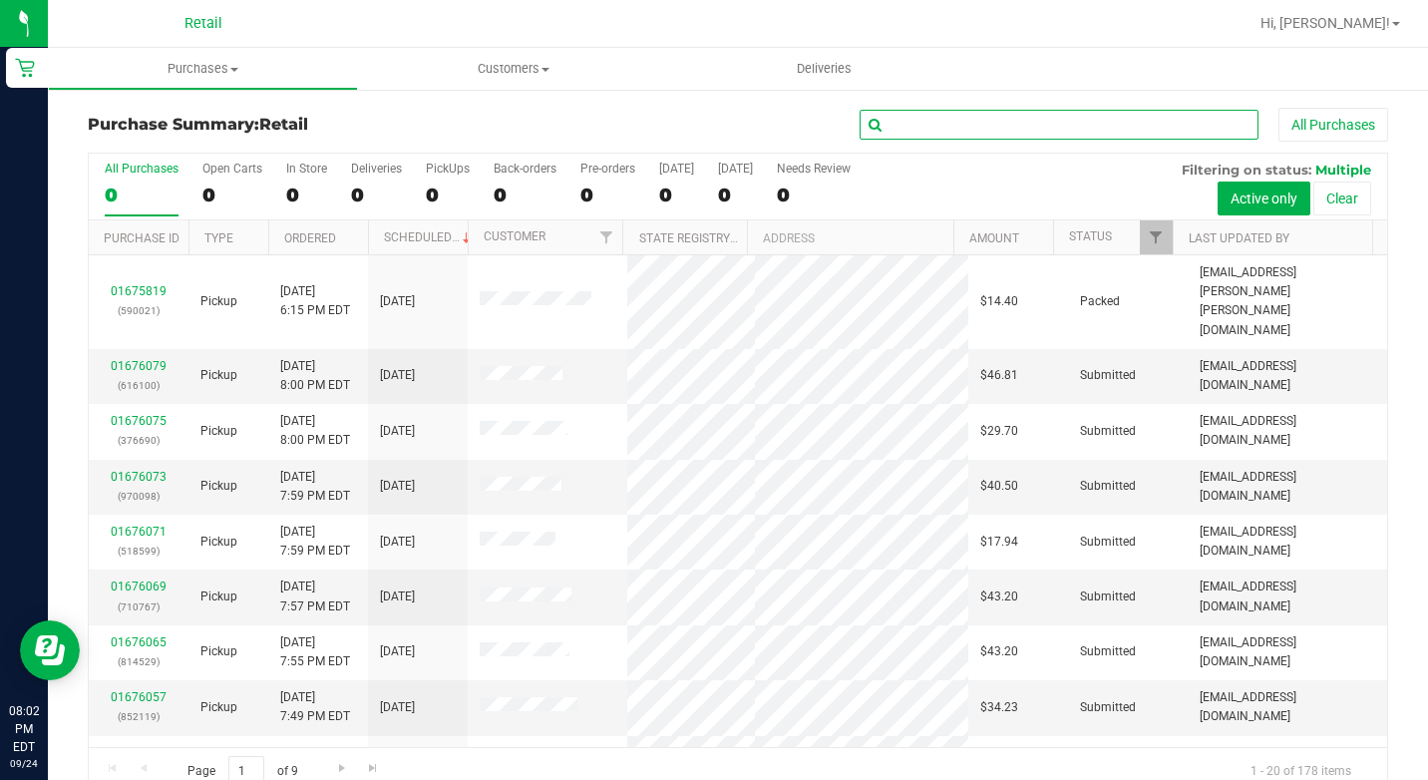
click at [973, 117] on input "text" at bounding box center [1059, 125] width 399 height 30
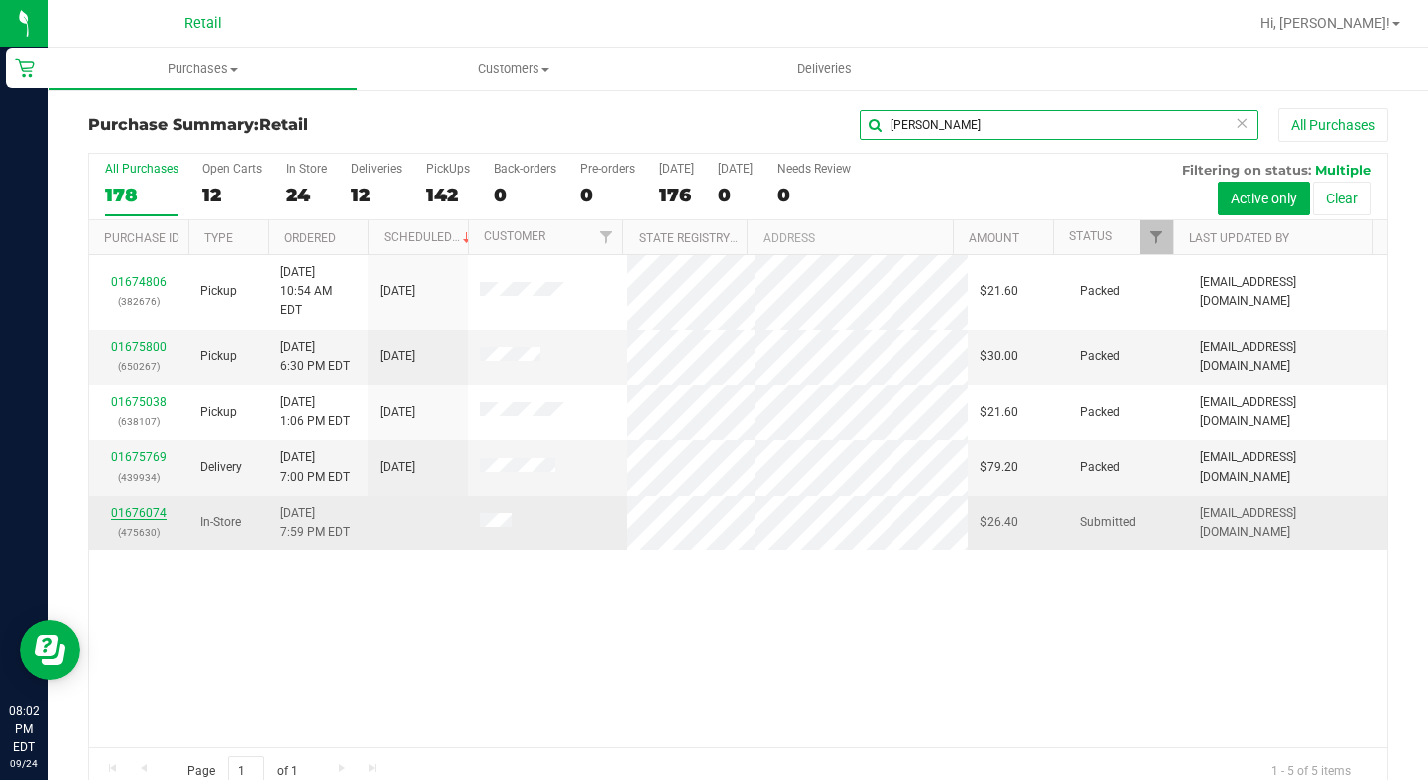
type input "[PERSON_NAME]"
click at [116, 506] on link "01676074" at bounding box center [139, 513] width 56 height 14
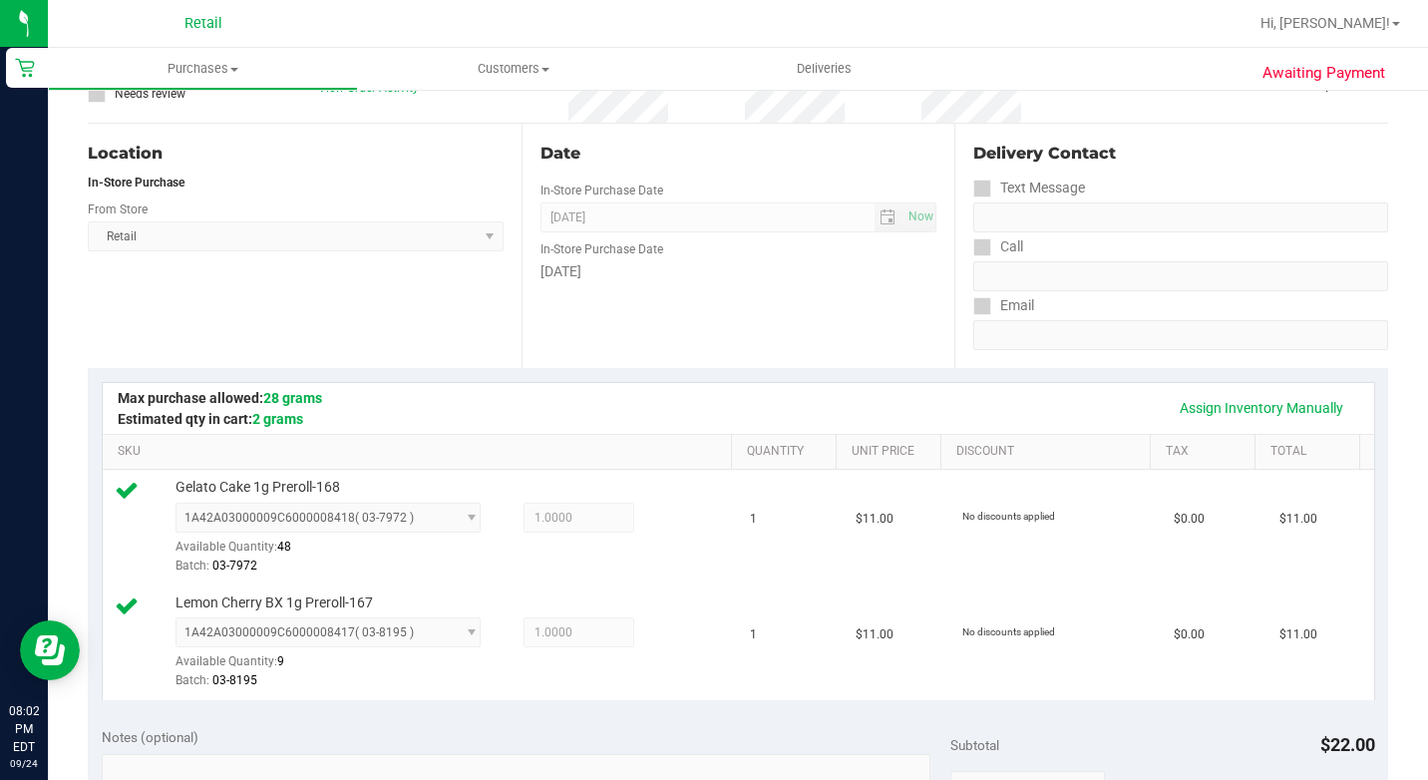
scroll to position [499, 0]
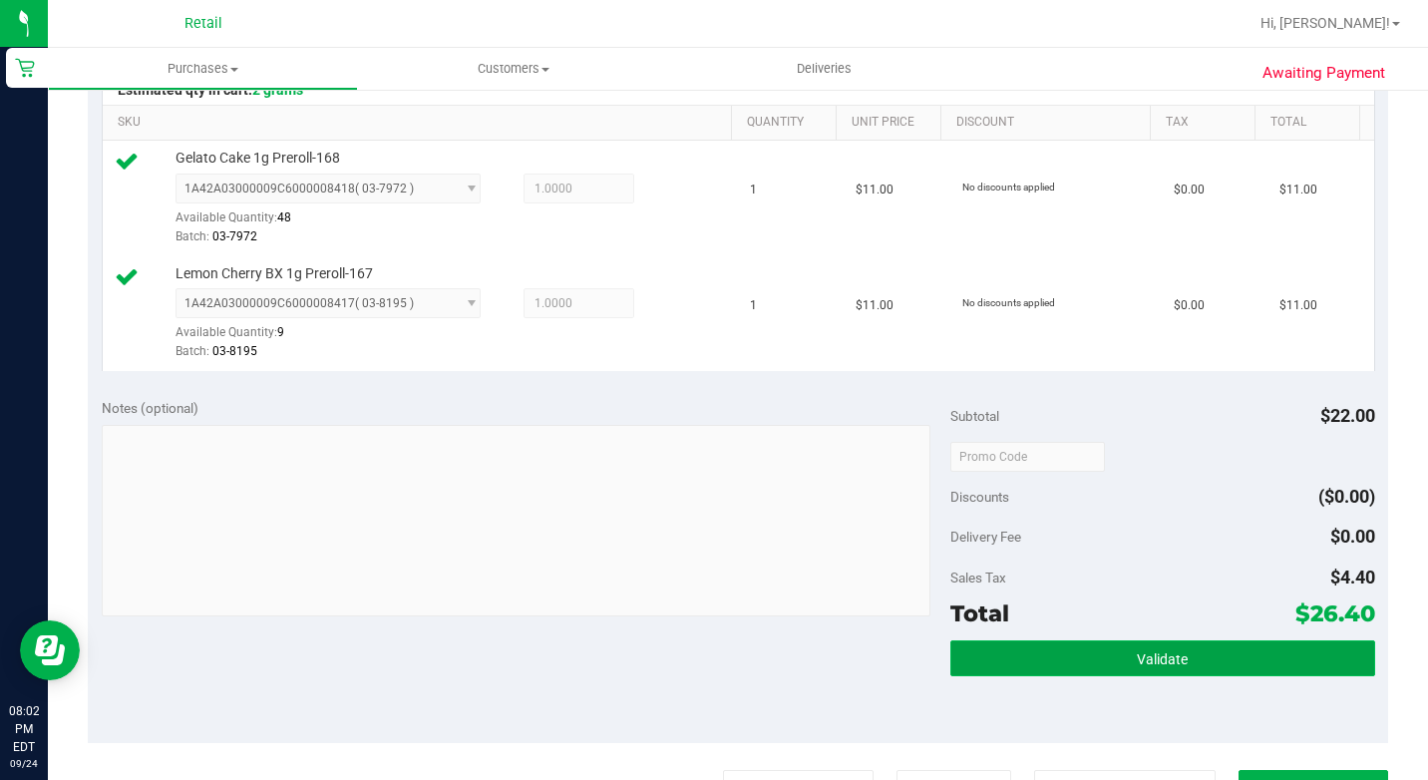
click at [1298, 676] on button "Validate" at bounding box center [1162, 658] width 425 height 36
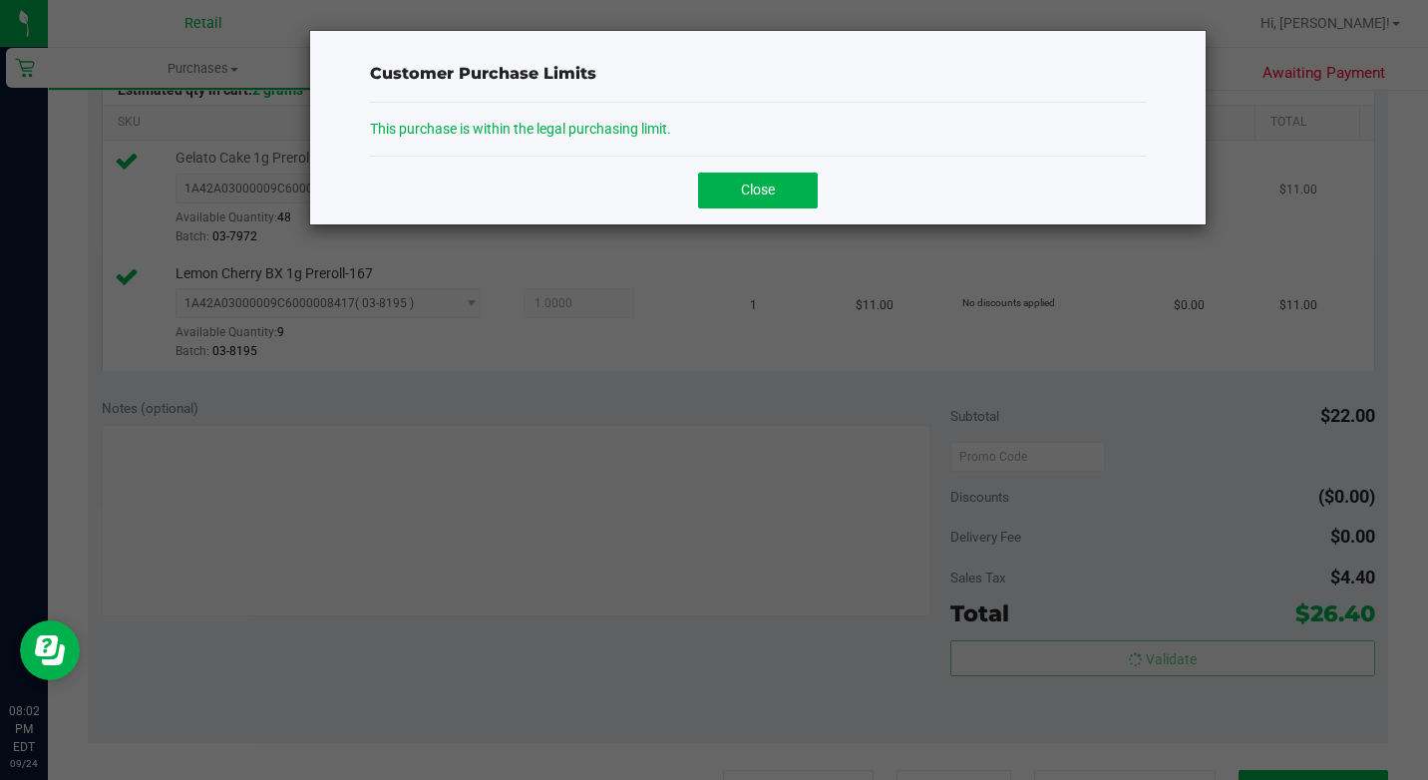
click at [774, 178] on button "Close" at bounding box center [758, 191] width 120 height 36
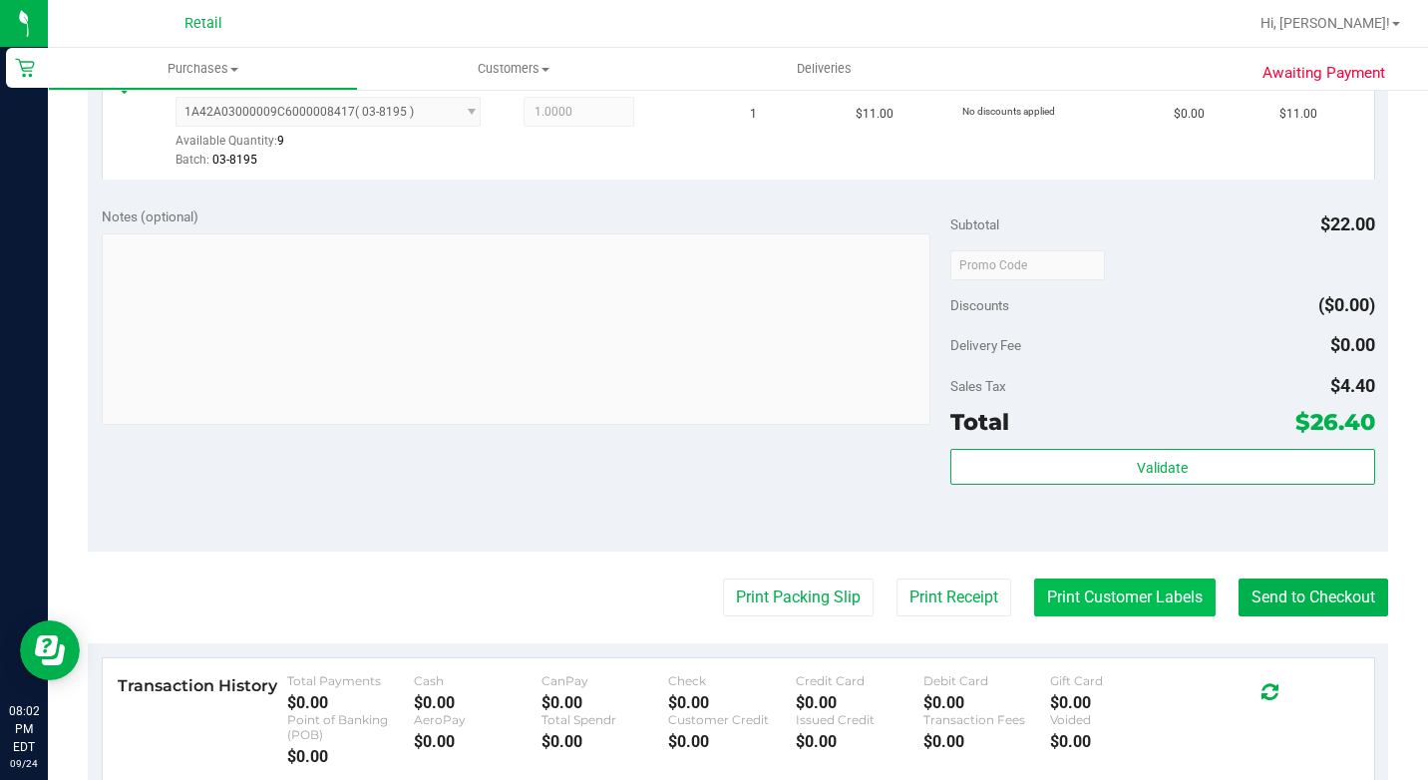
scroll to position [897, 0]
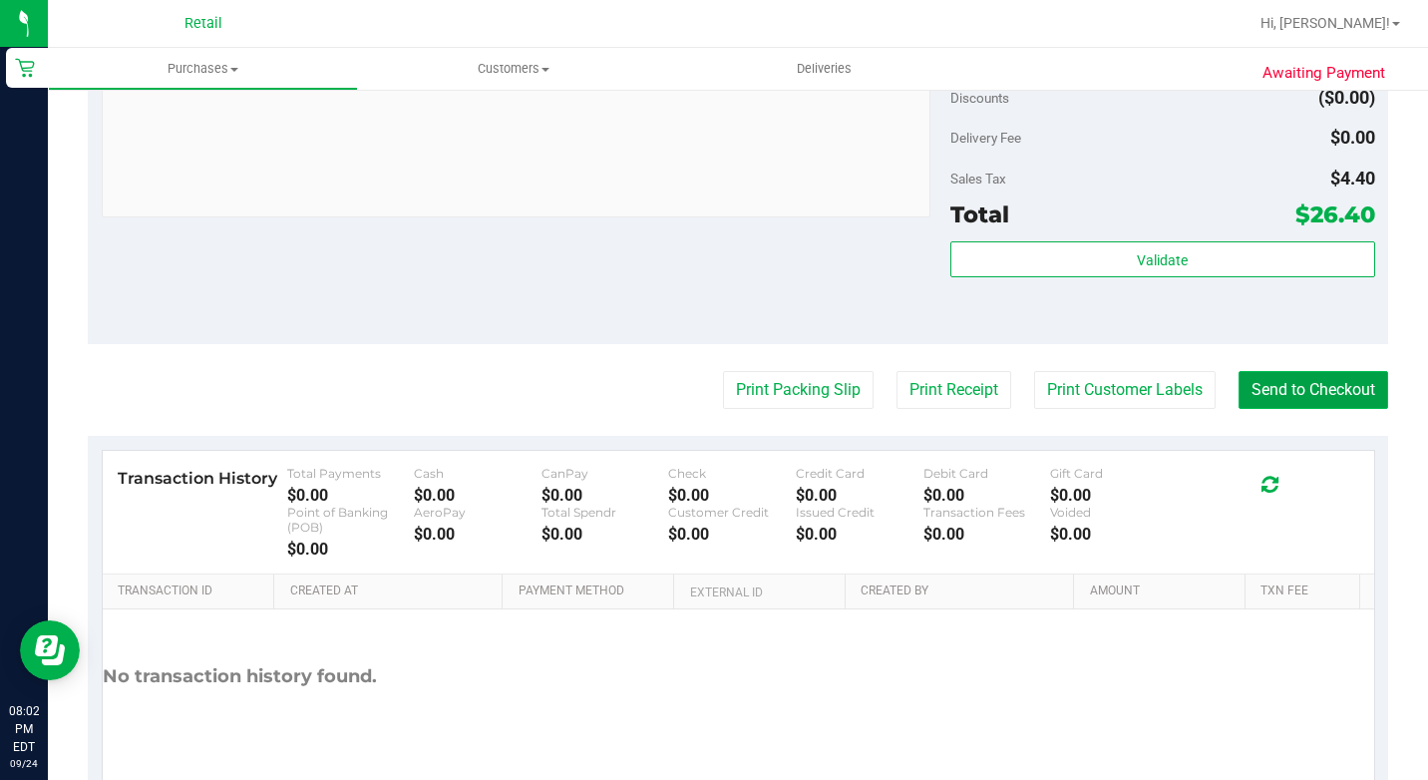
click at [1282, 409] on button "Send to Checkout" at bounding box center [1313, 390] width 150 height 38
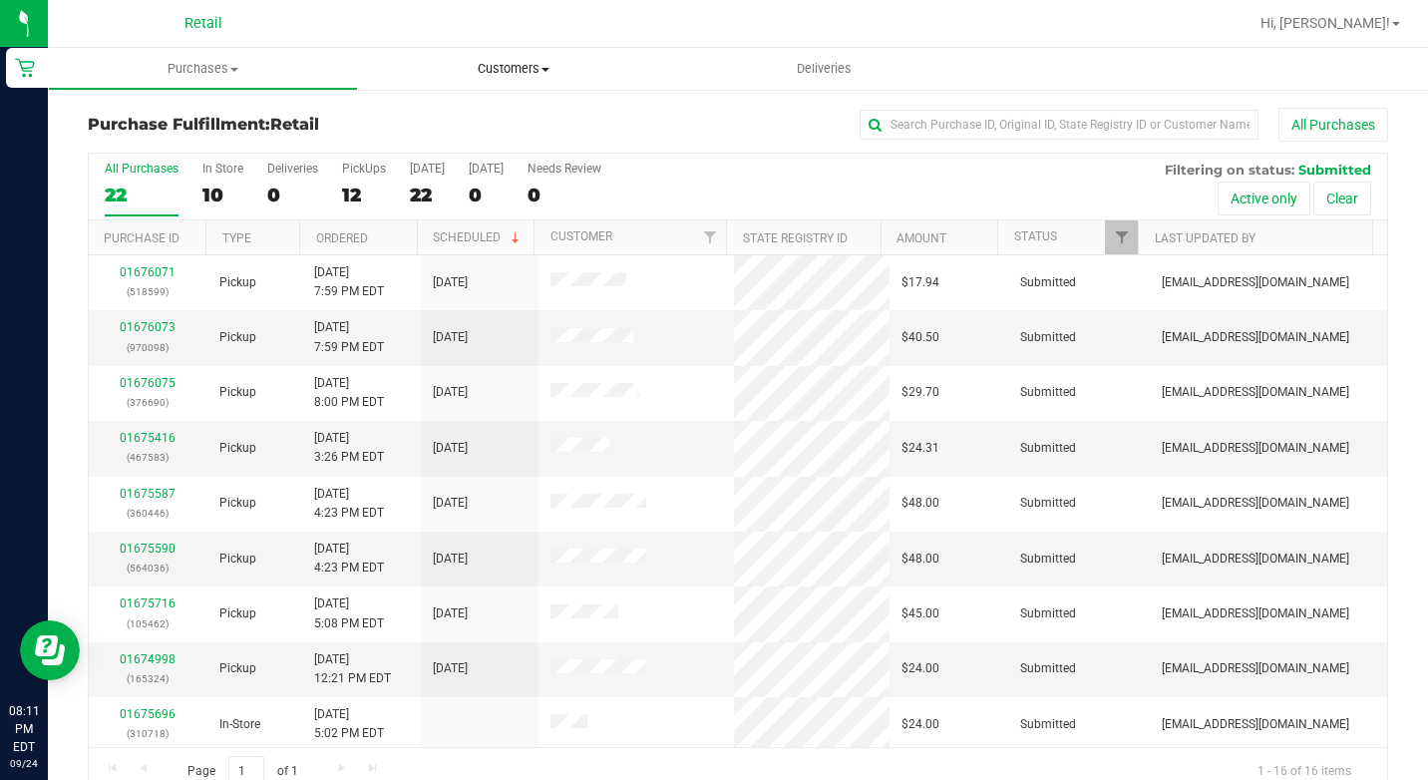
click at [460, 76] on span "Customers" at bounding box center [513, 69] width 308 height 18
click at [448, 109] on li "All customers" at bounding box center [513, 121] width 310 height 24
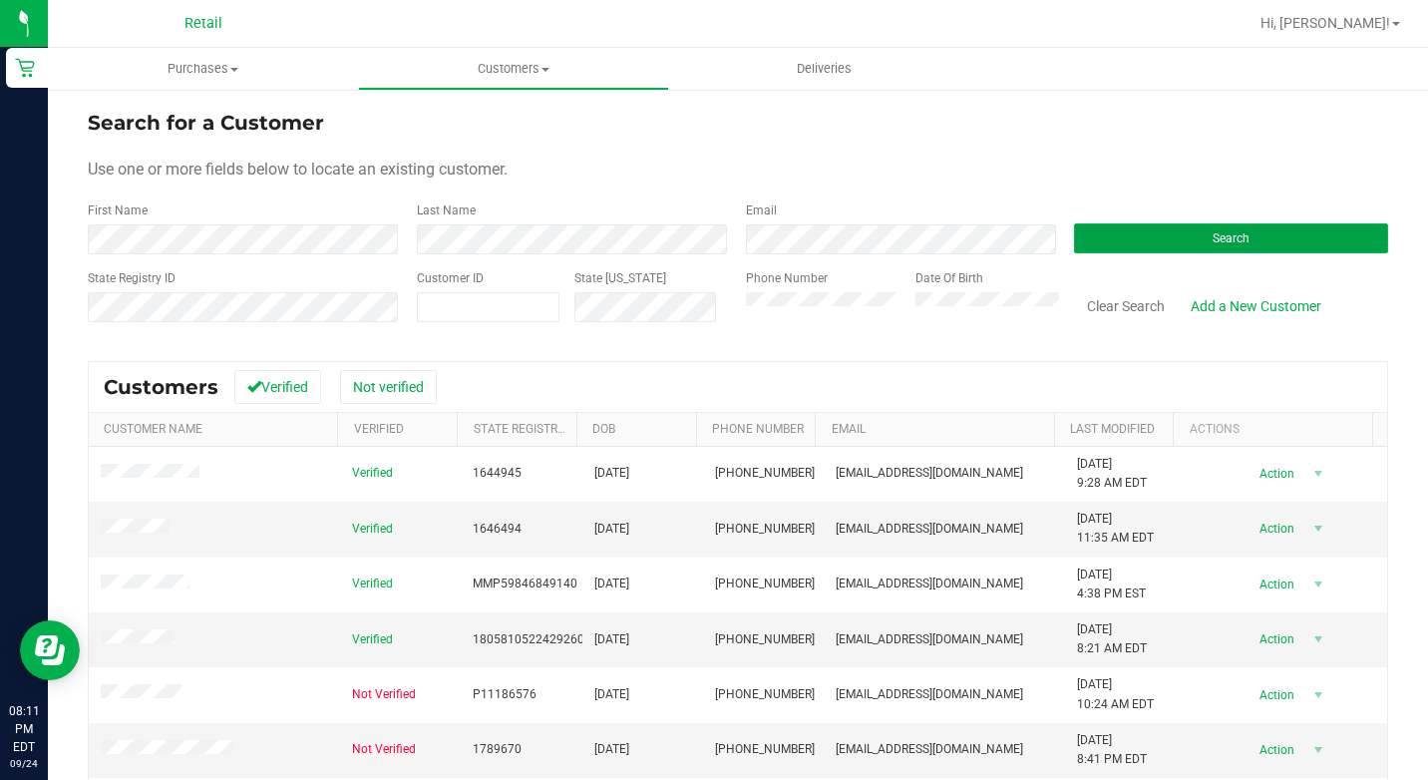
click at [1193, 237] on button "Search" at bounding box center [1231, 238] width 314 height 30
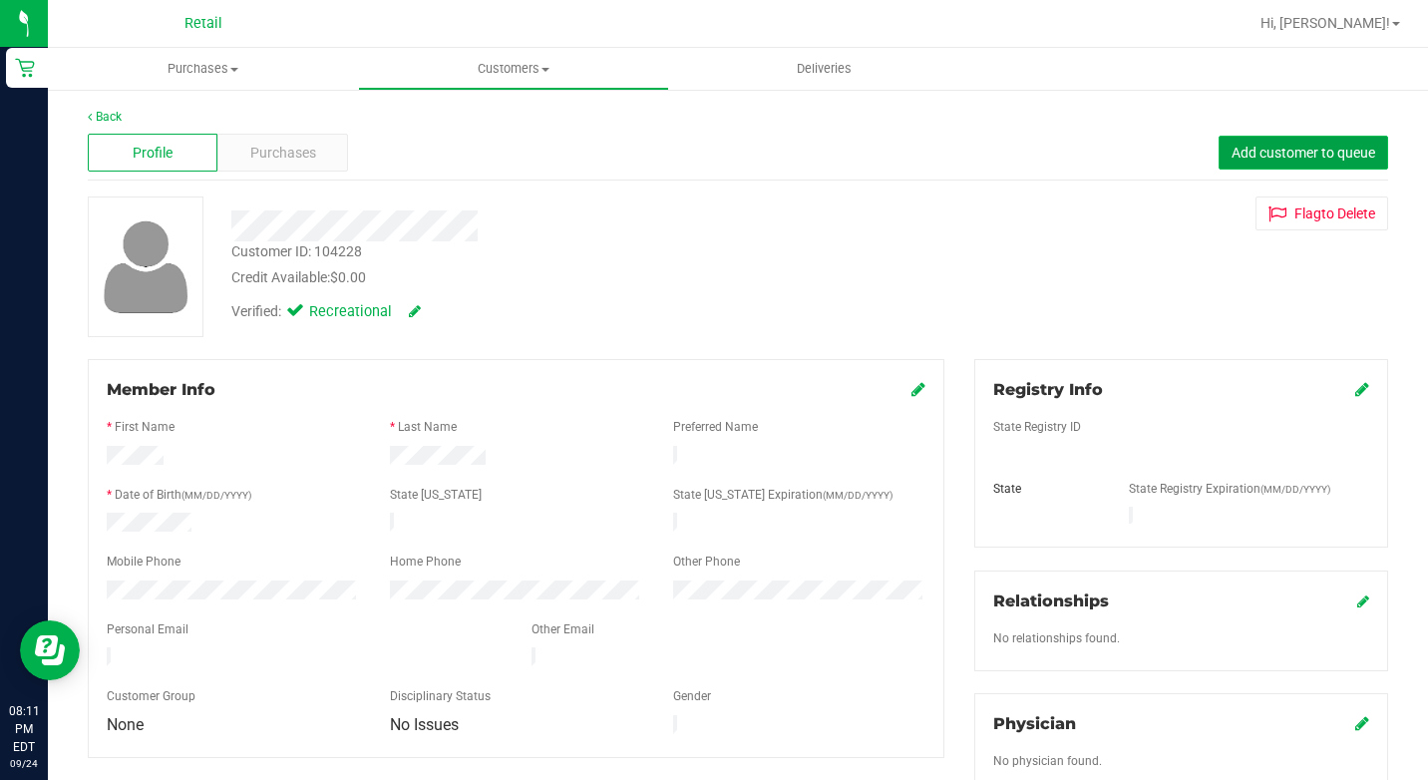
click at [1320, 148] on span "Add customer to queue" at bounding box center [1303, 153] width 144 height 16
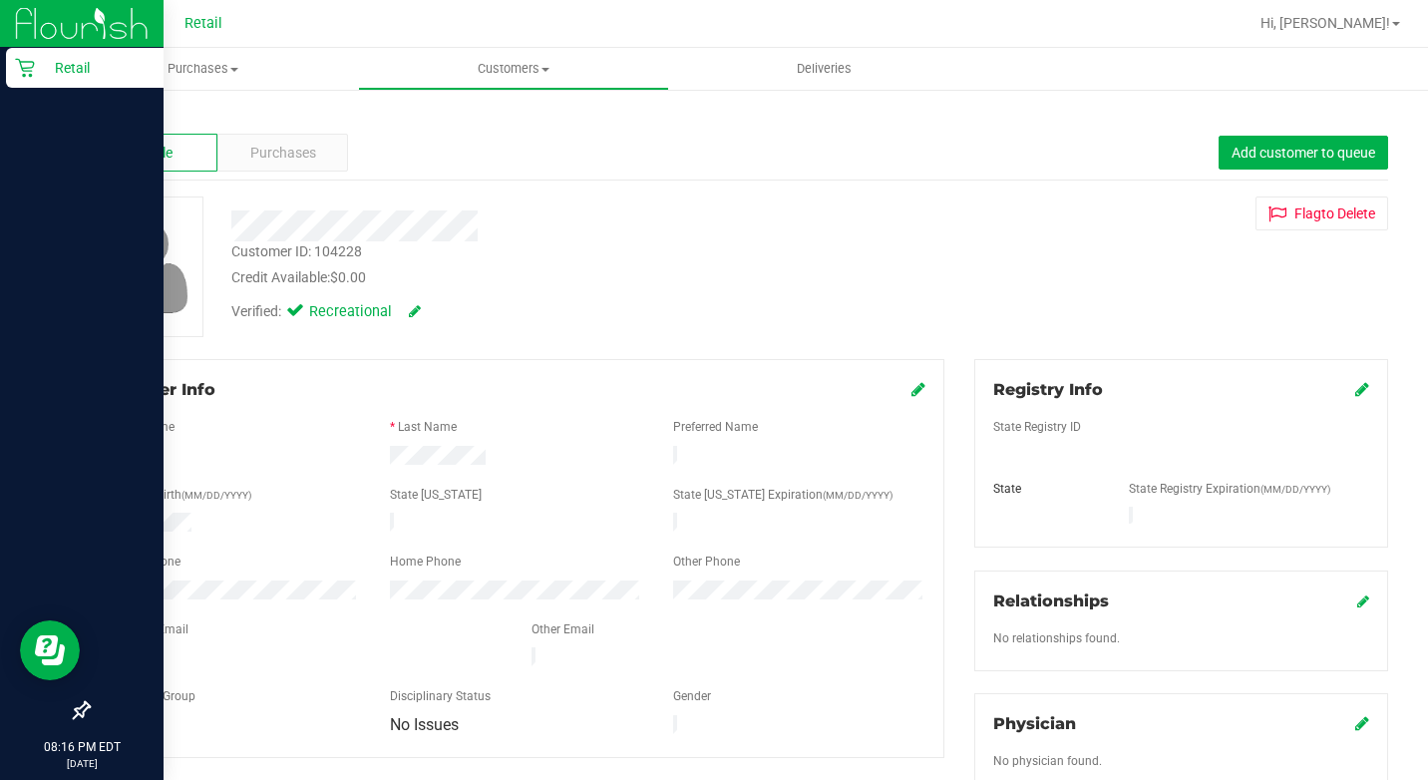
click at [12, 63] on div "Retail" at bounding box center [85, 68] width 158 height 40
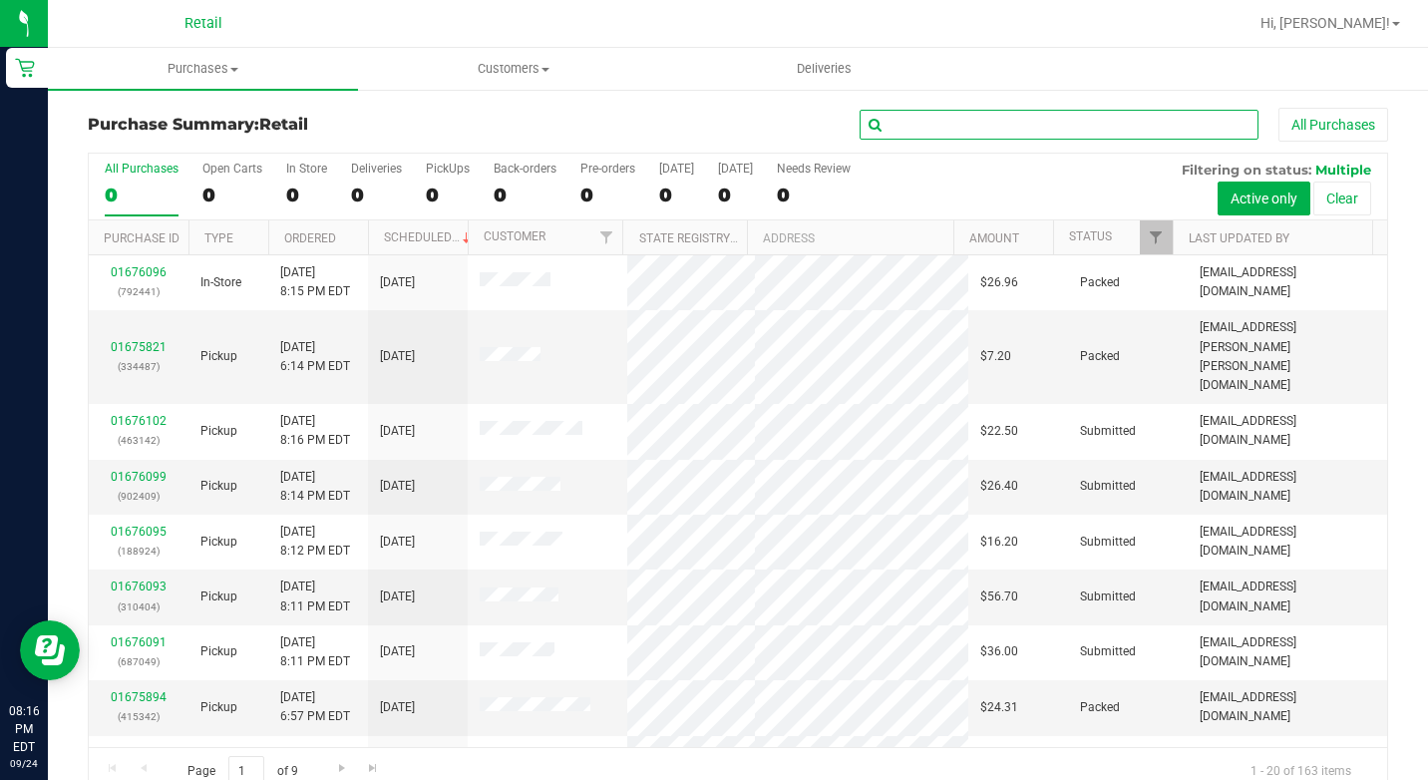
click at [1119, 121] on input "text" at bounding box center [1059, 125] width 399 height 30
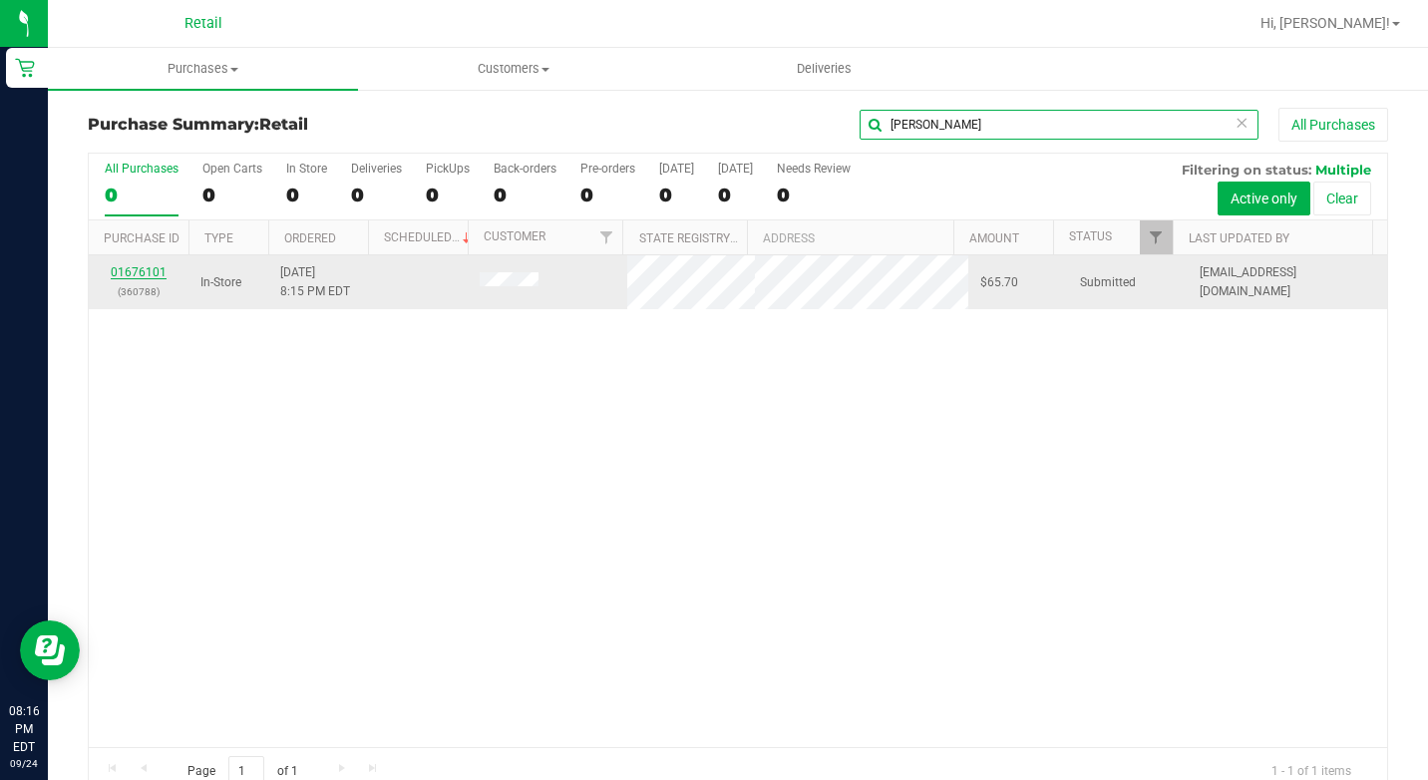
type input "[PERSON_NAME]"
click at [119, 275] on link "01676101" at bounding box center [139, 272] width 56 height 14
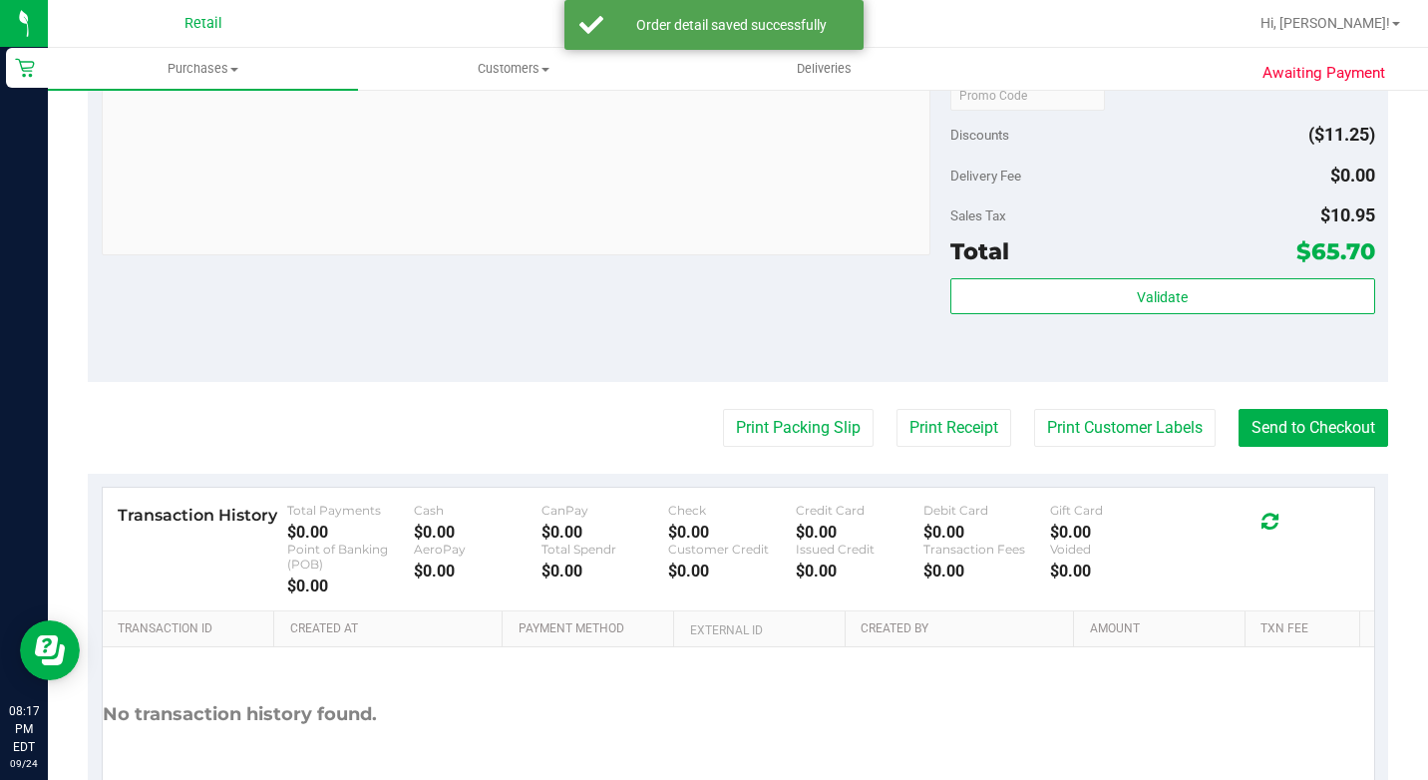
scroll to position [997, 0]
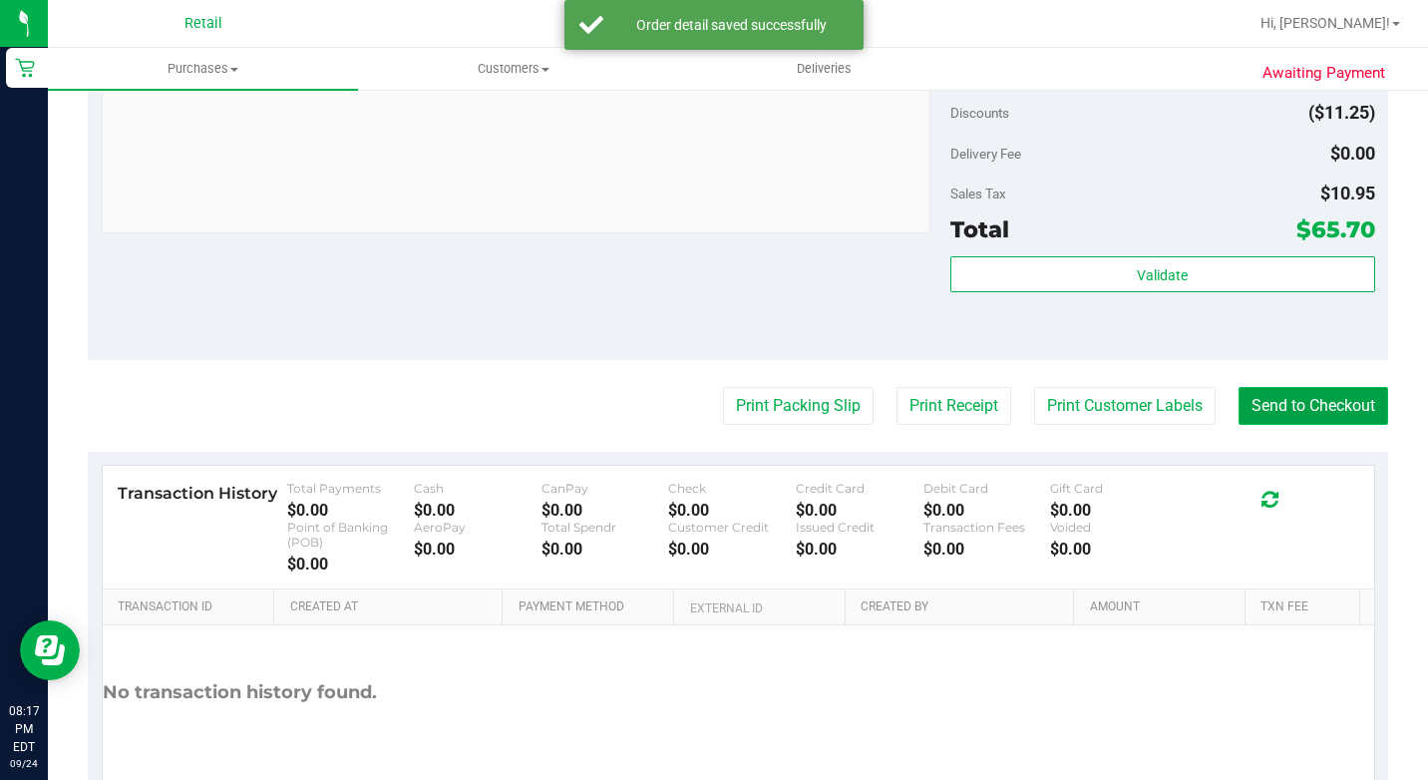
click at [1290, 425] on button "Send to Checkout" at bounding box center [1313, 406] width 150 height 38
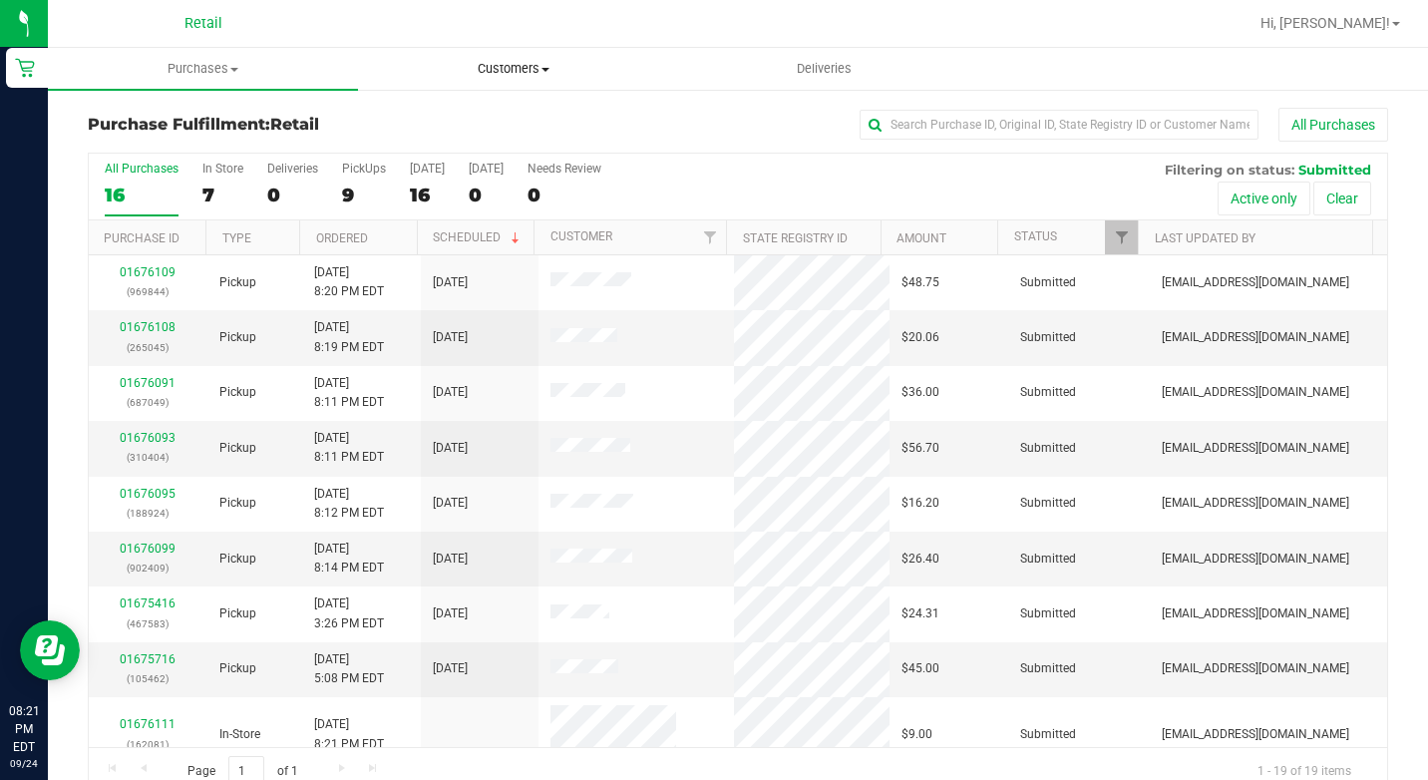
drag, startPoint x: 530, startPoint y: 56, endPoint x: 527, endPoint y: 76, distance: 20.2
click at [530, 56] on uib-tab-heading "Customers All customers Add a new customer All physicians" at bounding box center [513, 69] width 308 height 40
click at [464, 121] on span "All customers" at bounding box center [430, 120] width 144 height 17
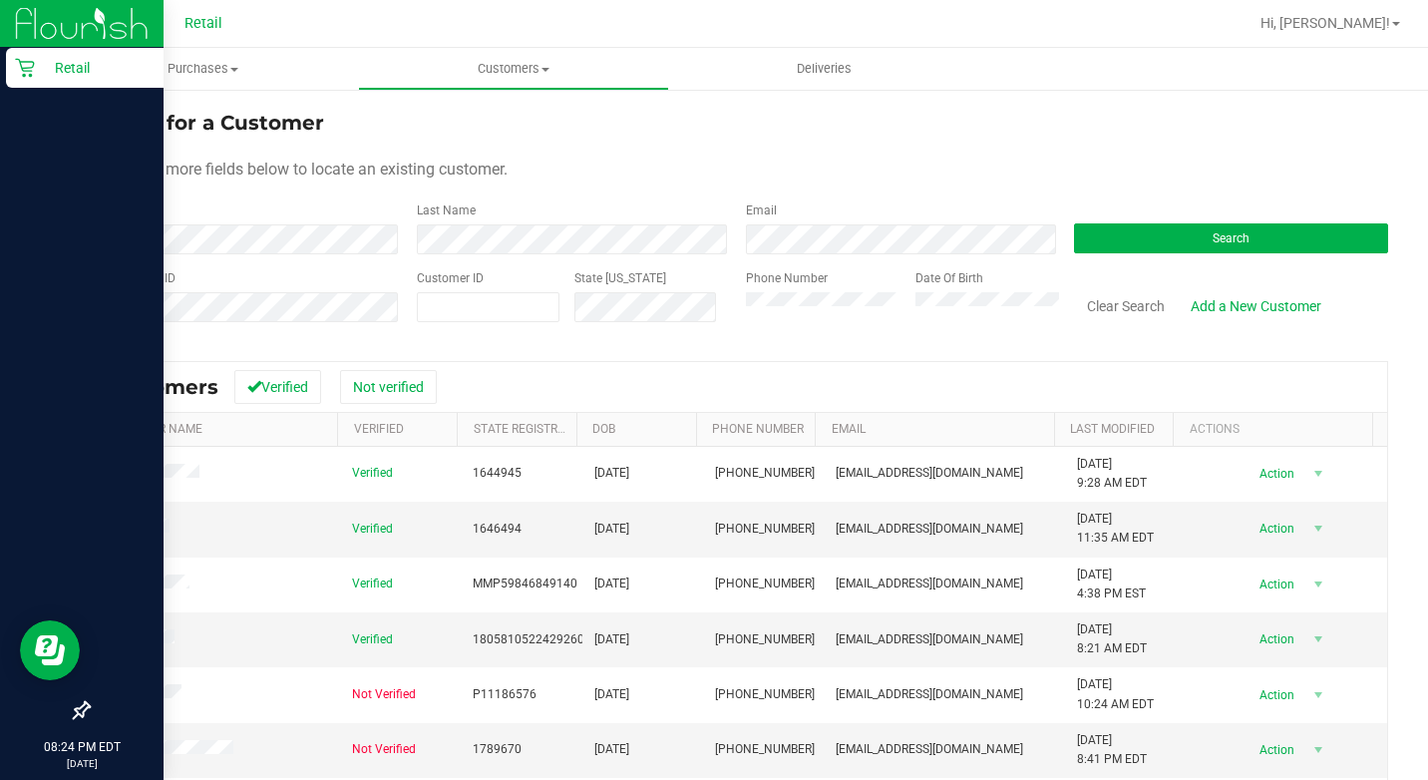
click at [14, 63] on div "Retail" at bounding box center [85, 68] width 158 height 40
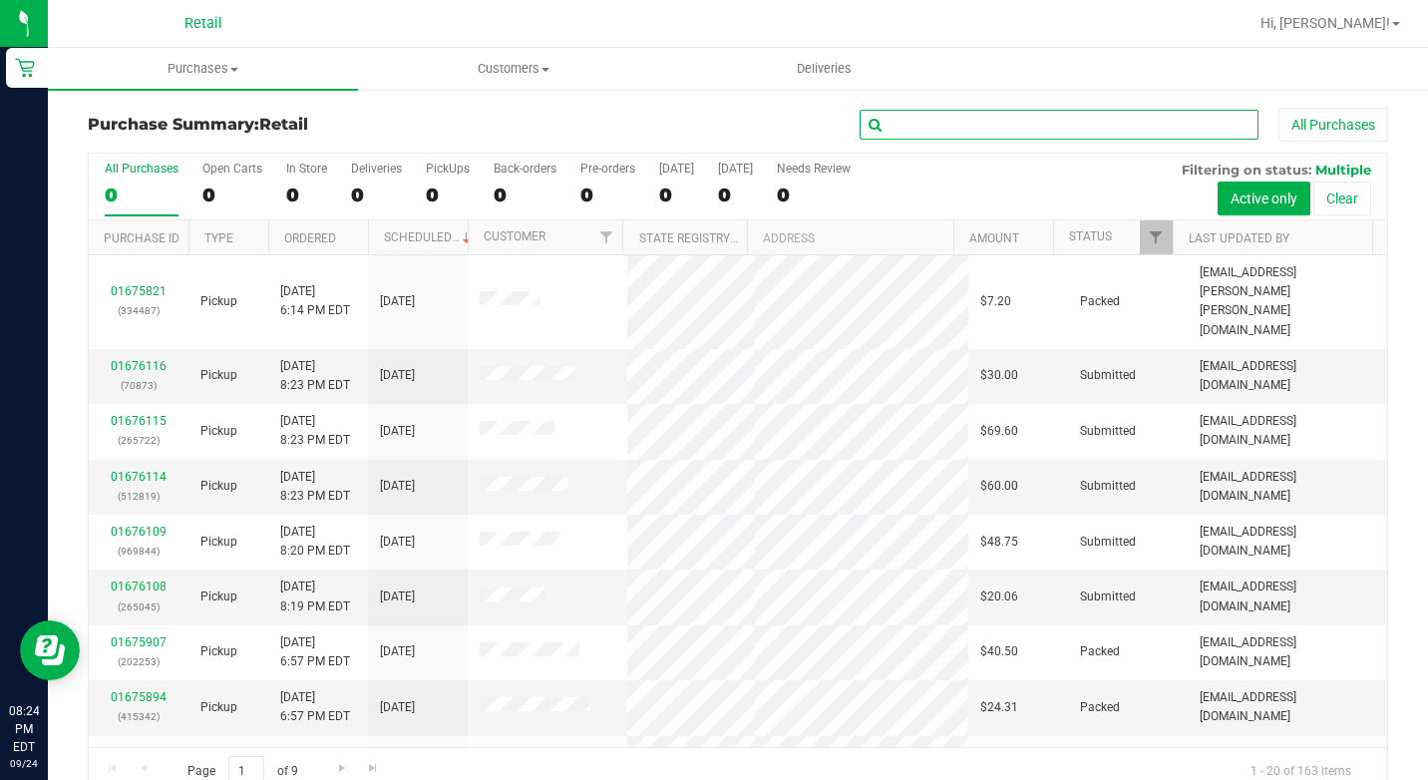
click at [1062, 138] on input "text" at bounding box center [1059, 125] width 399 height 30
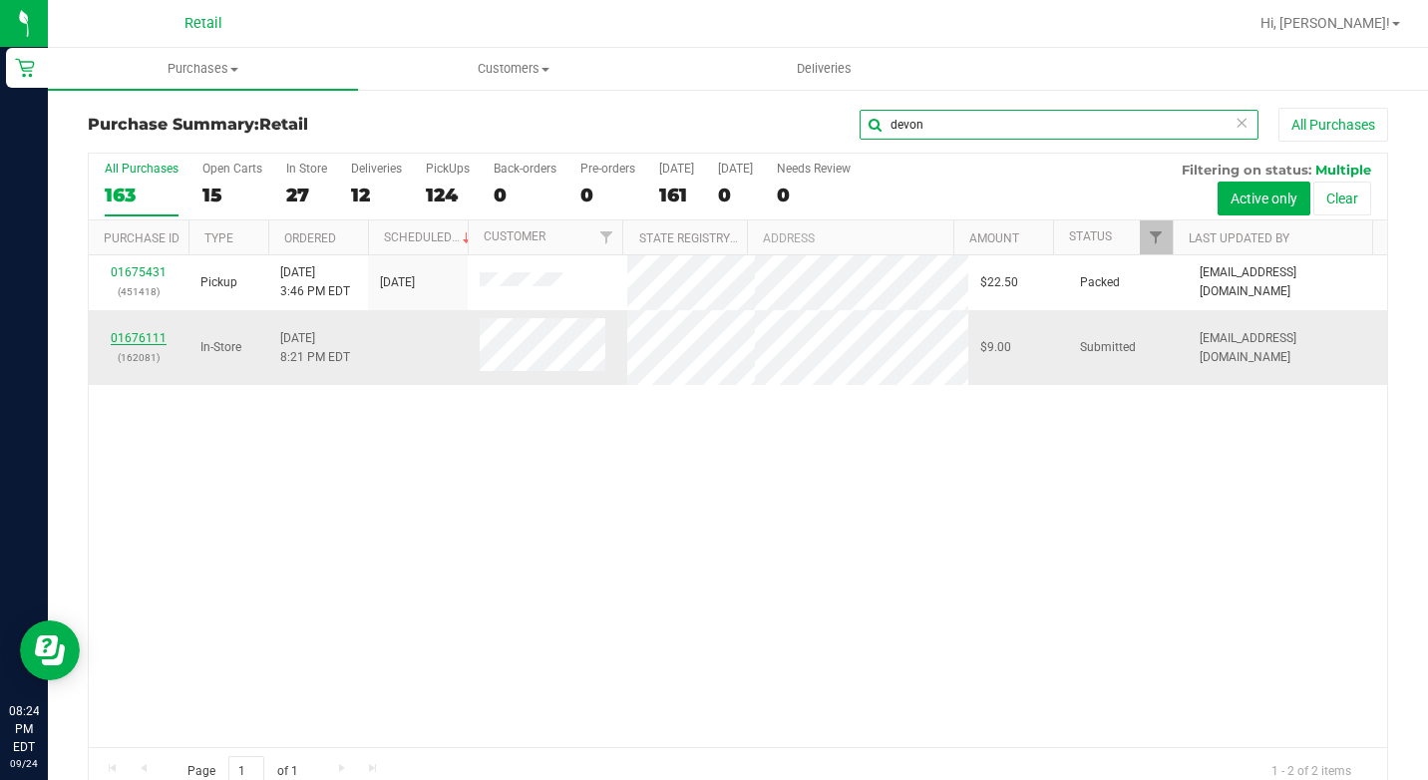
type input "devon"
click at [152, 338] on link "01676111" at bounding box center [139, 338] width 56 height 14
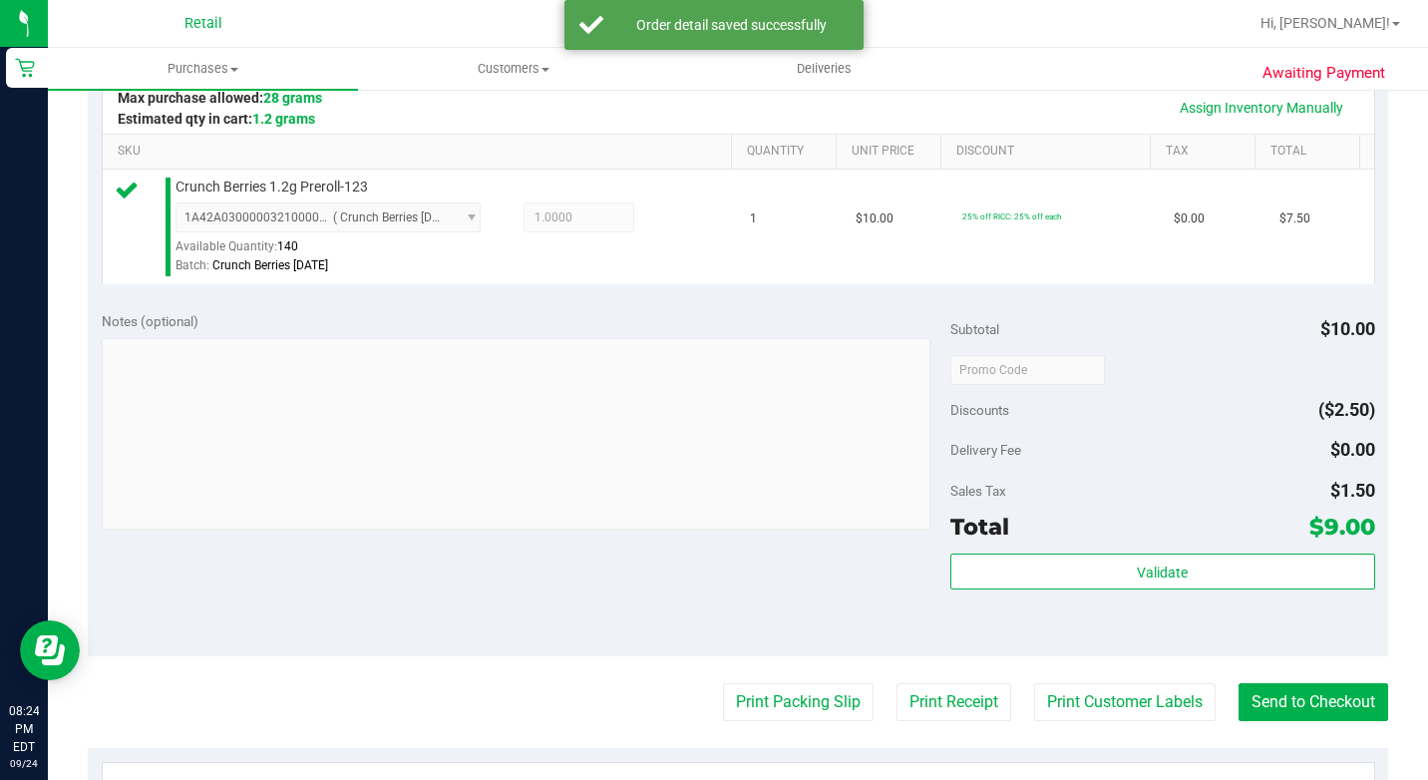
scroll to position [499, 0]
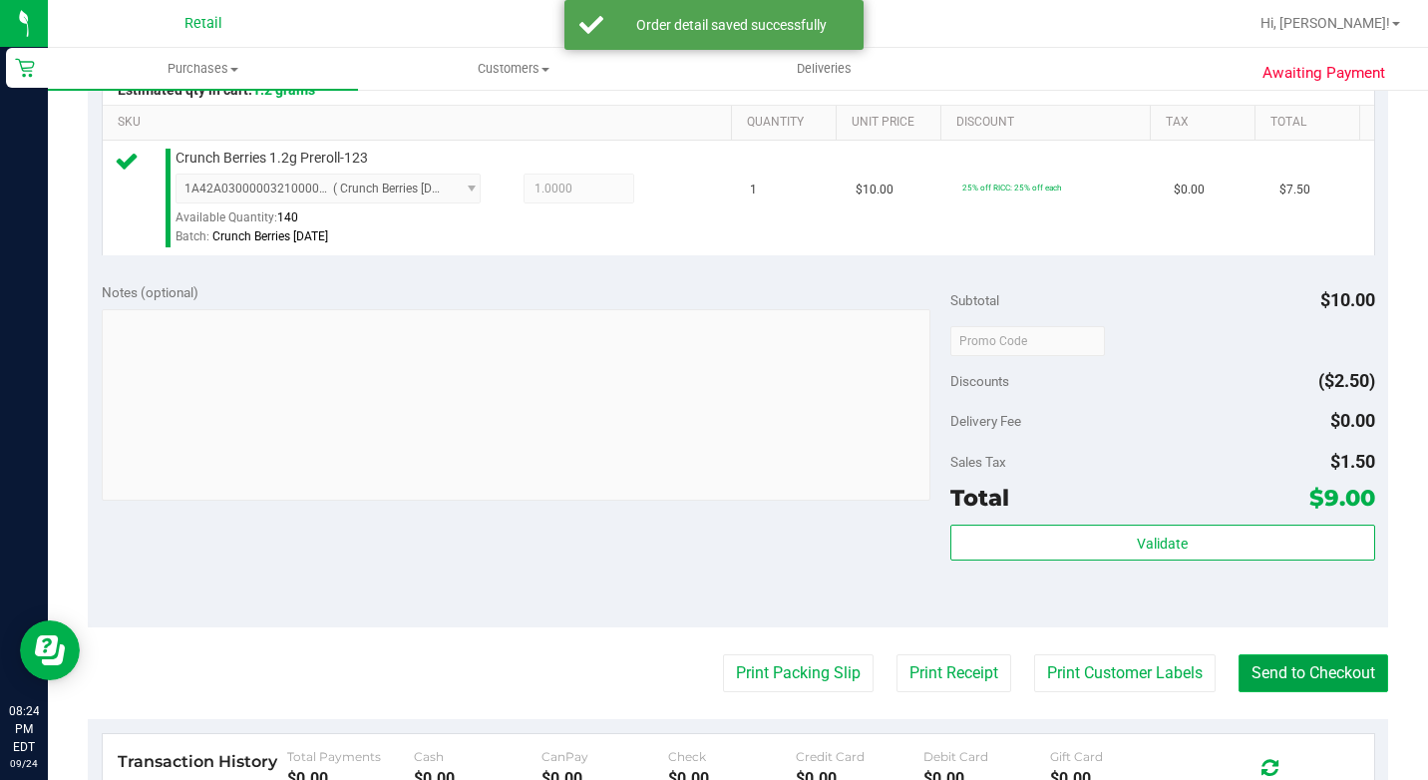
click at [1313, 692] on button "Send to Checkout" at bounding box center [1313, 673] width 150 height 38
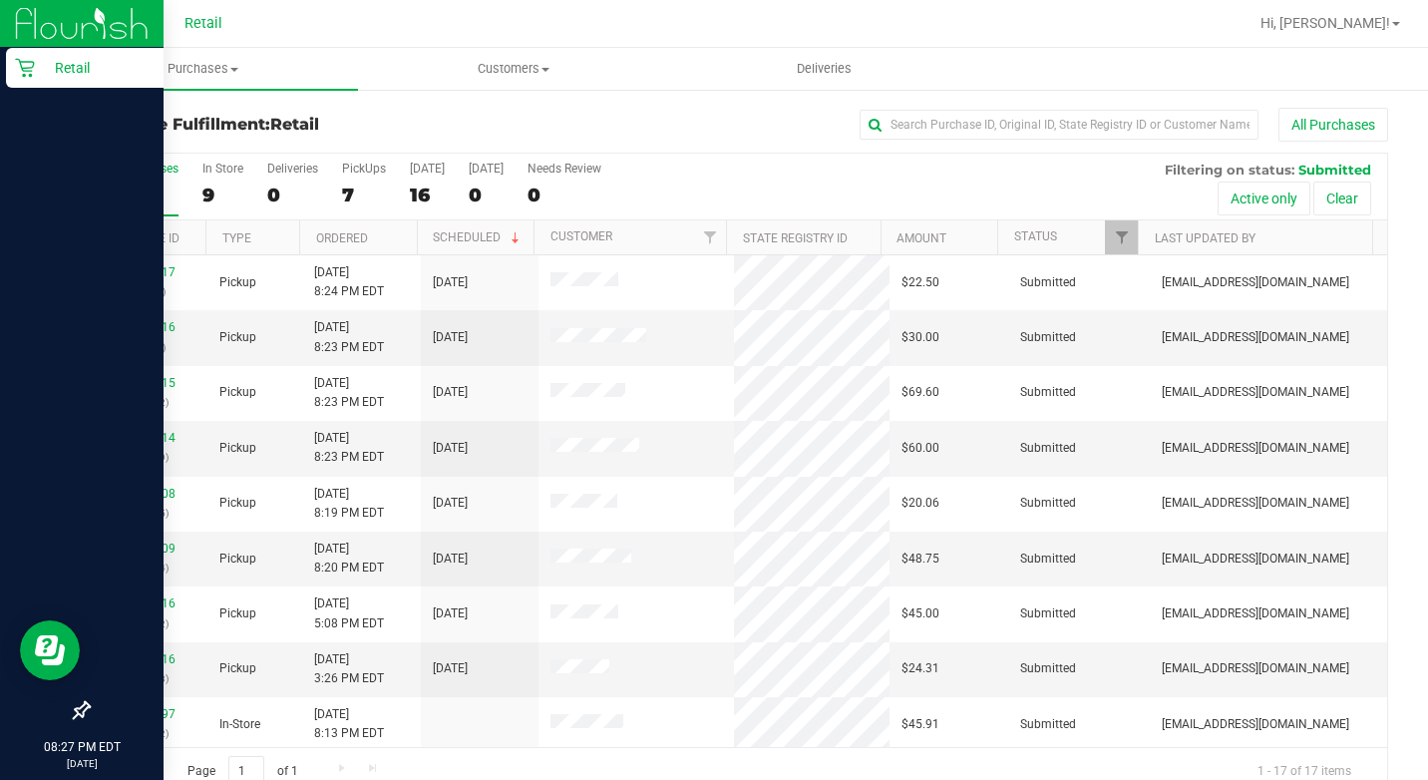
click at [35, 66] on p "Retail" at bounding box center [95, 68] width 120 height 24
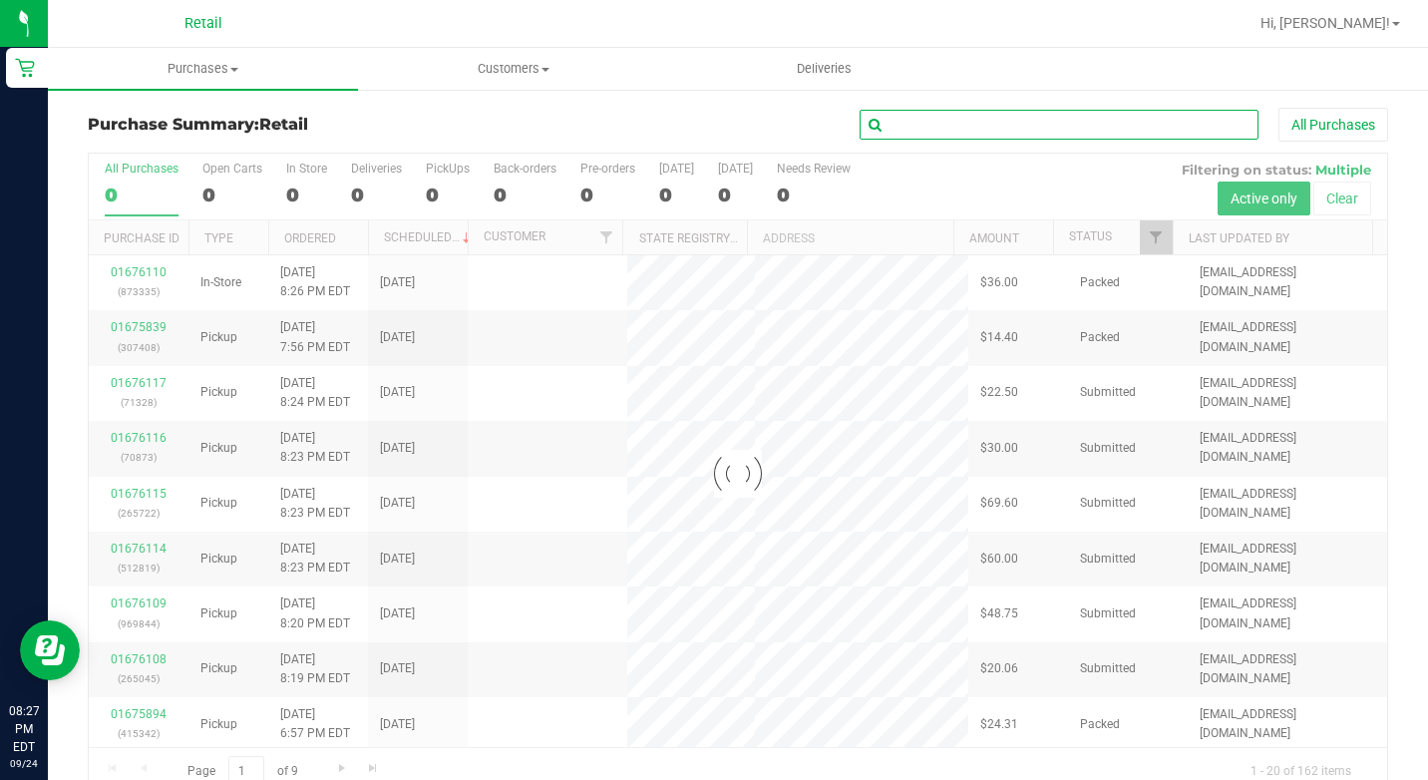
click at [954, 131] on input "text" at bounding box center [1059, 125] width 399 height 30
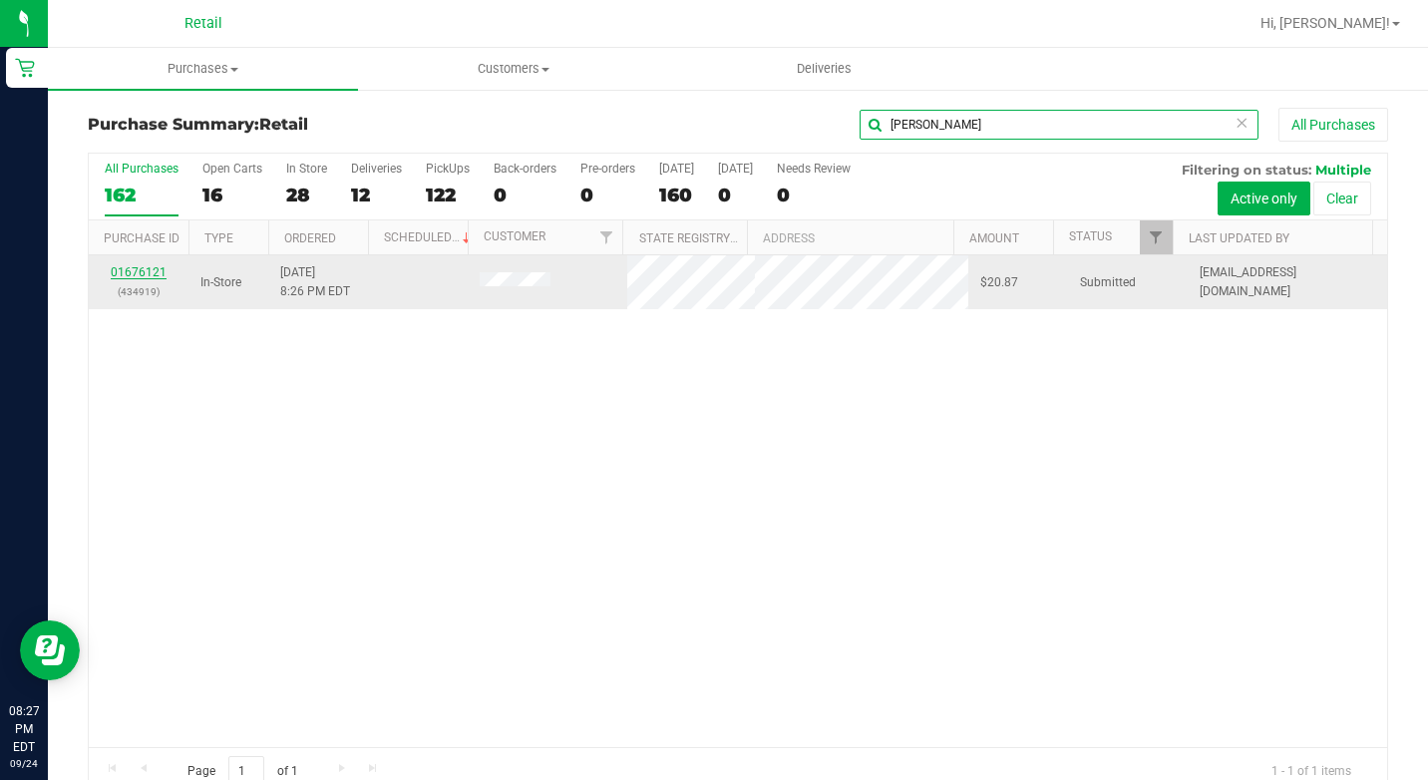
type input "[PERSON_NAME]"
click at [155, 268] on link "01676121" at bounding box center [139, 272] width 56 height 14
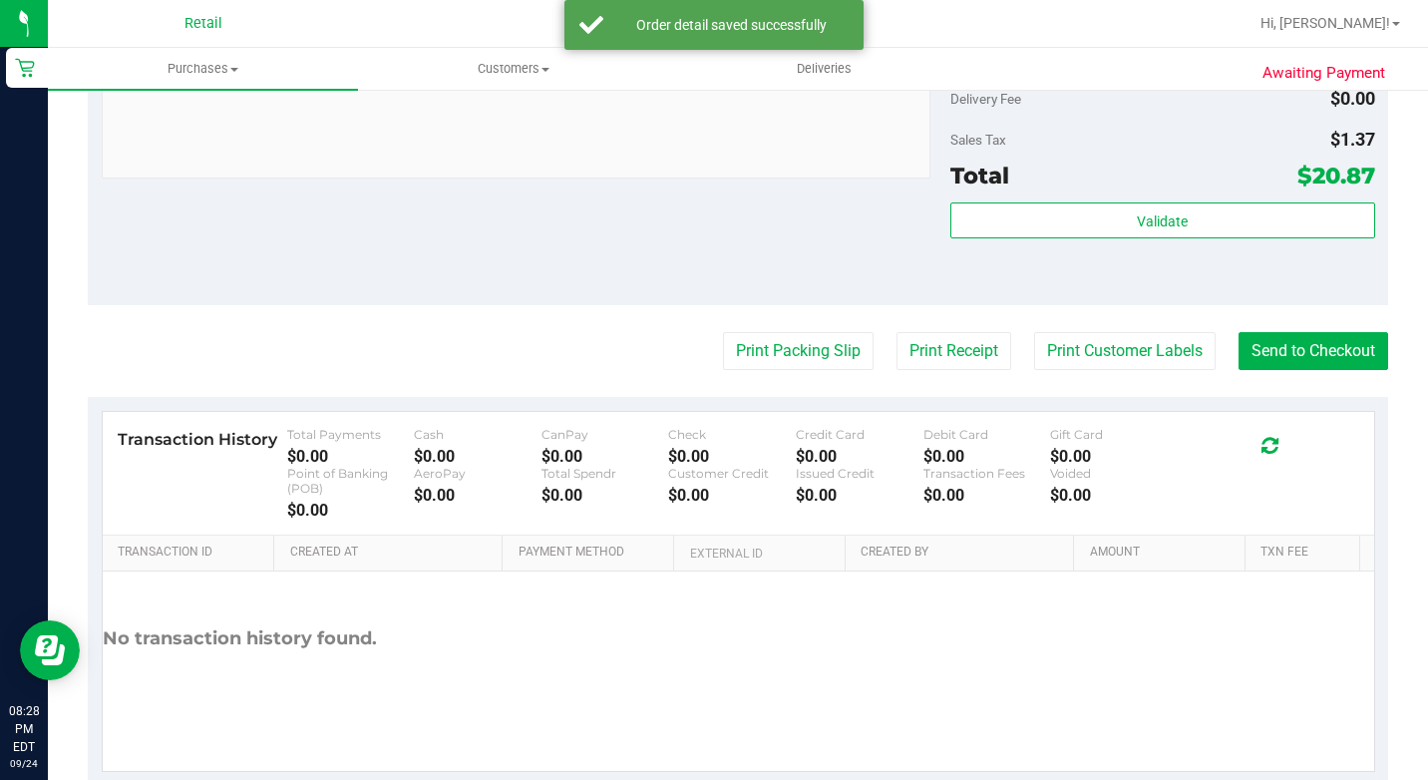
scroll to position [893, 0]
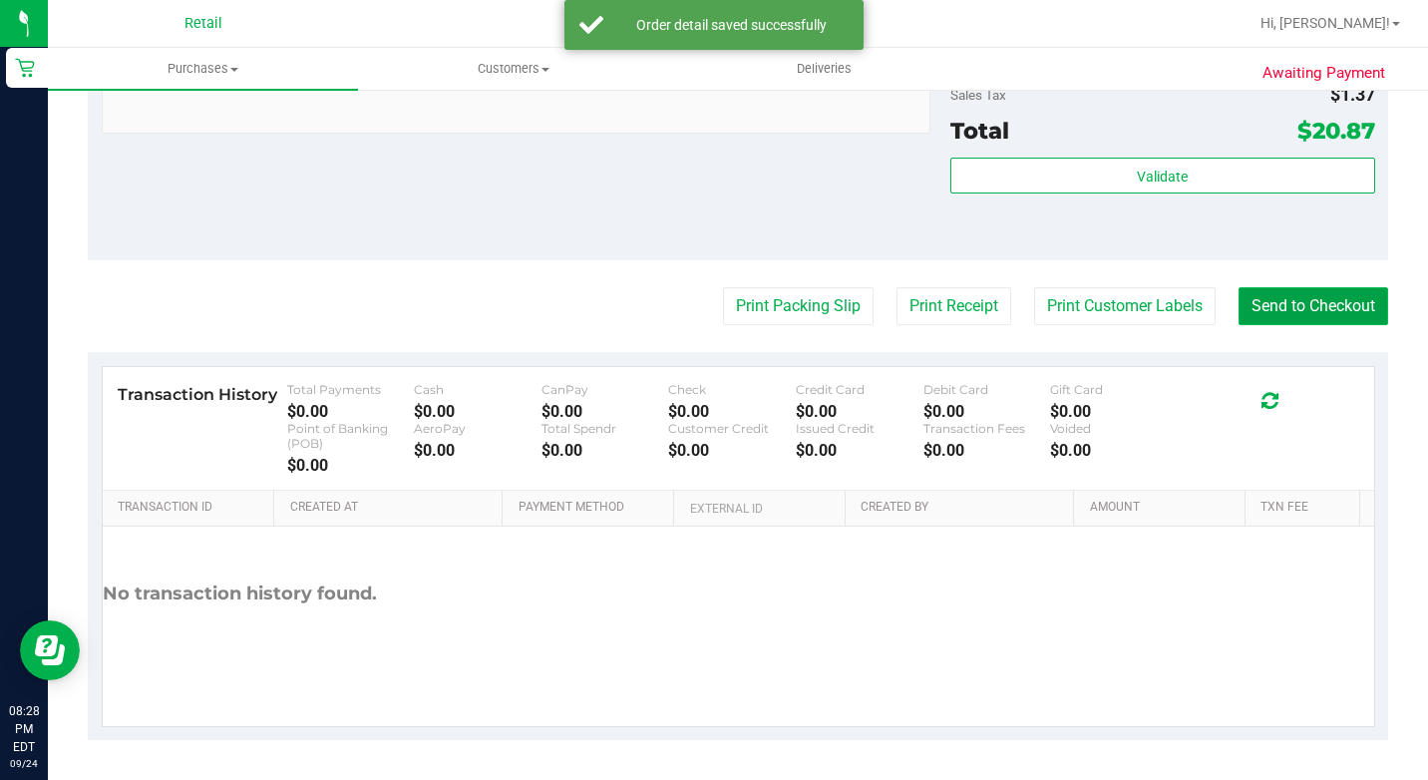
click at [1292, 324] on button "Send to Checkout" at bounding box center [1313, 306] width 150 height 38
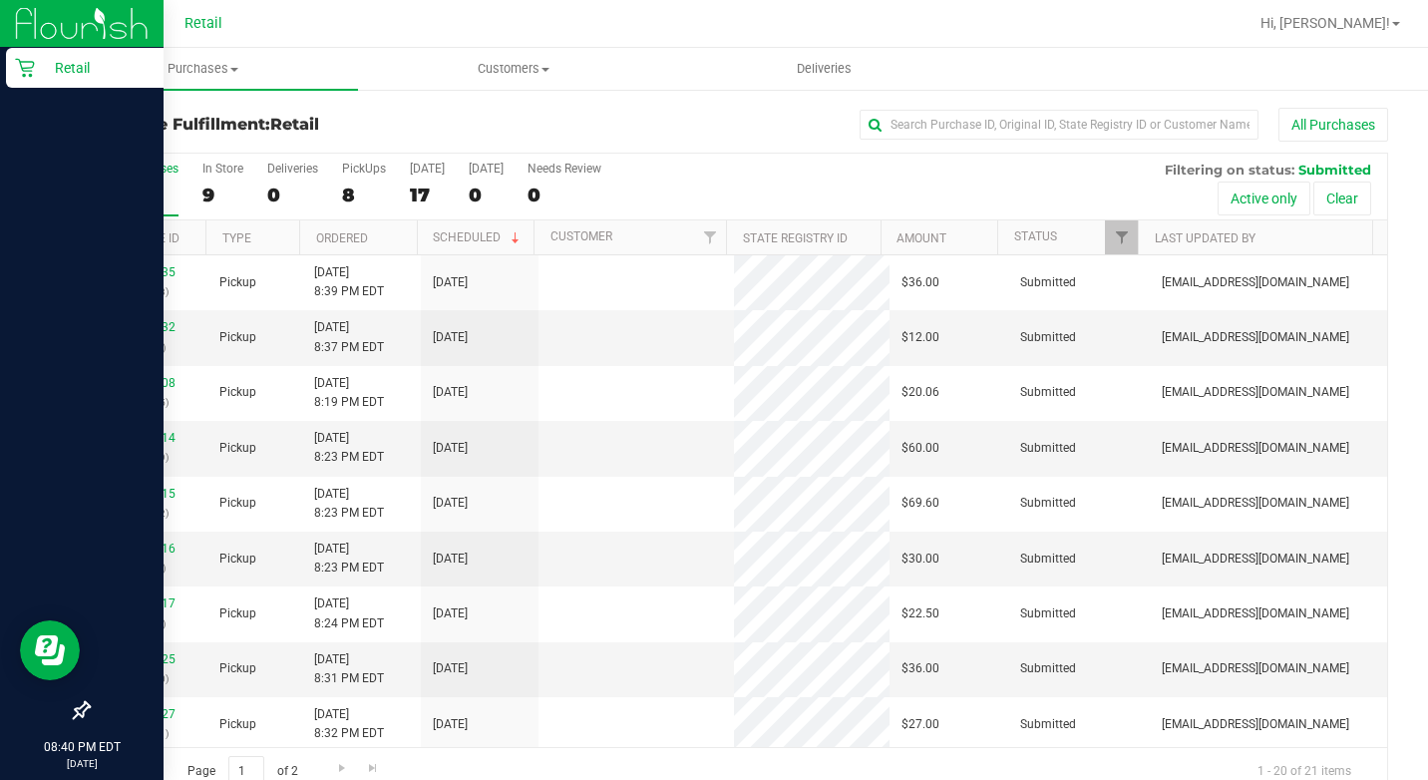
click at [30, 59] on icon at bounding box center [25, 68] width 20 height 20
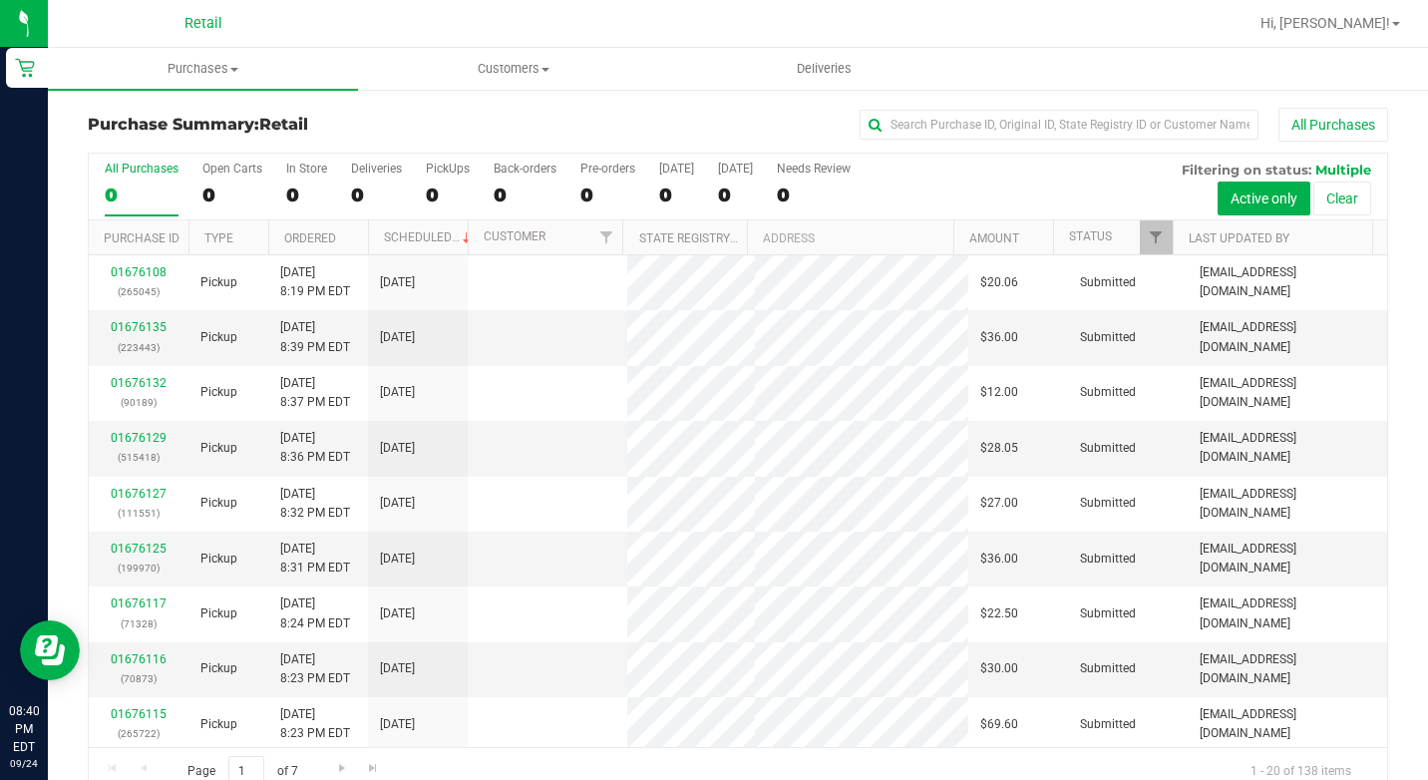
click at [984, 103] on div "Purchase Summary: Retail All Purchases All Purchases 0 Open Carts 0 In Store 0 …" at bounding box center [738, 452] width 1380 height 728
click at [958, 129] on input "text" at bounding box center [1059, 125] width 399 height 30
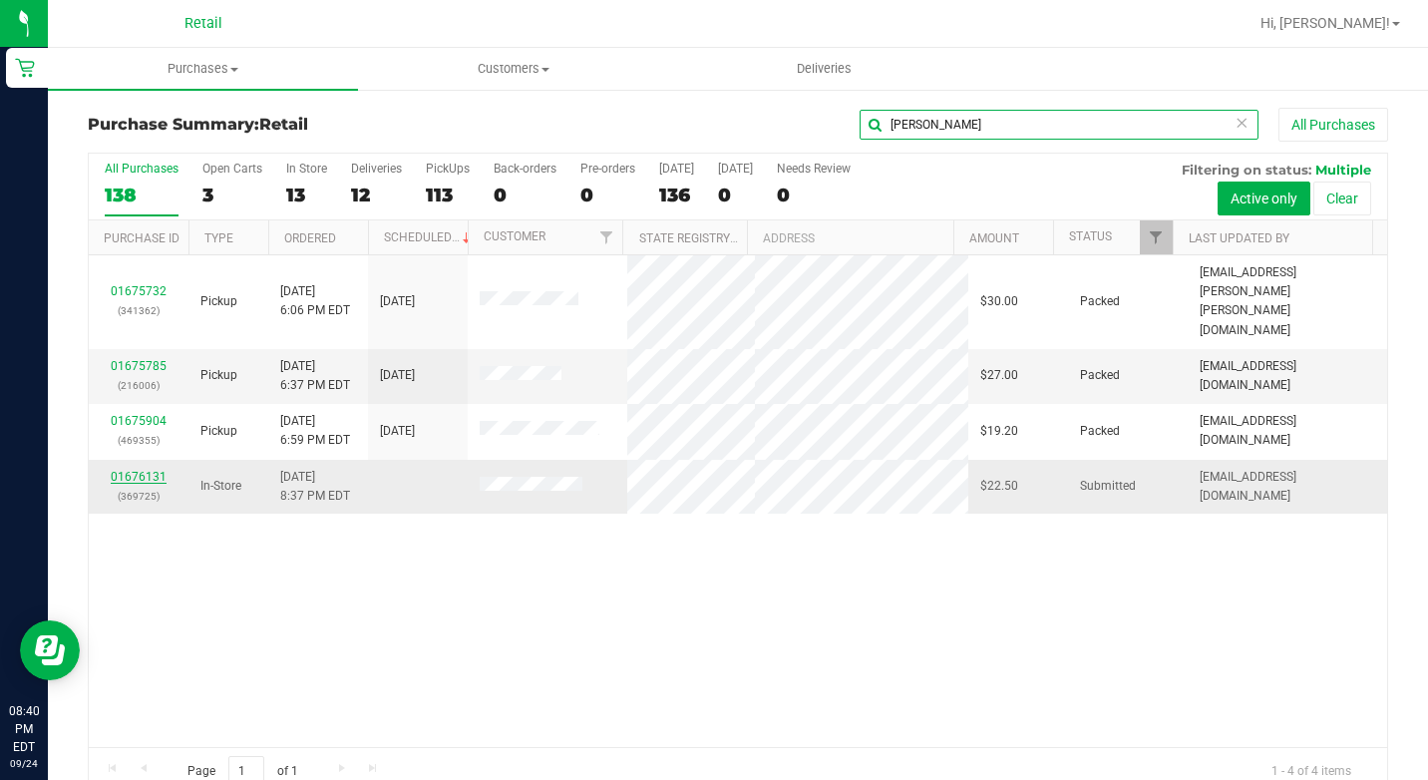
type input "[PERSON_NAME]"
click at [148, 470] on link "01676131" at bounding box center [139, 477] width 56 height 14
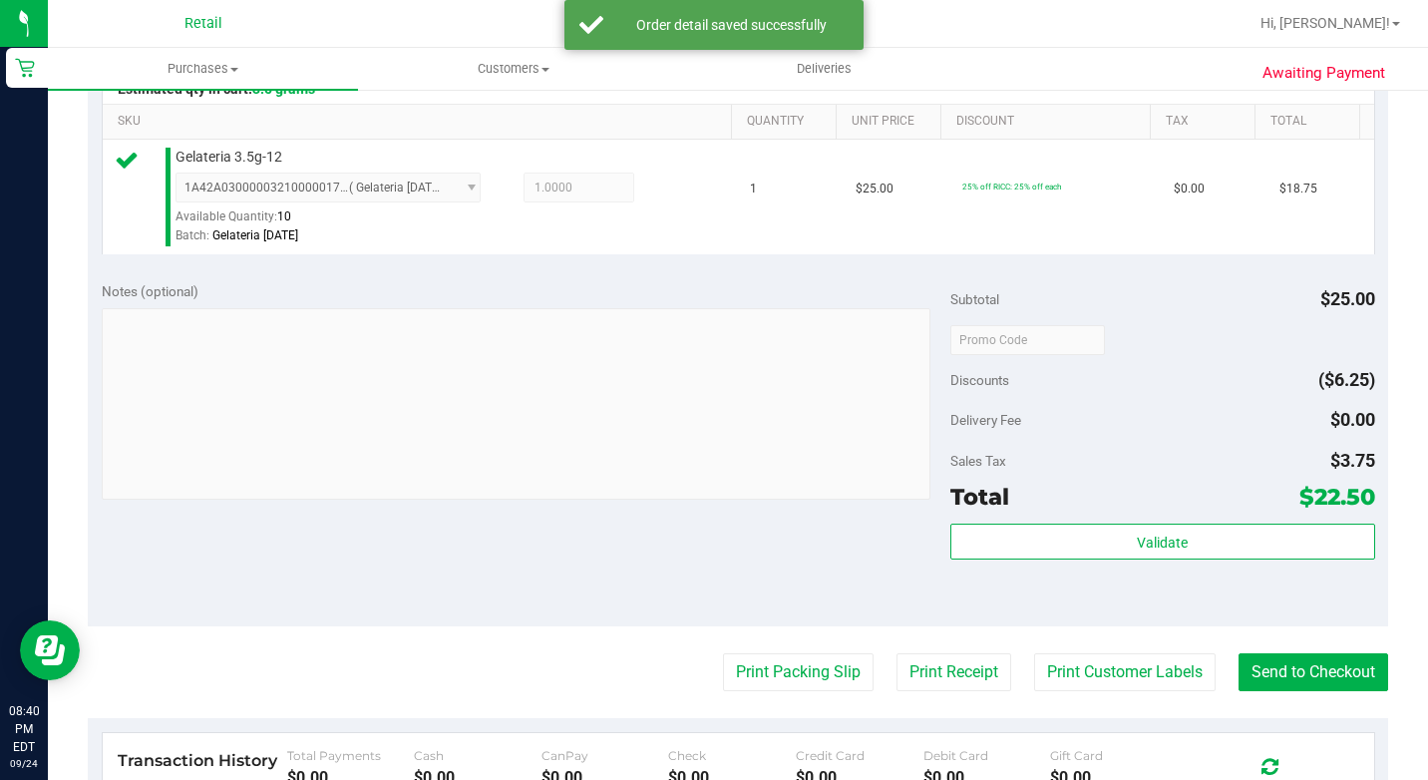
scroll to position [598, 0]
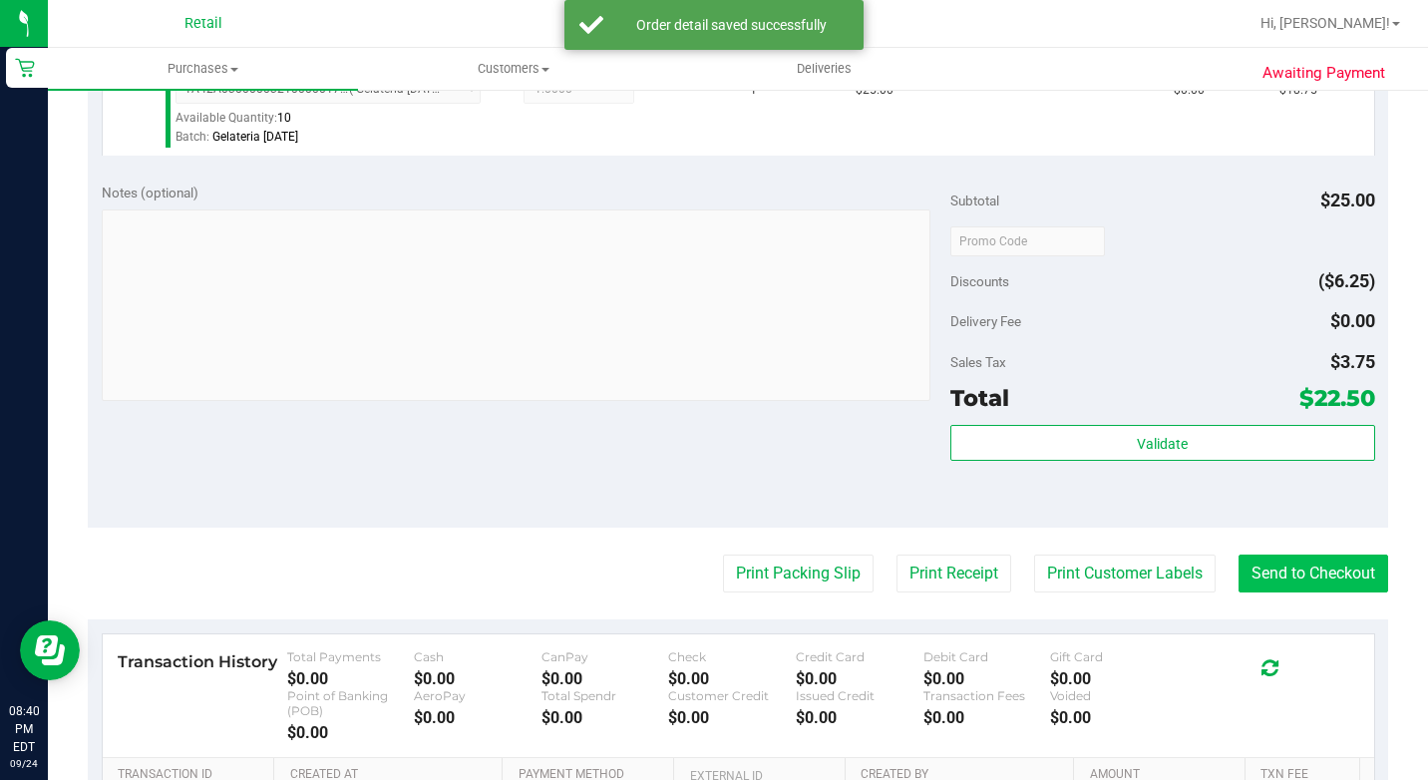
drag, startPoint x: 1259, startPoint y: 650, endPoint x: 1302, endPoint y: 610, distance: 58.6
click at [1311, 592] on button "Send to Checkout" at bounding box center [1313, 573] width 150 height 38
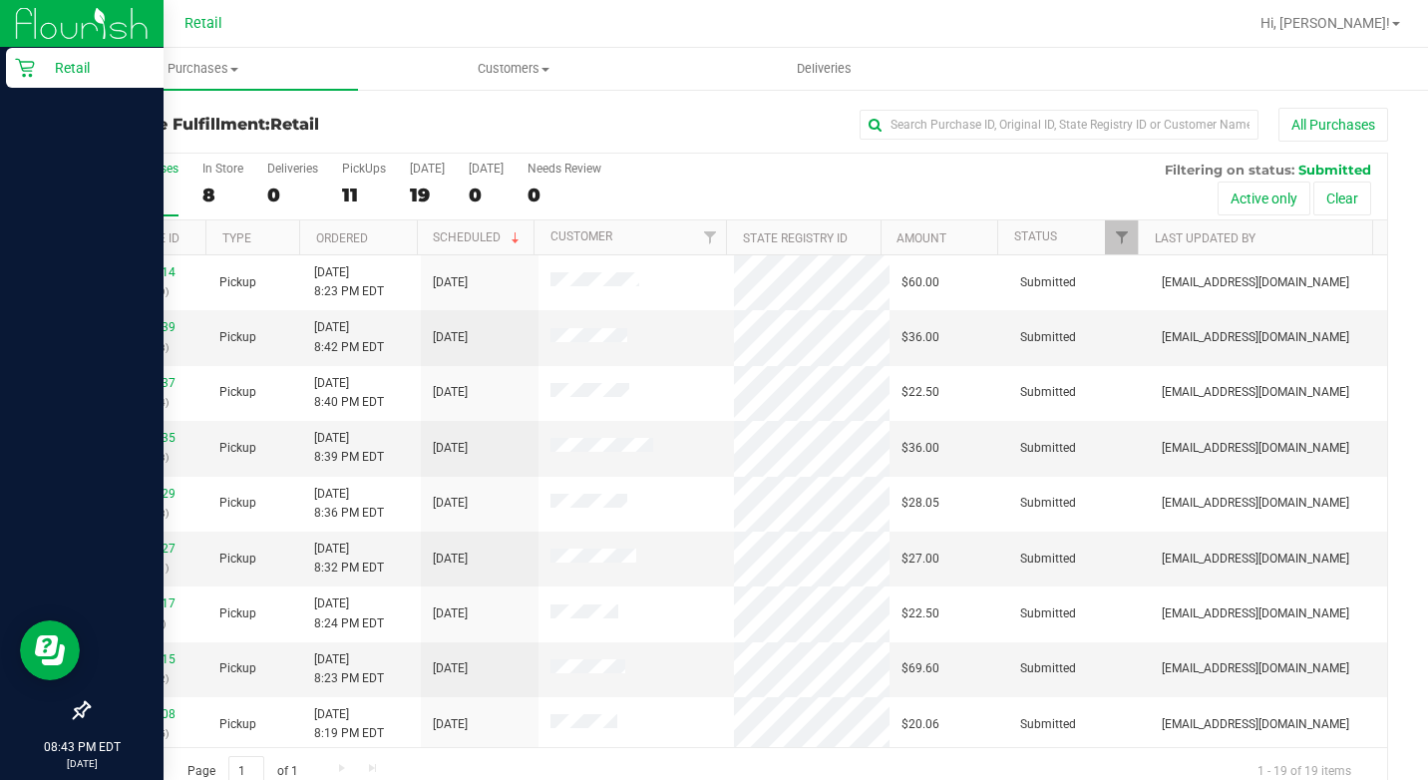
drag, startPoint x: 38, startPoint y: 66, endPoint x: 56, endPoint y: 66, distance: 17.9
click at [38, 66] on p "Retail" at bounding box center [95, 68] width 120 height 24
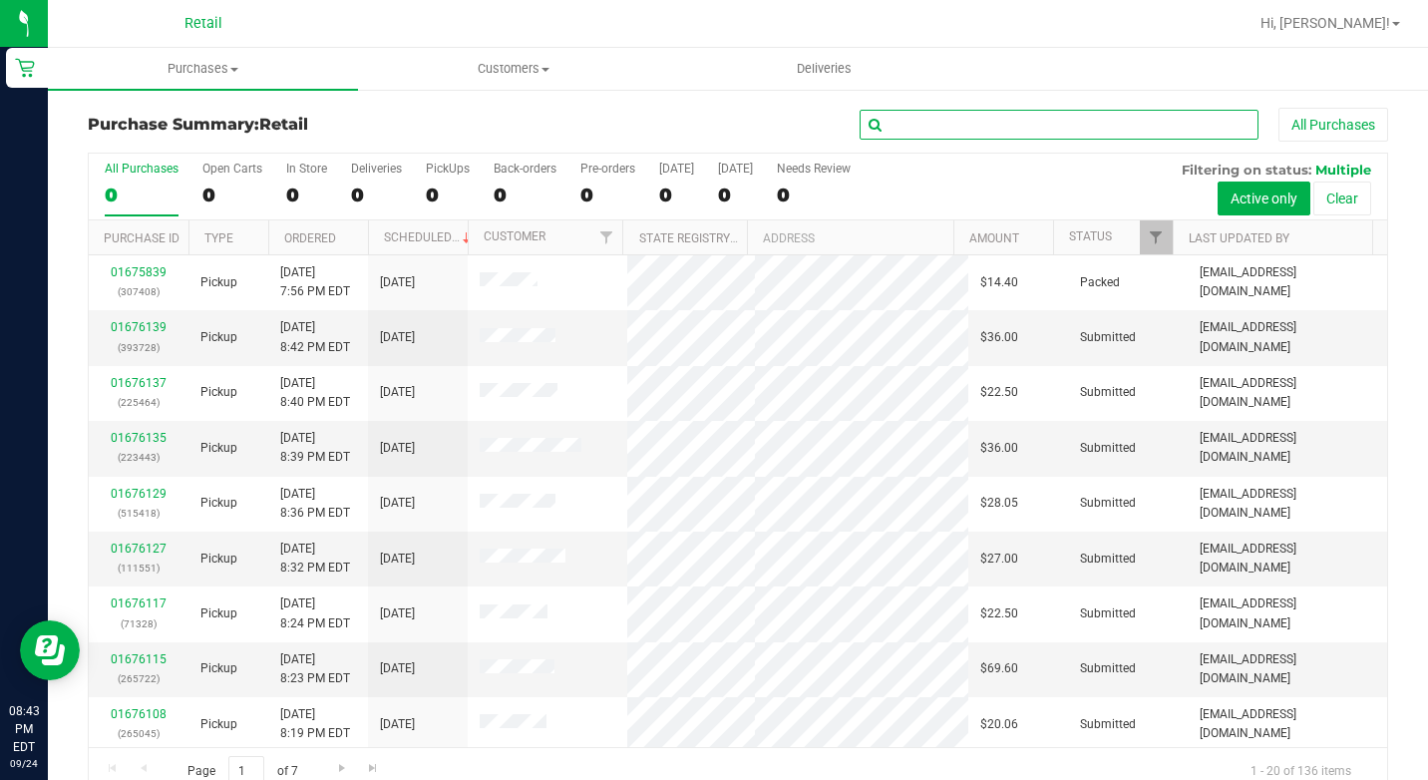
click at [1111, 136] on input "text" at bounding box center [1059, 125] width 399 height 30
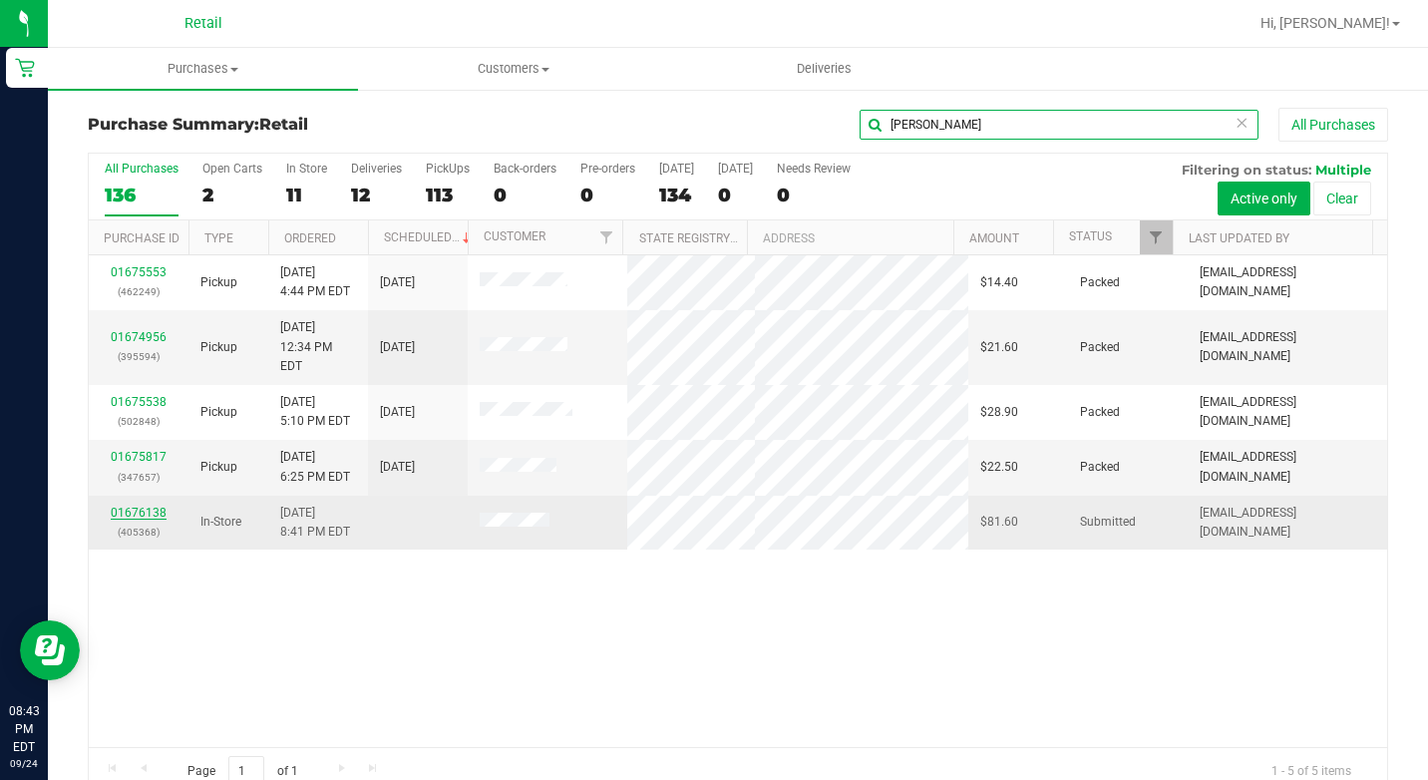
type input "[PERSON_NAME]"
click at [146, 506] on link "01676138" at bounding box center [139, 513] width 56 height 14
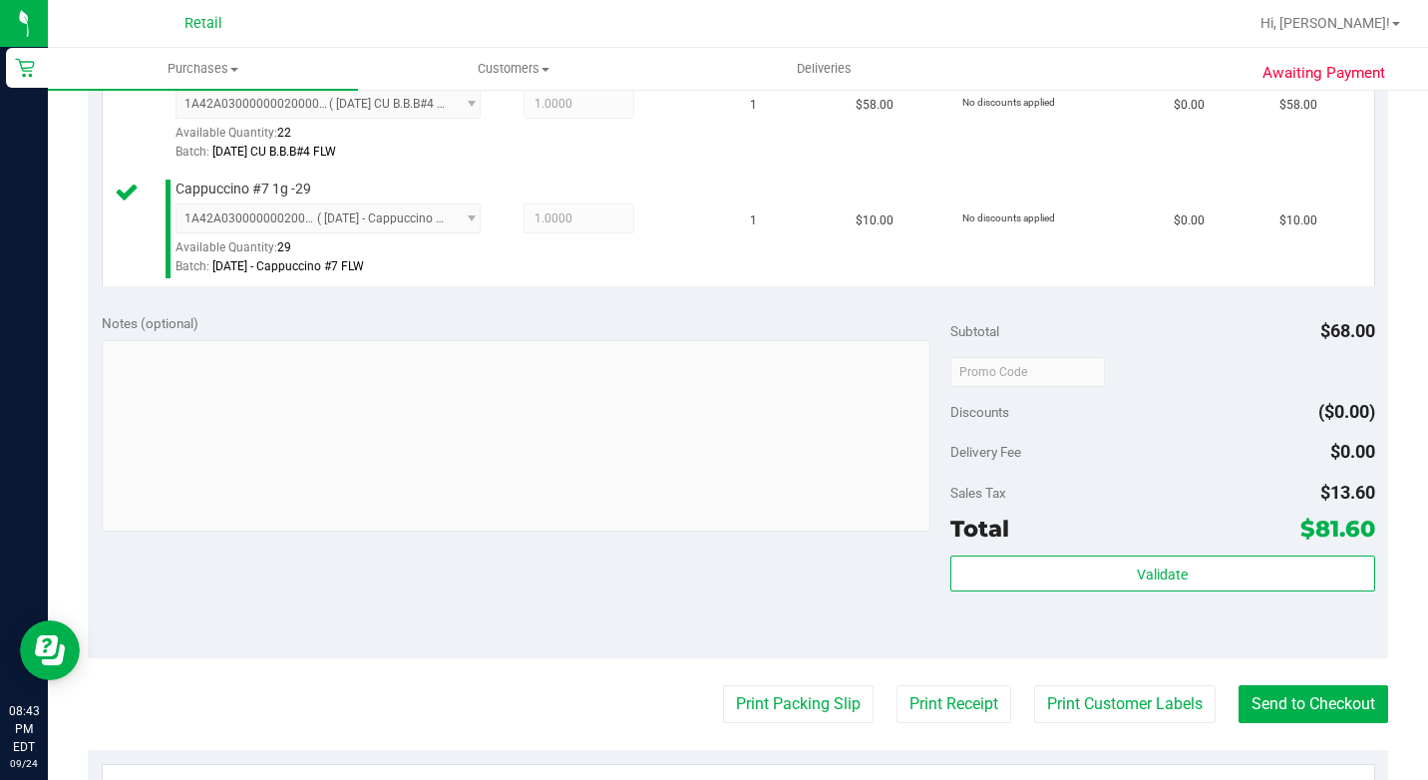
scroll to position [698, 0]
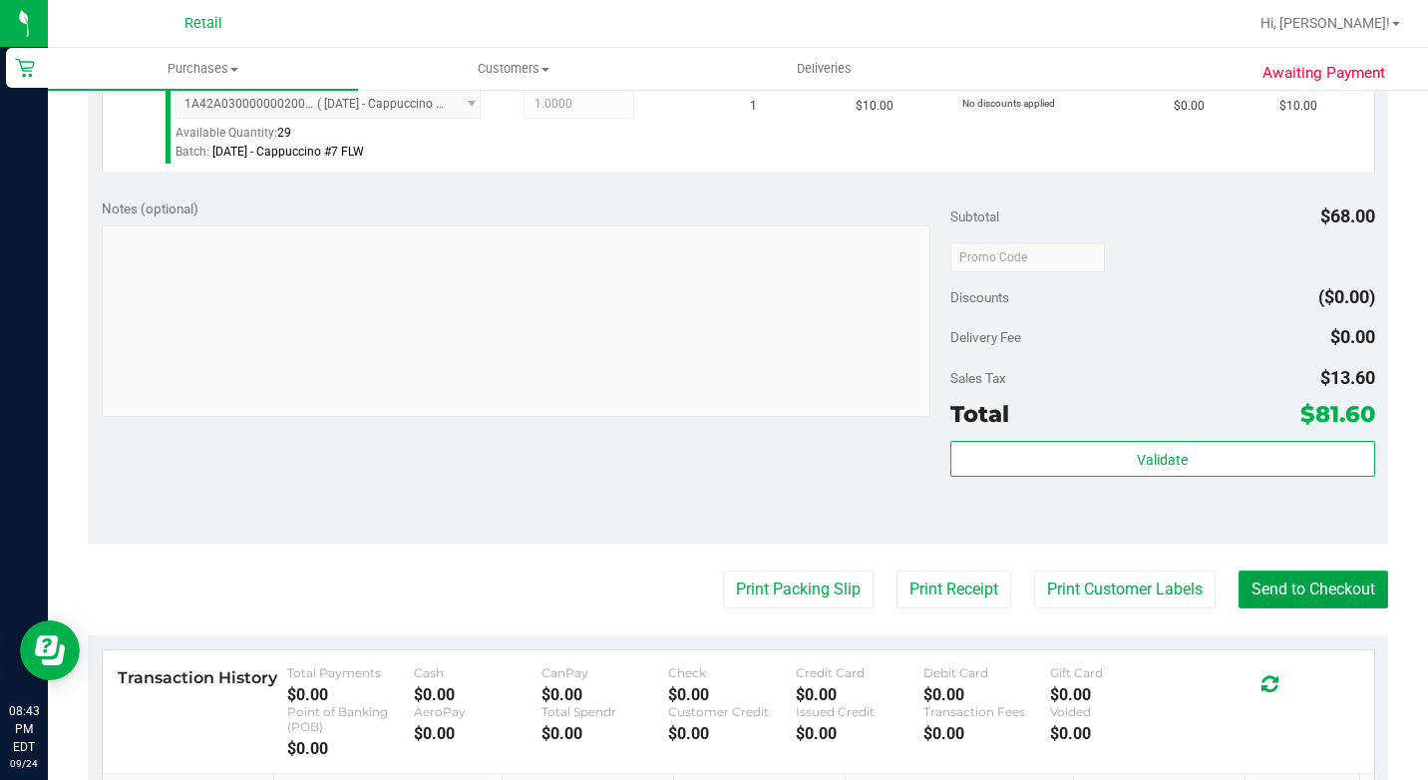
click at [1307, 608] on button "Send to Checkout" at bounding box center [1313, 589] width 150 height 38
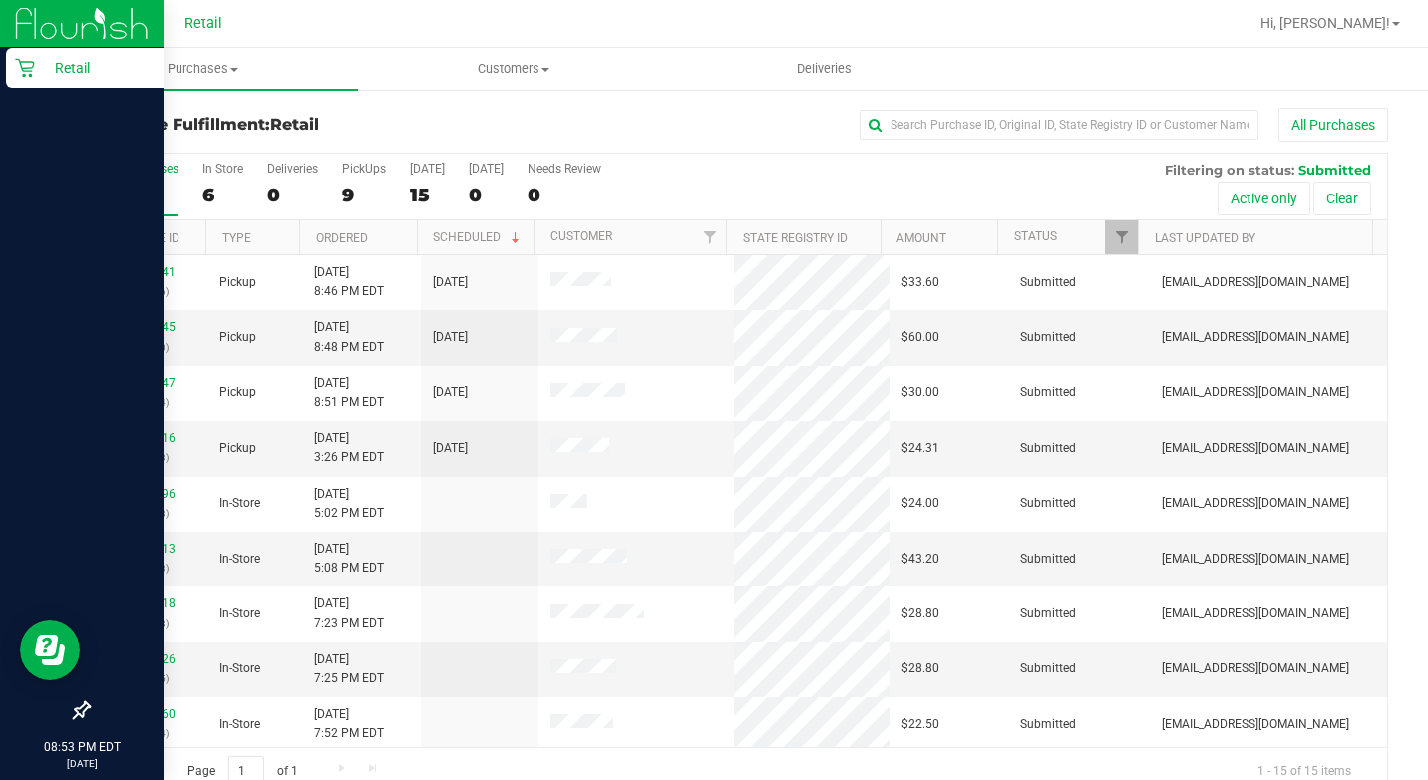
click at [33, 72] on icon at bounding box center [25, 68] width 20 height 20
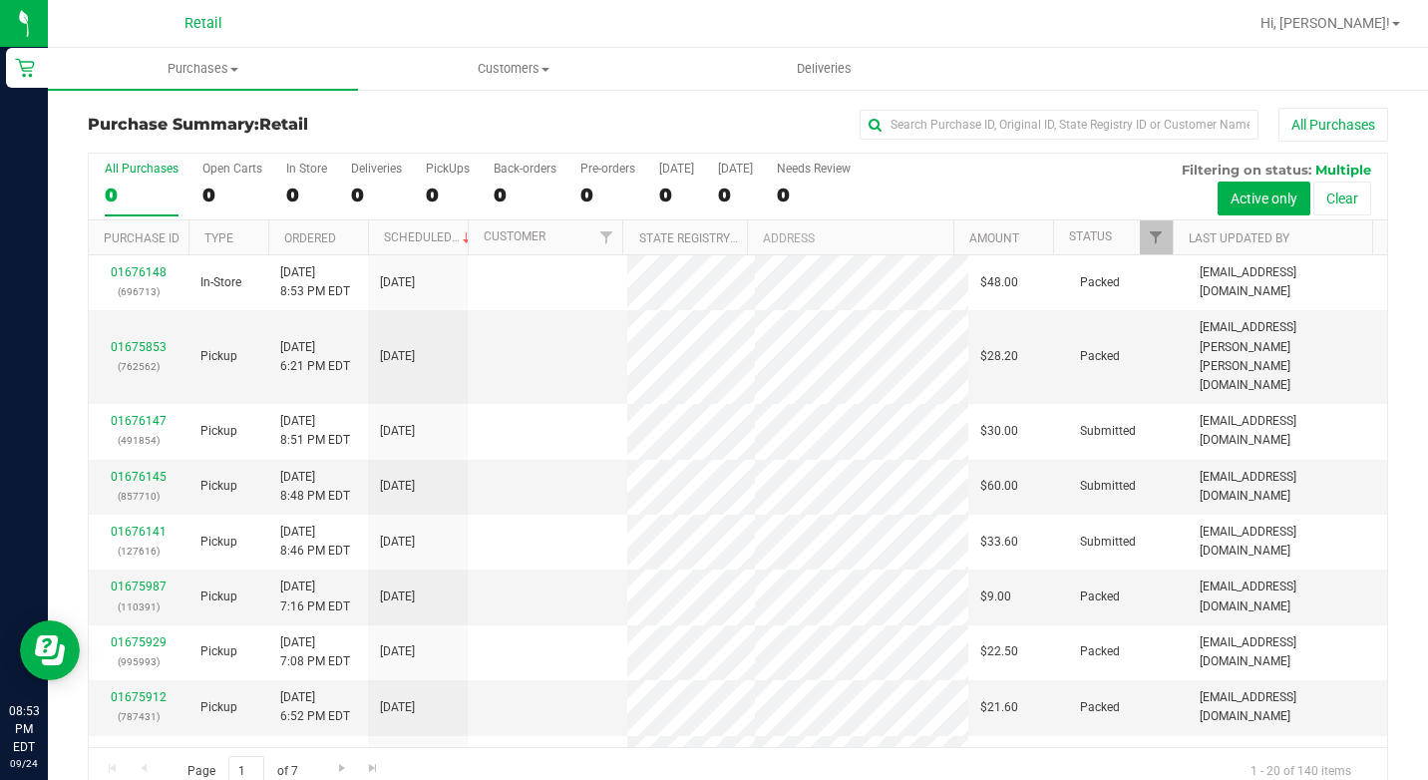
click at [1003, 108] on div "All Purchases" at bounding box center [955, 125] width 867 height 34
click at [993, 120] on input "text" at bounding box center [1059, 125] width 399 height 30
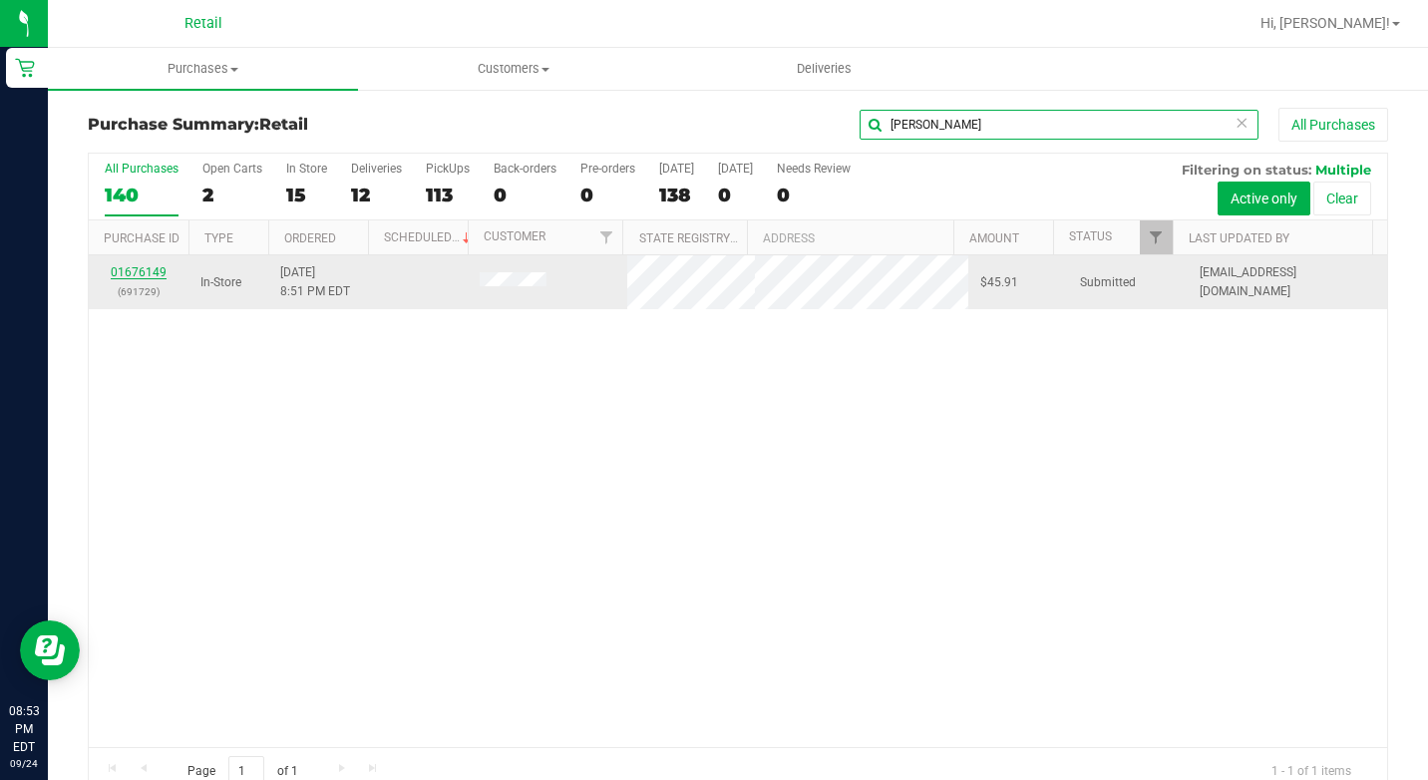
type input "[PERSON_NAME]"
click at [127, 276] on link "01676149" at bounding box center [139, 272] width 56 height 14
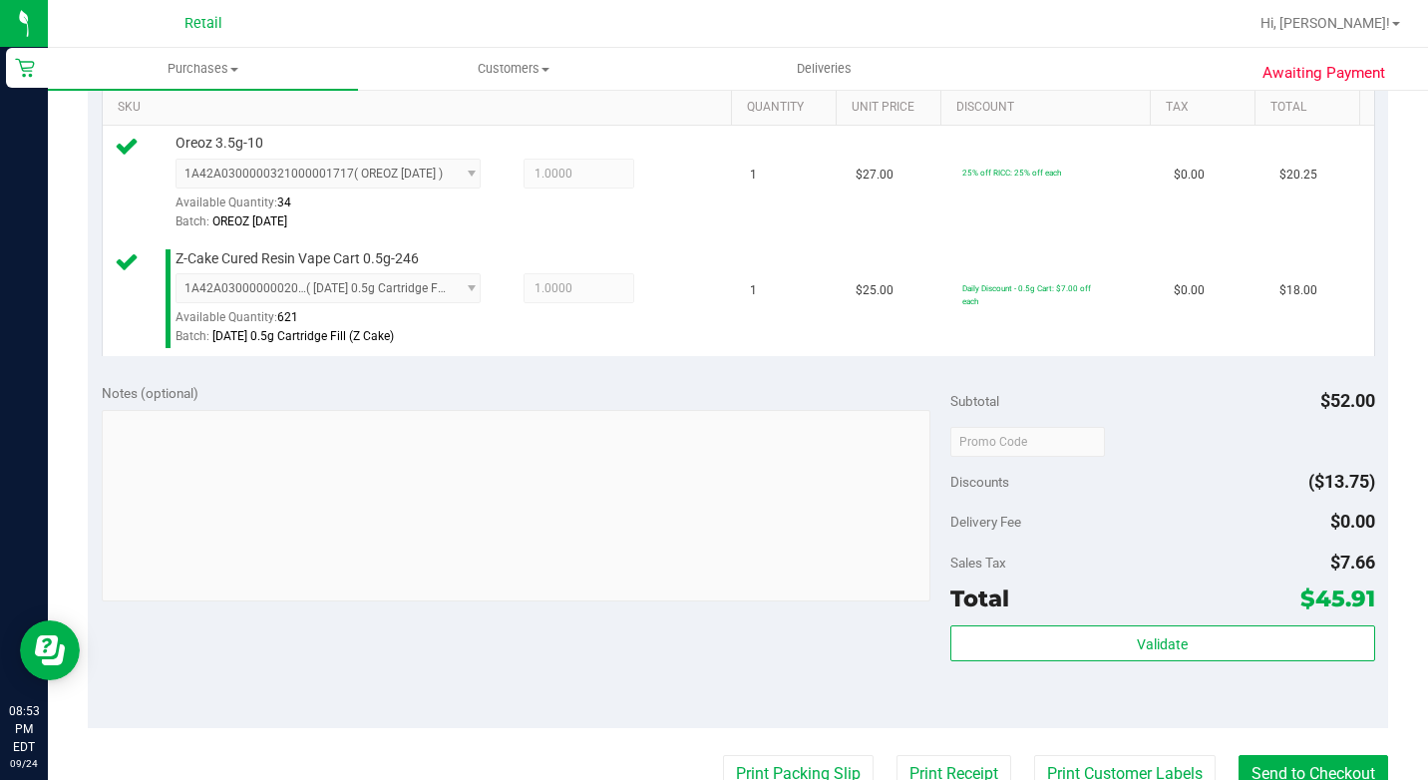
scroll to position [798, 0]
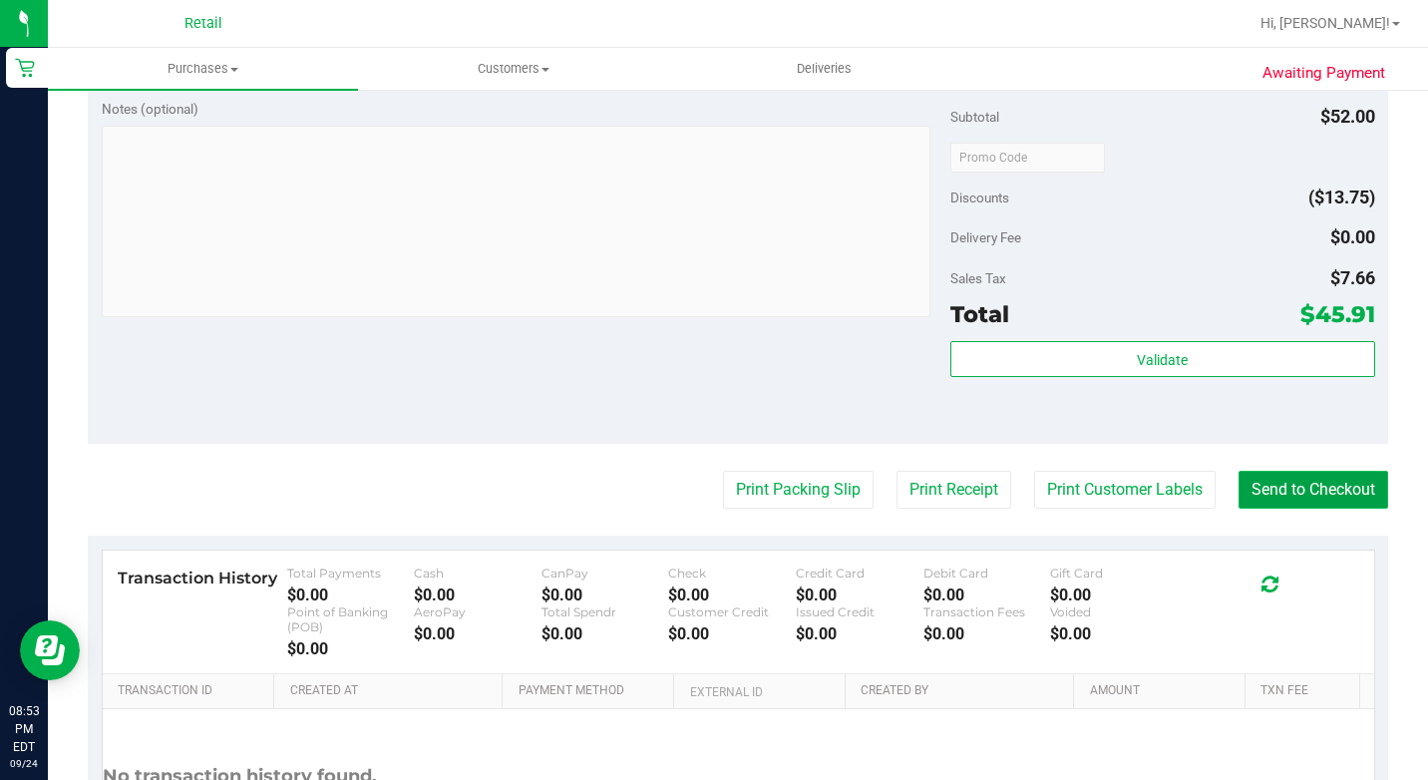
click at [1292, 509] on button "Send to Checkout" at bounding box center [1313, 490] width 150 height 38
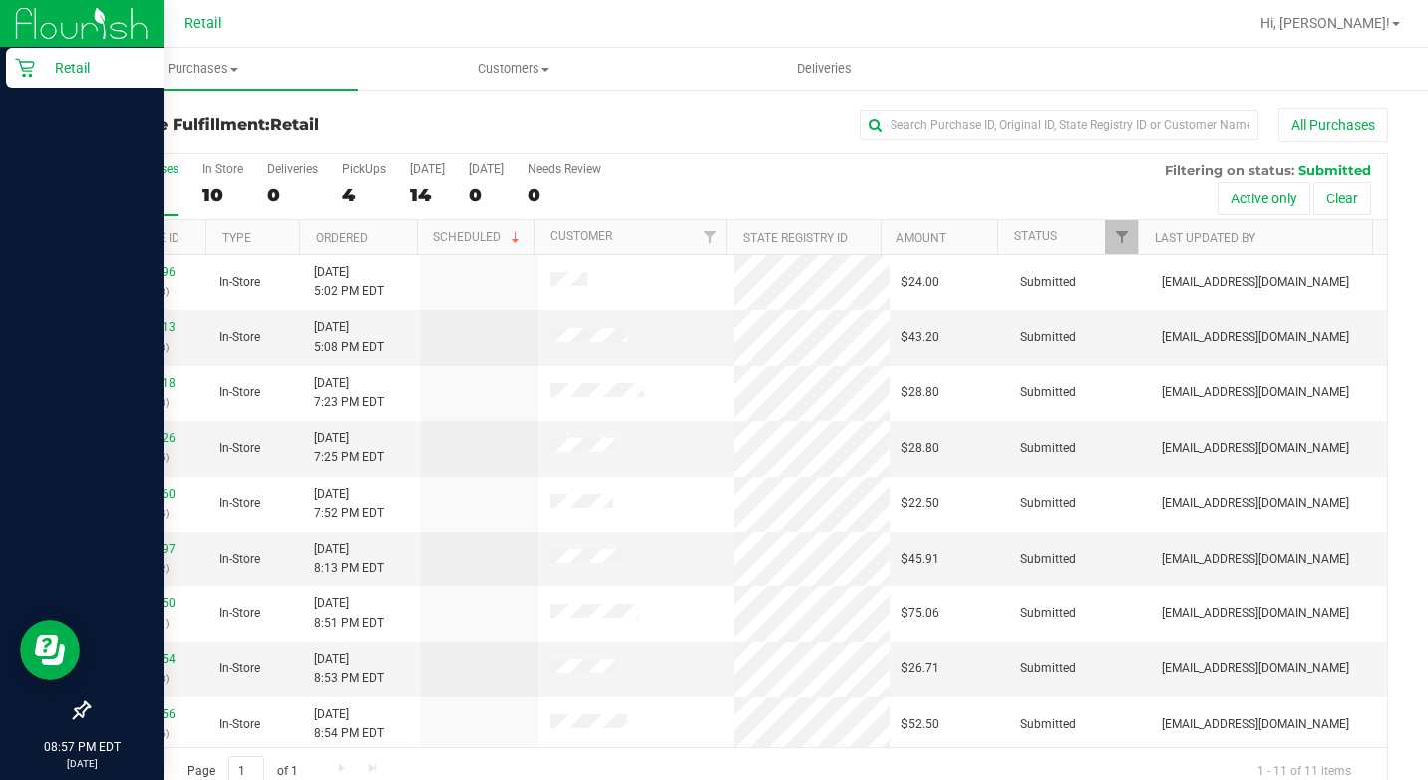
click at [29, 68] on icon at bounding box center [24, 68] width 19 height 19
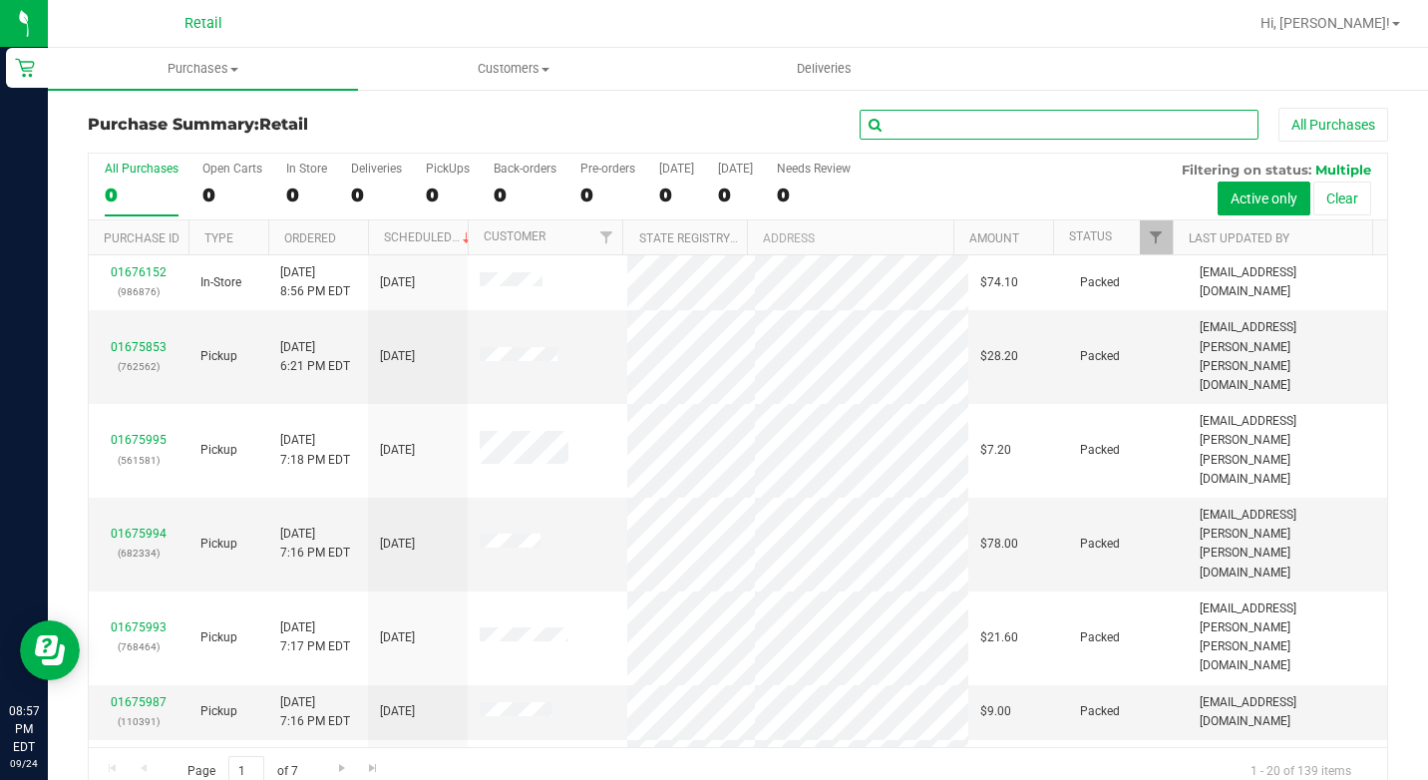
click at [912, 114] on input "text" at bounding box center [1059, 125] width 399 height 30
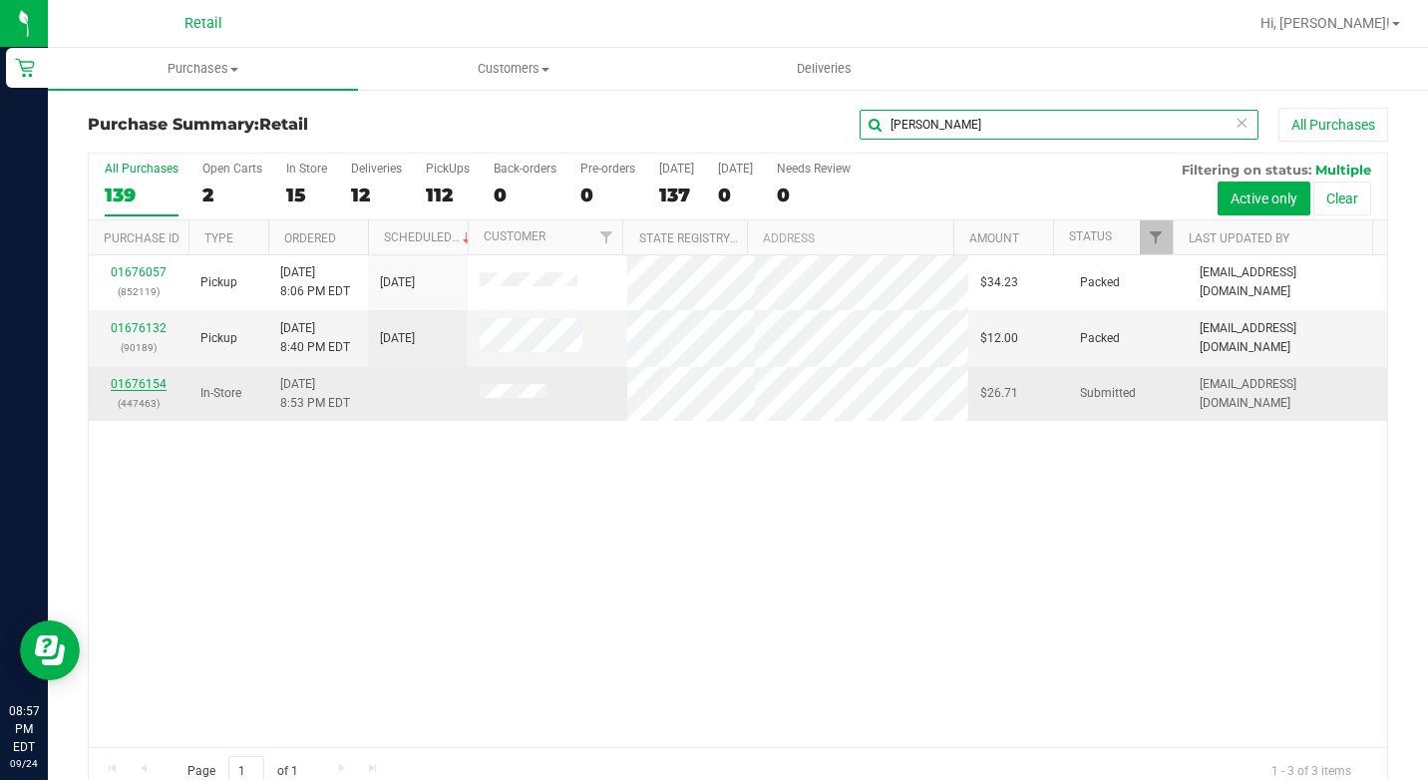
type input "[PERSON_NAME]"
click at [131, 386] on link "01676154" at bounding box center [139, 384] width 56 height 14
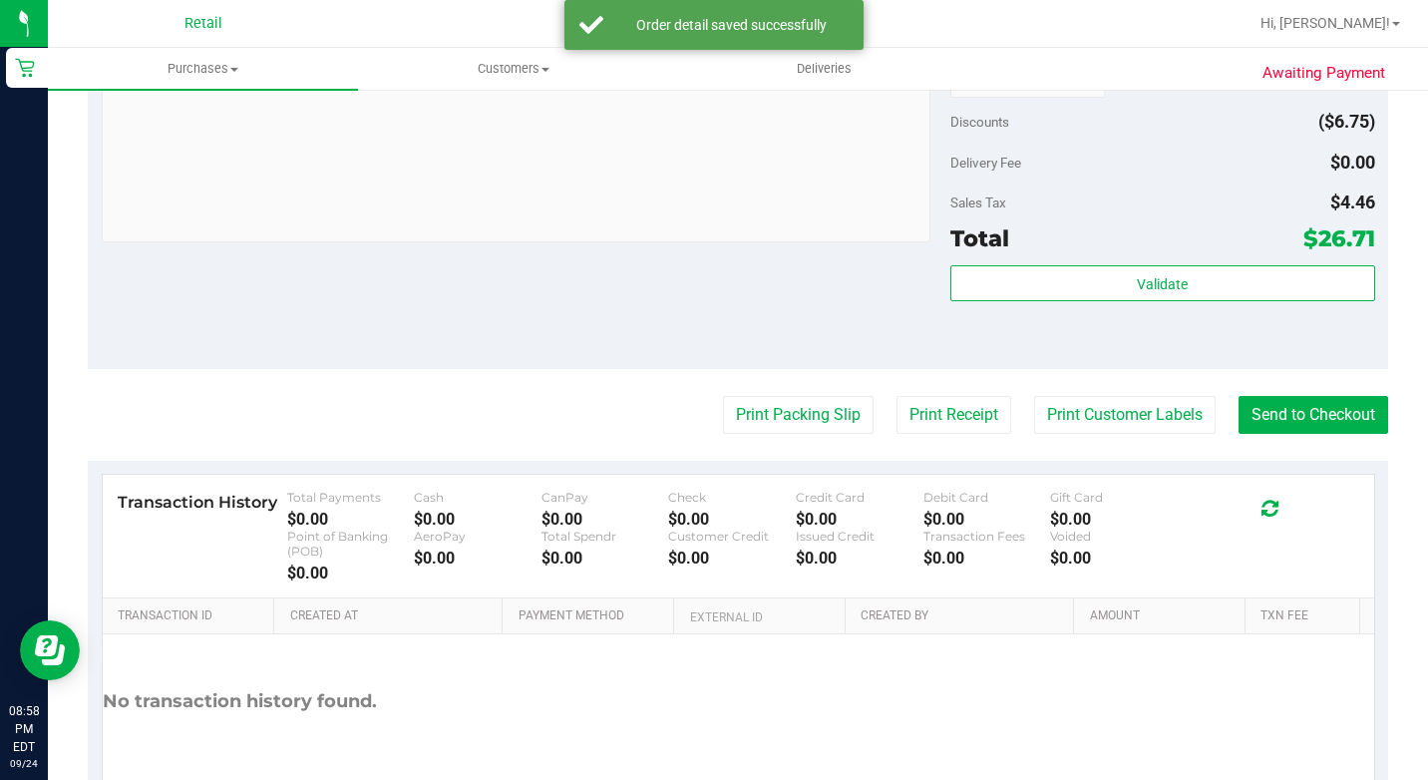
scroll to position [1097, 0]
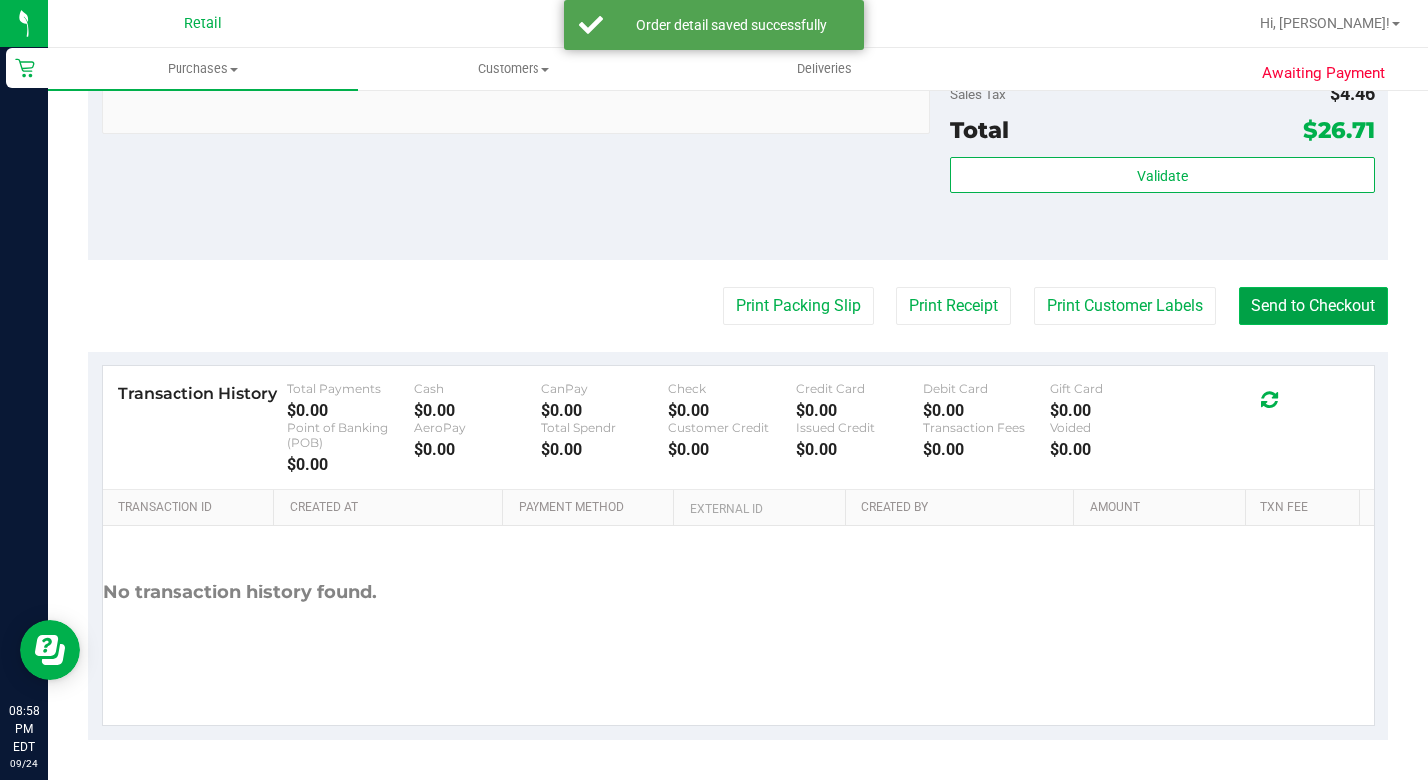
click at [1285, 325] on button "Send to Checkout" at bounding box center [1313, 306] width 150 height 38
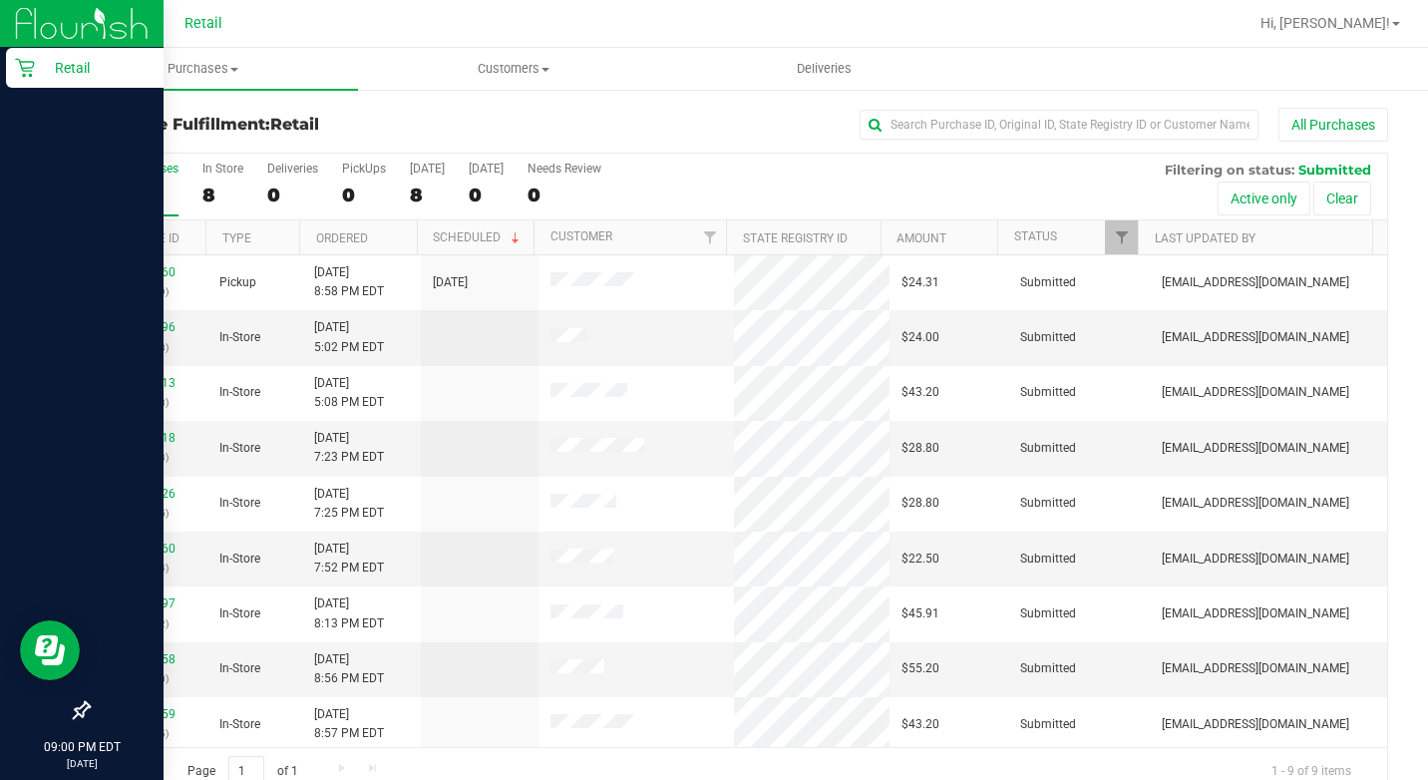
click at [42, 46] on img at bounding box center [82, 23] width 134 height 47
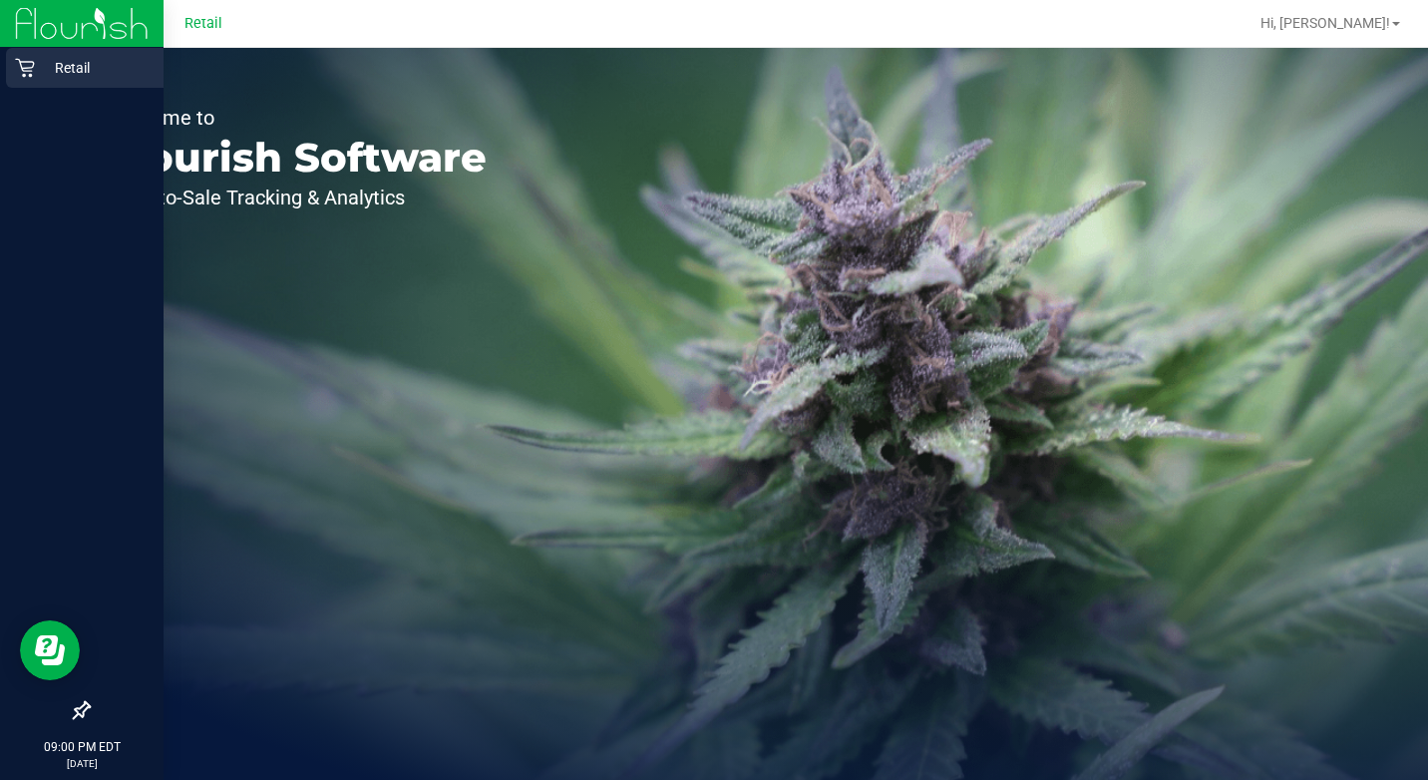
click at [19, 89] on link "Retail" at bounding box center [82, 69] width 164 height 43
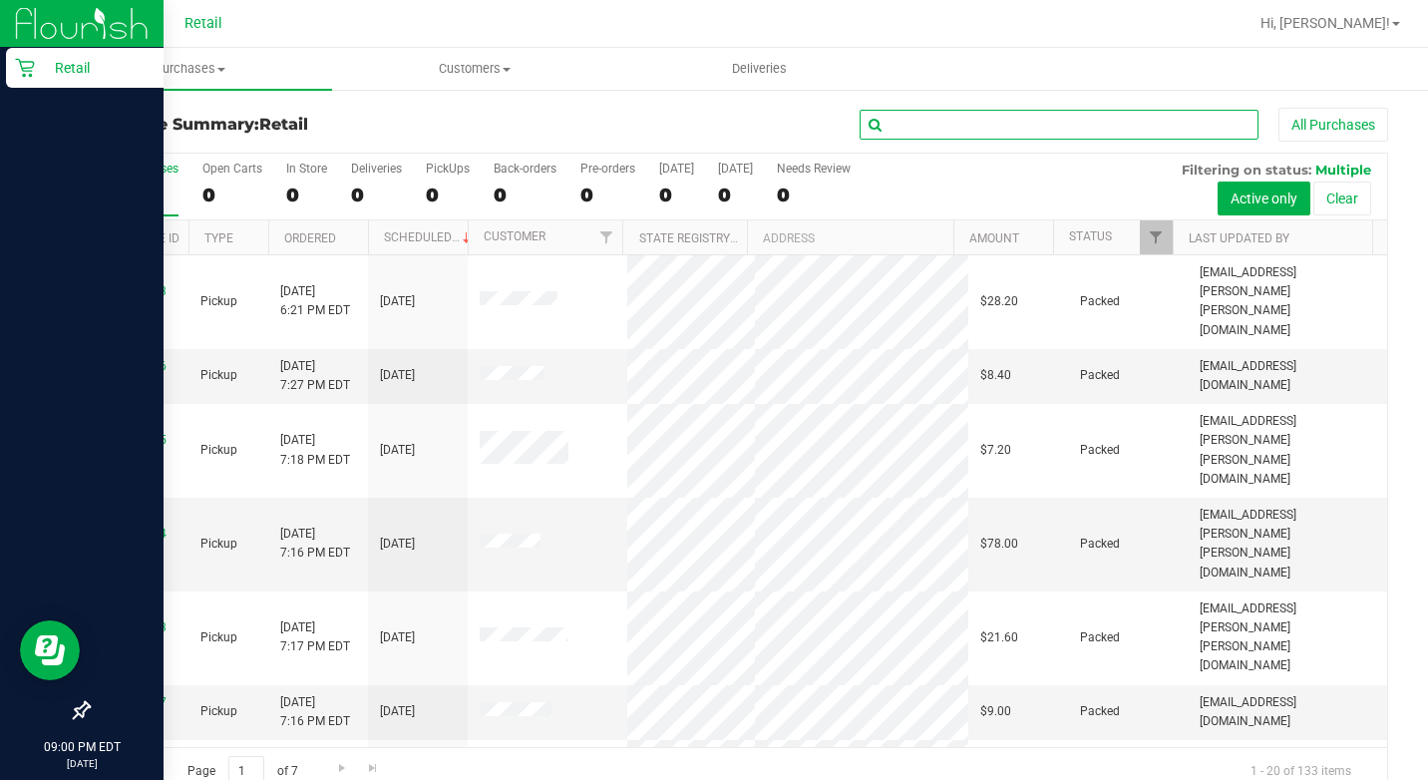
click at [1091, 112] on input "text" at bounding box center [1059, 125] width 399 height 30
type input "o"
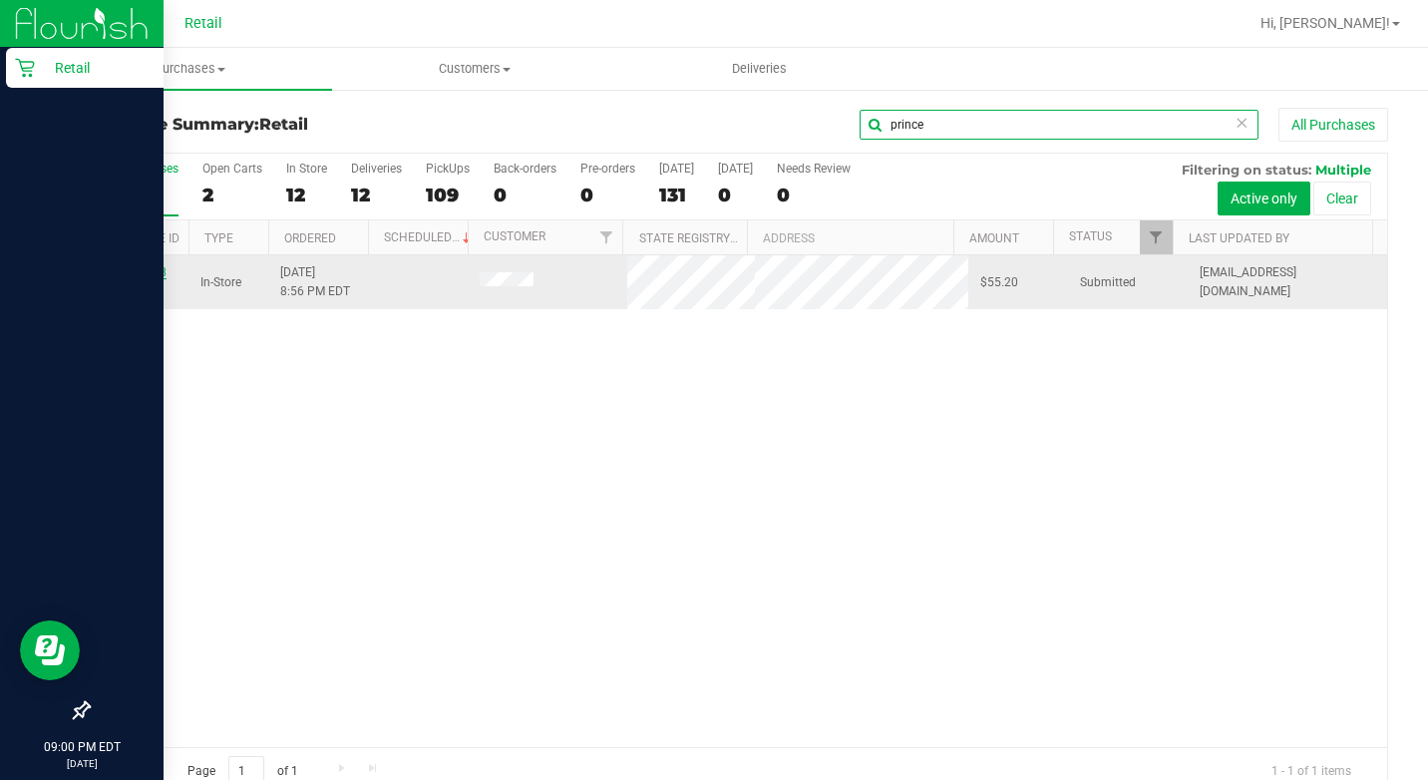
type input "prince"
click at [146, 269] on link "01676158" at bounding box center [139, 272] width 56 height 14
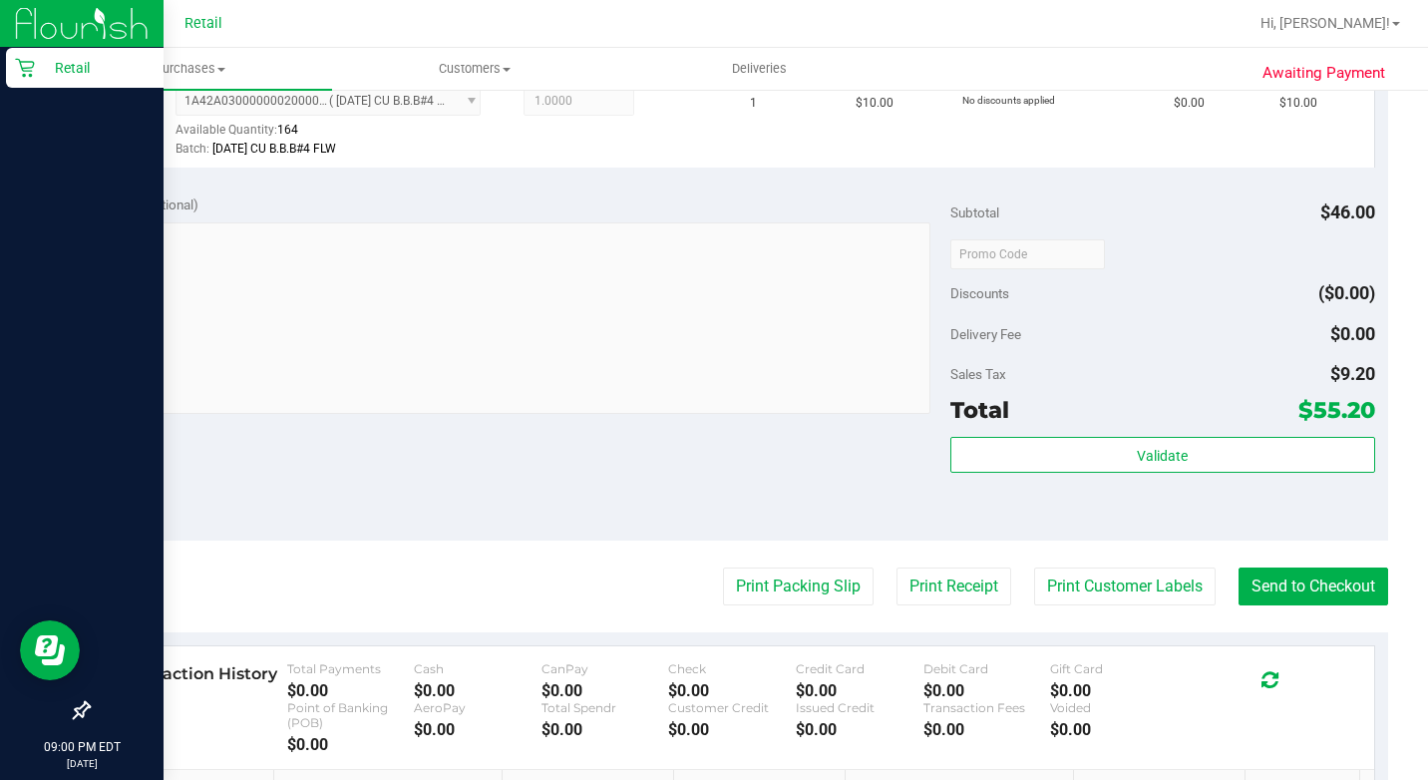
scroll to position [997, 0]
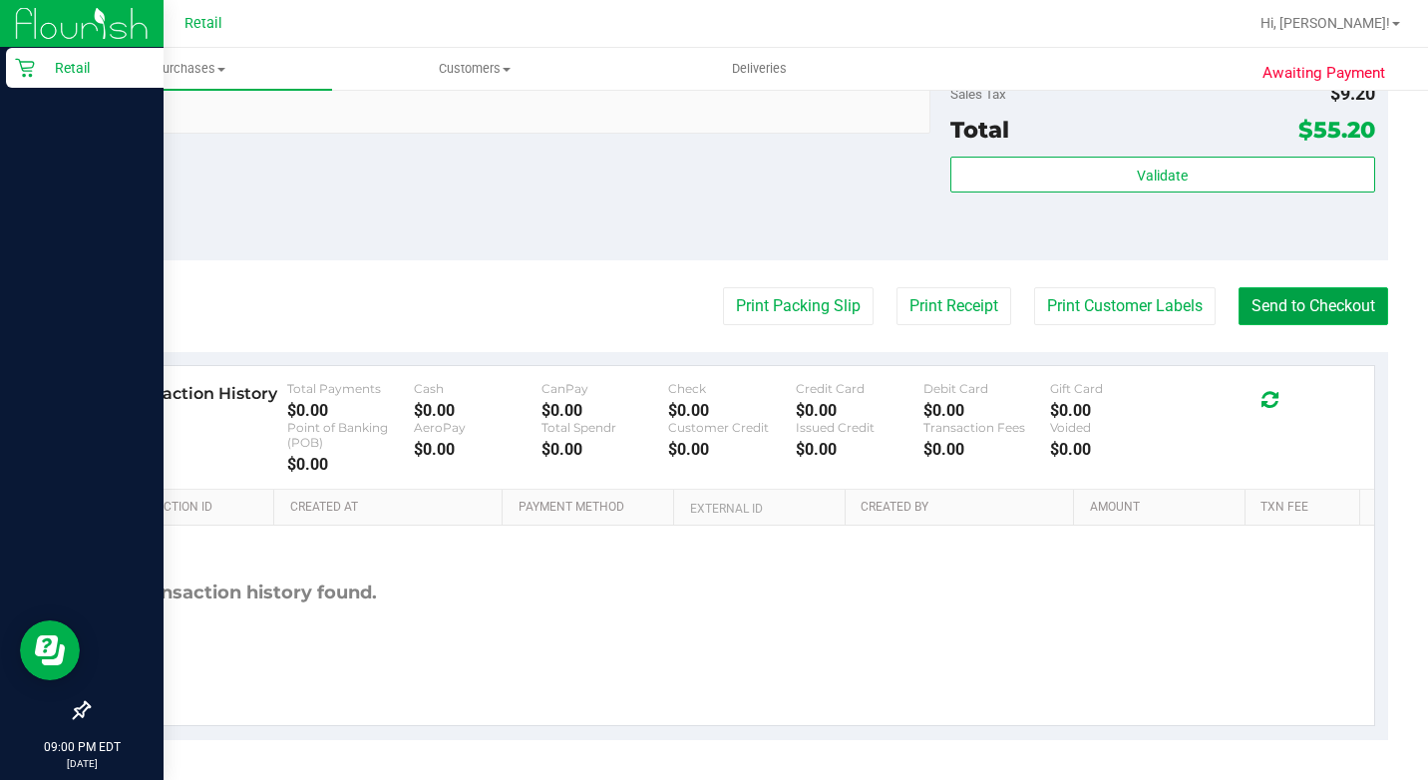
click at [1306, 325] on button "Send to Checkout" at bounding box center [1313, 306] width 150 height 38
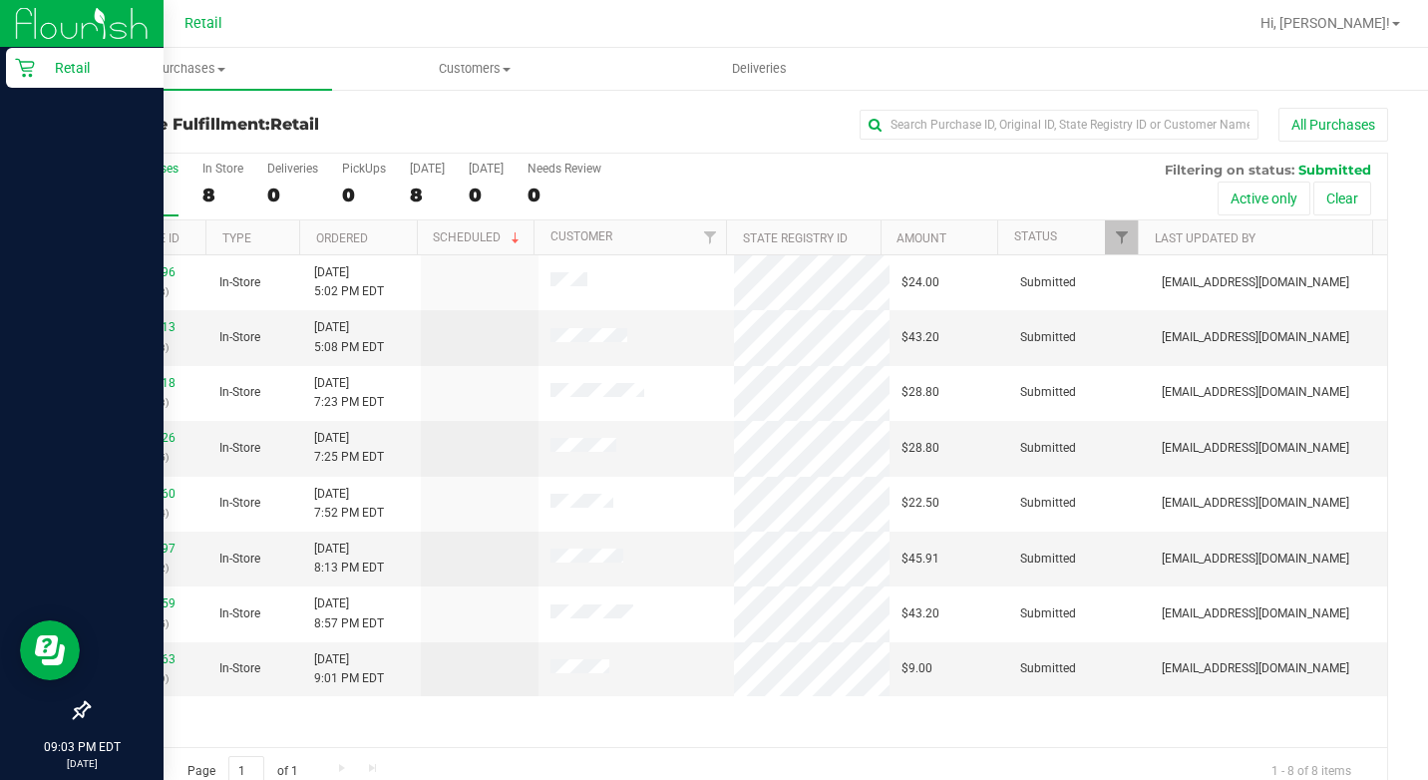
click at [57, 69] on p "Retail" at bounding box center [95, 68] width 120 height 24
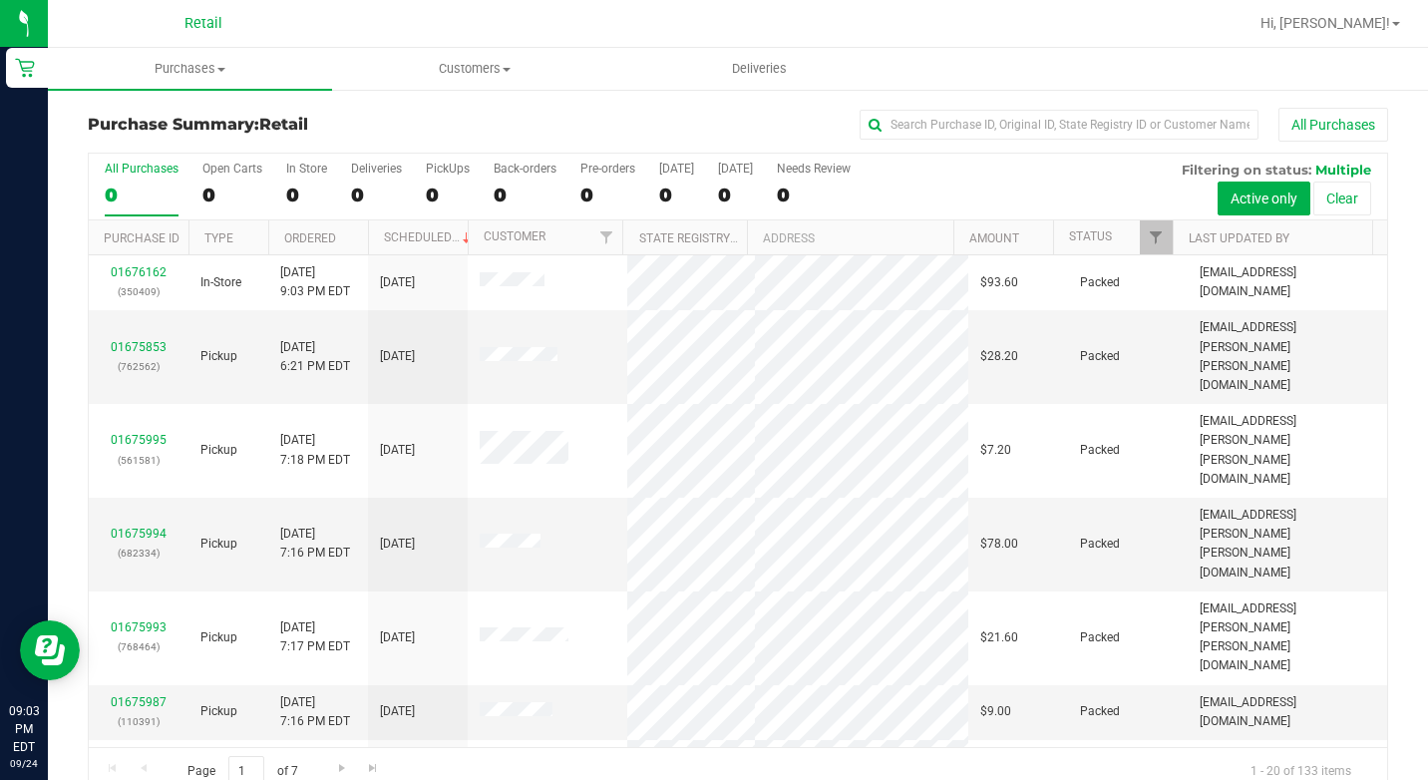
click at [994, 154] on div "All Purchases 0 Open Carts 0 In Store 0 Deliveries 0 PickUps 0 Back-orders 0 Pr…" at bounding box center [738, 162] width 1298 height 16
click at [1026, 113] on input "text" at bounding box center [1059, 125] width 399 height 30
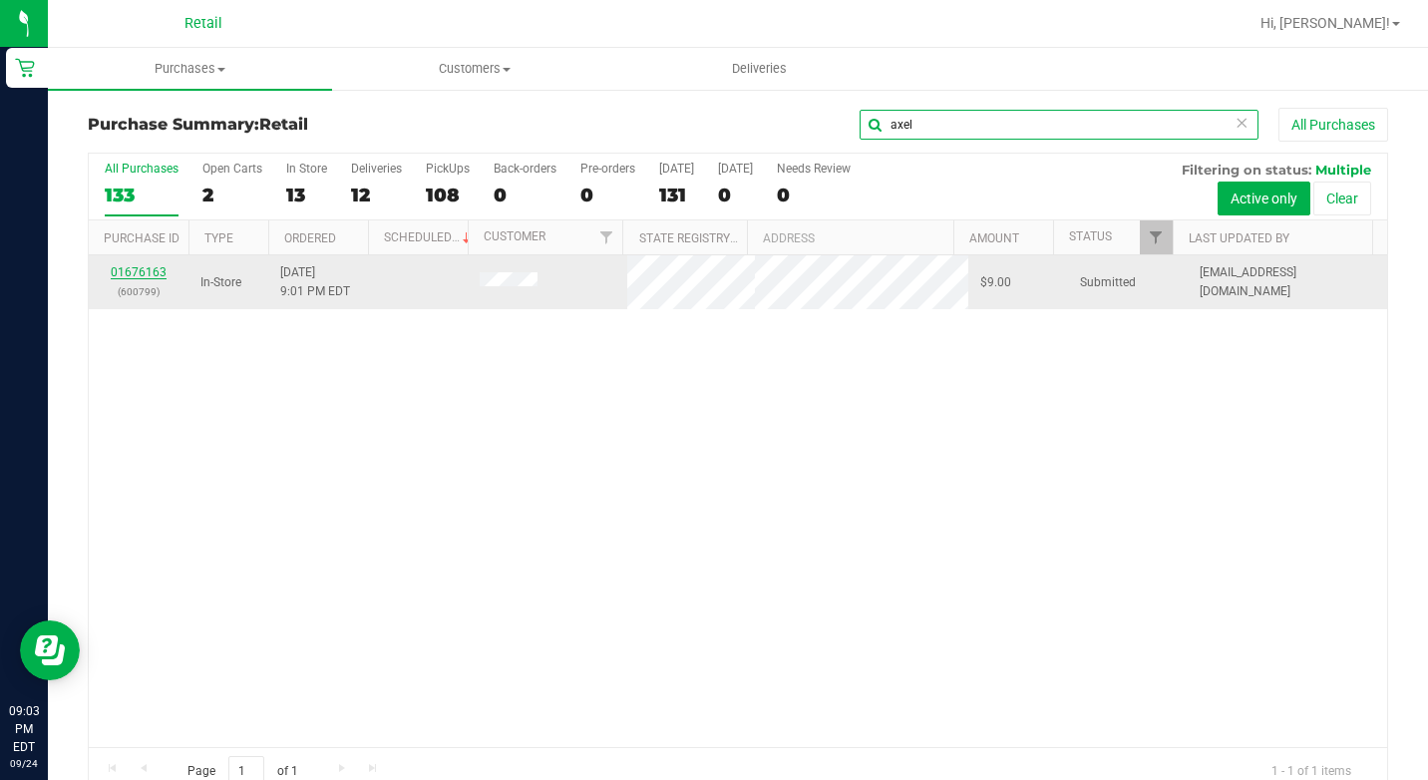
type input "axel"
click at [135, 270] on link "01676163" at bounding box center [139, 272] width 56 height 14
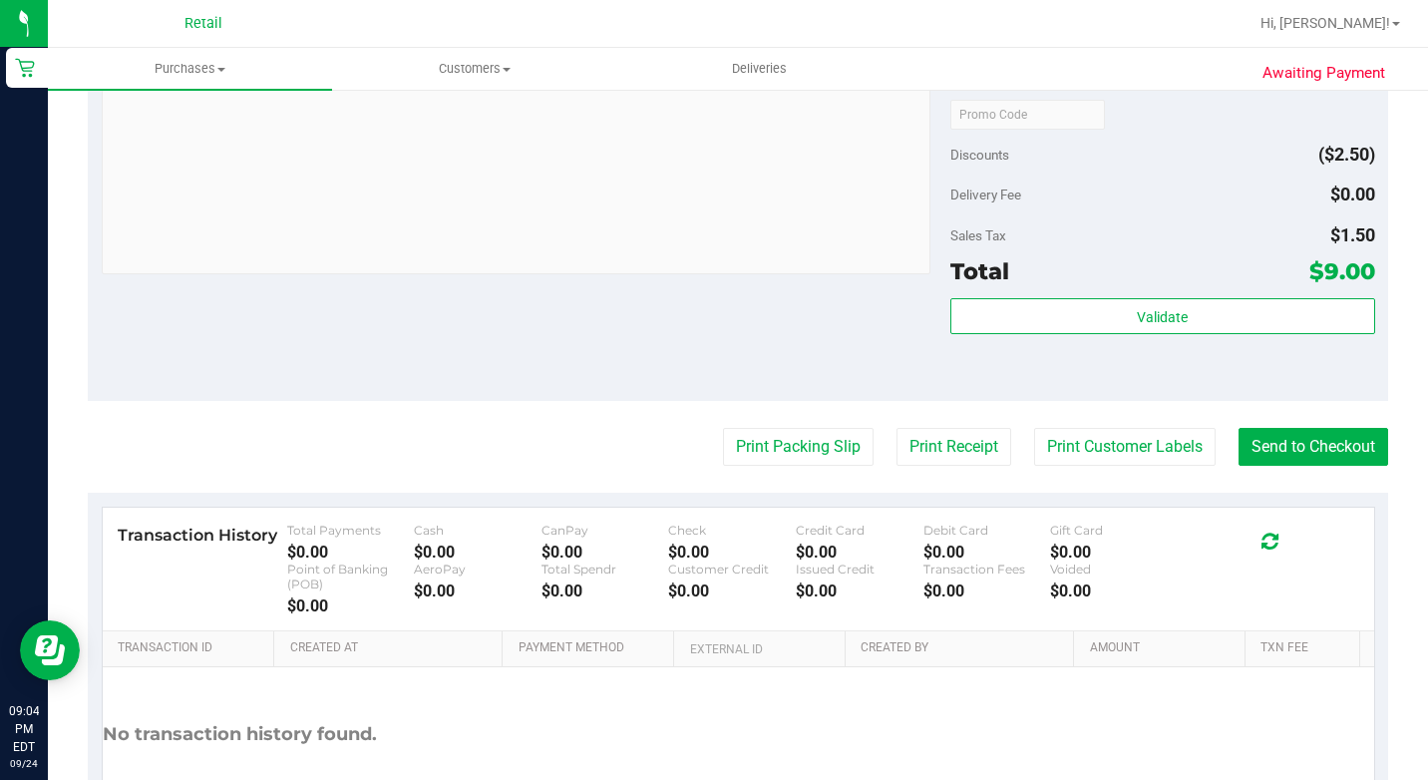
scroll to position [798, 0]
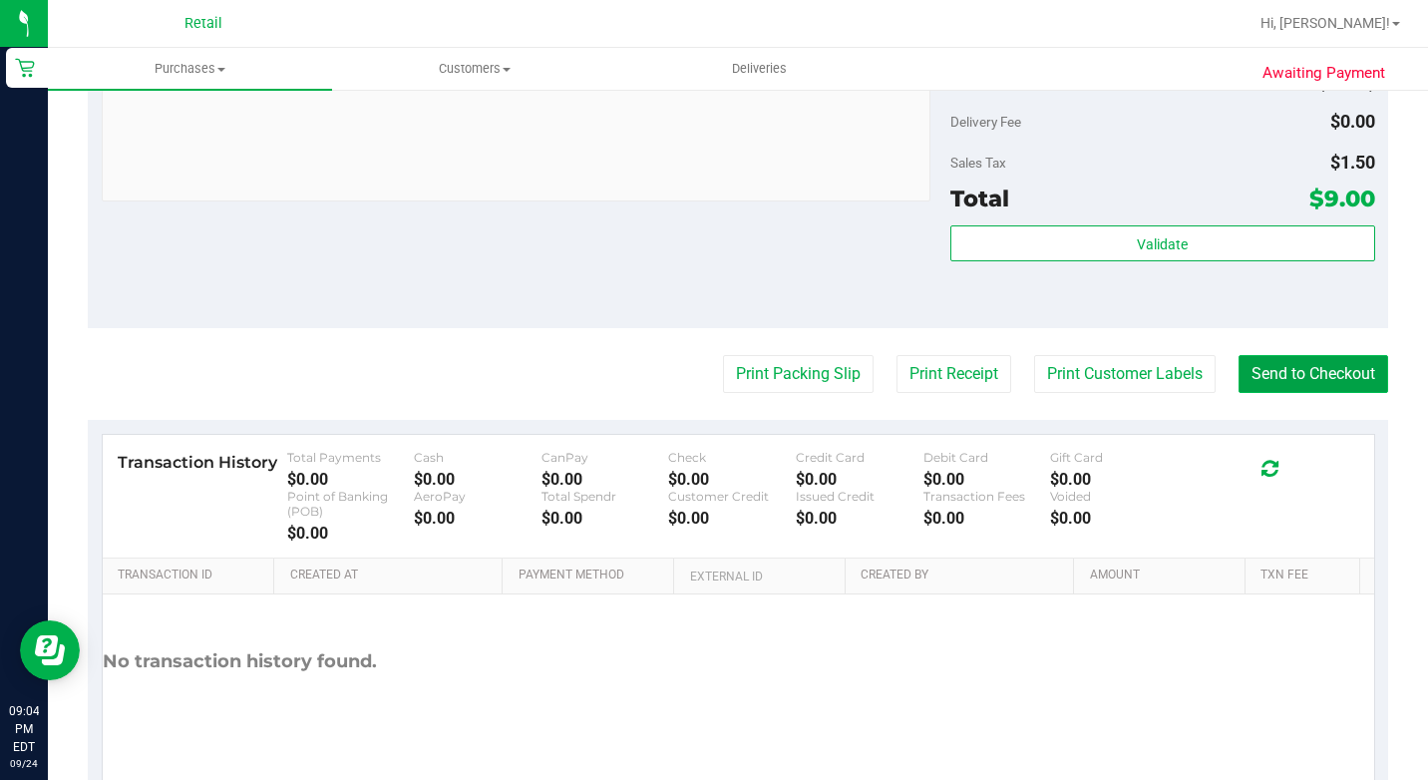
click at [1332, 393] on button "Send to Checkout" at bounding box center [1313, 374] width 150 height 38
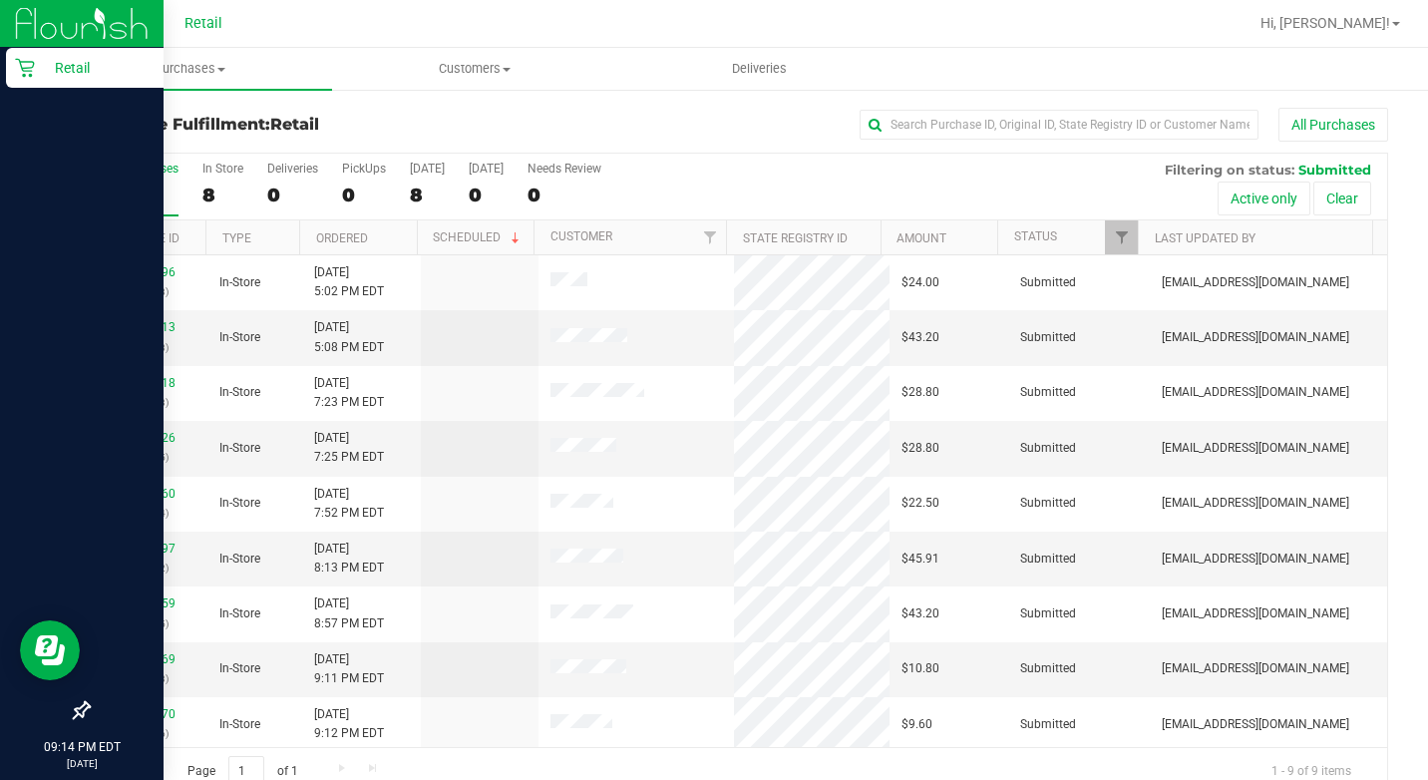
click at [11, 99] on div at bounding box center [82, 391] width 164 height 600
click at [29, 70] on icon at bounding box center [25, 68] width 20 height 20
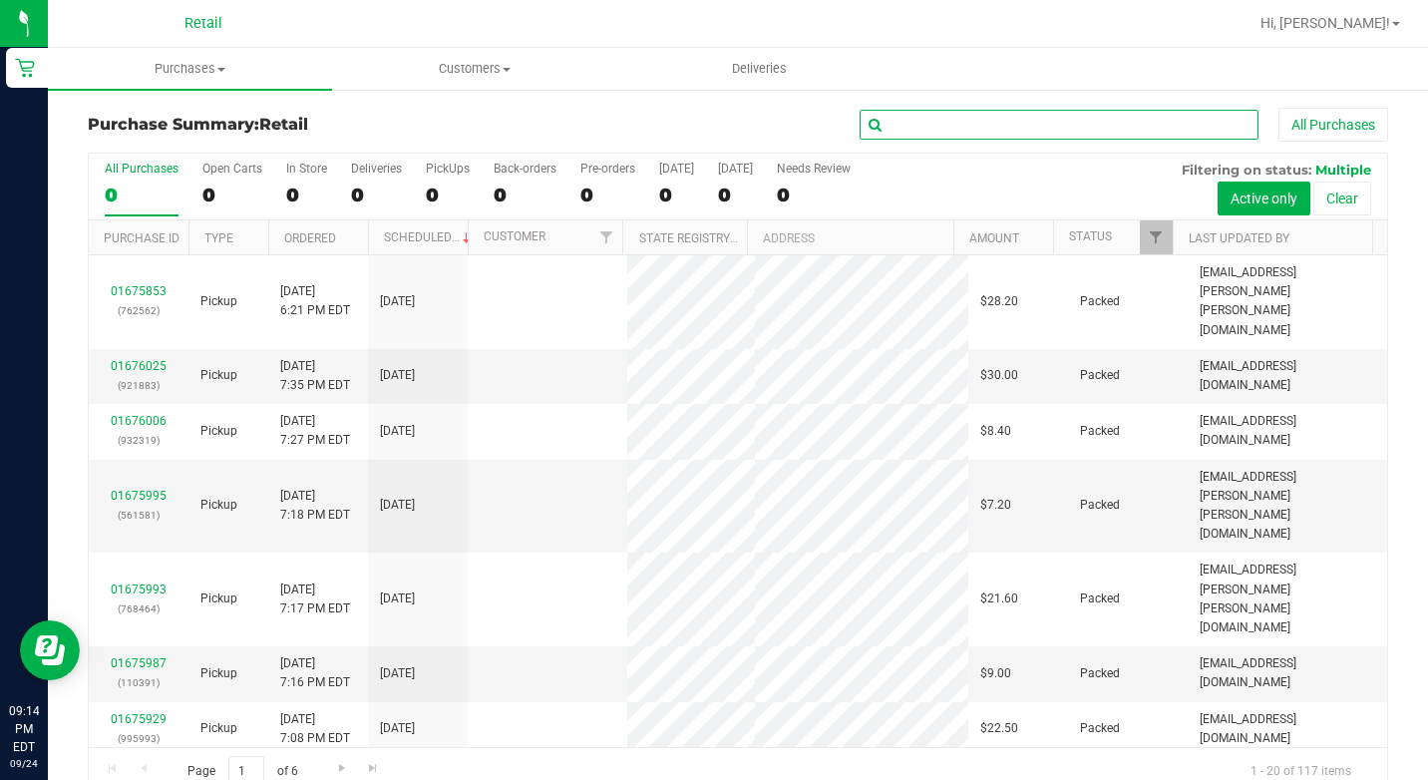
click at [938, 134] on input "text" at bounding box center [1059, 125] width 399 height 30
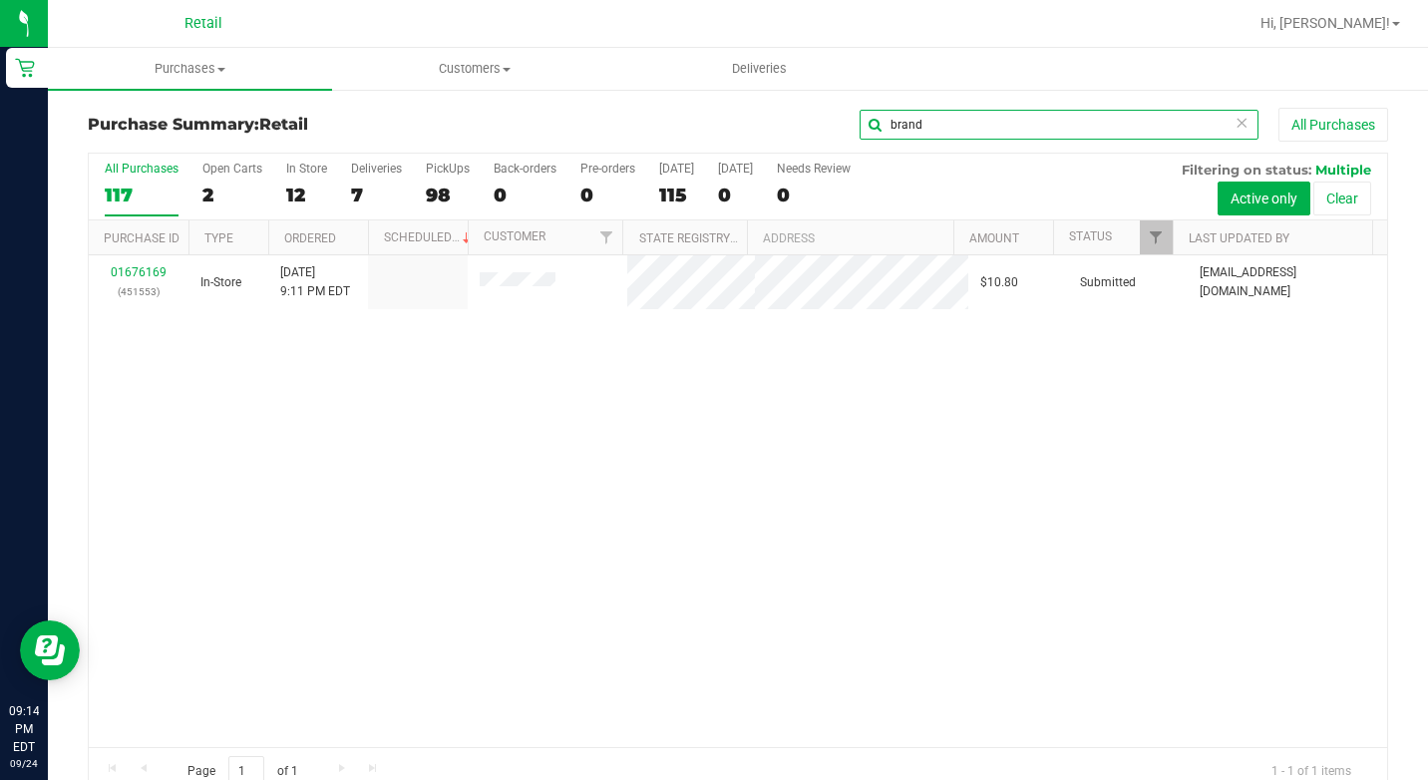
type input "brand"
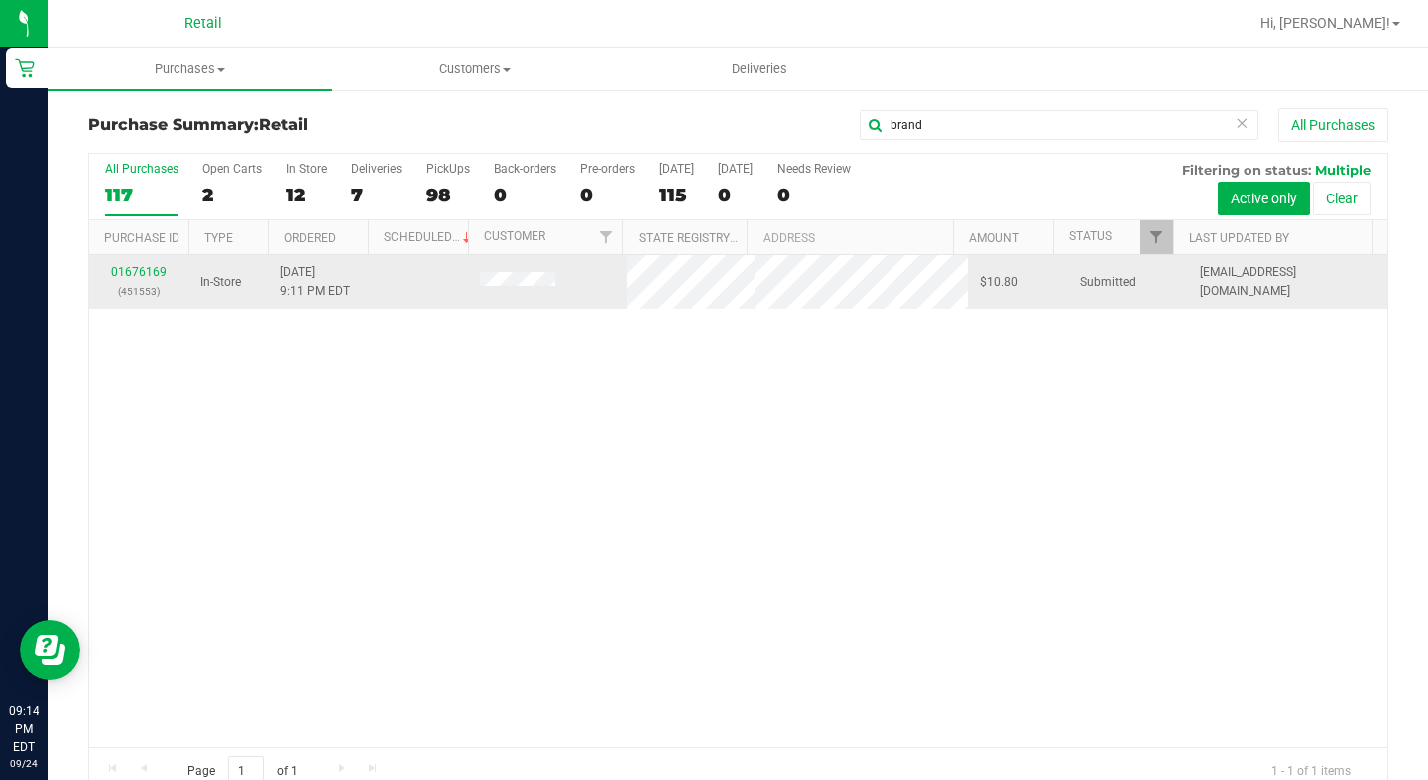
click at [529, 284] on tr "01676169 (451553) In-Store [DATE] 9:11 PM EDT $10.80 Submitted [EMAIL_ADDRESS][…" at bounding box center [738, 282] width 1298 height 54
click at [152, 268] on link "01676169" at bounding box center [139, 272] width 56 height 14
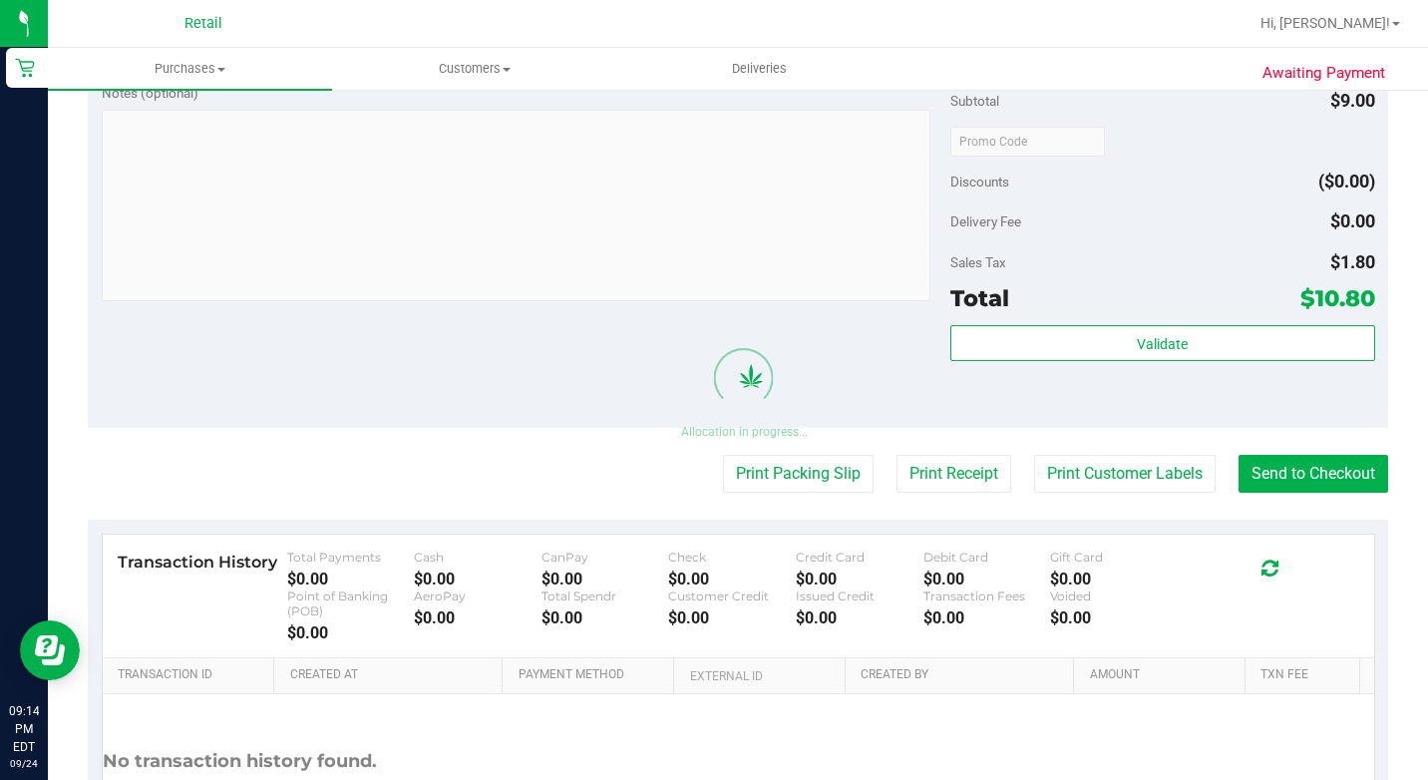
scroll to position [798, 0]
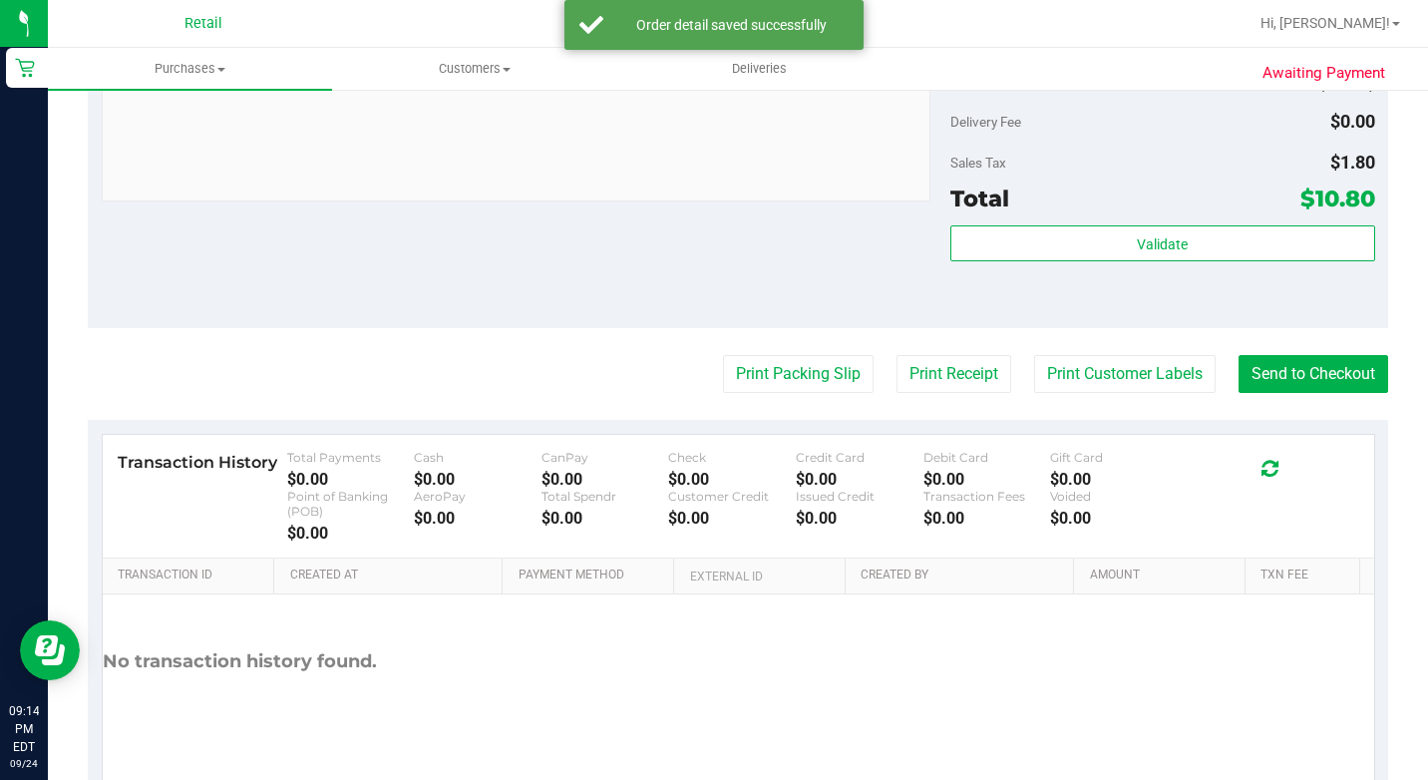
click at [1315, 372] on purchase-details "Back Edit Purchase Cancel Purchase View Profile # 01676169 Med | Rec METRC ID: …" at bounding box center [738, 59] width 1300 height 1498
click at [1318, 393] on button "Send to Checkout" at bounding box center [1313, 374] width 150 height 38
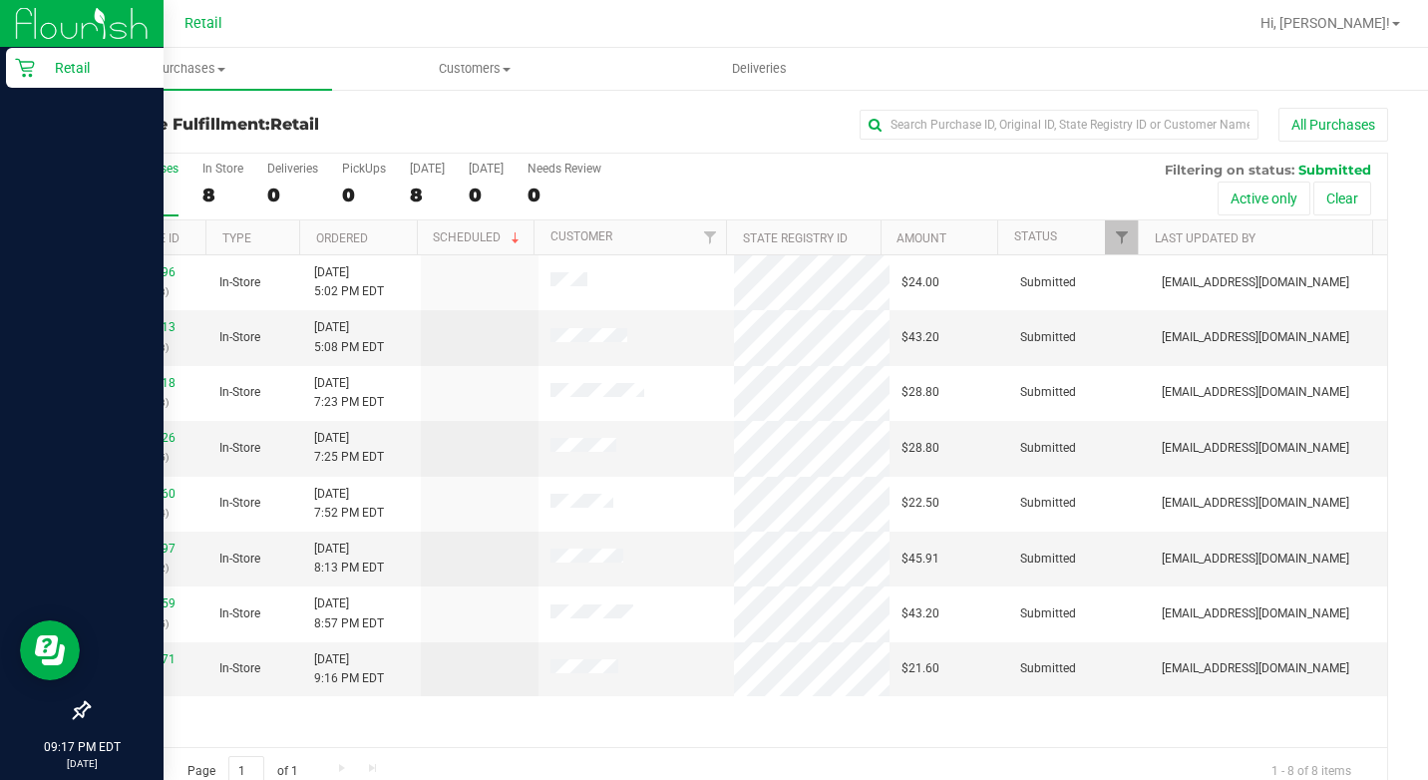
click at [15, 73] on div "Retail" at bounding box center [85, 68] width 158 height 40
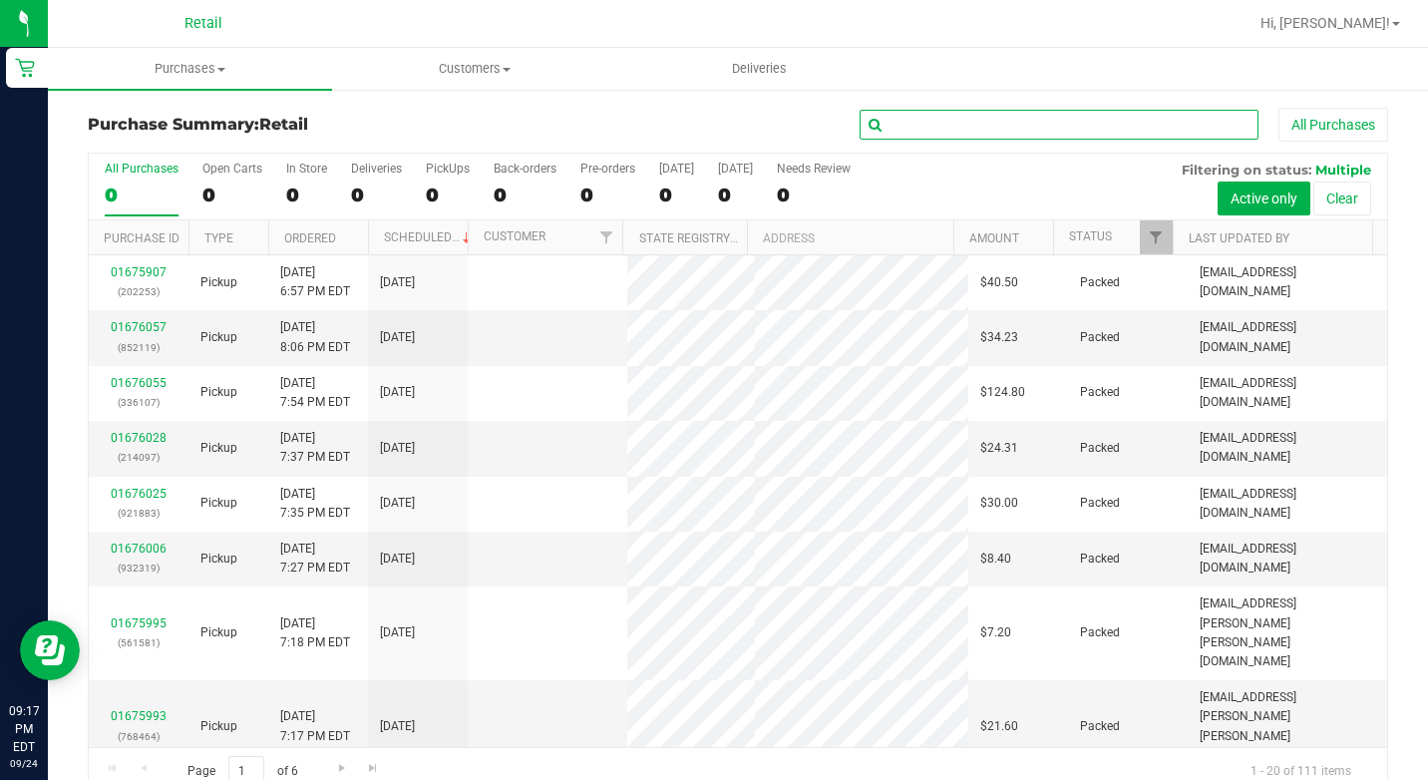
click at [976, 125] on input "text" at bounding box center [1059, 125] width 399 height 30
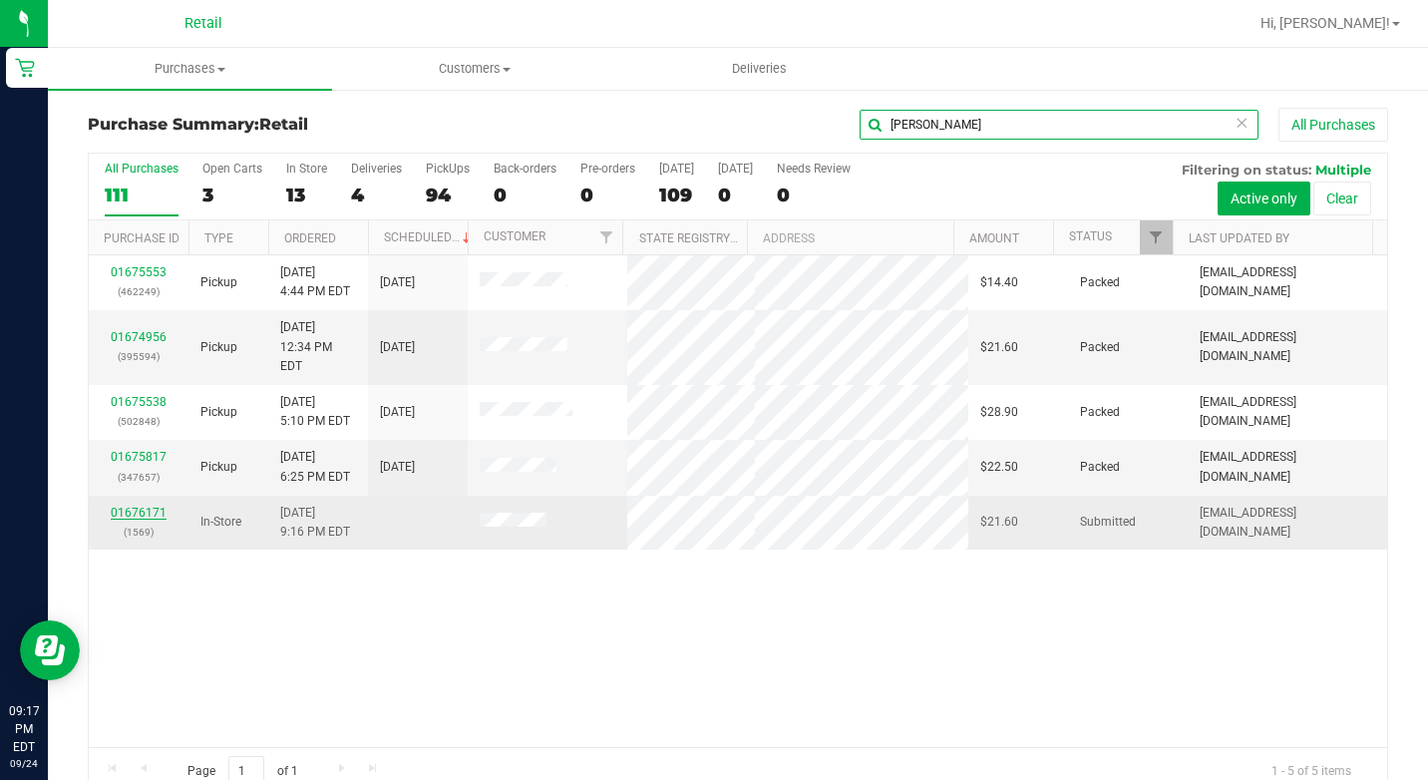
type input "[PERSON_NAME]"
click at [150, 506] on link "01676171" at bounding box center [139, 513] width 56 height 14
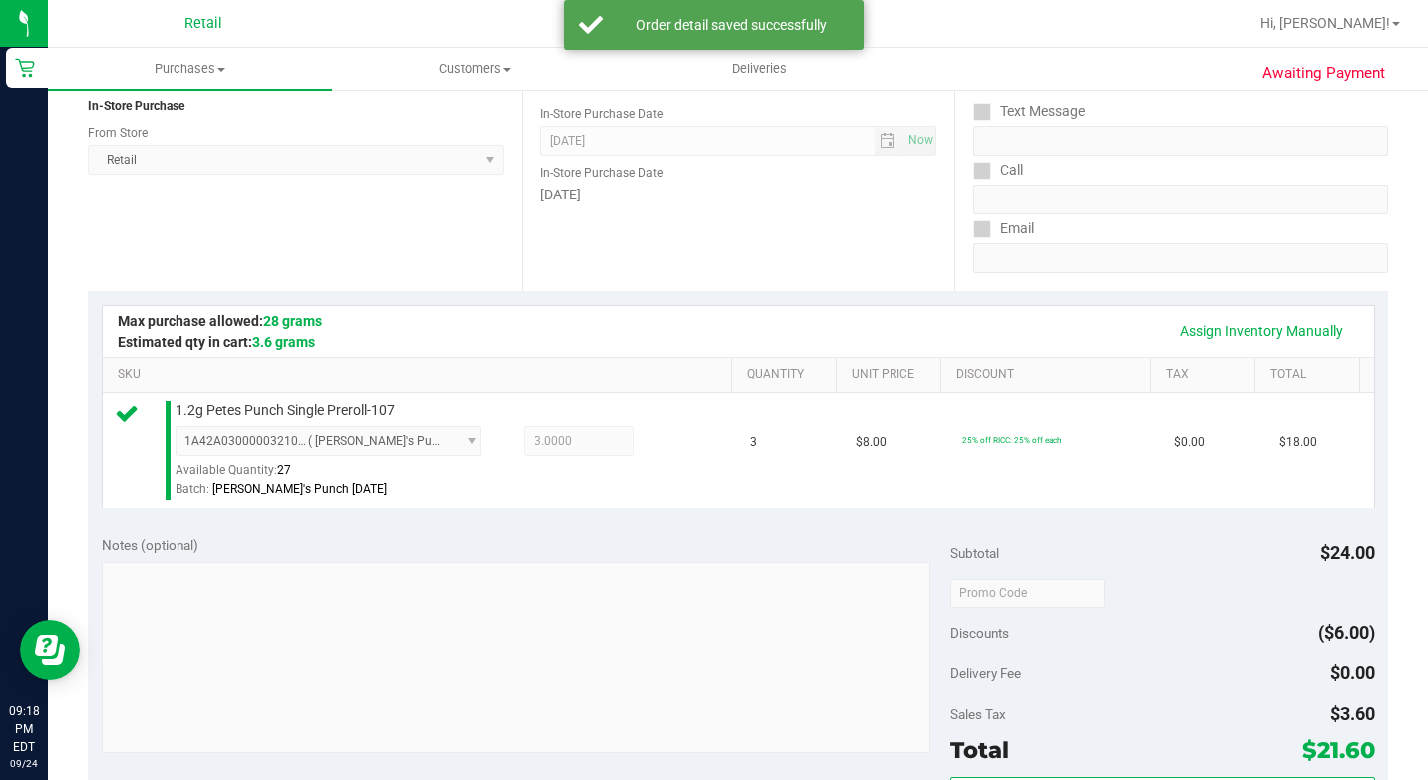
scroll to position [499, 0]
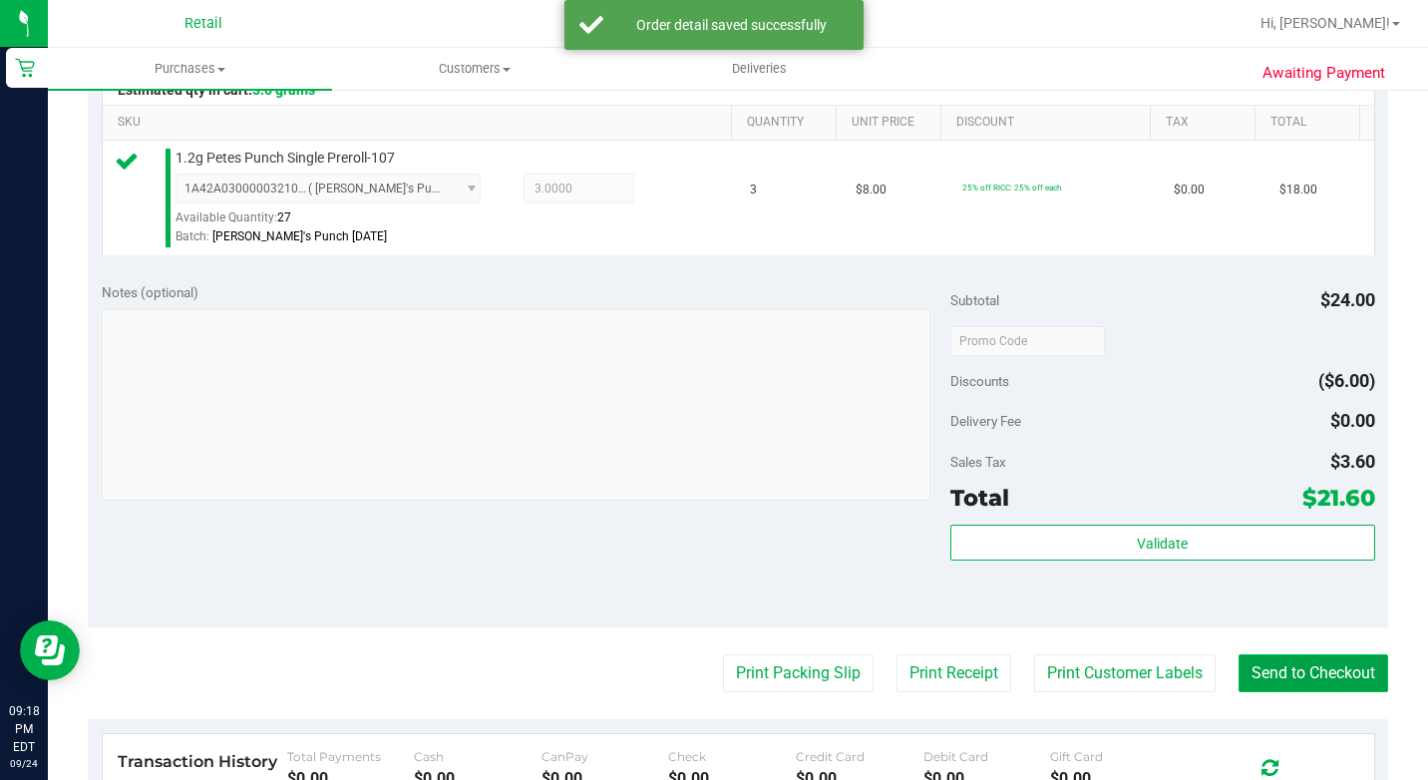
click at [1284, 692] on button "Send to Checkout" at bounding box center [1313, 673] width 150 height 38
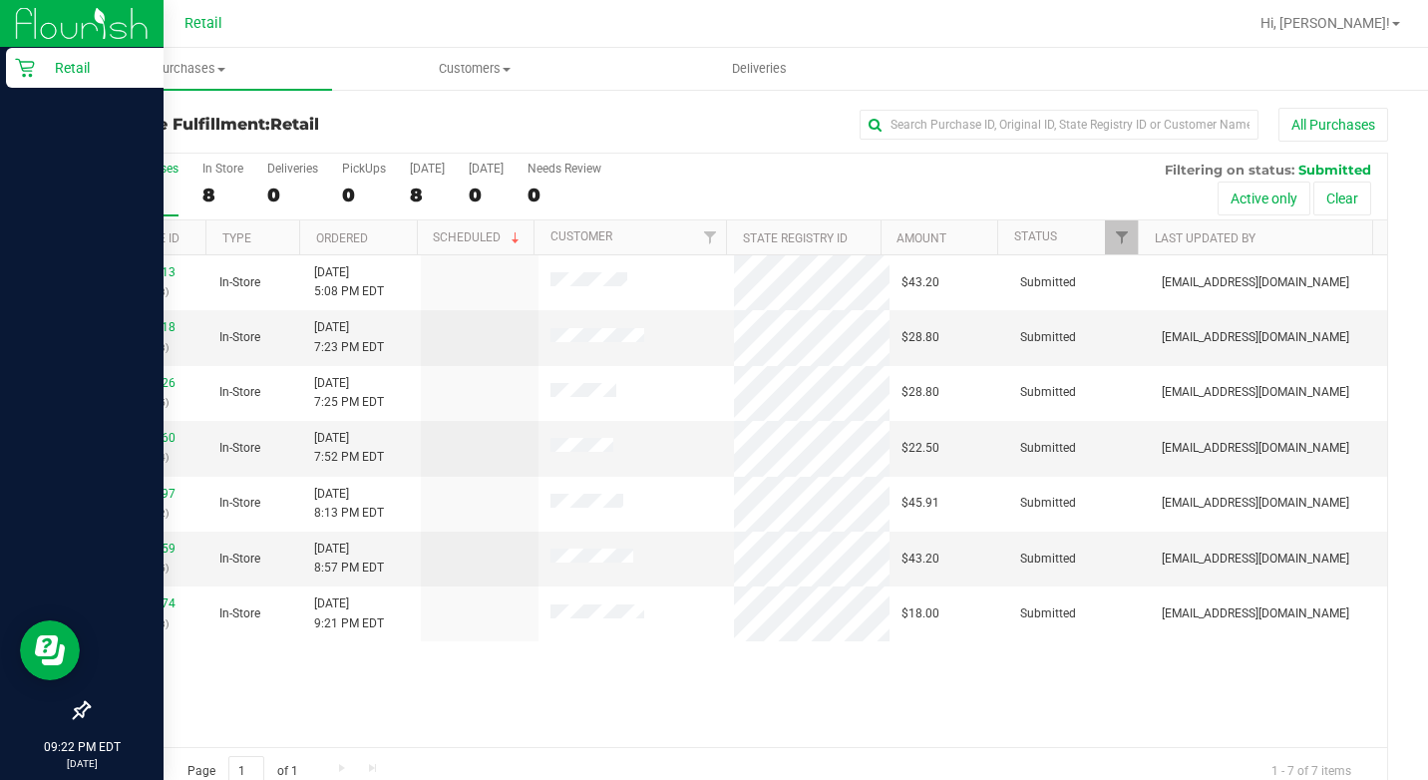
click at [33, 69] on icon at bounding box center [25, 68] width 20 height 20
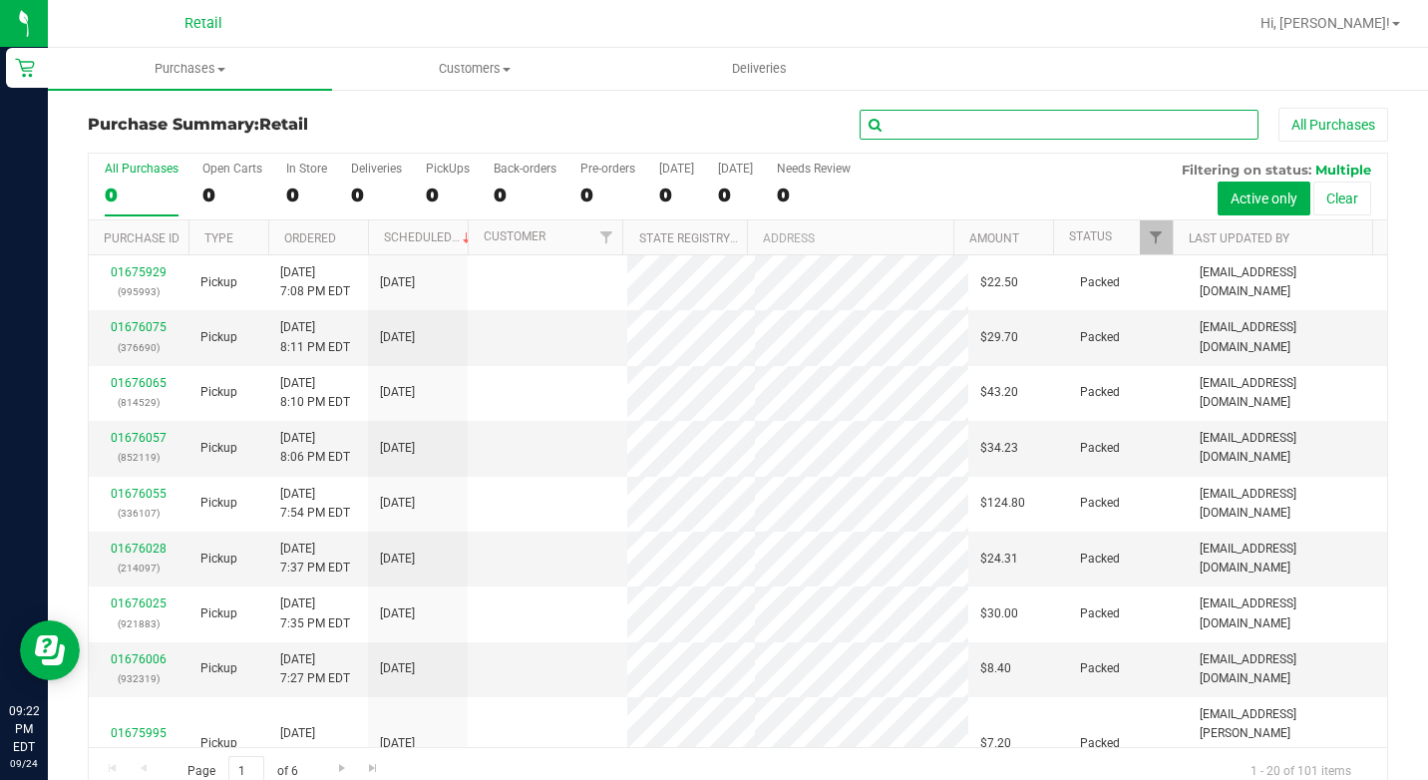
click at [976, 121] on input "text" at bounding box center [1059, 125] width 399 height 30
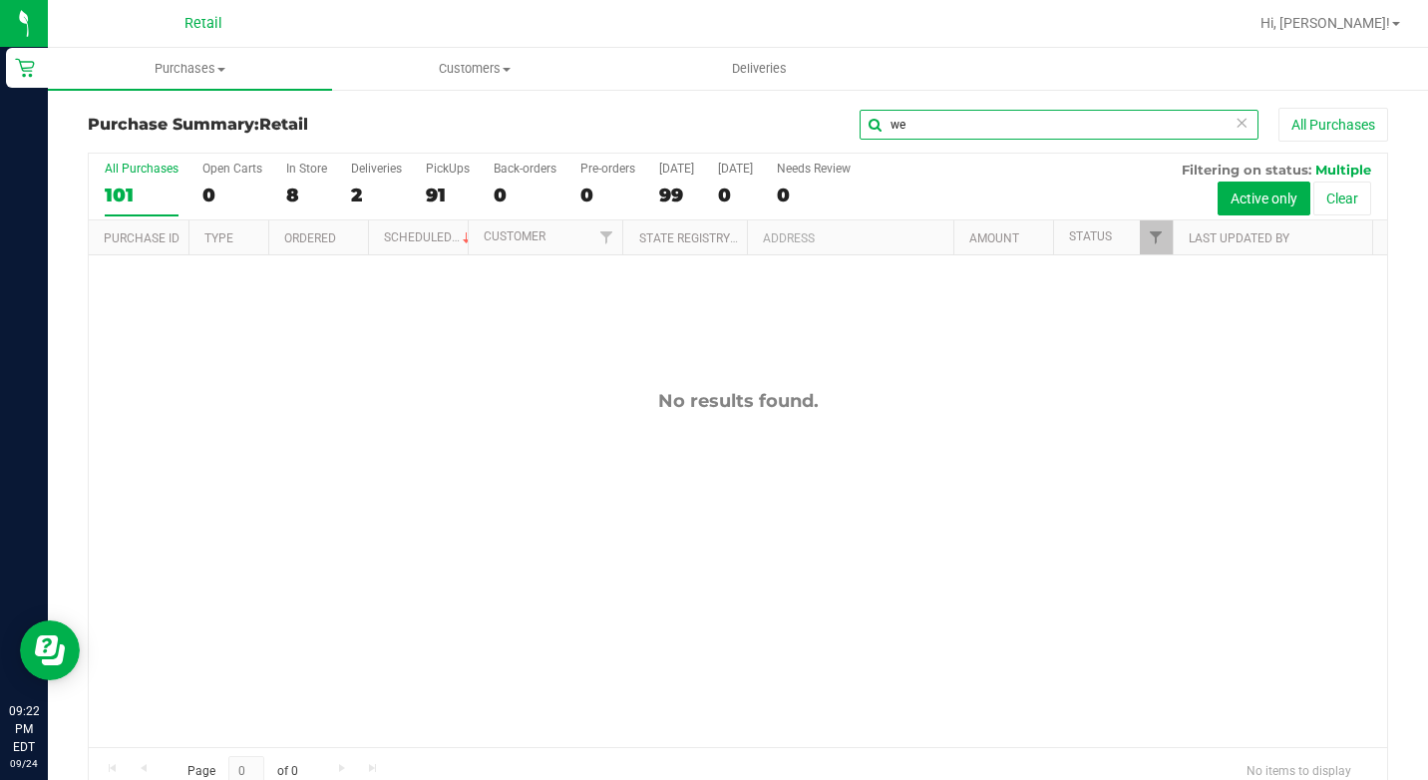
type input "w"
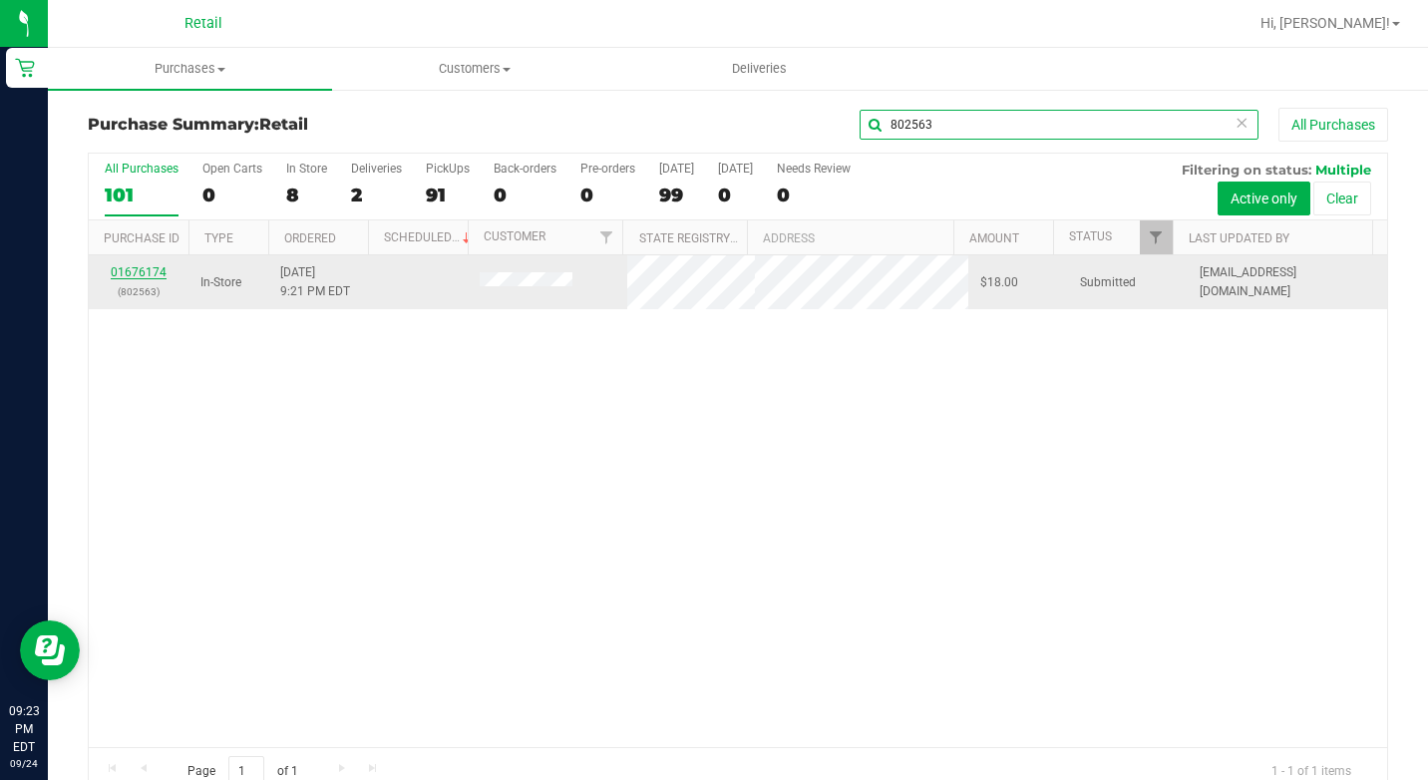
type input "802563"
click at [156, 268] on link "01676174" at bounding box center [139, 272] width 56 height 14
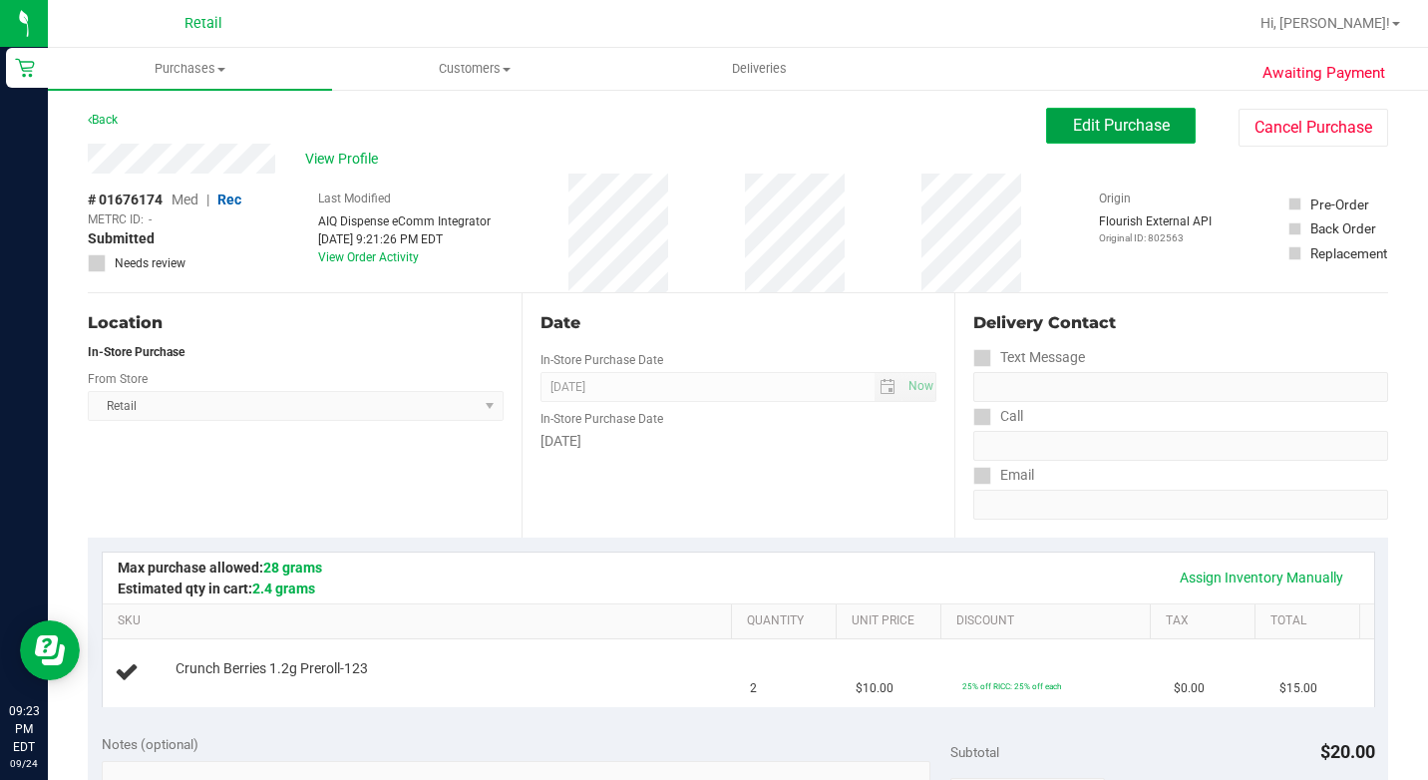
click at [1101, 119] on span "Edit Purchase" at bounding box center [1121, 125] width 97 height 19
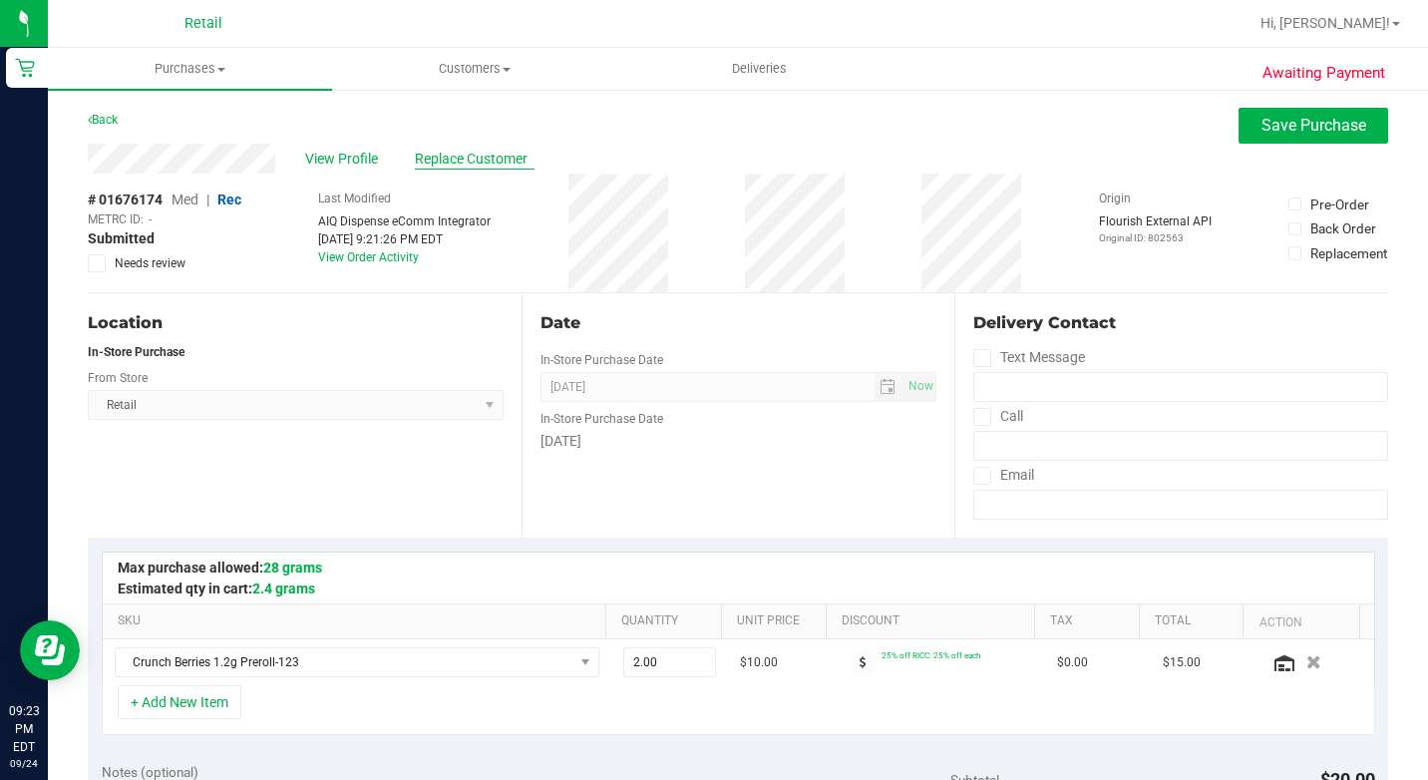
click at [464, 163] on span "Replace Customer" at bounding box center [475, 159] width 120 height 21
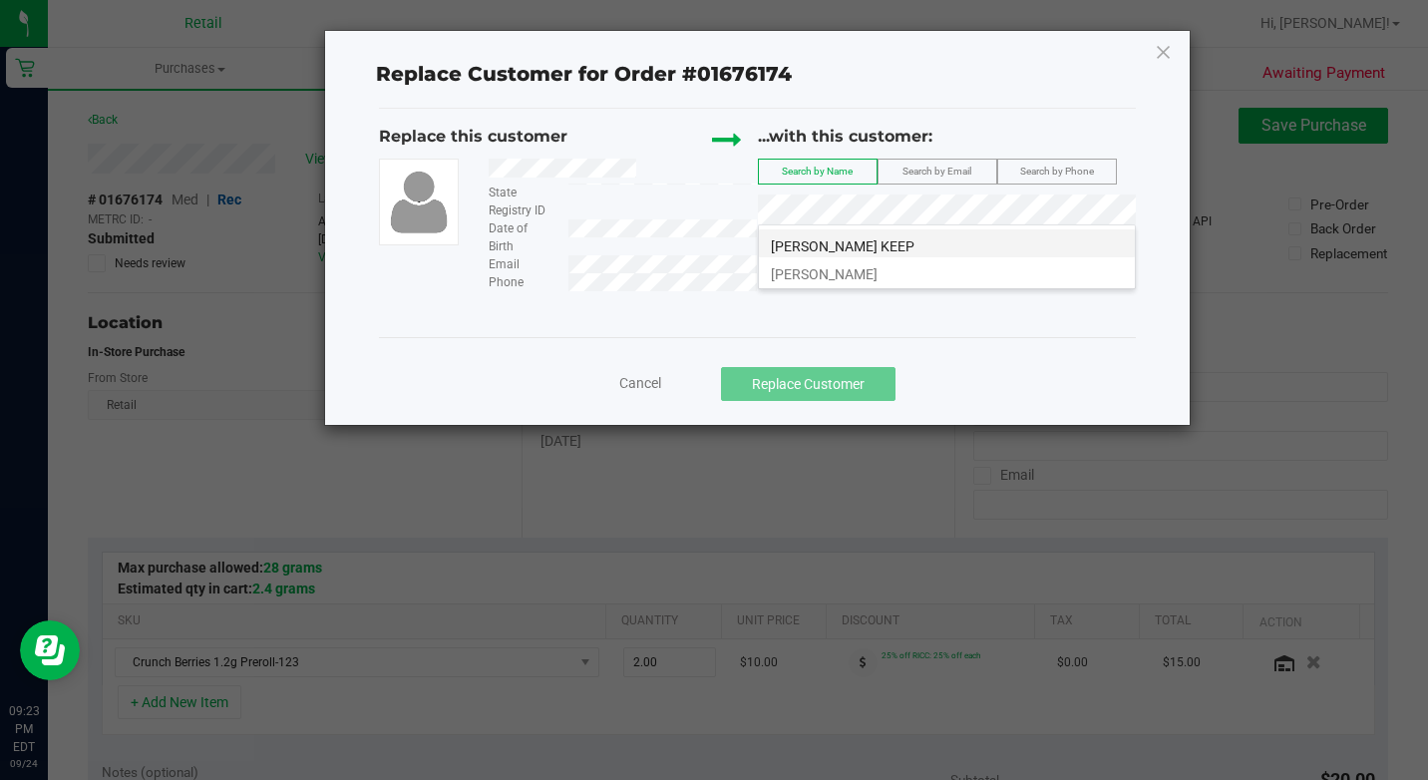
click at [923, 247] on li "[PERSON_NAME] KEEP" at bounding box center [947, 243] width 376 height 28
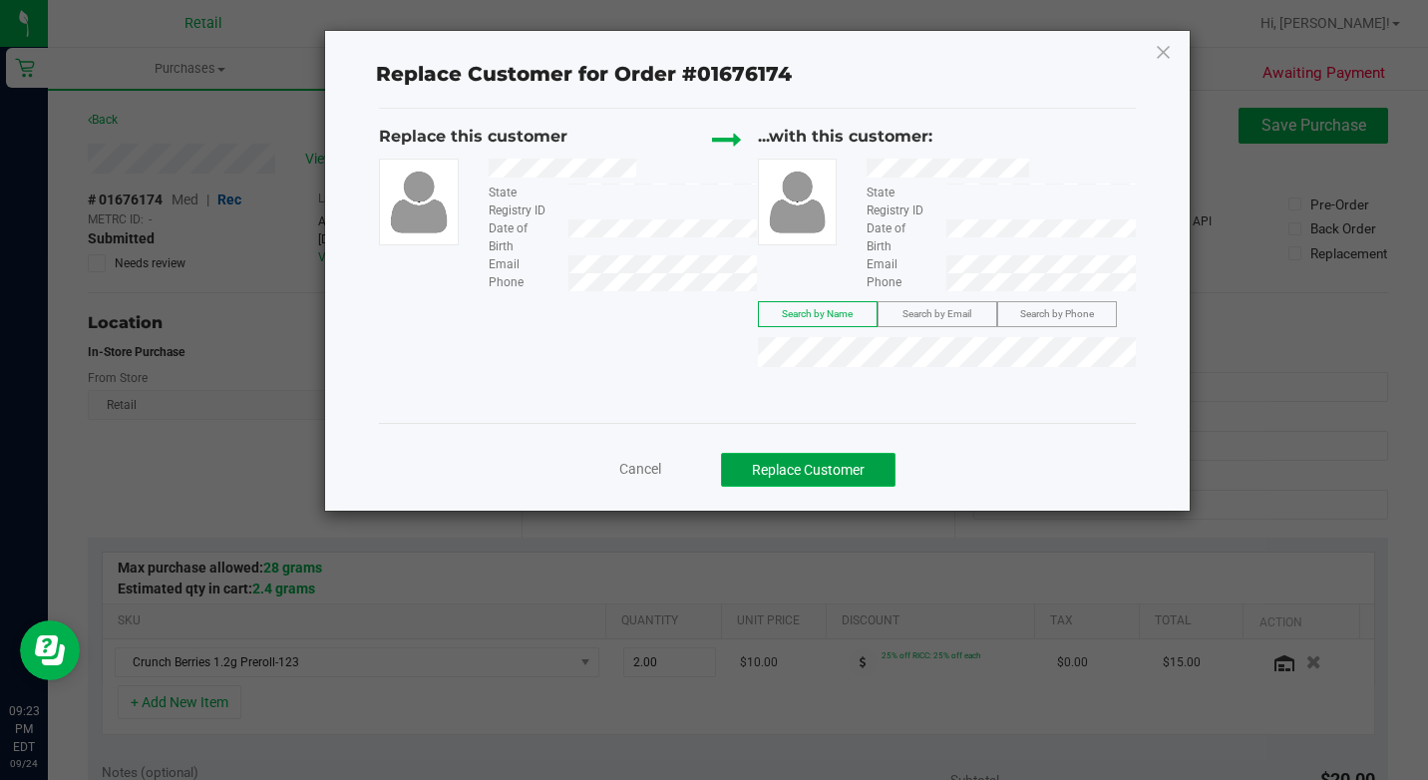
click at [841, 471] on button "Replace Customer" at bounding box center [808, 470] width 175 height 34
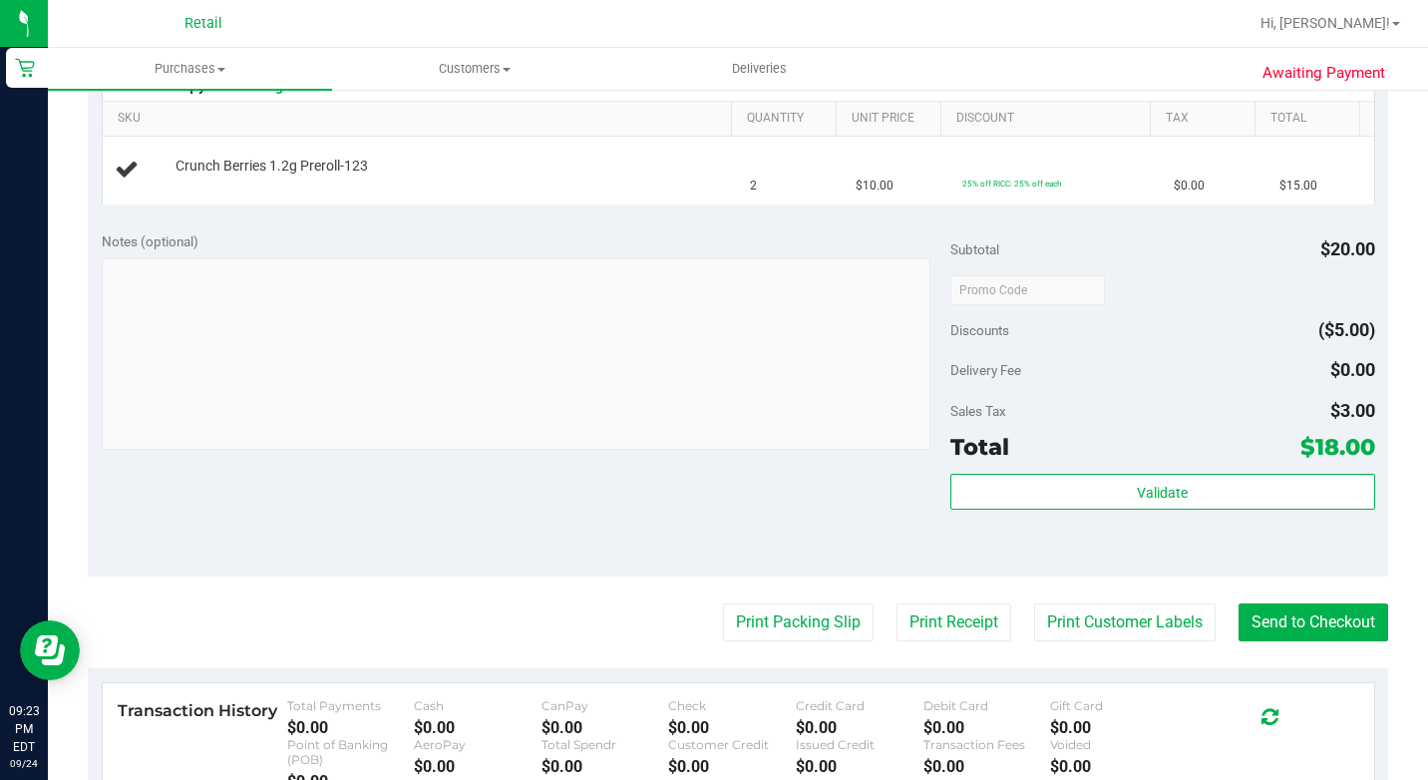
scroll to position [598, 0]
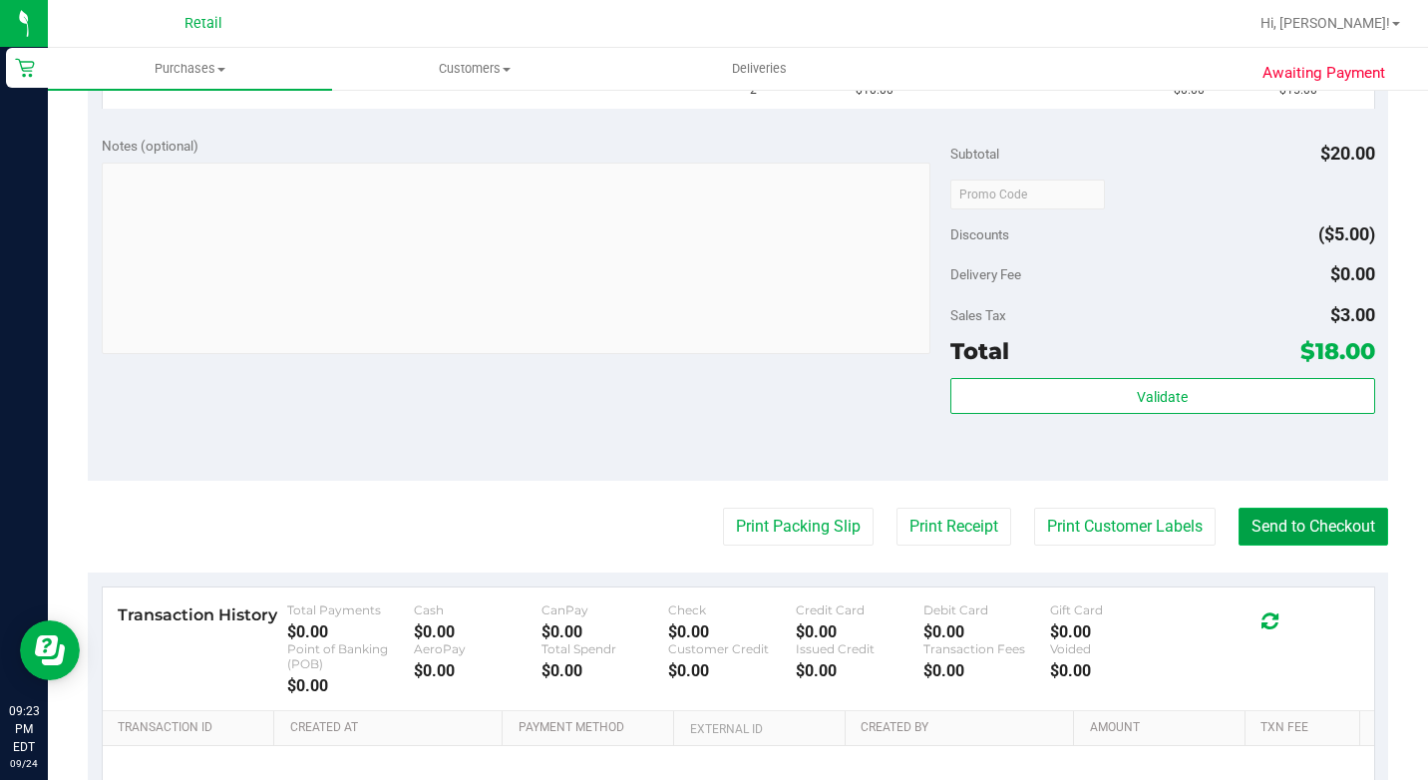
click at [1367, 525] on button "Send to Checkout" at bounding box center [1313, 527] width 150 height 38
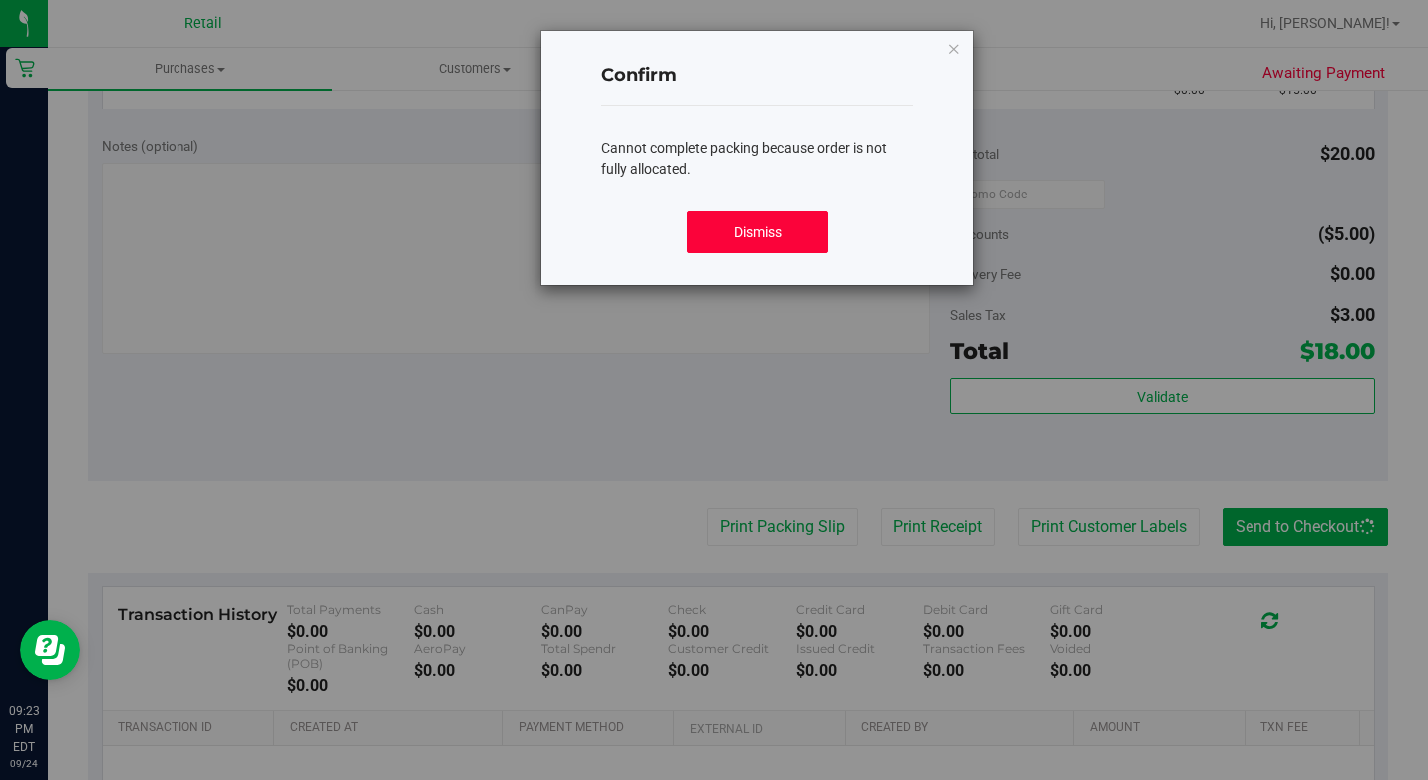
click at [743, 229] on button "Dismiss" at bounding box center [757, 232] width 140 height 42
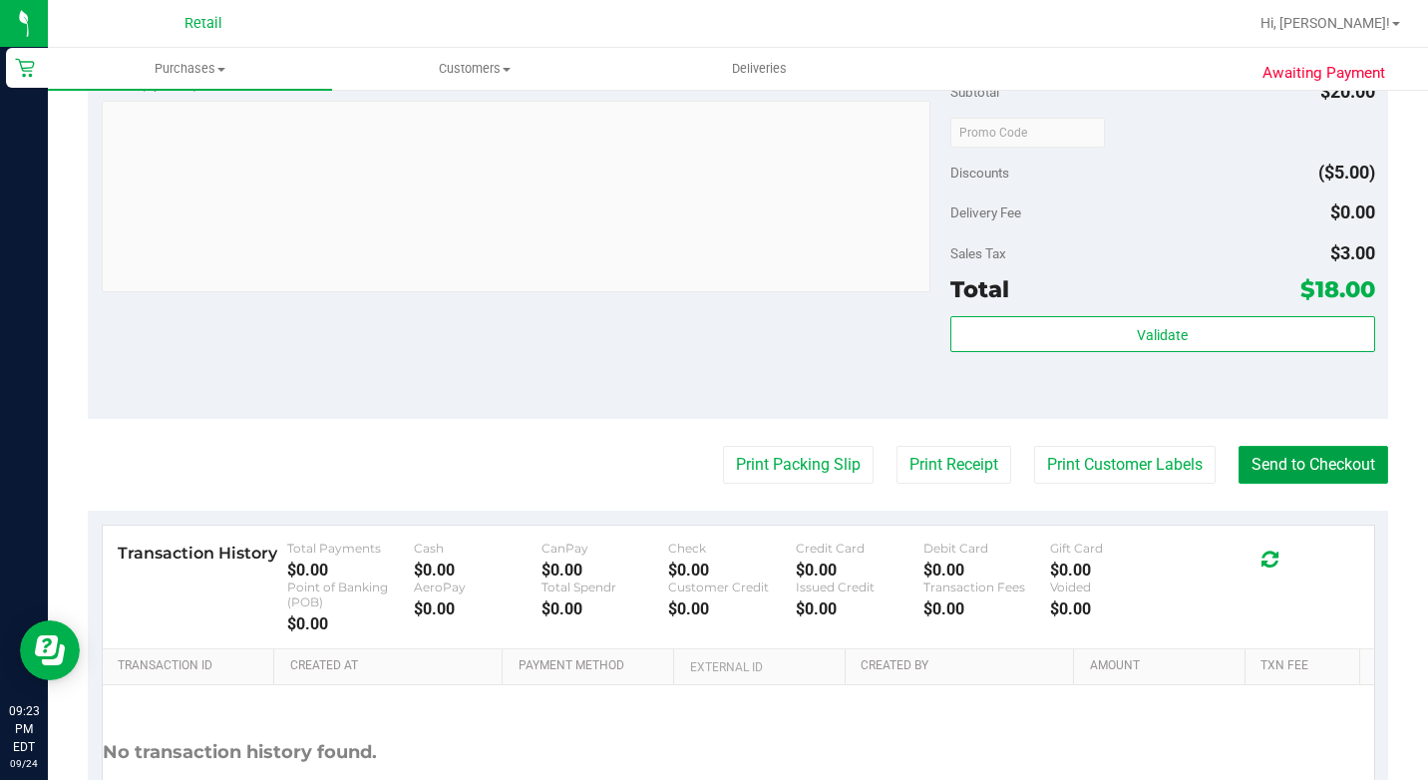
scroll to position [893, 0]
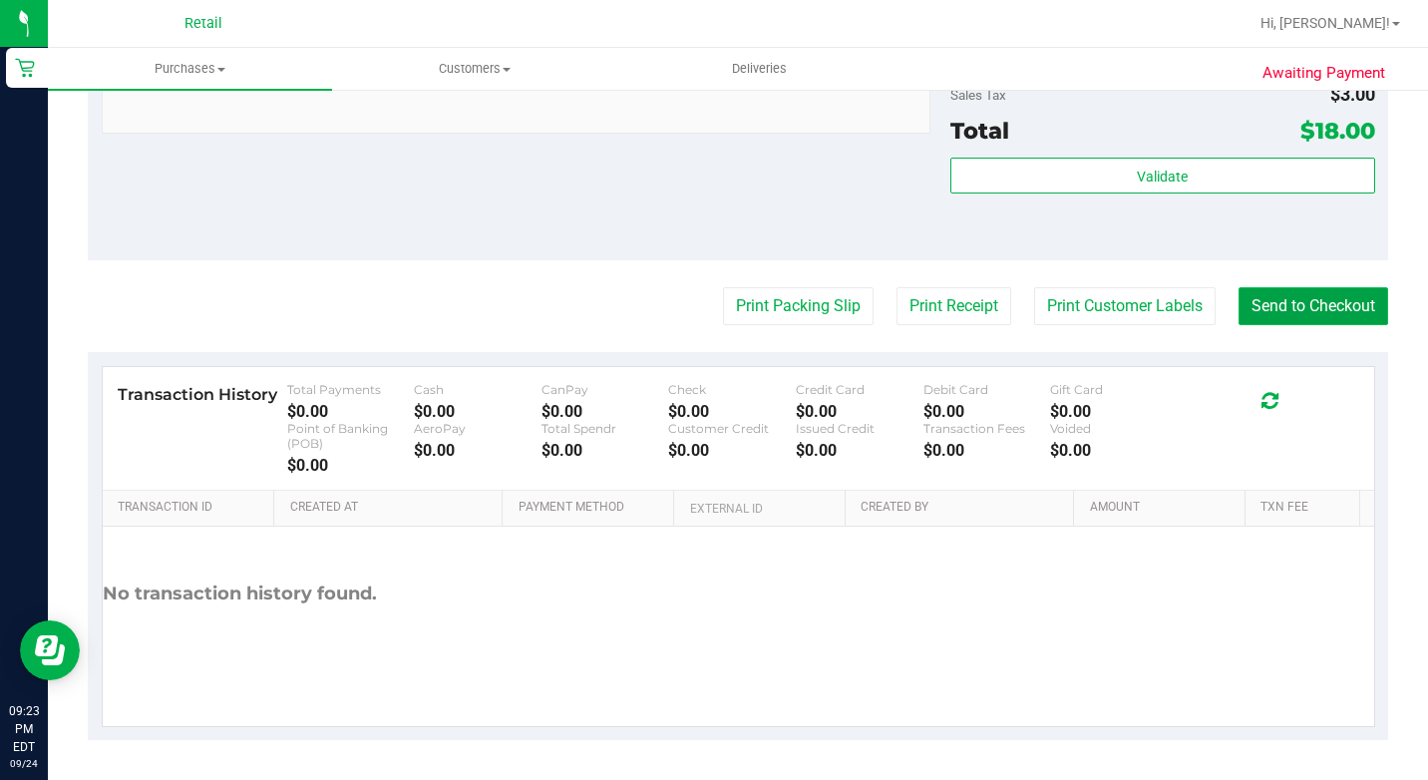
click at [1273, 305] on button "Send to Checkout" at bounding box center [1313, 306] width 150 height 38
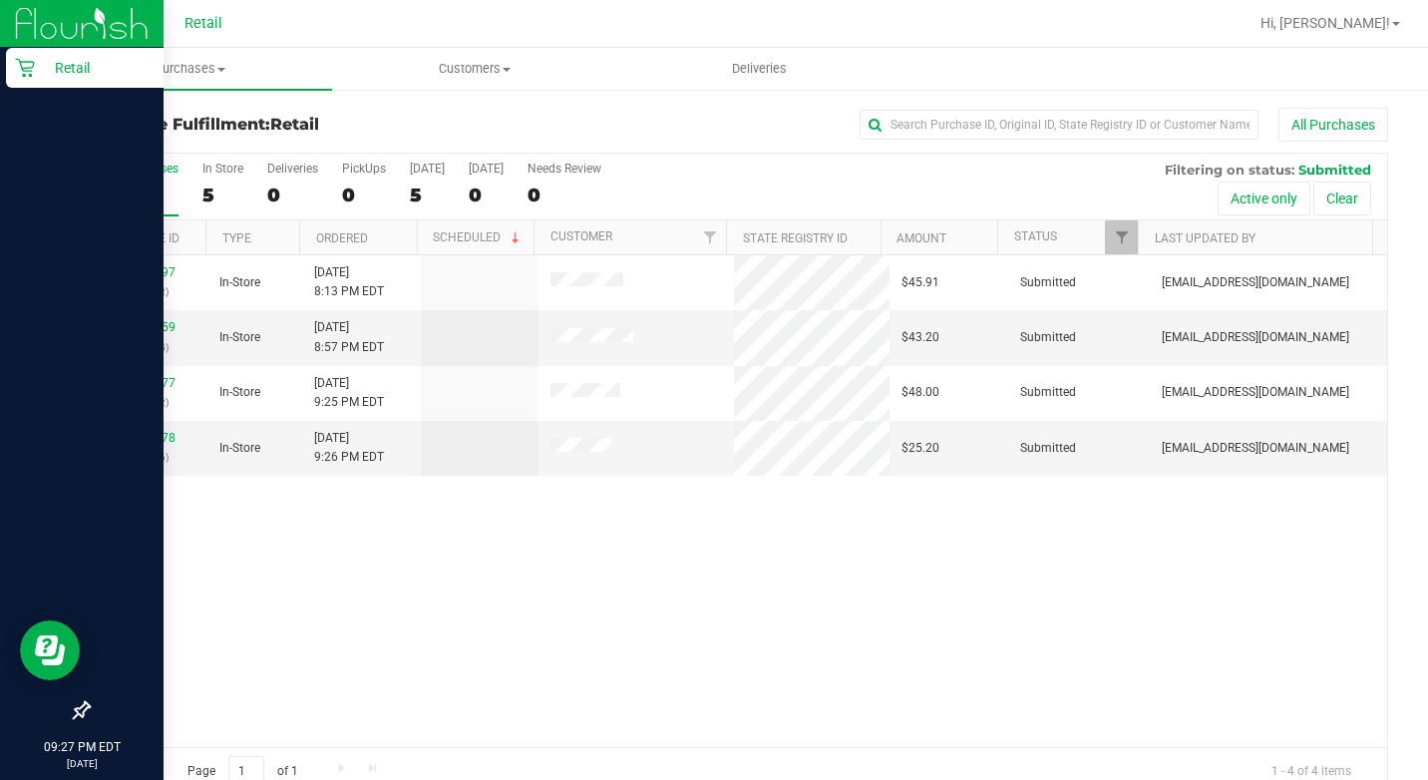
click at [38, 68] on p "Retail" at bounding box center [95, 68] width 120 height 24
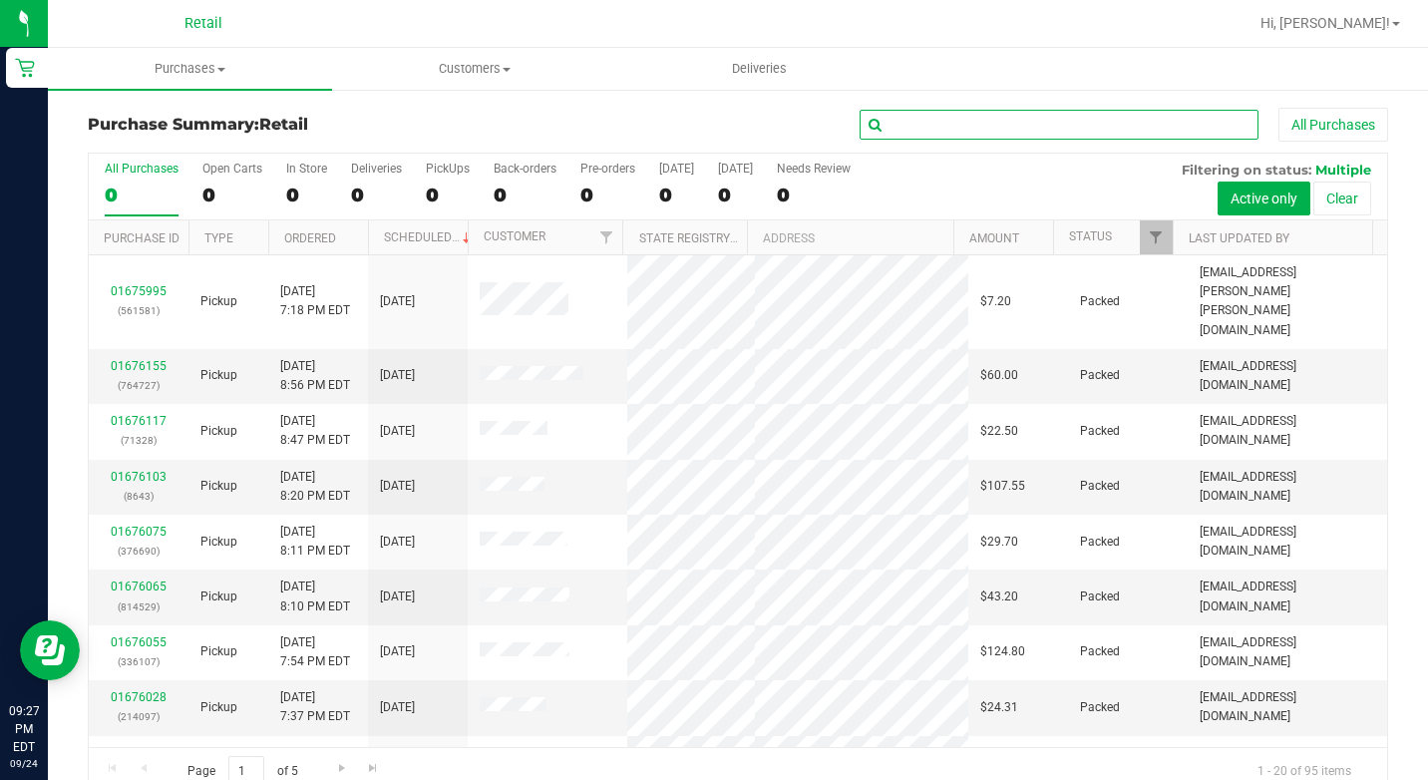
click at [961, 128] on input "text" at bounding box center [1059, 125] width 399 height 30
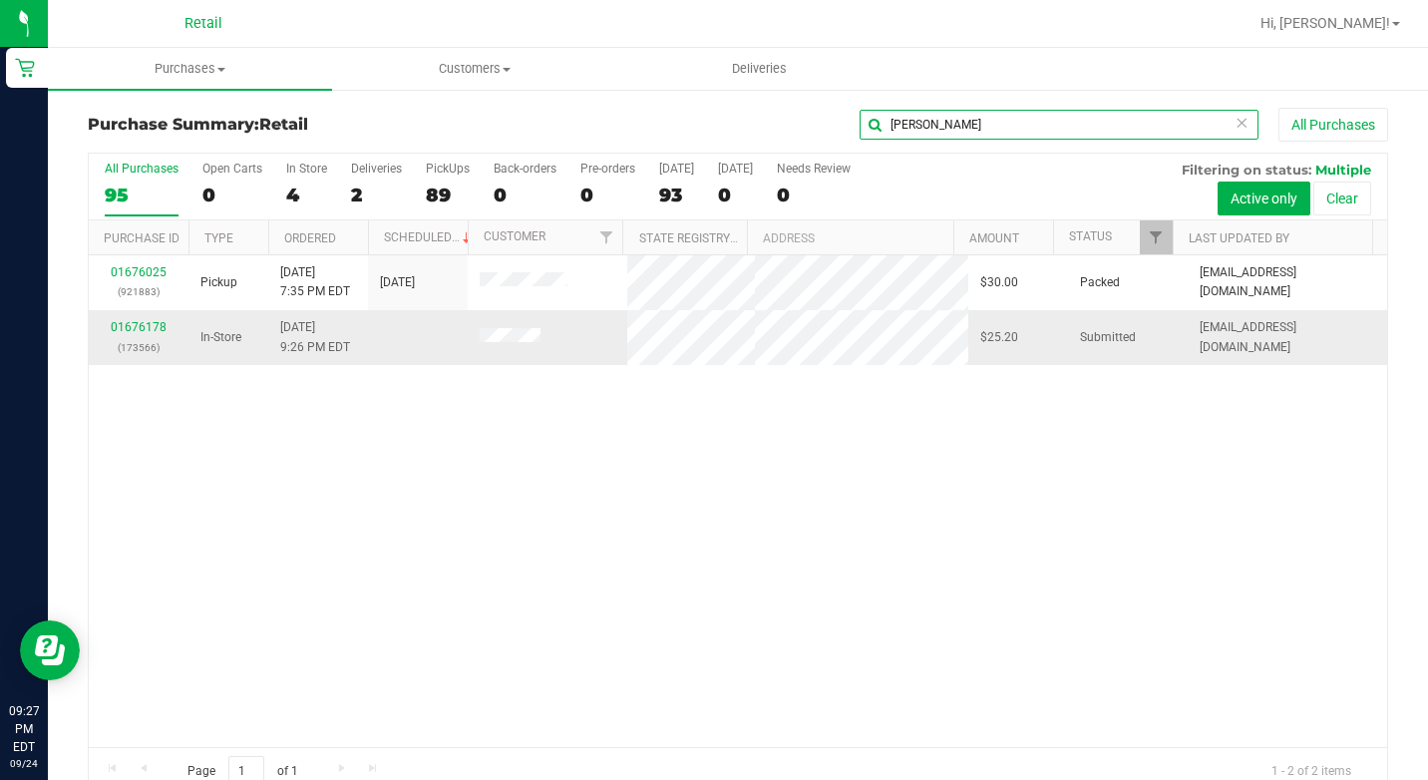
type input "[PERSON_NAME]"
click at [139, 317] on td "01676178 (173566)" at bounding box center [139, 337] width 100 height 54
click at [139, 330] on link "01676178" at bounding box center [139, 327] width 56 height 14
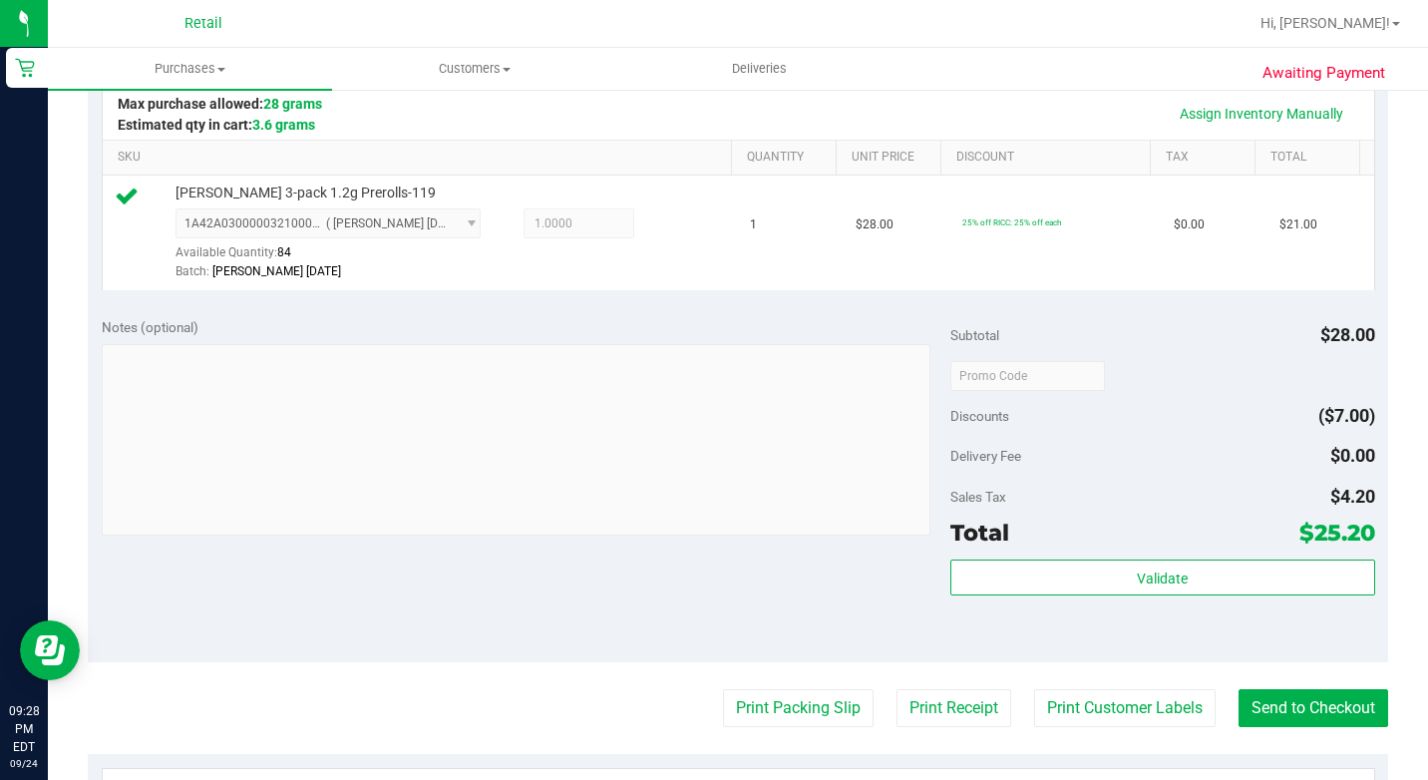
scroll to position [798, 0]
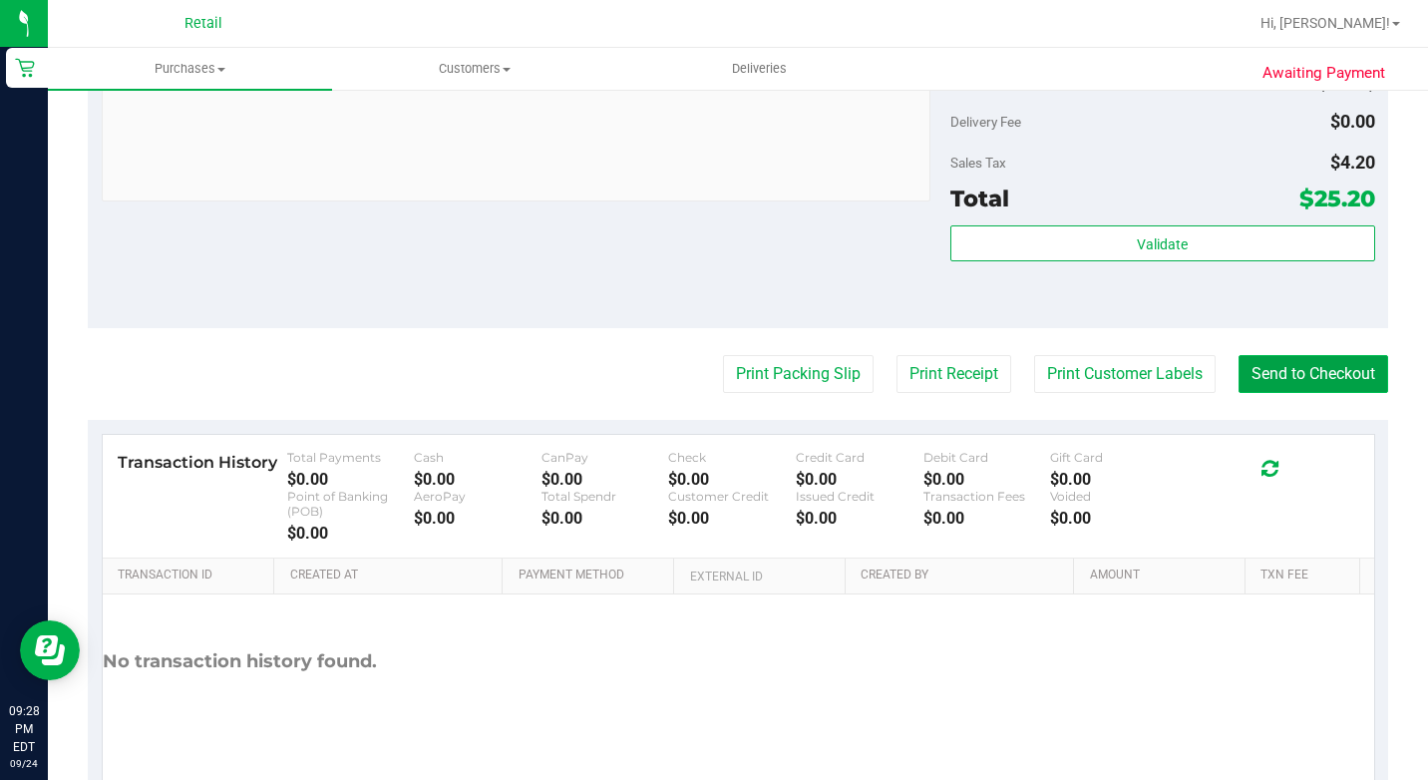
click at [1319, 393] on button "Send to Checkout" at bounding box center [1313, 374] width 150 height 38
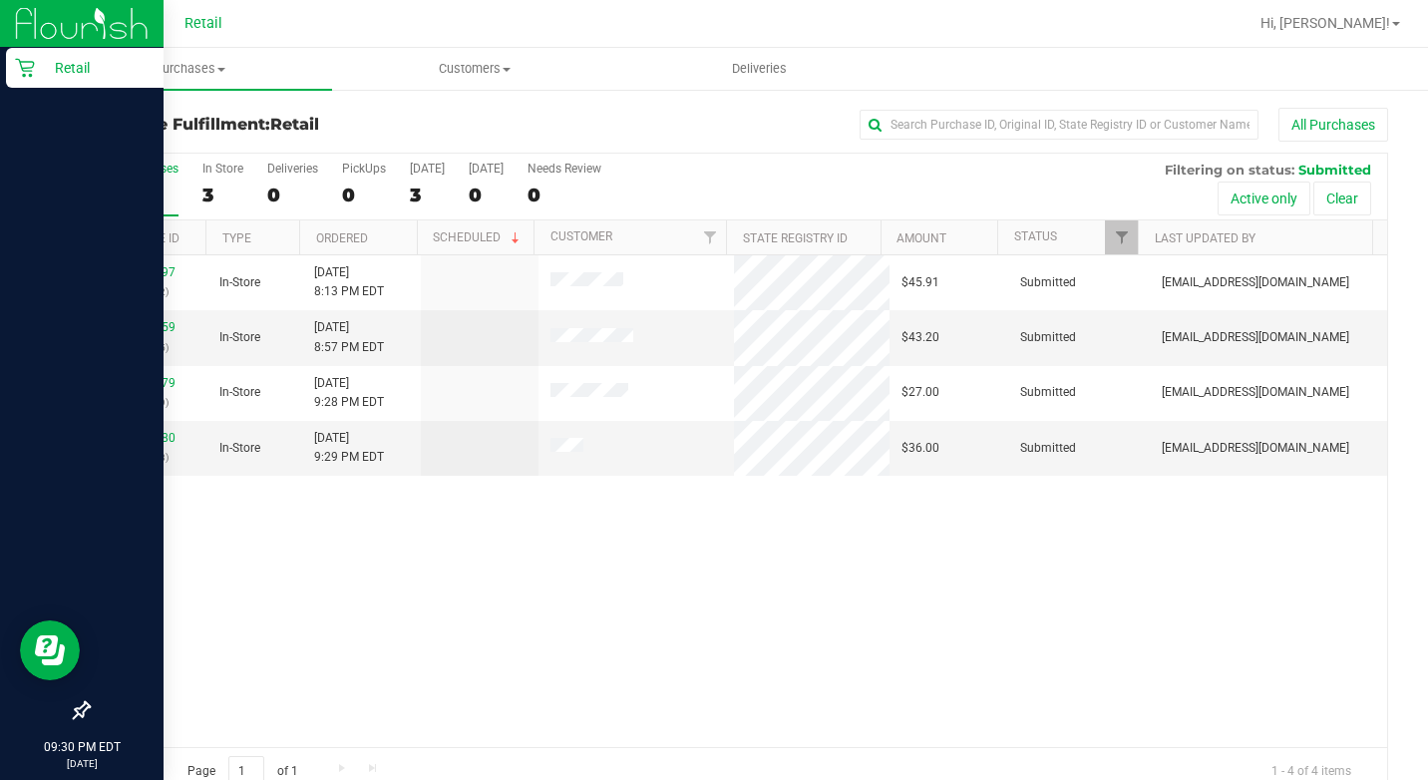
click at [39, 56] on p "Retail" at bounding box center [95, 68] width 120 height 24
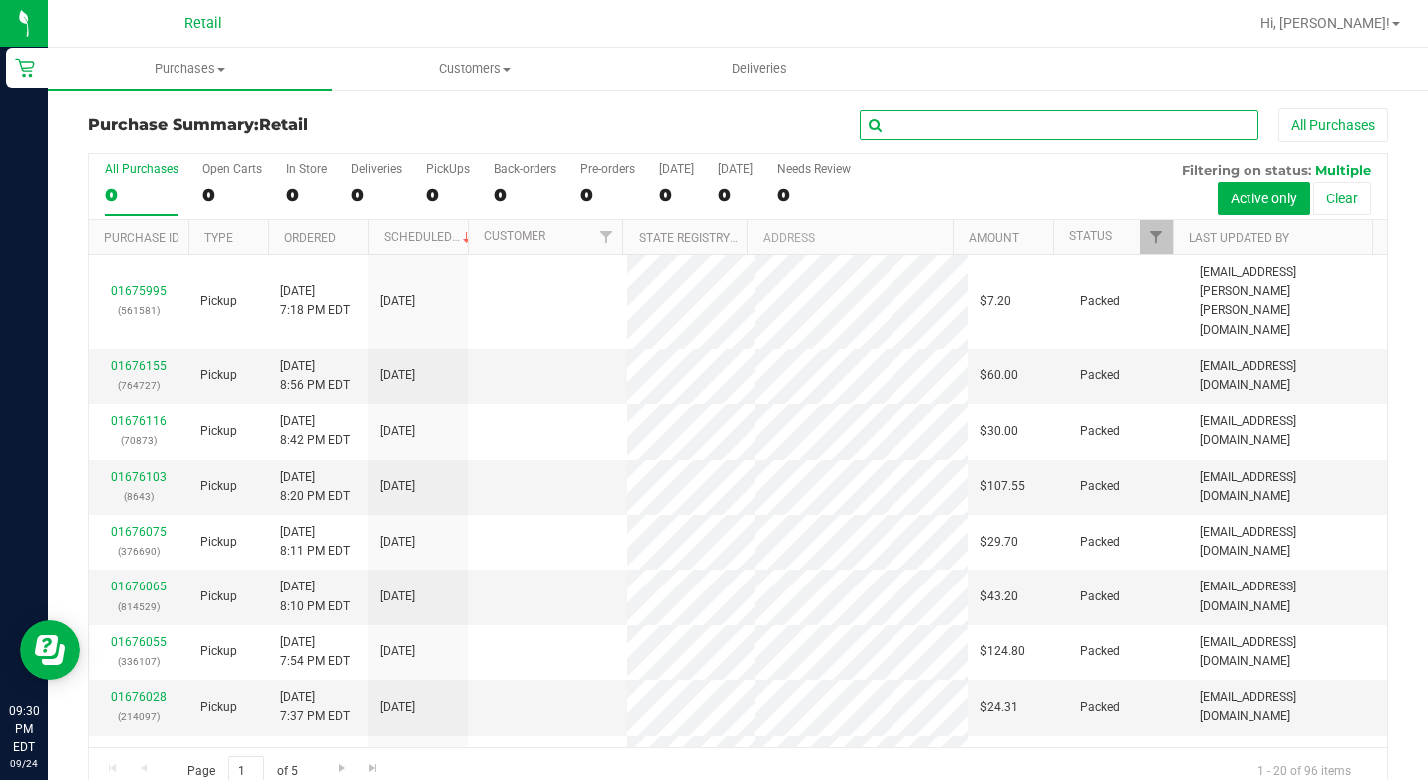
click at [1076, 133] on input "text" at bounding box center [1059, 125] width 399 height 30
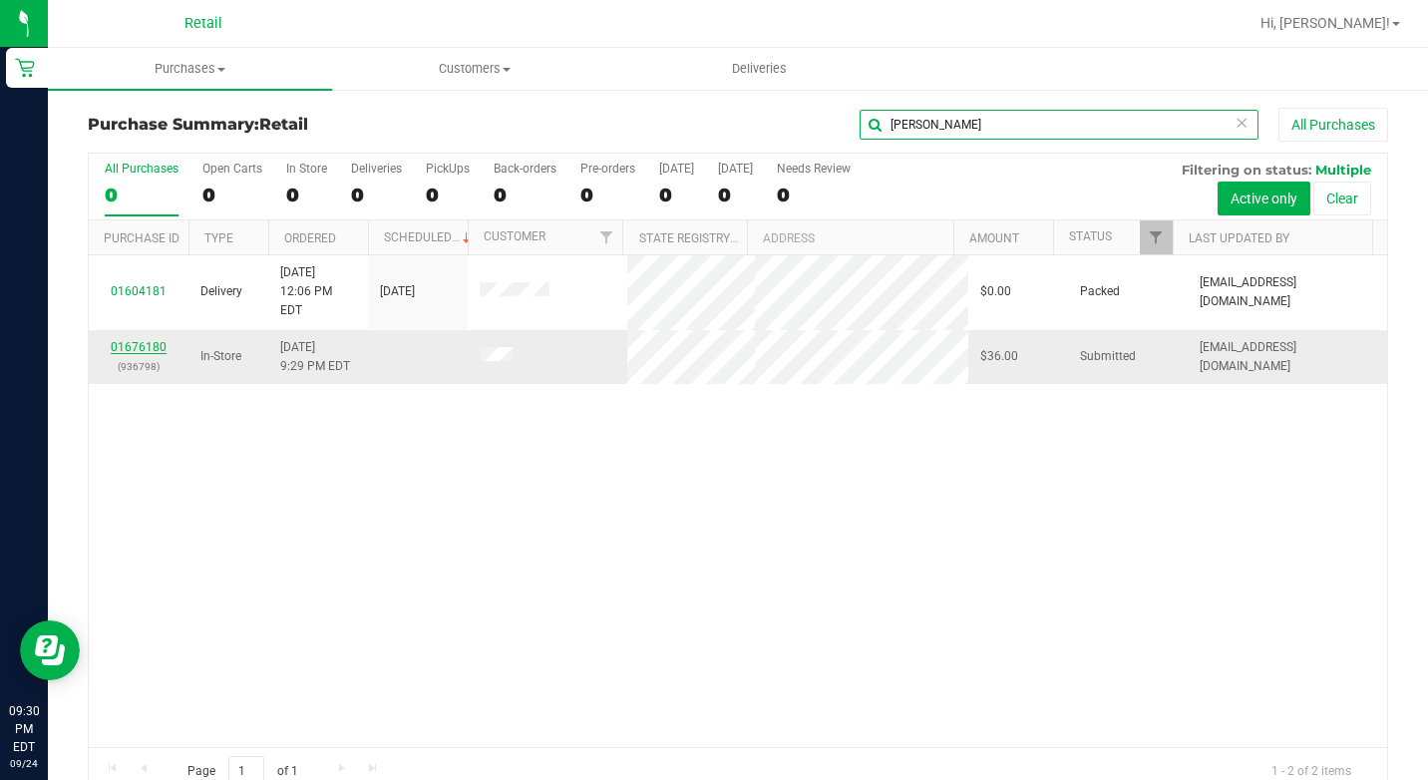
type input "[PERSON_NAME]"
click at [146, 340] on link "01676180" at bounding box center [139, 347] width 56 height 14
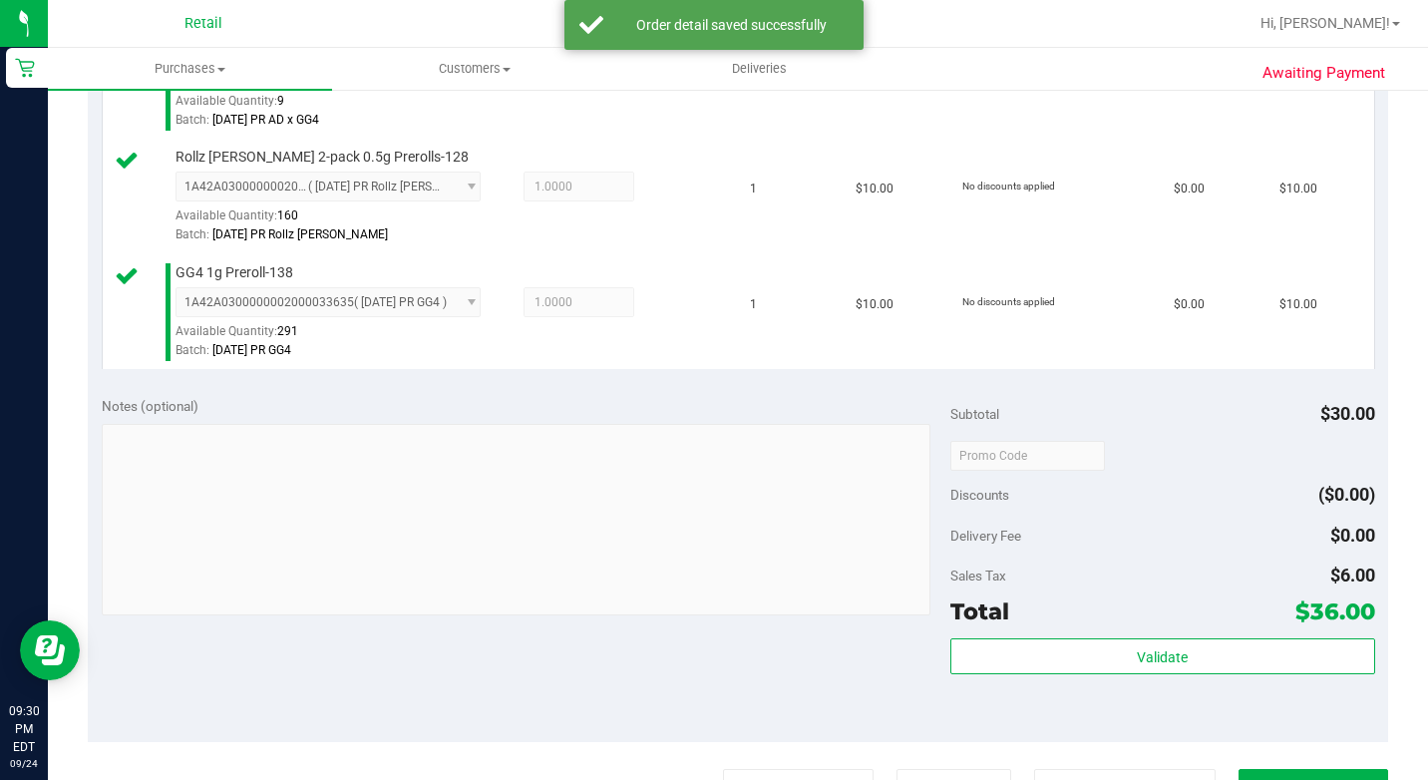
scroll to position [698, 0]
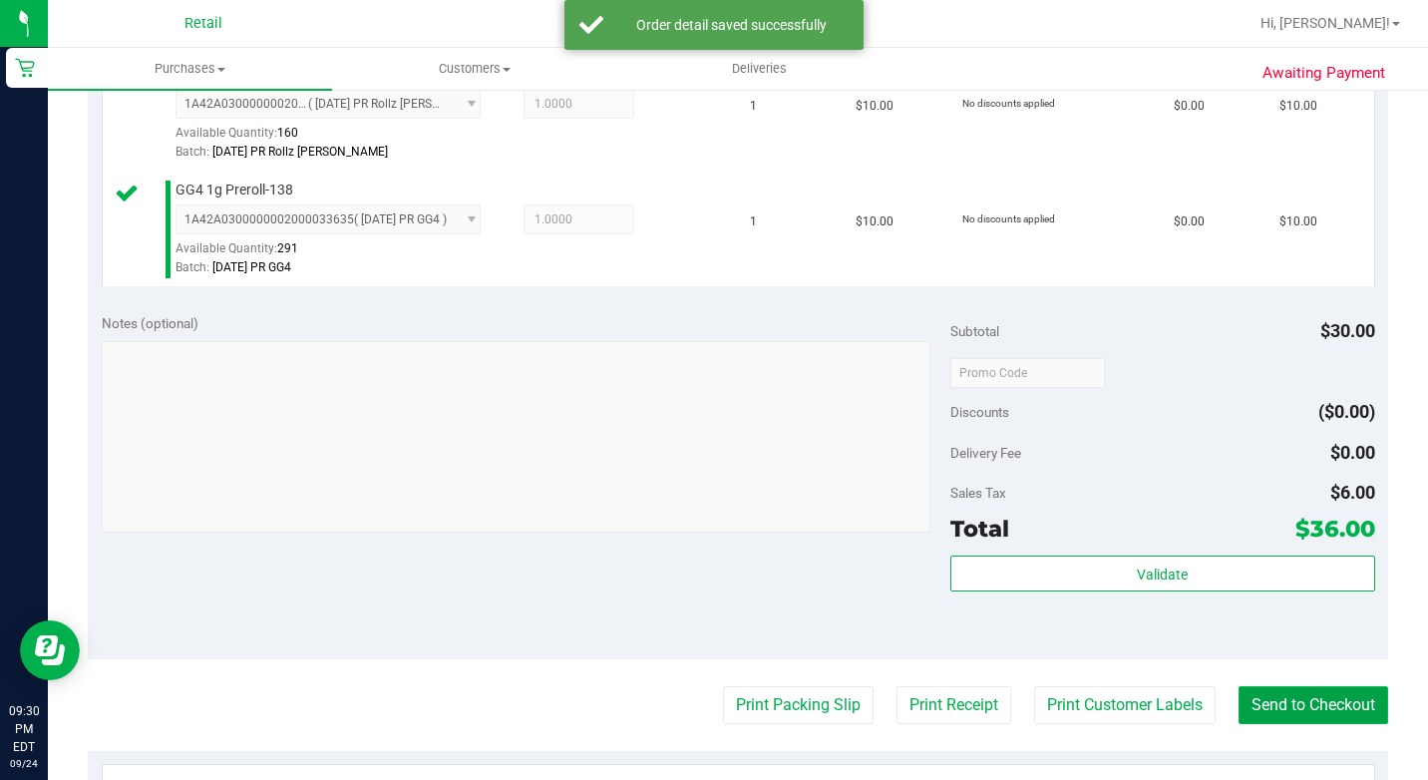
click at [1323, 724] on button "Send to Checkout" at bounding box center [1313, 705] width 150 height 38
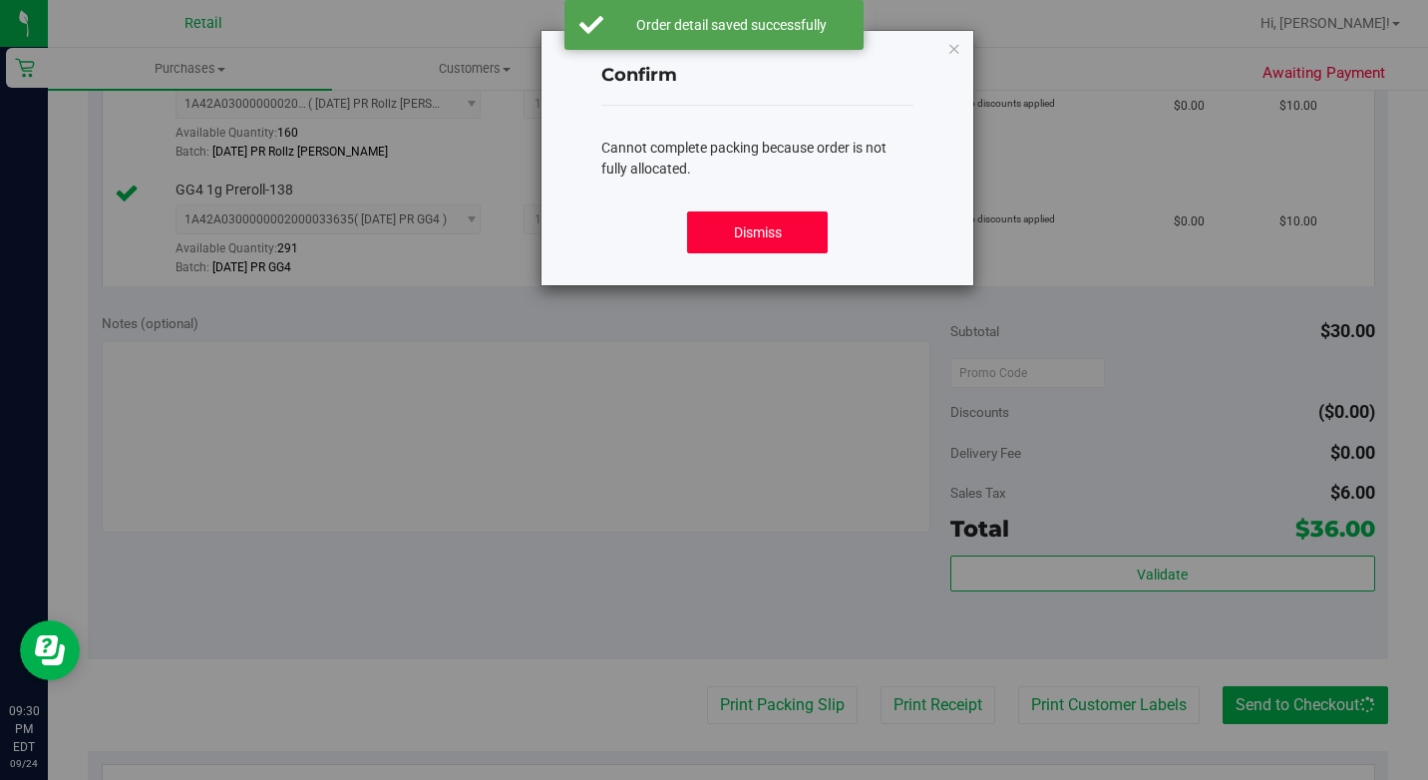
click at [774, 237] on button "Dismiss" at bounding box center [757, 232] width 140 height 42
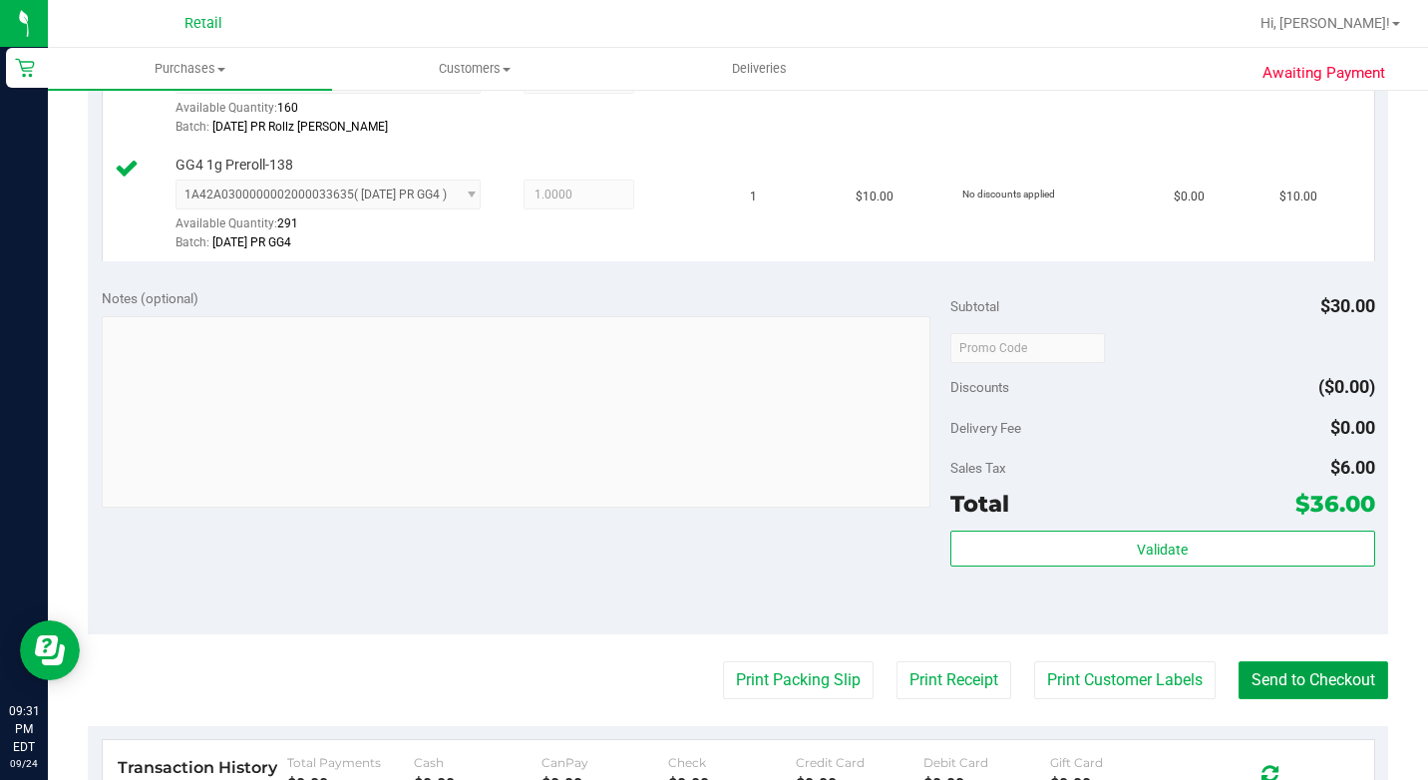
scroll to position [823, 0]
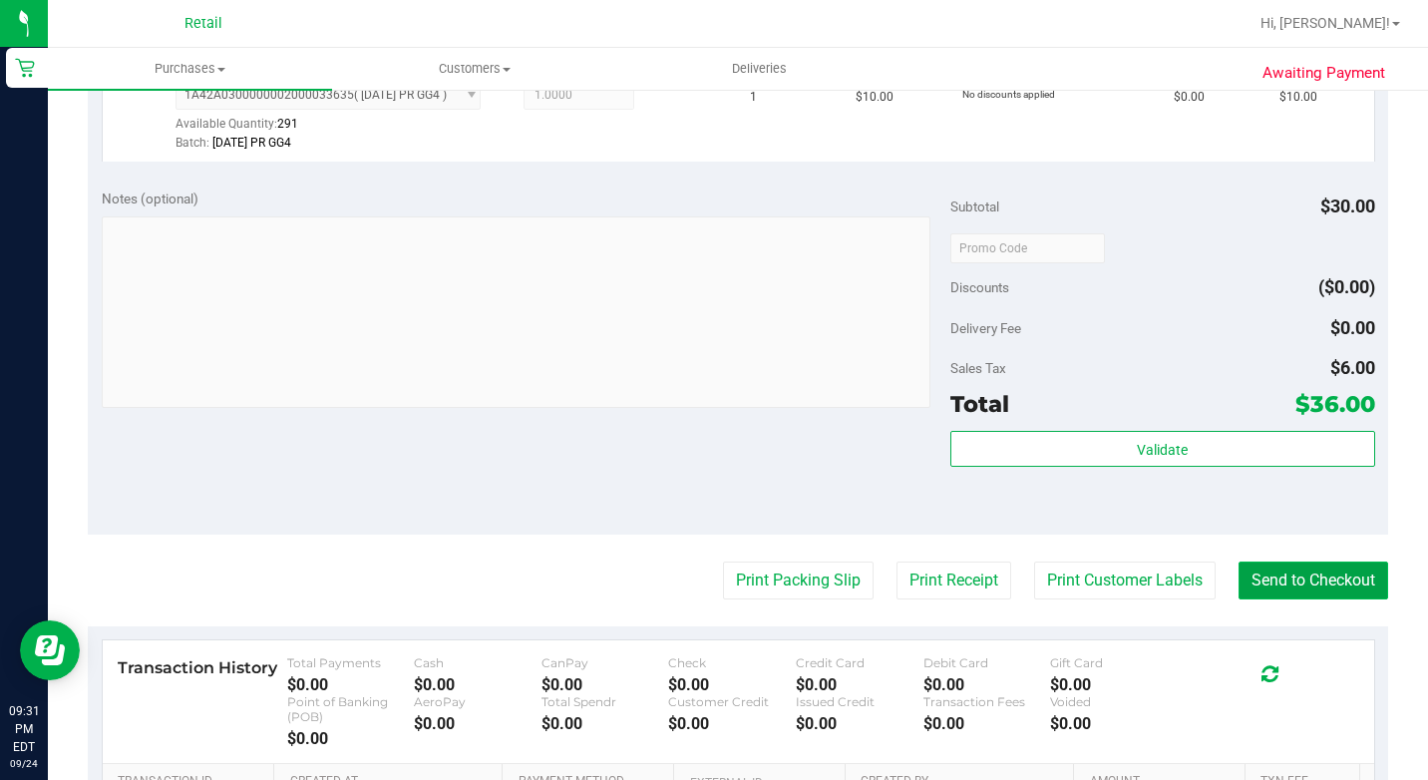
click at [1323, 599] on button "Send to Checkout" at bounding box center [1313, 580] width 150 height 38
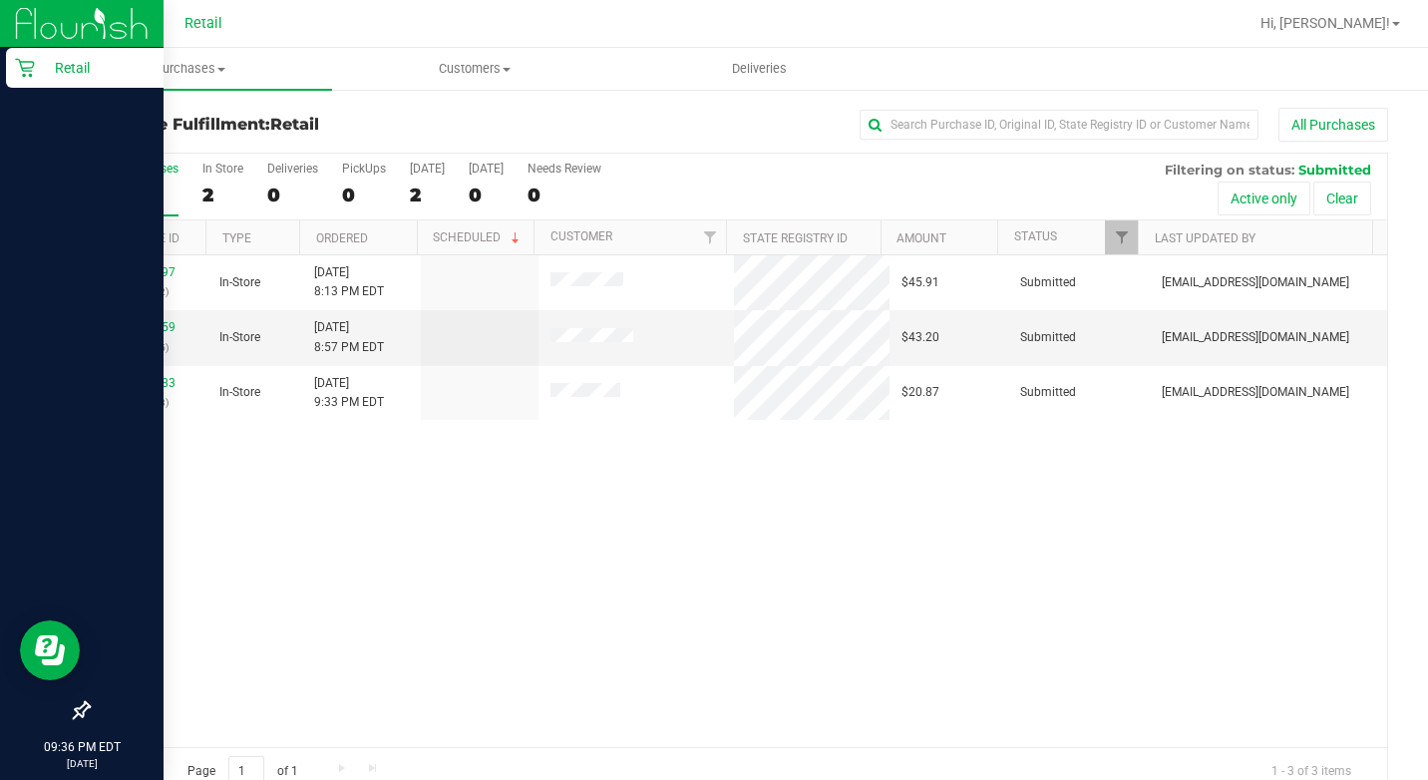
click at [1, 80] on link "Retail" at bounding box center [82, 69] width 164 height 43
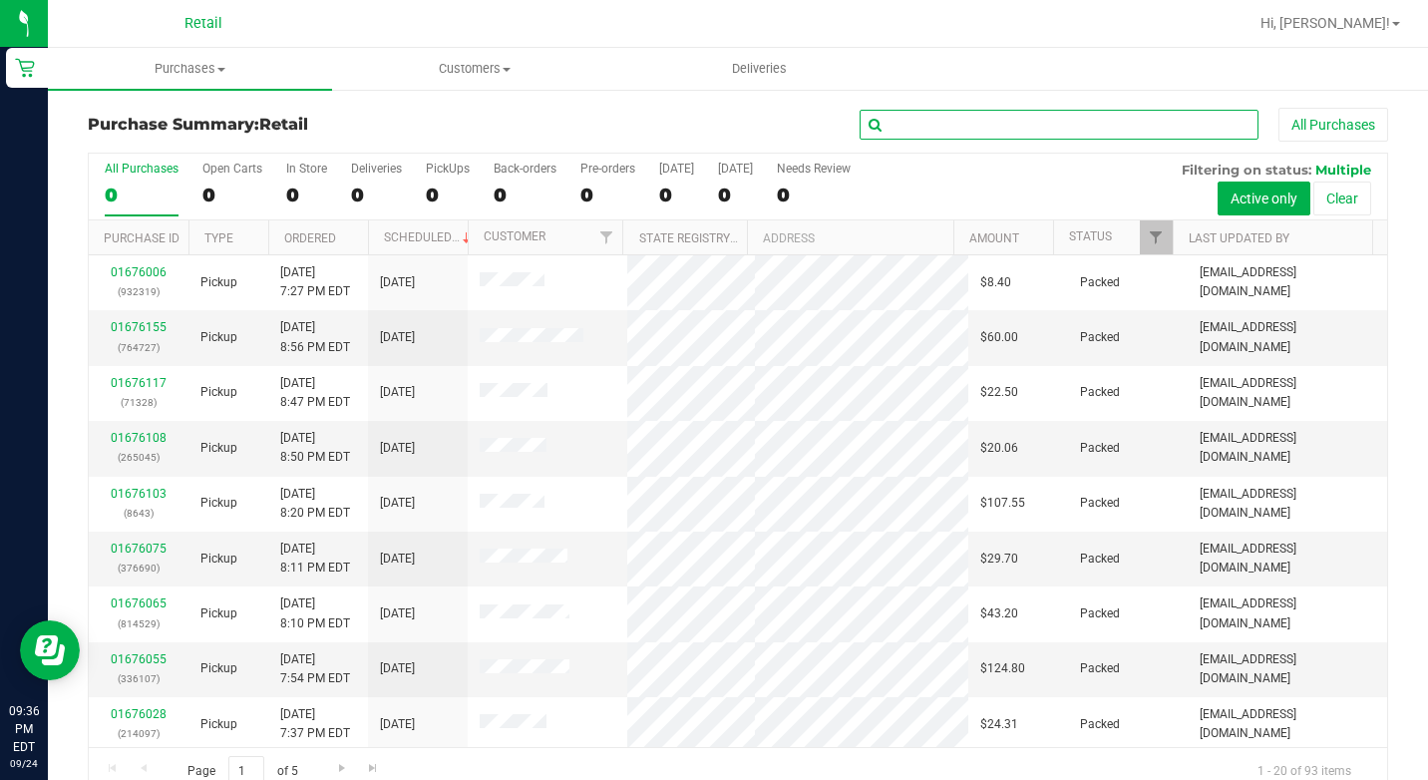
click at [942, 133] on input "text" at bounding box center [1059, 125] width 399 height 30
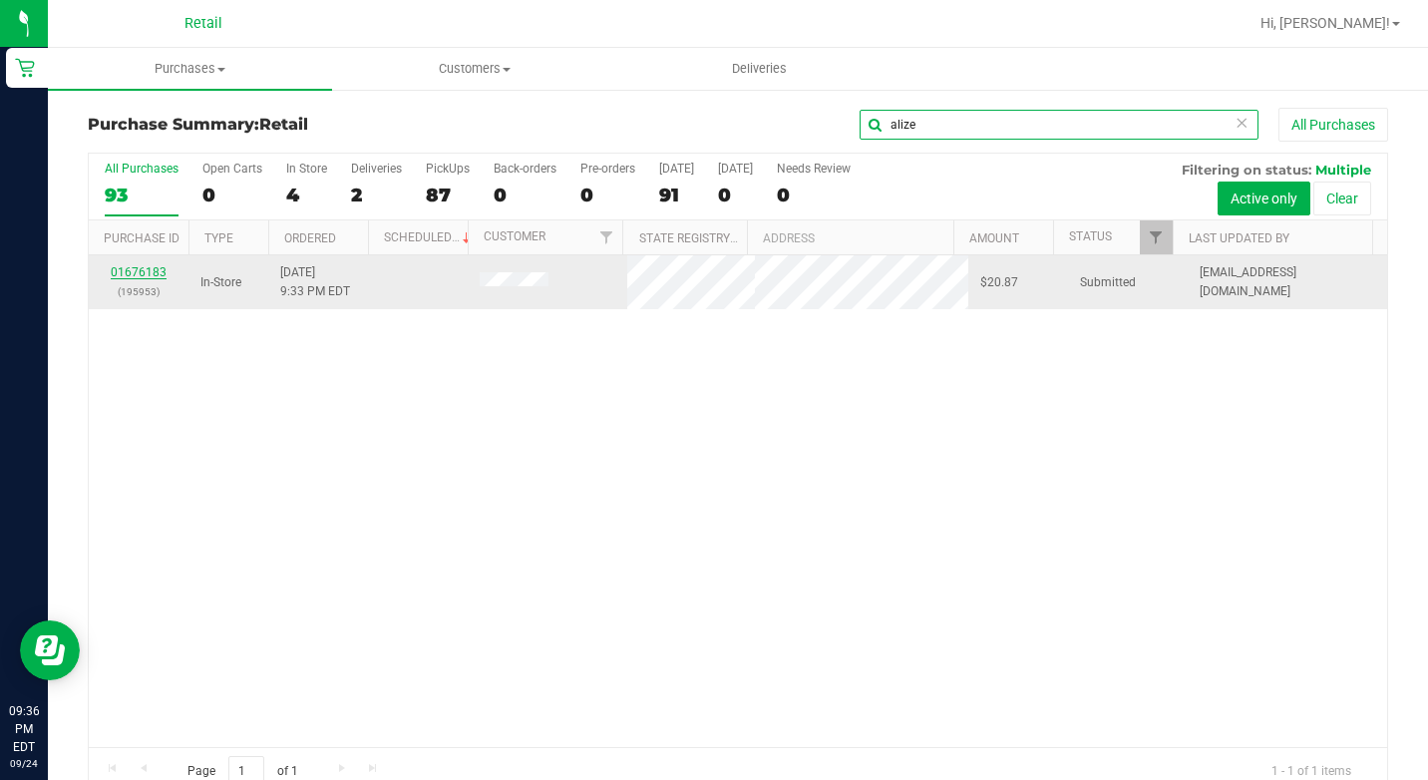
type input "alize"
click at [156, 270] on link "01676183" at bounding box center [139, 272] width 56 height 14
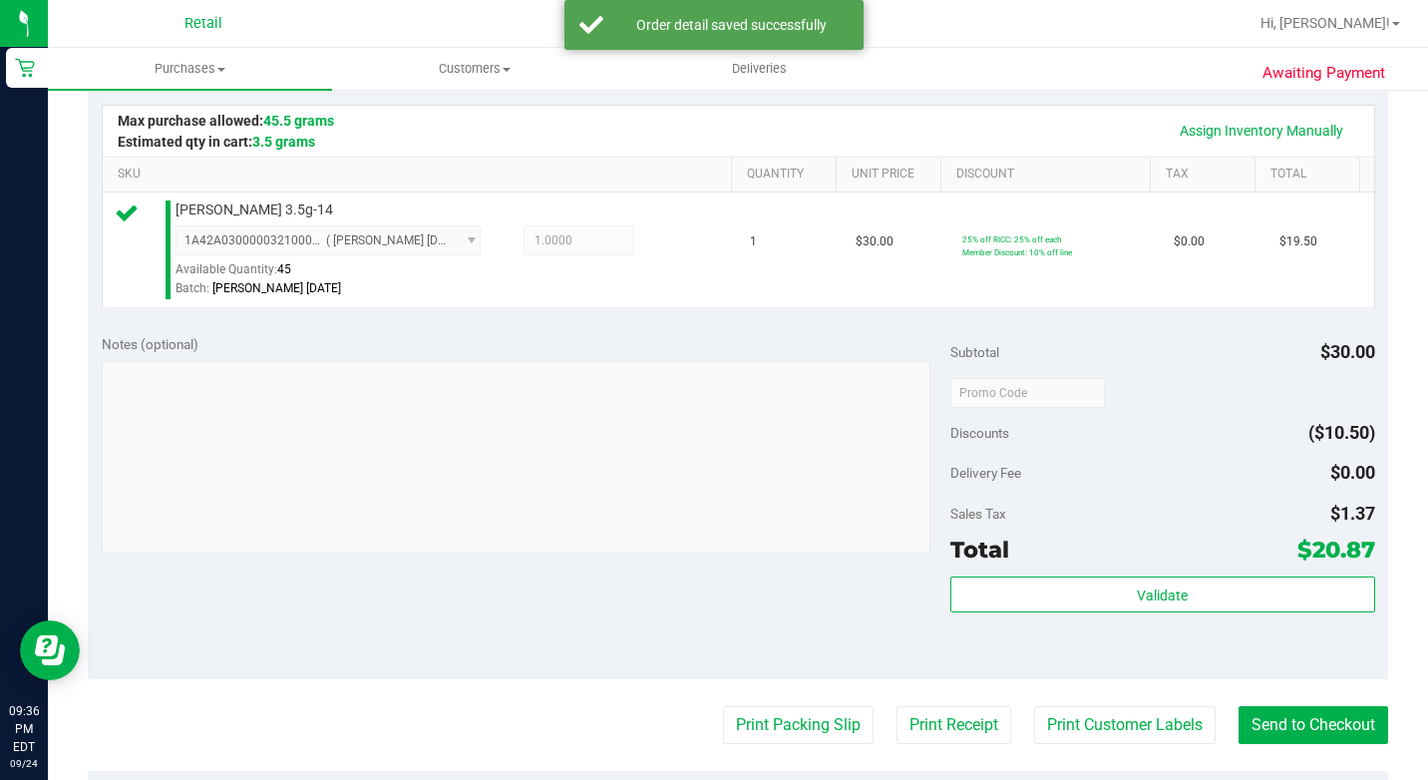
scroll to position [698, 0]
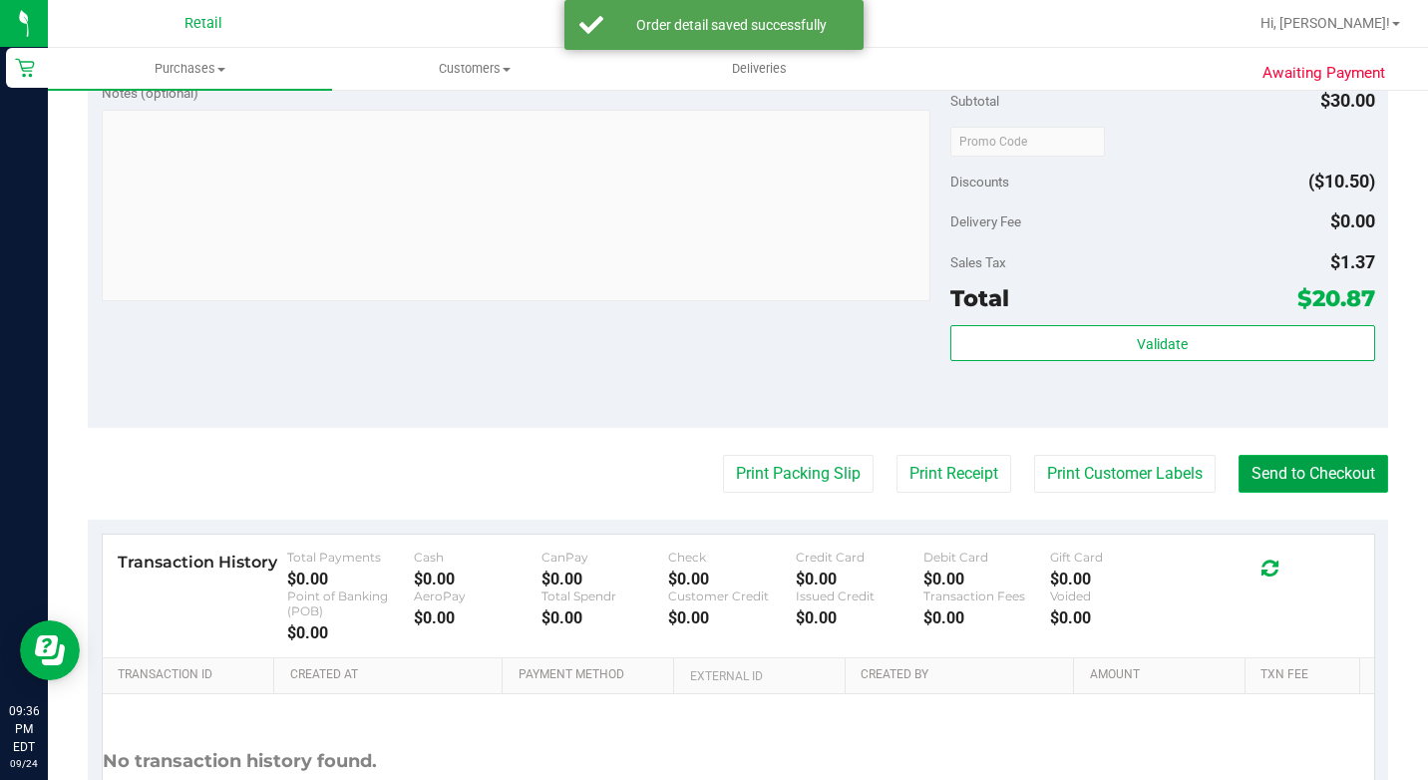
click at [1332, 493] on button "Send to Checkout" at bounding box center [1313, 474] width 150 height 38
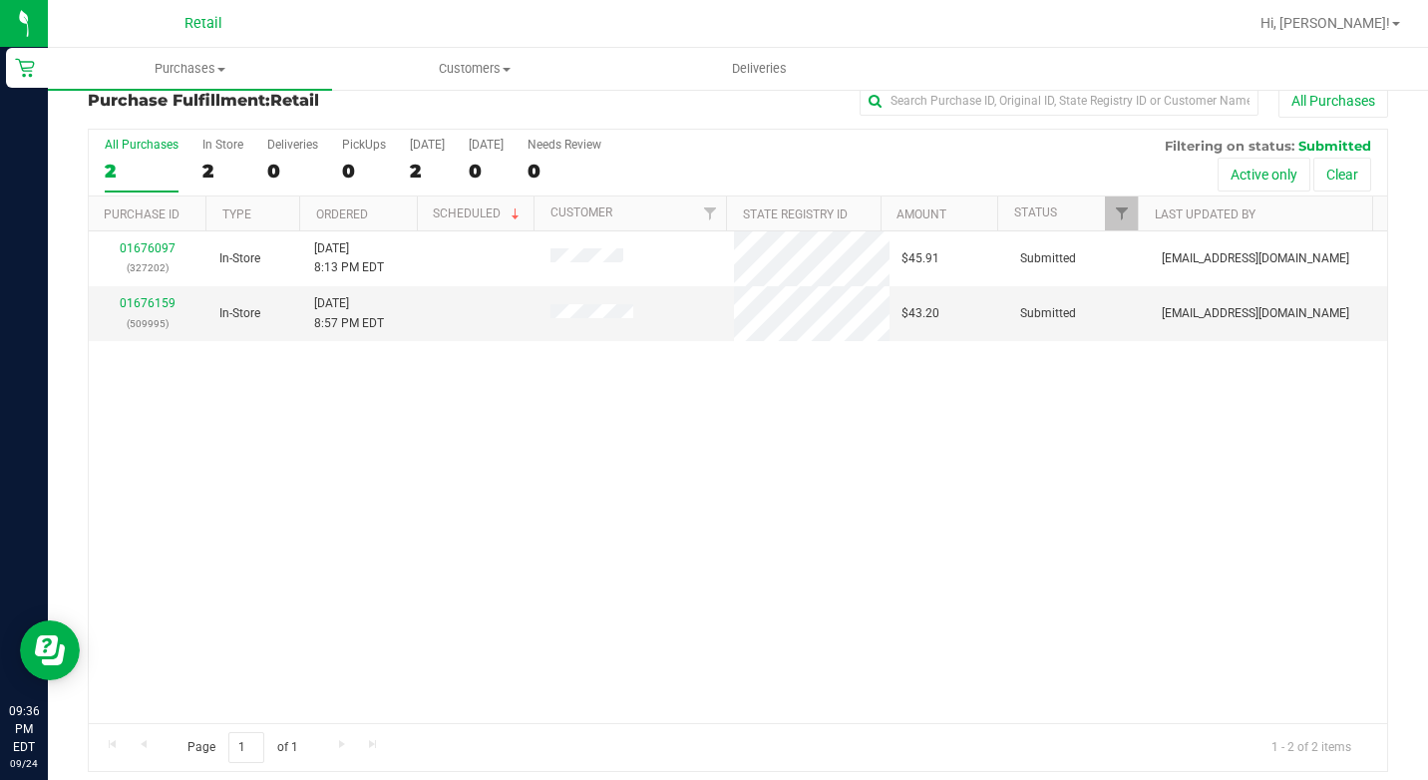
scroll to position [36, 0]
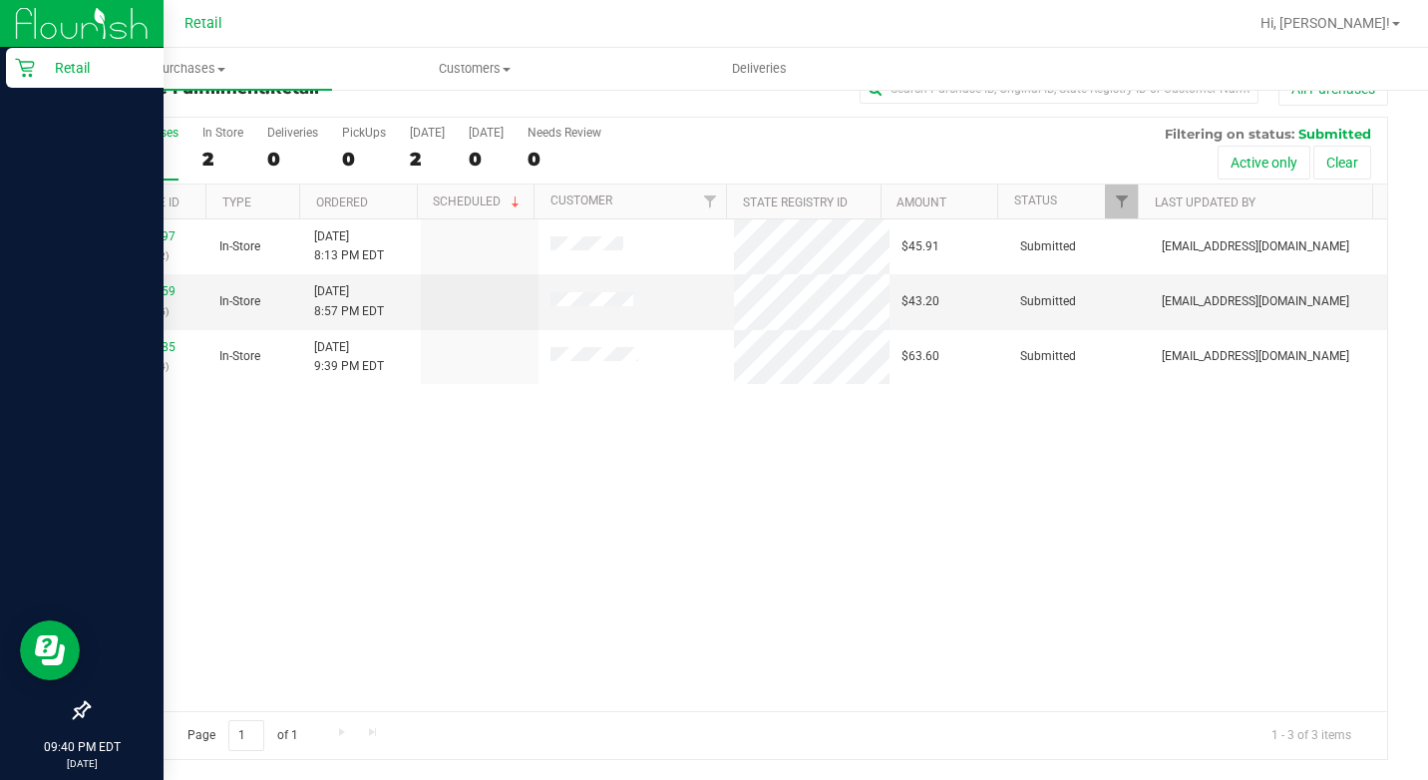
click at [47, 65] on p "Retail" at bounding box center [95, 68] width 120 height 24
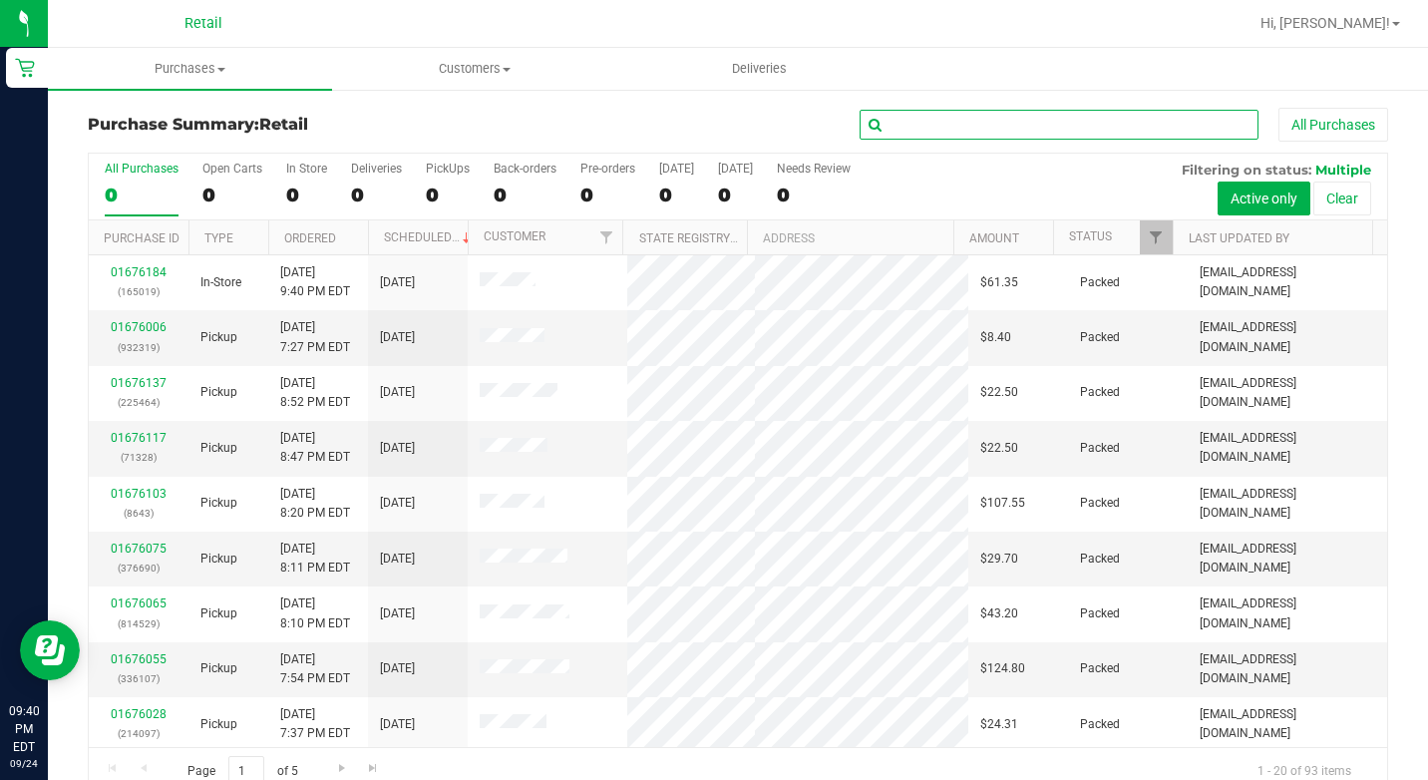
click at [894, 114] on input "text" at bounding box center [1059, 125] width 399 height 30
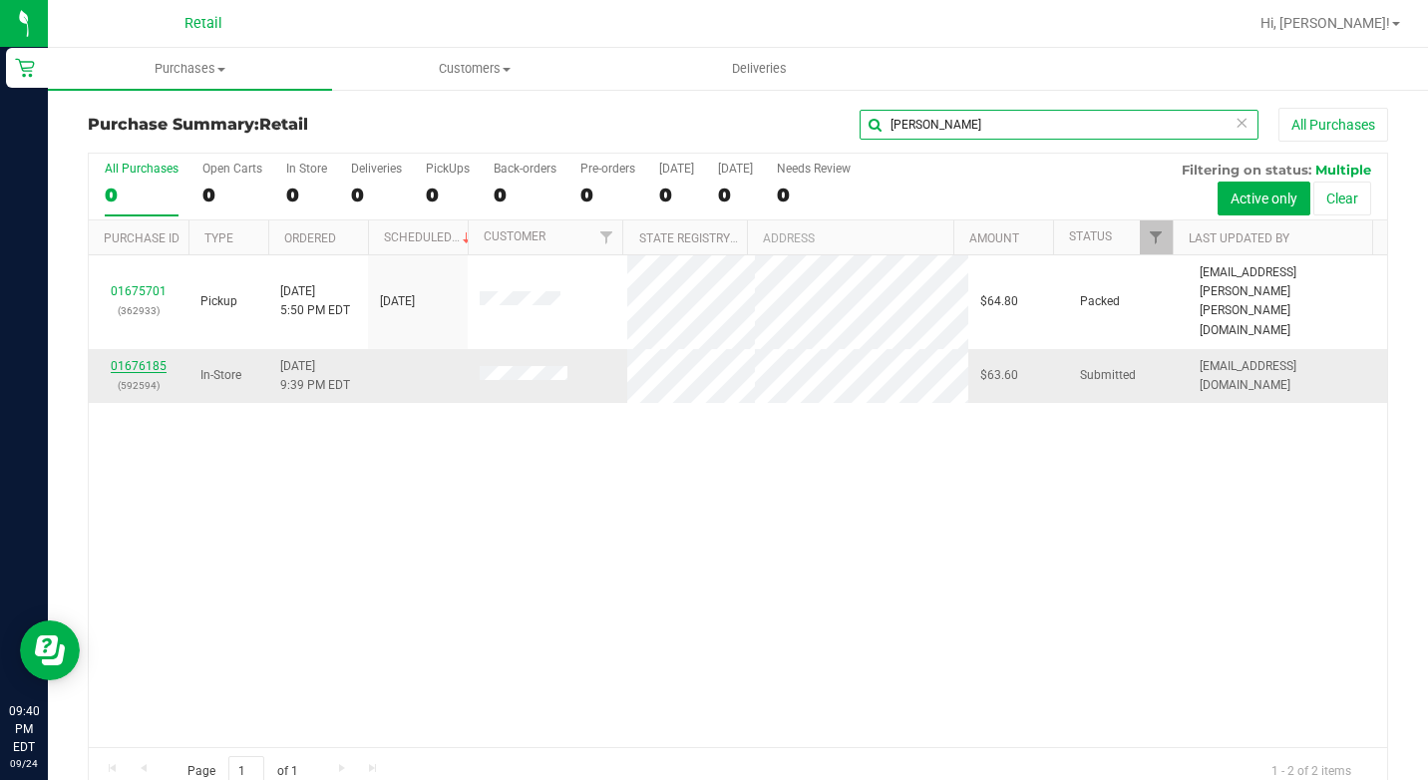
type input "[PERSON_NAME]"
click at [139, 359] on link "01676185" at bounding box center [139, 366] width 56 height 14
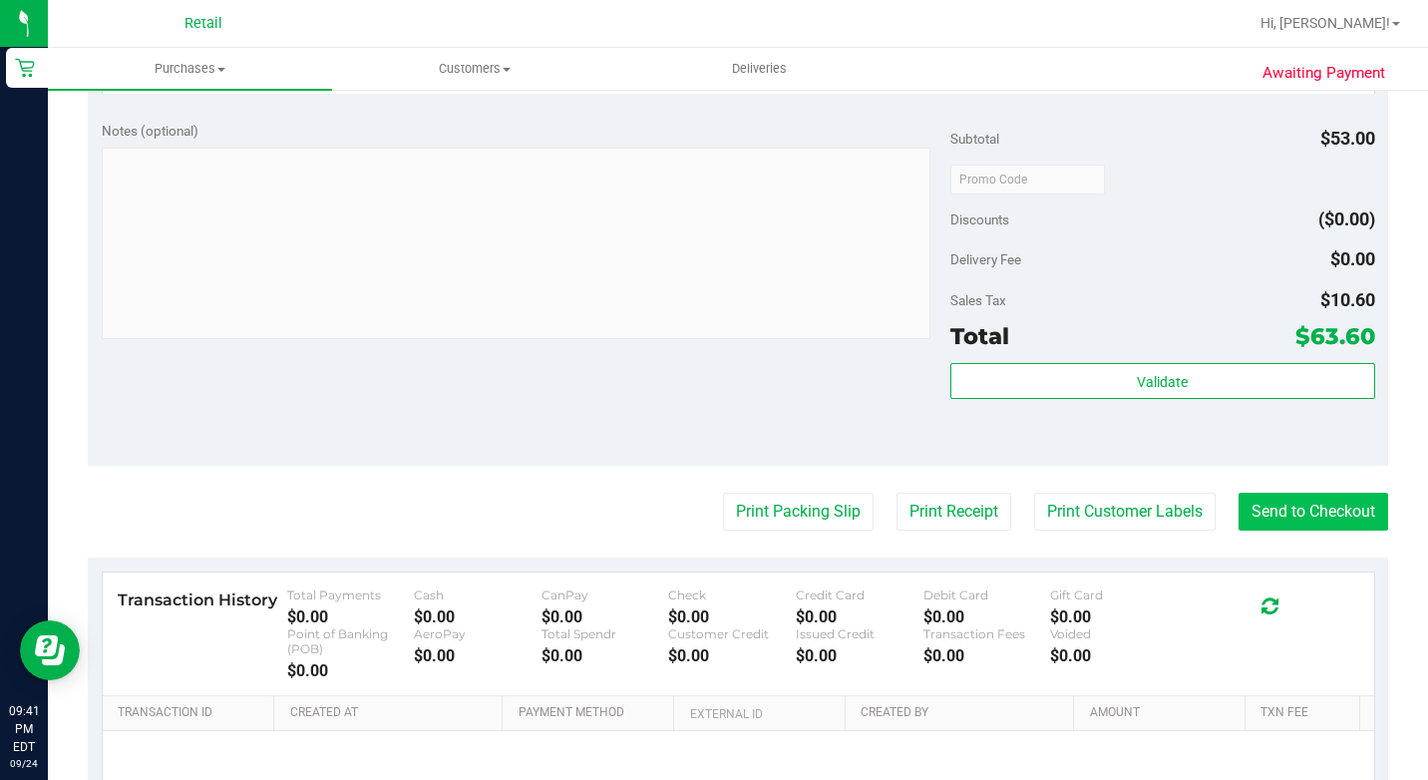
scroll to position [798, 0]
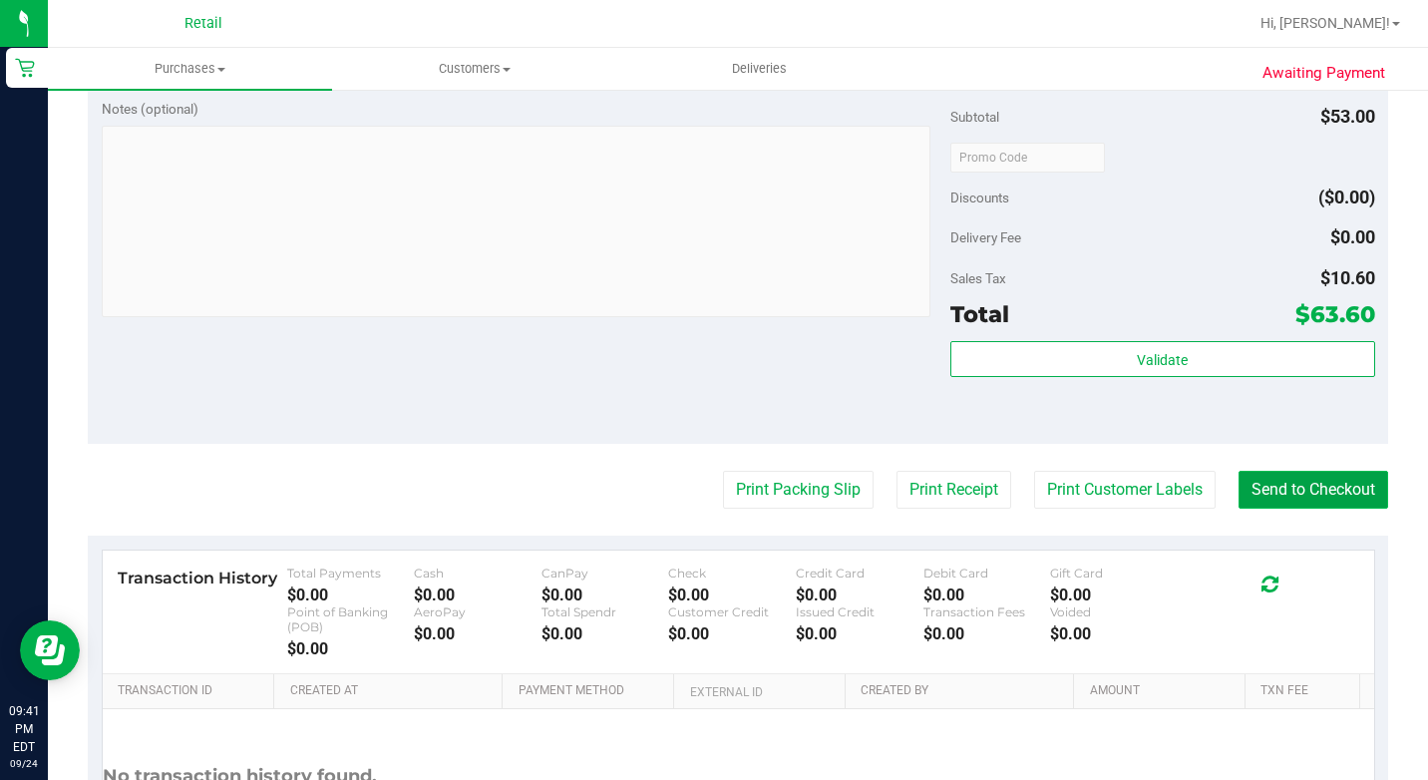
click at [1351, 509] on button "Send to Checkout" at bounding box center [1313, 490] width 150 height 38
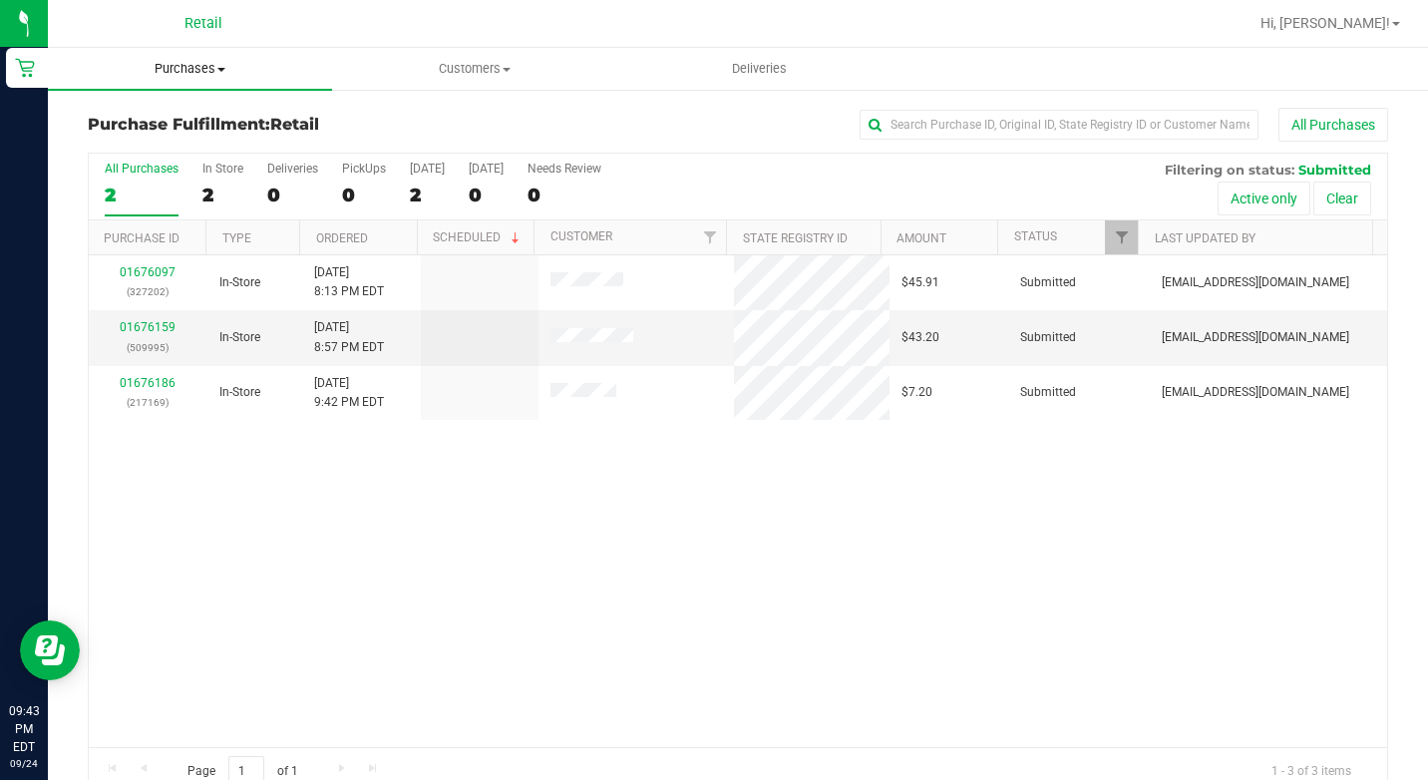
click at [56, 51] on uib-tab-heading "Purchases Summary of purchases Fulfillment All purchases" at bounding box center [190, 69] width 284 height 42
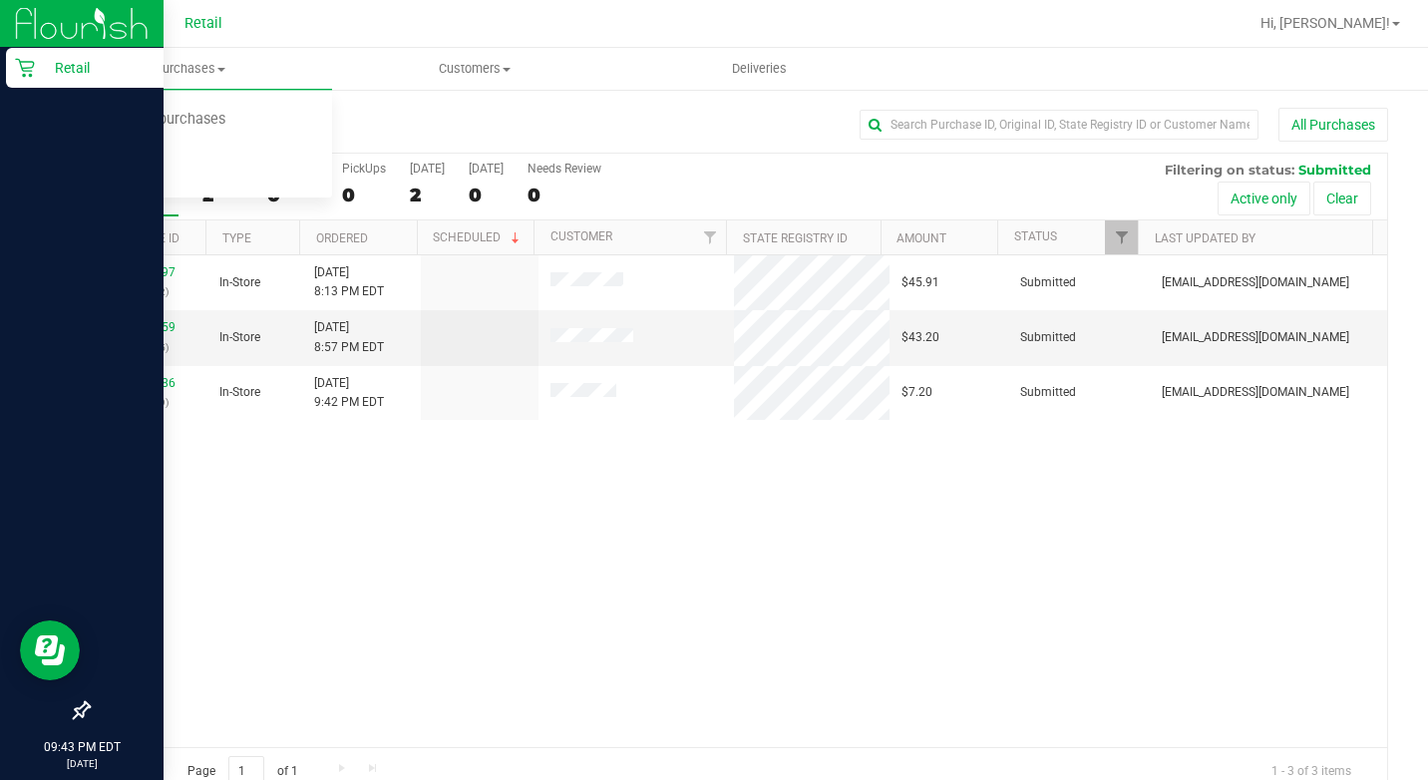
click at [40, 75] on p "Retail" at bounding box center [95, 68] width 120 height 24
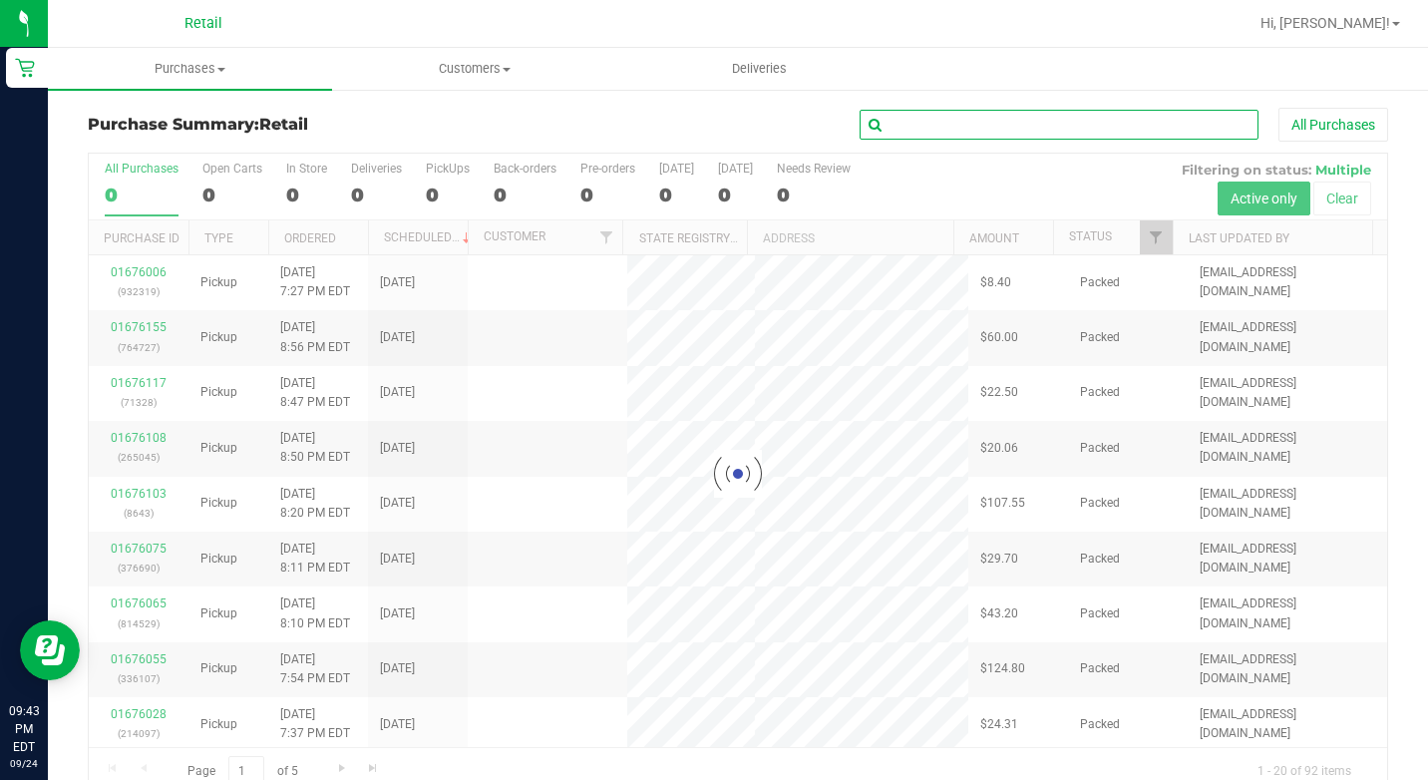
click at [937, 118] on input "text" at bounding box center [1059, 125] width 399 height 30
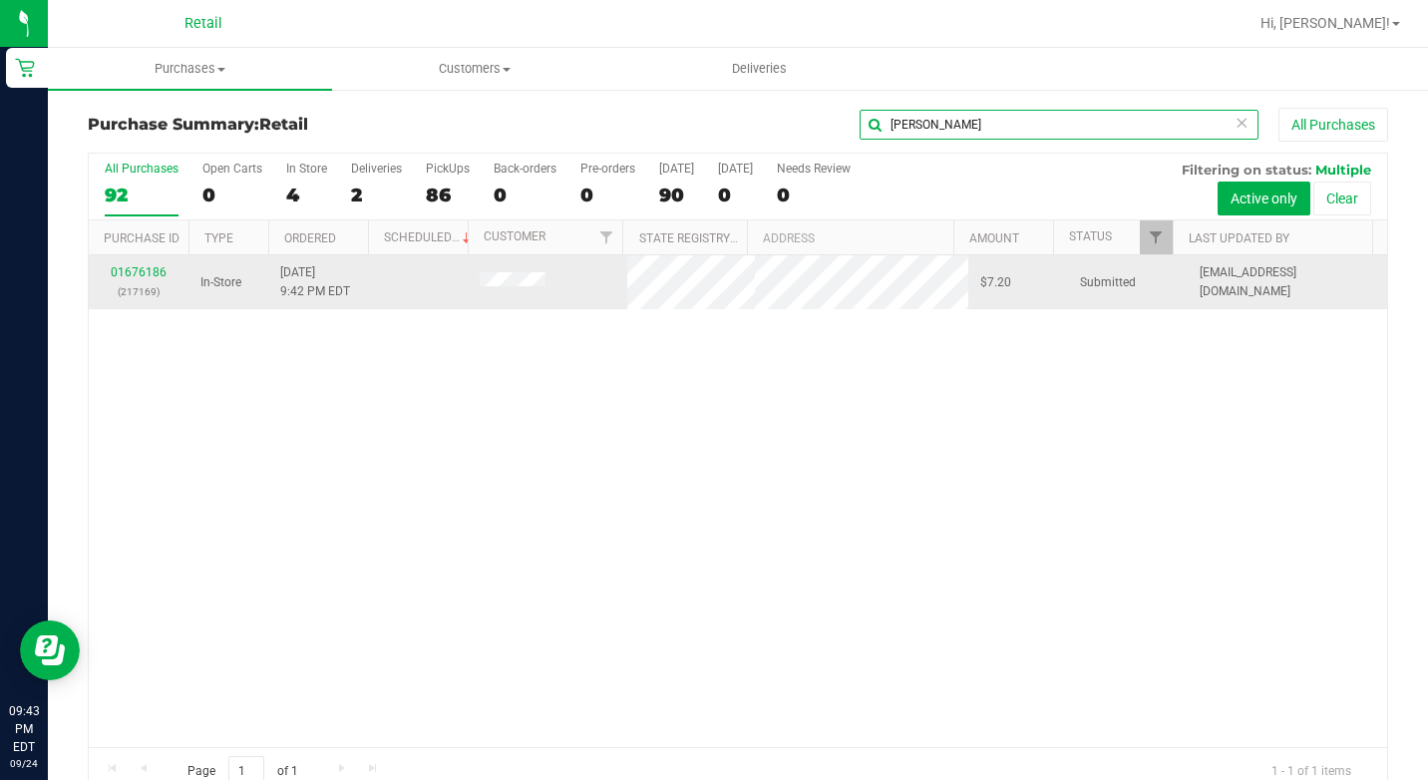
type input "[PERSON_NAME]"
click at [147, 281] on div "01676186 (217169)" at bounding box center [139, 282] width 76 height 38
click at [146, 272] on link "01676186" at bounding box center [139, 272] width 56 height 14
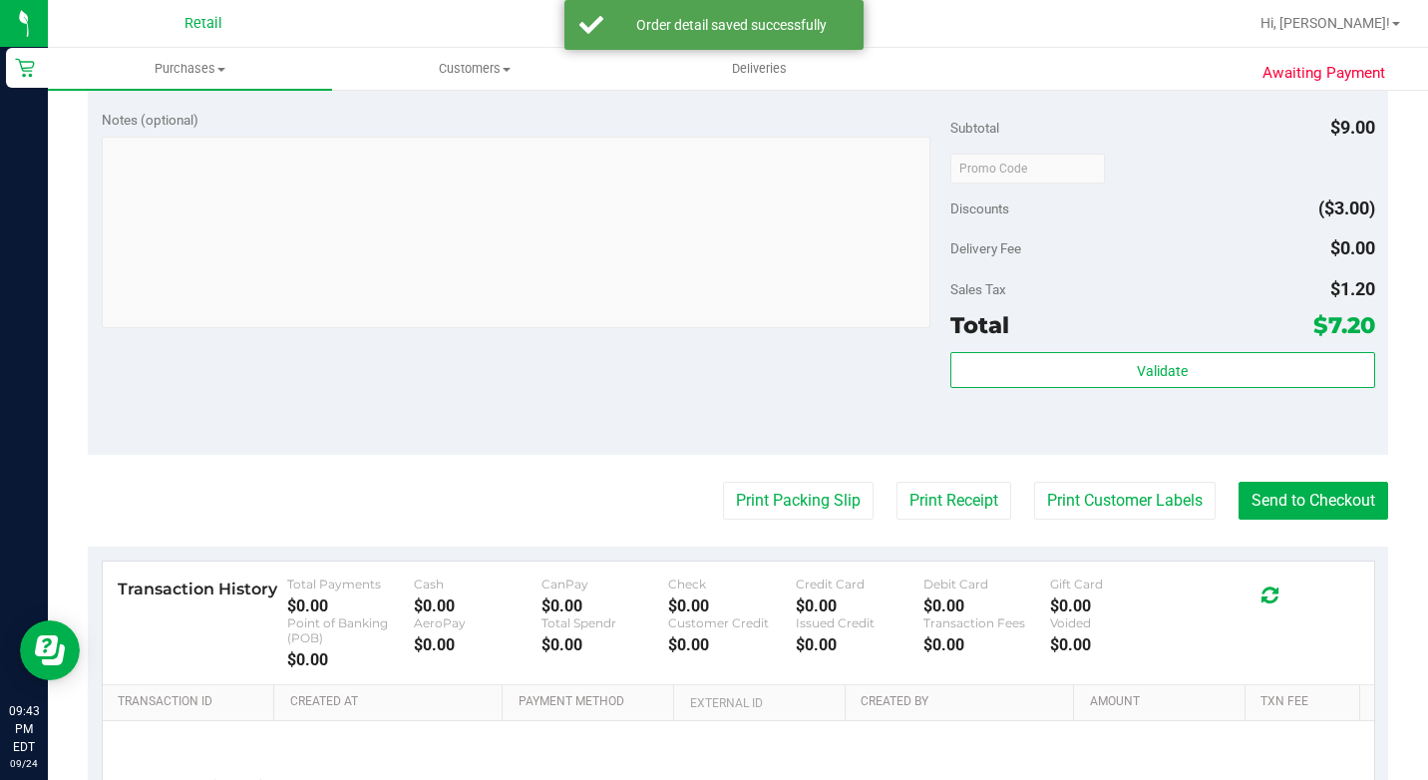
scroll to position [698, 0]
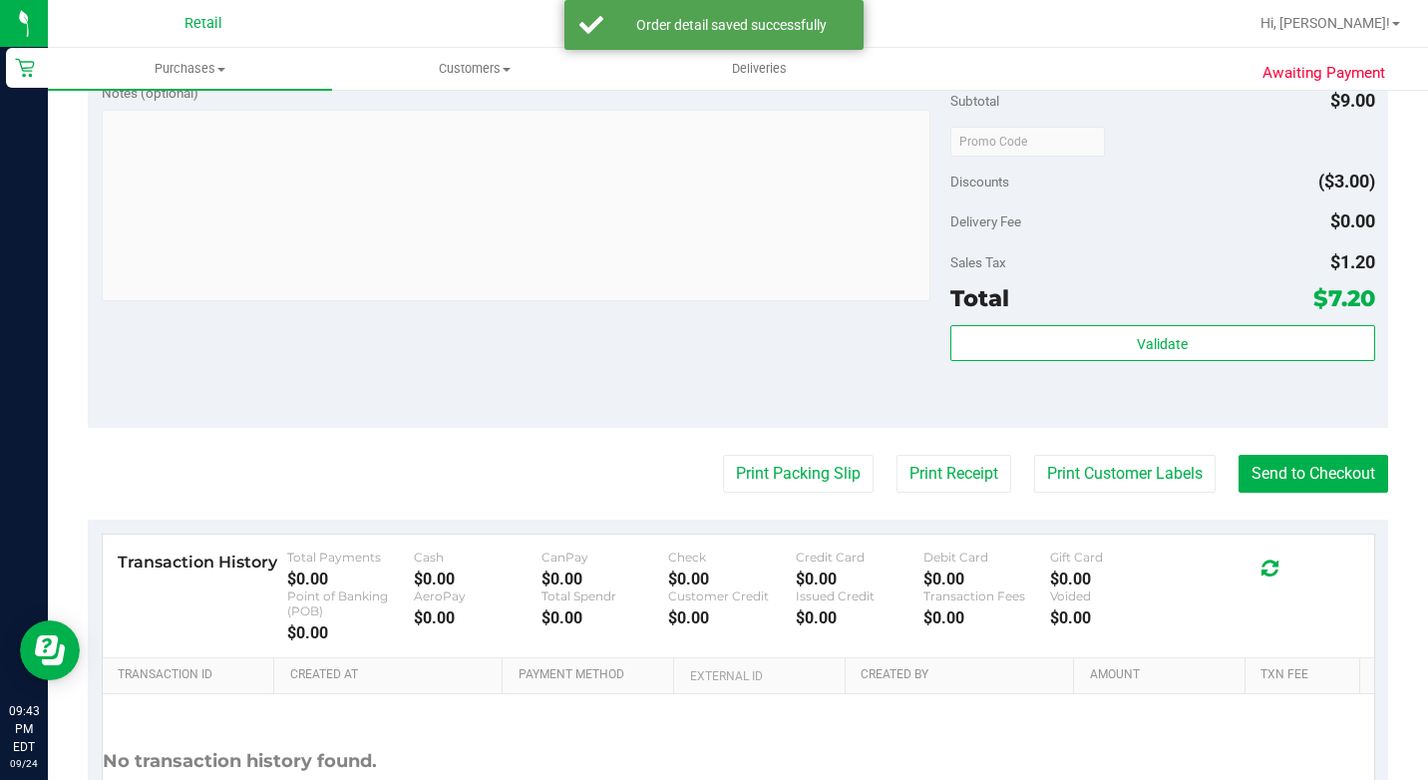
click at [1293, 529] on purchase-details "Back Edit Purchase Cancel Purchase View Profile # 01676186 Med | Rec METRC ID: …" at bounding box center [738, 159] width 1300 height 1498
click at [1289, 484] on button "Send to Checkout" at bounding box center [1313, 474] width 150 height 38
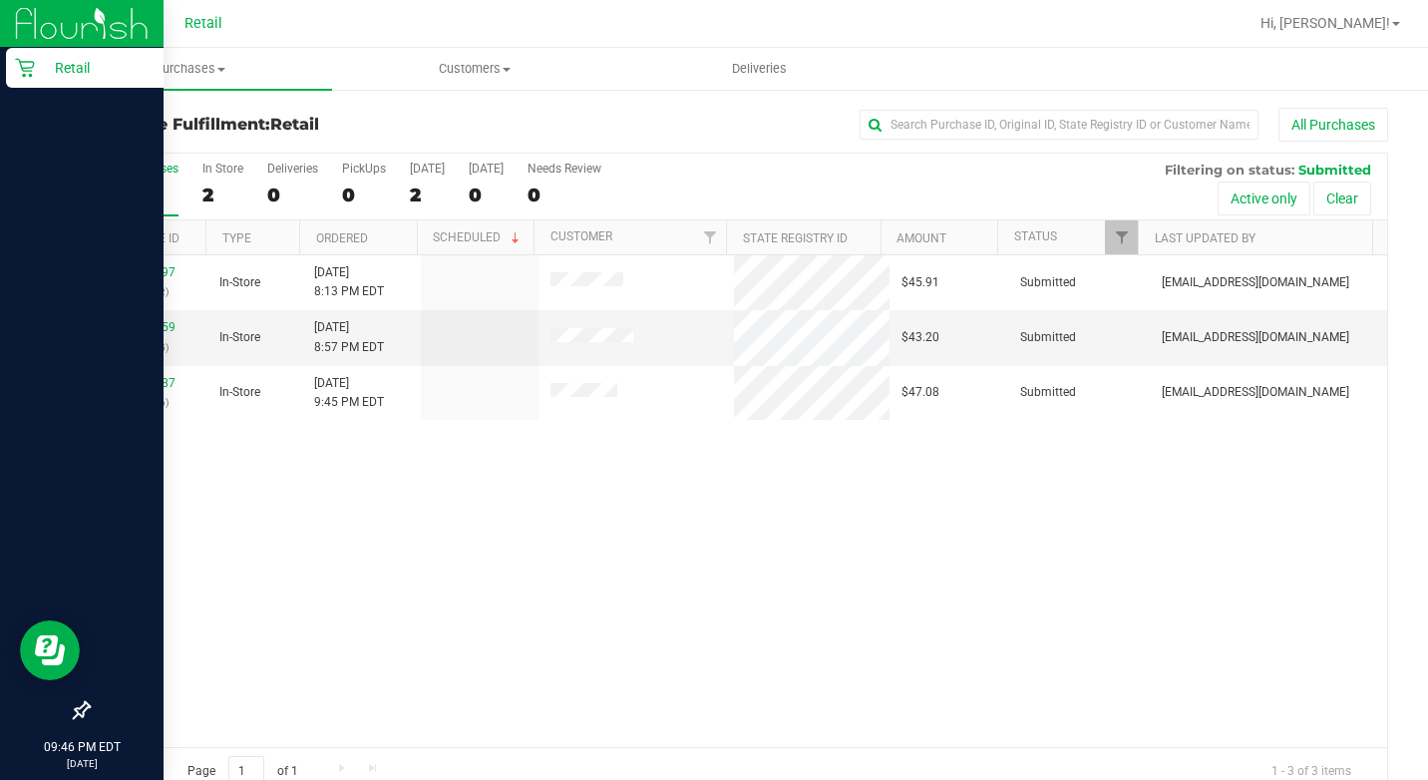
click at [34, 73] on icon at bounding box center [25, 68] width 20 height 20
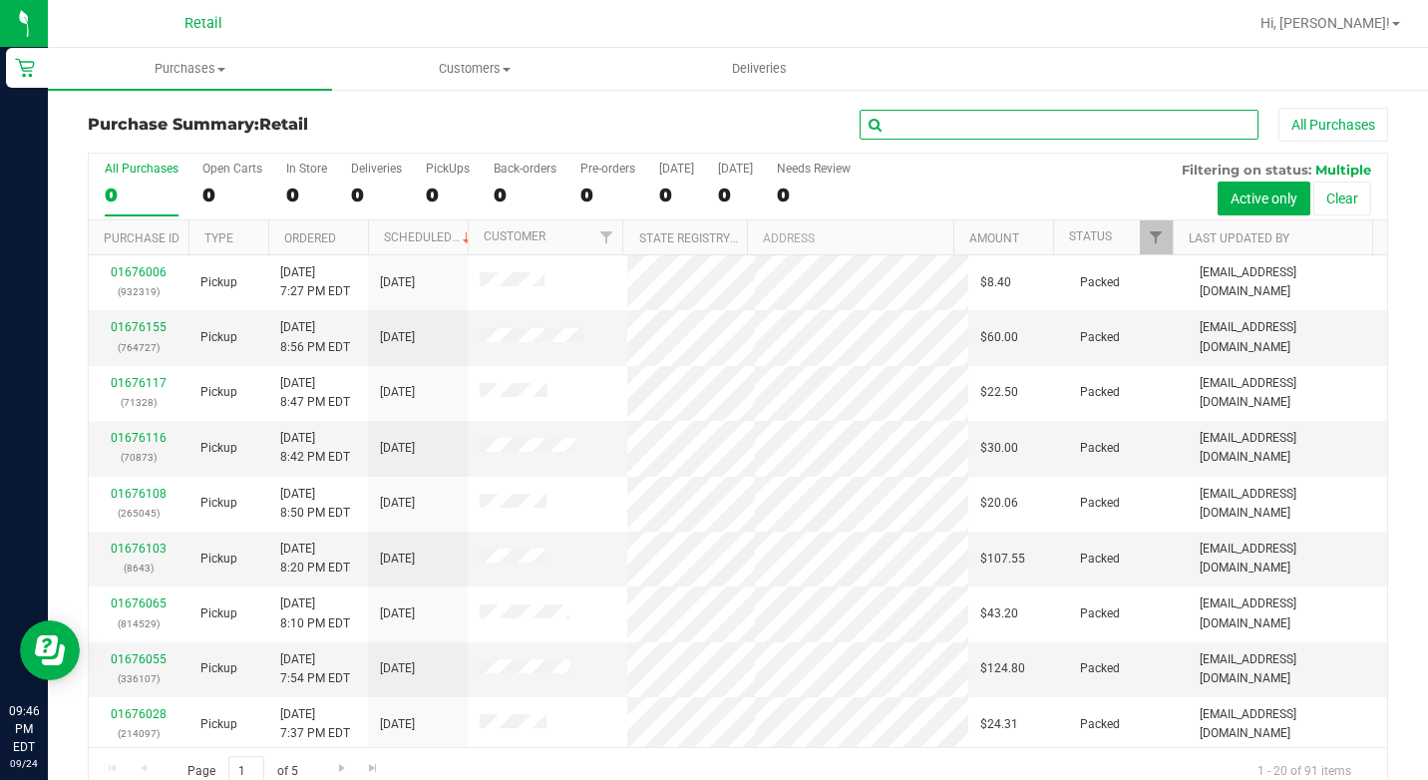
click at [1014, 135] on input "text" at bounding box center [1059, 125] width 399 height 30
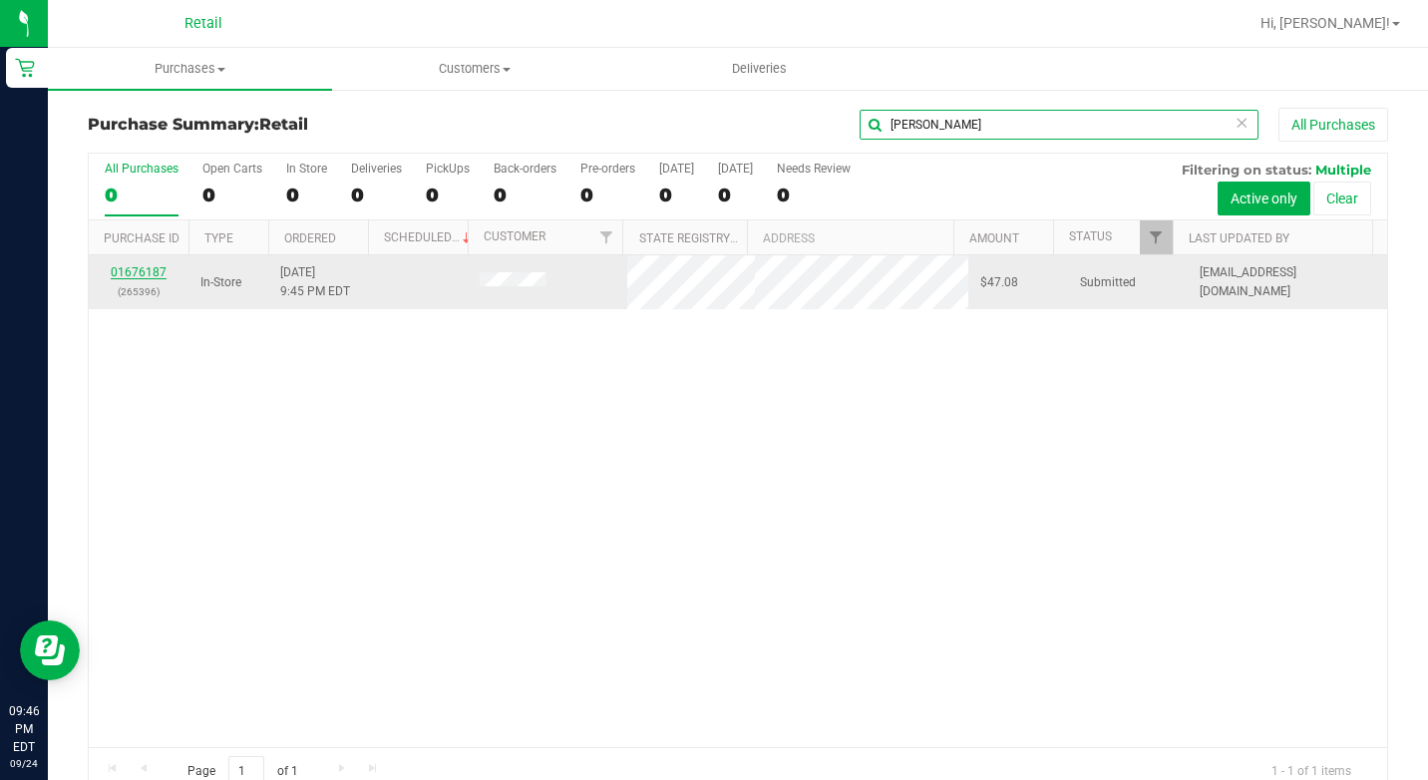
type input "[PERSON_NAME]"
click at [139, 271] on link "01676187" at bounding box center [139, 272] width 56 height 14
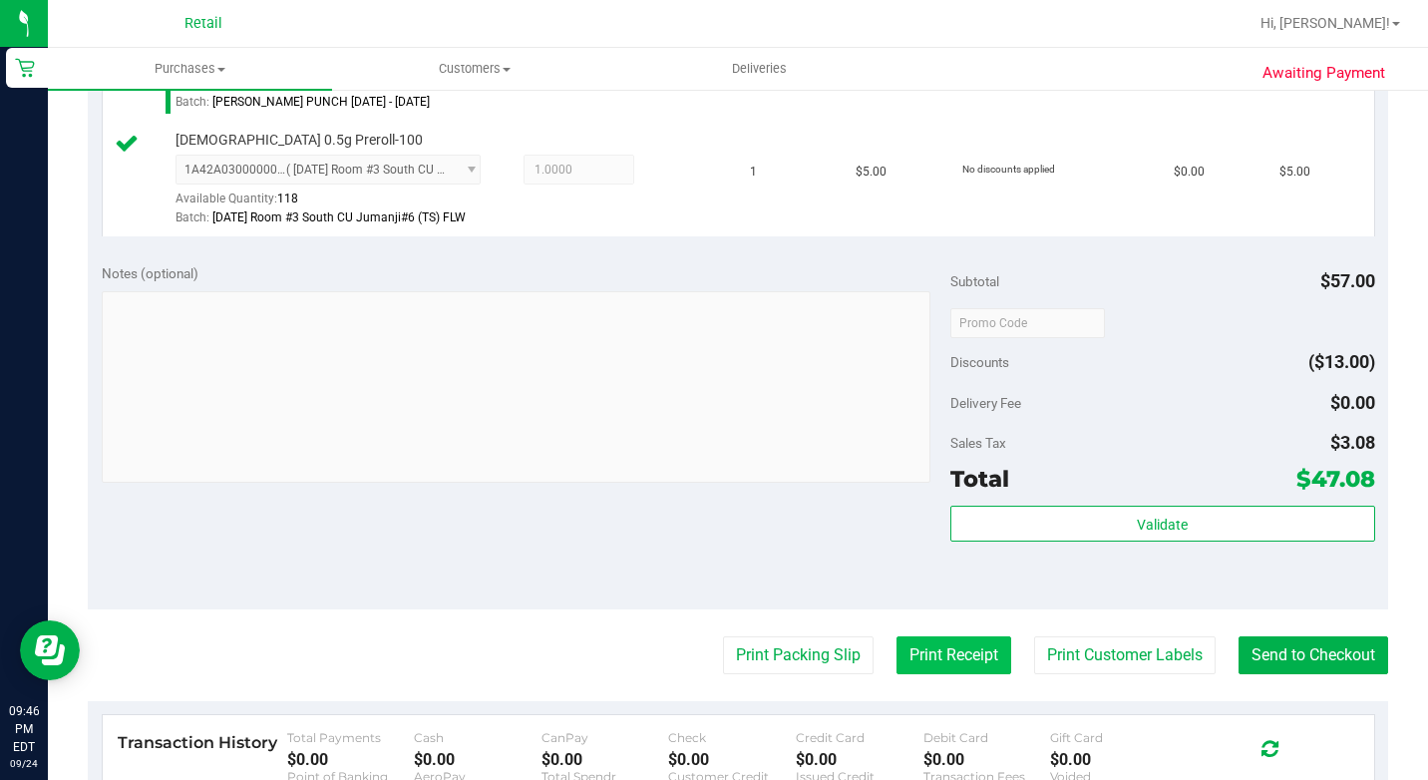
scroll to position [897, 0]
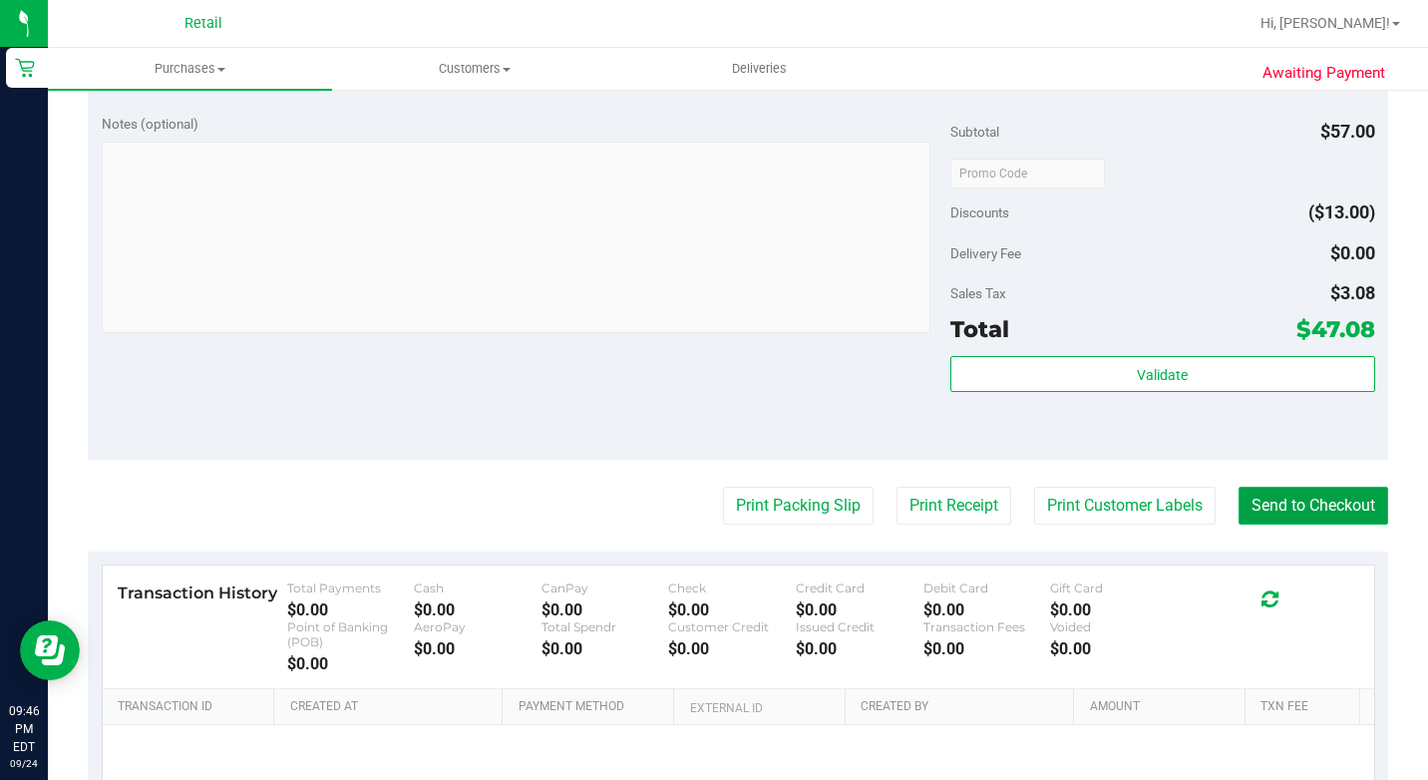
click at [1367, 525] on button "Send to Checkout" at bounding box center [1313, 506] width 150 height 38
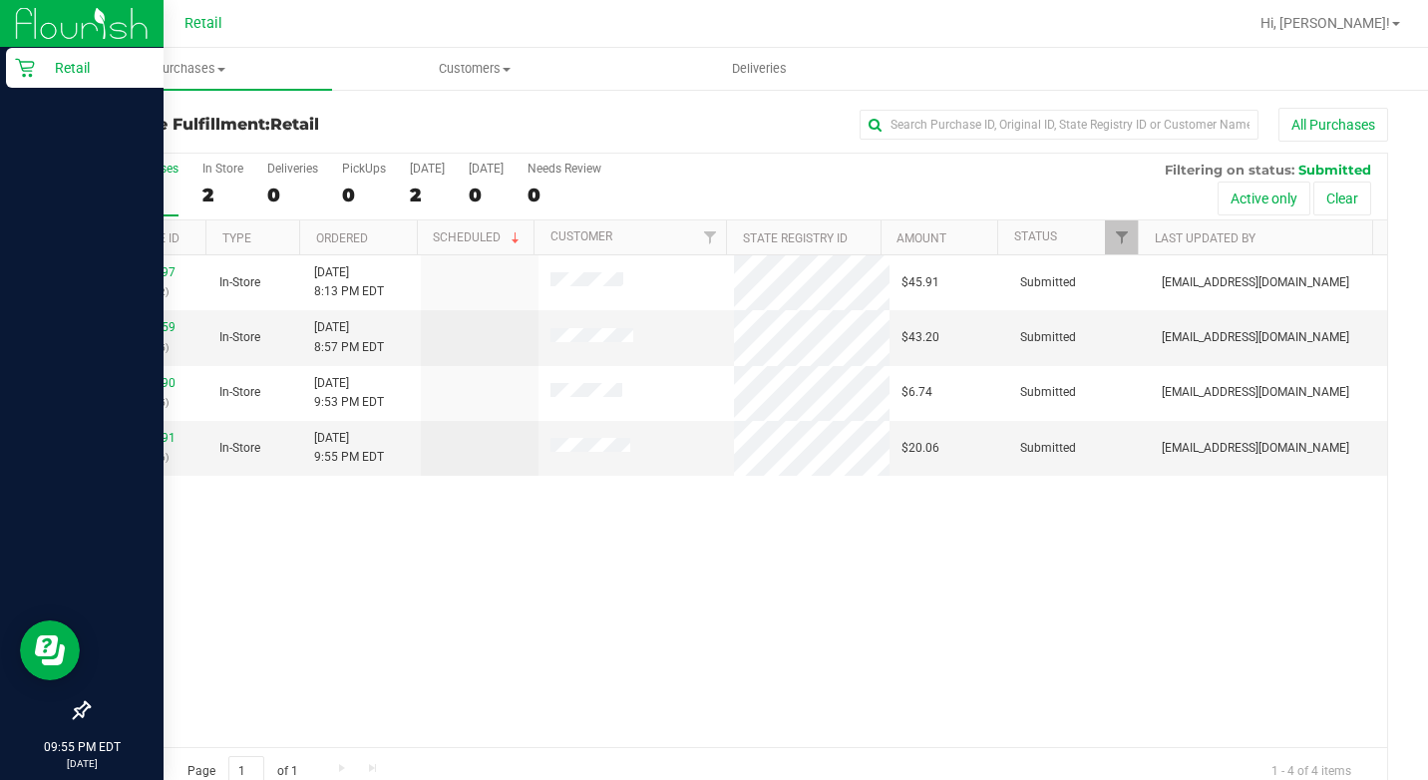
click at [53, 66] on p "Retail" at bounding box center [95, 68] width 120 height 24
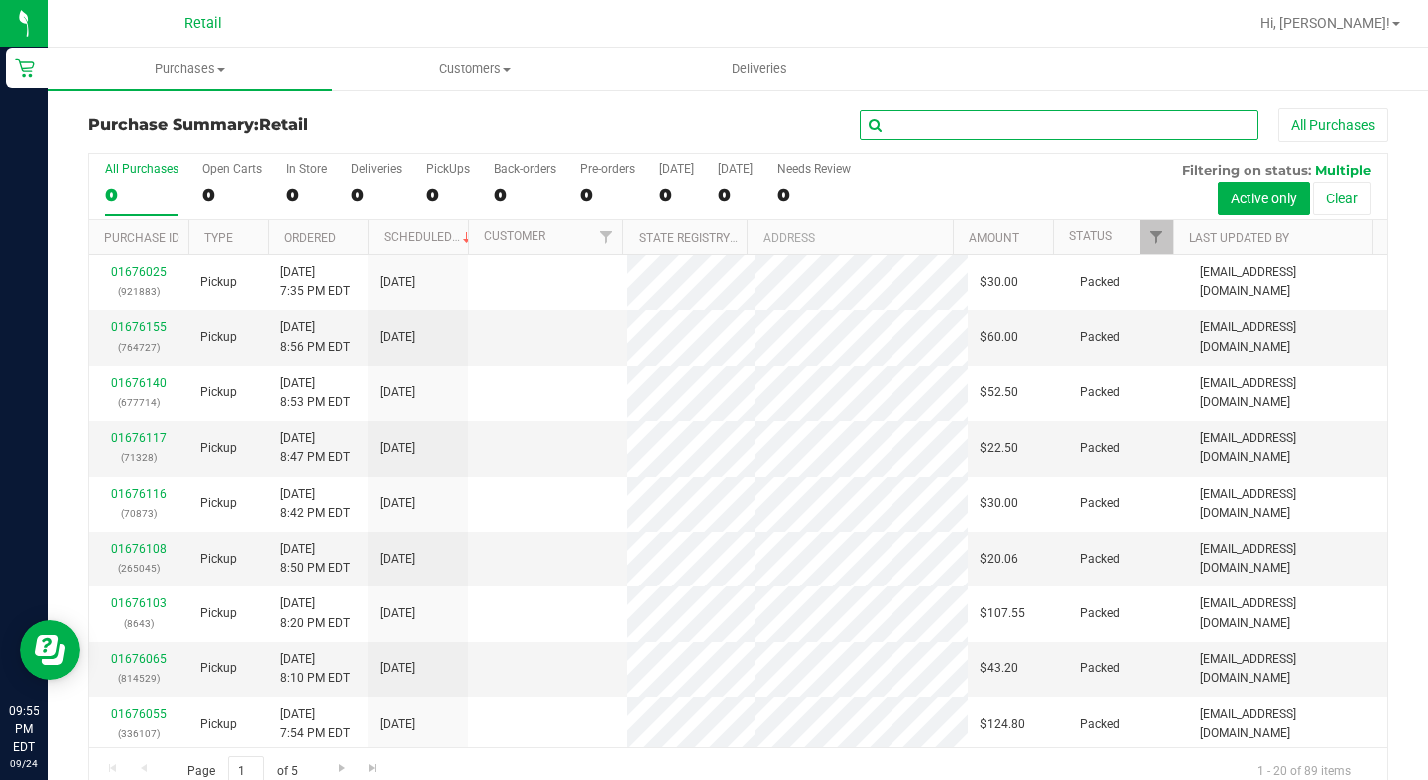
click at [970, 117] on input "text" at bounding box center [1059, 125] width 399 height 30
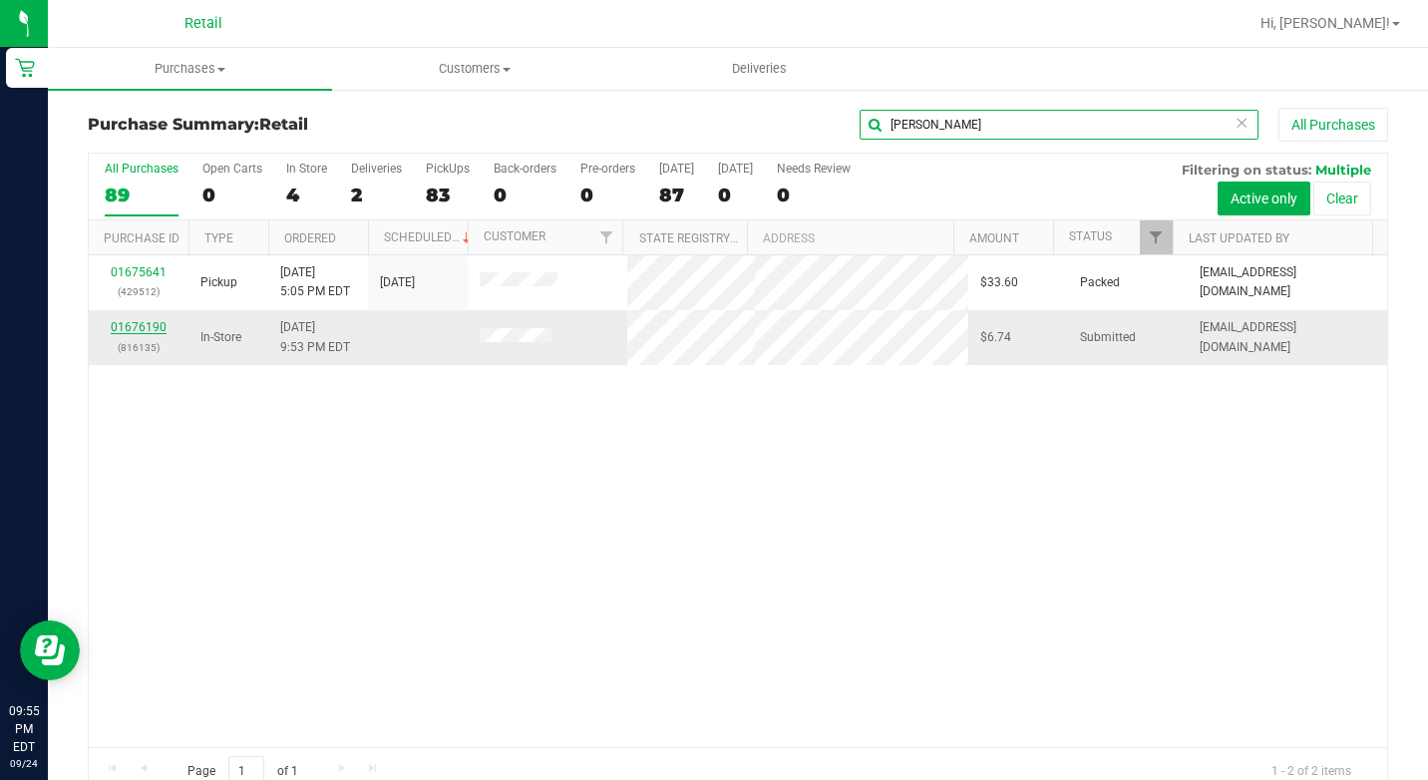
type input "[PERSON_NAME]"
click at [127, 327] on link "01676190" at bounding box center [139, 327] width 56 height 14
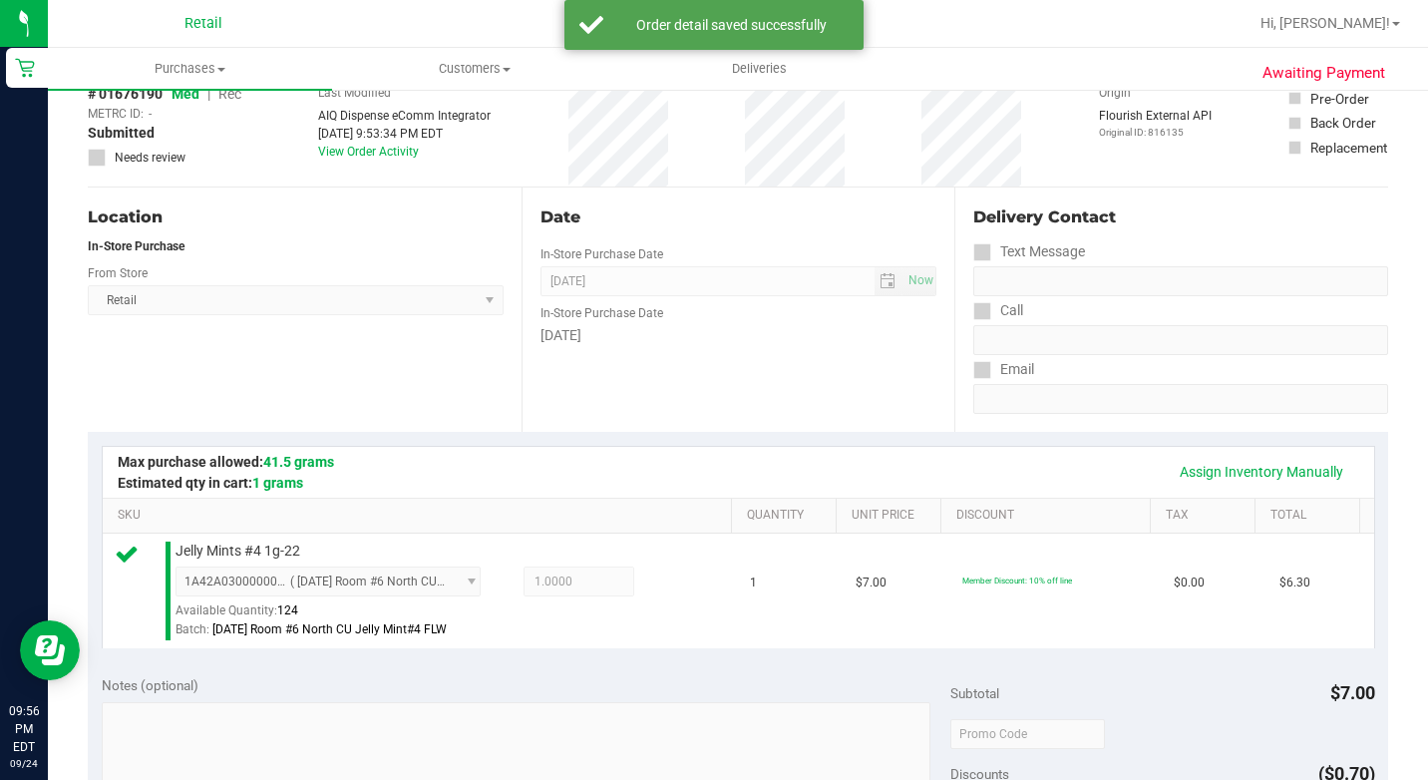
scroll to position [499, 0]
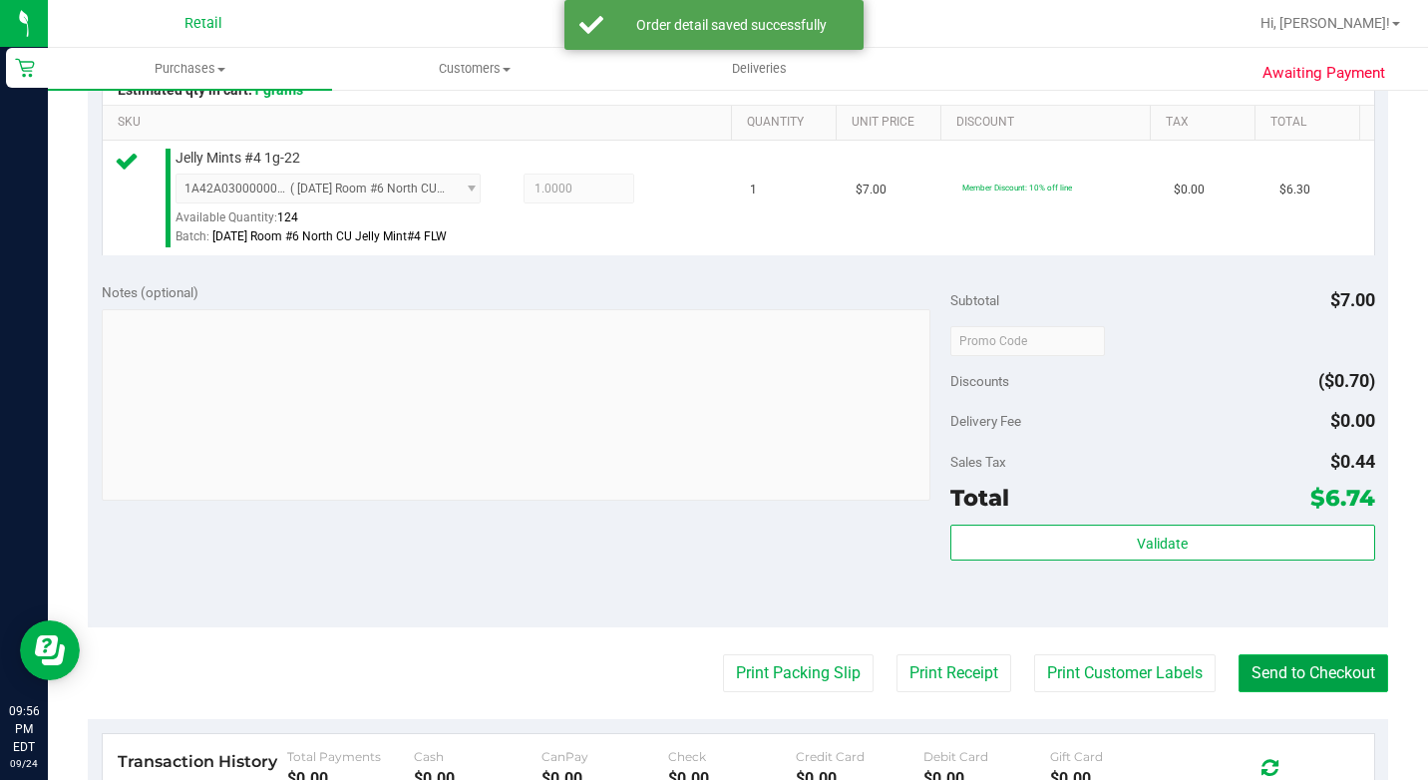
click at [1302, 692] on button "Send to Checkout" at bounding box center [1313, 673] width 150 height 38
